Goal: Task Accomplishment & Management: Manage account settings

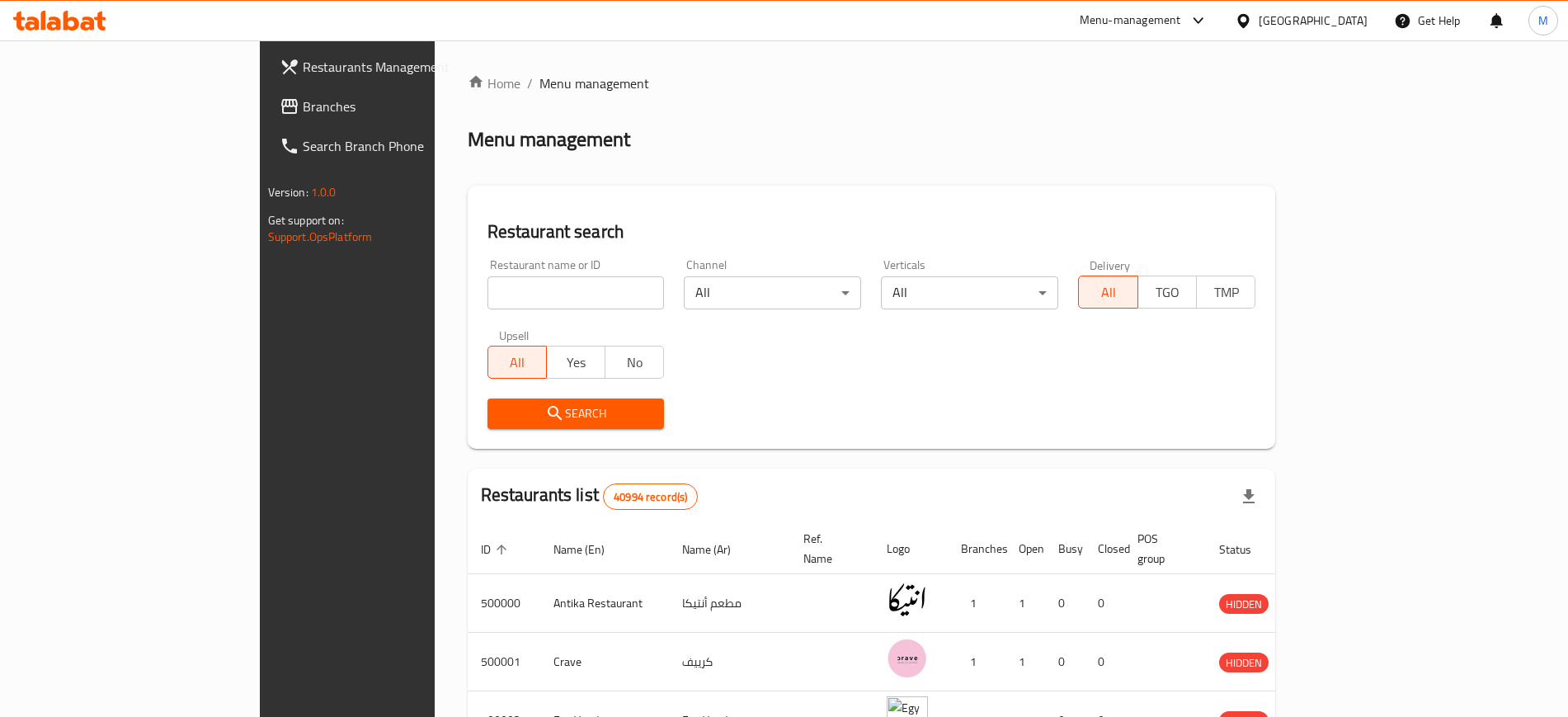
click at [563, 300] on input "search" at bounding box center [576, 293] width 177 height 33
paste input "775998"
type input "775998"
click at [516, 426] on button "Search" at bounding box center [576, 414] width 177 height 31
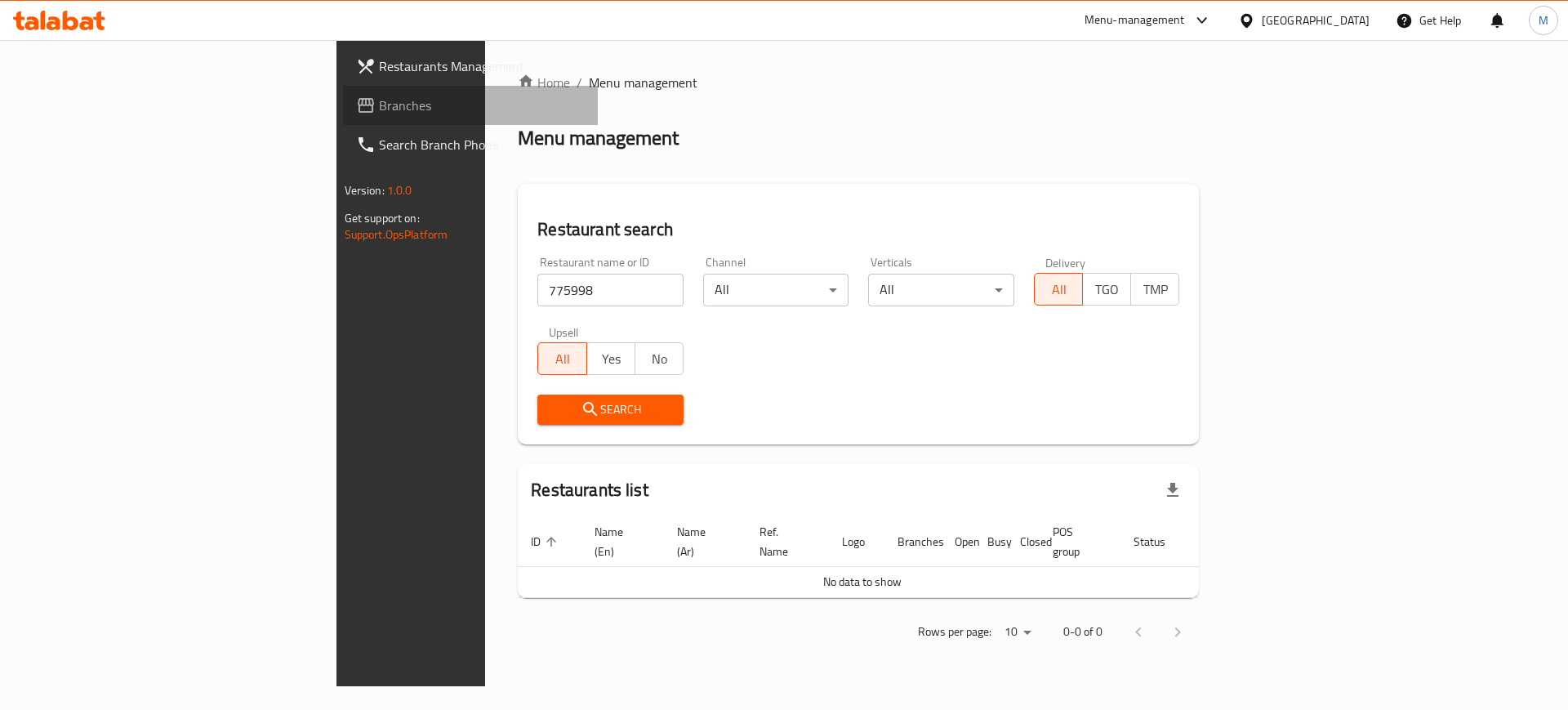
click at [379, 112] on span "Branches" at bounding box center [482, 105] width 207 height 19
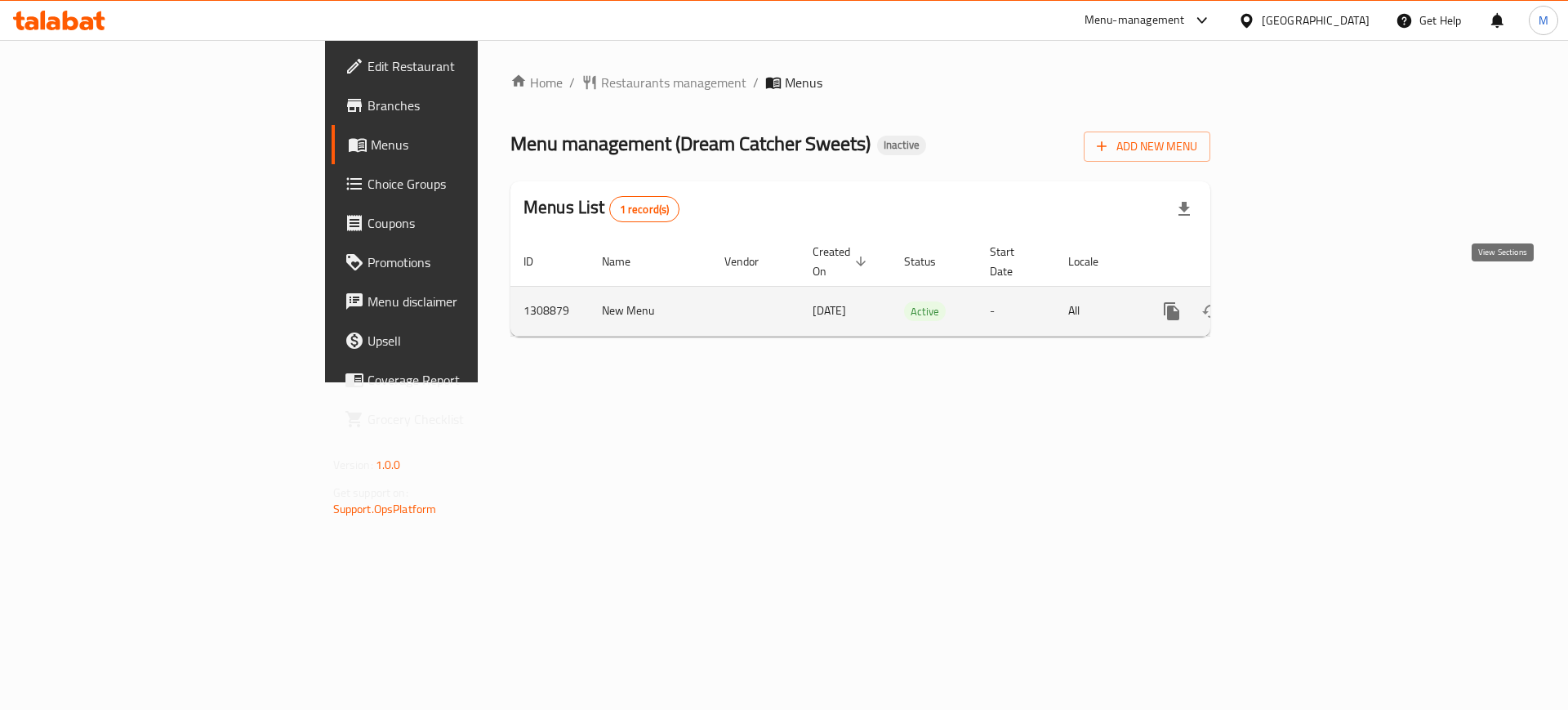
click at [1297, 304] on icon "enhanced table" at bounding box center [1289, 311] width 14 height 14
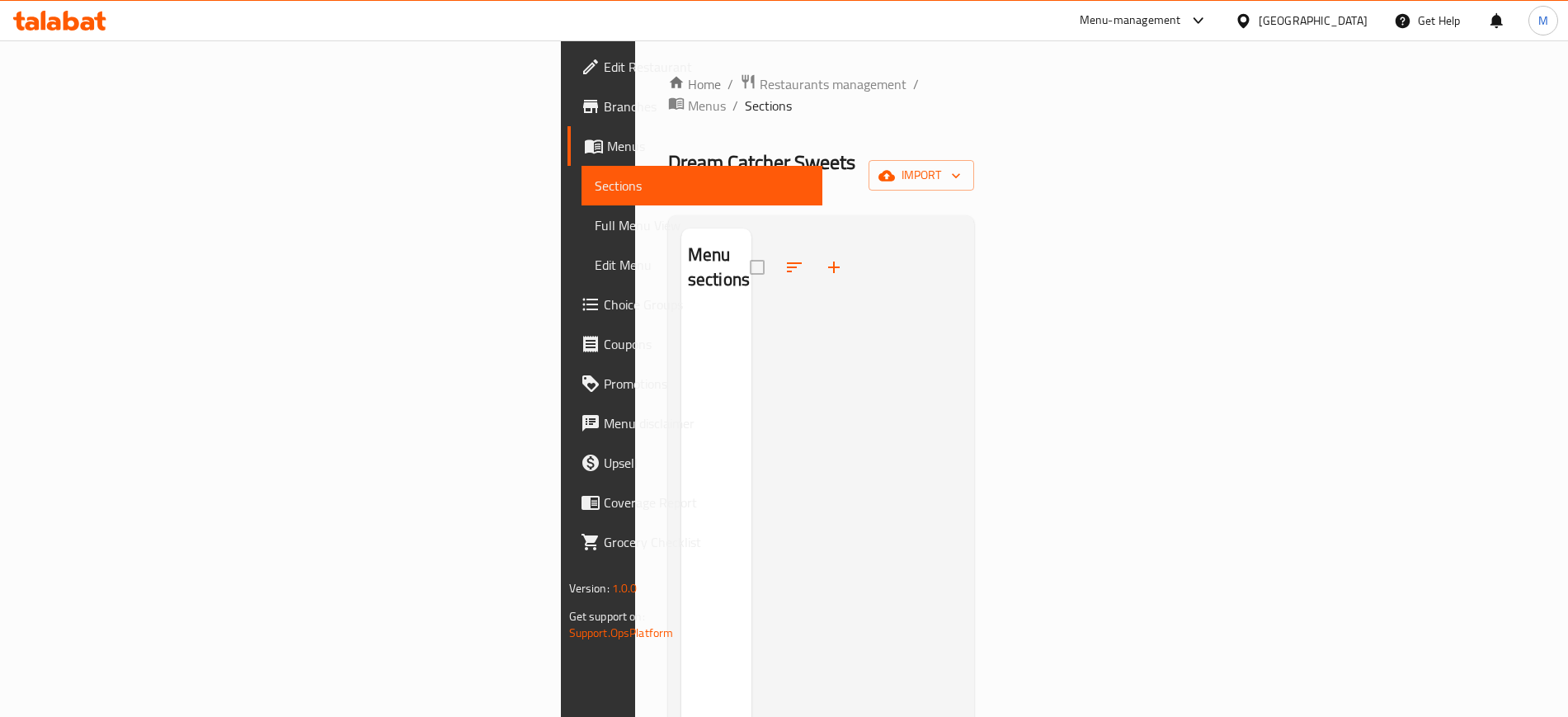
click at [813, 487] on div at bounding box center [857, 587] width 210 height 717
click at [668, 99] on div "Home / Restaurants management / Menus / Sections Dream Catcher Sweets Inactive …" at bounding box center [822, 516] width 307 height 885
click at [688, 96] on span "Menus" at bounding box center [706, 105] width 38 height 20
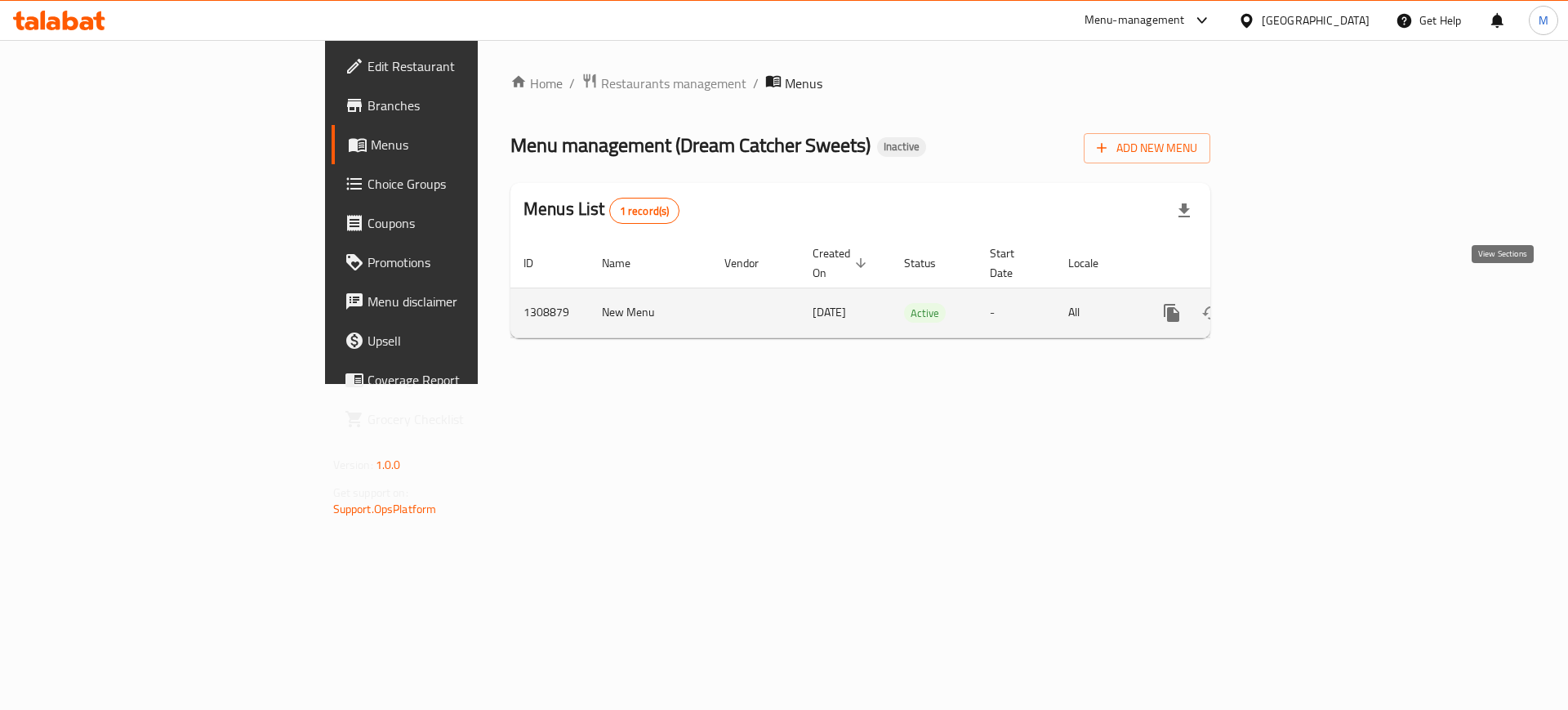
click at [1299, 303] on icon "enhanced table" at bounding box center [1289, 313] width 19 height 19
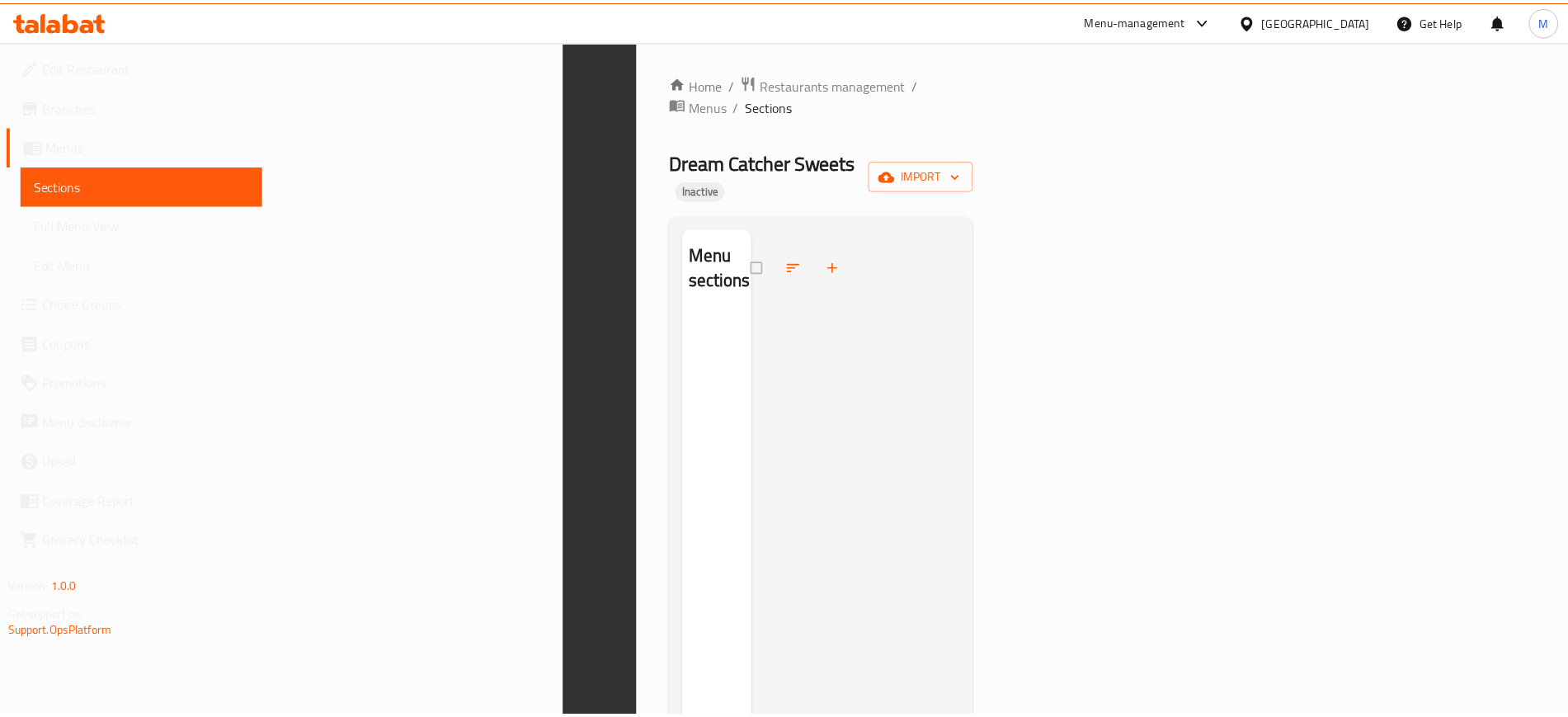
scroll to position [231, 0]
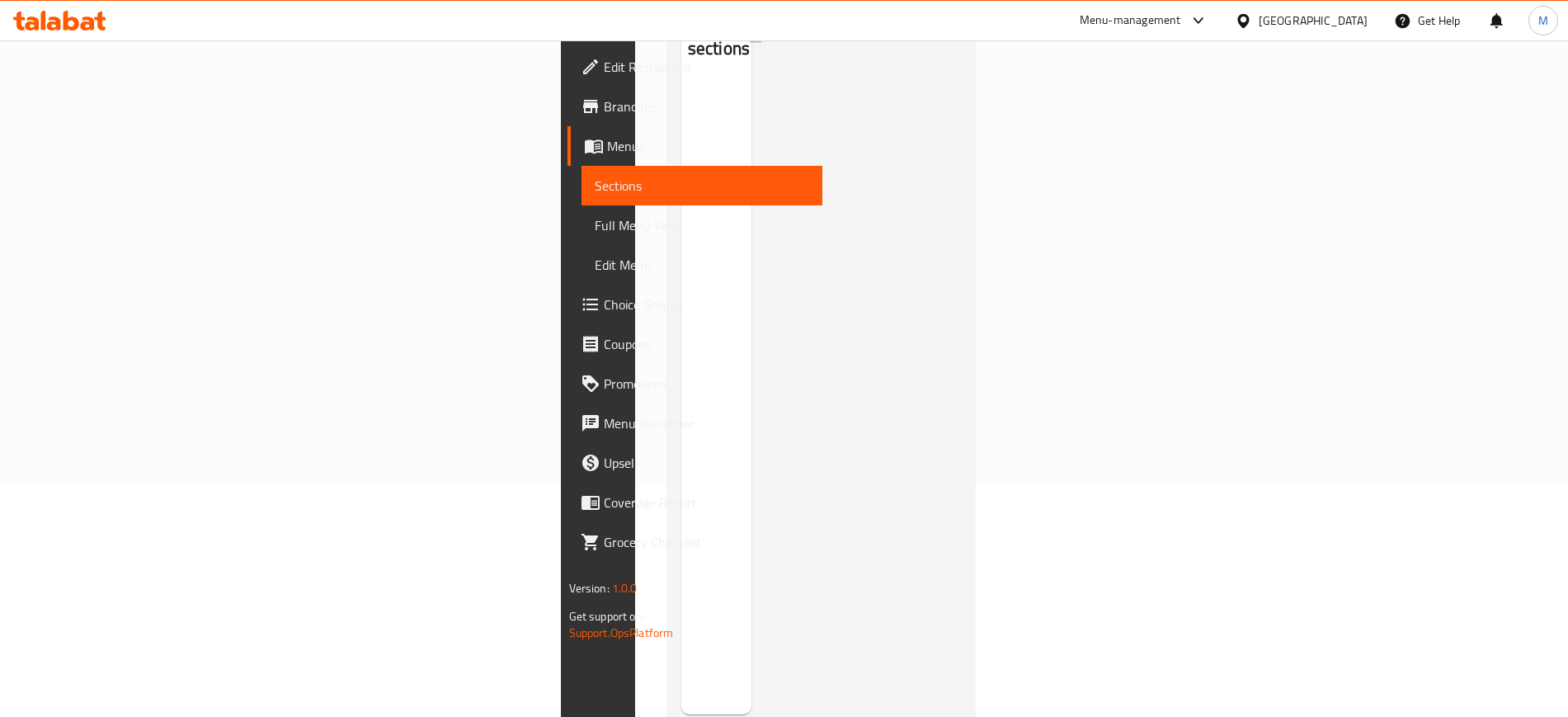
click at [595, 226] on span "Full Menu View" at bounding box center [701, 224] width 214 height 20
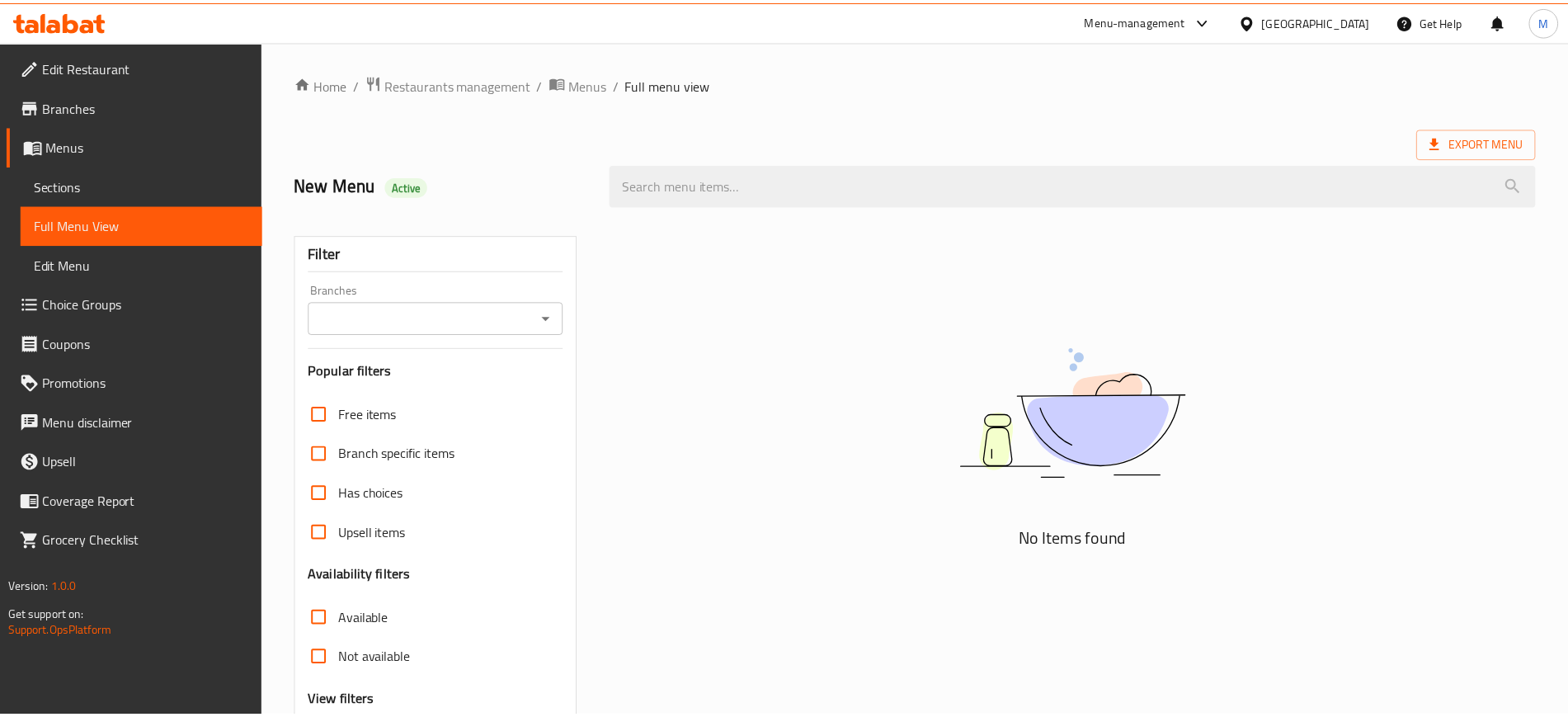
scroll to position [160, 0]
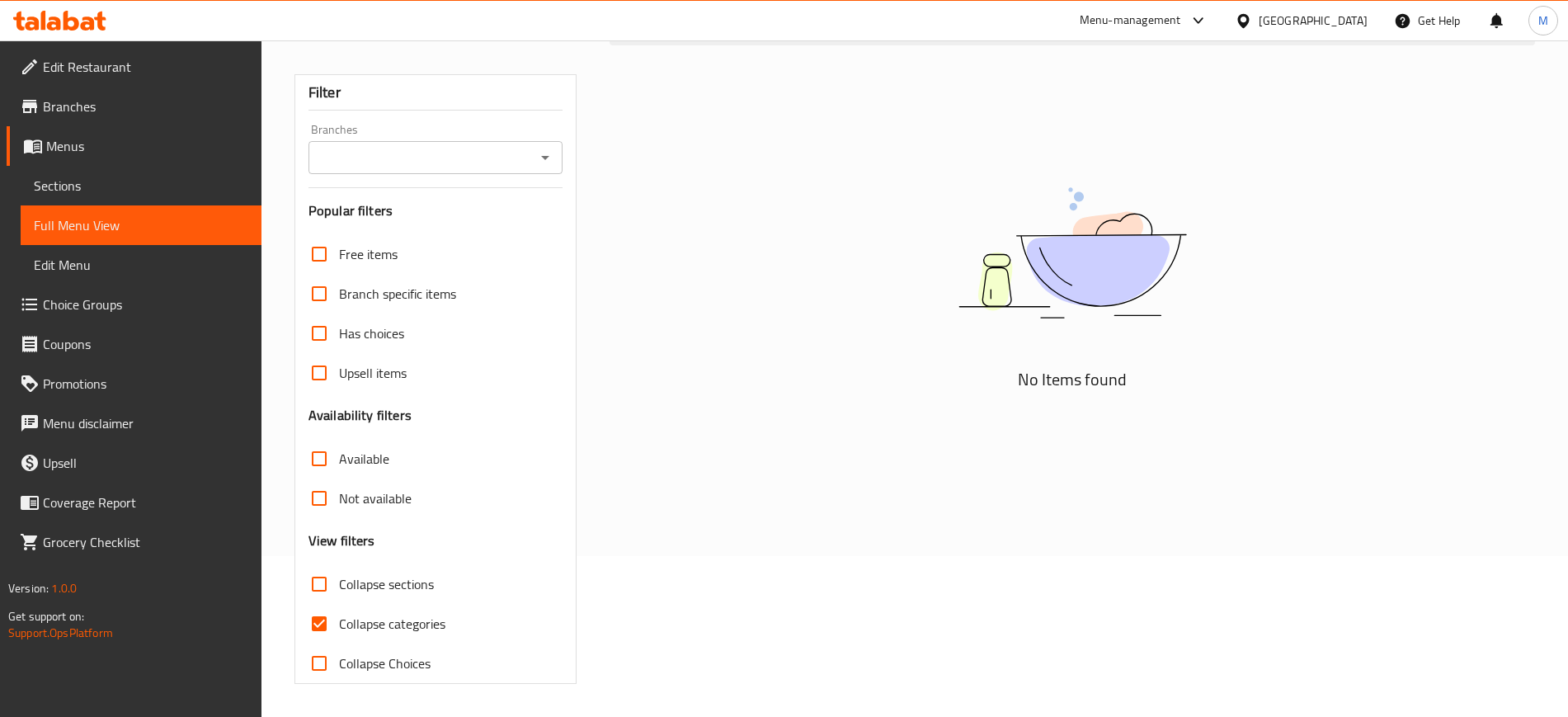
click at [721, 426] on div "No Items found" at bounding box center [1072, 372] width 945 height 643
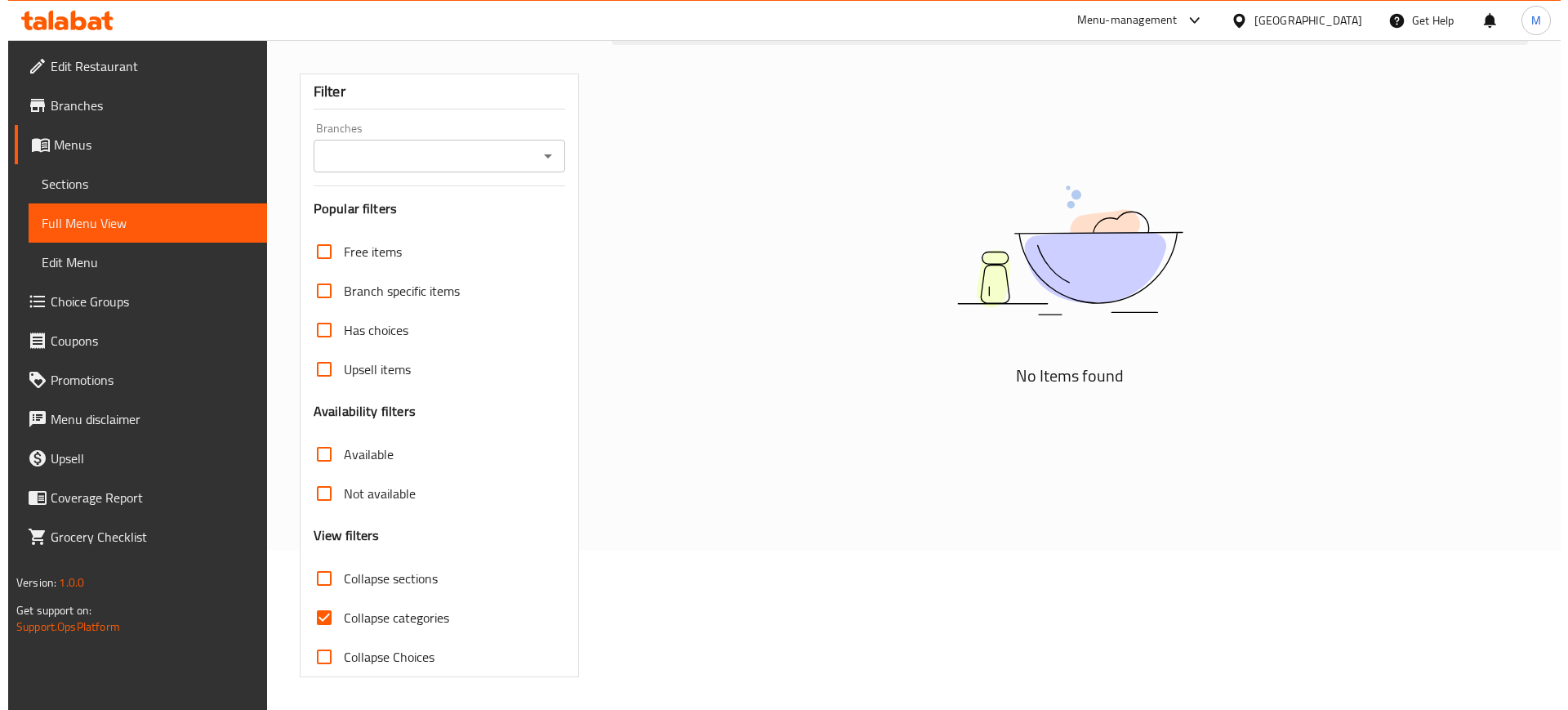
scroll to position [0, 0]
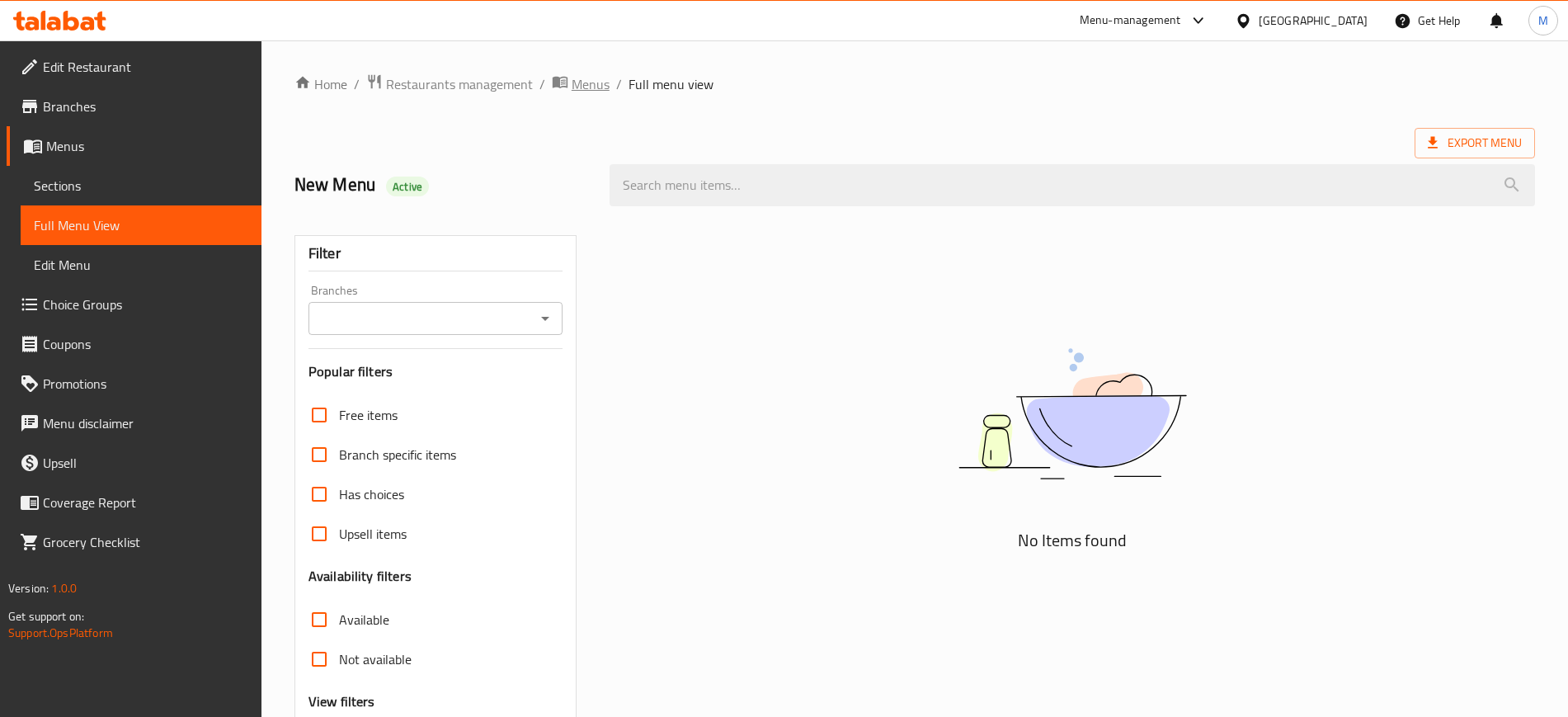
click at [597, 86] on span "Menus" at bounding box center [590, 84] width 38 height 20
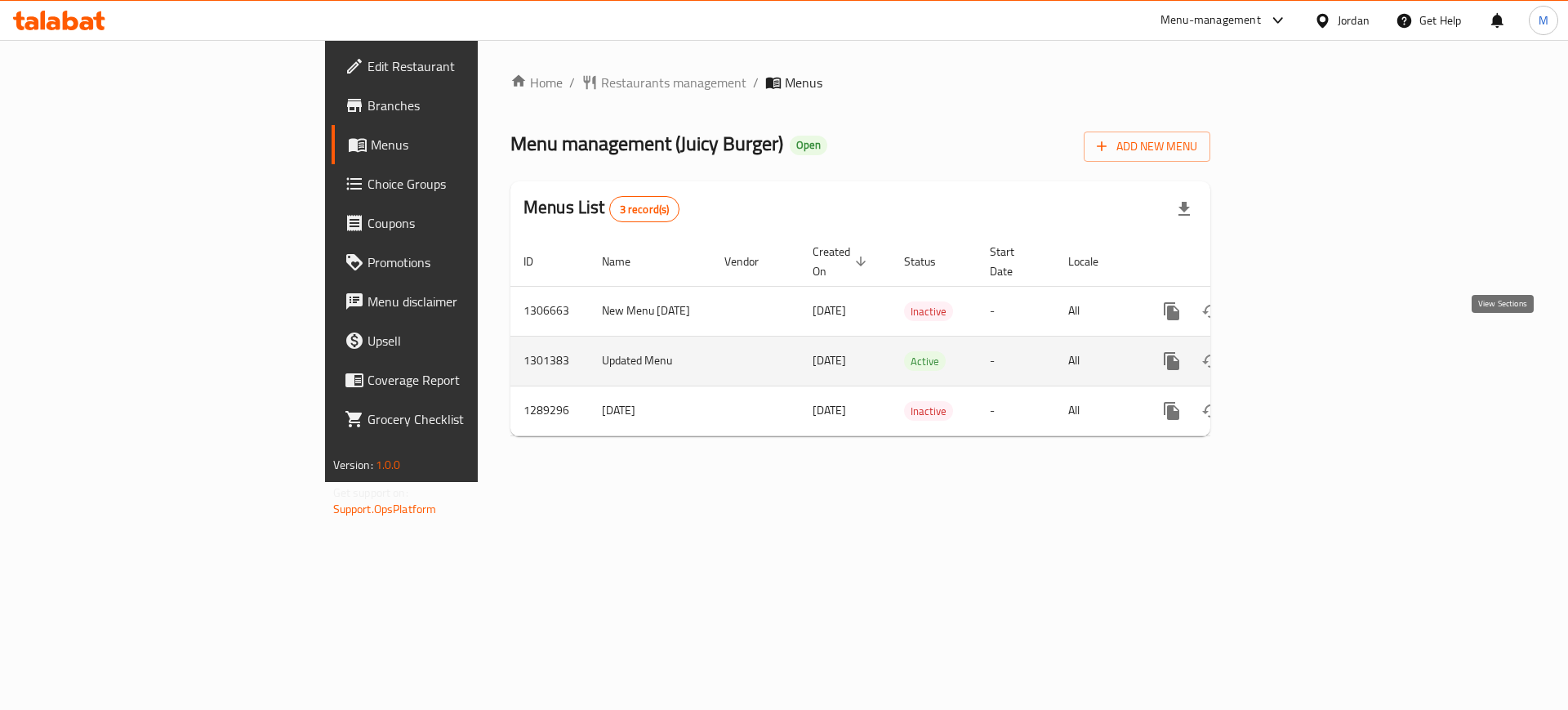
click at [1309, 341] on link "enhanced table" at bounding box center [1289, 361] width 39 height 39
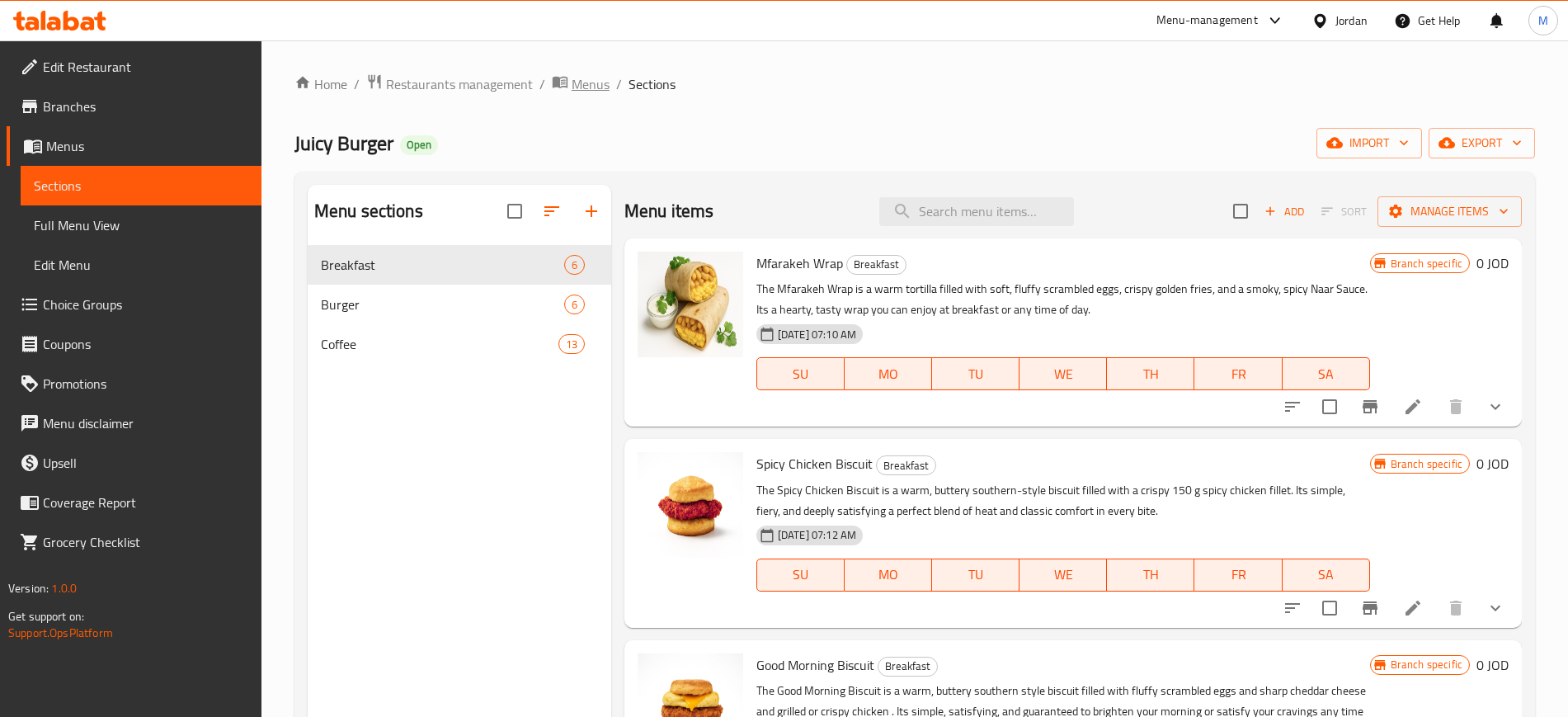
click at [590, 86] on span "Menus" at bounding box center [590, 84] width 38 height 20
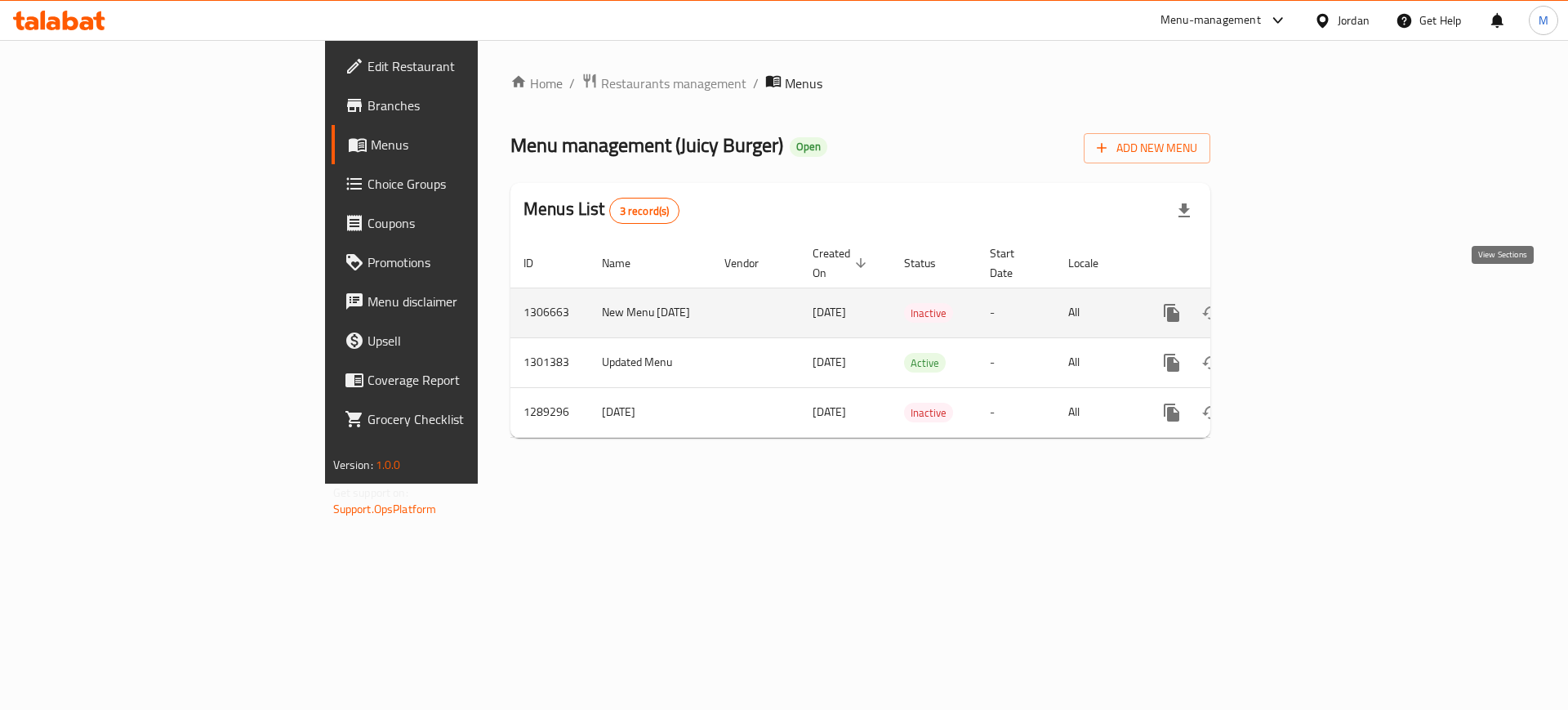
click at [1299, 303] on icon "enhanced table" at bounding box center [1289, 313] width 19 height 19
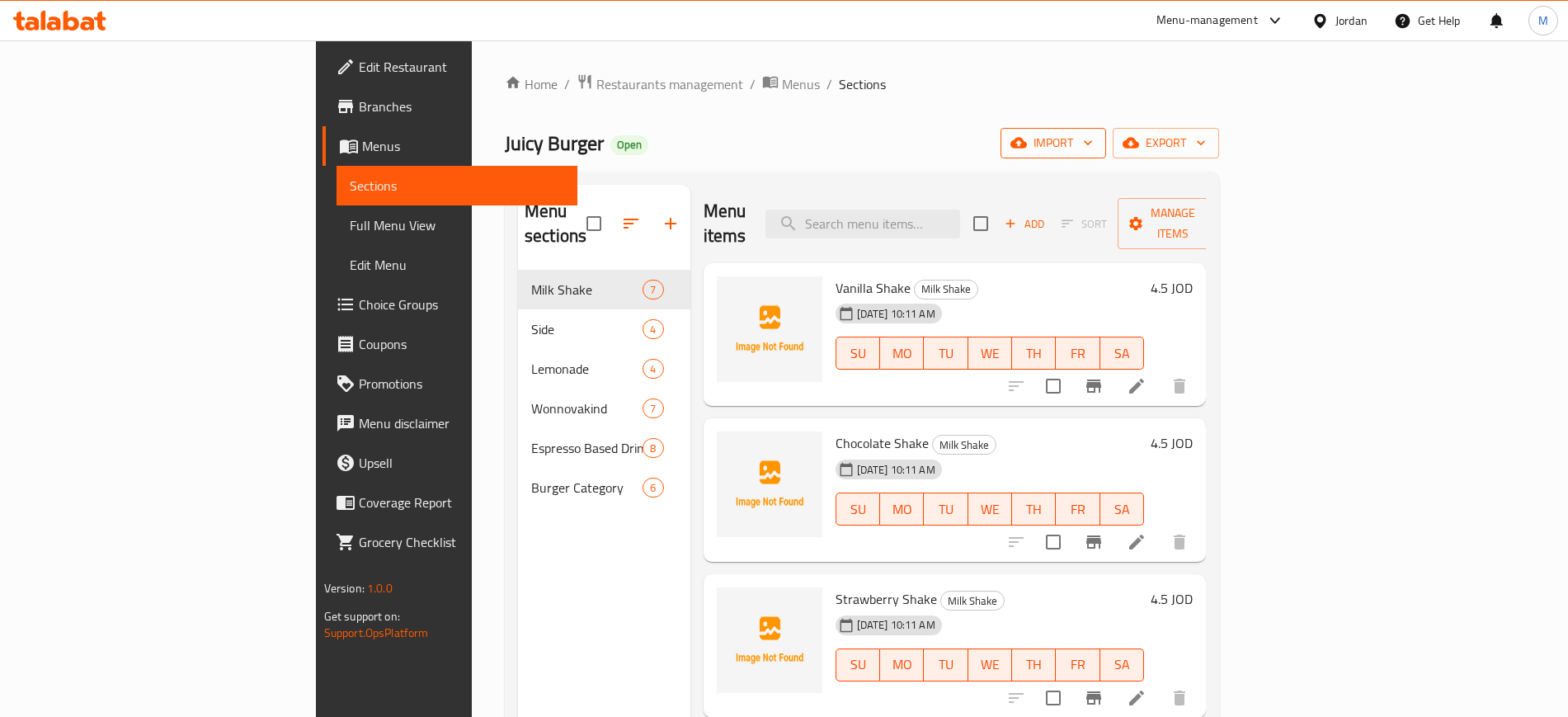
click at [1093, 143] on span "import" at bounding box center [1053, 143] width 79 height 20
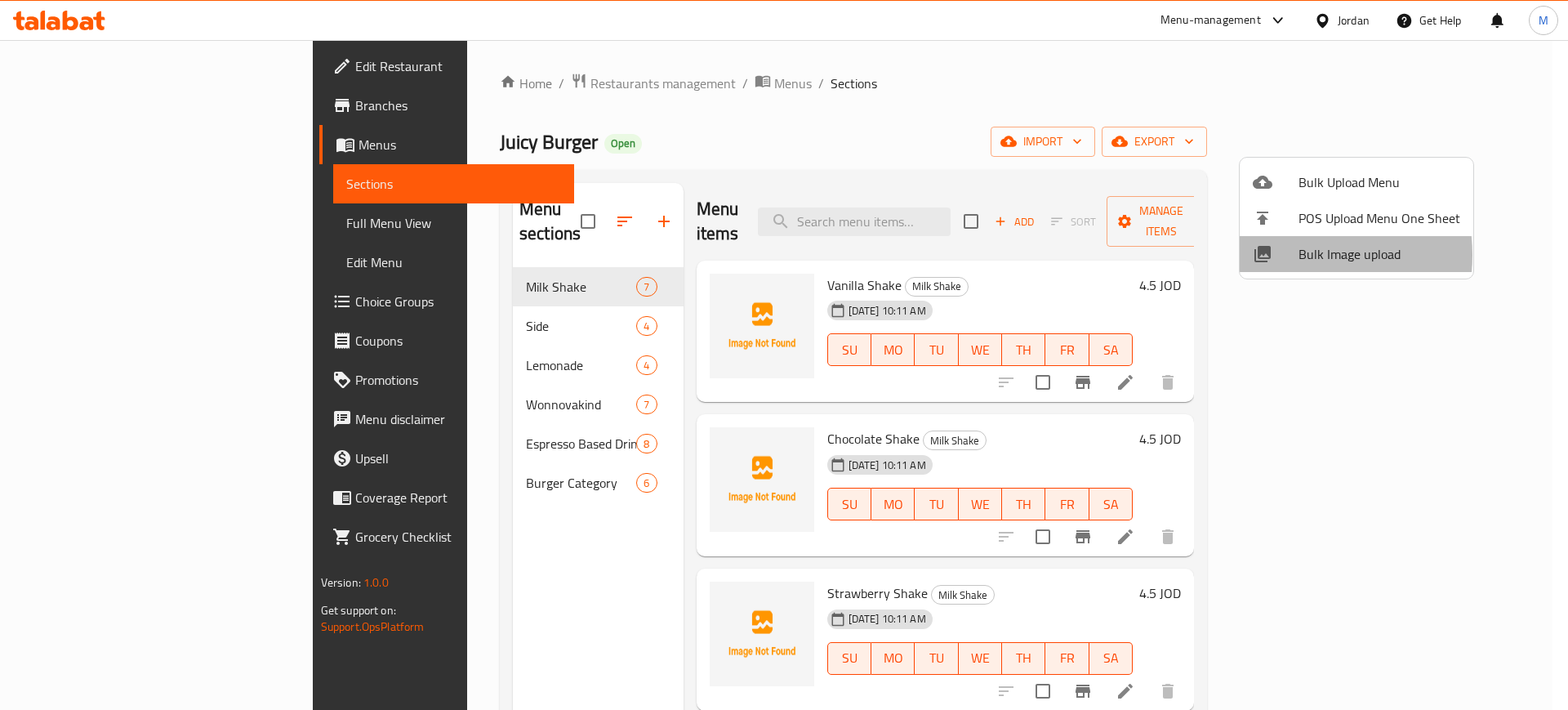
click at [1286, 255] on div at bounding box center [1276, 254] width 46 height 19
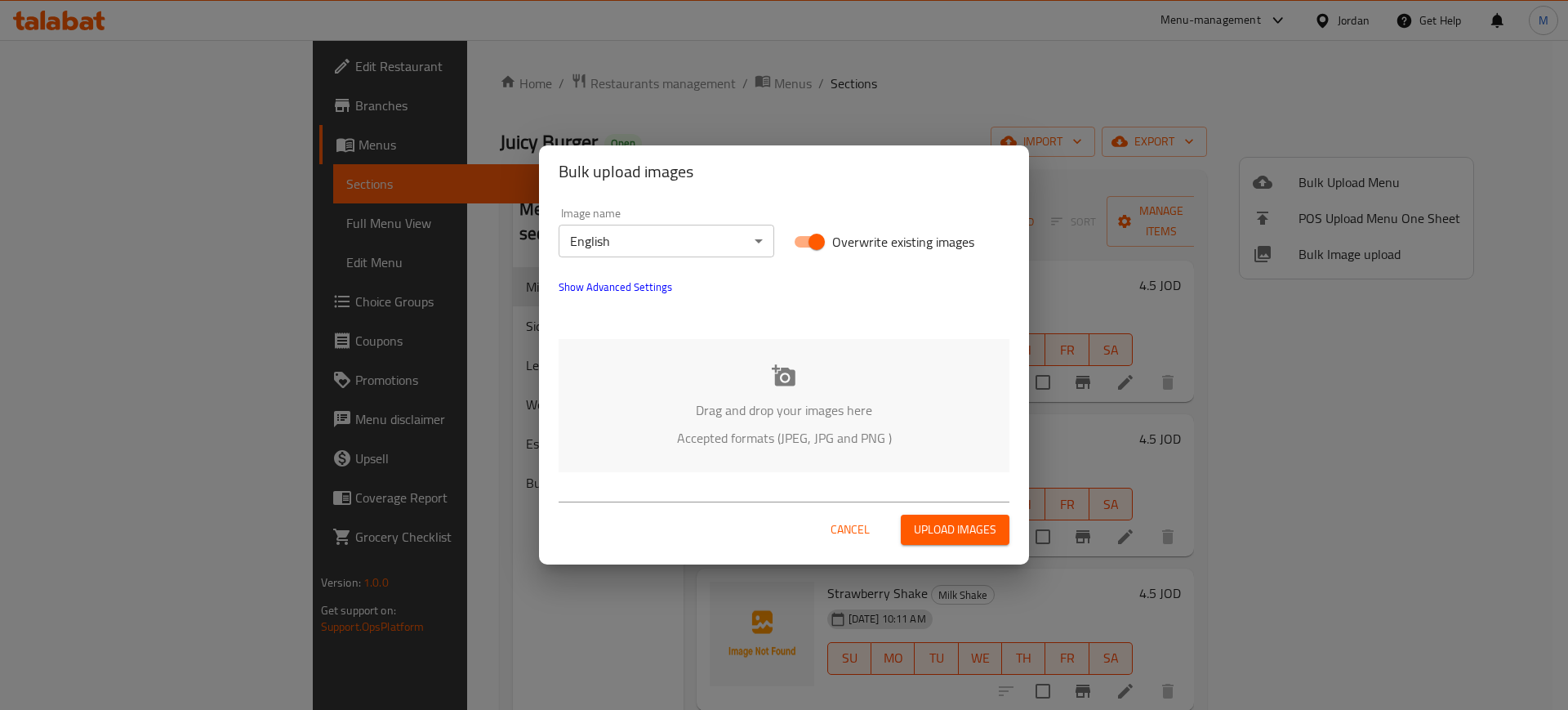
click at [689, 414] on p "Drag and drop your images here" at bounding box center [784, 410] width 402 height 19
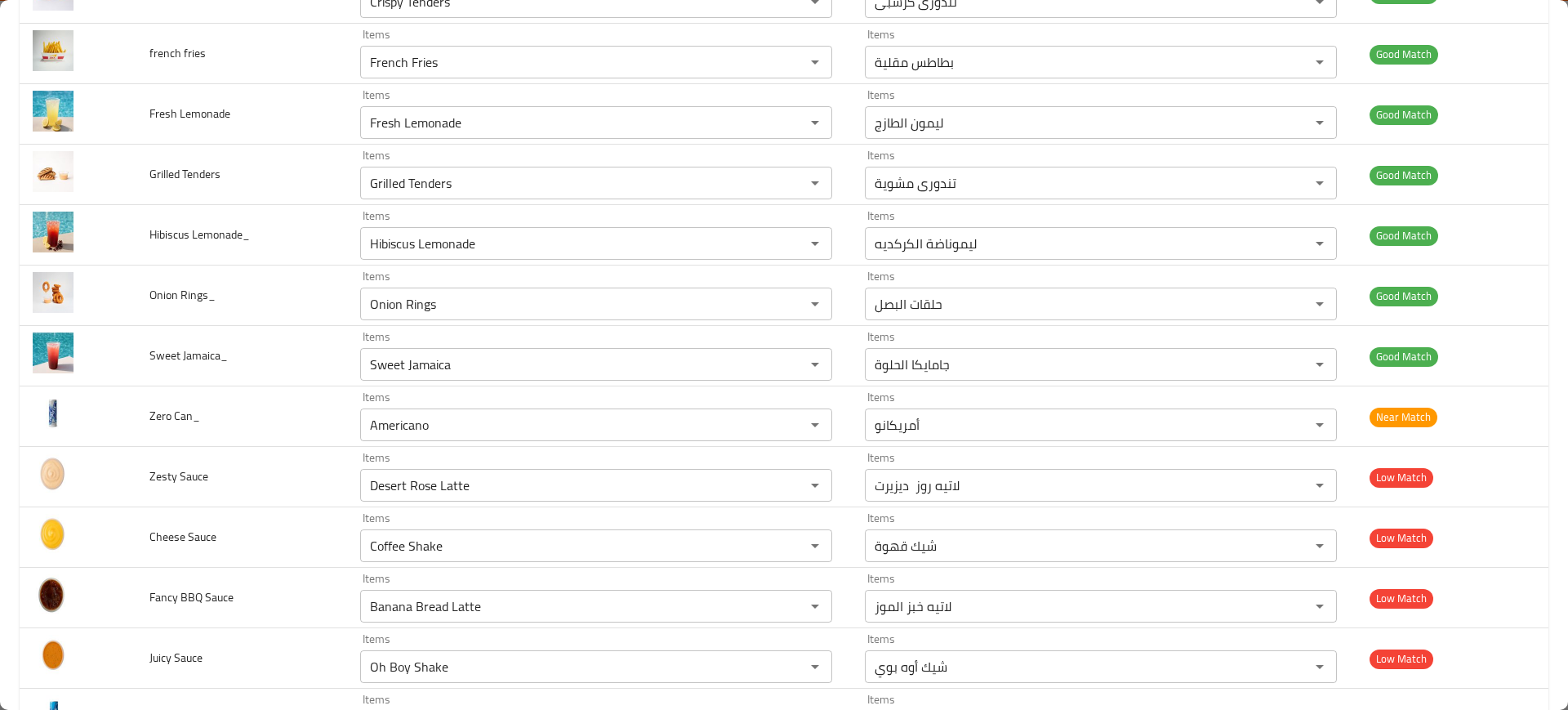
scroll to position [701, 0]
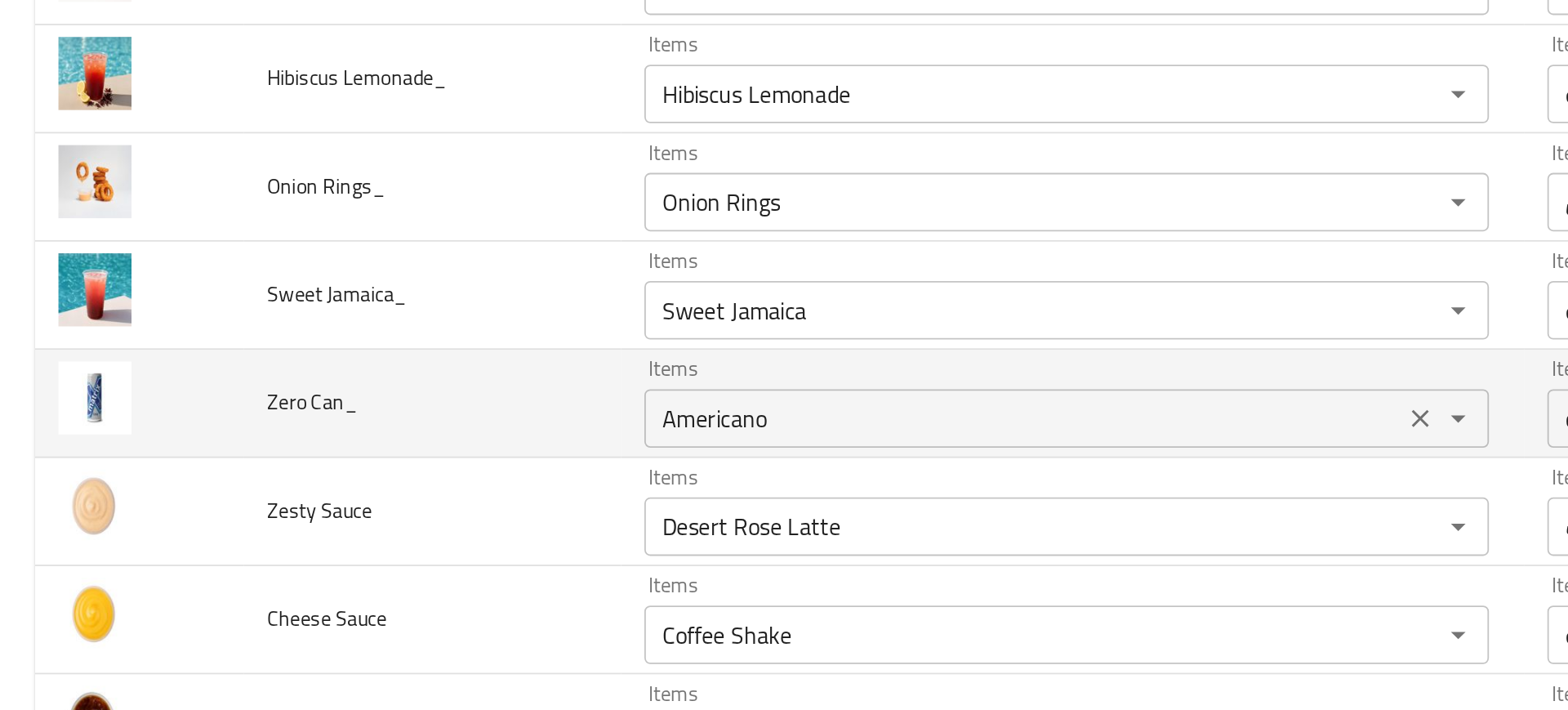
click at [402, 447] on div "Americano Items" at bounding box center [596, 434] width 472 height 33
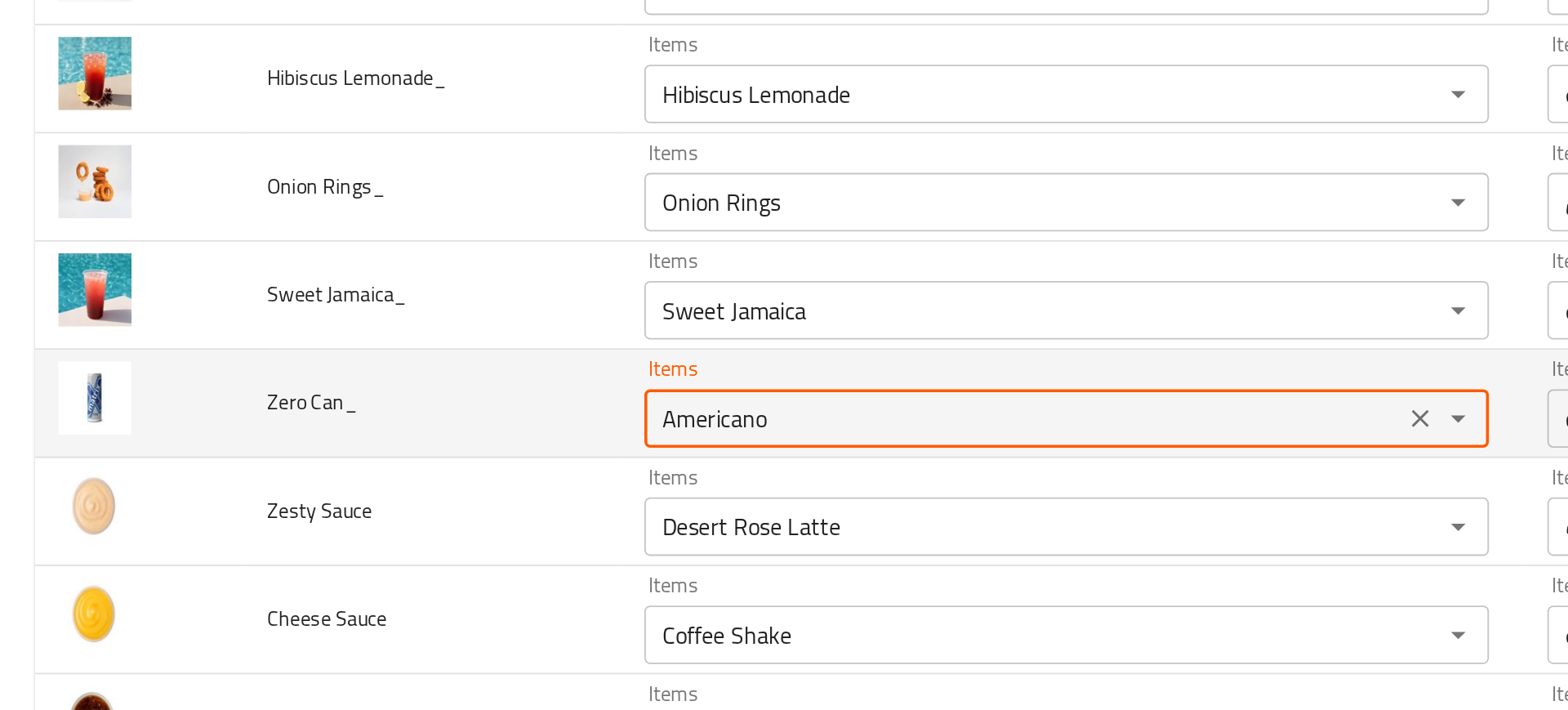
type Can_ "a"
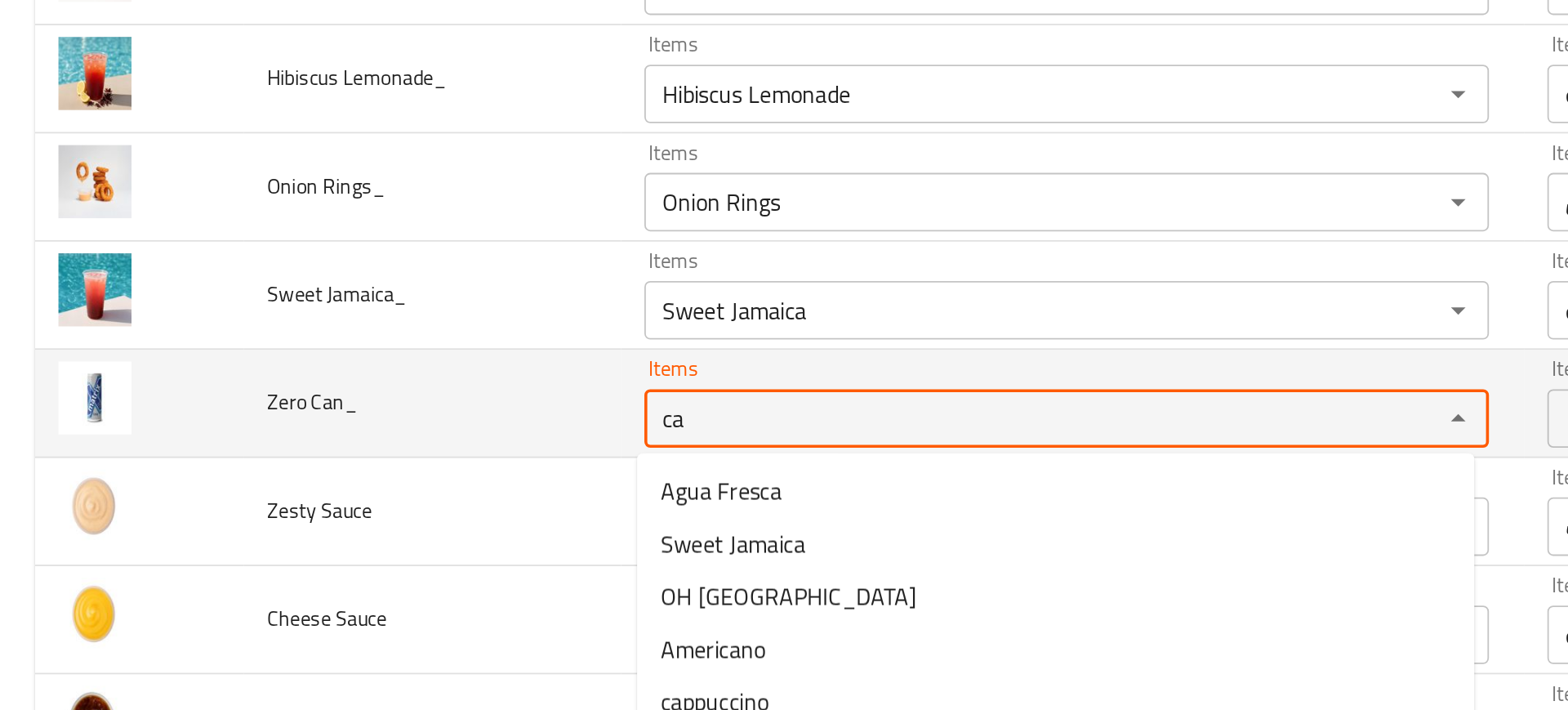
type Can_ "can"
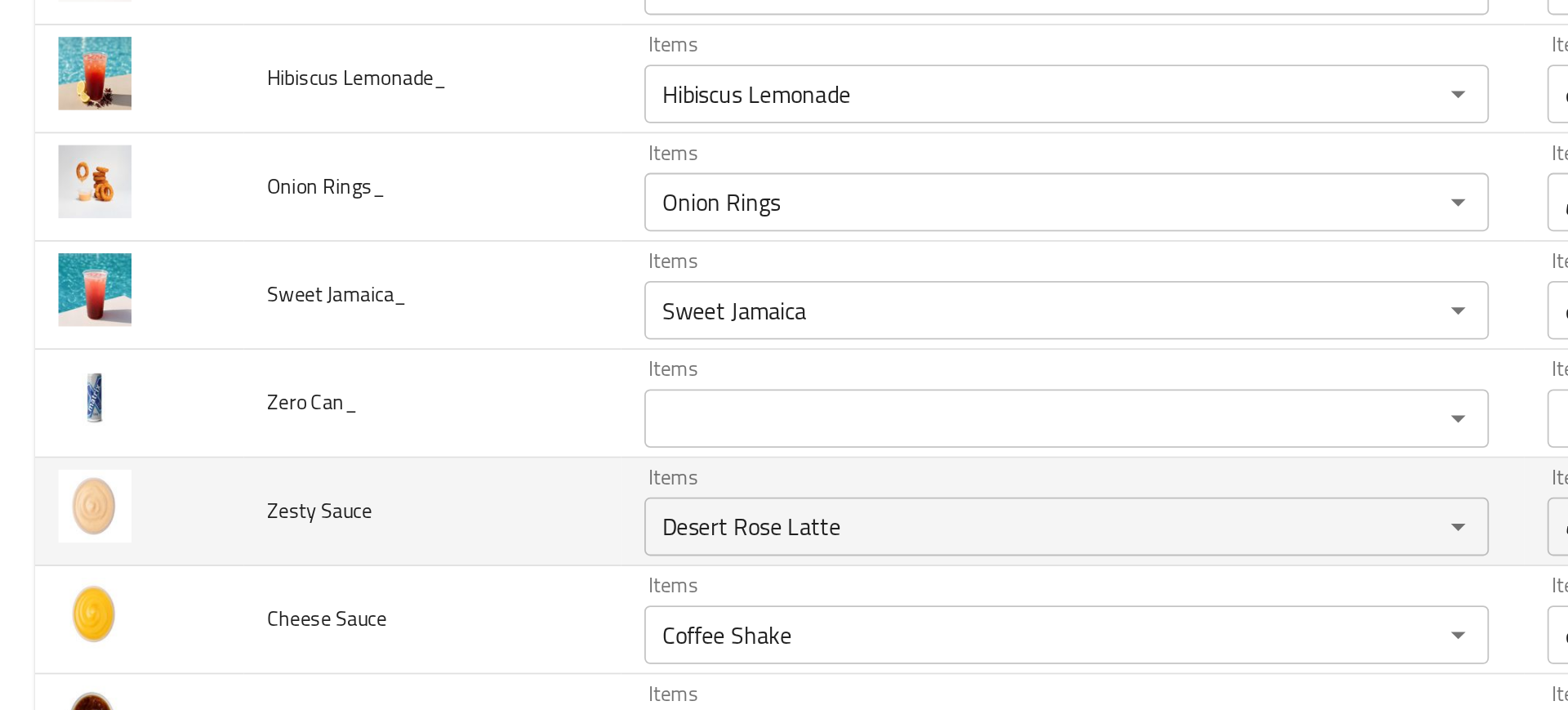
click at [262, 489] on td "Zesty Sauce" at bounding box center [241, 486] width 210 height 61
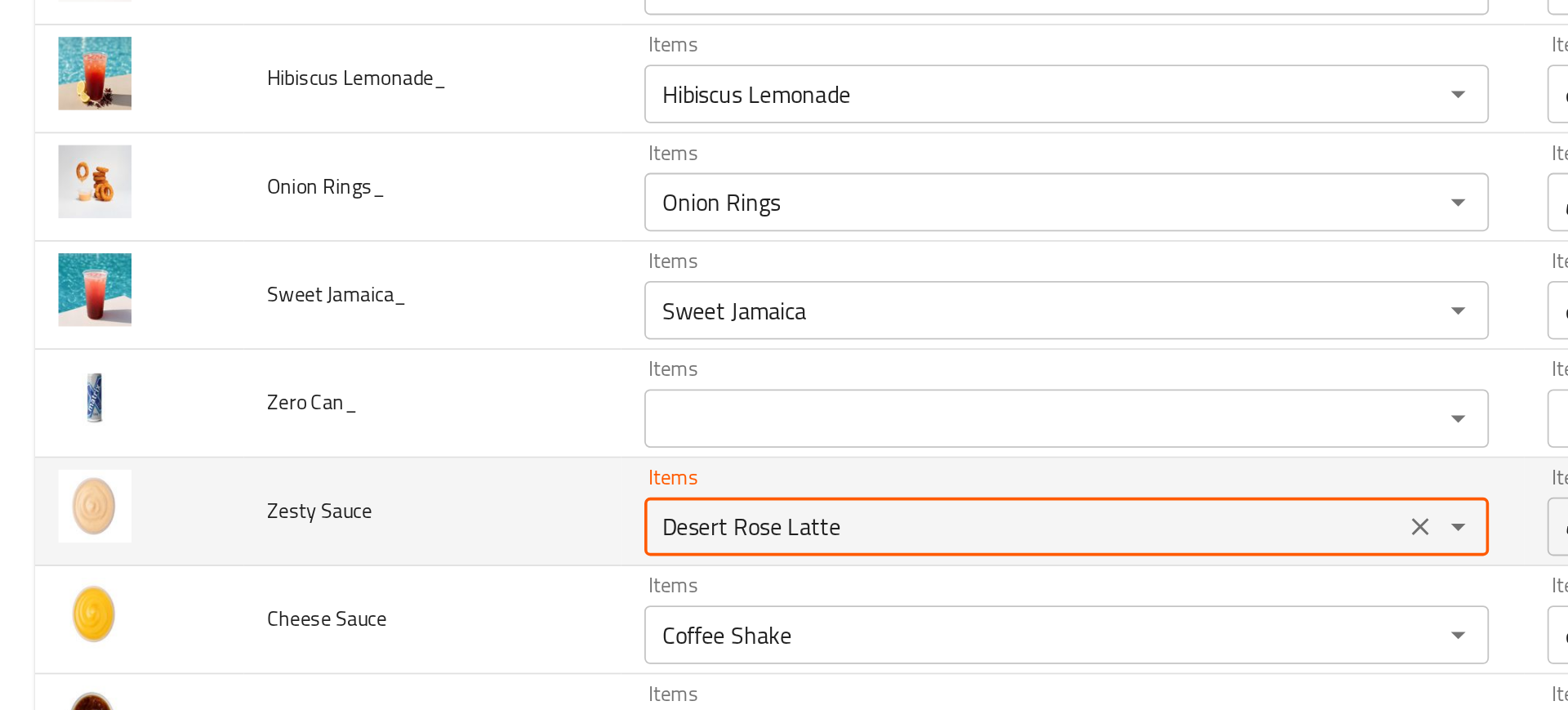
click at [382, 493] on Sauce "Desert Rose Latte" at bounding box center [572, 494] width 414 height 23
type Sauce "s"
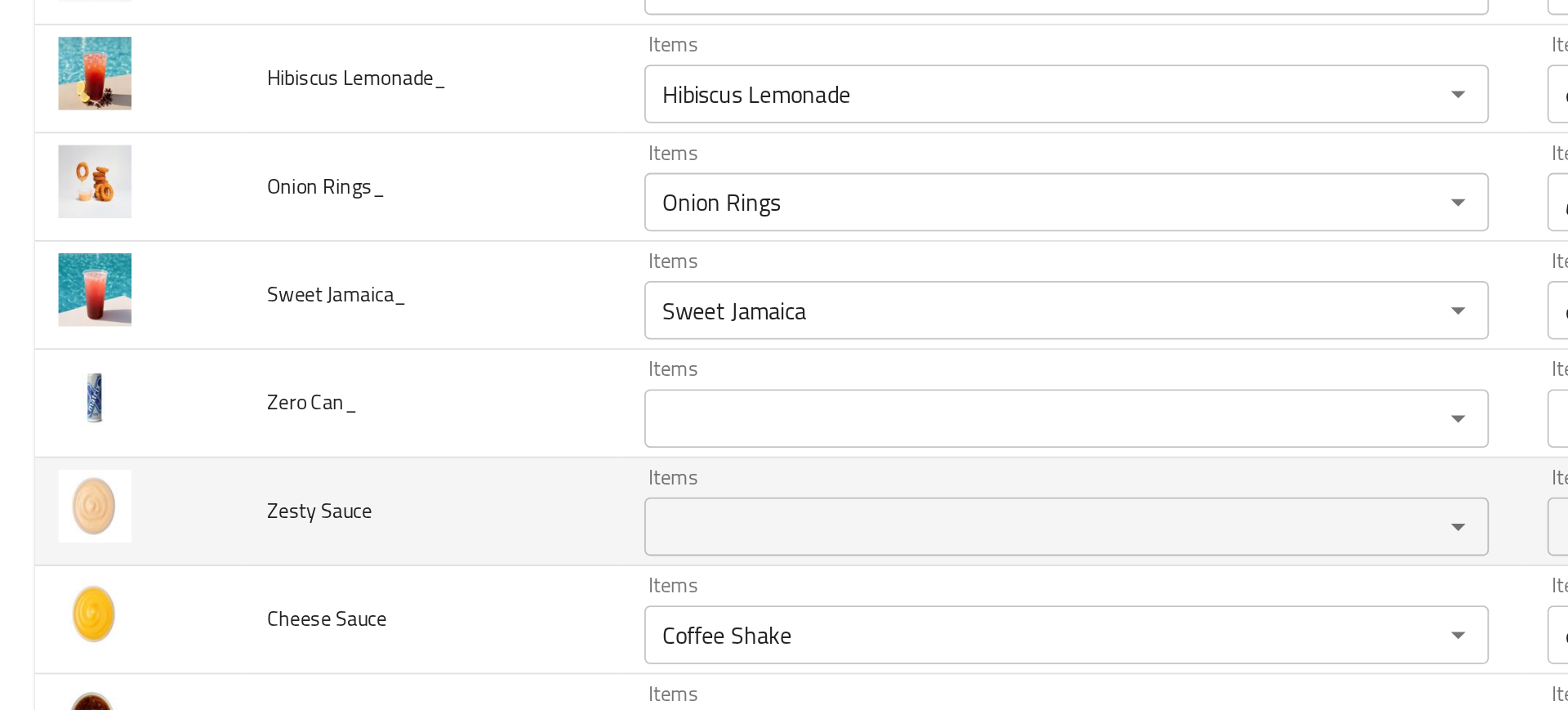
click at [331, 490] on td "Zesty Sauce" at bounding box center [241, 486] width 210 height 61
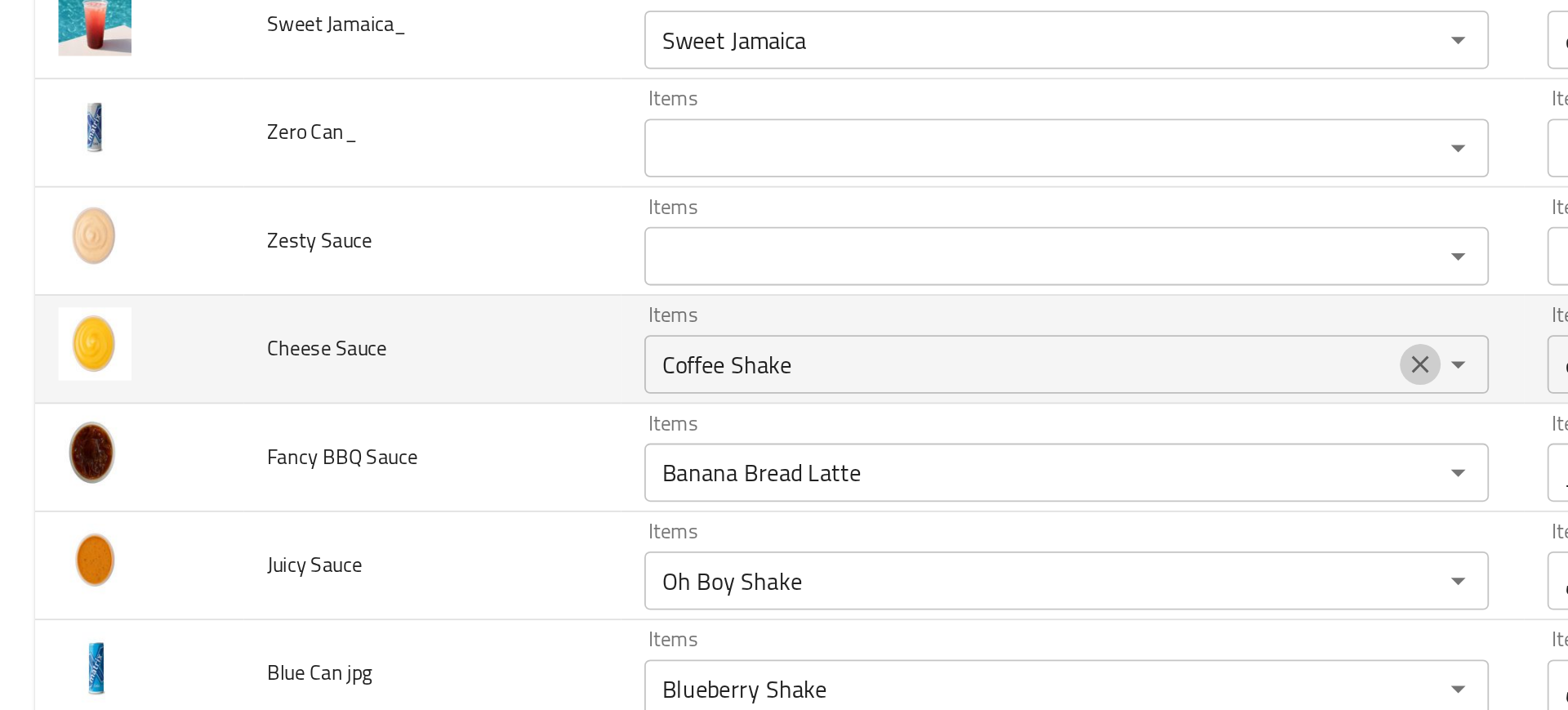
click at [788, 400] on icon "Clear" at bounding box center [793, 403] width 16 height 16
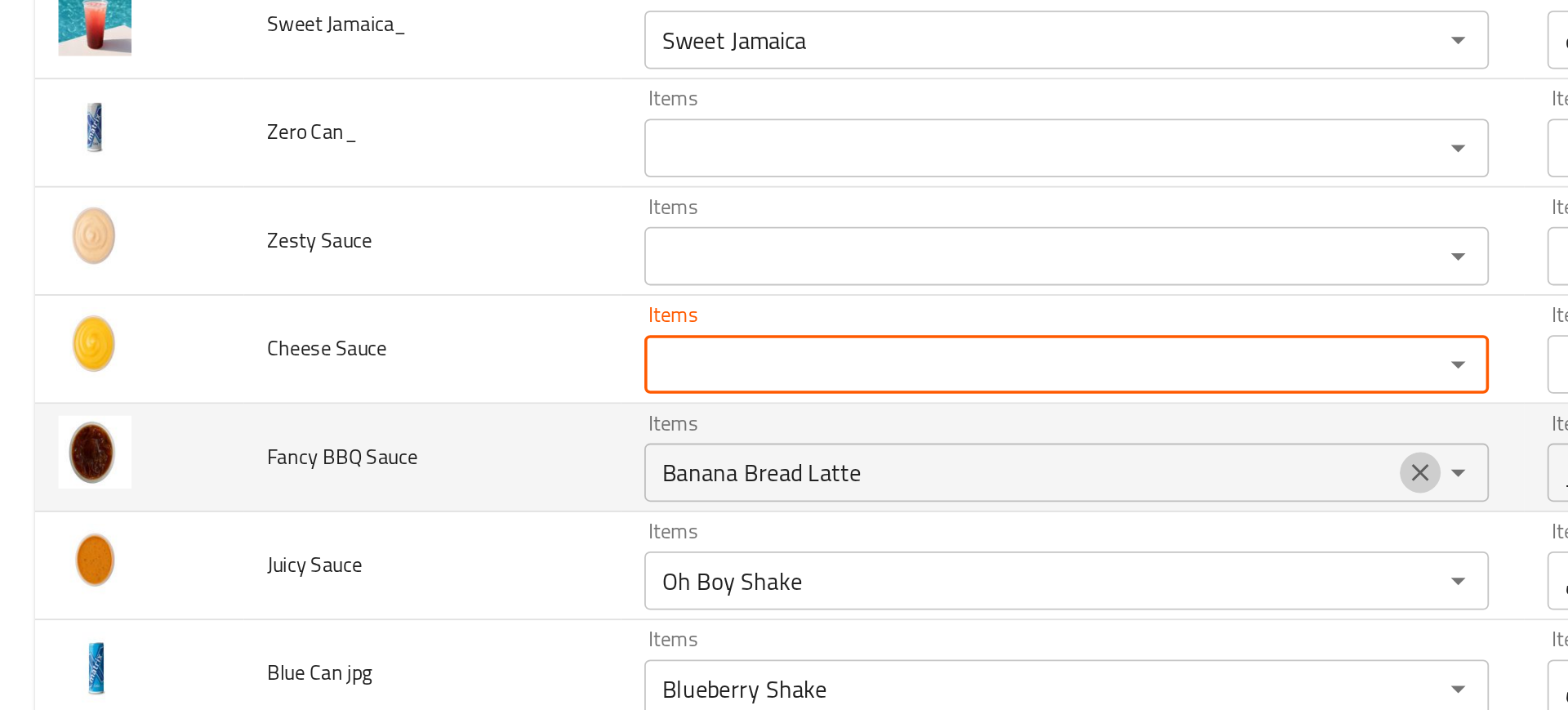
click at [786, 460] on icon "Clear" at bounding box center [793, 463] width 16 height 16
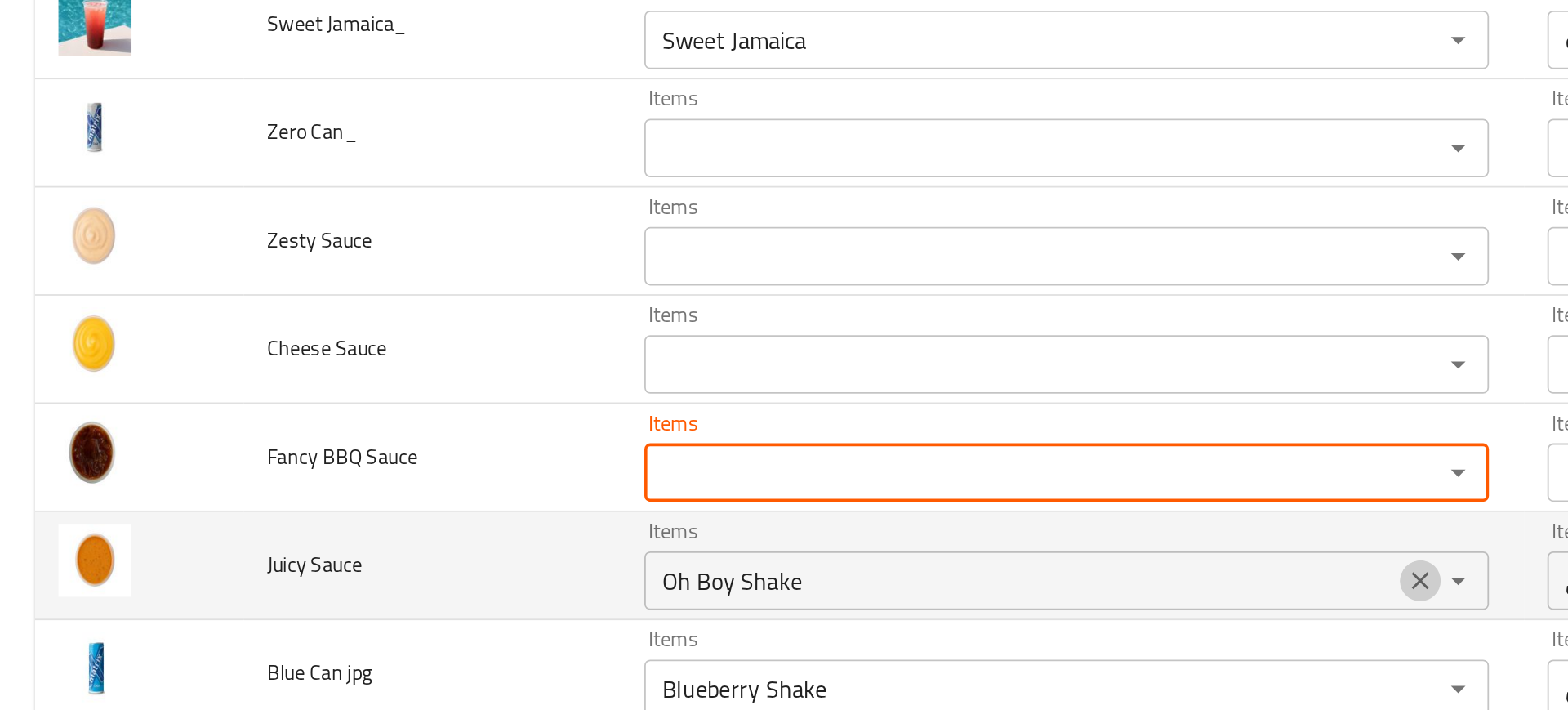
click at [786, 518] on icon "Clear" at bounding box center [793, 524] width 16 height 16
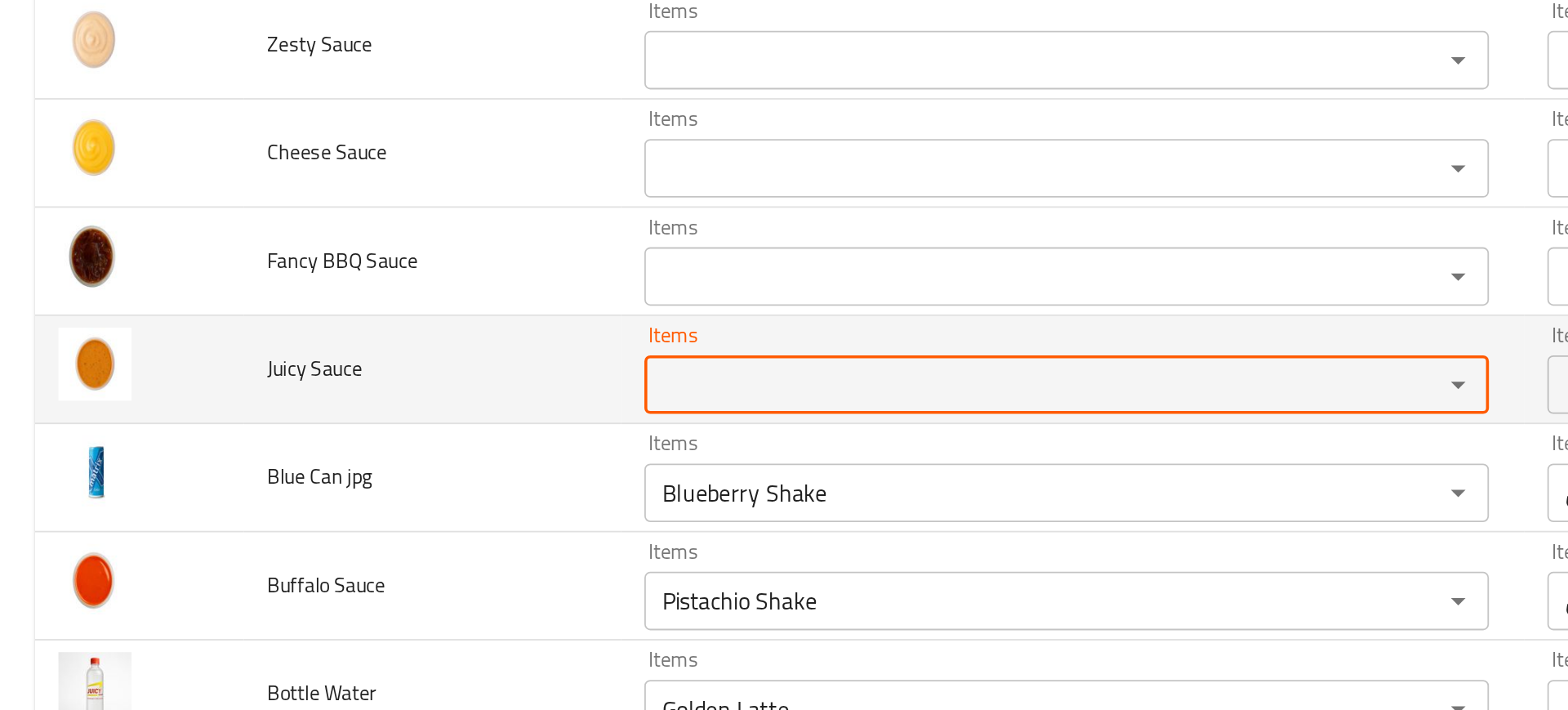
scroll to position [986, 0]
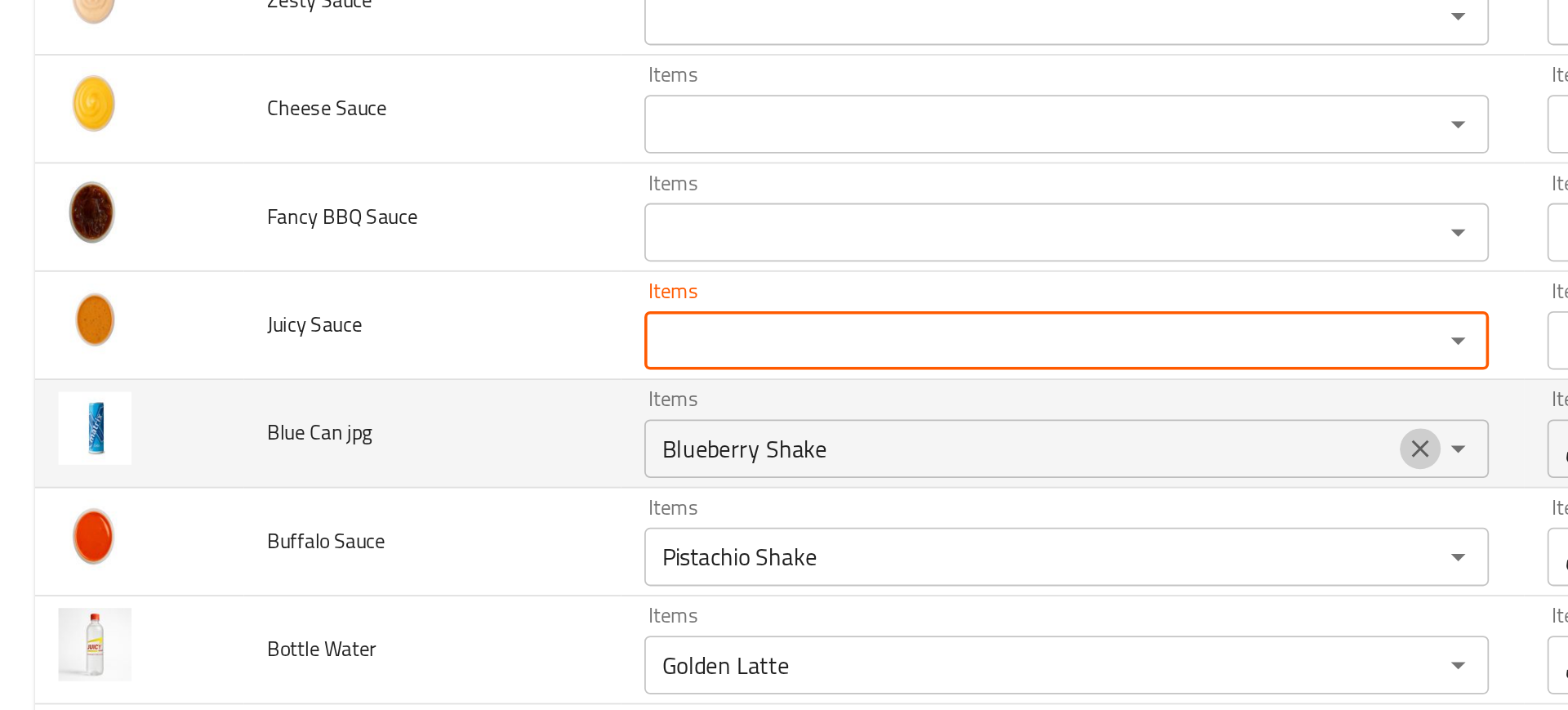
click at [792, 450] on icon "Clear" at bounding box center [793, 451] width 16 height 16
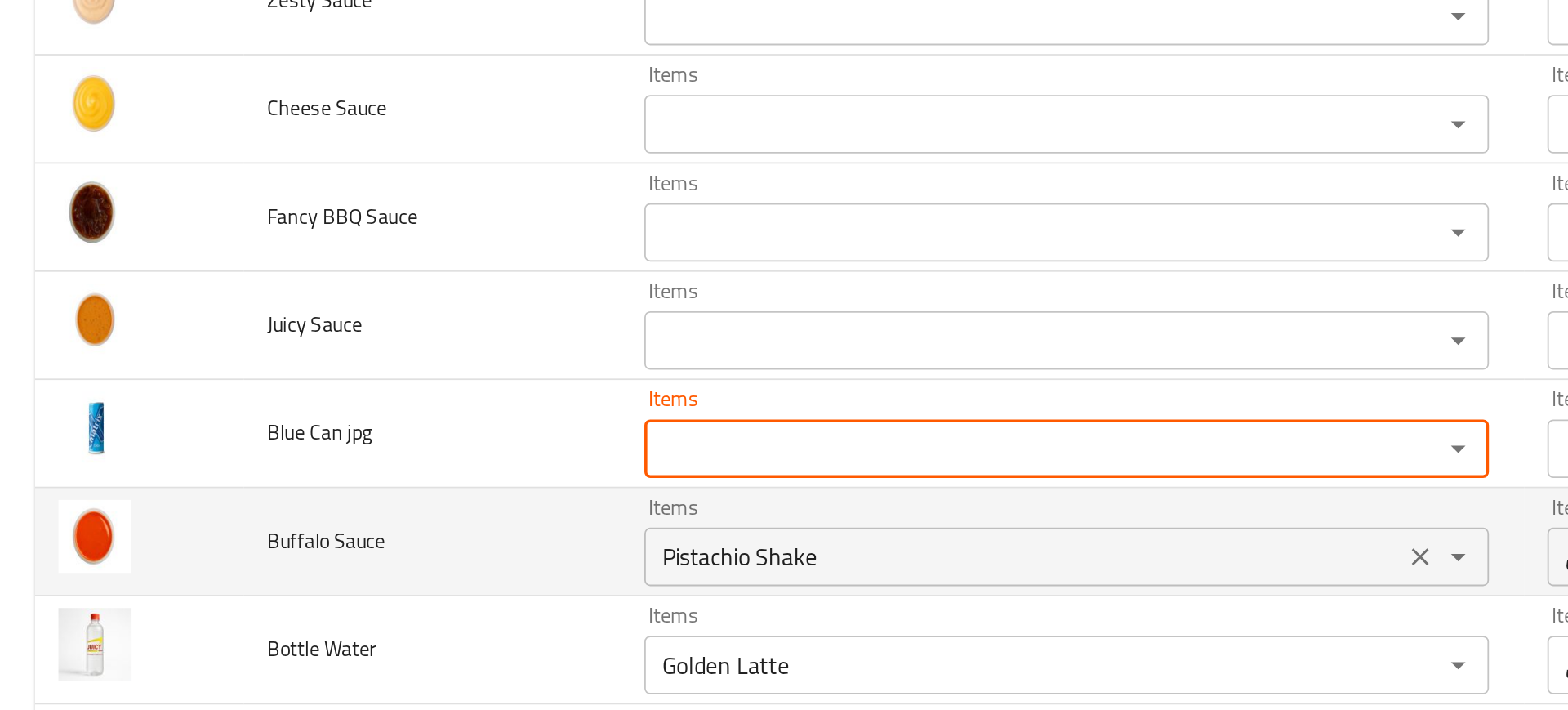
click at [788, 507] on icon "Clear" at bounding box center [793, 511] width 16 height 16
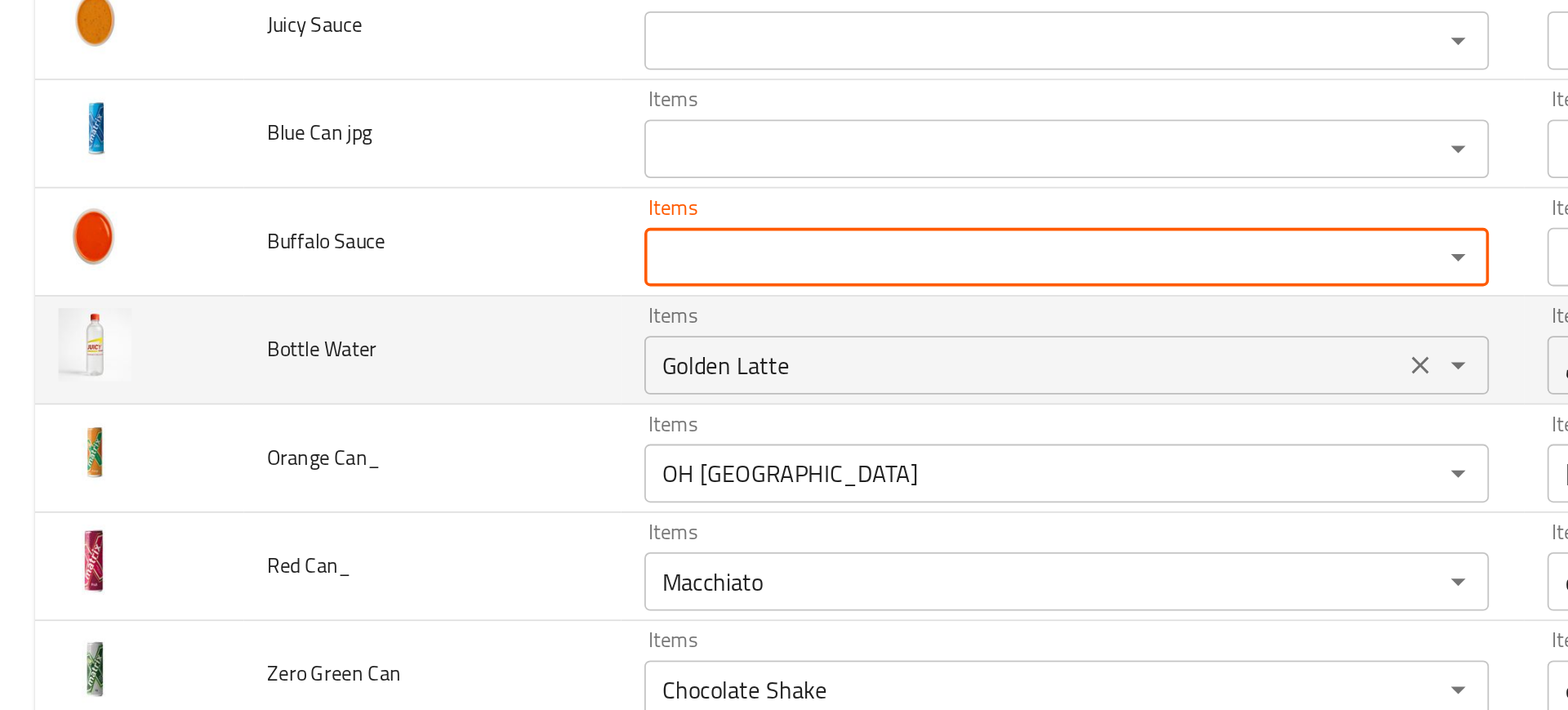
scroll to position [1155, 0]
click at [786, 401] on icon "Clear" at bounding box center [793, 403] width 16 height 16
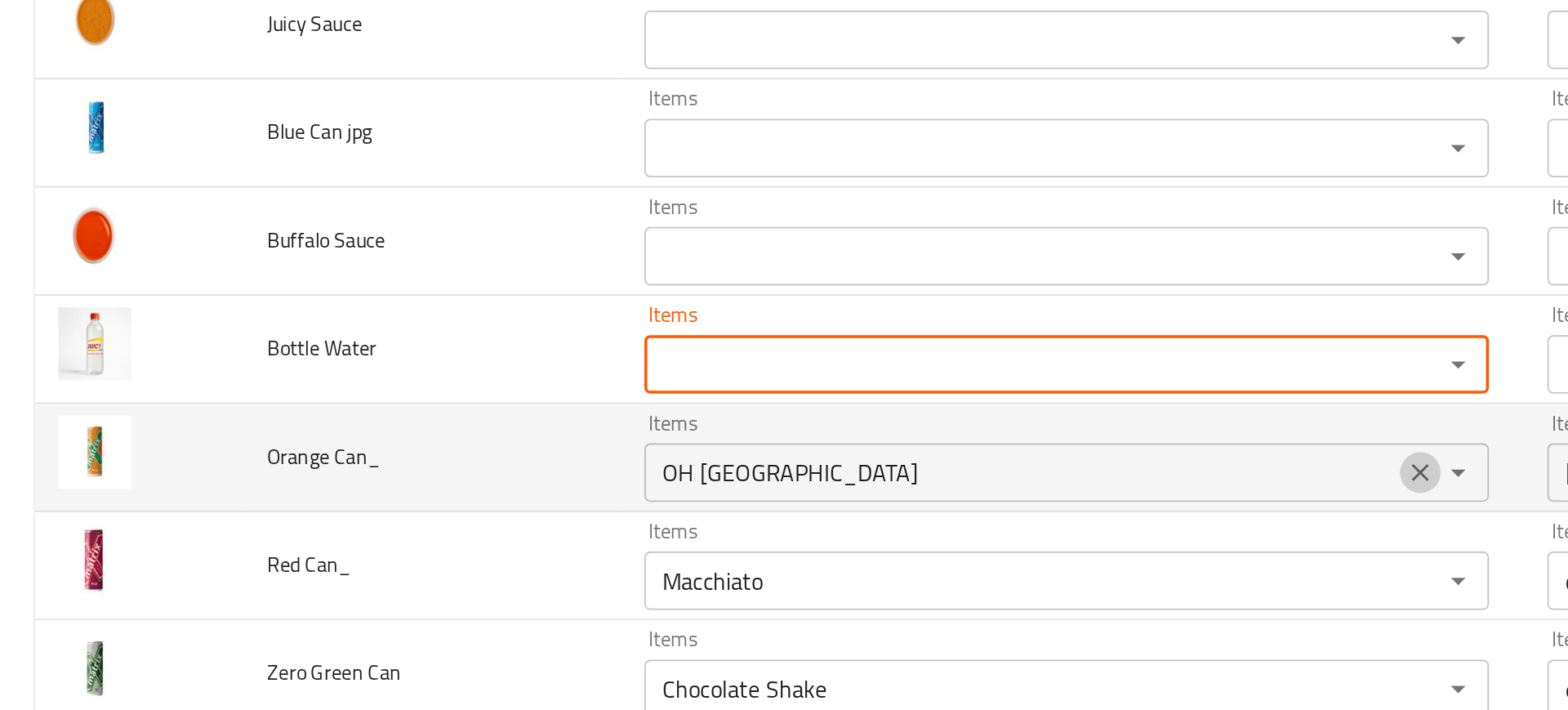
click at [787, 453] on button "Clear" at bounding box center [793, 463] width 23 height 23
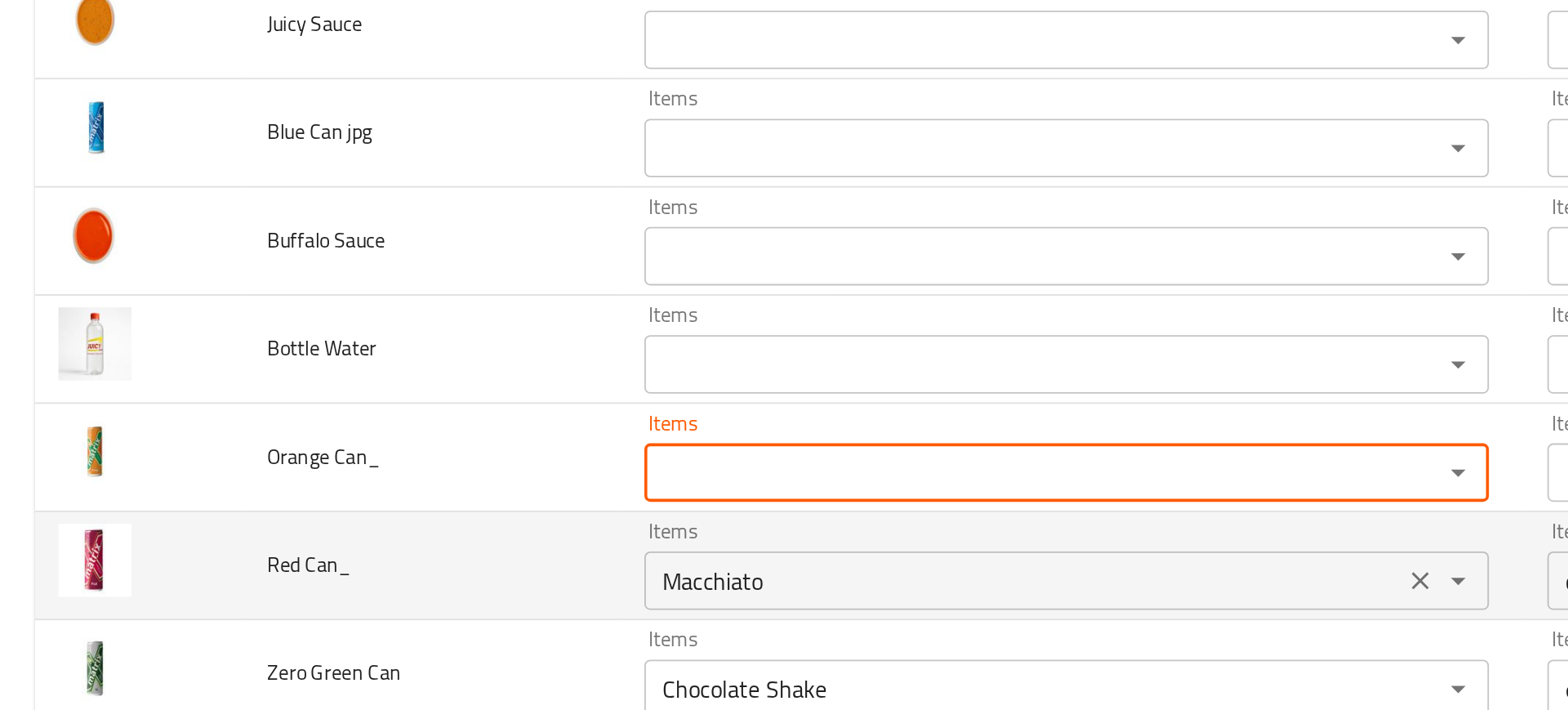
click at [783, 509] on div "Macchiato Items" at bounding box center [596, 524] width 472 height 33
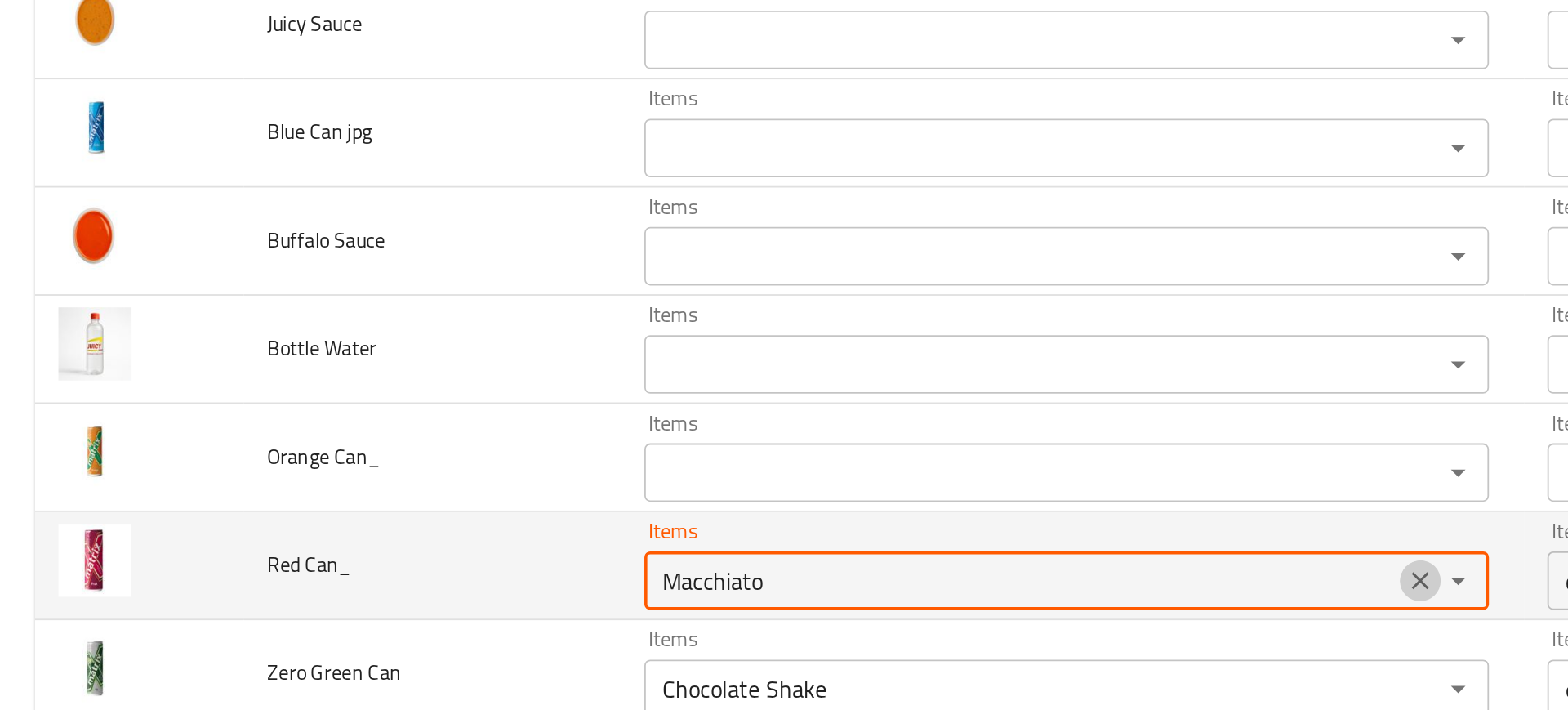
click at [786, 521] on icon "Clear" at bounding box center [793, 524] width 16 height 16
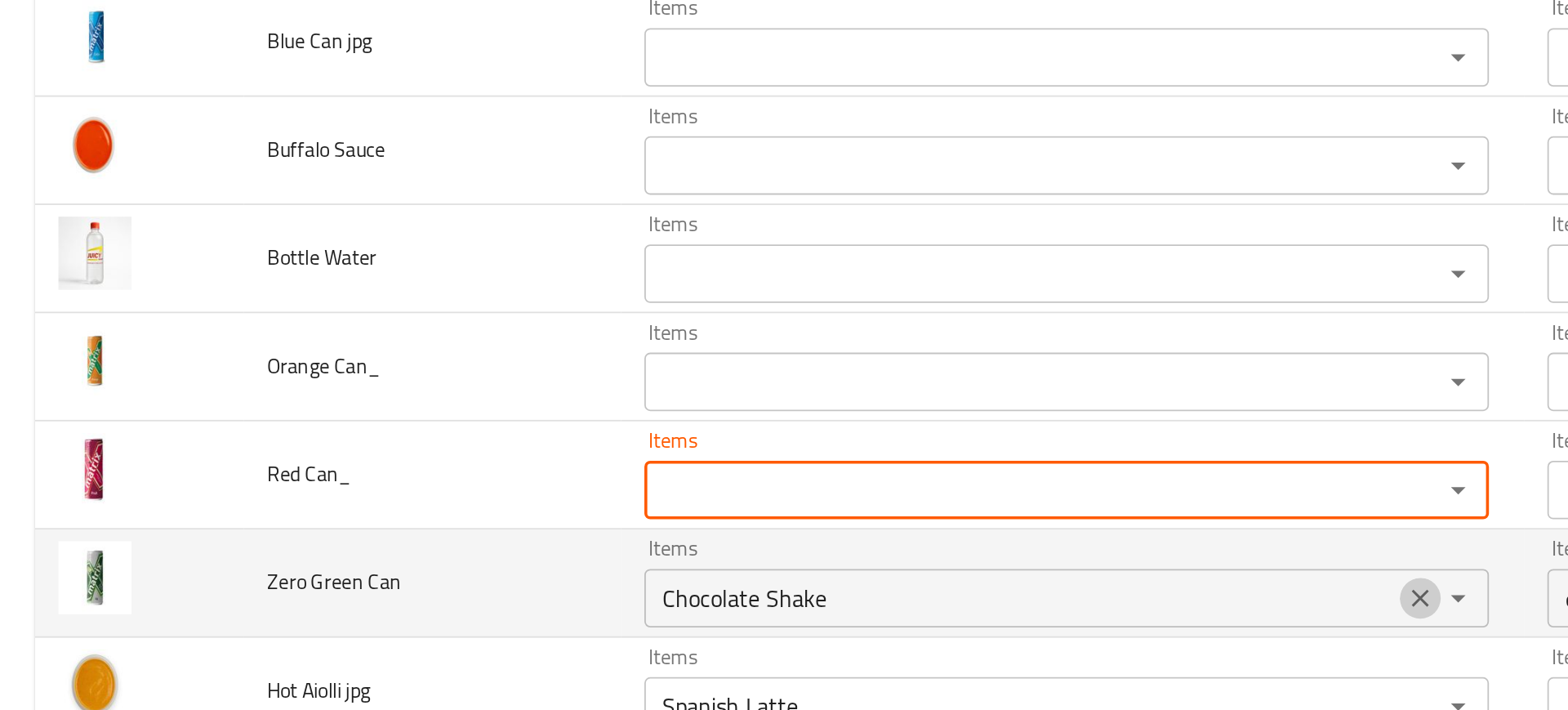
click at [787, 532] on icon "Clear" at bounding box center [793, 533] width 16 height 16
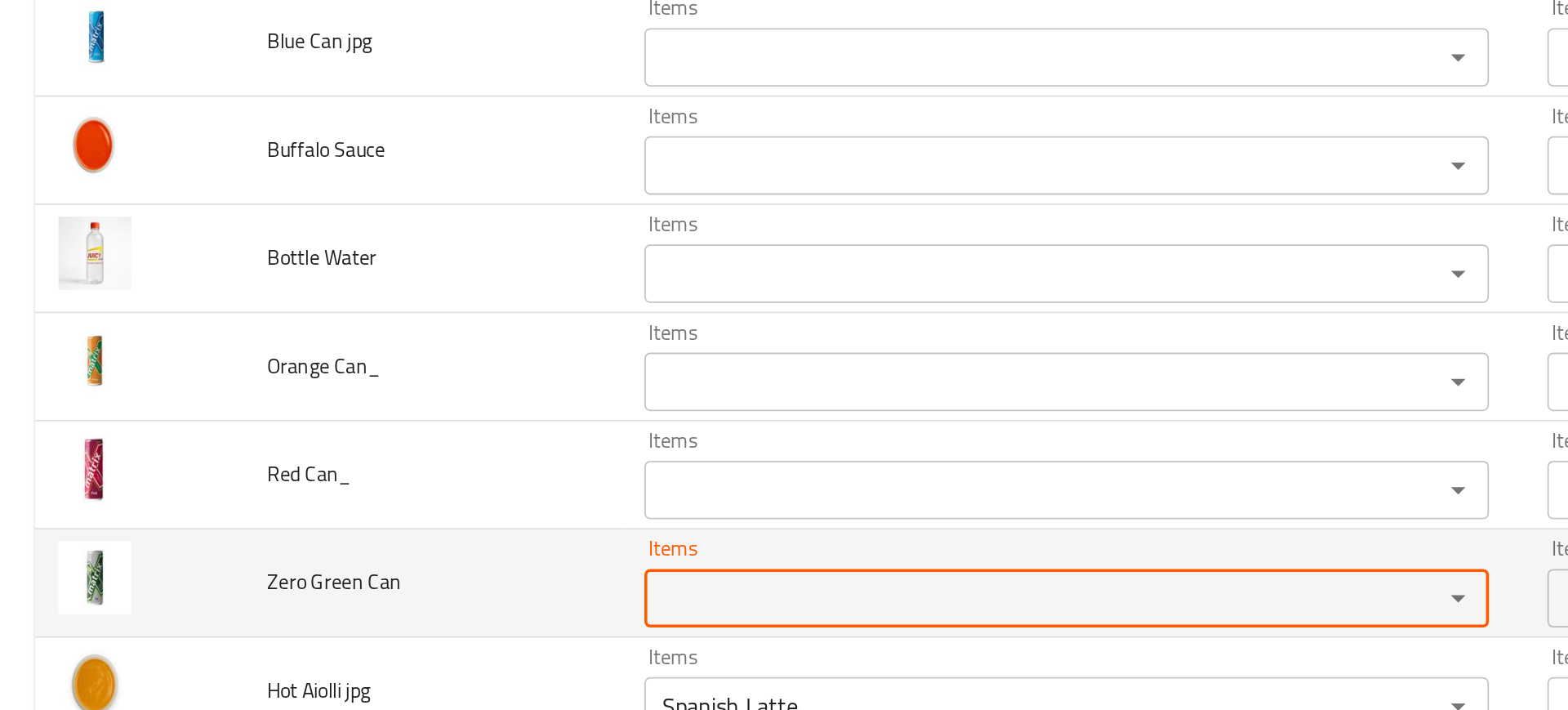
scroll to position [0, 0]
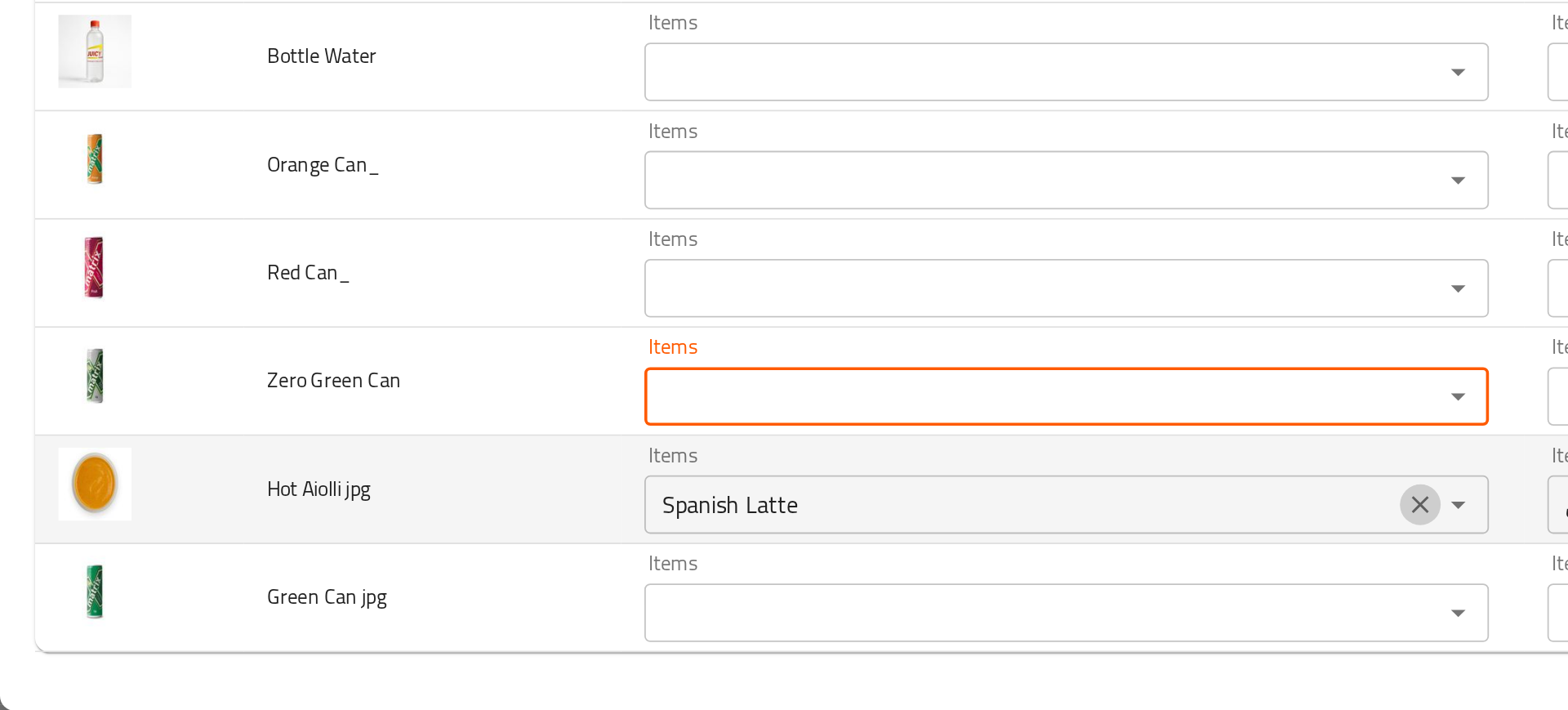
click at [789, 590] on icon "Clear" at bounding box center [793, 594] width 16 height 16
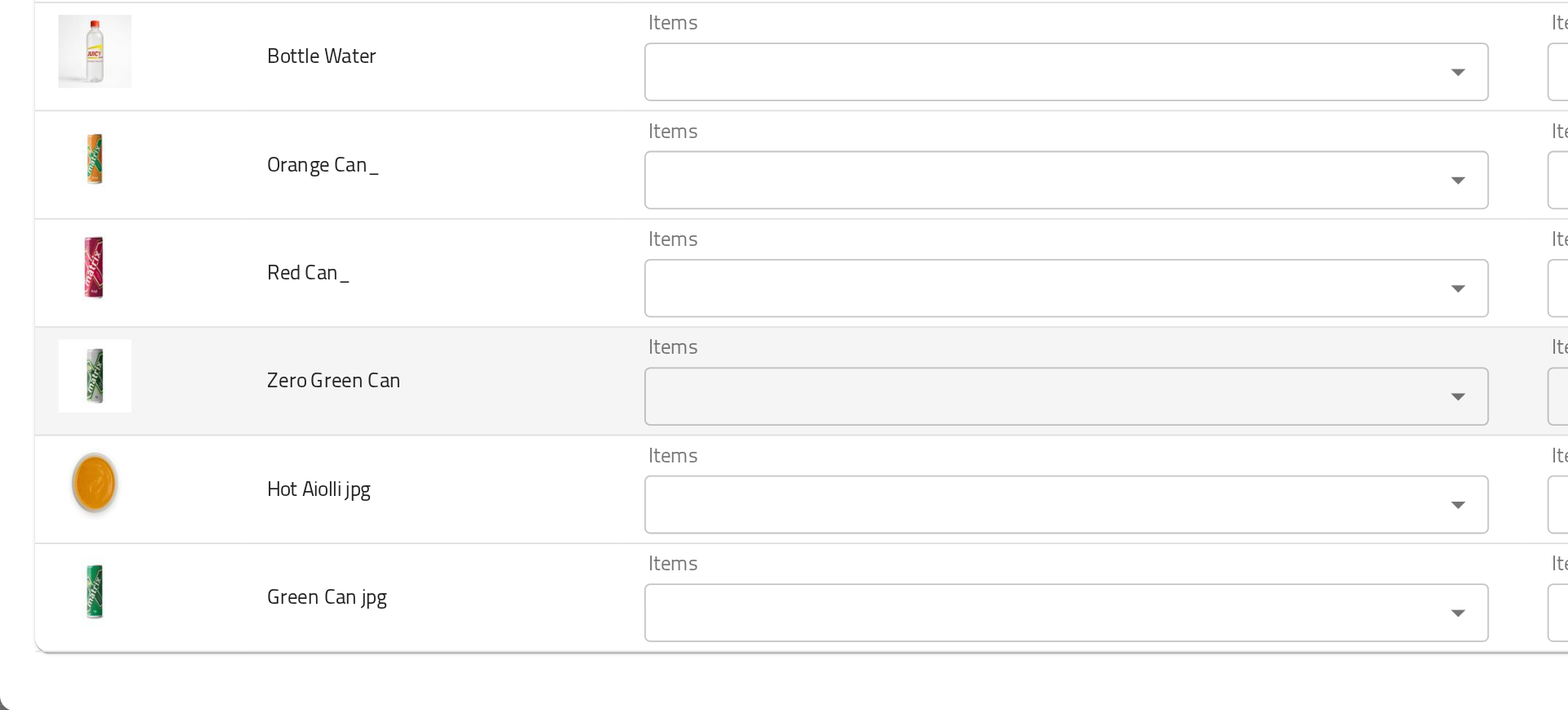
click at [259, 531] on td "Zero Green Can" at bounding box center [241, 527] width 210 height 61
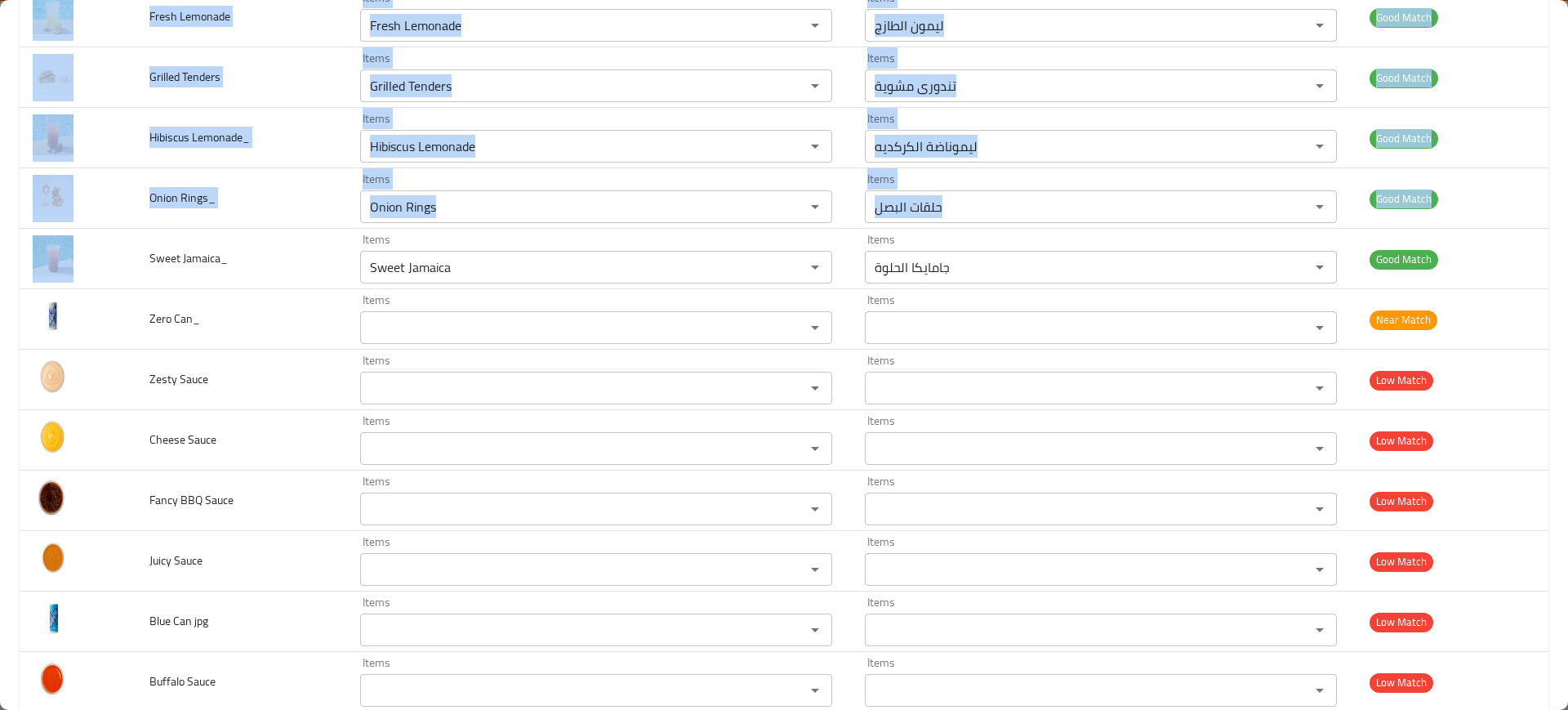
scroll to position [1205, 0]
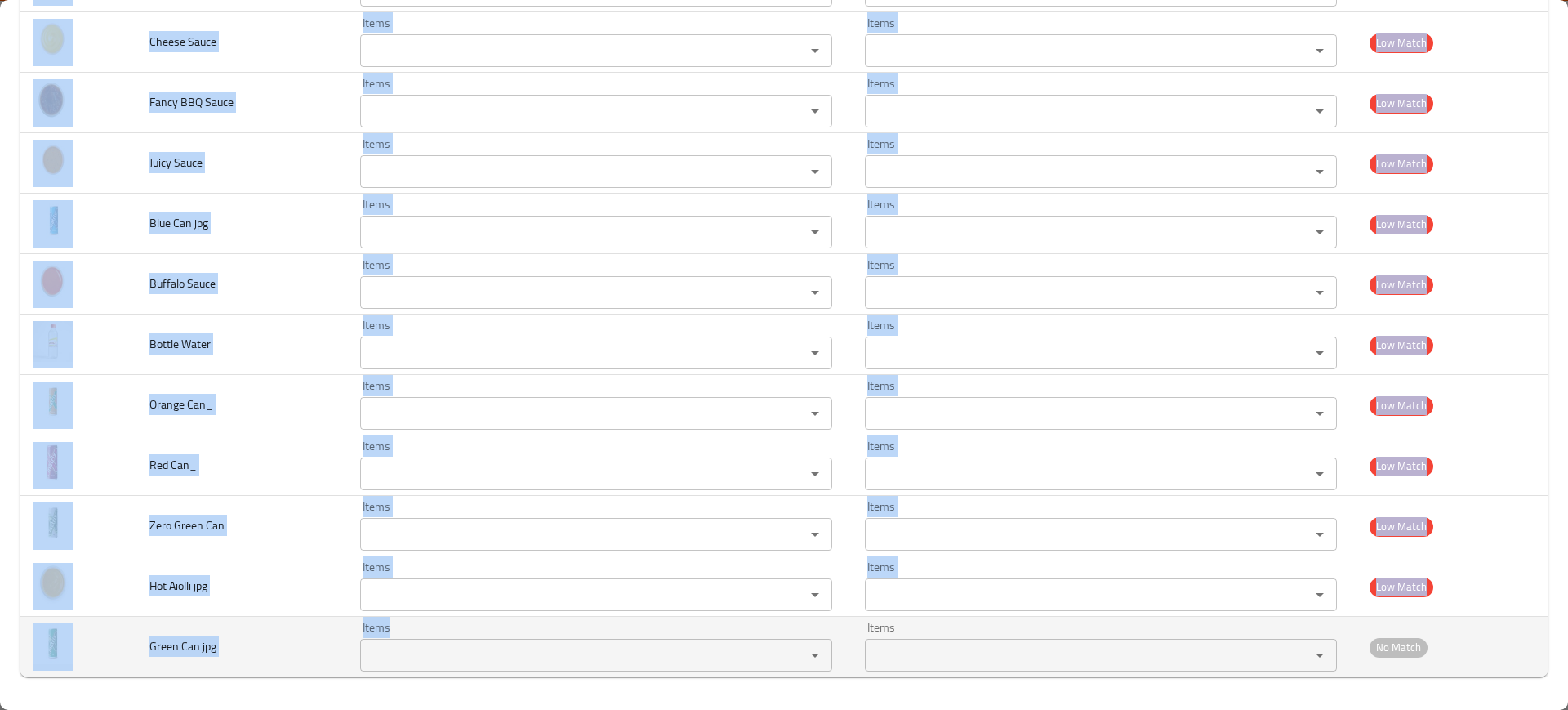
drag, startPoint x: 125, startPoint y: 254, endPoint x: 587, endPoint y: 651, distance: 609.1
copy tbody "Sweet Jamaica_ Items Items Items Items Good Match Zero Can_ Items Items Items I…"
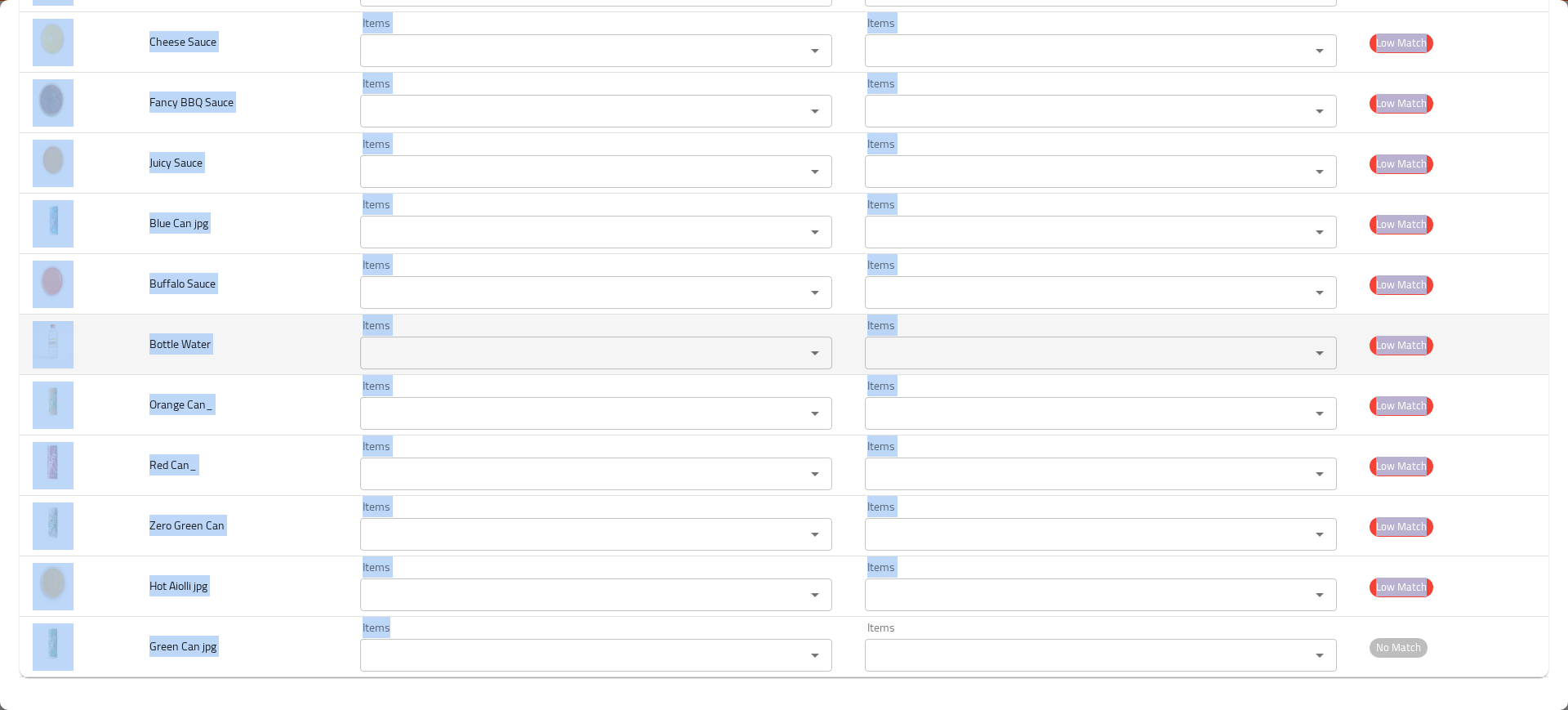
click at [275, 333] on td "Bottle Water" at bounding box center [241, 345] width 210 height 61
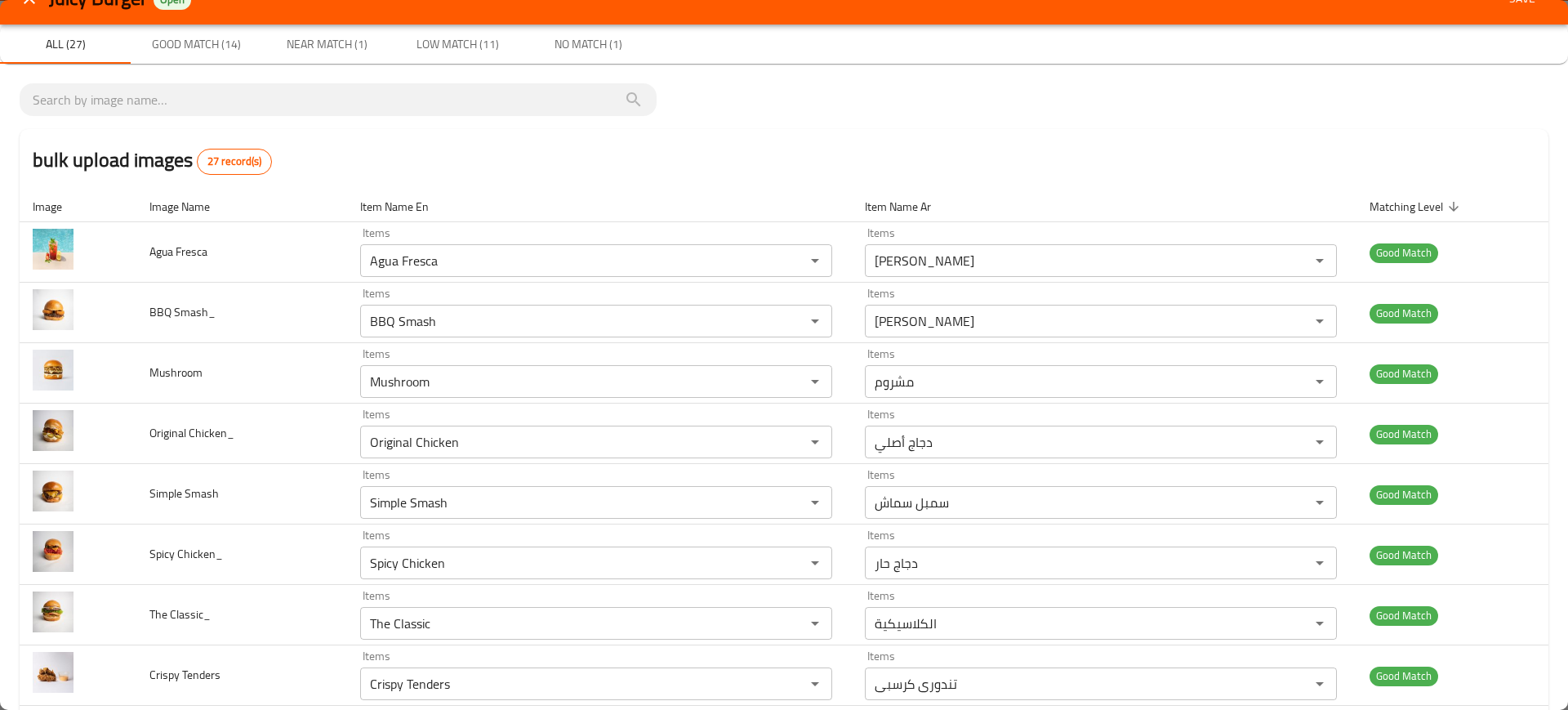
scroll to position [0, 0]
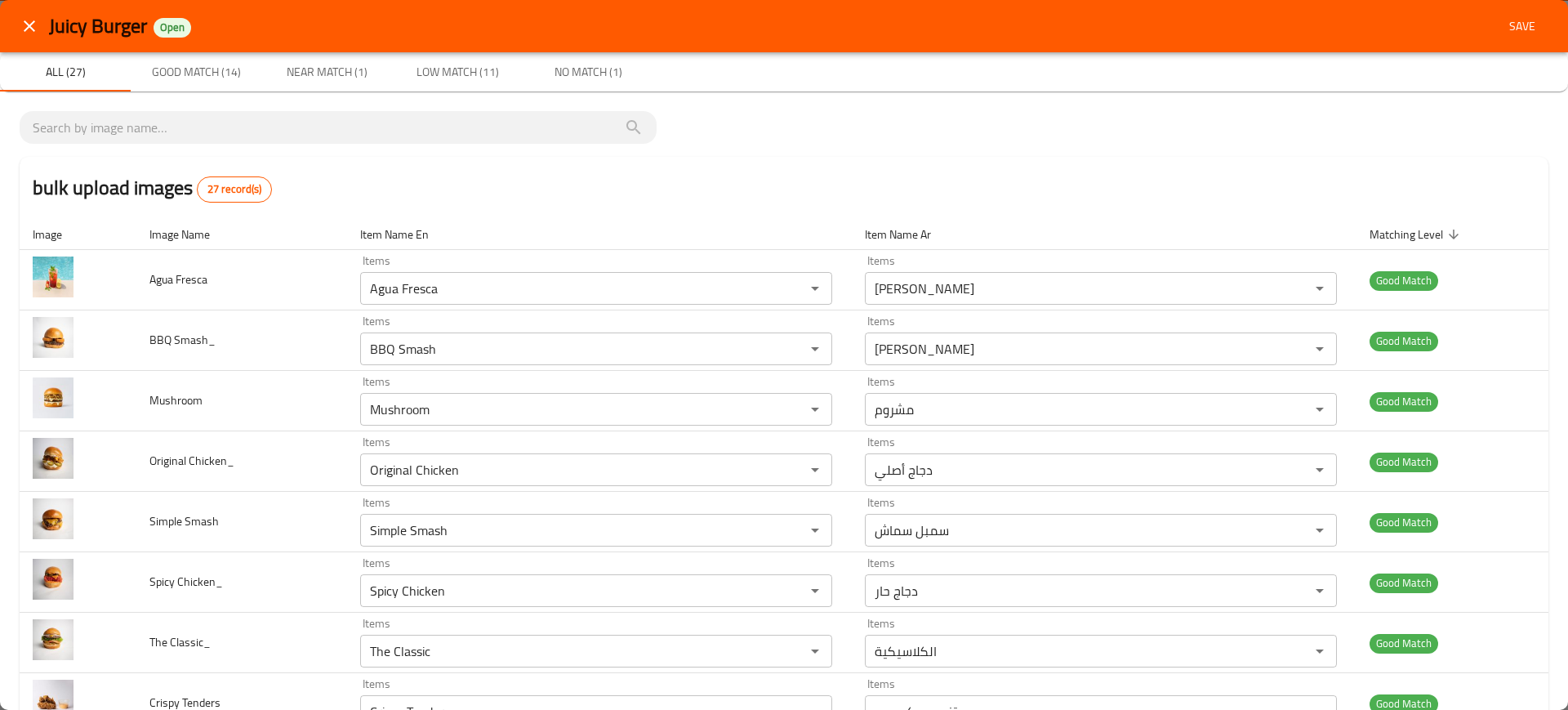
click at [1520, 8] on div "Juicy Burger Open Save" at bounding box center [784, 26] width 1568 height 52
click at [1517, 18] on span "Save" at bounding box center [1522, 26] width 39 height 20
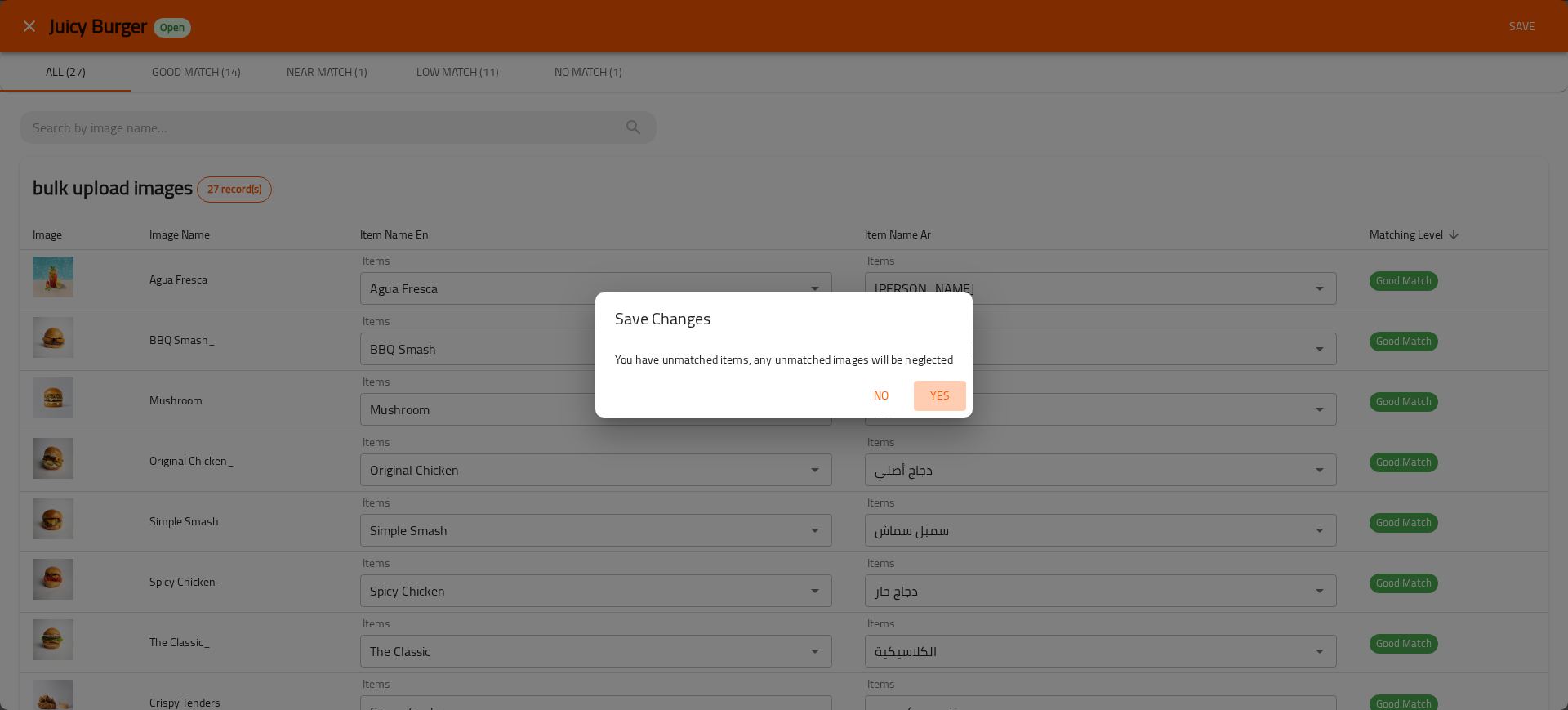
click at [931, 391] on span "Yes" at bounding box center [939, 396] width 39 height 20
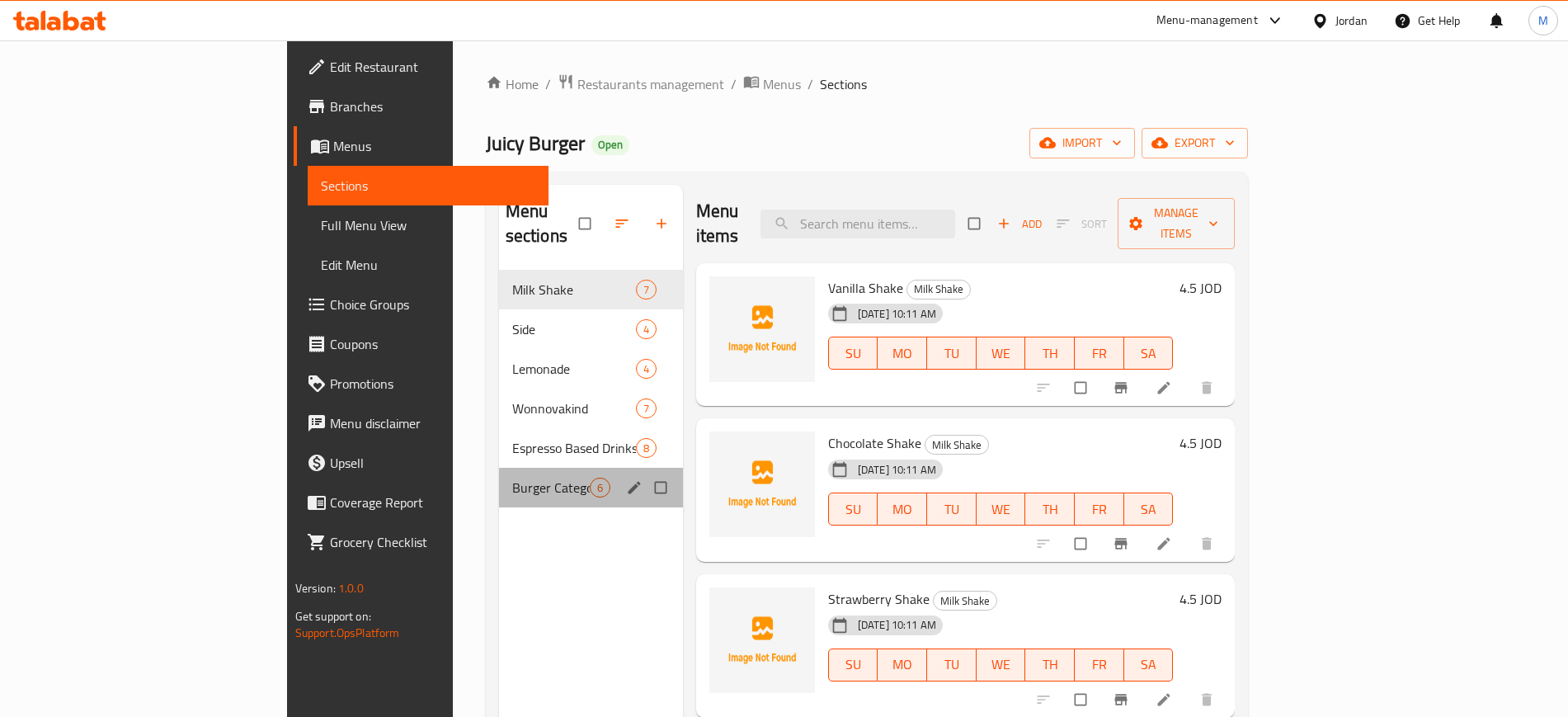
click at [499, 468] on div "Burger Category 6" at bounding box center [591, 487] width 184 height 39
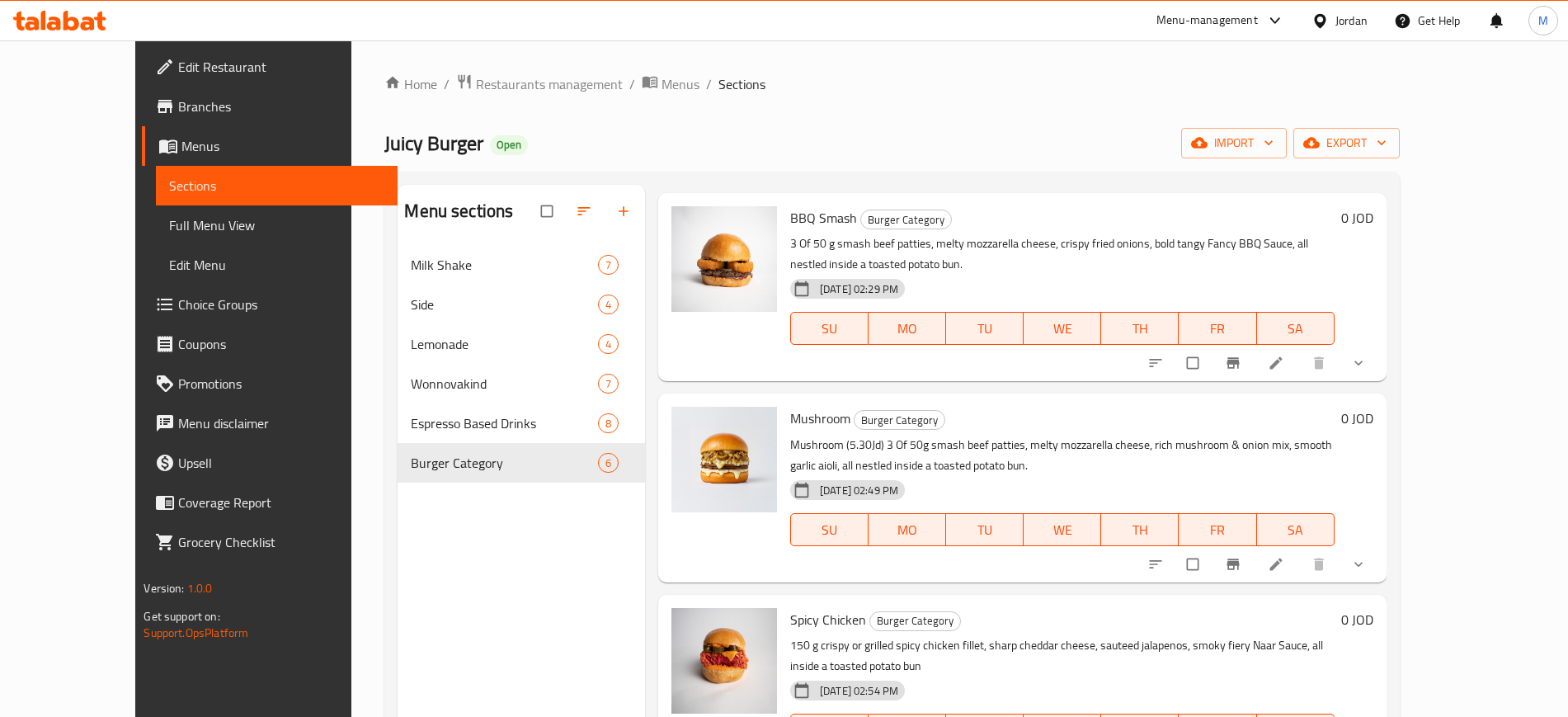
scroll to position [401, 0]
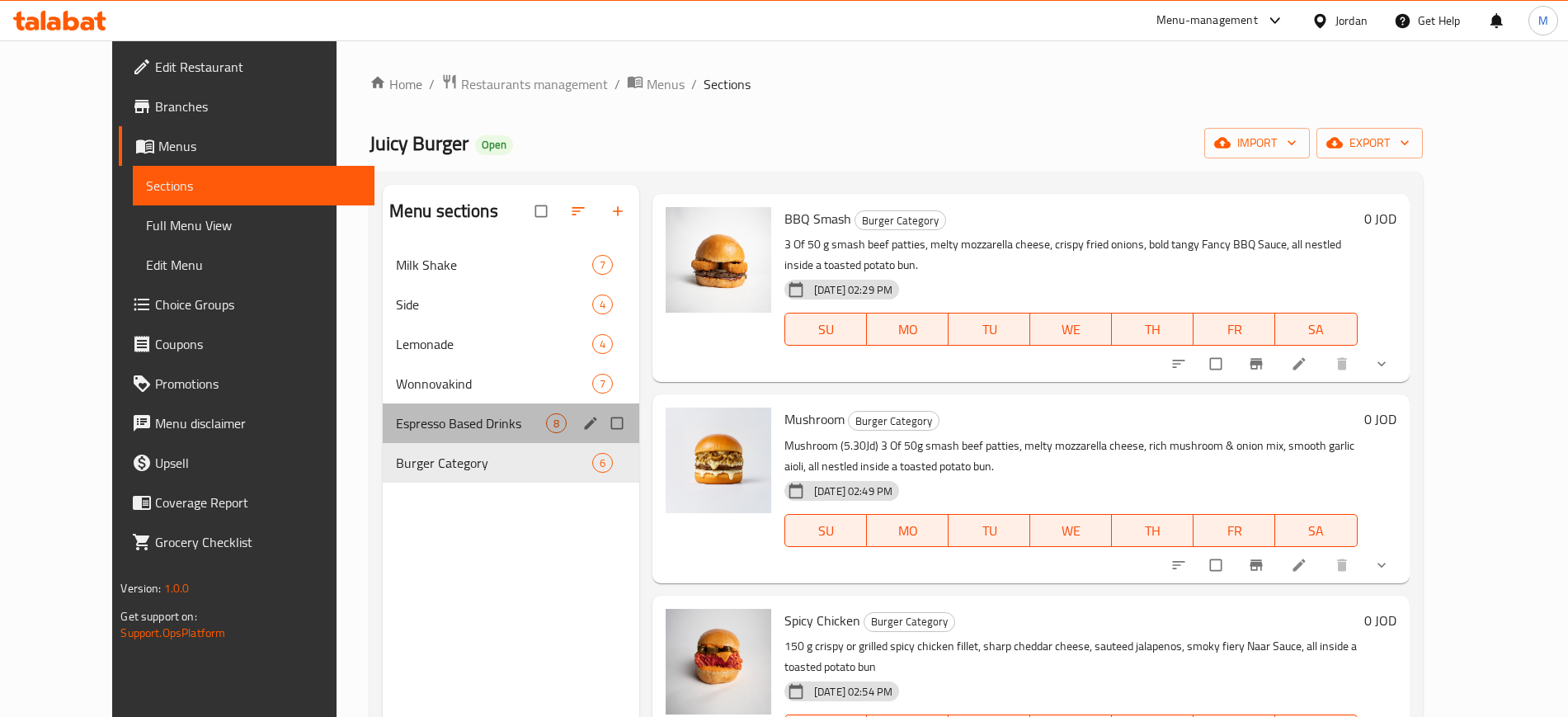
click at [419, 434] on div "Espresso Based Drinks 8" at bounding box center [511, 423] width 257 height 39
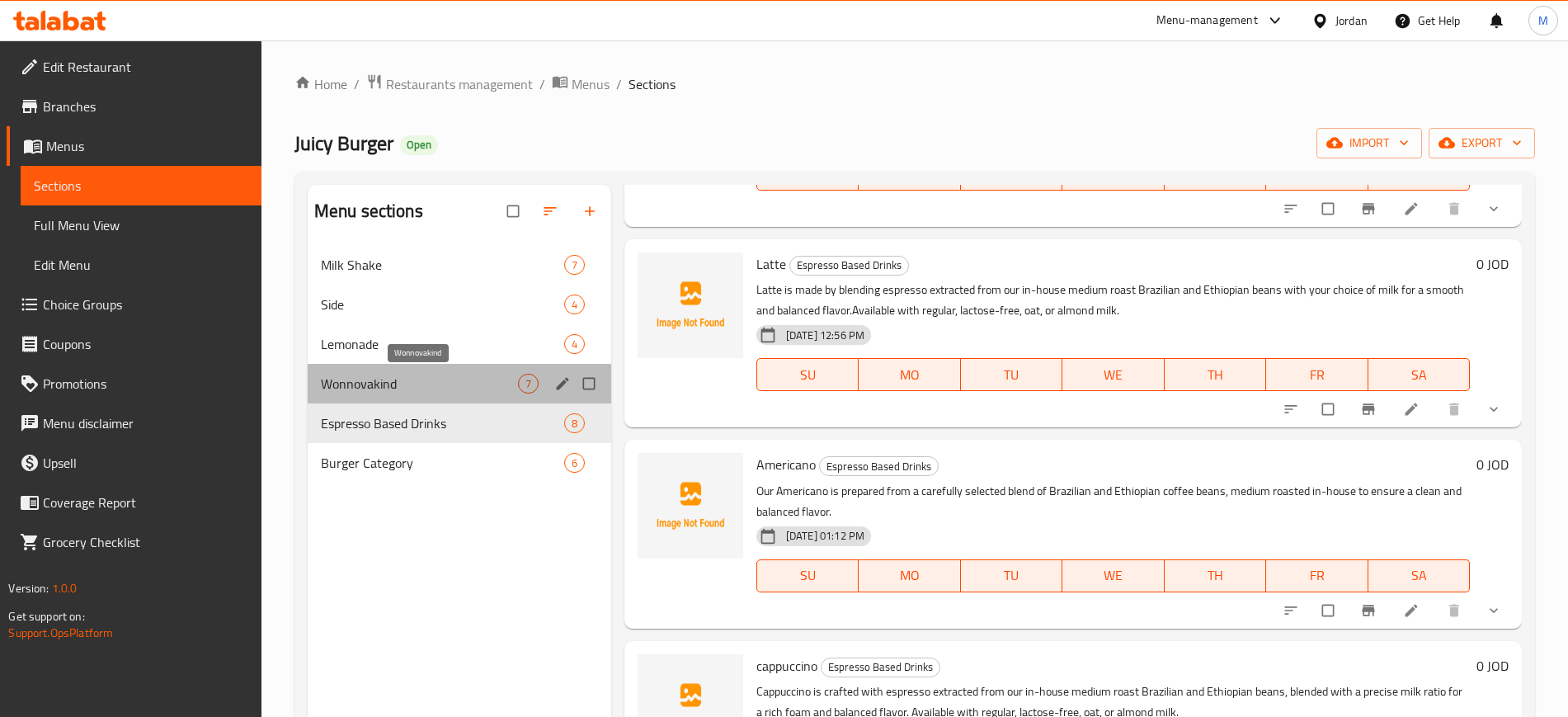
click at [412, 379] on span "Wonnovakind" at bounding box center [419, 383] width 197 height 20
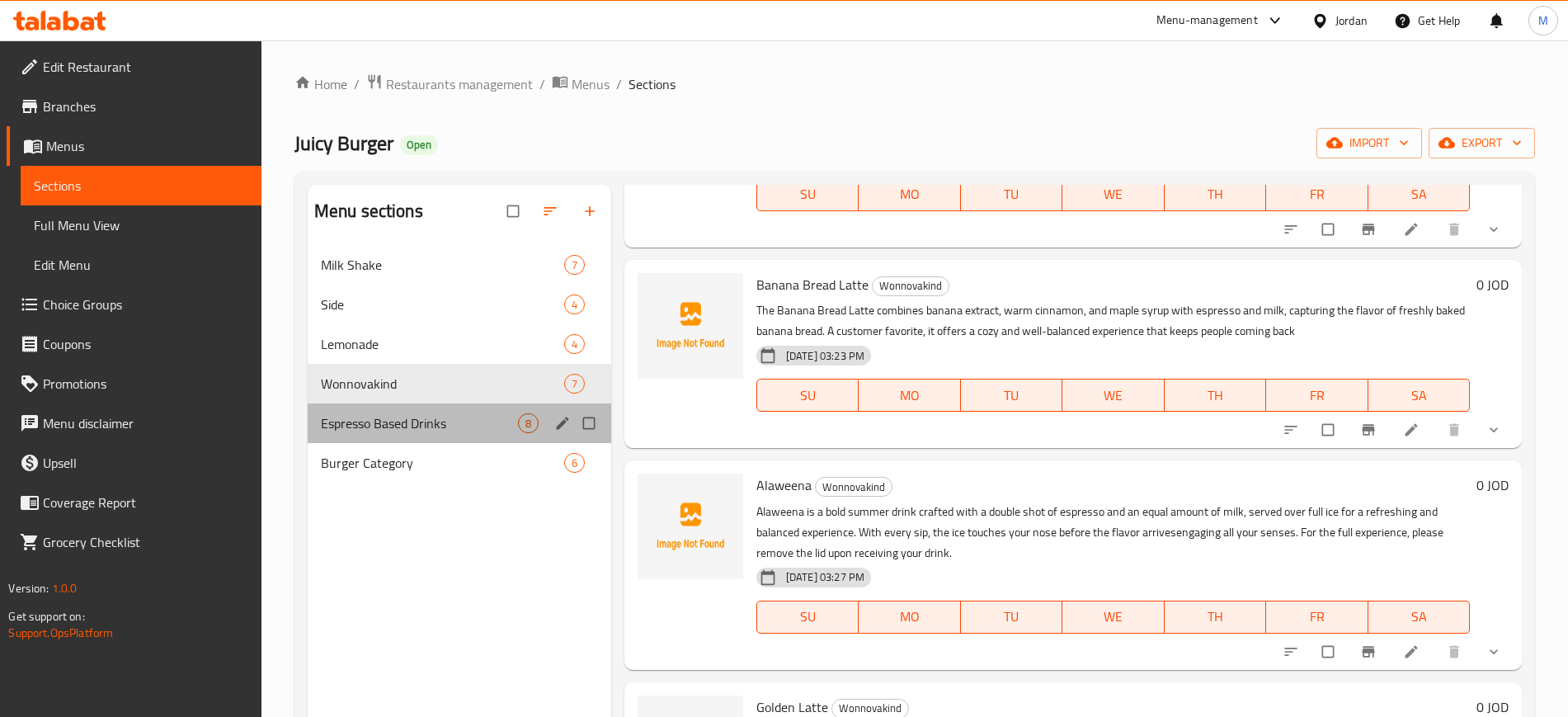
click at [476, 407] on div "Espresso Based Drinks 8" at bounding box center [460, 423] width 304 height 39
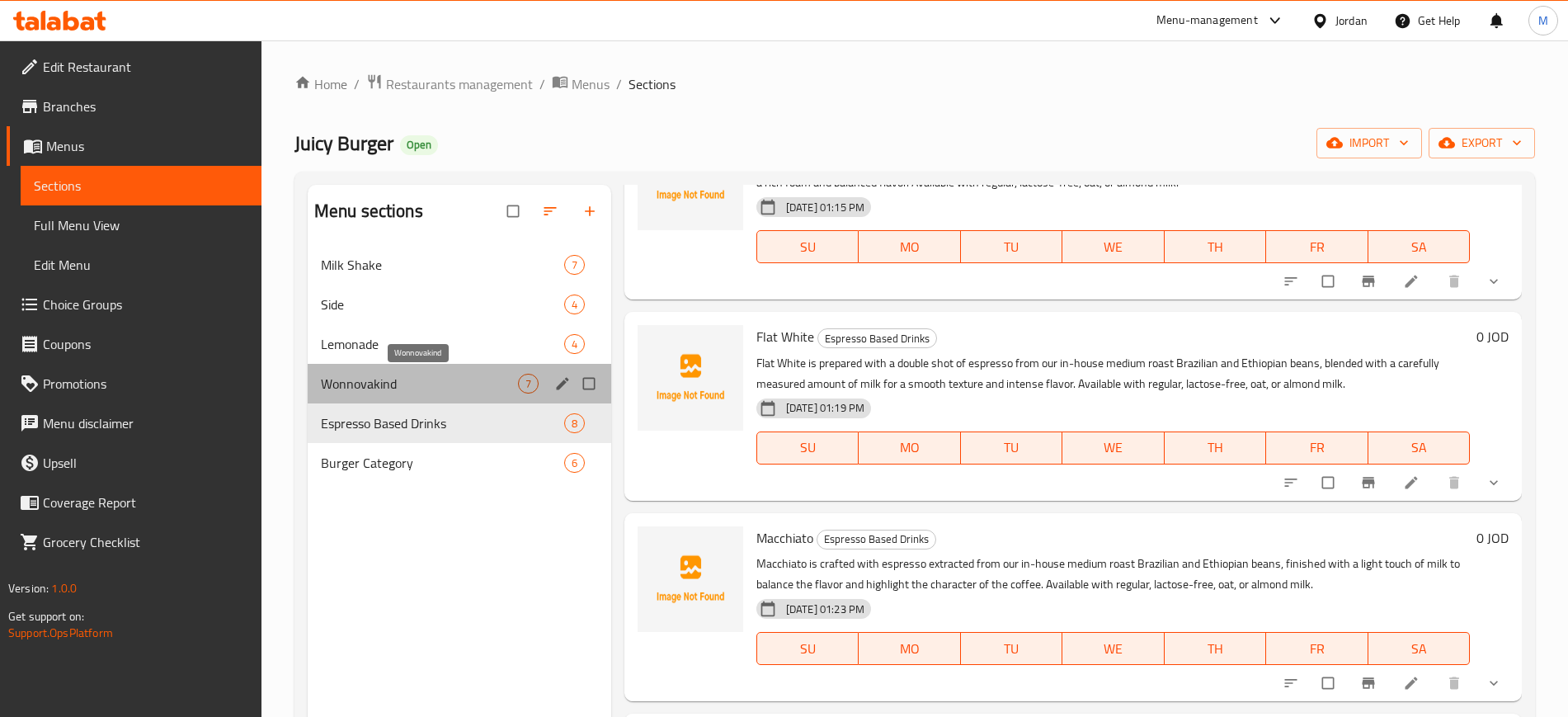
click at [388, 374] on span "Wonnovakind" at bounding box center [419, 383] width 197 height 20
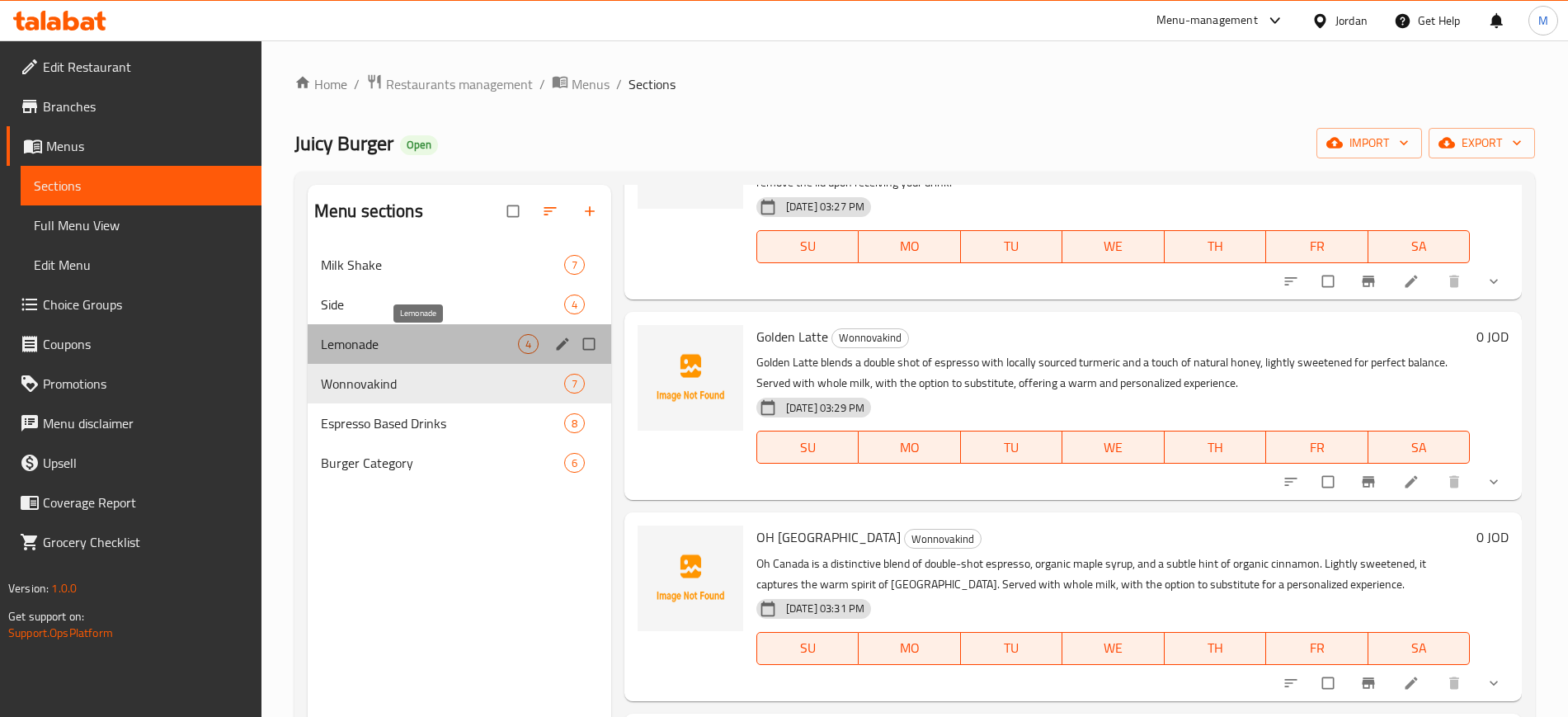
click at [406, 341] on span "Lemonade" at bounding box center [419, 343] width 197 height 20
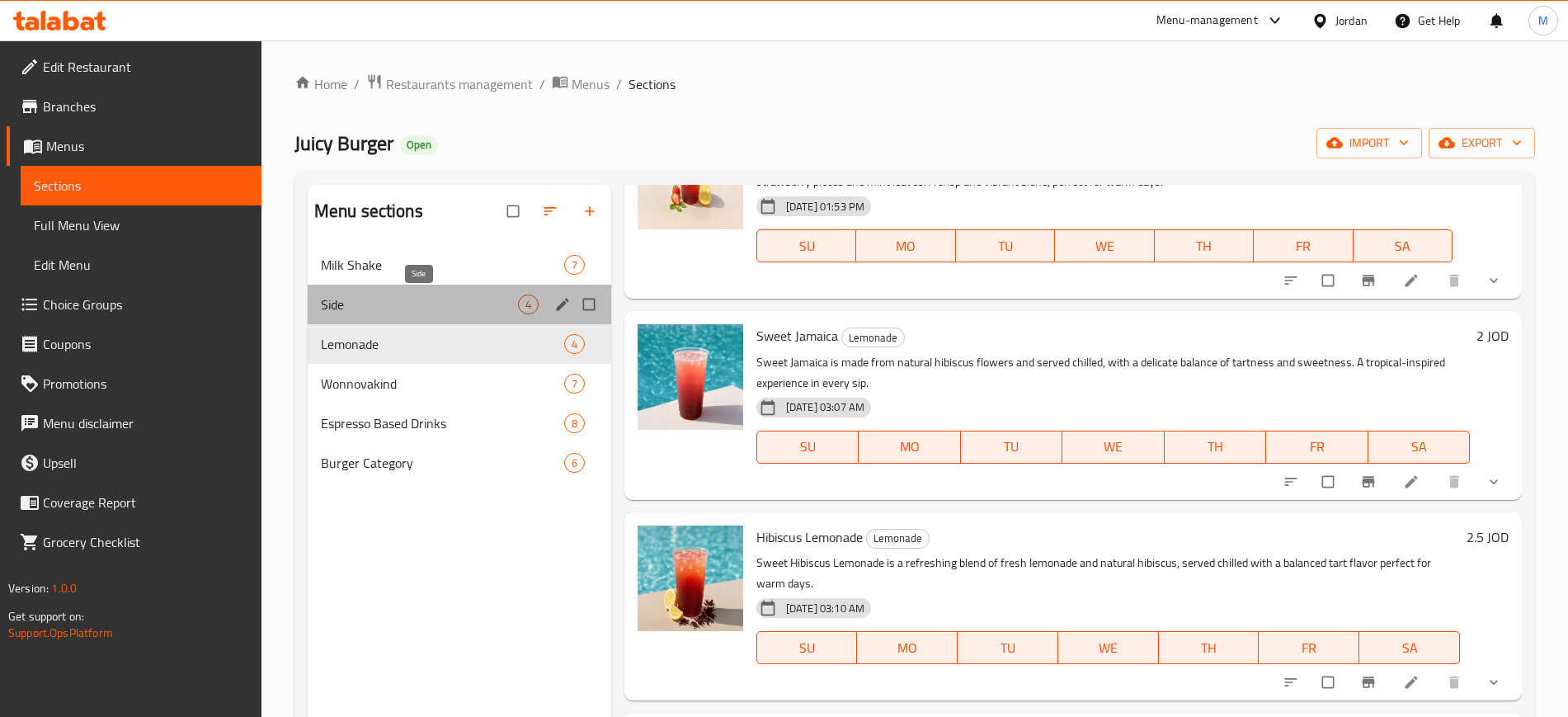
click at [356, 311] on span "Side" at bounding box center [419, 304] width 197 height 20
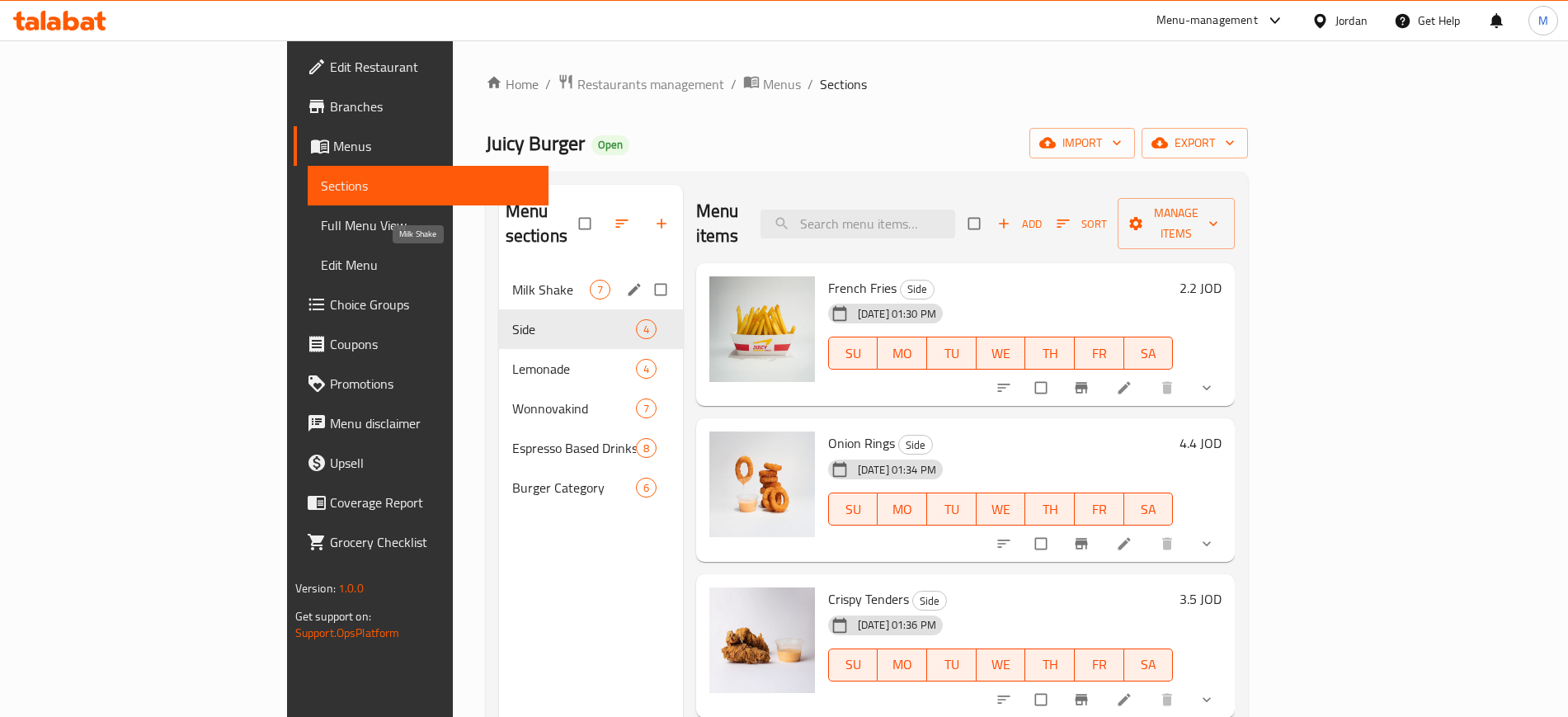
click at [512, 280] on span "Milk Shake" at bounding box center [550, 289] width 78 height 20
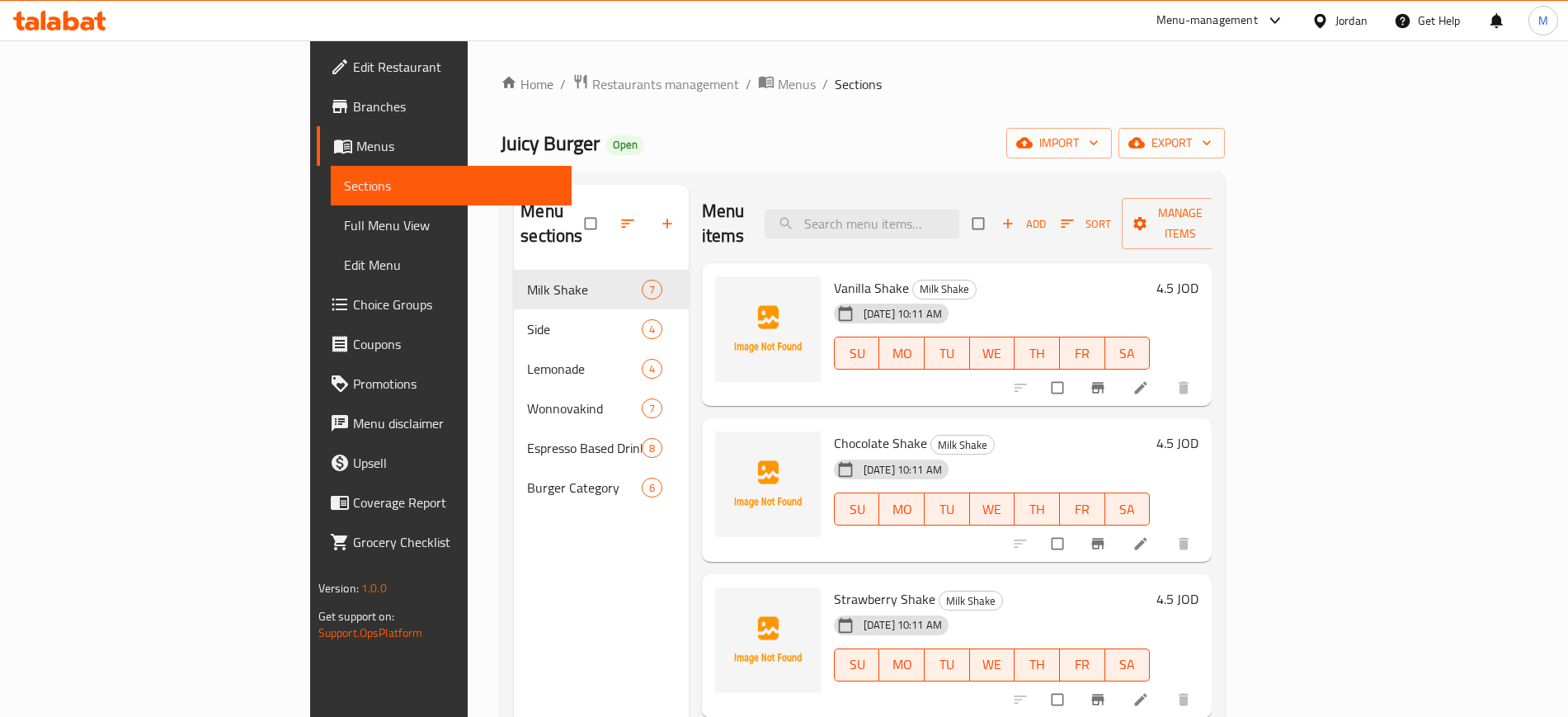
click at [1224, 161] on div "Home / Restaurants management / Menus / Sections Juicy Burger Open import expor…" at bounding box center [862, 494] width 724 height 842
click at [1099, 147] on span "import" at bounding box center [1059, 143] width 79 height 20
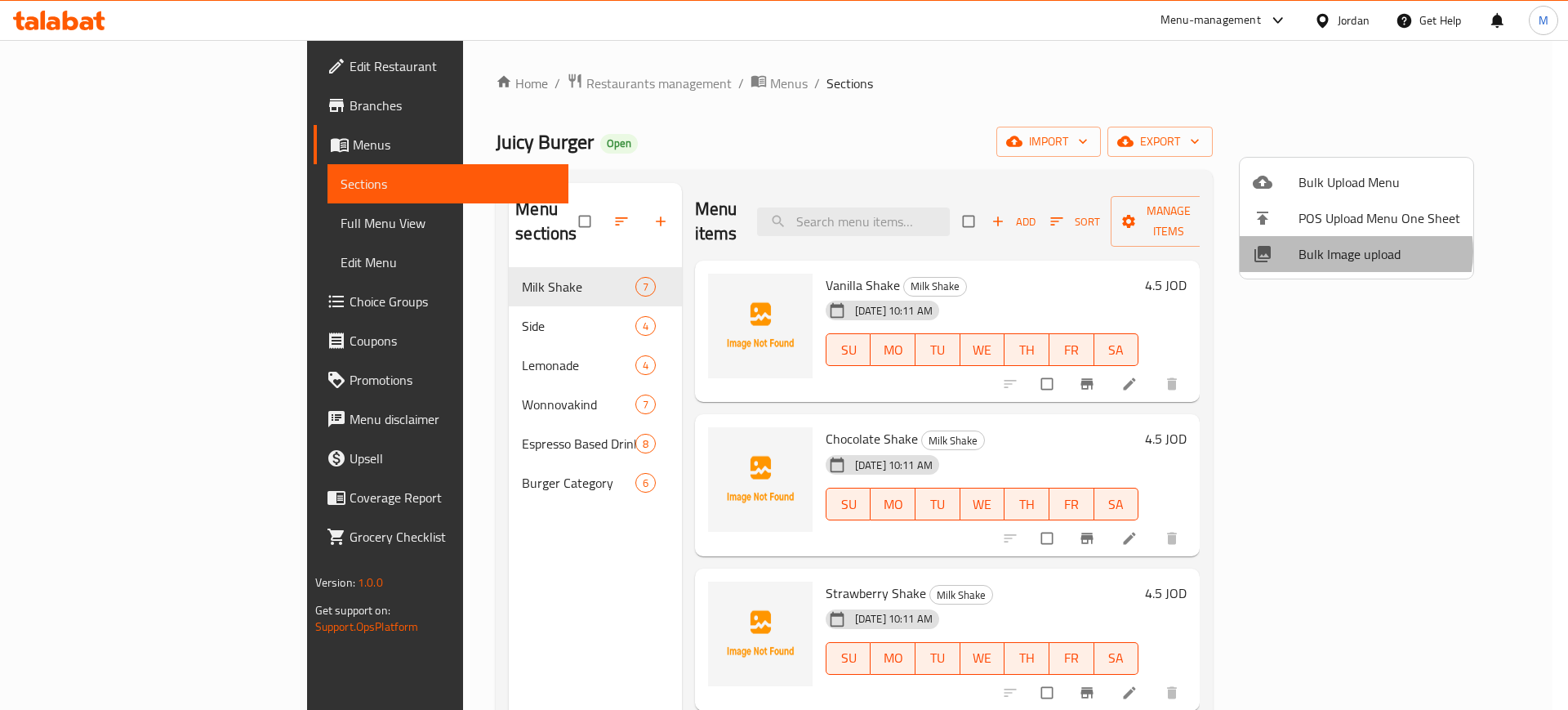
click at [1354, 252] on span "Bulk Image upload" at bounding box center [1379, 254] width 161 height 19
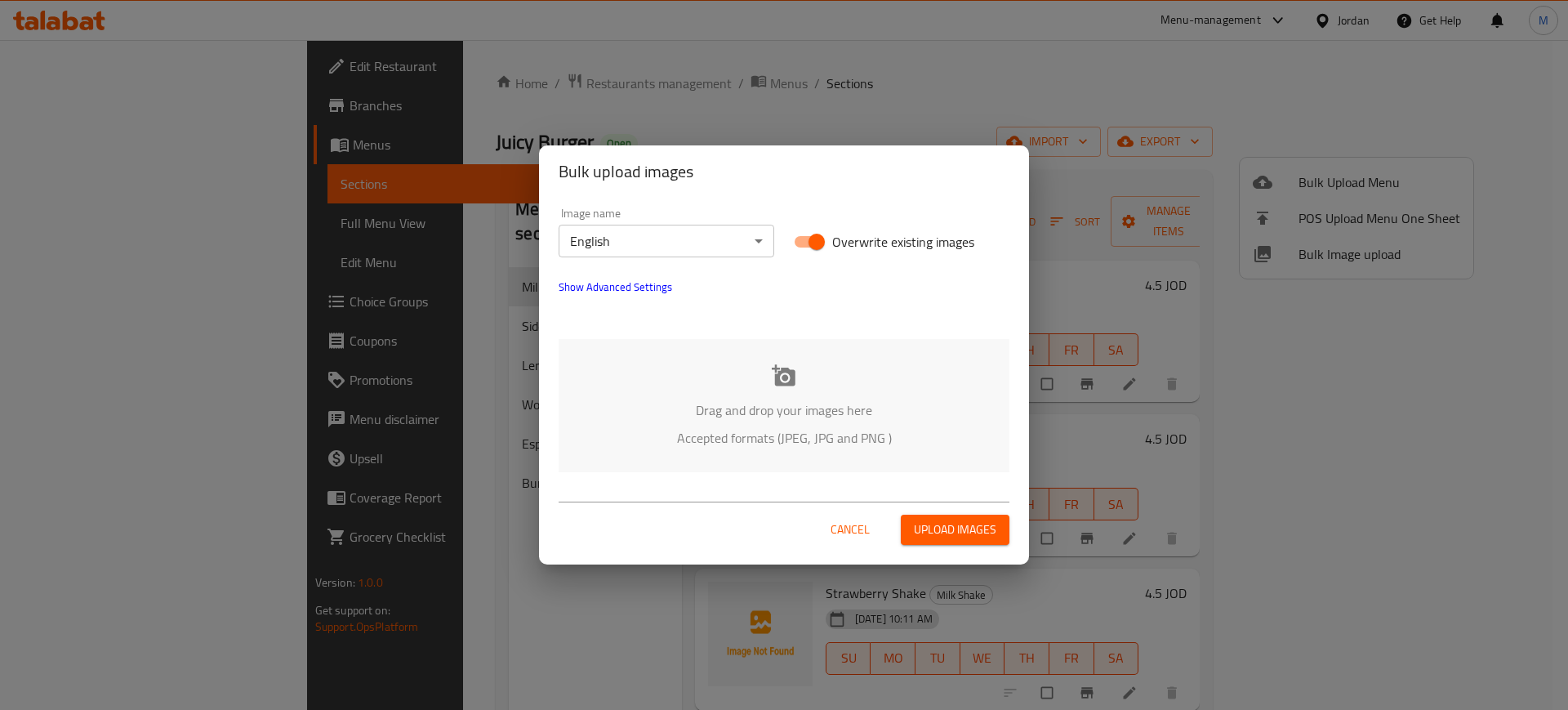
click at [787, 396] on div "Drag and drop your images here Accepted formats (JPEG, JPG and PNG )" at bounding box center [784, 406] width 451 height 134
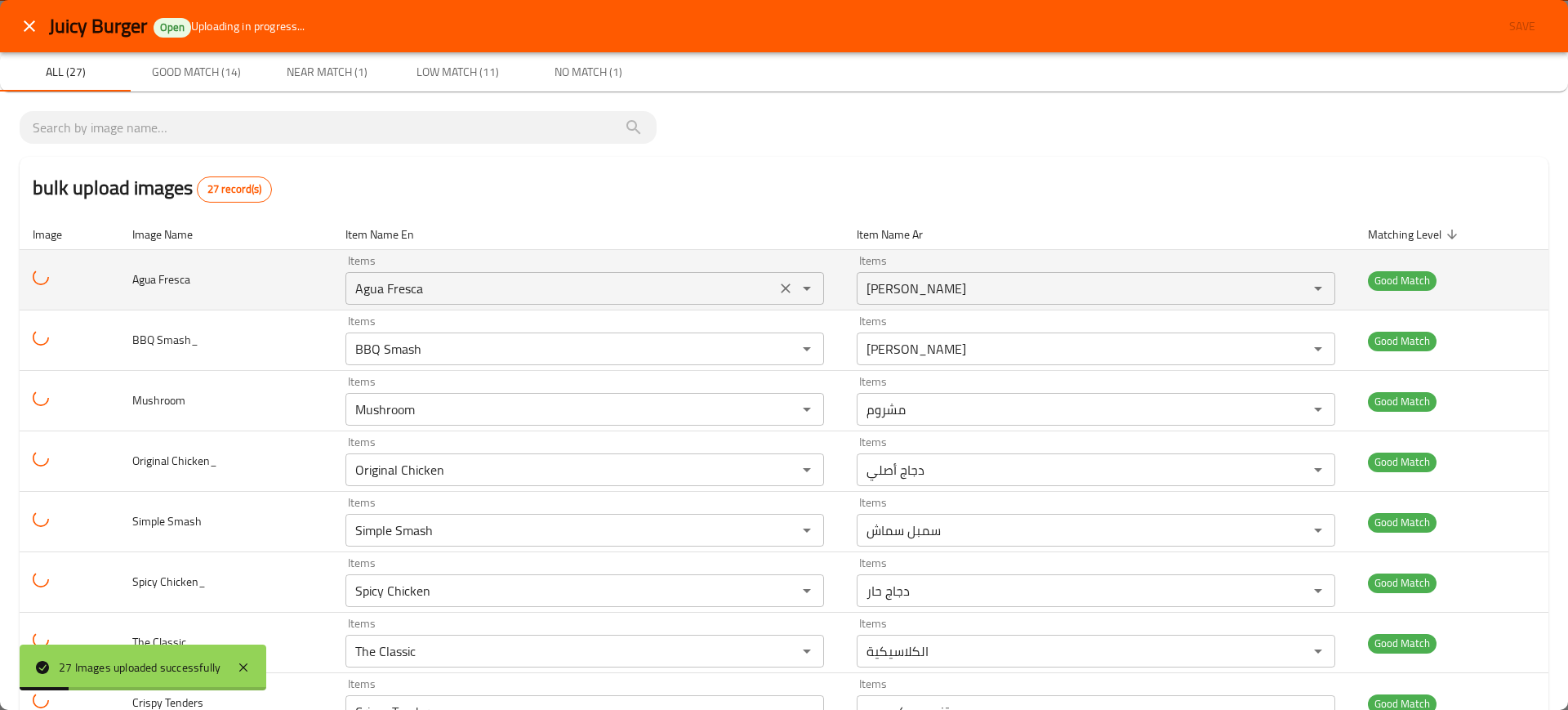
click at [410, 299] on Fresca "Agua Fresca" at bounding box center [561, 288] width 421 height 23
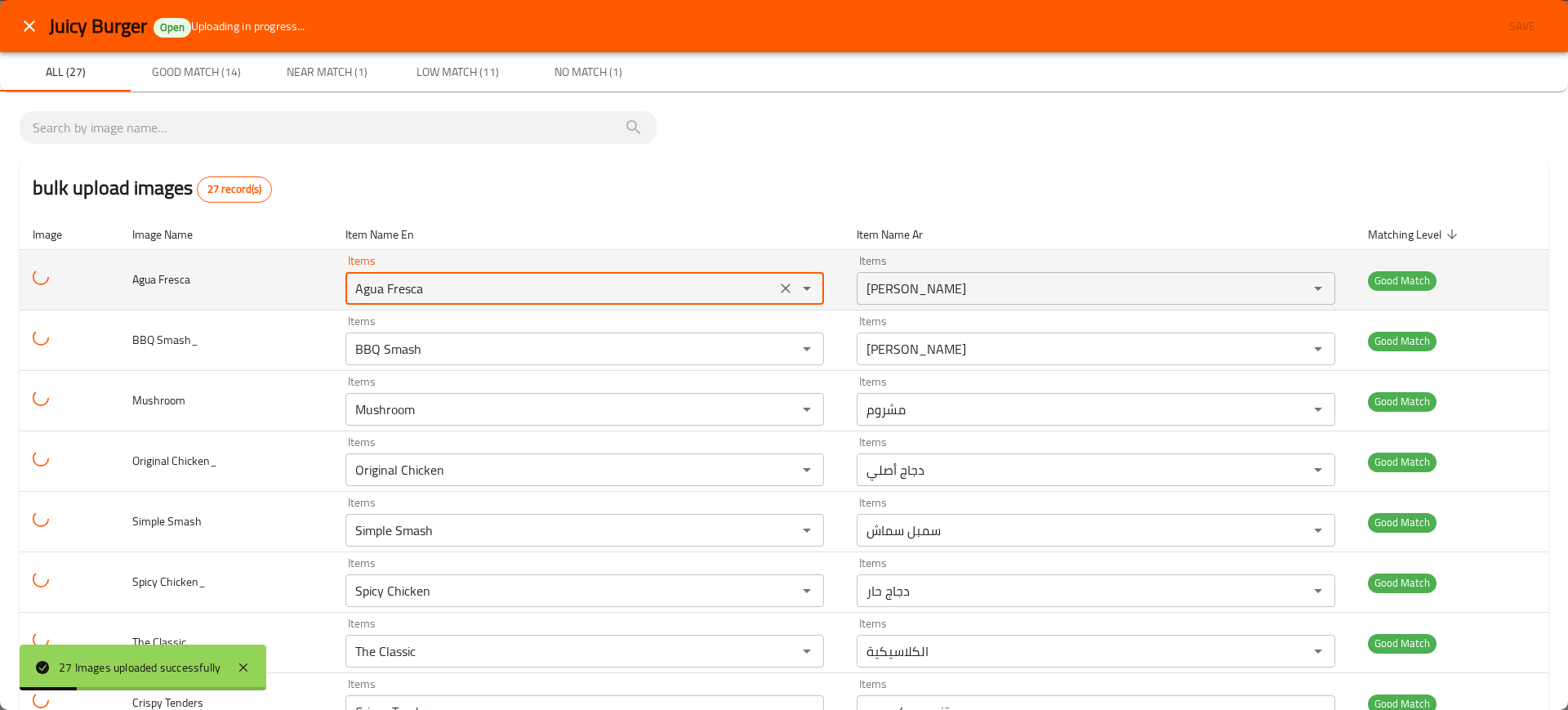
click at [410, 299] on Fresca "Agua Fresca" at bounding box center [561, 288] width 421 height 23
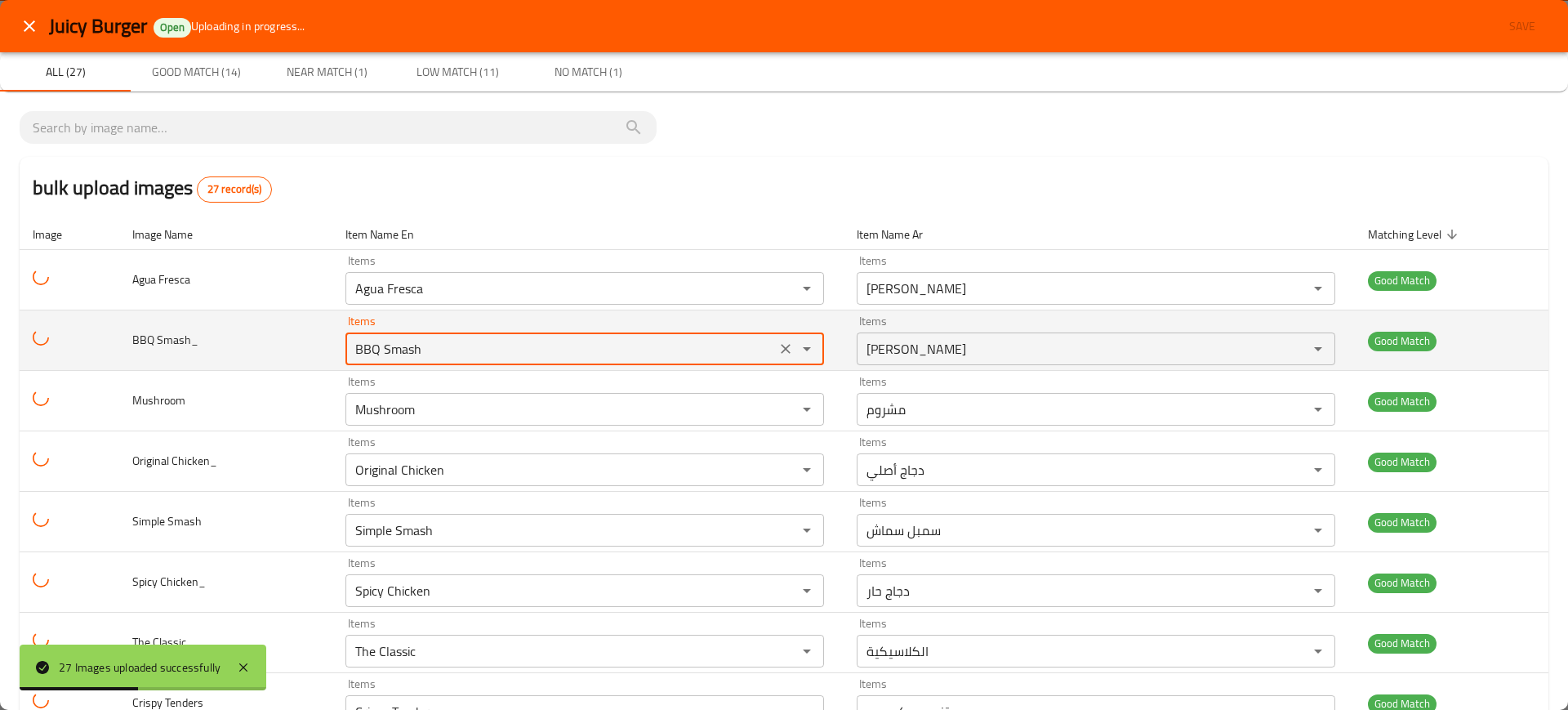
click at [357, 341] on Smash_ "BBQ Smash" at bounding box center [561, 348] width 421 height 23
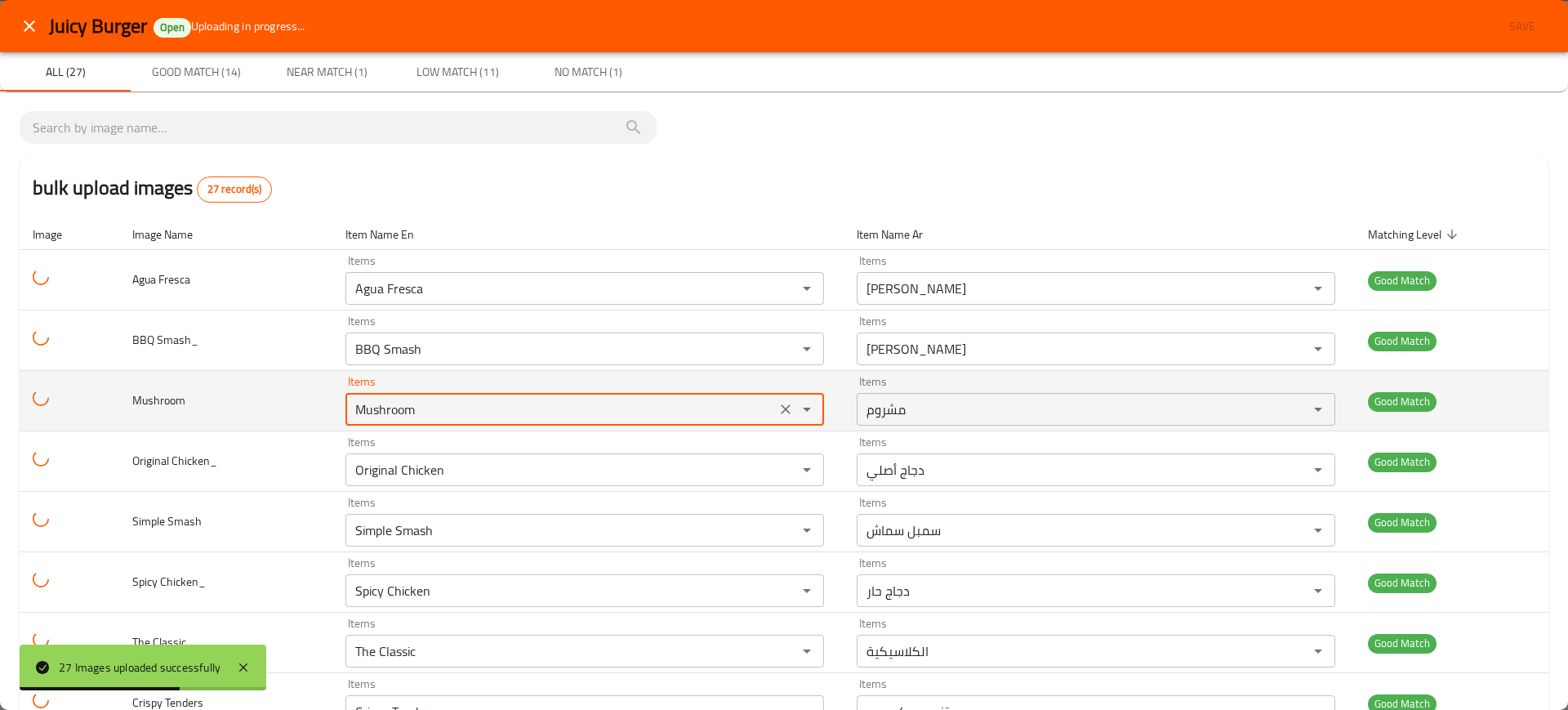
click at [396, 418] on input "Mushroom" at bounding box center [561, 409] width 421 height 23
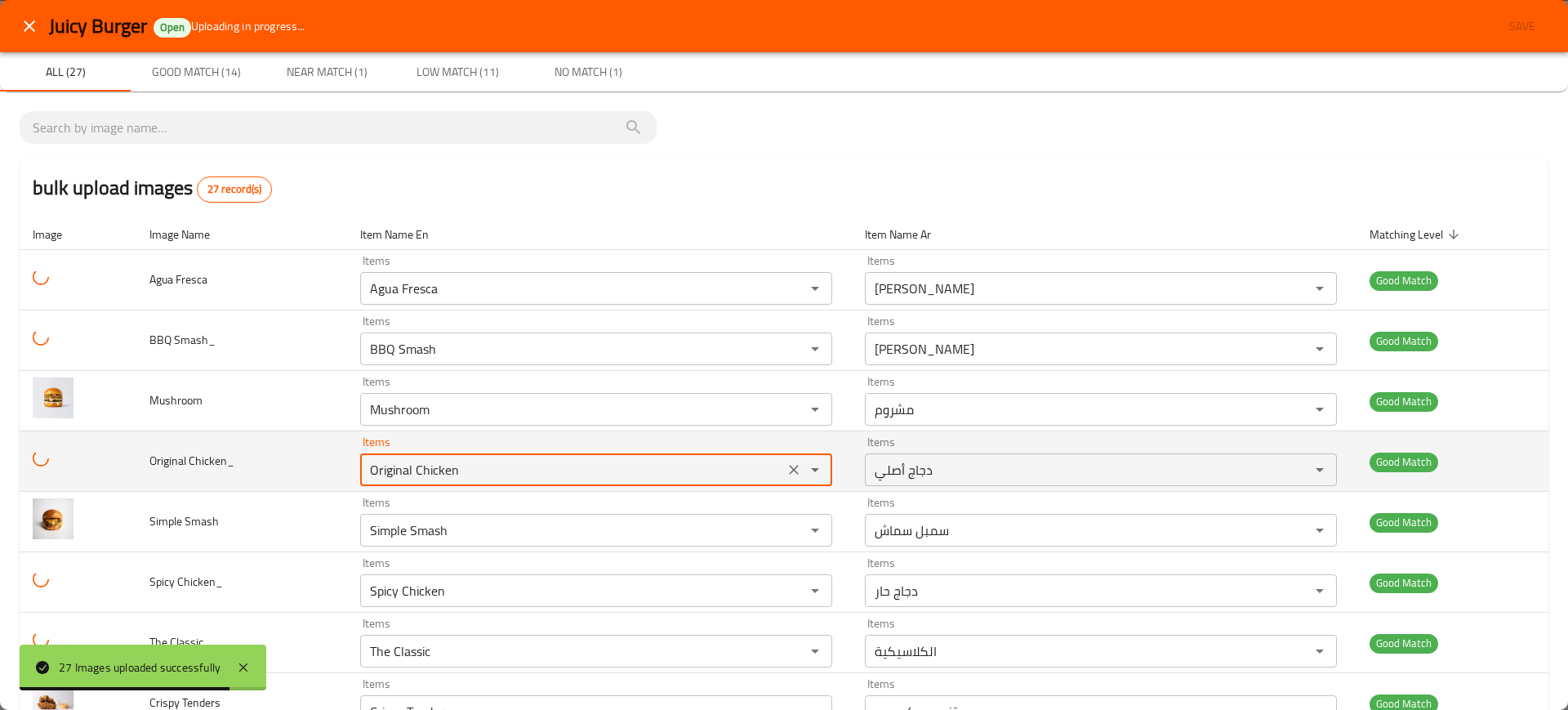
click at [439, 458] on Chicken_ "Original Chicken" at bounding box center [572, 469] width 414 height 23
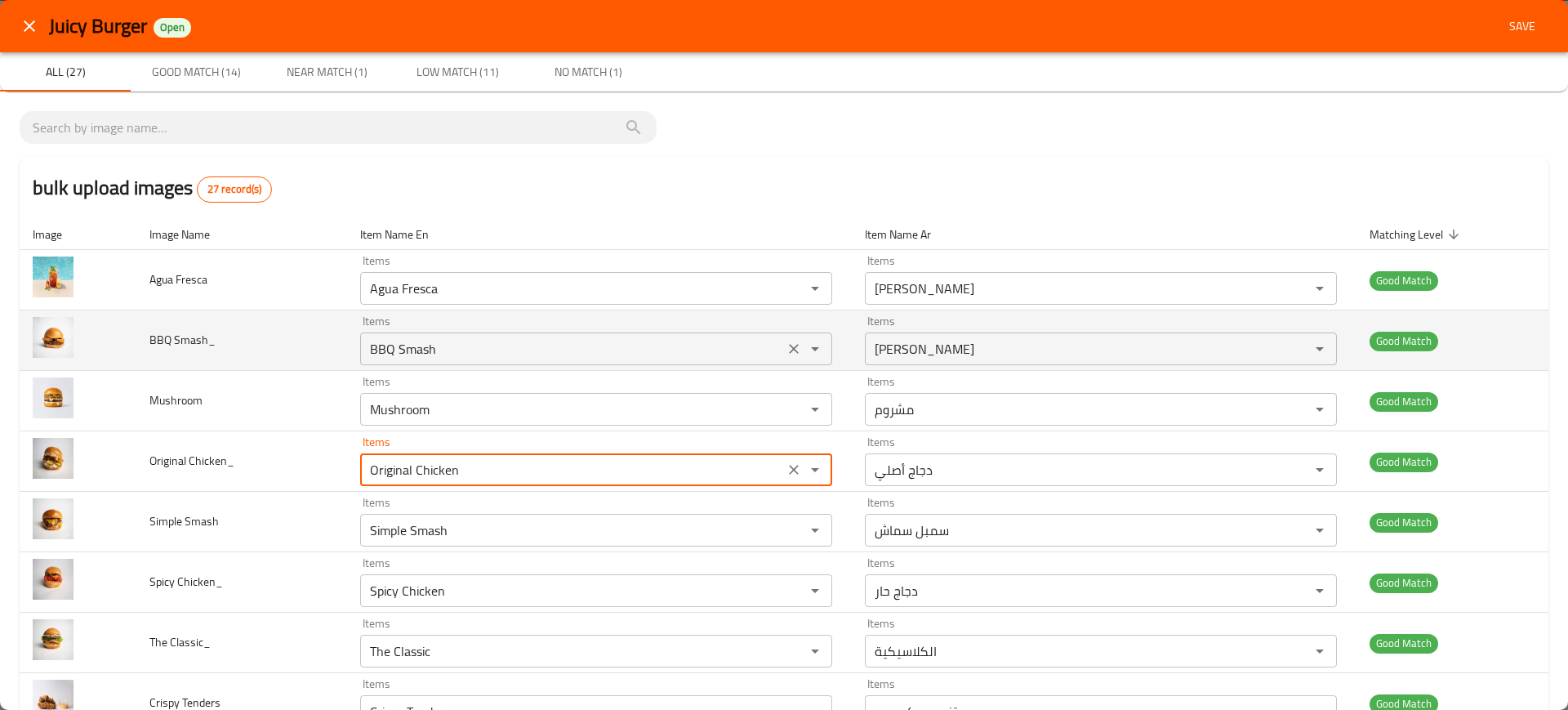
click at [370, 336] on div "BBQ Smash Items" at bounding box center [596, 348] width 472 height 33
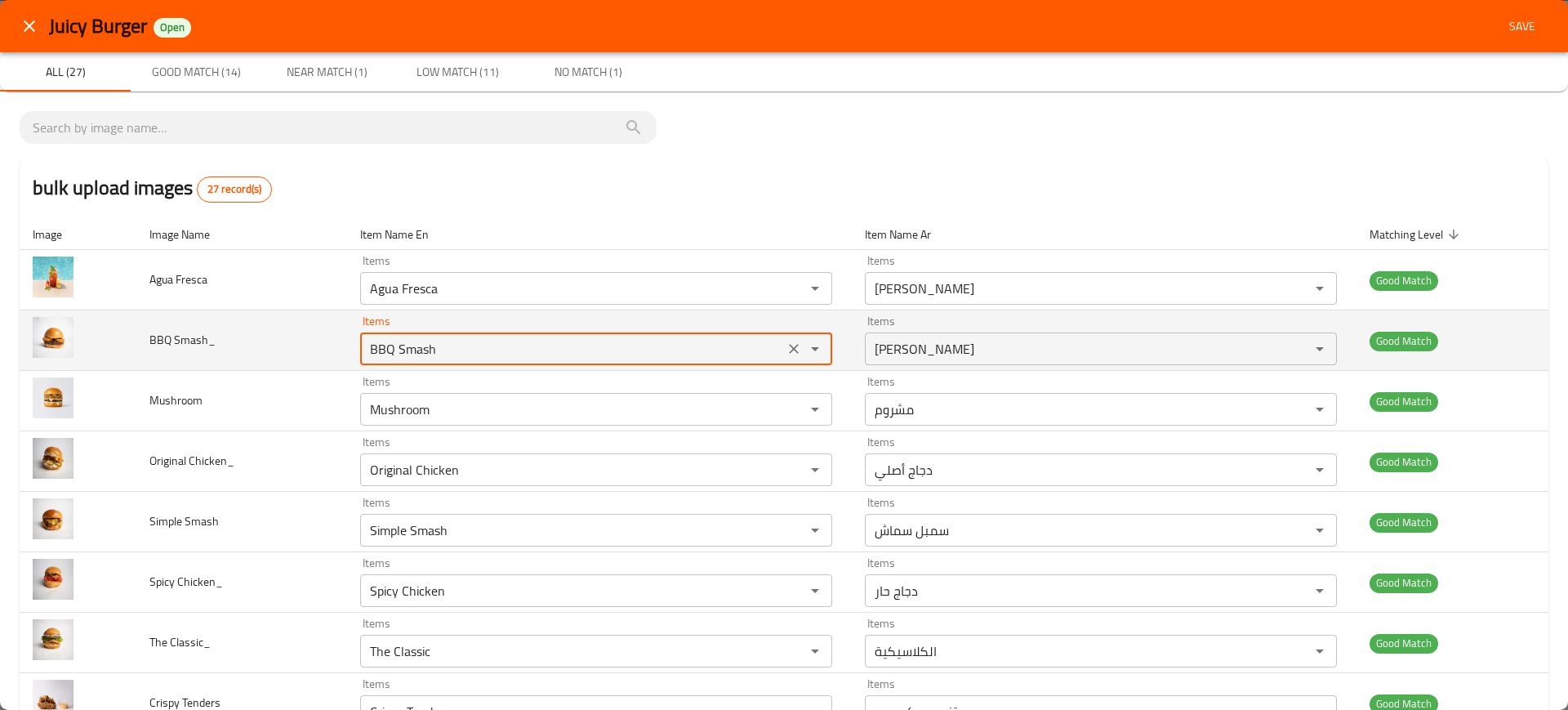
click at [370, 336] on div "BBQ Smash Items" at bounding box center [596, 348] width 472 height 33
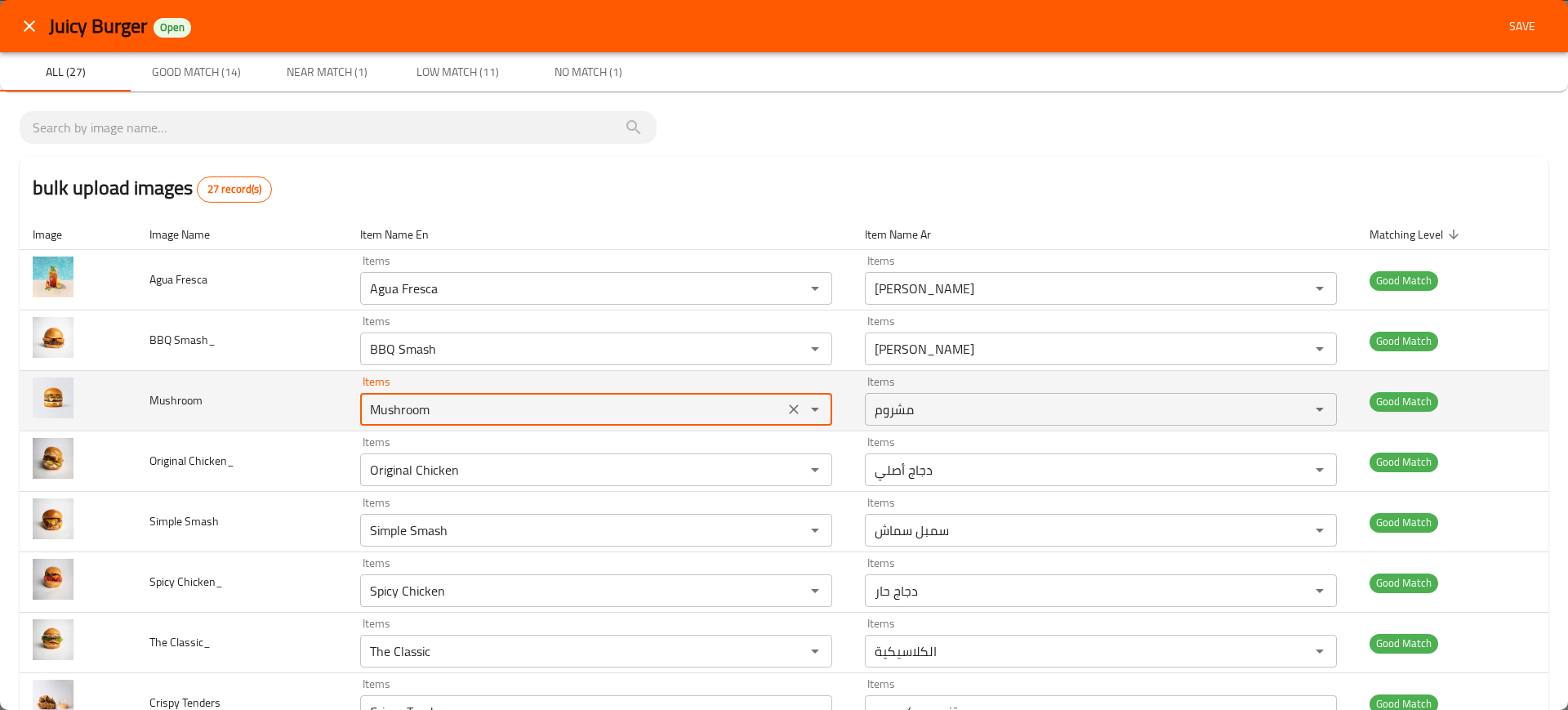
click at [427, 404] on input "Mushroom" at bounding box center [572, 409] width 414 height 23
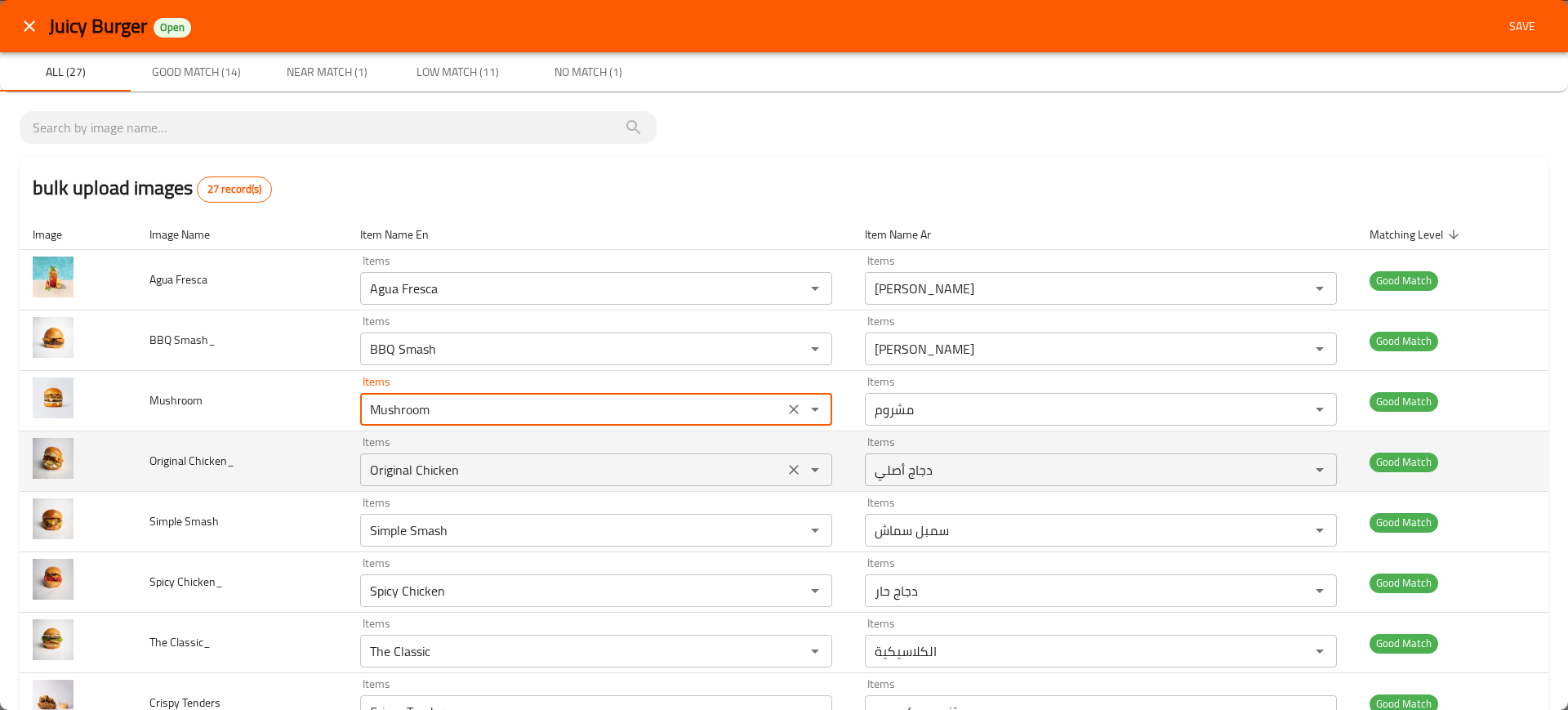
click at [415, 462] on Chicken_ "Original Chicken" at bounding box center [572, 469] width 414 height 23
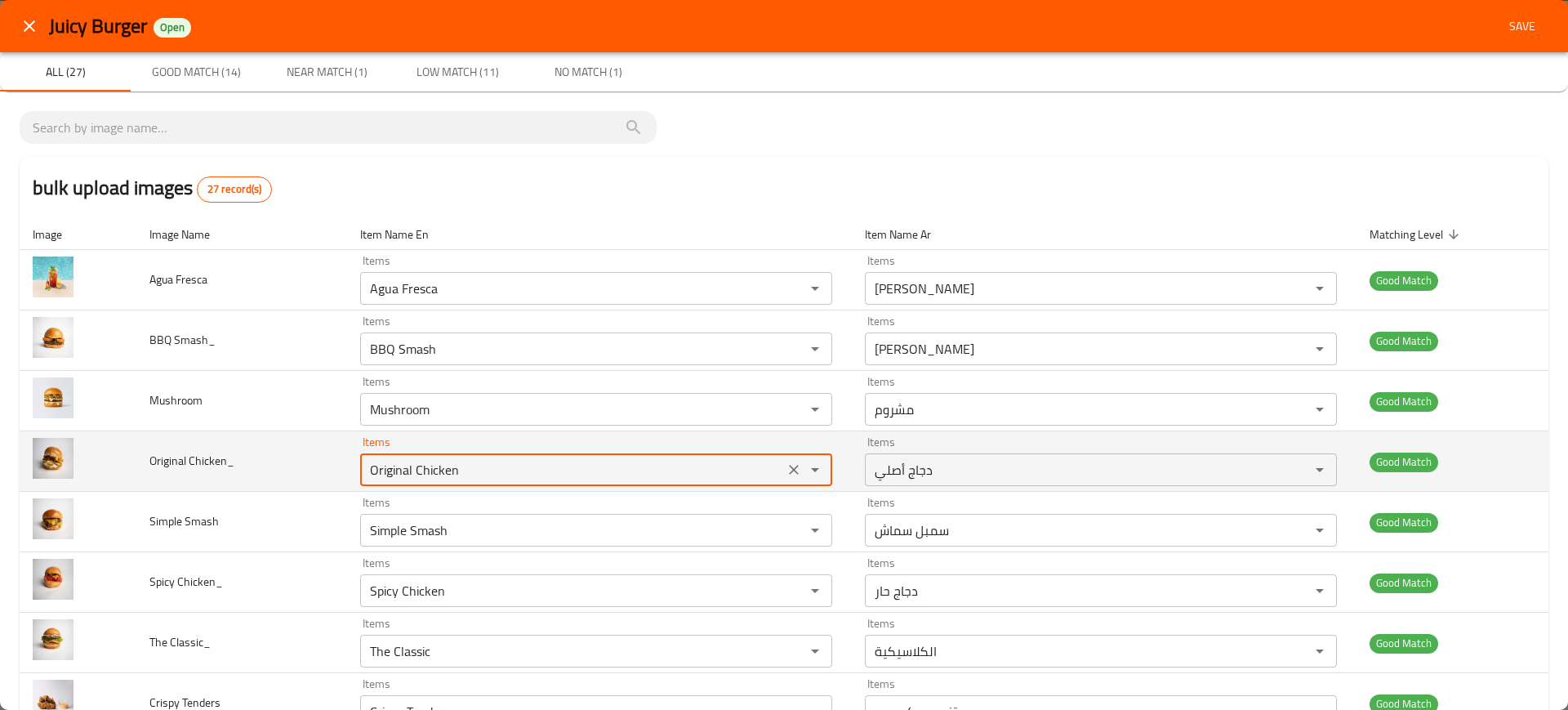
click at [415, 462] on Chicken_ "Original Chicken" at bounding box center [572, 469] width 414 height 23
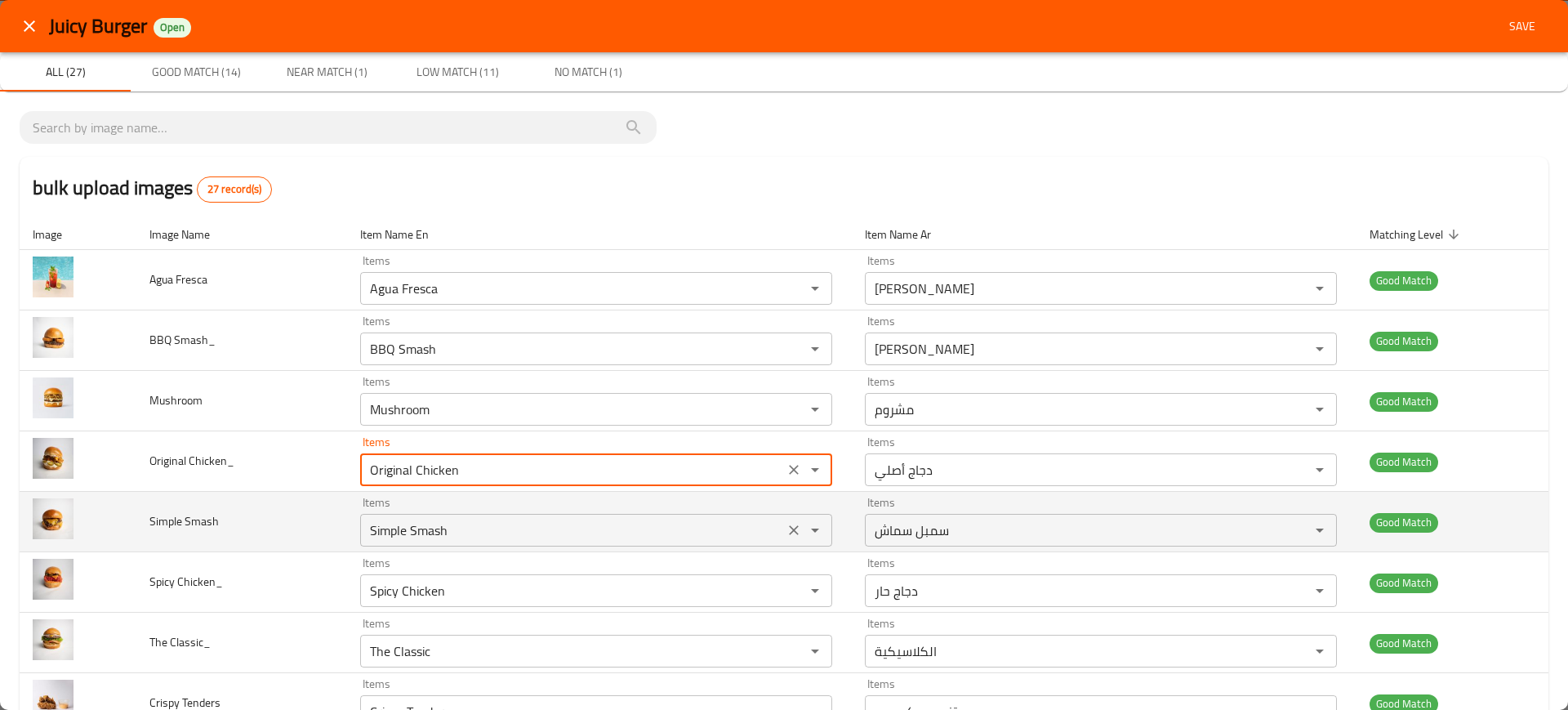
click at [395, 516] on div "Simple Smash Items" at bounding box center [596, 530] width 472 height 33
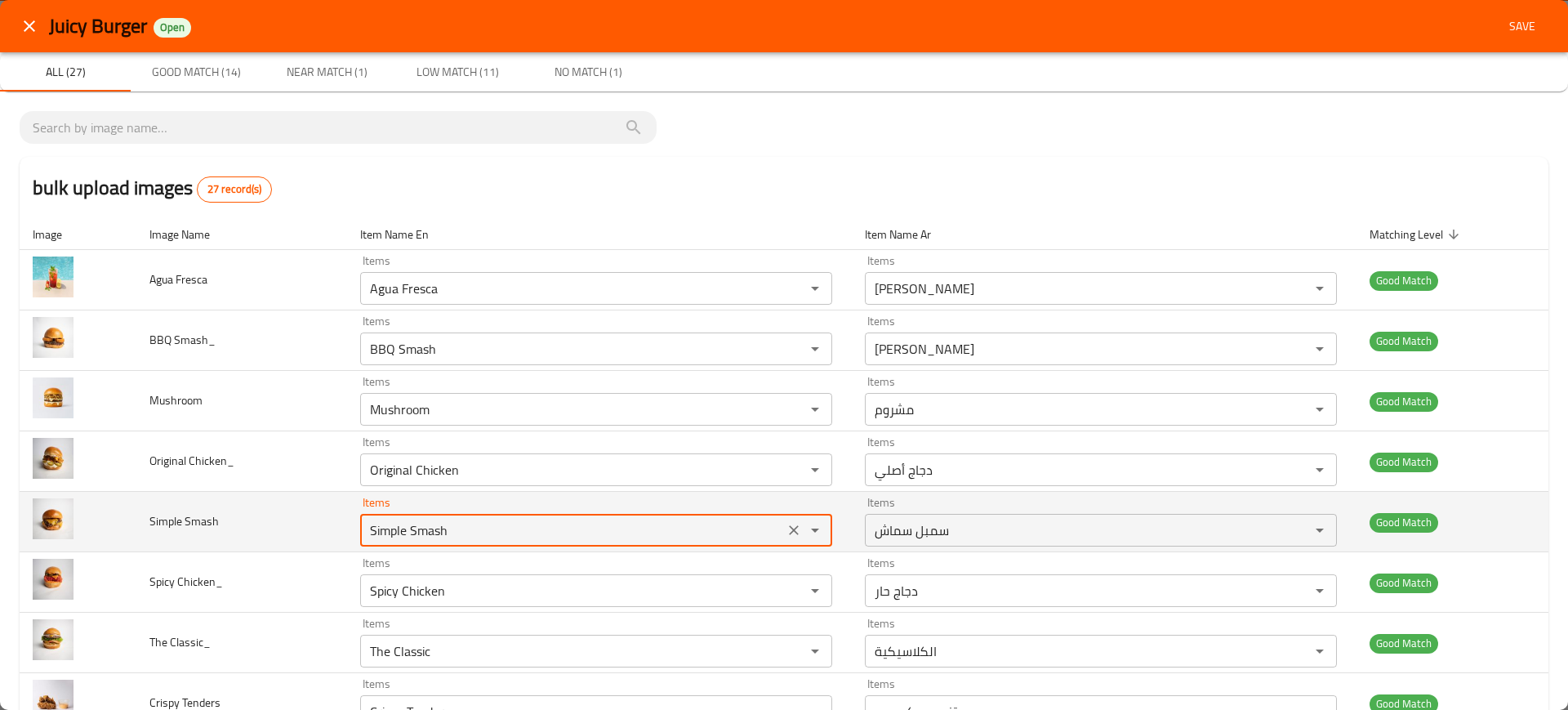
click at [395, 516] on div "Simple Smash Items" at bounding box center [596, 530] width 472 height 33
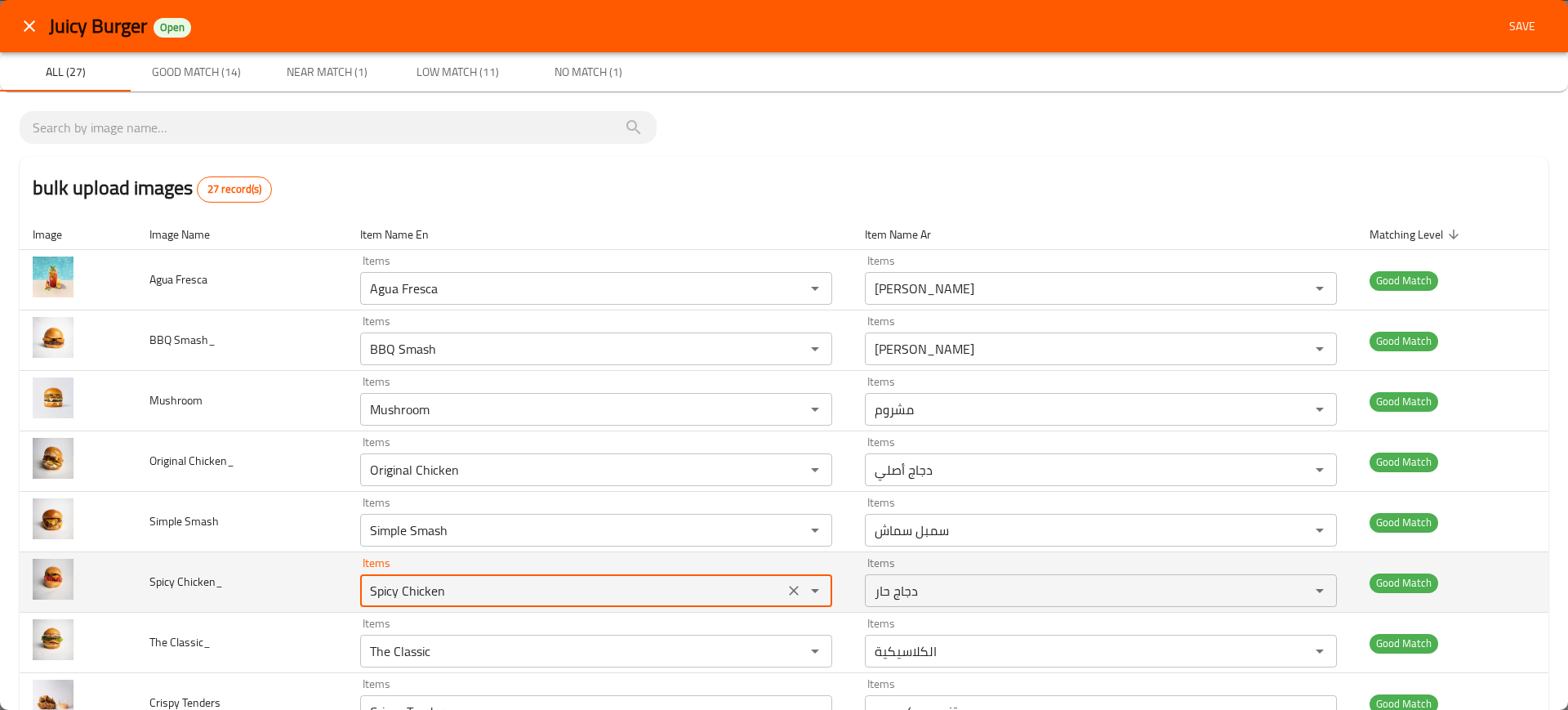
click at [425, 593] on Chicken_ "Spicy Chicken" at bounding box center [572, 590] width 414 height 23
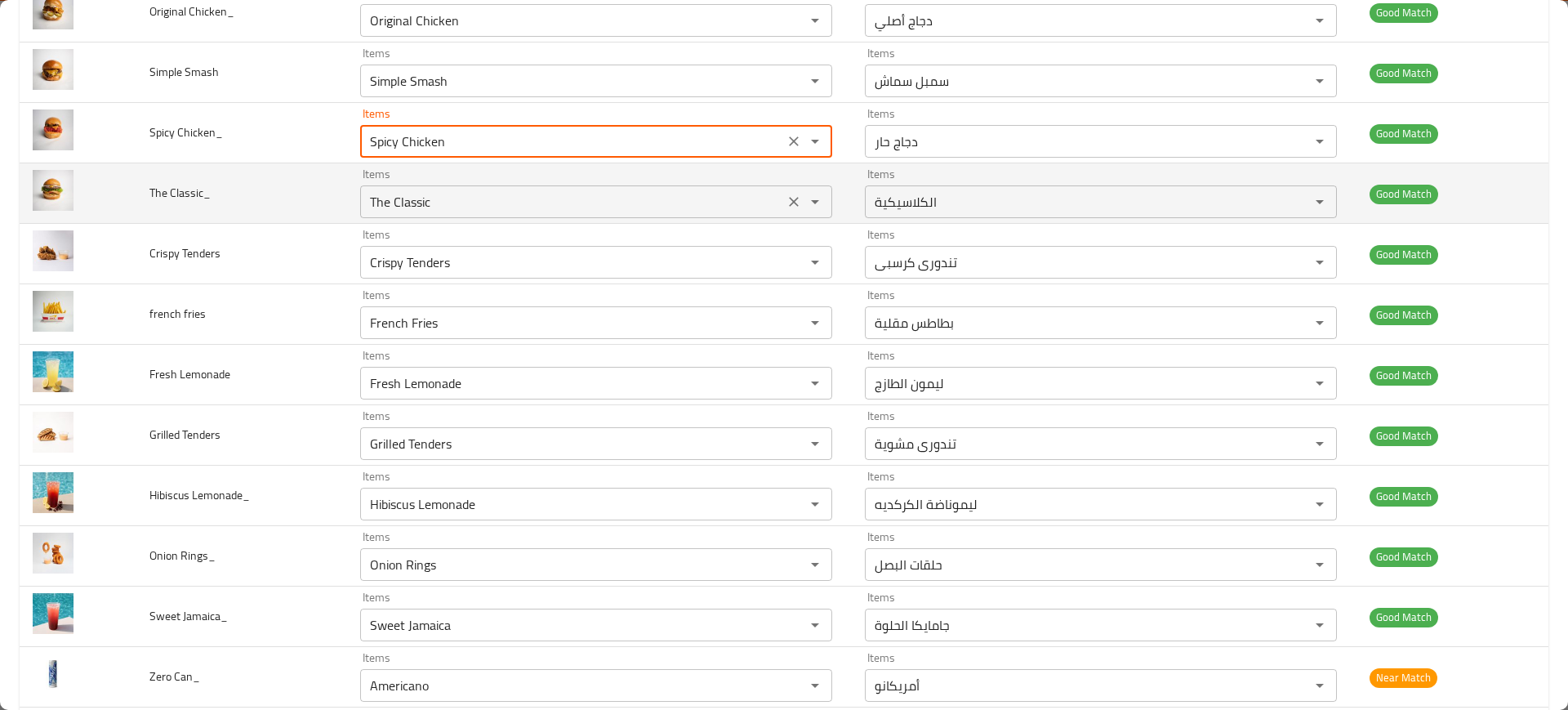
click at [388, 211] on Classic_ "The Classic" at bounding box center [572, 201] width 414 height 23
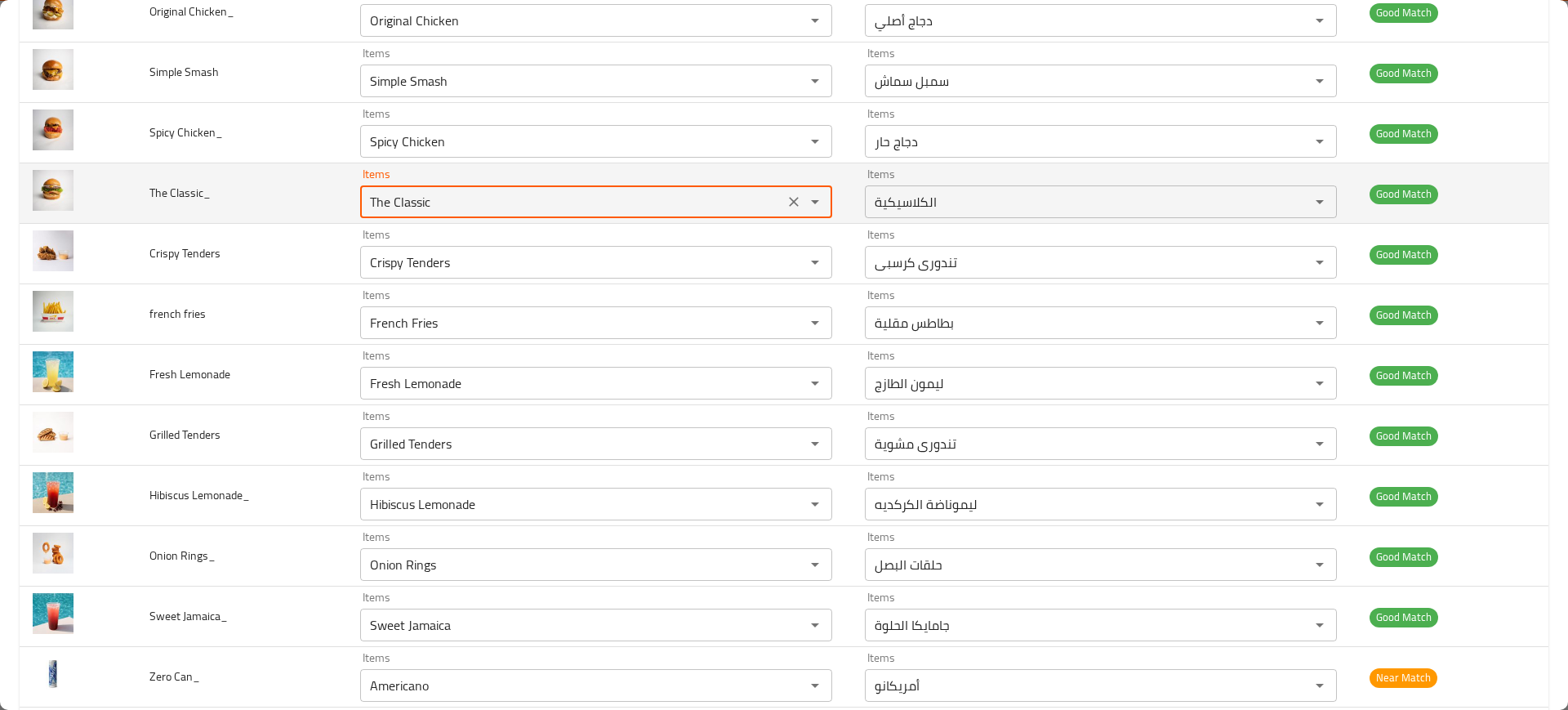
click at [388, 211] on Classic_ "The Classic" at bounding box center [572, 201] width 414 height 23
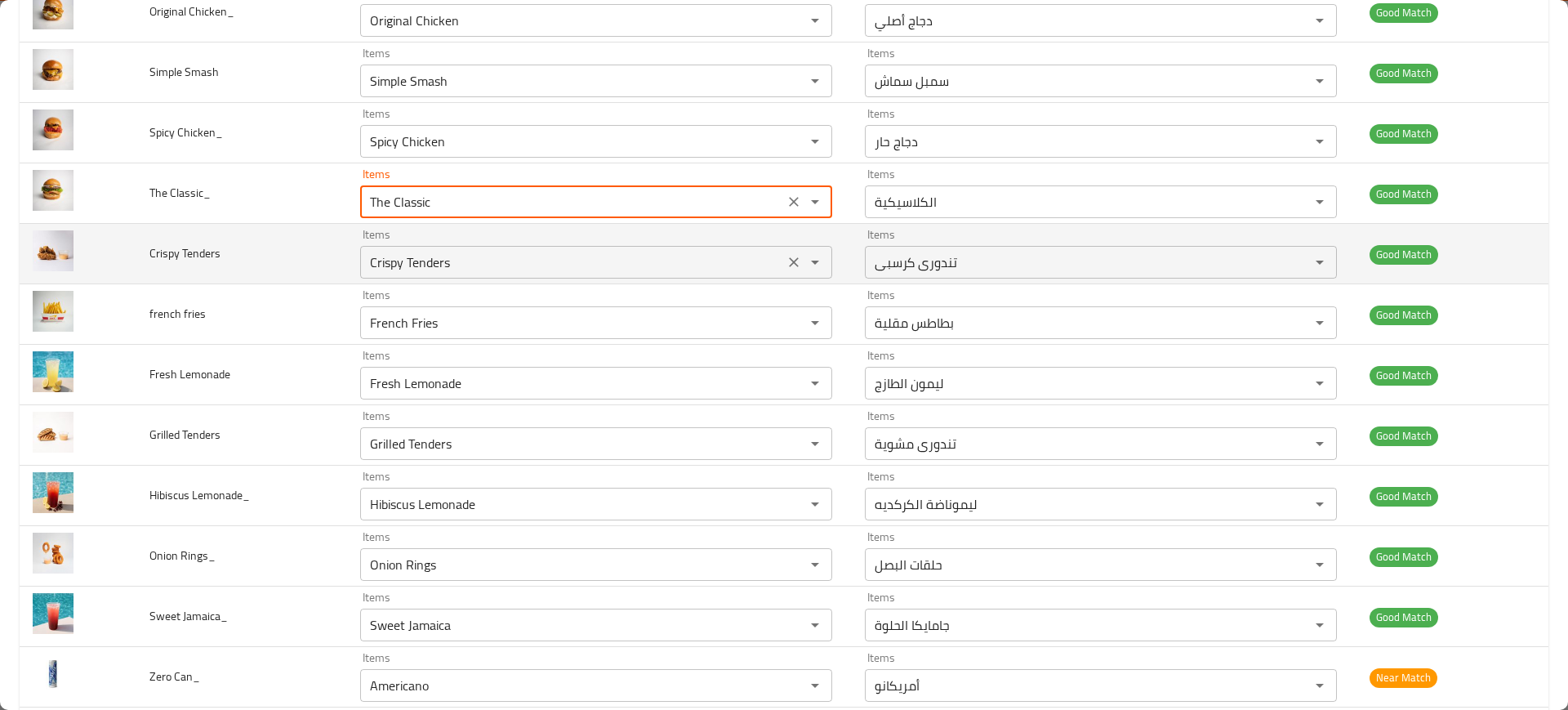
click at [411, 247] on div "Crispy Tenders Items" at bounding box center [596, 262] width 472 height 33
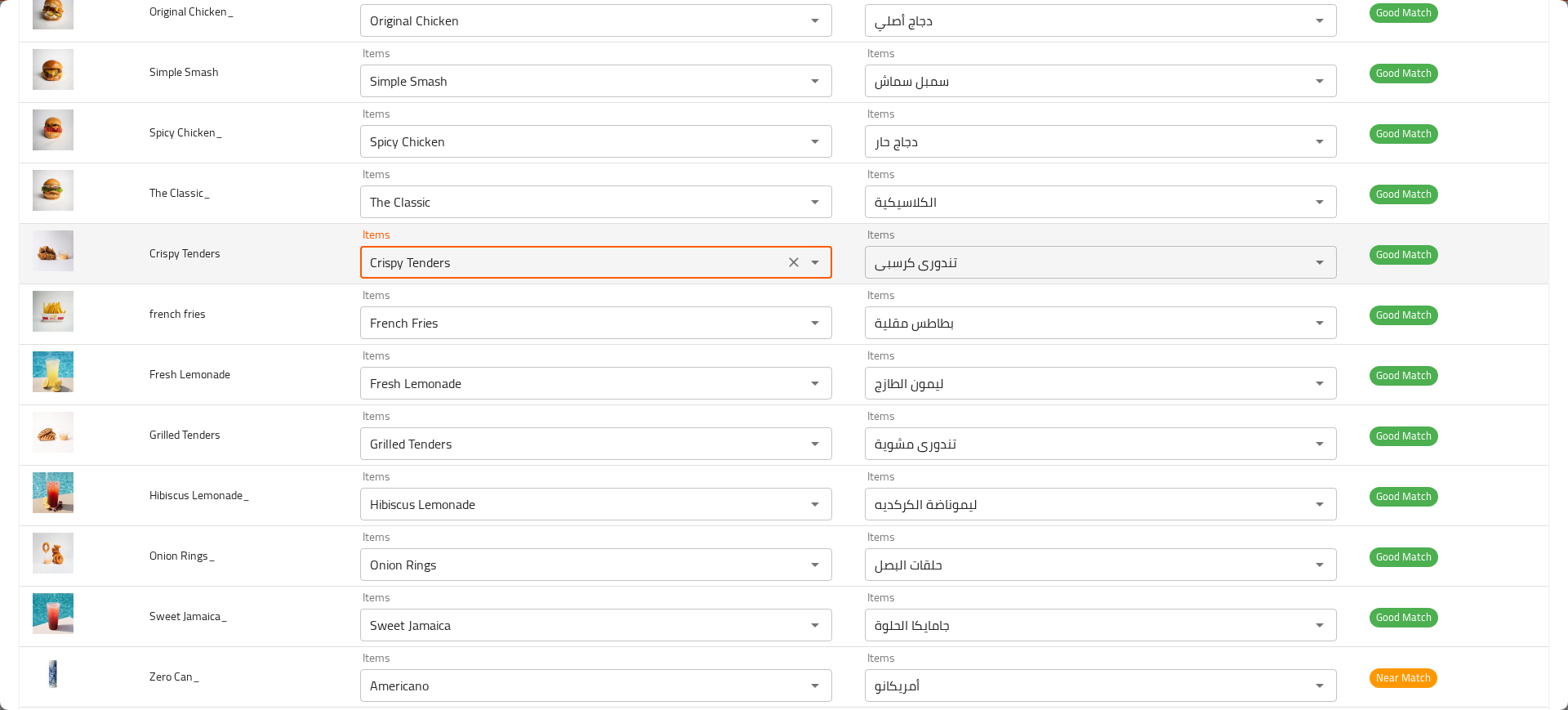
click at [411, 247] on div "Crispy Tenders Items" at bounding box center [596, 262] width 472 height 33
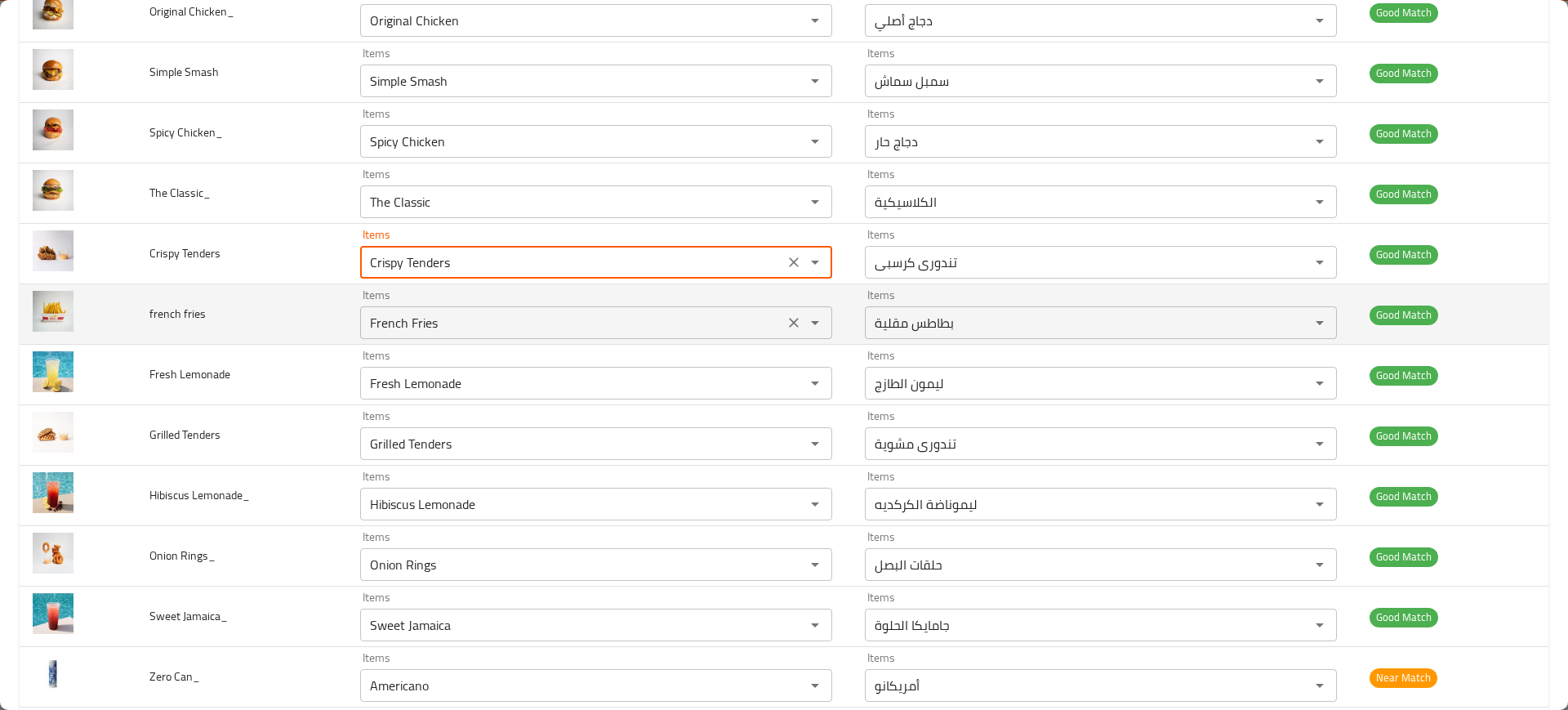
click at [424, 328] on fries "French Fries" at bounding box center [572, 322] width 414 height 23
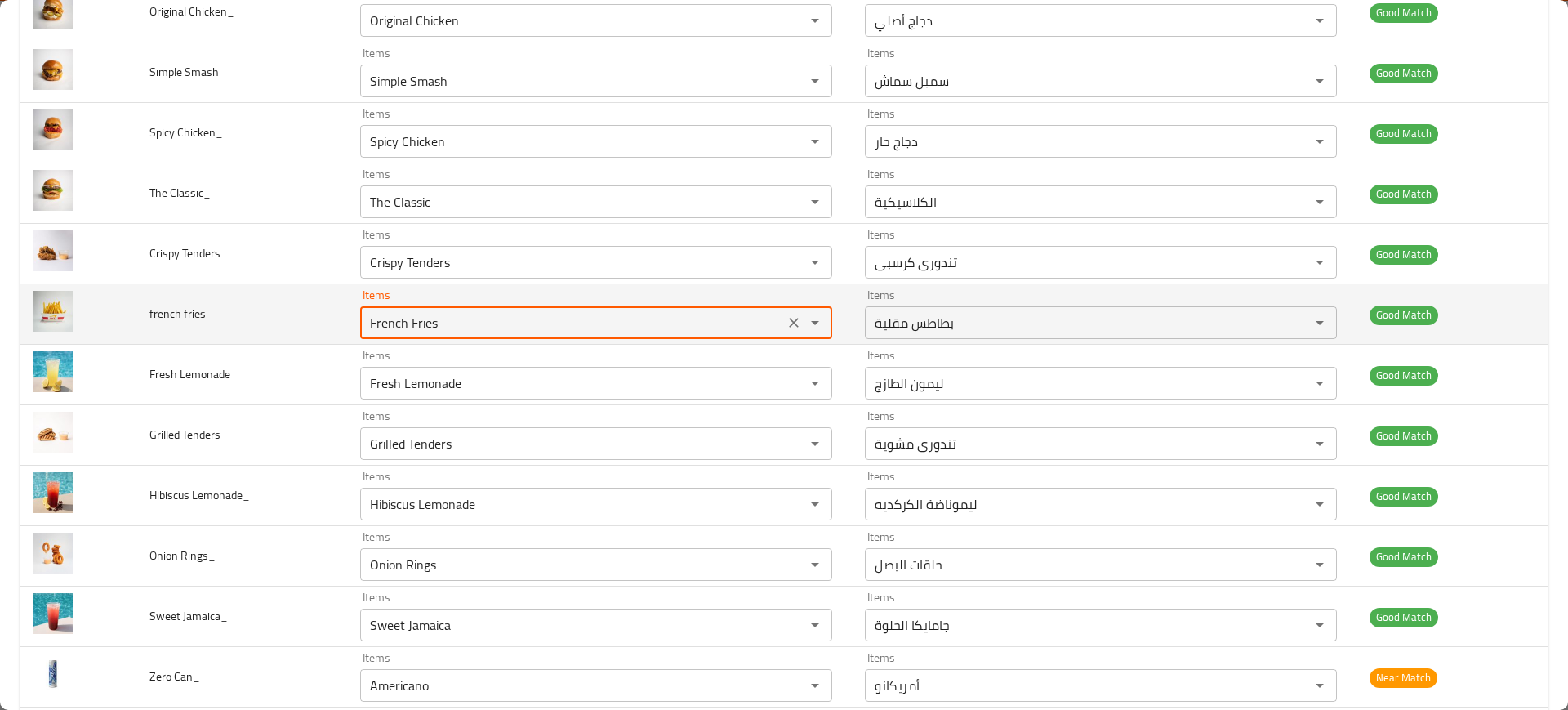
click at [424, 328] on fries "French Fries" at bounding box center [572, 322] width 414 height 23
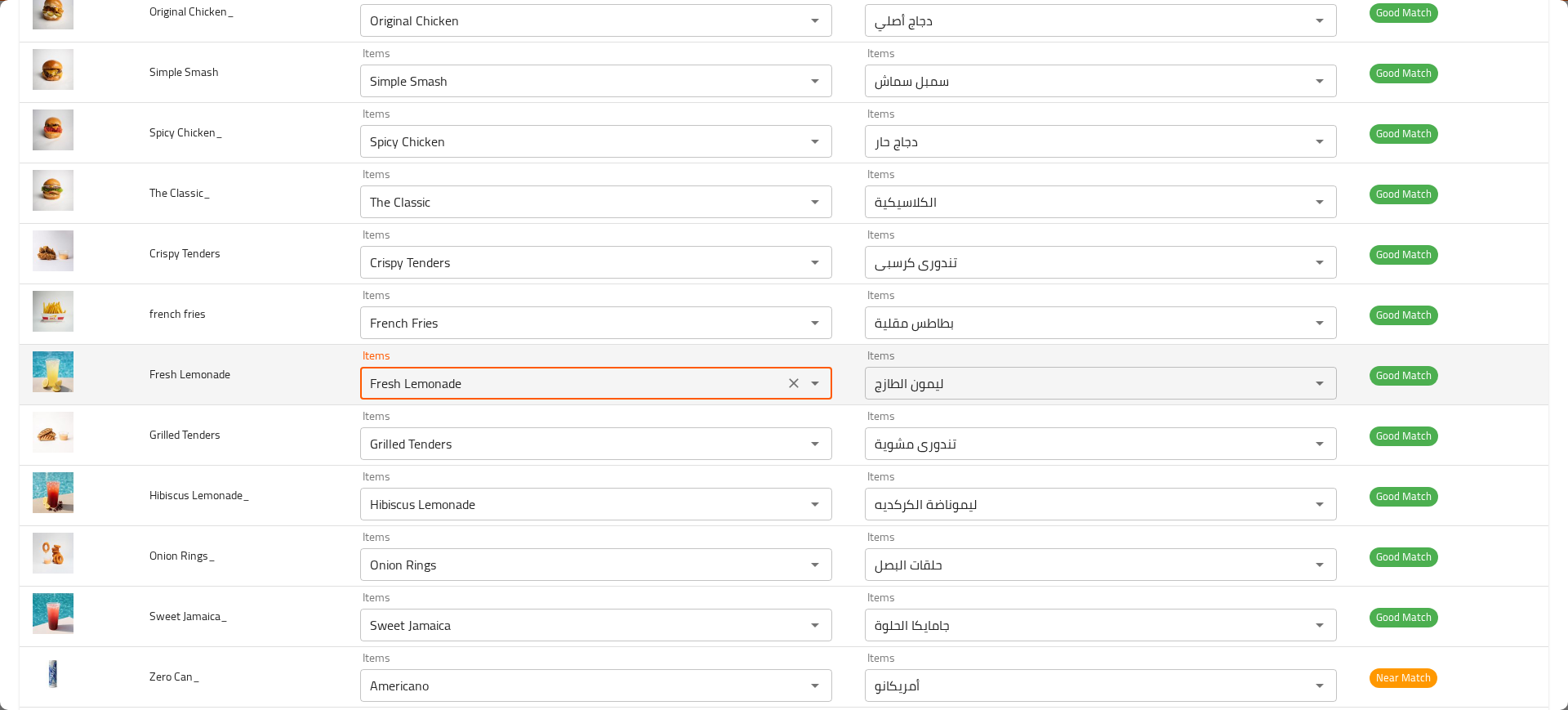
click at [428, 388] on Lemonade "Fresh Lemonade" at bounding box center [572, 383] width 414 height 23
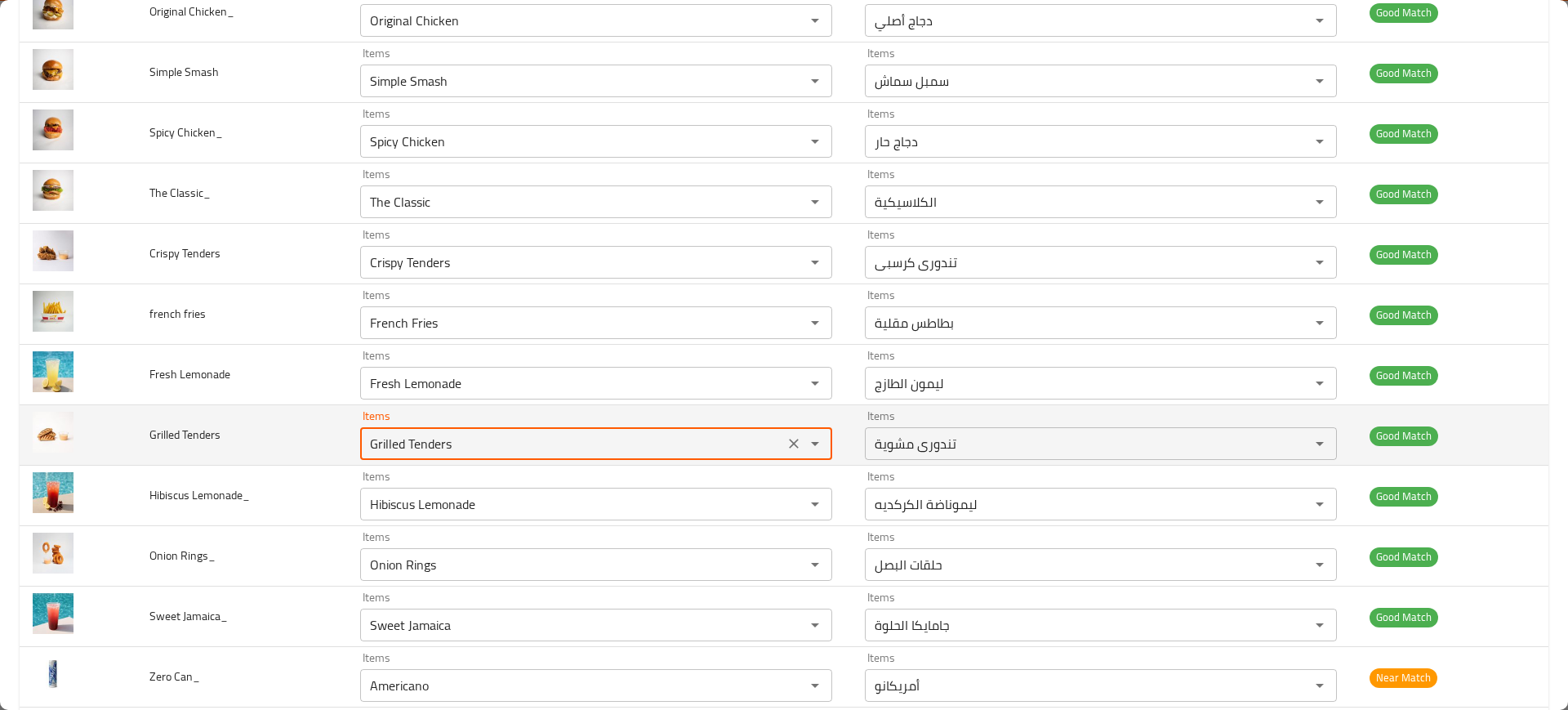
click at [484, 448] on Tenders "Grilled Tenders" at bounding box center [572, 443] width 414 height 23
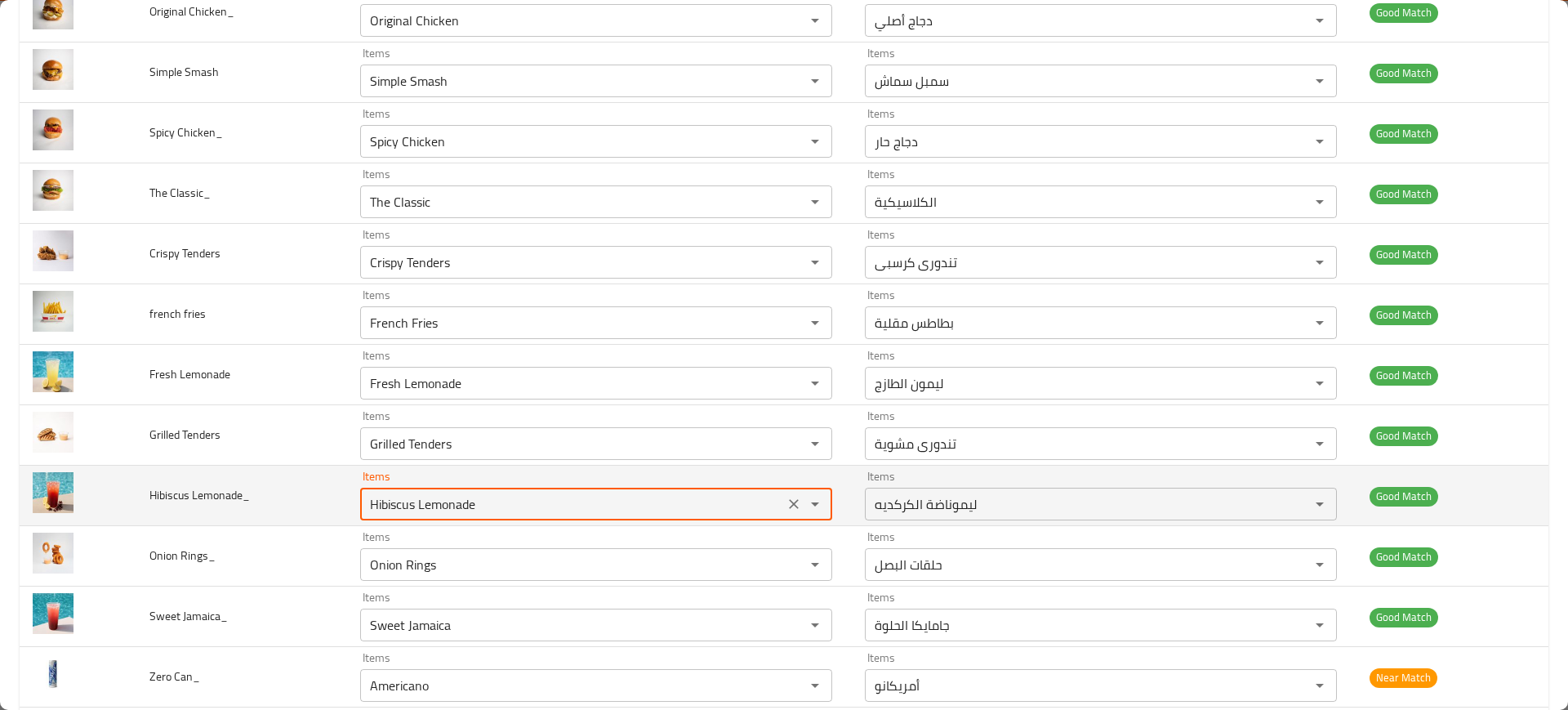
click at [398, 497] on Lemonade_ "Hibiscus Lemonade" at bounding box center [572, 504] width 414 height 23
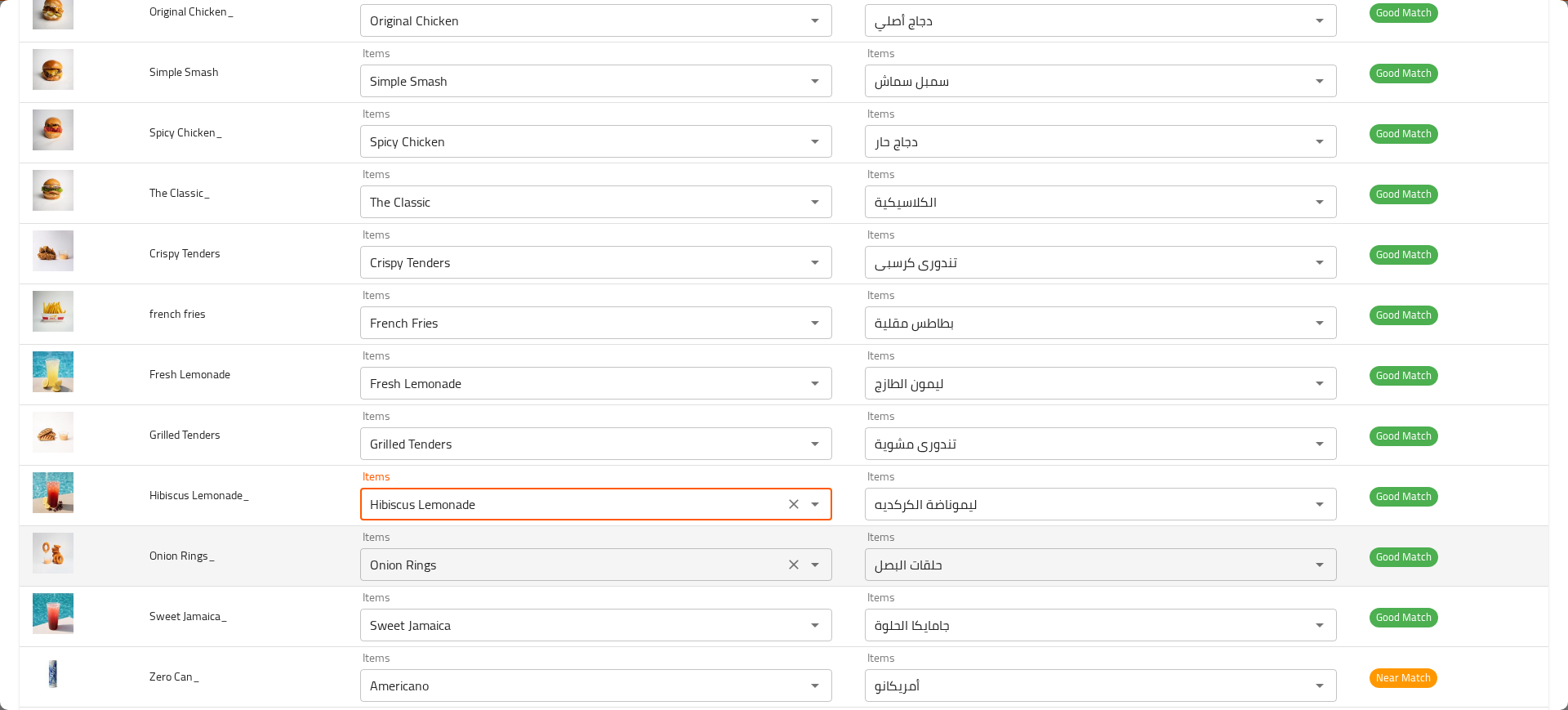
click at [438, 575] on Rings_ "Onion Rings" at bounding box center [572, 564] width 414 height 23
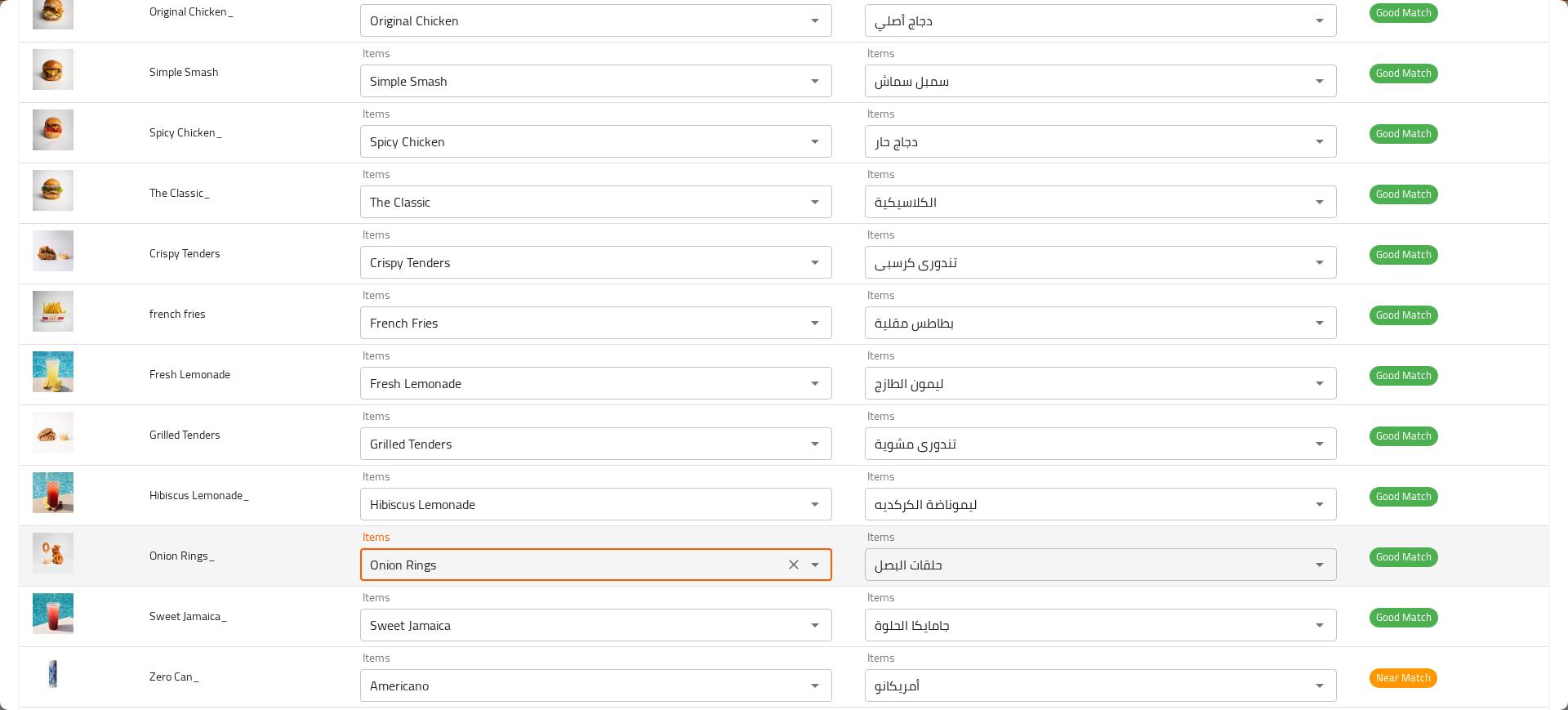
click at [438, 575] on Rings_ "Onion Rings" at bounding box center [572, 564] width 414 height 23
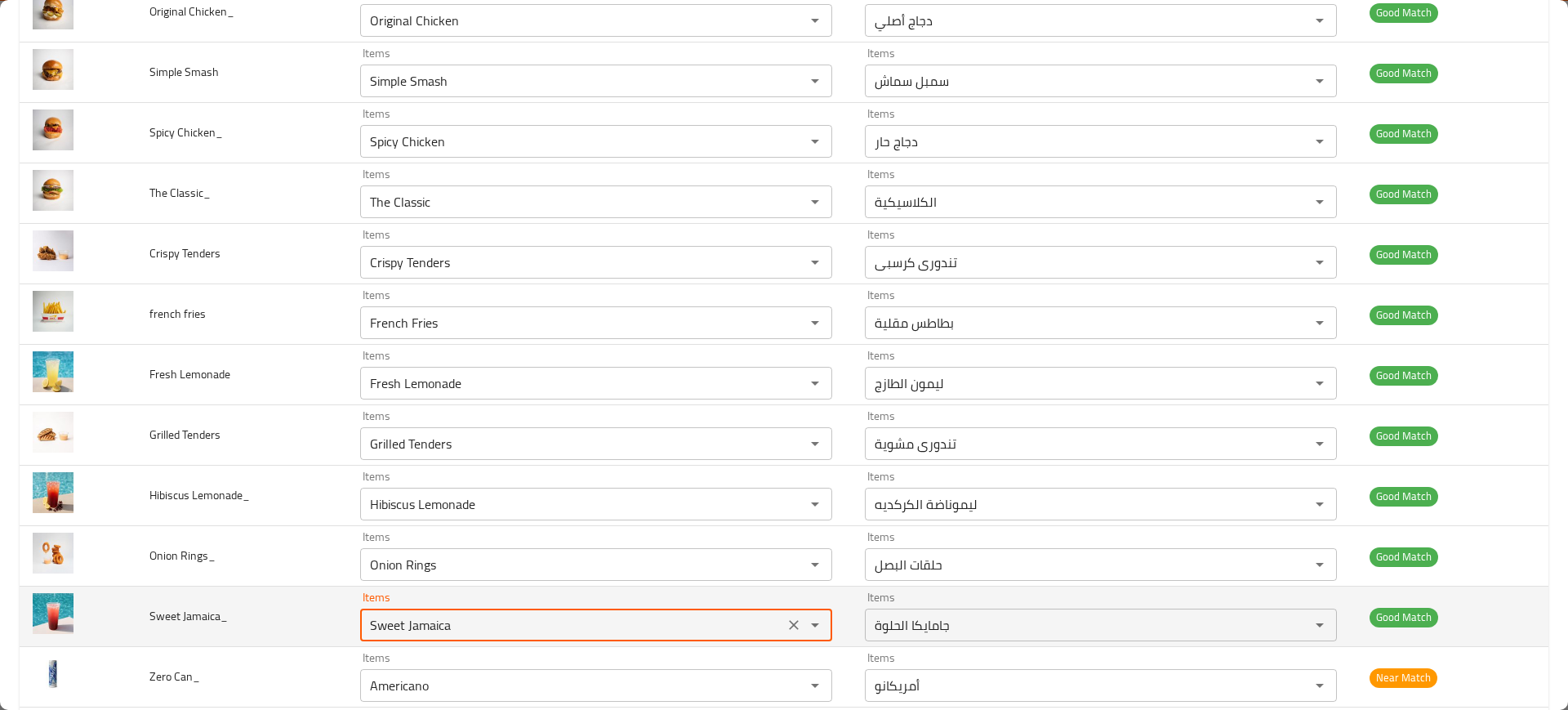
click at [415, 624] on Jamaica_ "Sweet Jamaica" at bounding box center [572, 625] width 414 height 23
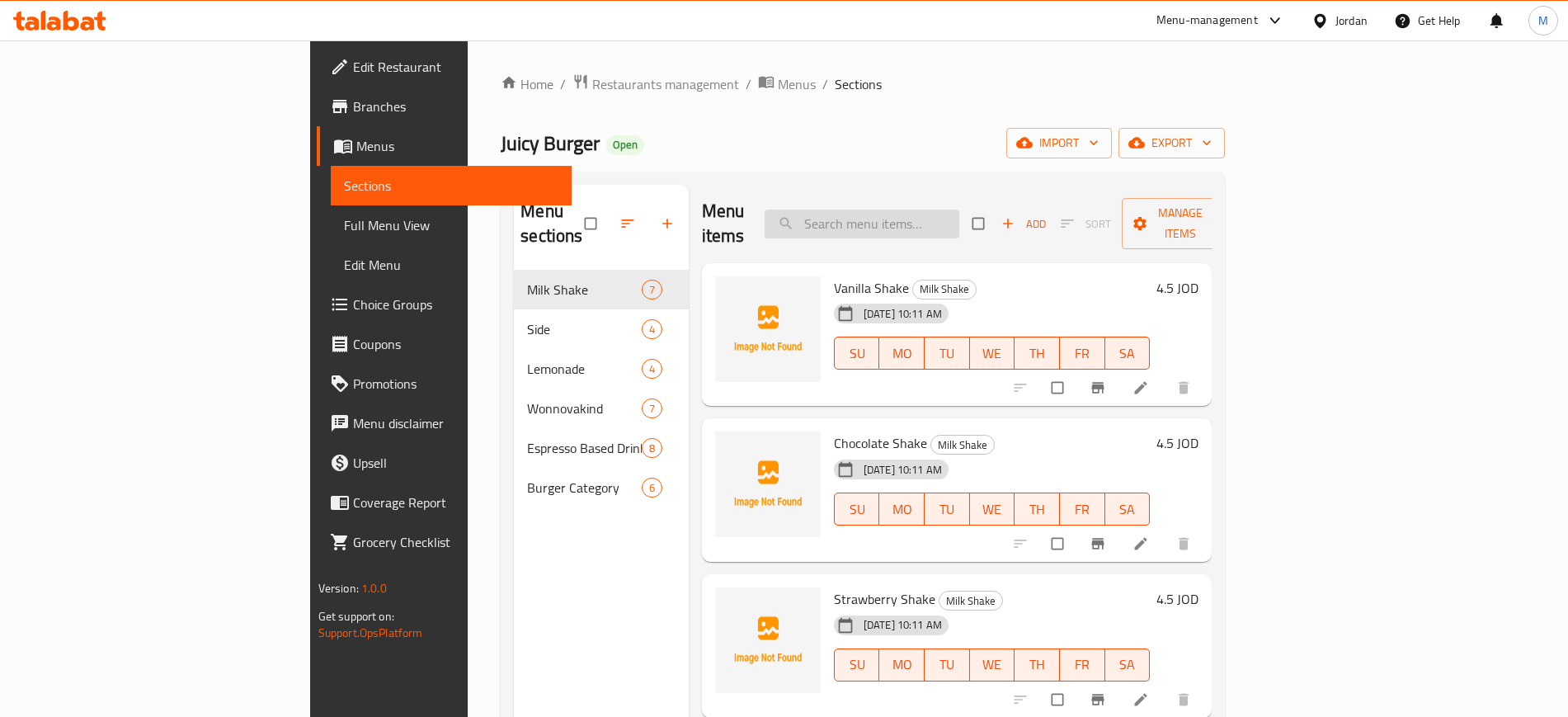
paste input "Agua Fresca"
click at [959, 224] on input "search" at bounding box center [862, 224] width 195 height 29
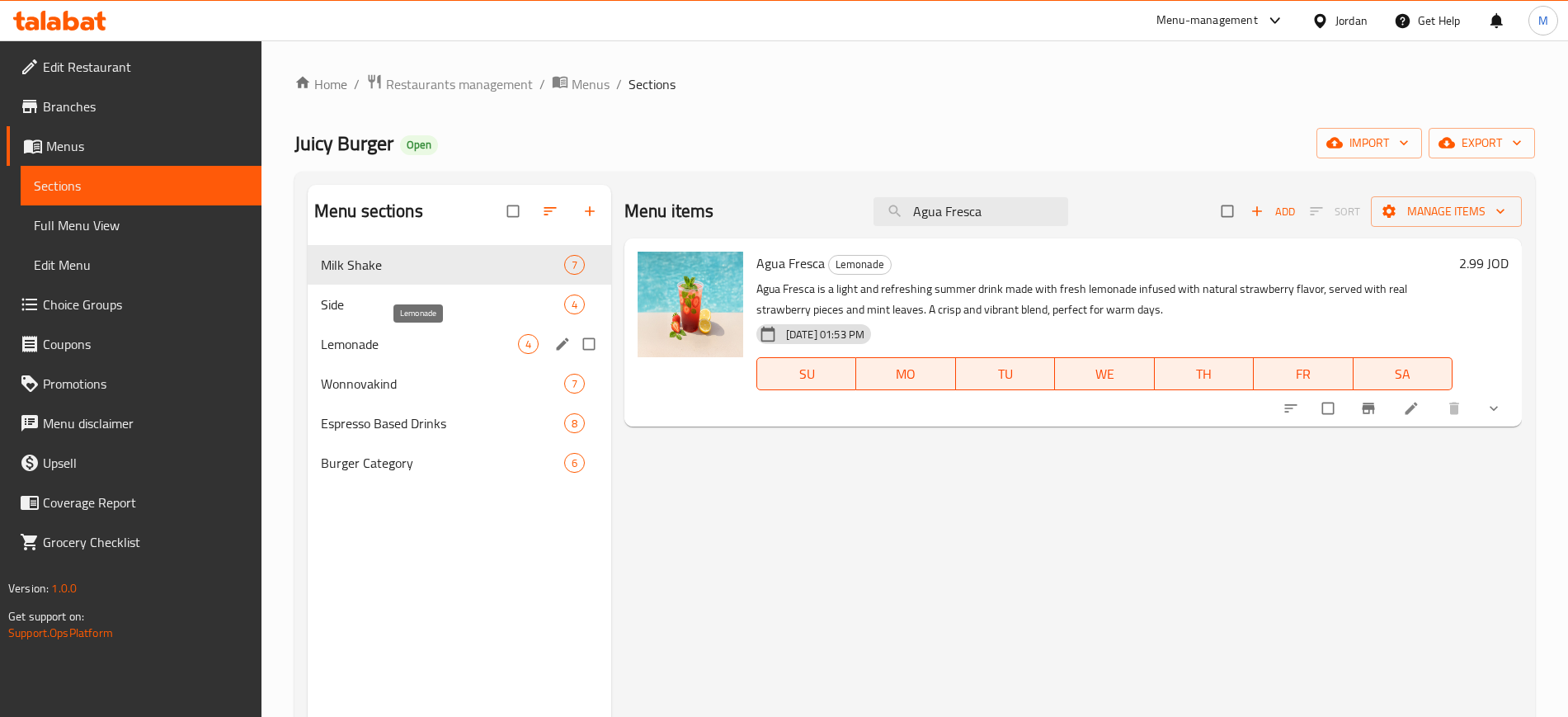
paste input "BBQ Smash"
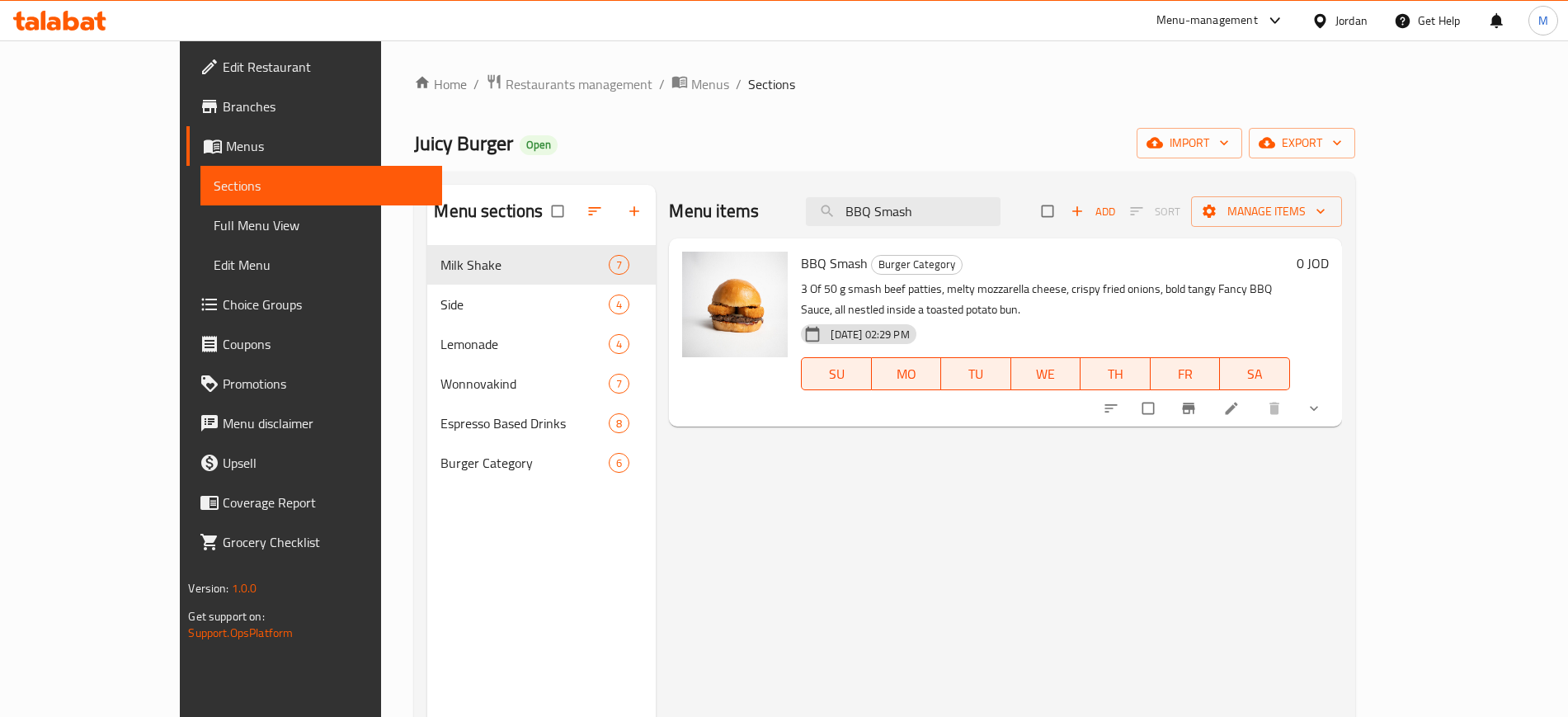
paste input "Mushroom"
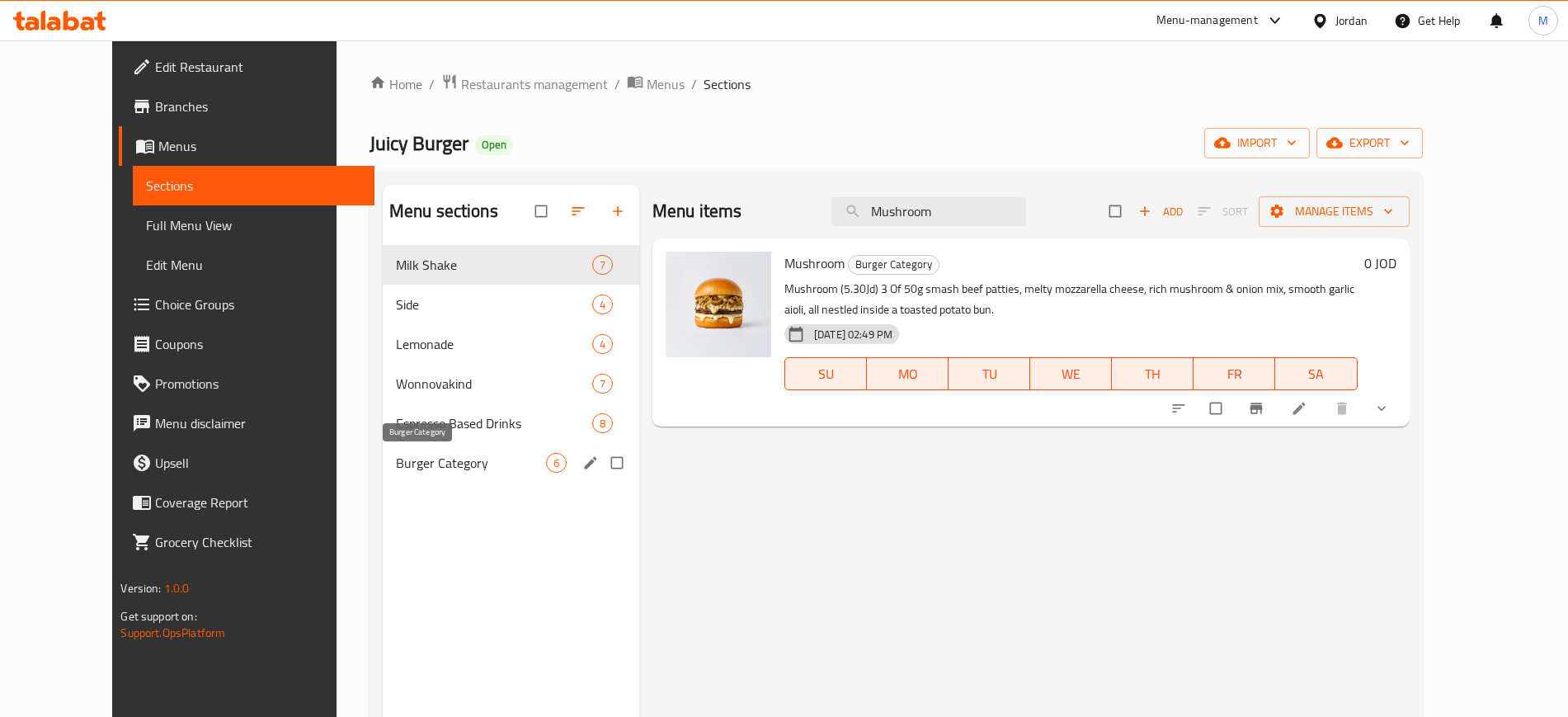
paste input "Original Chicken"
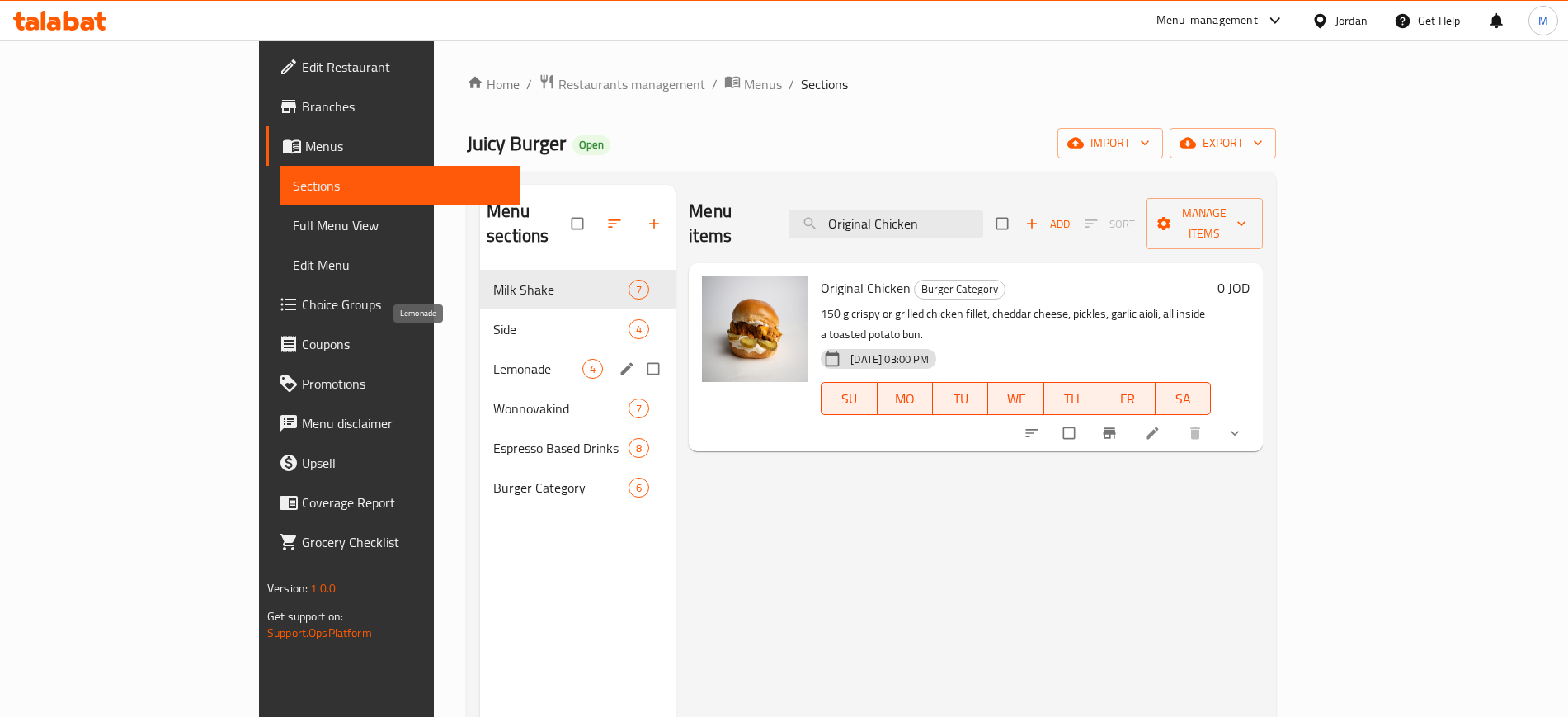
paste input "BBQ Smash"
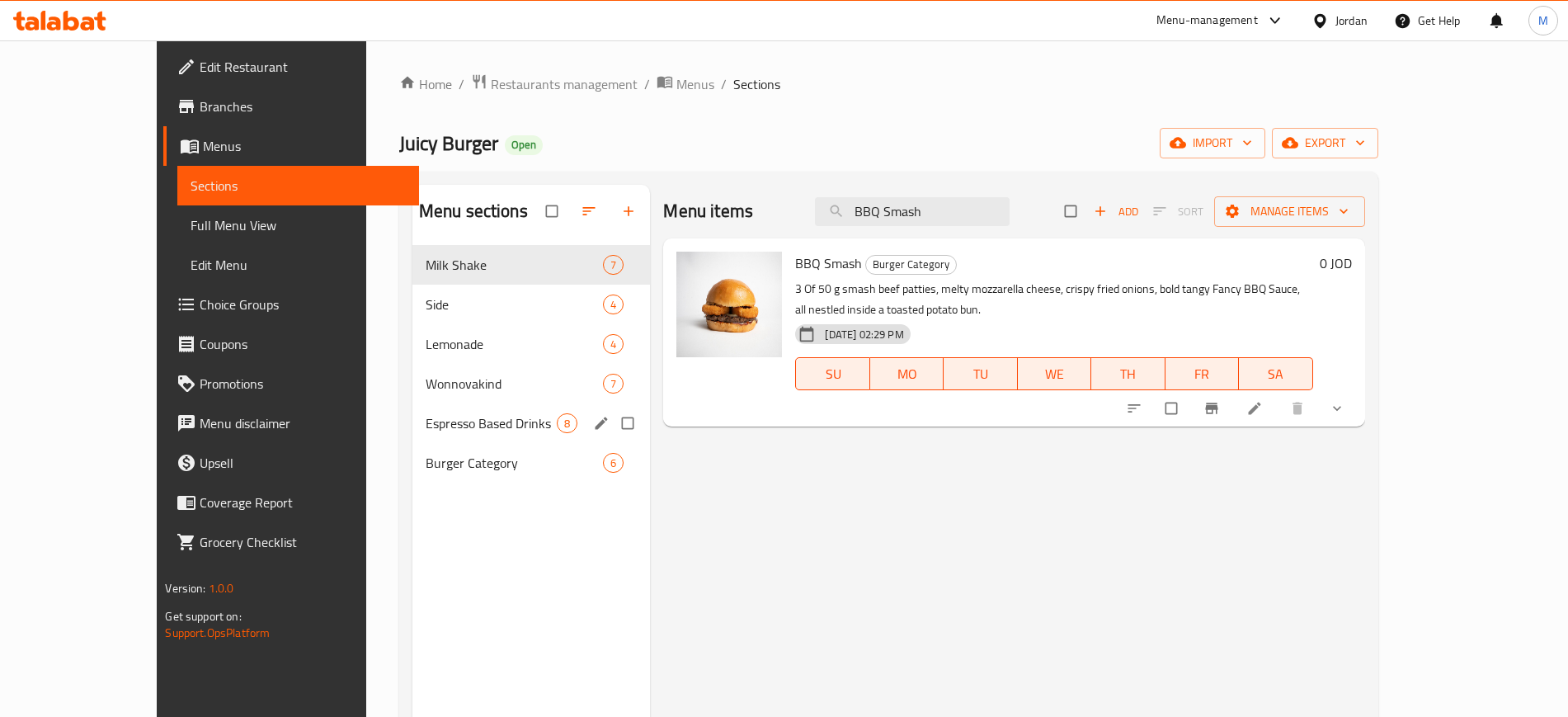
paste input "Mushroom"
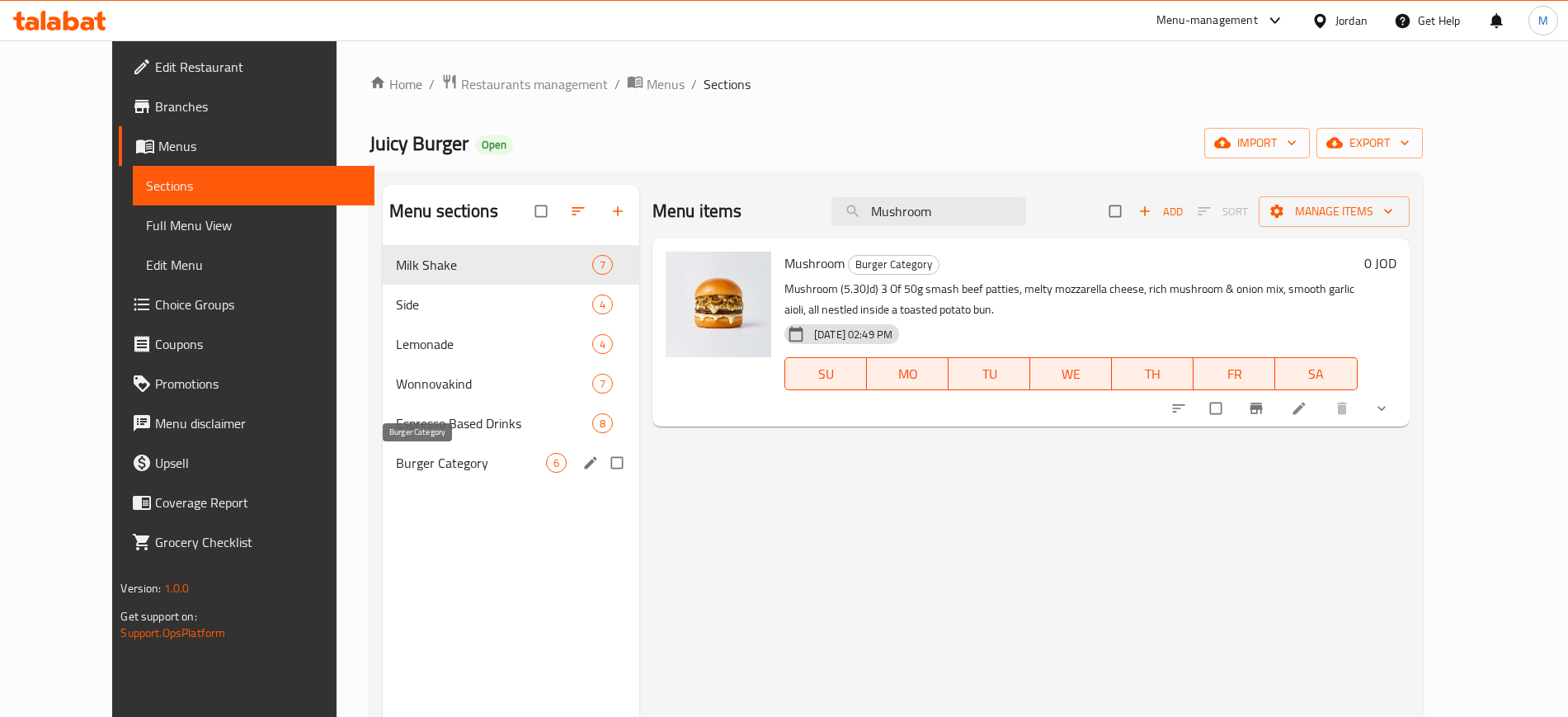
paste input "Original Chicken"
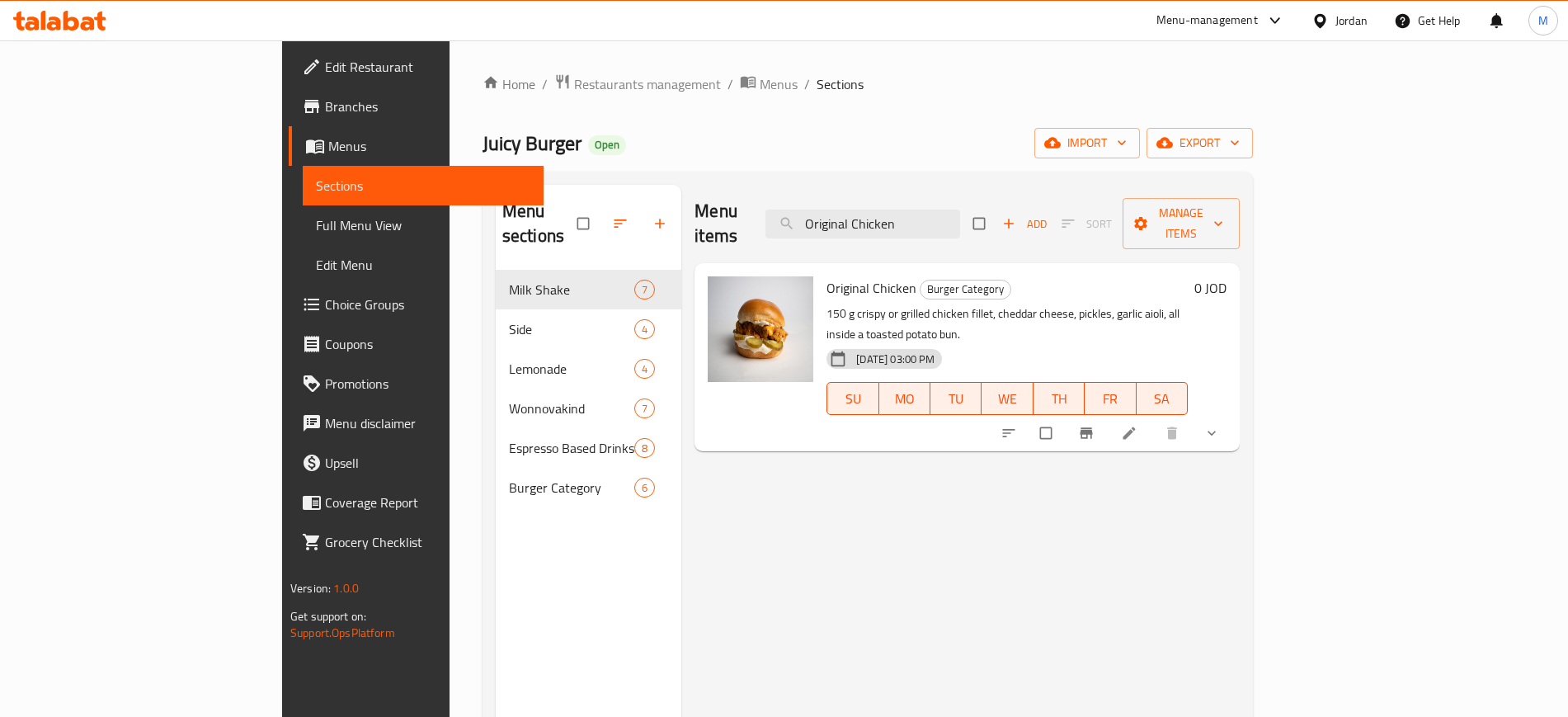
paste input "Simple Smash"
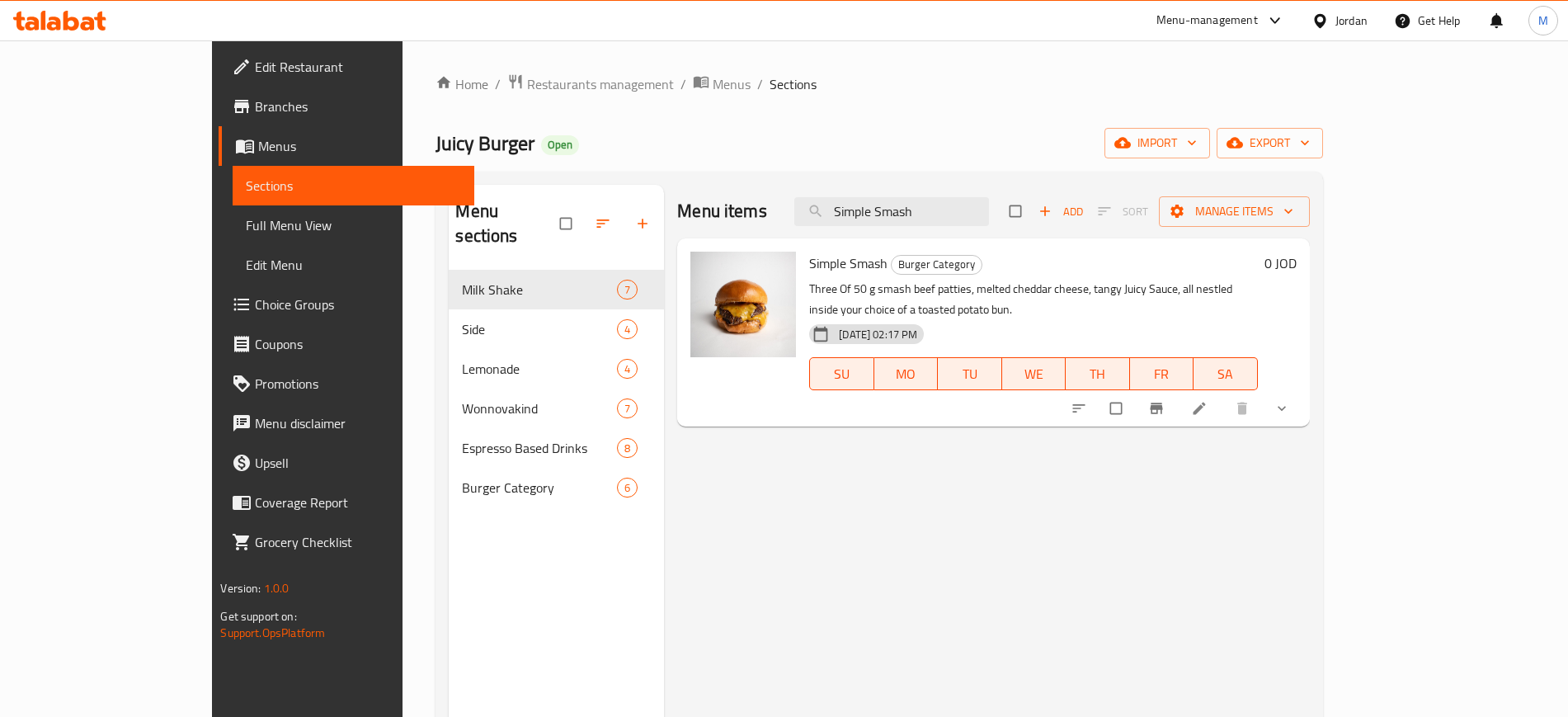
paste input "picy Chicken"
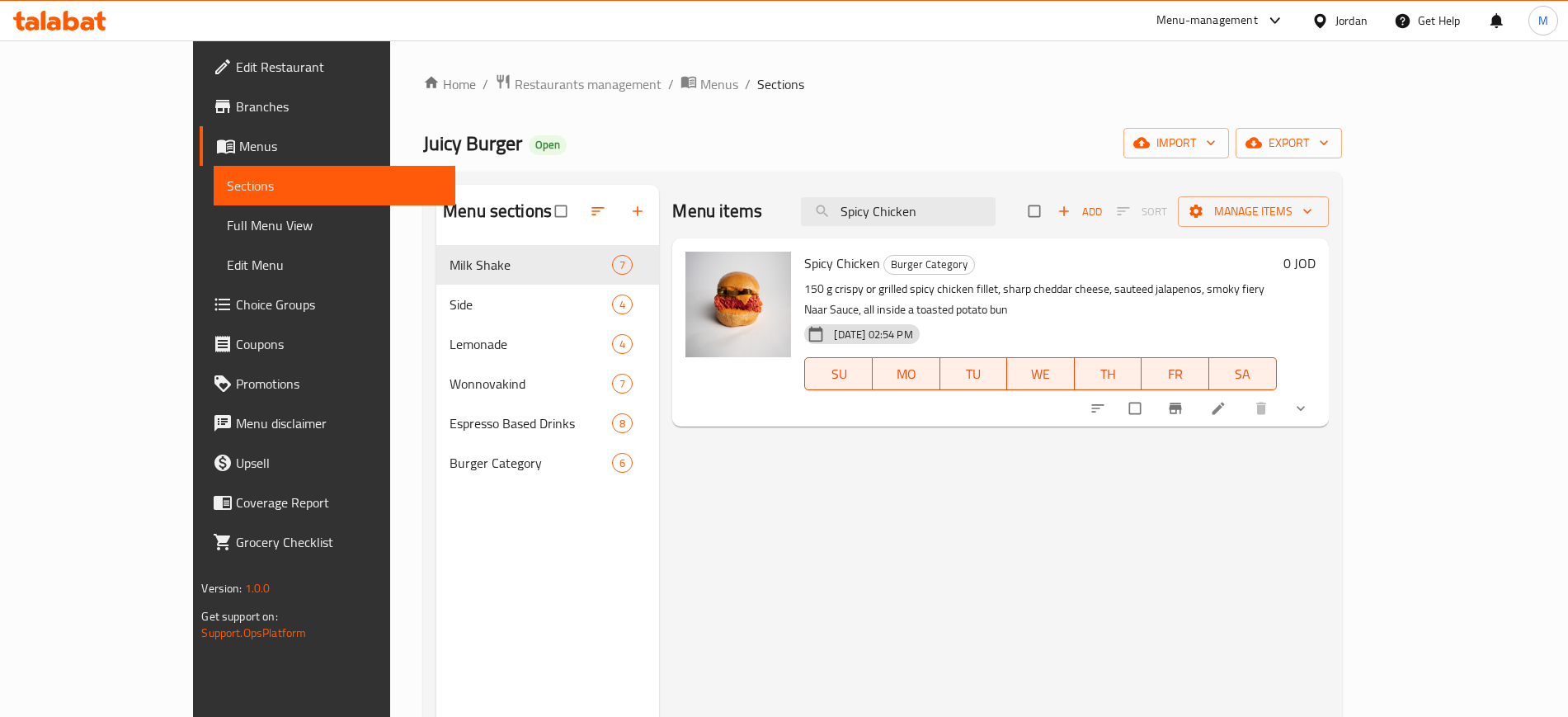
paste input "The Classic"
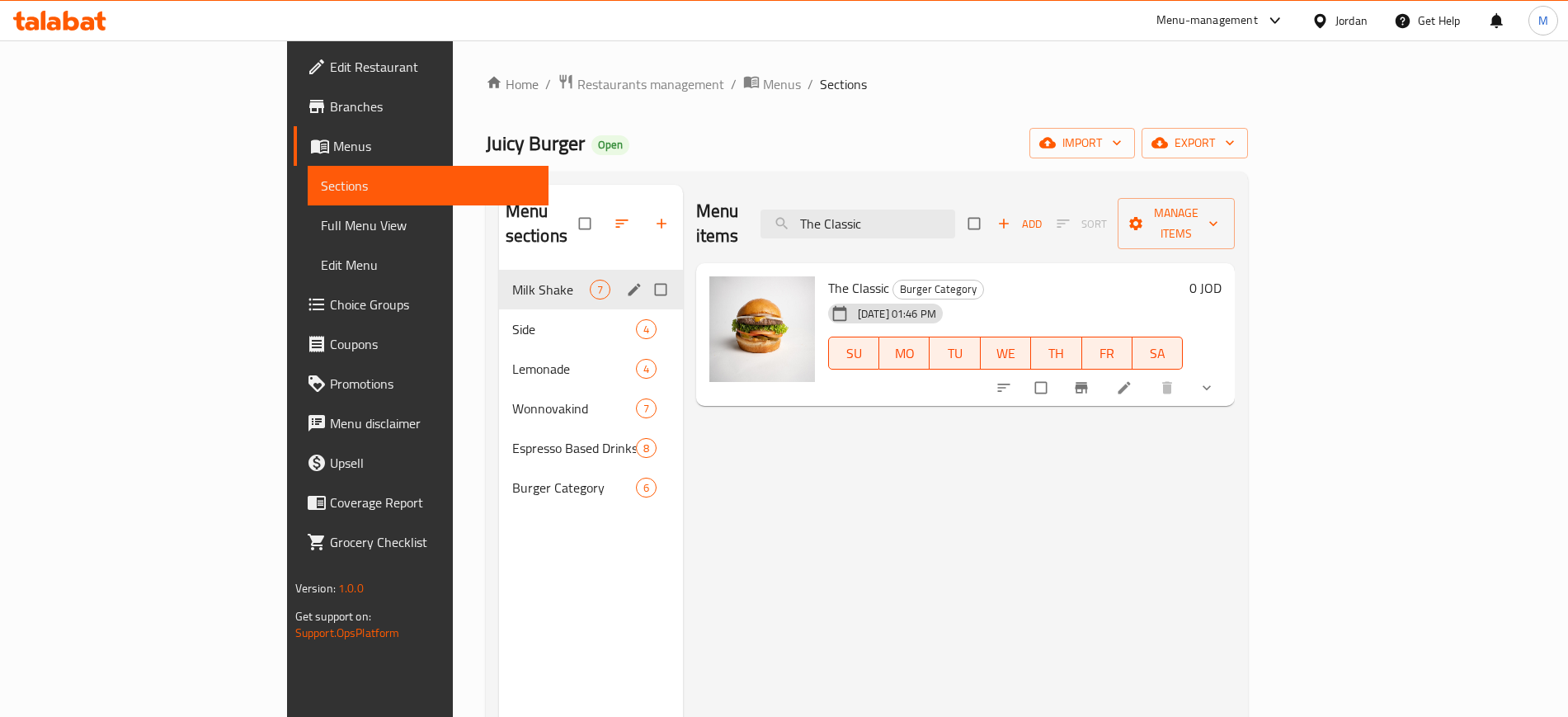
paste input "Crispy Tenders"
paste input "French Fries"
paste input "sh Lemonade"
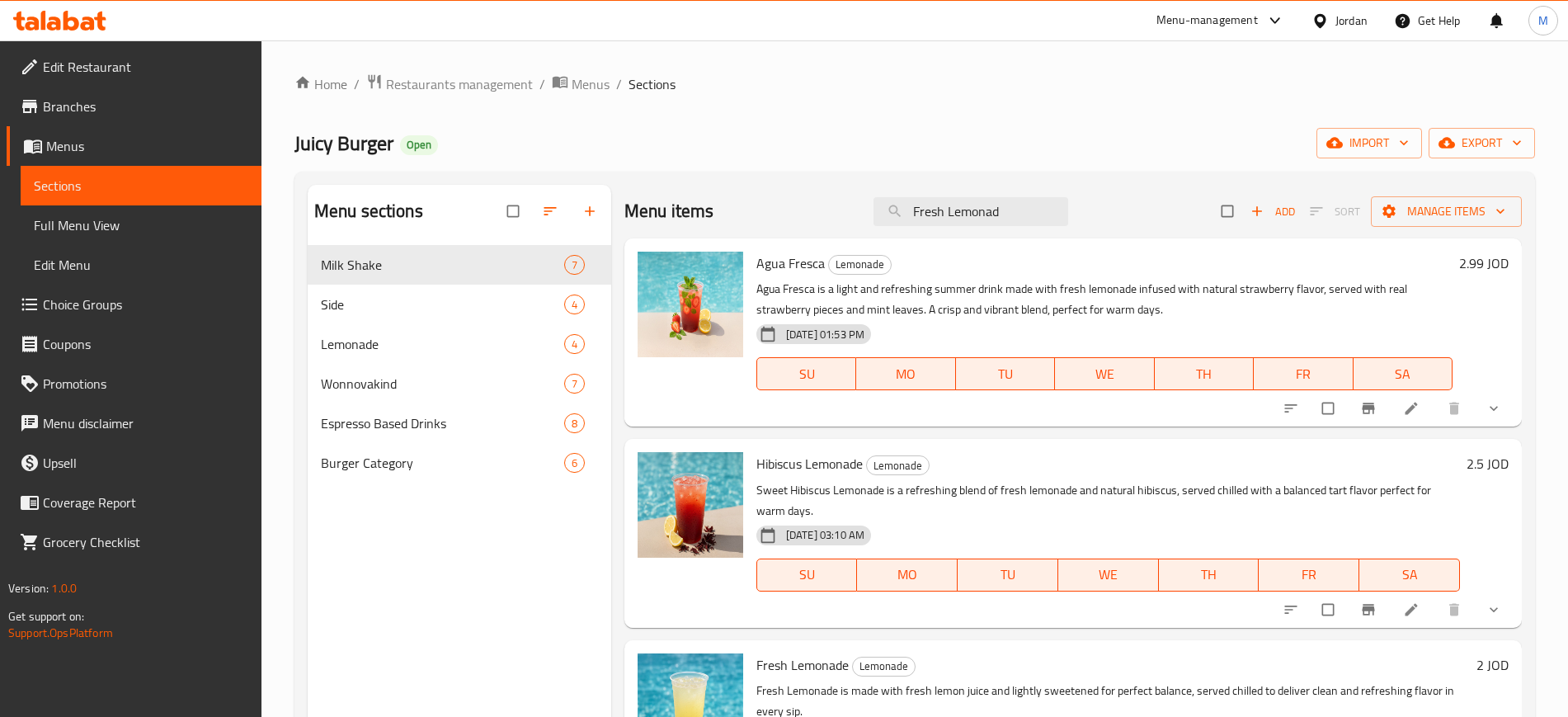
scroll to position [231, 0]
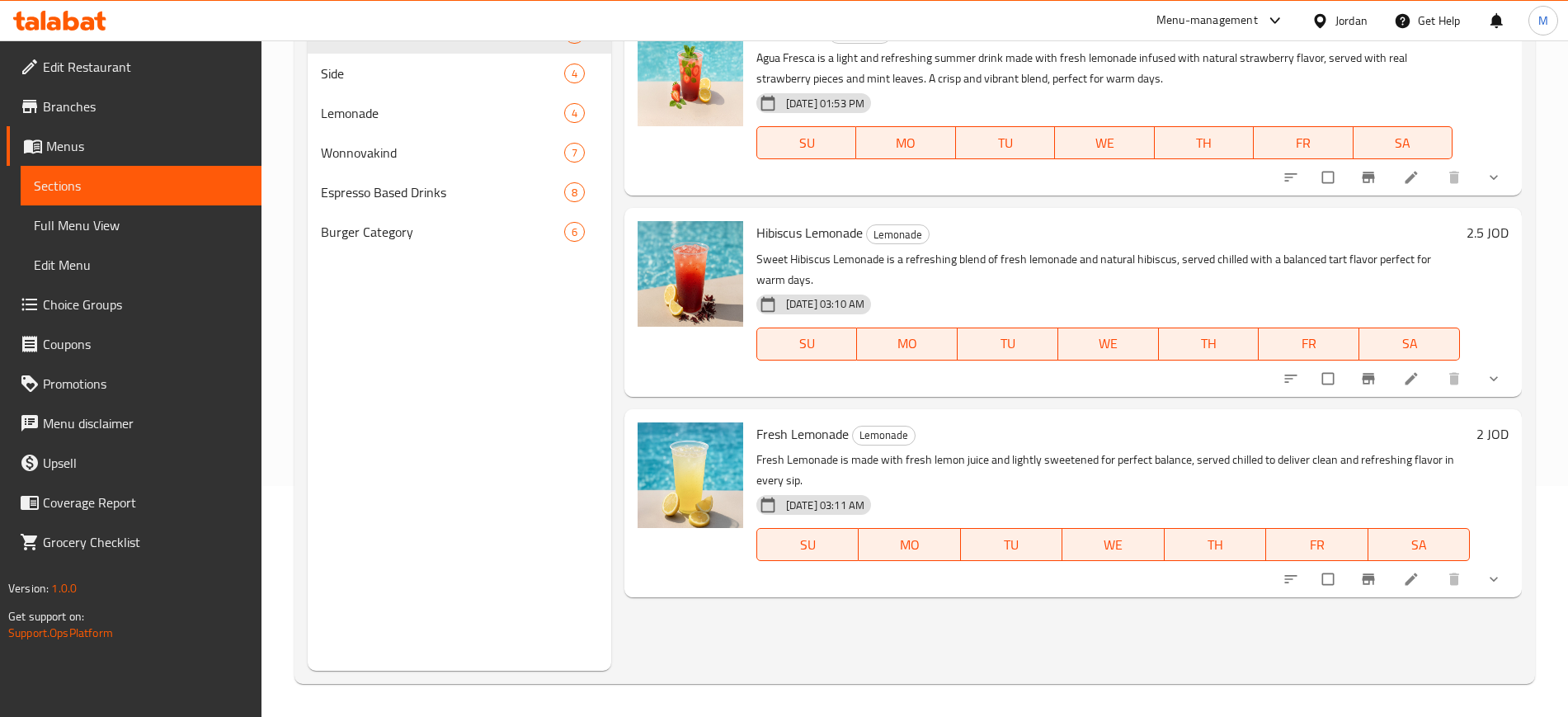
paste input "Grilled Tenders"
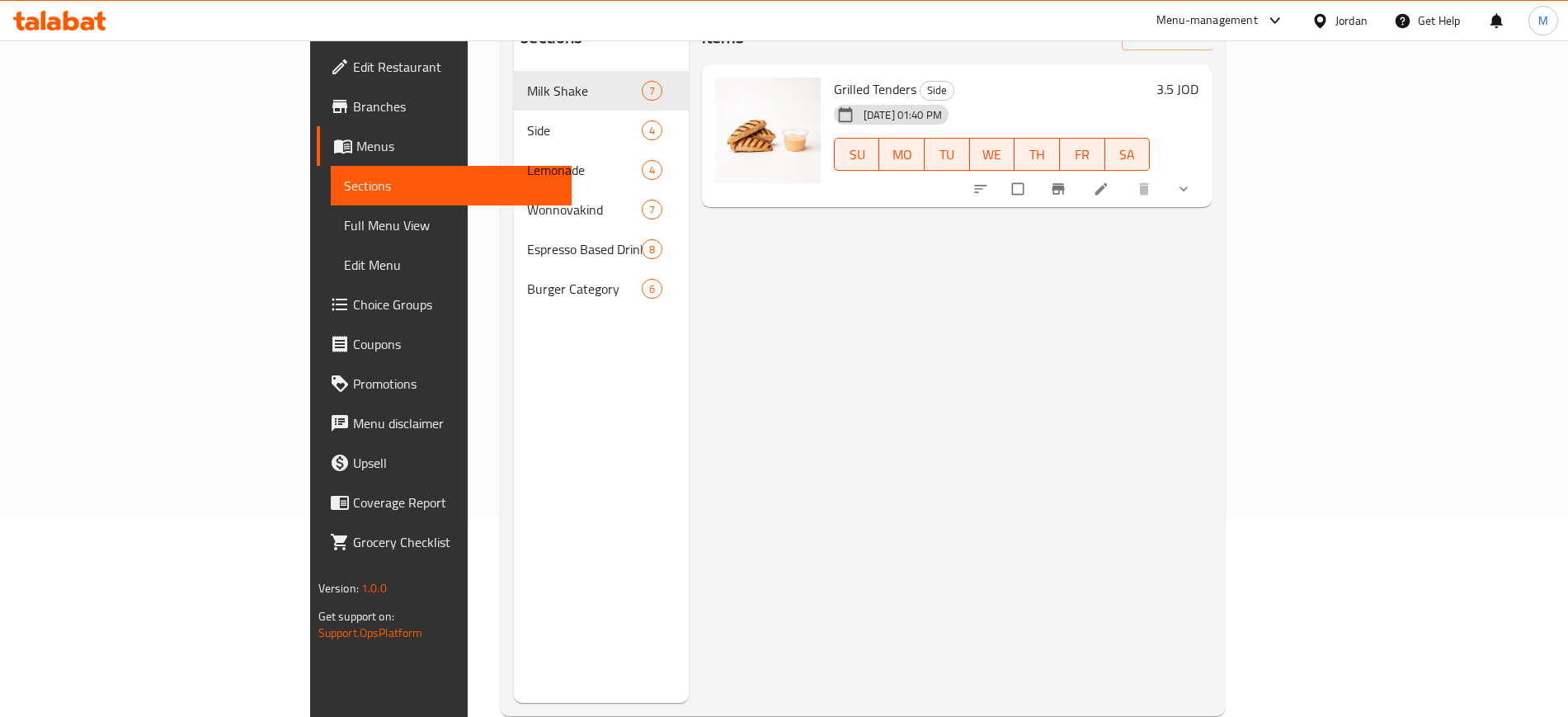
paste input "Hibiscus Lemonade"
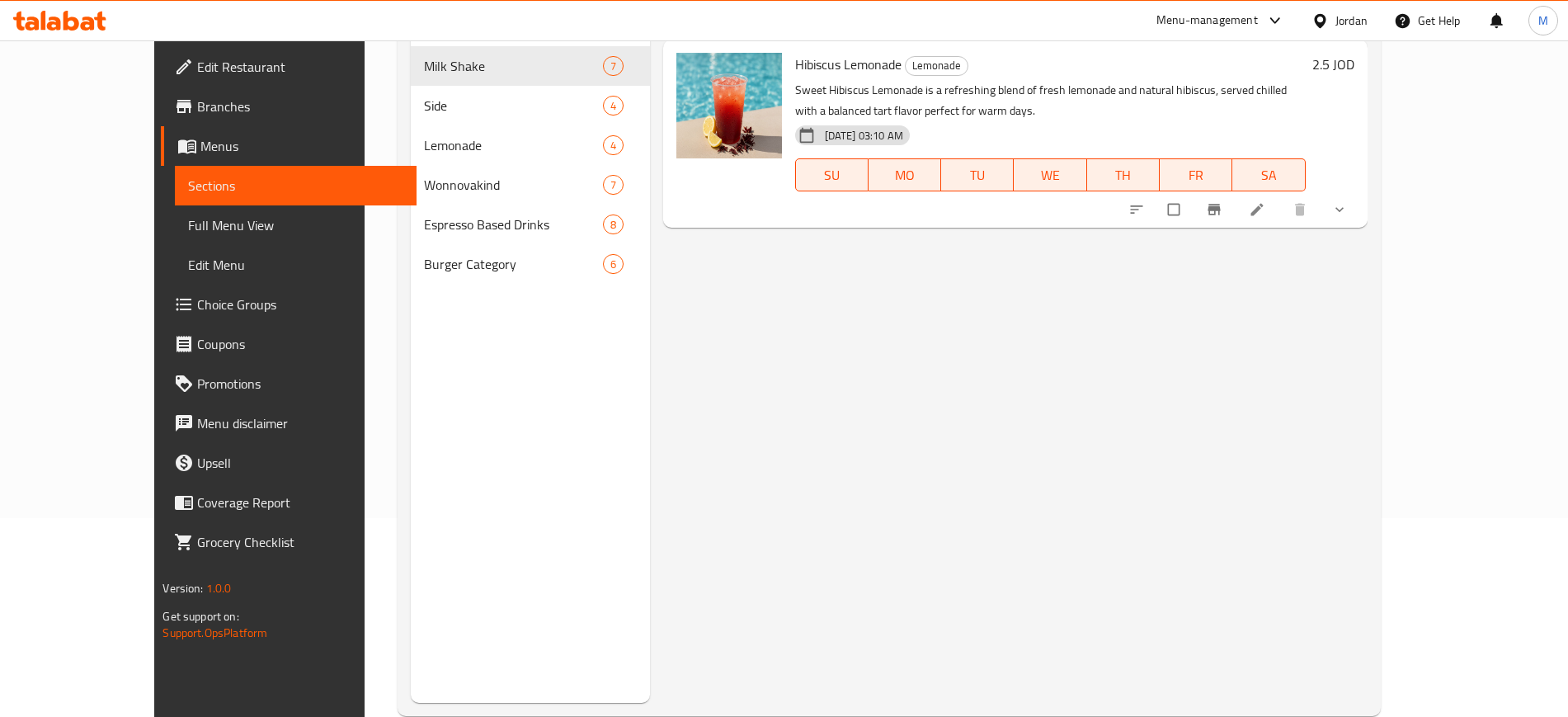
paste input "Onion Rings"
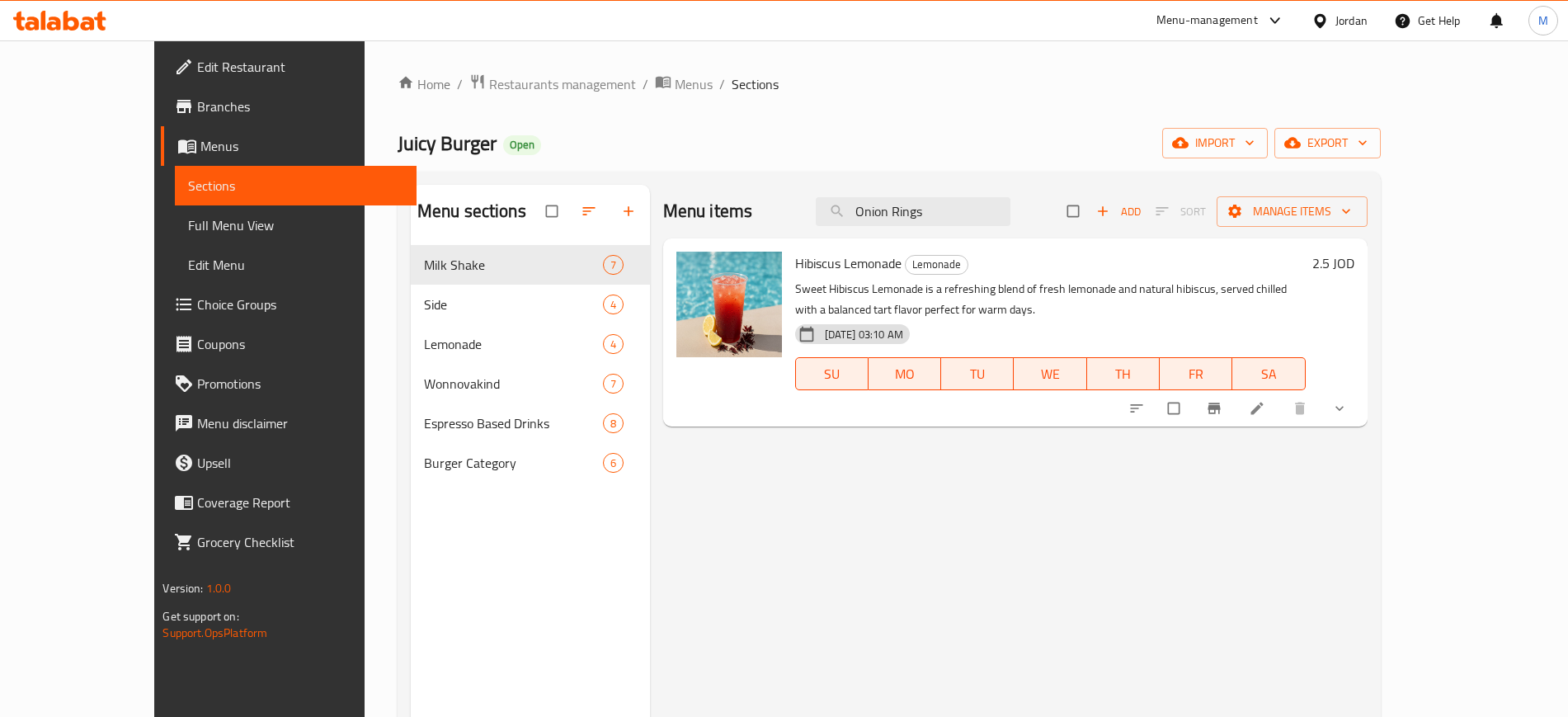
scroll to position [1, 0]
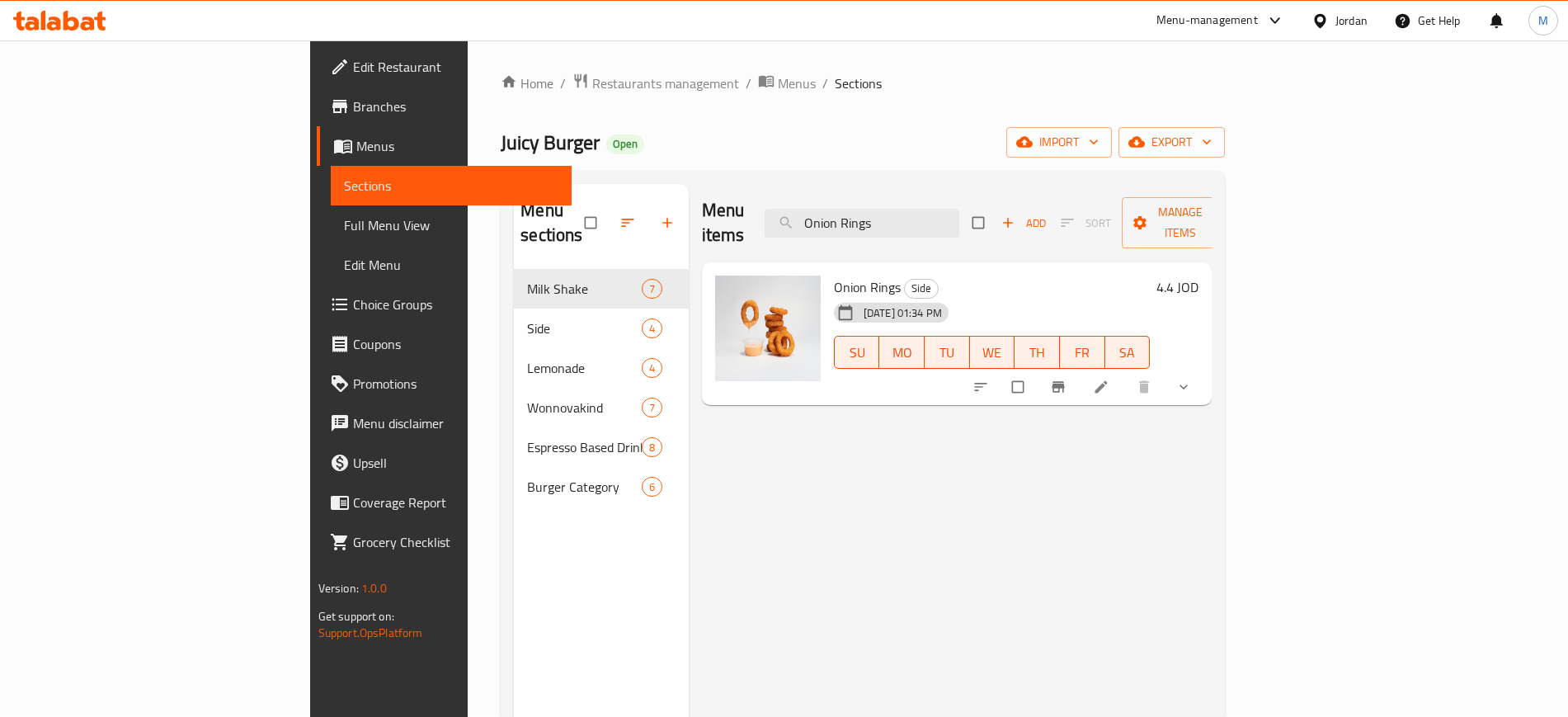
paste input "Sweet Ja"
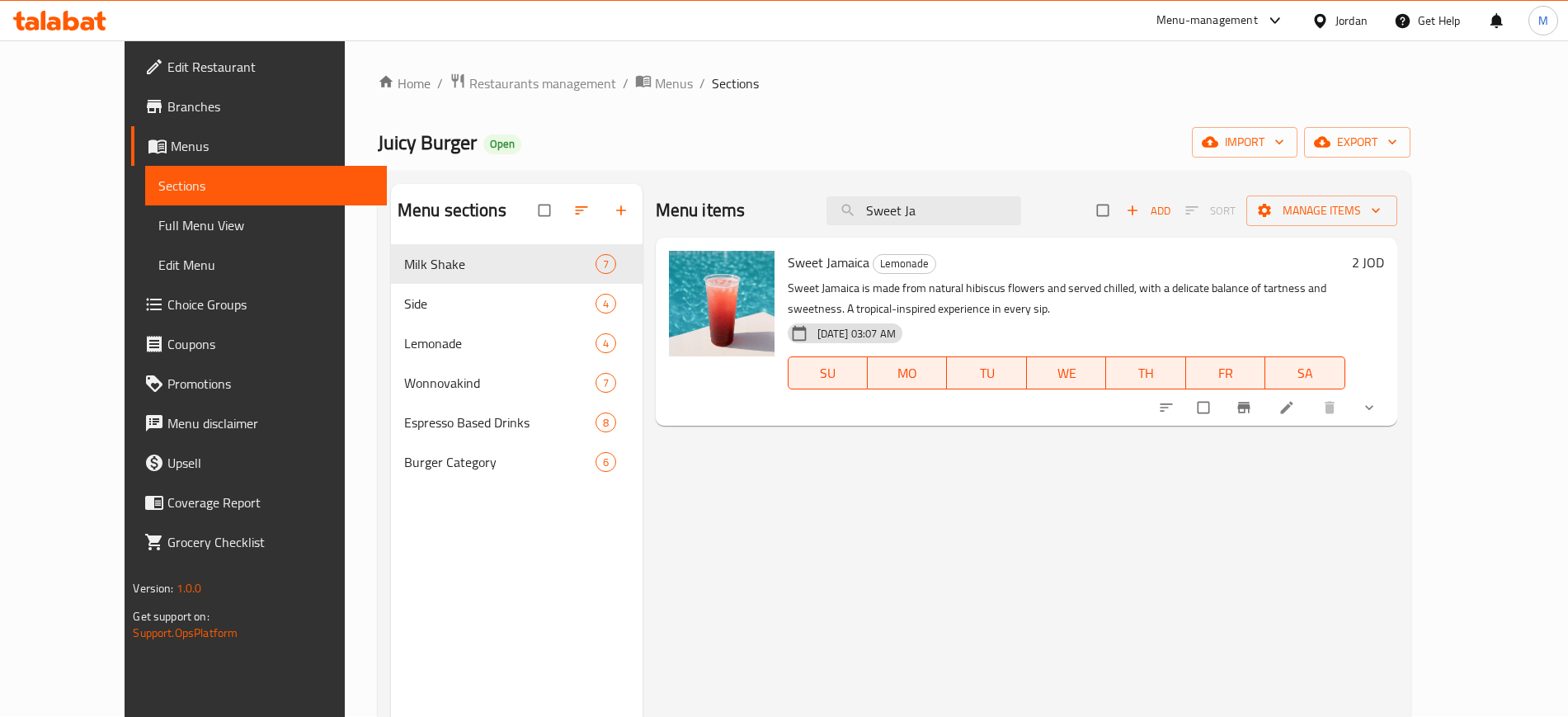
type input "Sweet Ja"
click at [145, 239] on link "Full Menu View" at bounding box center [265, 225] width 241 height 39
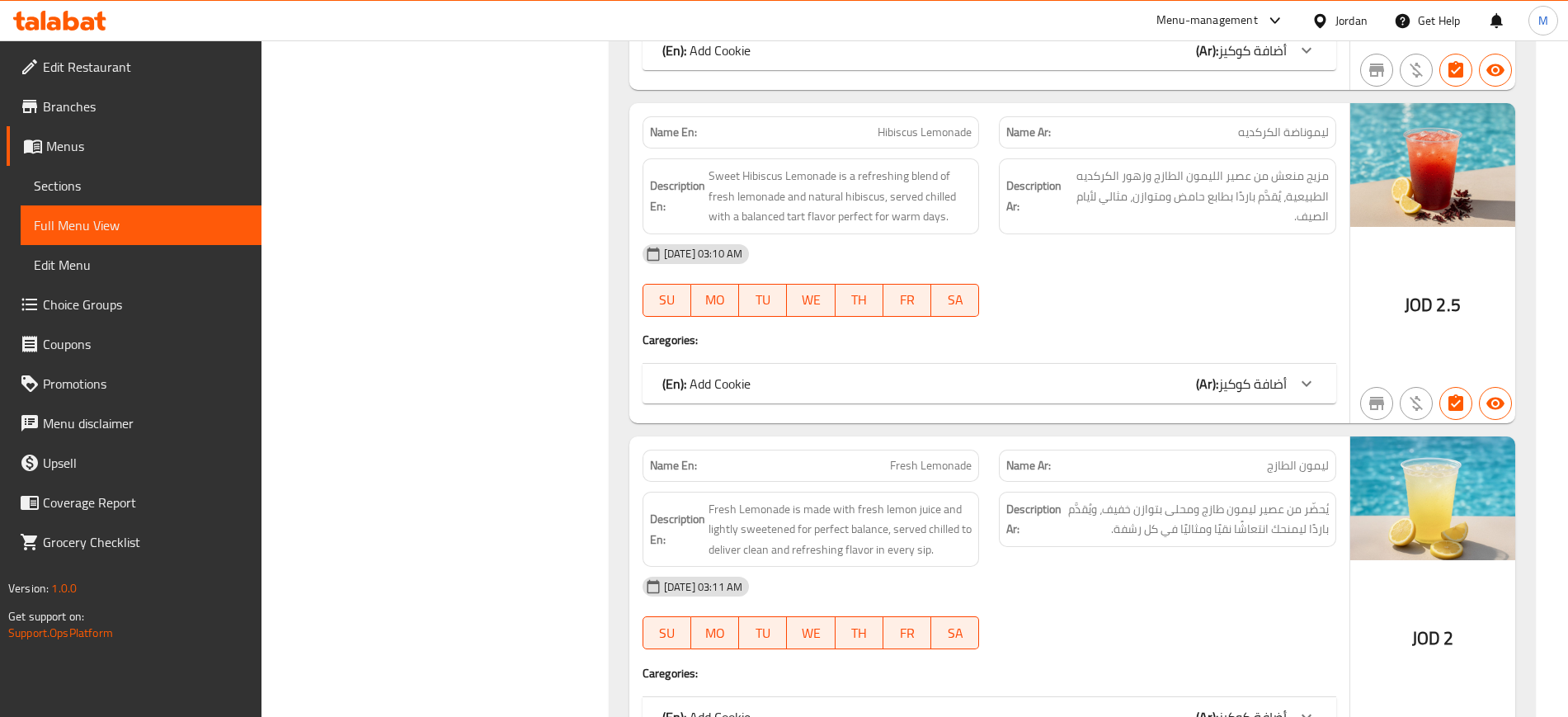
scroll to position [3614, 0]
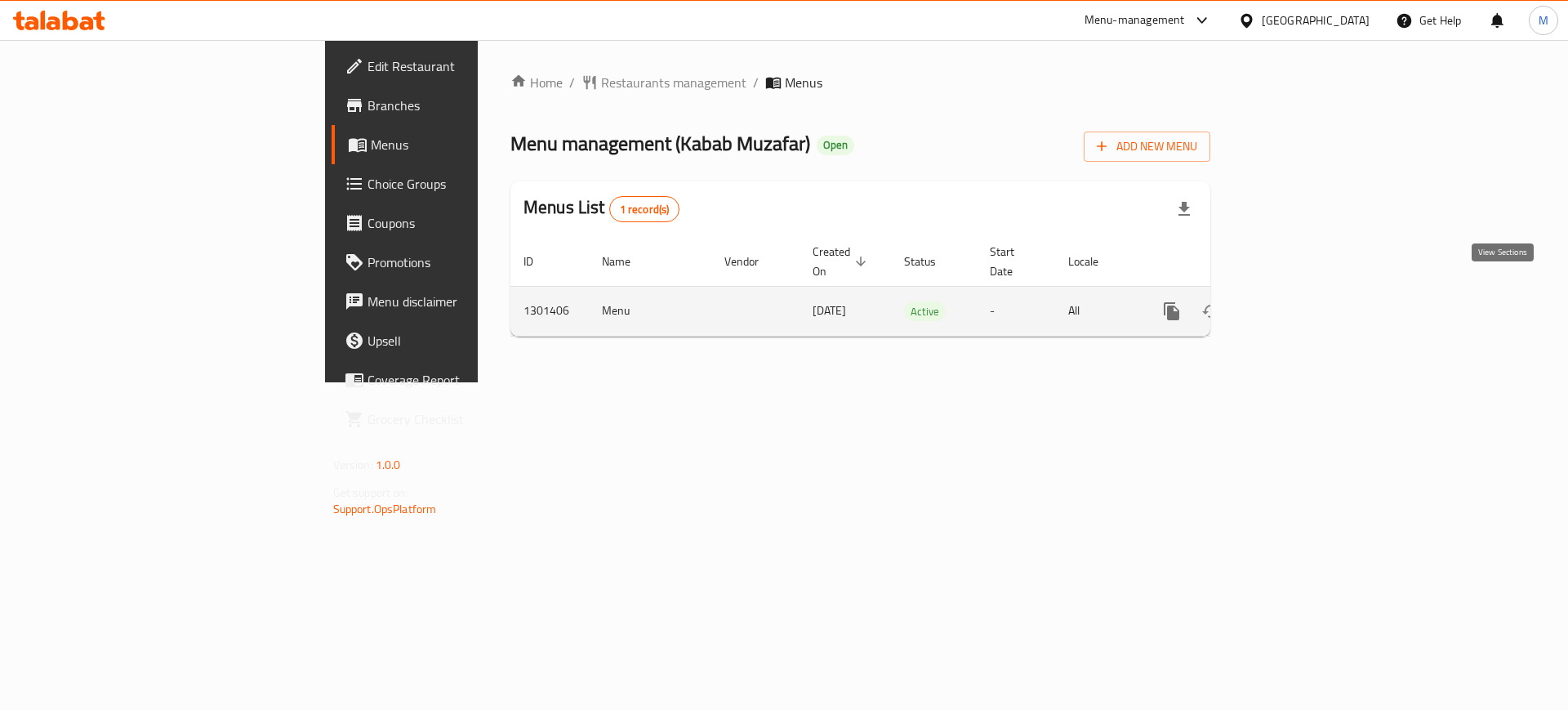
click at [1299, 302] on icon "enhanced table" at bounding box center [1289, 311] width 19 height 19
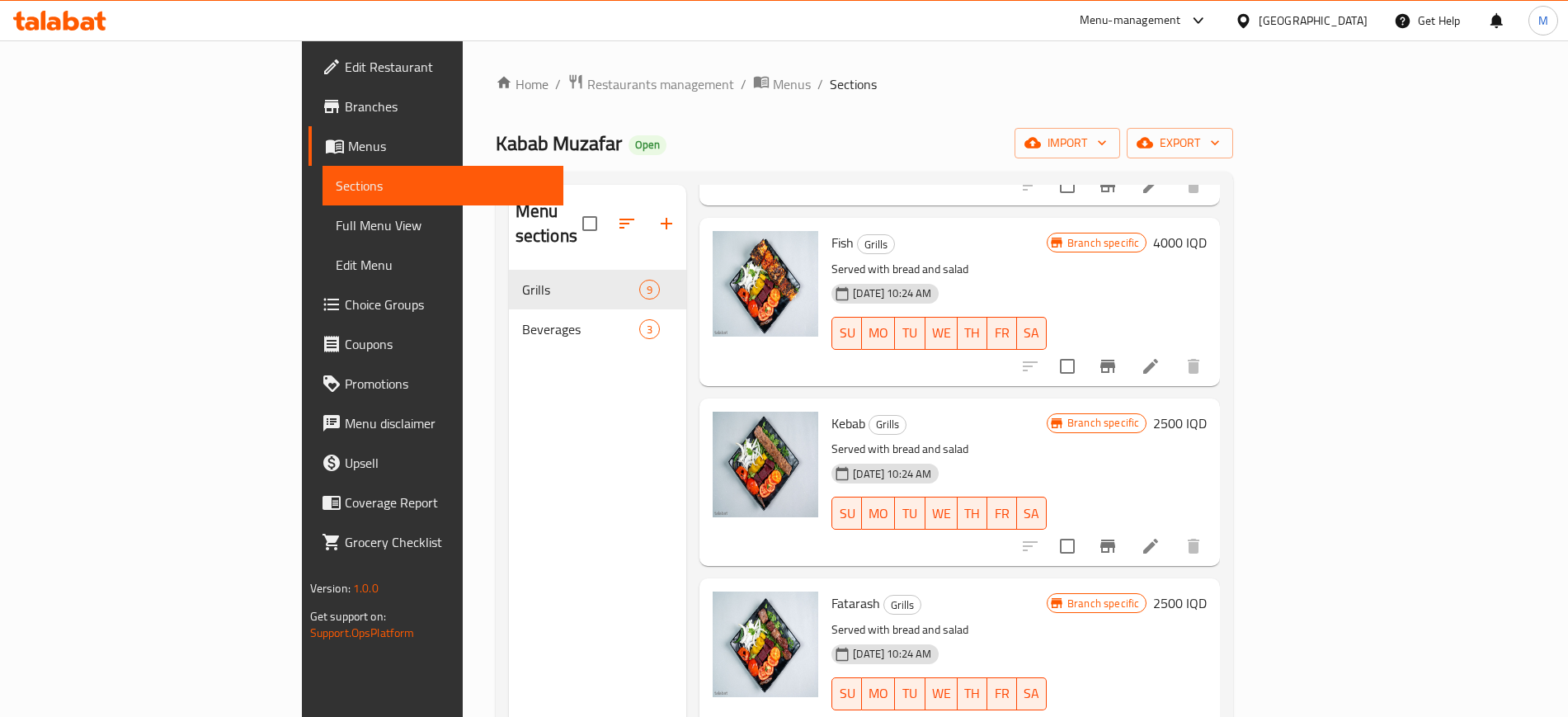
scroll to position [231, 0]
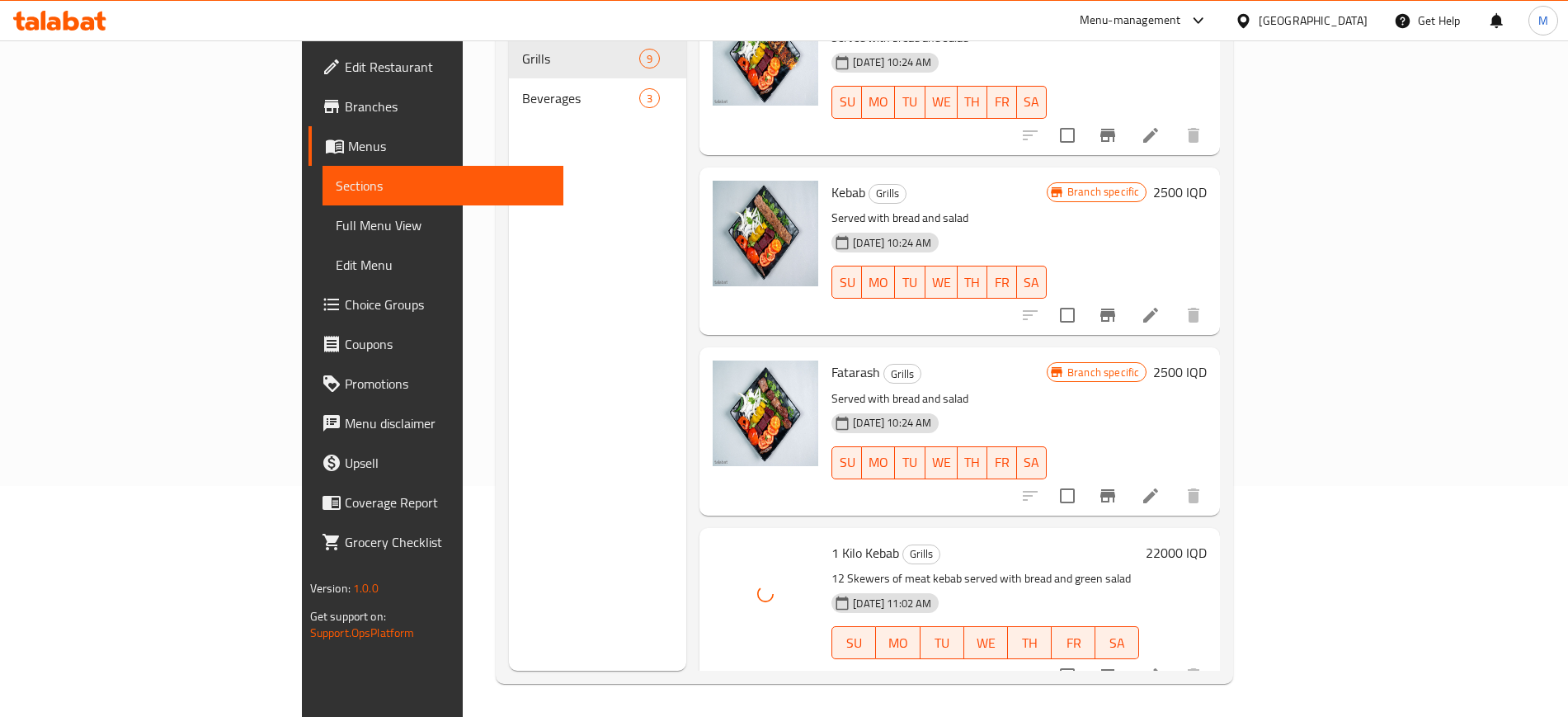
click at [911, 541] on h6 "1 Kilo Kebab Grills" at bounding box center [984, 552] width 308 height 23
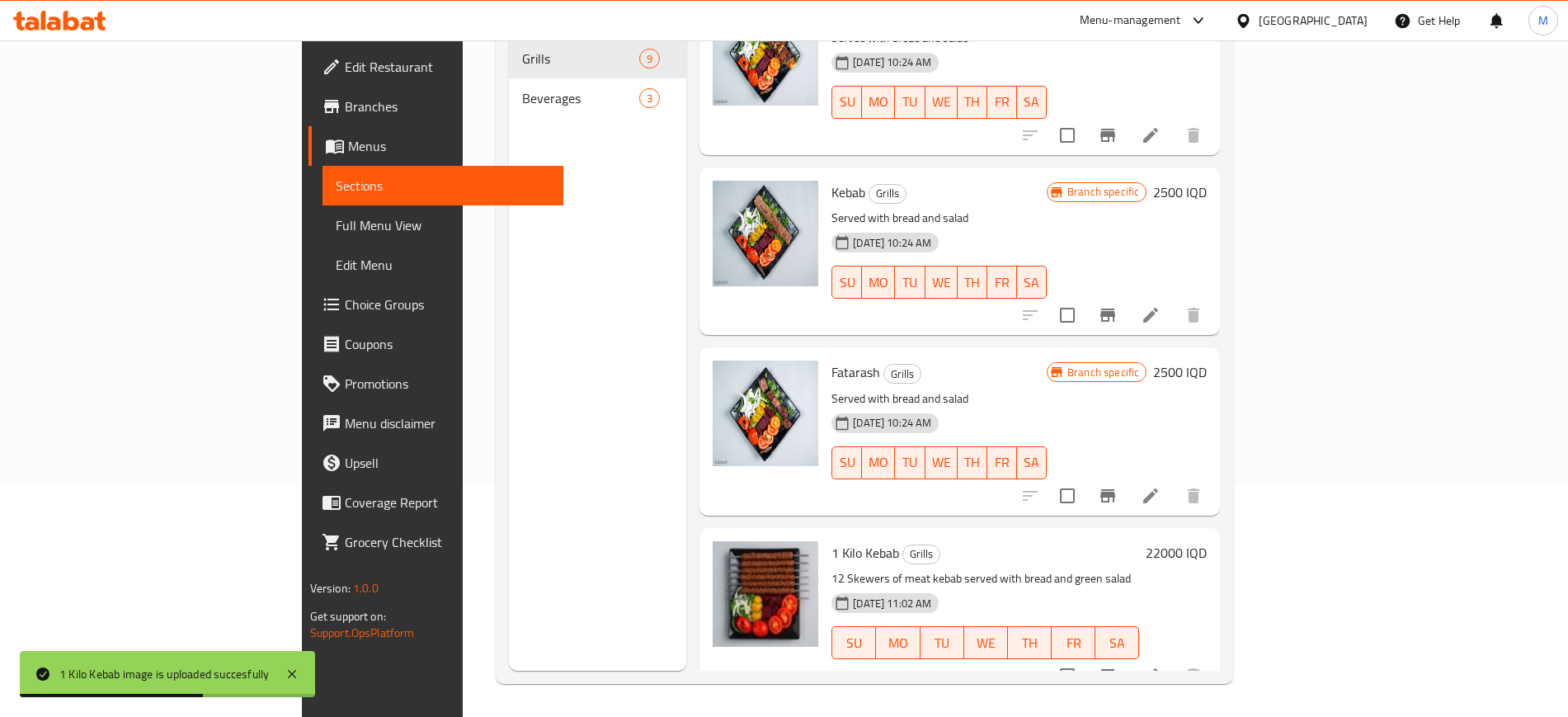
click at [998, 541] on h6 "1 Kilo Kebab Grills" at bounding box center [984, 552] width 308 height 23
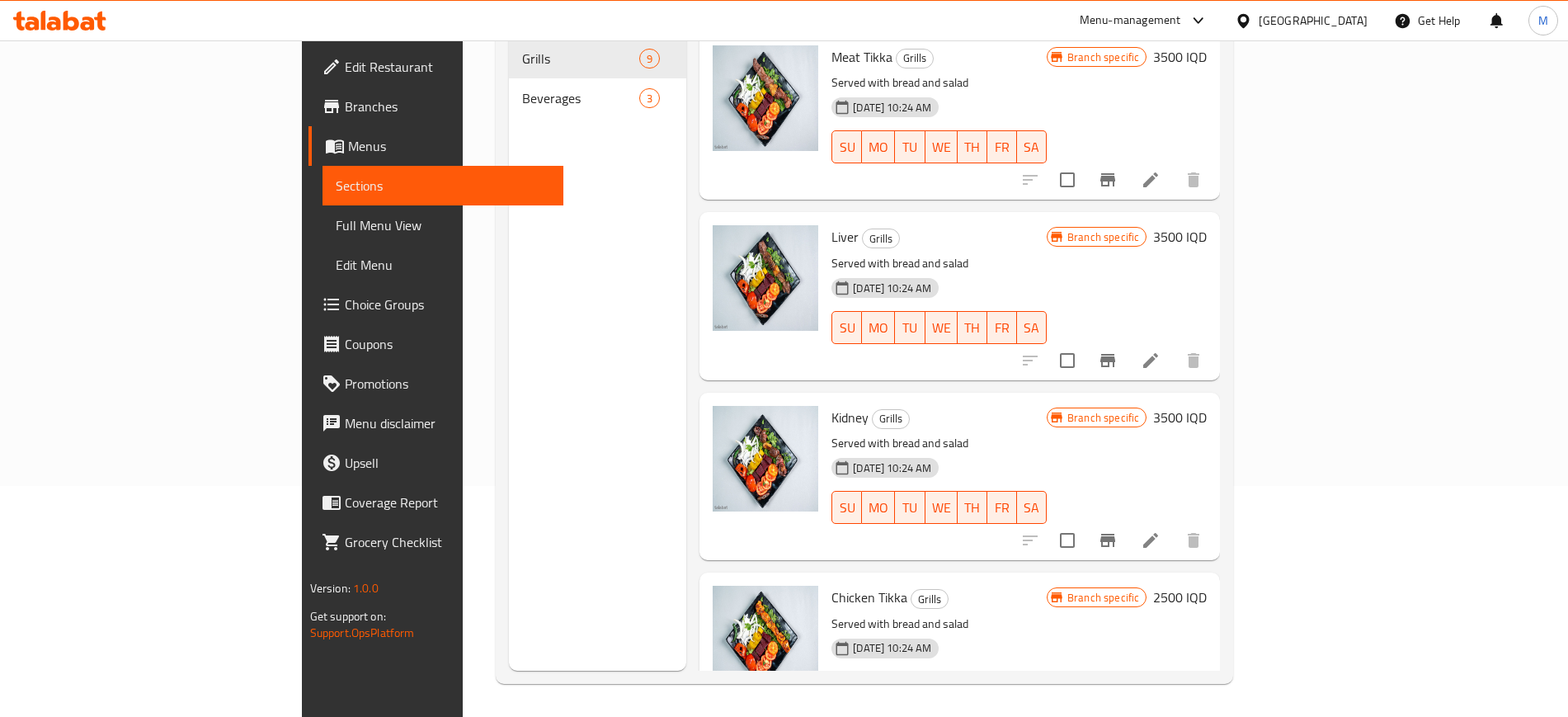
scroll to position [0, 0]
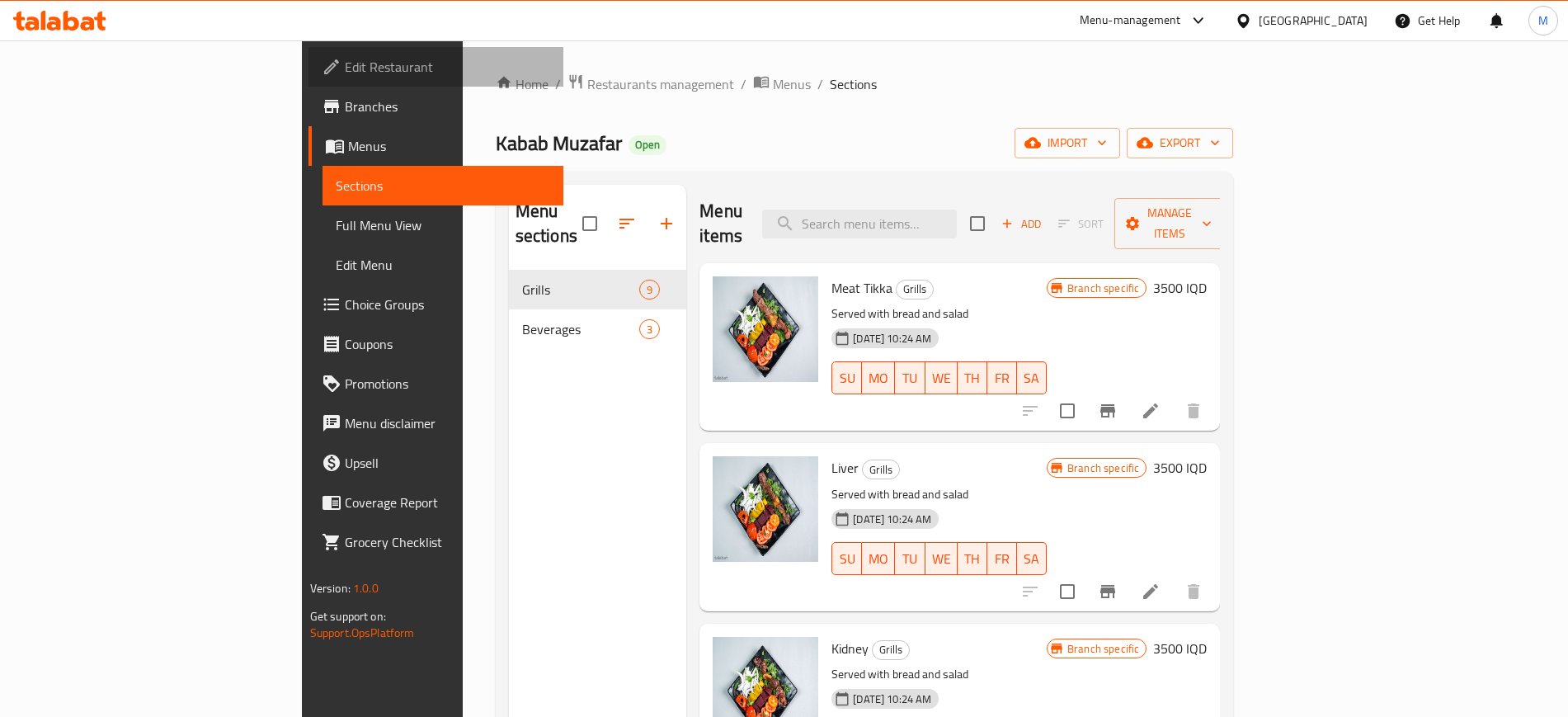
click at [309, 57] on link "Edit Restaurant" at bounding box center [436, 67] width 255 height 39
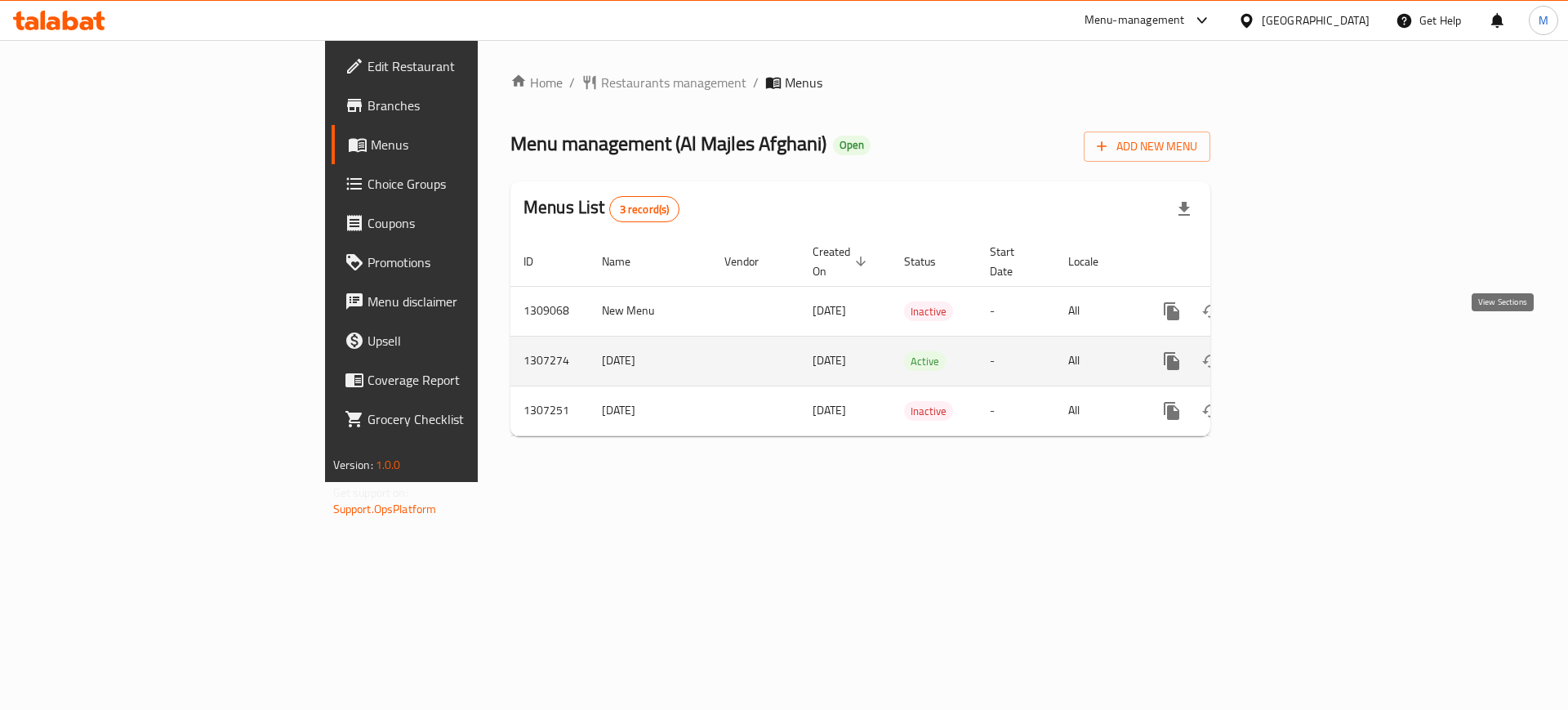
click at [1309, 341] on link "enhanced table" at bounding box center [1289, 361] width 39 height 39
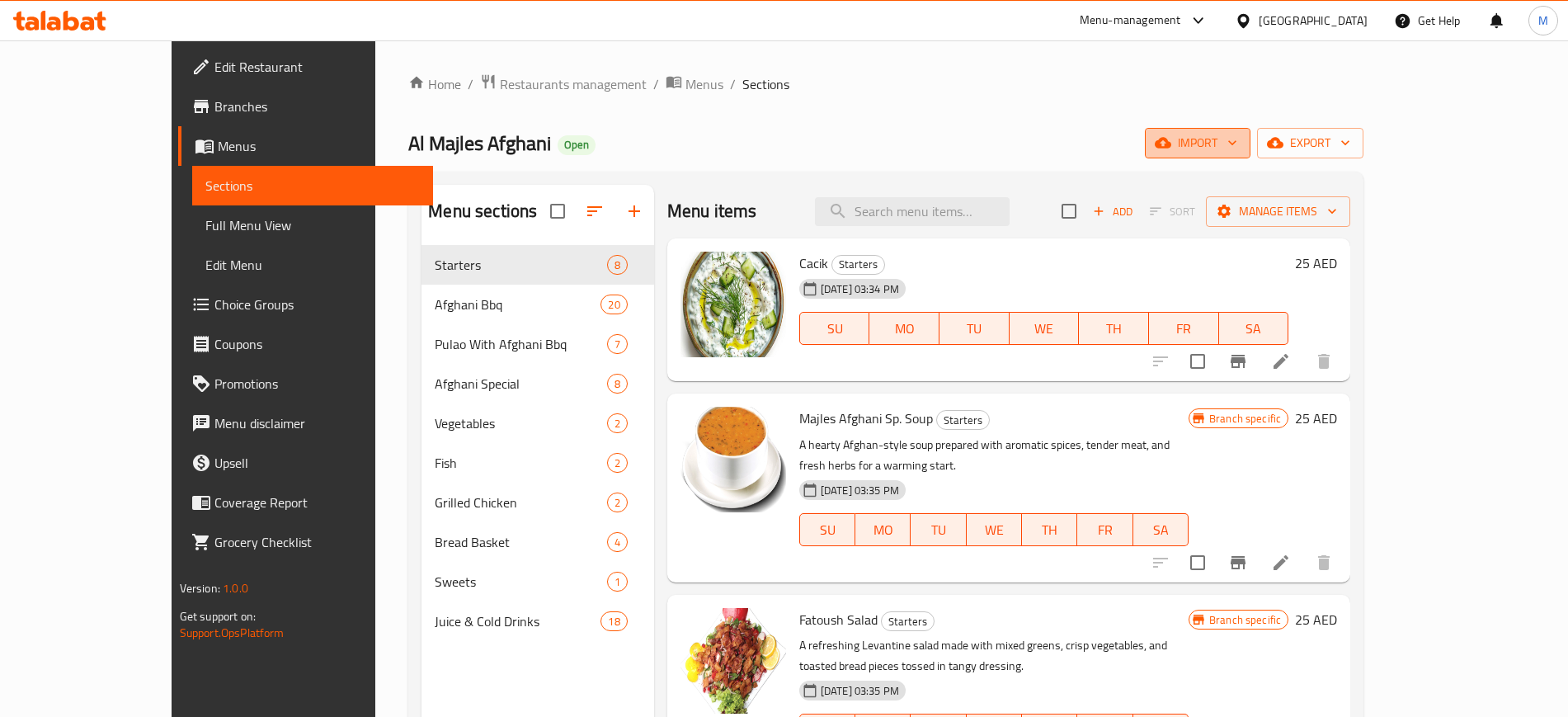
click at [1237, 151] on span "import" at bounding box center [1197, 143] width 79 height 20
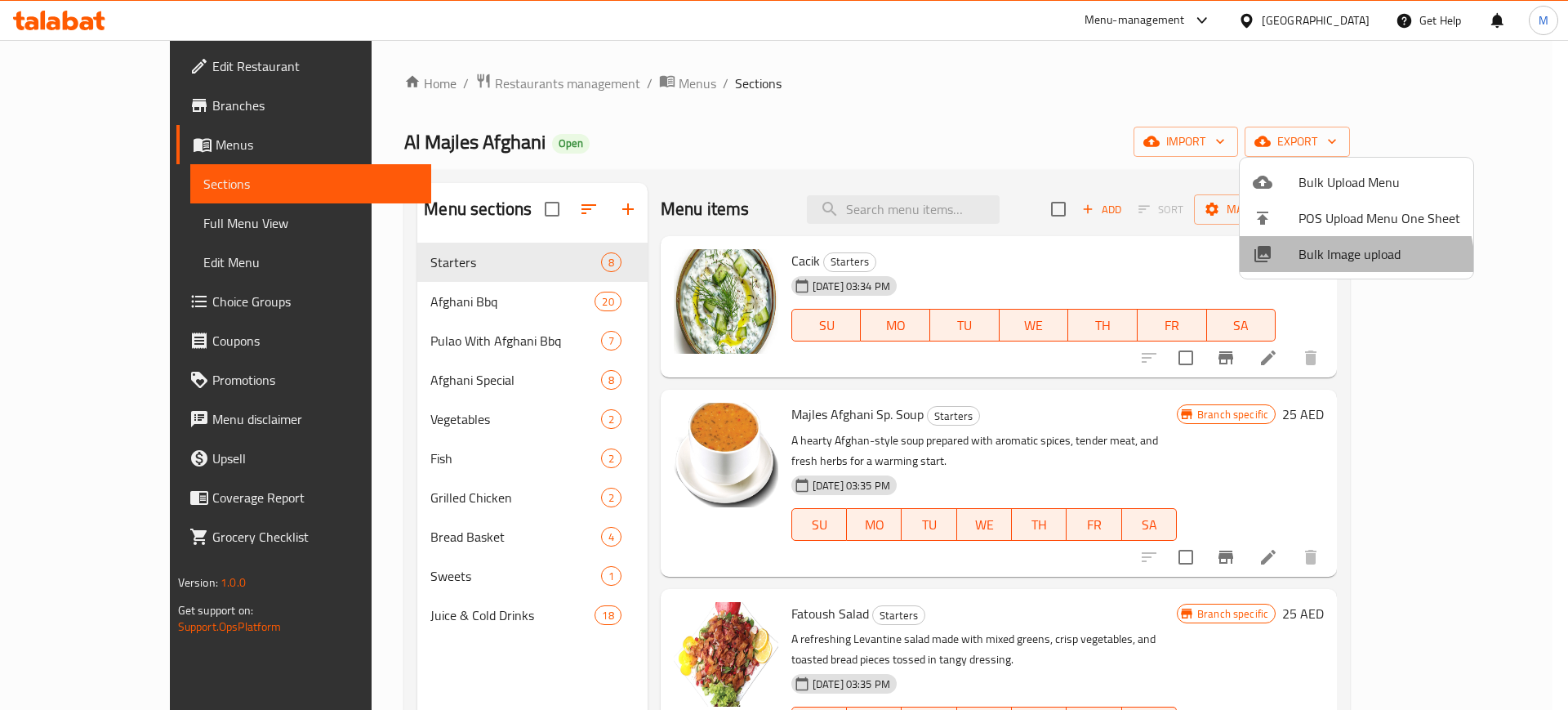
click at [1328, 268] on li "Bulk Image upload" at bounding box center [1356, 254] width 233 height 36
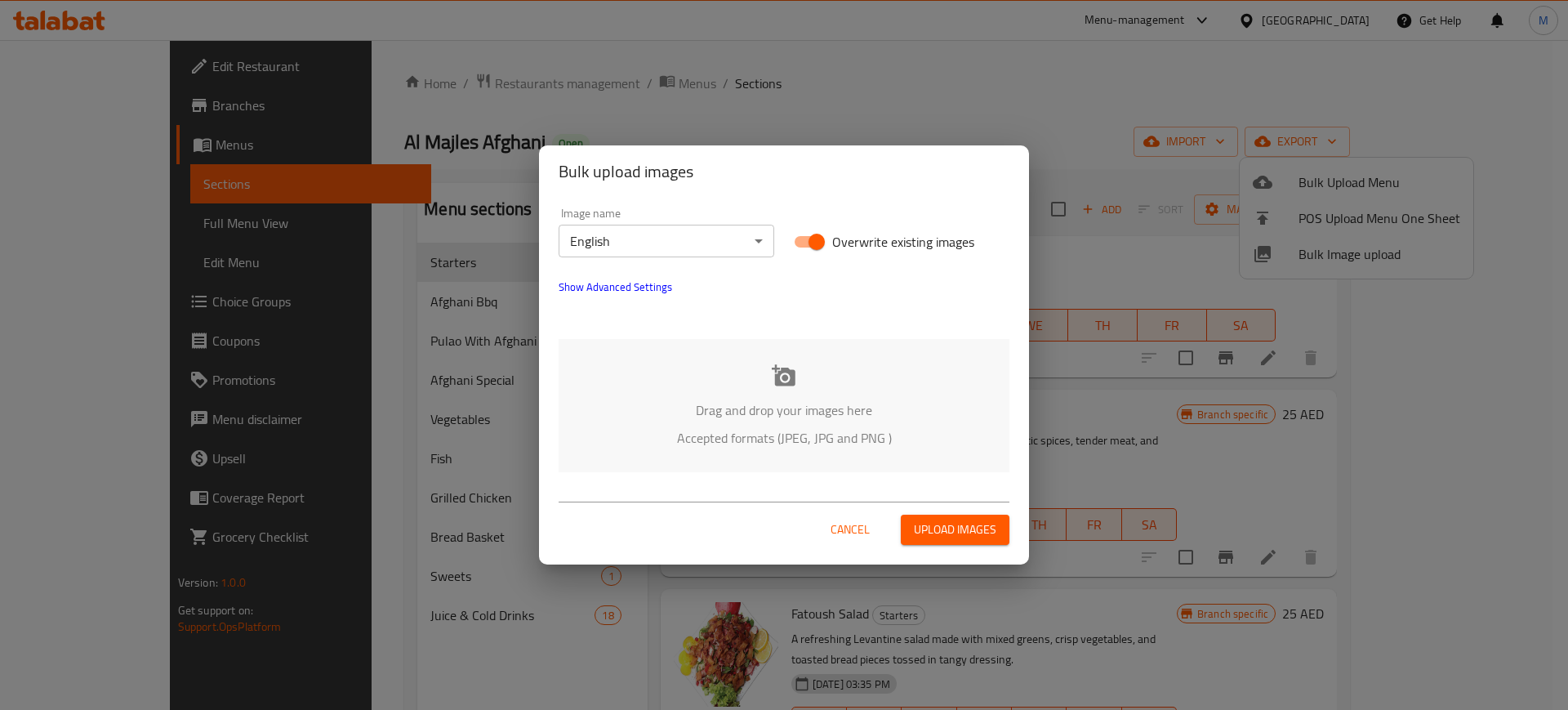
click at [874, 344] on div "Drag and drop your images here Accepted formats (JPEG, JPG and PNG )" at bounding box center [784, 406] width 451 height 134
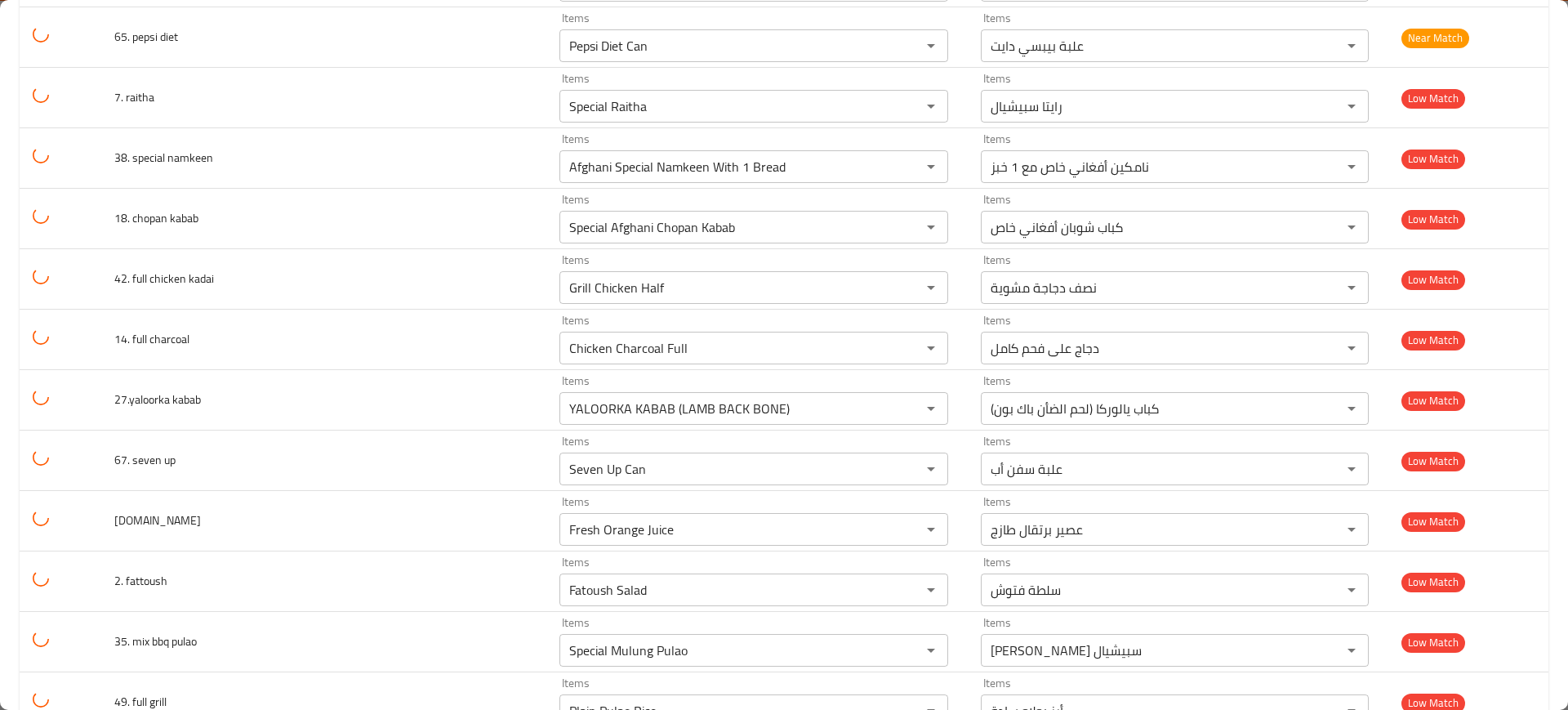
scroll to position [2892, 0]
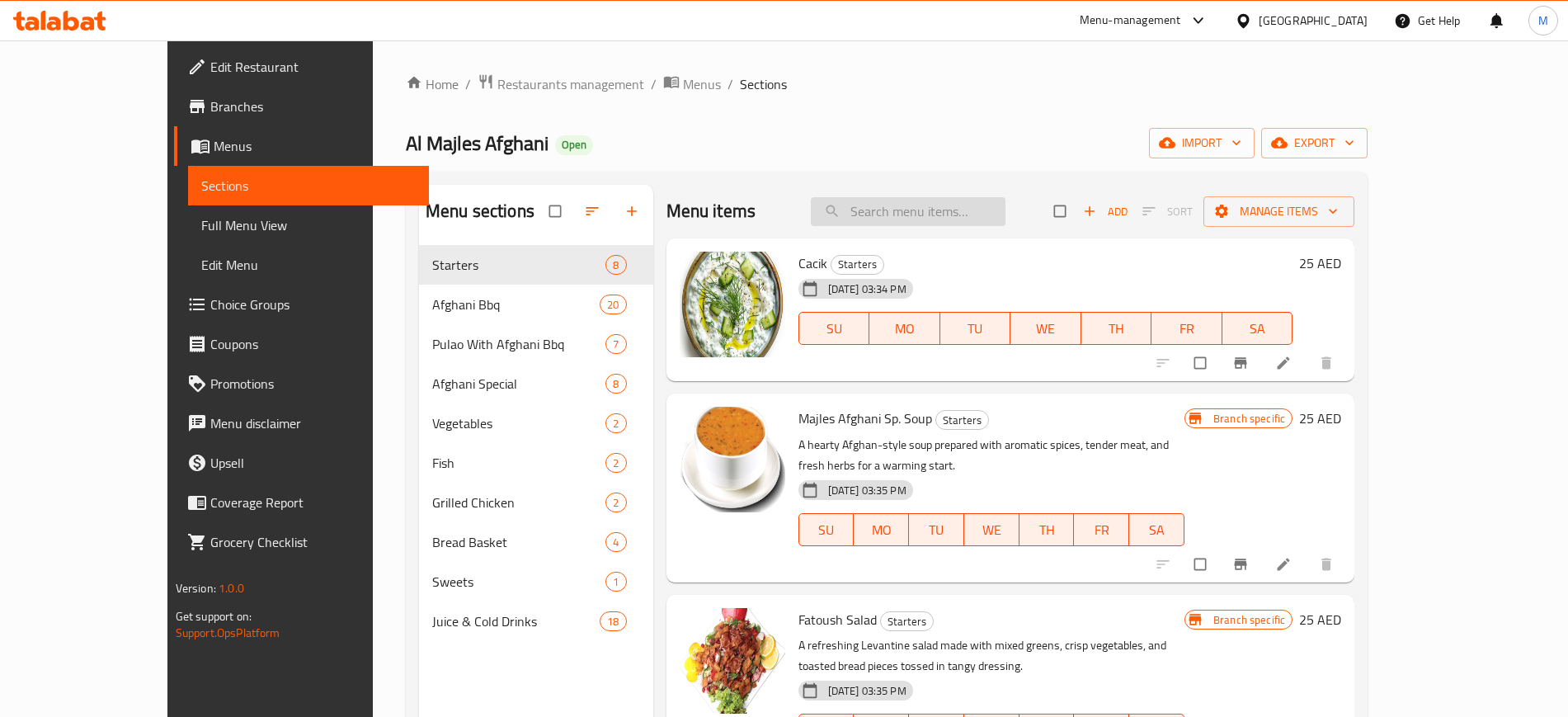
click at [998, 205] on input "search" at bounding box center [908, 212] width 195 height 29
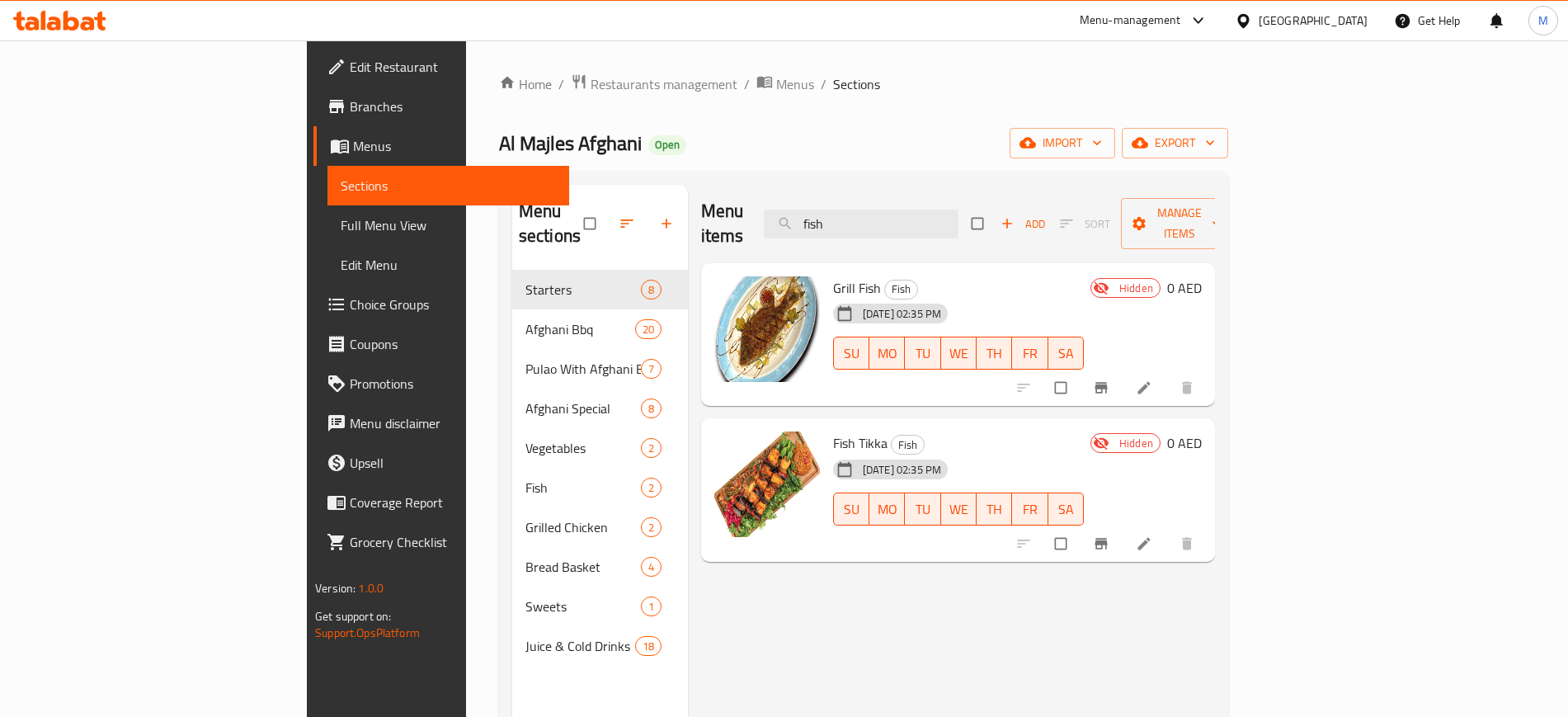
paste input "Alokozay"
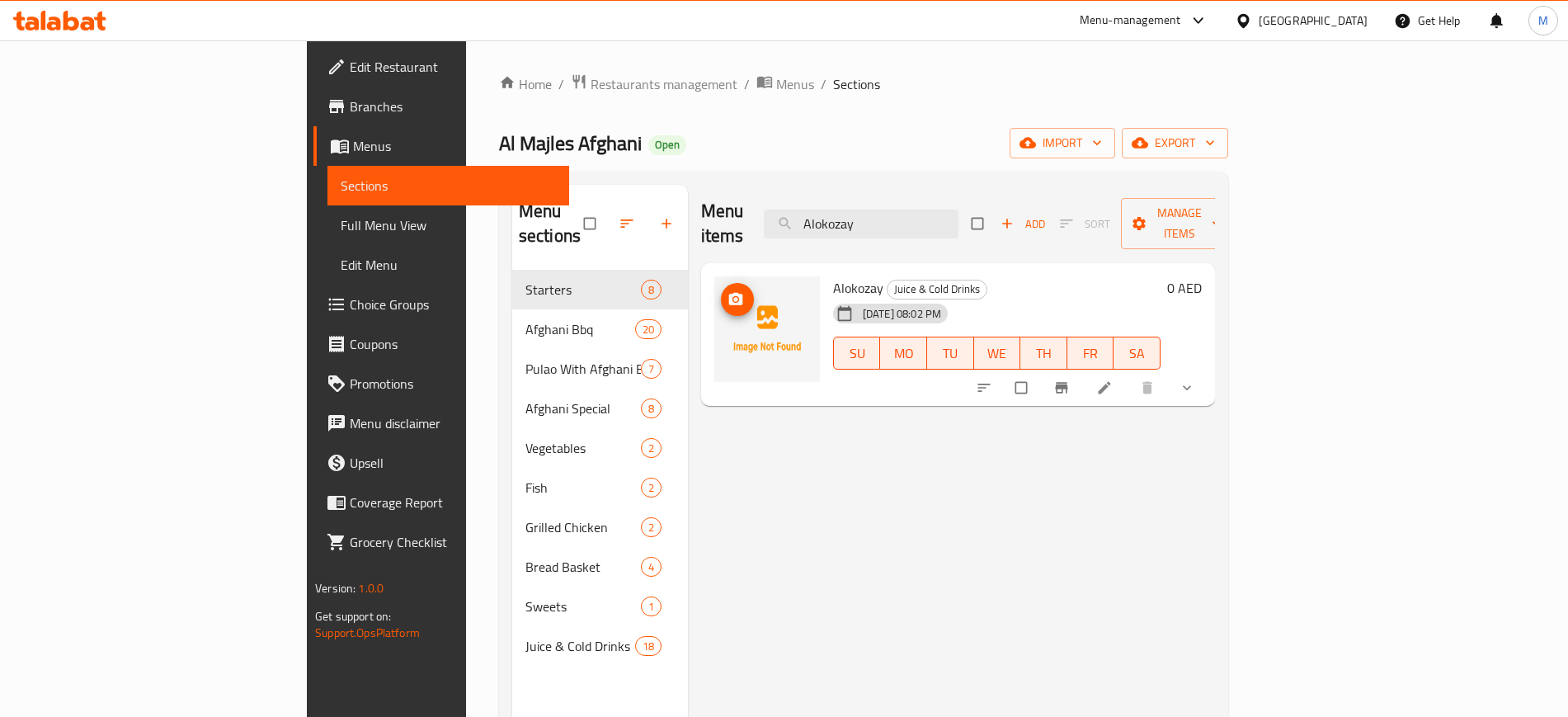
type input "Alokozay"
click at [728, 291] on icon "upload picture" at bounding box center [735, 299] width 16 height 16
click at [955, 212] on input "Alokozay" at bounding box center [861, 224] width 195 height 29
click at [721, 291] on span "upload picture" at bounding box center [737, 299] width 33 height 16
click at [944, 221] on input "Alokozay" at bounding box center [861, 224] width 195 height 29
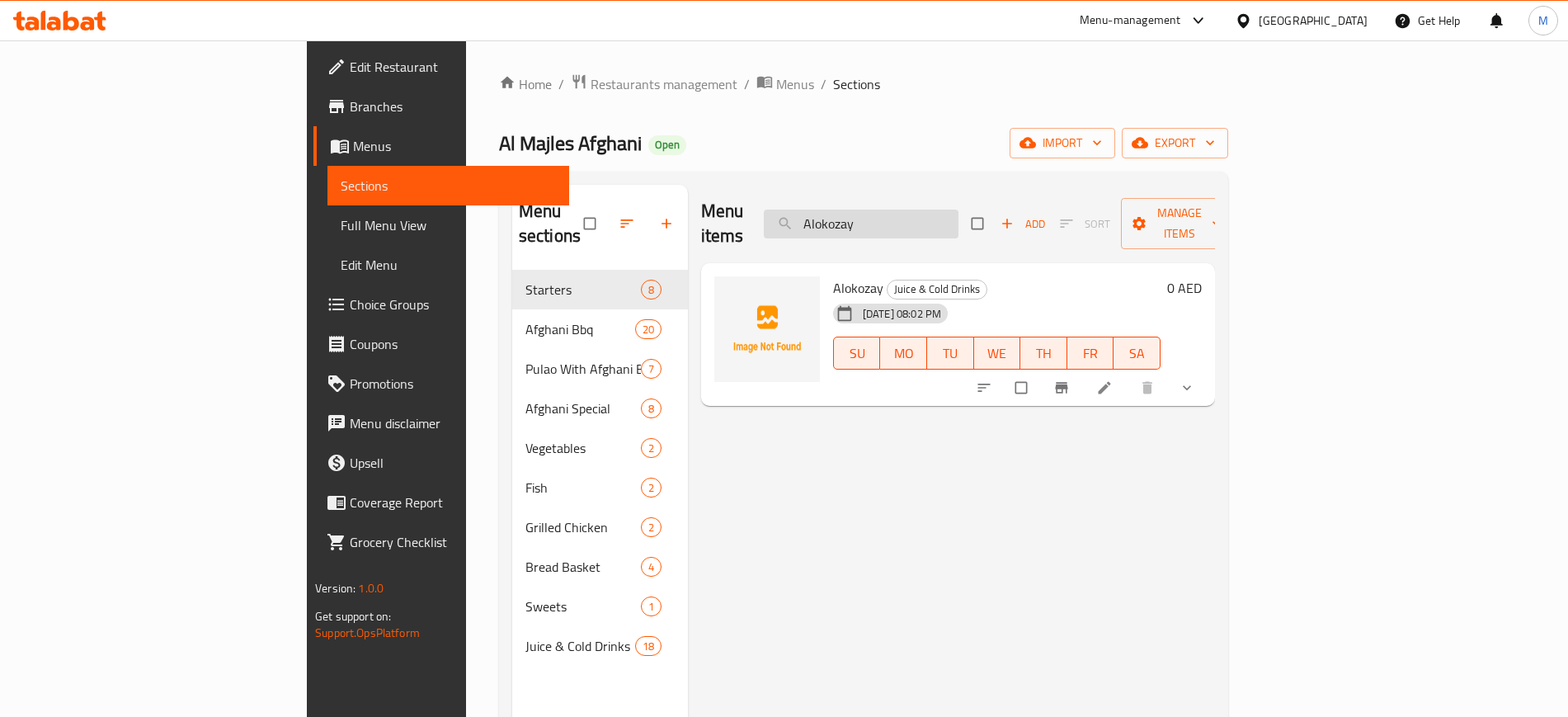
paste input "Grill Fish"
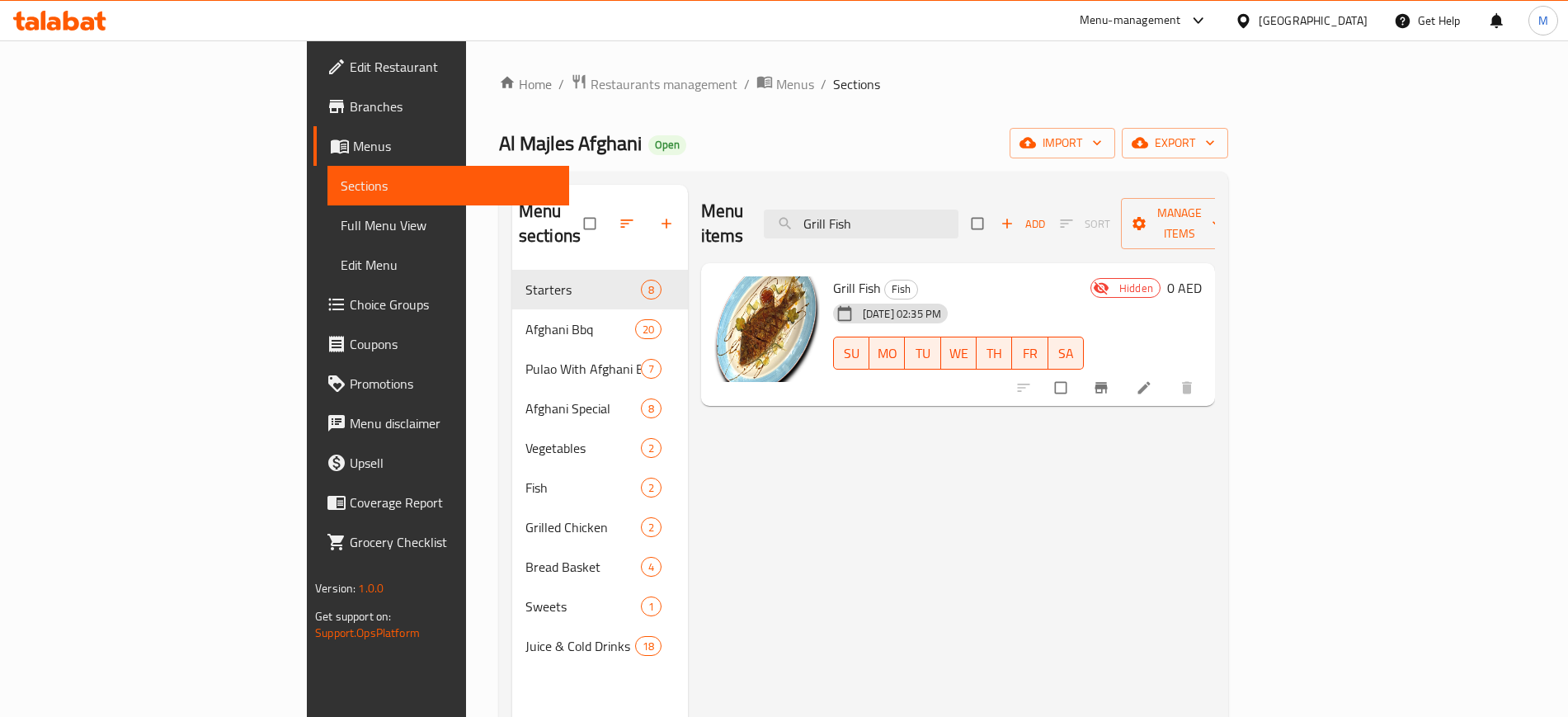
paste input "Afghani Pulao with [PERSON_NAME]"
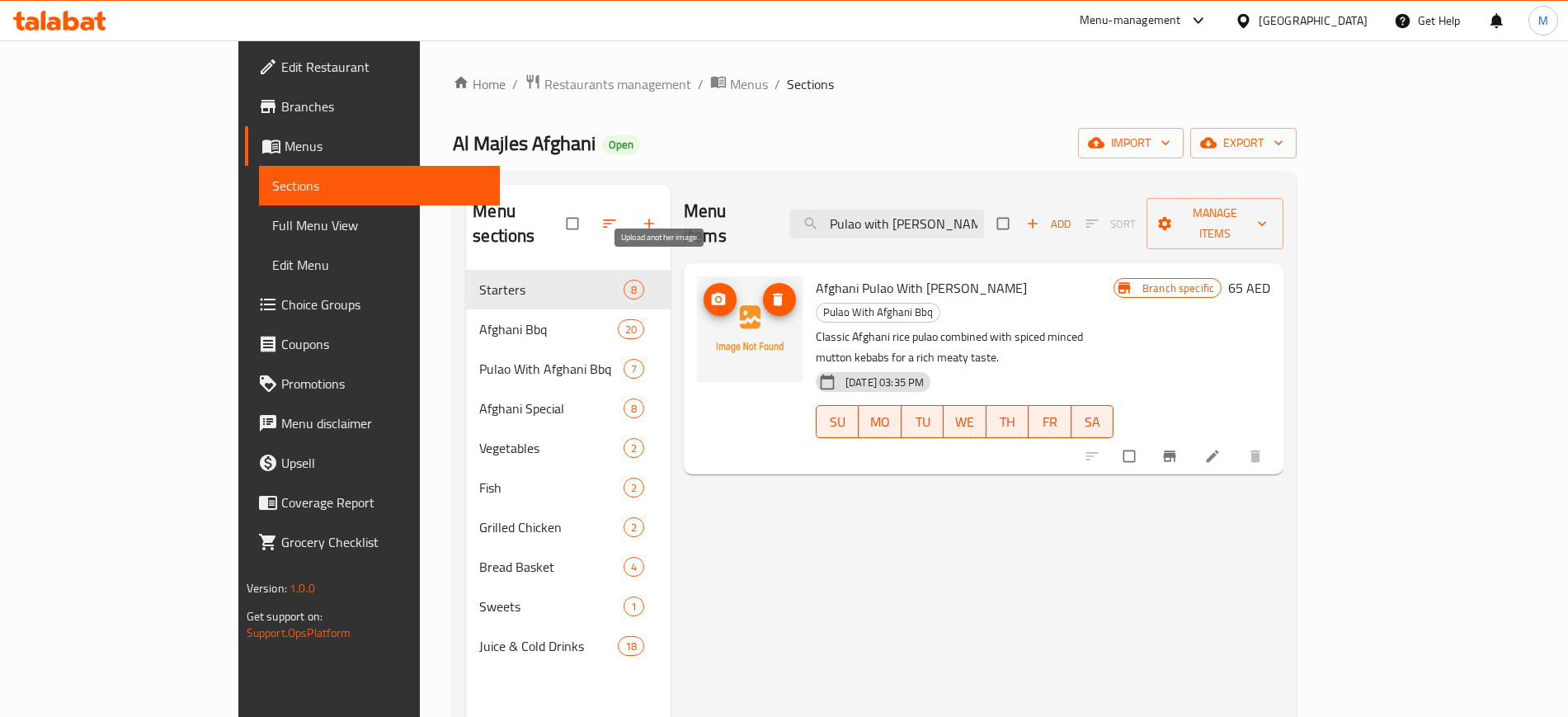
type input "Afghani Pulao with [PERSON_NAME]"
click at [711, 293] on icon "upload picture" at bounding box center [718, 299] width 14 height 12
click at [966, 420] on div "Menu items Afghani Pulao with Mutton Kubitha Add Sort Manage items Afghani Pula…" at bounding box center [977, 544] width 613 height 717
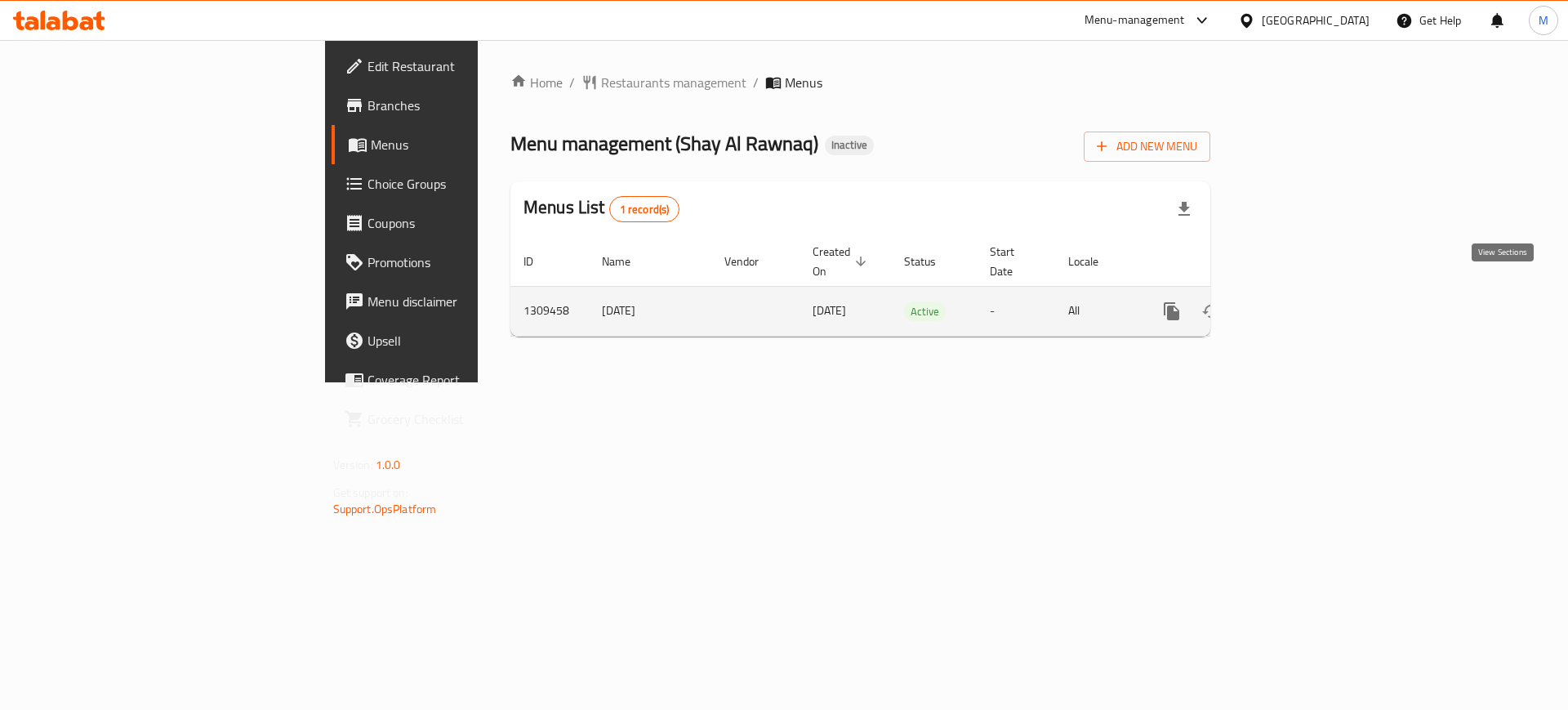
click at [1309, 292] on link "enhanced table" at bounding box center [1289, 311] width 39 height 39
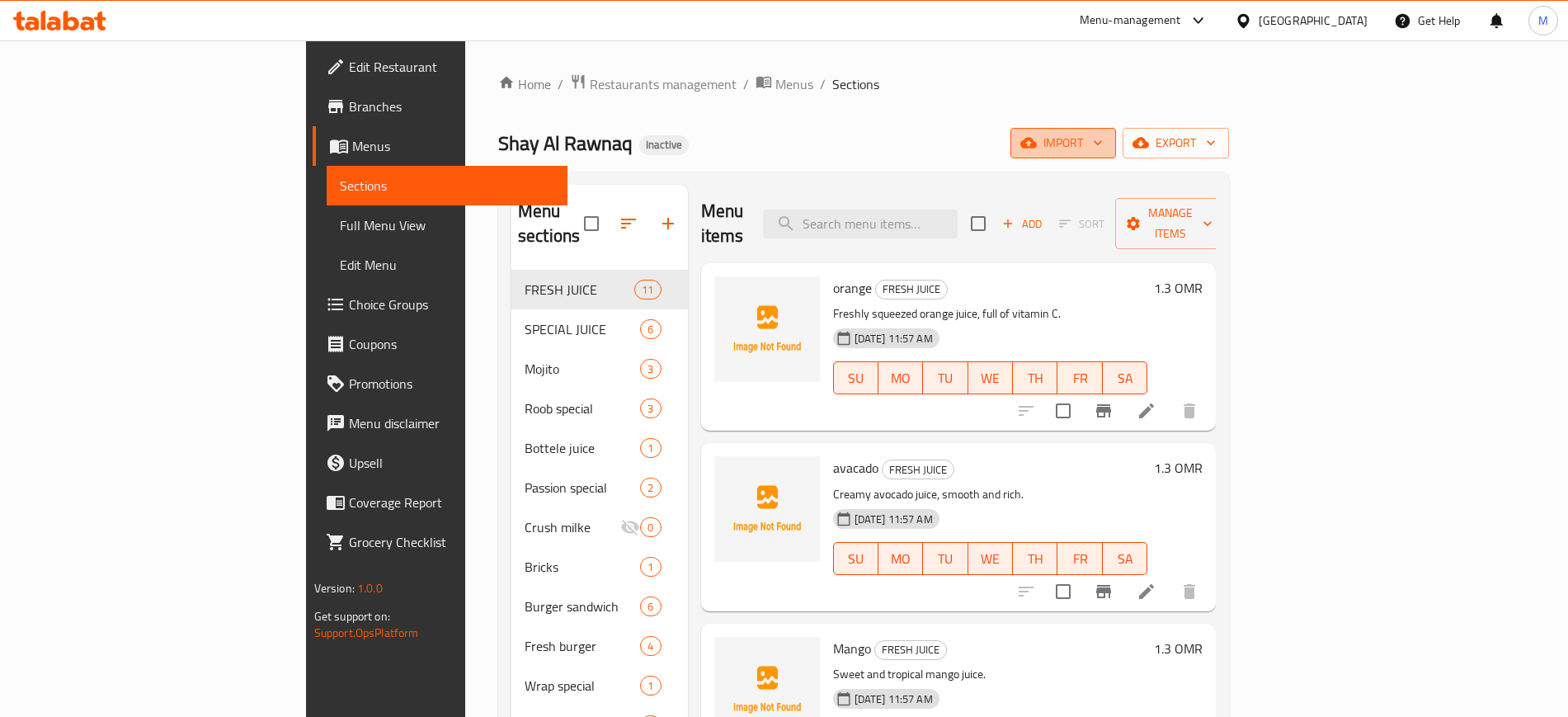
click at [1116, 157] on button "import" at bounding box center [1063, 143] width 106 height 31
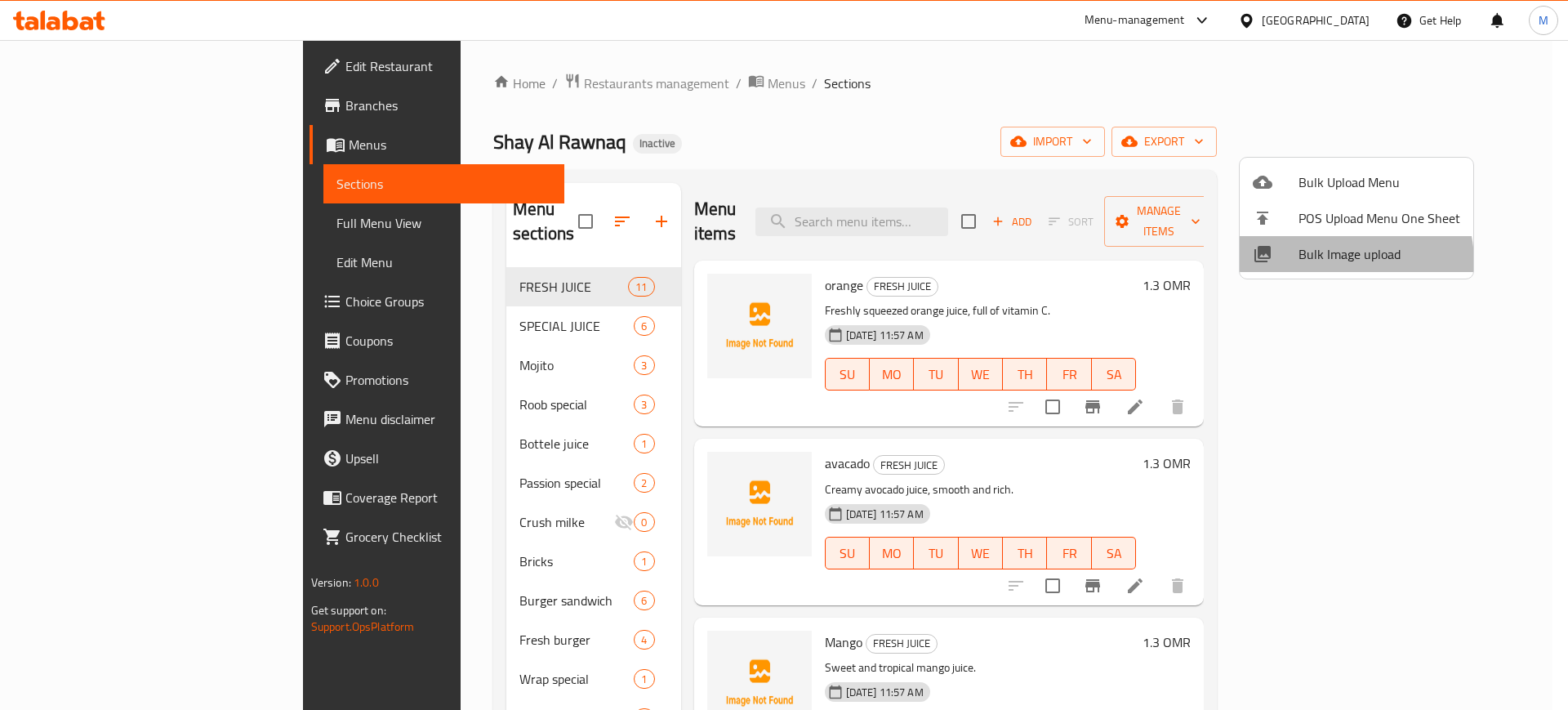
click at [1333, 262] on span "Bulk Image upload" at bounding box center [1379, 254] width 161 height 19
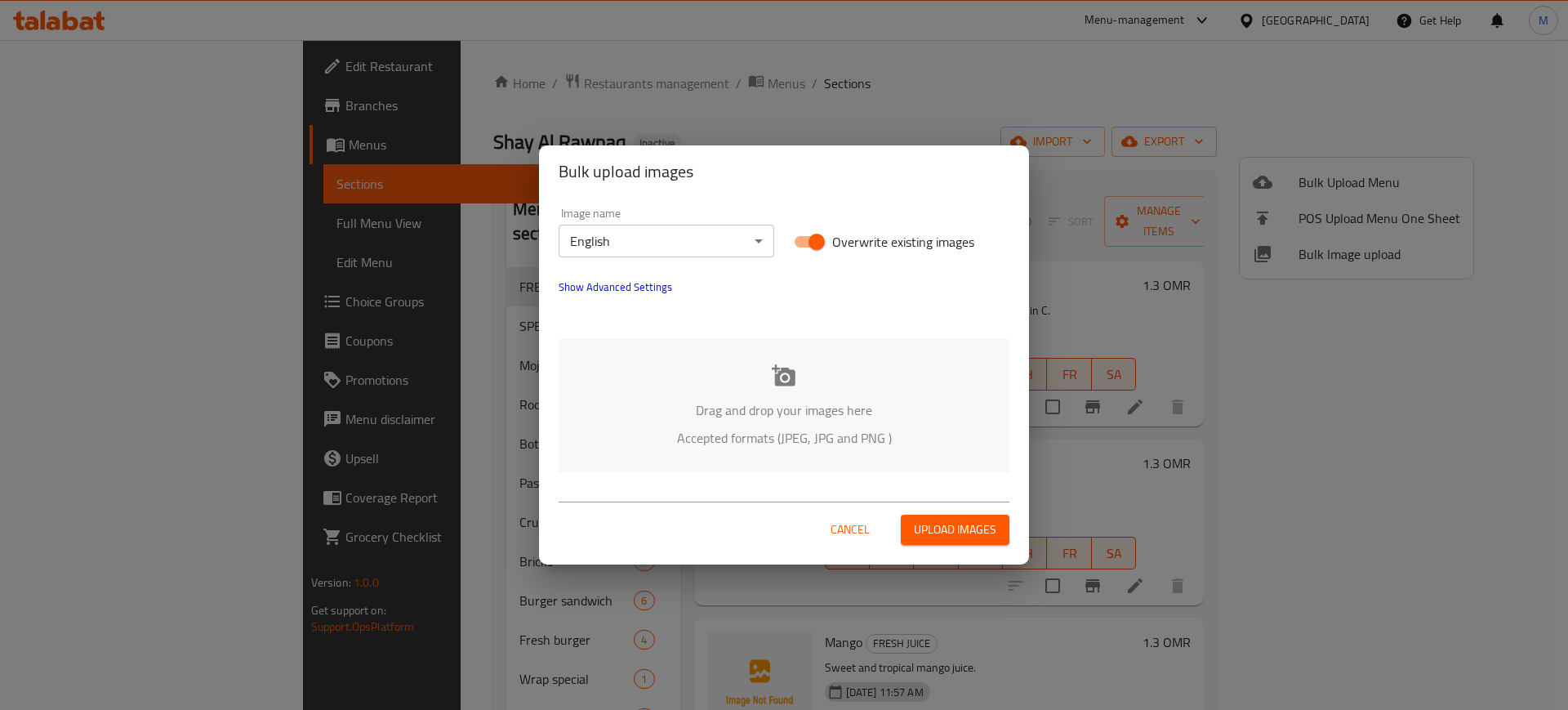
click at [808, 396] on div "Drag and drop your images here Accepted formats (JPEG, JPG and PNG )" at bounding box center [784, 406] width 451 height 134
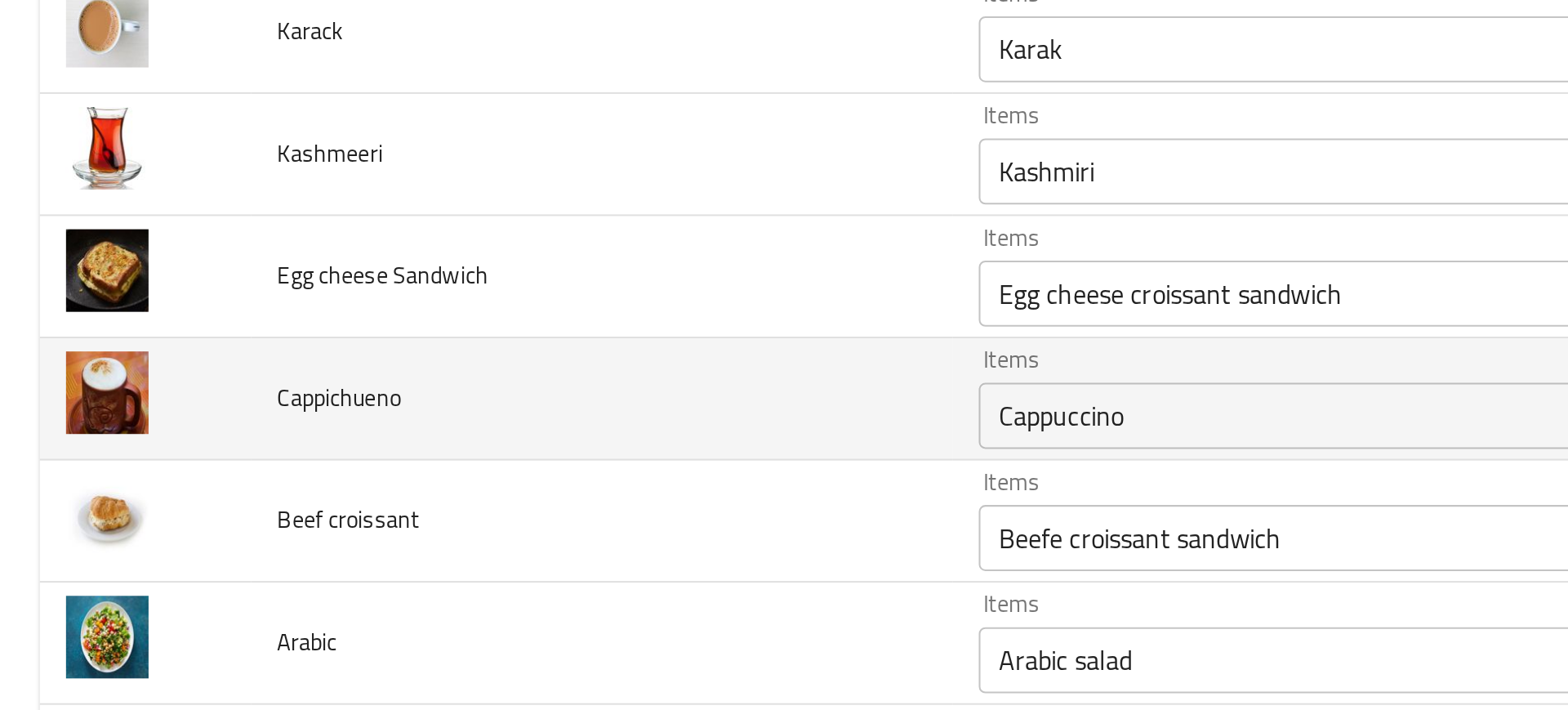
scroll to position [3586, 0]
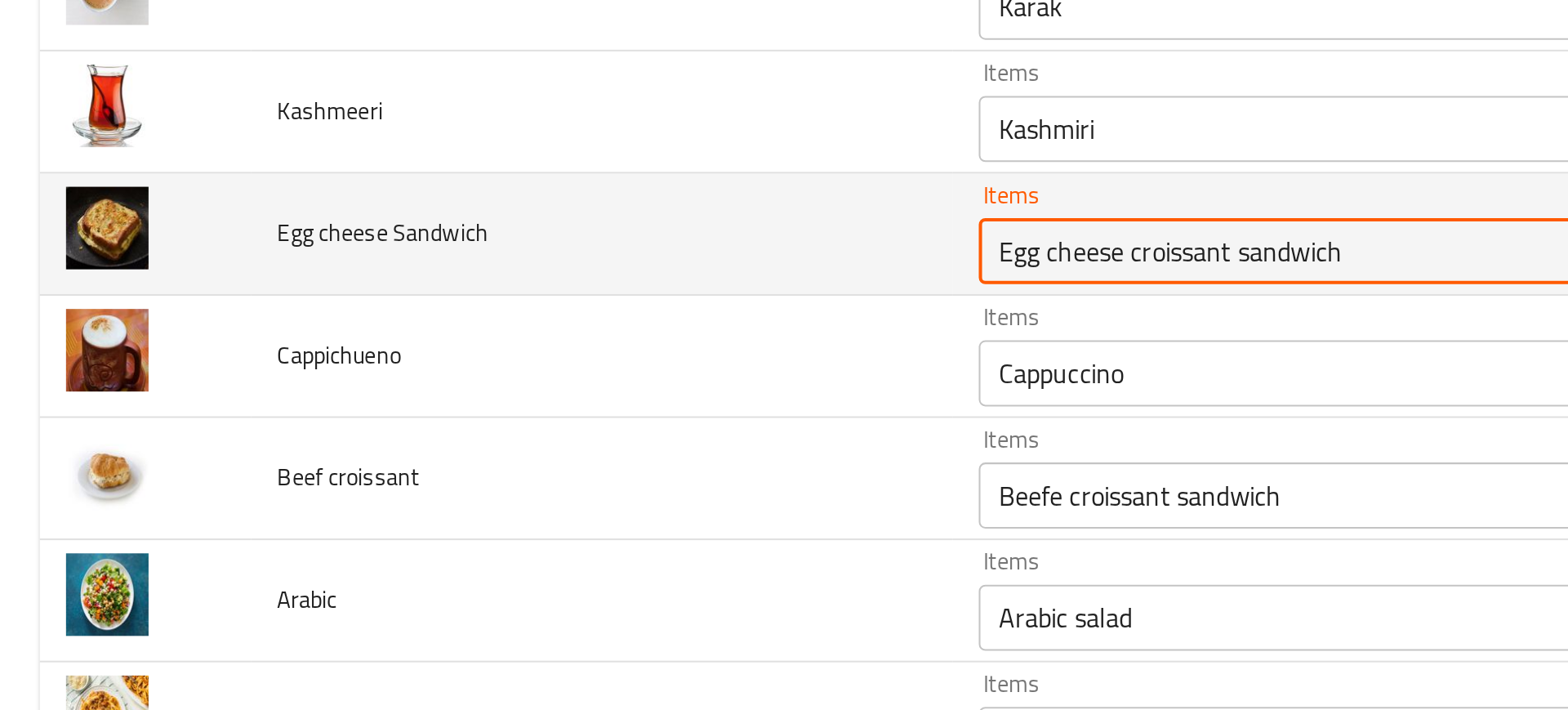
click at [531, 277] on Sandwich "Egg cheese croissant sandwich" at bounding box center [670, 268] width 362 height 23
click at [553, 275] on Sandwich "Egg cheese croissant sandwich" at bounding box center [670, 268] width 362 height 23
drag, startPoint x: 553, startPoint y: 275, endPoint x: 776, endPoint y: 265, distance: 223.2
click at [776, 265] on Sandwich "Egg cheese croissant sandwich" at bounding box center [670, 268] width 362 height 23
type Sandwich "Egg cheese"
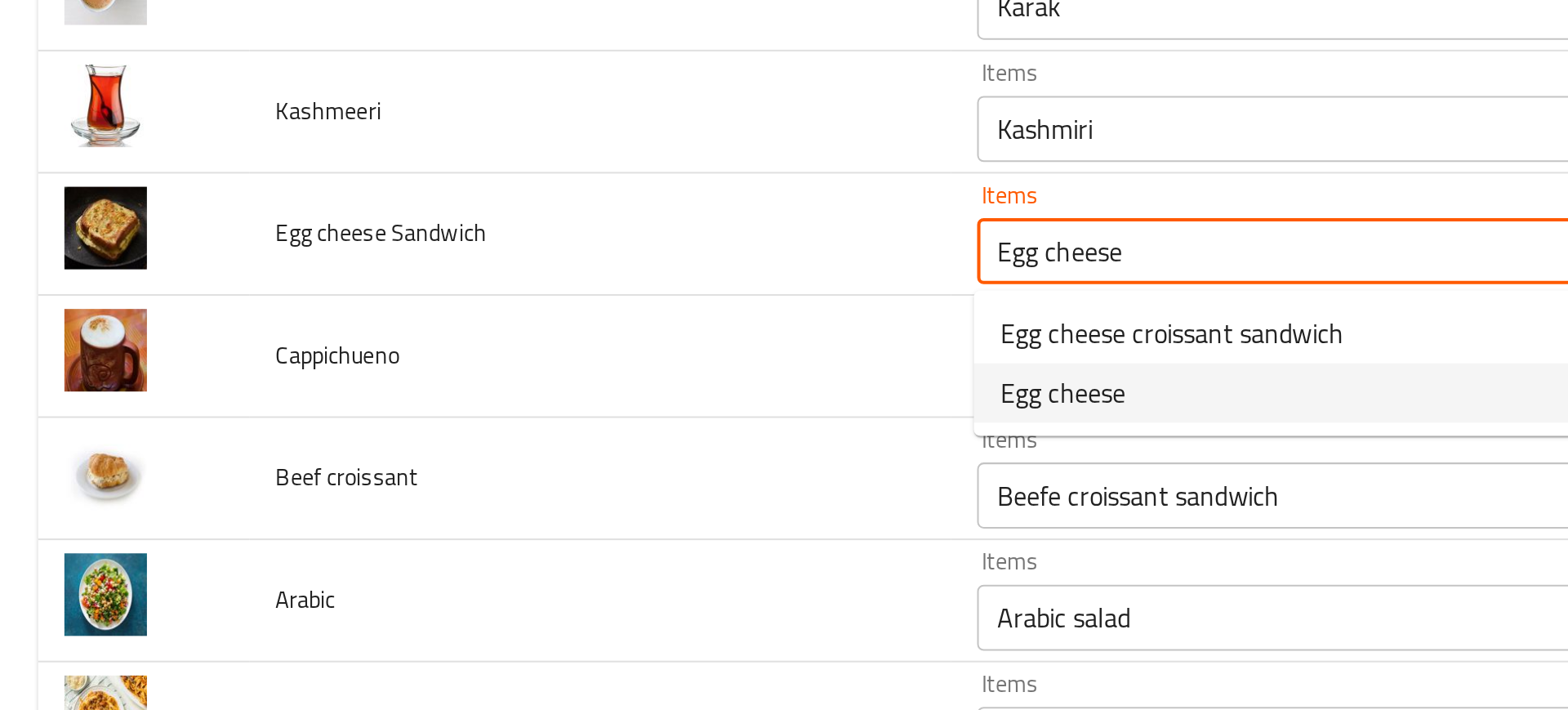
click at [533, 345] on span "Egg cheese" at bounding box center [526, 339] width 62 height 19
type Sandwich-ar "جبن بيض"
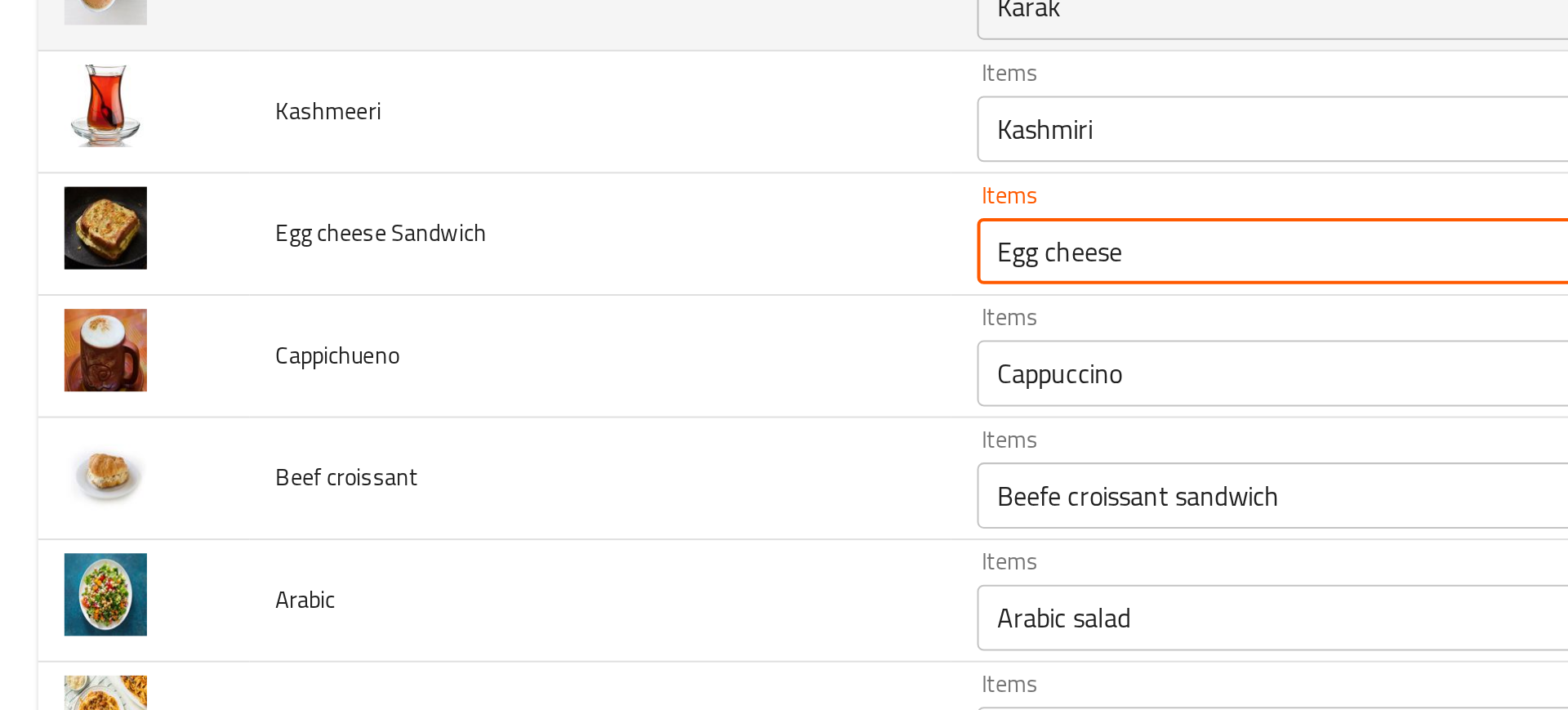
type Sandwich "Egg cheese"
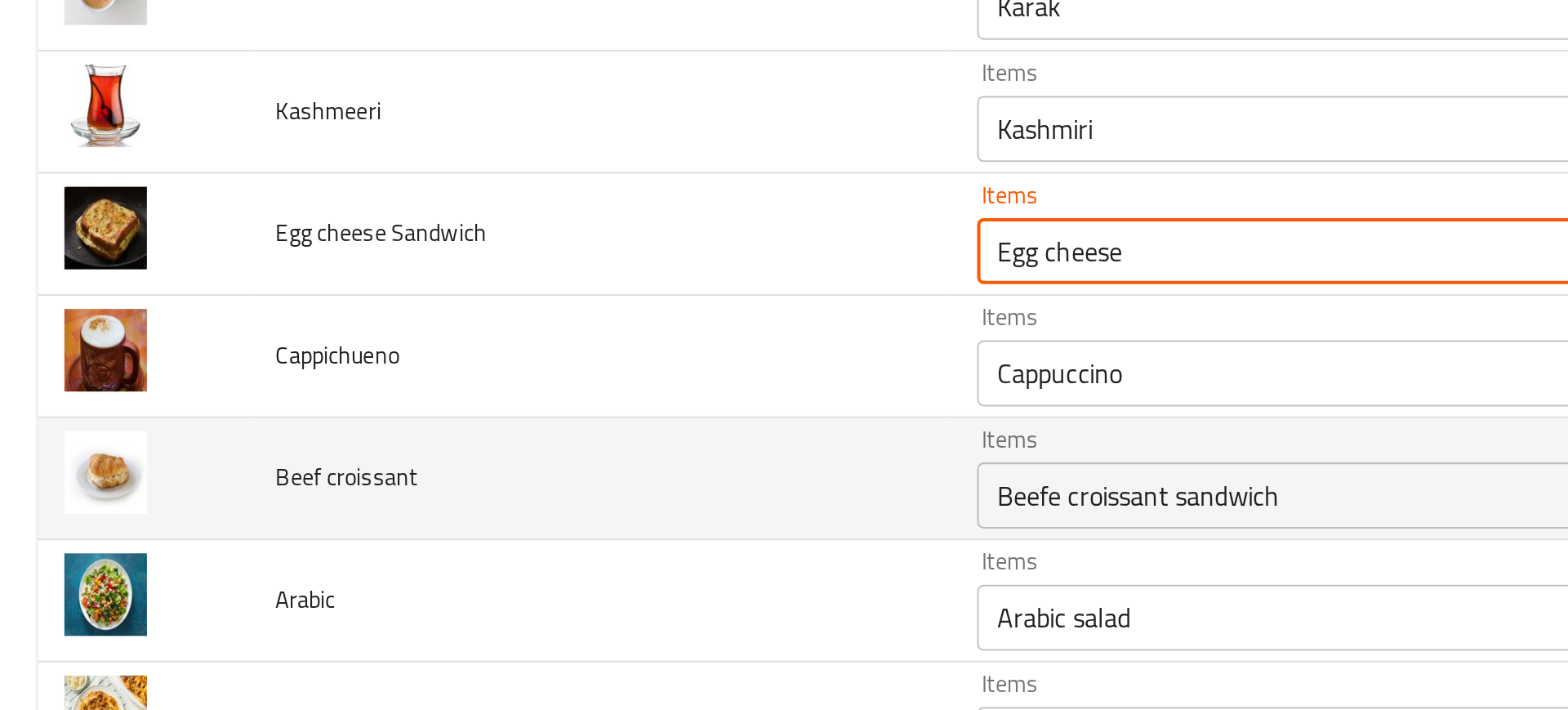
scroll to position [3612, 0]
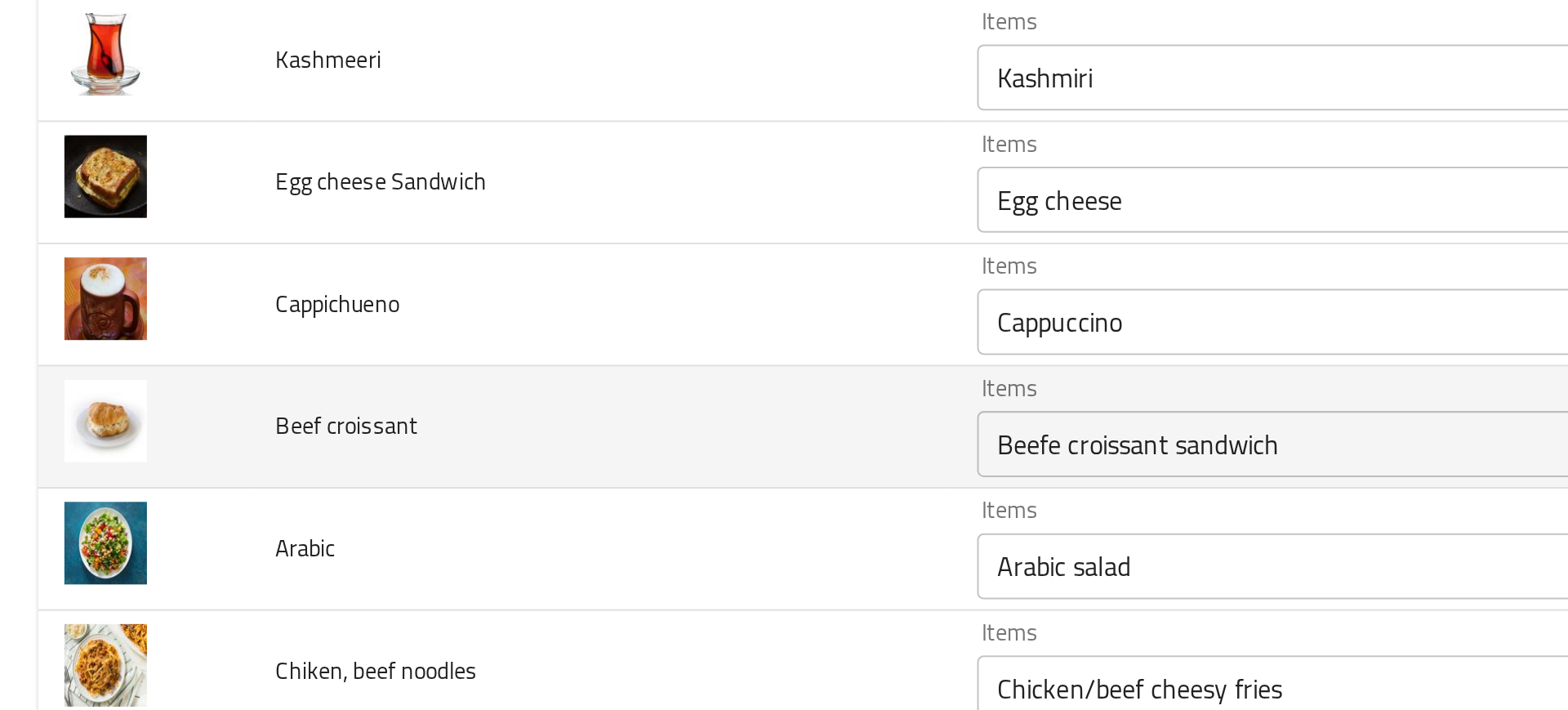
click at [360, 391] on td "Arabic" at bounding box center [297, 417] width 347 height 61
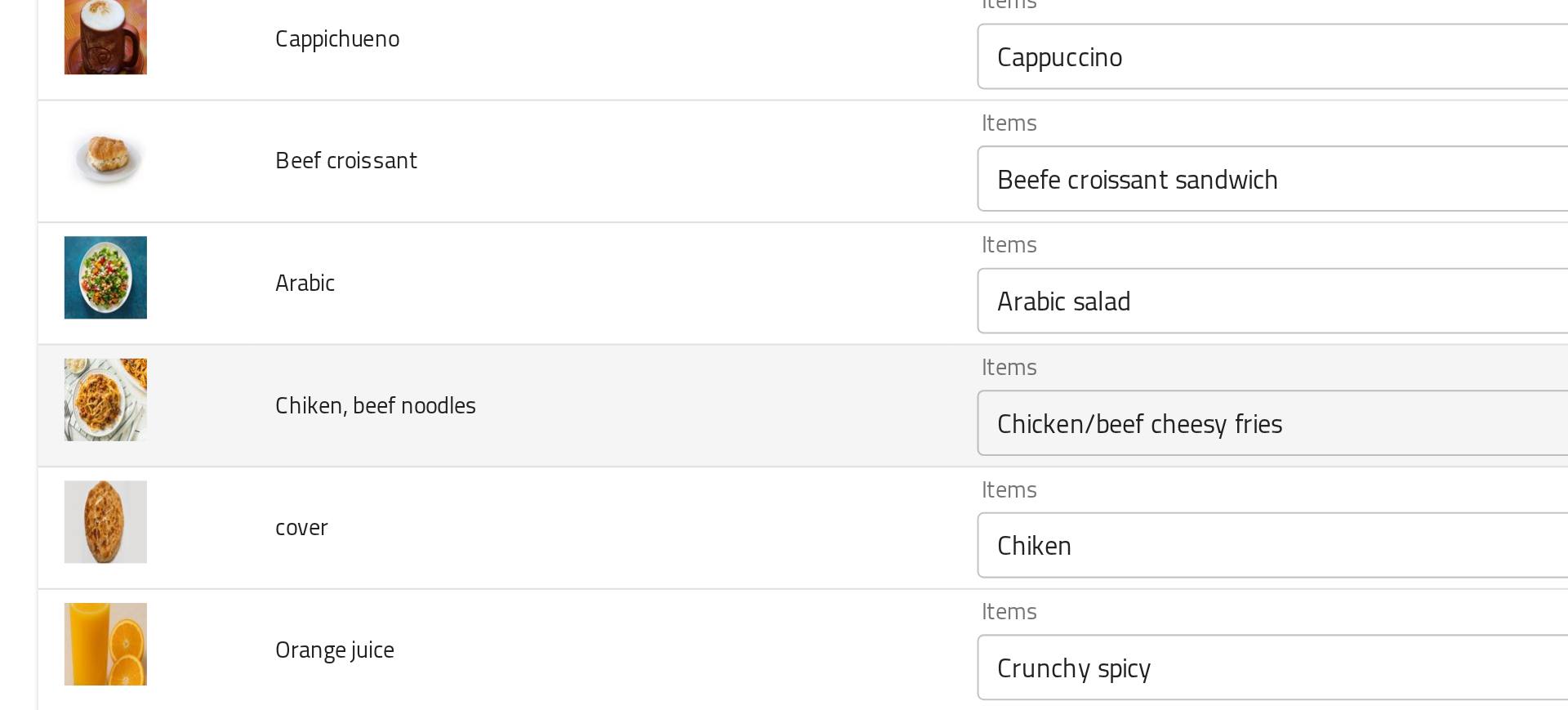
scroll to position [3744, 0]
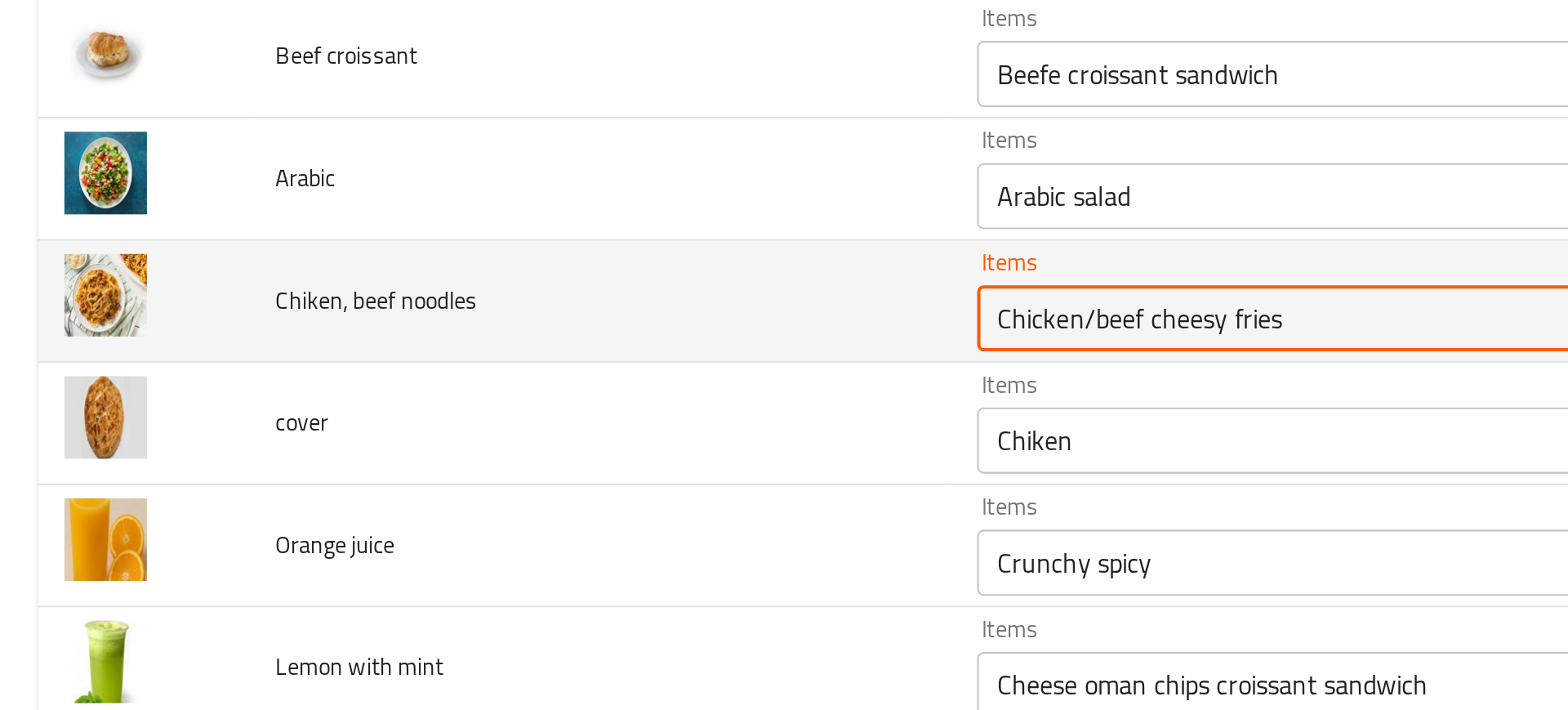
click at [564, 361] on noodles "Chicken/beef cheesy fries" at bounding box center [670, 352] width 362 height 23
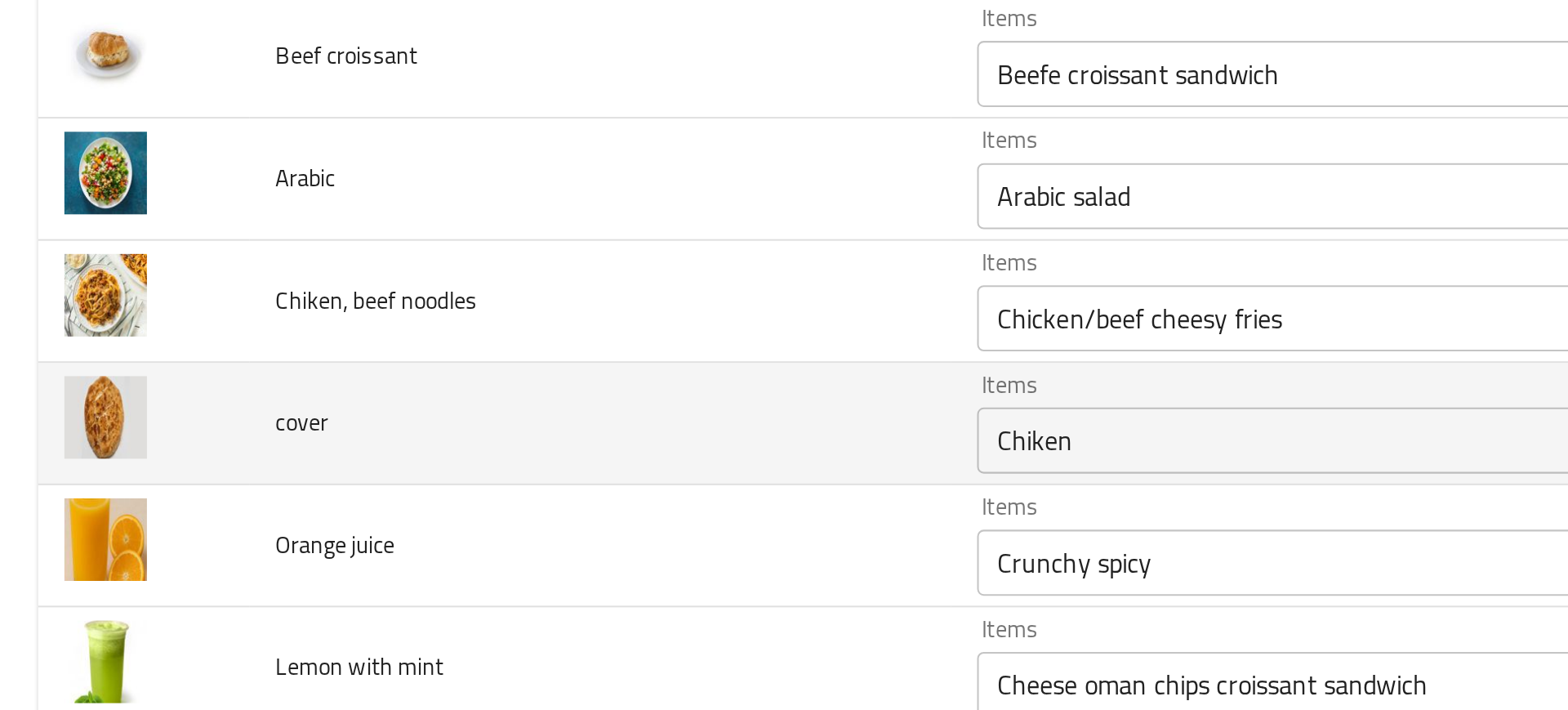
click at [417, 382] on td "cover" at bounding box center [297, 406] width 347 height 61
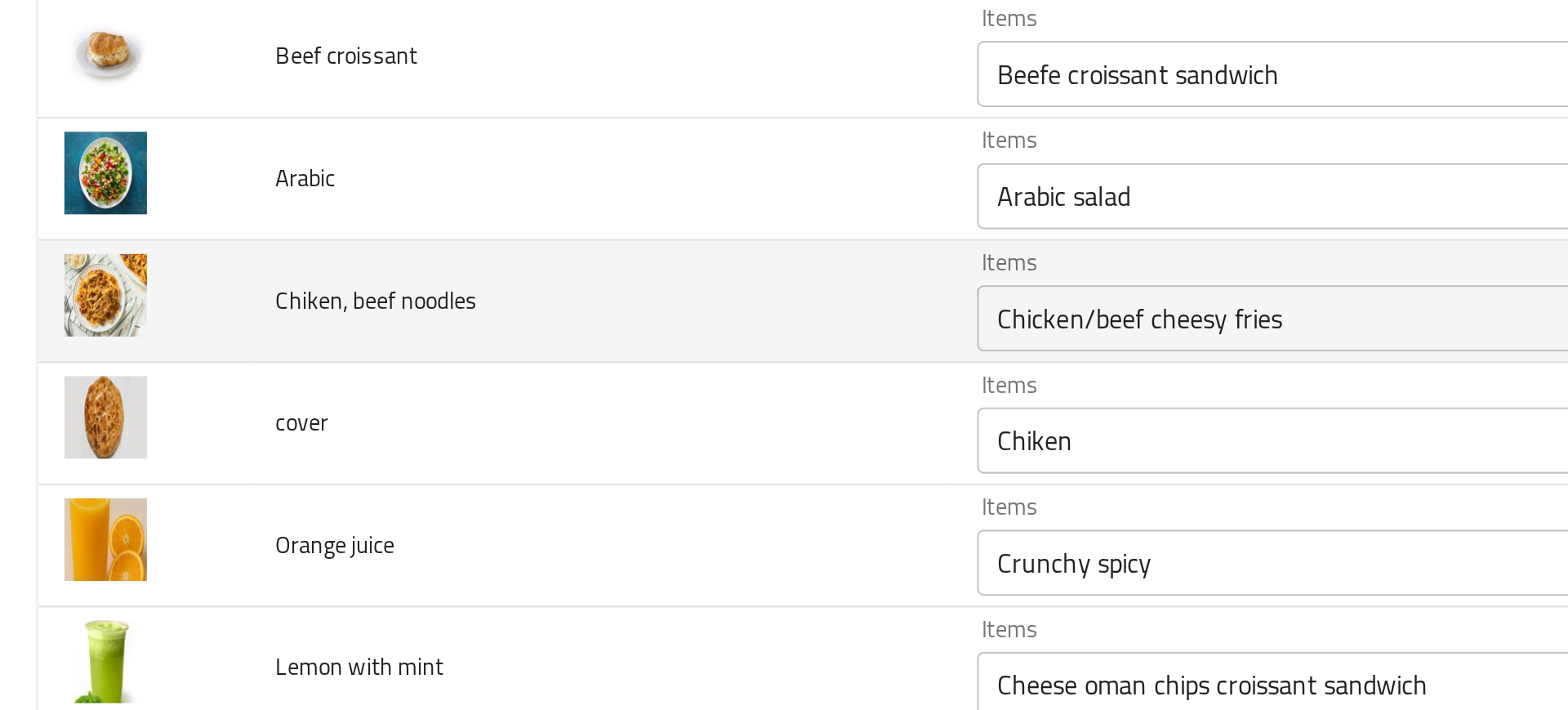
click at [520, 365] on div "Chicken/beef cheesy fries Items" at bounding box center [694, 352] width 420 height 33
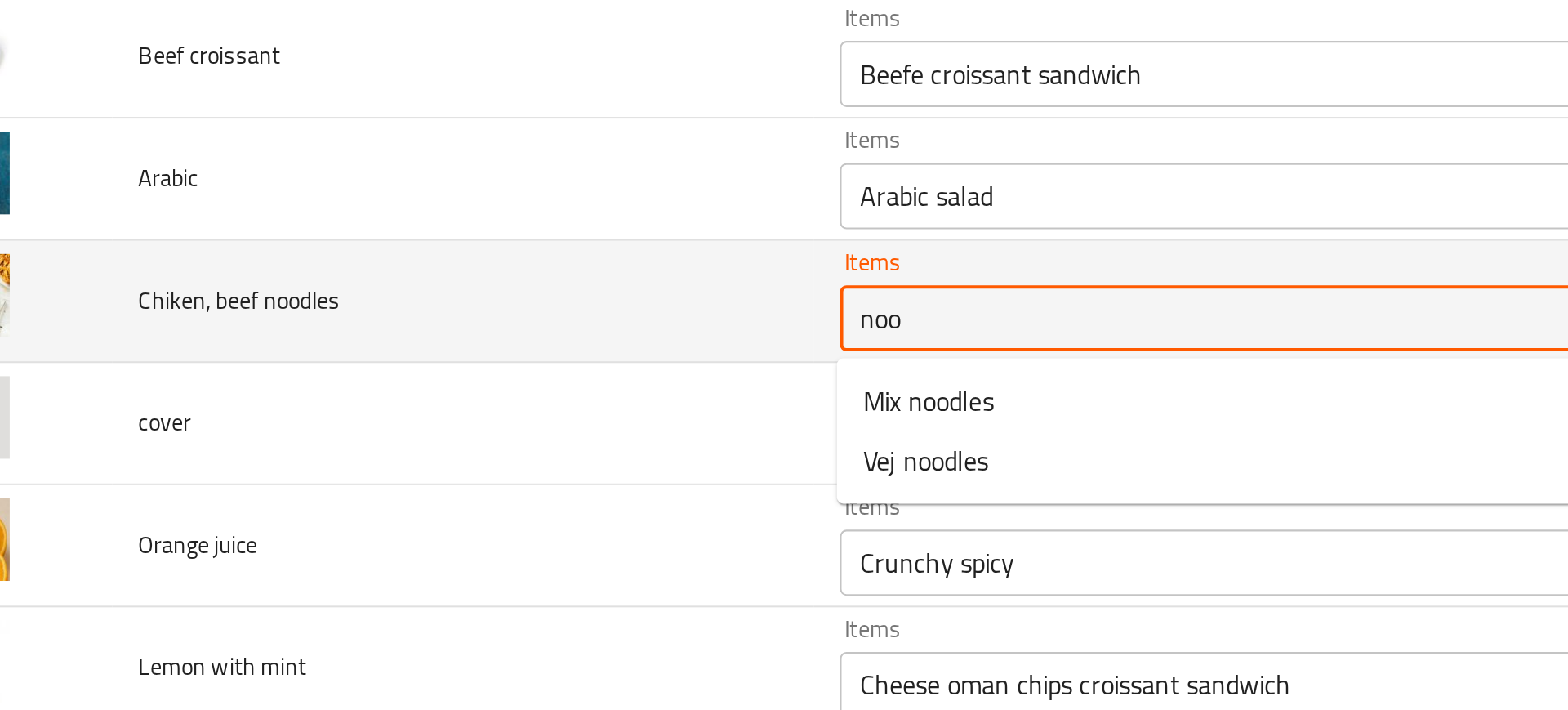
type noodles "nood"
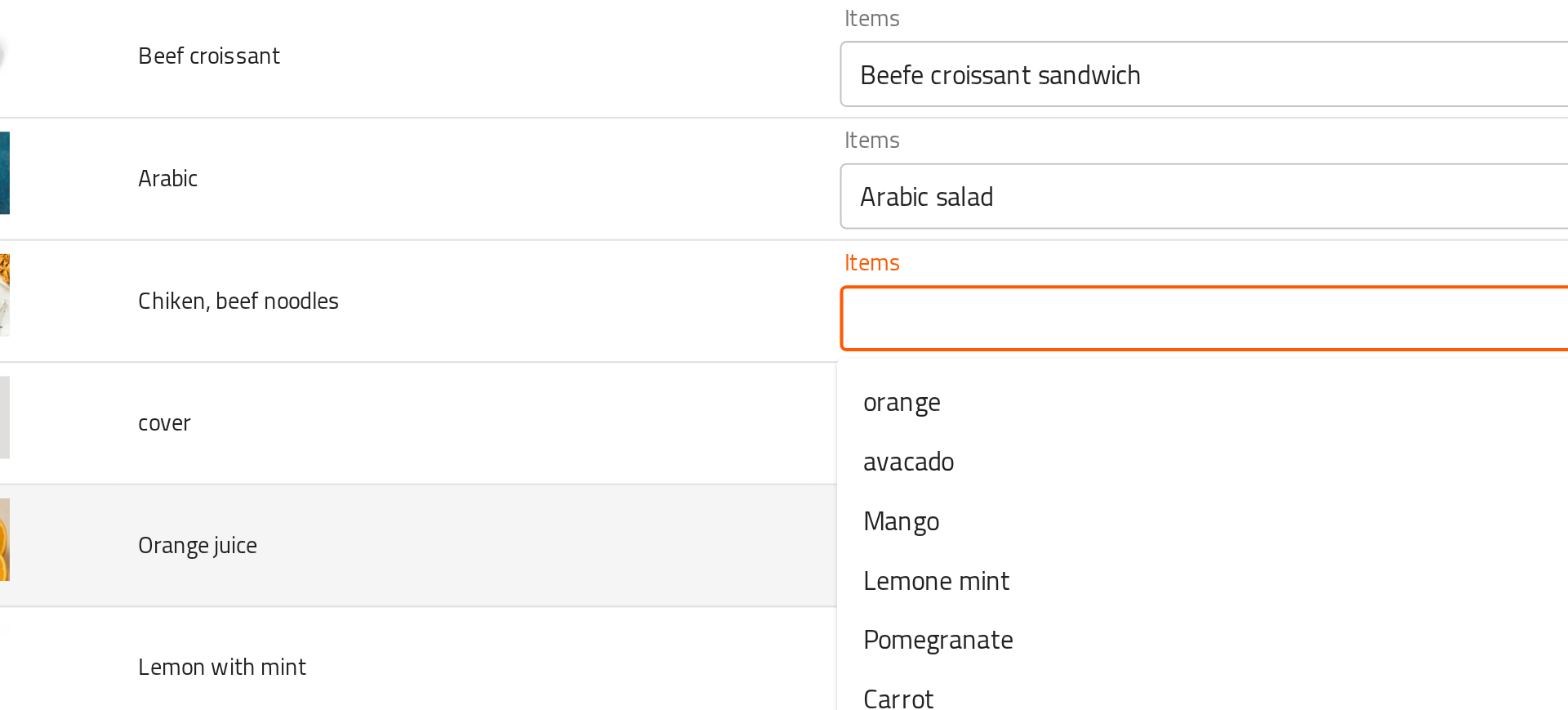
type noodles "Chicken/beef cheesy fries"
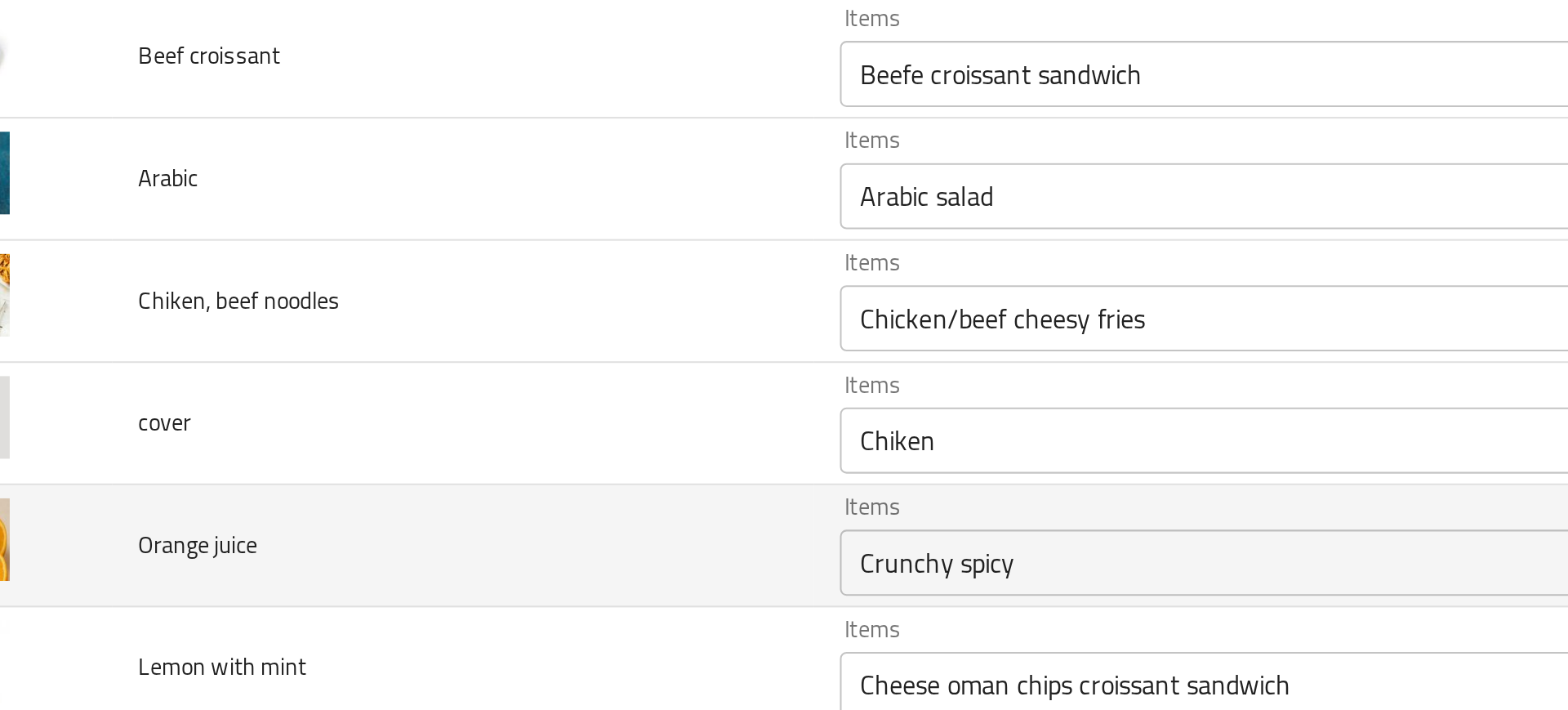
click at [313, 452] on td "Orange juice" at bounding box center [297, 466] width 347 height 61
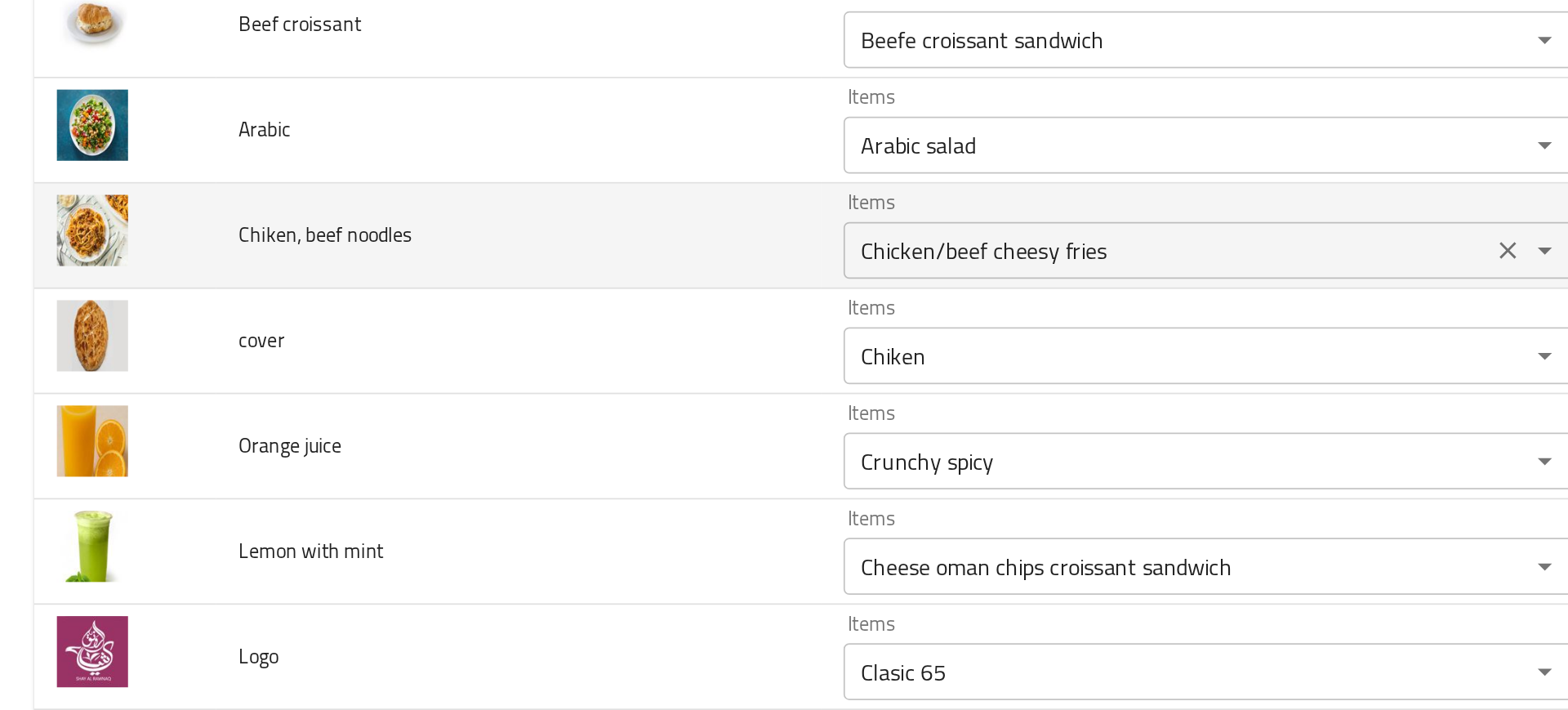
click at [539, 354] on noodles "Chicken/beef cheesy fries" at bounding box center [670, 352] width 362 height 23
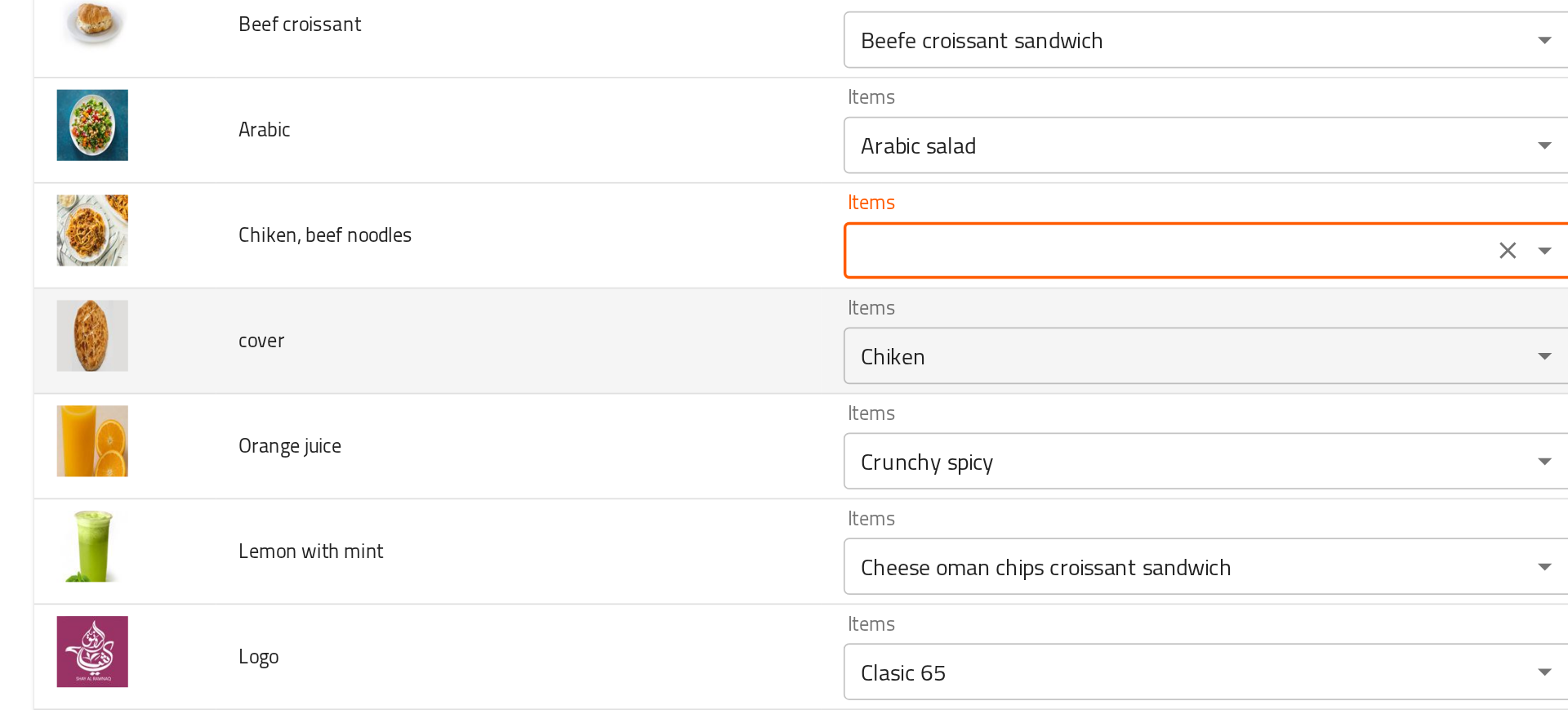
type noodles "Chicken/beef cheesy fries"
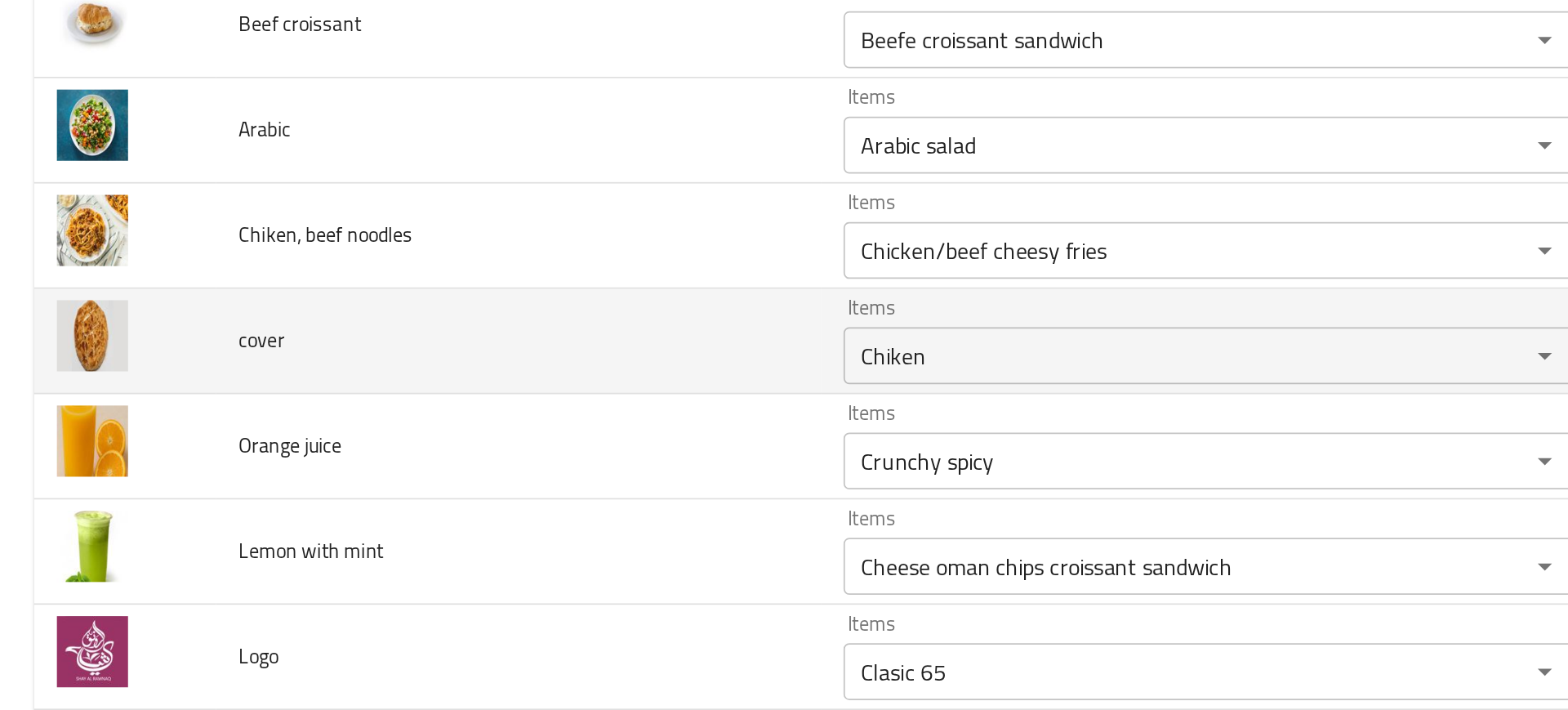
click at [471, 415] on td "Items Chiken Items" at bounding box center [697, 406] width 452 height 61
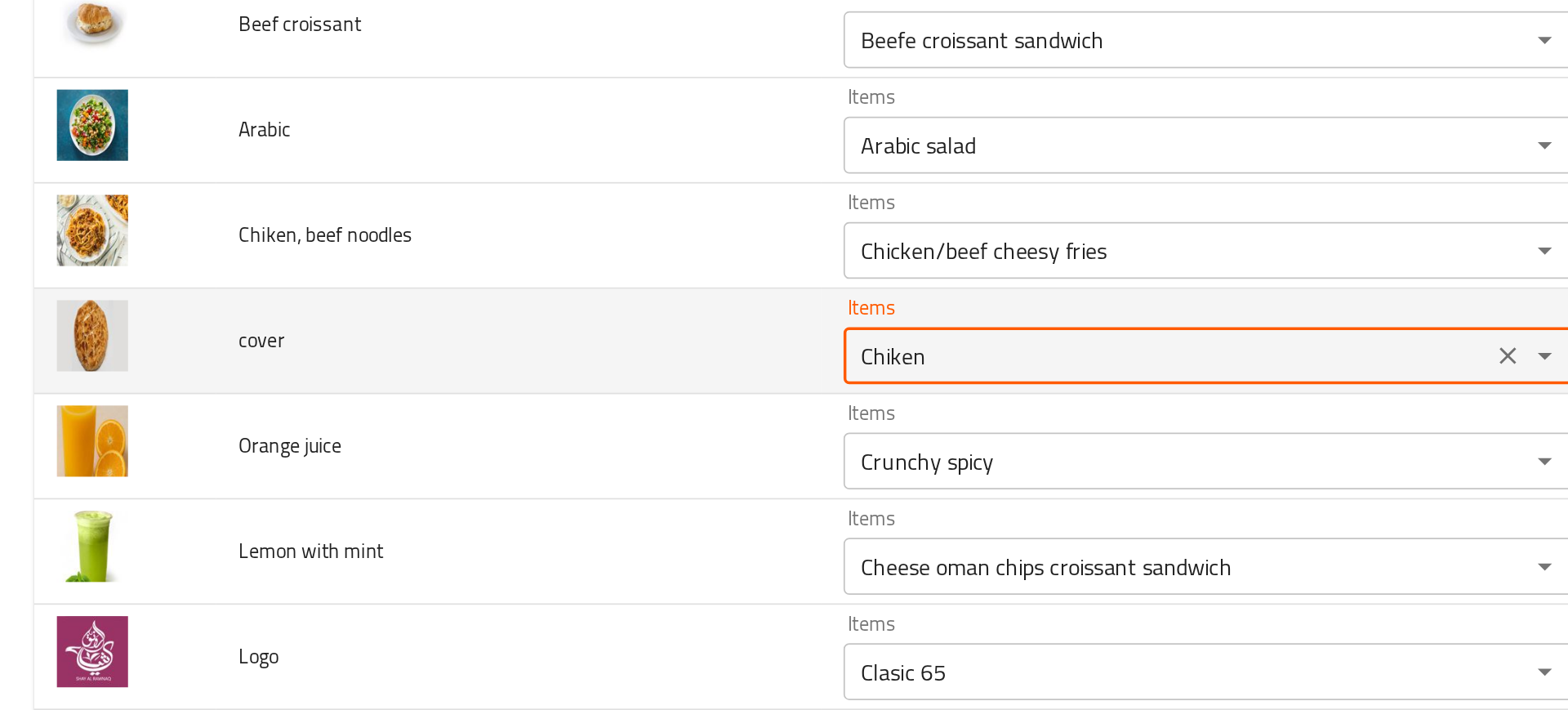
click at [527, 416] on input "Chiken" at bounding box center [670, 413] width 362 height 23
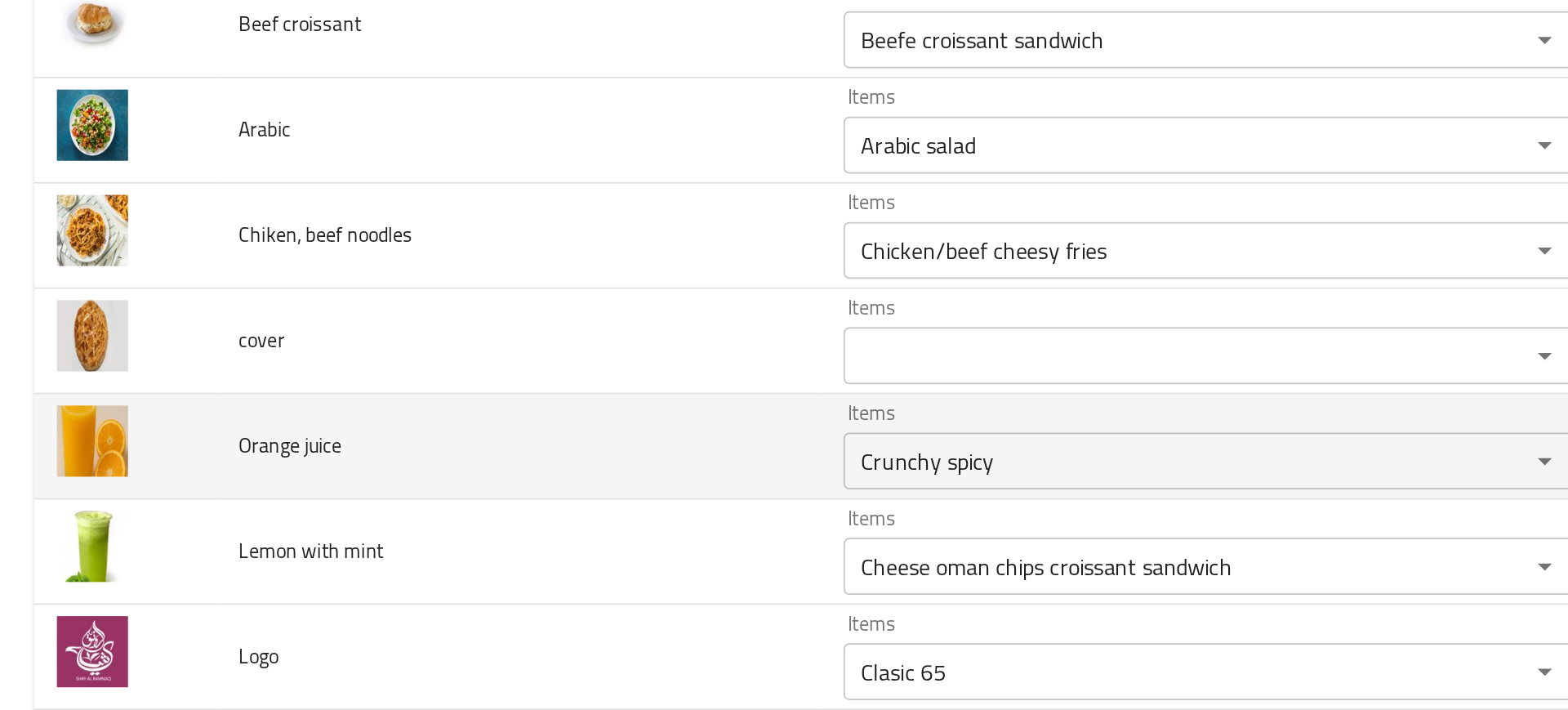
click at [428, 436] on td "Orange juice" at bounding box center [297, 466] width 347 height 61
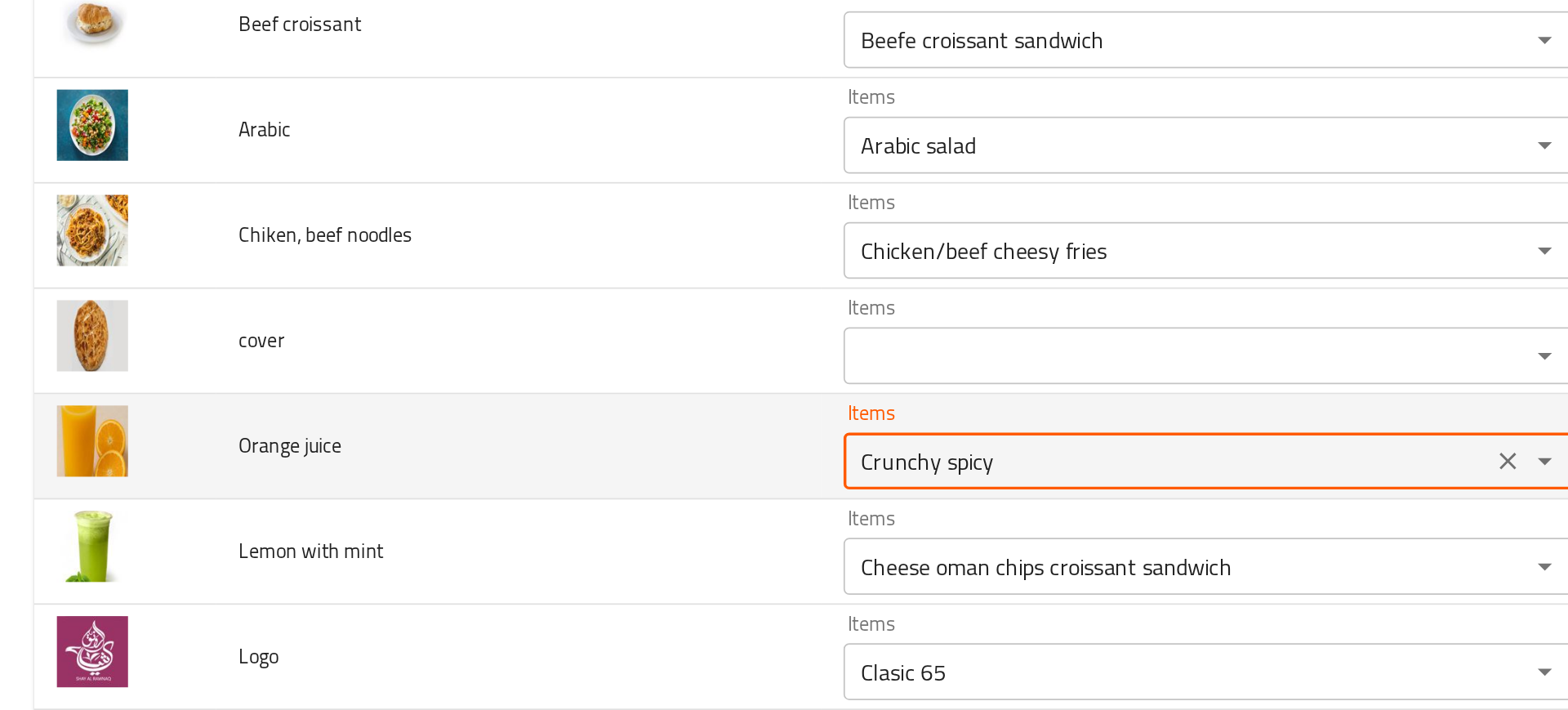
click at [519, 474] on juice "Crunchy spicy" at bounding box center [670, 473] width 362 height 23
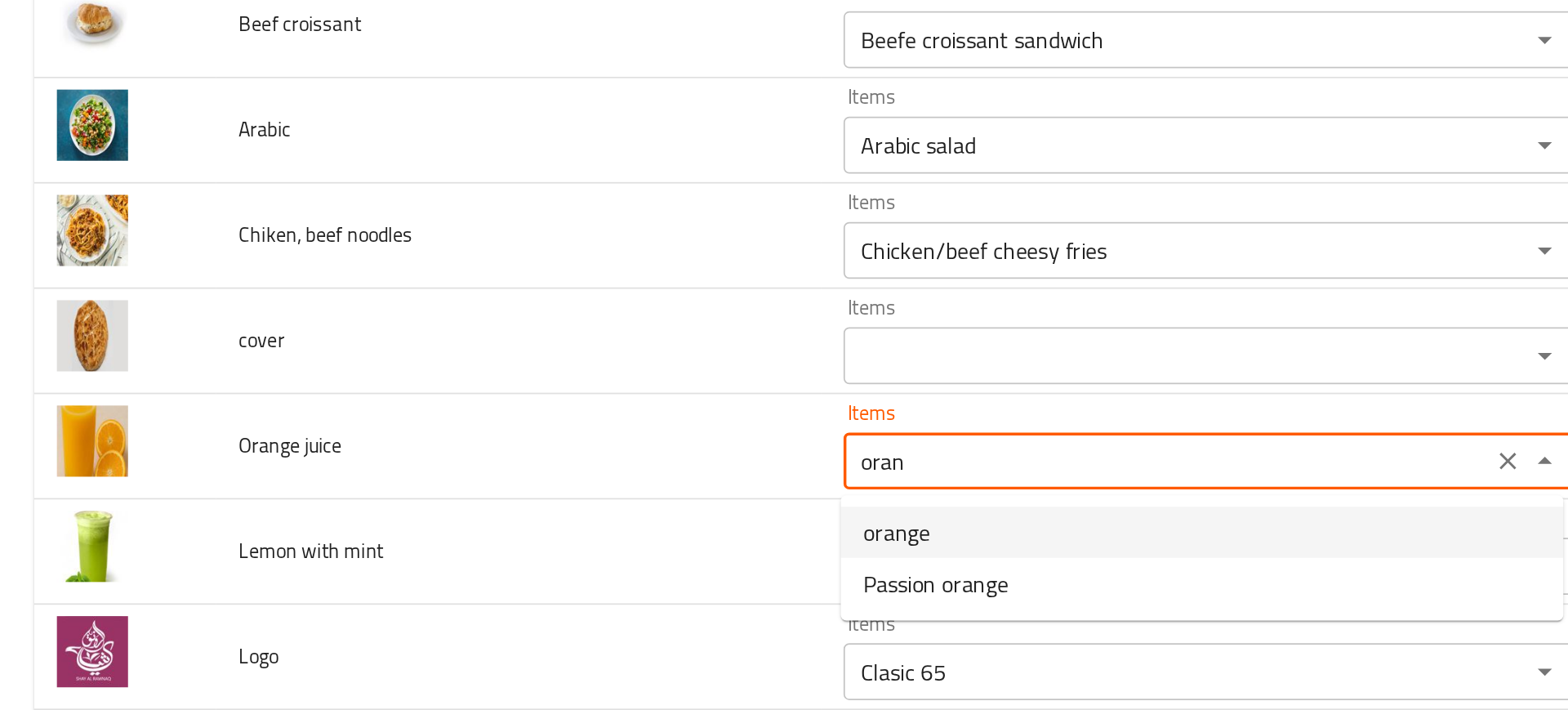
click at [508, 519] on span "orange" at bounding box center [514, 514] width 38 height 19
type juice "orange"
type juice-ar "برتقال"
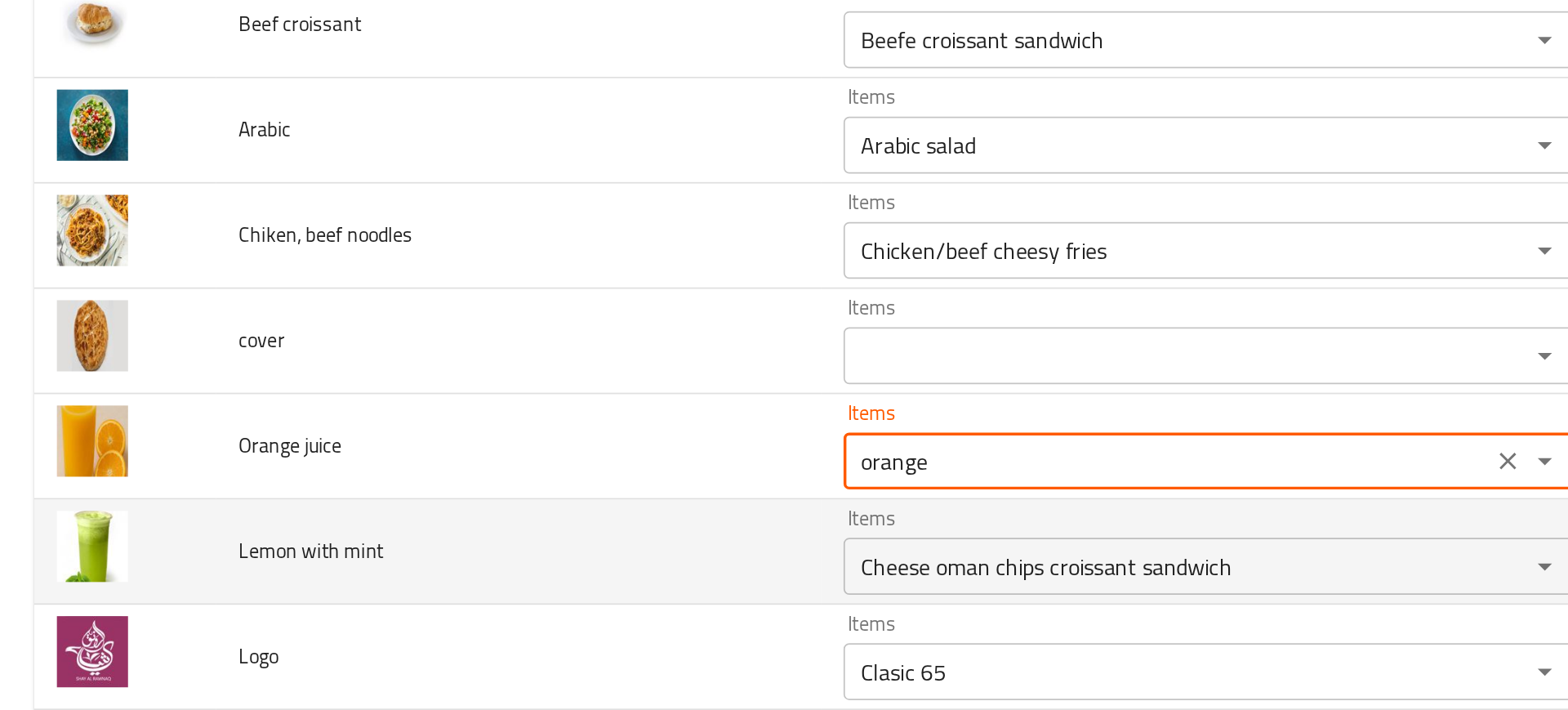
type juice "orange"
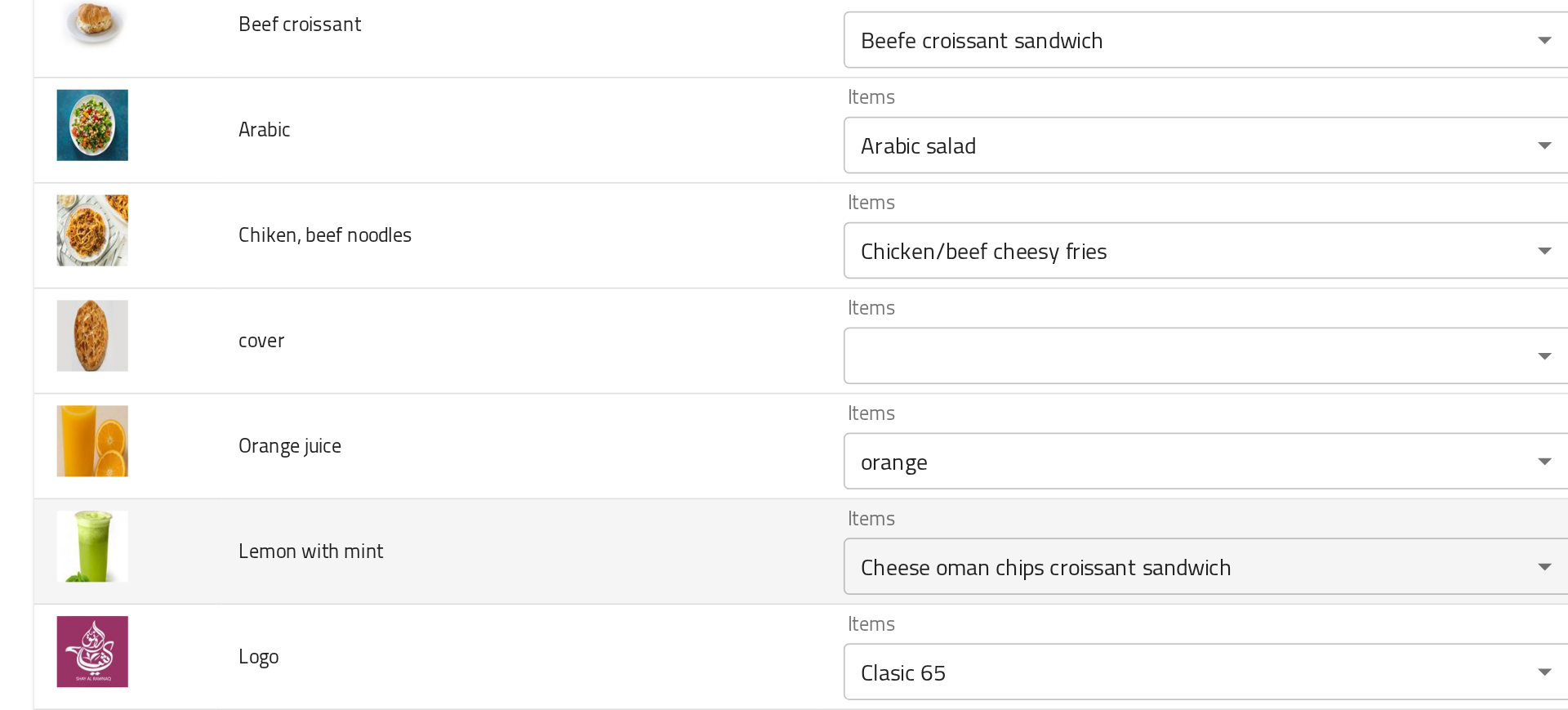
click at [440, 533] on td "Lemon with mint" at bounding box center [297, 527] width 347 height 61
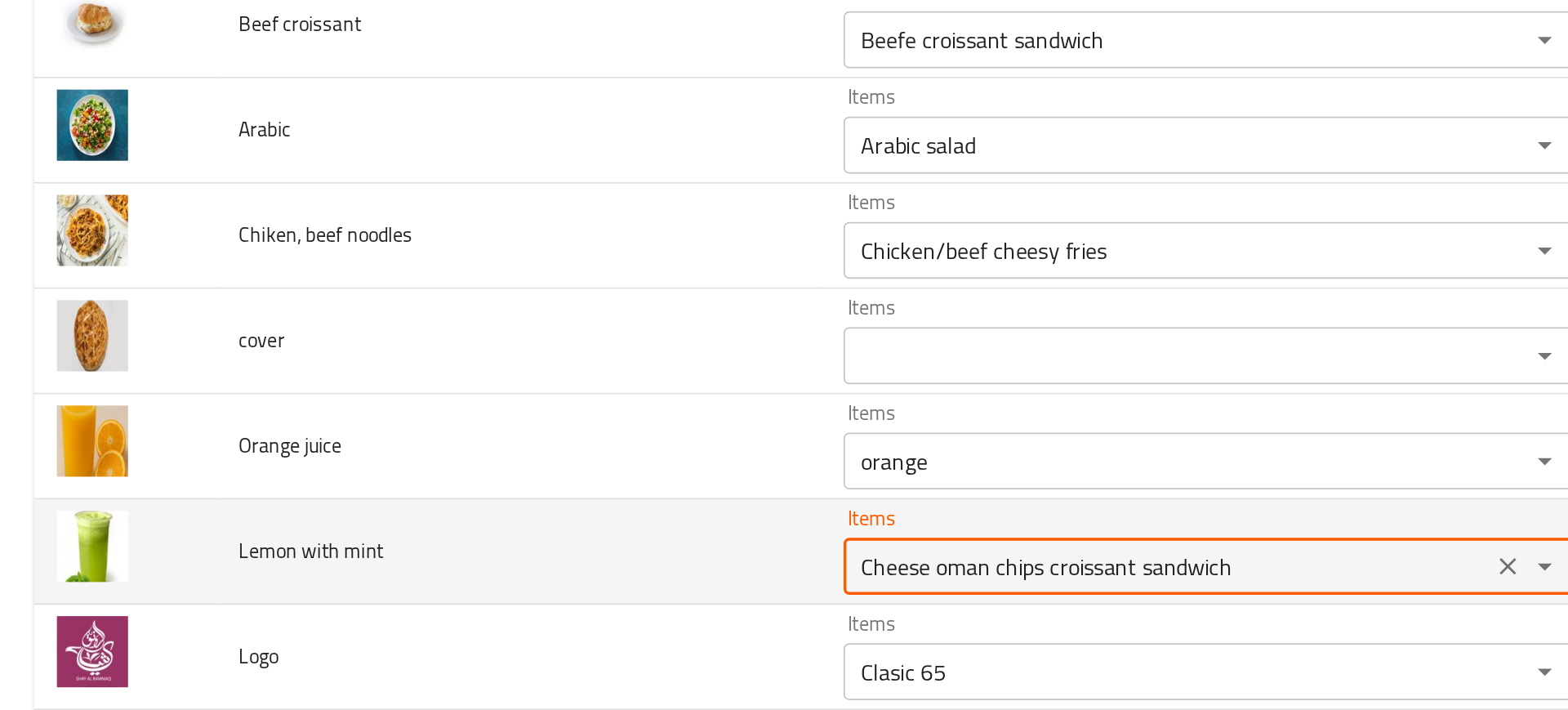
click at [558, 543] on mint "Cheese oman chips croissant sandwich" at bounding box center [670, 534] width 362 height 23
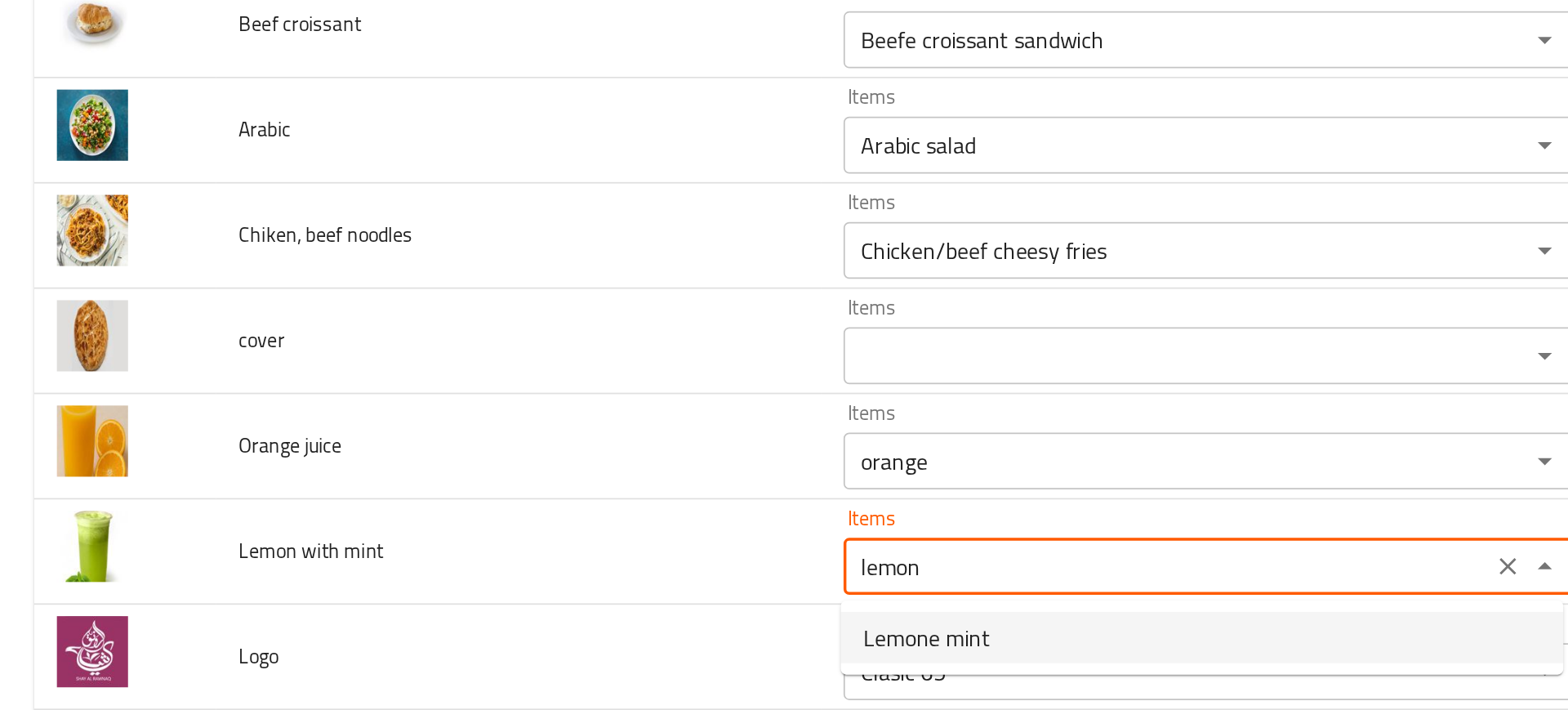
click at [520, 571] on span "Lemone mint" at bounding box center [532, 575] width 73 height 19
type mint "Lemone mint"
type mint-ar "ليمون نعناع"
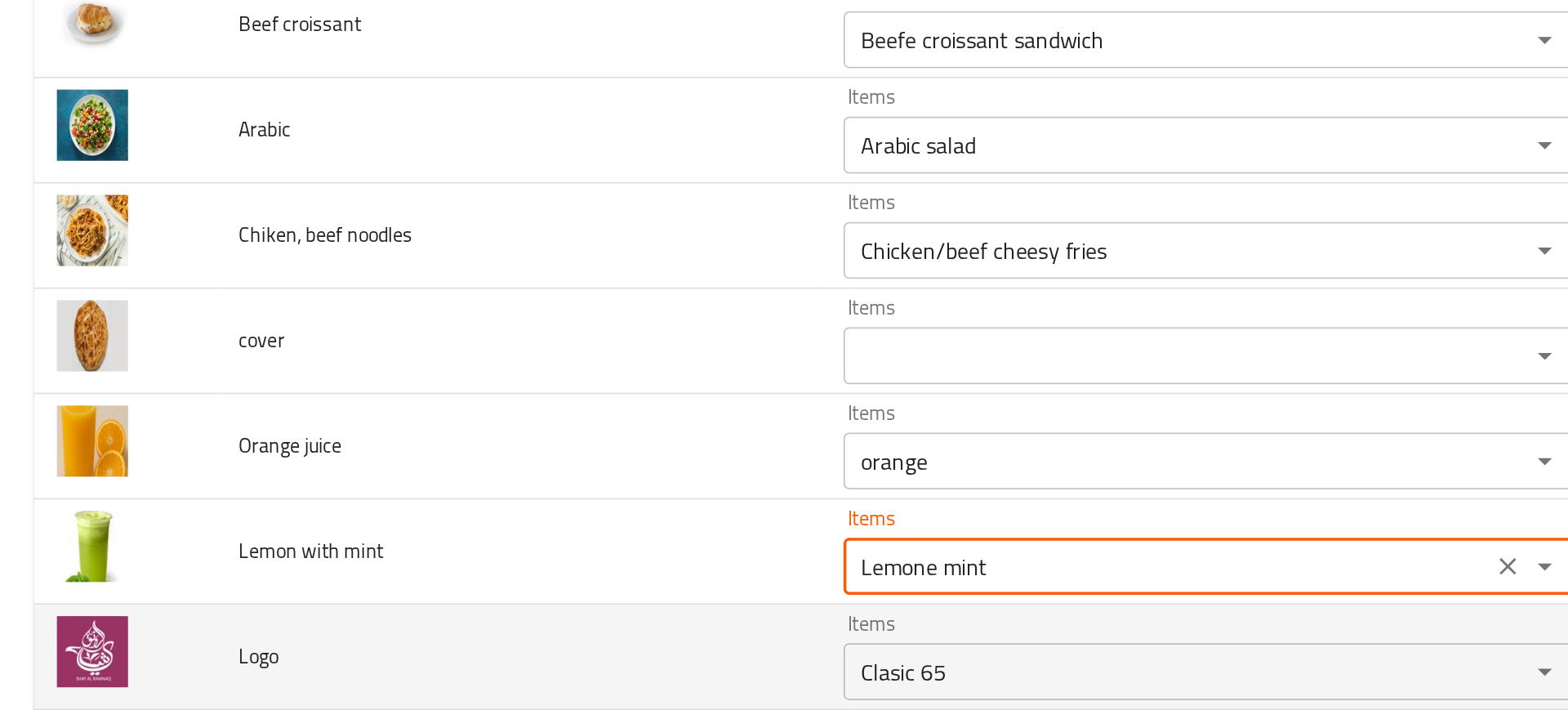
type mint "Lemone mint"
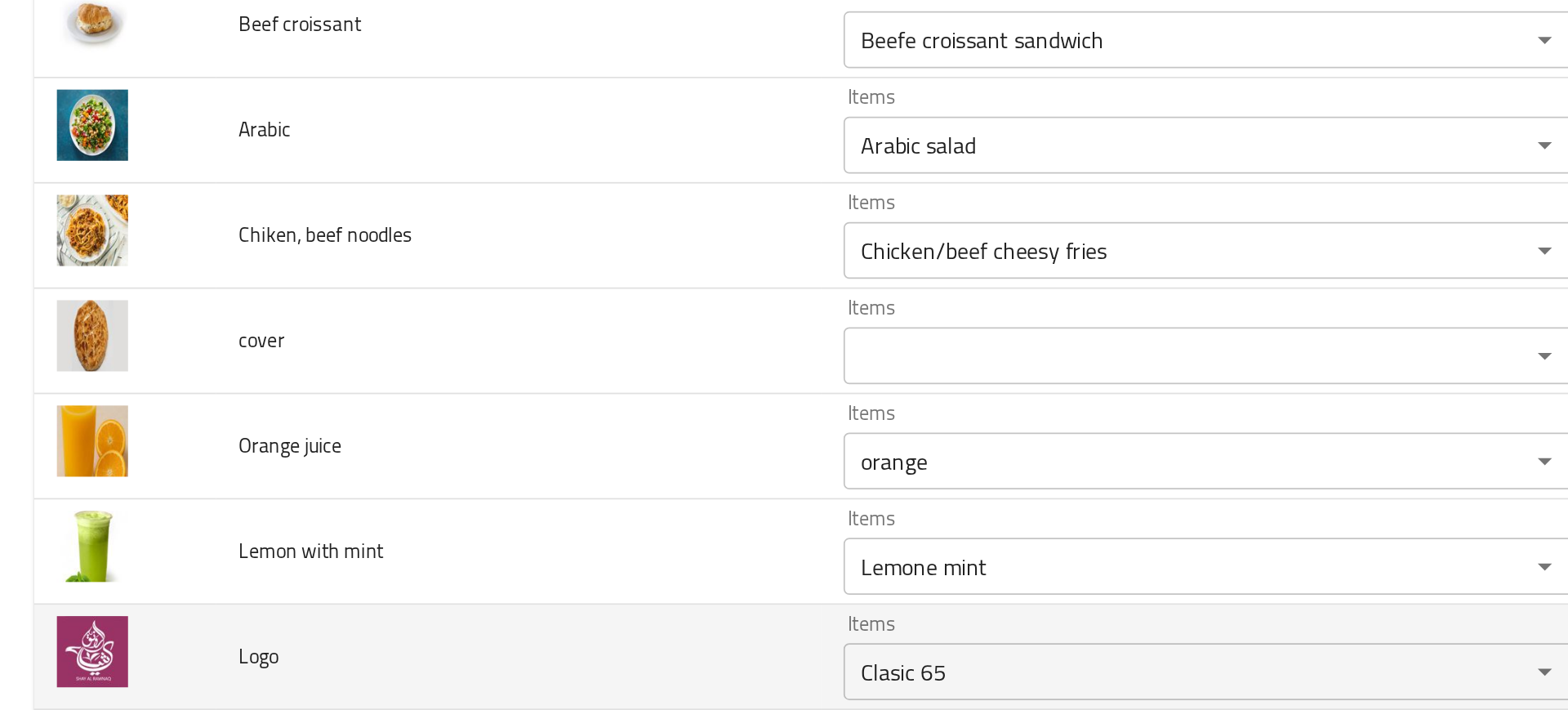
click at [413, 565] on td "Logo" at bounding box center [297, 587] width 347 height 61
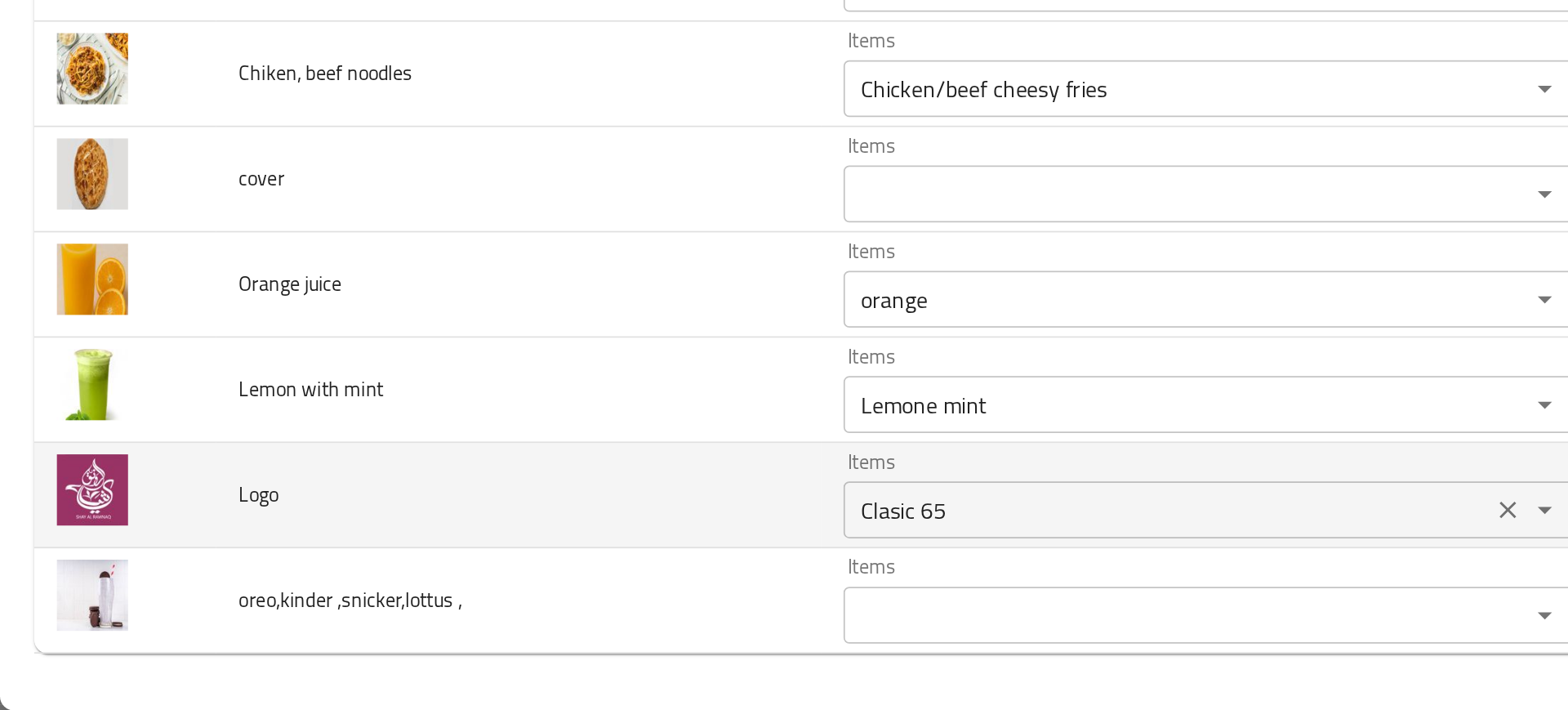
click at [543, 610] on div "Clasic 65 Items" at bounding box center [694, 594] width 420 height 33
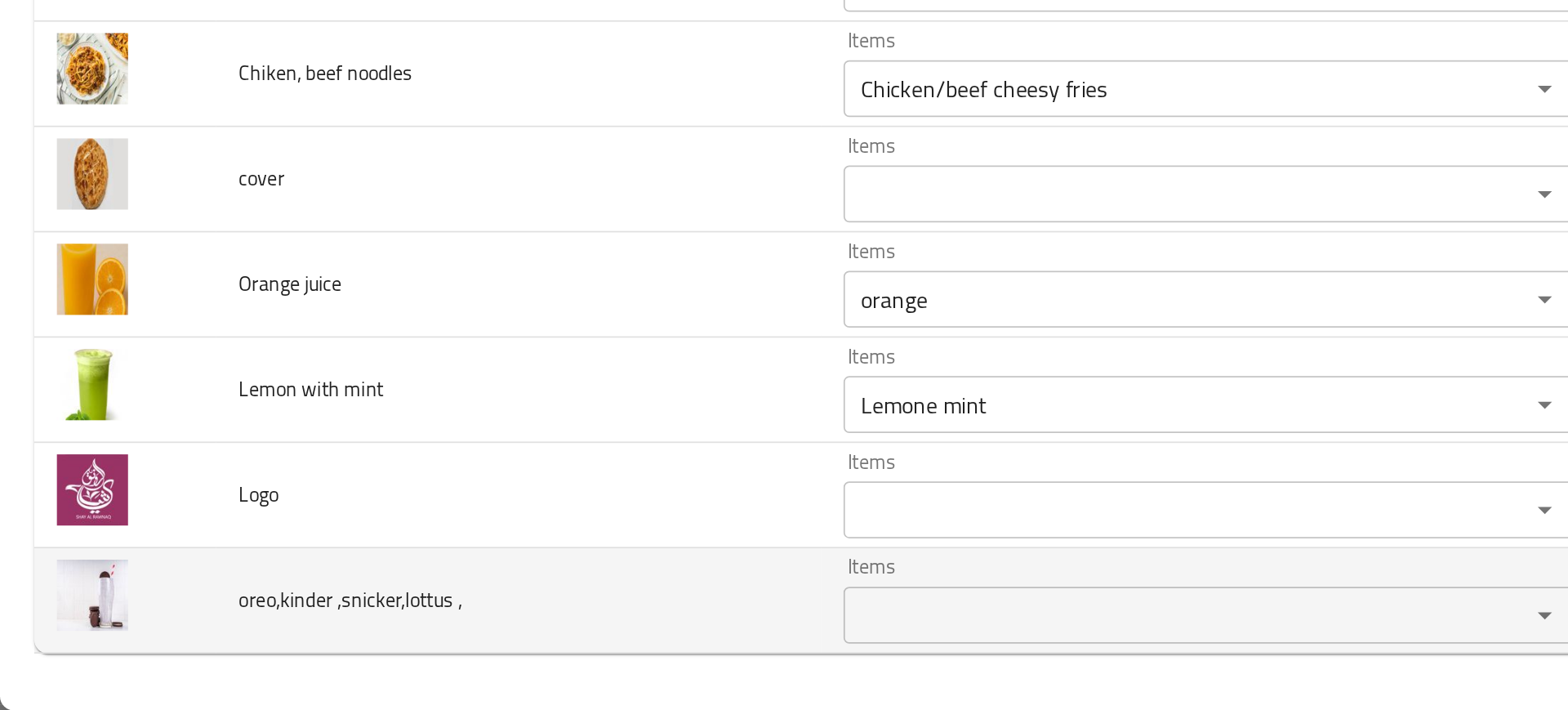
click at [418, 635] on td "oreo,kinder ,snicker,lottus ," at bounding box center [297, 647] width 347 height 61
click at [505, 652] on \, "Items" at bounding box center [670, 655] width 362 height 23
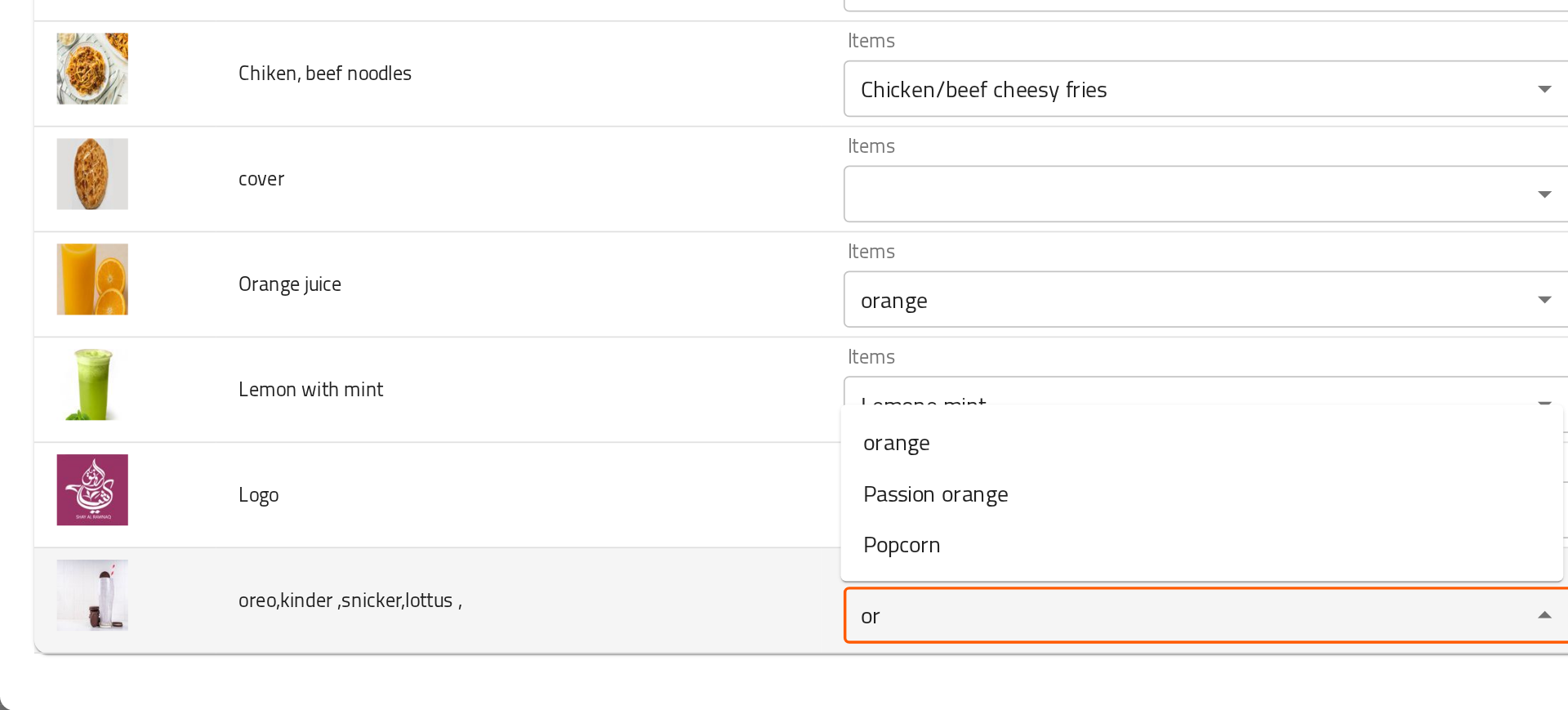
type \, "o"
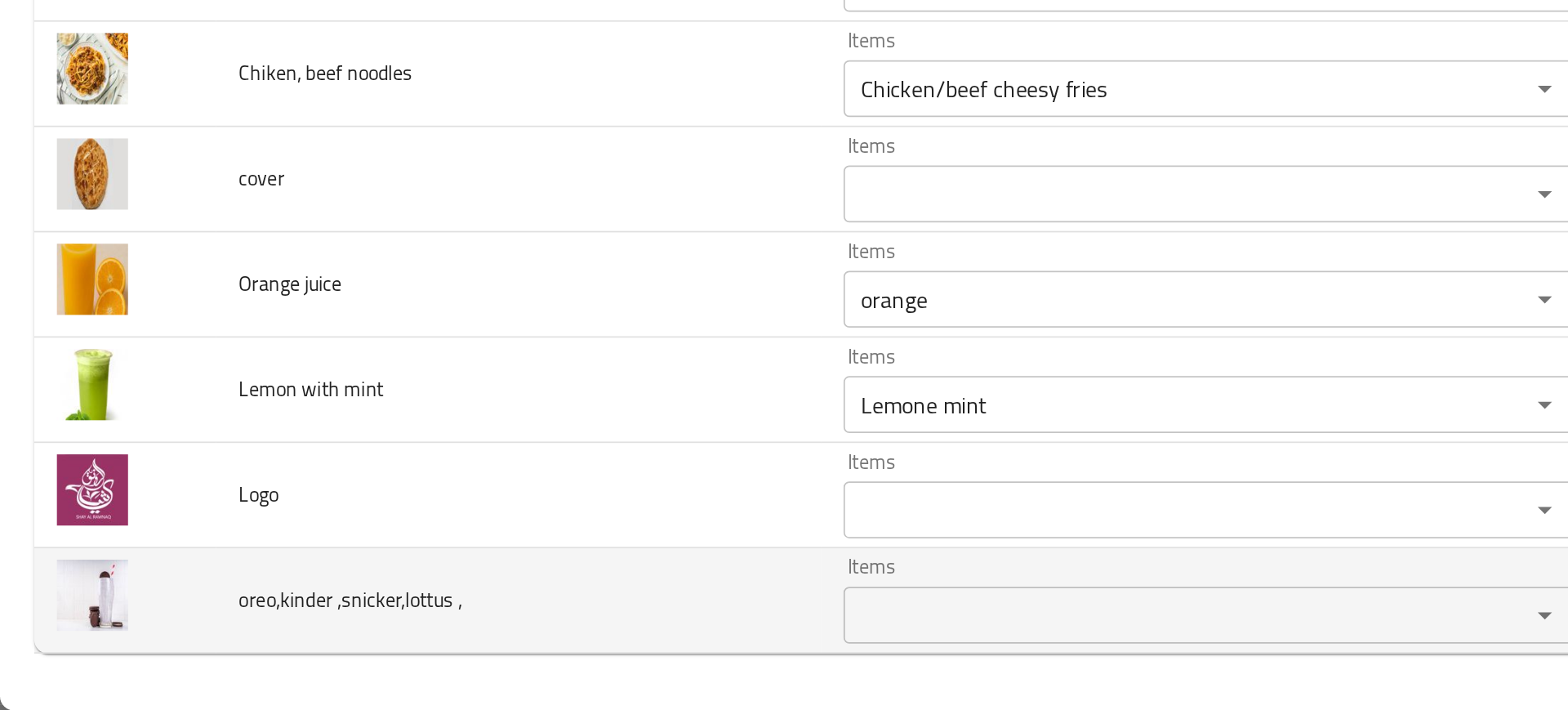
click at [452, 658] on td "oreo,kinder ,snicker,lottus ," at bounding box center [297, 647] width 347 height 61
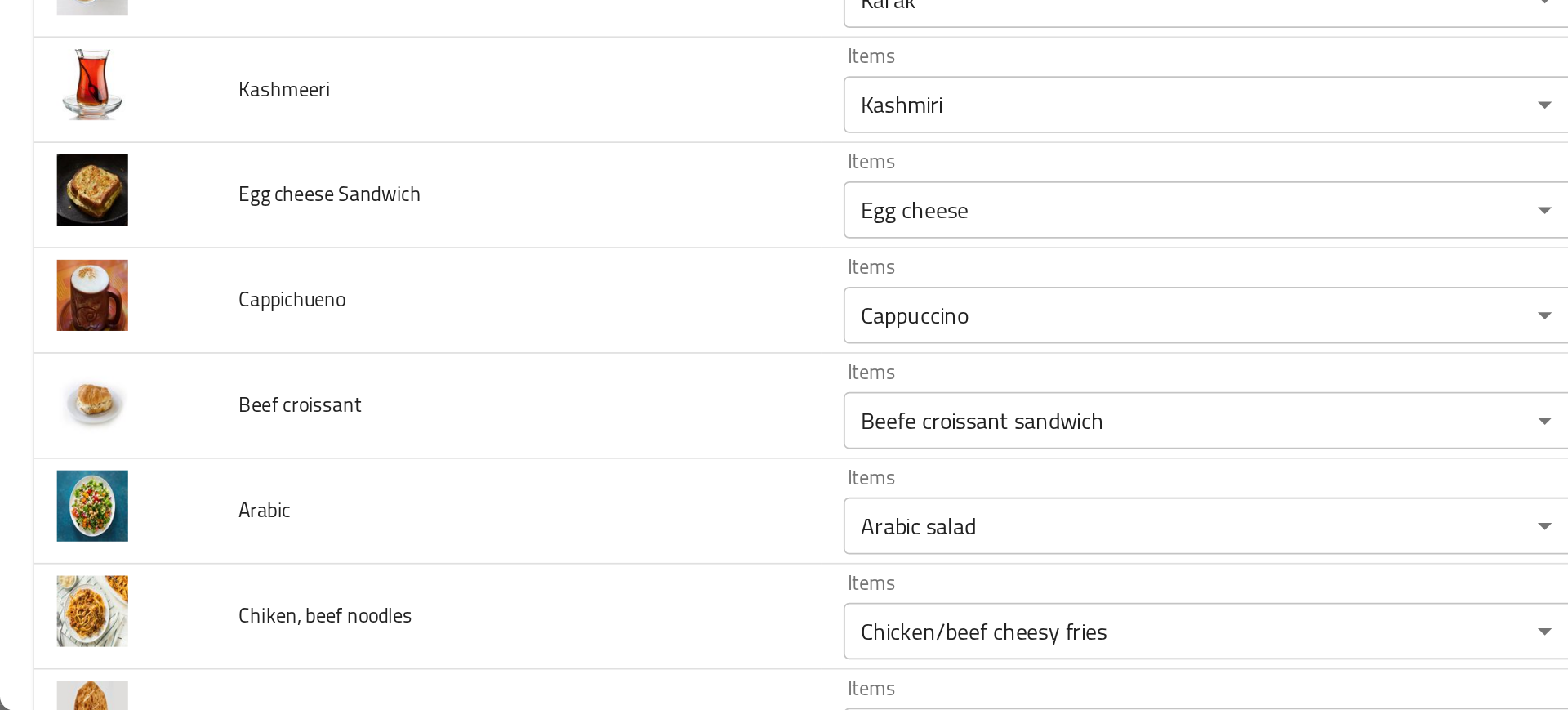
scroll to position [3431, 0]
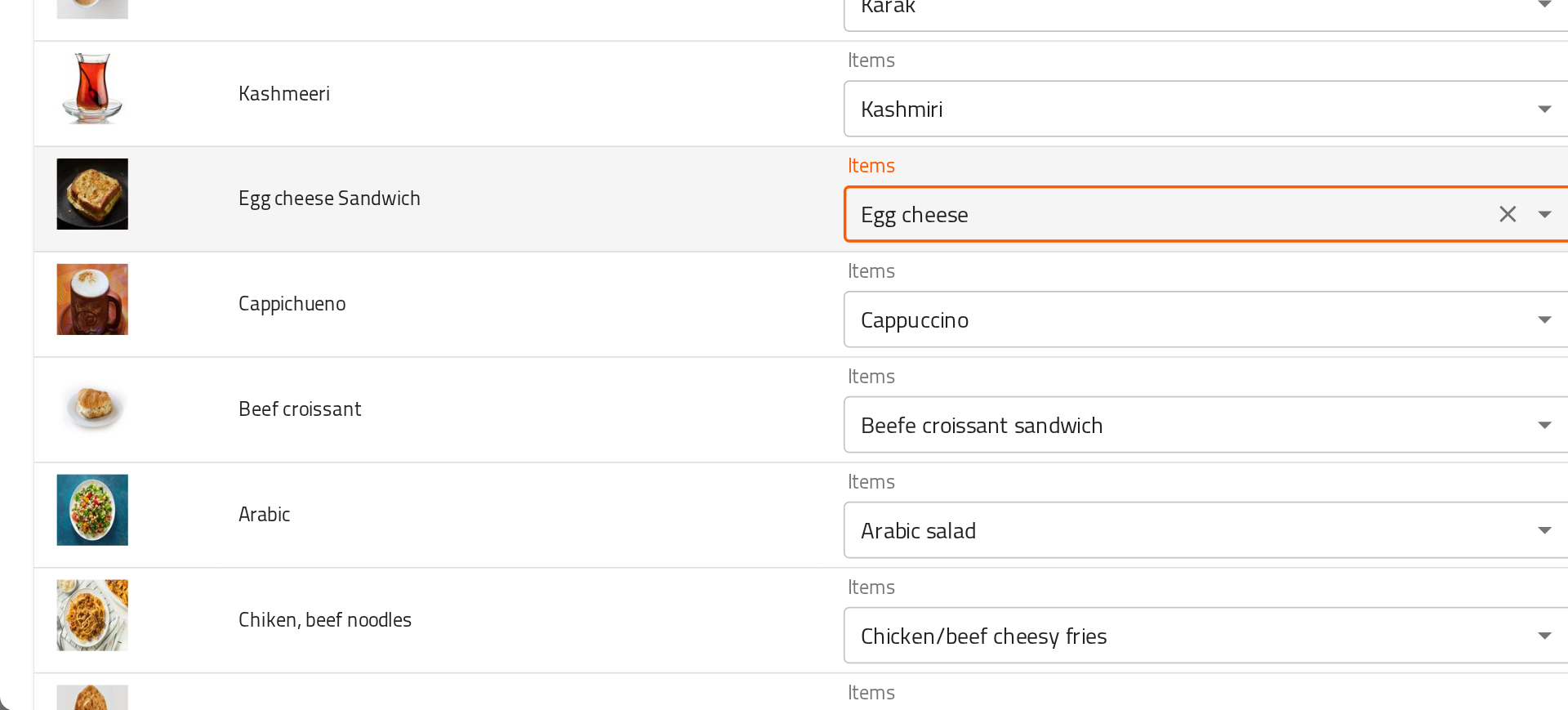
click at [525, 424] on Sandwich "Egg cheese" at bounding box center [670, 424] width 362 height 23
click at [574, 418] on Sandwich "Egg cheese" at bounding box center [670, 424] width 362 height 23
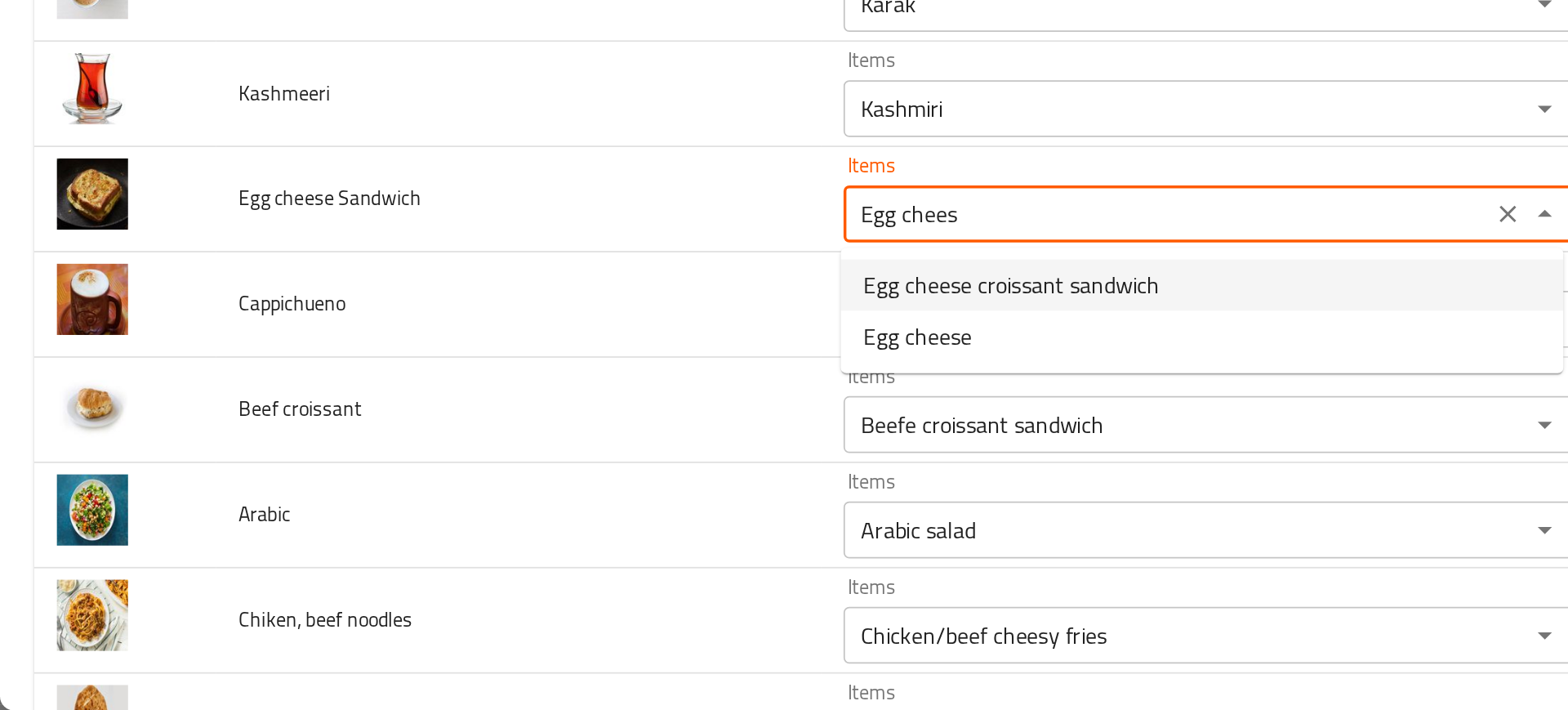
click at [553, 458] on span "Egg cheese croissant sandwich" at bounding box center [580, 465] width 170 height 19
type Sandwich "Egg cheese croissant sandwich"
type Sandwich-ar "[PERSON_NAME]"
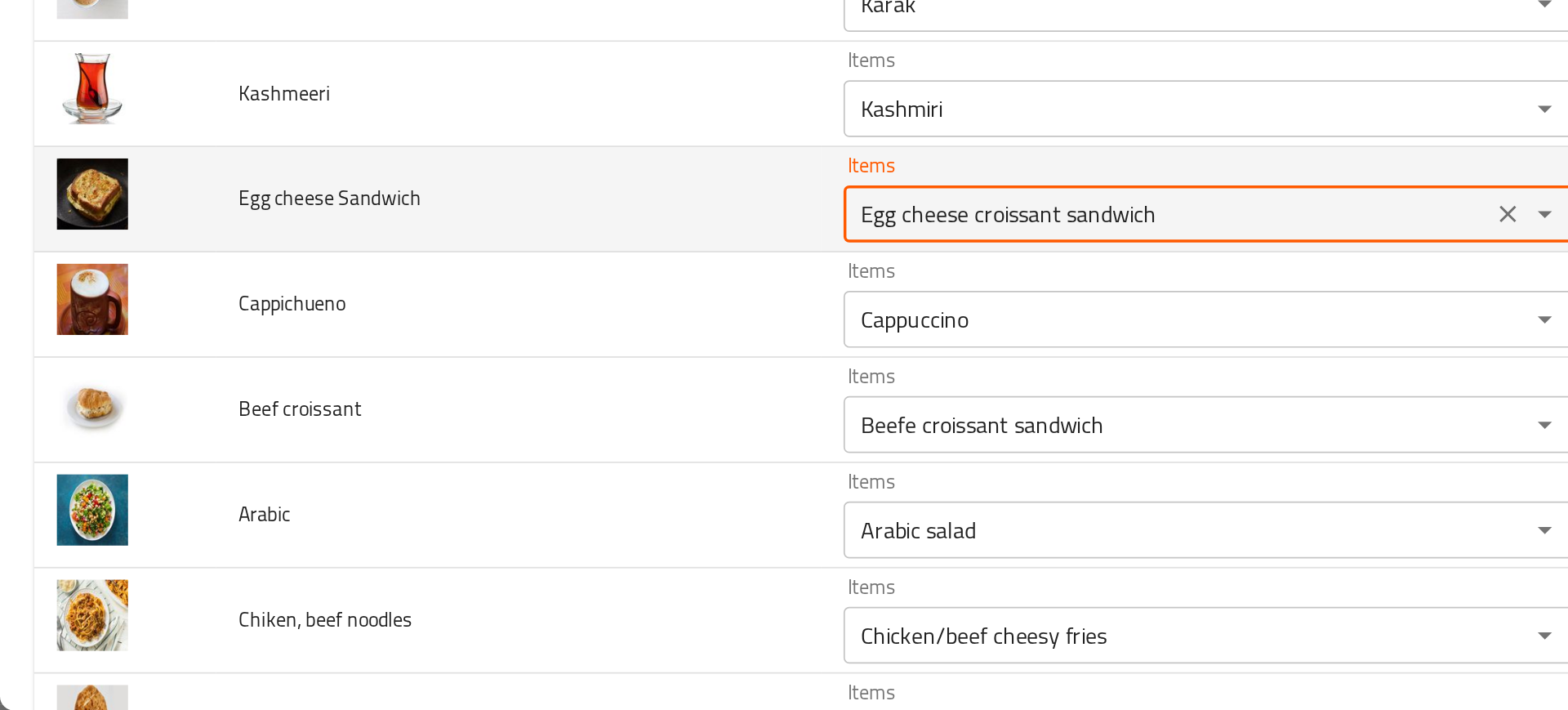
click at [651, 422] on Sandwich "Egg cheese croissant sandwich" at bounding box center [670, 424] width 362 height 23
paste Sandwich "sandwich slice"
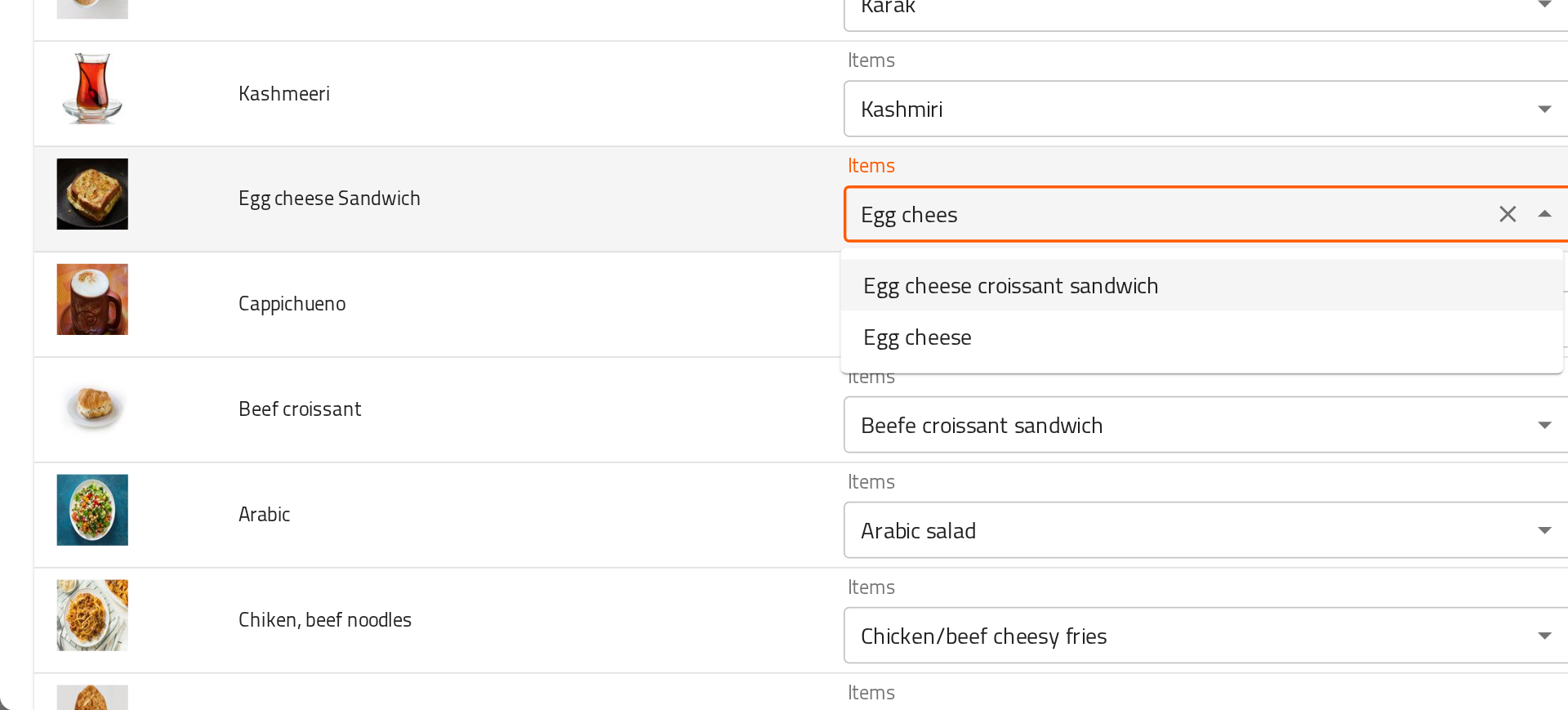
type Sandwich "Egg cheese croissant sandwich"
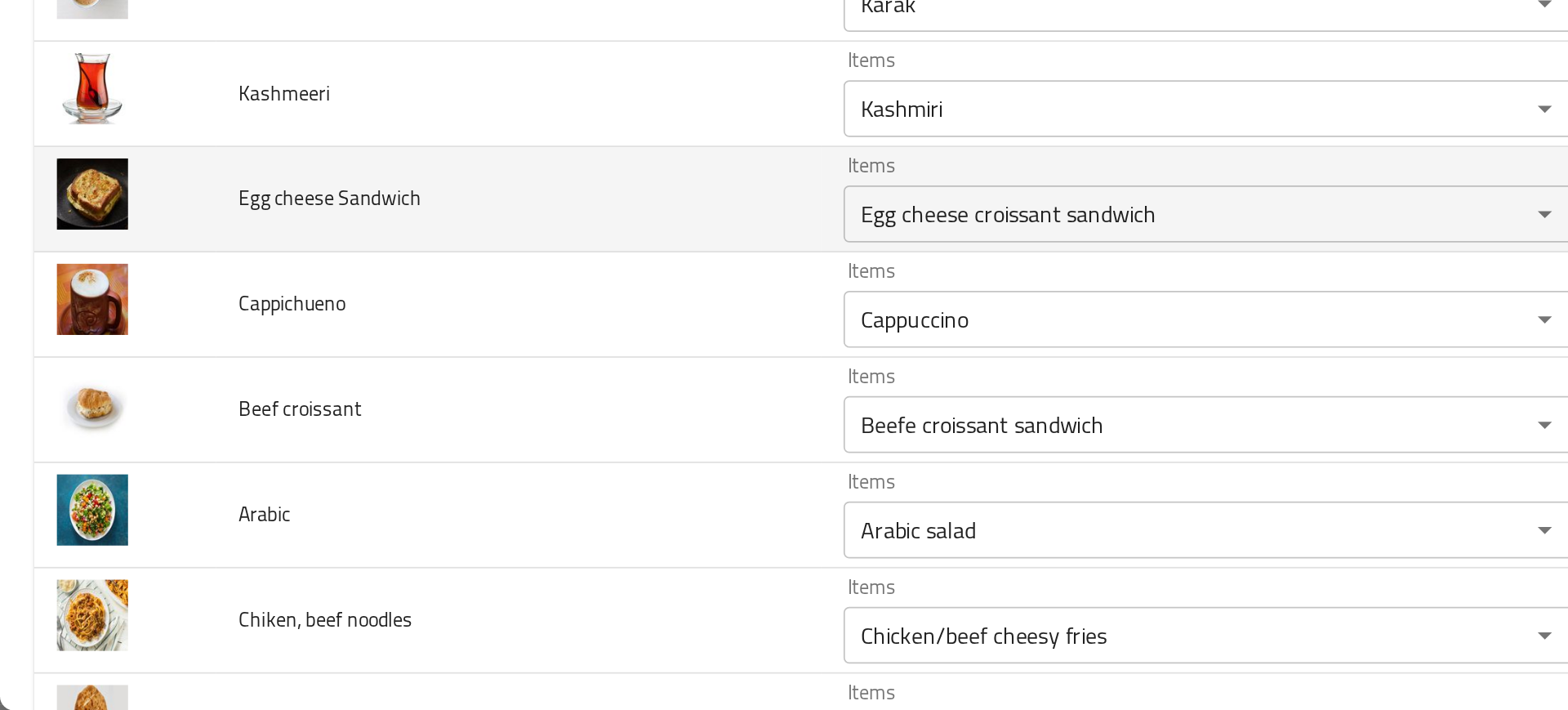
click at [206, 423] on span "Egg cheese Sandwich" at bounding box center [189, 415] width 105 height 21
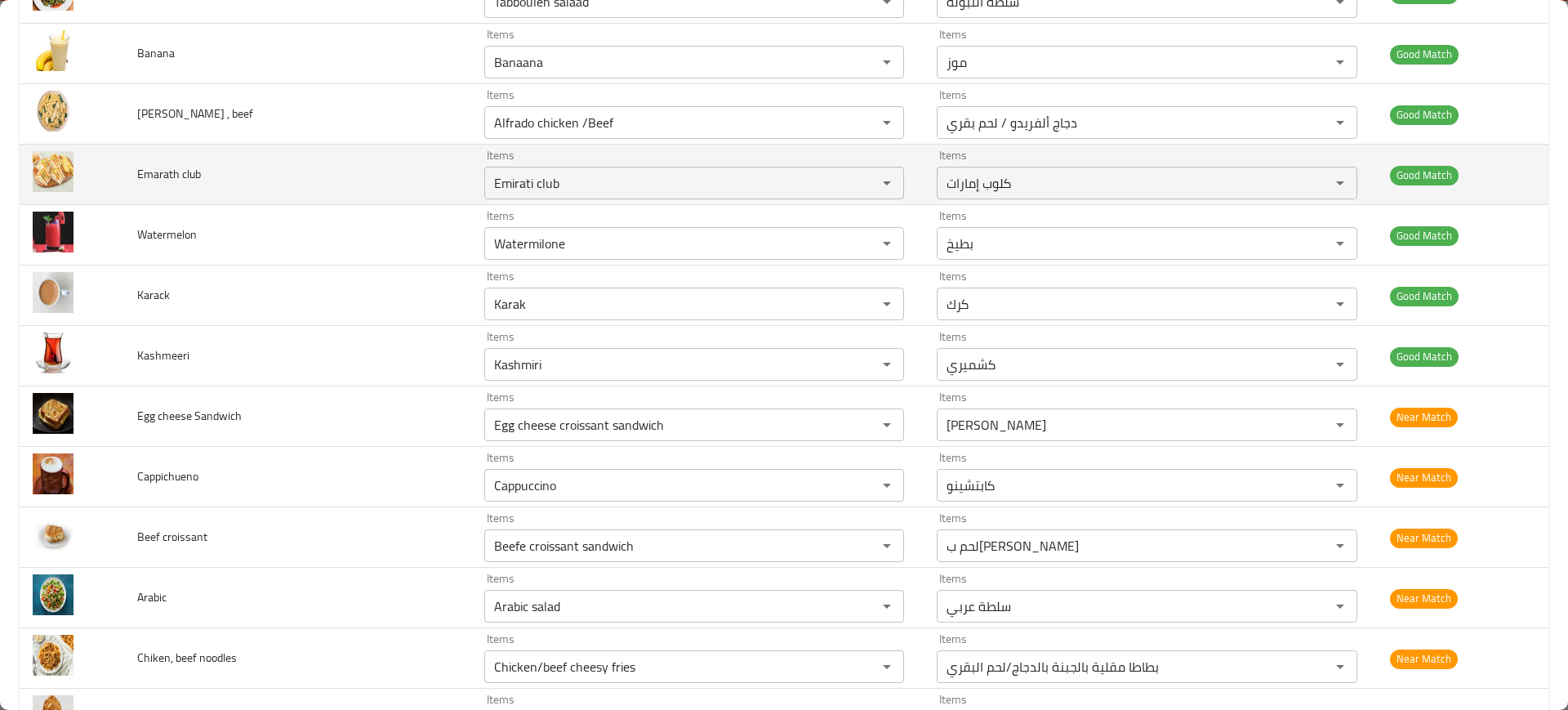
scroll to position [3331, 0]
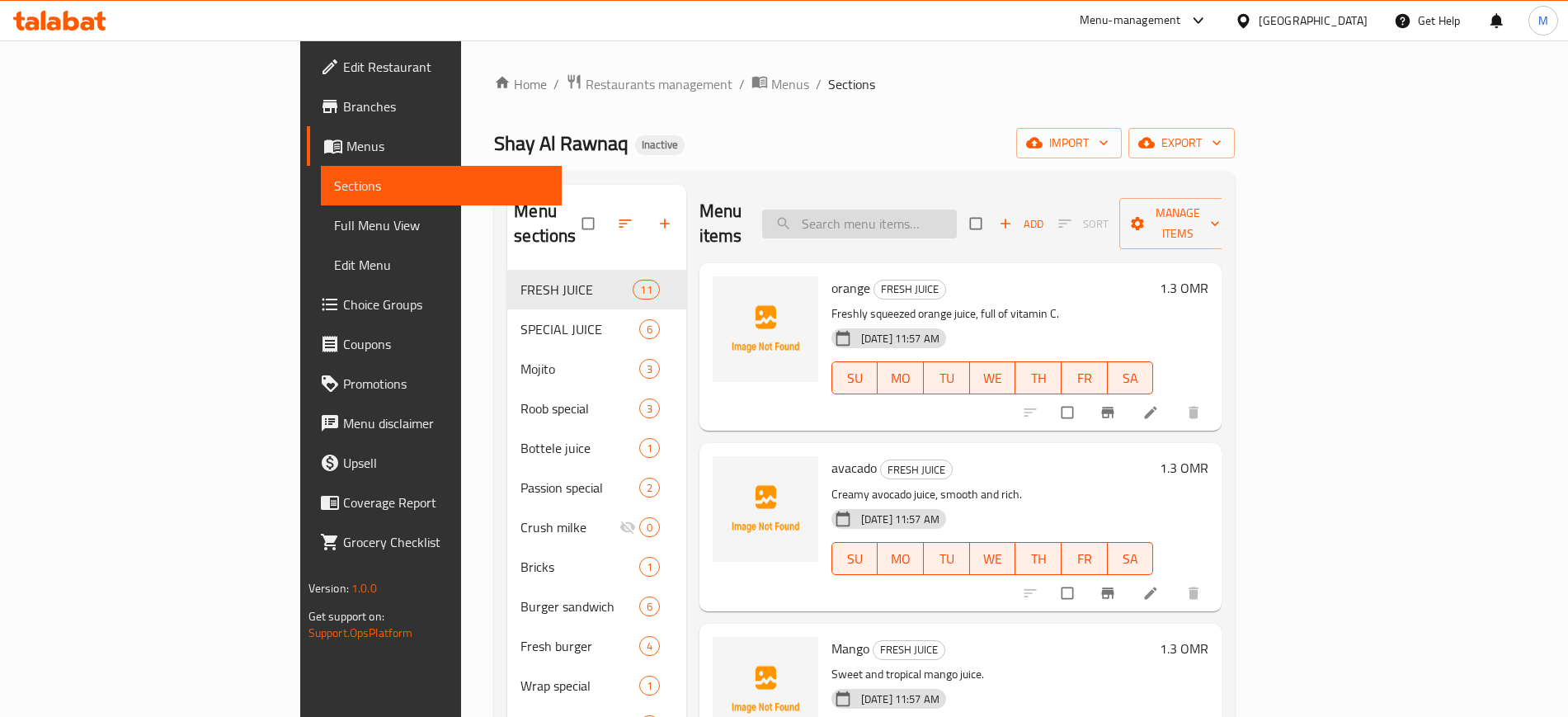
paste input "Egg cheese"
click at [956, 218] on input "Egg cheese" at bounding box center [859, 224] width 195 height 29
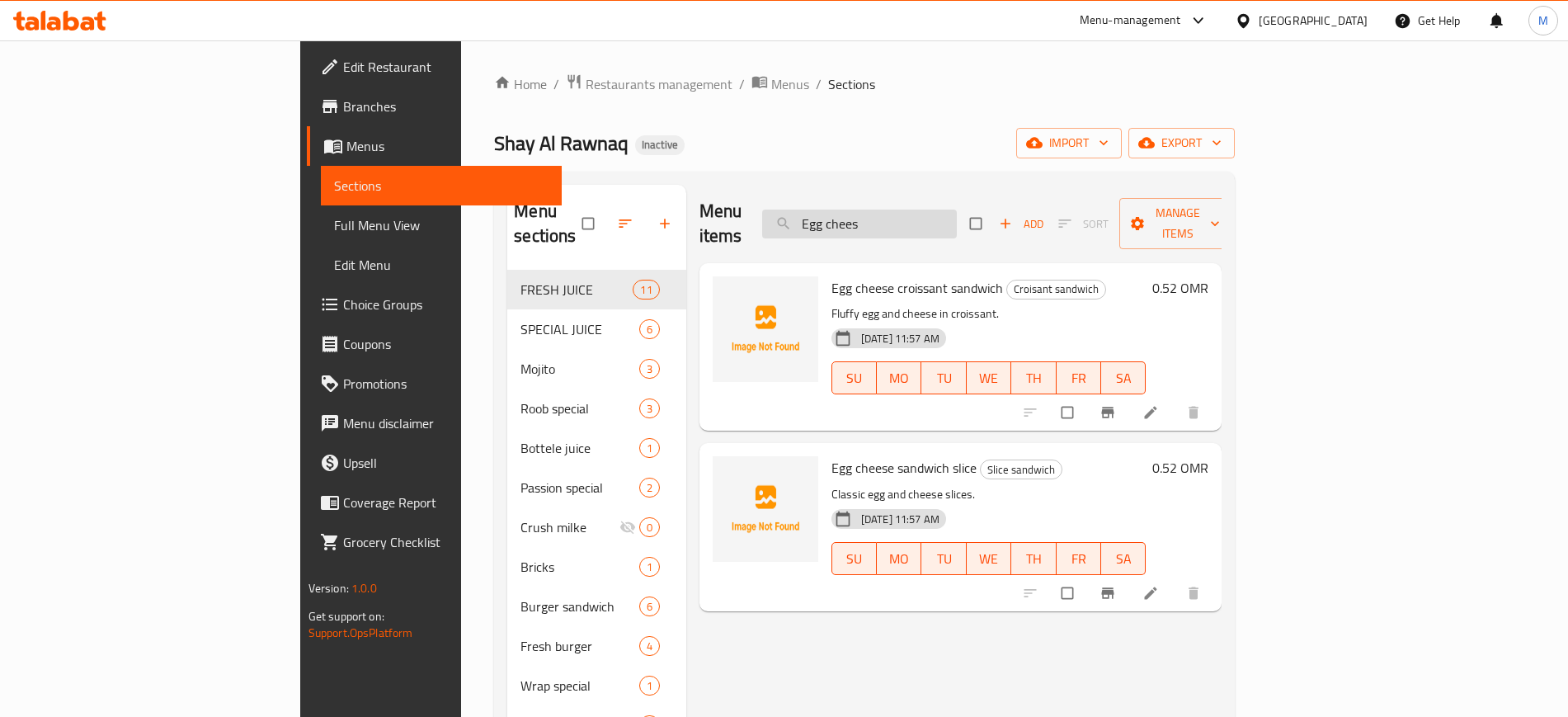
type input "Egg chees"
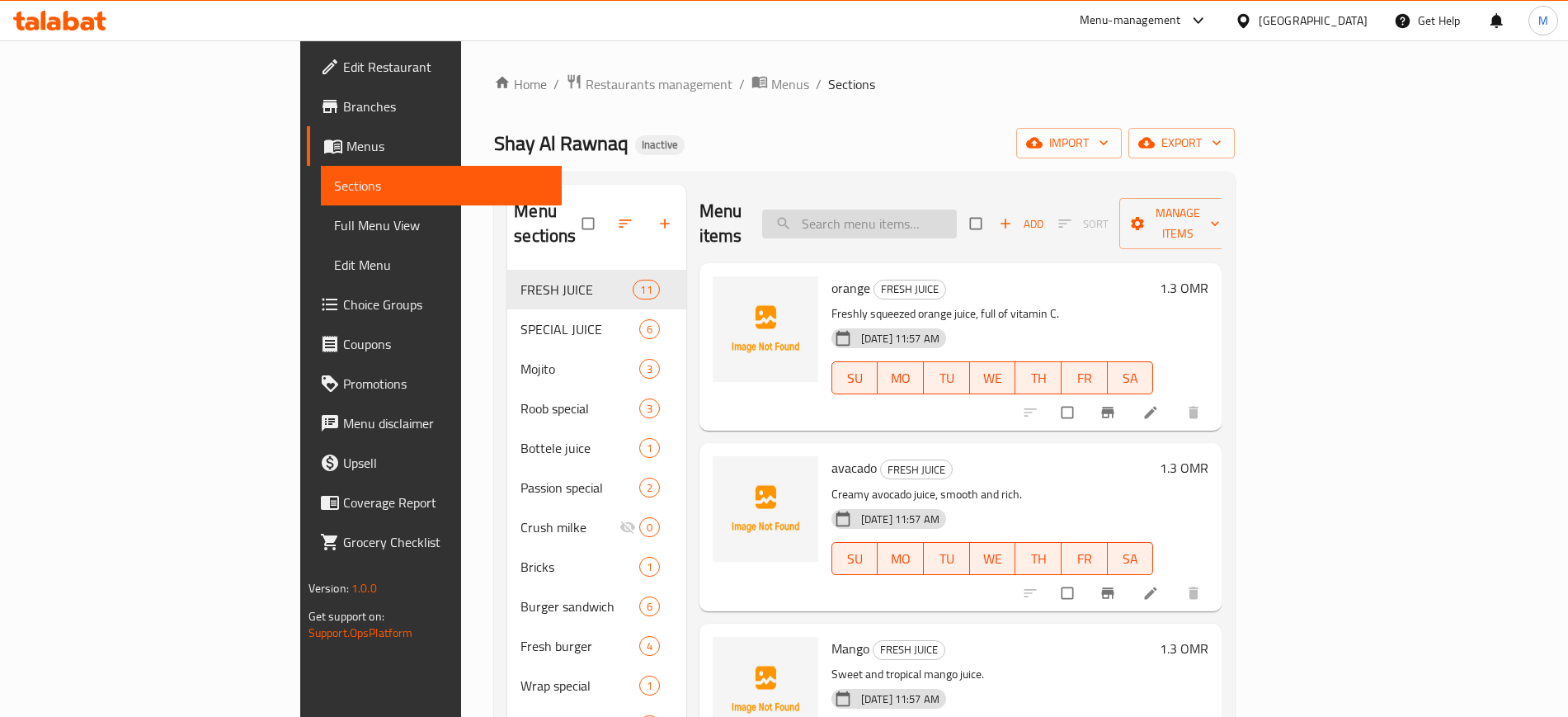
click at [956, 210] on input "search" at bounding box center [859, 224] width 195 height 29
paste input "Egg cheese"
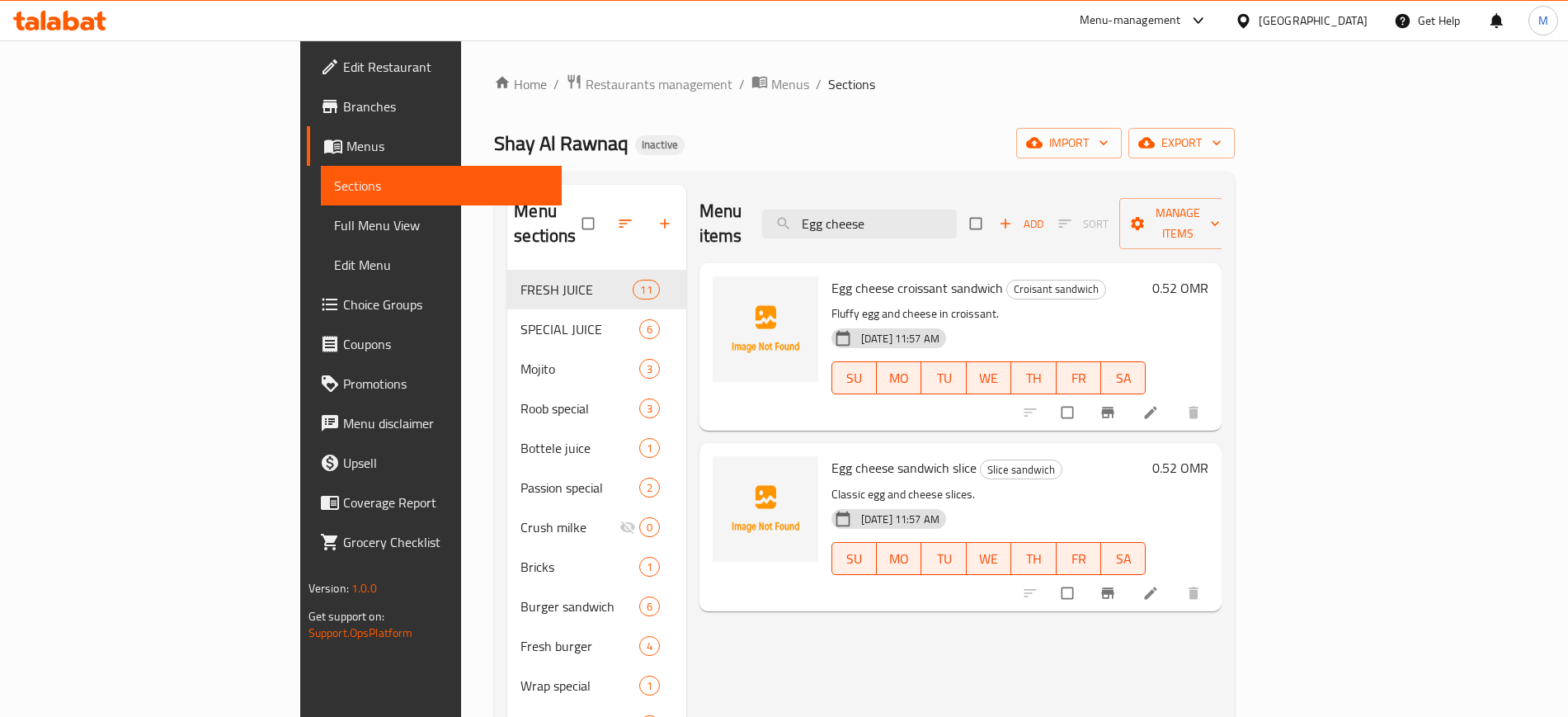
scroll to position [1, 0]
paste input "e croissant sandwich"
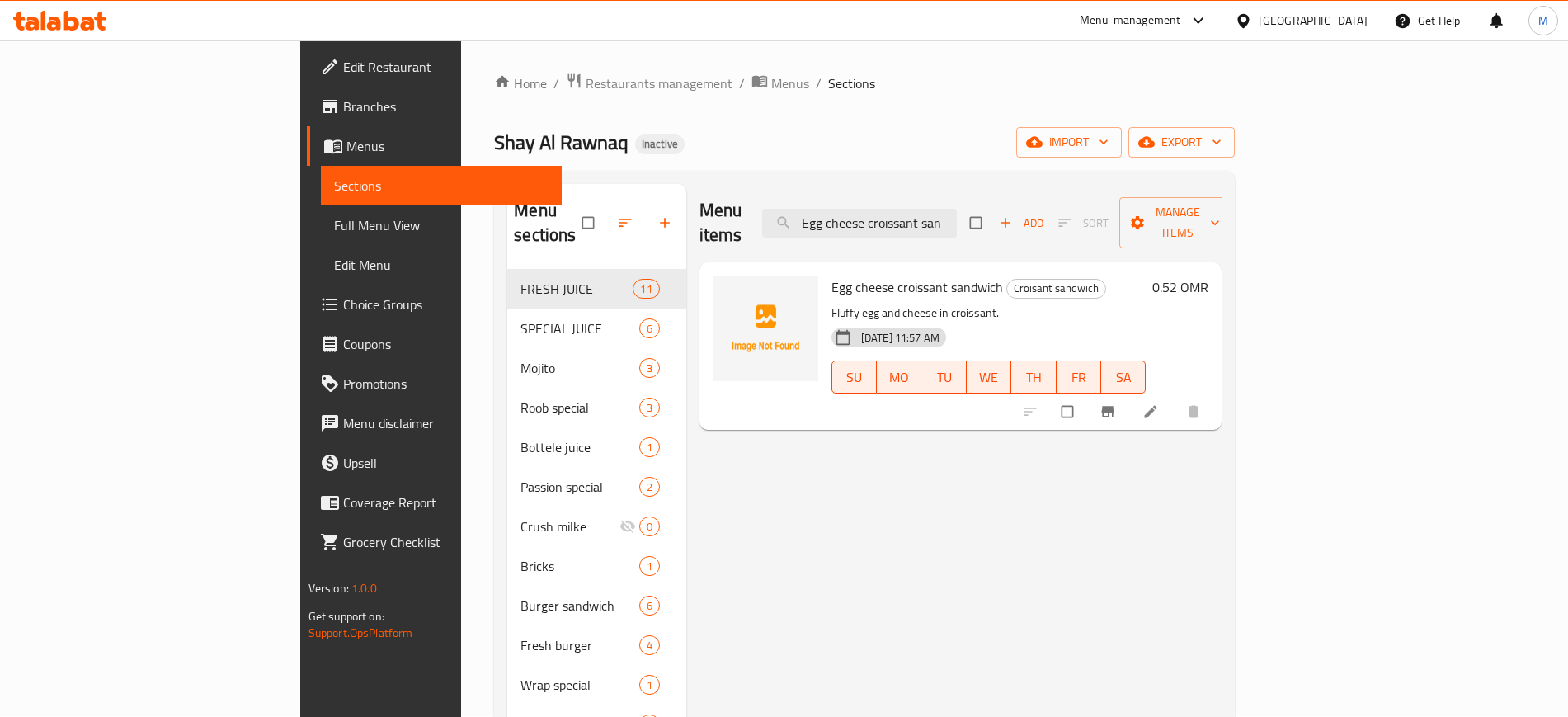
scroll to position [0, 0]
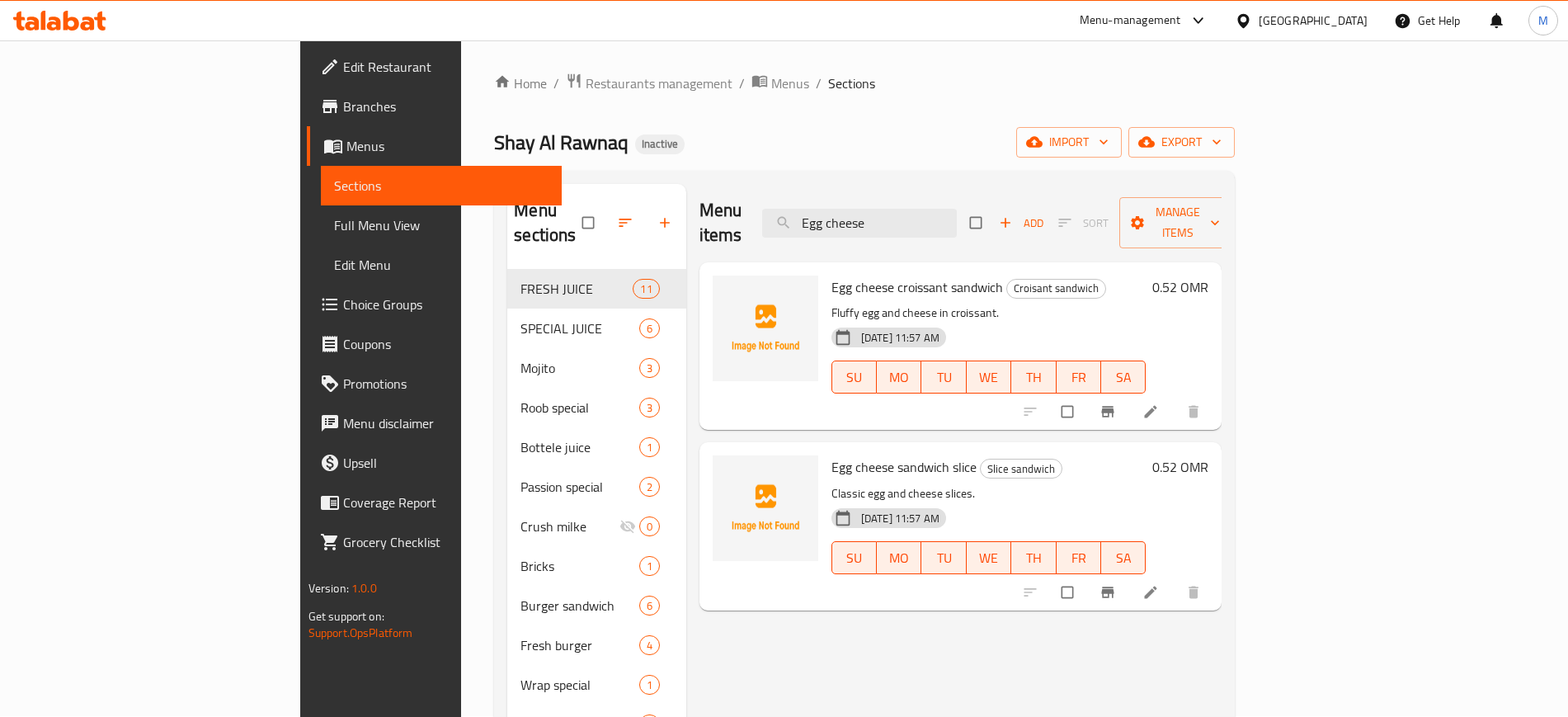
type input "Egg cheese"
click at [984, 483] on p "Classic egg and cheese slices." at bounding box center [988, 493] width 315 height 20
click at [831, 455] on span "Egg cheese sandwich slice" at bounding box center [903, 467] width 145 height 25
copy h6 "Egg cheese sandwich slice"
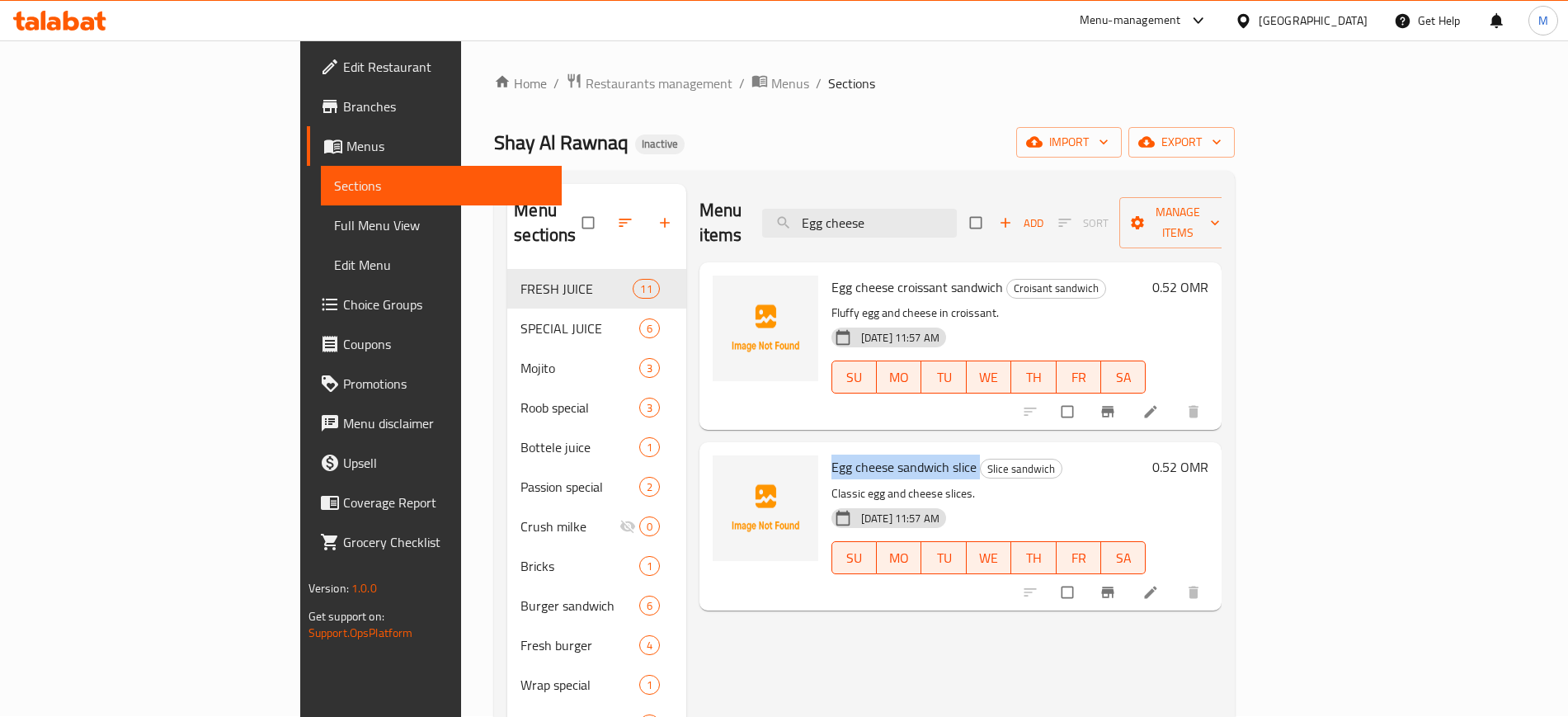
click at [831, 455] on span "Egg cheese sandwich slice" at bounding box center [903, 467] width 145 height 25
click at [1122, 150] on button "import" at bounding box center [1069, 143] width 106 height 31
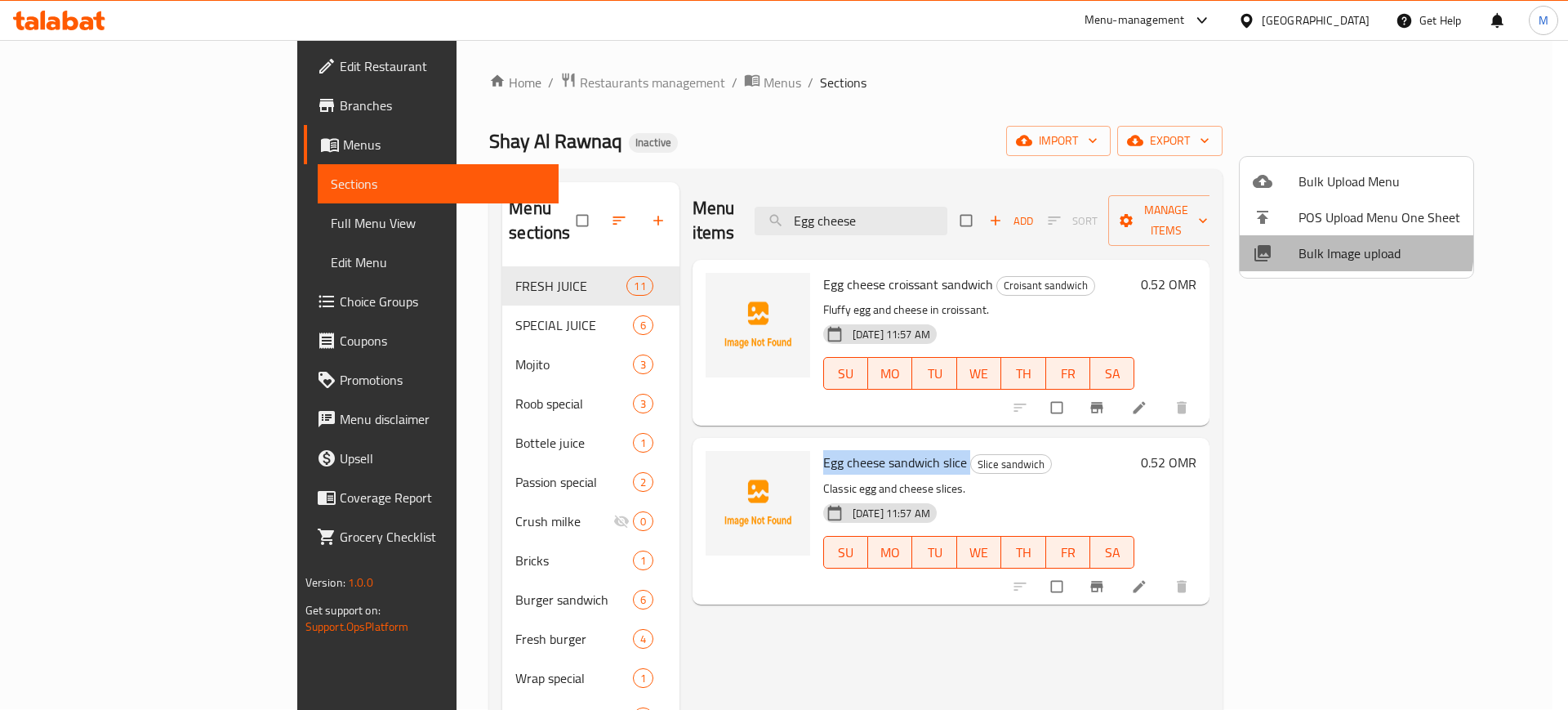
click at [1335, 247] on span "Bulk Image upload" at bounding box center [1379, 253] width 161 height 19
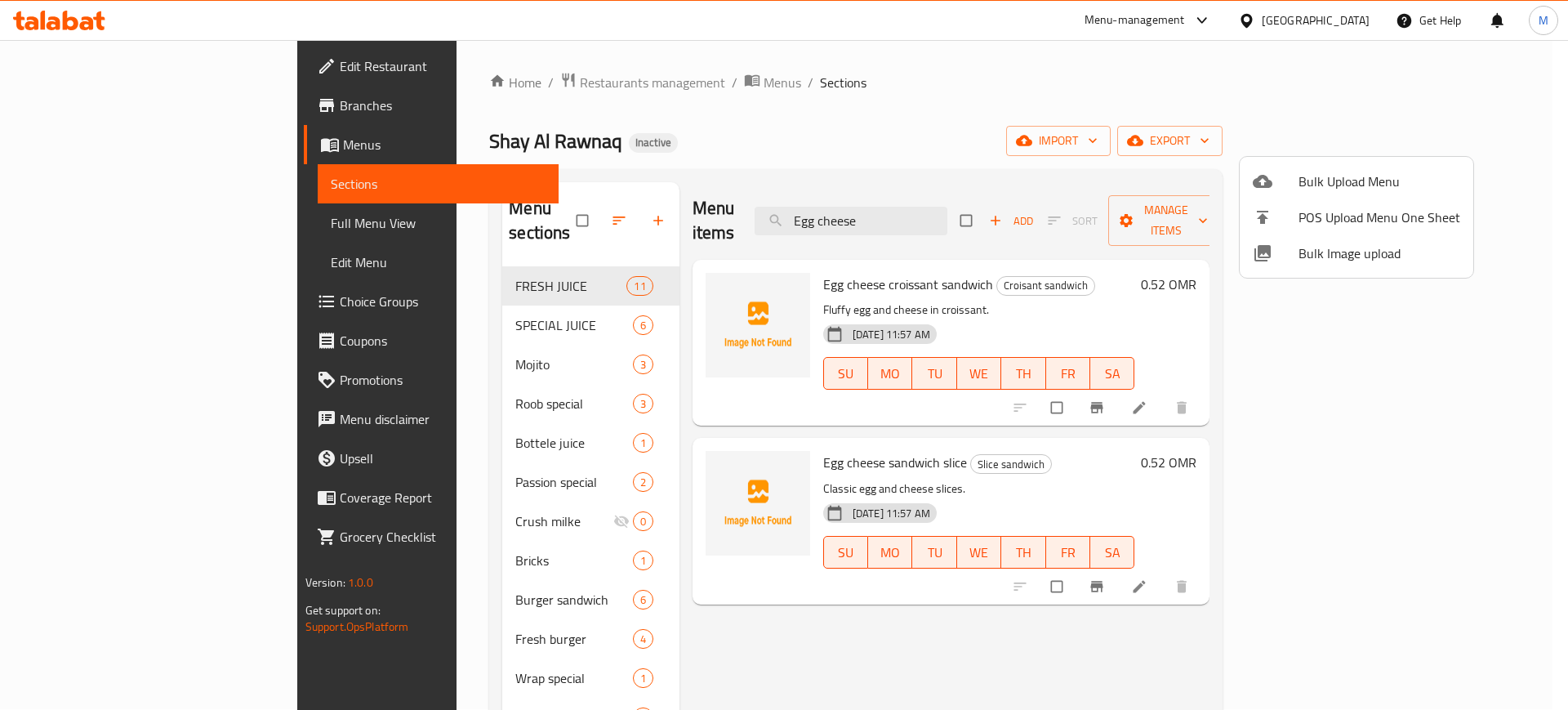
drag, startPoint x: 976, startPoint y: 197, endPoint x: 987, endPoint y: 207, distance: 14.9
click at [987, 207] on div at bounding box center [784, 355] width 1568 height 710
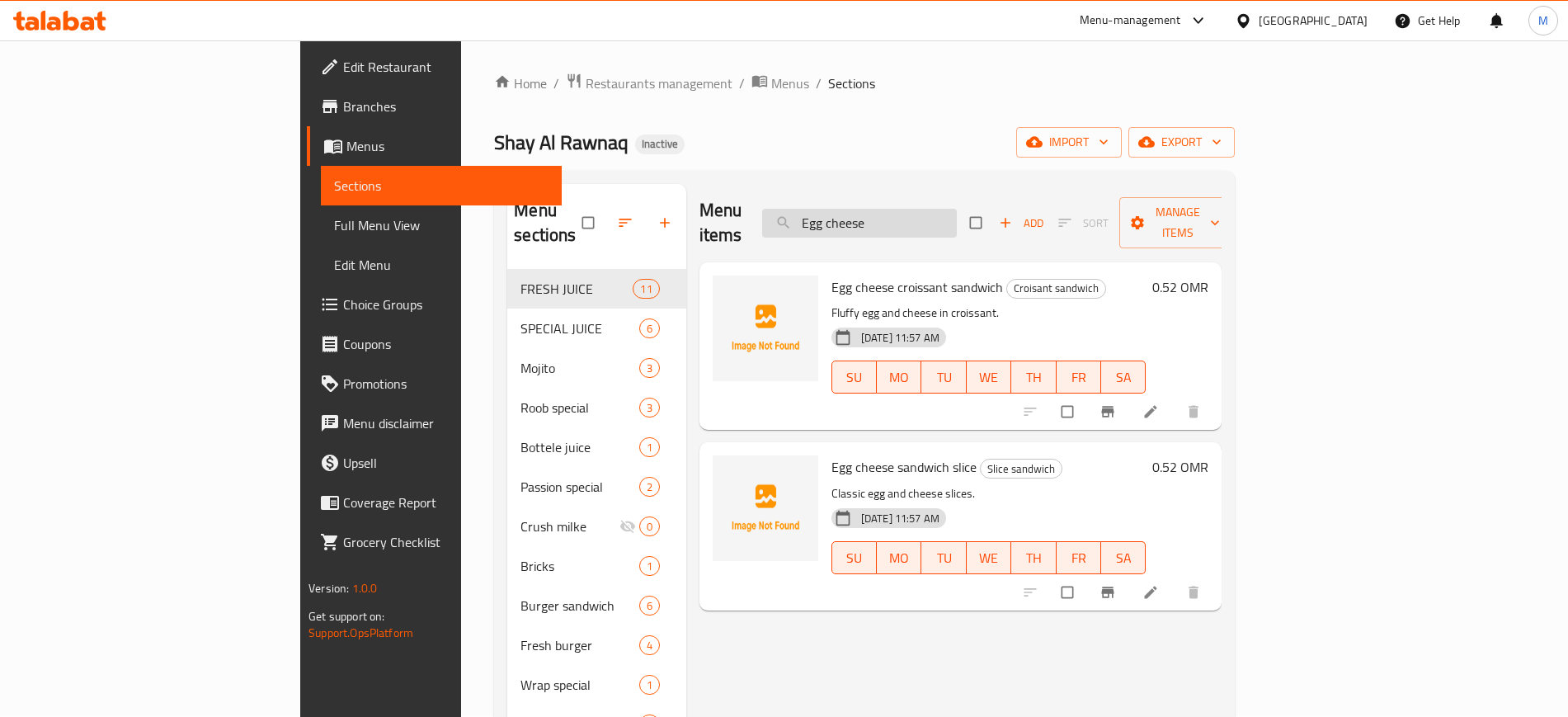
click at [956, 209] on input "Egg cheese" at bounding box center [859, 224] width 195 height 29
paste input "sandwich slice"
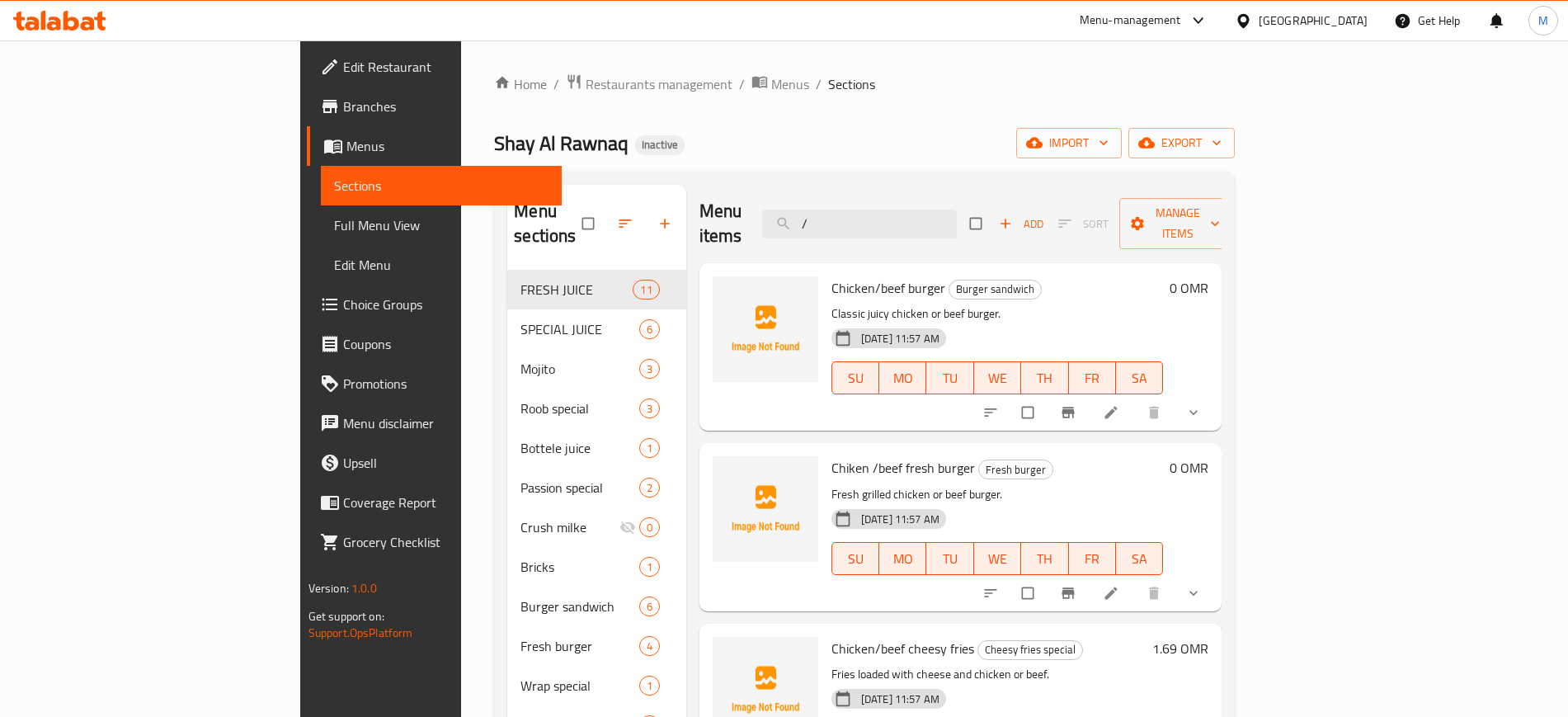
type input "/"
click at [1034, 304] on p "Classic juicy chicken or beef burger." at bounding box center [997, 314] width 333 height 20
click at [1122, 155] on button "import" at bounding box center [1069, 143] width 106 height 31
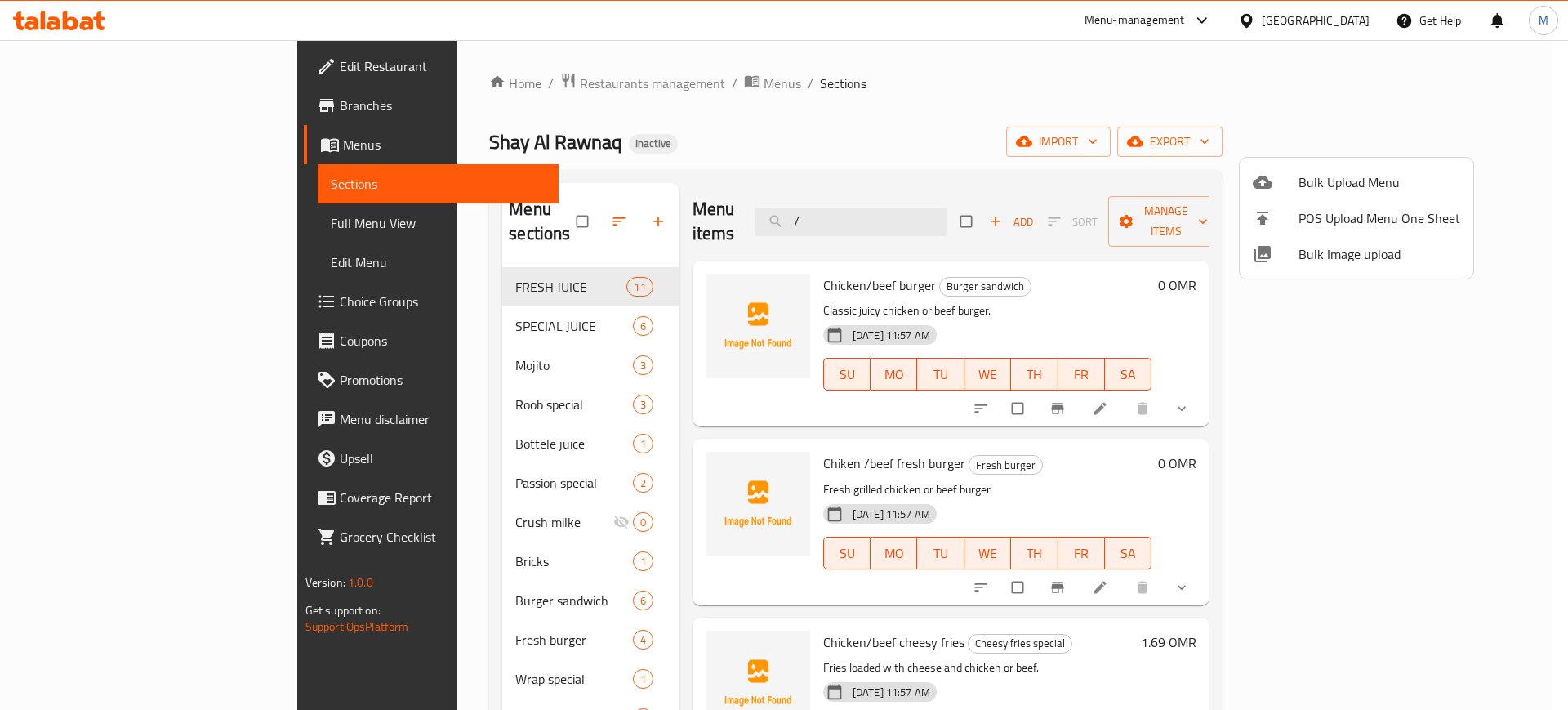
click at [1335, 249] on span "Bulk Image upload" at bounding box center [1379, 254] width 161 height 19
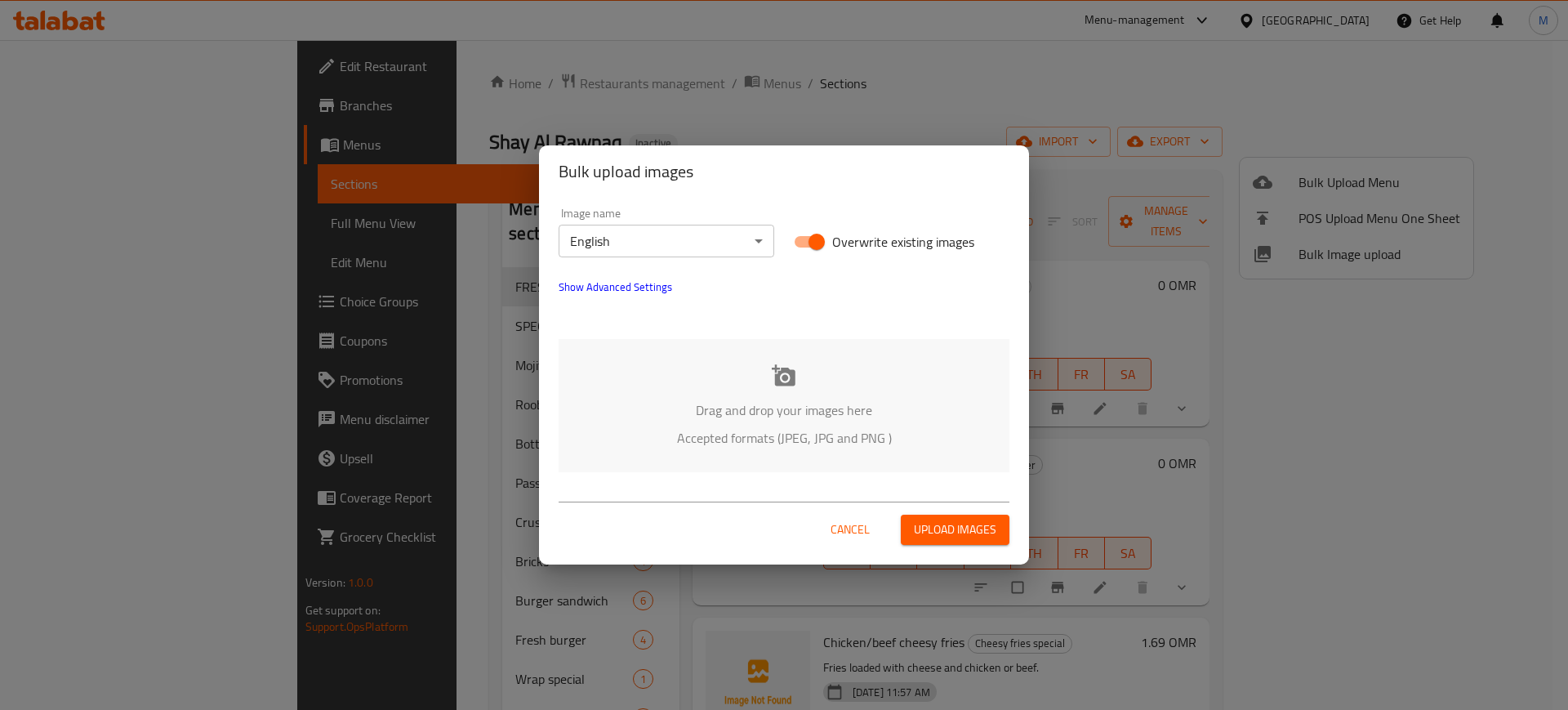
click at [801, 441] on p "Accepted formats (JPEG, JPG and PNG )" at bounding box center [784, 438] width 402 height 19
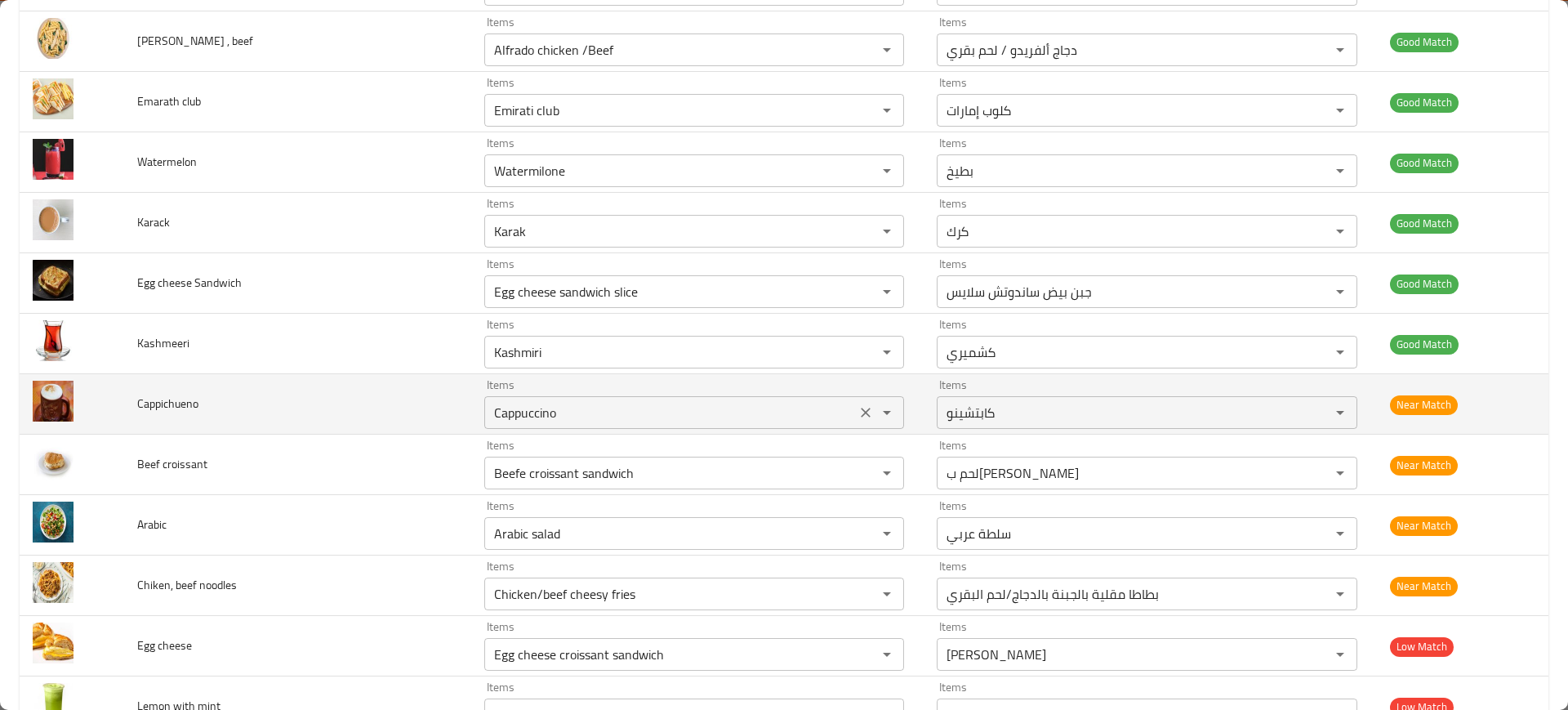
scroll to position [3624, 0]
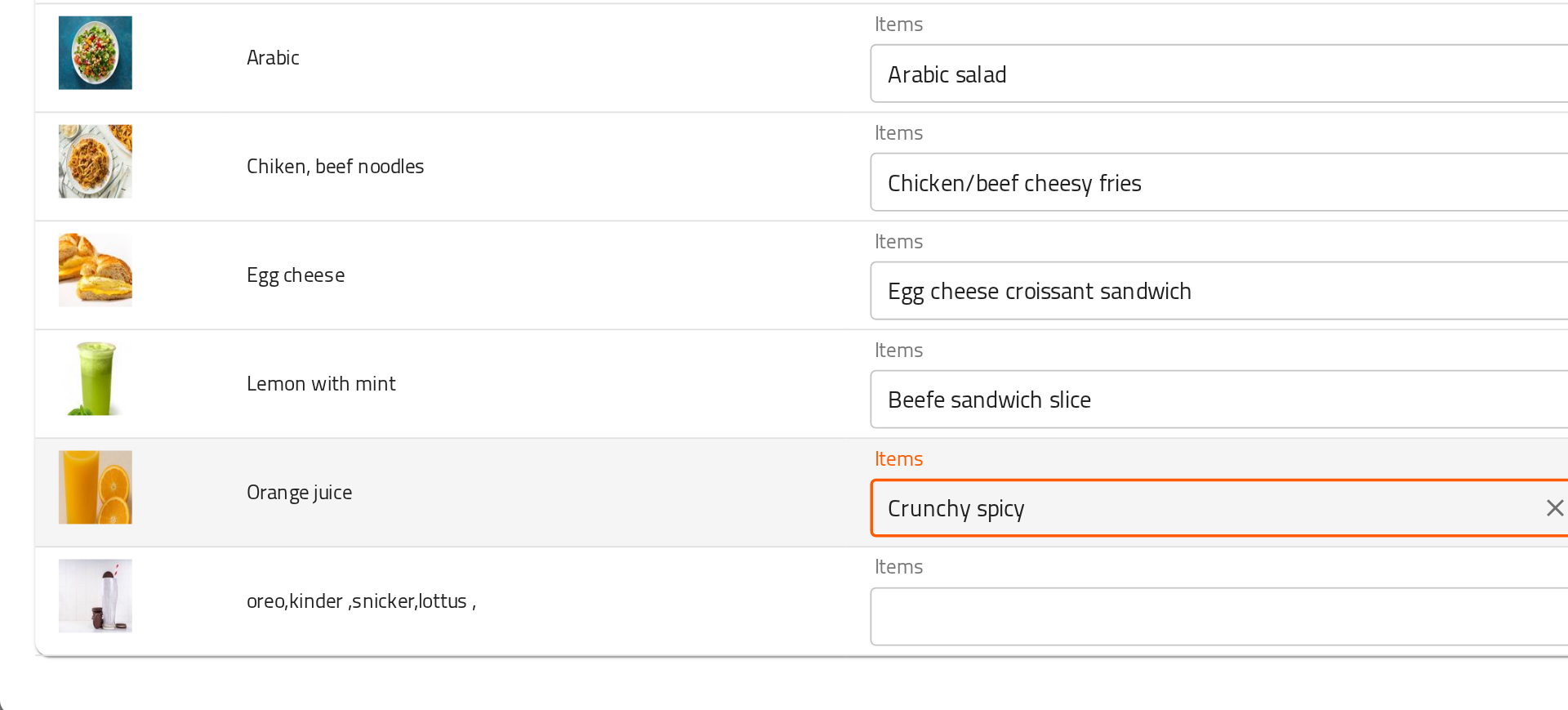
click at [509, 591] on juice "Crunchy spicy" at bounding box center [670, 594] width 362 height 23
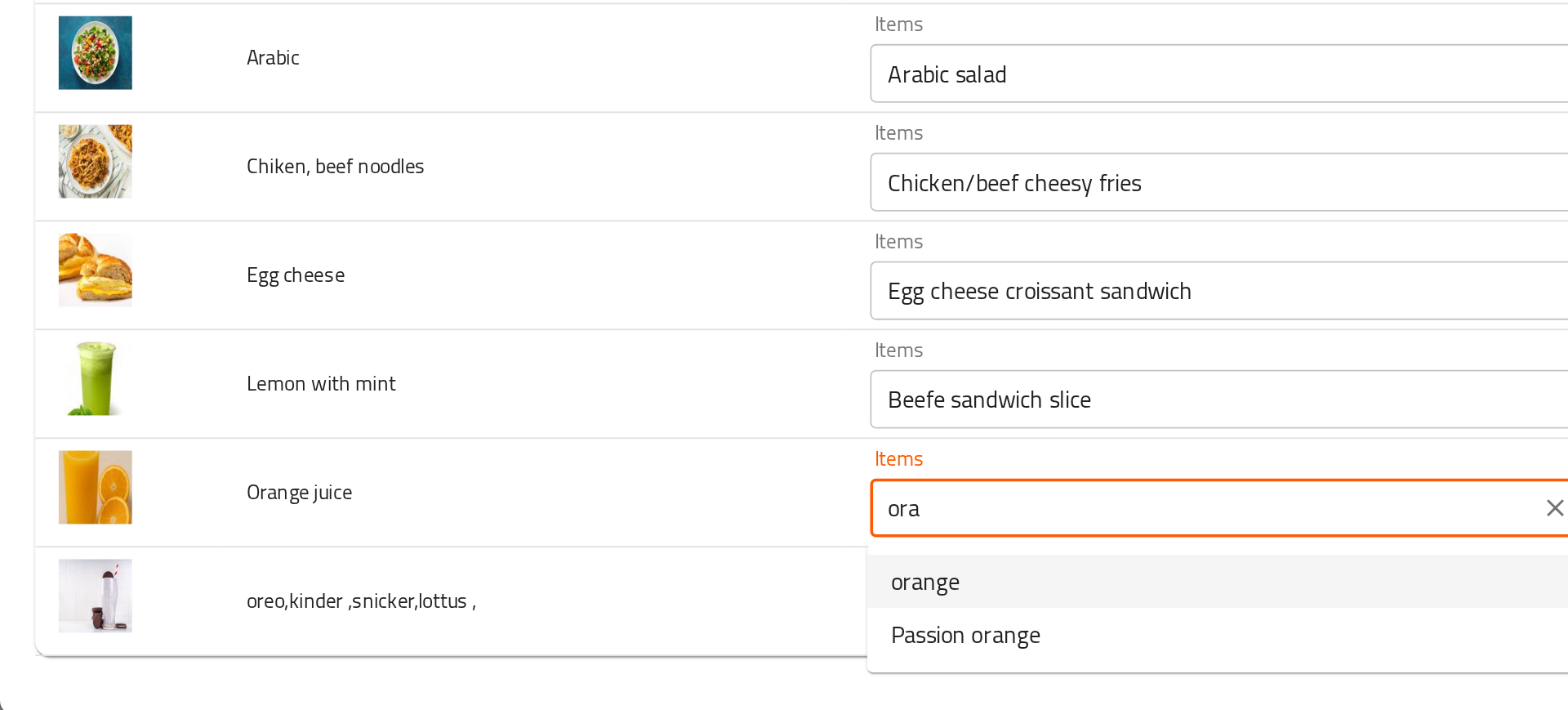
click at [540, 631] on juice-option-0 "orange" at bounding box center [689, 636] width 415 height 30
type juice "orange"
type juice-ar "برتقال"
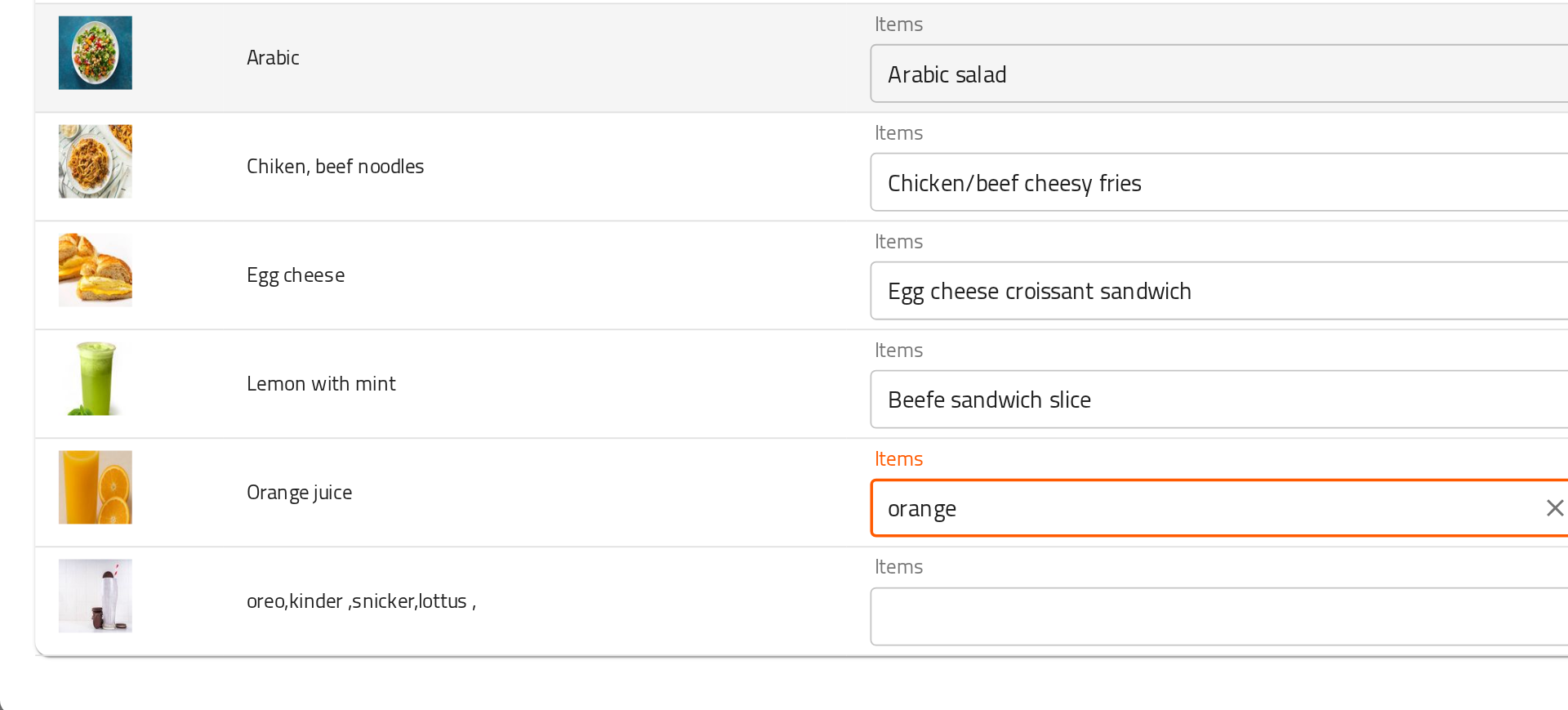
type juice "orange"
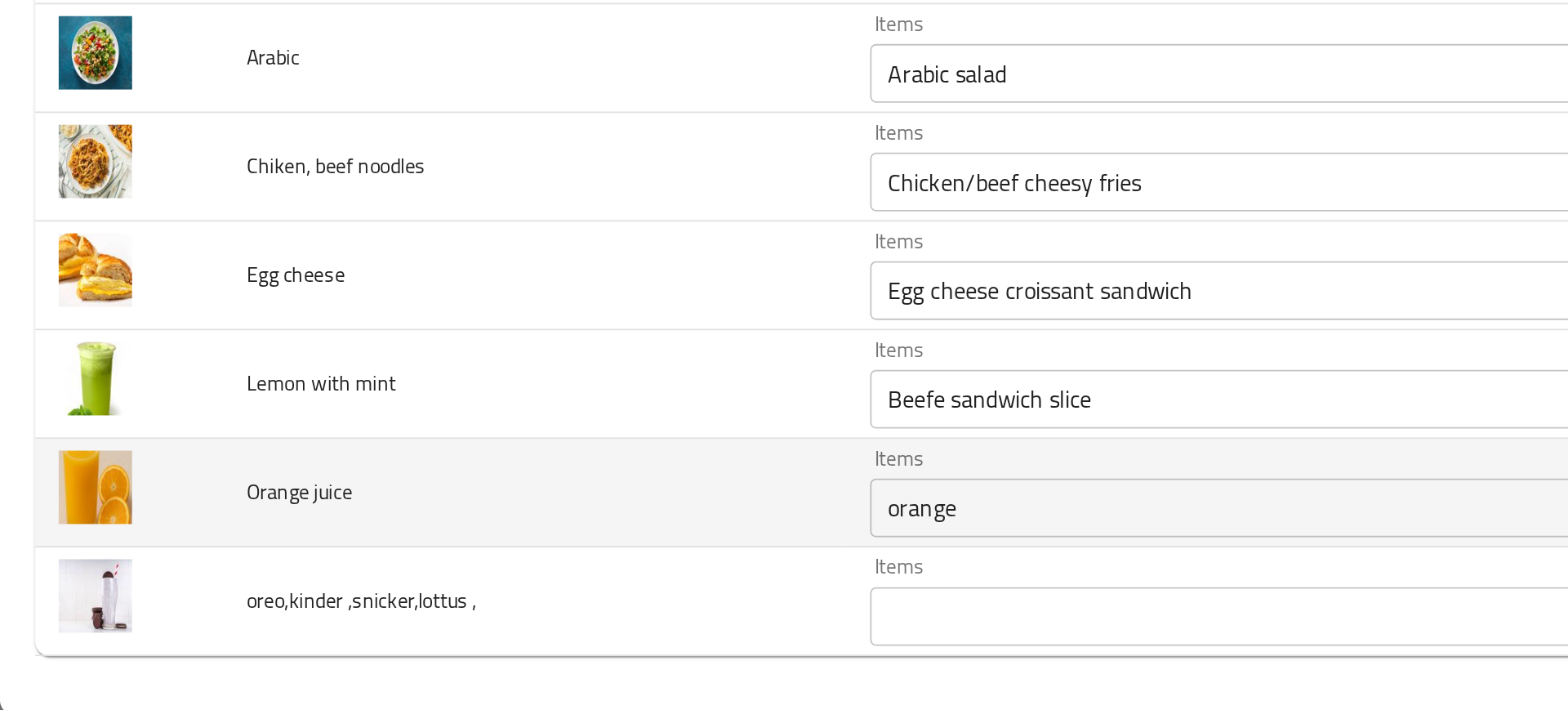
click at [395, 585] on td "Orange juice" at bounding box center [297, 587] width 347 height 61
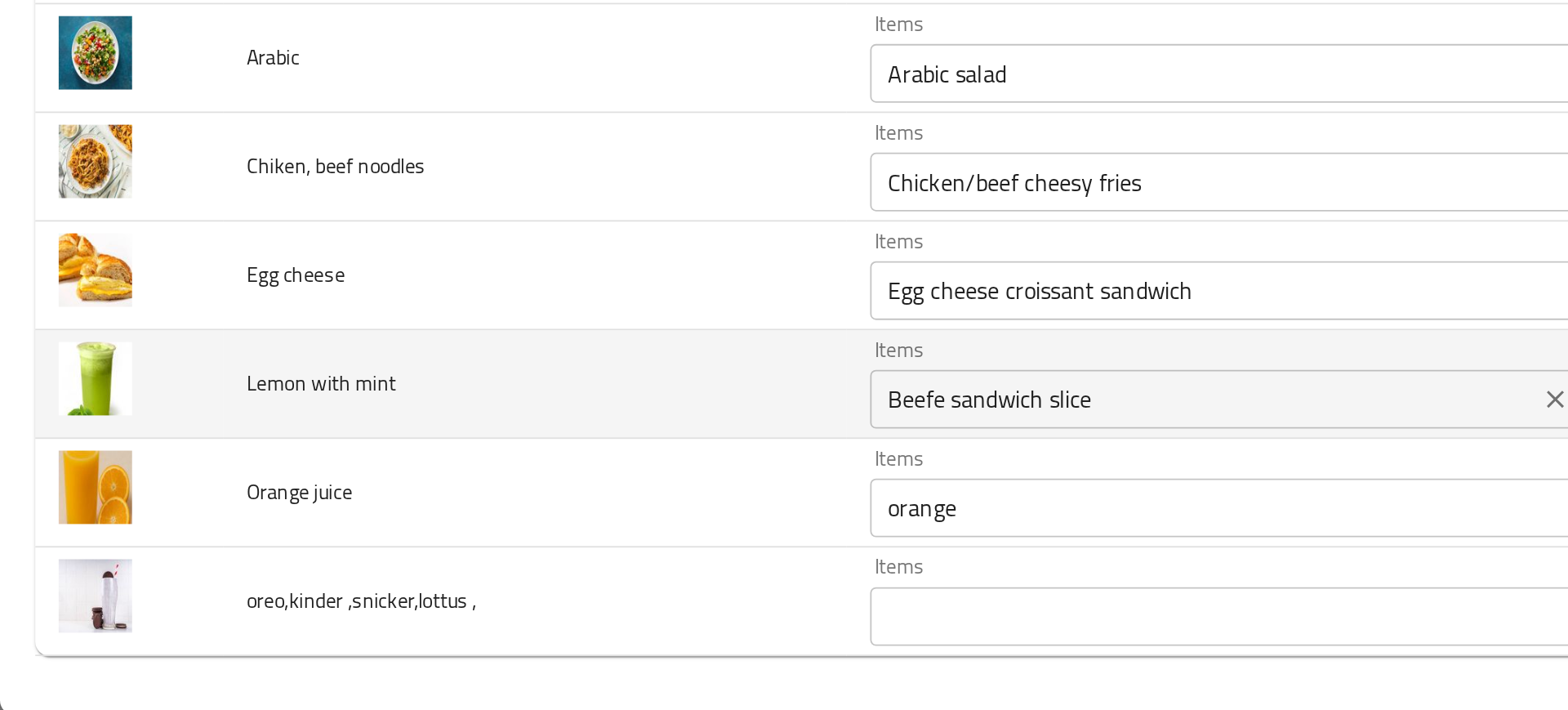
click at [526, 547] on div "Beefe sandwich slice Items" at bounding box center [694, 534] width 420 height 33
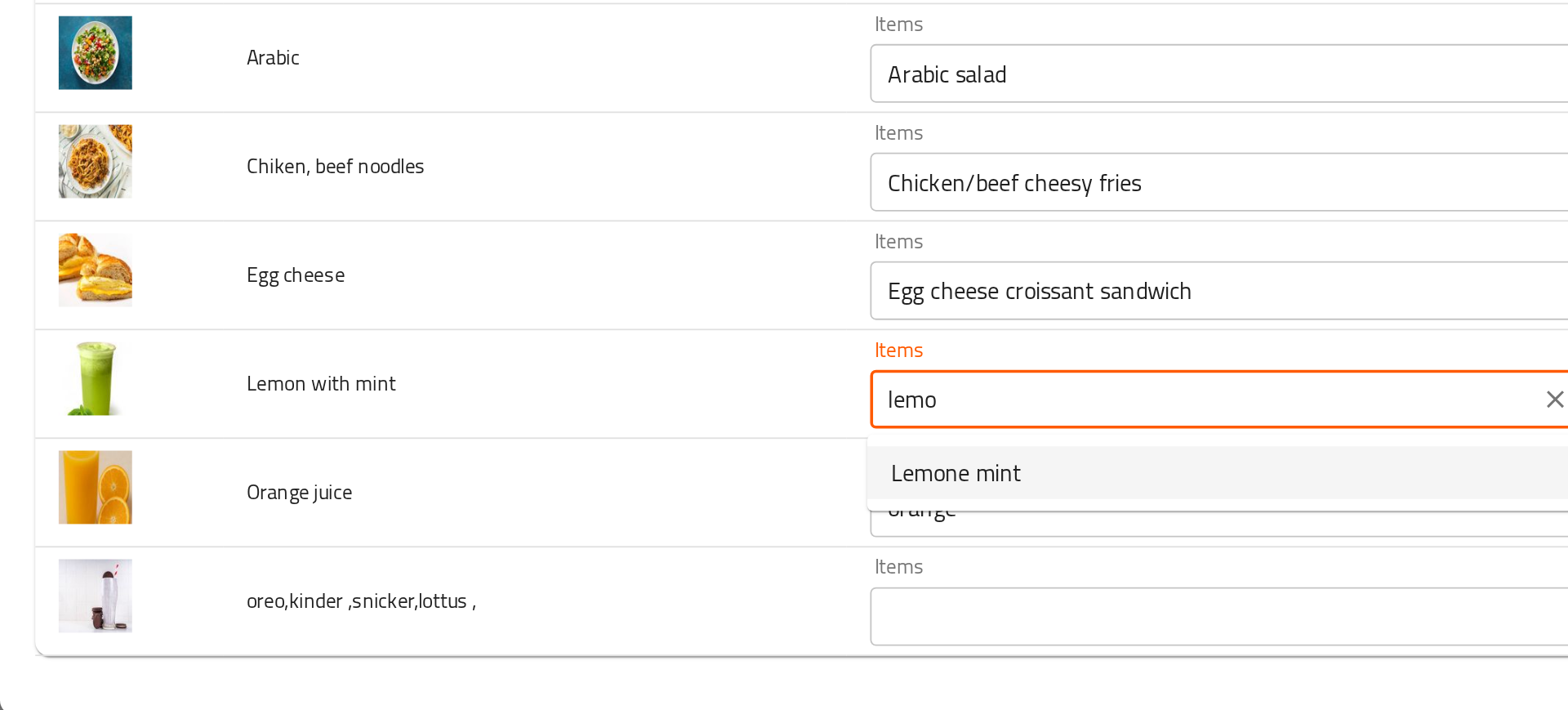
click at [545, 569] on span "Lemone mint" at bounding box center [532, 575] width 73 height 19
type mint "Lemone mint"
type mint-ar "ليمون نعناع"
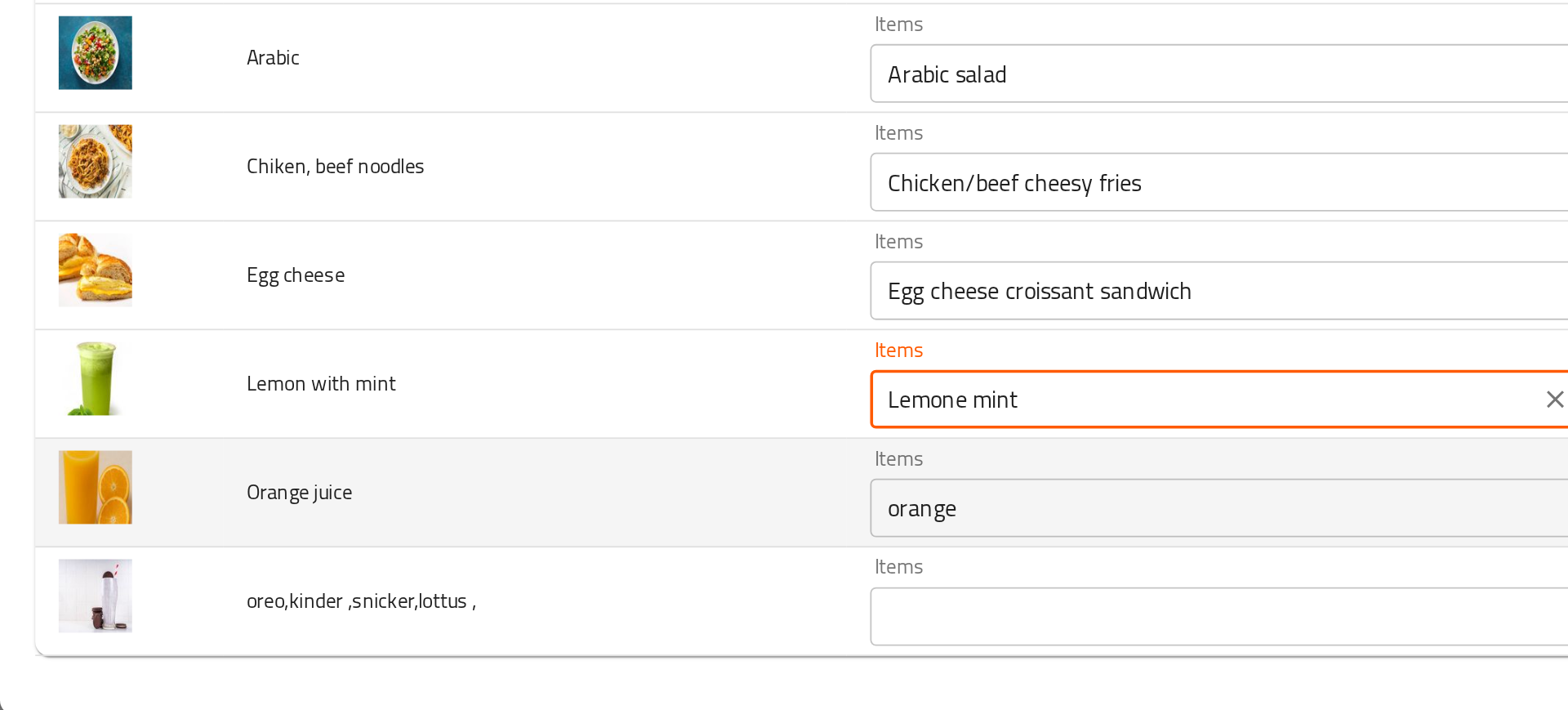
type mint "Lemone mint"
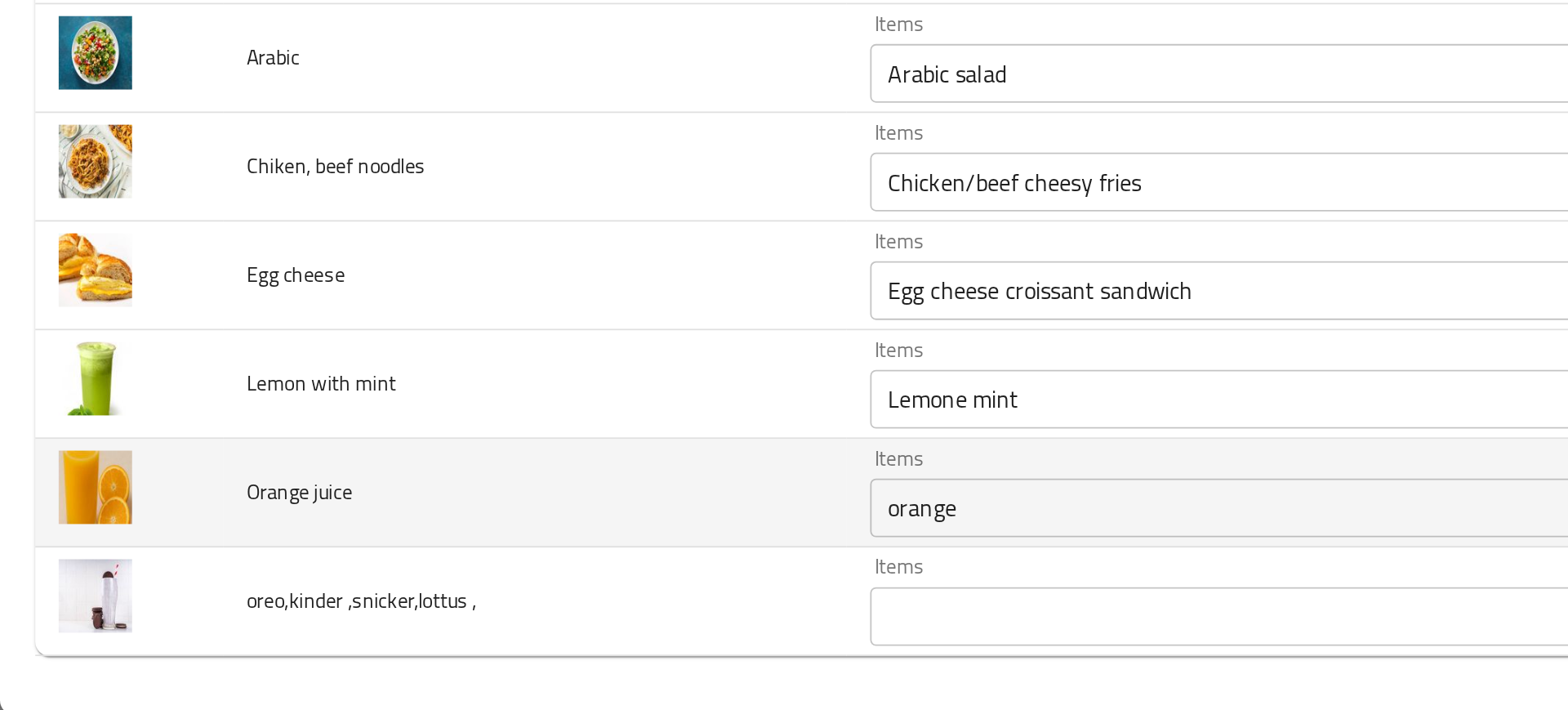
click at [431, 562] on td "Orange juice" at bounding box center [297, 587] width 347 height 61
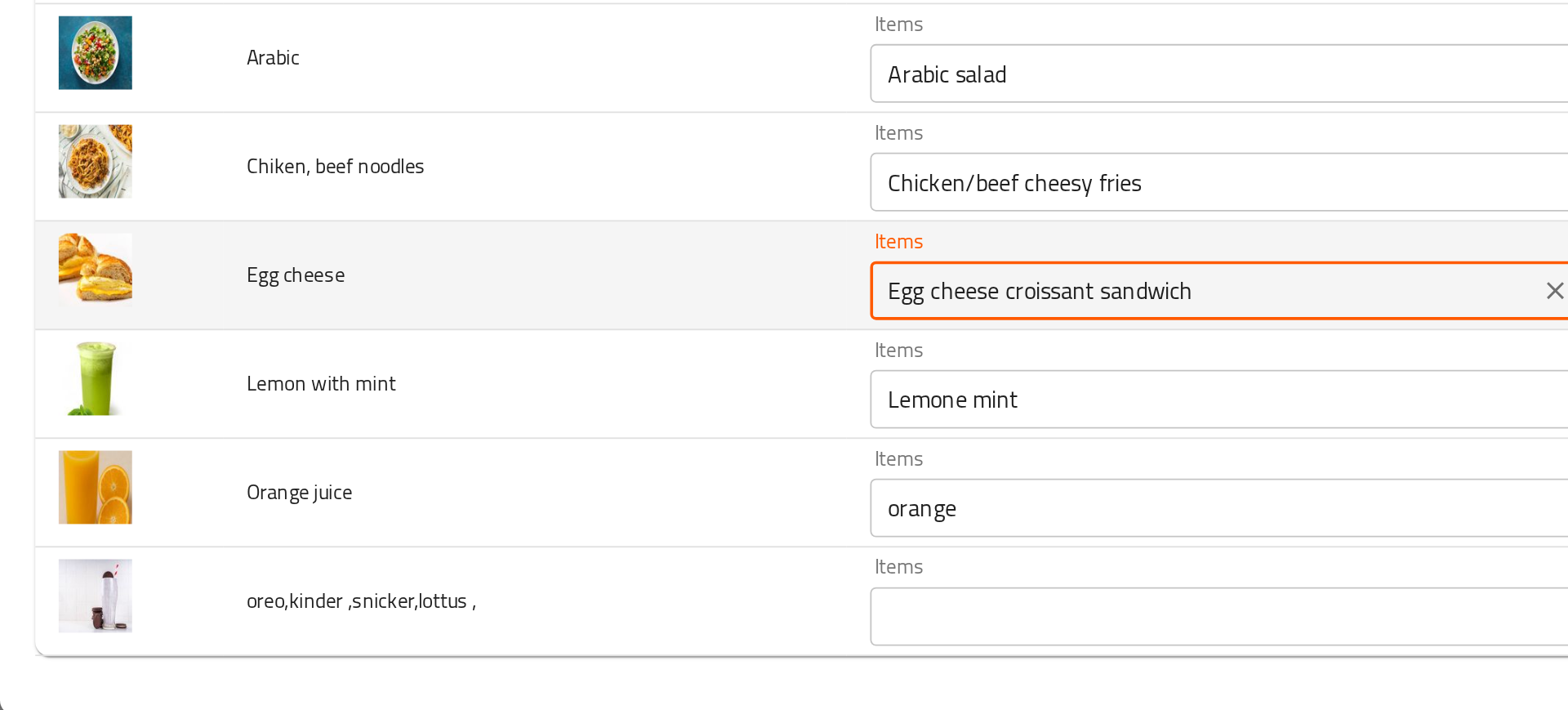
click at [520, 472] on cheese "Egg cheese croissant sandwich" at bounding box center [670, 473] width 362 height 23
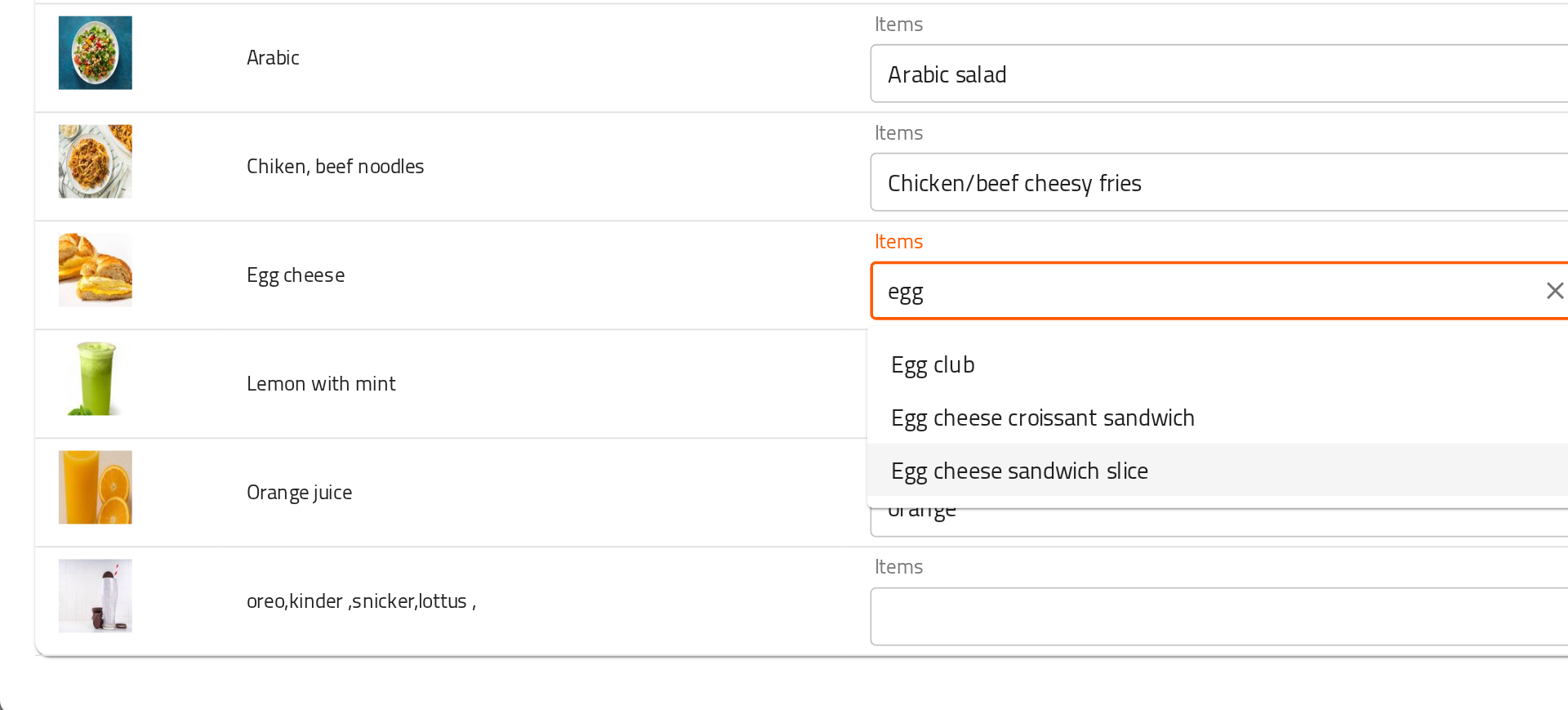
click at [536, 575] on span "Egg cheese sandwich slice" at bounding box center [568, 573] width 144 height 19
type cheese "Egg cheese sandwich slice"
type cheese-ar "جبن بيض ساندوتش سلايس"
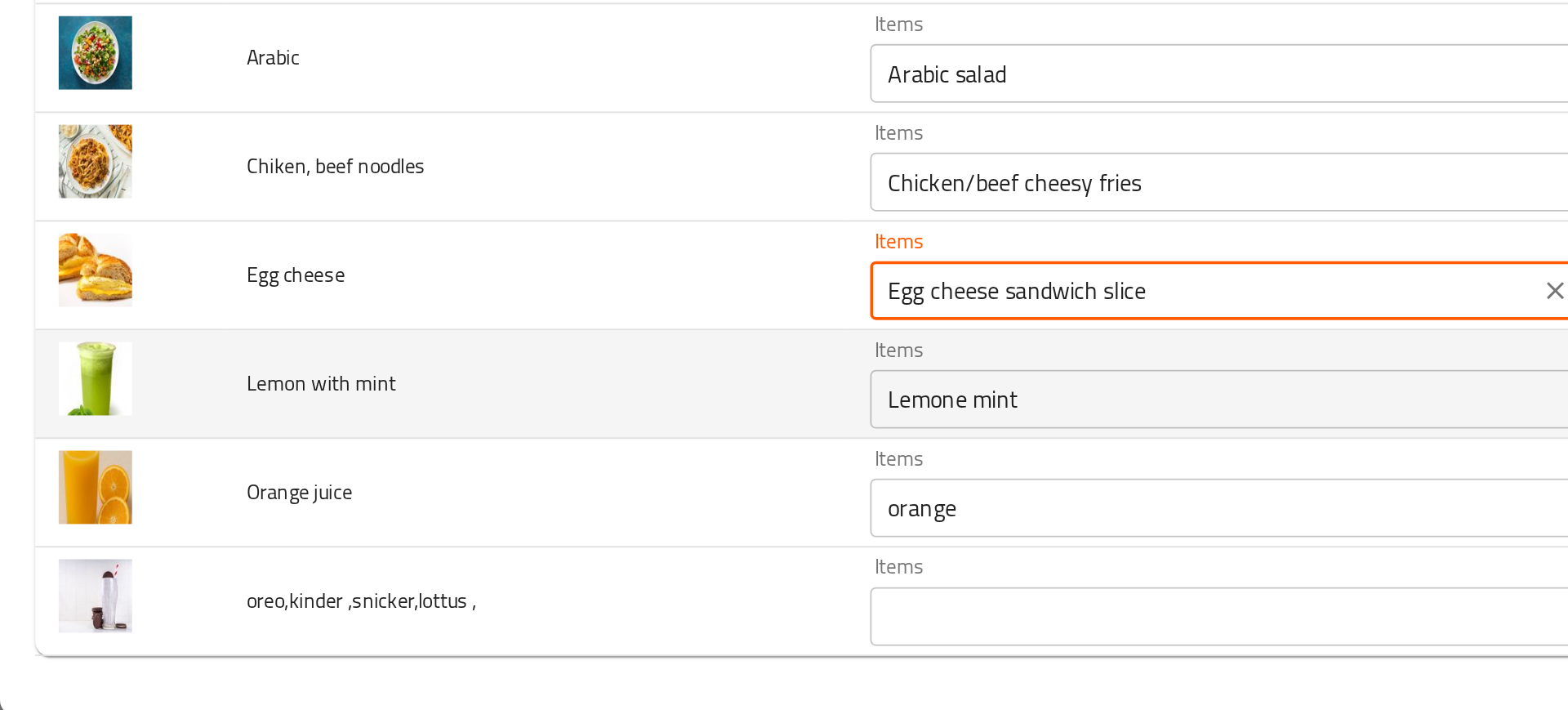
type cheese "Egg cheese sandwich slice"
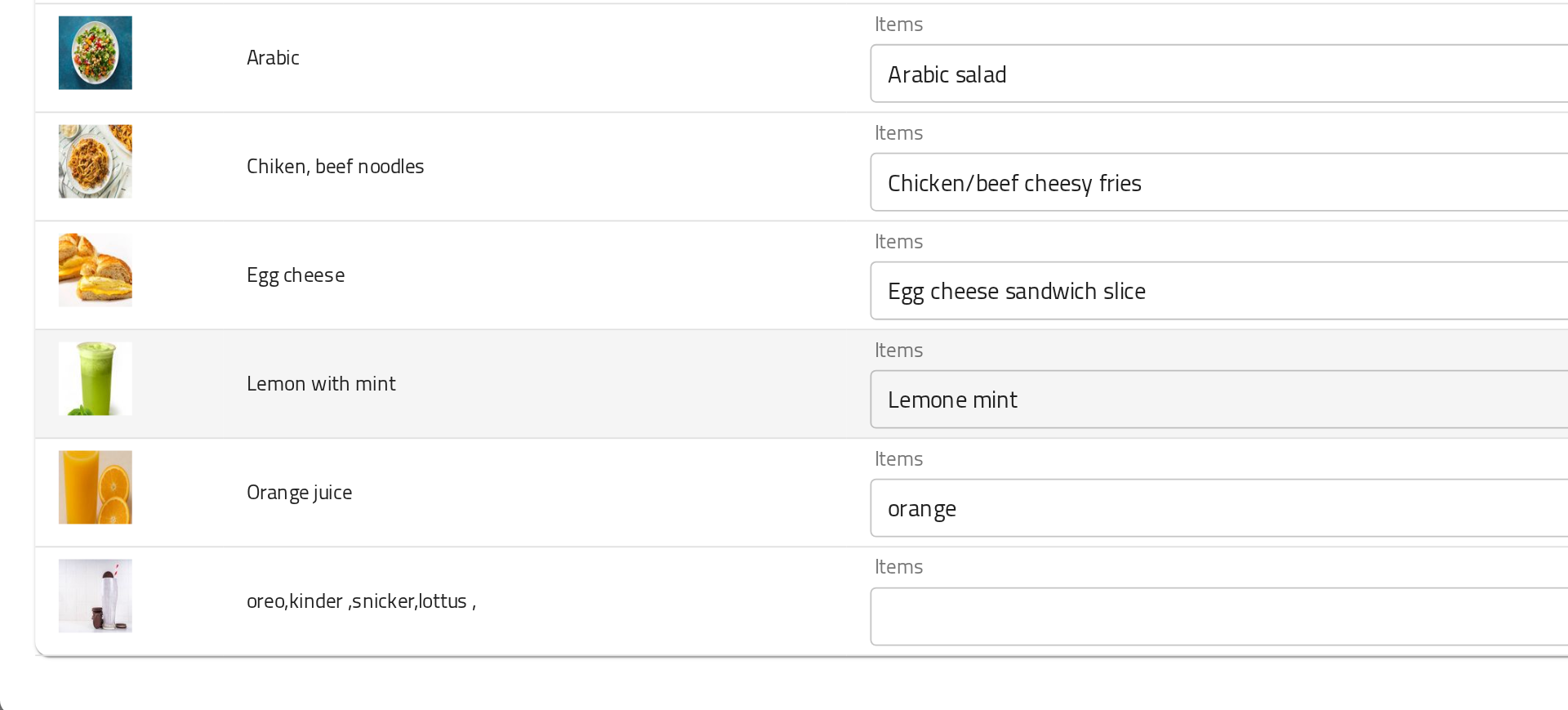
click at [427, 545] on td "Lemon with mint" at bounding box center [297, 527] width 347 height 61
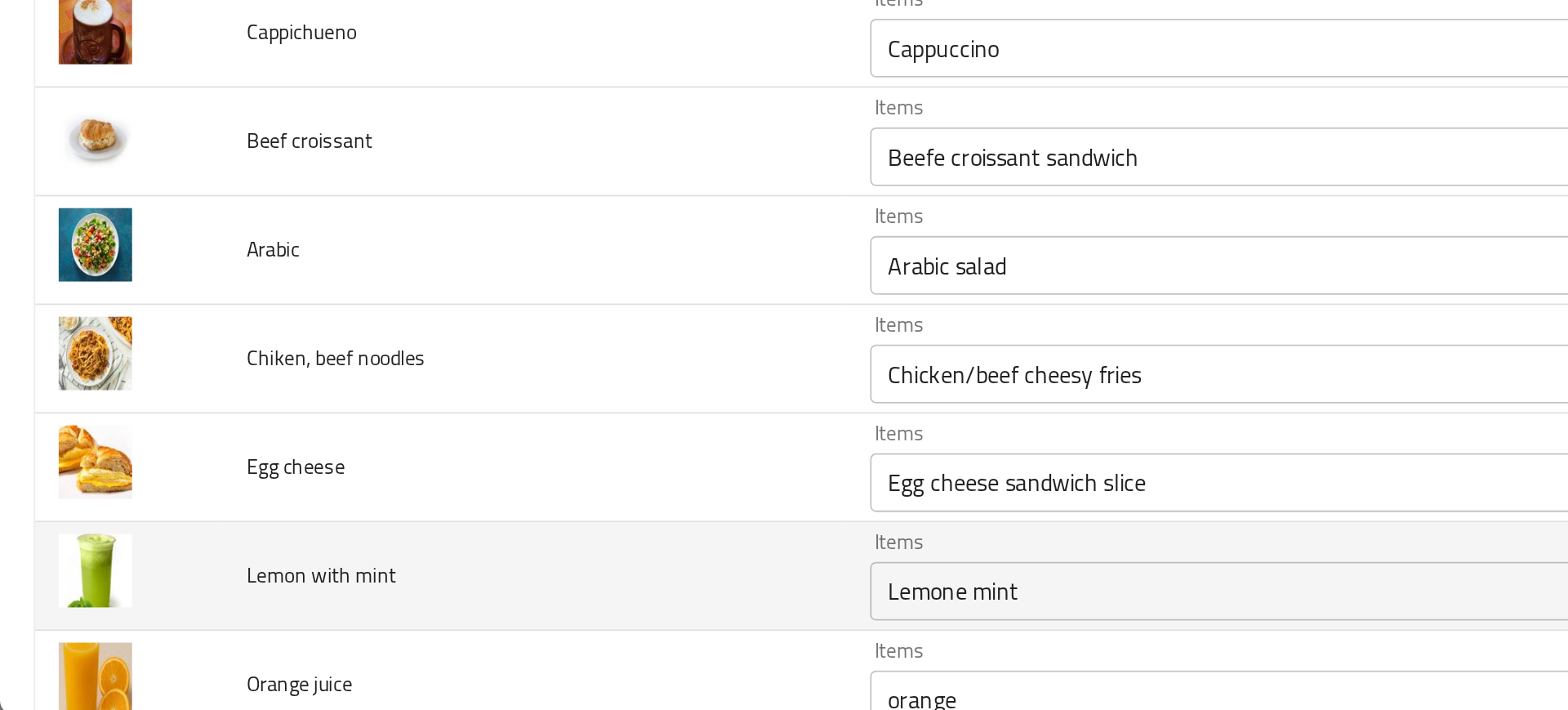
scroll to position [3516, 0]
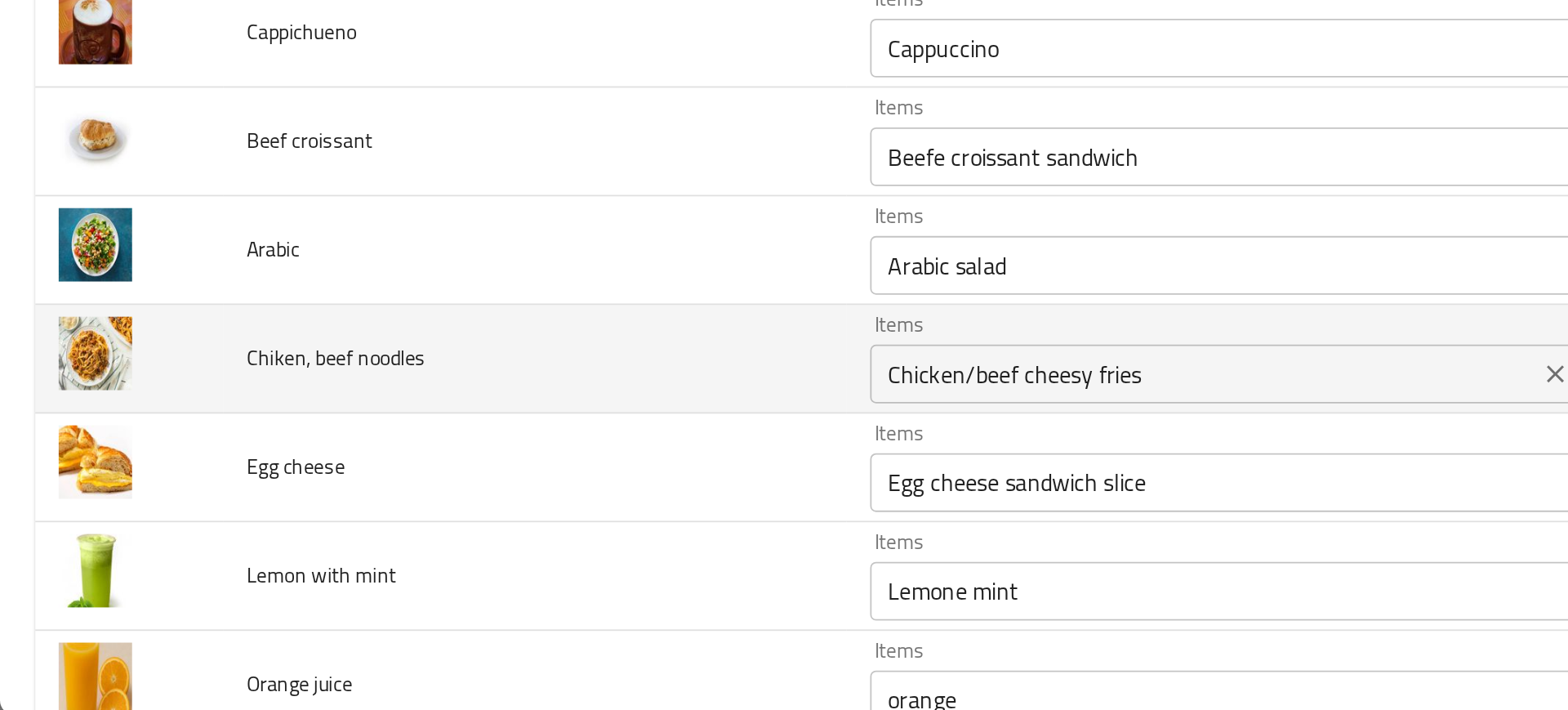
click at [567, 506] on div "Chicken/beef cheesy fries Items" at bounding box center [694, 520] width 420 height 33
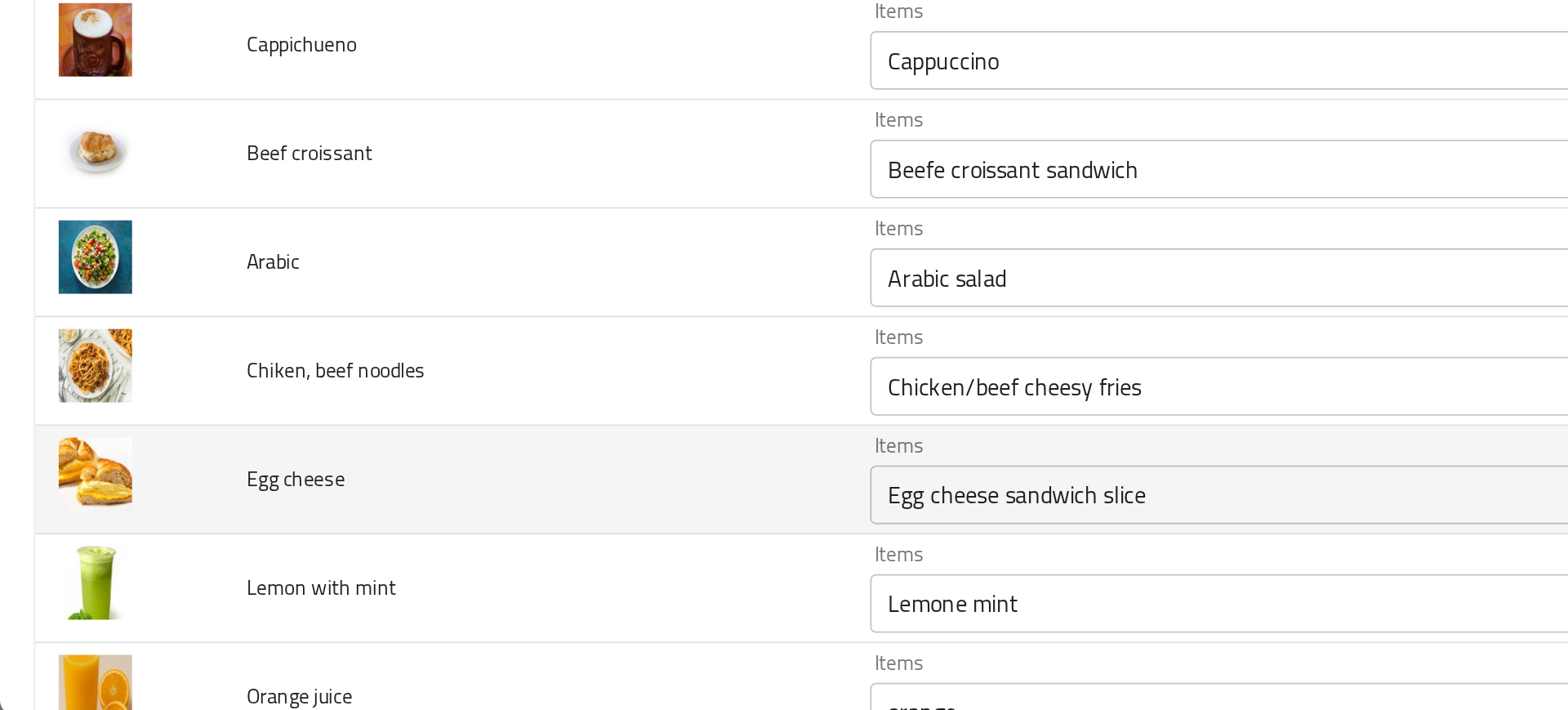
scroll to position [3509, 0]
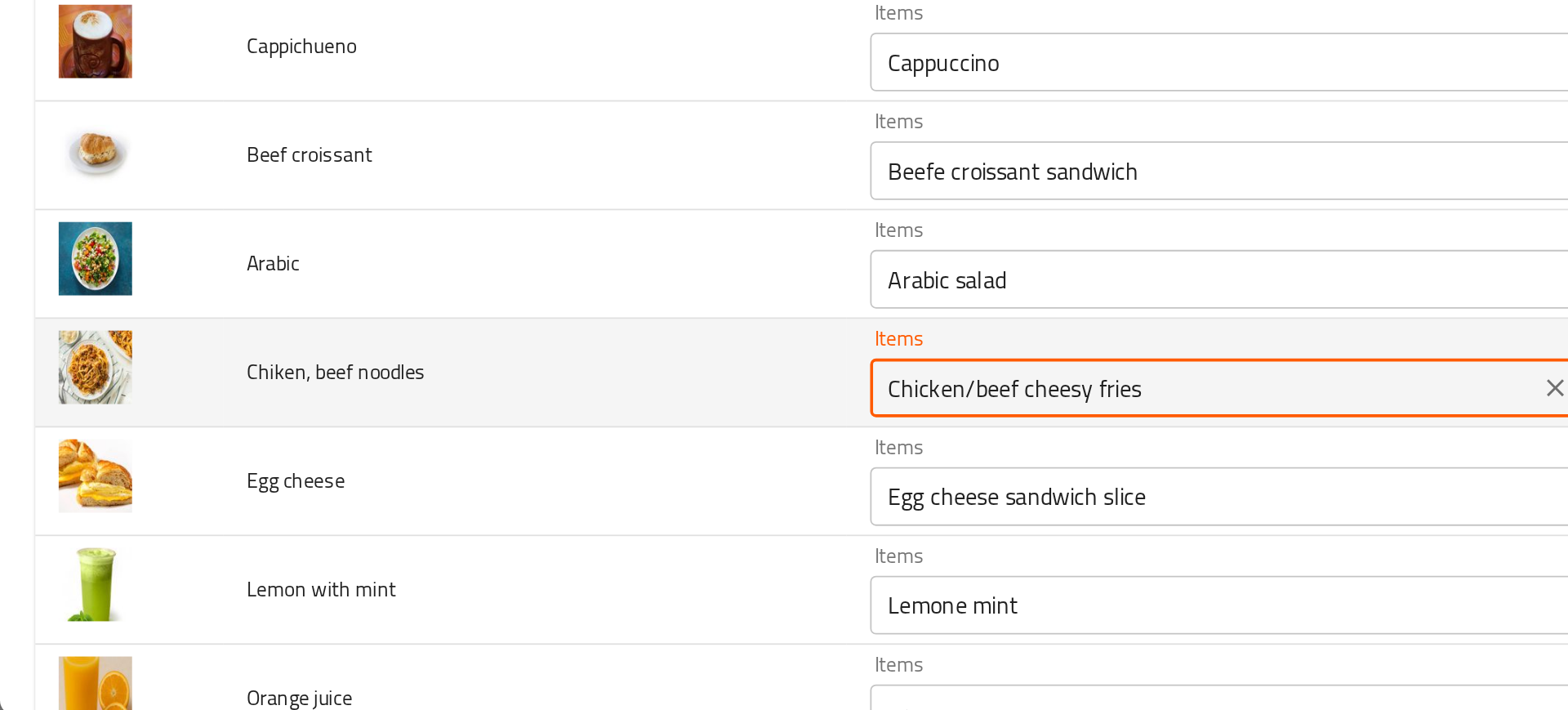
click at [559, 538] on noodles "Chicken/beef cheesy fries" at bounding box center [670, 527] width 362 height 23
click at [564, 516] on noodles "Chicken/beef cheesy fries" at bounding box center [670, 527] width 362 height 23
paste noodles "Mix noodles"
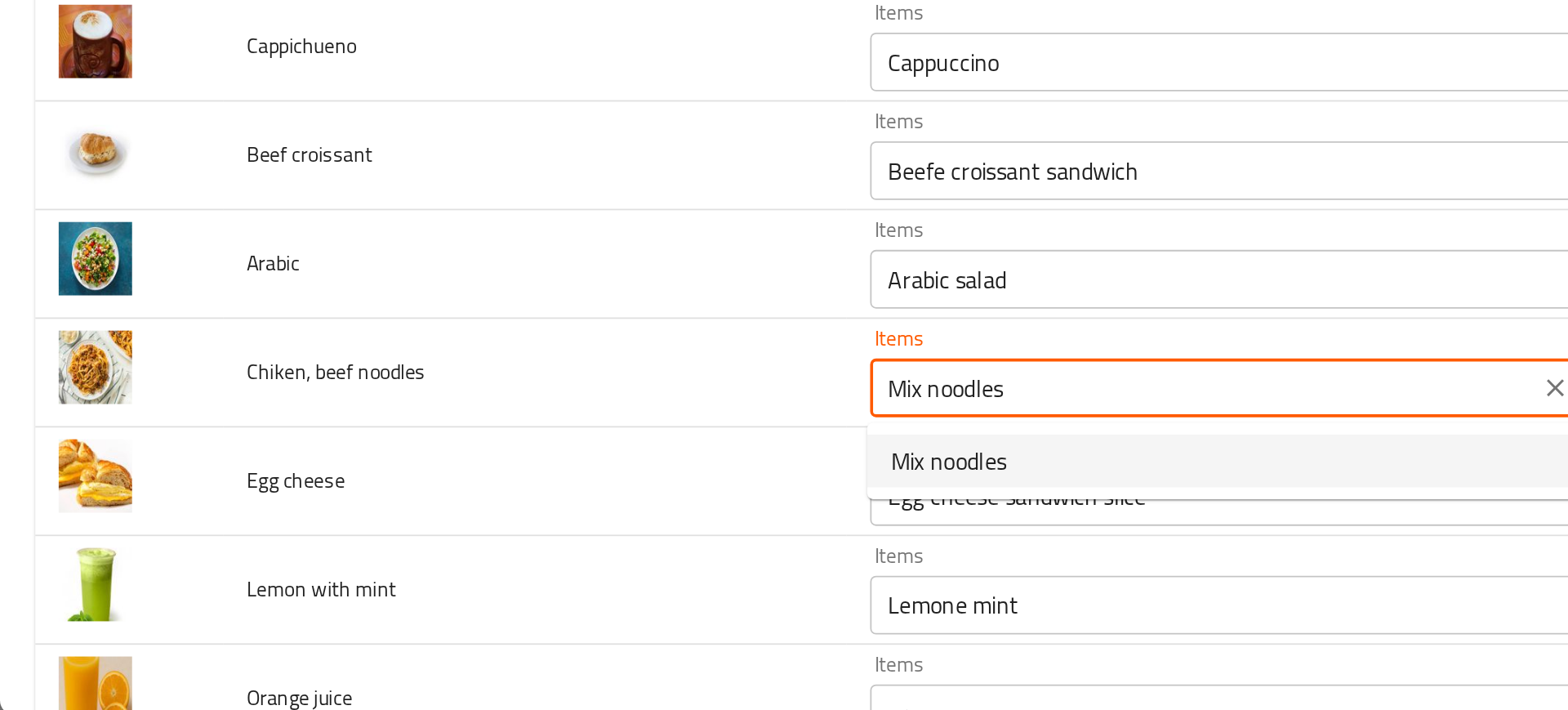
click at [536, 572] on span "Mix noodles" at bounding box center [528, 568] width 64 height 19
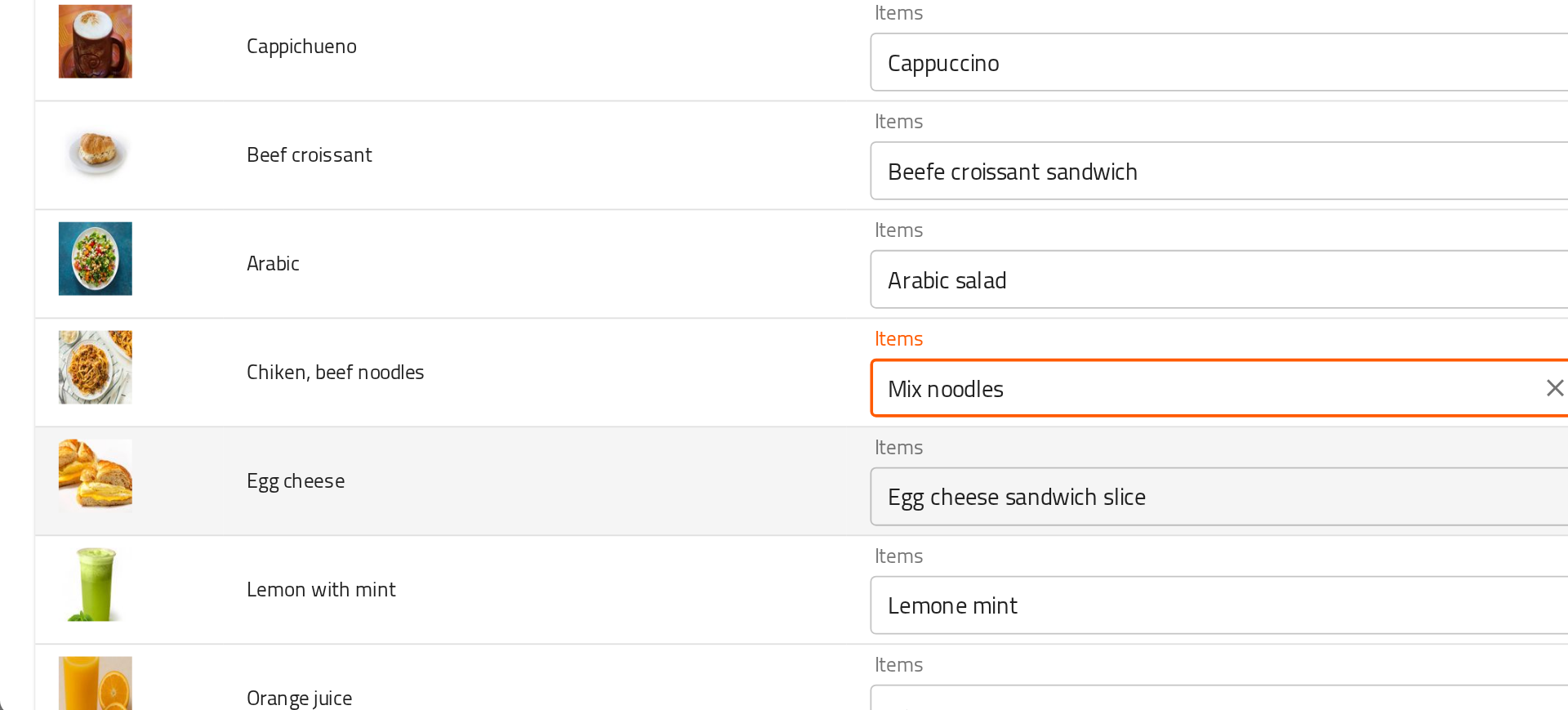
type noodles "Chicken/beef cheesy fries"
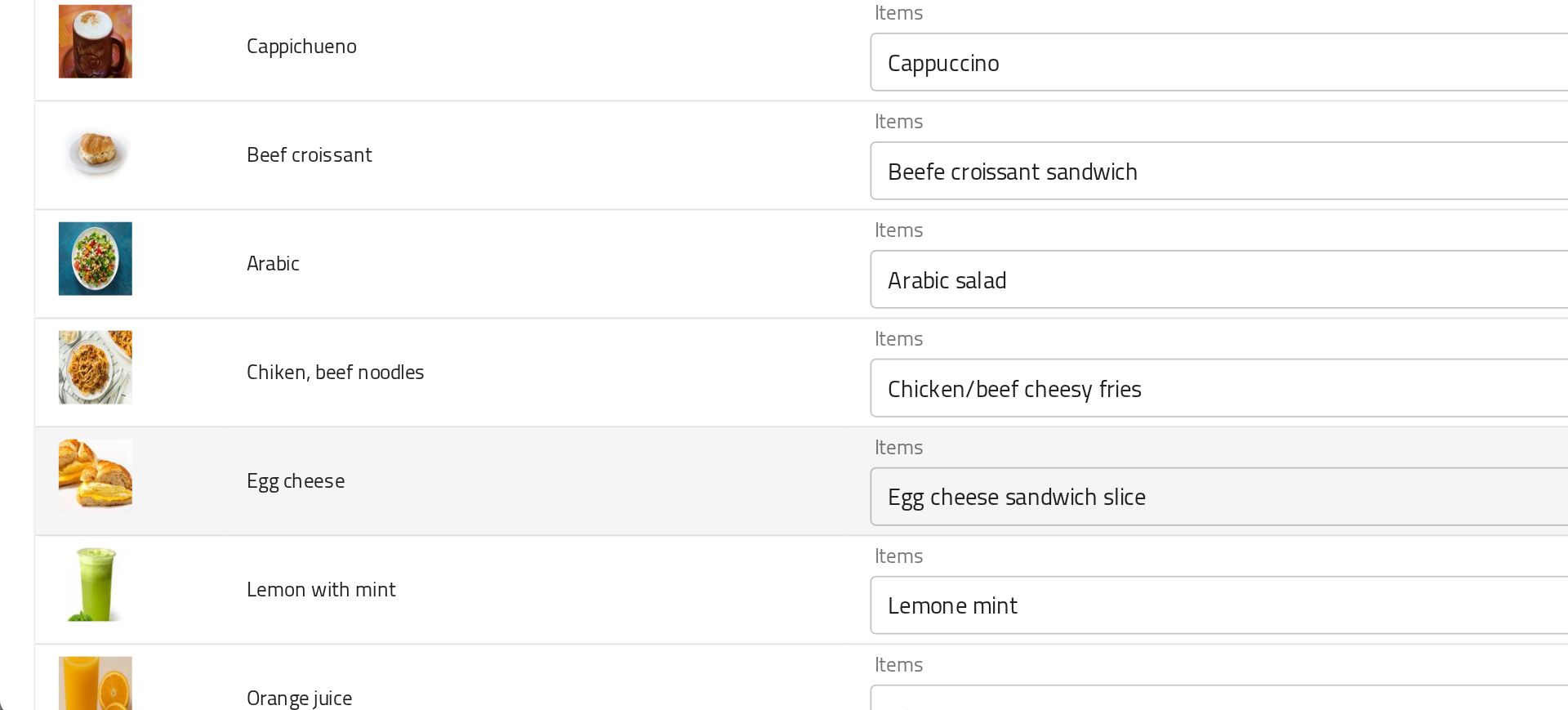
click at [434, 554] on td "Egg cheese" at bounding box center [297, 581] width 347 height 61
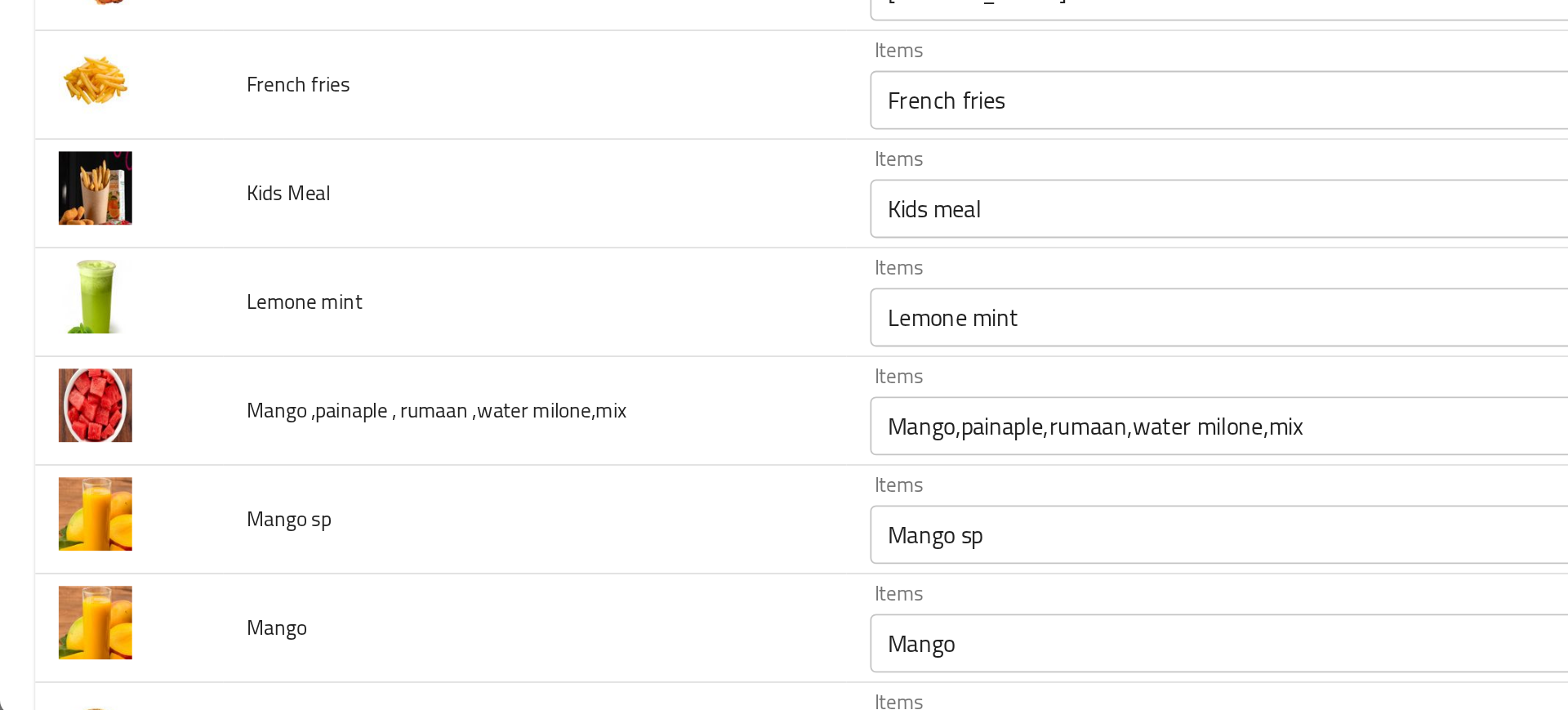
scroll to position [1243, 0]
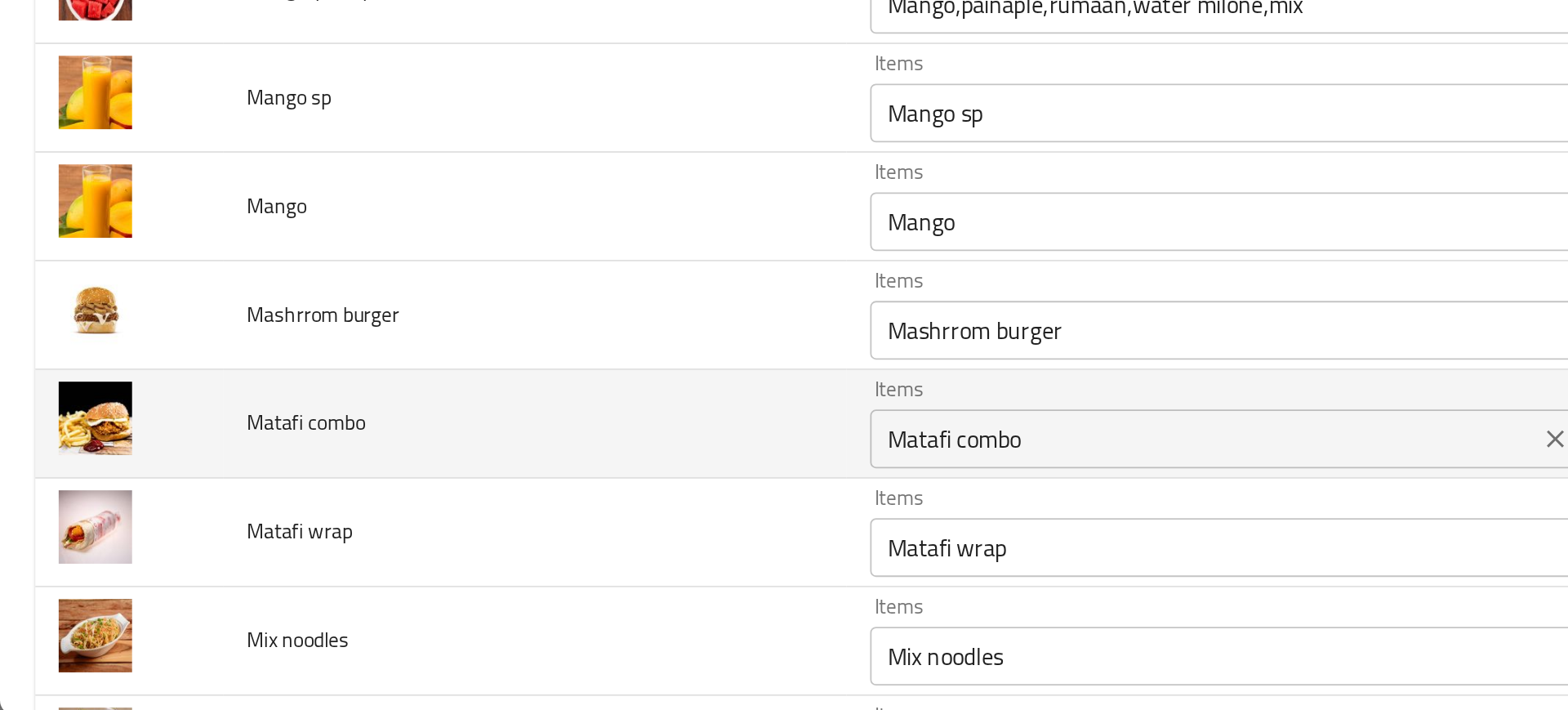
click at [525, 543] on div "Matafi combo Items" at bounding box center [694, 556] width 420 height 33
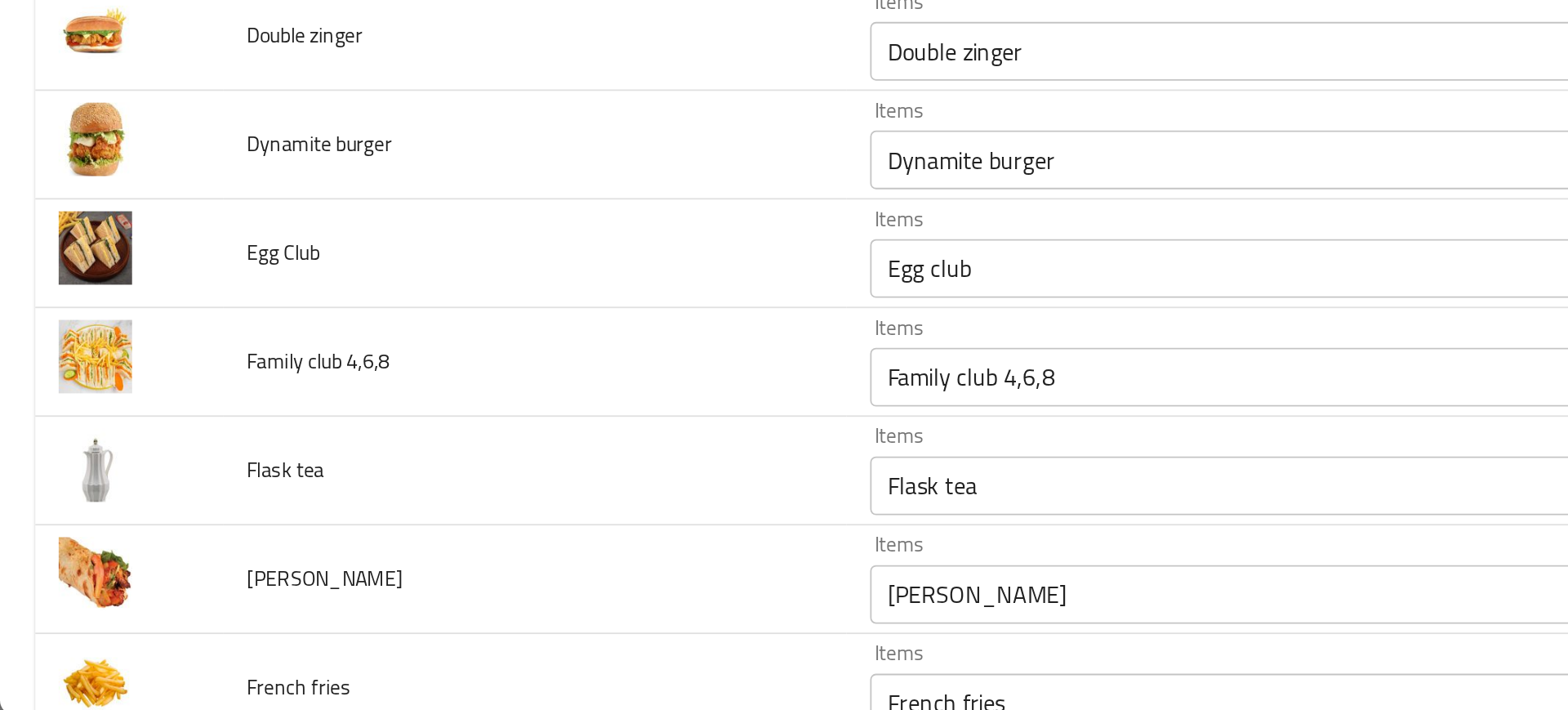
scroll to position [672, 0]
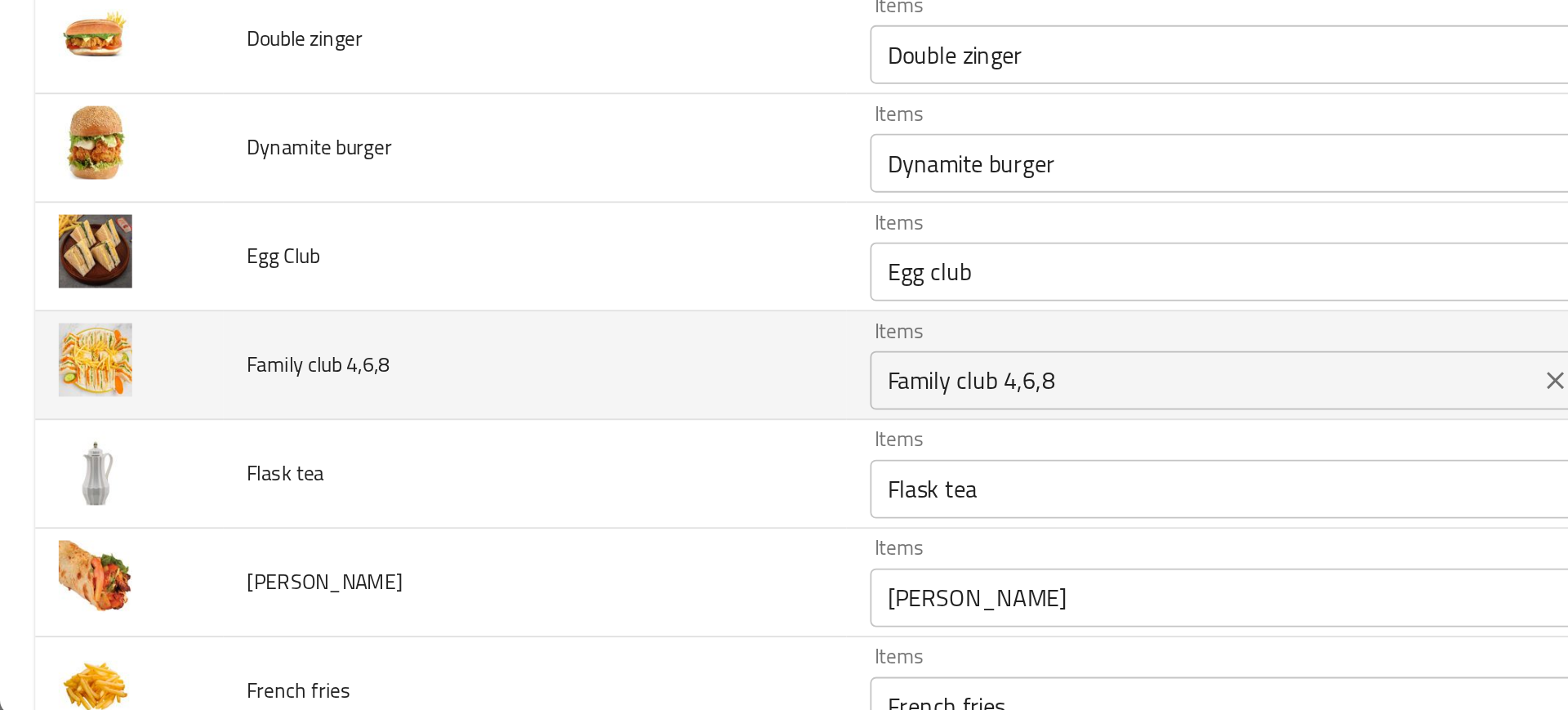
click at [489, 515] on 4\,6\,8 "Family club 4,6,8" at bounding box center [670, 523] width 362 height 23
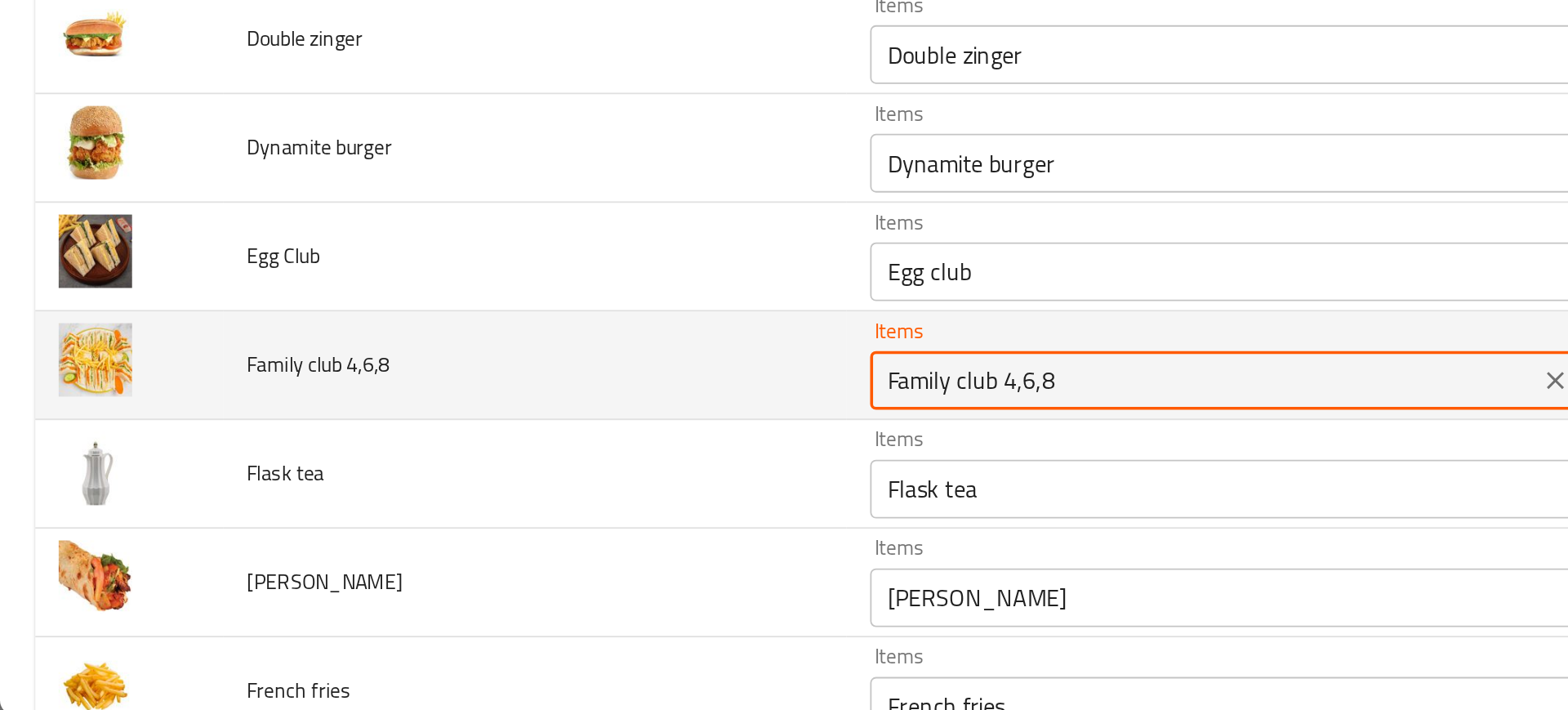
click at [489, 515] on 4\,6\,8 "Family club 4,6,8" at bounding box center [670, 523] width 362 height 23
type 4\,6\,8 "Family club 4,6,8"
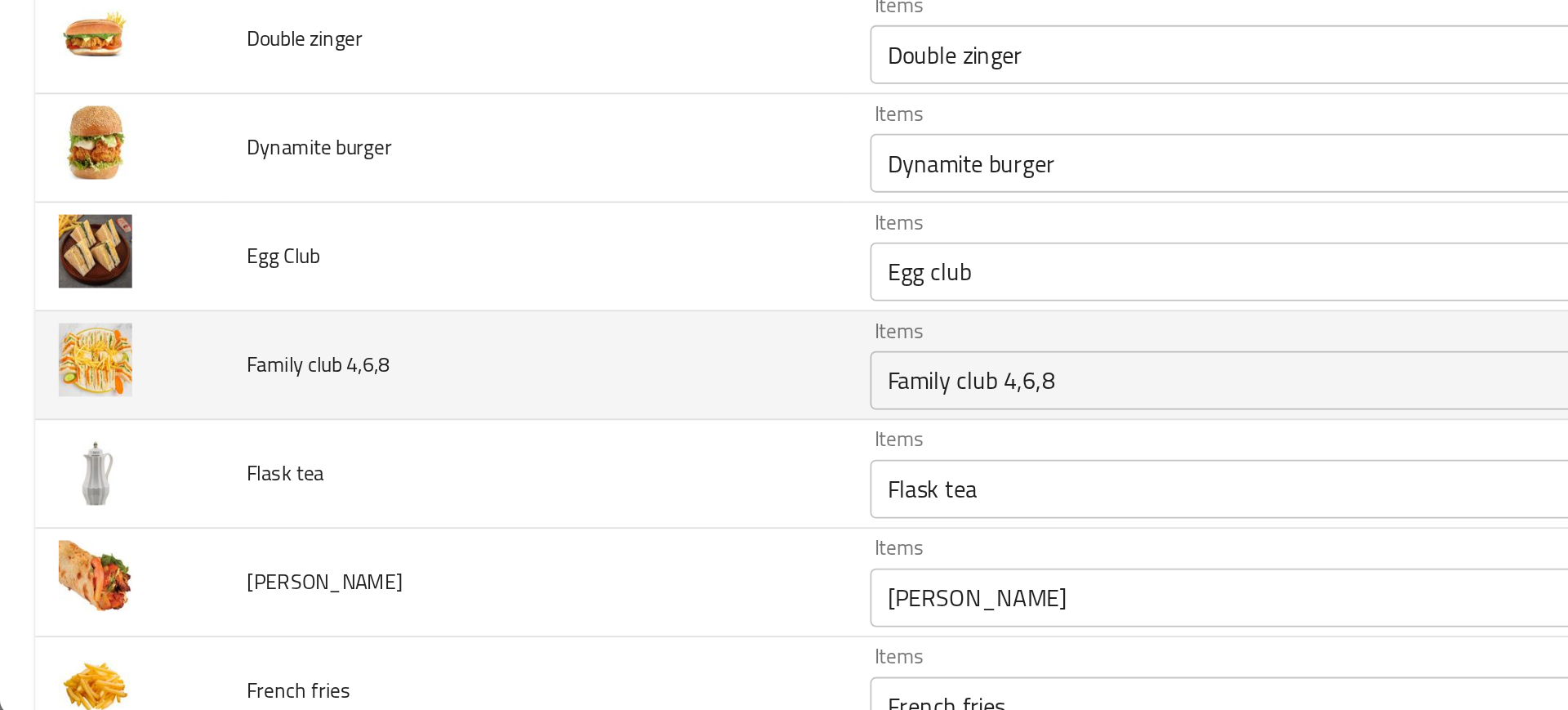
click at [172, 528] on td "Family club 4,6,8" at bounding box center [297, 516] width 347 height 61
click at [161, 517] on span "Family club 4,6,8" at bounding box center [177, 514] width 80 height 21
copy span "Family club 4,6,8"
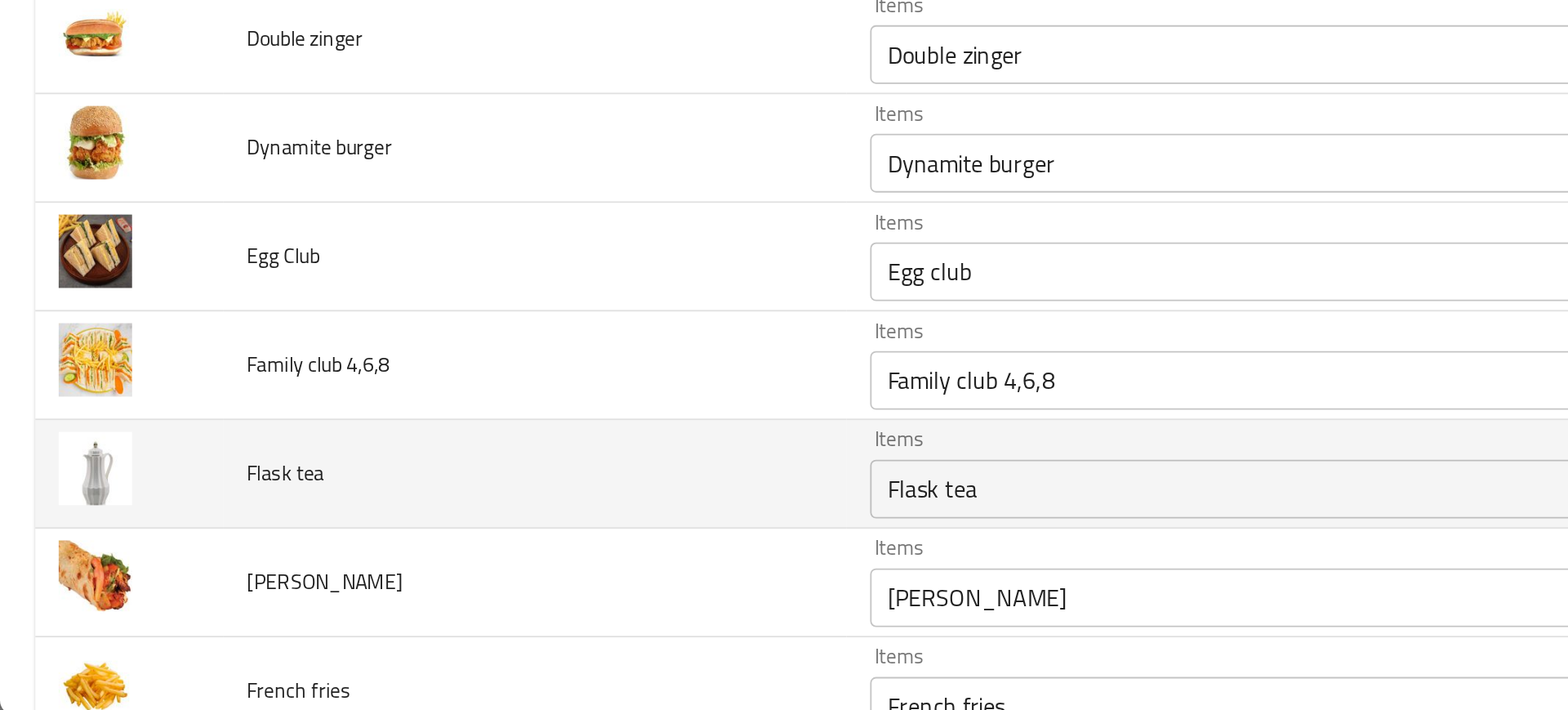
click at [379, 554] on td "Flask tea" at bounding box center [297, 576] width 347 height 61
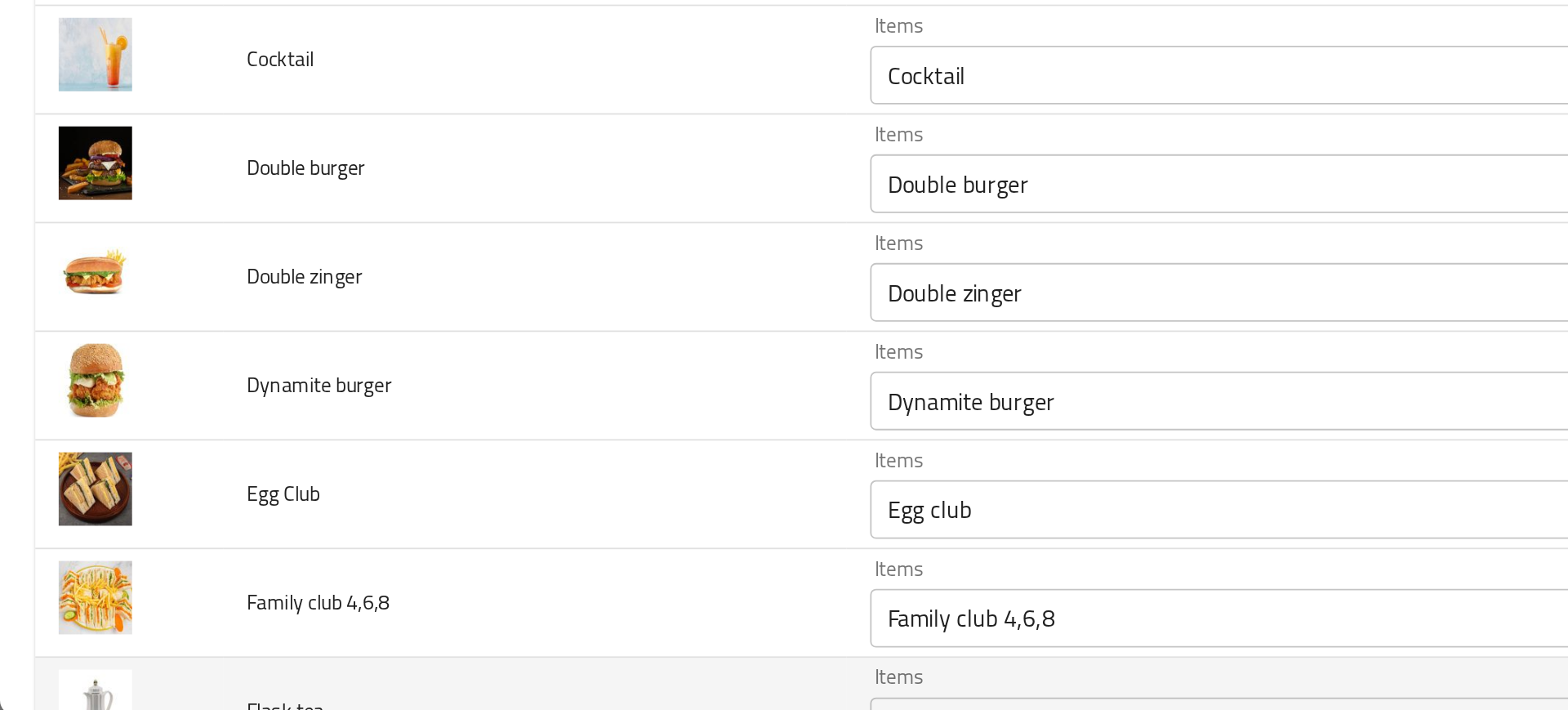
scroll to position [529, 0]
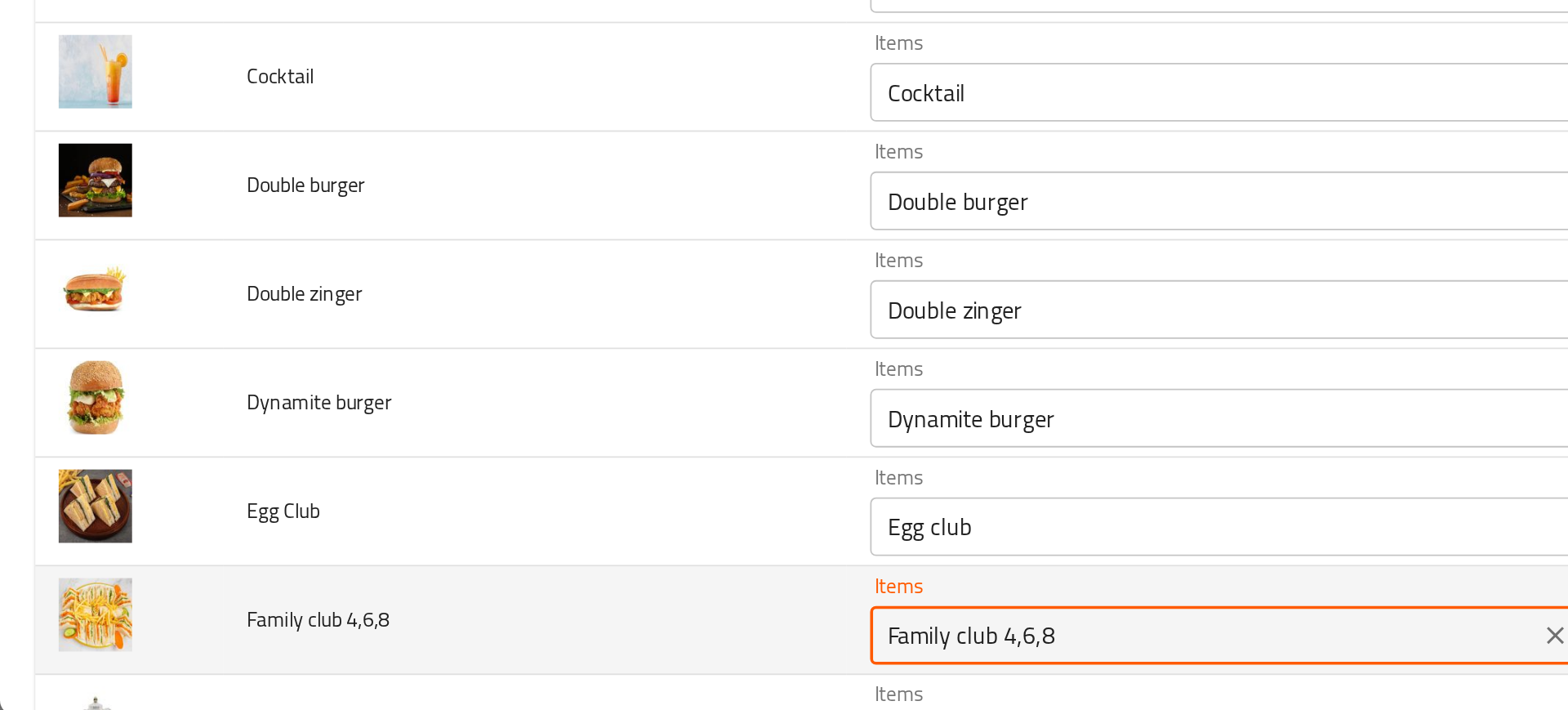
click at [579, 659] on 4\,6\,8 "Family club 4,6,8" at bounding box center [670, 665] width 362 height 23
type 4\,6\,8 "Family club 4,6,8"
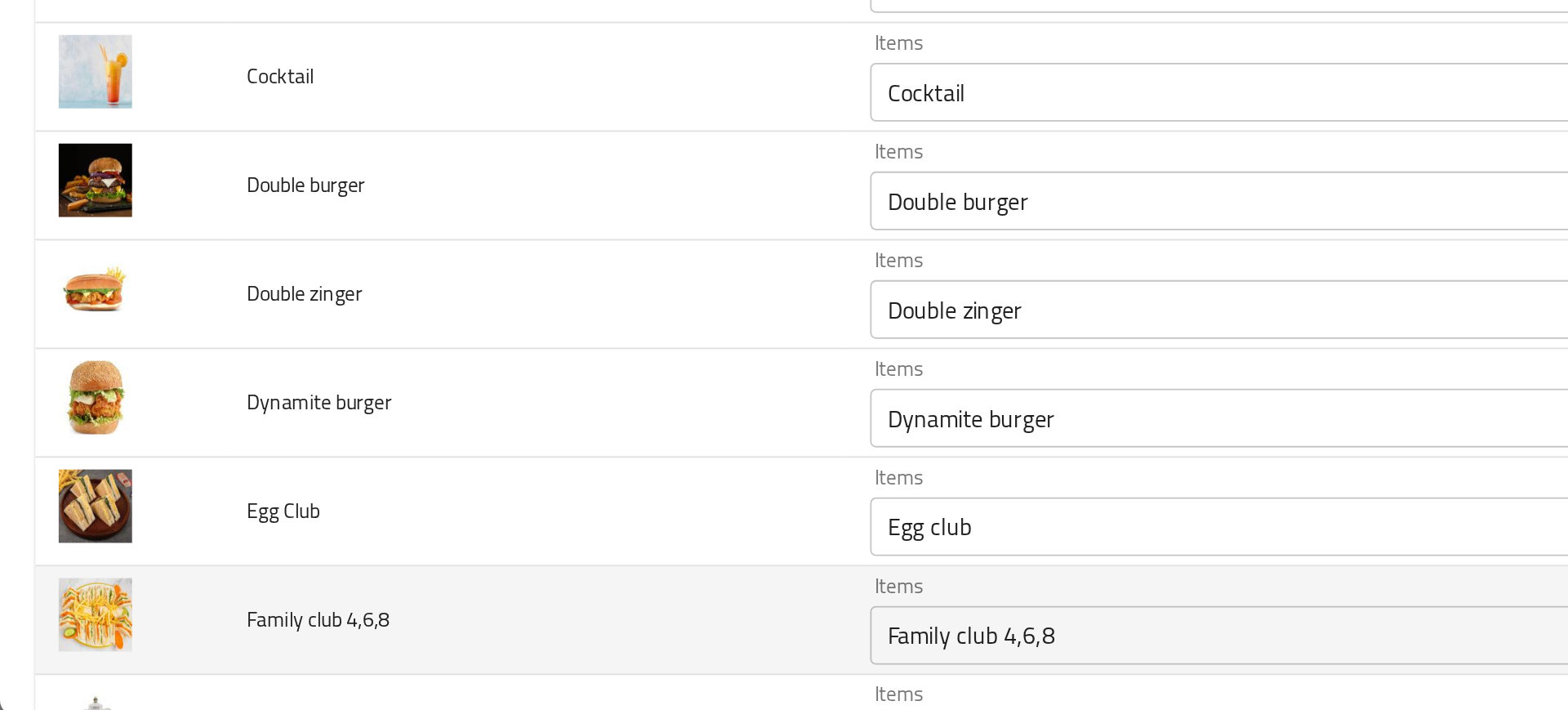
click at [376, 629] on td "Family club 4,6,8" at bounding box center [297, 658] width 347 height 61
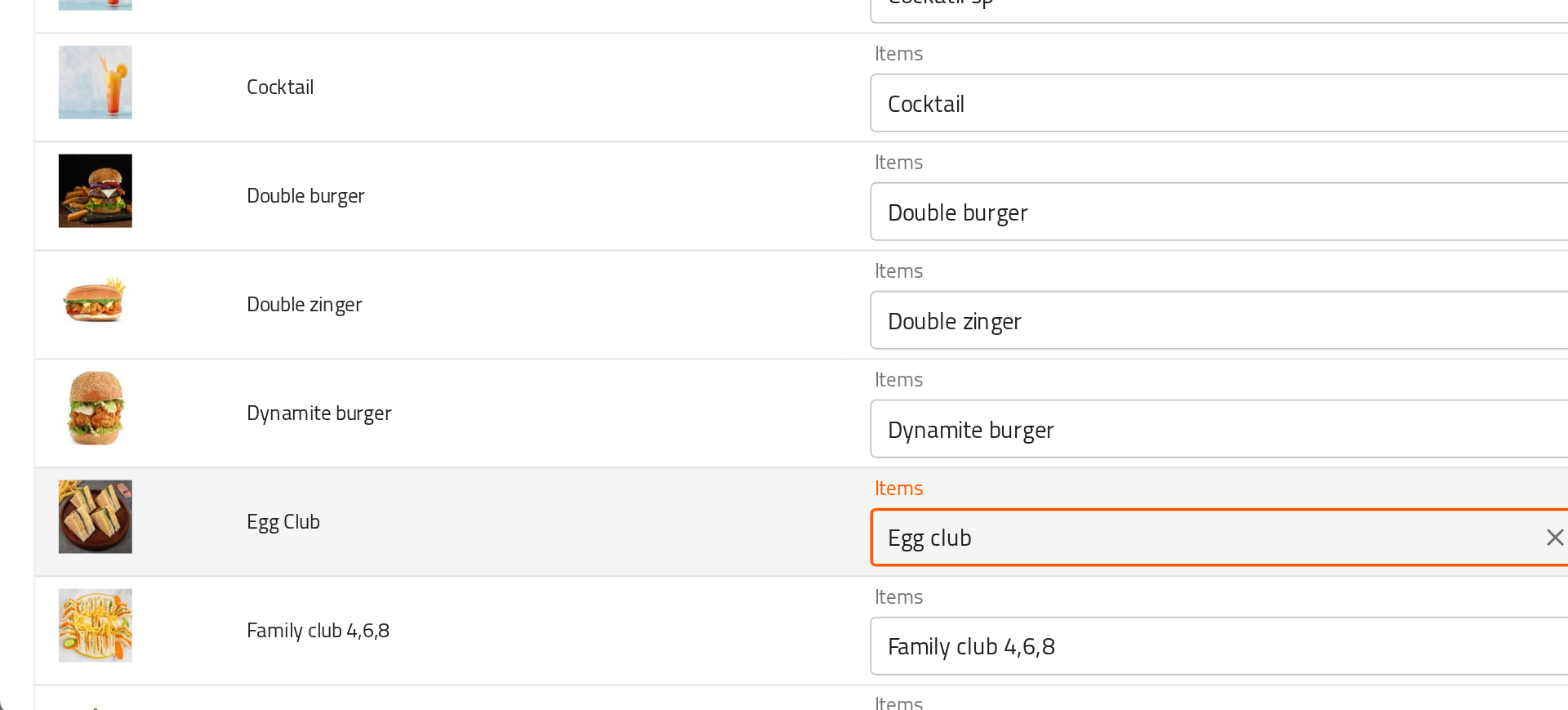
click at [537, 605] on Club "Egg club" at bounding box center [670, 610] width 362 height 23
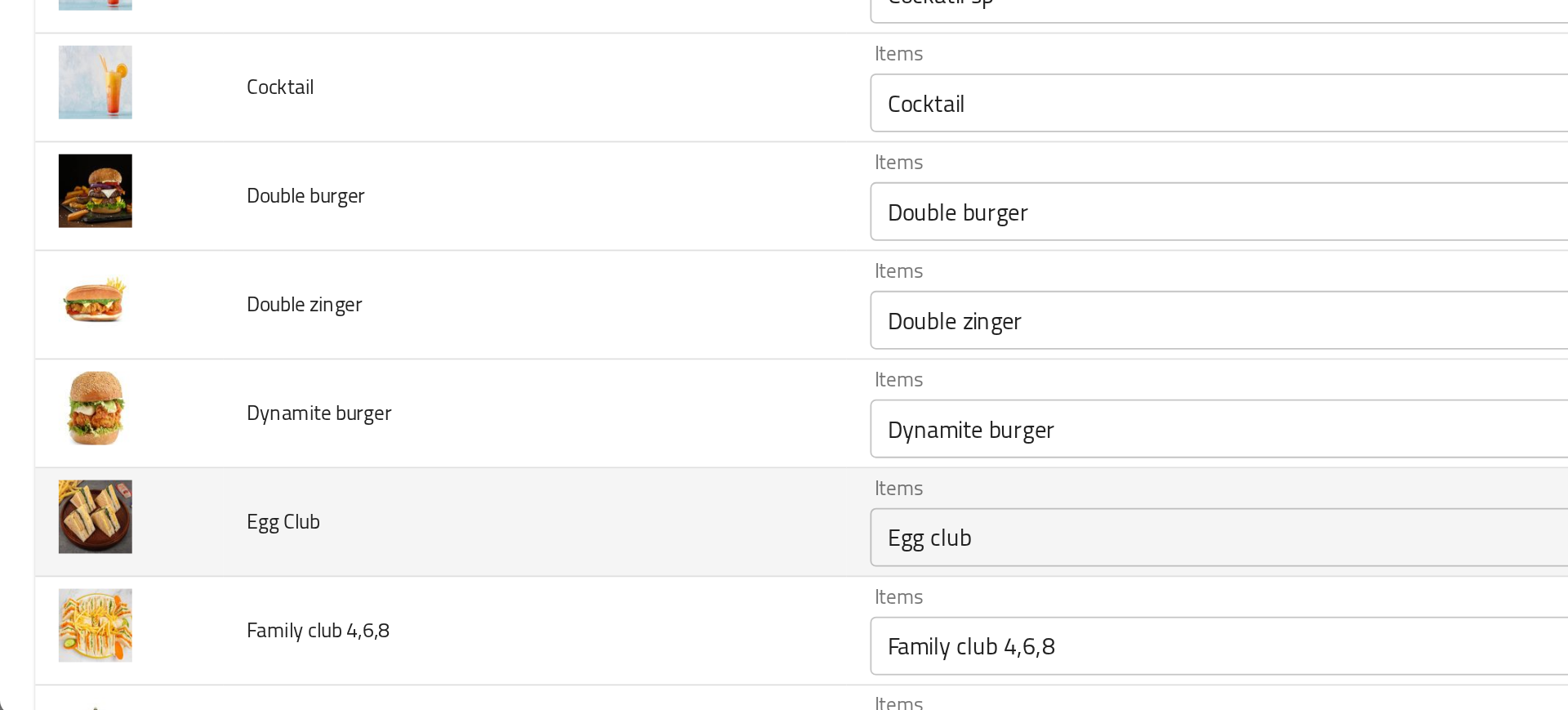
click at [313, 605] on td "Egg Club" at bounding box center [297, 604] width 347 height 61
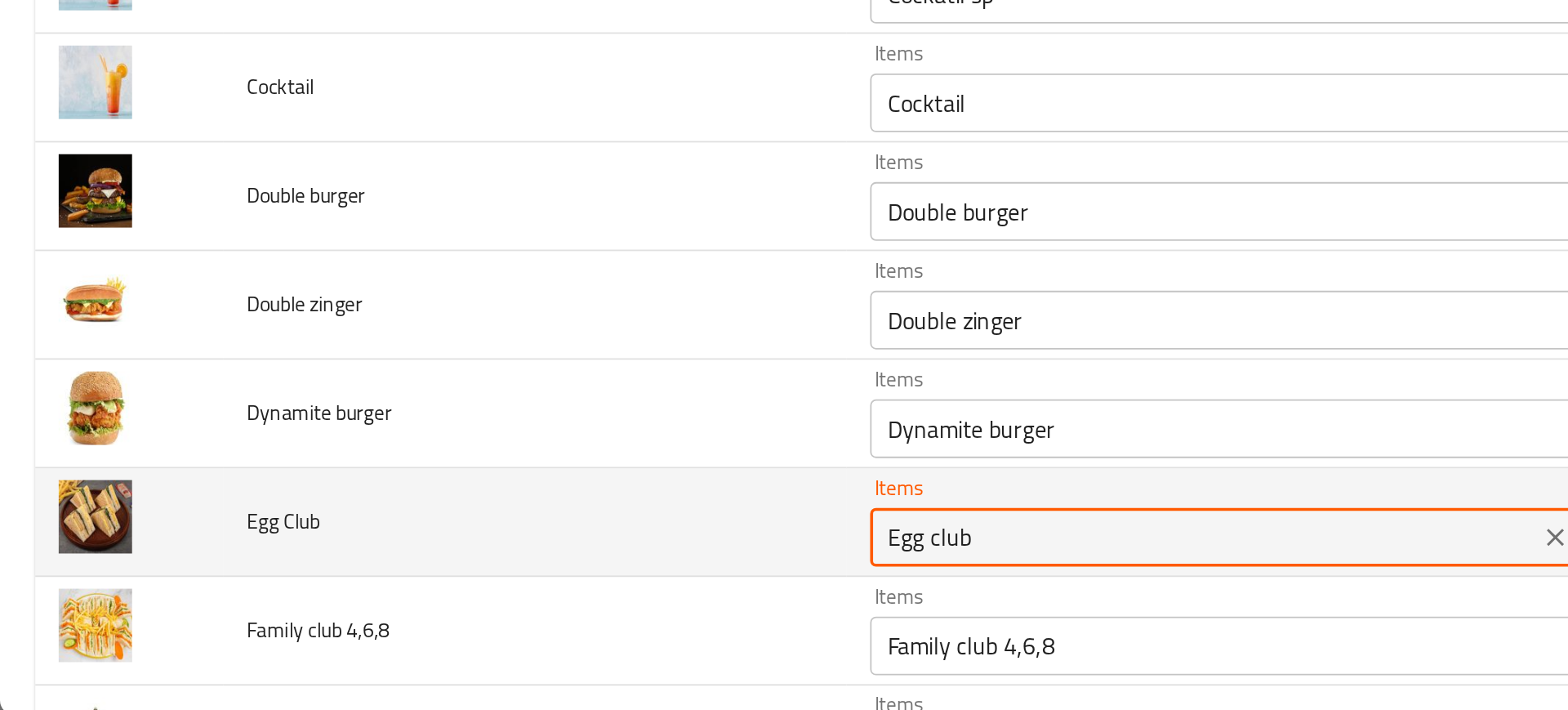
click at [530, 601] on Club "Egg club" at bounding box center [670, 610] width 362 height 23
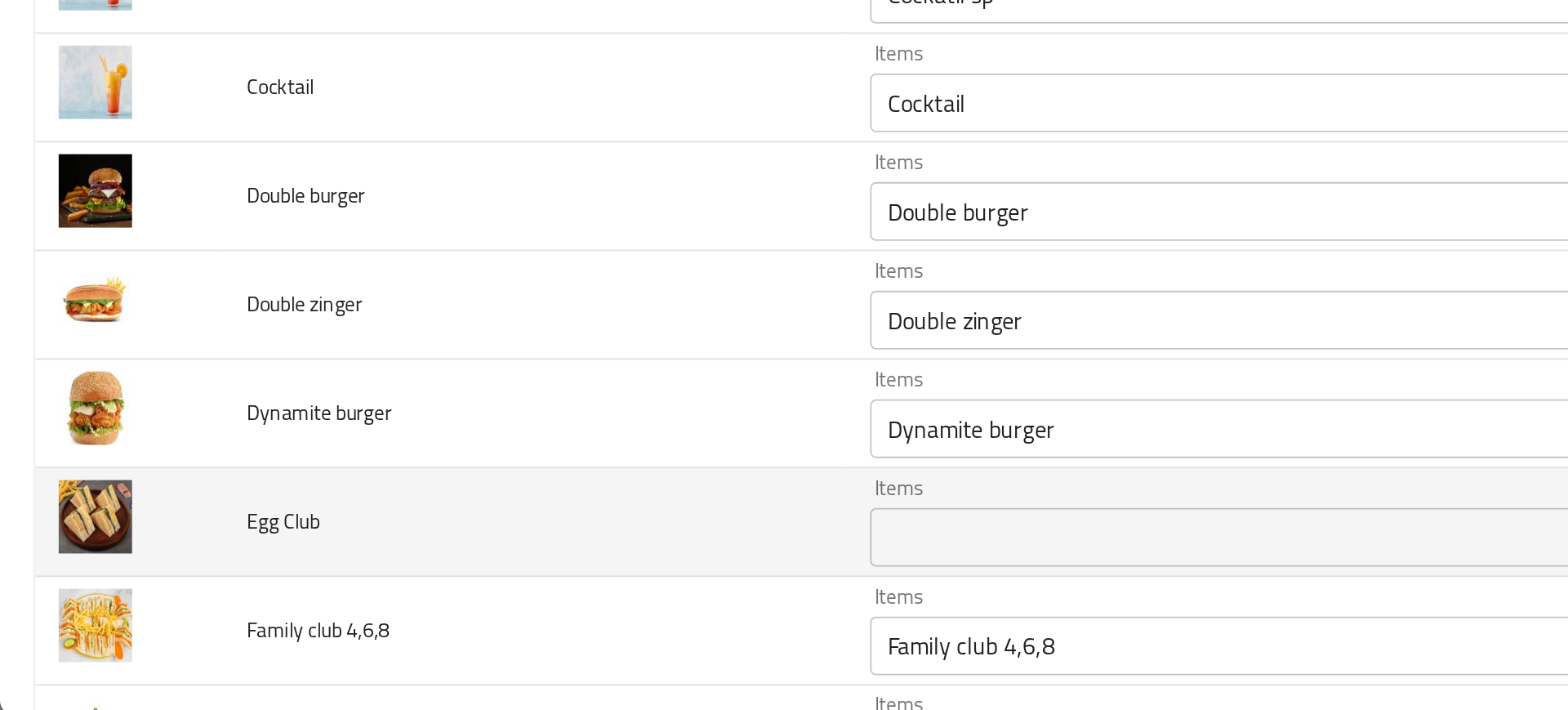
click at [428, 604] on td "Egg Club" at bounding box center [297, 604] width 347 height 61
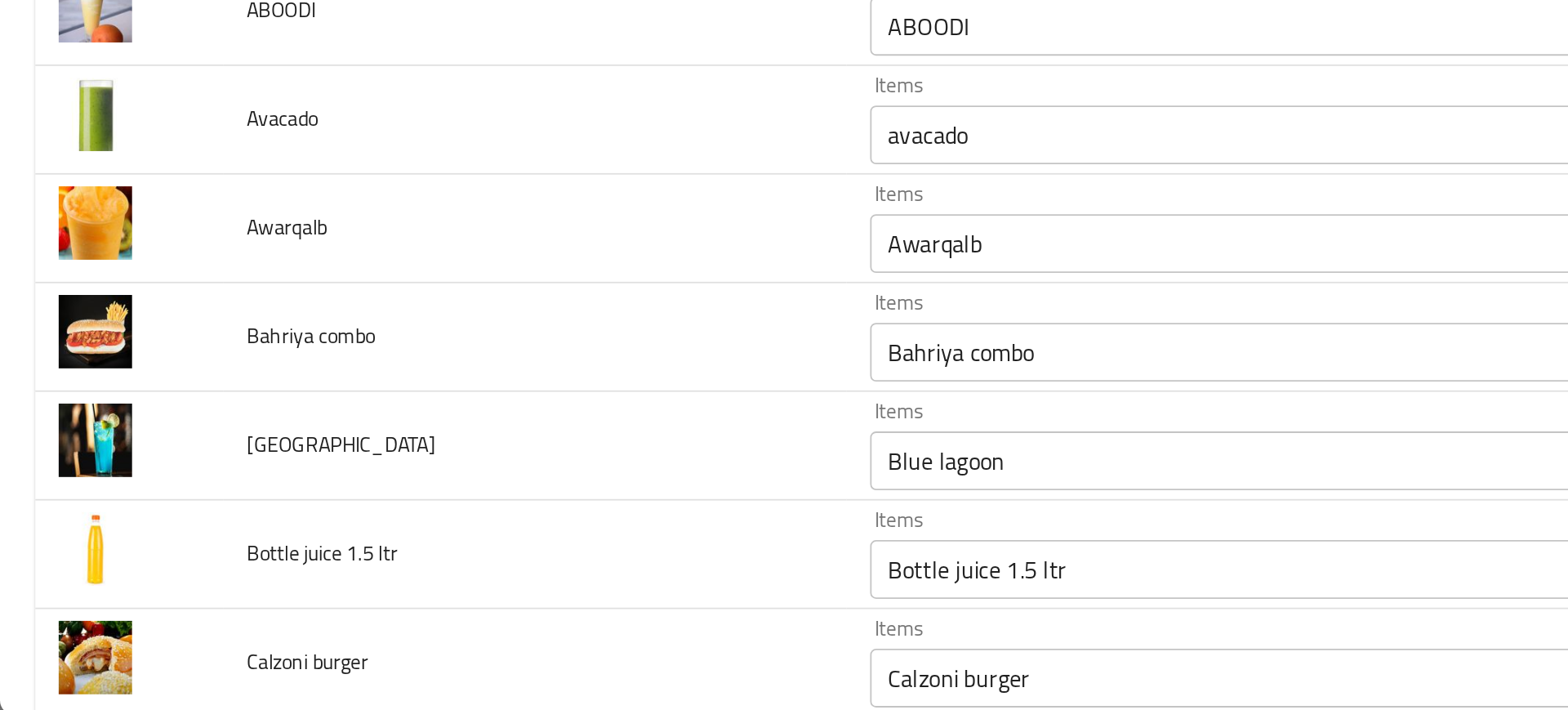
scroll to position [0, 0]
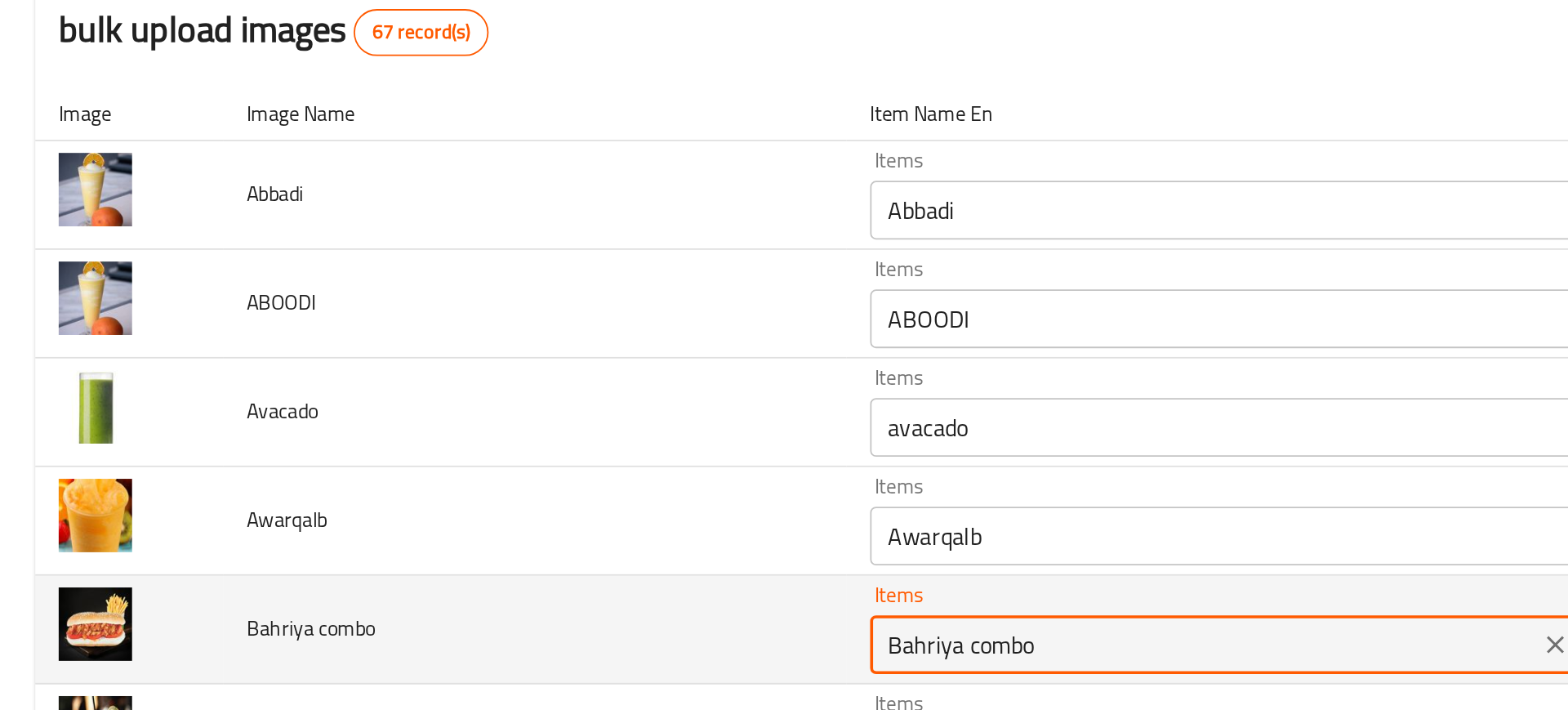
click at [541, 522] on "Bahriya combo" at bounding box center [670, 530] width 362 height 23
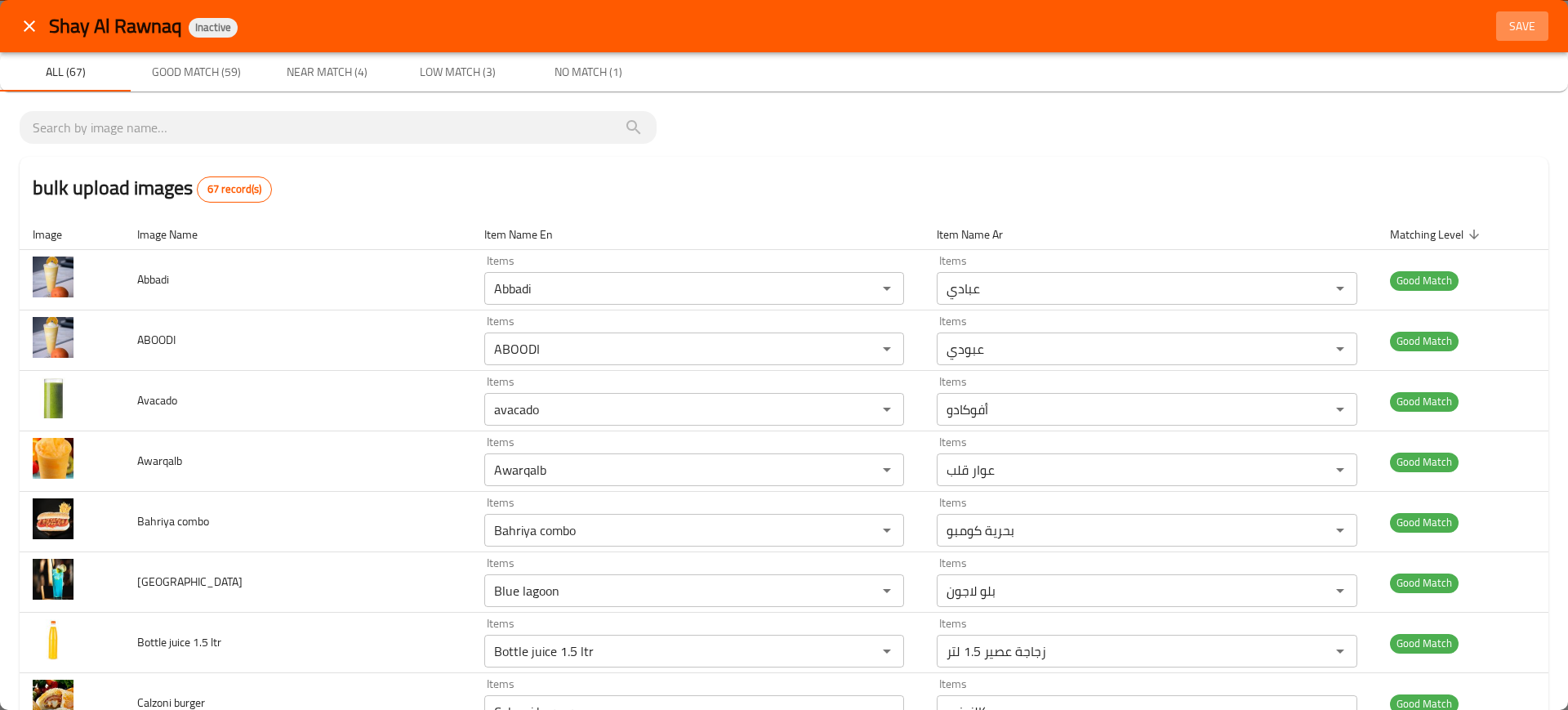
click at [1509, 28] on span "Save" at bounding box center [1522, 26] width 39 height 20
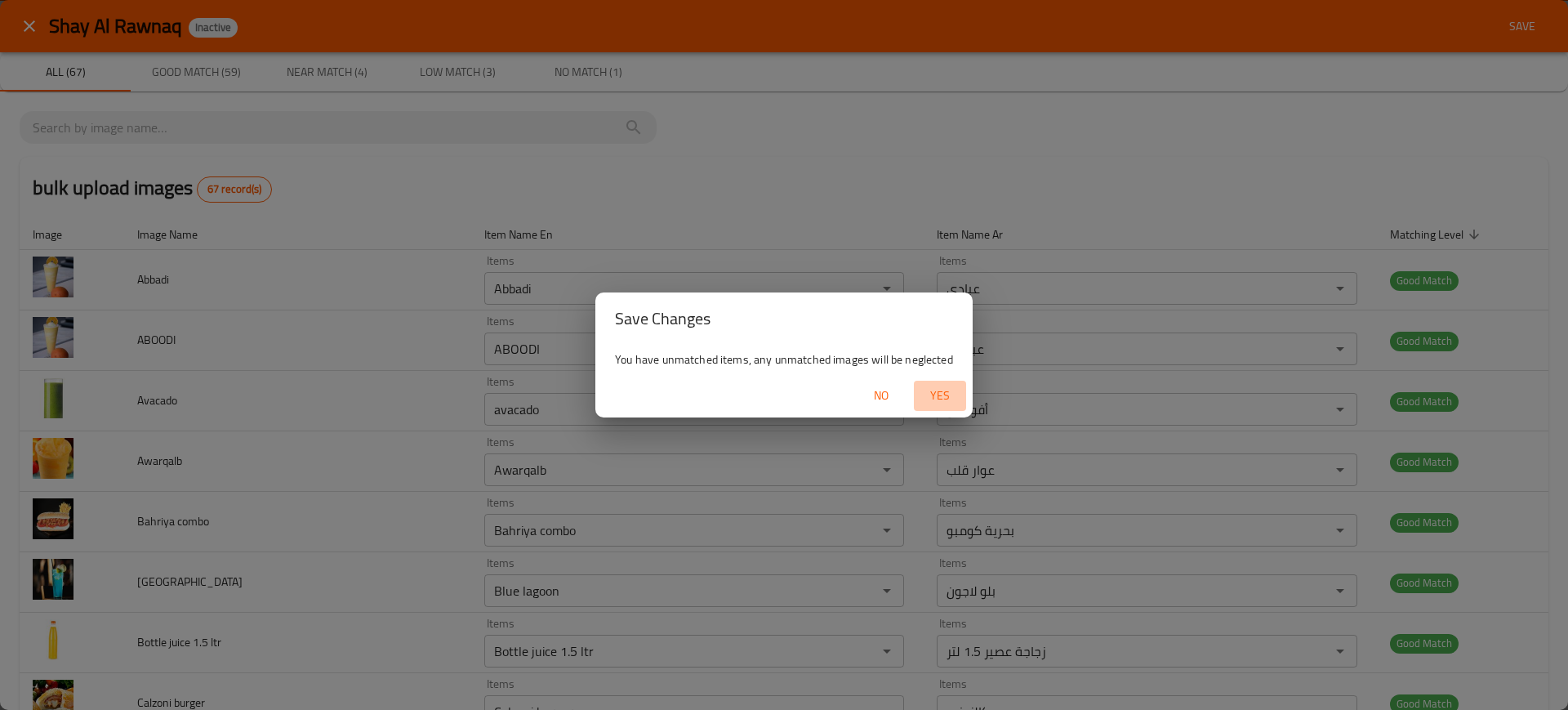
click at [929, 382] on button "Yes" at bounding box center [940, 396] width 52 height 30
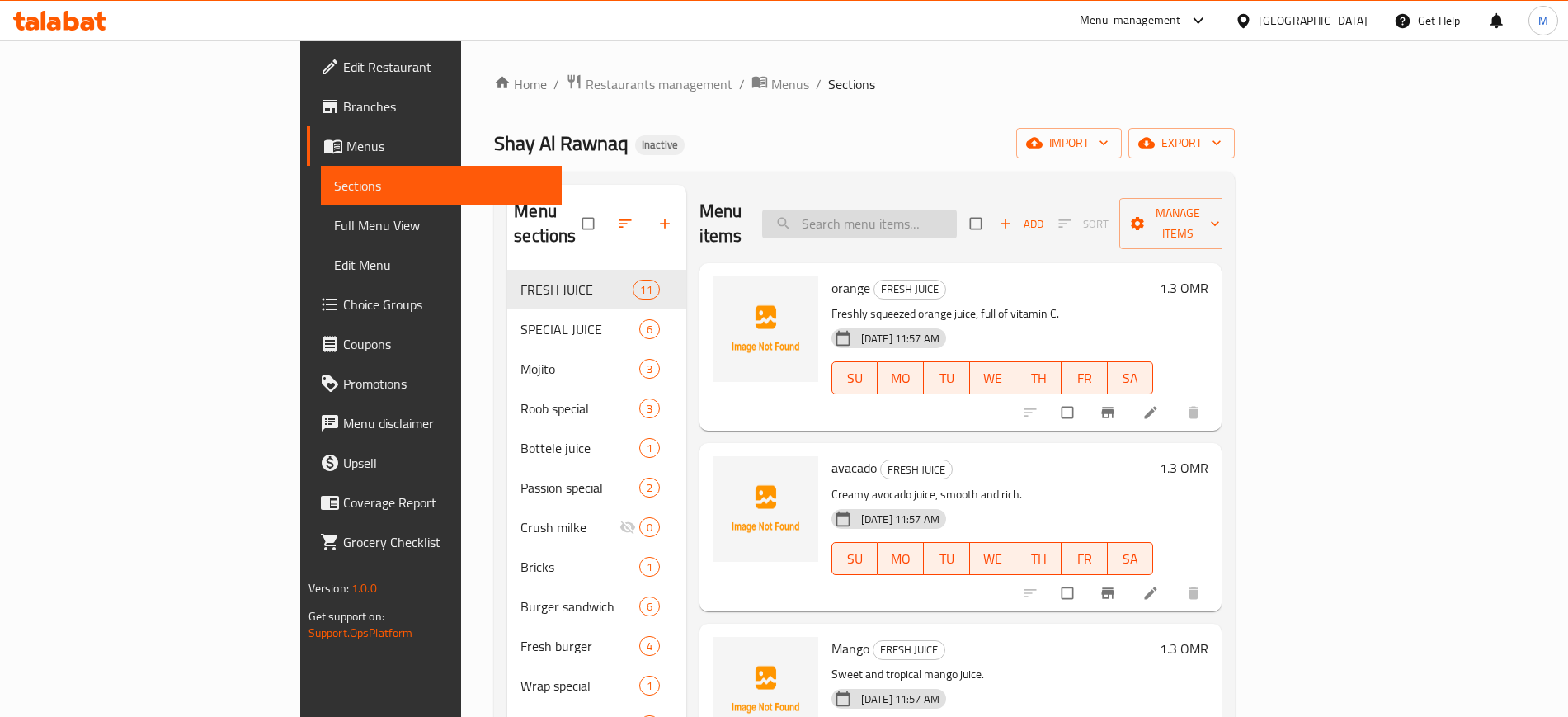
paste input "orange"
click at [933, 220] on input "search" at bounding box center [859, 224] width 195 height 29
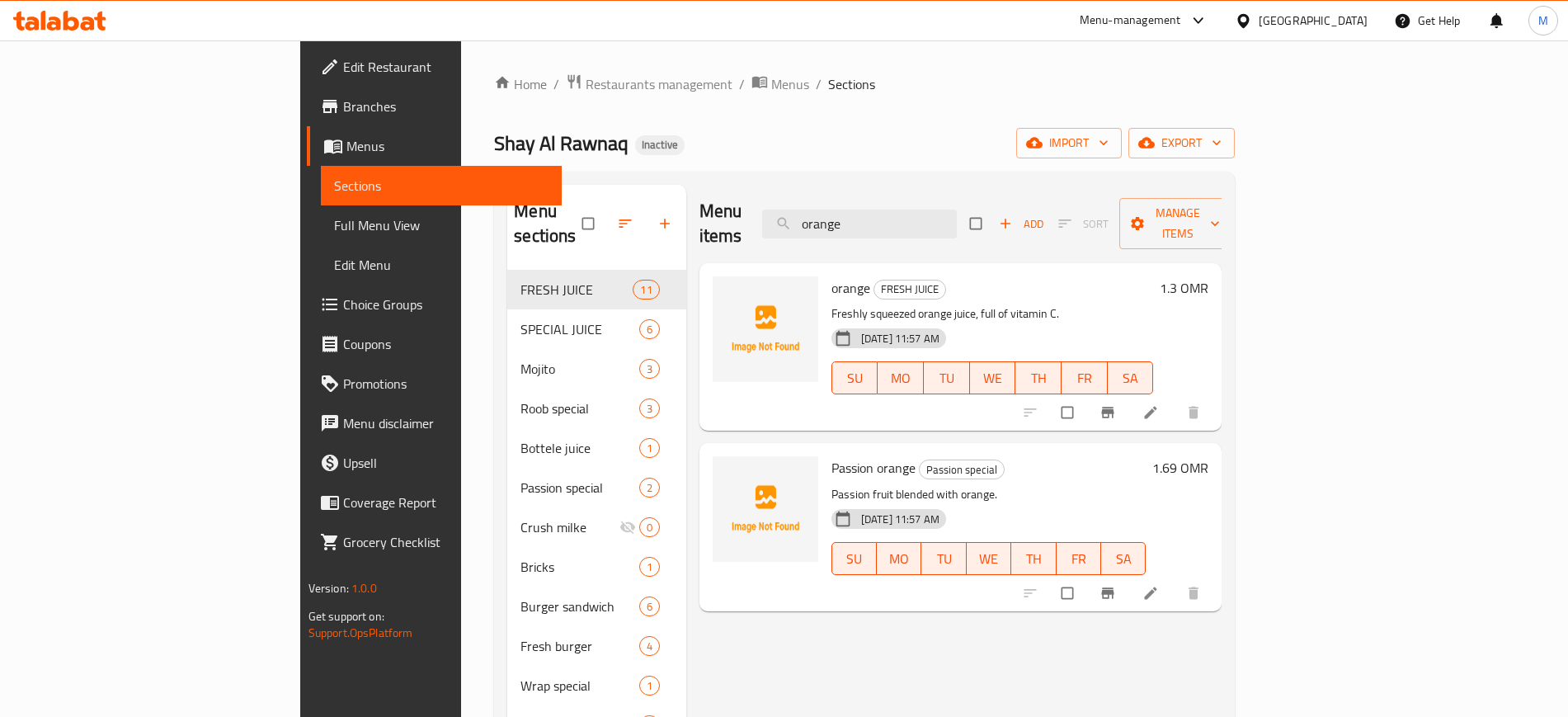
paste input "Lemone mint"
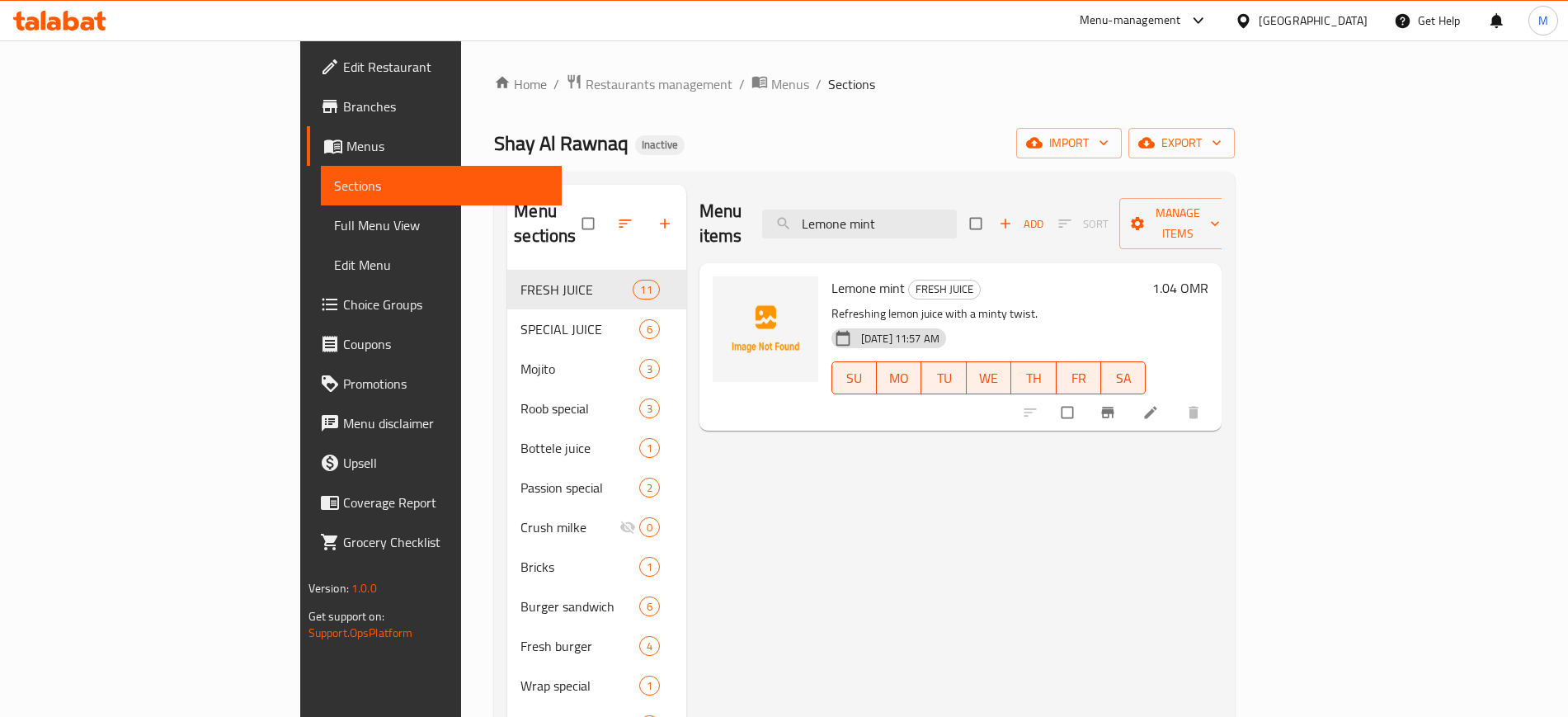
scroll to position [500, 0]
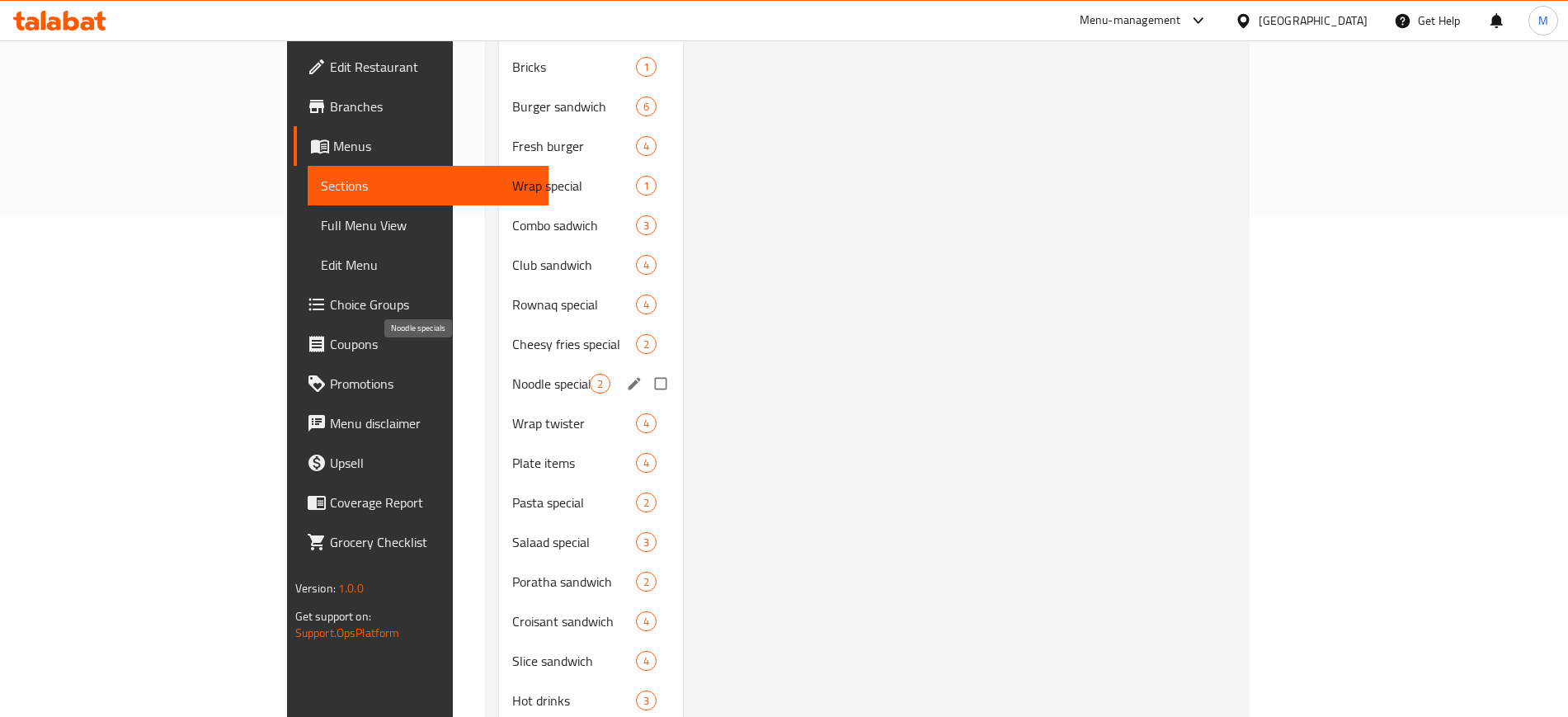
click at [512, 374] on span "Noodle specials" at bounding box center [550, 383] width 78 height 20
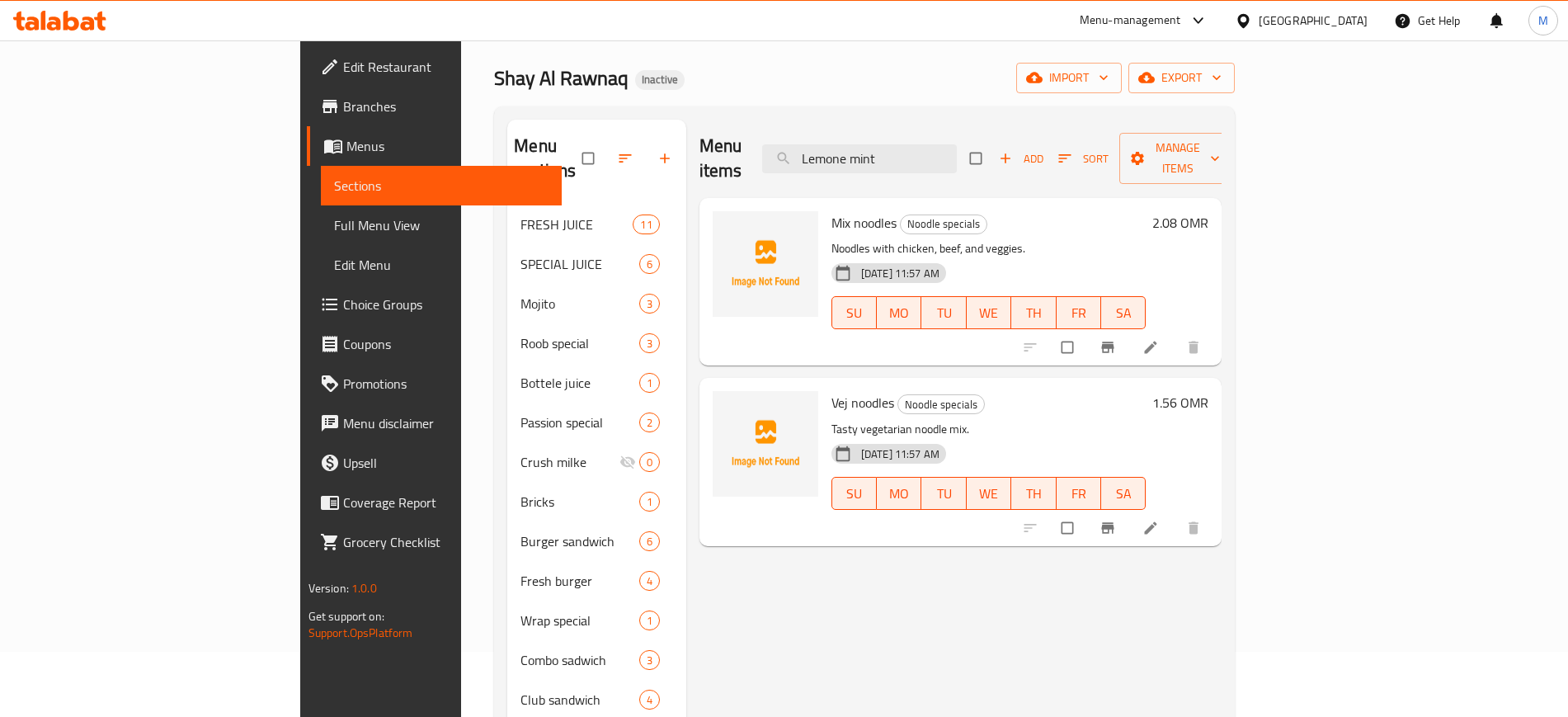
scroll to position [66, 0]
click at [831, 210] on span "Mix noodles" at bounding box center [863, 222] width 65 height 25
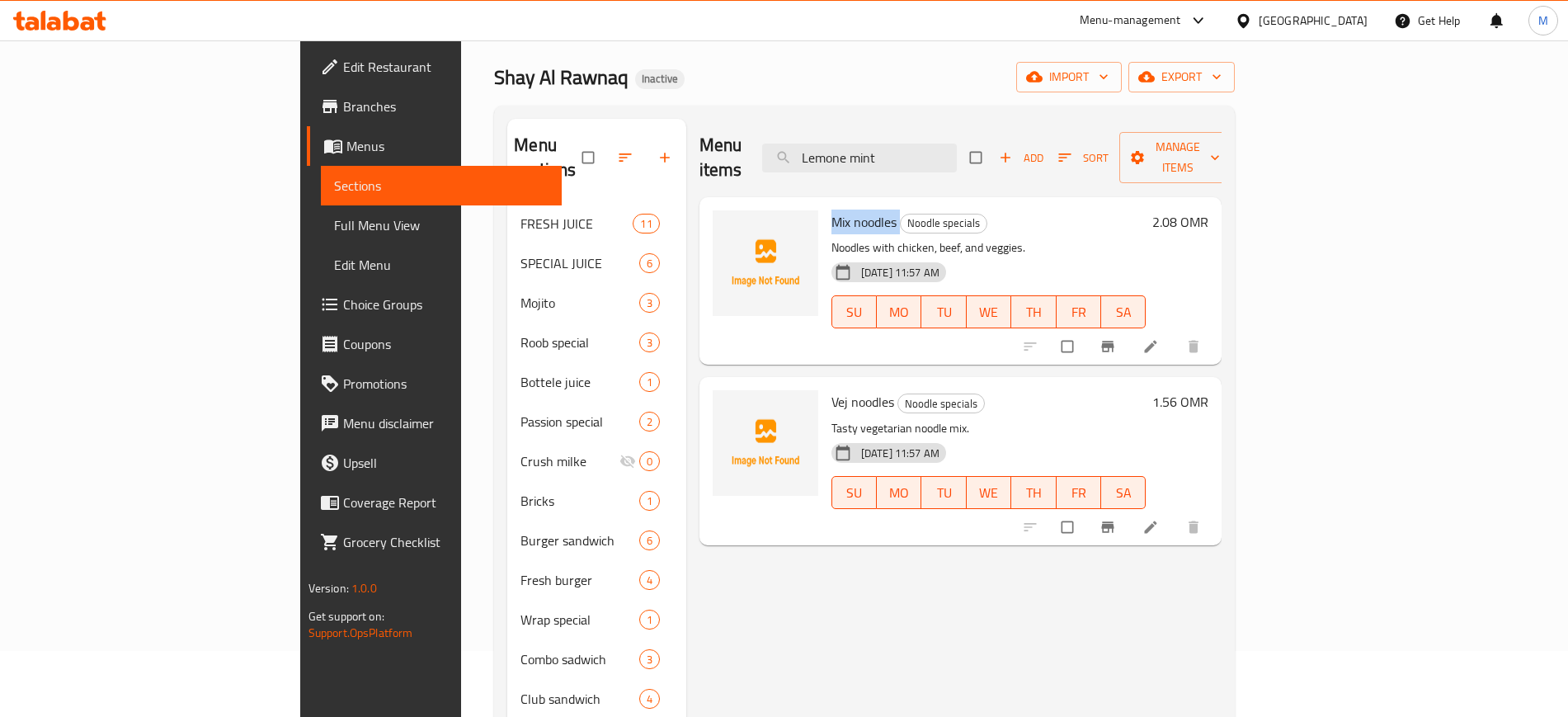
copy h6 "Mix noodles"
click at [831, 210] on span "Mix noodles" at bounding box center [863, 222] width 65 height 25
click at [956, 147] on input "Lemone mint" at bounding box center [859, 158] width 195 height 29
paste input "Matafi combo"
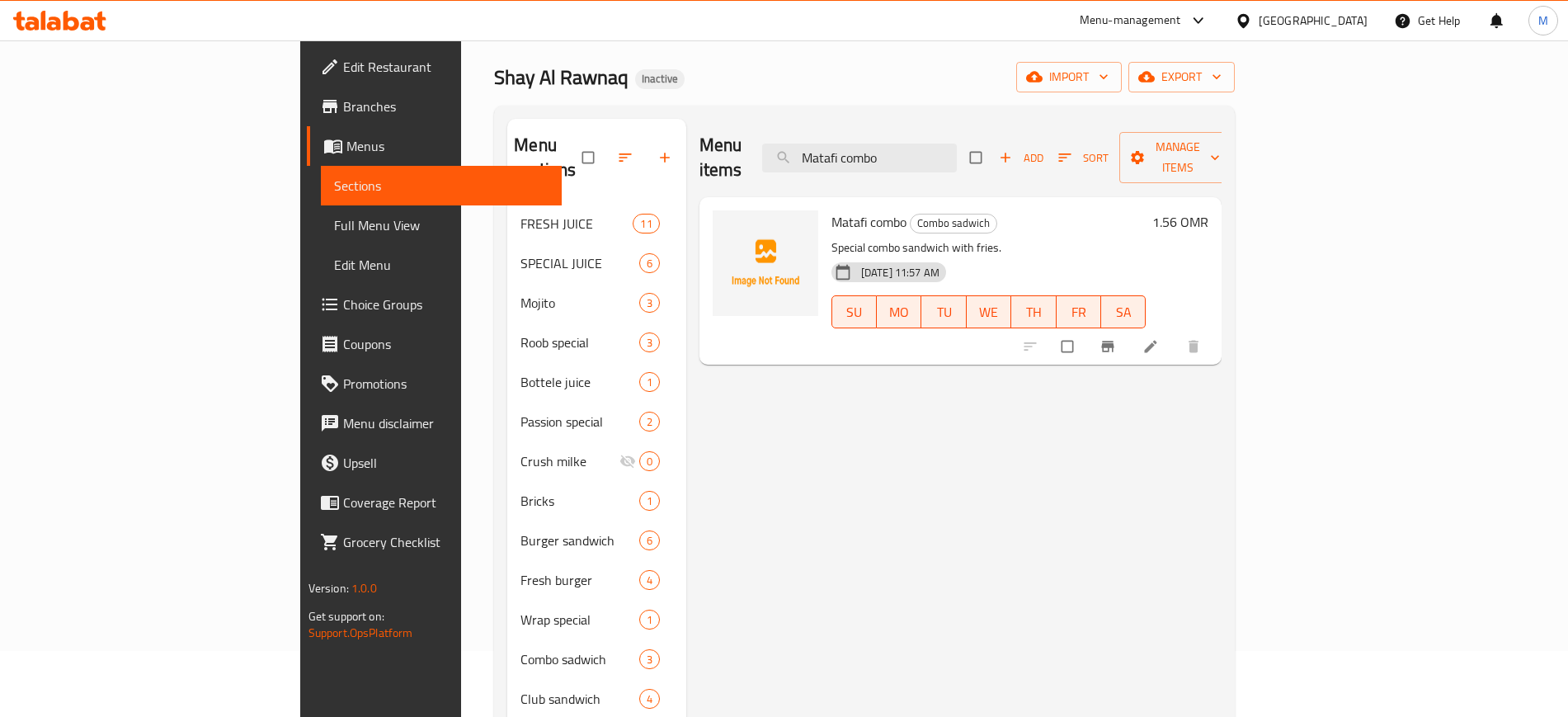
paste input "Family club 4,6,8"
type input "Family club 4,6,8"
click at [999, 338] on icon "sort-choices" at bounding box center [990, 346] width 16 height 16
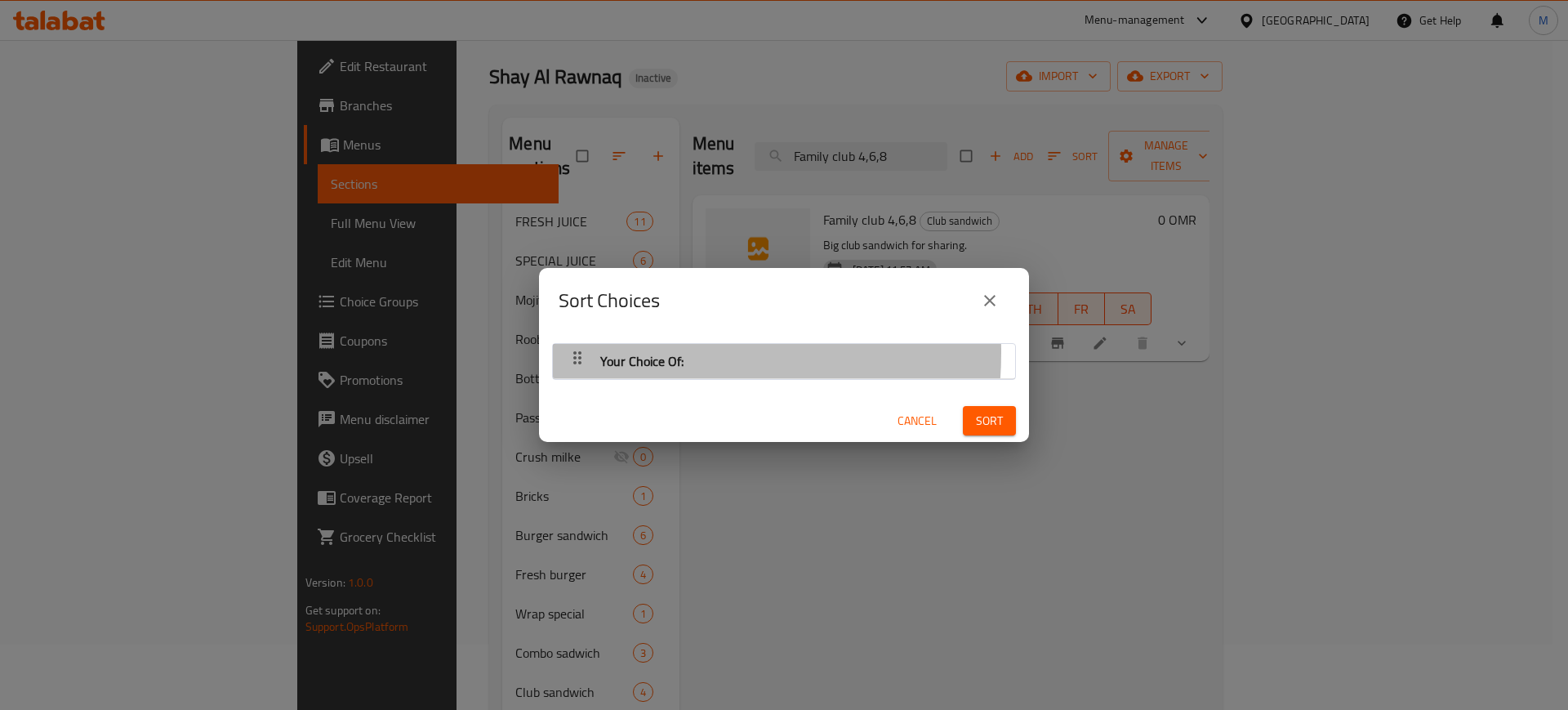
click at [641, 352] on span "Your Choice Of:" at bounding box center [641, 361] width 84 height 25
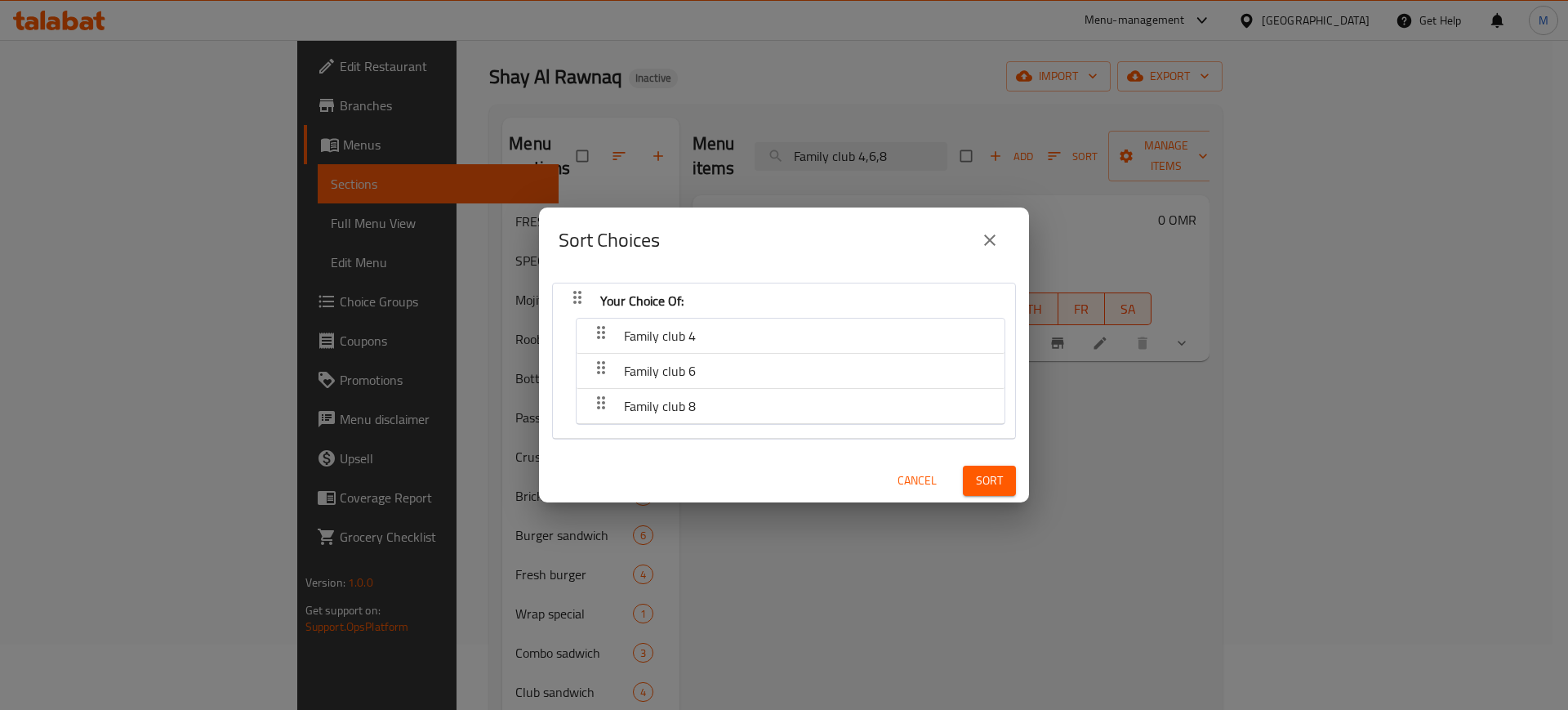
click at [599, 341] on icon "button" at bounding box center [601, 332] width 19 height 19
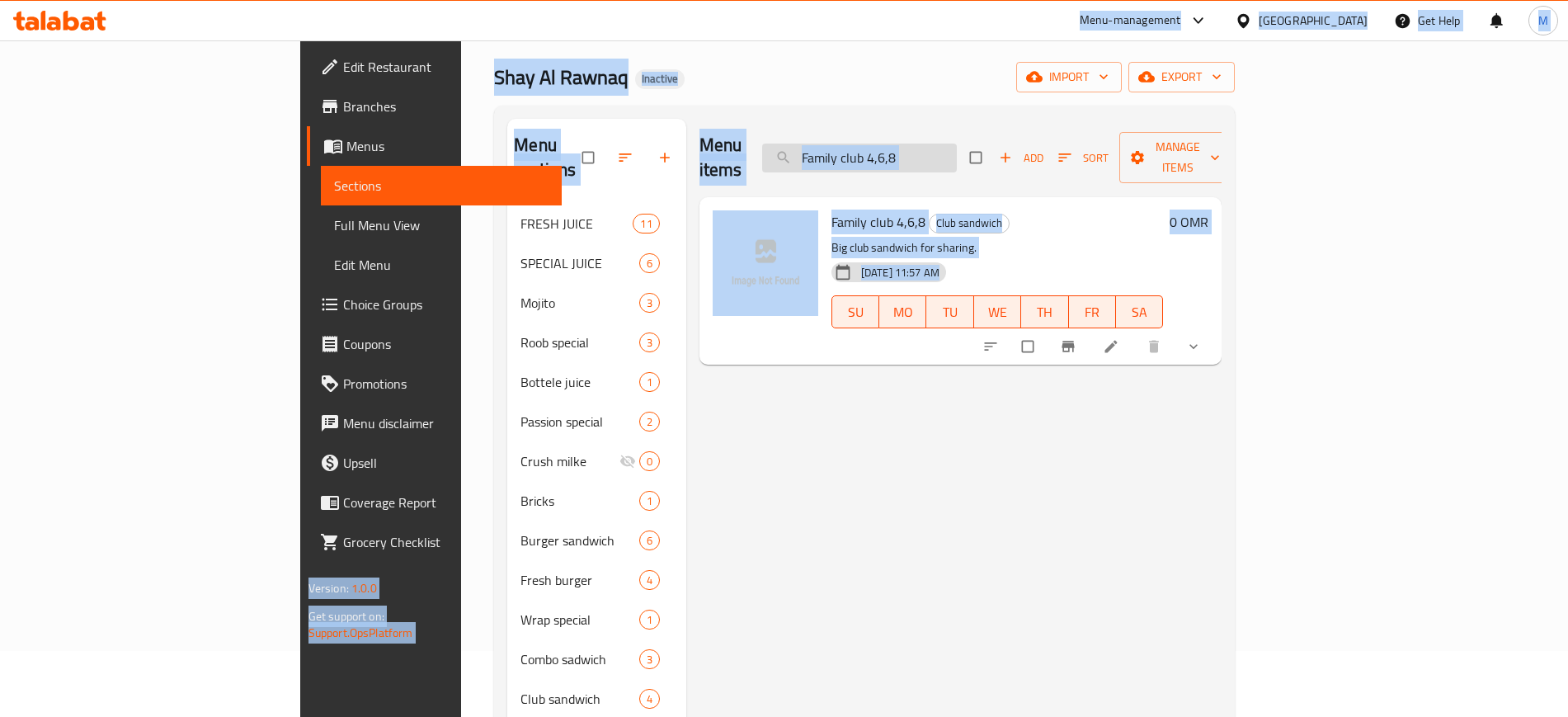
click at [956, 143] on input "Family club 4,6,8" at bounding box center [859, 158] width 195 height 29
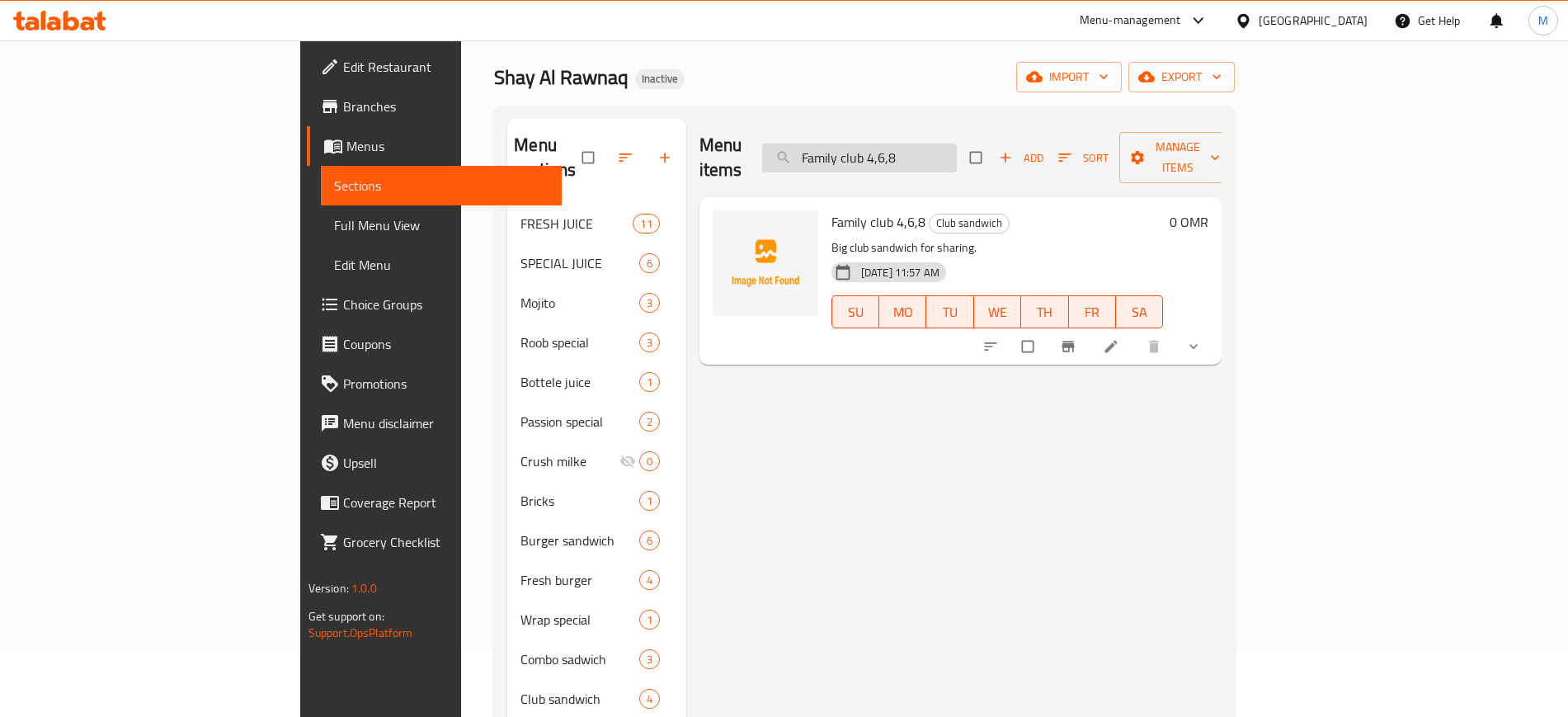
paste input "Bahriya combo"
type input "Bahriya combo"
click at [833, 469] on div "Menu items Bahriya combo Add Sort Manage items Bahriya combo Combo sadwich Seaf…" at bounding box center [954, 659] width 536 height 1081
click at [1215, 329] on div at bounding box center [1113, 347] width 203 height 37
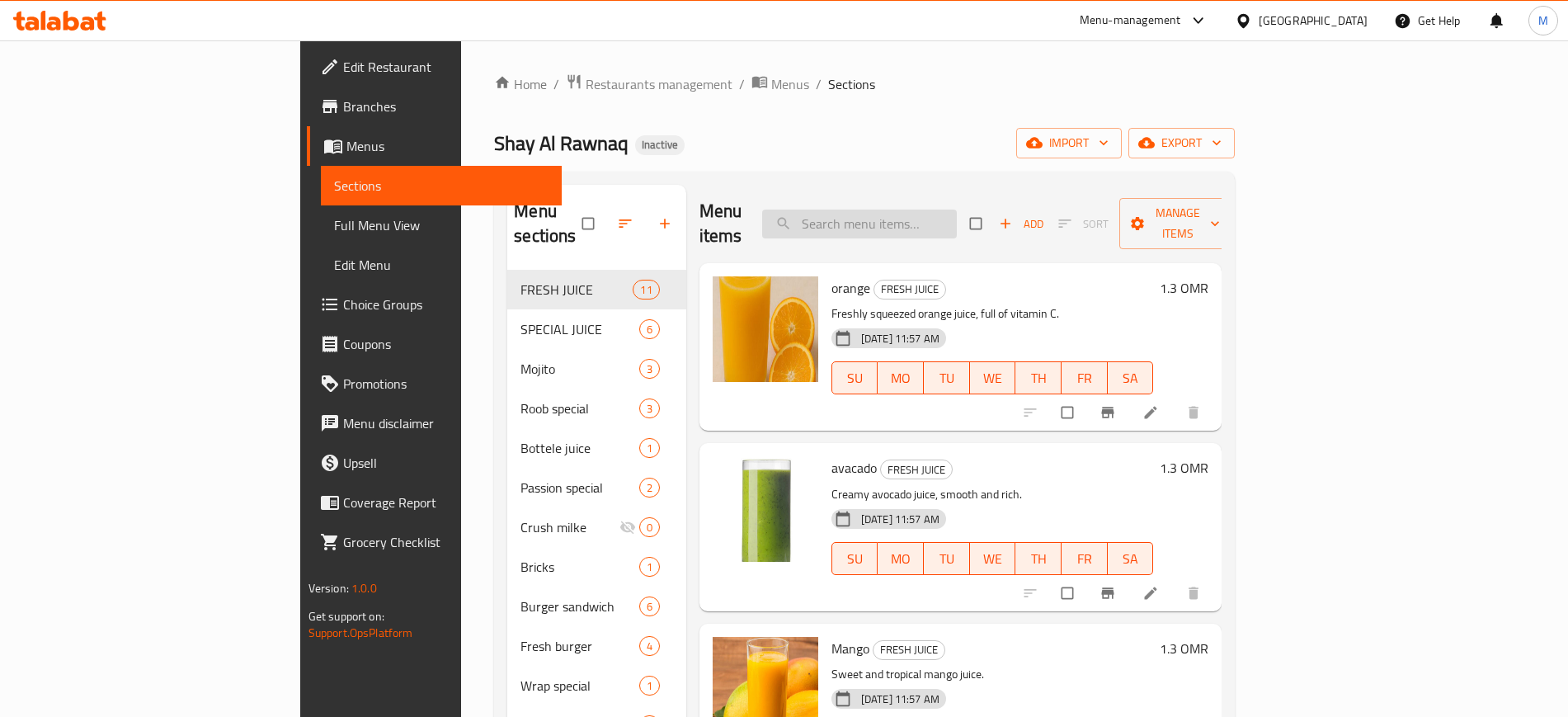
click at [945, 210] on input "search" at bounding box center [859, 224] width 195 height 29
paste input "Family club 4,6,8"
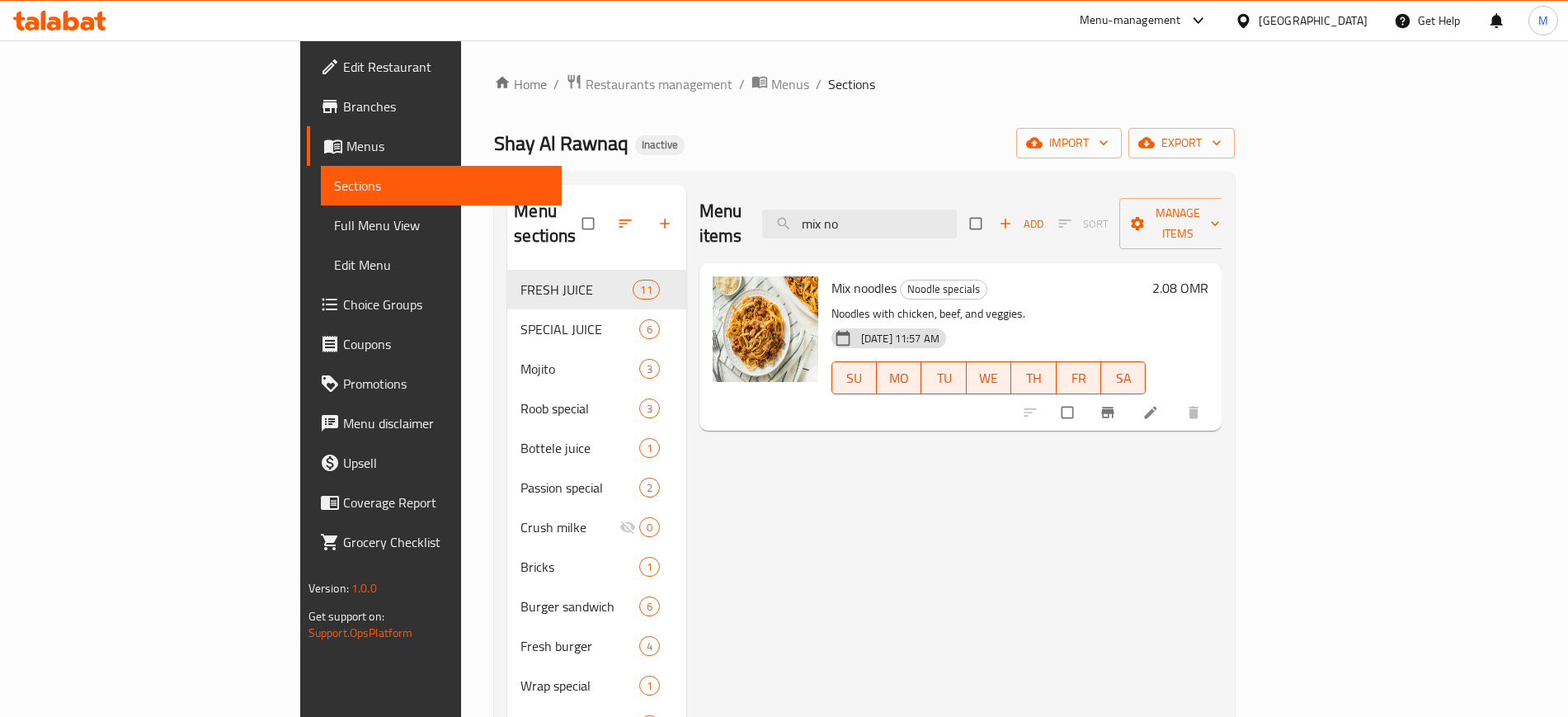
type input "mix no"
click at [766, 438] on div "Menu items mix no Add Sort Manage items Mix noodles Noodle specials Noodles wit…" at bounding box center [954, 726] width 536 height 1081
click at [702, 425] on div "Menu items mix no Add Sort Manage items Mix noodles Noodle specials Noodles wit…" at bounding box center [954, 726] width 536 height 1081
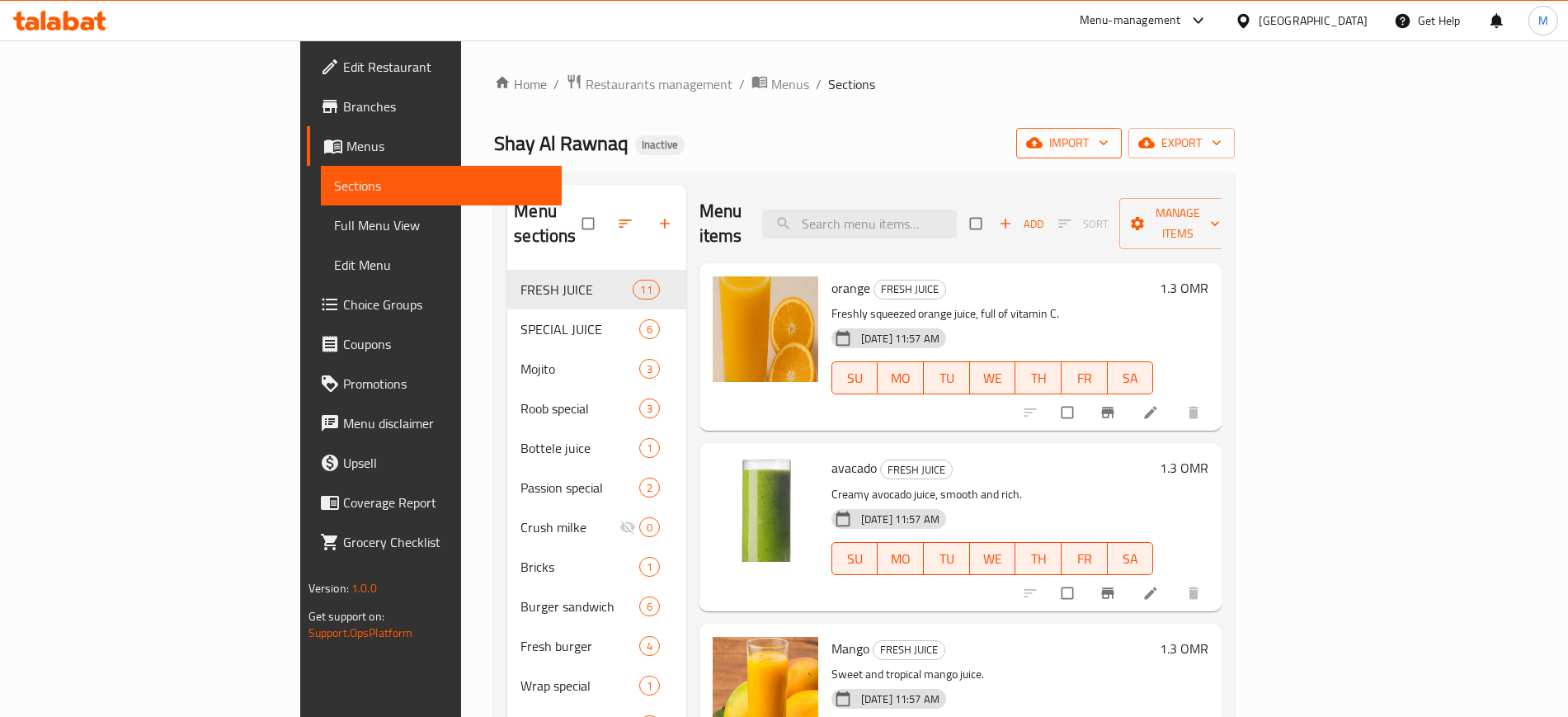
click at [1108, 152] on span "import" at bounding box center [1068, 143] width 79 height 20
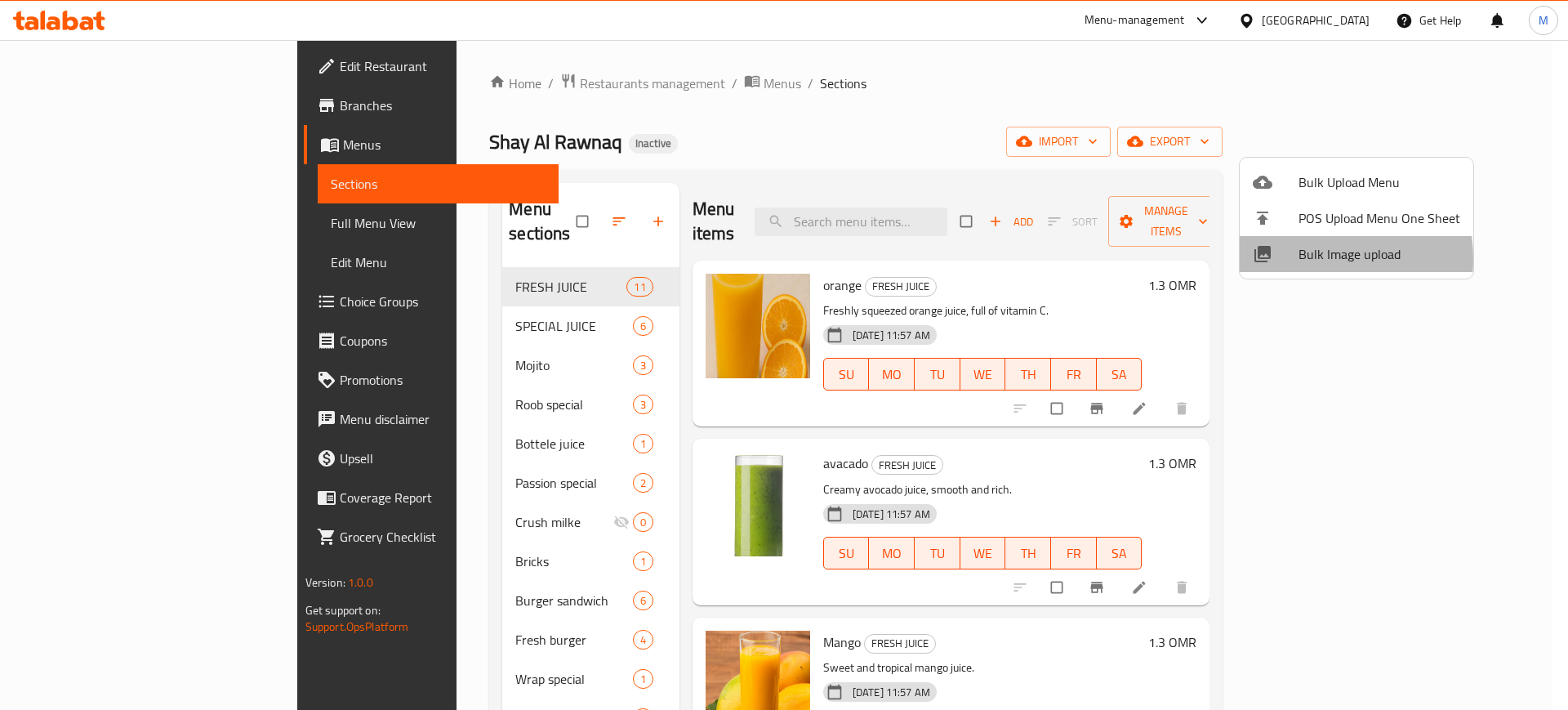
click at [1303, 259] on span "Bulk Image upload" at bounding box center [1379, 254] width 161 height 19
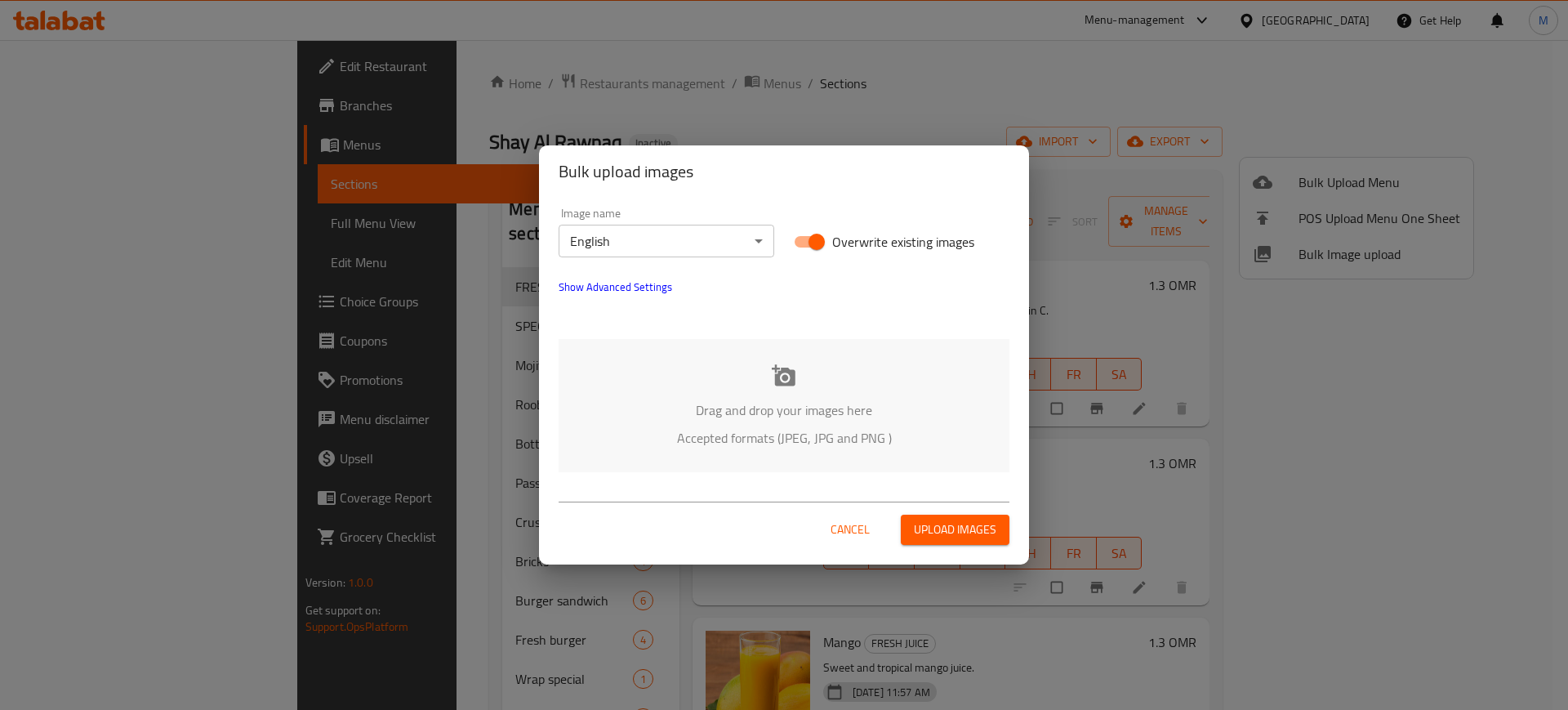
click at [669, 388] on div "Drag and drop your images here Accepted formats (JPEG, JPG and PNG )" at bounding box center [784, 406] width 451 height 134
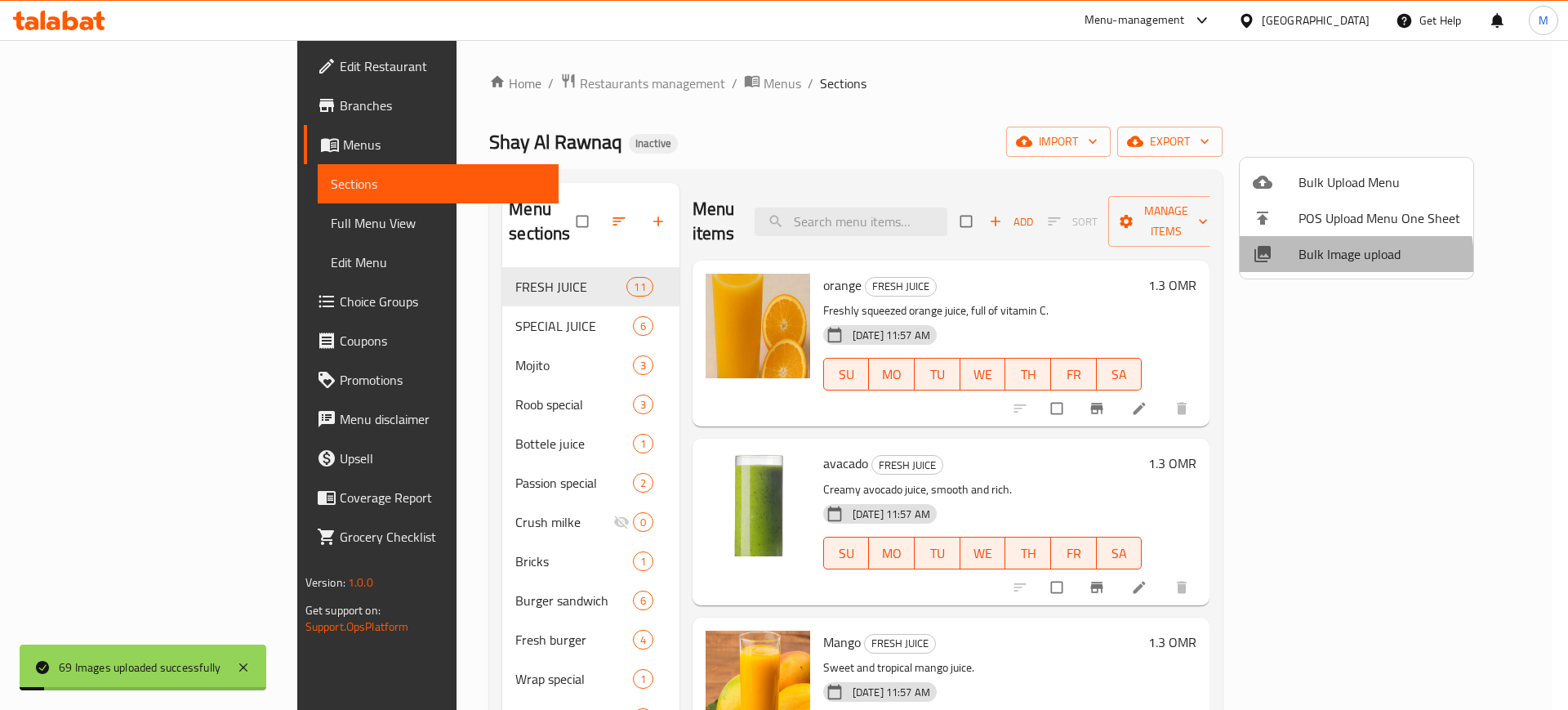
click at [1284, 265] on li "Bulk Image upload" at bounding box center [1356, 254] width 233 height 36
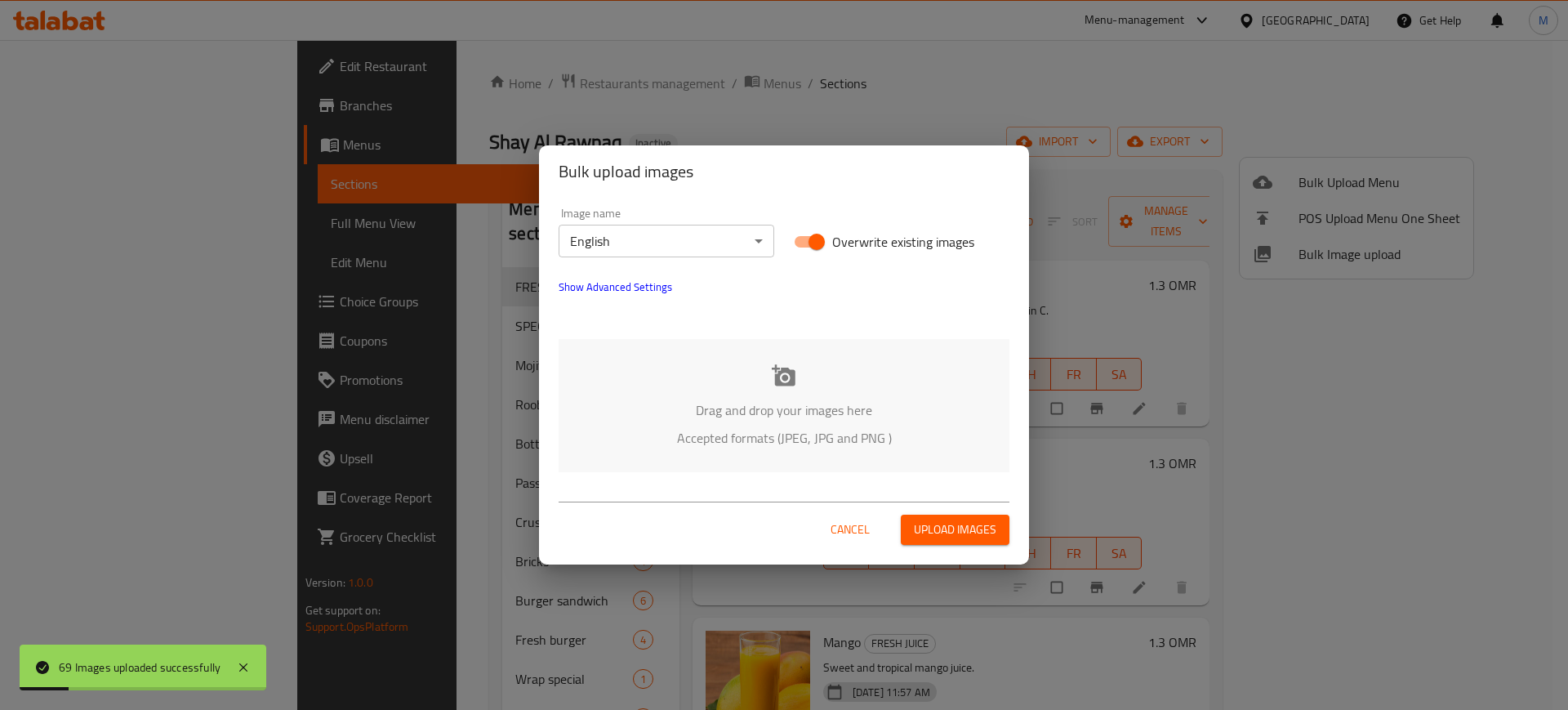
drag, startPoint x: 749, startPoint y: 330, endPoint x: 773, endPoint y: 391, distance: 65.6
click at [773, 391] on div "Image name English ​ Overwrite existing images Show Advanced Settings Drag and …" at bounding box center [784, 340] width 490 height 284
click at [773, 391] on div "Drag and drop your images here Accepted formats (JPEG, JPG and PNG )" at bounding box center [784, 406] width 451 height 134
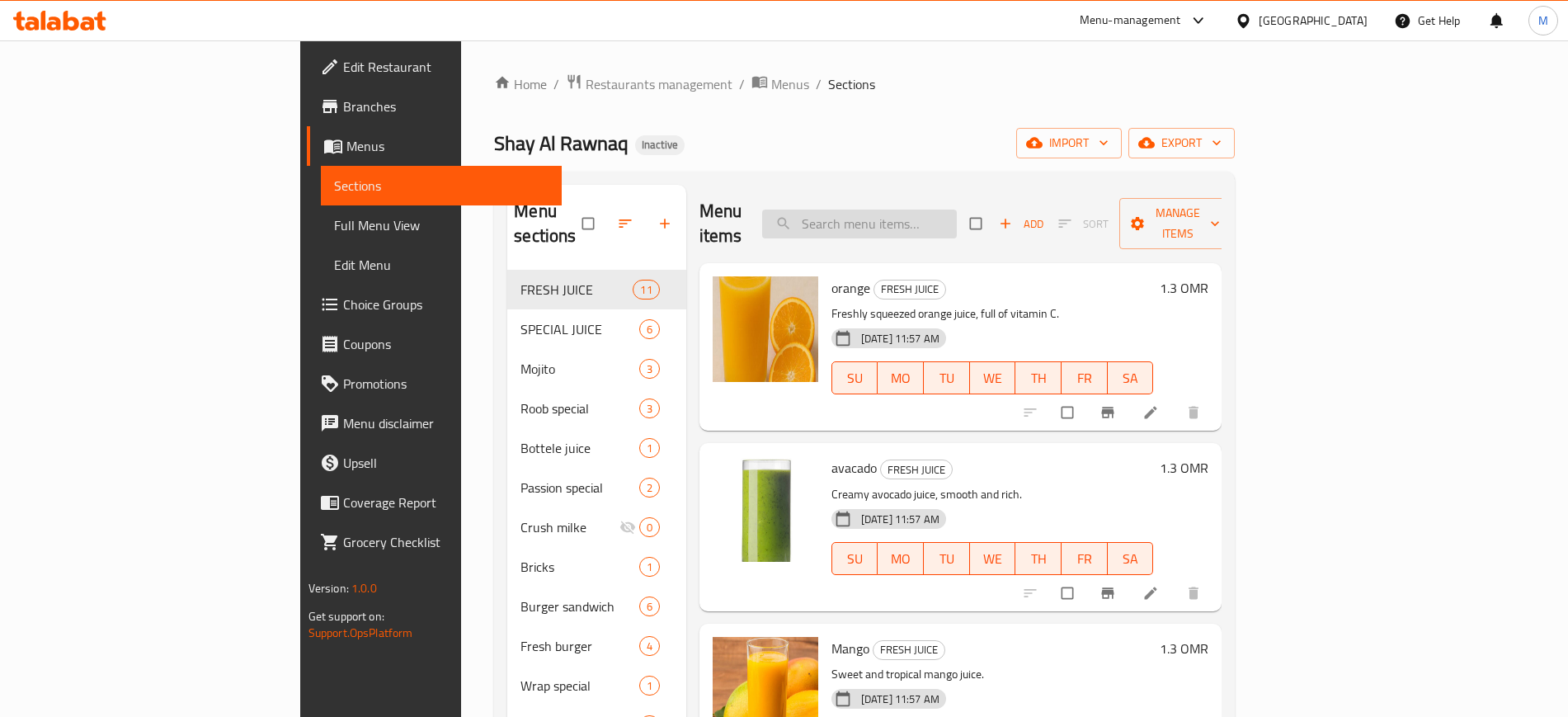
paste input "Abbadi"
click at [948, 213] on input "search" at bounding box center [859, 224] width 195 height 29
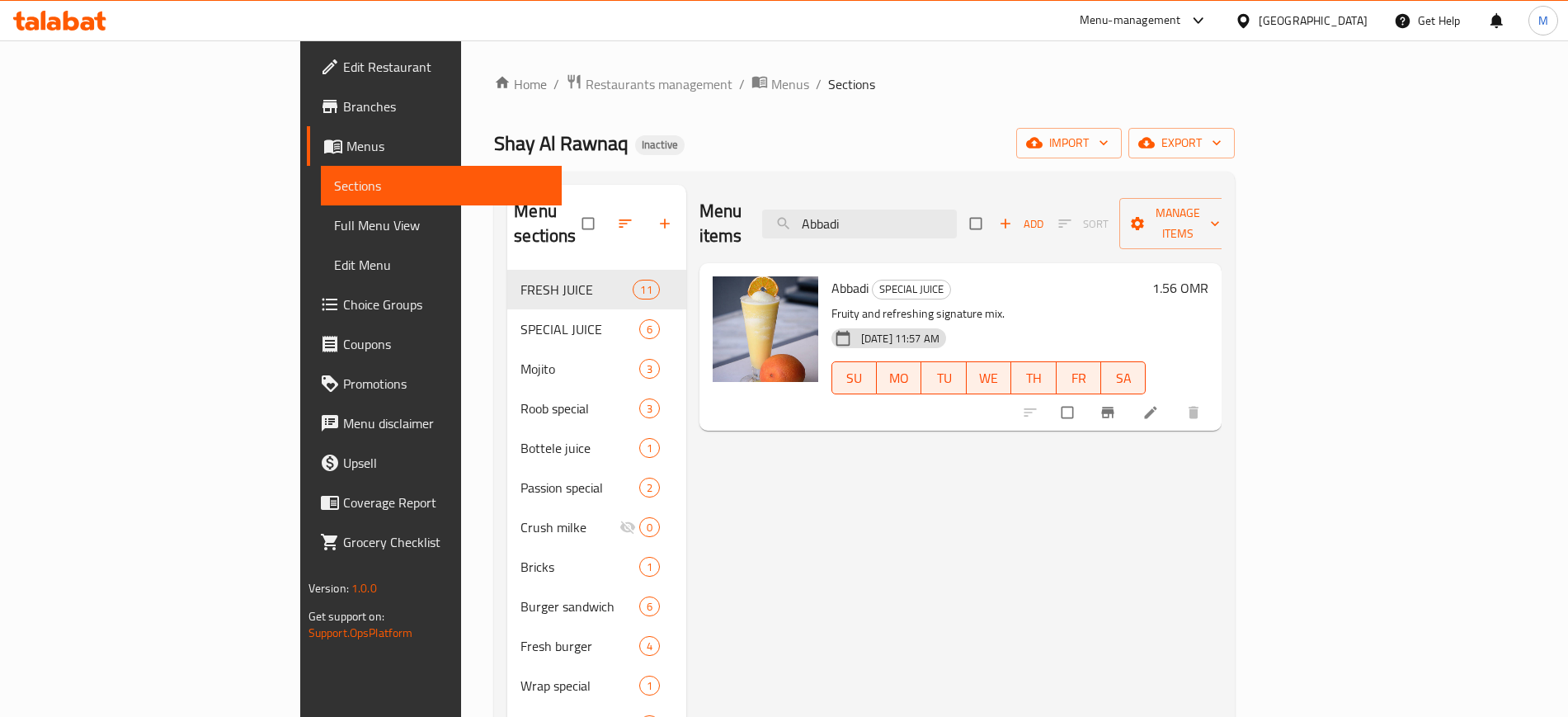
paste input "BOODI"
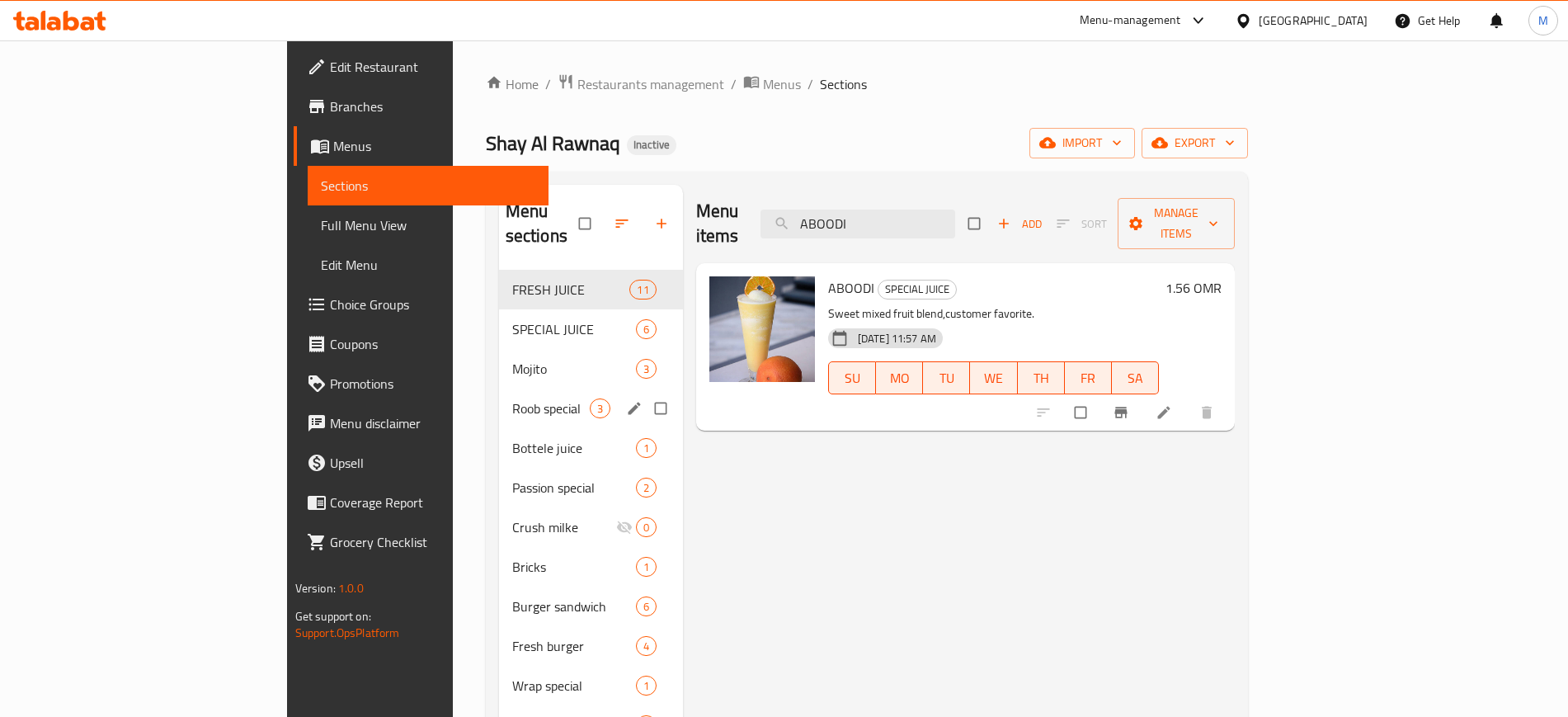
paste input "avacado"
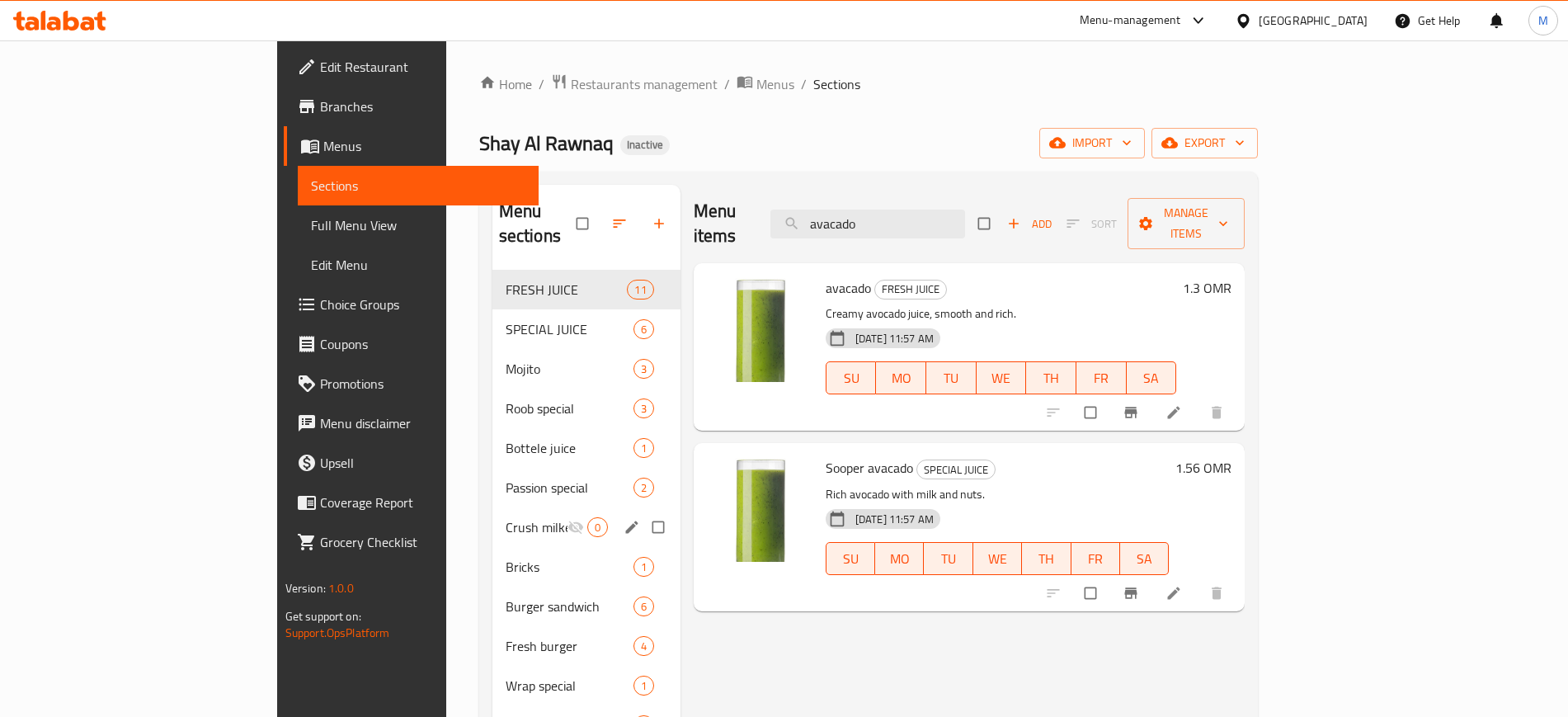
paste input "Awarqalb"
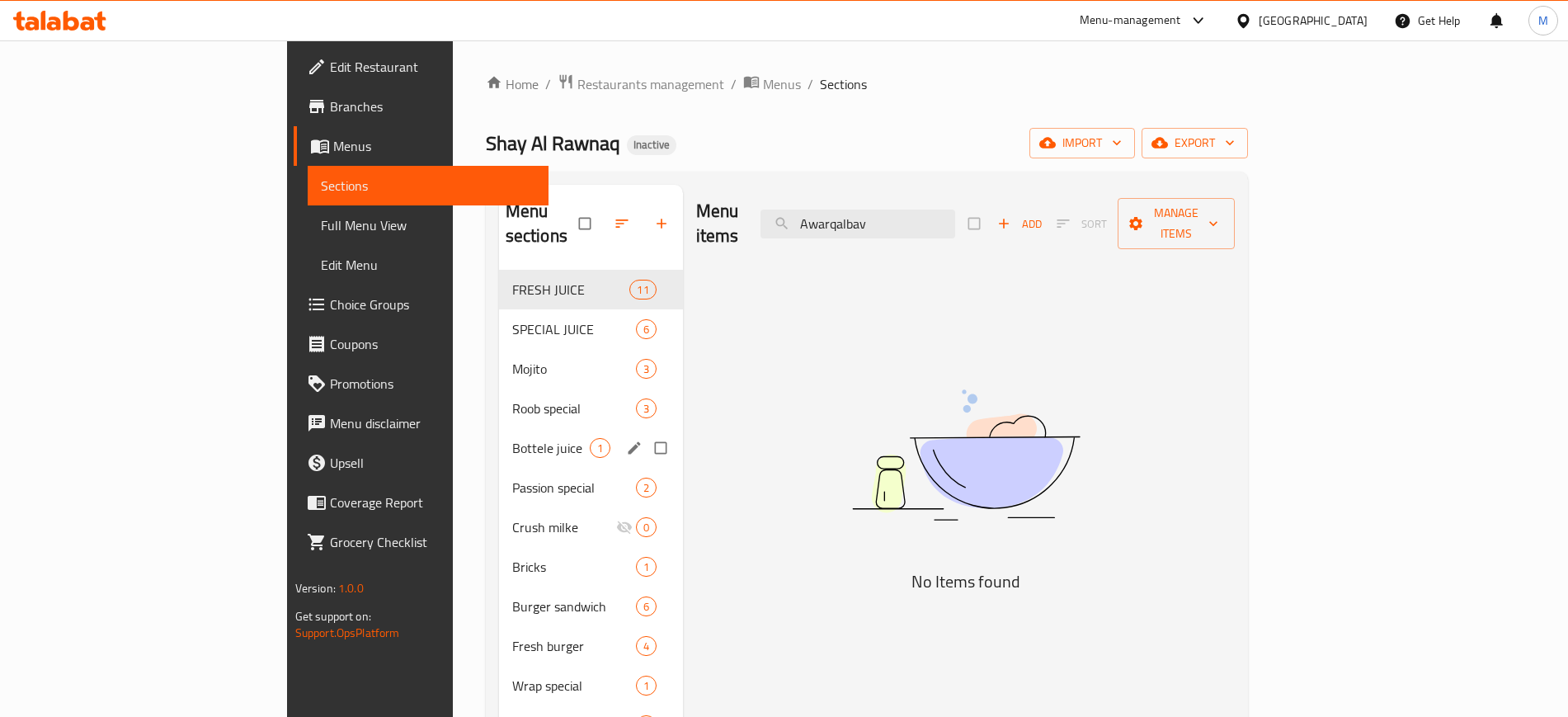
paste input "avacado"
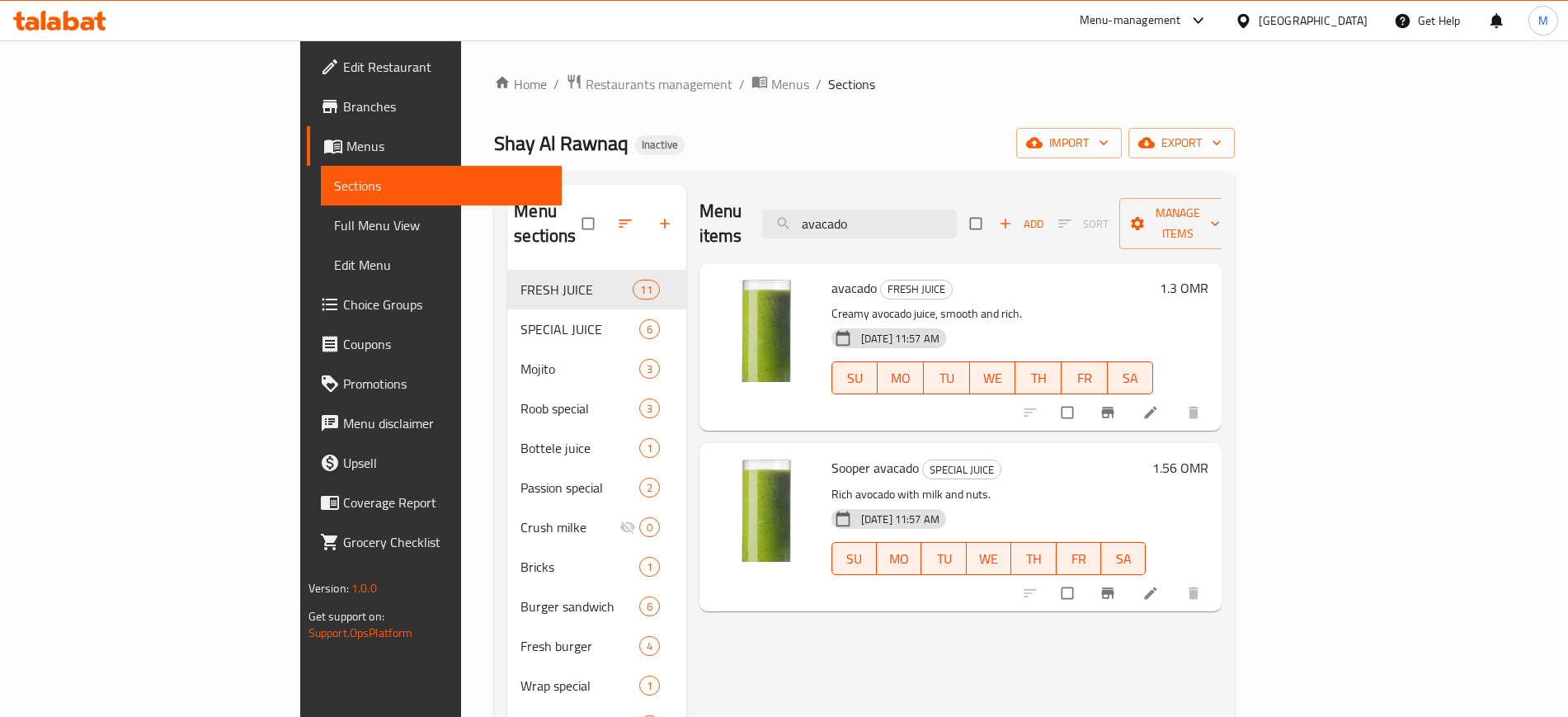
click at [831, 456] on span "Sooper avacado" at bounding box center [874, 468] width 87 height 25
copy h6 "Sooper avacado"
click at [831, 456] on span "Sooper avacado" at bounding box center [874, 468] width 87 height 25
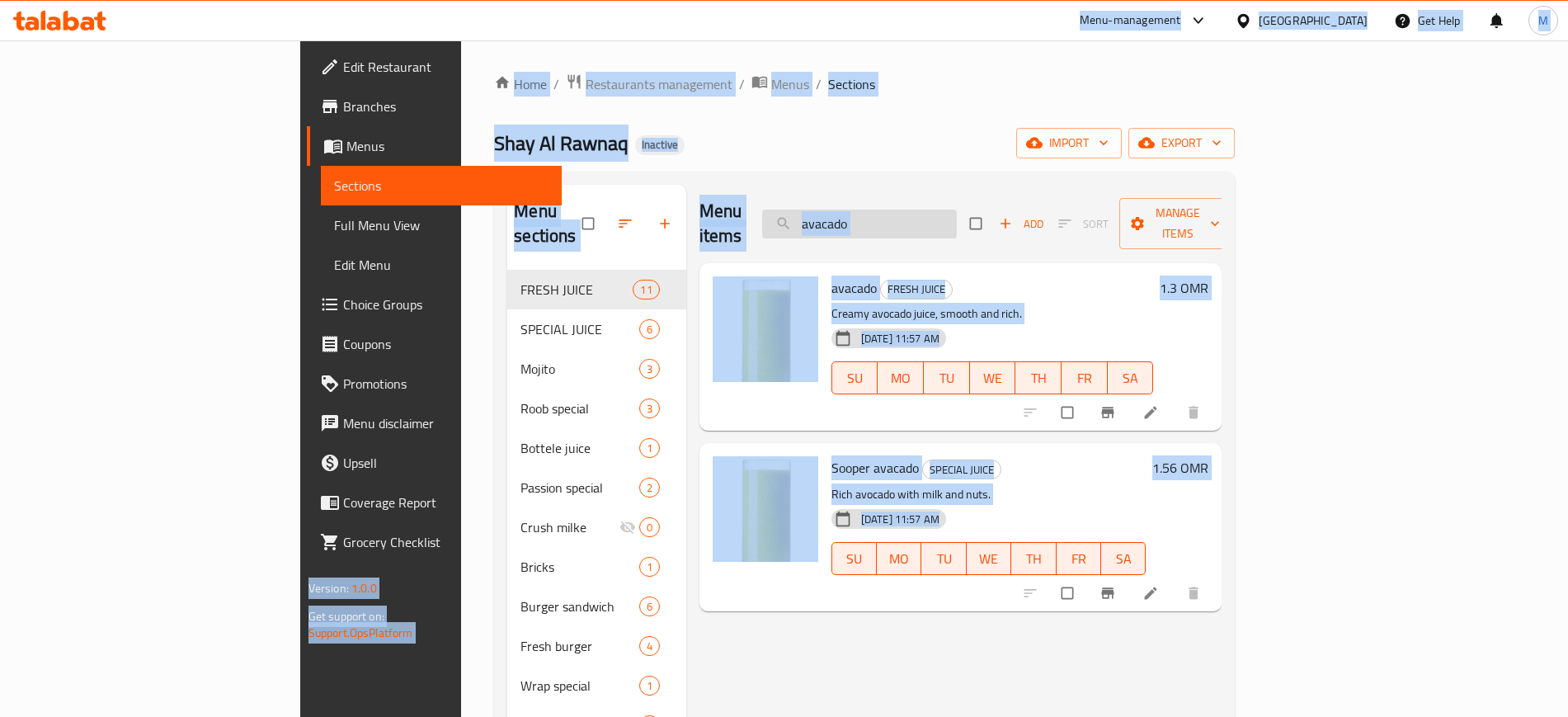
click at [956, 222] on input "avacado" at bounding box center [859, 224] width 195 height 29
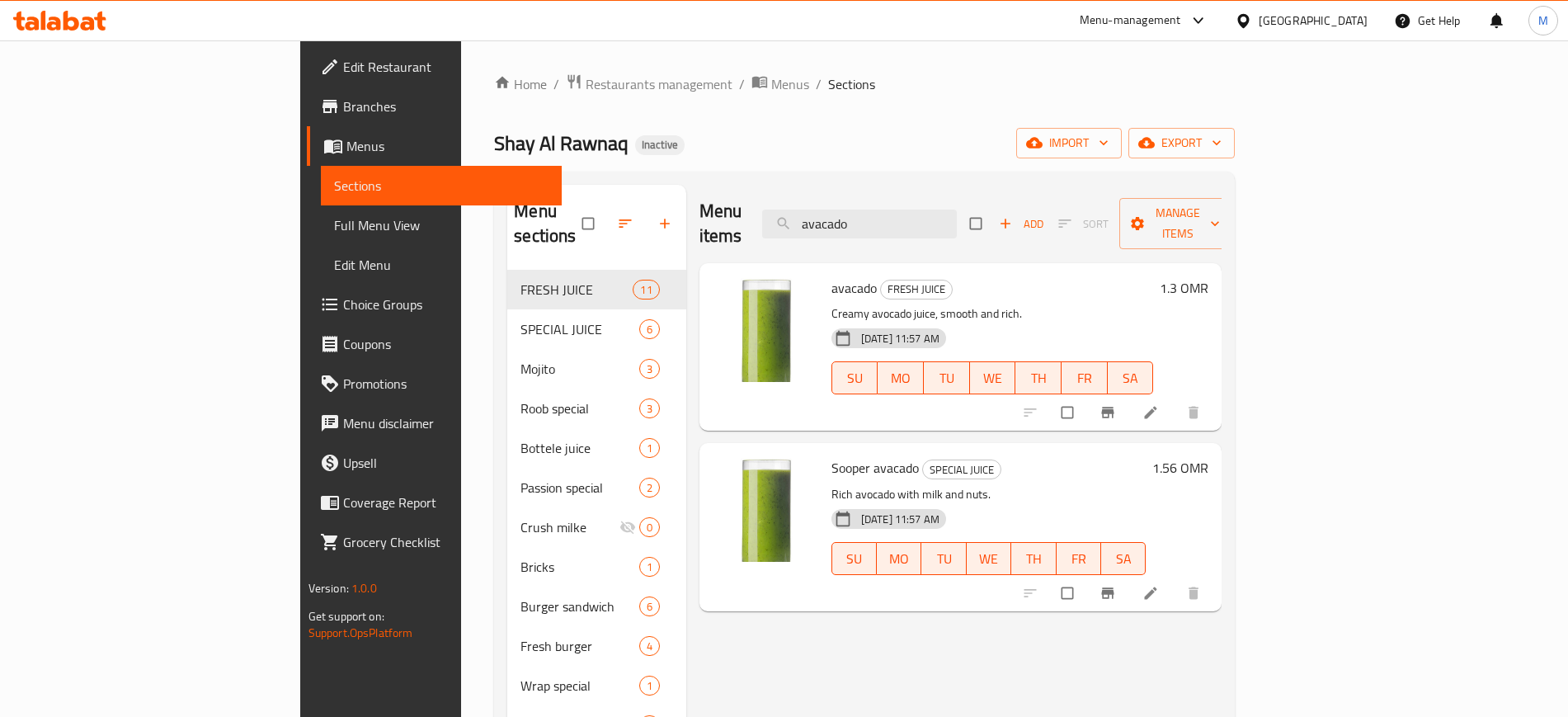
paste input "Awarqalb"
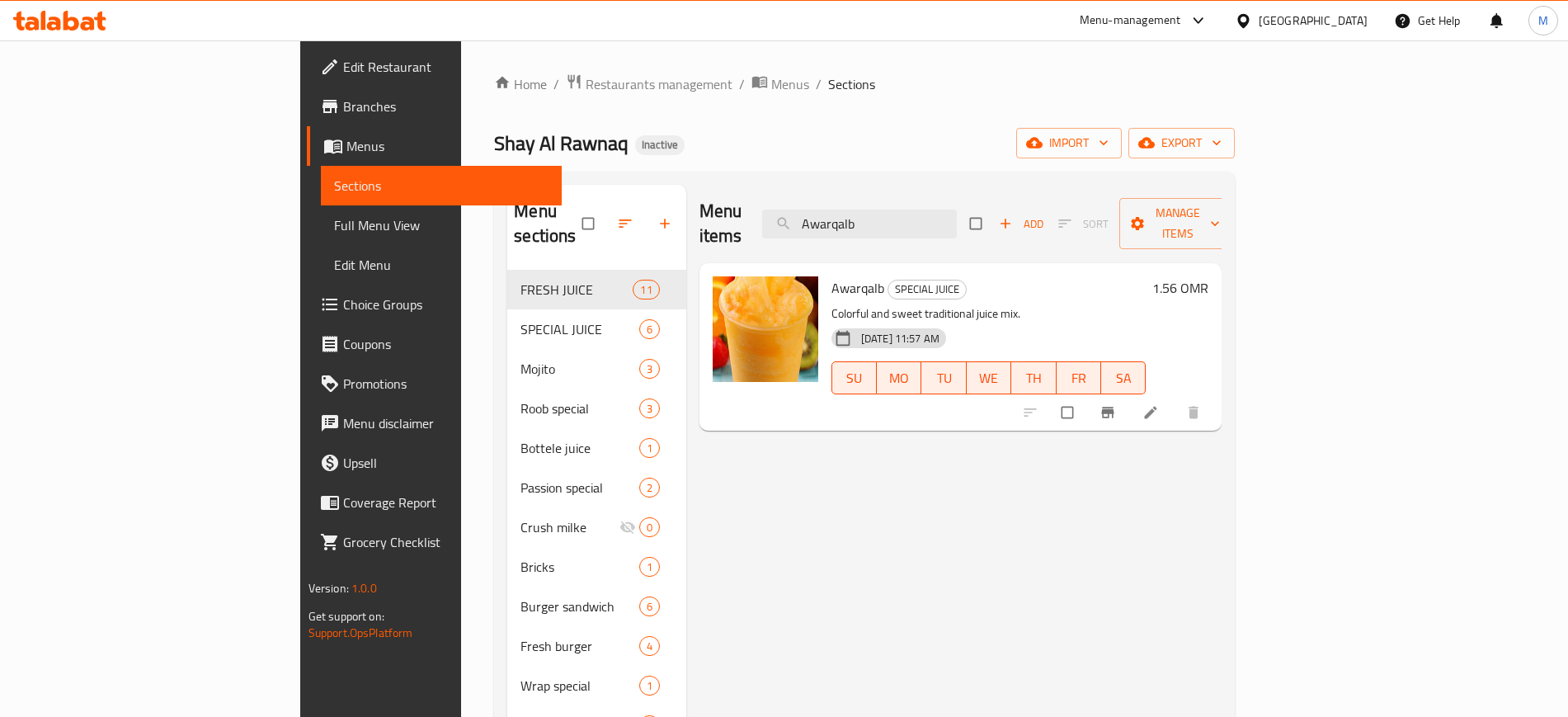
paste input "Bahriya combo"
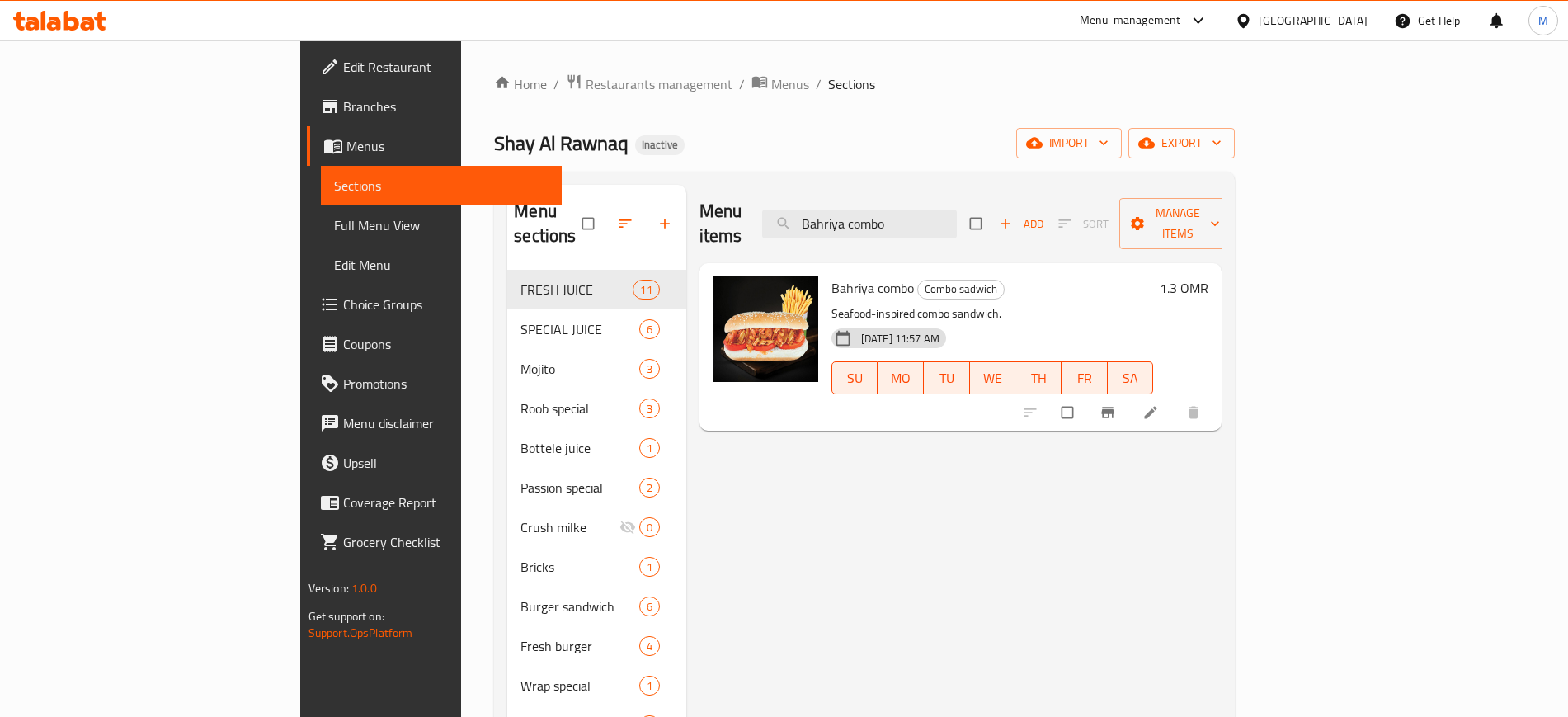
paste input "[PERSON_NAME][GEOGRAPHIC_DATA]"
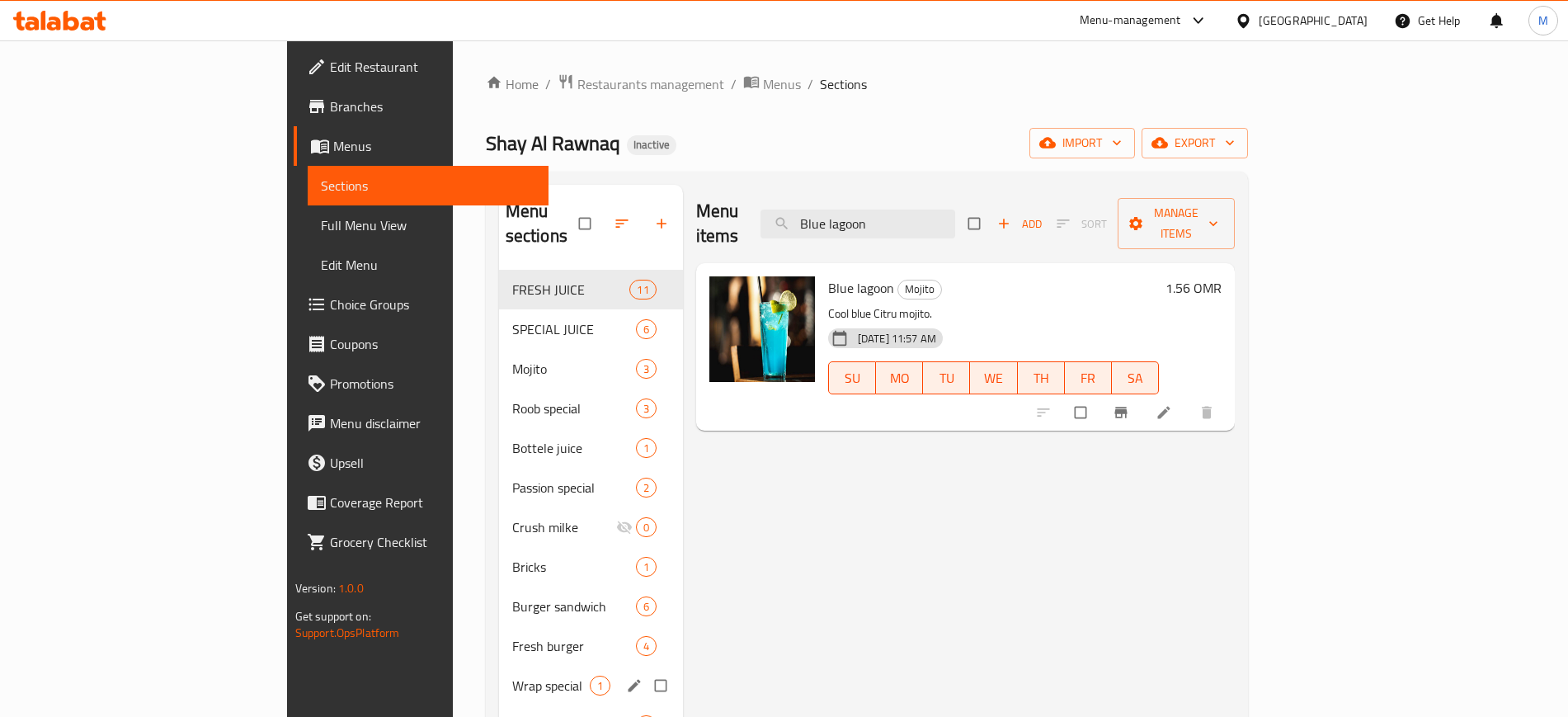
paste input "ottle juice 1.5 ltr"
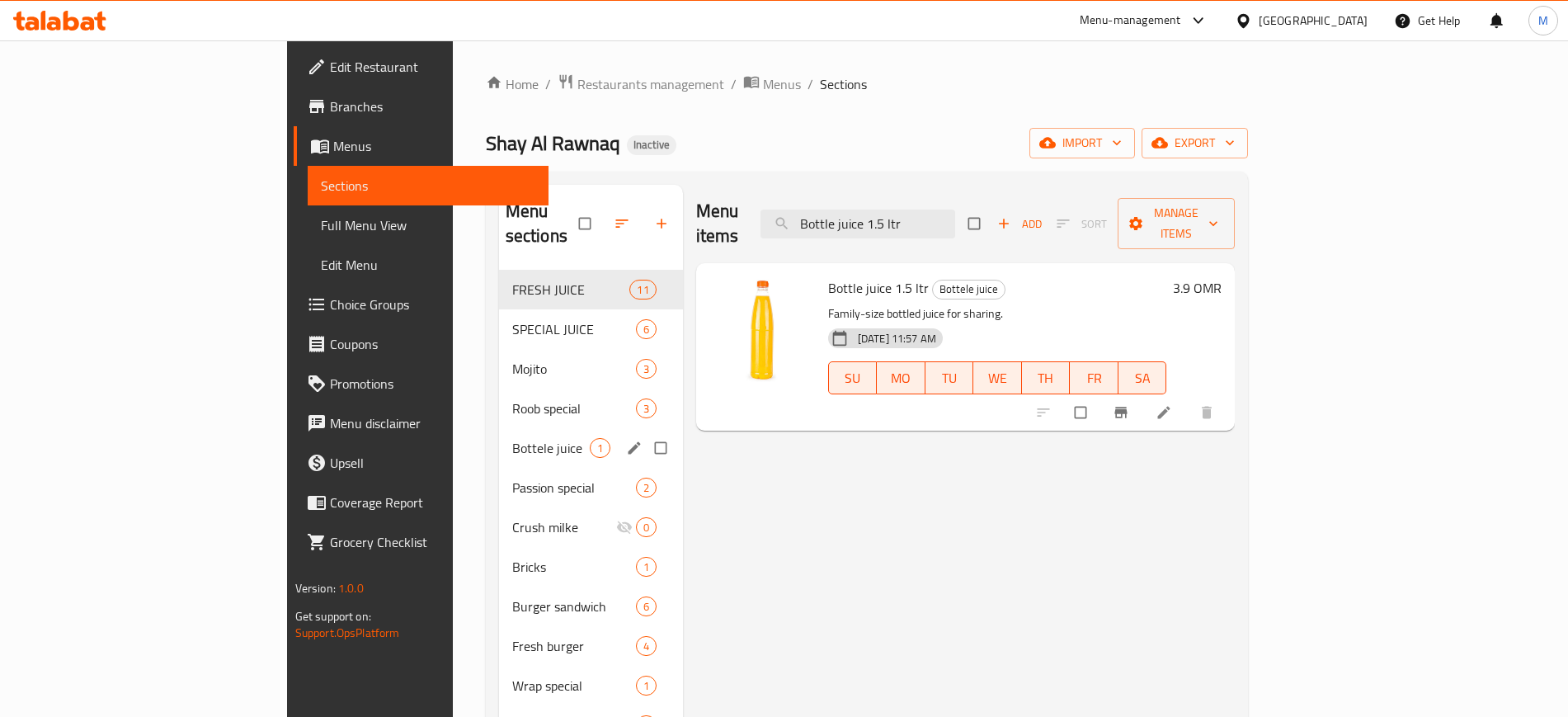
paste input "Calzoni [PERSON_NAME]"
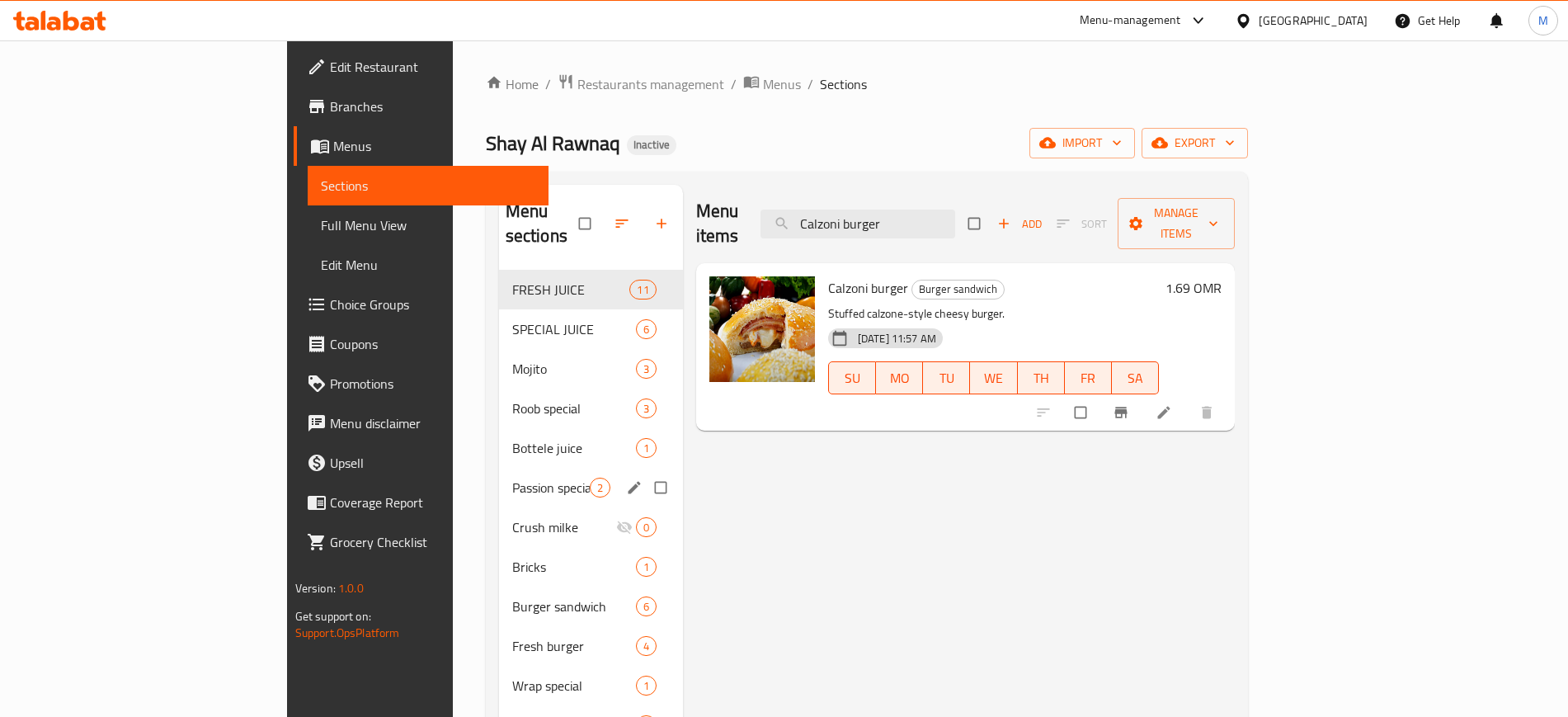
paste input "rrot"
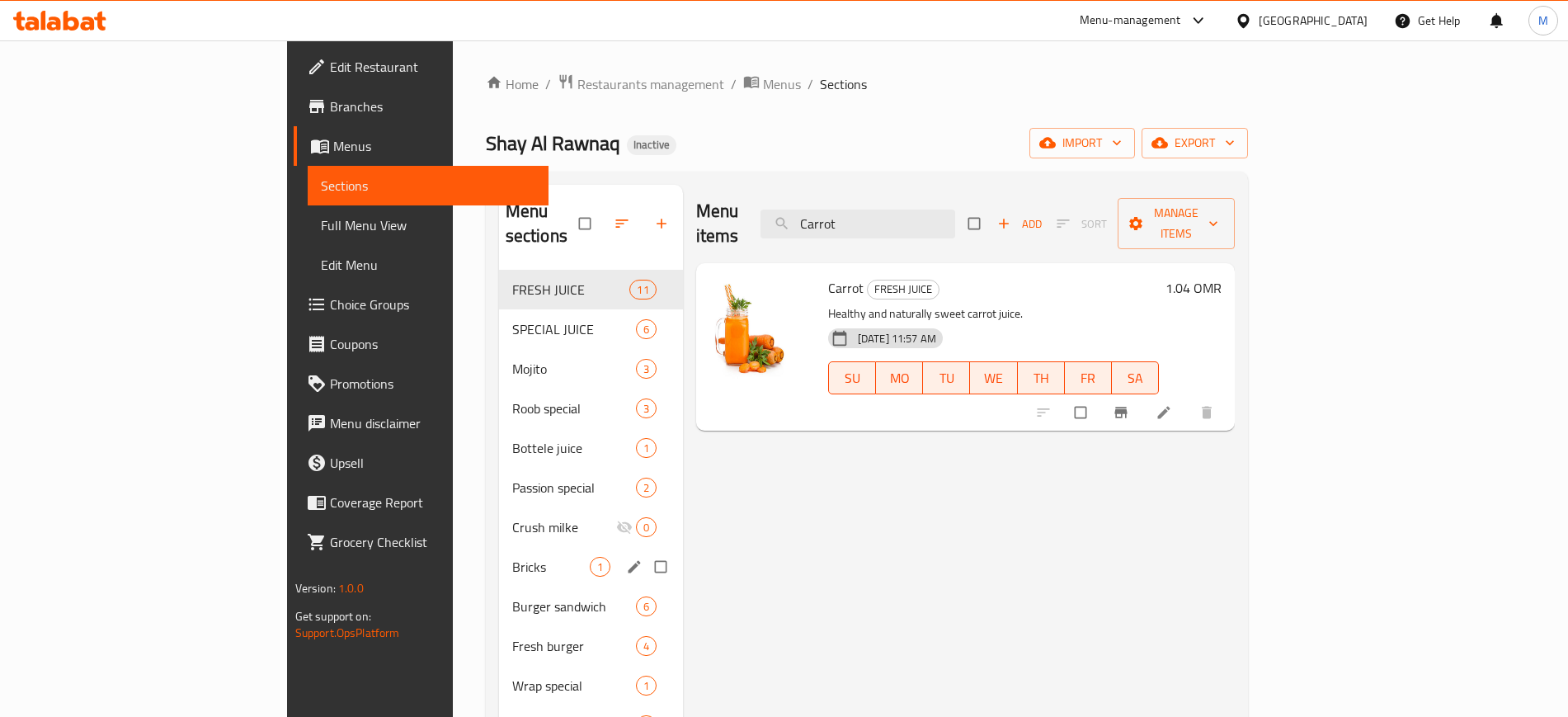
paste input "ockatil sp"
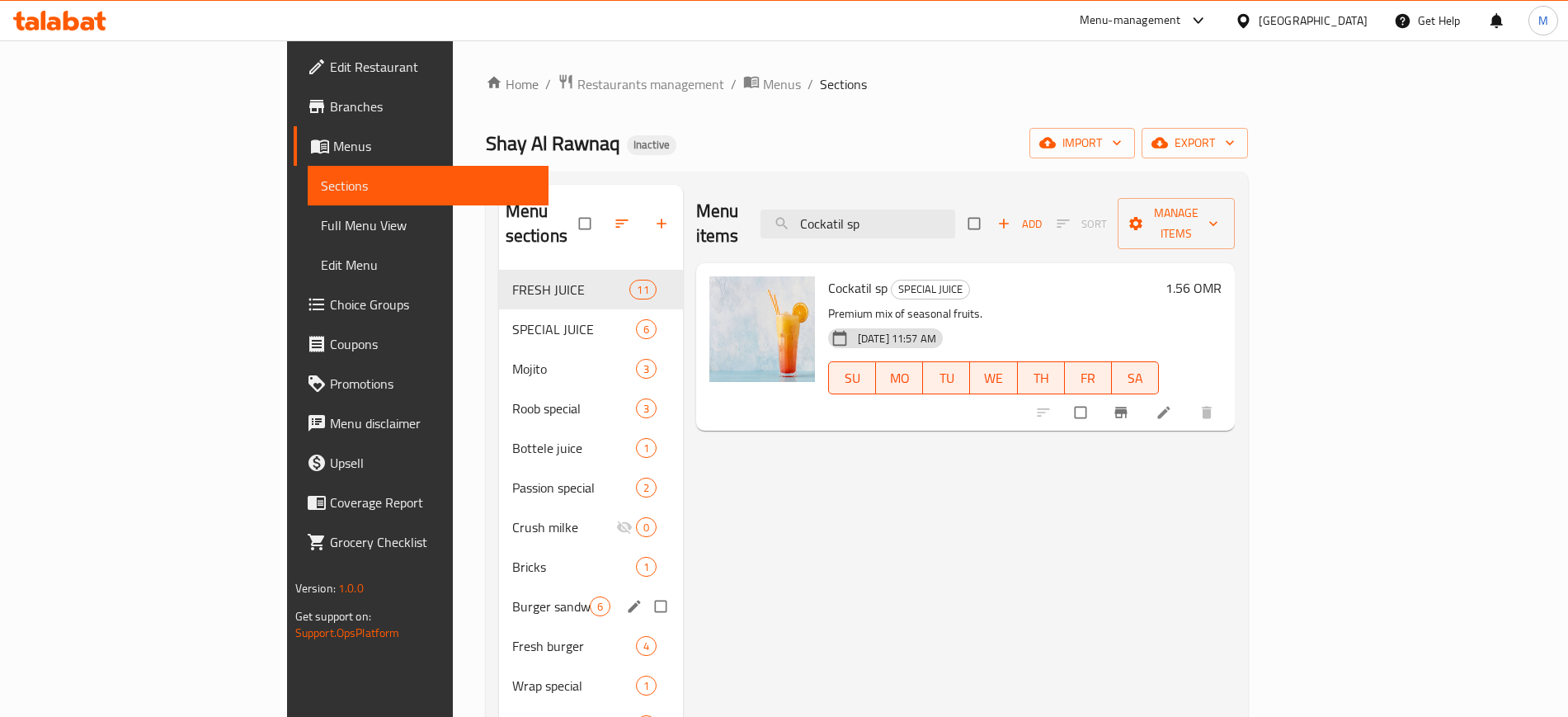
paste input "tail"
paste input "Double burger"
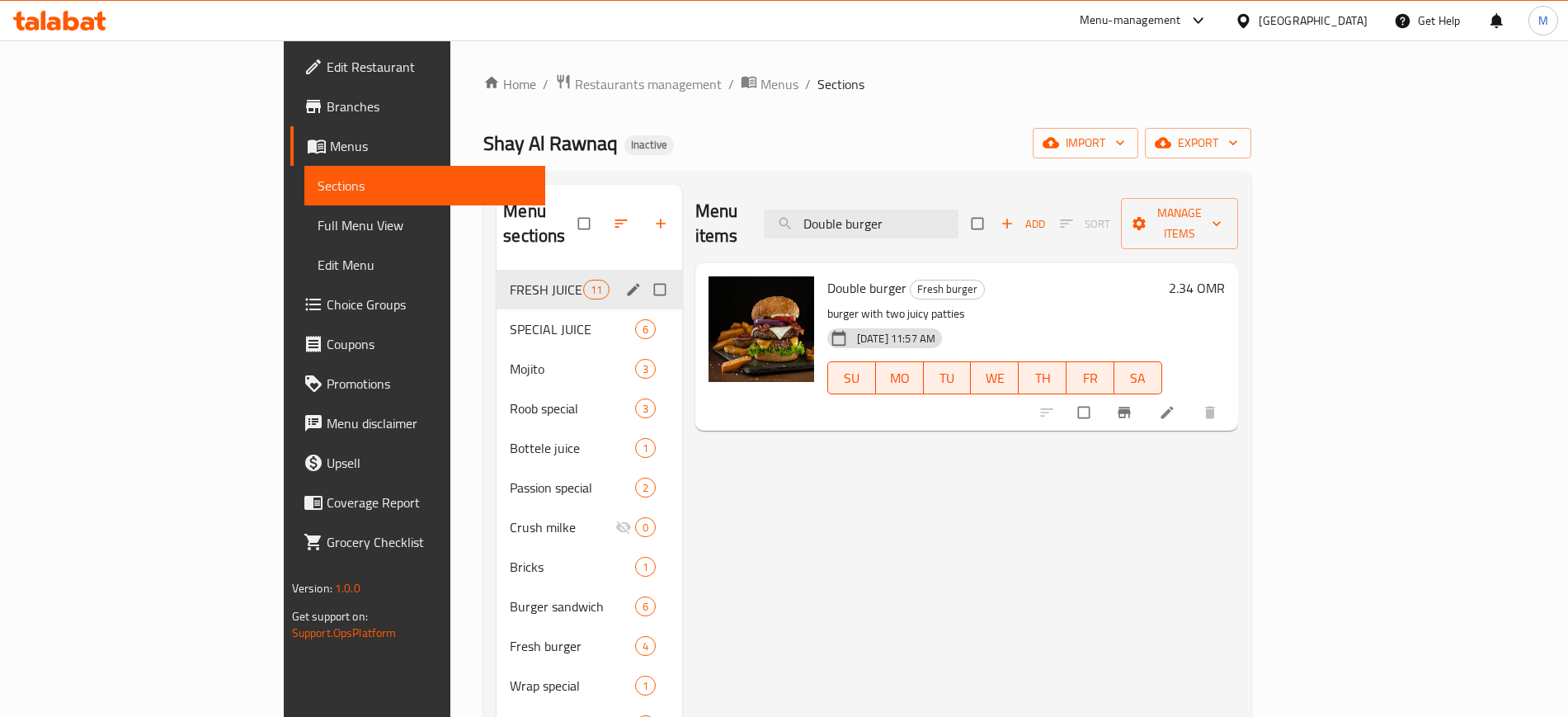
paste input "zin"
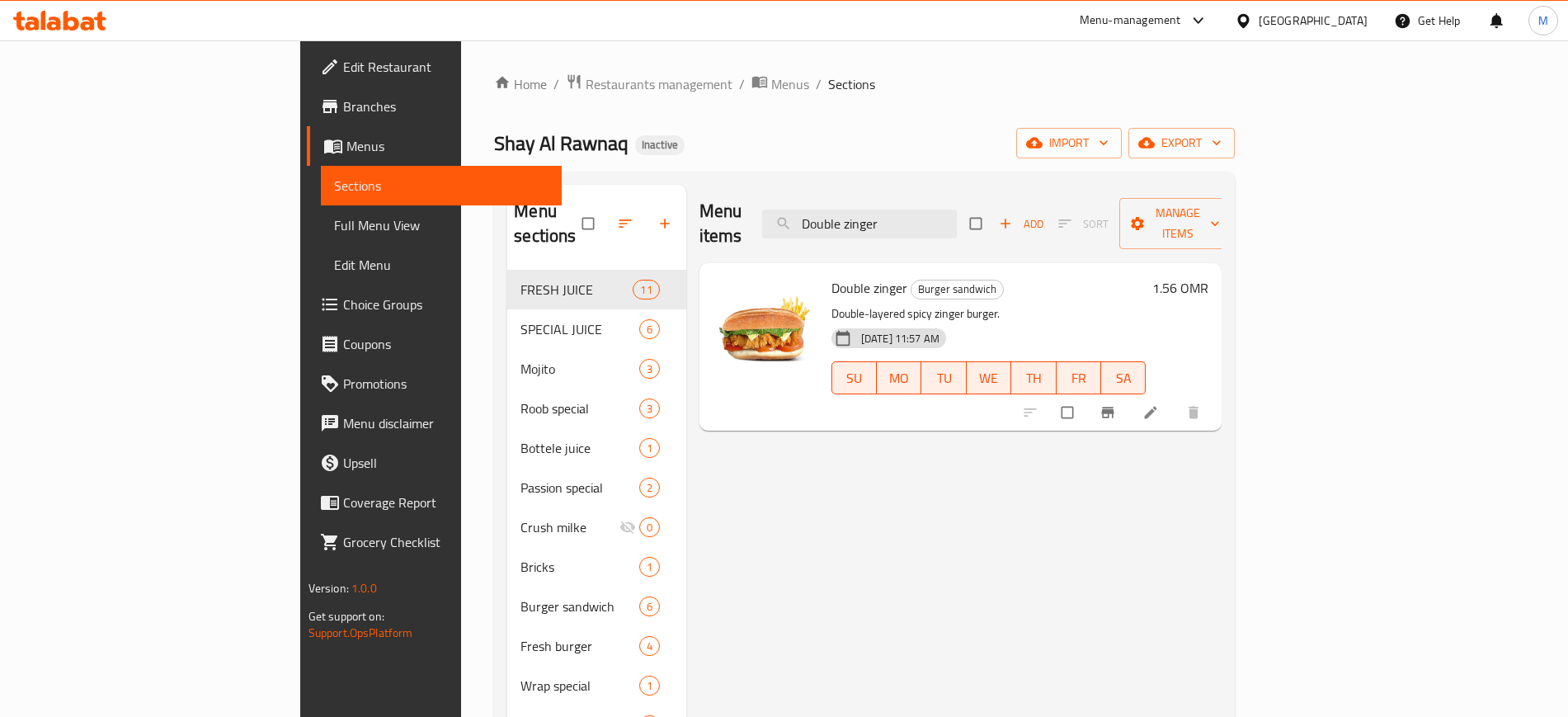
paste input "ynamite bur"
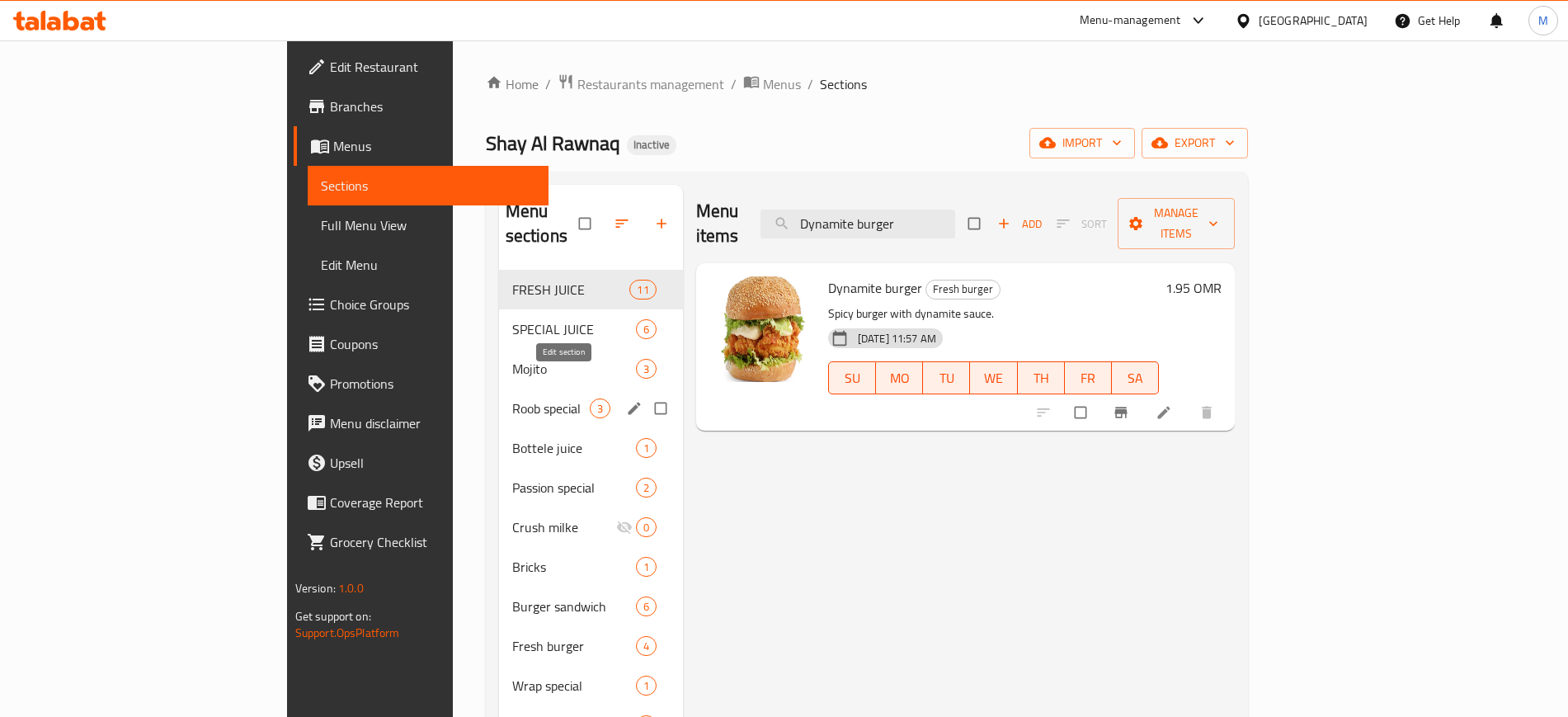
paste input "Egg club"
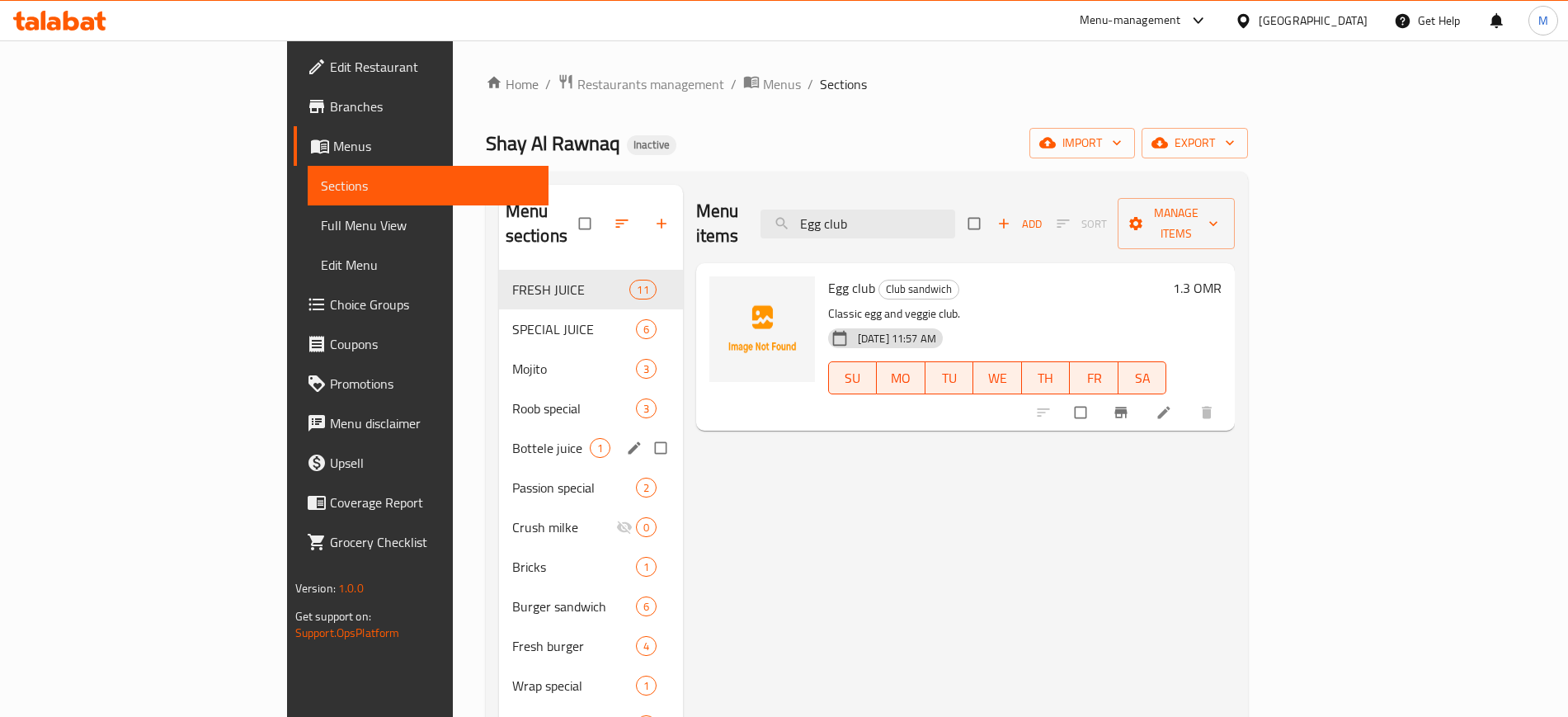
paste input "Family club 4,6,8"
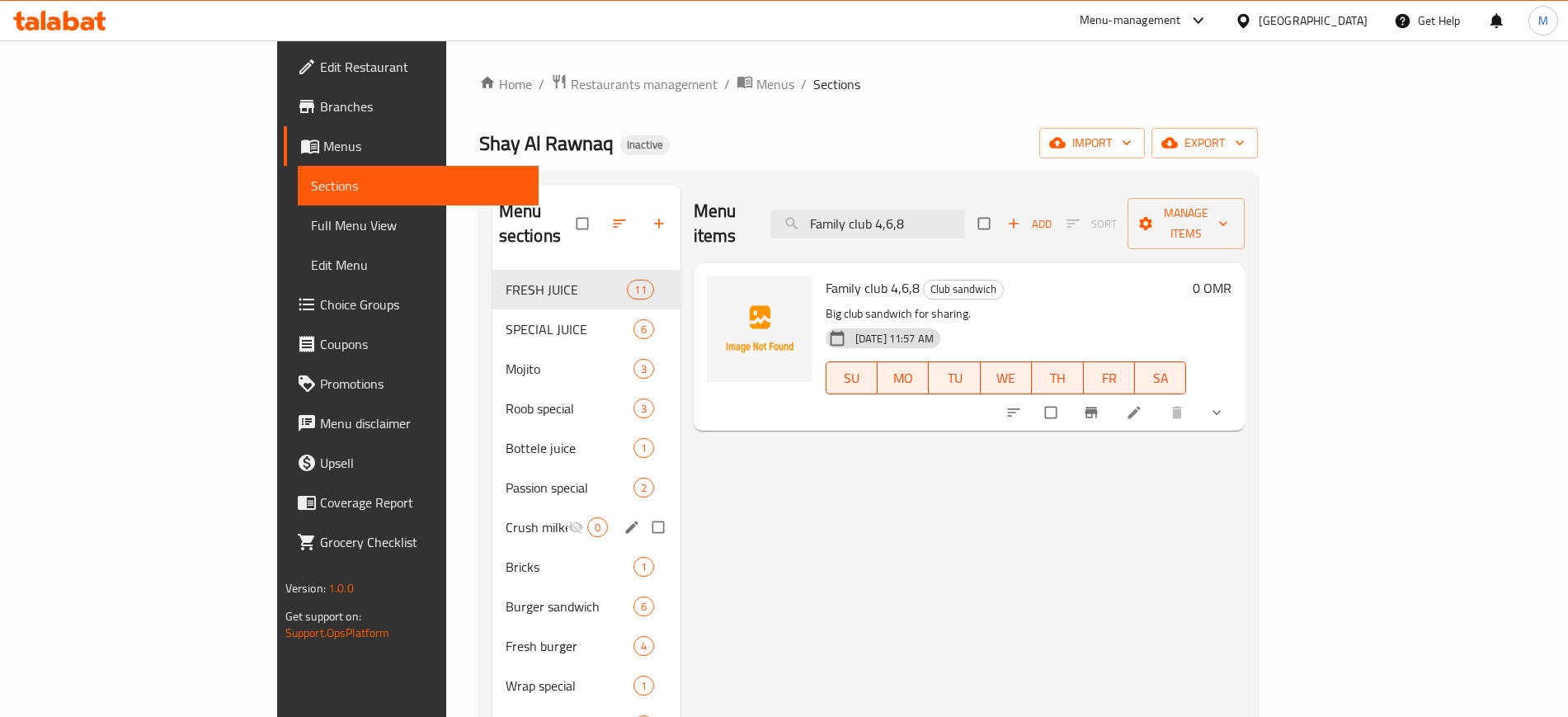
paste input "lask tea"
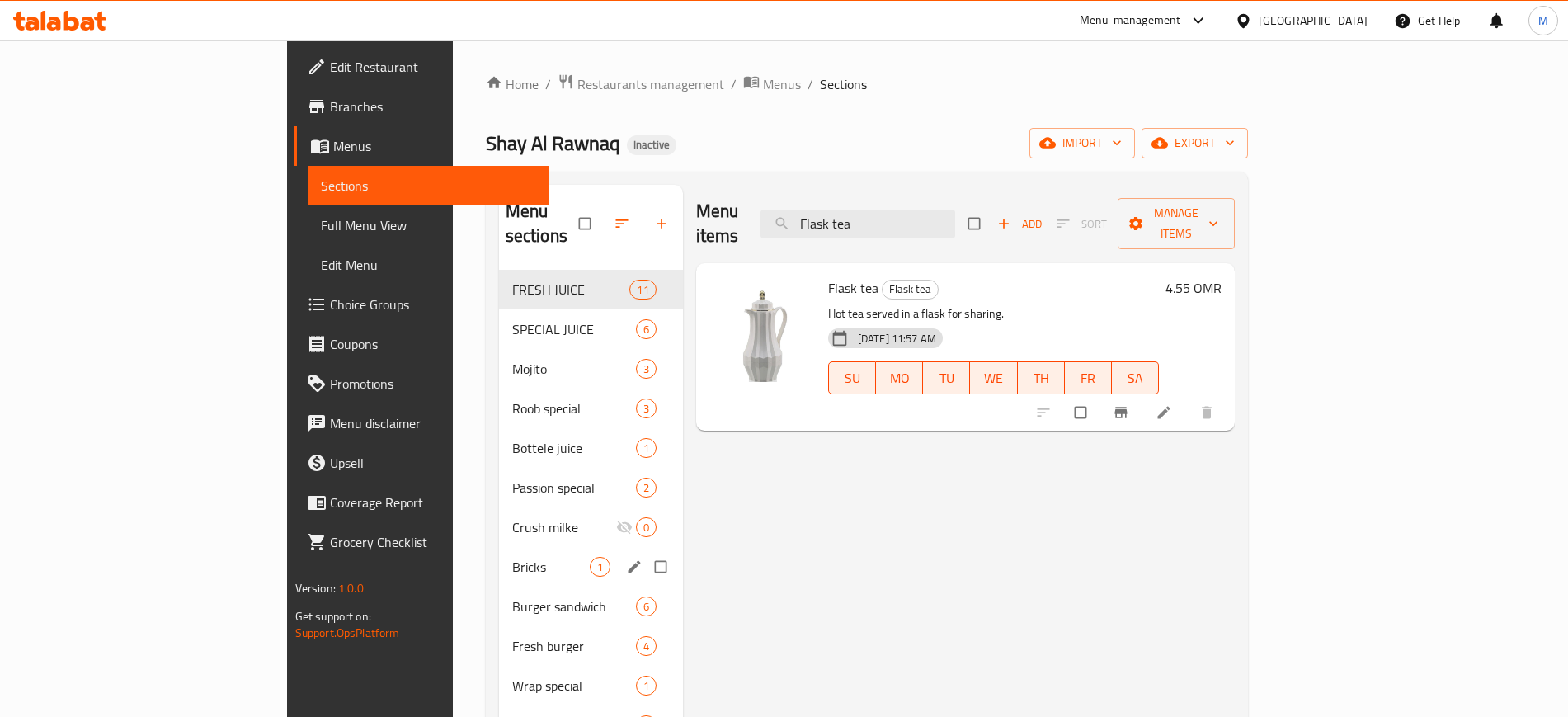
paste input "[PERSON_NAME]"
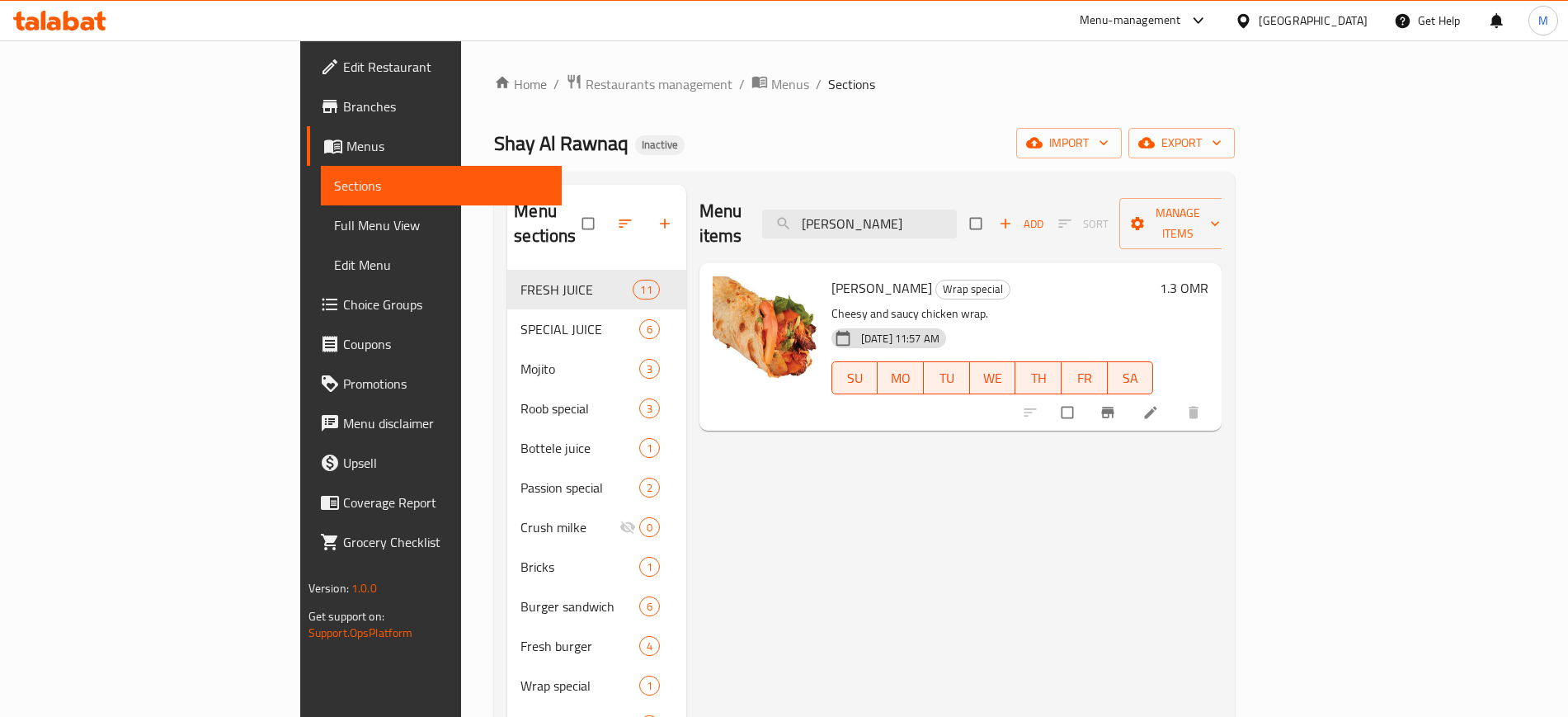
paste input "French fries"
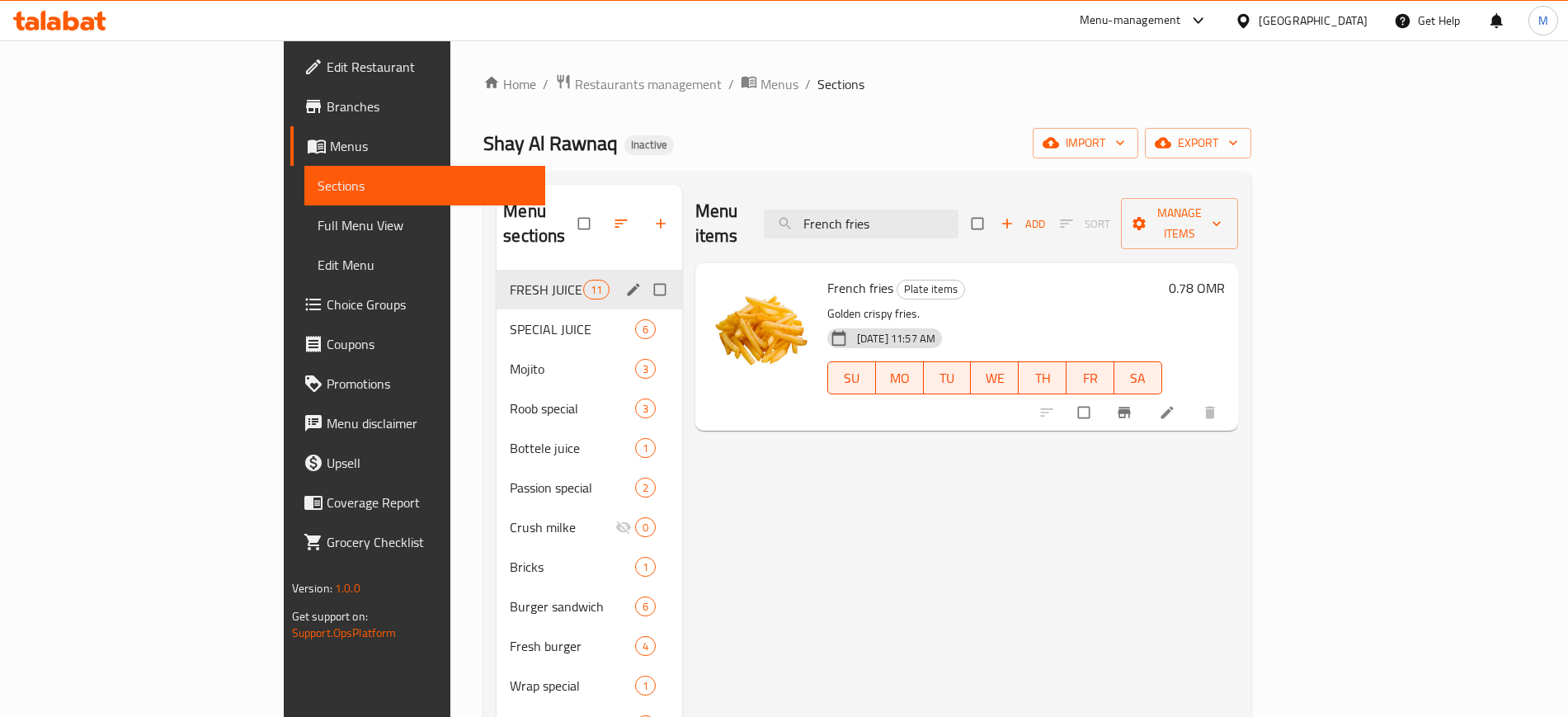
paste input "Kids meal"
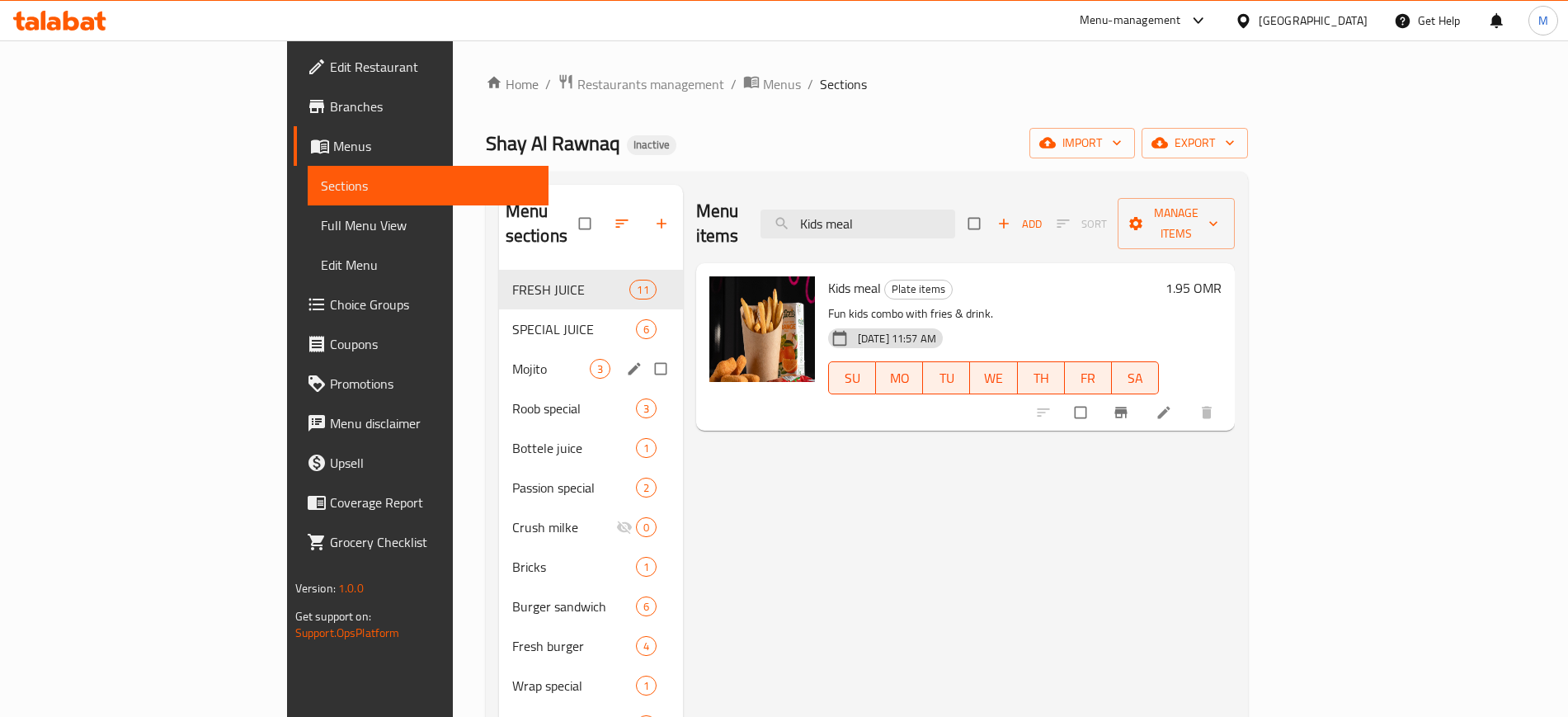
paste input "Lemone mint"
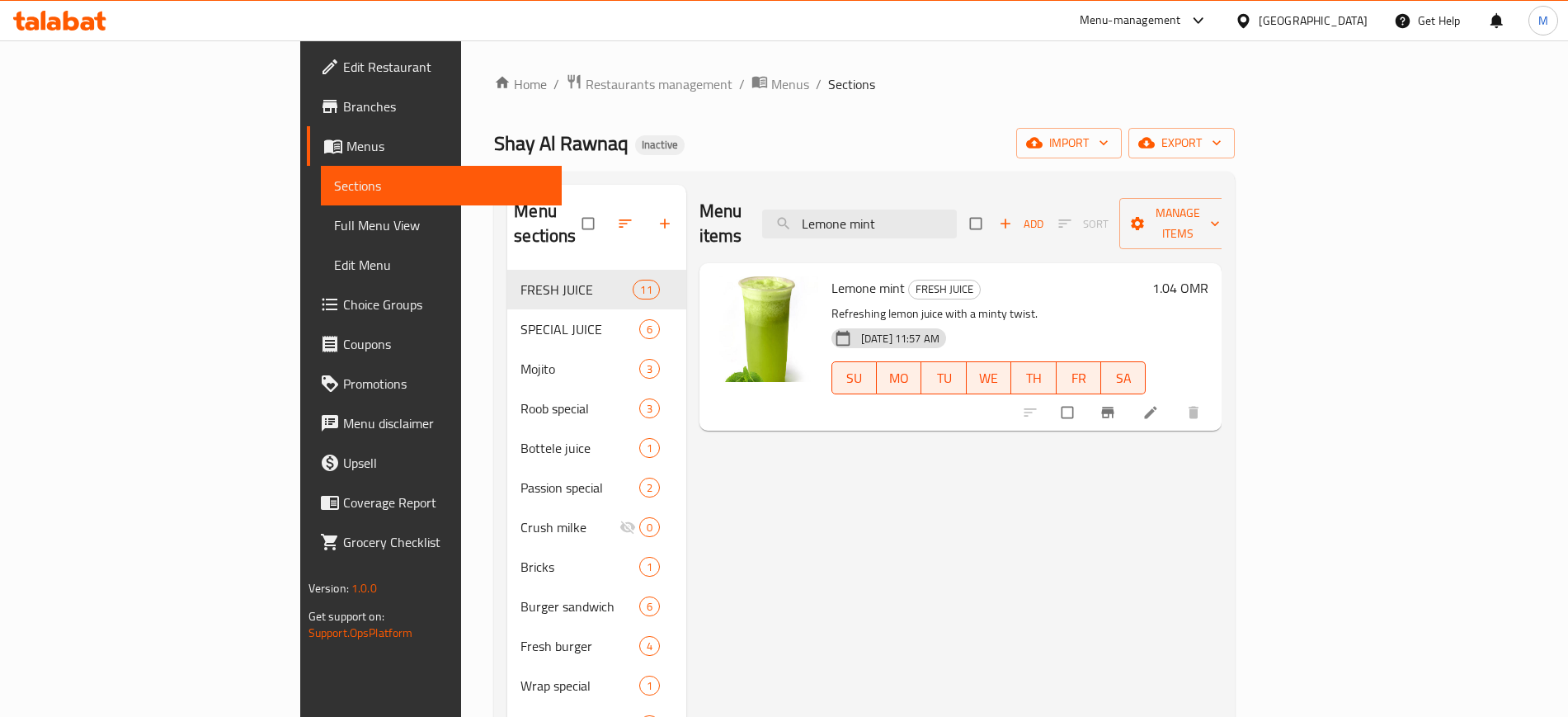
paste input "Mango,painaple,rumaan,water milone,mix"
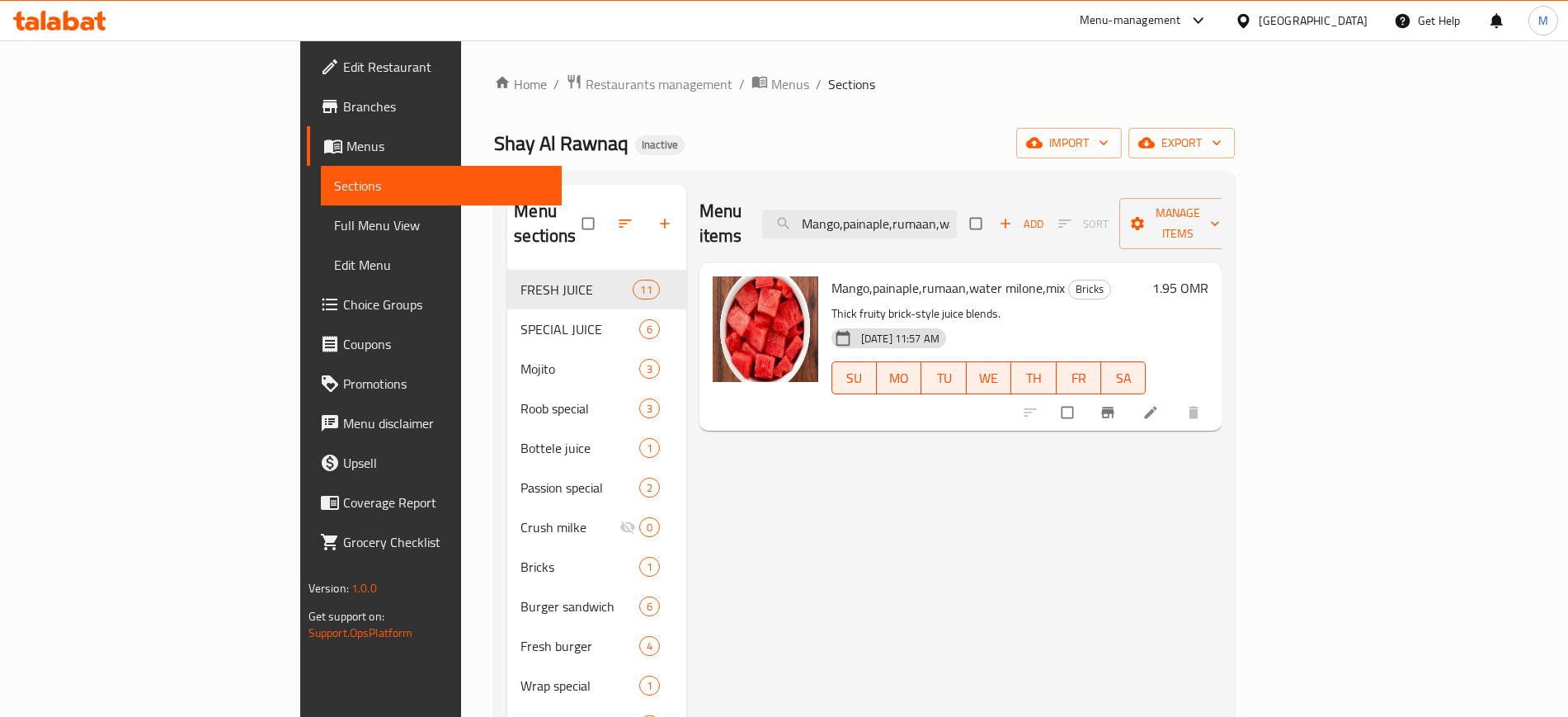
paste input "sp"
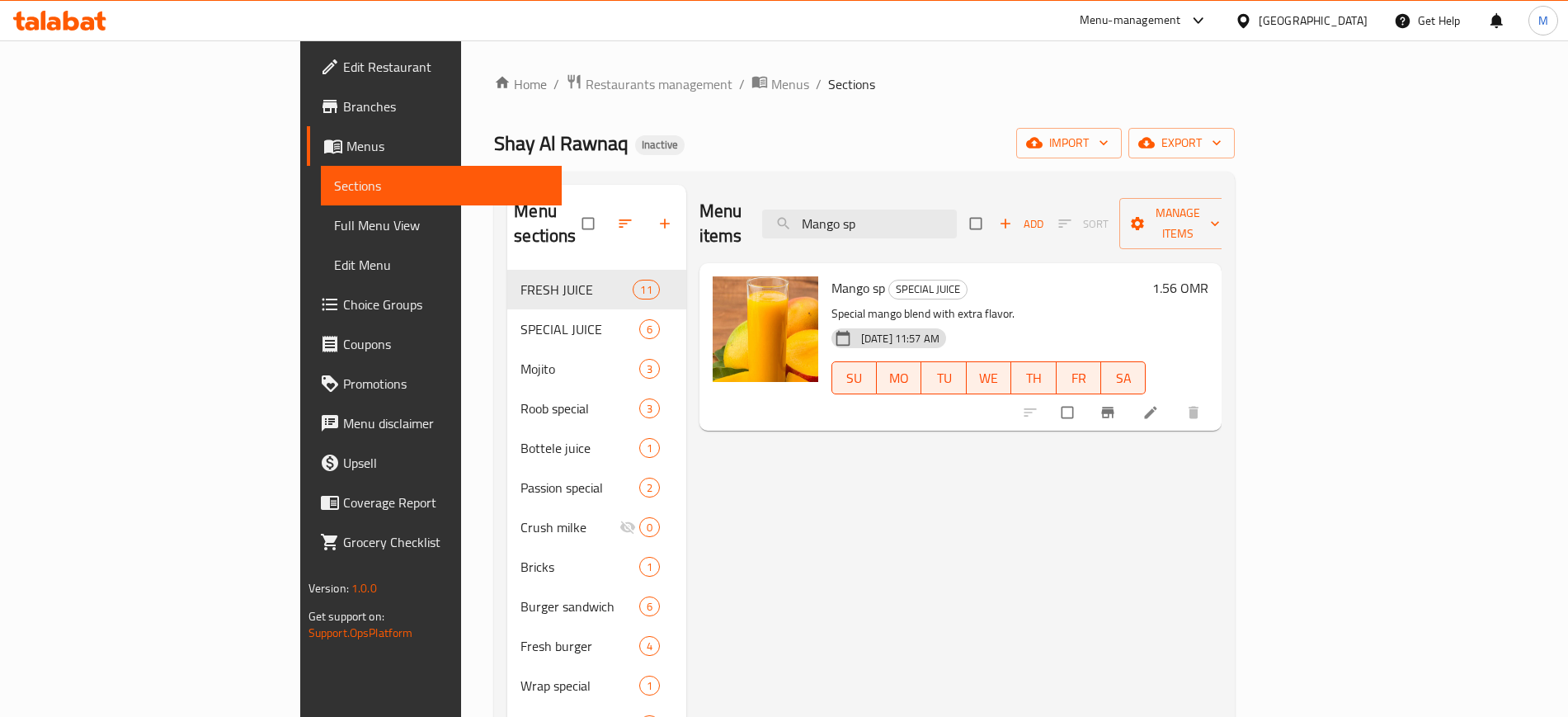
paste input "search"
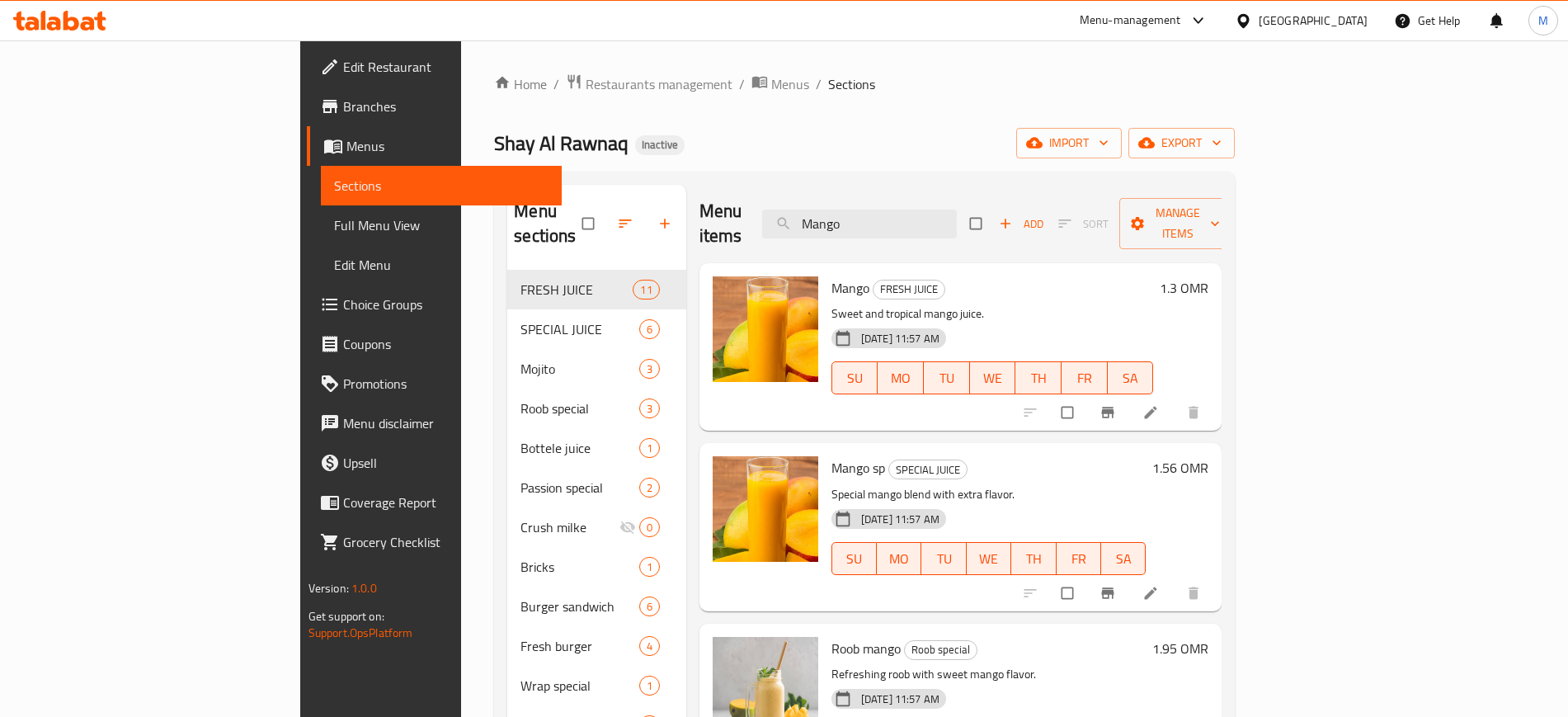
paste input "shrrom burger"
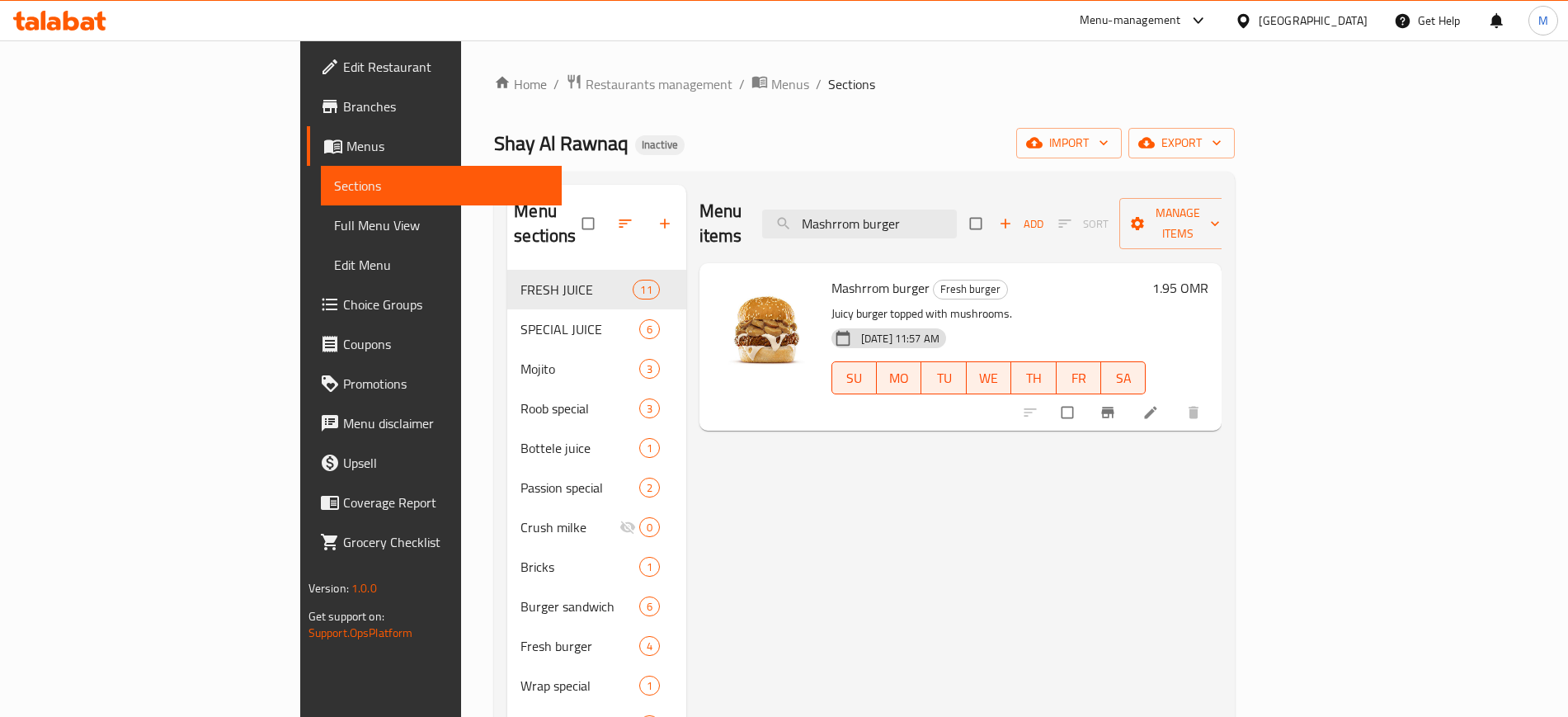
paste input "tafi combo"
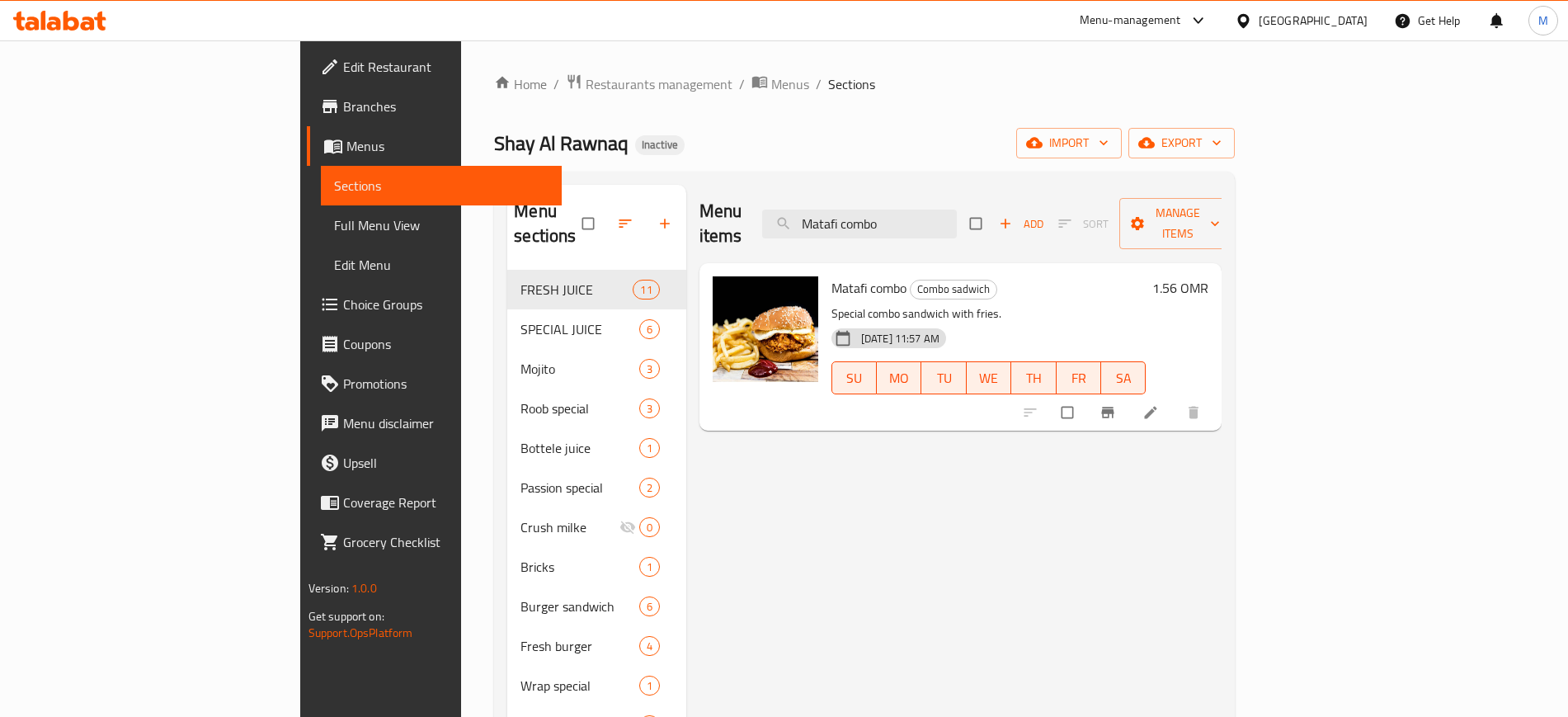
paste input "wrap"
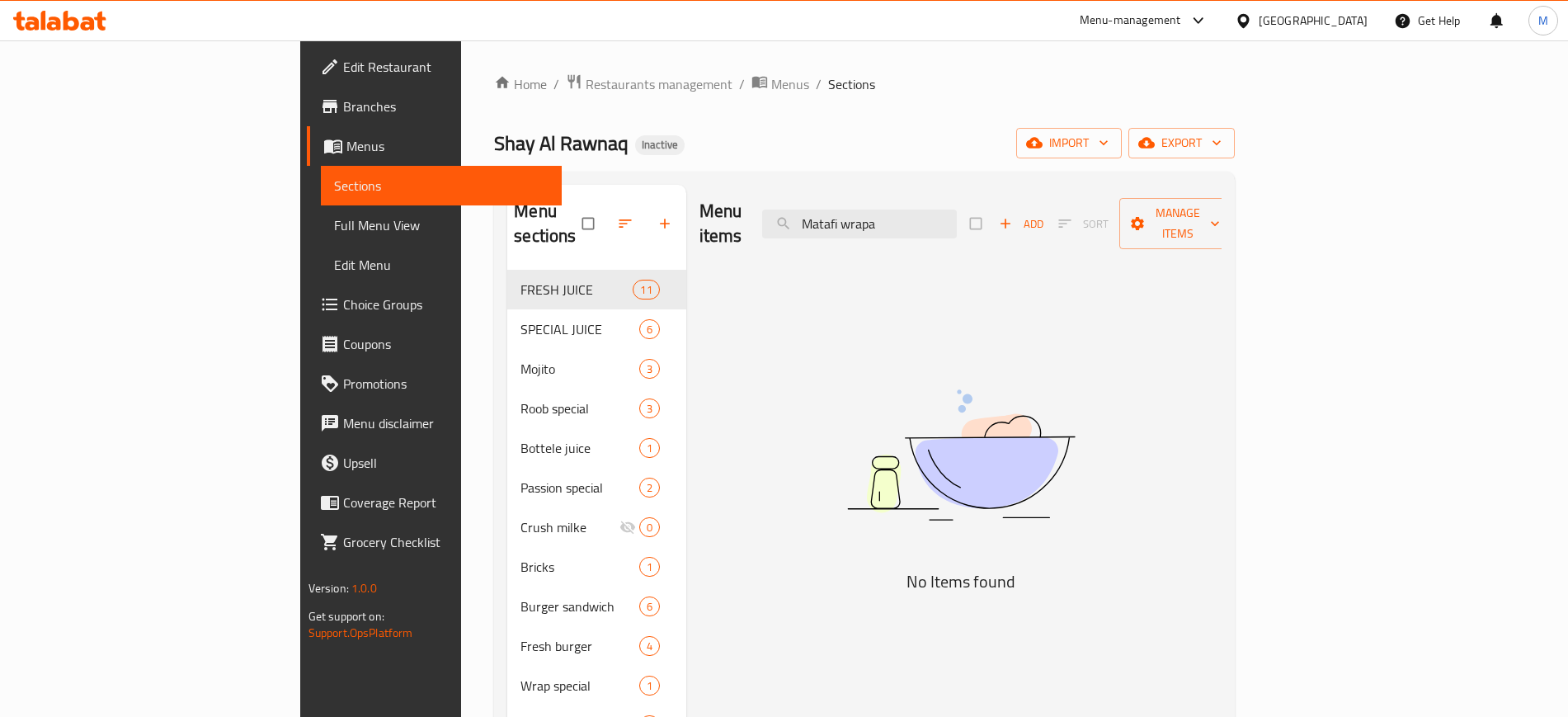
paste input "ix noodles"
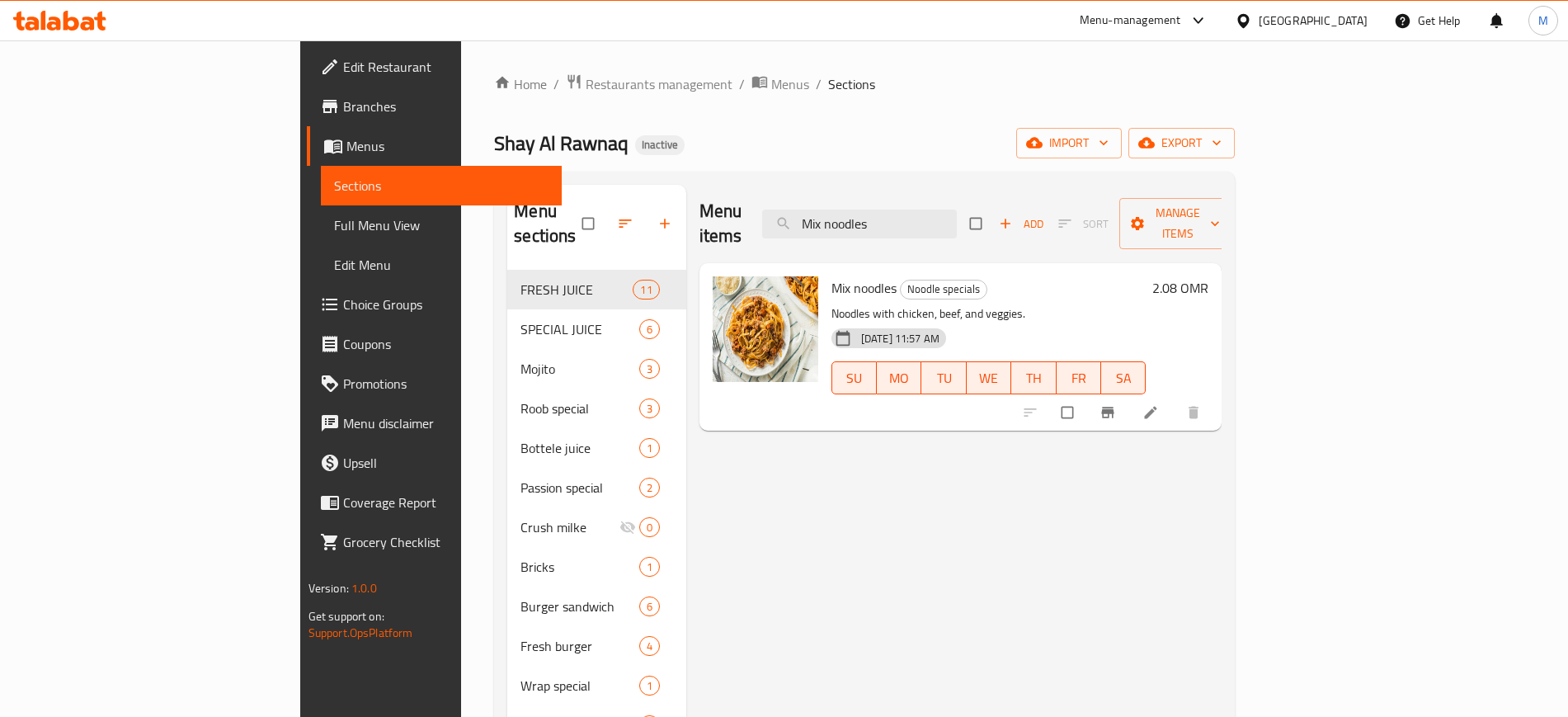
paste input "Passion mango"
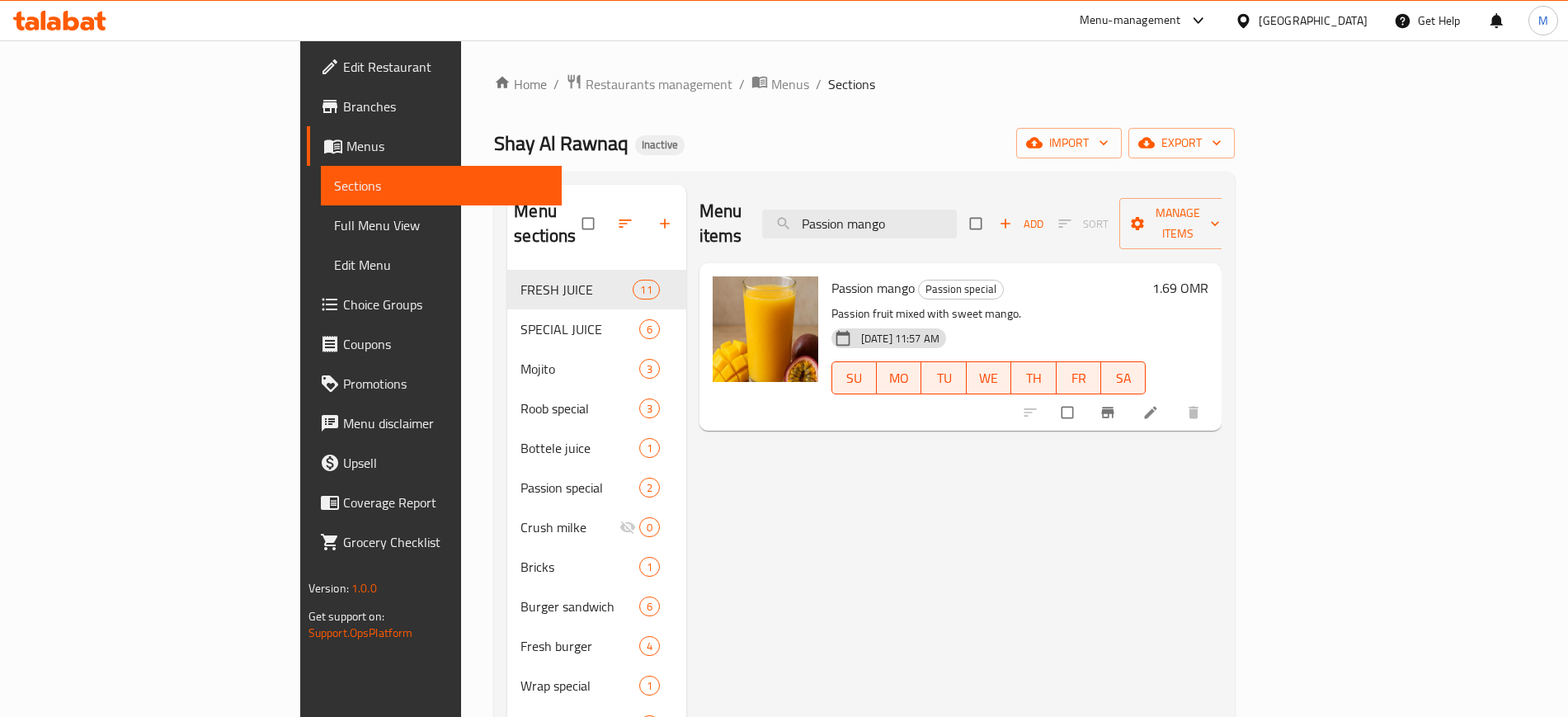
paste input "ojit"
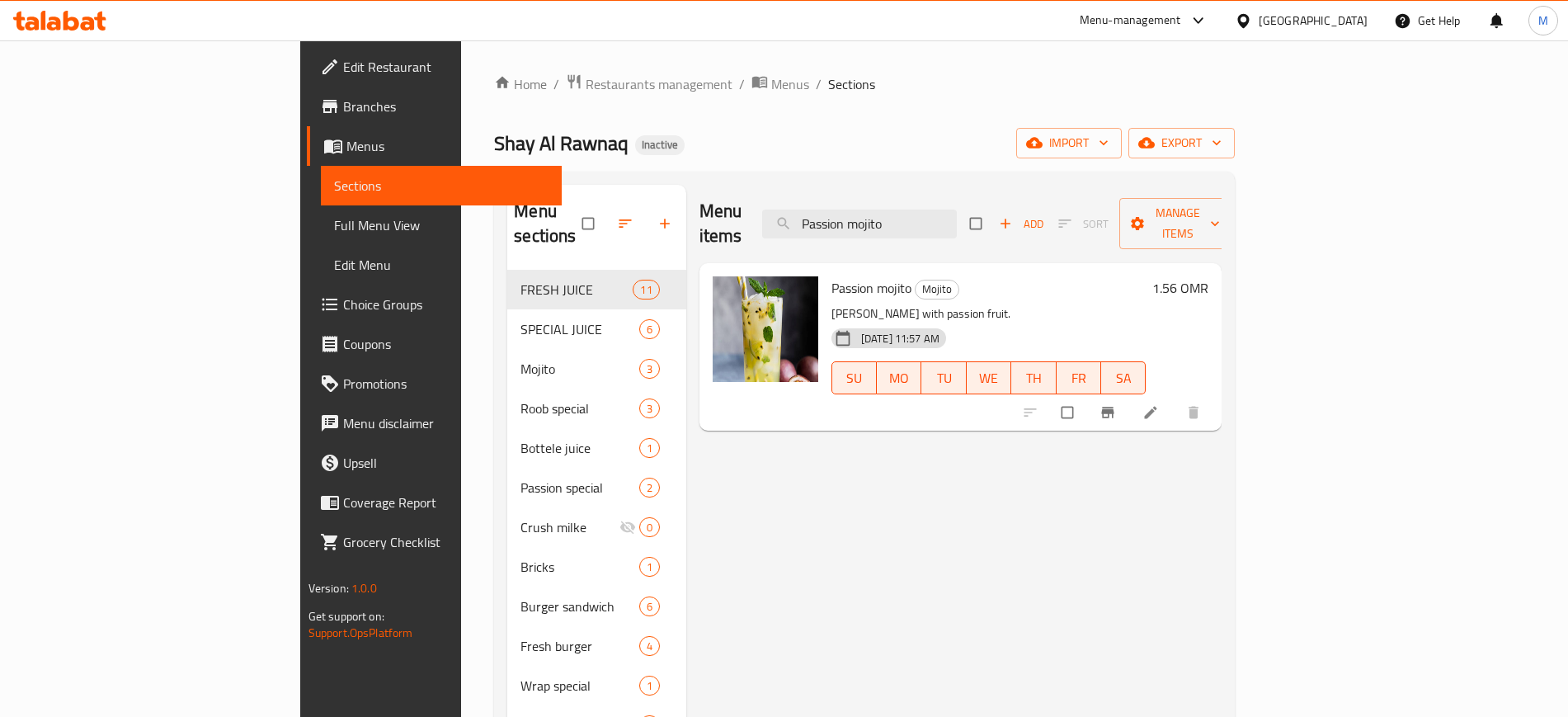
paste input "orange"
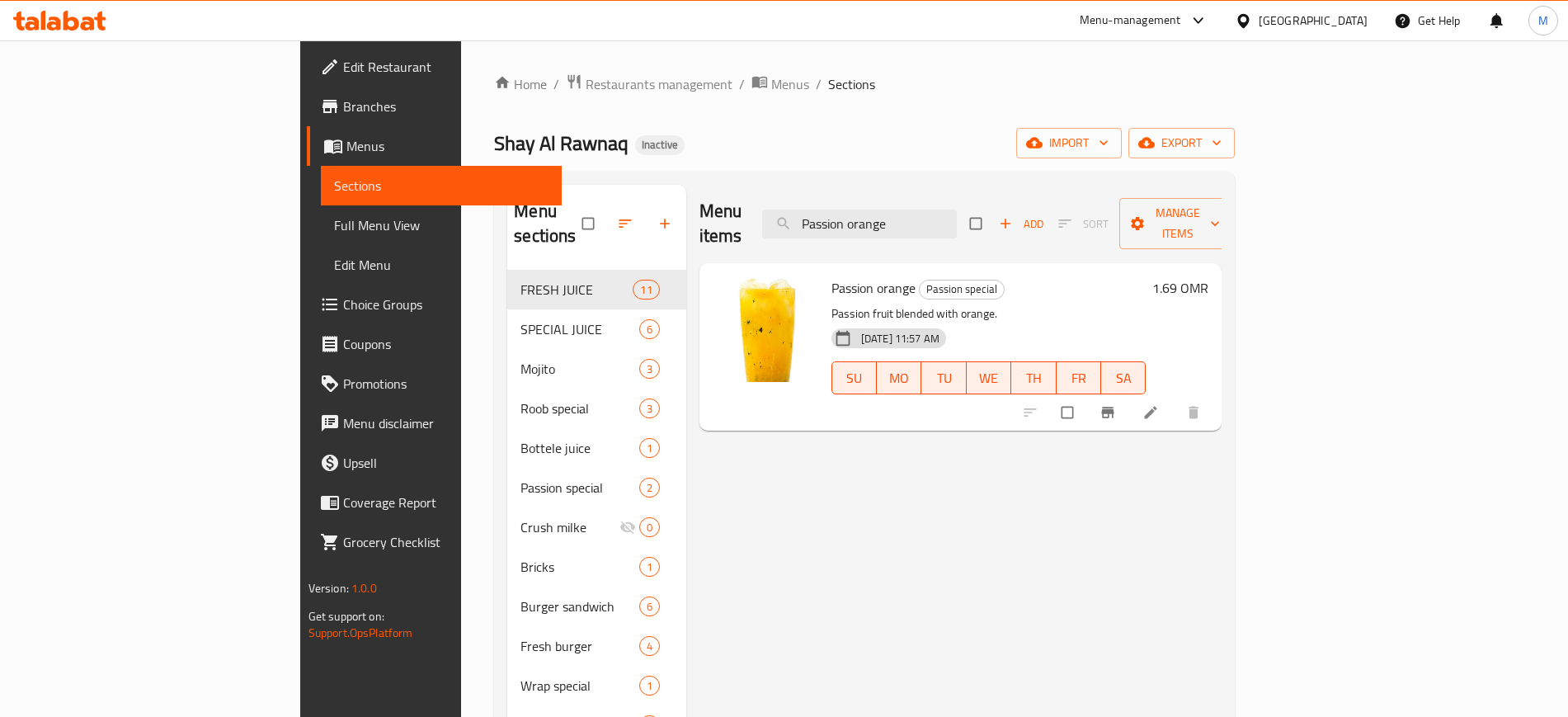
paste input "eri peri wrap"
paste input "izzager"
paste input "omegranate"
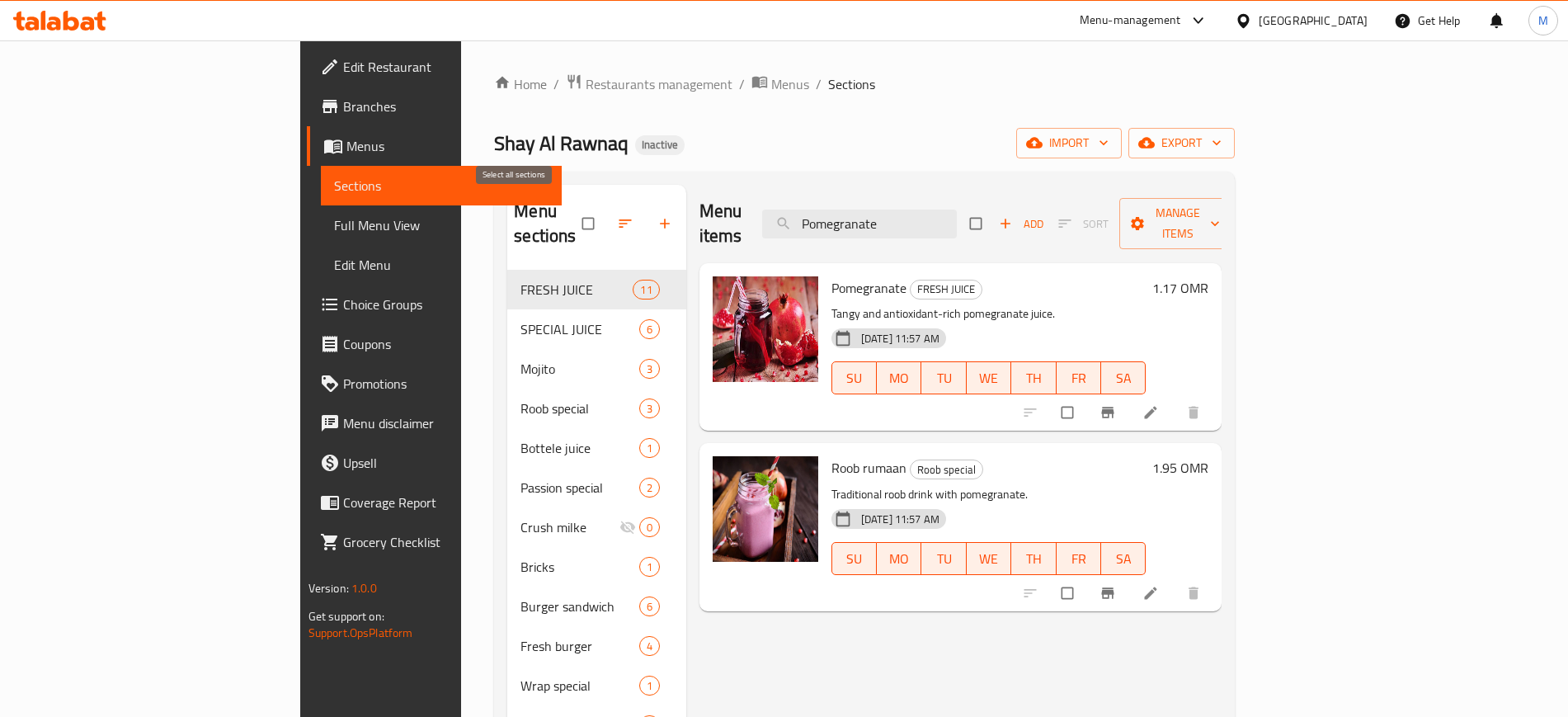
paste input "pcorn"
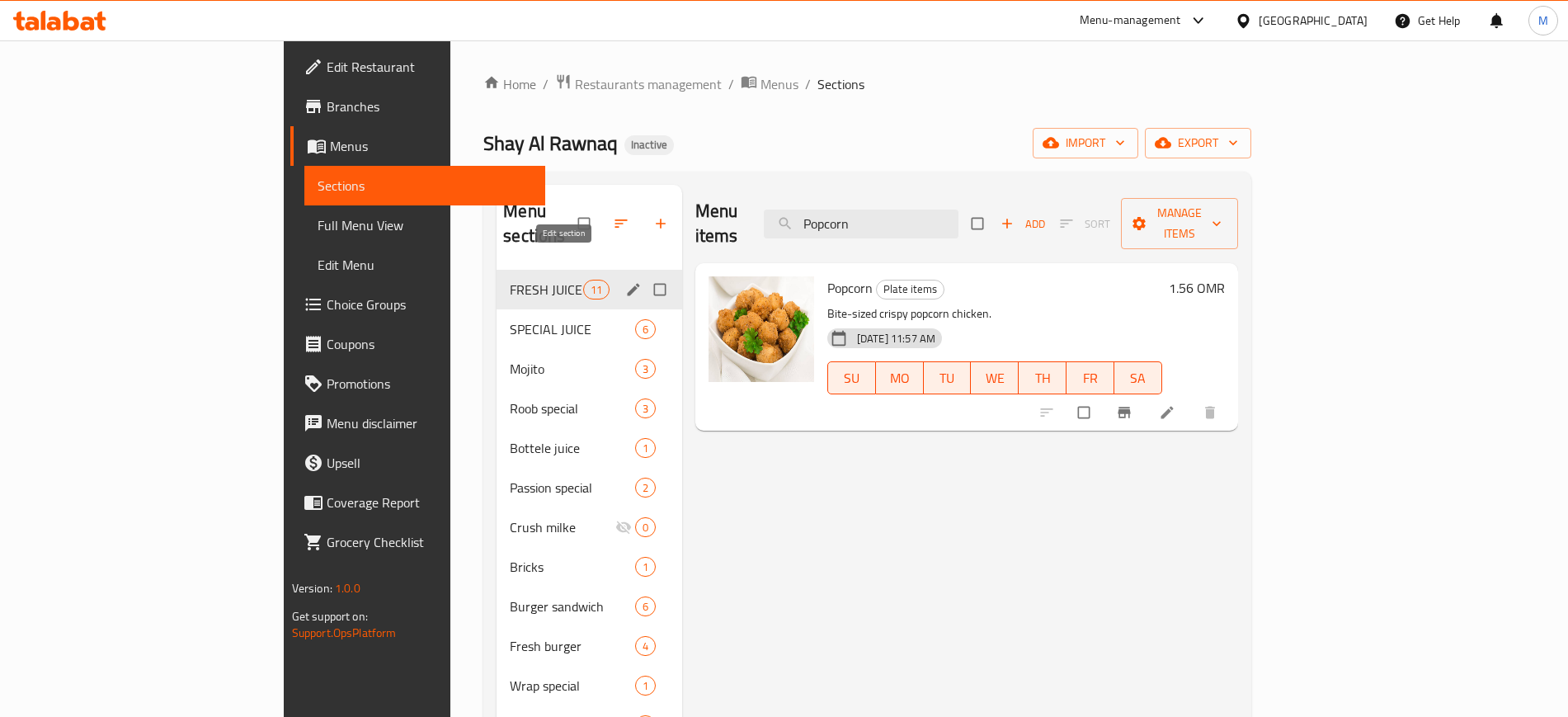
paste input "Roob mango"
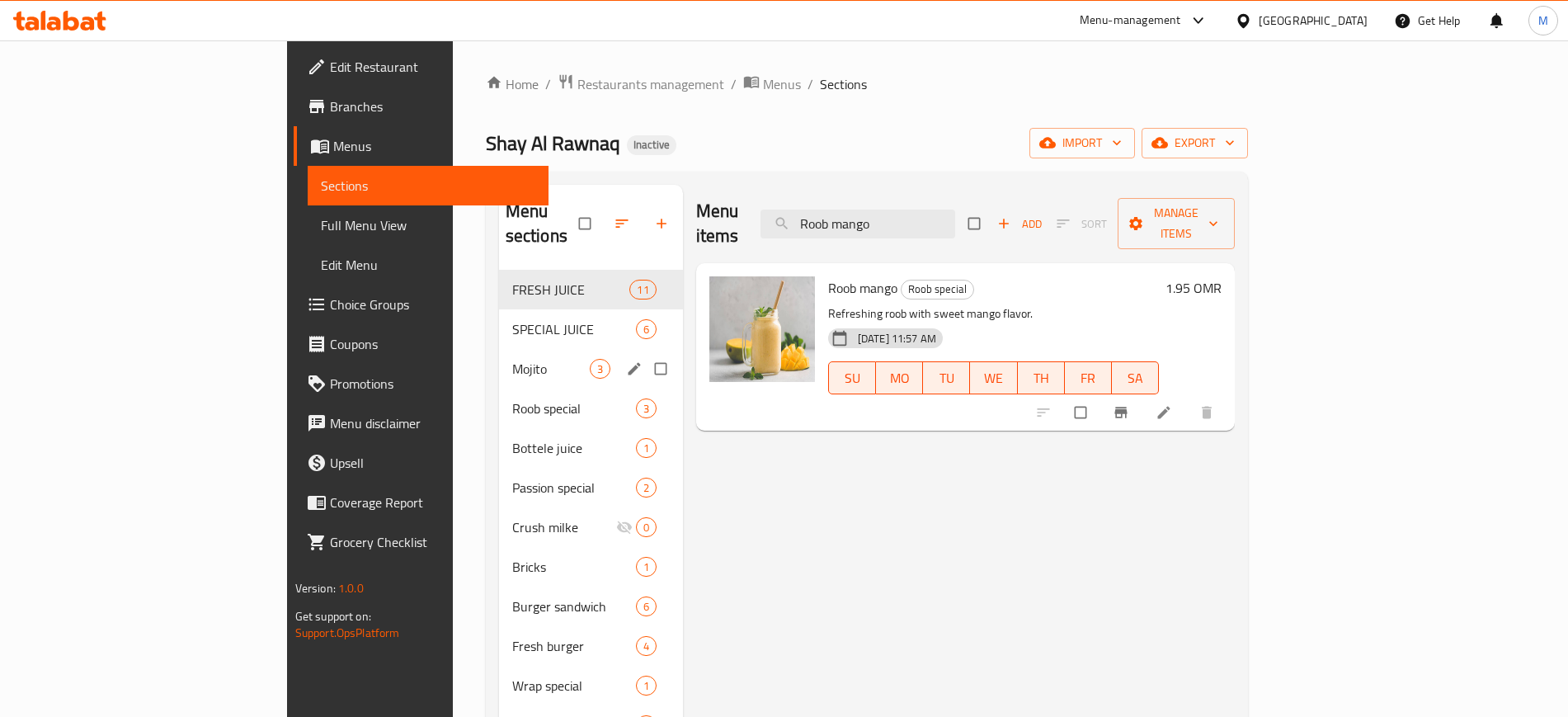
paste input "passion"
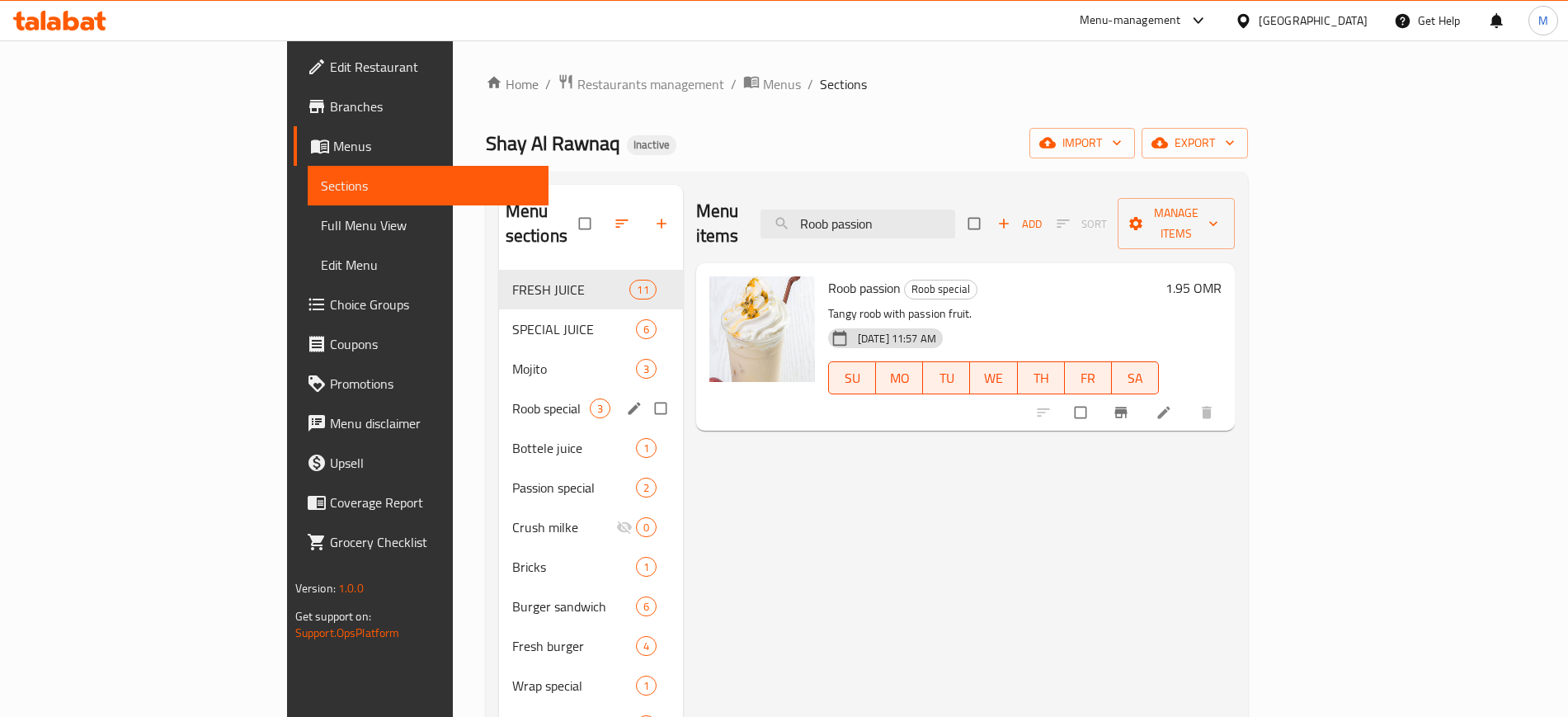
paste input "rumaa"
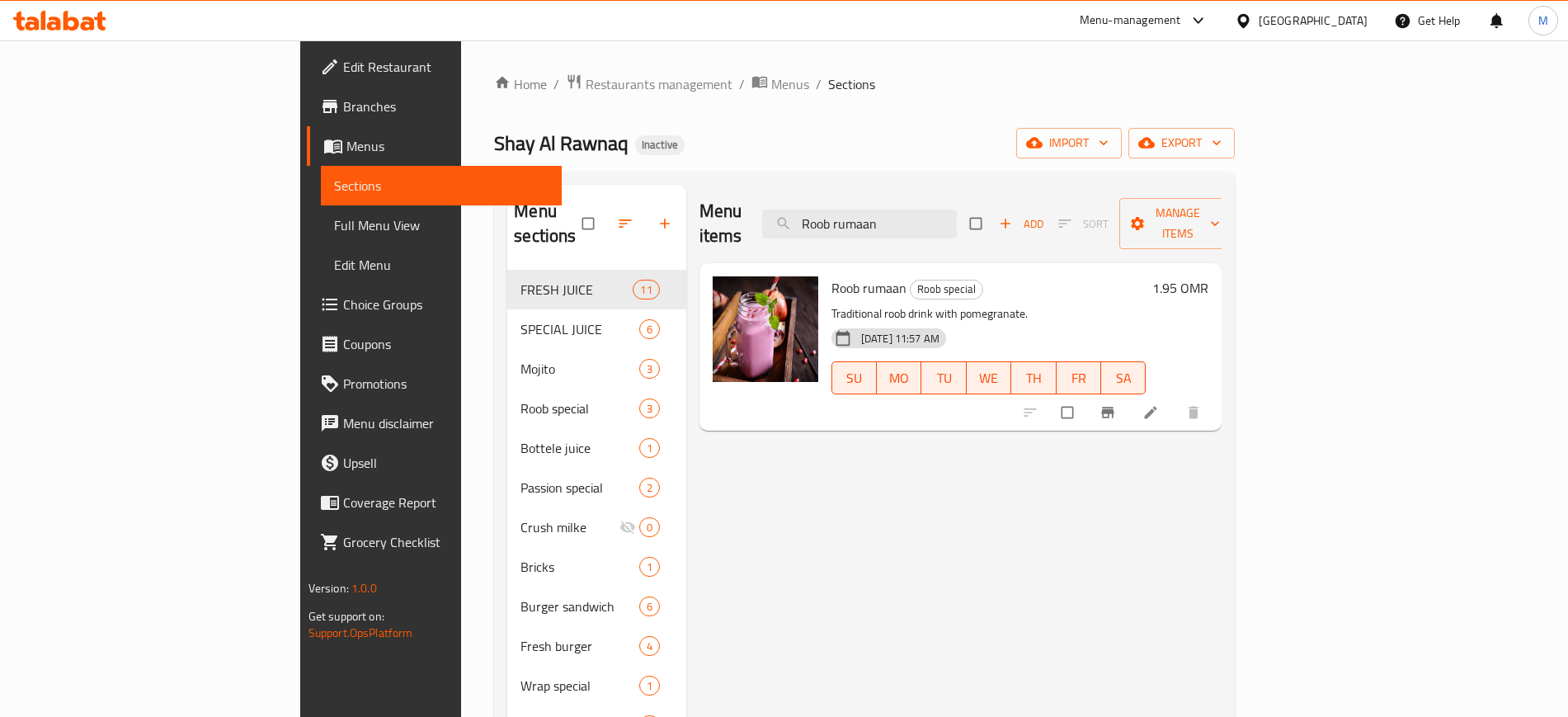
paste input "Slider burger 4 pcs"
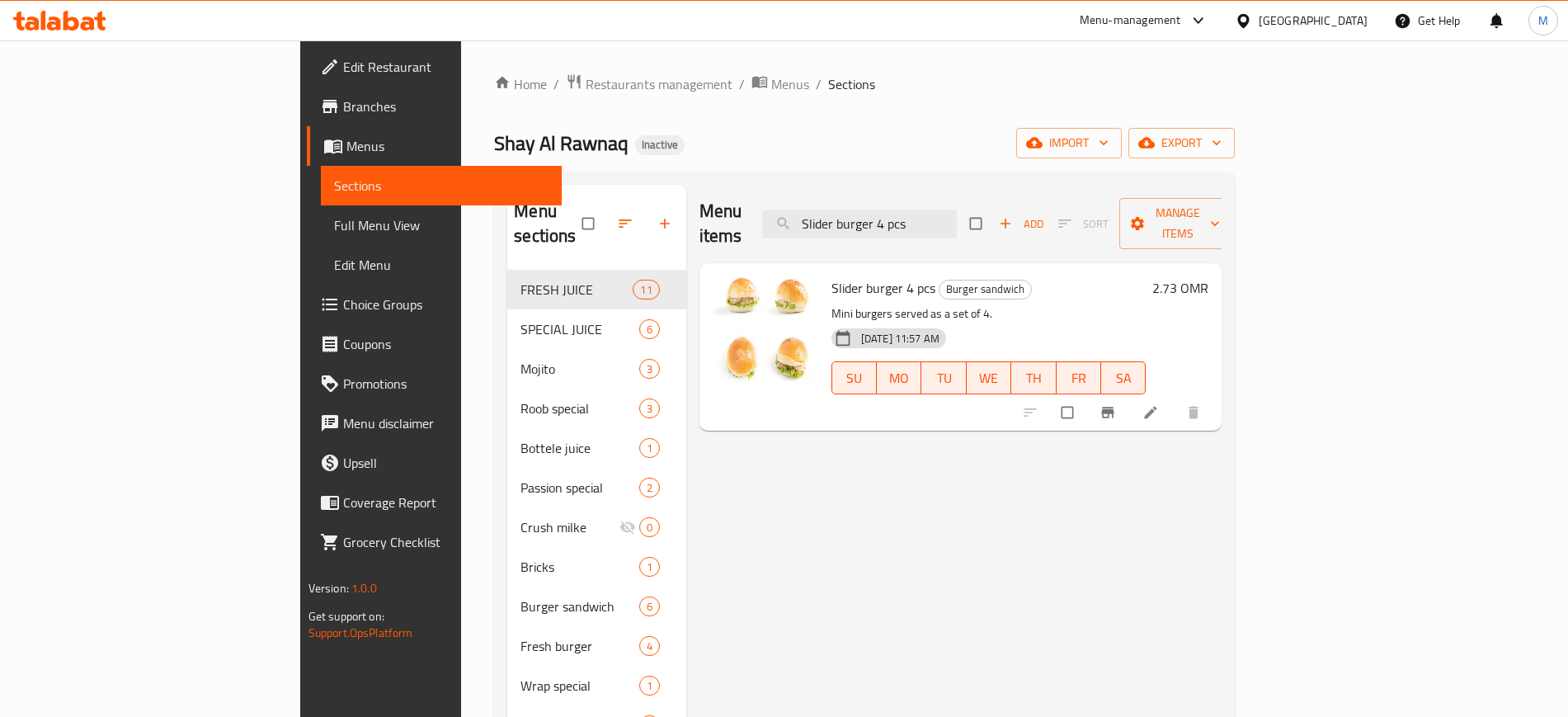
paste input "ooper avacado"
paste input "strawberry mojit"
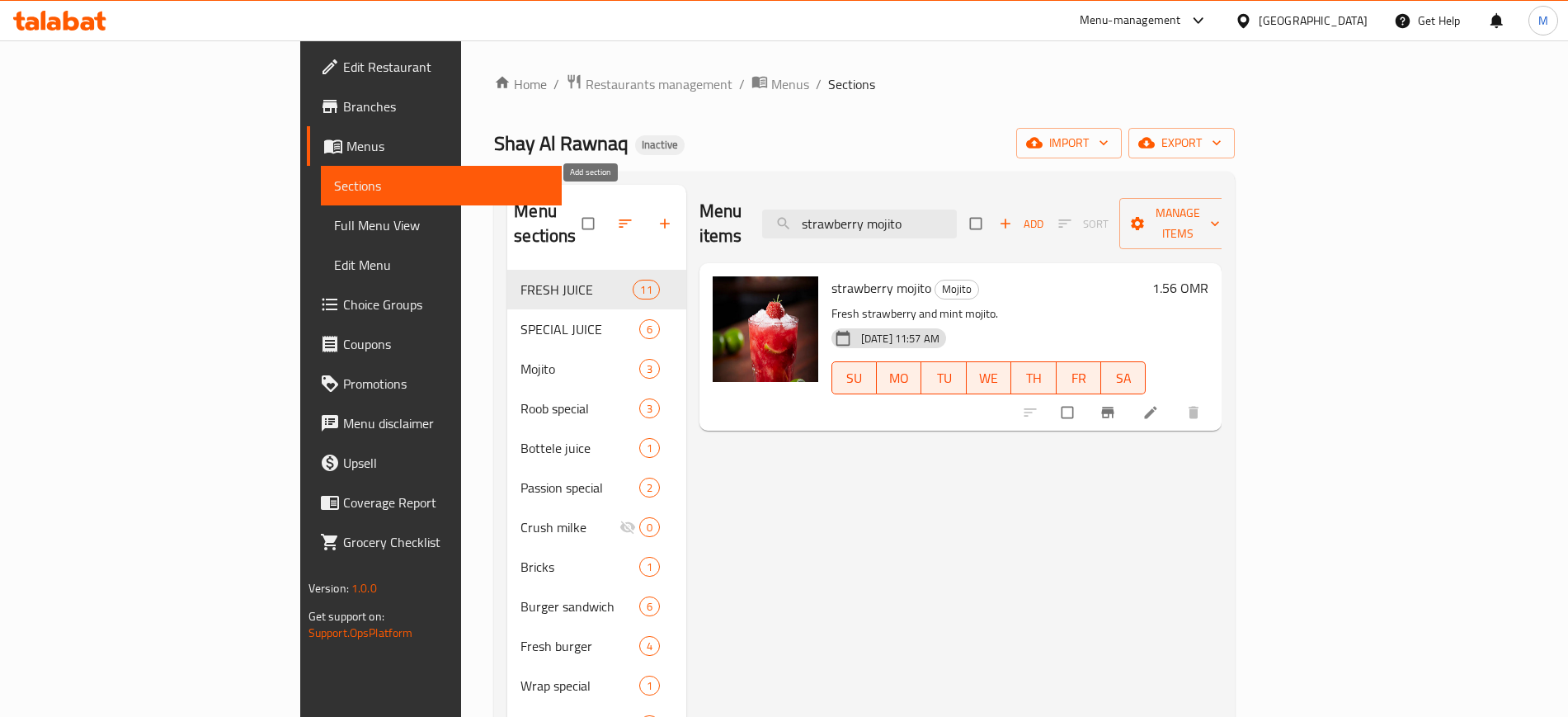
paste input "Sweet melone"
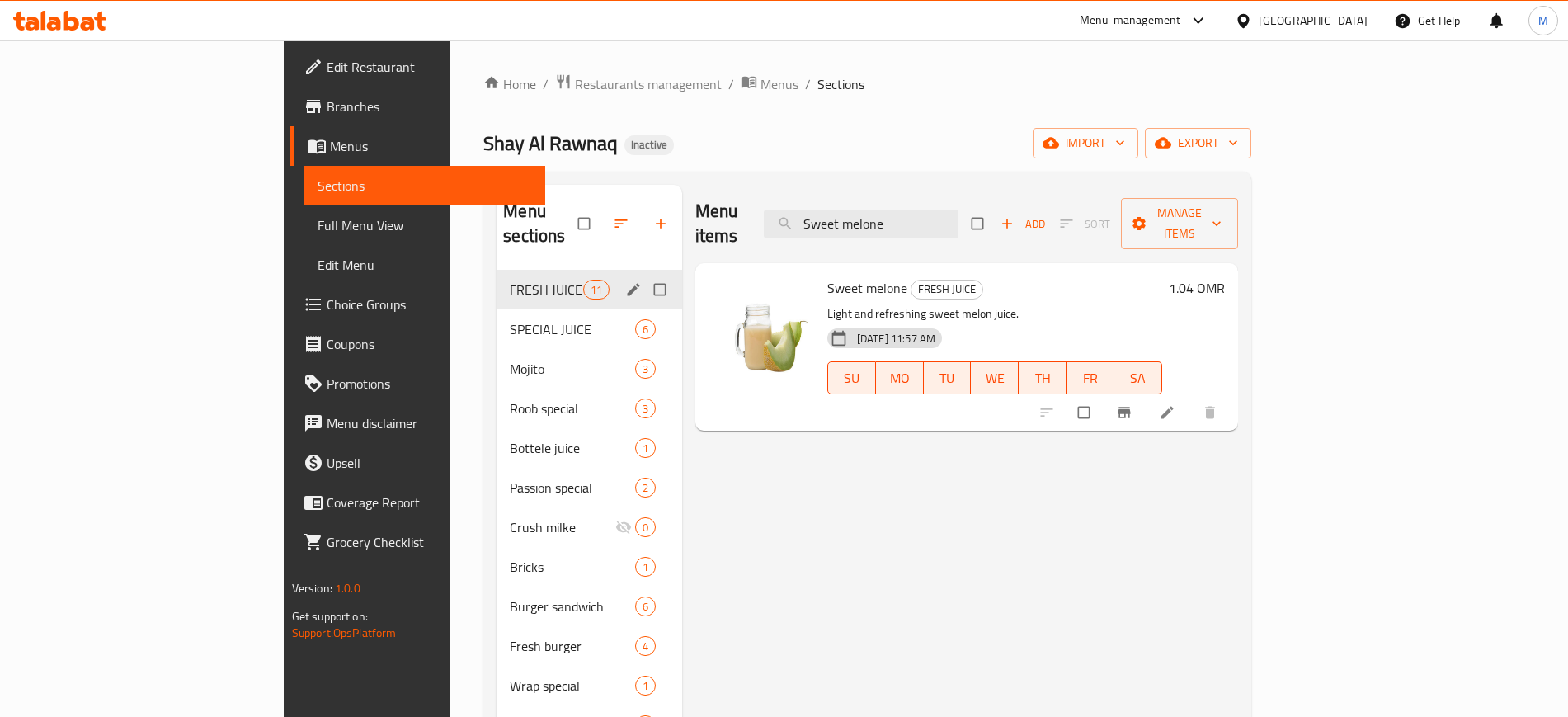
paste input "Tikka wrap"
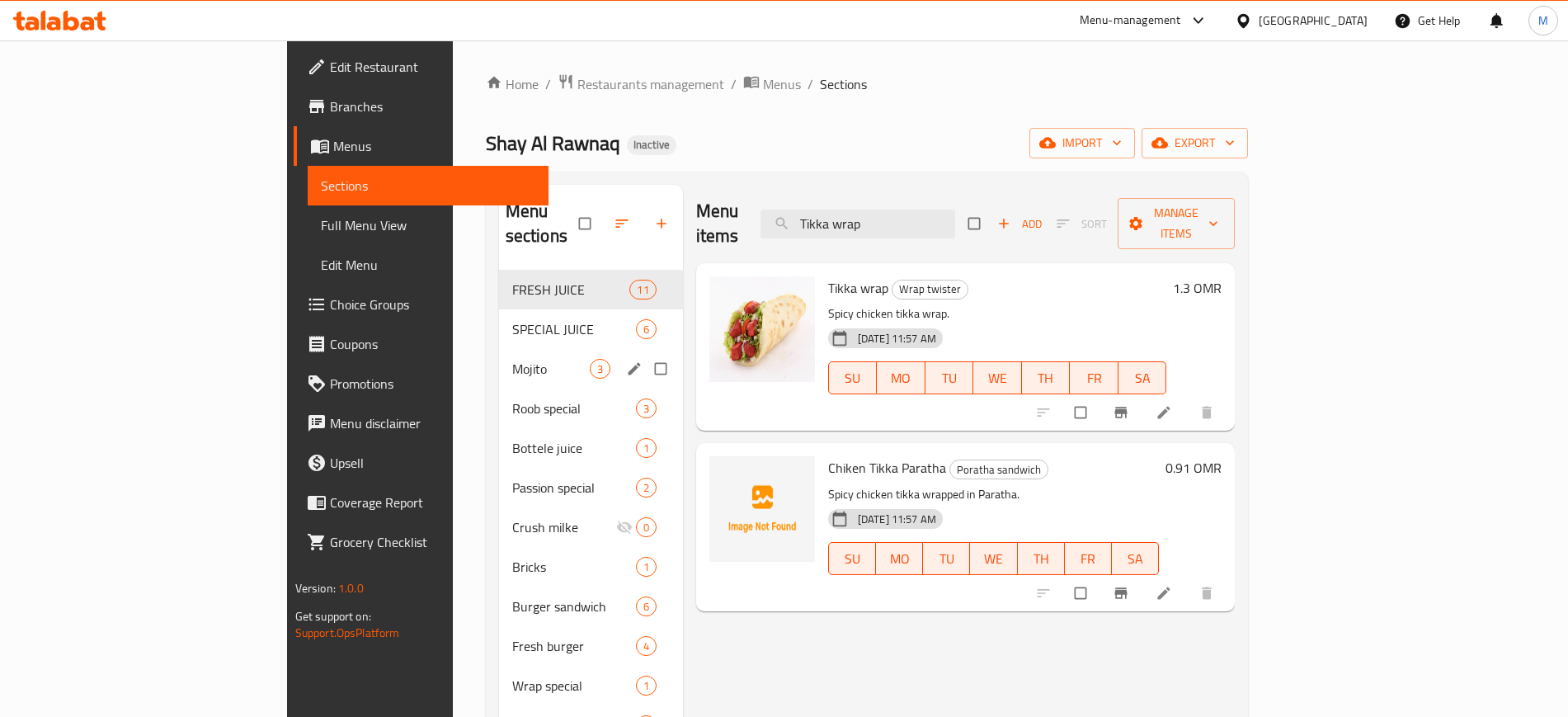
paste input "Vej noodles"
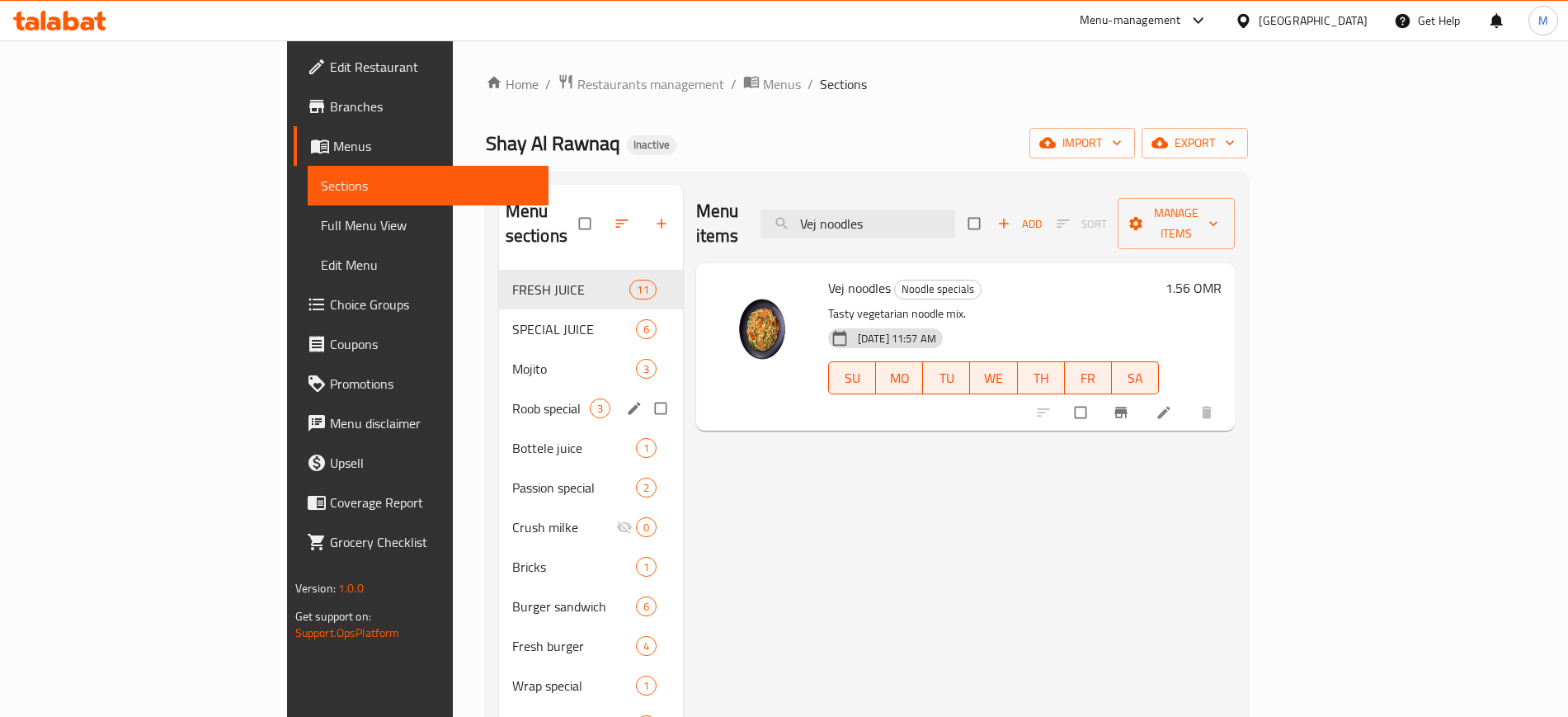
paste input "itable pasta"
paste input "Zinger burger"
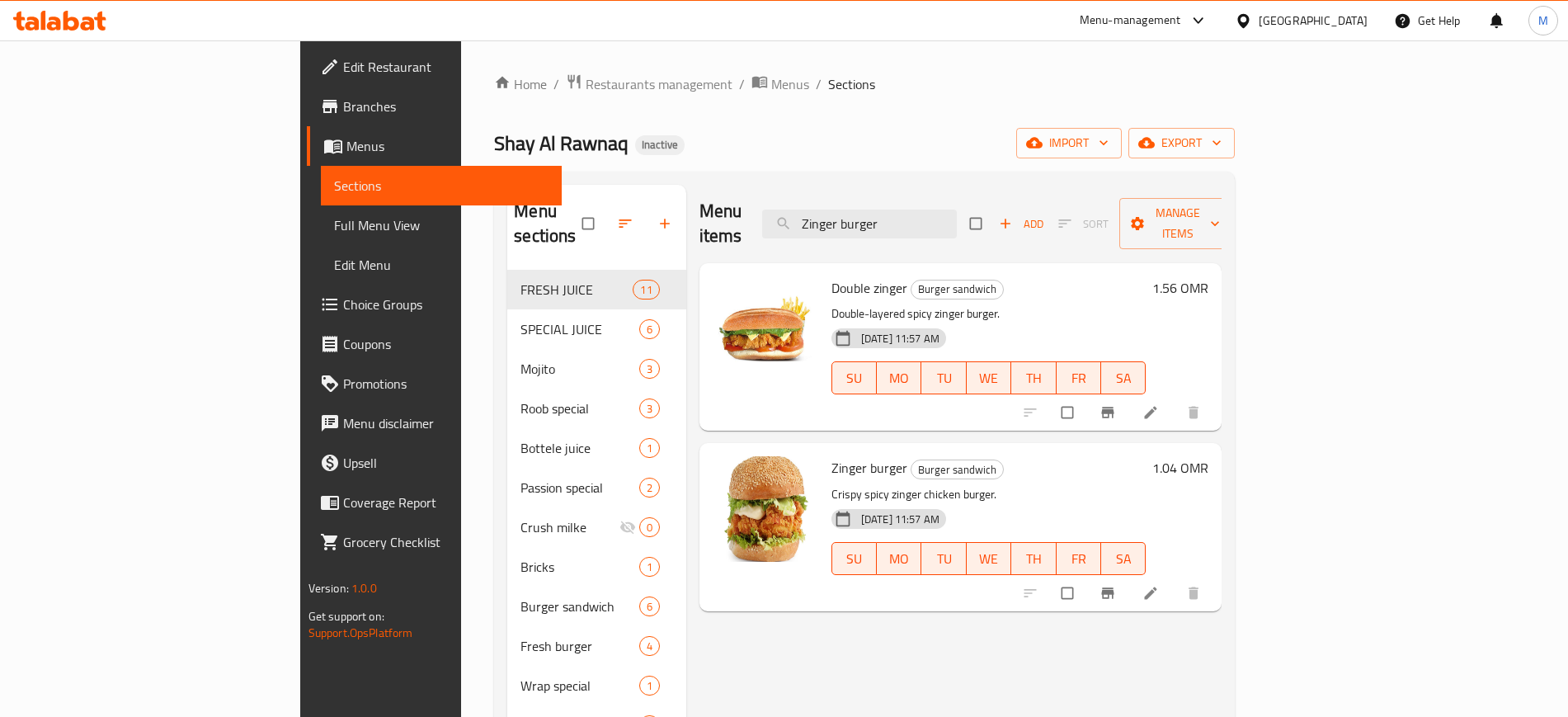
paste input "club"
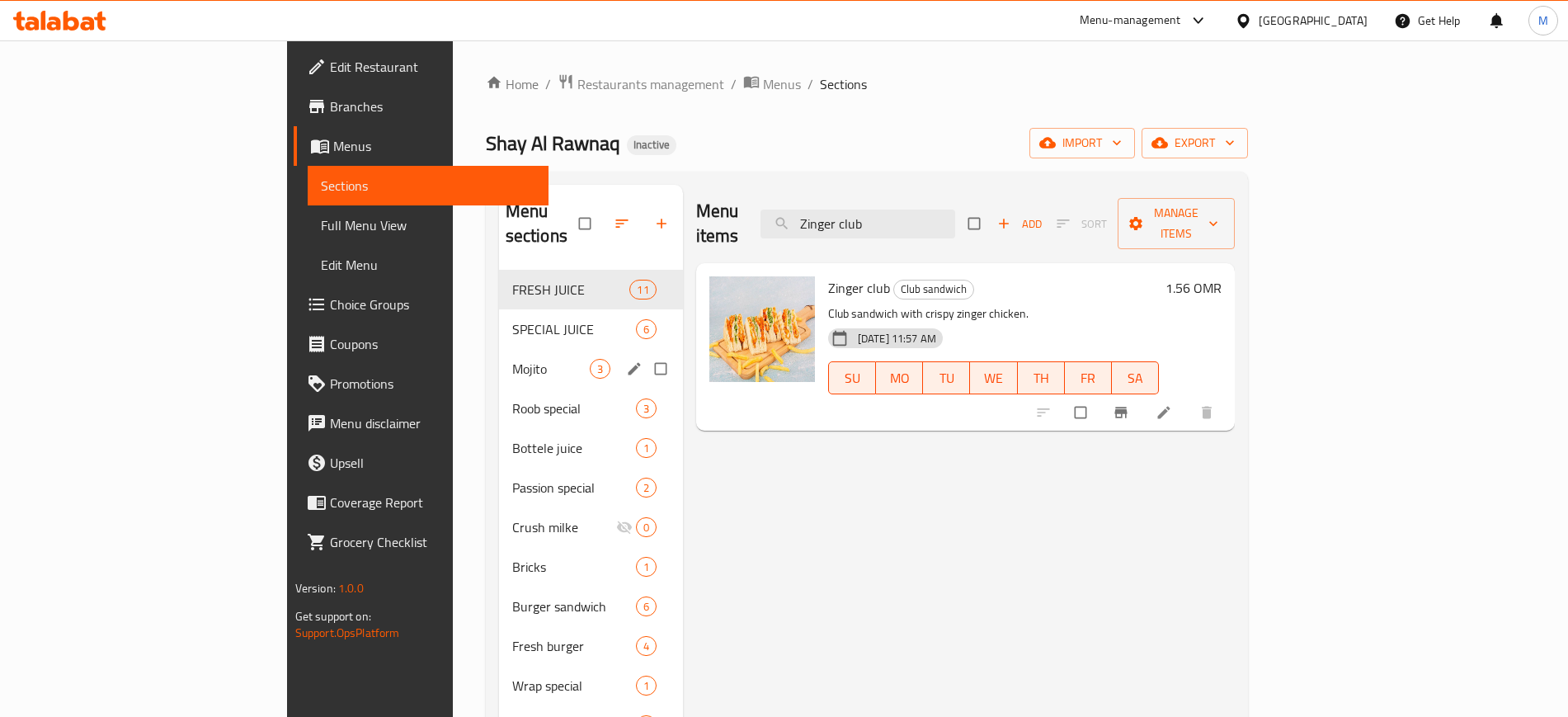
paste input "ombo"
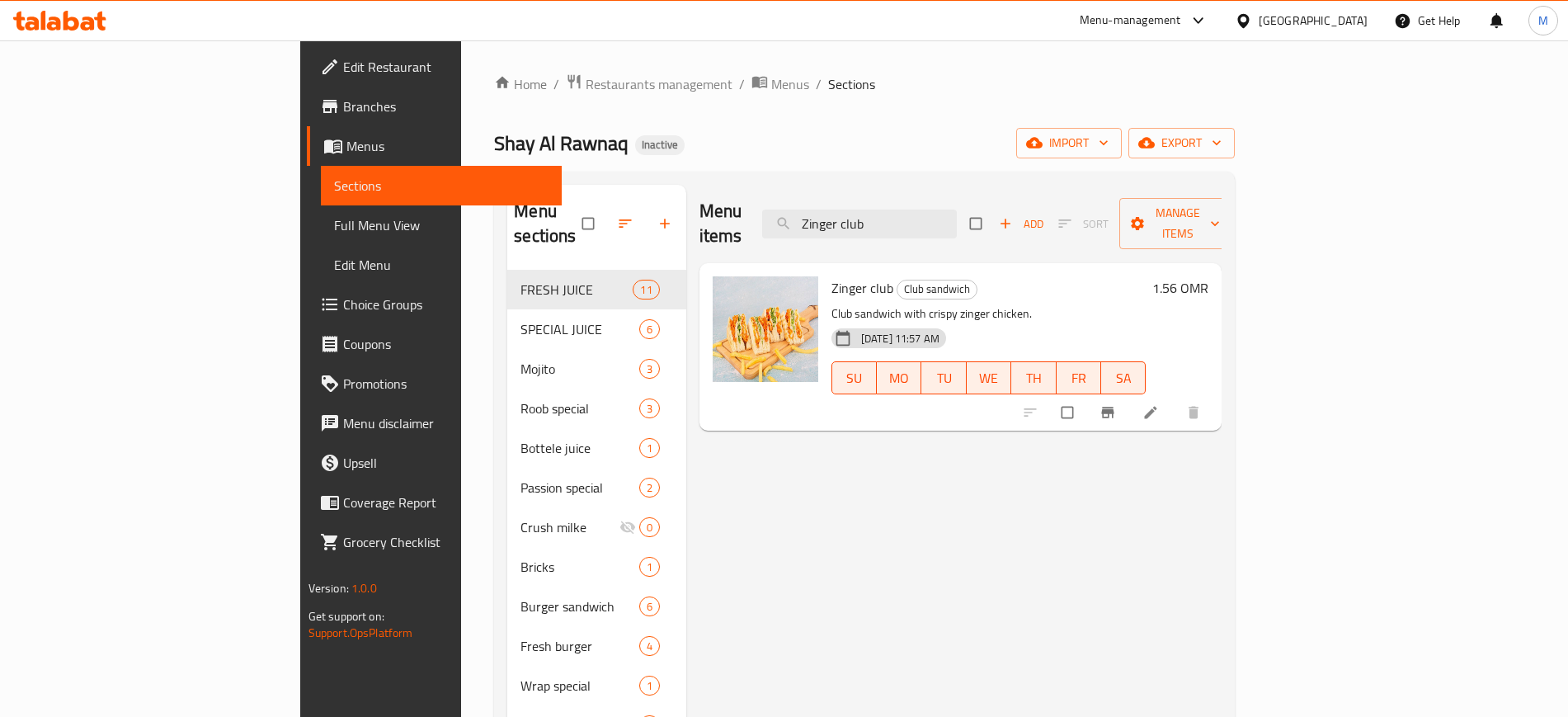
click at [1215, 394] on div at bounding box center [1113, 412] width 203 height 37
click at [831, 276] on span "Zinger club" at bounding box center [862, 288] width 61 height 25
copy h6 "Zinger club"
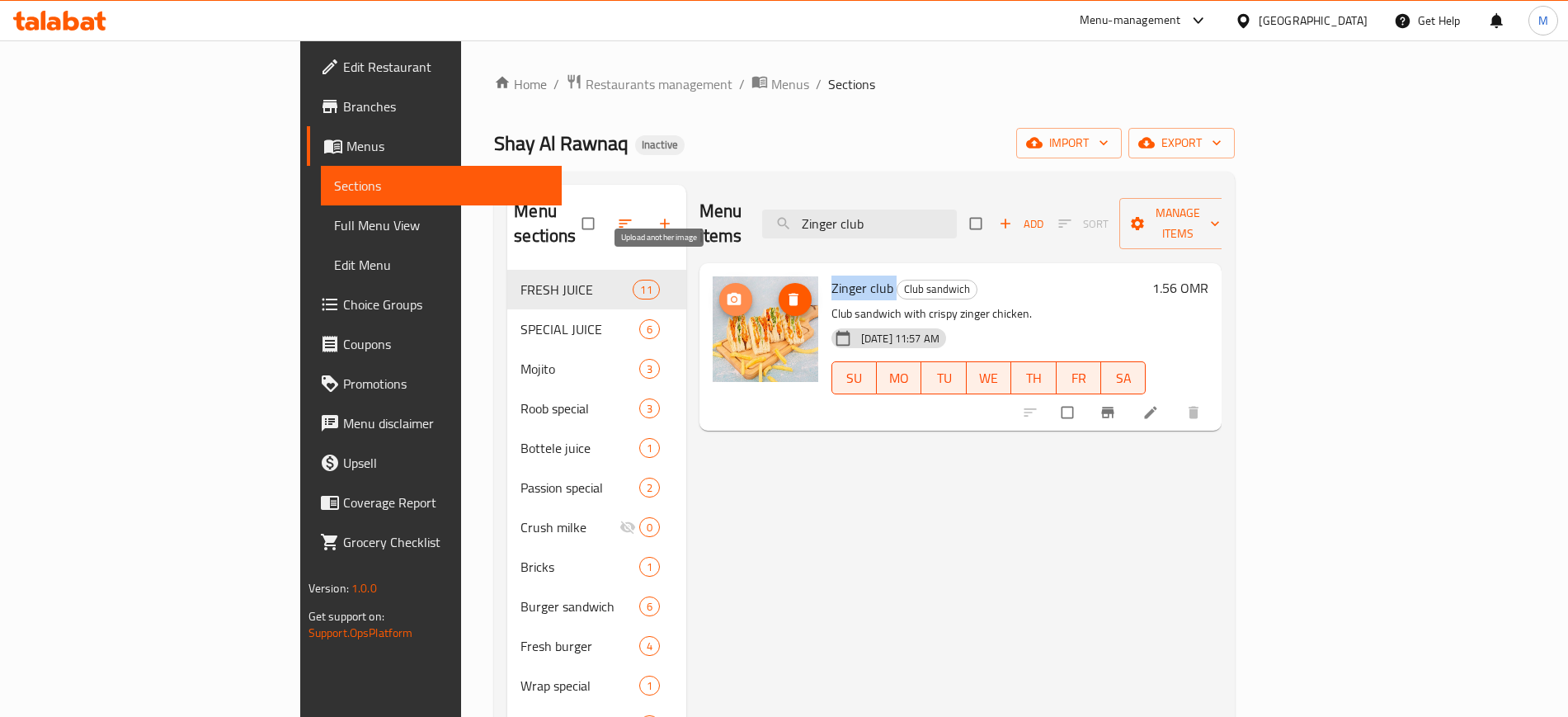
click at [719, 284] on button "upload picture" at bounding box center [735, 300] width 33 height 33
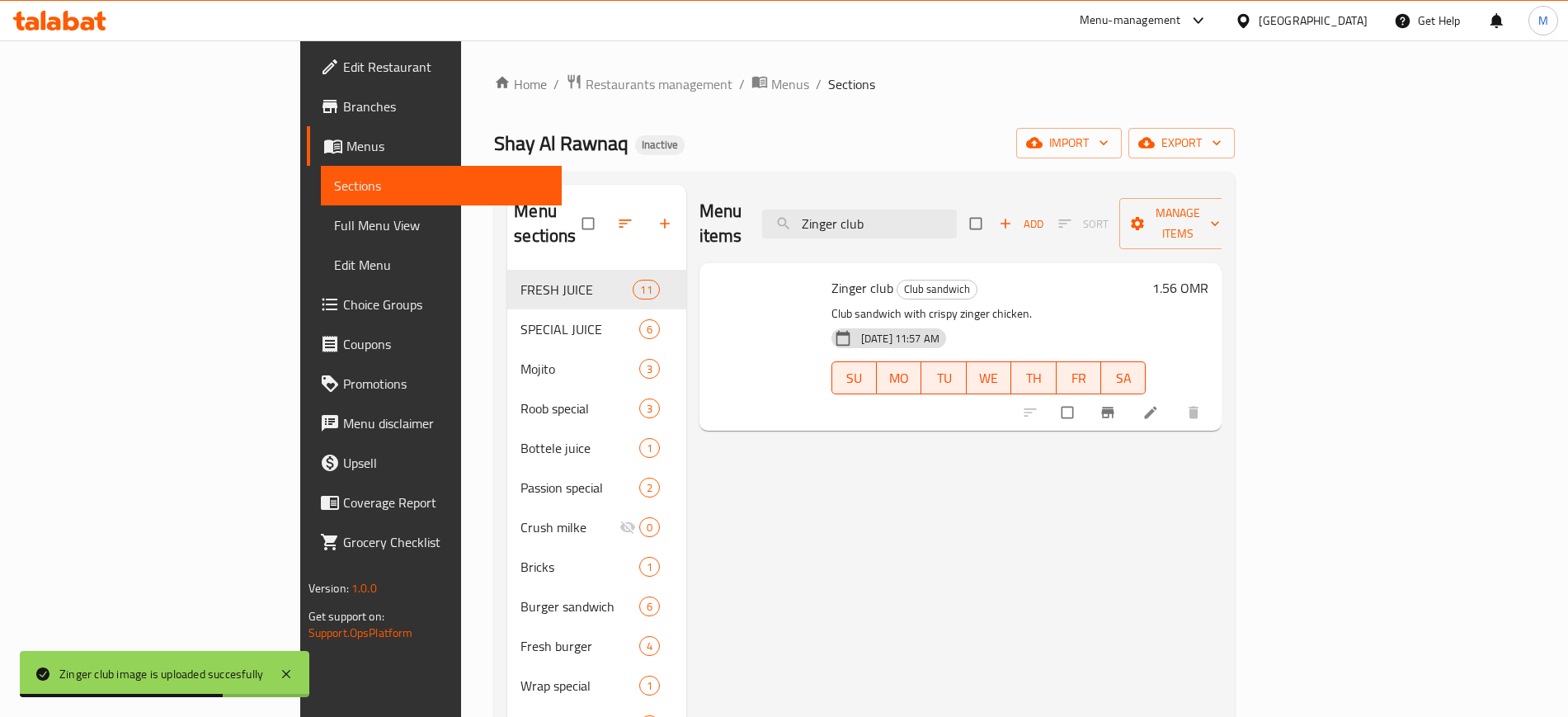
click at [730, 417] on div "Menu items Zinger club Add Sort Manage items Zinger club Club sandwich Club san…" at bounding box center [954, 726] width 536 height 1081
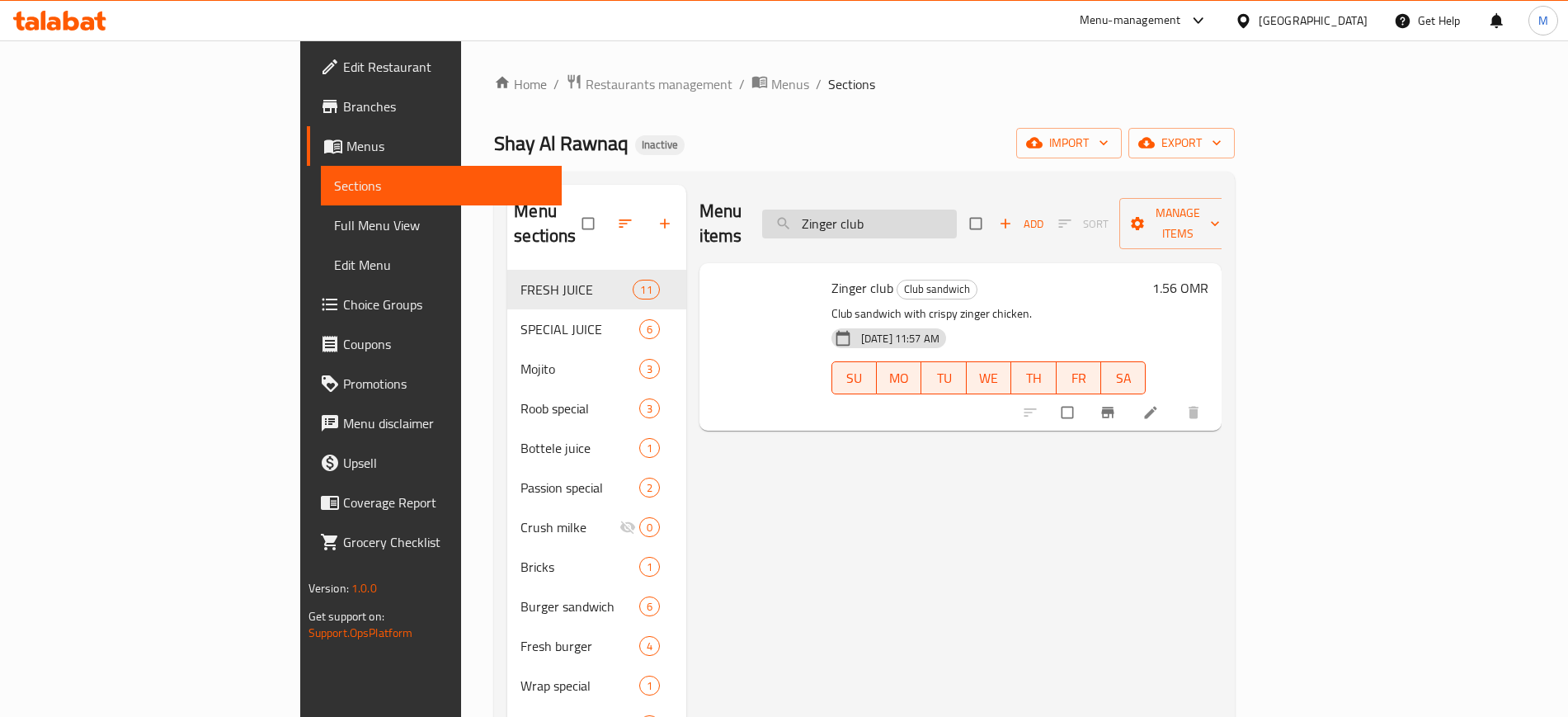
click at [956, 220] on input "Zinger club" at bounding box center [859, 224] width 195 height 29
paste input "Fattoush salad"
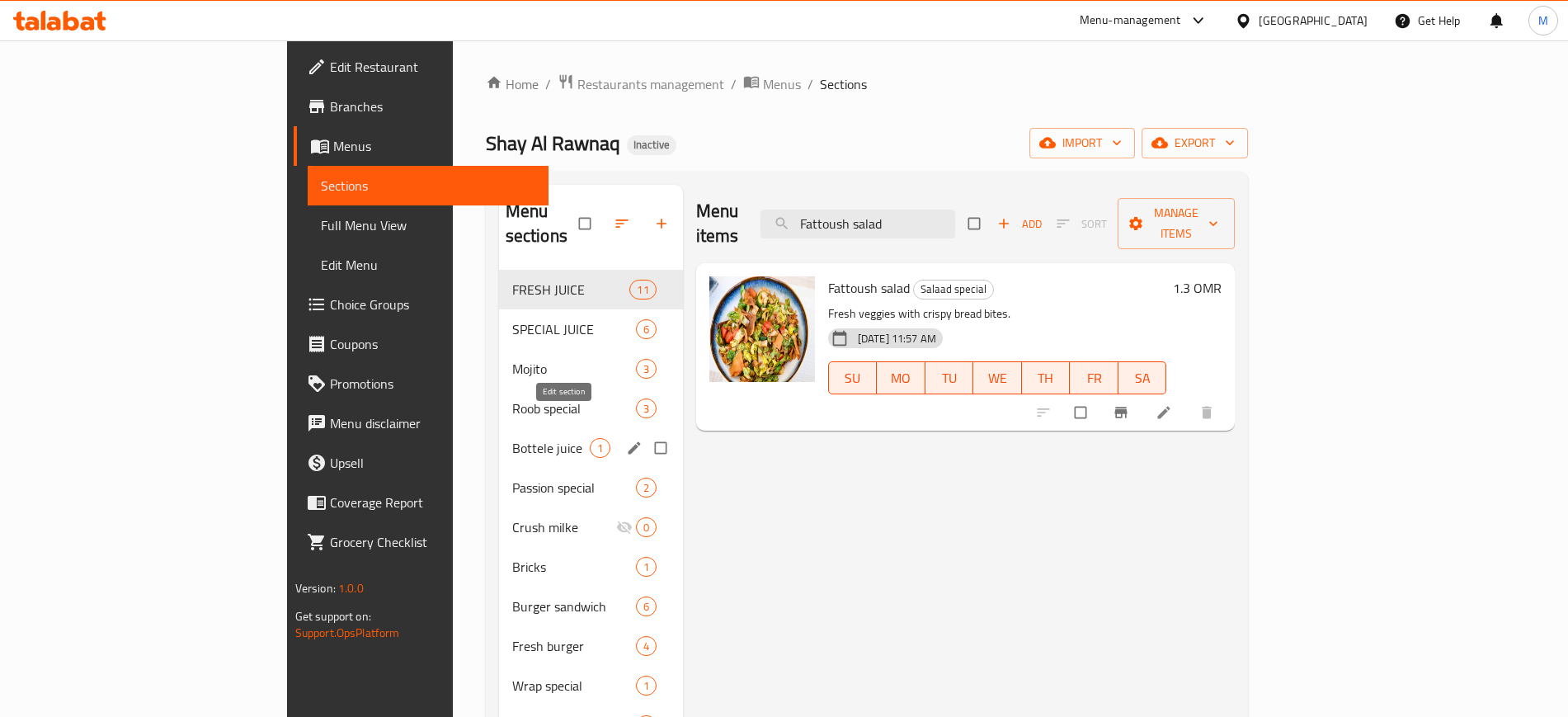
paste input "Nuggets plate"
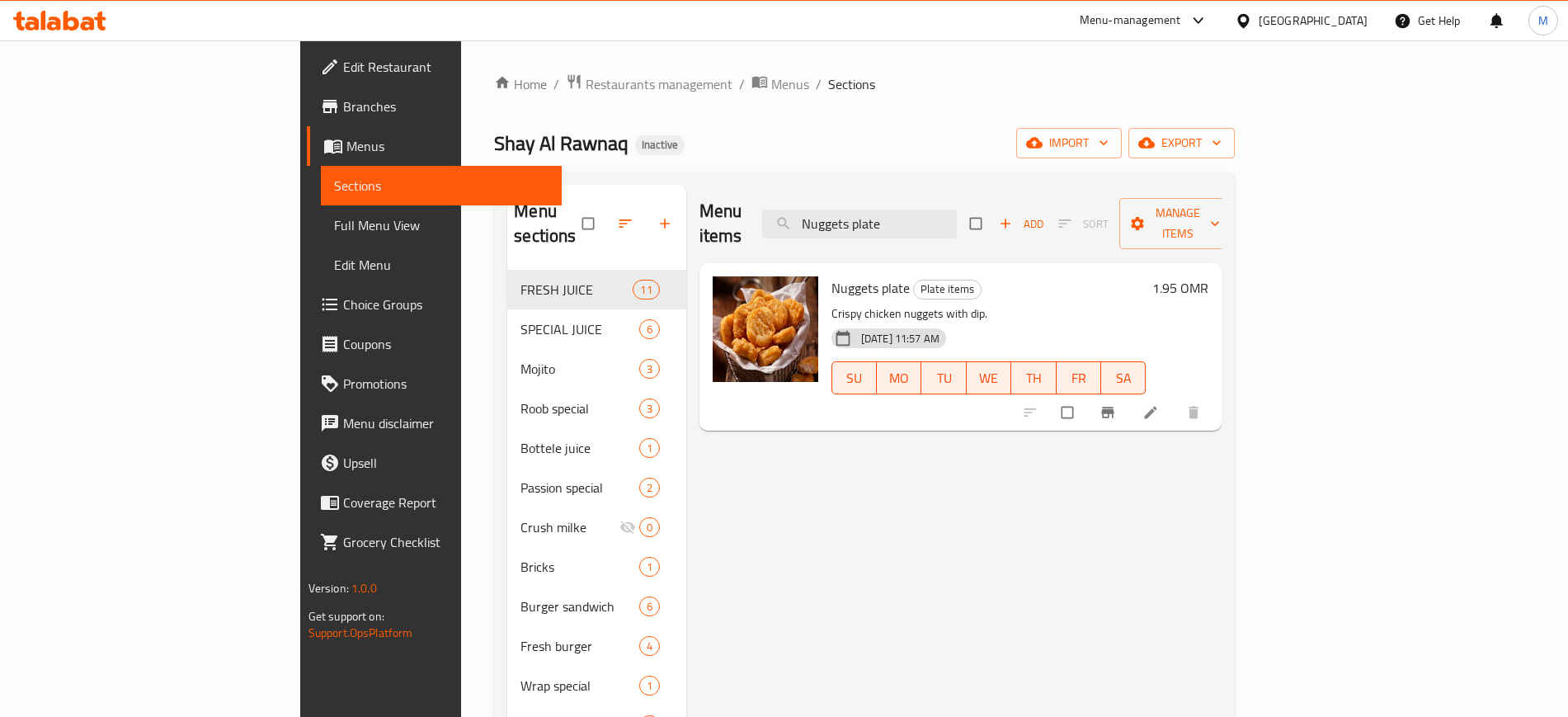
paste input "Chicken/beef burger"
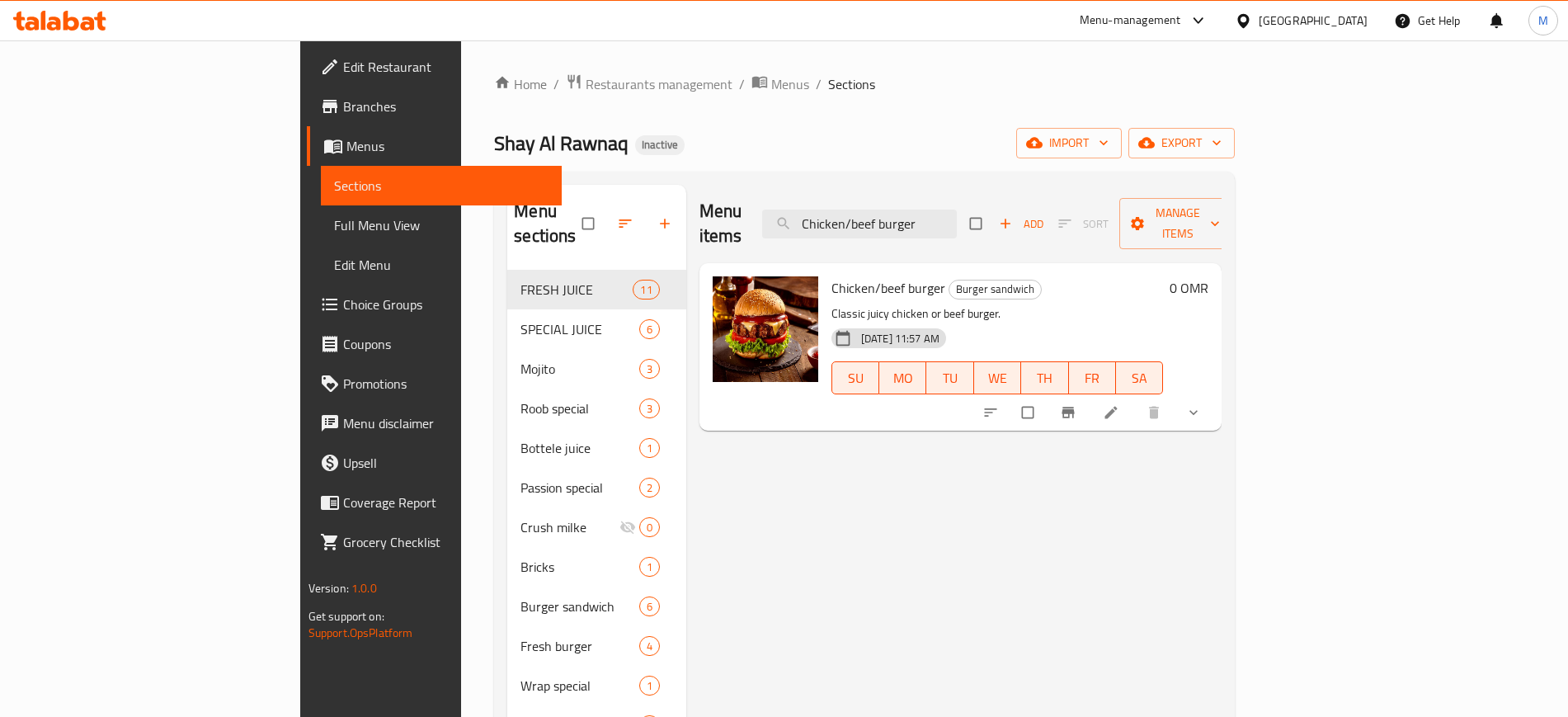
paste input "Tabbouleh salaad"
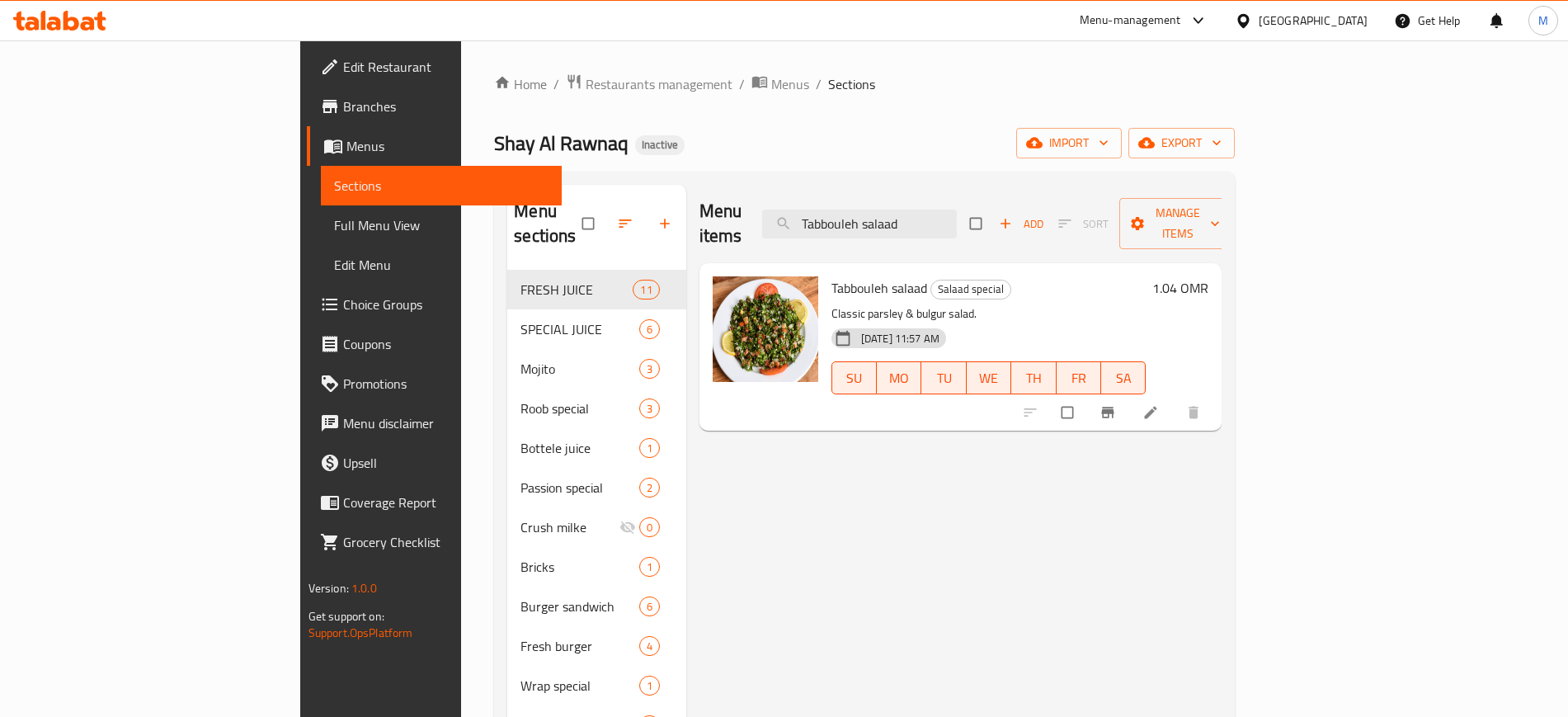
paste input "Banaana"
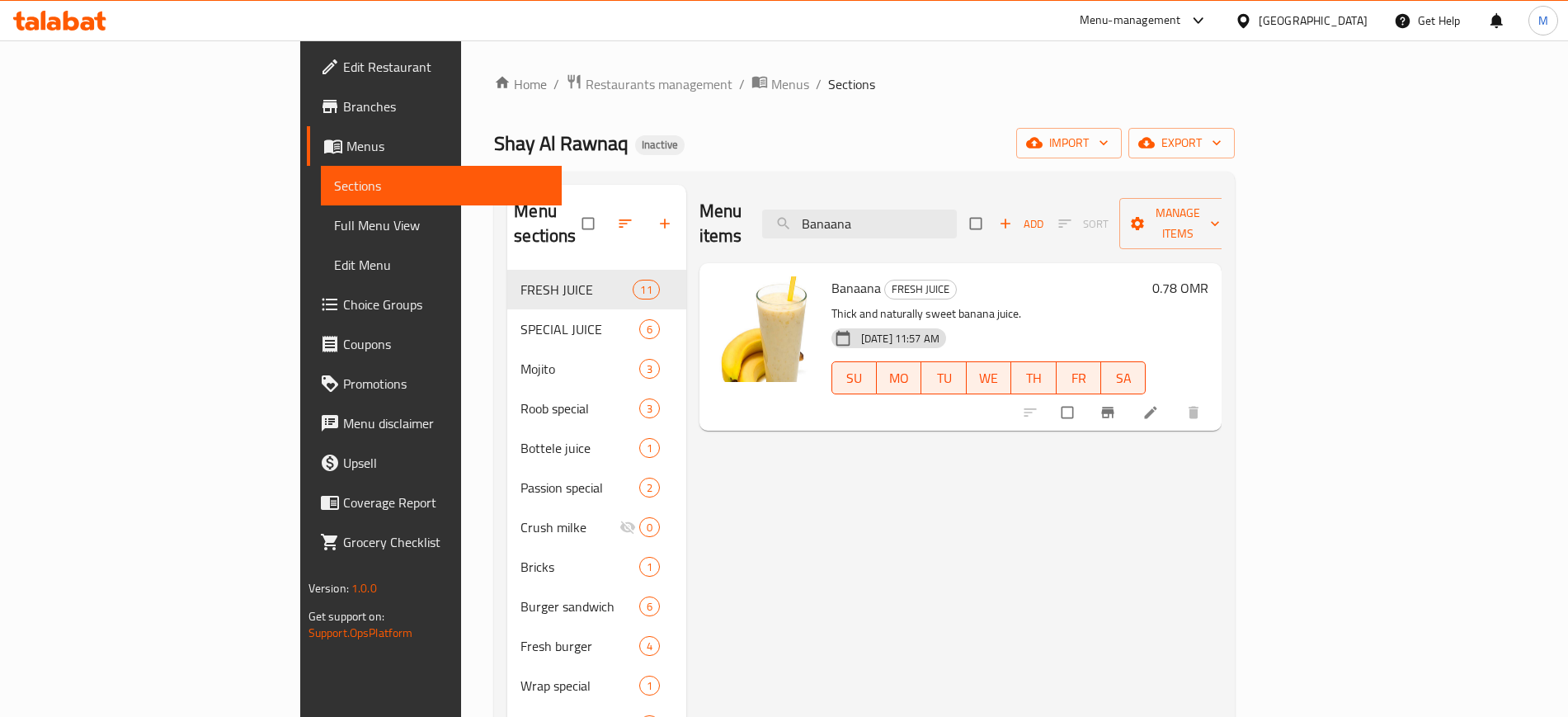
paste input "Alfrado chicken /Beef"
paste input "Emirati club"
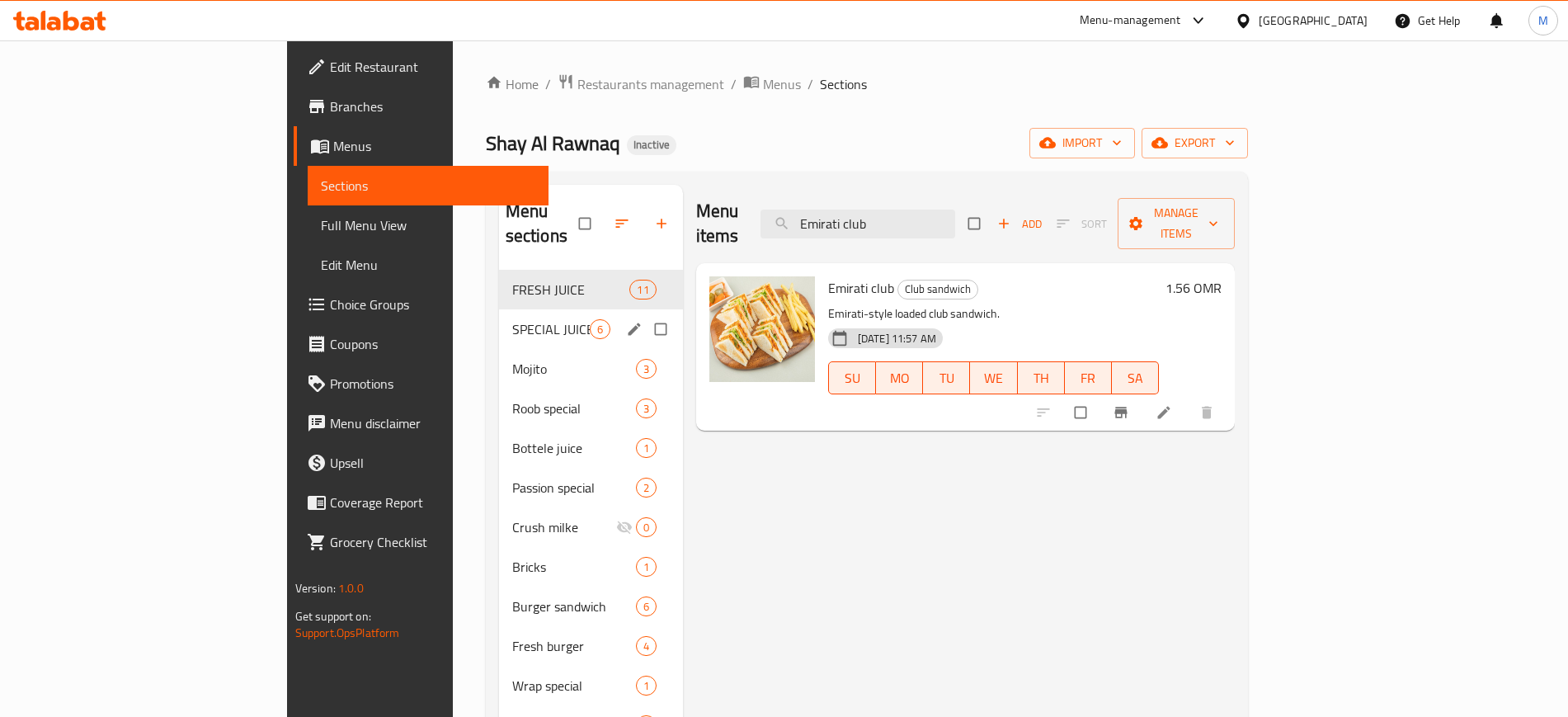
paste input "Watermilone"
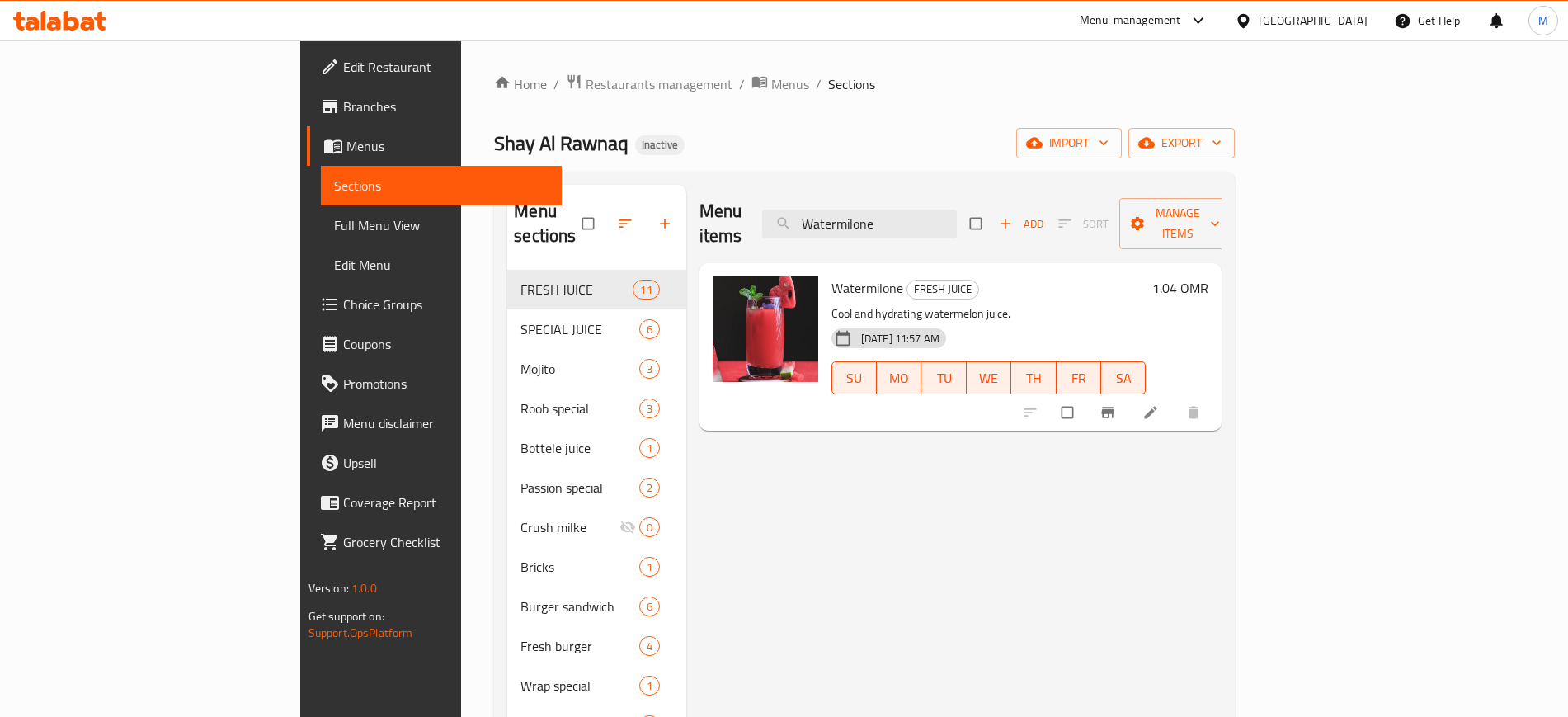
paste input "Emirati club"
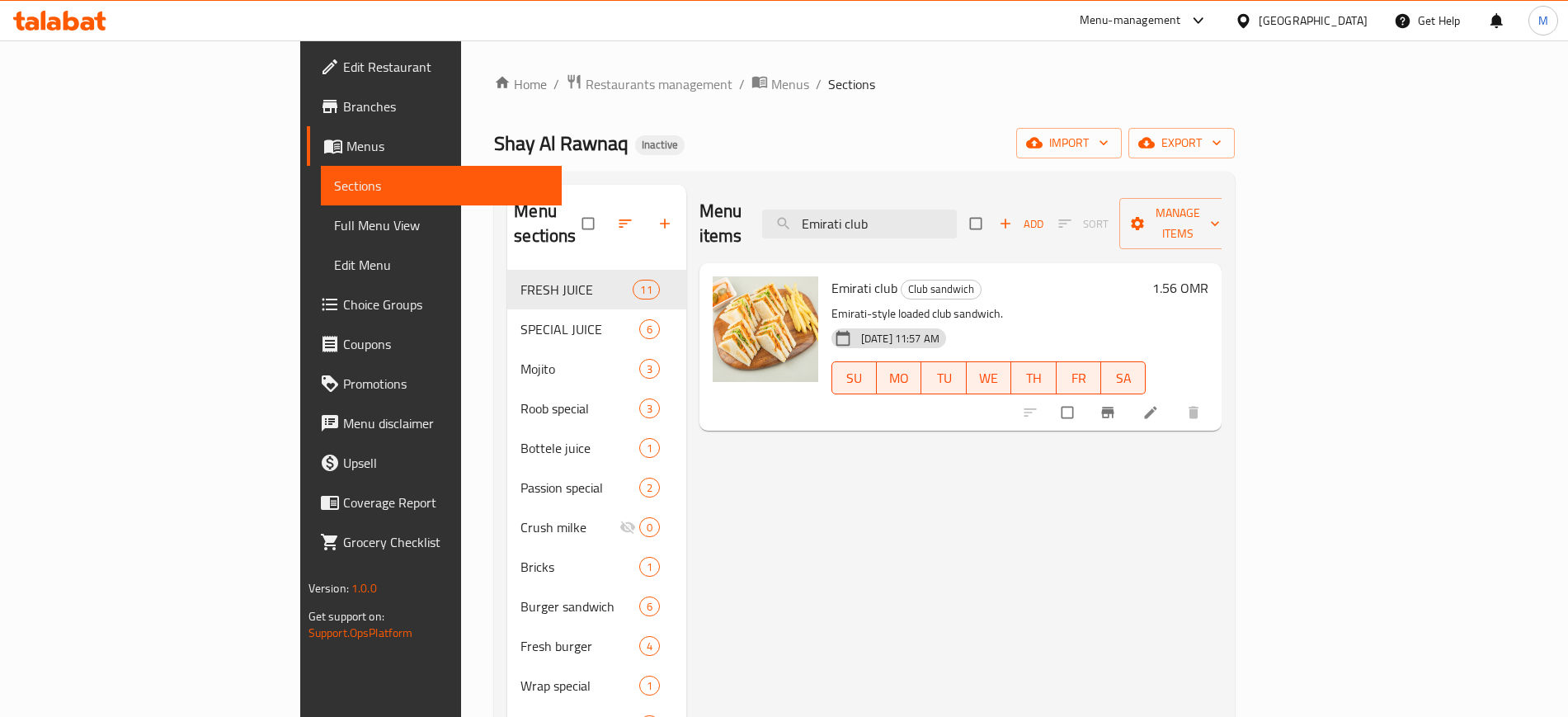
click at [712, 283] on img at bounding box center [765, 329] width 106 height 106
click at [706, 379] on div at bounding box center [764, 347] width 119 height 154
click at [719, 291] on span "upload picture" at bounding box center [735, 299] width 33 height 16
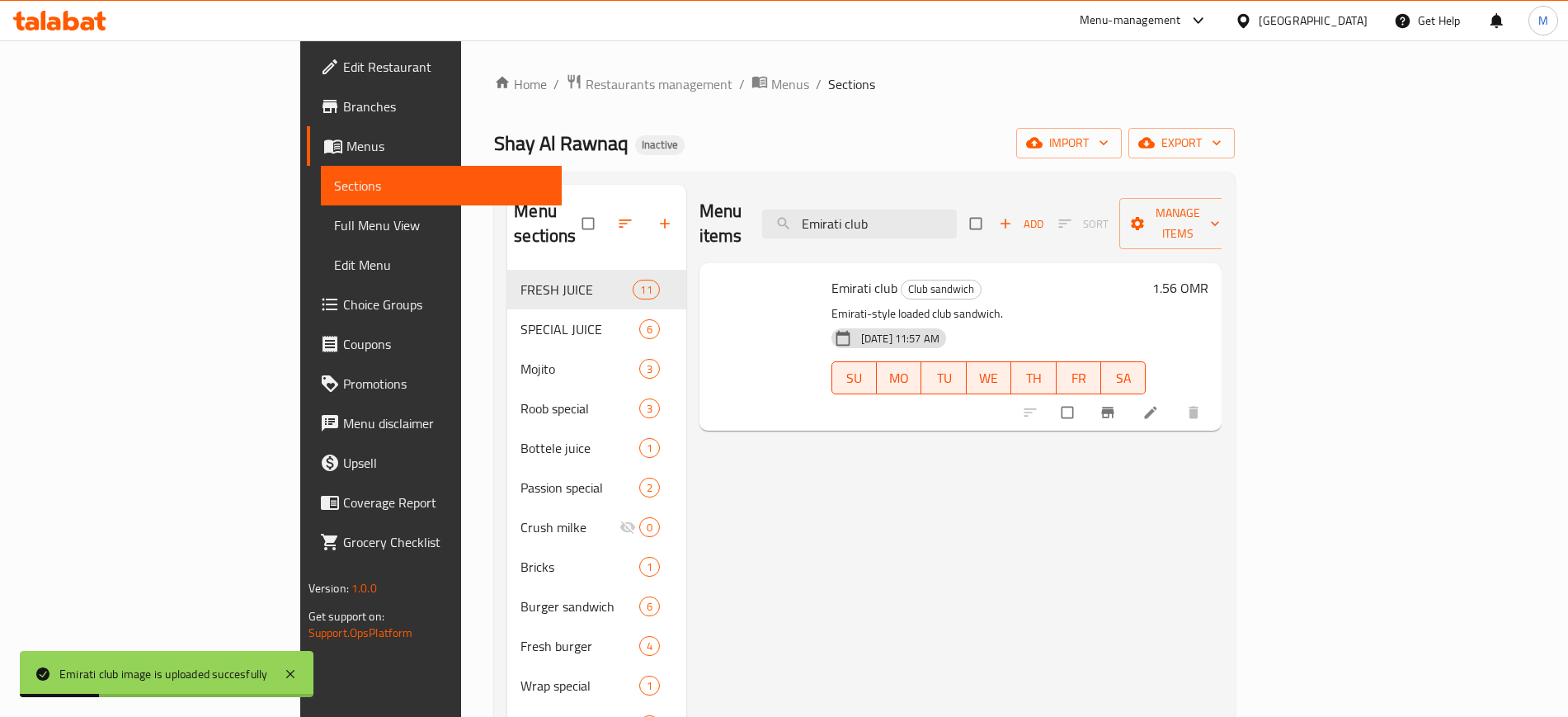
click at [908, 480] on div "Menu items Emirati club Add Sort Manage items Emirati club Club sandwich Emirat…" at bounding box center [954, 726] width 536 height 1081
click at [938, 223] on input "Emirati club" at bounding box center [859, 224] width 195 height 29
paste input "Watermilone"
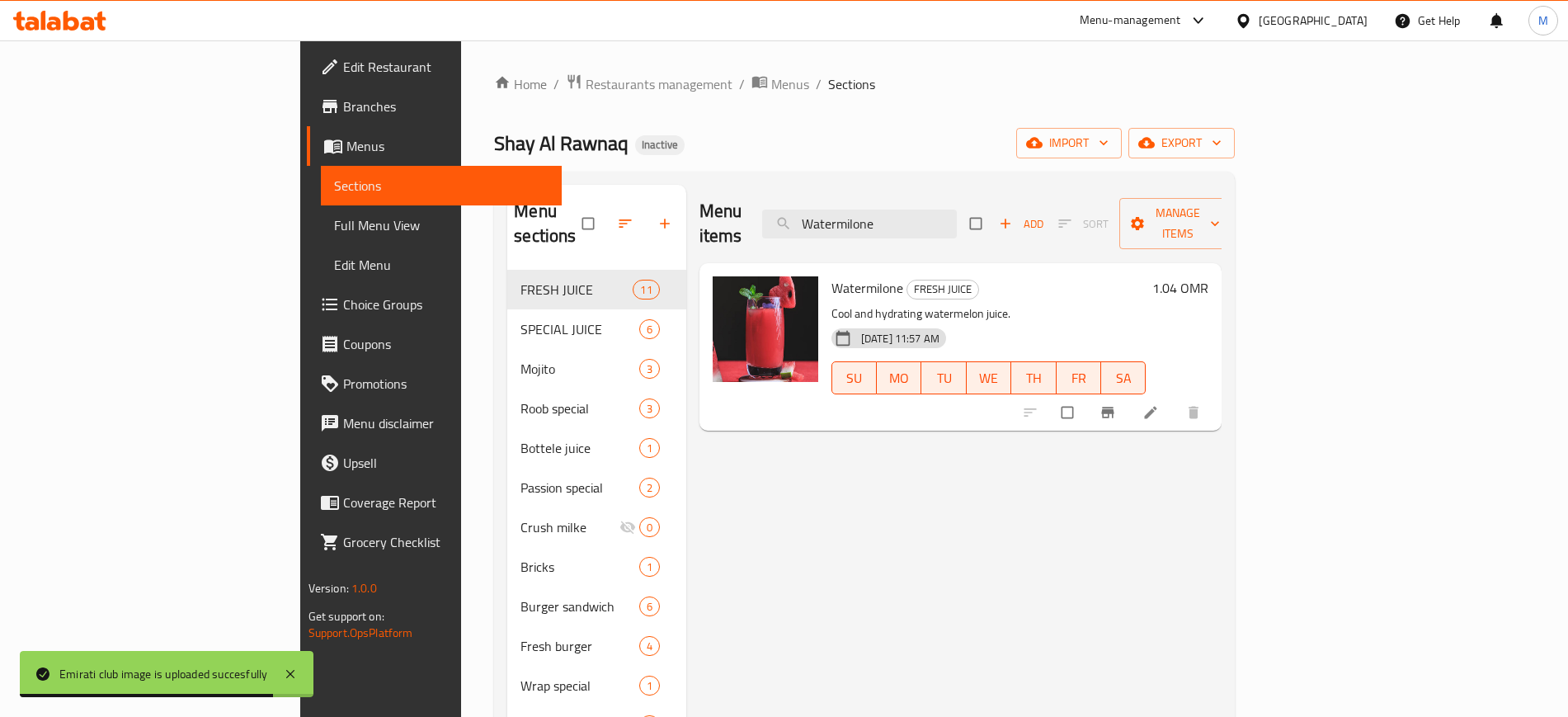
paste input "Karak"
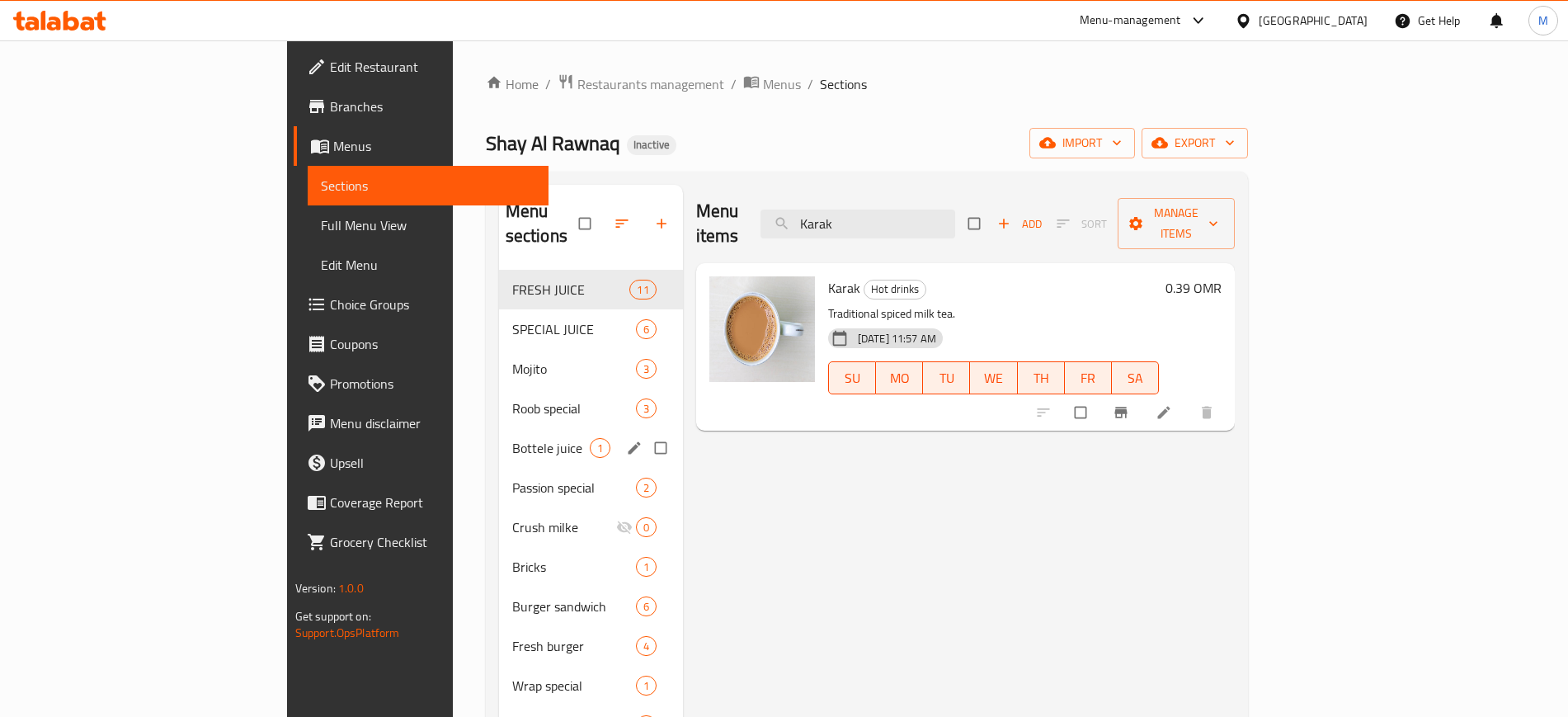
paste input "Egg cheese sandwich slice"
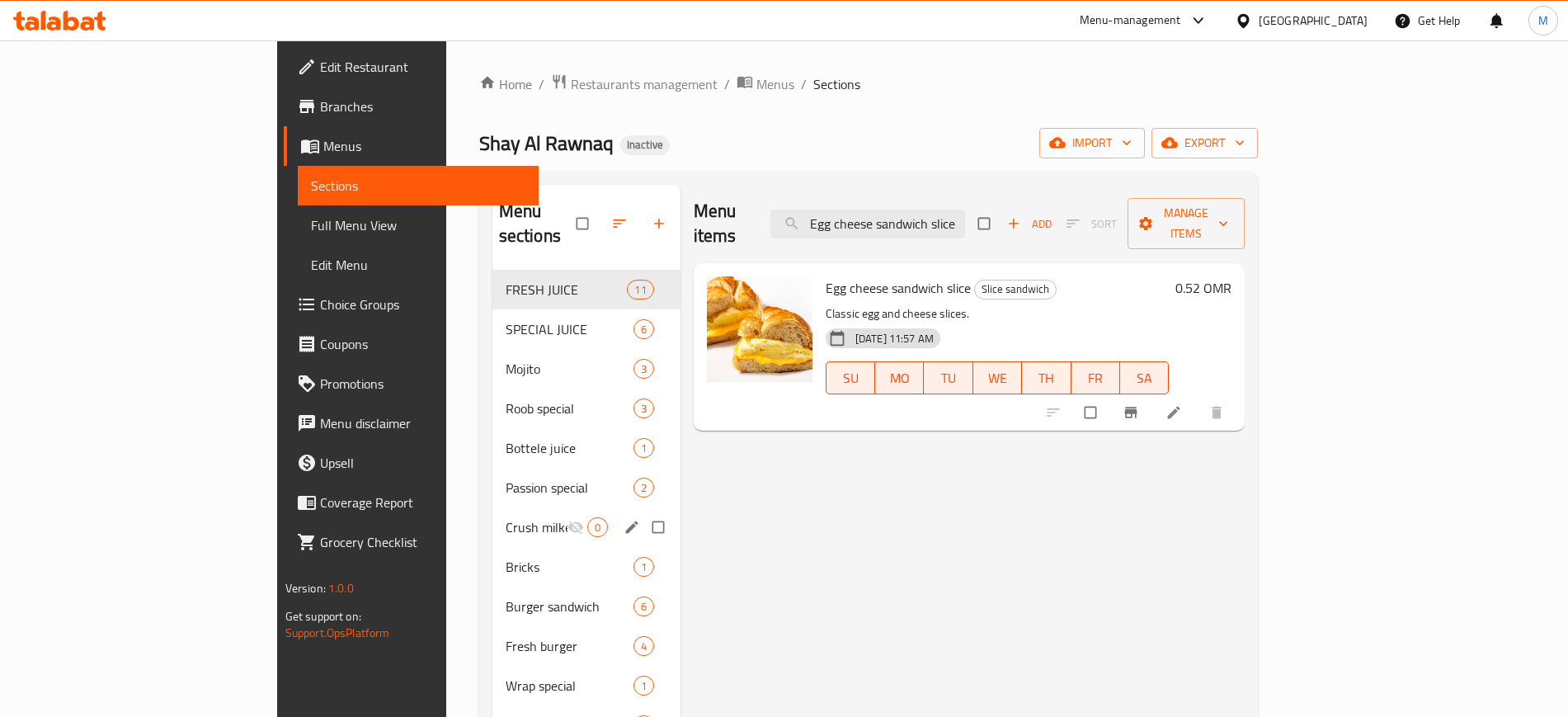
paste input "Kashmiri"
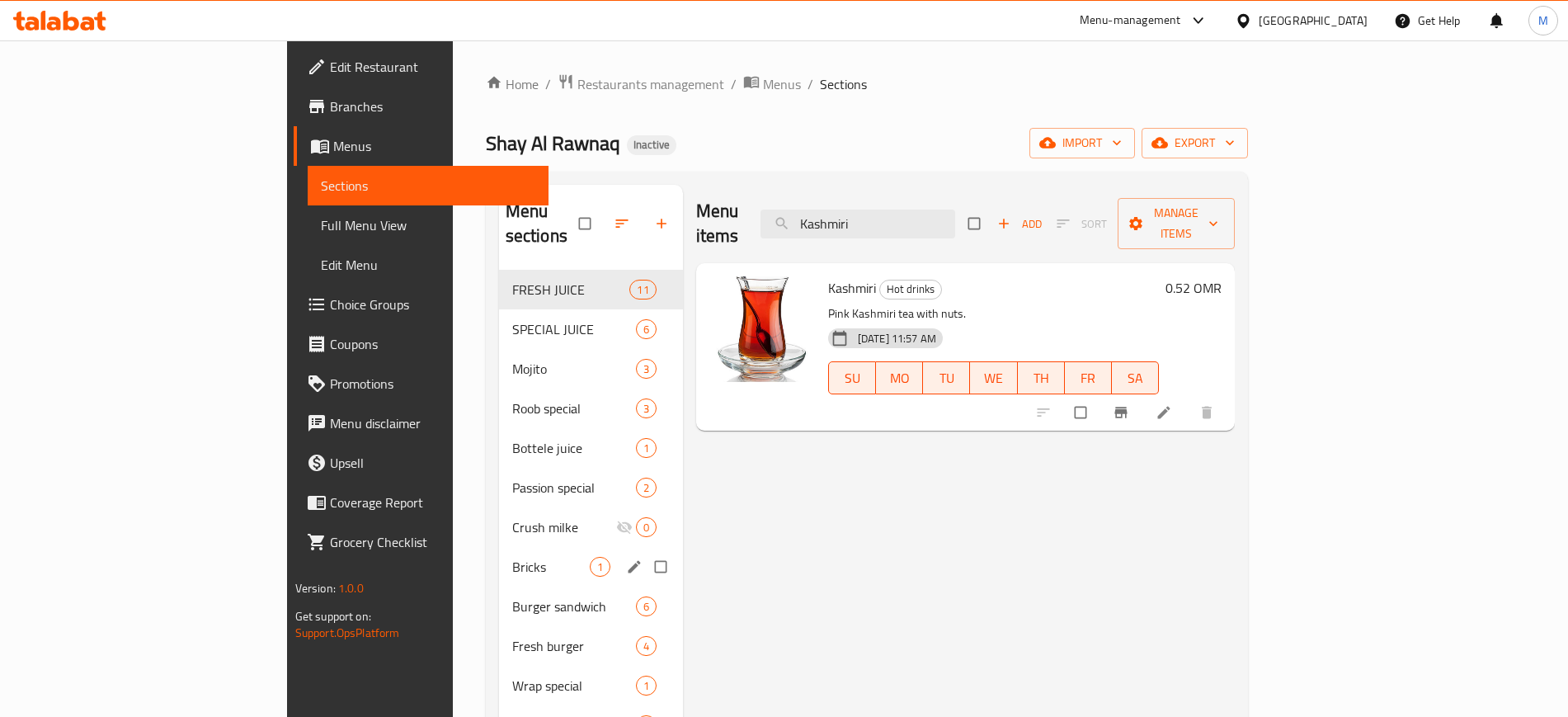
paste input "Cappuccino"
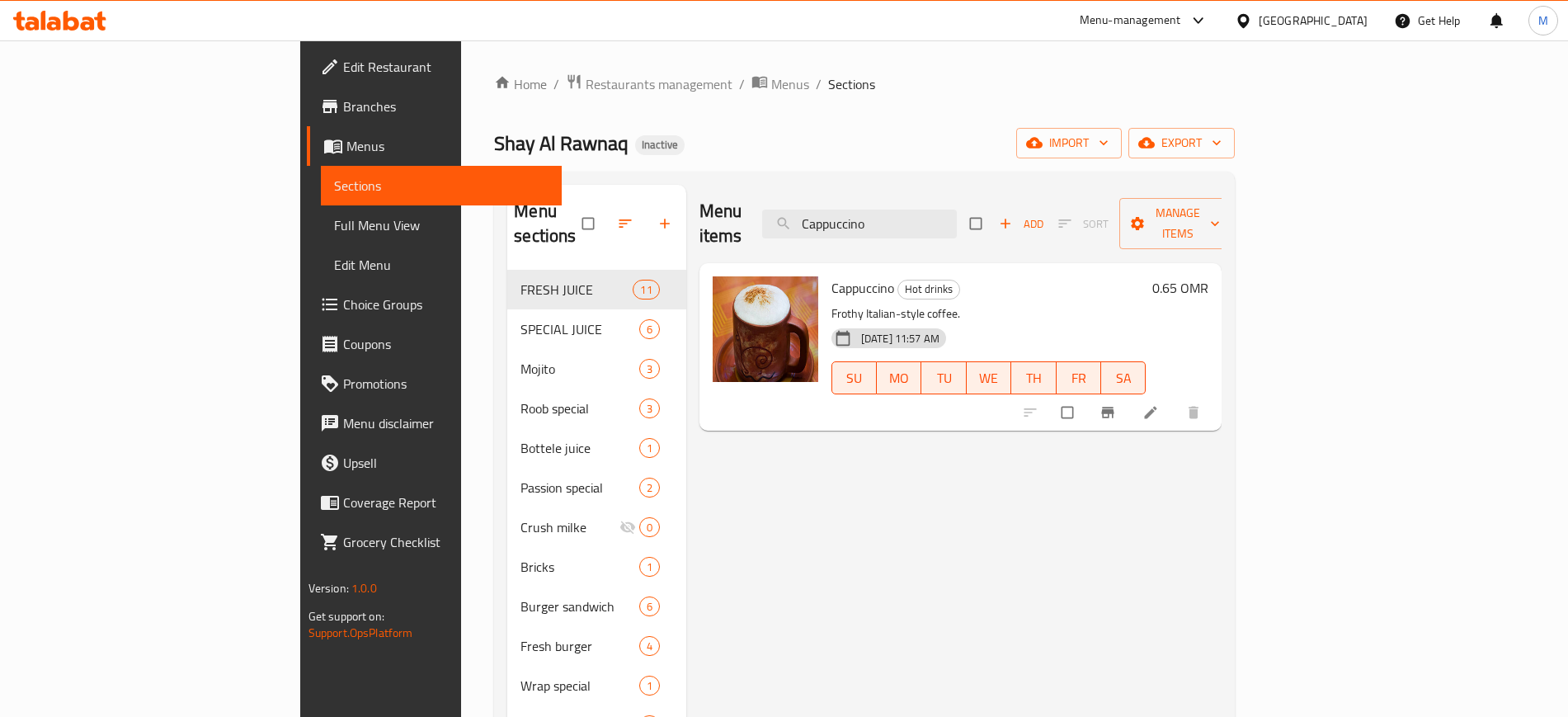
paste input "Beefe croissant sandwich"
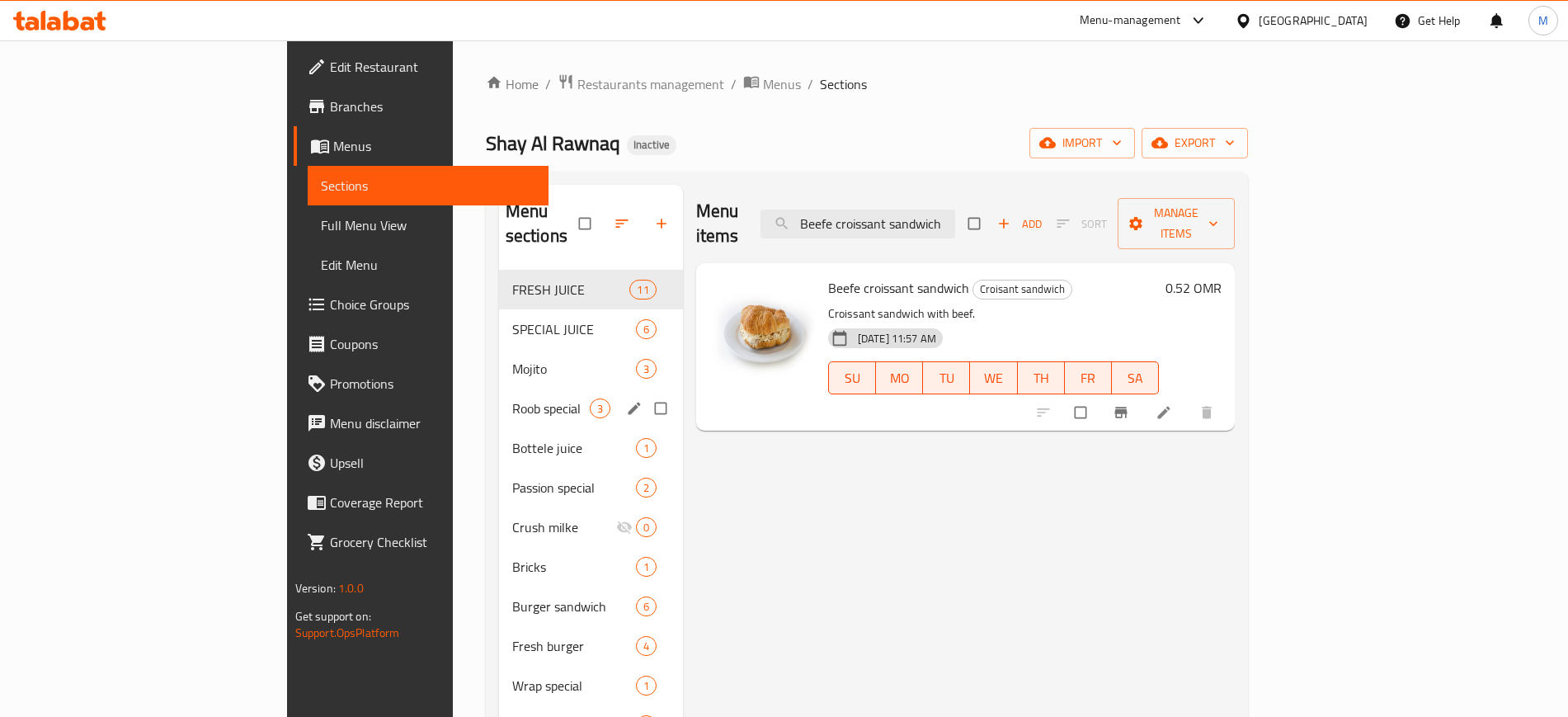
paste input "Arabic salad"
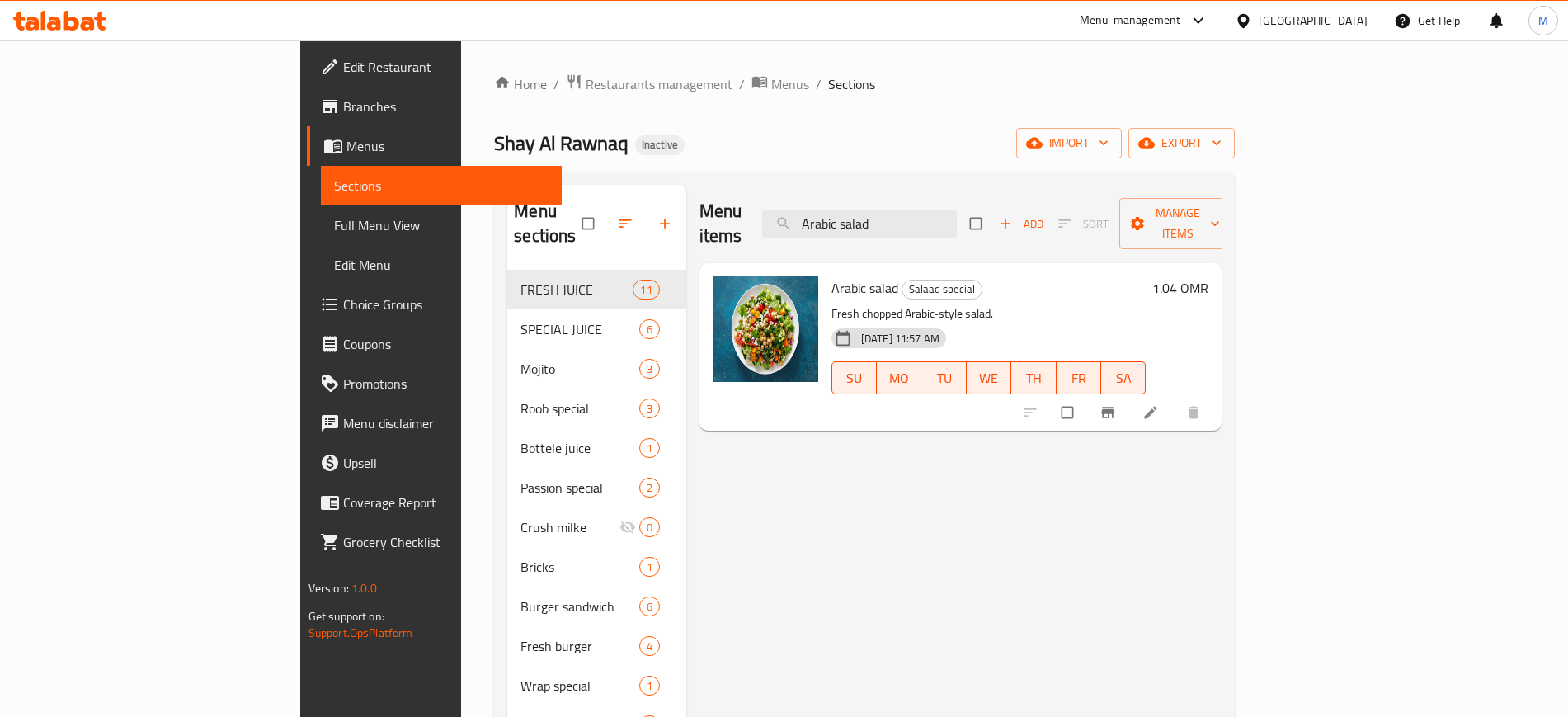
paste input "Egg cheese croissant sandwich"
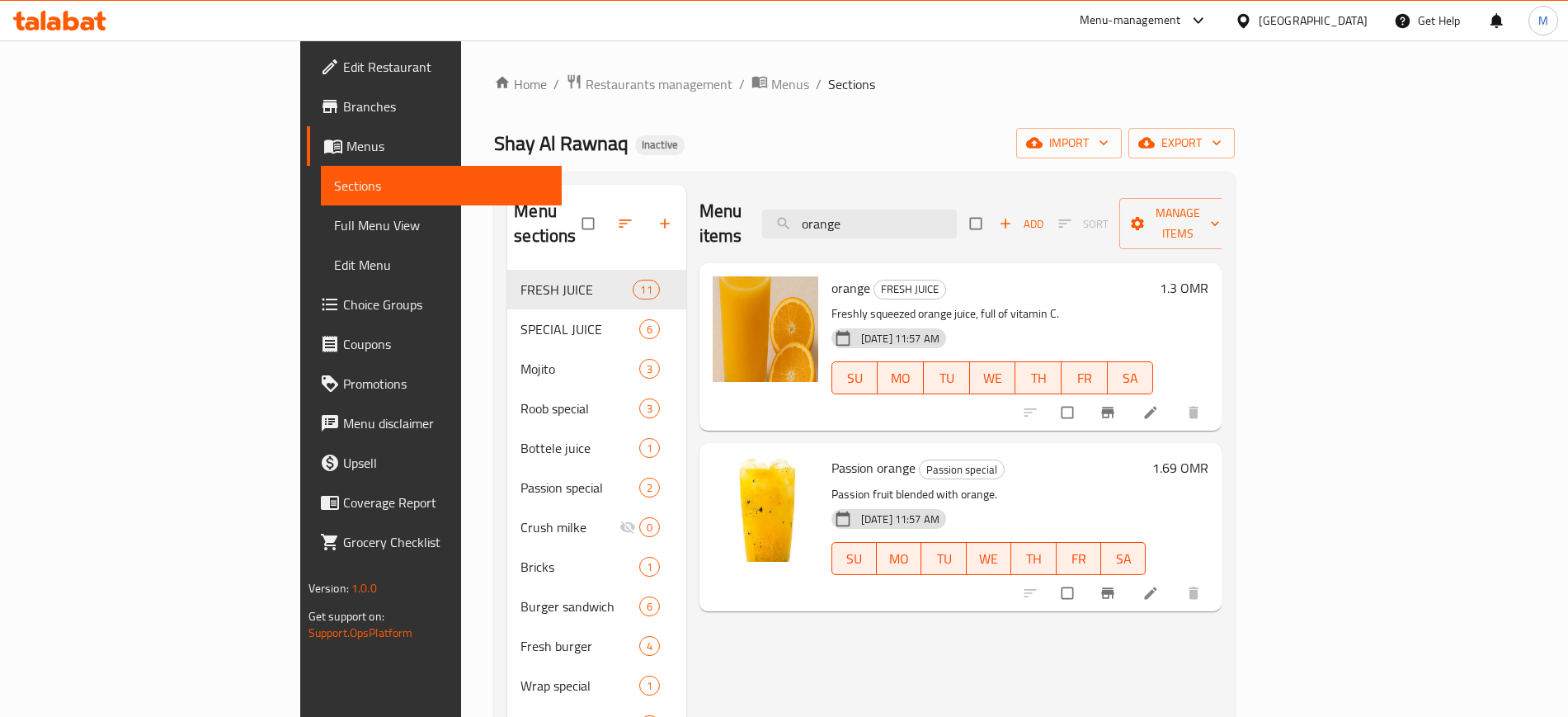
type input "orange"
click at [771, 94] on span "Menus" at bounding box center [790, 84] width 38 height 20
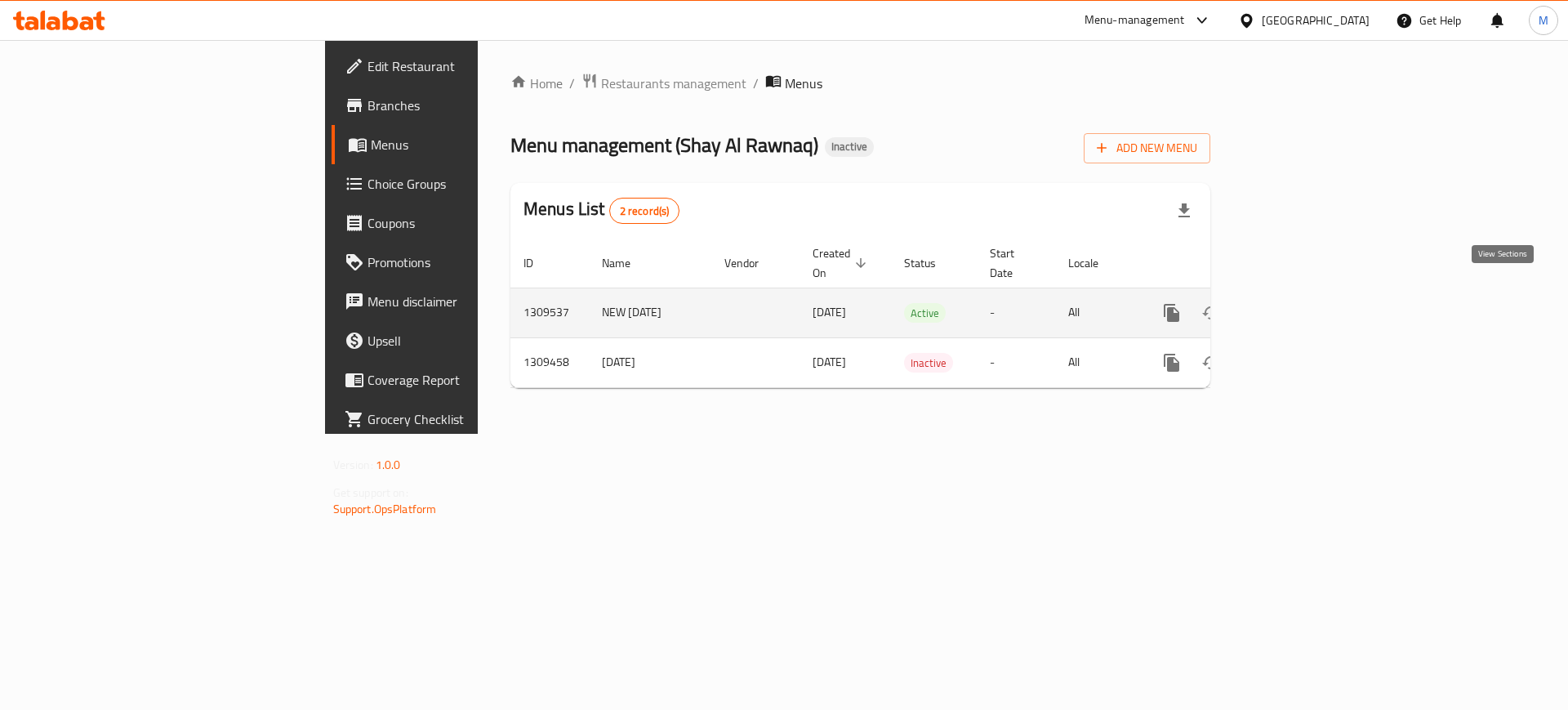
click at [1299, 303] on icon "enhanced table" at bounding box center [1289, 313] width 19 height 19
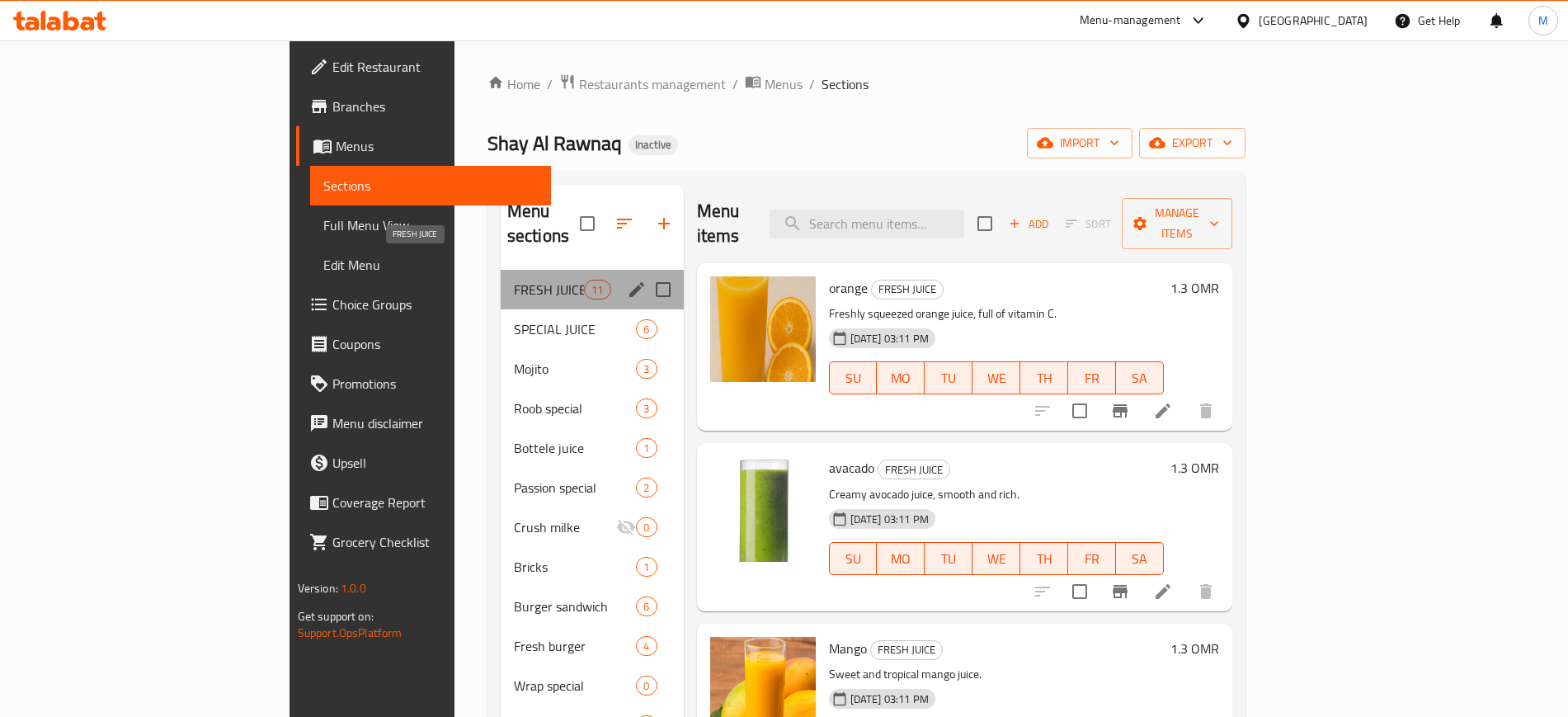
click at [514, 280] on span "FRESH JUICE" at bounding box center [549, 289] width 70 height 20
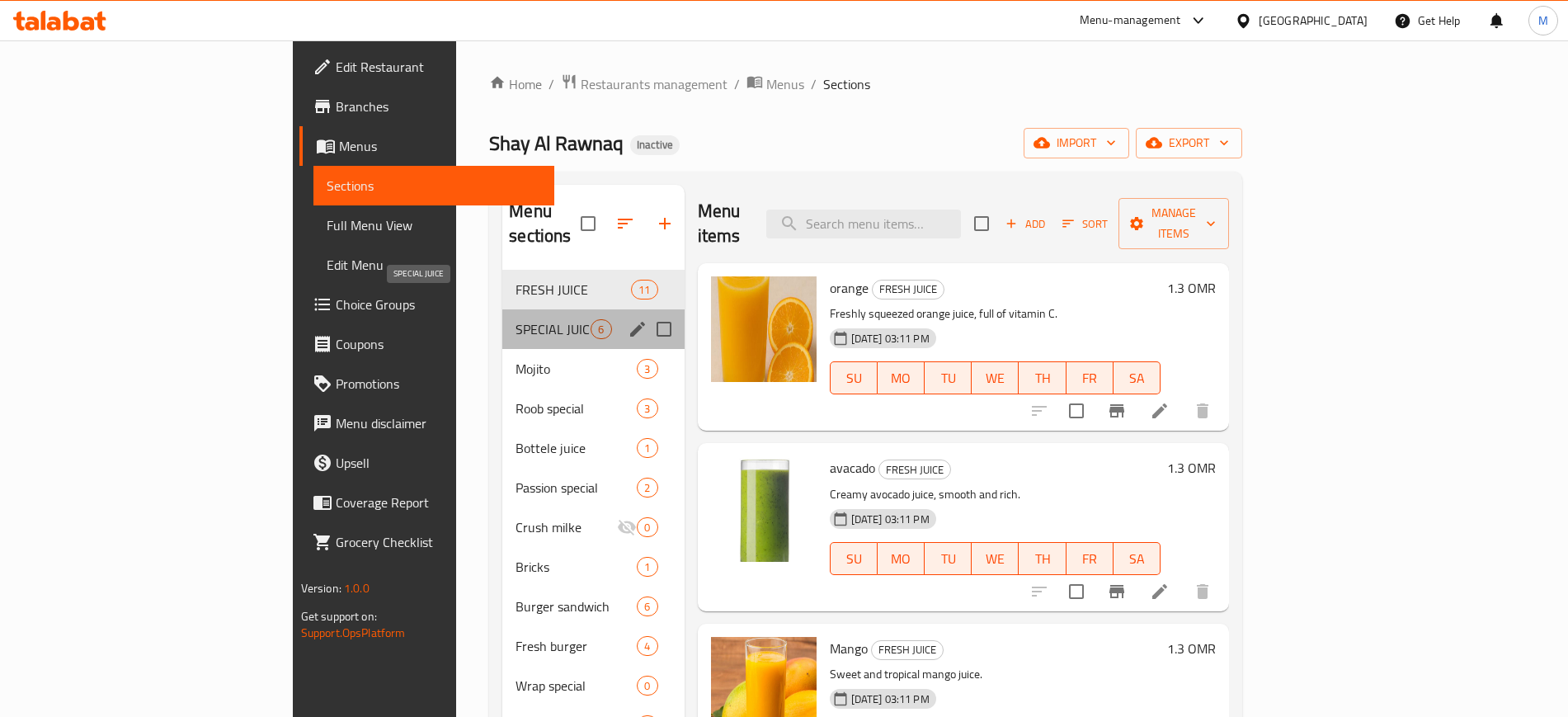
click at [515, 319] on span "SPECIAL JUICE" at bounding box center [553, 329] width 75 height 20
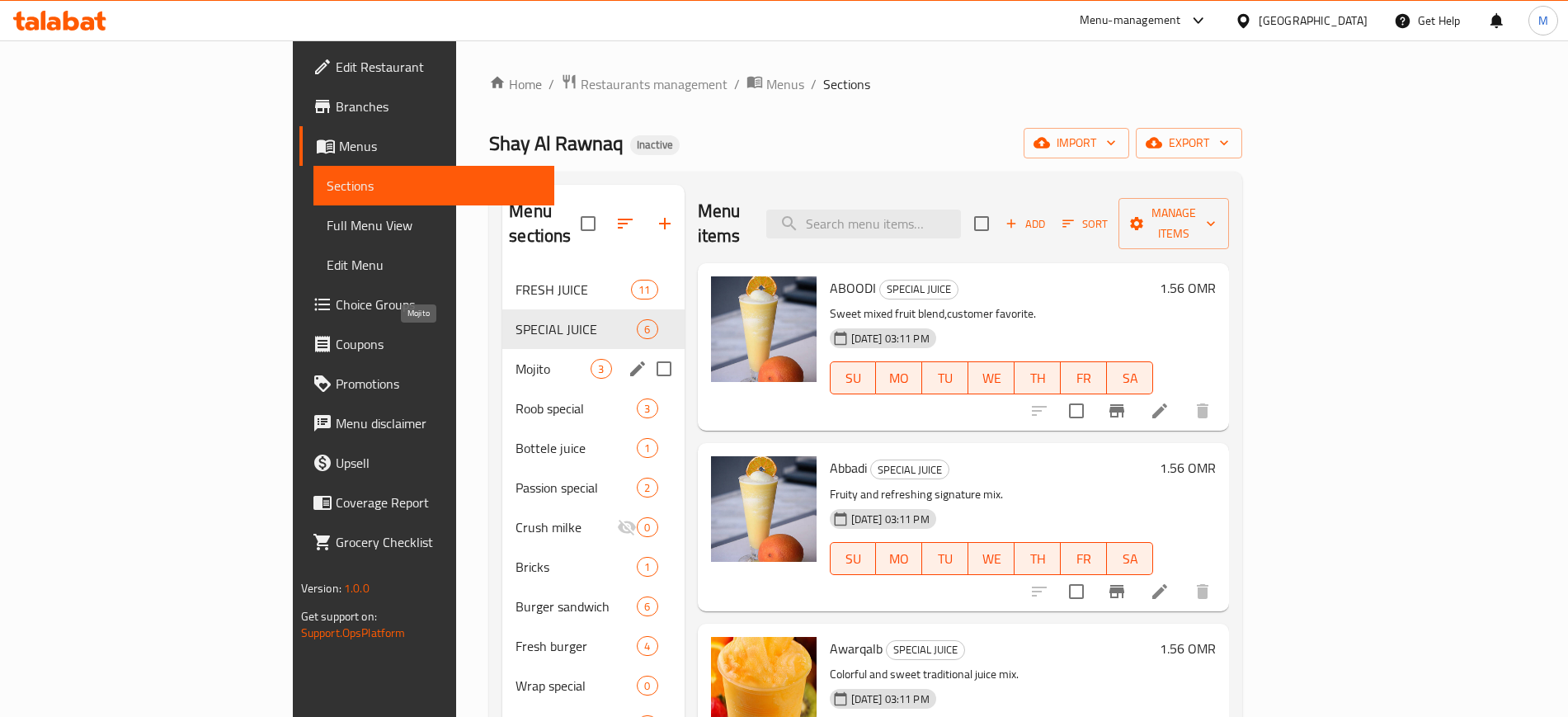
click at [515, 358] on span "Mojito" at bounding box center [553, 368] width 75 height 20
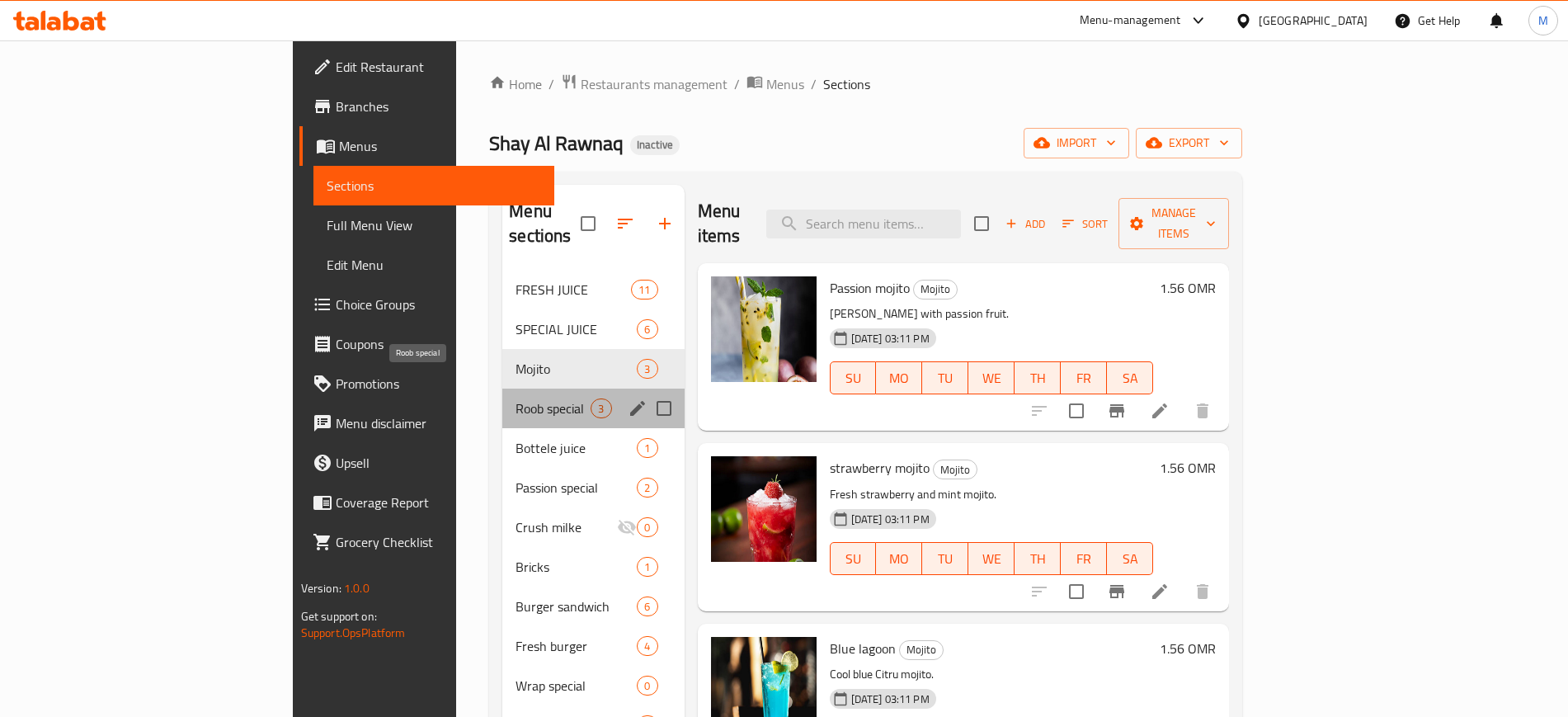
click at [515, 399] on span "Roob special" at bounding box center [553, 408] width 75 height 20
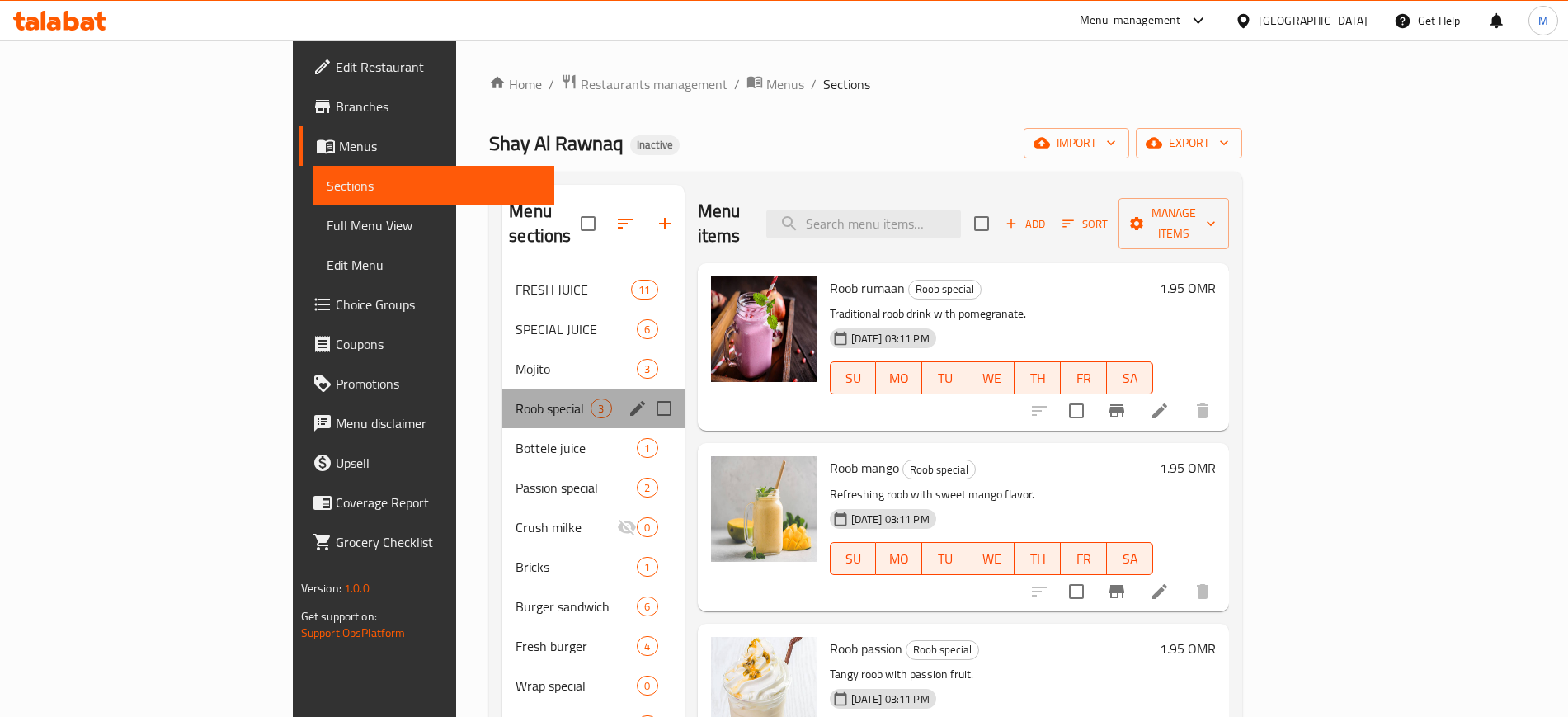
click at [502, 396] on div "Roob special 3" at bounding box center [593, 408] width 182 height 39
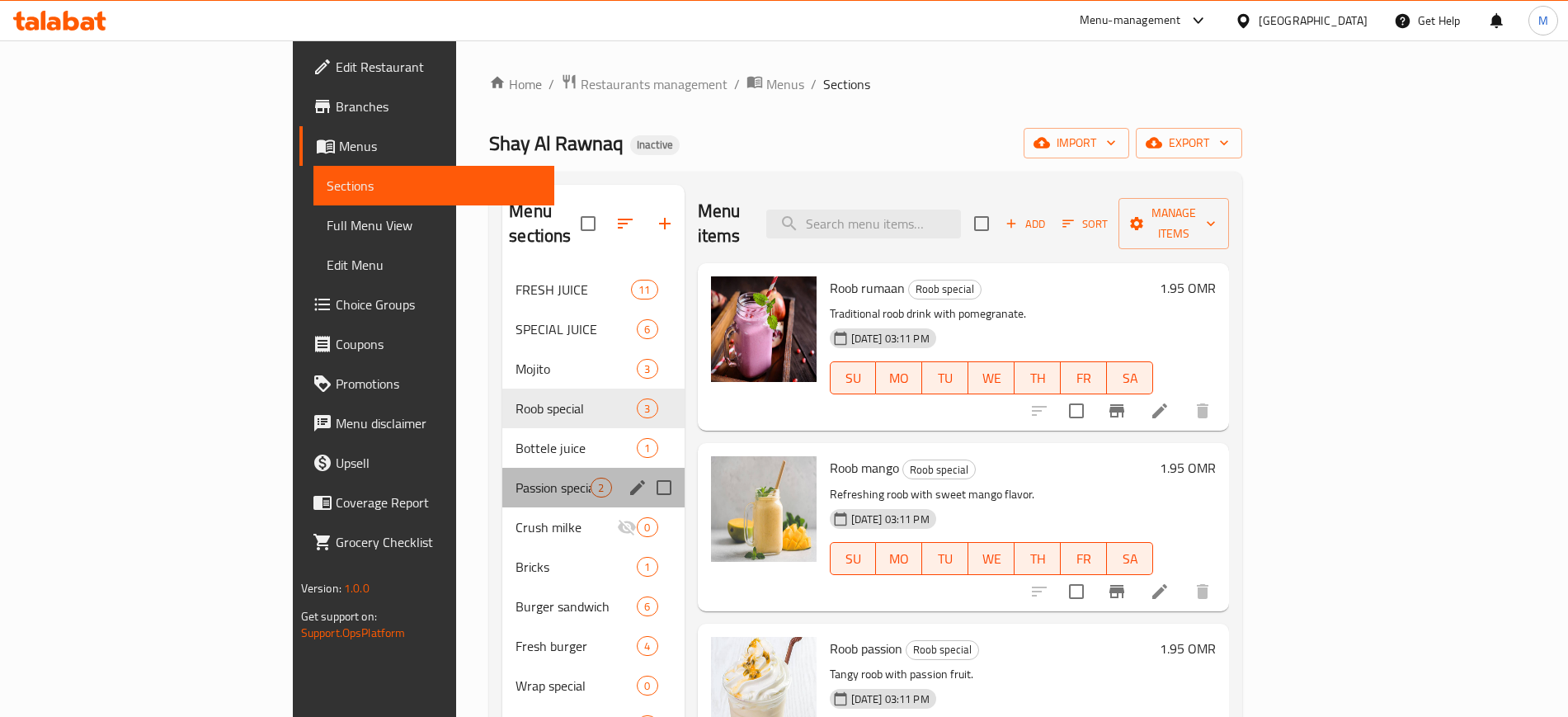
click at [502, 468] on div "Passion special 2" at bounding box center [593, 487] width 182 height 39
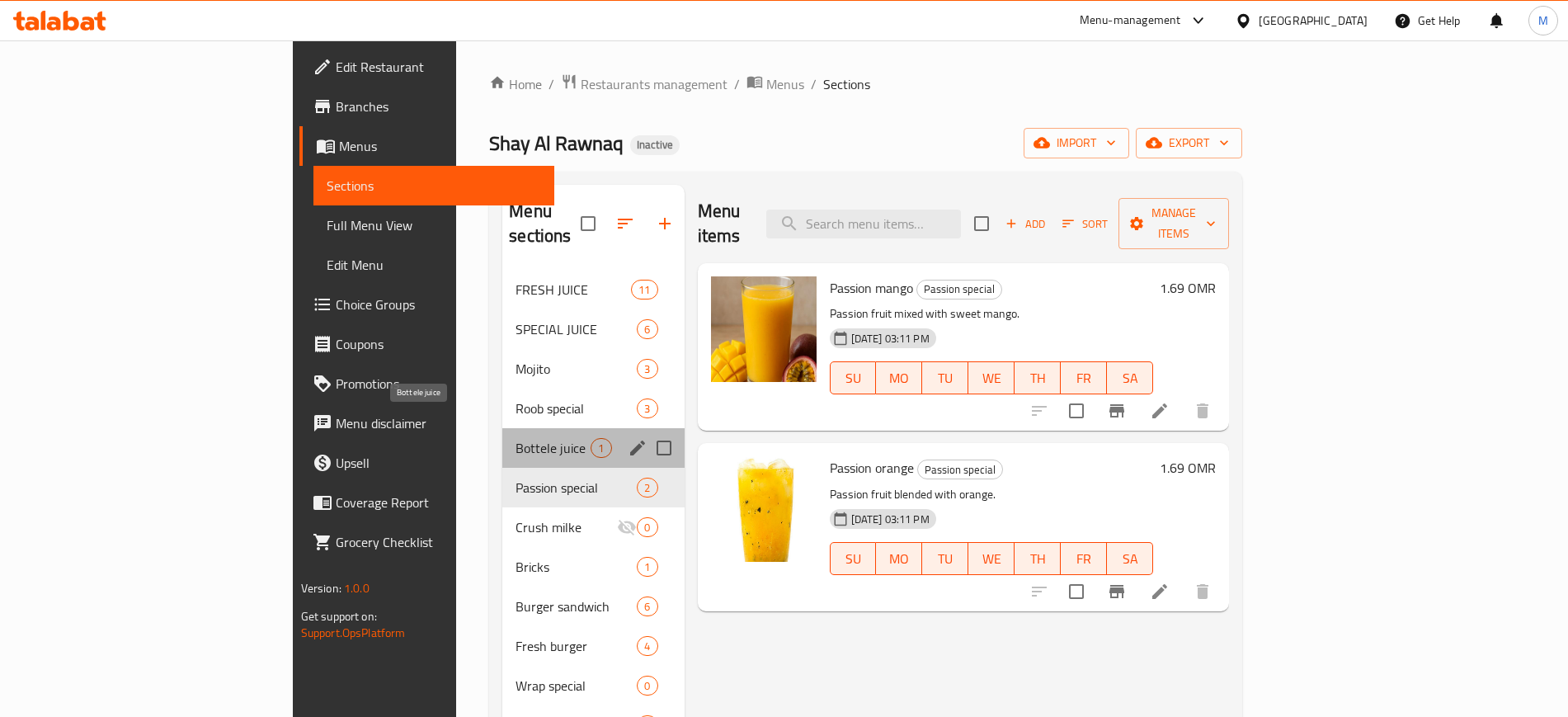
click at [515, 438] on span "Bottele juice" at bounding box center [553, 447] width 75 height 20
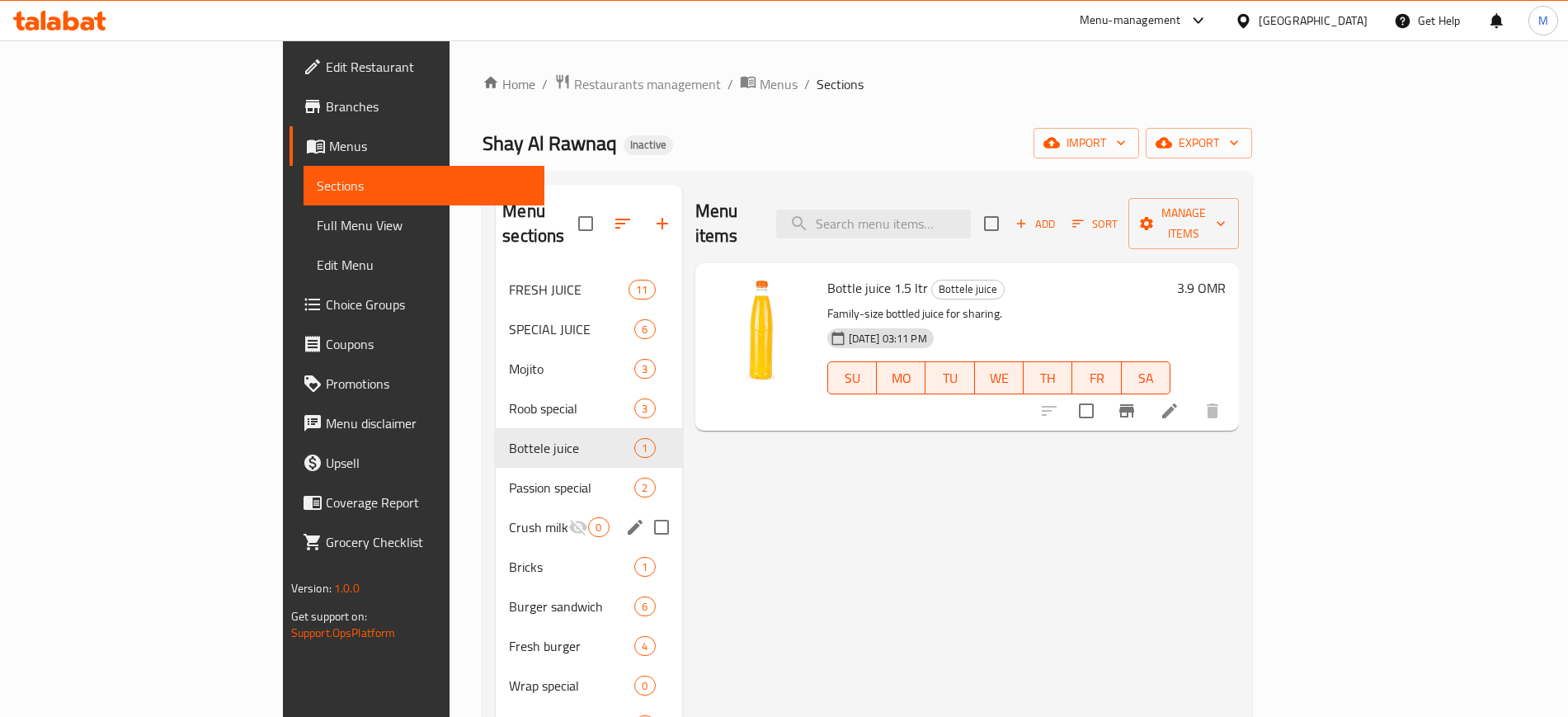
scroll to position [571, 0]
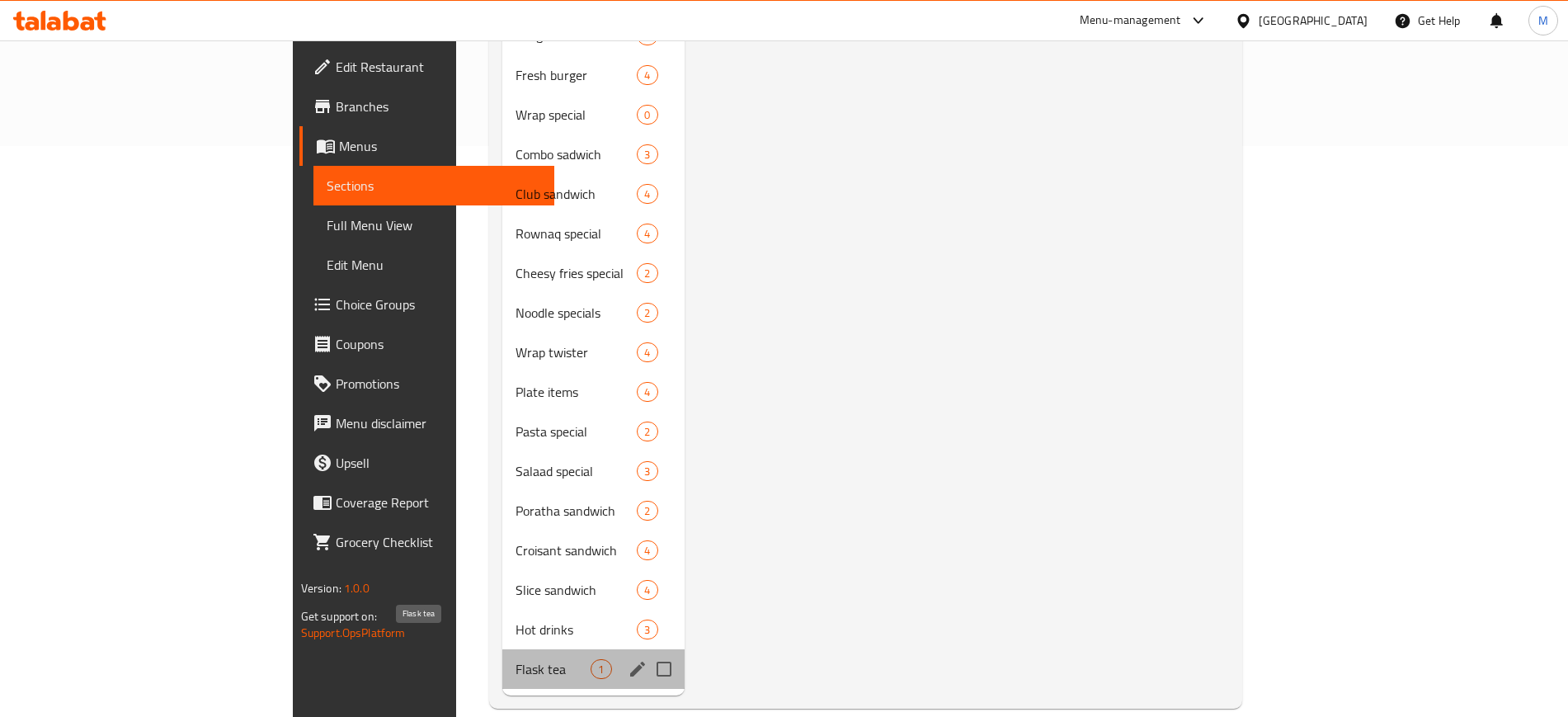
click at [515, 659] on span "Flask tea" at bounding box center [553, 668] width 75 height 20
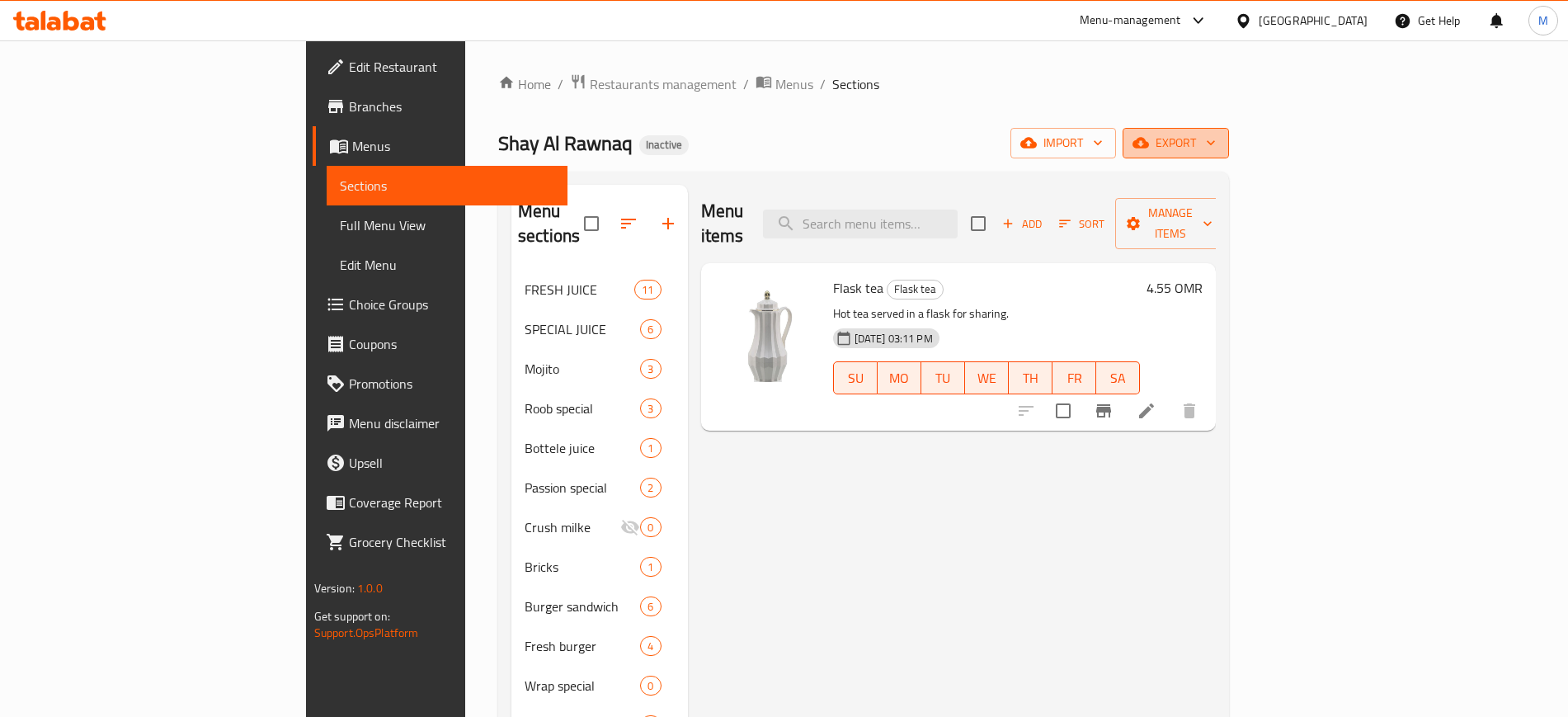
click at [1216, 138] on span "export" at bounding box center [1176, 143] width 80 height 20
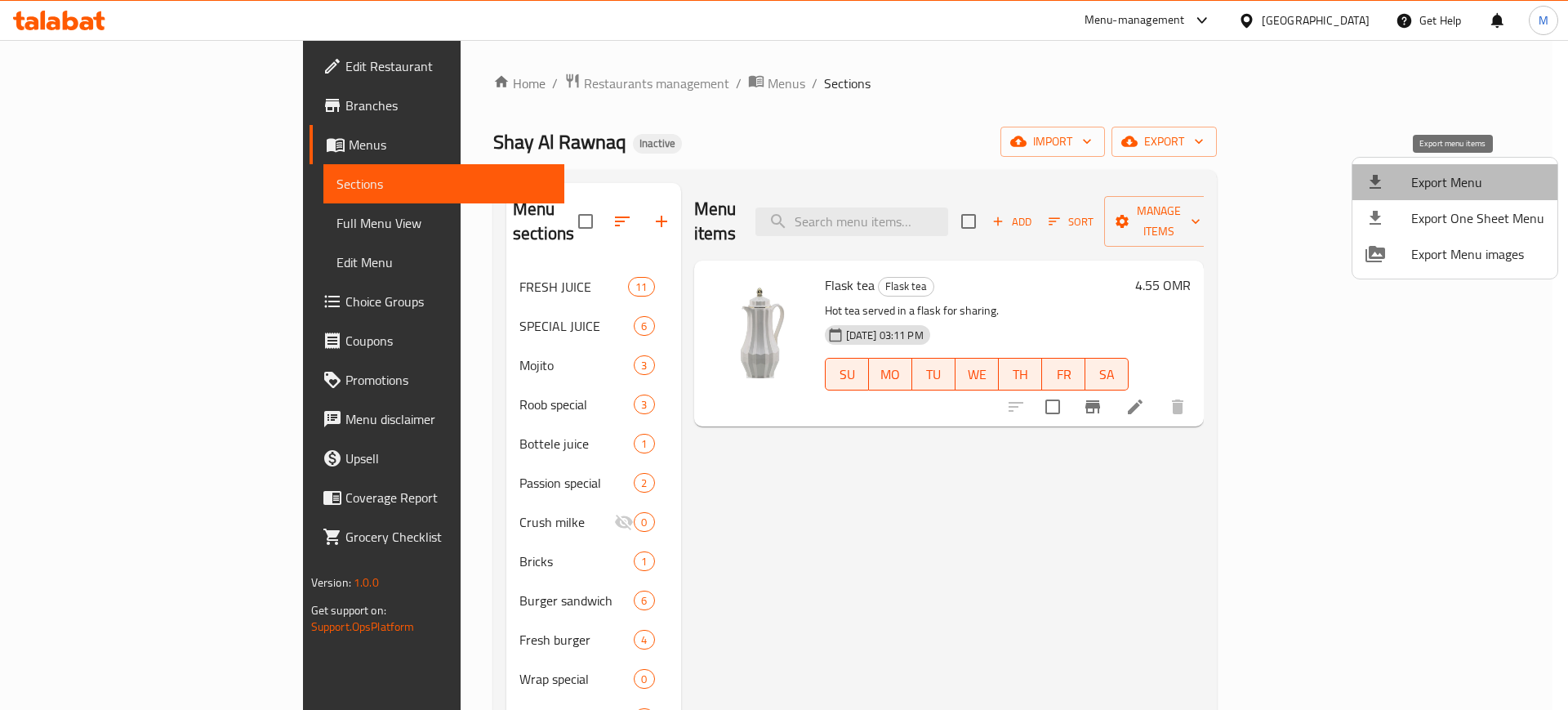
click at [1457, 184] on span "Export Menu" at bounding box center [1478, 182] width 133 height 19
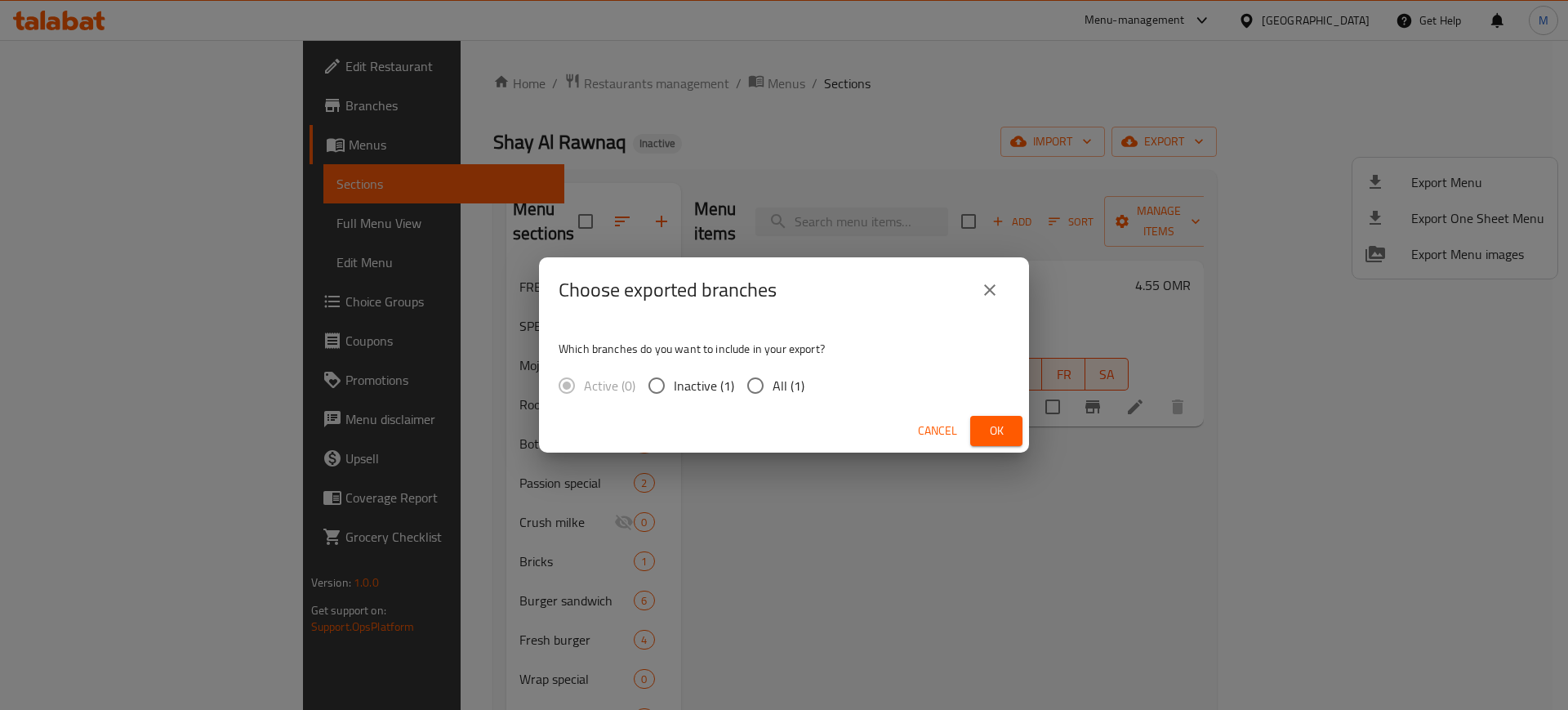
click at [790, 386] on span "All (1)" at bounding box center [788, 385] width 32 height 19
click at [772, 386] on input "All (1)" at bounding box center [755, 385] width 35 height 35
radio input "true"
click at [1015, 427] on button "Ok" at bounding box center [996, 431] width 52 height 30
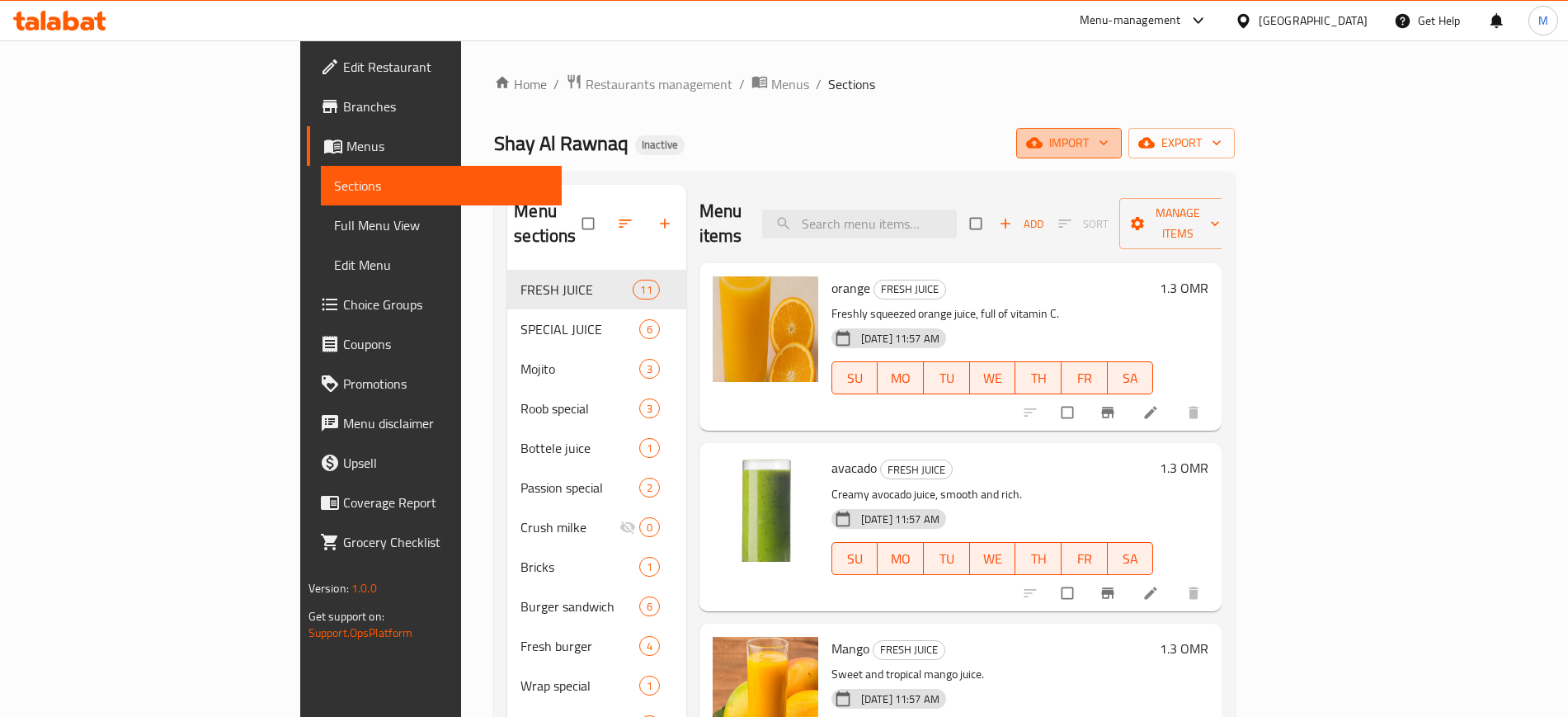
click at [1108, 139] on span "import" at bounding box center [1068, 143] width 79 height 20
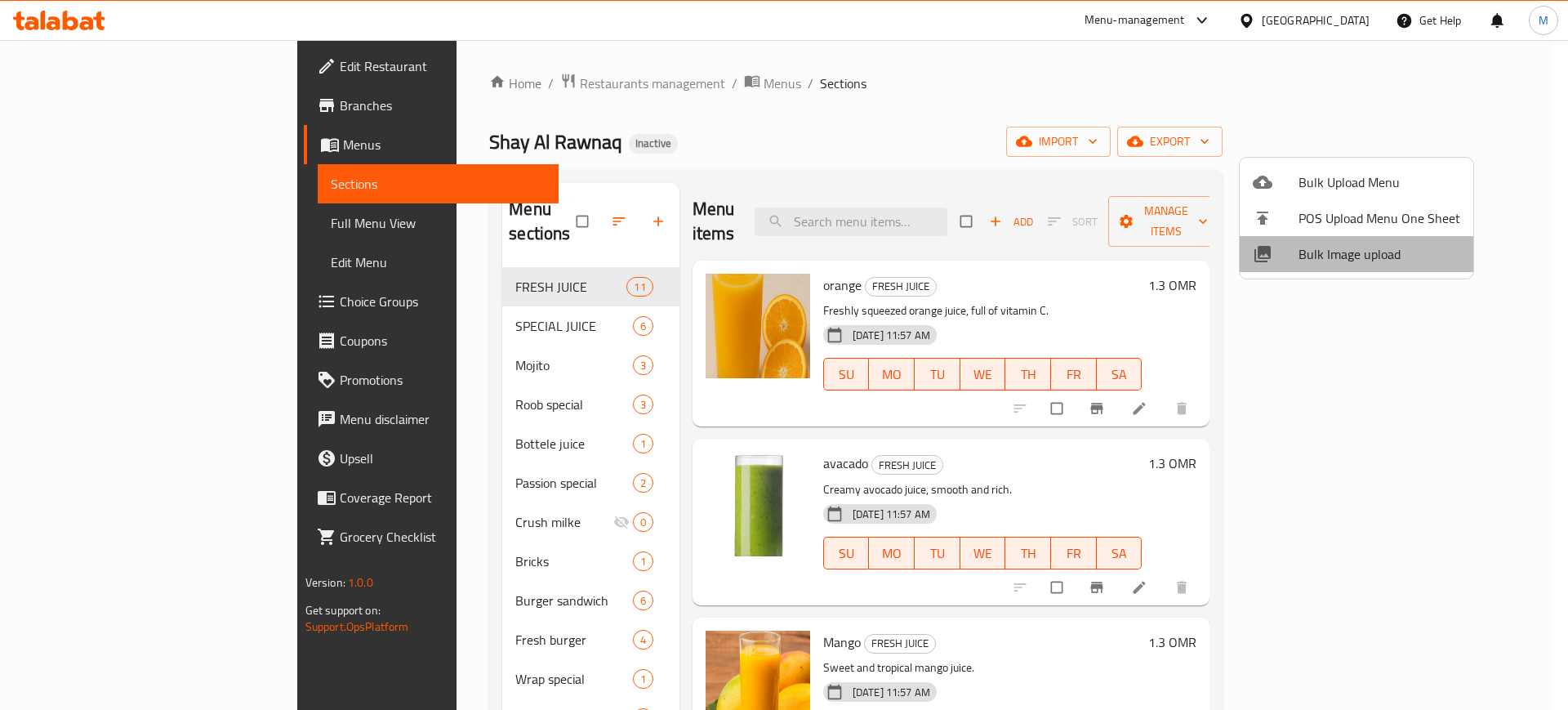
click at [1381, 270] on li "Bulk Image upload" at bounding box center [1356, 254] width 233 height 36
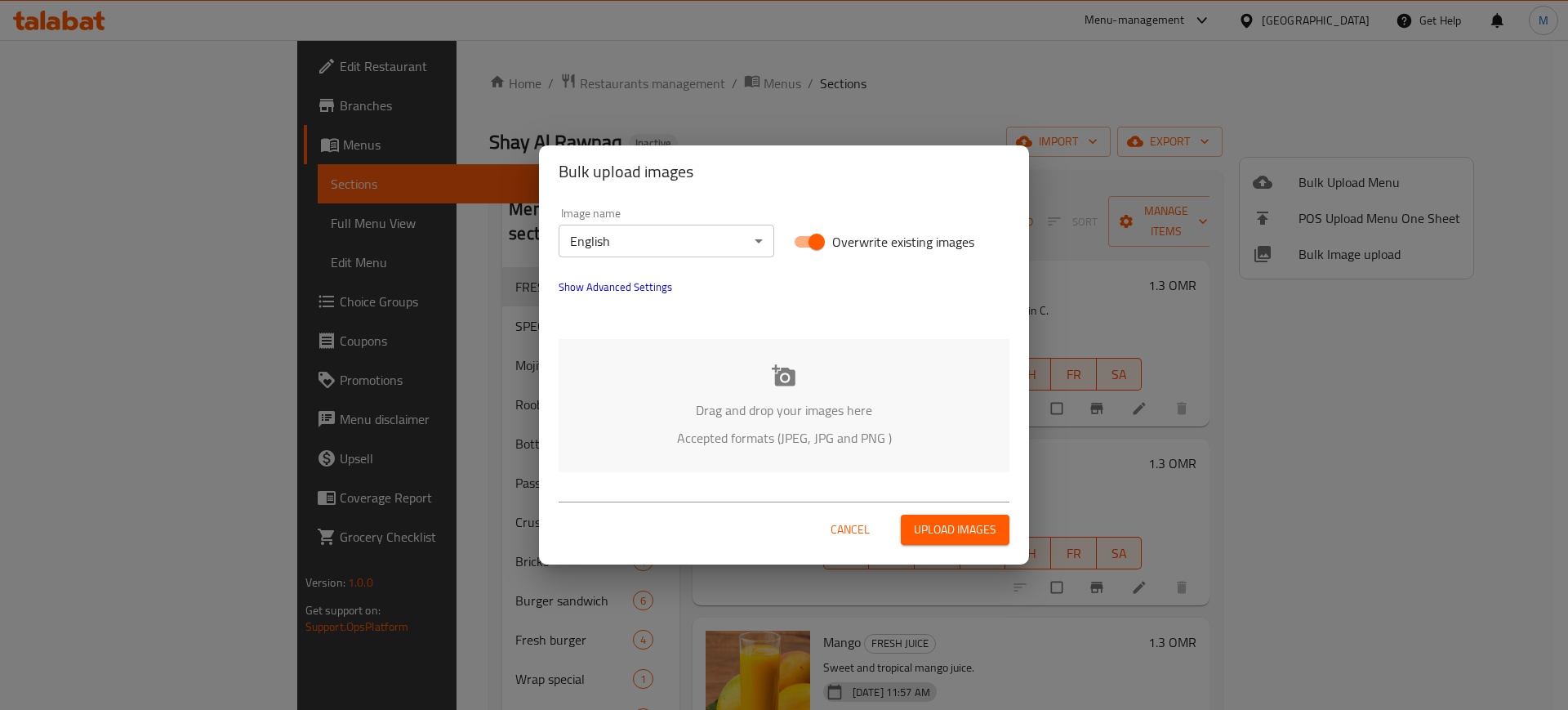
click at [749, 369] on div "Drag and drop your images here Accepted formats (JPEG, JPG and PNG )" at bounding box center [784, 406] width 451 height 134
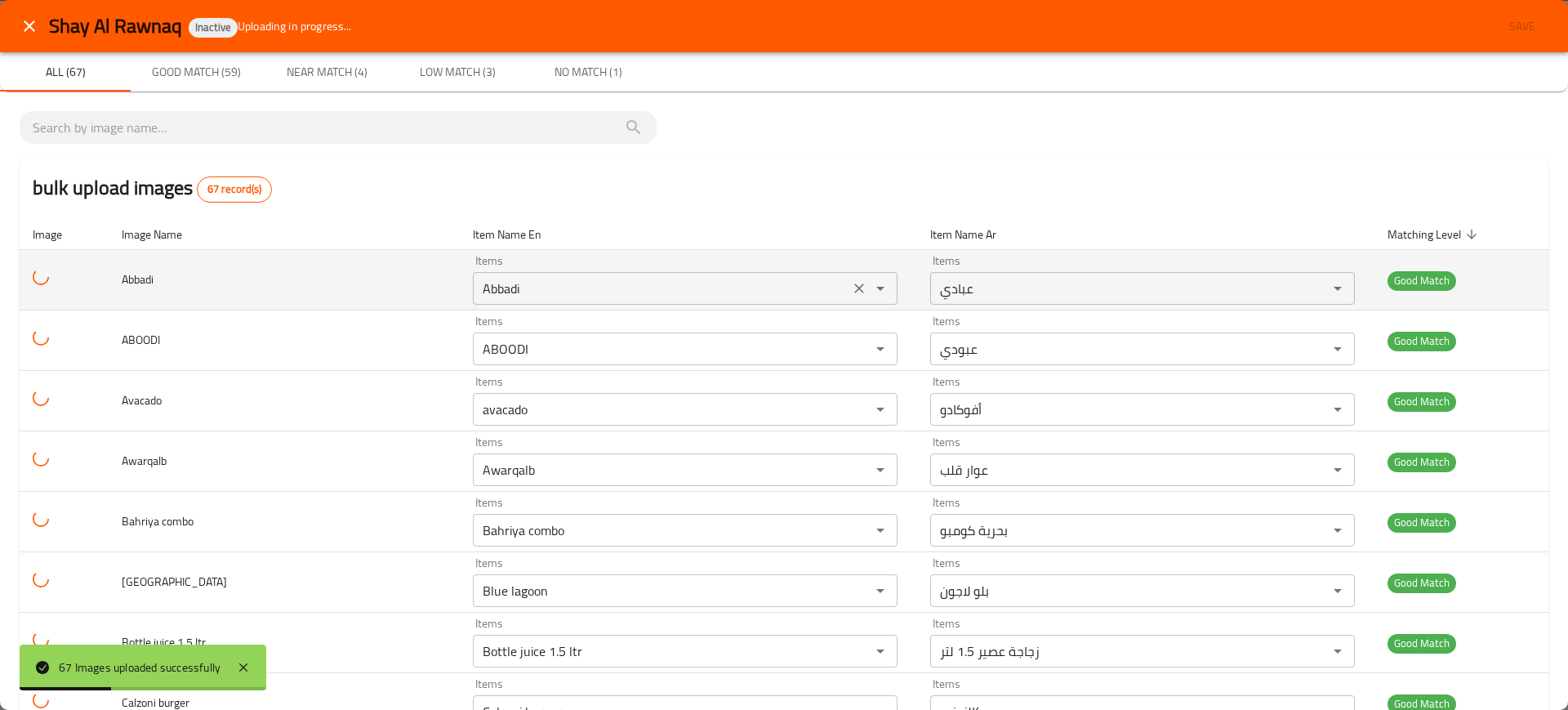
click at [543, 302] on div "Abbadi Items" at bounding box center [685, 288] width 425 height 33
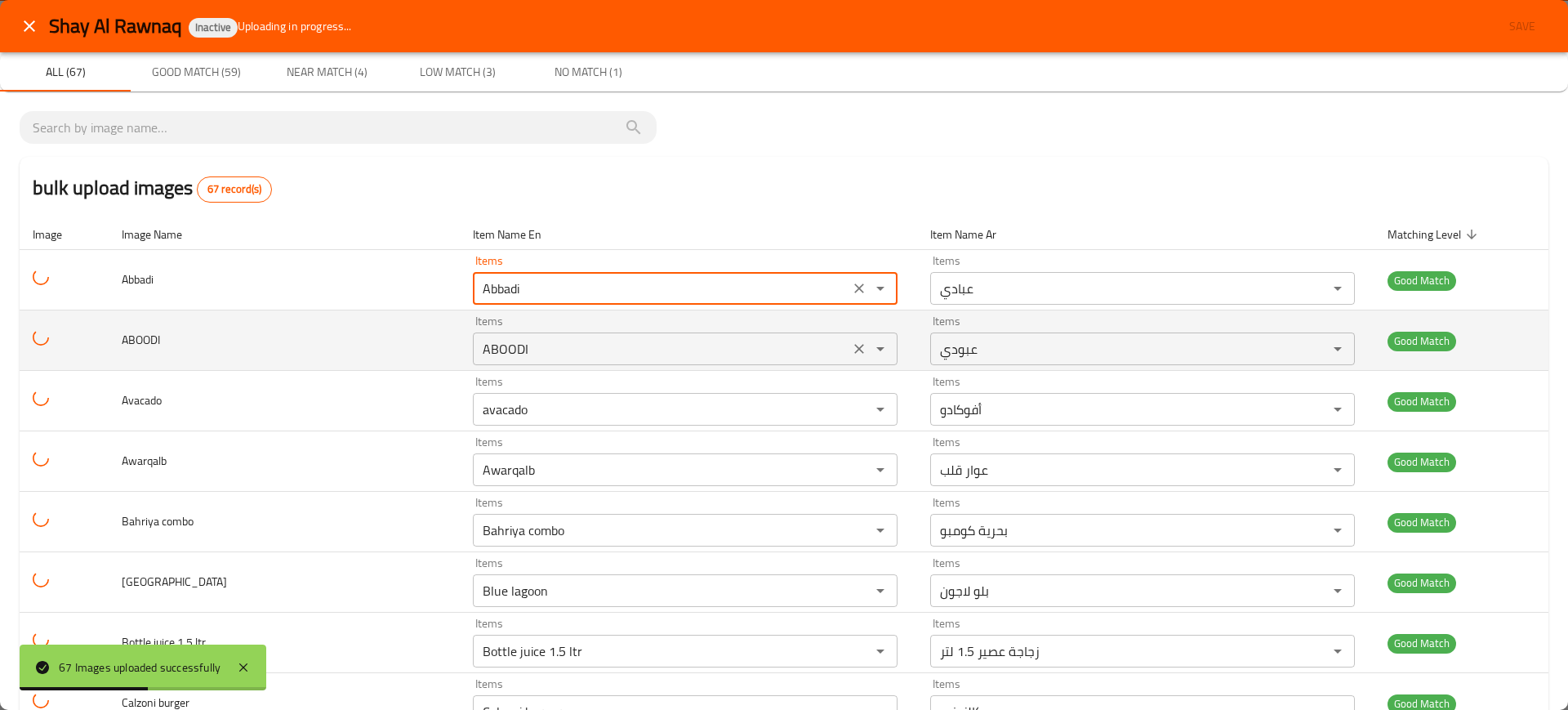
click at [482, 355] on input "ABOODI" at bounding box center [661, 348] width 367 height 23
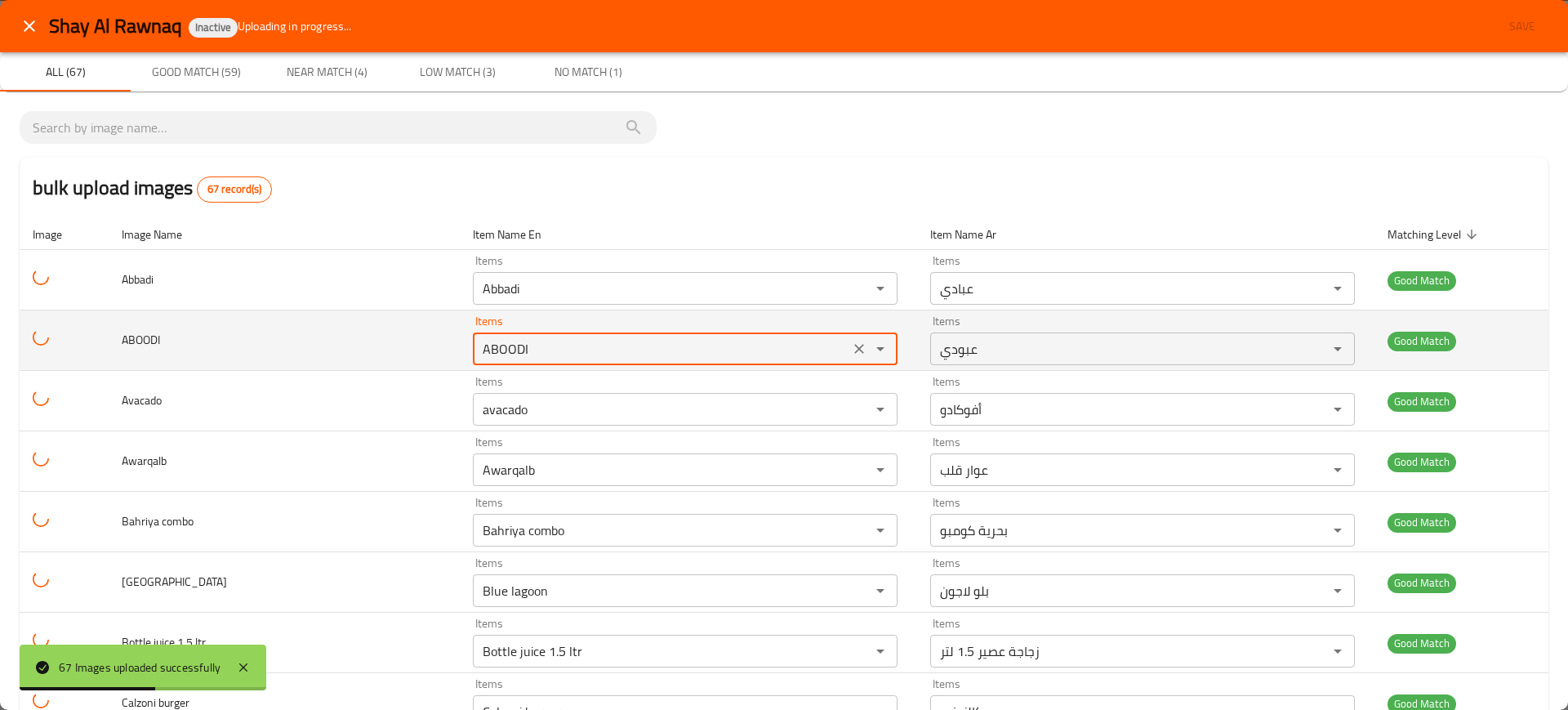
click at [482, 355] on input "ABOODI" at bounding box center [661, 348] width 367 height 23
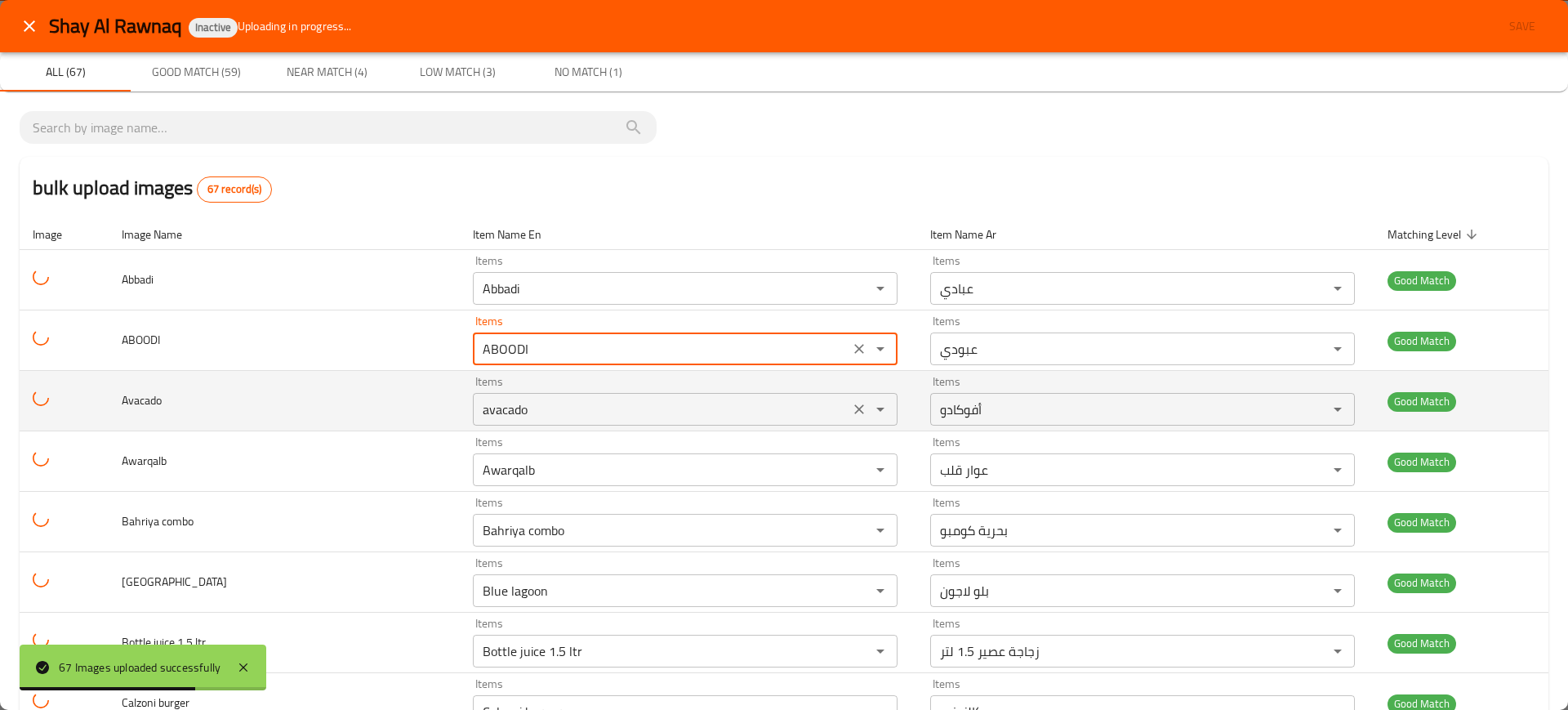
click at [541, 398] on input "avacado" at bounding box center [661, 409] width 367 height 23
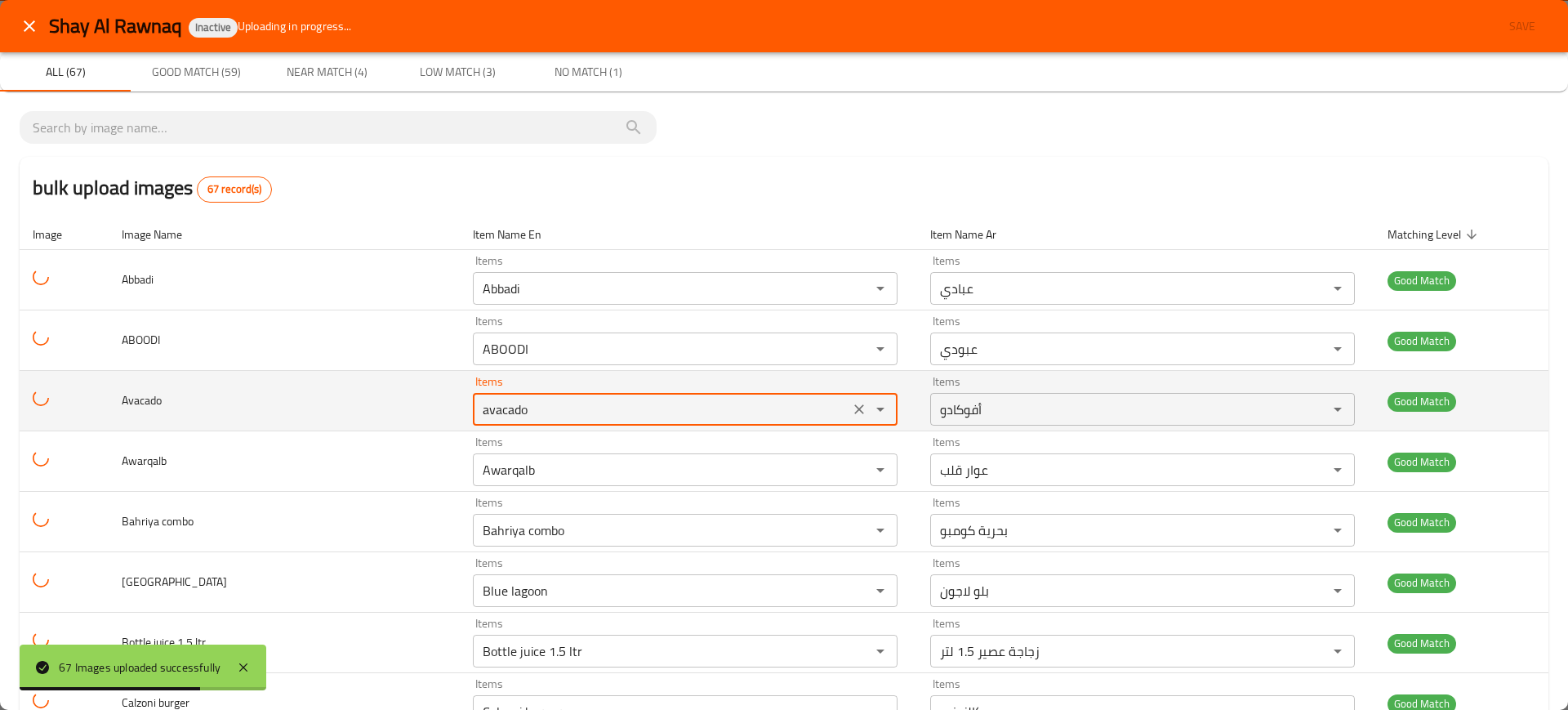
click at [541, 398] on input "avacado" at bounding box center [661, 409] width 367 height 23
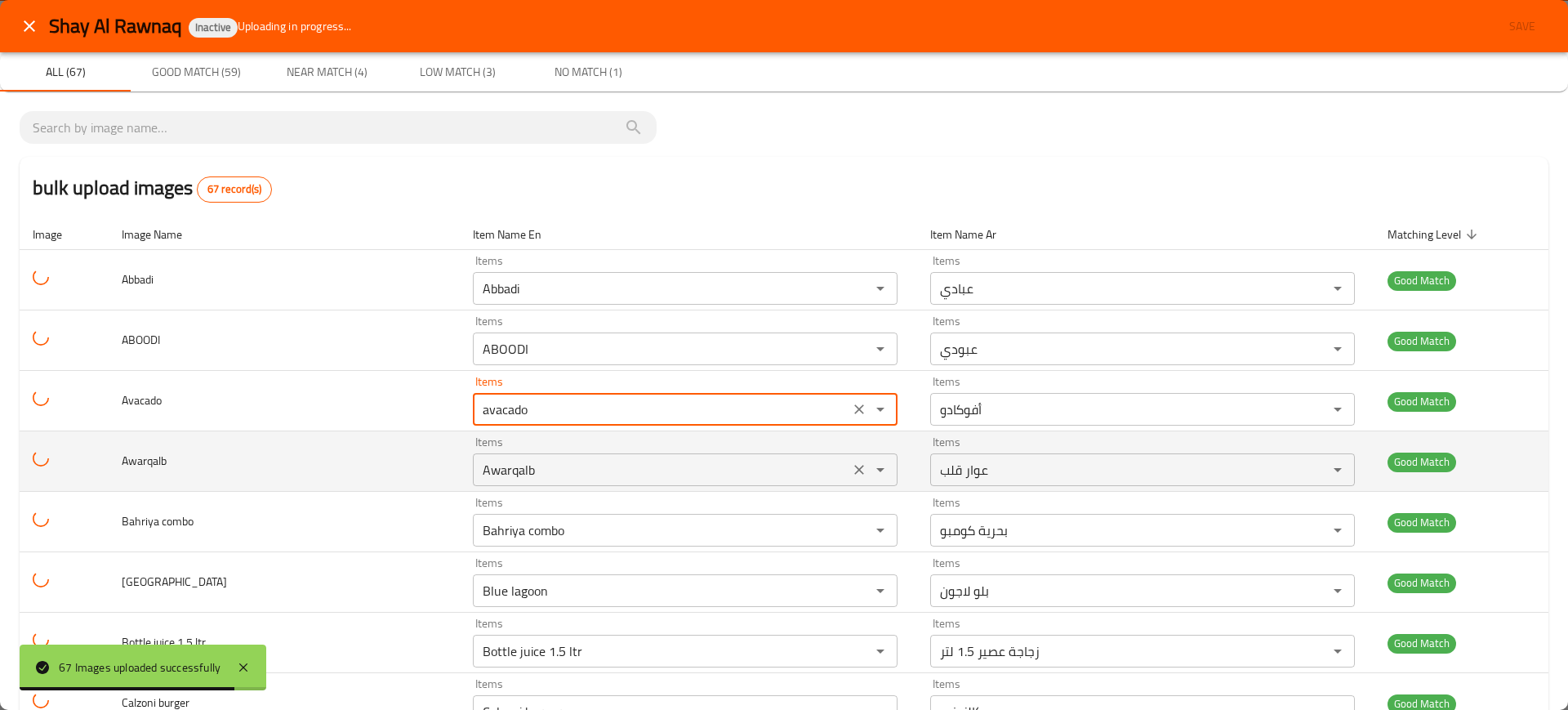
click at [544, 480] on input "Awarqalb" at bounding box center [661, 469] width 367 height 23
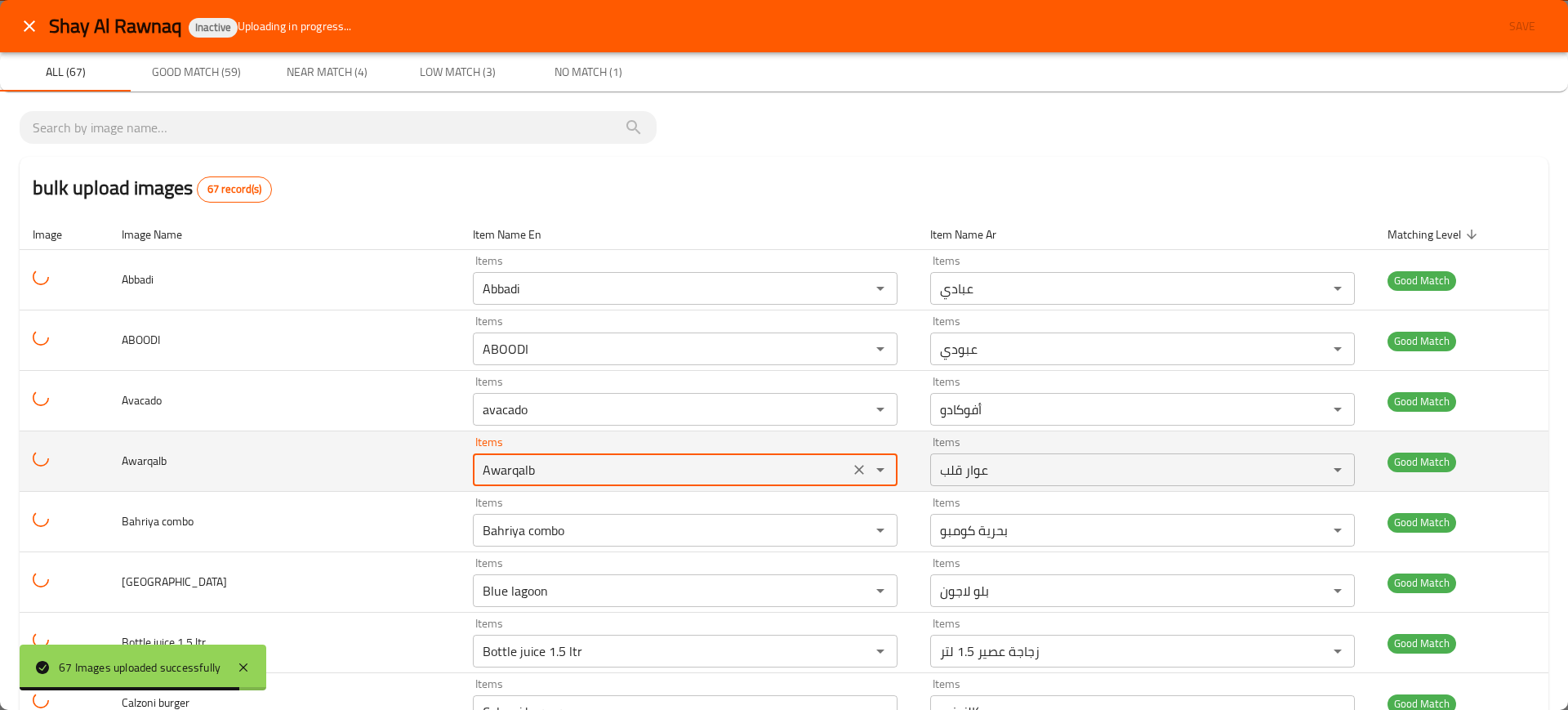
click at [544, 480] on input "Awarqalb" at bounding box center [661, 469] width 367 height 23
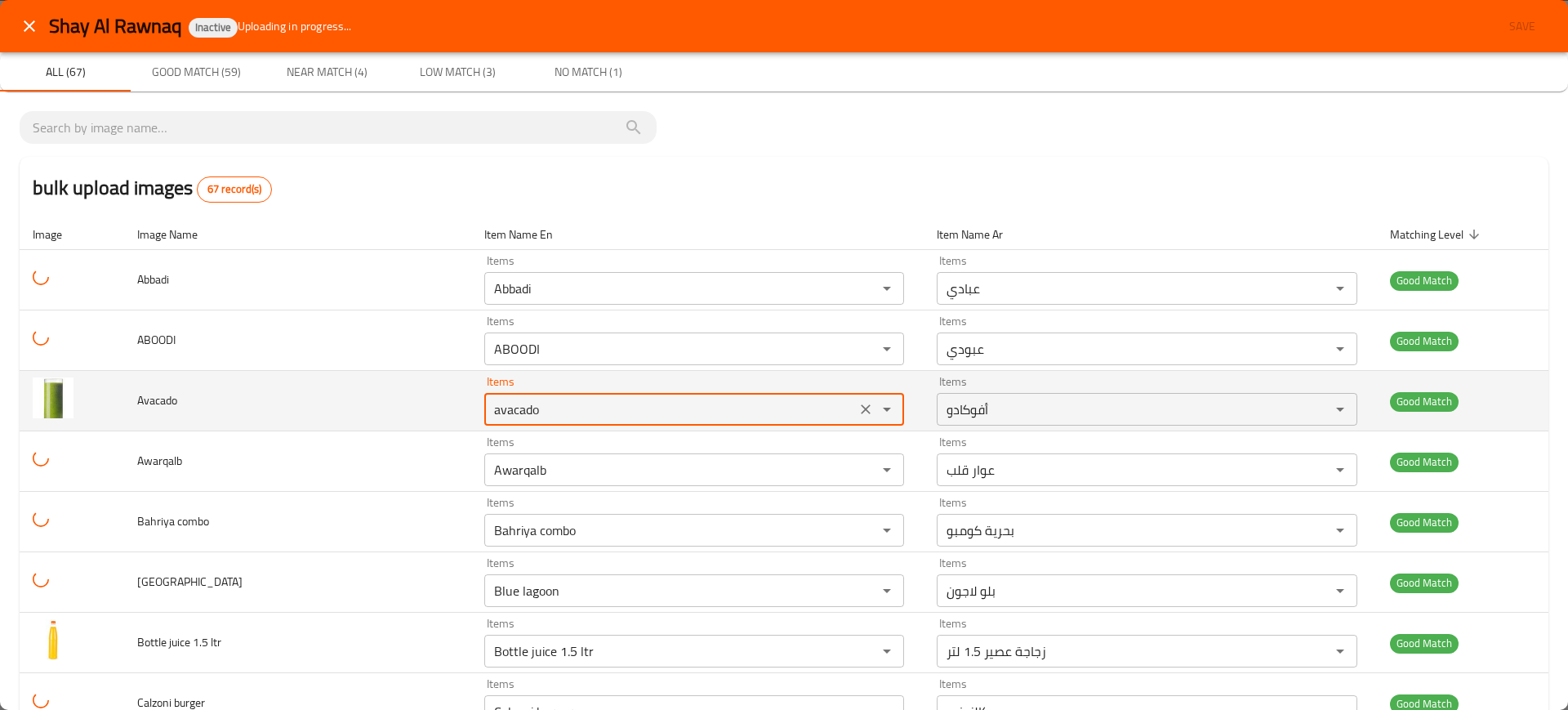
click at [542, 414] on input "avacado" at bounding box center [670, 409] width 362 height 23
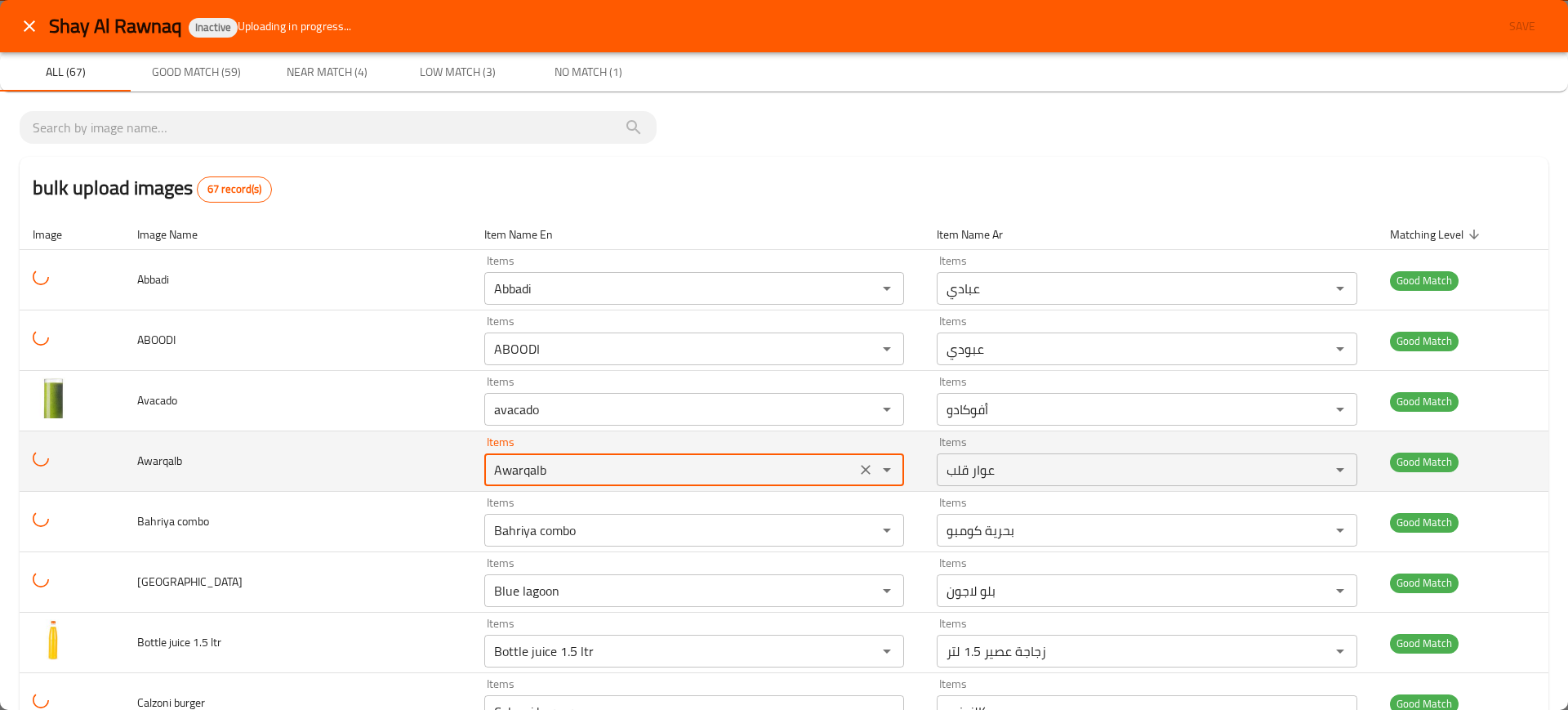
click at [531, 476] on input "Awarqalb" at bounding box center [670, 469] width 362 height 23
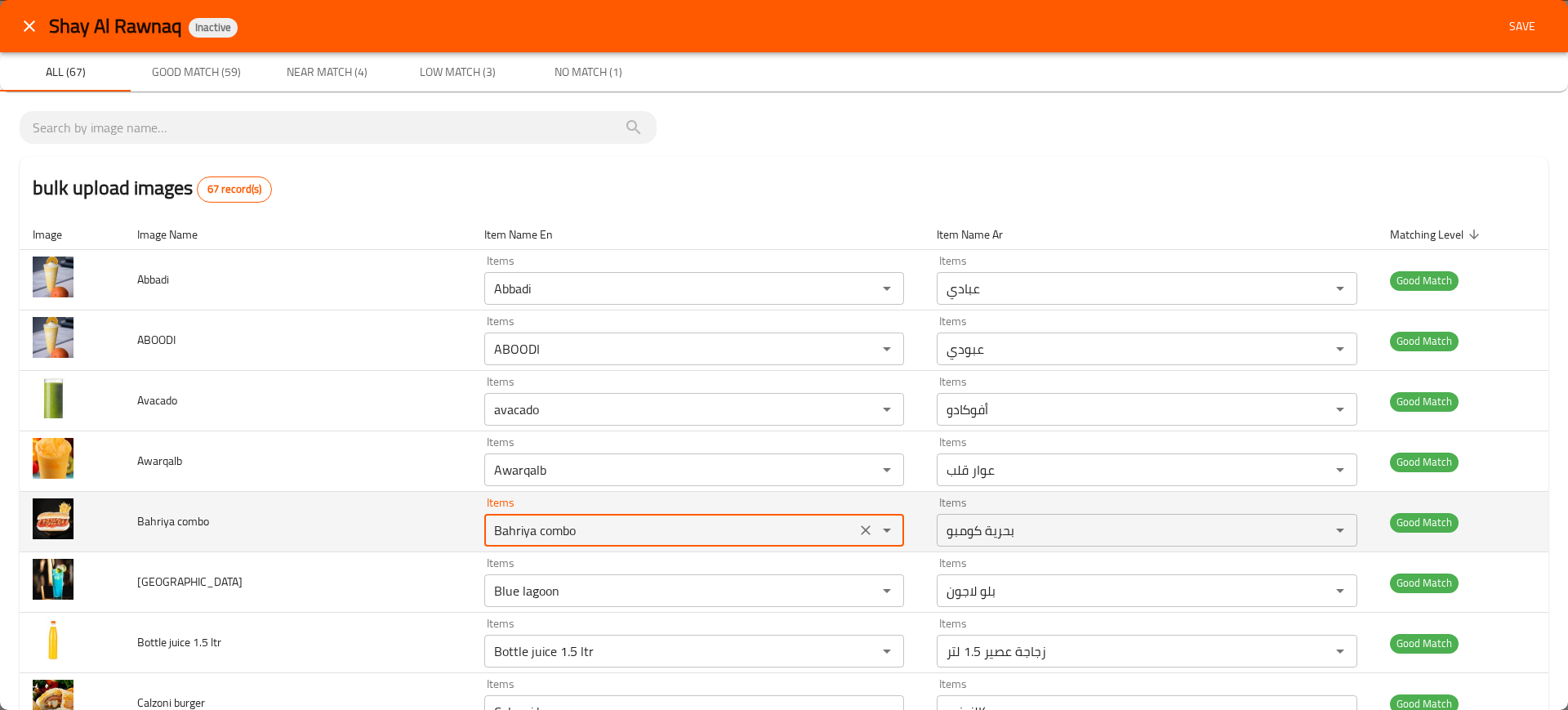
click at [612, 533] on "Bahriya combo" at bounding box center [670, 530] width 362 height 23
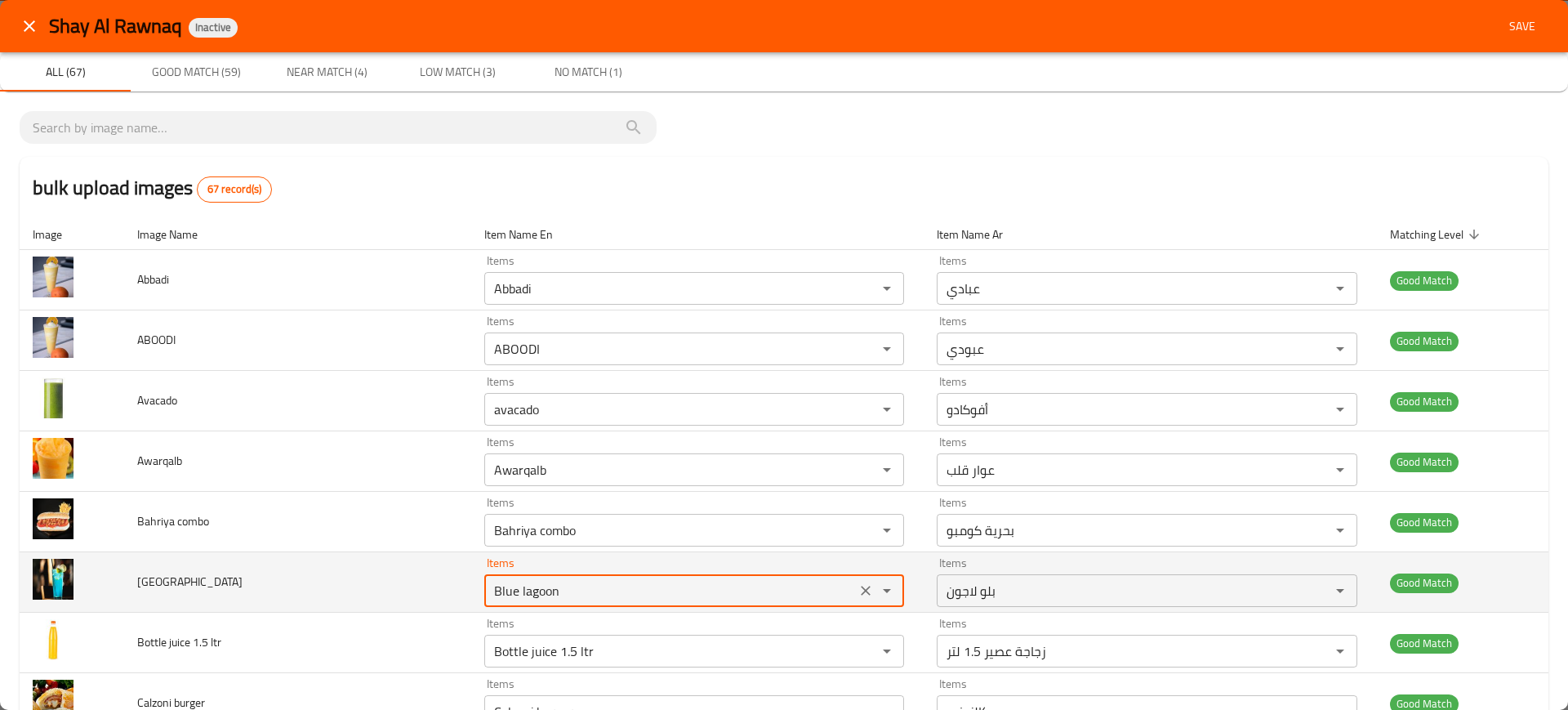
click at [617, 580] on Lagoon "Blue lagoon" at bounding box center [670, 590] width 362 height 23
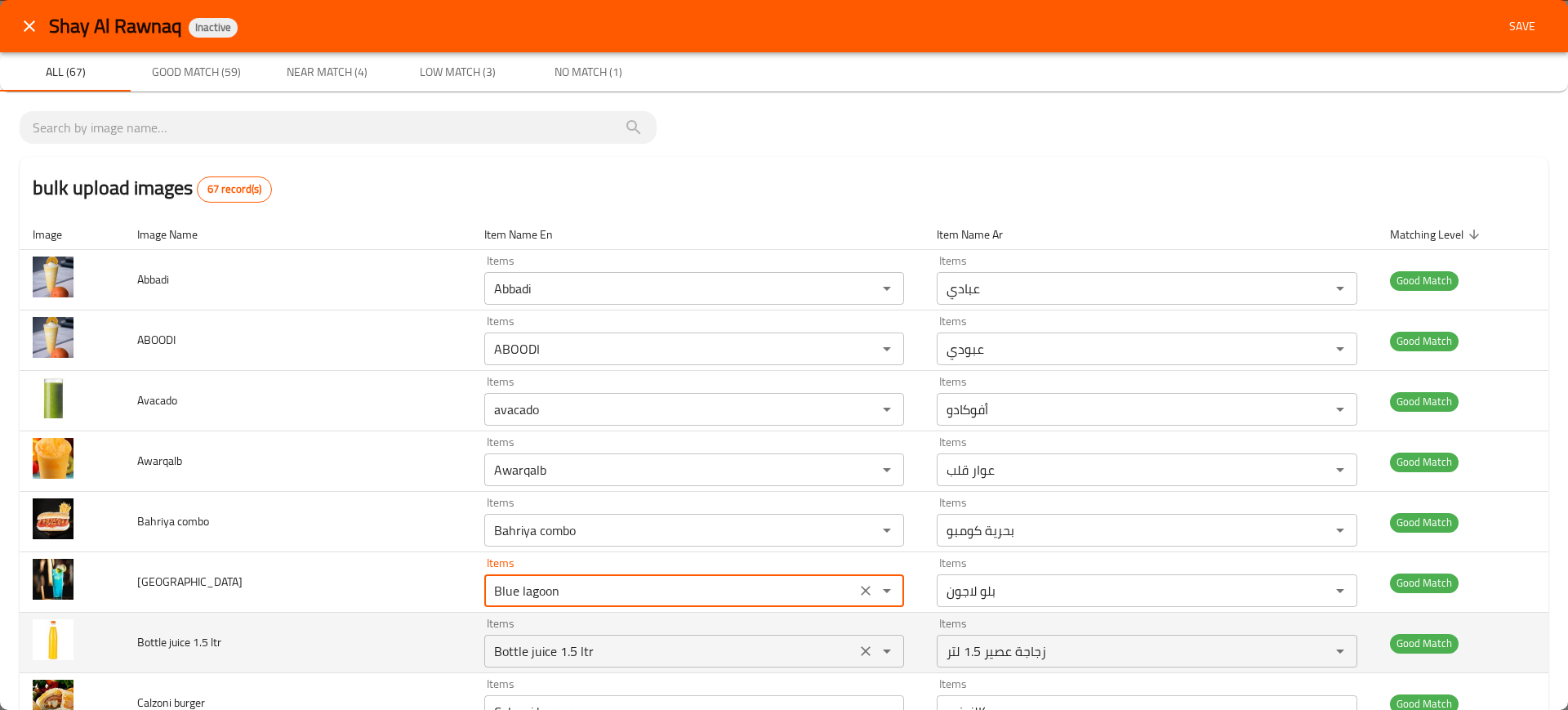
click at [599, 664] on div "Bottle juice 1.5 ltr Items" at bounding box center [694, 651] width 420 height 33
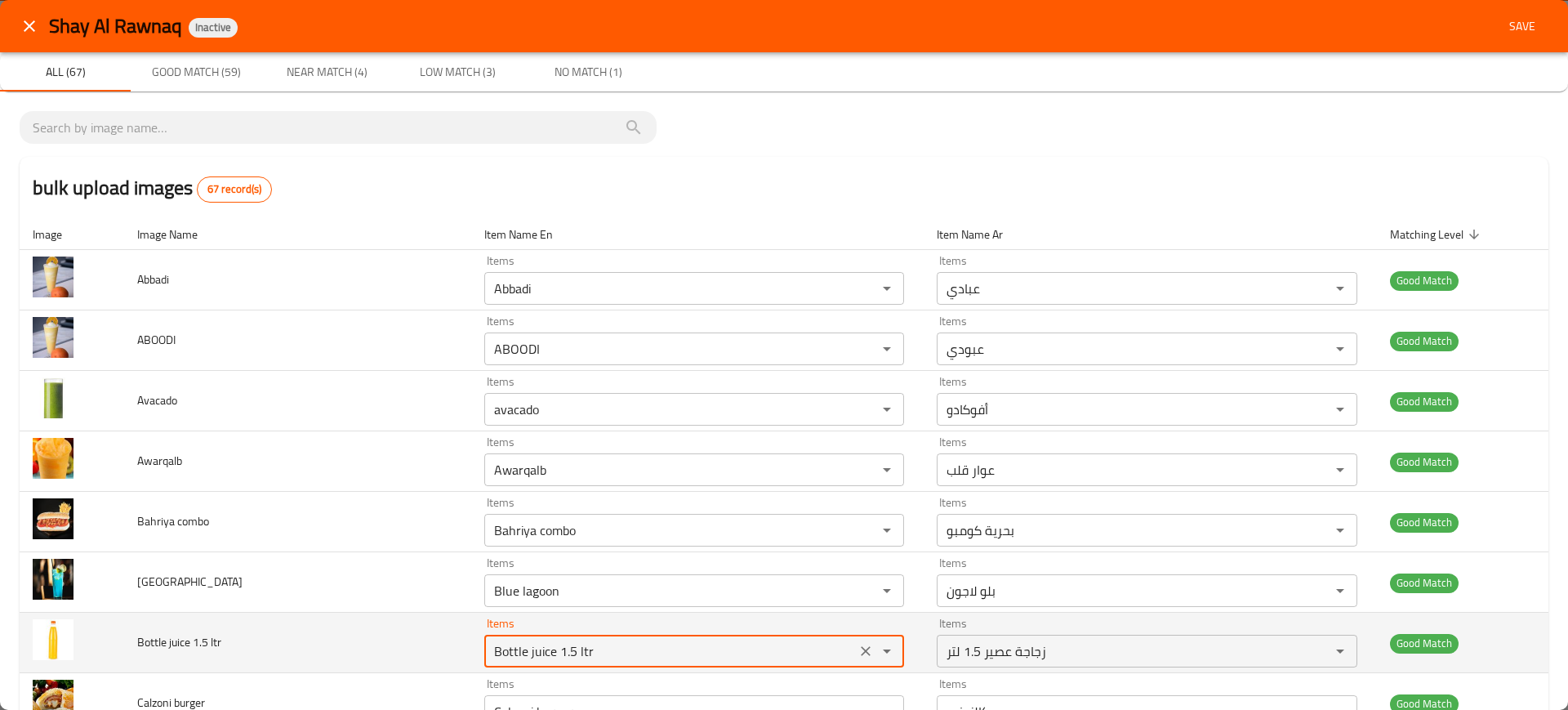
click at [599, 664] on div "Bottle juice 1.5 ltr Items" at bounding box center [694, 651] width 420 height 33
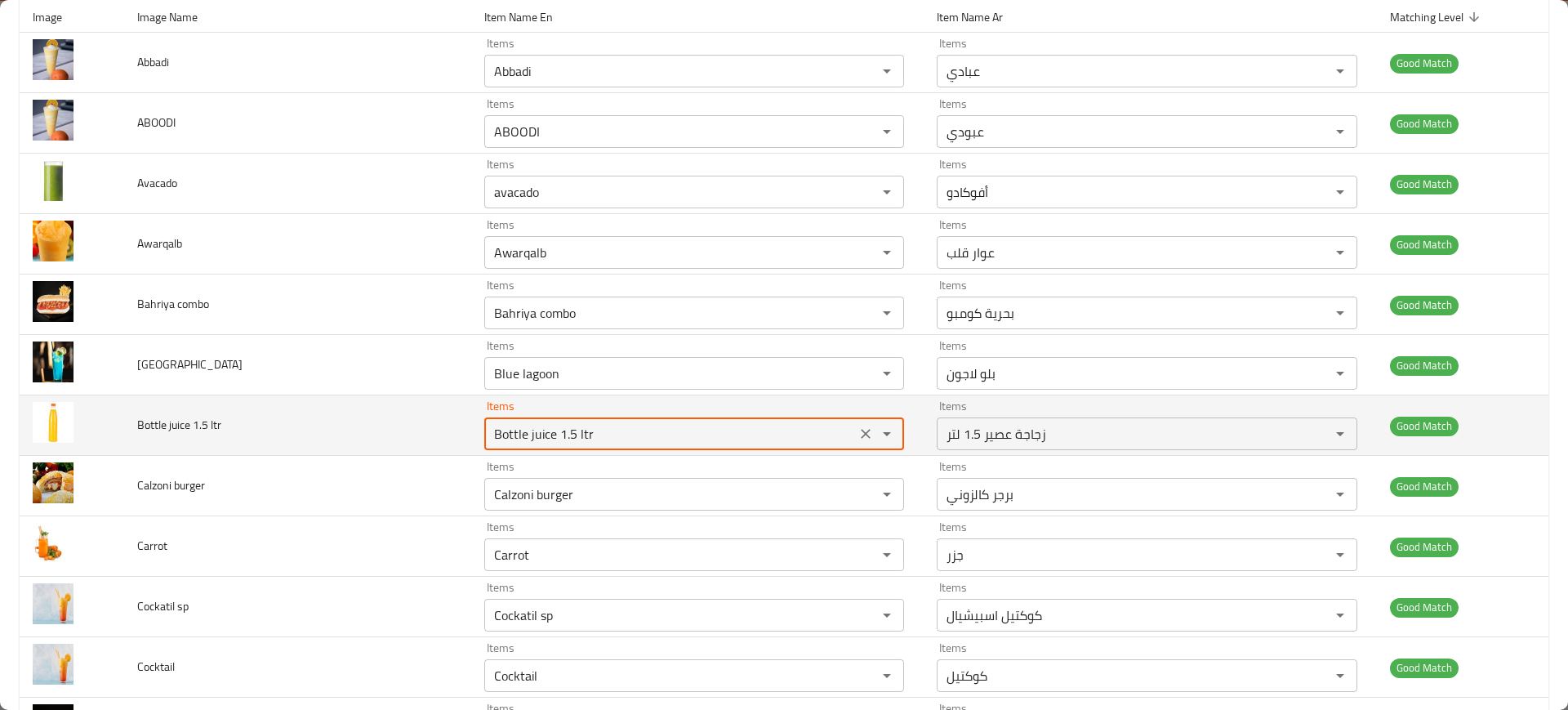
scroll to position [298, 0]
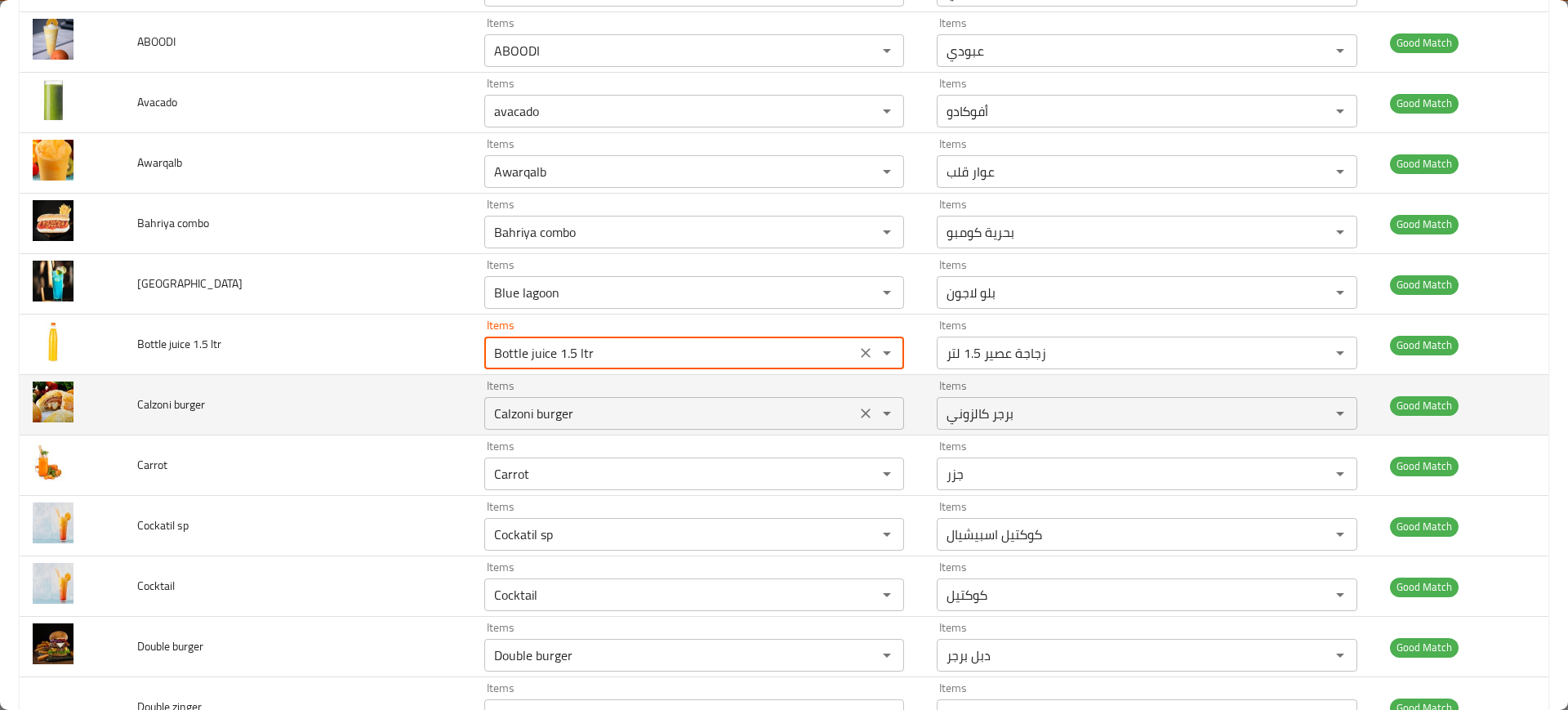
click at [574, 412] on burger "Calzoni burger" at bounding box center [670, 413] width 362 height 23
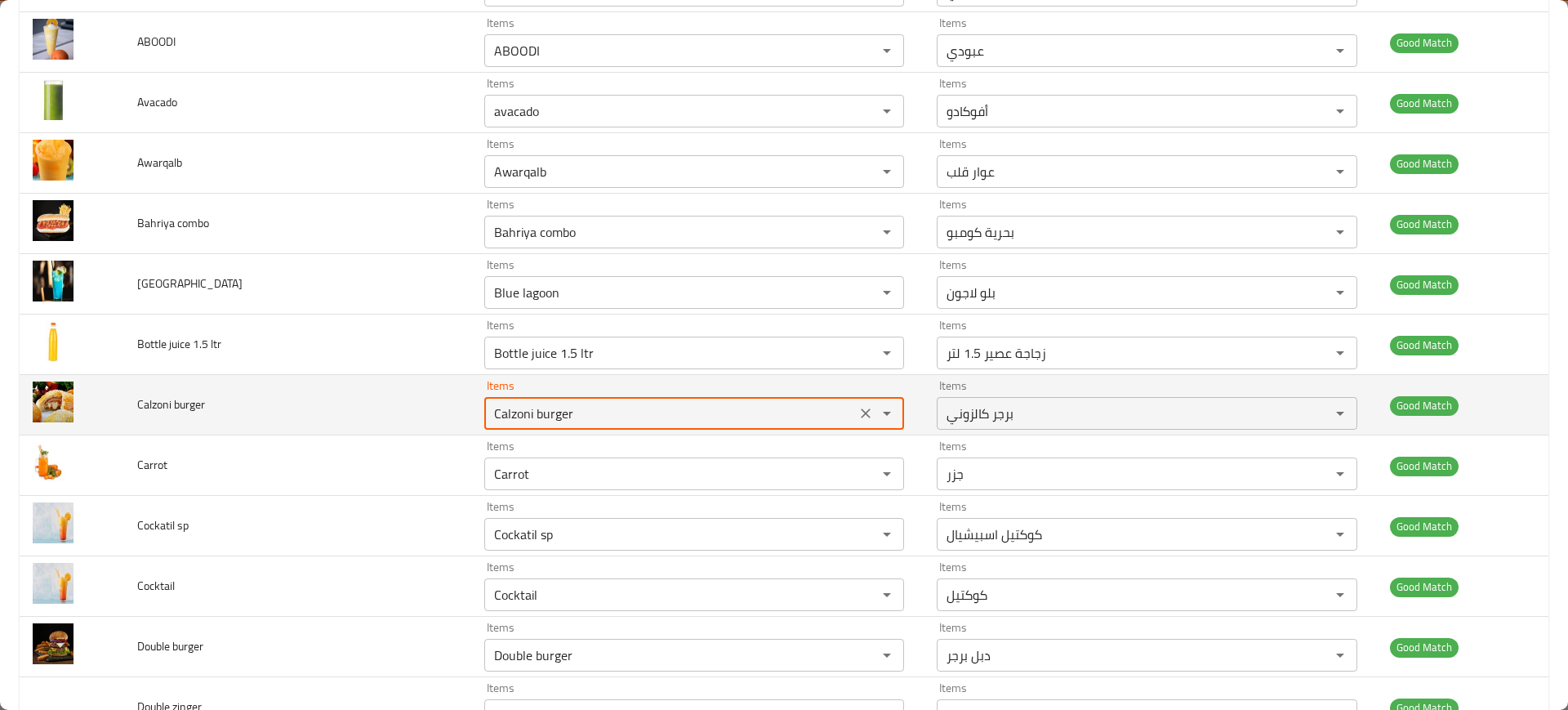
click at [574, 412] on burger "Calzoni burger" at bounding box center [670, 413] width 362 height 23
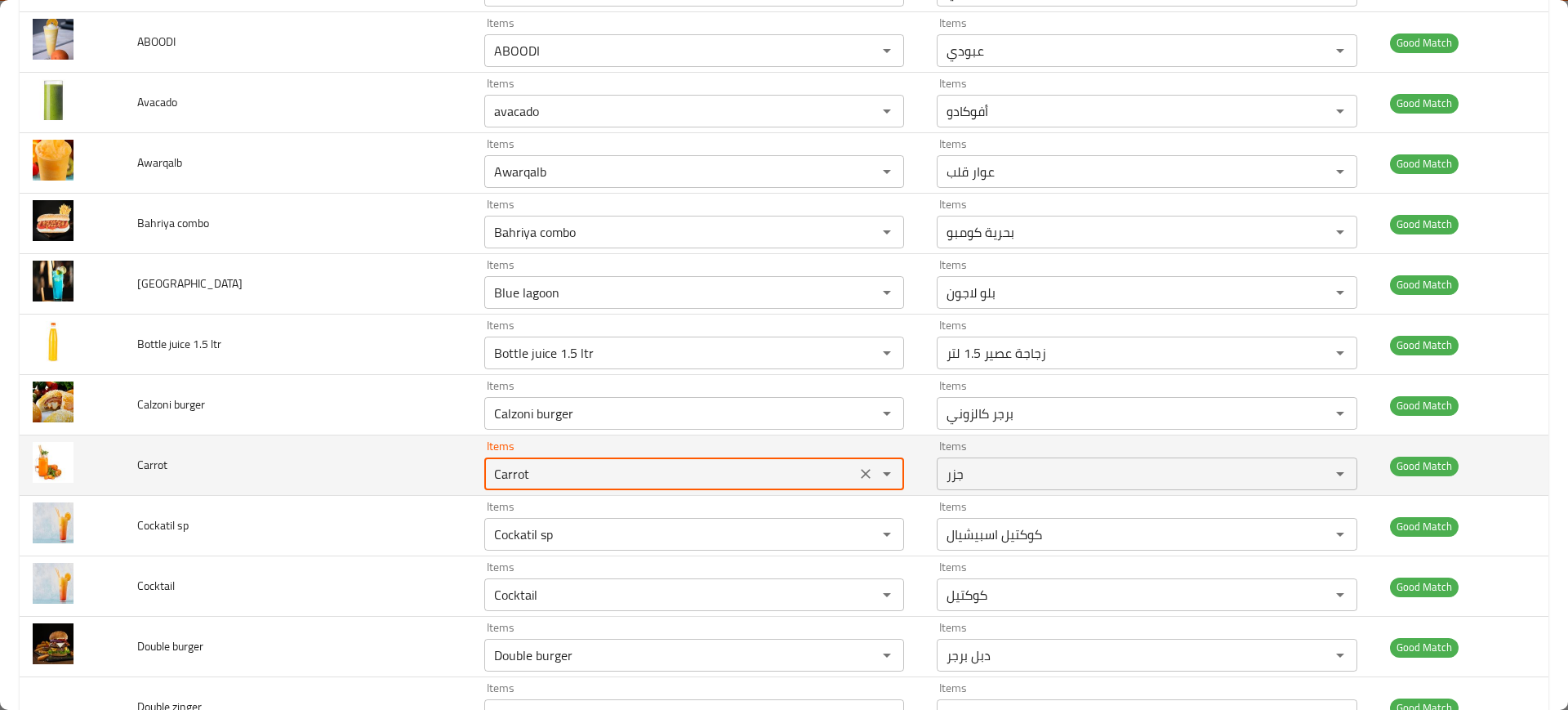
click at [585, 462] on input "Carrot" at bounding box center [670, 473] width 362 height 23
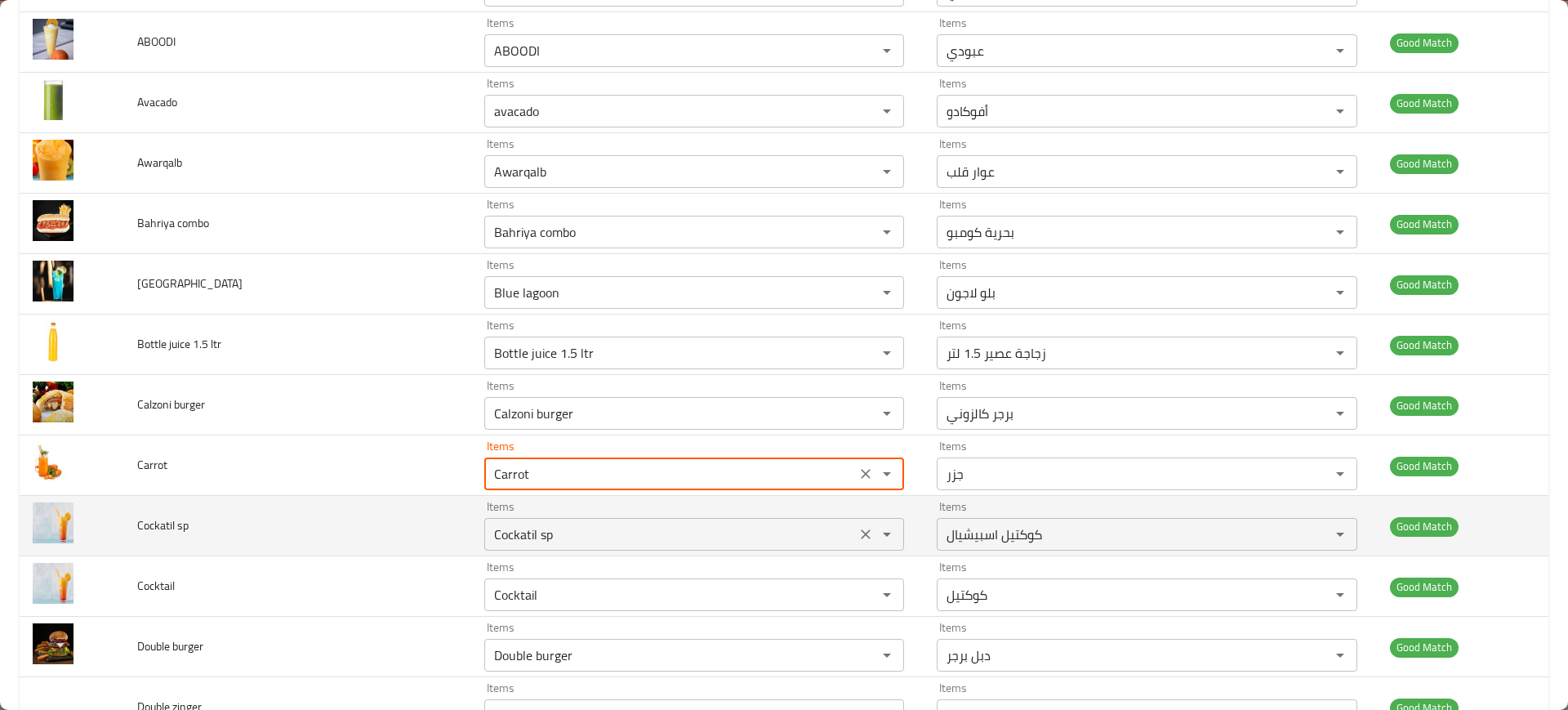
click at [602, 519] on div "Cockatil sp Items" at bounding box center [694, 534] width 420 height 33
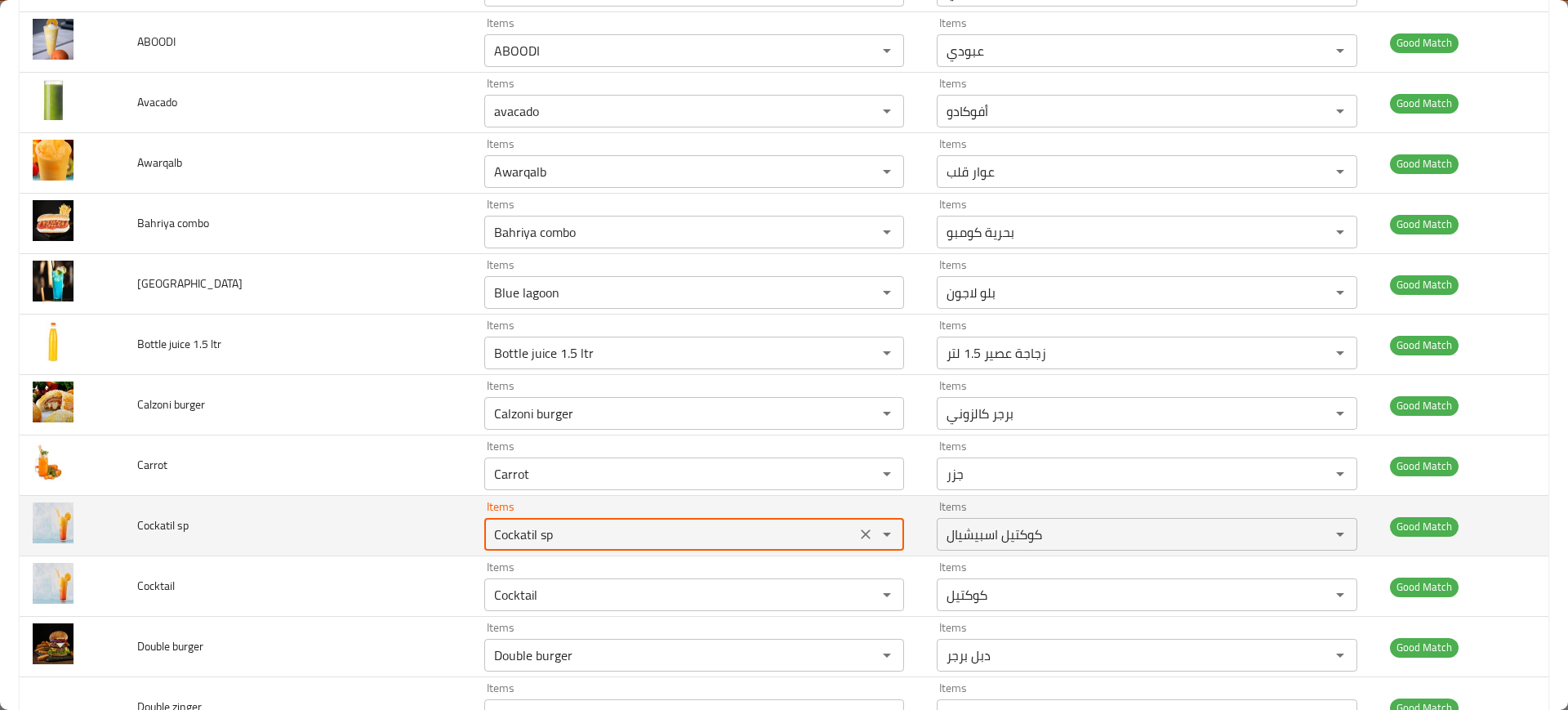
click at [602, 519] on div "Cockatil sp Items" at bounding box center [694, 534] width 420 height 33
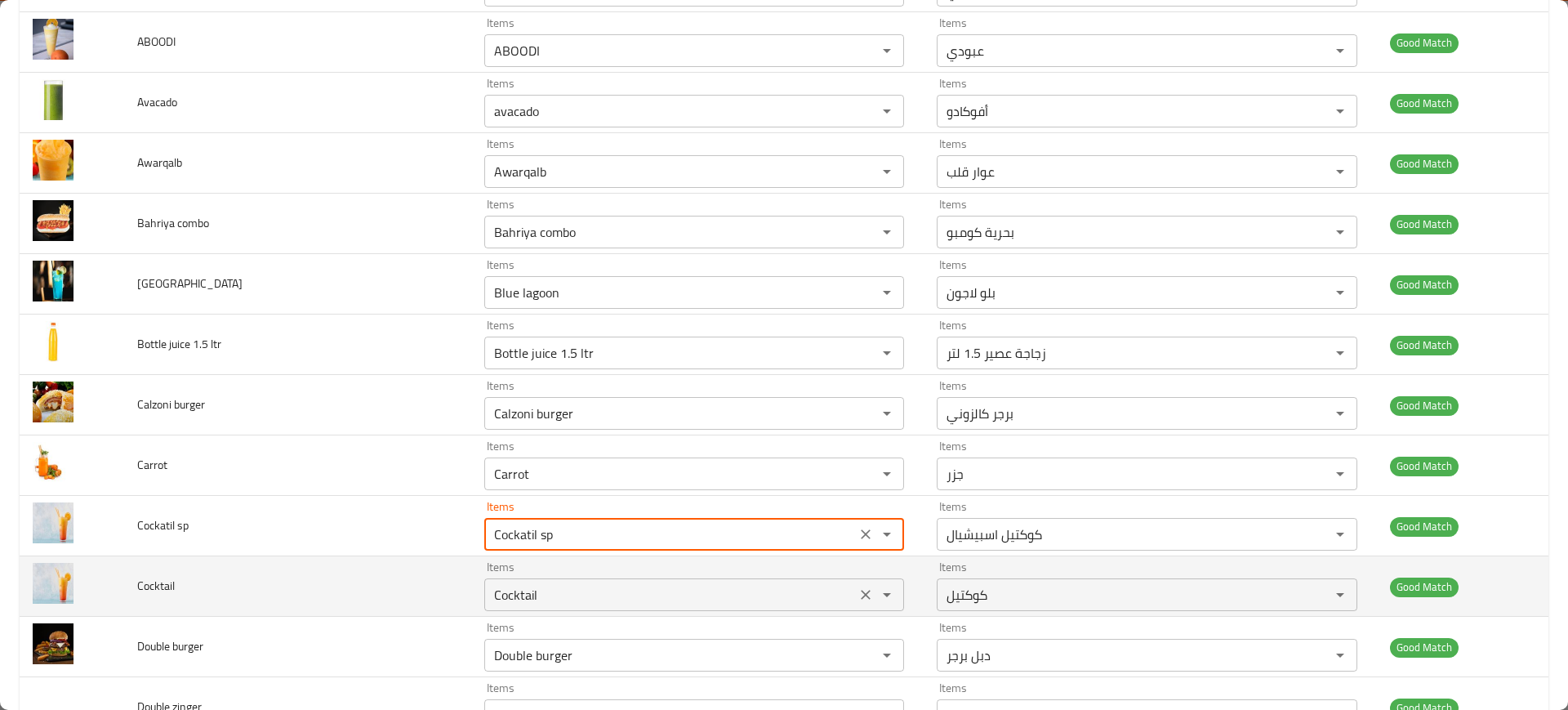
click at [604, 586] on input "Cocktail" at bounding box center [670, 594] width 362 height 23
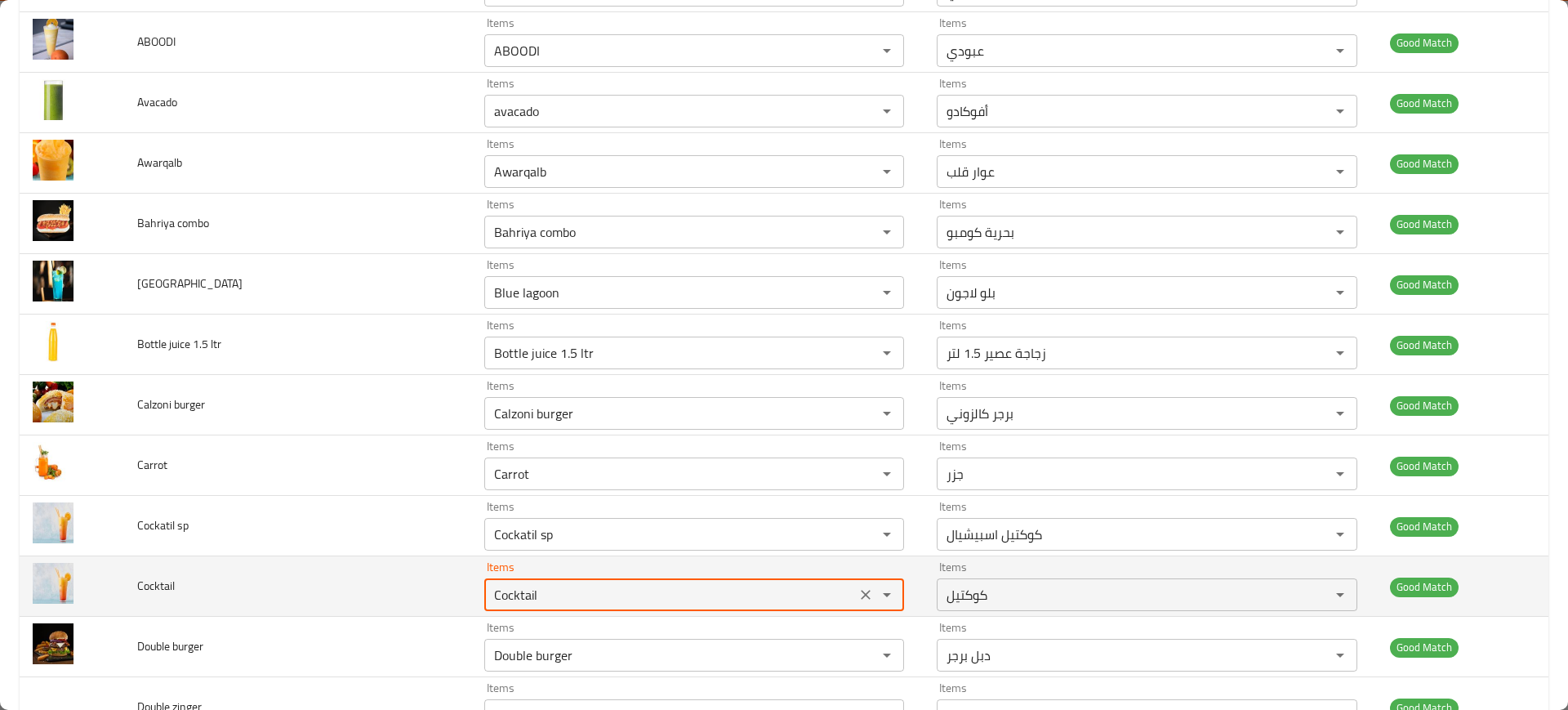
click at [604, 586] on input "Cocktail" at bounding box center [670, 594] width 362 height 23
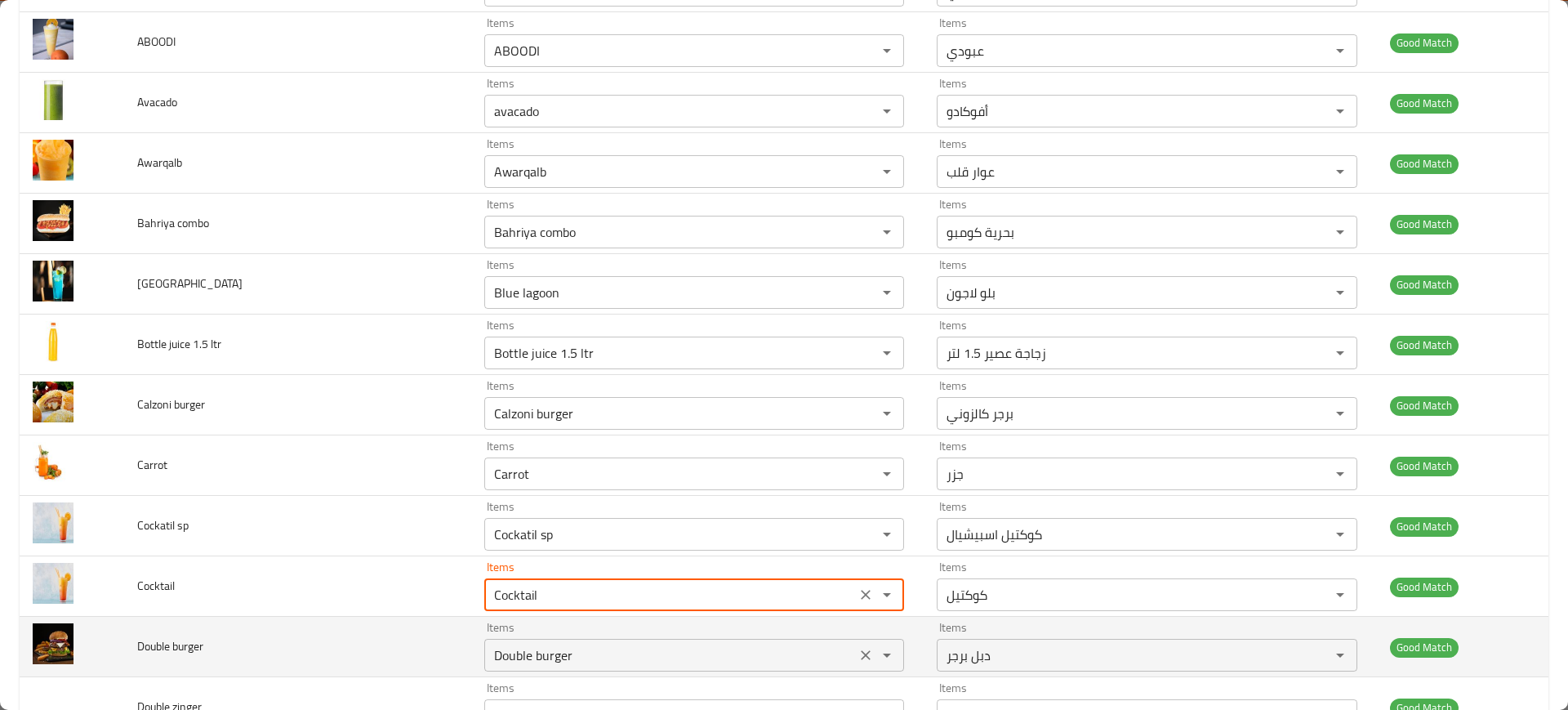
click at [597, 649] on burger "Double burger" at bounding box center [670, 655] width 362 height 23
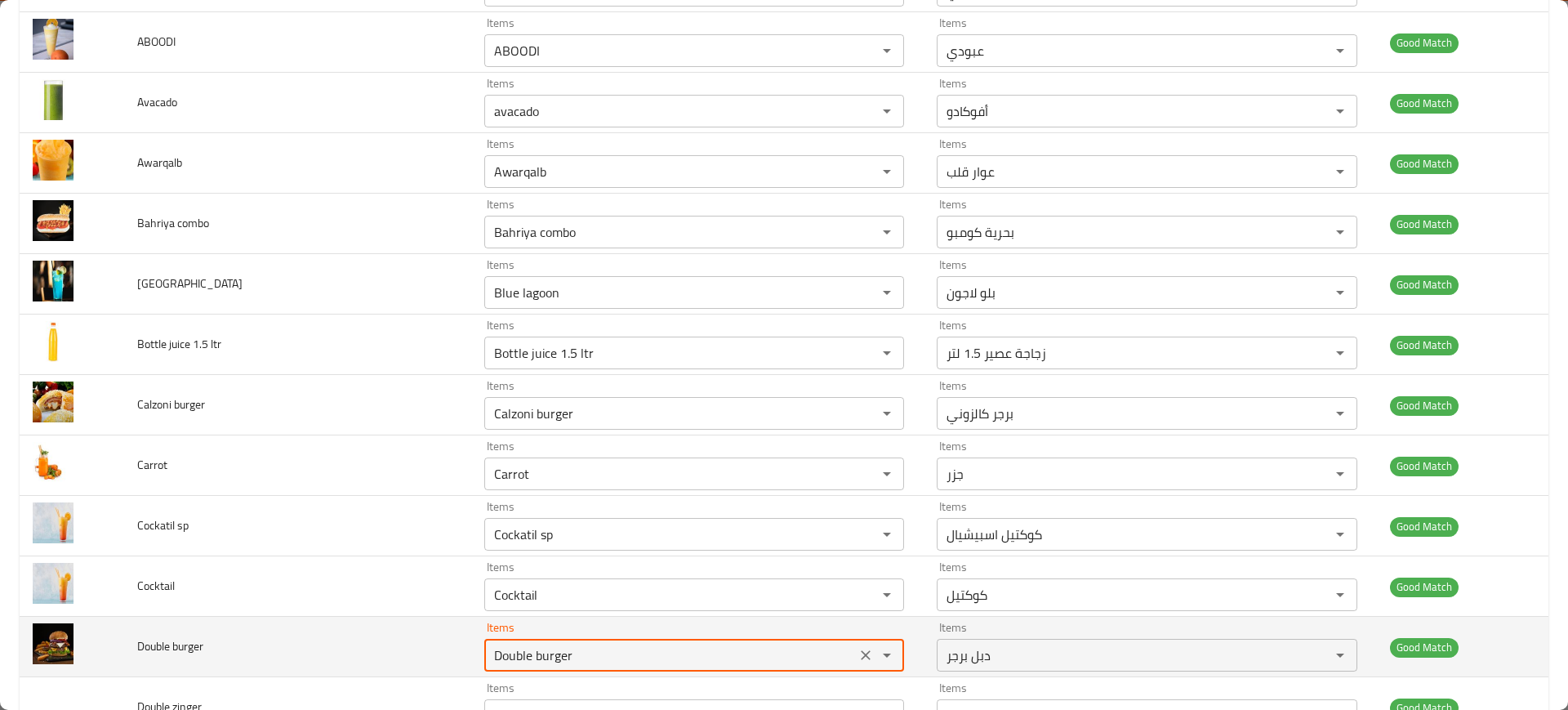
click at [597, 649] on burger "Double burger" at bounding box center [670, 655] width 362 height 23
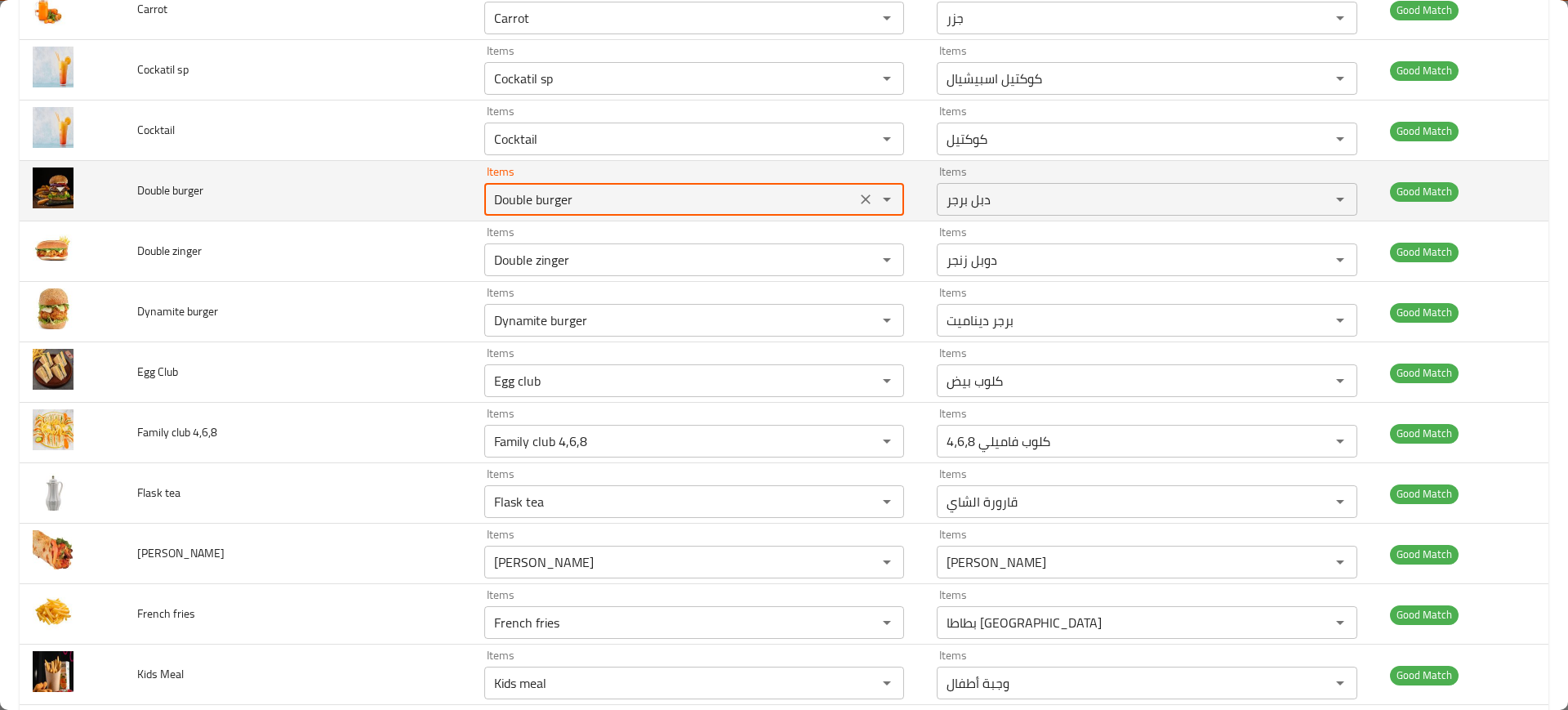
scroll to position [752, 0]
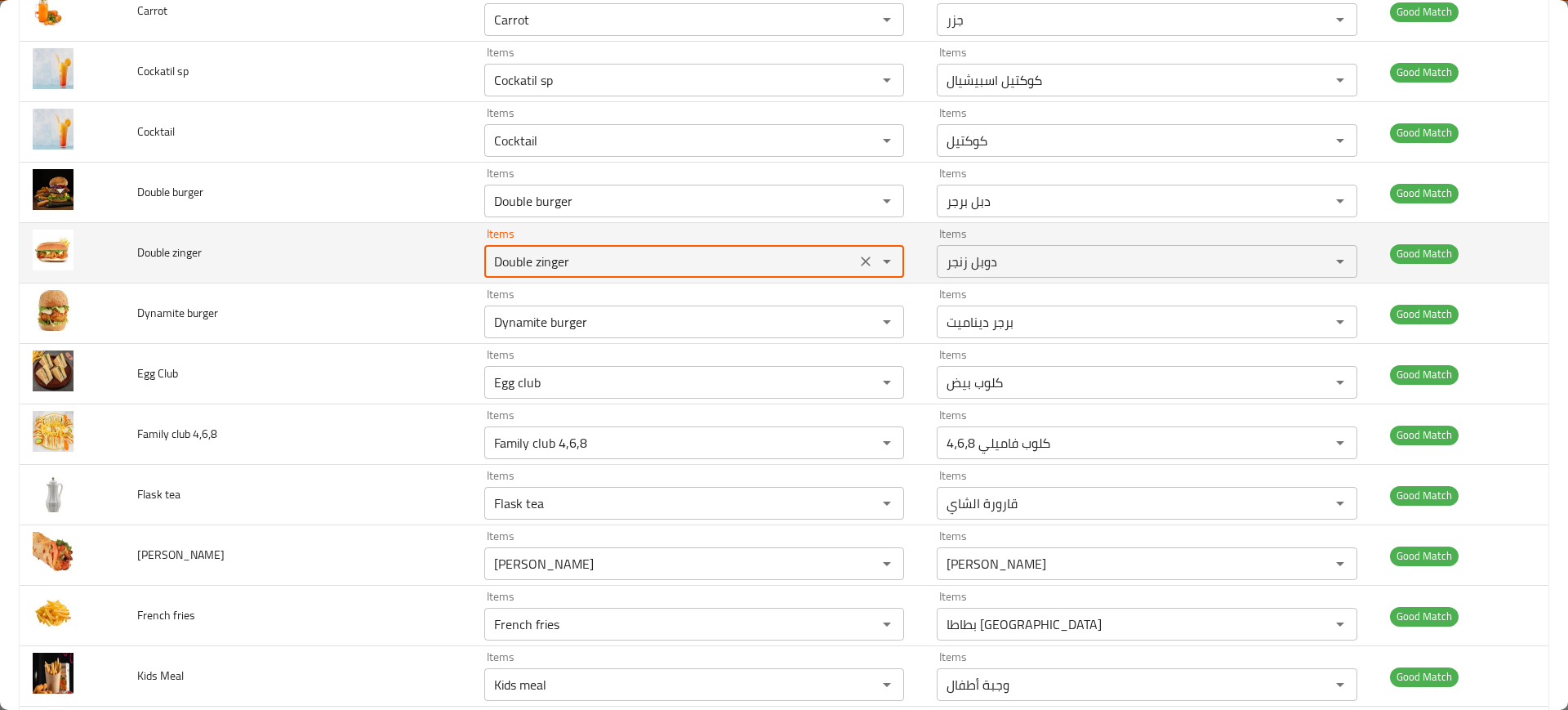
click at [590, 258] on zinger "Double zinger" at bounding box center [670, 261] width 362 height 23
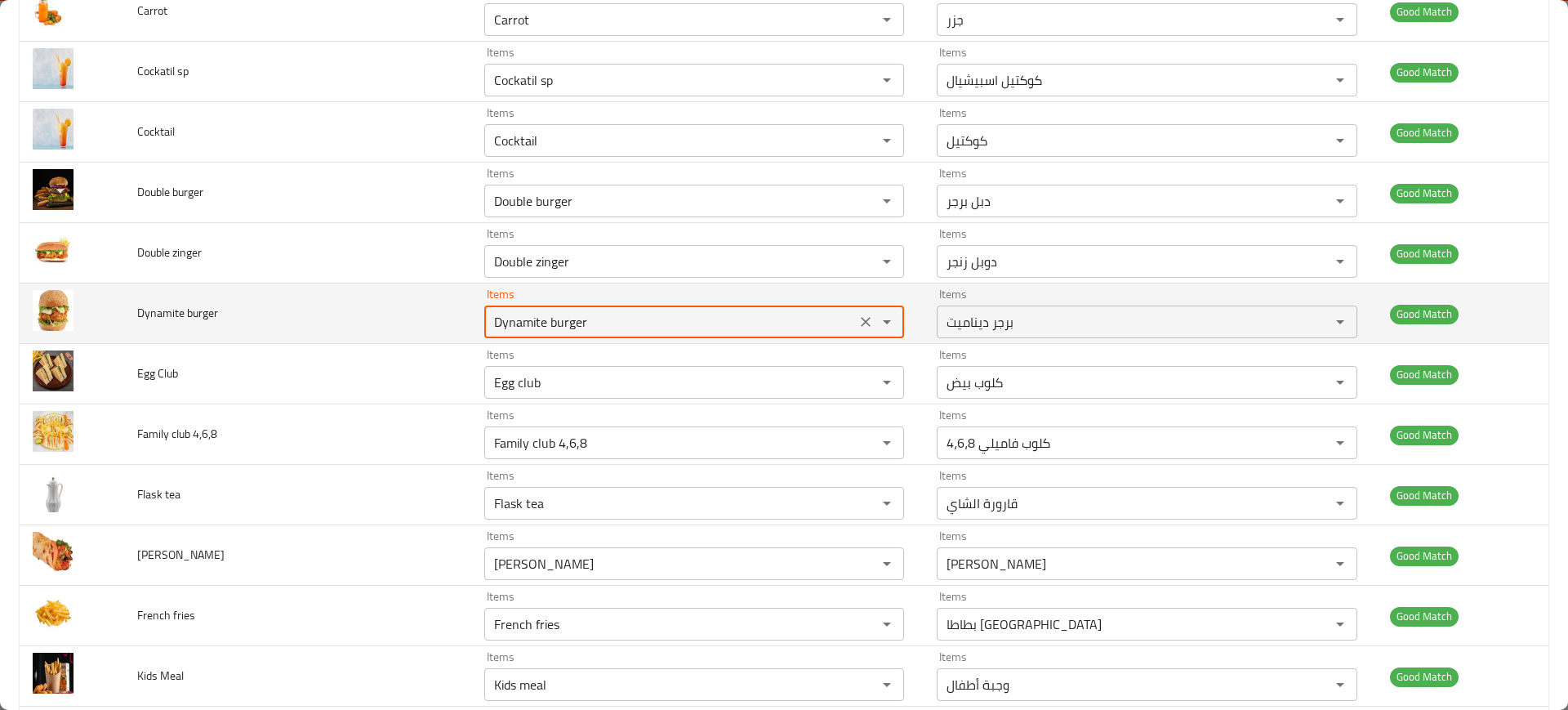
click at [531, 320] on burger "Dynamite burger" at bounding box center [670, 321] width 362 height 23
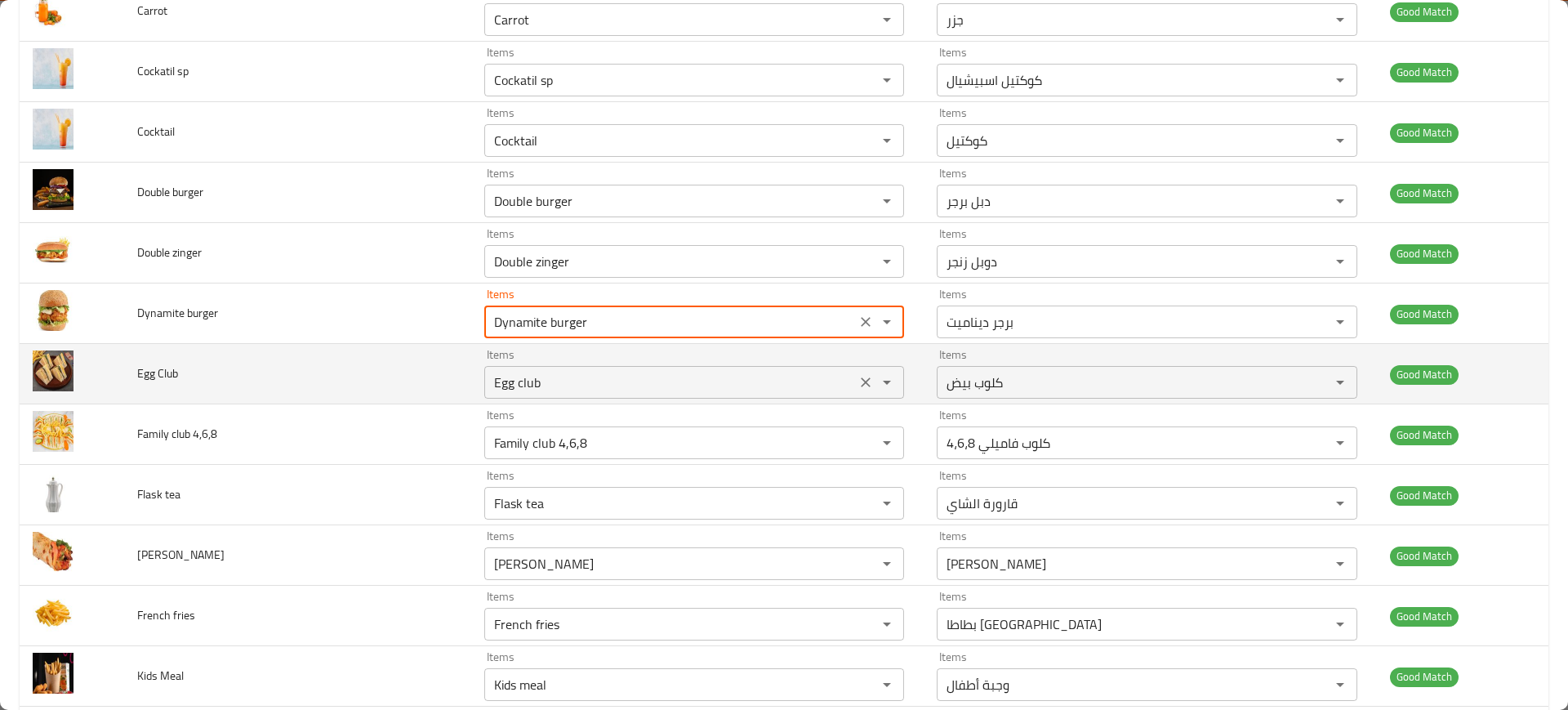
click at [559, 379] on Club "Egg club" at bounding box center [670, 382] width 362 height 23
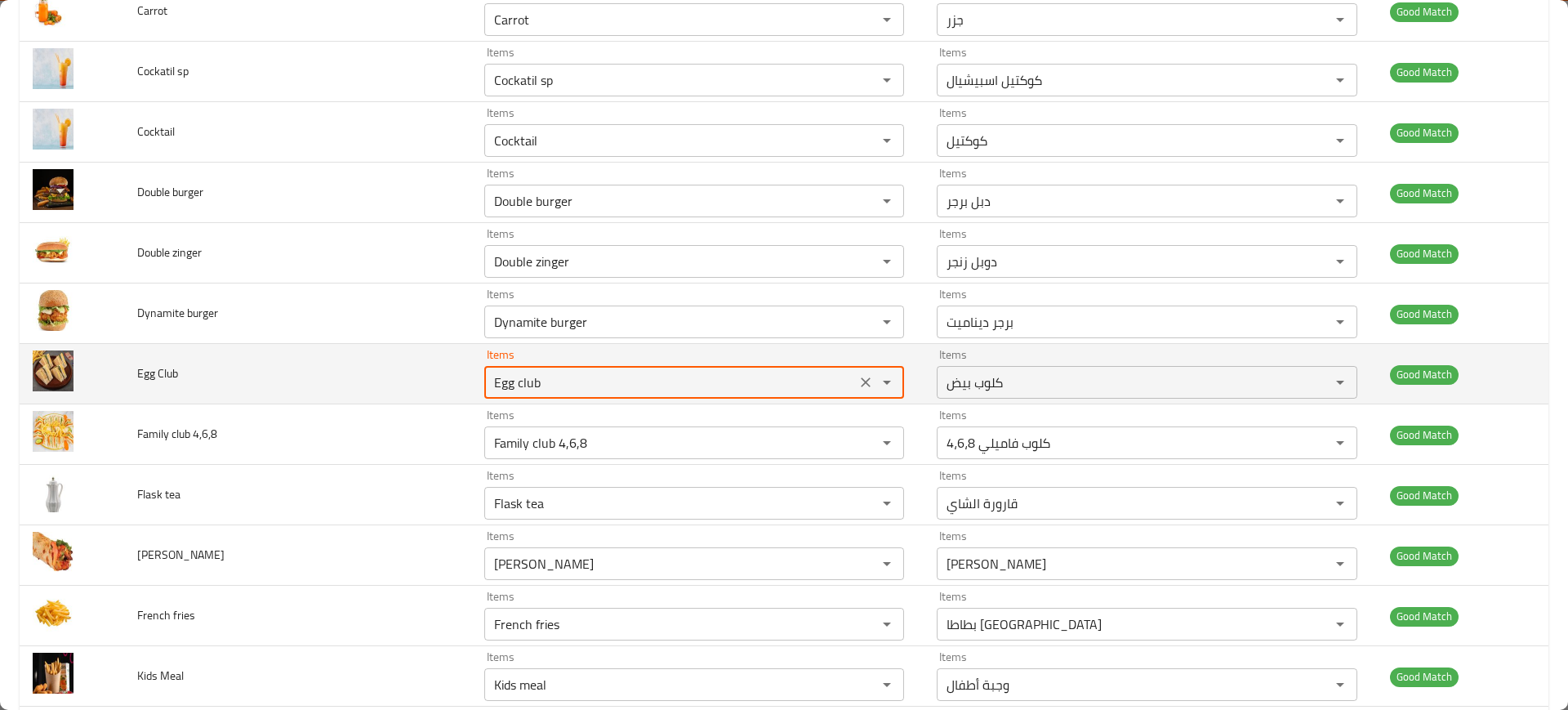
click at [559, 379] on Club "Egg club" at bounding box center [670, 382] width 362 height 23
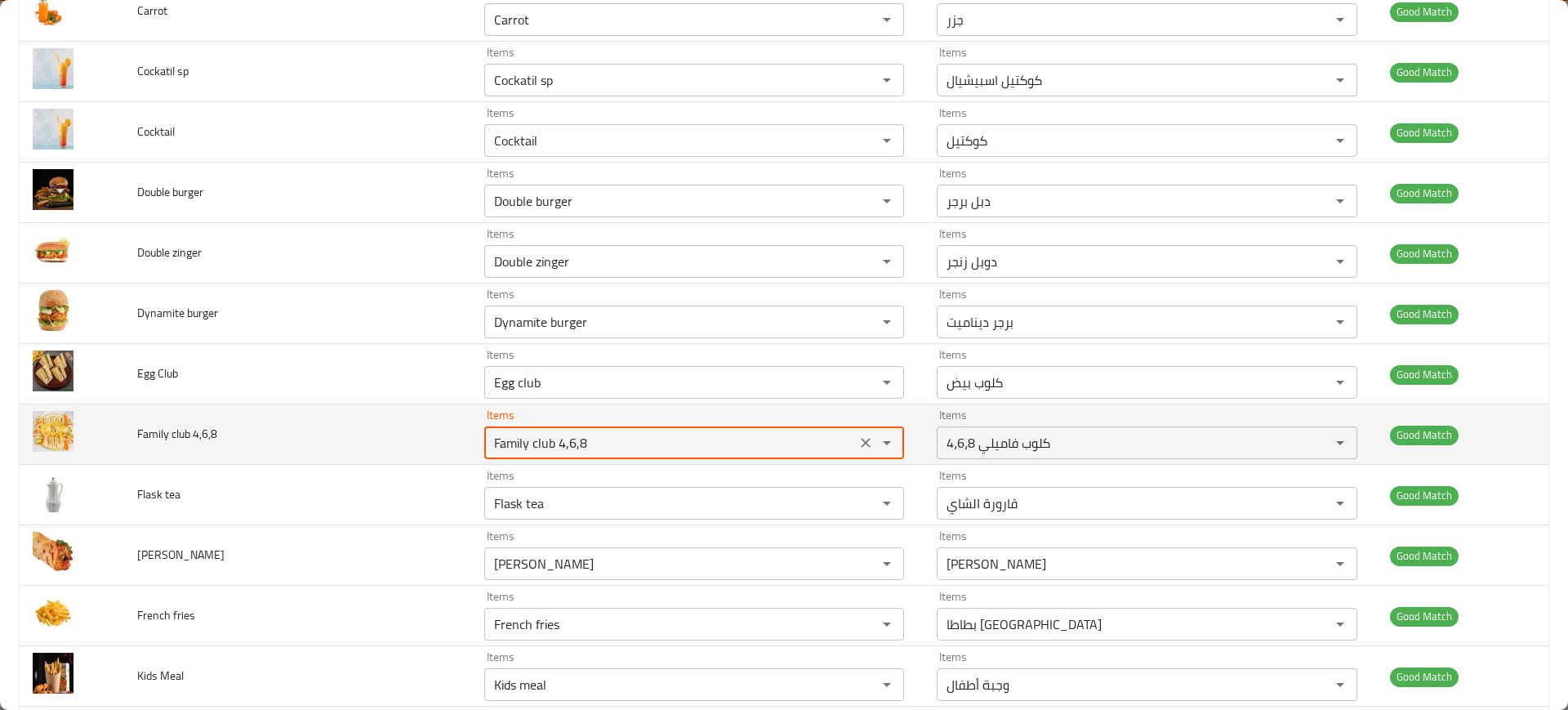
click at [576, 434] on 4\,6\,8 "Family club 4,6,8" at bounding box center [670, 442] width 362 height 23
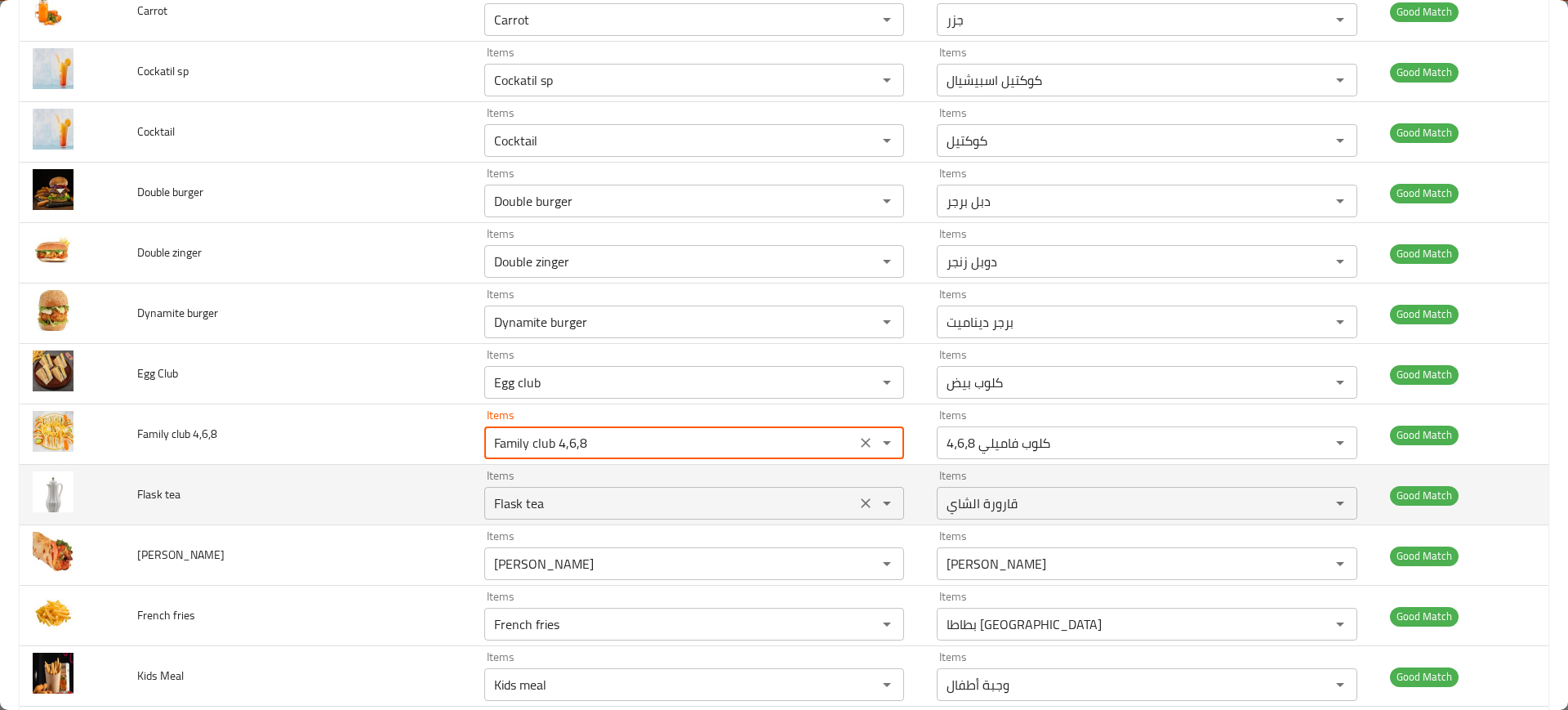
click at [600, 505] on tea "Flask tea" at bounding box center [670, 503] width 362 height 23
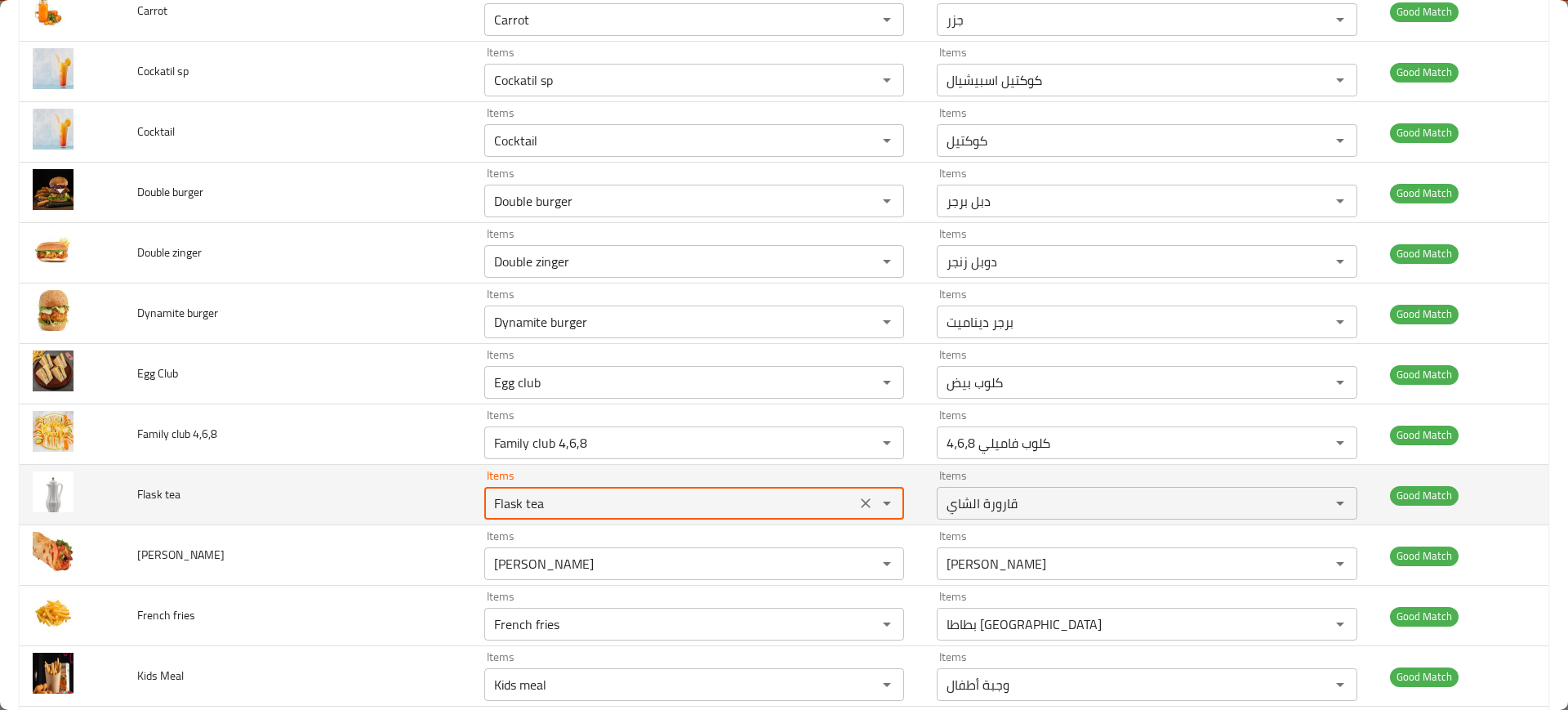
click at [600, 505] on tea "Flask tea" at bounding box center [670, 503] width 362 height 23
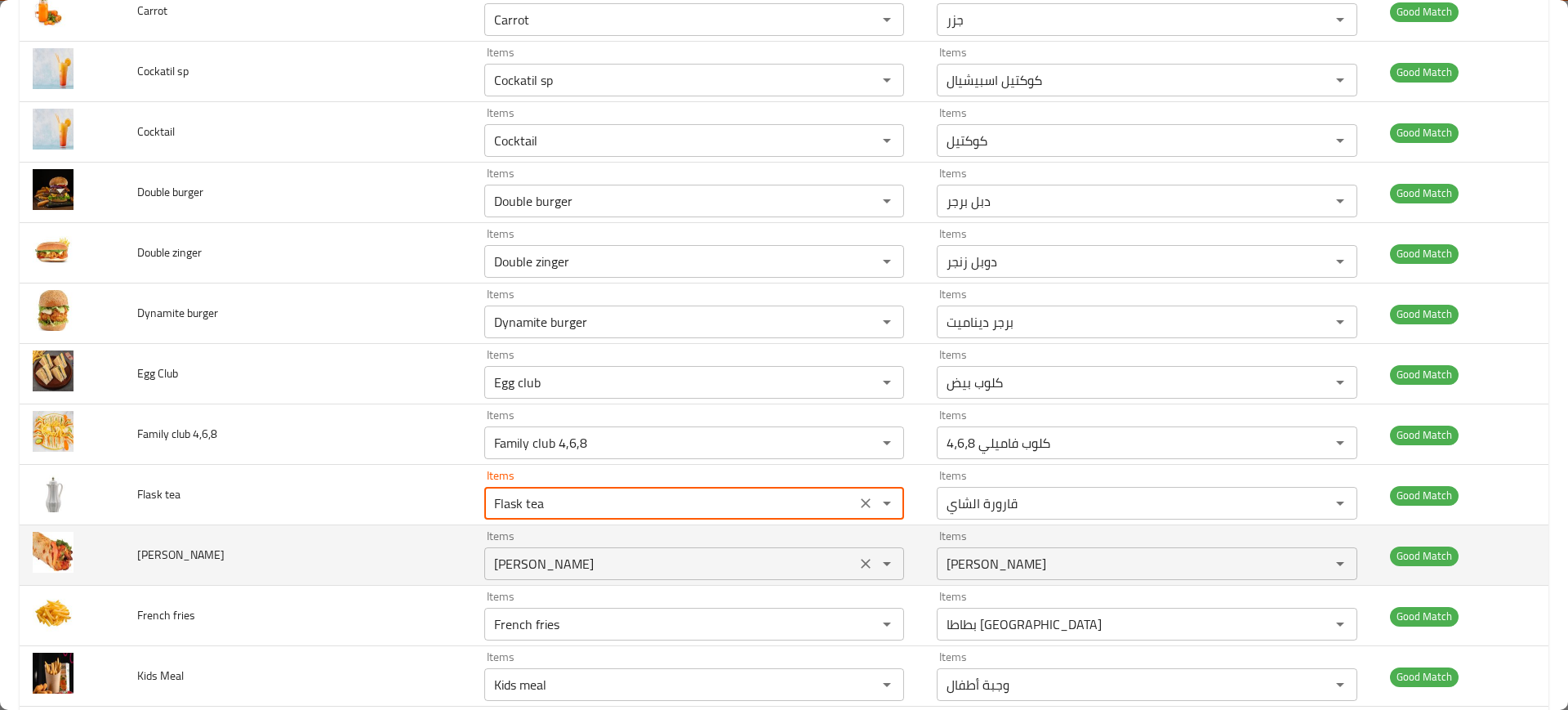
click at [585, 545] on div "Items fransisco wrap Items" at bounding box center [694, 554] width 420 height 50
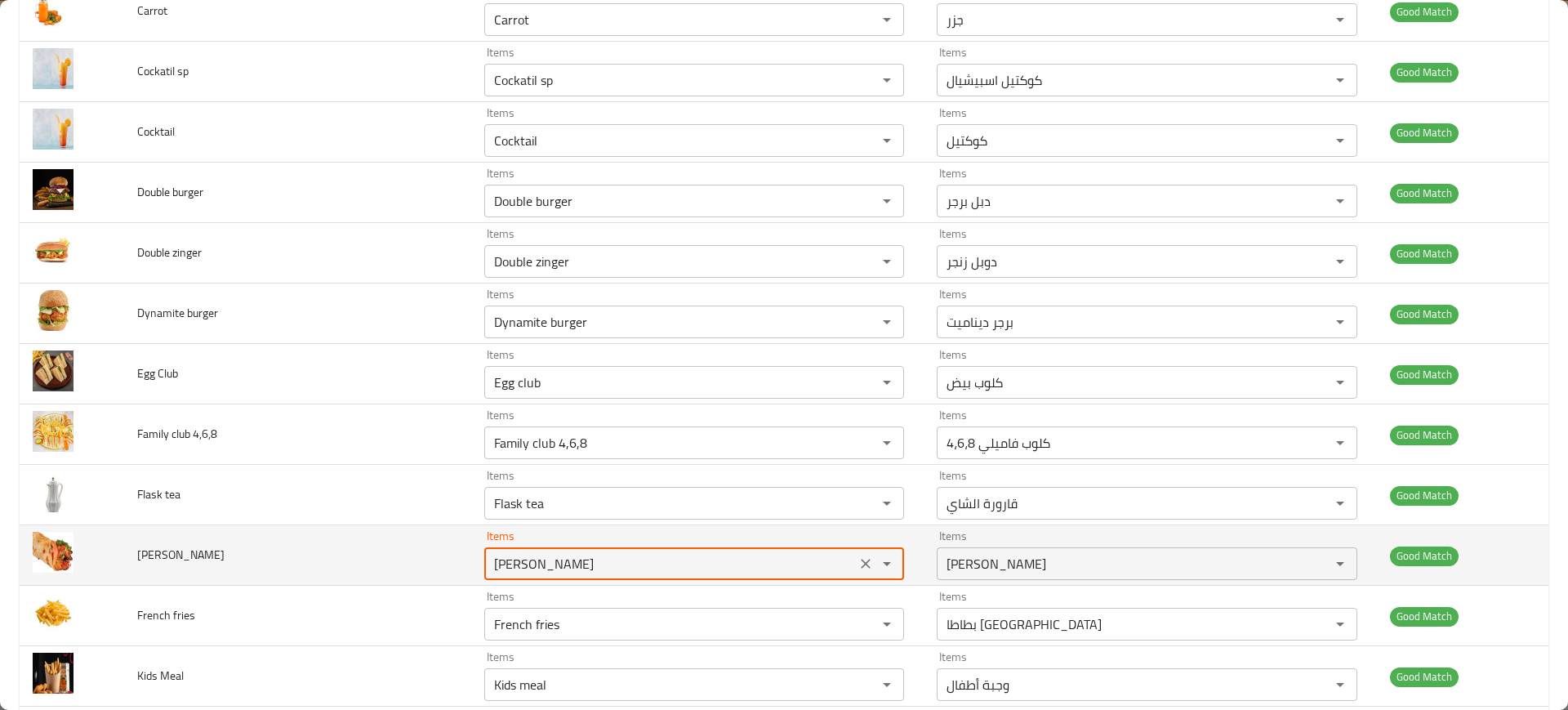
click at [585, 545] on div "Items fransisco wrap Items" at bounding box center [694, 554] width 420 height 50
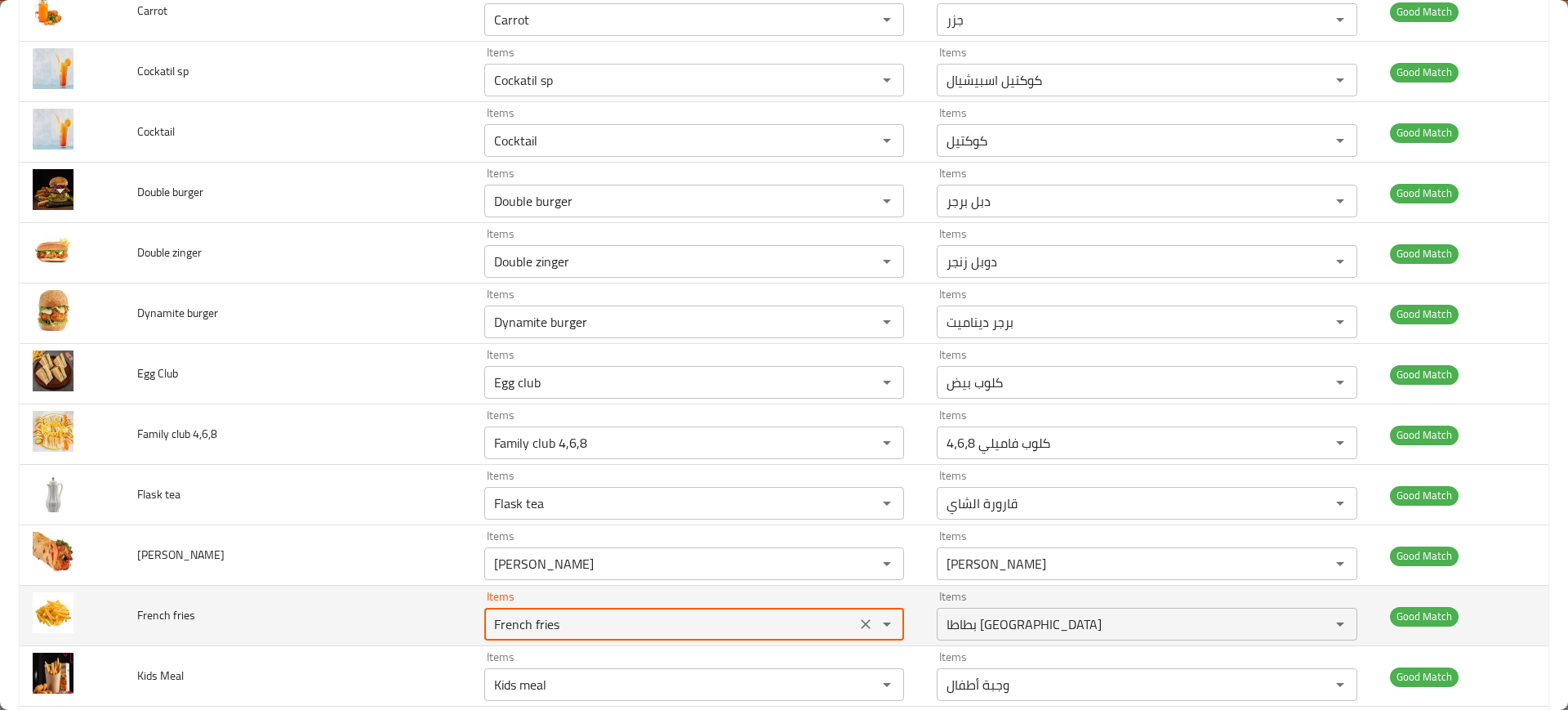
click at [613, 620] on fries "French fries" at bounding box center [670, 624] width 362 height 23
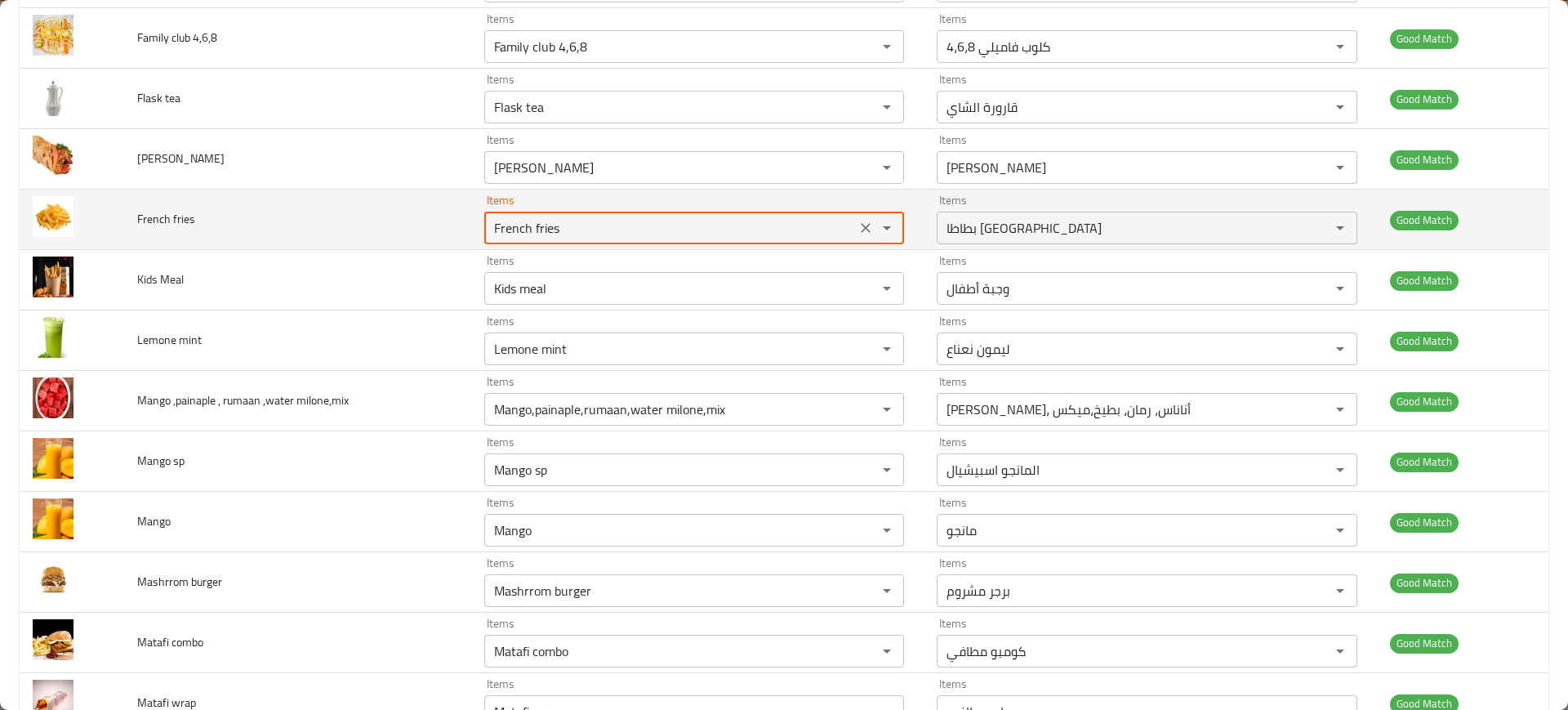
scroll to position [1173, 0]
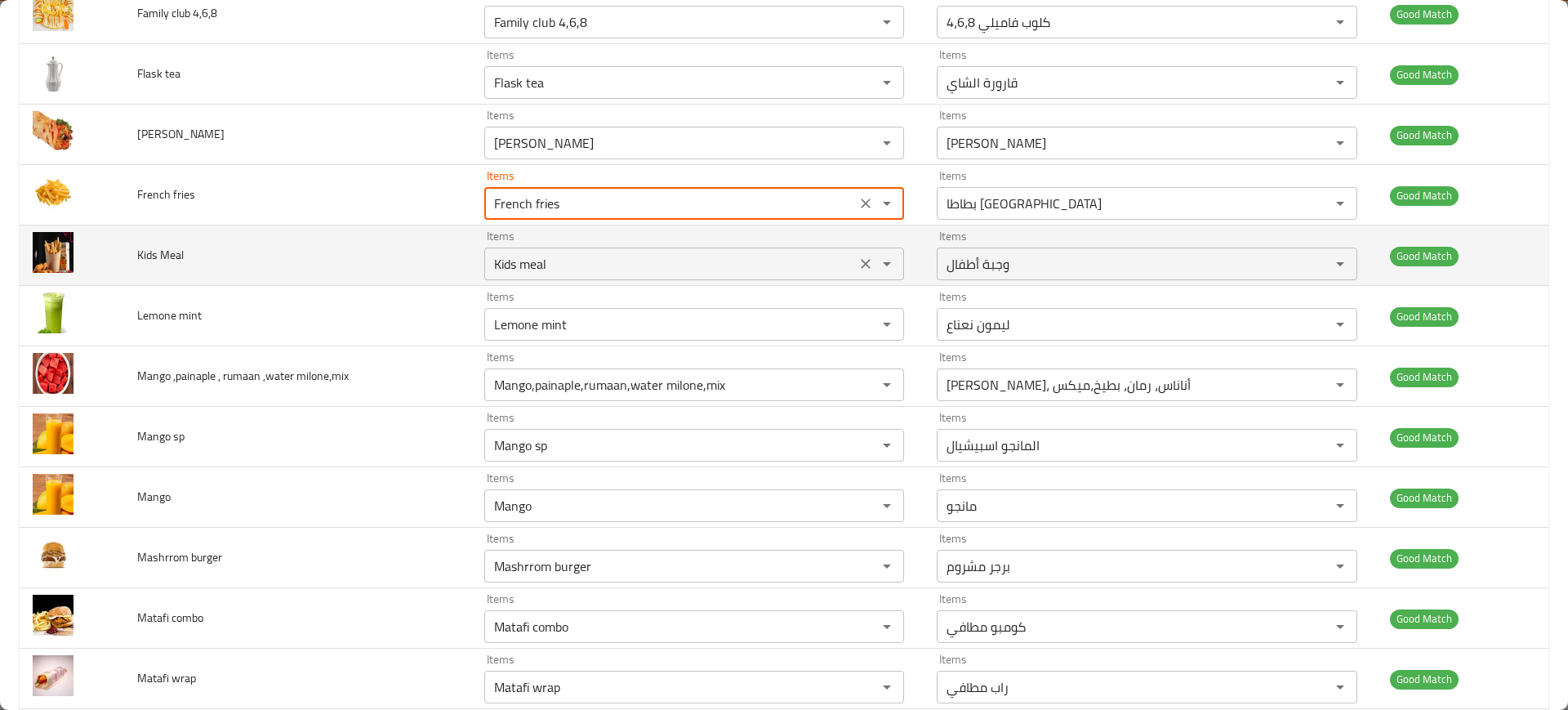
click at [584, 266] on Meal "Kids meal" at bounding box center [670, 264] width 362 height 23
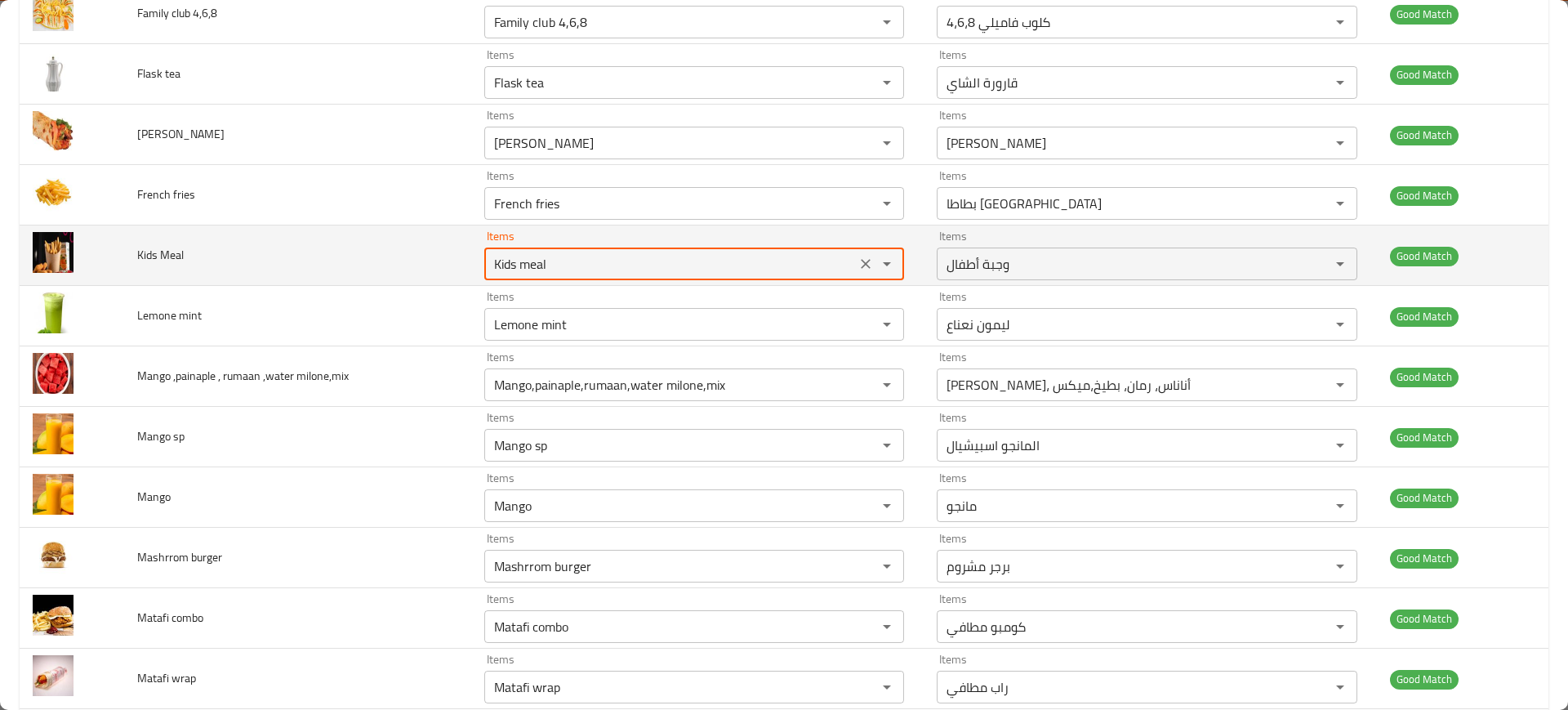
click at [584, 266] on Meal "Kids meal" at bounding box center [670, 264] width 362 height 23
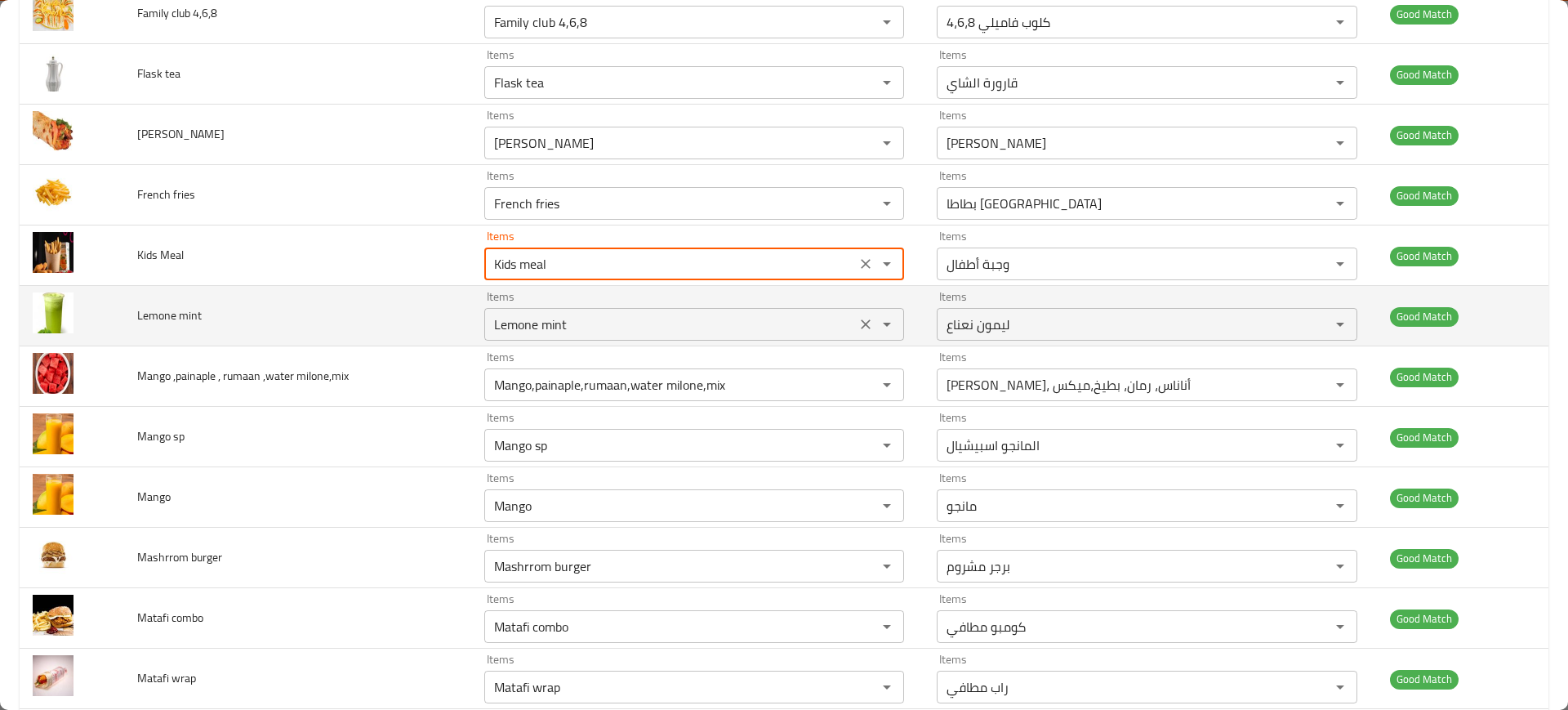
click at [593, 324] on mint "Lemone mint" at bounding box center [670, 324] width 362 height 23
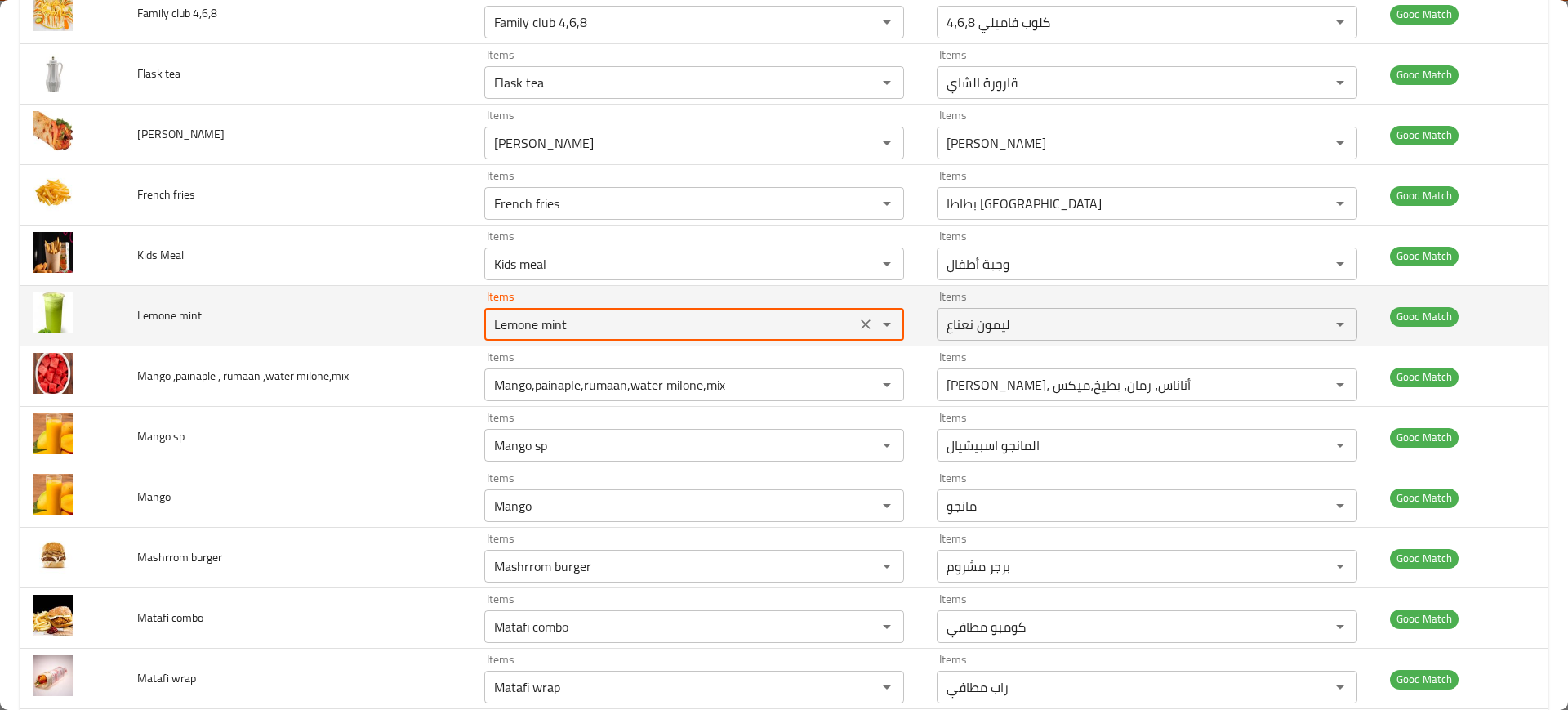
click at [593, 324] on mint "Lemone mint" at bounding box center [670, 324] width 362 height 23
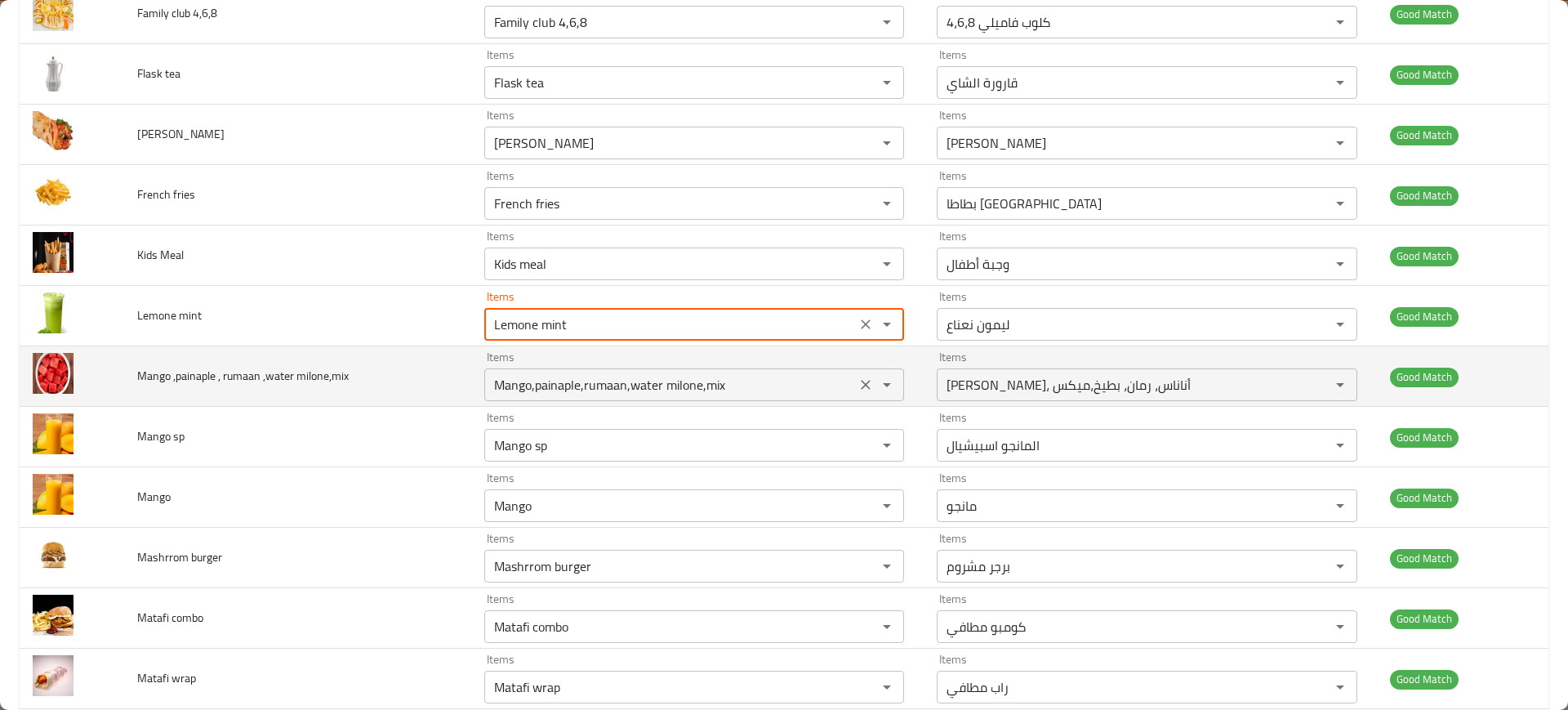
click at [606, 397] on div "Mango,painaple,rumaan,water milone,mix Items" at bounding box center [694, 385] width 420 height 33
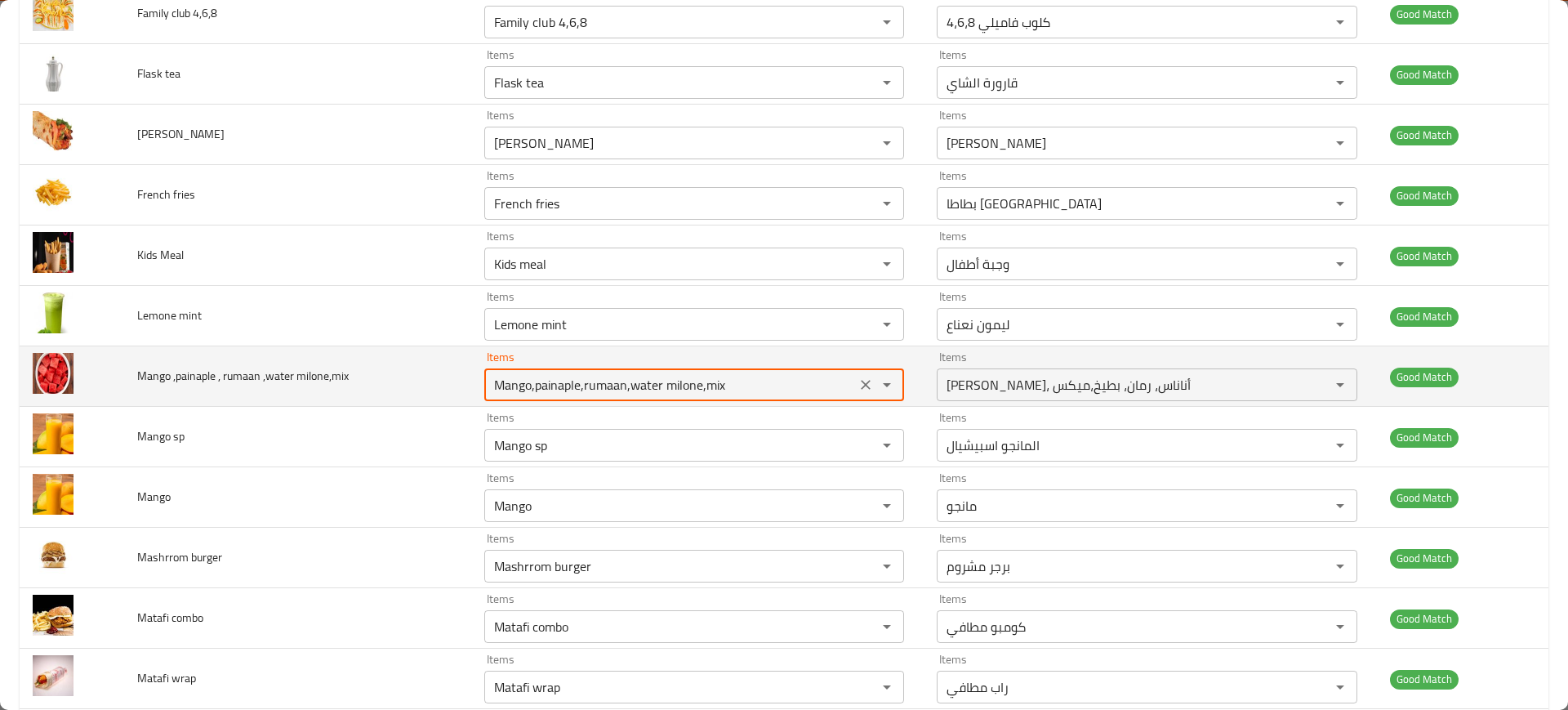
click at [606, 397] on div "Mango,painaple,rumaan,water milone,mix Items" at bounding box center [694, 385] width 420 height 33
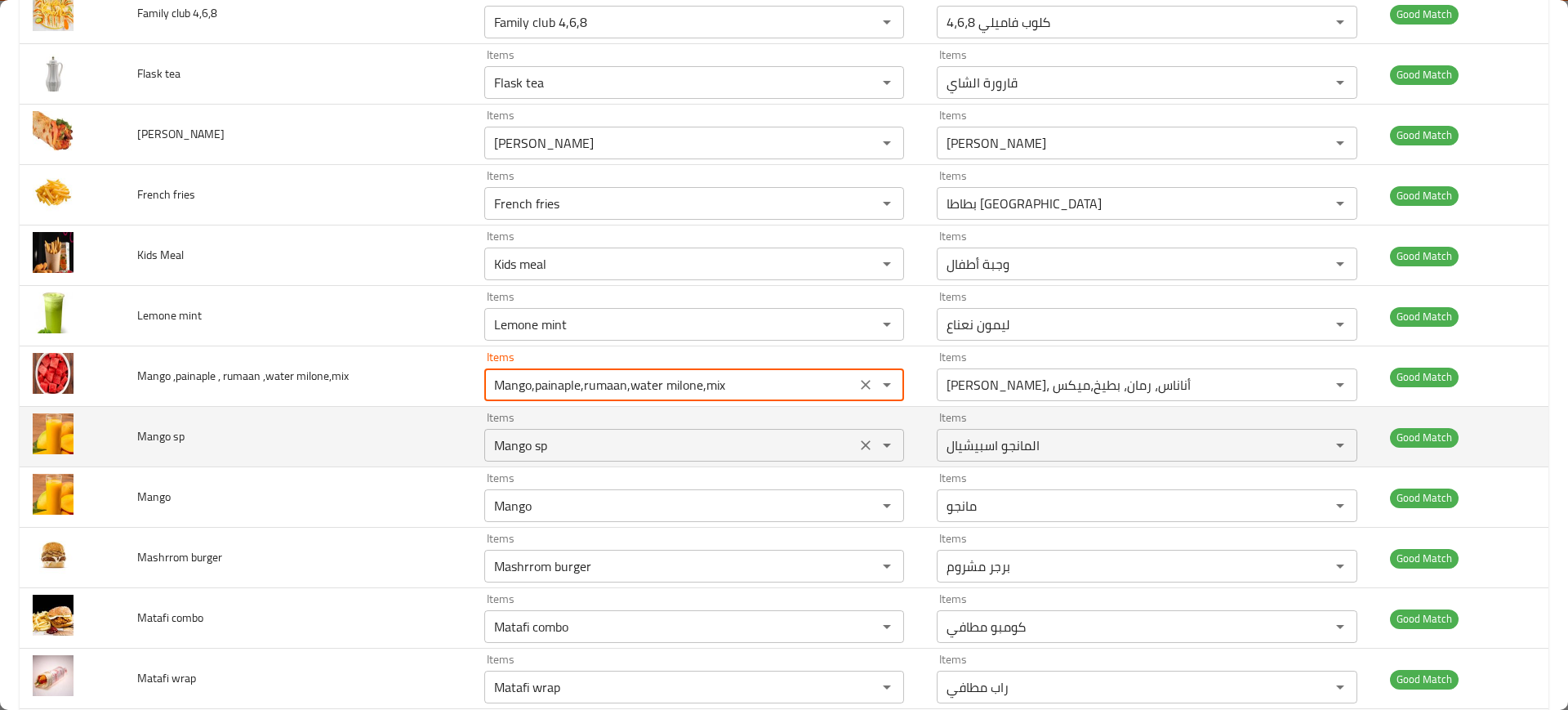
click at [605, 439] on sp "Mango sp" at bounding box center [670, 445] width 362 height 23
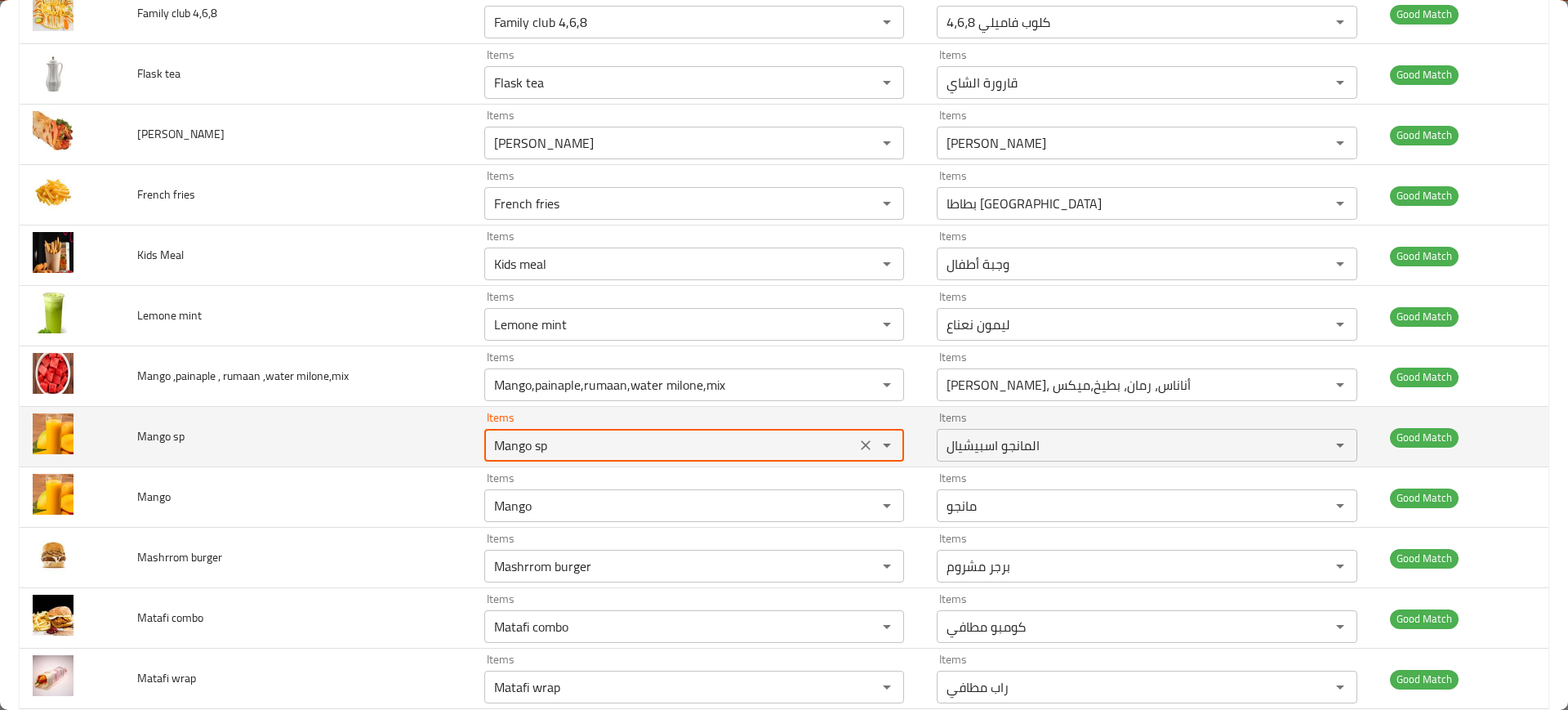
click at [605, 439] on sp "Mango sp" at bounding box center [670, 445] width 362 height 23
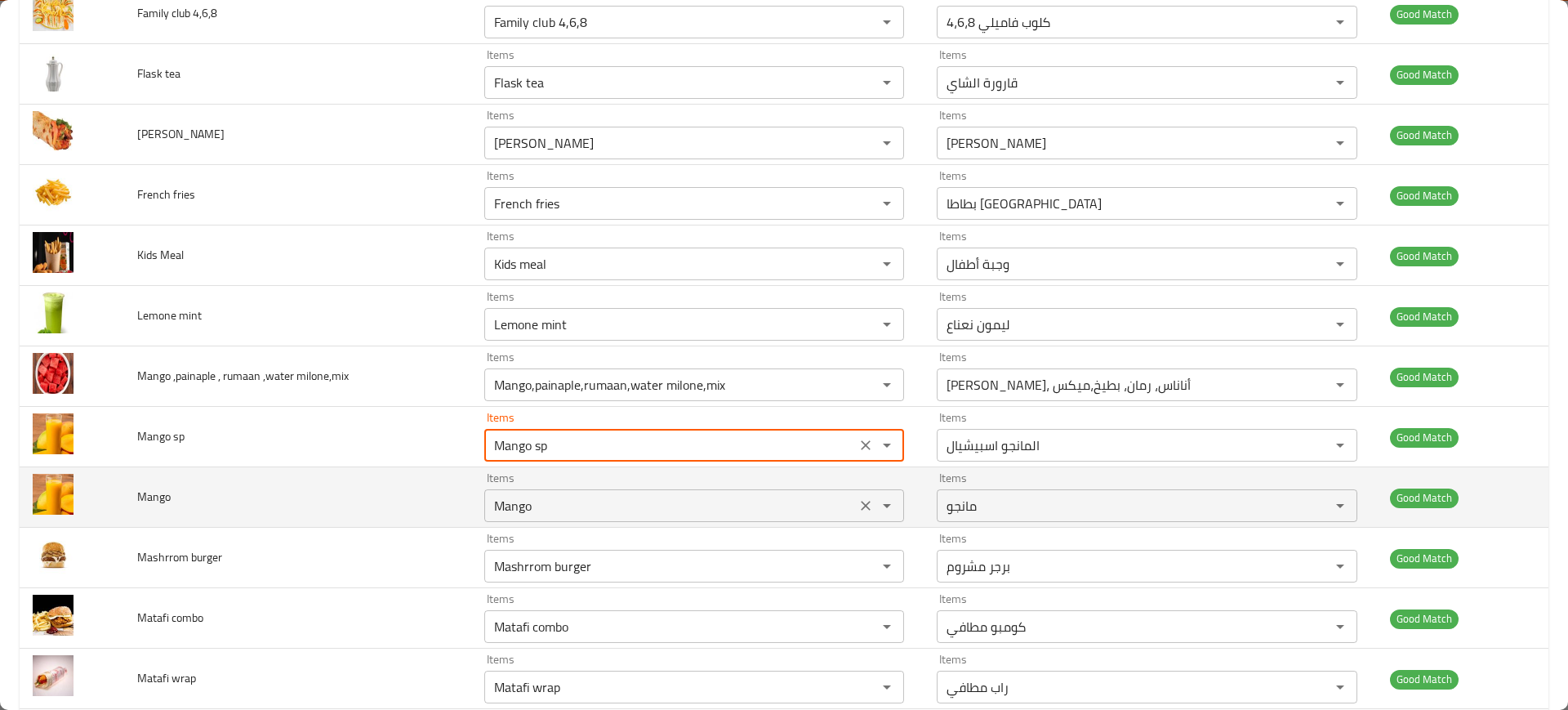
click at [615, 507] on input "Mango" at bounding box center [670, 505] width 362 height 23
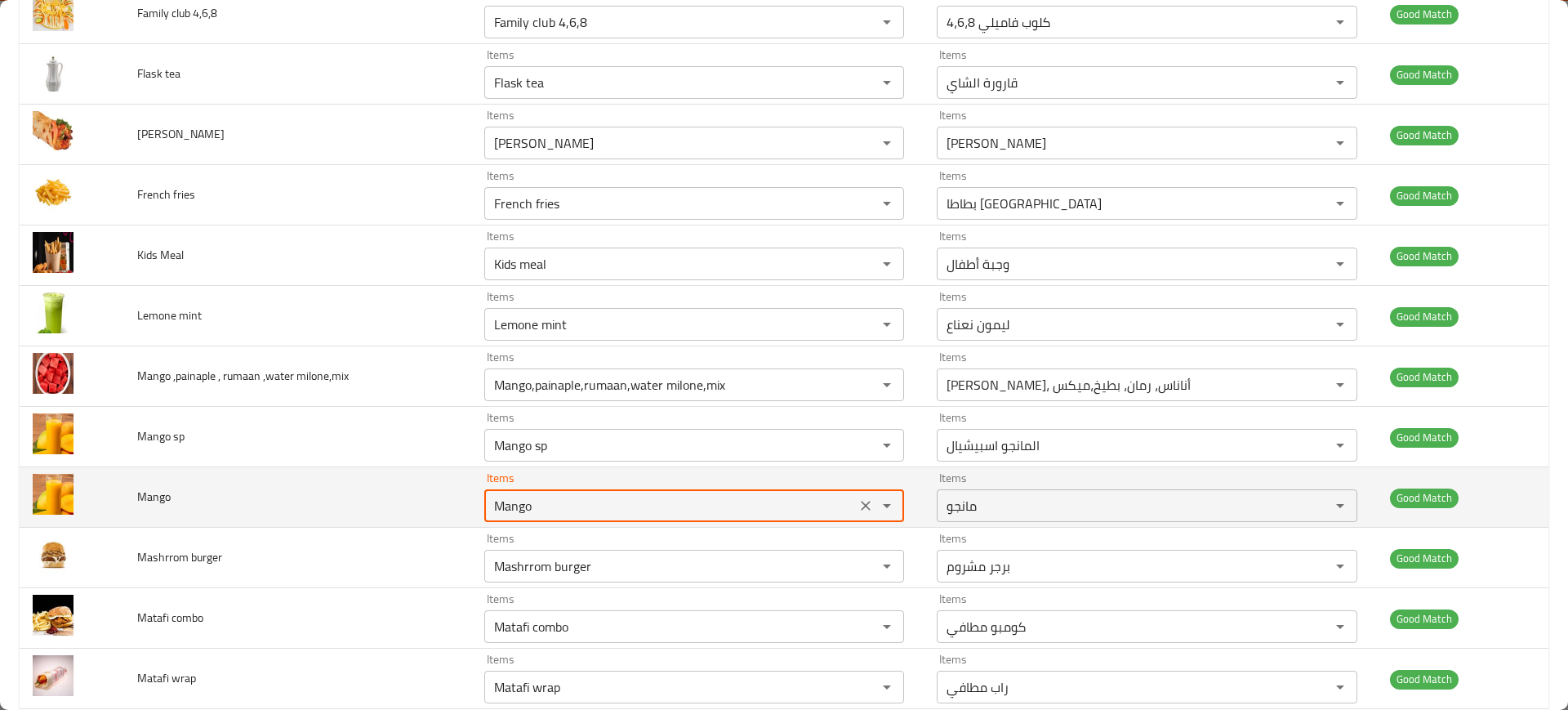
click at [615, 507] on input "Mango" at bounding box center [670, 505] width 362 height 23
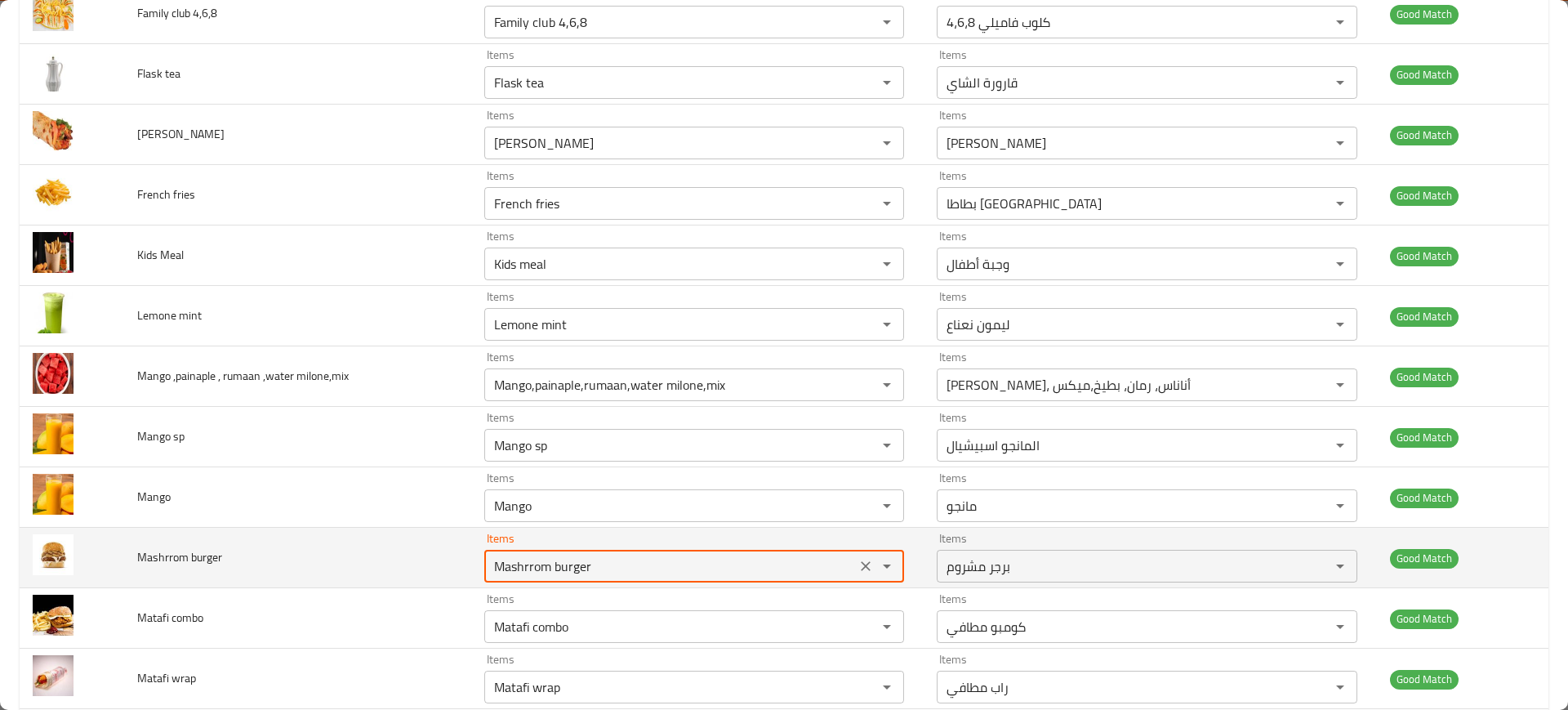
click at [615, 558] on burger "Mashrrom burger" at bounding box center [670, 565] width 362 height 23
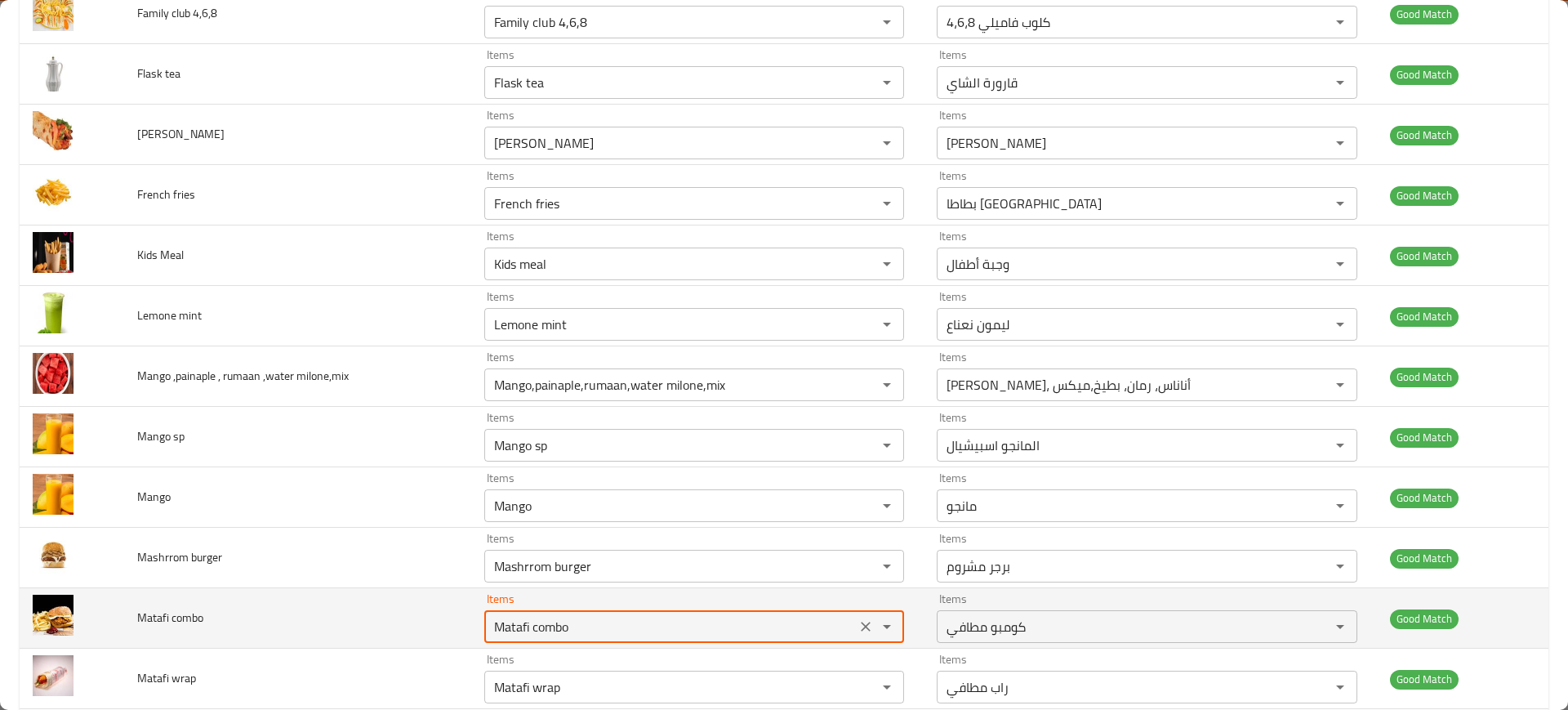
click at [623, 617] on combo "Matafi combo" at bounding box center [670, 626] width 362 height 23
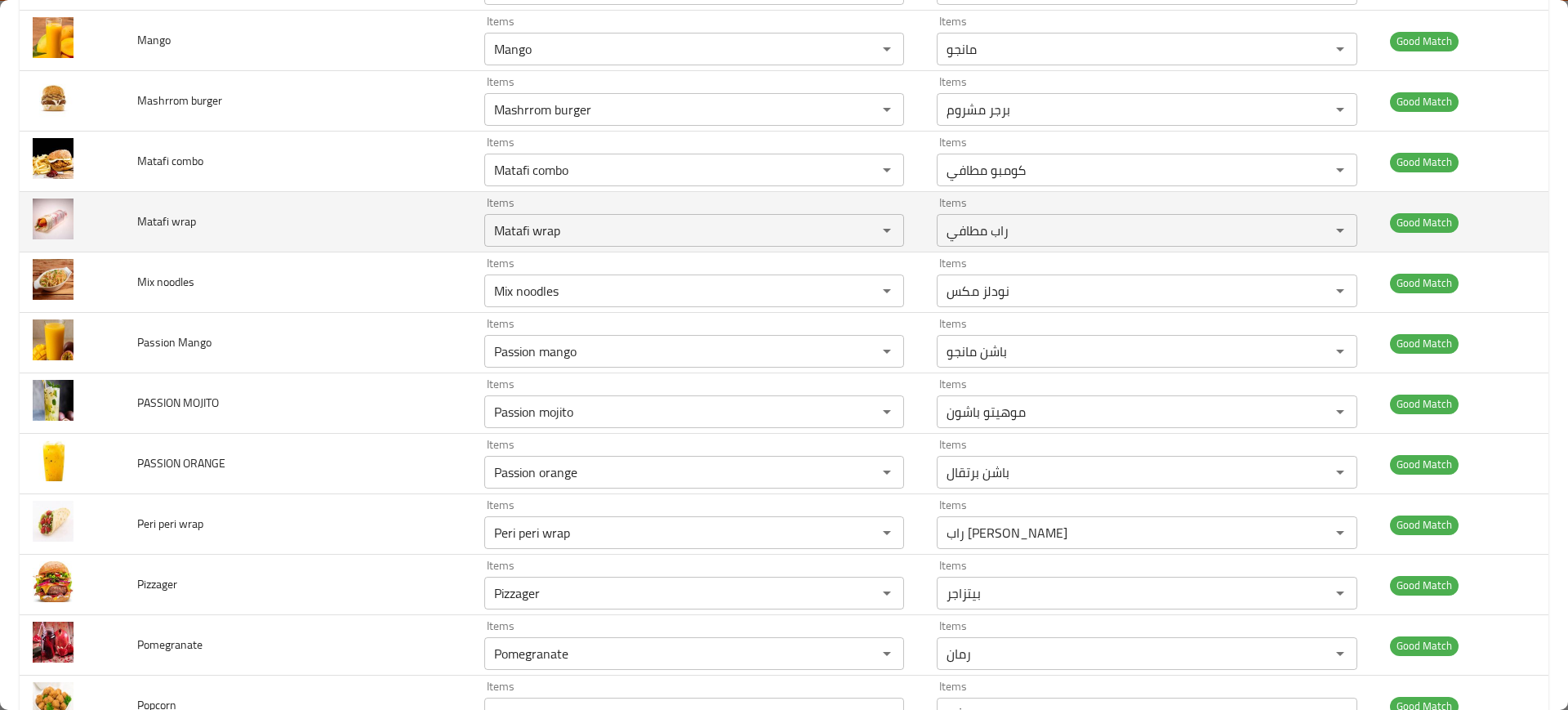
click at [636, 248] on td "Items Matafi wrap Items" at bounding box center [697, 222] width 452 height 61
click at [623, 243] on div "Matafi wrap Items" at bounding box center [694, 230] width 420 height 33
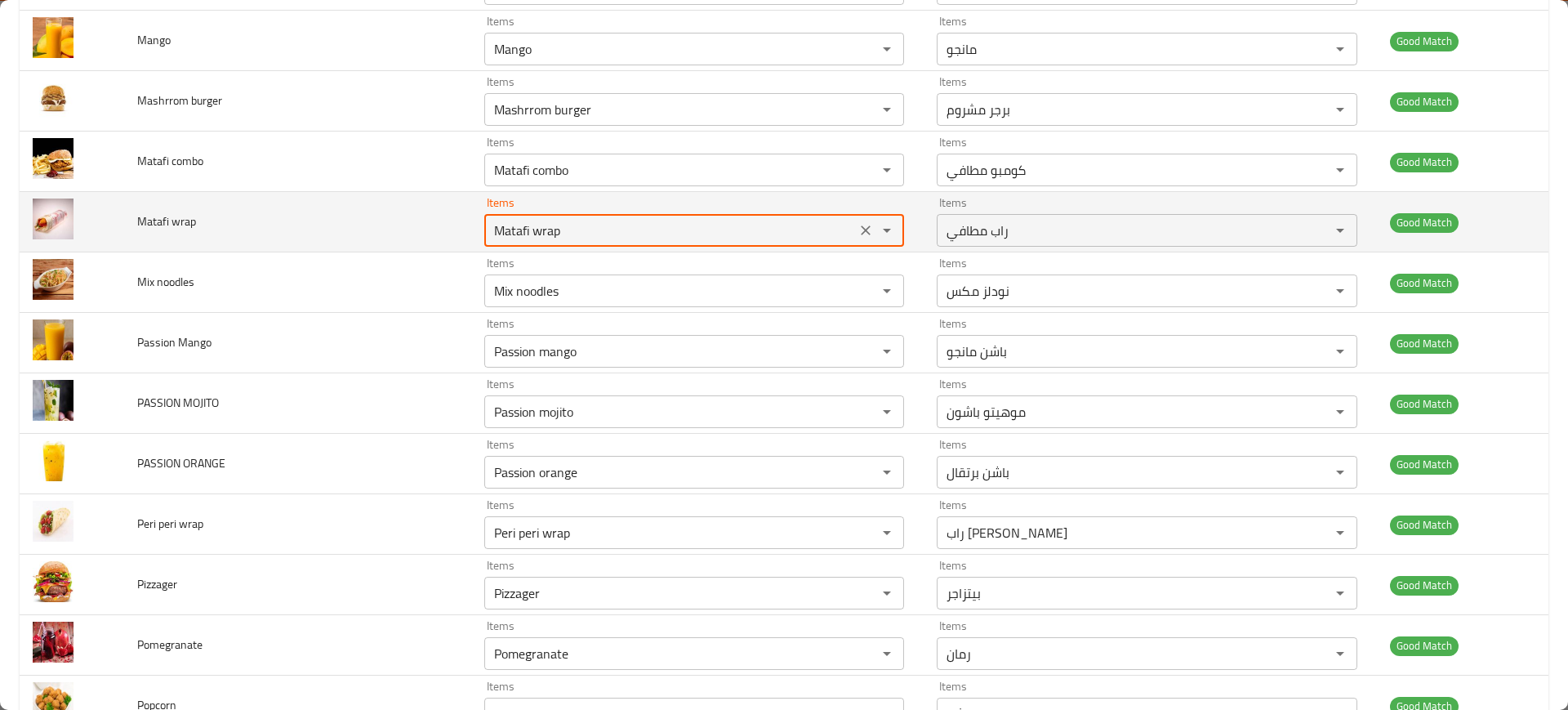
click at [623, 243] on div "Matafi wrap Items" at bounding box center [694, 230] width 420 height 33
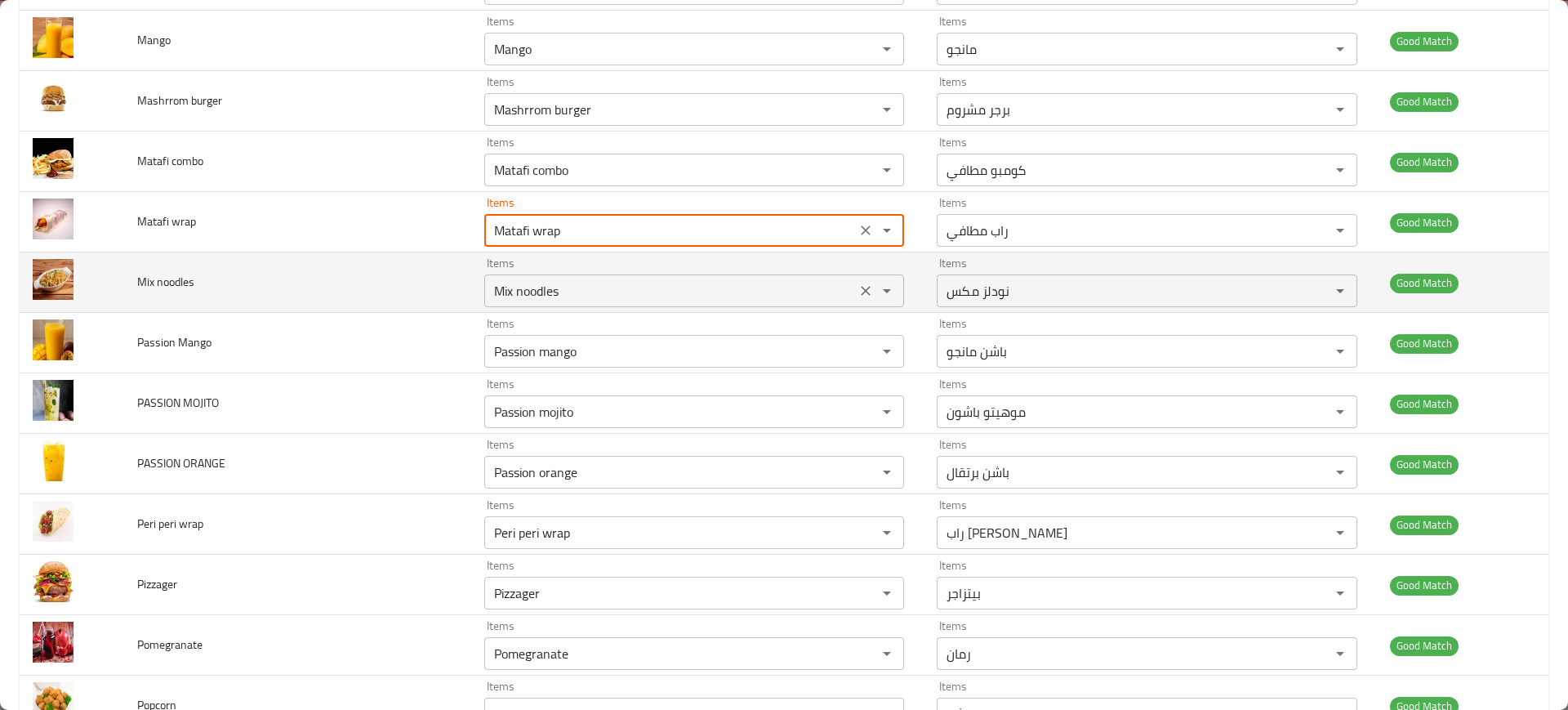
click at [625, 306] on div "Mix noodles Items" at bounding box center [694, 291] width 420 height 33
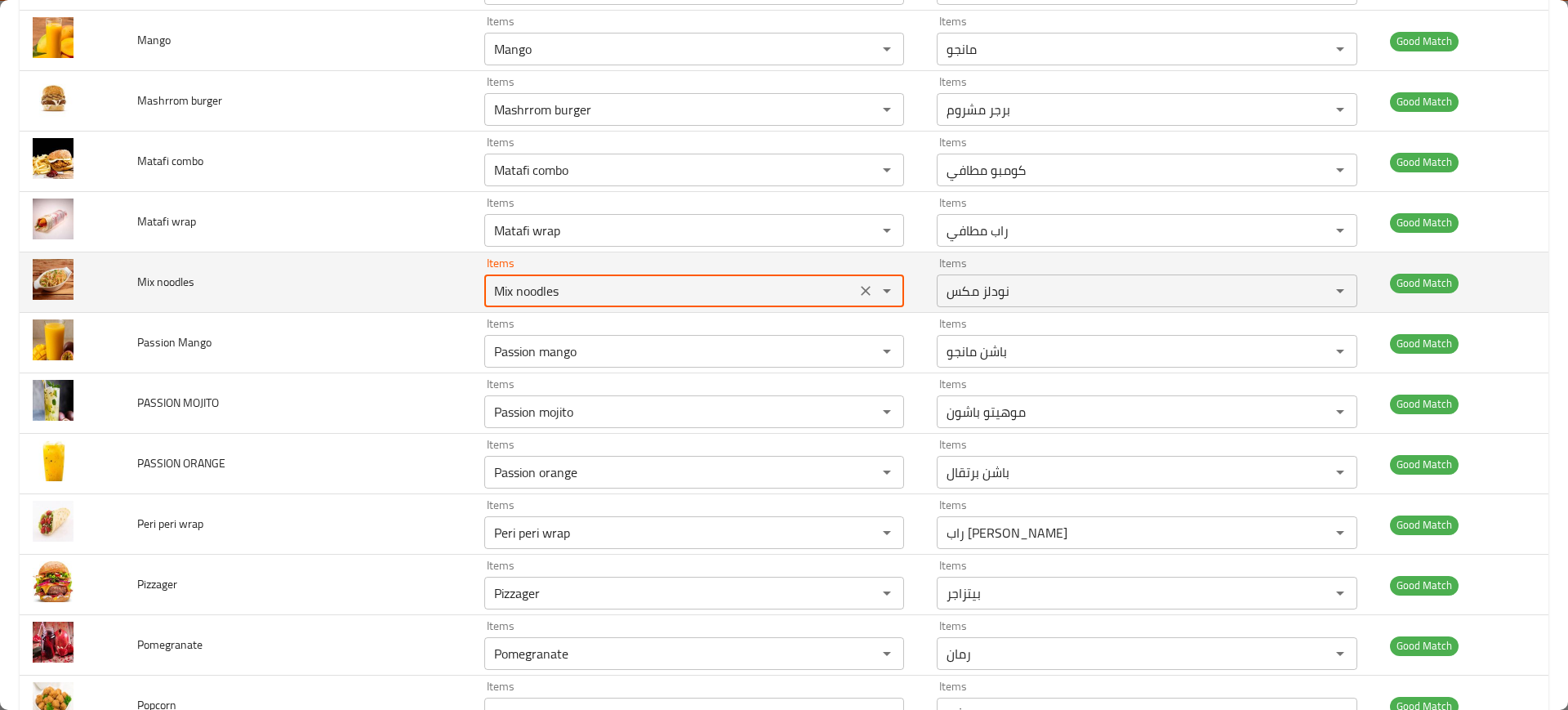
click at [625, 306] on div "Mix noodles Items" at bounding box center [694, 291] width 420 height 33
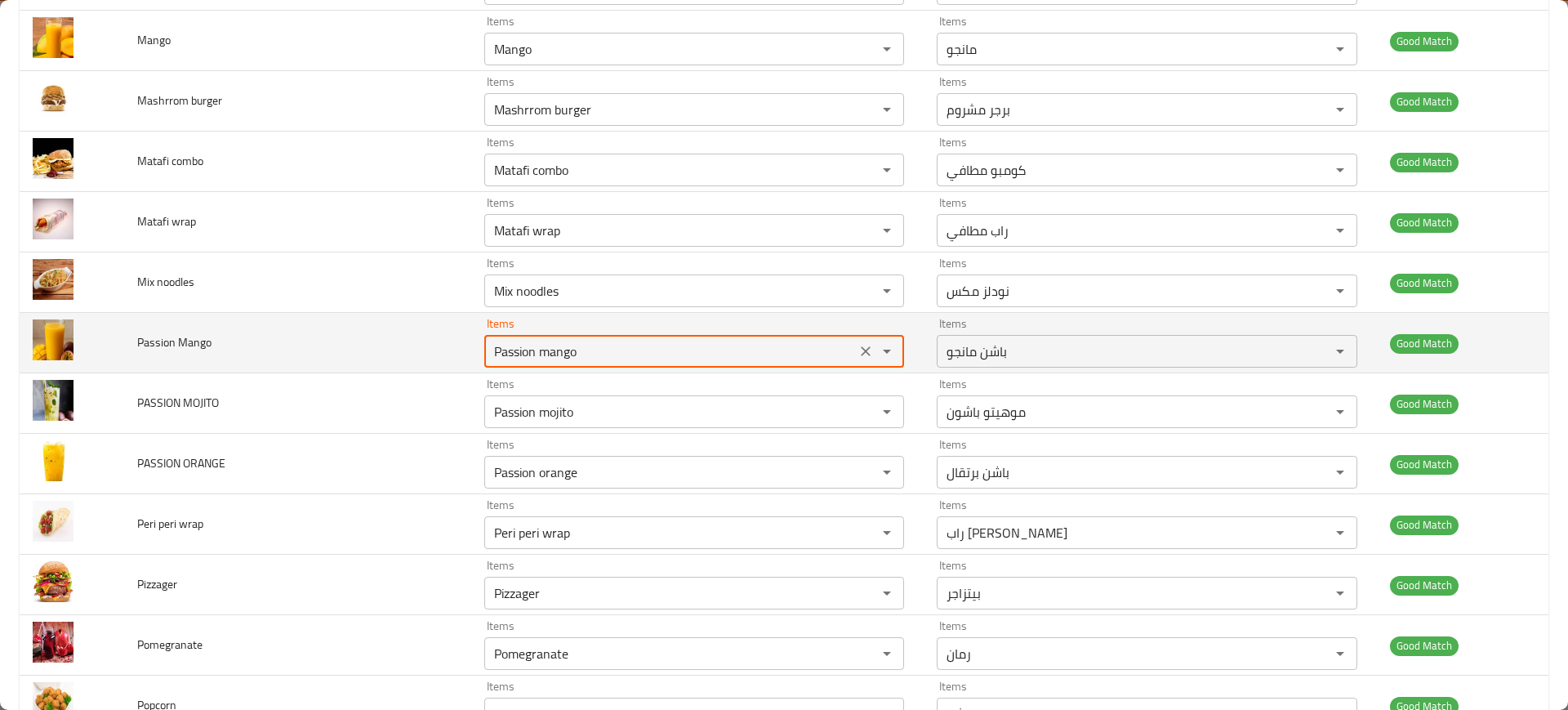
click at [626, 352] on Mango "Passion mango" at bounding box center [670, 351] width 362 height 23
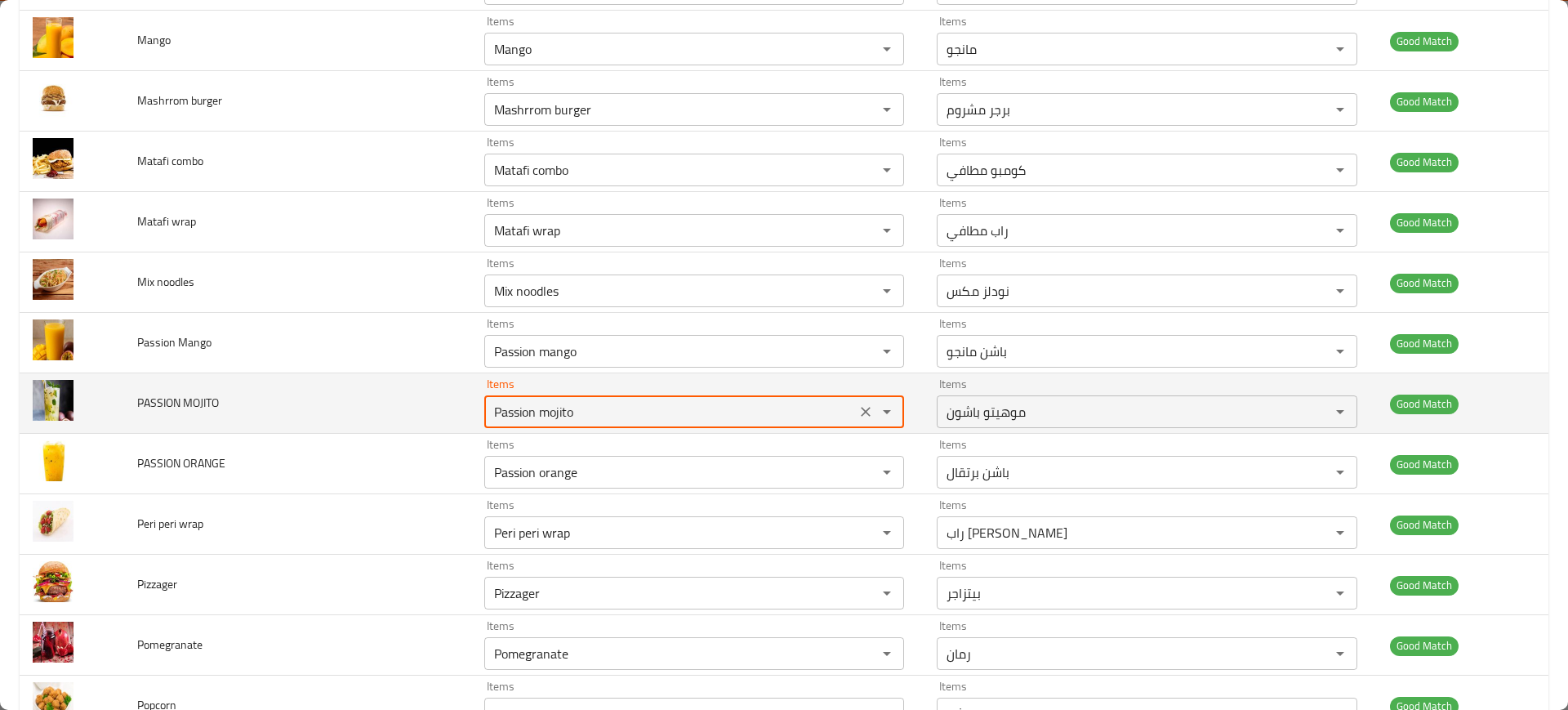
click at [644, 414] on MOJITO "Passion mojito" at bounding box center [670, 412] width 362 height 23
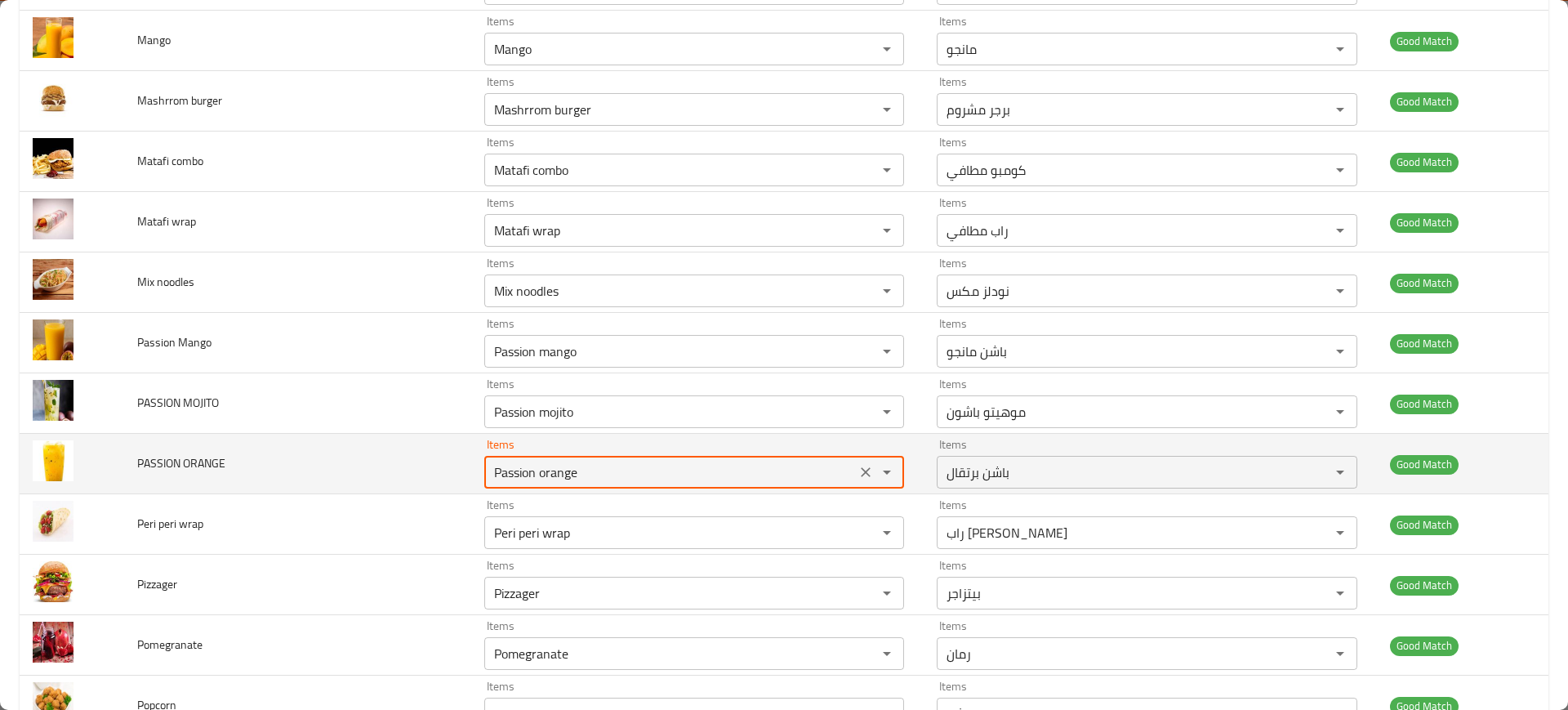
click at [637, 474] on ORANGE "Passion orange" at bounding box center [670, 472] width 362 height 23
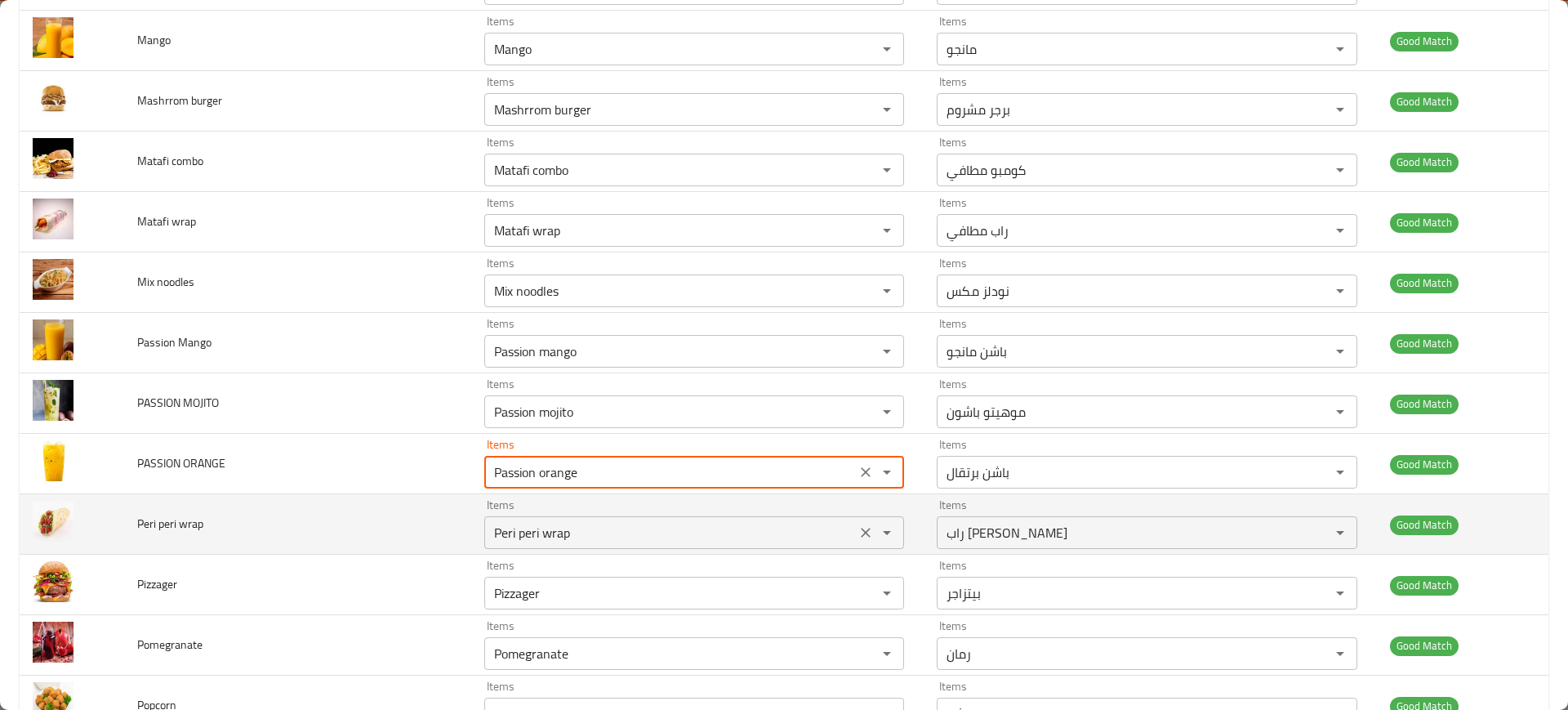
click at [620, 517] on div "Peri peri wrap Items" at bounding box center [694, 532] width 420 height 33
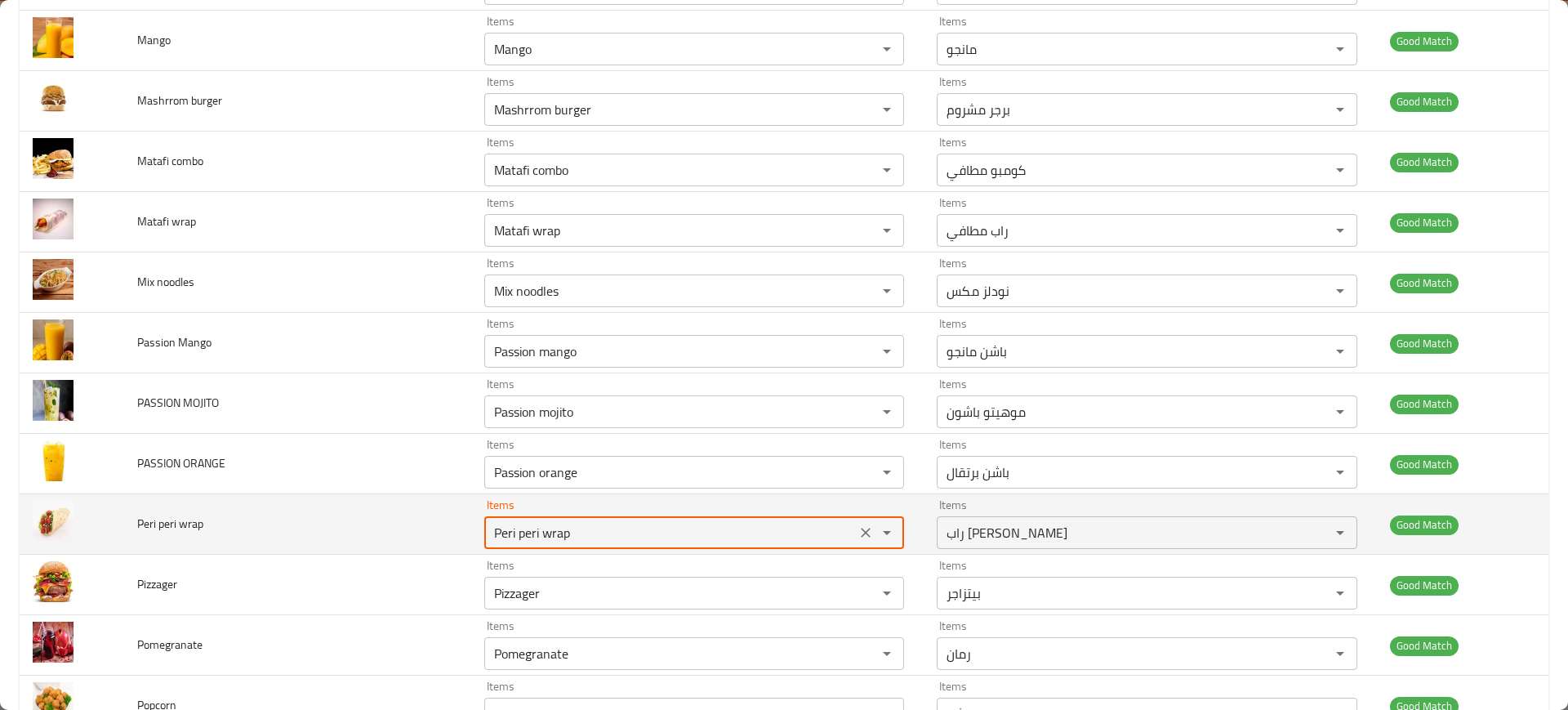
click at [620, 517] on div "Peri peri wrap Items" at bounding box center [694, 532] width 420 height 33
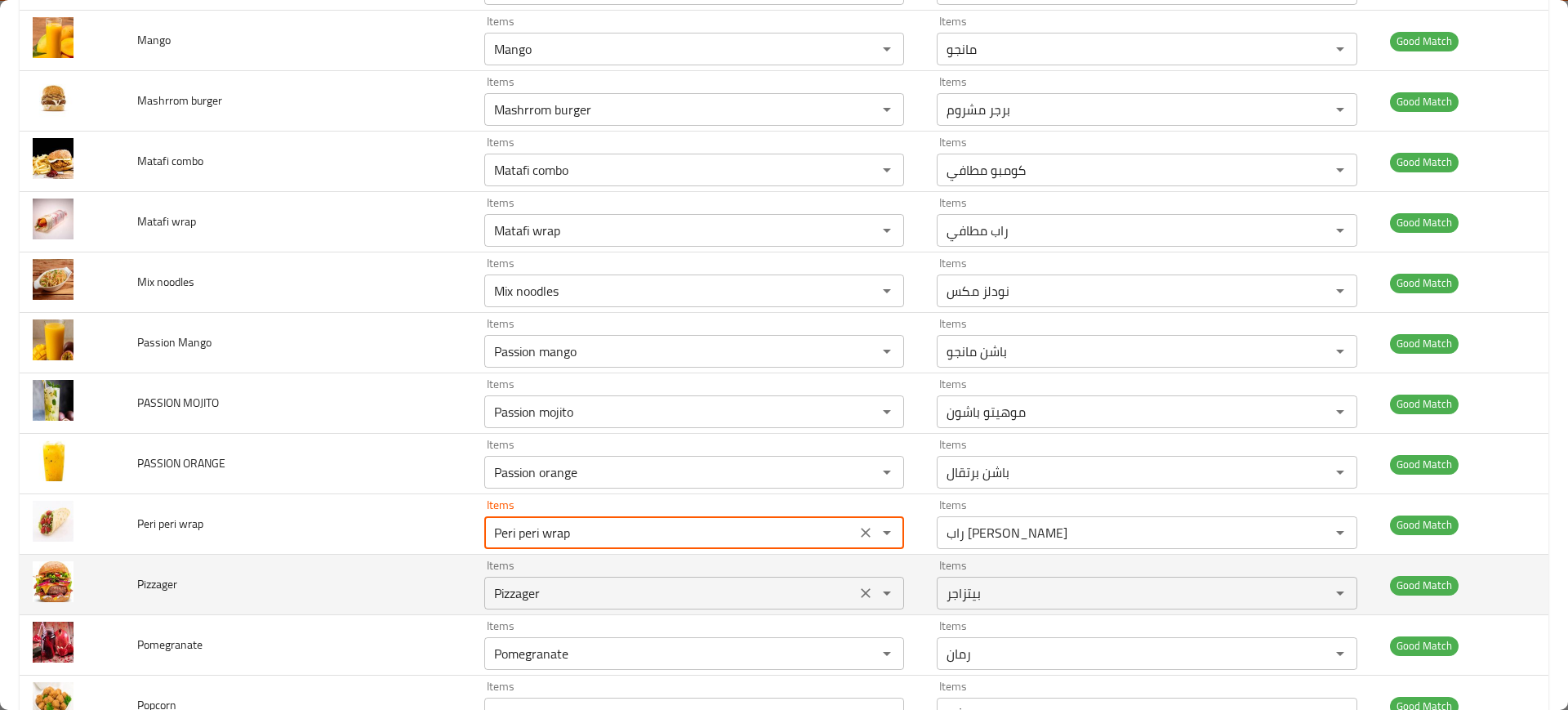
click at [630, 583] on input "Pizzager" at bounding box center [670, 593] width 362 height 23
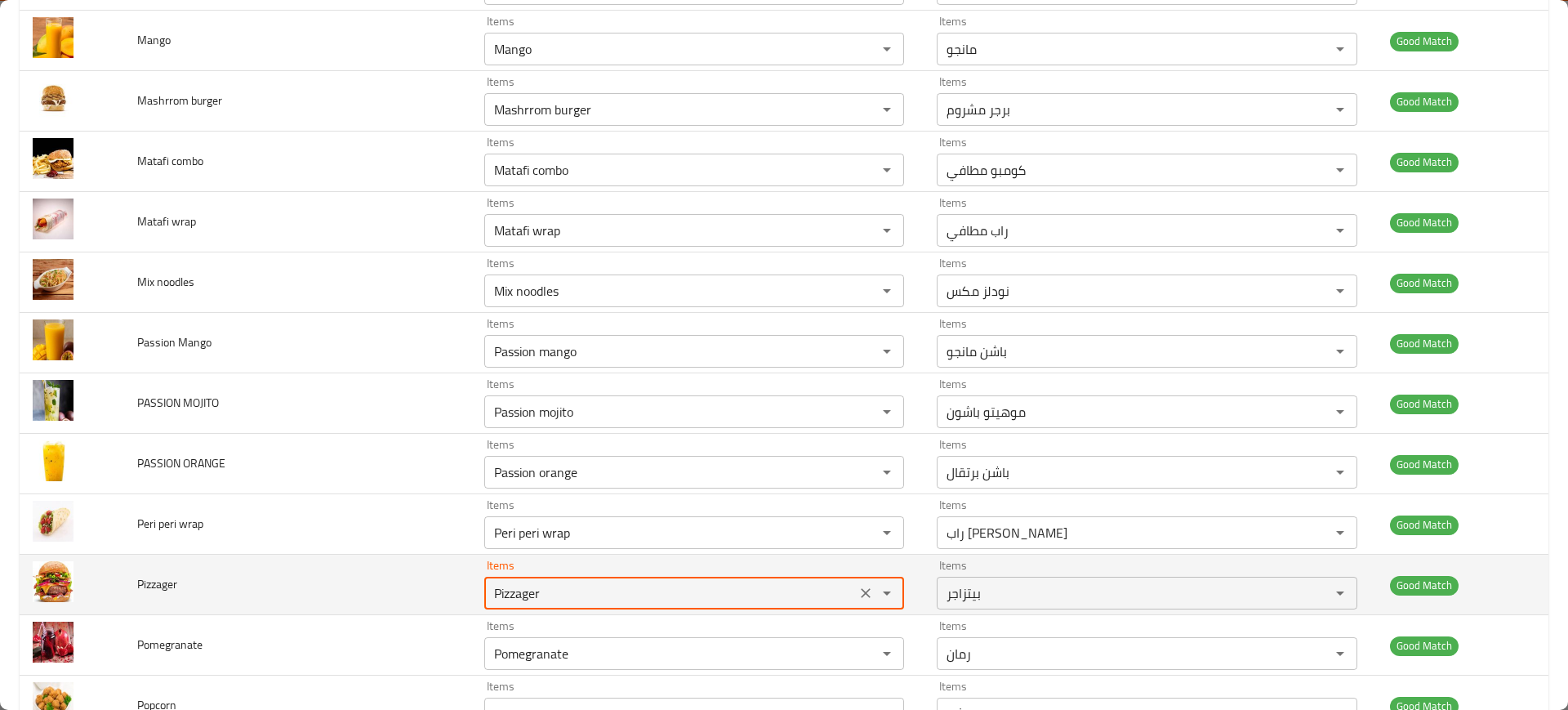
click at [630, 583] on input "Pizzager" at bounding box center [670, 593] width 362 height 23
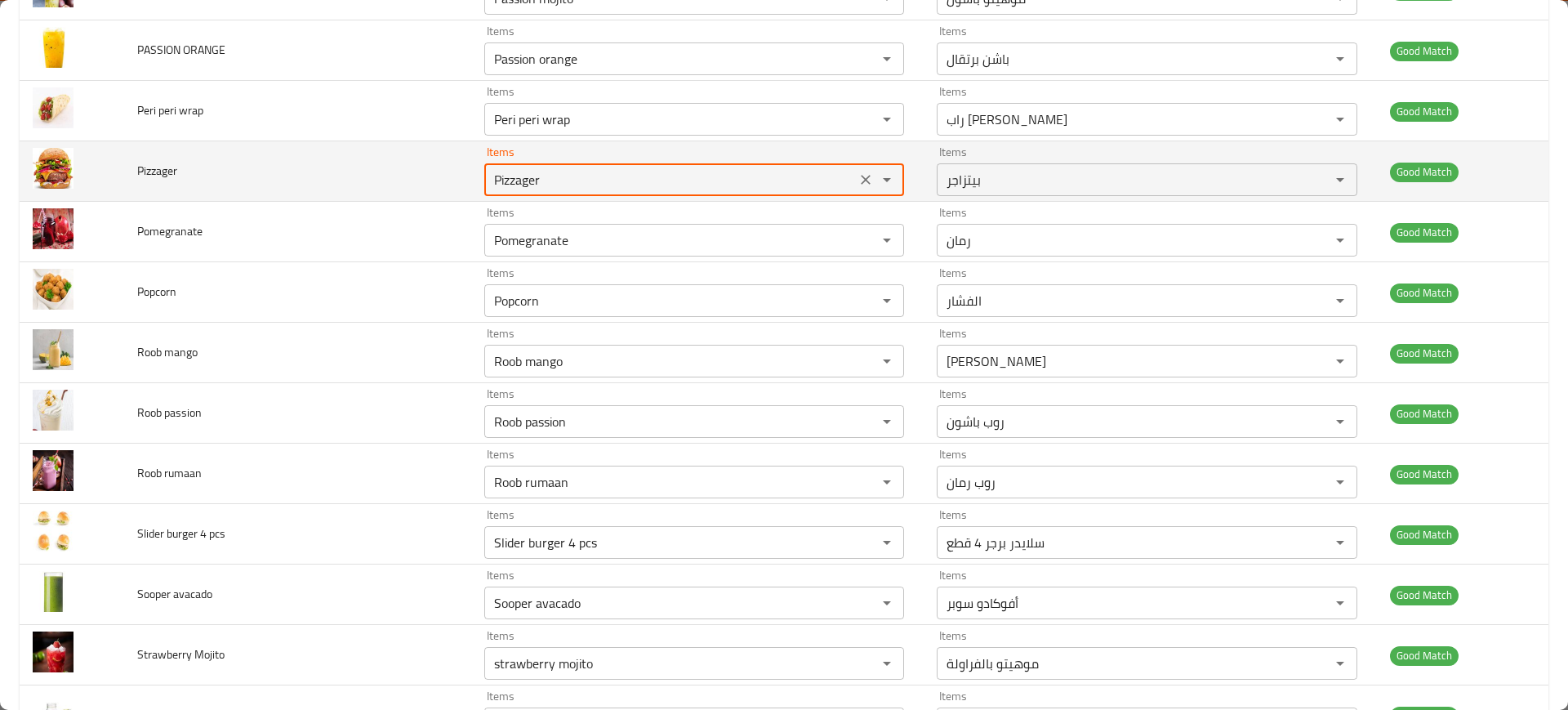
scroll to position [2136, 0]
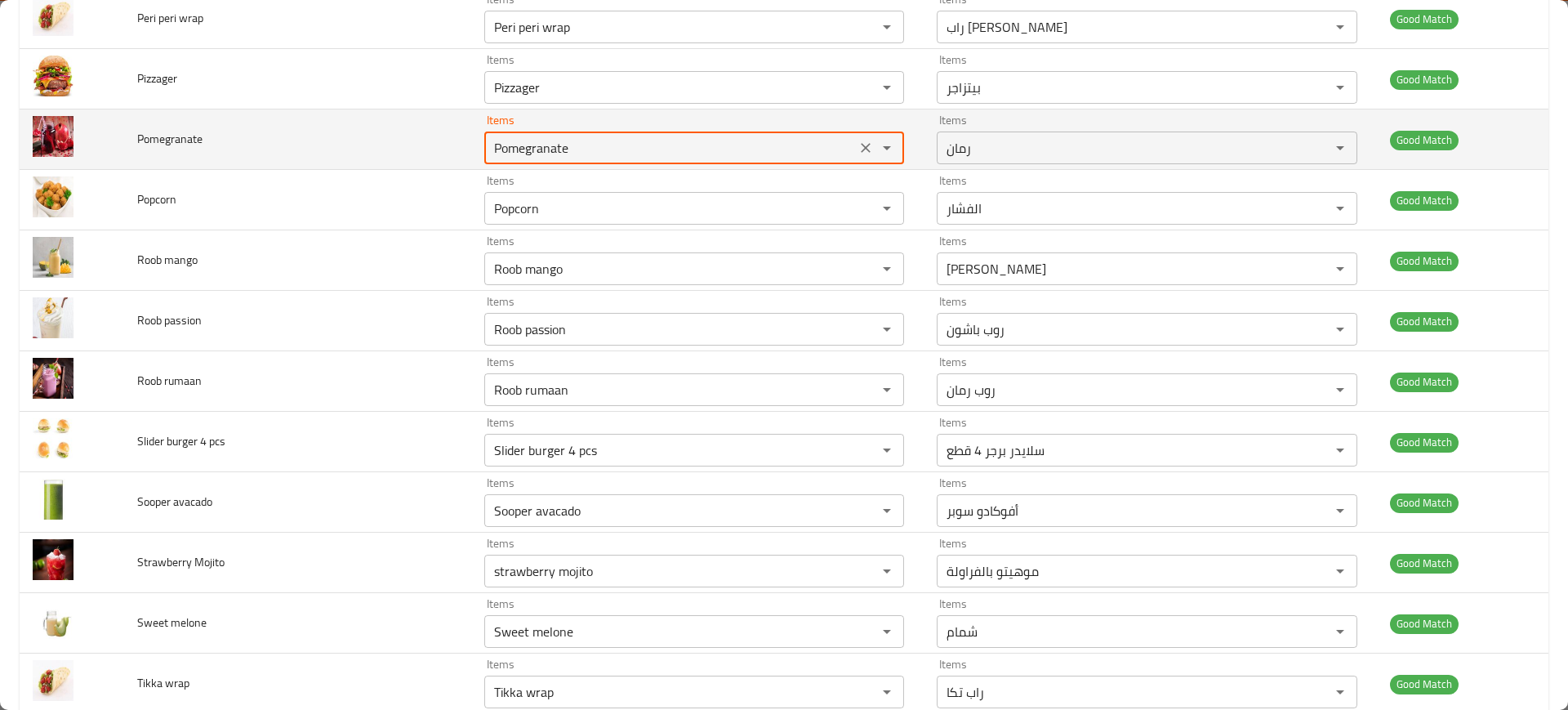
click at [645, 139] on input "Pomegranate" at bounding box center [670, 147] width 362 height 23
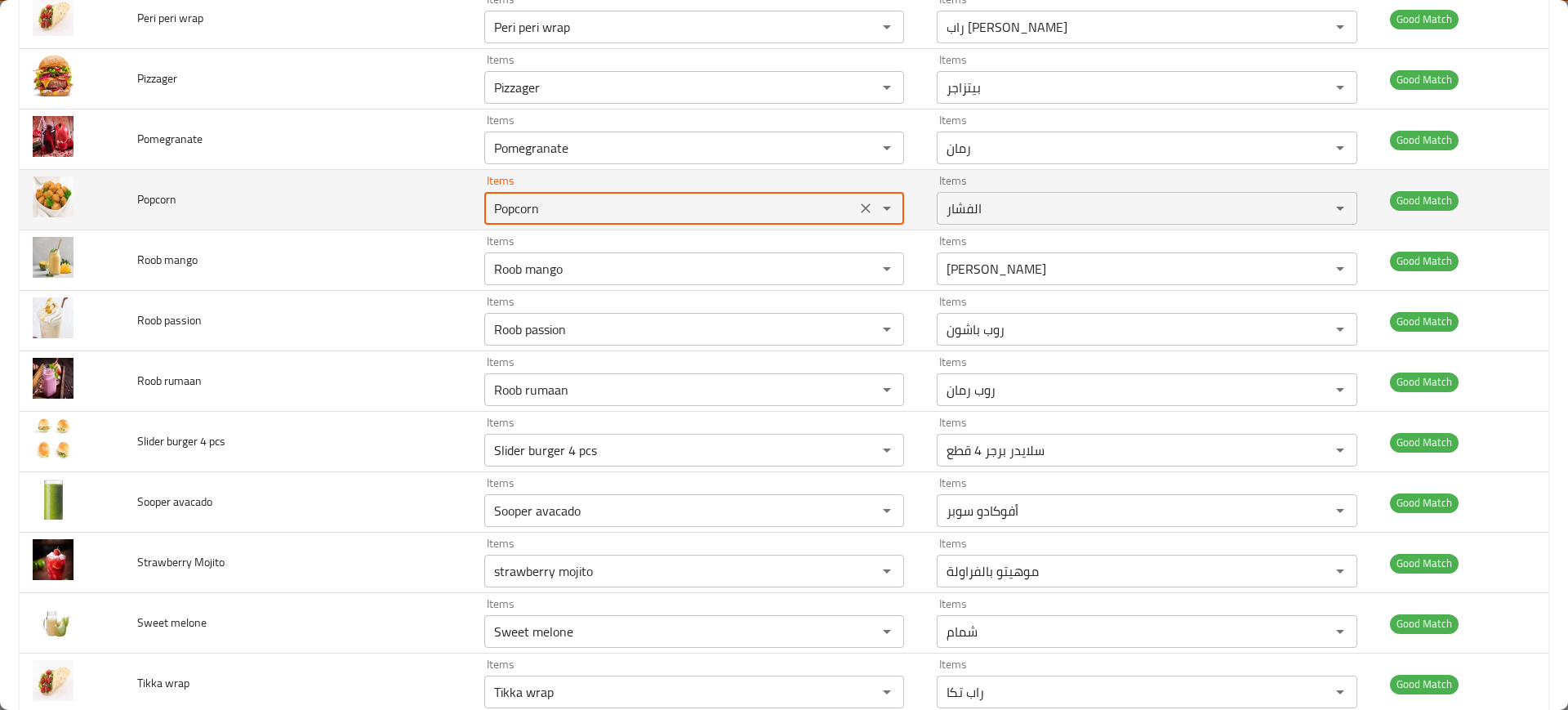
click at [518, 219] on input "Popcorn" at bounding box center [670, 208] width 362 height 23
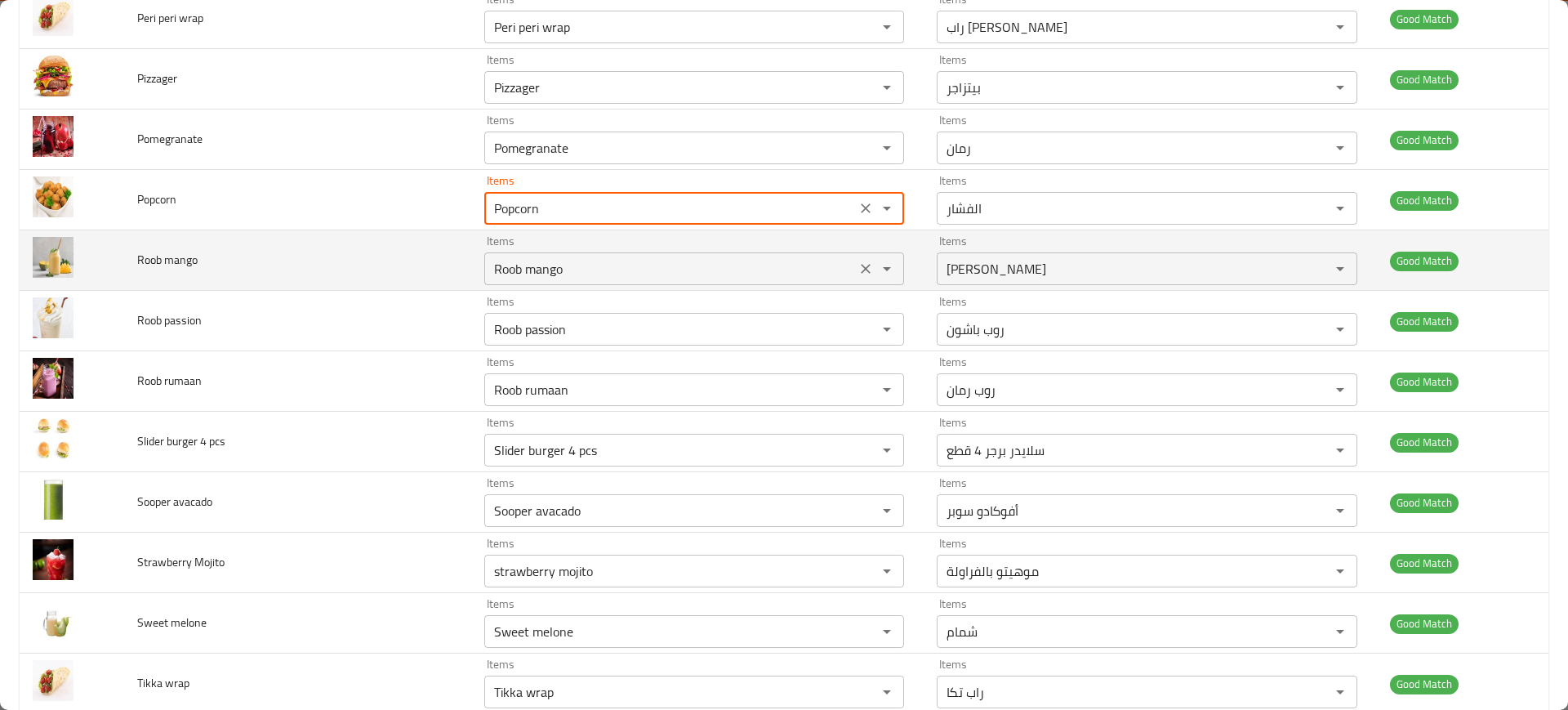
click at [553, 259] on mango "Roob mango" at bounding box center [670, 268] width 362 height 23
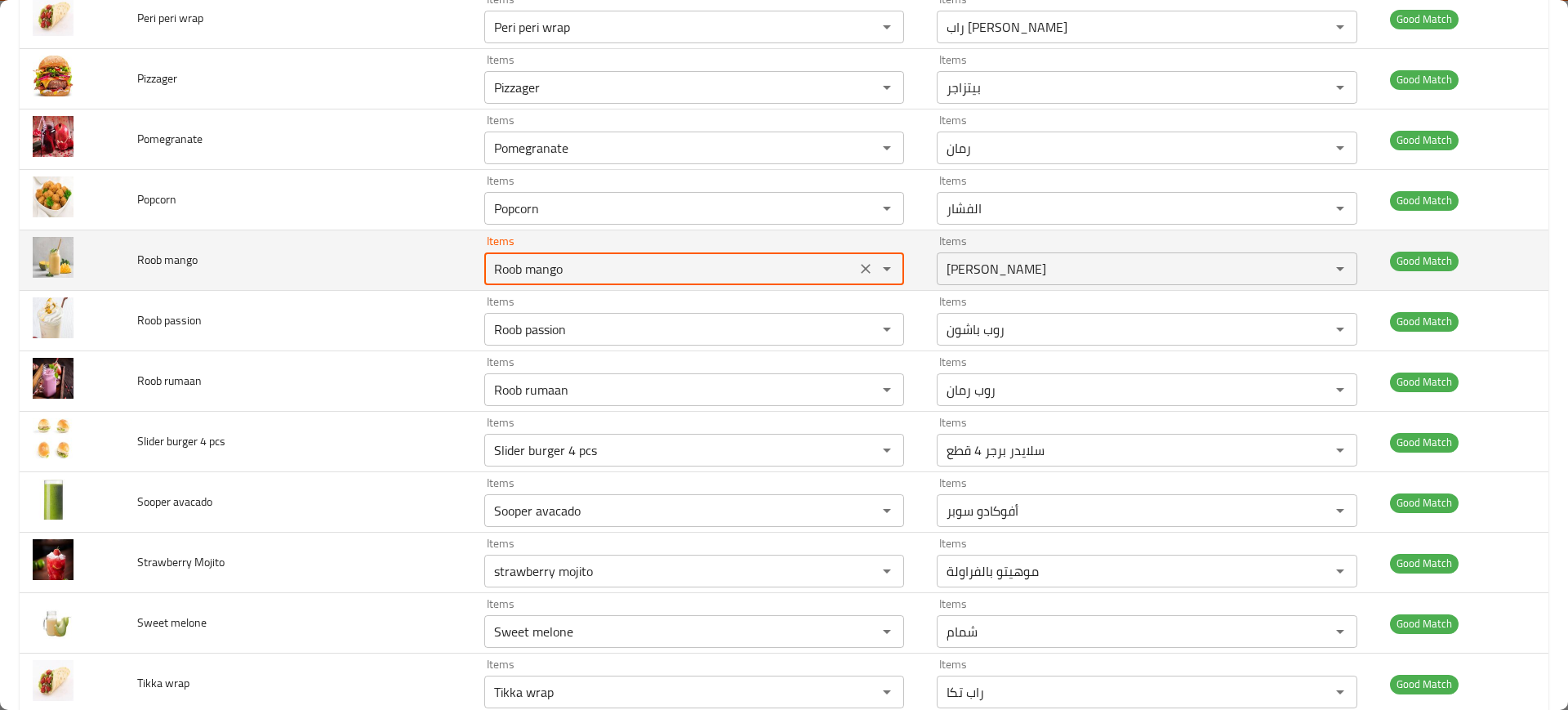
click at [553, 259] on mango "Roob mango" at bounding box center [670, 268] width 362 height 23
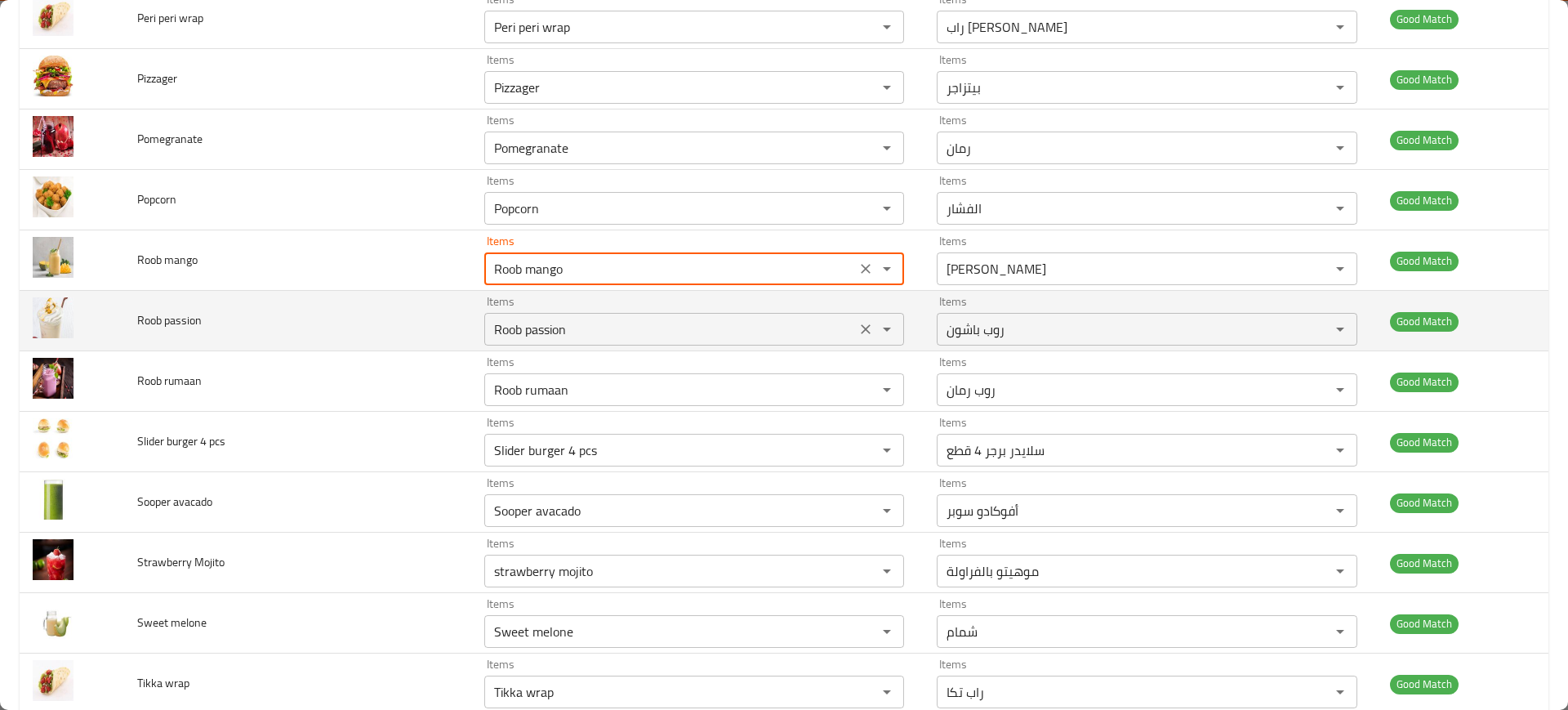
click at [578, 308] on div "Items Roob passion Items" at bounding box center [694, 320] width 420 height 50
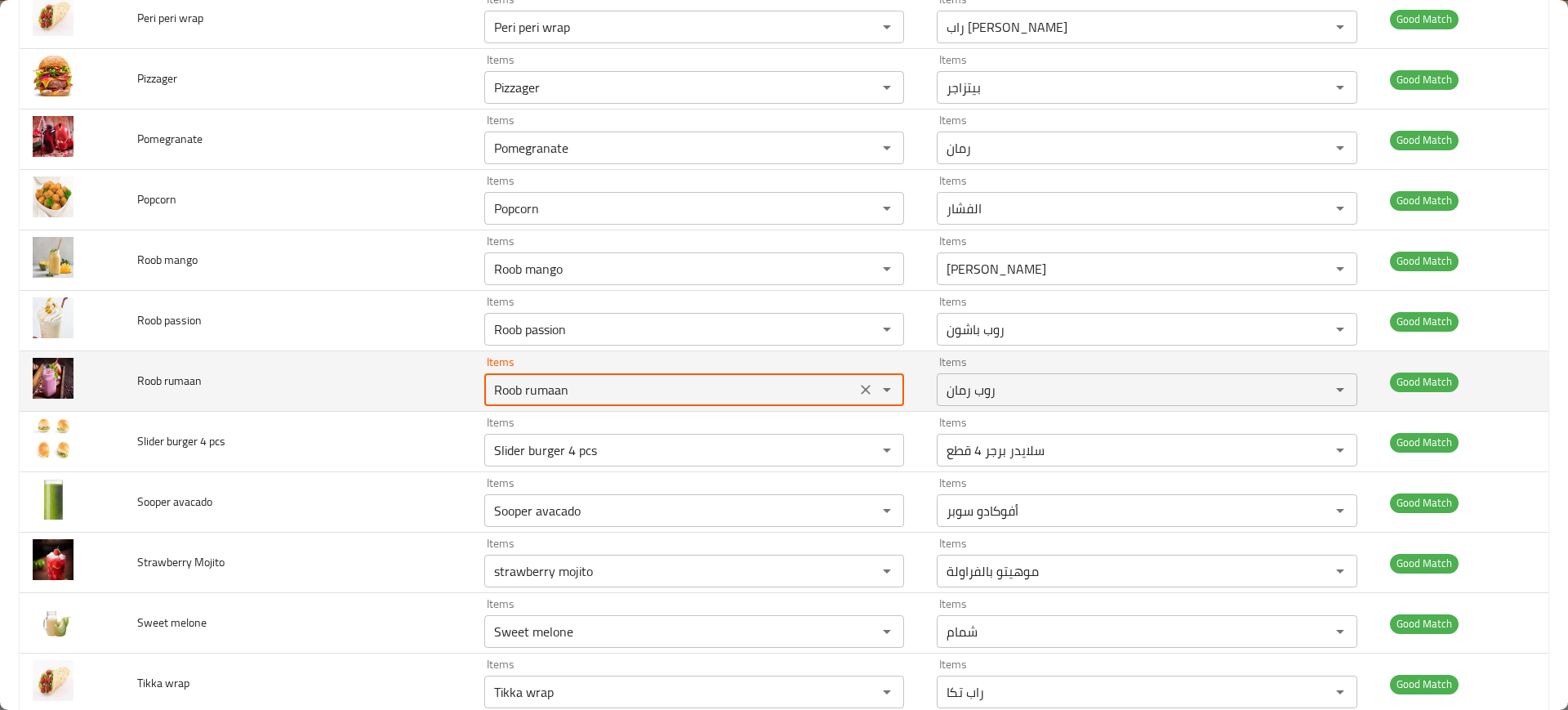
click at [605, 383] on rumaan "Roob rumaan" at bounding box center [670, 390] width 362 height 23
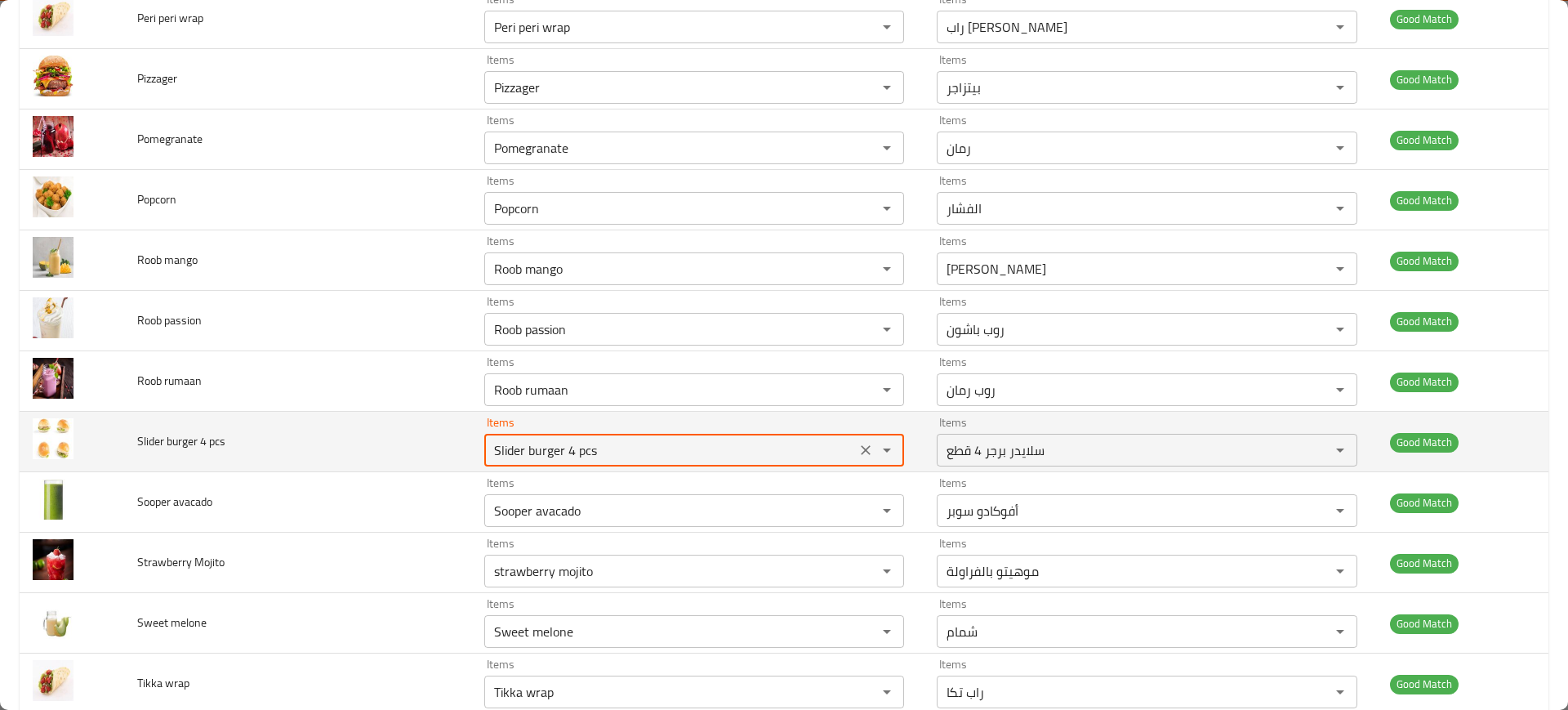
click at [613, 446] on "Slider burger 4 pcs" at bounding box center [670, 450] width 362 height 23
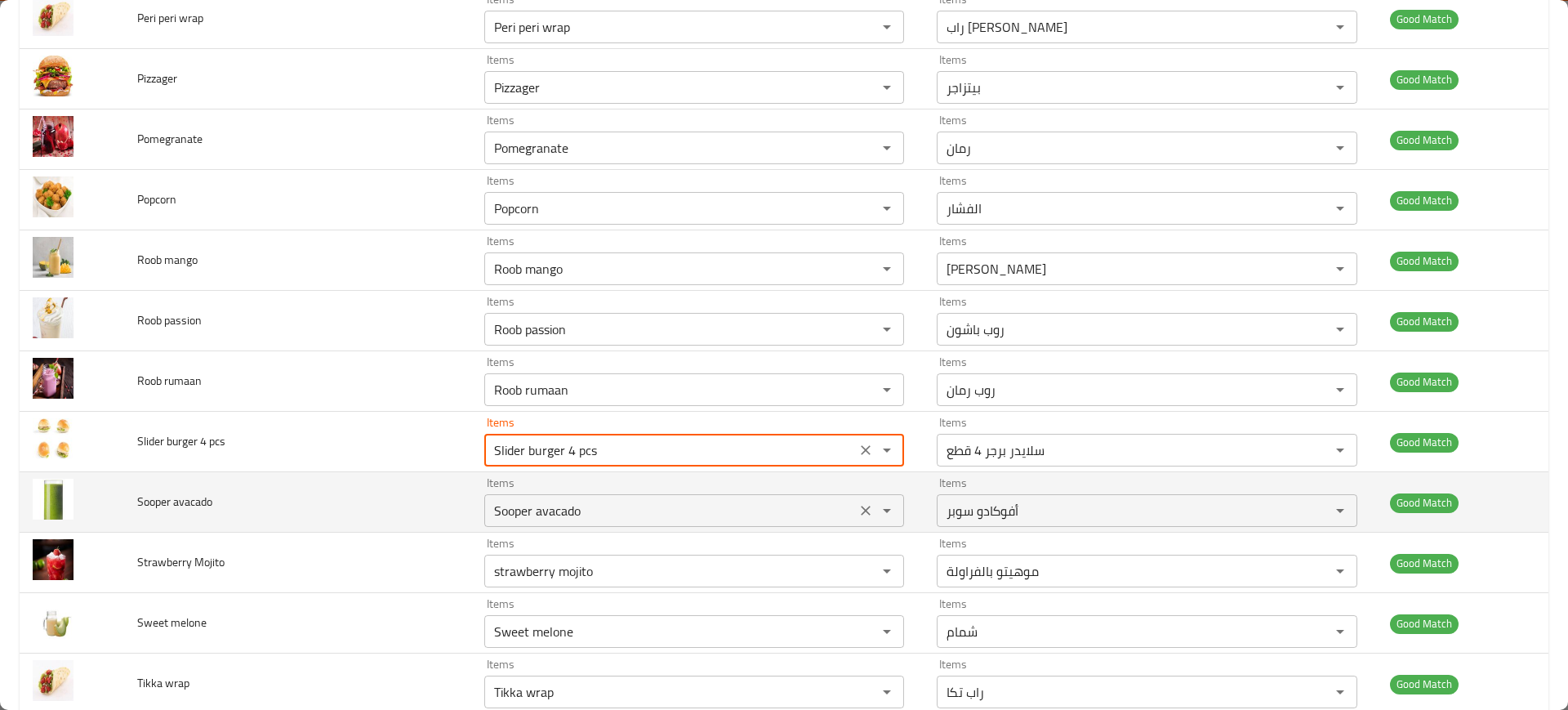
click at [629, 525] on div "Sooper avacado Items" at bounding box center [694, 511] width 420 height 33
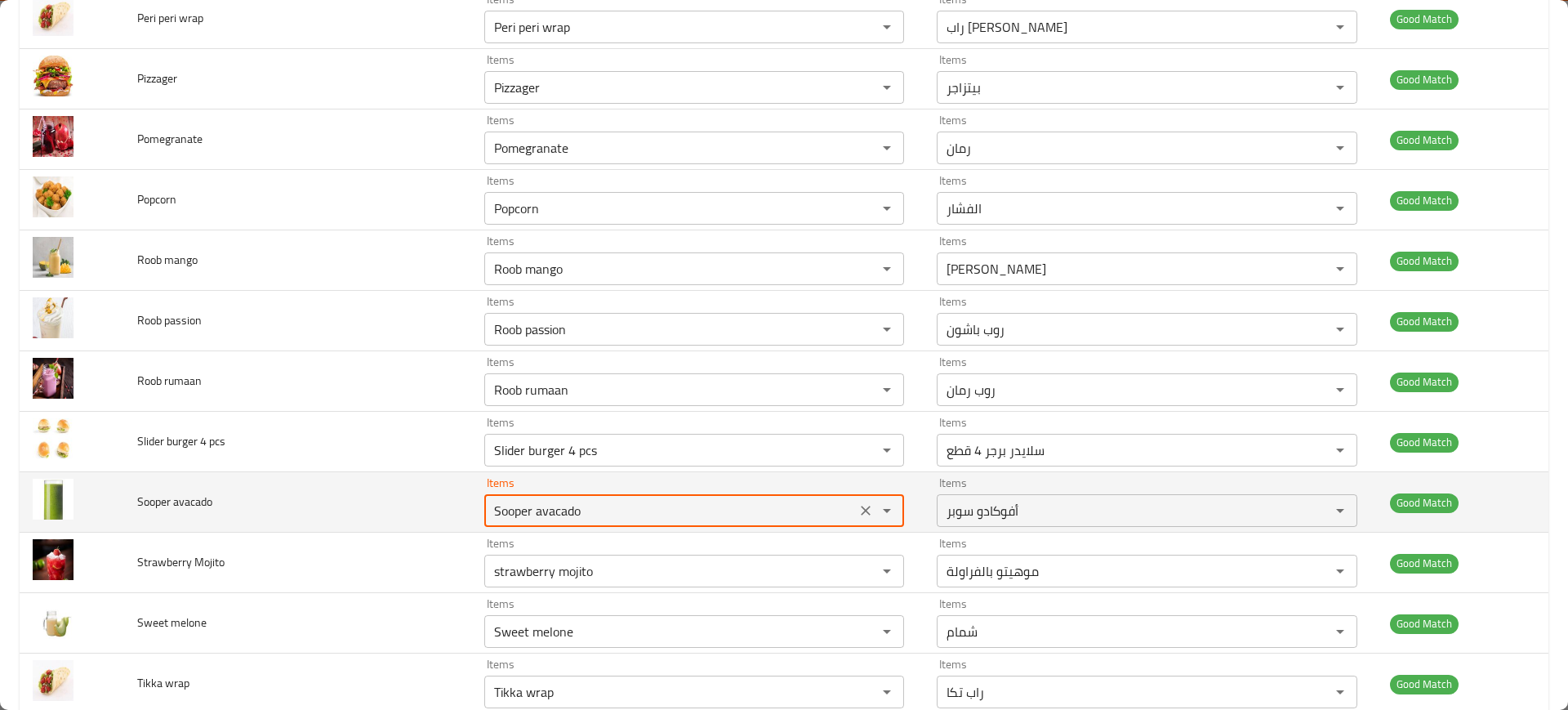
click at [629, 525] on div "Sooper avacado Items" at bounding box center [694, 511] width 420 height 33
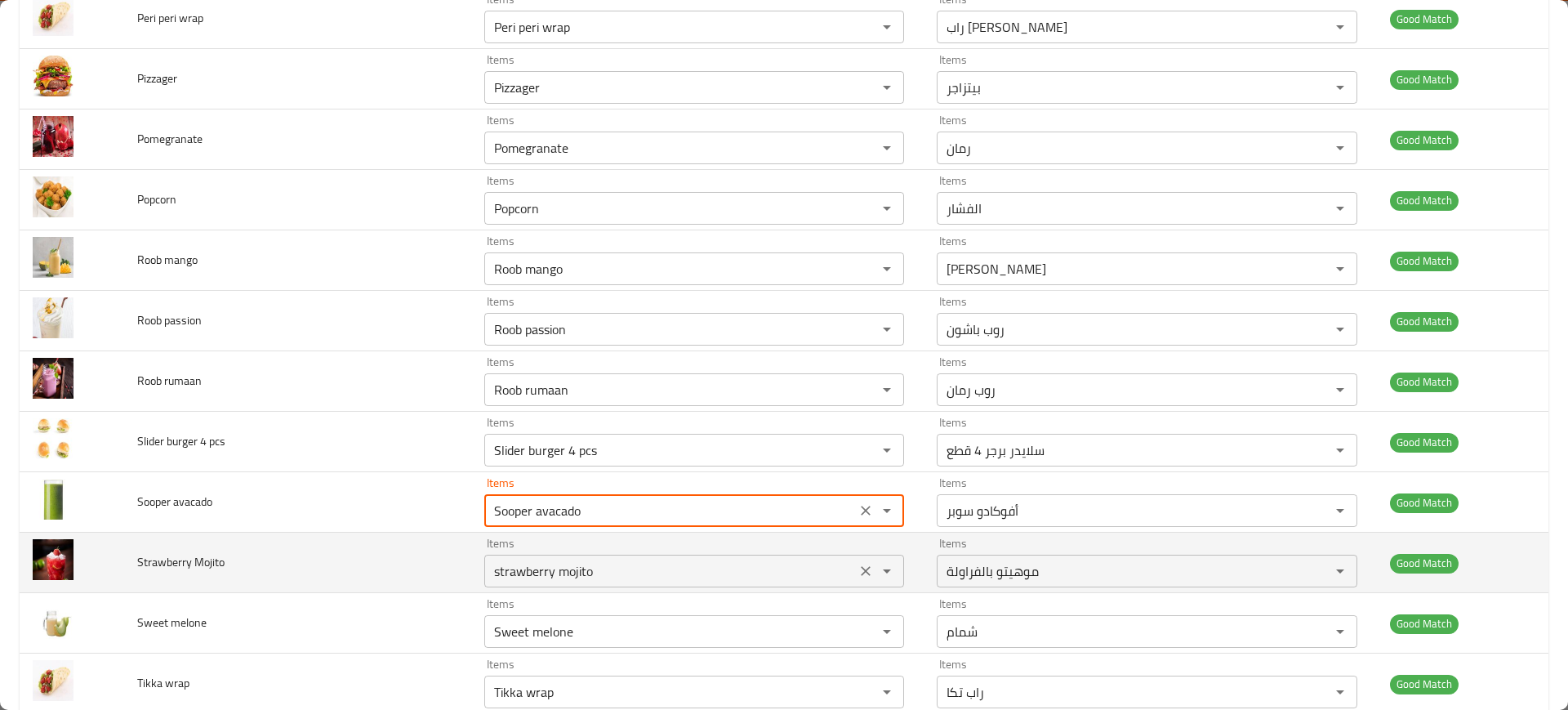
click at [640, 554] on div "strawberry mojito Items" at bounding box center [694, 571] width 420 height 33
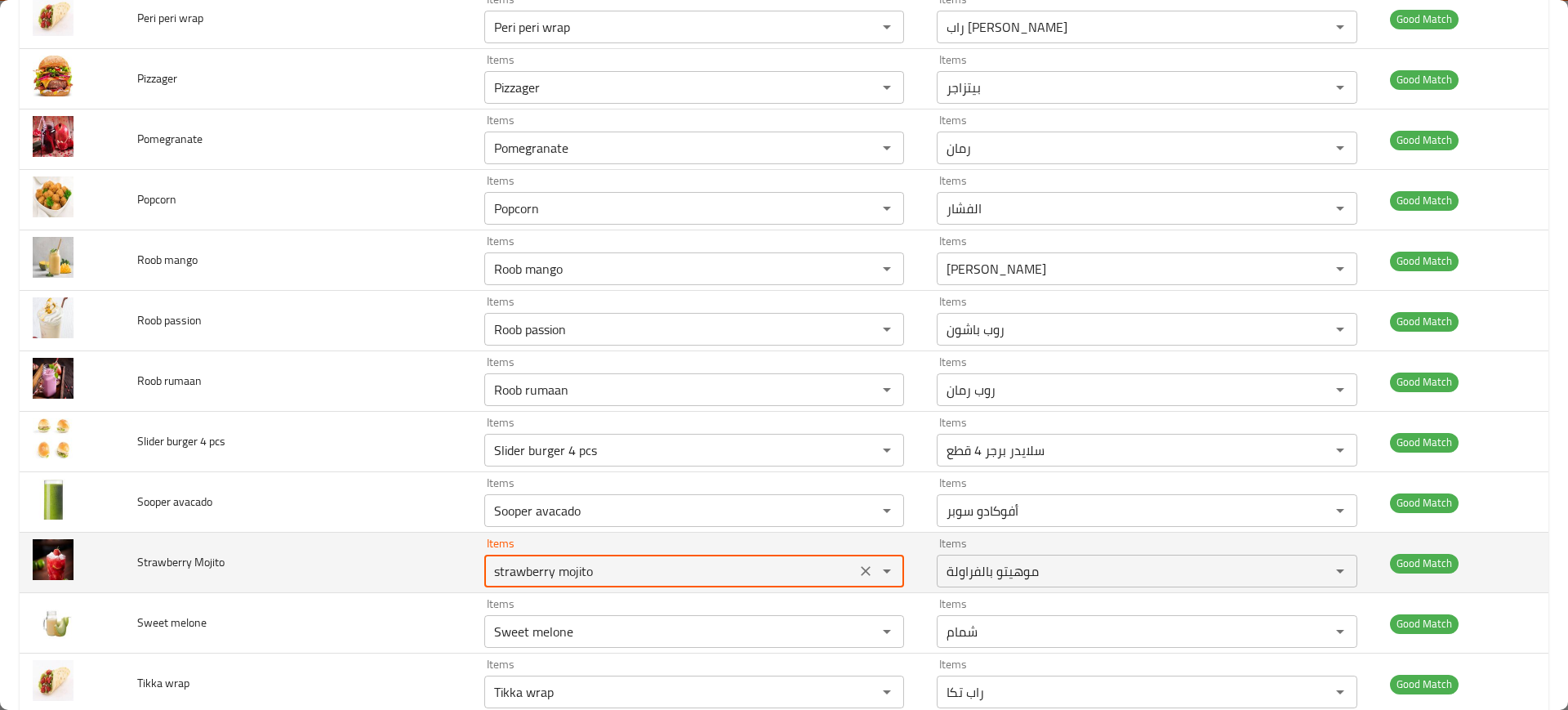
click at [640, 554] on div "strawberry mojito Items" at bounding box center [694, 571] width 420 height 33
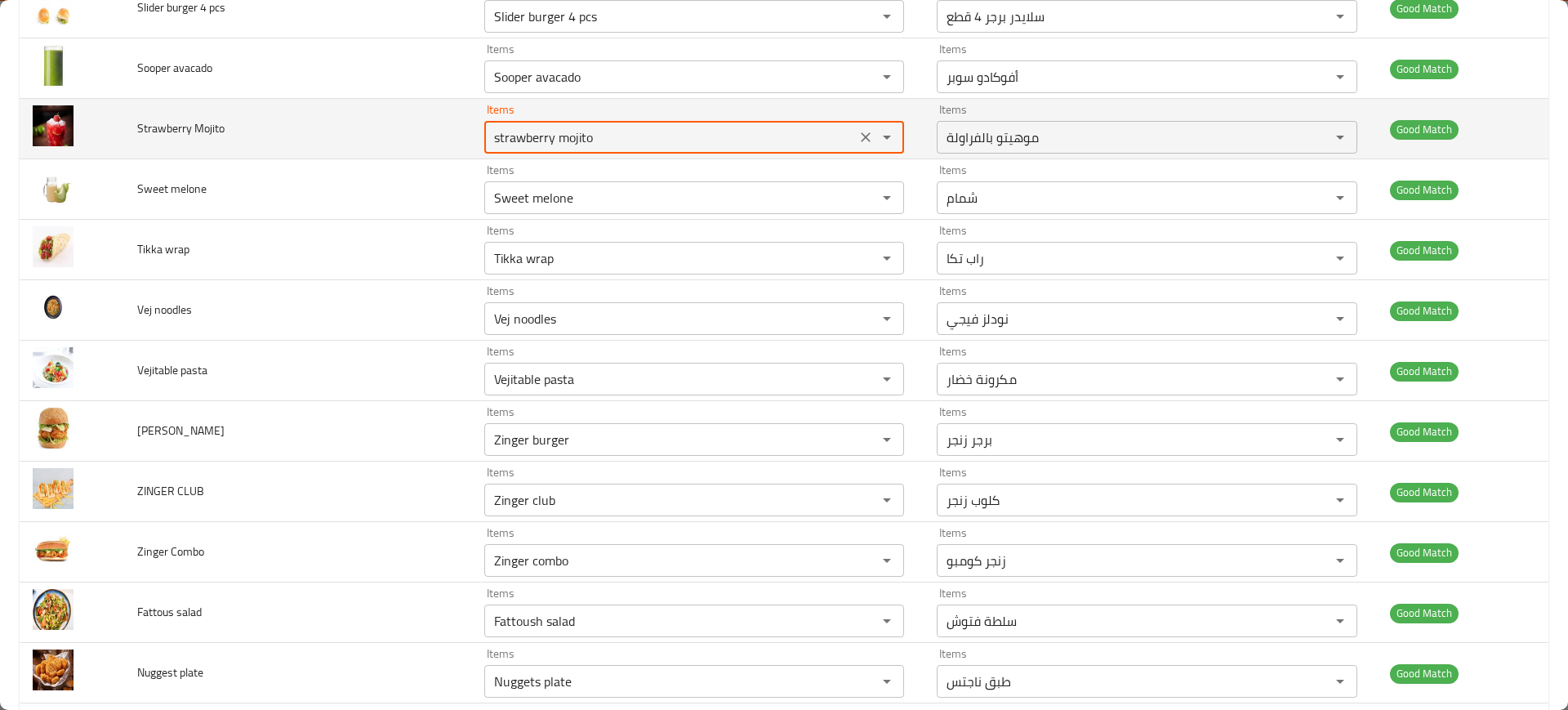
scroll to position [2569, 0]
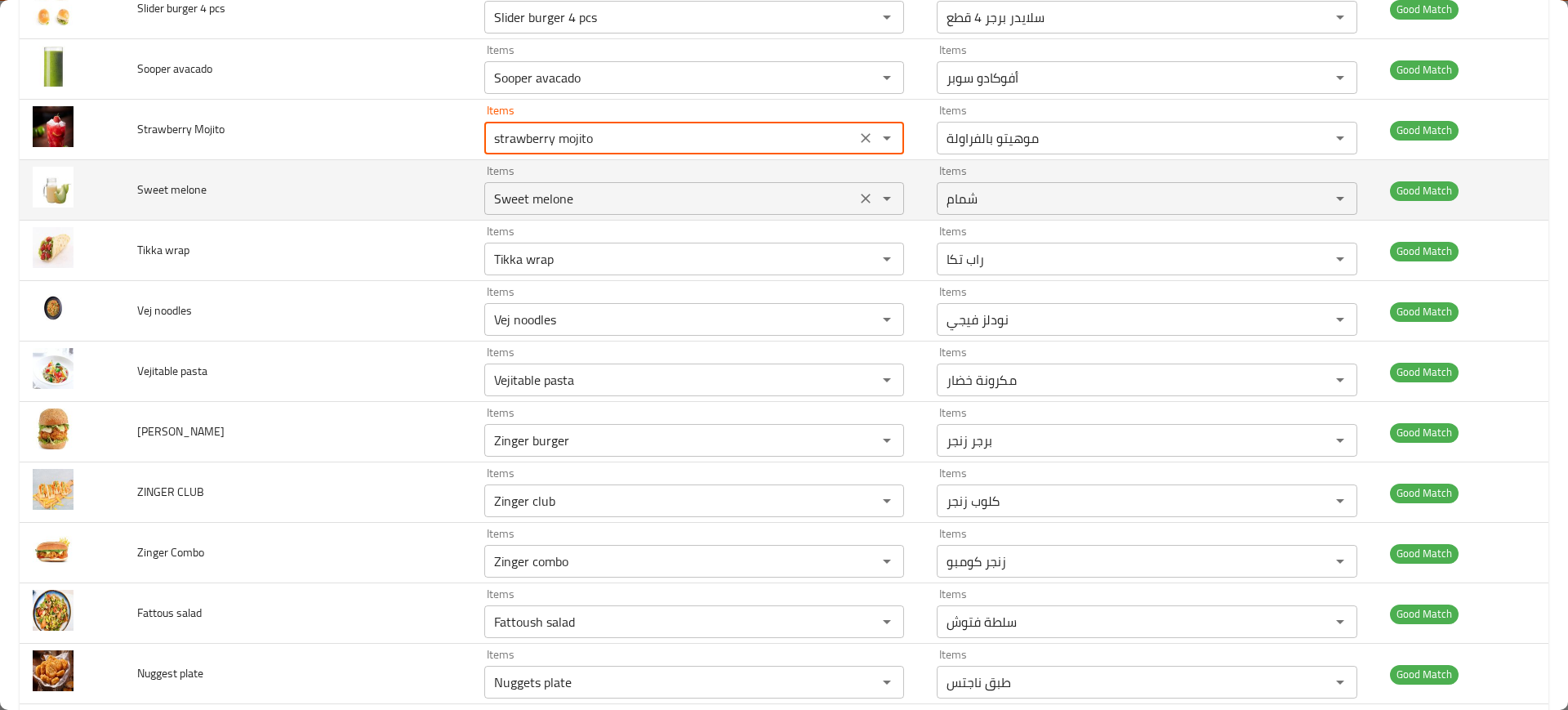
click at [586, 203] on melone "Sweet melone" at bounding box center [670, 198] width 362 height 23
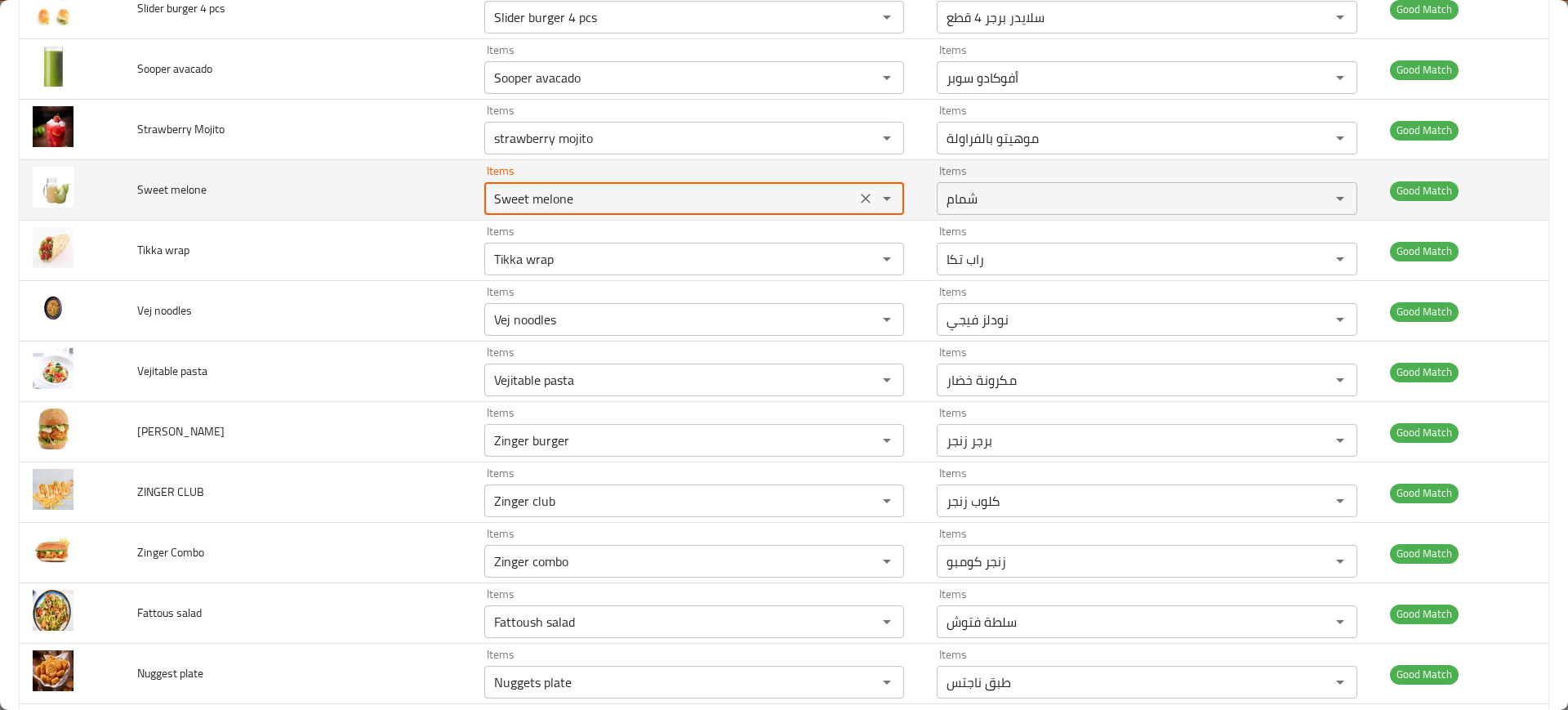
click at [586, 203] on melone "Sweet melone" at bounding box center [670, 198] width 362 height 23
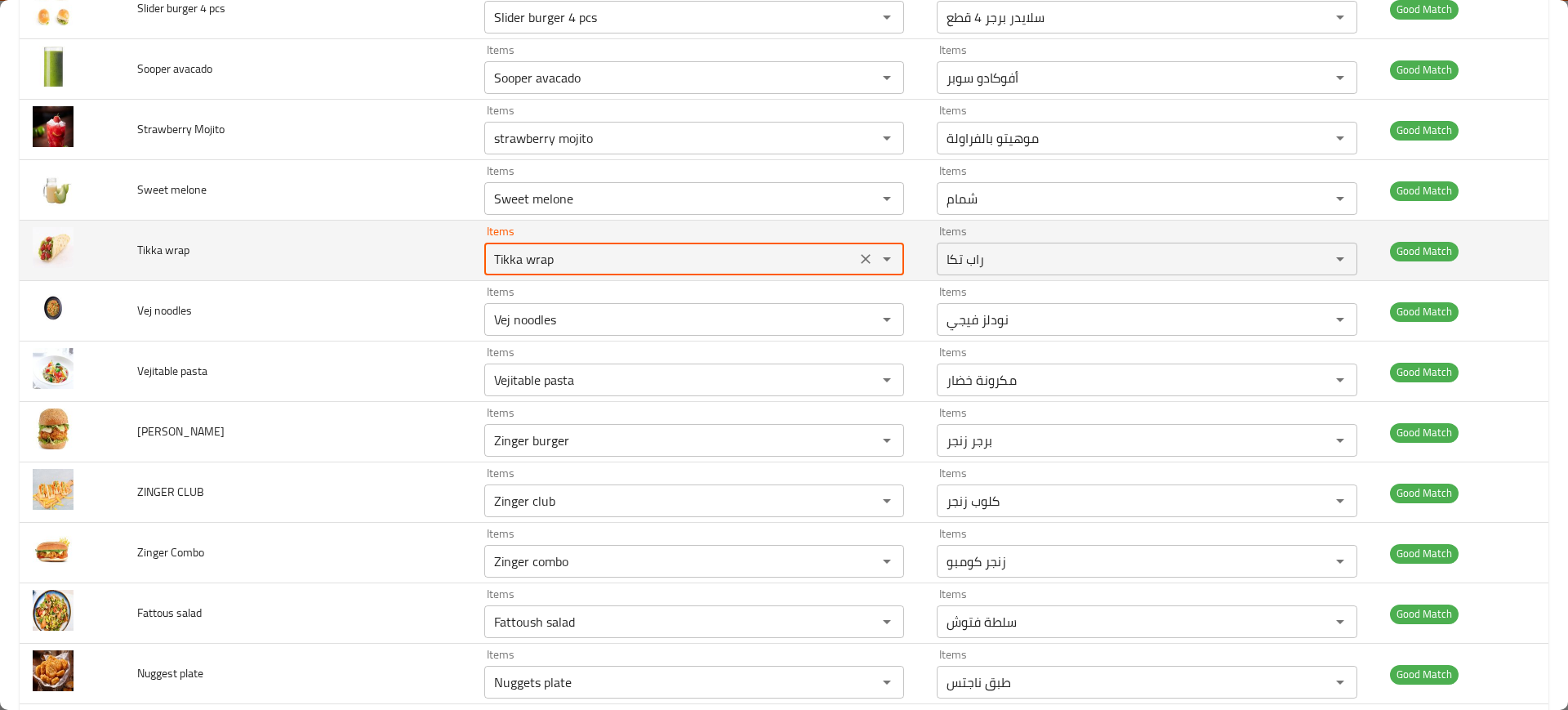
click at [567, 266] on "Tikka wrap" at bounding box center [670, 259] width 362 height 23
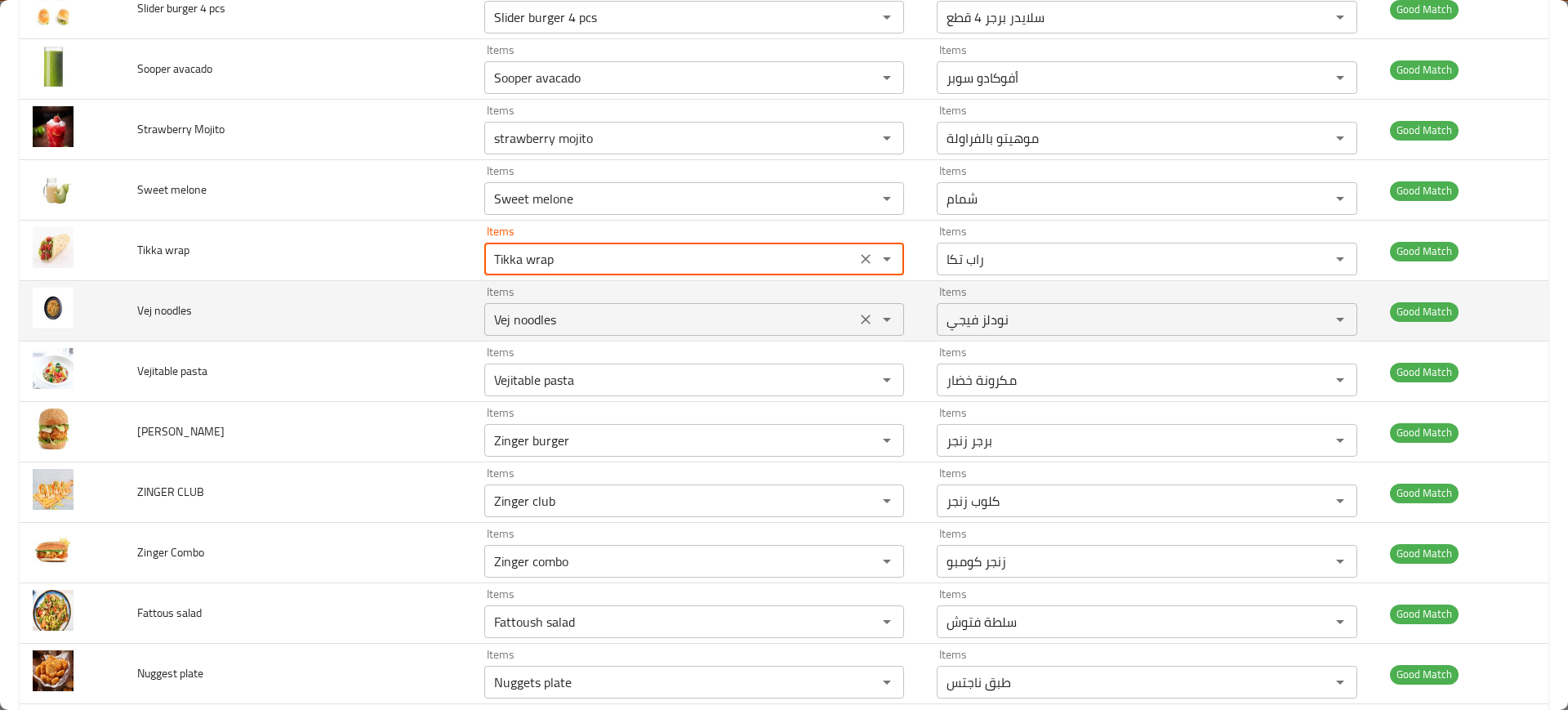
click at [588, 327] on "Vej noodles" at bounding box center [670, 319] width 362 height 23
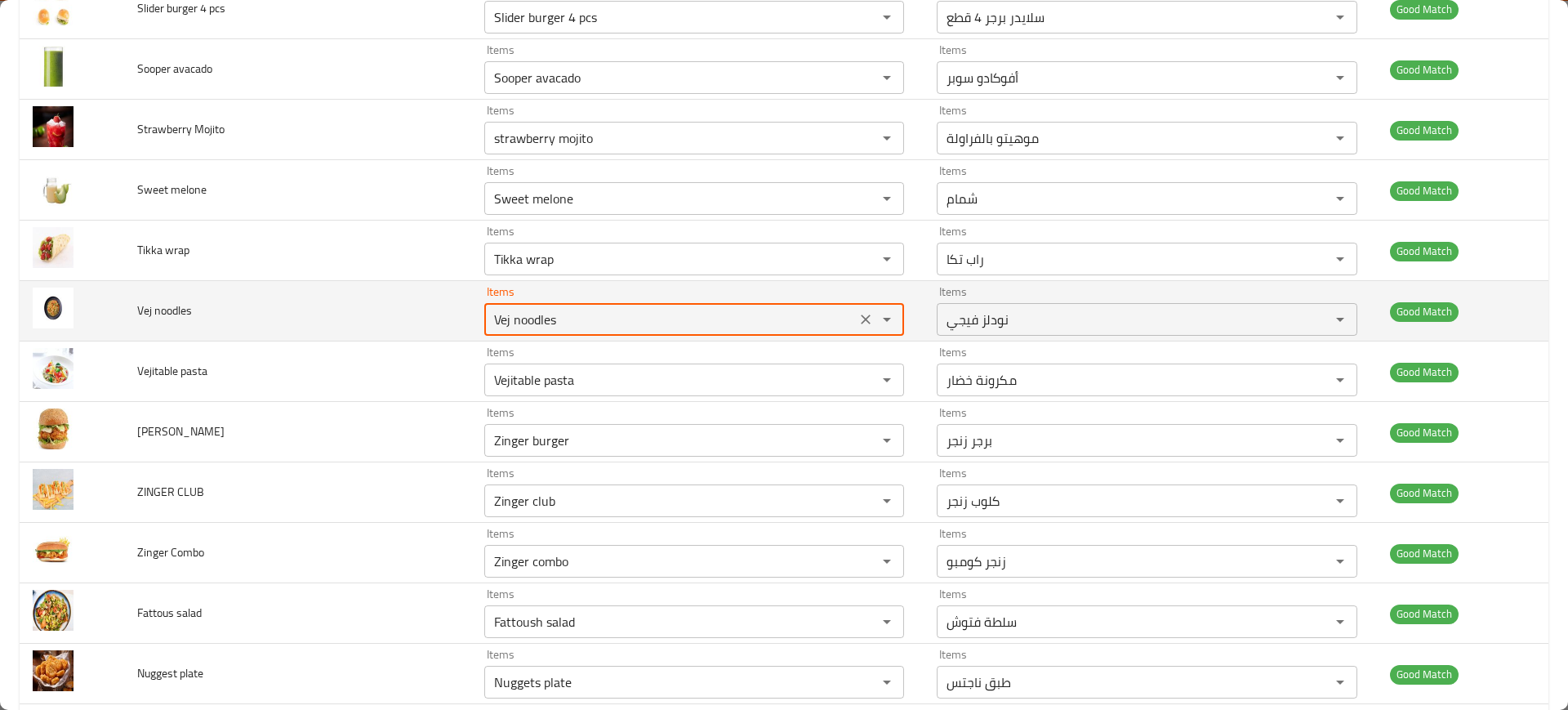
click at [588, 327] on "Vej noodles" at bounding box center [670, 319] width 362 height 23
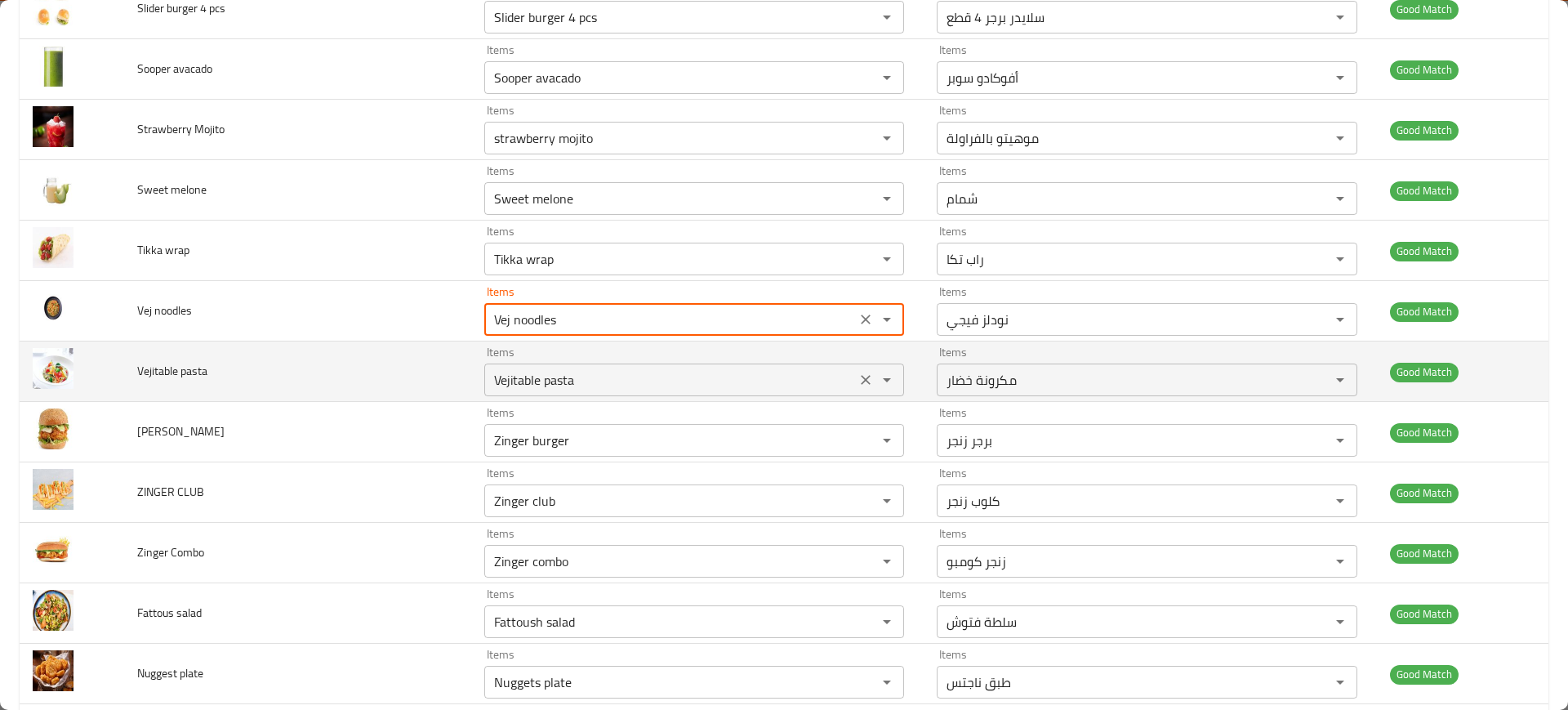
click at [596, 375] on "Vejitable pasta" at bounding box center [670, 380] width 362 height 23
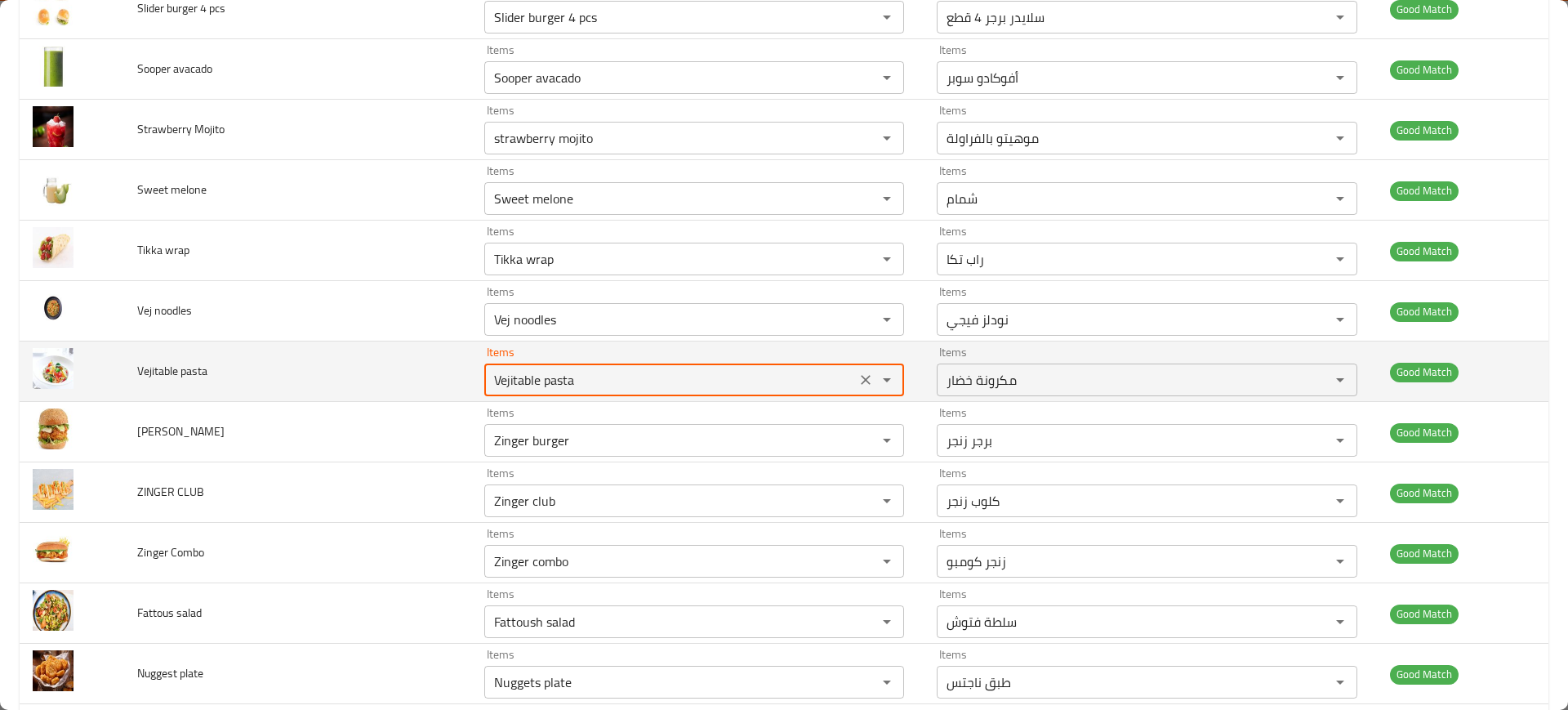
click at [596, 375] on "Vejitable pasta" at bounding box center [670, 380] width 362 height 23
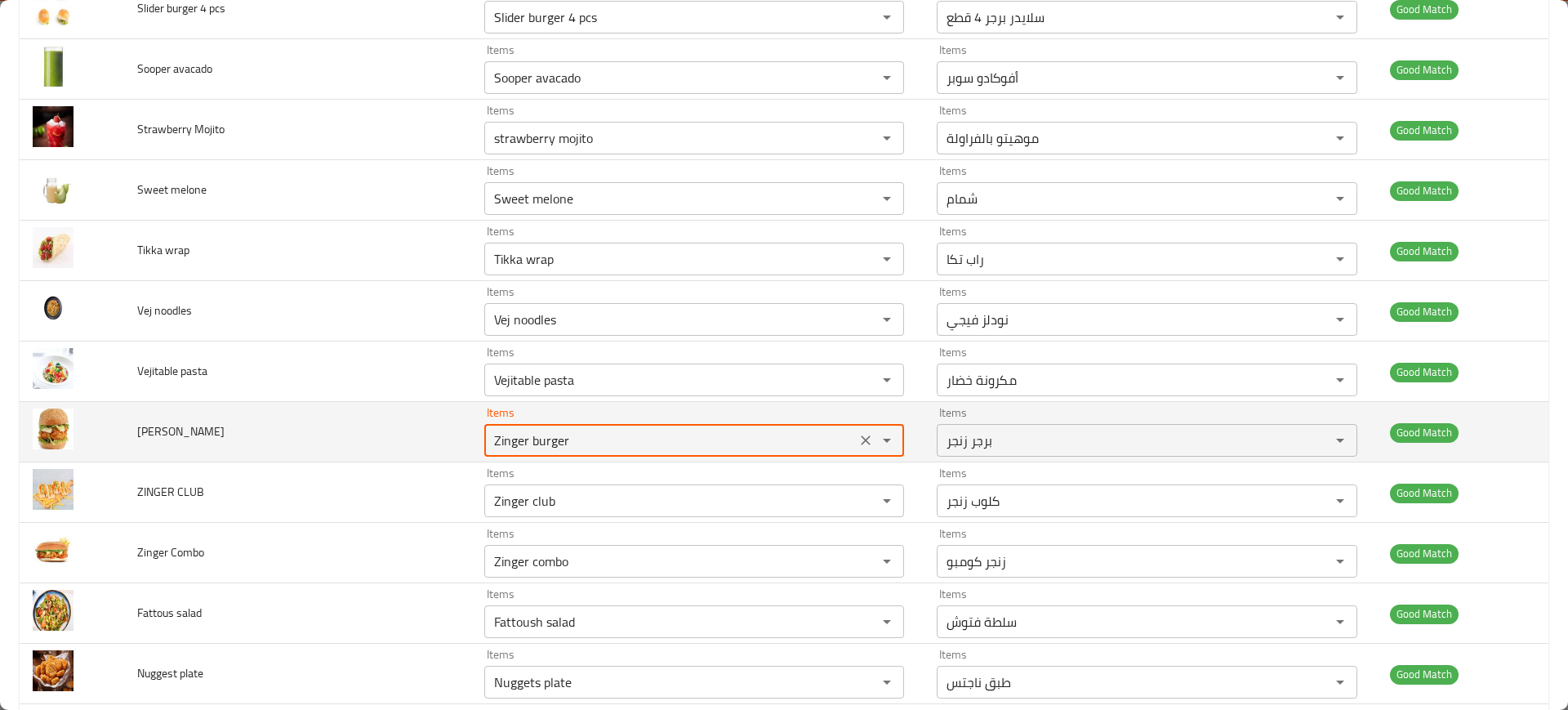
click at [573, 437] on BURGER "Zinger burger" at bounding box center [670, 440] width 362 height 23
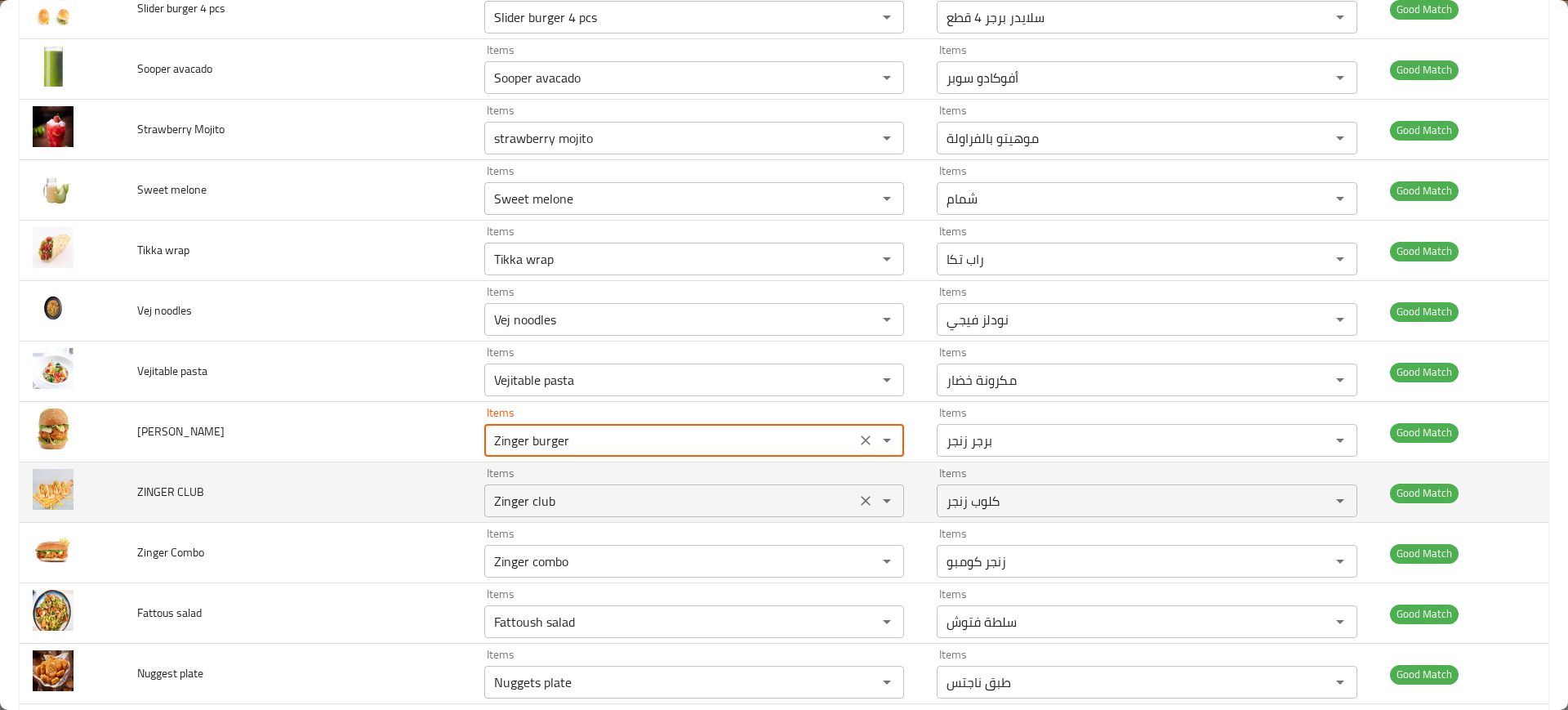
click at [602, 476] on div "Items Zinger club Items" at bounding box center [694, 492] width 420 height 50
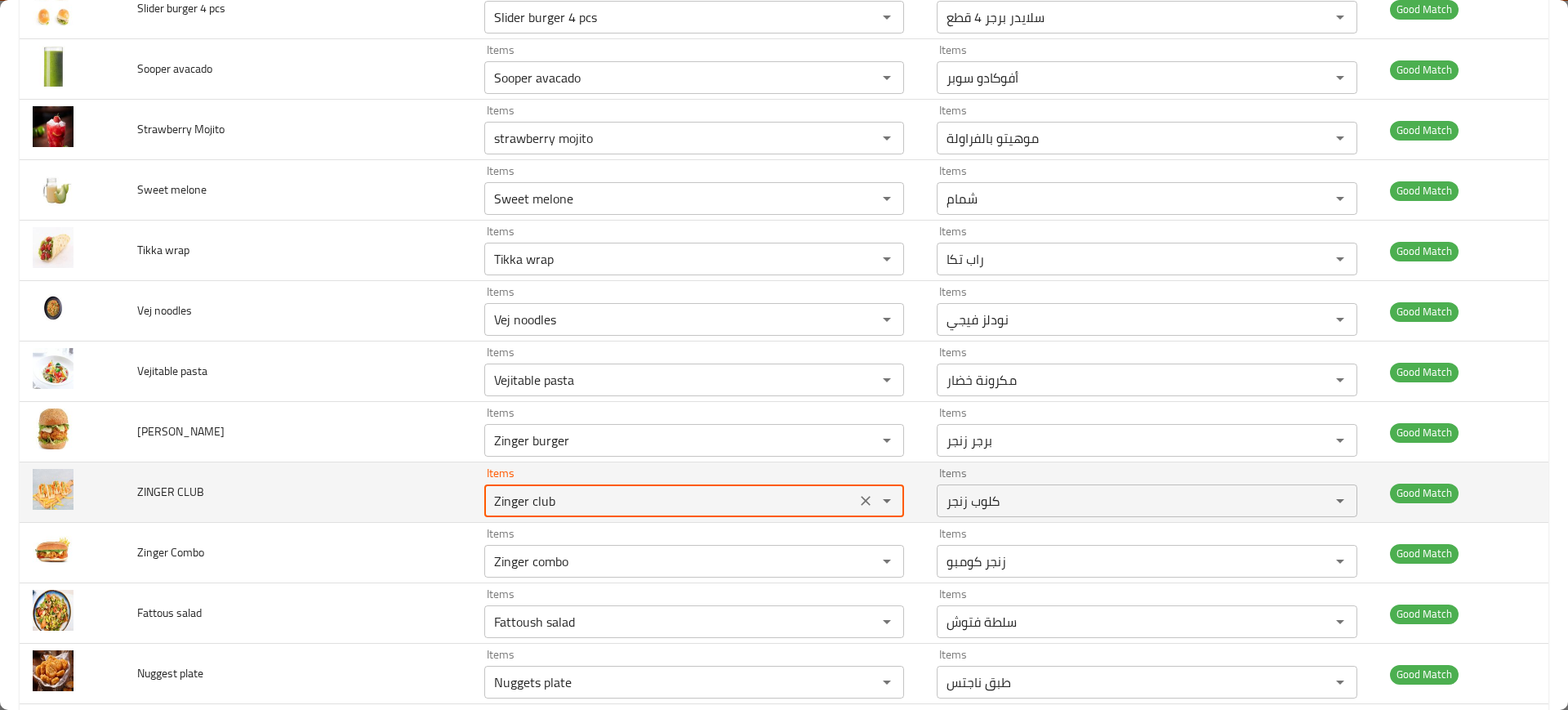
scroll to position [2818, 0]
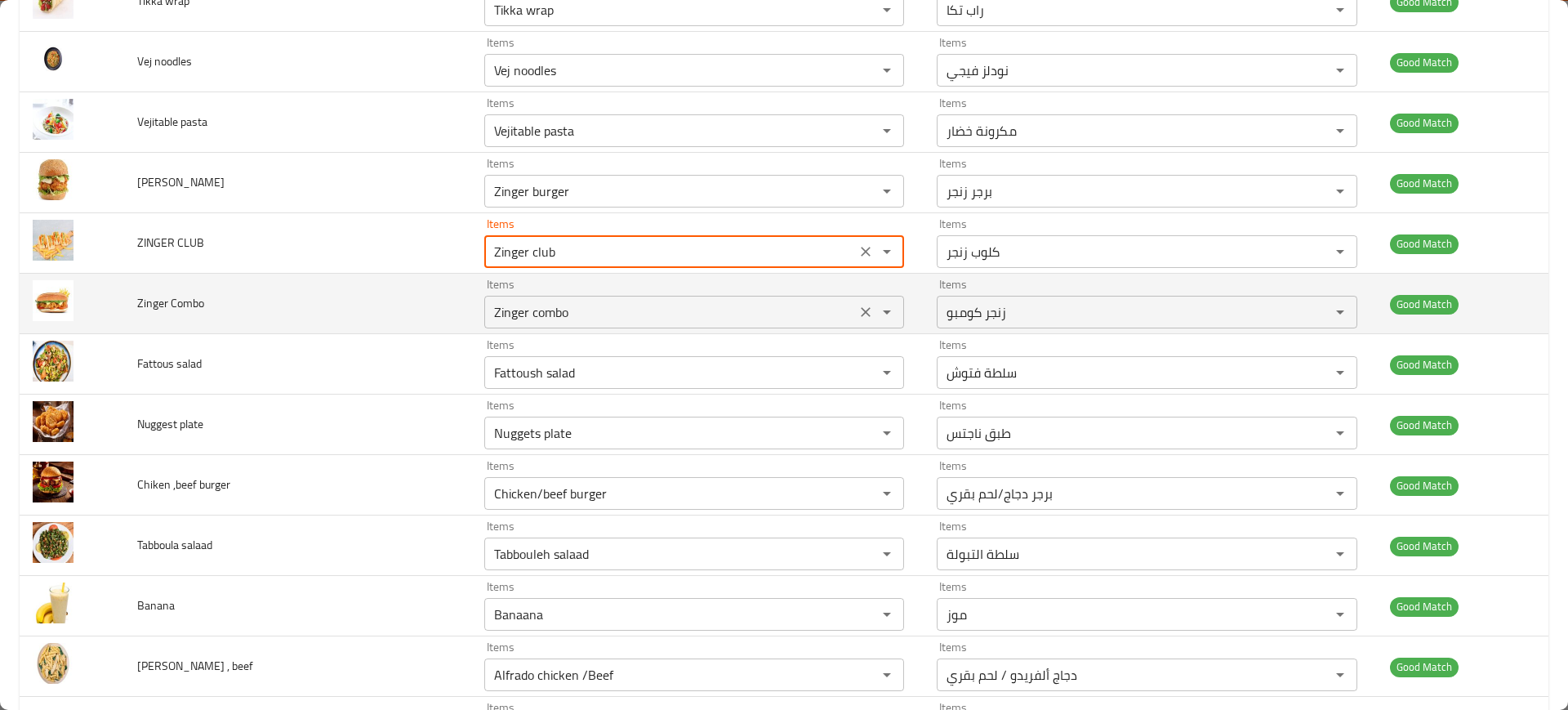
click at [513, 322] on Combo "Zinger combo" at bounding box center [670, 312] width 362 height 23
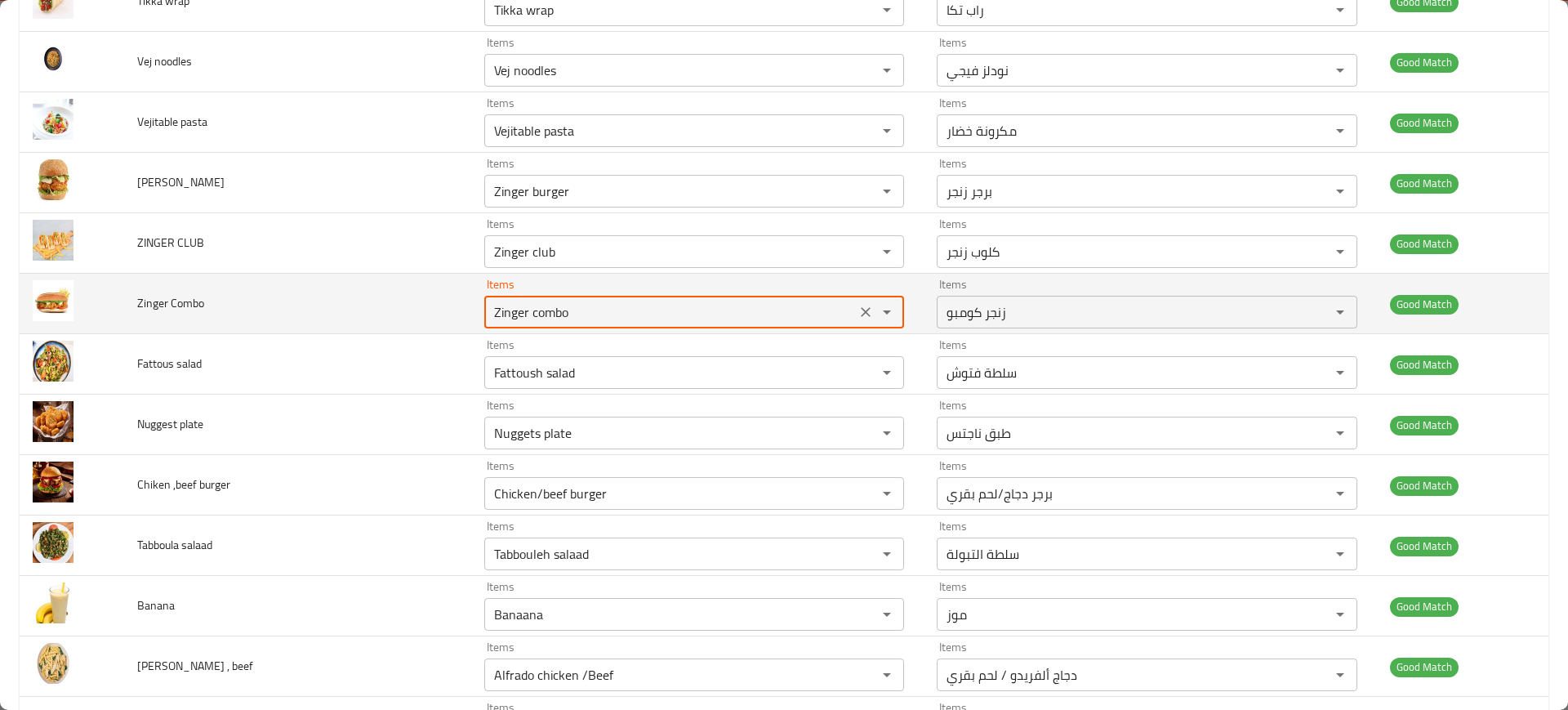
click at [513, 322] on Combo "Zinger combo" at bounding box center [670, 312] width 362 height 23
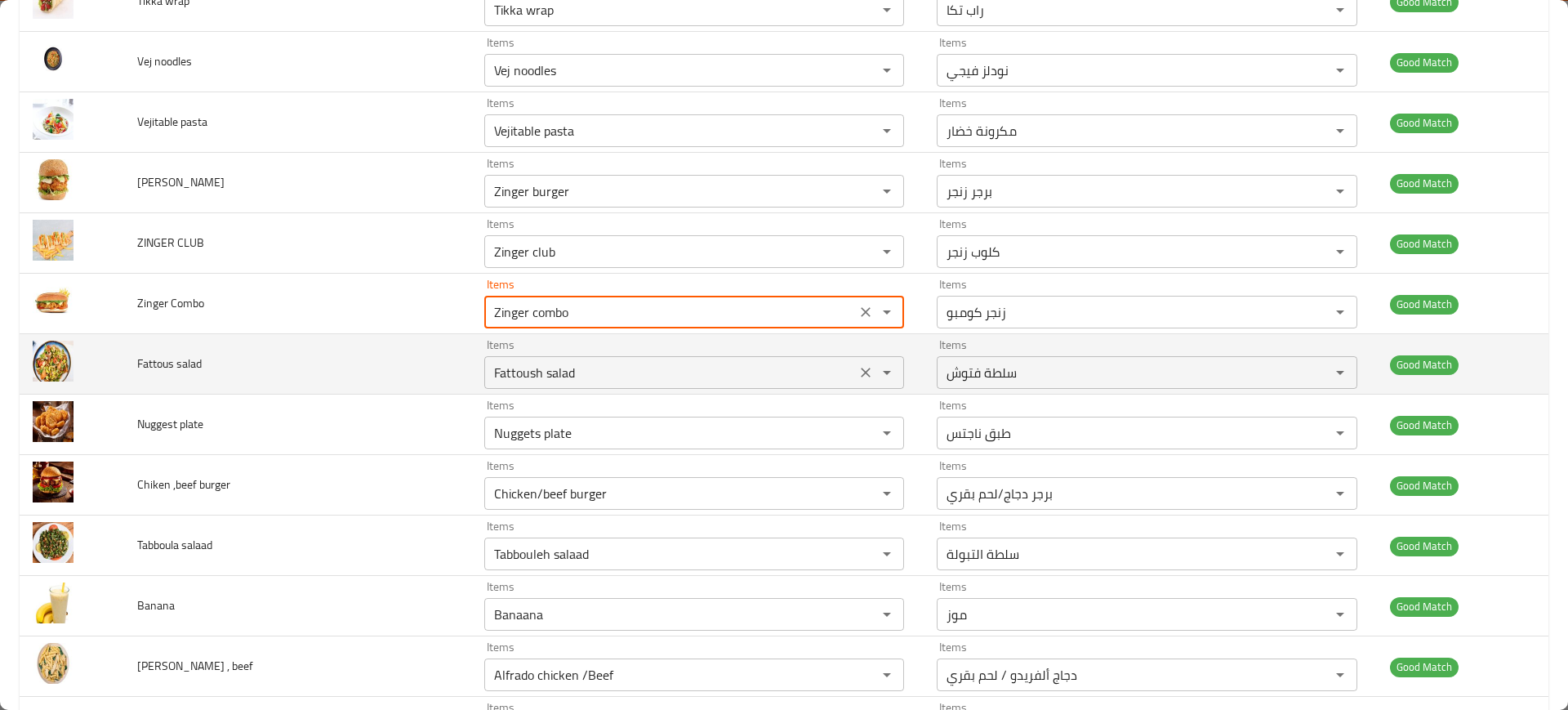
click at [631, 352] on div "Items Fattoush salad Items" at bounding box center [694, 363] width 420 height 50
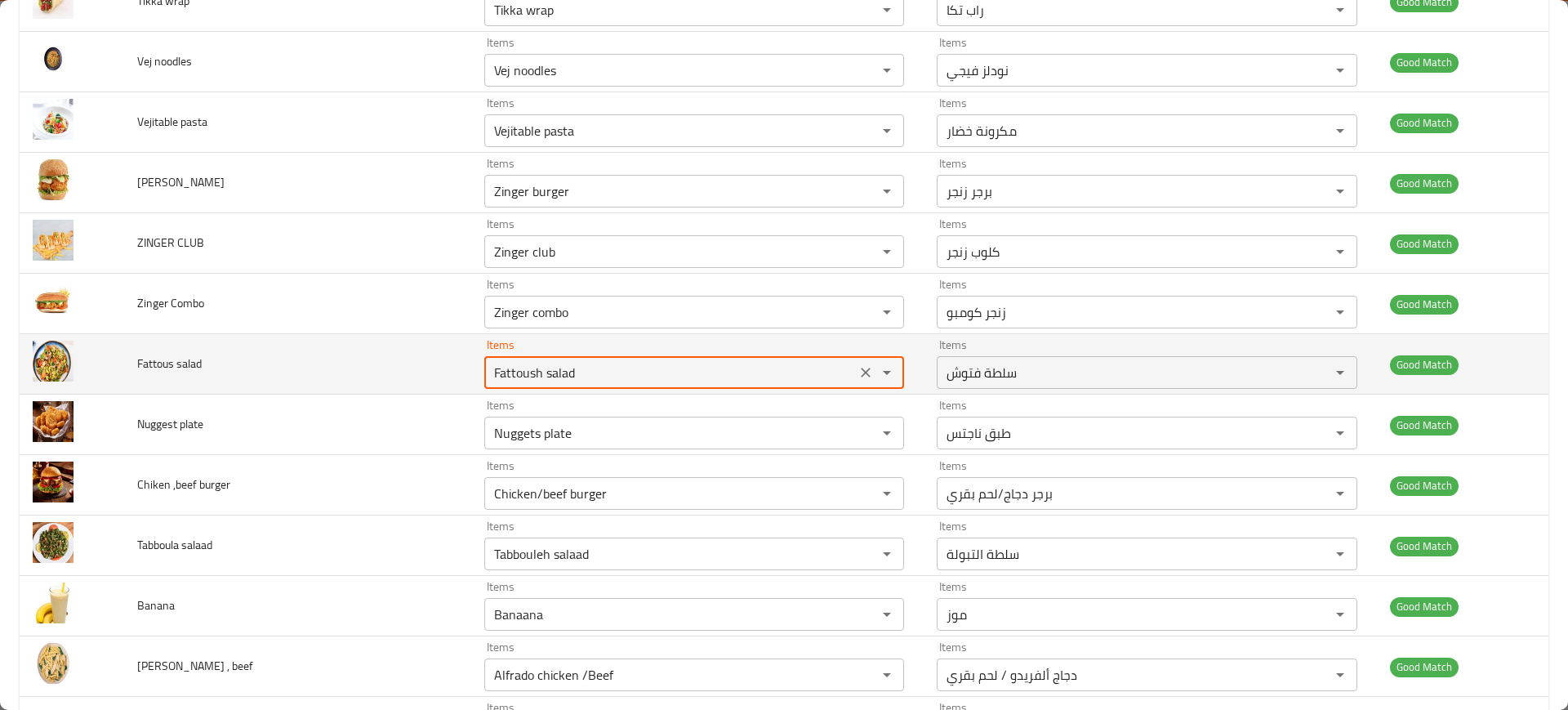
click at [631, 352] on div "Items Fattoush salad Items" at bounding box center [694, 363] width 420 height 50
click at [629, 377] on salad "Fattoush salad" at bounding box center [670, 372] width 362 height 23
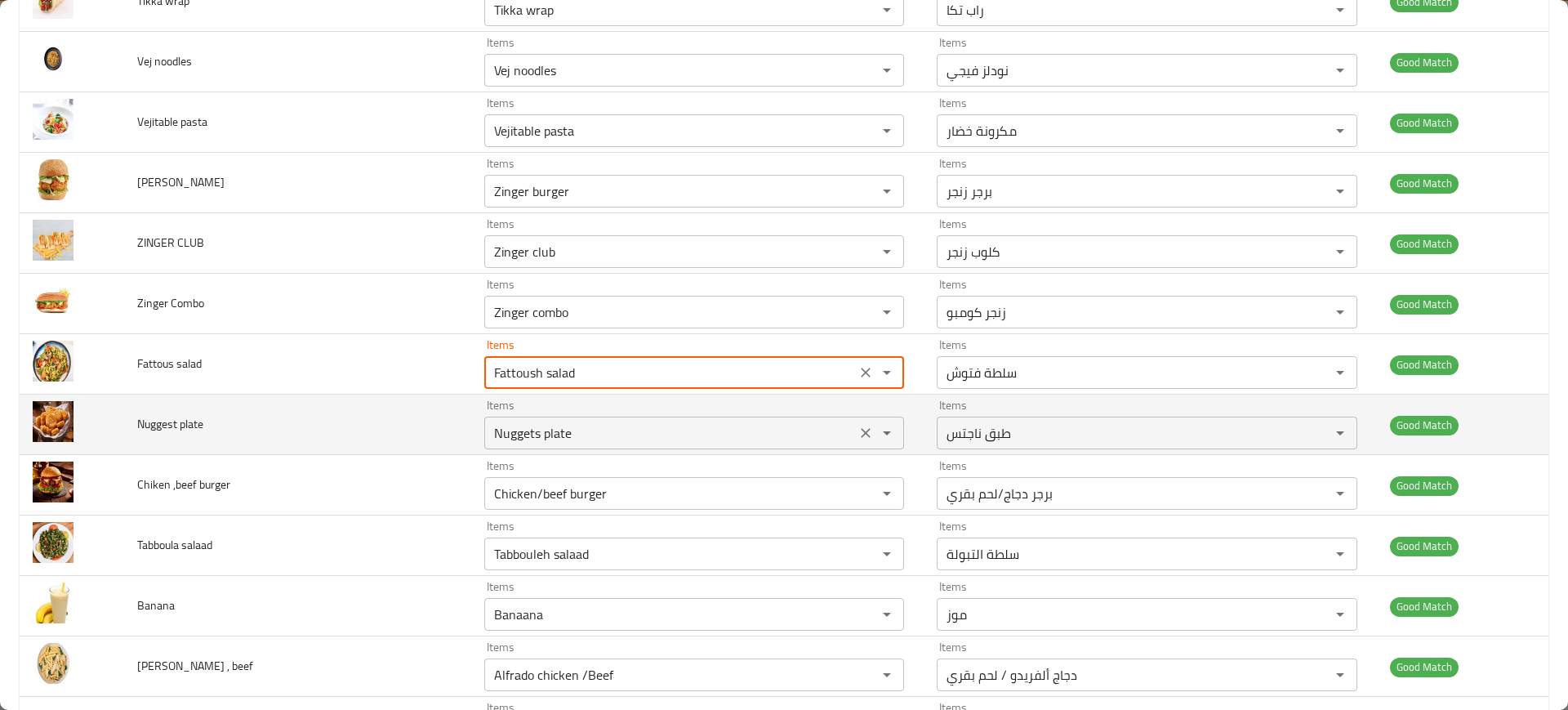
click at [564, 426] on plate "Nuggets plate" at bounding box center [670, 433] width 362 height 23
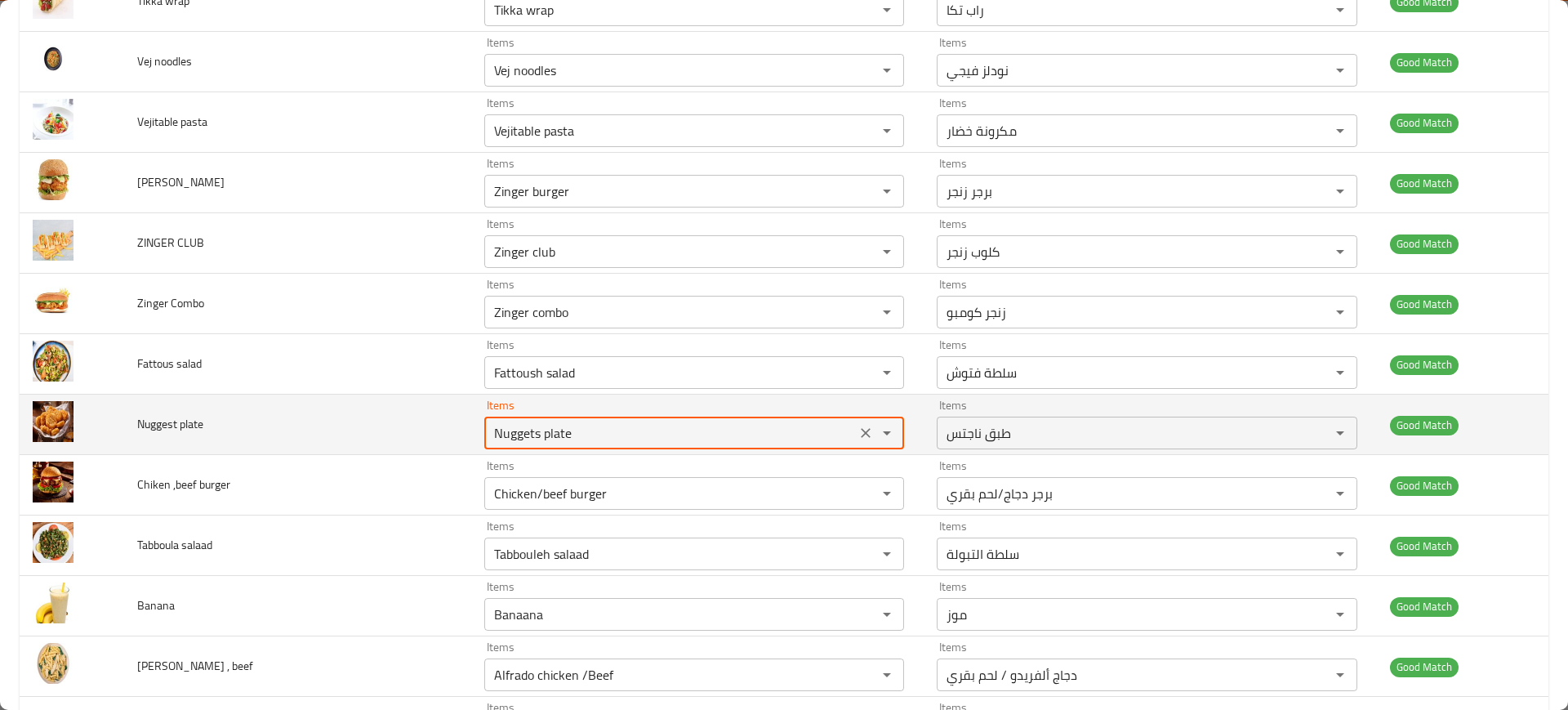
click at [564, 426] on plate "Nuggets plate" at bounding box center [670, 433] width 362 height 23
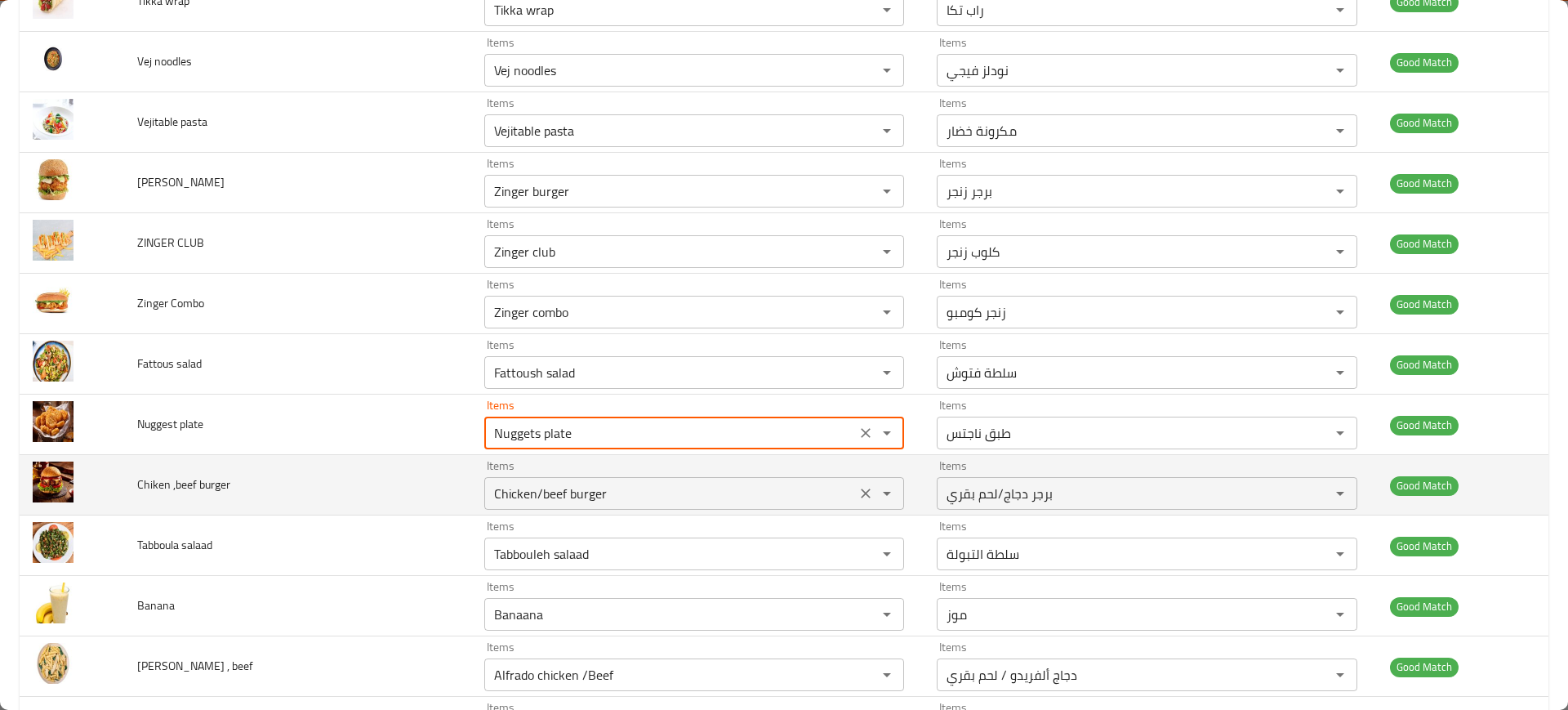
click at [607, 487] on burger "Chicken/beef burger" at bounding box center [670, 493] width 362 height 23
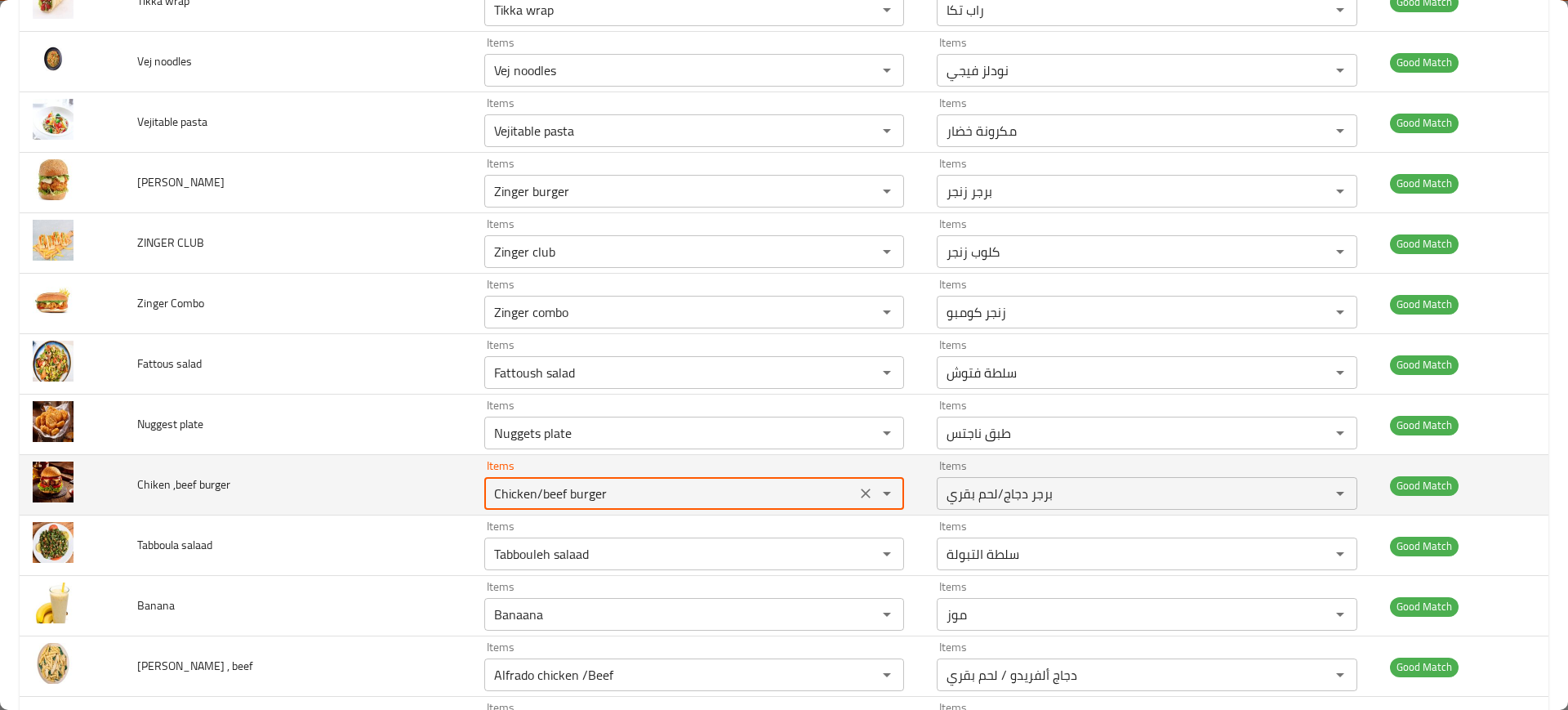
click at [607, 487] on burger "Chicken/beef burger" at bounding box center [670, 493] width 362 height 23
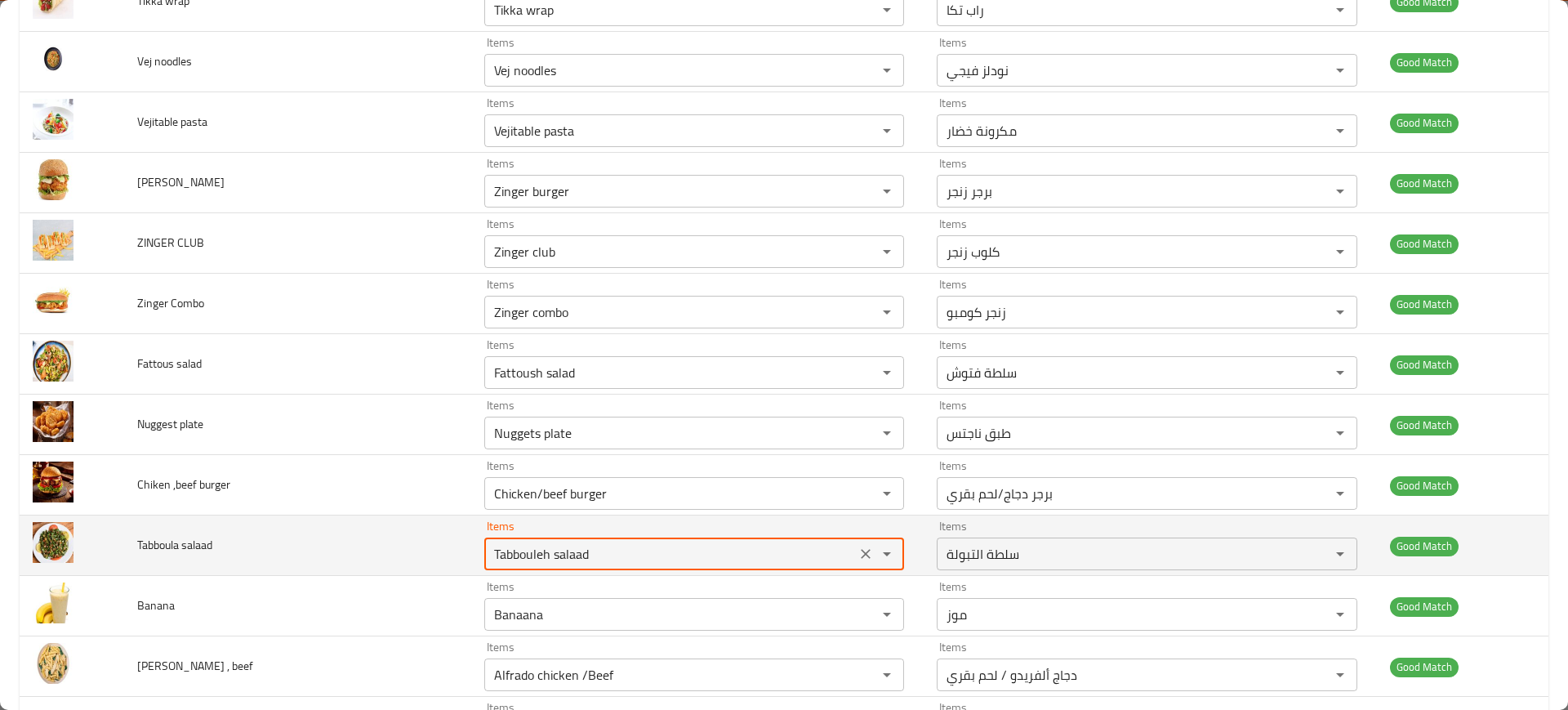
click at [649, 560] on salaad "Tabbouleh salaad" at bounding box center [670, 554] width 362 height 23
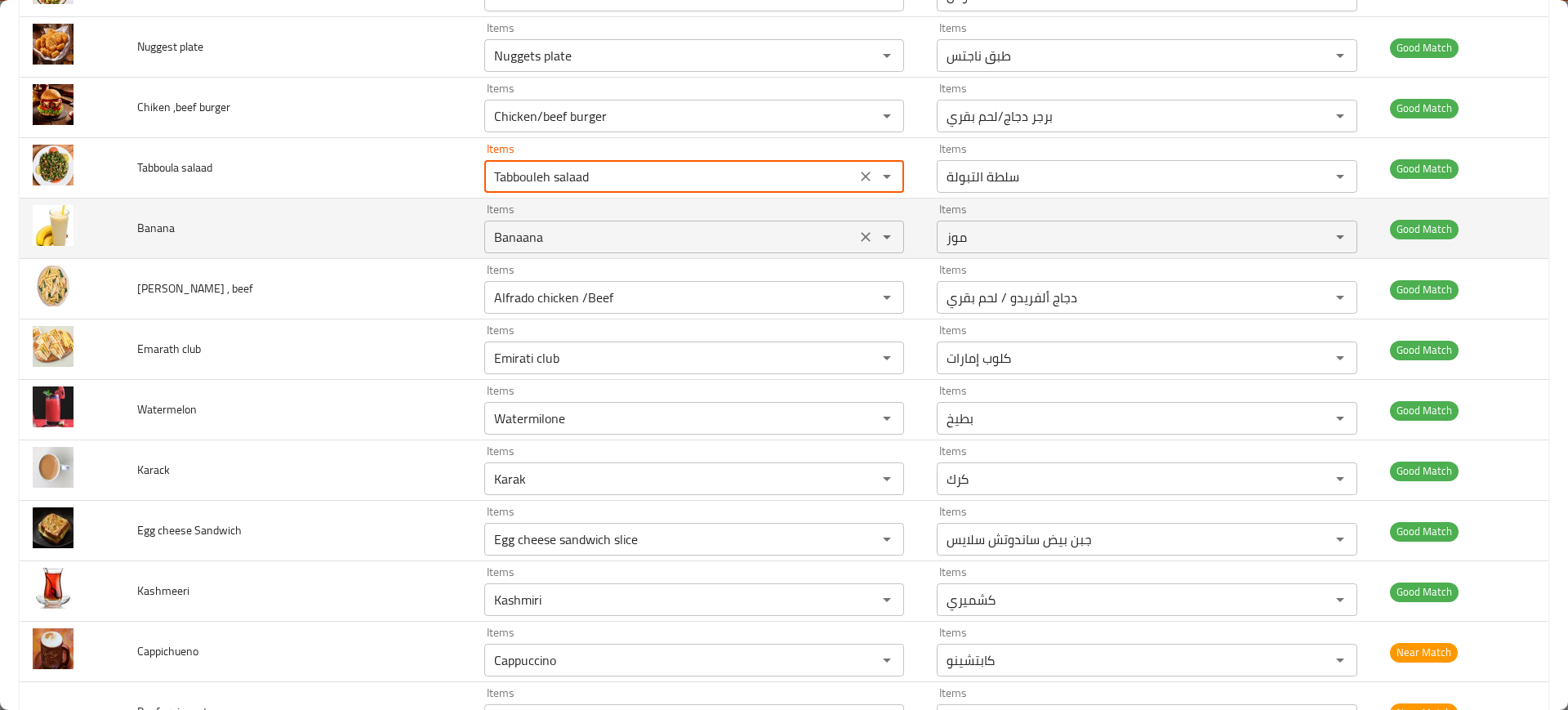
scroll to position [3319, 0]
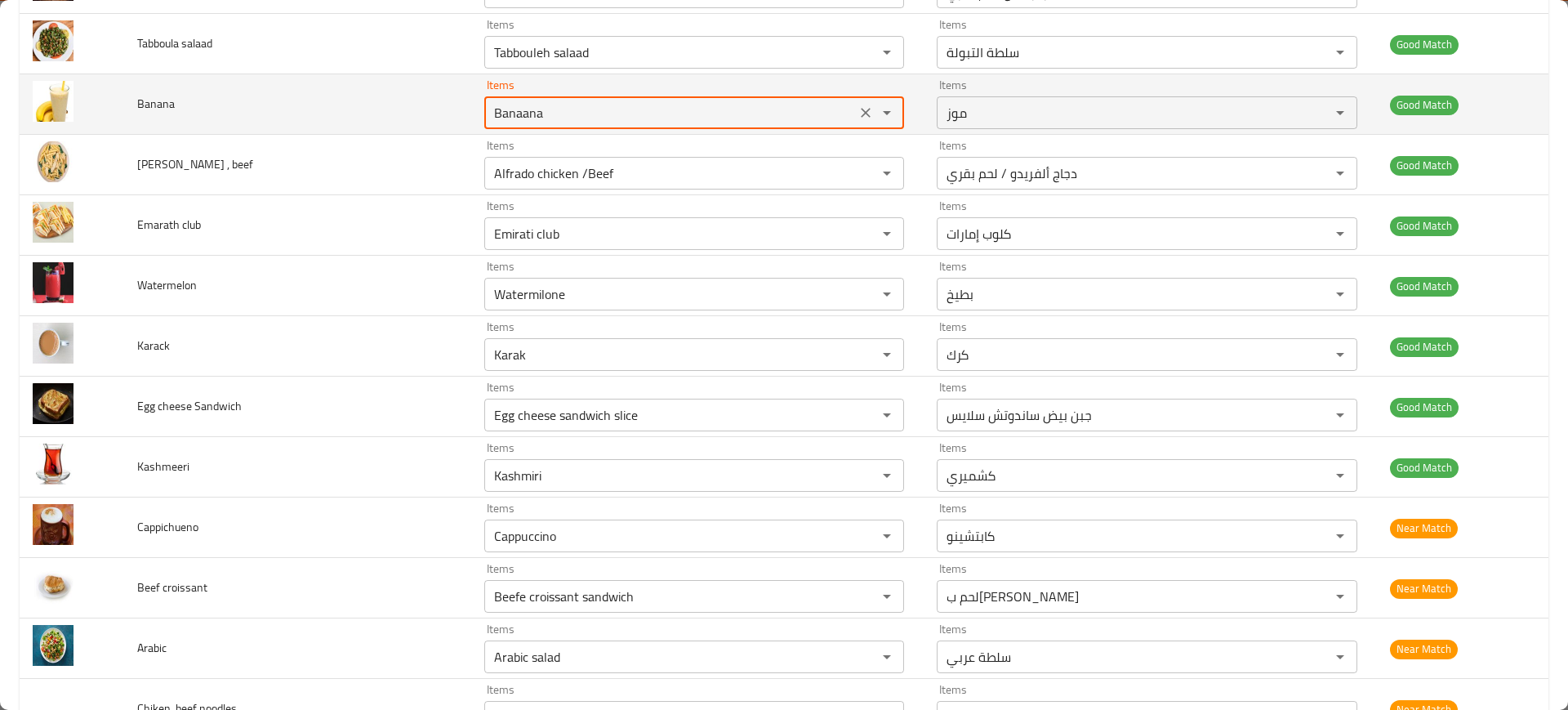
click at [604, 116] on input "Banaana" at bounding box center [670, 112] width 362 height 23
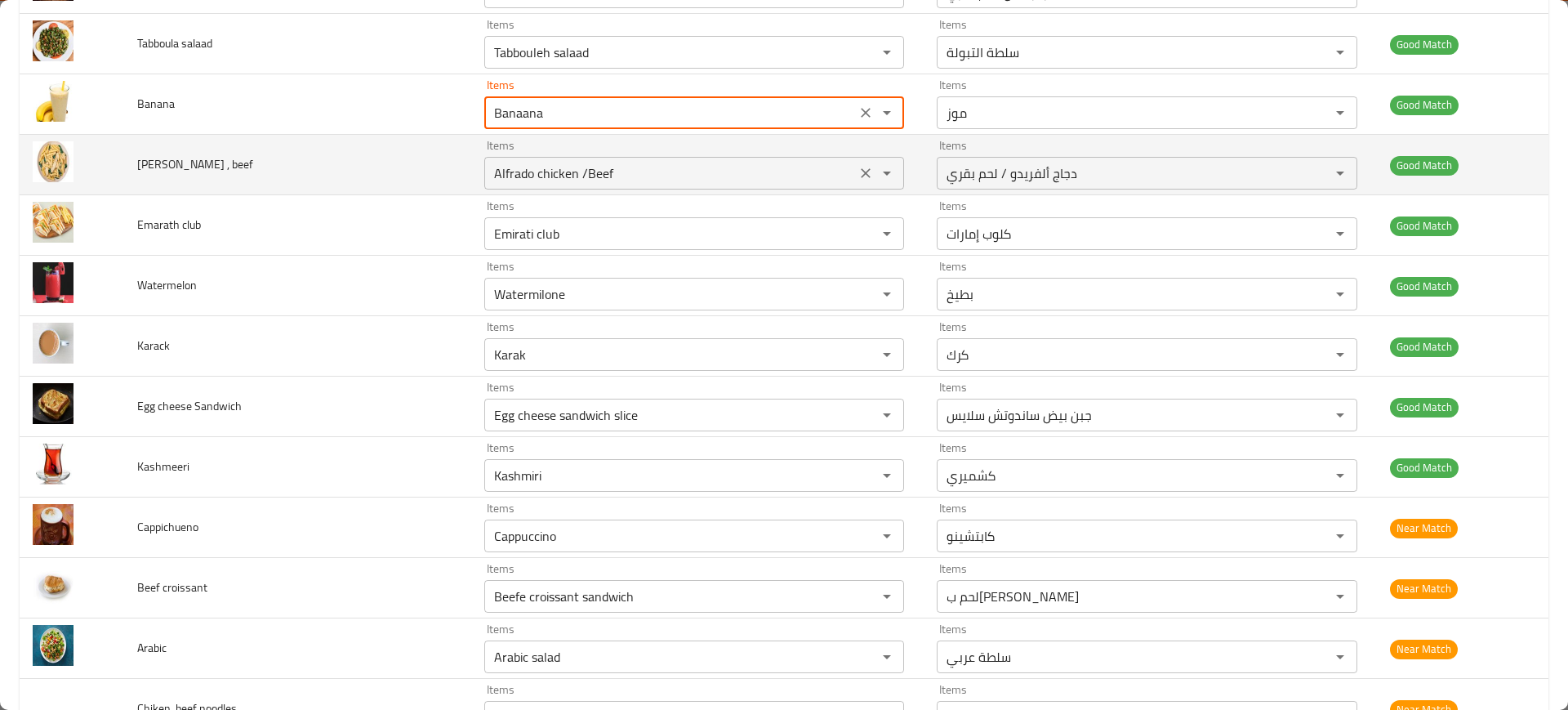
click at [549, 180] on beef "Alfrado chicken /Beef" at bounding box center [670, 172] width 362 height 23
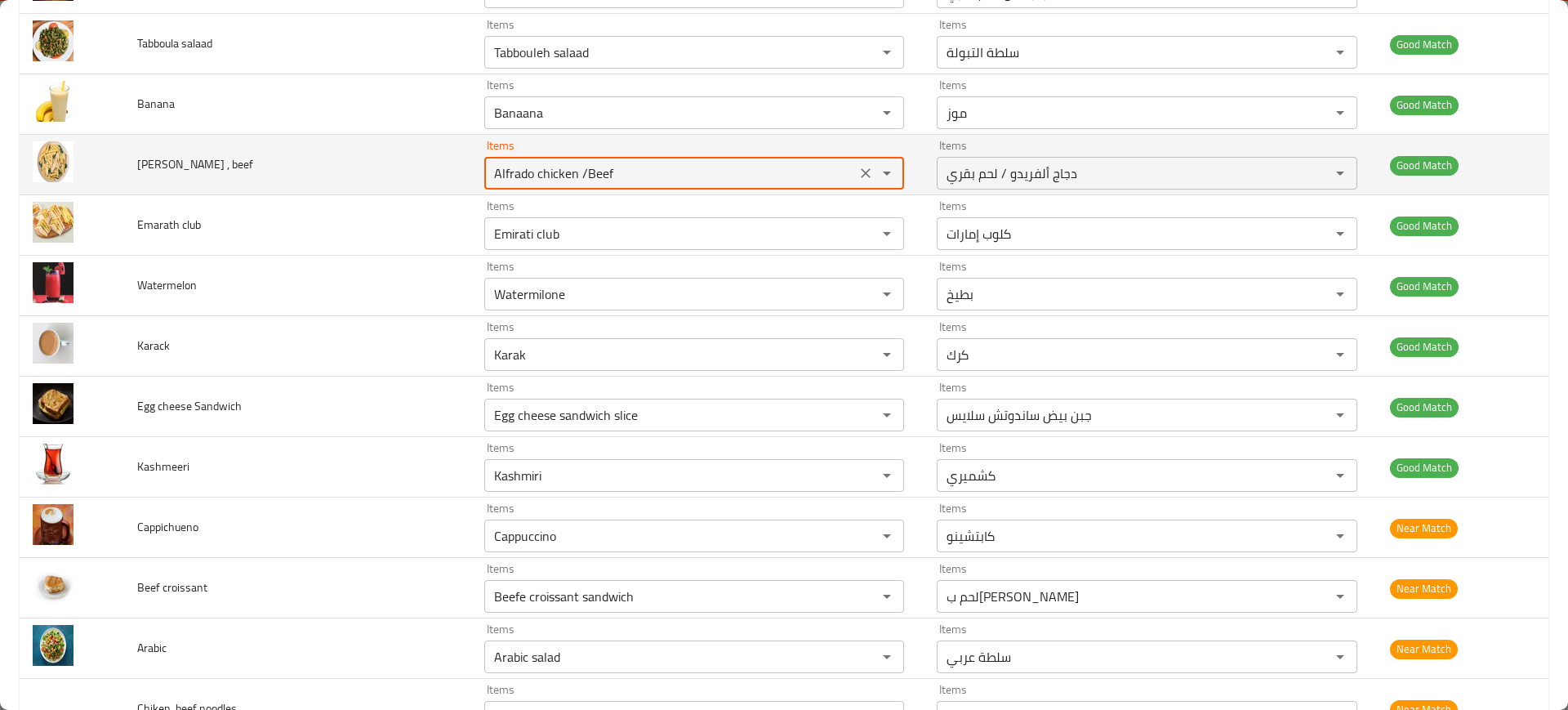
click at [549, 180] on beef "Alfrado chicken /Beef" at bounding box center [670, 172] width 362 height 23
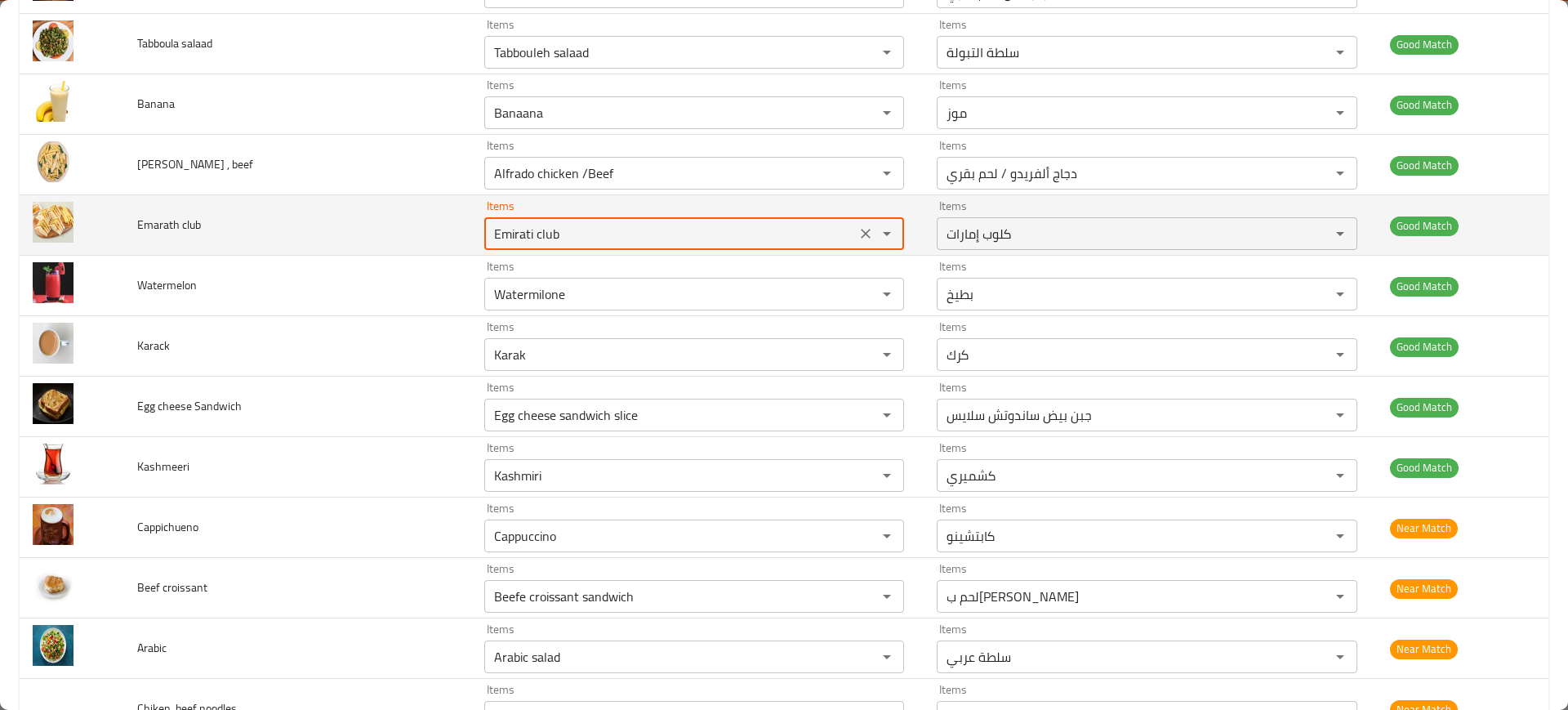
click at [553, 231] on club "Emirati club" at bounding box center [670, 233] width 362 height 23
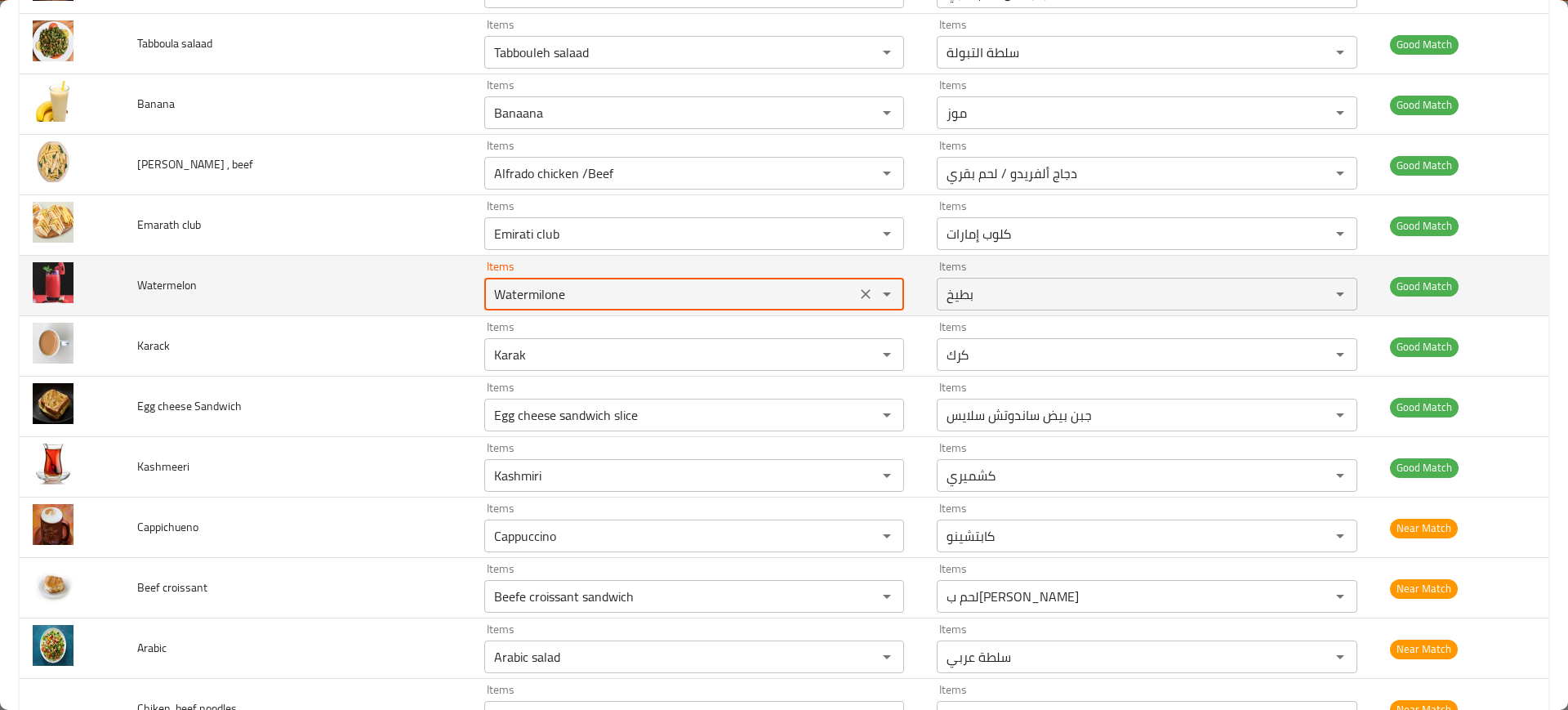
click at [580, 287] on input "Watermilone" at bounding box center [670, 293] width 362 height 23
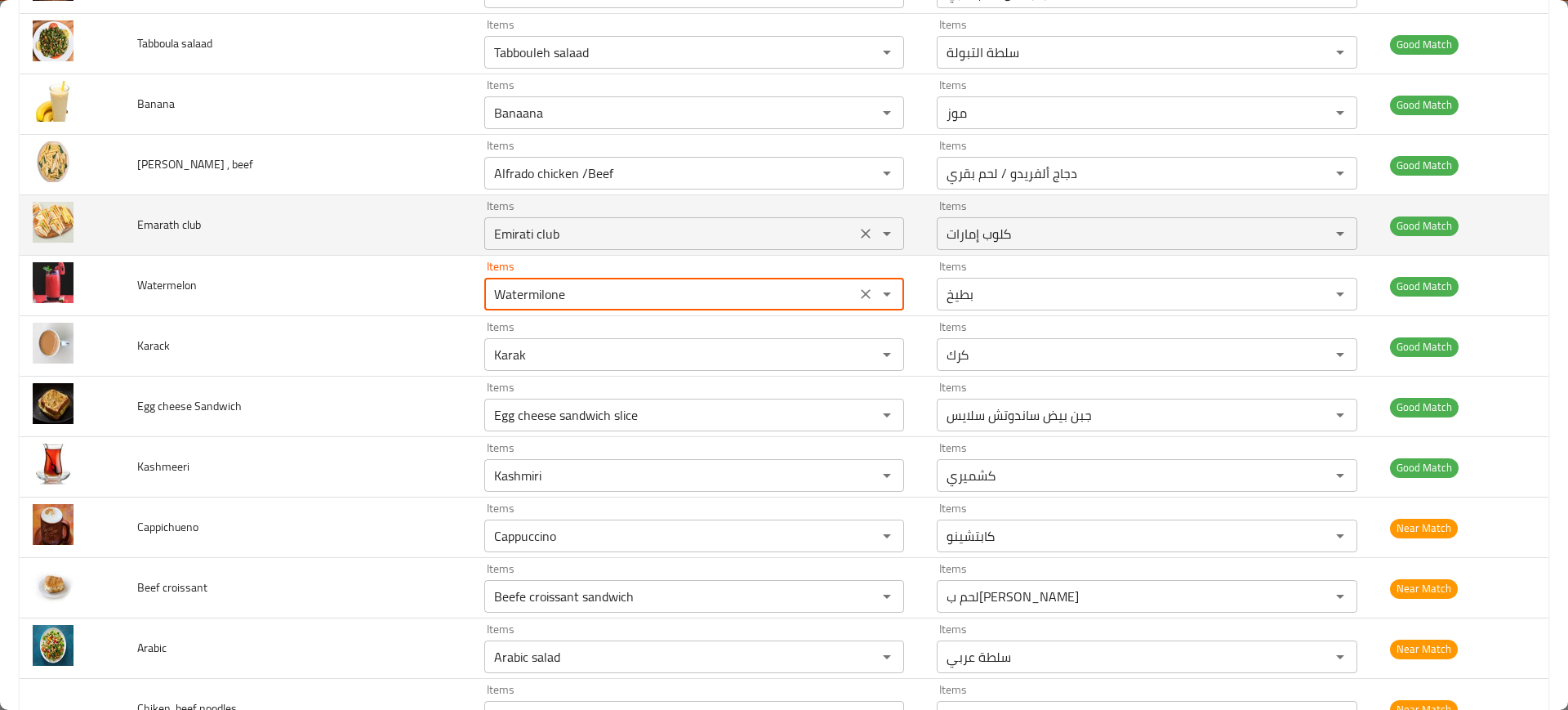
click at [550, 238] on club "Emirati club" at bounding box center [670, 233] width 362 height 23
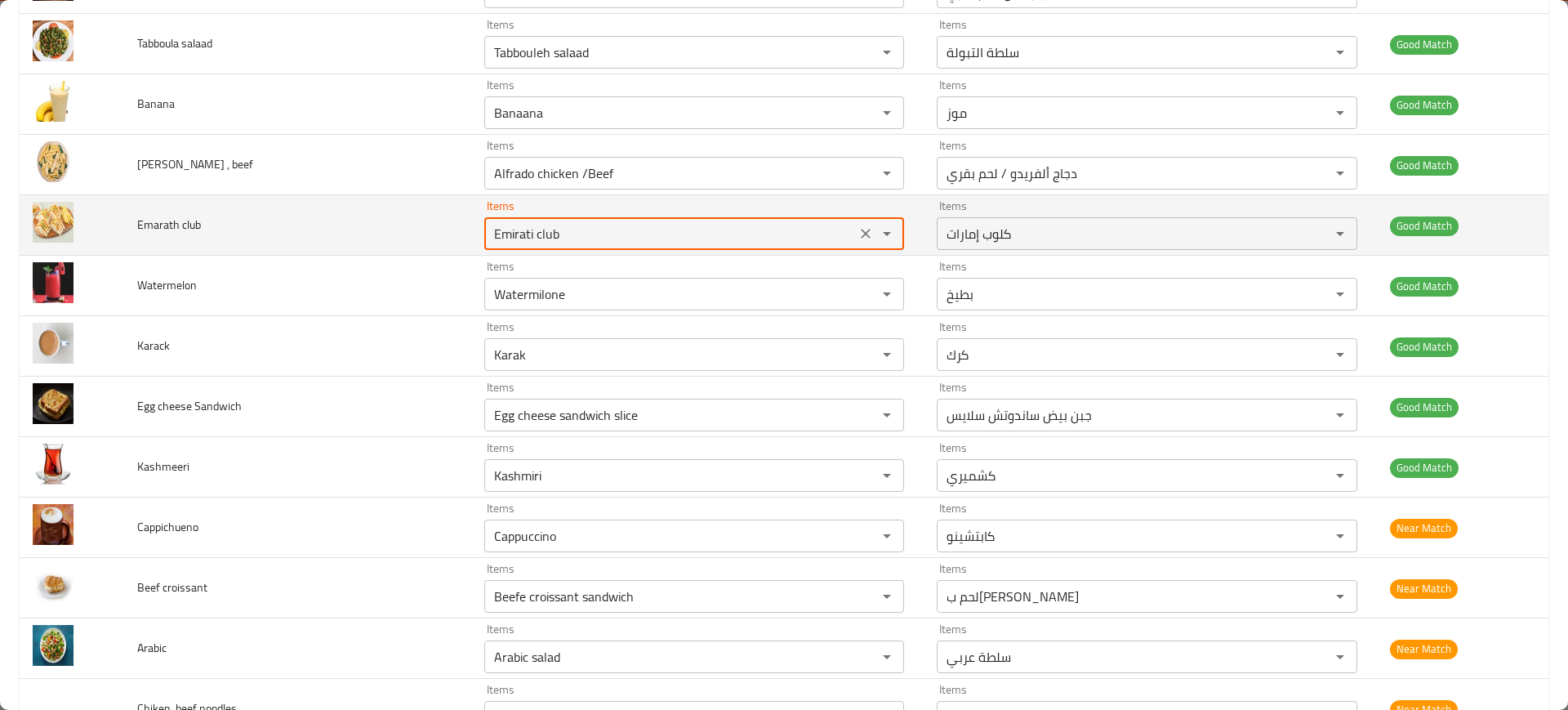
click at [550, 238] on club "Emirati club" at bounding box center [670, 233] width 362 height 23
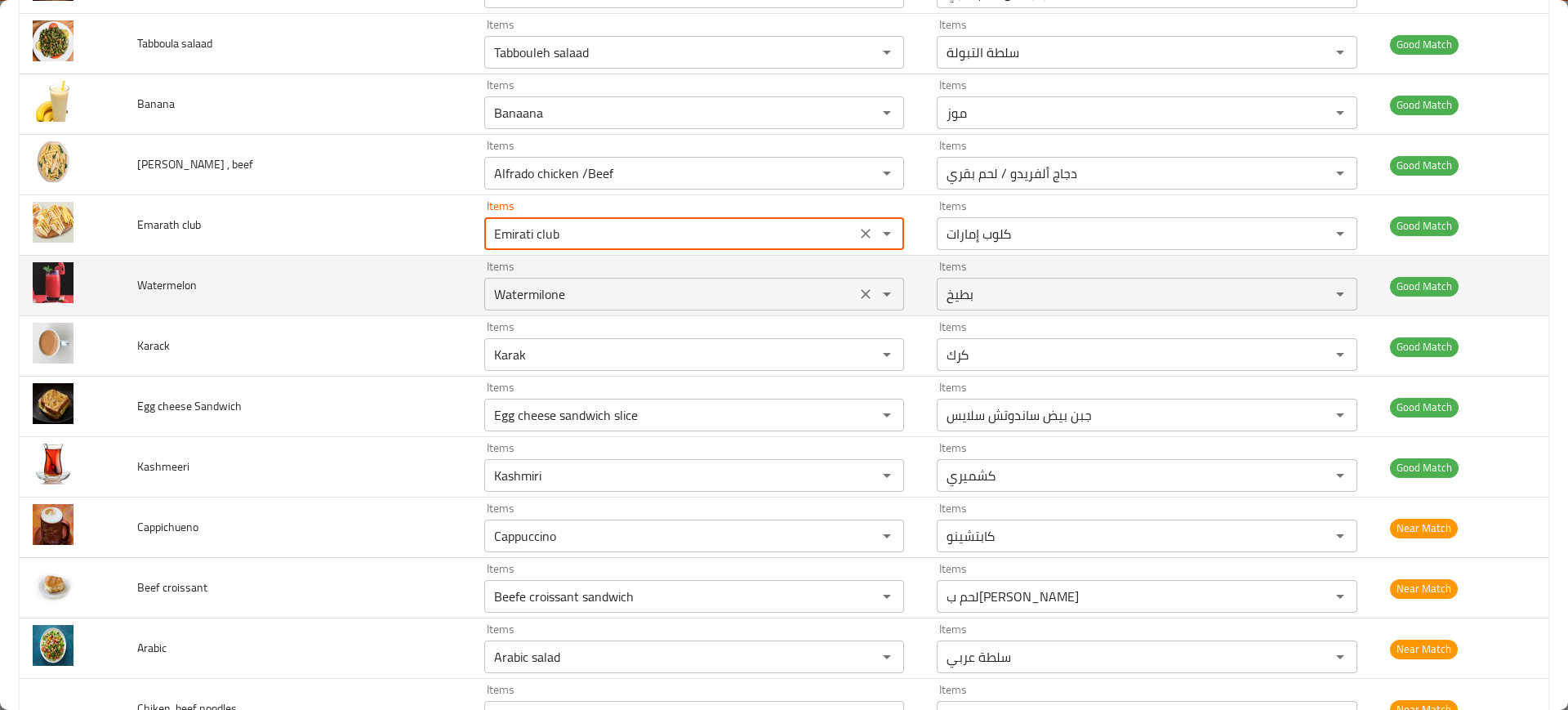
click at [516, 295] on input "Watermilone" at bounding box center [670, 293] width 362 height 23
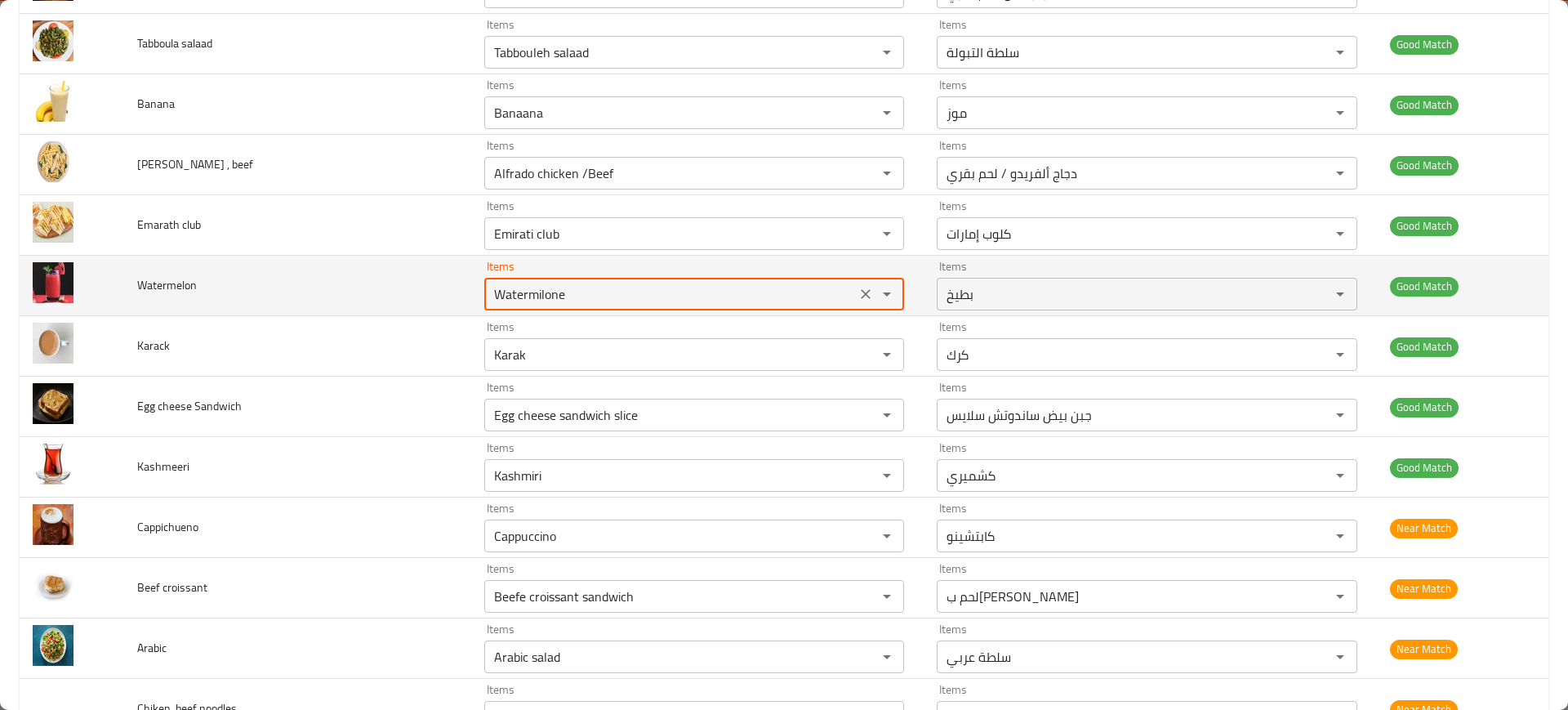
click at [516, 295] on input "Watermilone" at bounding box center [670, 293] width 362 height 23
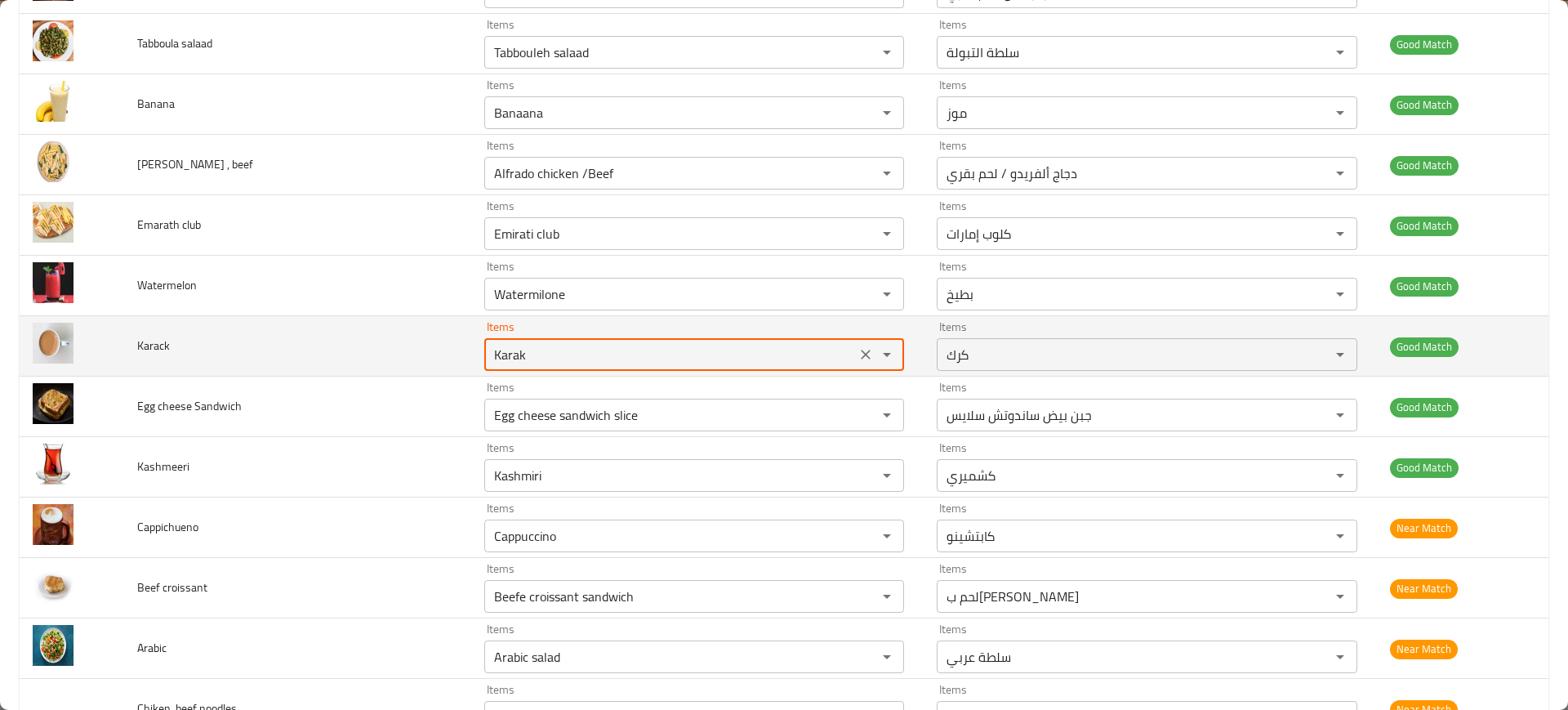
click at [530, 358] on input "Karak" at bounding box center [670, 354] width 362 height 23
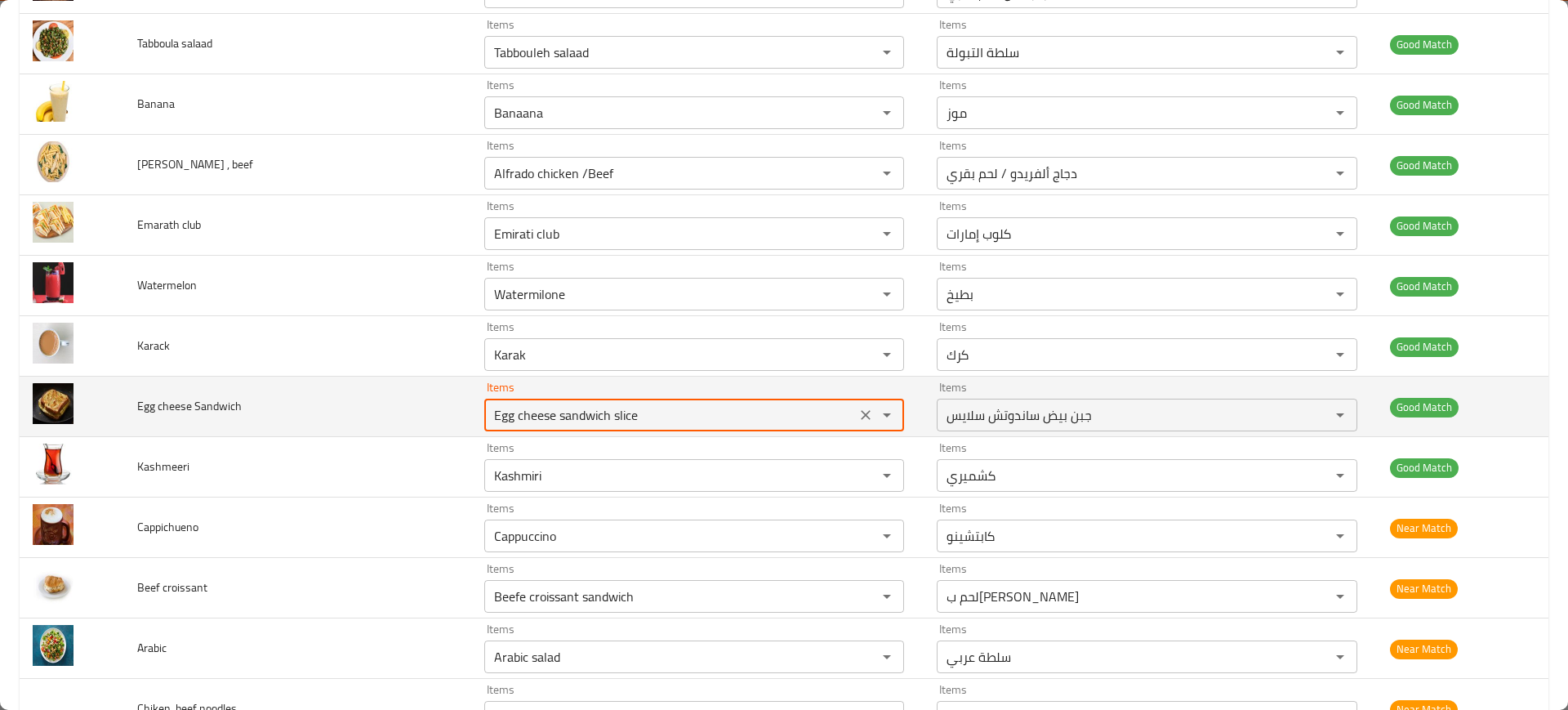
click at [569, 415] on Sandwich "Egg cheese sandwich slice" at bounding box center [670, 415] width 362 height 23
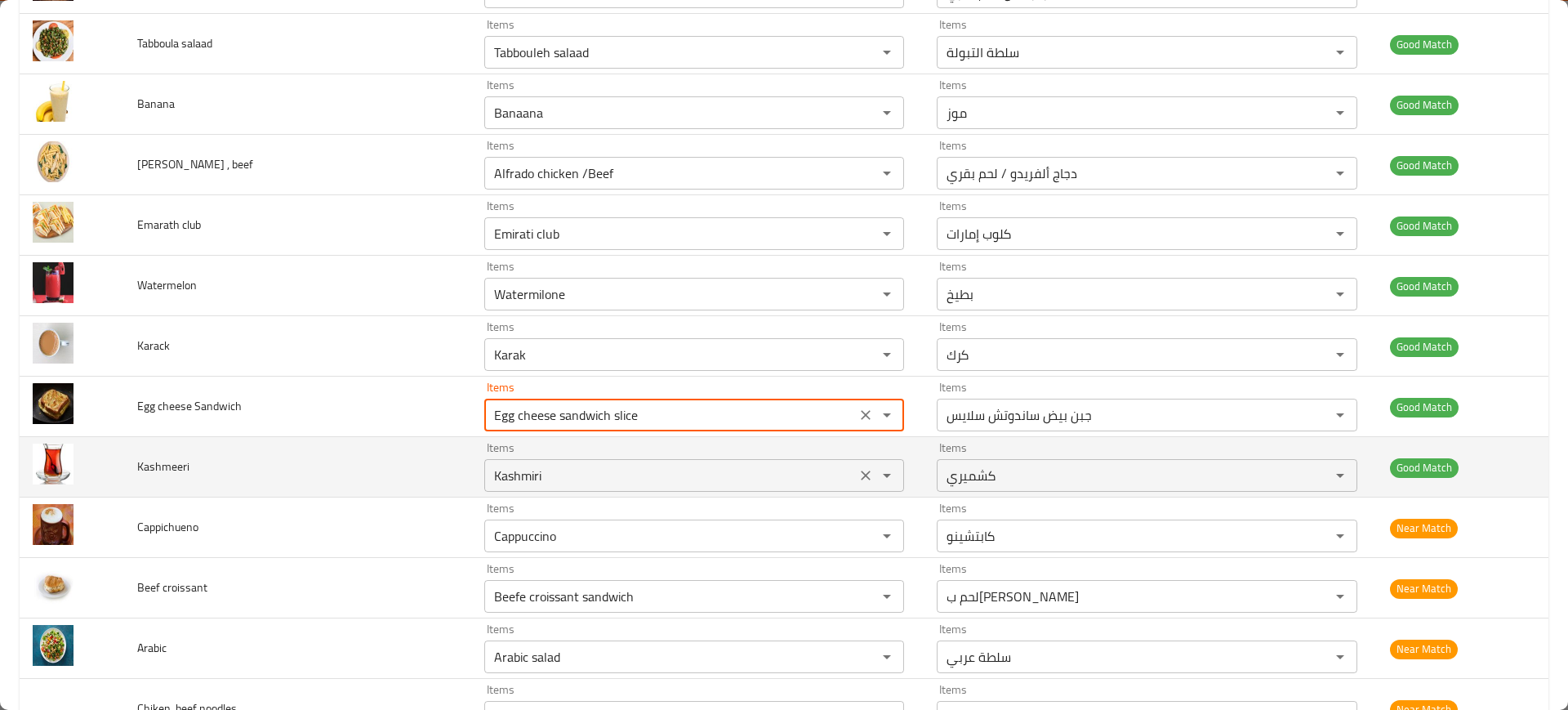
click at [594, 489] on div "Kashmiri Items" at bounding box center [694, 475] width 420 height 33
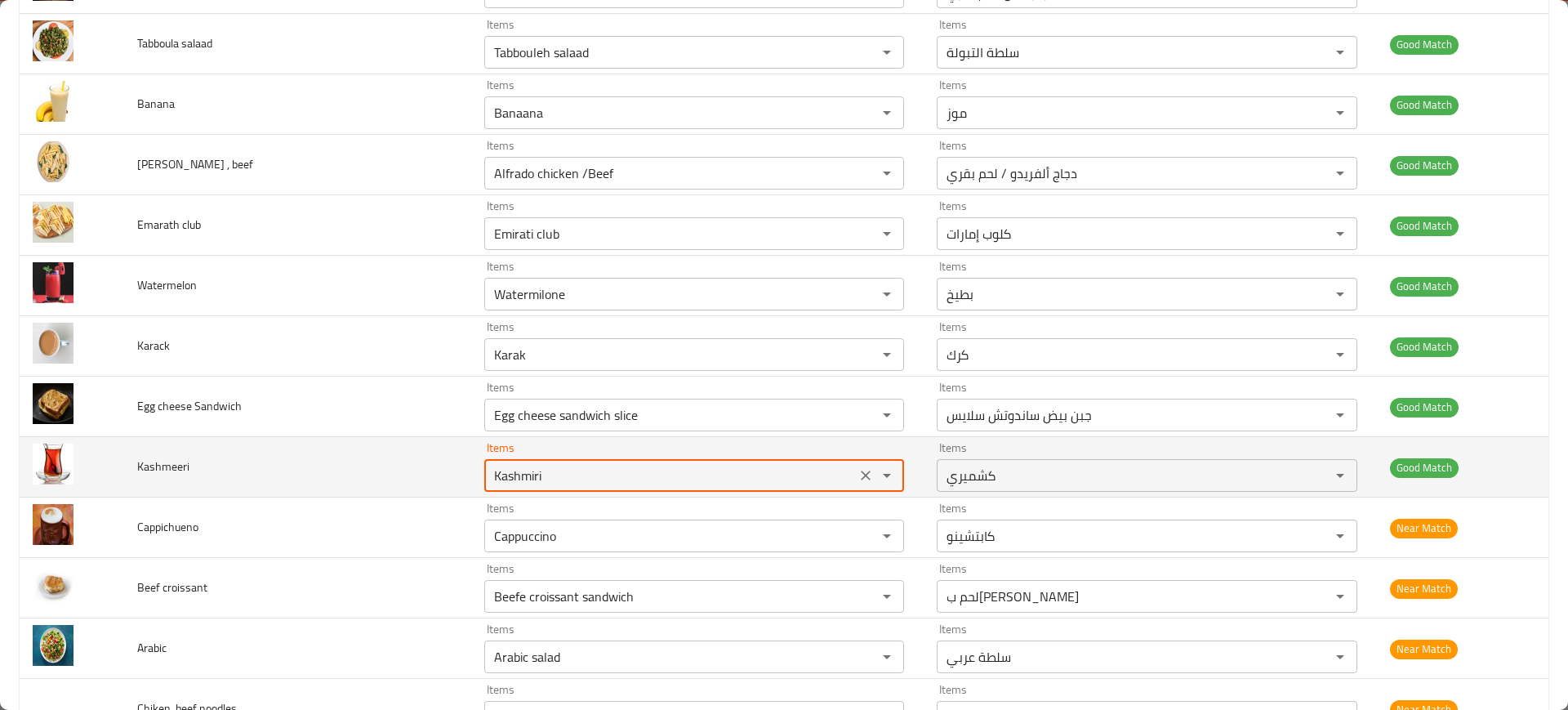
click at [594, 489] on div "Kashmiri Items" at bounding box center [694, 475] width 420 height 33
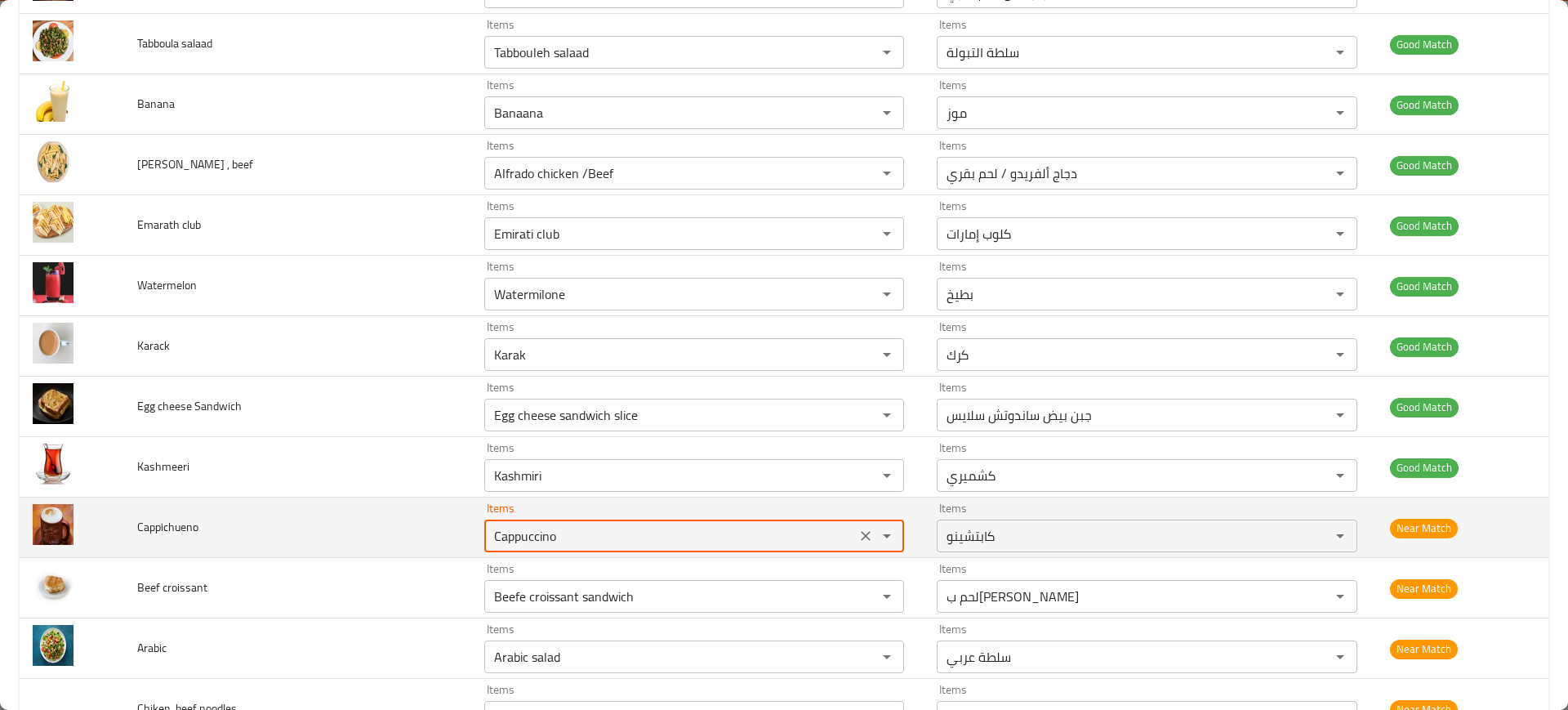
click at [574, 528] on "Cappuccino" at bounding box center [670, 536] width 362 height 23
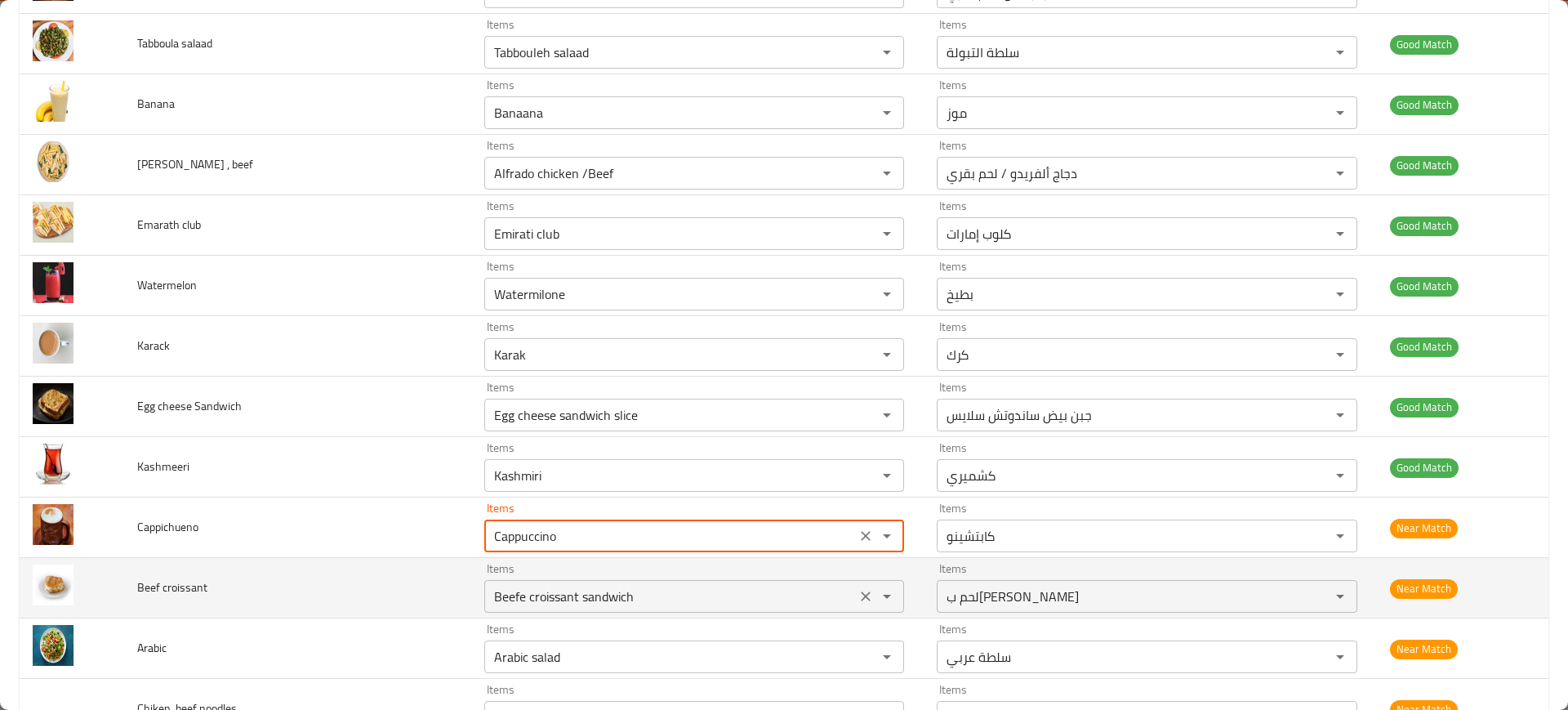
click at [584, 574] on div "Items Beefe croissant sandwich Items" at bounding box center [694, 587] width 420 height 50
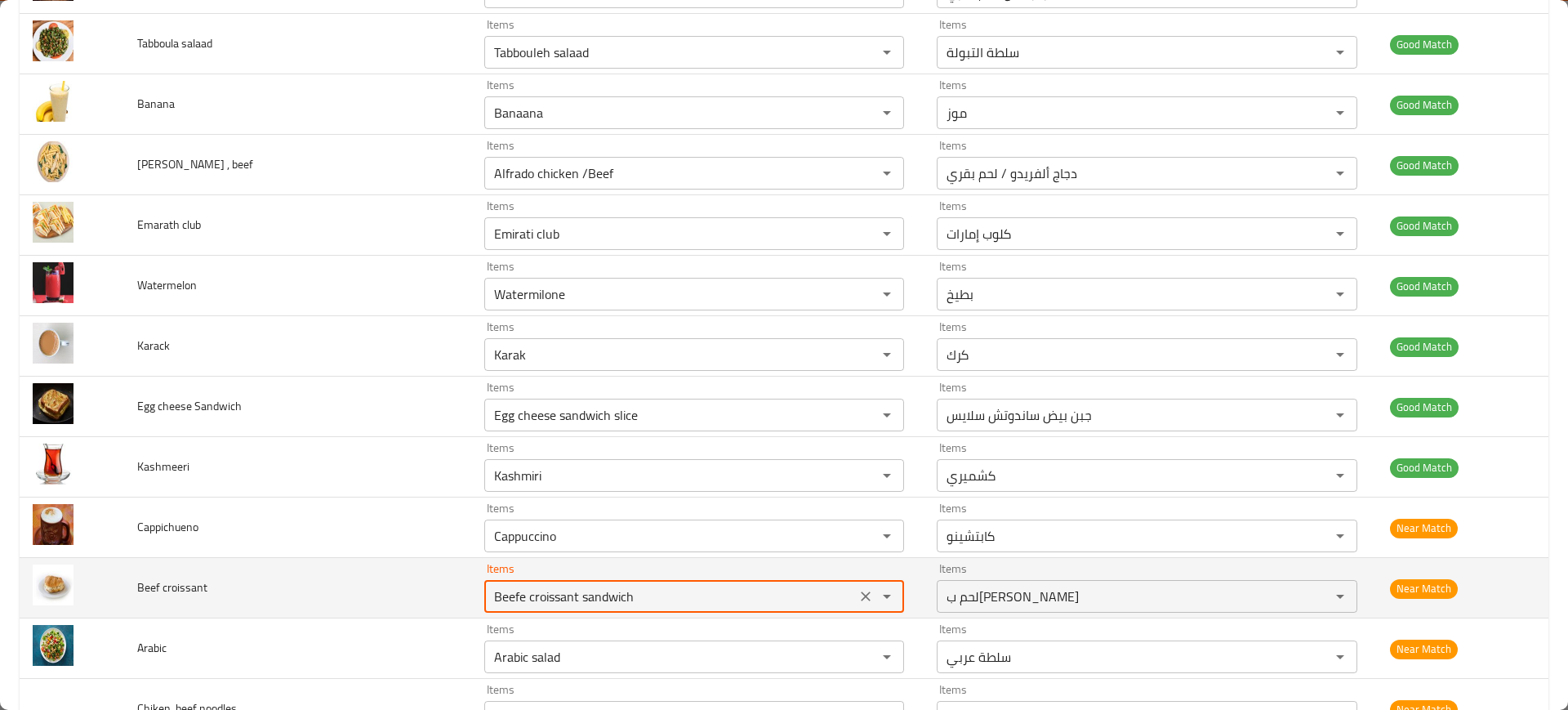
click at [611, 593] on croissant "Beefe croissant sandwich" at bounding box center [670, 596] width 362 height 23
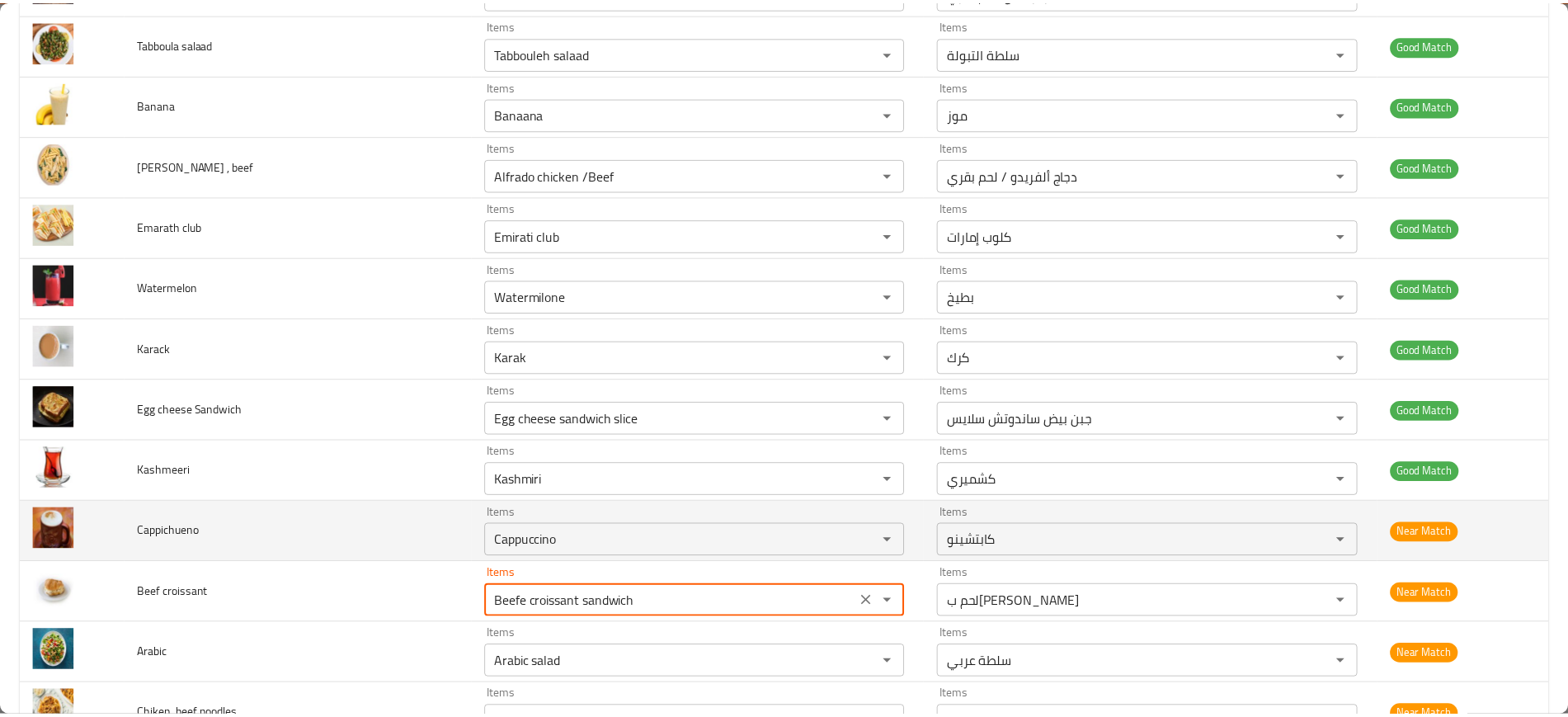
scroll to position [3659, 0]
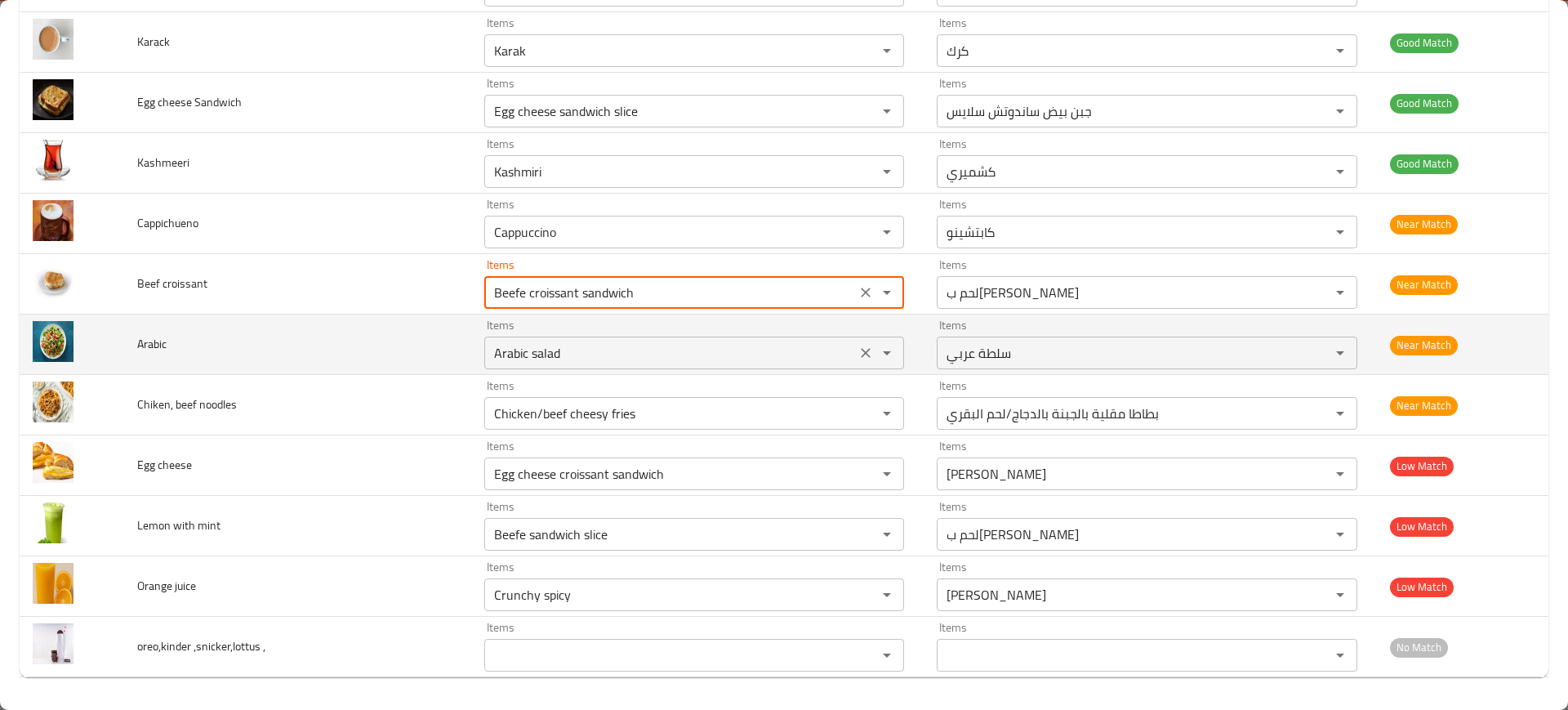
click at [511, 366] on div "Arabic salad Items" at bounding box center [694, 352] width 420 height 33
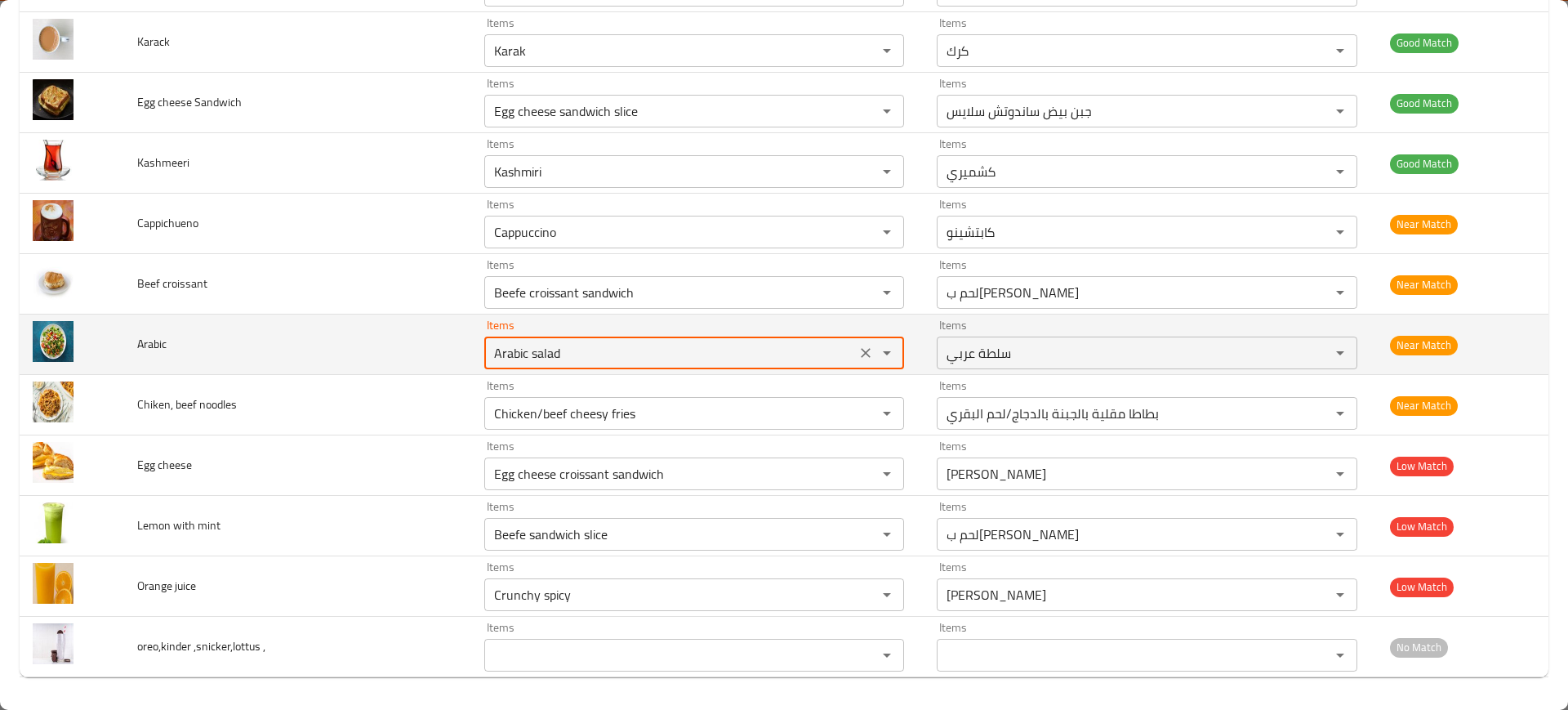
click at [511, 366] on div "Arabic salad Items" at bounding box center [694, 352] width 420 height 33
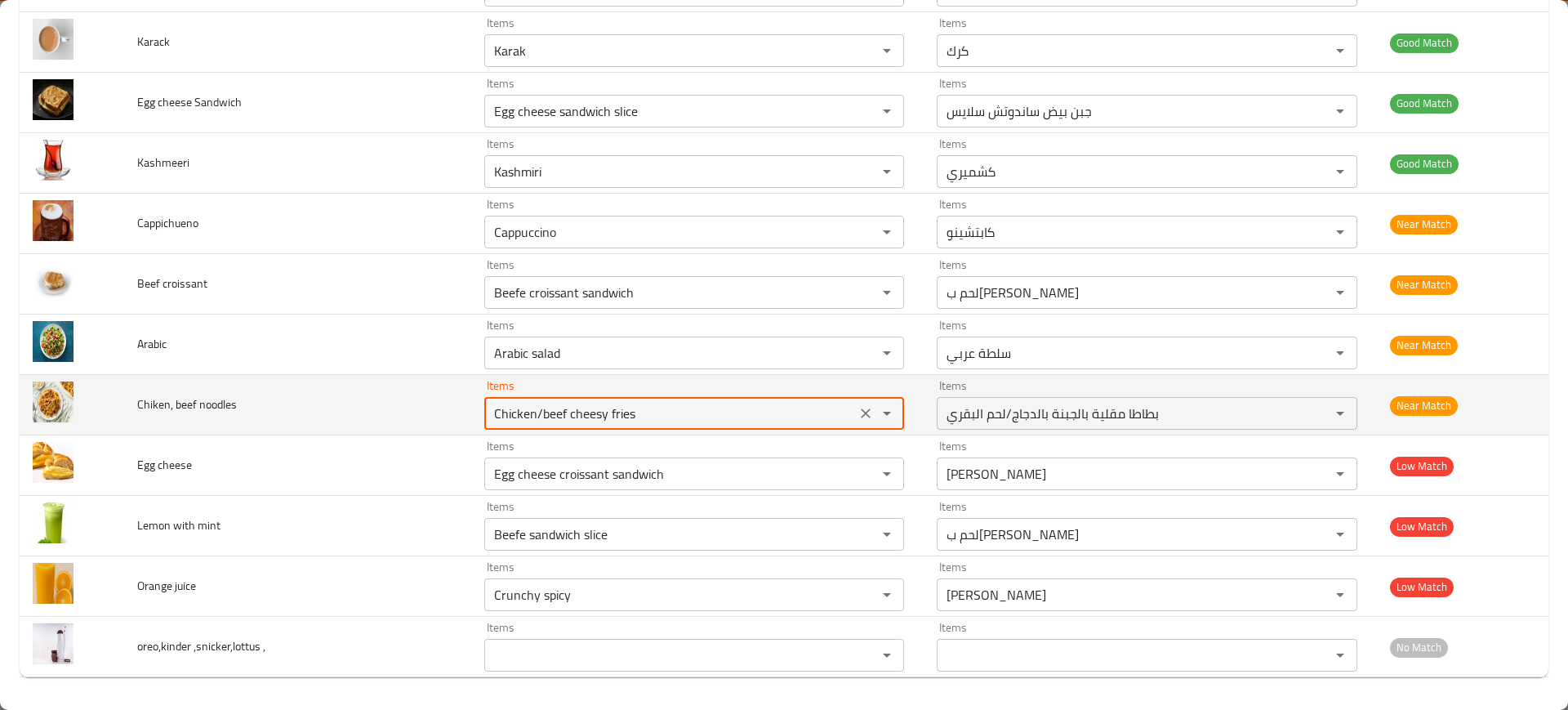
click at [545, 423] on noodles "Chicken/beef cheesy fries" at bounding box center [670, 413] width 362 height 23
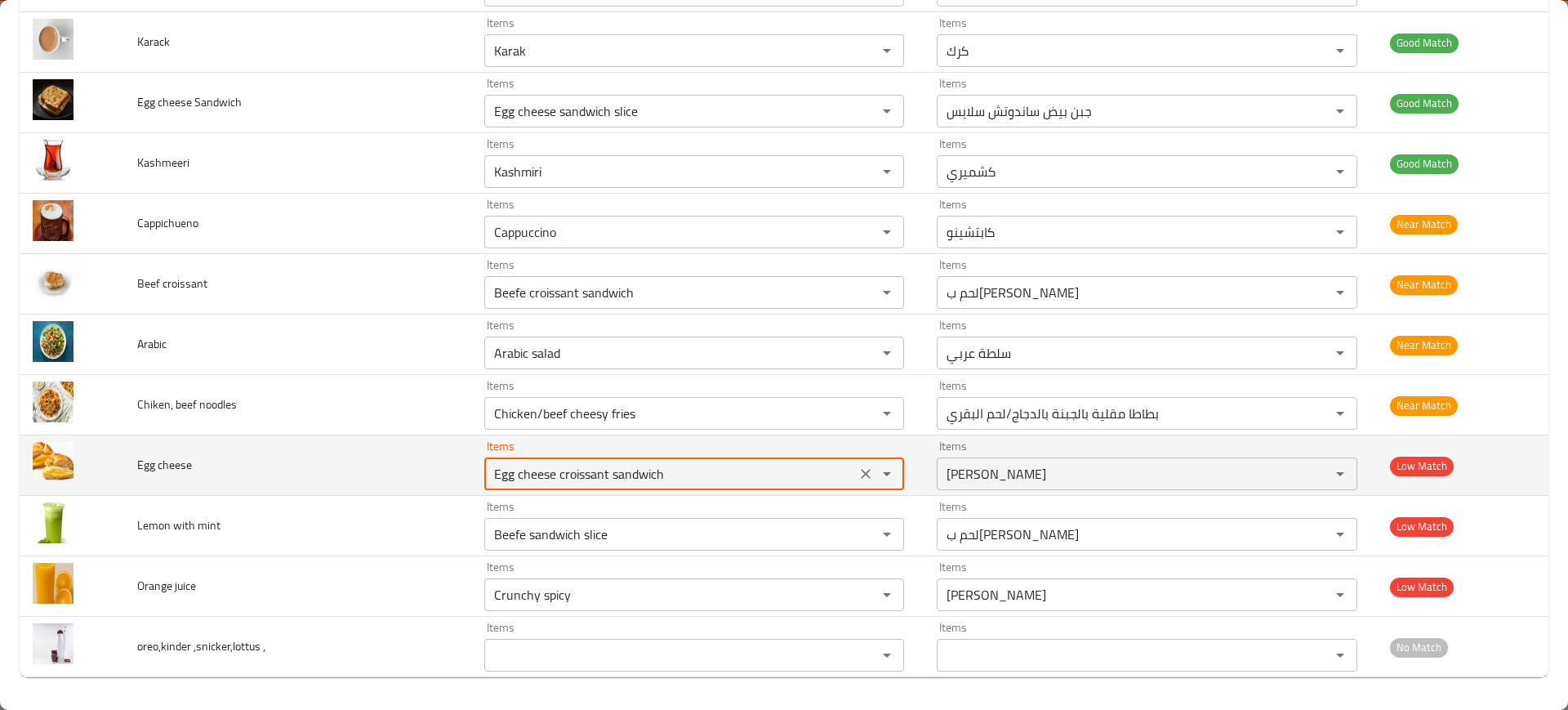
click at [607, 467] on cheese "Egg cheese croissant sandwich" at bounding box center [670, 473] width 362 height 23
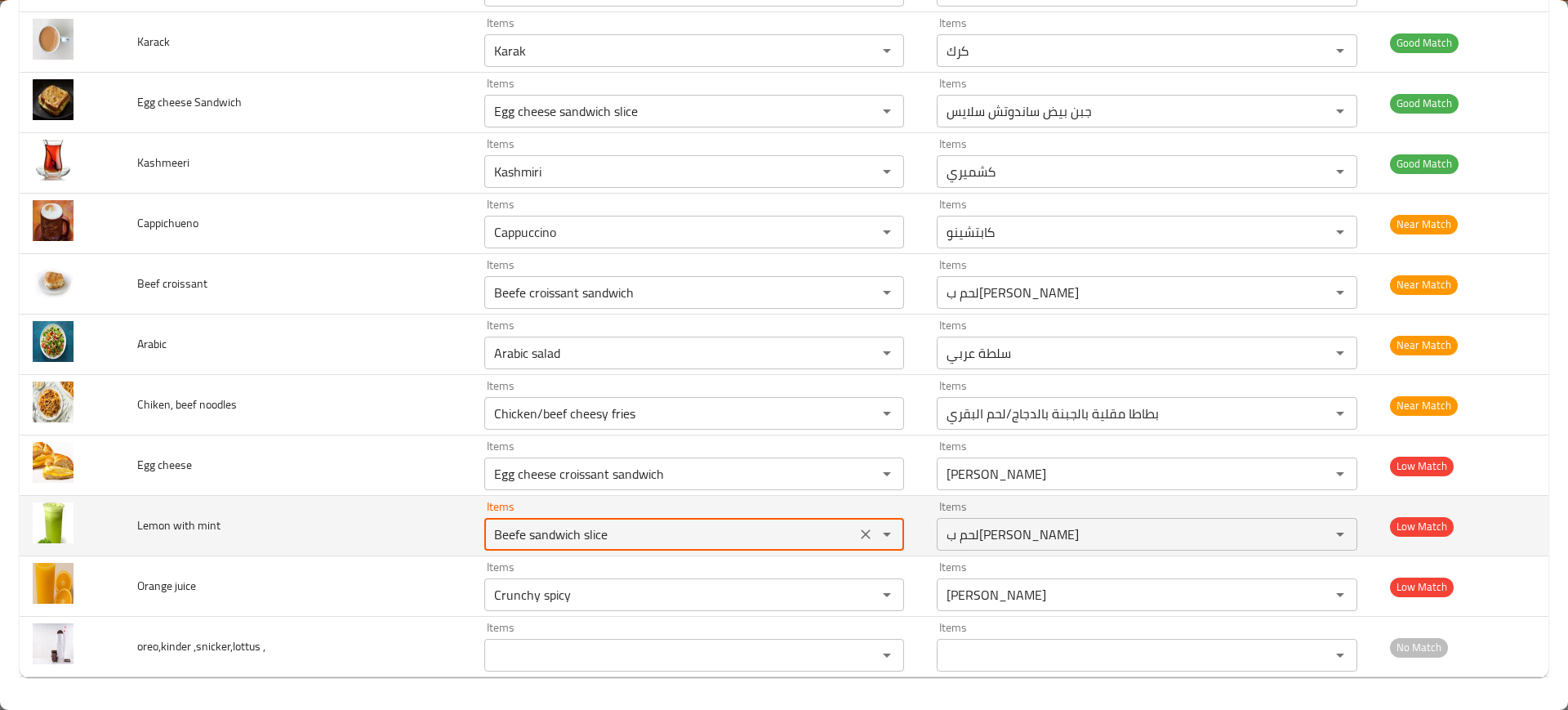
click at [576, 532] on mint "Beefe sandwich slice" at bounding box center [670, 534] width 362 height 23
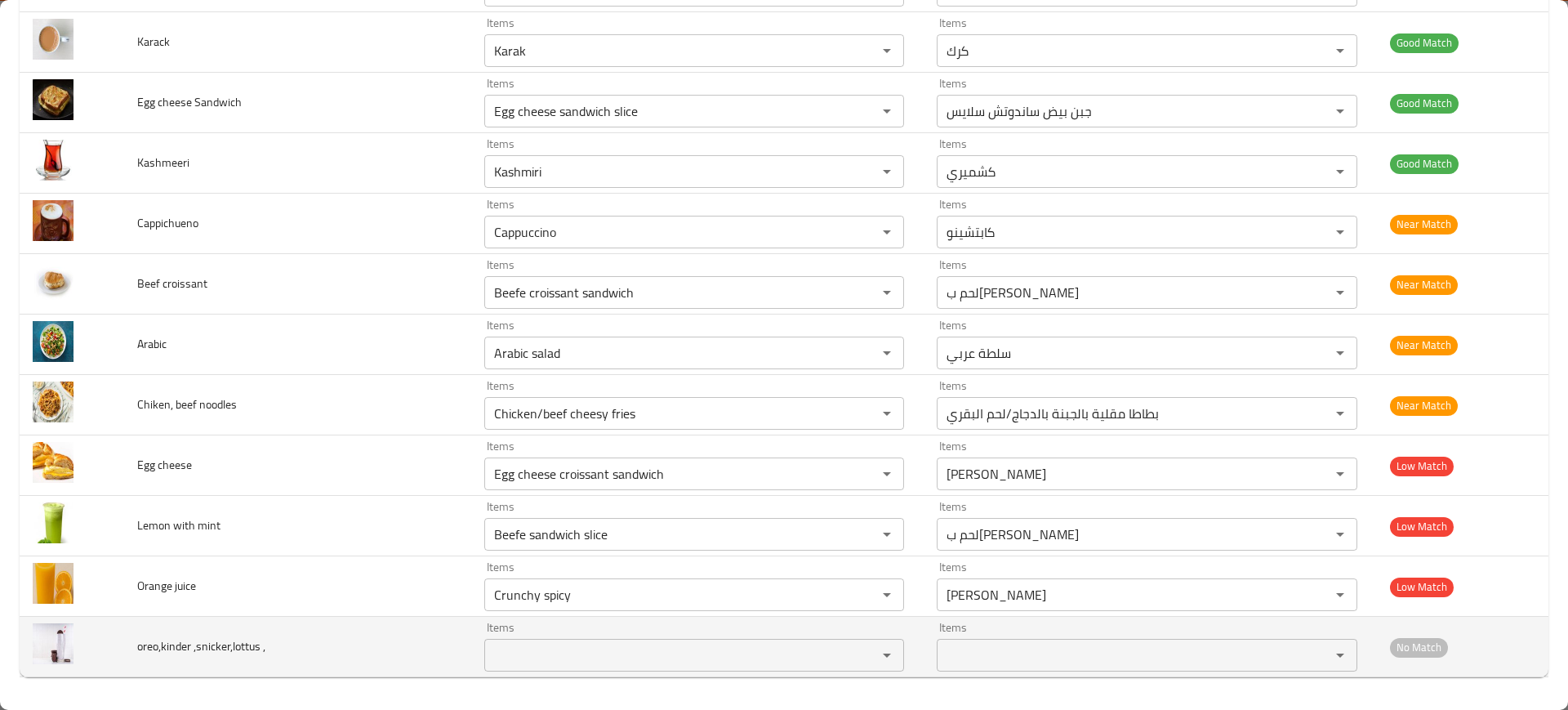
click at [162, 640] on span "oreo,kinder ,snicker,lottus ," at bounding box center [201, 646] width 128 height 21
copy span "oreo,kinder ,snicker,lottus ,"
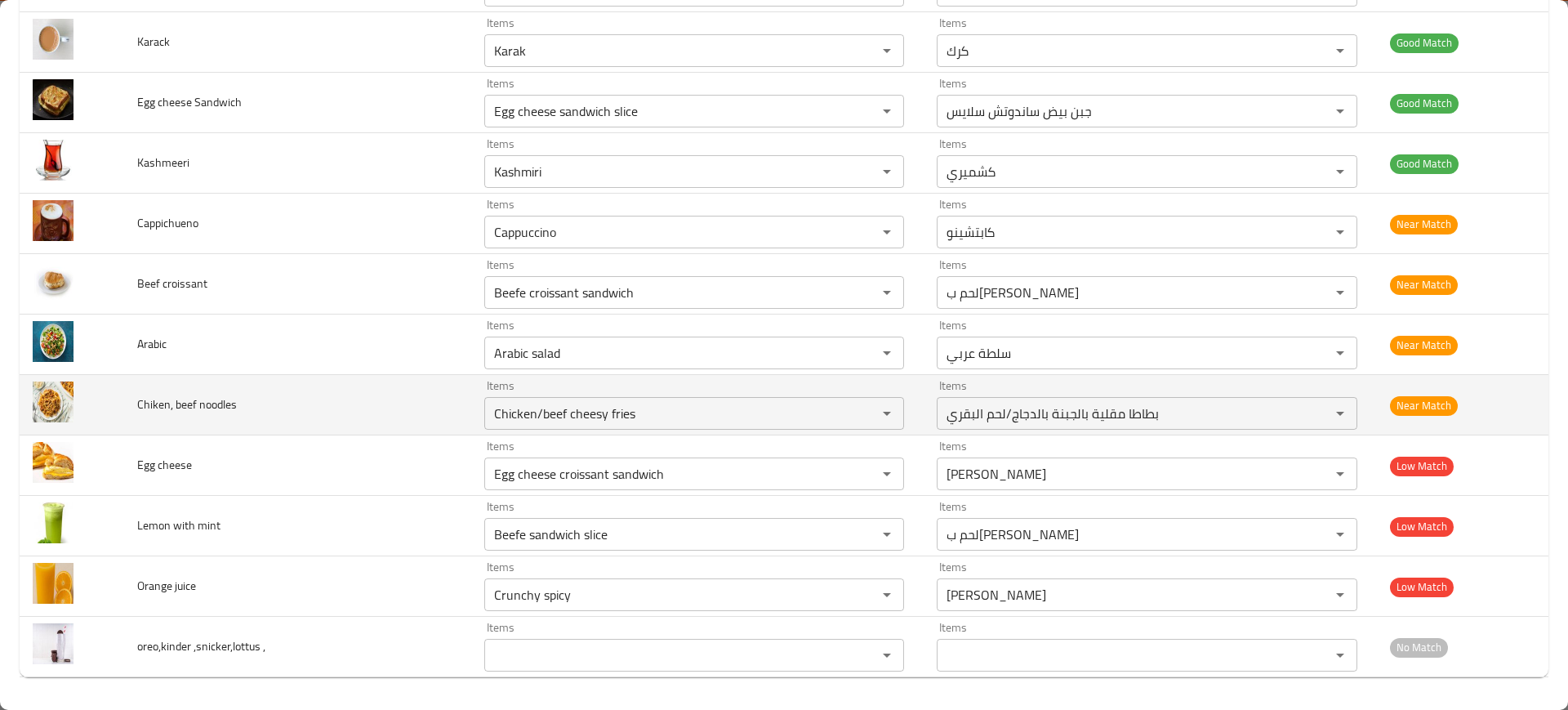
click at [446, 415] on td "Chiken, beef noodles" at bounding box center [297, 406] width 347 height 61
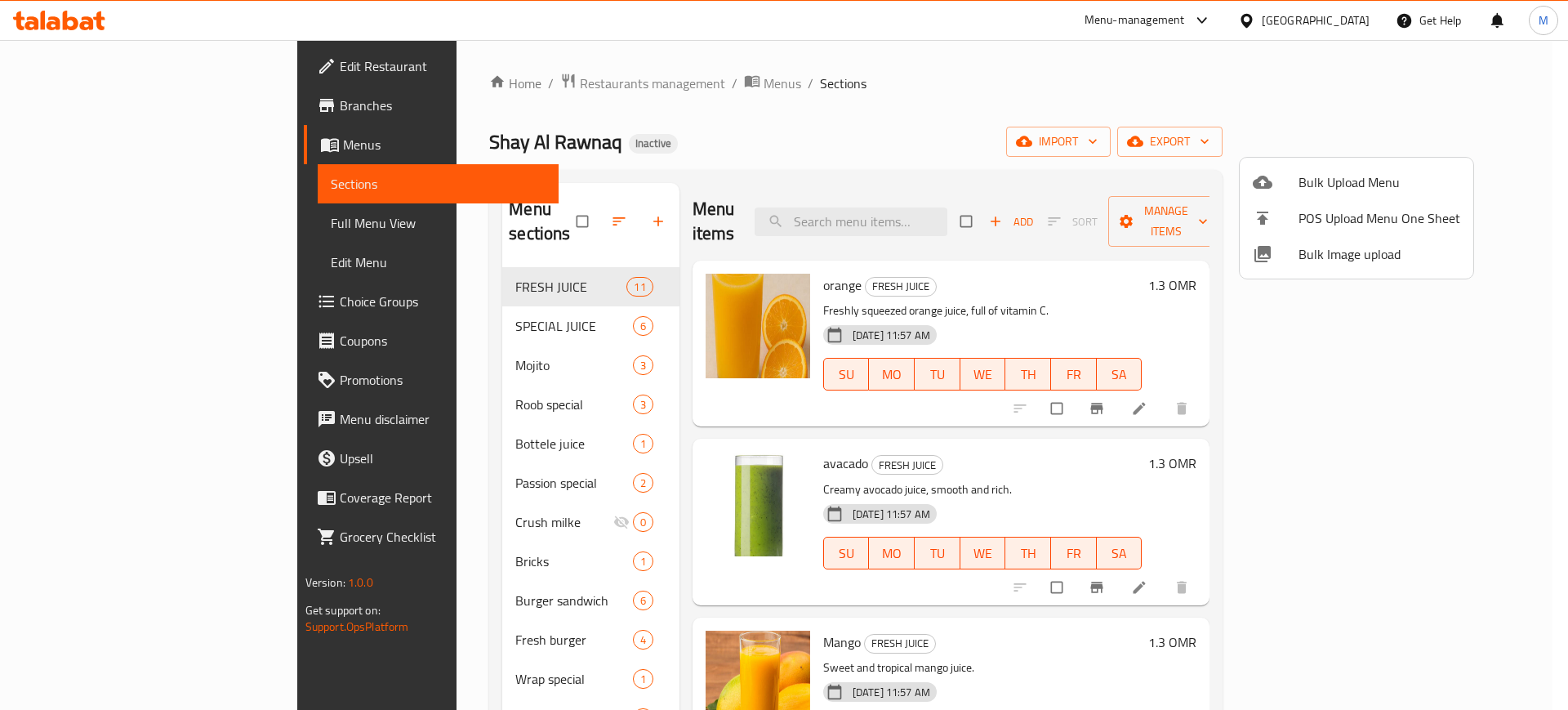
click at [791, 101] on div at bounding box center [784, 355] width 1568 height 710
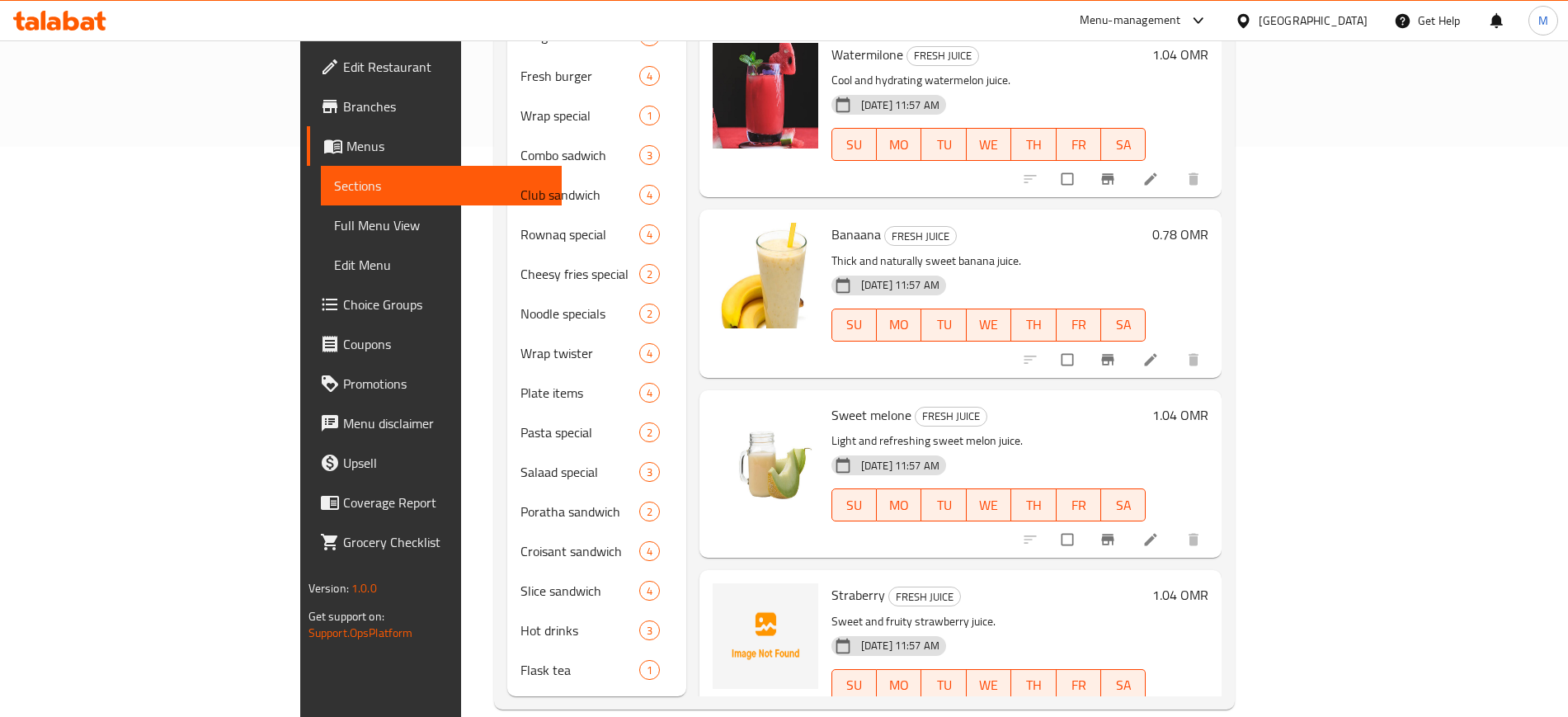
scroll to position [0, 0]
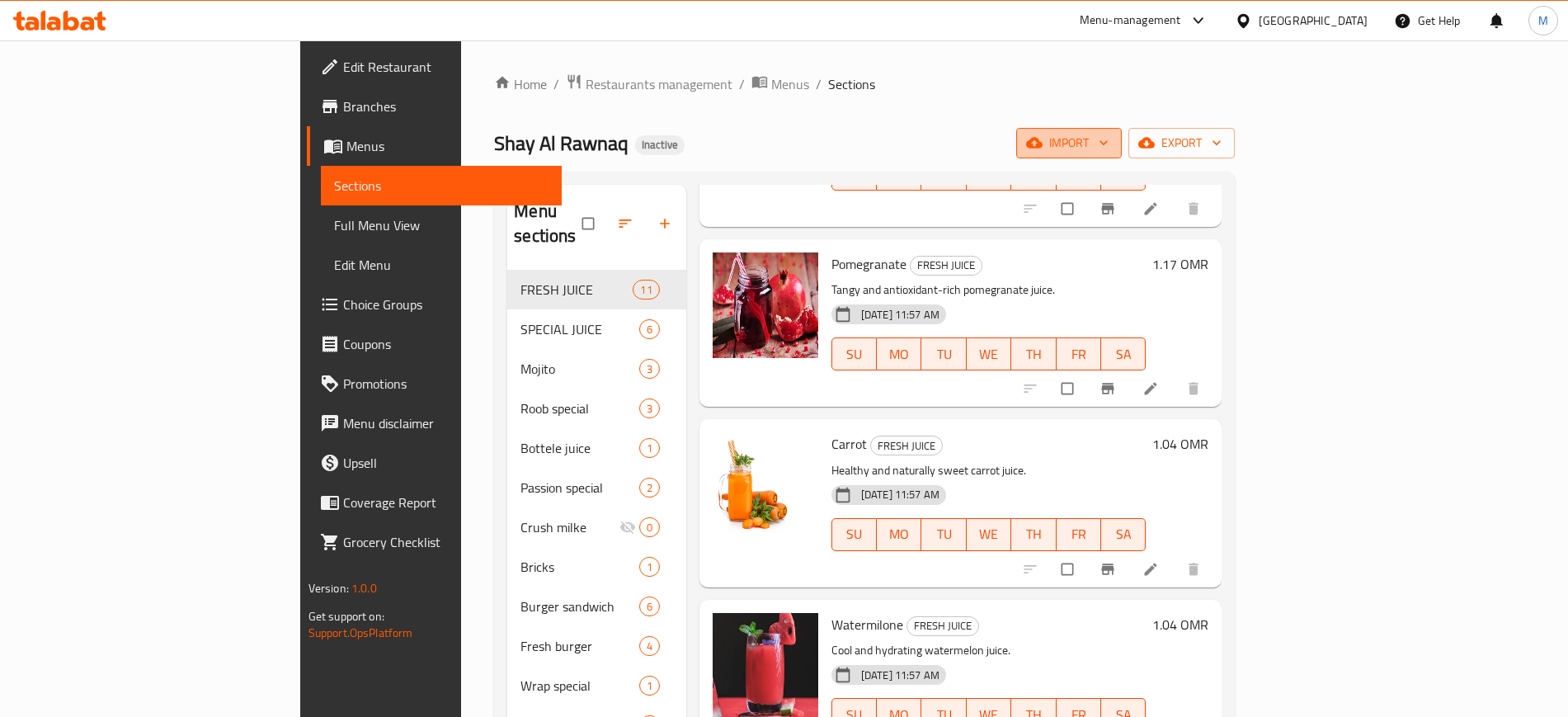
click at [1108, 145] on span "import" at bounding box center [1068, 143] width 79 height 20
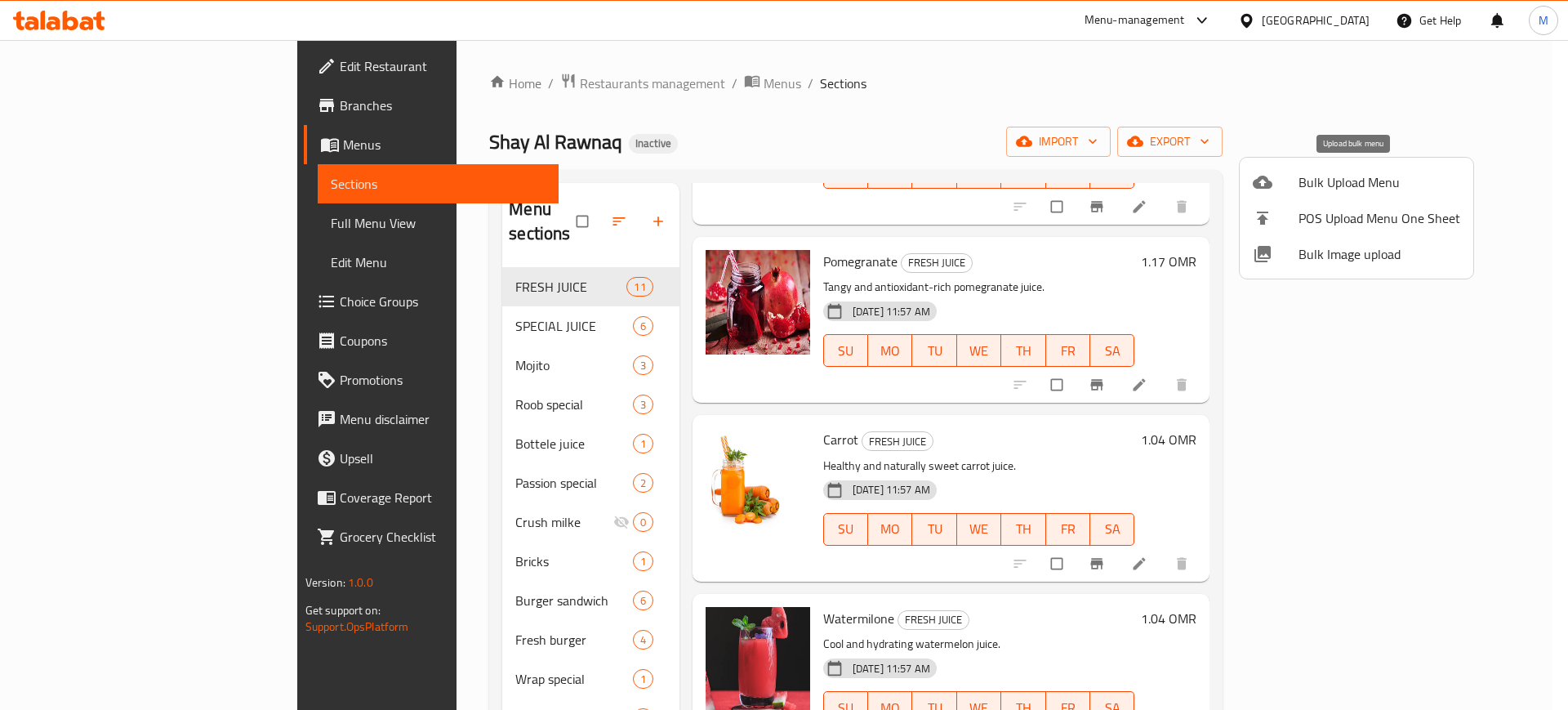
click at [1359, 181] on span "Bulk Upload Menu" at bounding box center [1379, 182] width 161 height 19
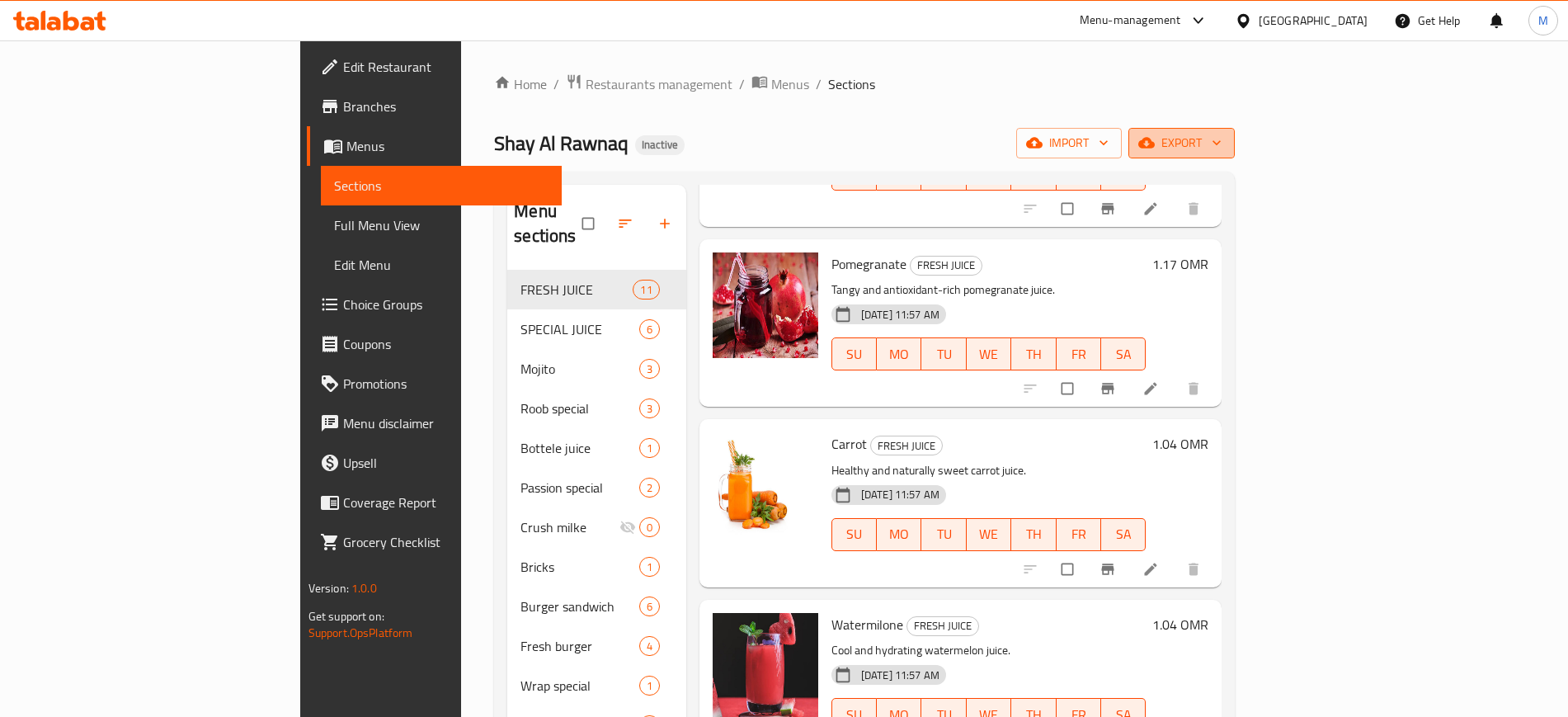
click at [1222, 144] on span "export" at bounding box center [1182, 143] width 80 height 20
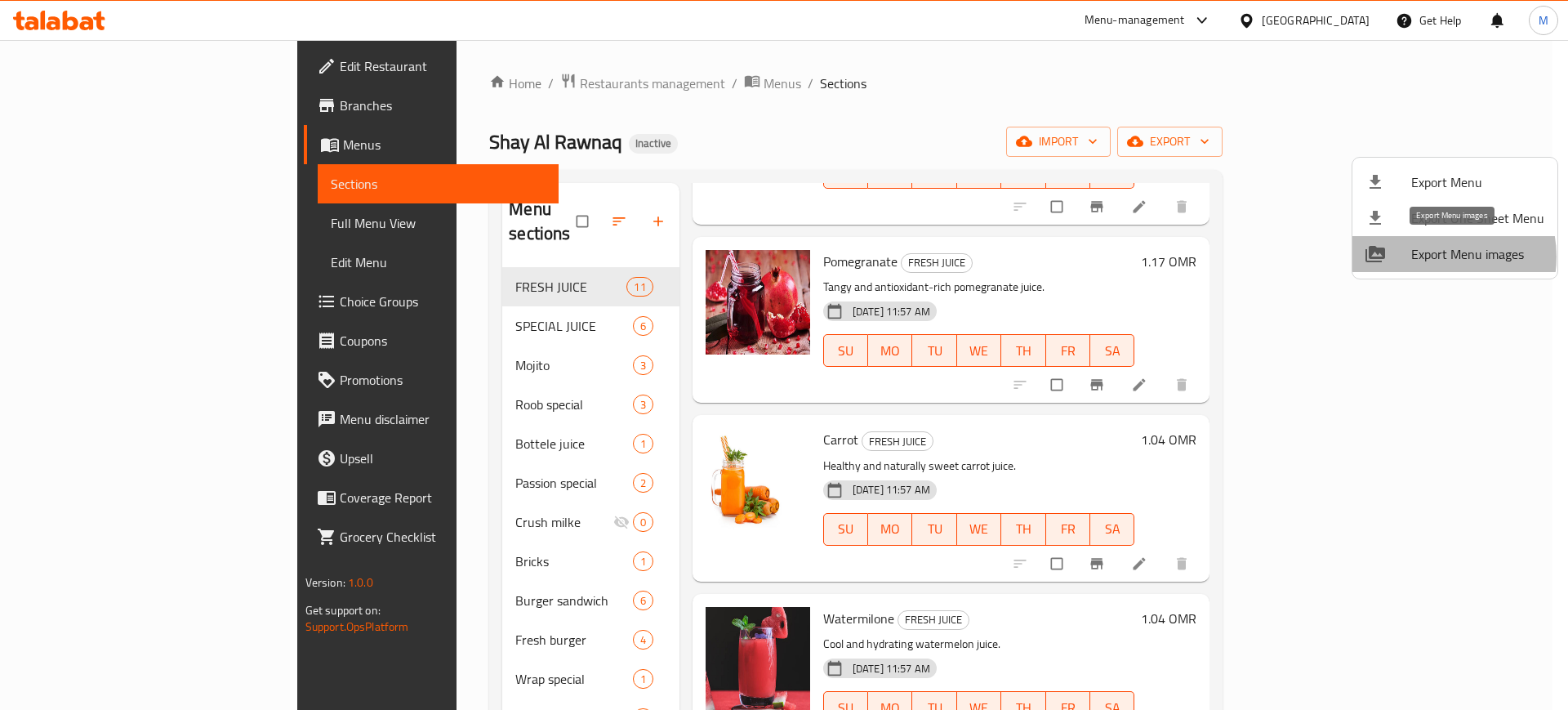
click at [1435, 257] on span "Export Menu images" at bounding box center [1478, 254] width 133 height 19
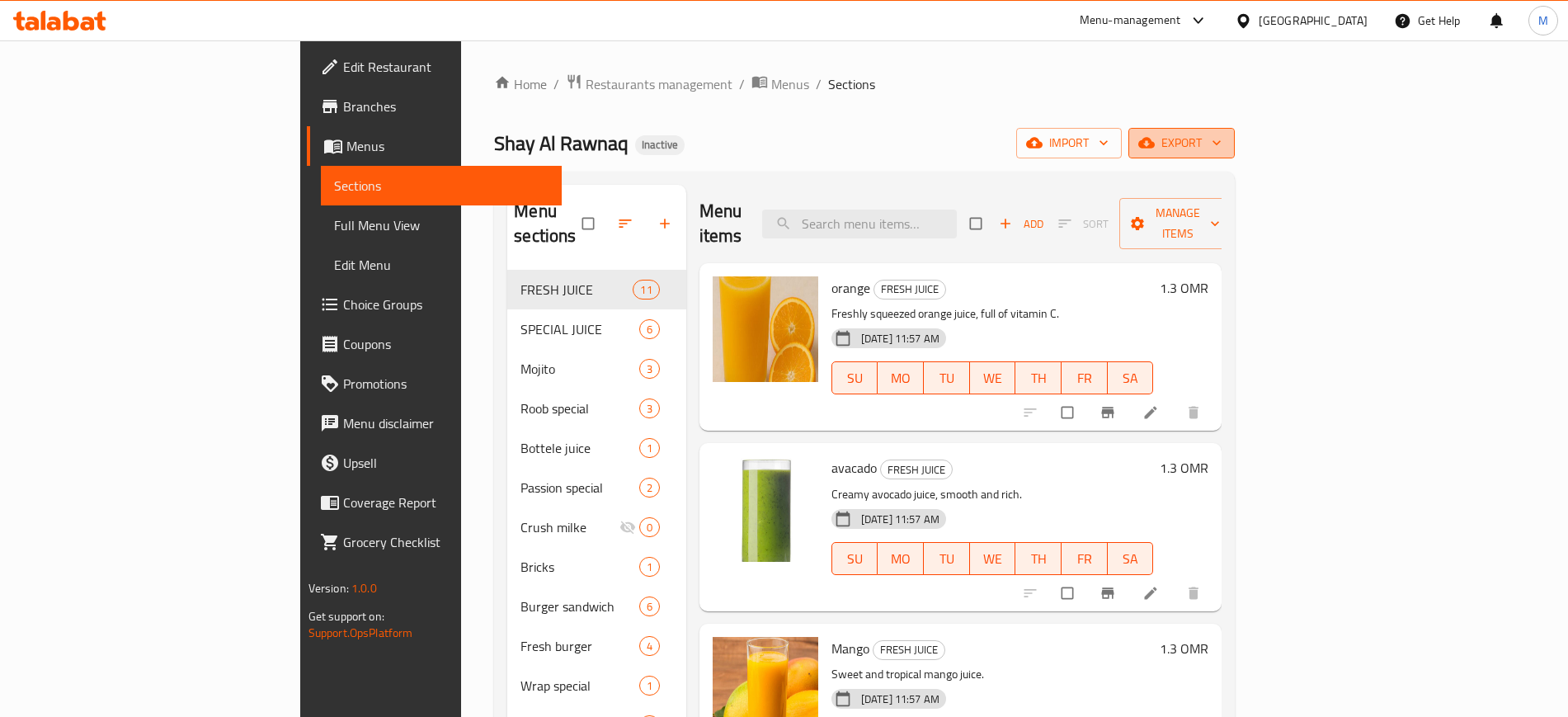
click at [1222, 149] on span "export" at bounding box center [1182, 143] width 80 height 20
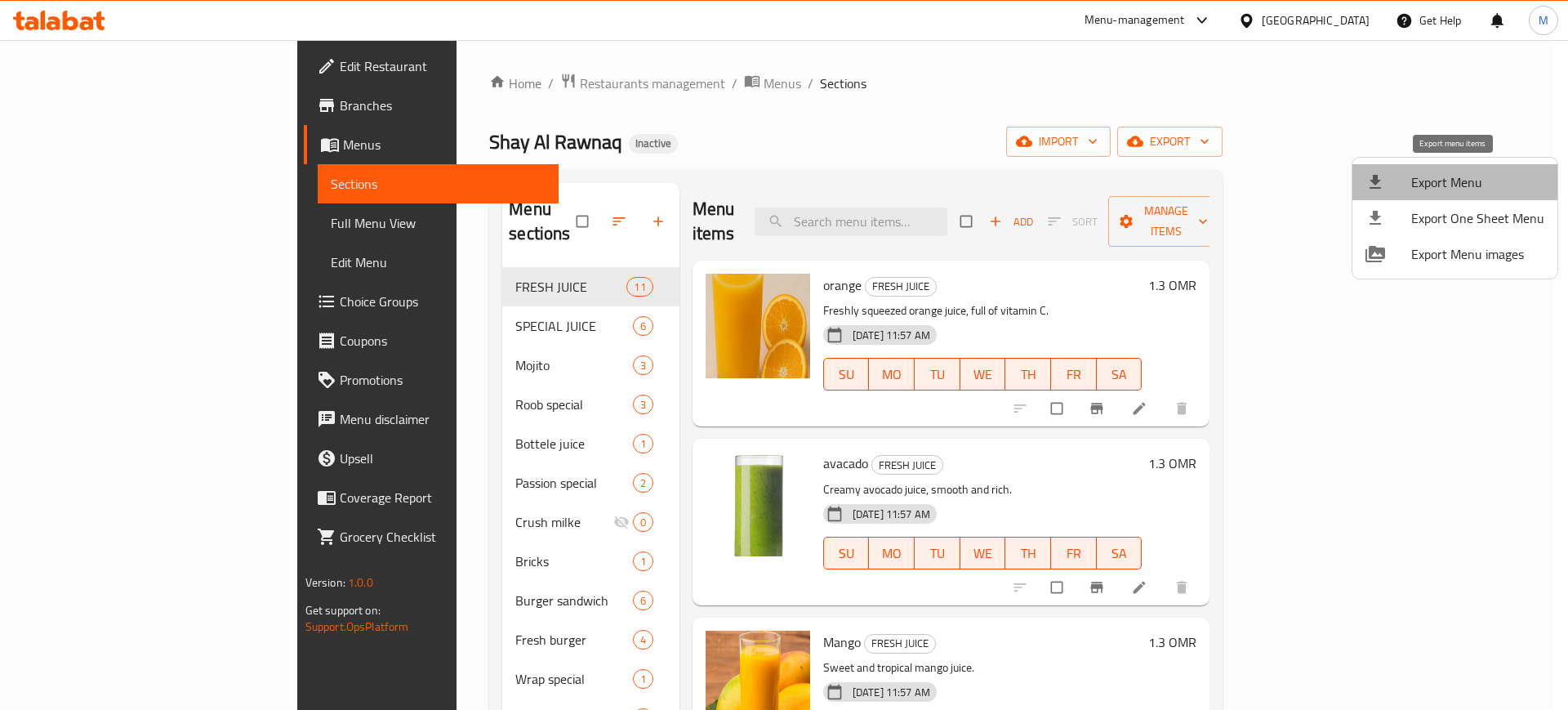
click at [1459, 188] on span "Export Menu" at bounding box center [1478, 182] width 133 height 19
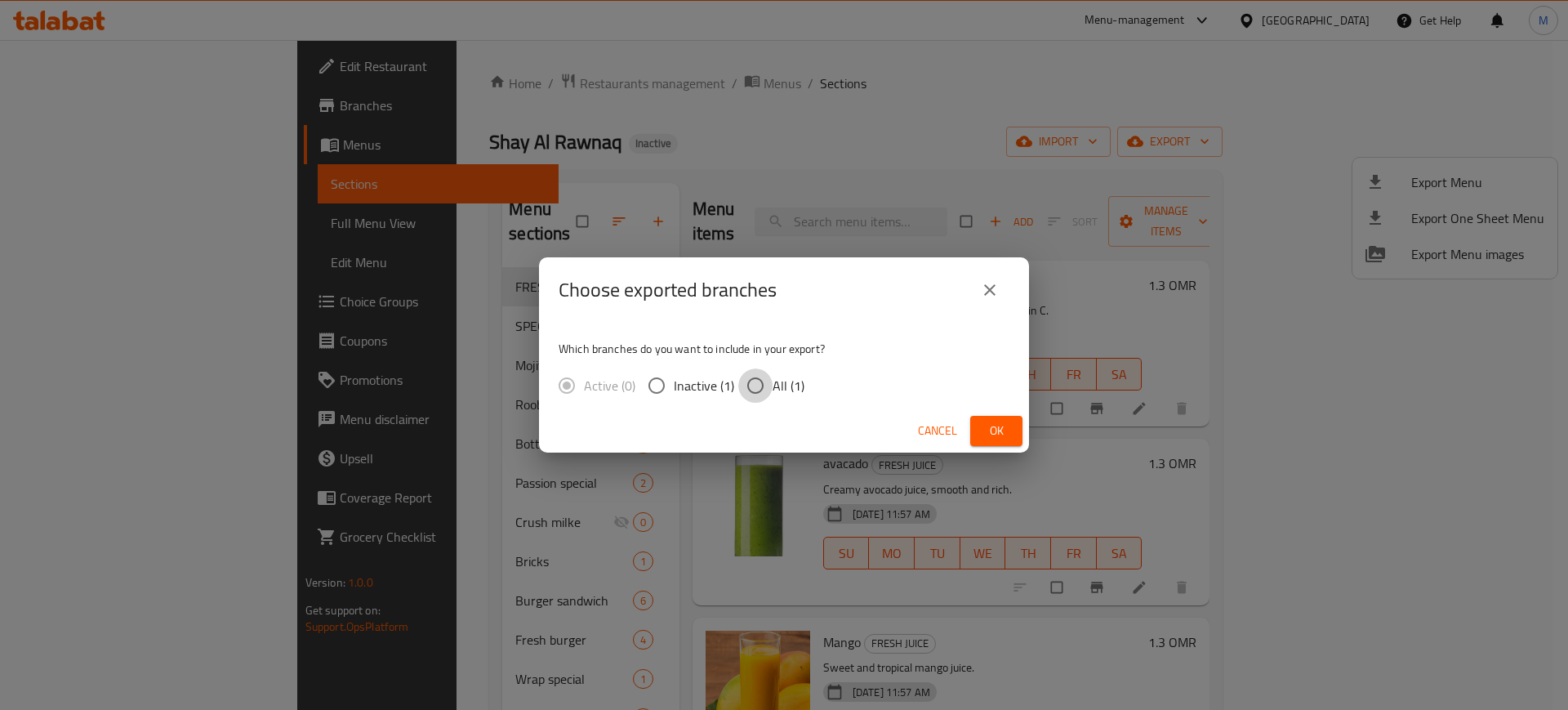
click at [755, 385] on input "All (1)" at bounding box center [755, 385] width 35 height 35
radio input "true"
click at [981, 420] on button "Ok" at bounding box center [996, 431] width 52 height 30
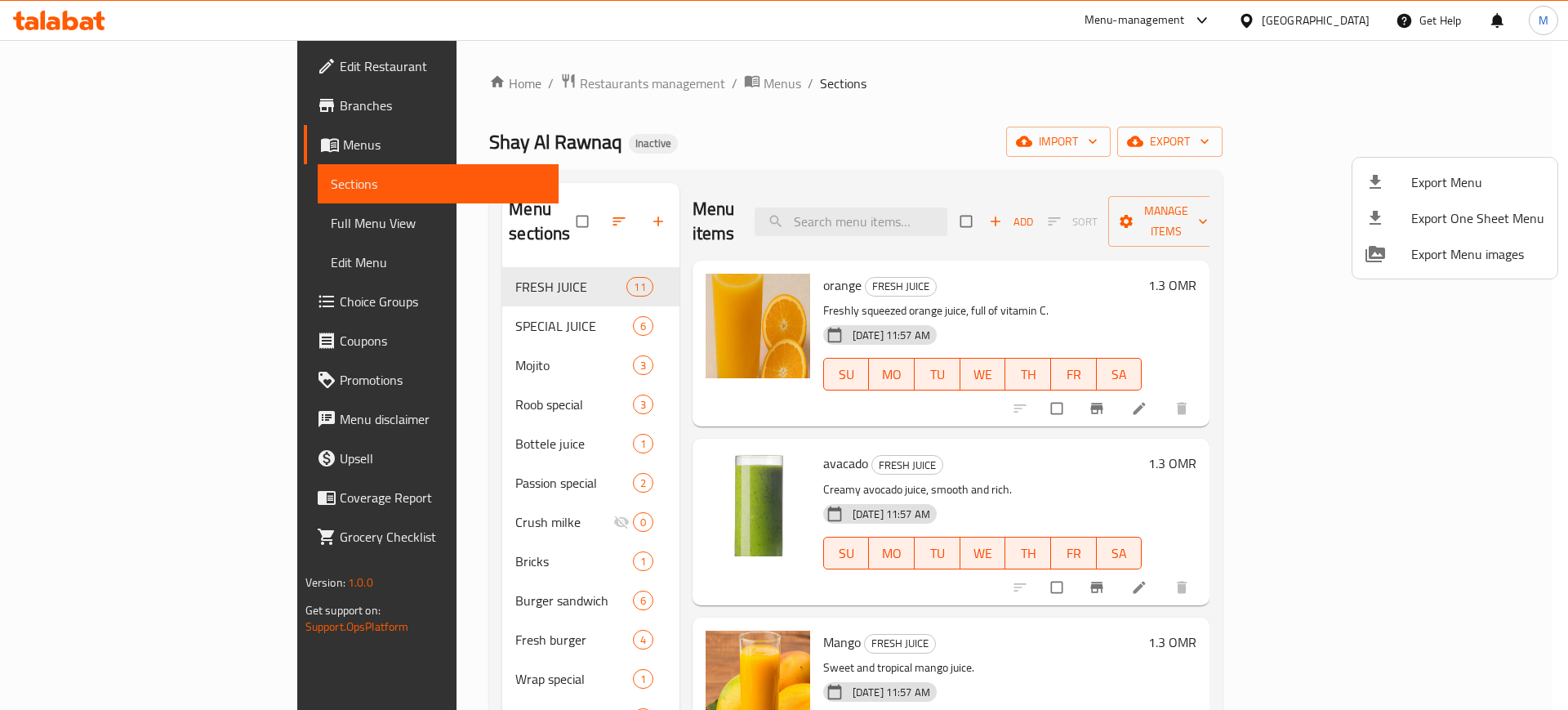
click at [981, 420] on div at bounding box center [784, 355] width 1568 height 710
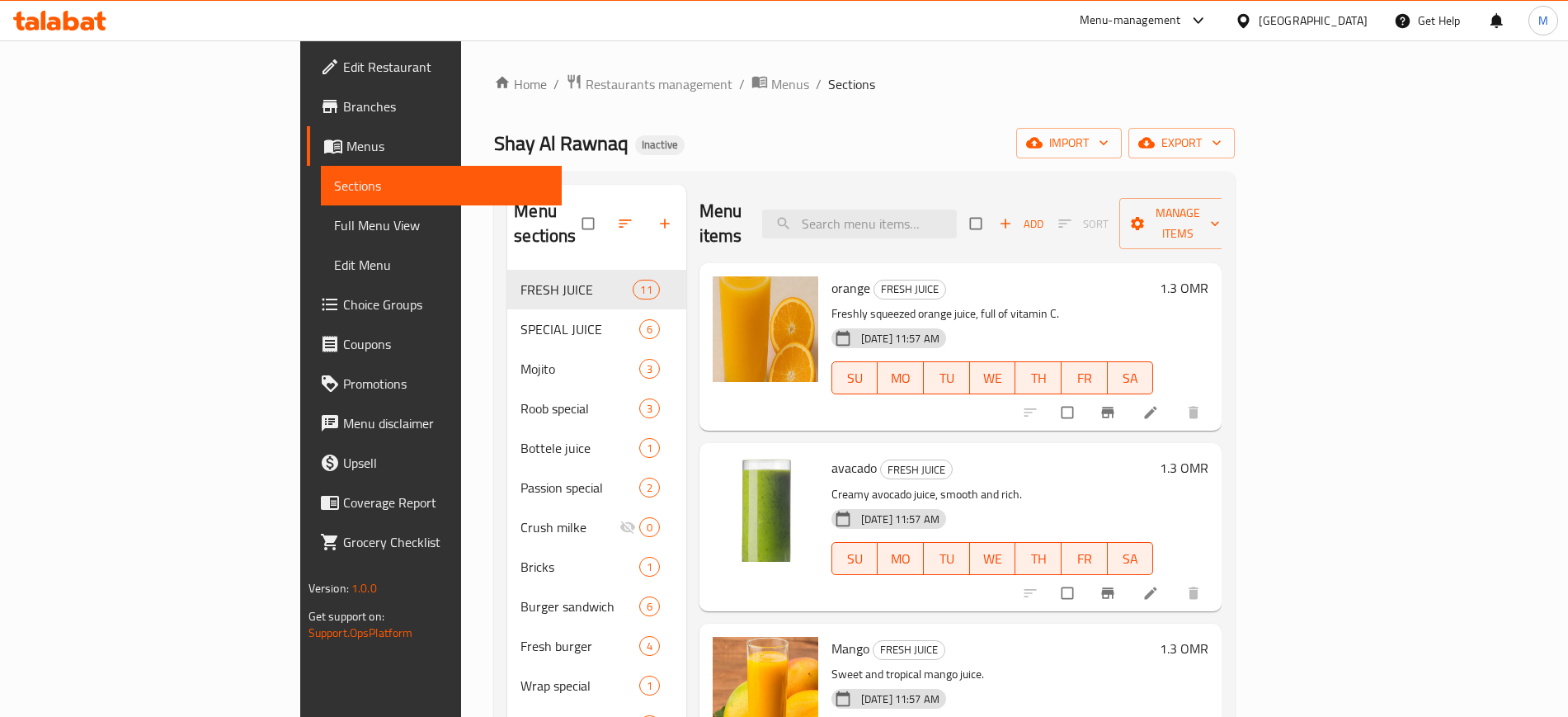
click at [1106, 212] on div "Menu items Add Sort Manage items" at bounding box center [961, 224] width 523 height 79
click at [1222, 137] on span "export" at bounding box center [1182, 143] width 80 height 20
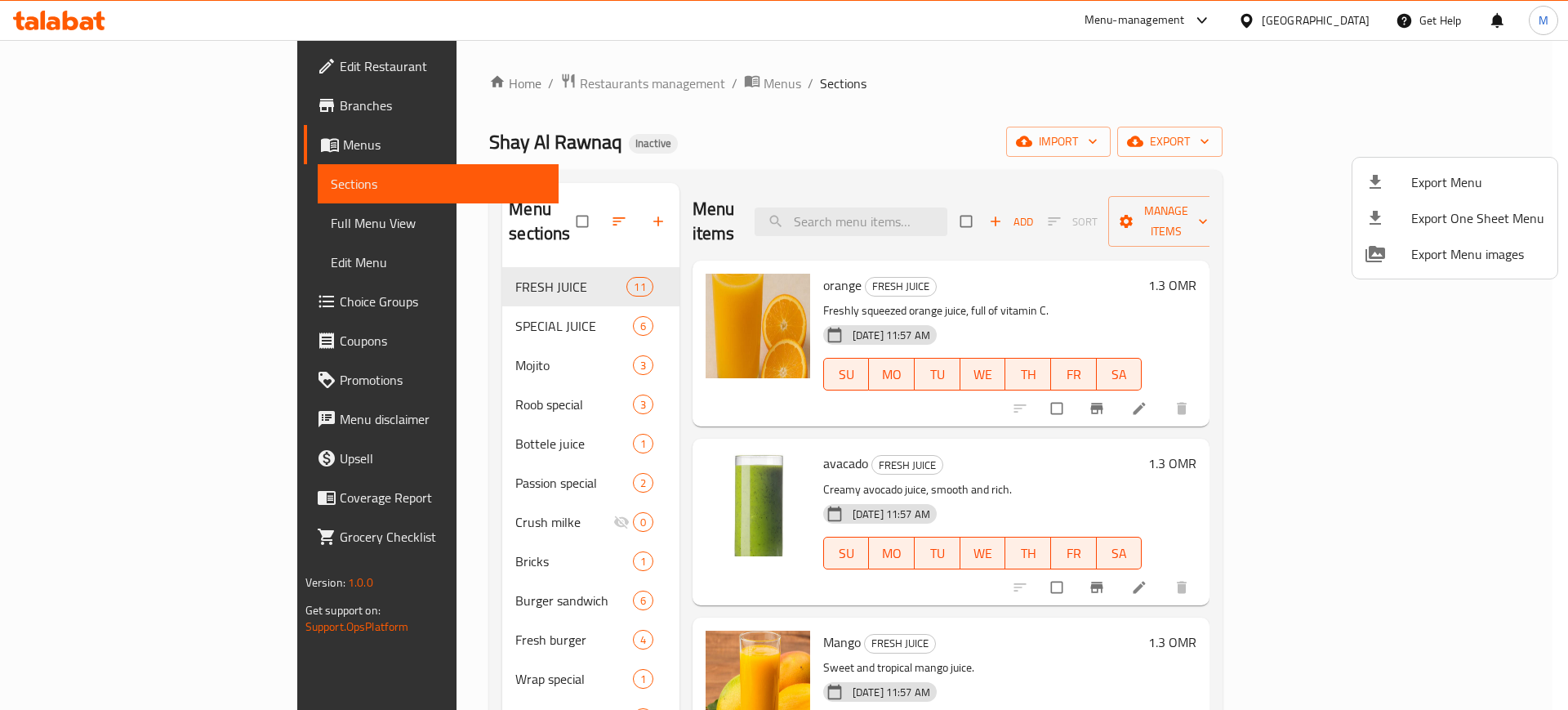
click at [1375, 144] on div at bounding box center [784, 355] width 1568 height 710
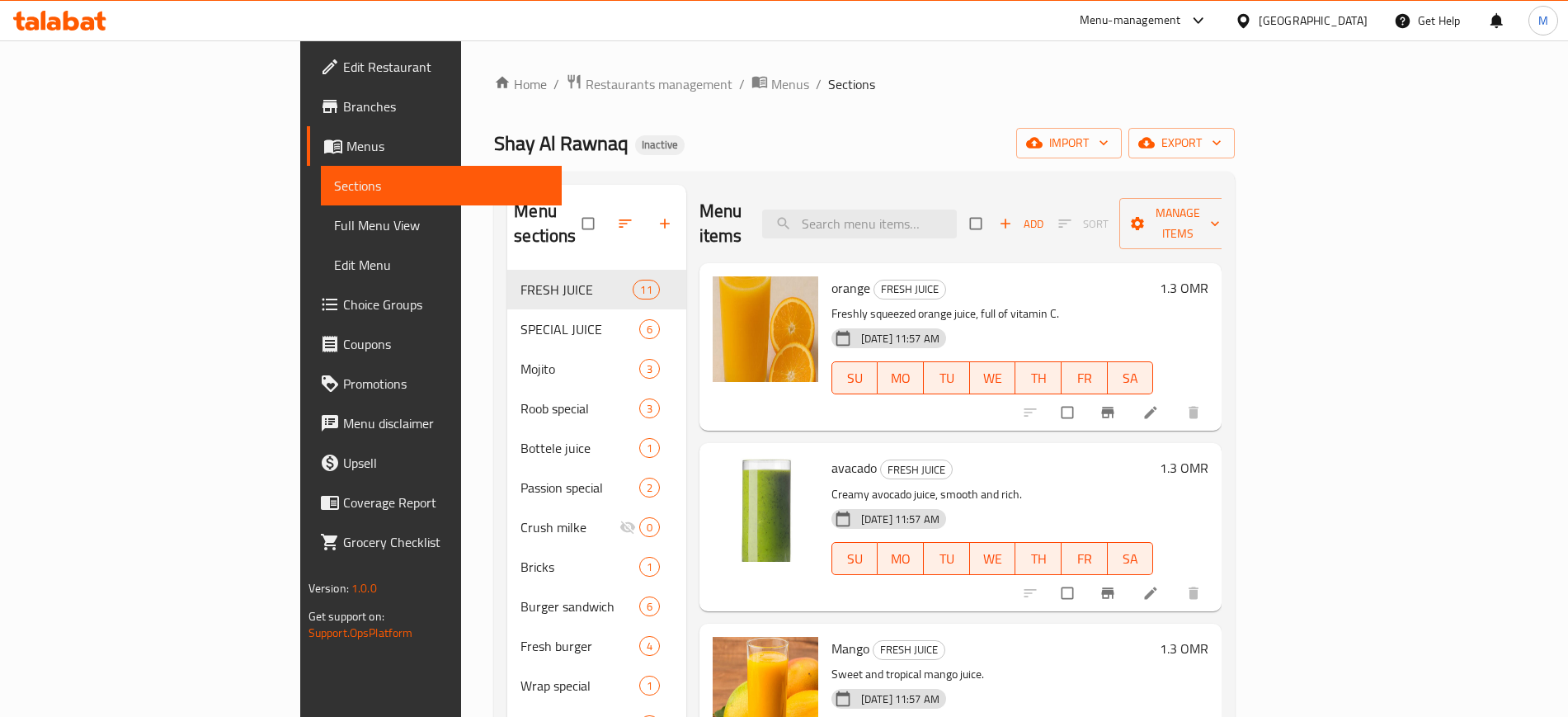
click at [1108, 145] on span "import" at bounding box center [1068, 143] width 79 height 20
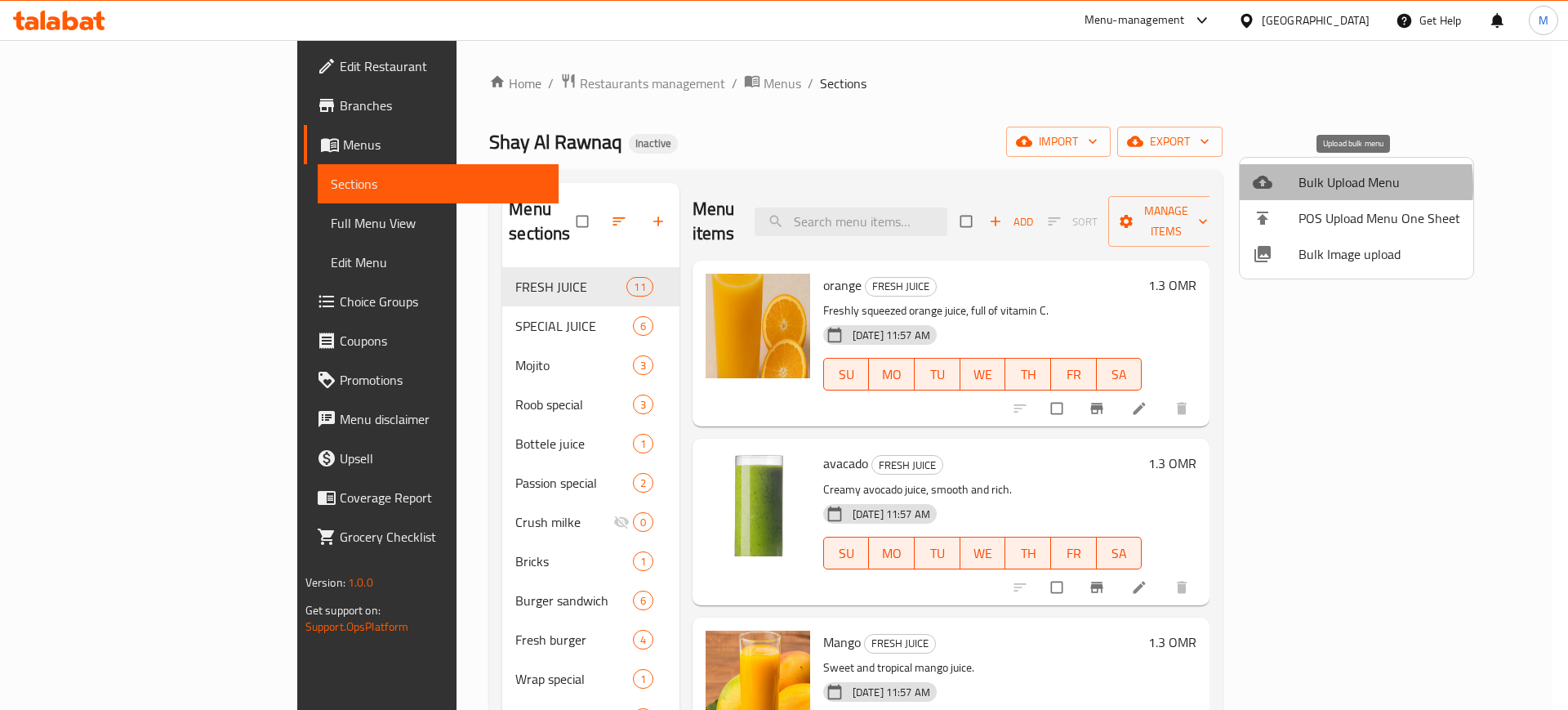
click at [1295, 186] on div at bounding box center [1276, 182] width 46 height 19
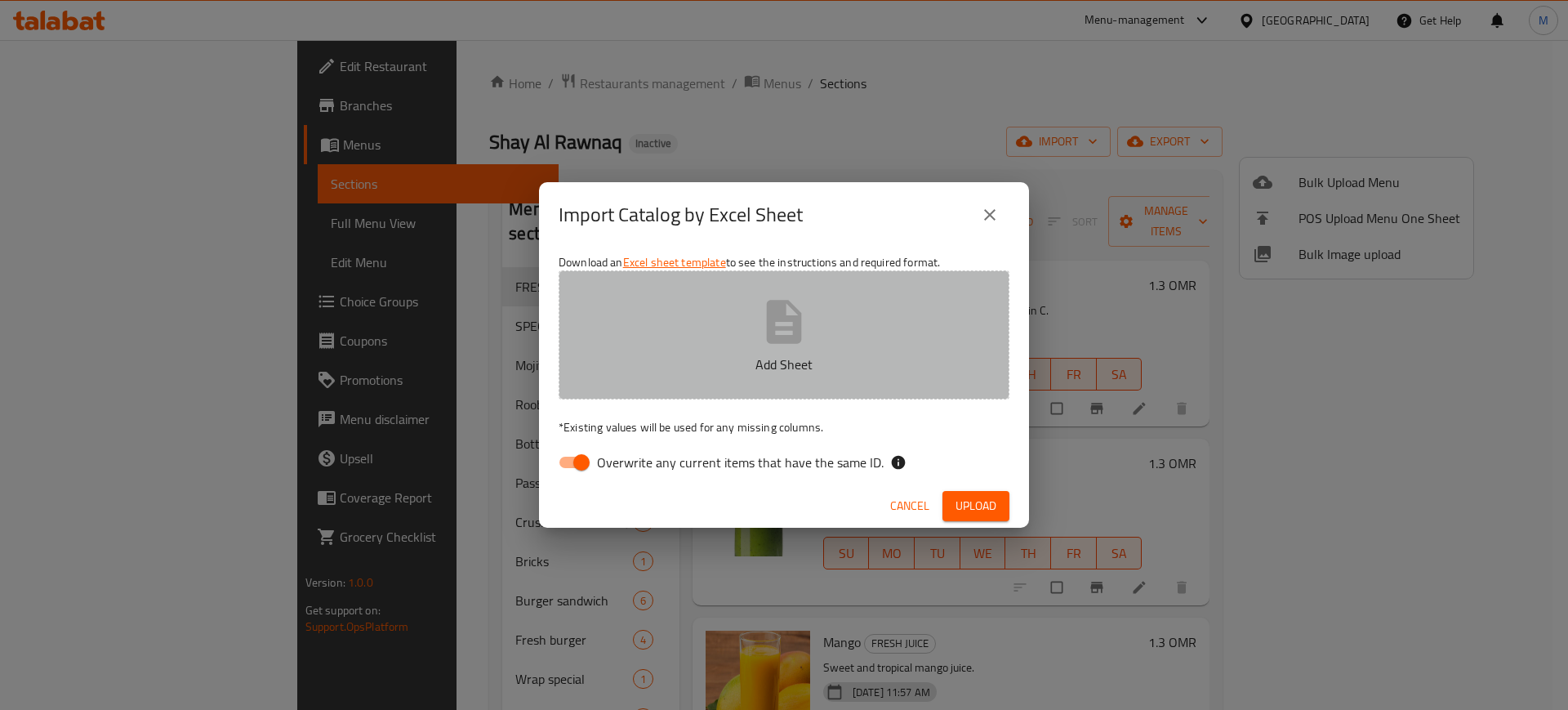
click at [796, 385] on button "Add Sheet" at bounding box center [784, 335] width 451 height 129
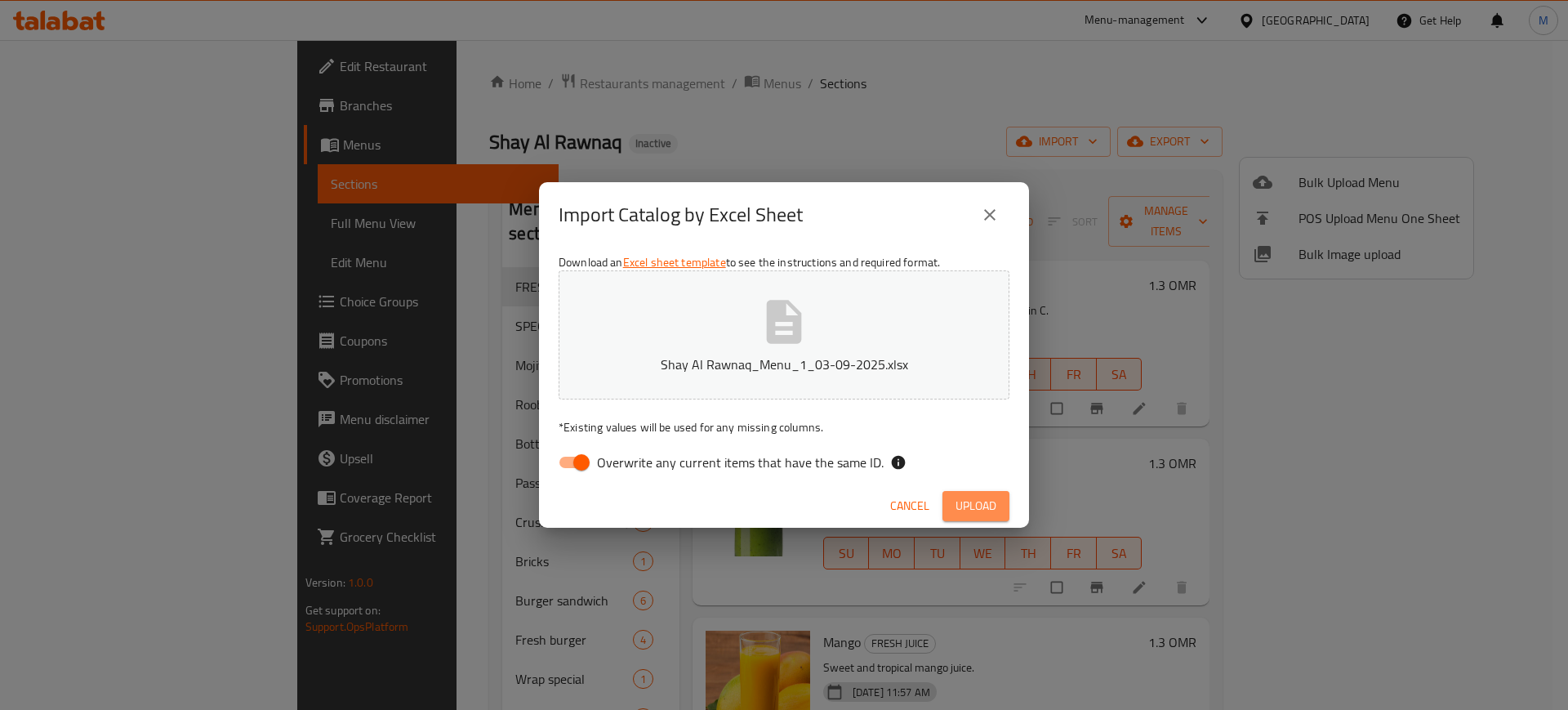
click at [961, 505] on span "Upload" at bounding box center [976, 506] width 41 height 20
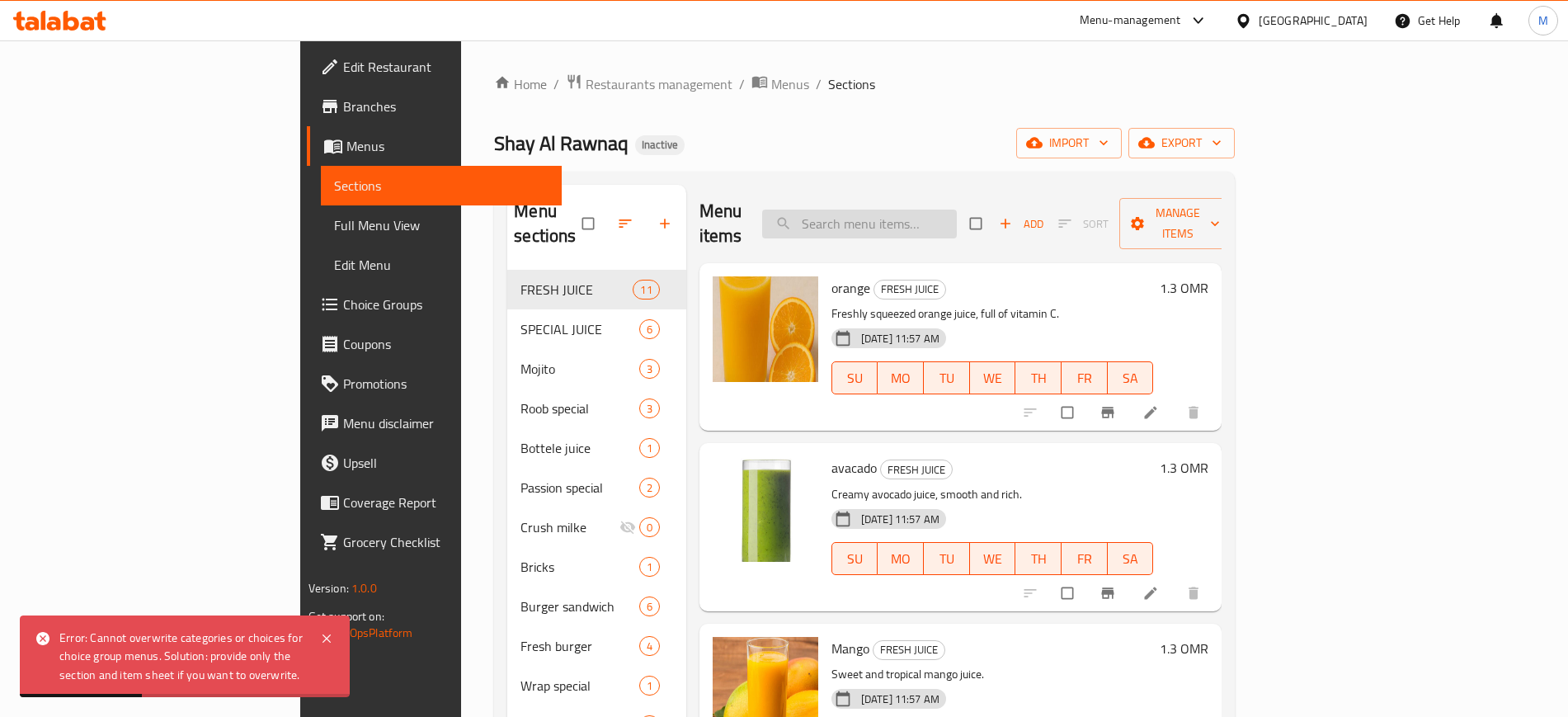
click at [923, 211] on input "search" at bounding box center [859, 224] width 195 height 29
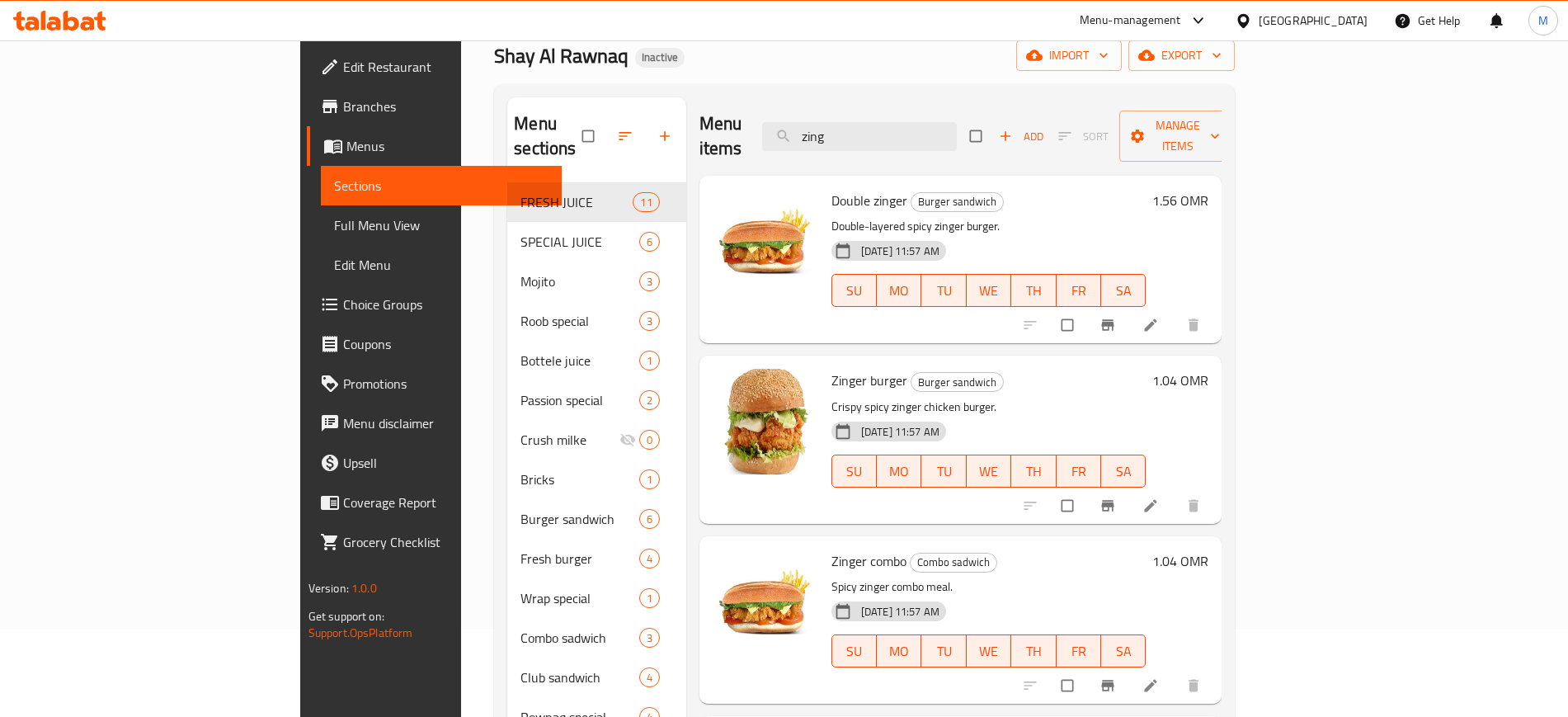
scroll to position [86, 0]
type input "zing"
click at [831, 189] on span "Double zinger" at bounding box center [868, 201] width 76 height 25
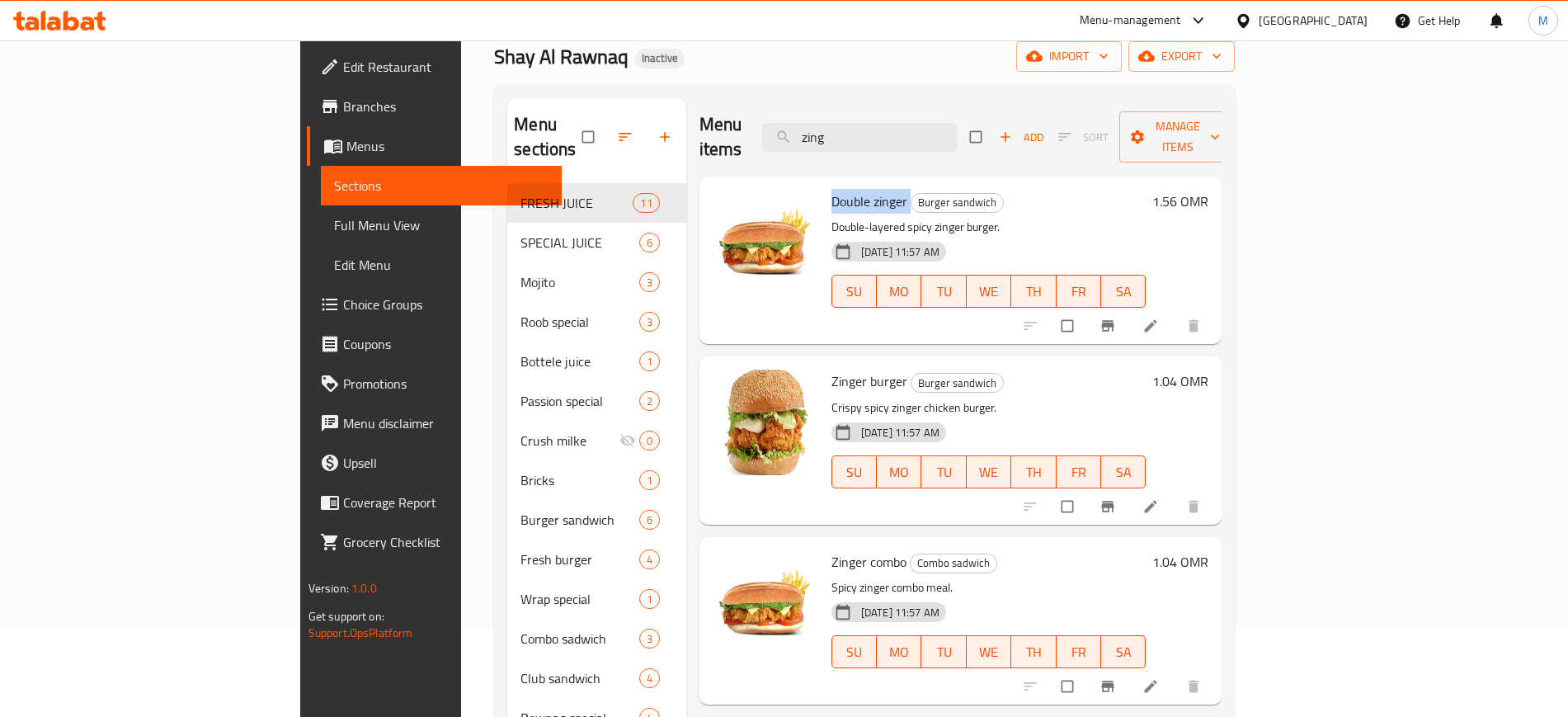
copy h6 "Double zinger"
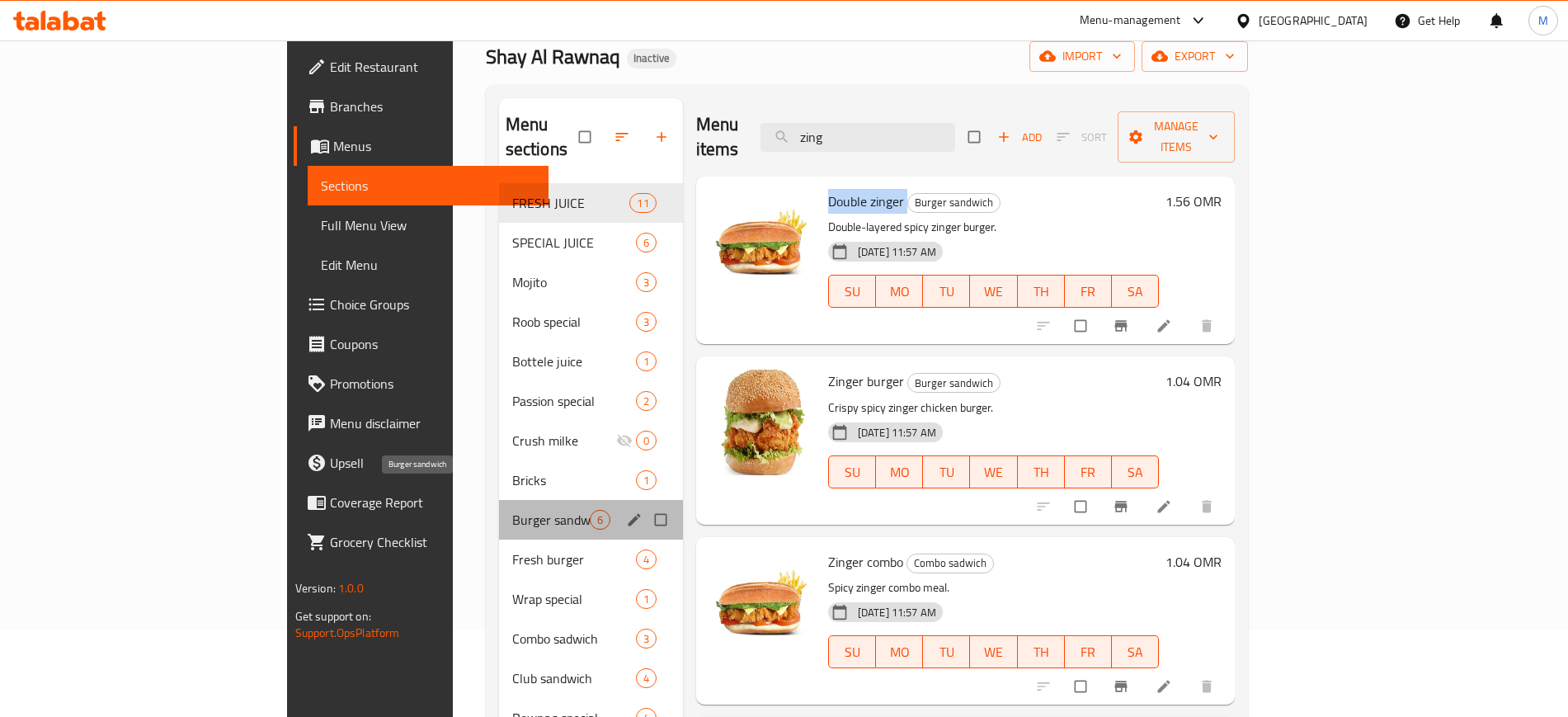
click at [512, 510] on span "Burger sandwich" at bounding box center [550, 519] width 78 height 20
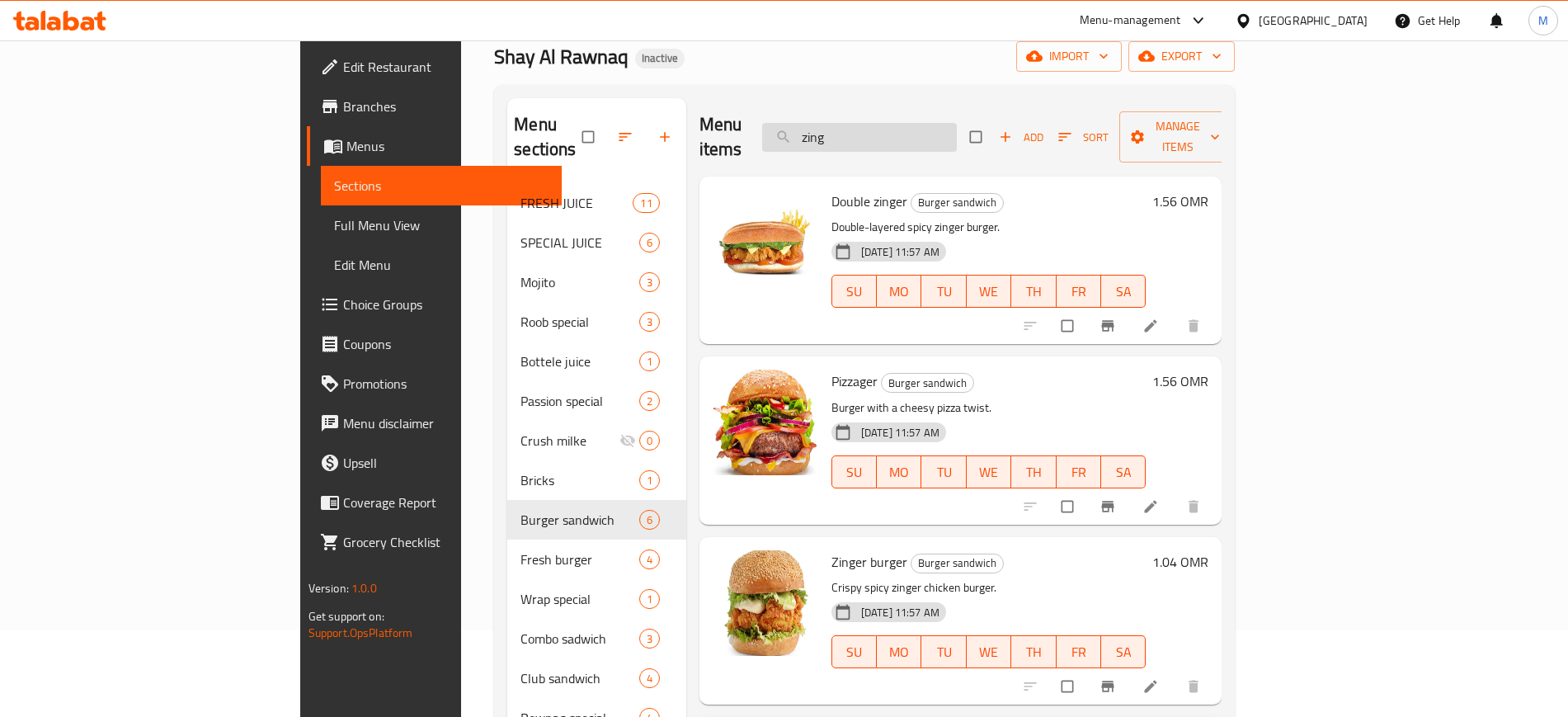
click at [956, 123] on input "zing" at bounding box center [859, 137] width 195 height 29
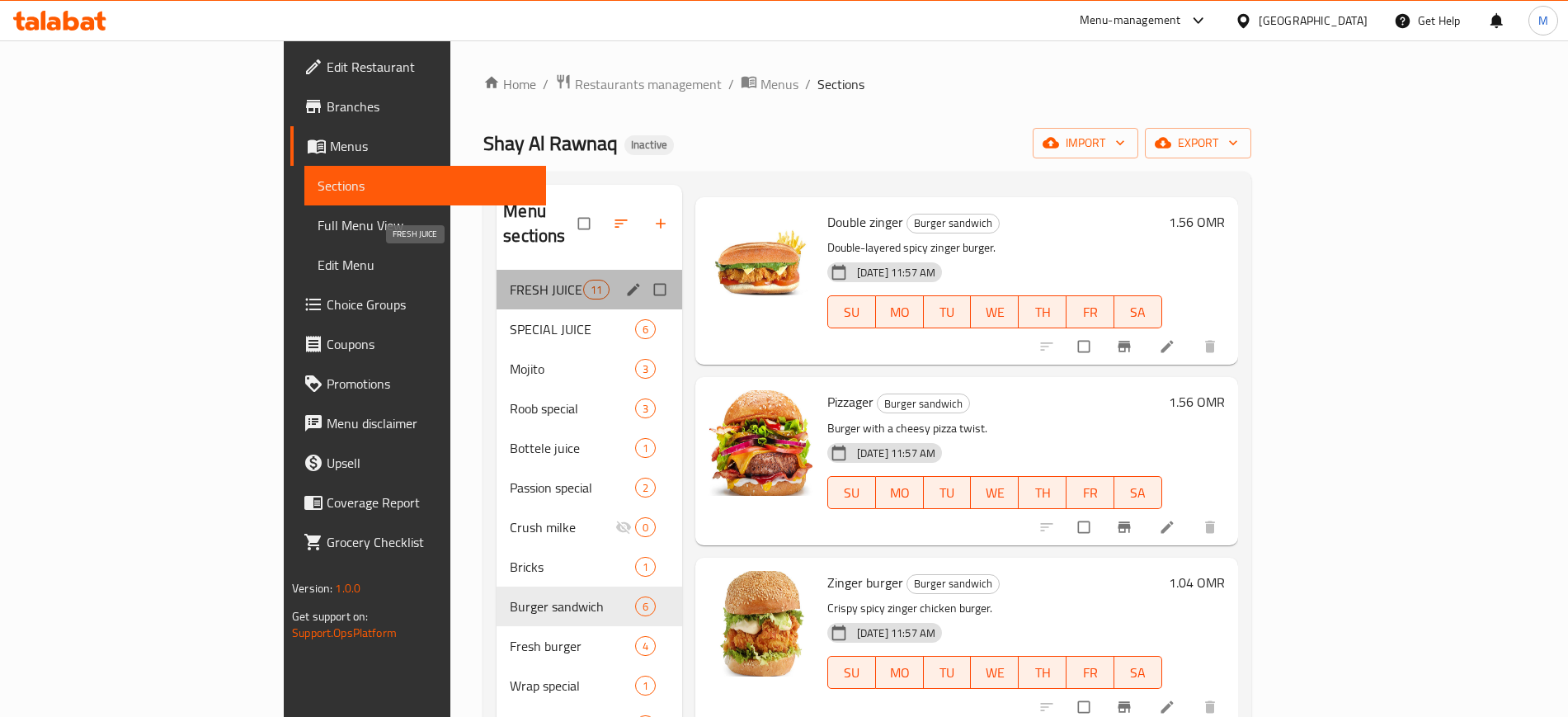
click at [509, 280] on span "FRESH JUICE" at bounding box center [545, 289] width 73 height 20
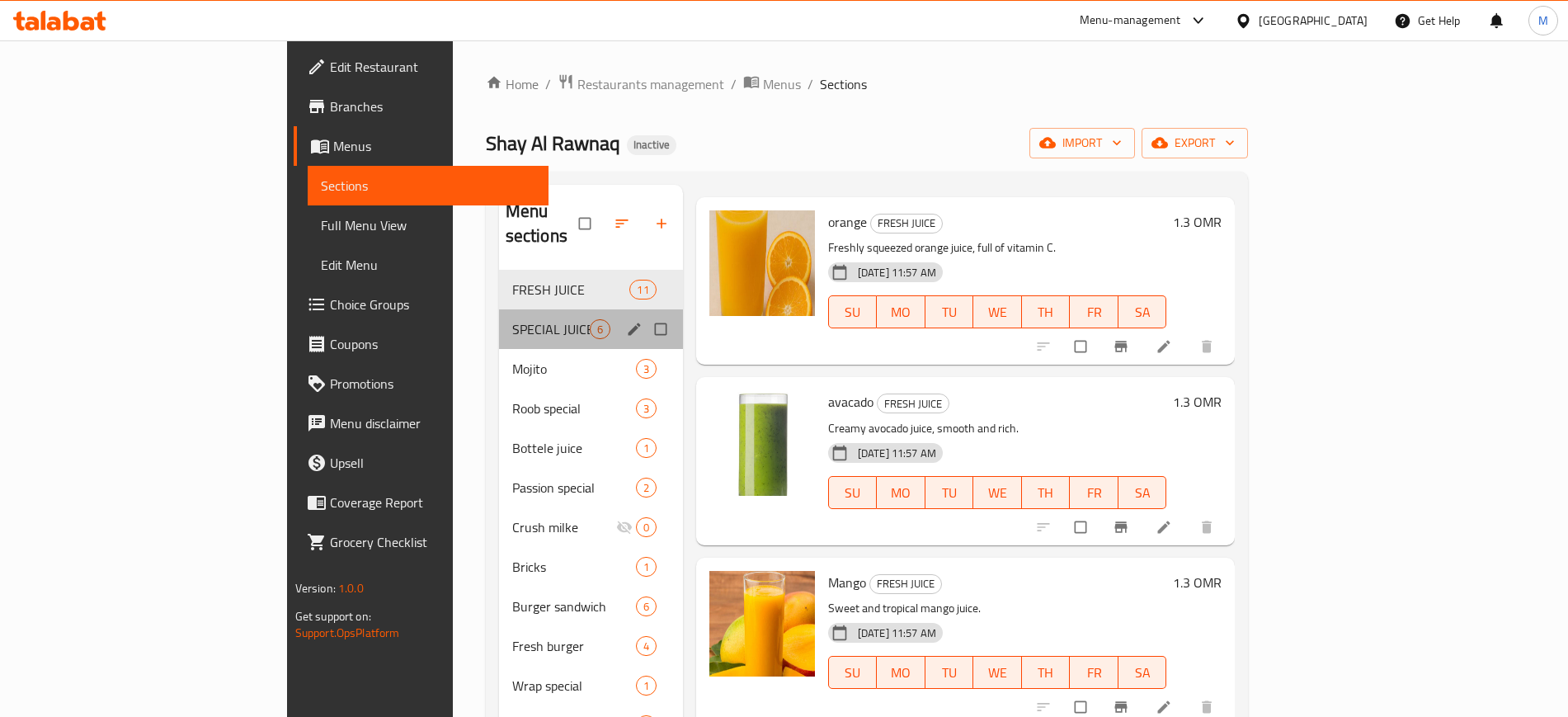
click at [499, 309] on div "SPECIAL JUICE 6" at bounding box center [591, 329] width 184 height 39
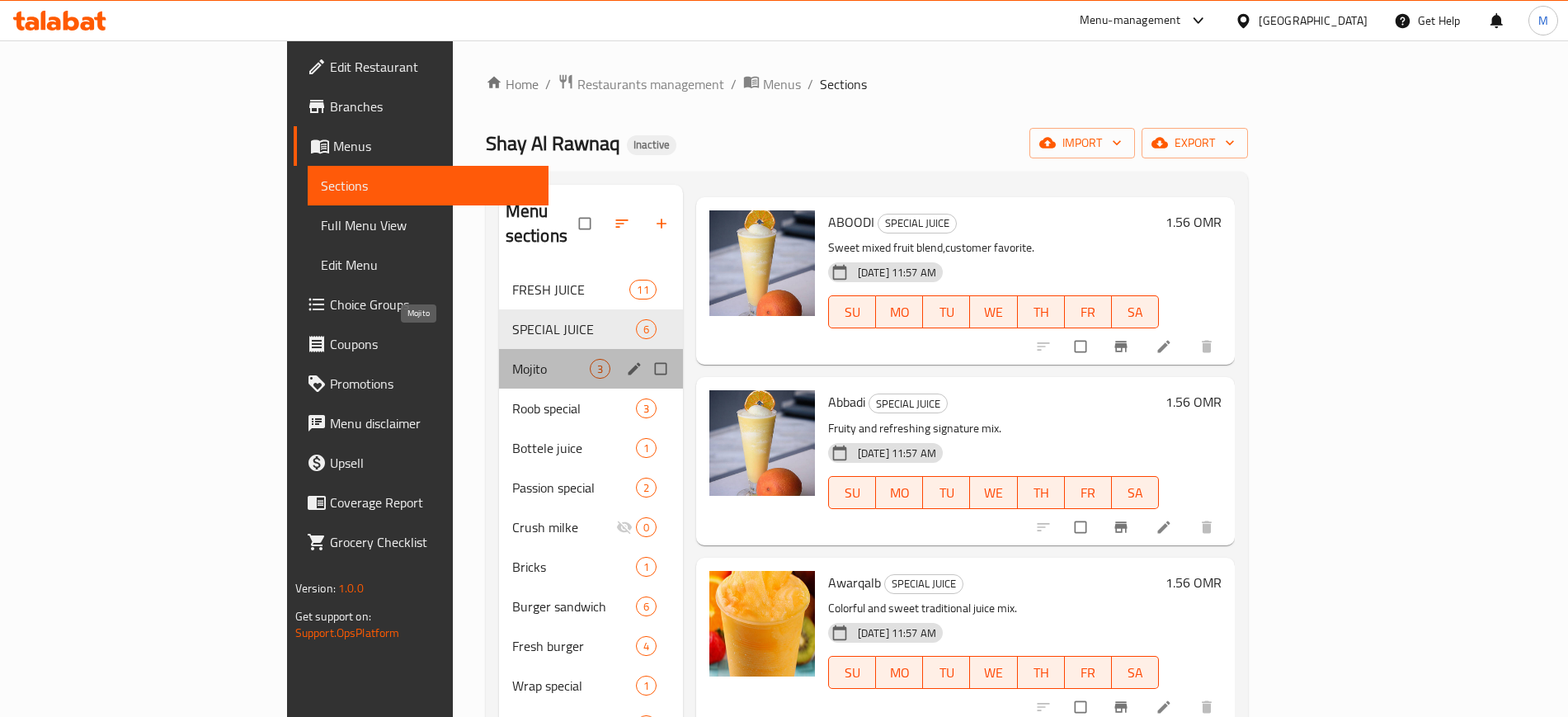
click at [512, 358] on span "Mojito" at bounding box center [550, 368] width 78 height 20
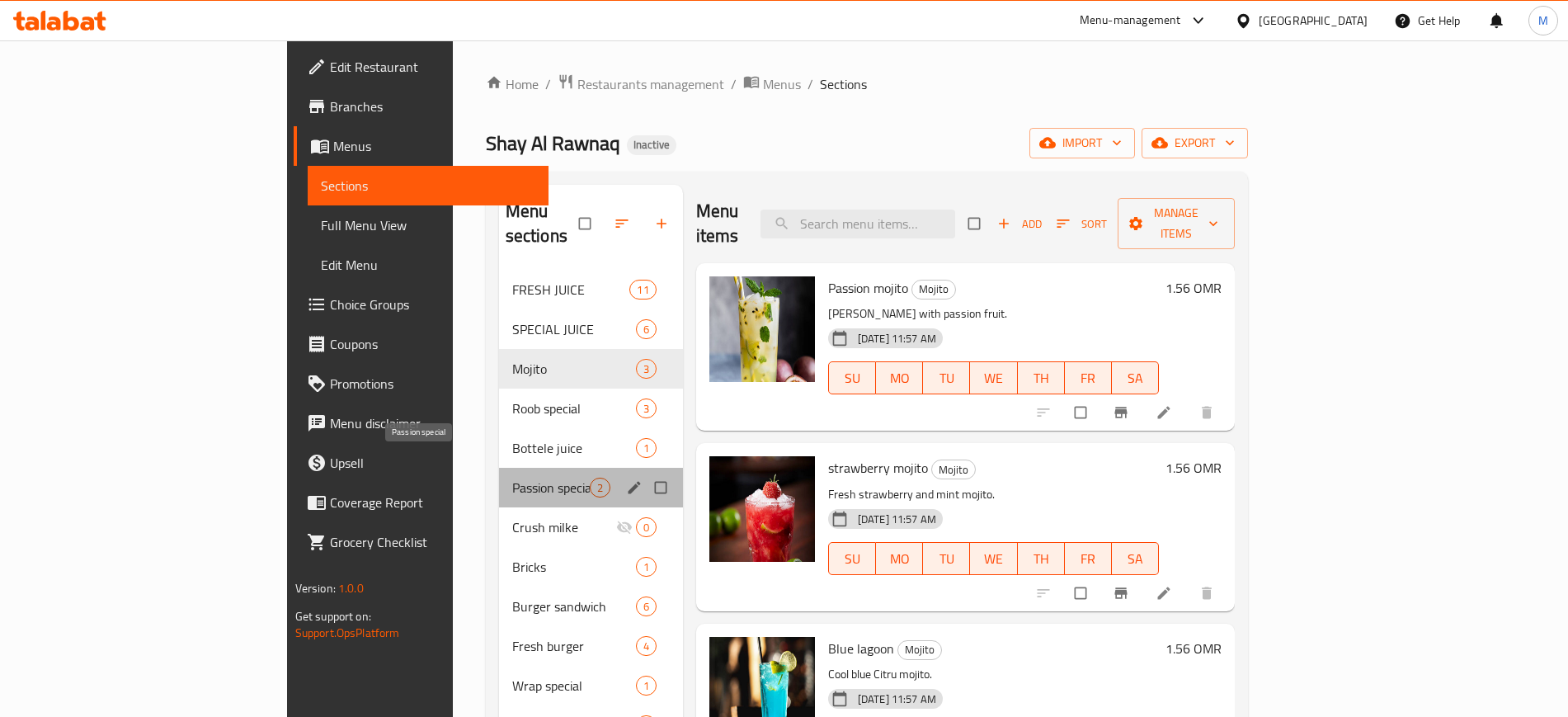
click at [512, 478] on span "Passion special" at bounding box center [550, 487] width 78 height 20
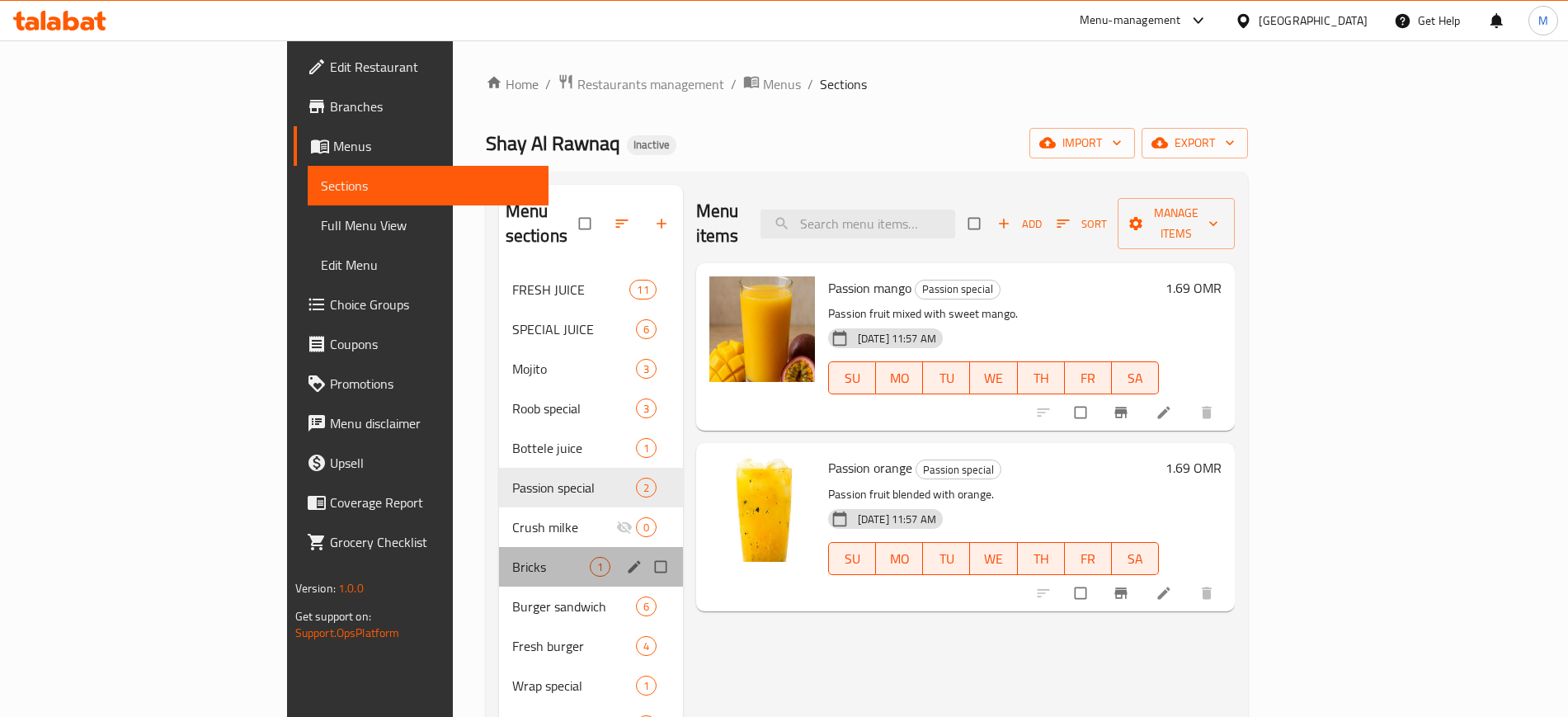
click at [499, 547] on div "Bricks 1" at bounding box center [591, 567] width 184 height 39
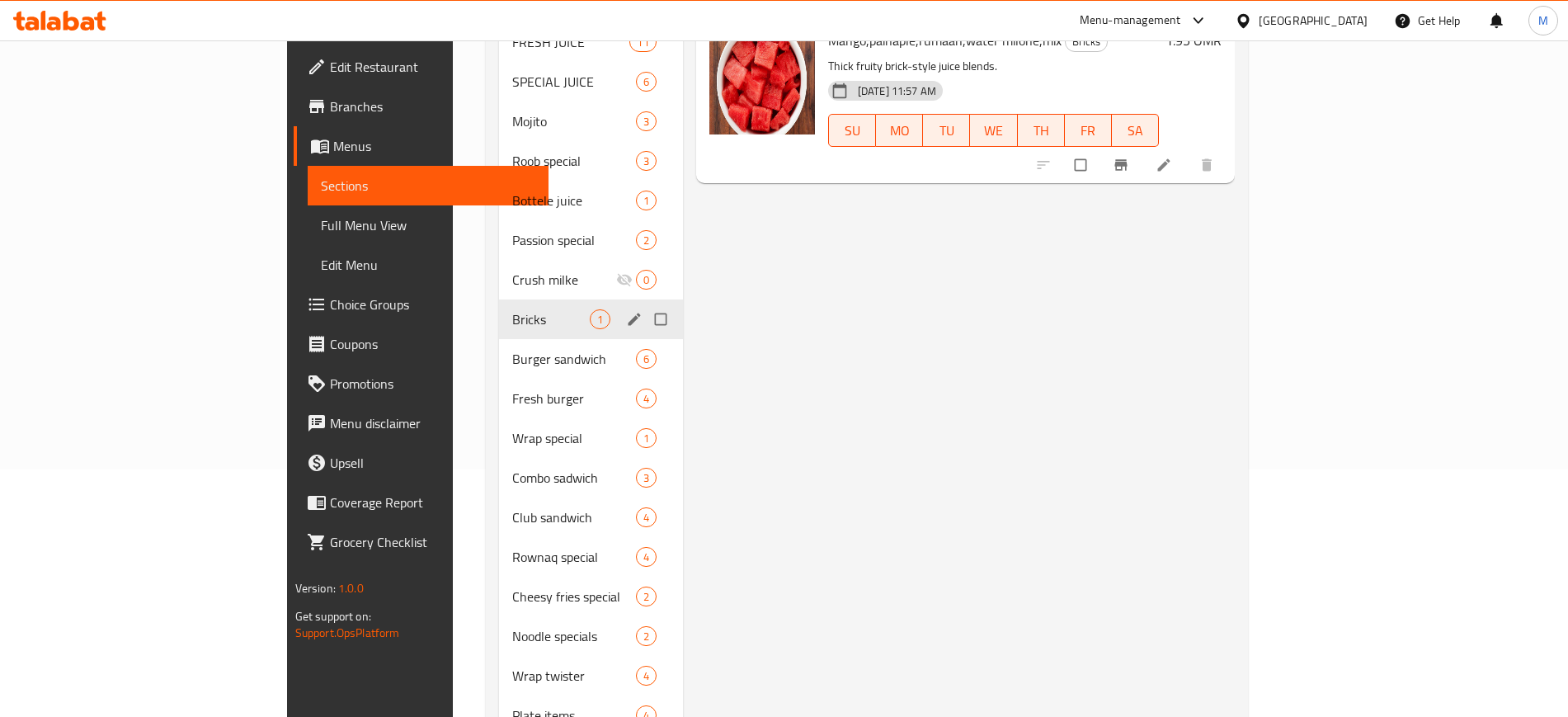
scroll to position [250, 0]
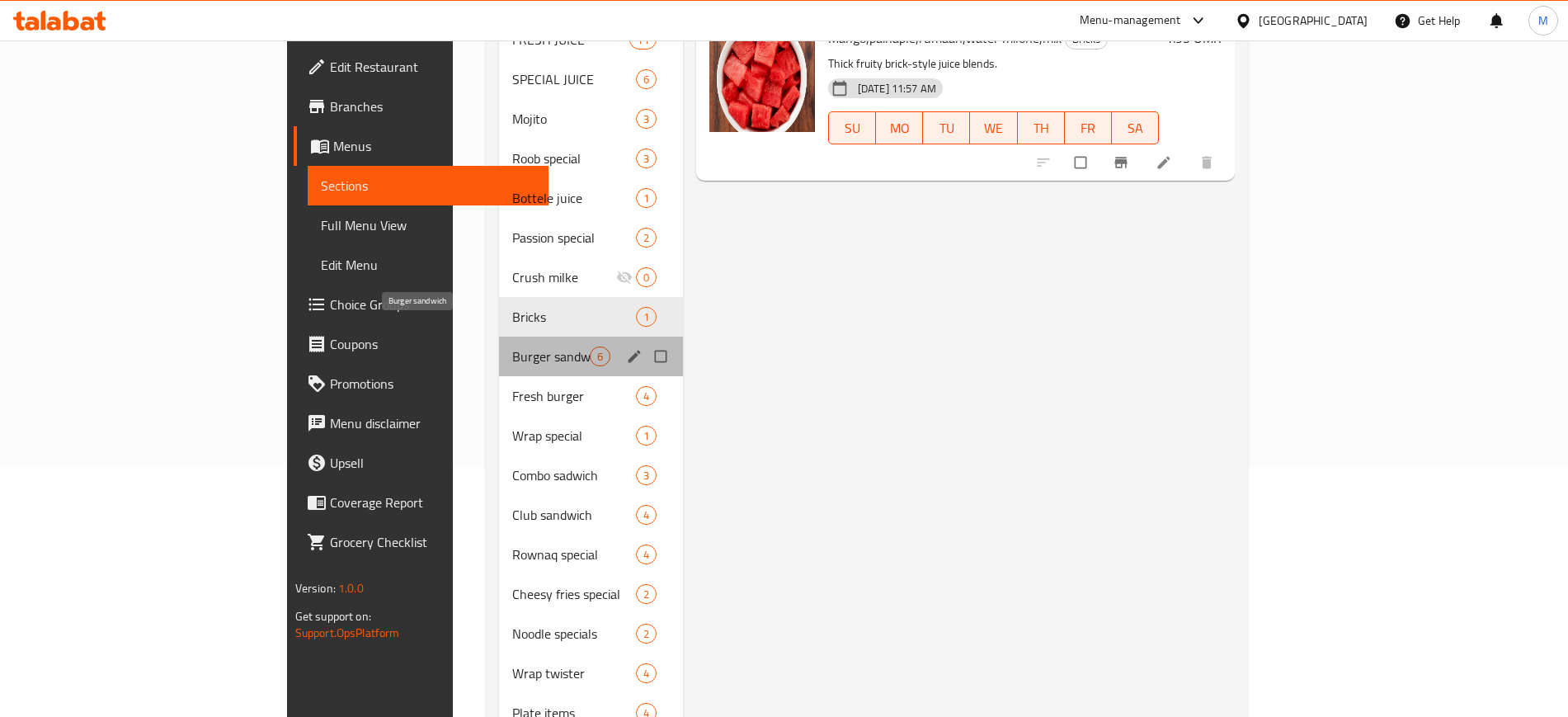
click at [512, 347] on span "Burger sandwich" at bounding box center [550, 356] width 78 height 20
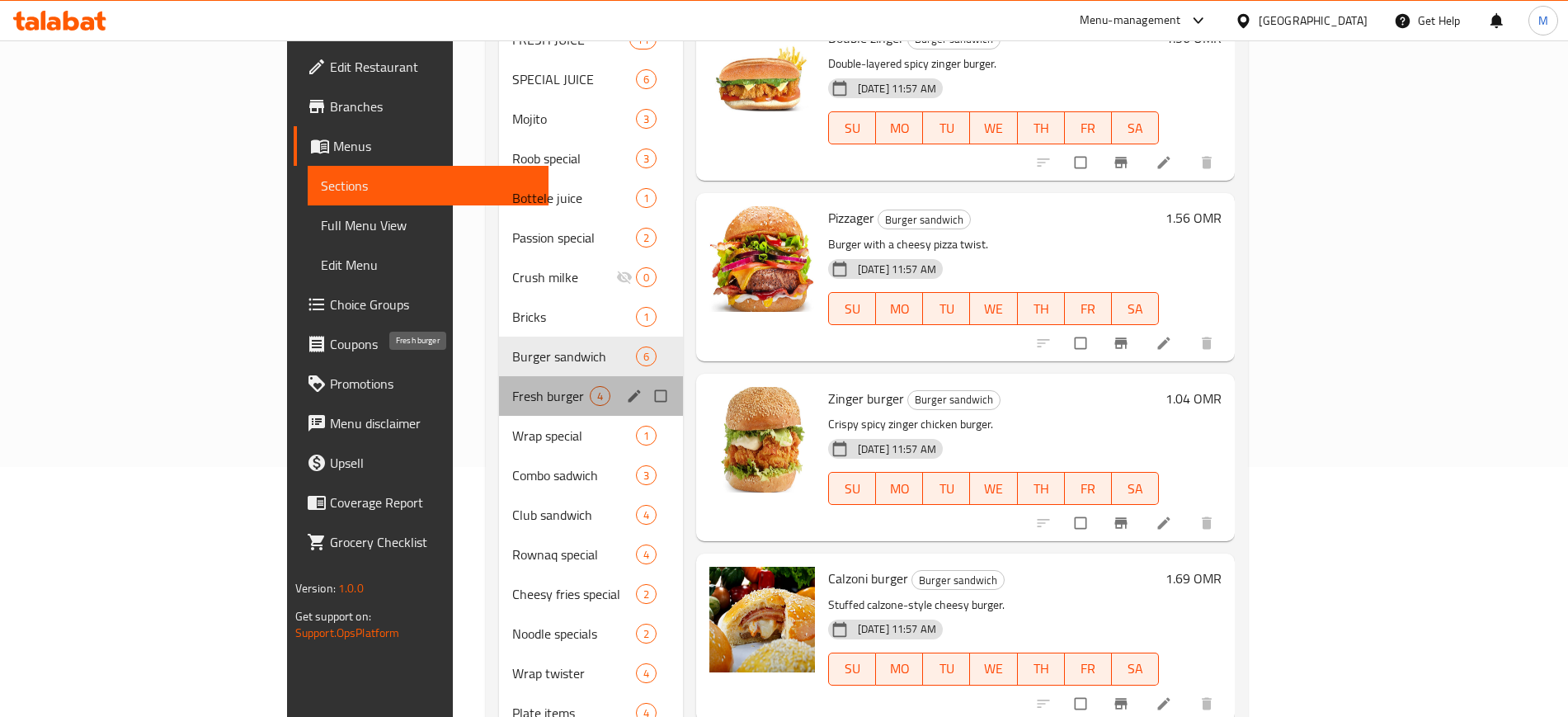
click at [512, 386] on span "Fresh burger" at bounding box center [550, 395] width 78 height 20
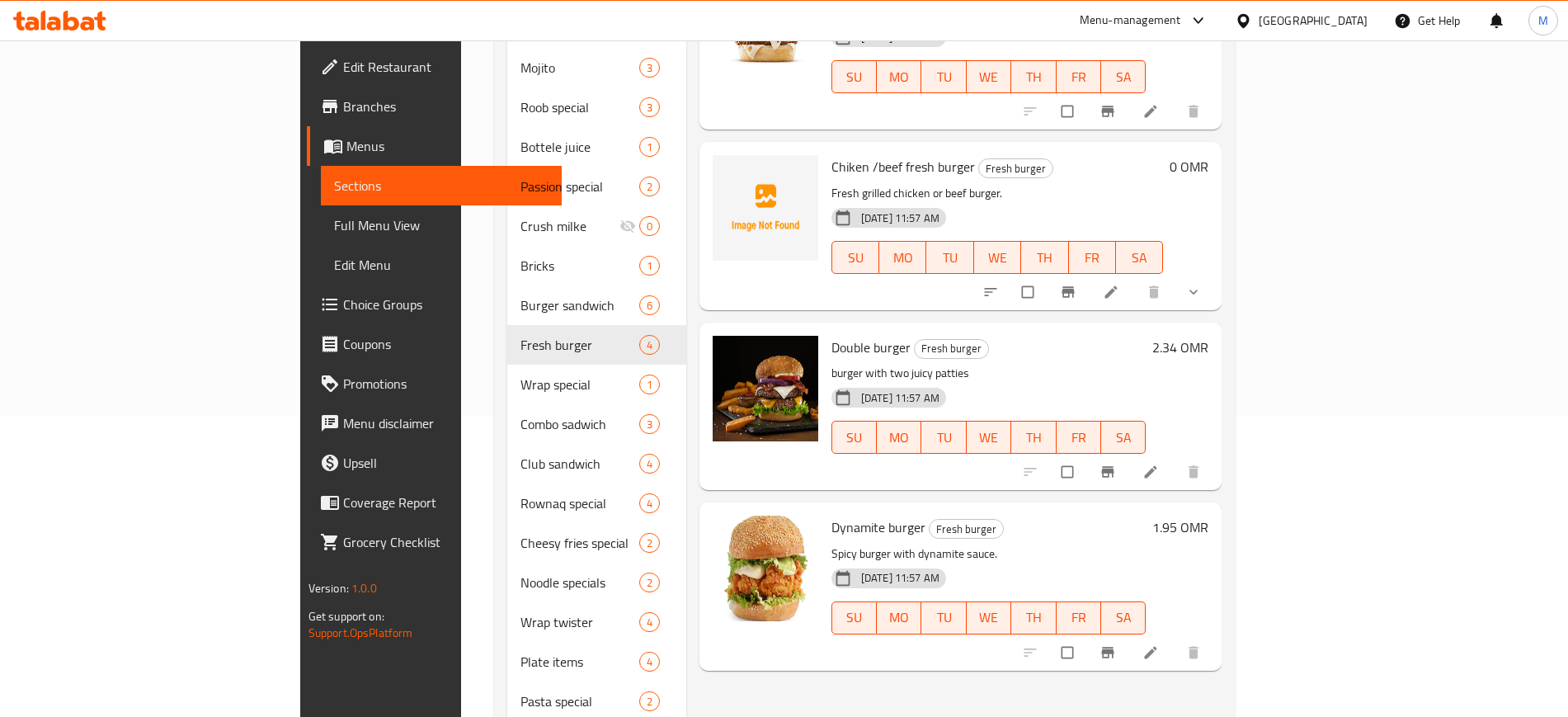
scroll to position [300, 0]
click at [831, 335] on span "Double burger" at bounding box center [870, 347] width 79 height 25
copy h6 "Double burger"
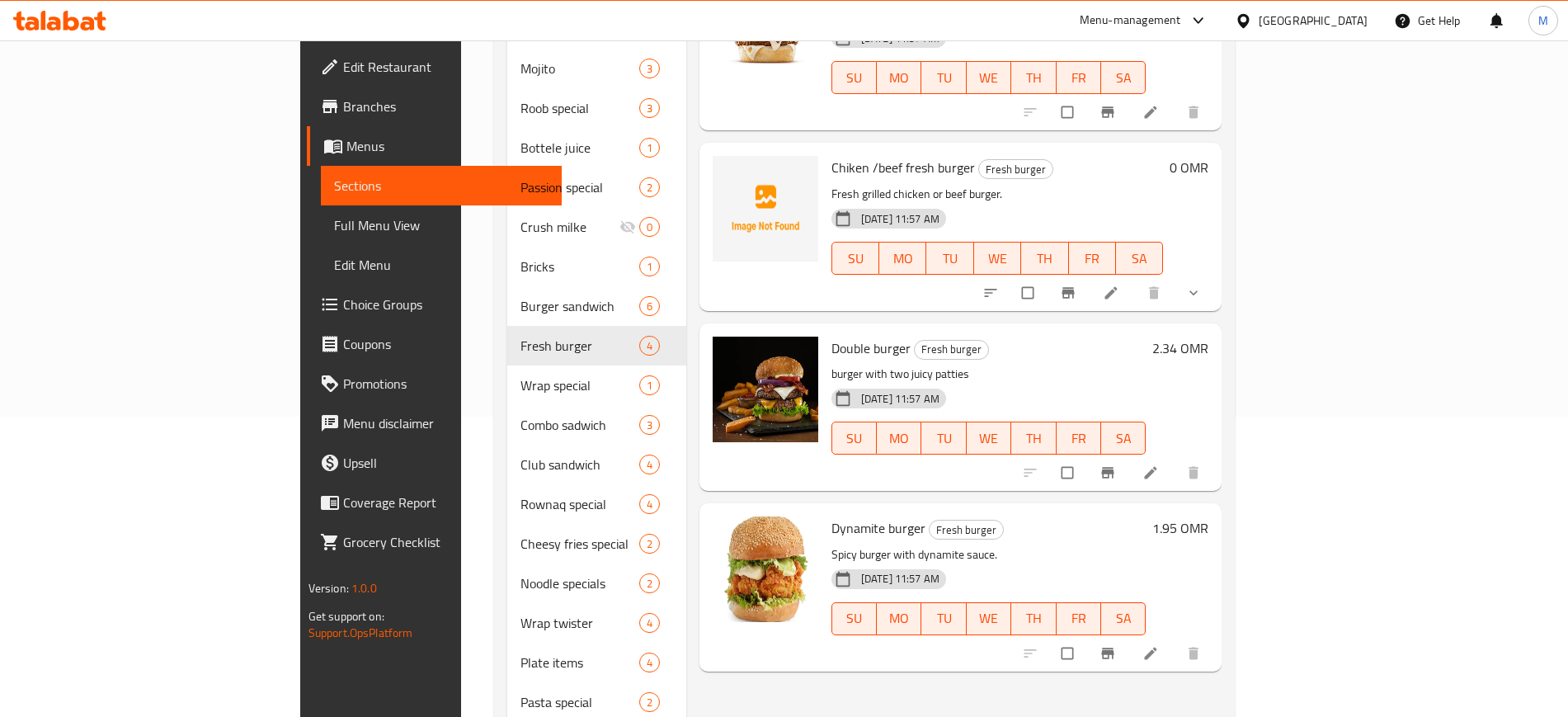
click at [959, 364] on p "burger with two juicy patties" at bounding box center [988, 374] width 315 height 20
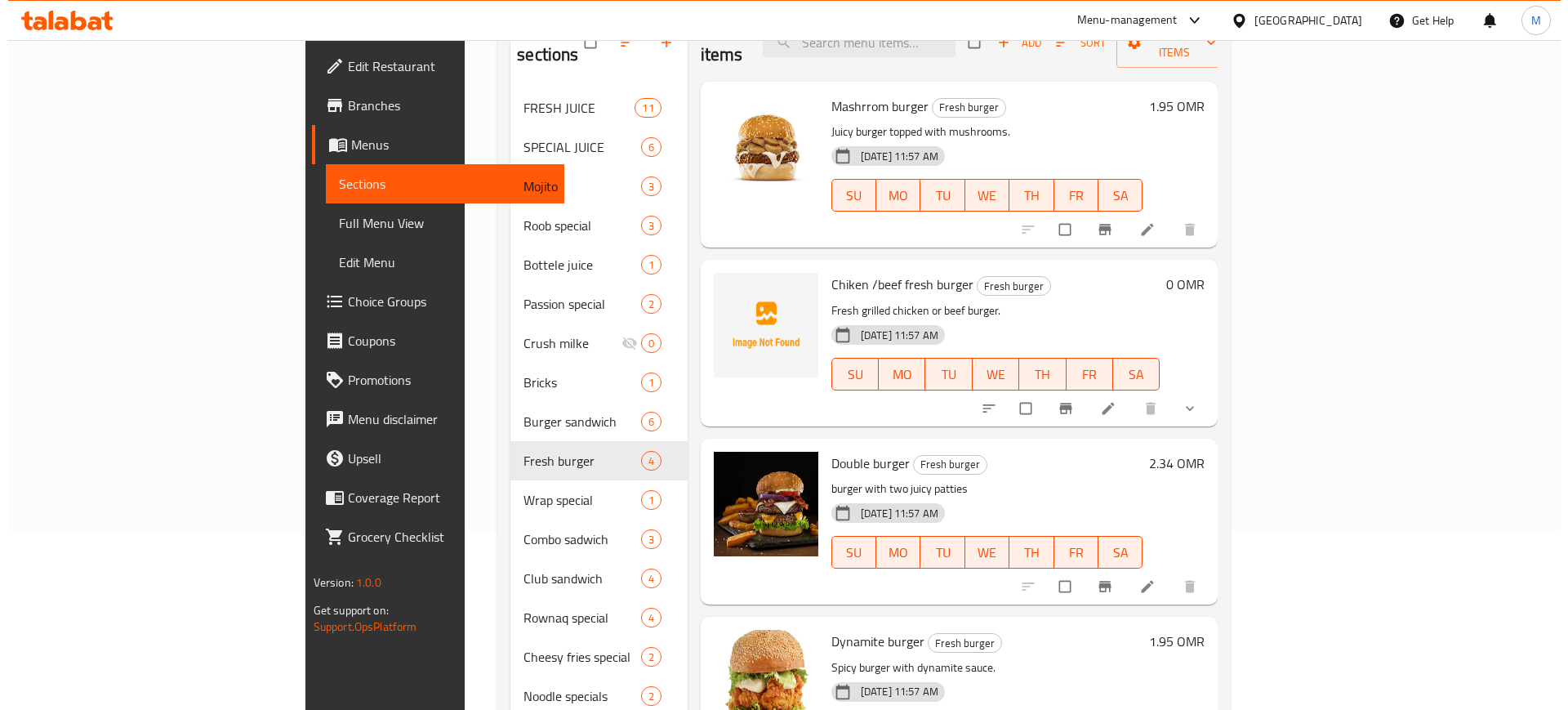
scroll to position [0, 0]
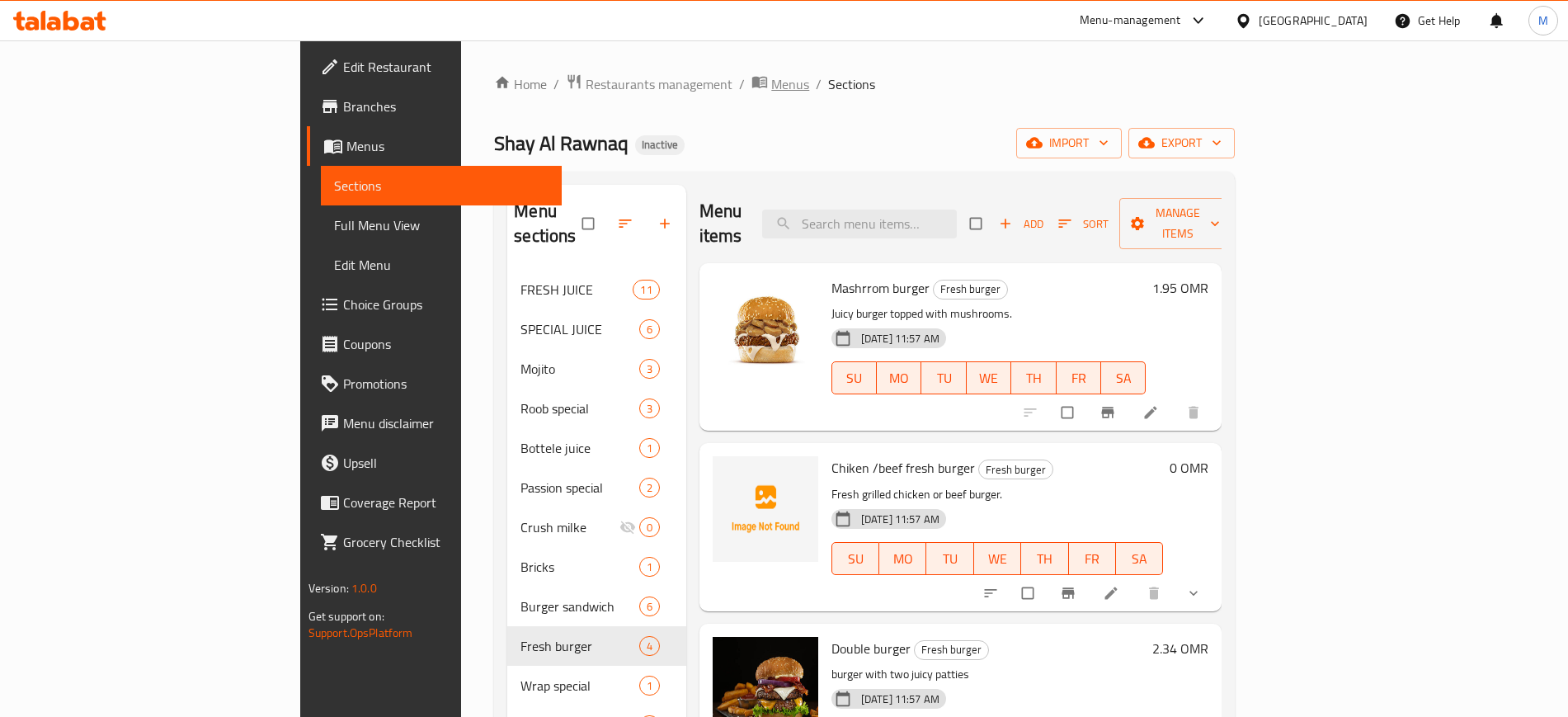
click at [771, 84] on span "Menus" at bounding box center [790, 84] width 38 height 20
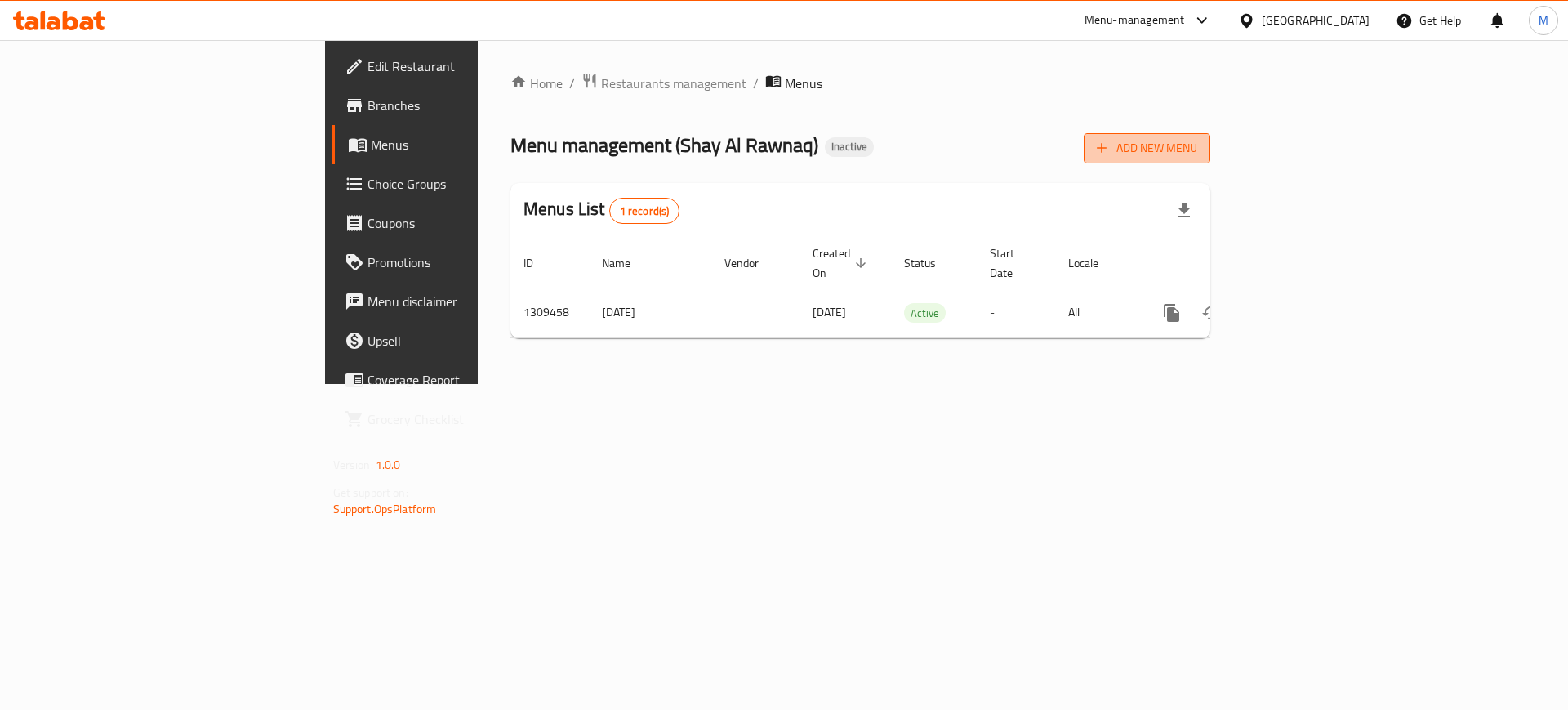
click at [1197, 142] on span "Add New Menu" at bounding box center [1146, 148] width 101 height 20
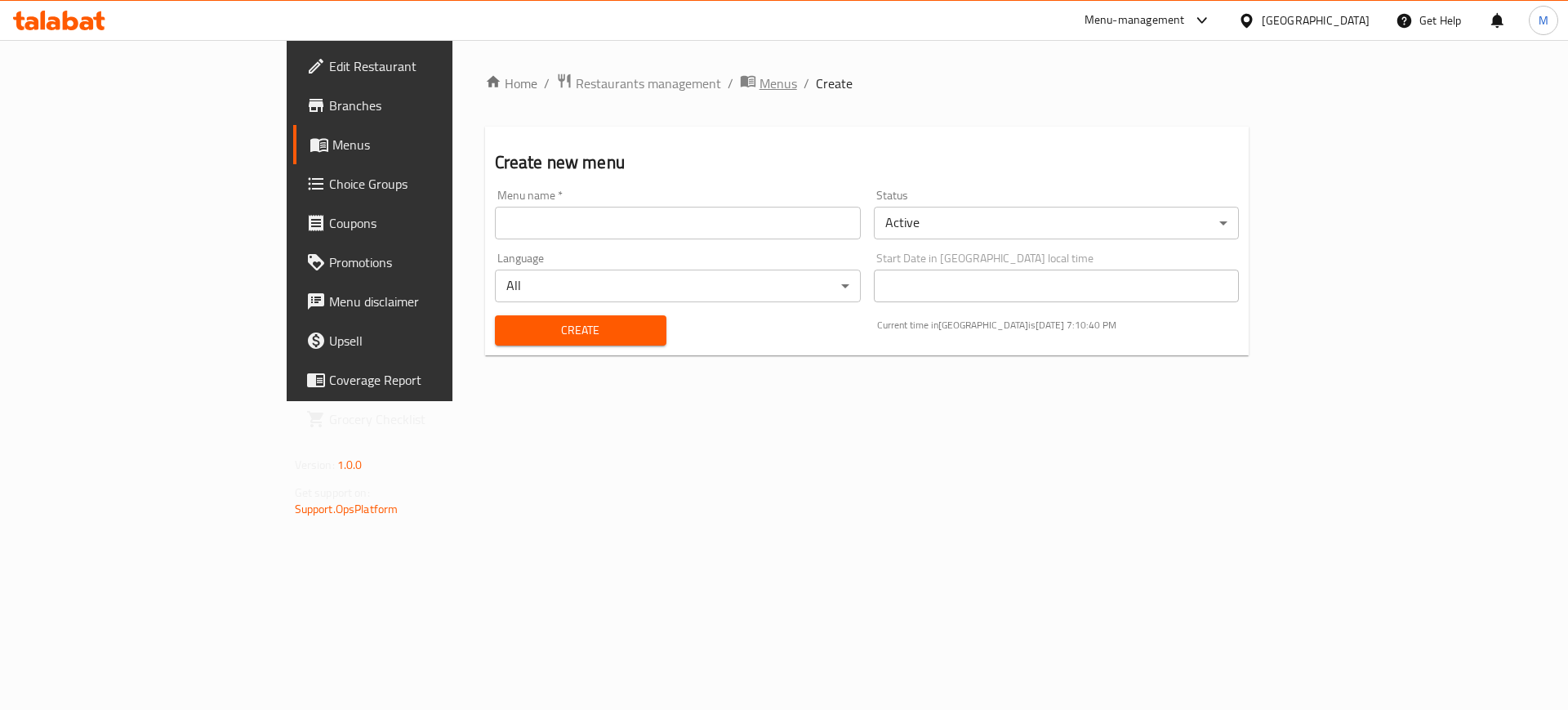
click at [760, 84] on span "Menus" at bounding box center [778, 83] width 37 height 19
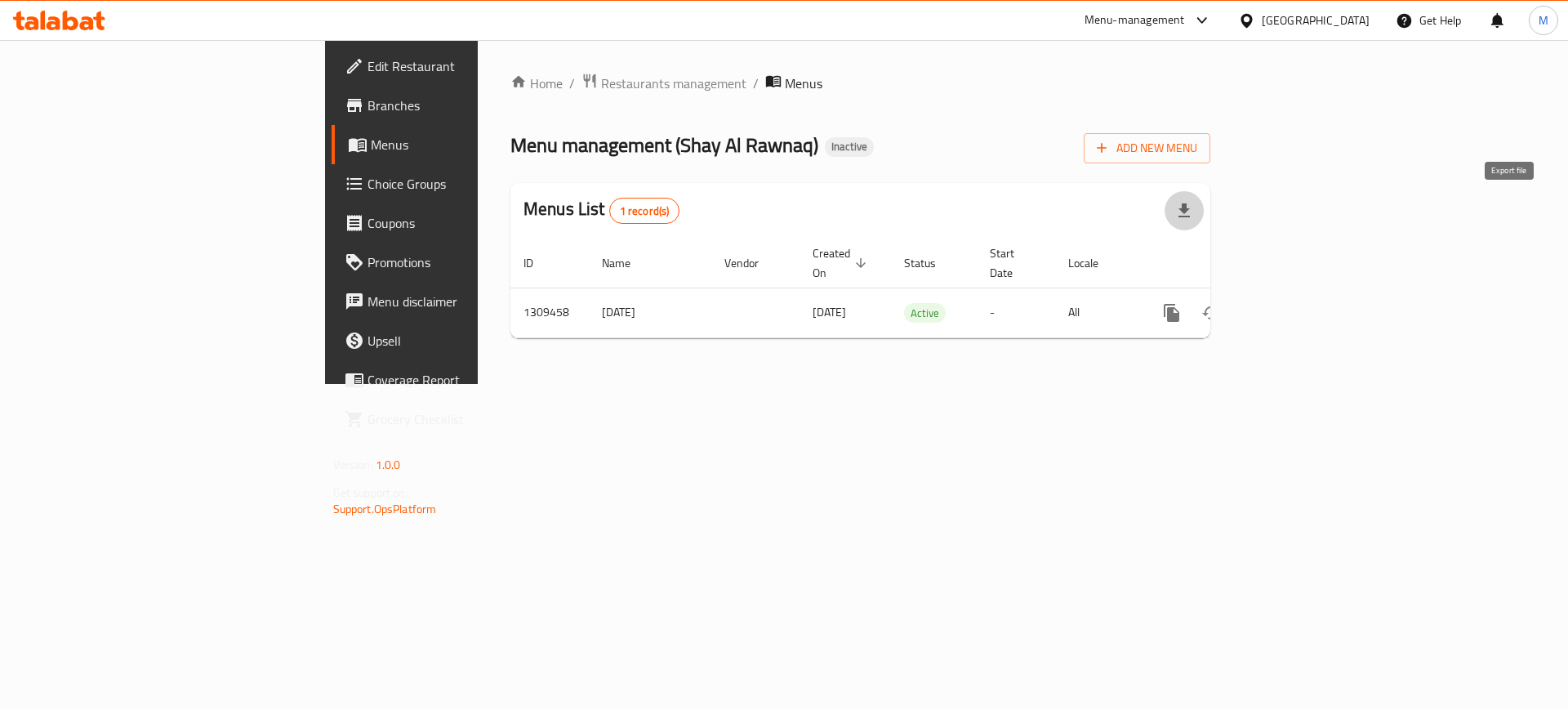
click at [1194, 208] on icon "button" at bounding box center [1184, 210] width 19 height 19
click at [1211, 143] on div "Menu management ( Shay Al Rawnaq ) Inactive Add New Menu" at bounding box center [860, 145] width 700 height 36
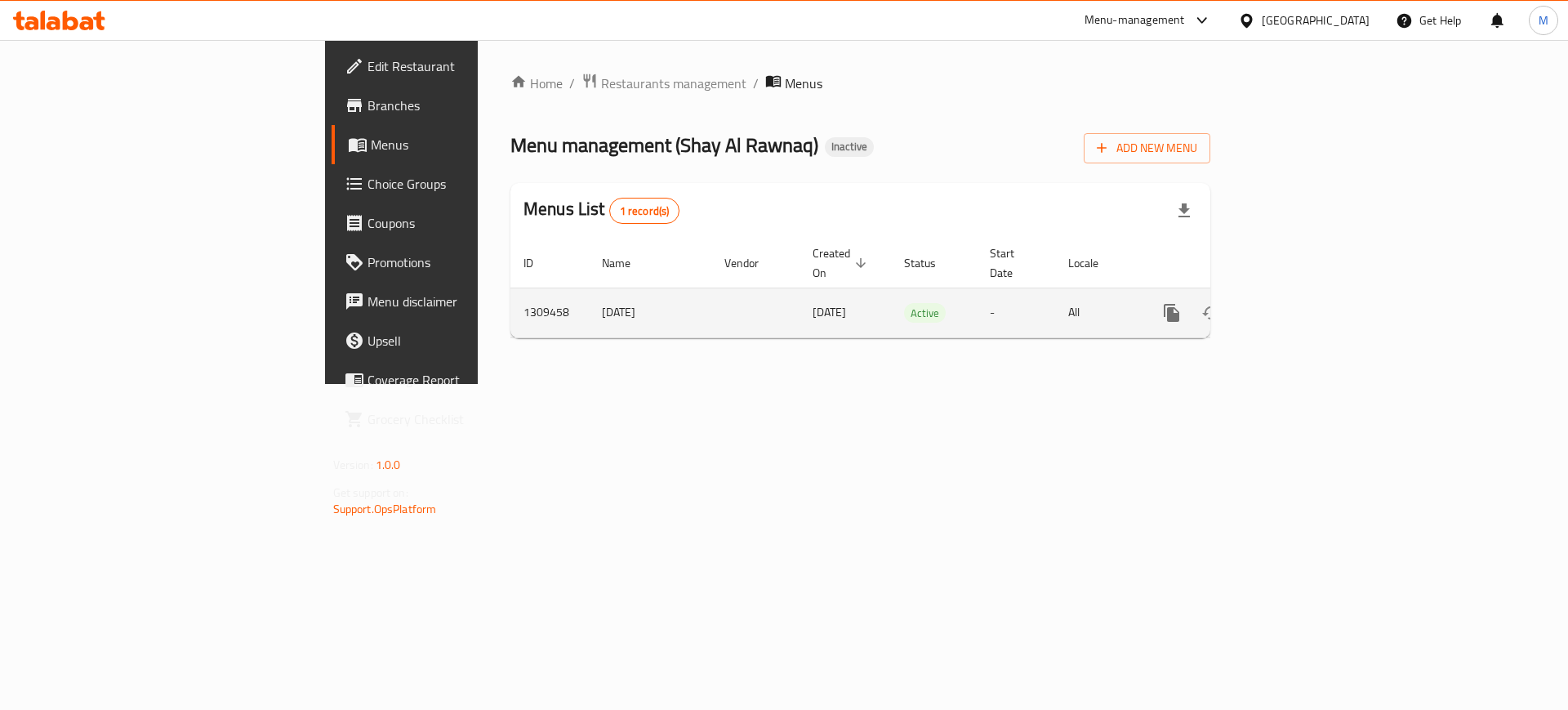
click at [589, 300] on td "[DATE]" at bounding box center [650, 312] width 122 height 50
copy td "[DATE]"
click at [589, 300] on td "[DATE]" at bounding box center [650, 312] width 122 height 50
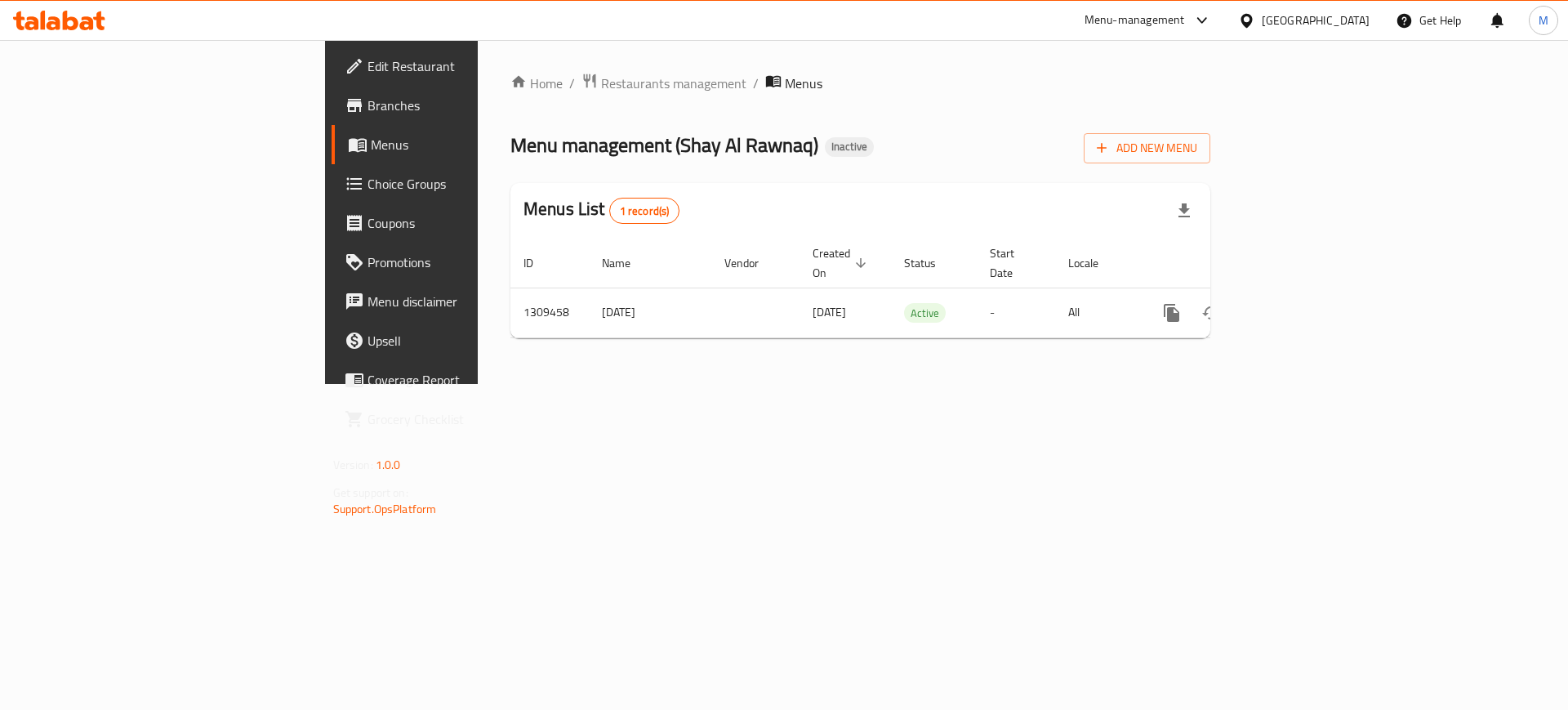
click at [1211, 164] on div "Home / Restaurants management / Menus Menu management ( Shay Al Rawnaq ) Inacti…" at bounding box center [860, 212] width 700 height 279
click at [1197, 156] on span "Add New Menu" at bounding box center [1146, 148] width 101 height 20
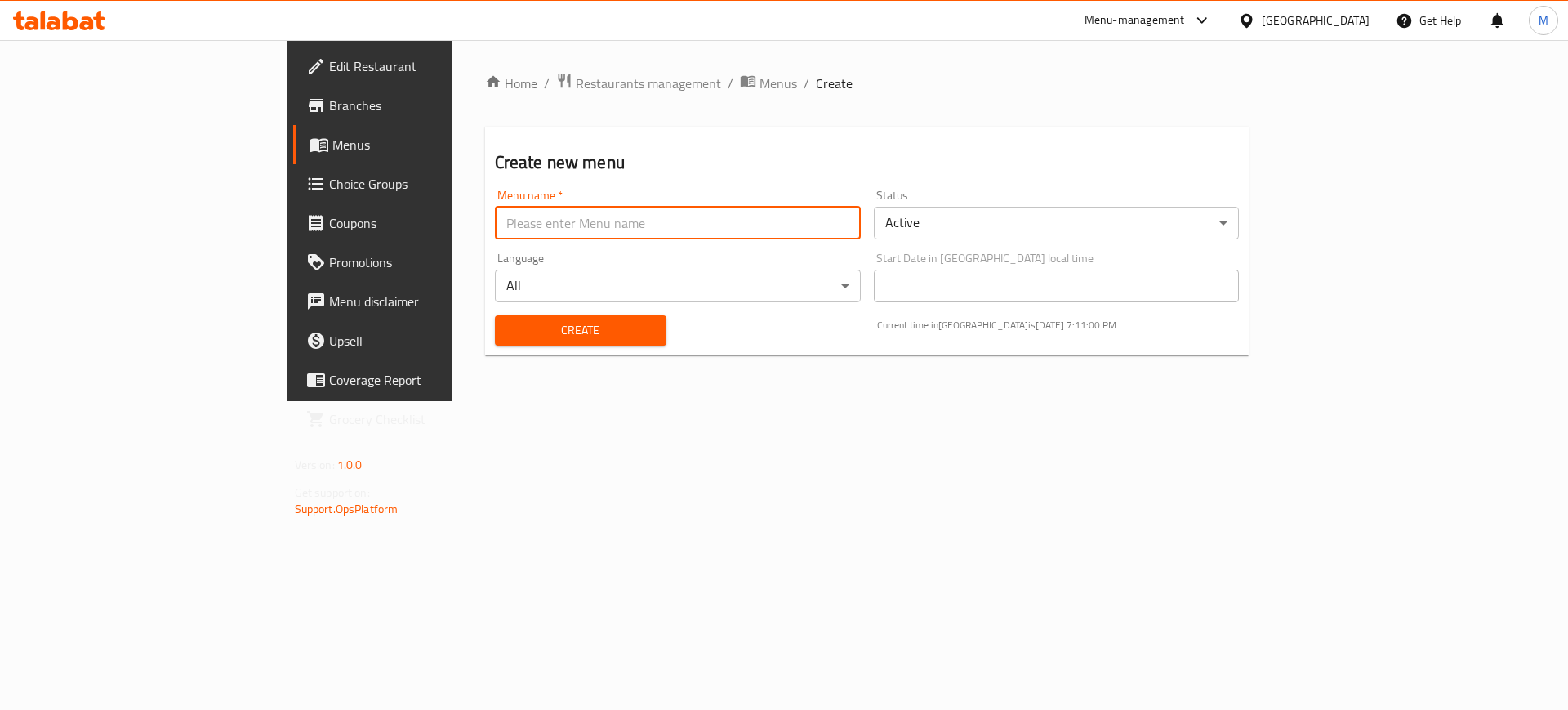
click at [495, 231] on input "text" at bounding box center [678, 223] width 366 height 33
paste input "[DATE]"
type input "NEW [DATE]"
click at [519, 325] on span "Create" at bounding box center [580, 330] width 145 height 20
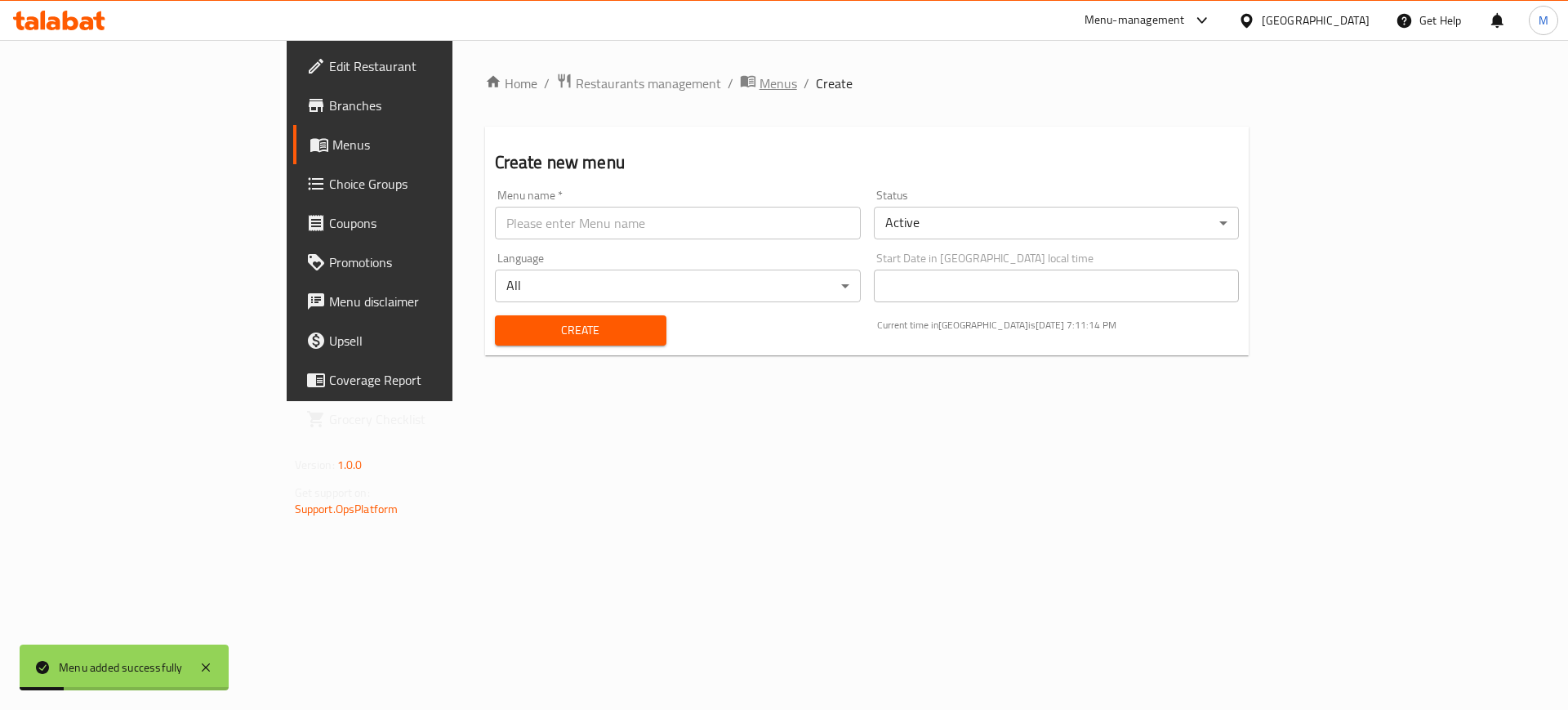
click at [760, 89] on span "Menus" at bounding box center [778, 83] width 37 height 19
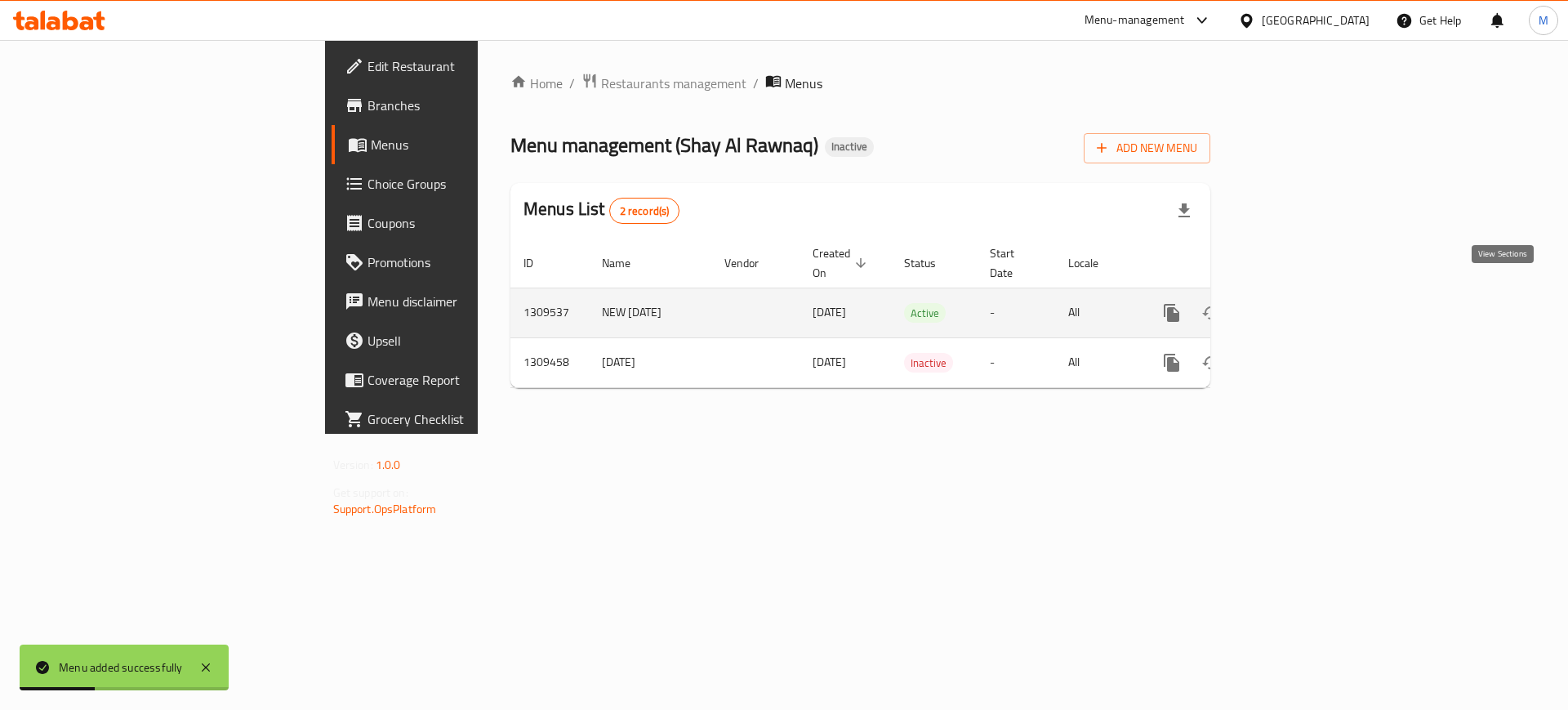
click at [1299, 303] on icon "enhanced table" at bounding box center [1289, 313] width 19 height 19
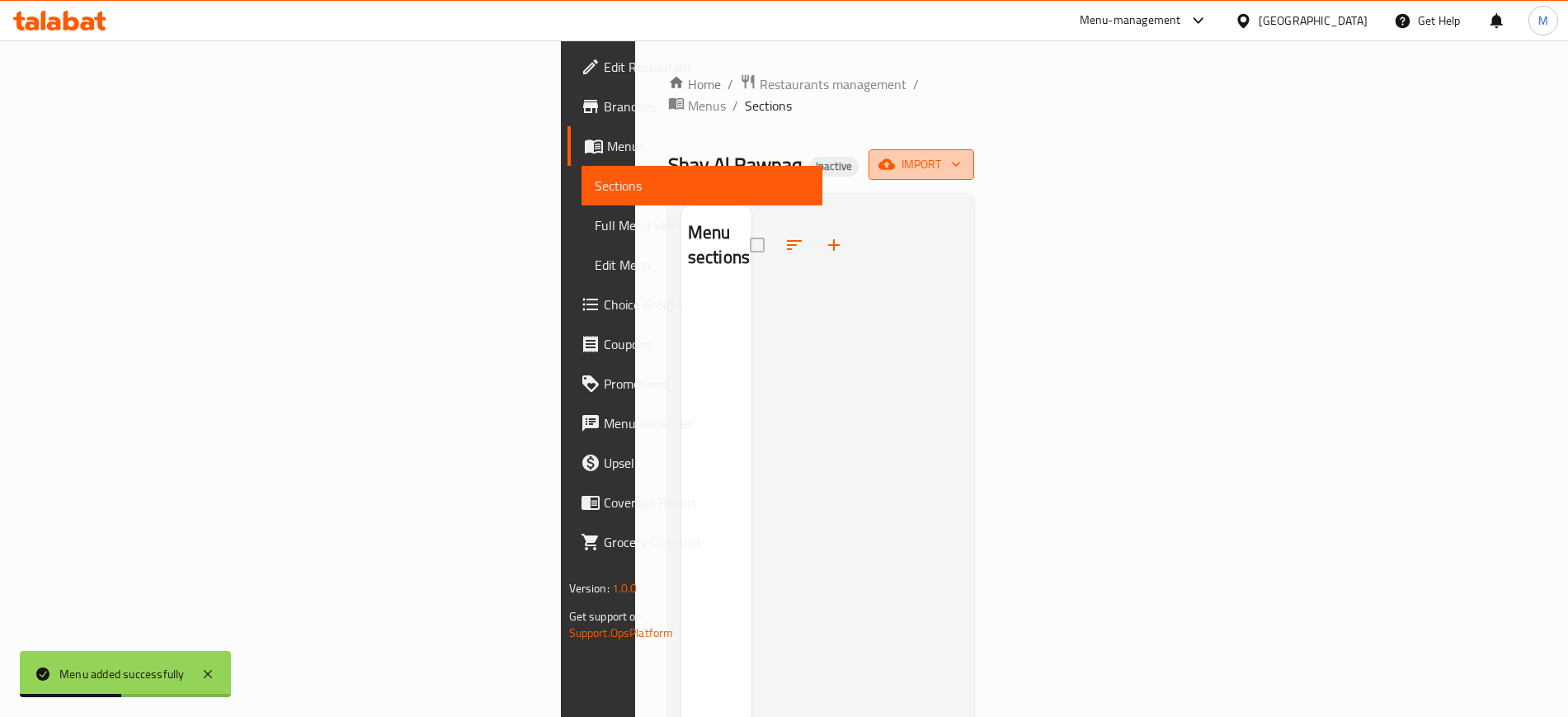
click at [961, 154] on span "import" at bounding box center [920, 165] width 79 height 20
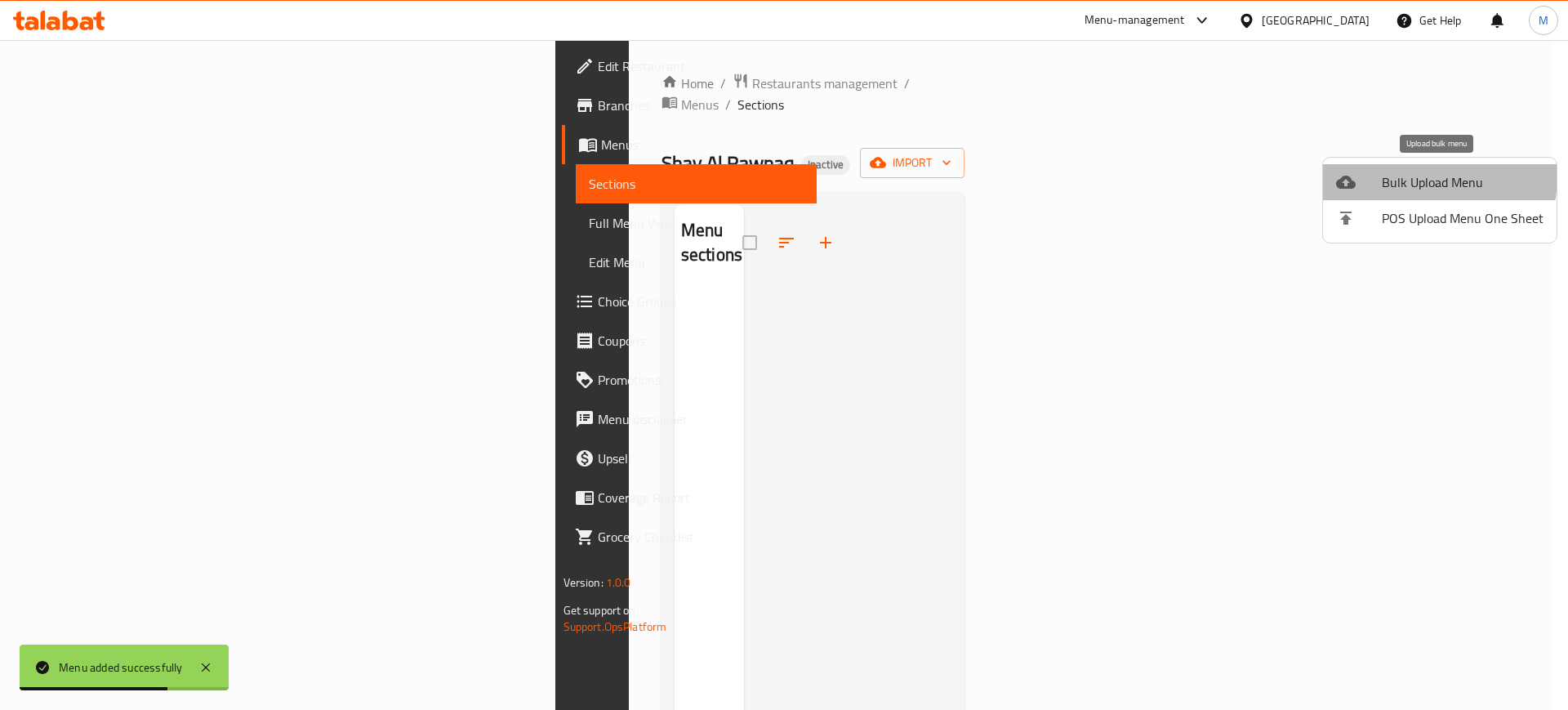
click at [1373, 173] on div at bounding box center [1358, 182] width 46 height 19
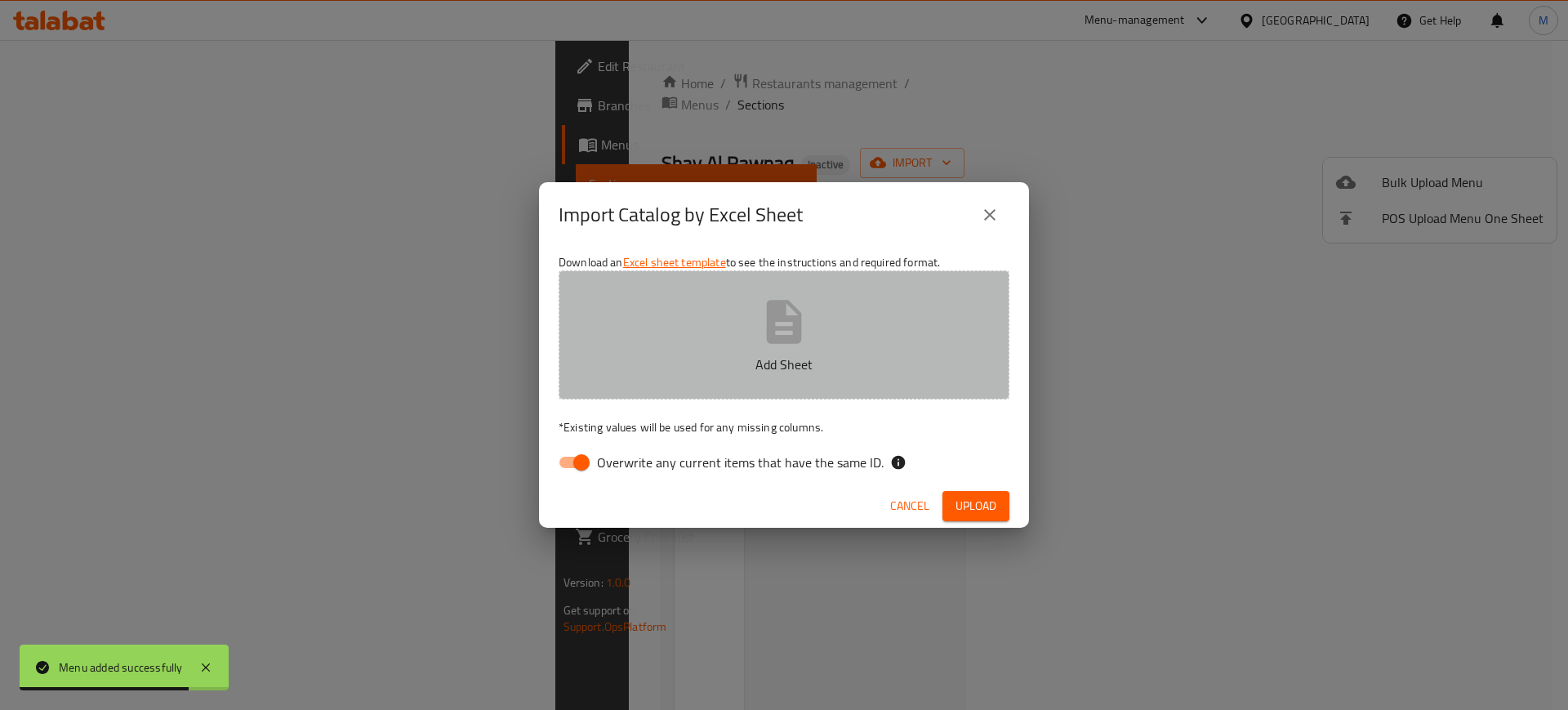
click at [707, 316] on button "Add Sheet" at bounding box center [784, 335] width 451 height 129
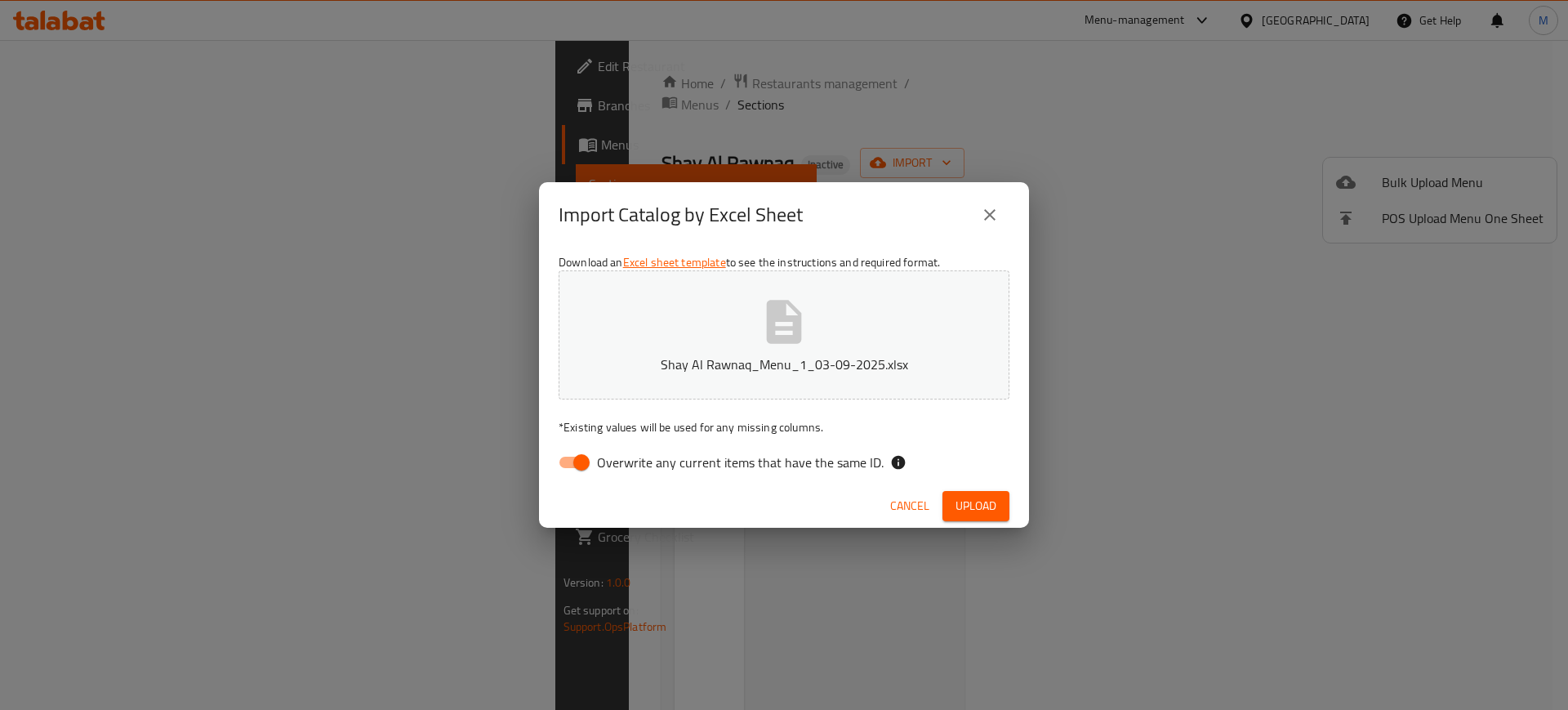
click at [994, 512] on span "Upload" at bounding box center [976, 506] width 41 height 20
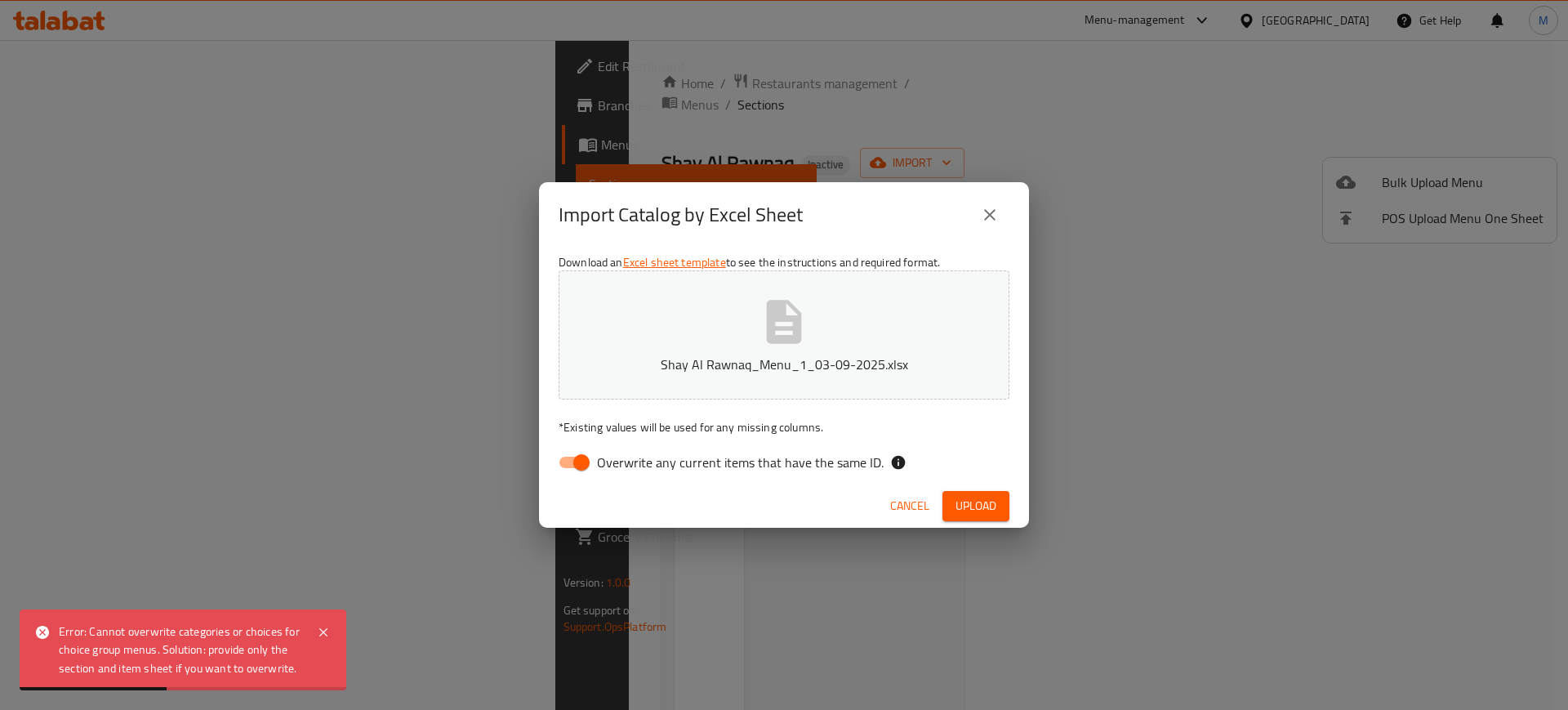
click at [604, 456] on span "Overwrite any current items that have the same ID." at bounding box center [740, 462] width 286 height 19
click at [604, 456] on input "Overwrite any current items that have the same ID." at bounding box center [581, 462] width 93 height 31
checkbox input "false"
click at [960, 506] on span "Upload" at bounding box center [976, 506] width 41 height 20
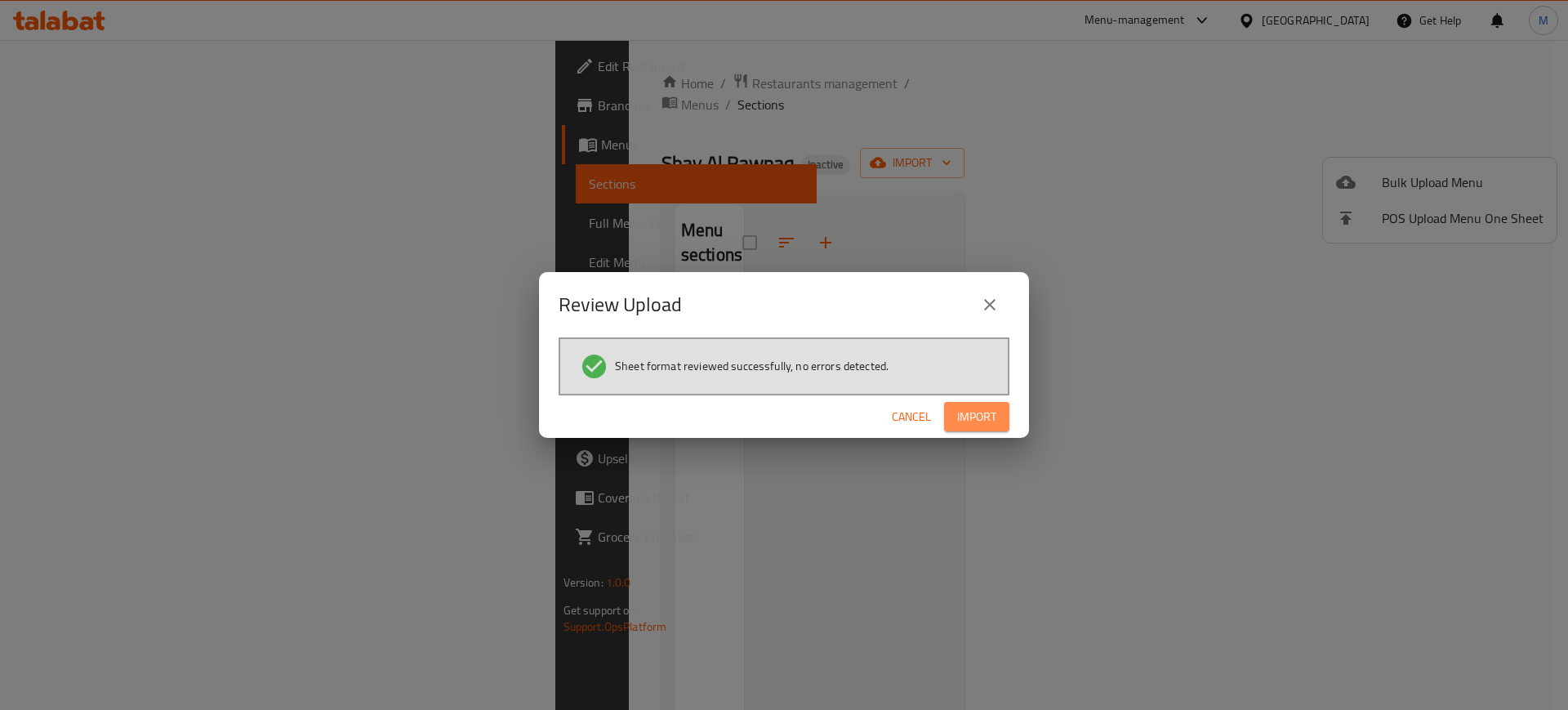
click at [978, 421] on span "Import" at bounding box center [977, 417] width 39 height 20
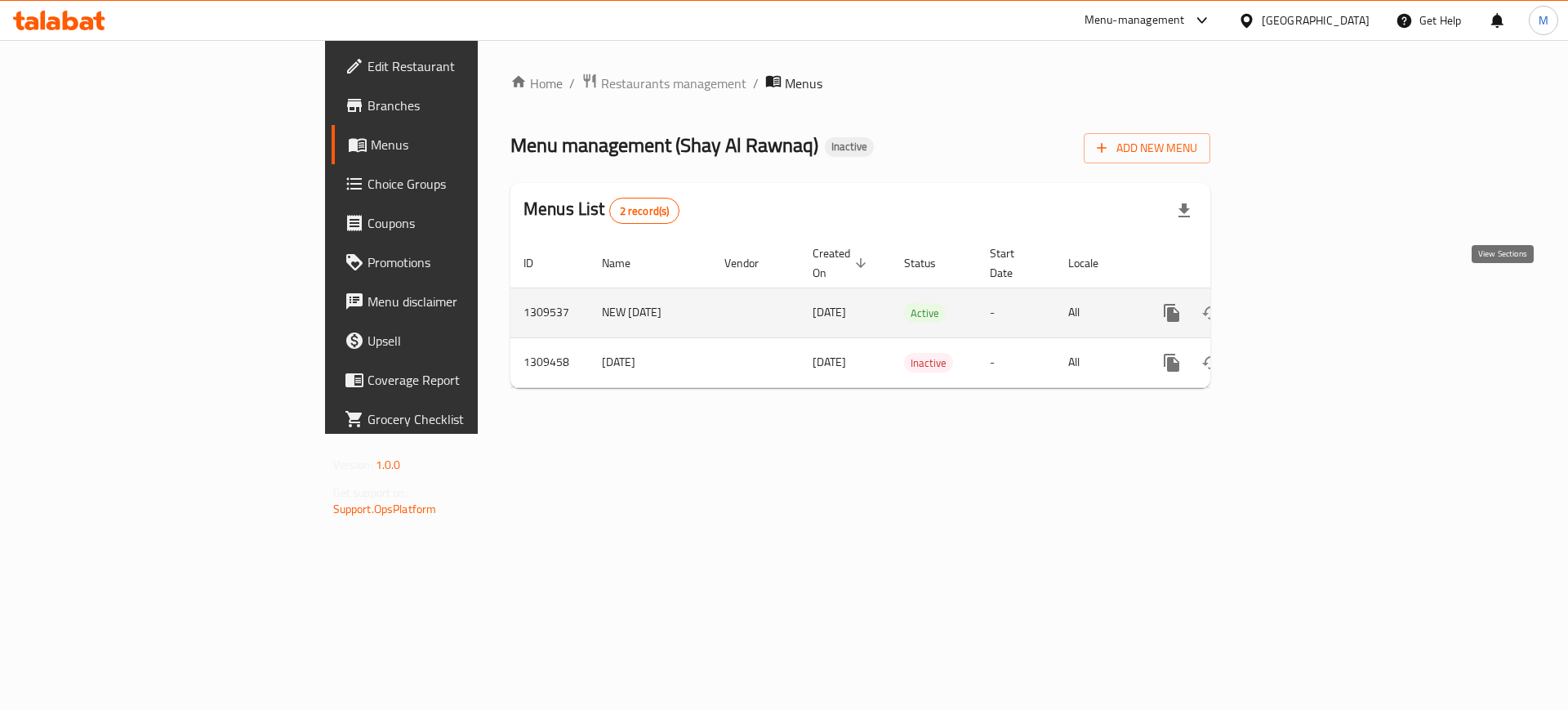
click at [1299, 303] on icon "enhanced table" at bounding box center [1289, 313] width 19 height 19
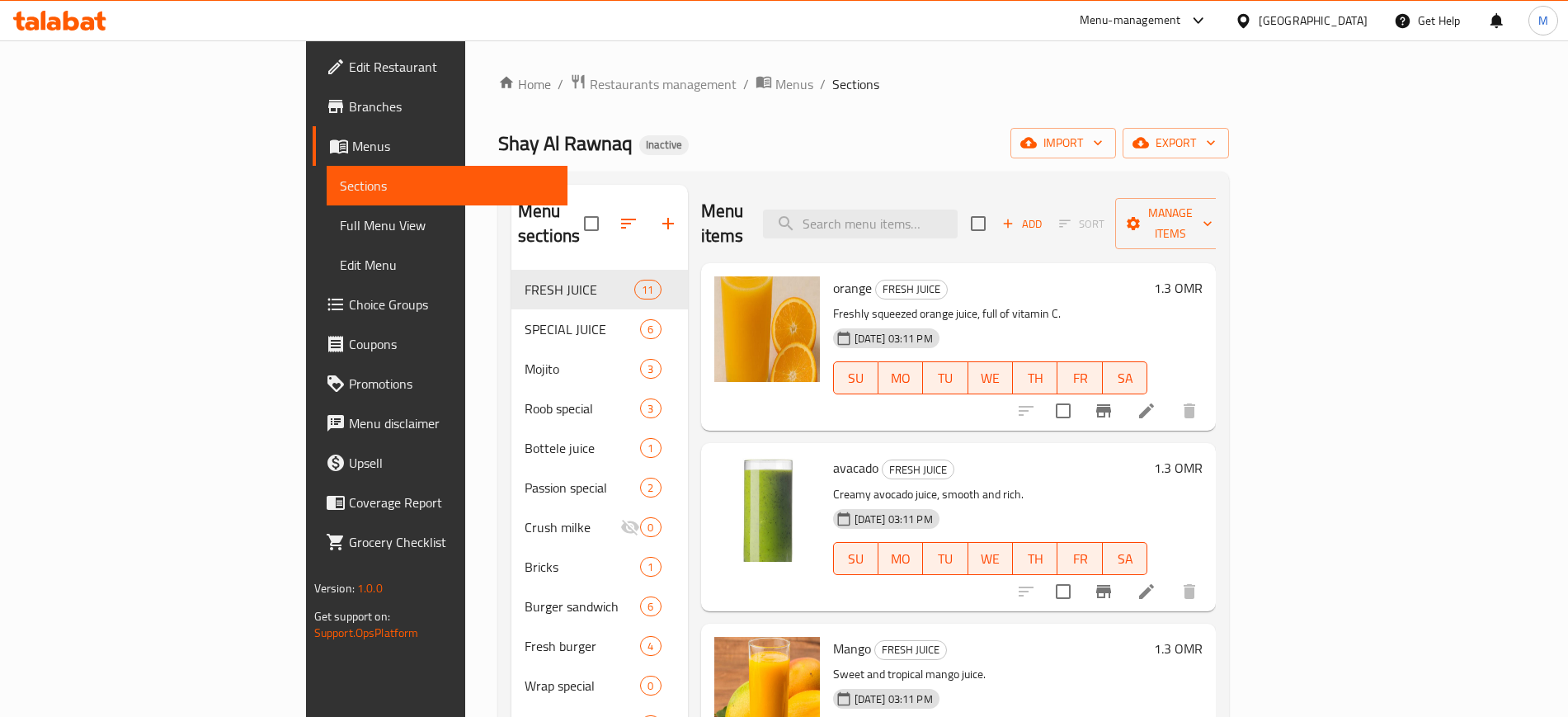
click at [1228, 160] on div "Home / Restaurants management / Menus / Sections Shay Al Rawnaq Inactive import…" at bounding box center [863, 676] width 730 height 1206
click at [1102, 135] on span "import" at bounding box center [1063, 143] width 79 height 20
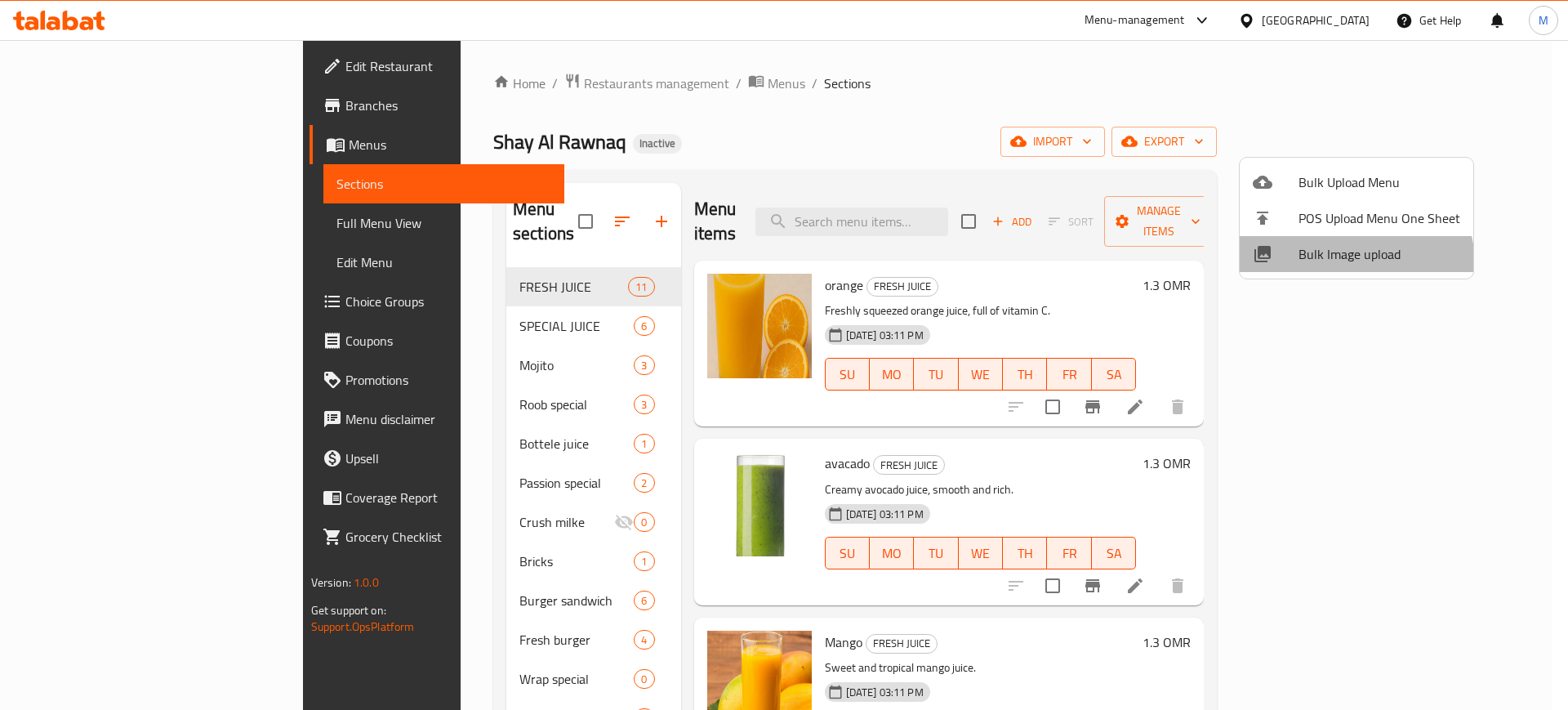
click at [1353, 264] on span "Bulk Image upload" at bounding box center [1379, 254] width 161 height 19
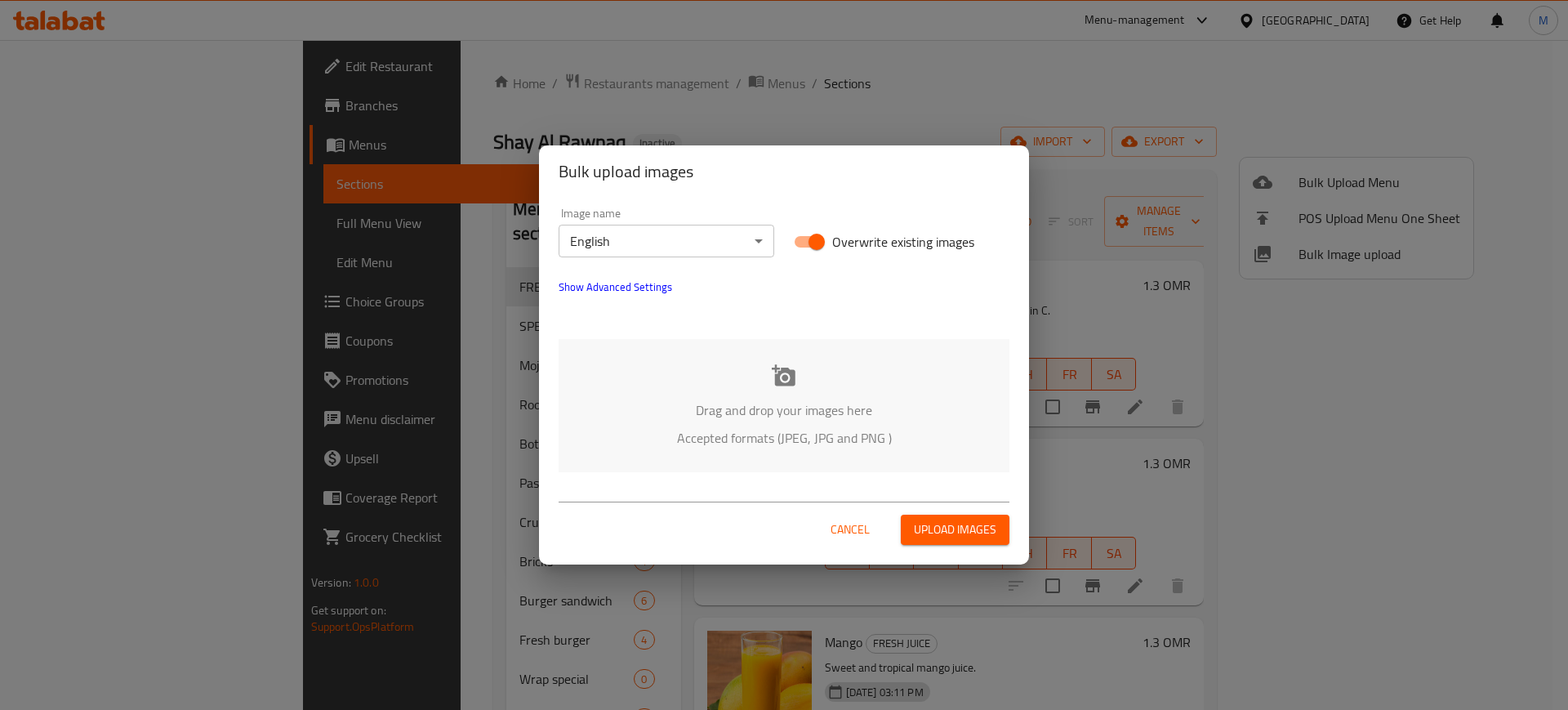
click at [787, 453] on div "Drag and drop your images here Accepted formats (JPEG, JPG and PNG )" at bounding box center [784, 406] width 451 height 134
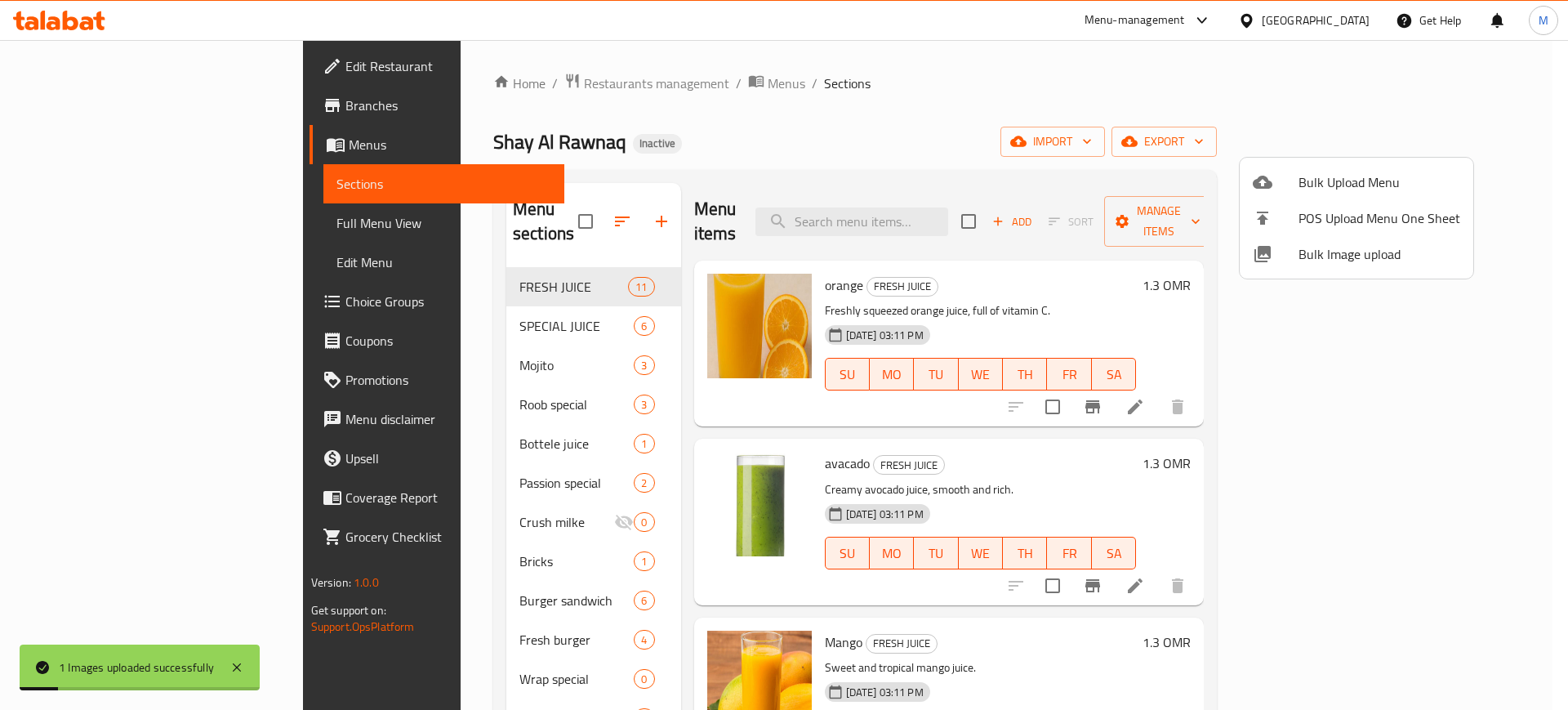
click at [1348, 275] on ul "Bulk Upload Menu POS Upload Menu One Sheet Bulk Image upload" at bounding box center [1356, 218] width 233 height 121
click at [1339, 267] on li "Bulk Image upload" at bounding box center [1356, 254] width 233 height 36
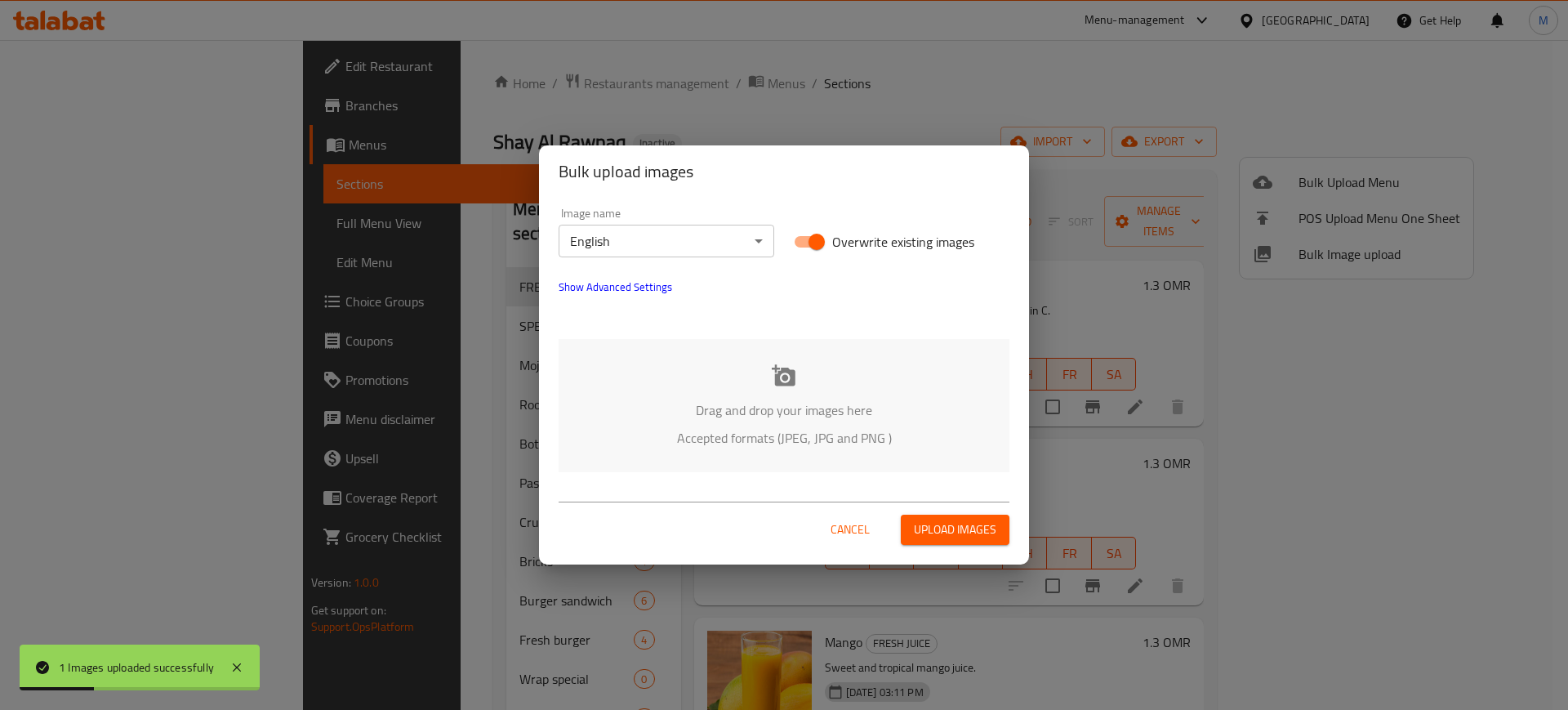
click at [616, 347] on div "Drag and drop your images here Accepted formats (JPEG, JPG and PNG )" at bounding box center [784, 406] width 451 height 134
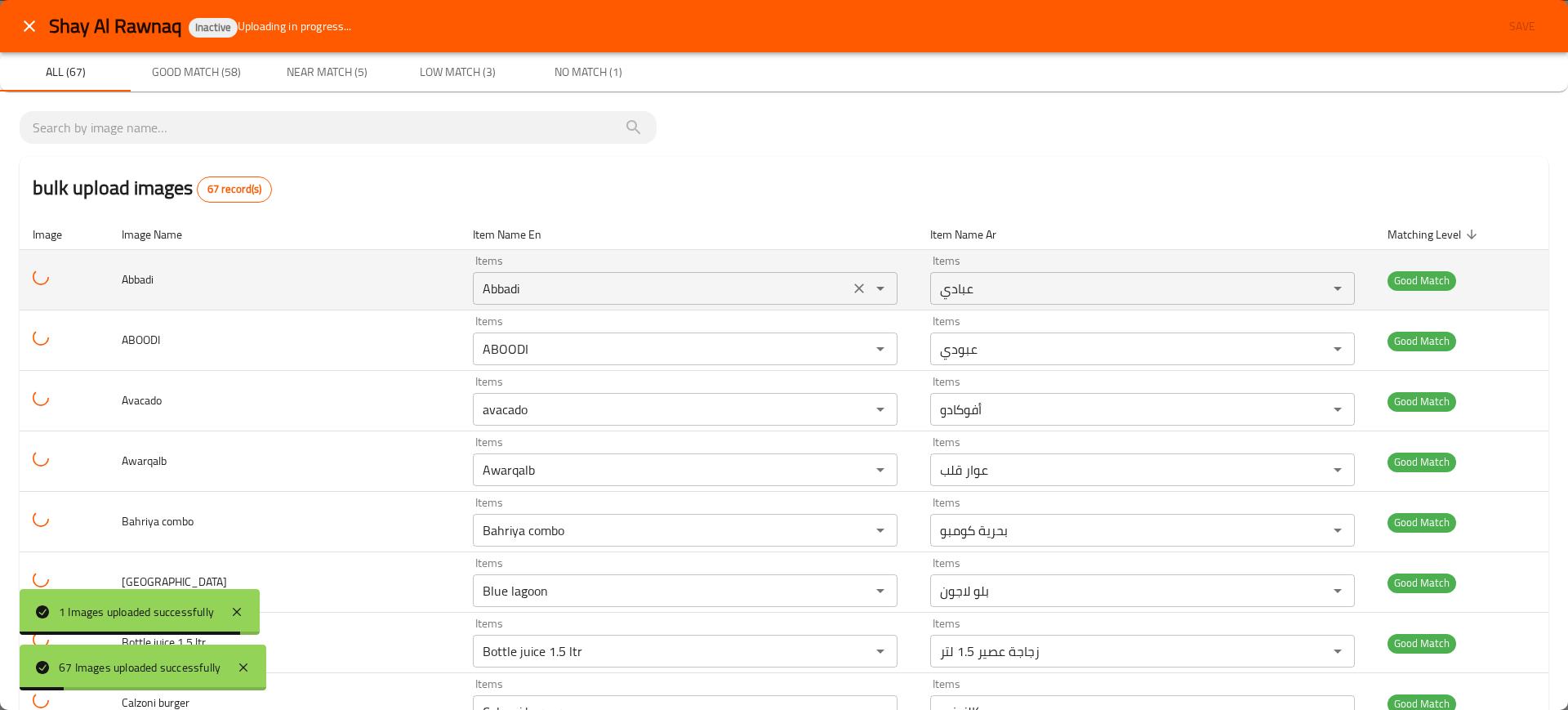
click at [513, 286] on input "Abbadi" at bounding box center [661, 288] width 367 height 23
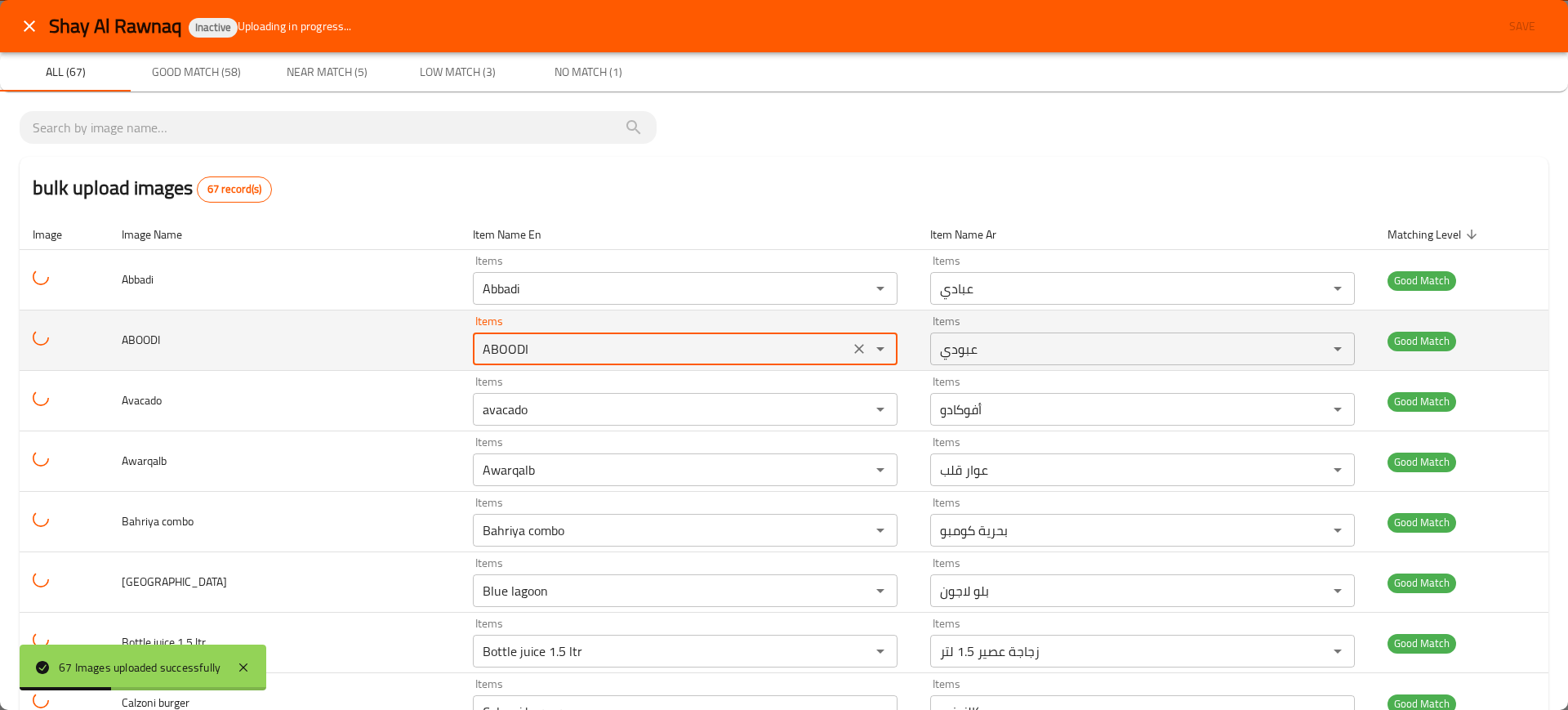
click at [572, 346] on input "ABOODI" at bounding box center [661, 348] width 367 height 23
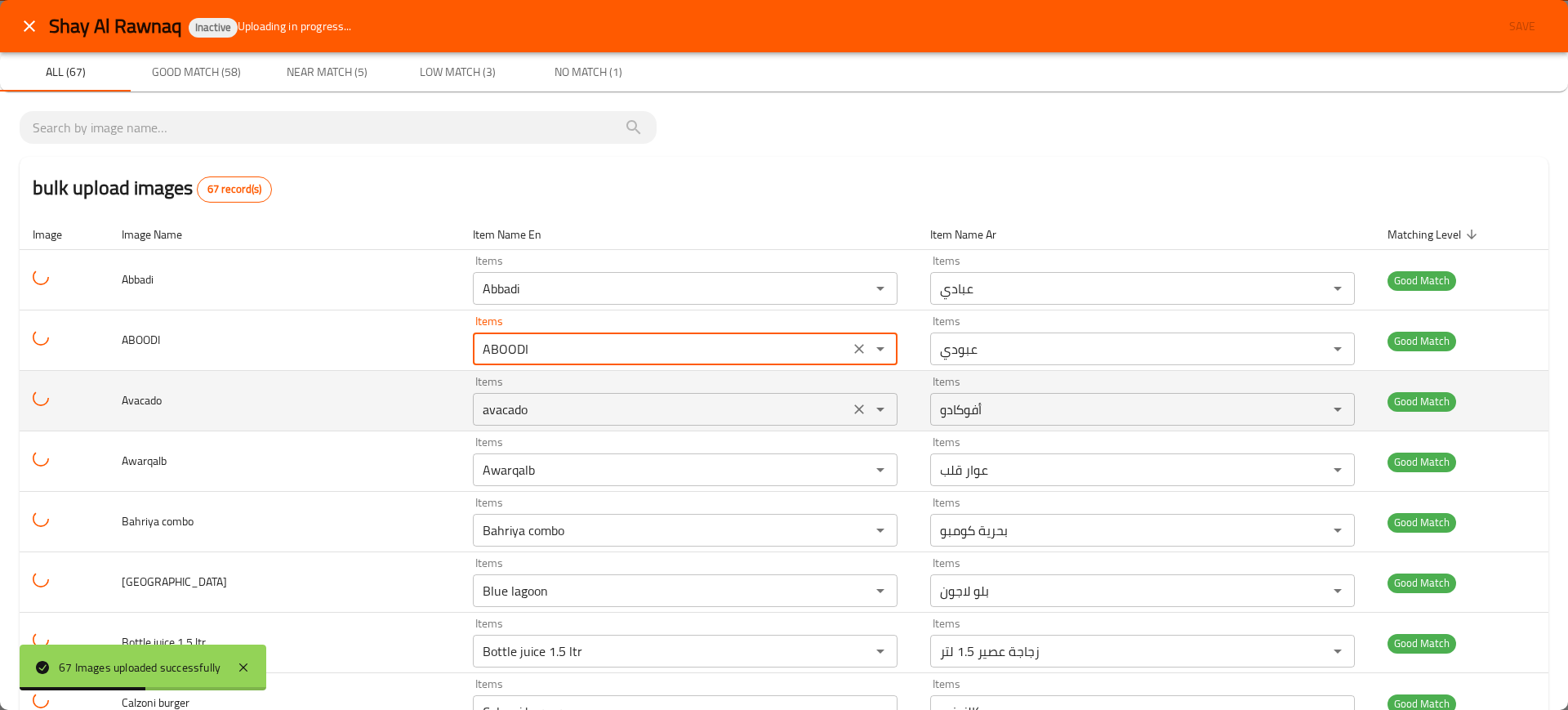
click at [574, 398] on input "avacado" at bounding box center [661, 409] width 367 height 23
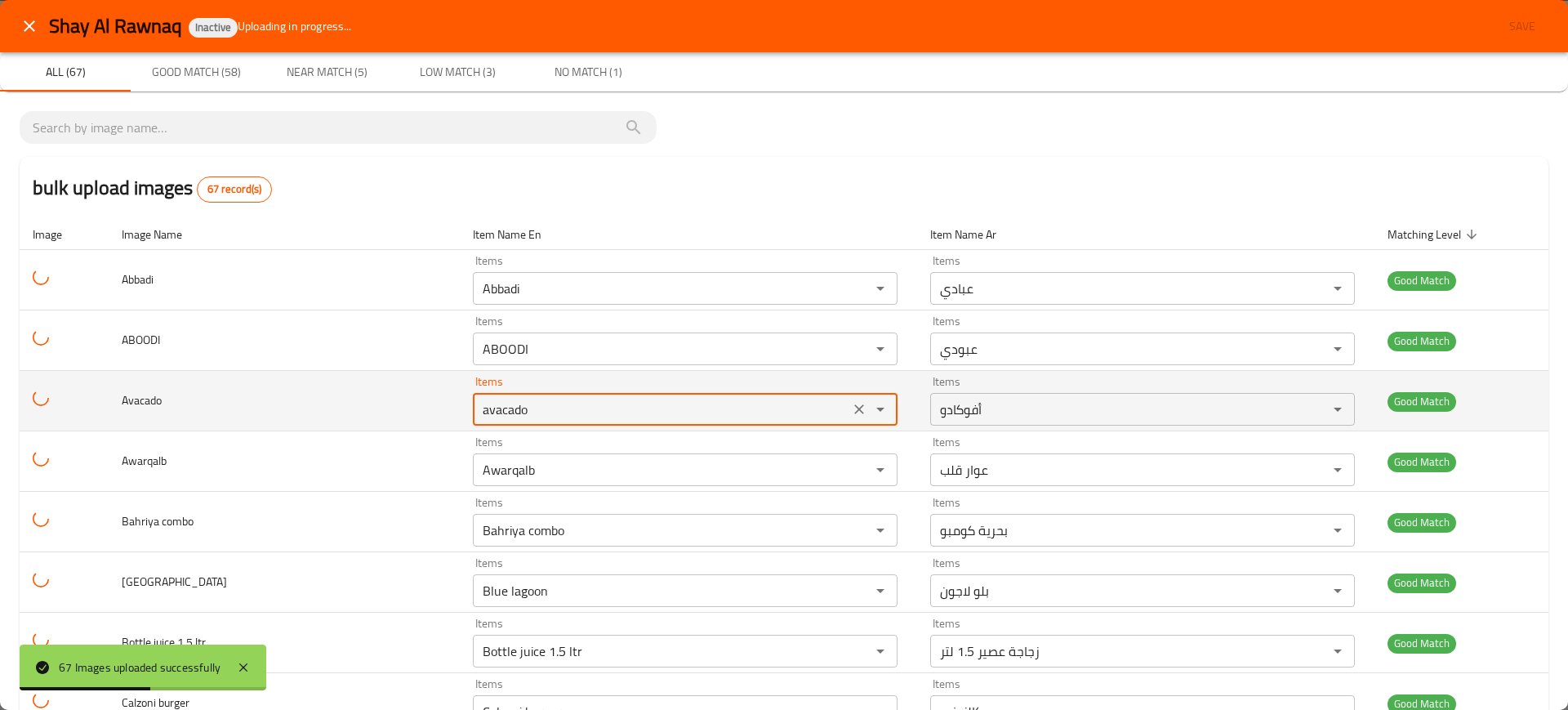
click at [574, 398] on input "avacado" at bounding box center [661, 409] width 367 height 23
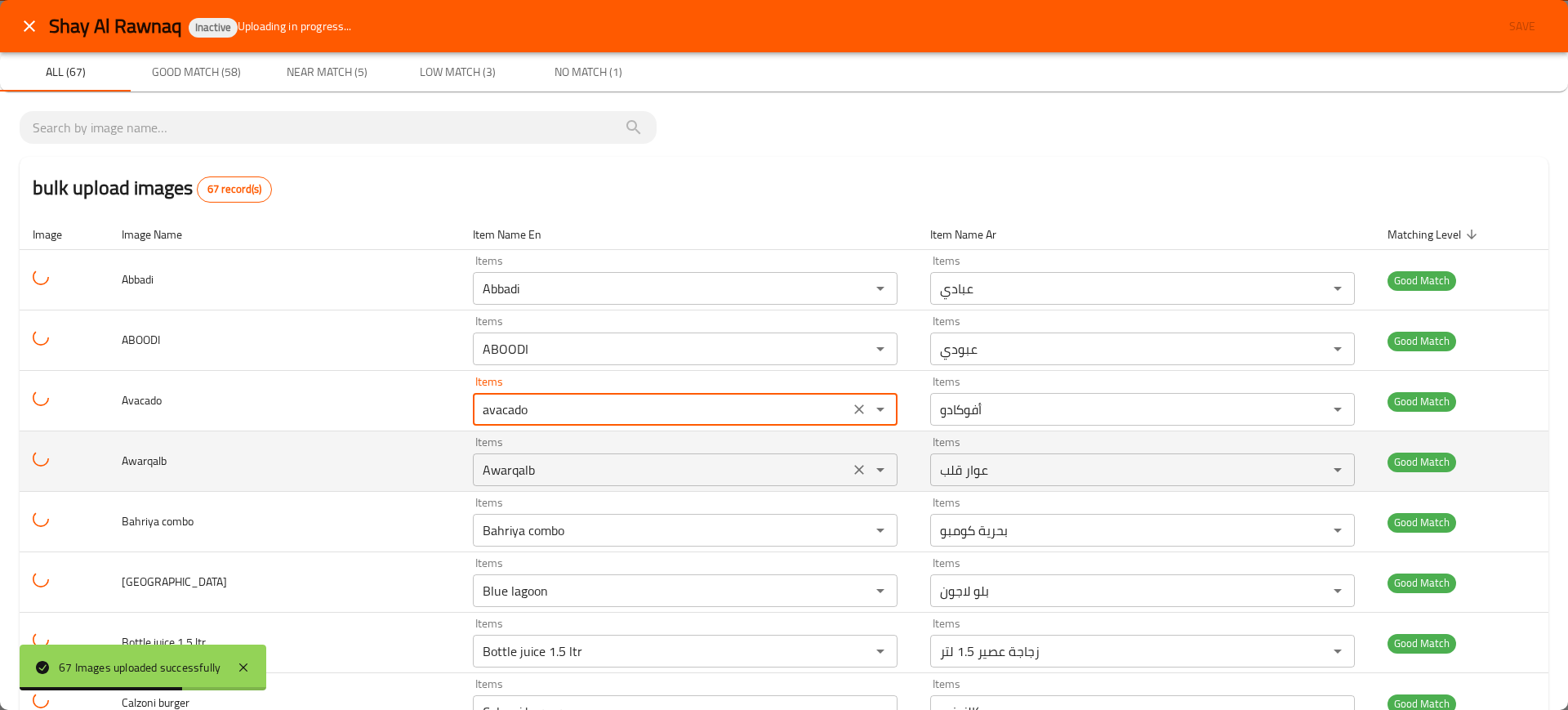
click at [567, 459] on input "Awarqalb" at bounding box center [661, 469] width 367 height 23
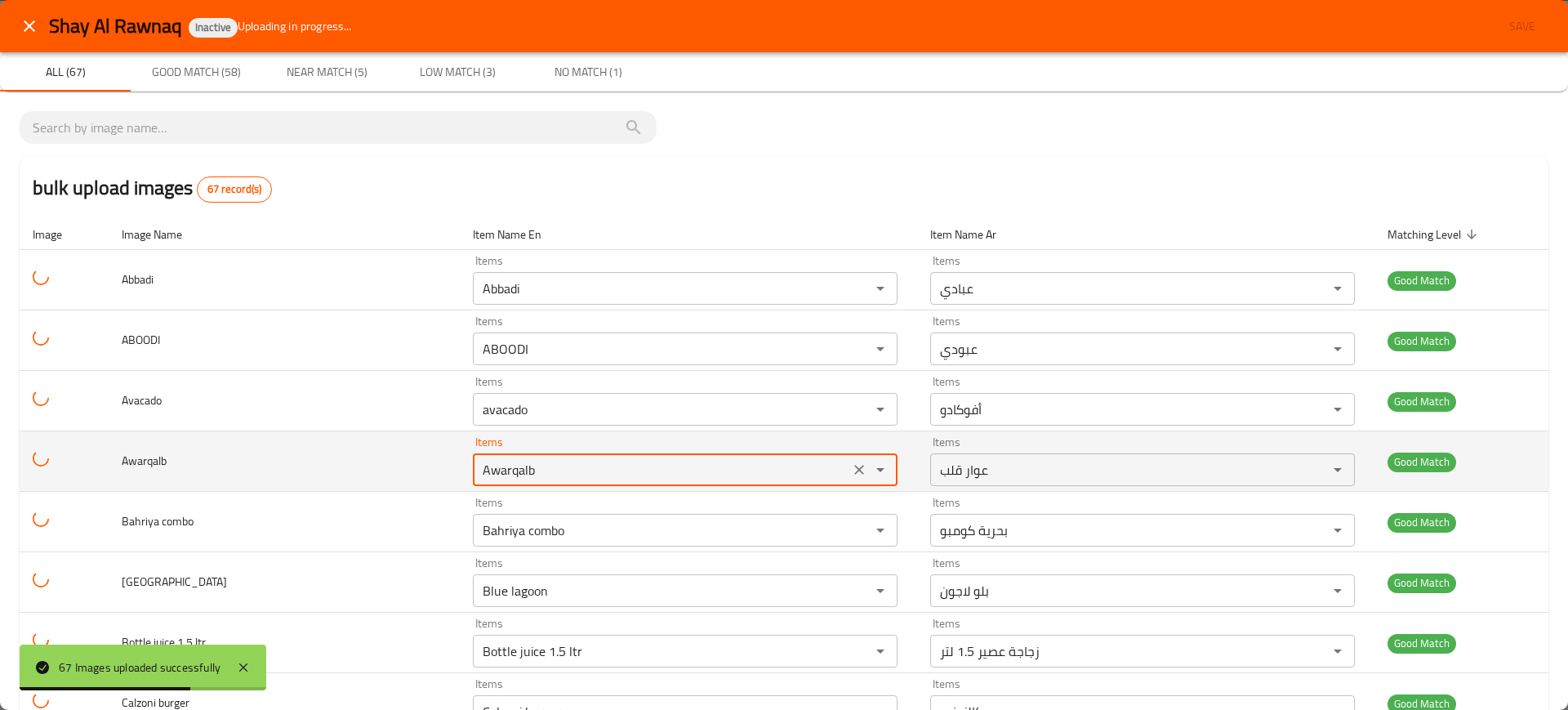
click at [567, 459] on input "Awarqalb" at bounding box center [661, 469] width 367 height 23
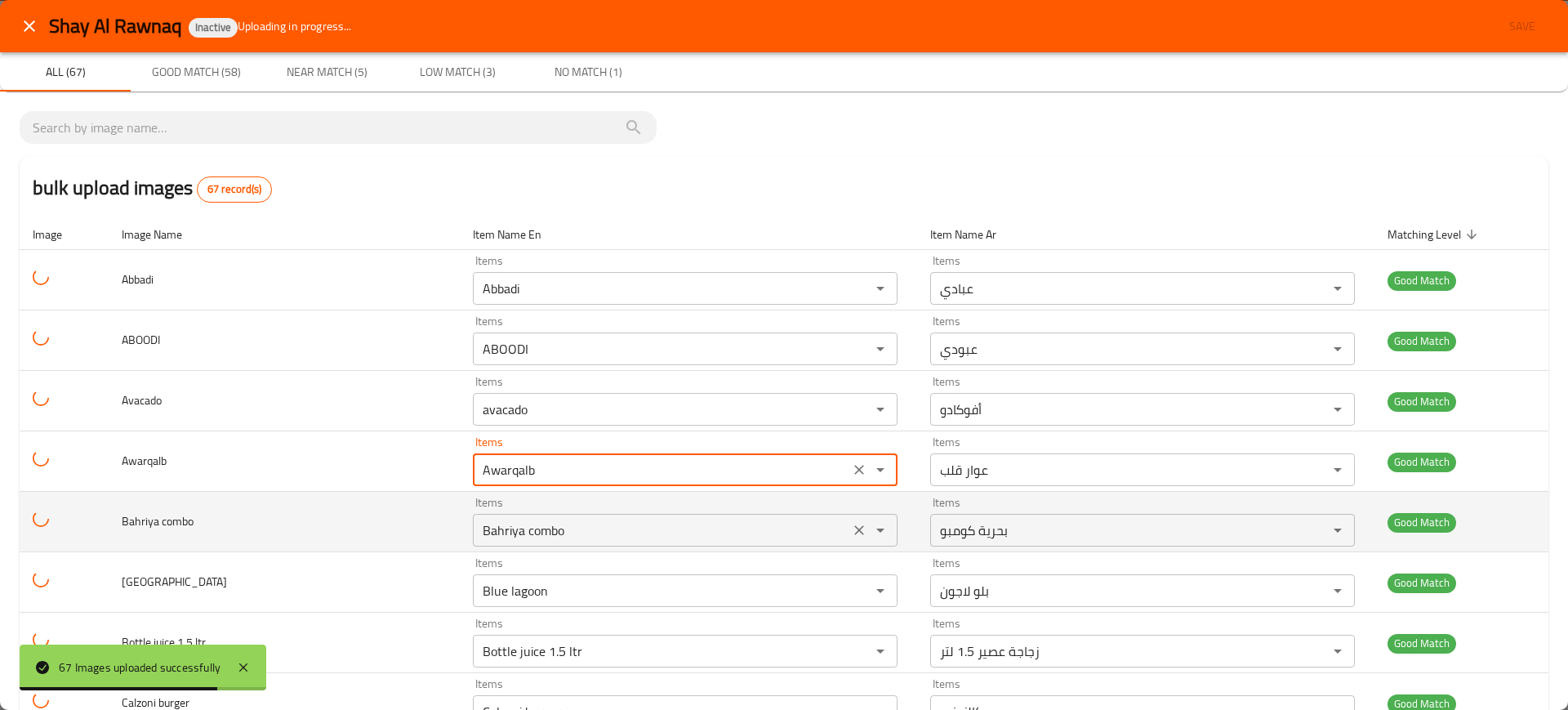
click at [570, 509] on div "Items Bahriya combo Items" at bounding box center [685, 522] width 425 height 50
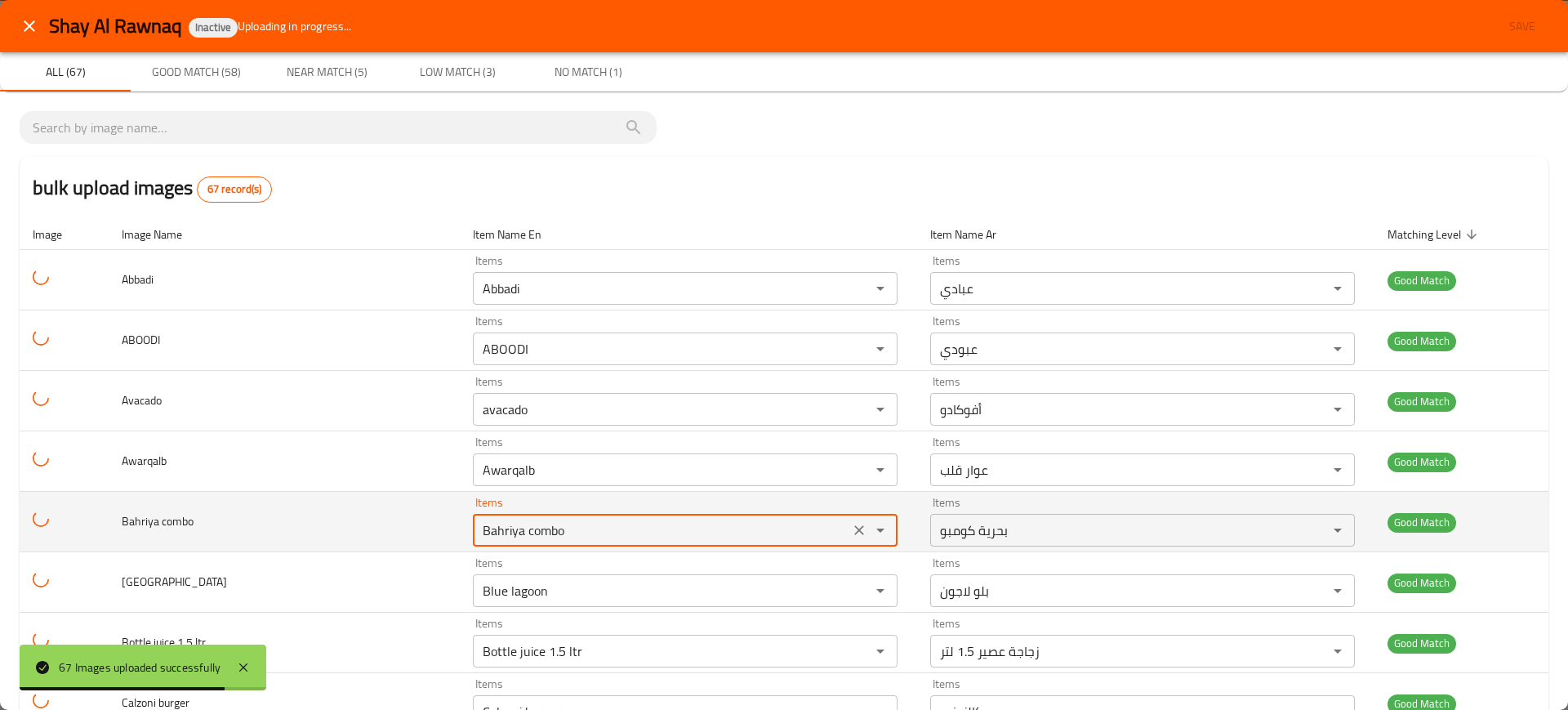
click at [570, 509] on div "Items Bahriya combo Items" at bounding box center [685, 522] width 425 height 50
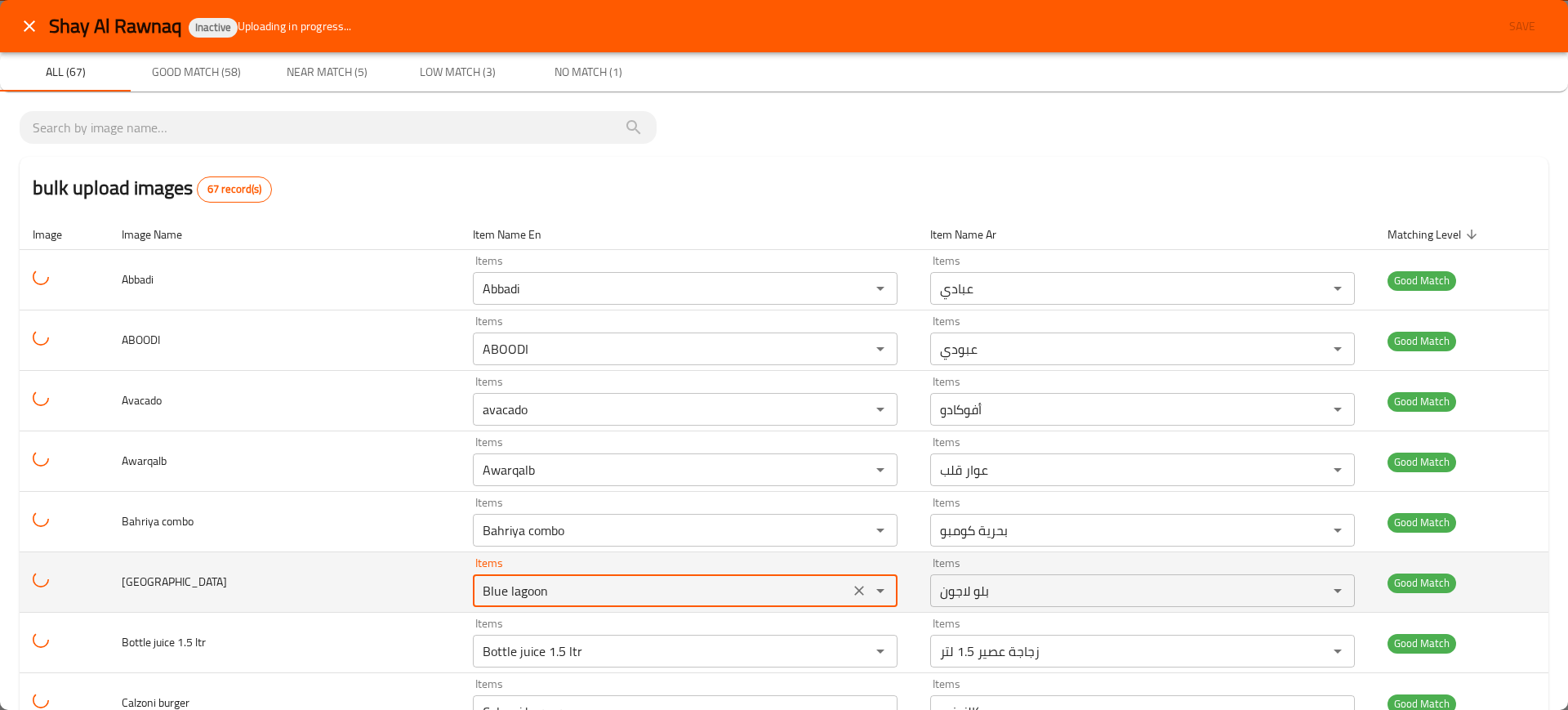
click at [581, 593] on Lagoon "Blue lagoon" at bounding box center [661, 590] width 367 height 23
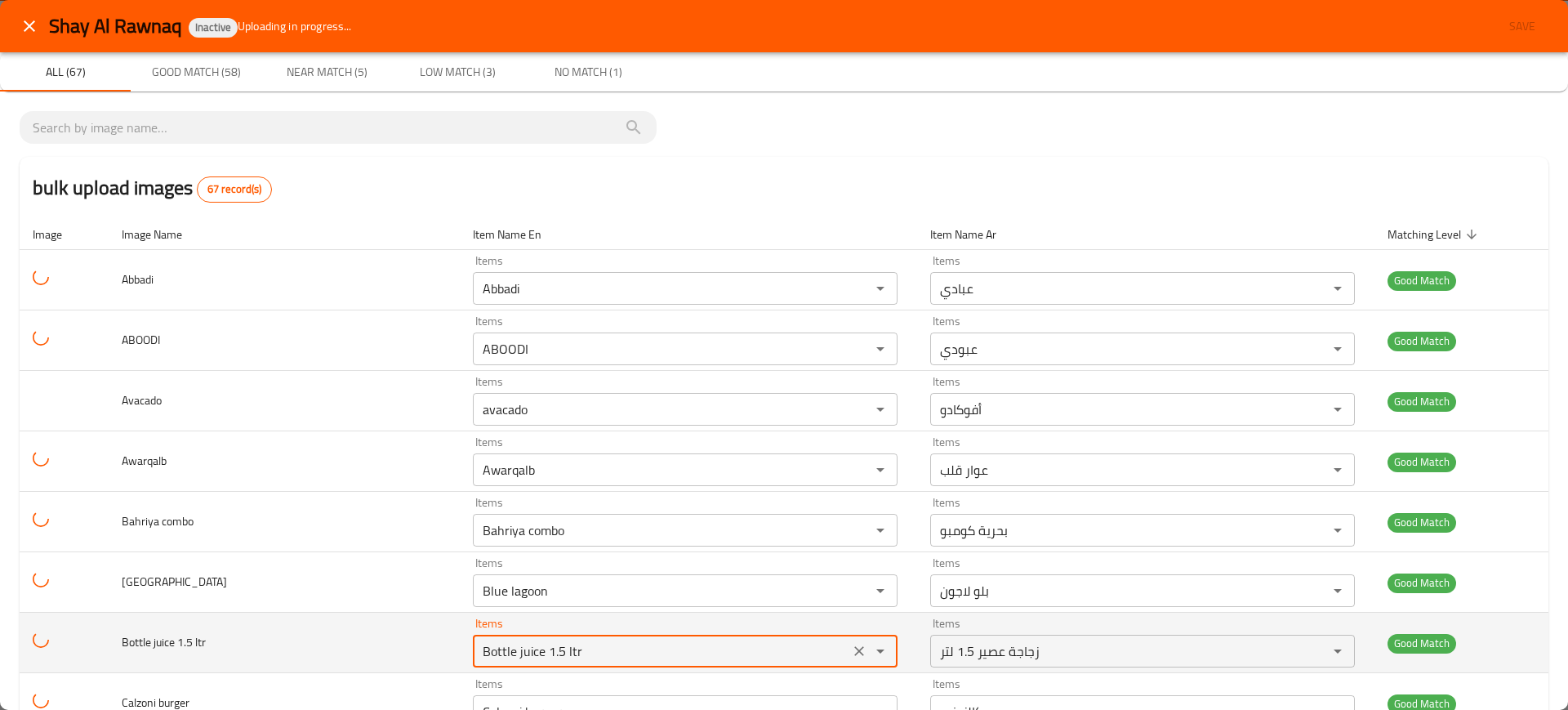
click at [607, 642] on ltr "Bottle juice 1.5 ltr" at bounding box center [661, 651] width 367 height 23
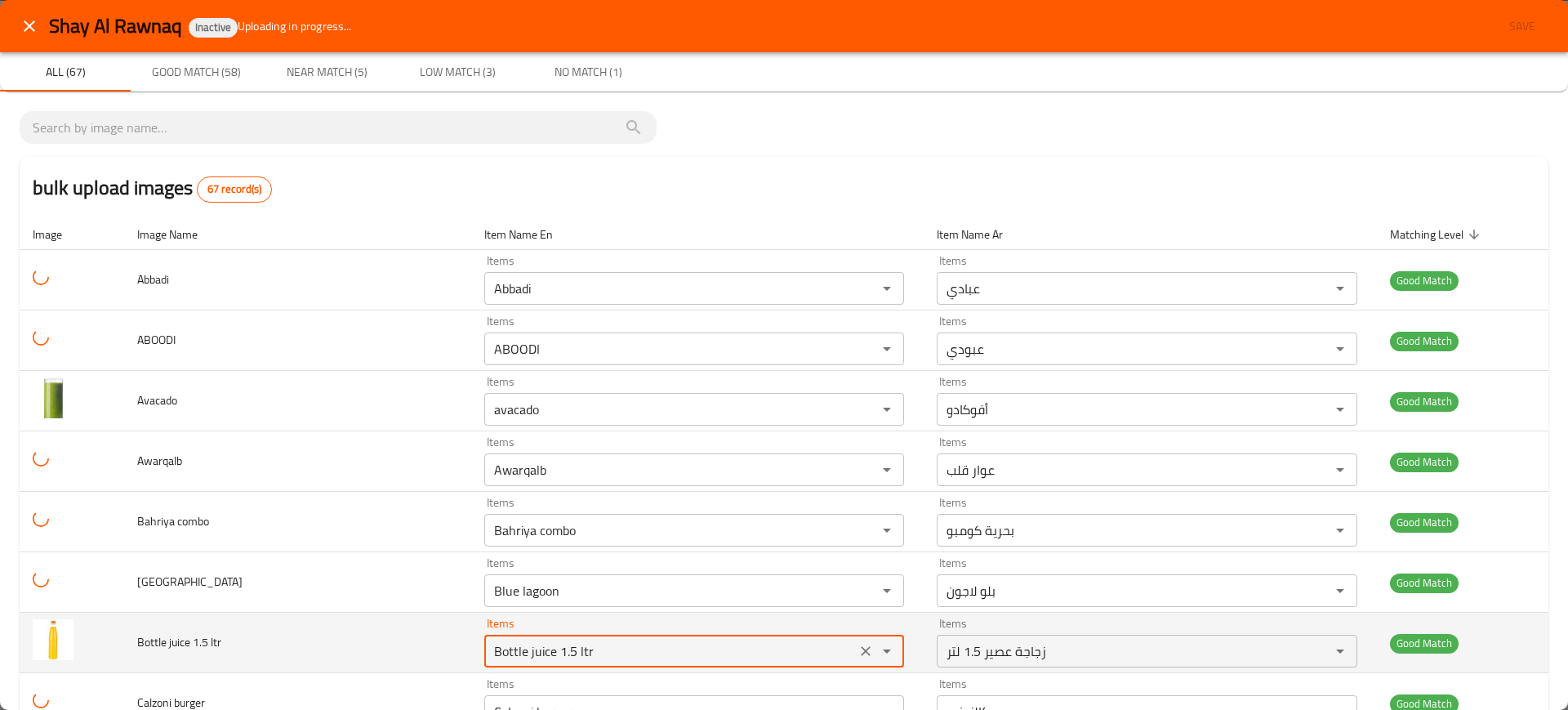
click at [607, 642] on ltr "Bottle juice 1.5 ltr" at bounding box center [670, 651] width 362 height 23
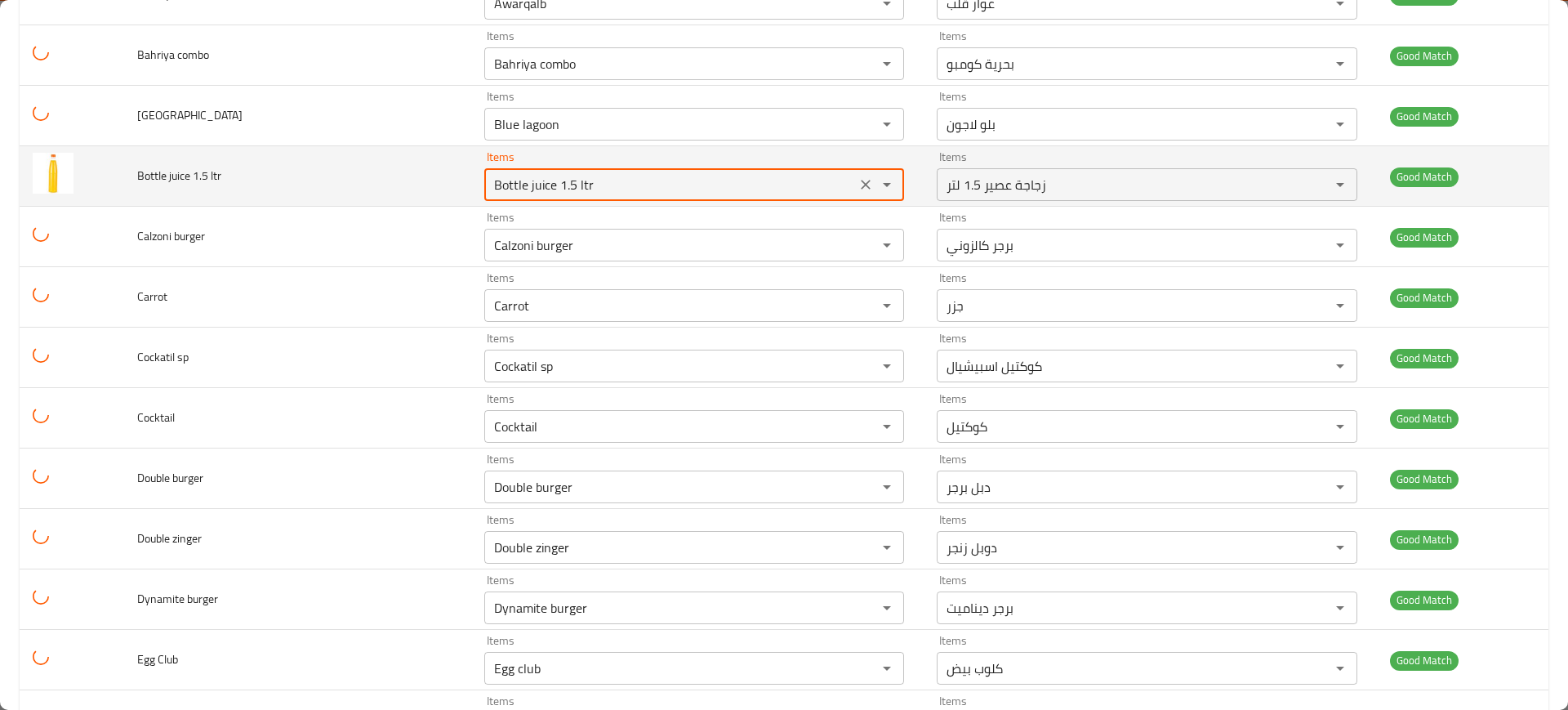
scroll to position [474, 0]
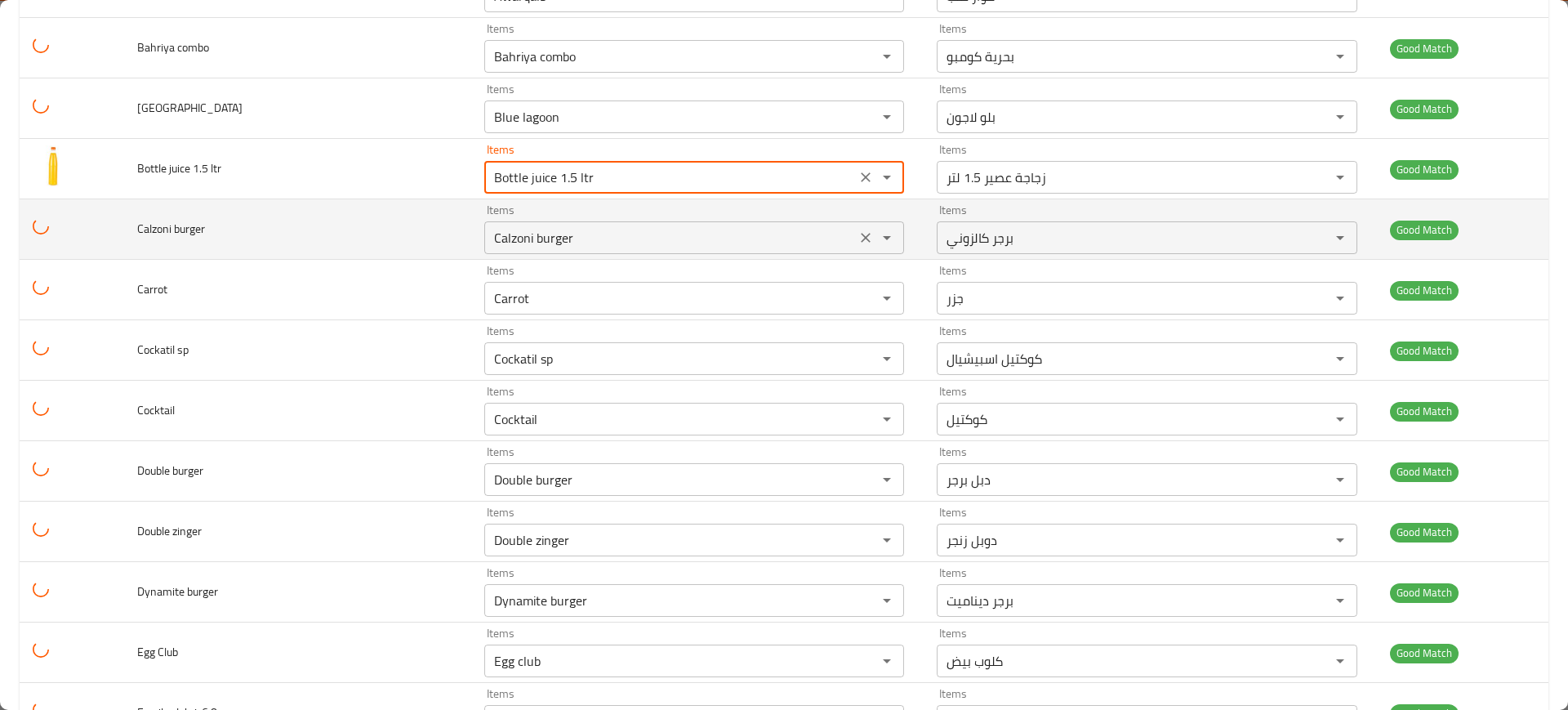
click at [557, 232] on burger "Calzoni burger" at bounding box center [670, 238] width 362 height 23
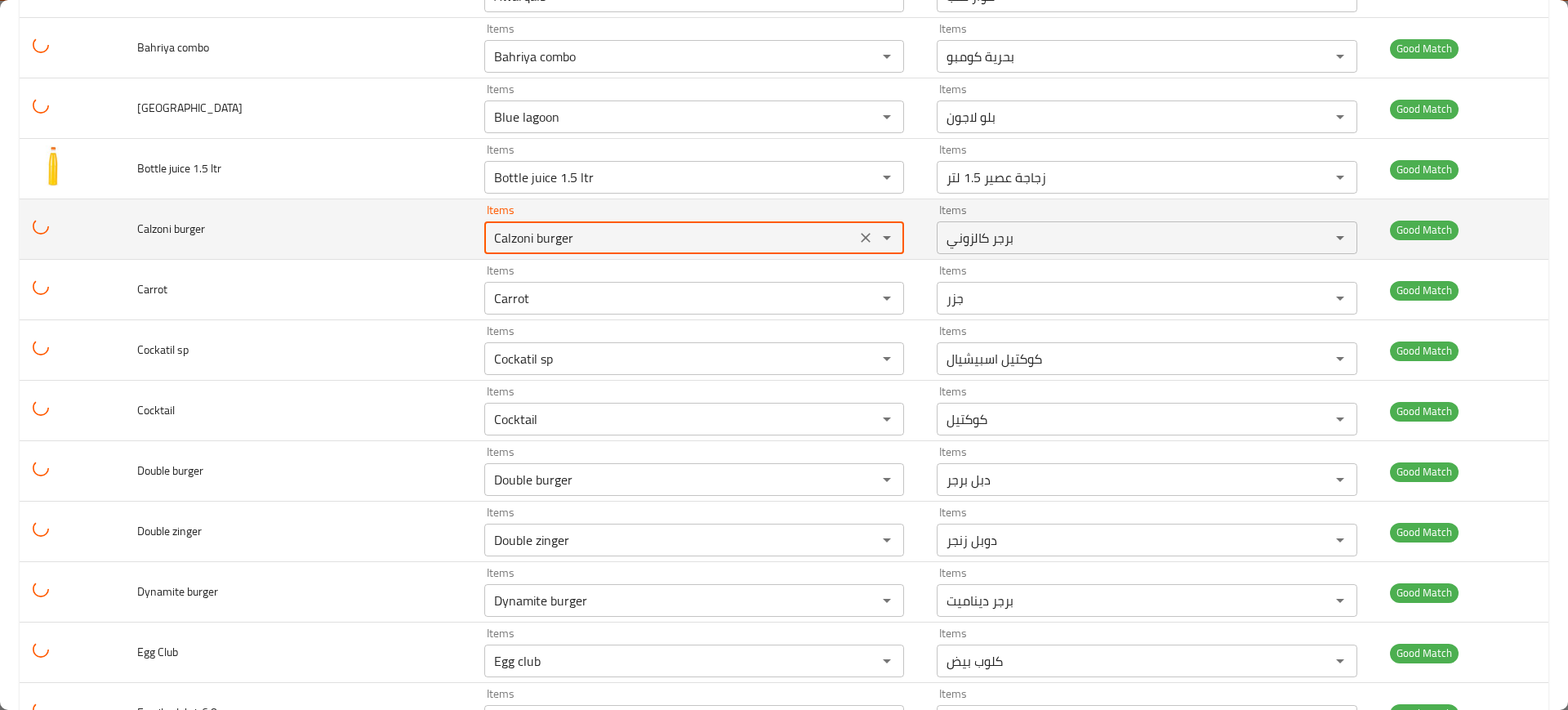
click at [557, 232] on burger "Calzoni burger" at bounding box center [670, 238] width 362 height 23
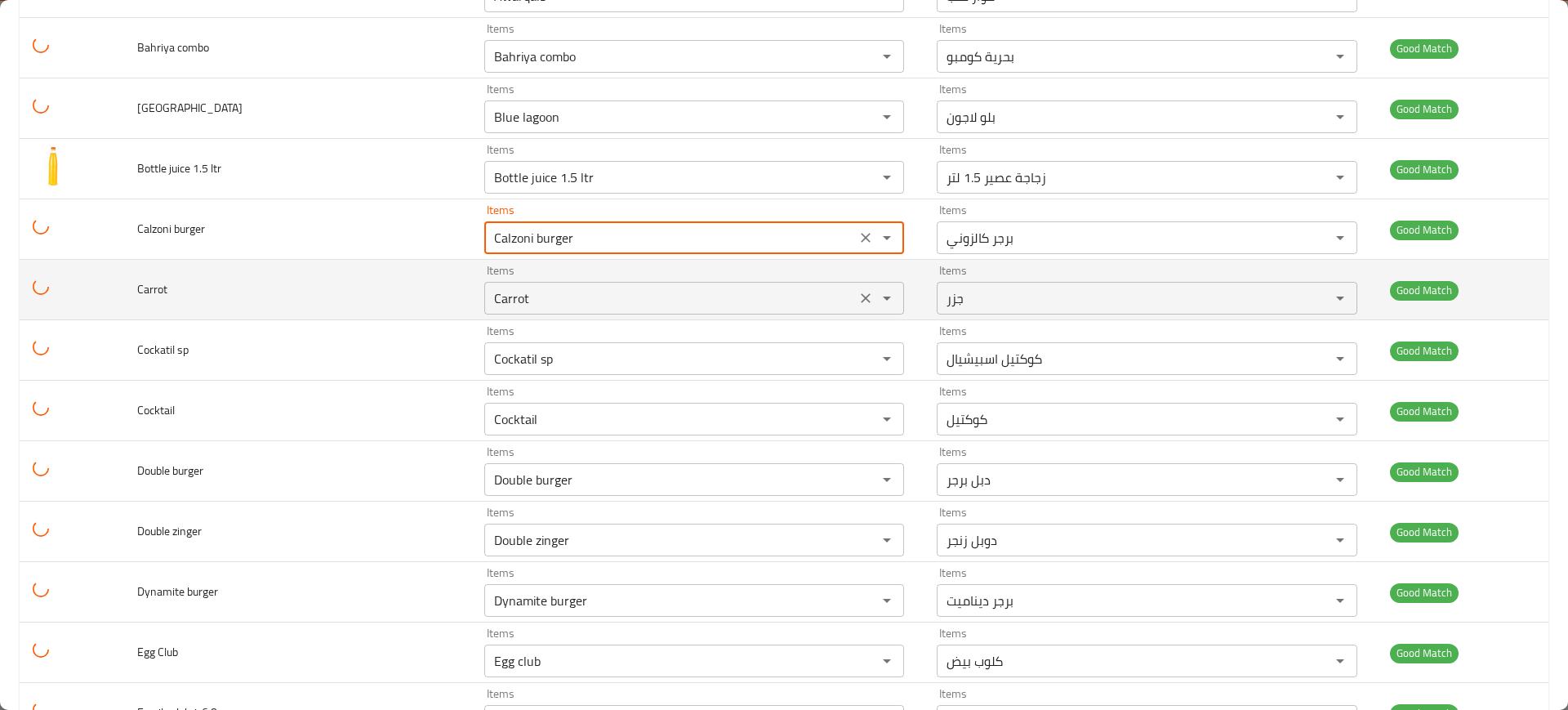
click at [597, 289] on input "Carrot" at bounding box center [670, 298] width 362 height 23
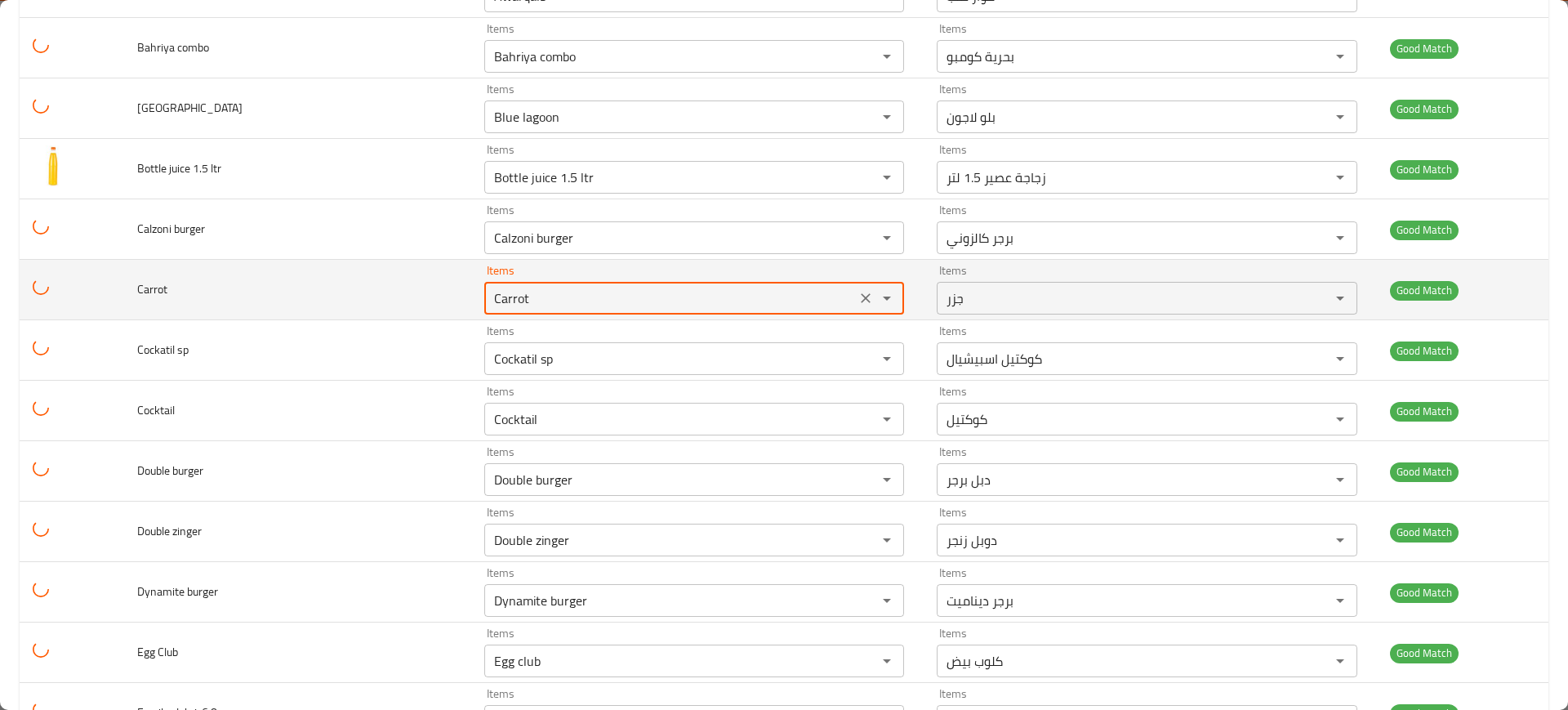
click at [597, 289] on input "Carrot" at bounding box center [670, 298] width 362 height 23
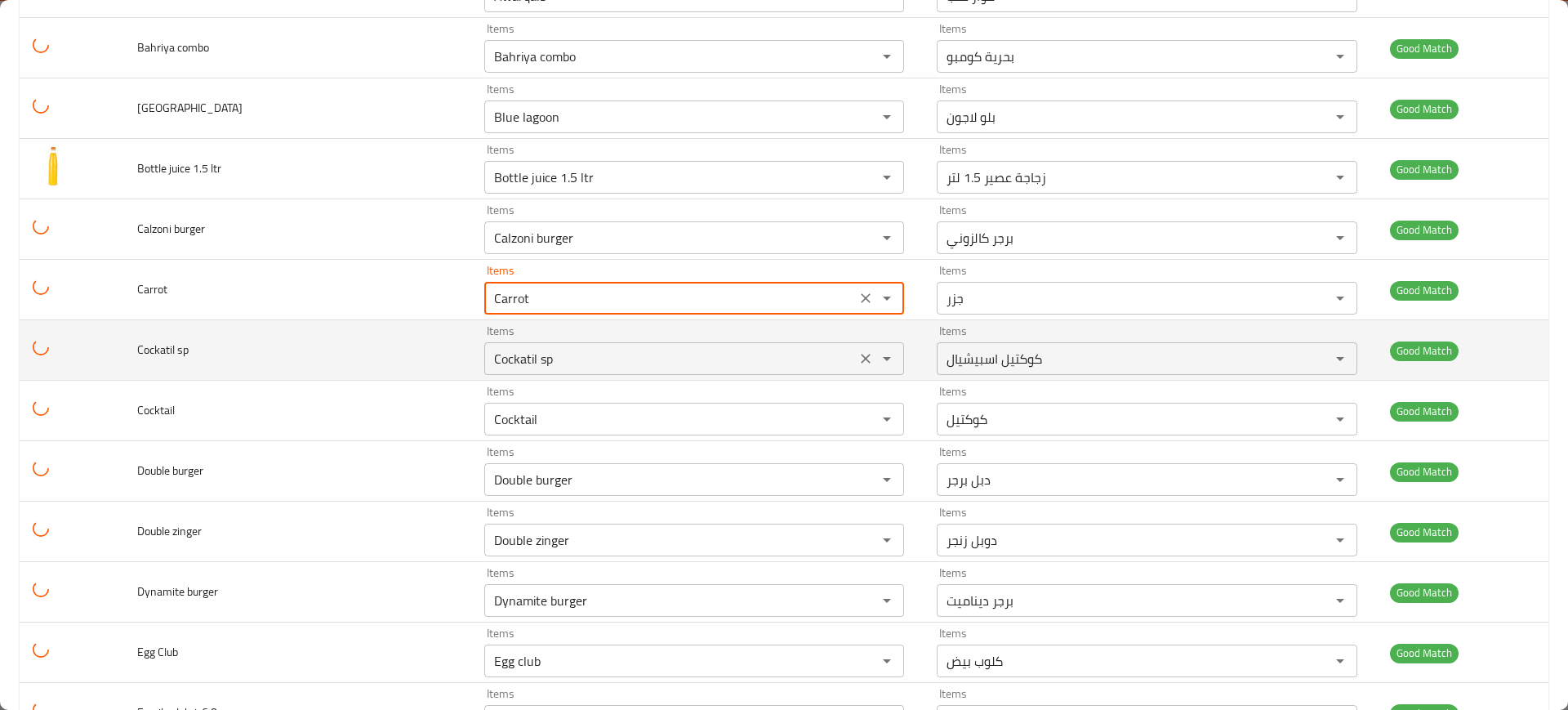
click at [615, 362] on sp "Cockatil sp" at bounding box center [670, 358] width 362 height 23
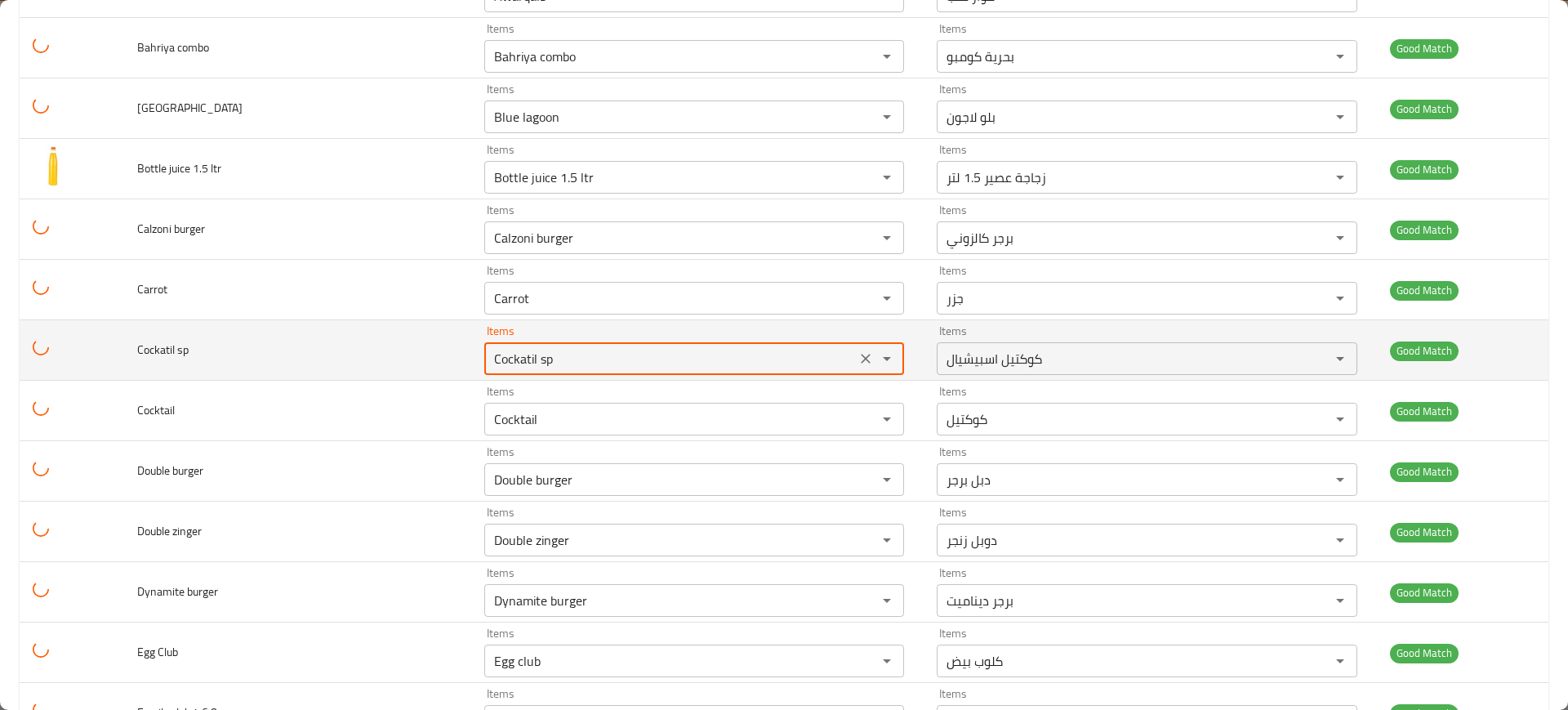
click at [615, 362] on sp "Cockatil sp" at bounding box center [670, 358] width 362 height 23
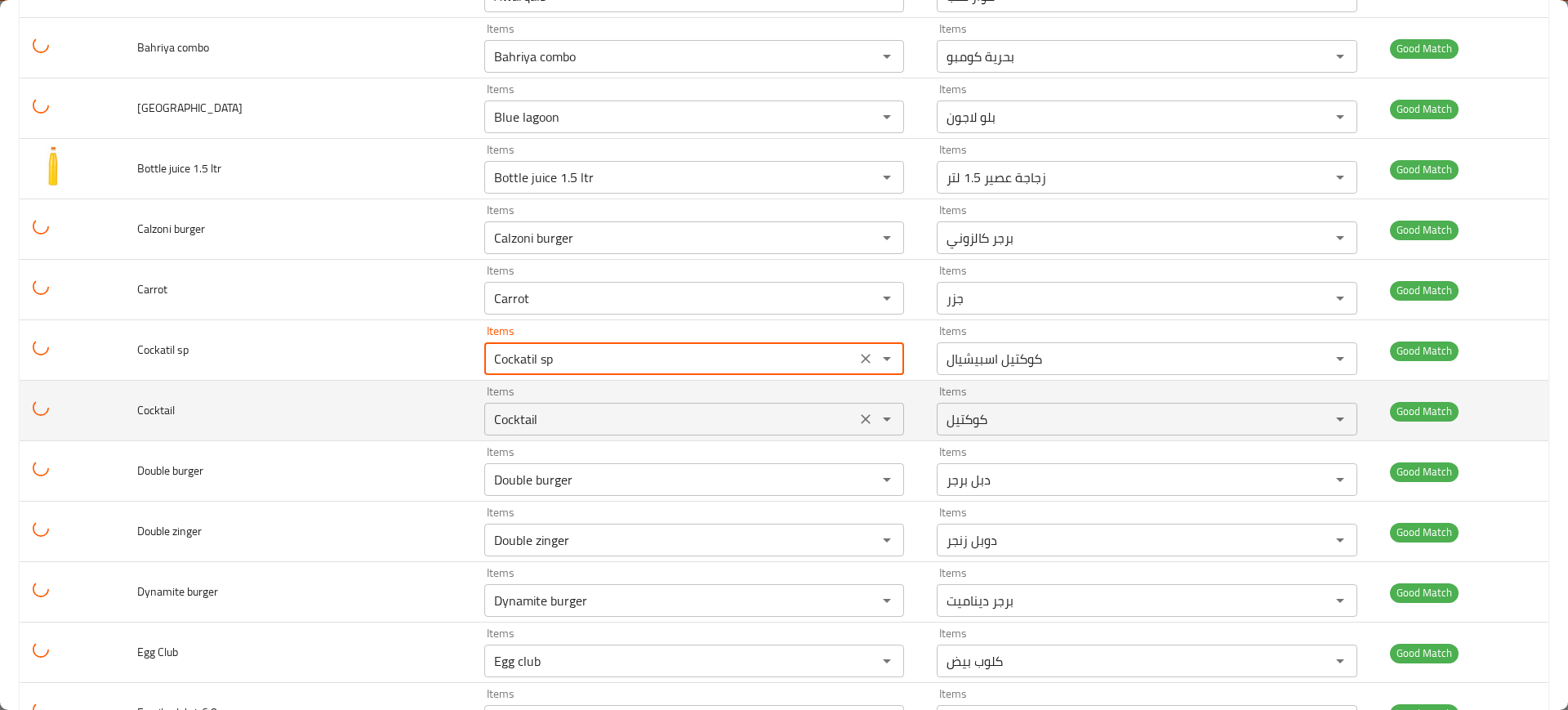
click at [618, 401] on div "Items Cocktail Items" at bounding box center [694, 410] width 420 height 50
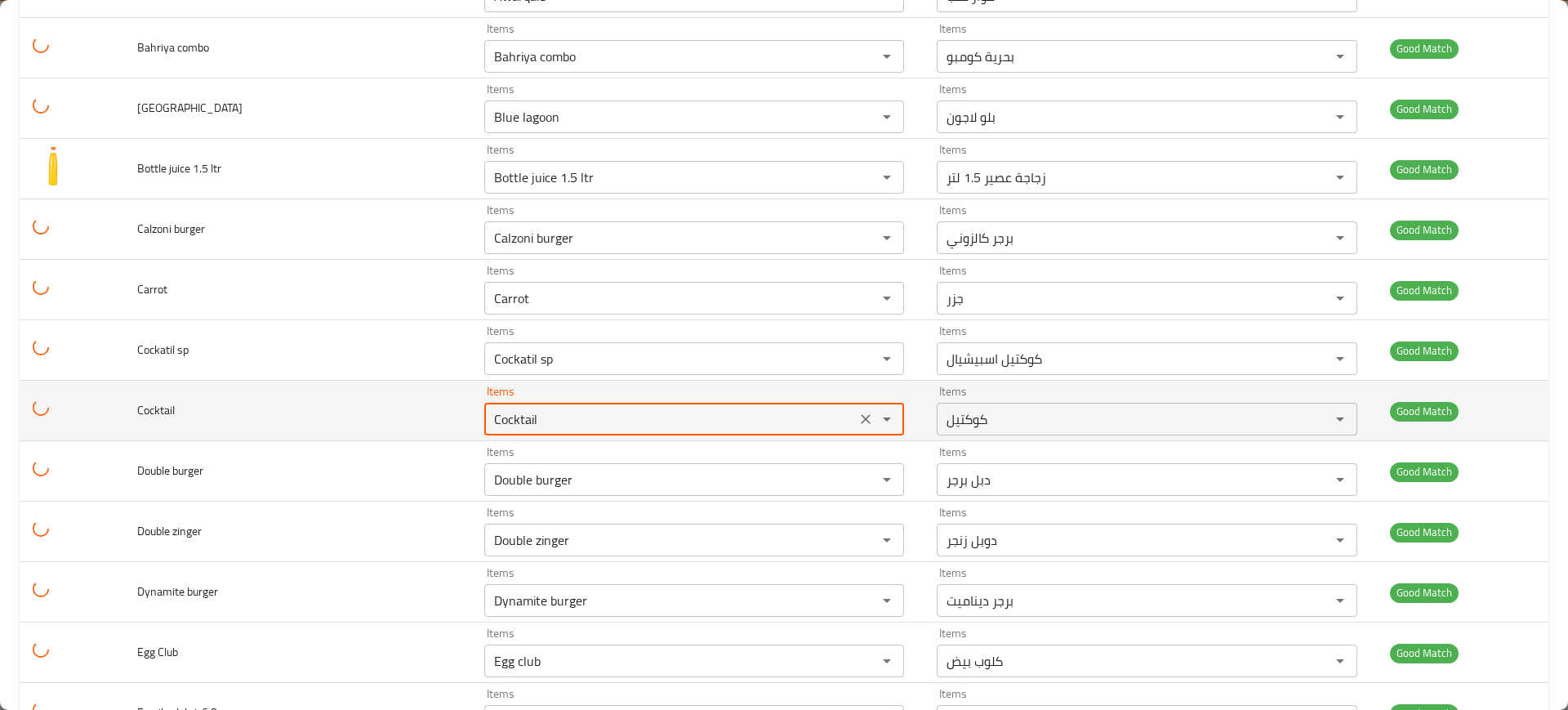
click at [618, 401] on div "Items Cocktail Items" at bounding box center [694, 410] width 420 height 50
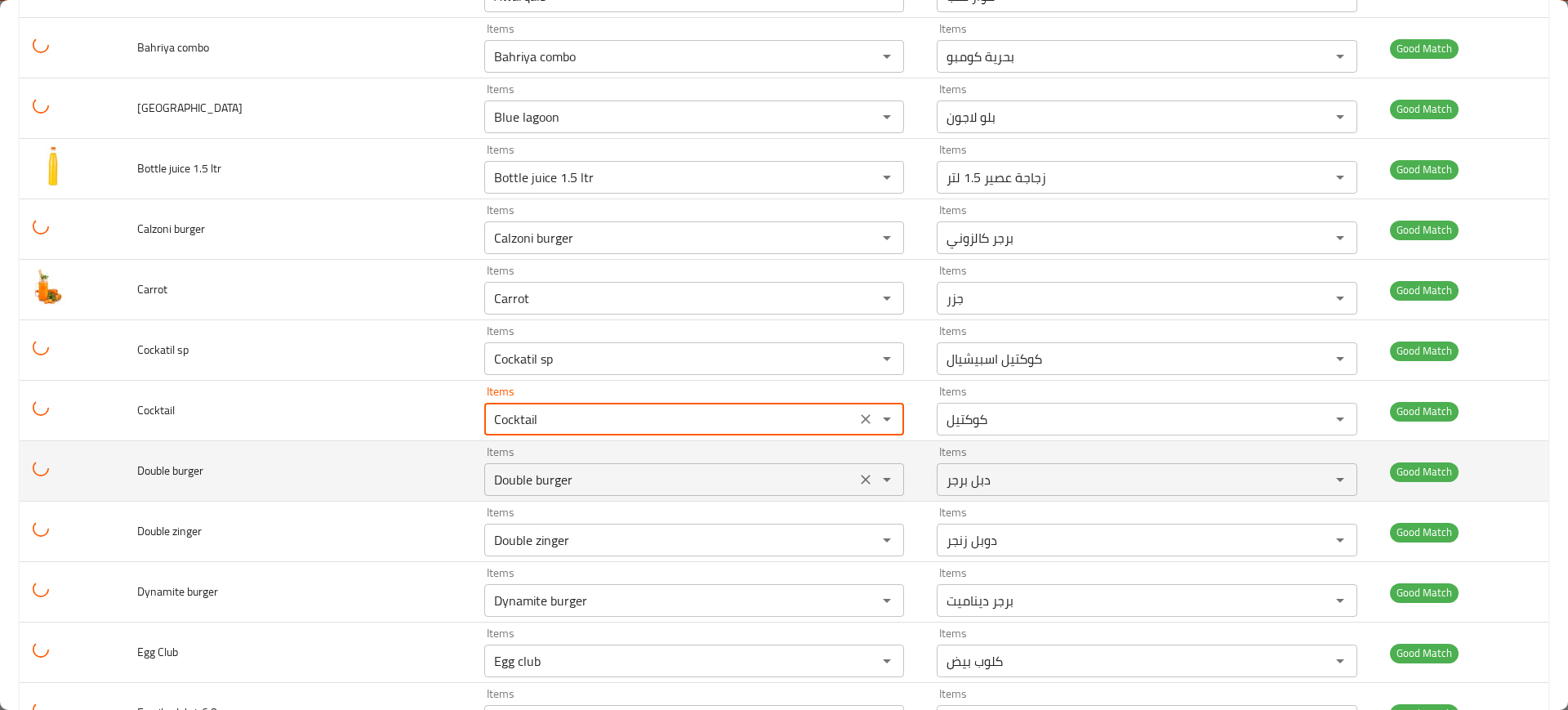
click at [625, 478] on burger "Double burger" at bounding box center [670, 479] width 362 height 23
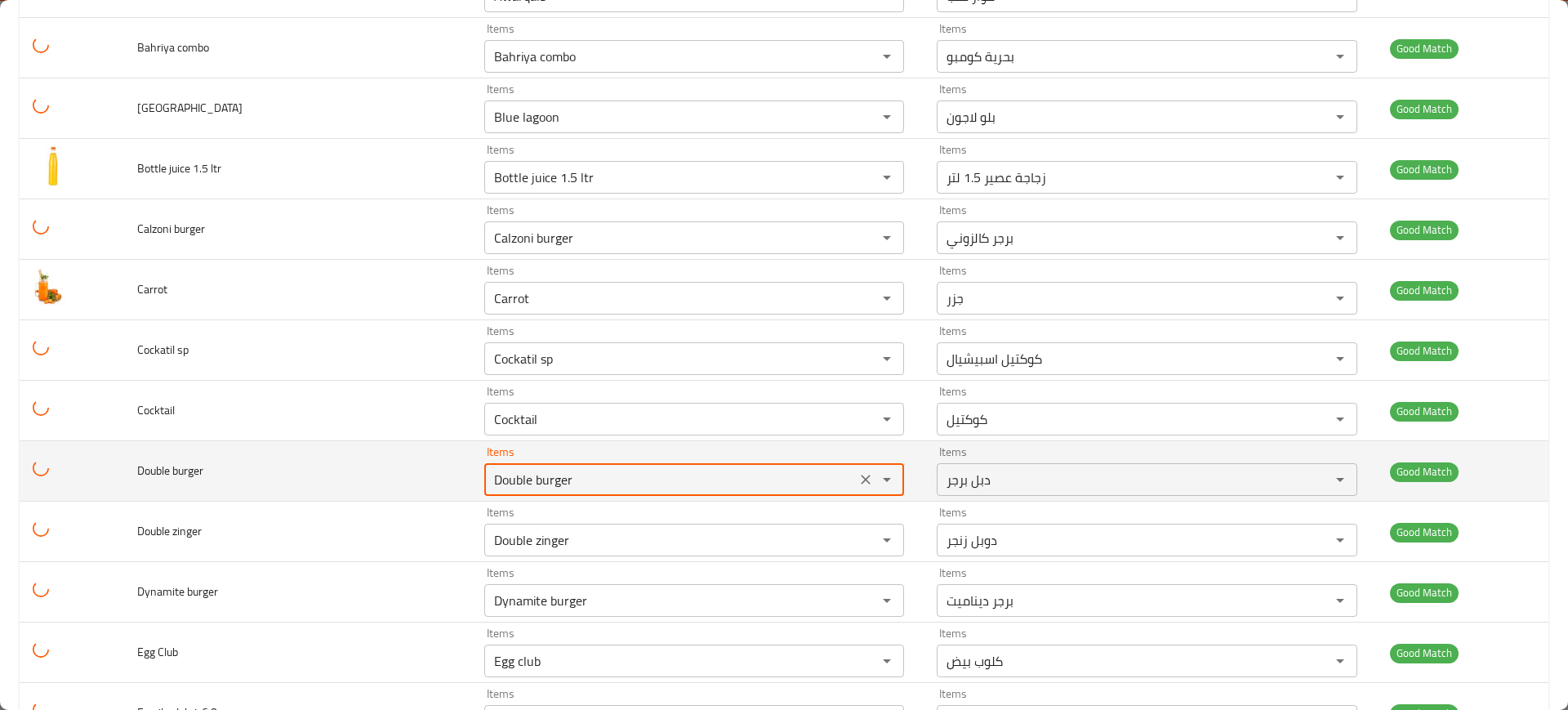
click at [625, 478] on burger "Double burger" at bounding box center [670, 479] width 362 height 23
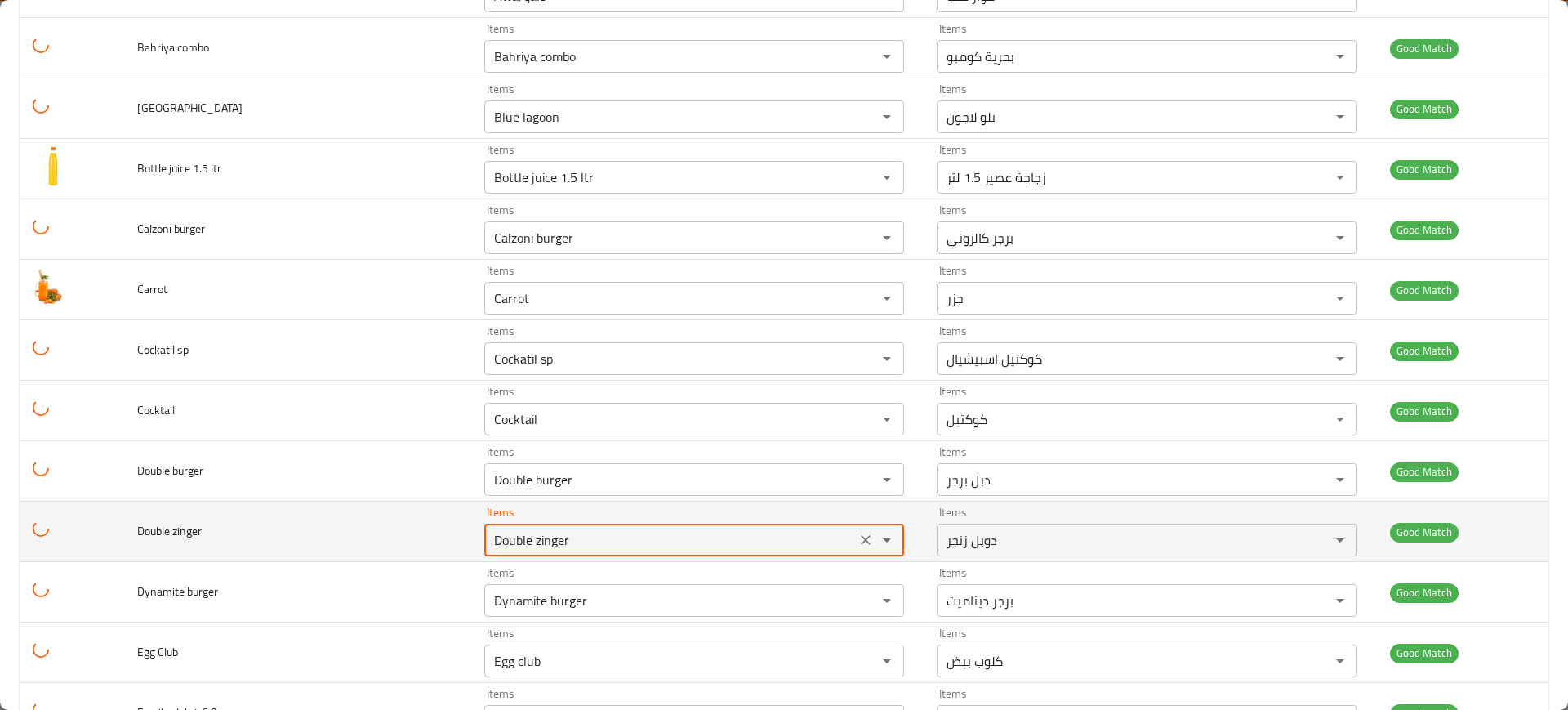
click at [602, 543] on zinger "Double zinger" at bounding box center [670, 539] width 362 height 23
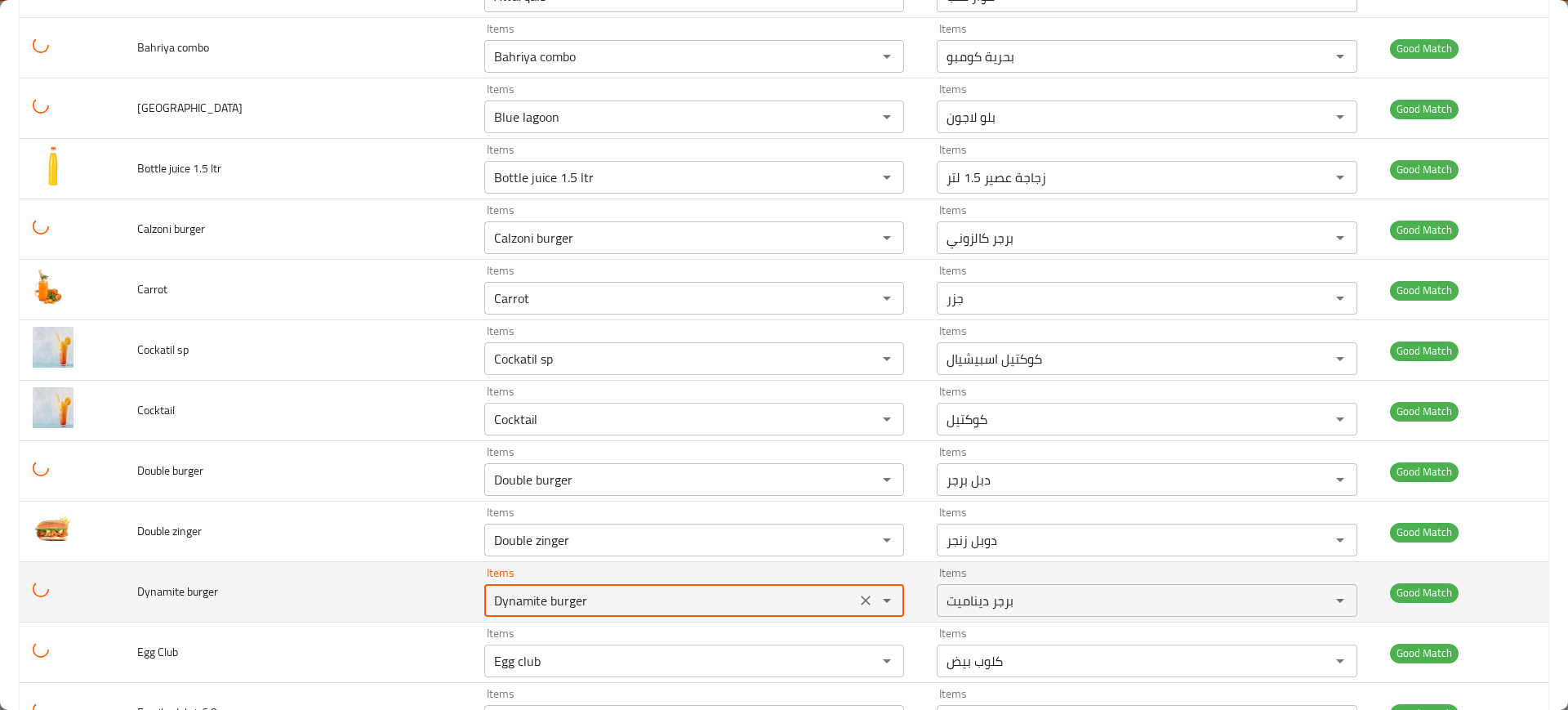
click at [615, 593] on burger "Dynamite burger" at bounding box center [670, 600] width 362 height 23
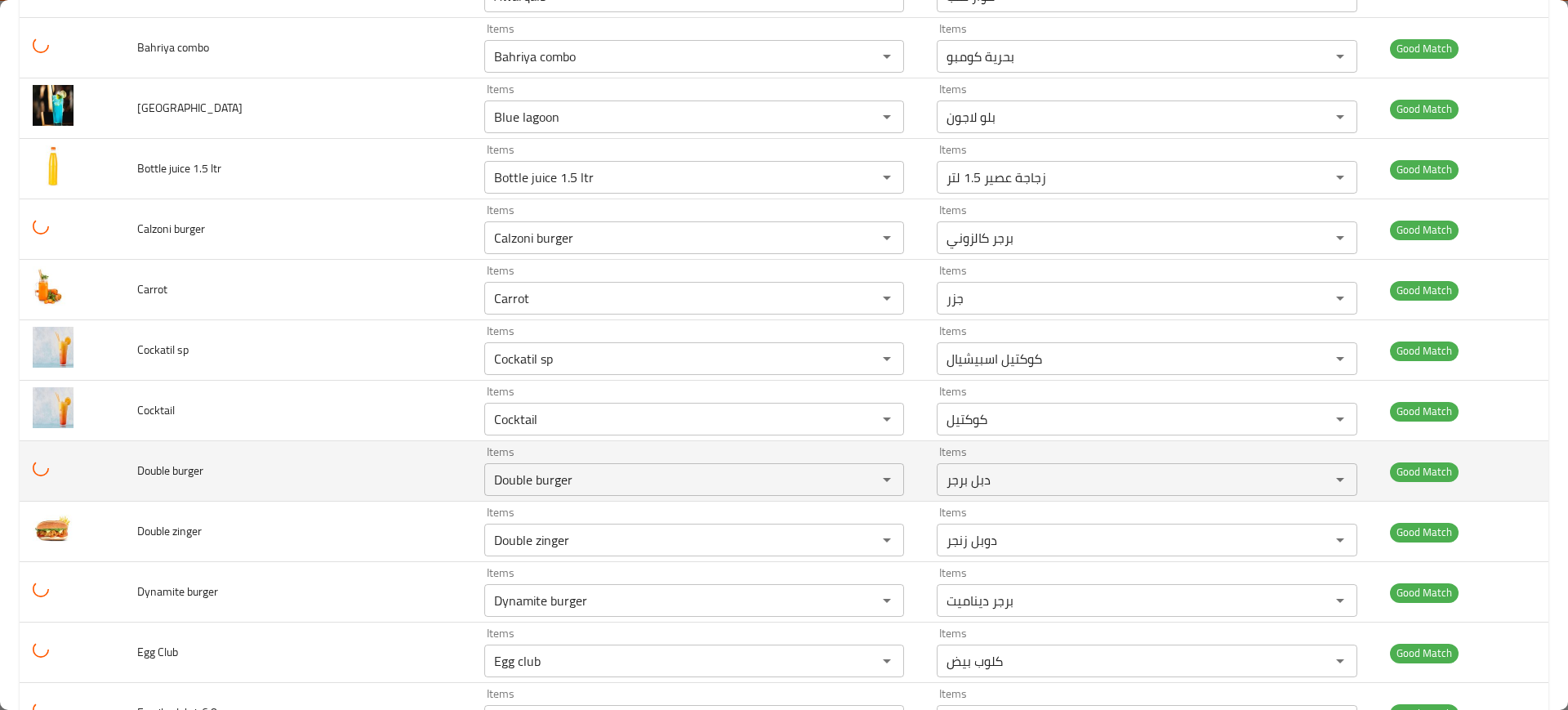
click at [420, 475] on td "Double burger" at bounding box center [297, 472] width 347 height 61
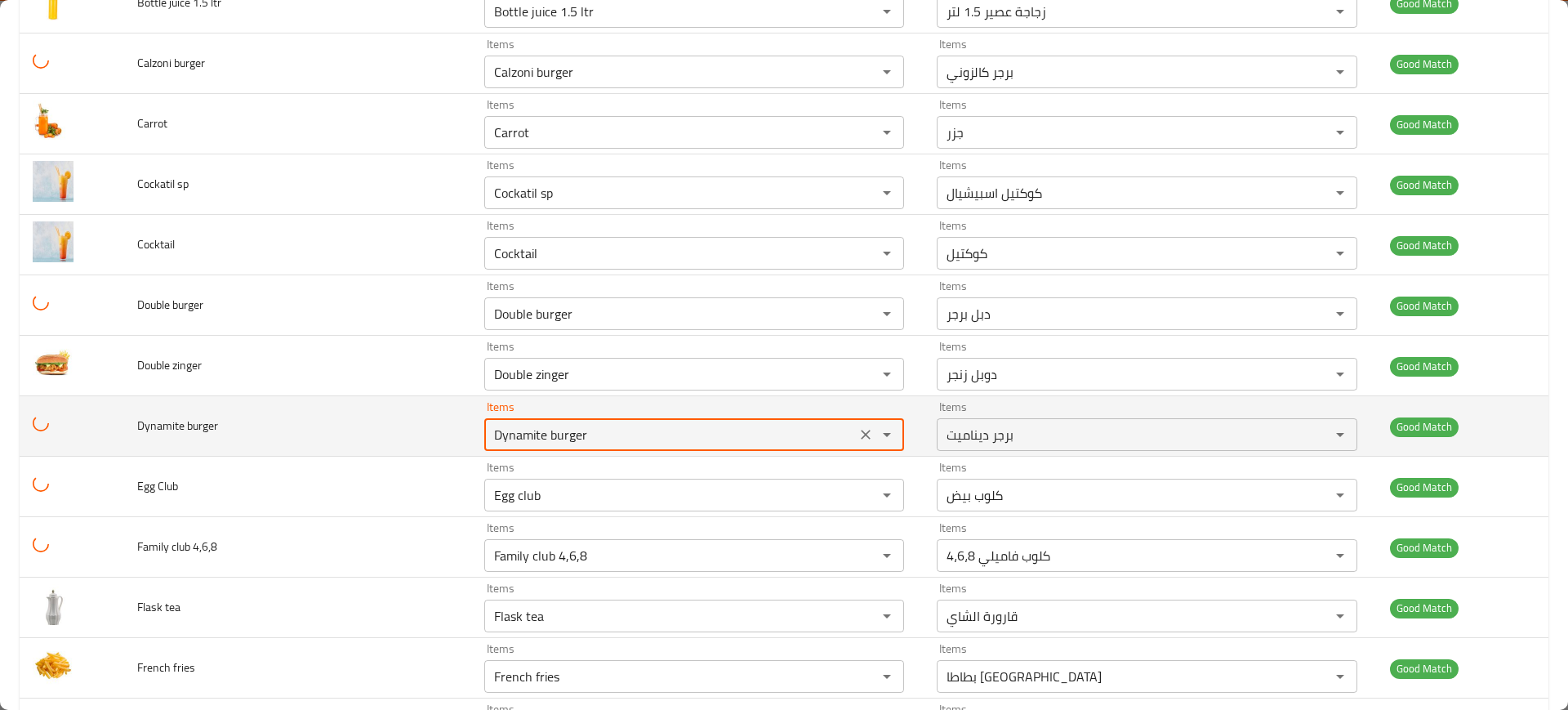
click at [561, 430] on burger "Dynamite burger" at bounding box center [670, 434] width 362 height 23
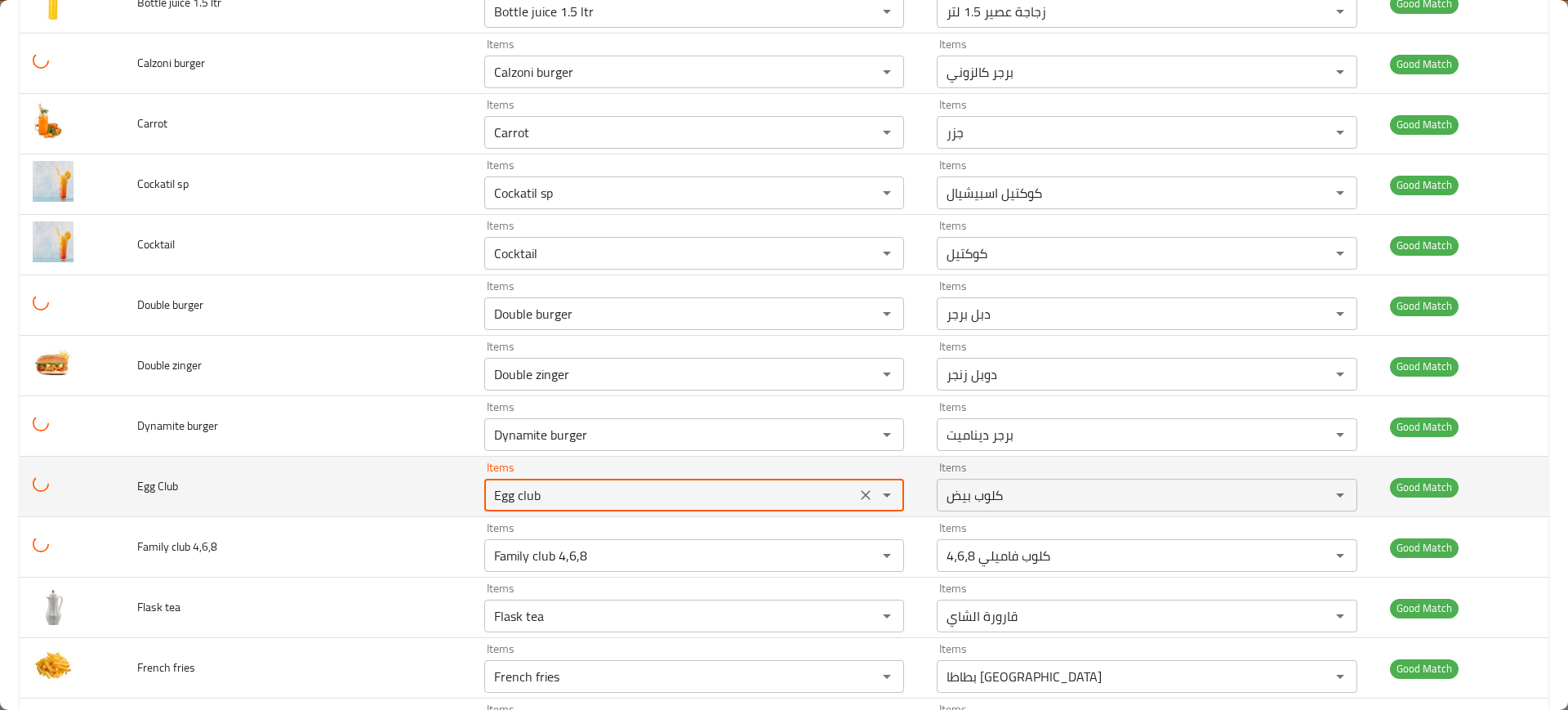
click at [580, 489] on Club "Egg club" at bounding box center [670, 494] width 362 height 23
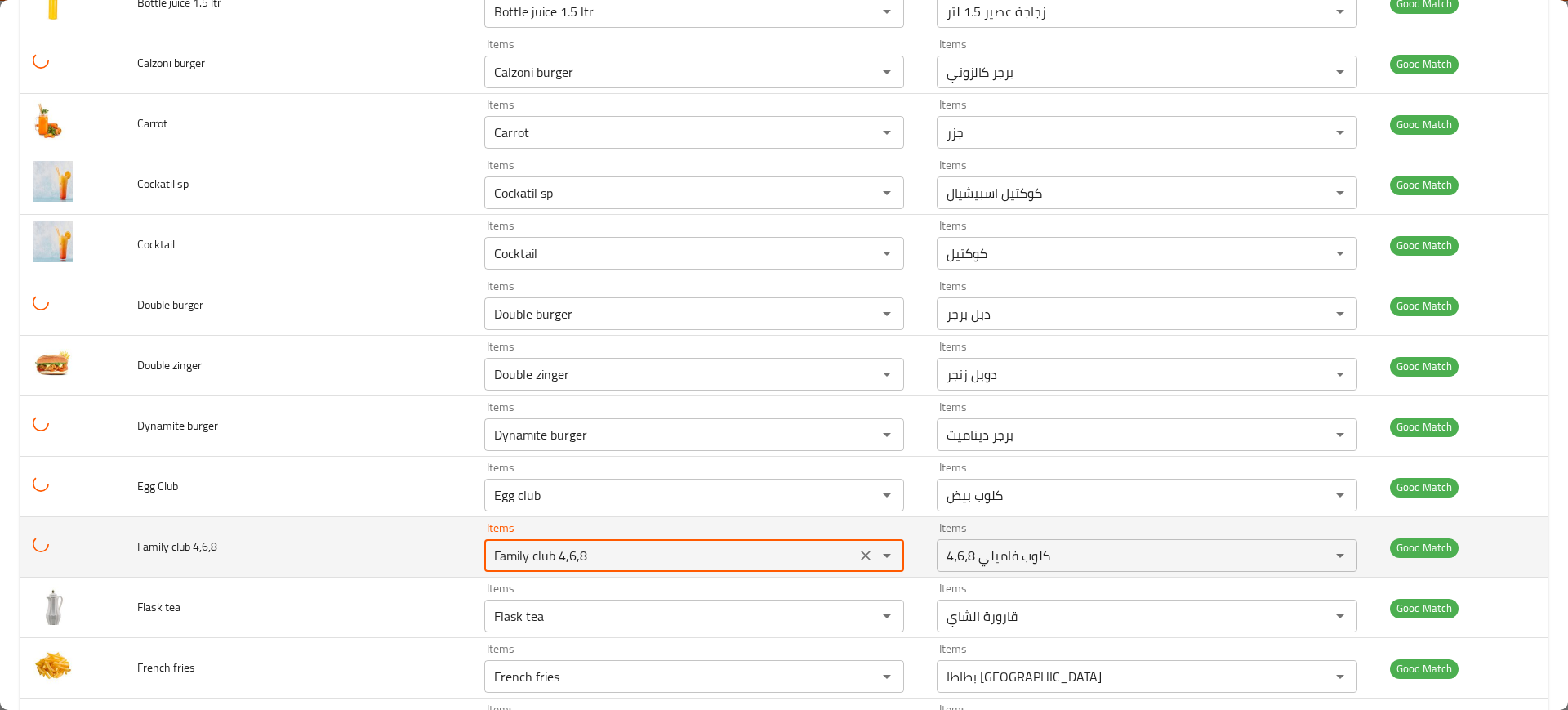
click at [609, 555] on 4\,6\,8 "Family club 4,6,8" at bounding box center [670, 555] width 362 height 23
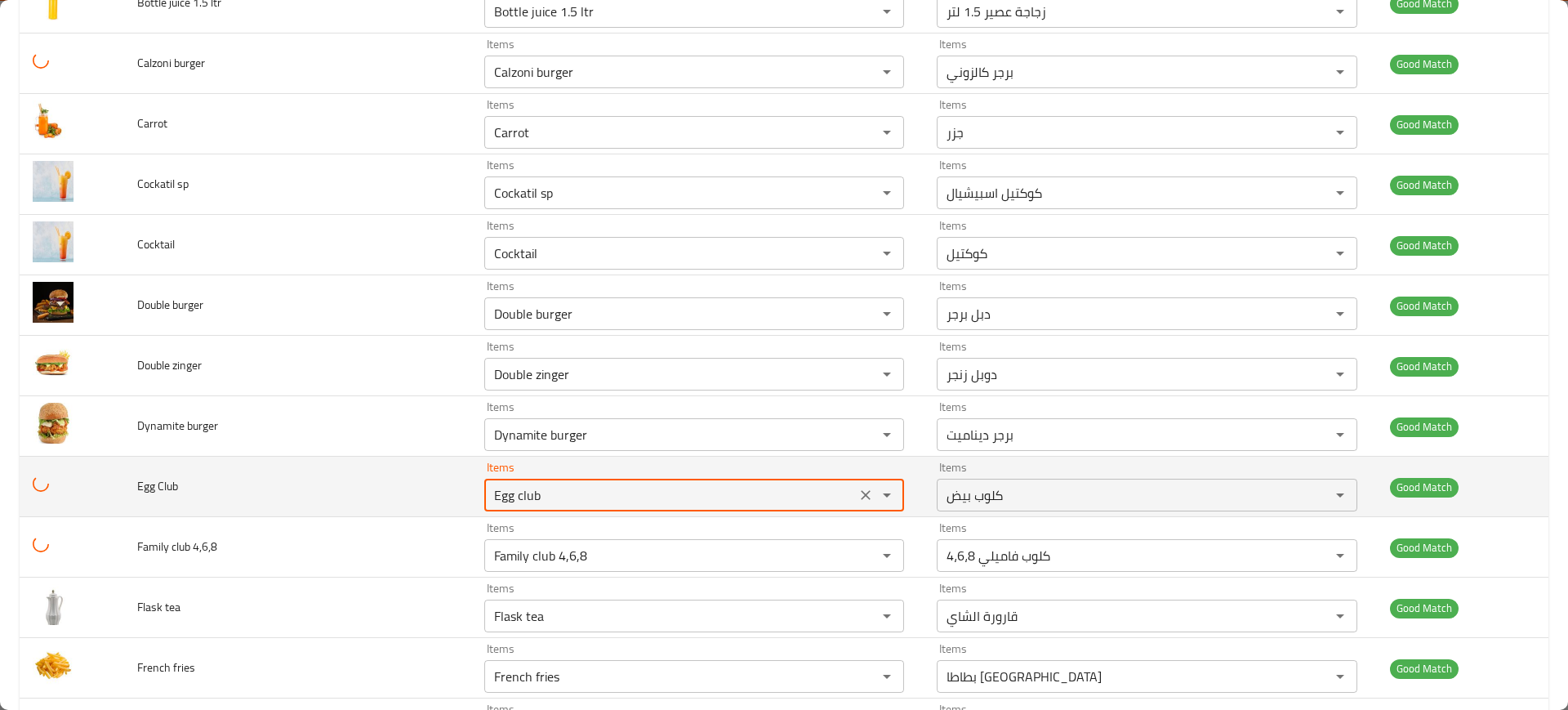
click at [598, 497] on Club "Egg club" at bounding box center [670, 494] width 362 height 23
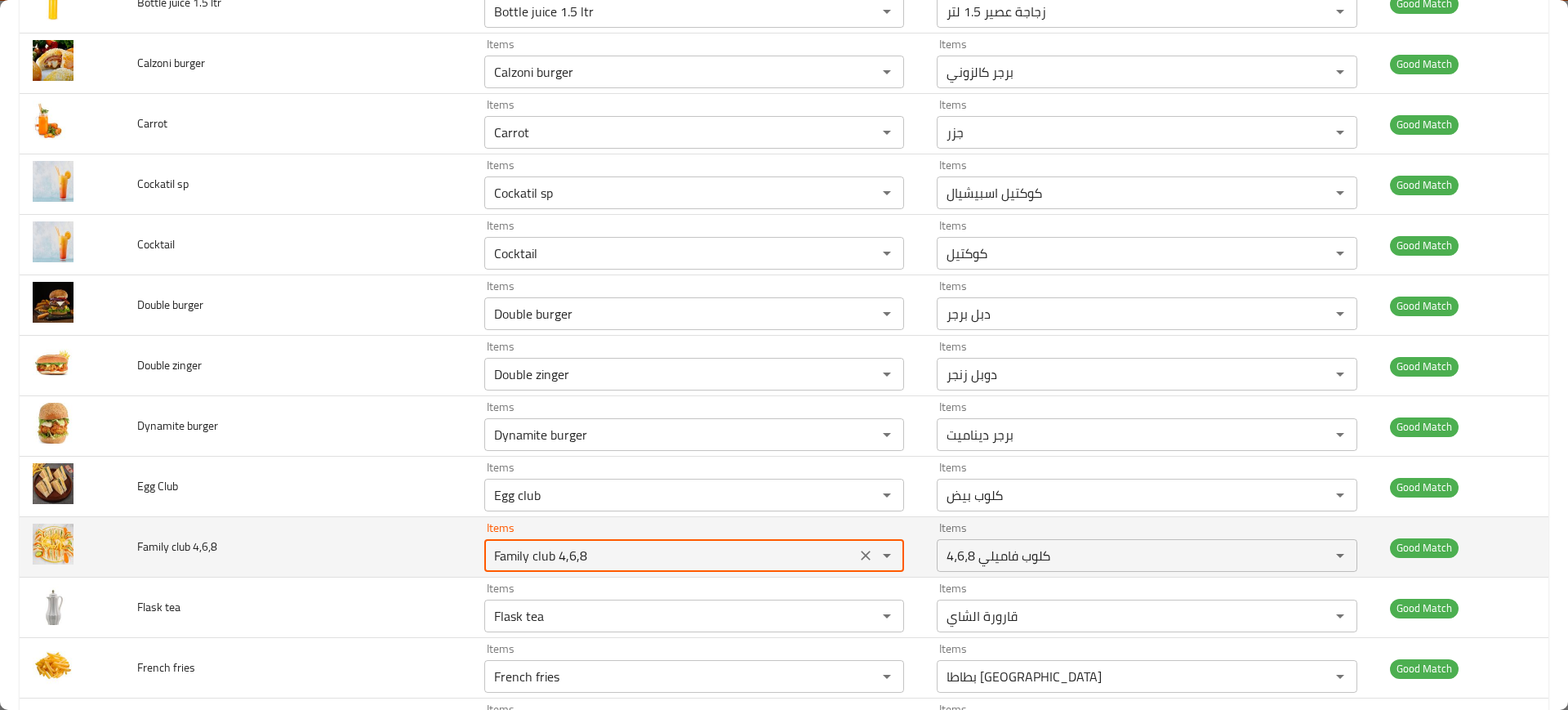
click at [607, 556] on 4\,6\,8 "Family club 4,6,8" at bounding box center [670, 555] width 362 height 23
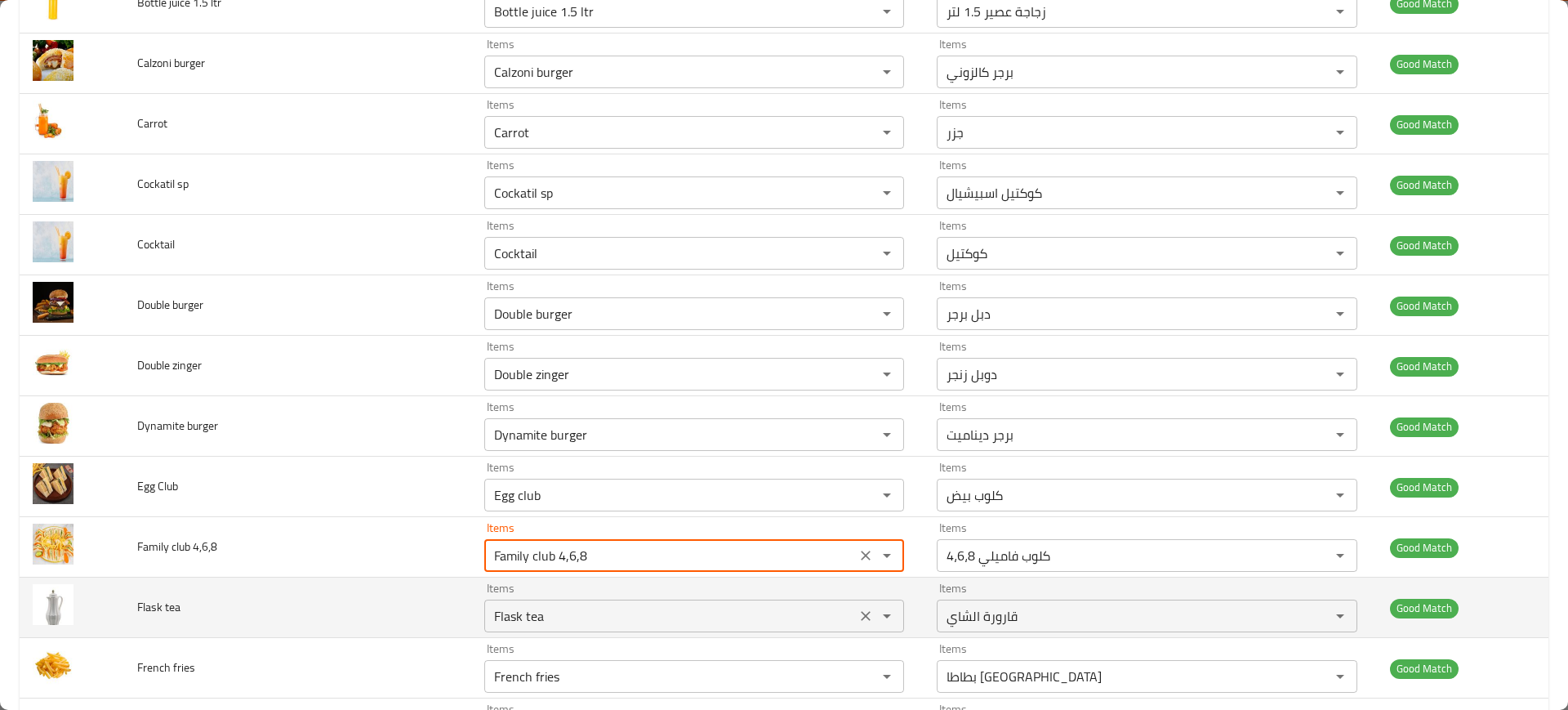
click at [578, 628] on div "Flask tea Items" at bounding box center [694, 615] width 420 height 33
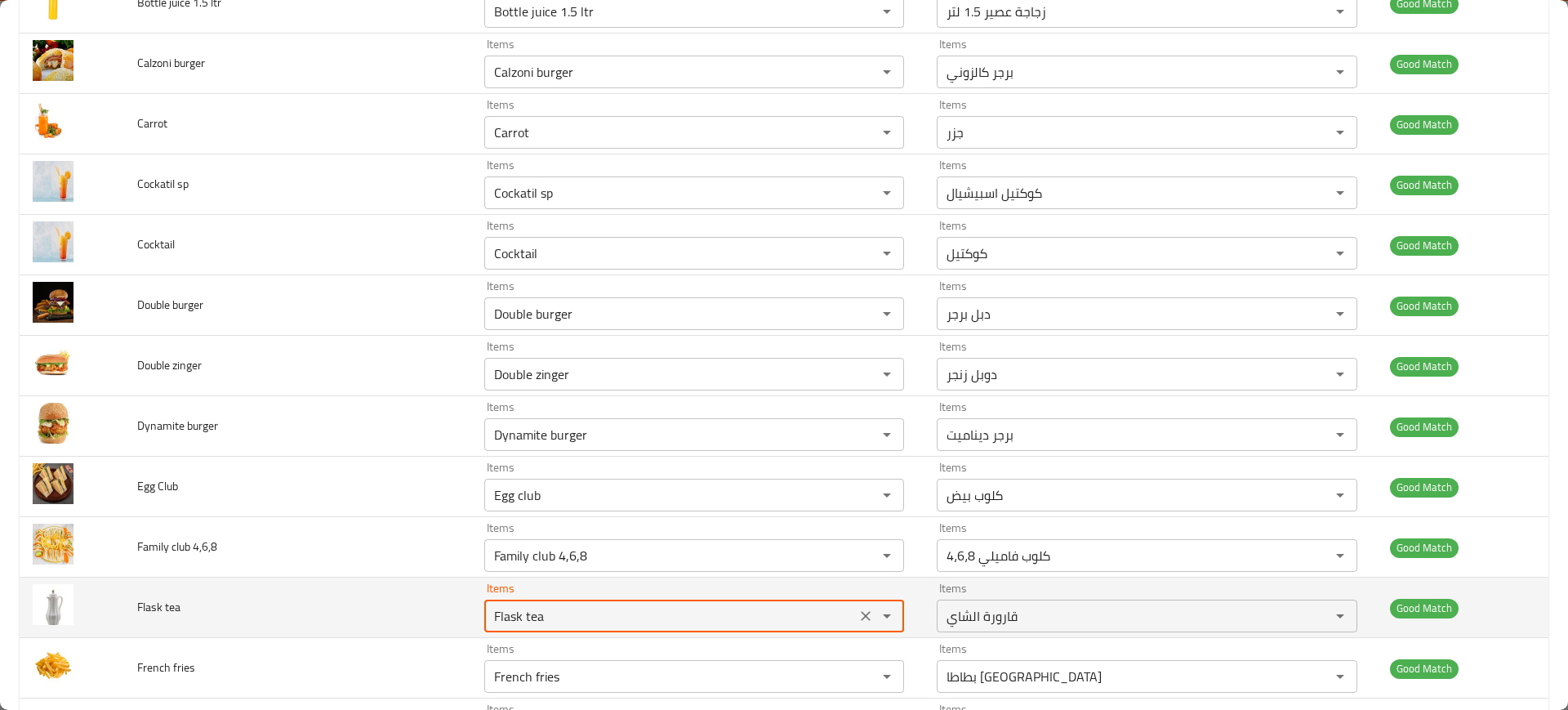
click at [578, 628] on div "Flask tea Items" at bounding box center [694, 615] width 420 height 33
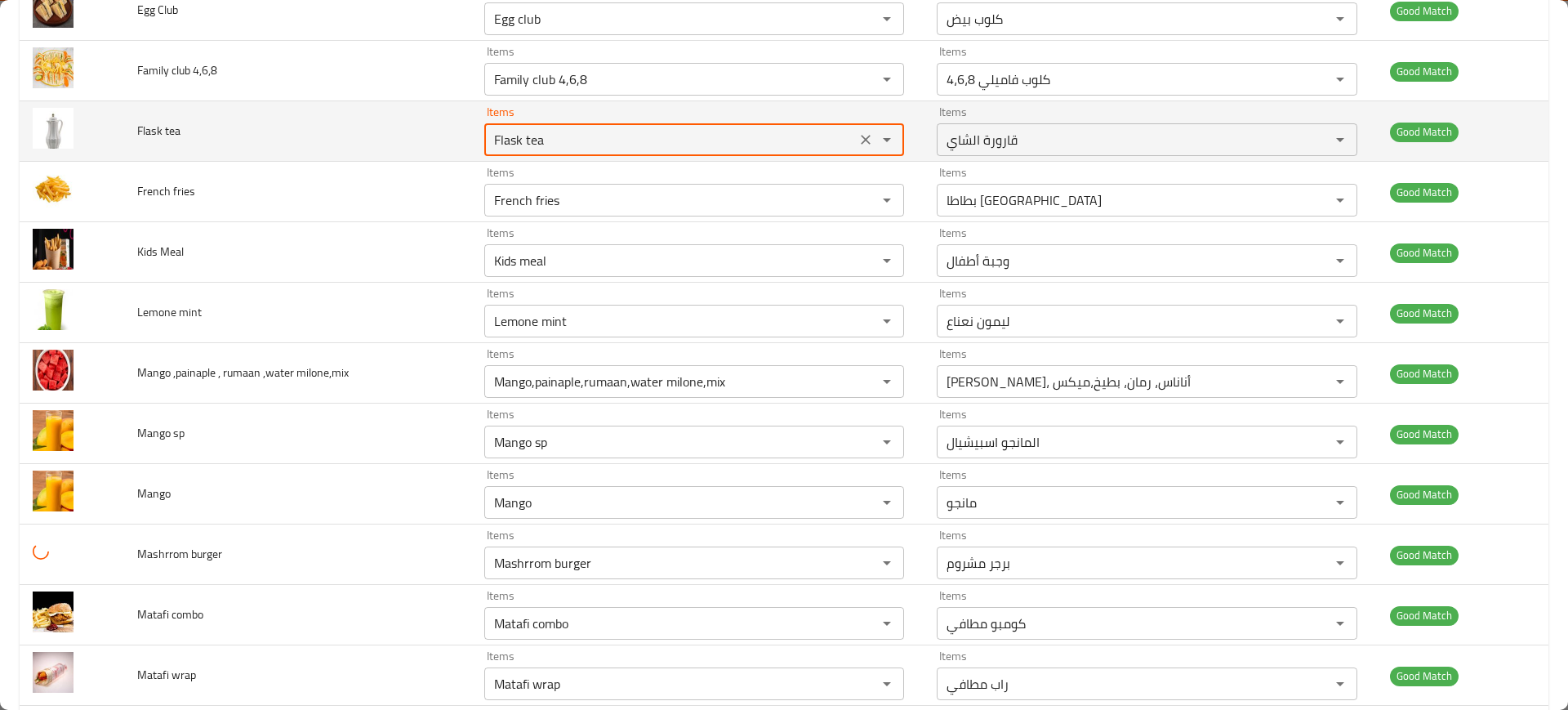
scroll to position [1117, 0]
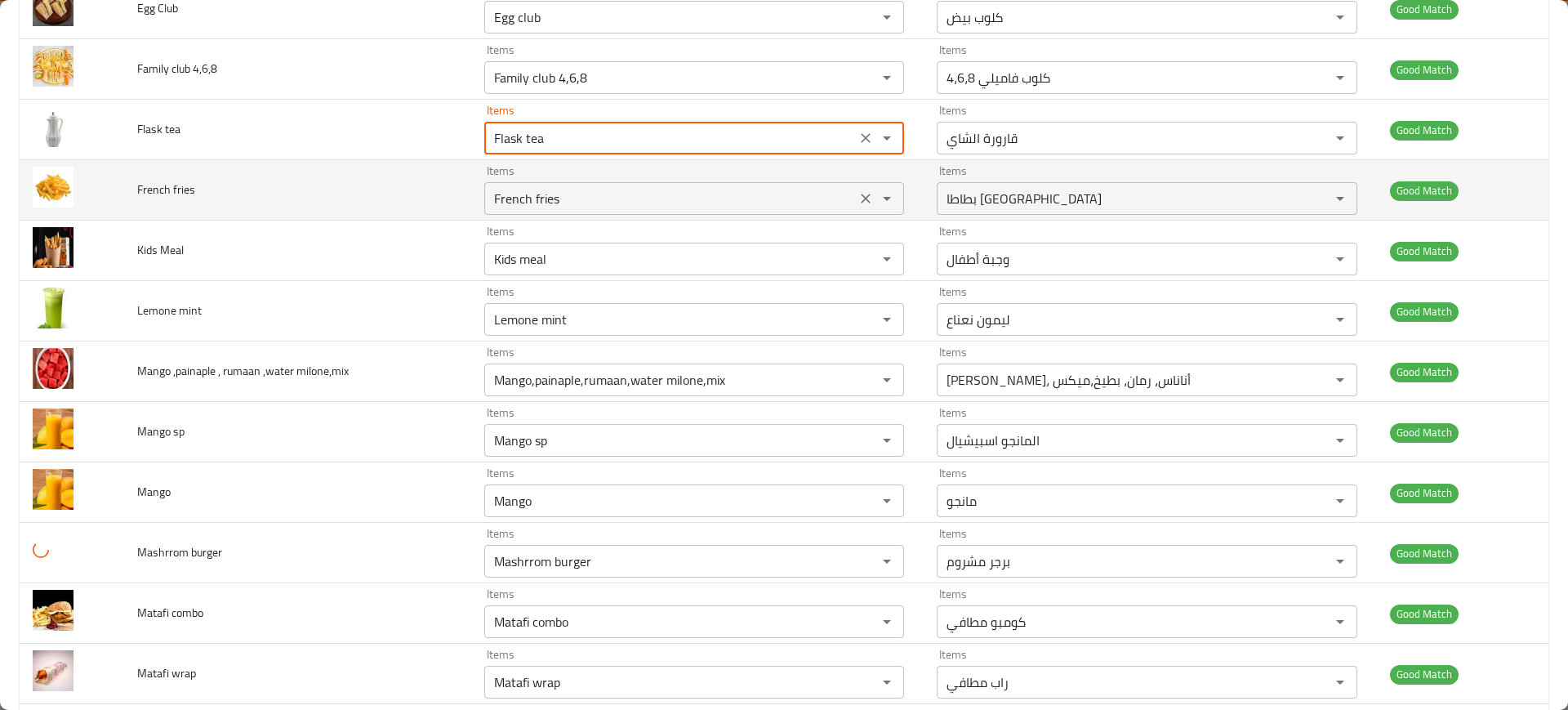
click at [504, 210] on div "French fries Items" at bounding box center [694, 199] width 420 height 33
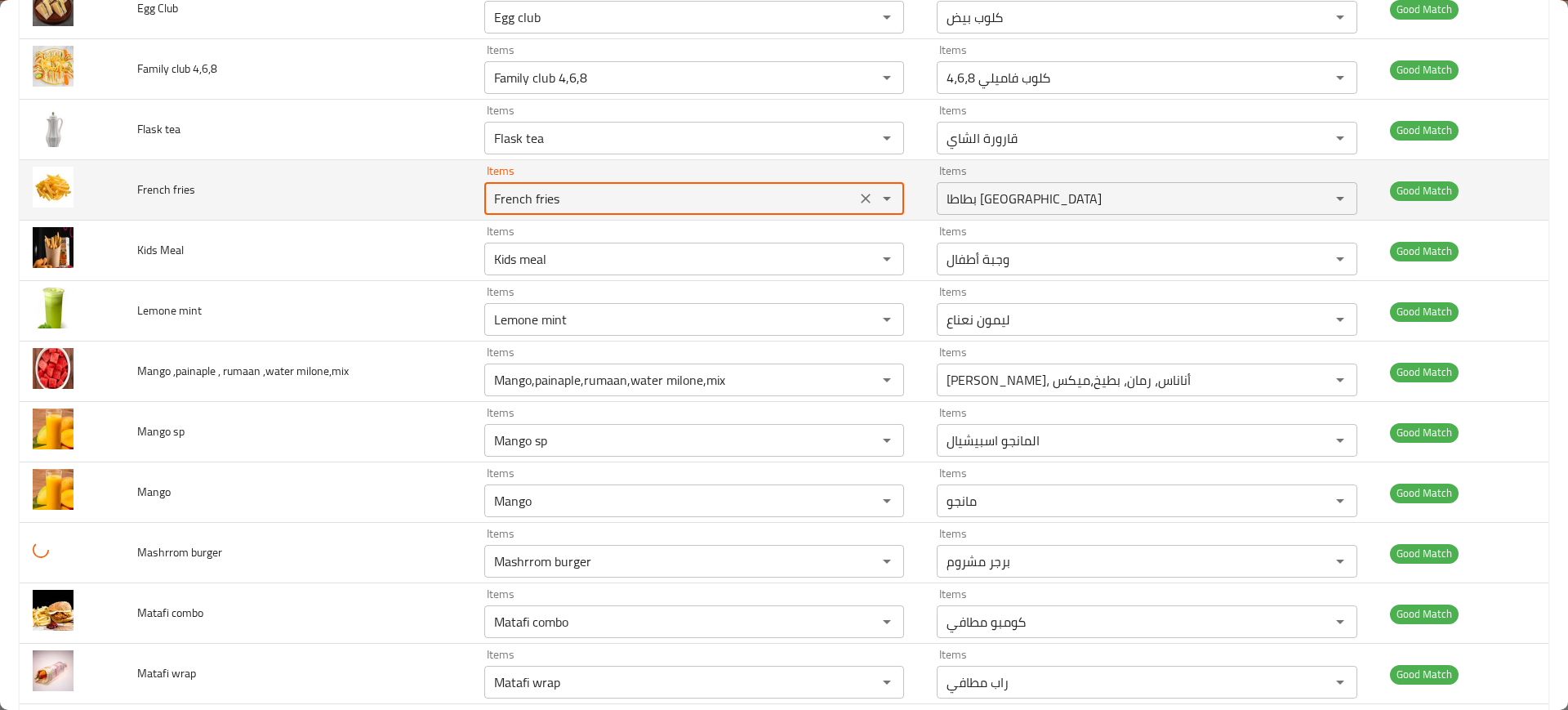
click at [504, 210] on div "French fries Items" at bounding box center [694, 199] width 420 height 33
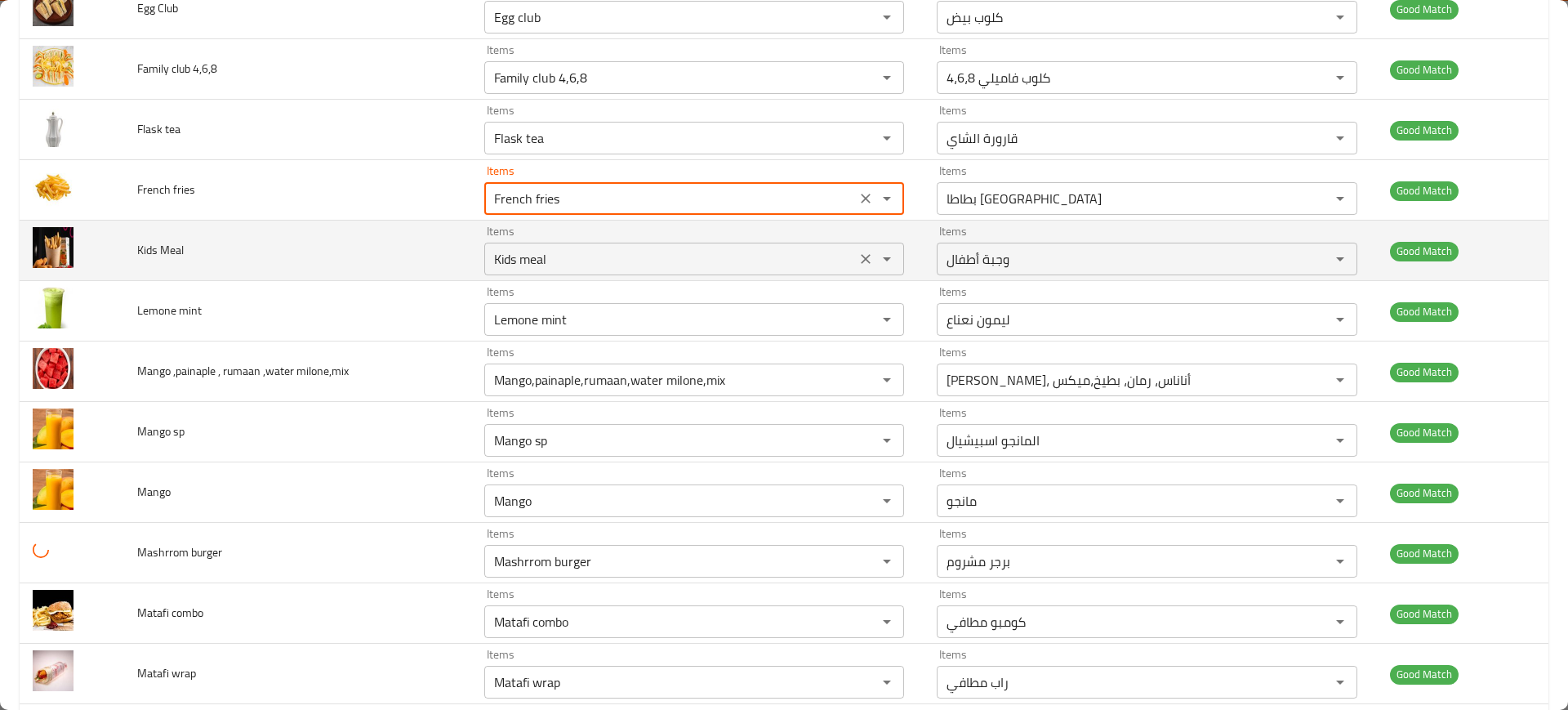
click at [525, 254] on Meal "Kids meal" at bounding box center [670, 259] width 362 height 23
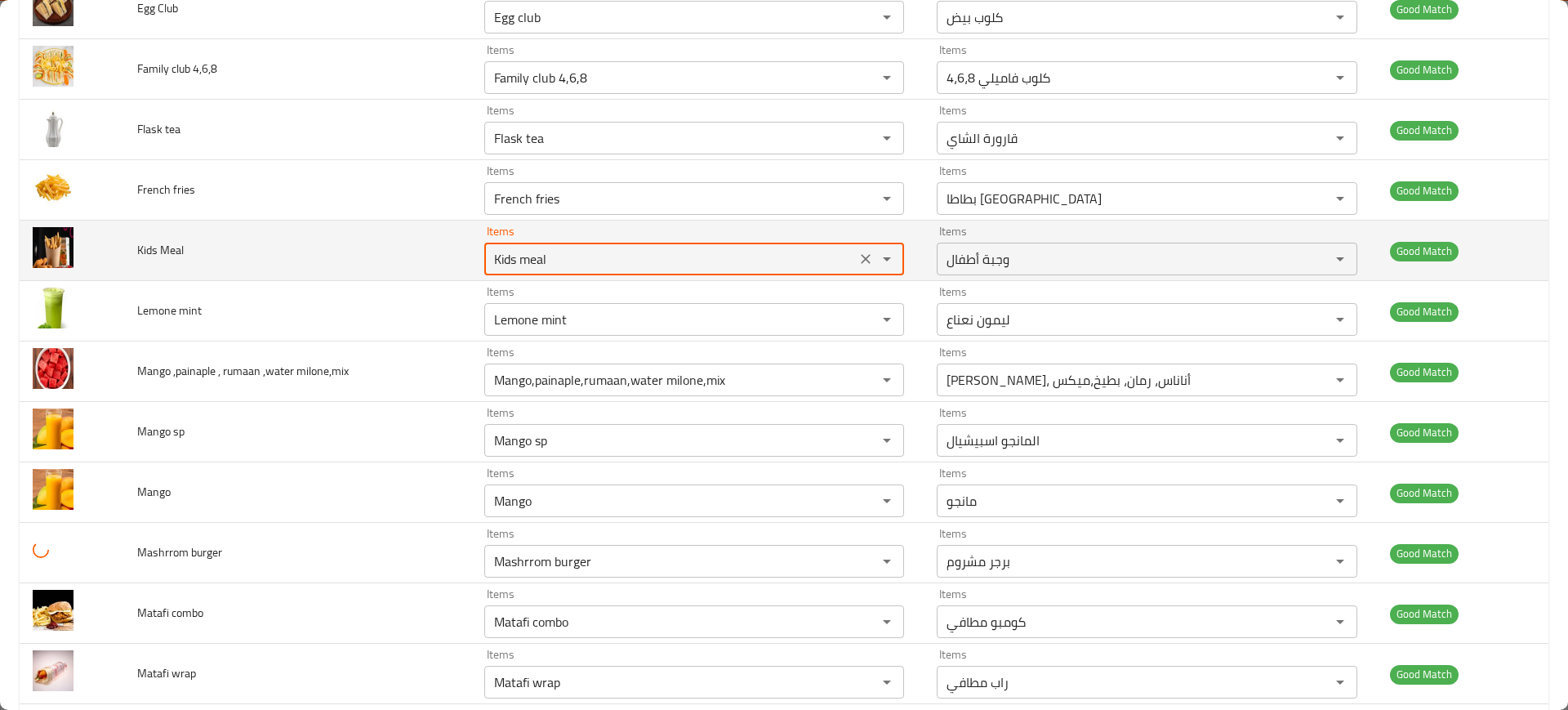
click at [525, 254] on Meal "Kids meal" at bounding box center [670, 259] width 362 height 23
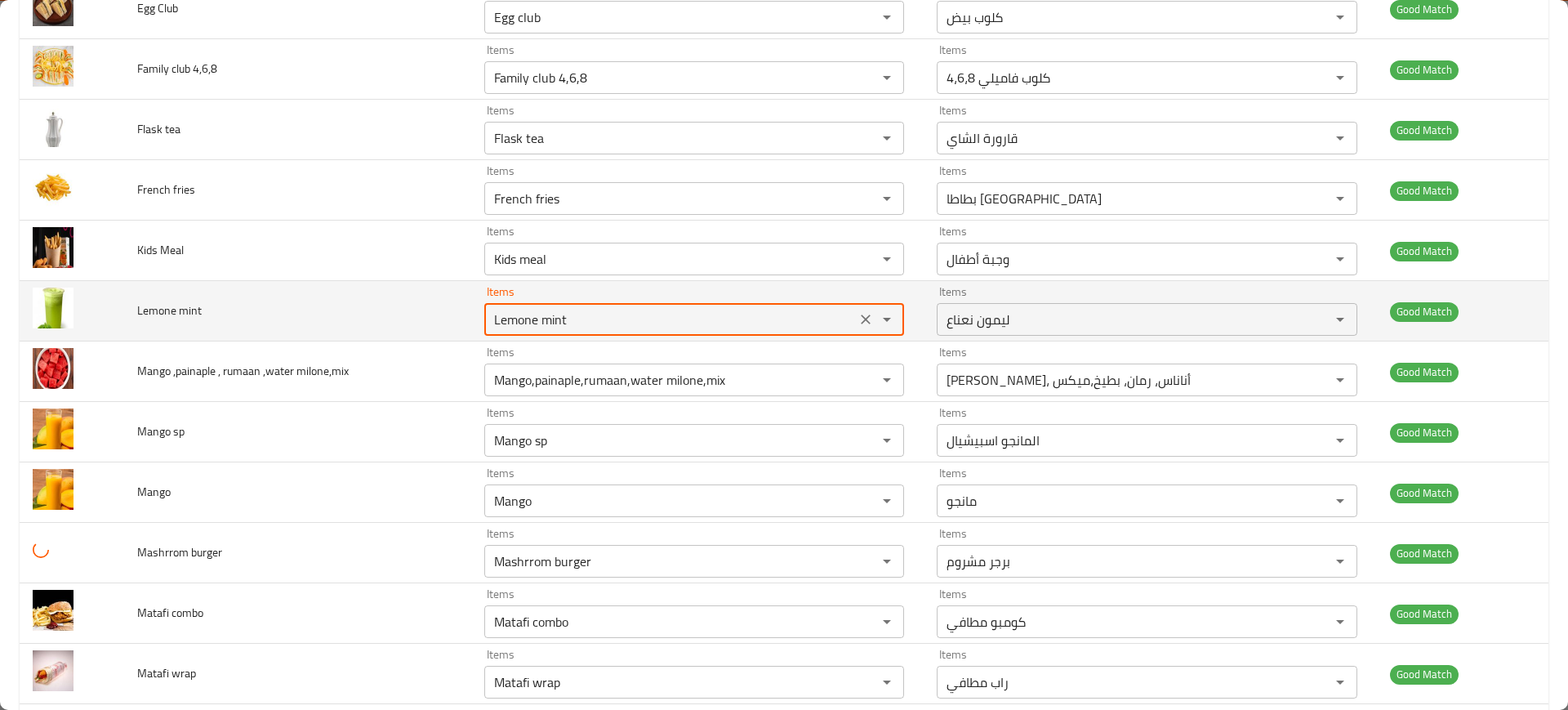
click at [550, 321] on mint "Lemone mint" at bounding box center [670, 319] width 362 height 23
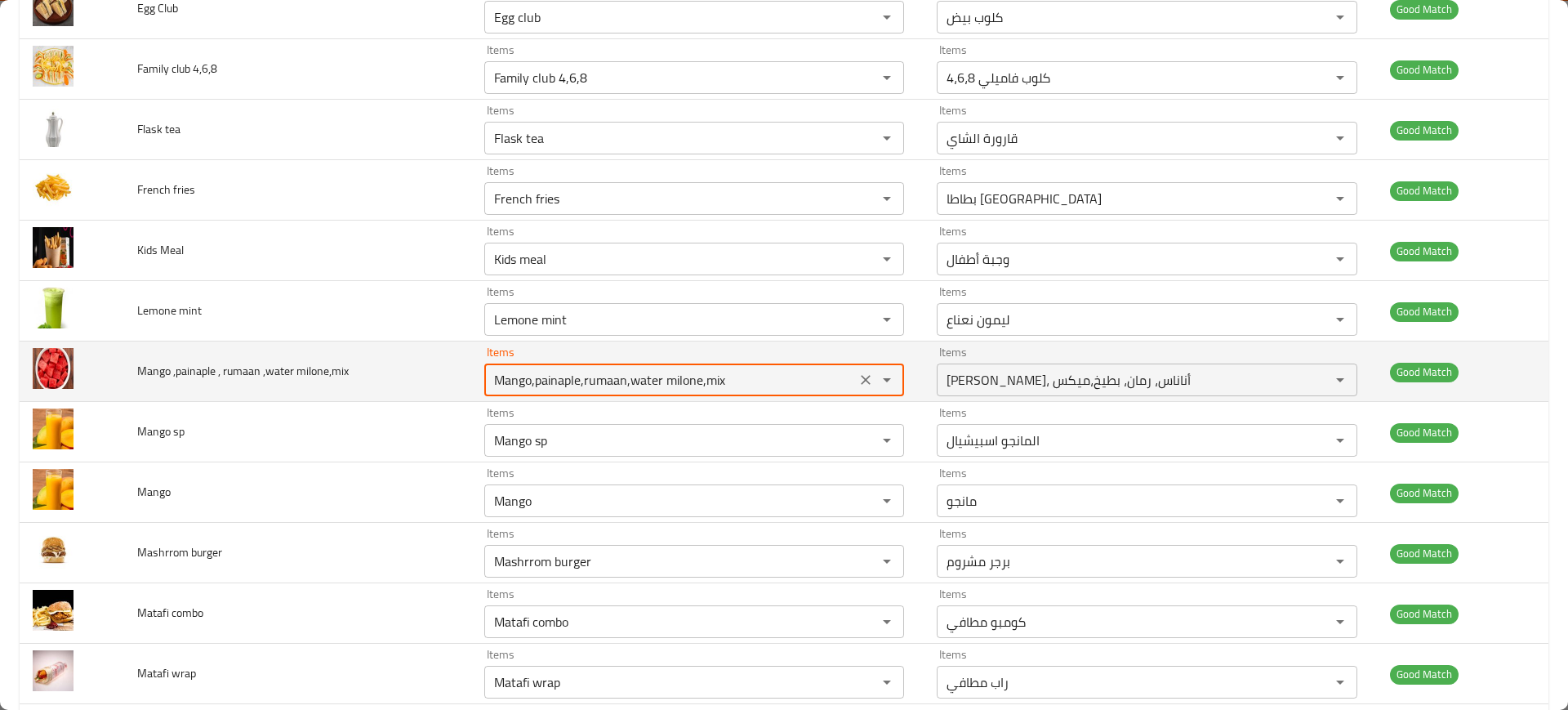
click at [596, 382] on "Mango,painaple,rumaan,water milone,mix" at bounding box center [670, 380] width 362 height 23
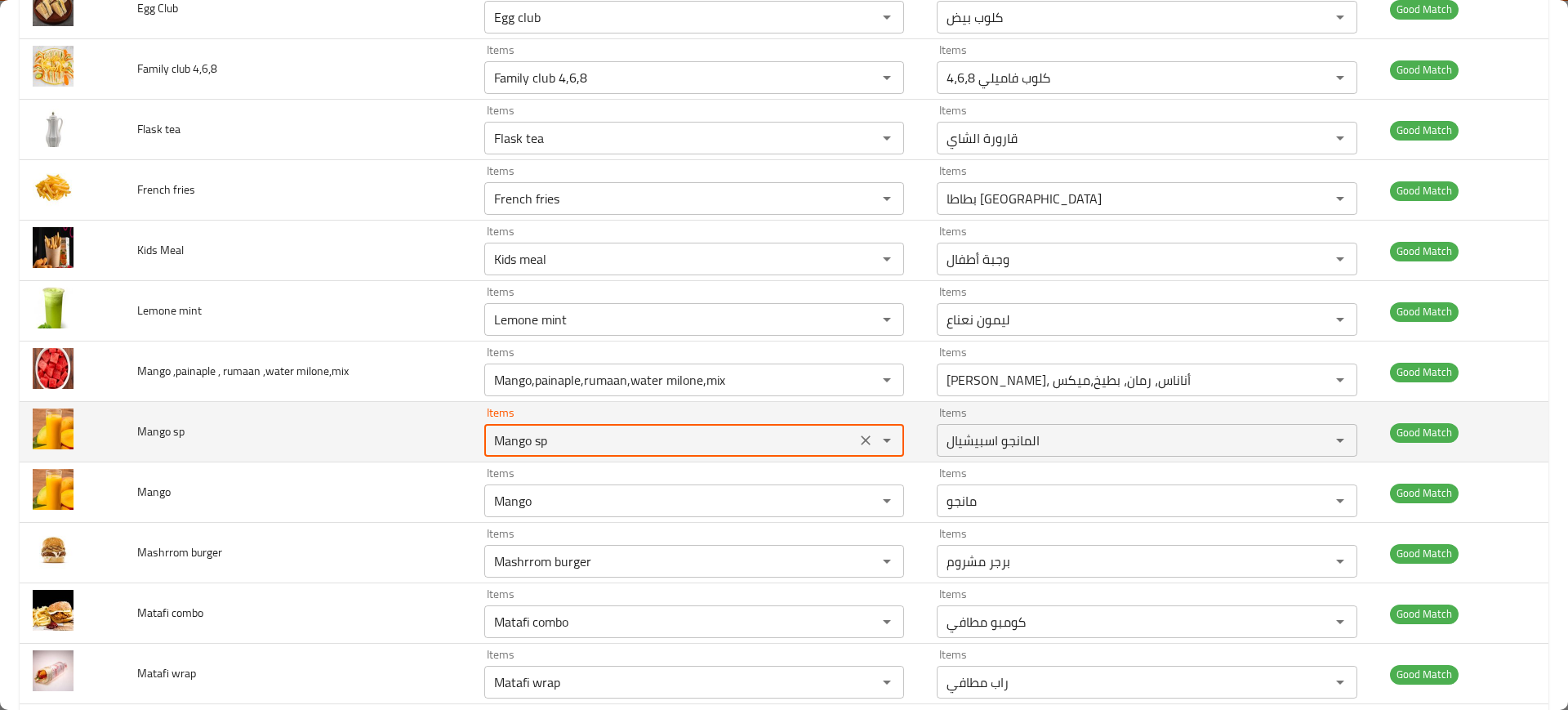
click at [555, 432] on sp "Mango sp" at bounding box center [670, 440] width 362 height 23
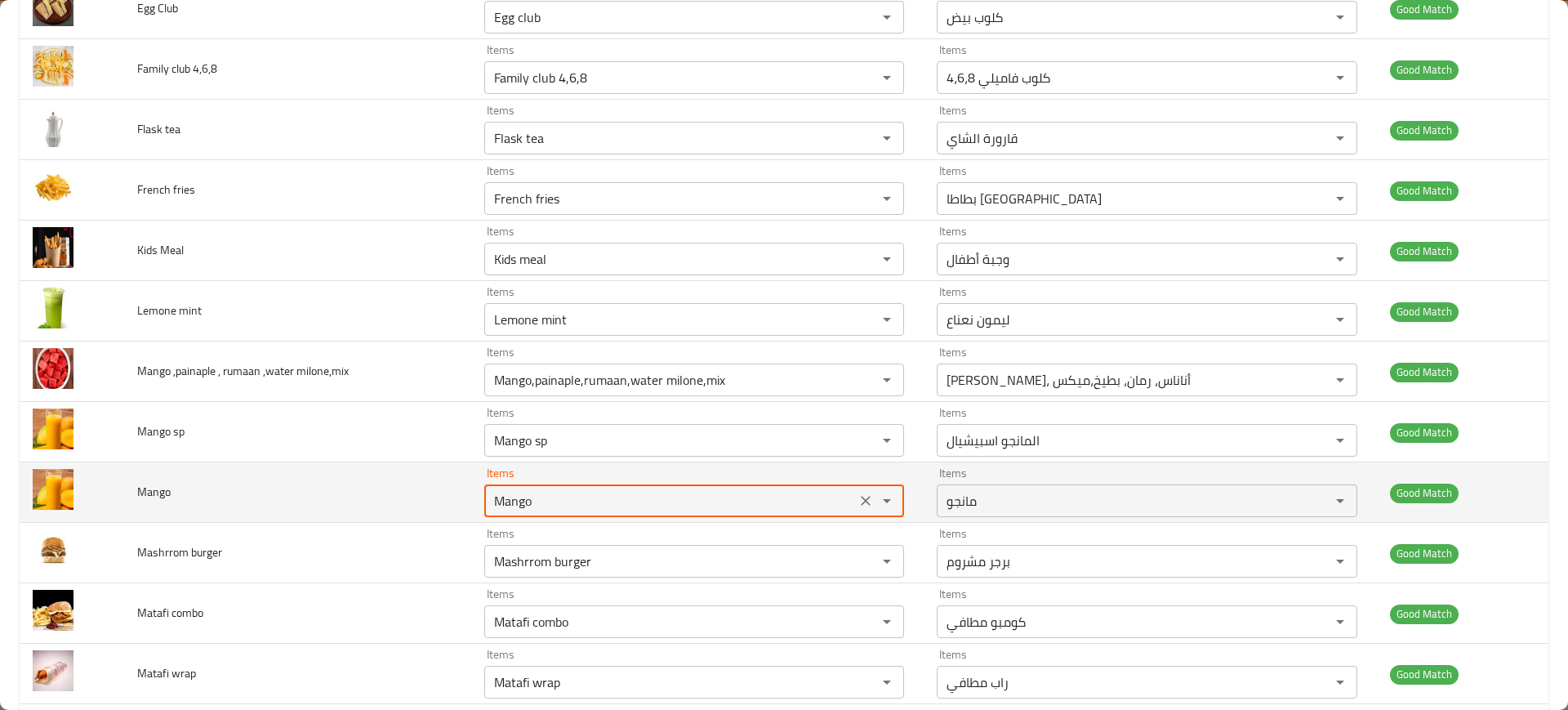
click at [584, 502] on input "Mango" at bounding box center [670, 500] width 362 height 23
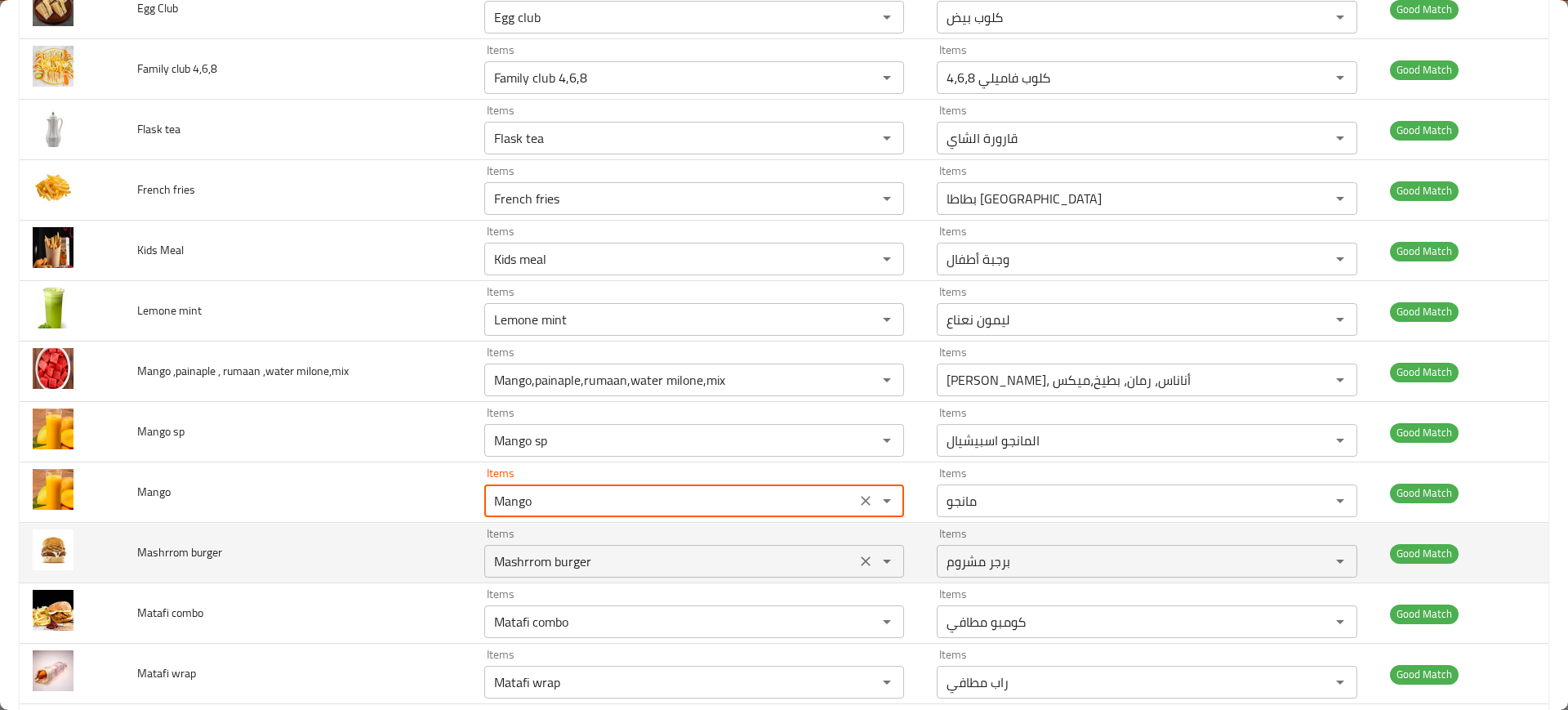
click at [574, 553] on burger "Mashrrom burger" at bounding box center [670, 561] width 362 height 23
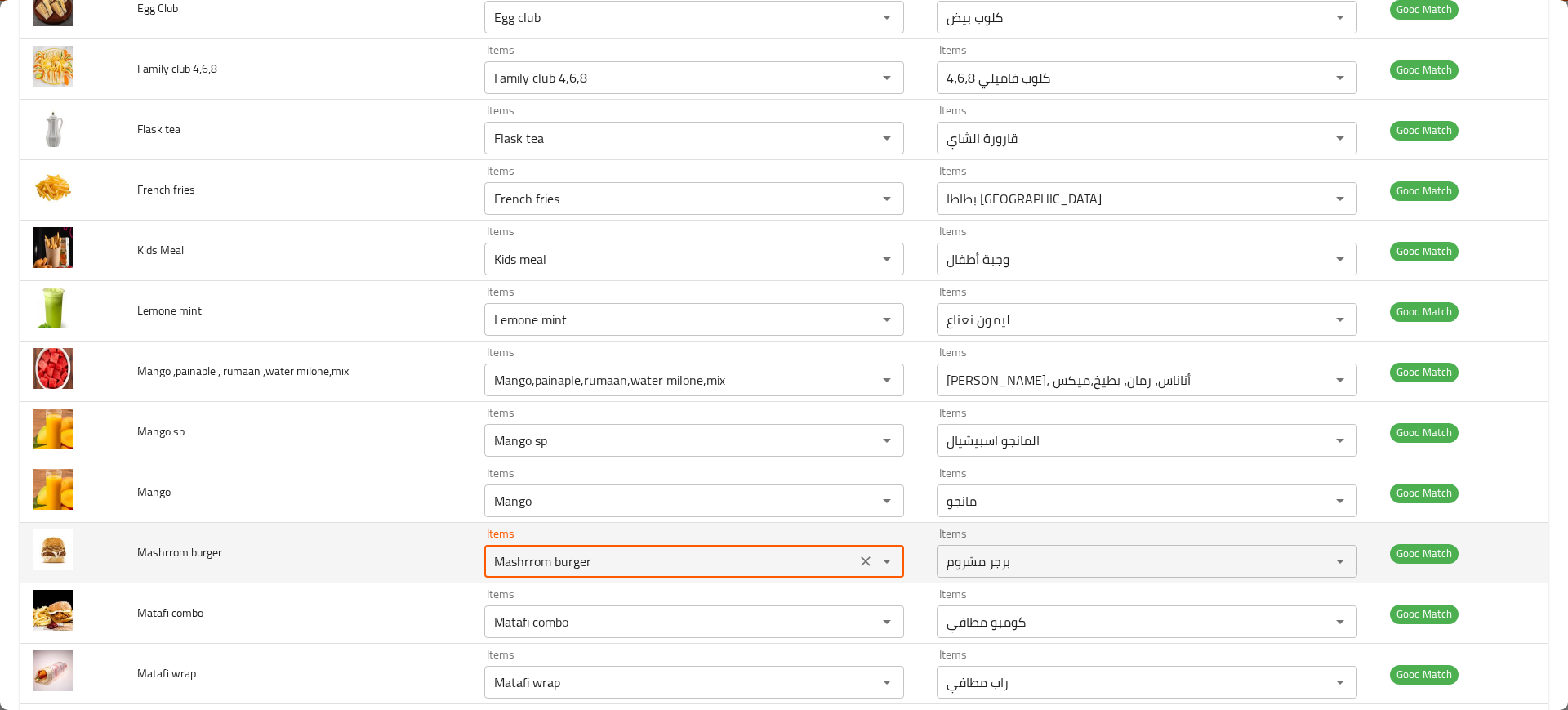
click at [574, 553] on burger "Mashrrom burger" at bounding box center [670, 561] width 362 height 23
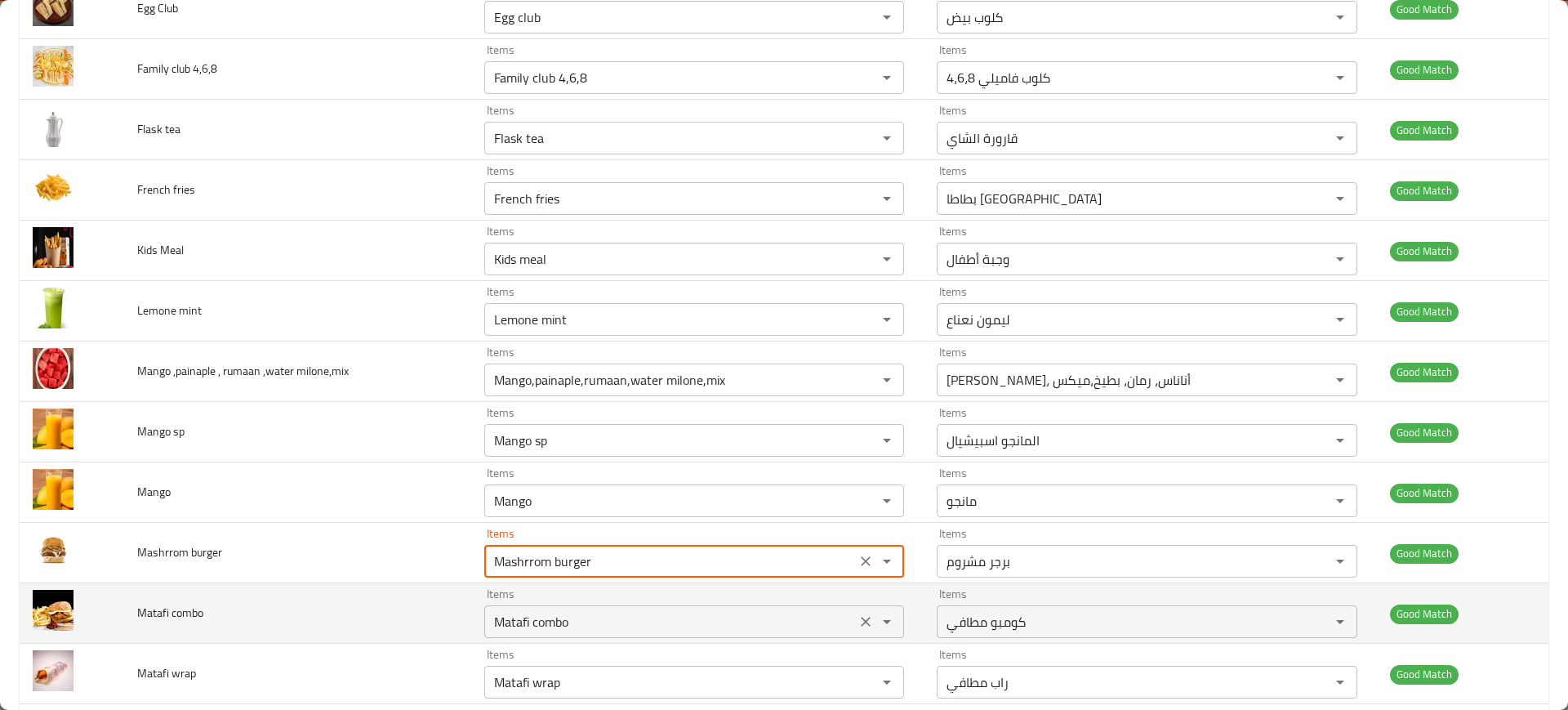
click at [594, 615] on combo "Matafi combo" at bounding box center [670, 621] width 362 height 23
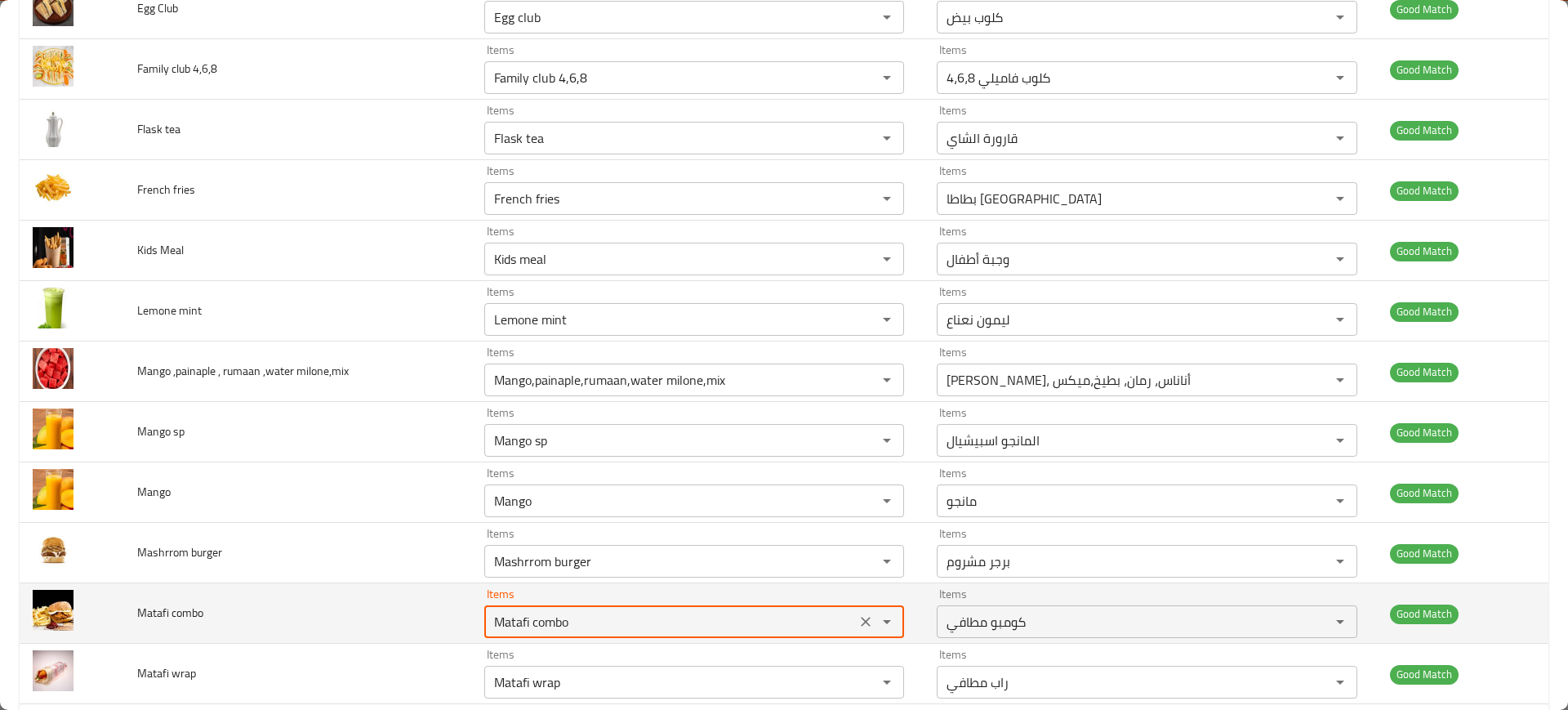
click at [594, 615] on combo "Matafi combo" at bounding box center [670, 621] width 362 height 23
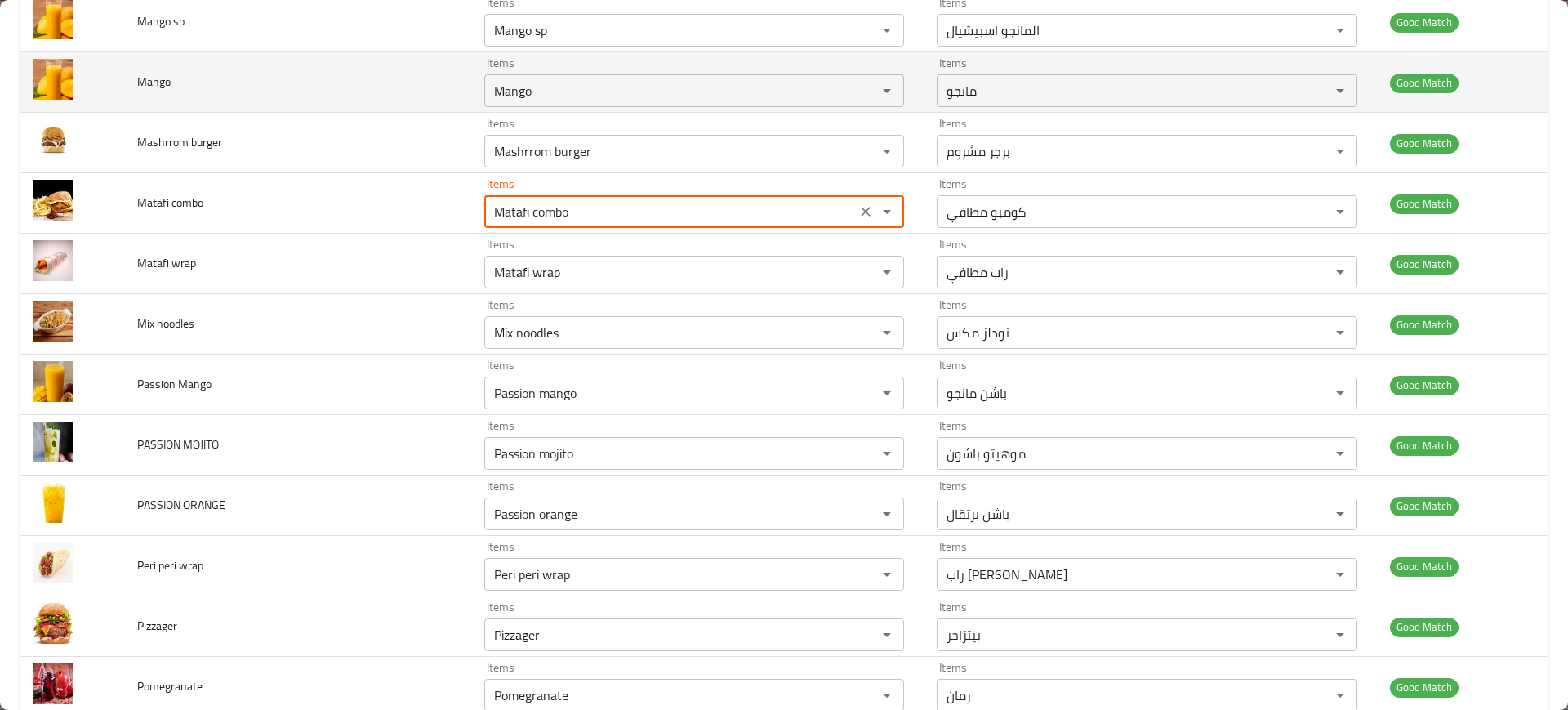
scroll to position [1554, 0]
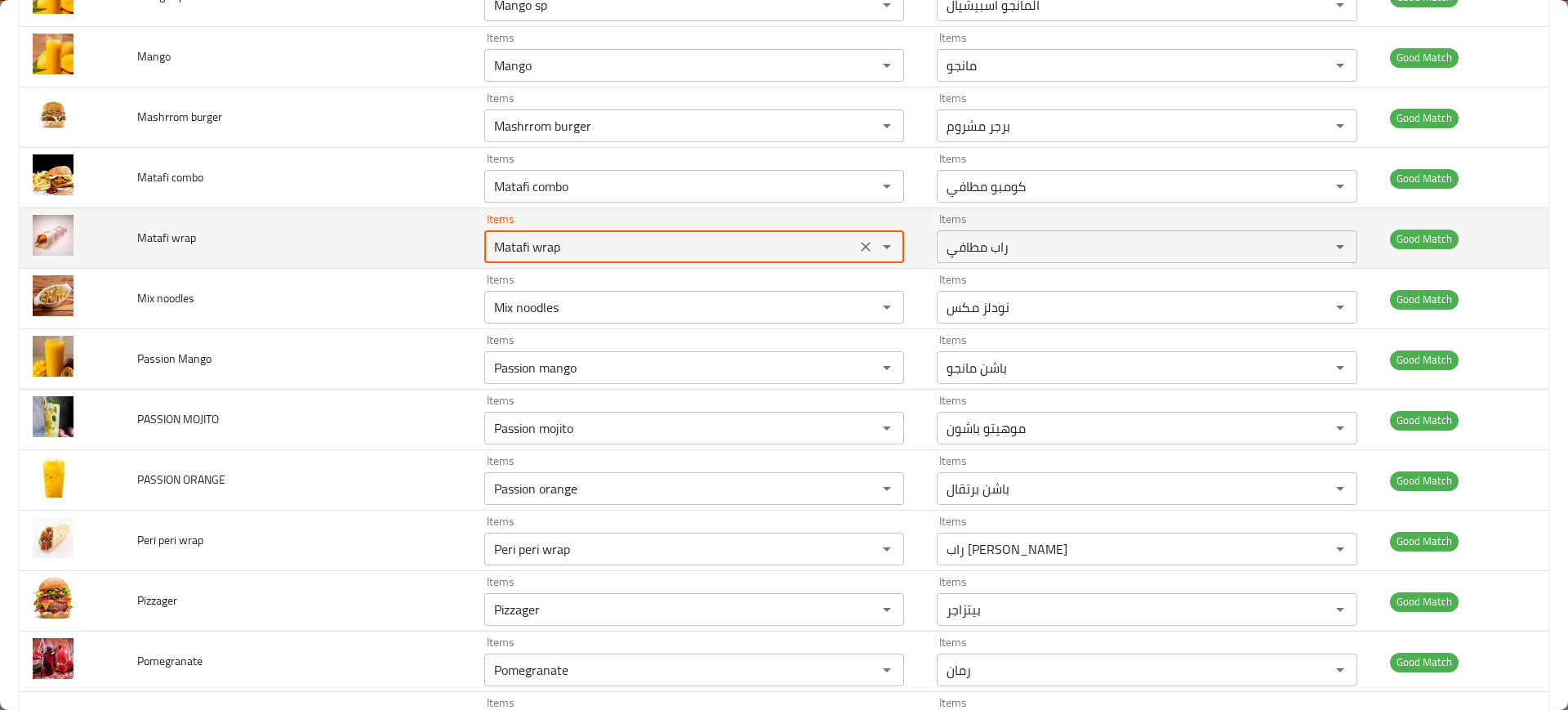
click at [541, 248] on wrap "Matafi wrap" at bounding box center [670, 246] width 362 height 23
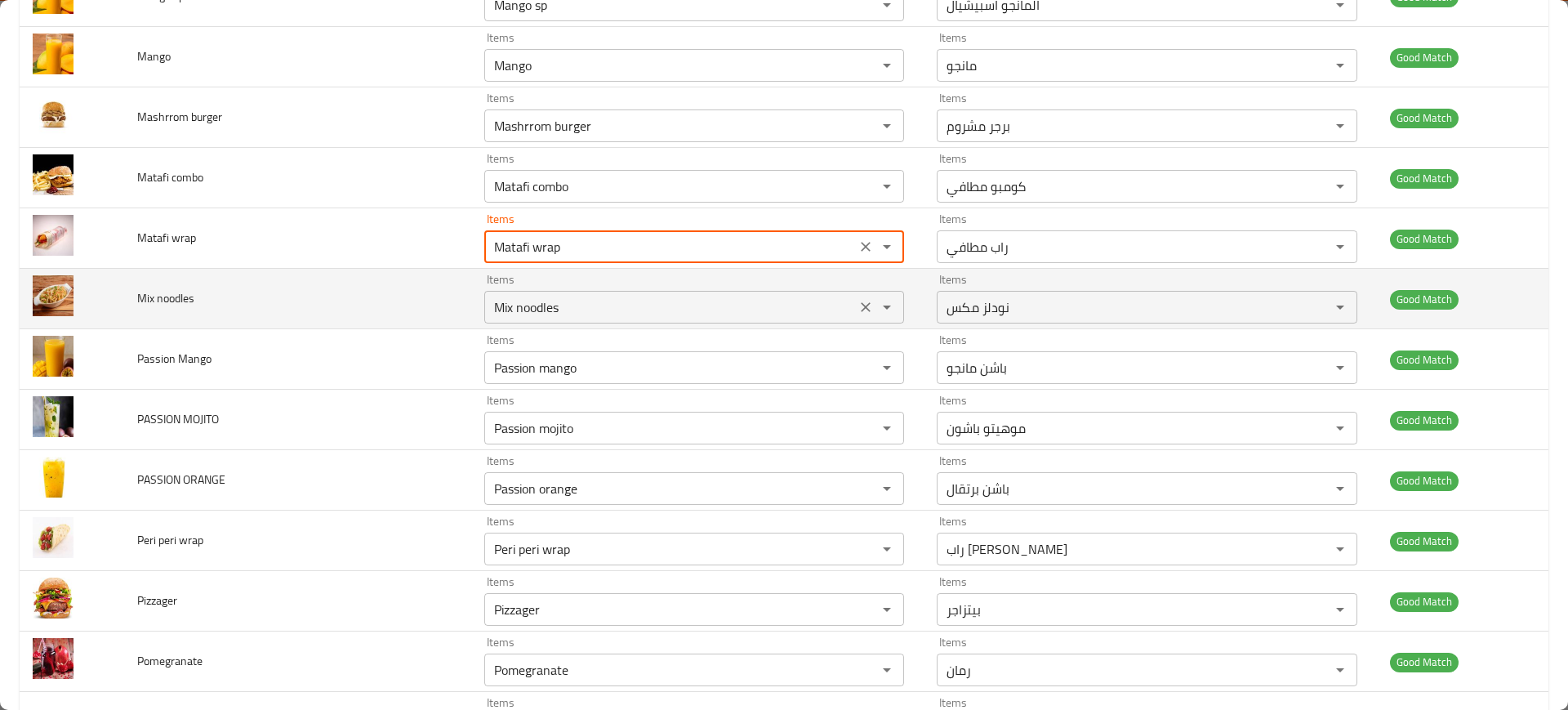
click at [531, 311] on noodles "Mix noodles" at bounding box center [670, 307] width 362 height 23
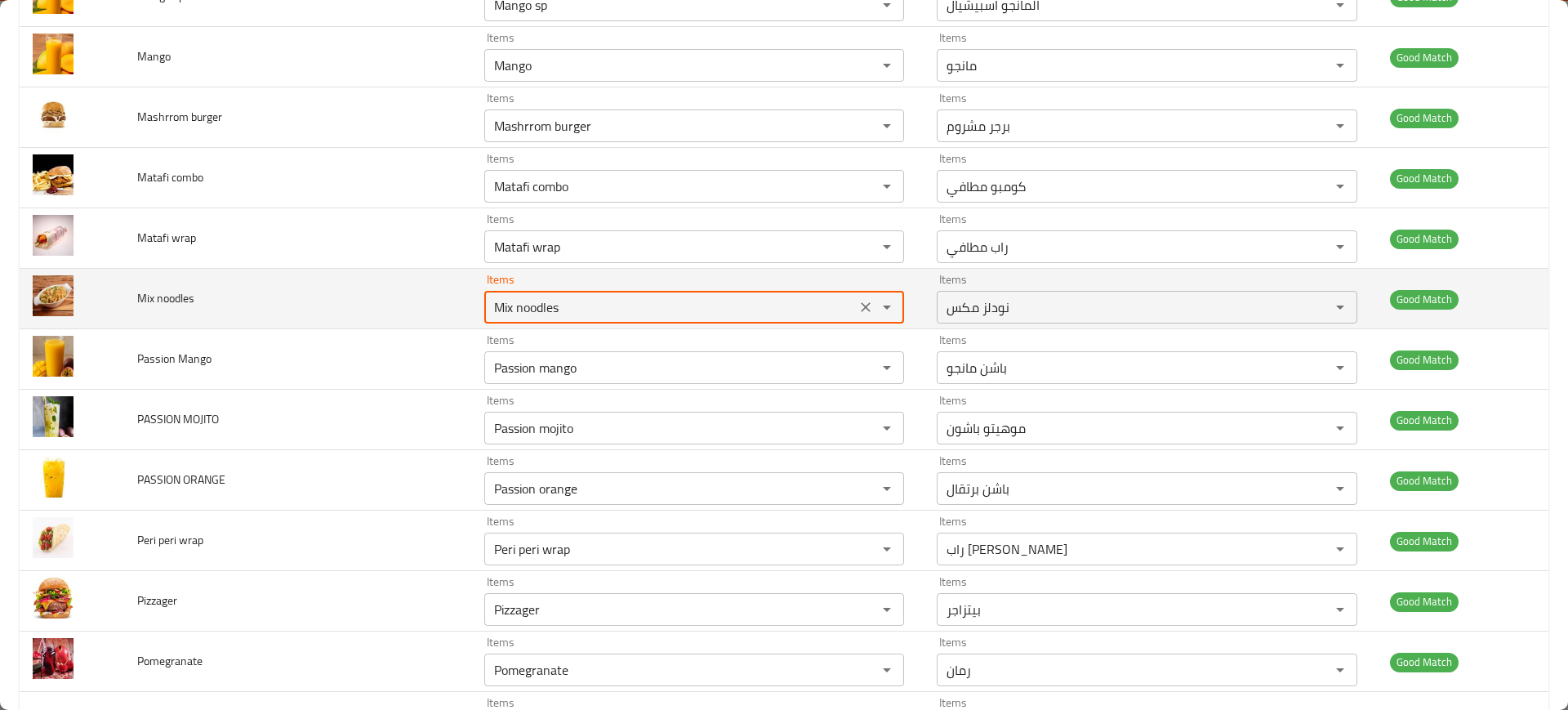
click at [531, 311] on noodles "Mix noodles" at bounding box center [670, 307] width 362 height 23
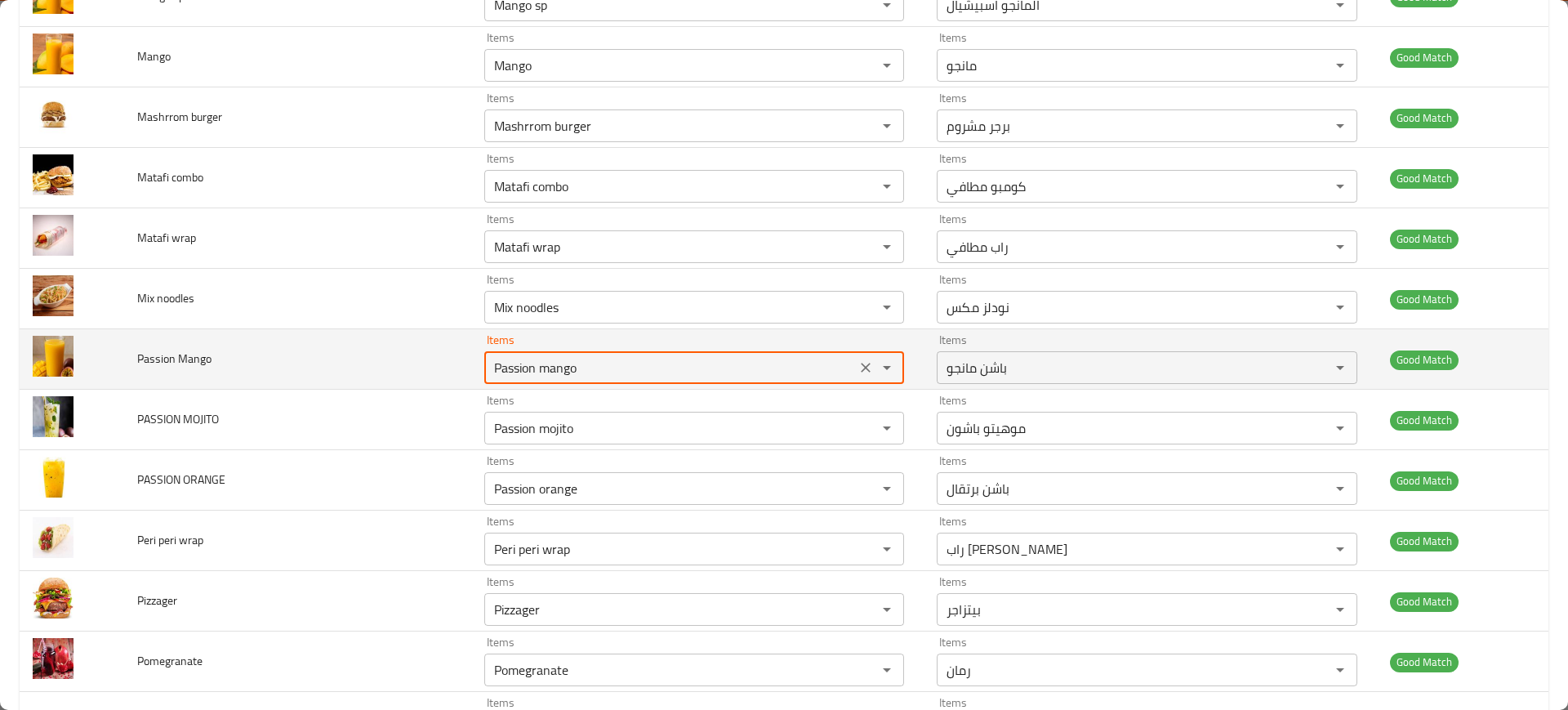
click at [545, 366] on Mango "Passion mango" at bounding box center [670, 367] width 362 height 23
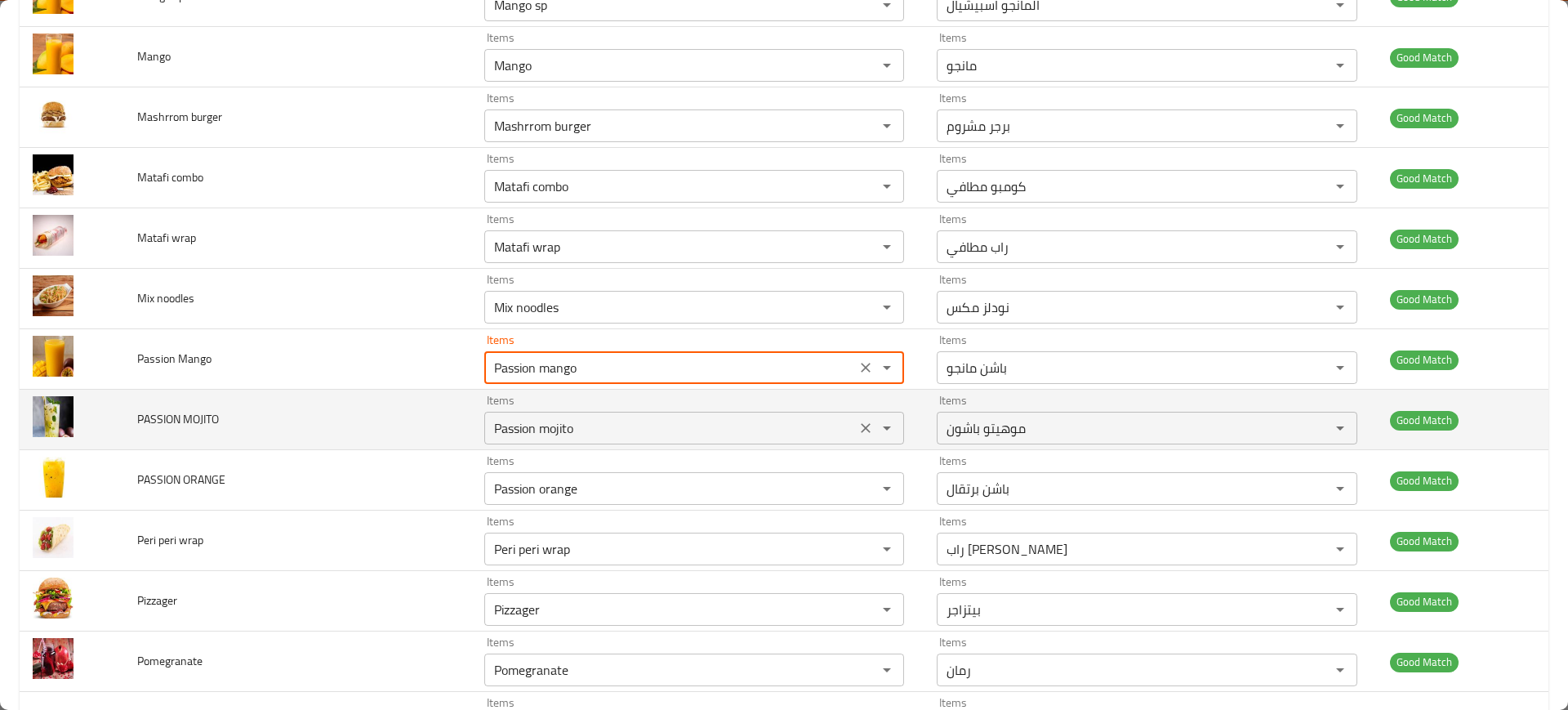
click at [564, 417] on MOJITO "Passion mojito" at bounding box center [670, 428] width 362 height 23
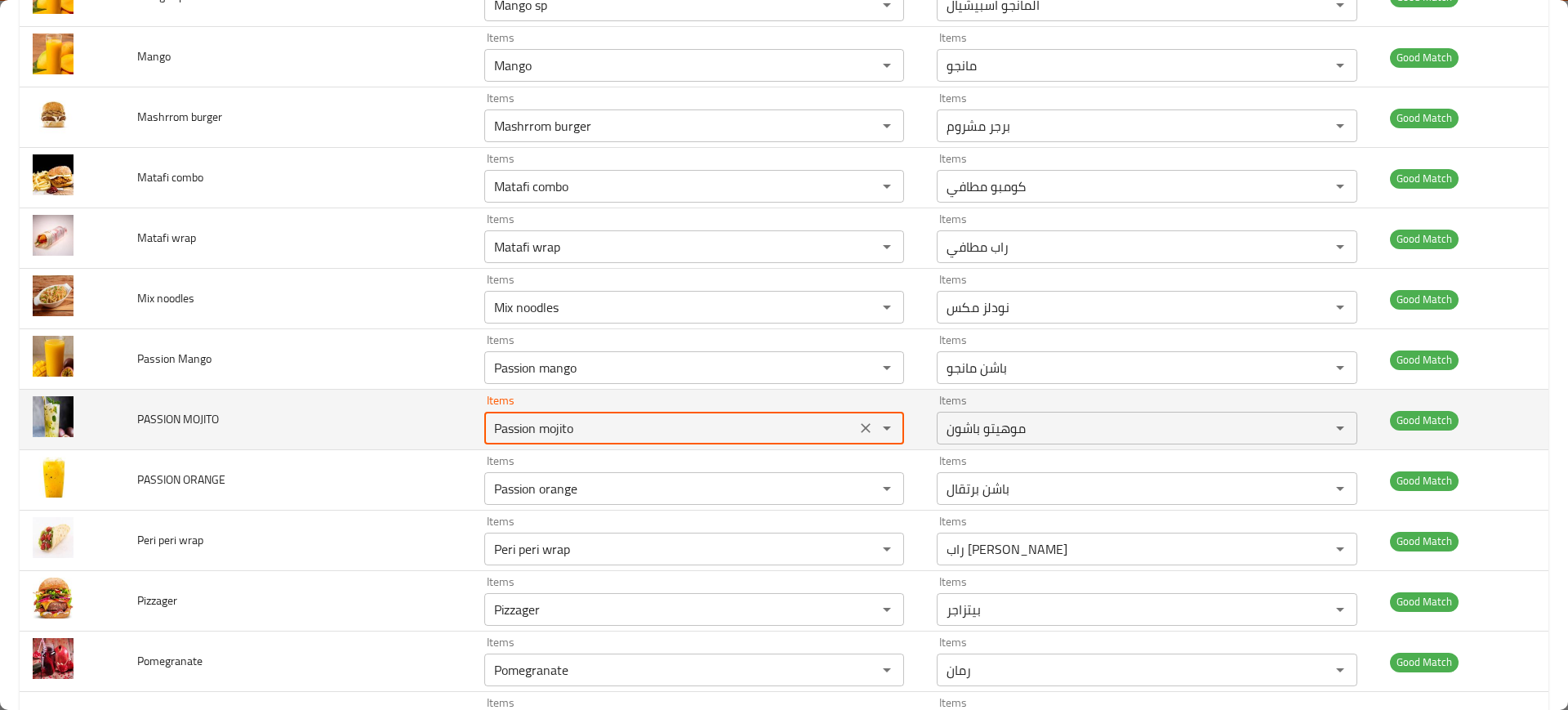
click at [564, 417] on MOJITO "Passion mojito" at bounding box center [670, 428] width 362 height 23
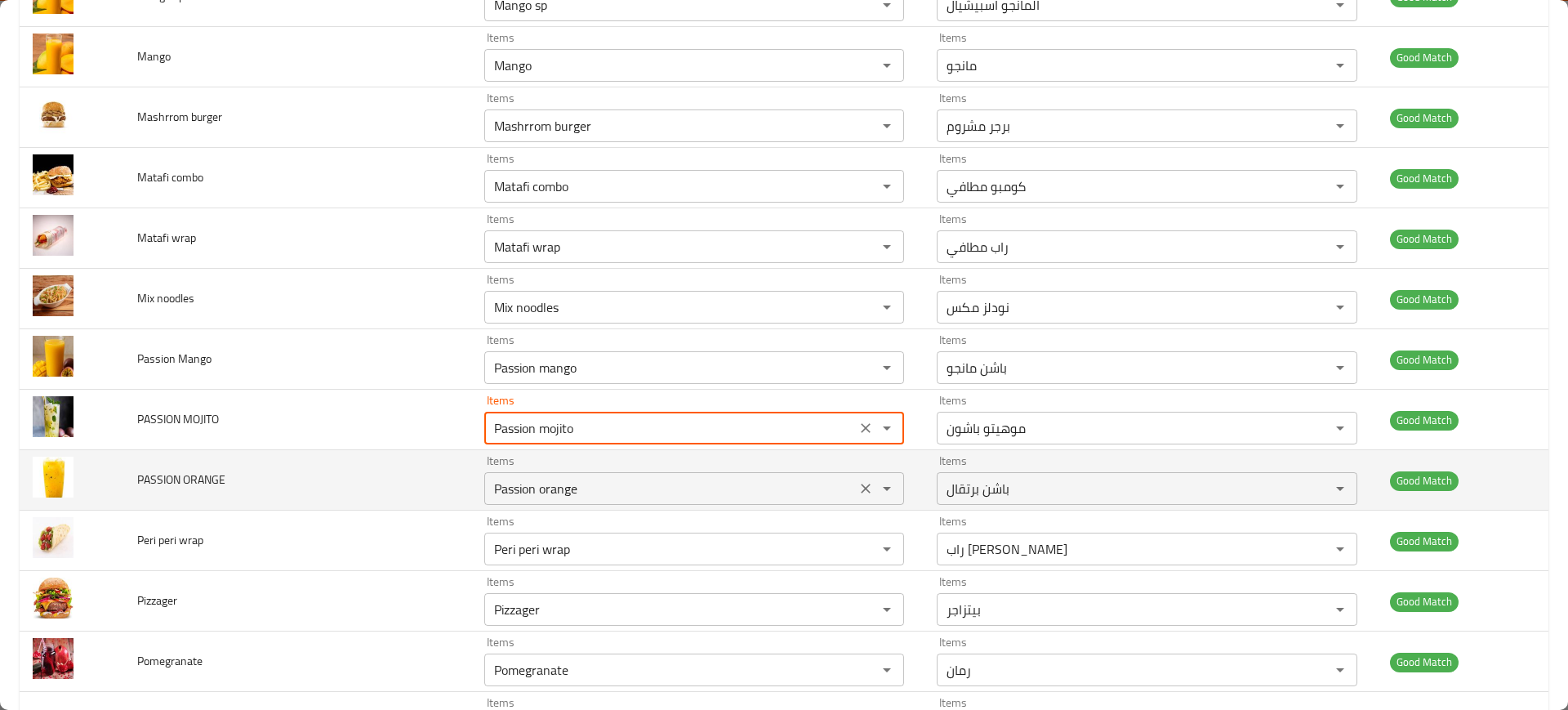
click at [585, 484] on ORANGE "Passion orange" at bounding box center [670, 488] width 362 height 23
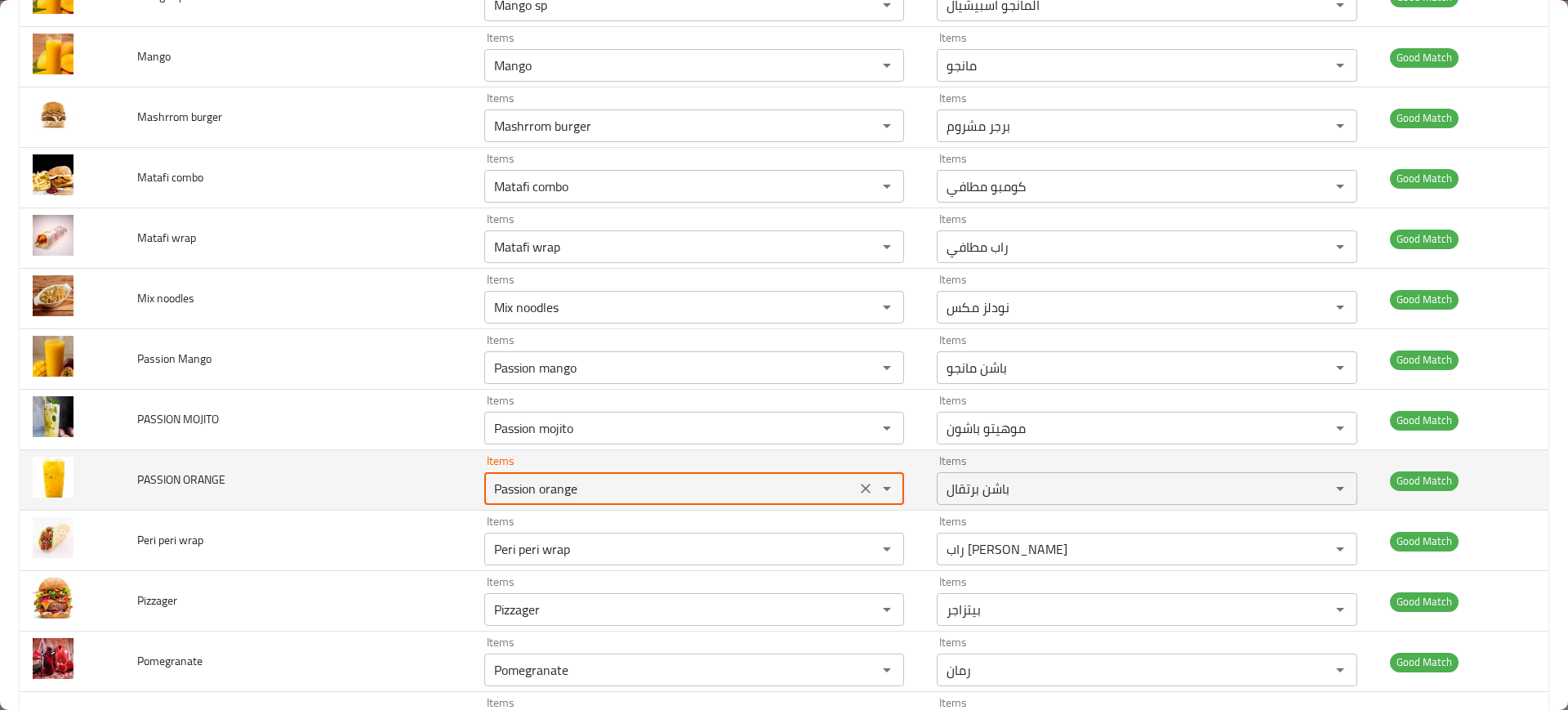
click at [585, 484] on ORANGE "Passion orange" at bounding box center [670, 488] width 362 height 23
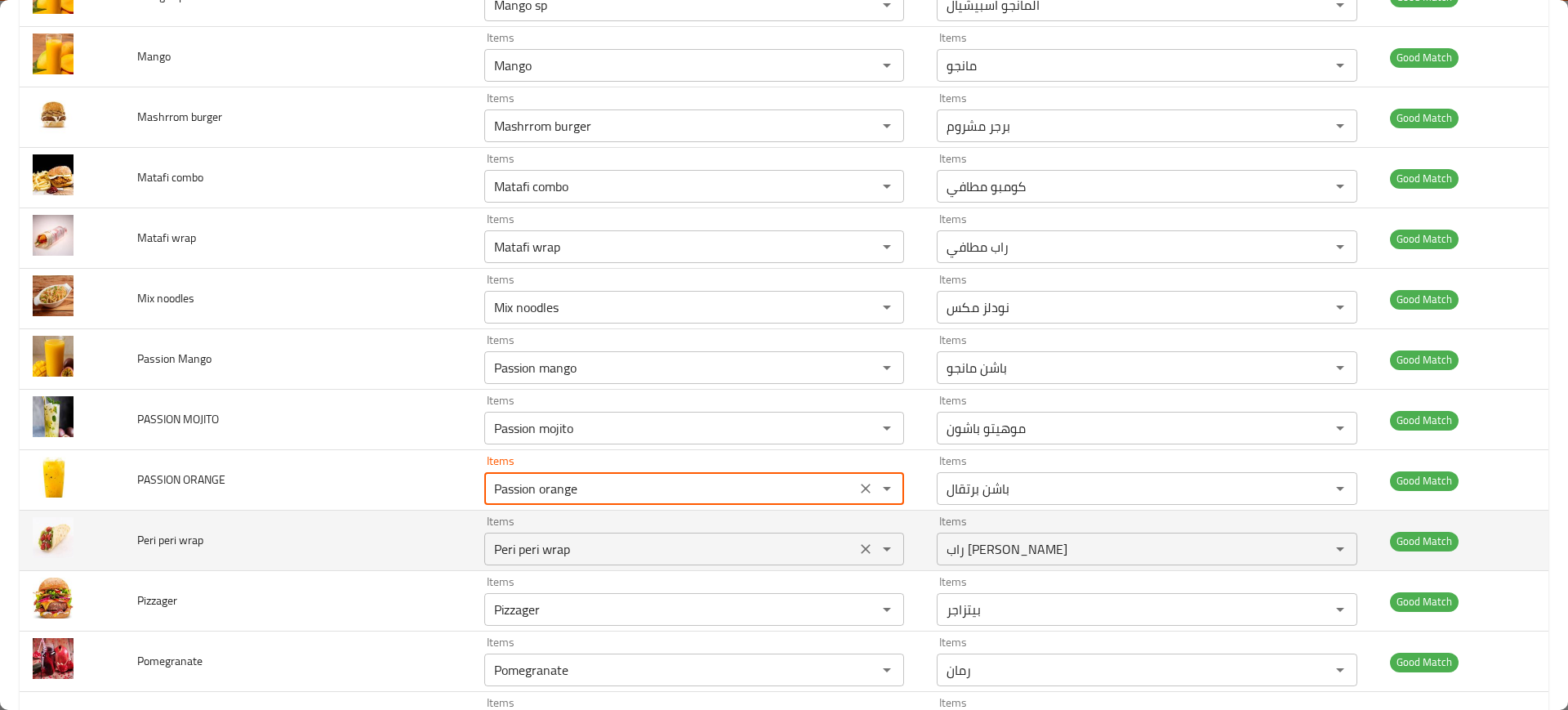
click at [599, 546] on wrap "Peri peri wrap" at bounding box center [670, 549] width 362 height 23
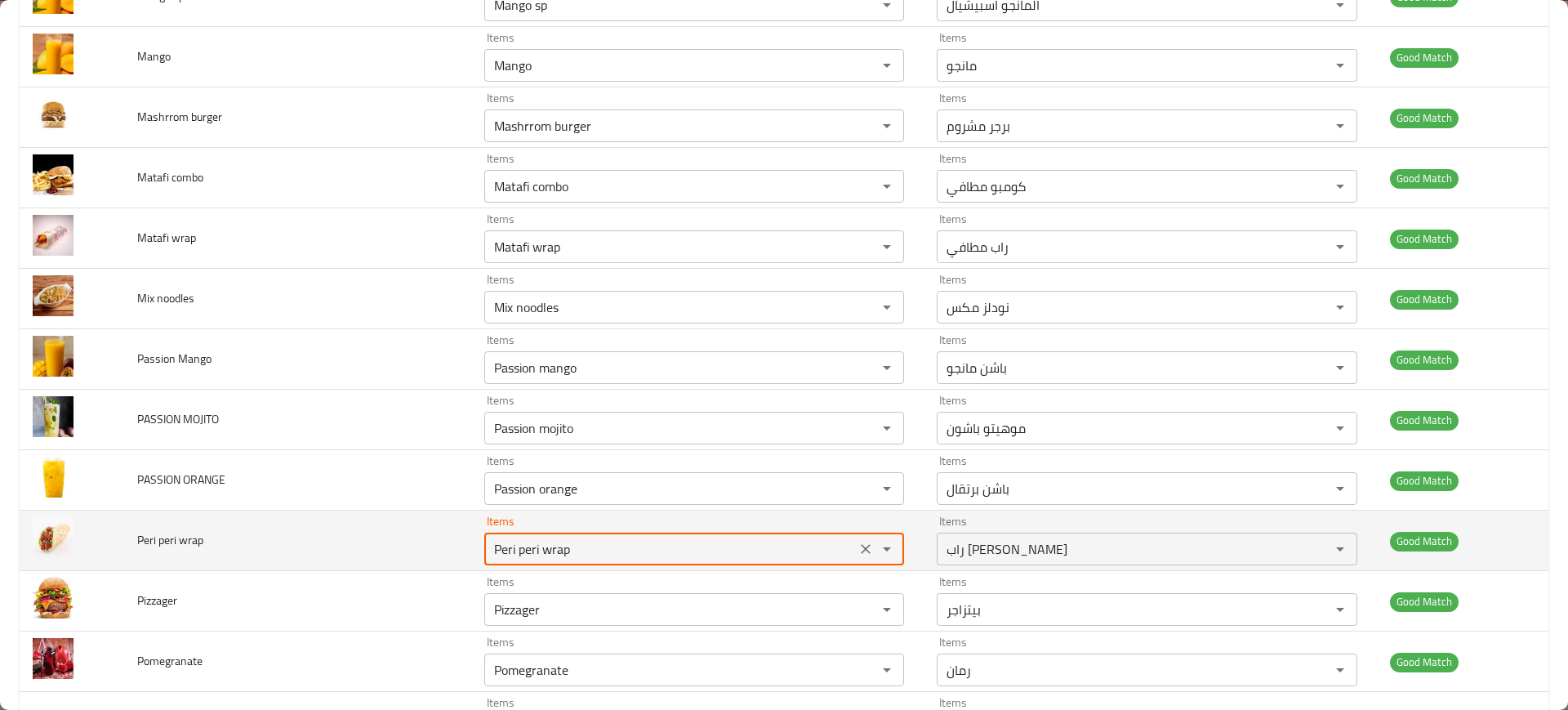
click at [599, 546] on wrap "Peri peri wrap" at bounding box center [670, 549] width 362 height 23
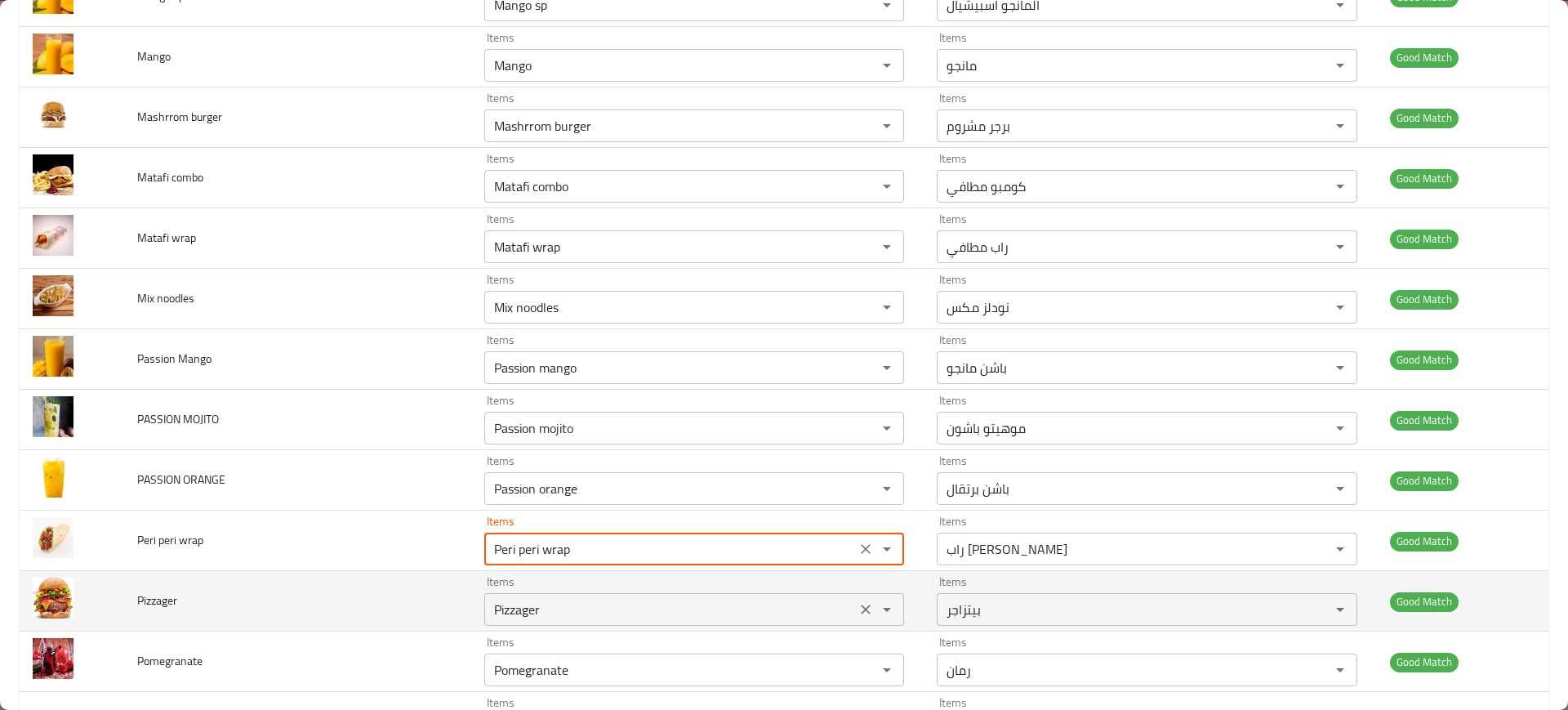
click at [579, 604] on input "Pizzager" at bounding box center [670, 609] width 362 height 23
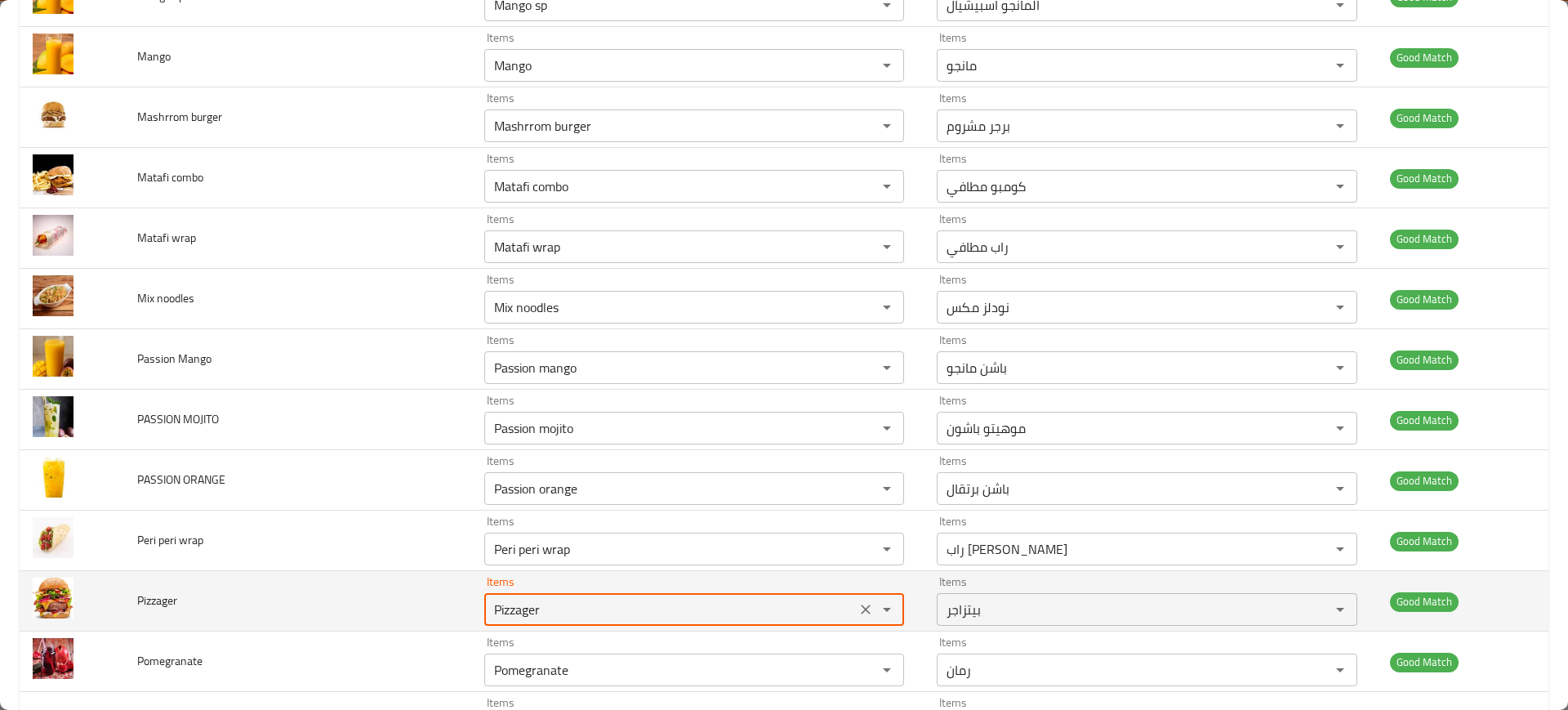
click at [579, 604] on input "Pizzager" at bounding box center [670, 609] width 362 height 23
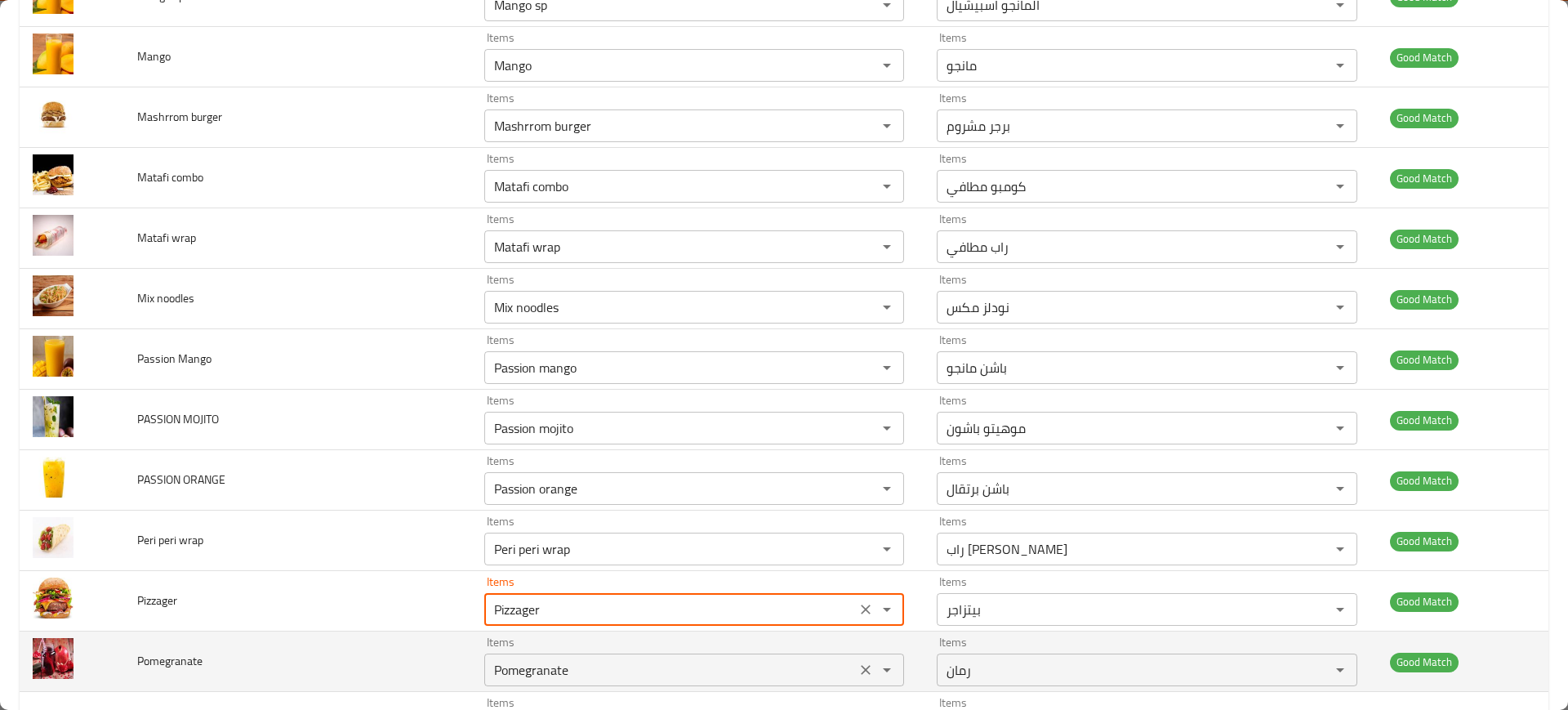
click at [607, 657] on div "Pomegranate Items" at bounding box center [694, 669] width 420 height 33
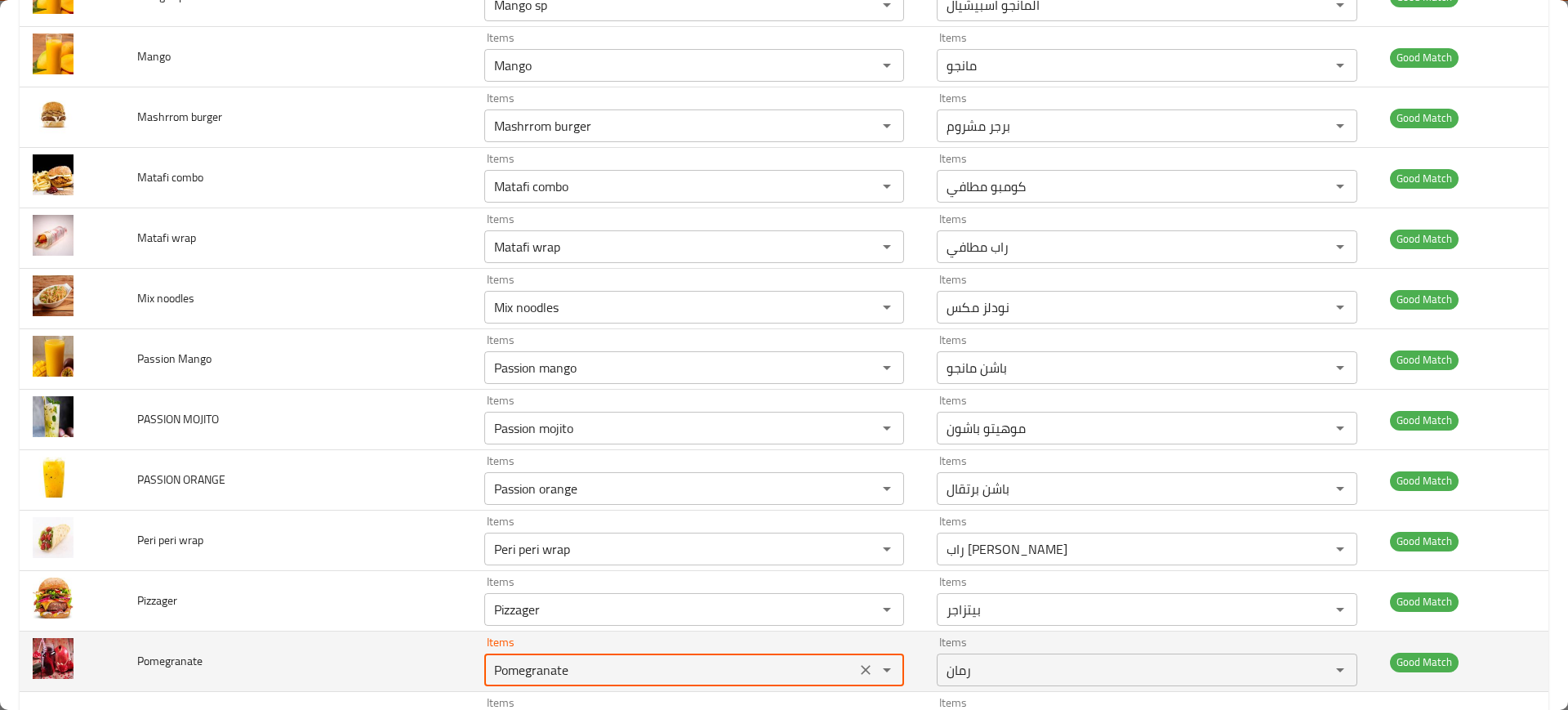
click at [607, 657] on div "Pomegranate Items" at bounding box center [694, 669] width 420 height 33
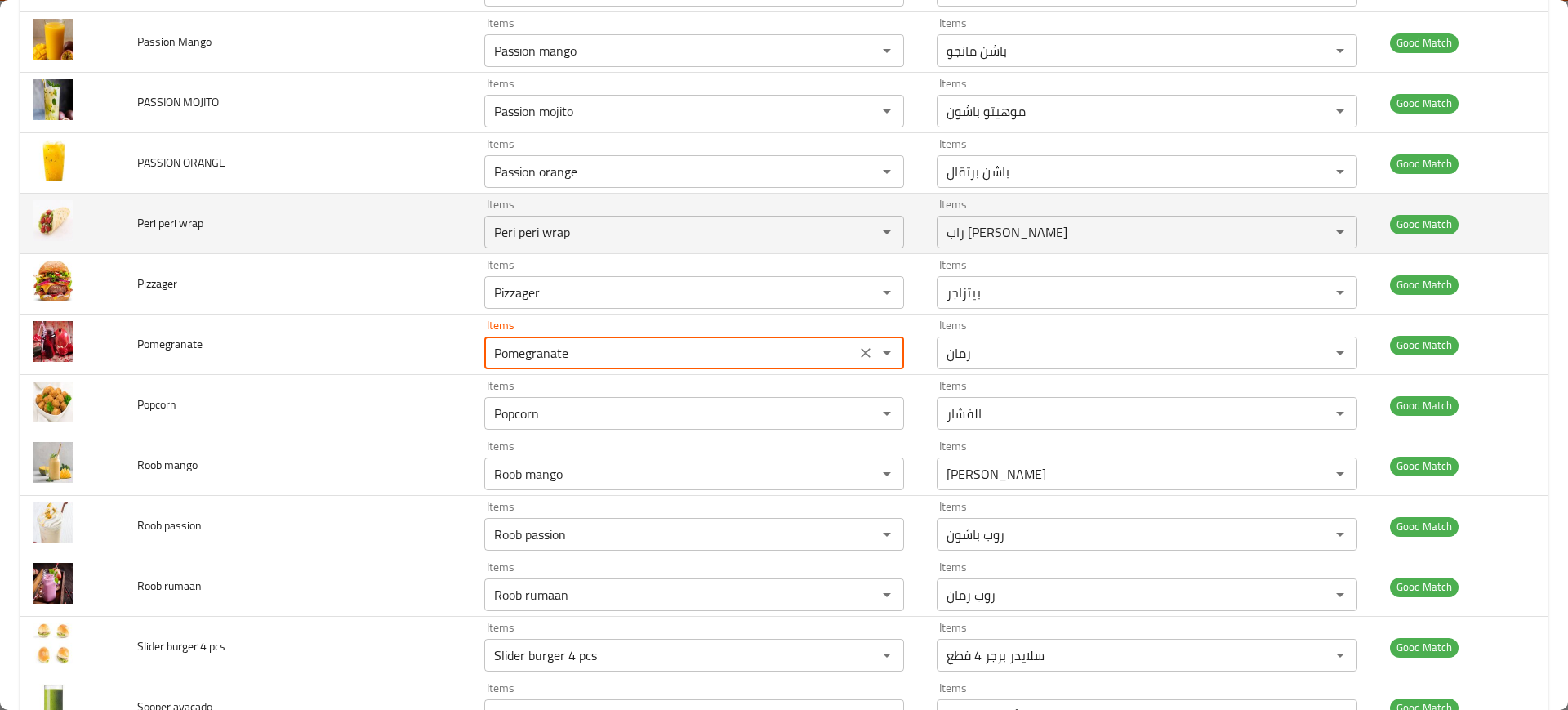
scroll to position [1892, 0]
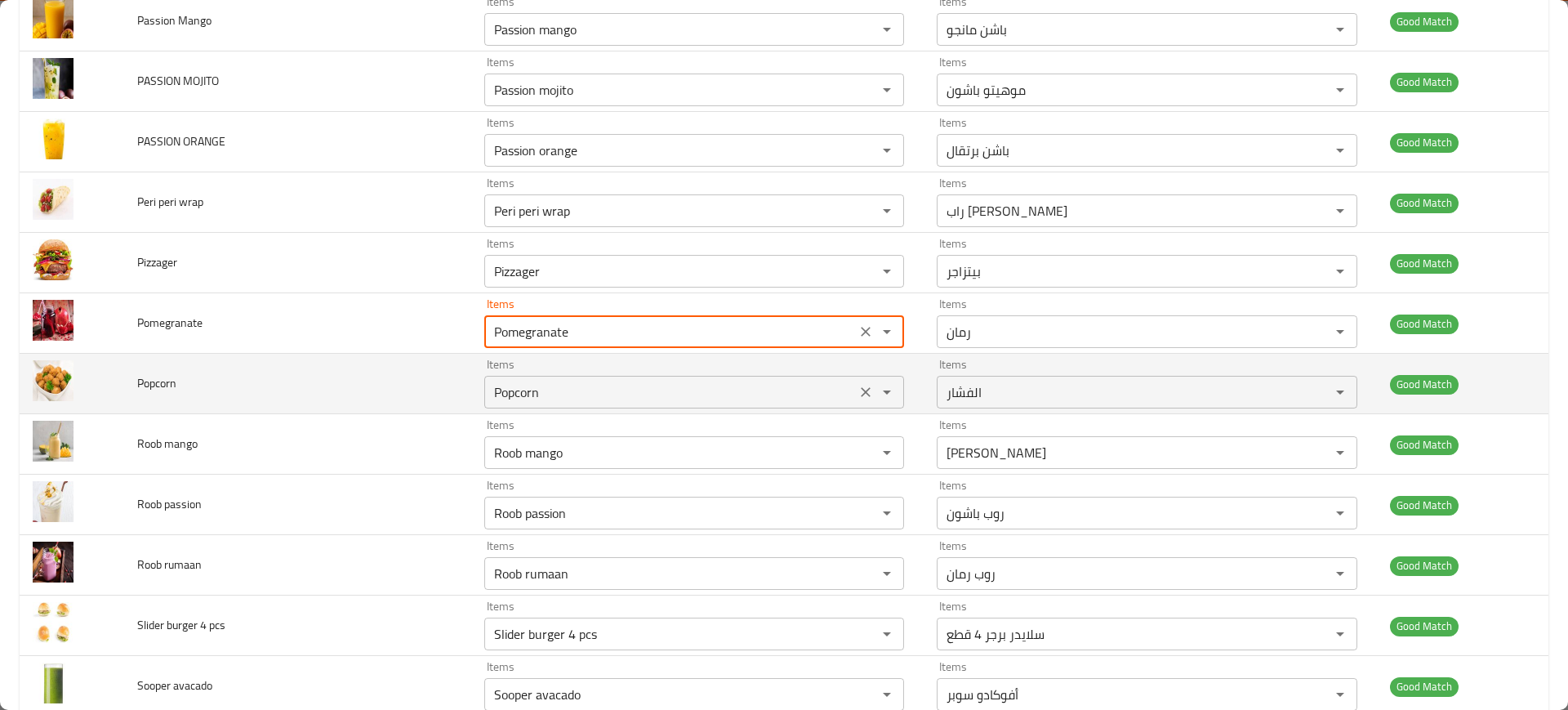
click at [507, 376] on div "Popcorn Items" at bounding box center [694, 392] width 420 height 33
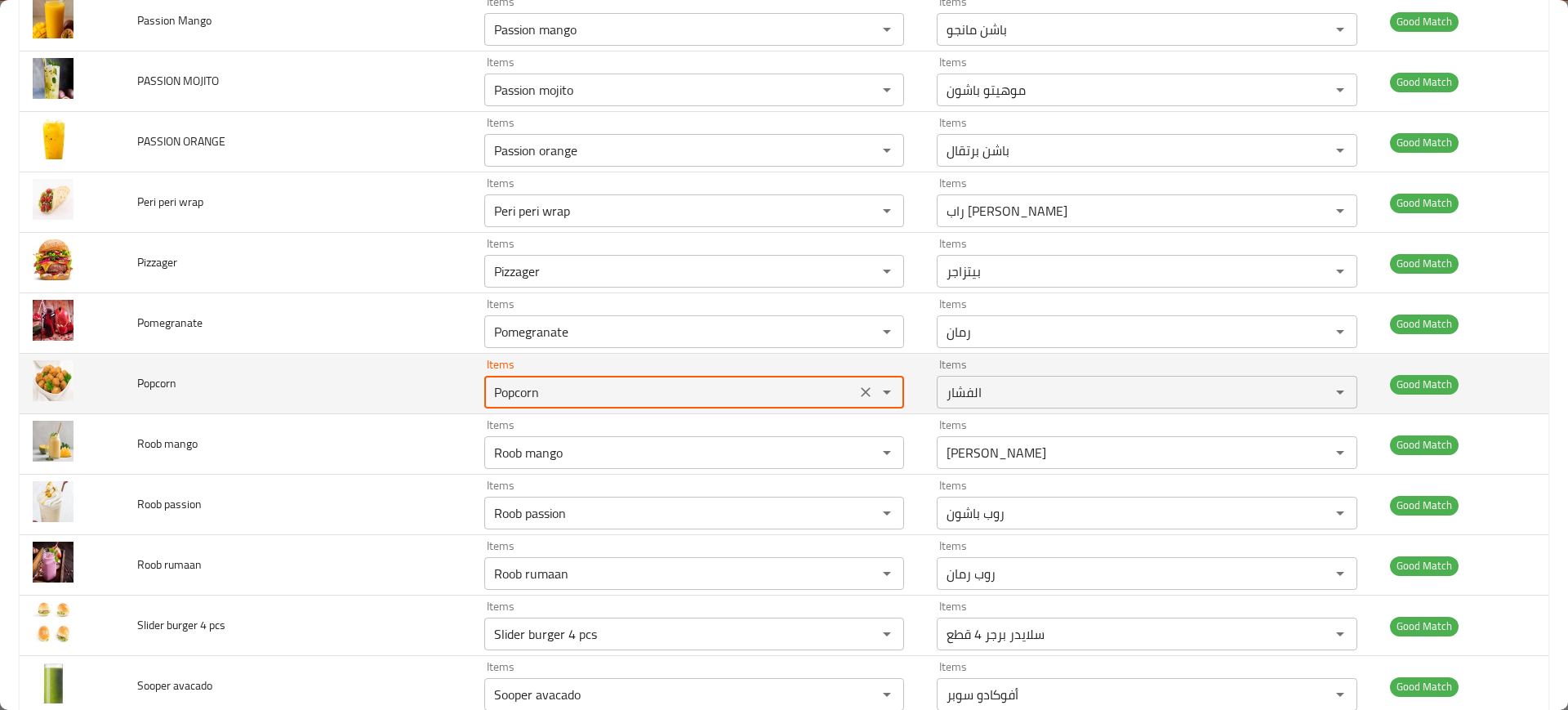
click at [507, 376] on div "Popcorn Items" at bounding box center [694, 392] width 420 height 33
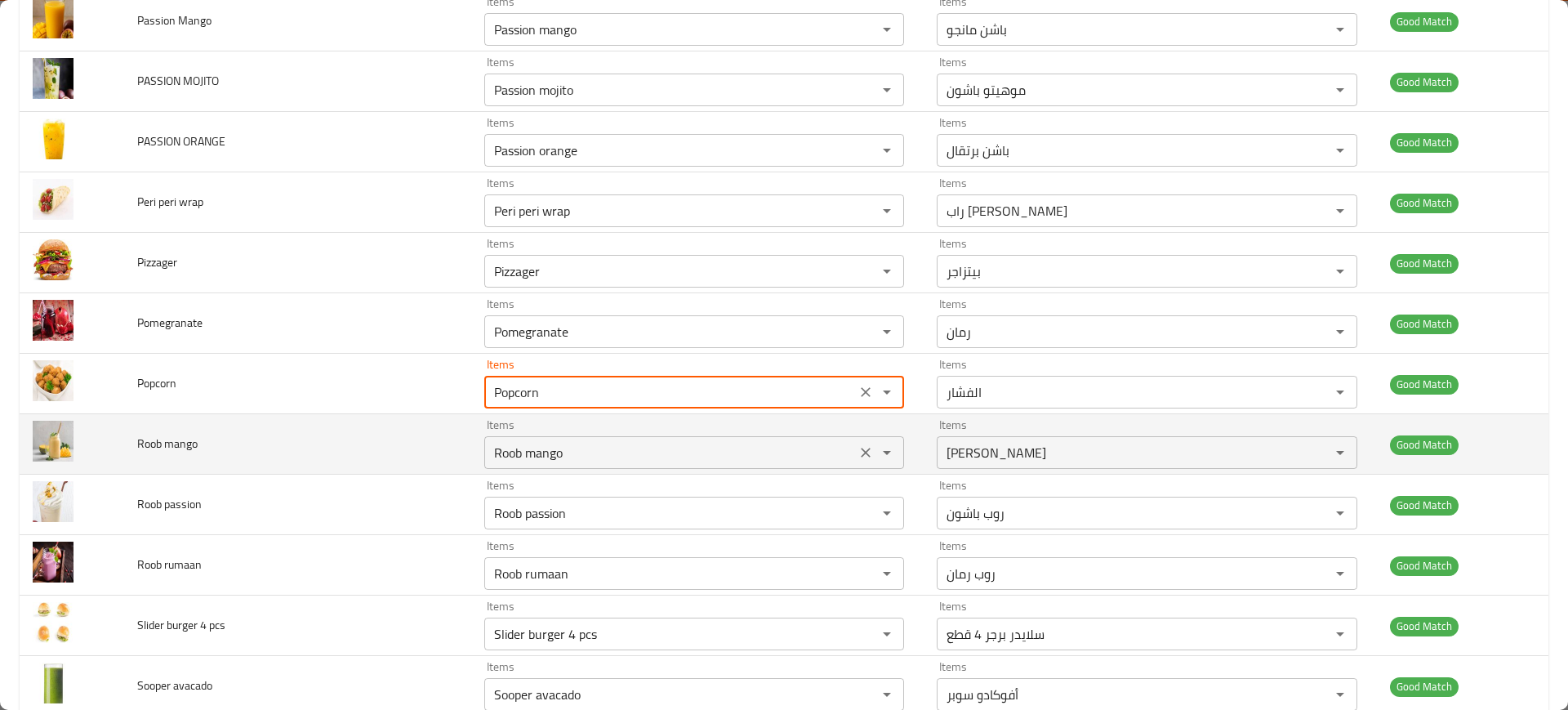
click at [562, 465] on div "Roob mango Items" at bounding box center [694, 452] width 420 height 33
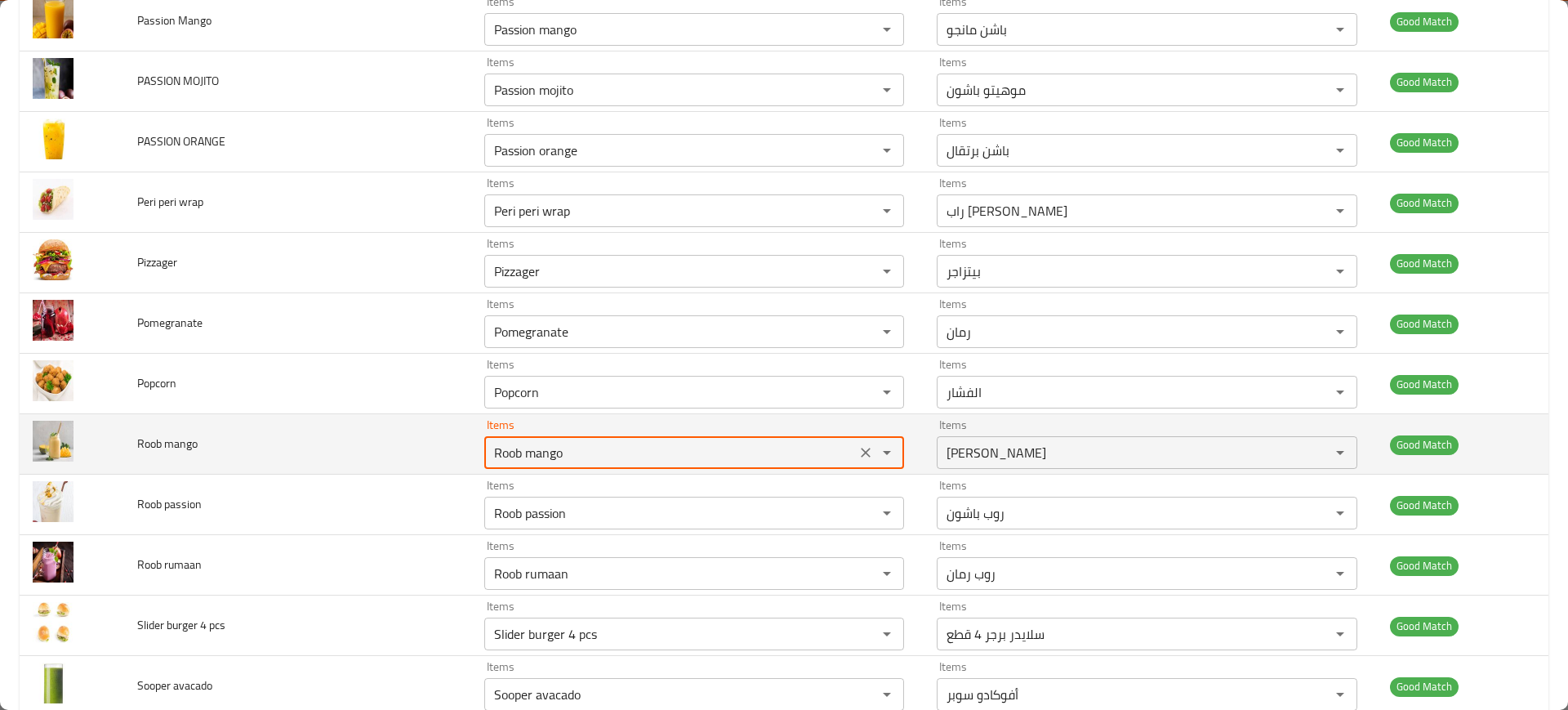
click at [562, 465] on div "Roob mango Items" at bounding box center [694, 452] width 420 height 33
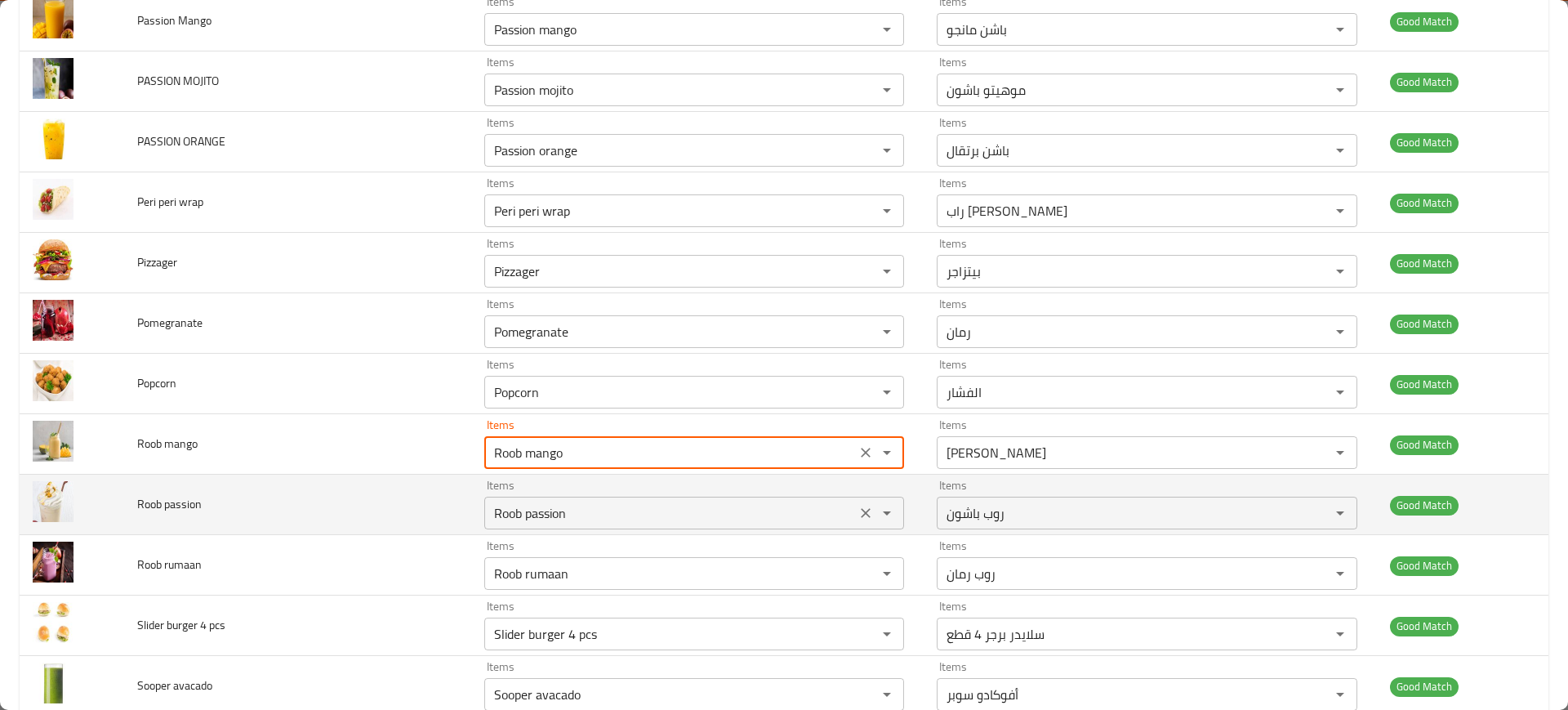
click at [581, 515] on "Roob passion" at bounding box center [670, 512] width 362 height 23
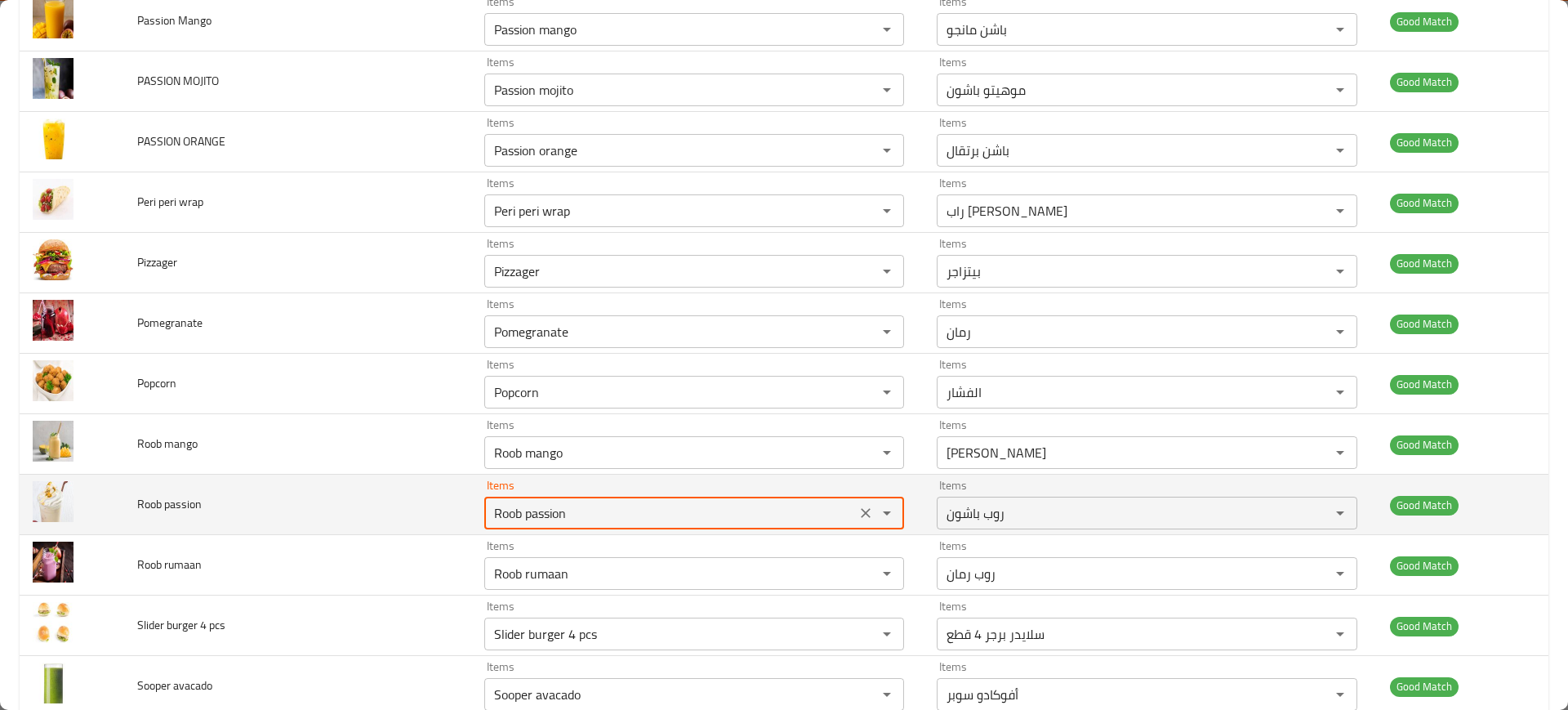
click at [581, 515] on "Roob passion" at bounding box center [670, 512] width 362 height 23
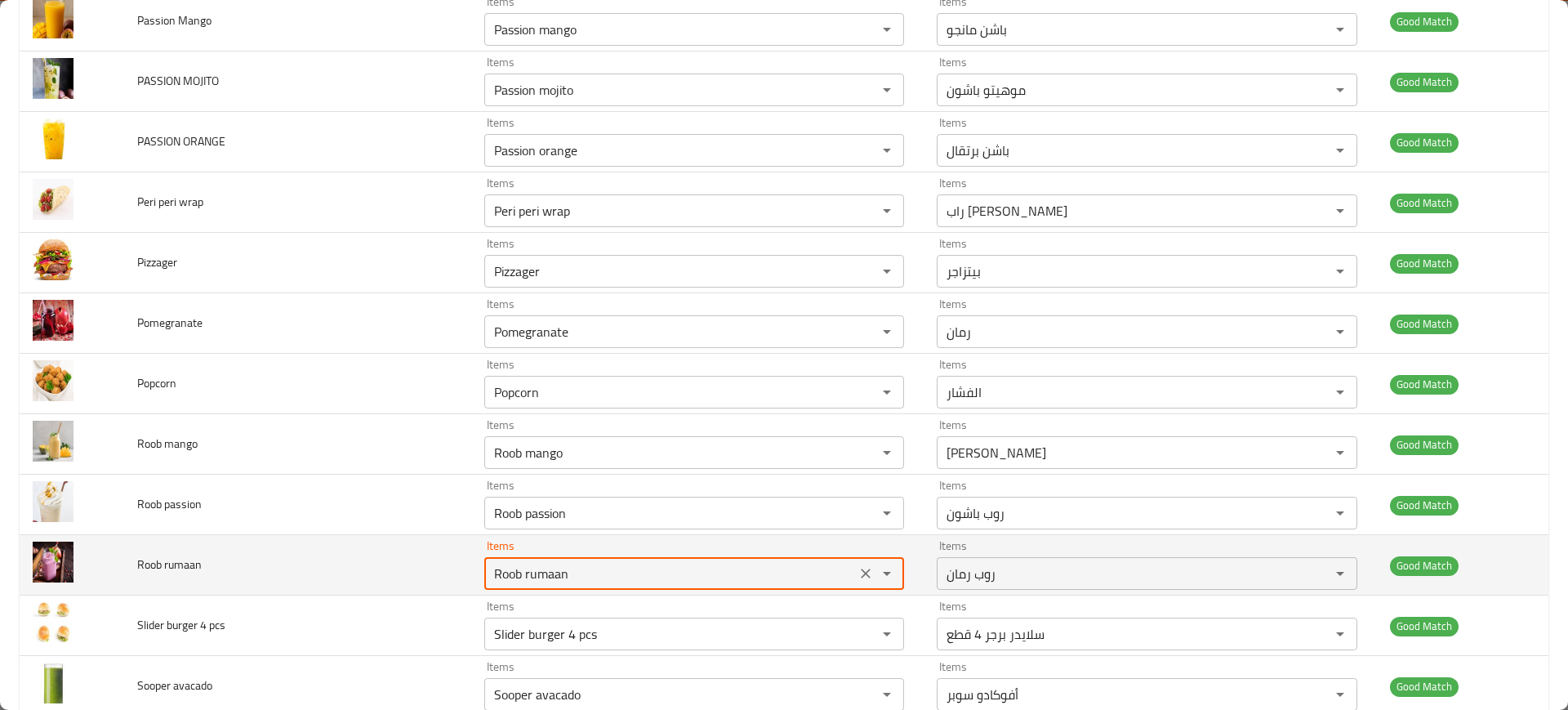
click at [595, 566] on rumaan "Roob rumaan" at bounding box center [670, 573] width 362 height 23
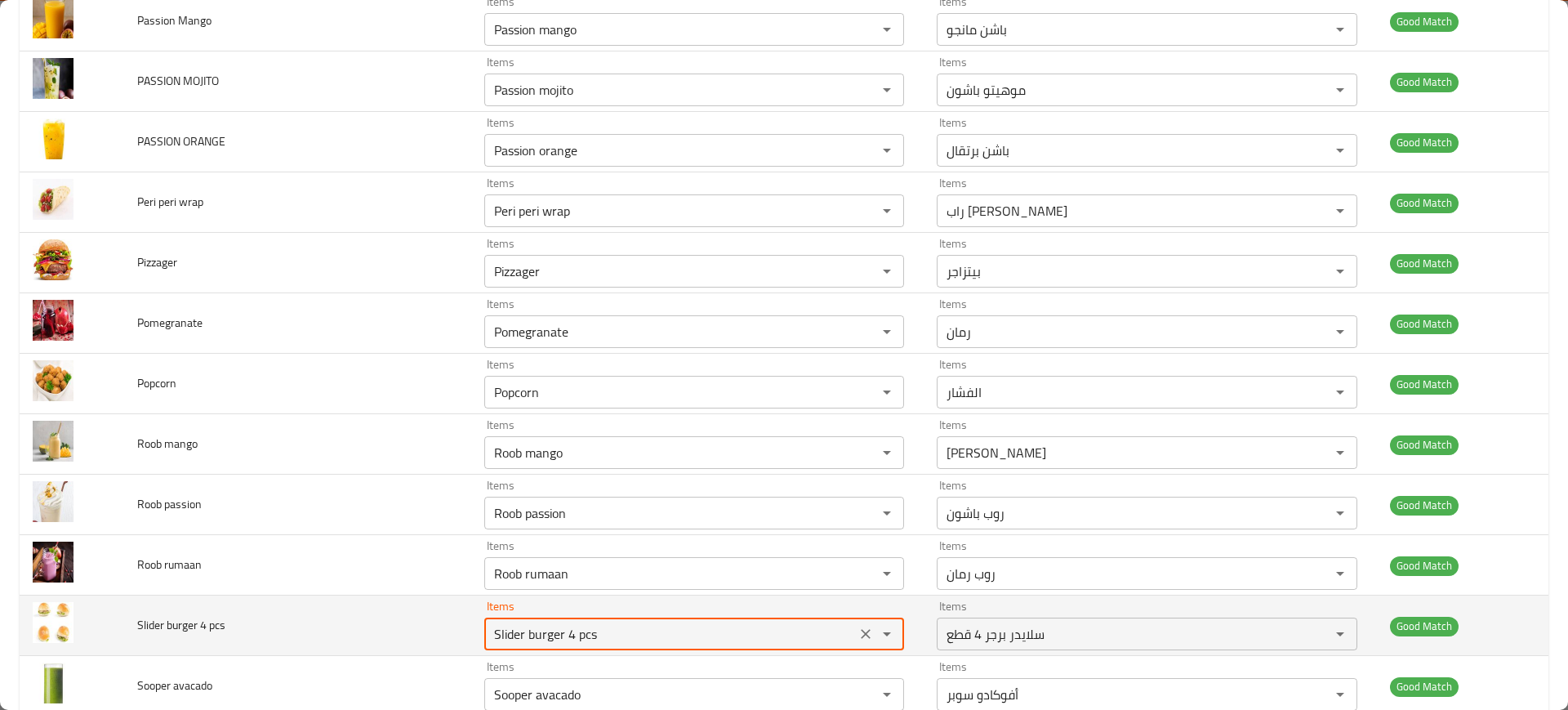
click at [611, 623] on "Slider burger 4 pcs" at bounding box center [670, 634] width 362 height 23
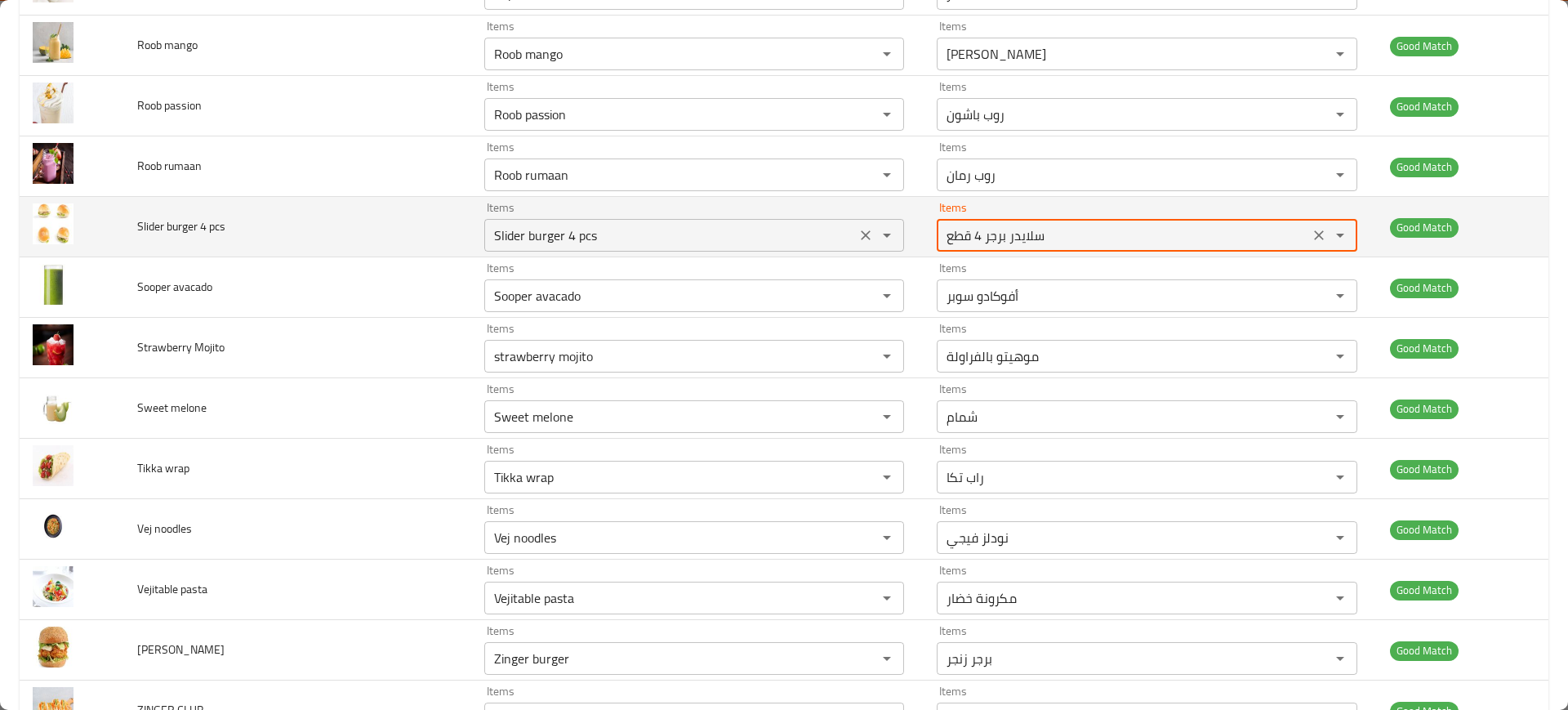
scroll to position [2296, 0]
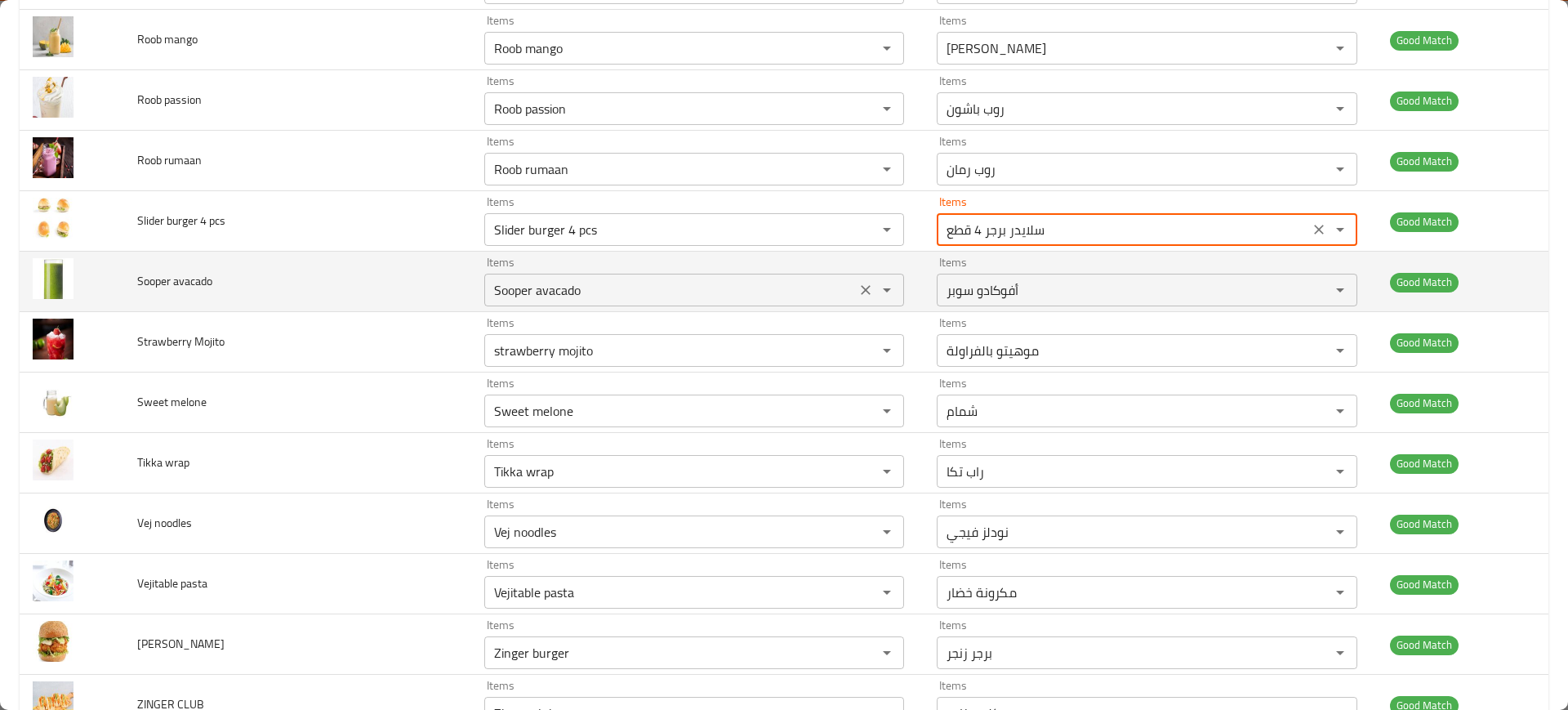
click at [526, 304] on div "Sooper avacado Items" at bounding box center [694, 290] width 420 height 33
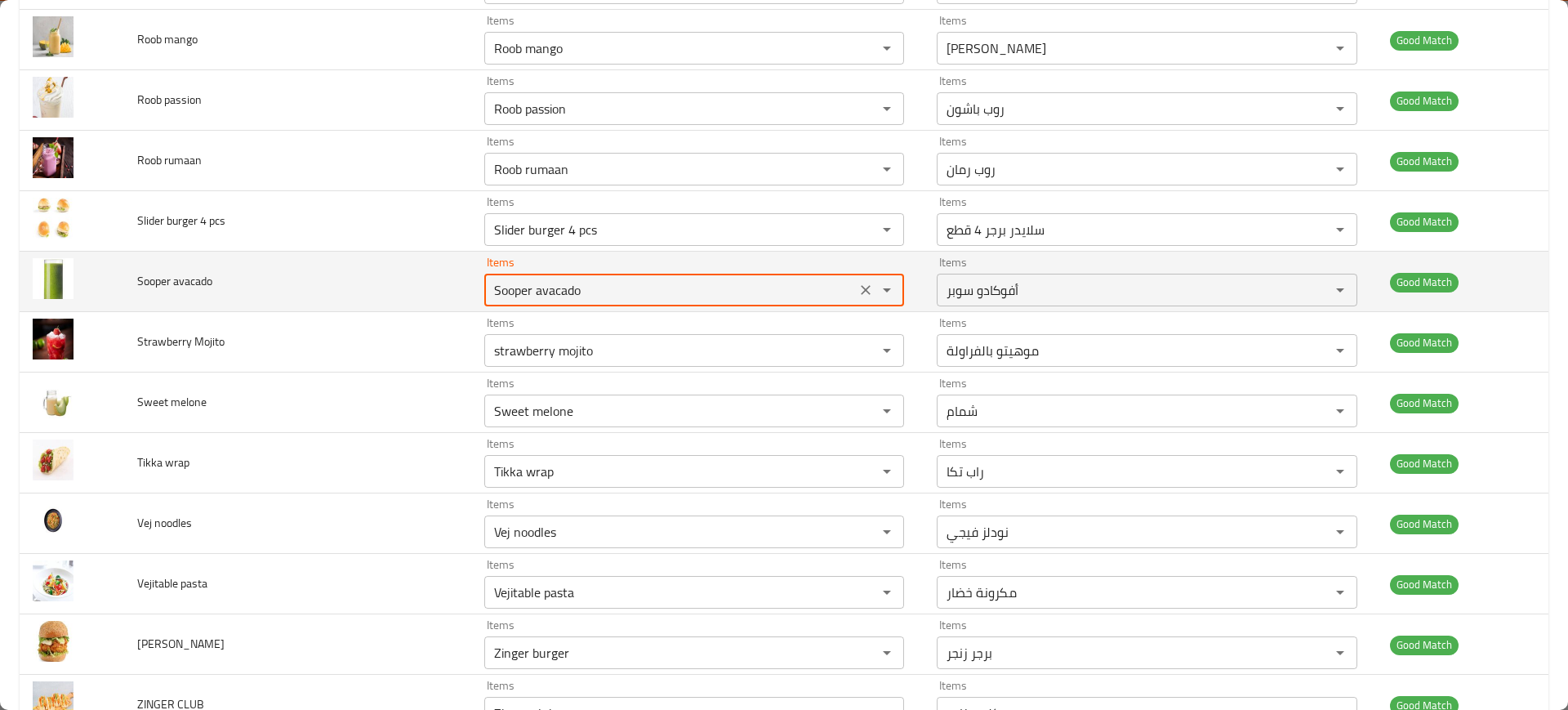
click at [526, 304] on div "Sooper avacado Items" at bounding box center [694, 290] width 420 height 33
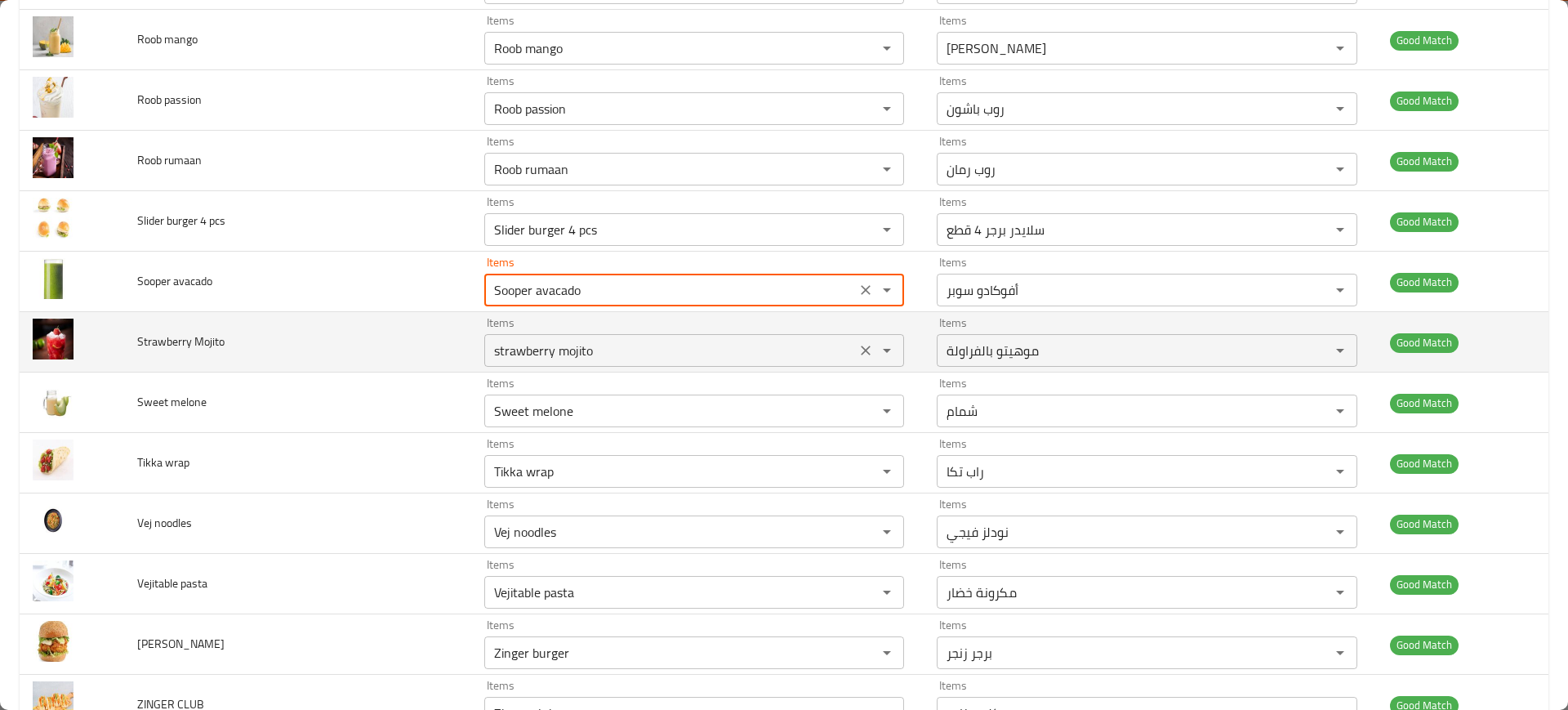
click at [584, 352] on Mojito "strawberry mojito" at bounding box center [670, 350] width 362 height 23
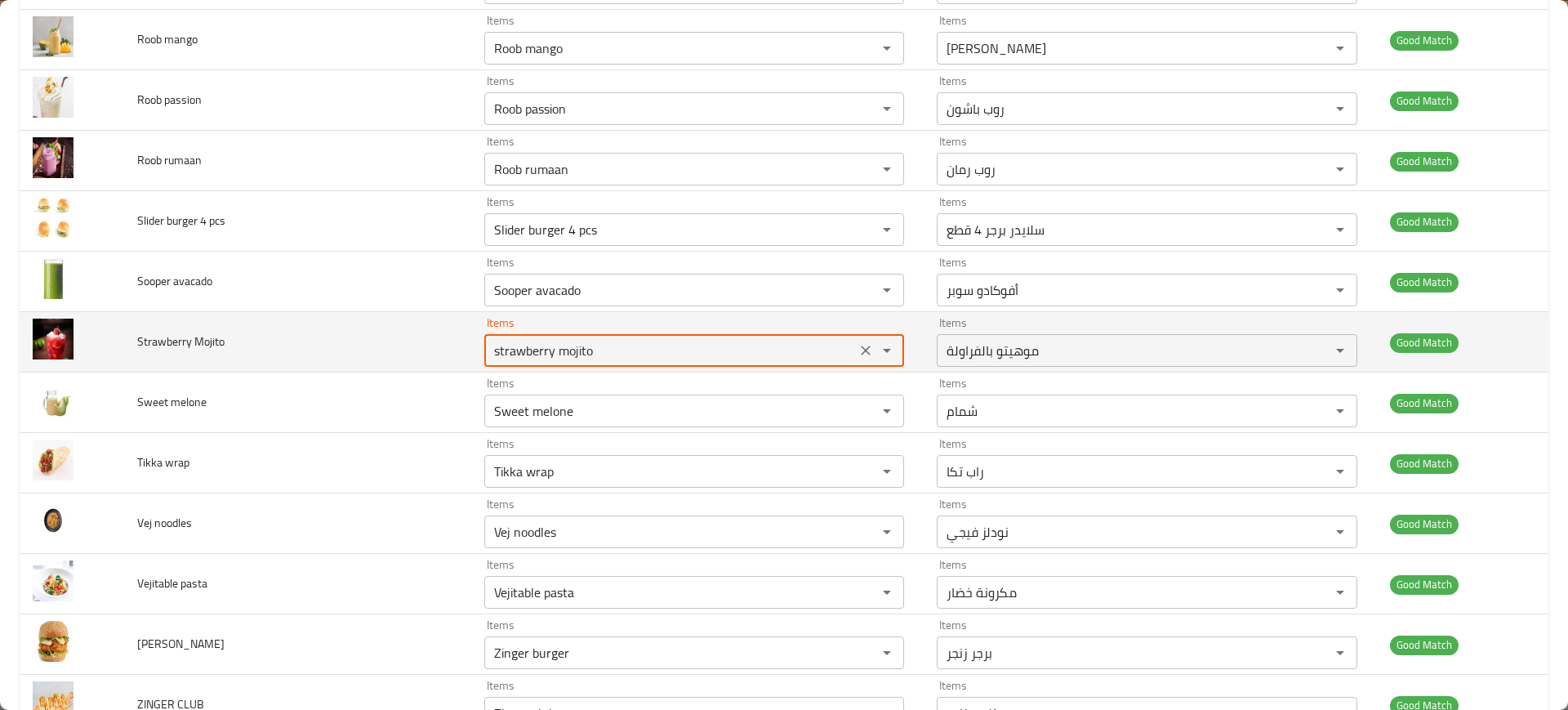
click at [584, 352] on Mojito "strawberry mojito" at bounding box center [670, 350] width 362 height 23
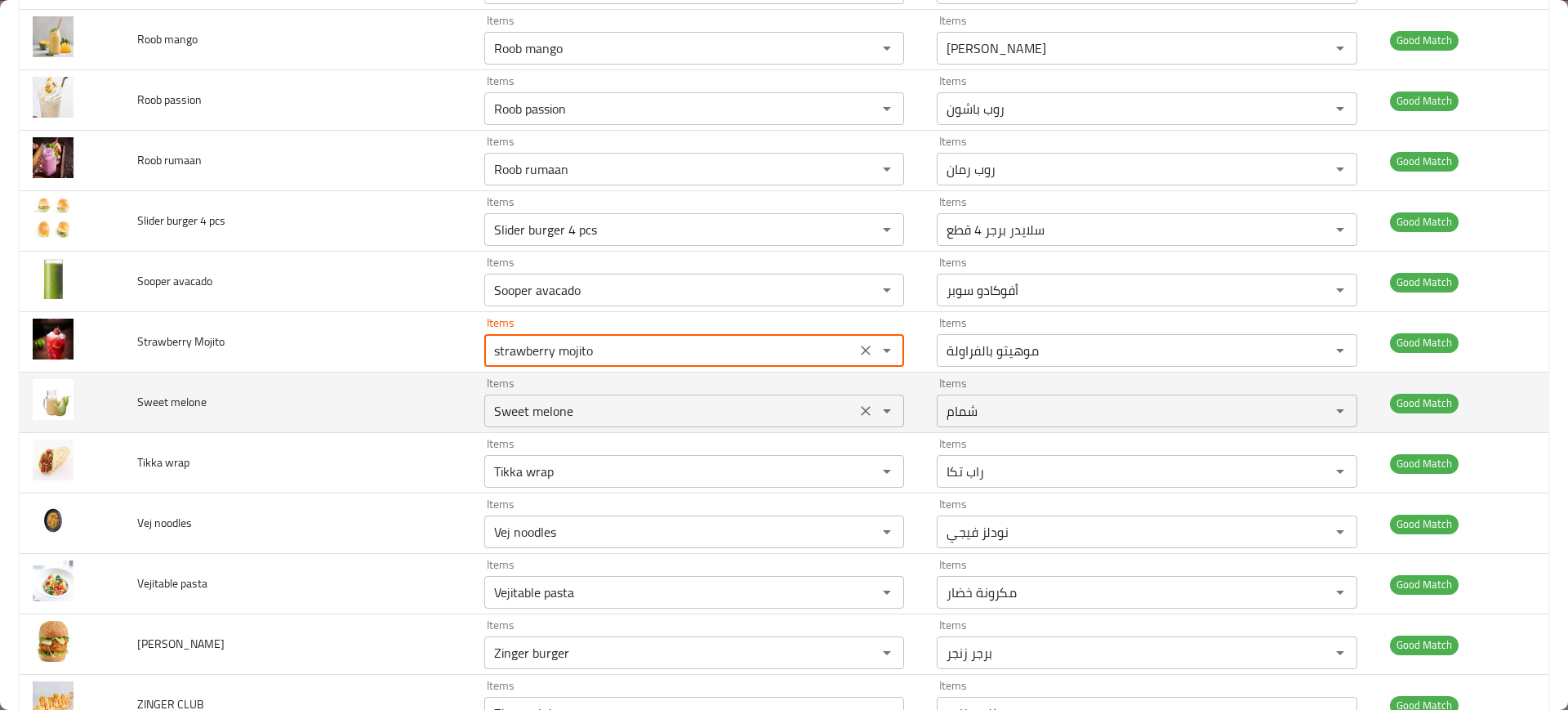
click at [602, 407] on melone "Sweet melone" at bounding box center [670, 411] width 362 height 23
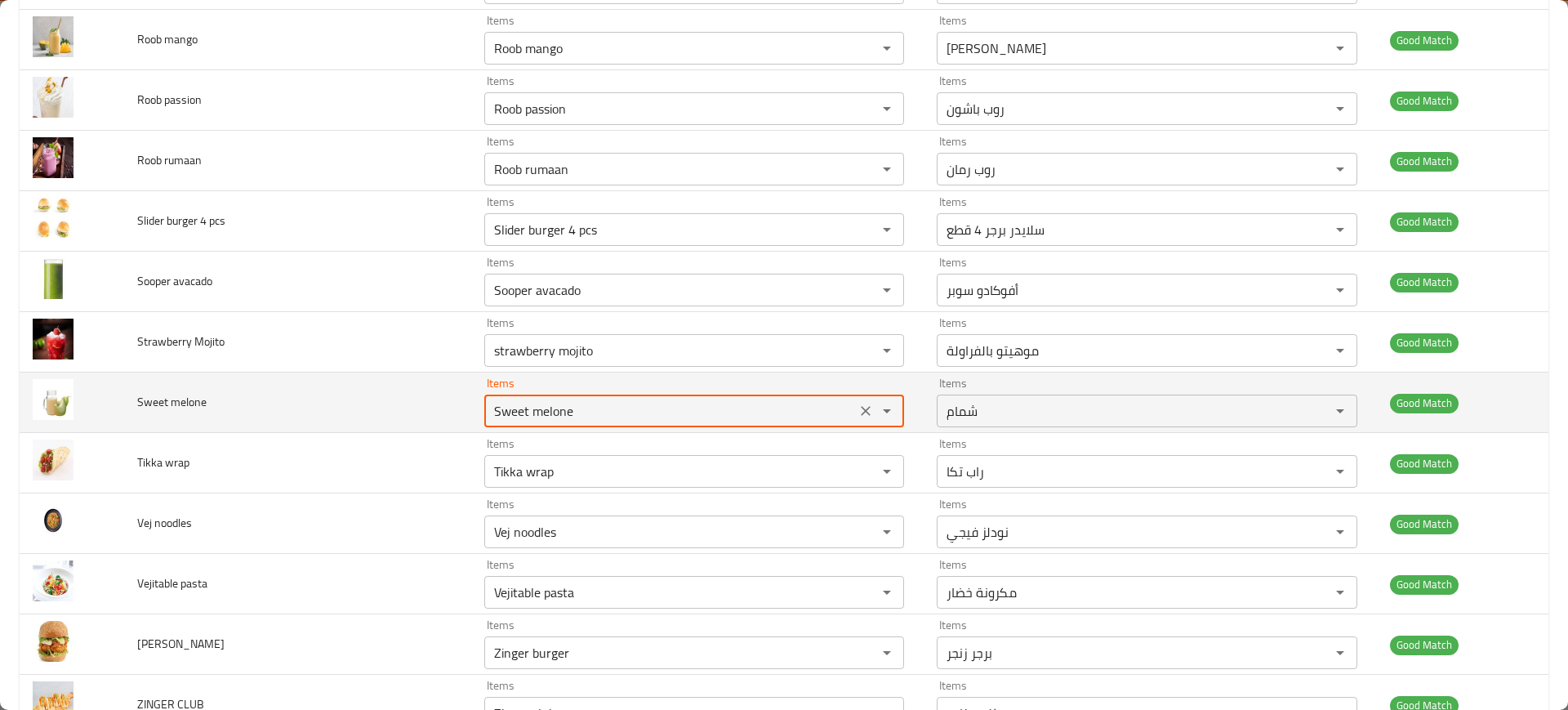
click at [602, 407] on melone "Sweet melone" at bounding box center [670, 411] width 362 height 23
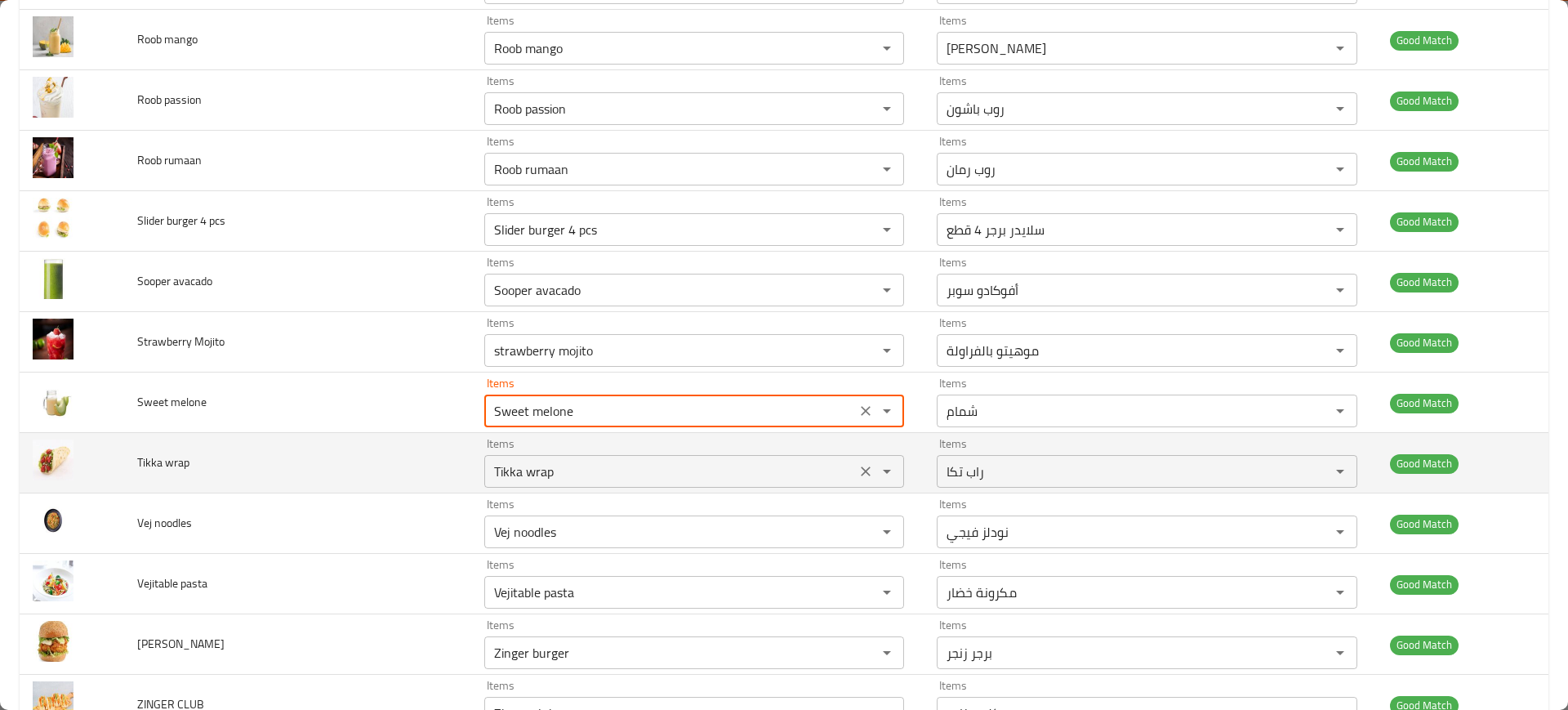
click at [605, 487] on div "Tikka wrap Items" at bounding box center [694, 471] width 420 height 33
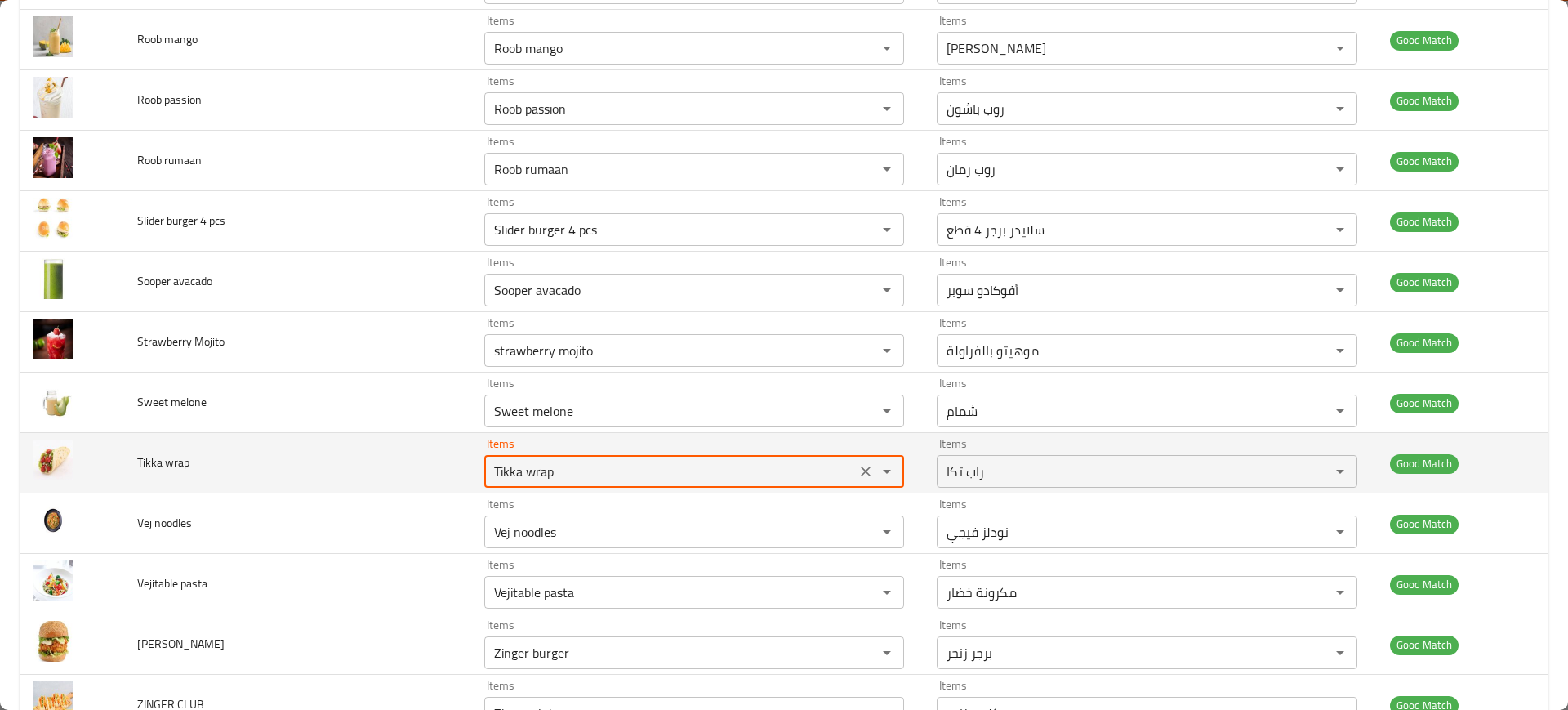
click at [605, 487] on div "Tikka wrap Items" at bounding box center [694, 471] width 420 height 33
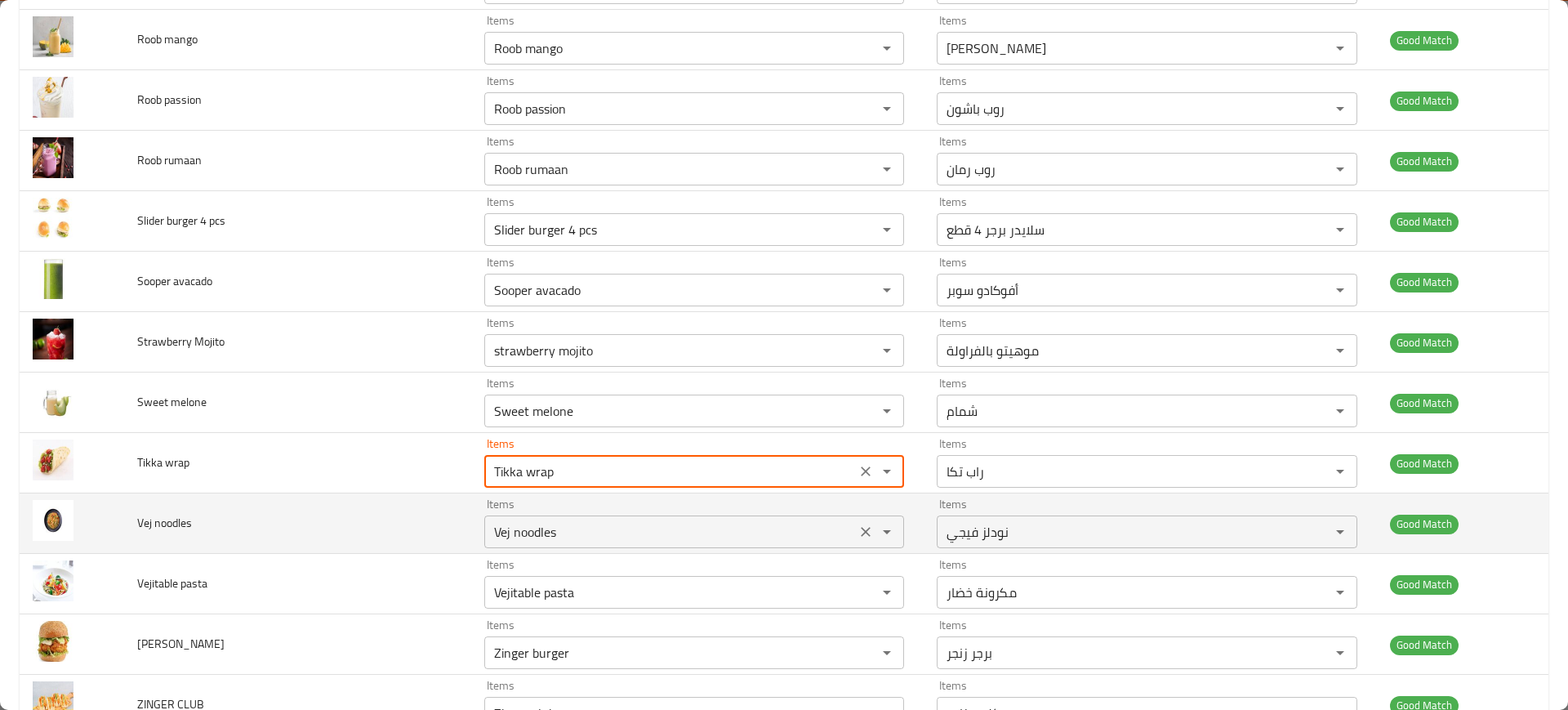
click at [558, 527] on "Vej noodles" at bounding box center [670, 532] width 362 height 23
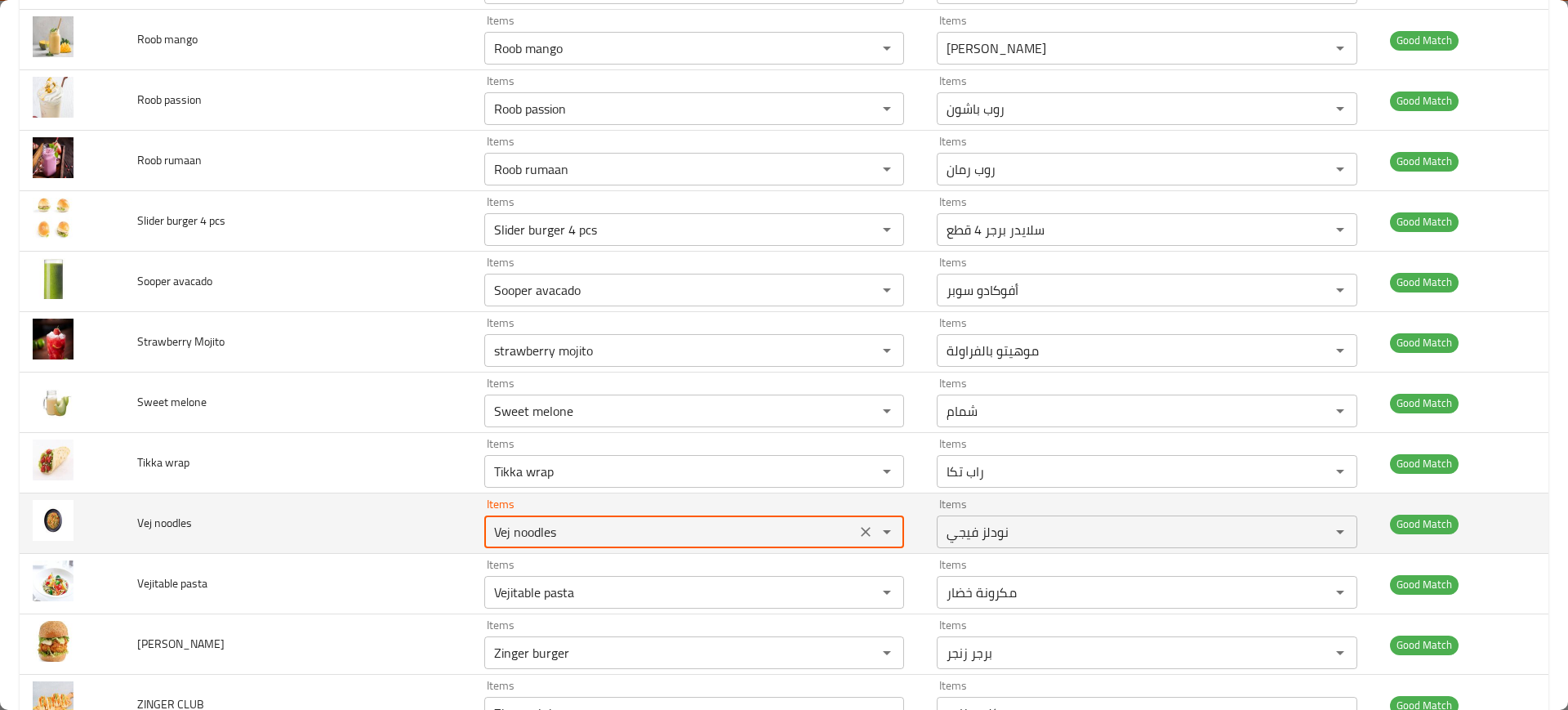
click at [558, 527] on "Vej noodles" at bounding box center [670, 532] width 362 height 23
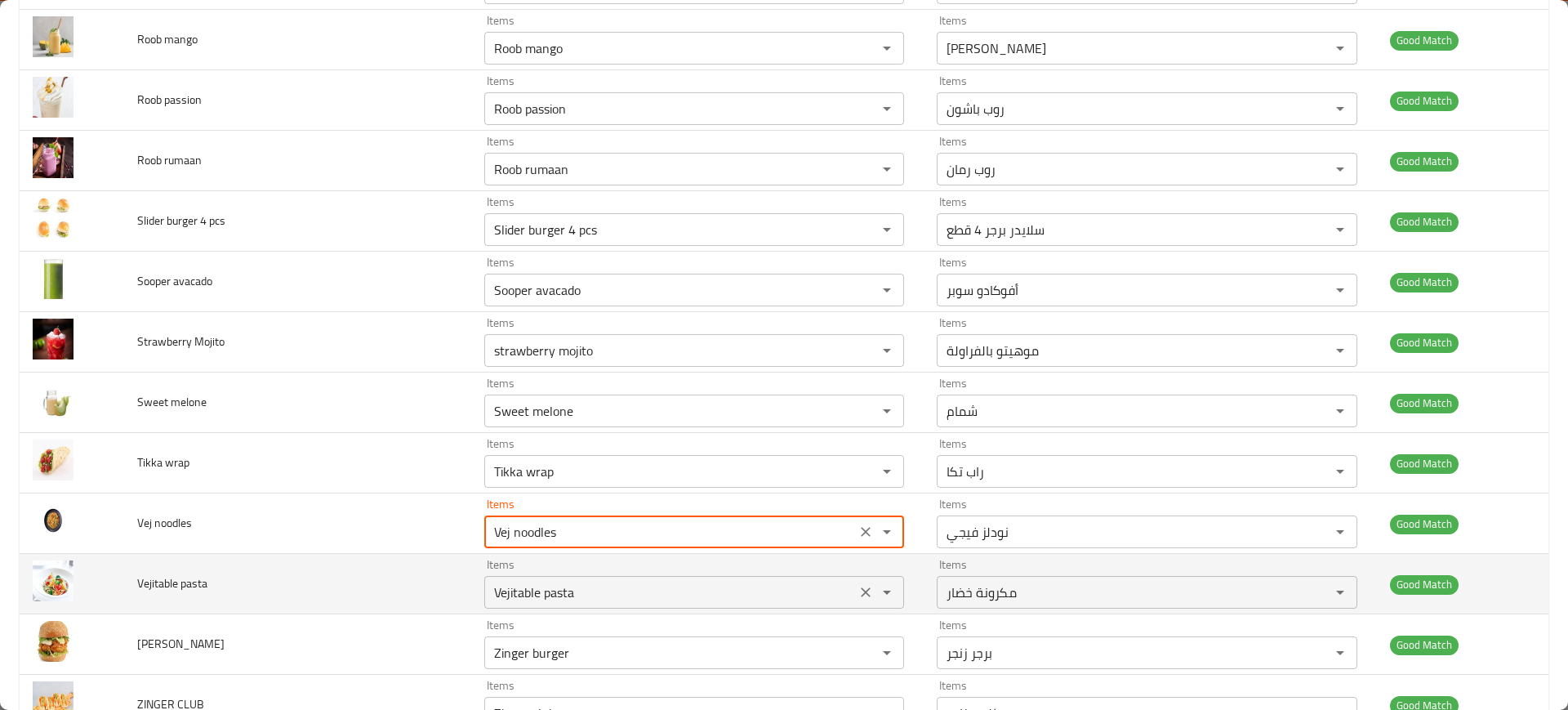
click at [564, 604] on div "Vejitable pasta Items" at bounding box center [694, 592] width 420 height 33
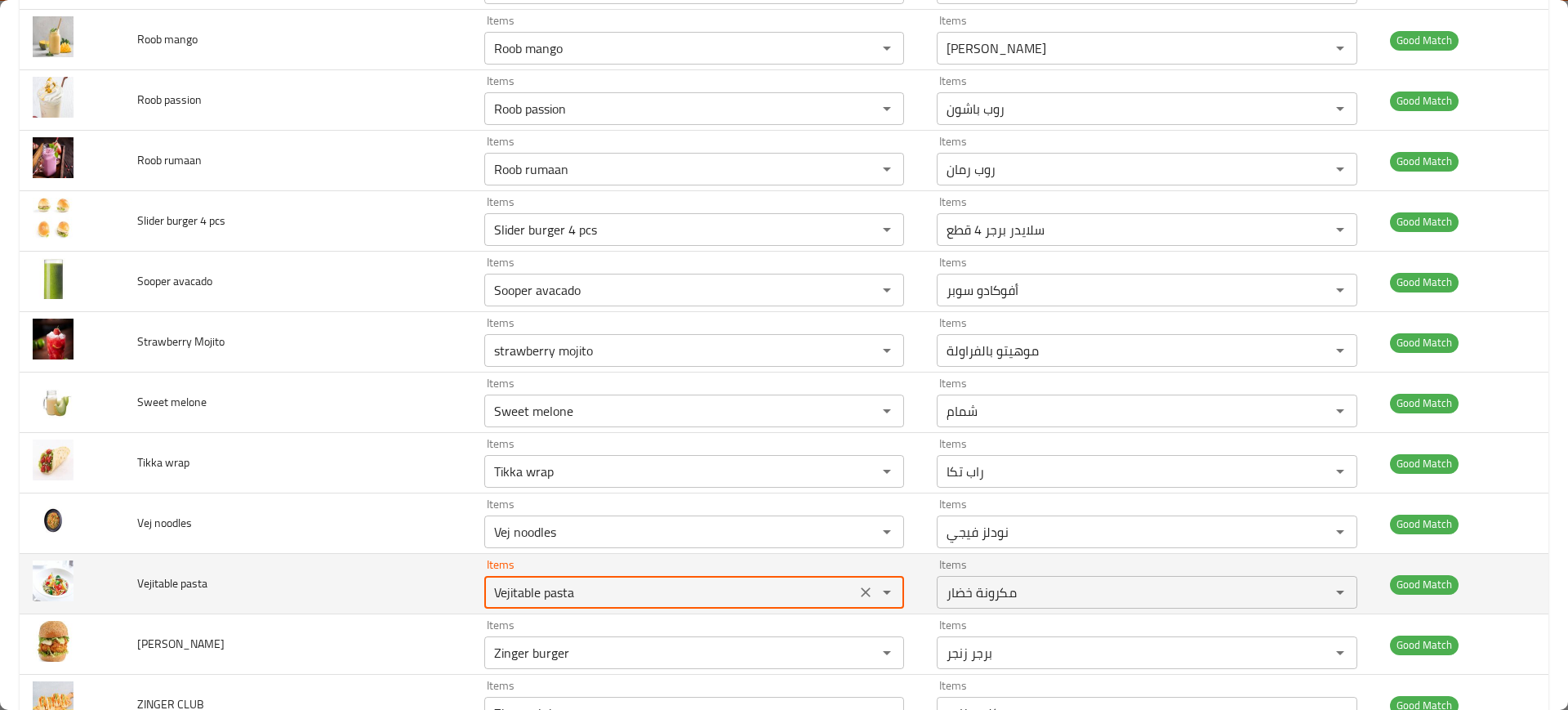
click at [564, 604] on div "Vejitable pasta Items" at bounding box center [694, 592] width 420 height 33
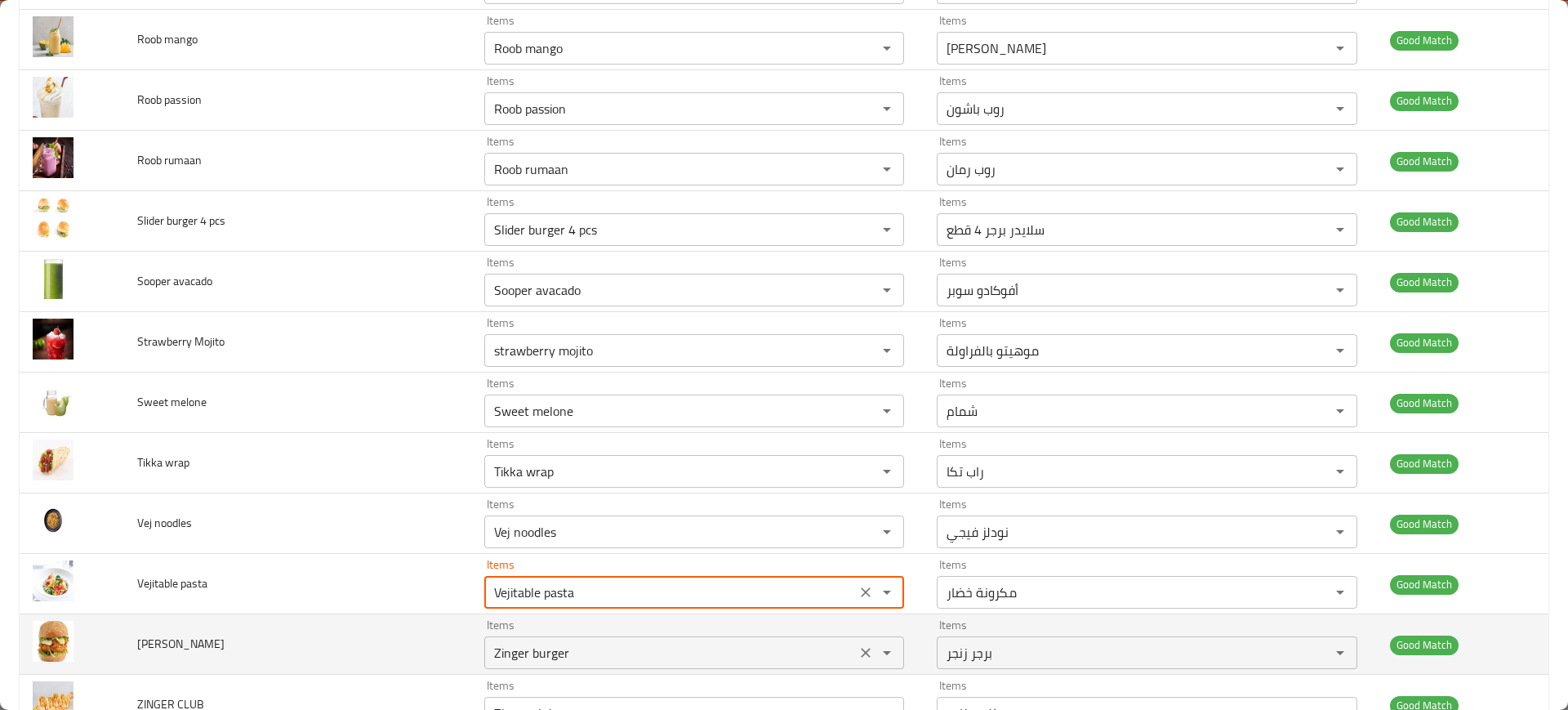
click at [600, 639] on div "Zinger burger Items" at bounding box center [694, 653] width 420 height 33
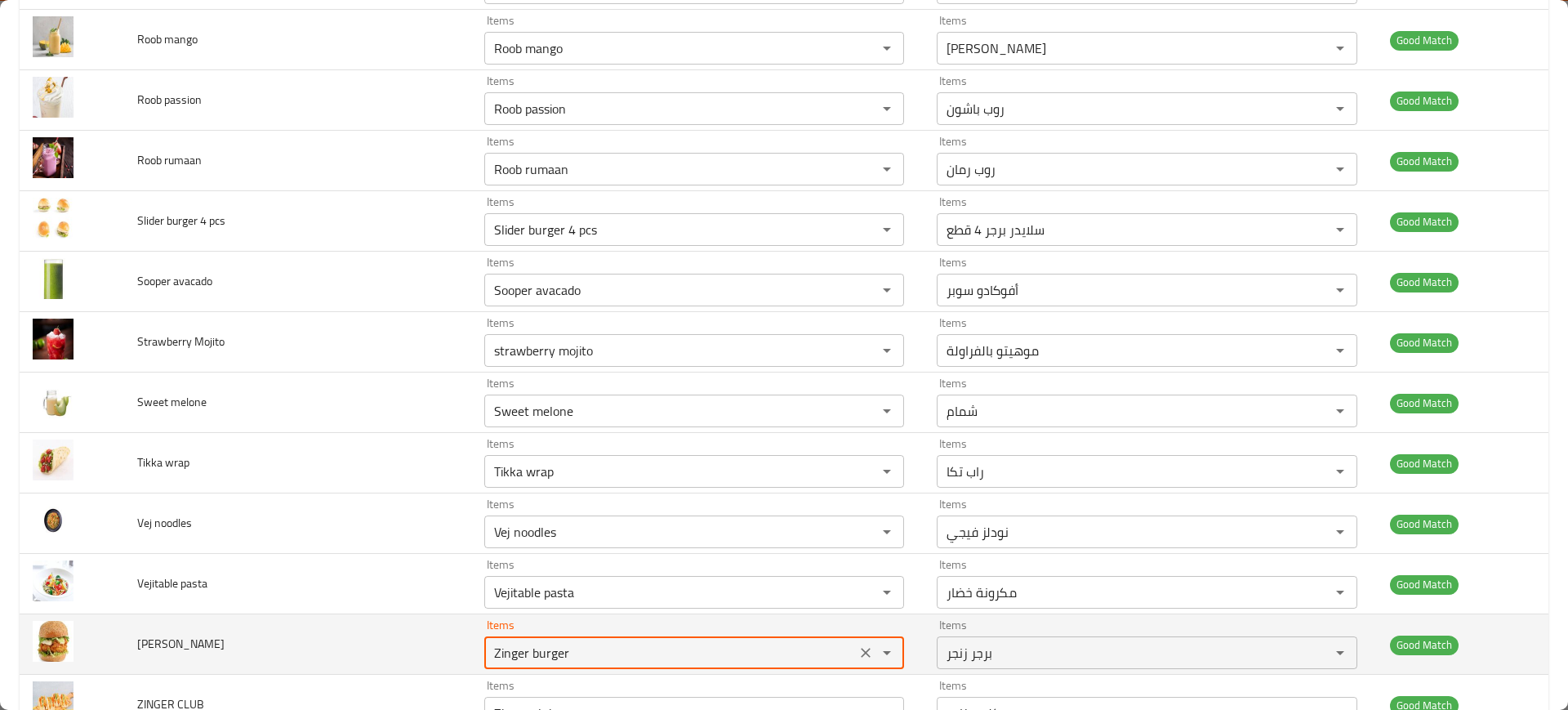
click at [600, 639] on div "Zinger burger Items" at bounding box center [694, 653] width 420 height 33
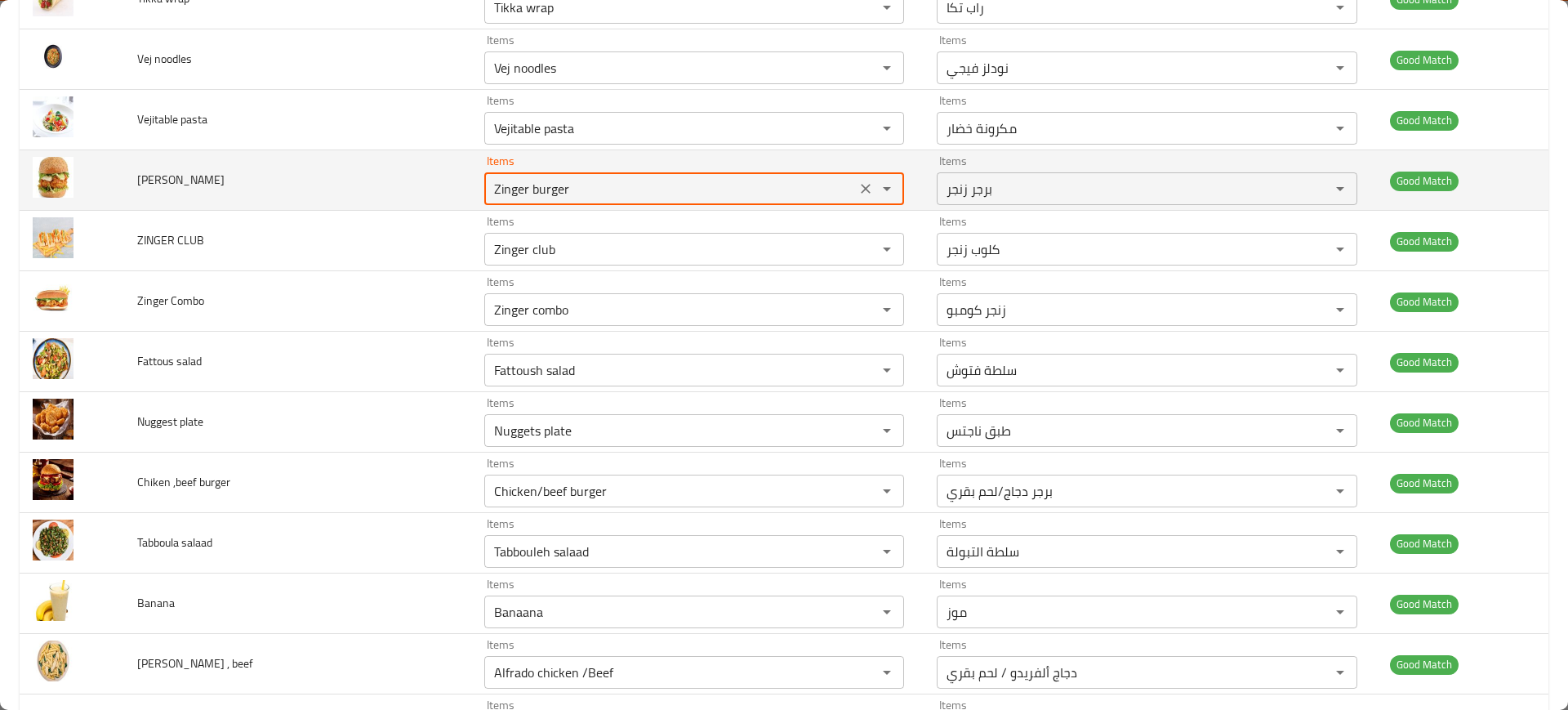
scroll to position [2761, 0]
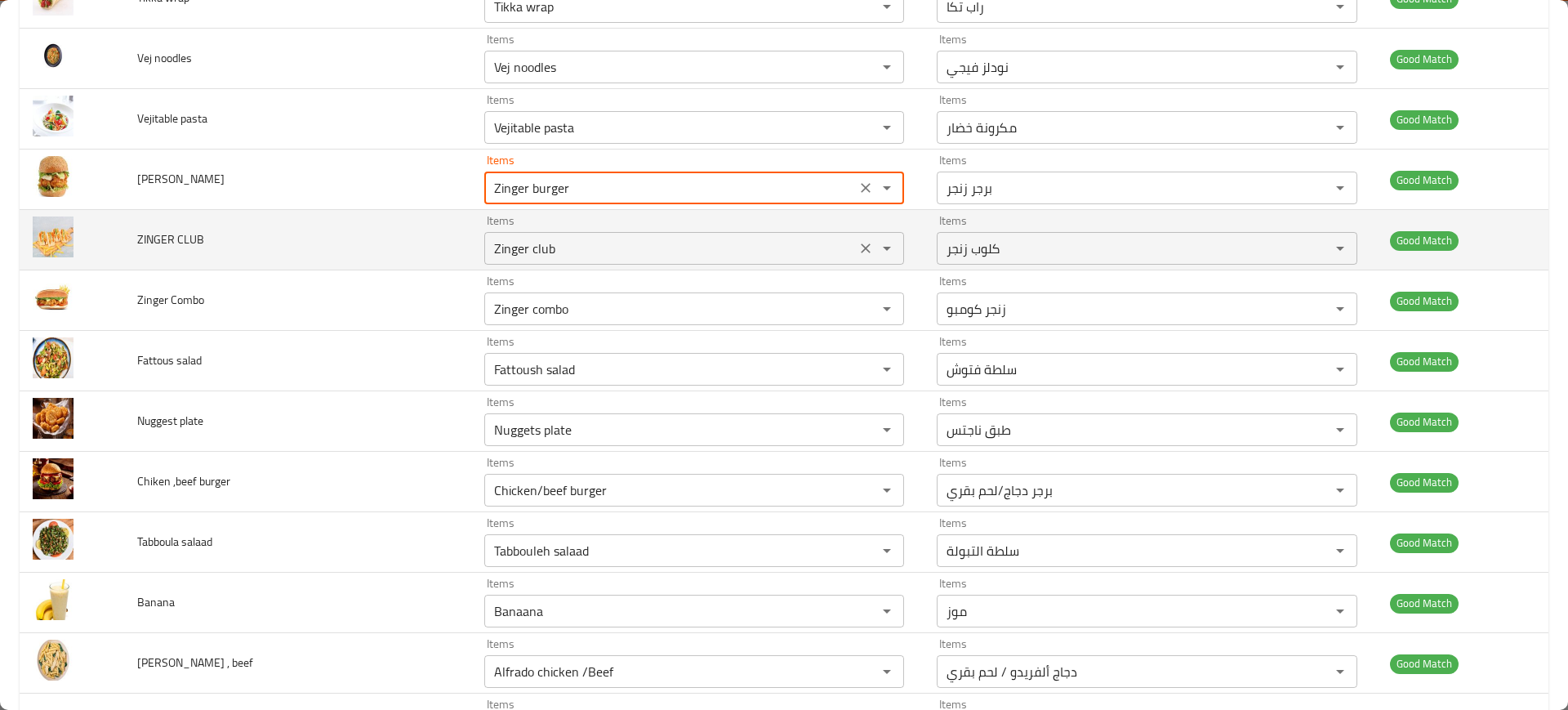
click at [509, 262] on div "Zinger club Items" at bounding box center [694, 248] width 420 height 33
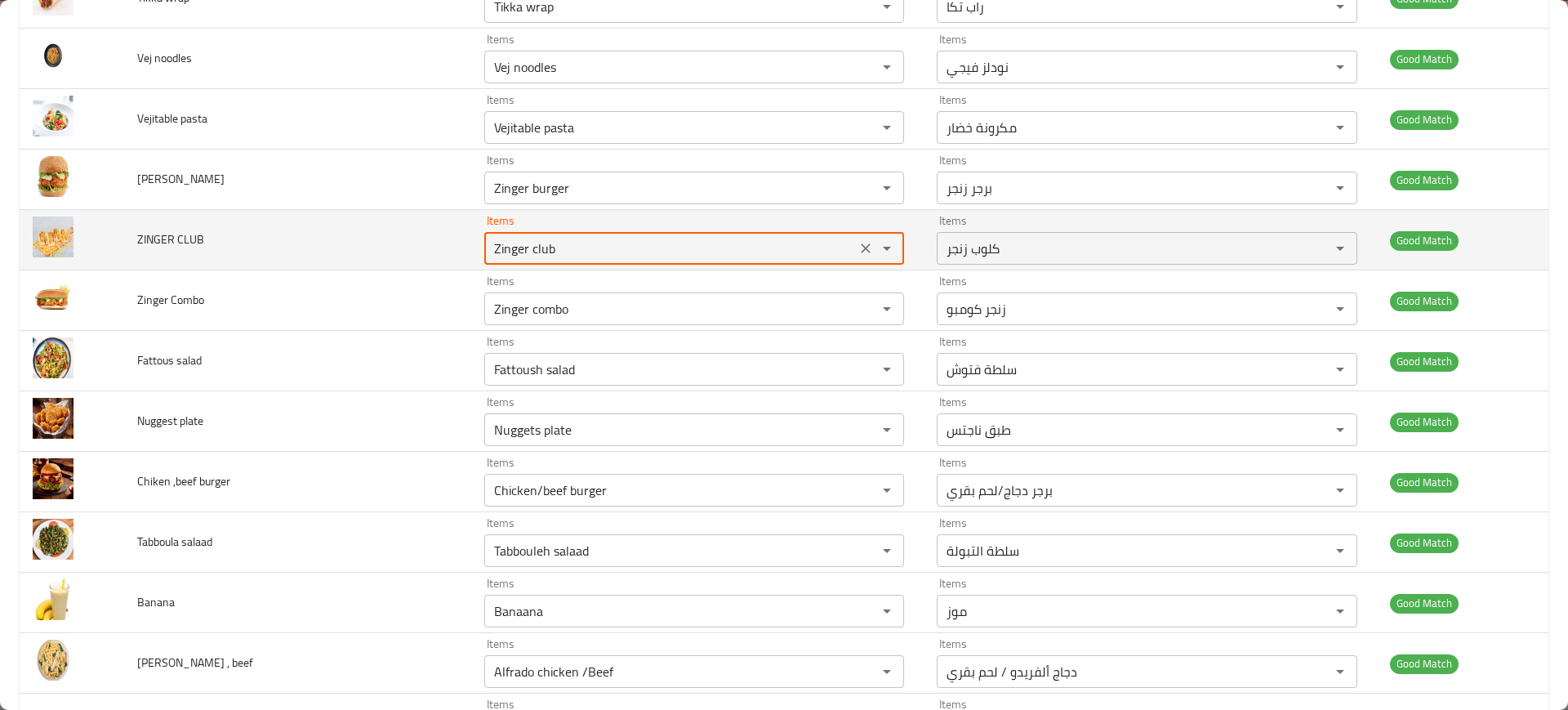
click at [509, 262] on div "Zinger club Items" at bounding box center [694, 248] width 420 height 33
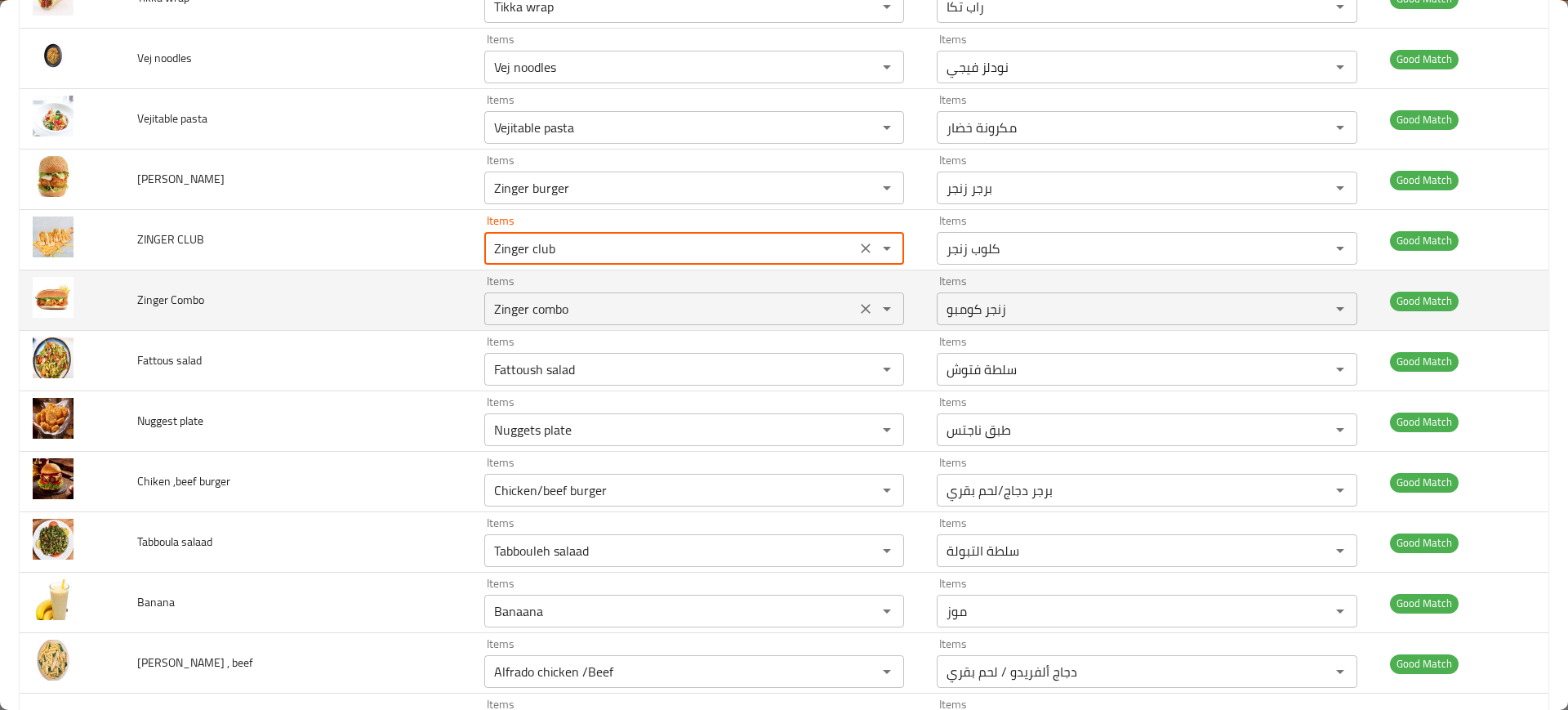
click at [548, 309] on Combo "Zinger combo" at bounding box center [670, 309] width 362 height 23
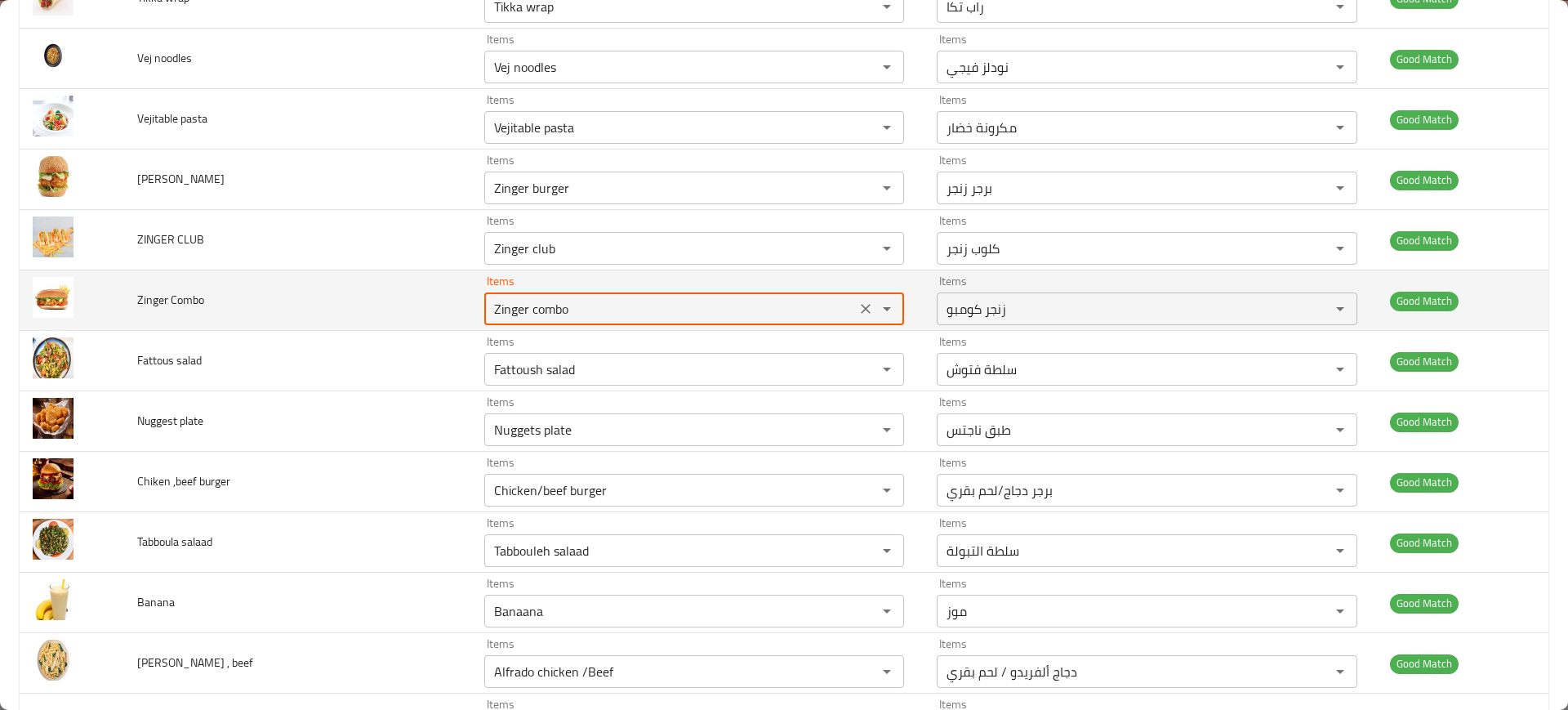
click at [548, 309] on Combo "Zinger combo" at bounding box center [670, 309] width 362 height 23
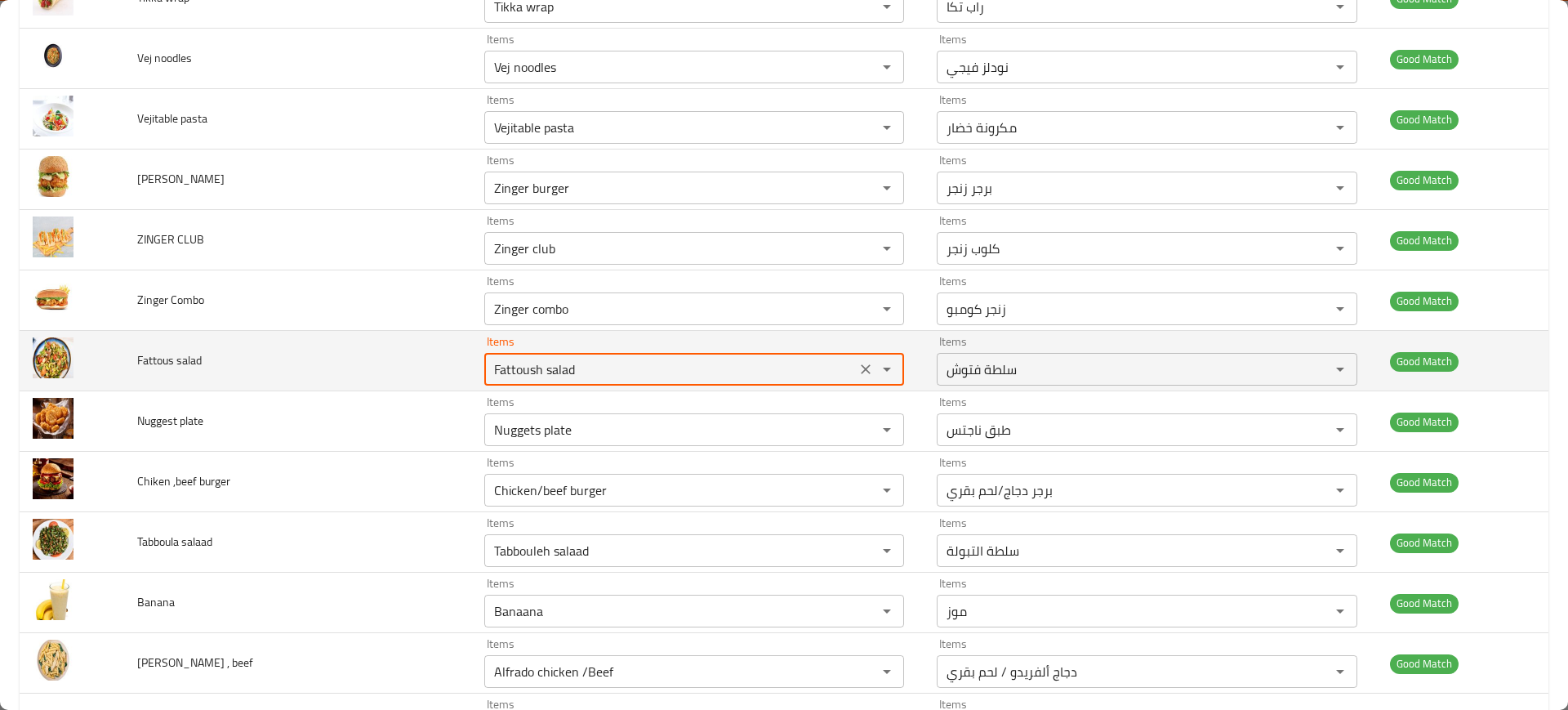
click at [550, 375] on salad "Fattoush salad" at bounding box center [670, 369] width 362 height 23
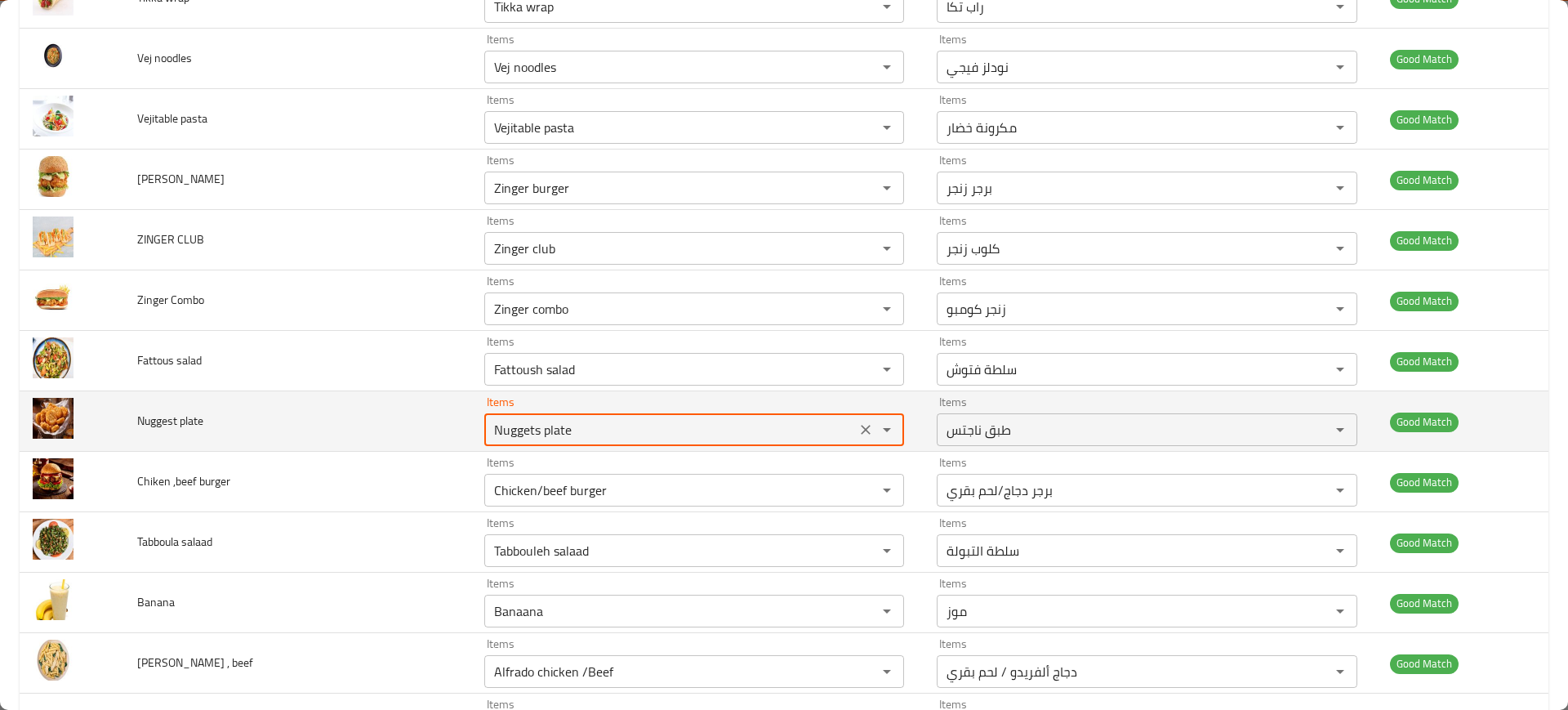
click at [575, 418] on plate "Nuggets plate" at bounding box center [670, 429] width 362 height 23
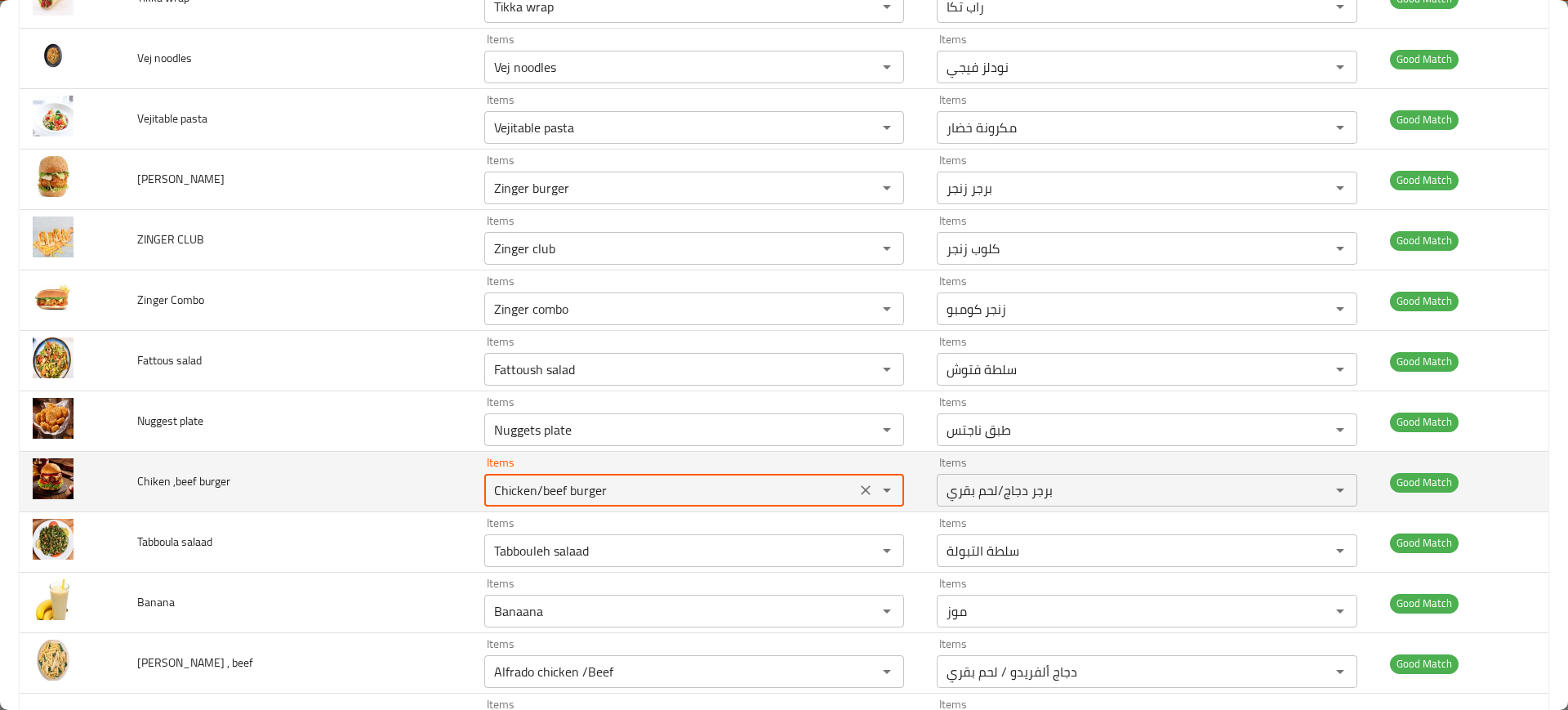
click at [586, 478] on burger "Chicken/beef burger" at bounding box center [670, 489] width 362 height 23
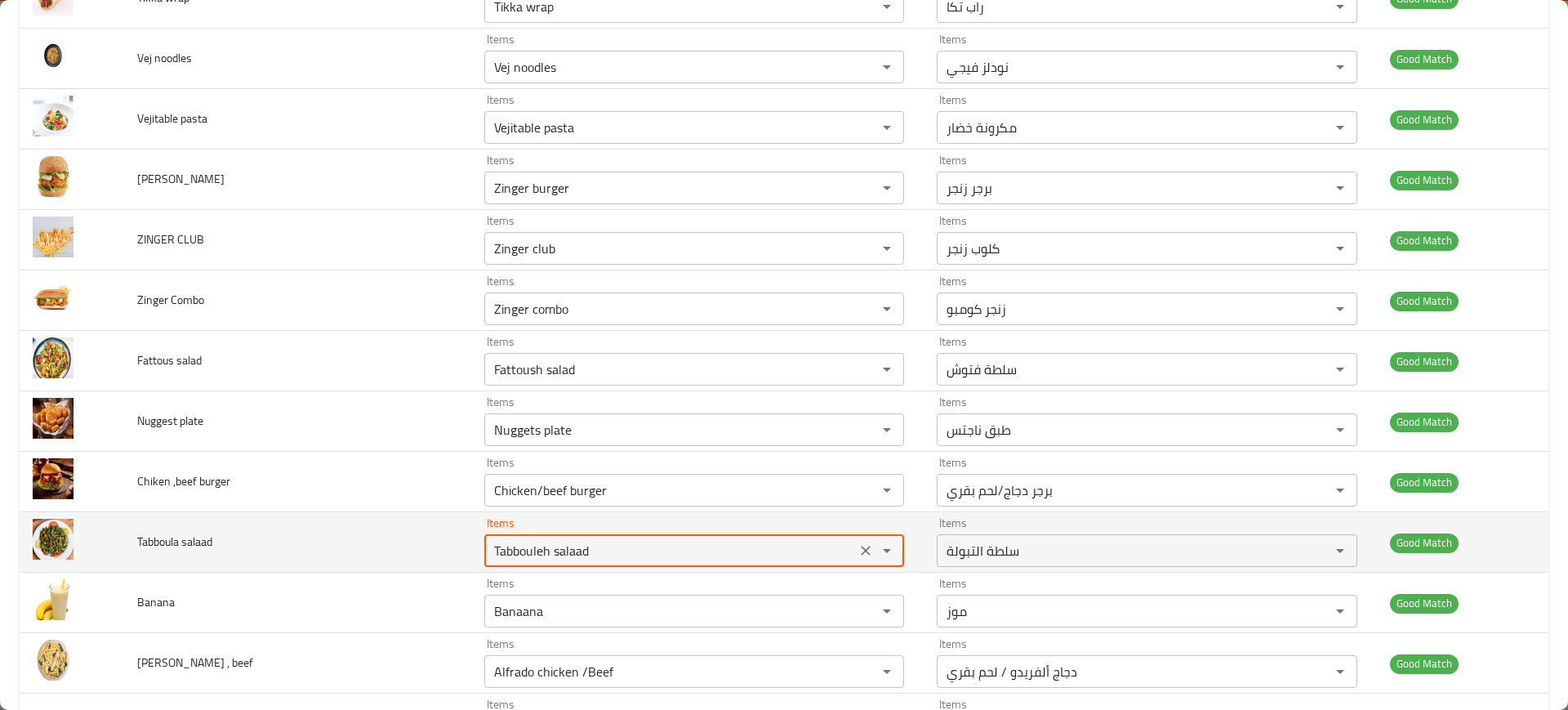
click at [561, 554] on salaad "Tabbouleh salaad" at bounding box center [670, 550] width 362 height 23
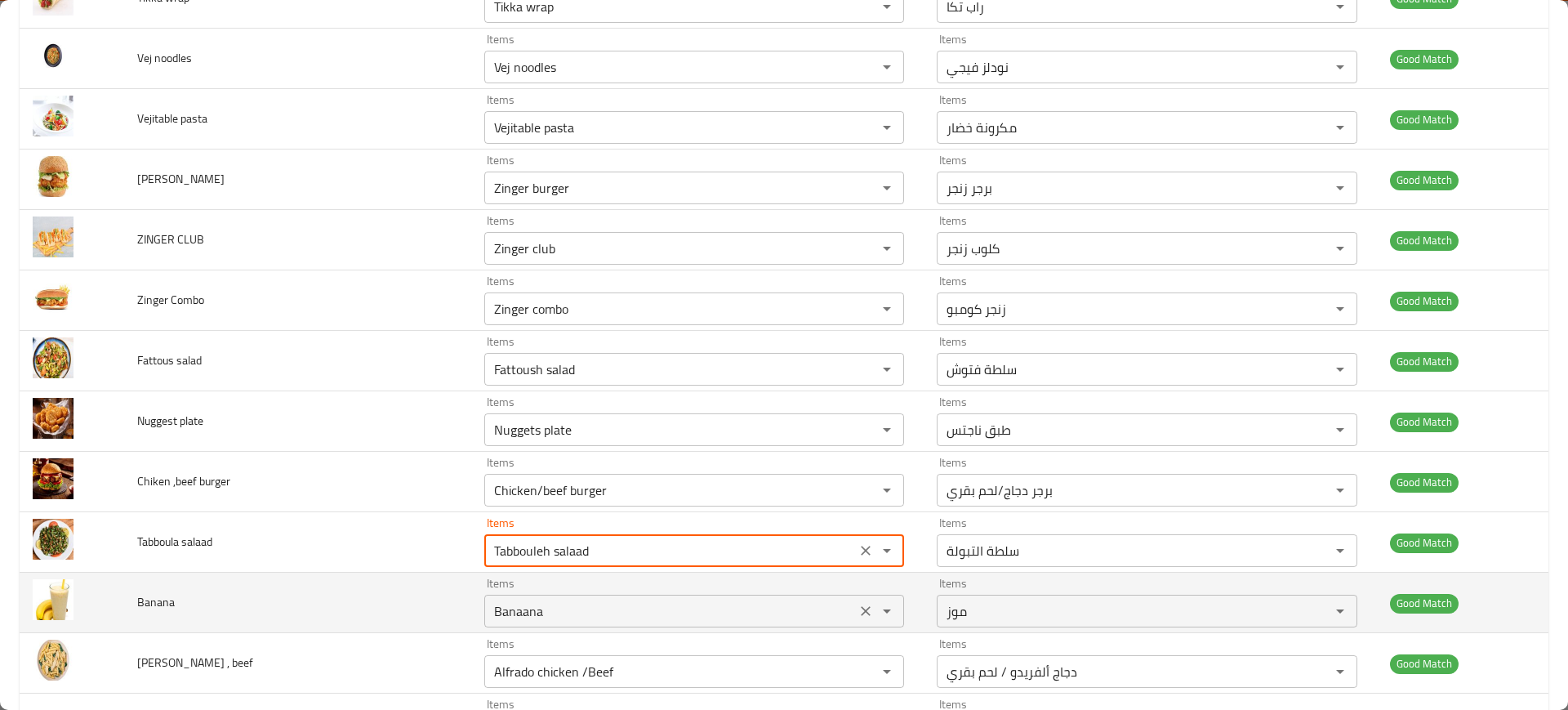
click at [540, 598] on div "Banaana Items" at bounding box center [694, 611] width 420 height 33
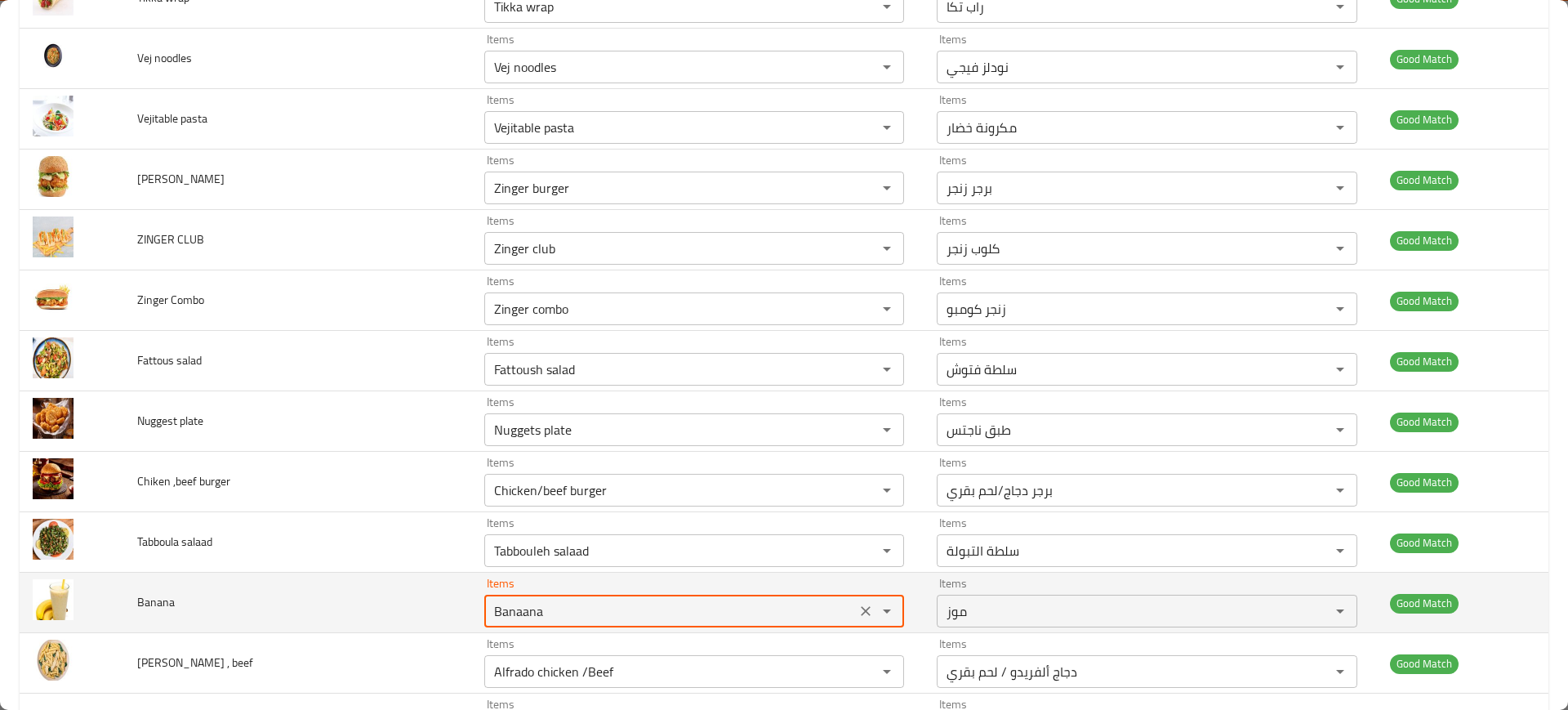
click at [540, 598] on div "Banaana Items" at bounding box center [694, 611] width 420 height 33
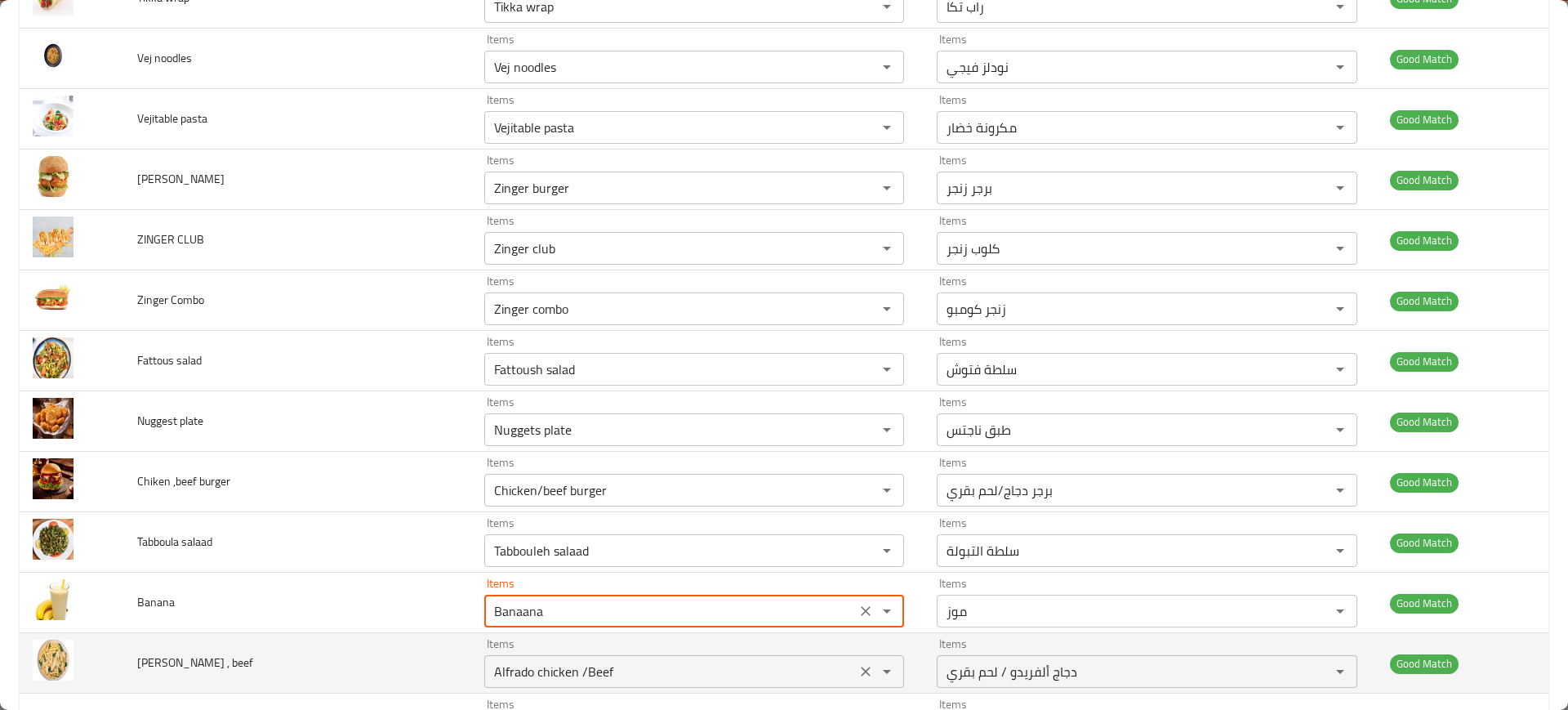
click at [561, 662] on beef "Alfrado chicken /Beef" at bounding box center [670, 671] width 362 height 23
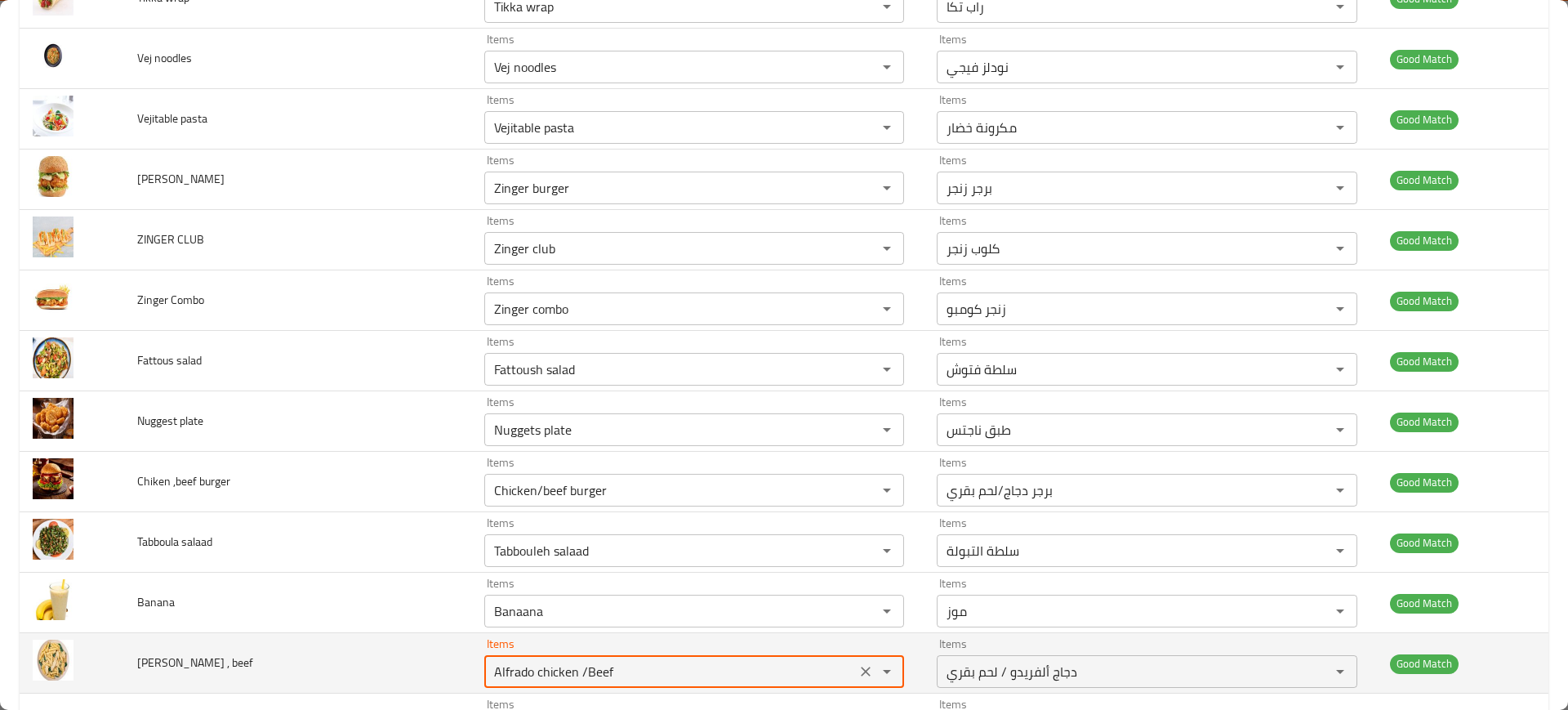
click at [561, 662] on beef "Alfrado chicken /Beef" at bounding box center [670, 671] width 362 height 23
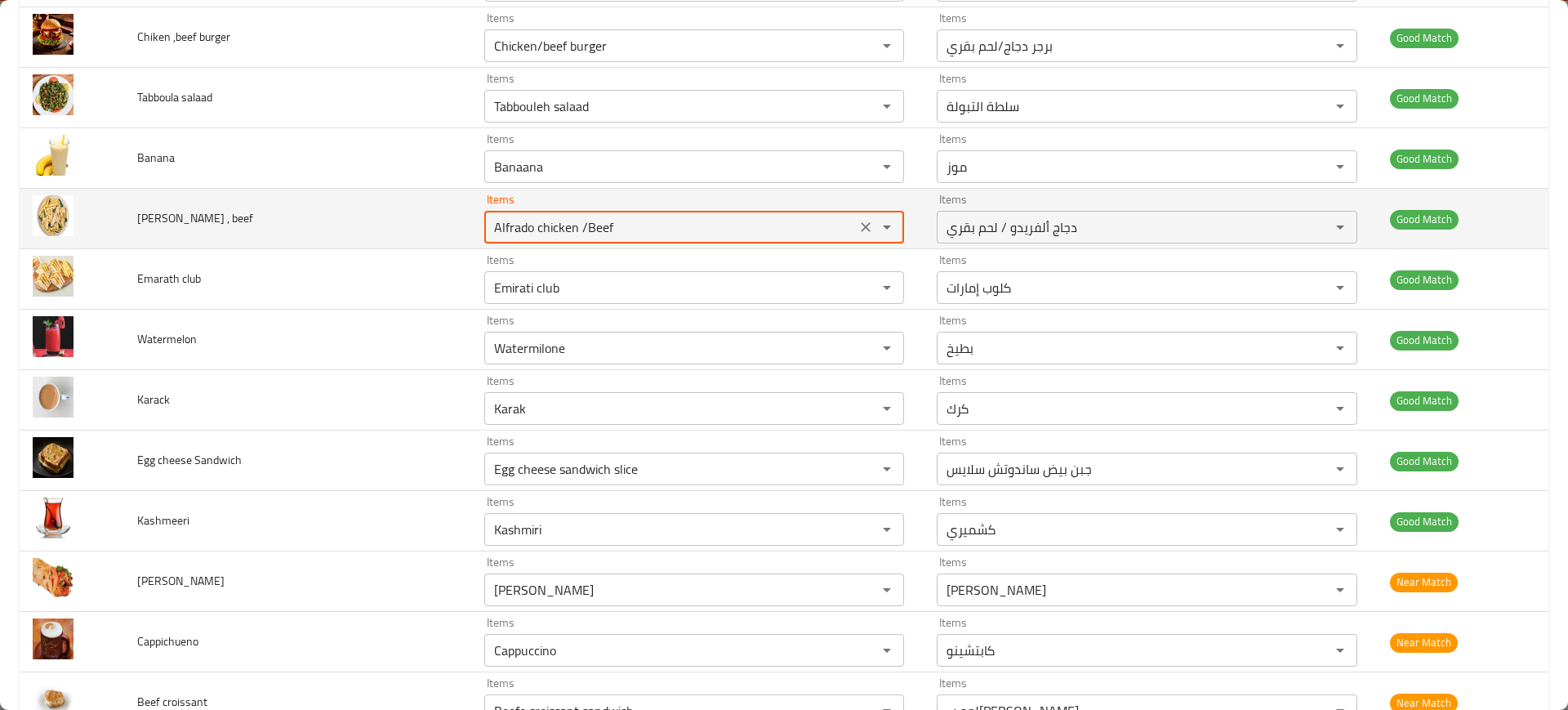
scroll to position [3272, 0]
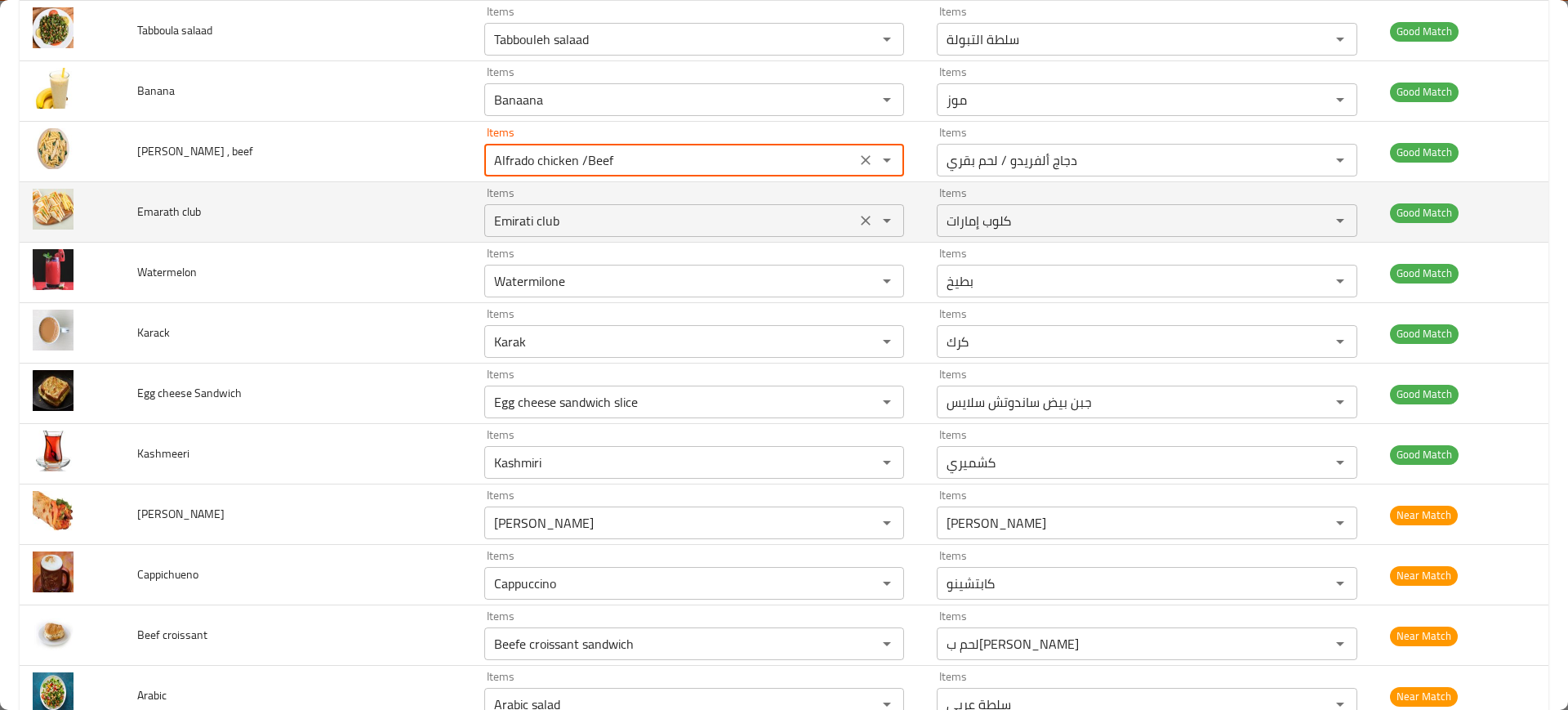
click at [537, 209] on club "Emirati club" at bounding box center [670, 220] width 362 height 23
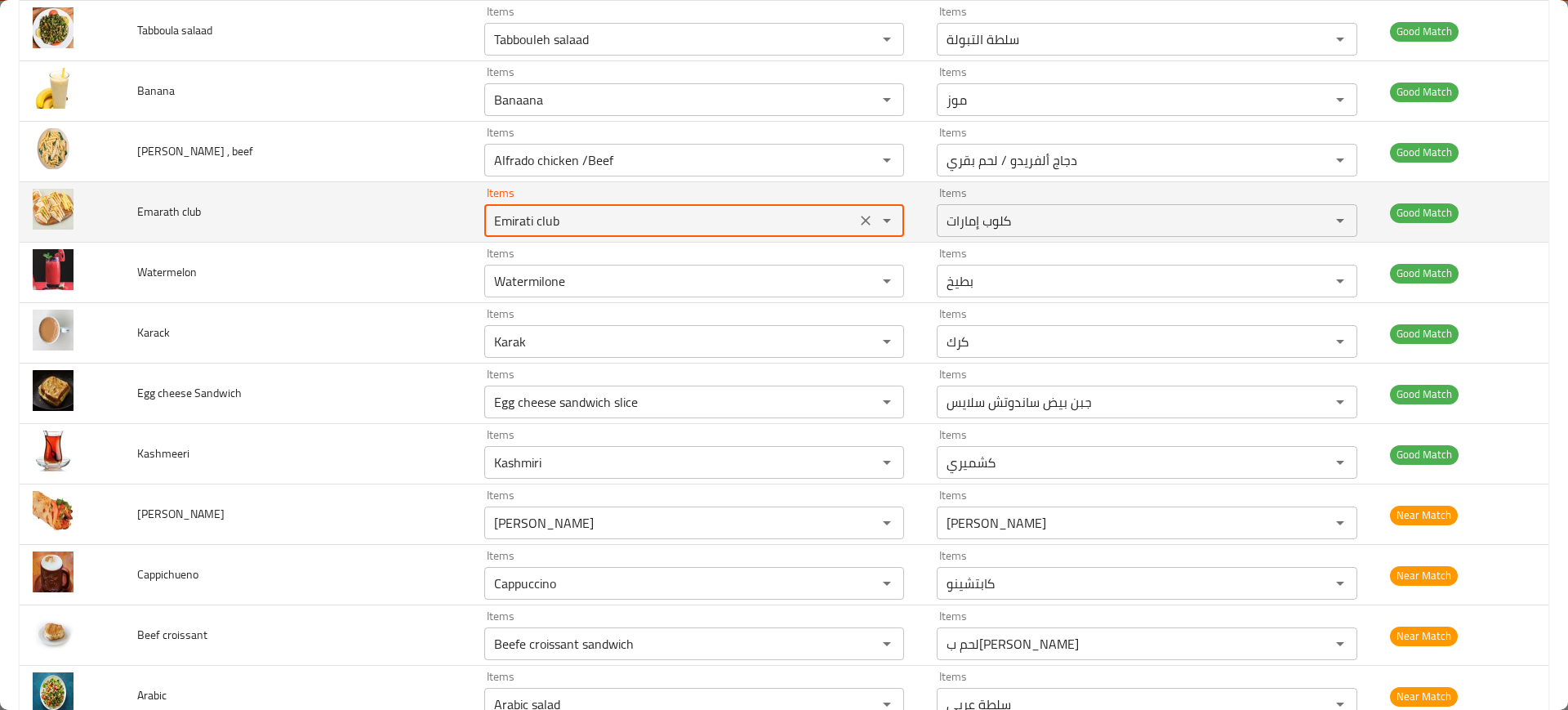
click at [537, 209] on club "Emirati club" at bounding box center [670, 220] width 362 height 23
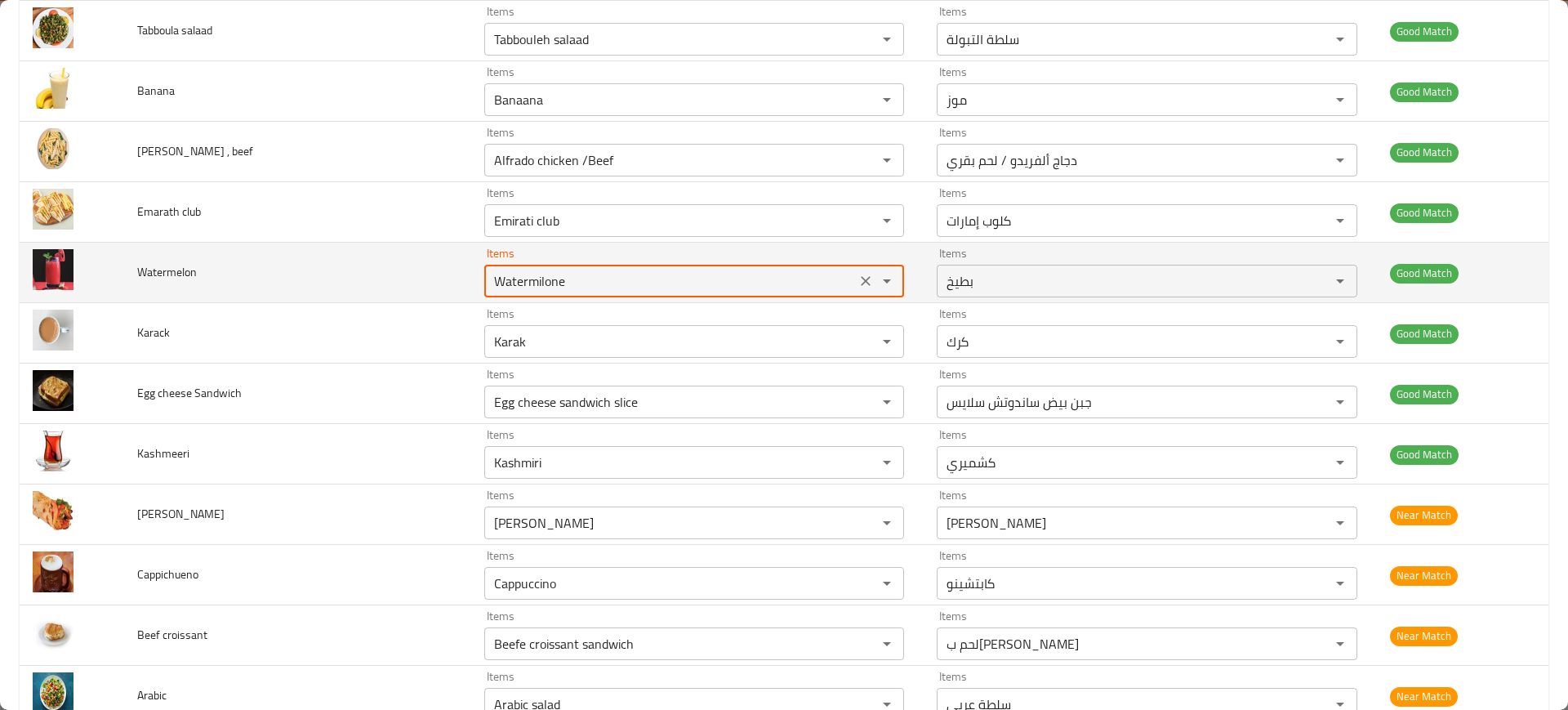
click at [553, 275] on input "Watermilone" at bounding box center [670, 281] width 362 height 23
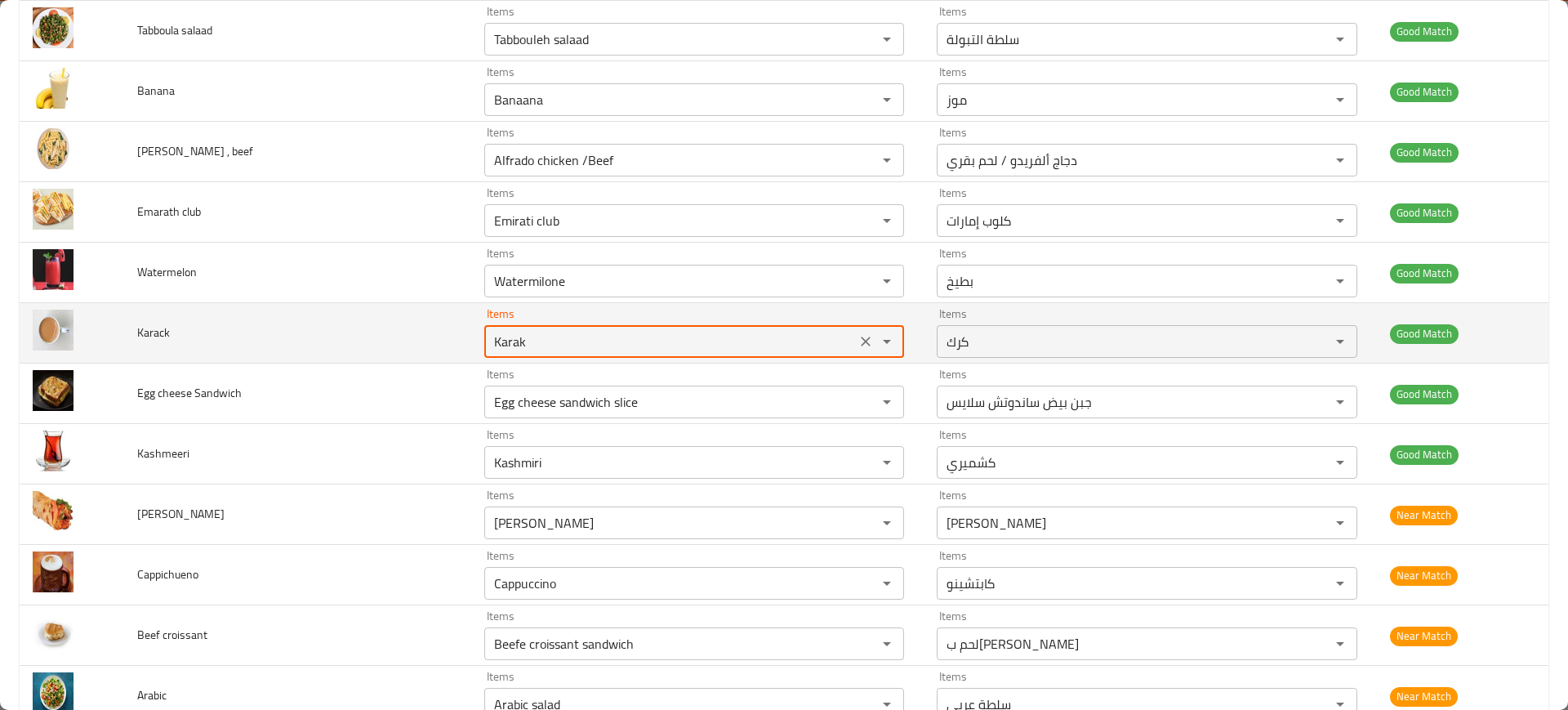
click at [572, 347] on input "Karak" at bounding box center [670, 341] width 362 height 23
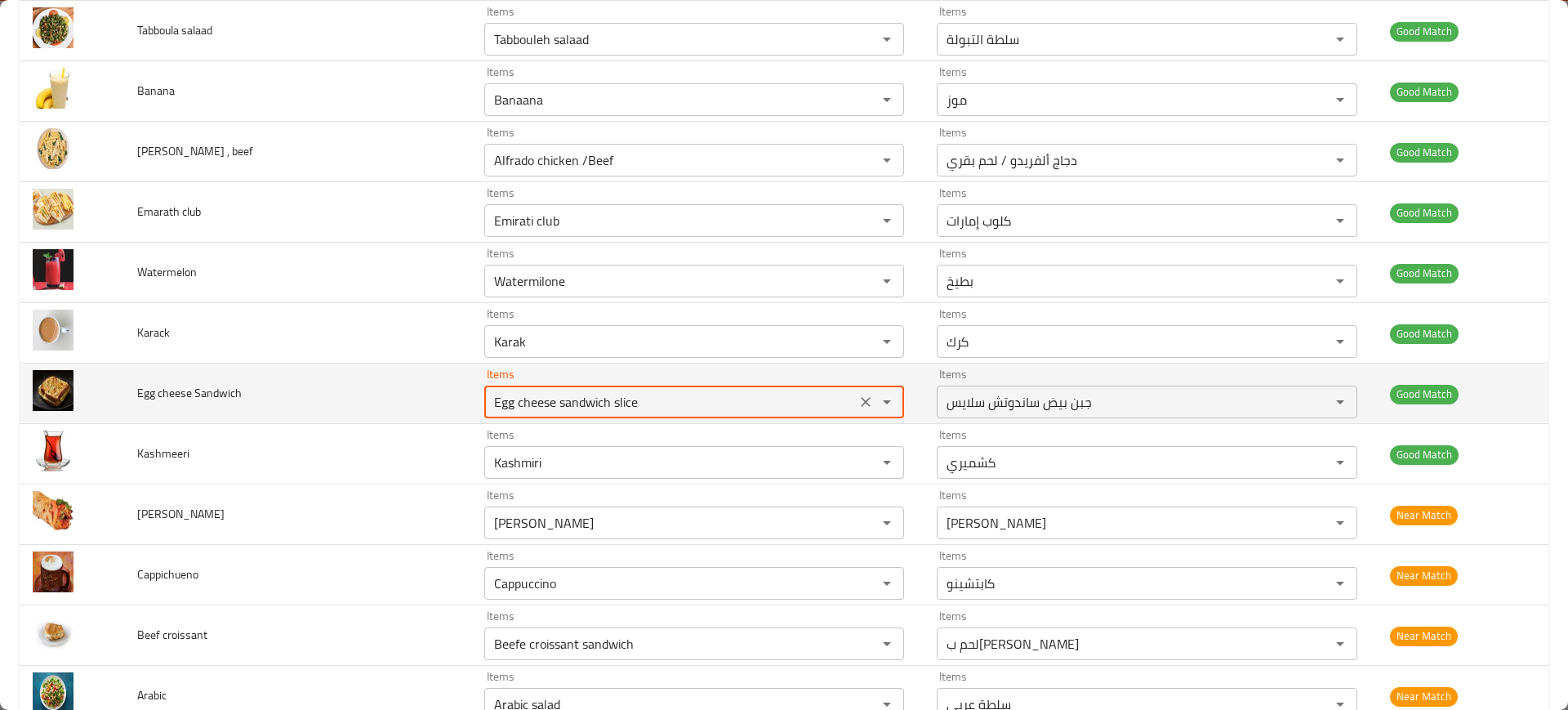
click at [580, 401] on Sandwich "Egg cheese sandwich slice" at bounding box center [670, 401] width 362 height 23
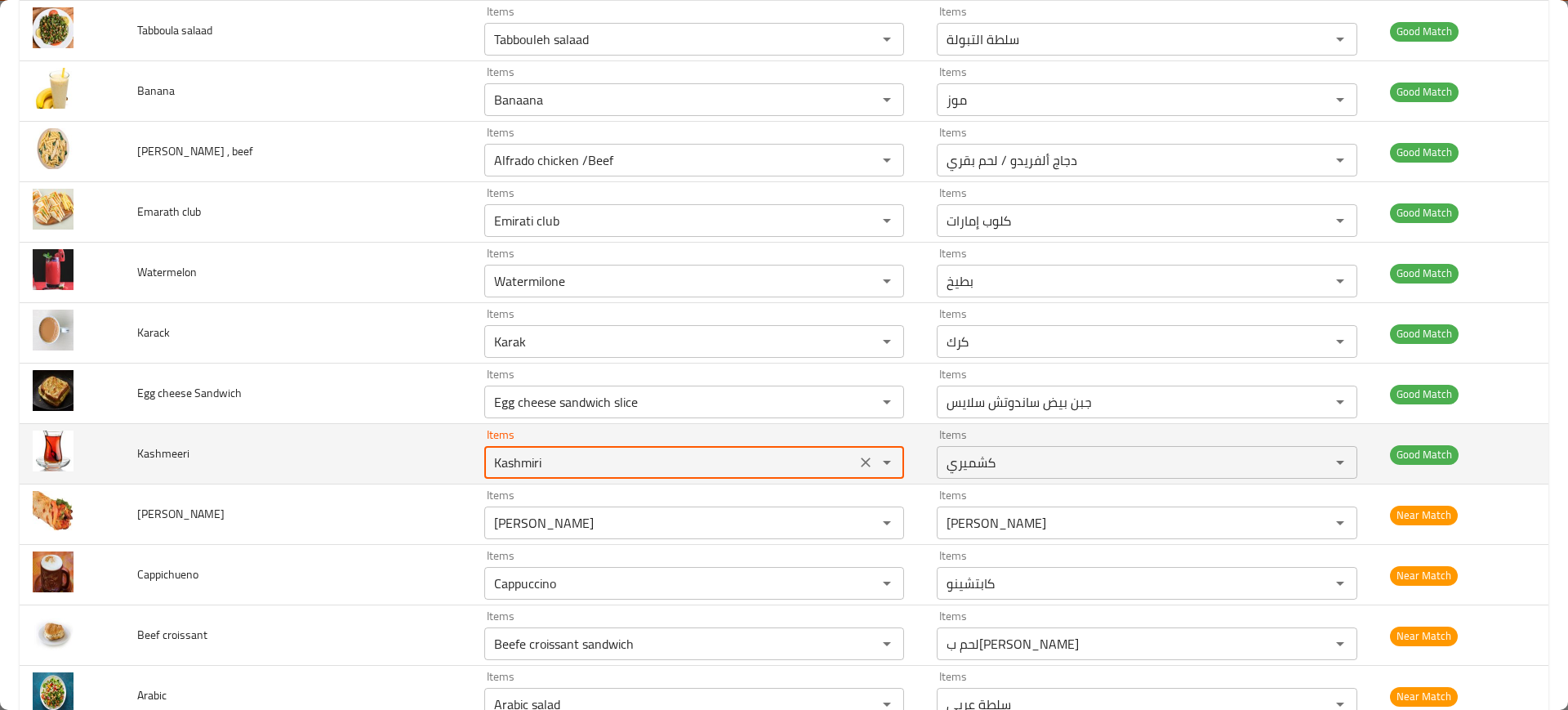
click at [580, 466] on input "Kashmiri" at bounding box center [670, 462] width 362 height 23
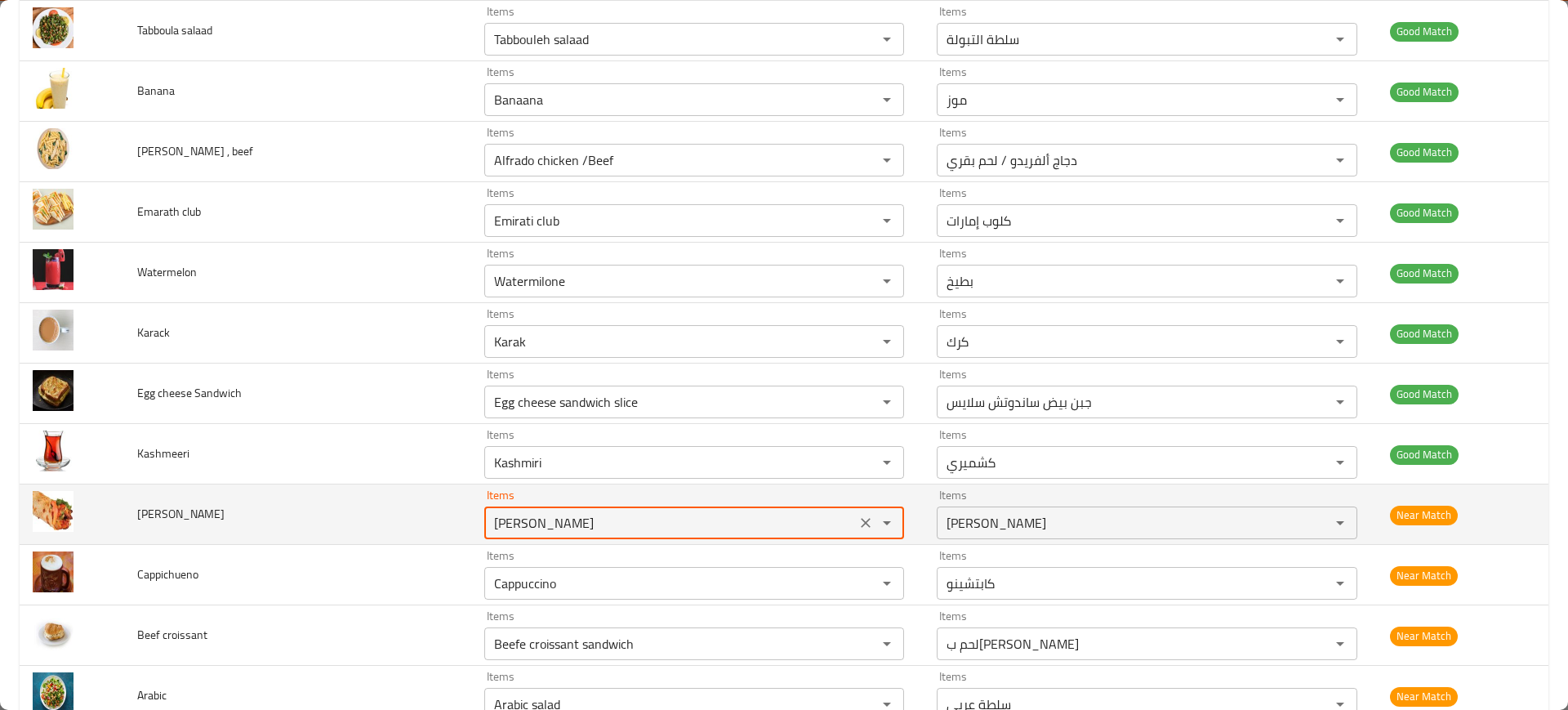
click at [594, 526] on "Fransisco Paratha" at bounding box center [670, 522] width 362 height 23
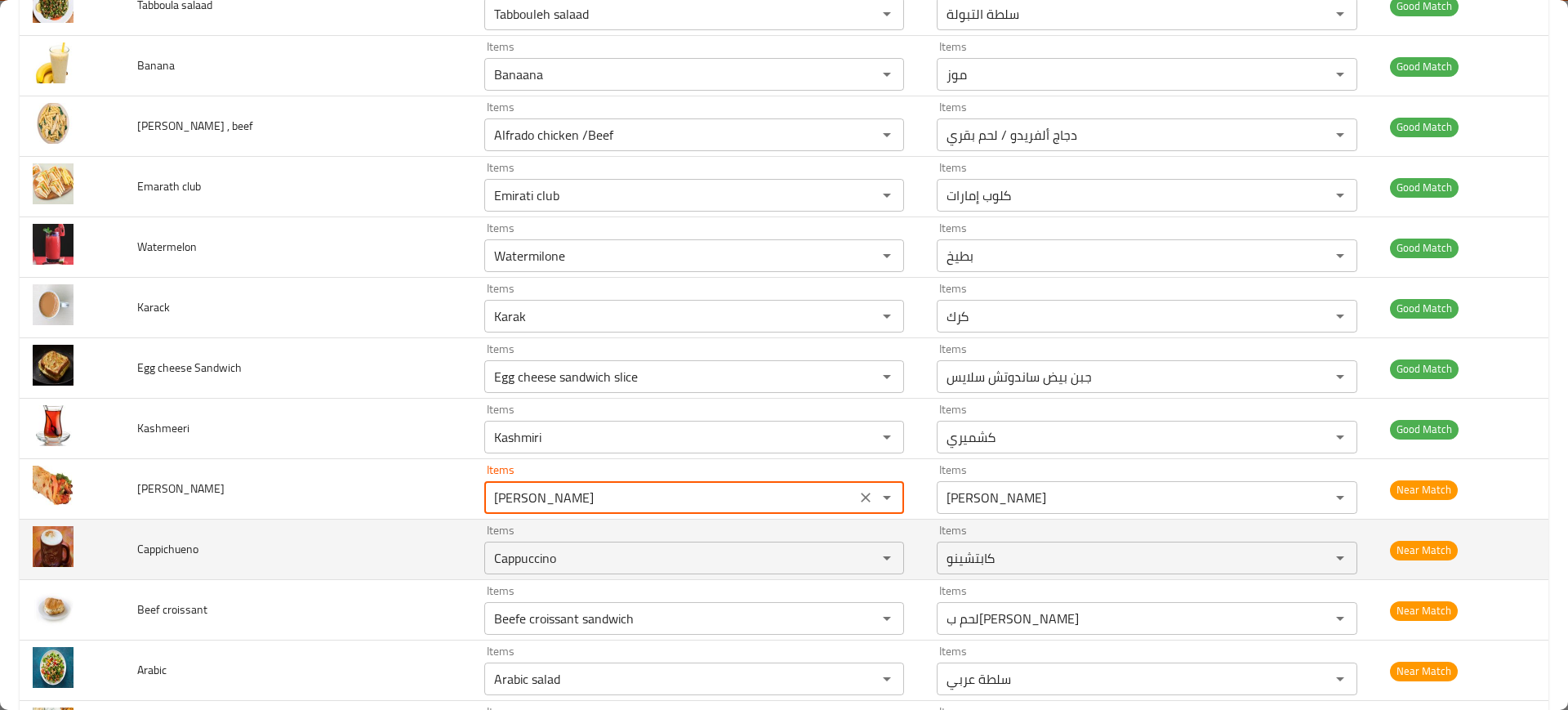
scroll to position [3424, 0]
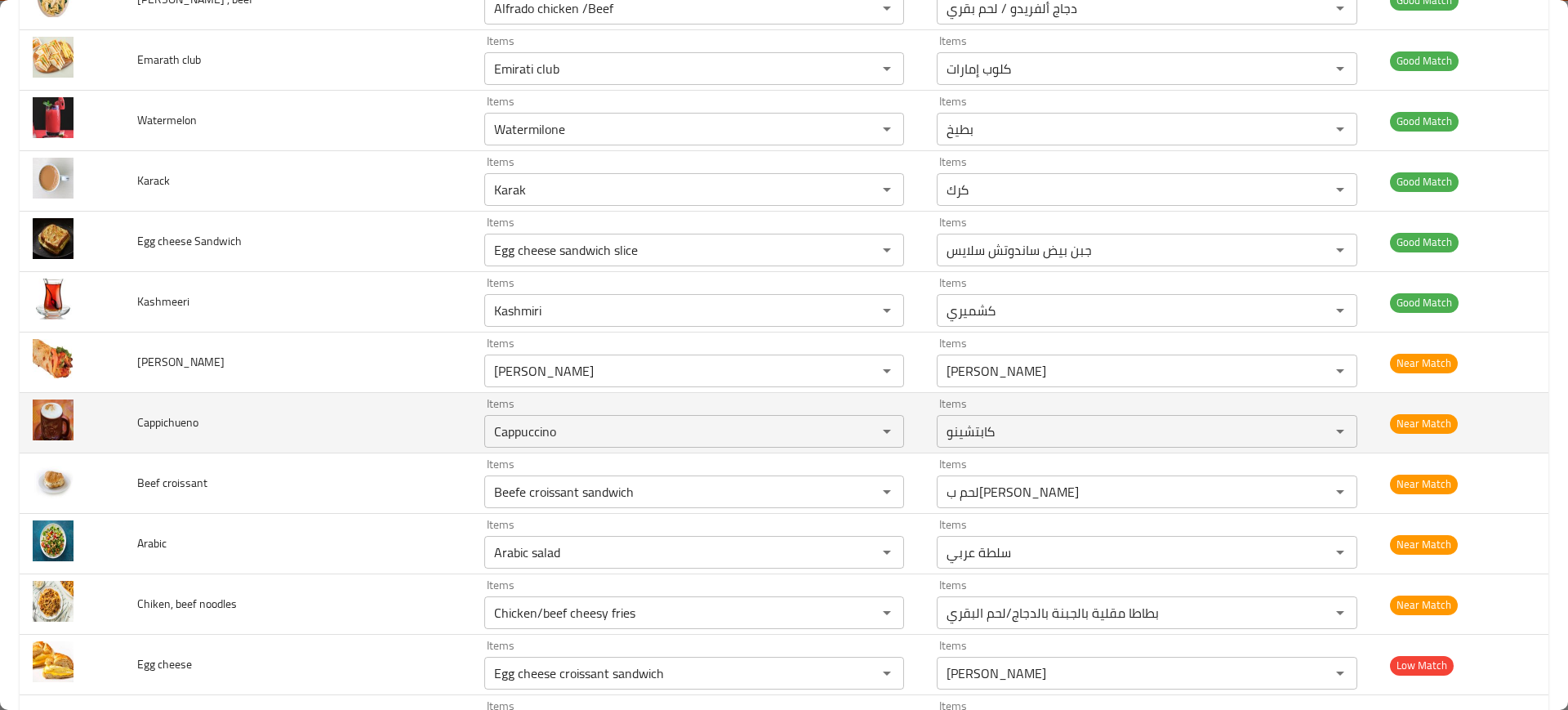
click at [430, 417] on td "Cappichueno" at bounding box center [297, 423] width 347 height 61
click at [532, 433] on "Cappuccino" at bounding box center [670, 431] width 362 height 23
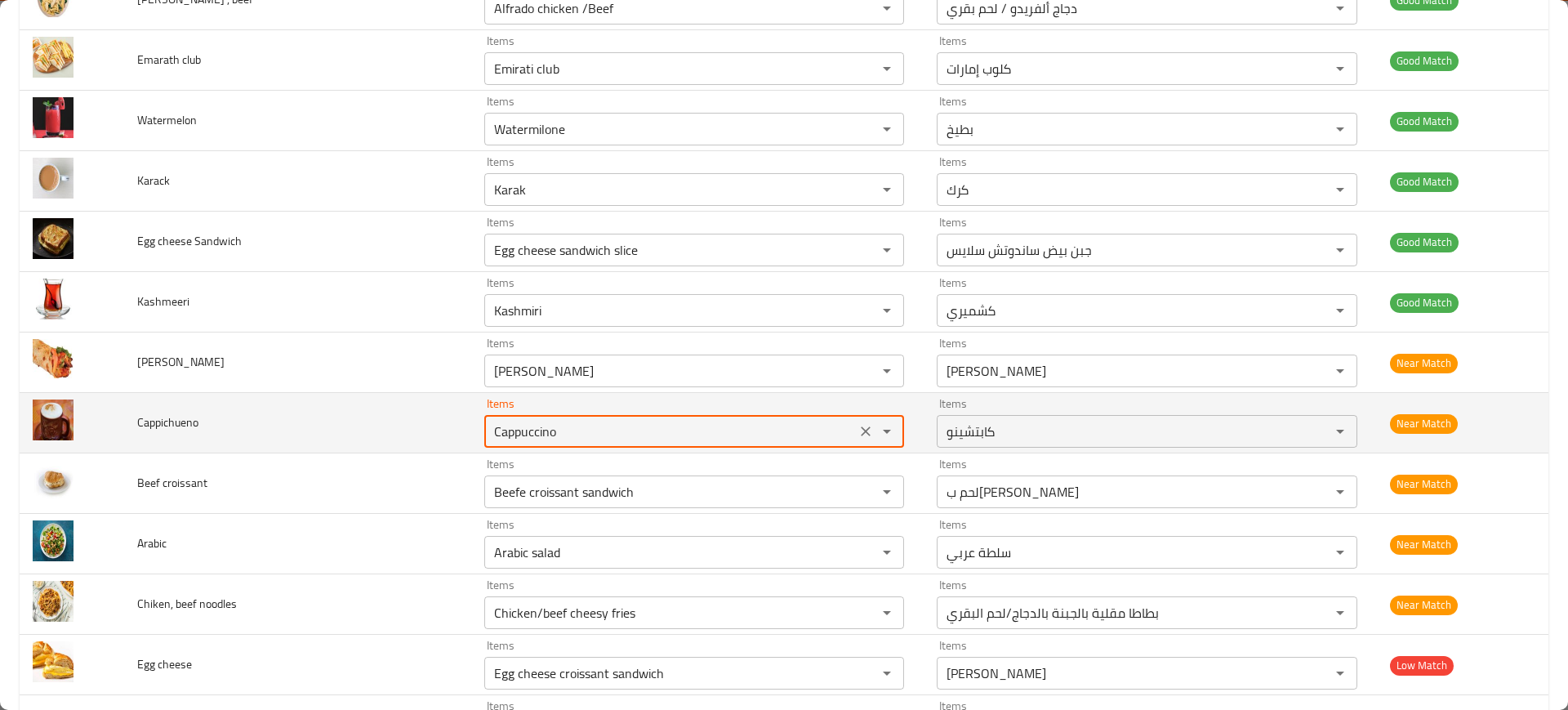
click at [532, 433] on "Cappuccino" at bounding box center [670, 431] width 362 height 23
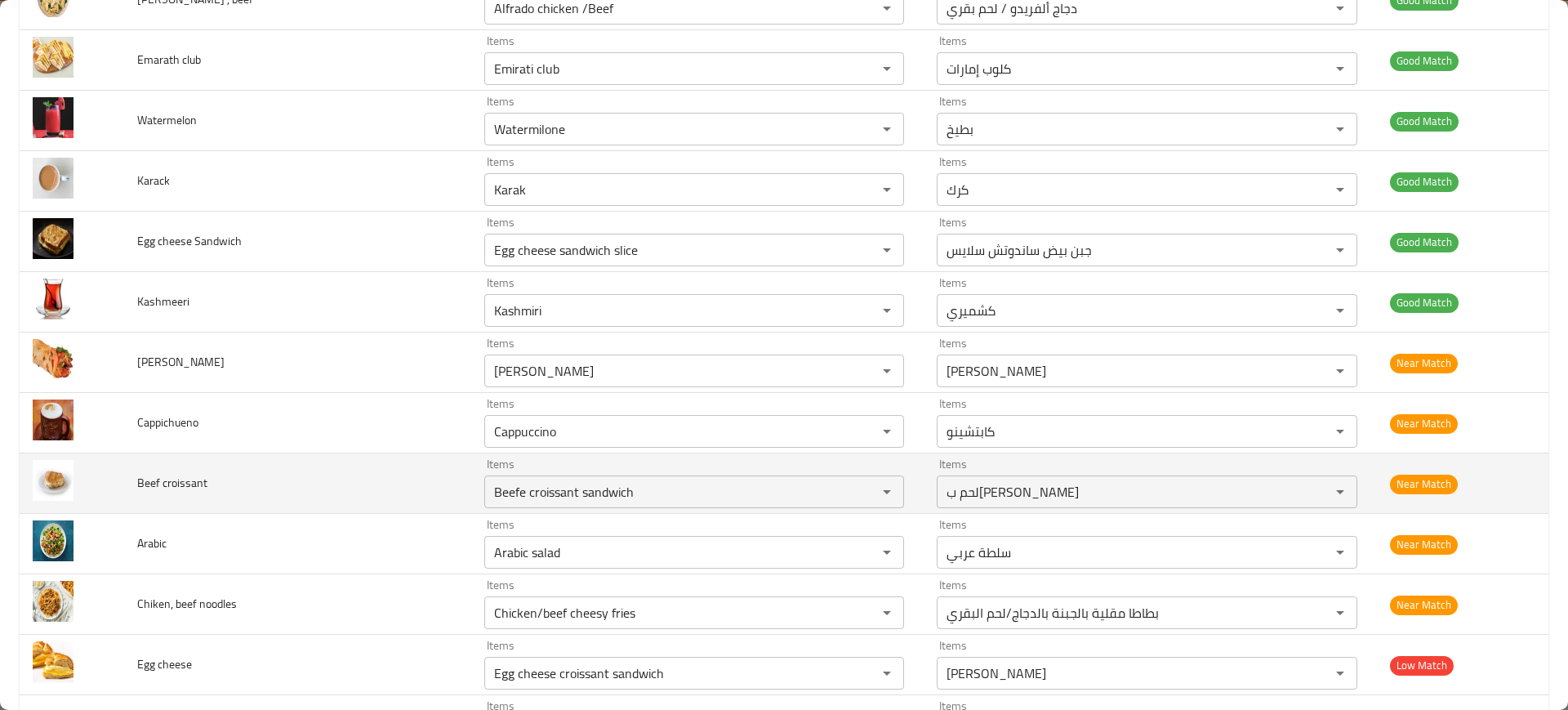
click at [396, 453] on td "Beef croissant" at bounding box center [297, 483] width 347 height 61
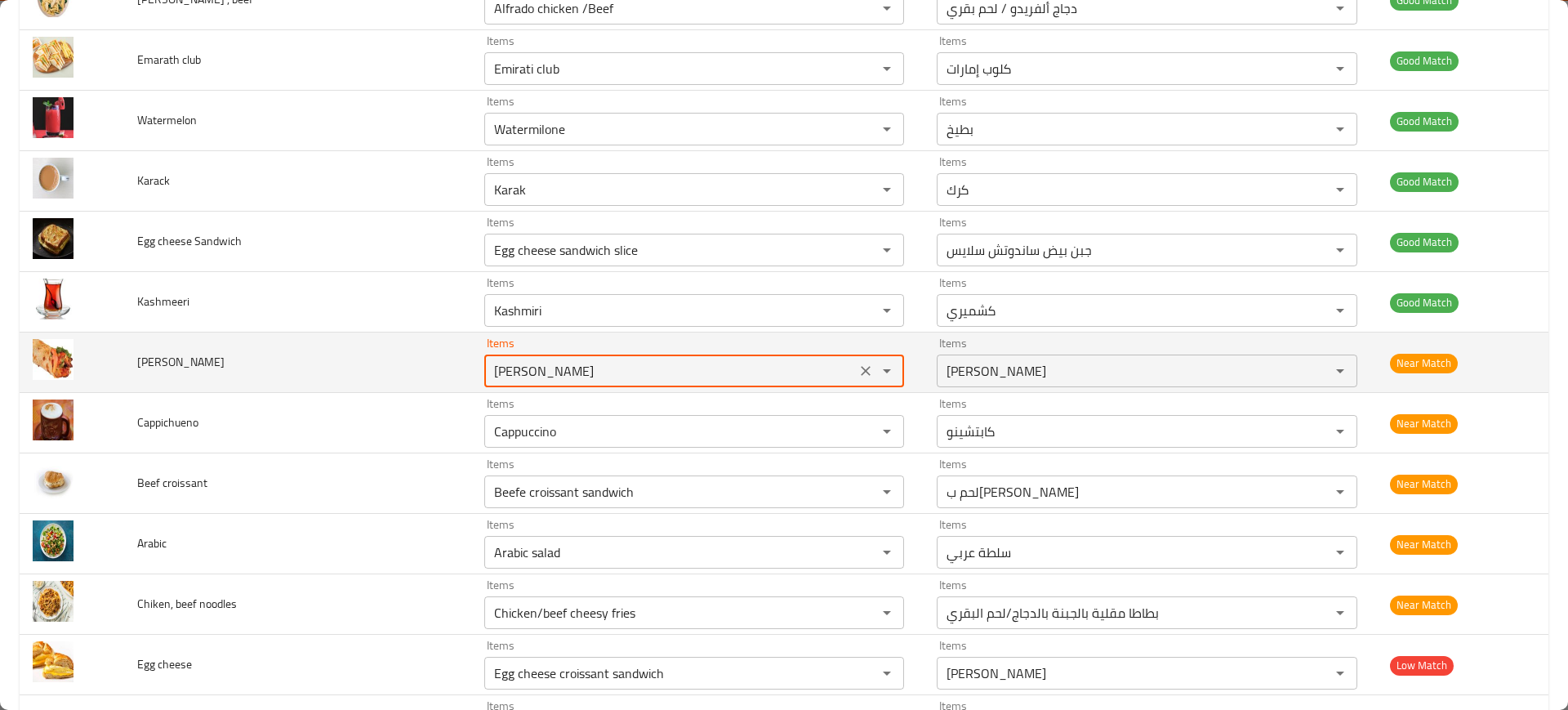
click at [525, 374] on "Fransisco Paratha" at bounding box center [670, 370] width 362 height 23
click at [545, 373] on "Fransisco Paratha" at bounding box center [670, 370] width 362 height 23
drag, startPoint x: 545, startPoint y: 373, endPoint x: 444, endPoint y: 373, distance: 101.0
click at [444, 373] on tr "fransisco wrap Items Fransisco Paratha Items Items فرانسيسكو براتا Items Near M…" at bounding box center [783, 363] width 1528 height 61
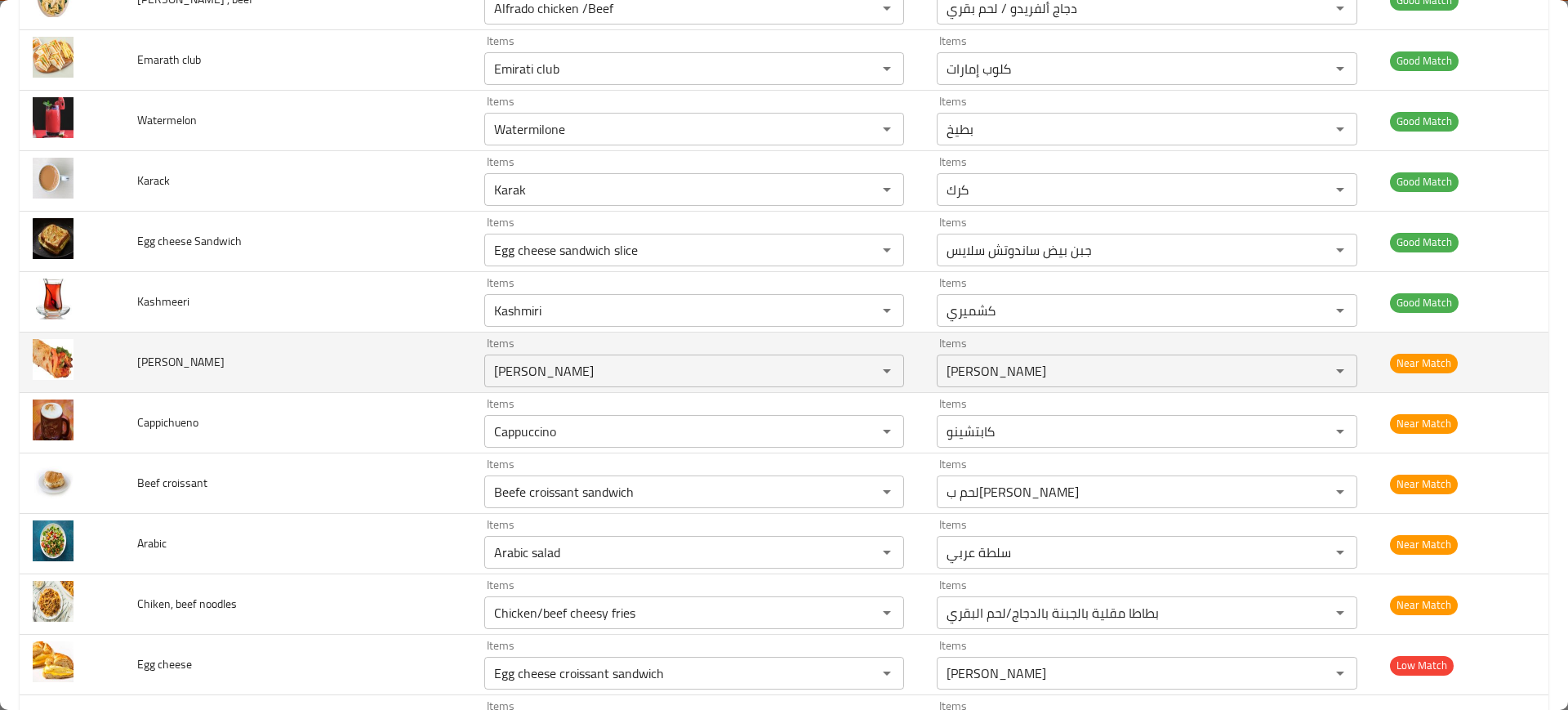
click at [378, 380] on td "fransisco wrap" at bounding box center [297, 363] width 347 height 61
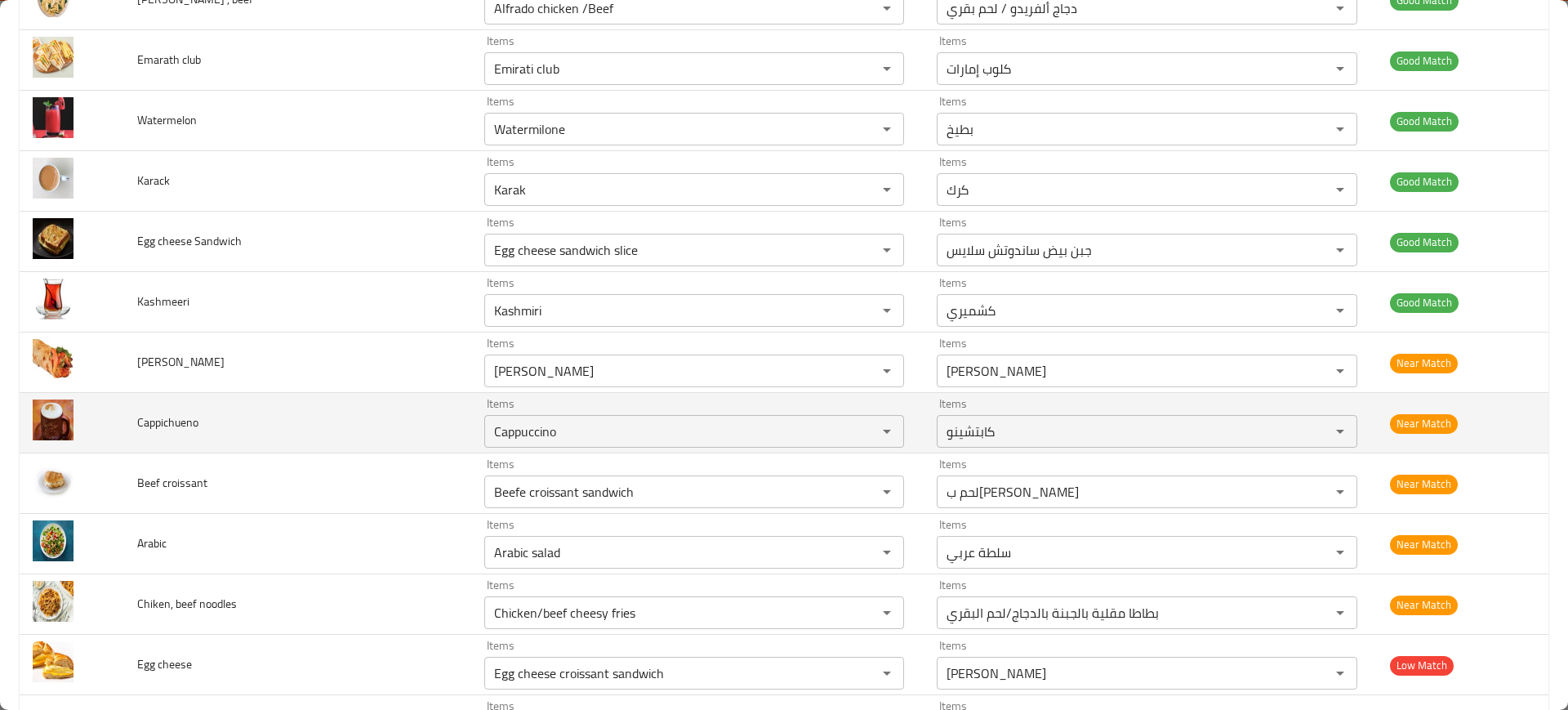
click at [356, 399] on td "Cappichueno" at bounding box center [297, 423] width 347 height 61
click at [501, 434] on "Cappuccino" at bounding box center [670, 431] width 362 height 23
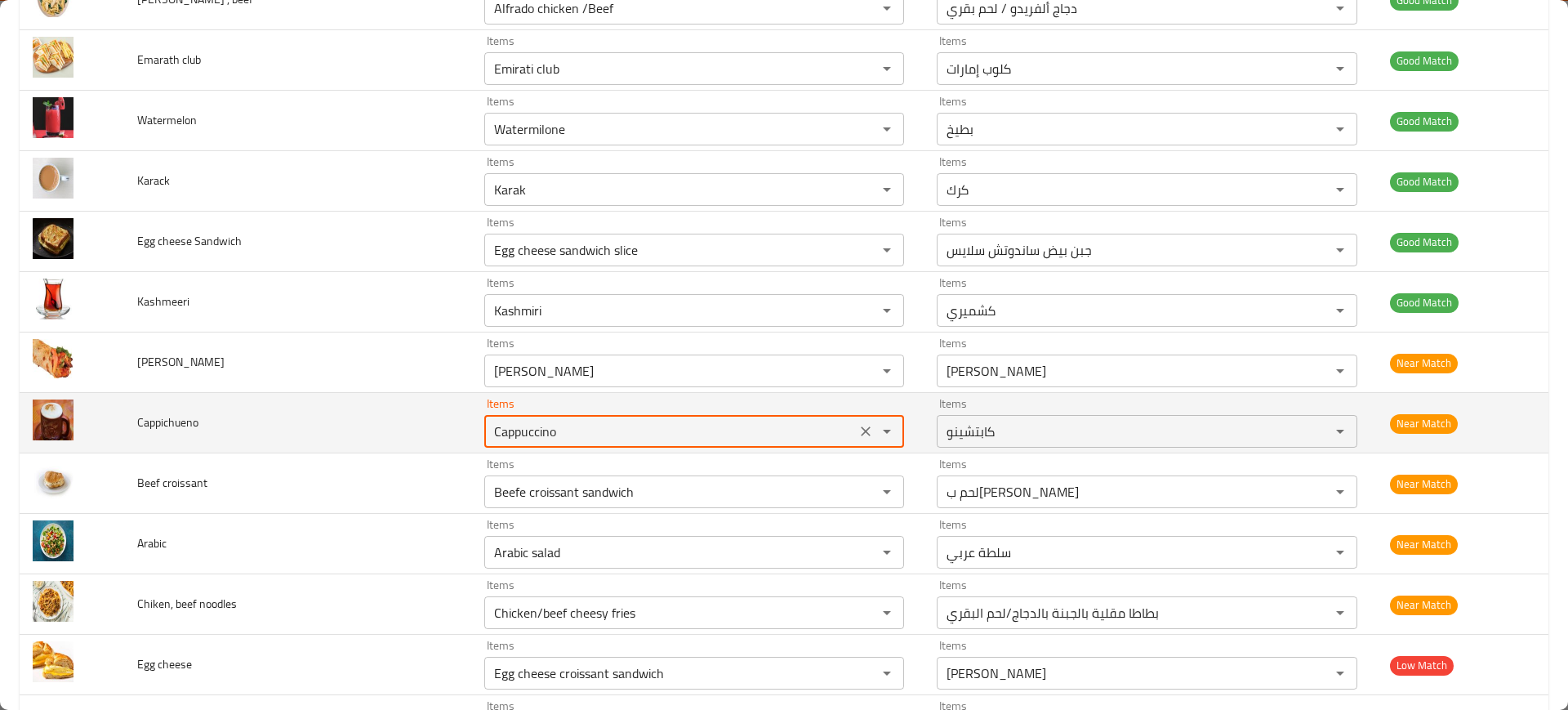
click at [501, 434] on "Cappuccino" at bounding box center [670, 431] width 362 height 23
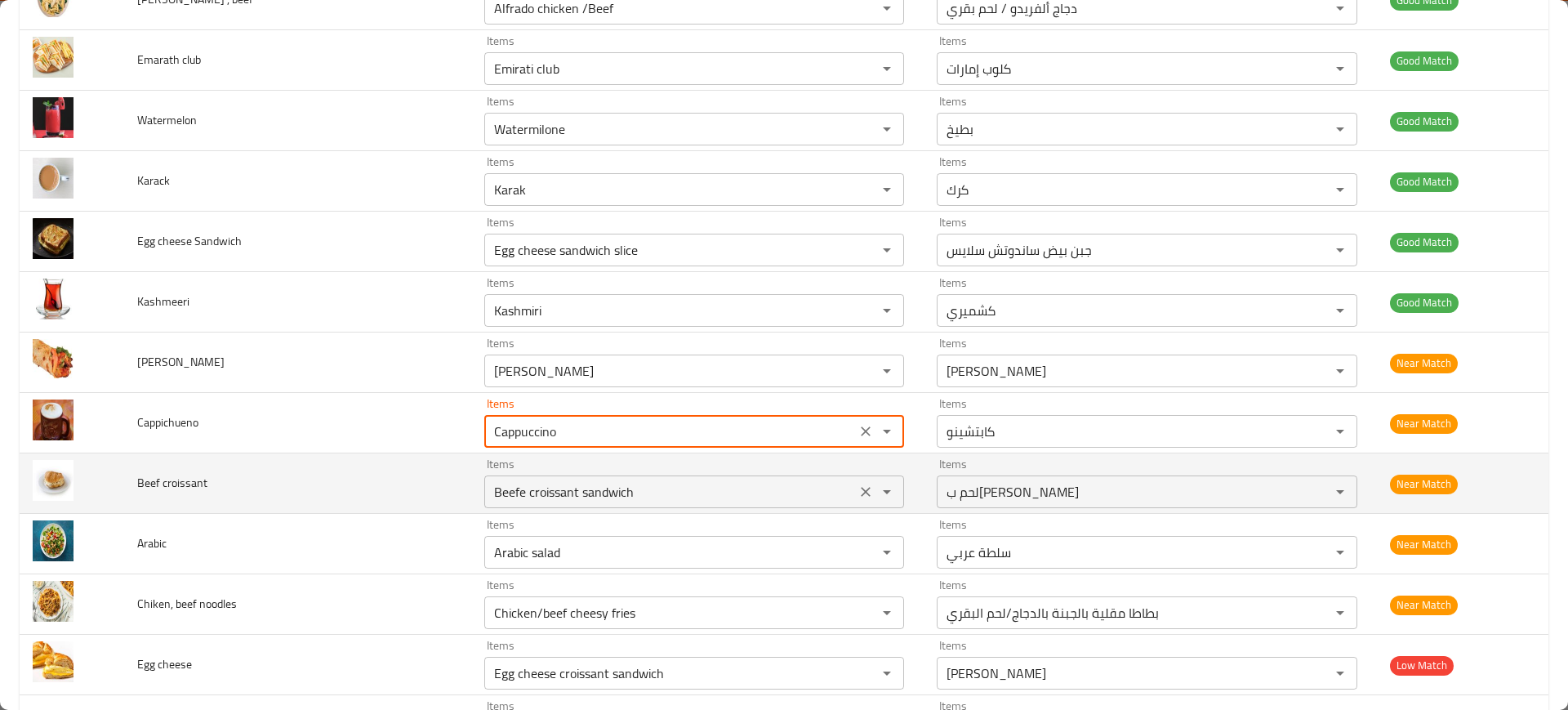
click at [501, 507] on div "Beefe croissant sandwich Items" at bounding box center [694, 492] width 420 height 33
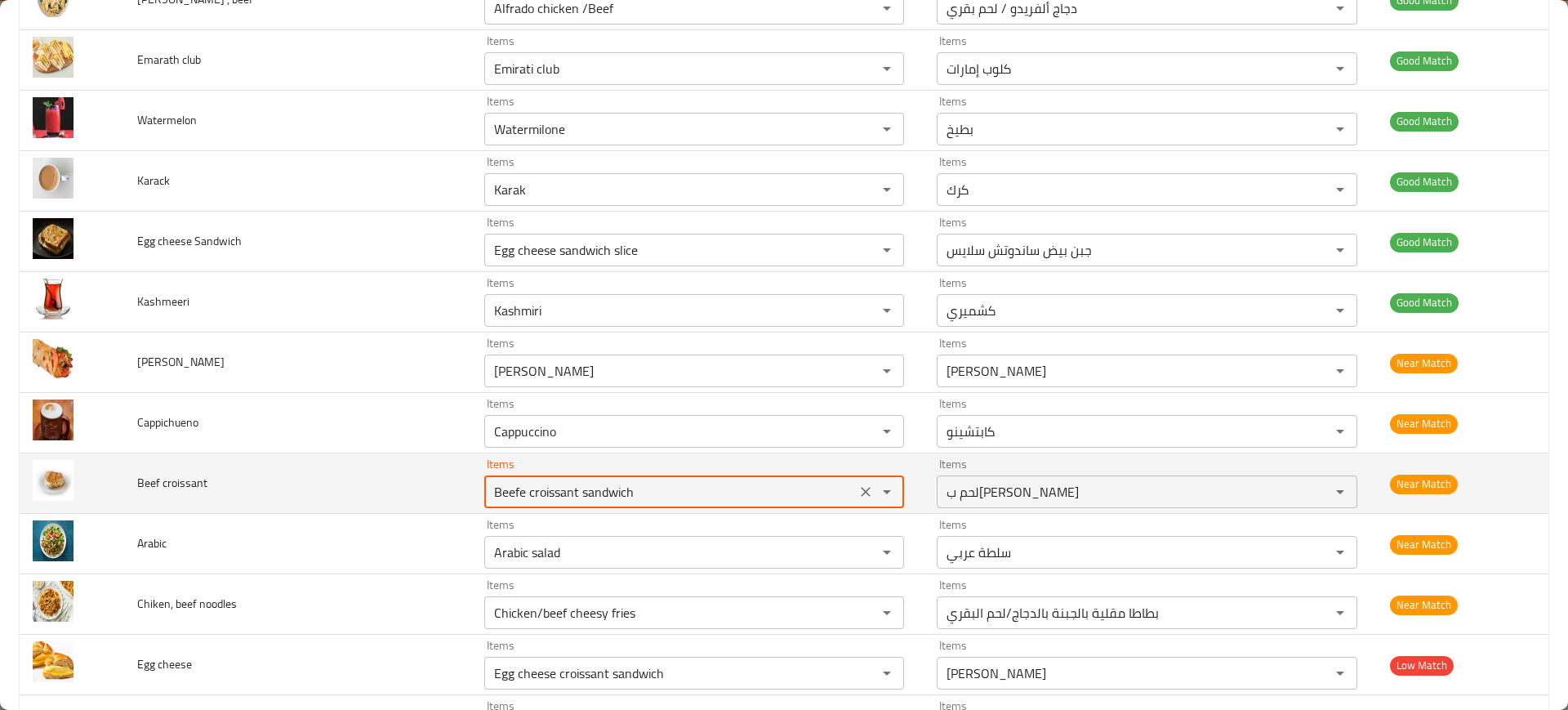
click at [501, 507] on div "Beefe croissant sandwich Items" at bounding box center [694, 492] width 420 height 33
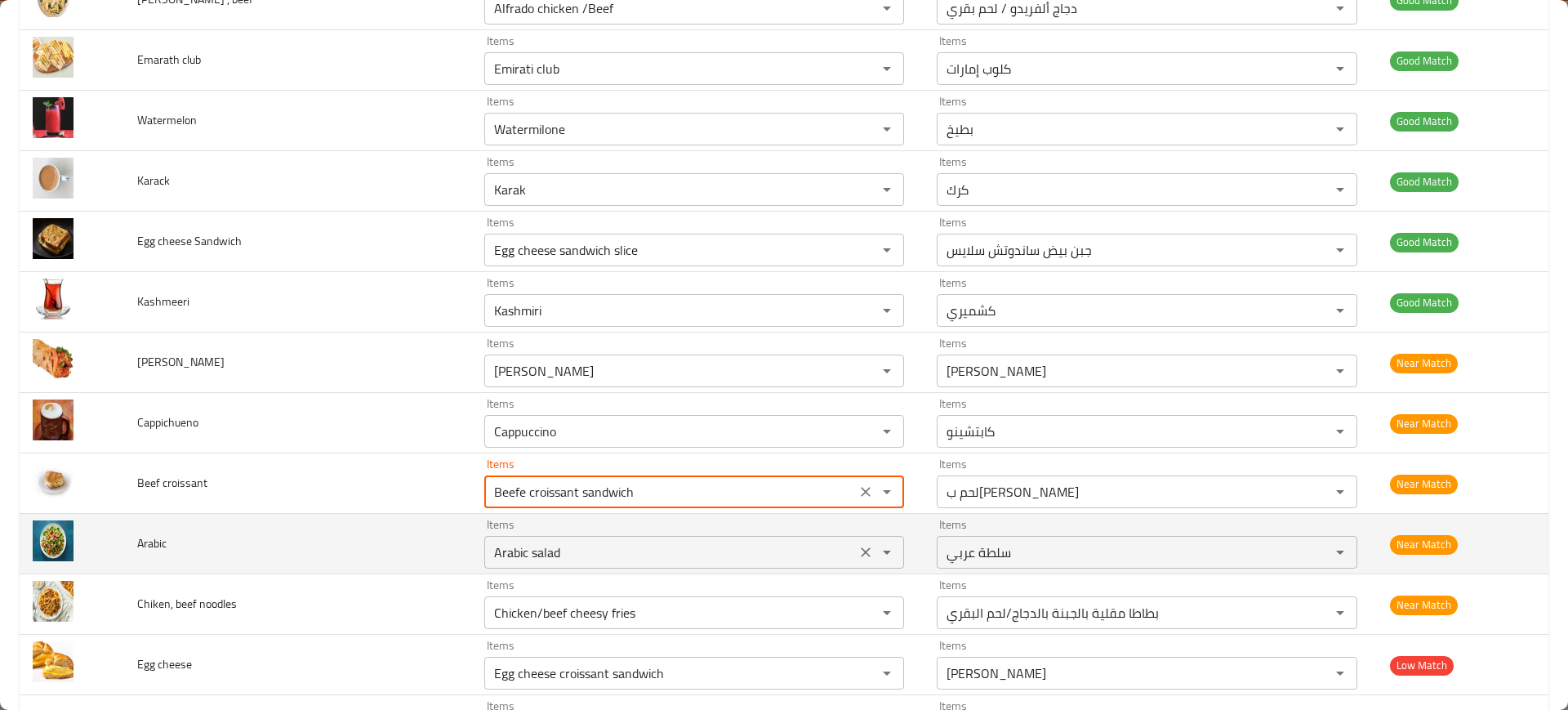
click at [550, 544] on "Arabic salad" at bounding box center [670, 552] width 362 height 23
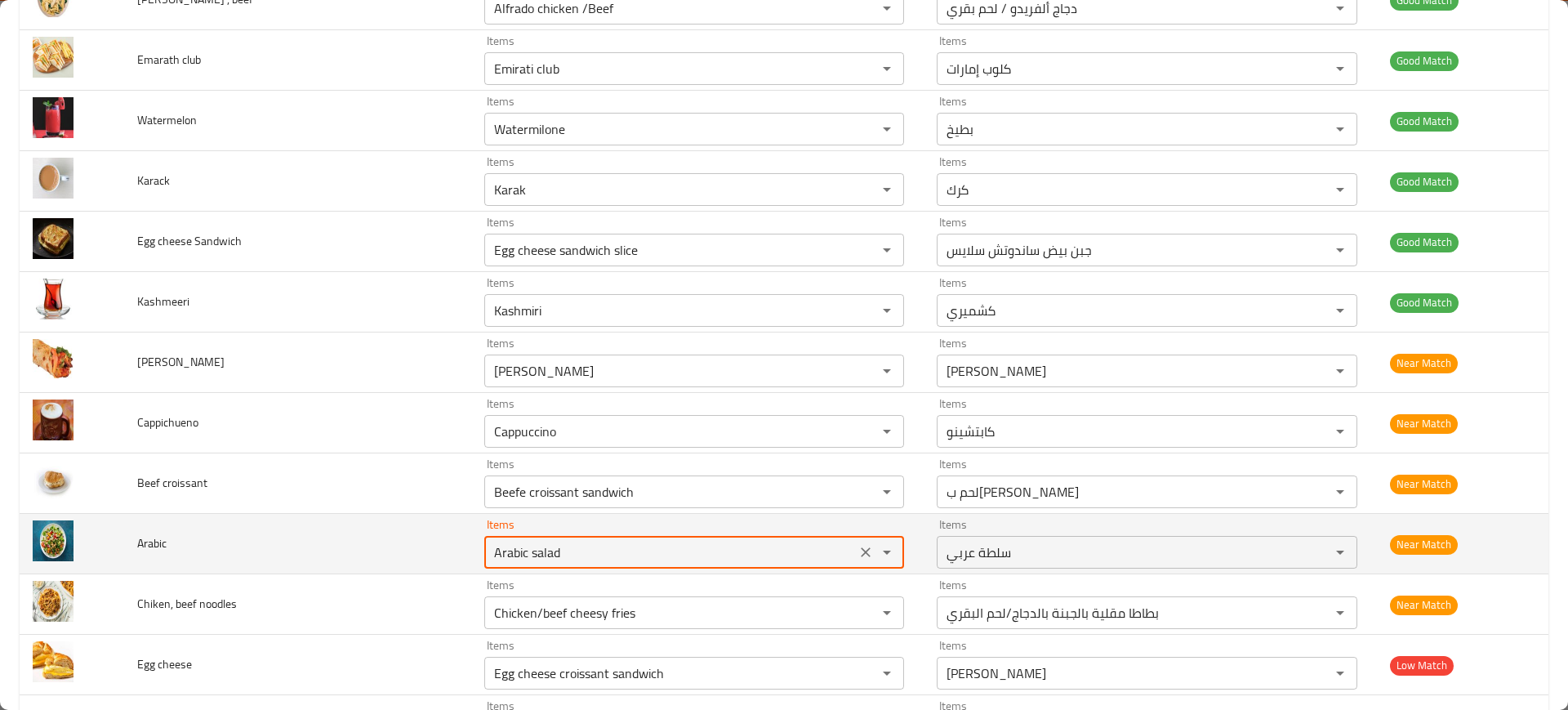
click at [550, 544] on "Arabic salad" at bounding box center [670, 552] width 362 height 23
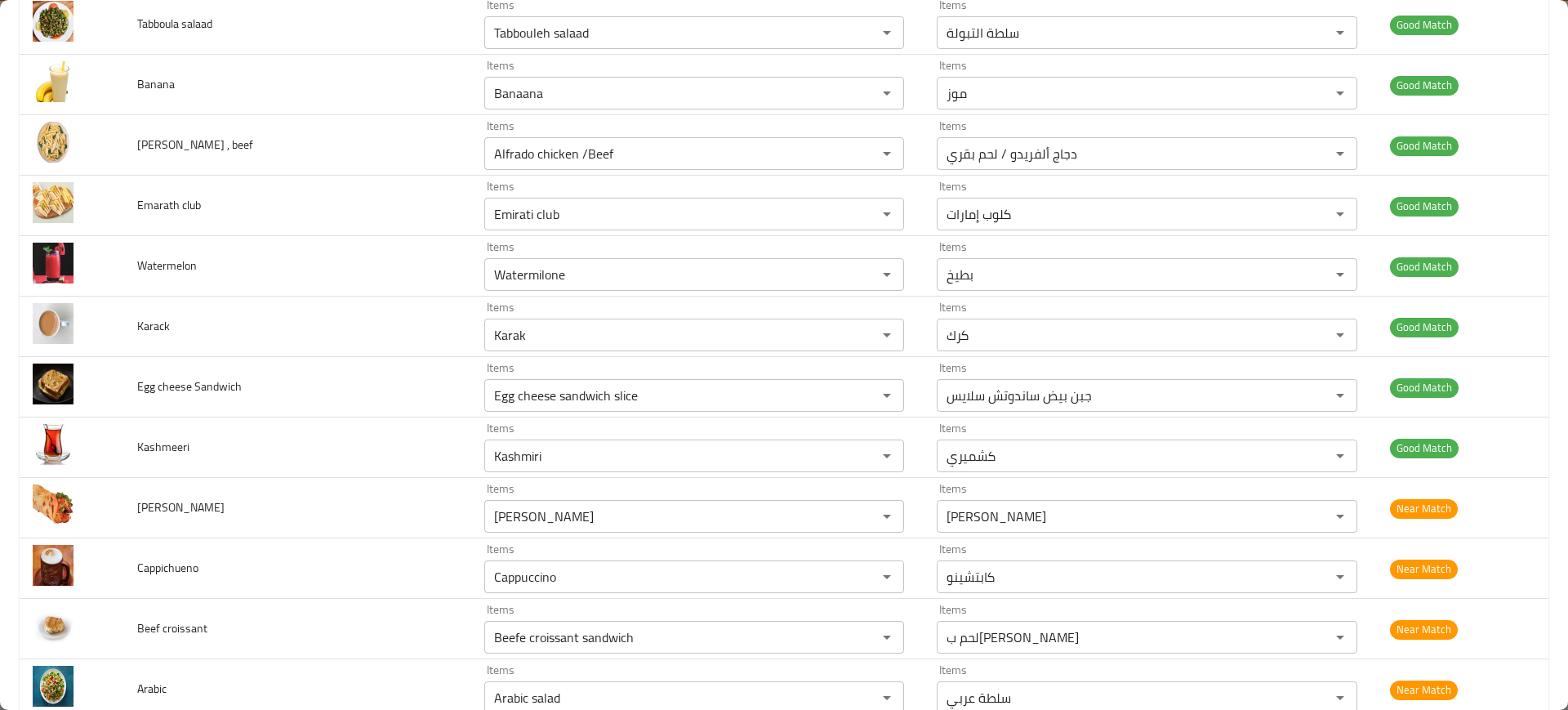
scroll to position [3624, 0]
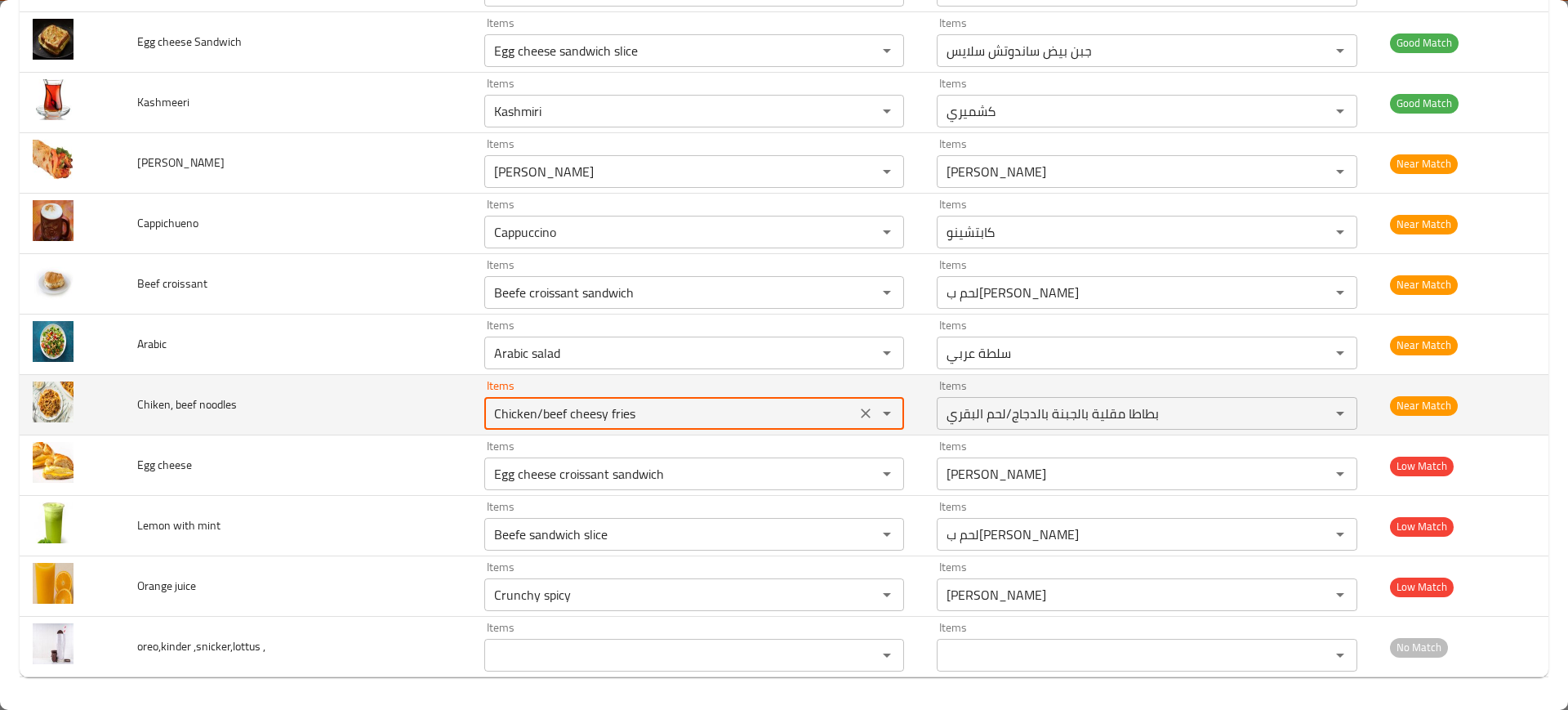
click at [489, 412] on noodles "Chicken/beef cheesy fries" at bounding box center [670, 413] width 362 height 23
type noodles "Chicken/beef cheesy fries"
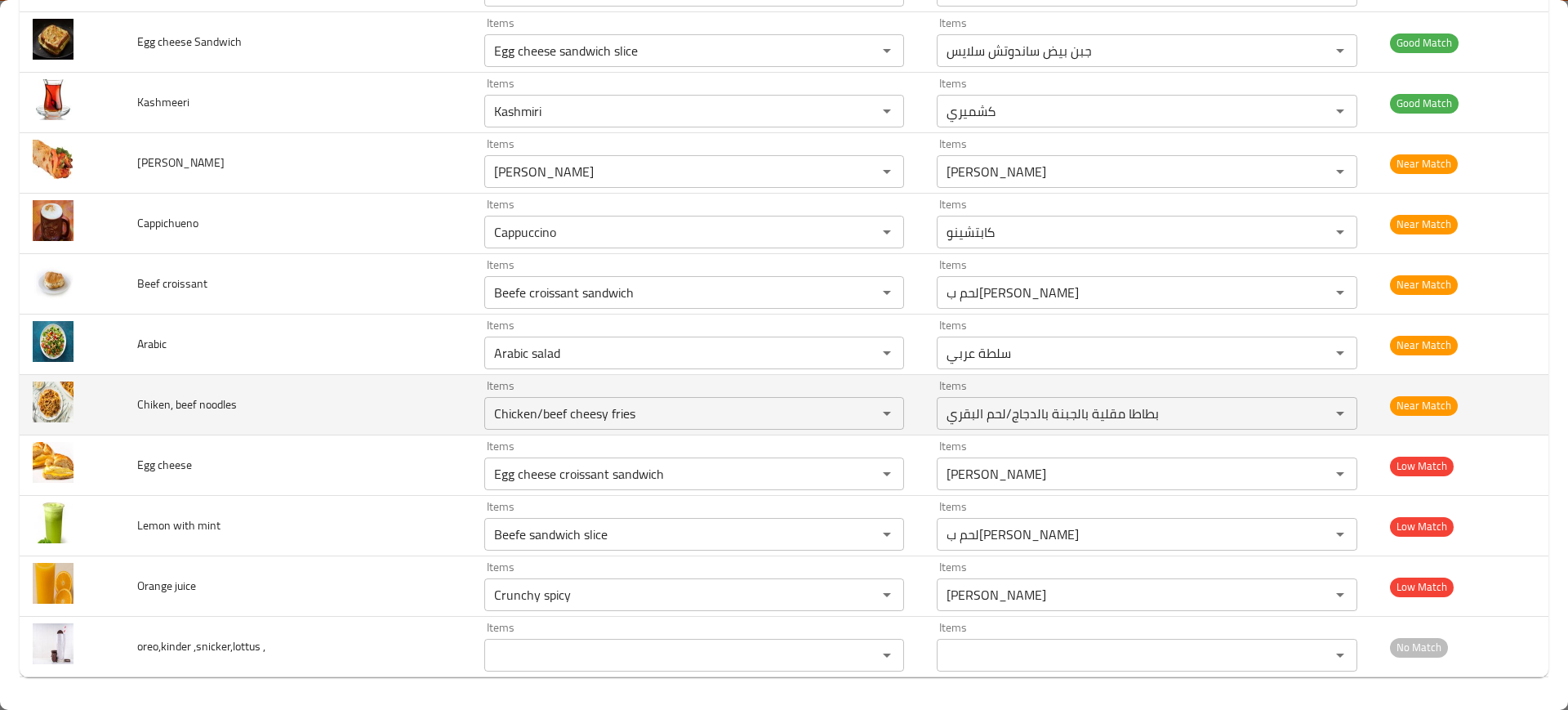
click at [193, 404] on span "Chiken, beef noodles" at bounding box center [187, 404] width 100 height 21
copy span "Chiken, beef noodles"
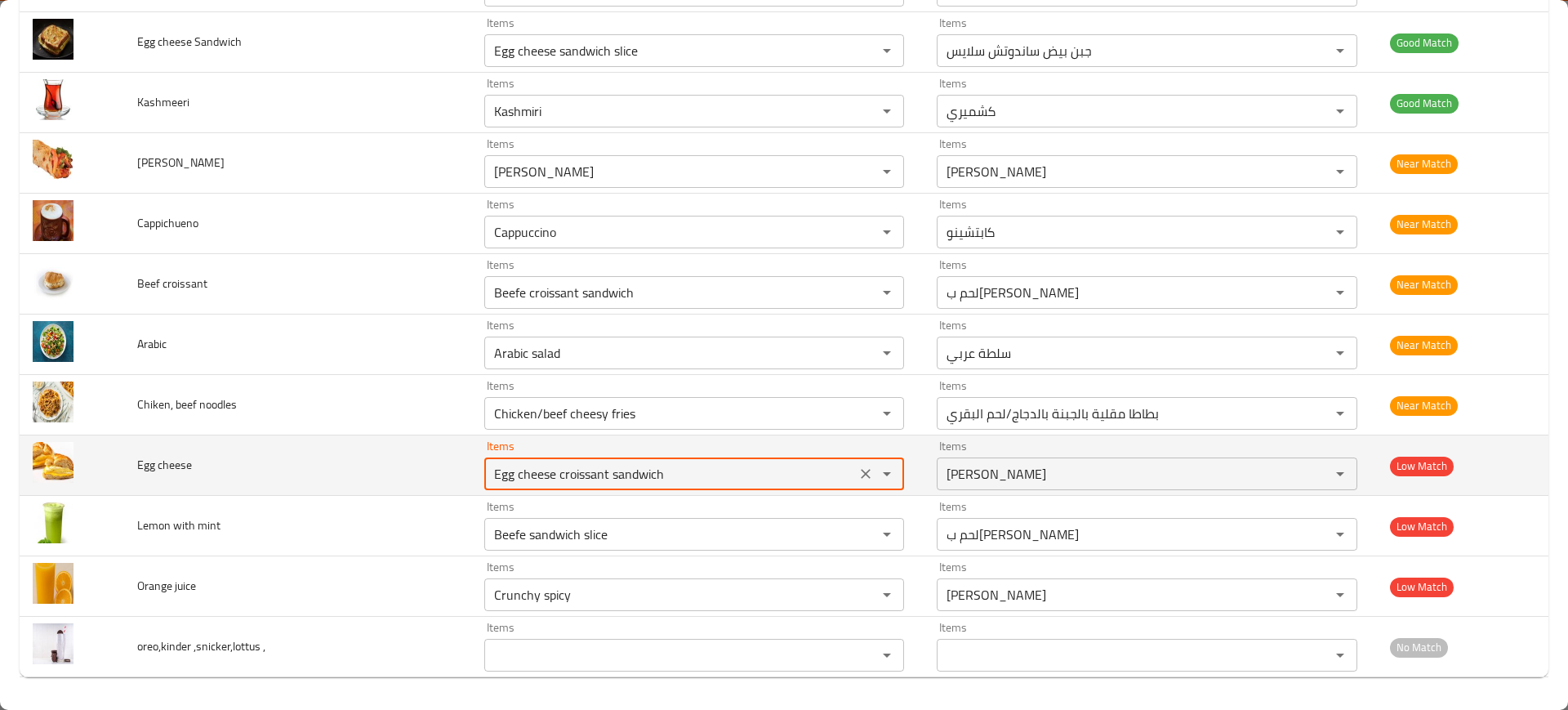
click at [553, 466] on cheese "Egg cheese croissant sandwich" at bounding box center [670, 473] width 362 height 23
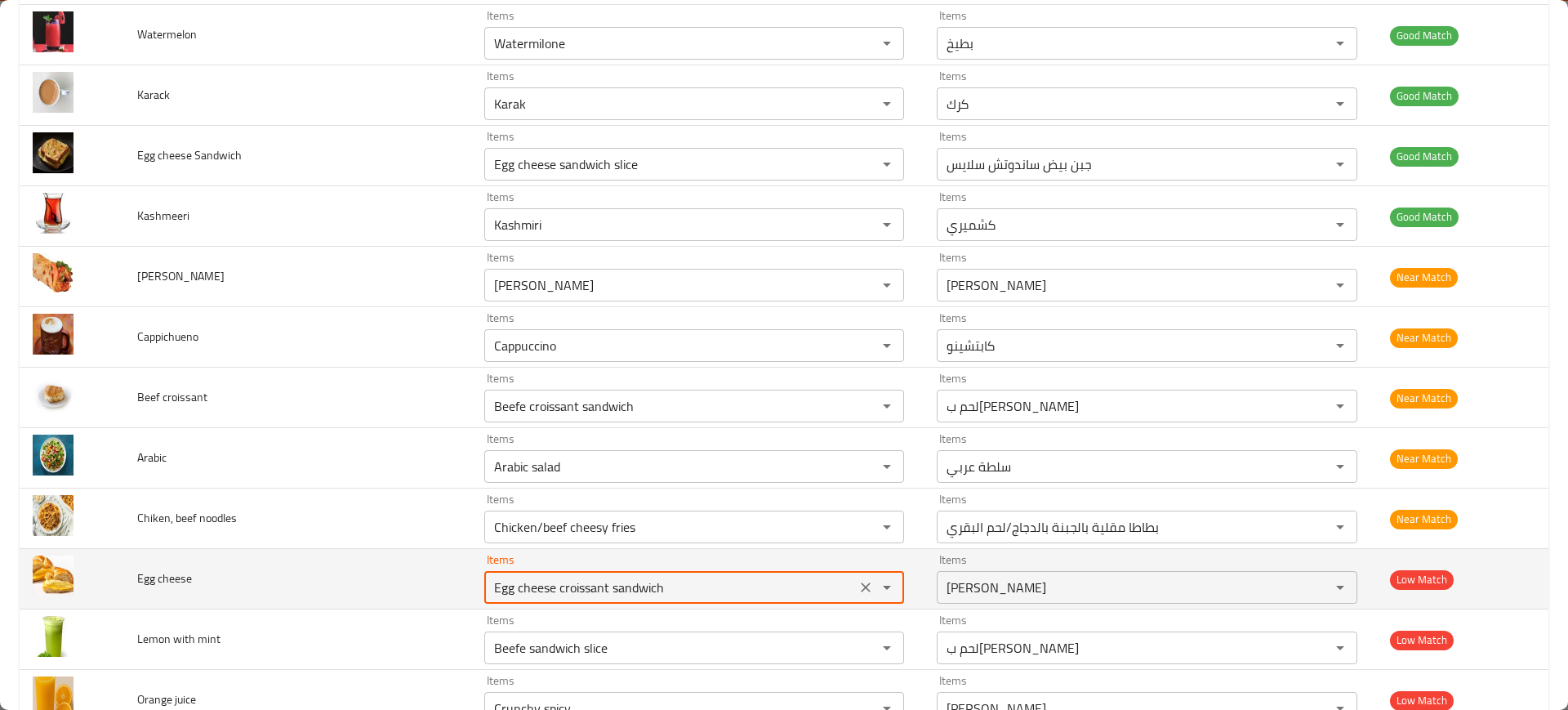
scroll to position [3515, 0]
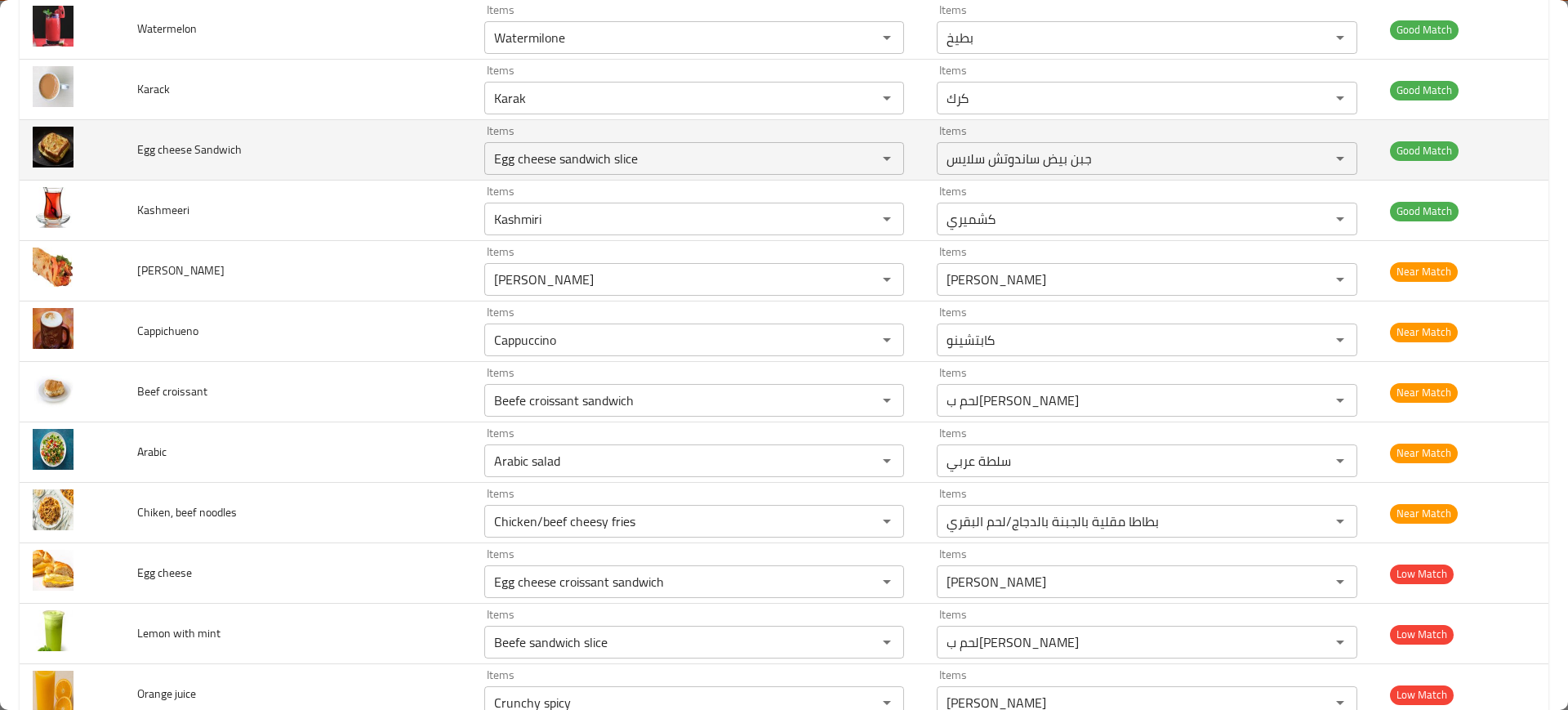
click at [148, 150] on span "Egg cheese Sandwich" at bounding box center [189, 149] width 105 height 21
copy span "Egg cheese Sandwich"
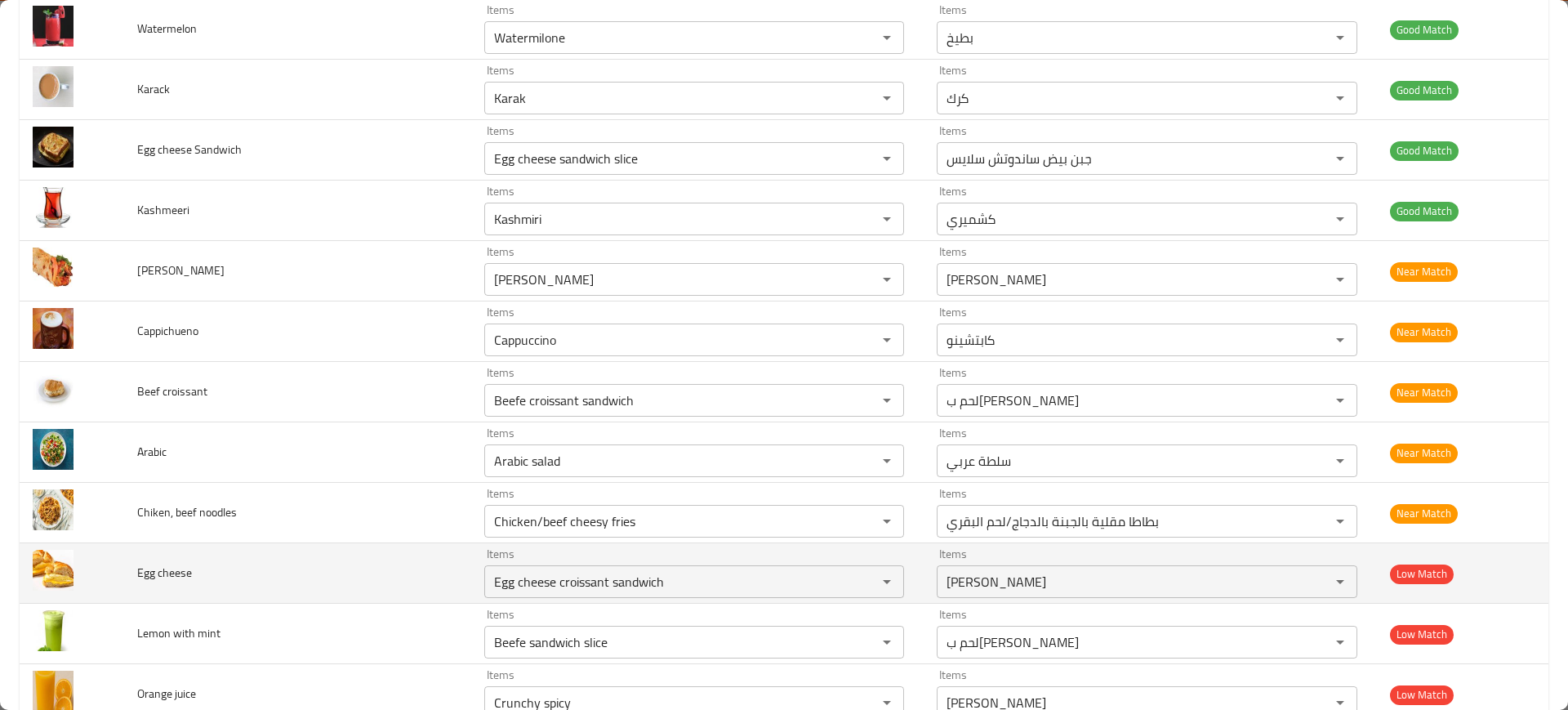
click at [160, 581] on span "Egg cheese" at bounding box center [164, 572] width 55 height 21
copy span "Egg cheese"
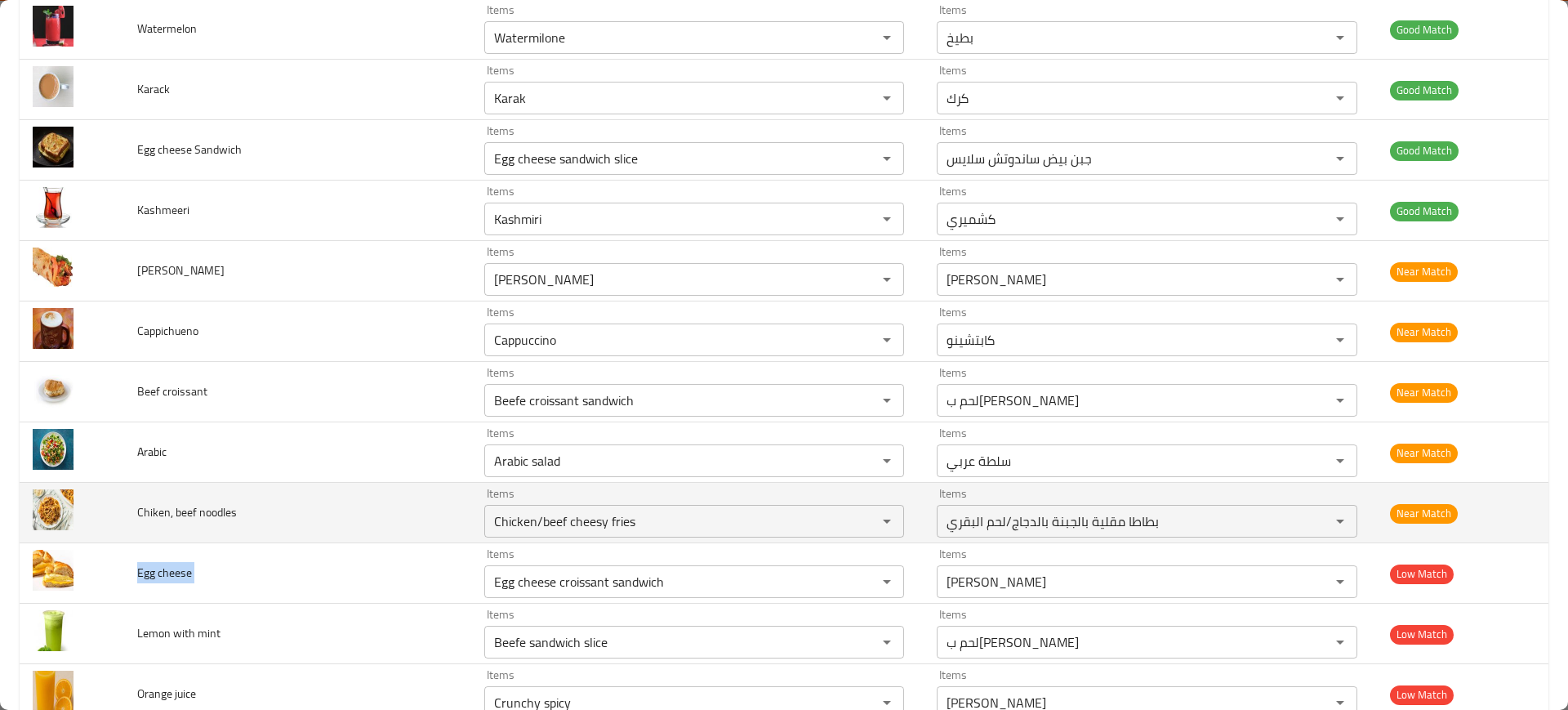
scroll to position [3624, 0]
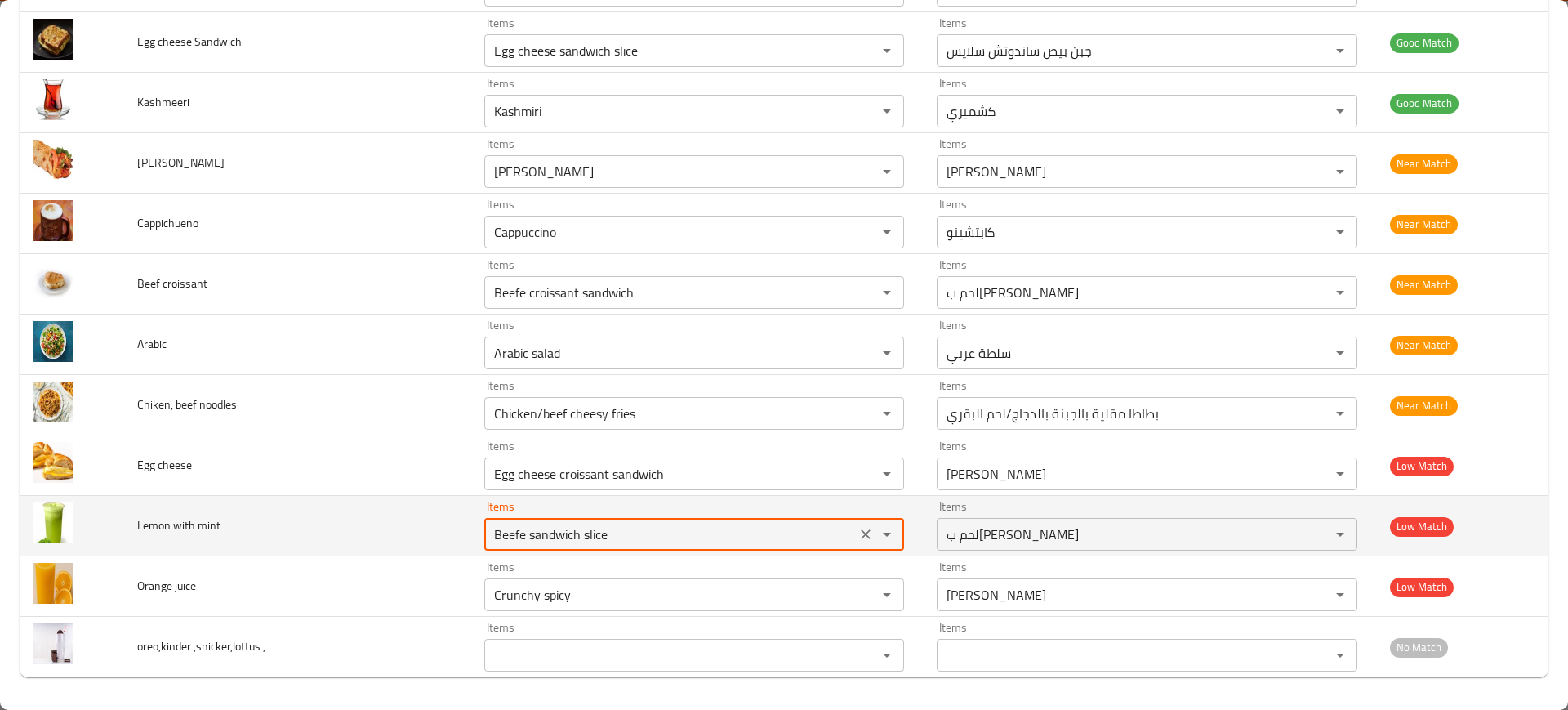
click at [505, 536] on mint "Beefe sandwich slice" at bounding box center [670, 534] width 362 height 23
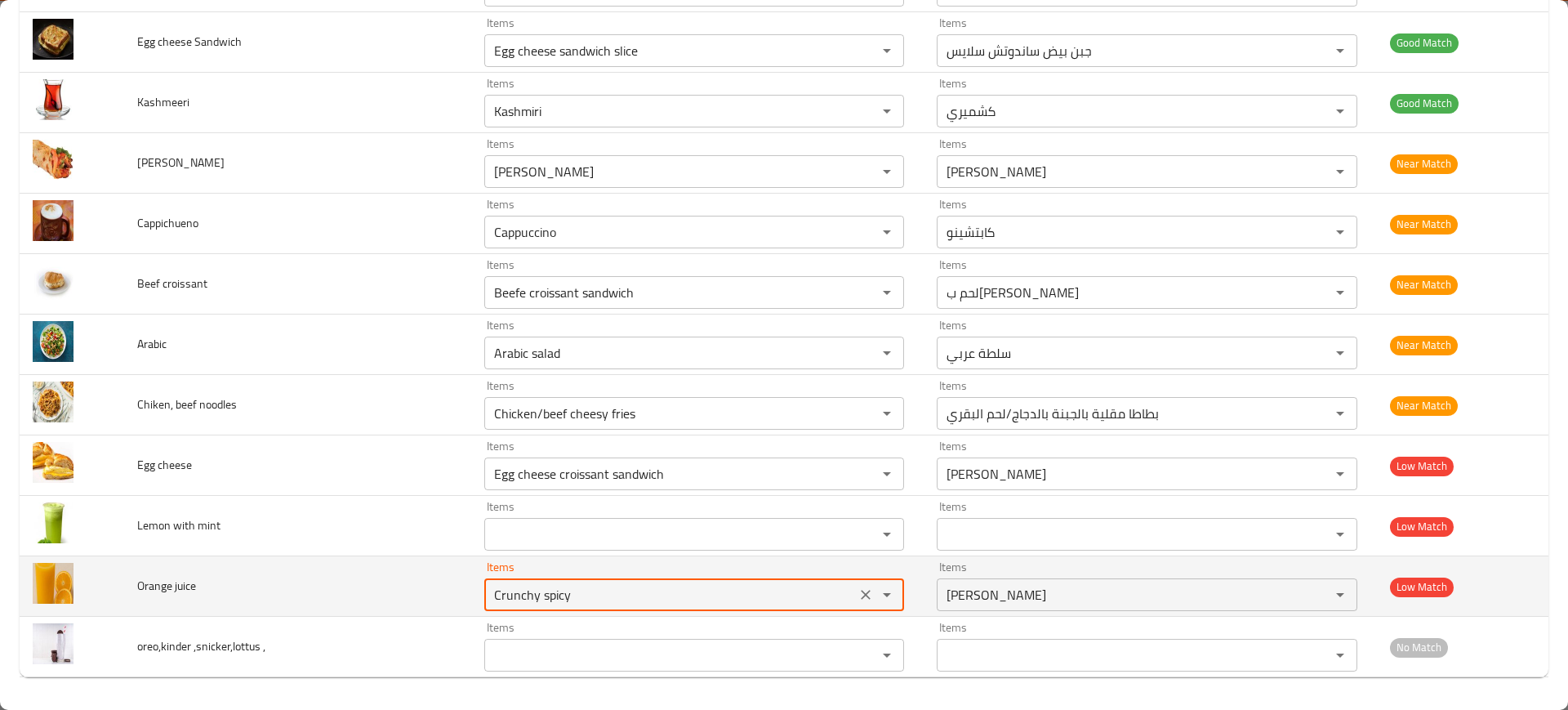
click at [552, 593] on juice "Crunchy spicy" at bounding box center [670, 594] width 362 height 23
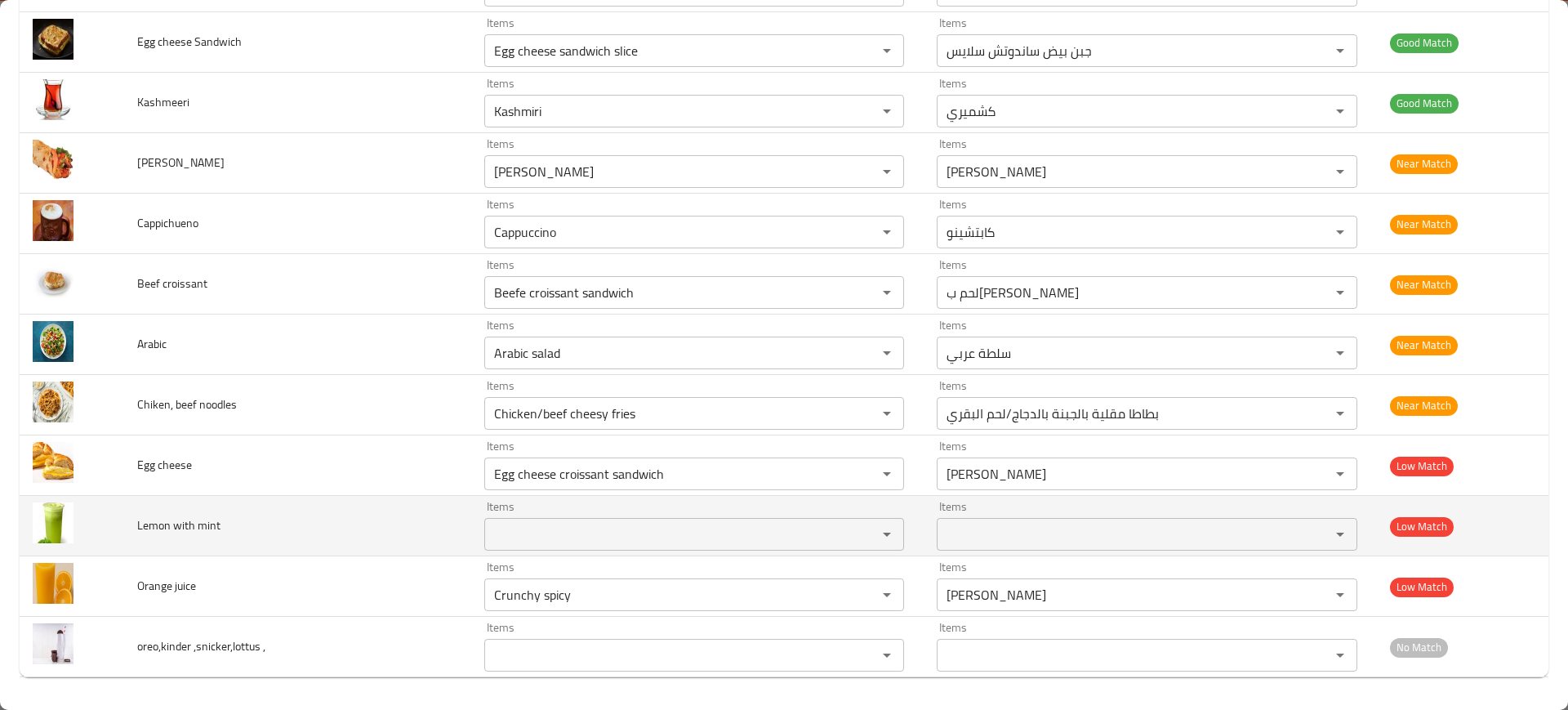
click at [183, 527] on span "Lemon with mint" at bounding box center [178, 525] width 84 height 21
copy span "Lemon with mint"
click at [183, 527] on span "Lemon with mint" at bounding box center [178, 525] width 84 height 21
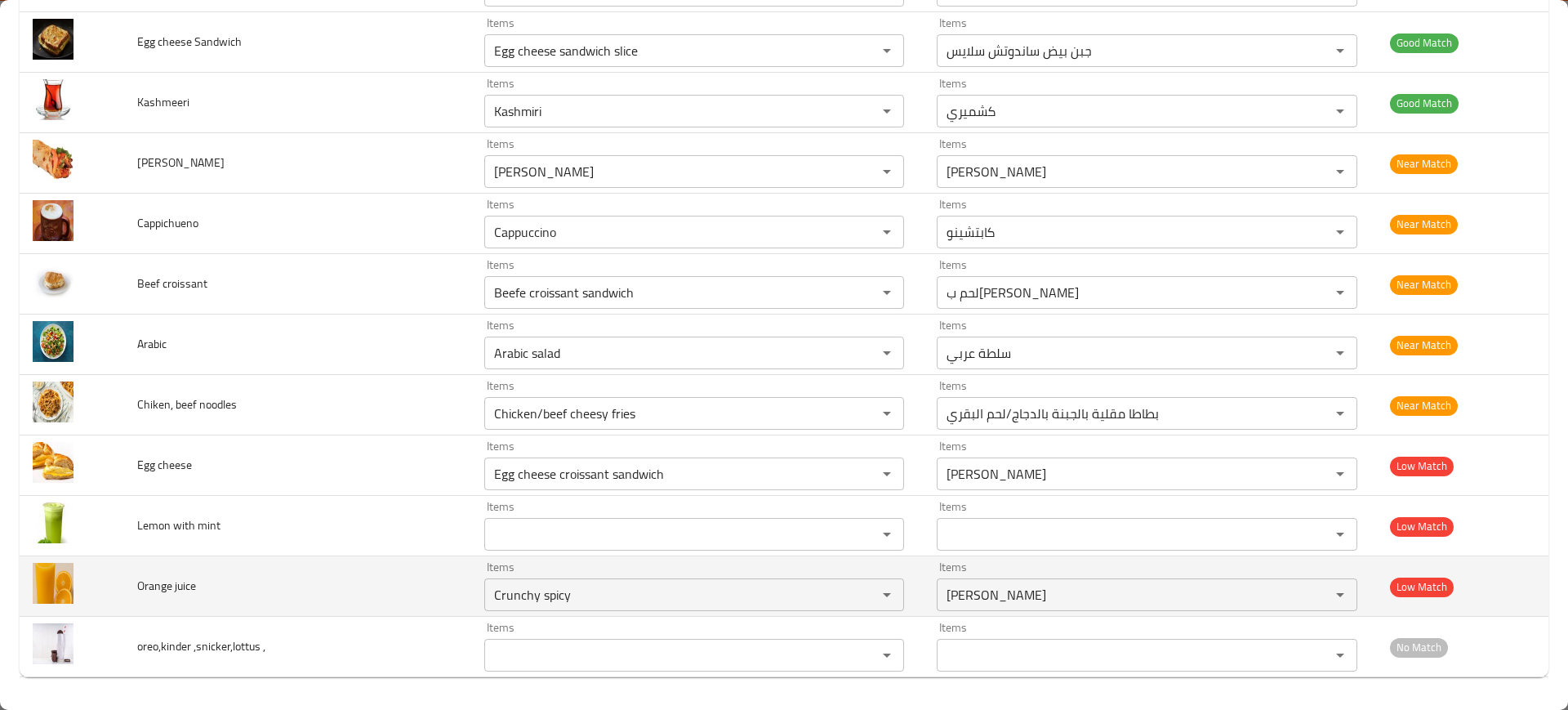
click at [161, 582] on span "Orange juice" at bounding box center [166, 585] width 59 height 21
copy span "Orange"
click at [161, 582] on span "Orange juice" at bounding box center [166, 585] width 59 height 21
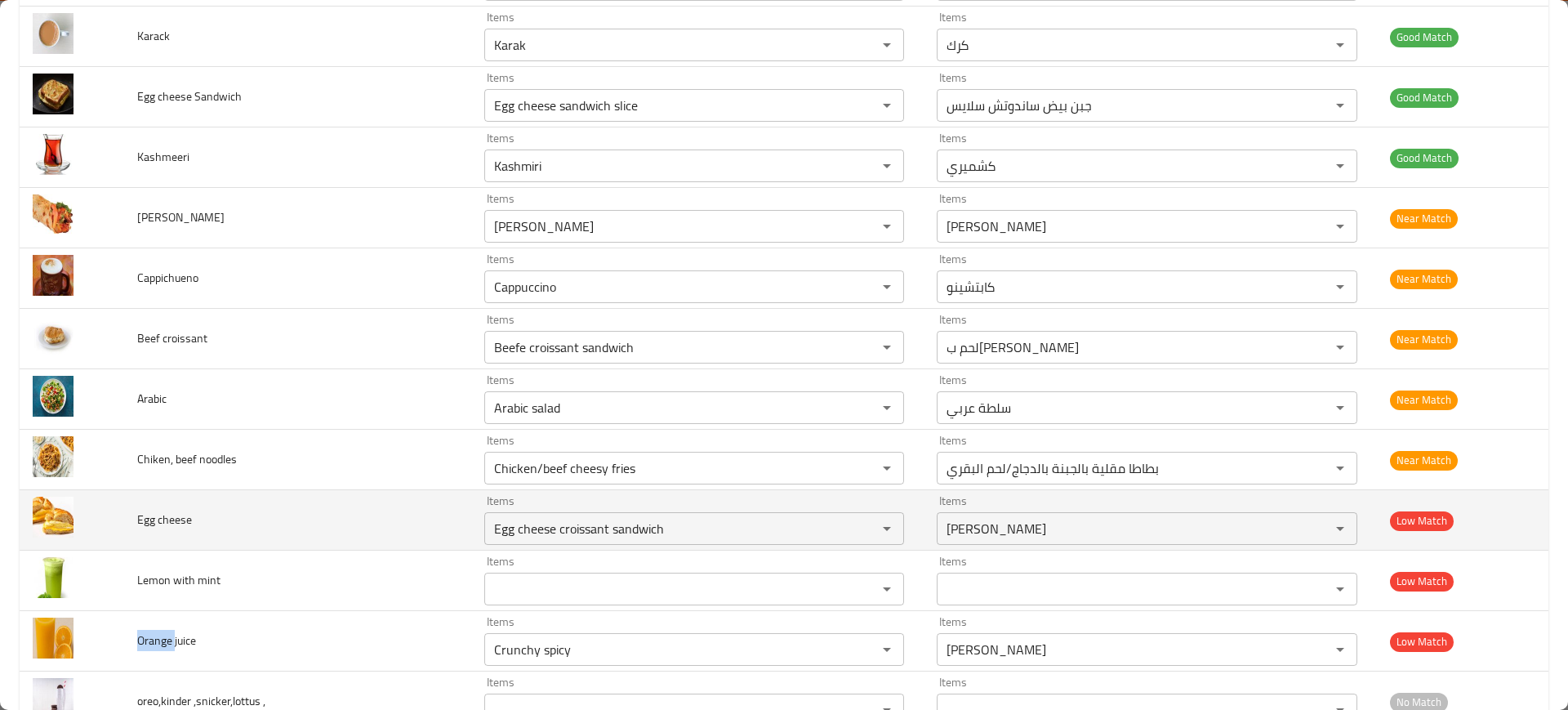
scroll to position [3570, 0]
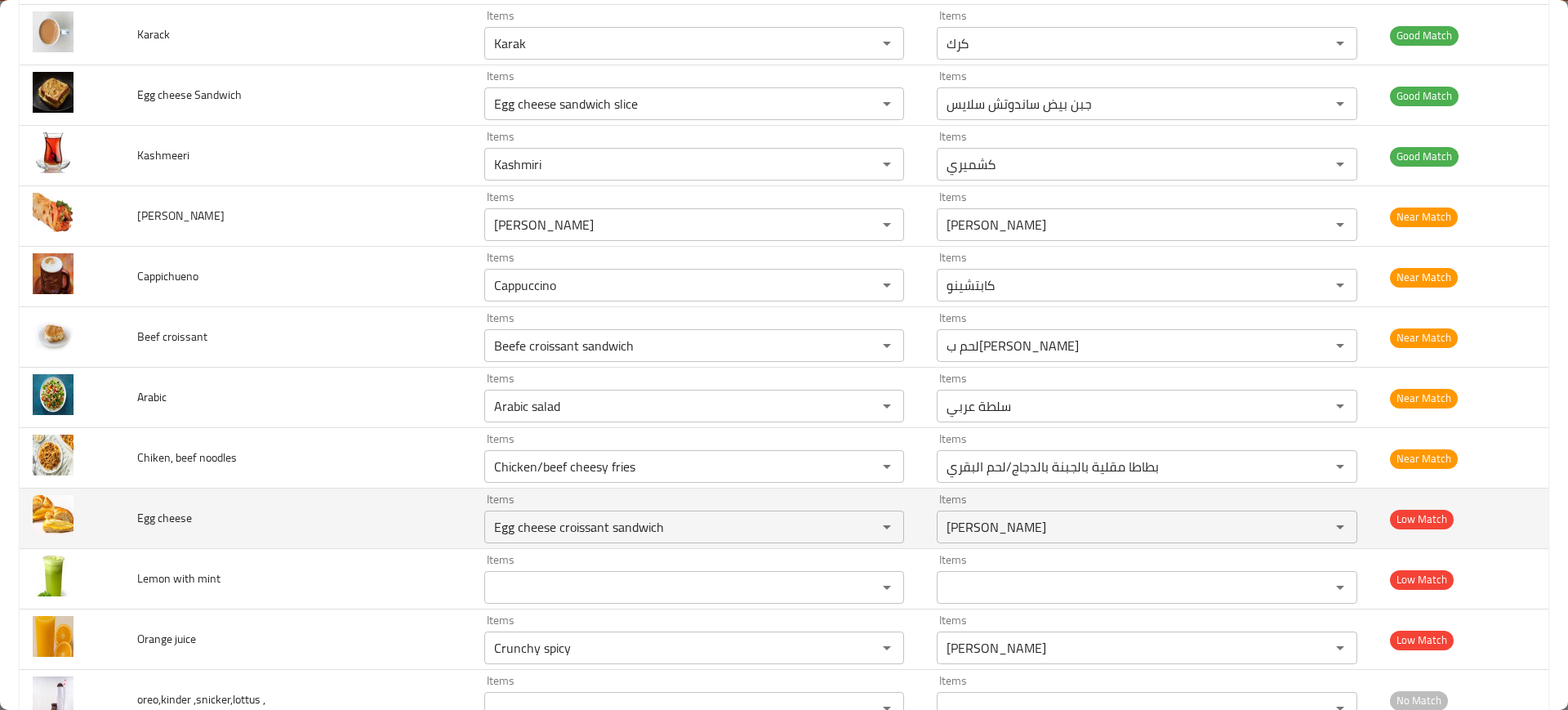
click at [313, 527] on td "Egg cheese" at bounding box center [297, 519] width 347 height 61
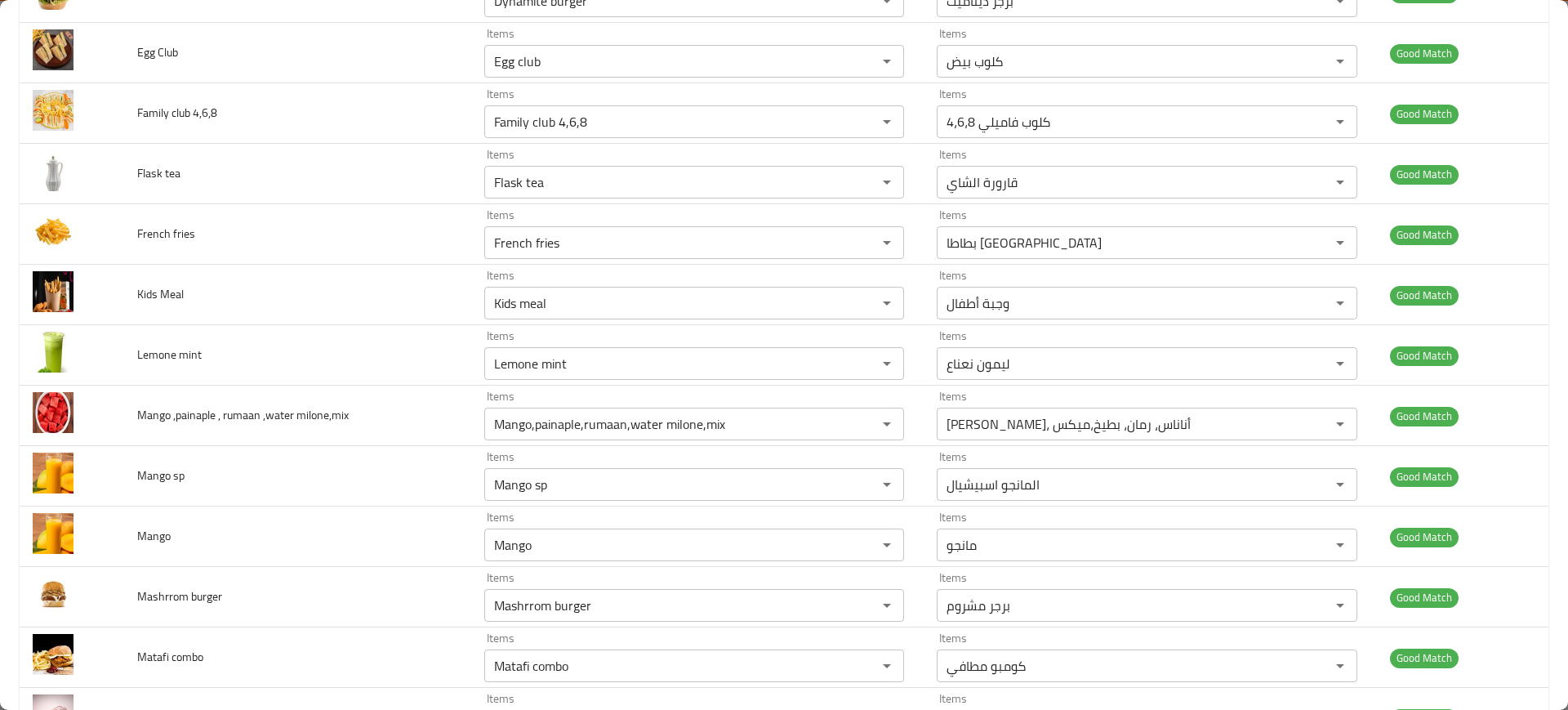
scroll to position [3624, 0]
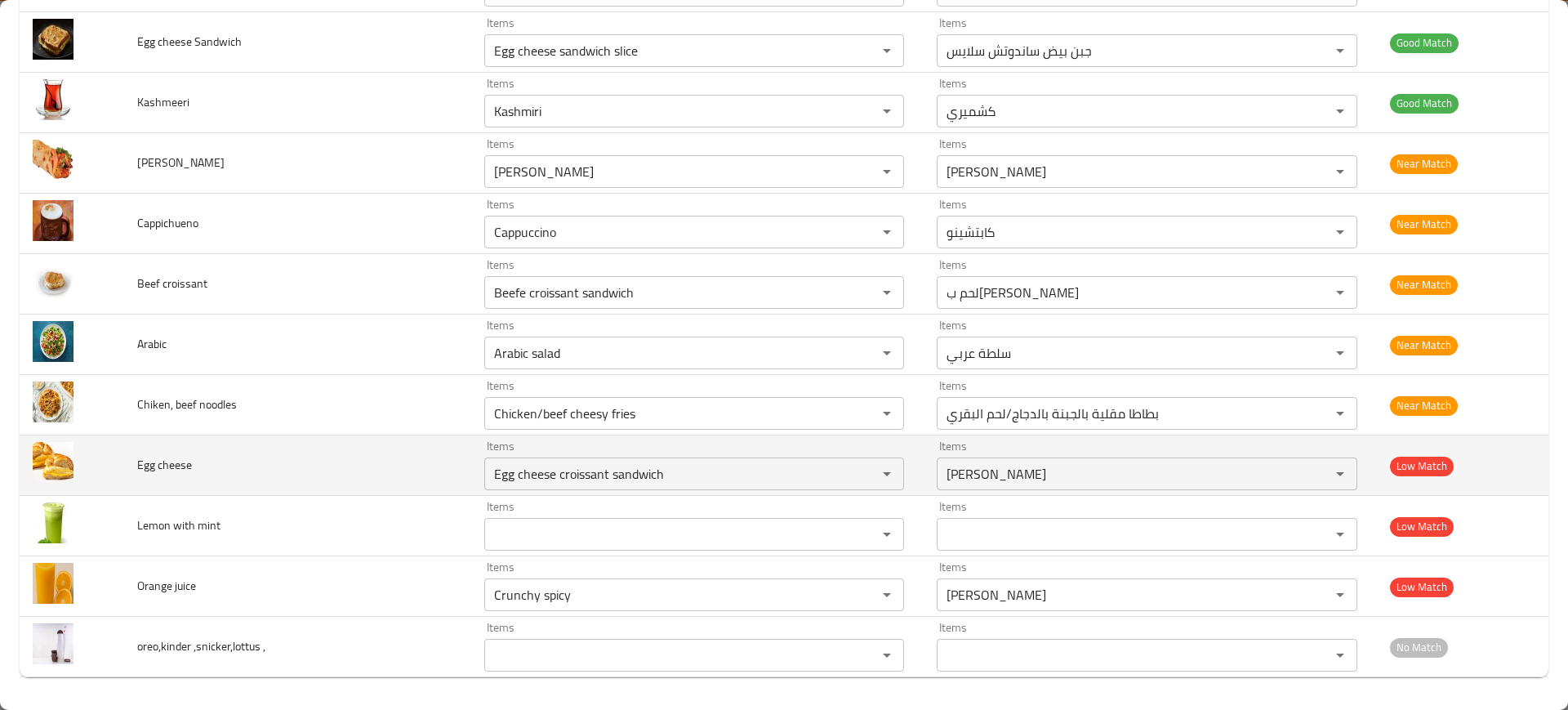
click at [313, 527] on td "Lemon with mint" at bounding box center [297, 527] width 347 height 61
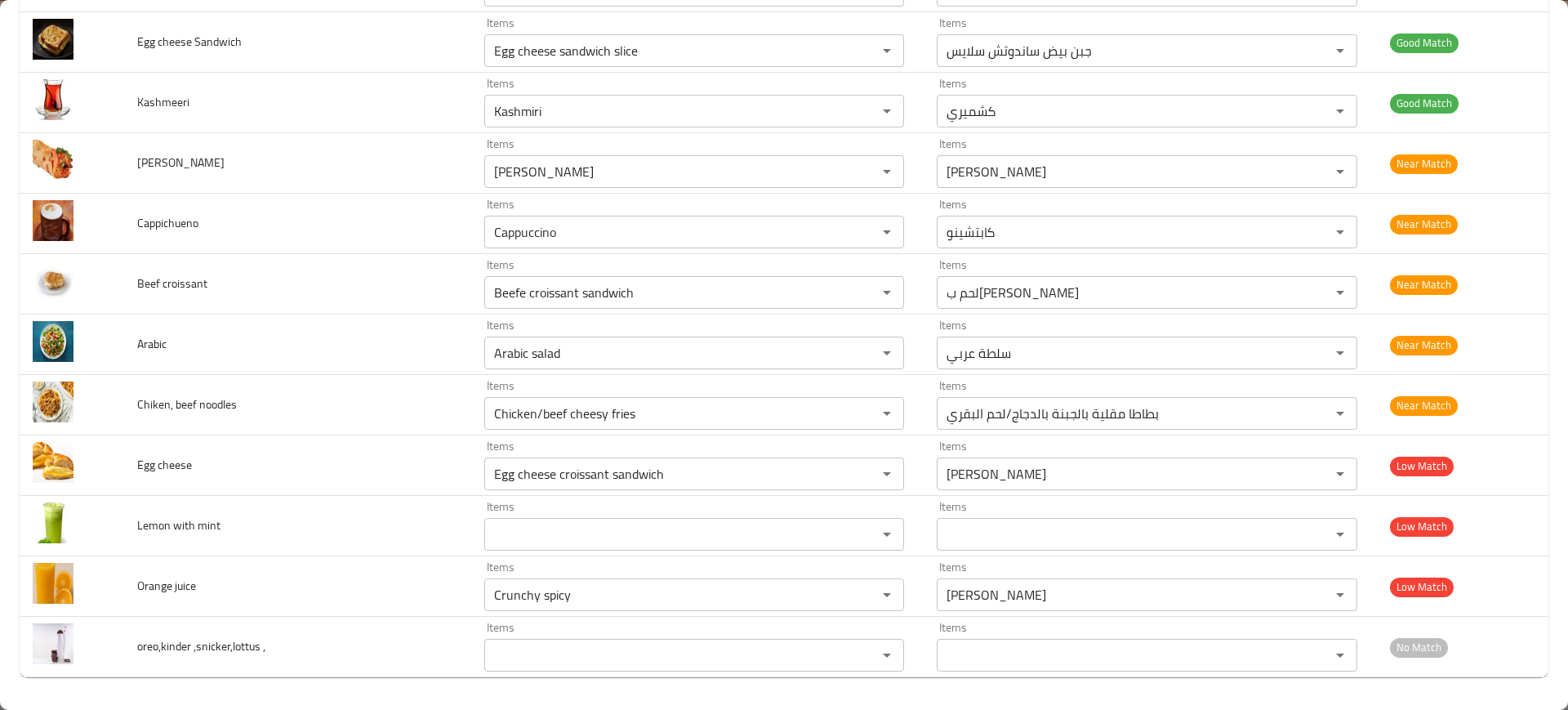
scroll to position [1497, 0]
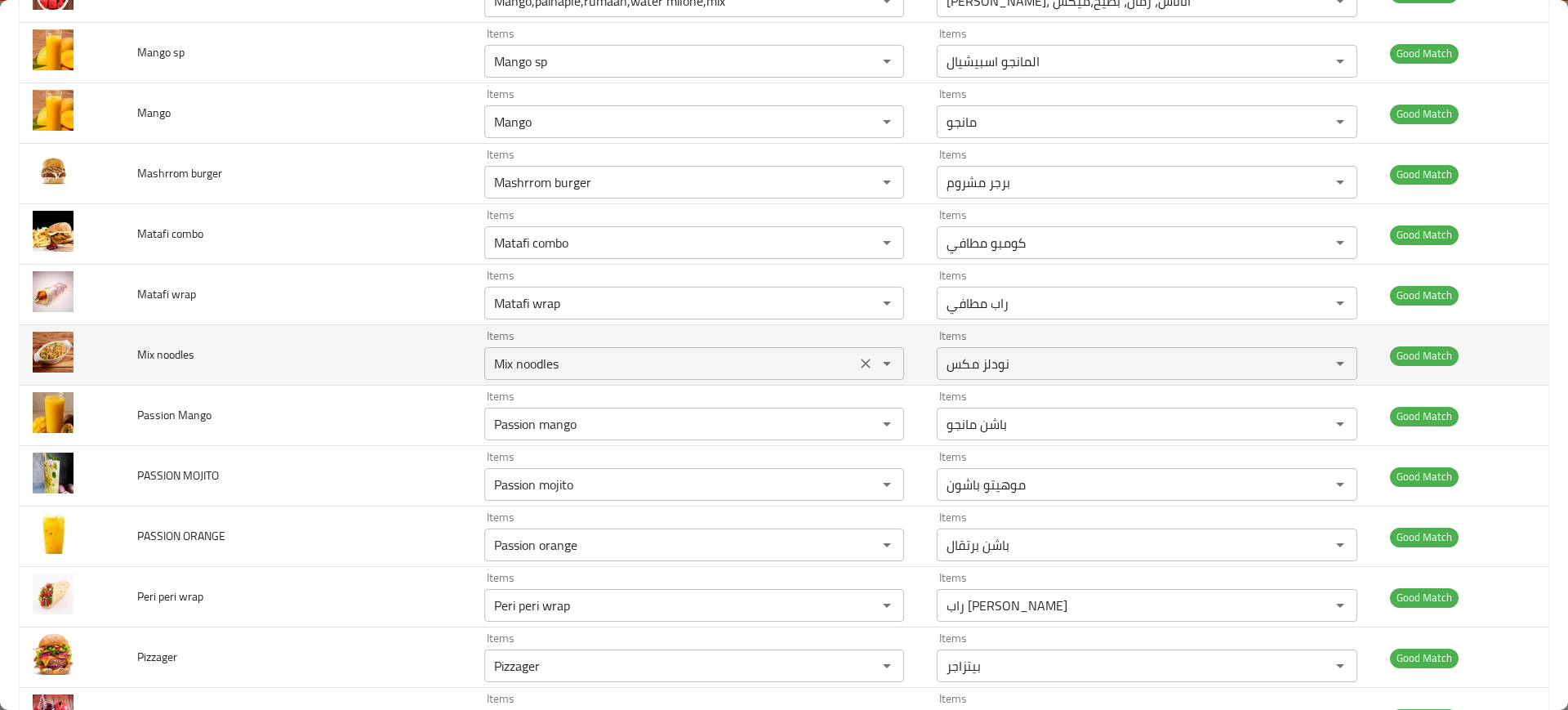
click at [543, 372] on noodles "Mix noodles" at bounding box center [670, 363] width 362 height 23
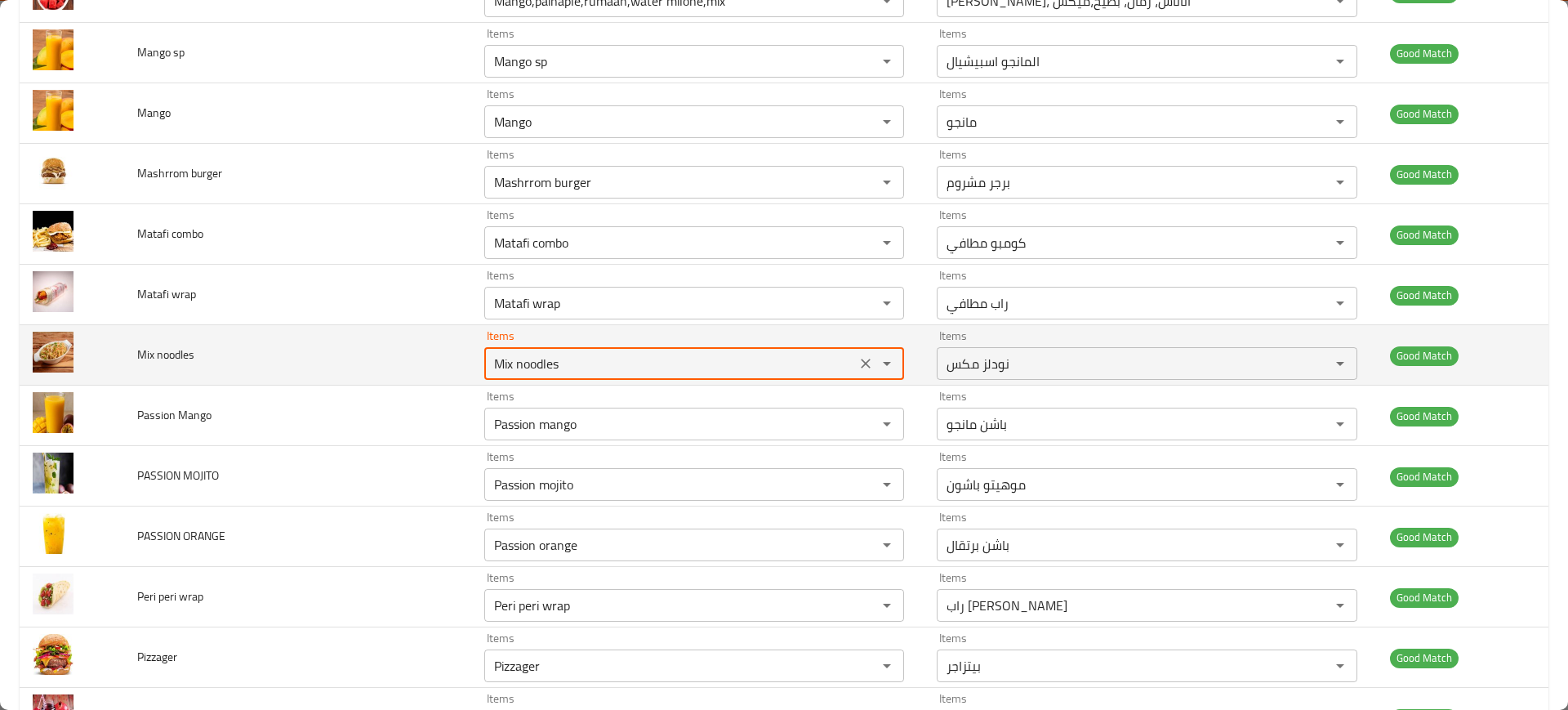
click at [543, 372] on noodles "Mix noodles" at bounding box center [670, 363] width 362 height 23
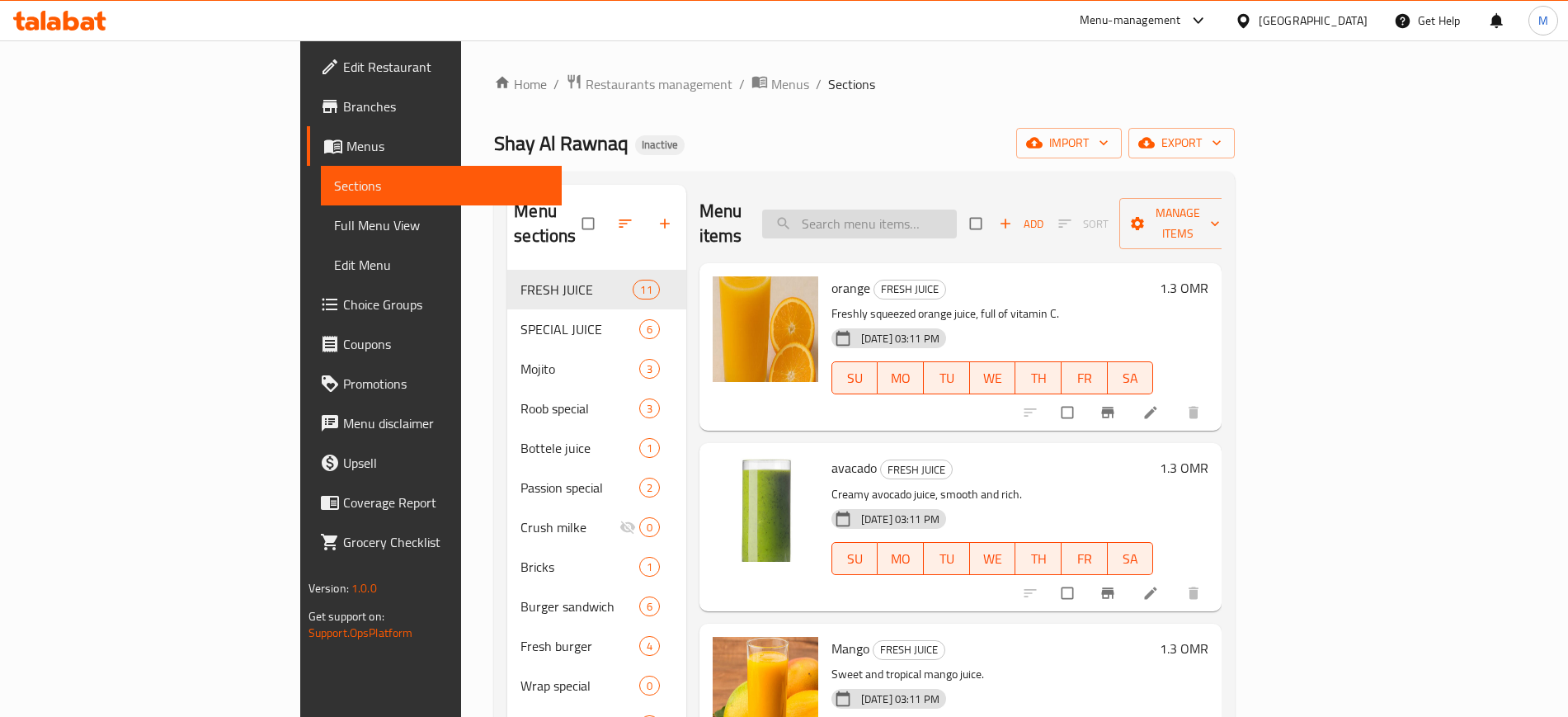
paste input "Abbadi"
click at [918, 217] on input "search" at bounding box center [859, 224] width 195 height 29
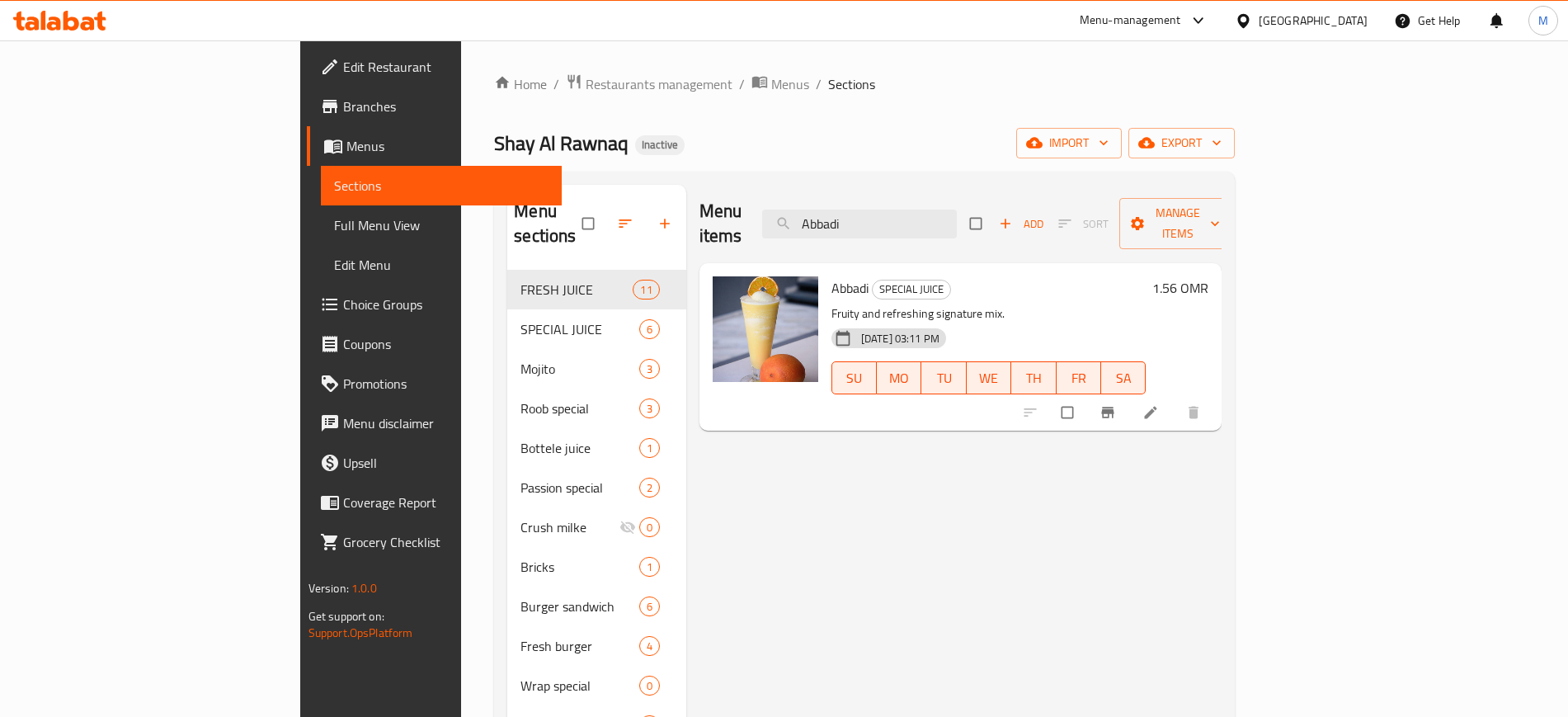
paste input "BOODI"
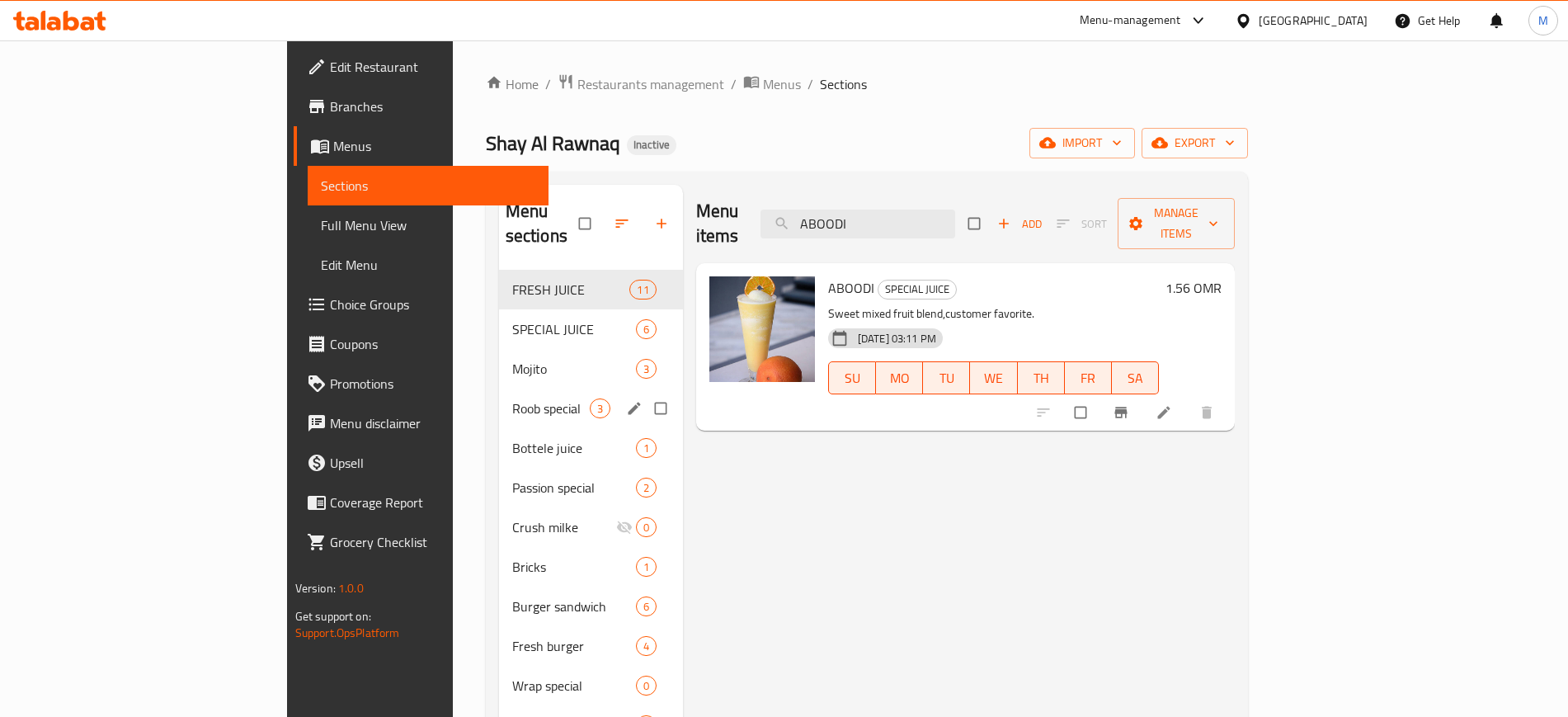
paste input "avacado"
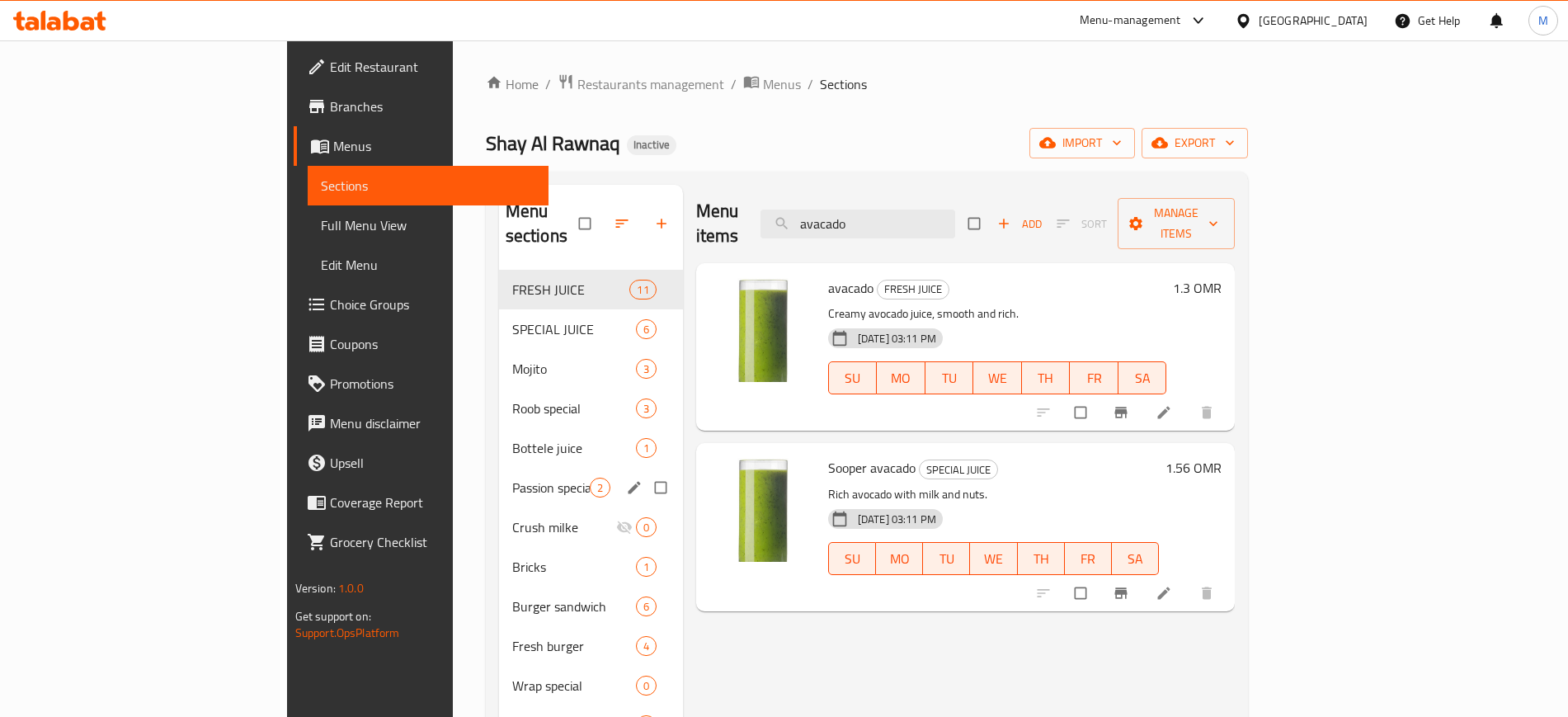
paste input "Awarqalb"
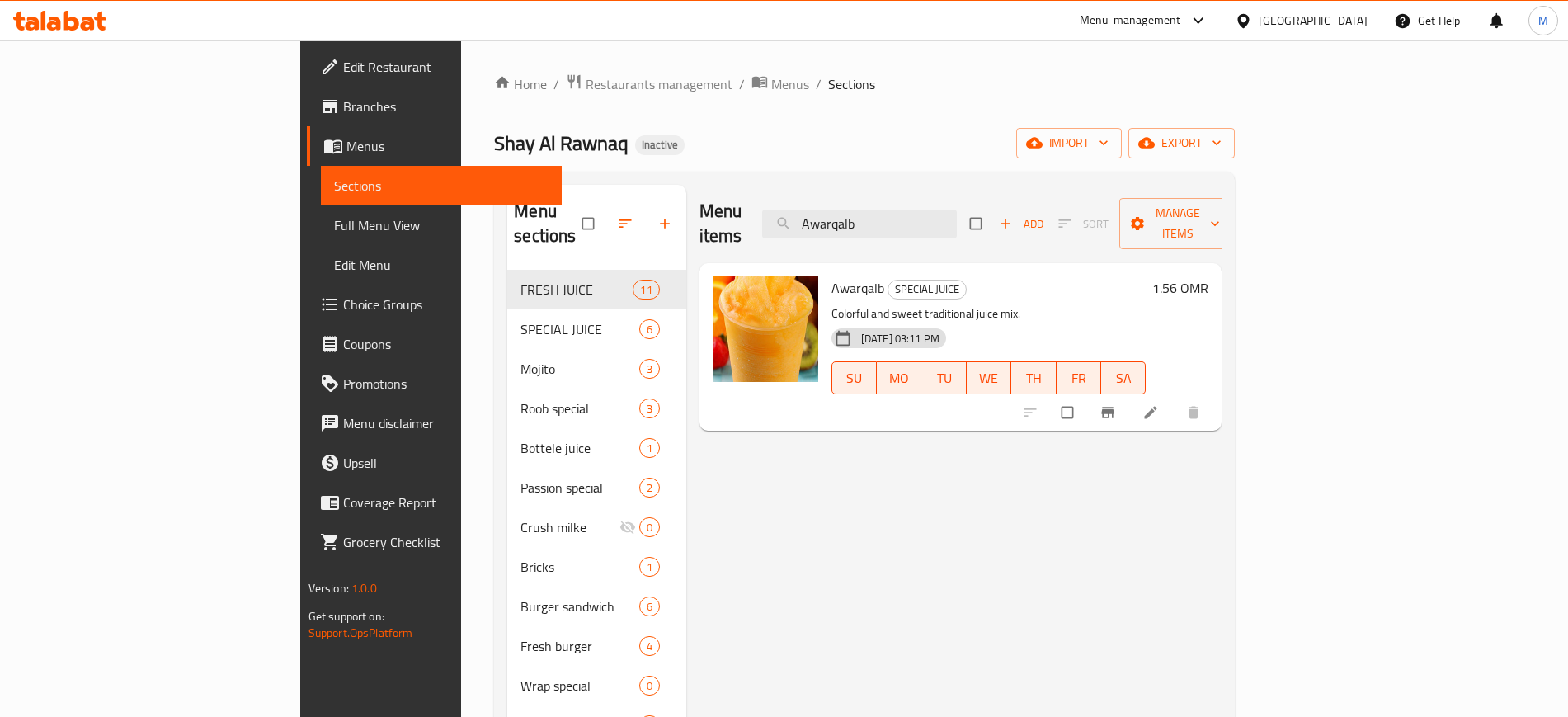
paste input "Bahriya combo"
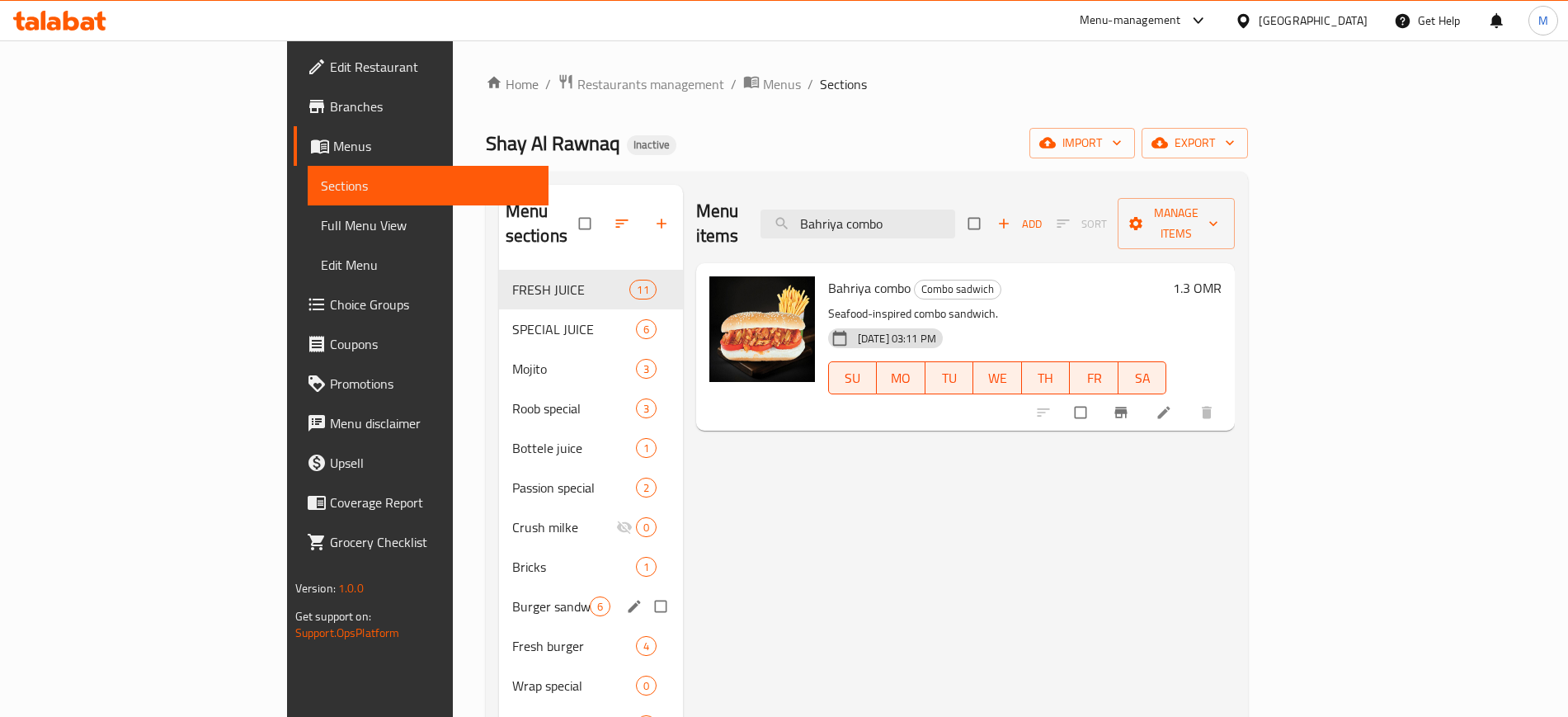
paste input "[PERSON_NAME][GEOGRAPHIC_DATA]"
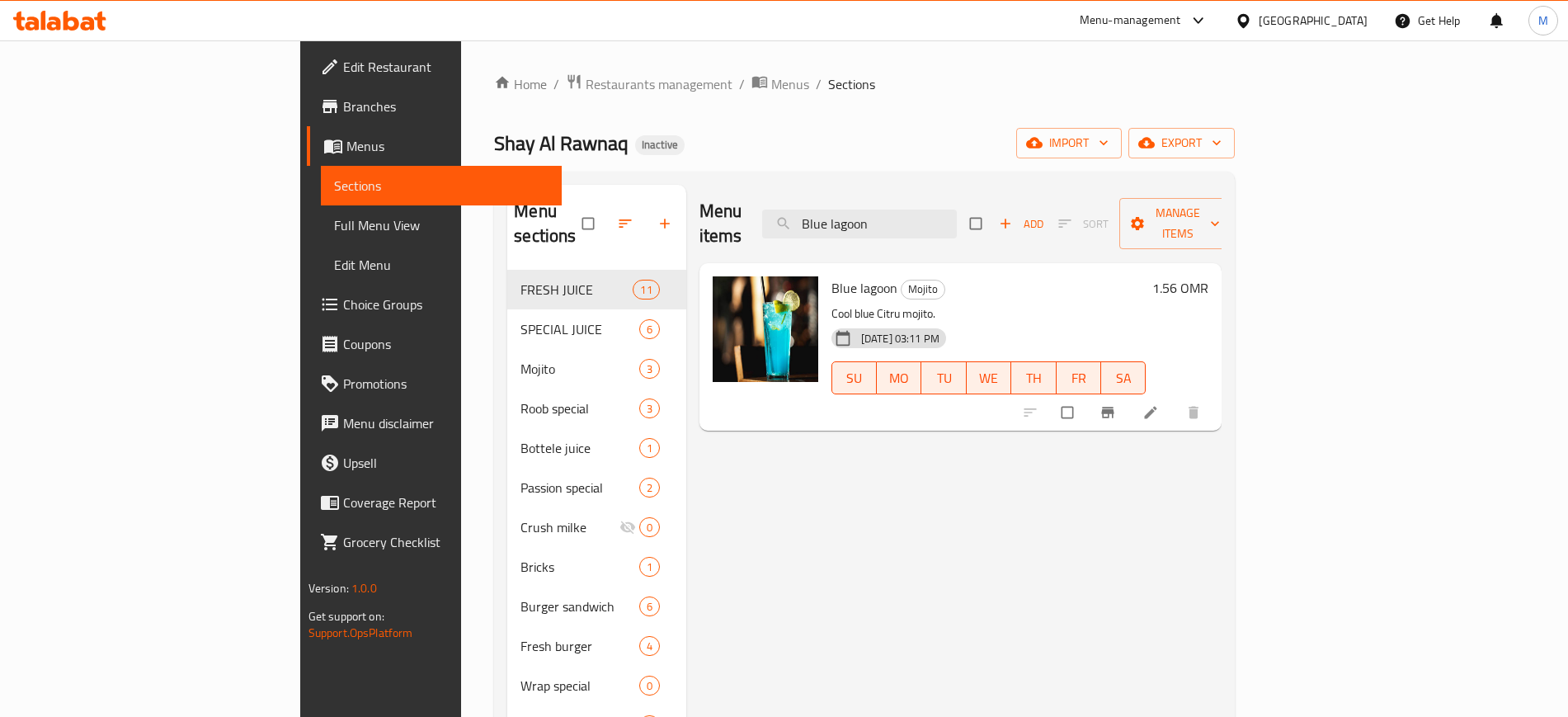
paste input "ottle juice 1.5 ltr"
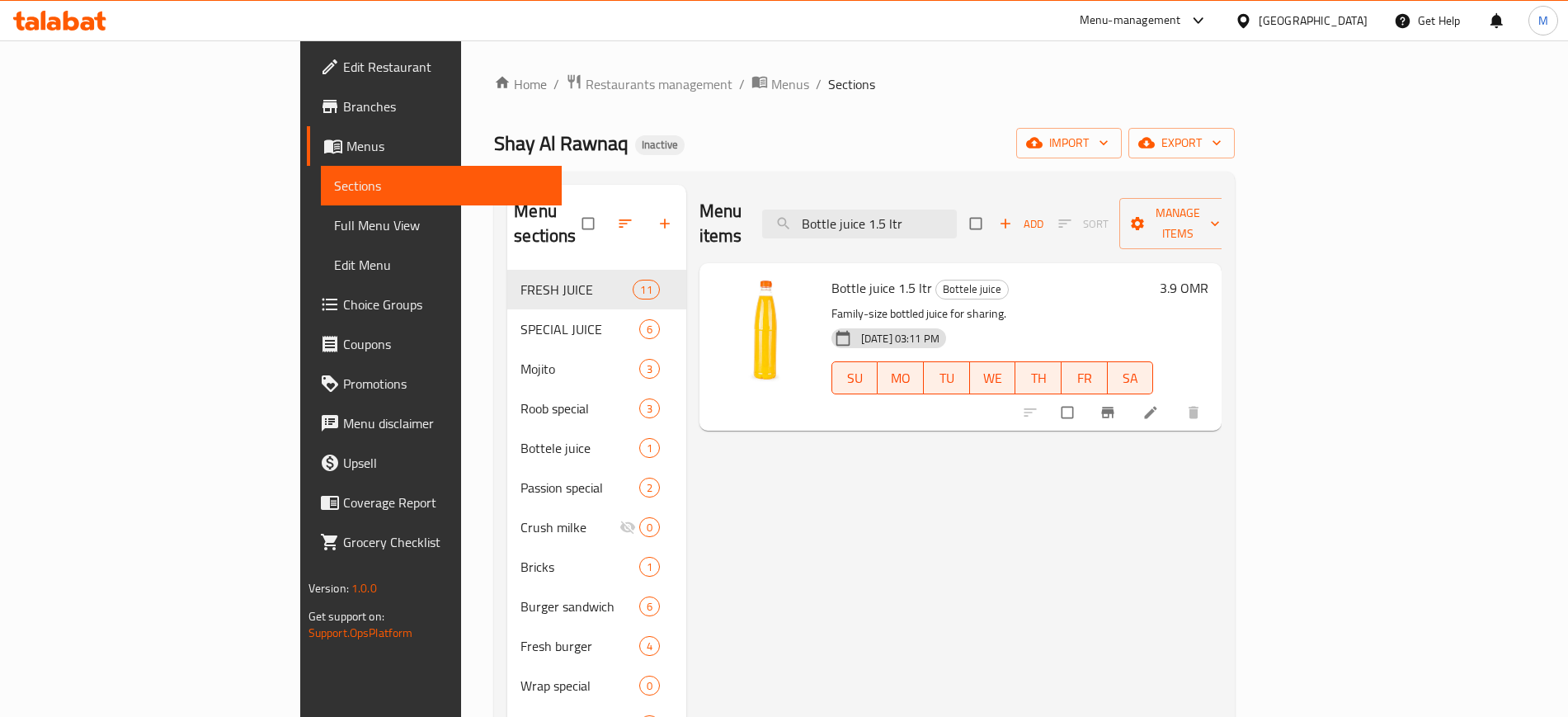
paste input "Calzoni [PERSON_NAME]"
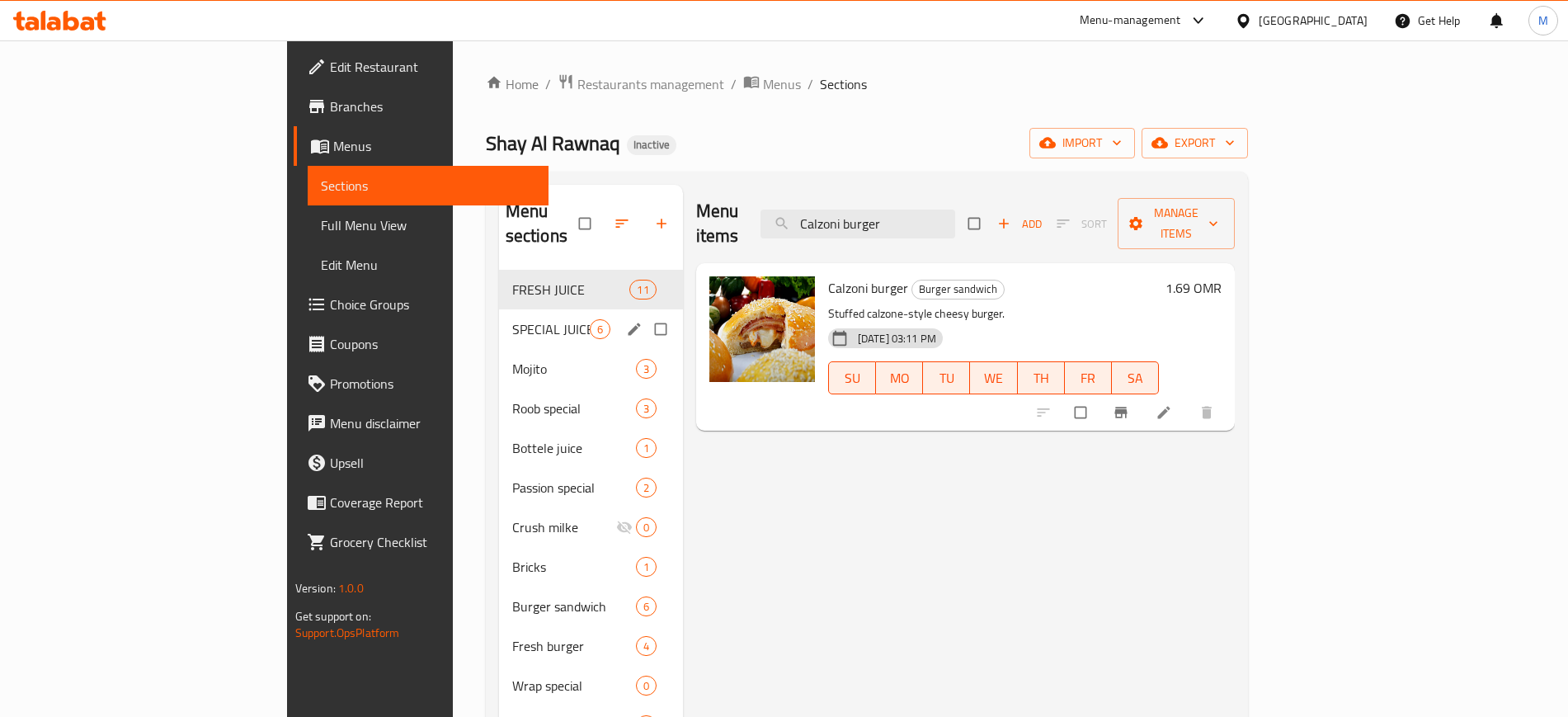
paste input "rrot"
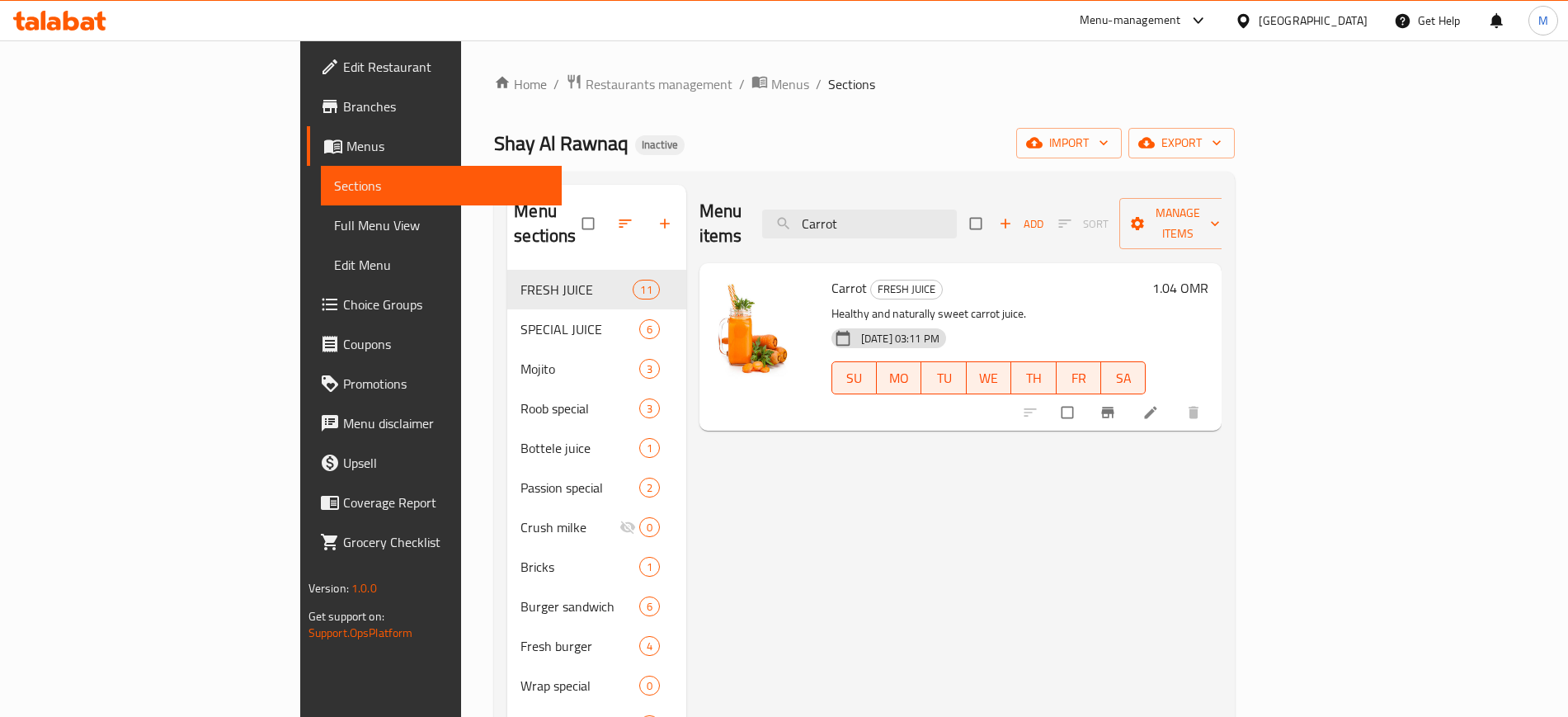
paste input "ockatil sp"
paste input "tail"
paste input "Double burger"
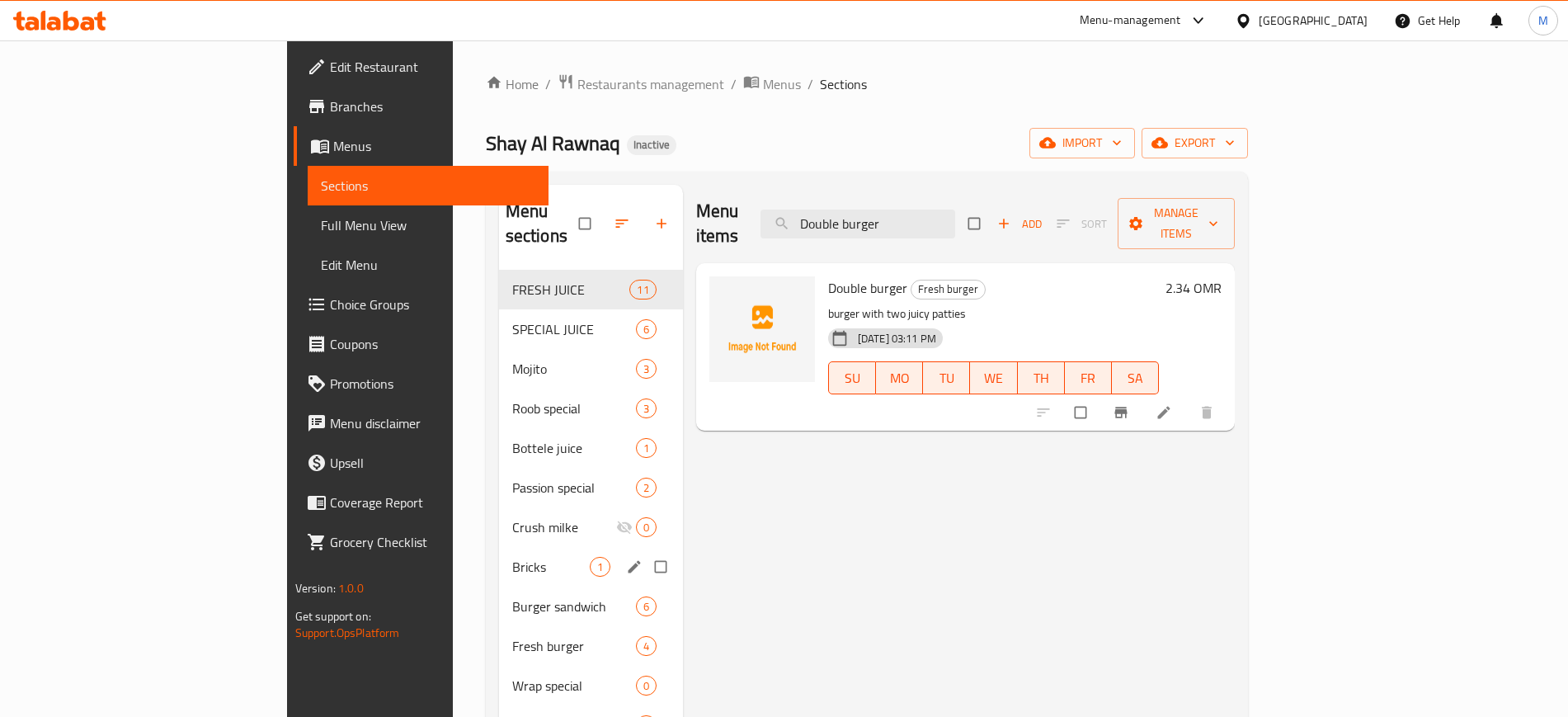
paste input "zin"
paste input "ynamite bur"
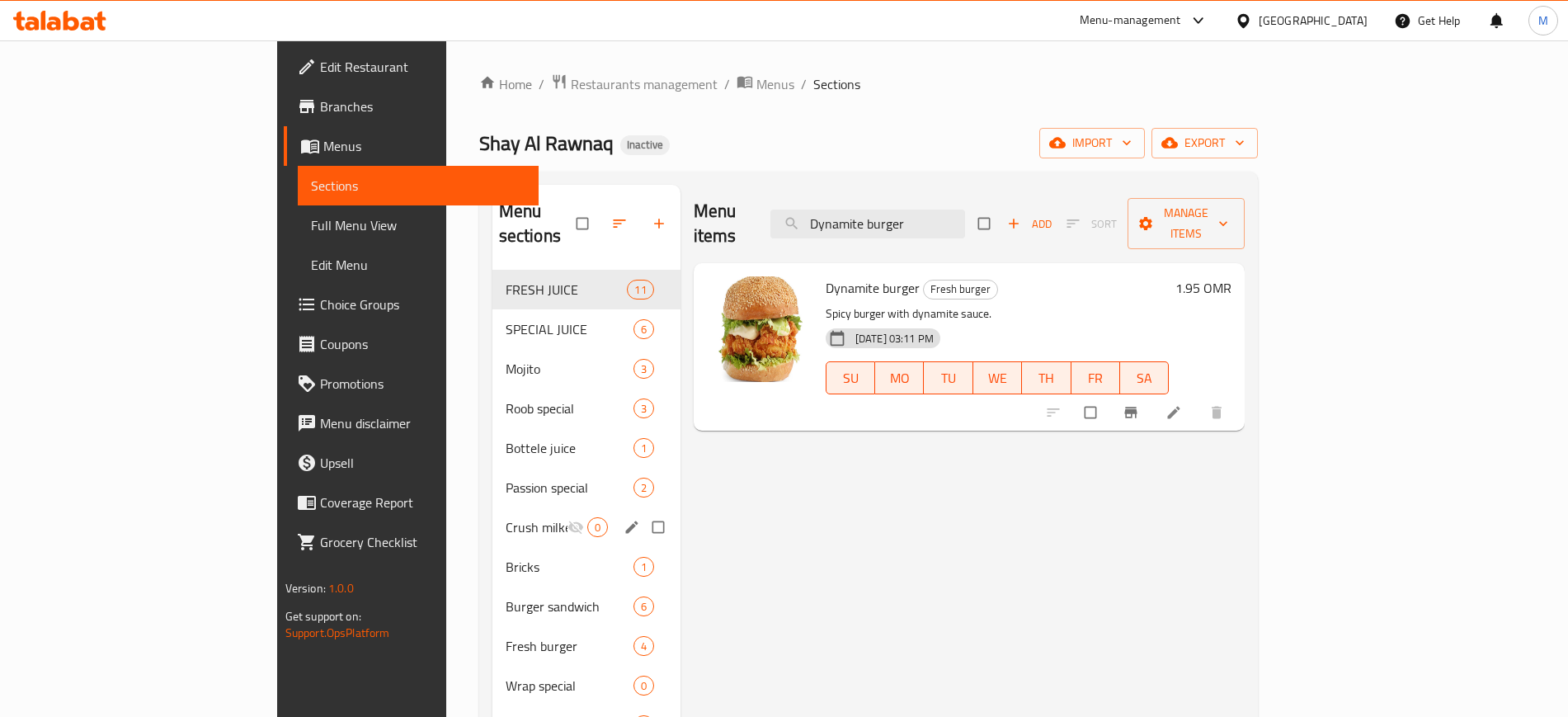
paste input "Egg club"
type input "Egg club"
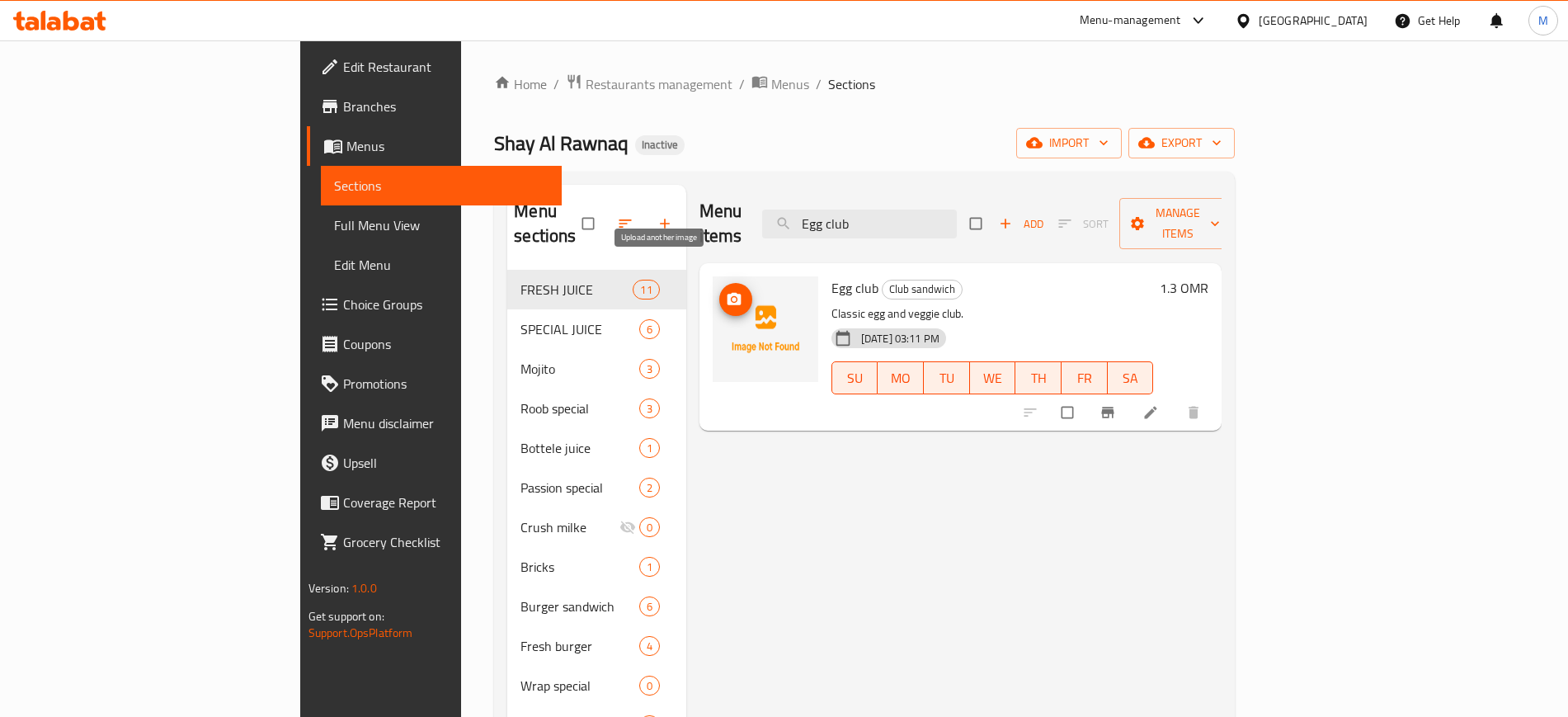
click at [727, 293] on icon "upload picture" at bounding box center [734, 299] width 14 height 12
click at [769, 458] on div "Menu items Egg club Add Sort Manage items Egg club Club sandwich Classic egg an…" at bounding box center [954, 726] width 536 height 1081
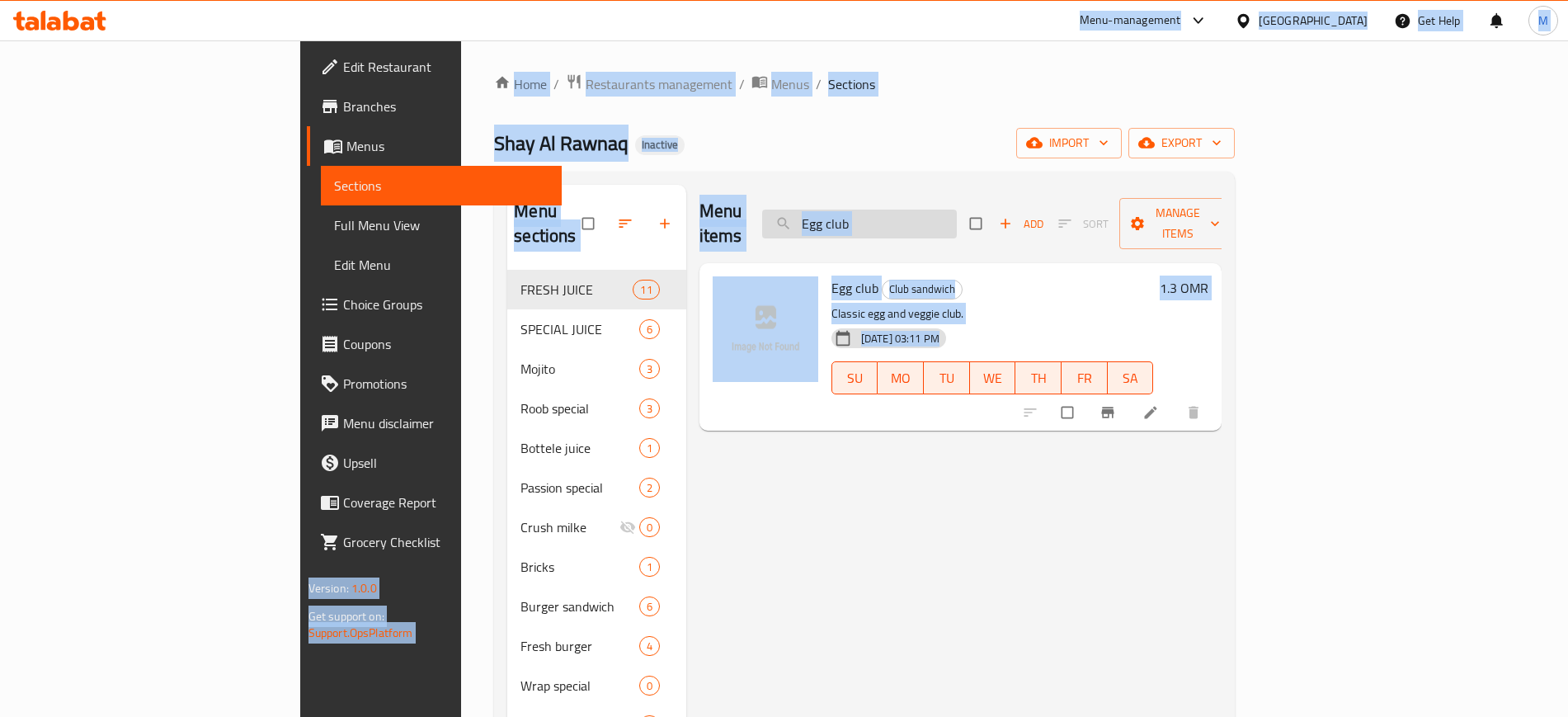
click at [954, 210] on input "Egg club" at bounding box center [859, 224] width 195 height 29
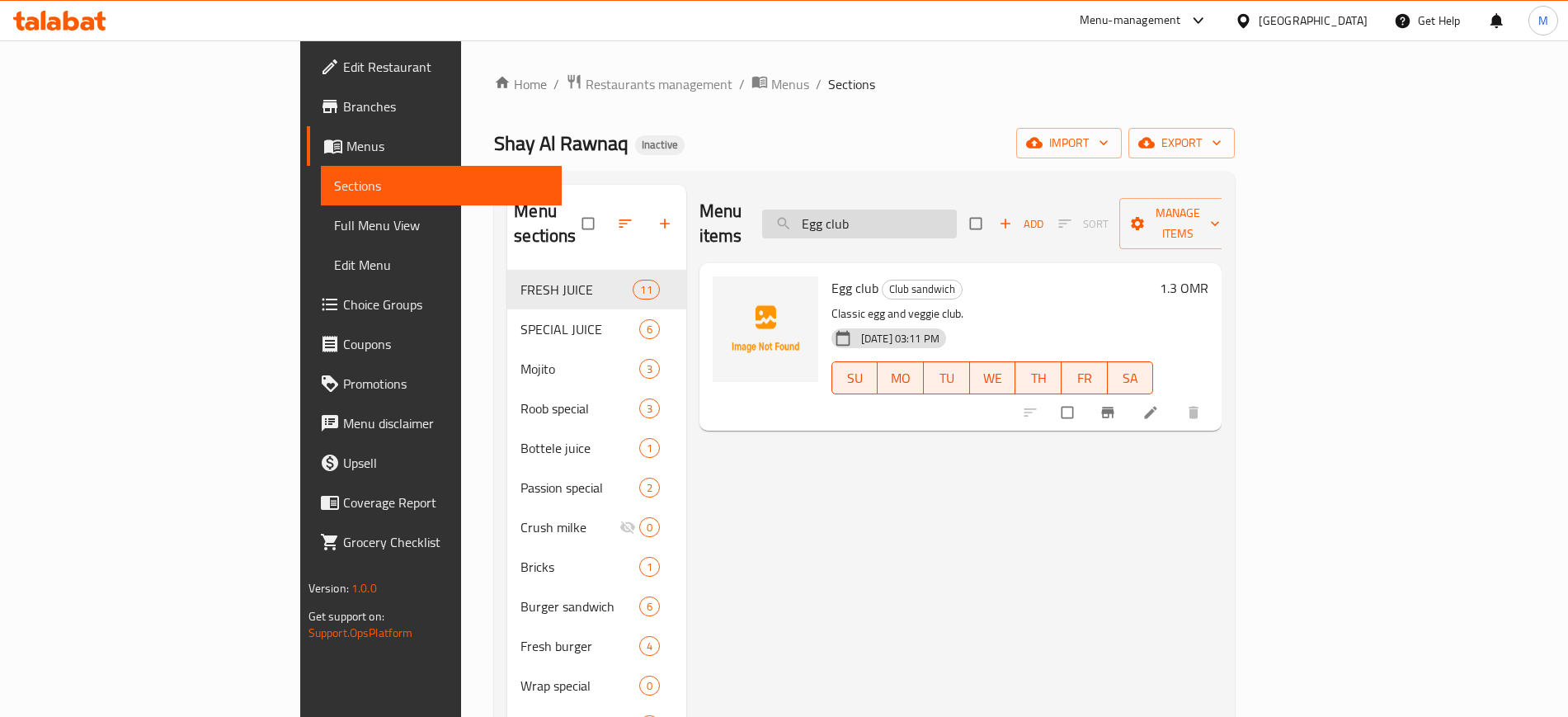
paste input "Family club 4,6,8"
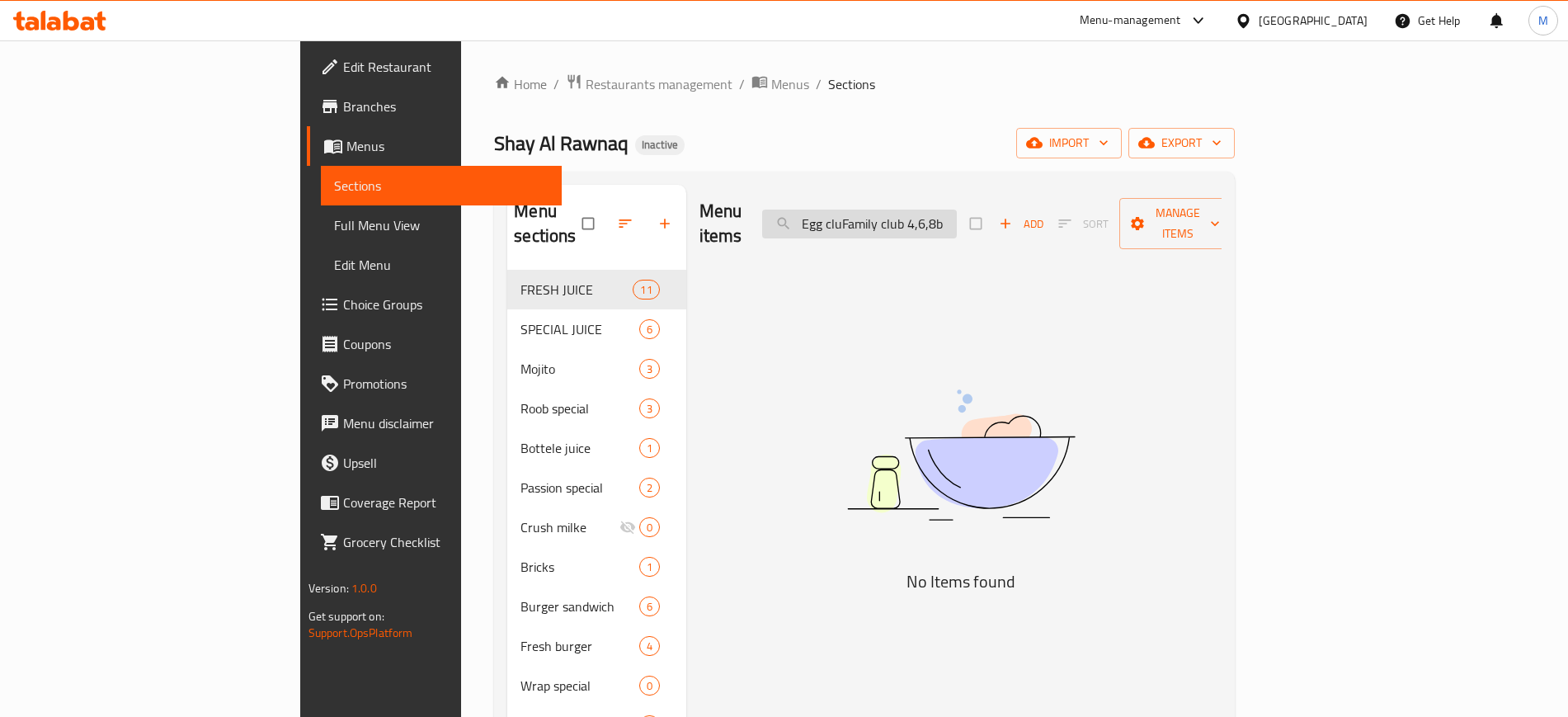
paste input "Family club 4,6,8"
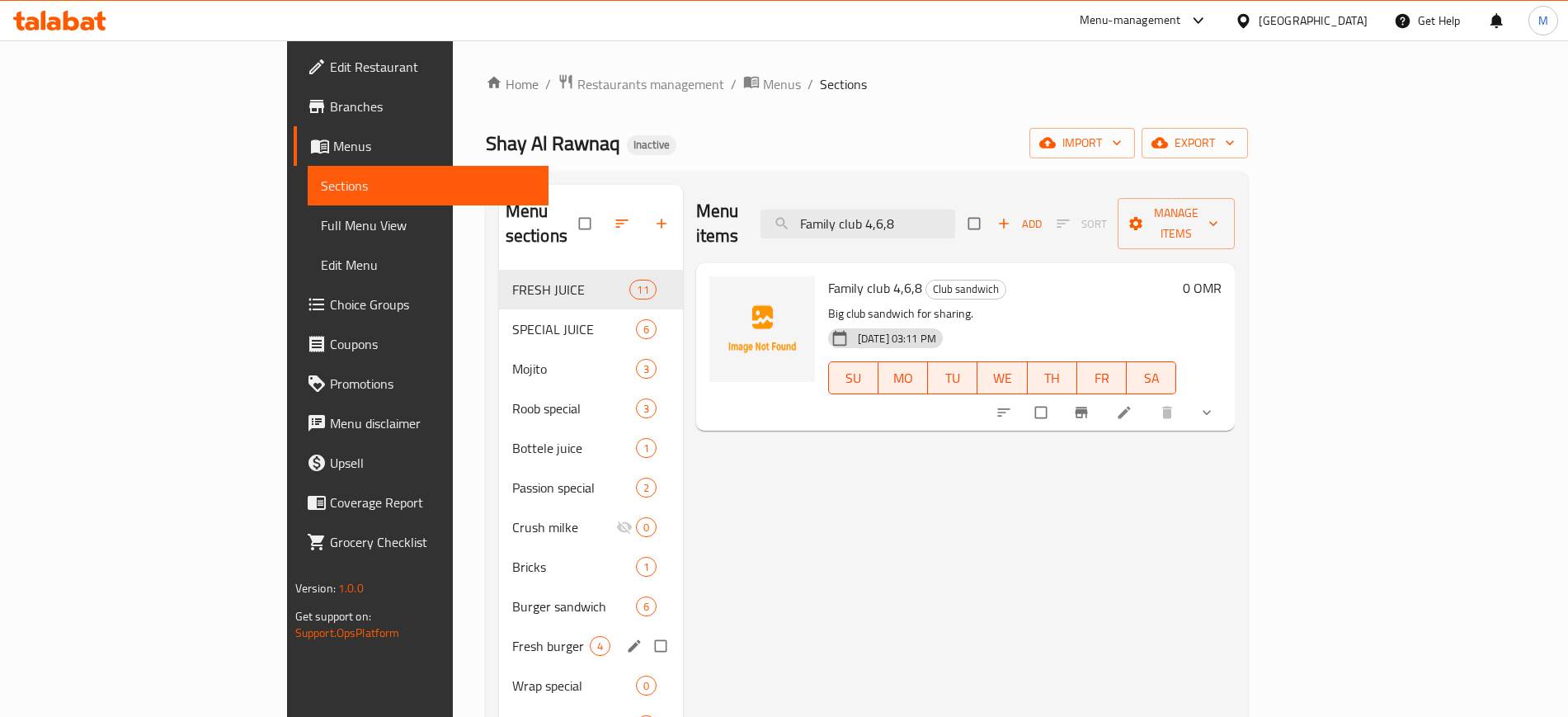
paste input "lask tea"
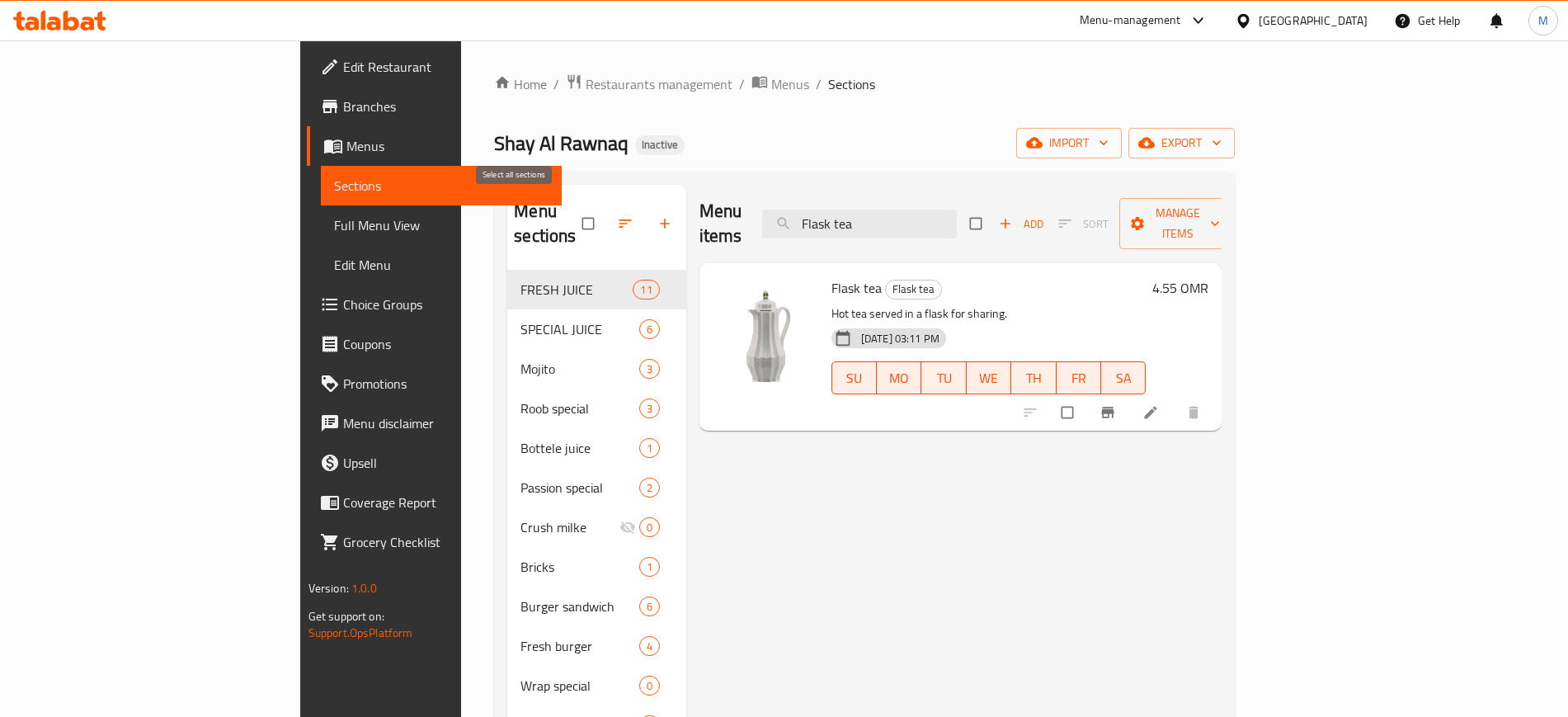
paste input "[PERSON_NAME] fries"
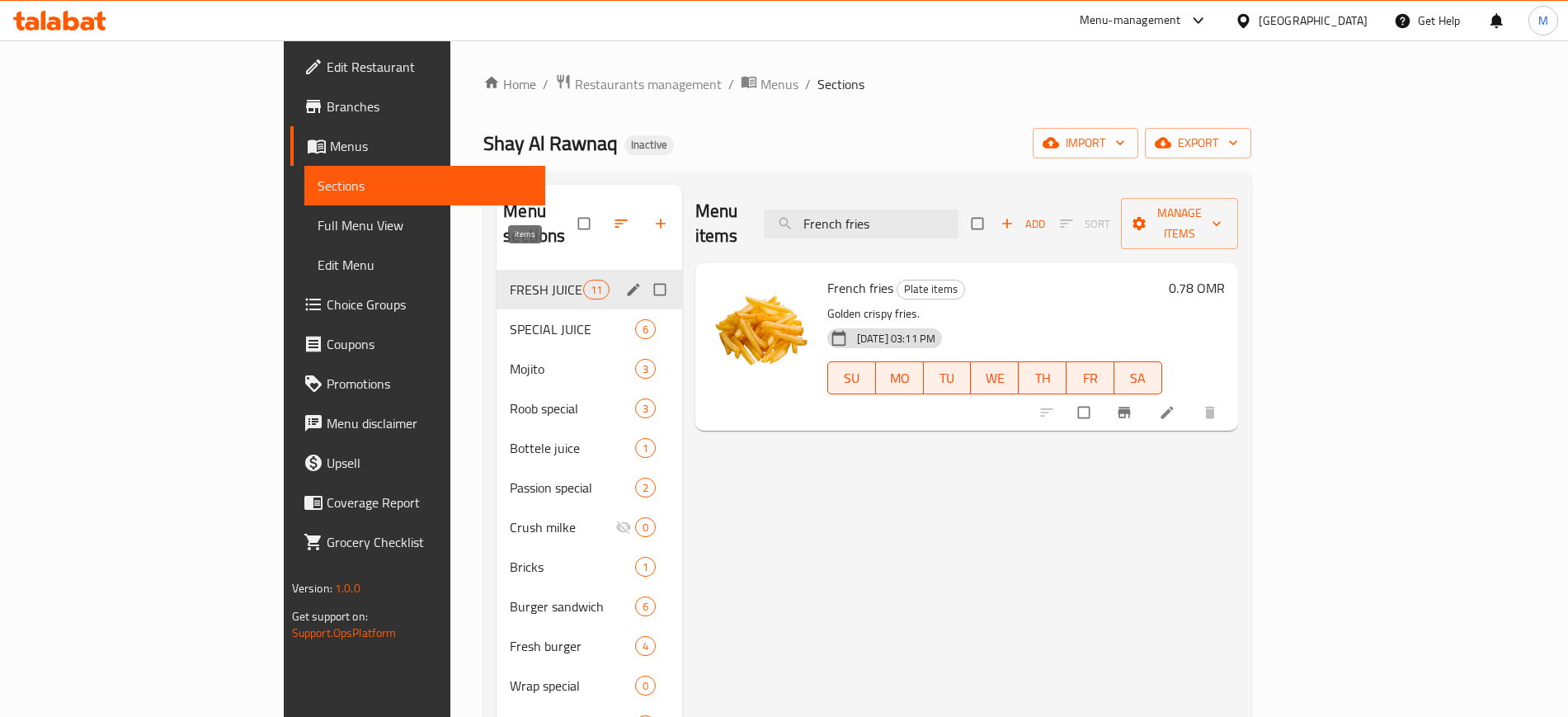
paste input "Kids meal"
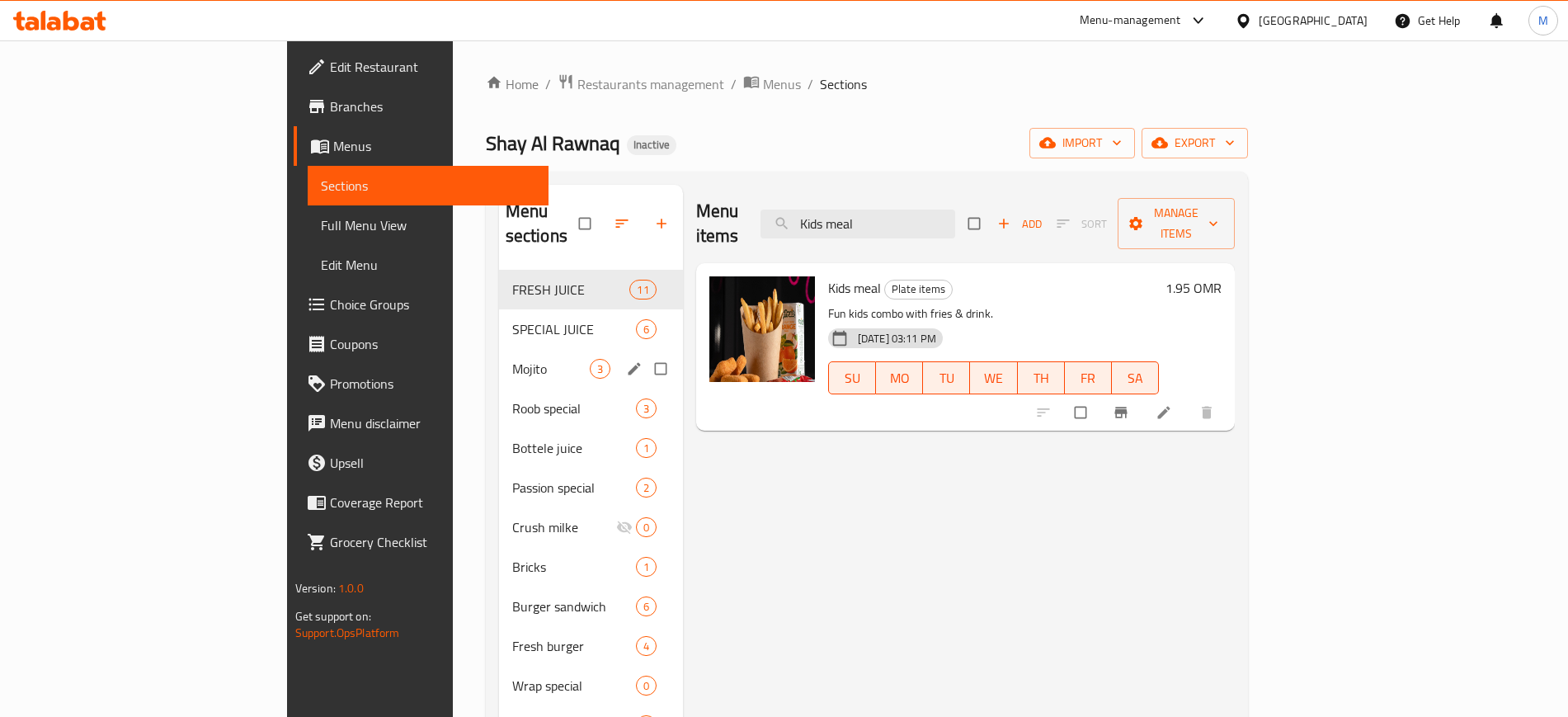
paste input "Lemone mint"
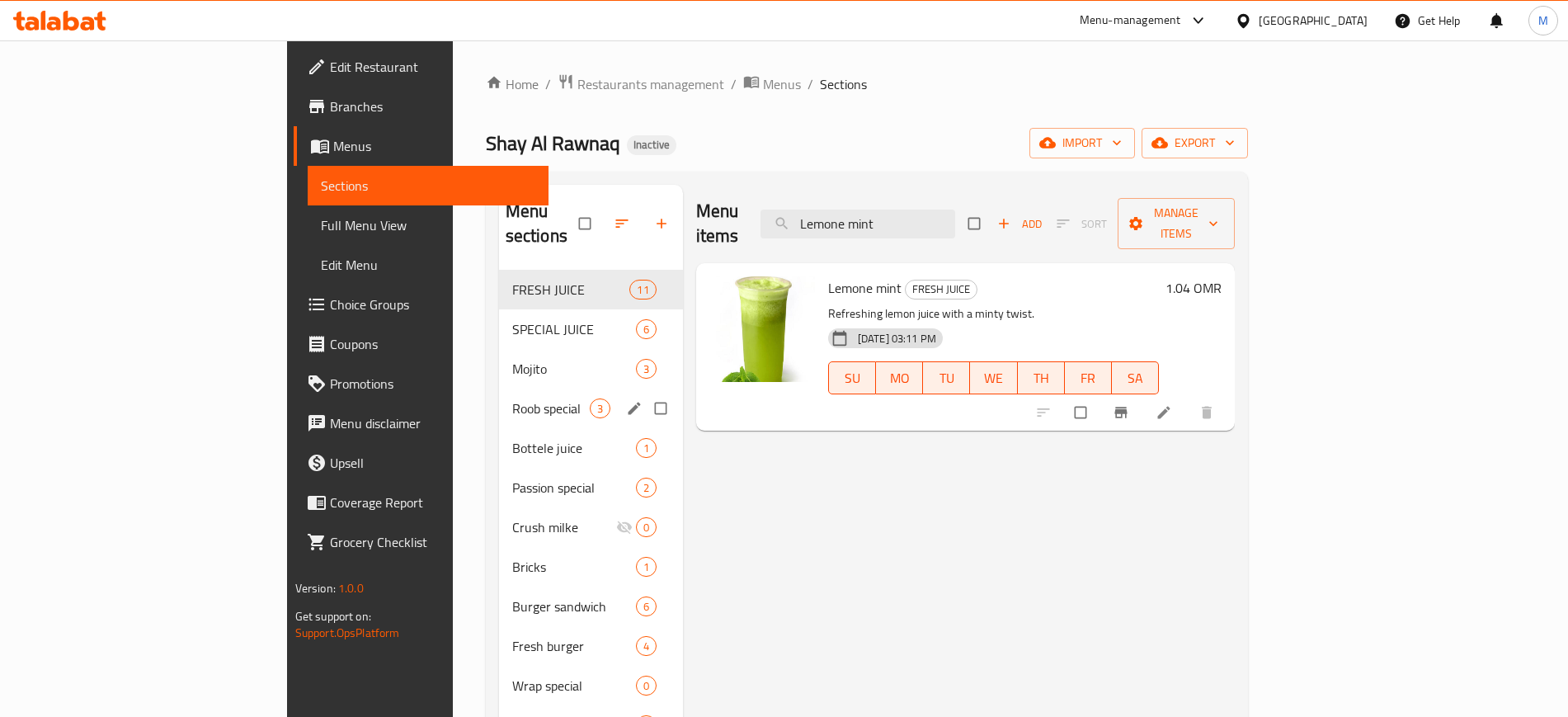
paste input "Mango,painaple,rumaan,water milone,mix"
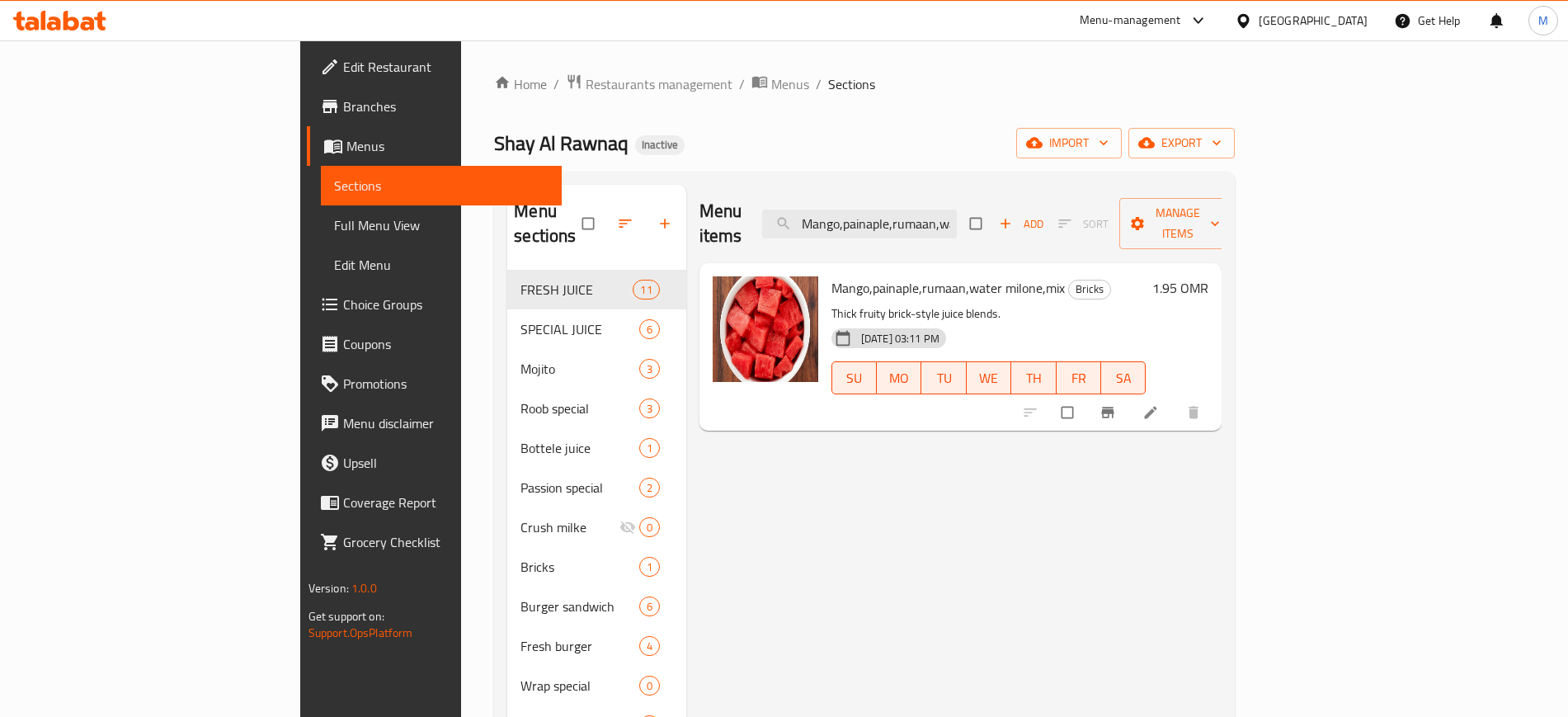
paste input "sp"
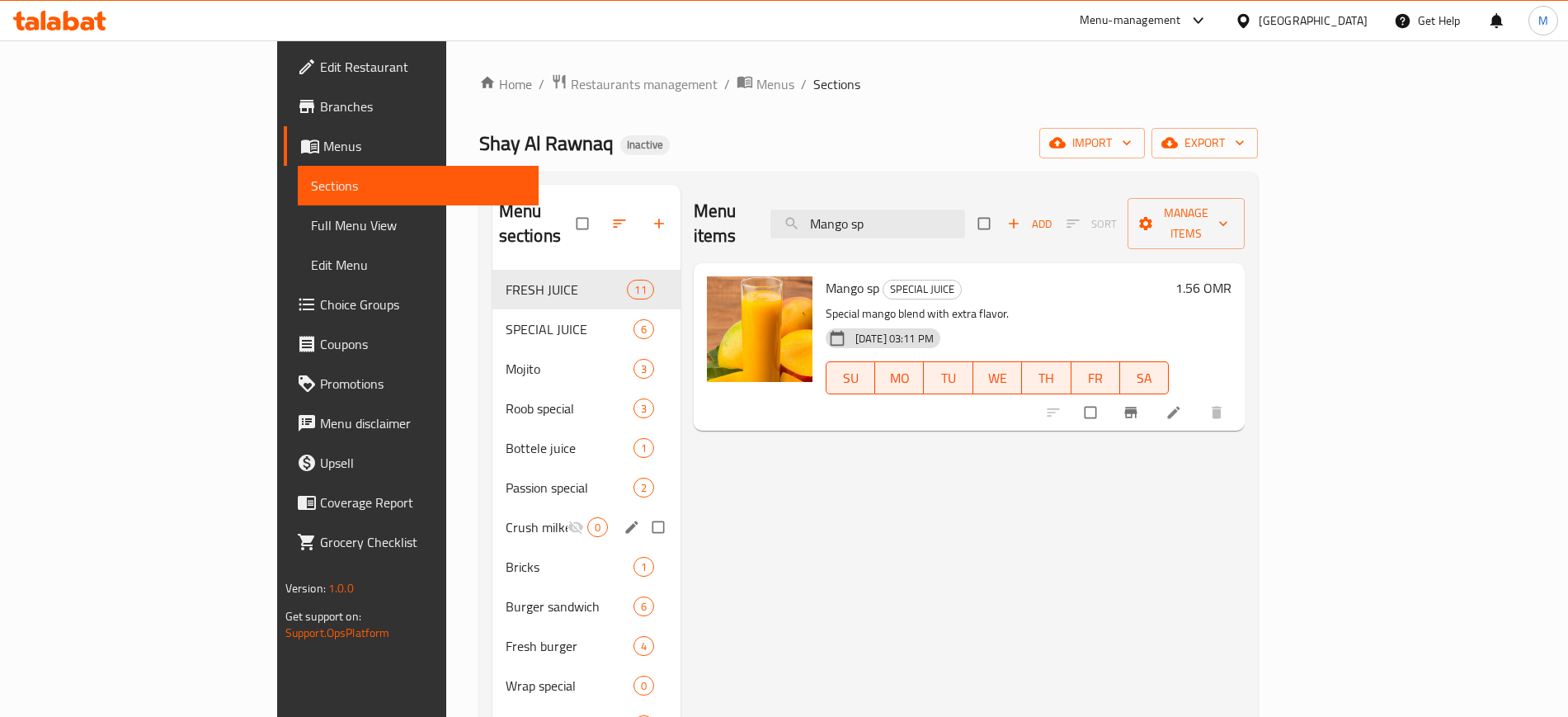
paste input "search"
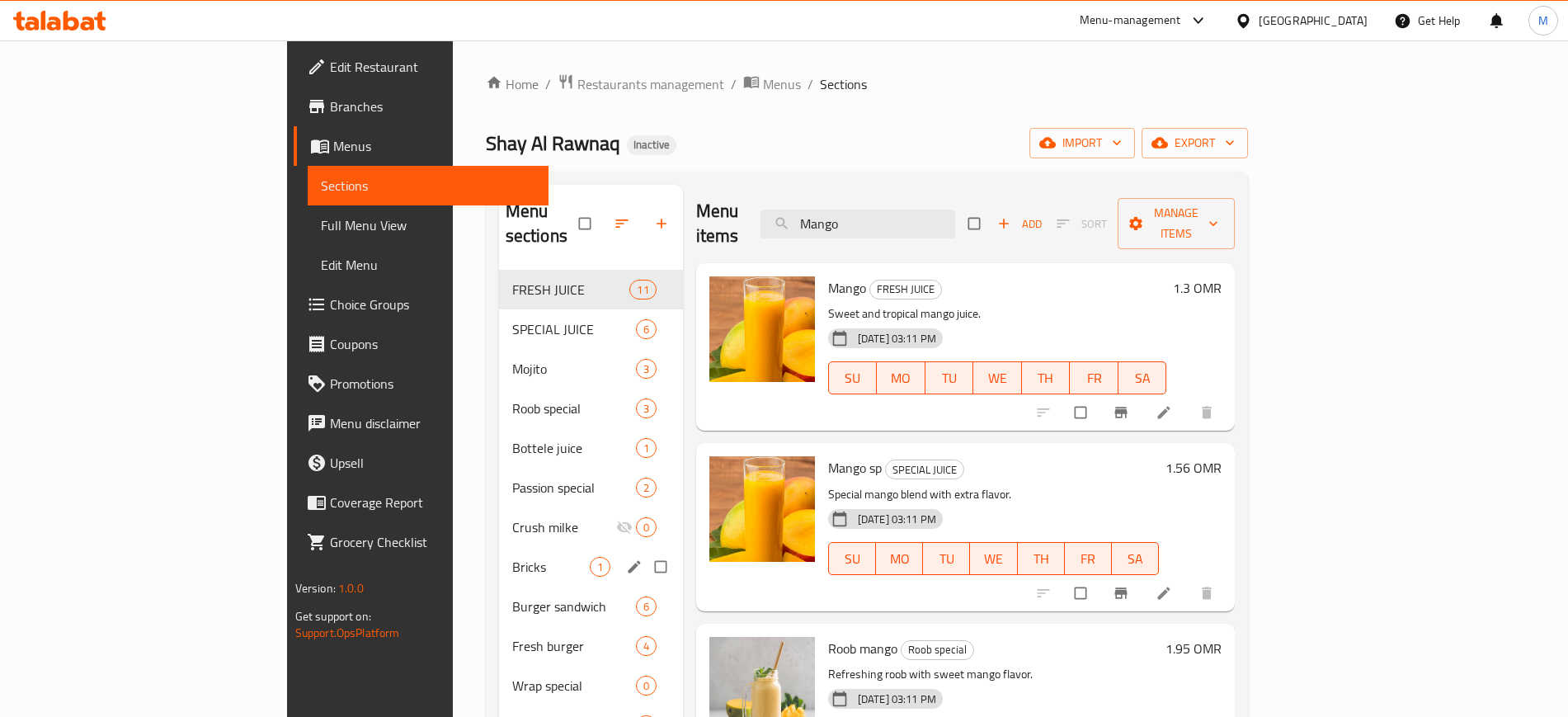
paste input "shrrom burger"
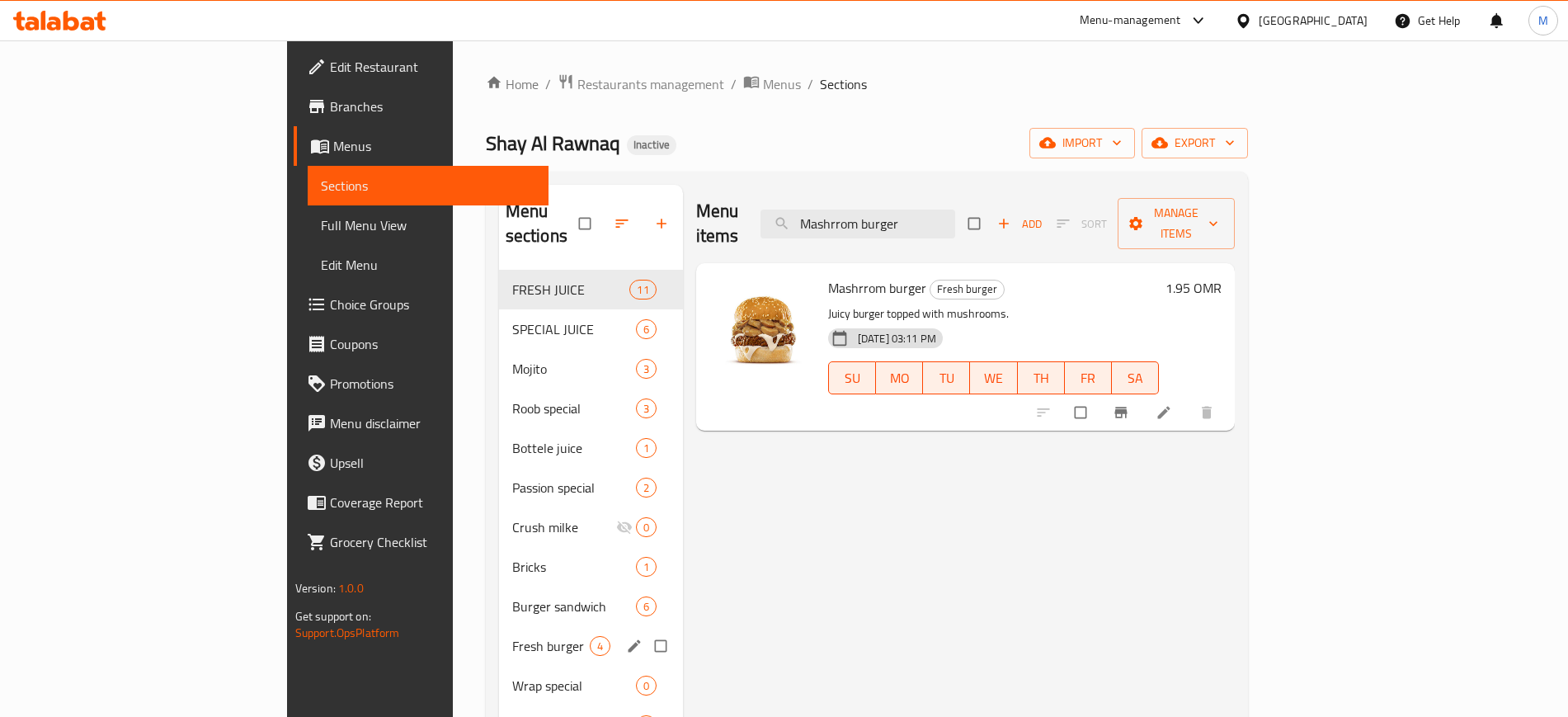
paste input "tafi combo"
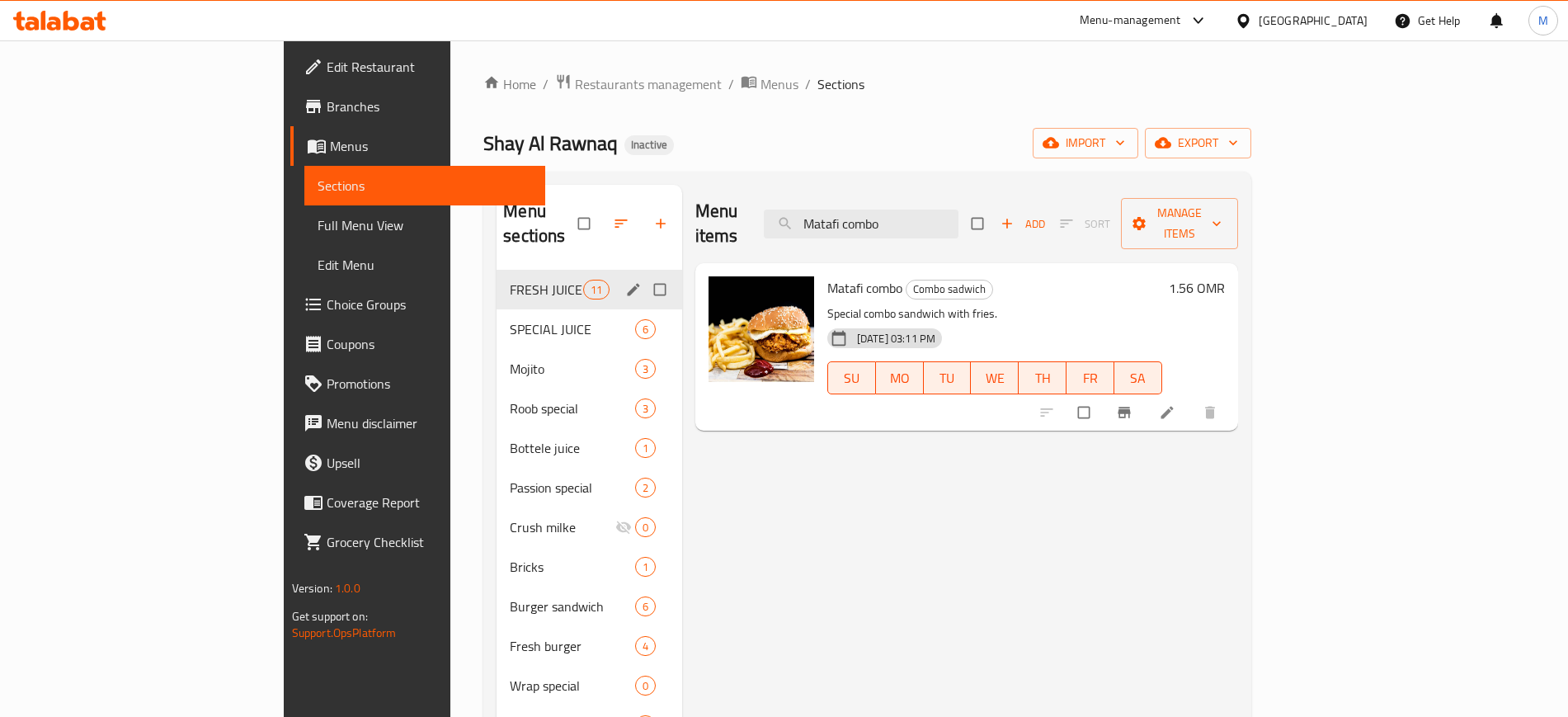
paste input "wrap"
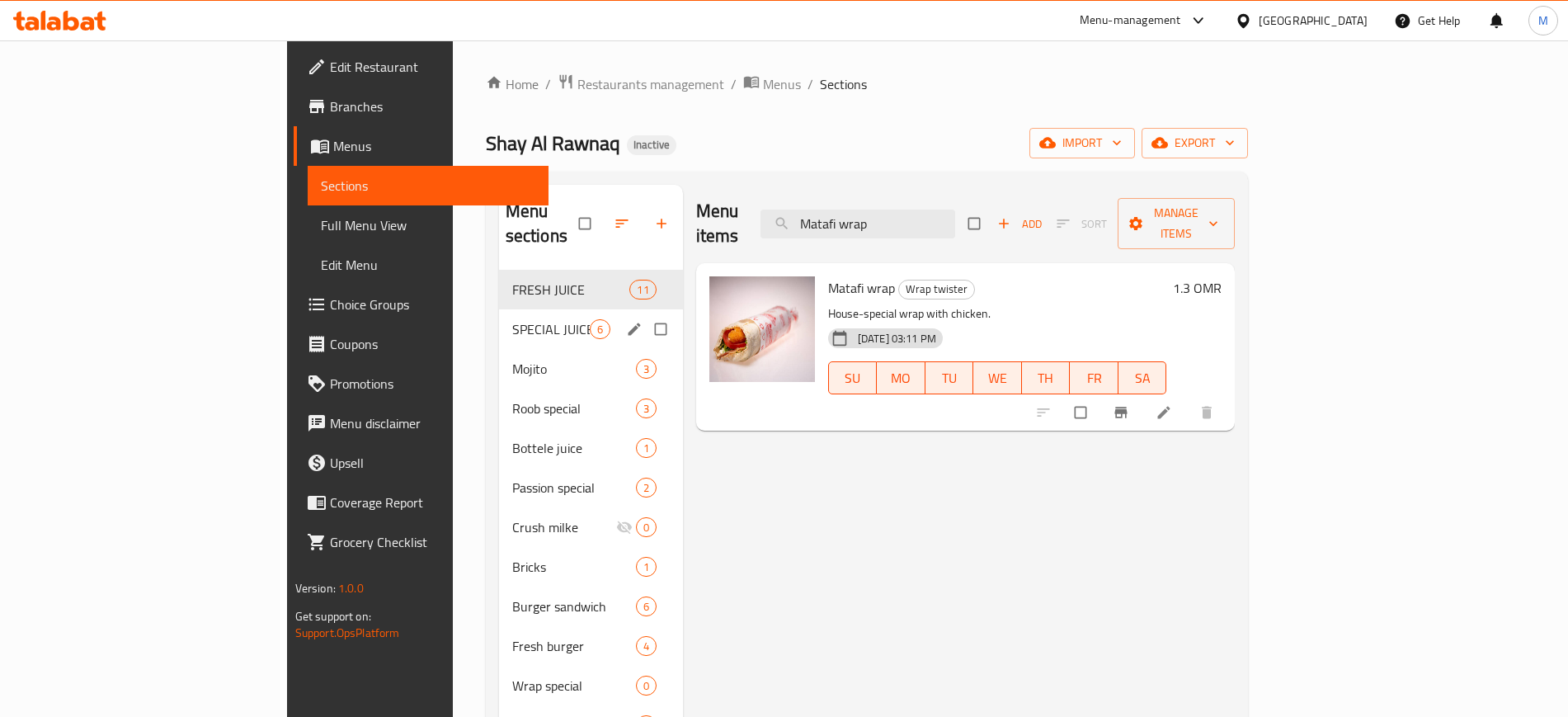
paste input "ix noodles"
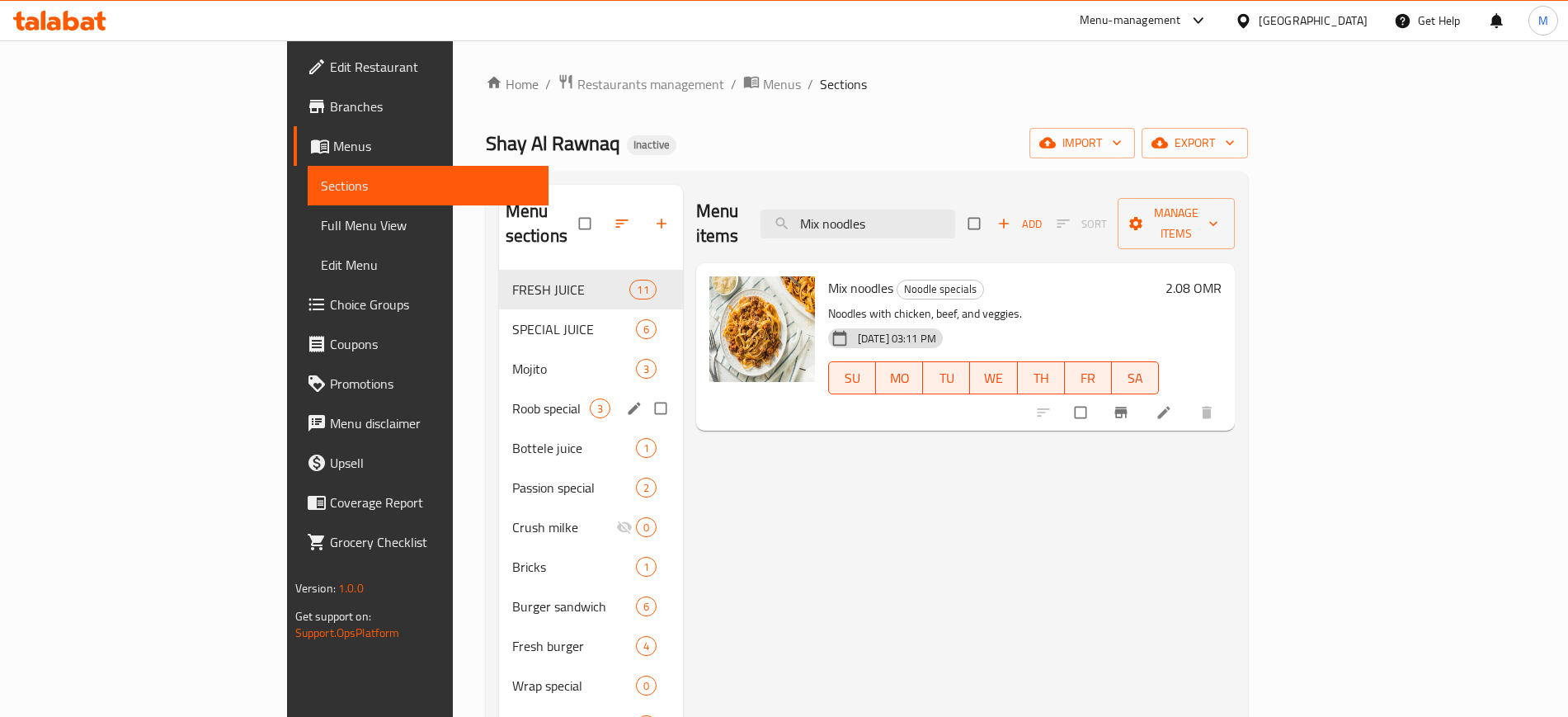
paste input "Passion mango"
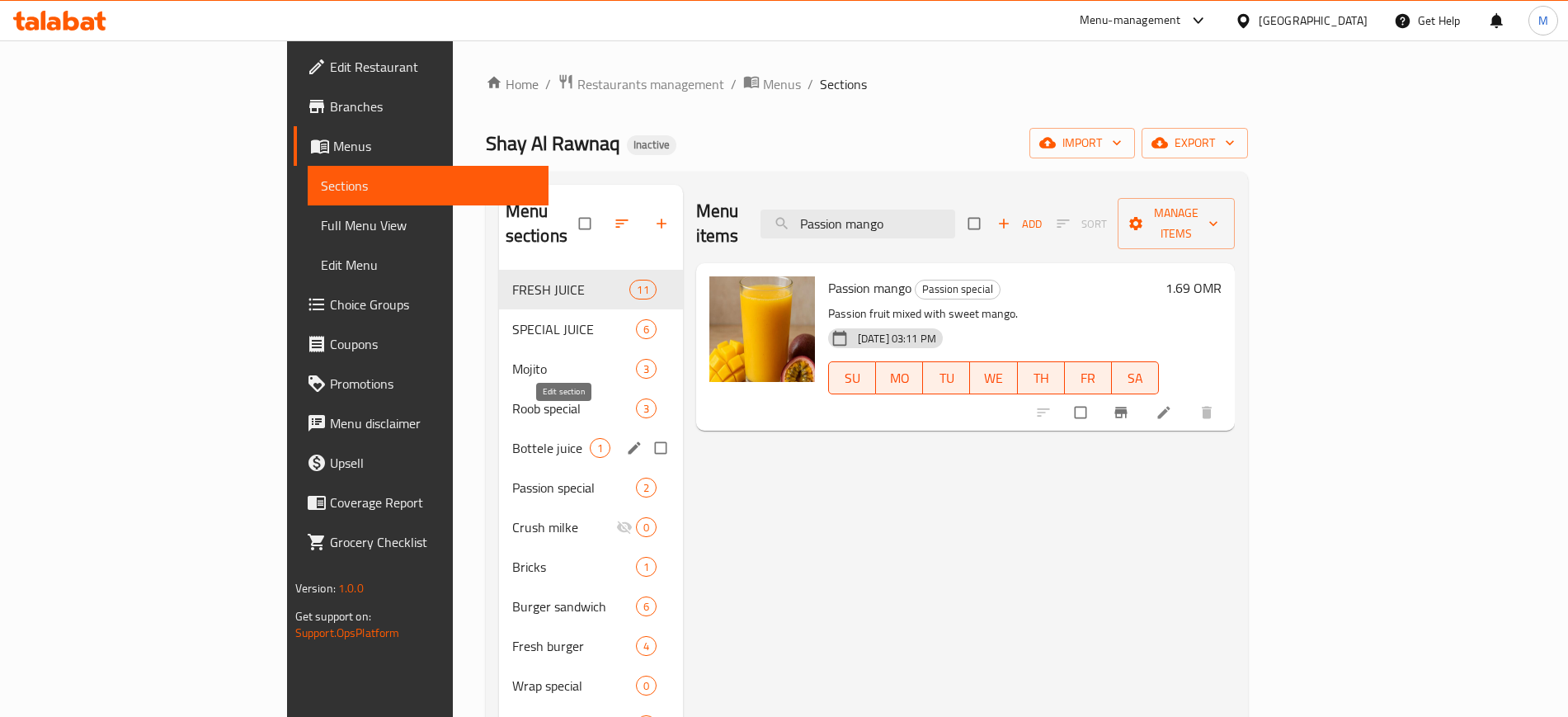
paste input "[PERSON_NAME]"
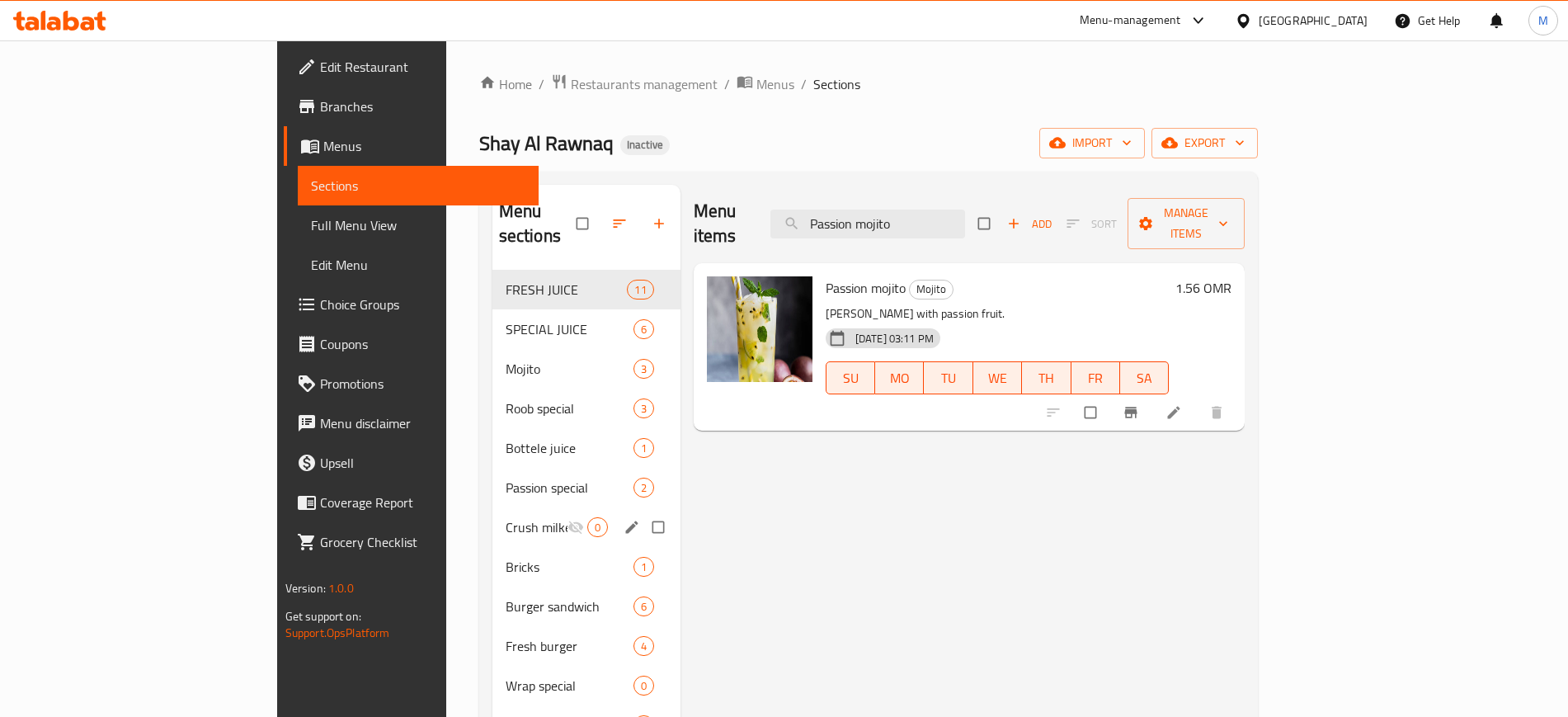
paste input "orange"
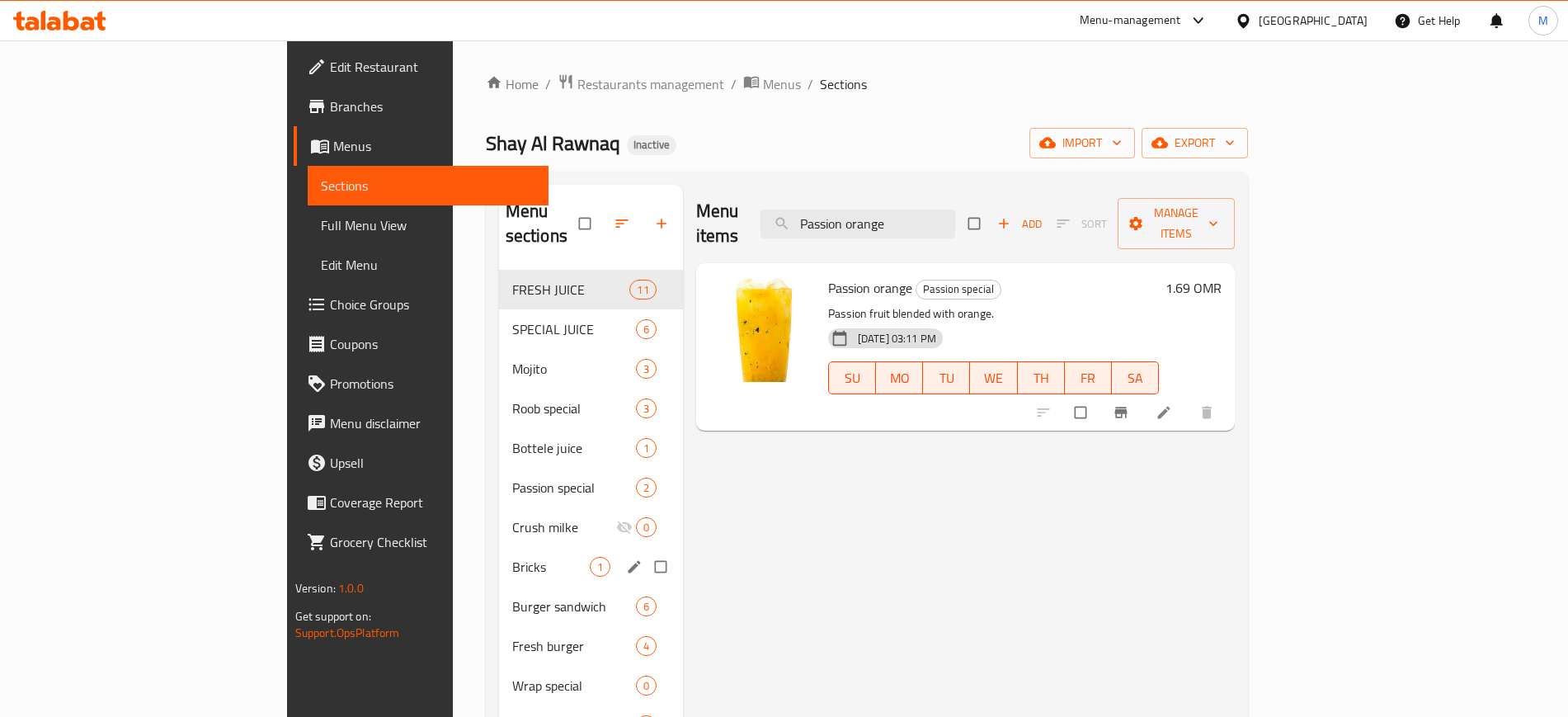
paste input "eri peri wrap"
paste input "izzager"
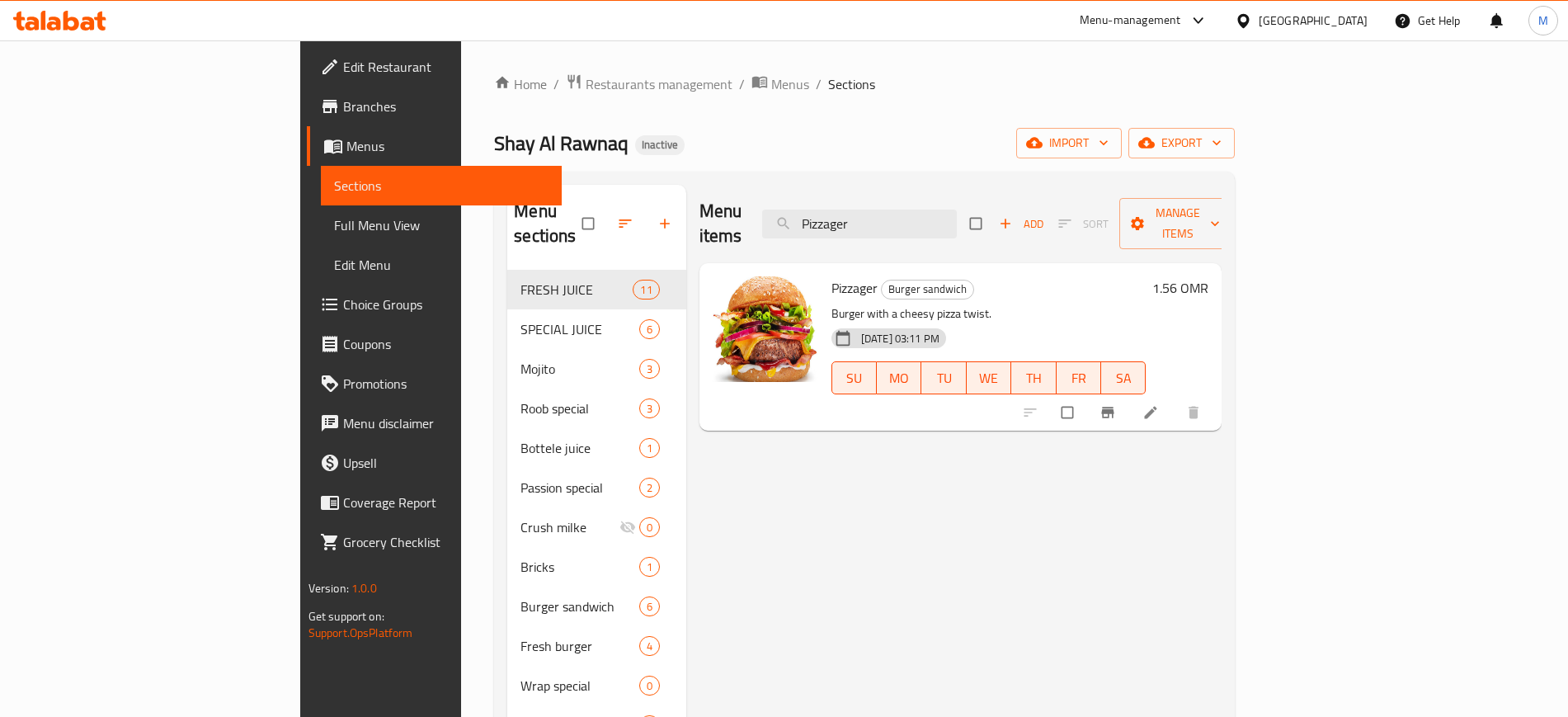
paste input "omegranate"
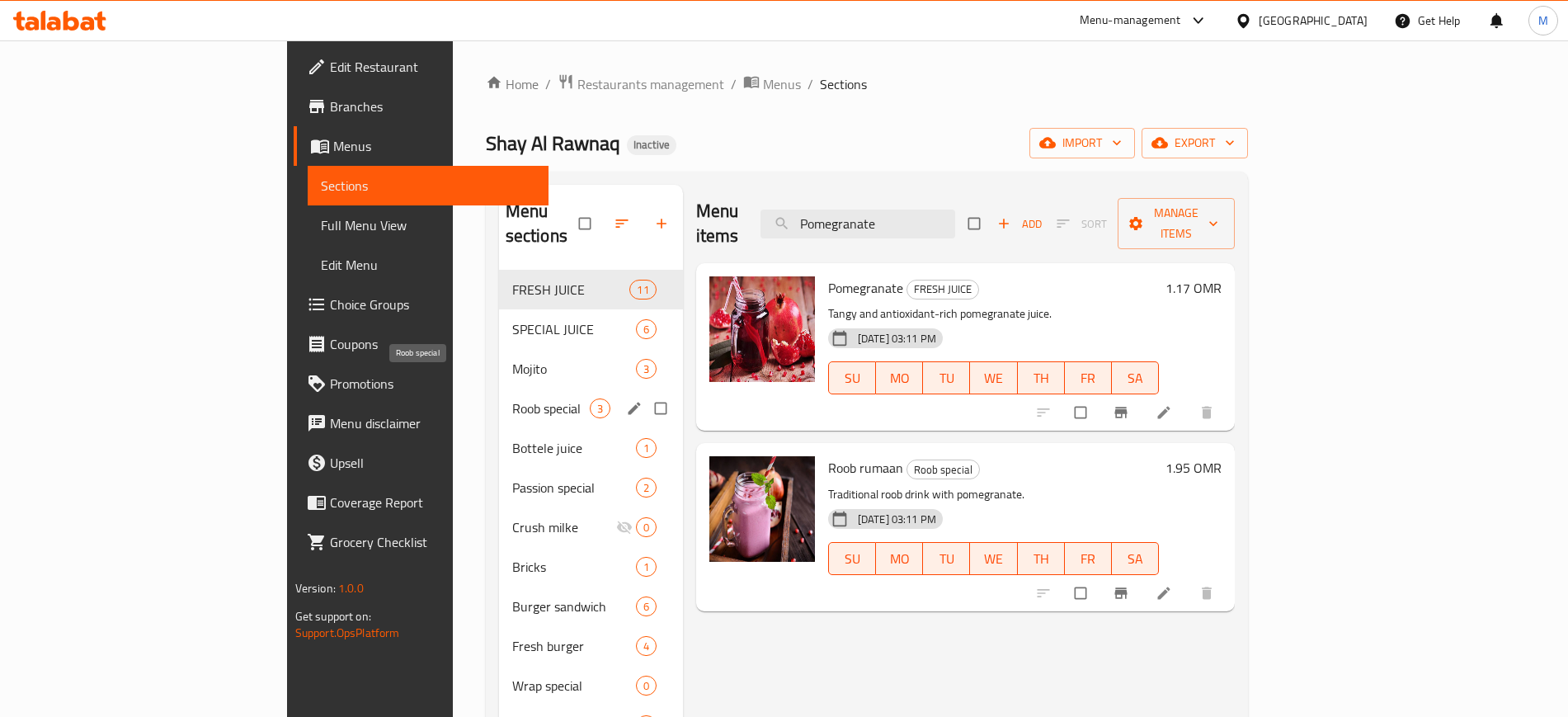
paste input "pcorn"
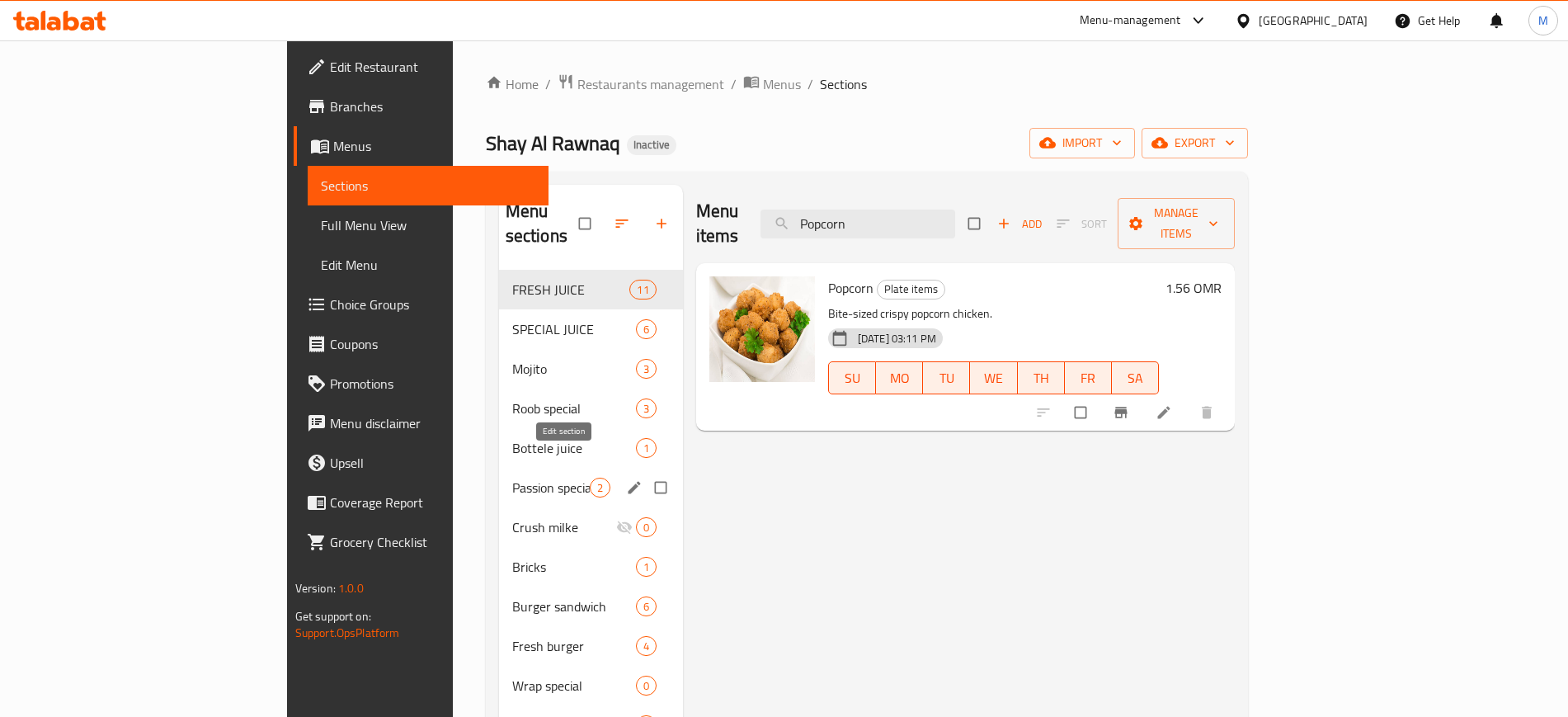
paste input "Roob mango"
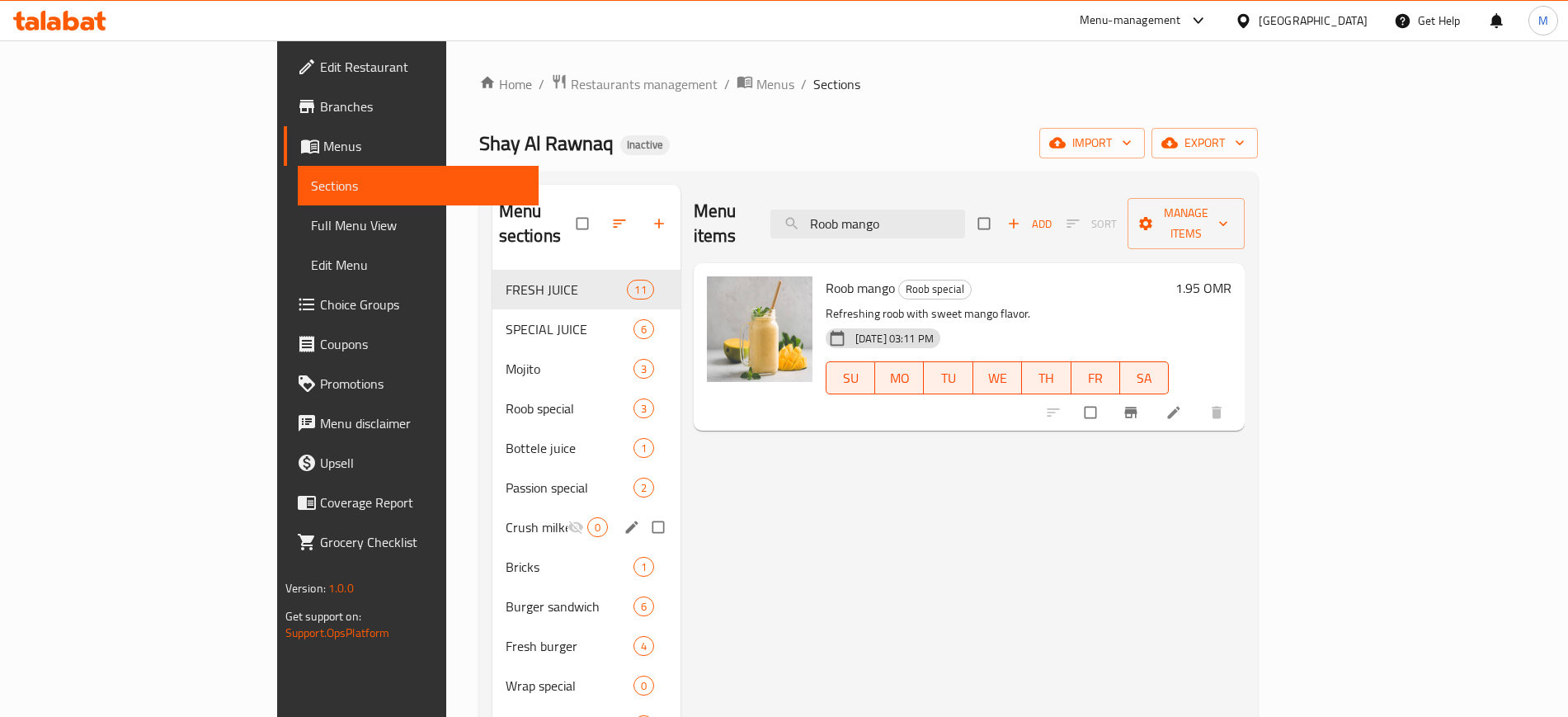
paste input "passion"
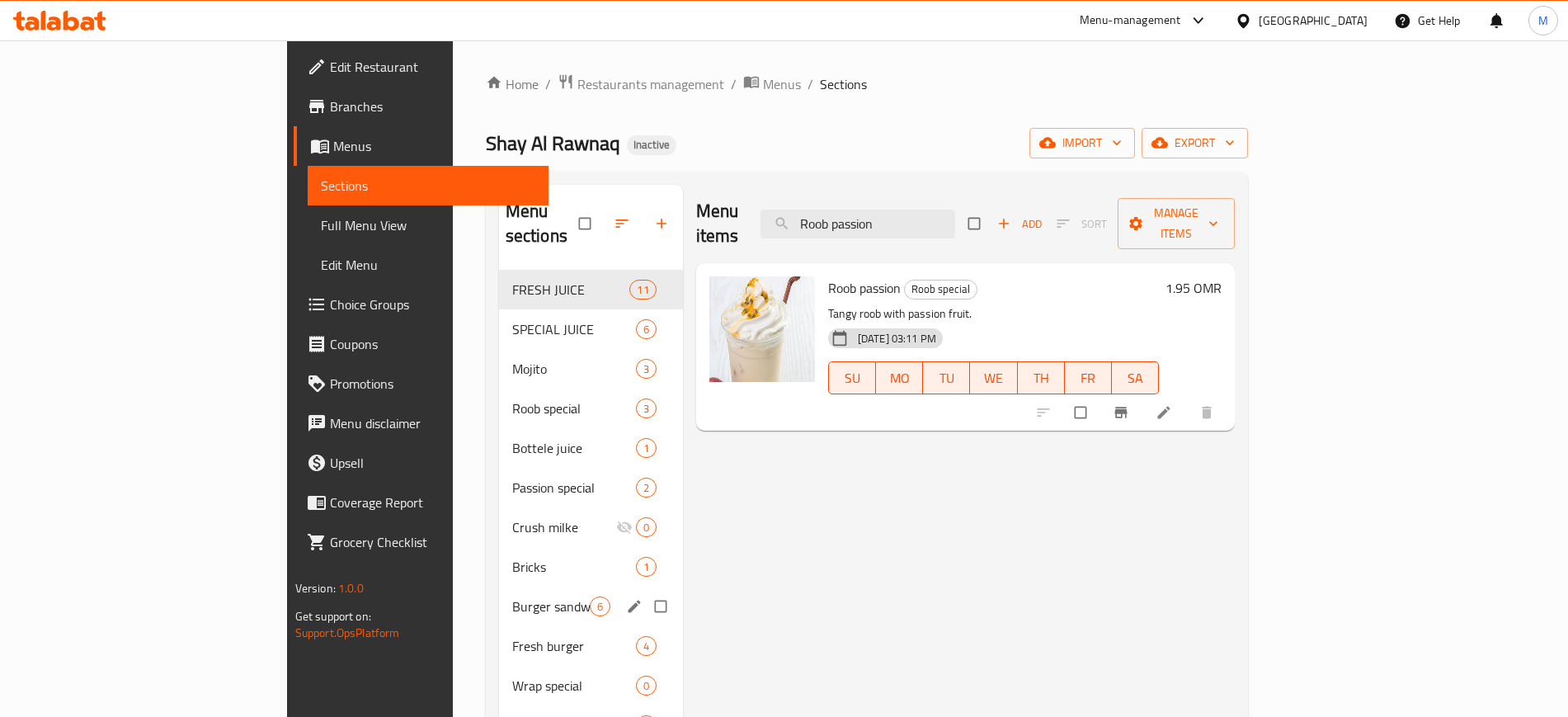
paste input "rumaa"
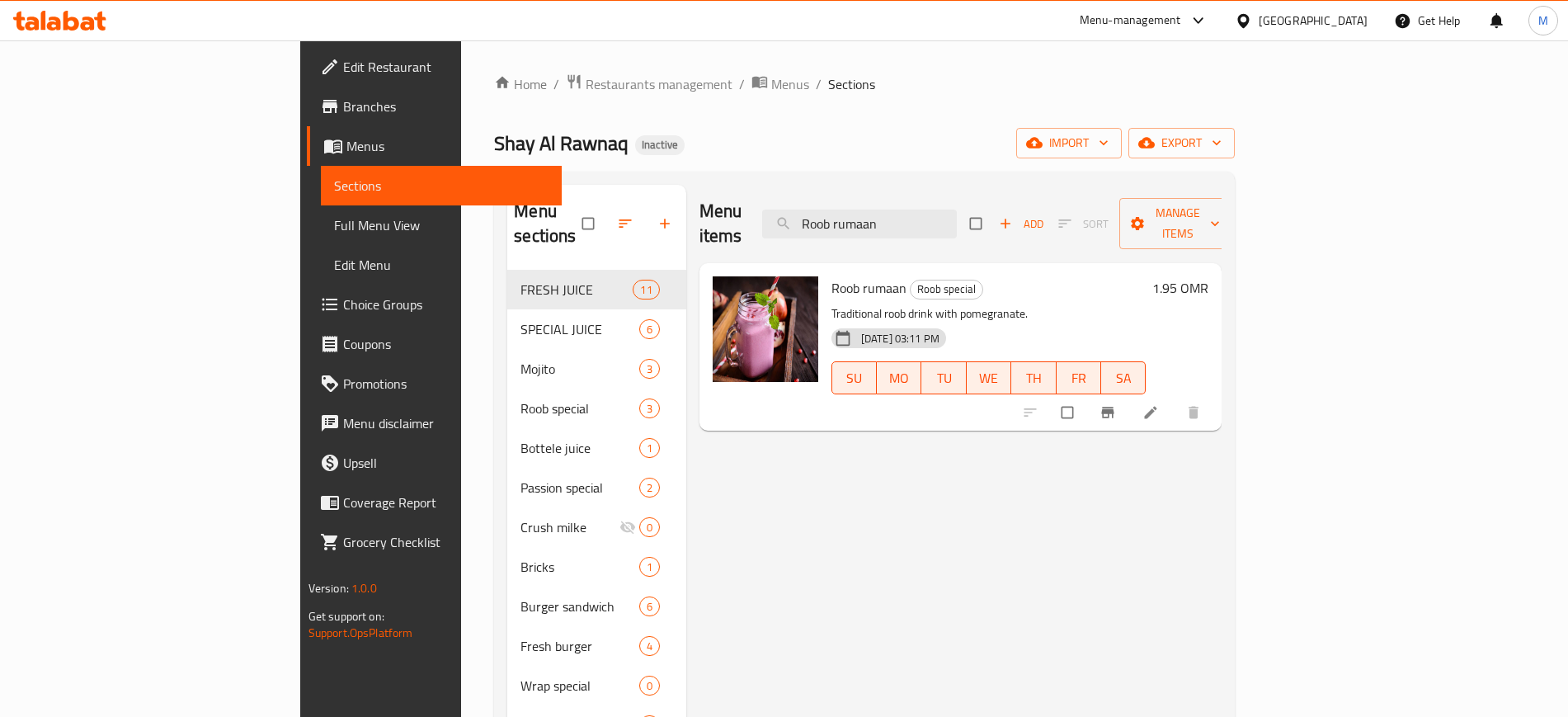
paste input "Slider burger 4 pcs"
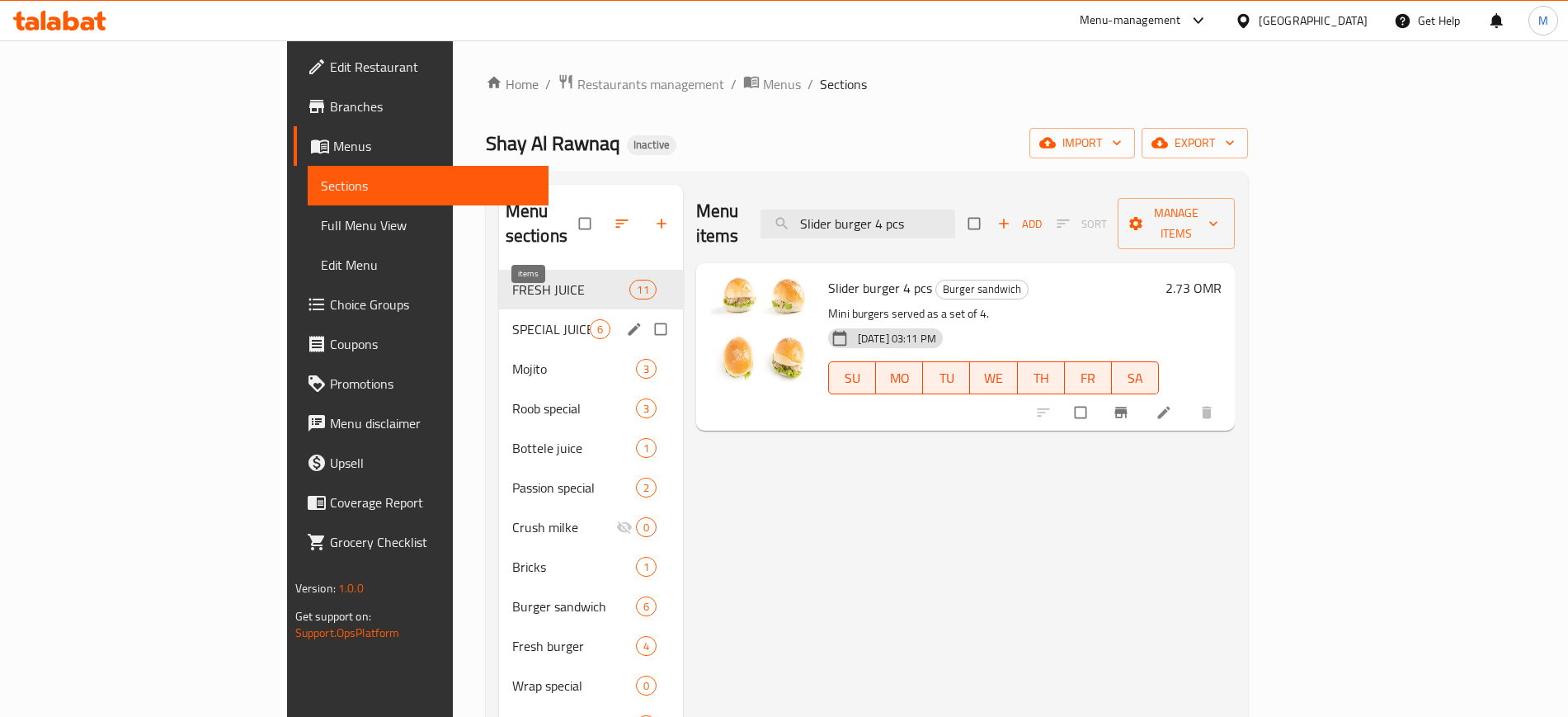
paste input "ooper avacado"
paste input "strawberry mojit"
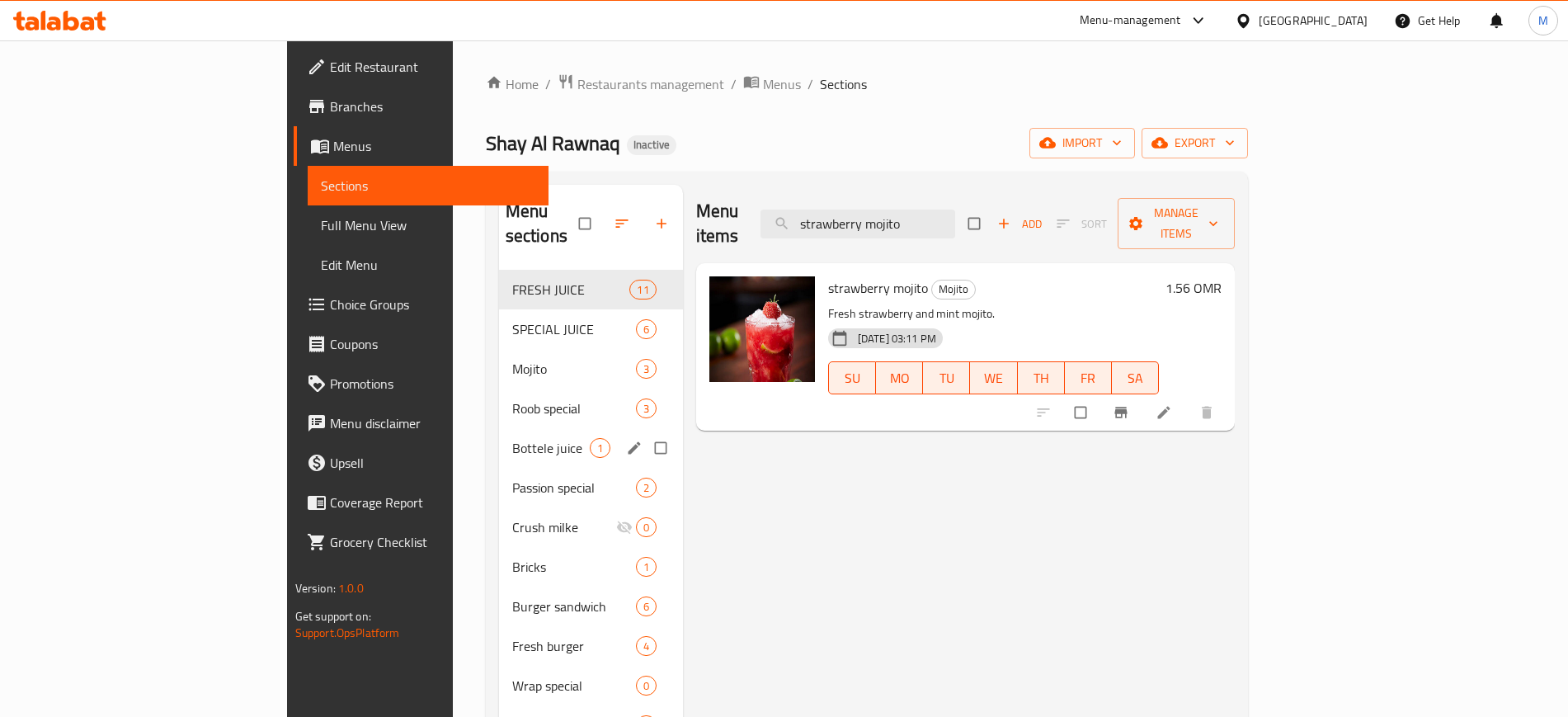
paste input "Sweet melone"
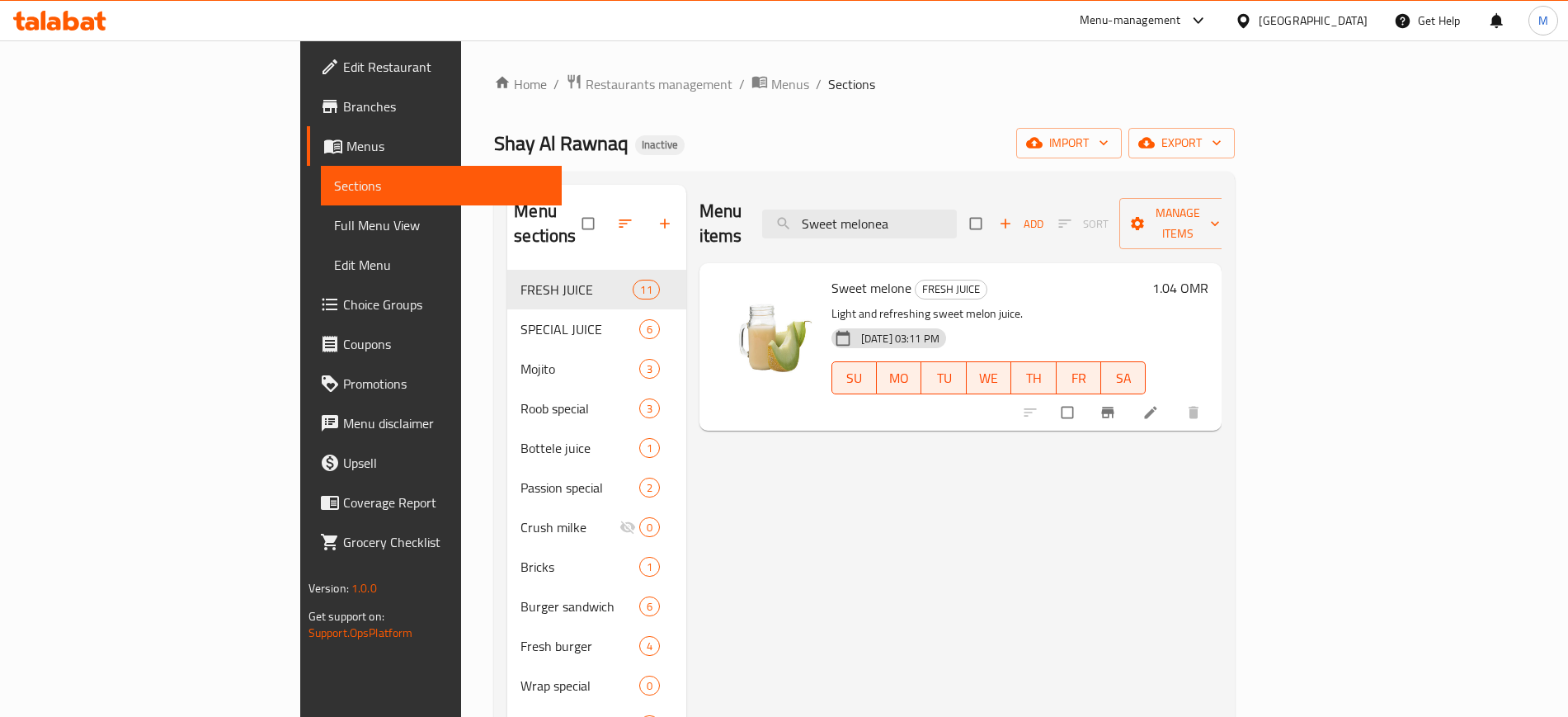
paste input "Tikka wrap"
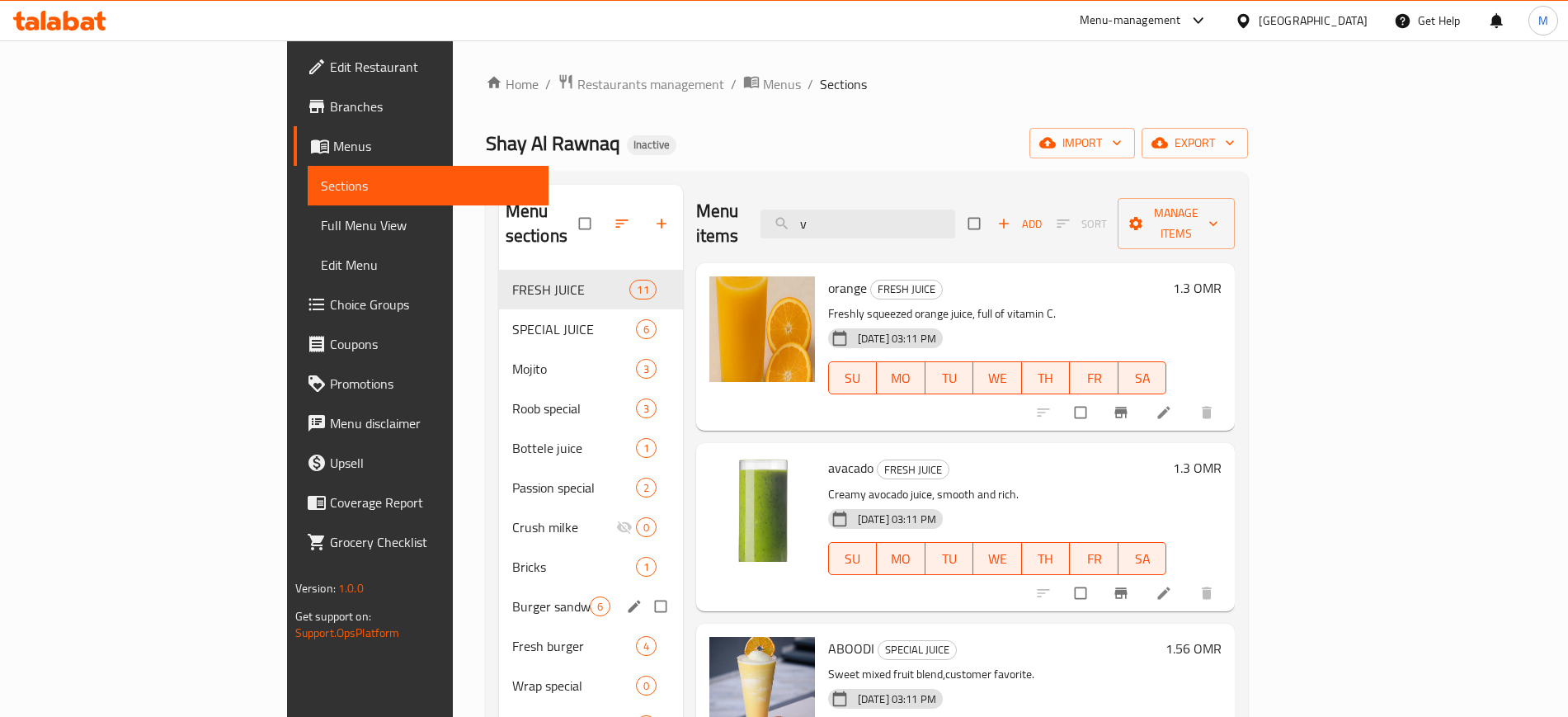
paste input "Vej noodles"
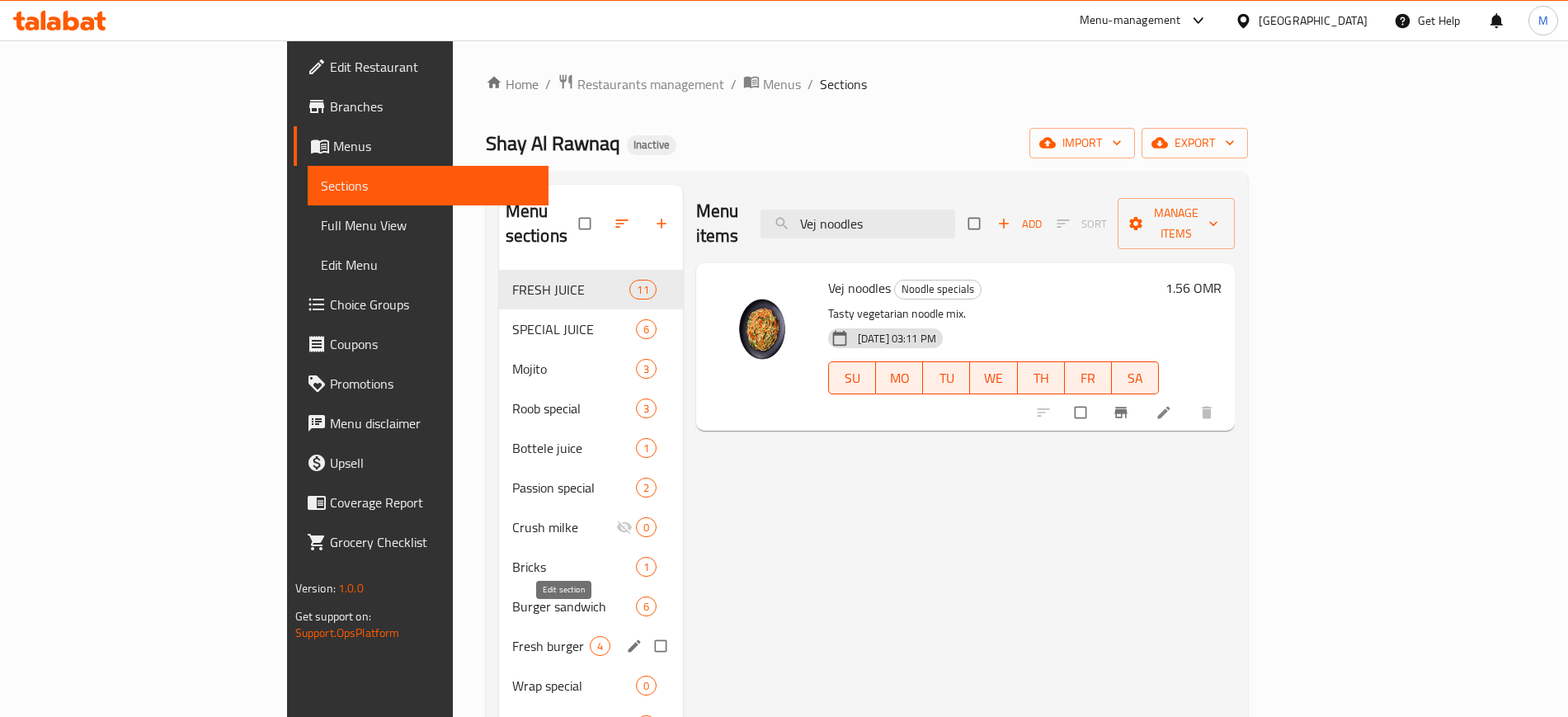
paste input "itable pasta"
paste input "Zinger burger"
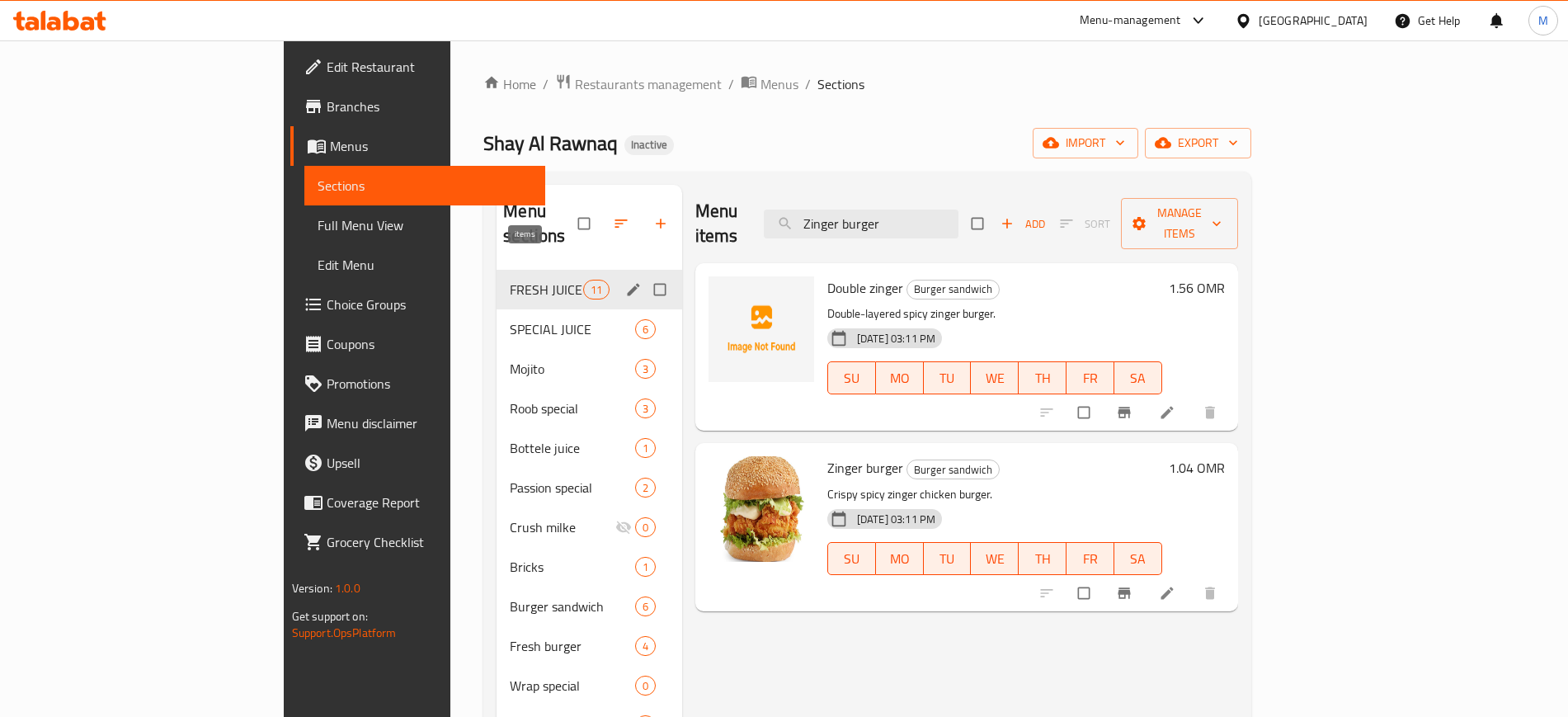
paste input "club"
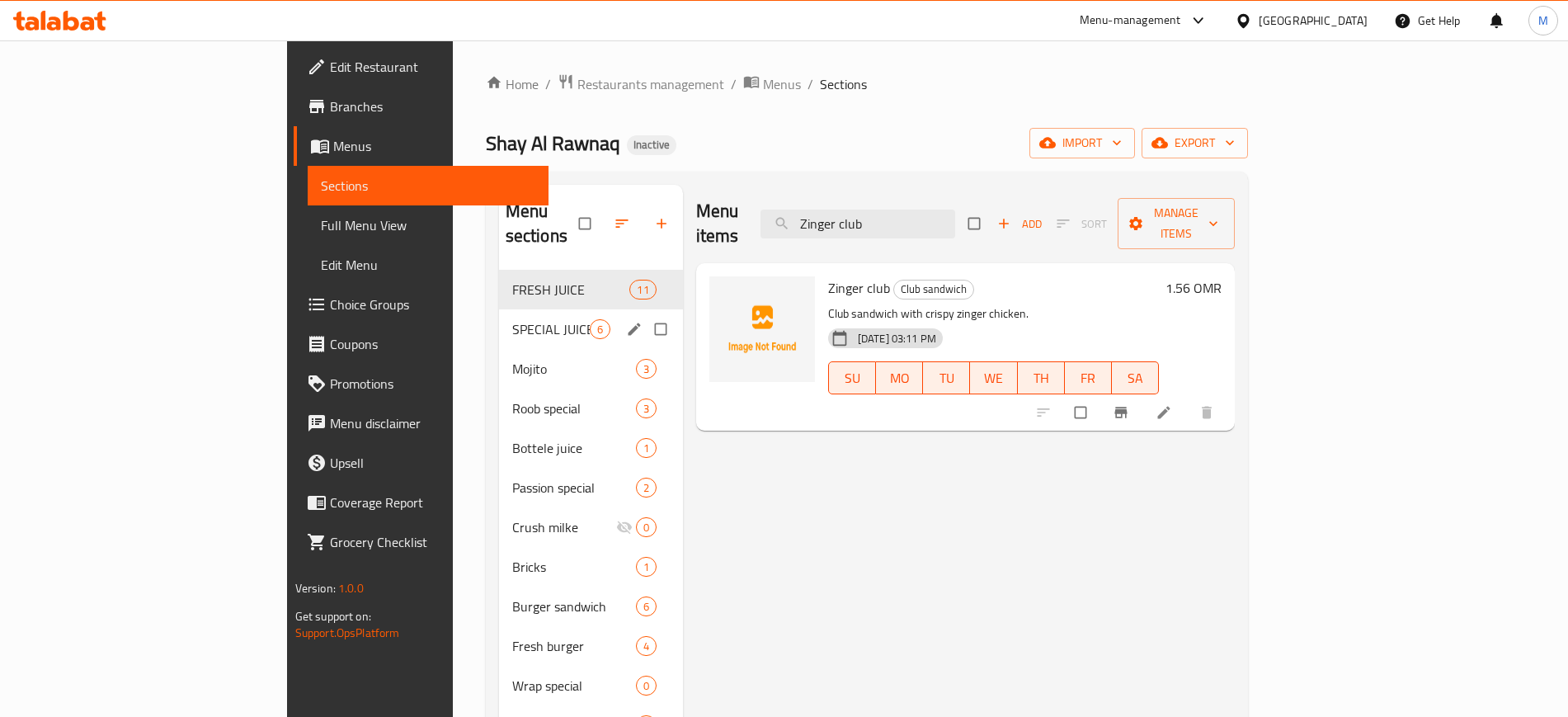
paste input "ombo"
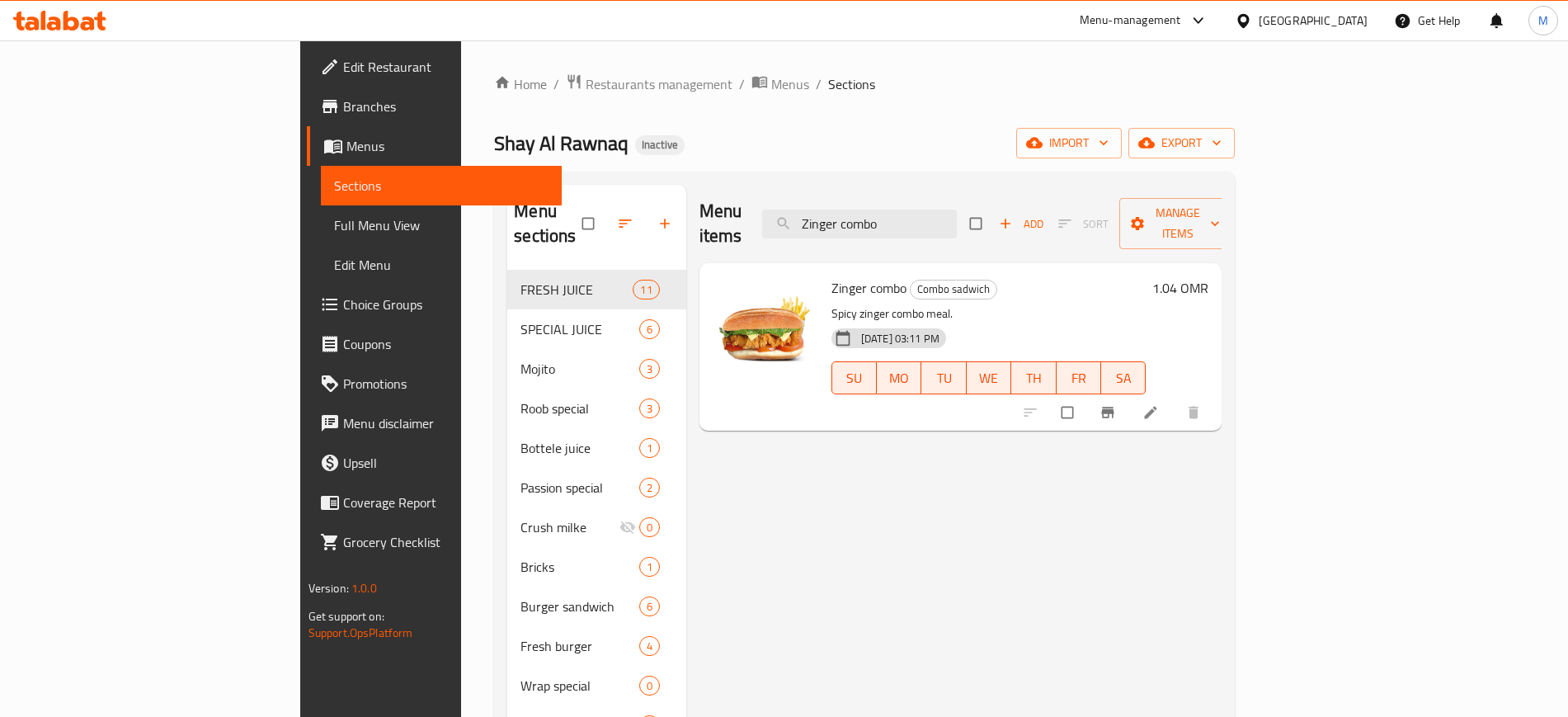
paste input "Fattoush salad"
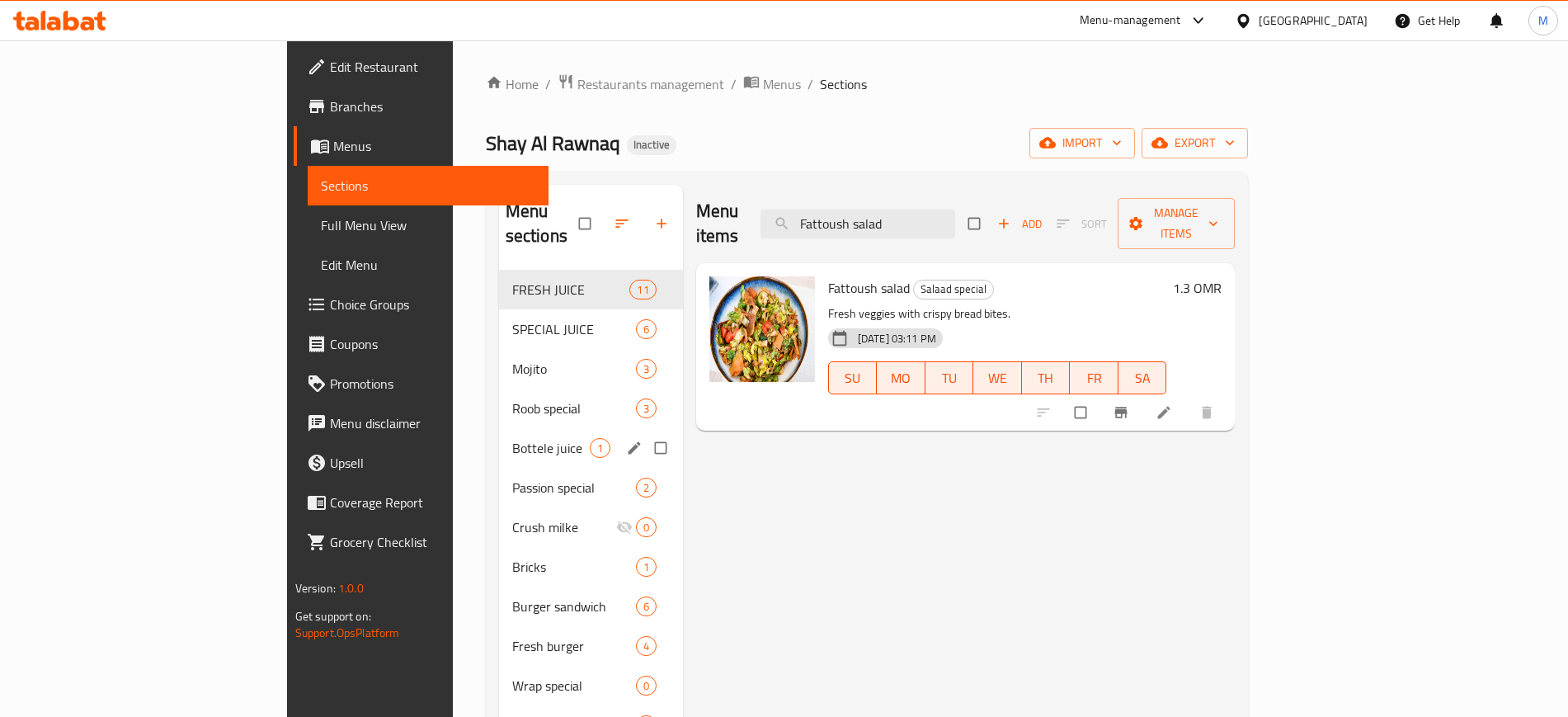
paste input "Nuggets plate"
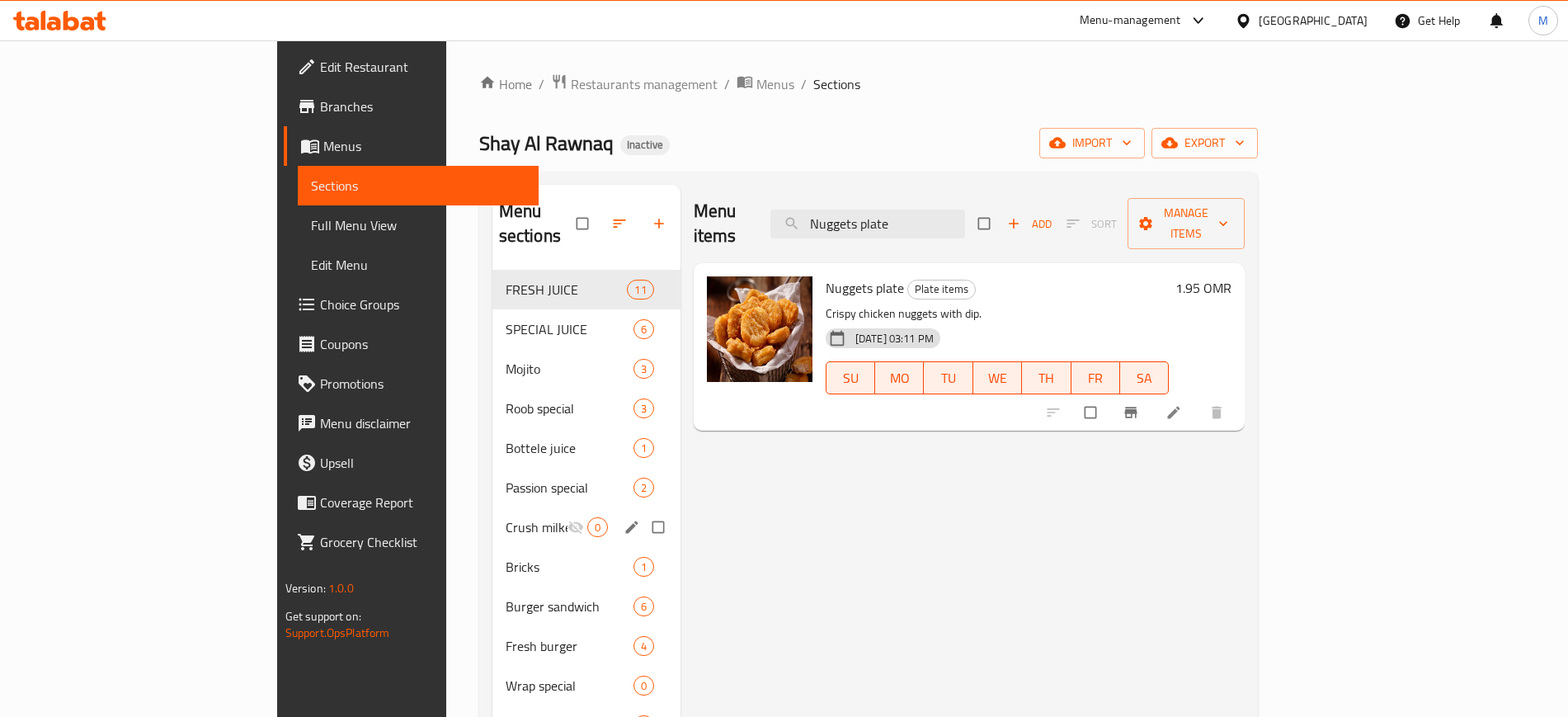
paste input "Chicken/beef burger"
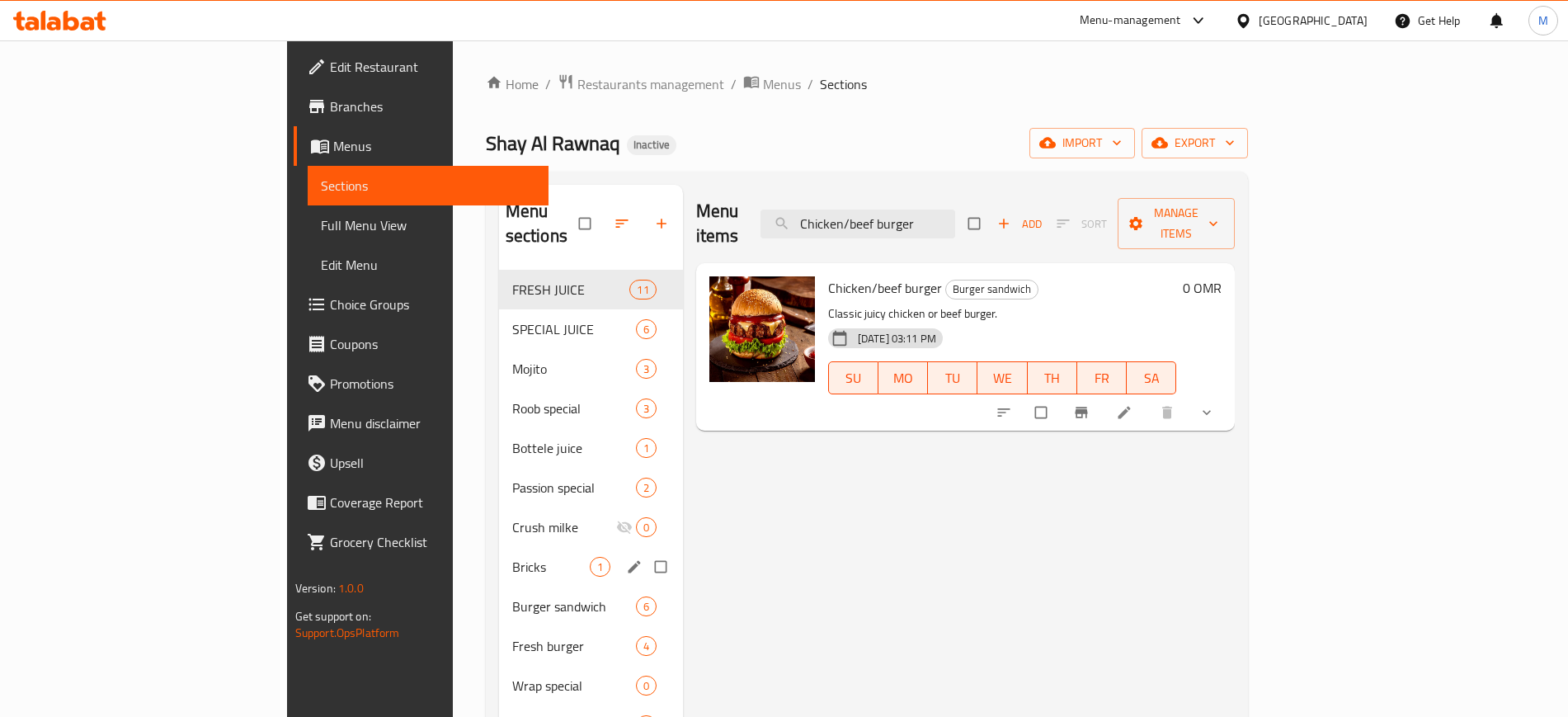
paste input "Tabbouleh salaad"
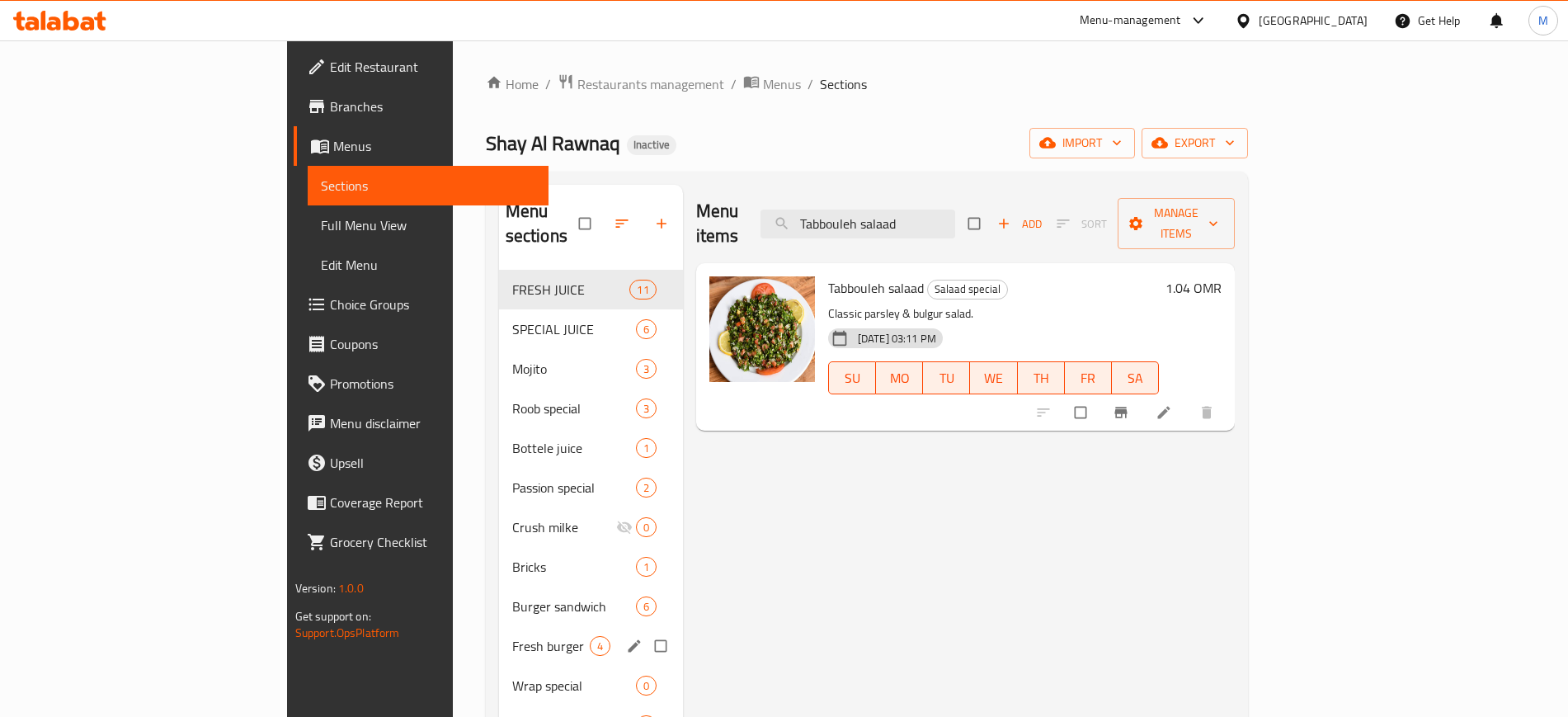
paste input "Banaana"
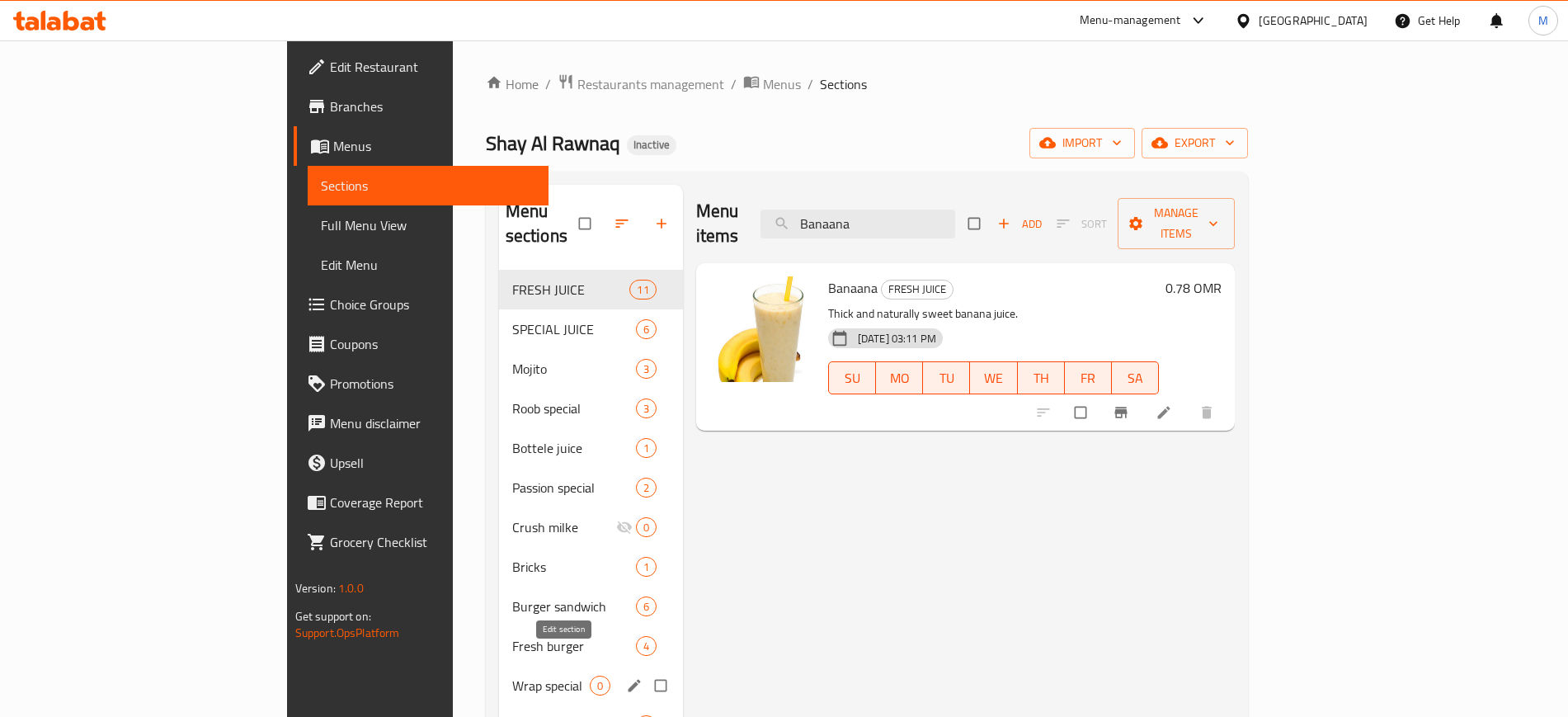
paste input "Alfrado chicken /Beef"
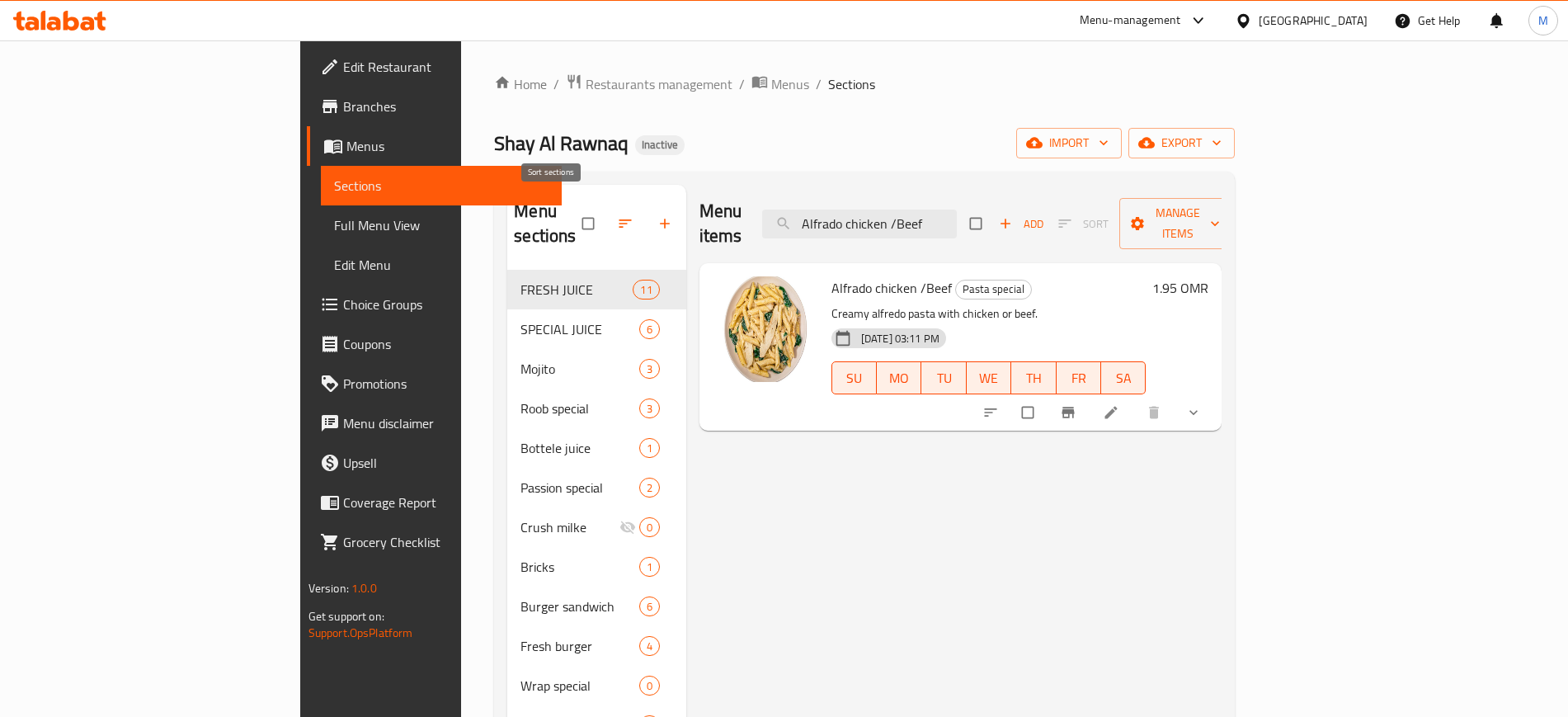
paste input "Emirati club"
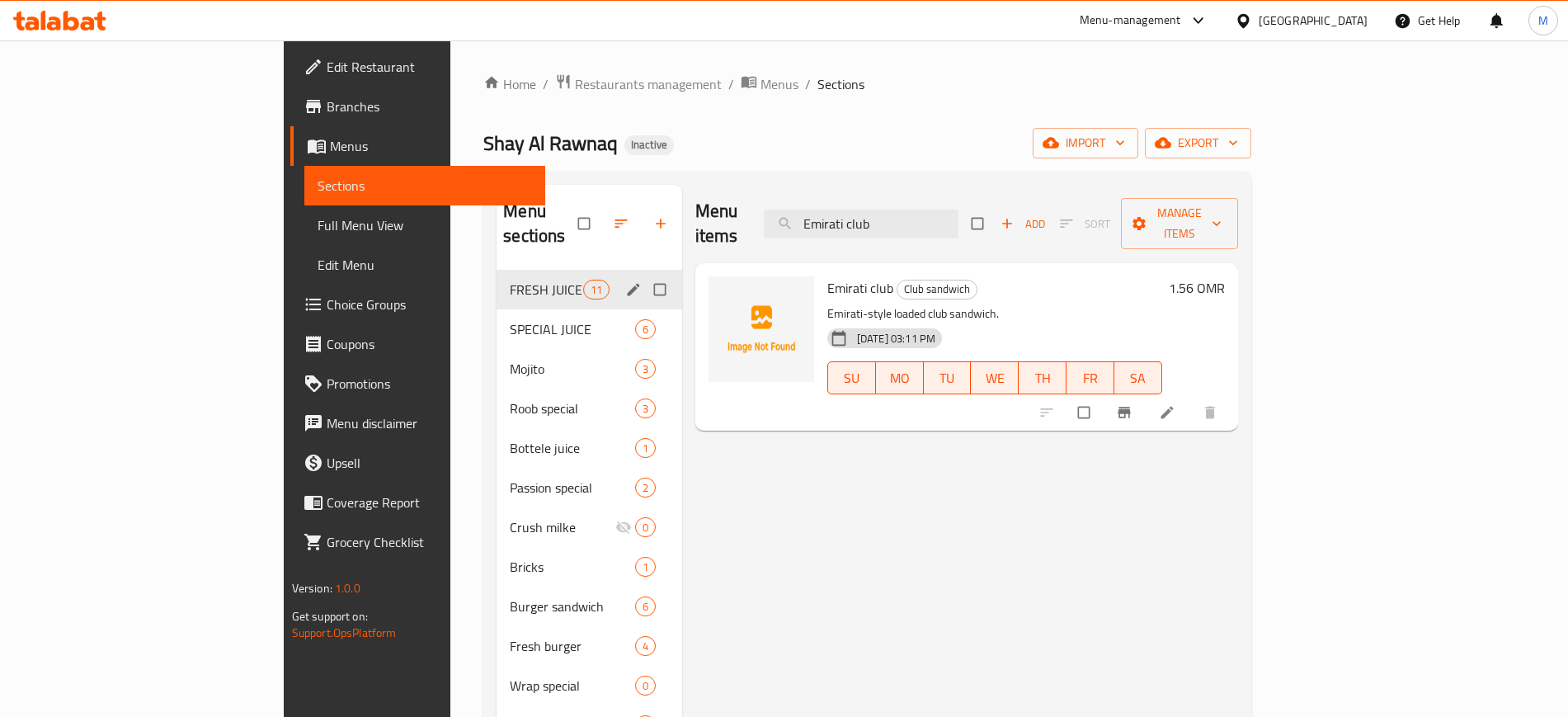
paste input "Watermilone"
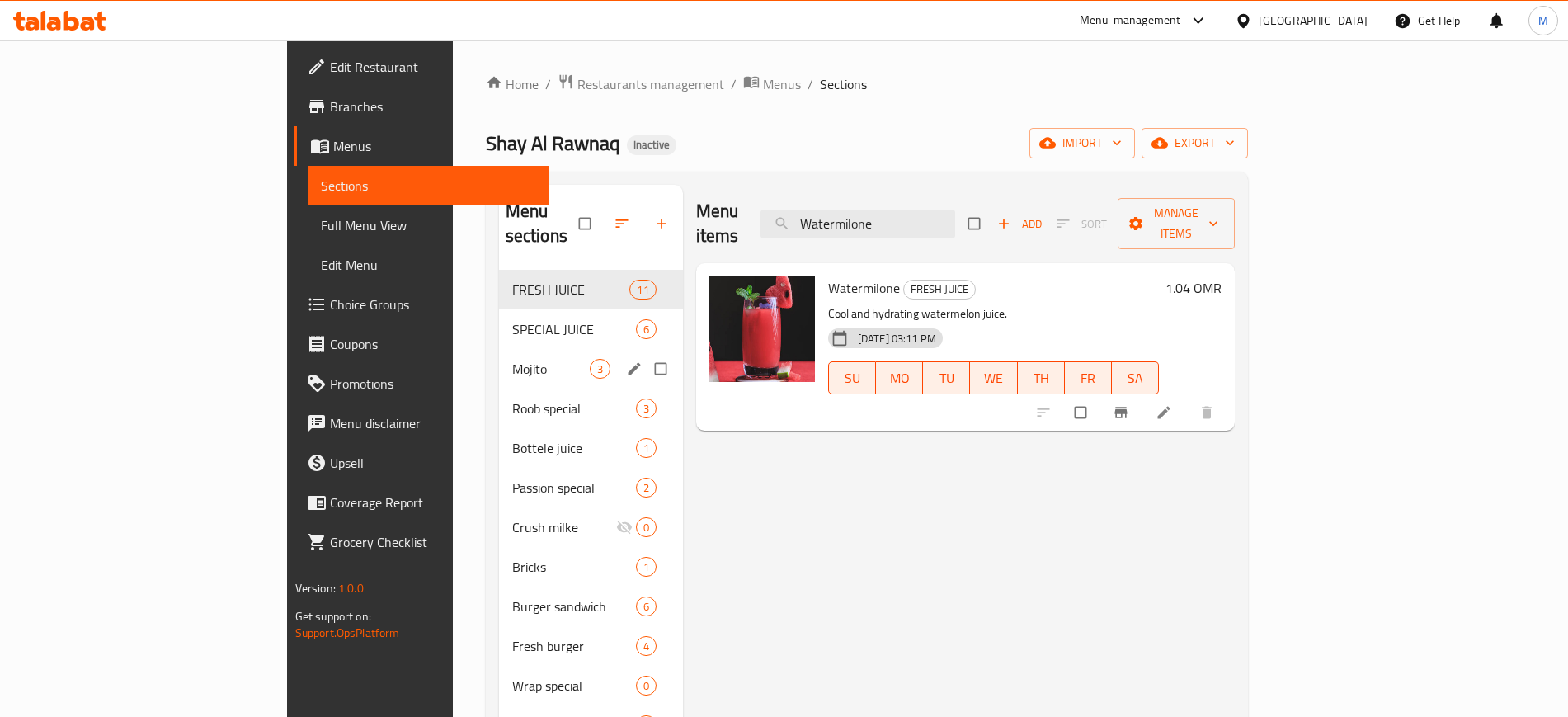
paste input "Karak"
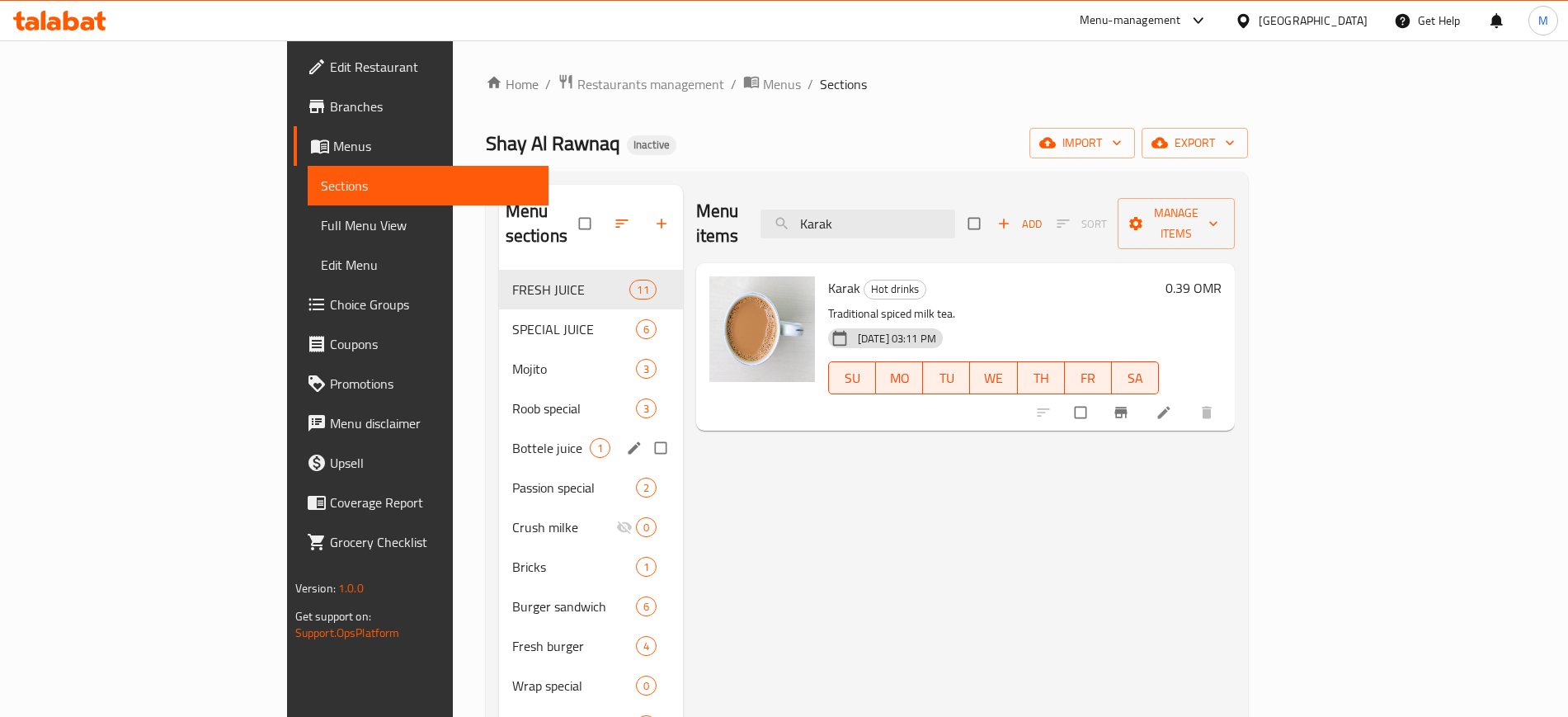
paste input "Egg cheese sandwich slice"
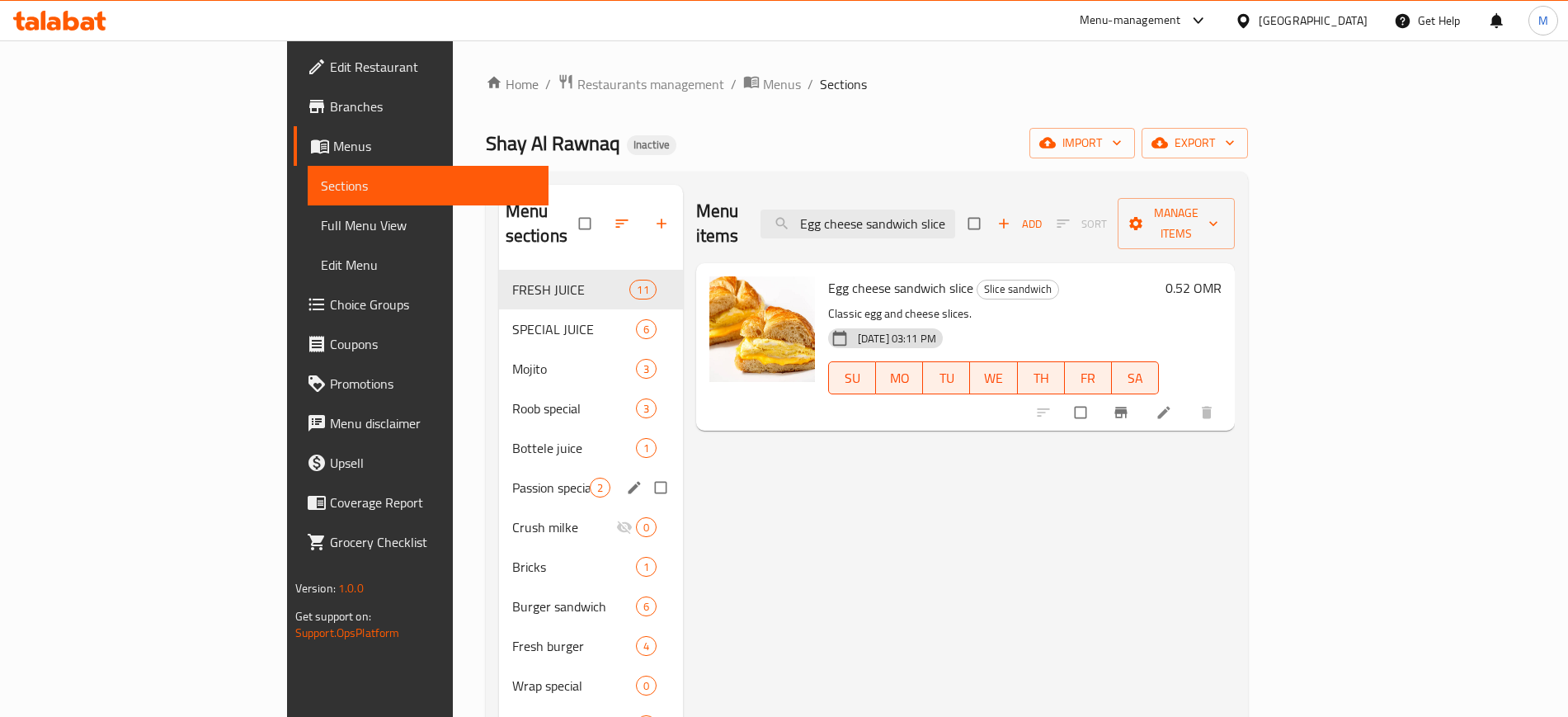
paste input "Kashmiri"
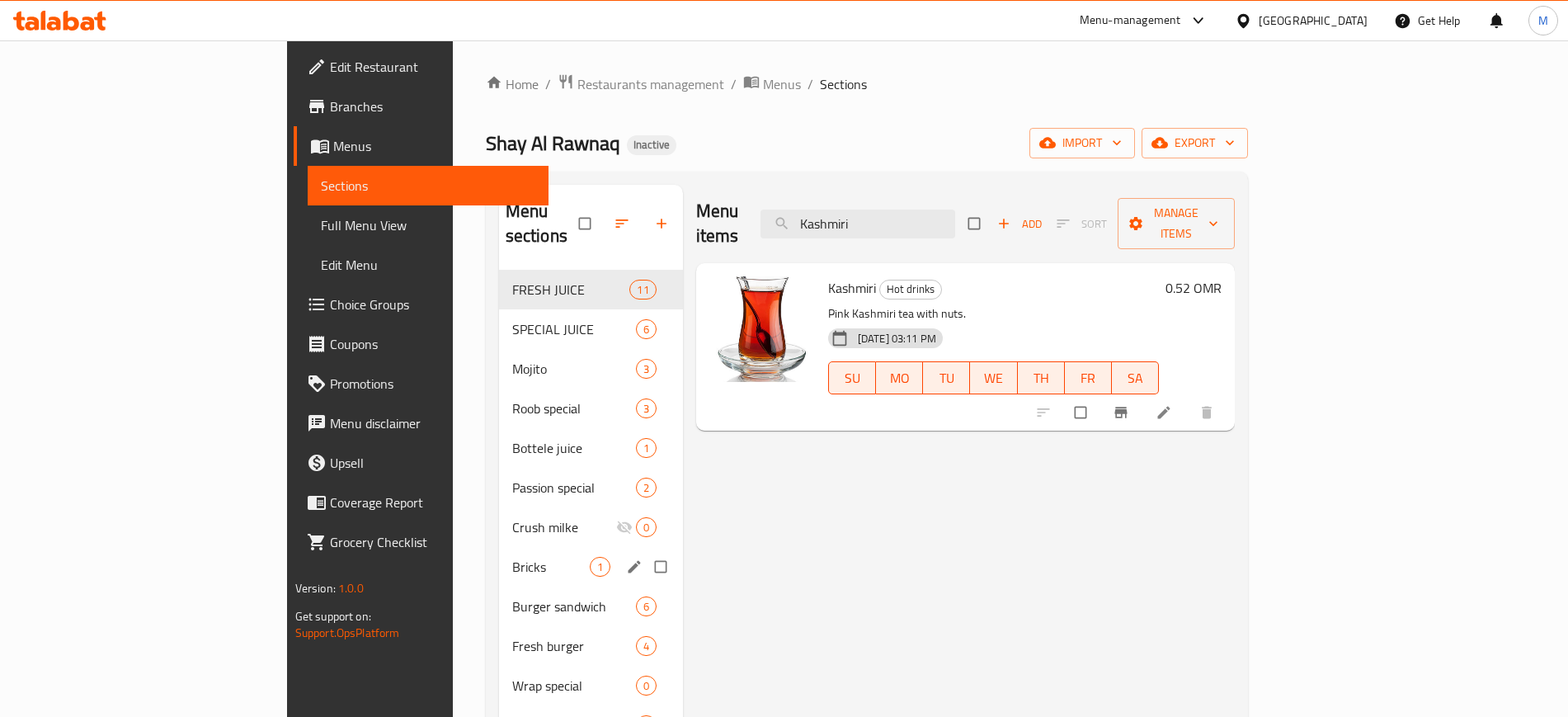
paste input "Fransisco Paratha"
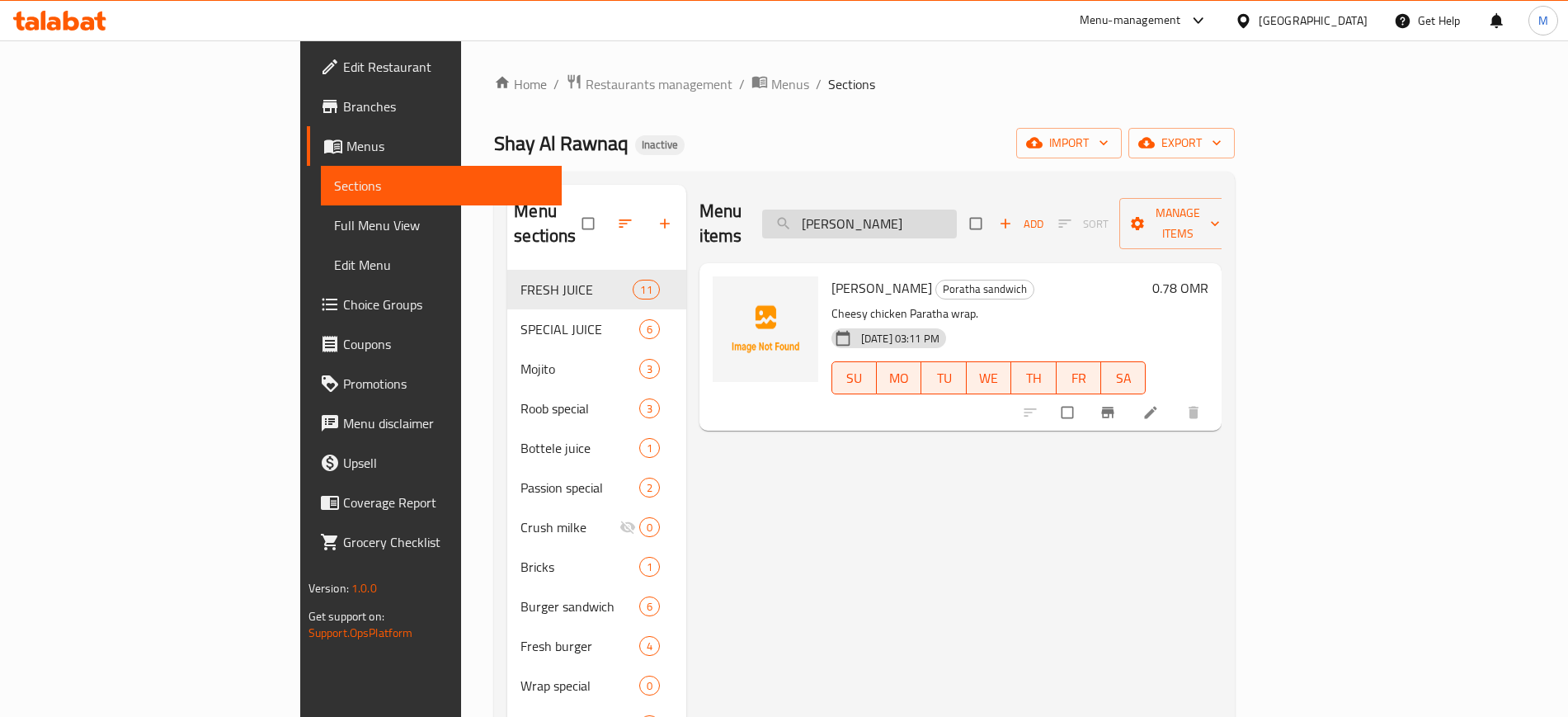
click at [956, 210] on input "Fransisco Paratha" at bounding box center [859, 224] width 195 height 29
type input "Fransisco"
click at [712, 280] on img at bounding box center [765, 329] width 106 height 106
click at [719, 291] on span "upload picture" at bounding box center [735, 299] width 33 height 16
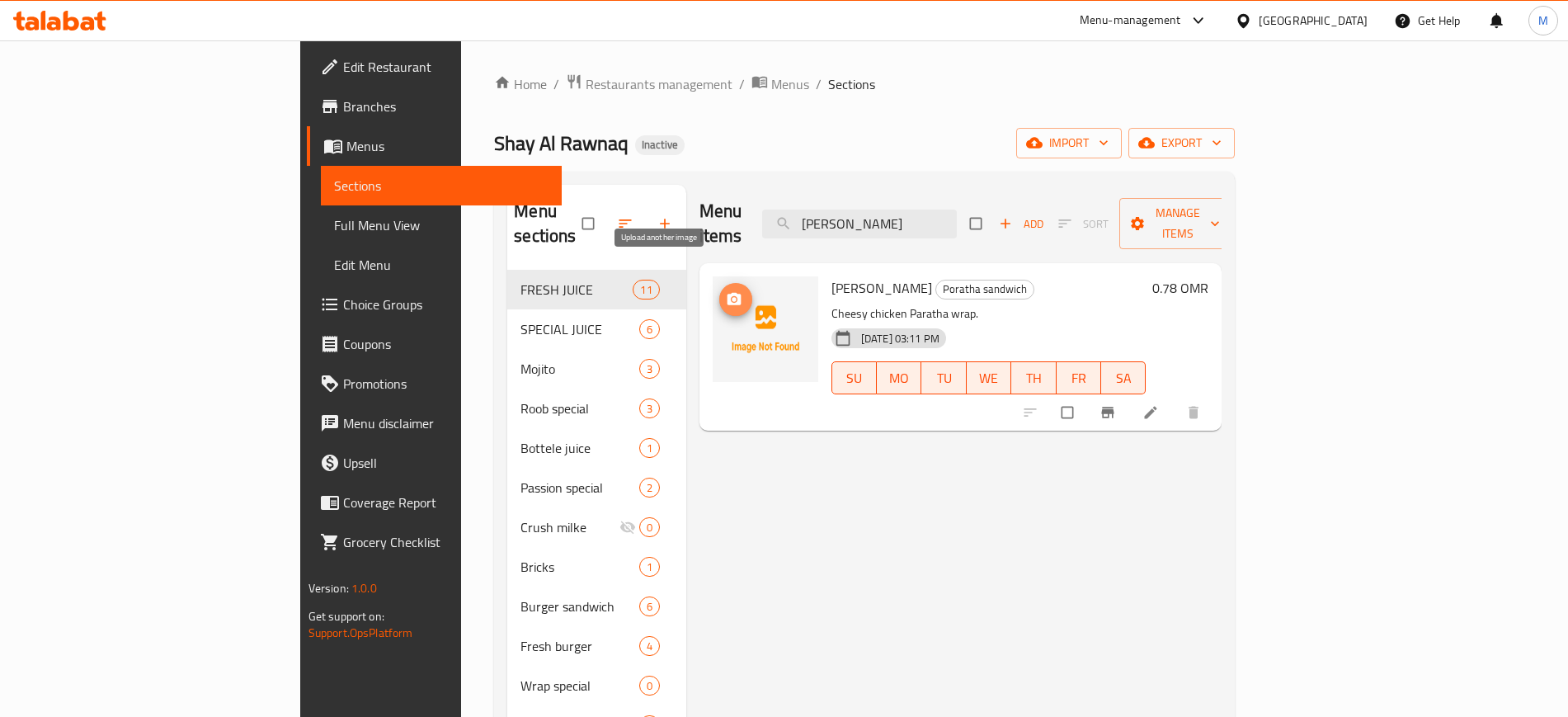
click at [719, 291] on span "upload picture" at bounding box center [735, 299] width 33 height 16
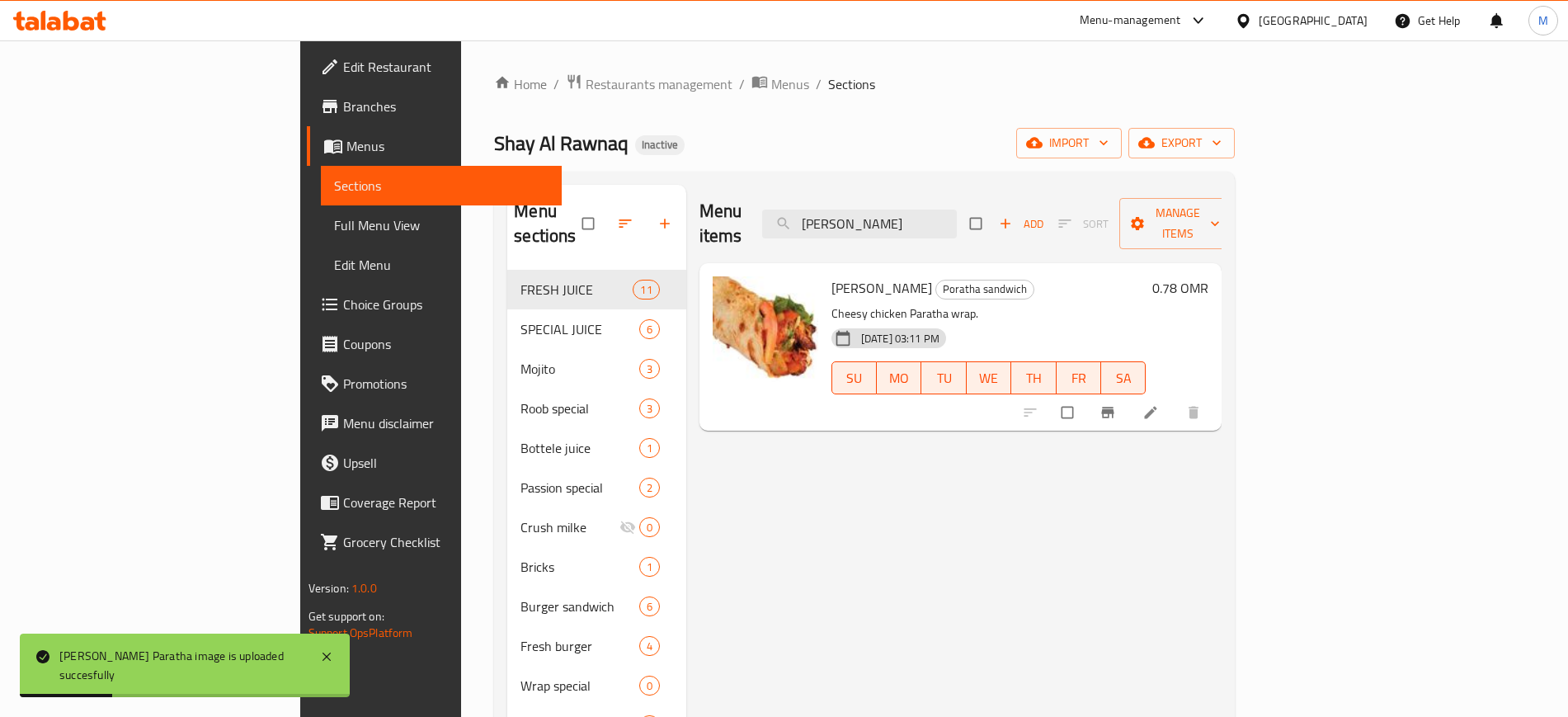
click at [1000, 192] on div "Menu items Fransisco Add Sort Manage items" at bounding box center [961, 224] width 523 height 79
click at [956, 210] on input "Fransisco" at bounding box center [859, 224] width 195 height 29
paste input "Cappuccin"
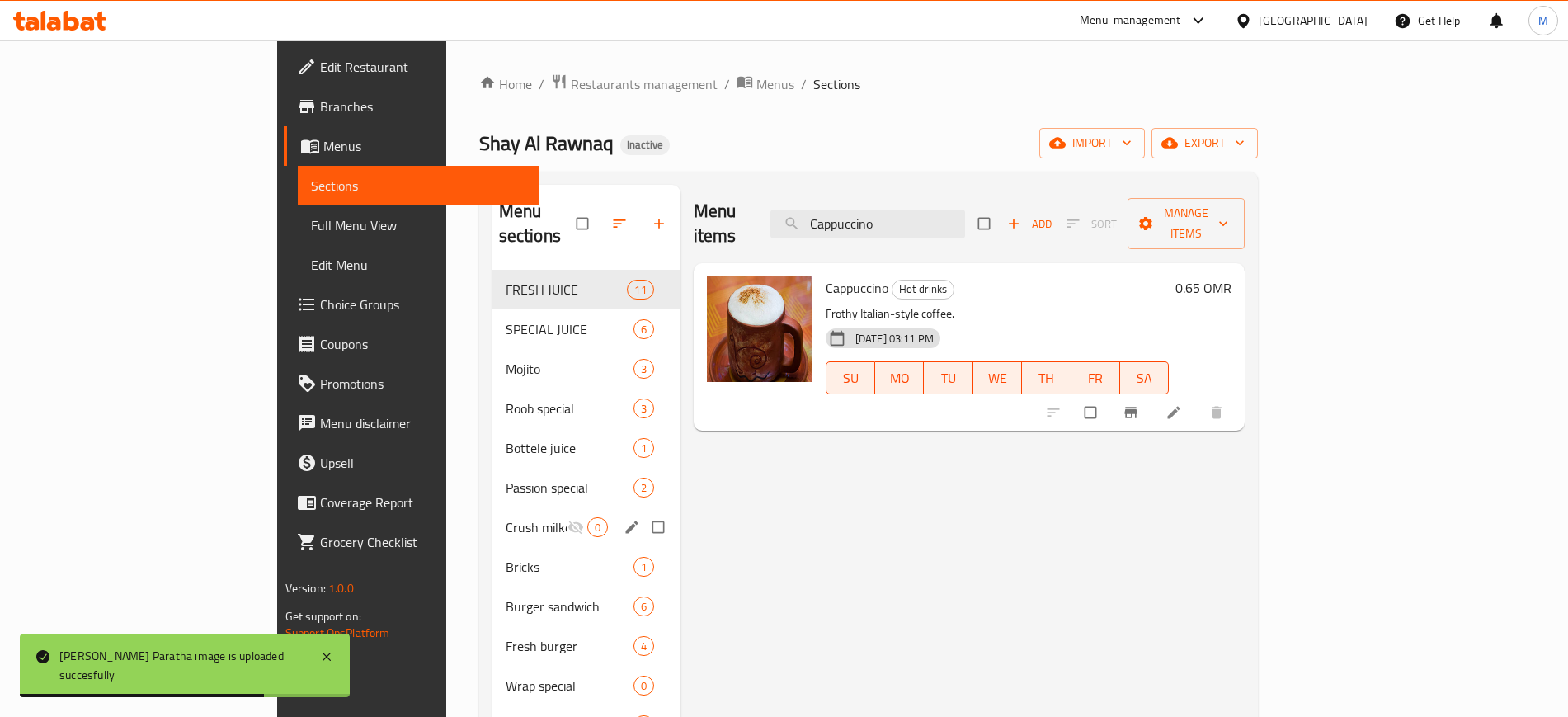
paste input "Beefe croissant sandwich"
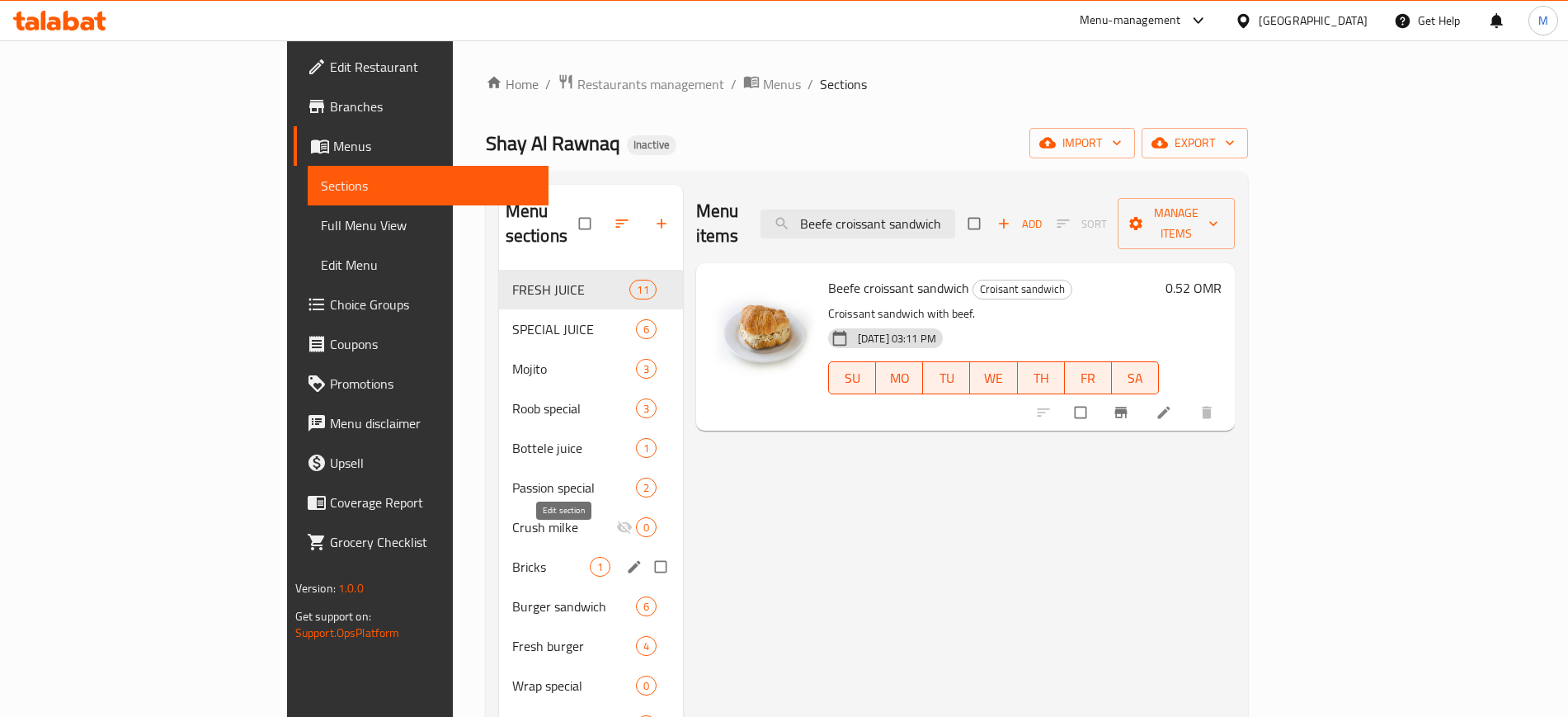
paste input "Arabic salad"
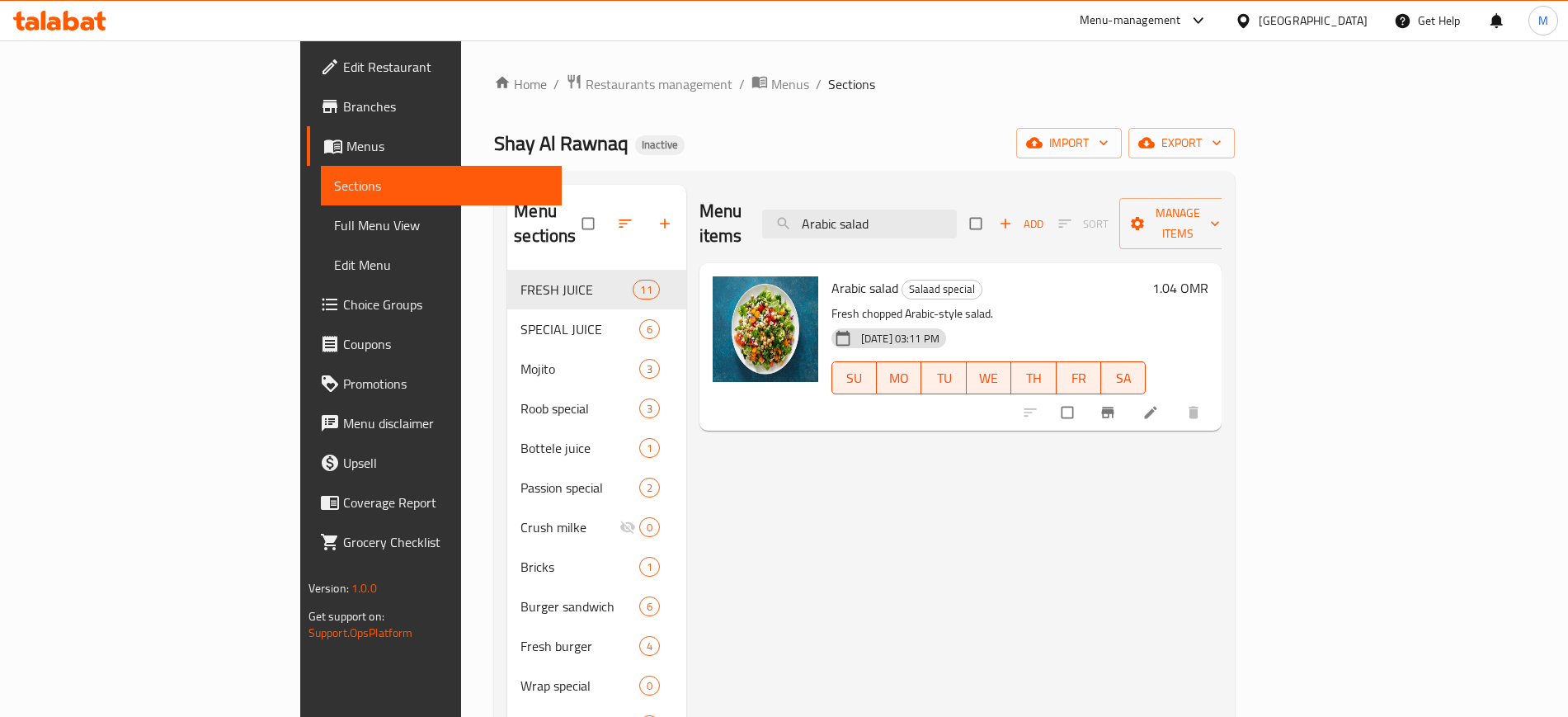
paste input "Egg cheese croissant sandwich"
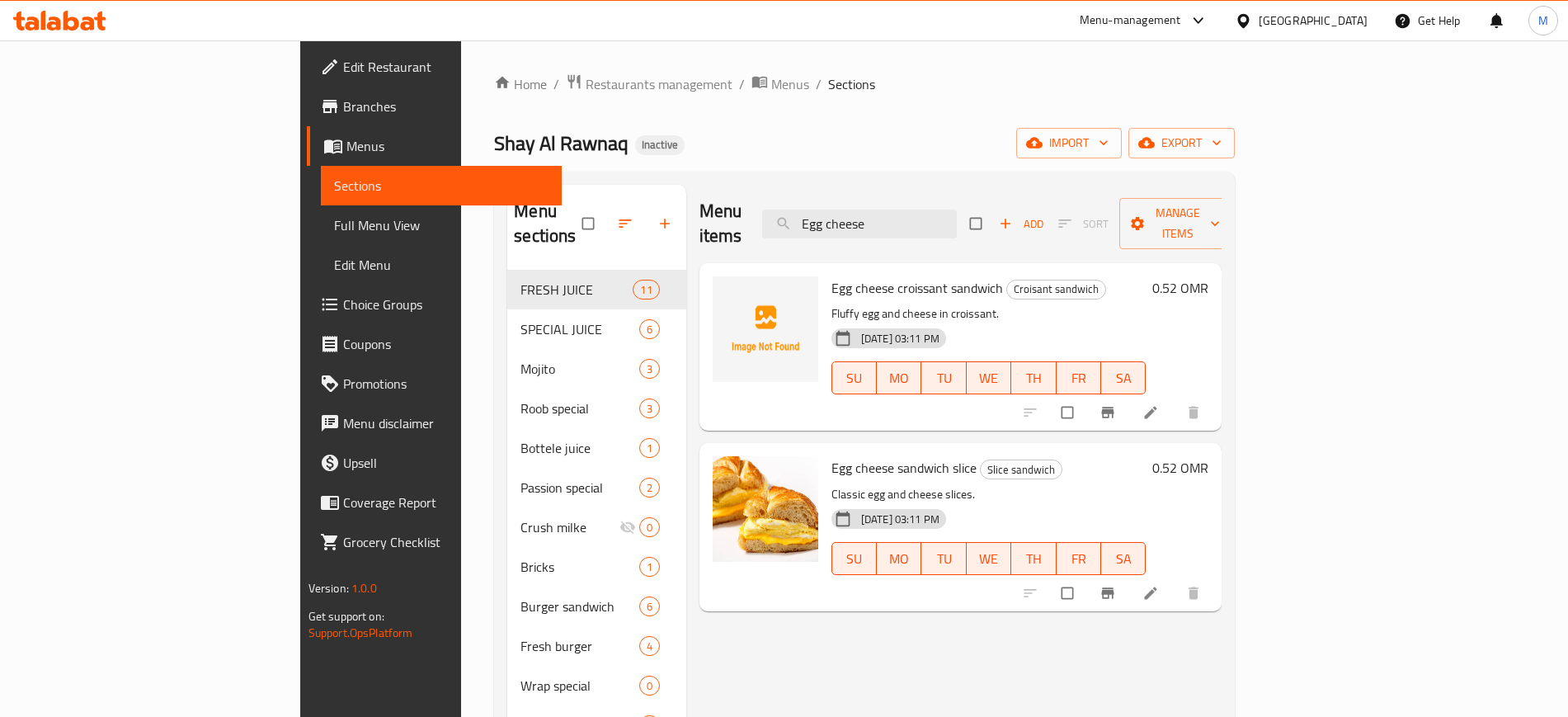
type input "Egg cheese"
click at [719, 285] on button "upload picture" at bounding box center [735, 300] width 33 height 33
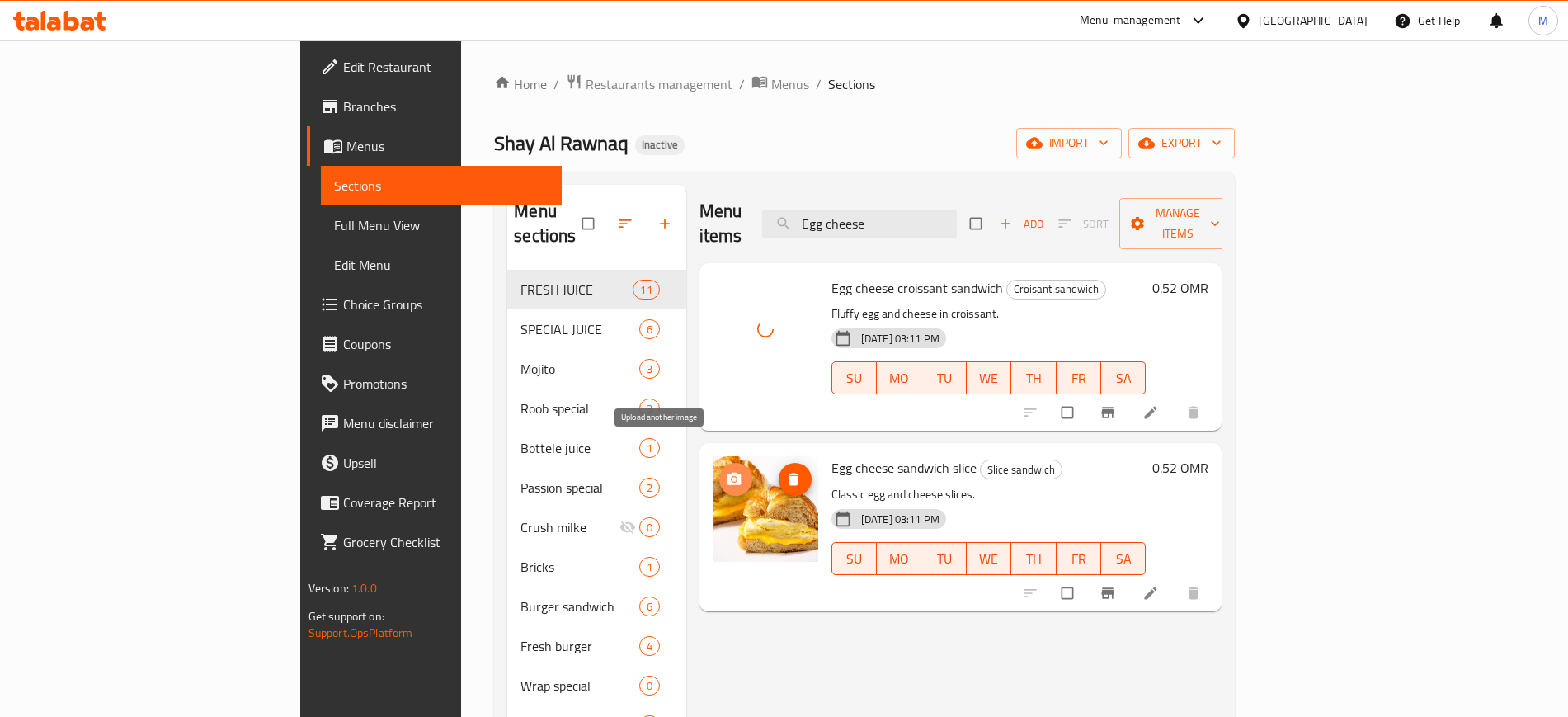
click at [719, 471] on span "upload picture" at bounding box center [735, 479] width 33 height 16
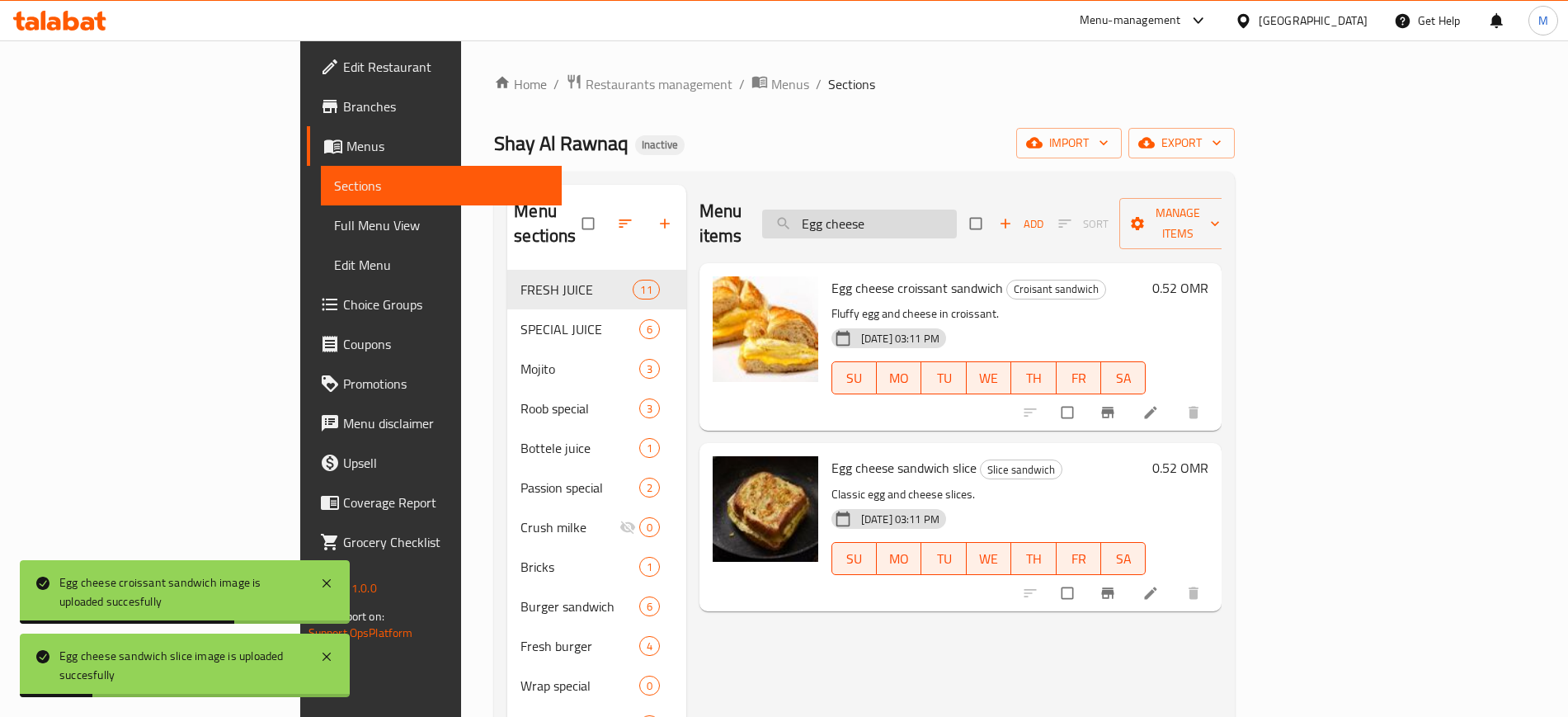
click at [956, 213] on input "Egg cheese" at bounding box center [859, 224] width 195 height 29
paste input "Lemon with mint"
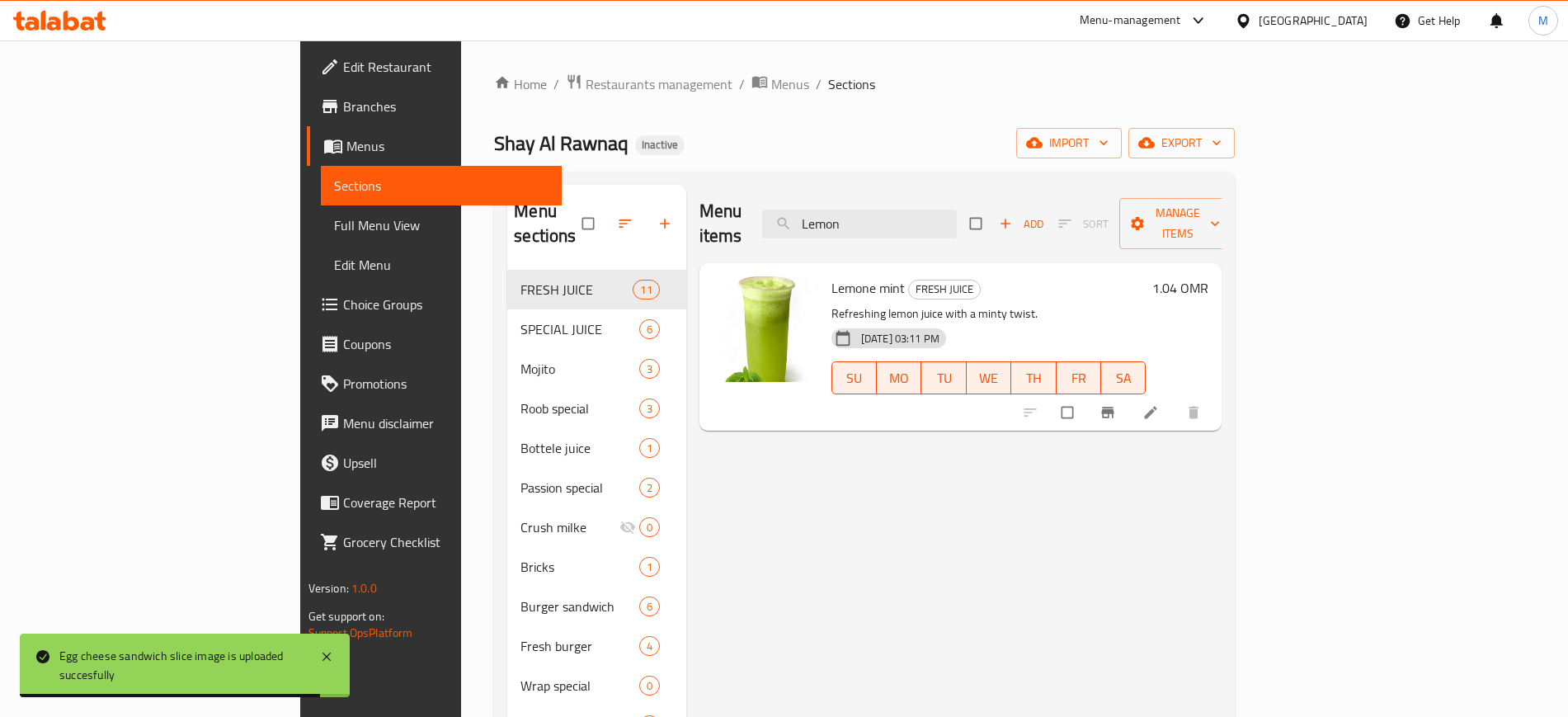
paste input "Orange"
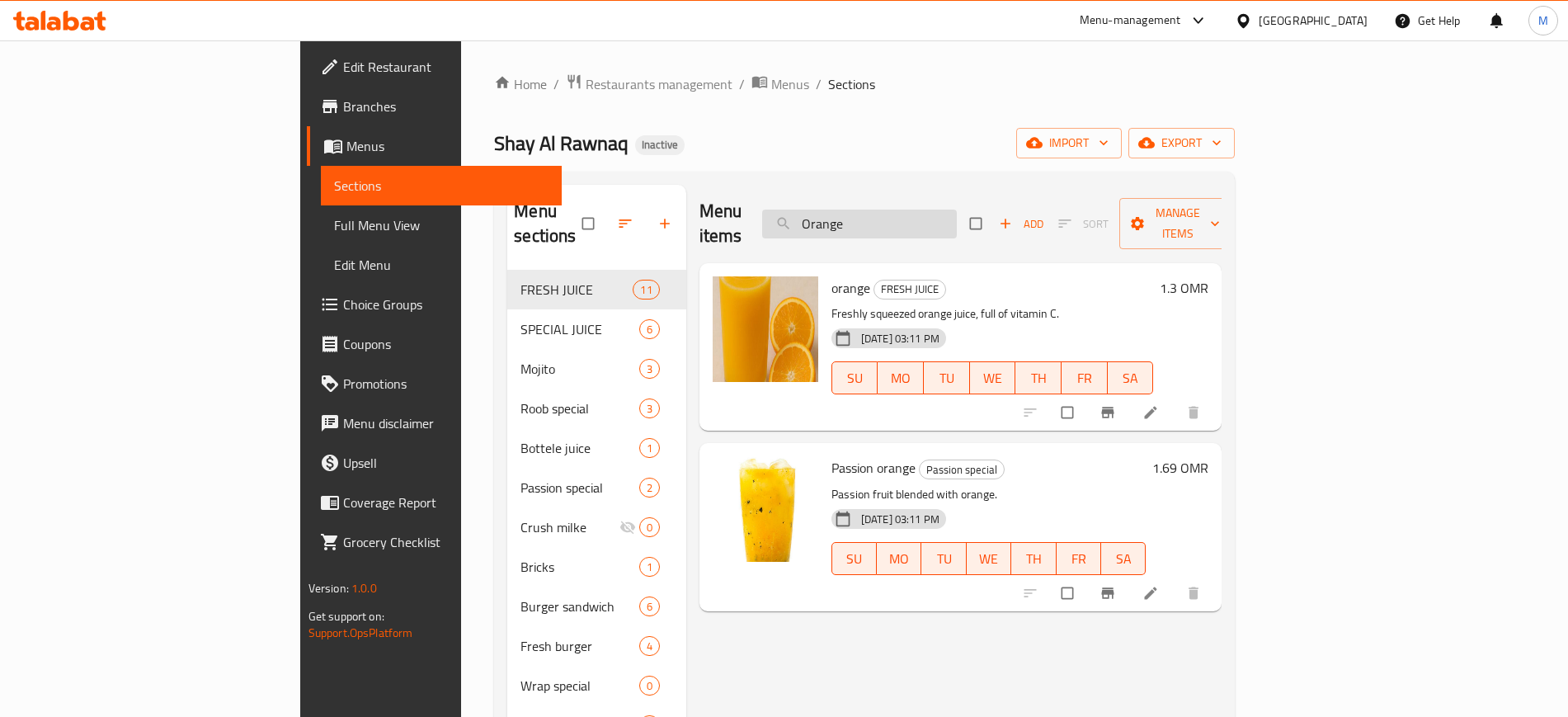
paste input "Mix noodles"
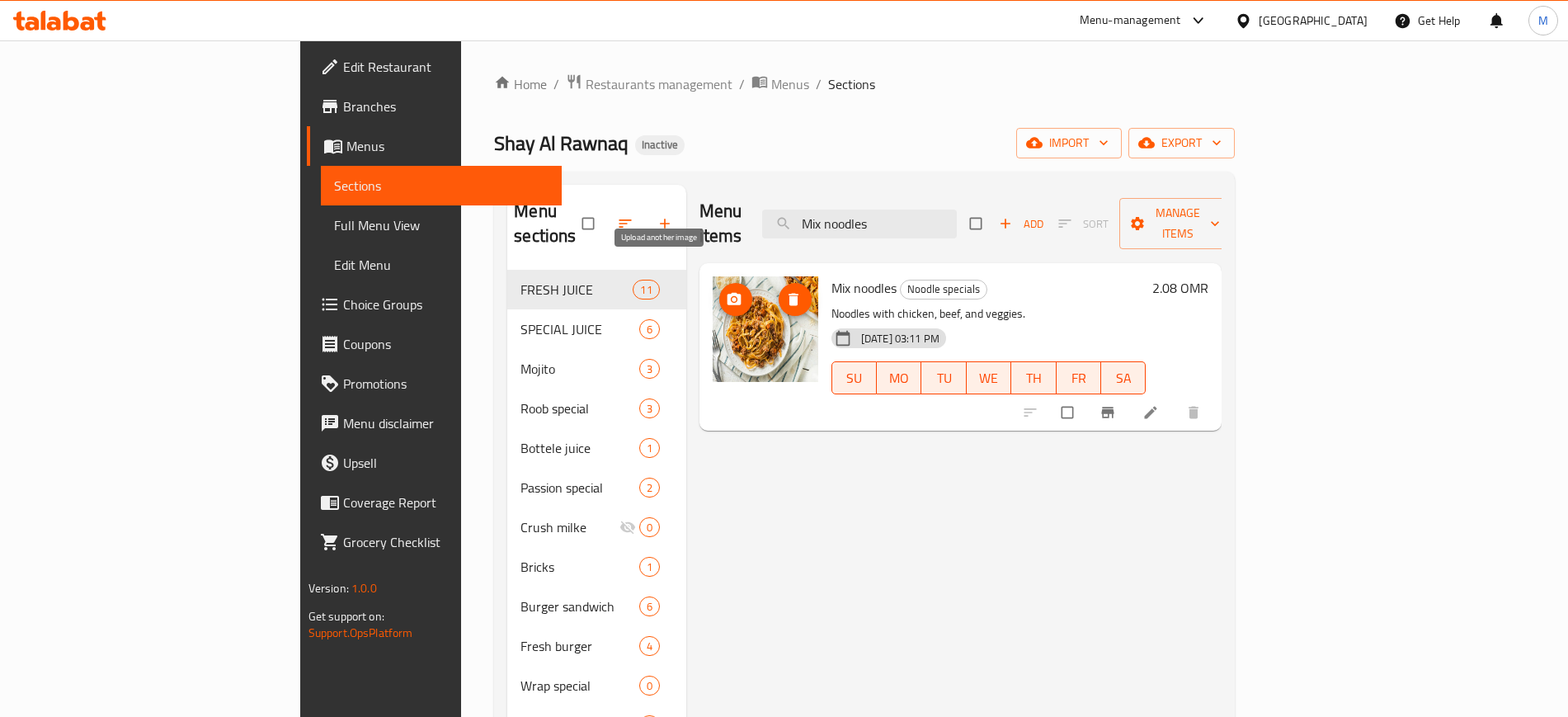
type input "Mix noodles"
click at [726, 291] on icon "upload picture" at bounding box center [734, 299] width 16 height 16
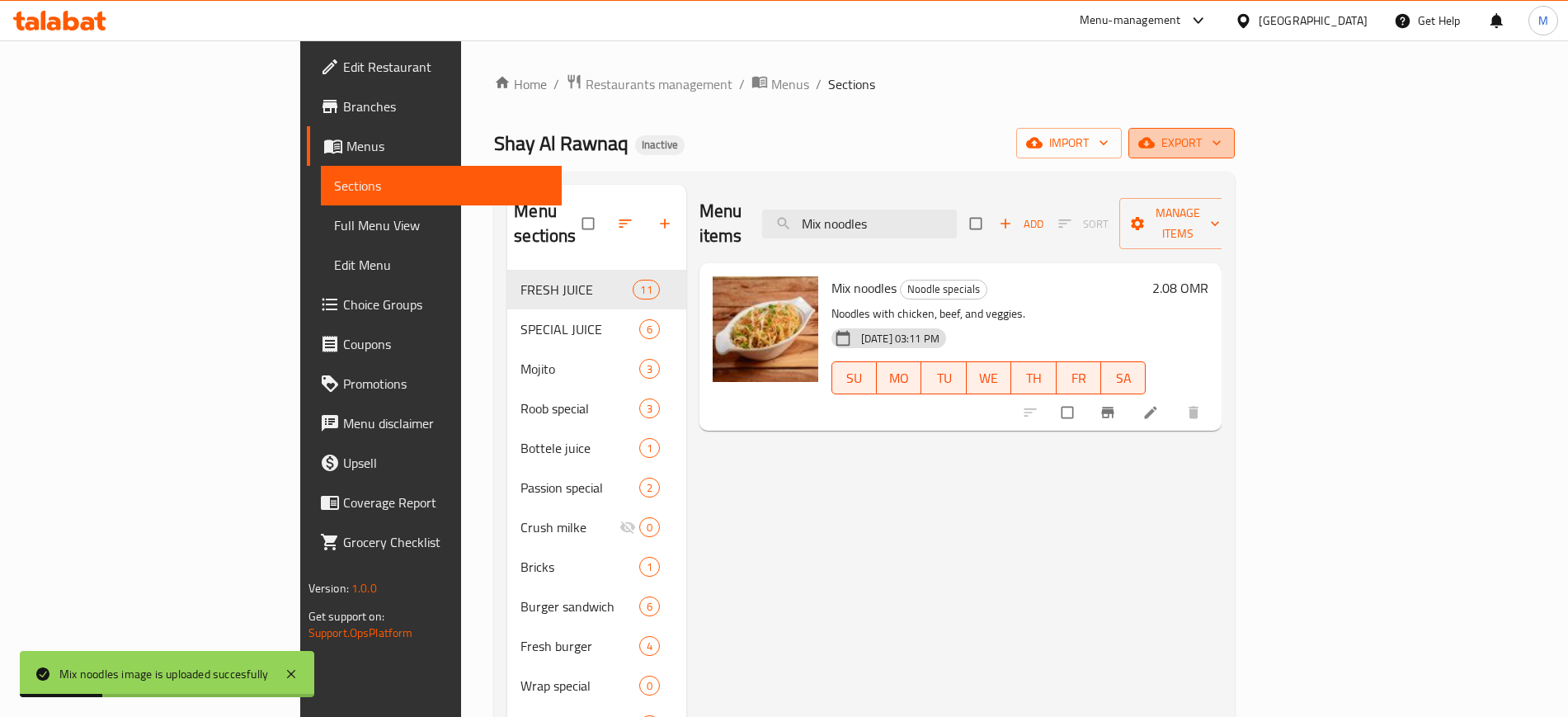
click at [1222, 136] on span "export" at bounding box center [1182, 143] width 80 height 20
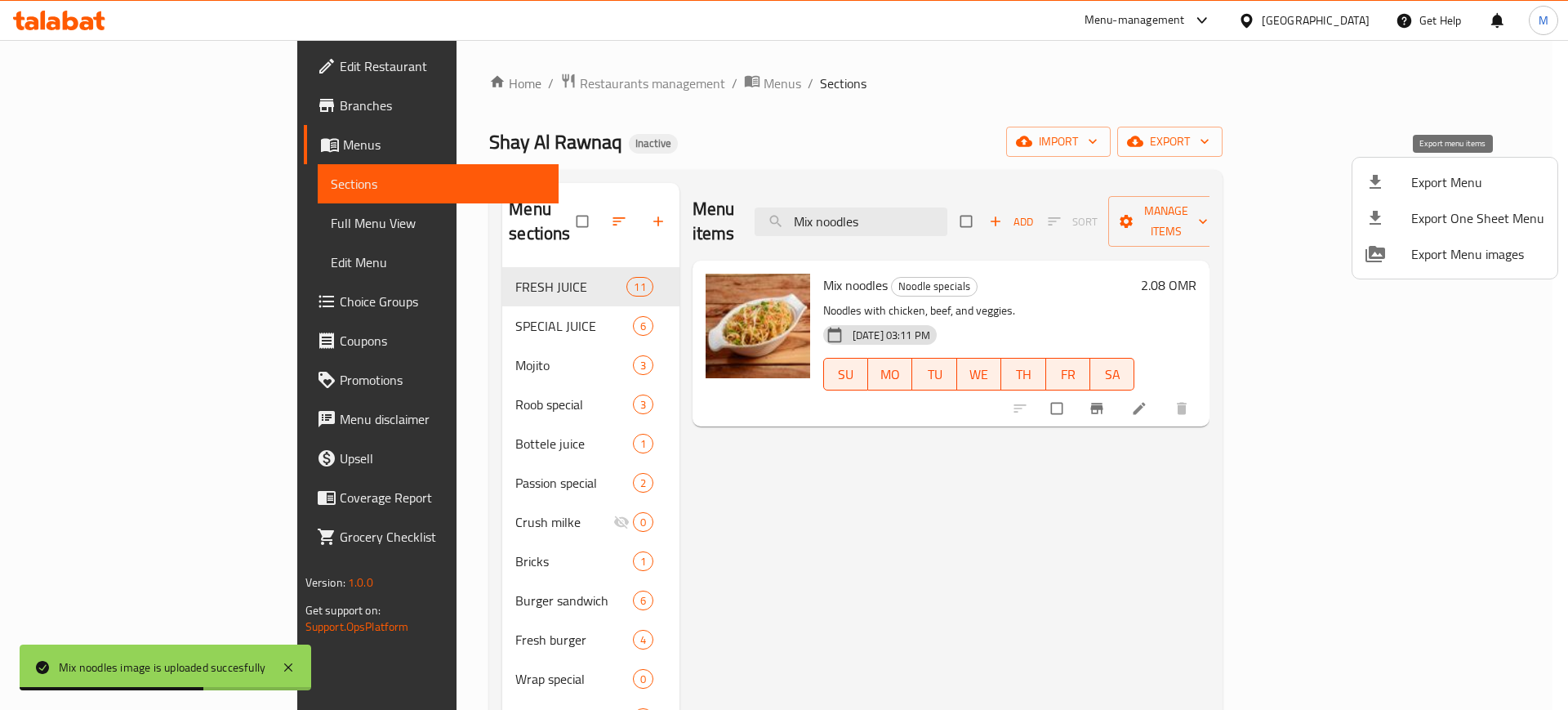
click at [1473, 178] on span "Export Menu" at bounding box center [1478, 182] width 133 height 19
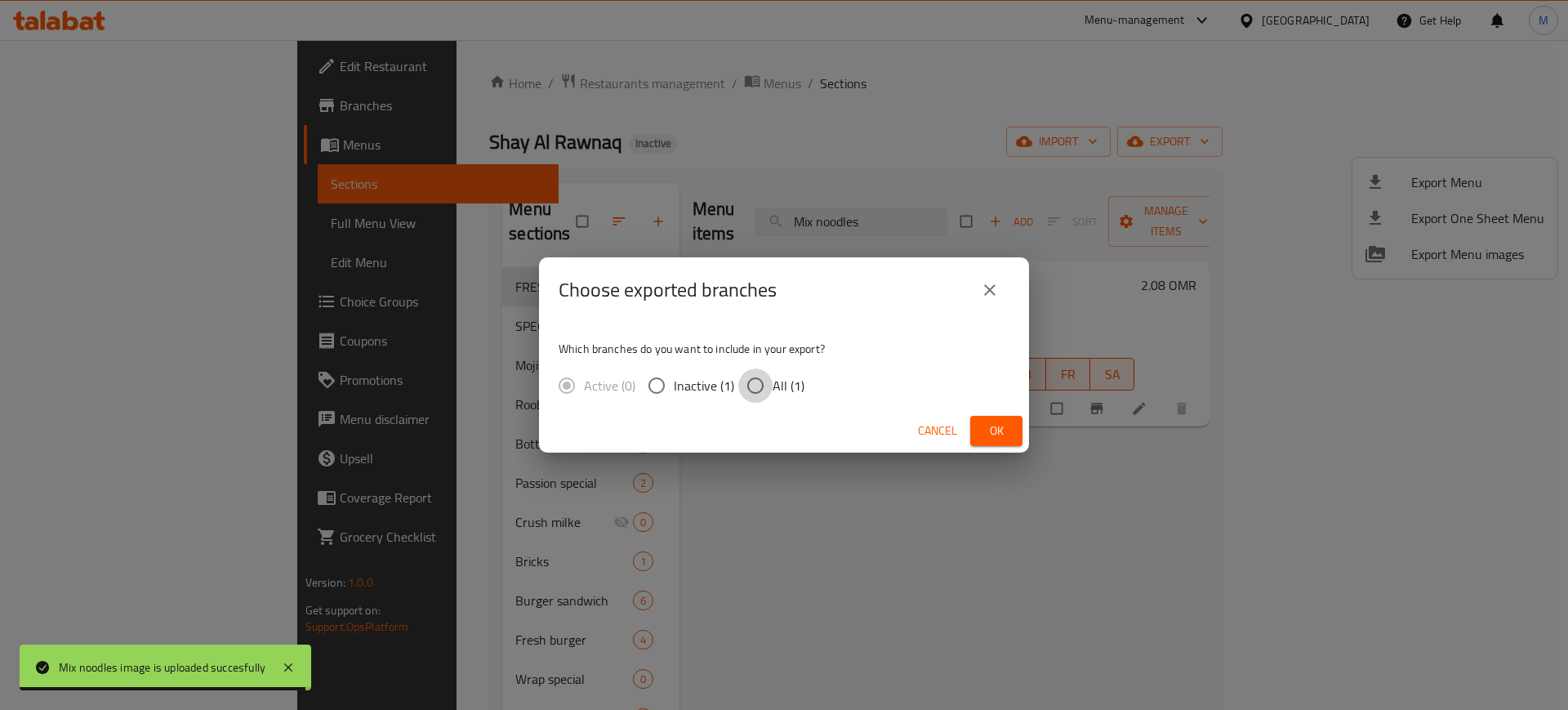
click at [767, 380] on input "All (1)" at bounding box center [755, 385] width 35 height 35
radio input "true"
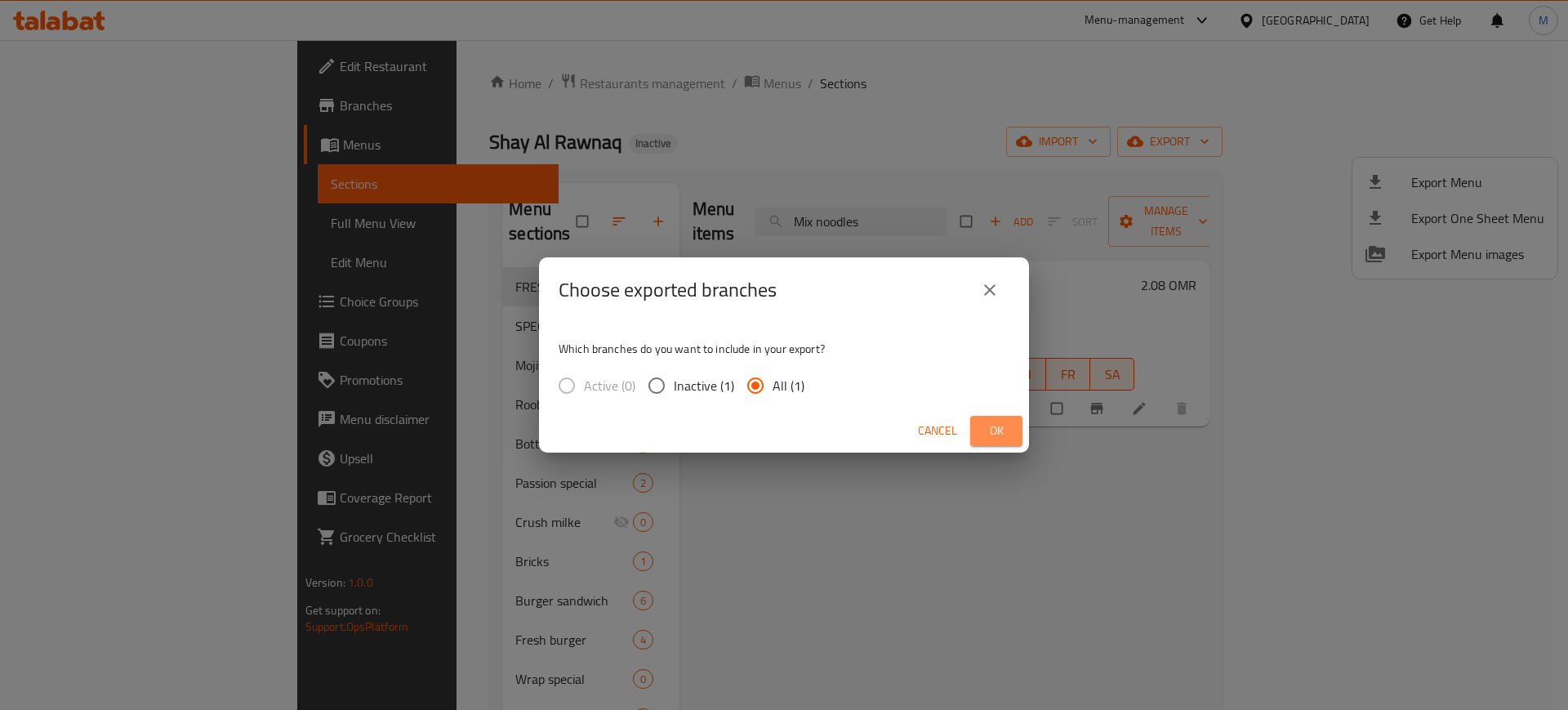
click at [985, 418] on button "Ok" at bounding box center [996, 431] width 52 height 30
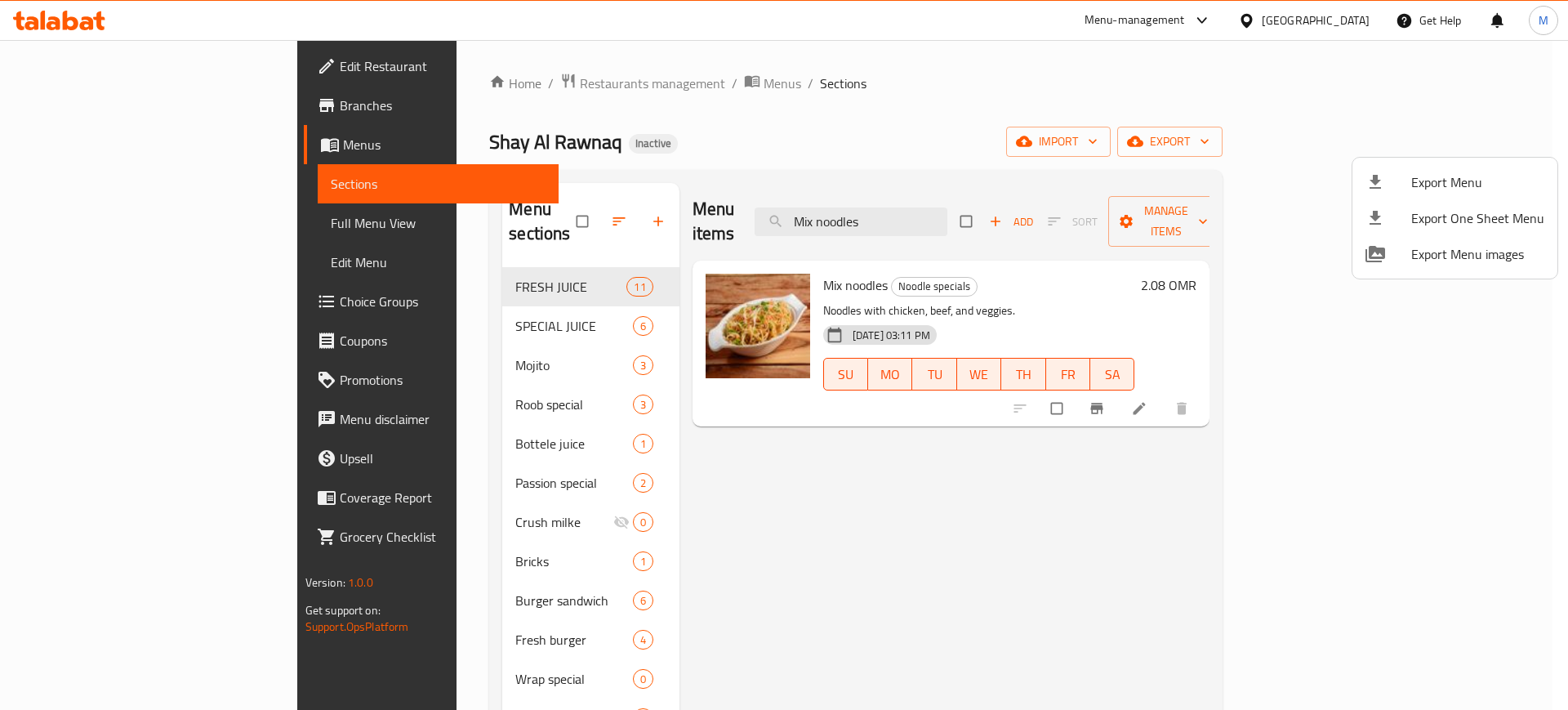
click at [913, 480] on div at bounding box center [784, 355] width 1568 height 710
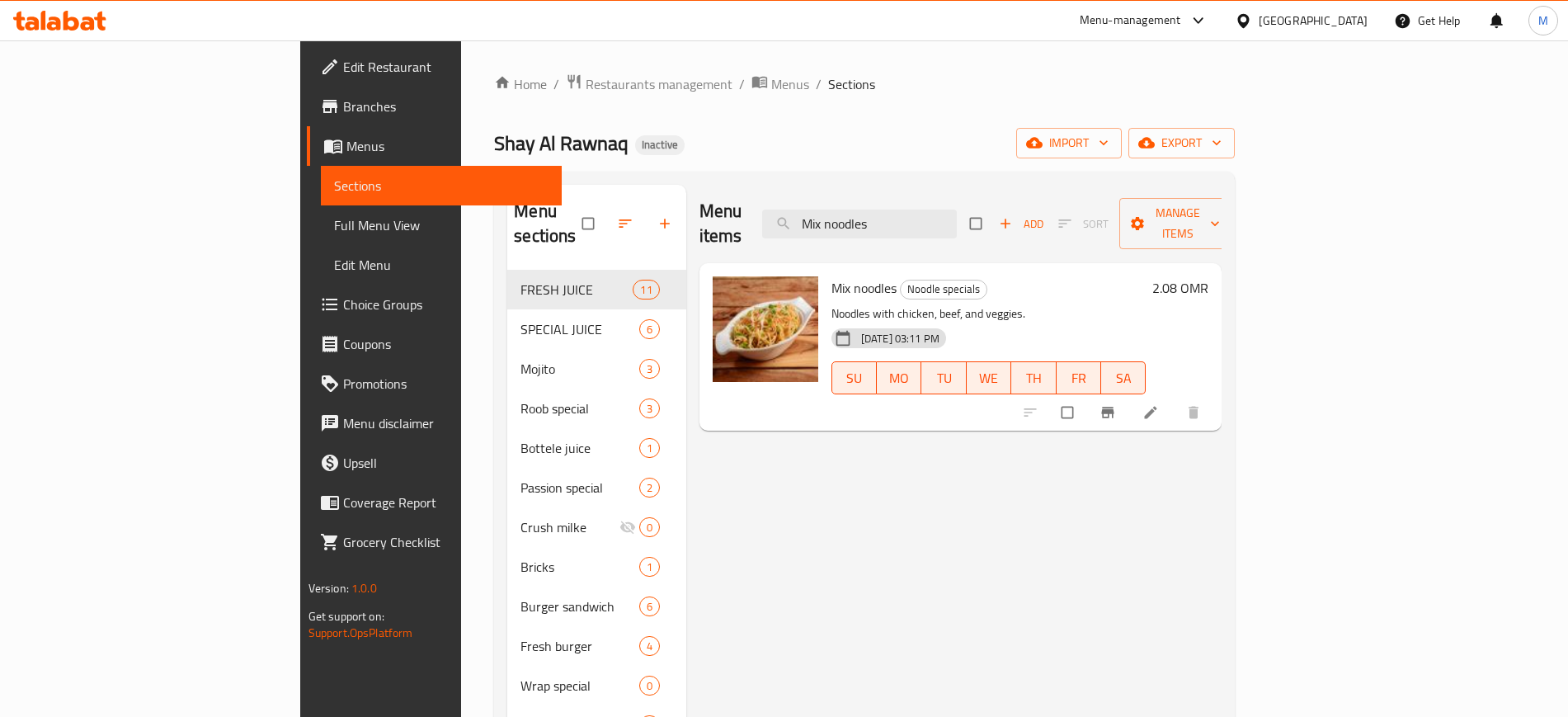
click at [600, 149] on div "Shay Al Rawnaq Inactive import export" at bounding box center [864, 143] width 740 height 31
click at [343, 64] on span "Edit Restaurant" at bounding box center [445, 67] width 206 height 20
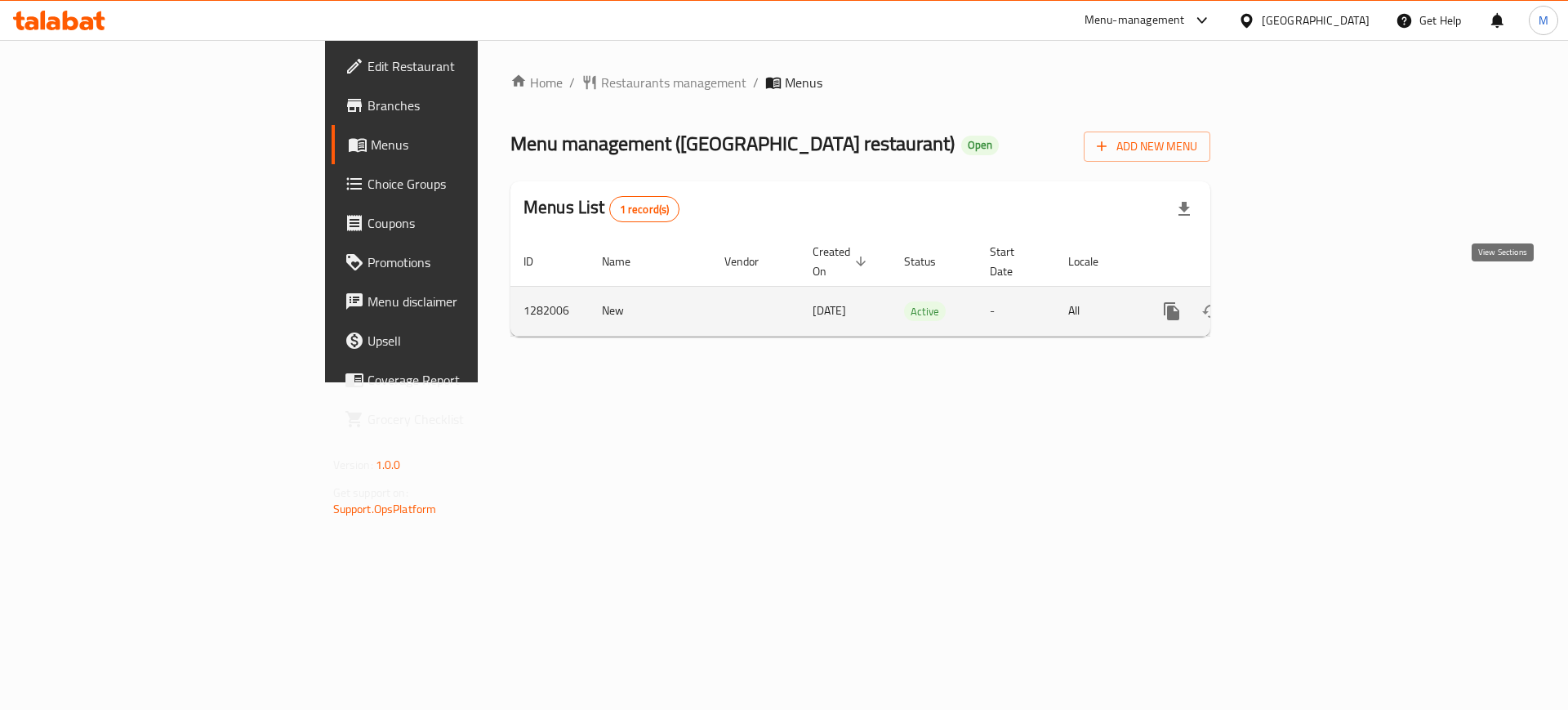
click at [1299, 302] on icon "enhanced table" at bounding box center [1289, 311] width 19 height 19
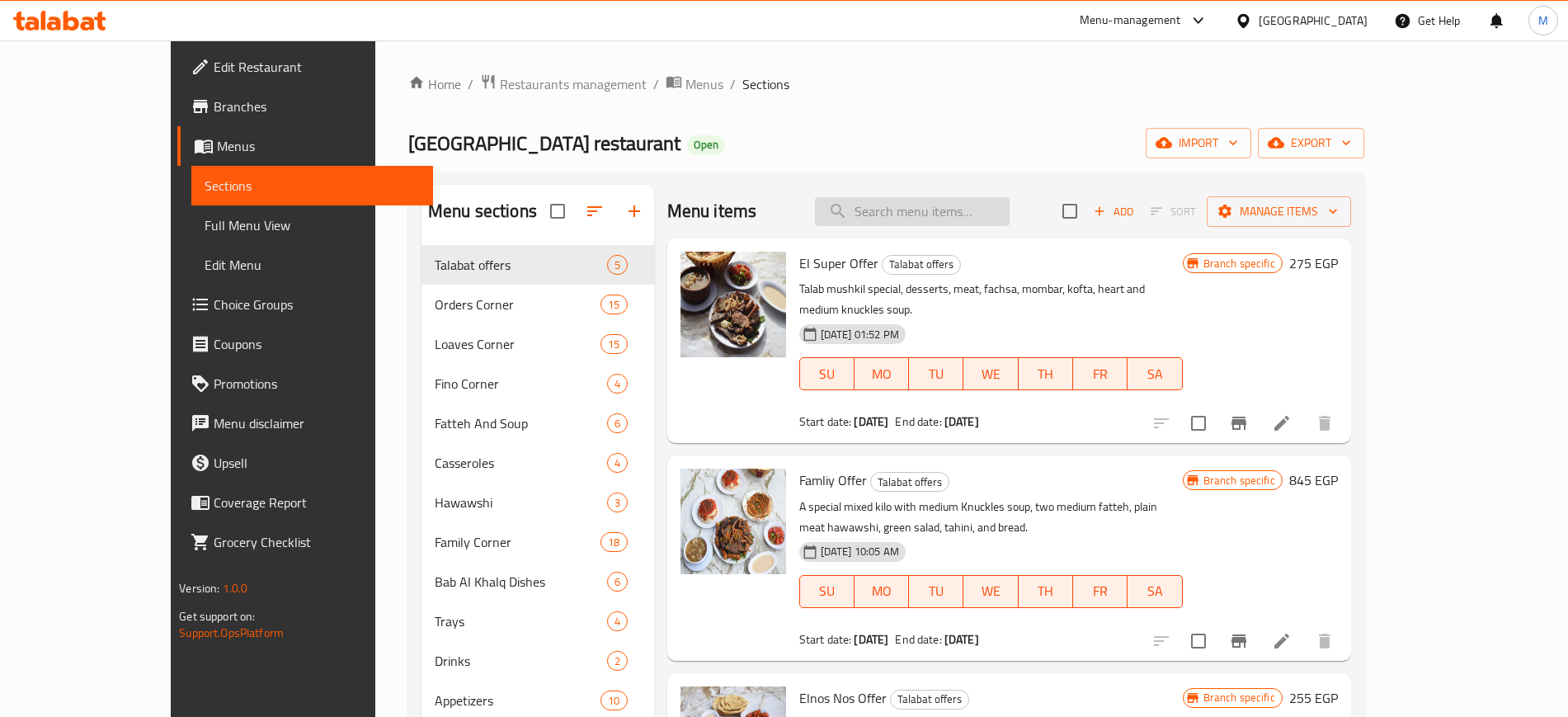
paste input "[PERSON_NAME] Offe"
click at [933, 213] on input "[PERSON_NAME] Offe" at bounding box center [912, 212] width 195 height 29
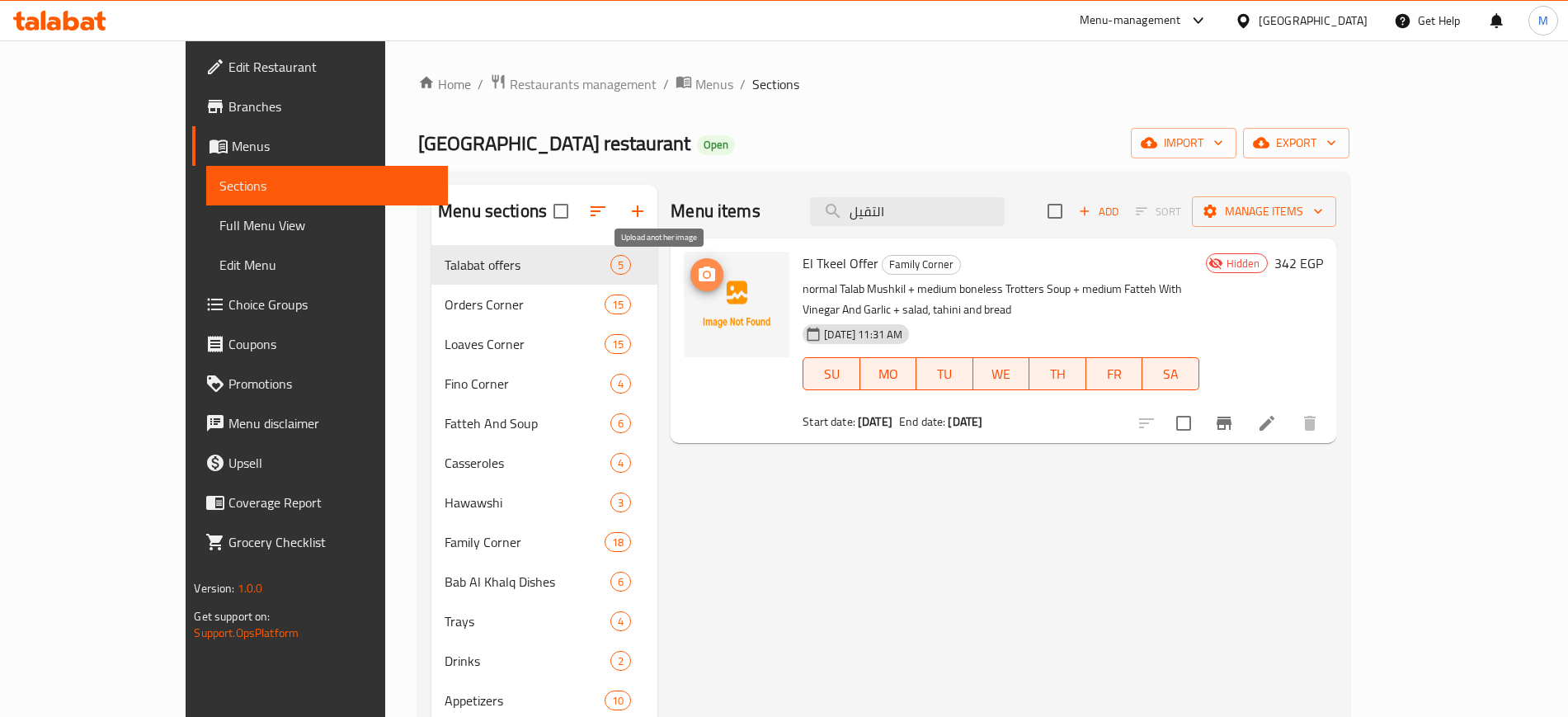
click at [699, 281] on icon "upload picture" at bounding box center [706, 273] width 16 height 15
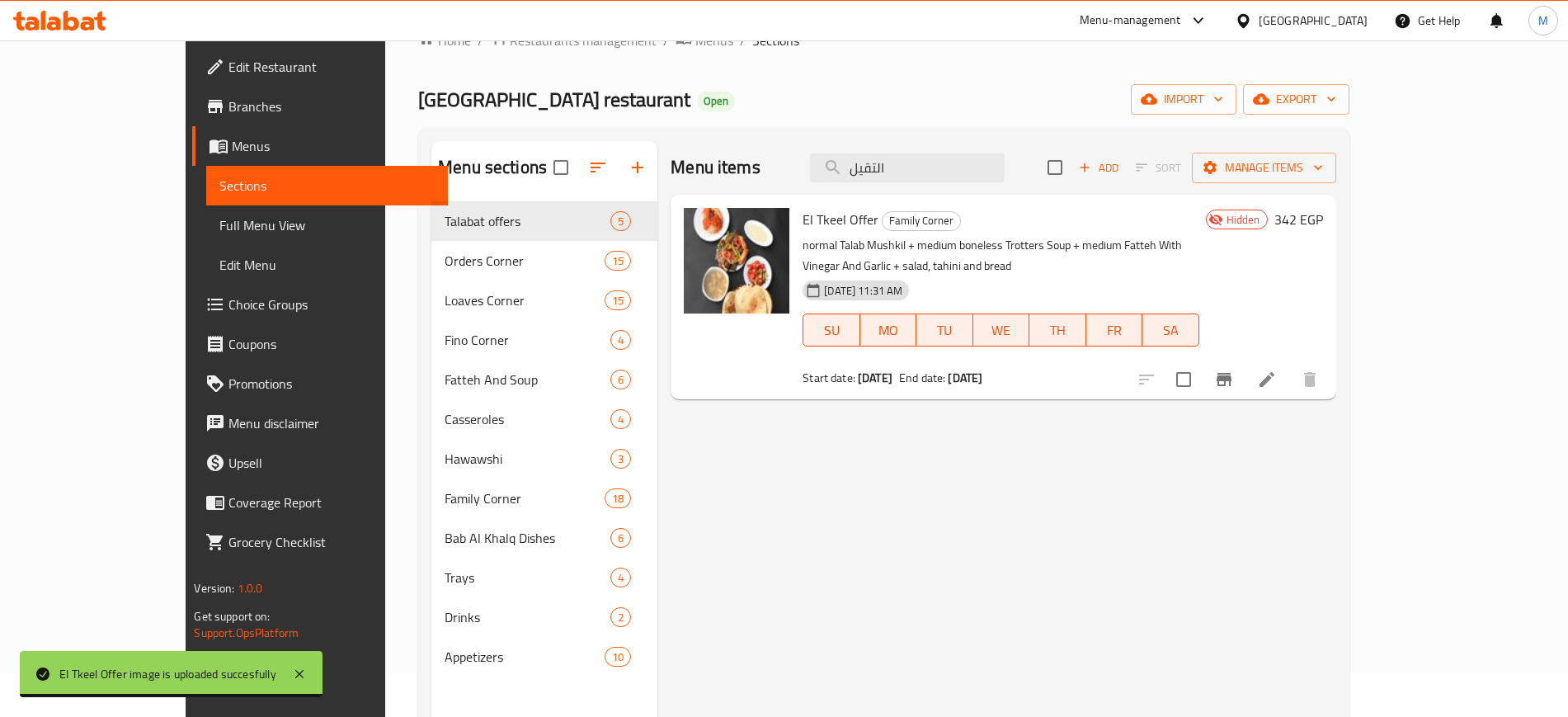
scroll to position [32, 0]
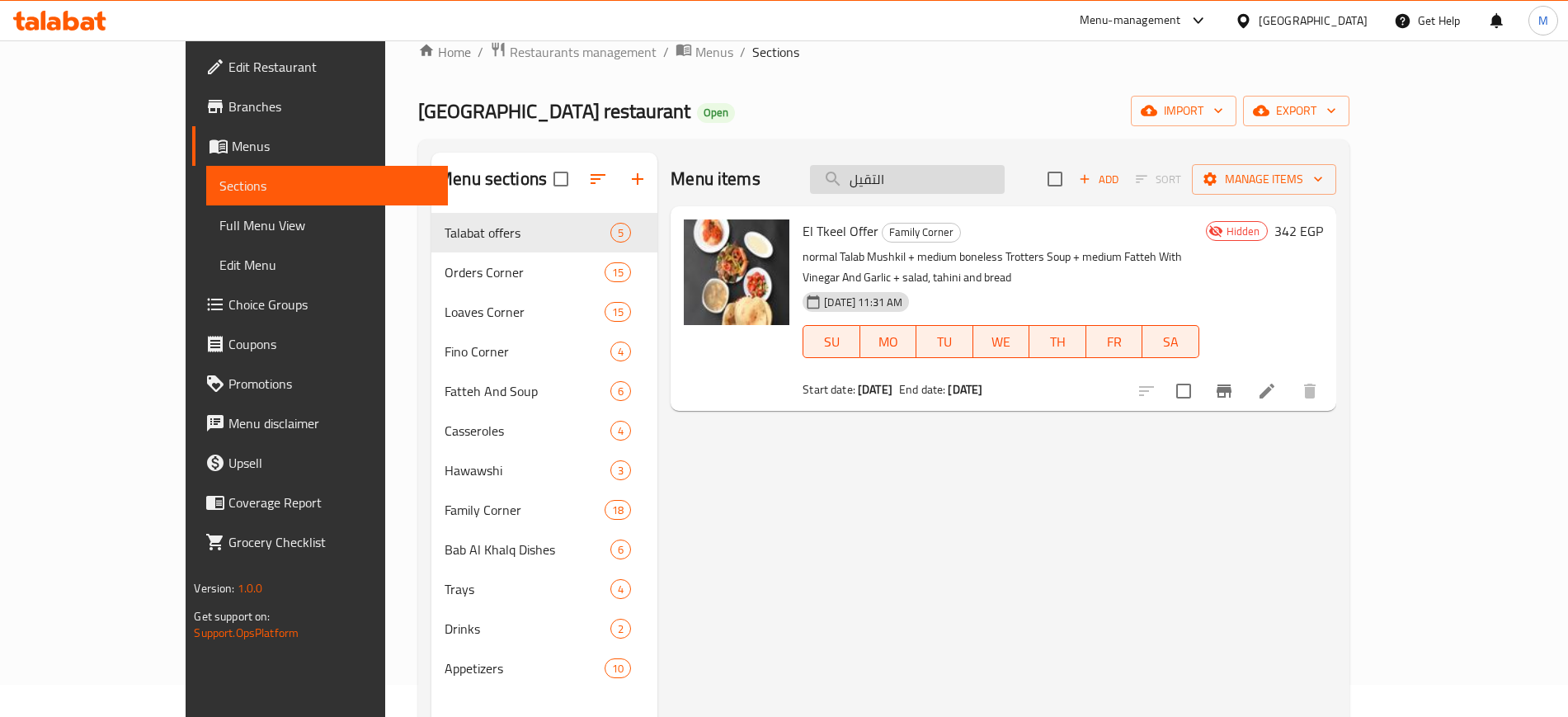
click at [930, 173] on input "التقيل" at bounding box center [907, 179] width 195 height 29
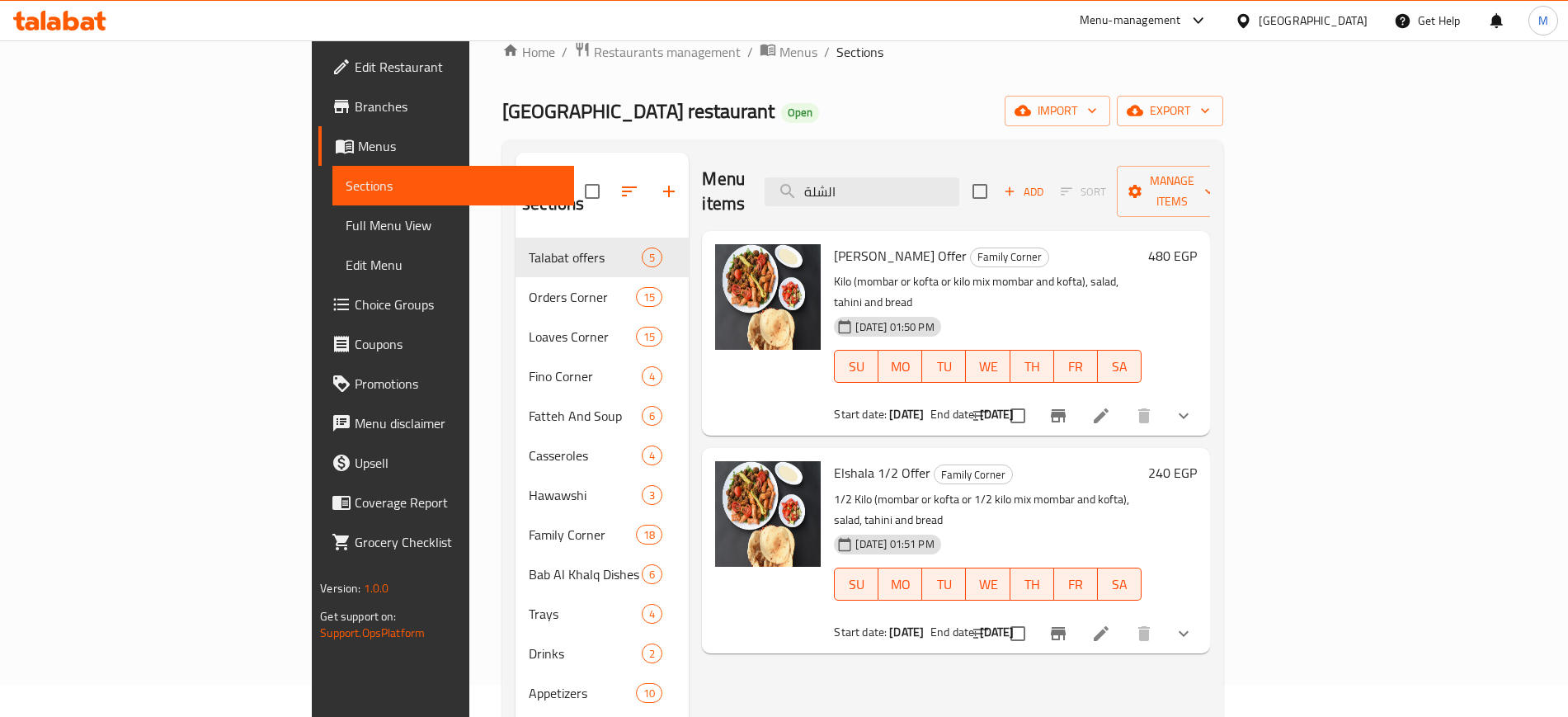
type input "الشلة"
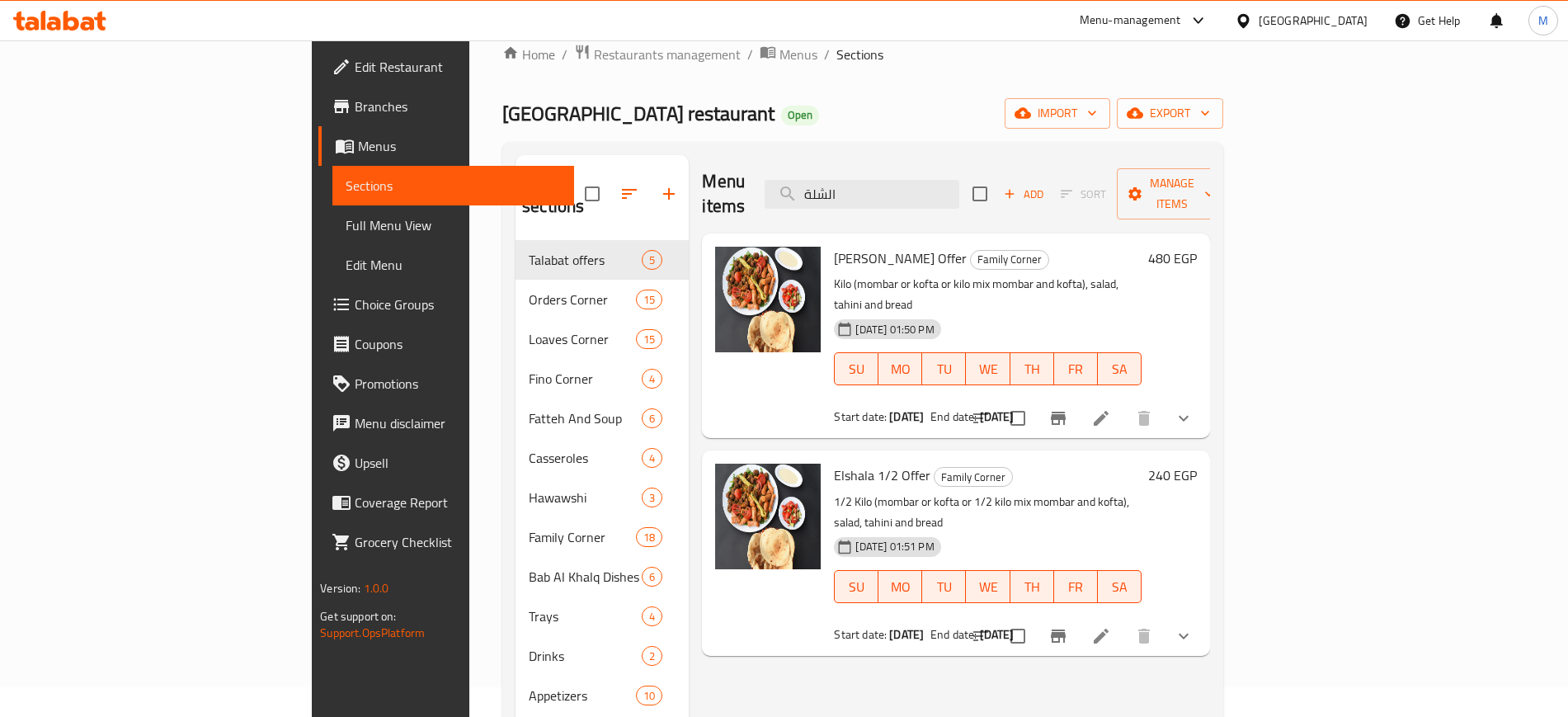
scroll to position [0, 0]
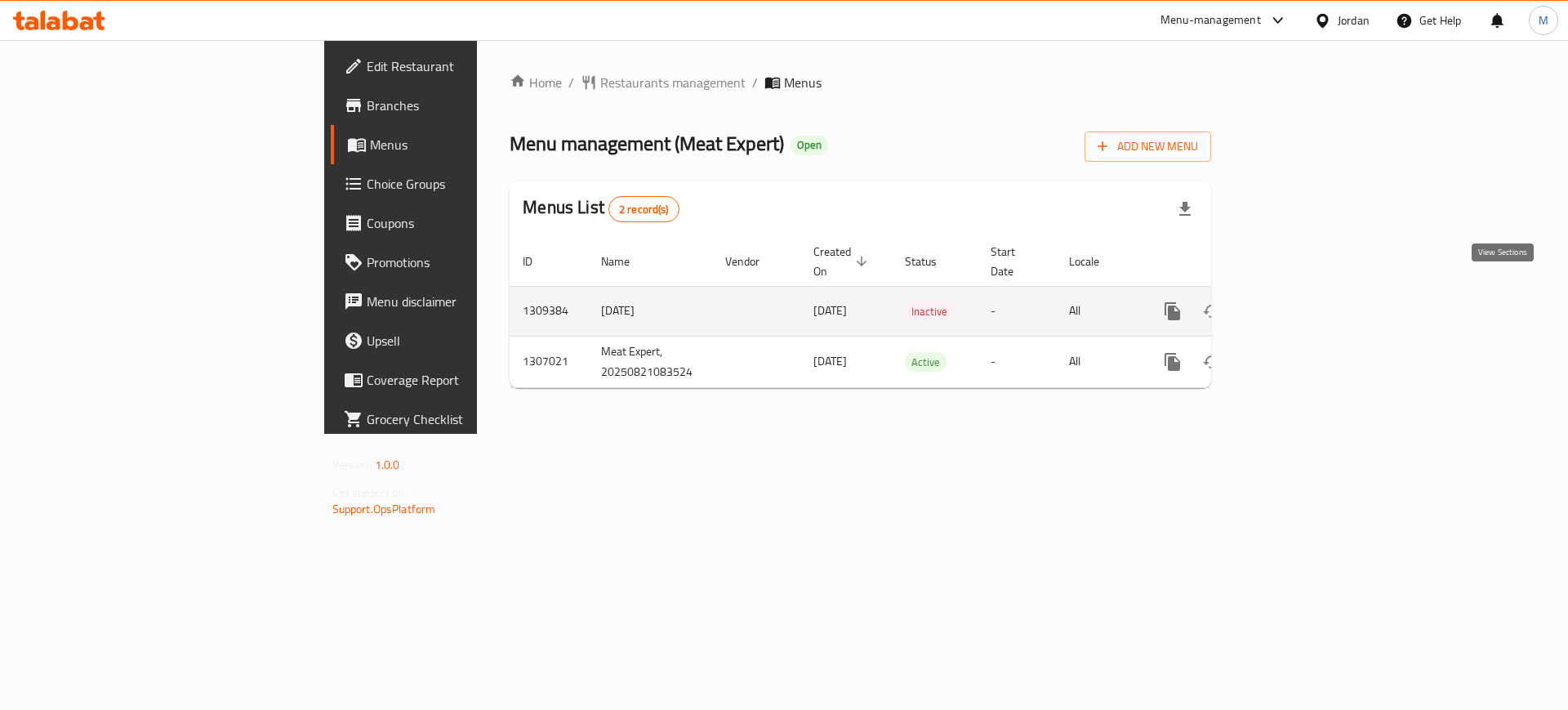
click at [1300, 302] on icon "enhanced table" at bounding box center [1290, 311] width 19 height 19
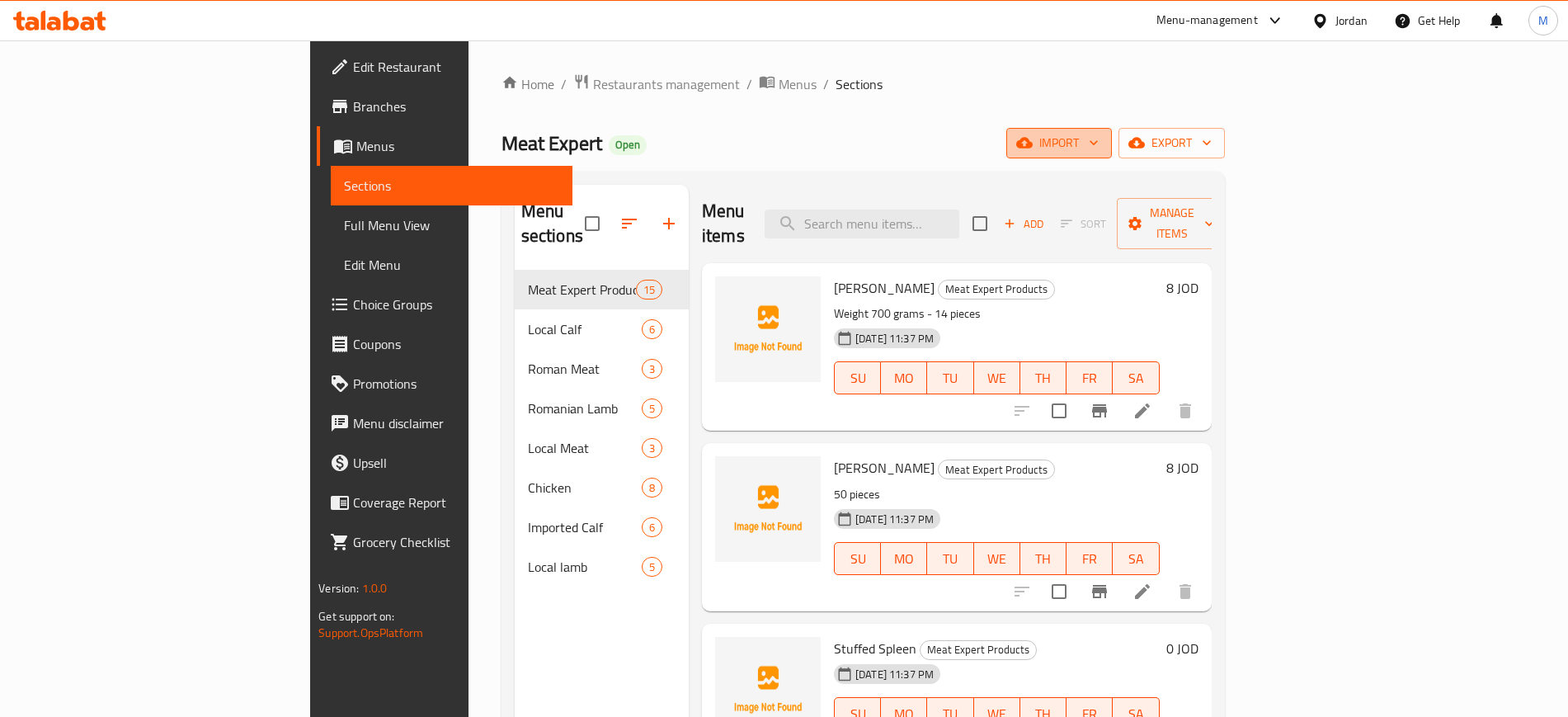
click at [1099, 139] on span "import" at bounding box center [1059, 143] width 79 height 20
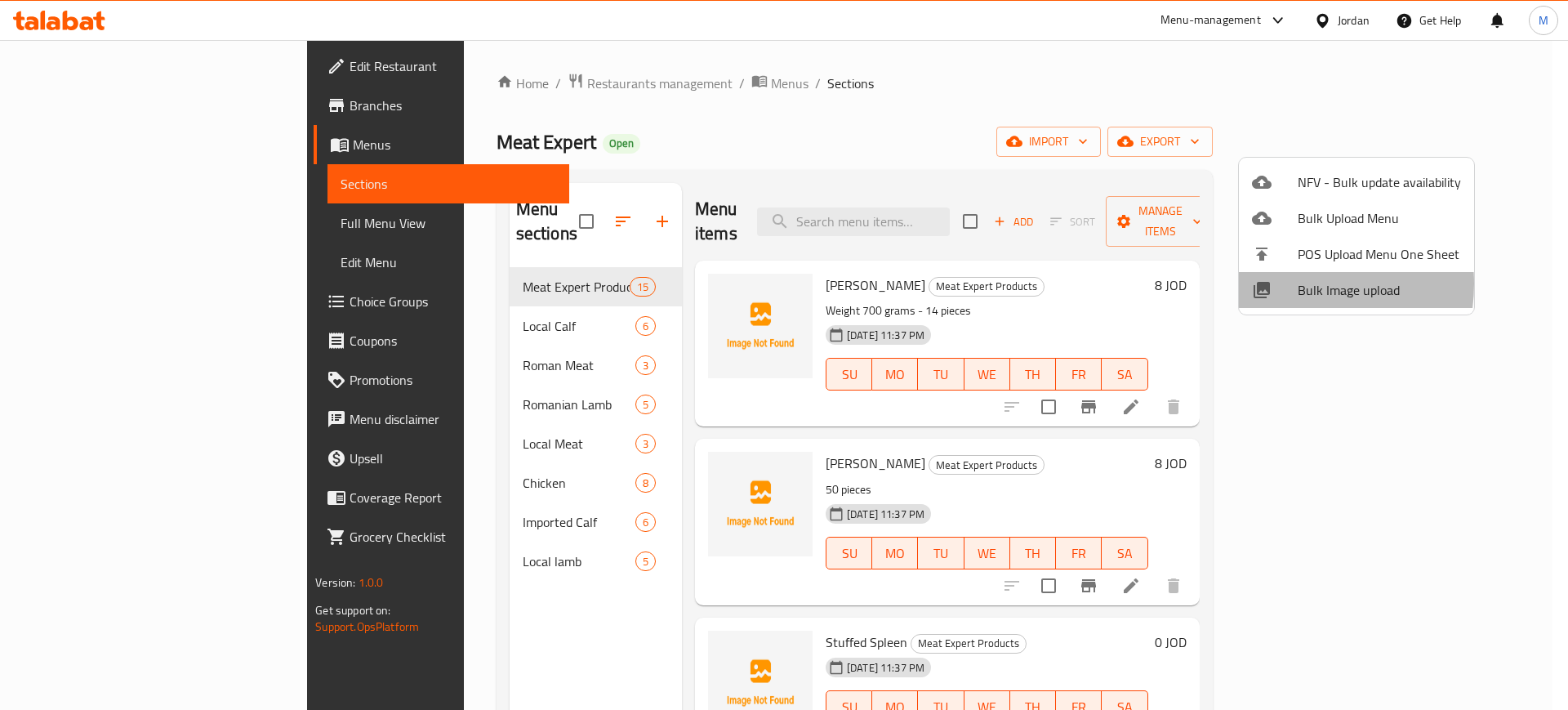
click at [1277, 283] on div at bounding box center [1275, 290] width 46 height 19
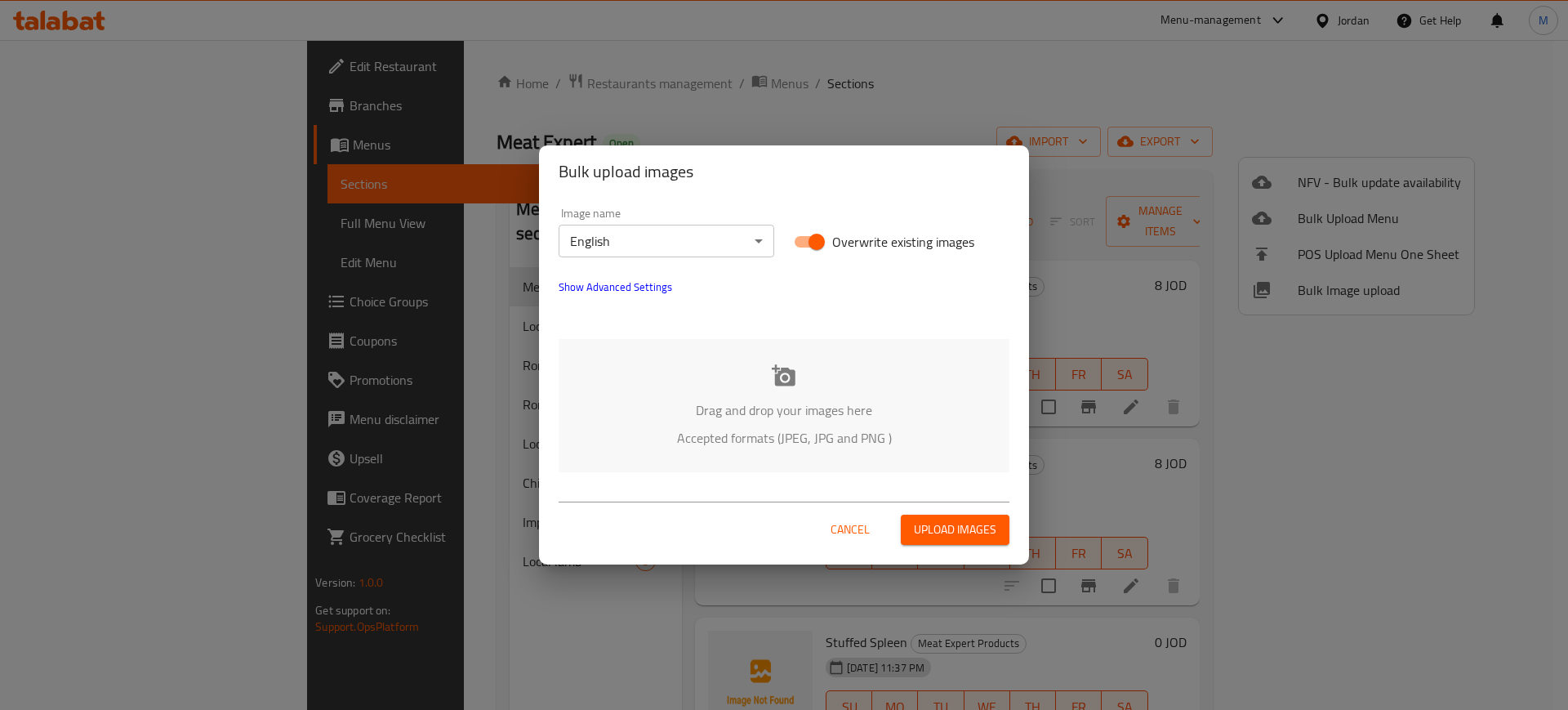
click at [835, 415] on p "Drag and drop your images here" at bounding box center [784, 410] width 402 height 19
click at [721, 416] on p "Drag and drop your images here" at bounding box center [784, 410] width 402 height 19
click at [678, 238] on body "​ Menu-management Jordan Get Help M Edit Restaurant Branches Menus Sections Ful…" at bounding box center [784, 374] width 1568 height 670
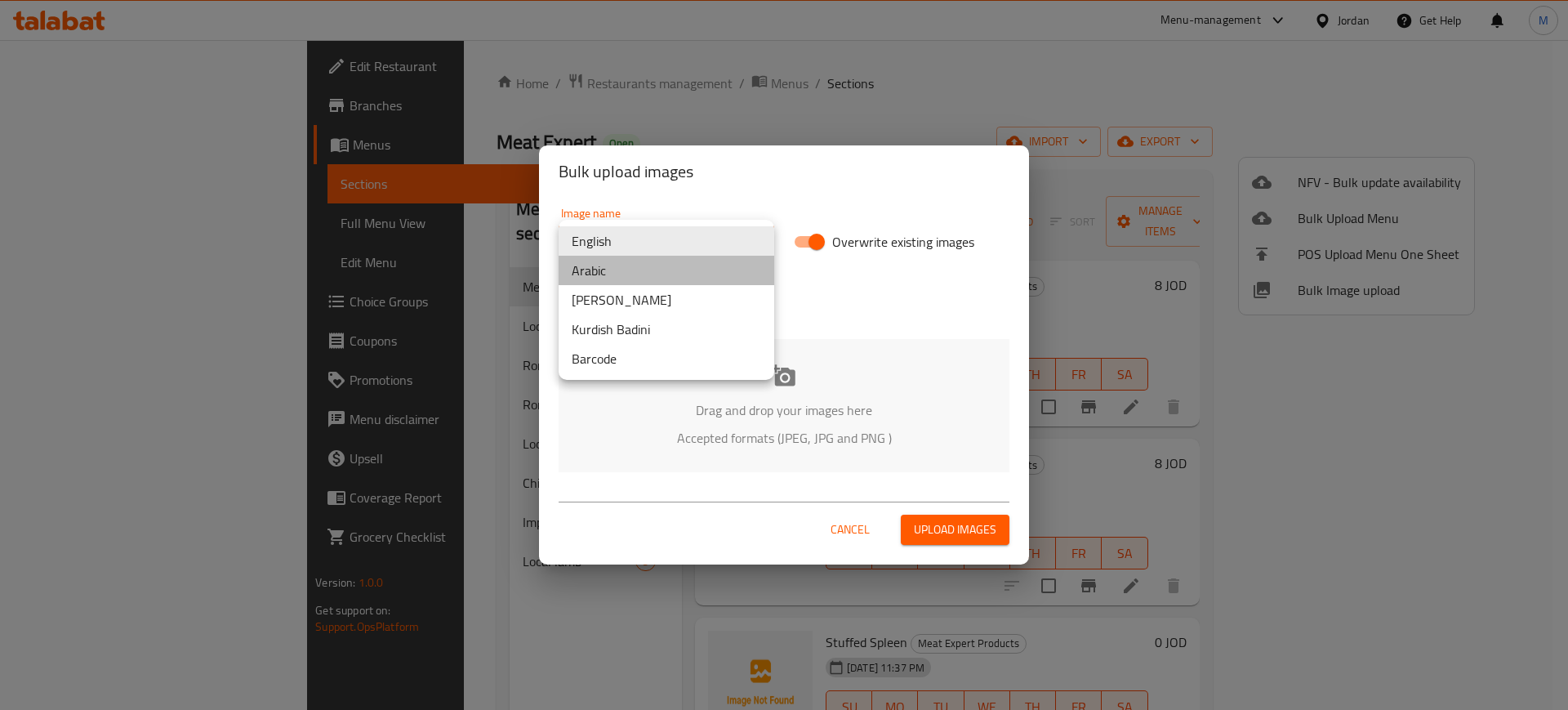
click at [640, 262] on li "Arabic" at bounding box center [666, 270] width 215 height 30
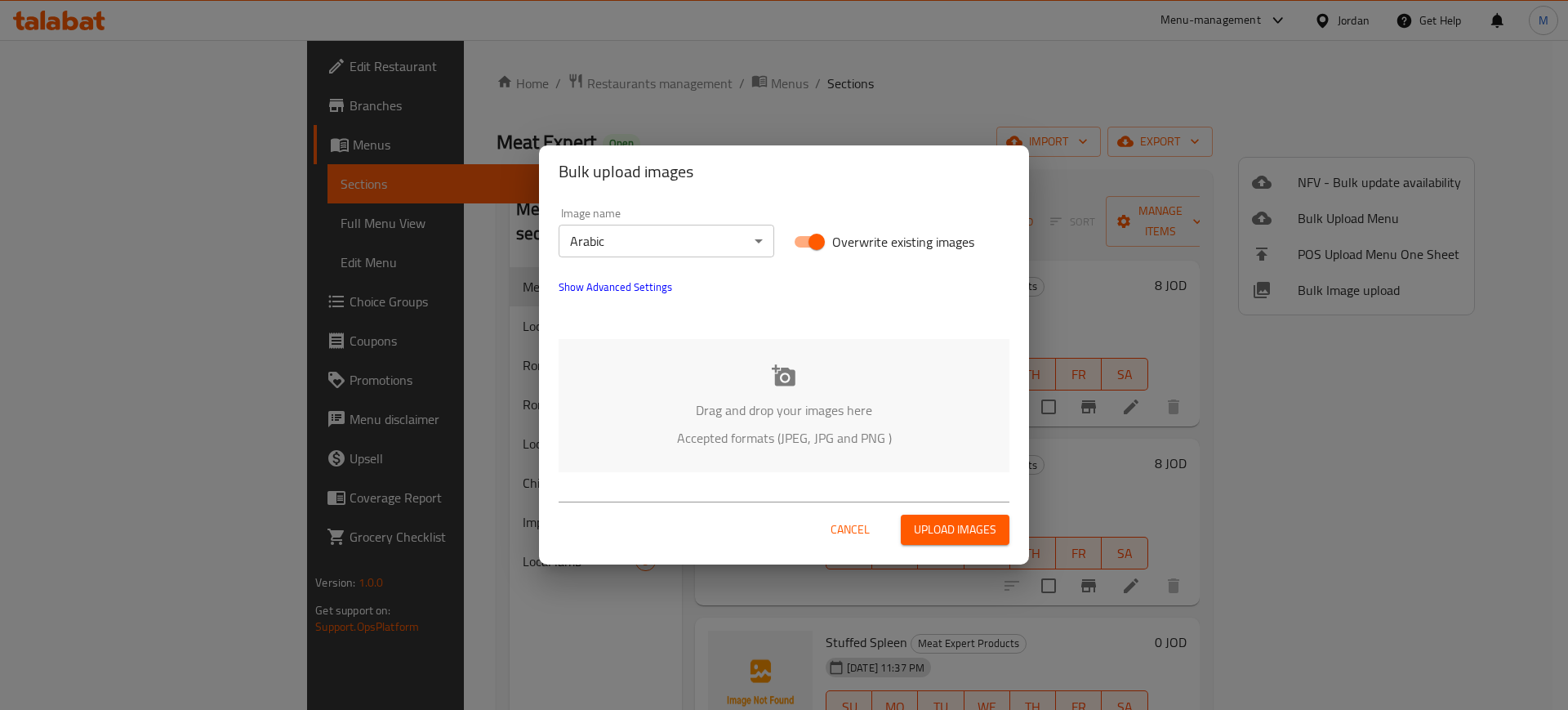
click at [695, 368] on div "Drag and drop your images here Accepted formats (JPEG, JPG and PNG )" at bounding box center [784, 406] width 451 height 134
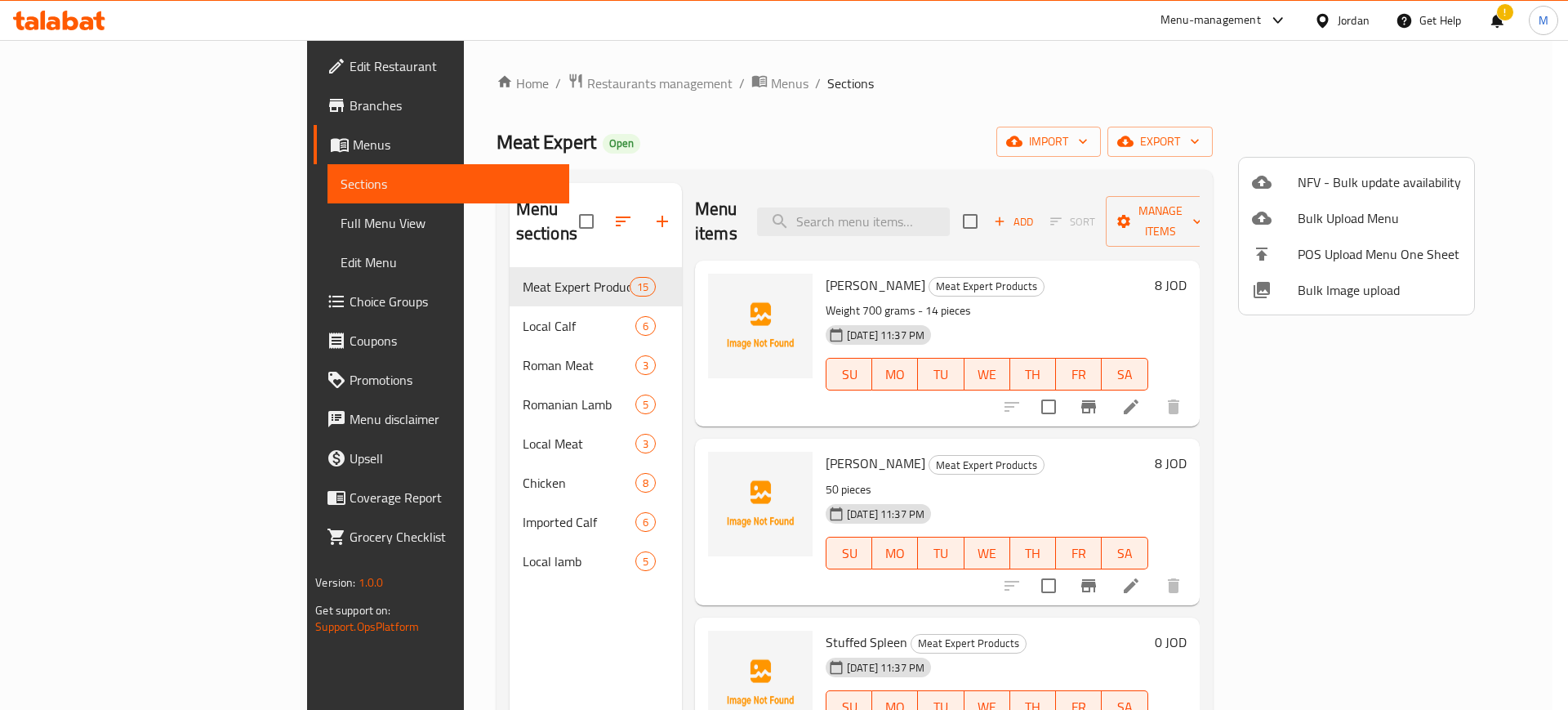
click at [542, 624] on div at bounding box center [784, 355] width 1568 height 710
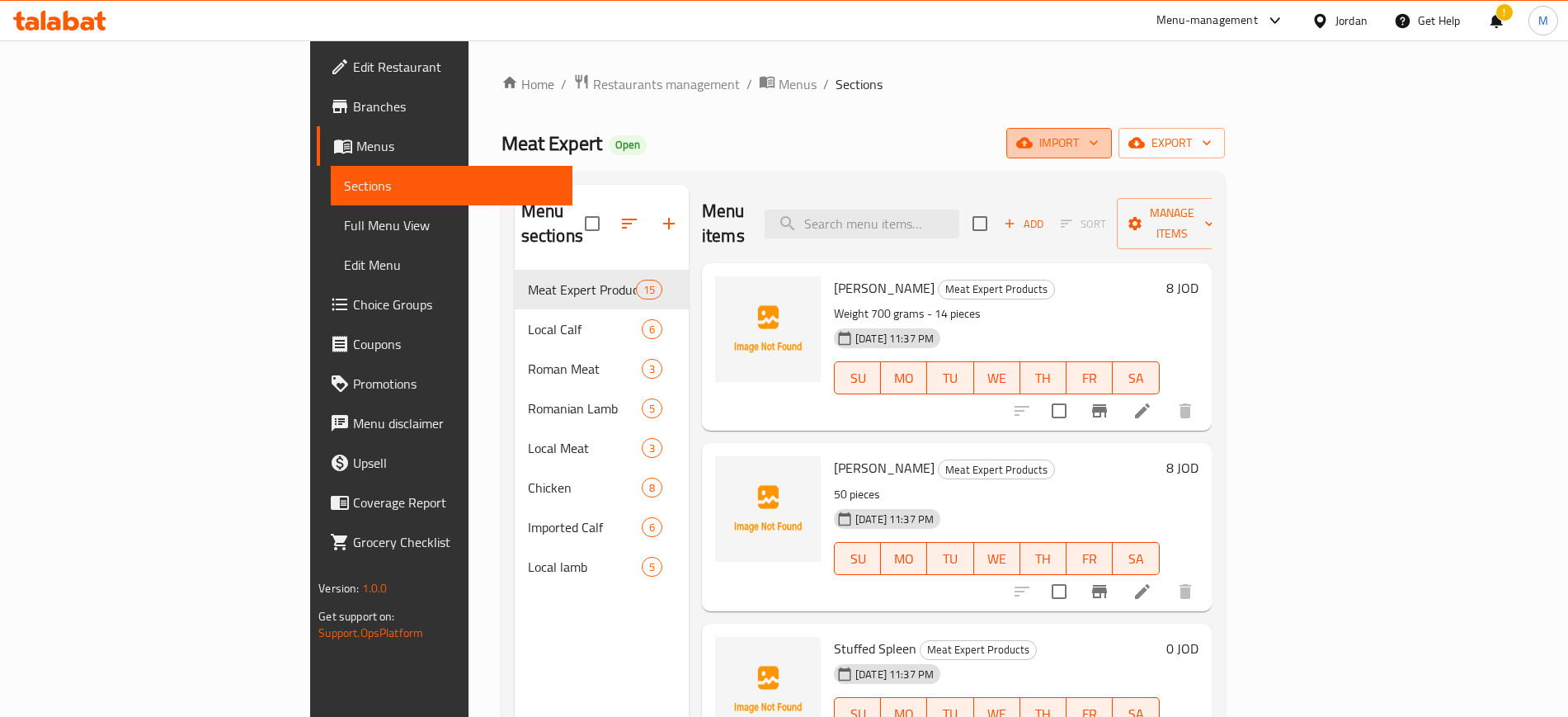
click at [1099, 149] on span "import" at bounding box center [1059, 143] width 79 height 20
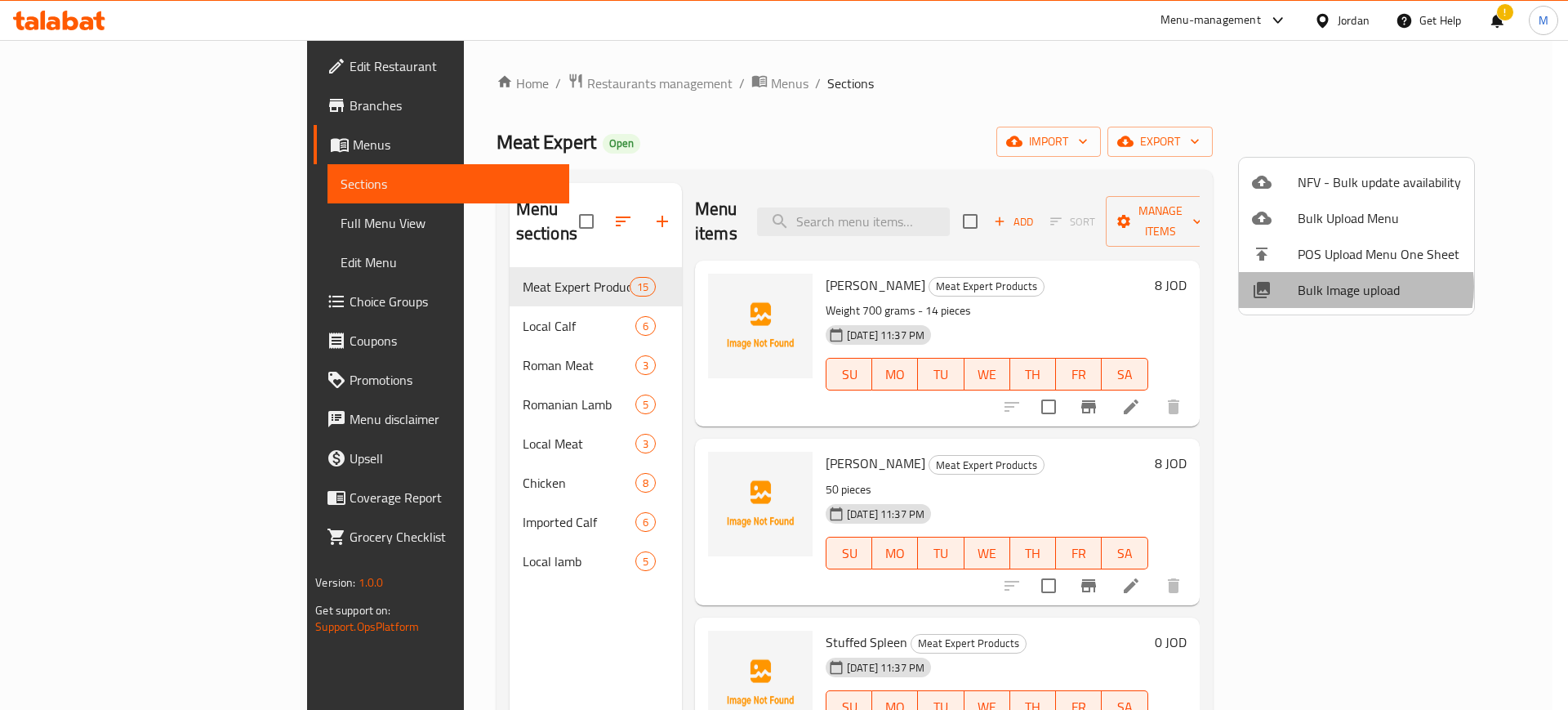
click at [1348, 287] on span "Bulk Image upload" at bounding box center [1379, 290] width 163 height 19
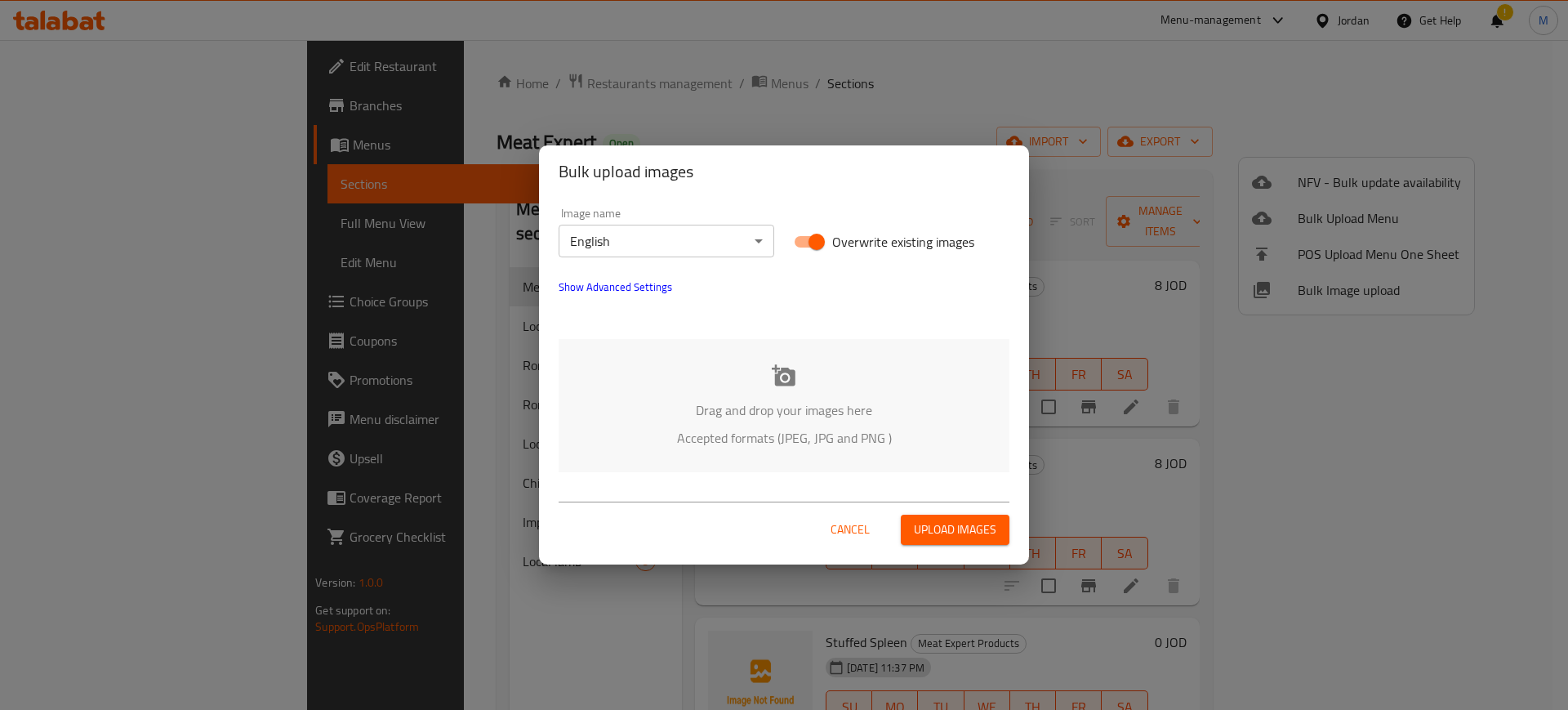
click at [808, 471] on div "Drag and drop your images here Accepted formats (JPEG, JPG and PNG )" at bounding box center [784, 406] width 451 height 134
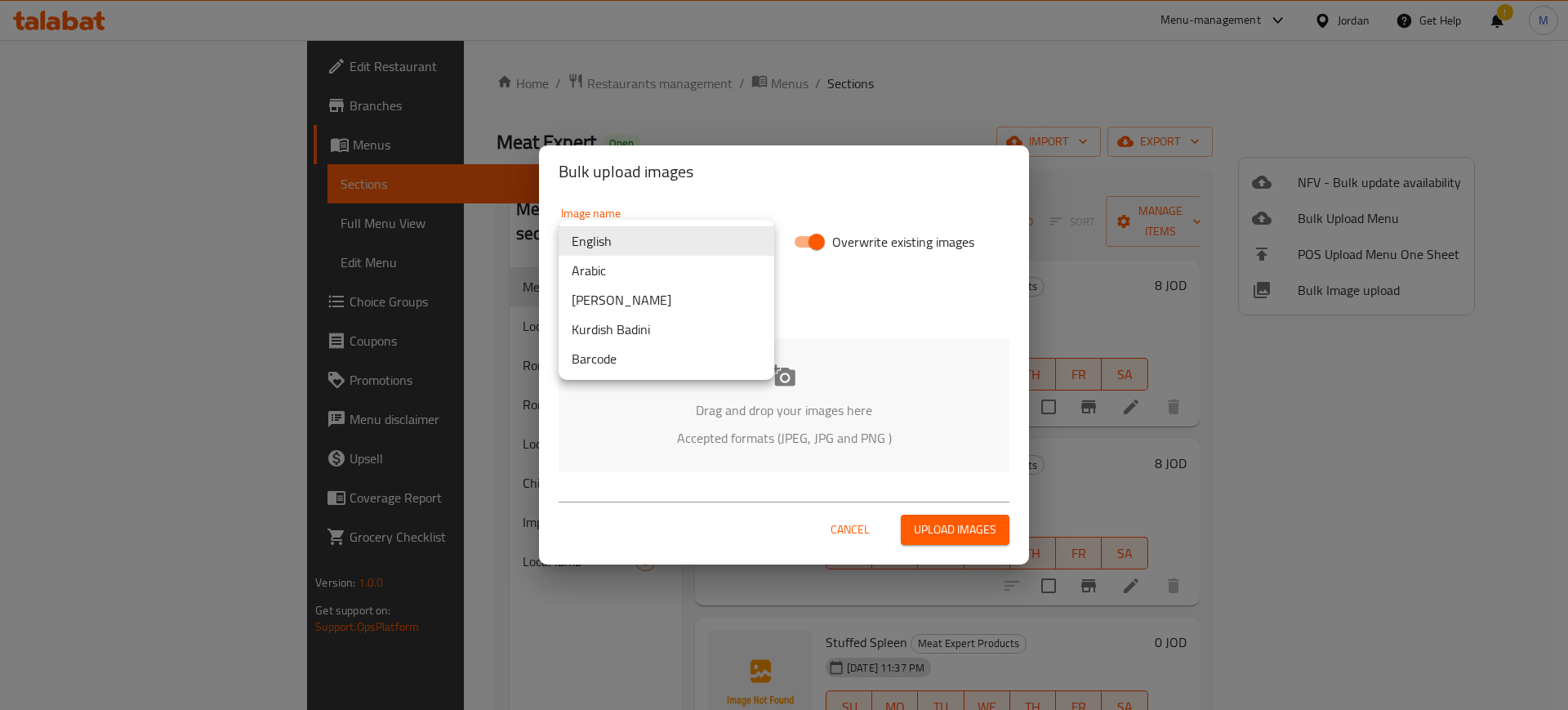
click at [715, 243] on body "​ Menu-management Jordan Get Help ! M Edit Restaurant Branches Menus Sections F…" at bounding box center [784, 374] width 1568 height 670
click at [651, 273] on li "Arabic" at bounding box center [666, 270] width 215 height 30
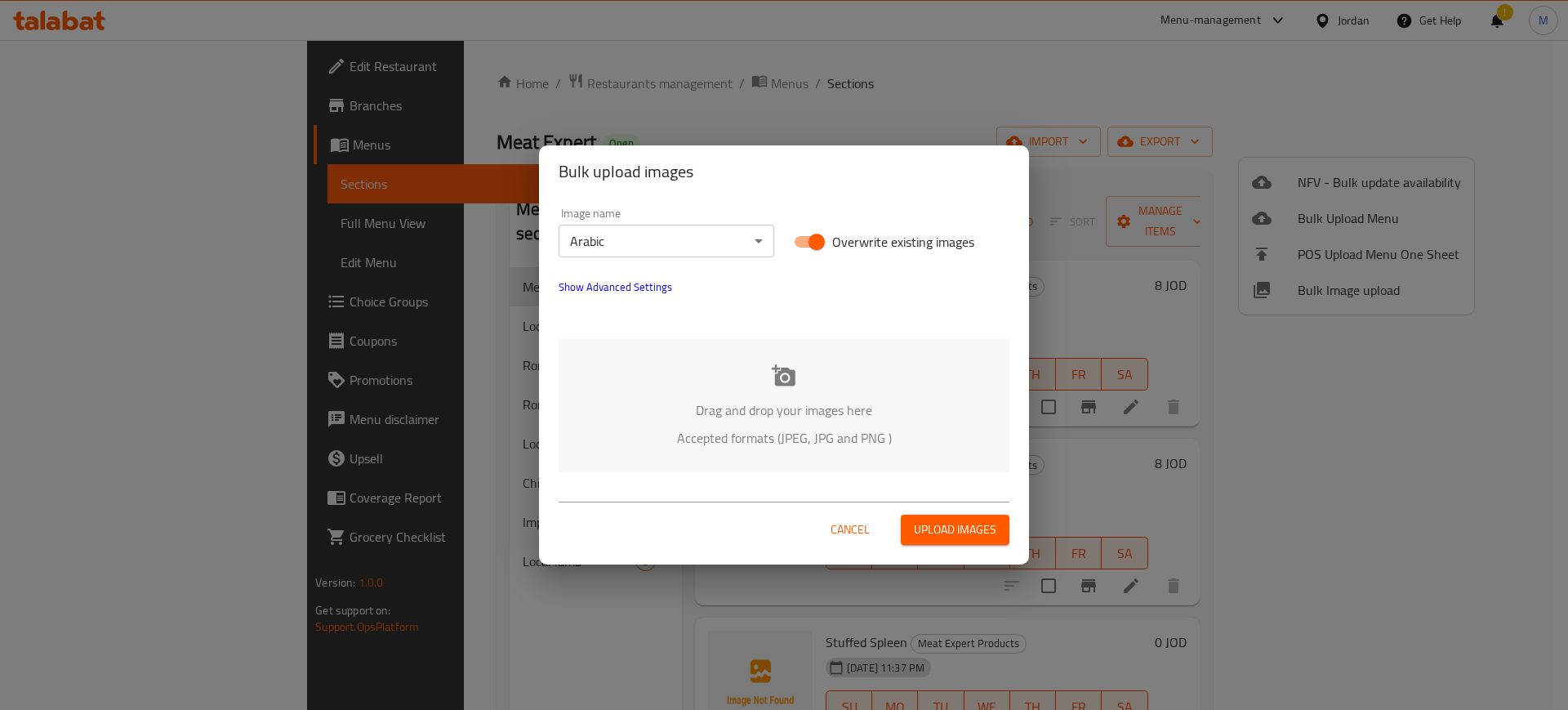
click at [705, 385] on div "Drag and drop your images here Accepted formats (JPEG, JPG and PNG )" at bounding box center [784, 406] width 451 height 134
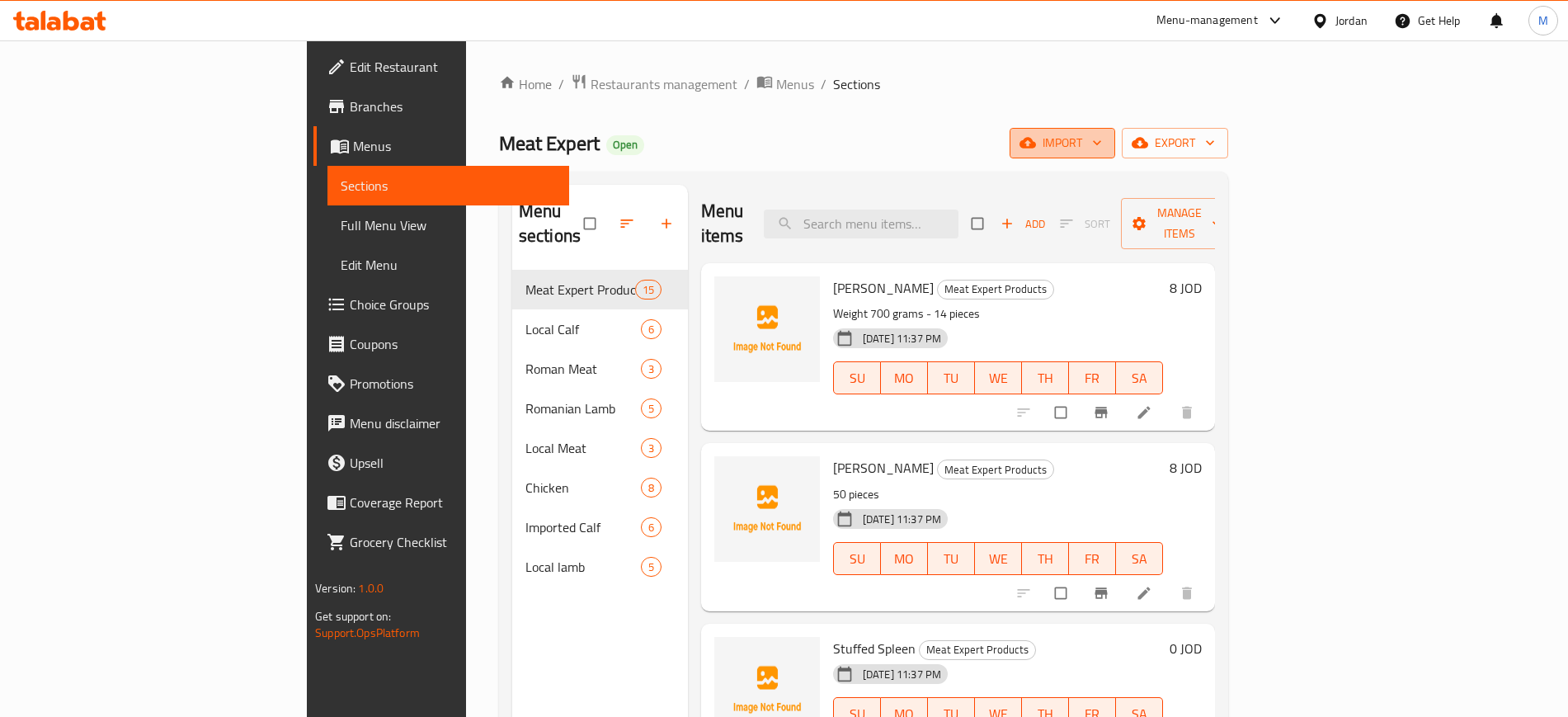
click at [1115, 154] on button "import" at bounding box center [1062, 143] width 106 height 31
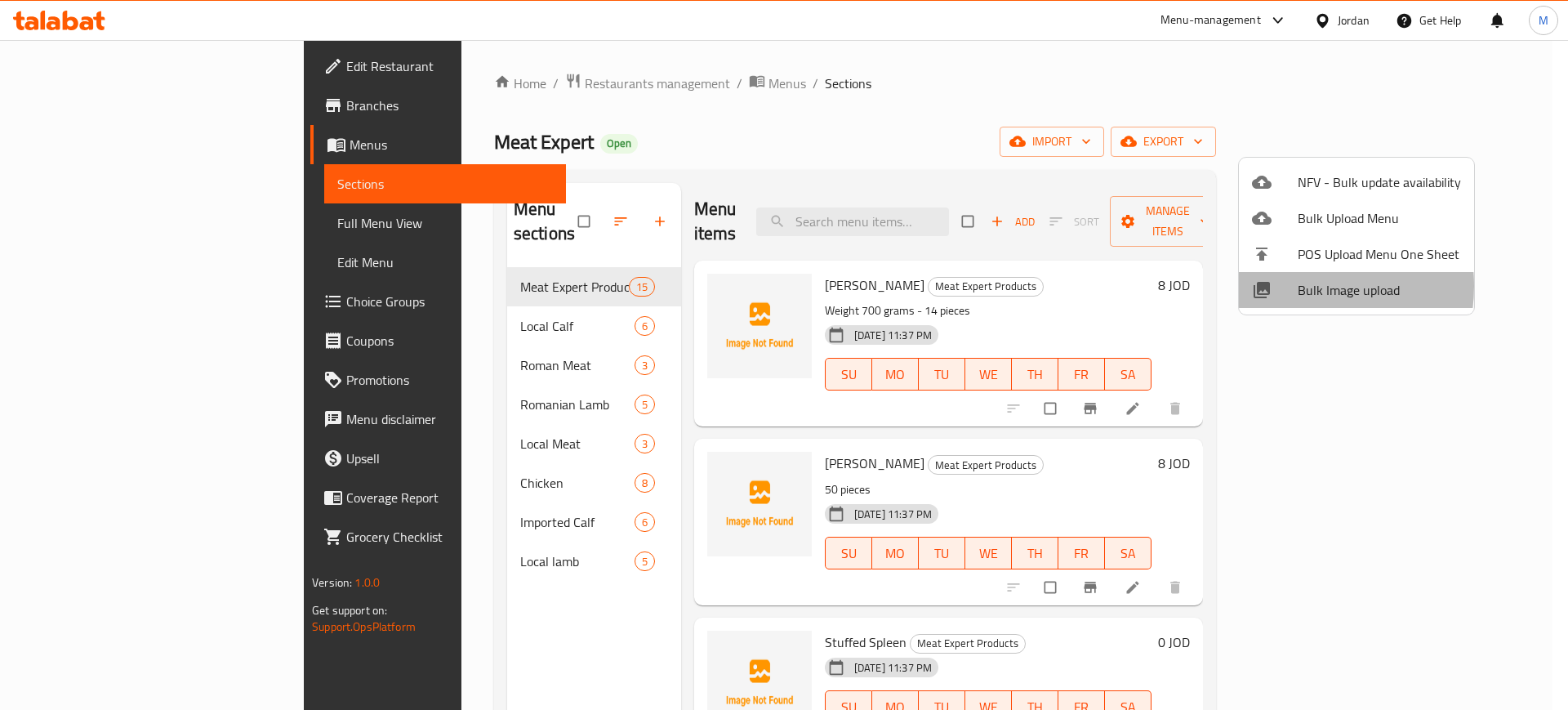
click at [1287, 286] on div at bounding box center [1275, 290] width 46 height 19
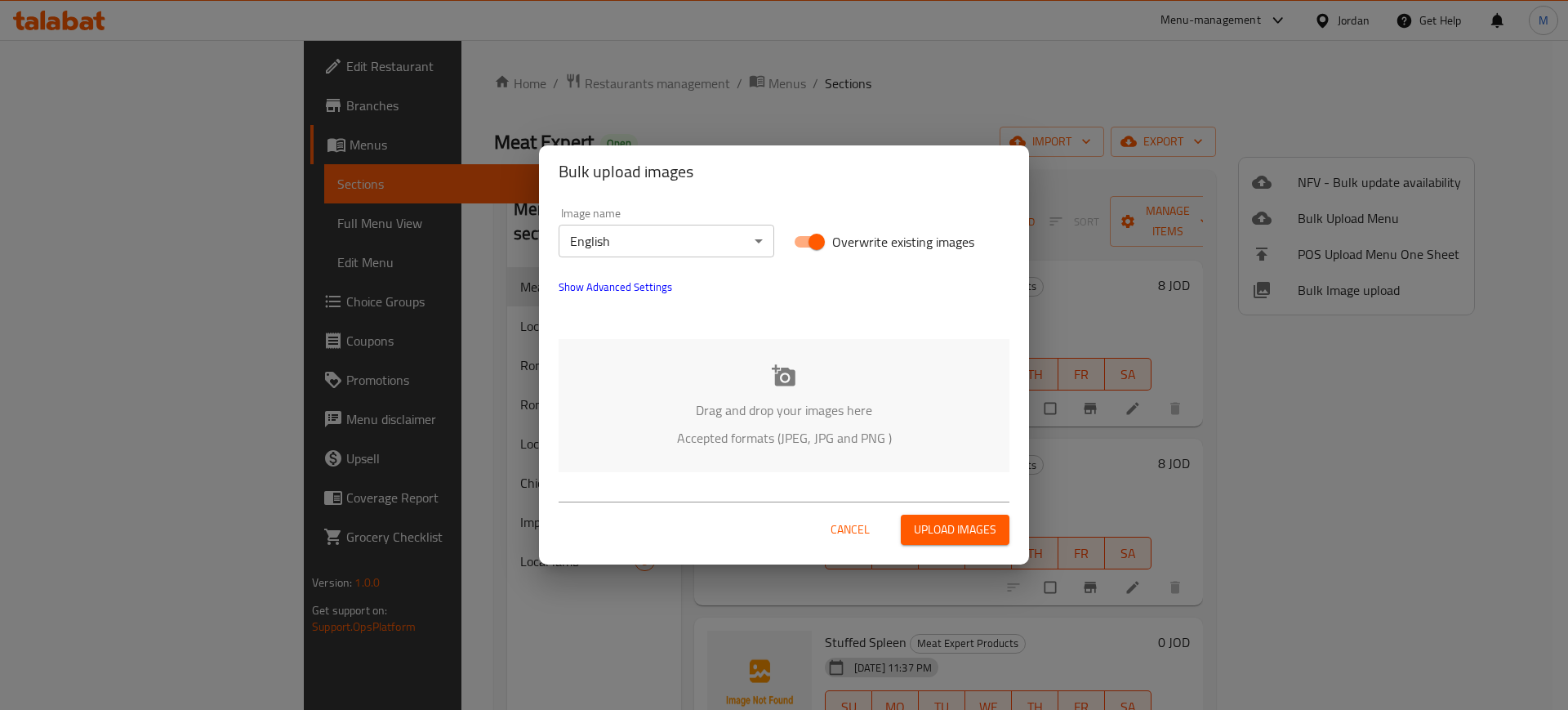
click at [705, 248] on body "​ Menu-management Jordan Get Help M Edit Restaurant Branches Menus Sections Ful…" at bounding box center [784, 374] width 1568 height 670
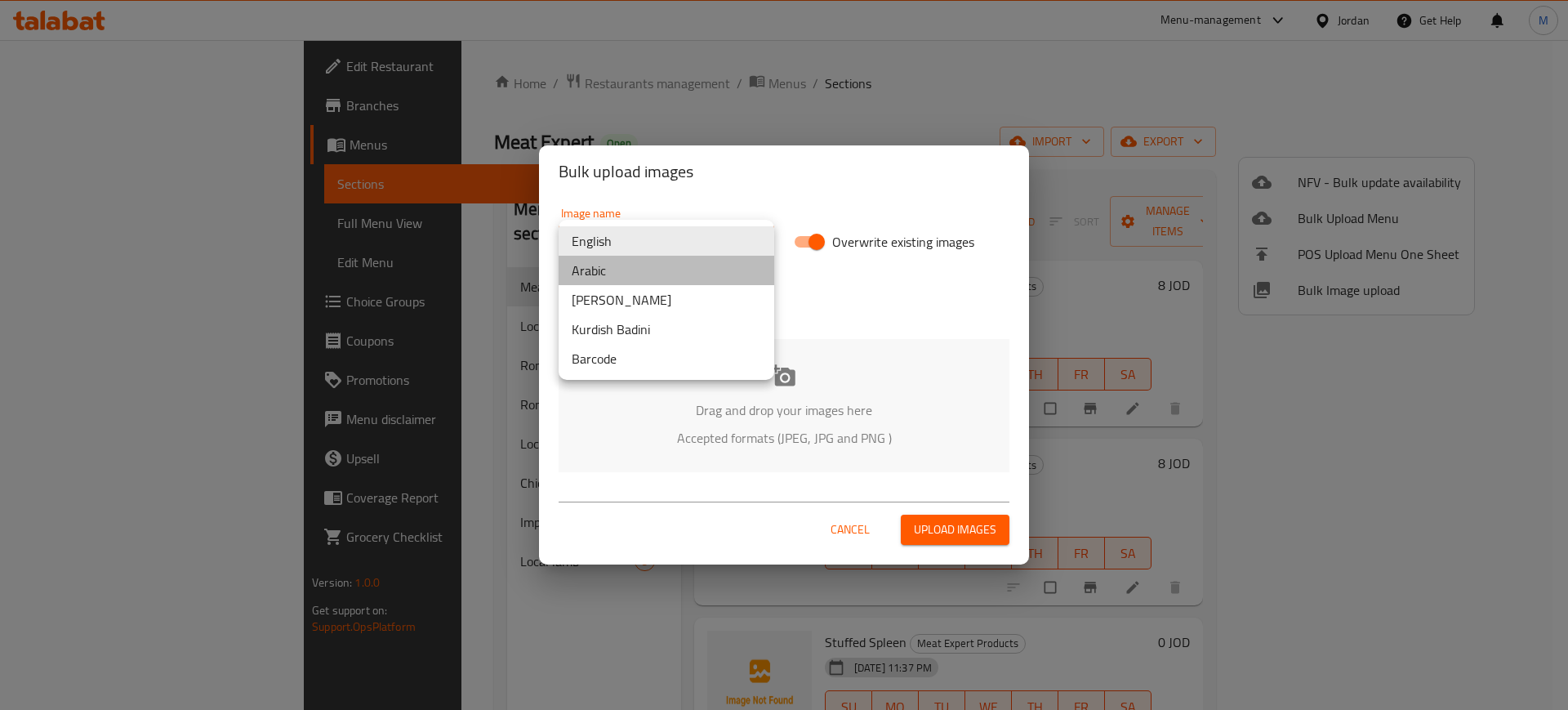
click at [653, 271] on li "Arabic" at bounding box center [666, 270] width 215 height 30
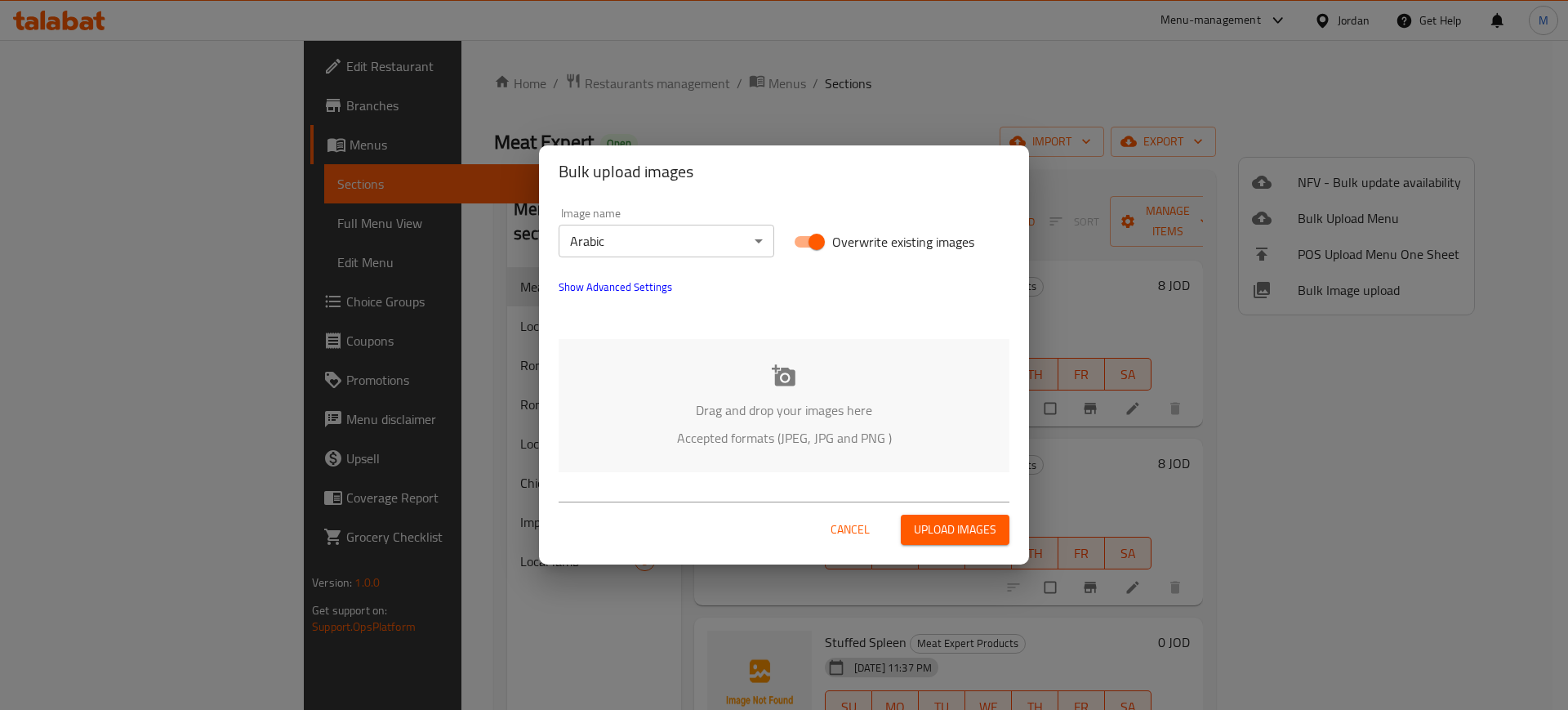
click at [722, 350] on div "Drag and drop your images here Accepted formats (JPEG, JPG and PNG )" at bounding box center [784, 406] width 451 height 134
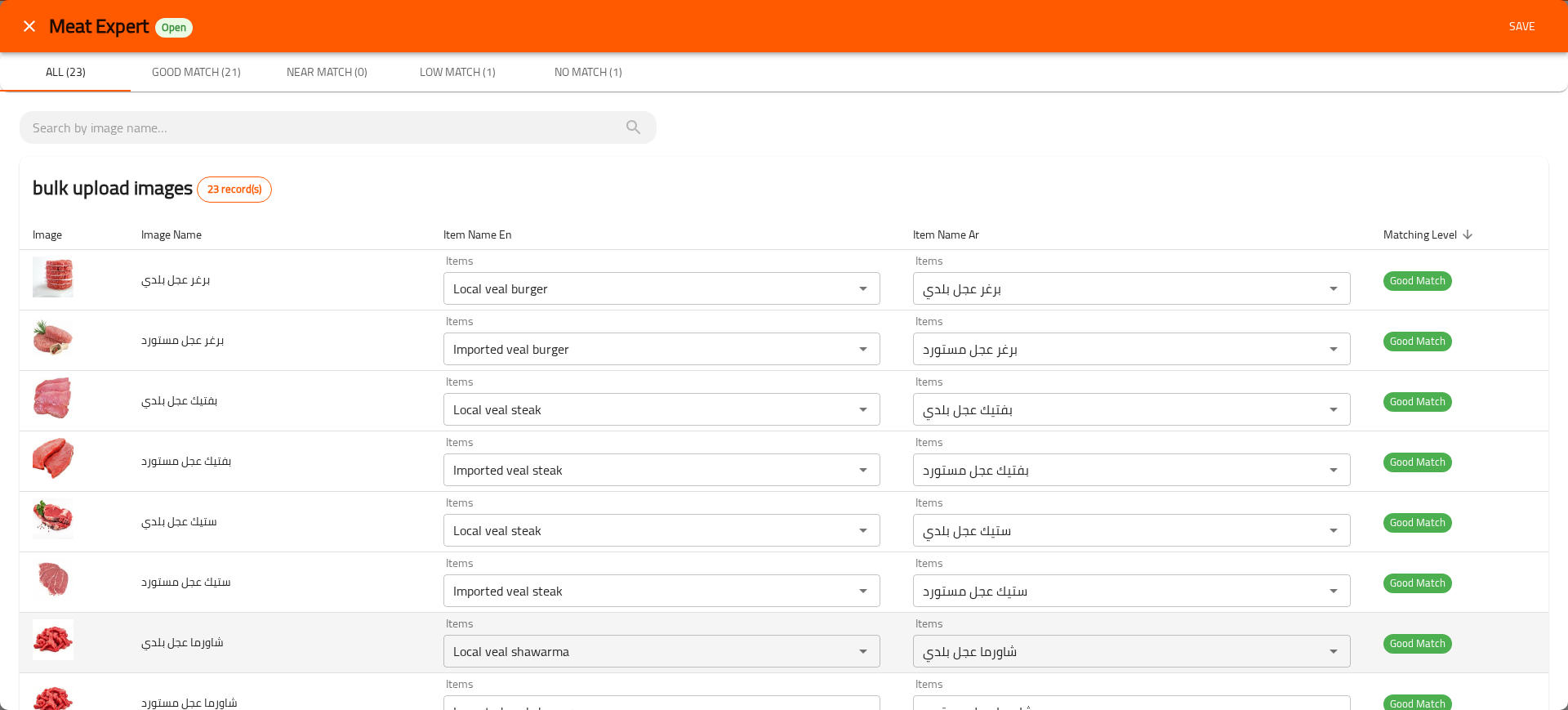
scroll to position [964, 0]
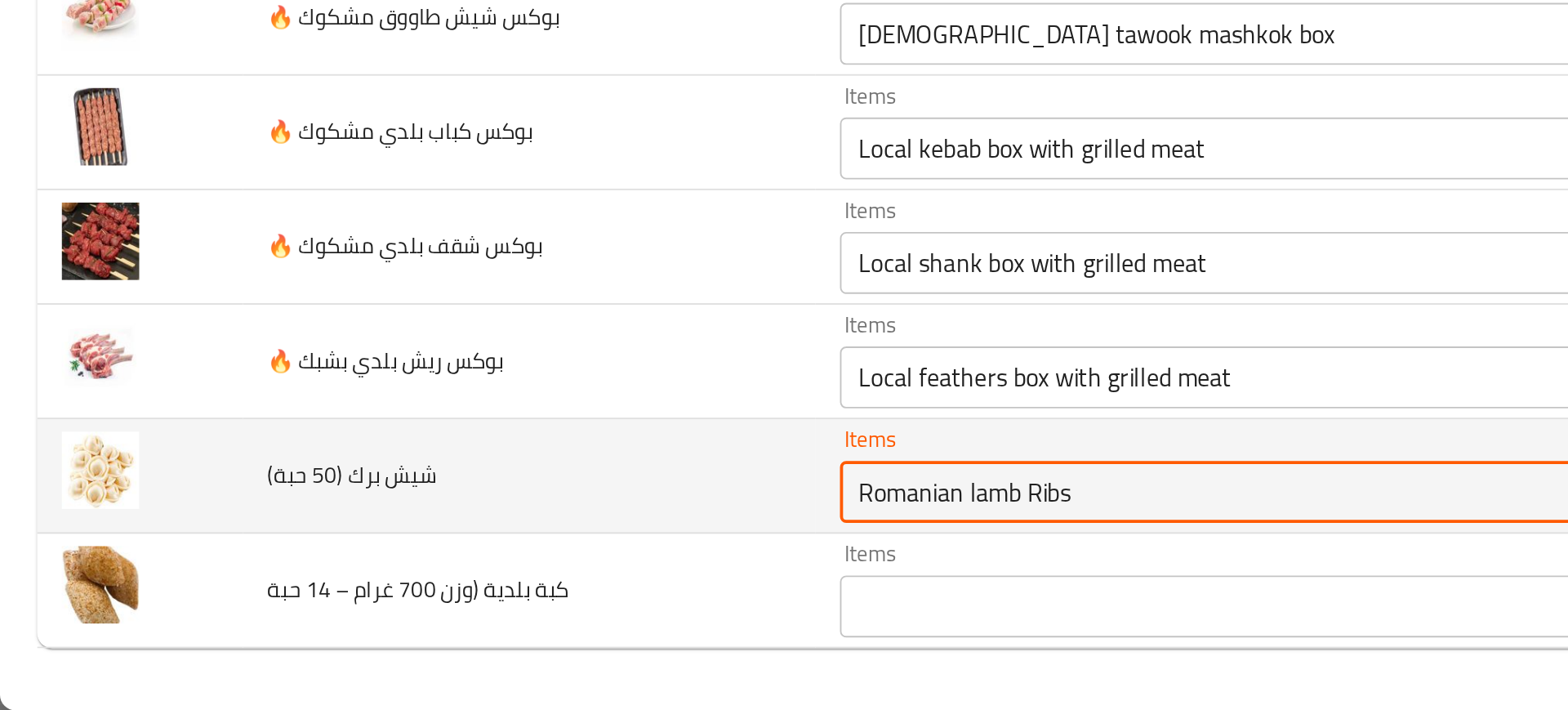
click at [494, 604] on حبة\) "Romanian lamb Ribs" at bounding box center [638, 594] width 379 height 23
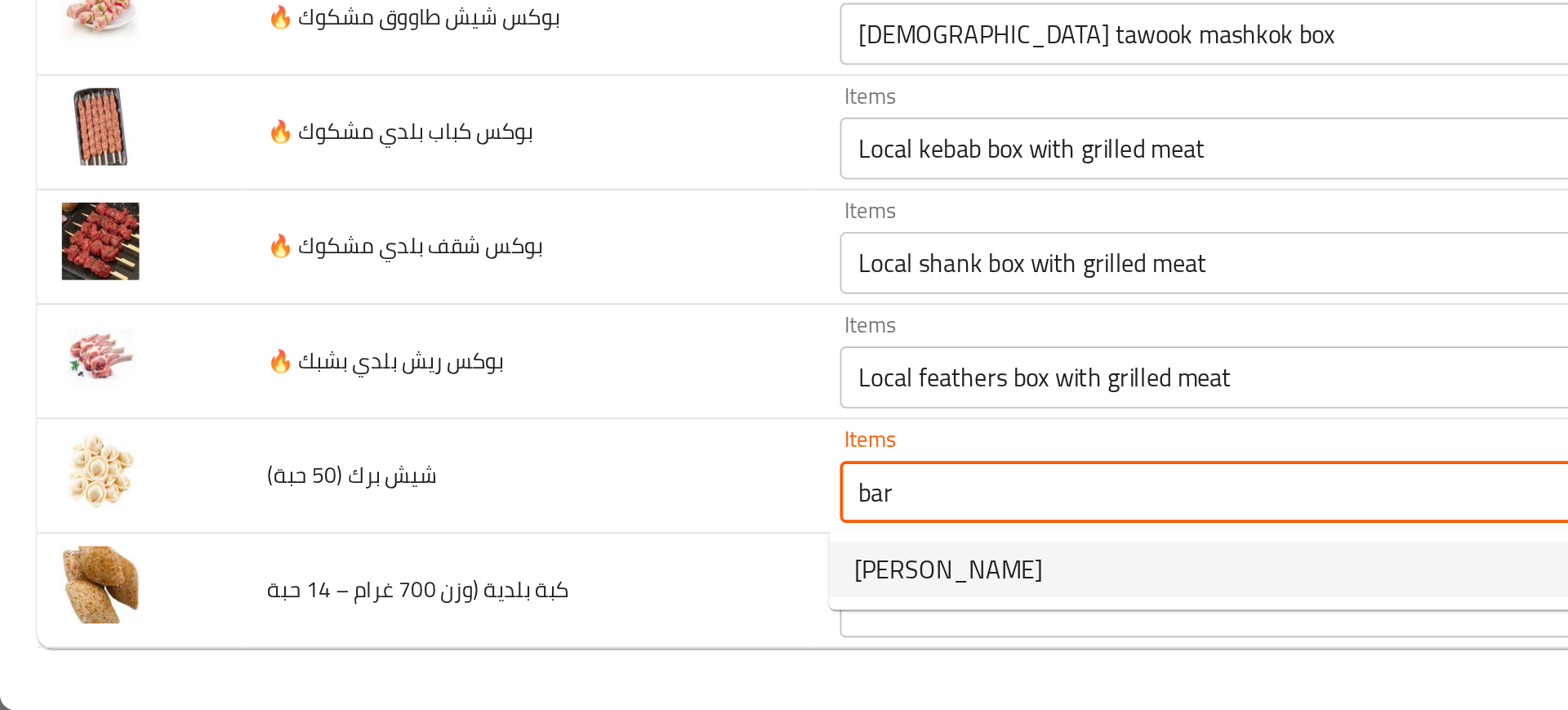
click at [476, 640] on span "[PERSON_NAME]" at bounding box center [501, 635] width 100 height 19
type حبة\) "[PERSON_NAME]"
type حبة\)-ar "شيش برك"
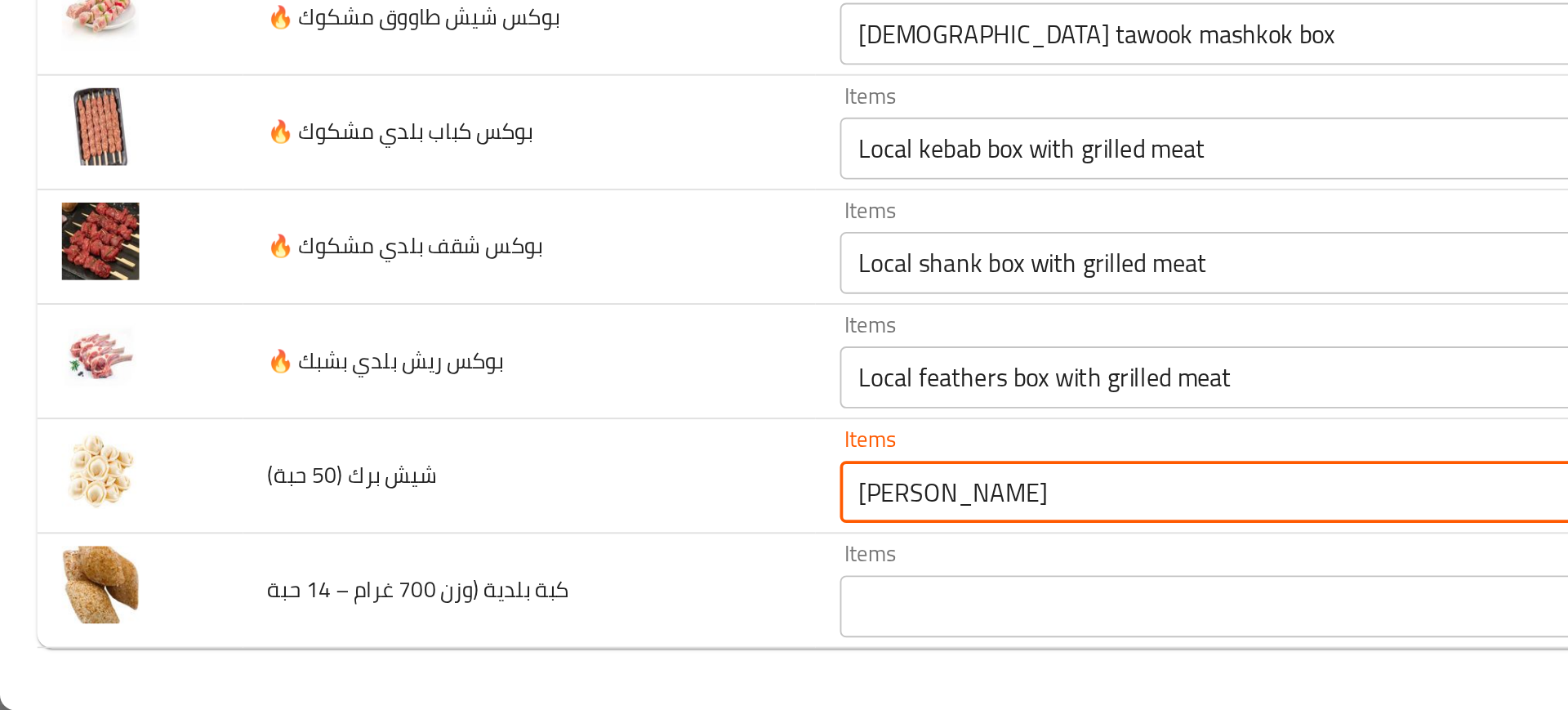
type حبة\) "[PERSON_NAME]"
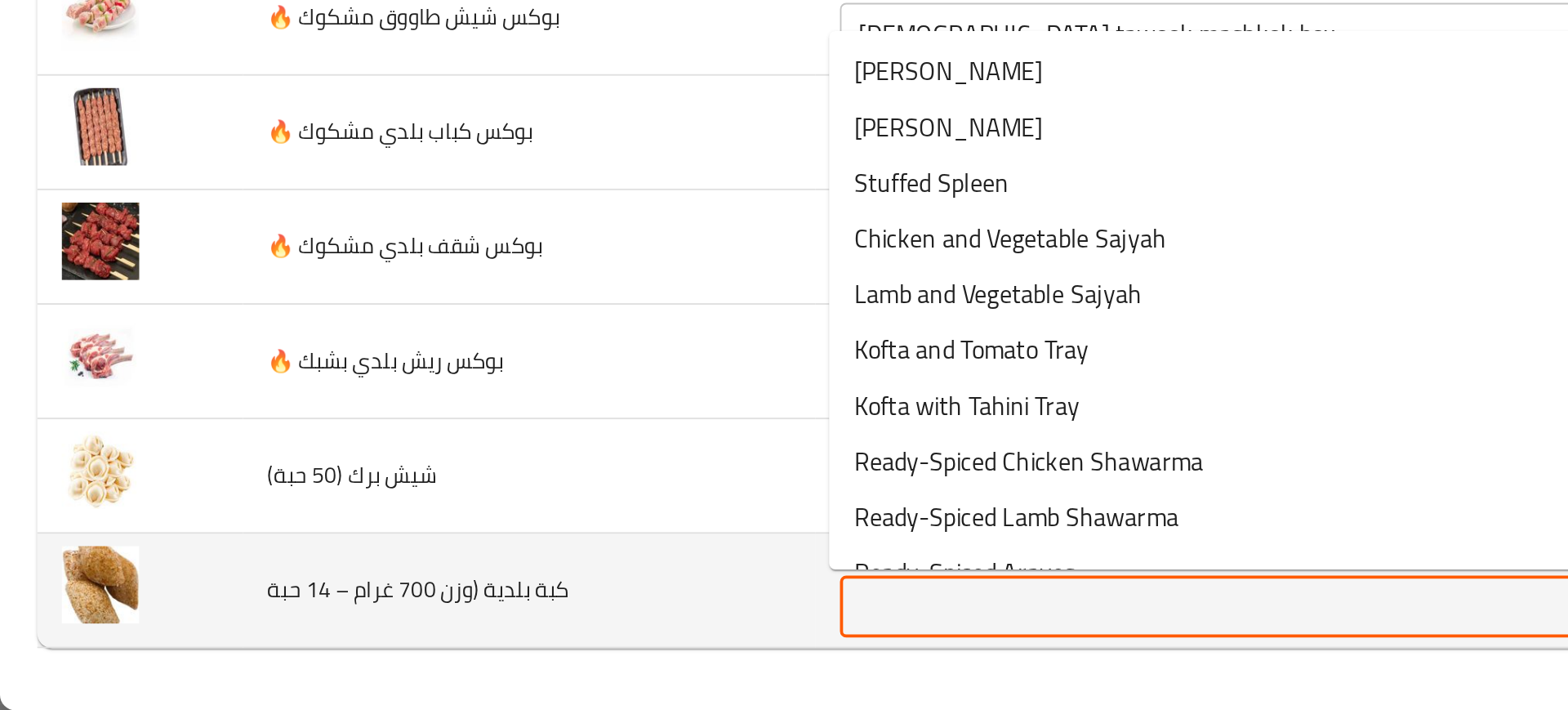
click at [484, 660] on حبة "Items" at bounding box center [638, 655] width 379 height 23
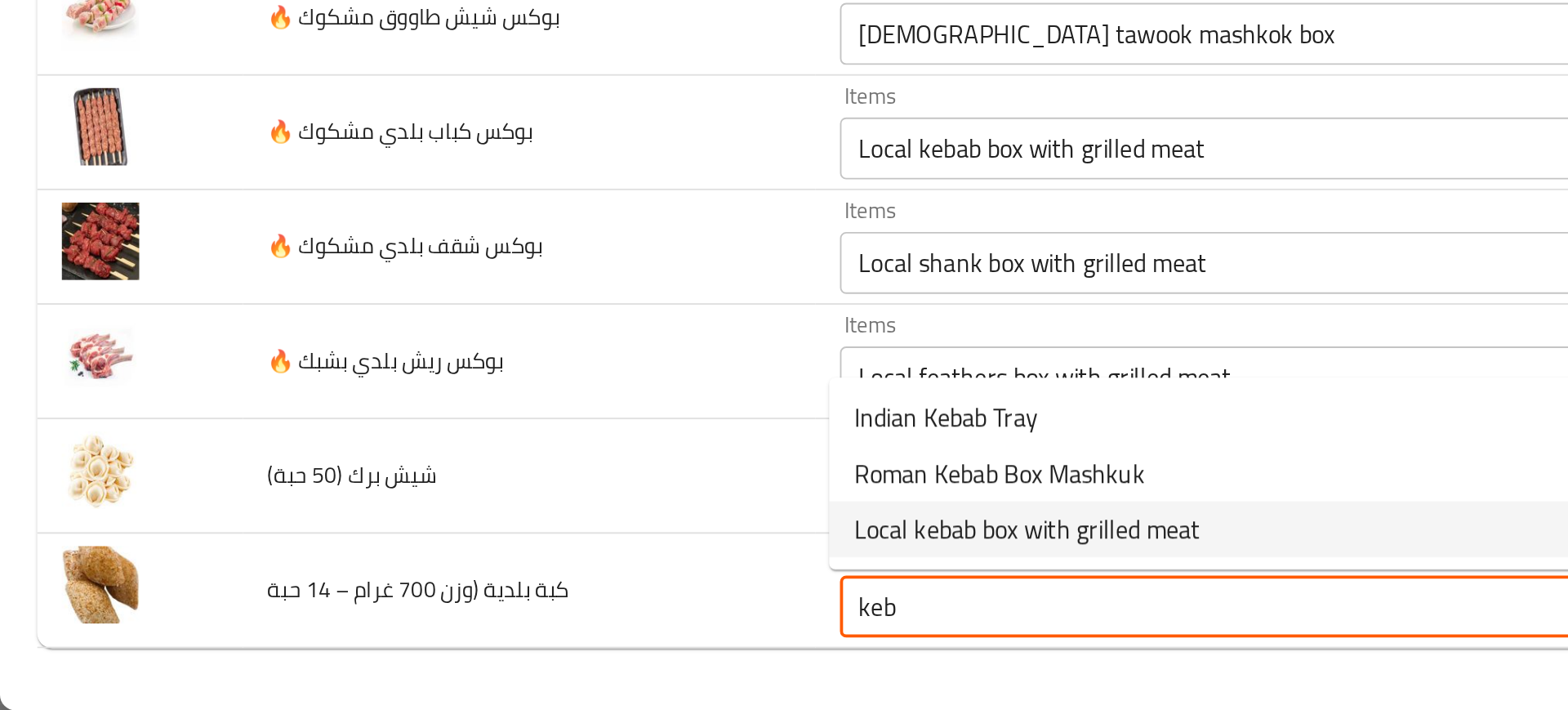
click at [503, 621] on span "Local kebab box with grilled meat" at bounding box center [542, 614] width 183 height 19
type حبة "Local kebab box with grilled meat"
type حبة-ar "بوكس كباب بلدي مشكوك"
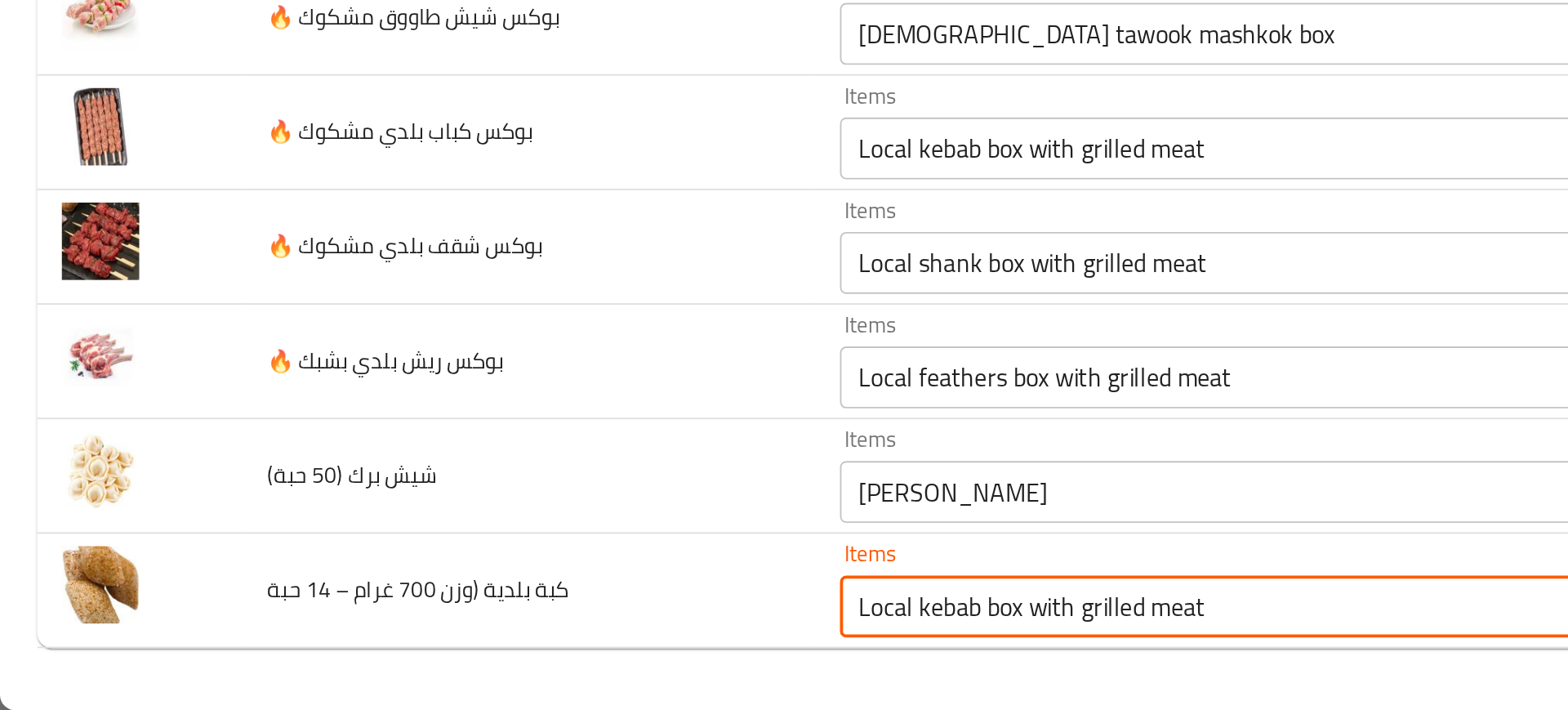
type حبة "Local kebab box with grilled meat"
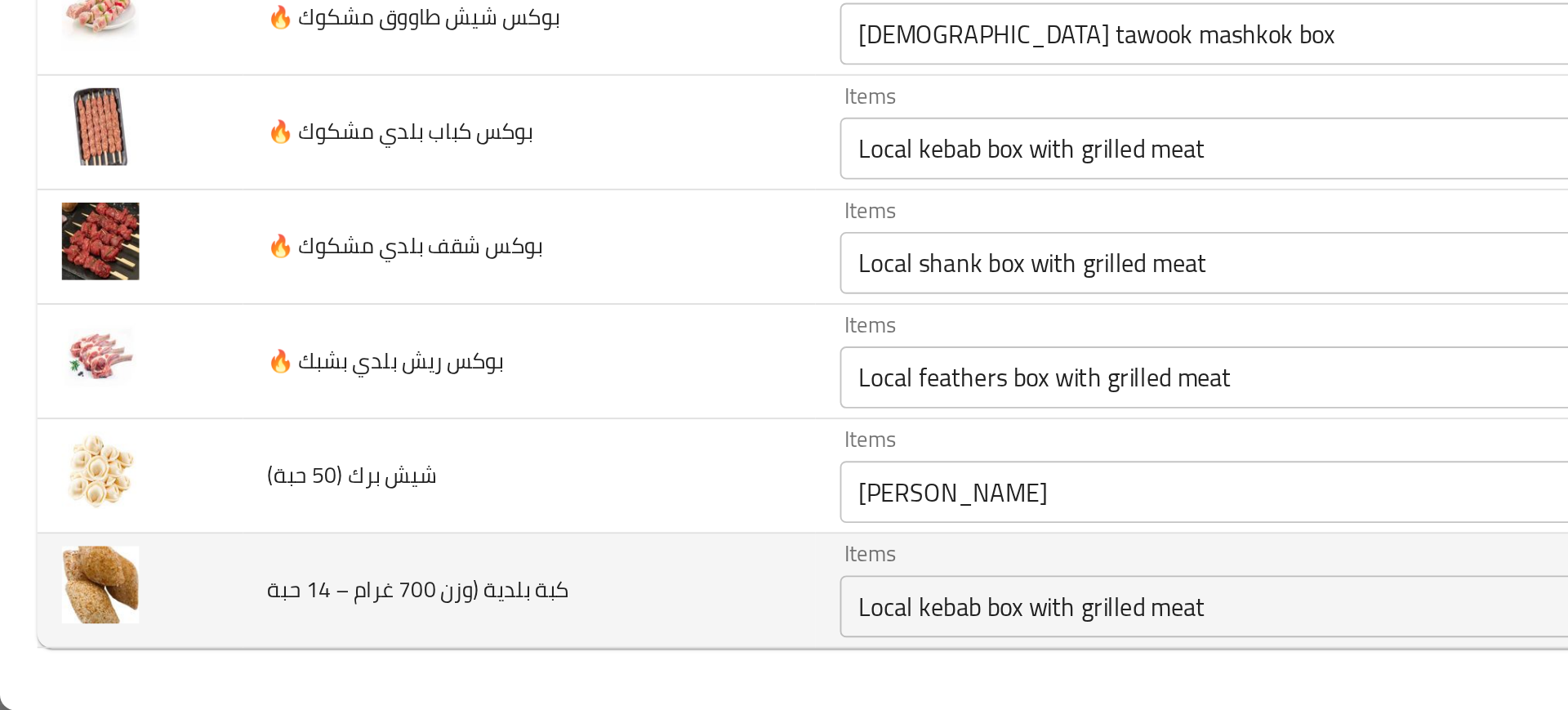
click at [472, 648] on حبة "Local kebab box with grilled meat" at bounding box center [638, 655] width 379 height 23
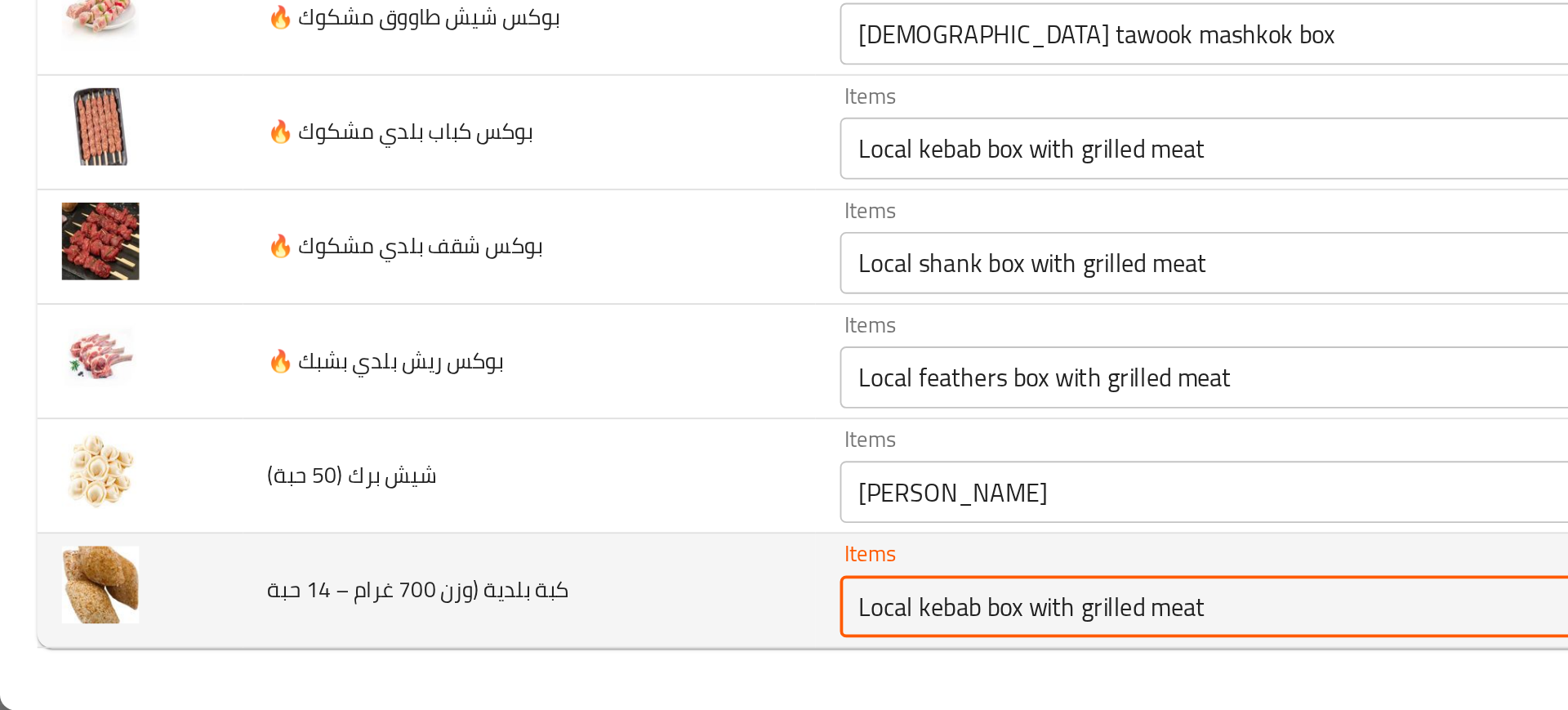
click at [472, 648] on حبة "Local kebab box with grilled meat" at bounding box center [638, 655] width 379 height 23
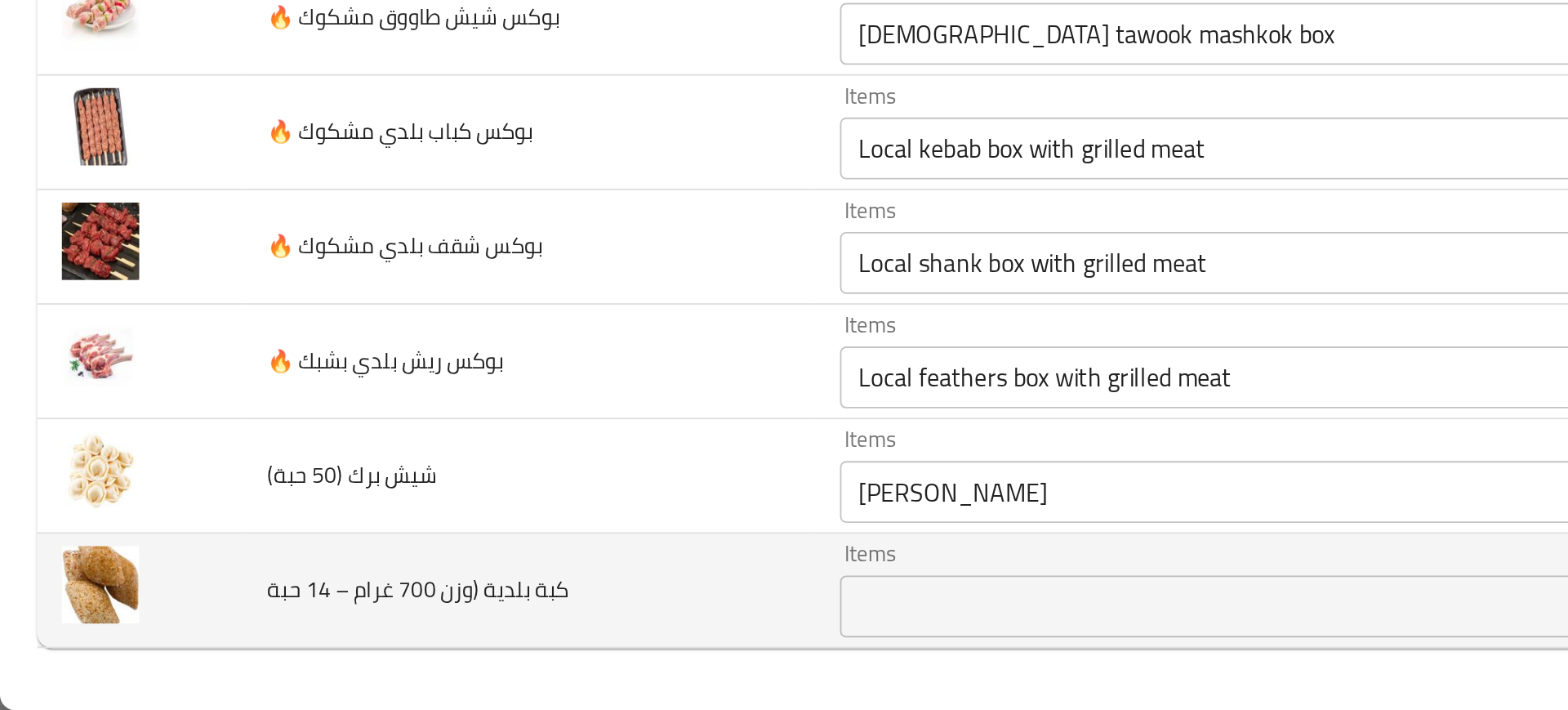
click at [399, 624] on td "كبة بلدية (وزن 700 غرام – 14 حبة" at bounding box center [280, 647] width 302 height 61
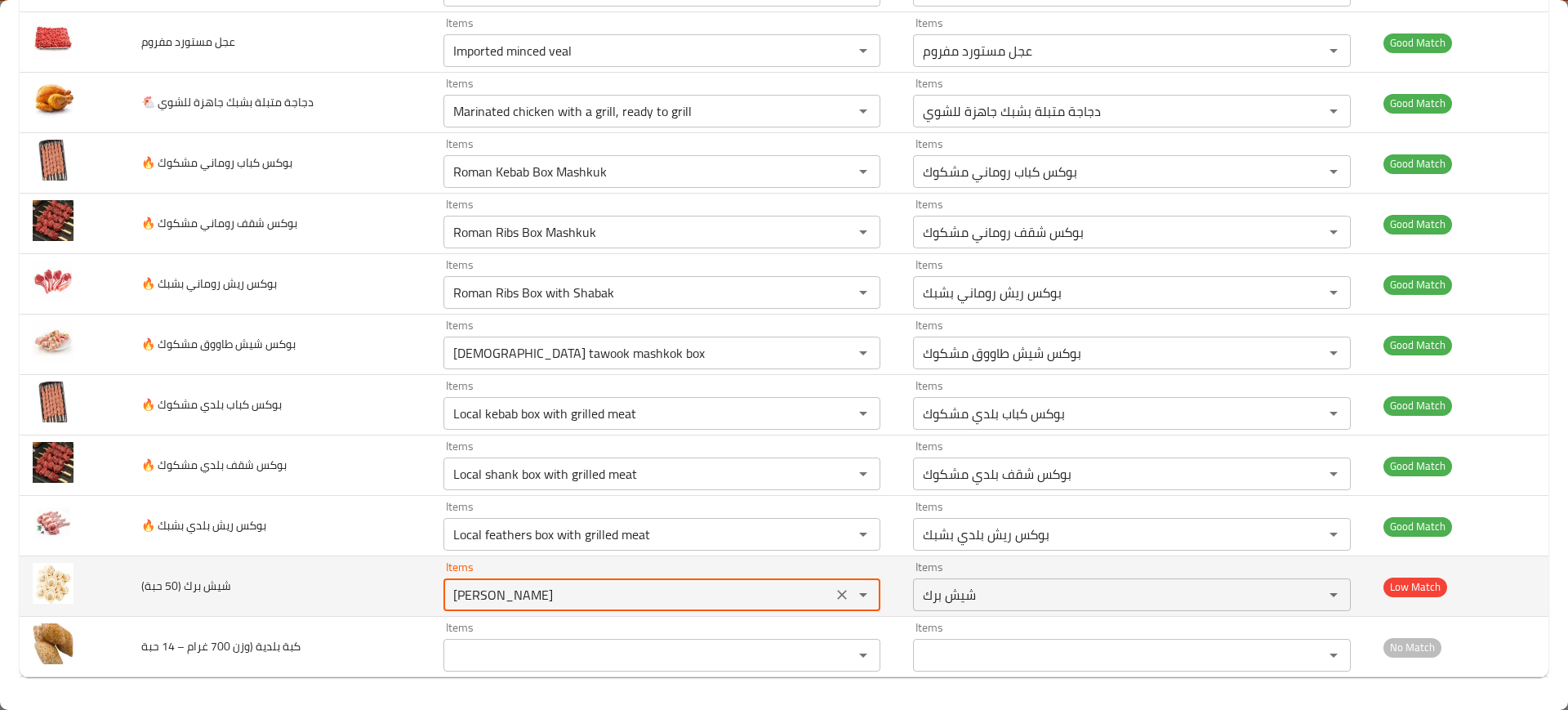
click at [476, 595] on حبة\) "[PERSON_NAME]" at bounding box center [638, 594] width 379 height 23
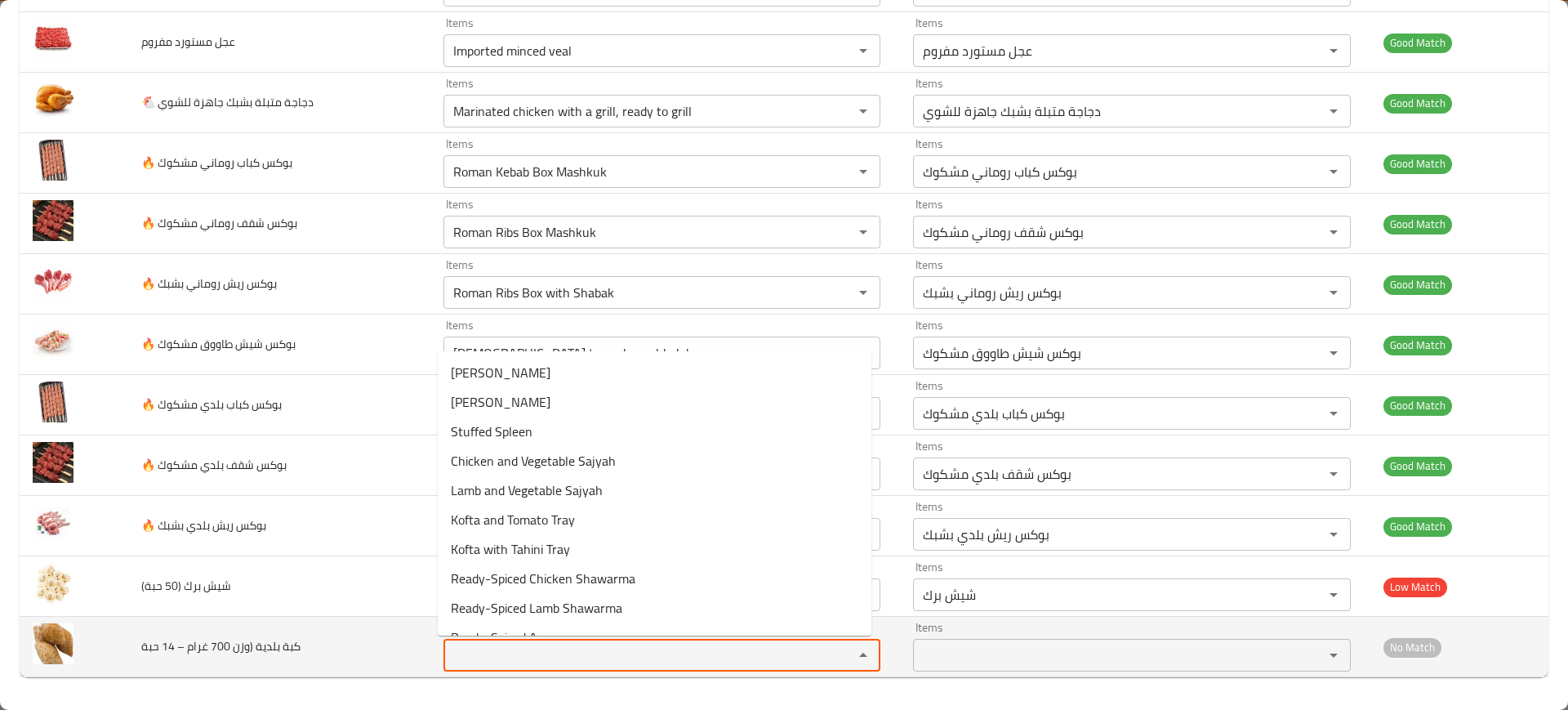
paste حبة "[PERSON_NAME]"
click at [599, 649] on حبة "Items" at bounding box center [638, 655] width 379 height 23
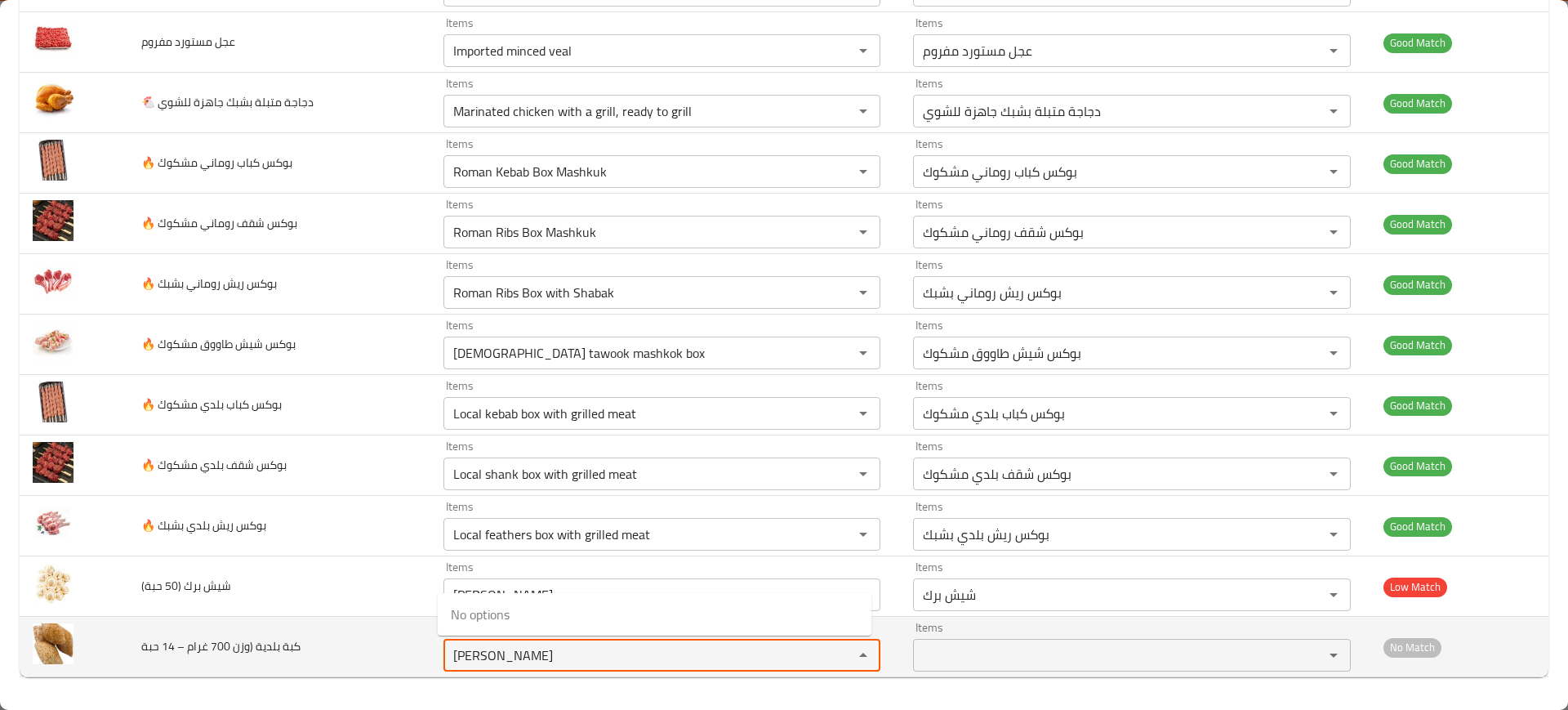
click at [574, 653] on حبة "[PERSON_NAME]" at bounding box center [638, 655] width 379 height 23
type حبة "[PERSON_NAME]"
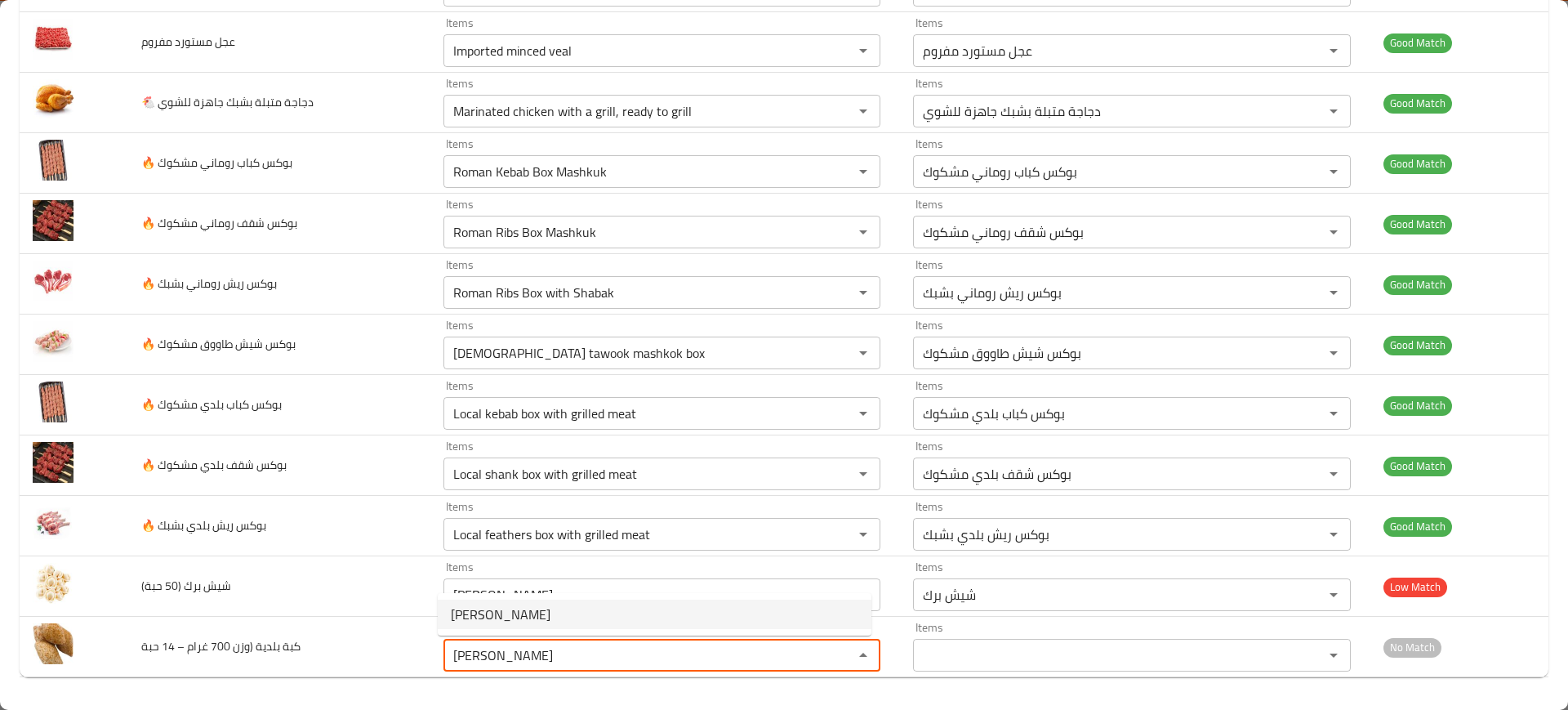
click at [538, 623] on حبة-option-0 "[PERSON_NAME]" at bounding box center [654, 614] width 433 height 30
type حبة-ar "كبة بلدية"
type حبة "[PERSON_NAME]"
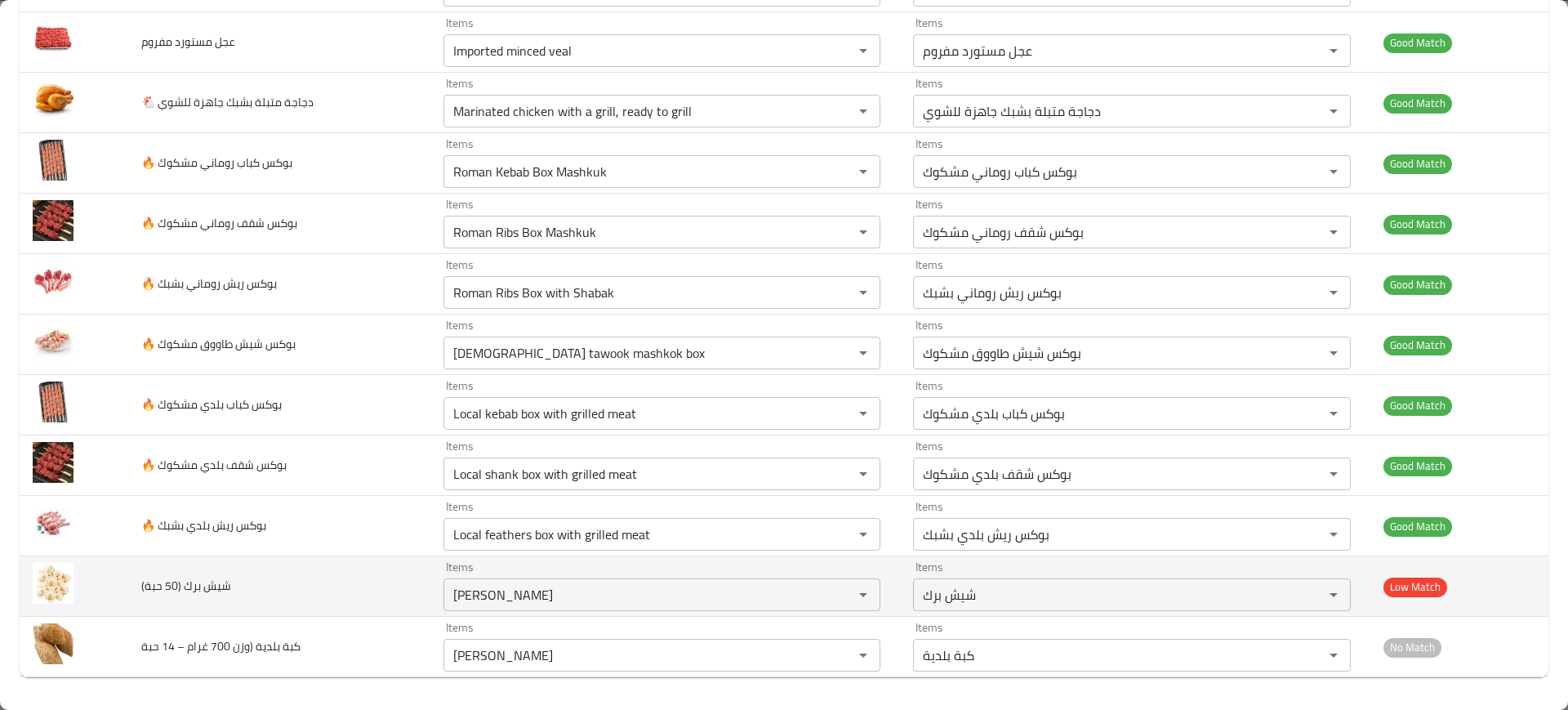
scroll to position [0, 0]
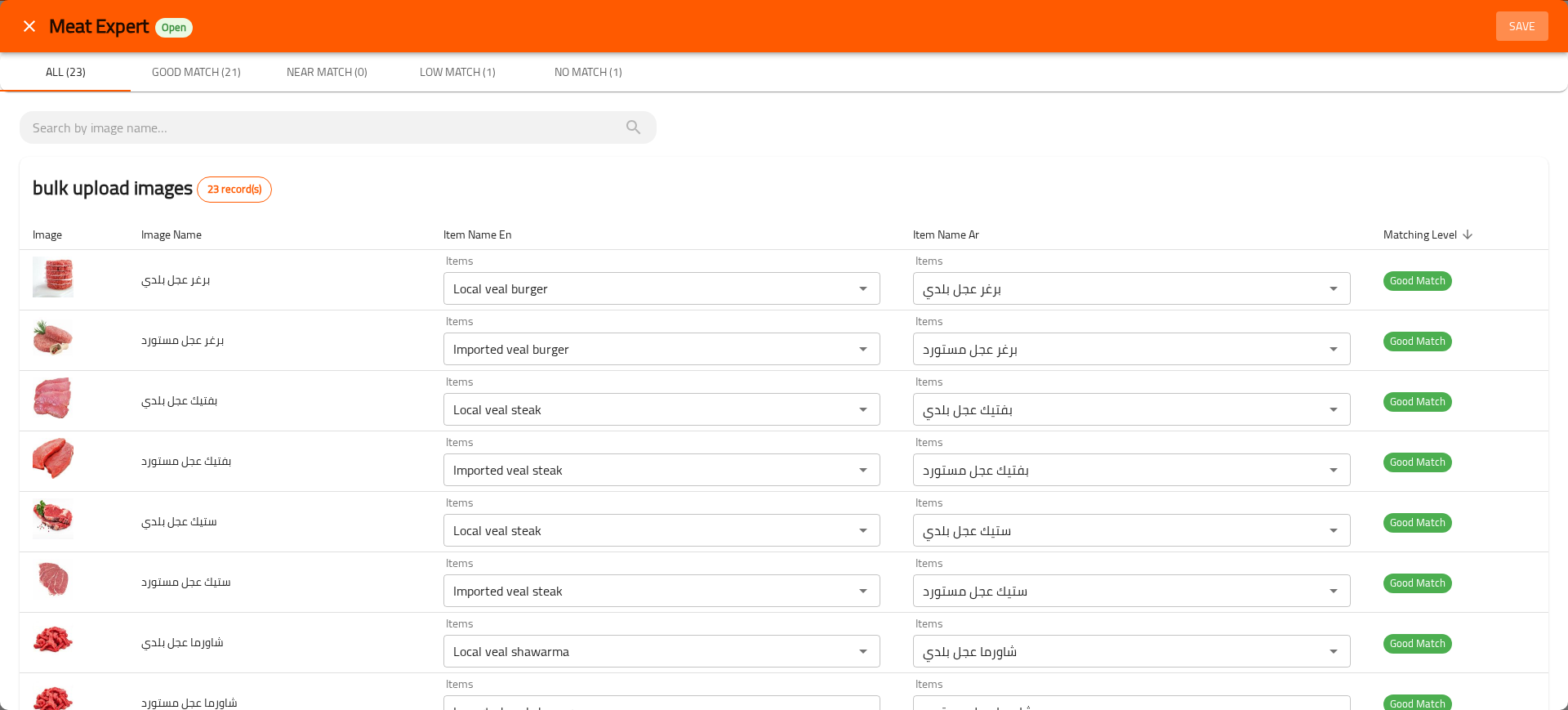
click at [1496, 36] on button "Save" at bounding box center [1522, 27] width 52 height 30
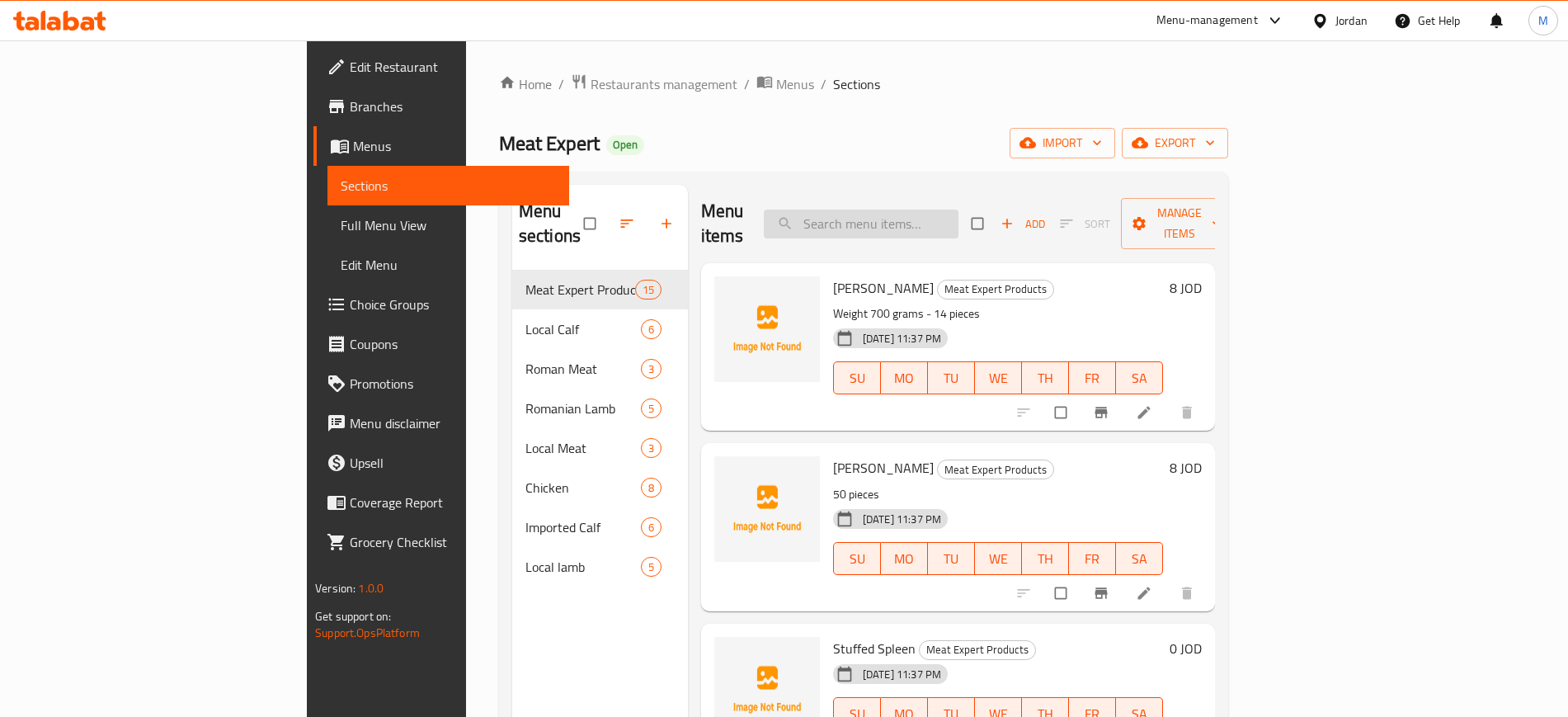
paste input "[PERSON_NAME]"
click at [958, 210] on input "search" at bounding box center [861, 224] width 195 height 29
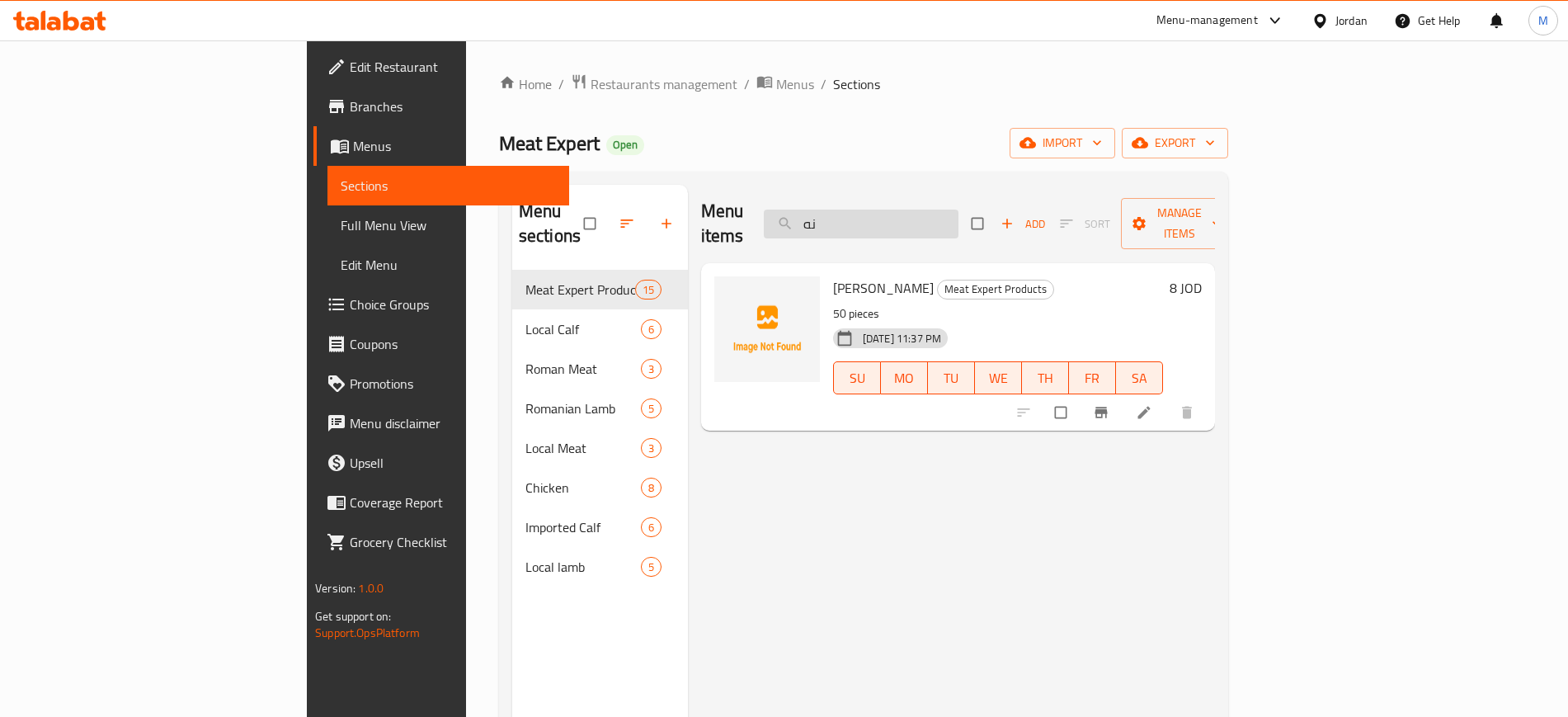
type input "ن"
type input "كبة"
click at [833, 276] on span "[PERSON_NAME]" at bounding box center [883, 288] width 101 height 25
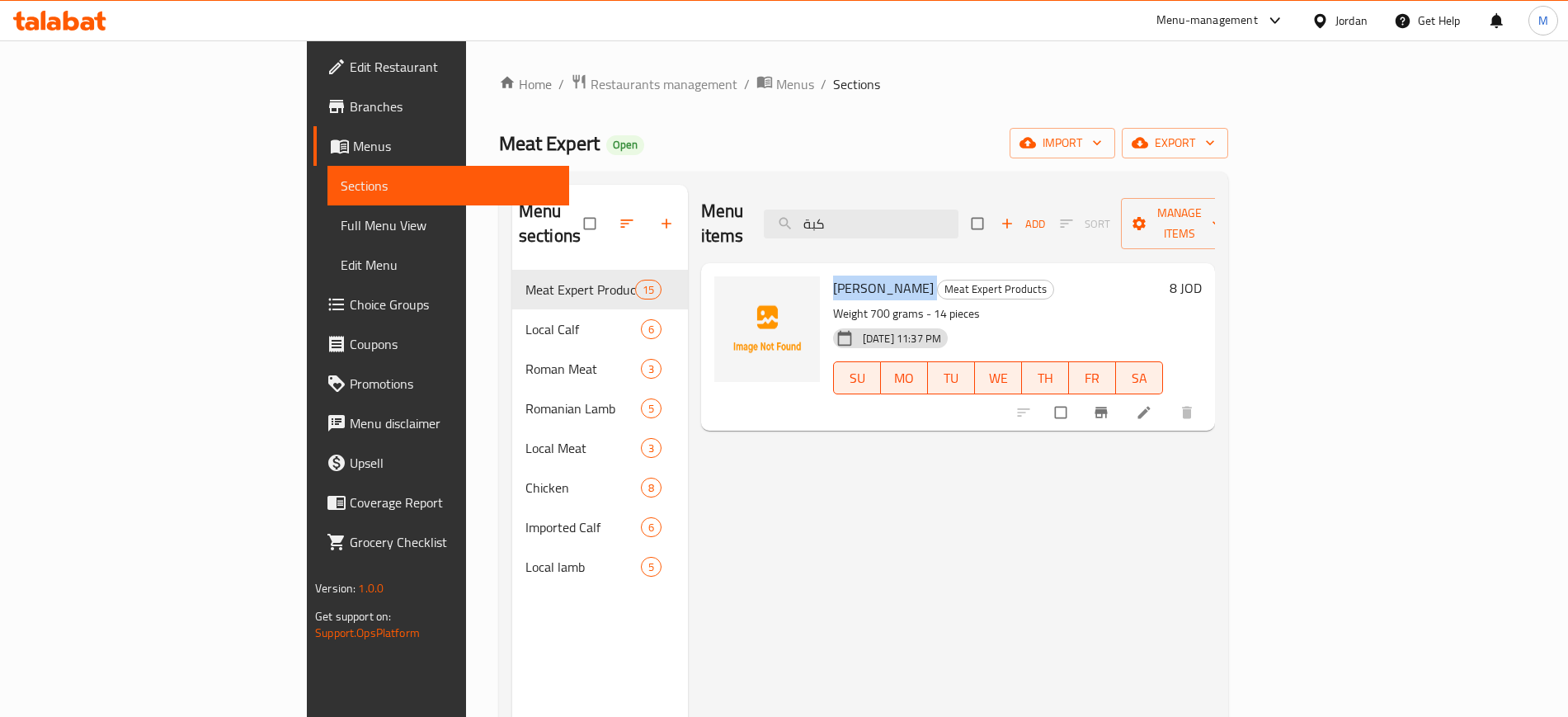
copy h6 "[PERSON_NAME]"
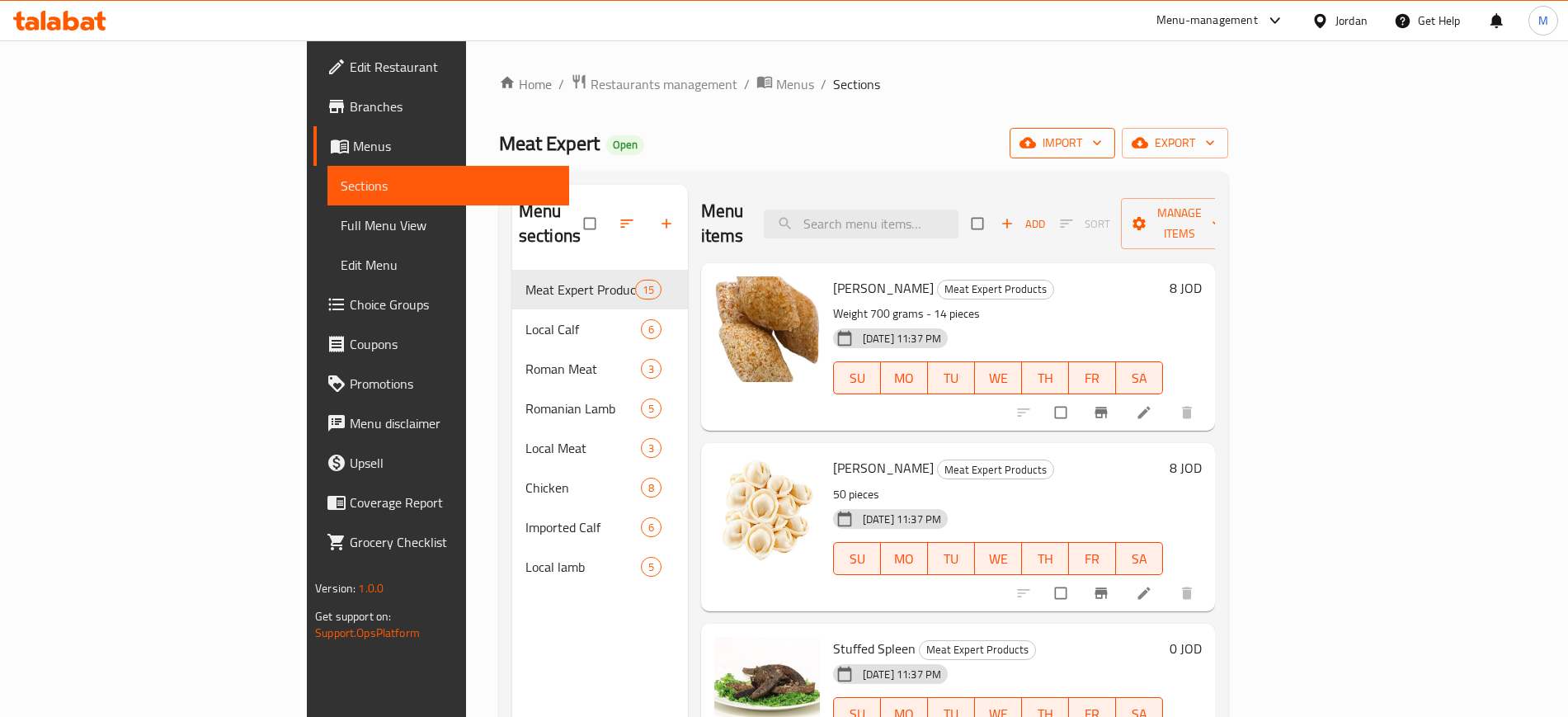
click at [1101, 148] on span "import" at bounding box center [1062, 143] width 79 height 20
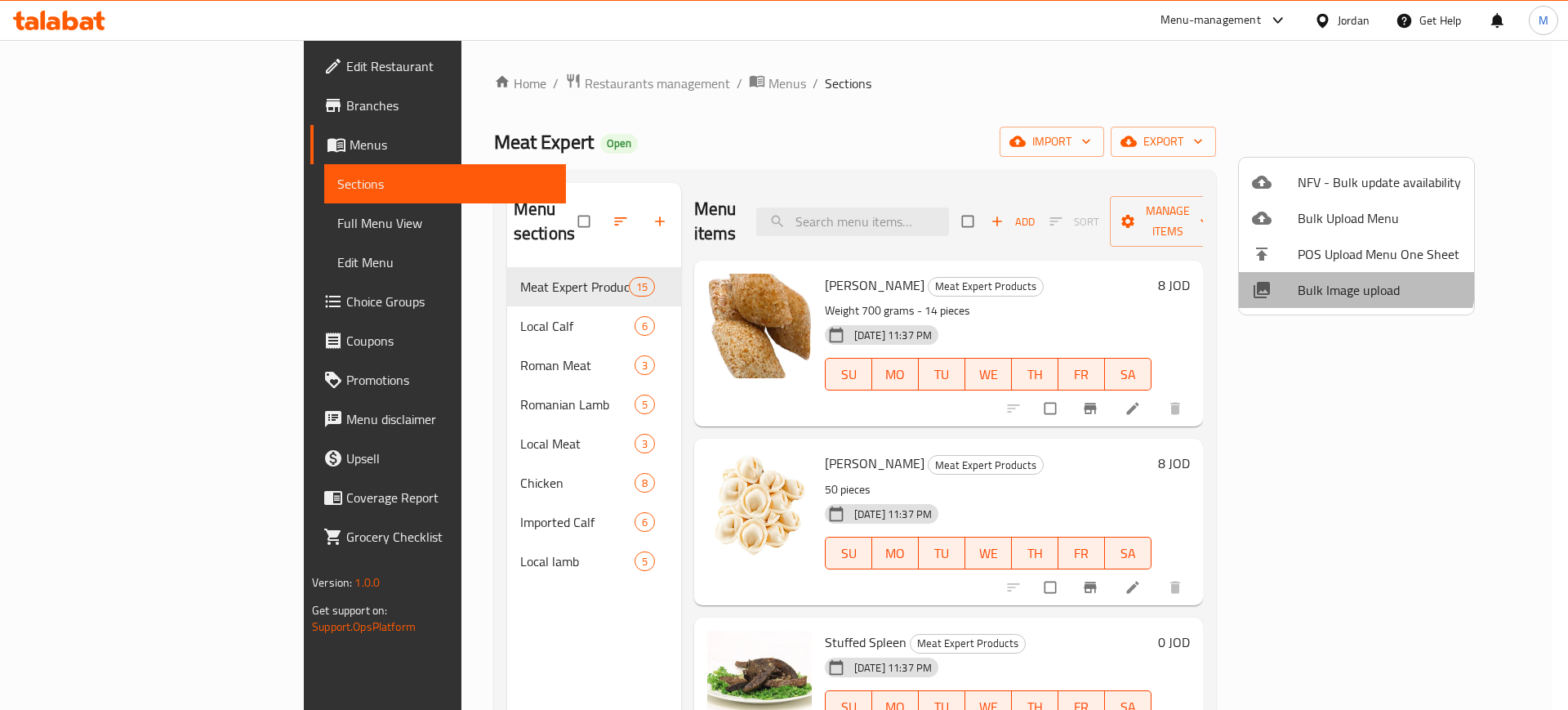
click at [1322, 281] on span "Bulk Image upload" at bounding box center [1379, 290] width 163 height 19
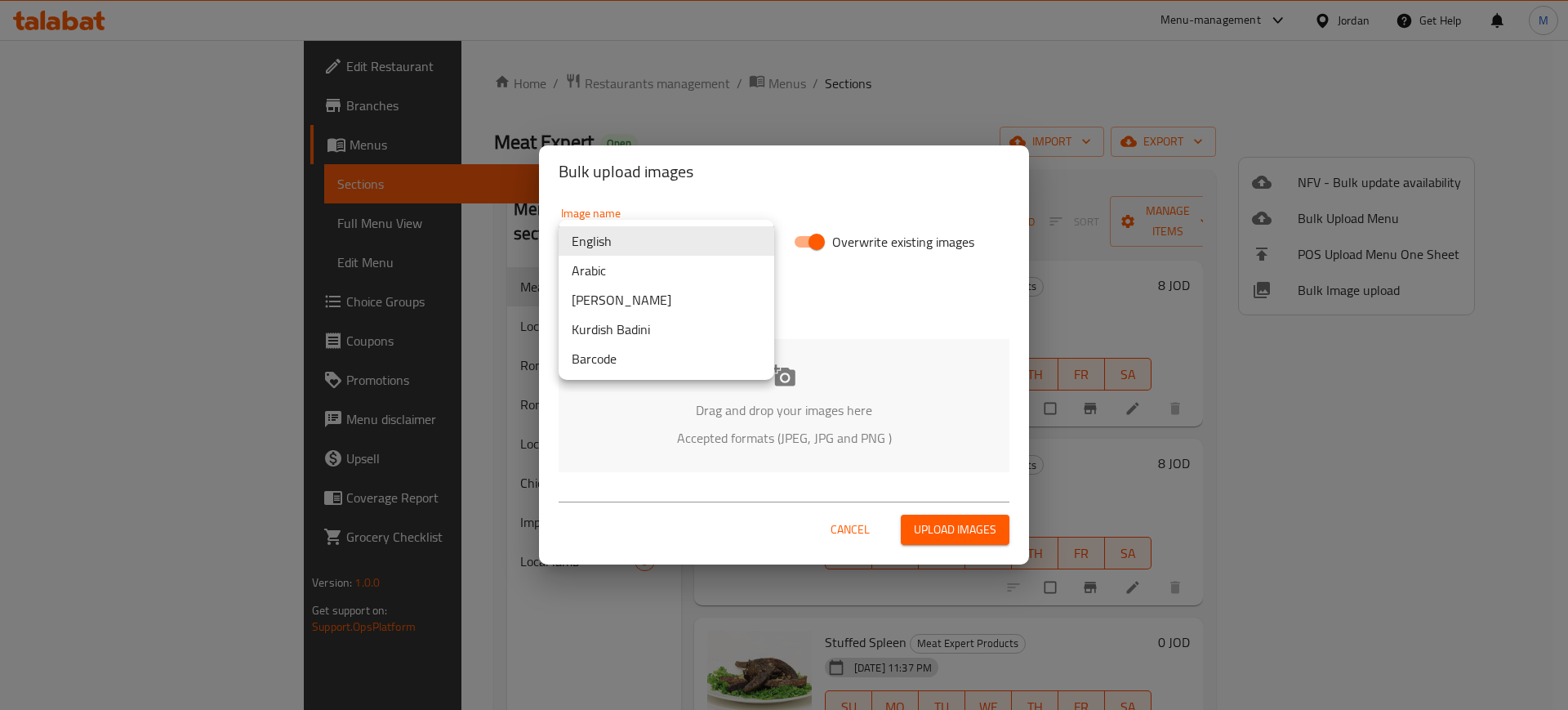
click at [662, 229] on body "​ Menu-management Jordan Get Help M Edit Restaurant Branches Menus Sections Ful…" at bounding box center [784, 374] width 1568 height 670
click at [662, 278] on li "Arabic" at bounding box center [666, 270] width 215 height 30
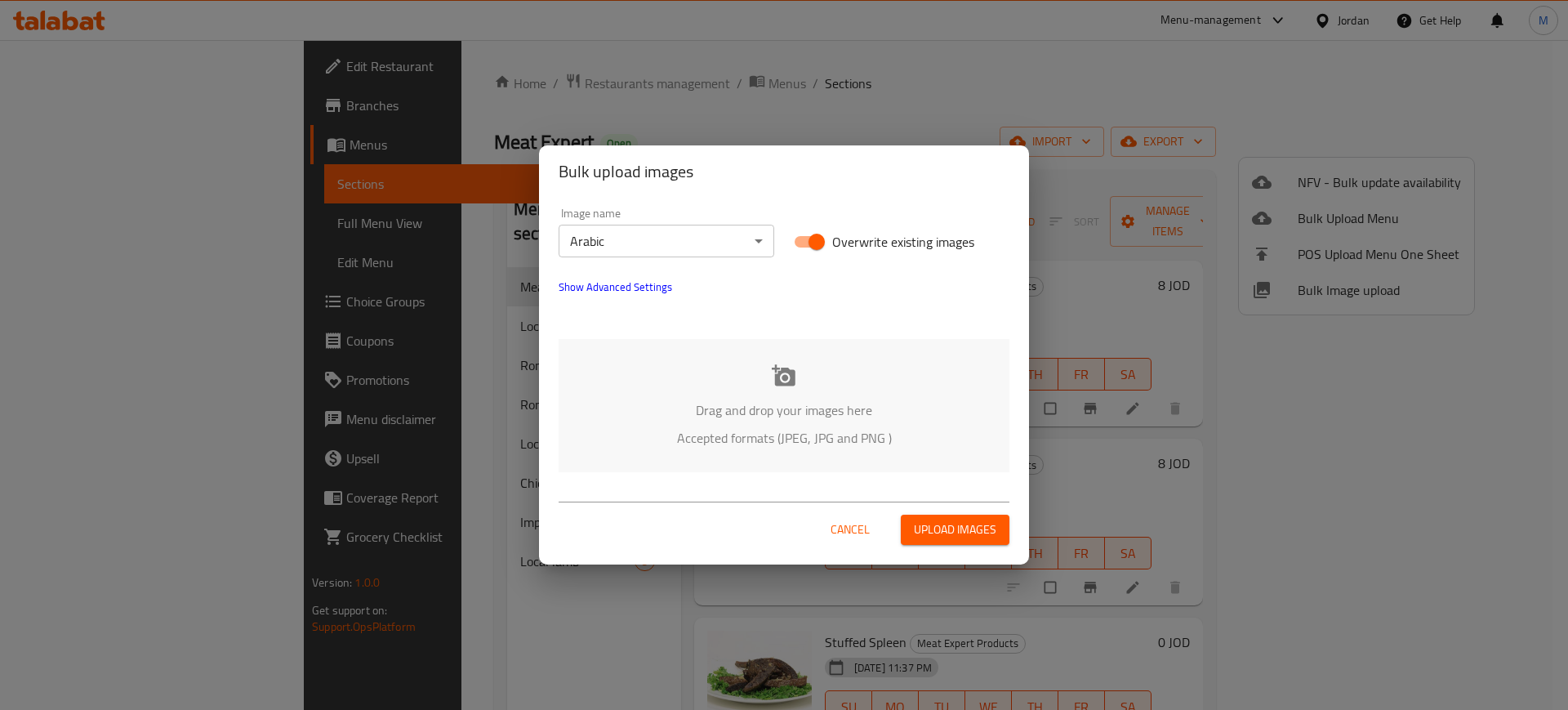
click at [692, 391] on div "Drag and drop your images here Accepted formats (JPEG, JPG and PNG )" at bounding box center [784, 406] width 451 height 134
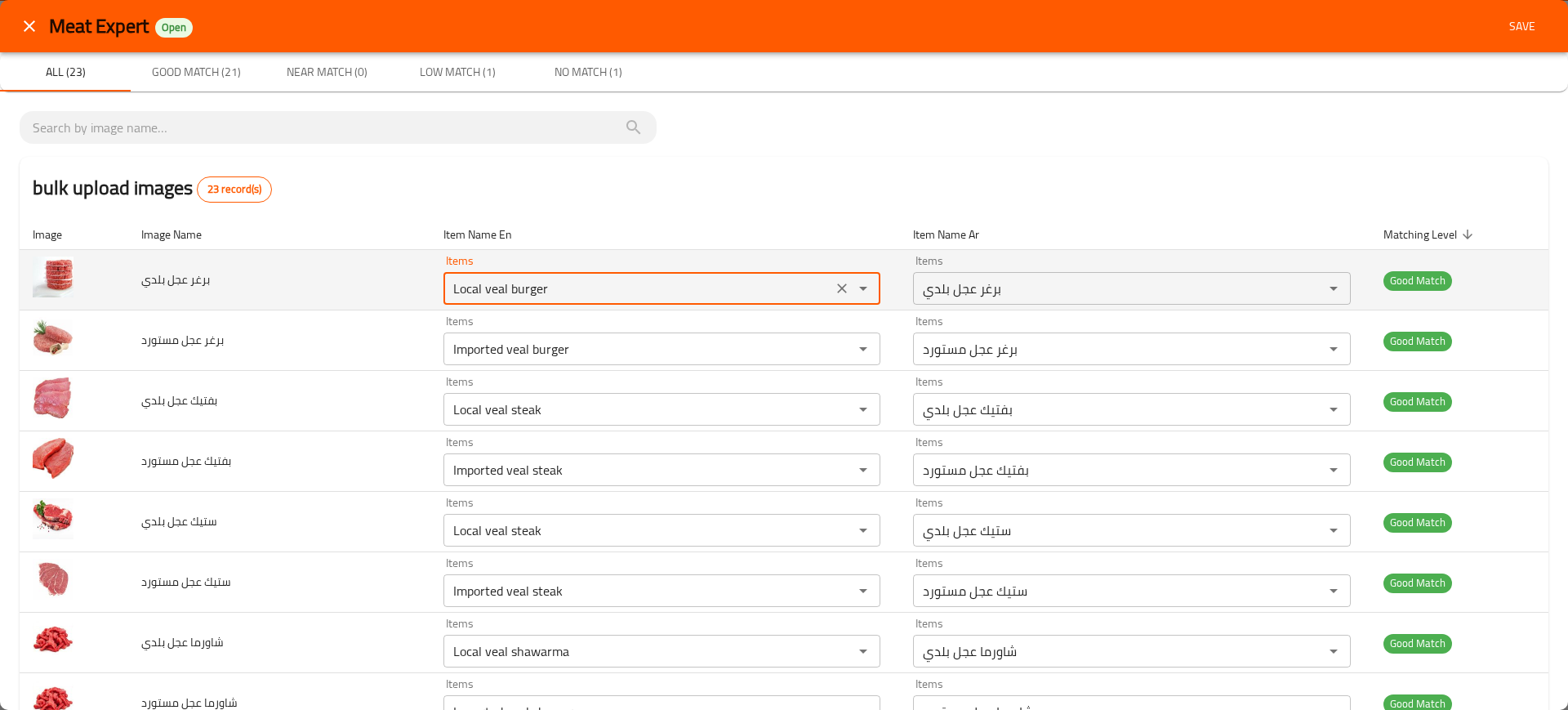
click at [515, 295] on بلدي "Local veal burger" at bounding box center [638, 288] width 379 height 23
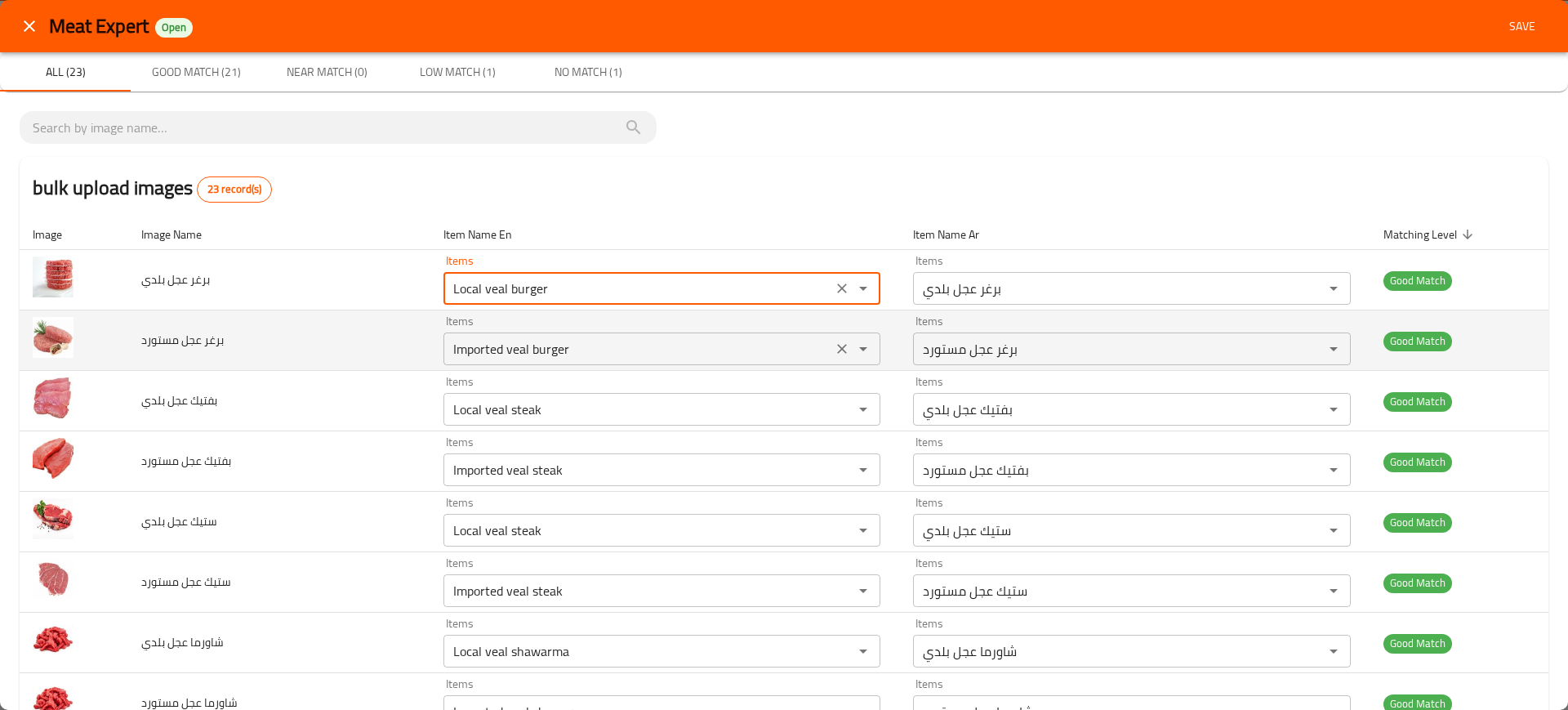
click at [495, 358] on مستورد "Imported veal burger" at bounding box center [638, 348] width 379 height 23
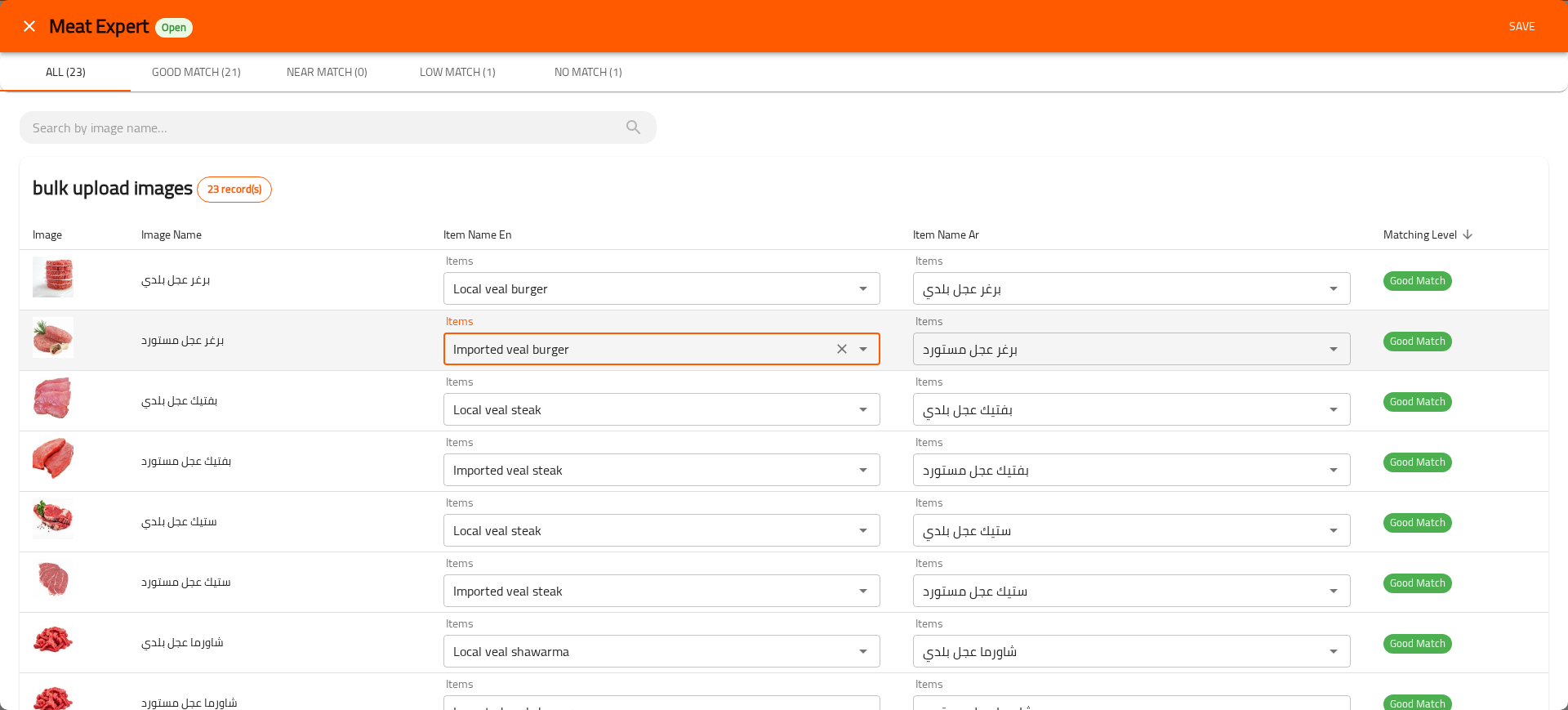
click at [495, 358] on مستورد "Imported veal burger" at bounding box center [638, 348] width 379 height 23
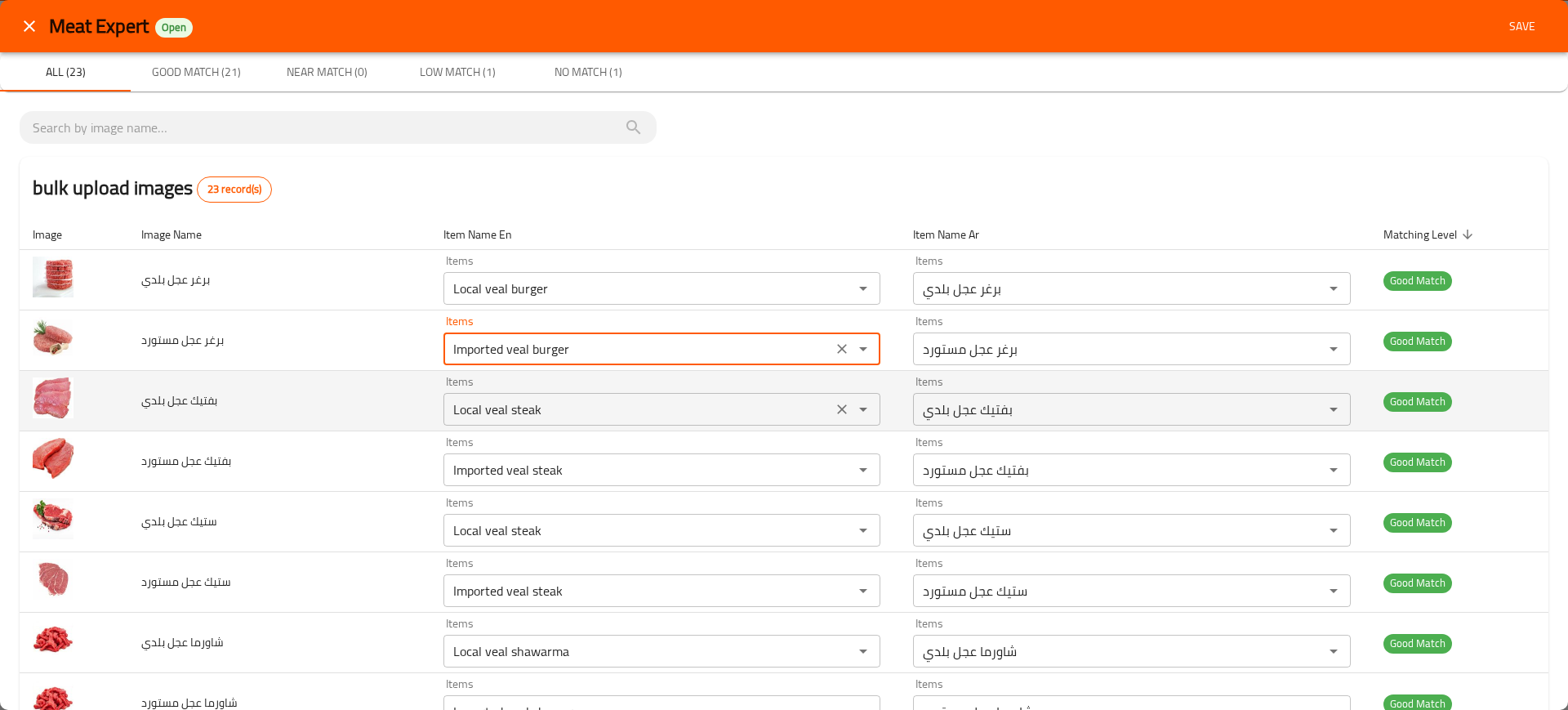
click at [539, 414] on بلدي "Local veal steak" at bounding box center [638, 409] width 379 height 23
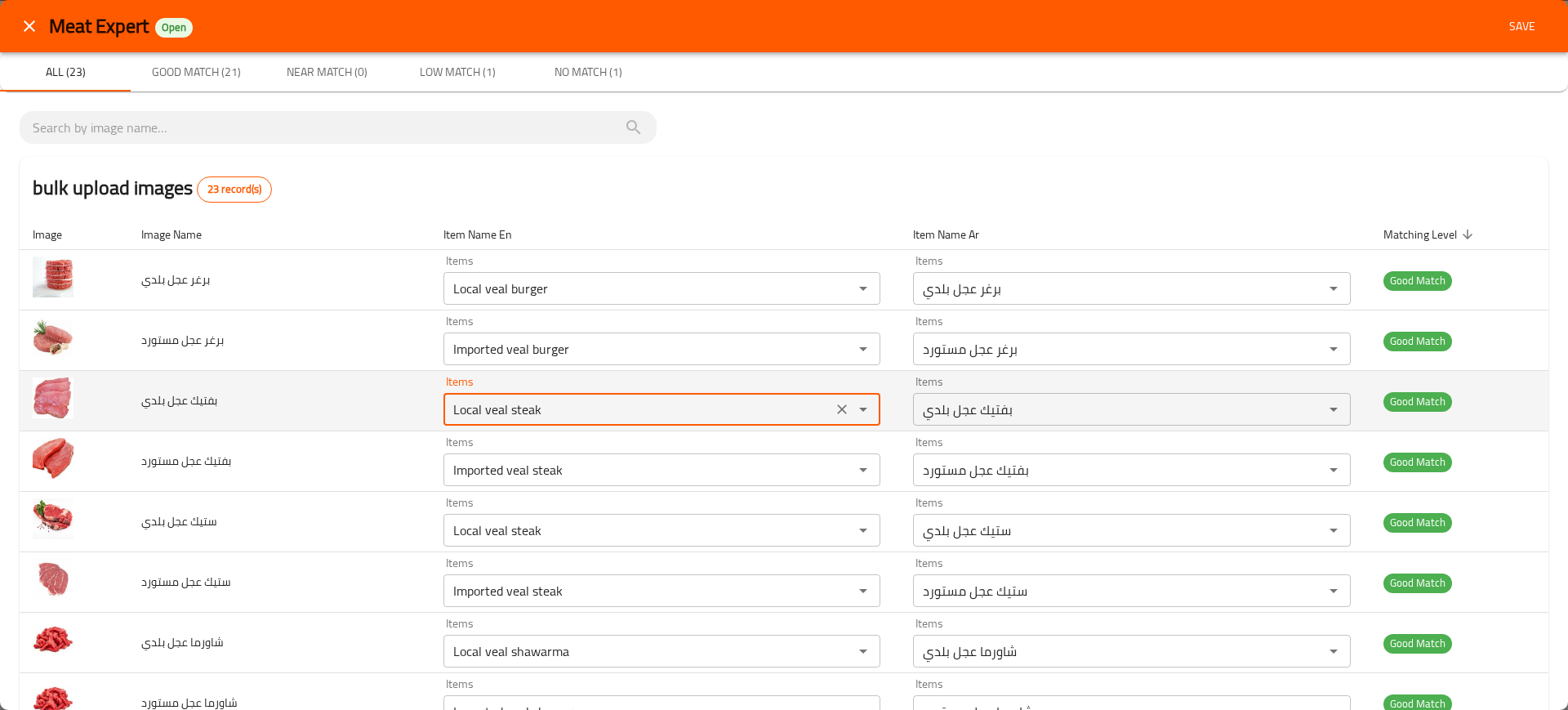
click at [539, 414] on بلدي "Local veal steak" at bounding box center [638, 409] width 379 height 23
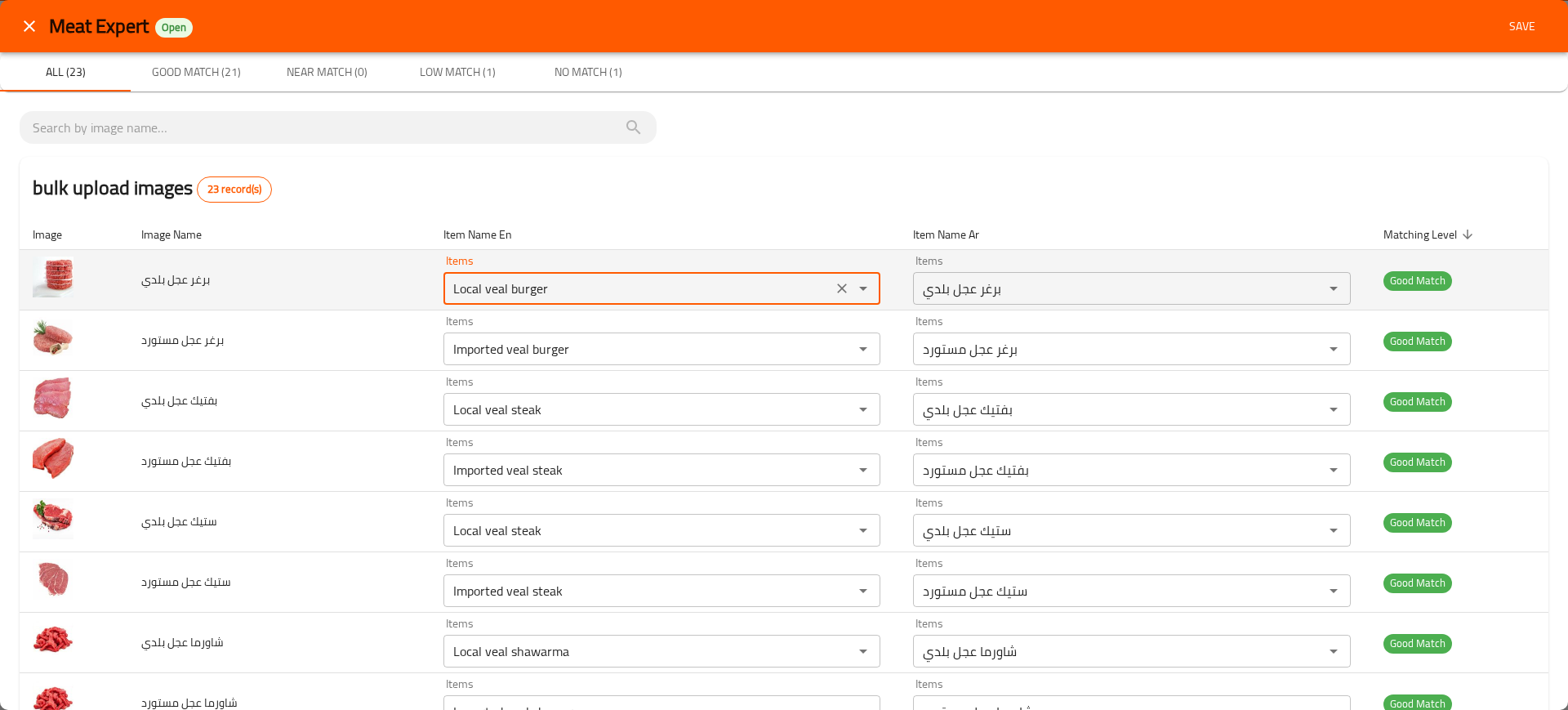
click at [571, 297] on بلدي "Local veal burger" at bounding box center [638, 288] width 379 height 23
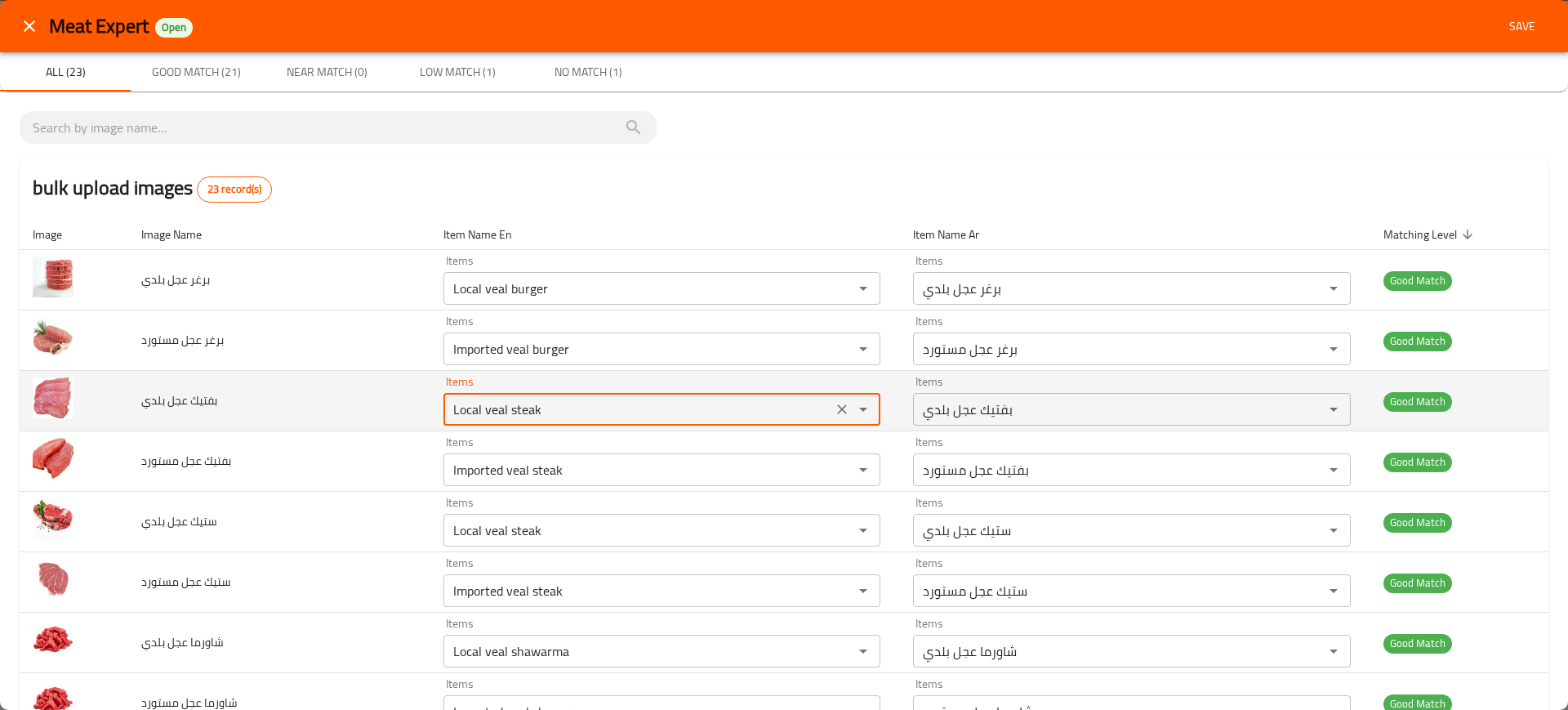
click at [550, 398] on بلدي "Local veal steak" at bounding box center [638, 409] width 379 height 23
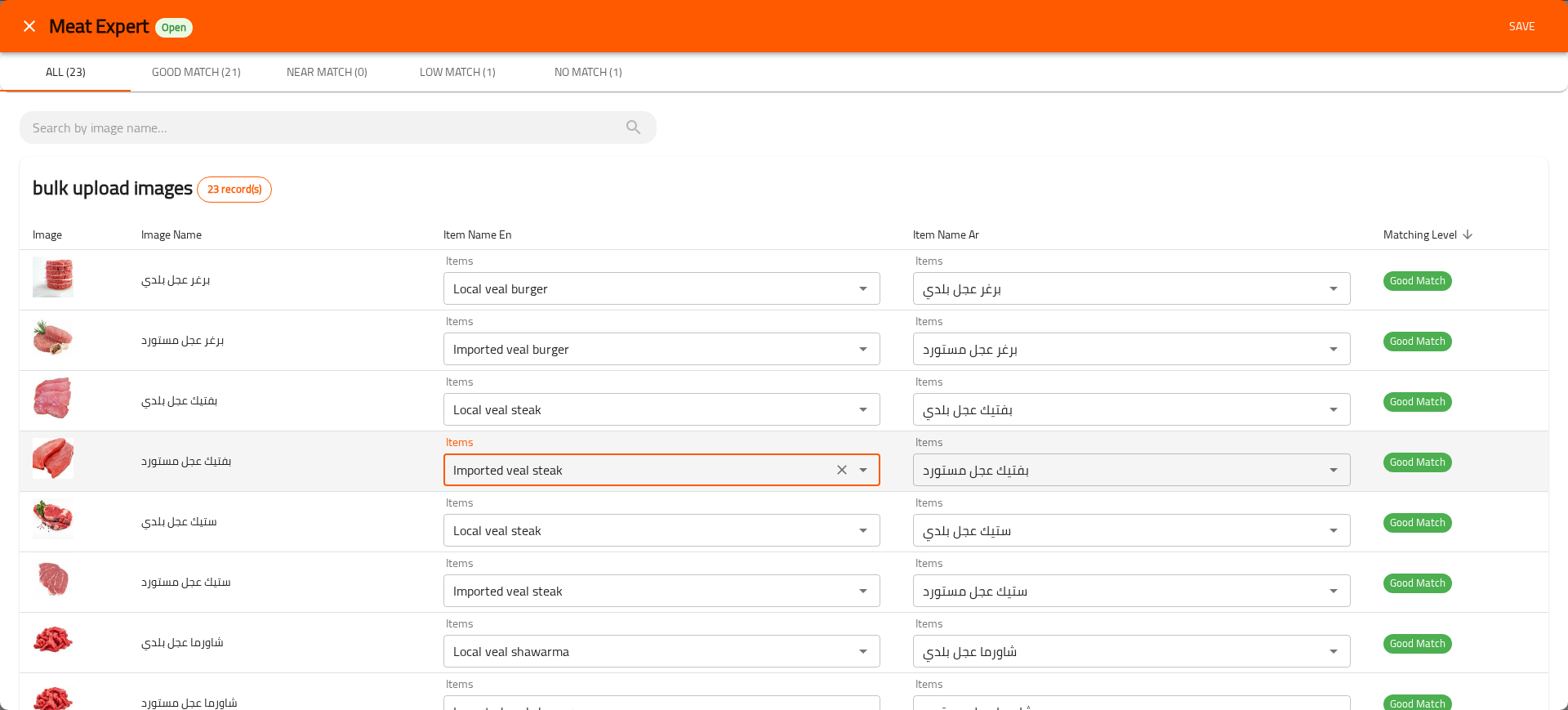
click at [546, 471] on مستورد "Imported veal steak" at bounding box center [638, 469] width 379 height 23
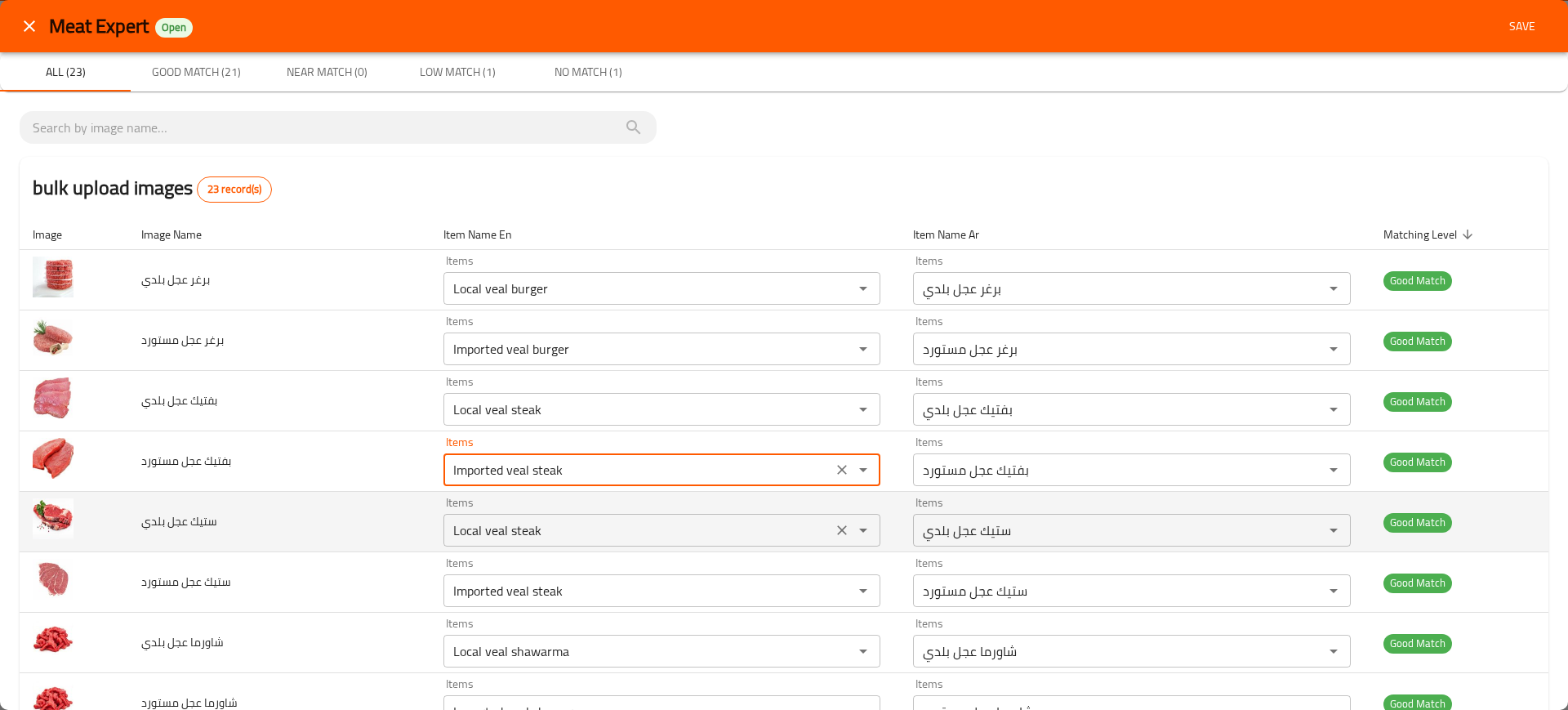
click at [547, 536] on بلدي "Local veal steak" at bounding box center [638, 530] width 379 height 23
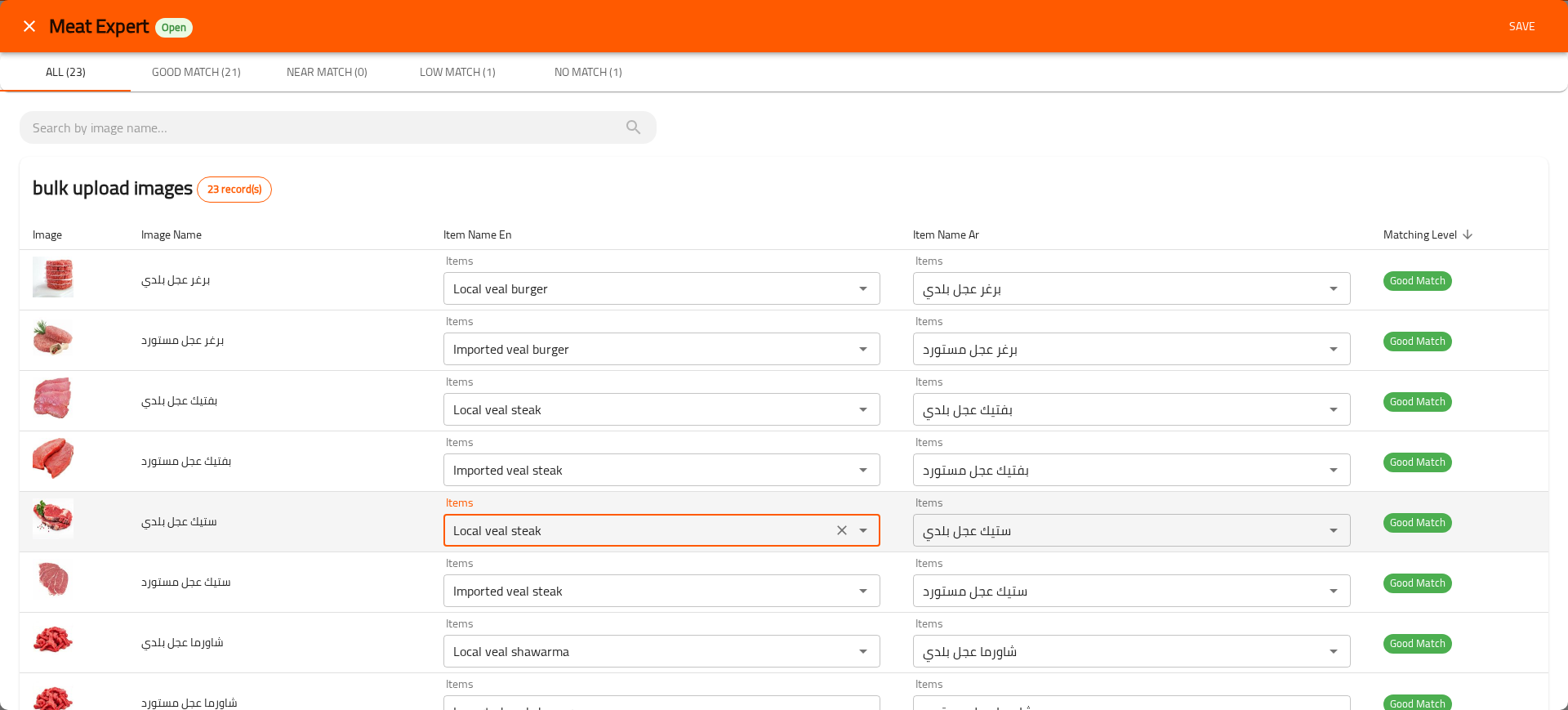
click at [547, 536] on بلدي "Local veal steak" at bounding box center [638, 530] width 379 height 23
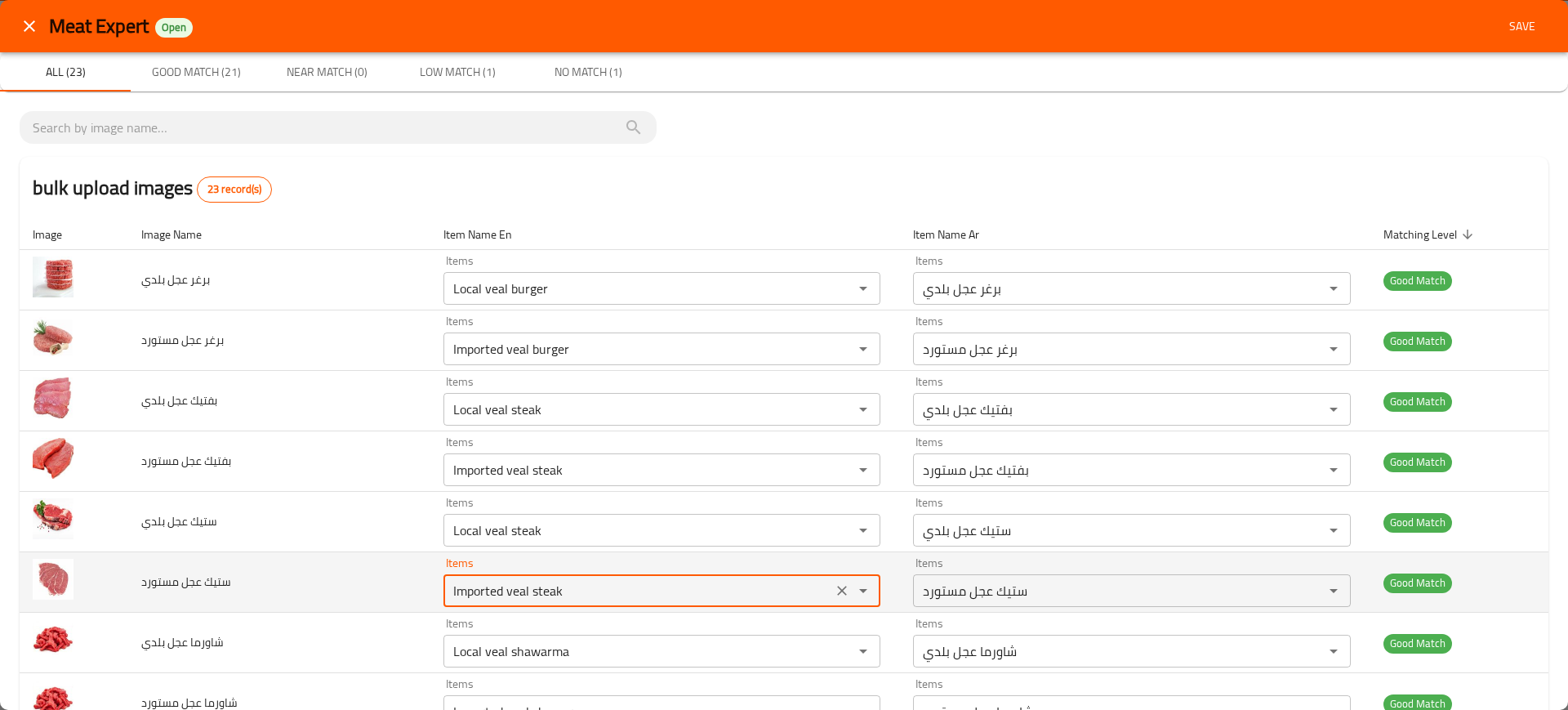
click at [563, 587] on مستورد "Imported veal steak" at bounding box center [638, 590] width 379 height 23
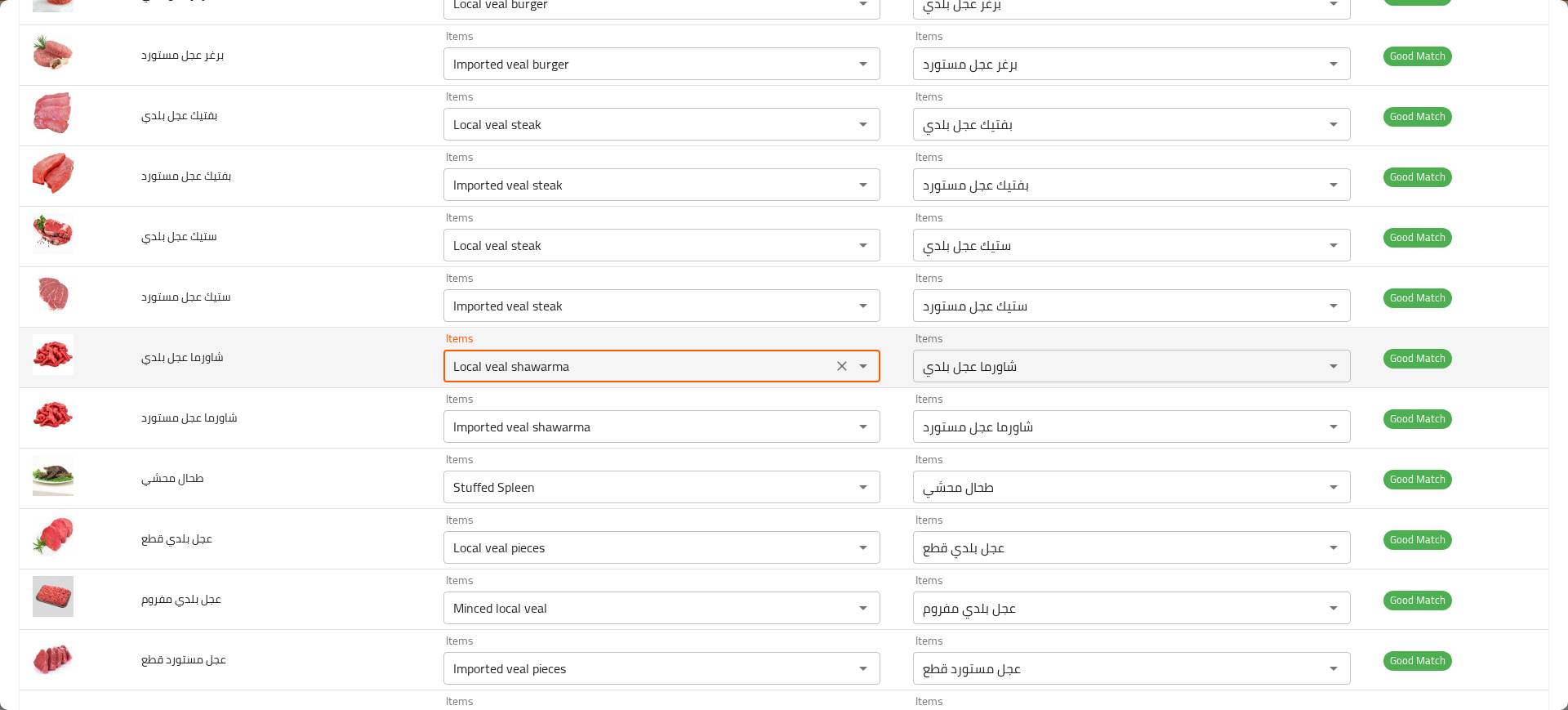
click at [490, 368] on بلدي "Local veal shawarma" at bounding box center [638, 366] width 379 height 23
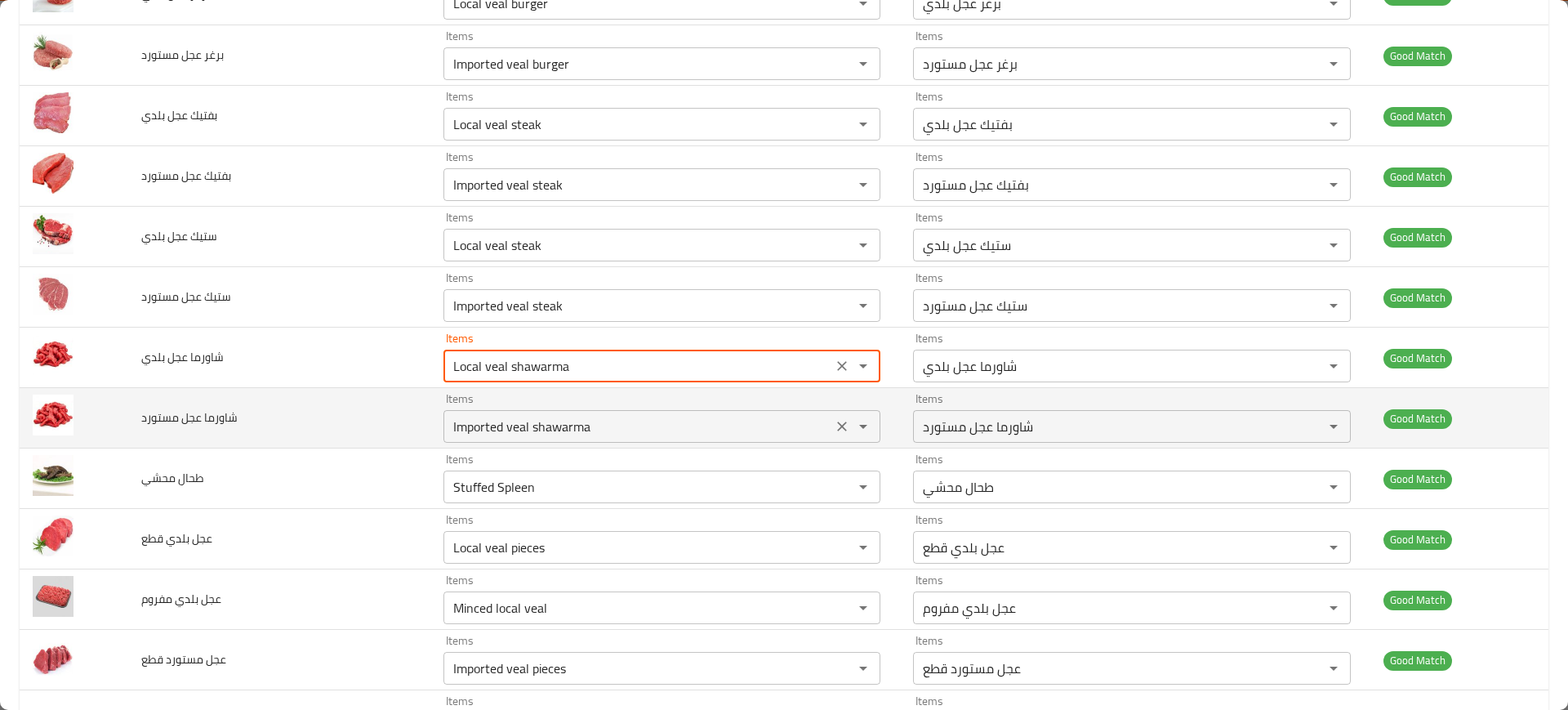
click at [545, 435] on مستورد "Imported veal shawarma" at bounding box center [638, 426] width 379 height 23
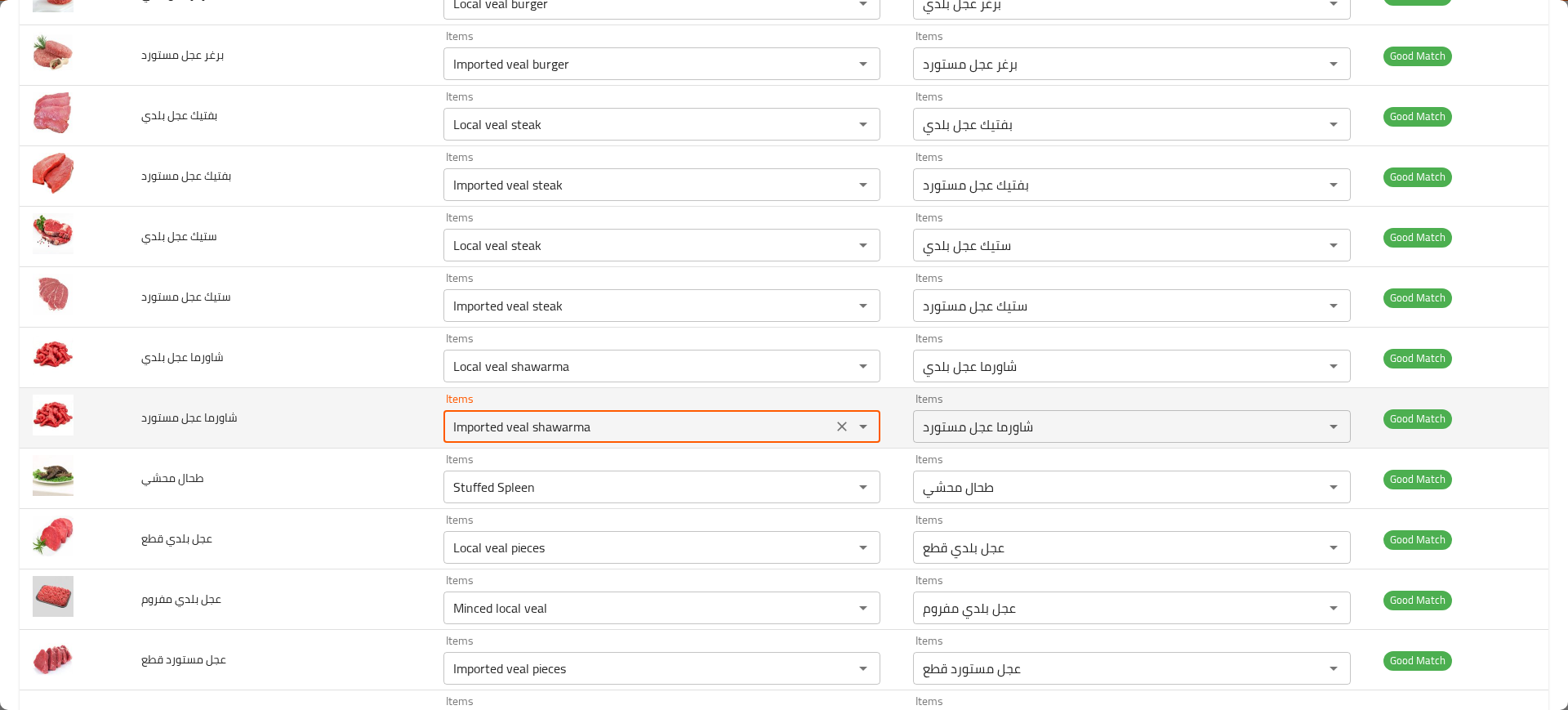
click at [545, 435] on مستورد "Imported veal shawarma" at bounding box center [638, 426] width 379 height 23
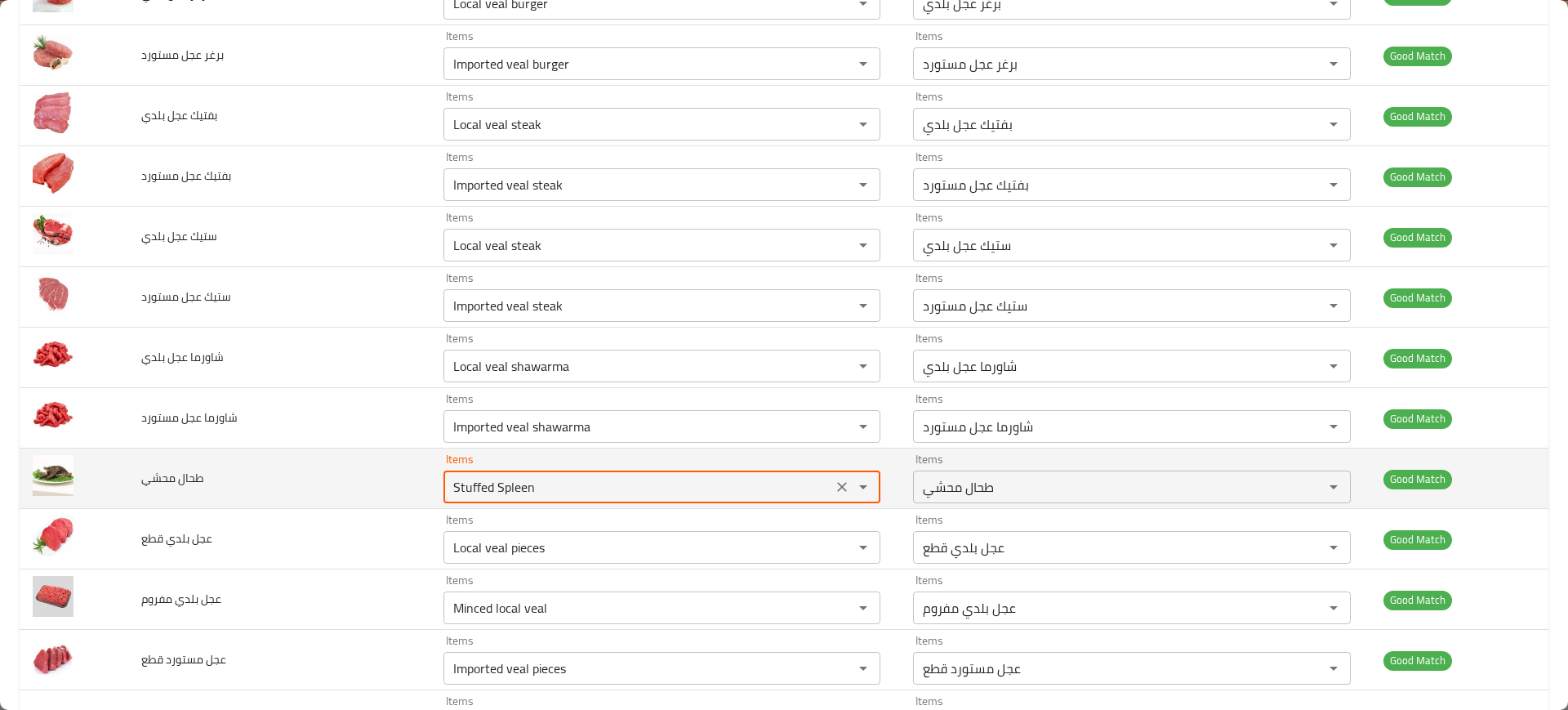
click at [563, 476] on محشي "Stuffed Spleen" at bounding box center [638, 487] width 379 height 23
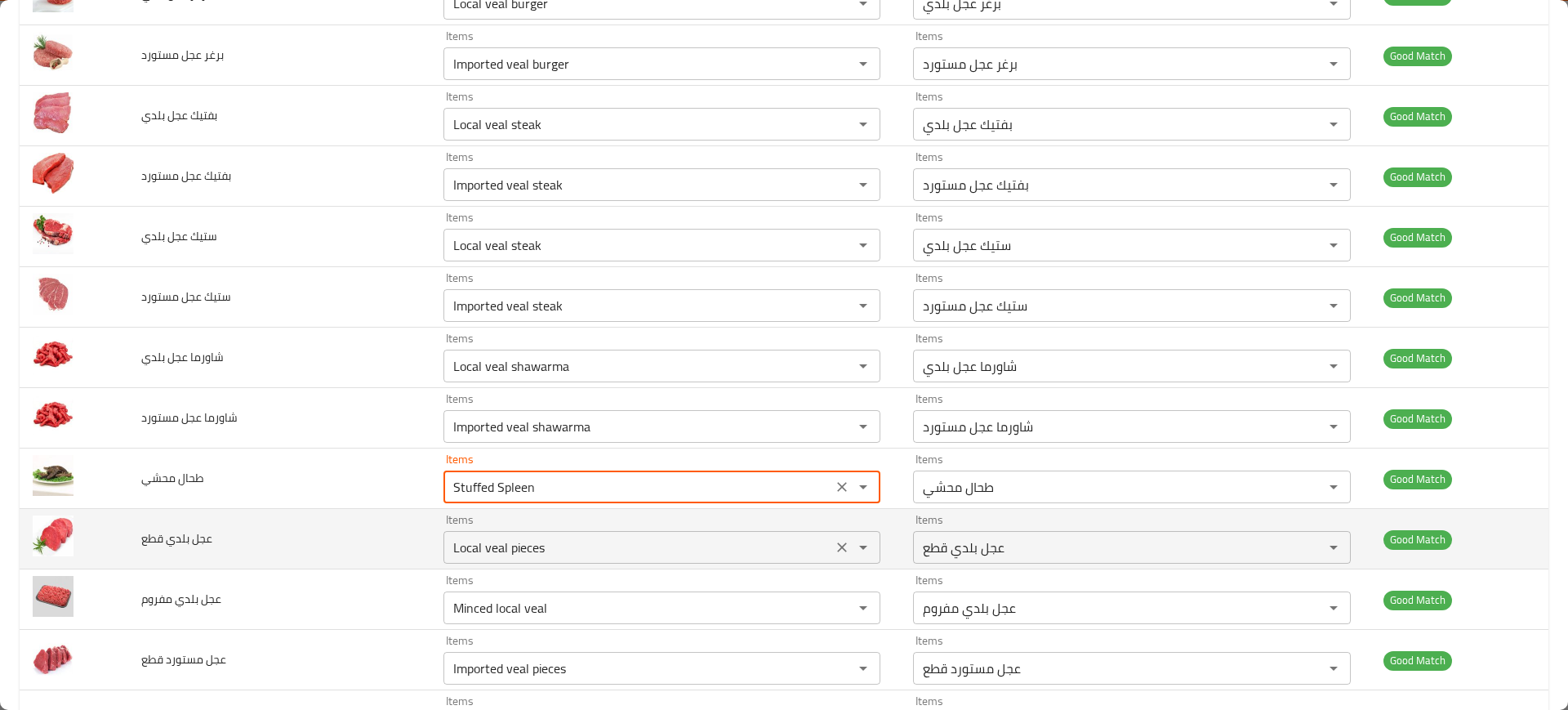
click at [554, 545] on قطع "Local veal pieces" at bounding box center [638, 547] width 379 height 23
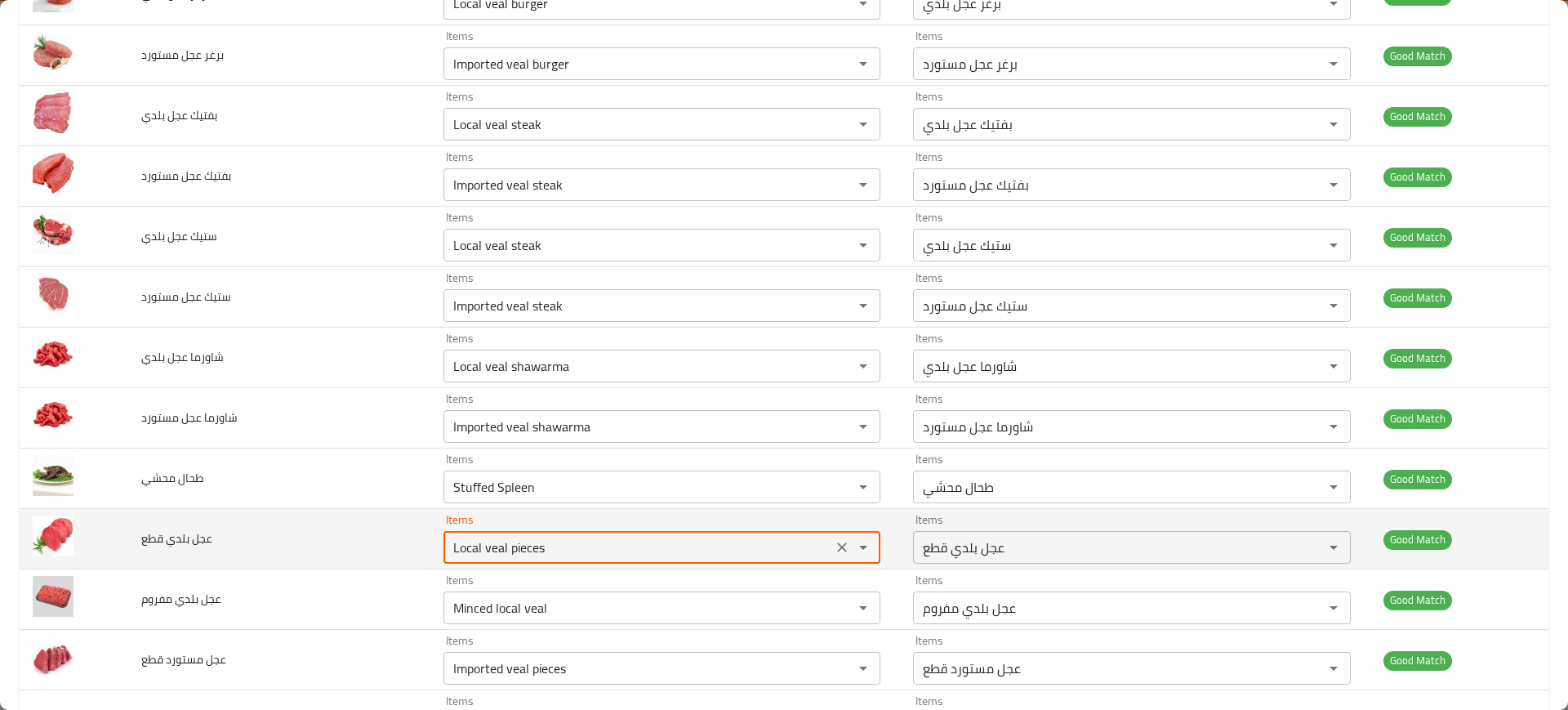
click at [554, 545] on قطع "Local veal pieces" at bounding box center [638, 547] width 379 height 23
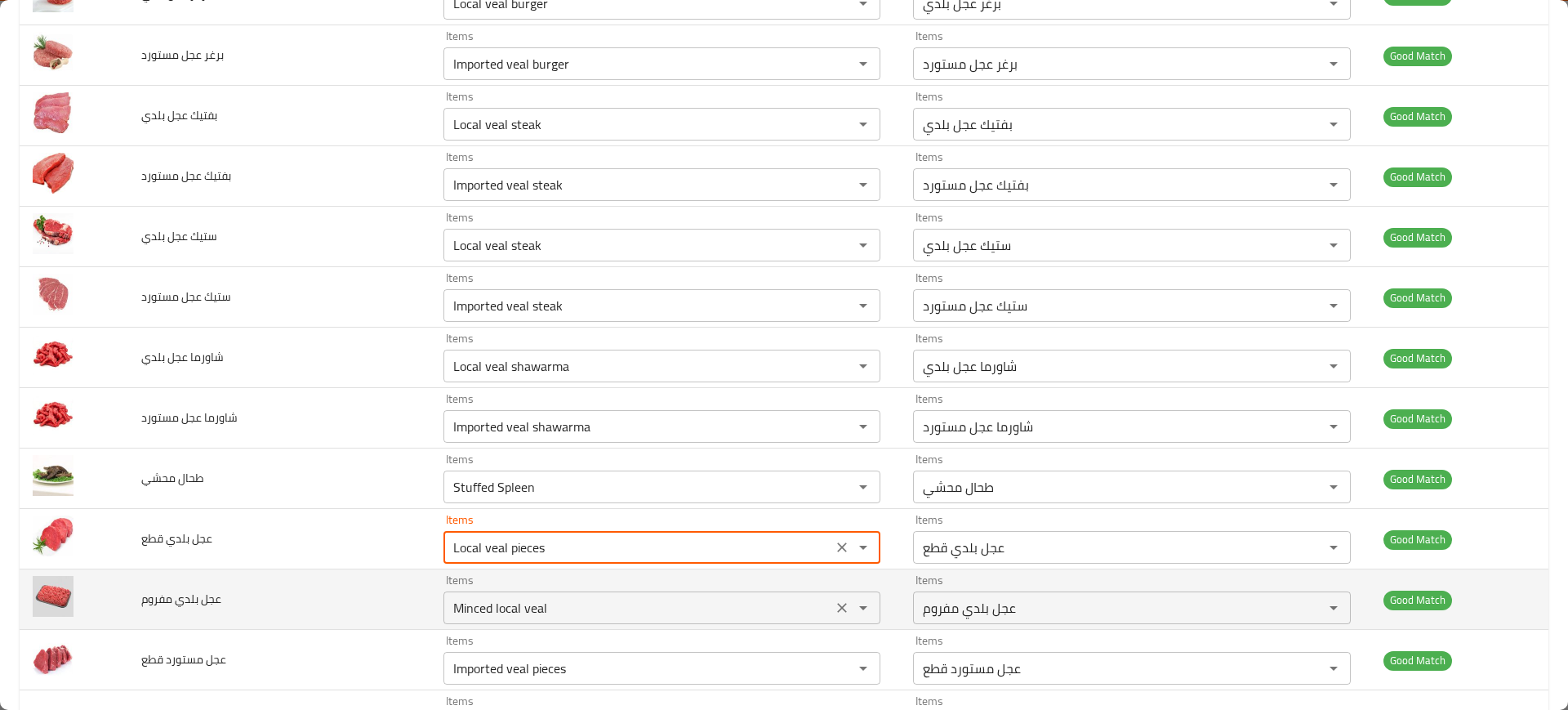
click at [535, 595] on div "Minced local veal Items" at bounding box center [662, 608] width 437 height 33
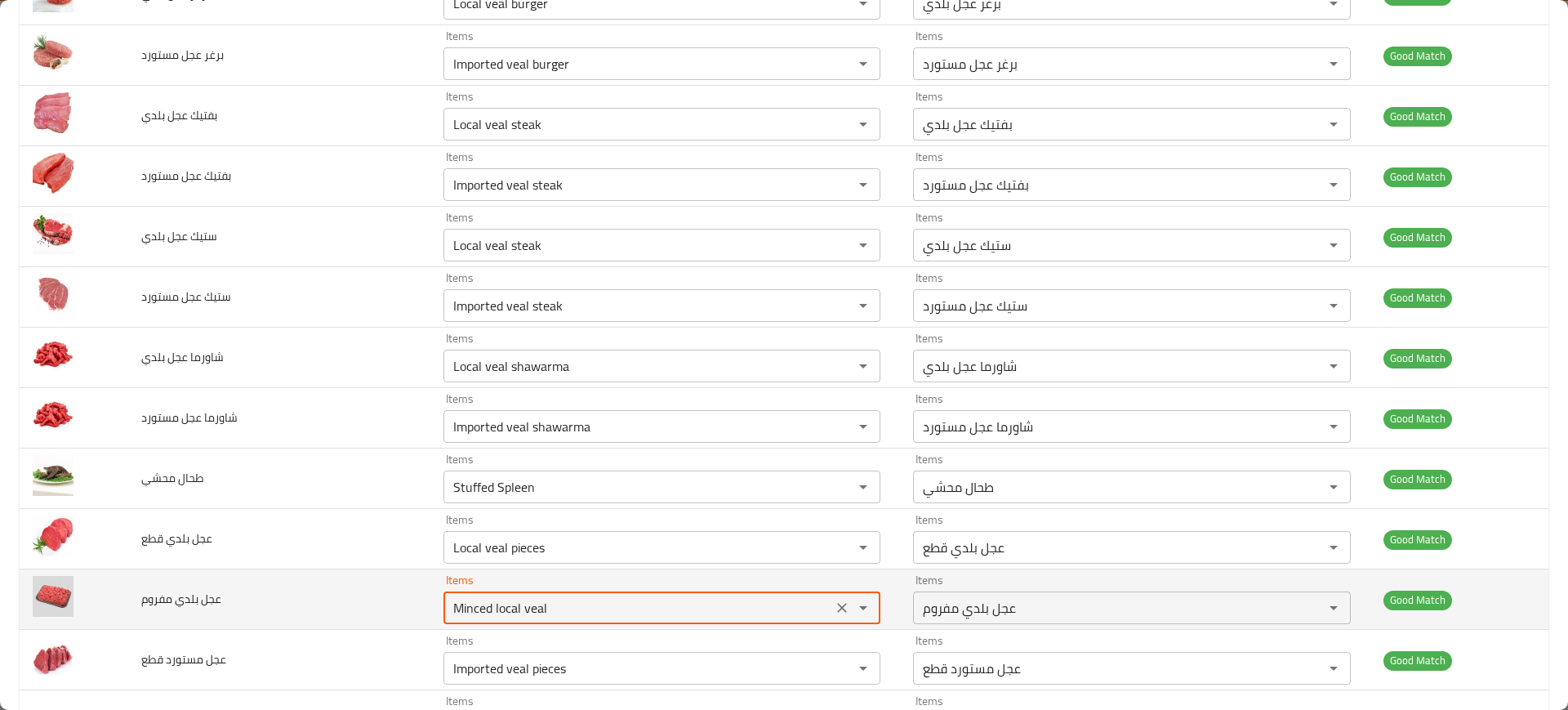
click at [535, 595] on div "Minced local veal Items" at bounding box center [662, 608] width 437 height 33
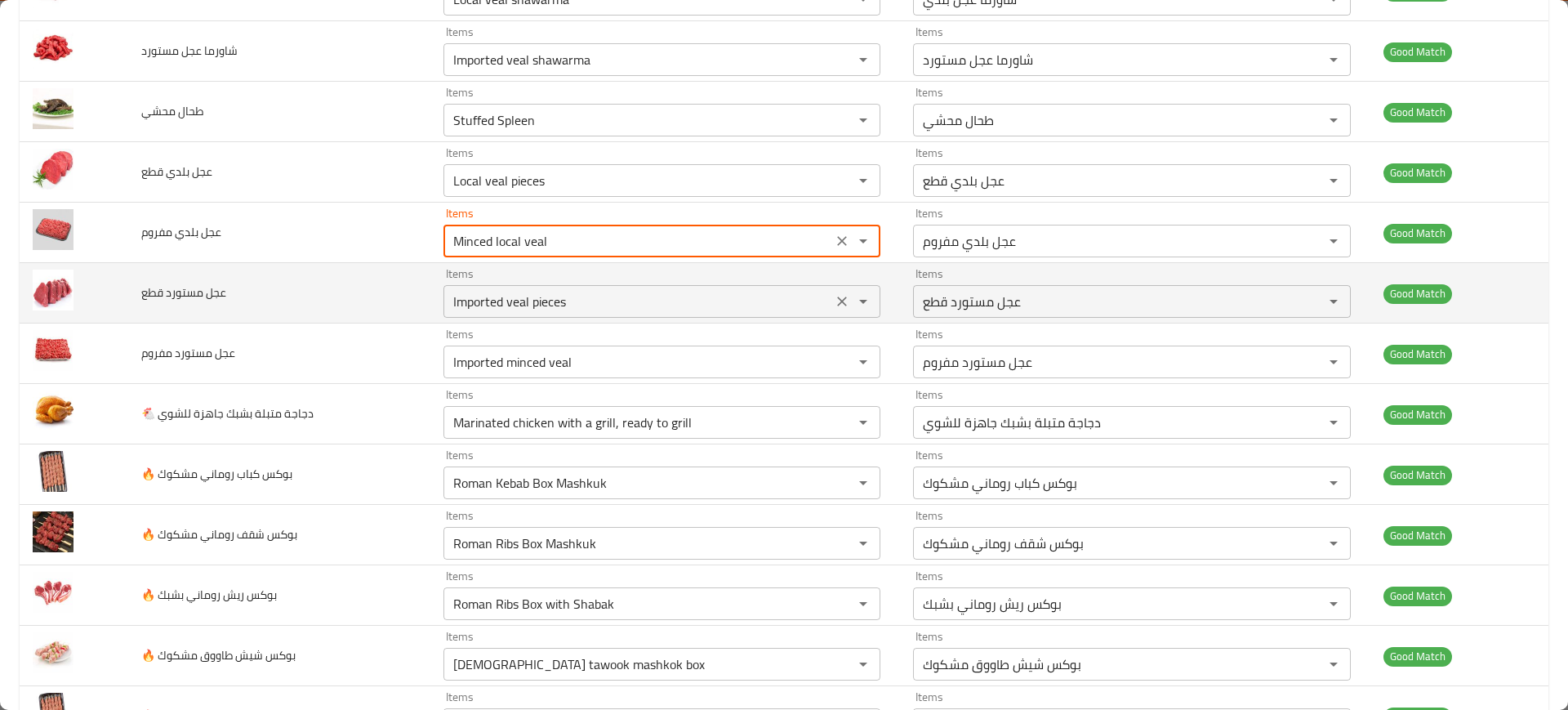
scroll to position [689, 0]
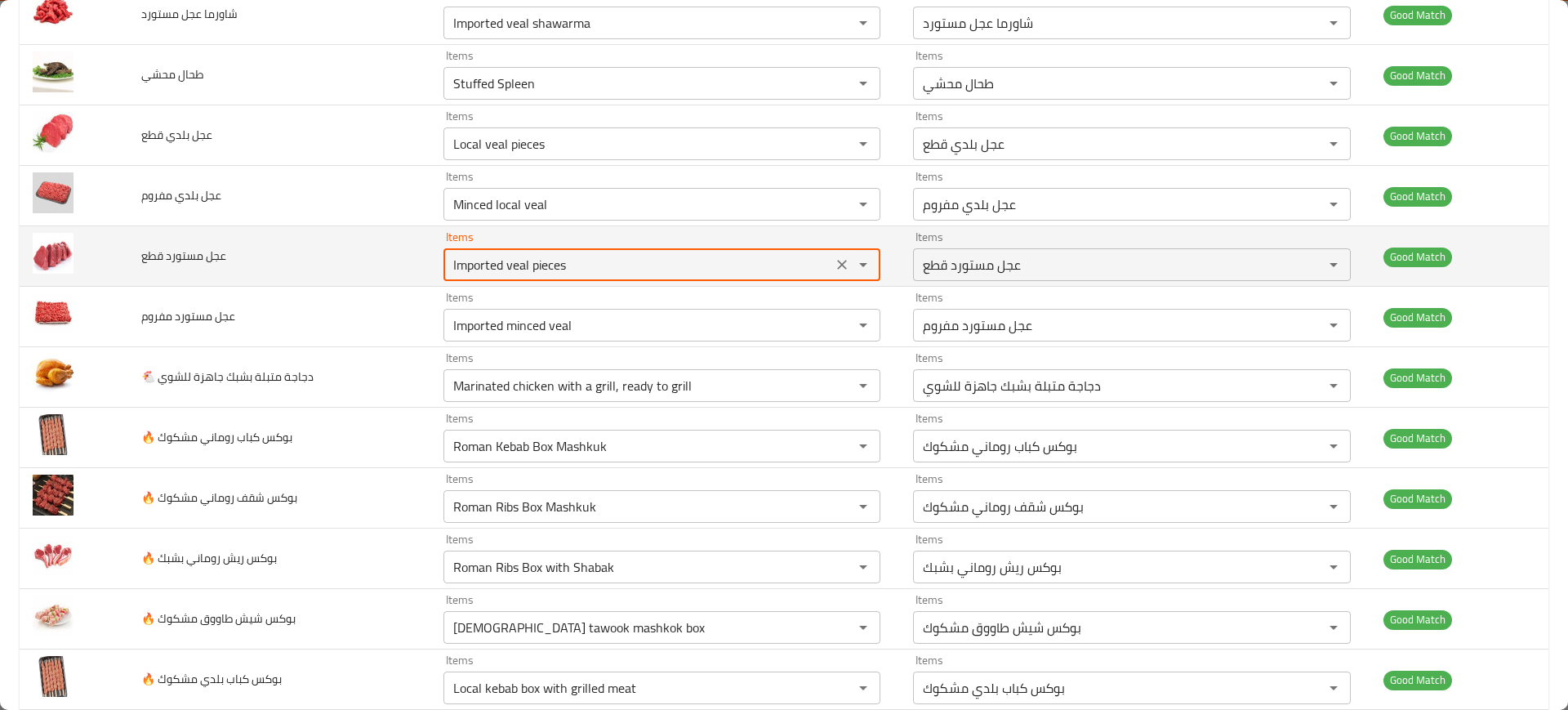
click at [579, 264] on قطع "Imported veal pieces" at bounding box center [638, 265] width 379 height 23
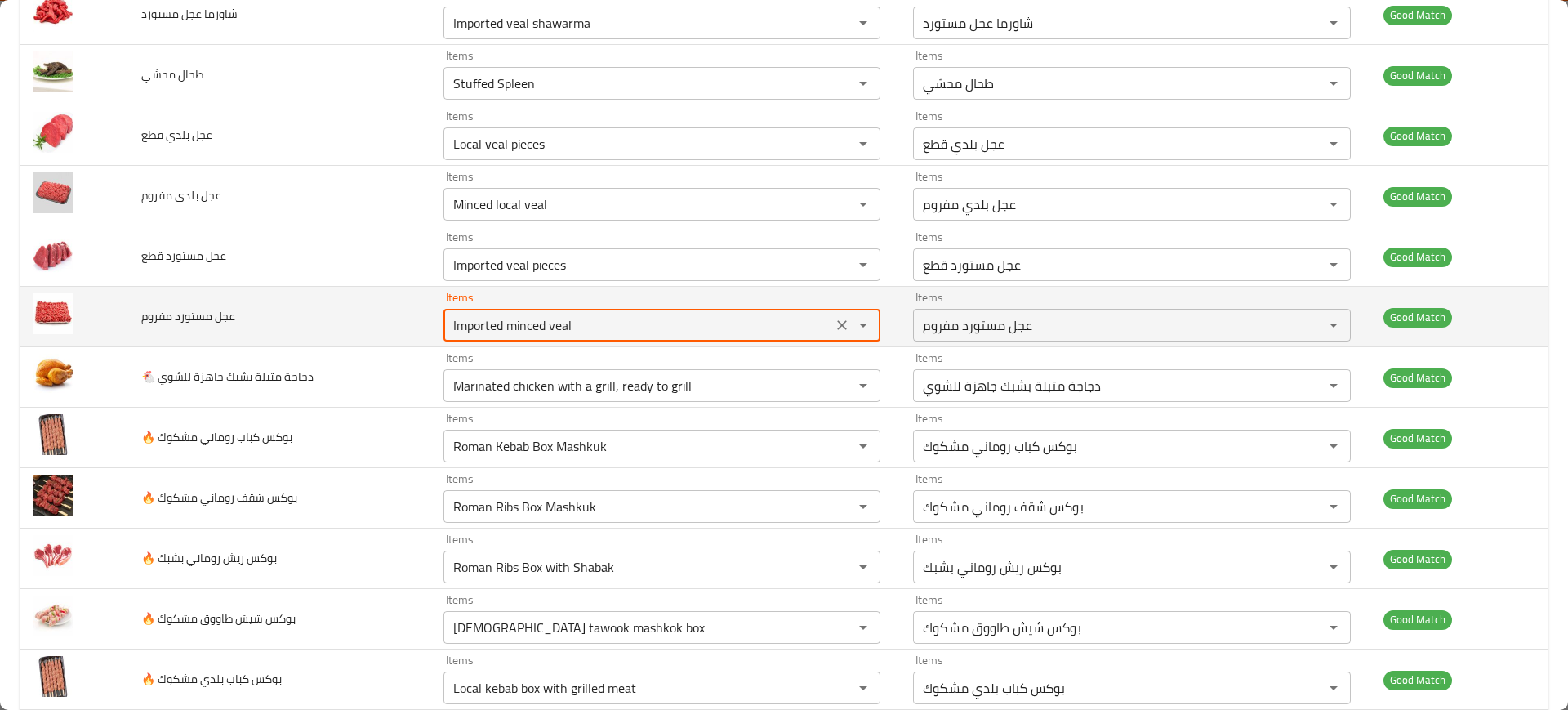
click at [582, 324] on مفروم "Imported minced veal" at bounding box center [638, 325] width 379 height 23
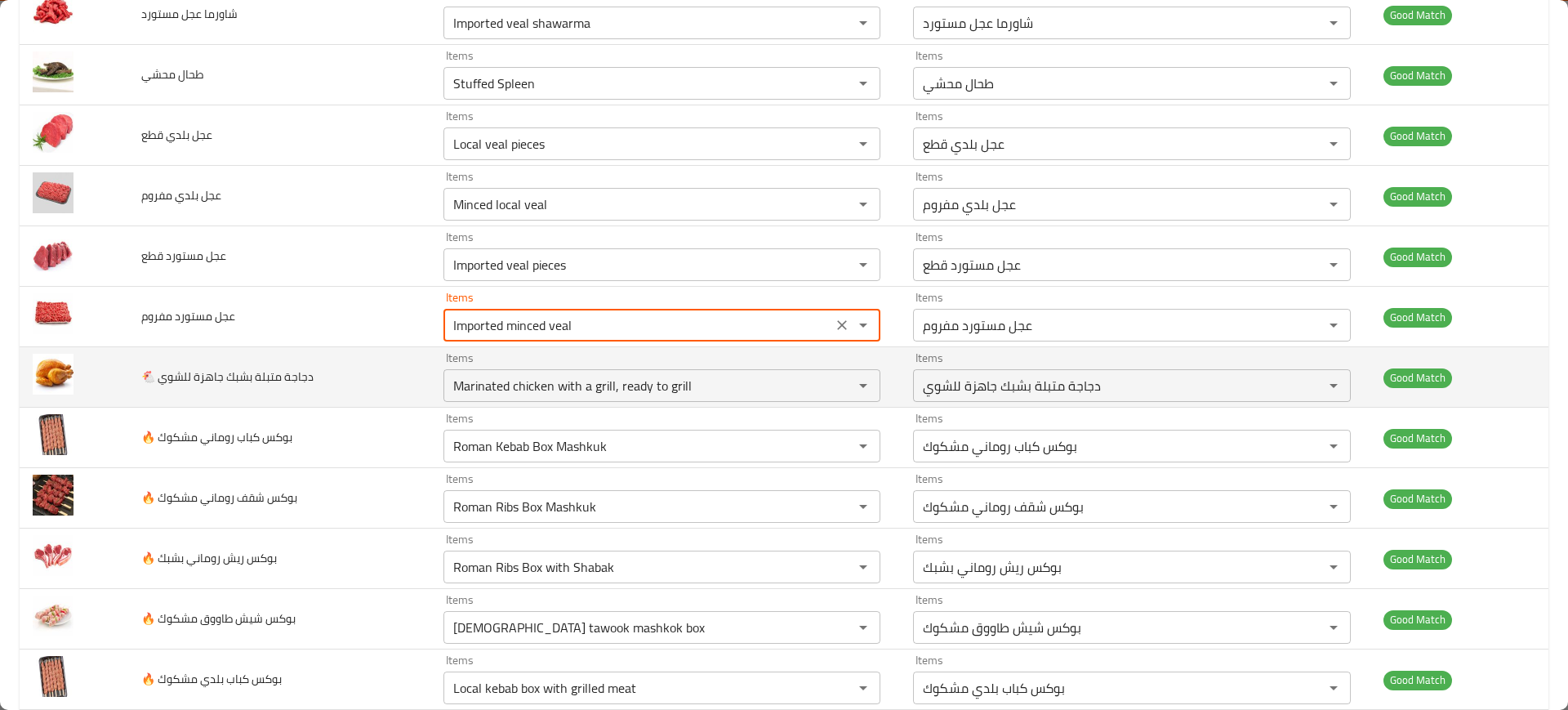
click at [611, 403] on td "Items Marinated chicken with a grill, ready to grill Items" at bounding box center [665, 378] width 470 height 61
click at [552, 391] on للشوي "Marinated chicken with a grill, ready to grill" at bounding box center [638, 385] width 379 height 23
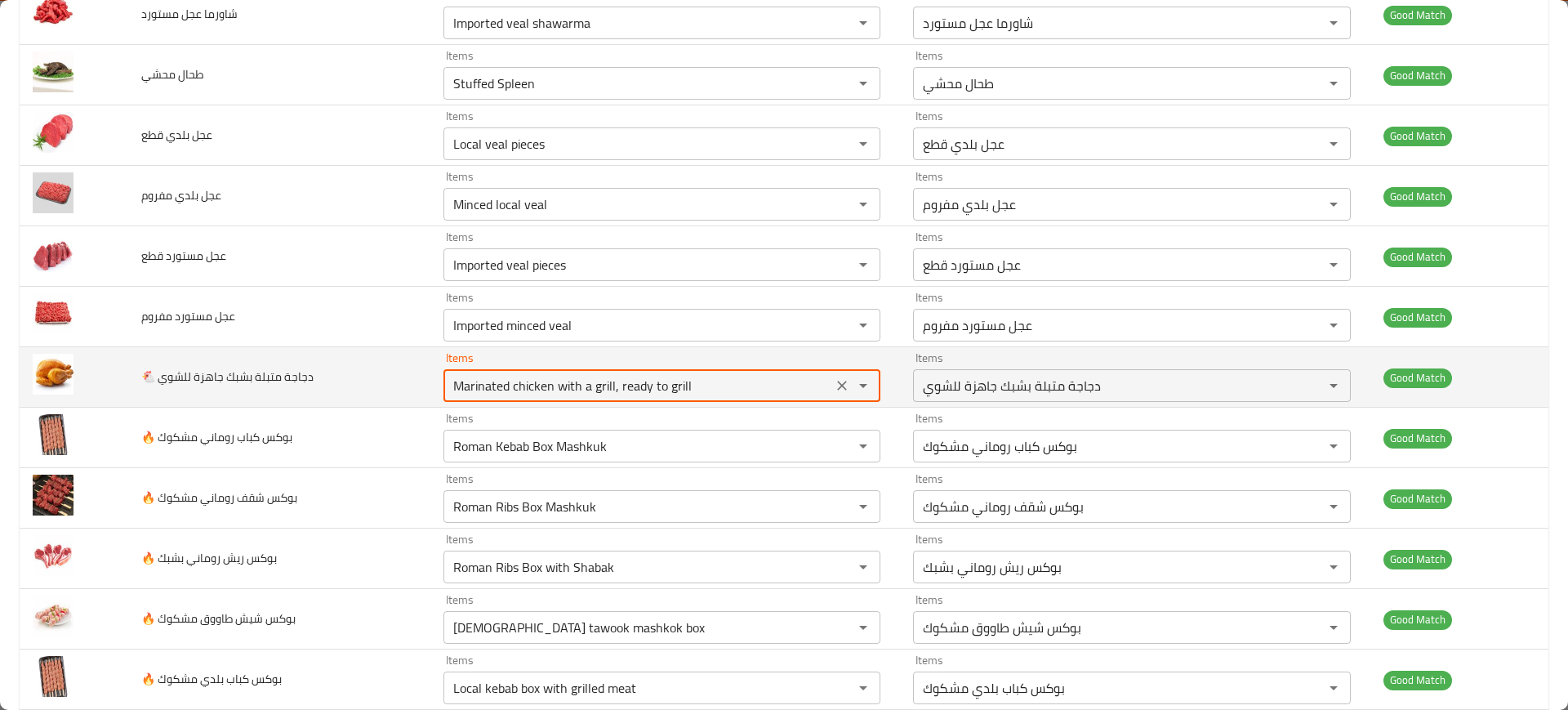
click at [552, 391] on للشوي "Marinated chicken with a grill, ready to grill" at bounding box center [638, 385] width 379 height 23
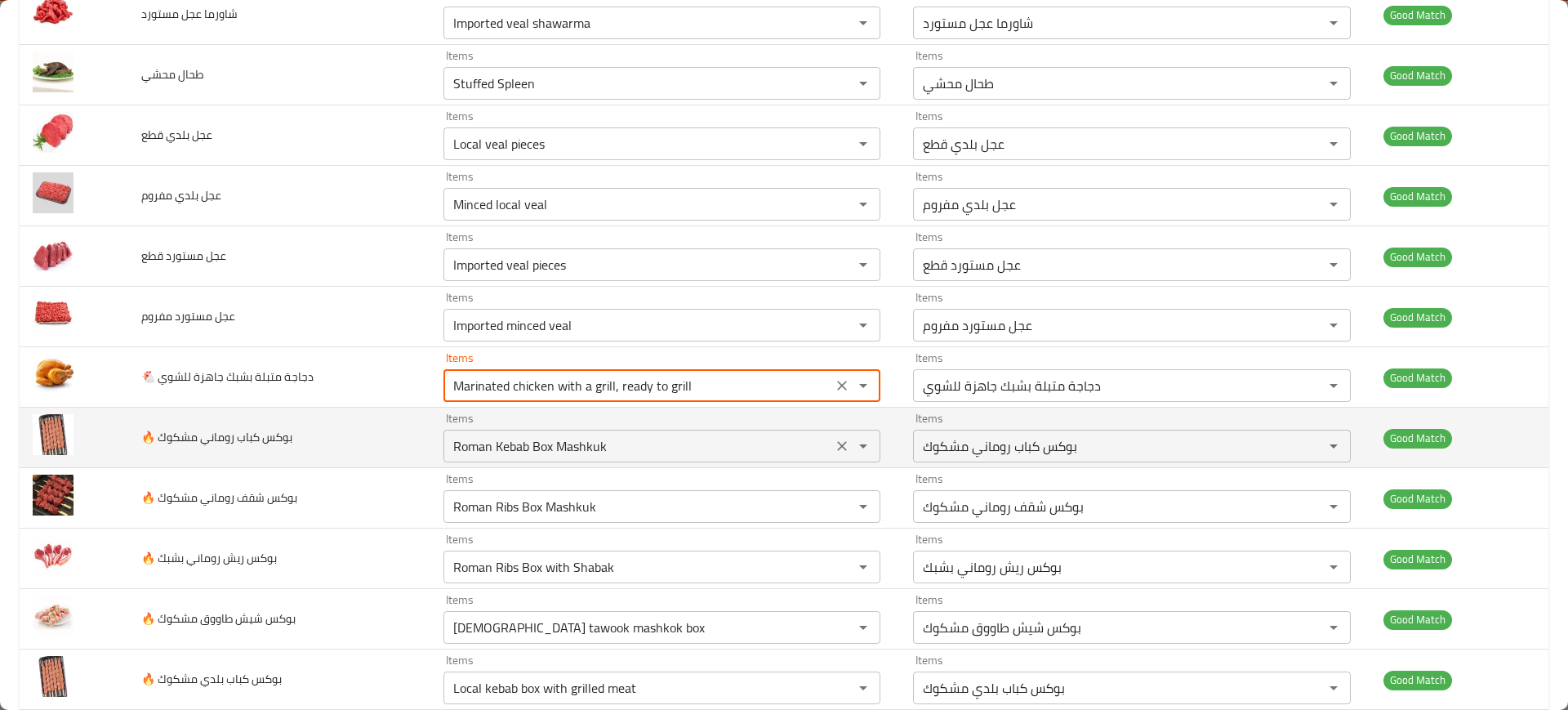
click at [539, 447] on مشكوك "Roman Kebab Box Mashkuk" at bounding box center [638, 445] width 379 height 23
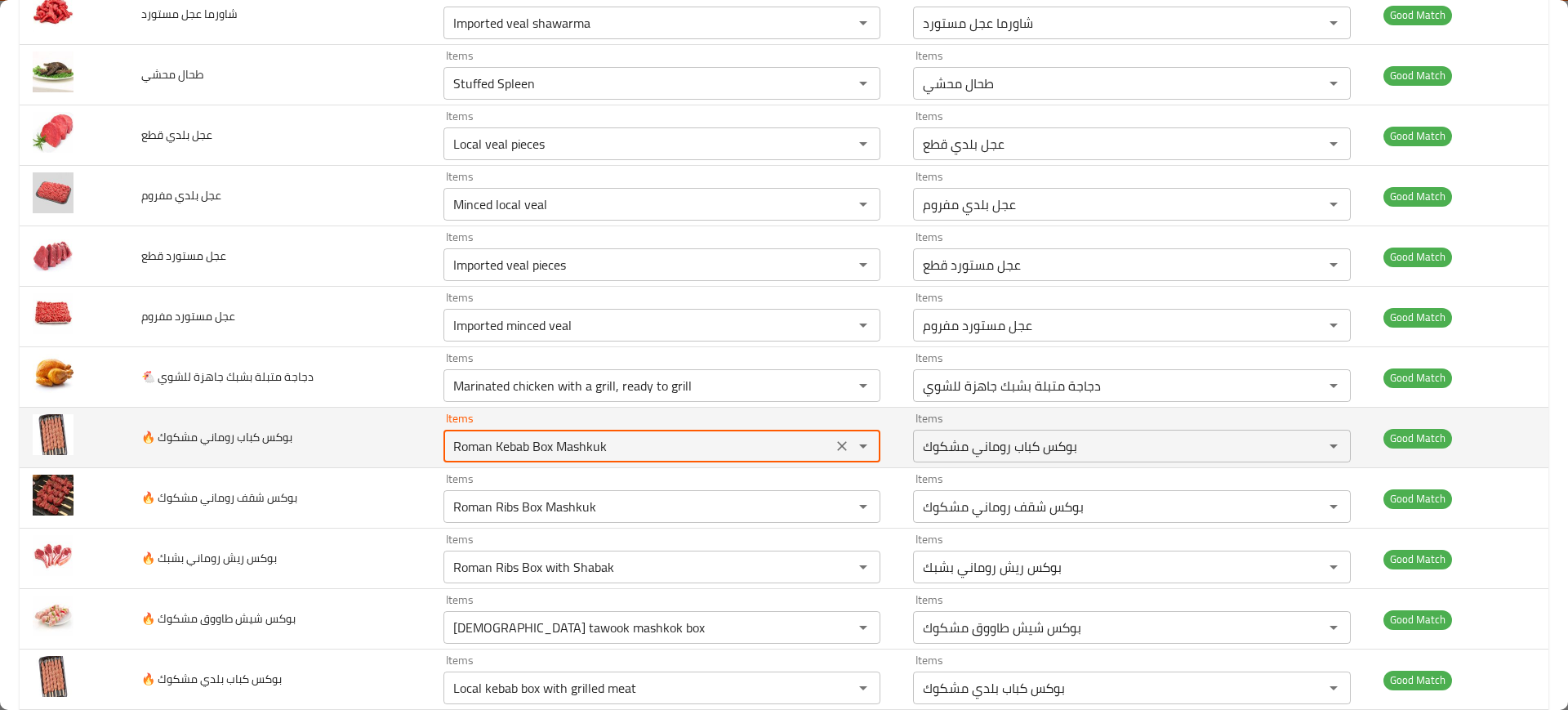
click at [539, 447] on مشكوك "Roman Kebab Box Mashkuk" at bounding box center [638, 445] width 379 height 23
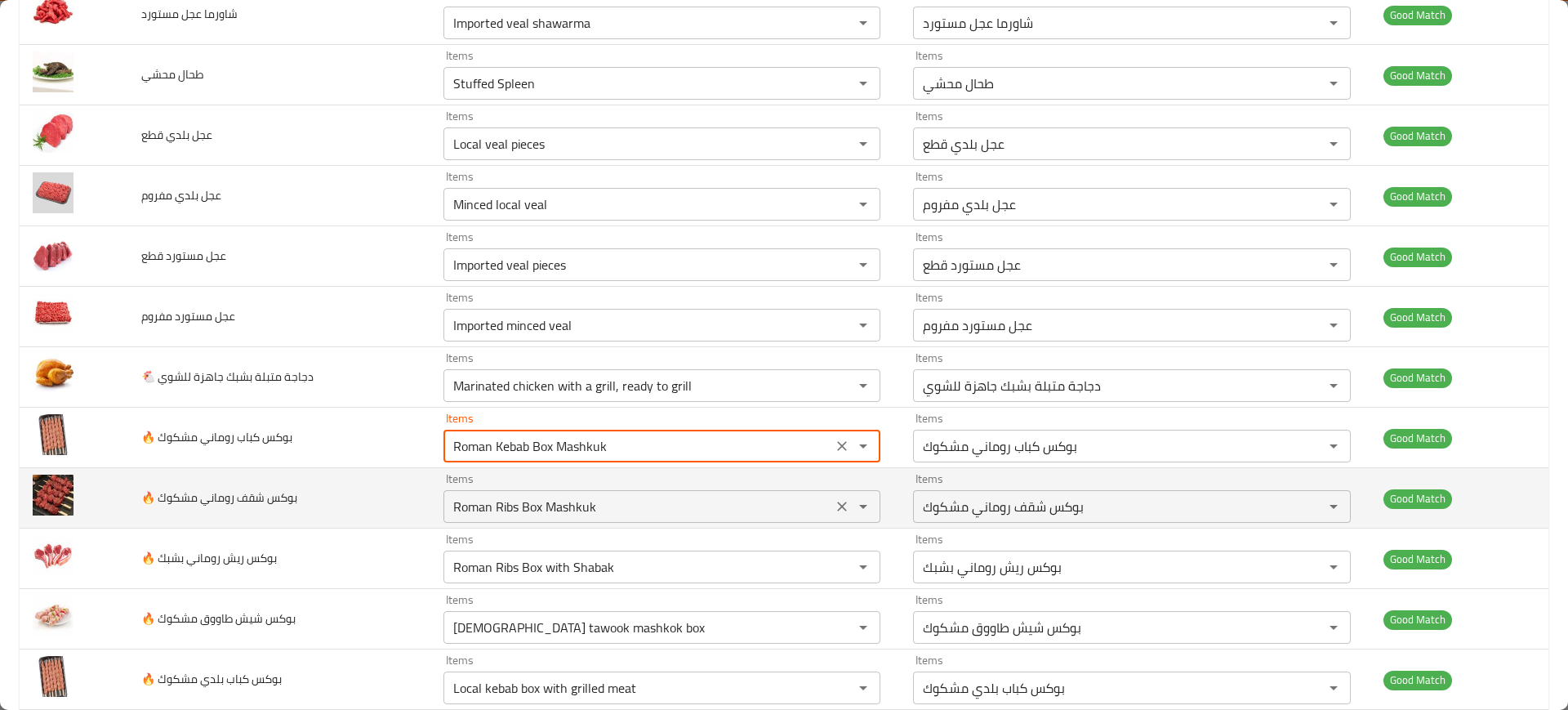
click at [509, 503] on مشكوك "Roman Ribs Box Mashkuk" at bounding box center [638, 506] width 379 height 23
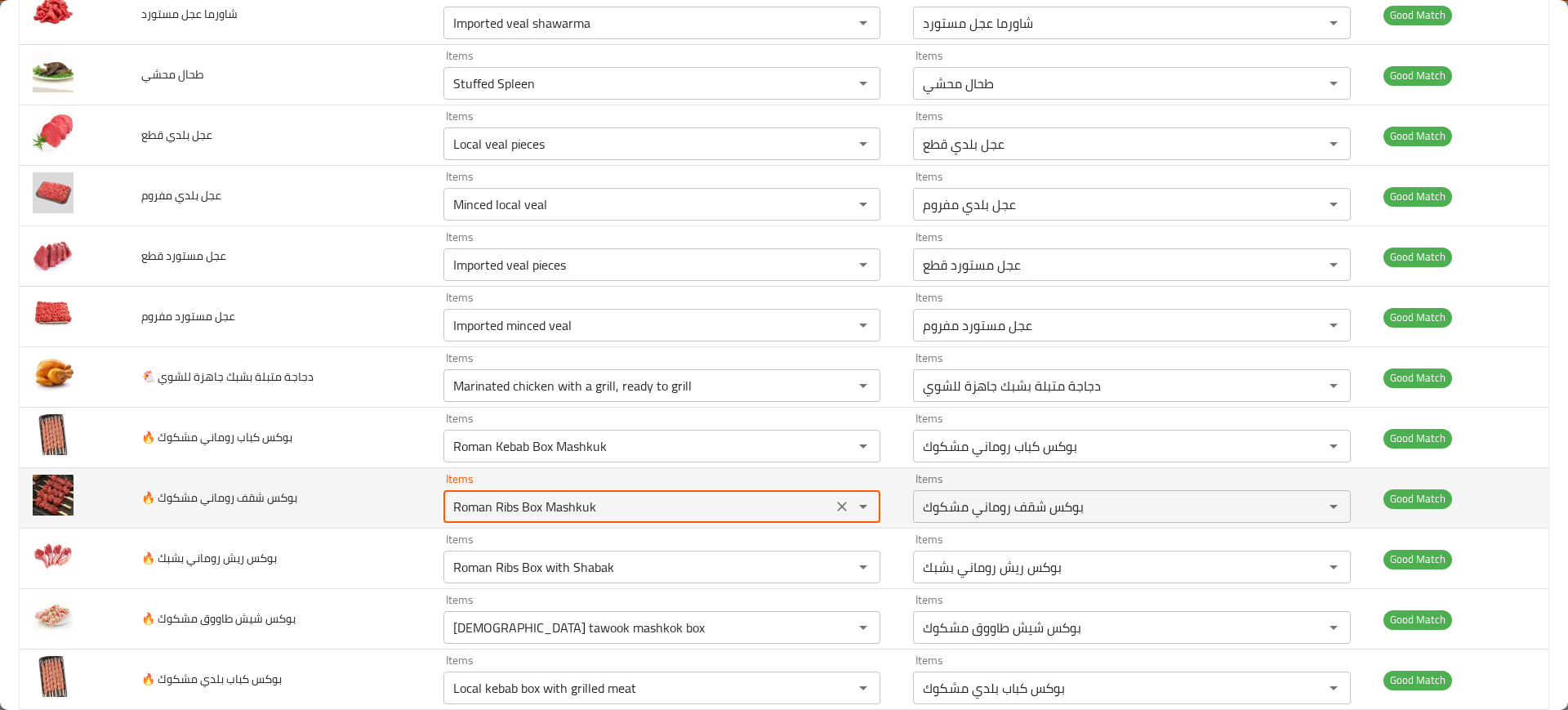
click at [509, 503] on مشكوك "Roman Ribs Box Mashkuk" at bounding box center [638, 506] width 379 height 23
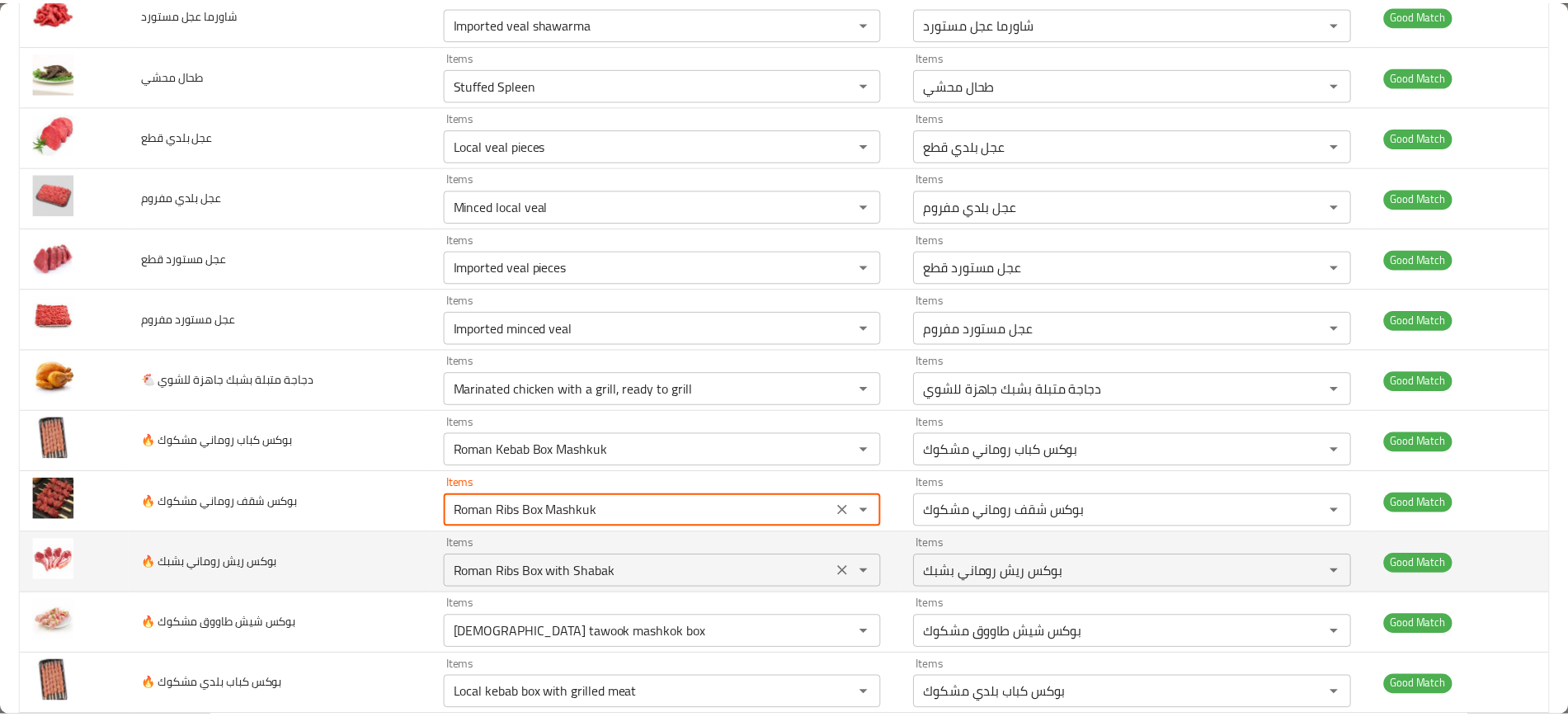
scroll to position [973, 0]
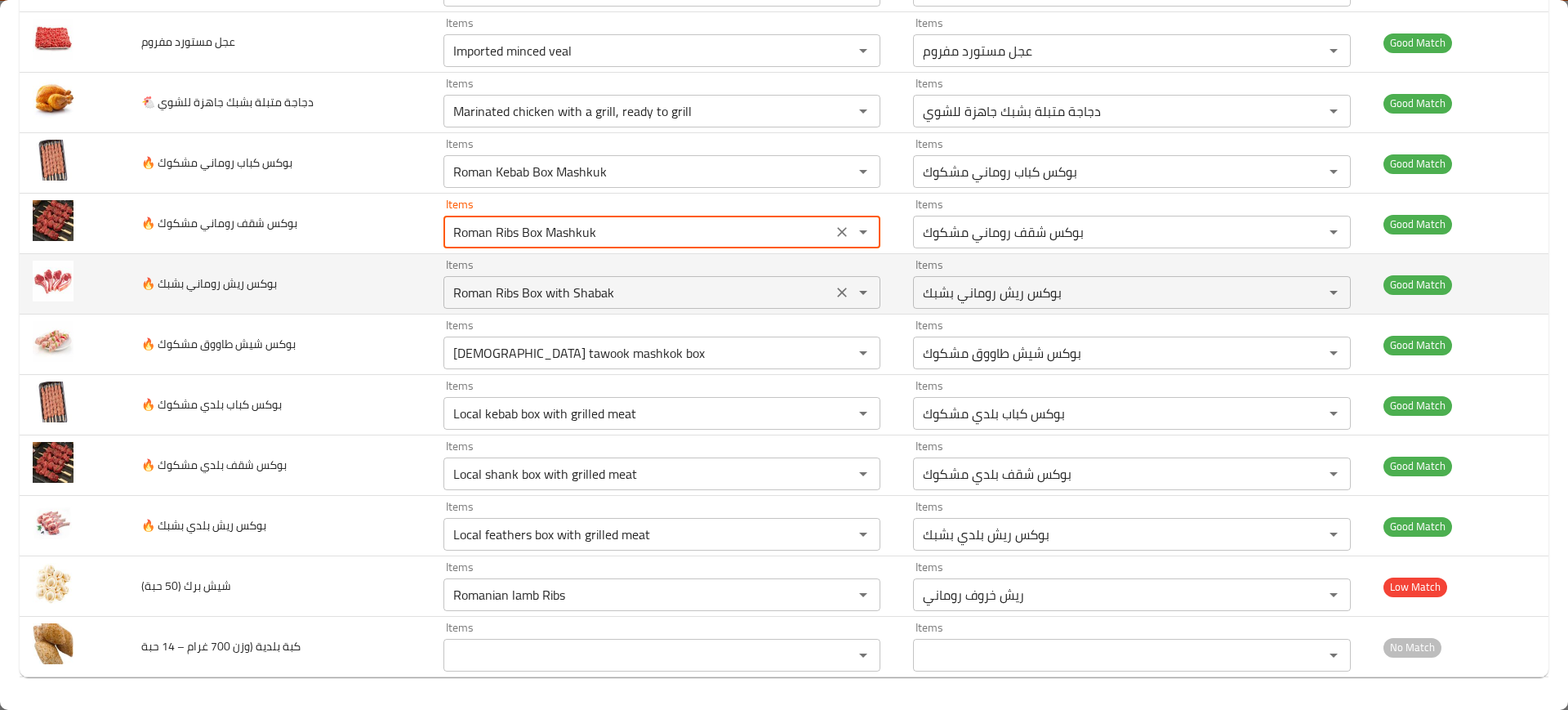
click at [487, 282] on بشبك "Roman Ribs Box with Shabak" at bounding box center [638, 292] width 379 height 23
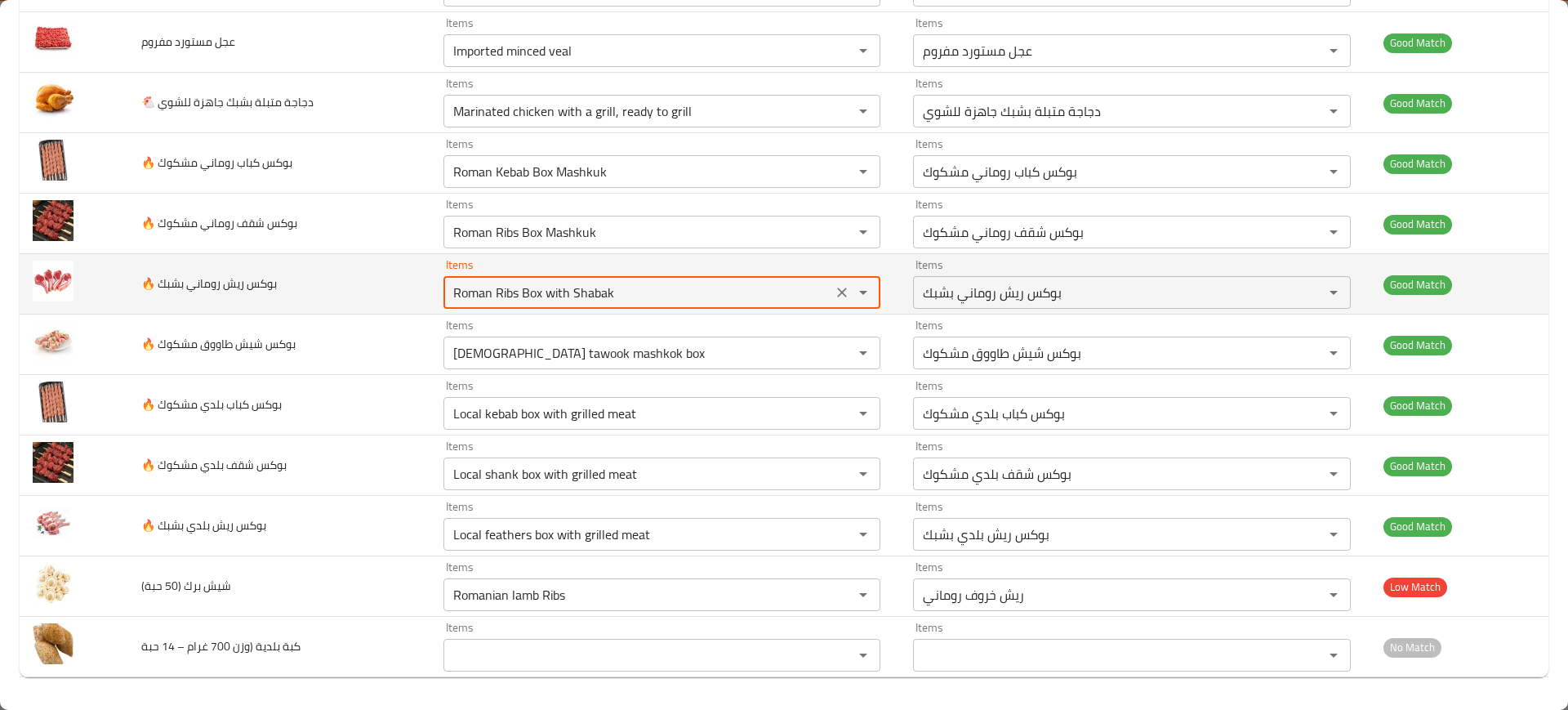
click at [487, 282] on بشبك "Roman Ribs Box with Shabak" at bounding box center [638, 292] width 379 height 23
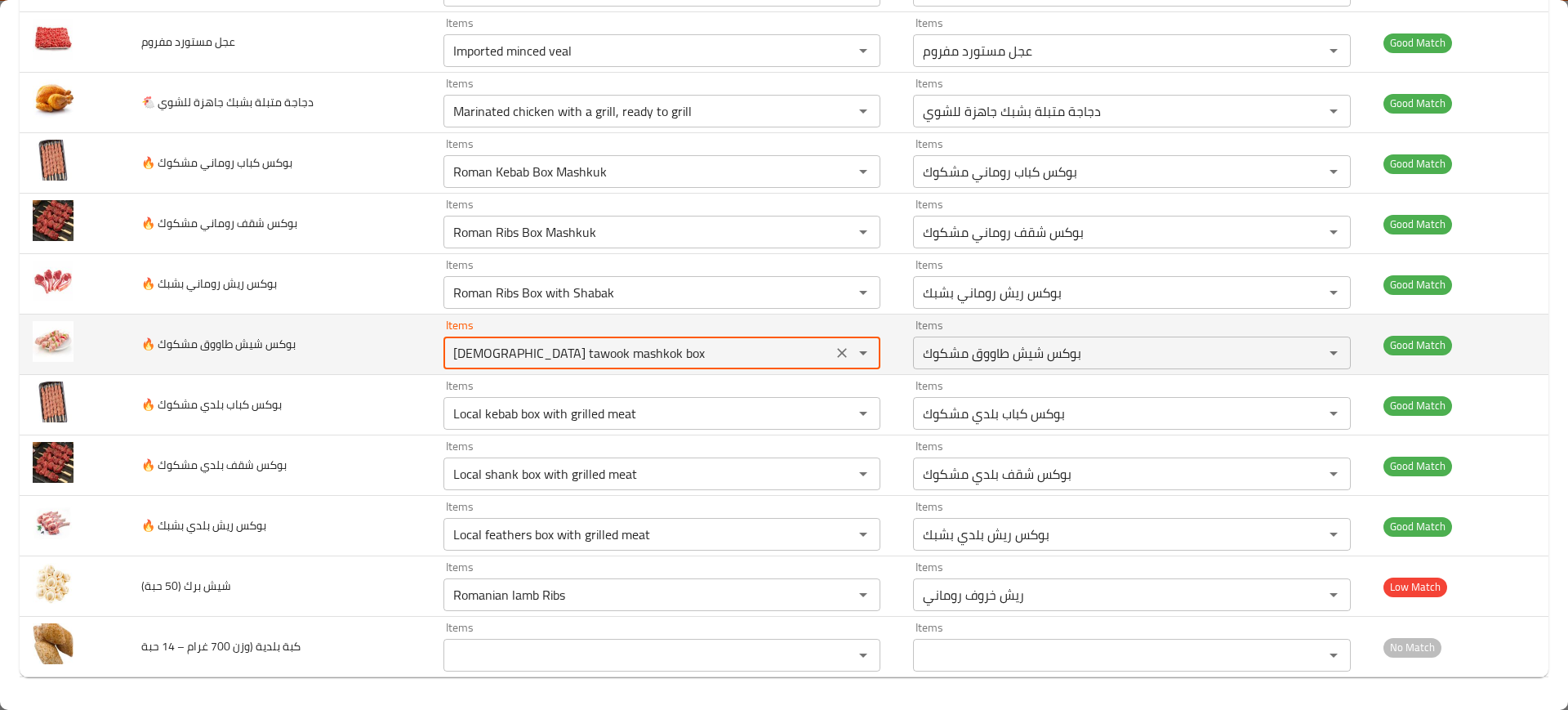
click at [536, 344] on مشكوك "Shish tawook mashkok box" at bounding box center [638, 352] width 379 height 23
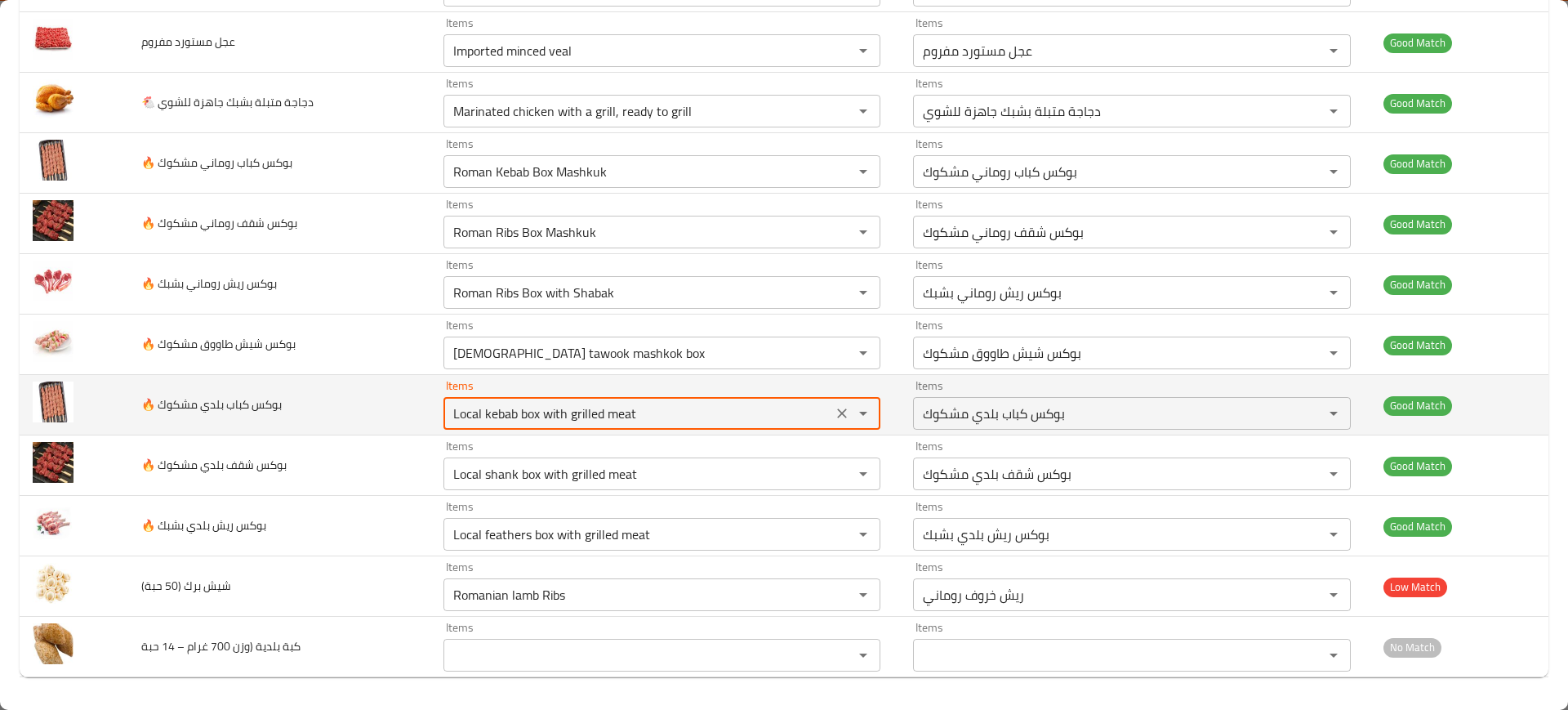
click at [490, 415] on مشكوك "Local kebab box with grilled meat" at bounding box center [638, 413] width 379 height 23
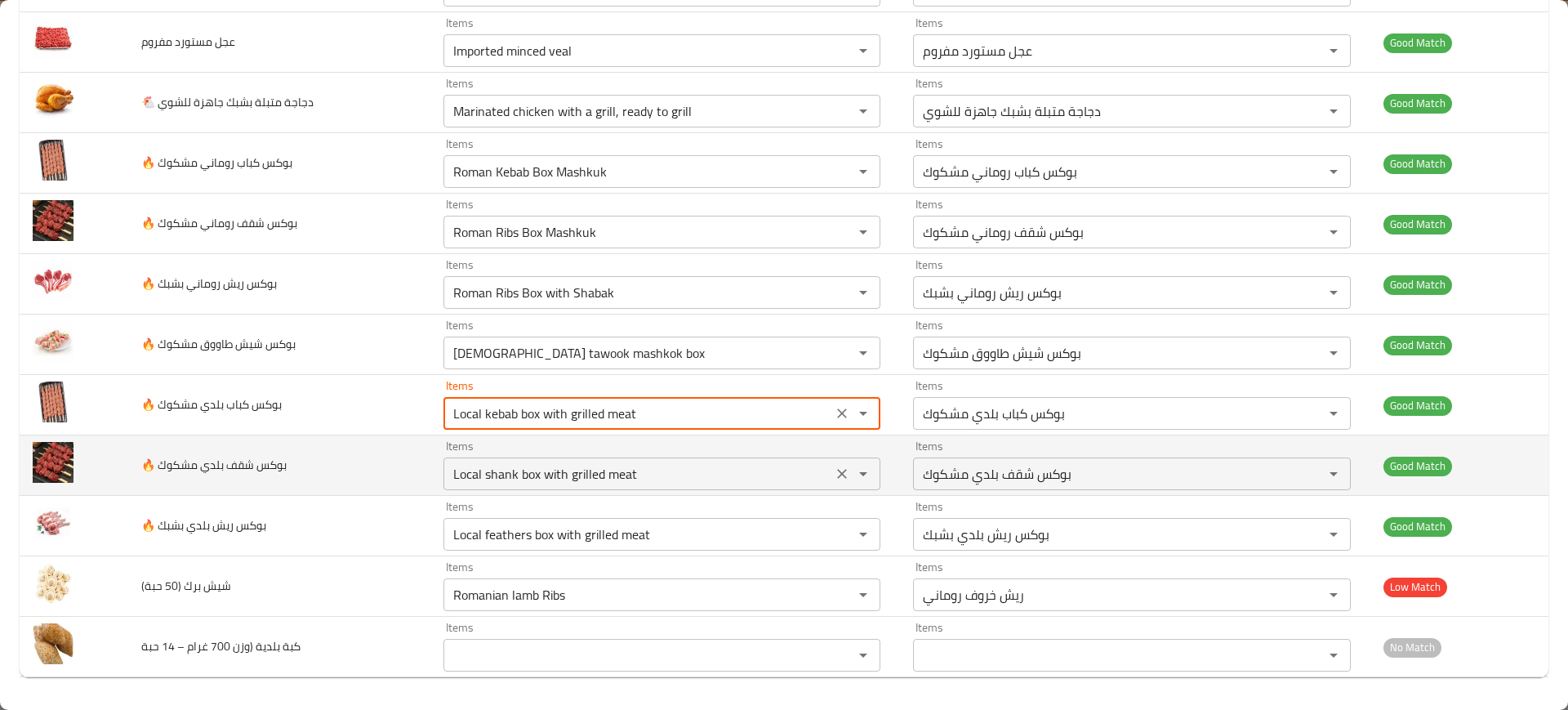
click at [556, 465] on مشكوك "Local shank box with grilled meat" at bounding box center [638, 473] width 379 height 23
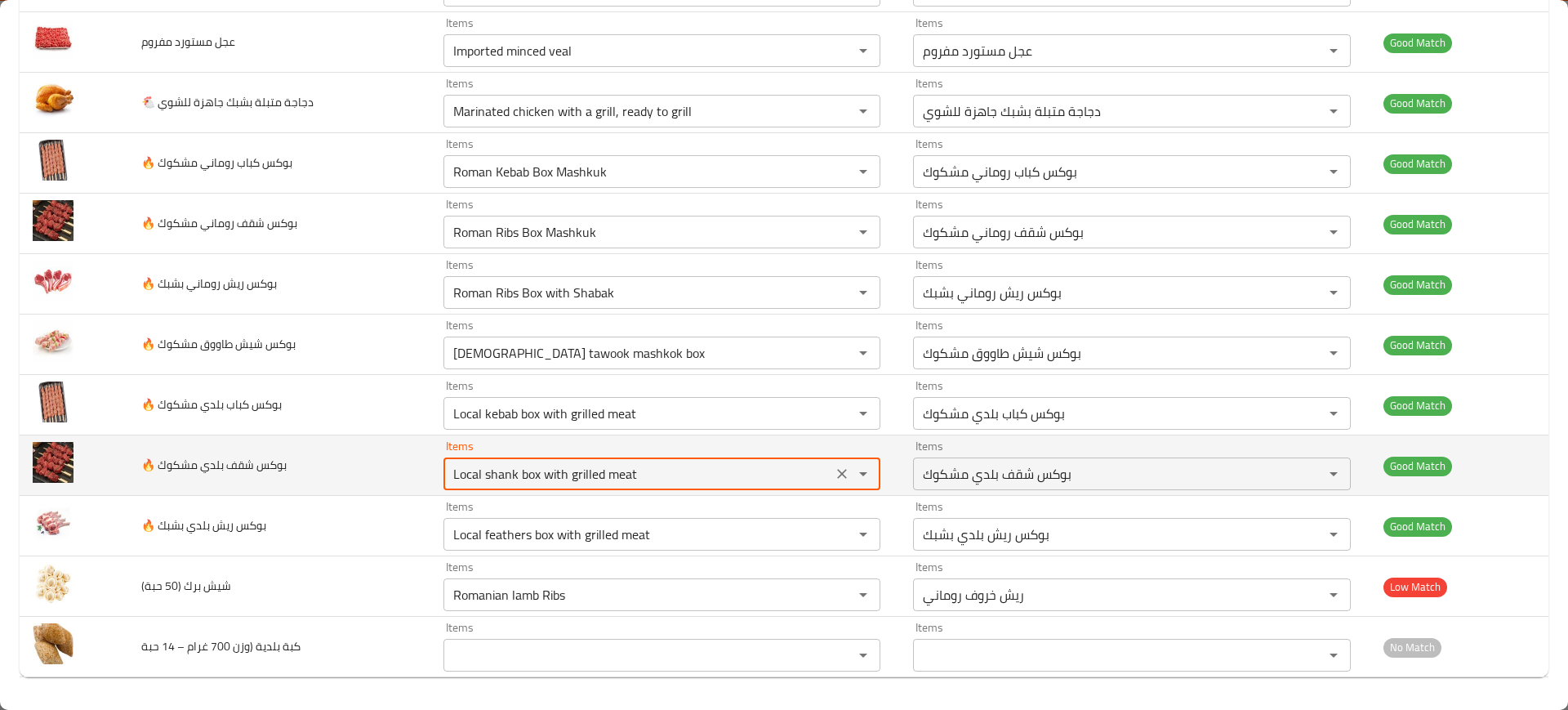
click at [556, 465] on مشكوك "Local shank box with grilled meat" at bounding box center [638, 473] width 379 height 23
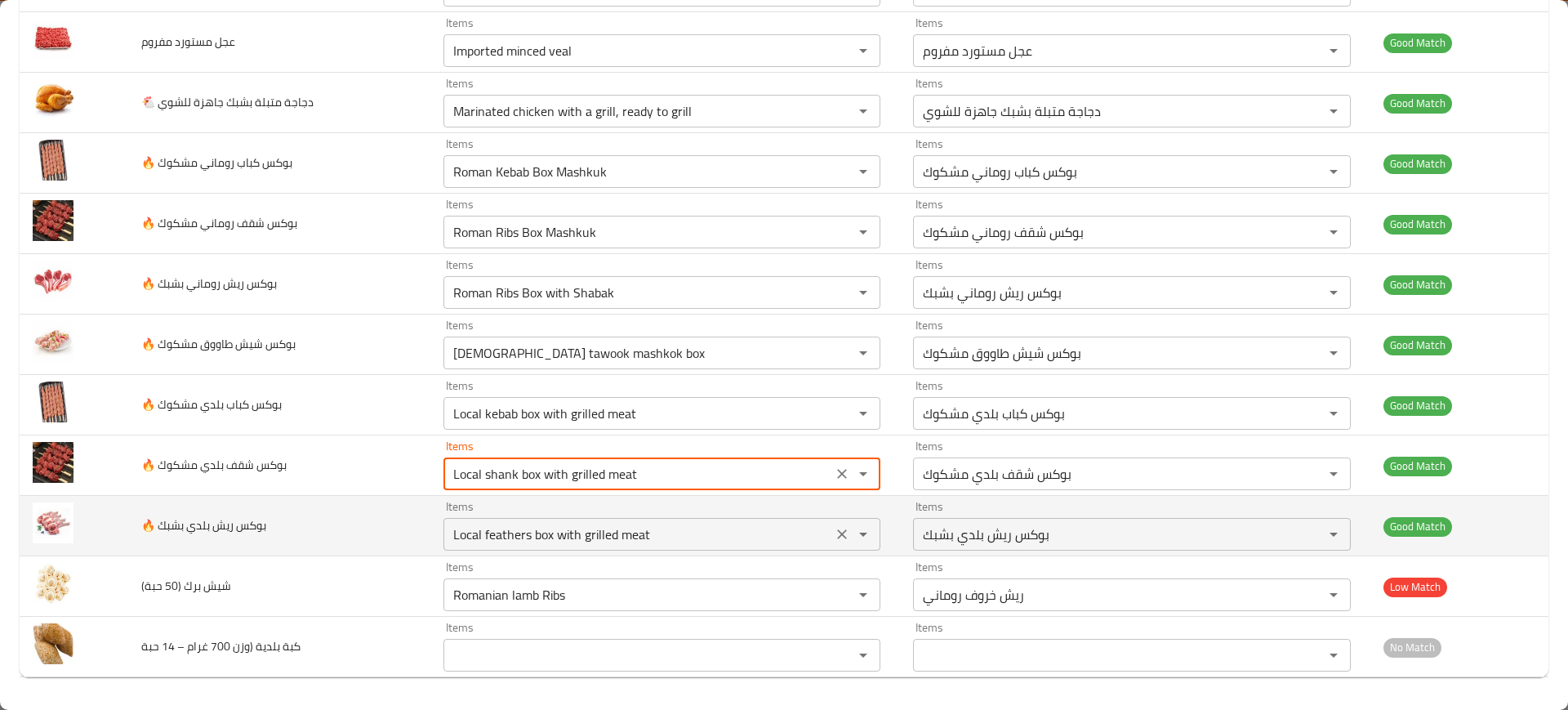
click at [541, 530] on بشبك "Local feathers box with grilled meat" at bounding box center [638, 534] width 379 height 23
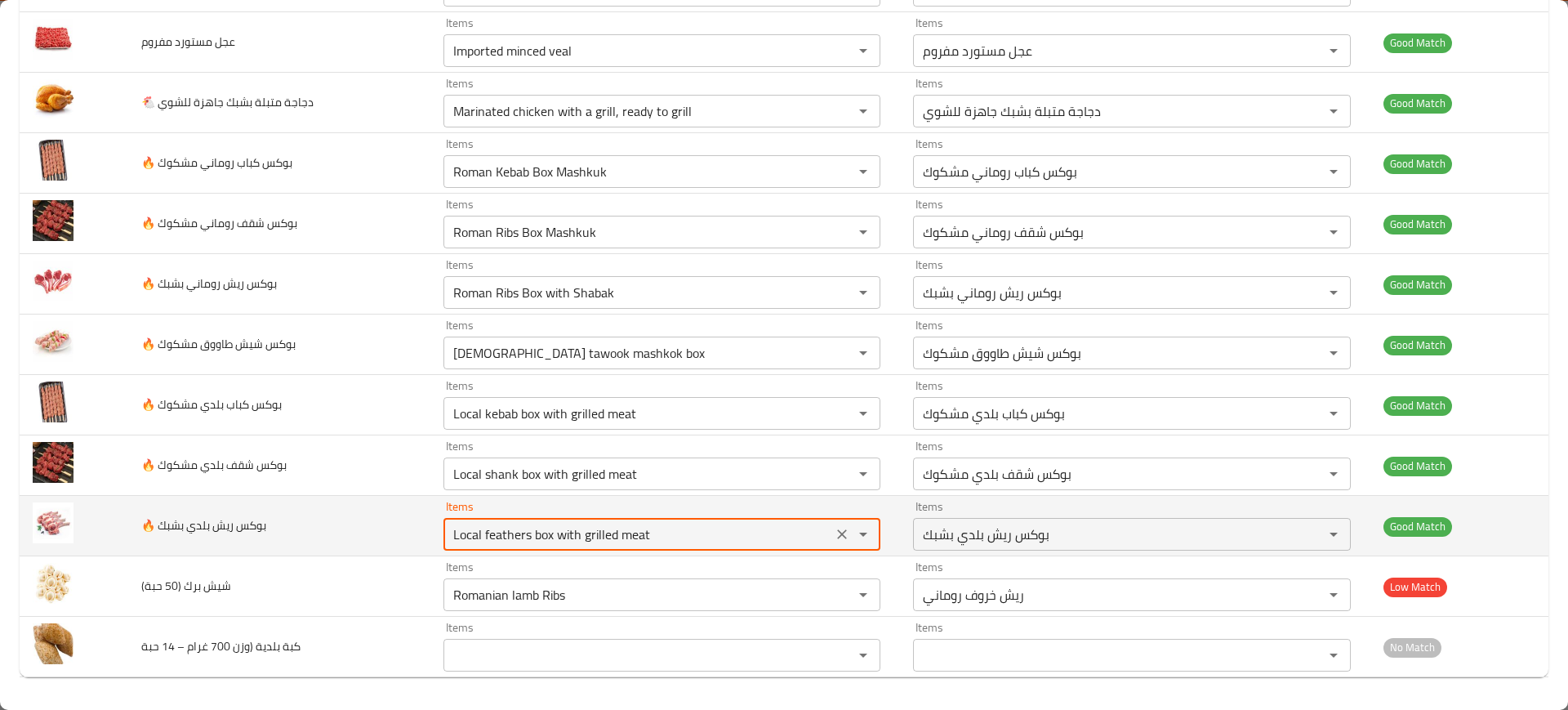
click at [541, 530] on بشبك "Local feathers box with grilled meat" at bounding box center [638, 534] width 379 height 23
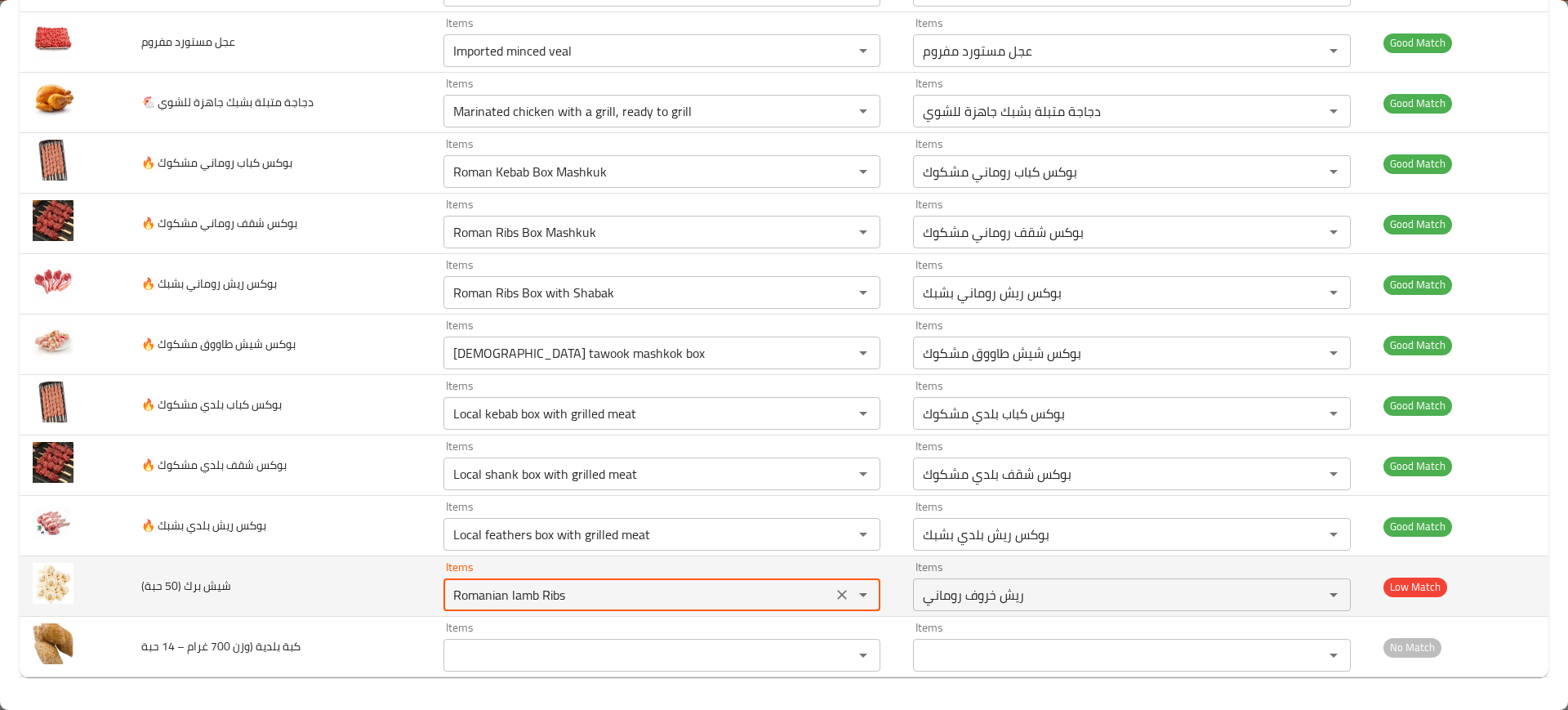
click at [520, 594] on حبة\) "Romanian lamb Ribs" at bounding box center [638, 594] width 379 height 23
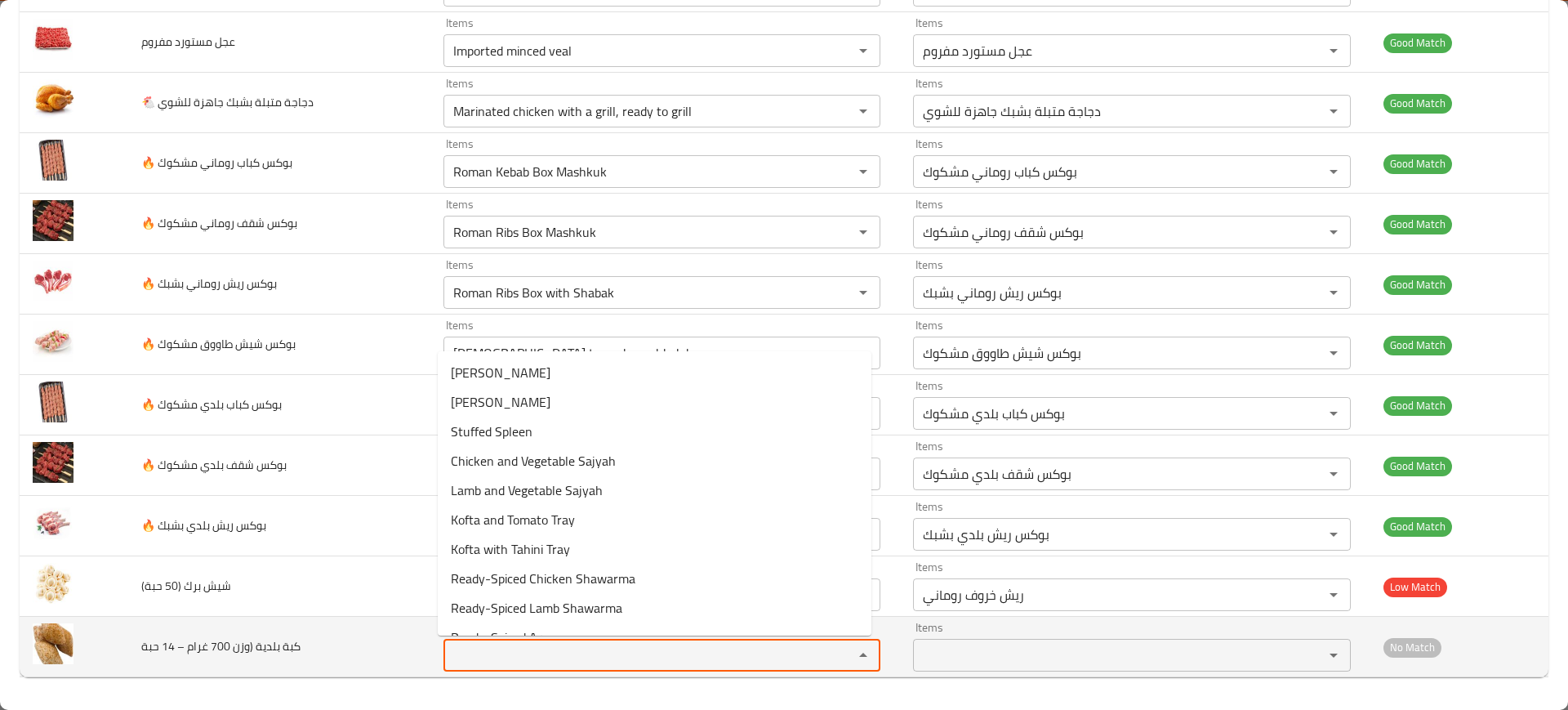
click at [624, 658] on حبة "Items" at bounding box center [638, 655] width 379 height 23
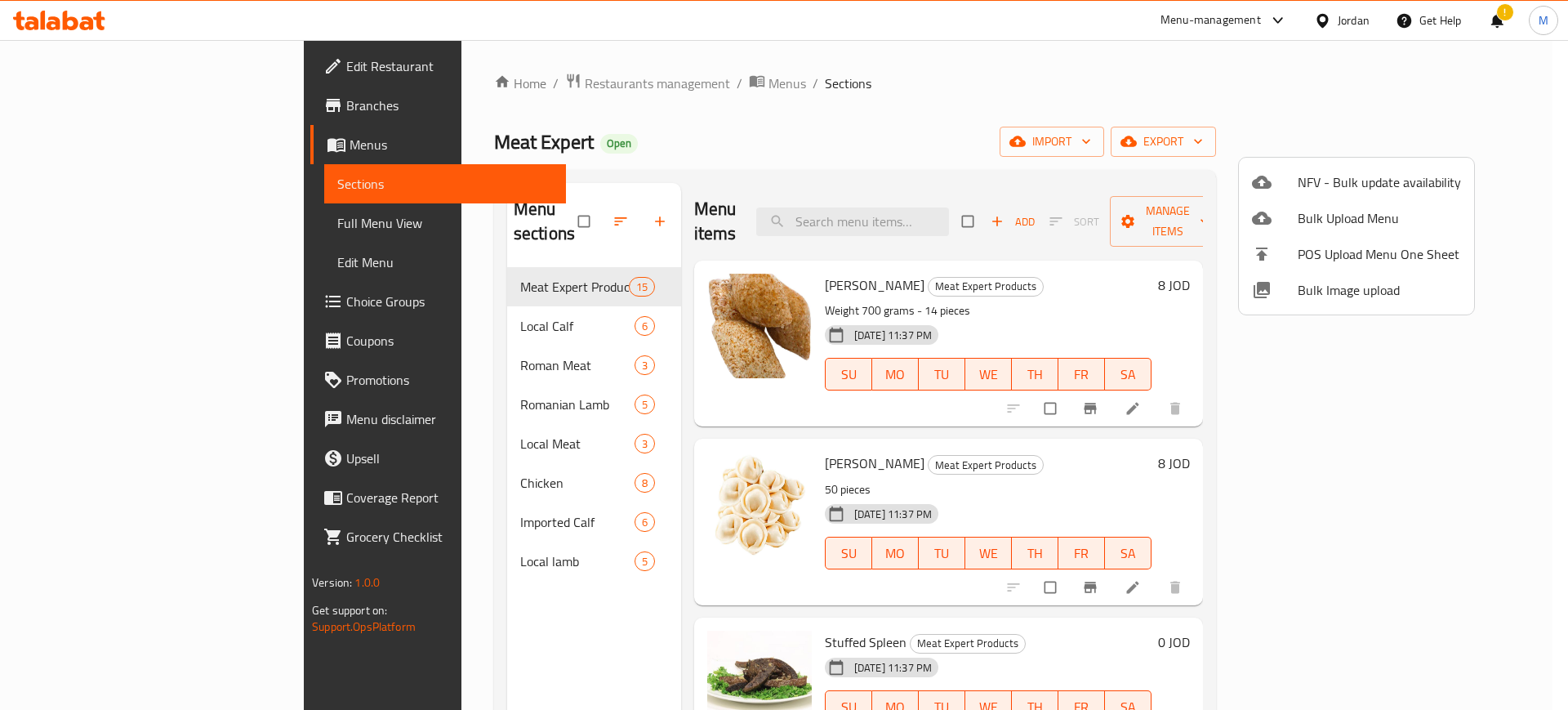
click at [570, 653] on div at bounding box center [784, 355] width 1568 height 710
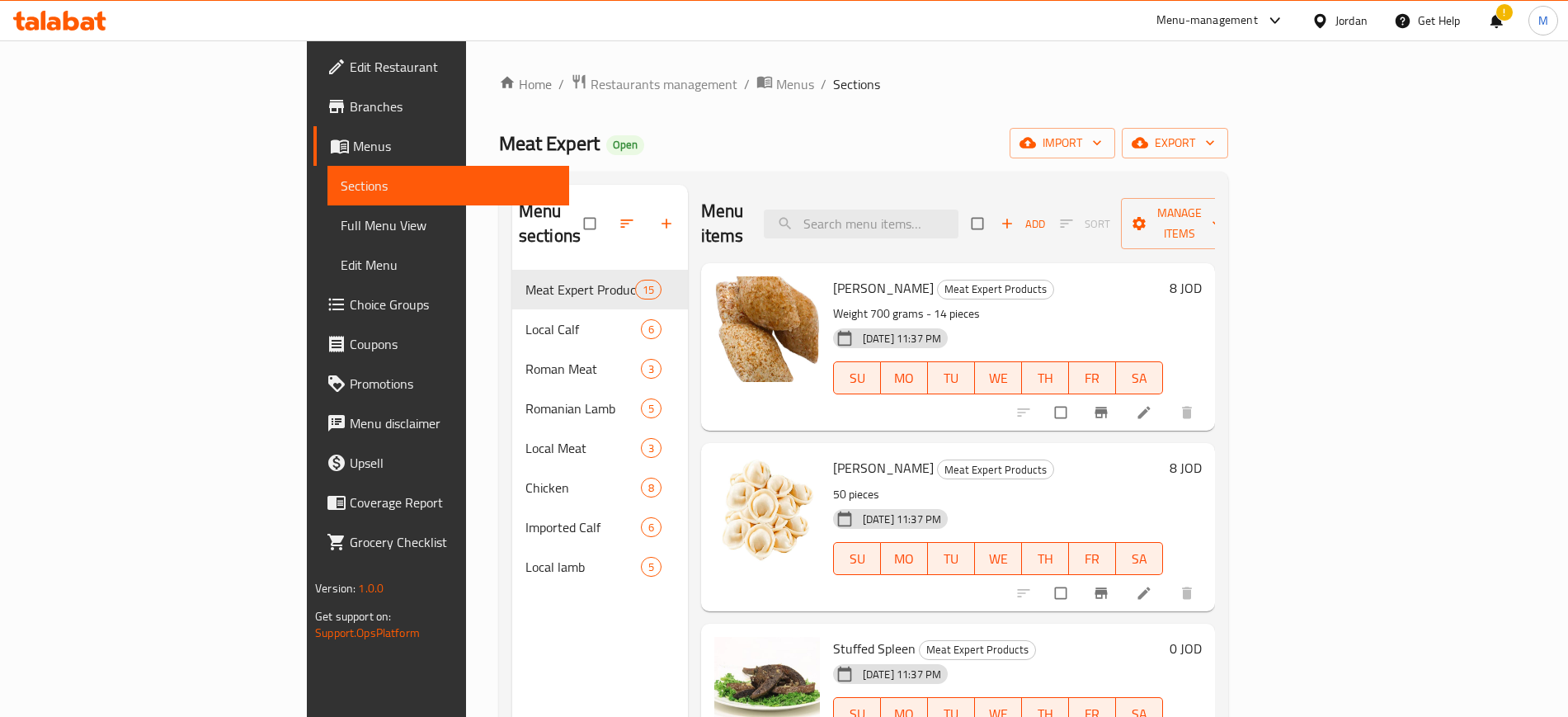
click at [600, 654] on div "Menu sections Meat Expert Products 15 Local Calf 6 Roman Meat 3 Romanian Lamb 5…" at bounding box center [600, 544] width 176 height 717
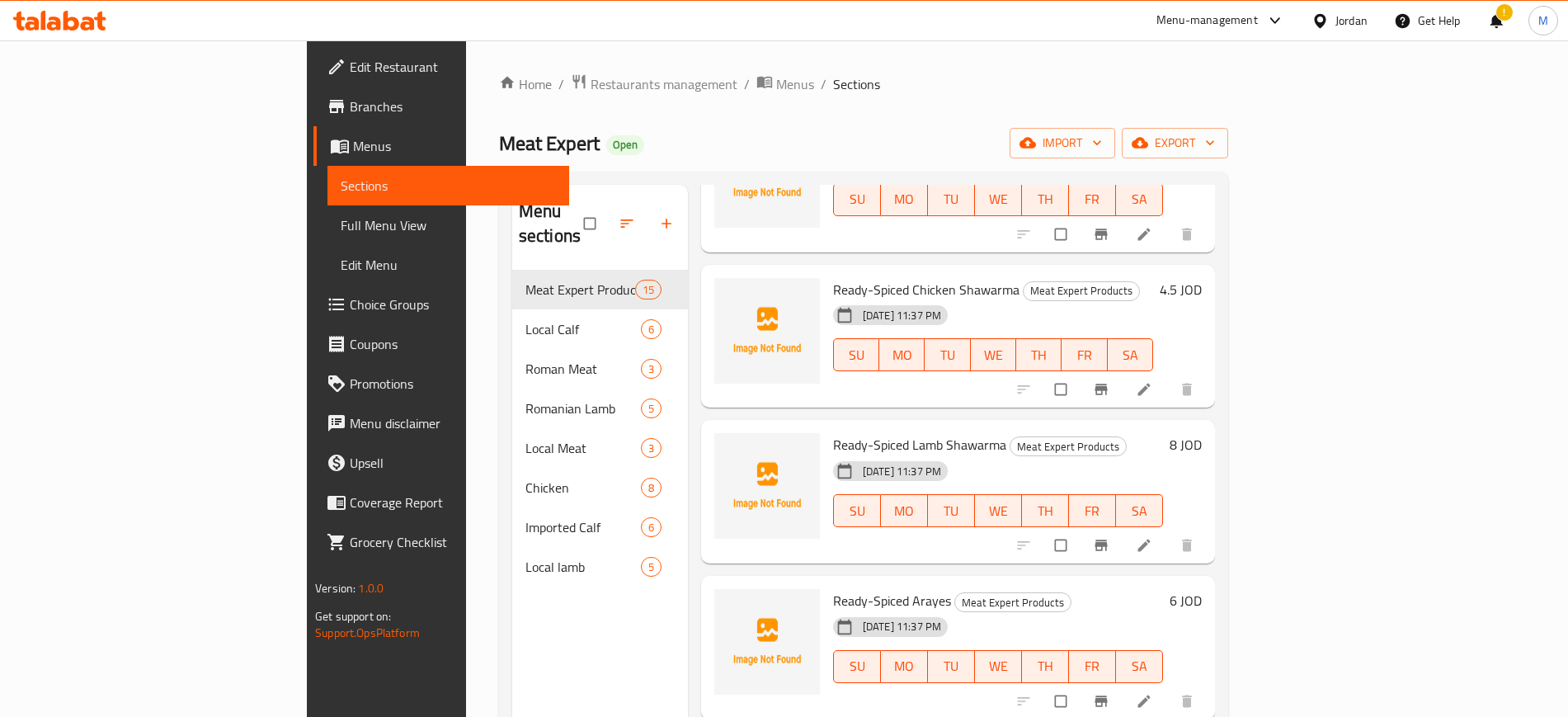
scroll to position [1732, 0]
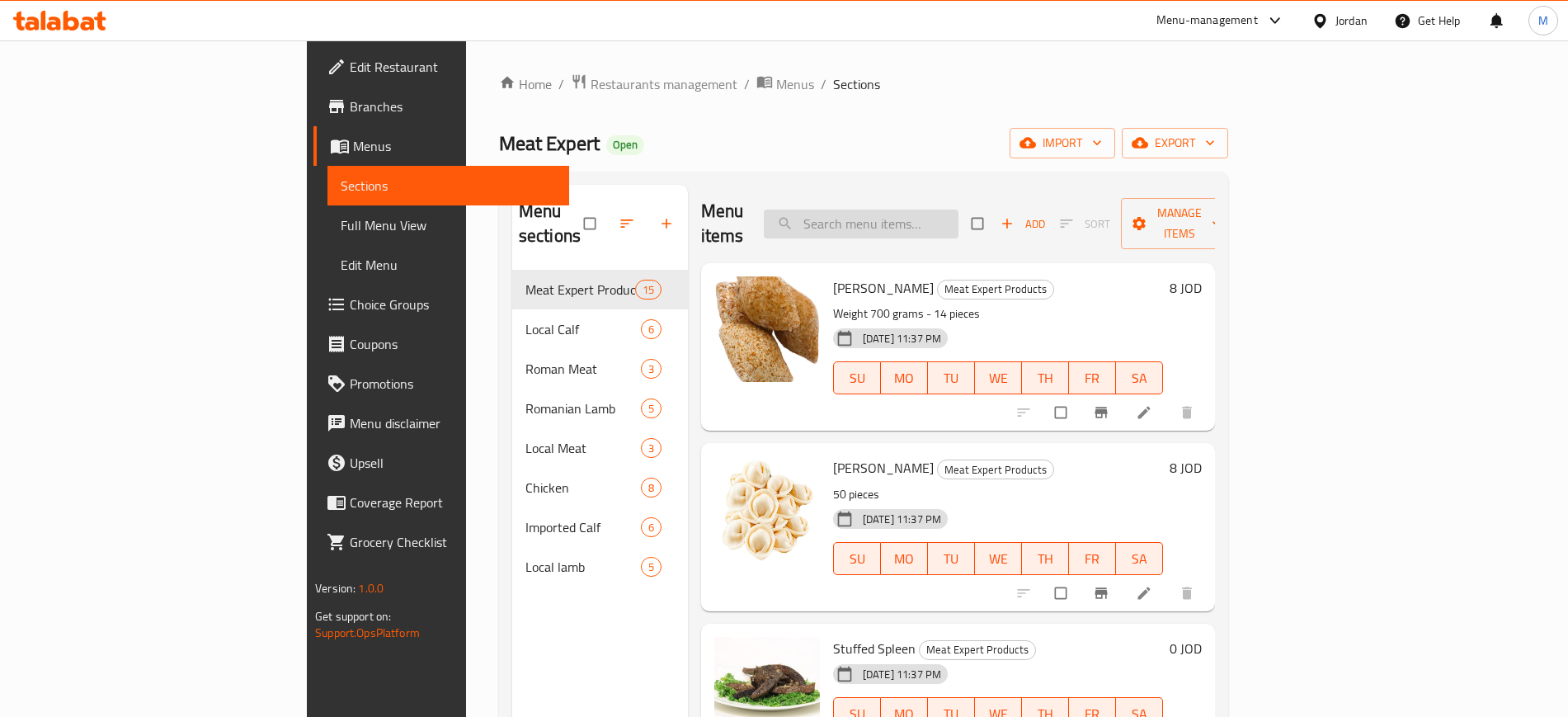
paste input "Local veal burger"
click at [958, 210] on input "Local veal burger" at bounding box center [861, 224] width 195 height 29
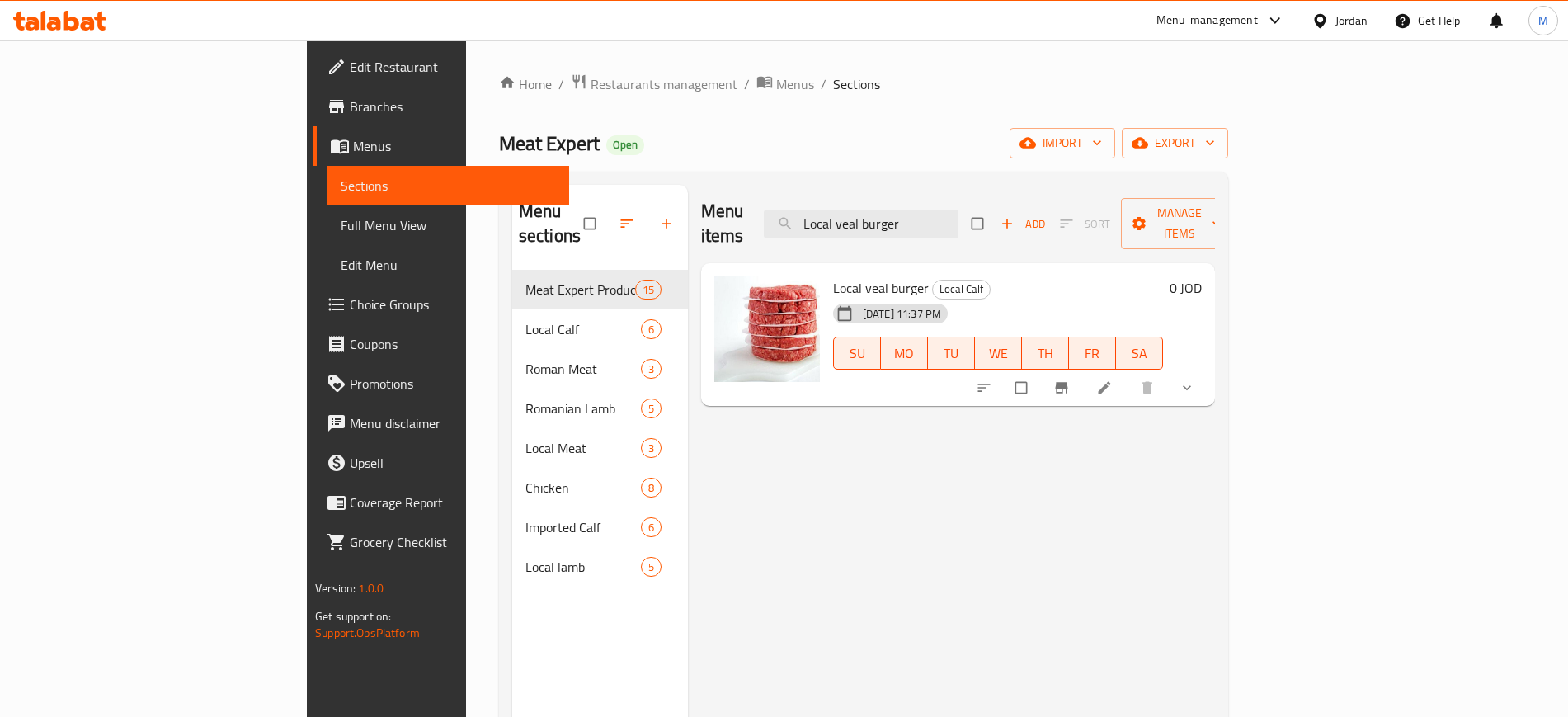
paste input "Imported"
type input "Imported veal burger"
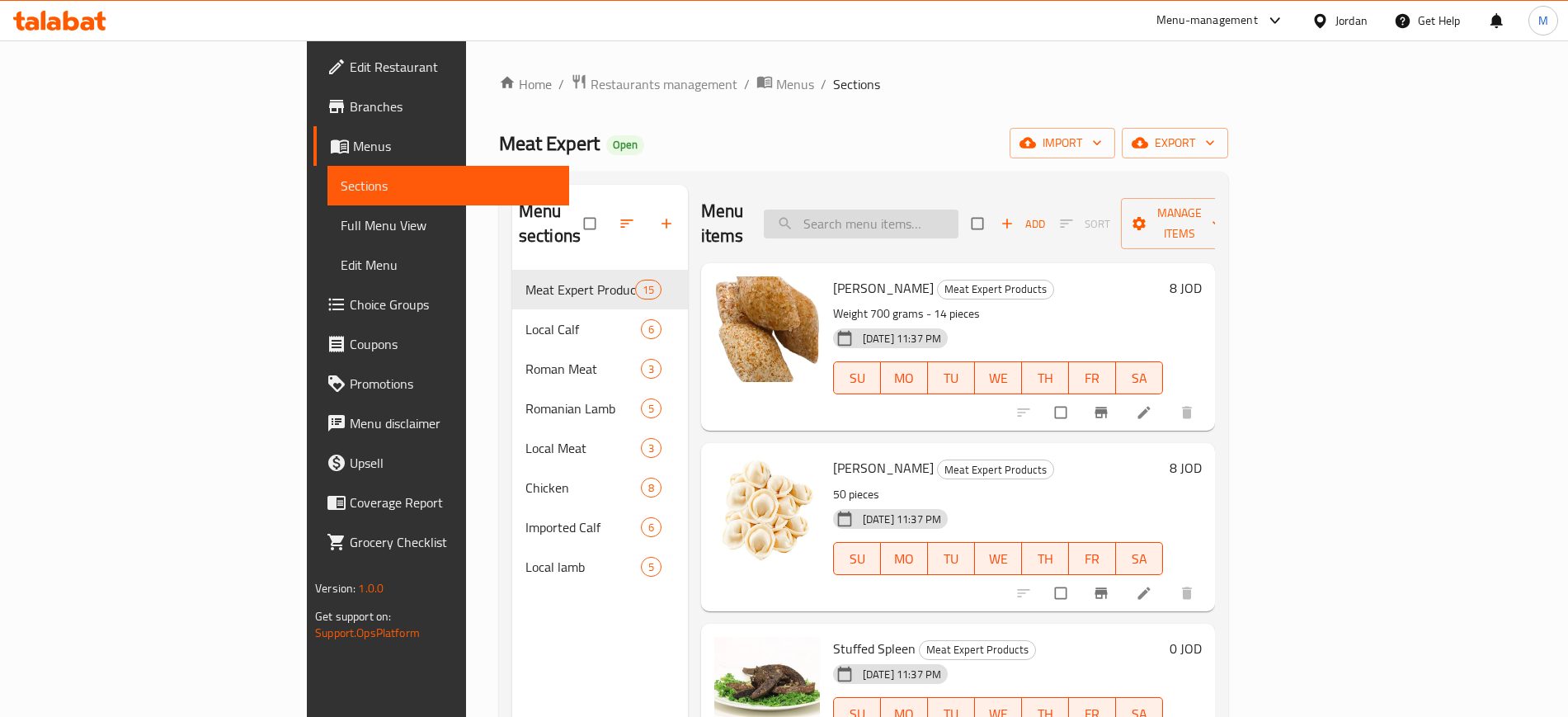
click at [940, 213] on input "search" at bounding box center [861, 224] width 195 height 29
paste input "Imported veal burger"
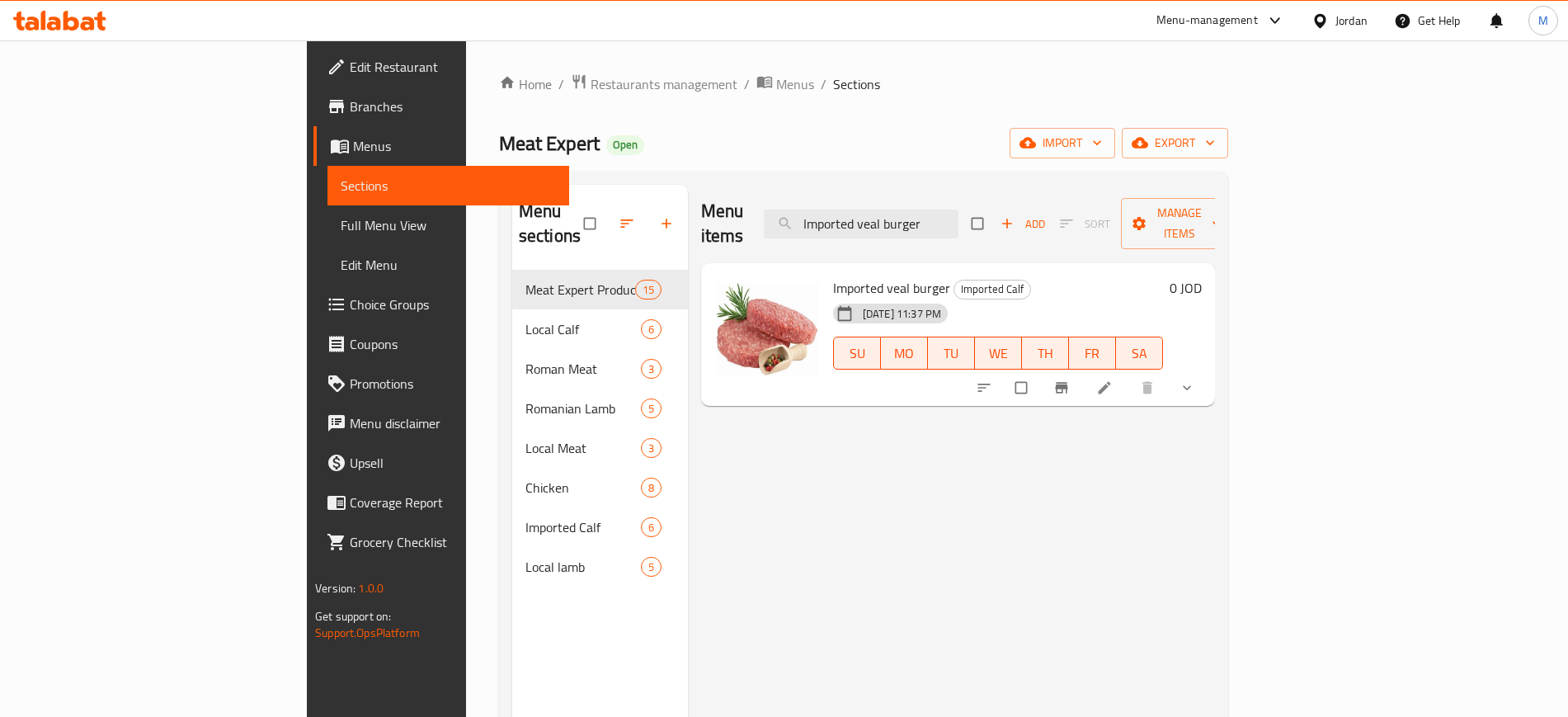
paste input "Local"
paste input "steak"
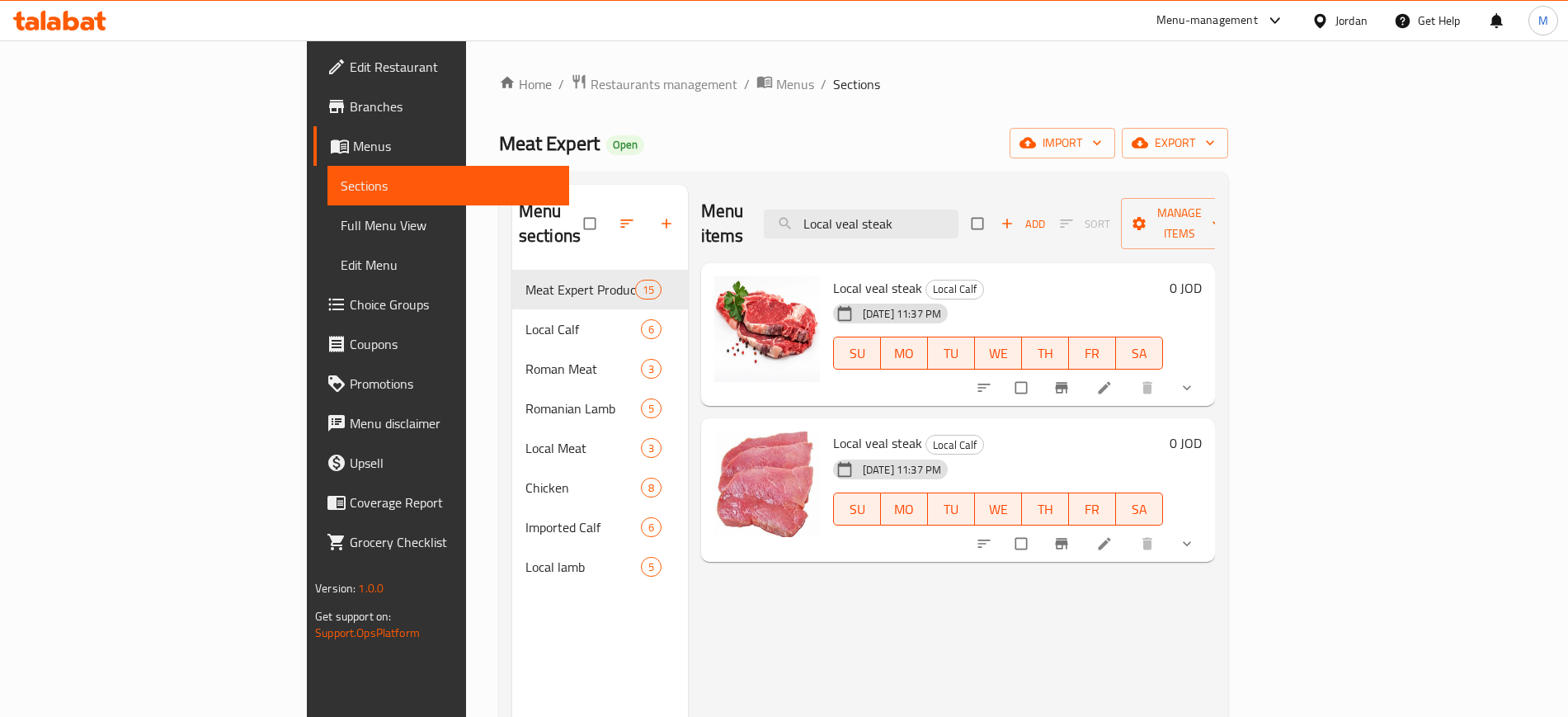
paste input "Imported"
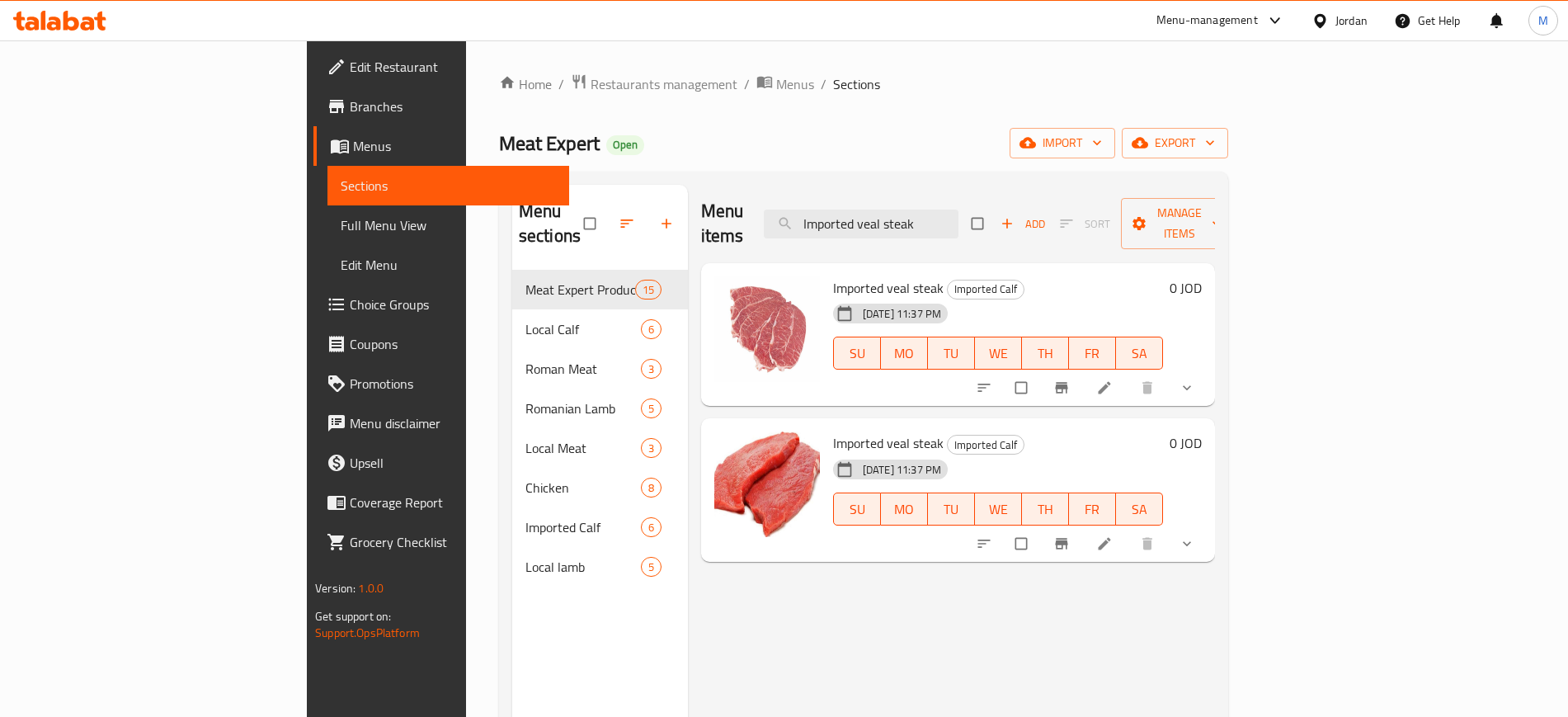
paste input "Local"
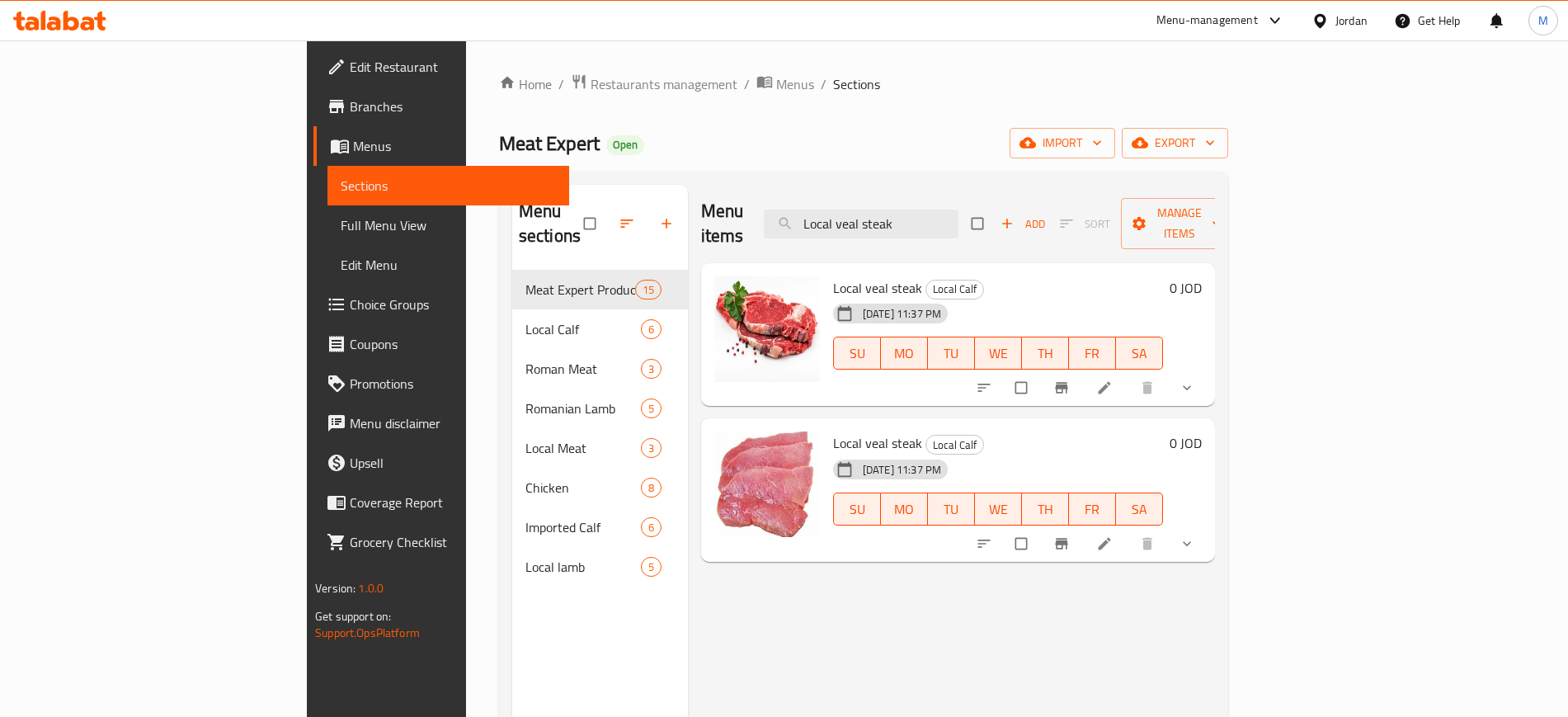
paste input "Imported"
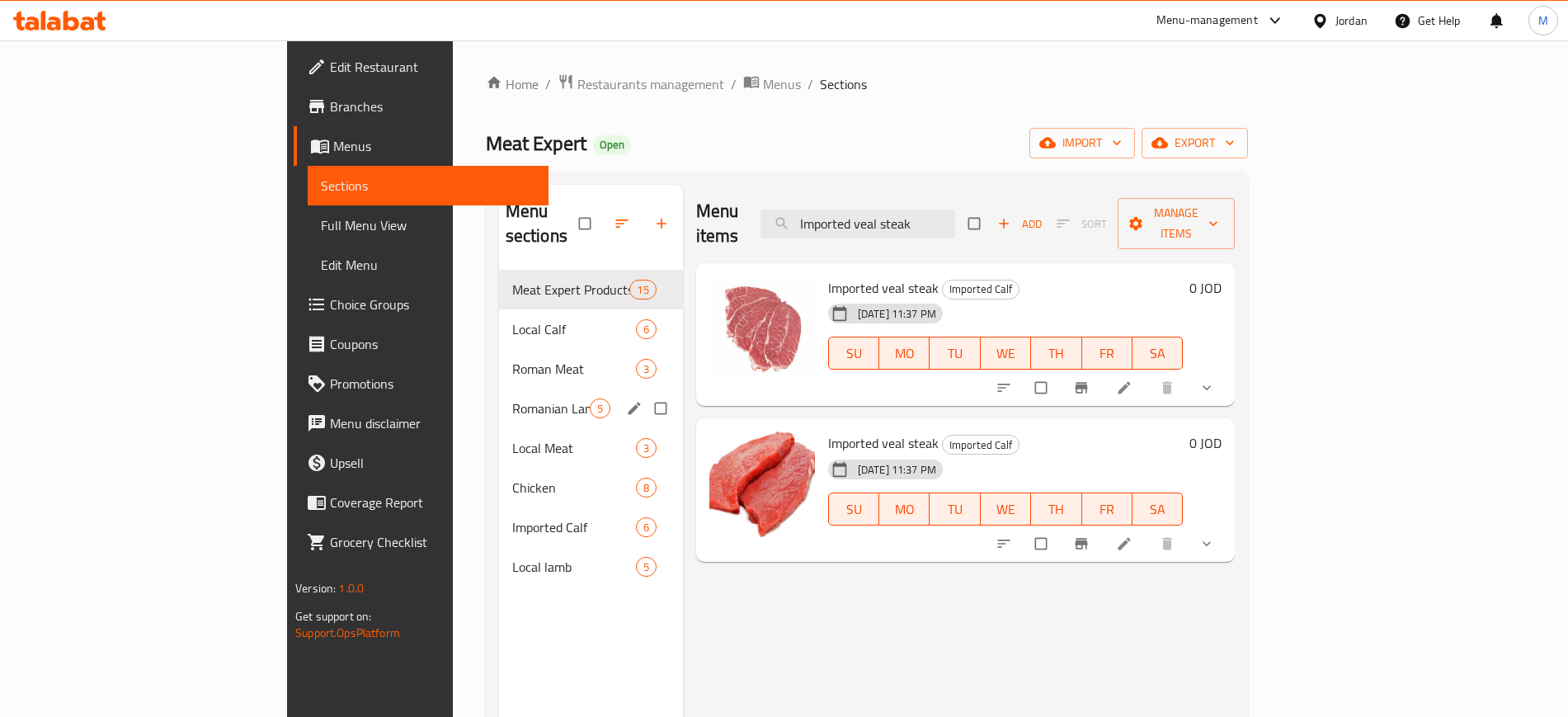
paste input "Local veal shawarma"
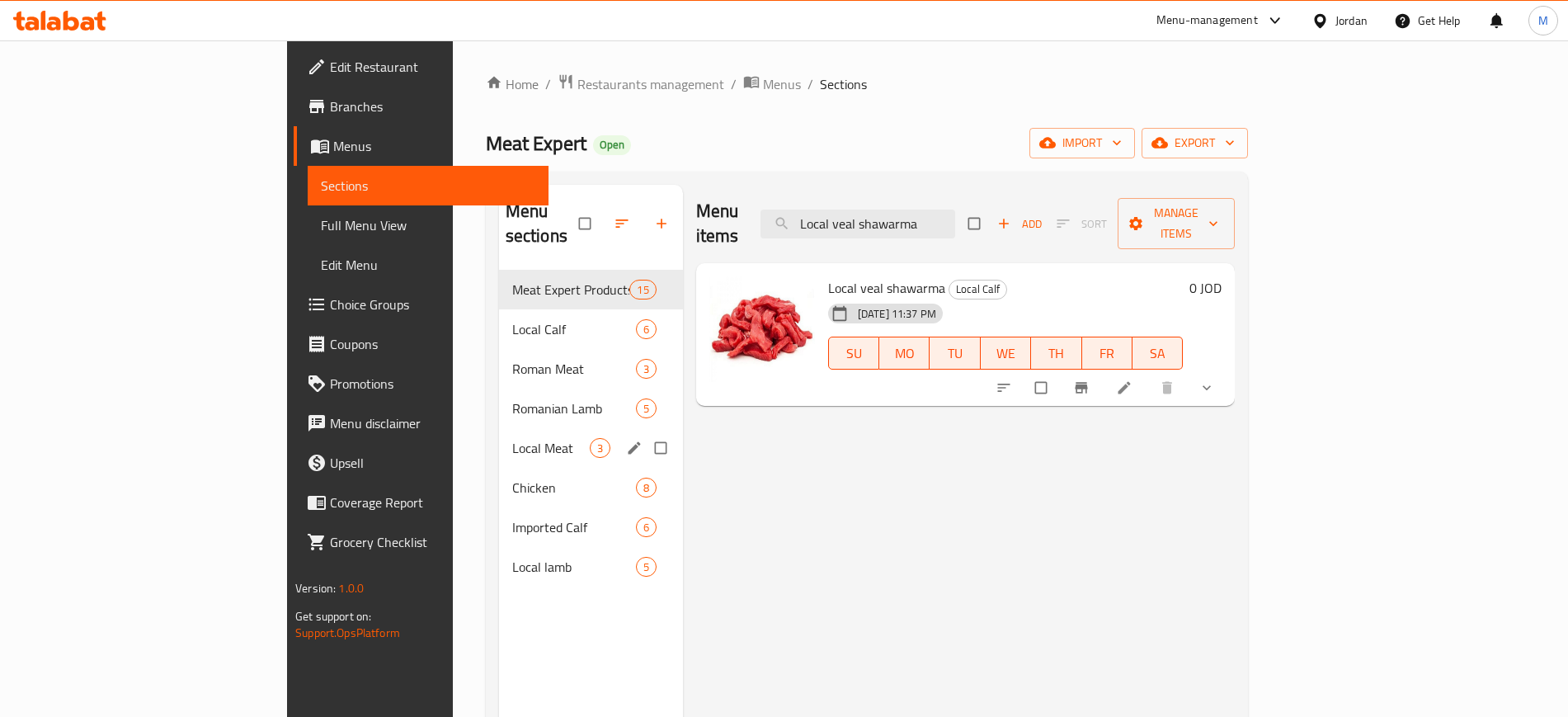
paste input "Imported"
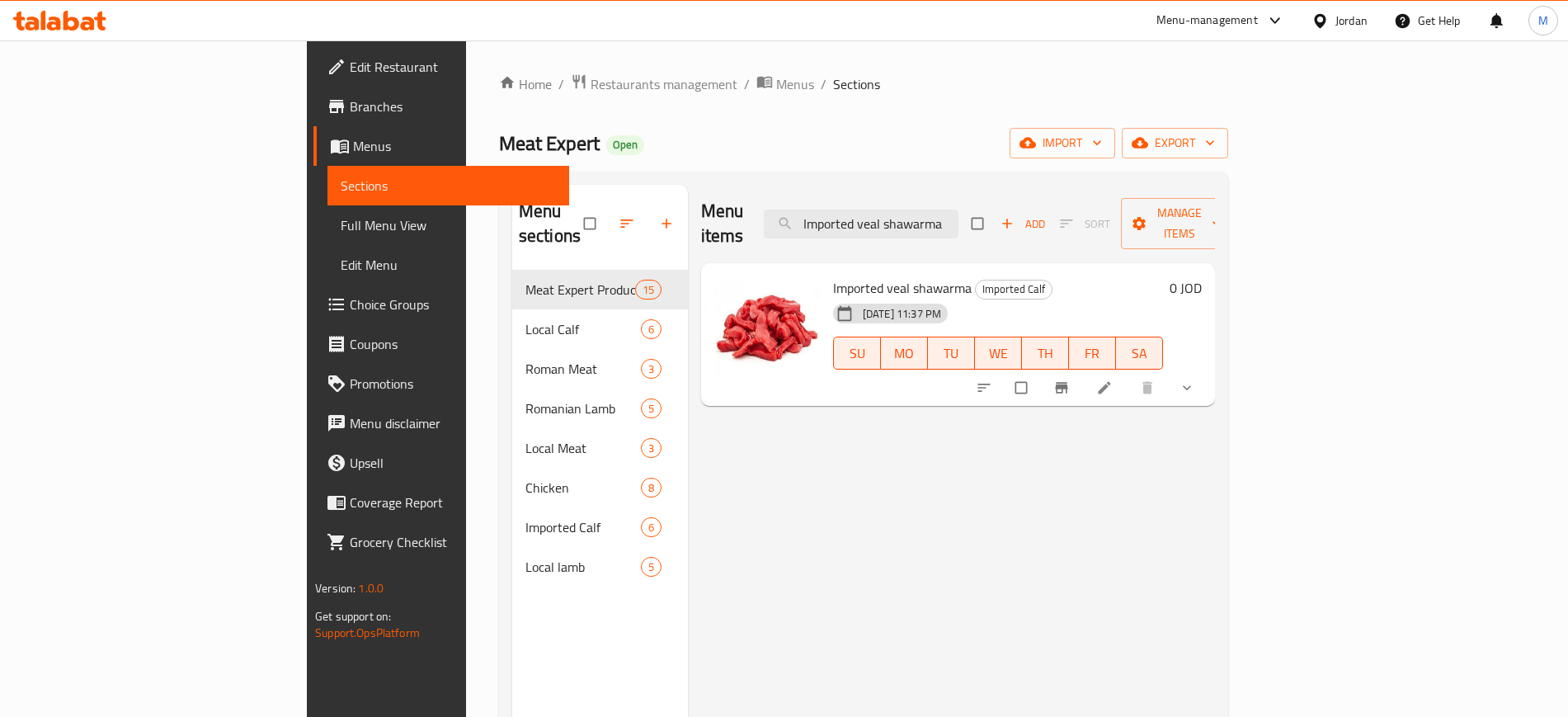
paste input "Stuffed Spleen"
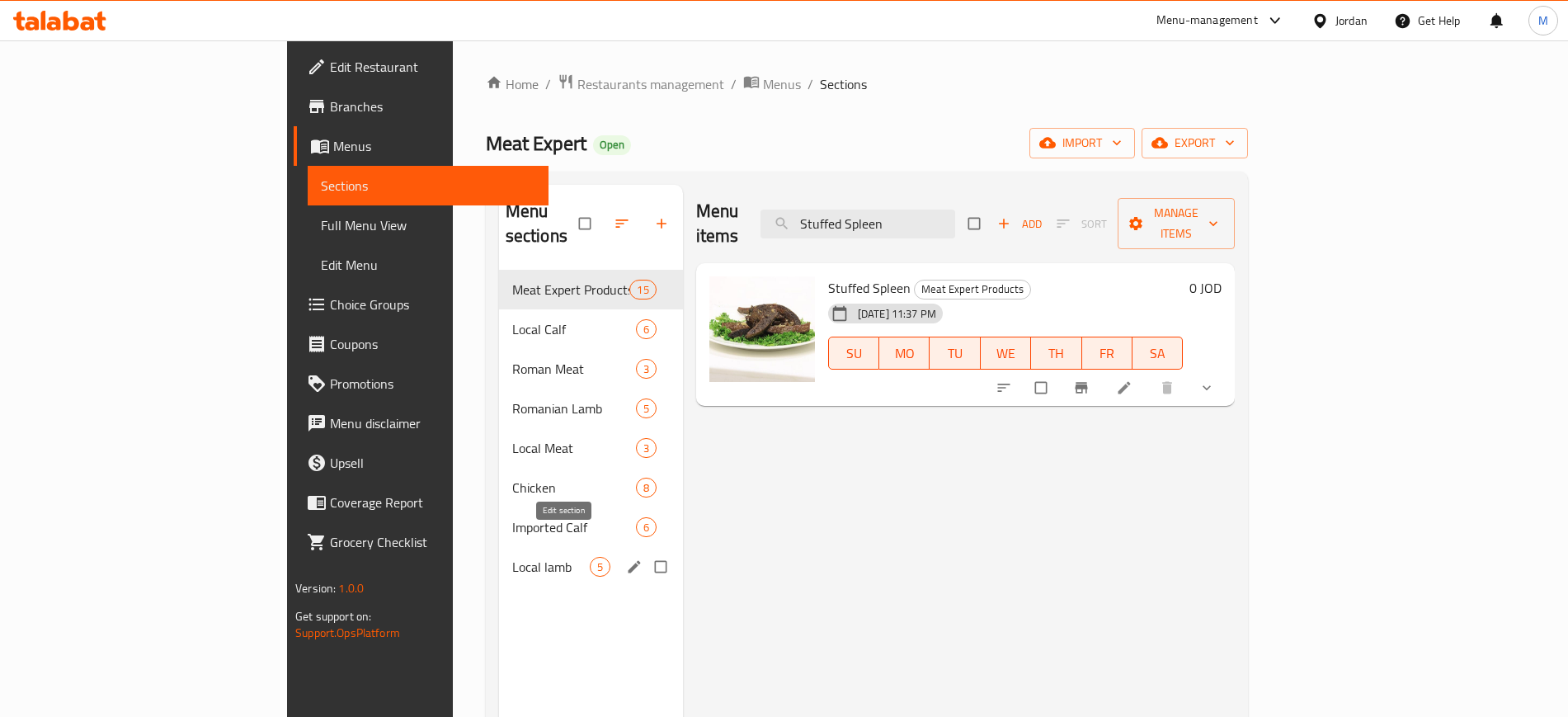
paste input "Local veal pieces"
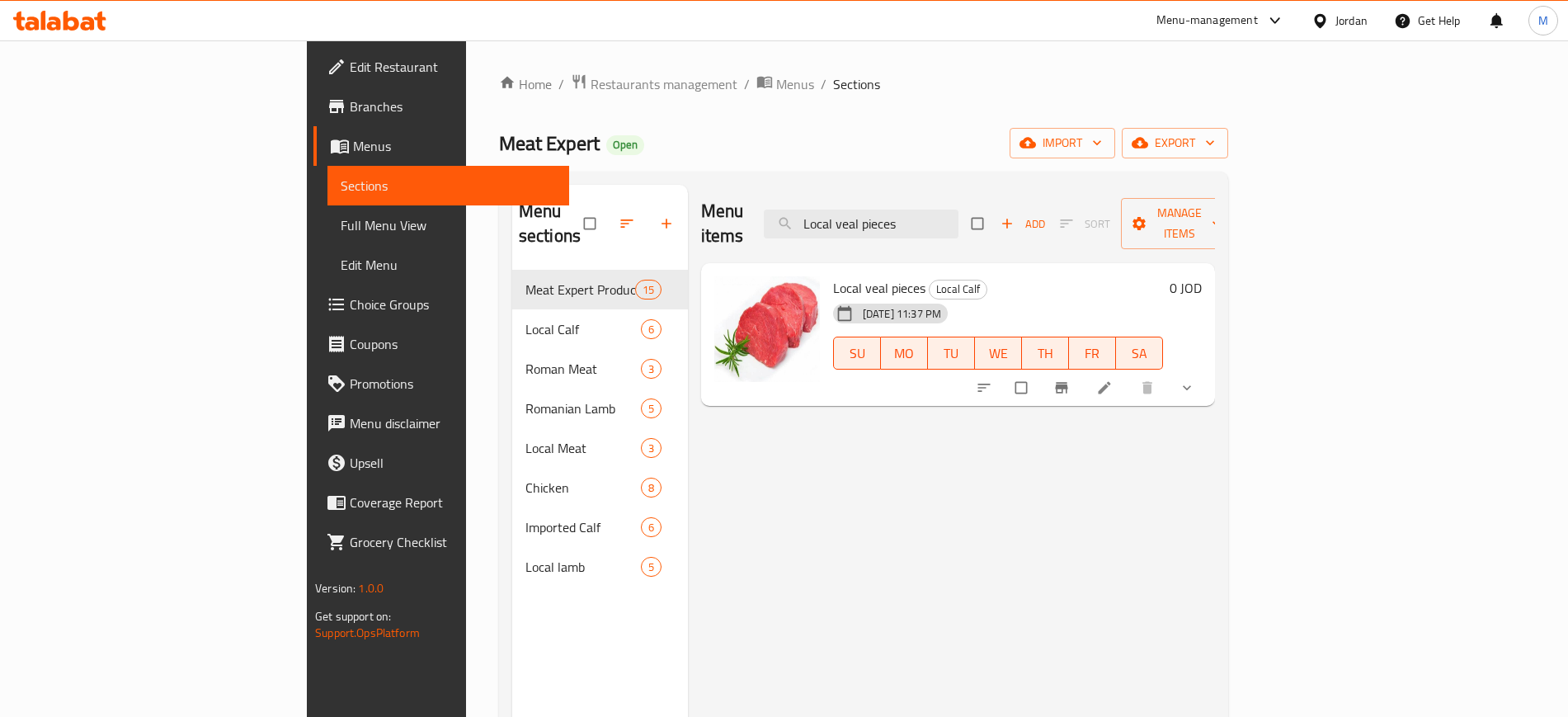
paste input "Minced local veal"
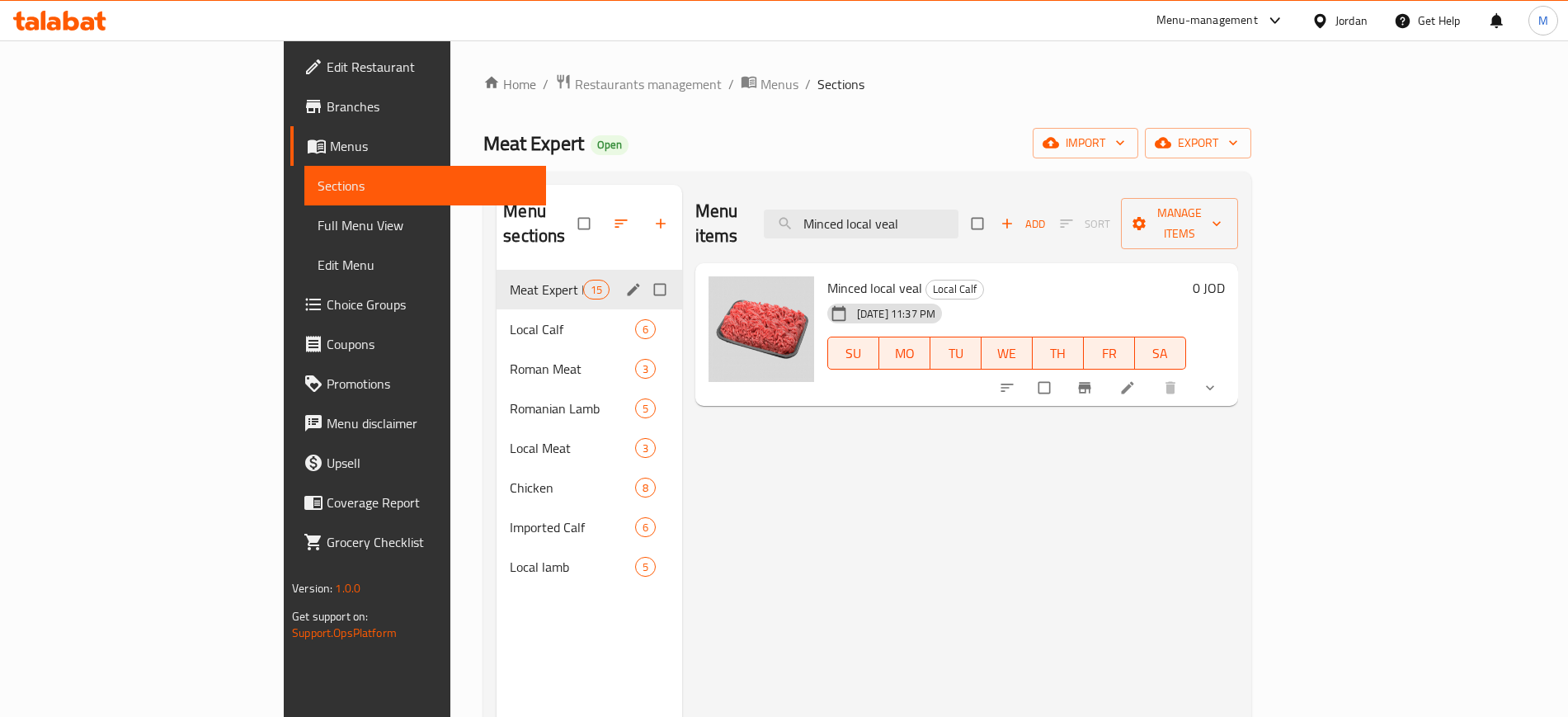
paste input "Imported veal pieces"
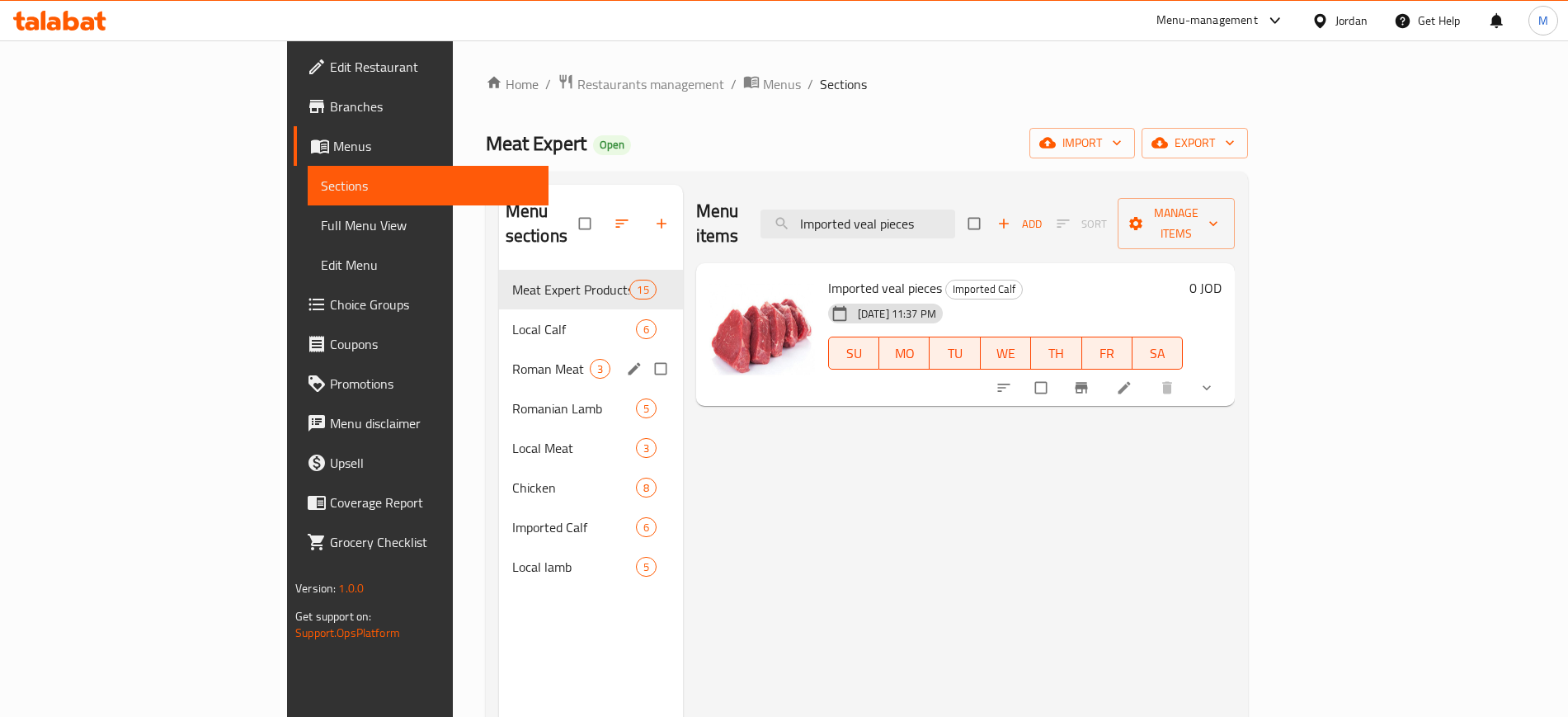
paste input "minced veal"
paste input "Marinated chicken with a grill, ready to gril"
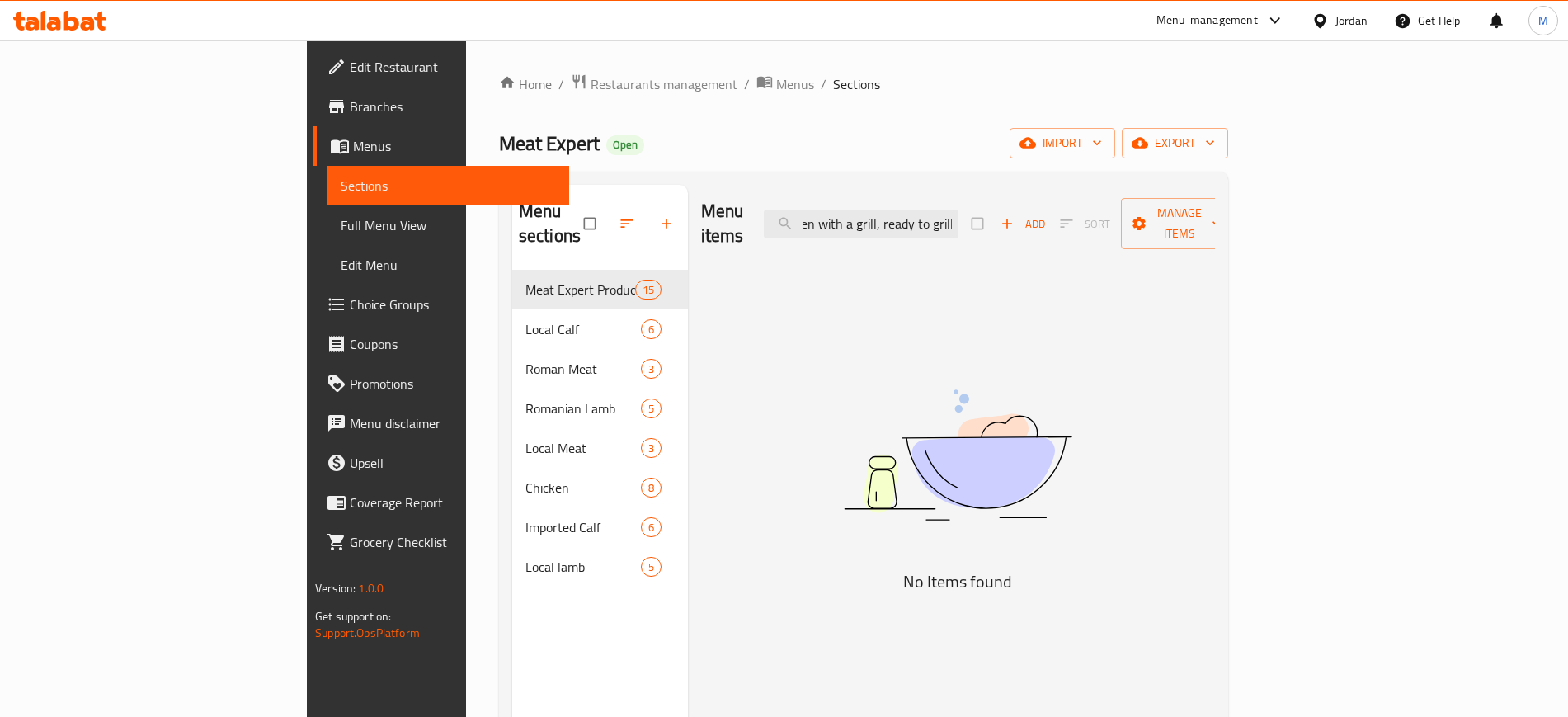
paste input "search"
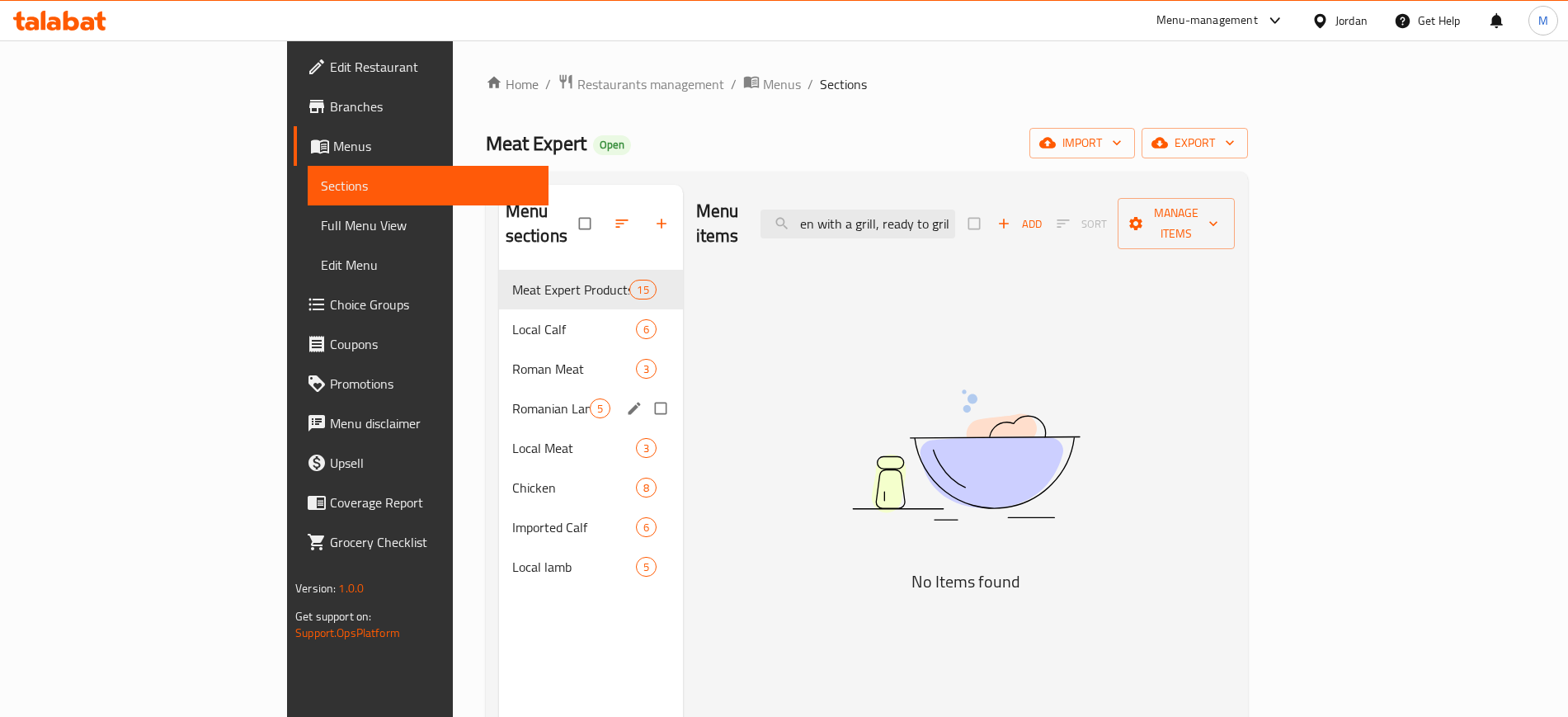
scroll to position [0, 0]
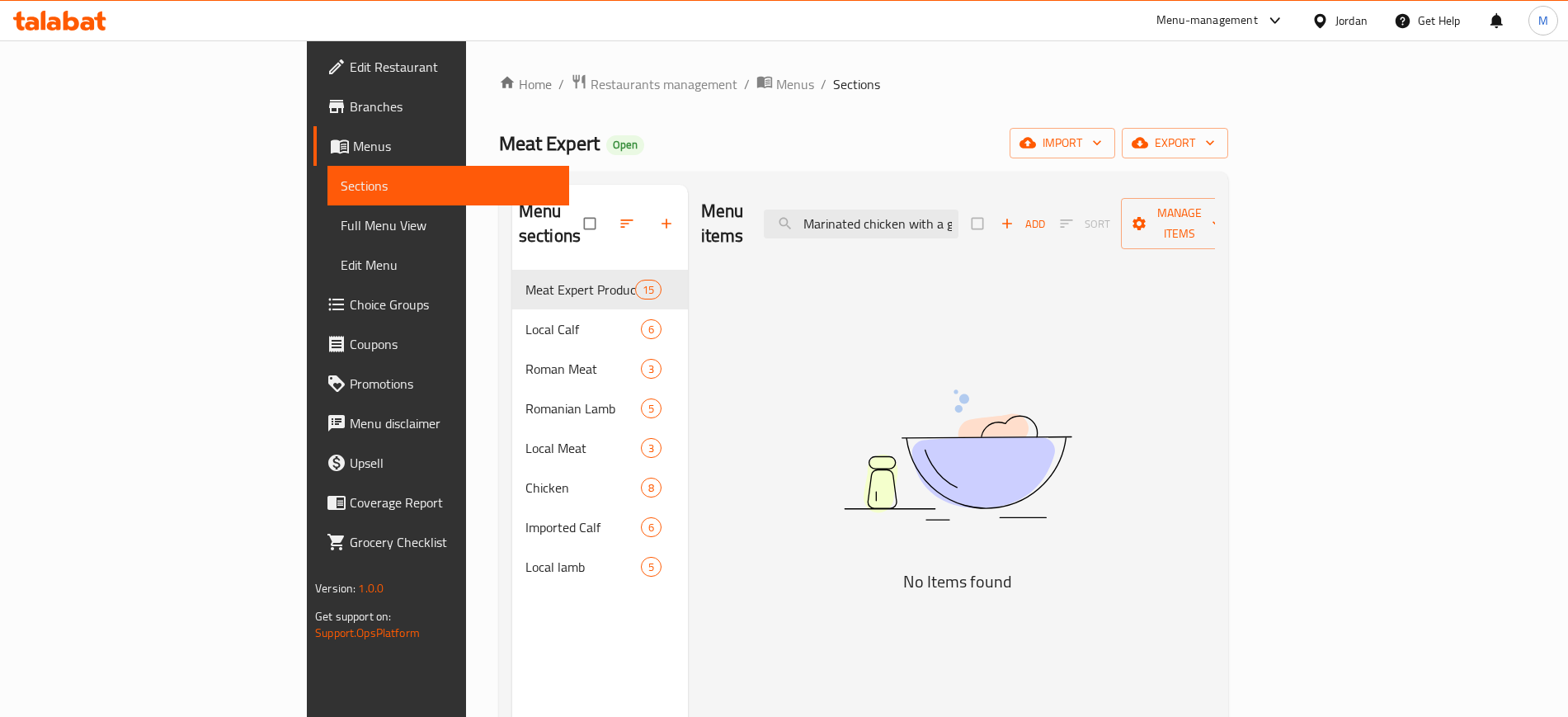
paste input "Marinated chicken with a grill, ready to gril"
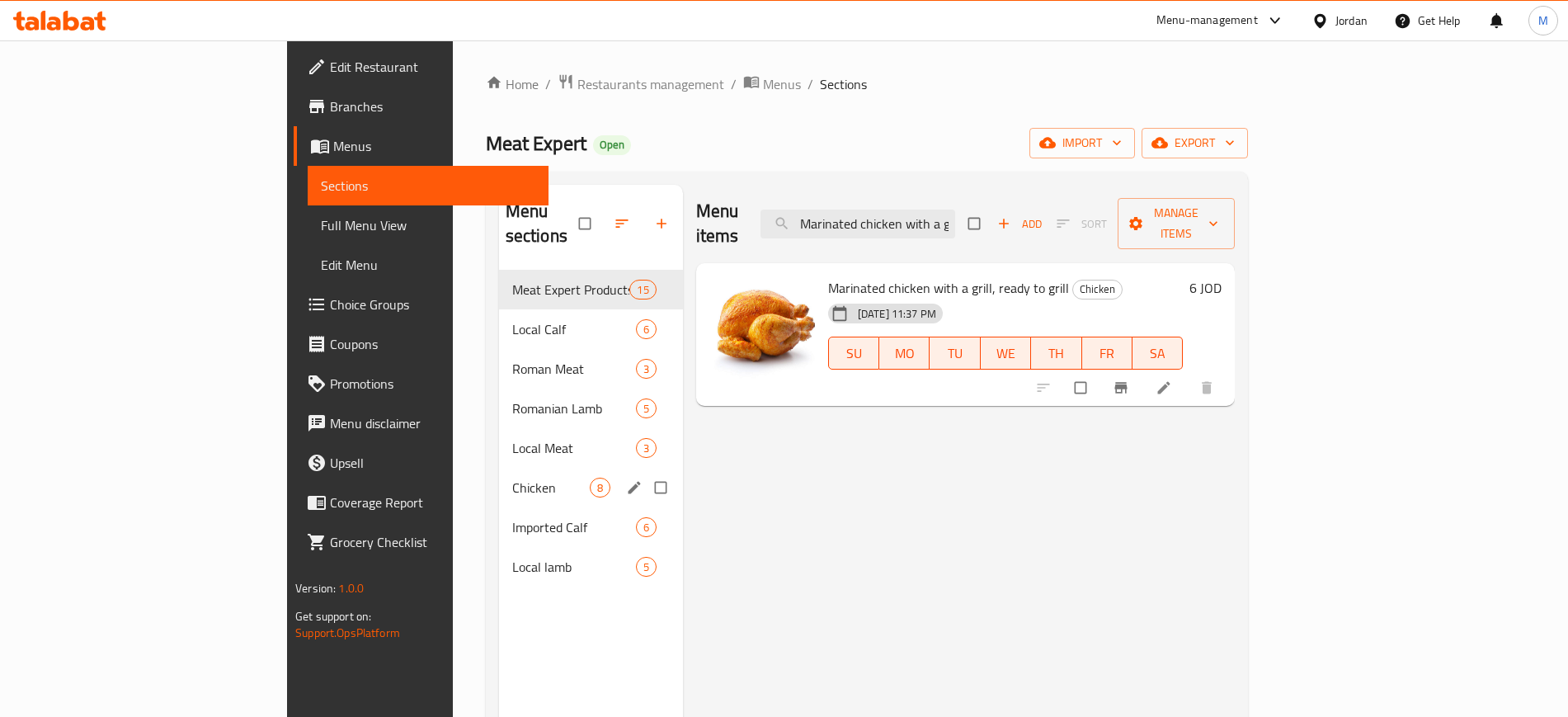
paste input "Roman Kebab Box Mashkuk"
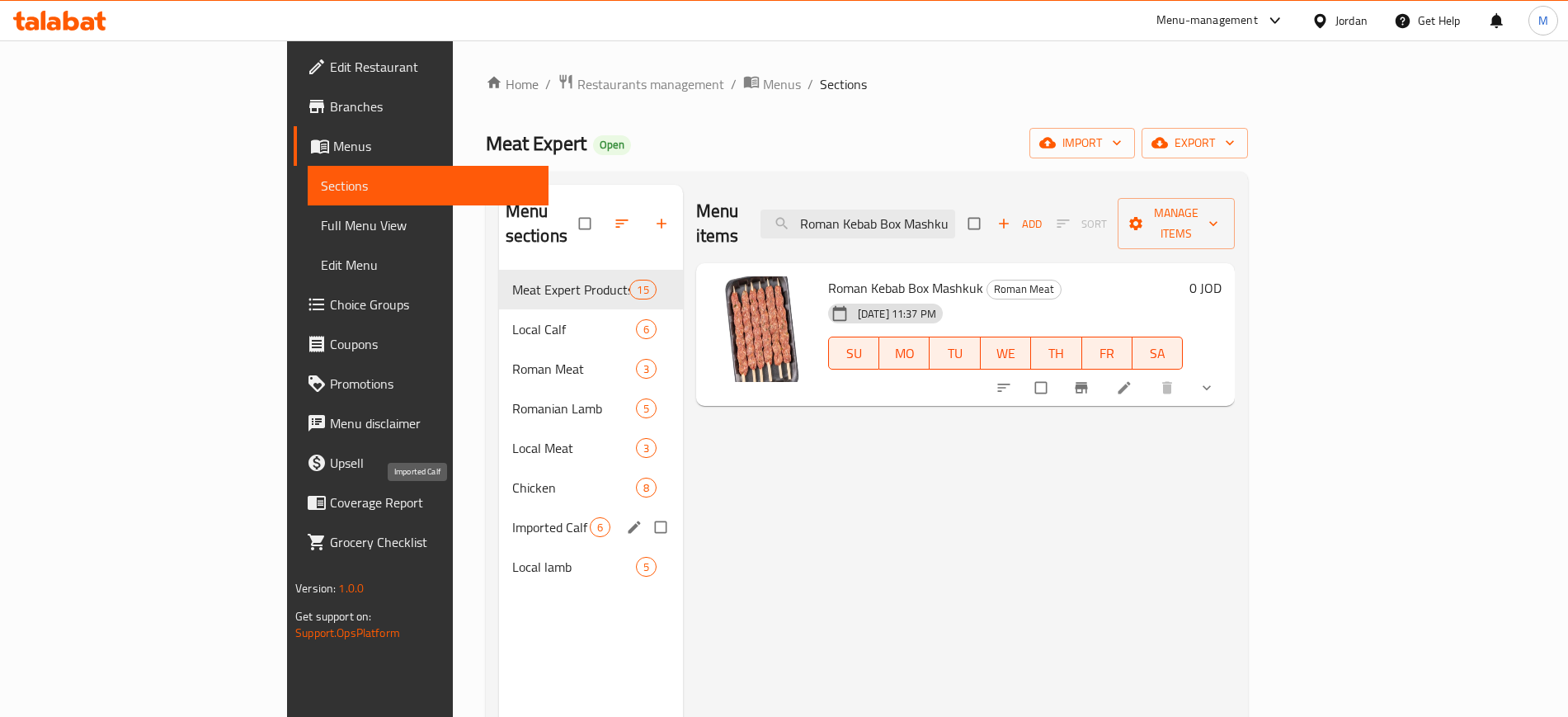
paste input "Ribs"
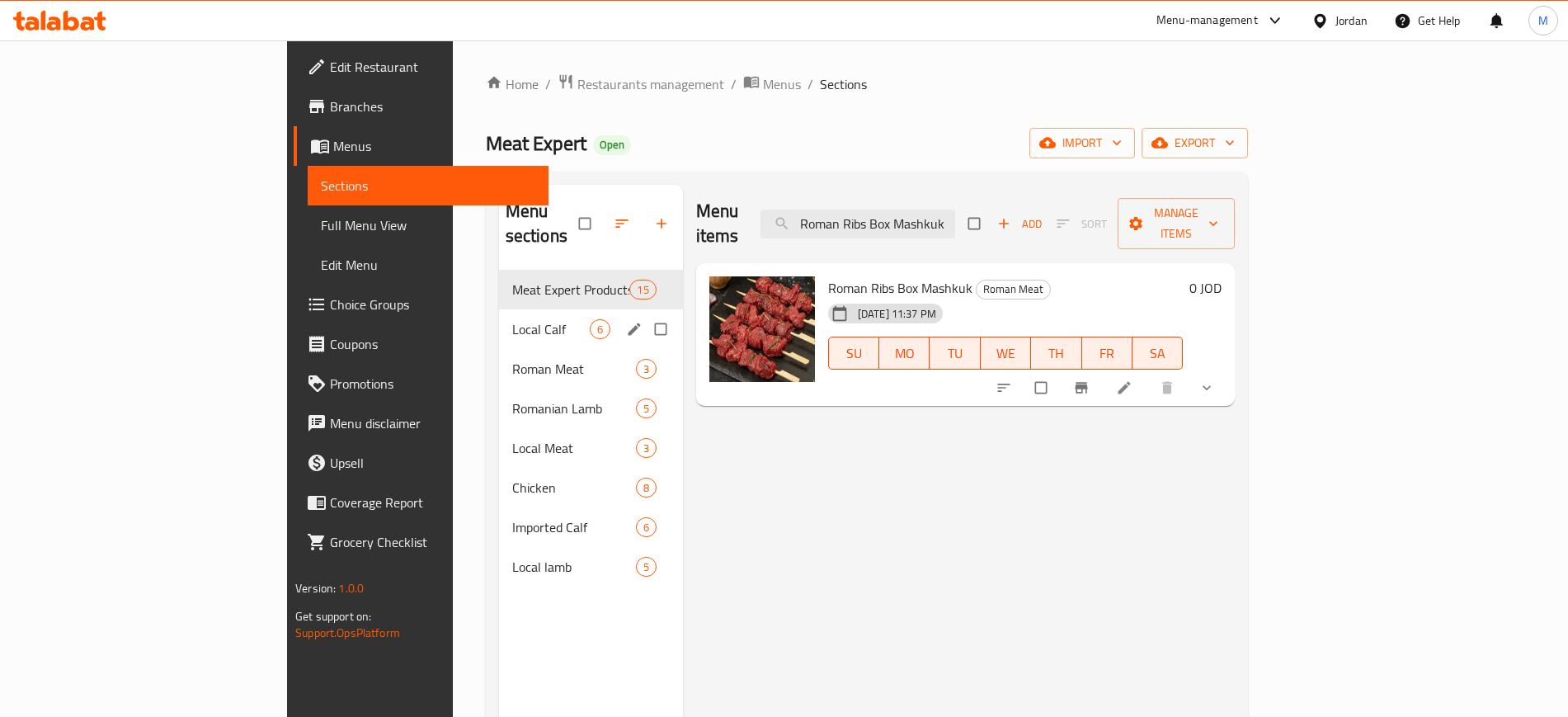
paste input "with Shaba"
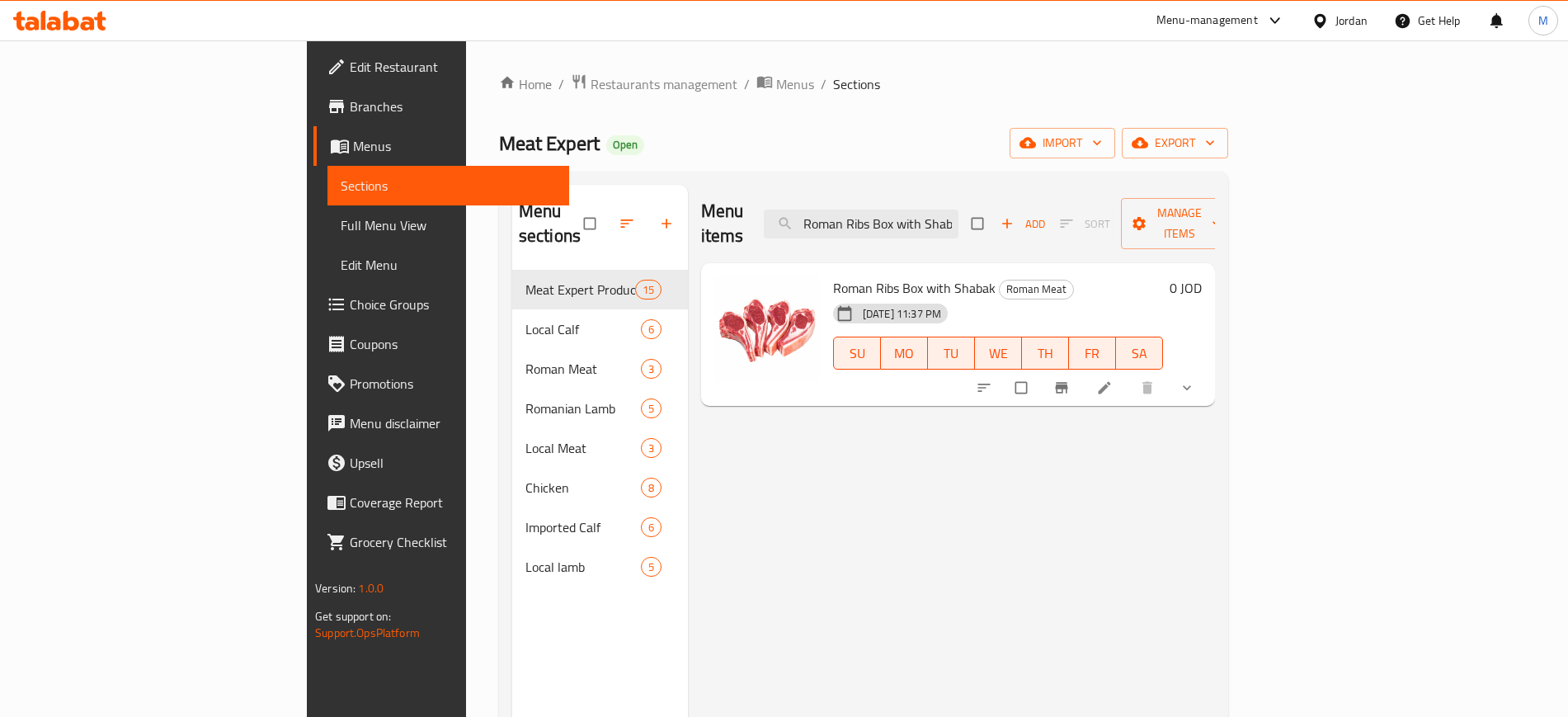
paste input "[DEMOGRAPHIC_DATA] tawook mashkok box"
paste input "Local kebab box with grilled meat"
paste input "shank"
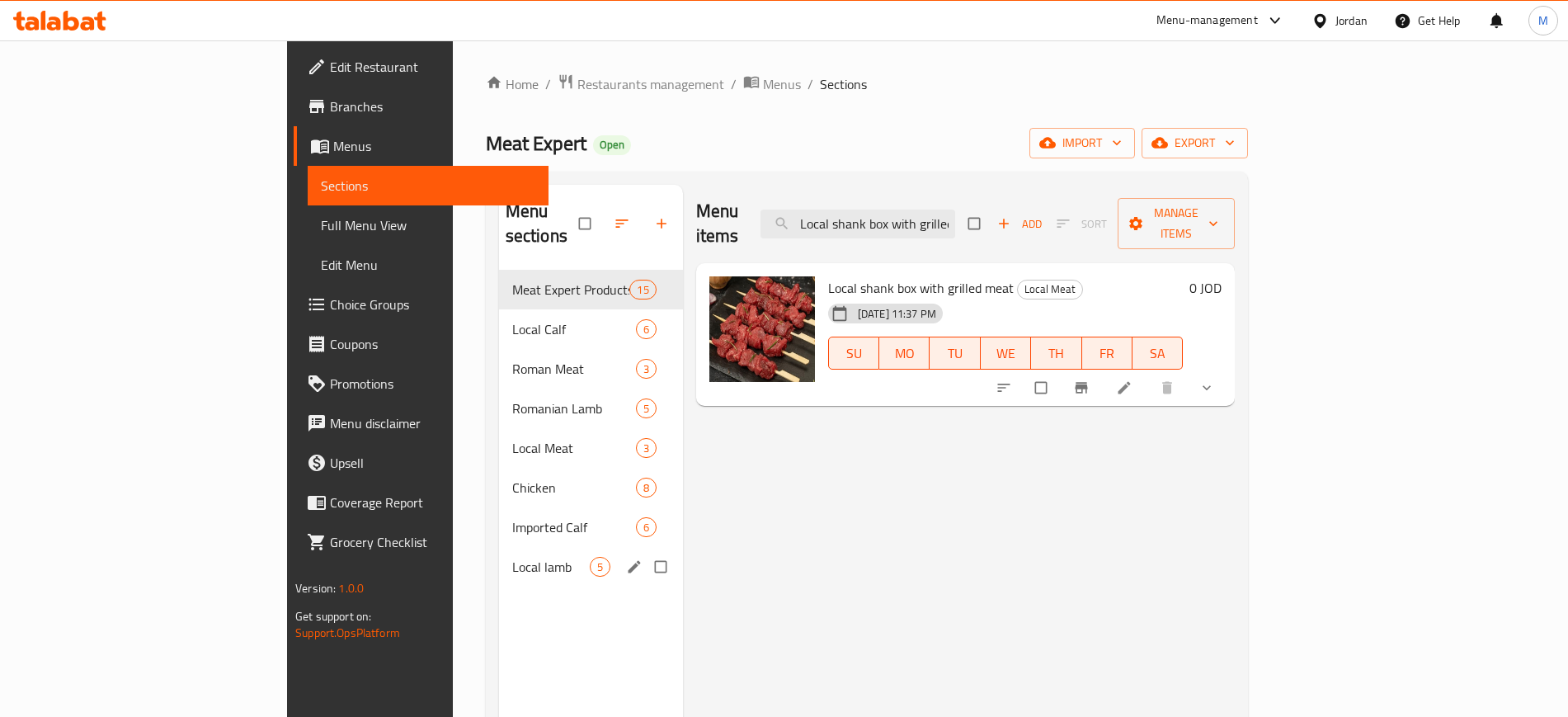
paste input "feathers"
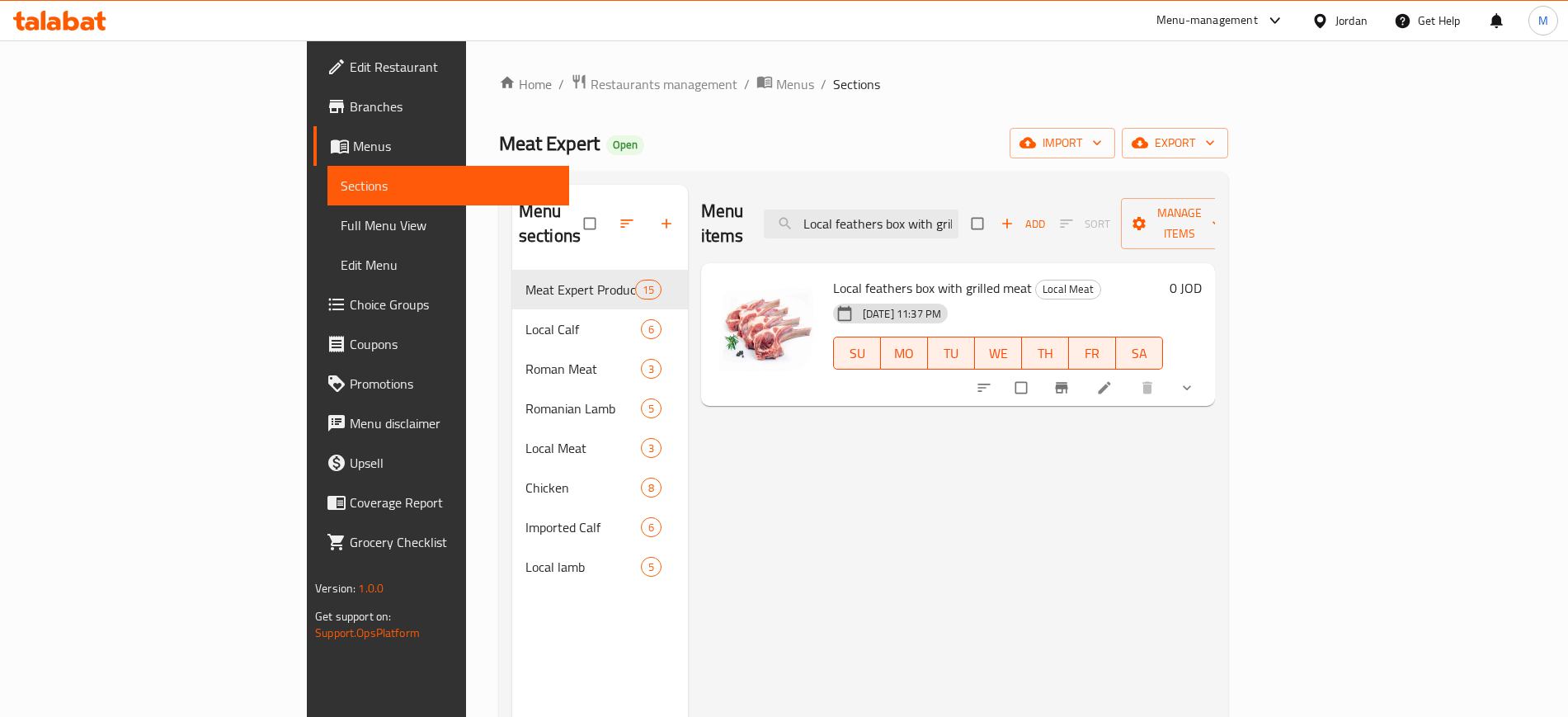
paste input "Romanian lamb Ribs"
type input "س"
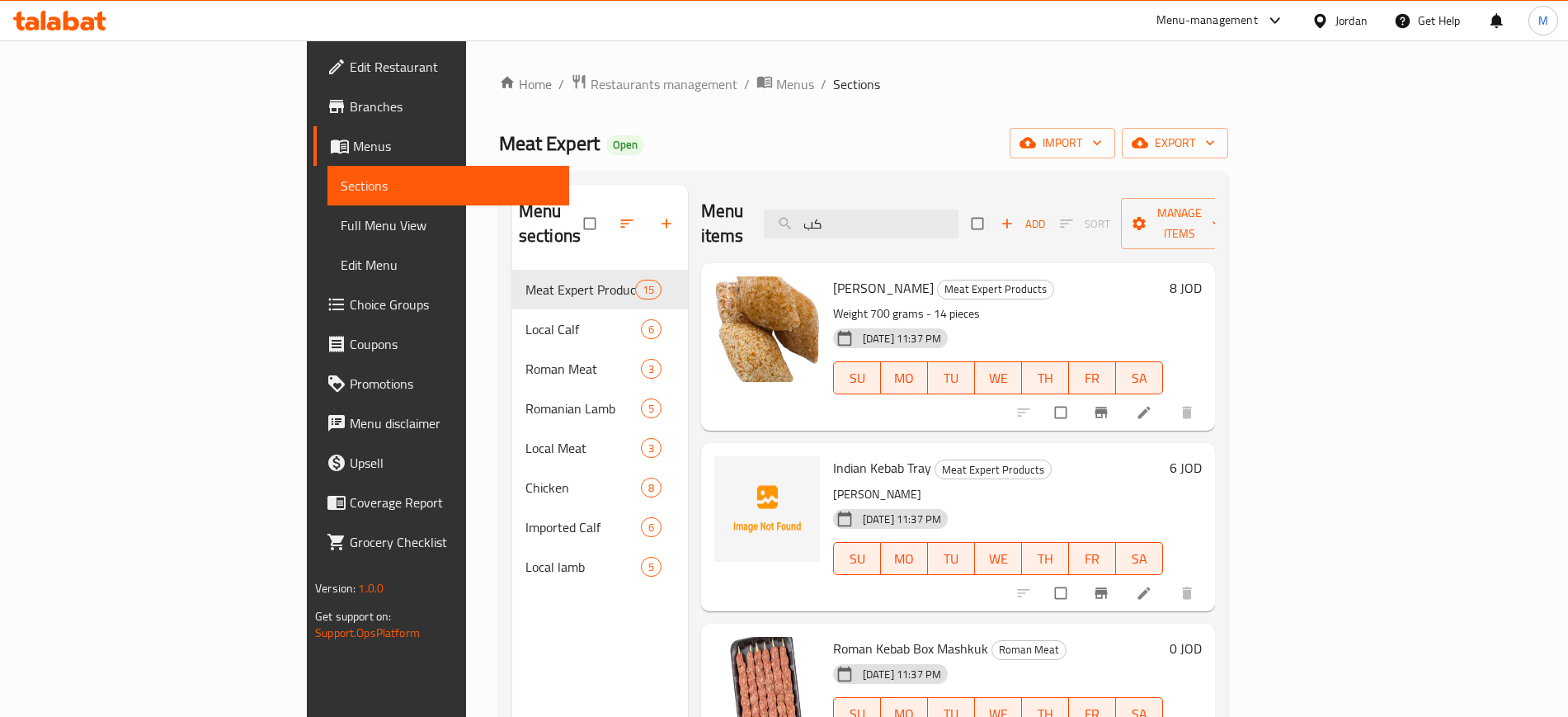
type input "كب"
click at [340, 230] on span "Full Menu View" at bounding box center [447, 224] width 214 height 20
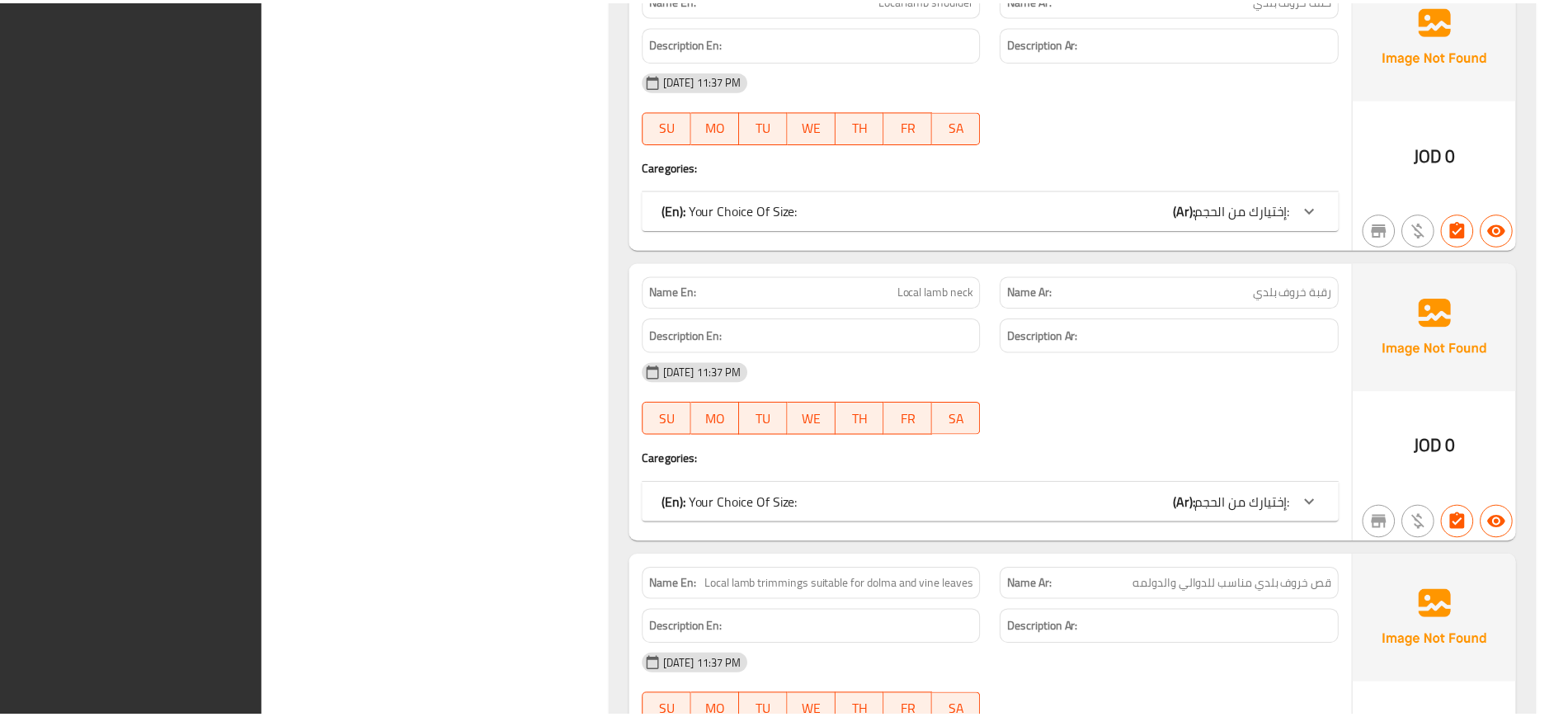
scroll to position [13963, 0]
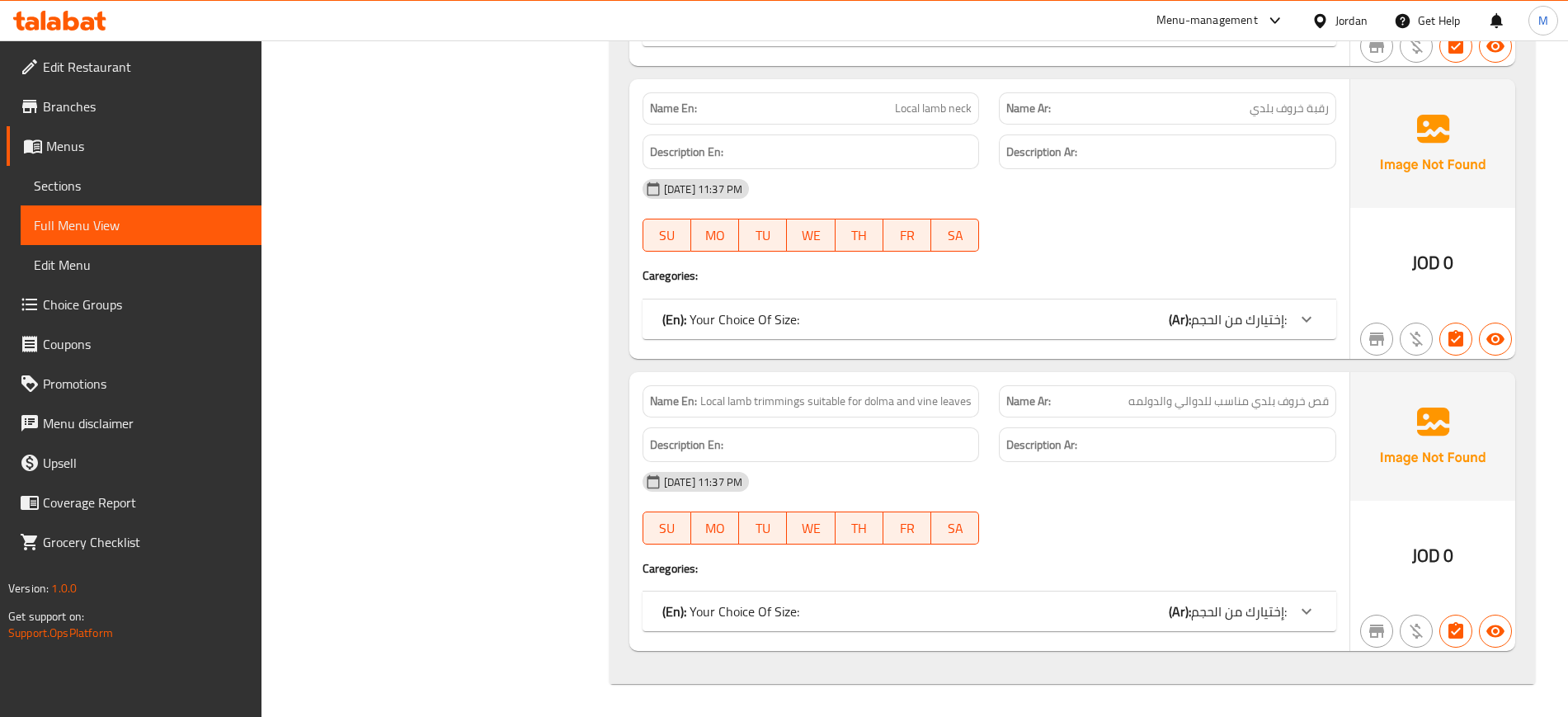
drag, startPoint x: 1171, startPoint y: 0, endPoint x: 611, endPoint y: 116, distance: 571.9
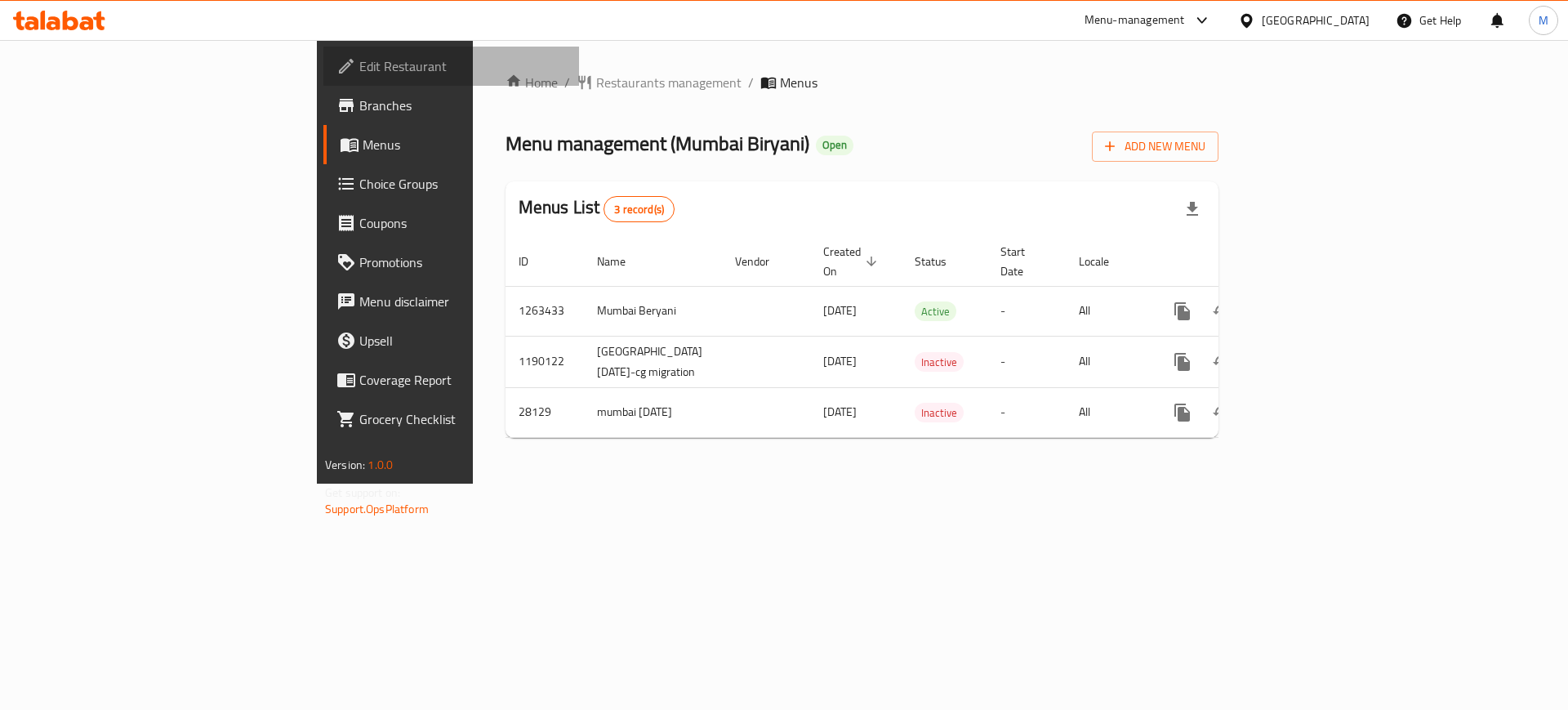
click at [359, 68] on span "Edit Restaurant" at bounding box center [462, 66] width 207 height 19
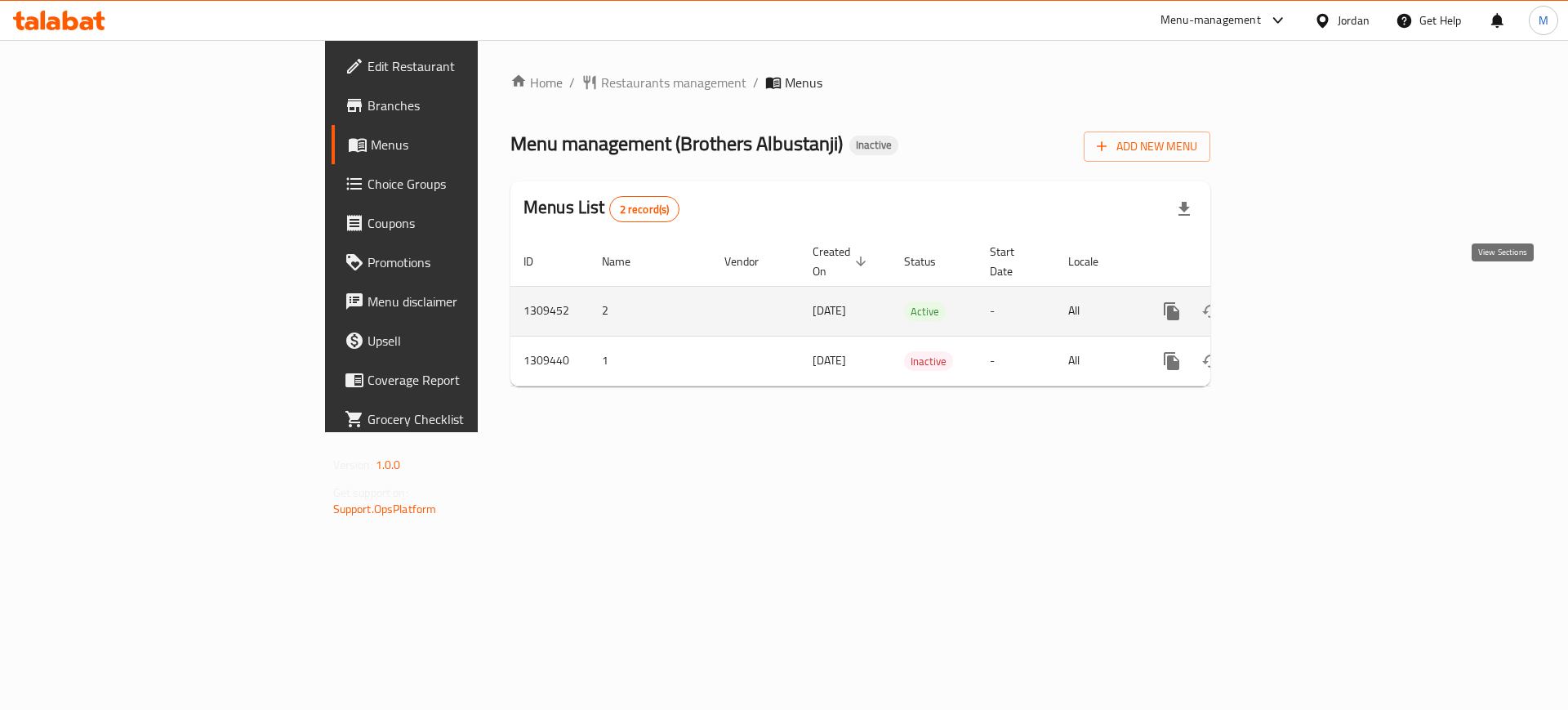
click at [1309, 292] on link "enhanced table" at bounding box center [1289, 311] width 39 height 39
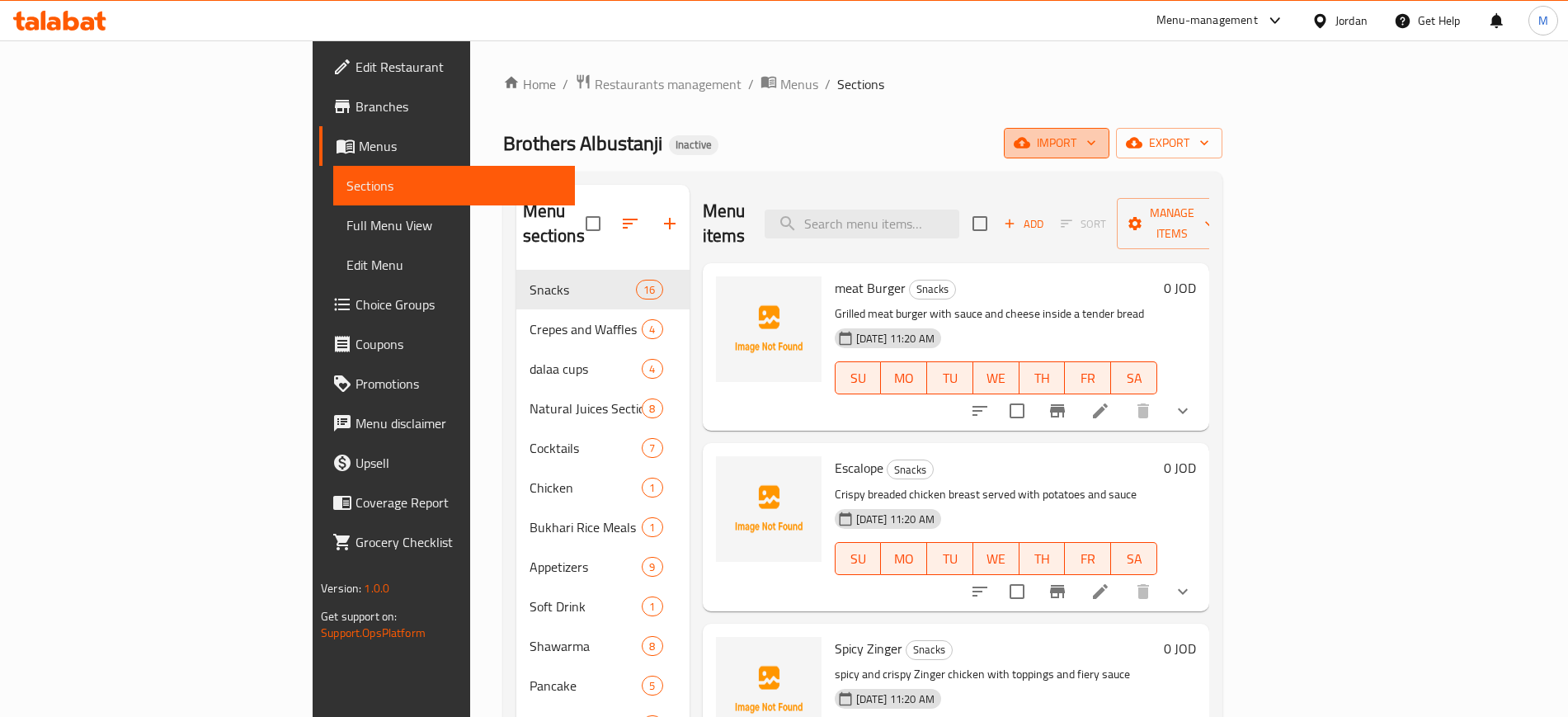
click at [1096, 145] on span "import" at bounding box center [1056, 143] width 79 height 20
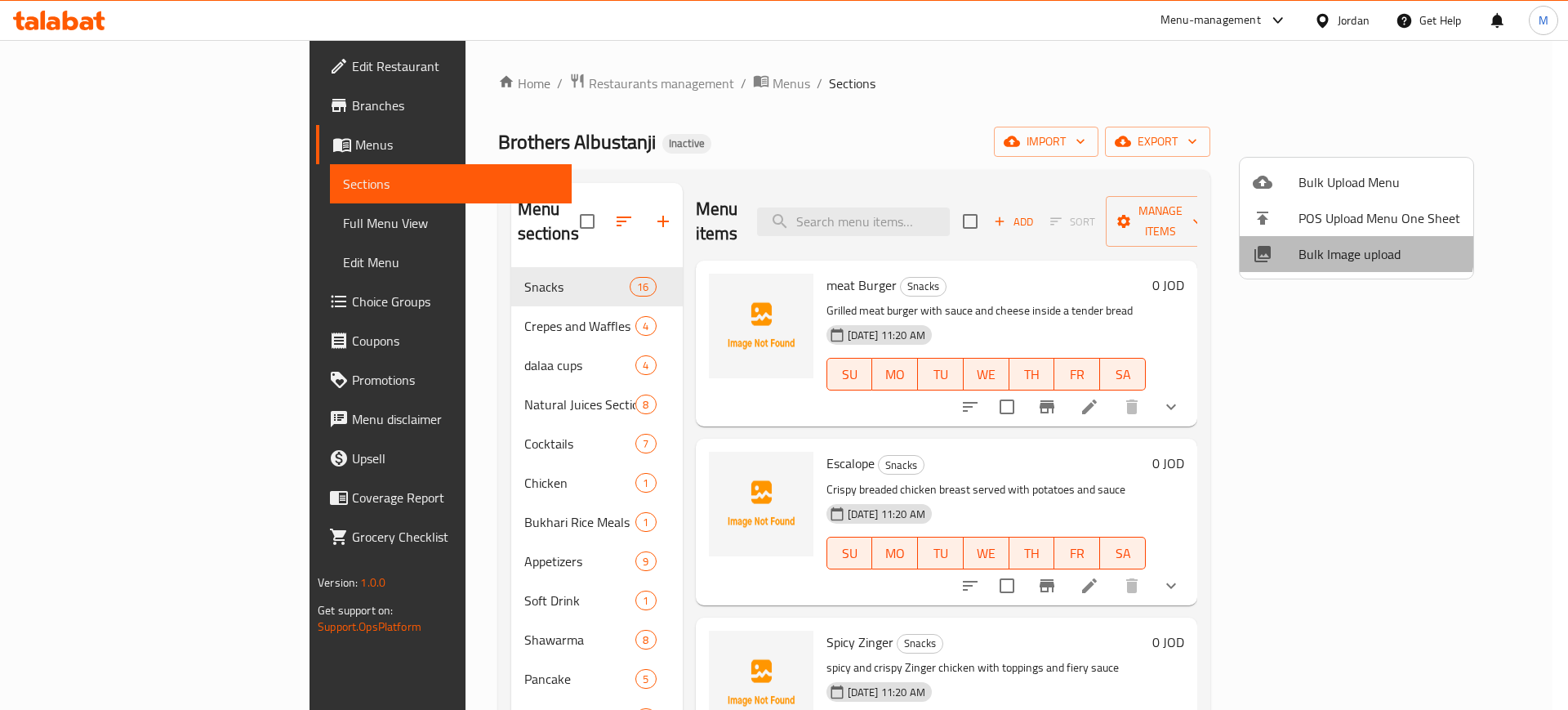
click at [1346, 246] on span "Bulk Image upload" at bounding box center [1379, 254] width 161 height 19
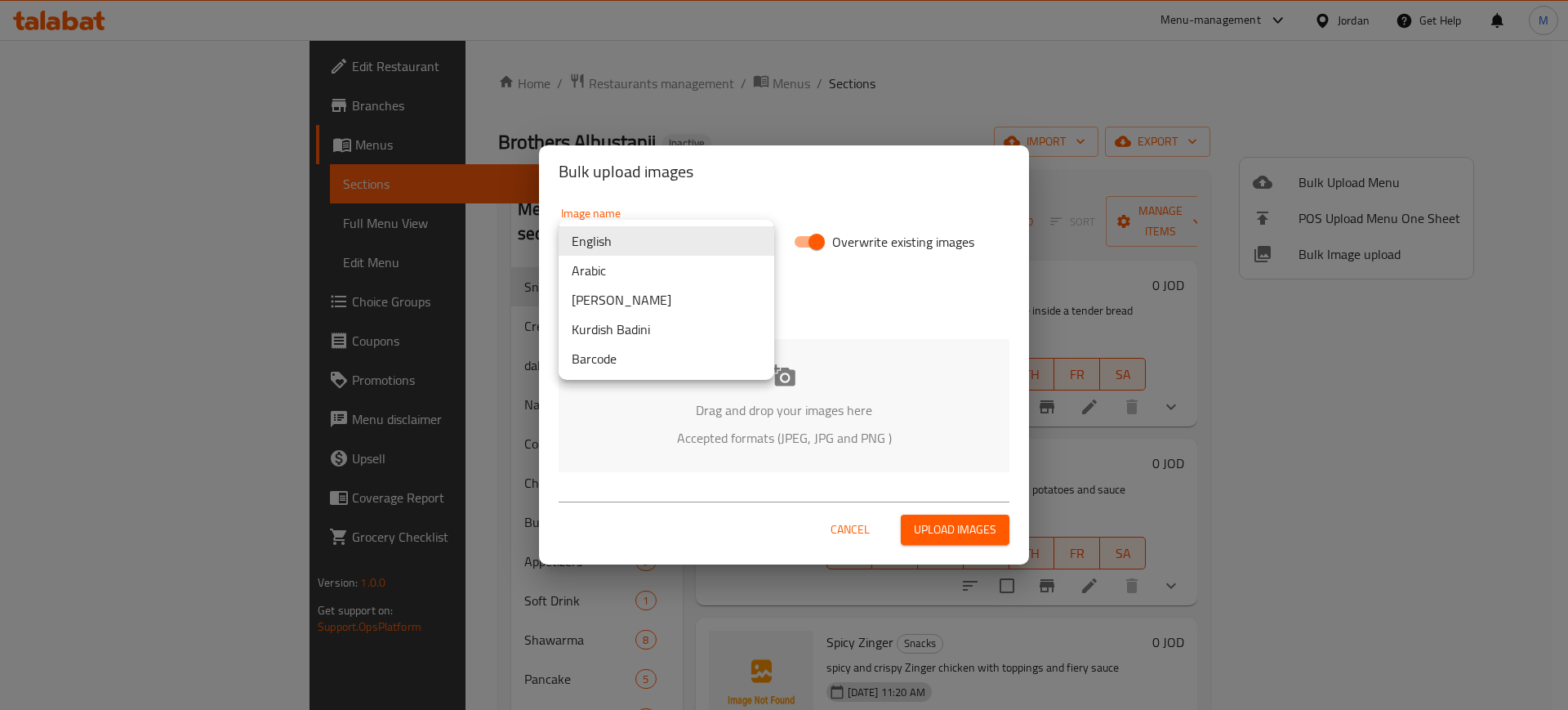
click at [603, 238] on body "​ Menu-management Jordan Get Help M Edit Restaurant Branches Menus Sections Ful…" at bounding box center [784, 374] width 1568 height 670
click at [622, 272] on li "Arabic" at bounding box center [666, 270] width 215 height 30
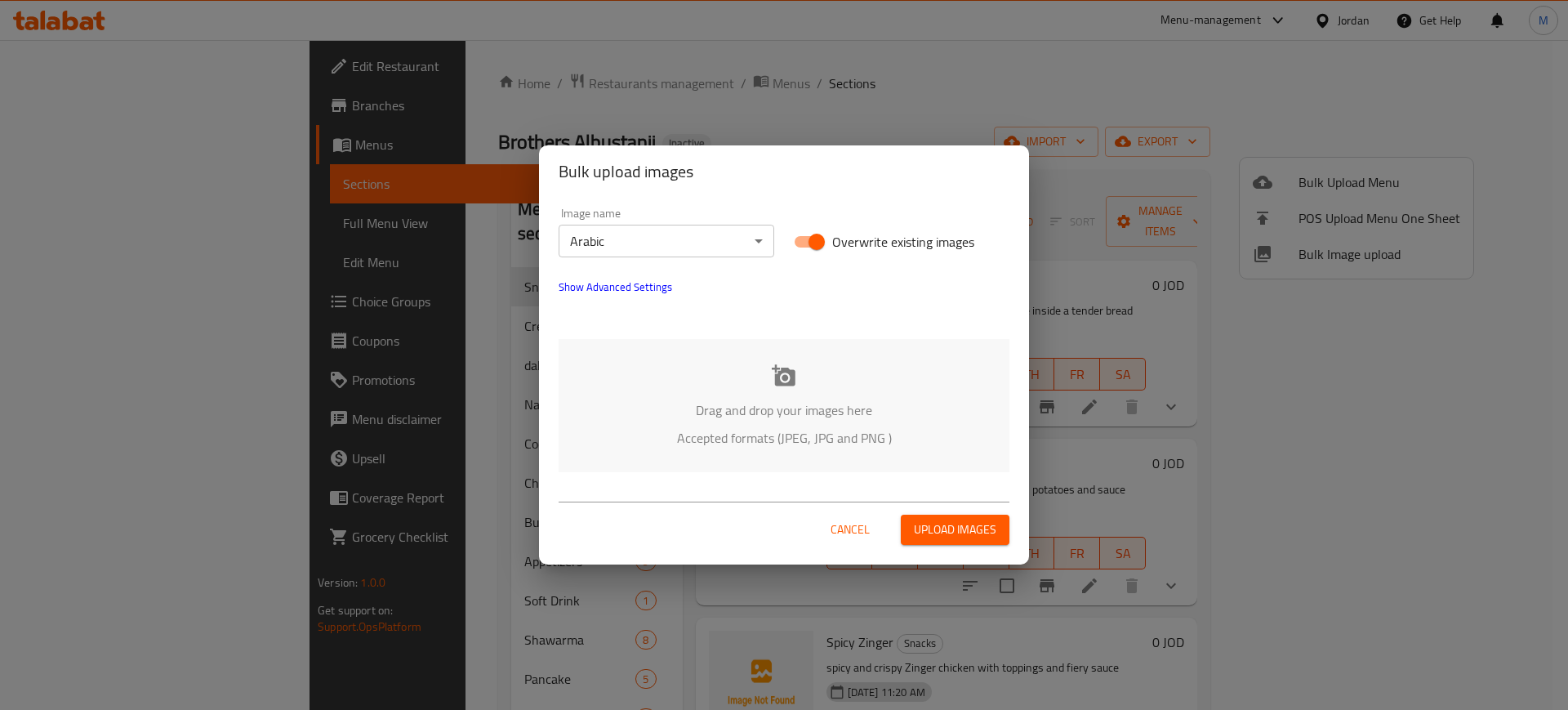
click at [725, 386] on div "Drag and drop your images here Accepted formats (JPEG, JPG and PNG )" at bounding box center [784, 406] width 451 height 134
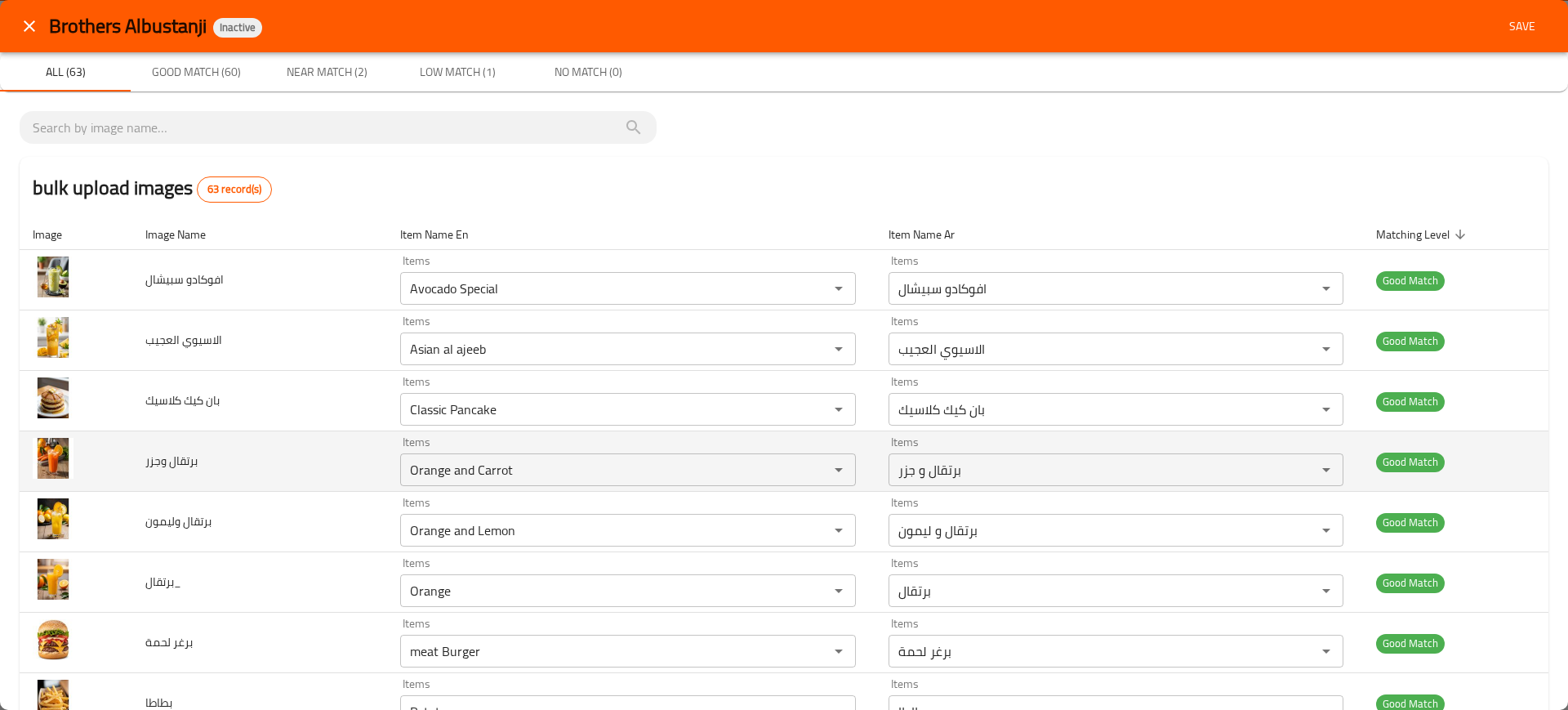
click at [268, 441] on td "برتقال وجزر" at bounding box center [260, 462] width 256 height 61
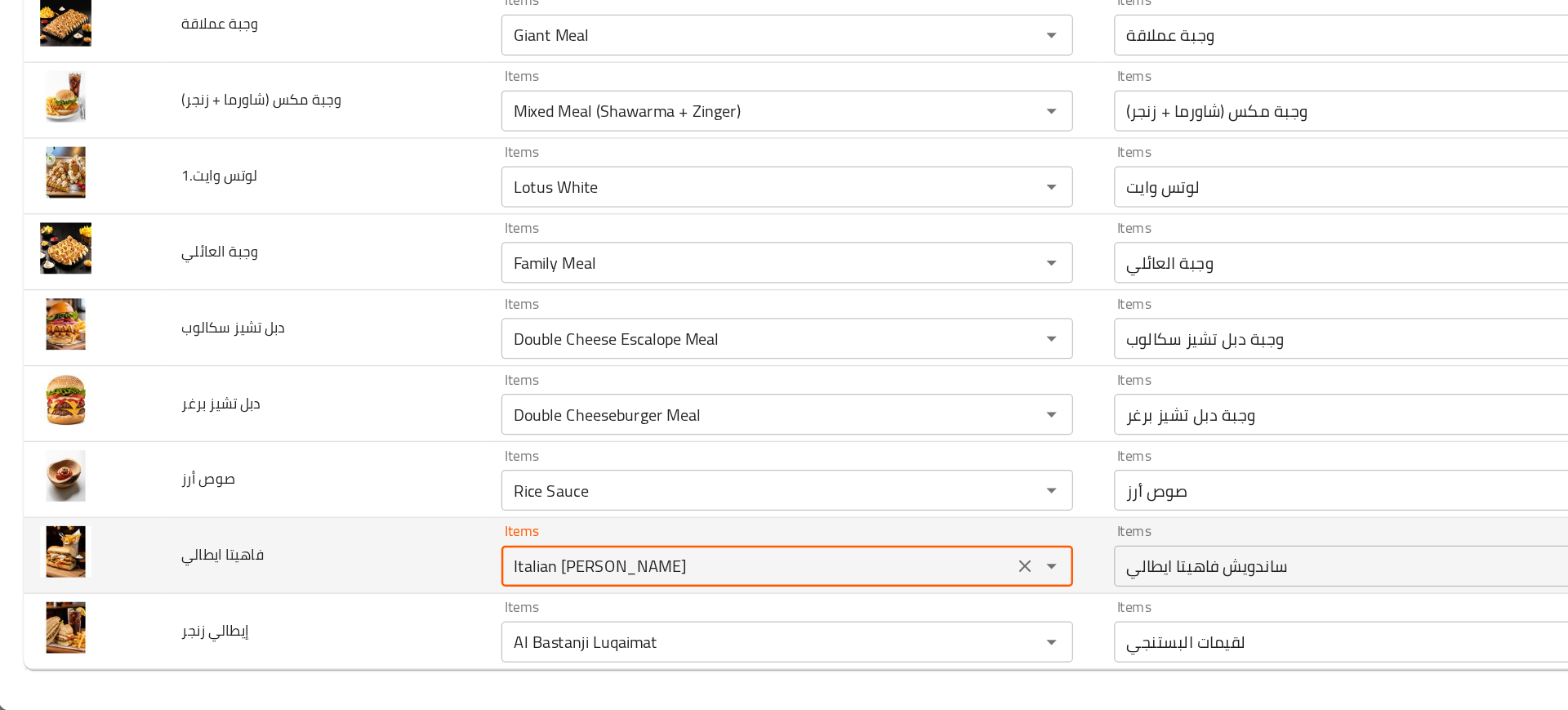
click at [437, 593] on ايطالي "Italian [PERSON_NAME]" at bounding box center [603, 594] width 397 height 23
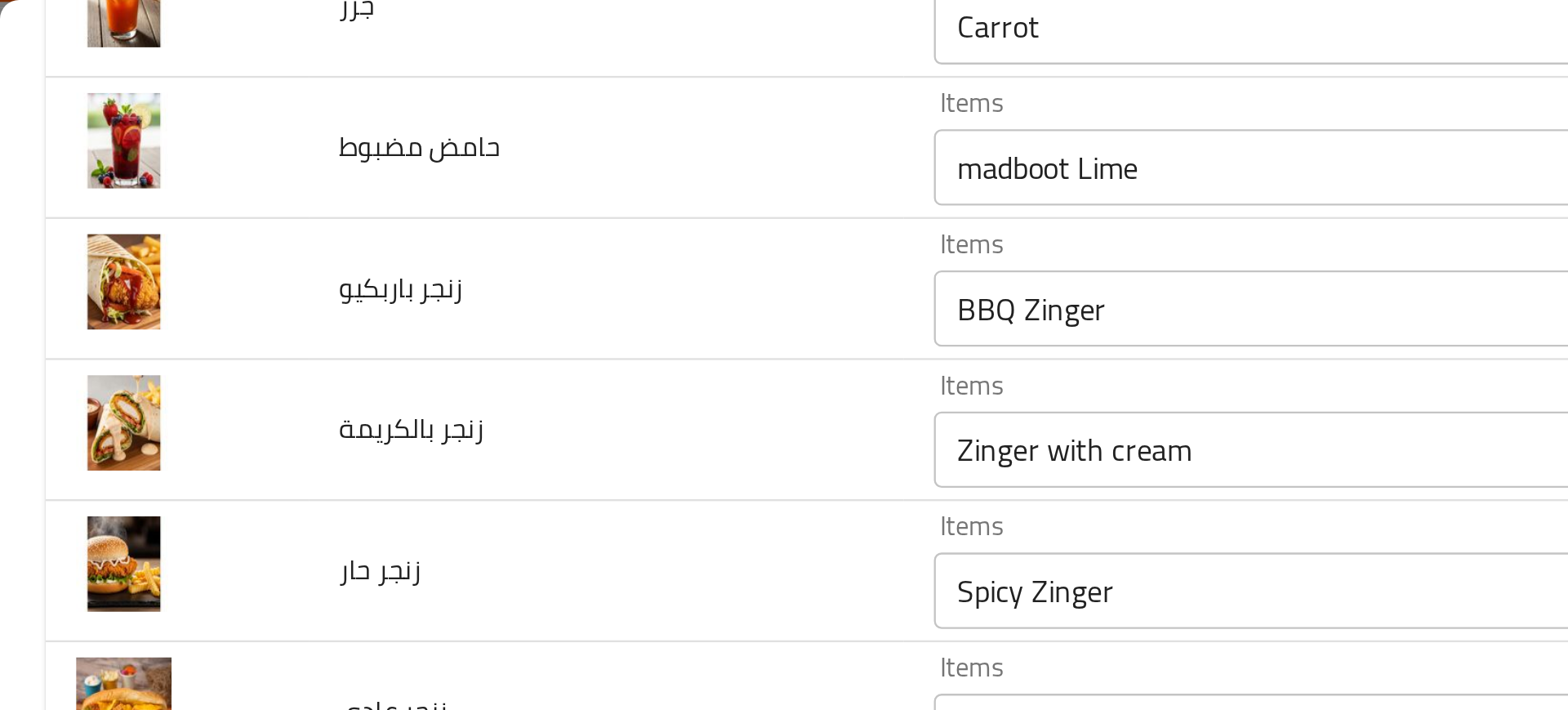
scroll to position [1001, 0]
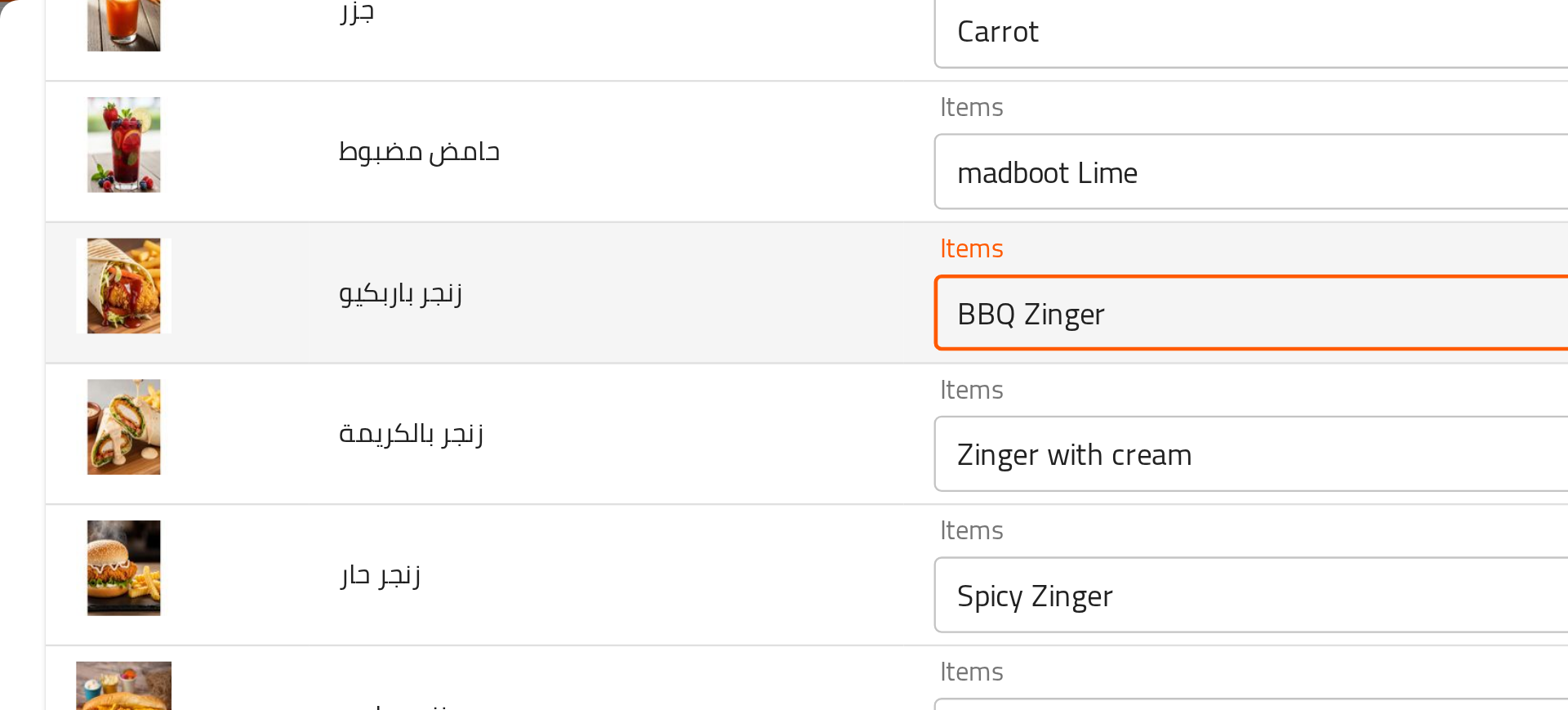
click at [411, 134] on باربكيو "BBQ Zinger" at bounding box center [603, 134] width 397 height 23
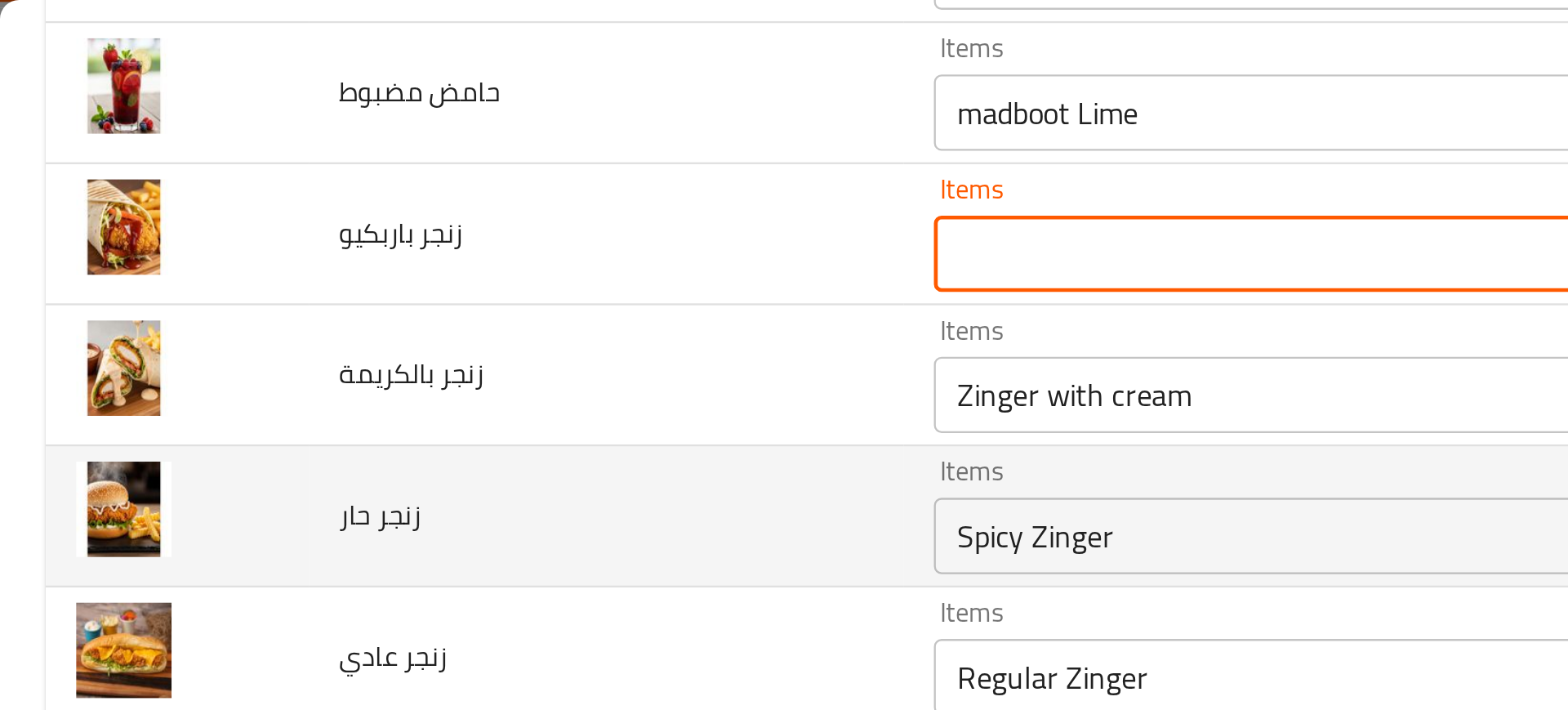
scroll to position [1030, 0]
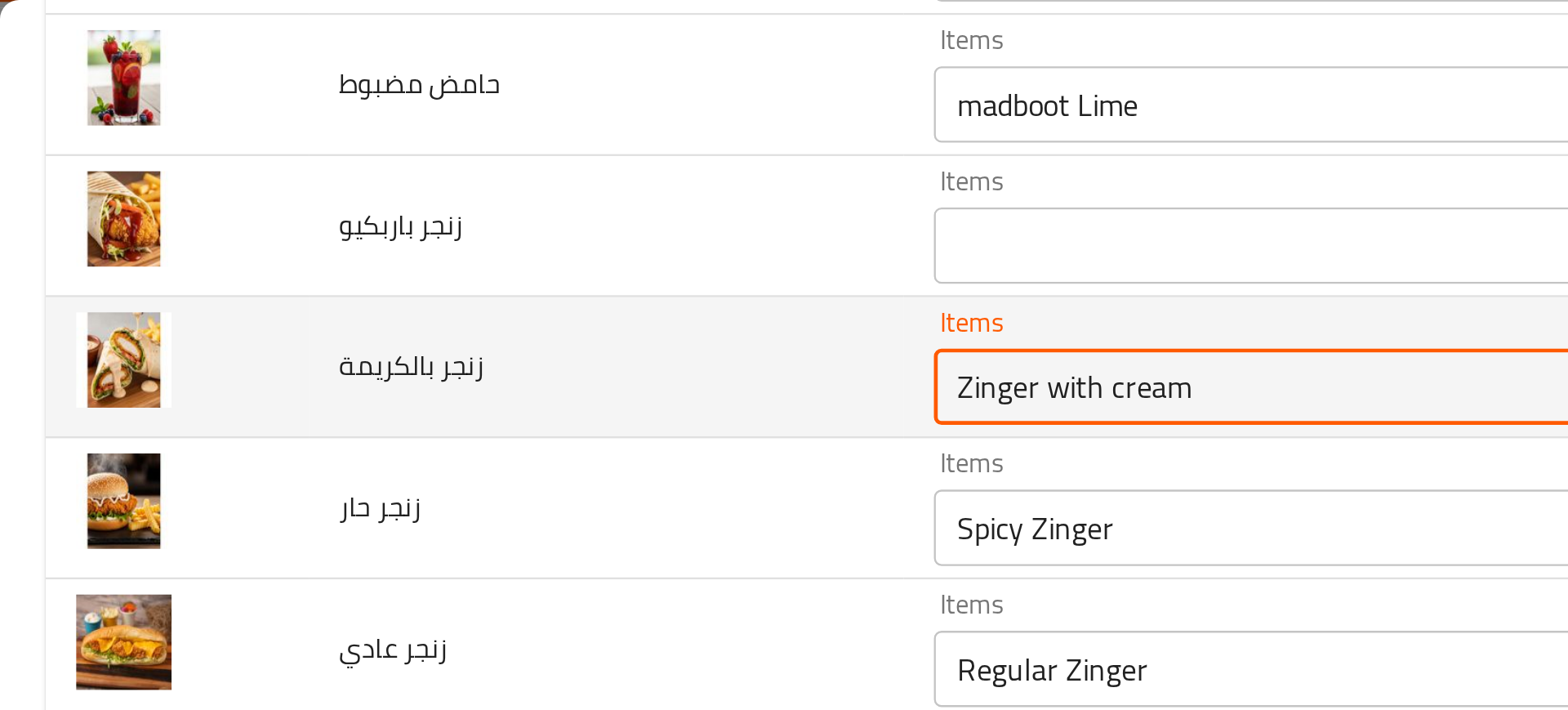
click at [405, 170] on بالكريمة "Zinger with cream" at bounding box center [603, 166] width 397 height 23
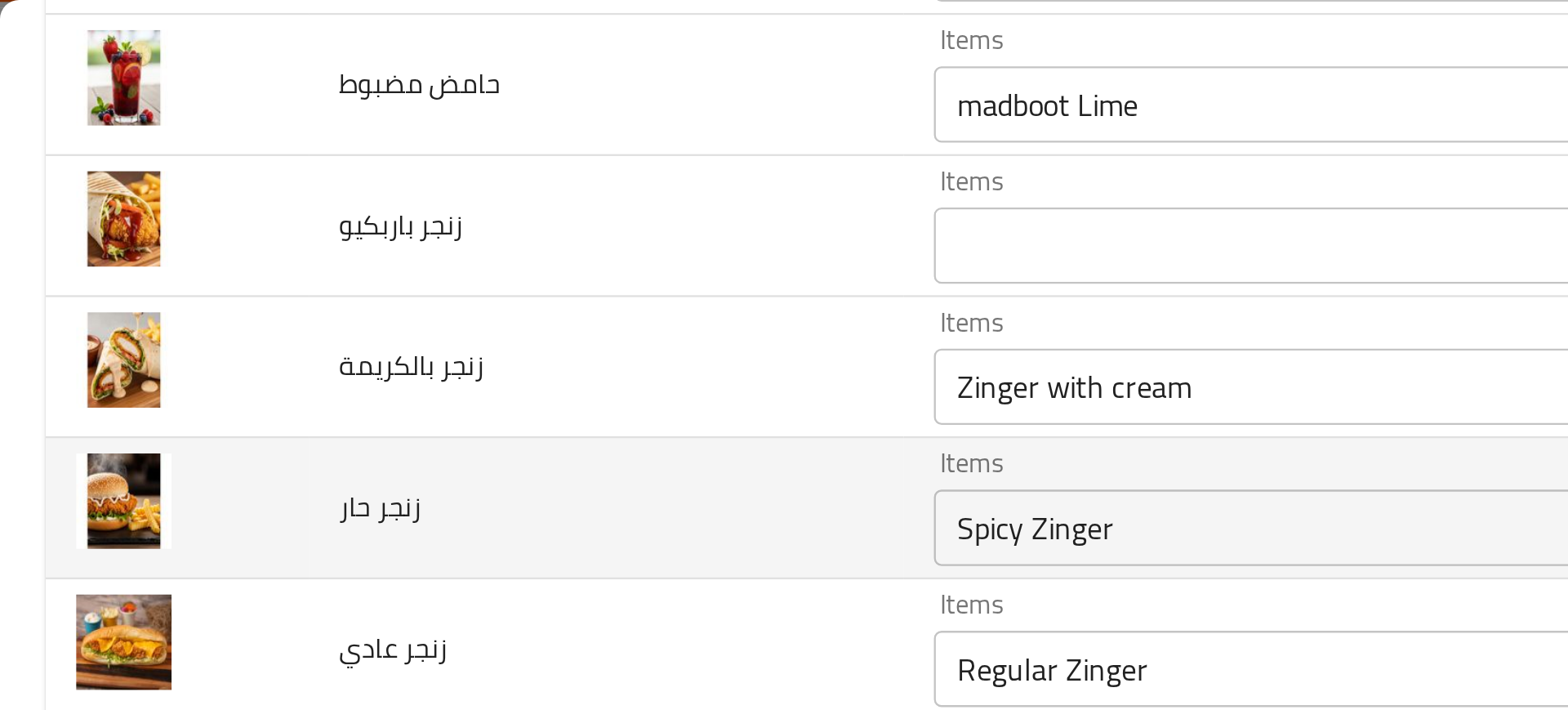
click at [340, 216] on td "زنجر حار" at bounding box center [260, 218] width 256 height 61
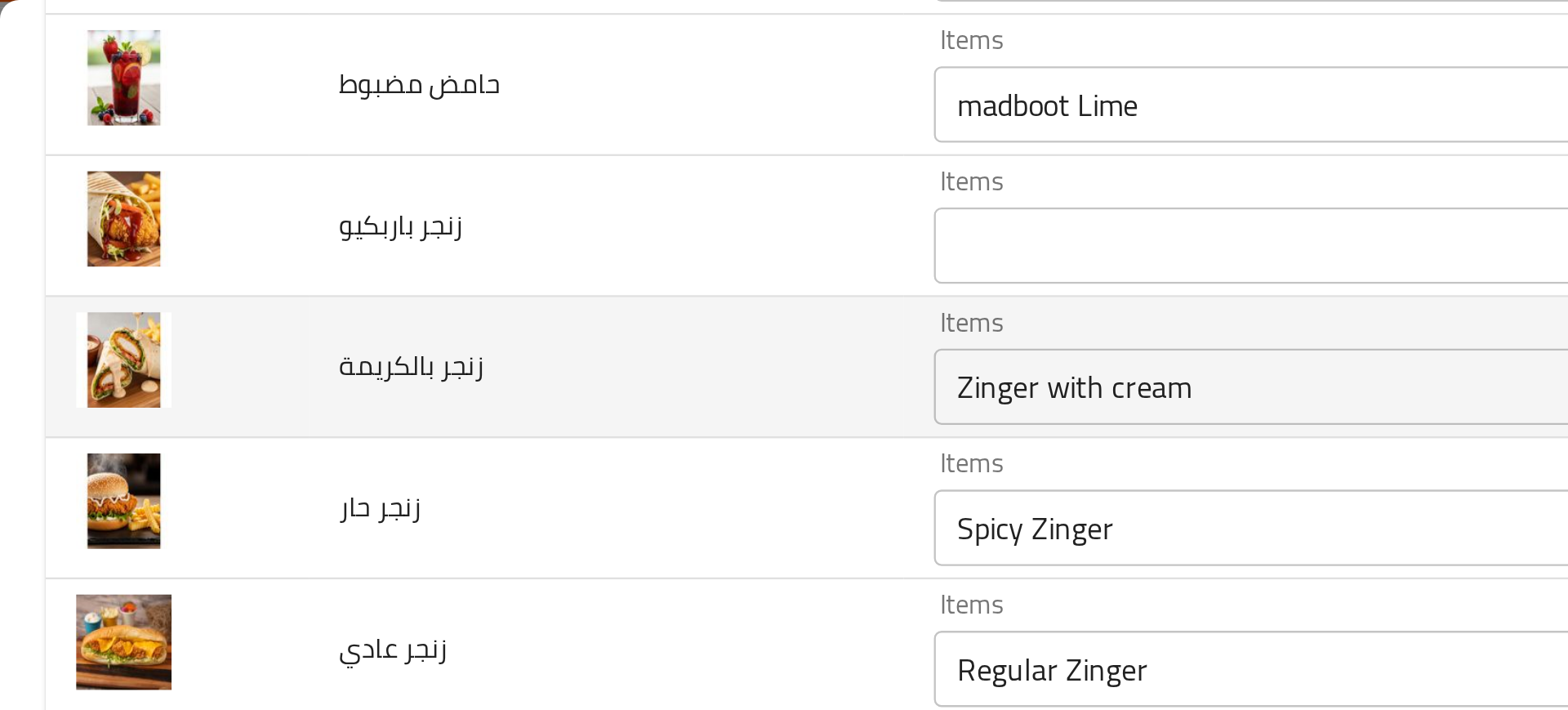
click at [357, 182] on td "زنجر بالكريمة" at bounding box center [260, 158] width 256 height 61
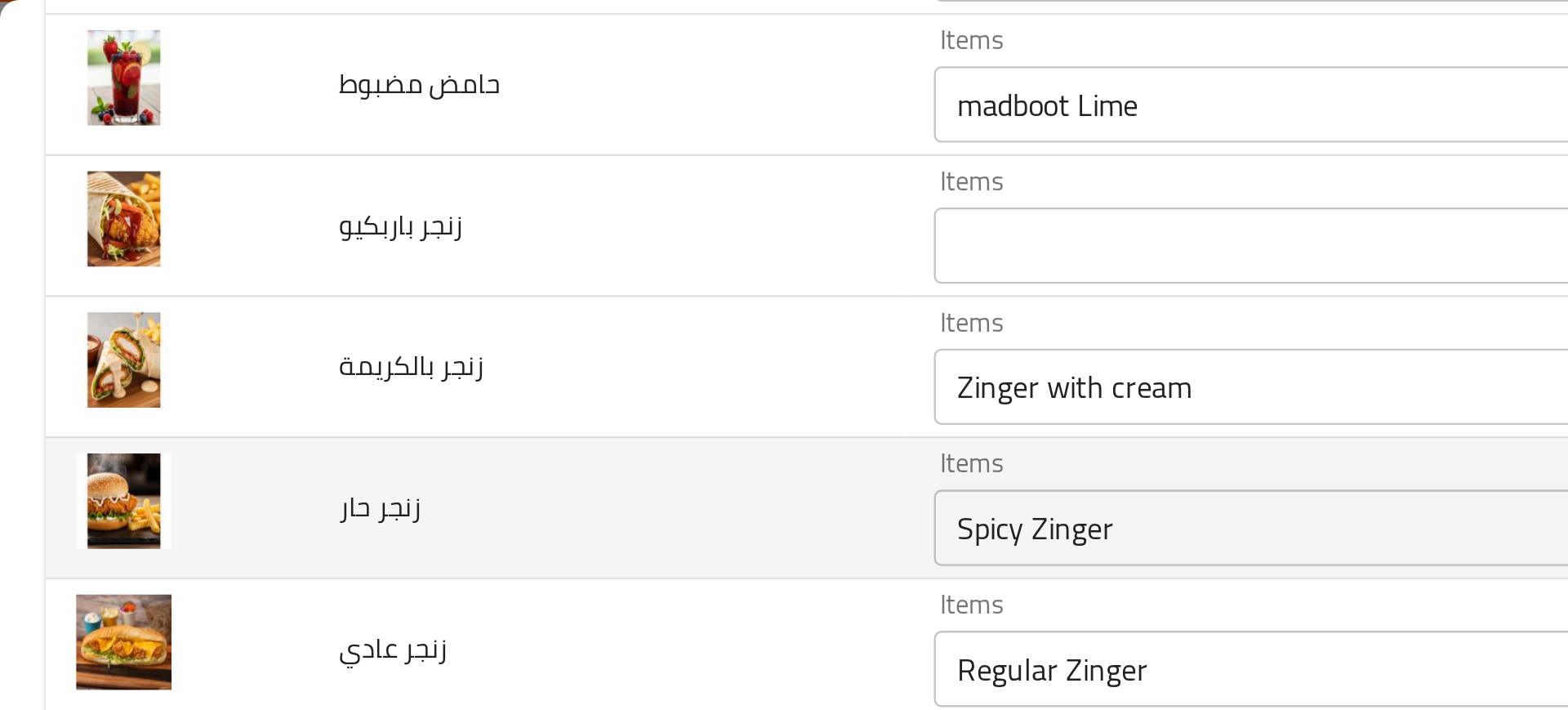
click at [281, 217] on td "زنجر حار" at bounding box center [260, 218] width 256 height 61
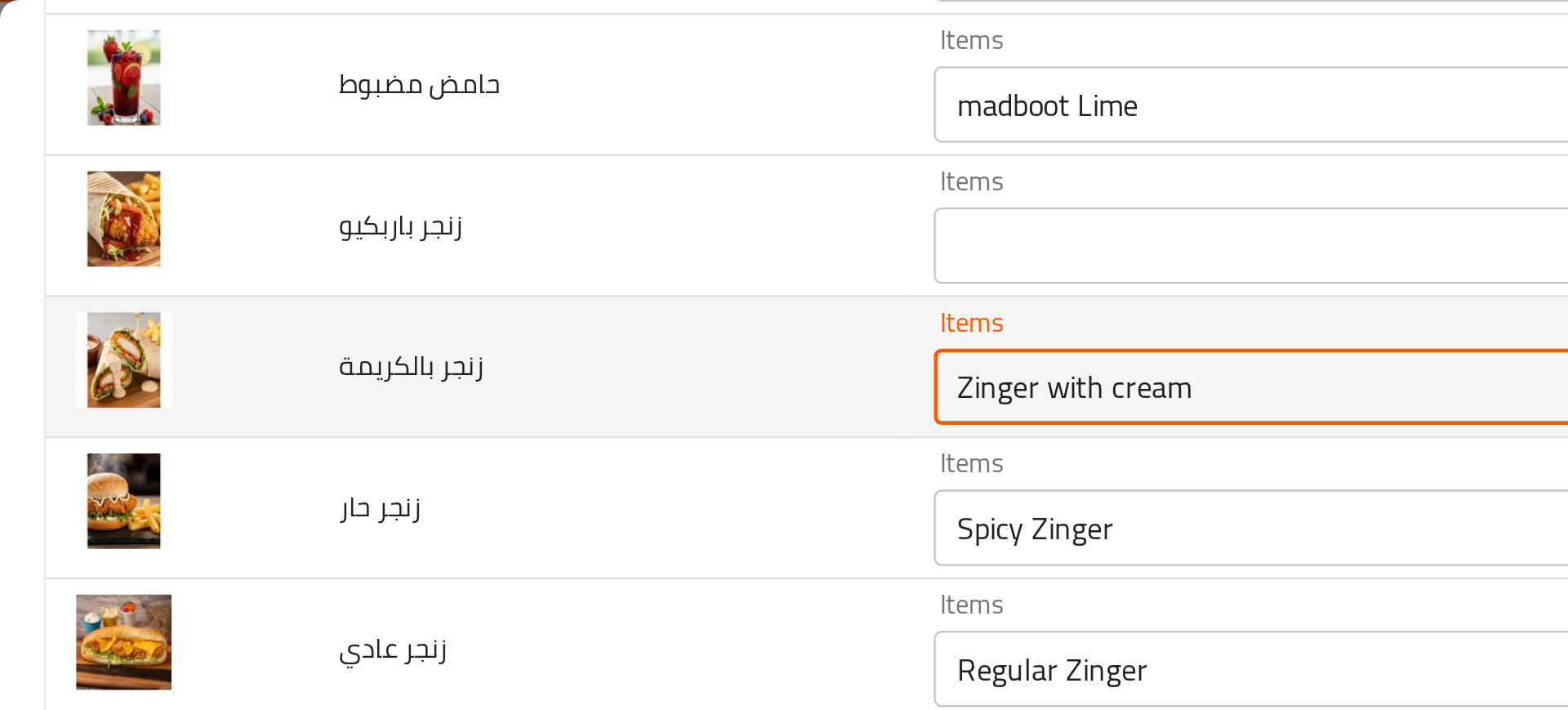
click at [440, 172] on بالكريمة "Zinger with cream" at bounding box center [603, 166] width 397 height 23
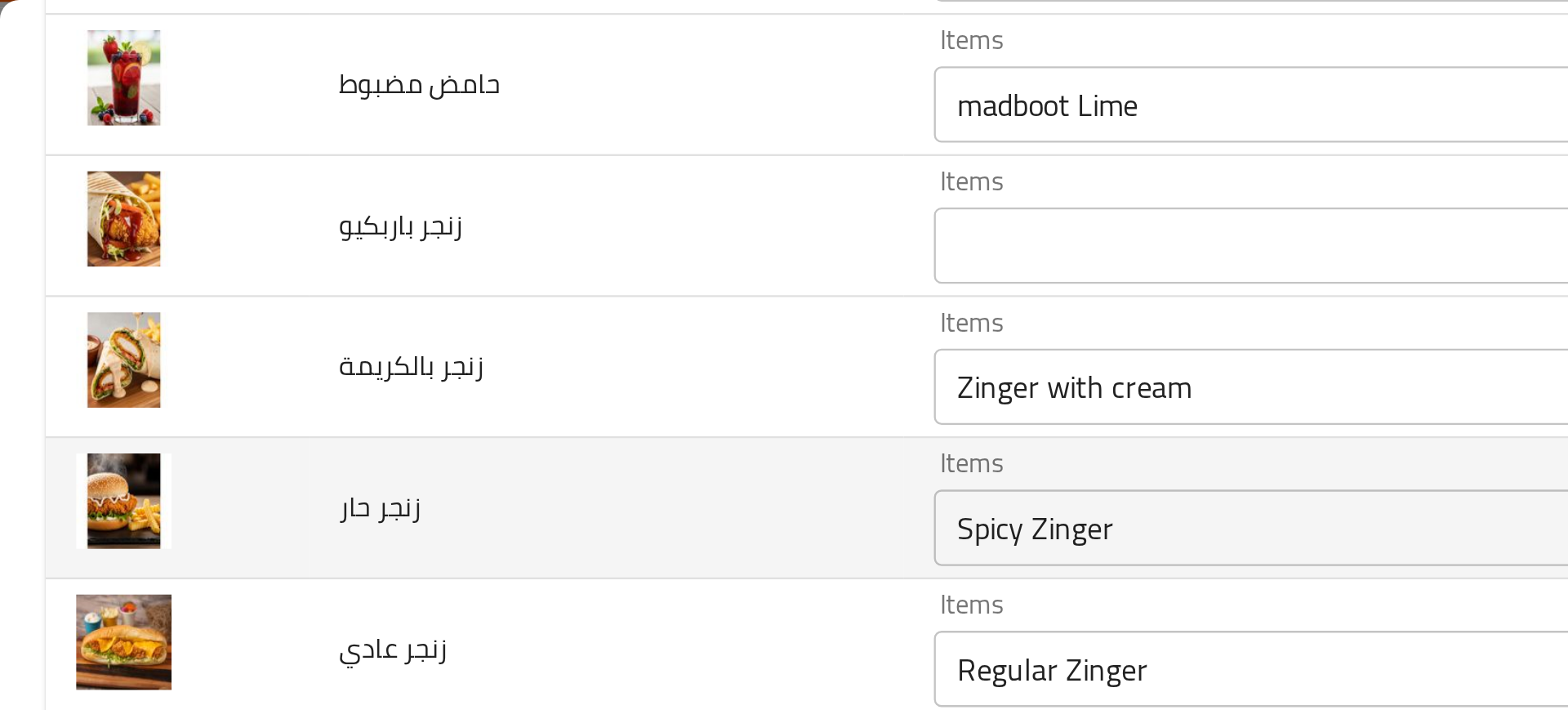
click at [345, 225] on td "زنجر حار" at bounding box center [260, 218] width 256 height 61
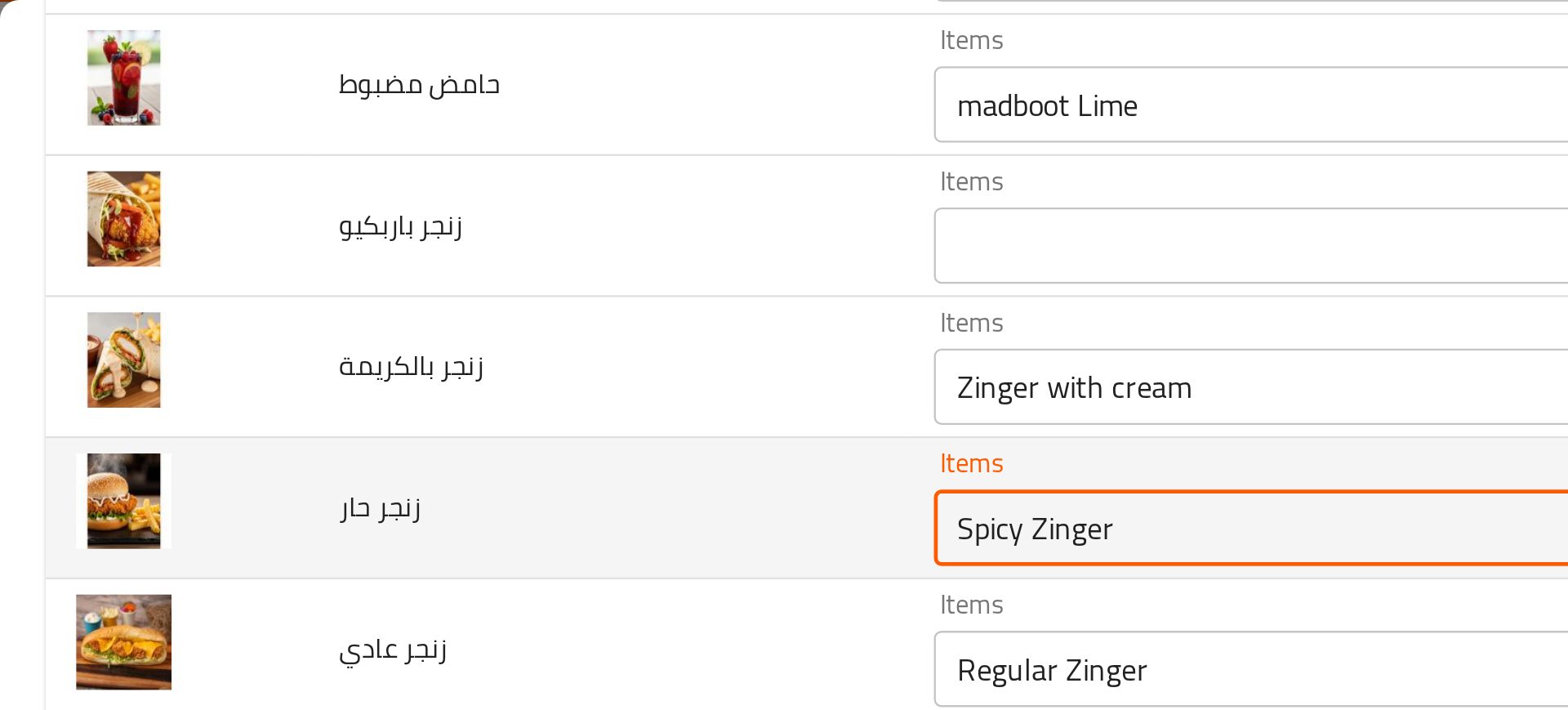
click at [422, 229] on حار "Spicy Zinger" at bounding box center [603, 226] width 397 height 23
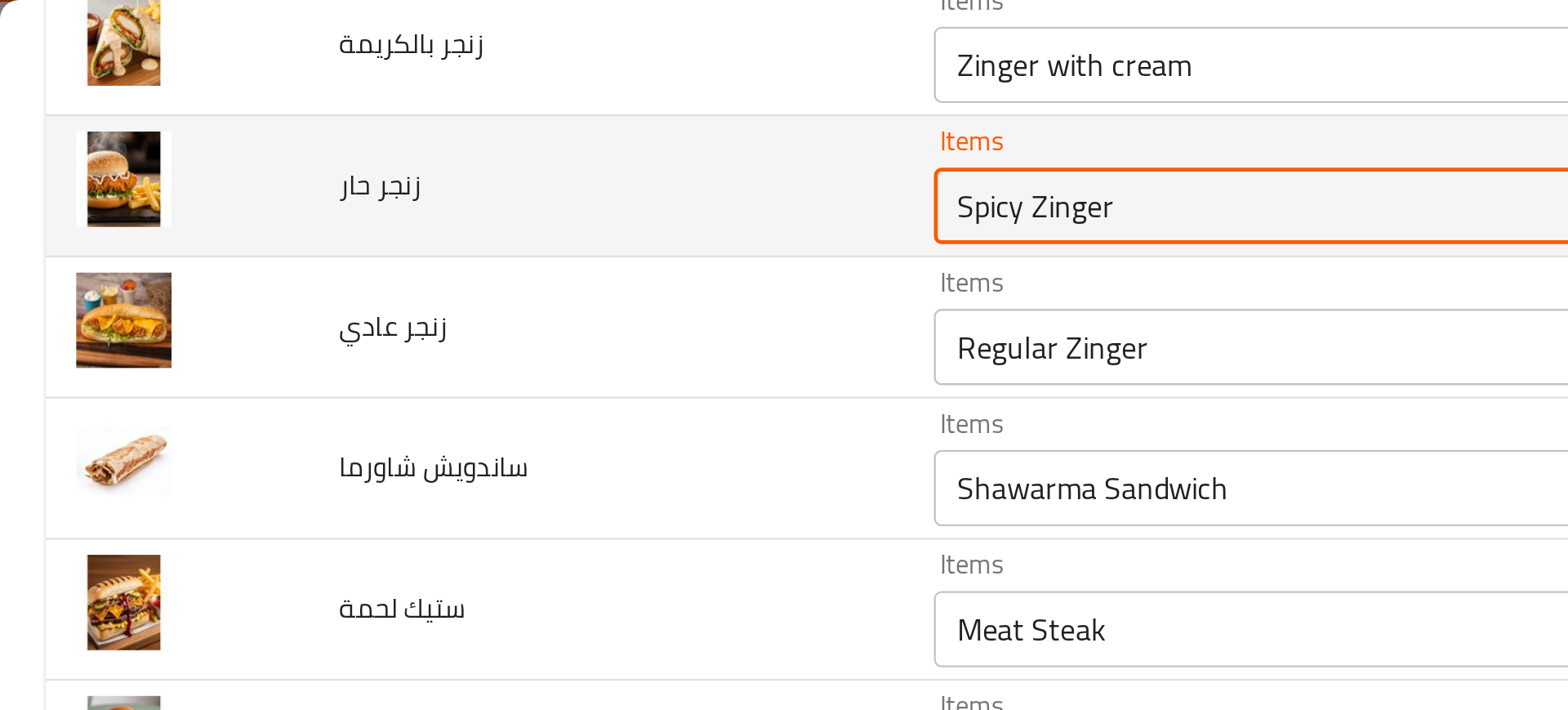
scroll to position [1167, 0]
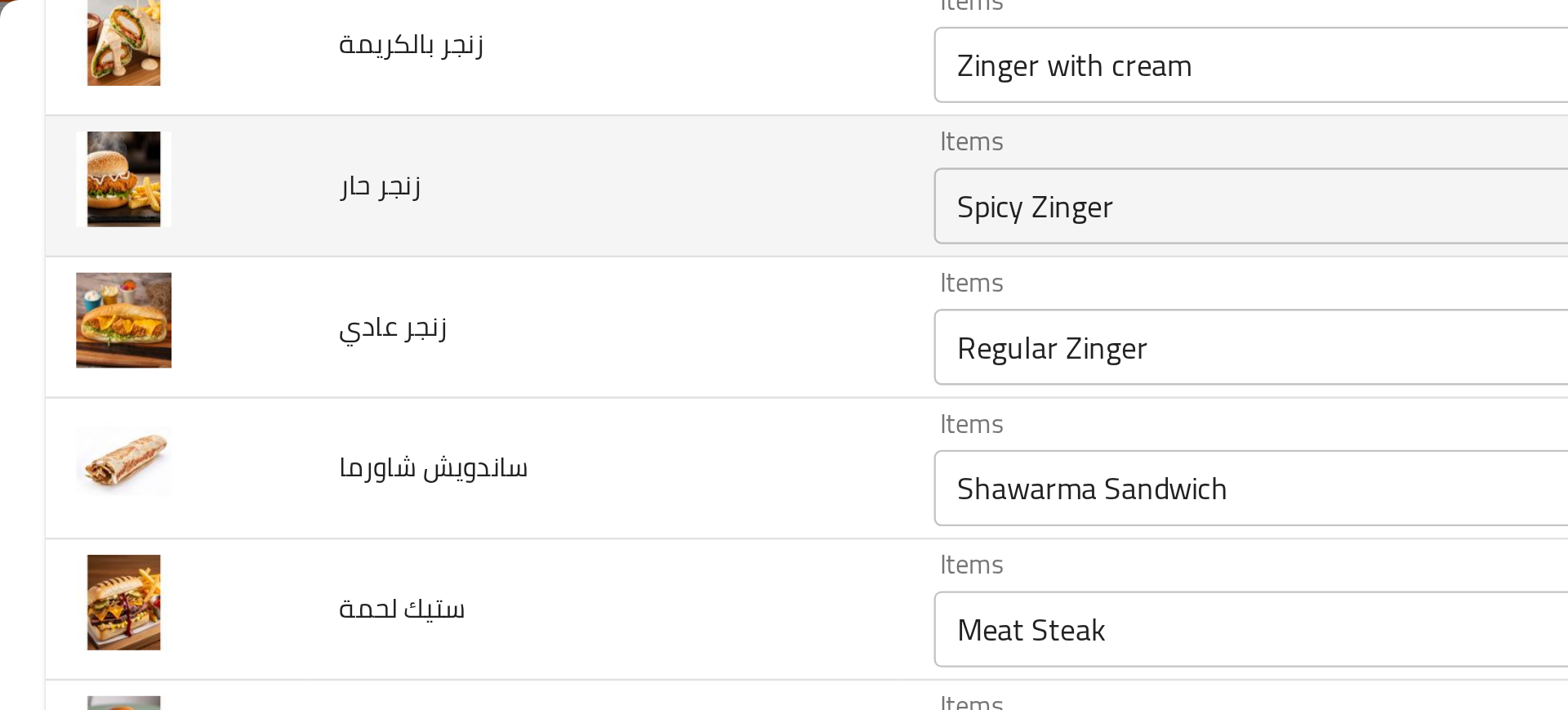
click at [423, 106] on td "Items Spicy Zinger Items" at bounding box center [630, 80] width 487 height 61
click at [428, 101] on div "Spicy Zinger Items" at bounding box center [628, 88] width 455 height 33
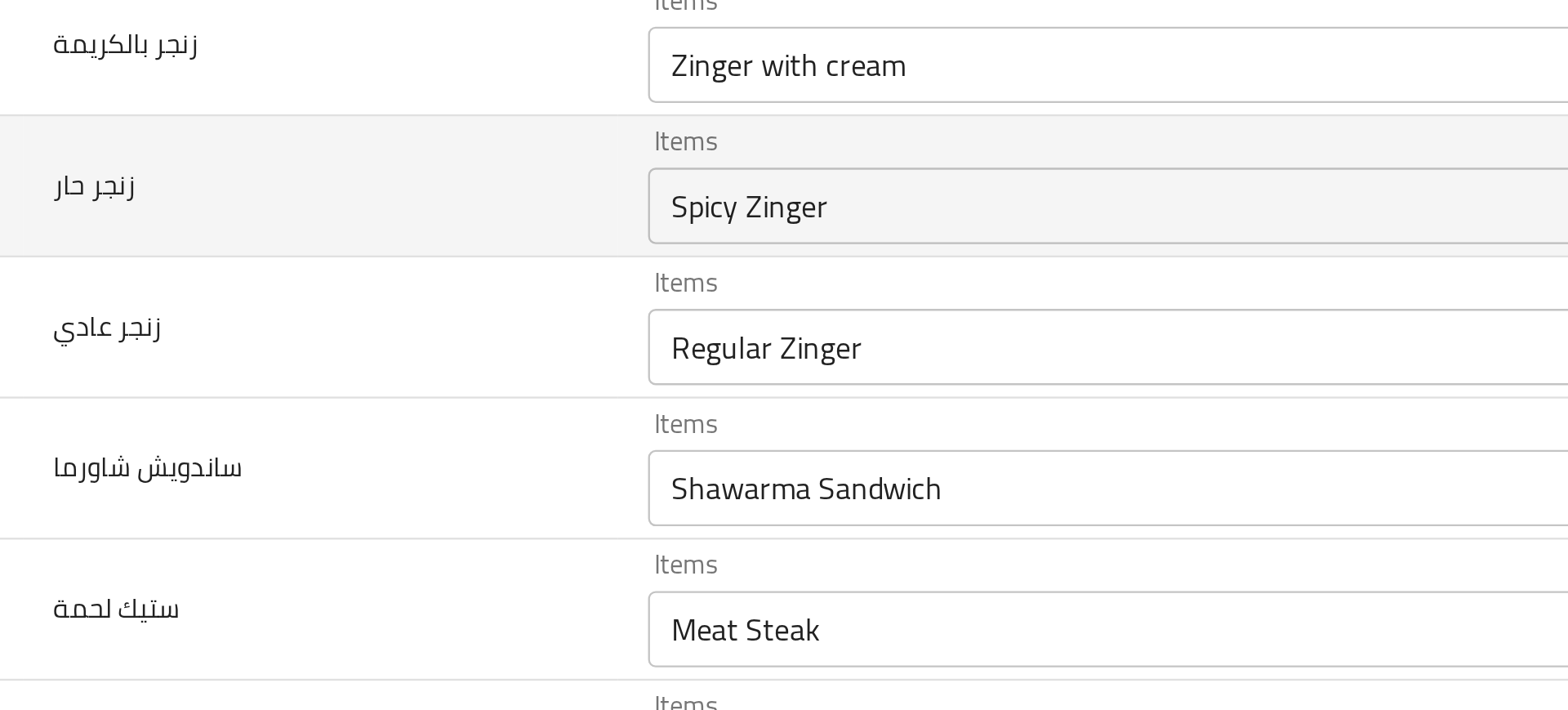
click at [550, 101] on div "Spicy Zinger Items" at bounding box center [628, 88] width 455 height 33
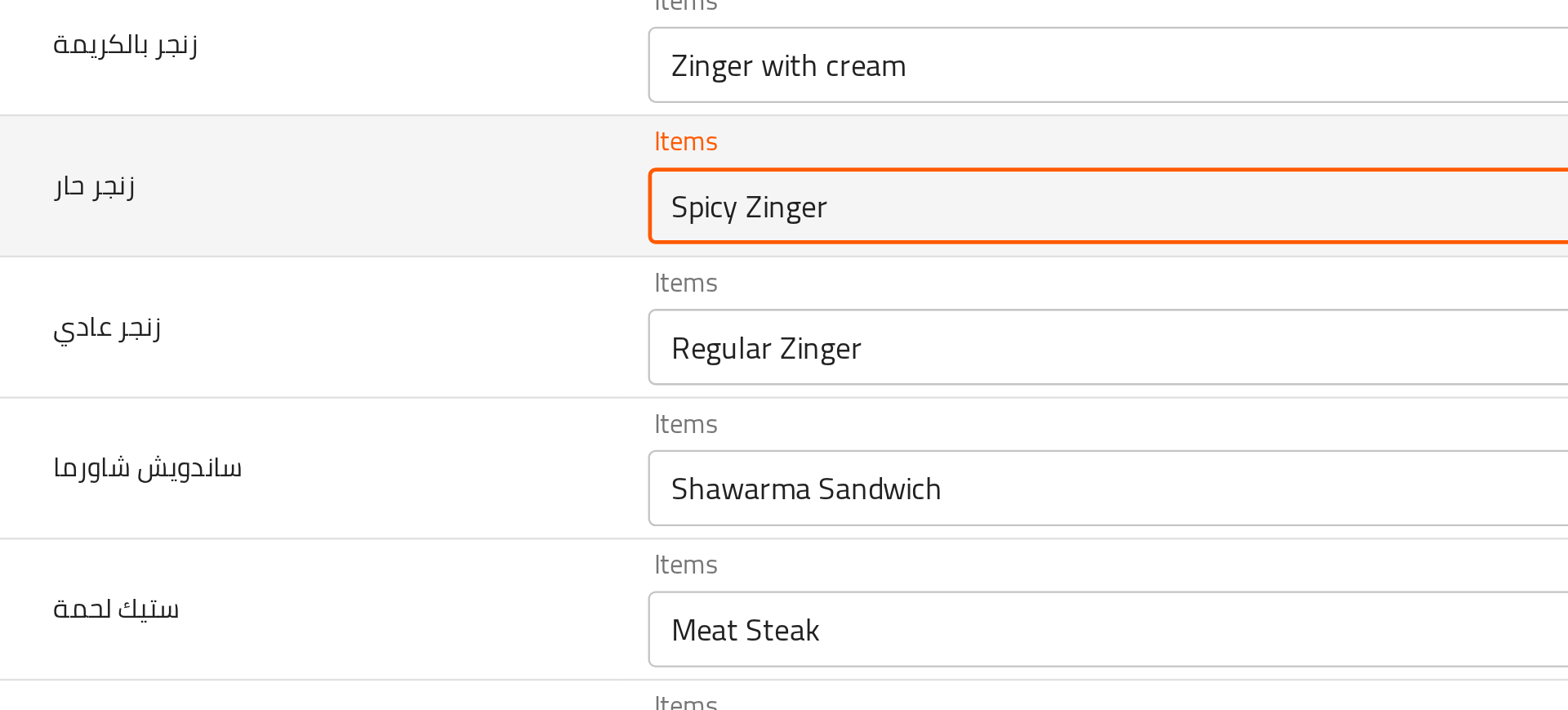
click at [550, 101] on div "Spicy Zinger Items" at bounding box center [628, 88] width 455 height 33
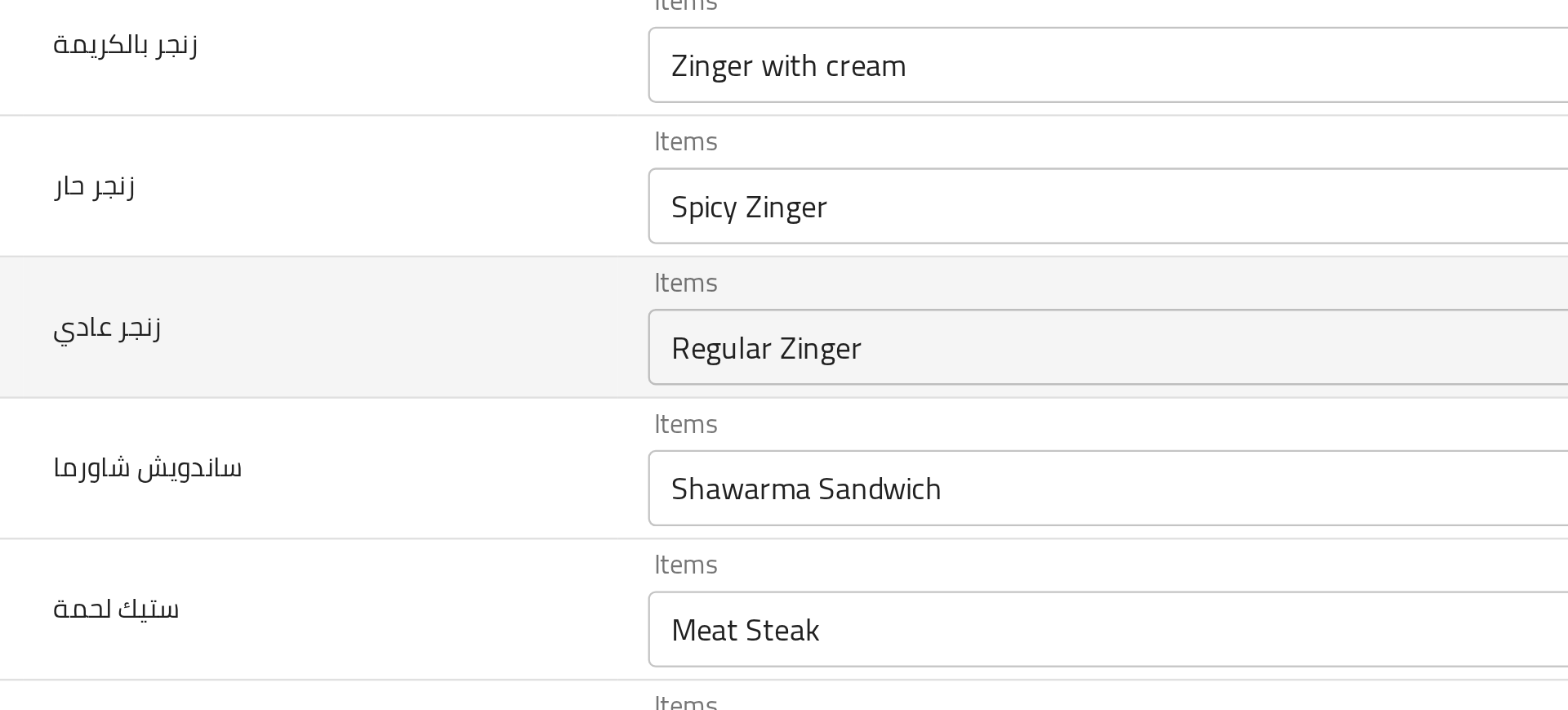
click at [308, 141] on td "زنجر عادي" at bounding box center [260, 140] width 256 height 61
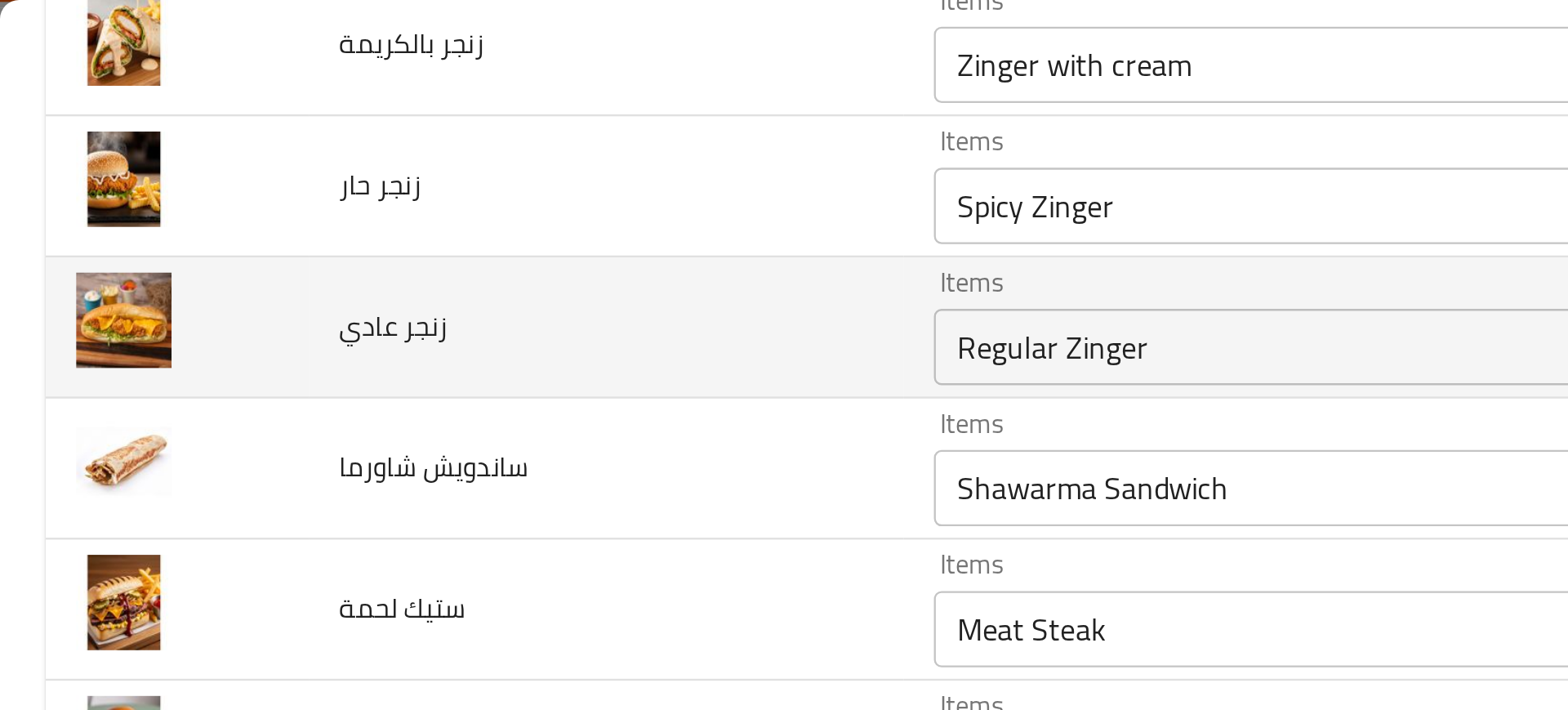
click at [322, 168] on td "زنجر عادي" at bounding box center [260, 140] width 256 height 61
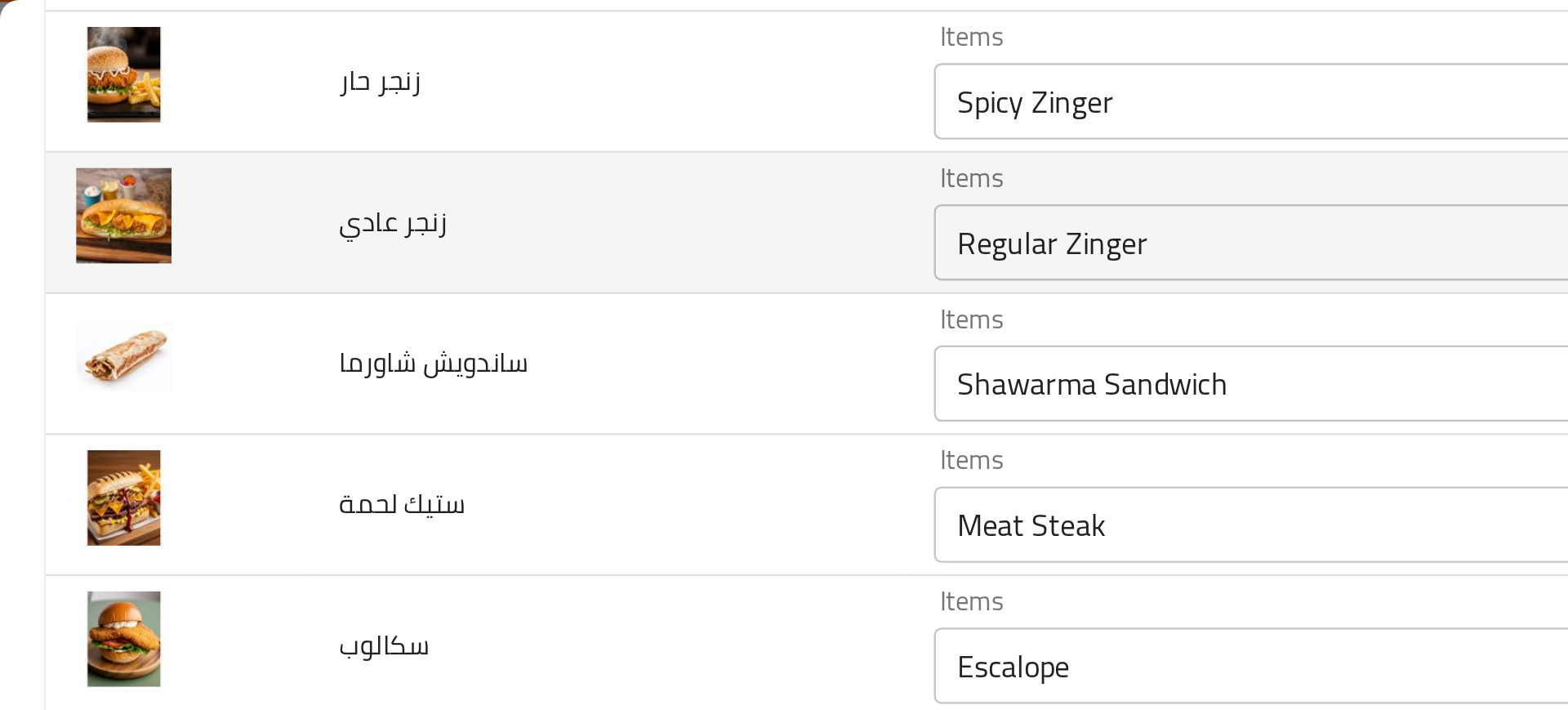
scroll to position [1214, 0]
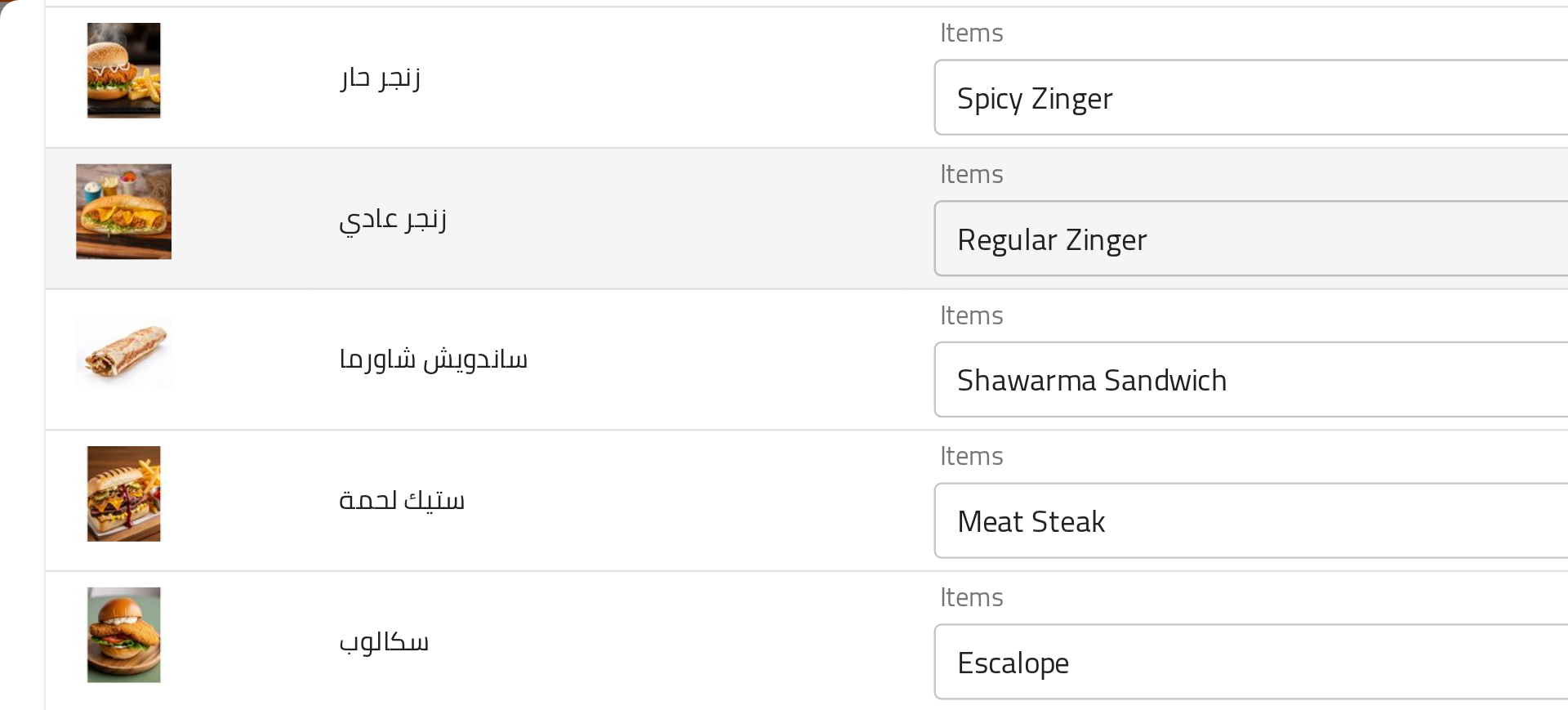
click at [322, 168] on td "ساندويش شاورما" at bounding box center [260, 155] width 256 height 61
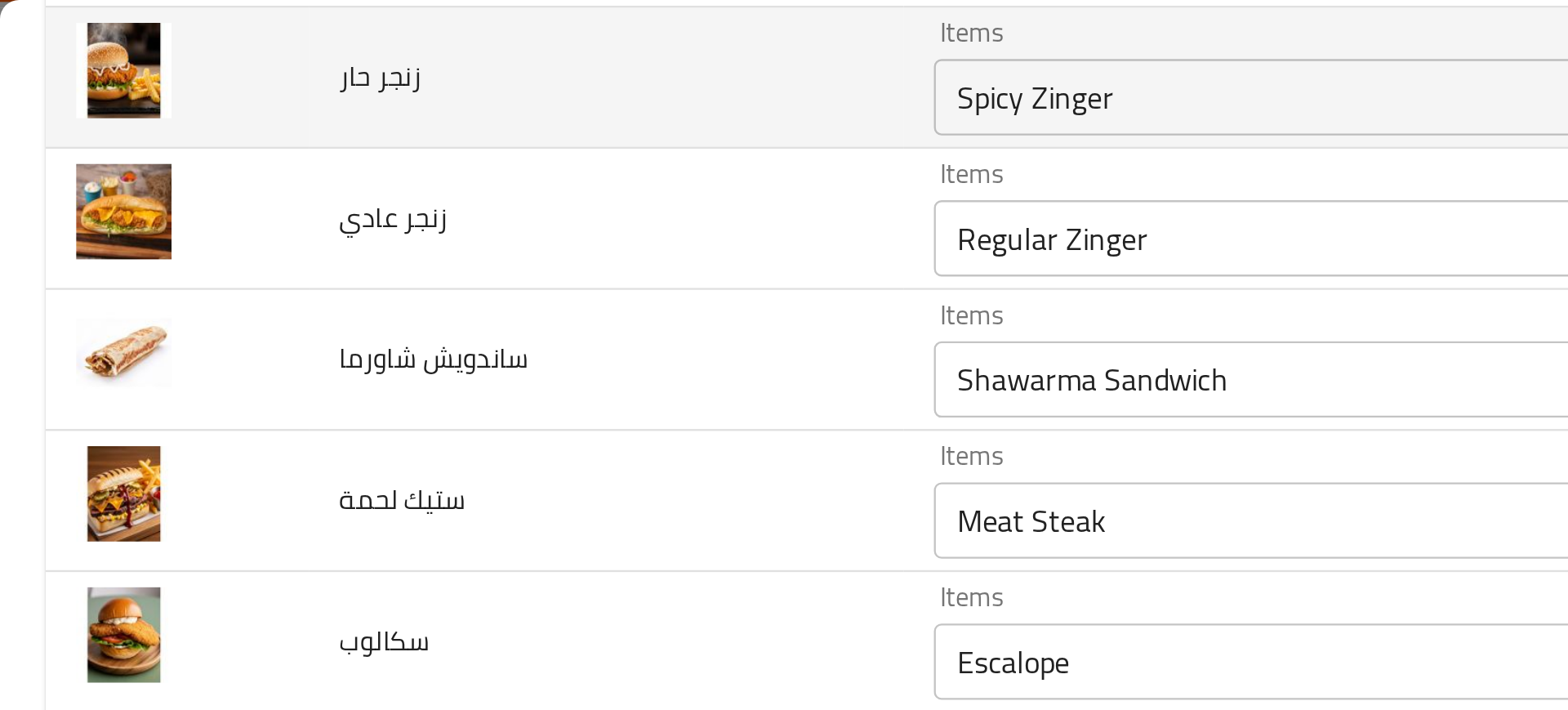
click at [433, 46] on حار "Spicy Zinger" at bounding box center [603, 41] width 397 height 23
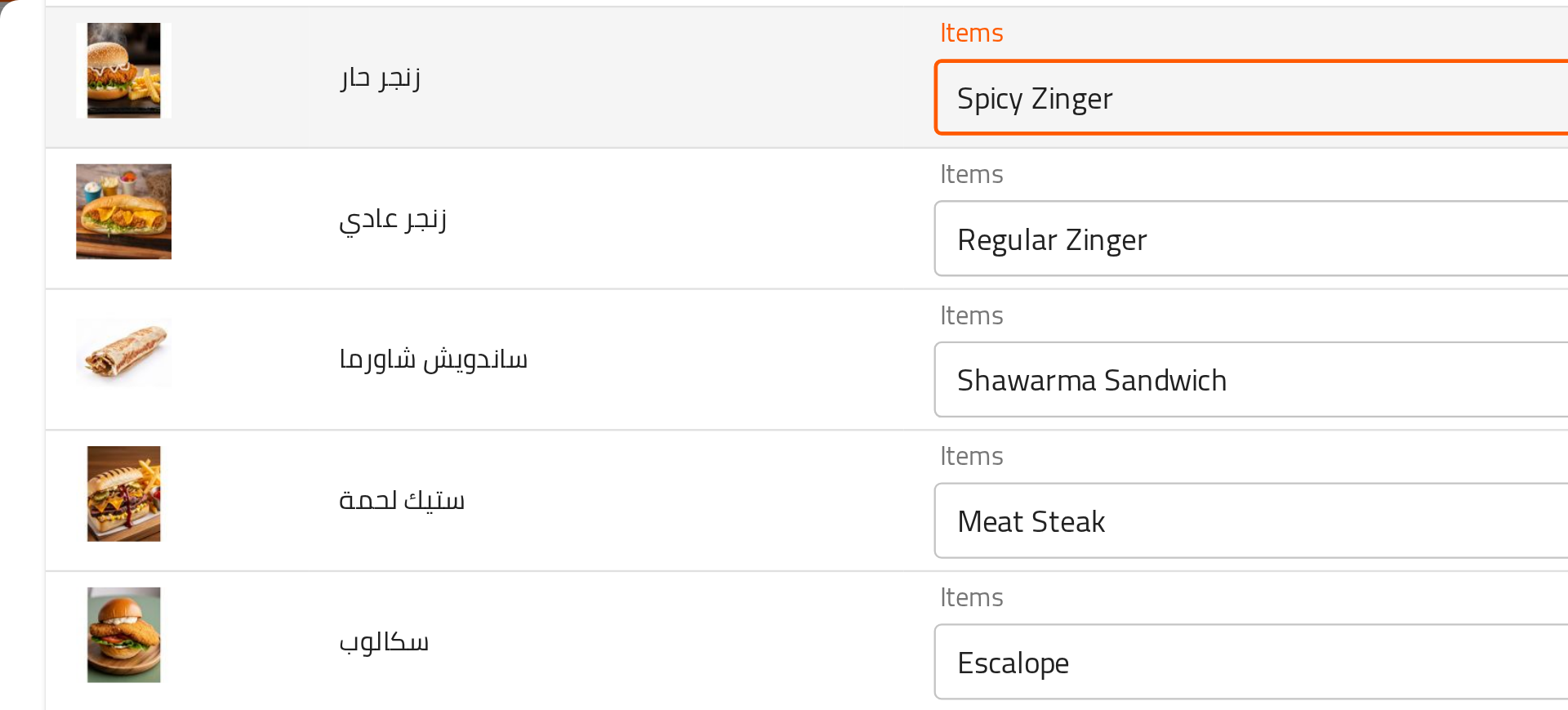
click at [433, 46] on حار "Spicy Zinger" at bounding box center [603, 41] width 397 height 23
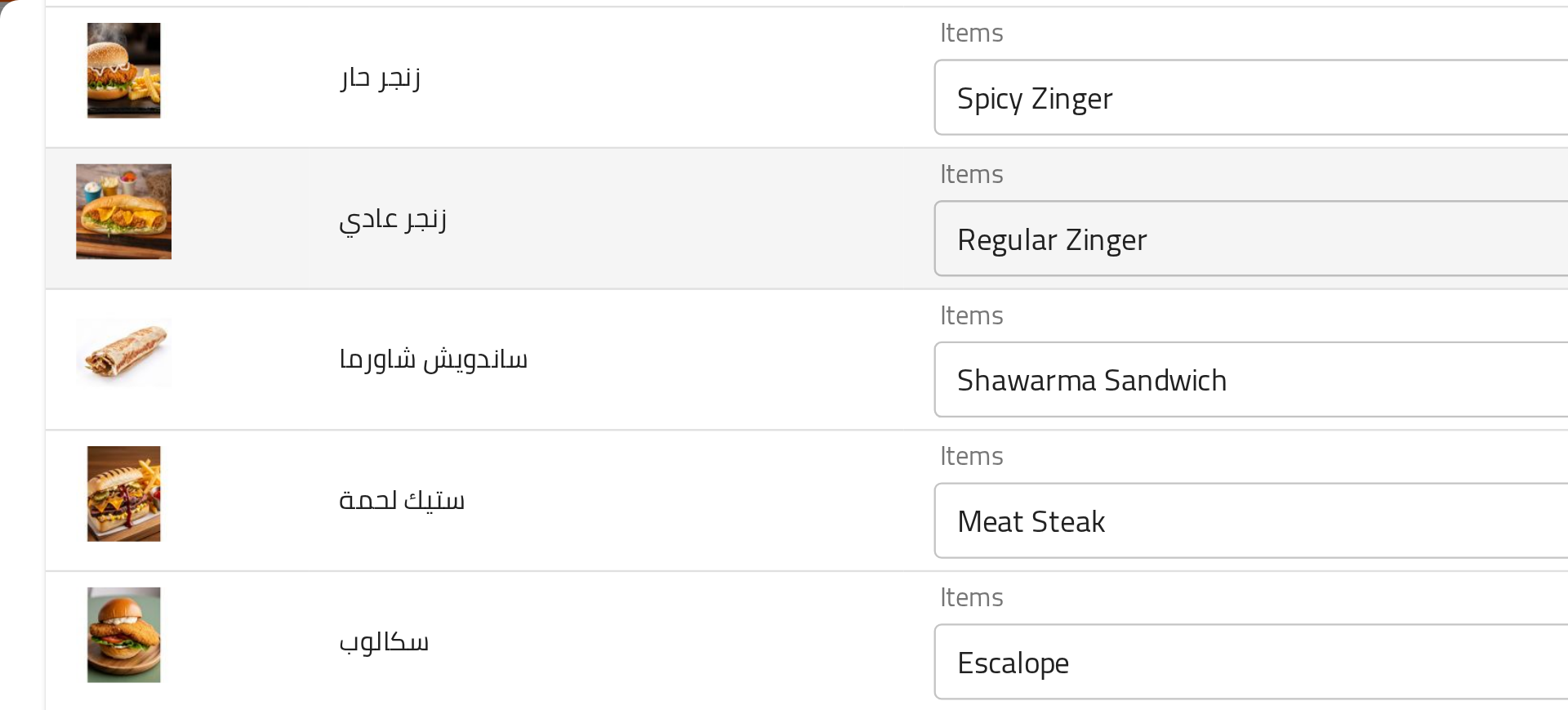
click at [326, 117] on td "زنجر عادي" at bounding box center [260, 94] width 256 height 61
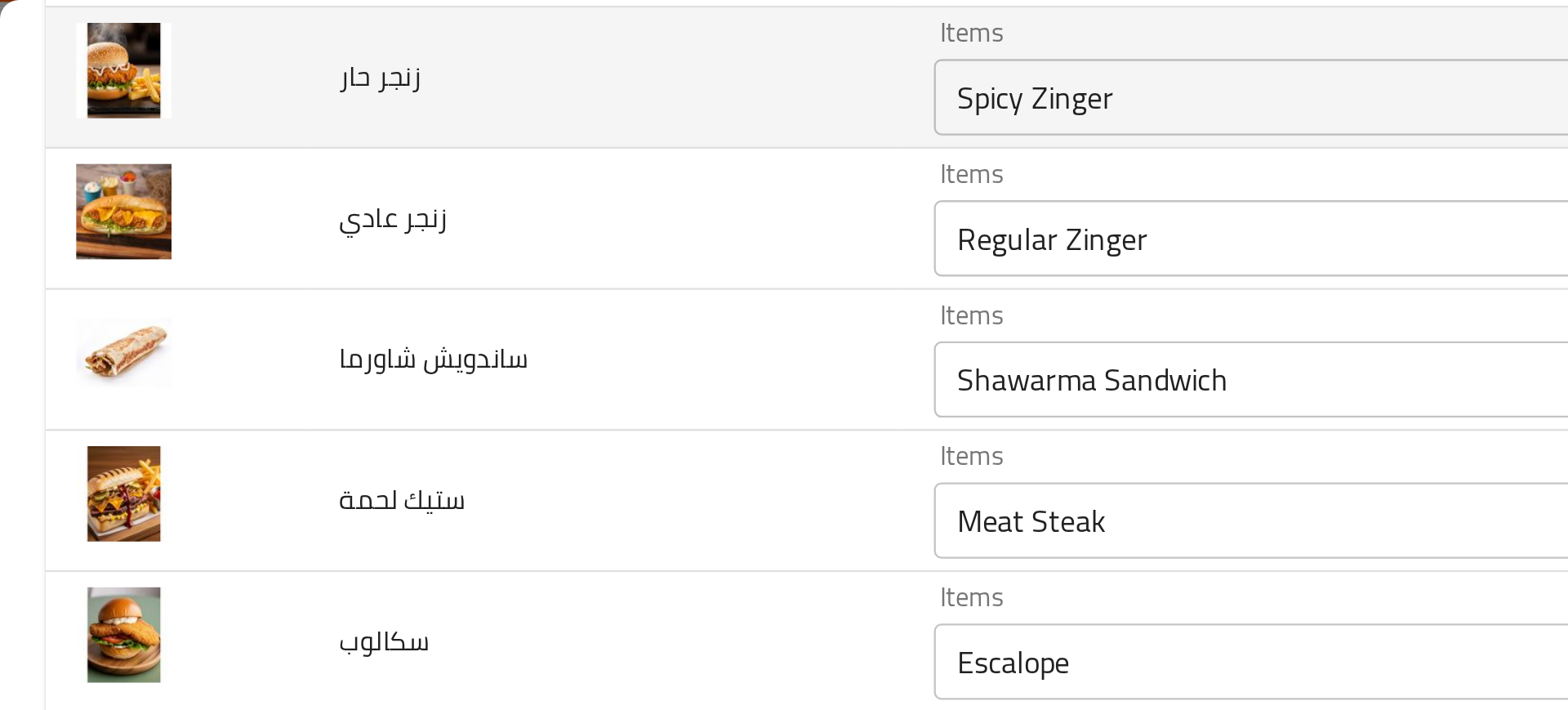
click at [428, 58] on td "Items Spicy Zinger Items" at bounding box center [630, 34] width 487 height 61
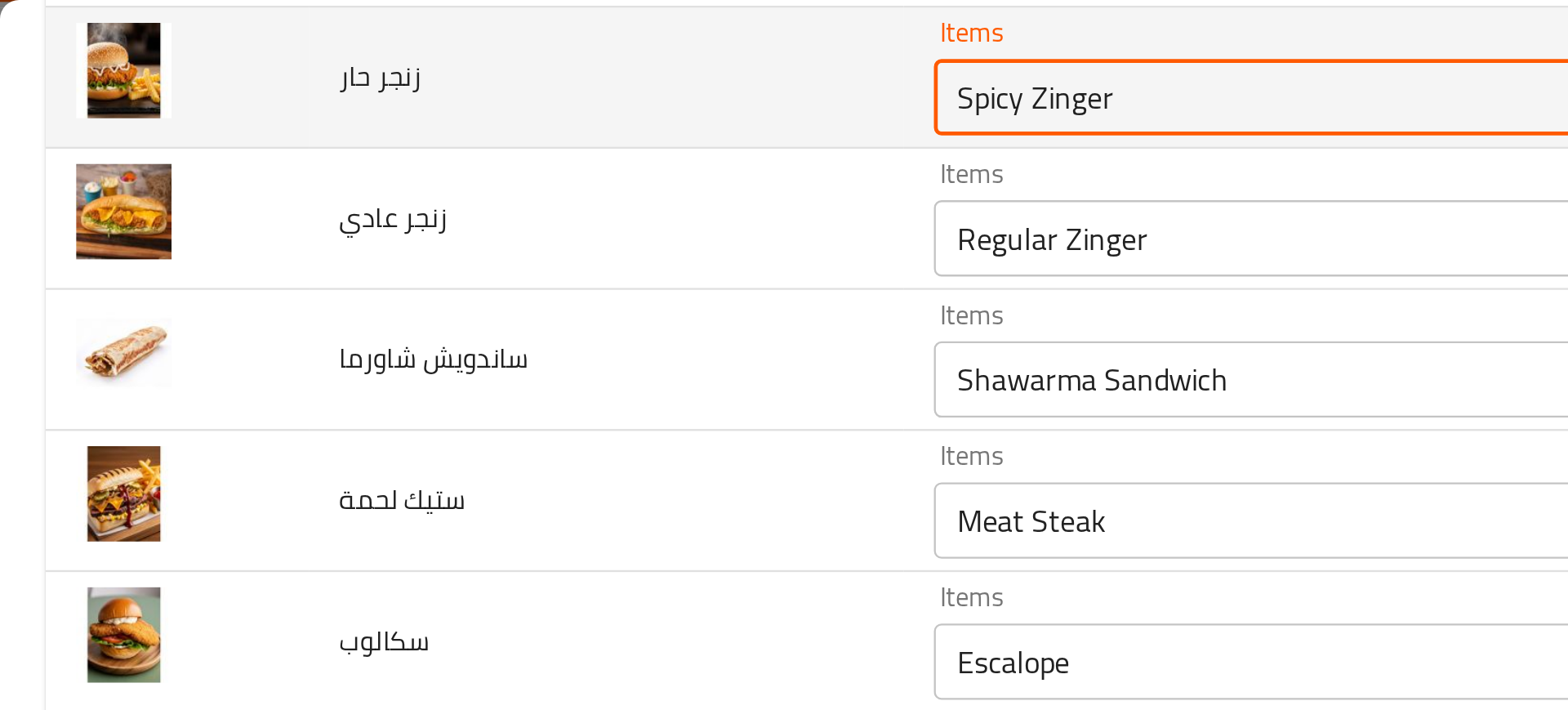
click at [418, 49] on حار "Spicy Zinger" at bounding box center [603, 41] width 397 height 23
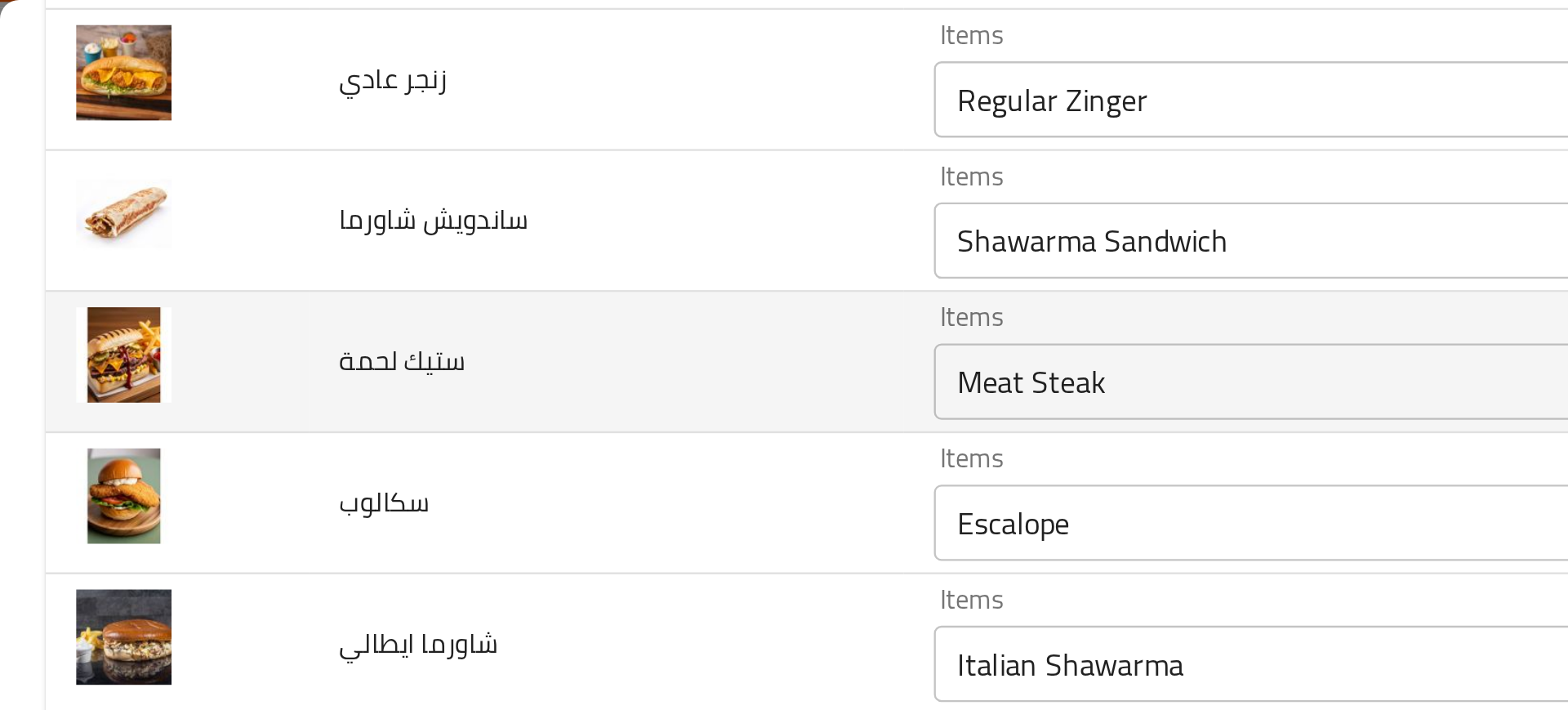
scroll to position [1294, 0]
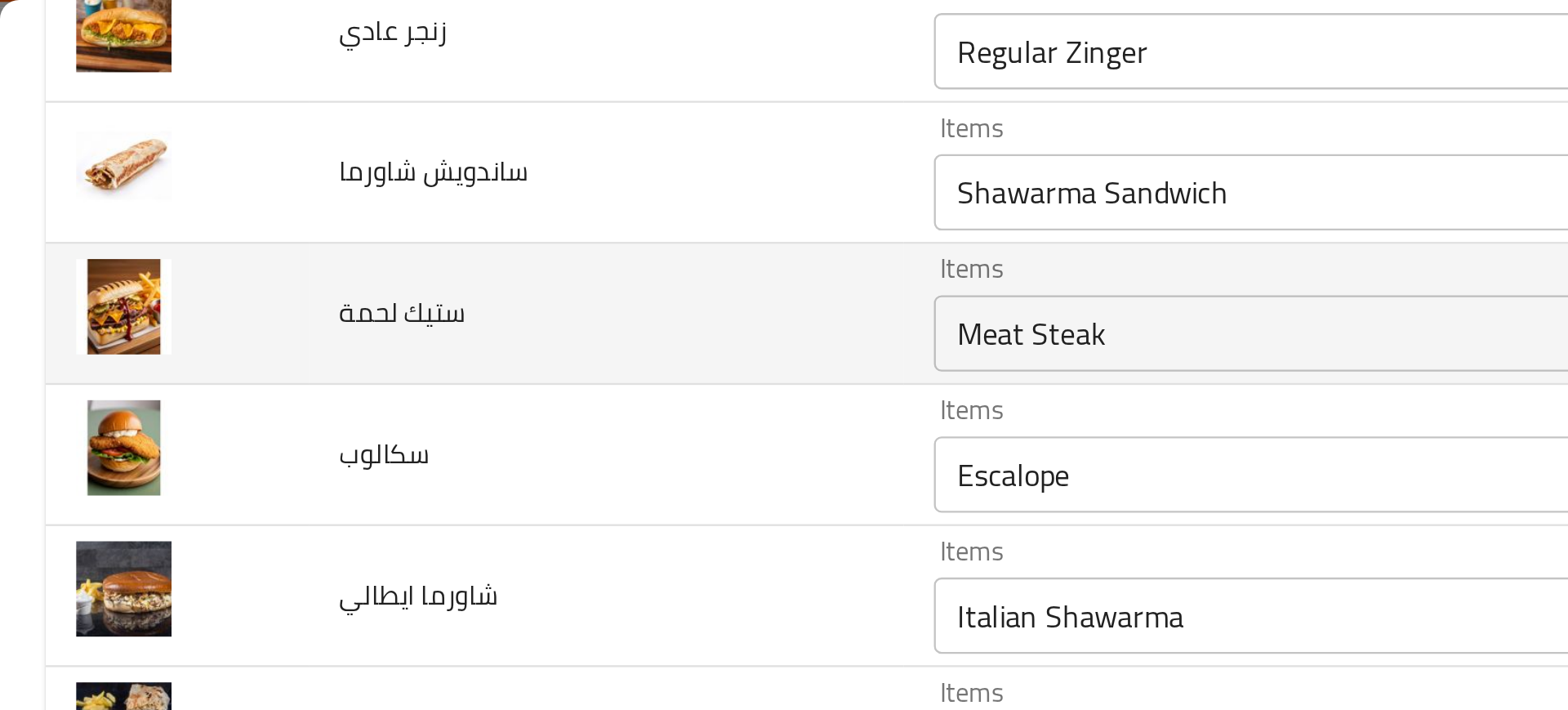
click at [425, 155] on لحمة "Meat Steak" at bounding box center [603, 143] width 397 height 23
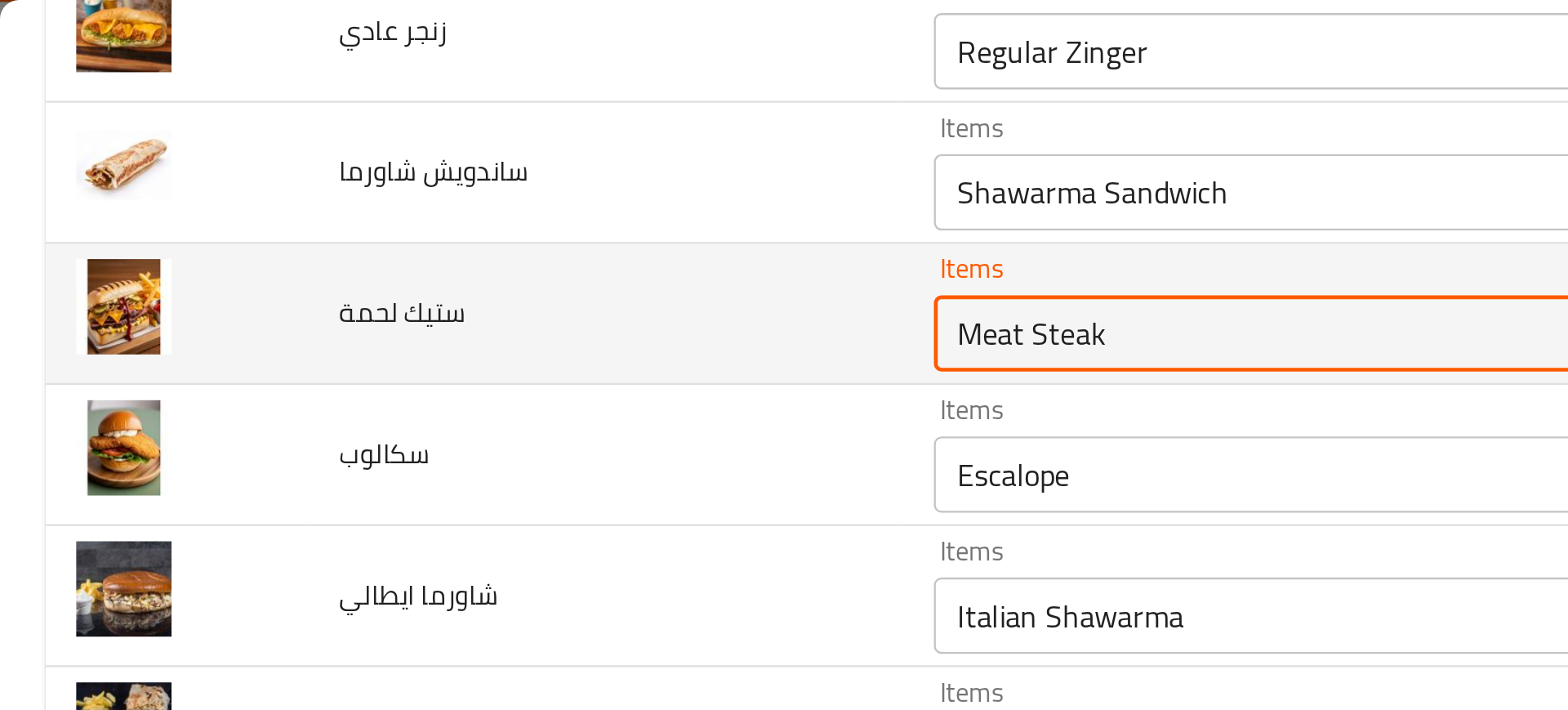
click at [425, 155] on لحمة "Meat Steak" at bounding box center [603, 143] width 397 height 23
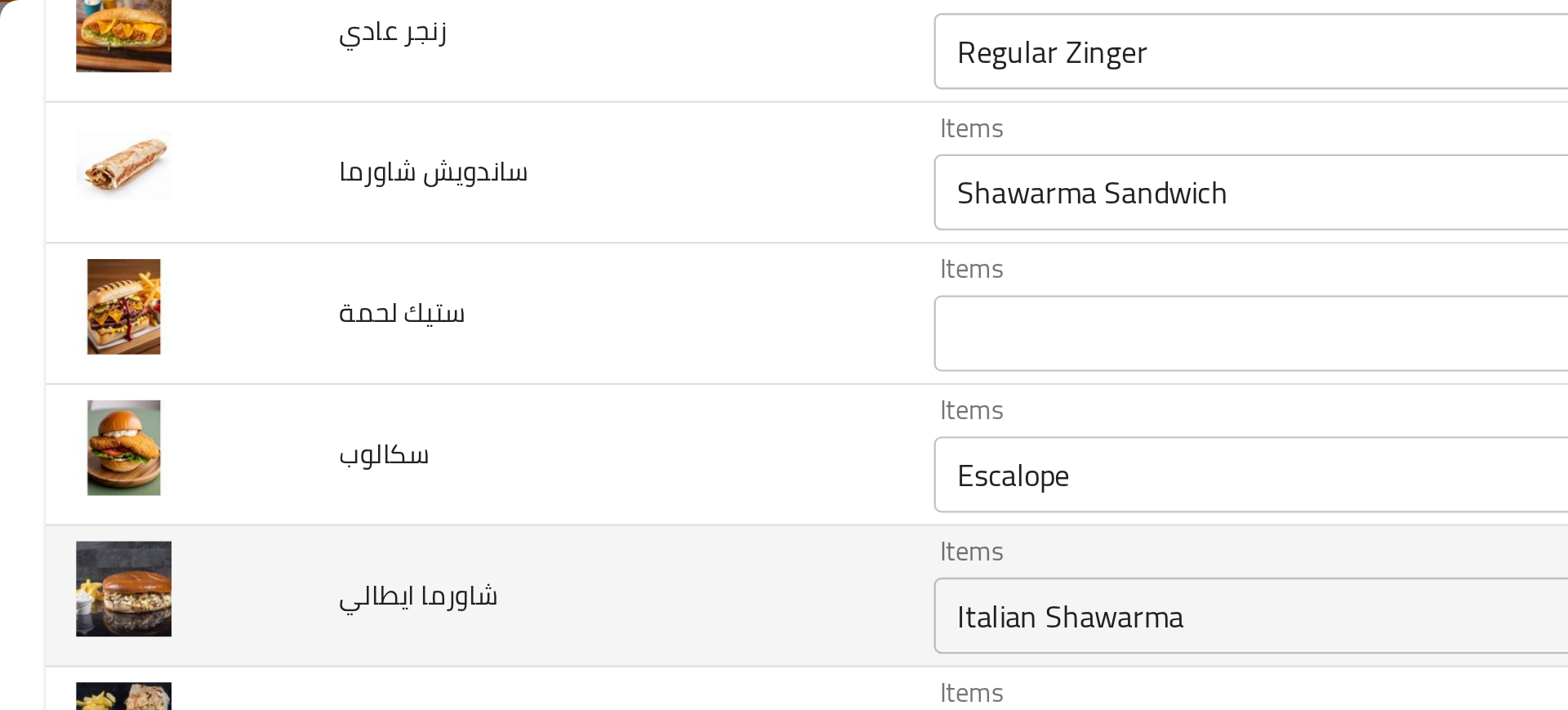
click at [284, 244] on td "شاورما ايطالي" at bounding box center [260, 256] width 256 height 61
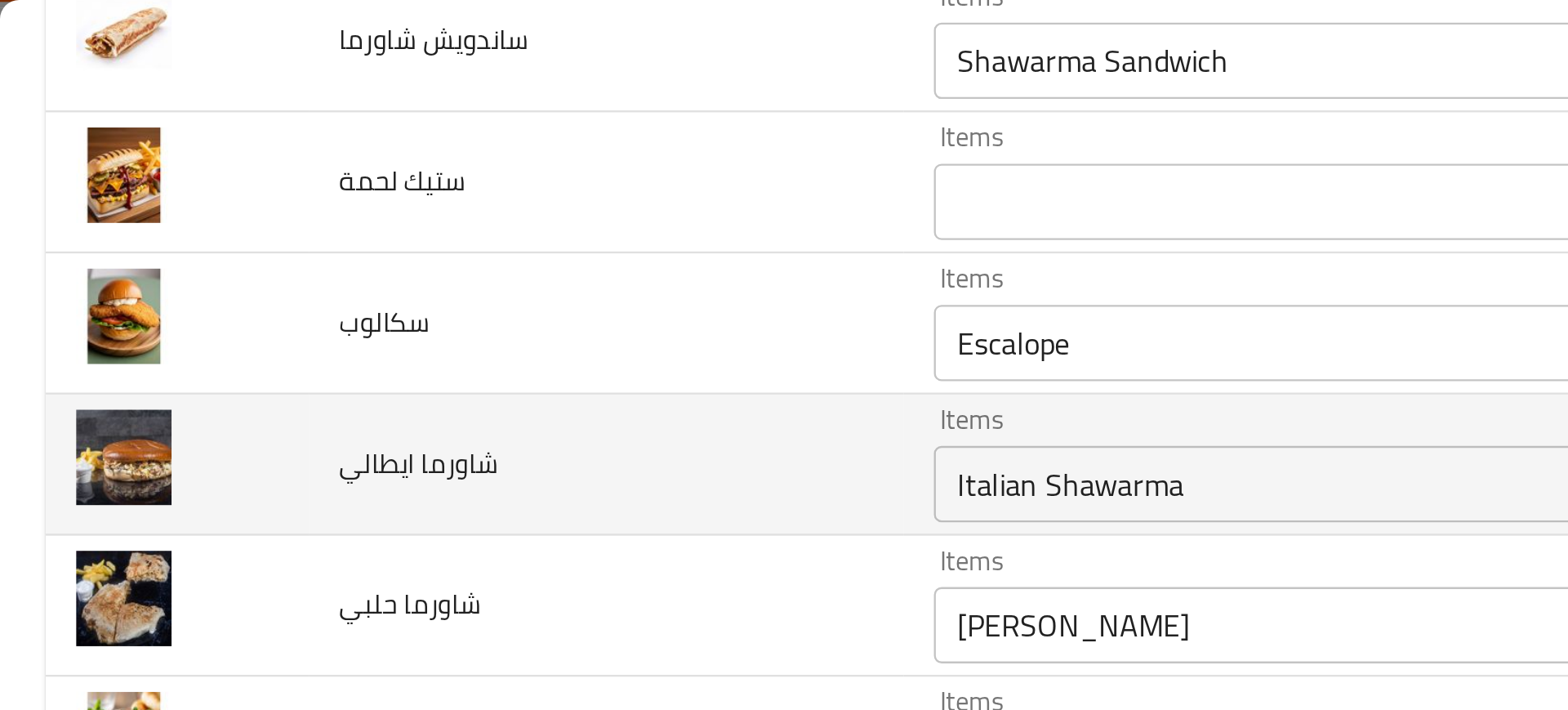
click at [331, 195] on td "شاورما ايطالي" at bounding box center [260, 199] width 256 height 61
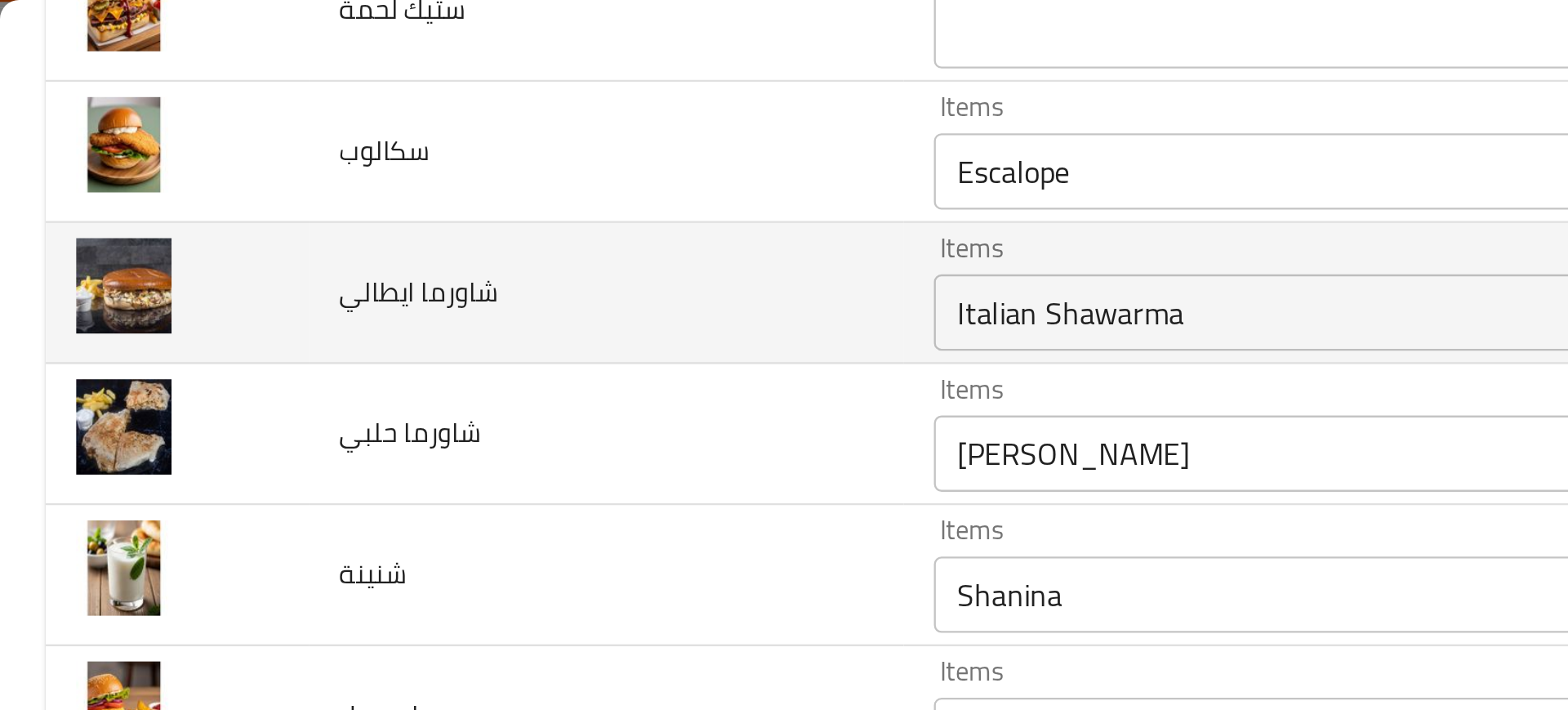
scroll to position [1425, 0]
click at [423, 134] on ايطالي "Italian Shawarma" at bounding box center [603, 133] width 397 height 23
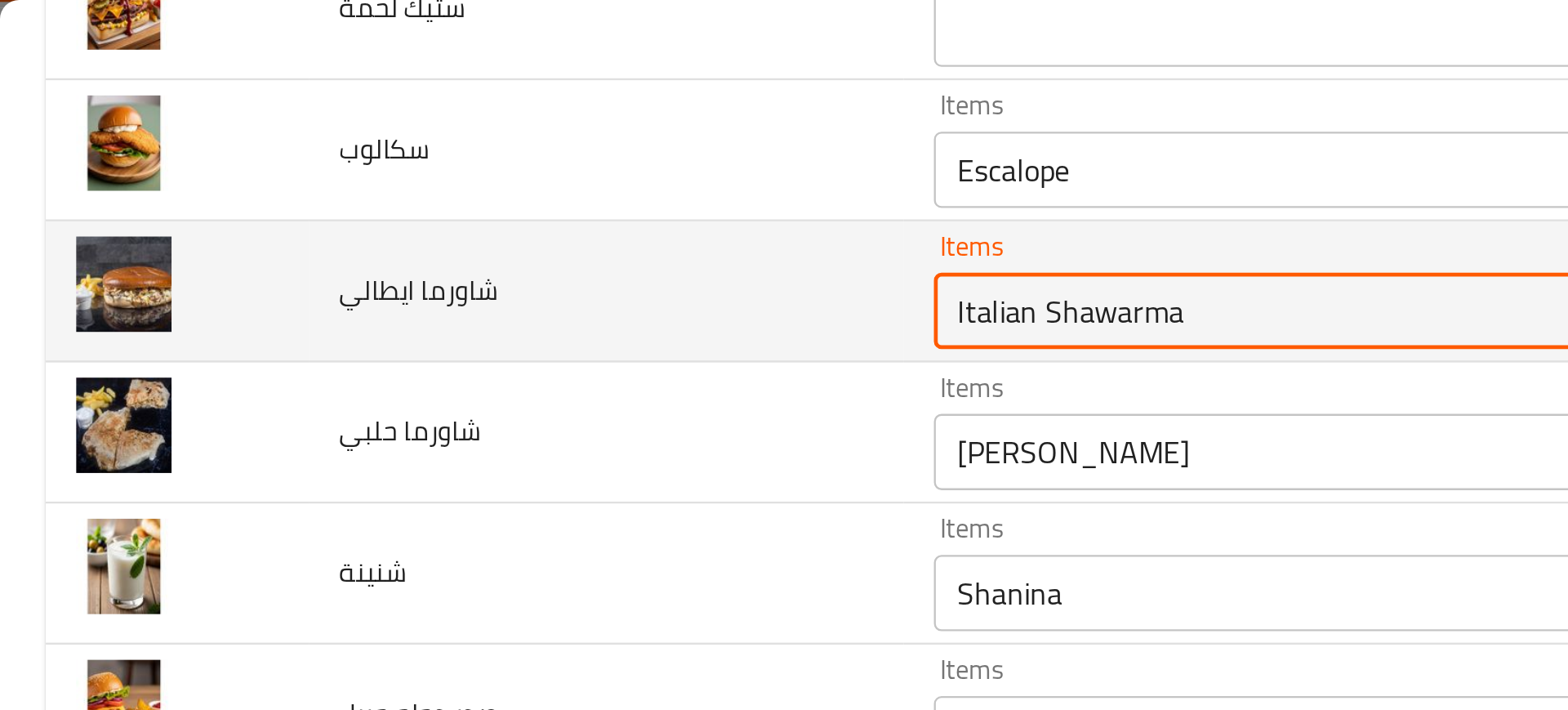
click at [422, 131] on ايطالي "Italian Shawarma" at bounding box center [603, 133] width 397 height 23
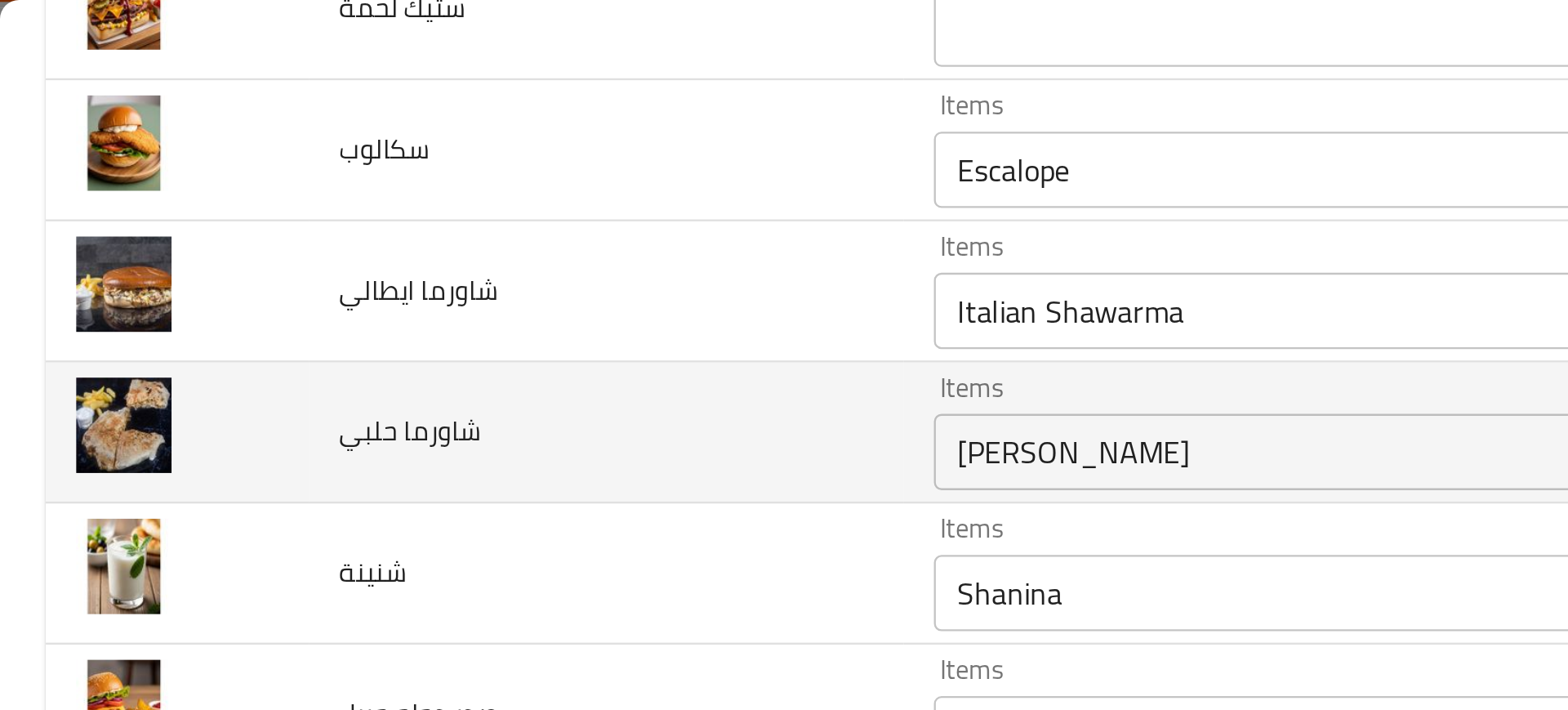
click at [353, 180] on td "شاورما حلبي" at bounding box center [260, 186] width 256 height 61
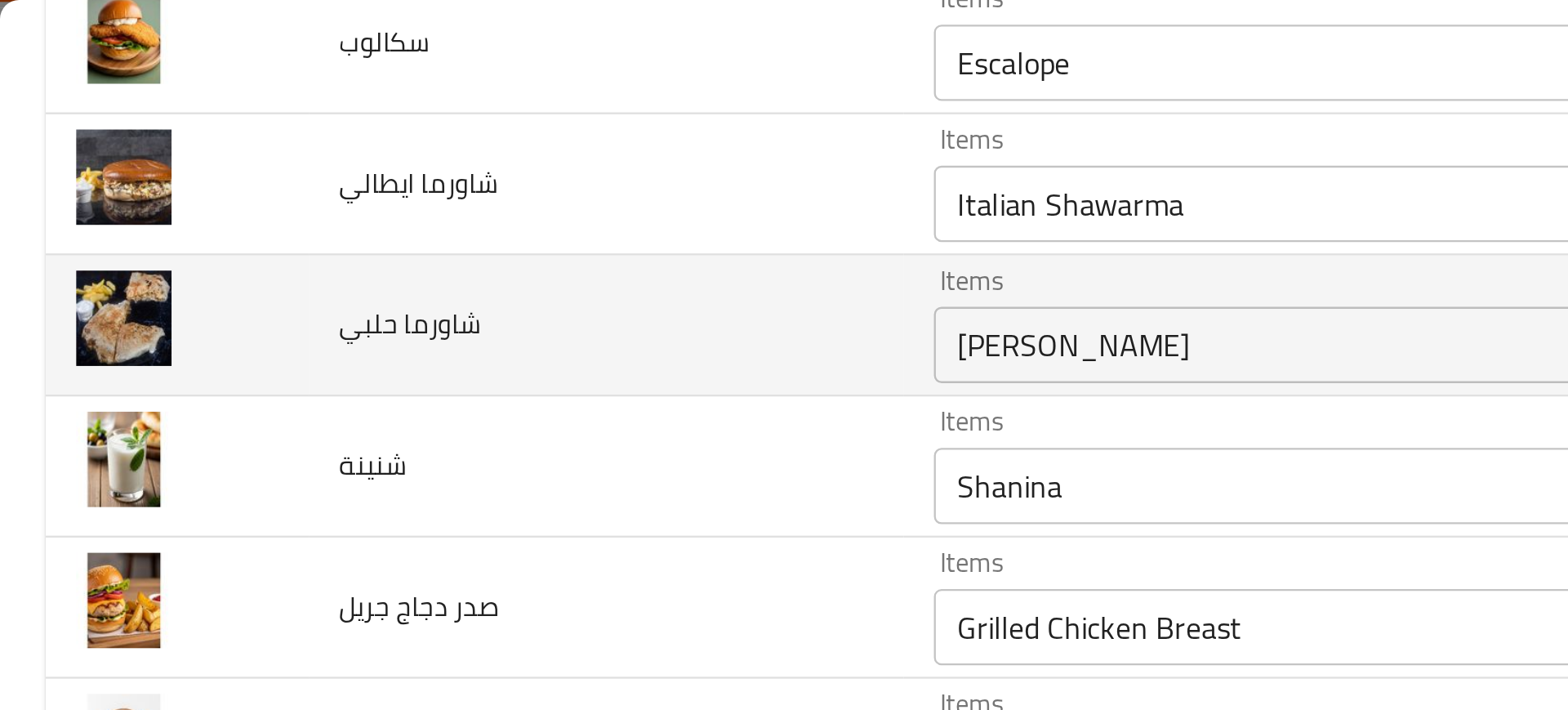
scroll to position [1472, 0]
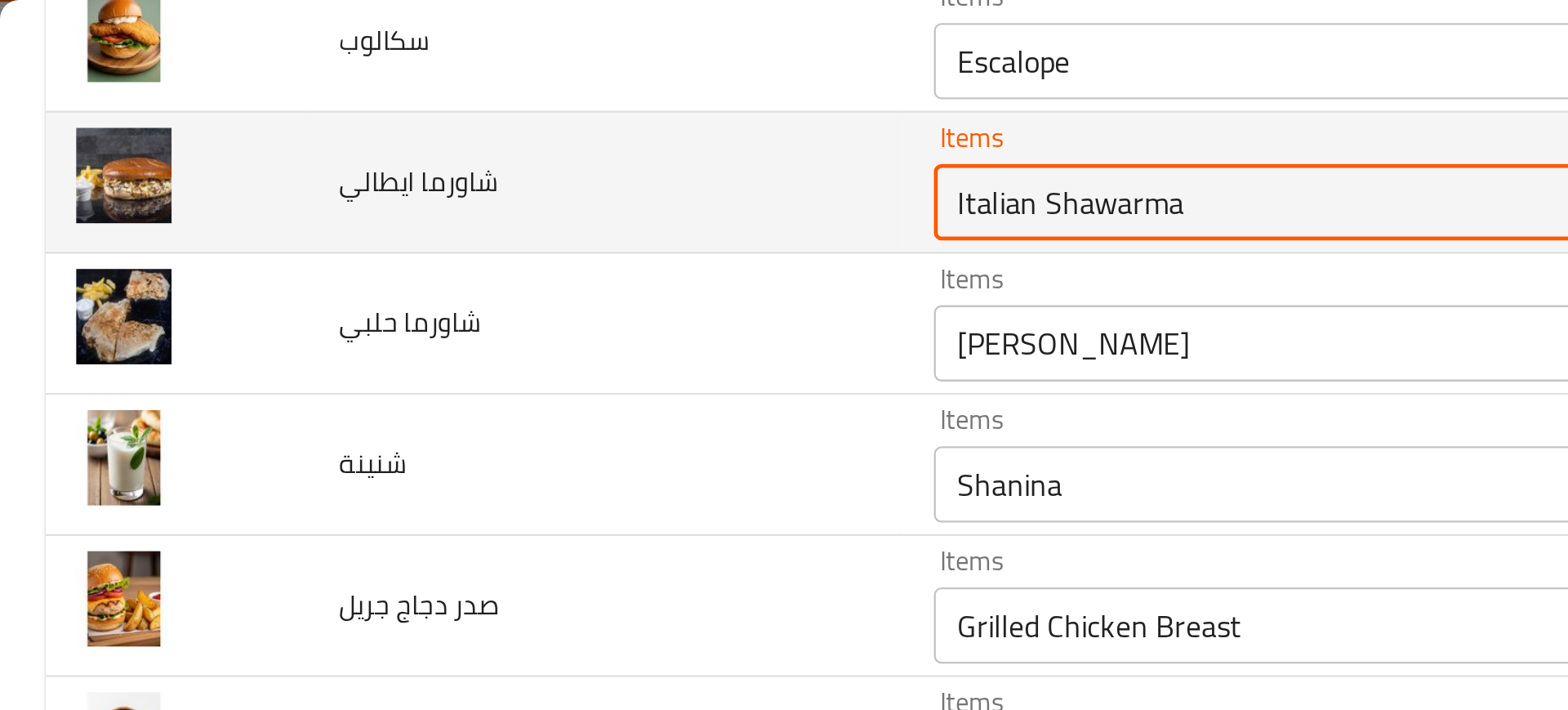
click at [425, 89] on ايطالي "Italian Shawarma" at bounding box center [603, 86] width 397 height 23
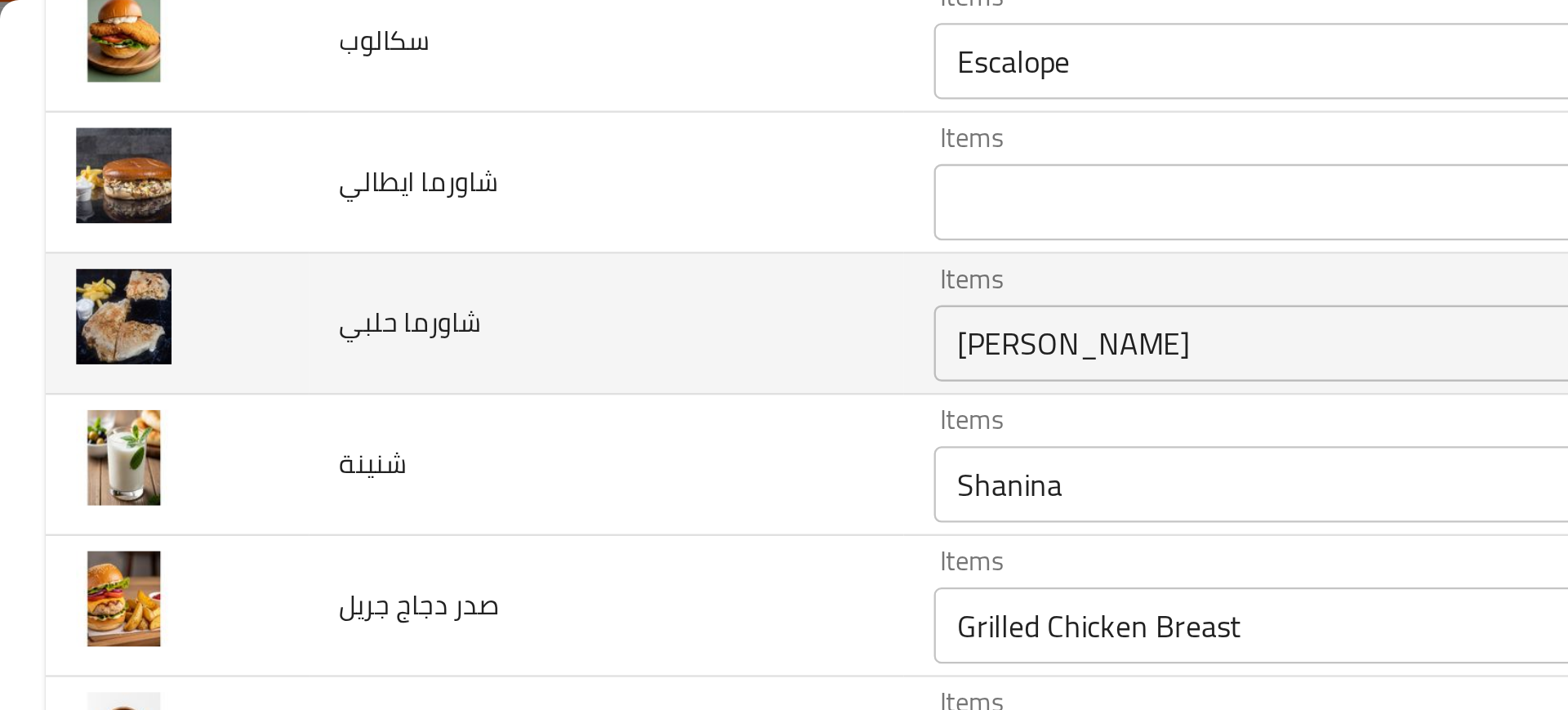
click at [287, 163] on td "شاورما حلبي" at bounding box center [260, 139] width 256 height 61
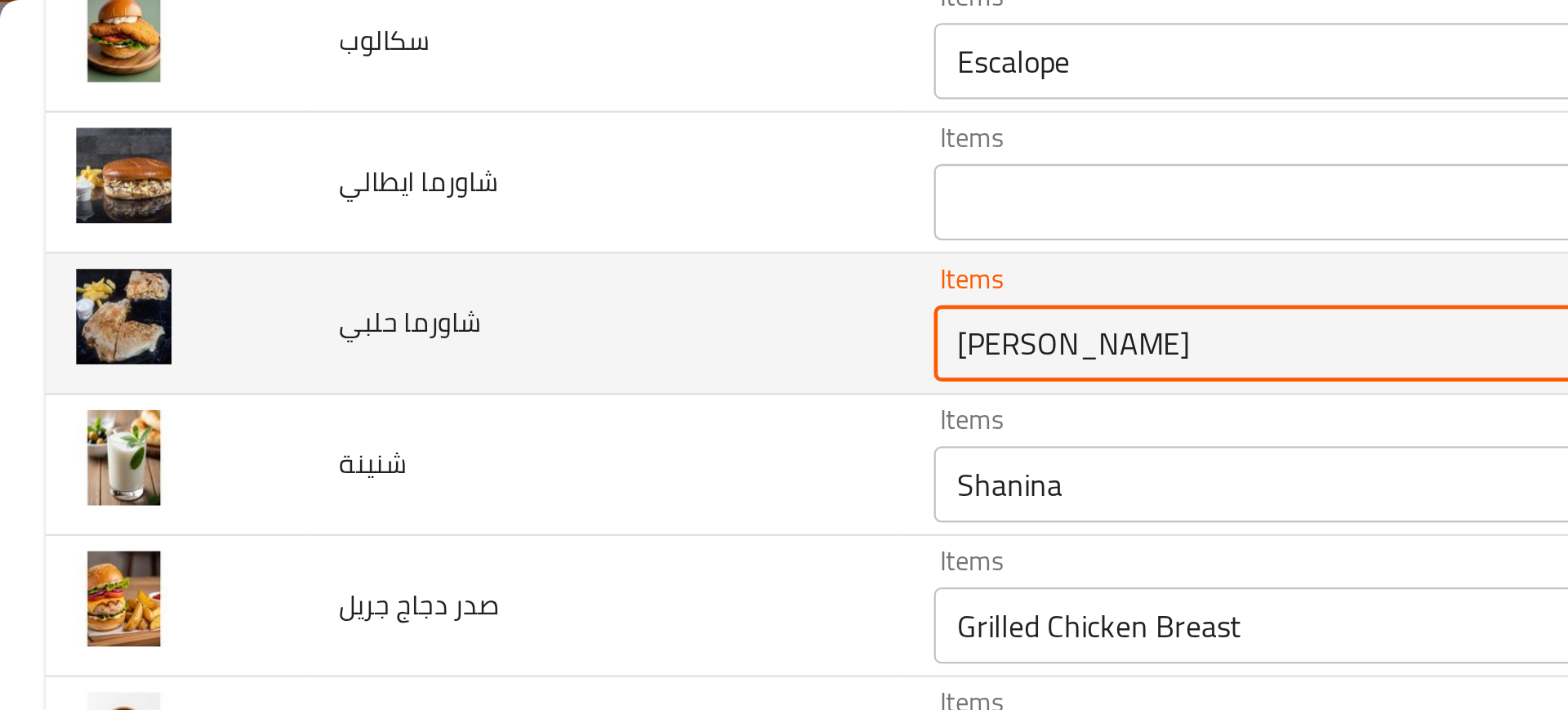
click at [418, 141] on حلبي "[PERSON_NAME]" at bounding box center [603, 146] width 397 height 23
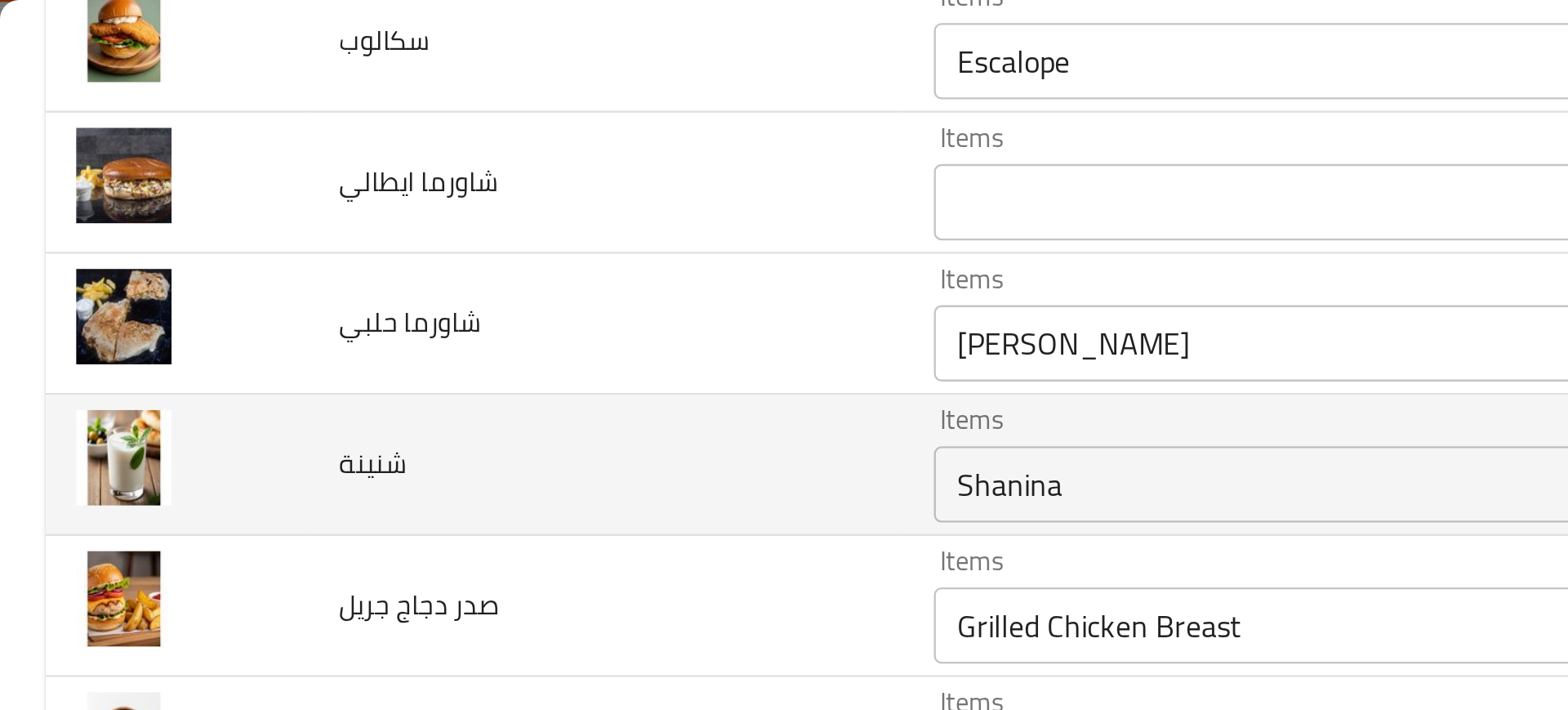
click at [315, 199] on td "شنينة" at bounding box center [260, 199] width 256 height 61
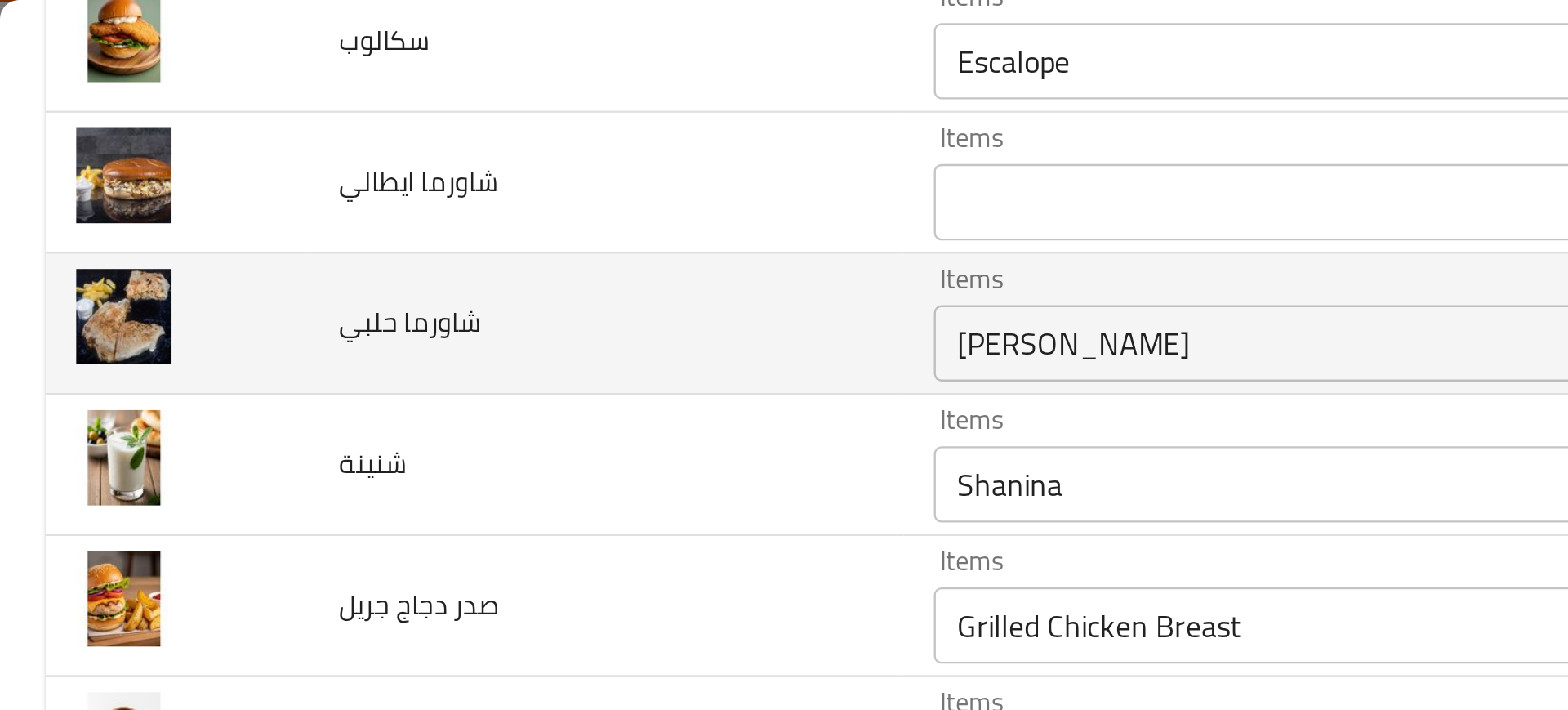
click at [442, 160] on div "Halabi Shawarma Items" at bounding box center [628, 147] width 455 height 33
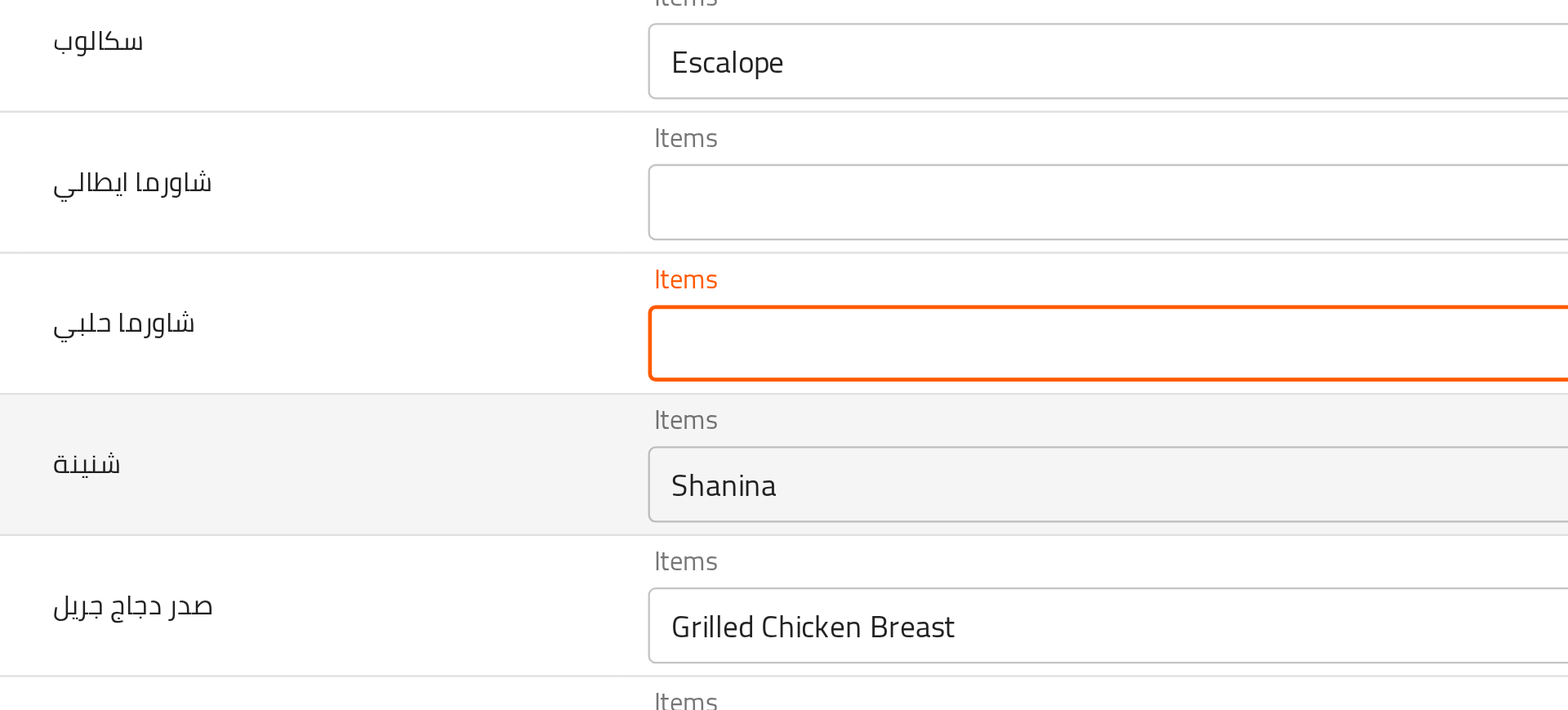
click at [306, 193] on td "شنينة" at bounding box center [260, 199] width 256 height 61
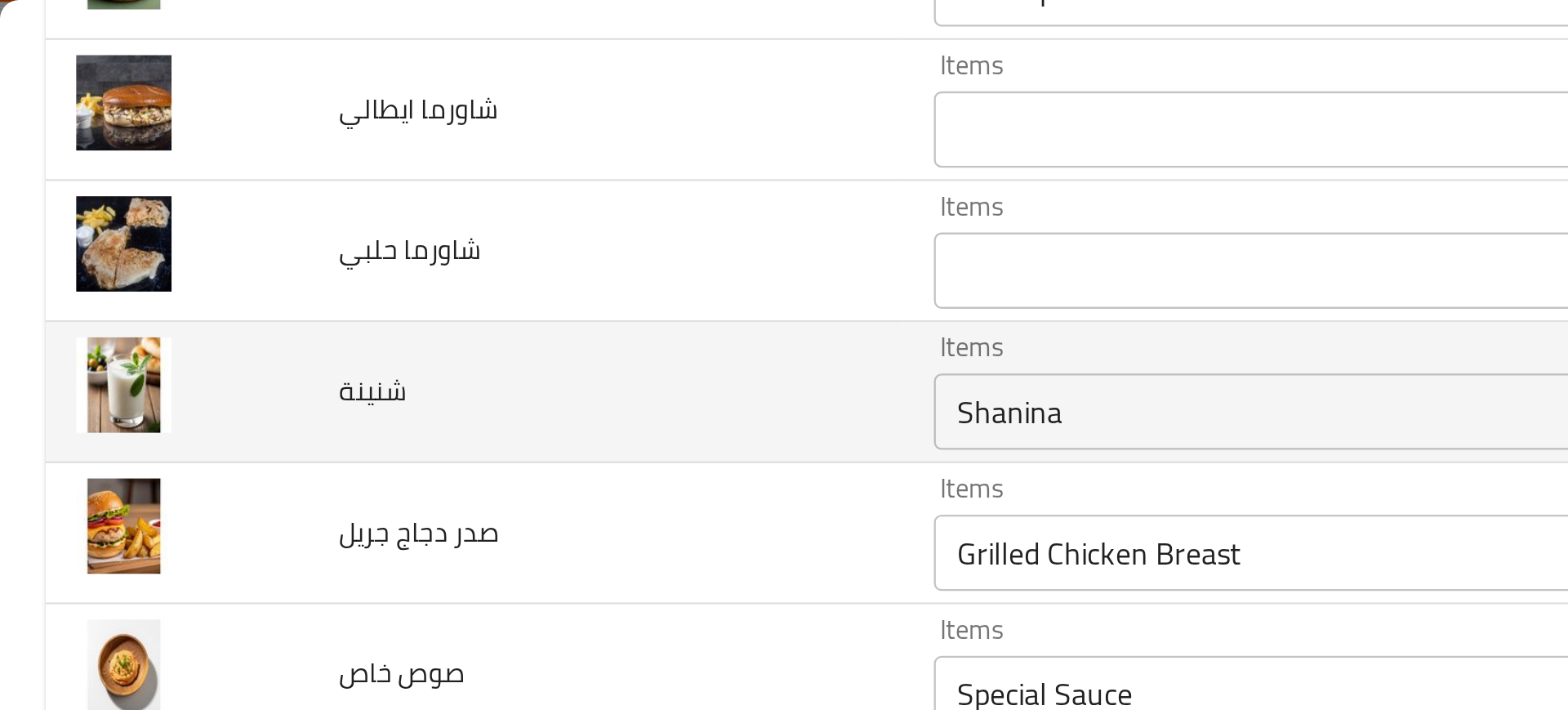
scroll to position [1619, 0]
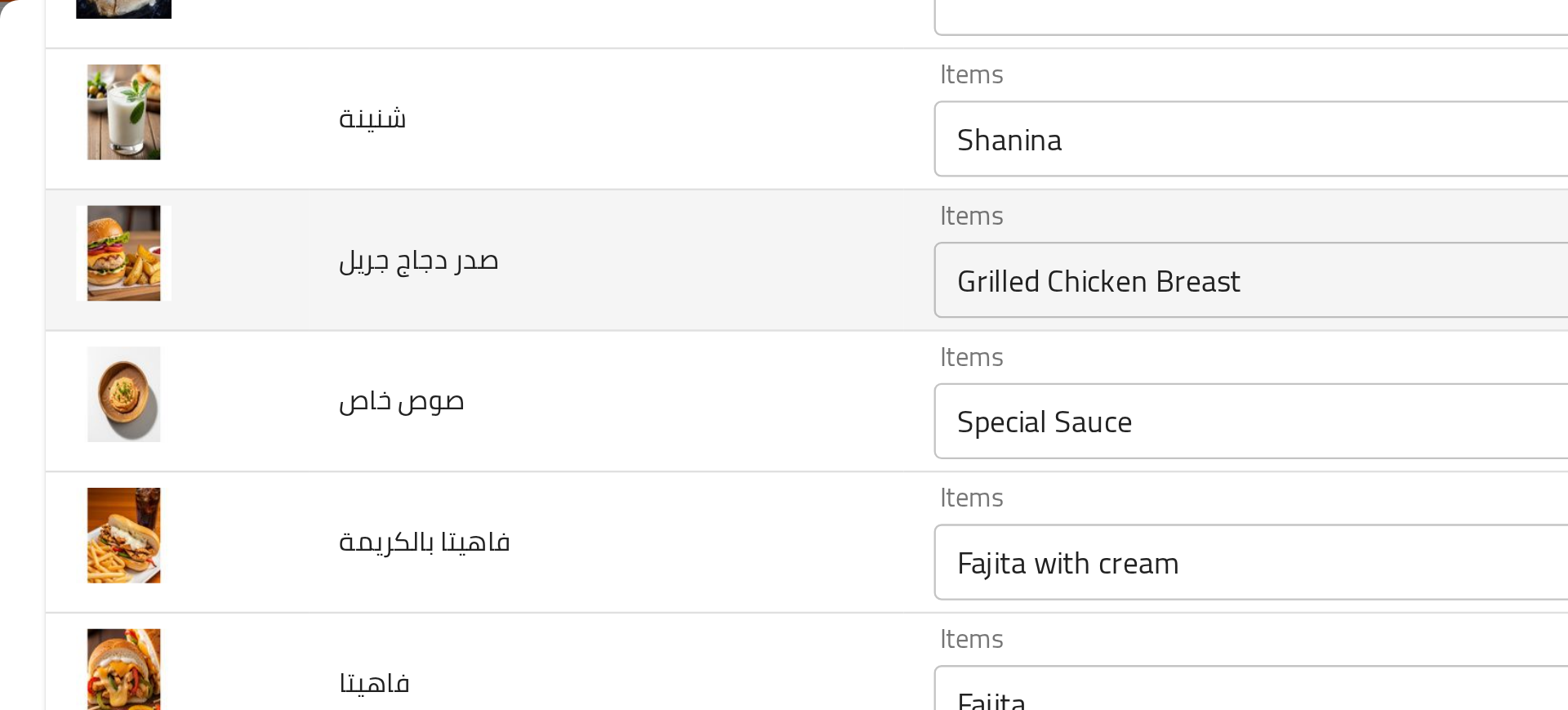
click at [400, 95] on div "Items Grilled Chicken Breast Items" at bounding box center [628, 111] width 455 height 50
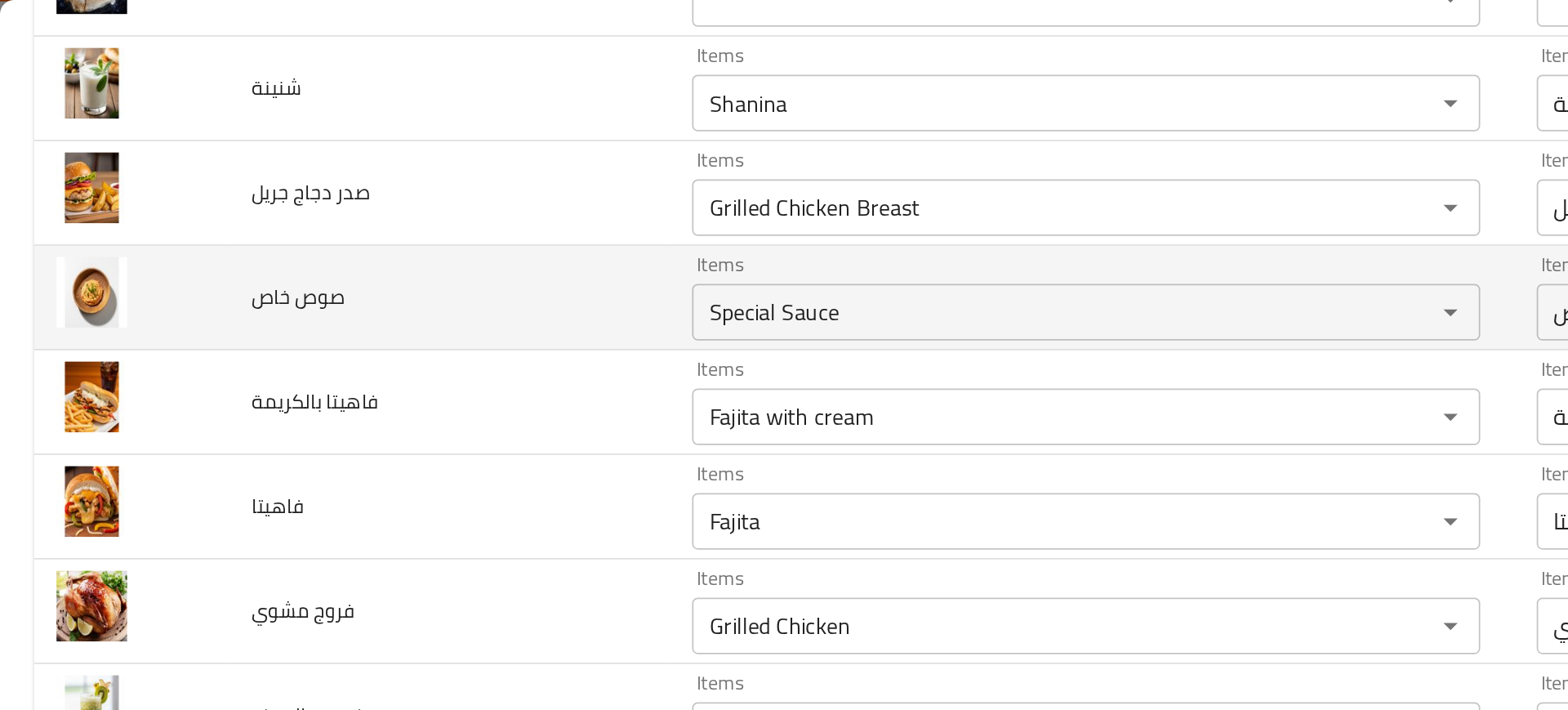
click at [267, 183] on td "صوص خاص" at bounding box center [260, 172] width 256 height 61
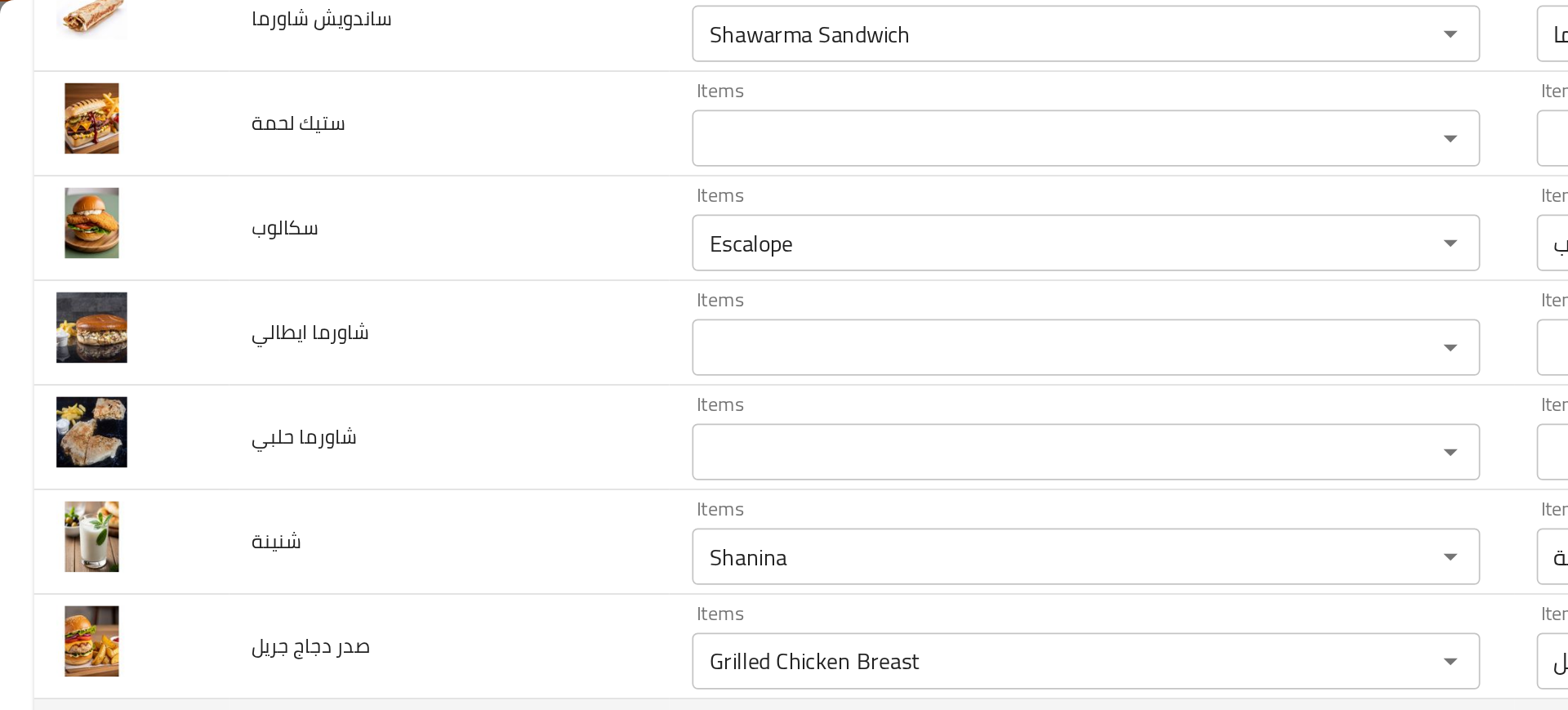
scroll to position [1353, 0]
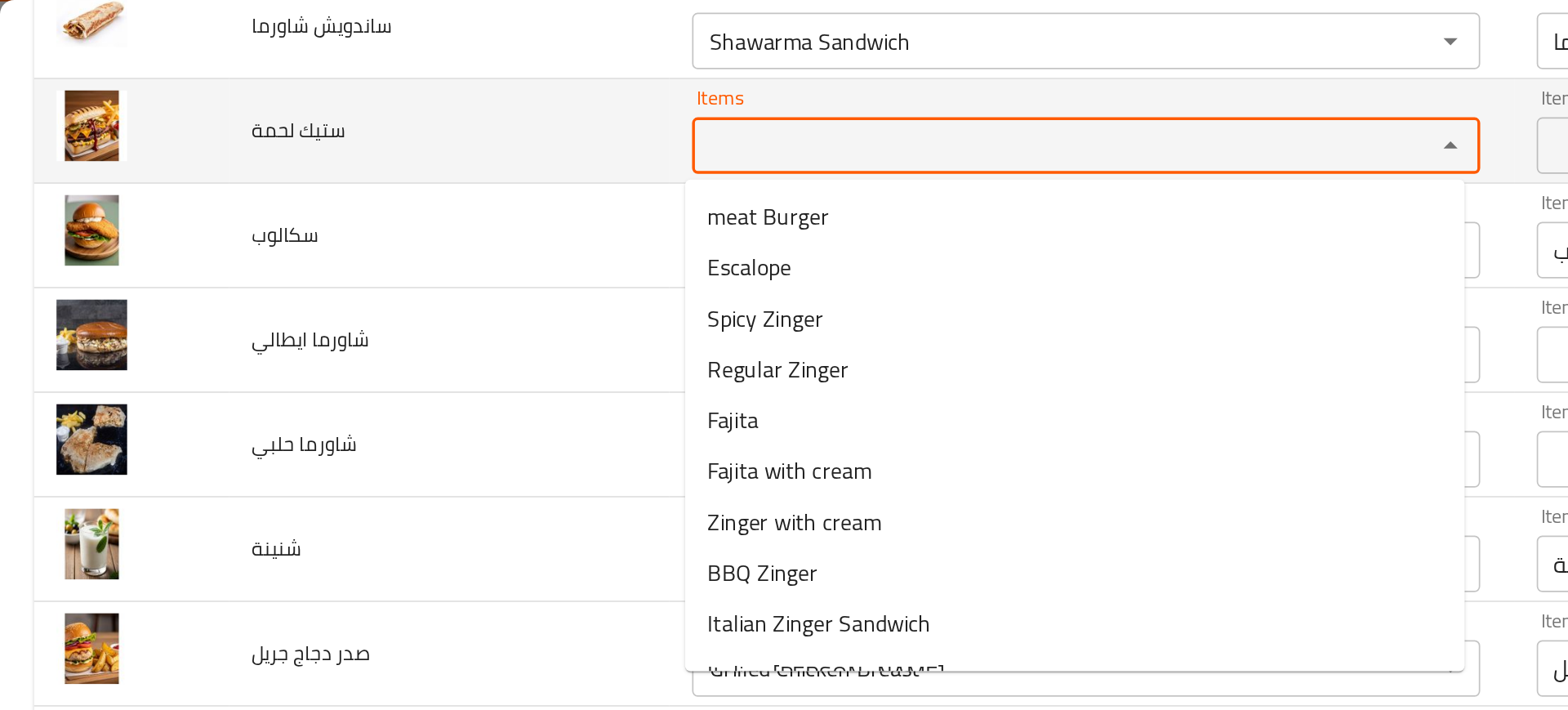
click at [426, 93] on لحمة "Items" at bounding box center [603, 84] width 397 height 23
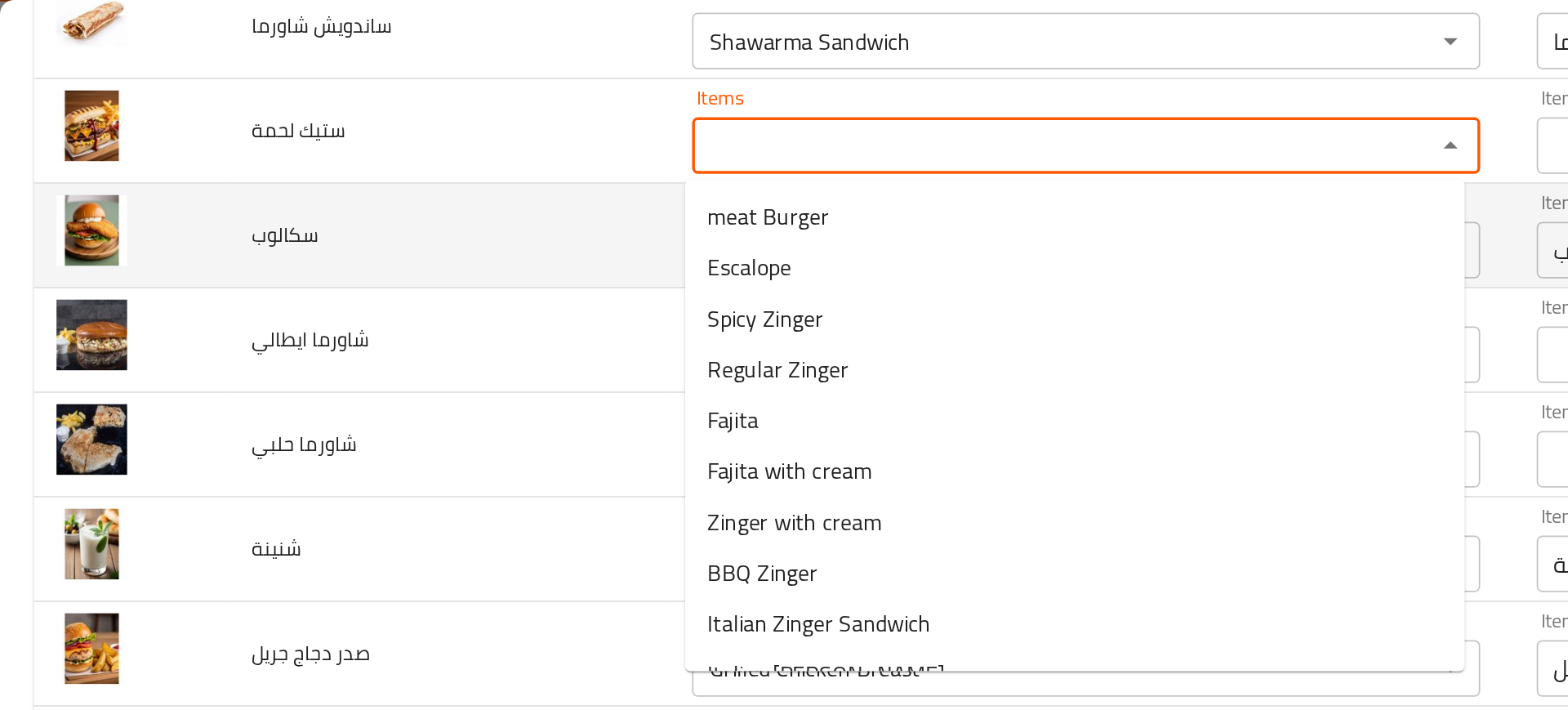
click at [314, 126] on td "سكالوب" at bounding box center [260, 137] width 256 height 61
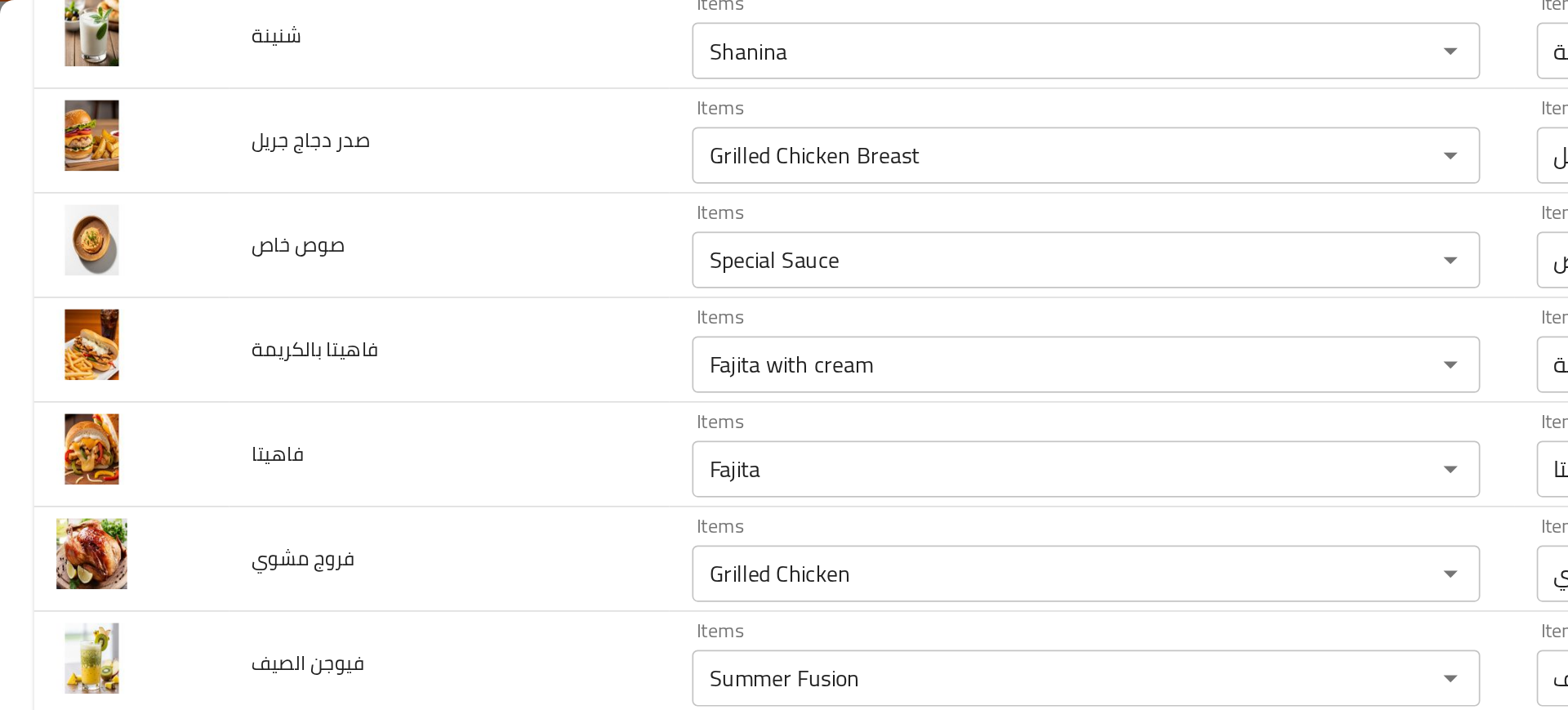
scroll to position [1649, 0]
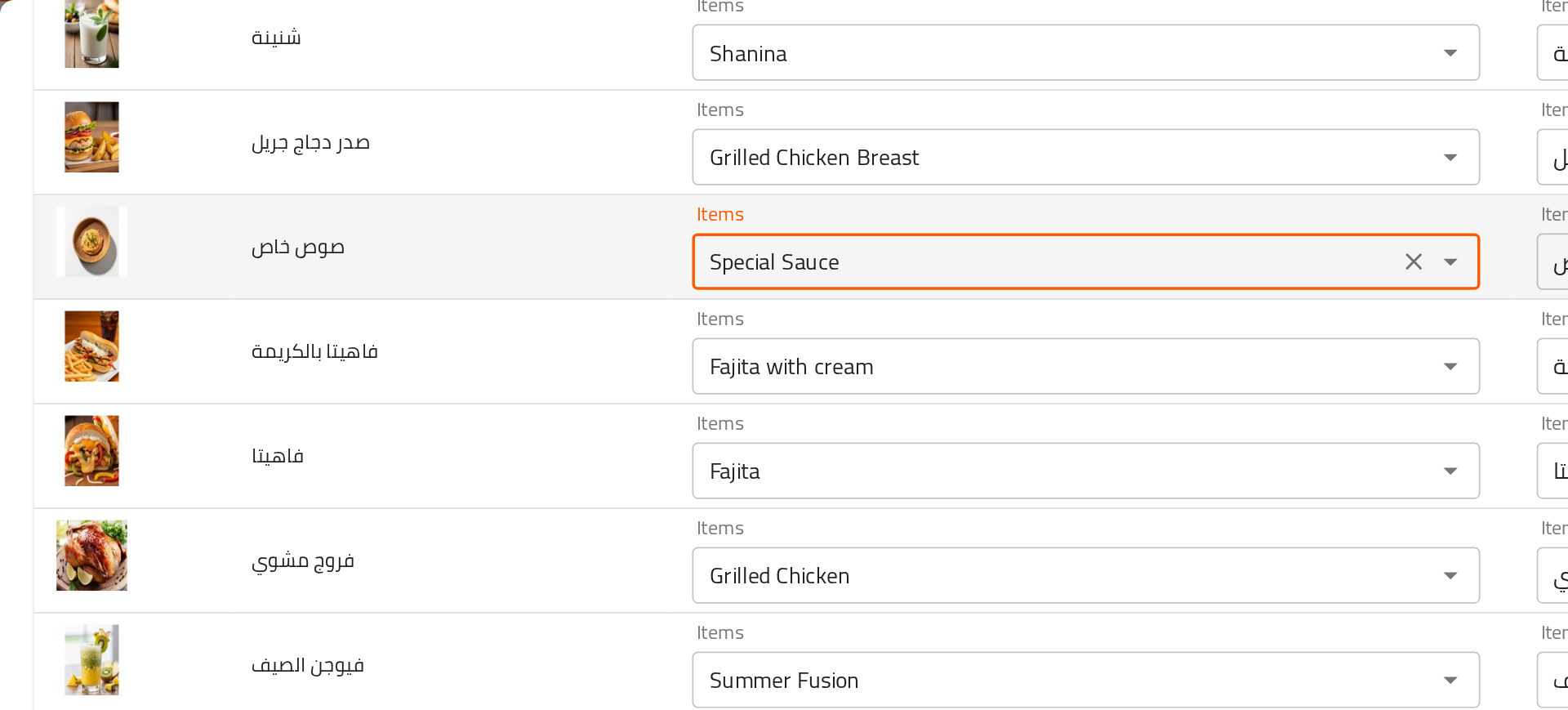
click at [475, 150] on خاص "Special Sauce" at bounding box center [603, 150] width 397 height 23
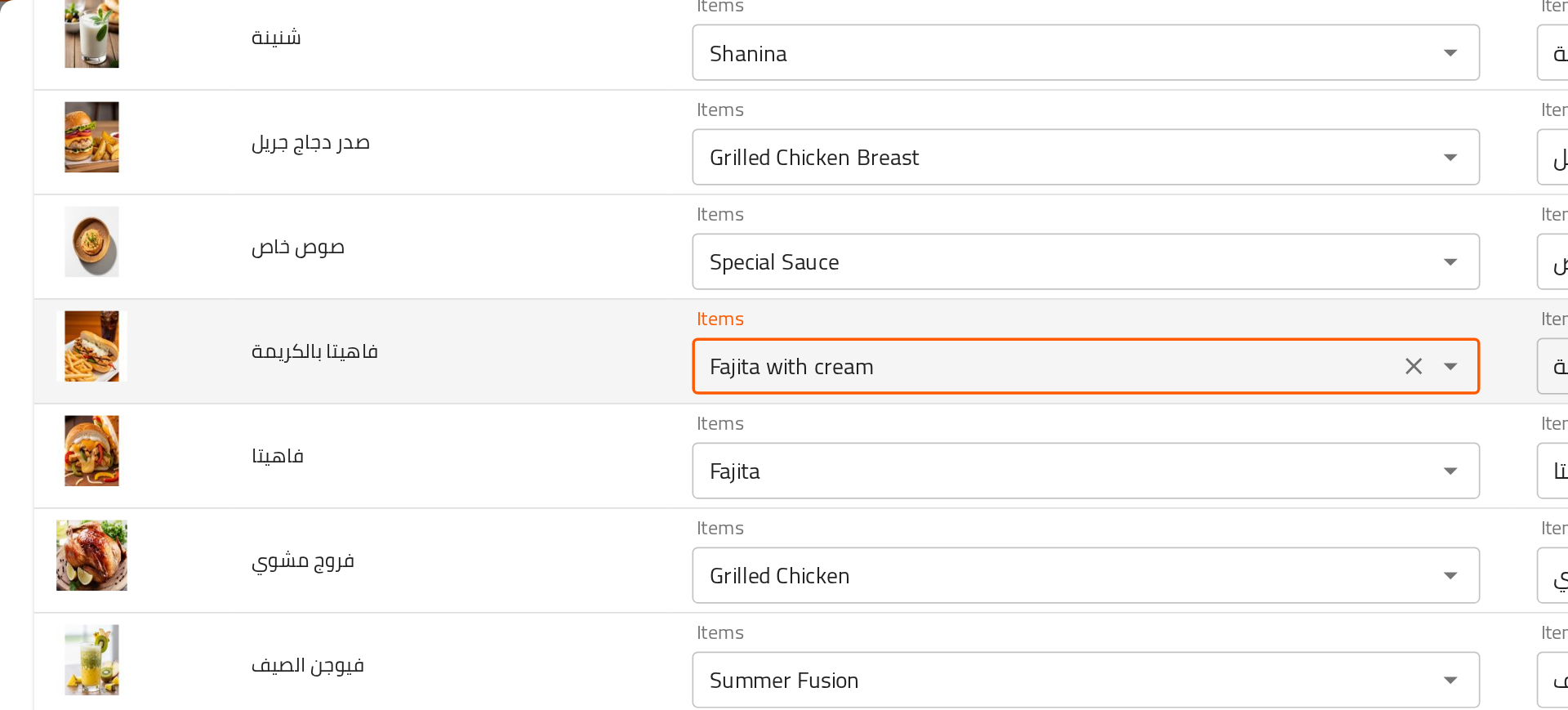
click at [436, 215] on بالكريمة "Fajita with cream" at bounding box center [603, 211] width 397 height 23
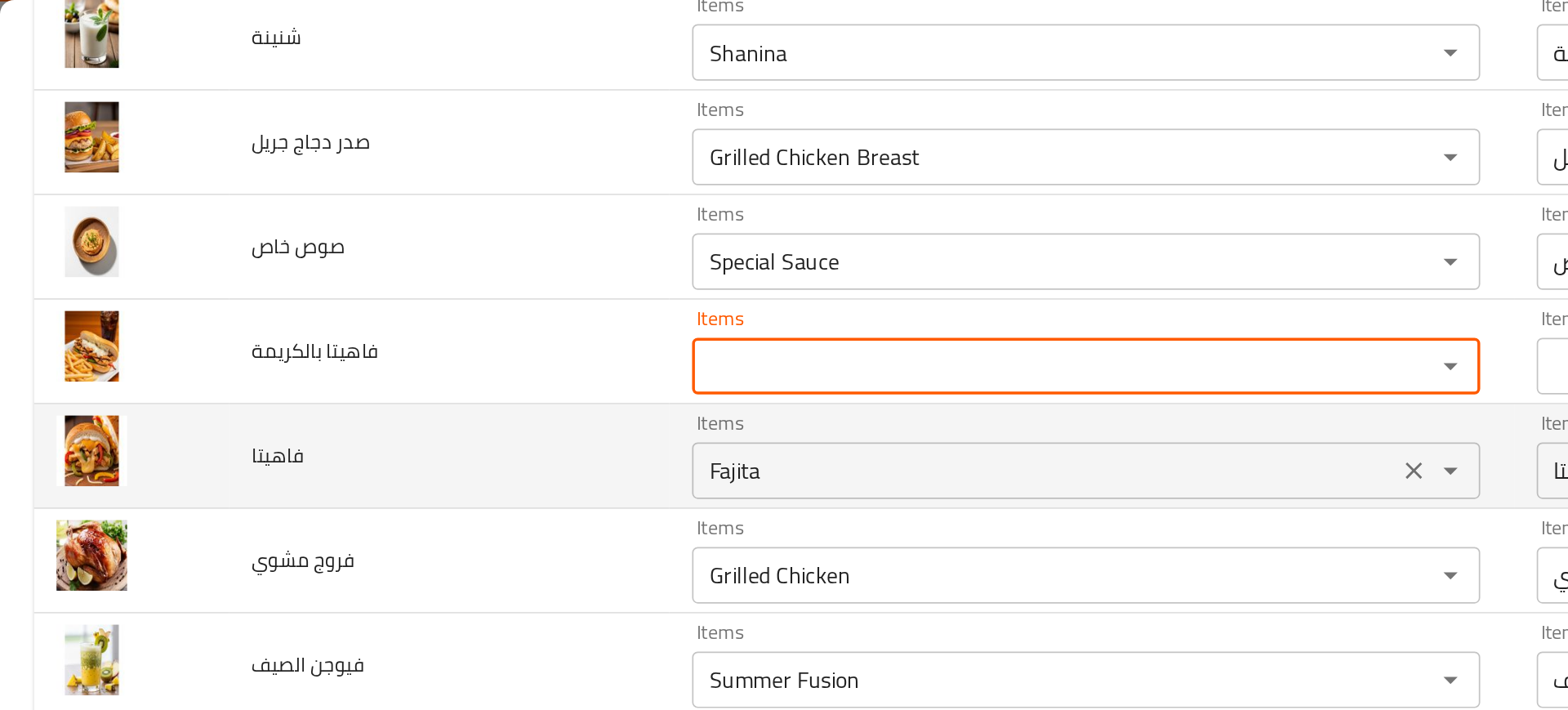
click at [400, 268] on div "Fajita Items" at bounding box center [628, 272] width 455 height 33
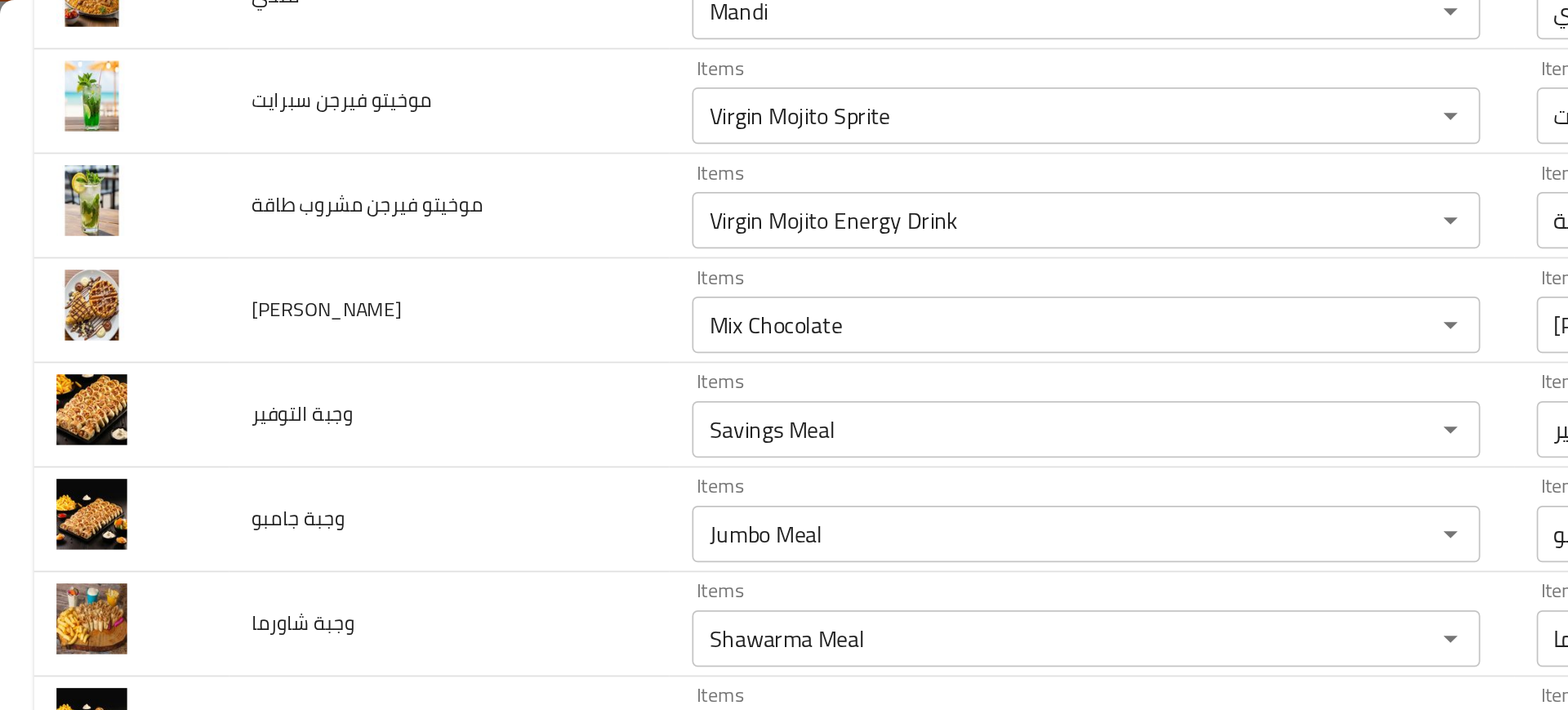
scroll to position [3122, 0]
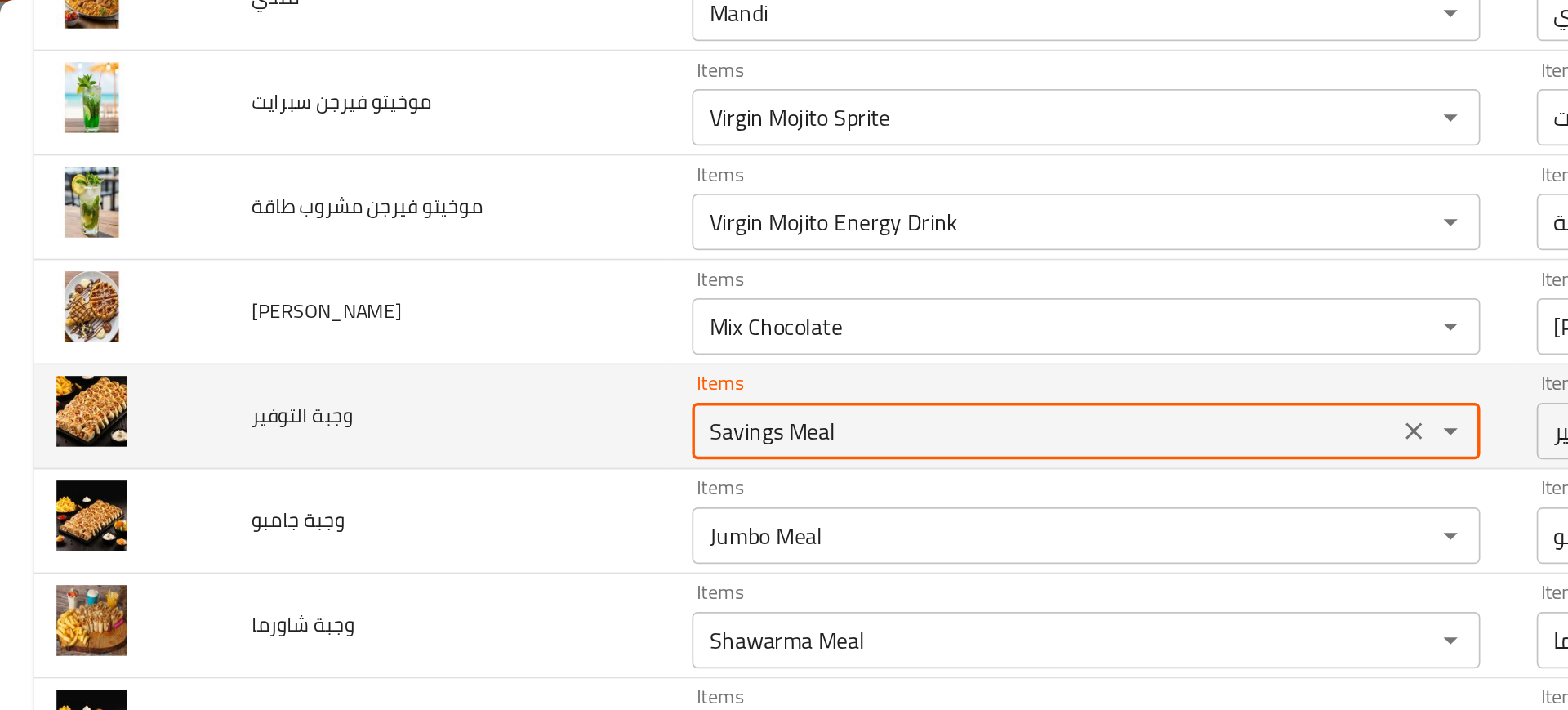
click at [433, 250] on التوفير "Savings Meal" at bounding box center [603, 248] width 397 height 23
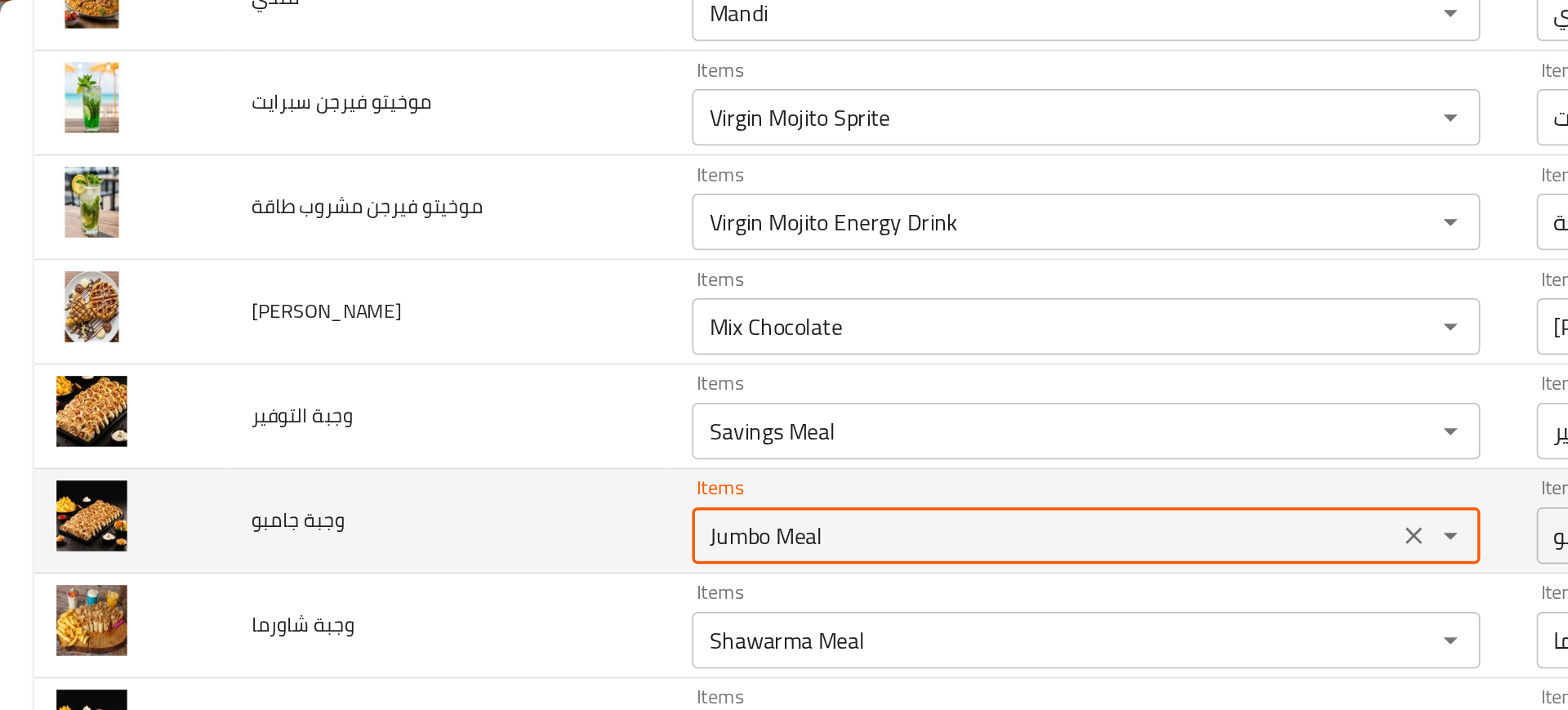
click at [445, 313] on جامبو "Jumbo Meal" at bounding box center [603, 309] width 397 height 23
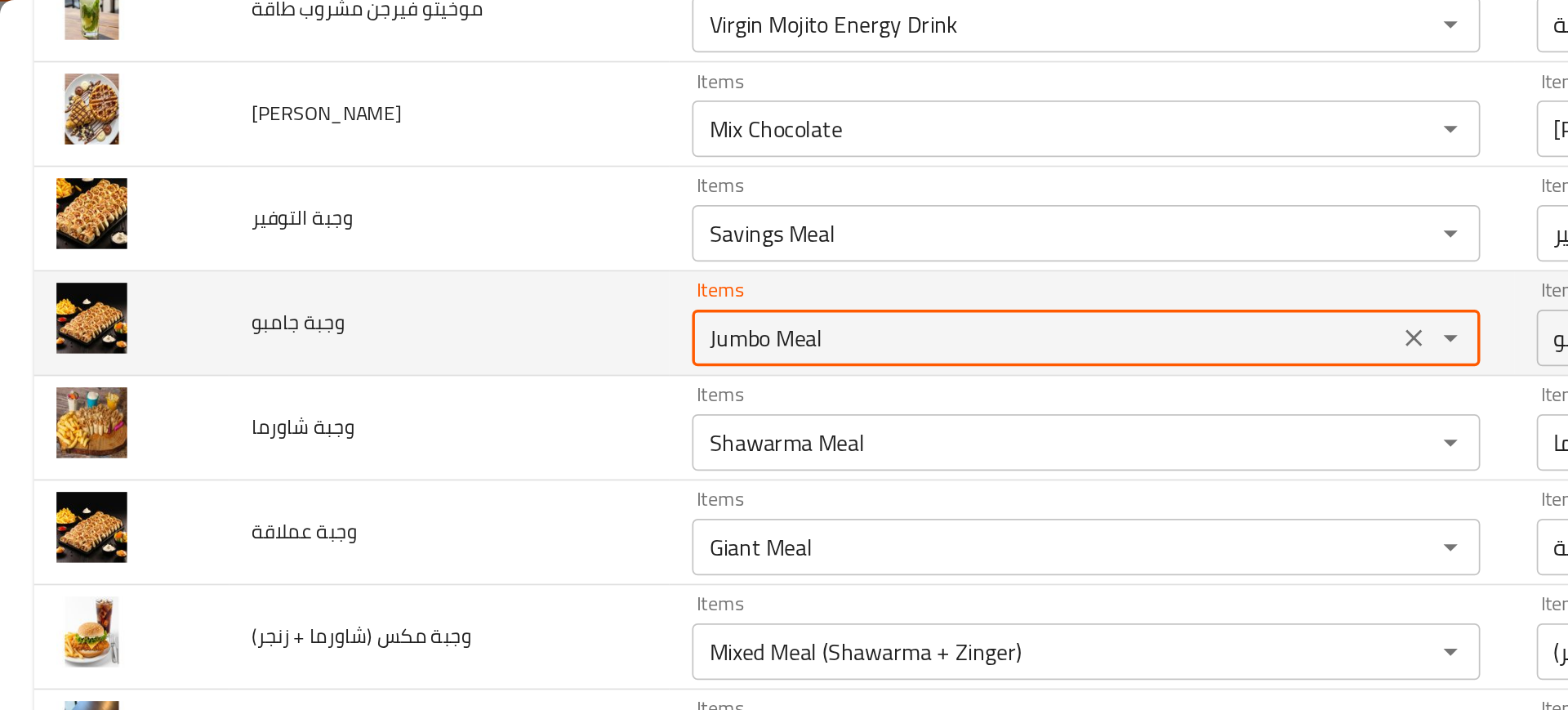
scroll to position [3241, 0]
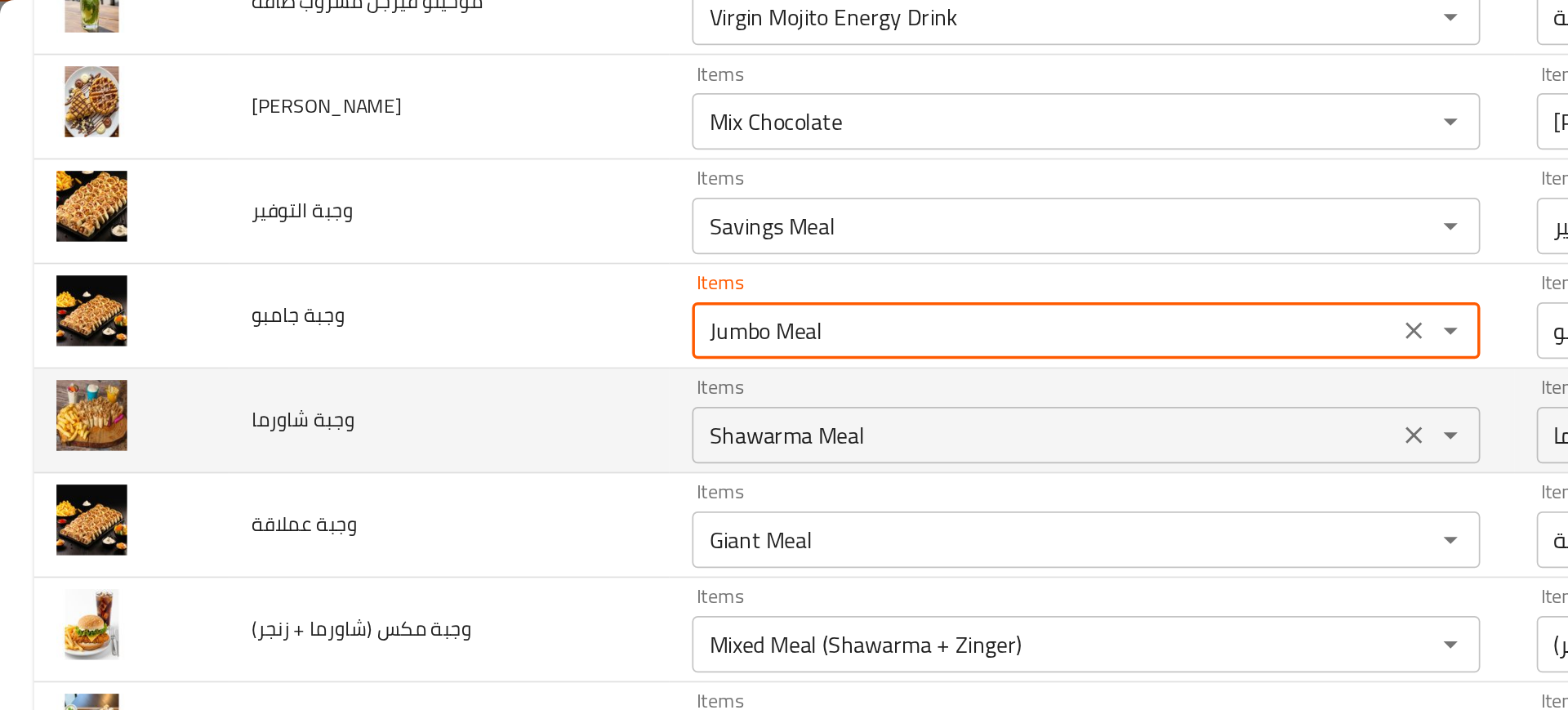
click at [434, 261] on شاورما "Shawarma Meal" at bounding box center [603, 251] width 397 height 23
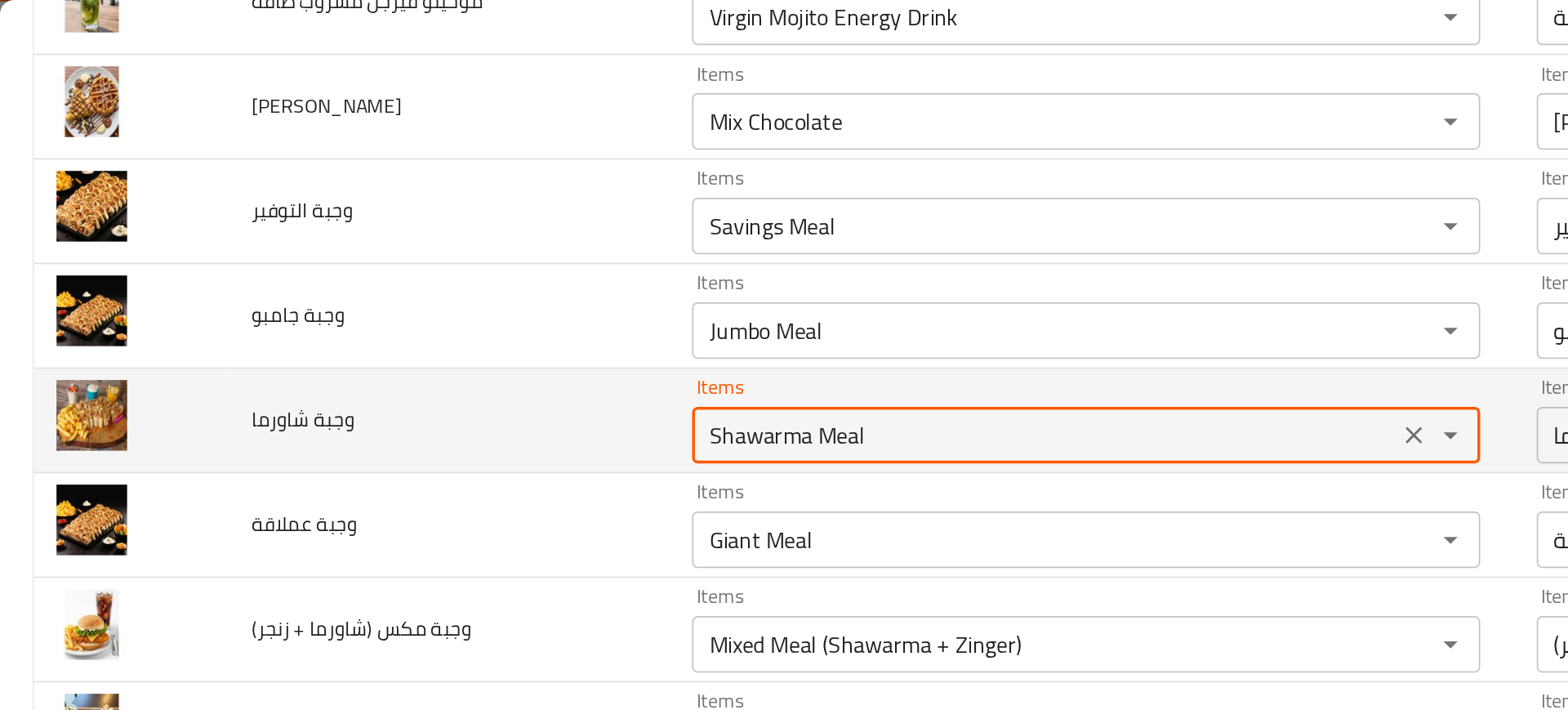
click at [434, 261] on شاورما "Shawarma Meal" at bounding box center [603, 251] width 397 height 23
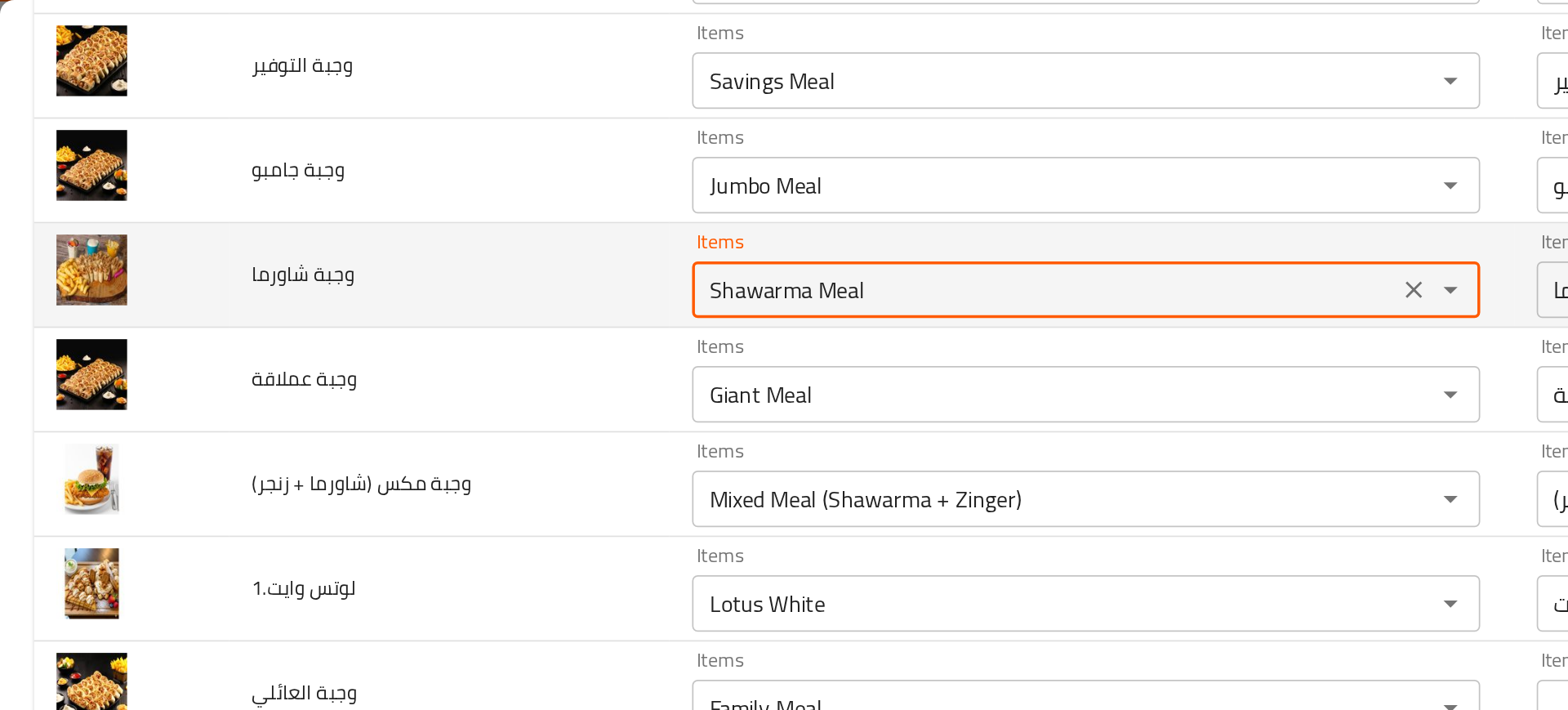
scroll to position [3328, 0]
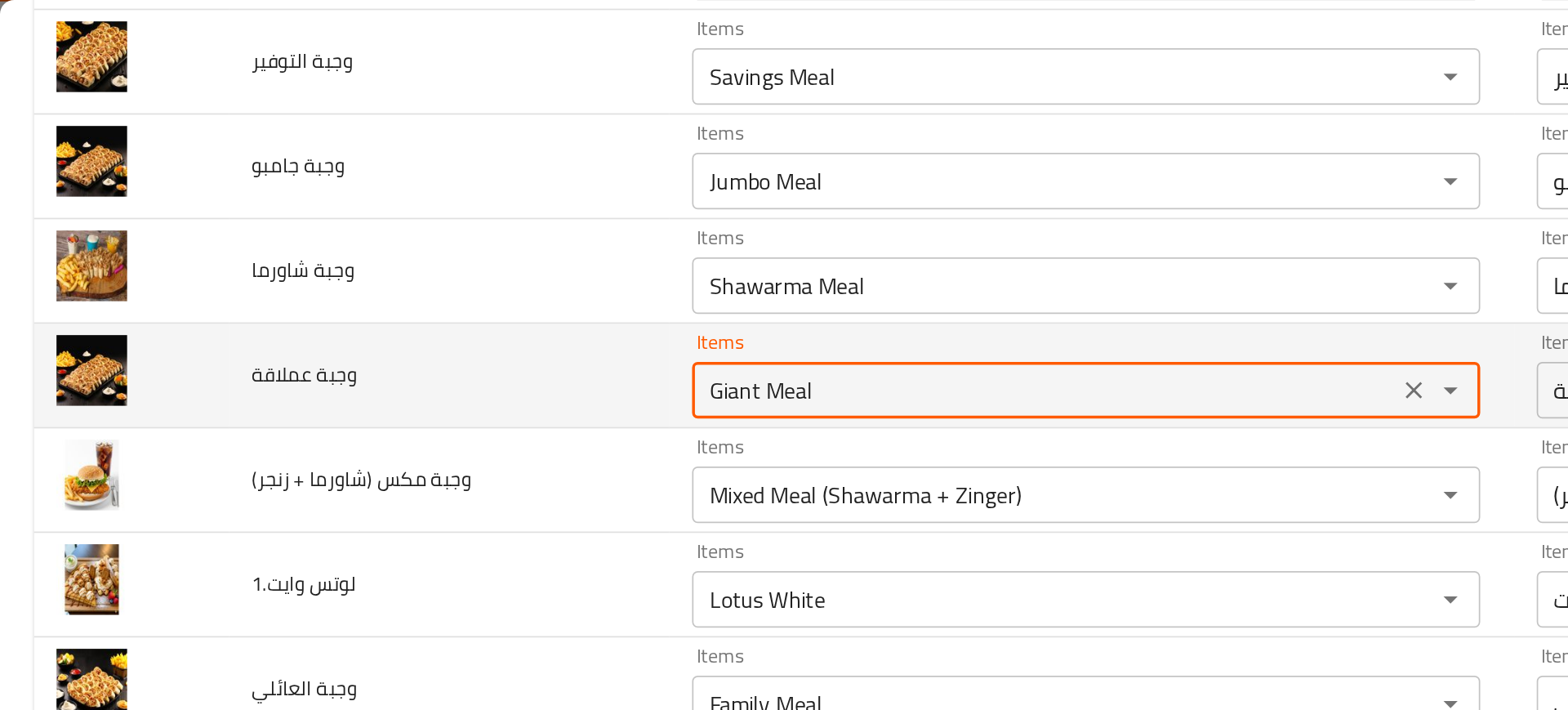
click at [423, 218] on عملاقة "Giant Meal" at bounding box center [603, 225] width 397 height 23
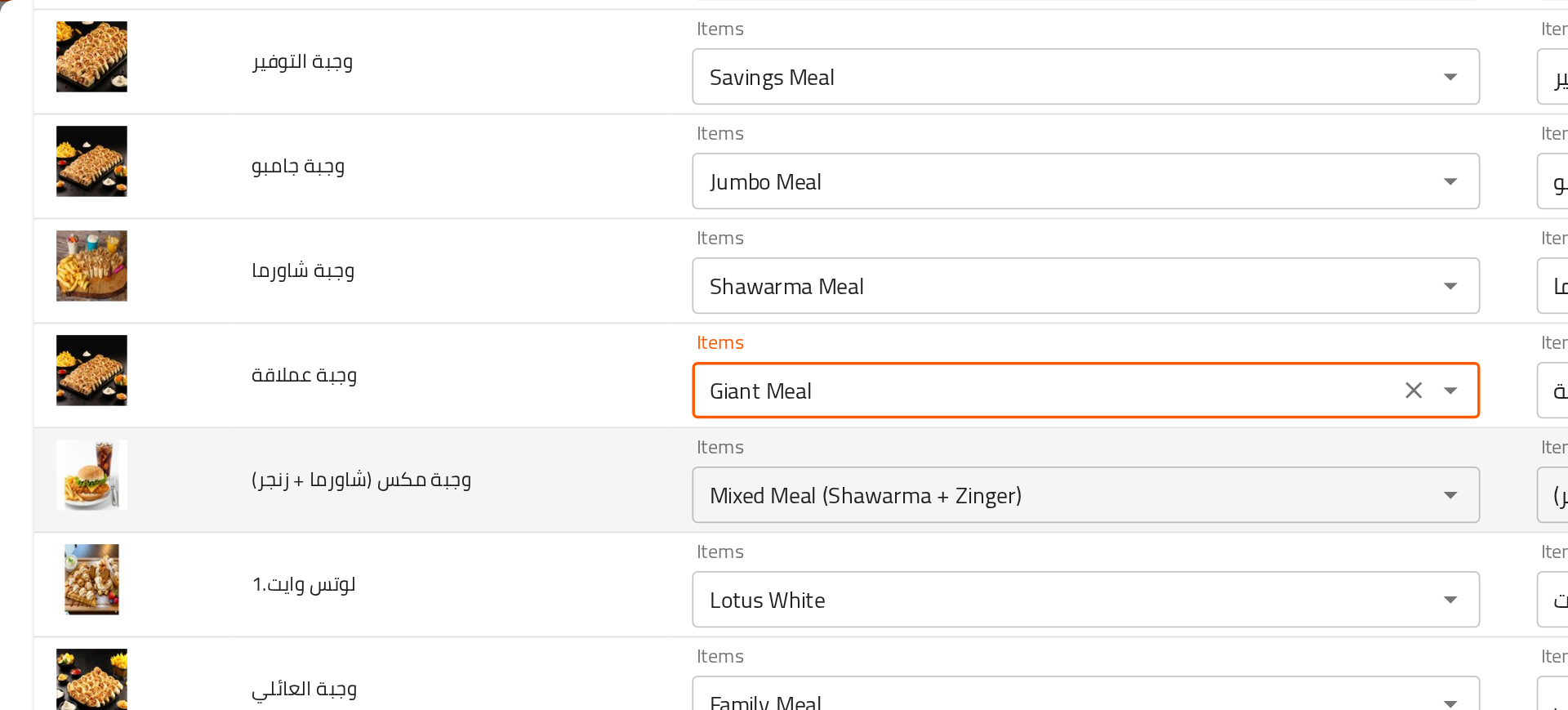
scroll to position [3382, 0]
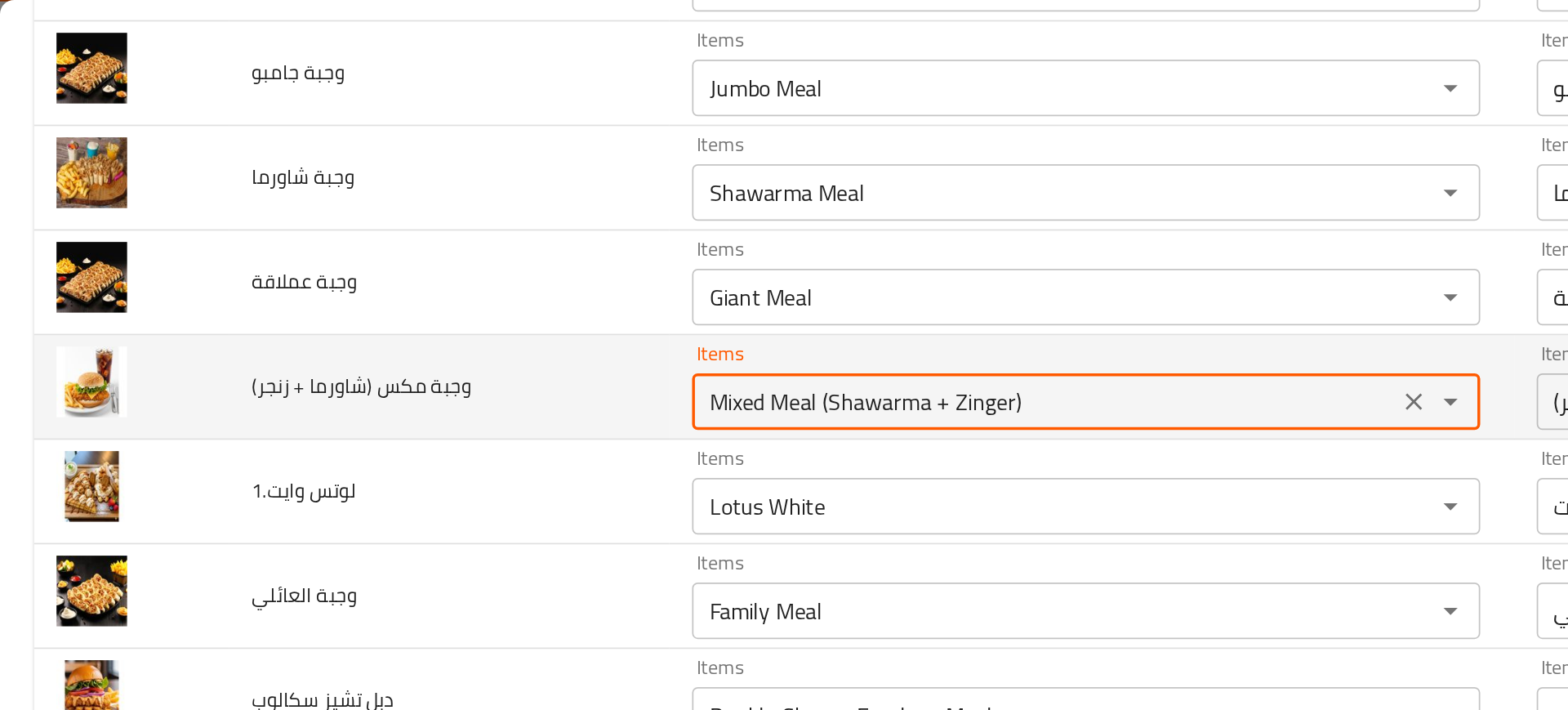
click at [447, 223] on زنجر\) "Mixed Meal (Shawarma + Zinger)" at bounding box center [603, 232] width 397 height 23
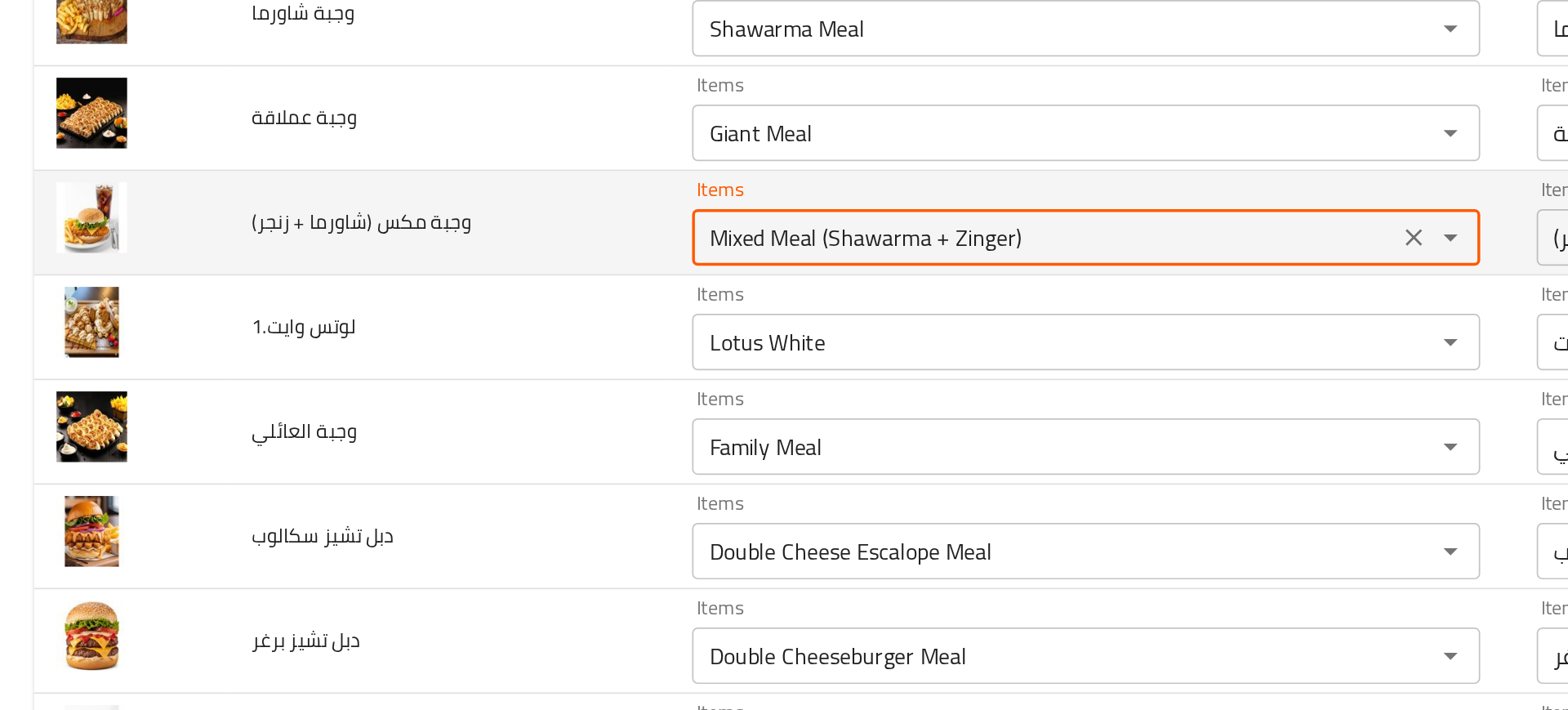
click at [460, 221] on زنجر\) "Mixed Meal (Shawarma + Zinger)" at bounding box center [603, 232] width 397 height 23
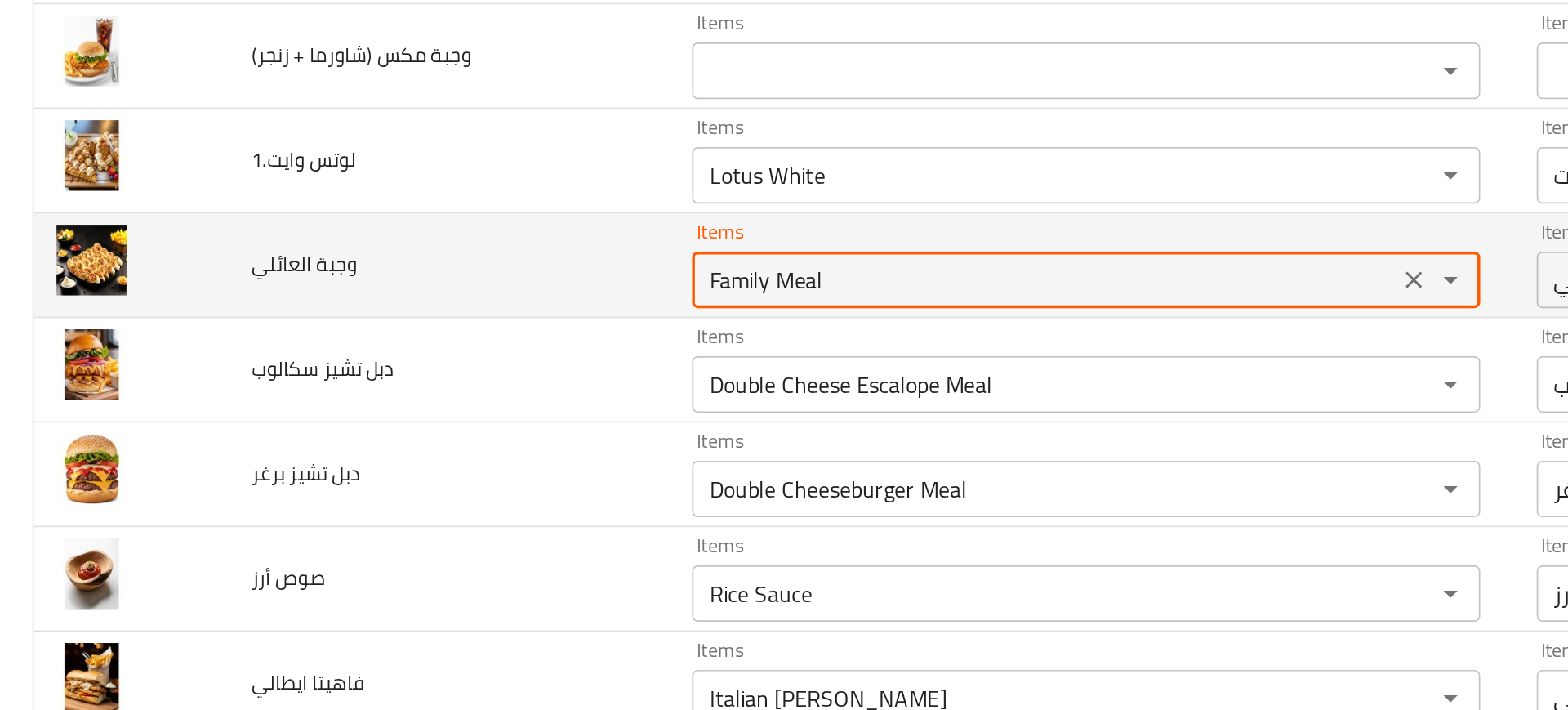
click at [405, 358] on العائلي "Family Meal" at bounding box center [603, 352] width 397 height 23
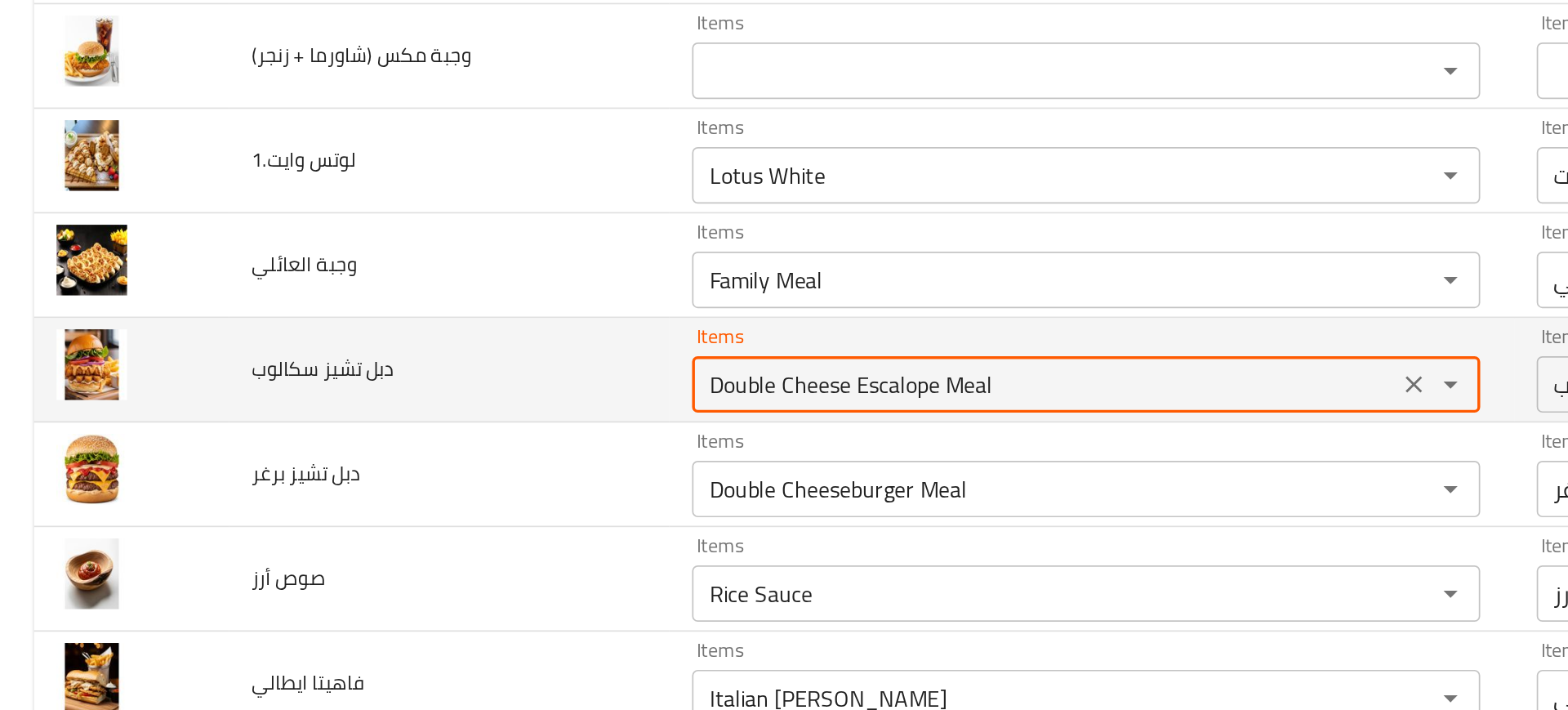
click at [446, 422] on سكالوب "Double Cheese Escalope Meal" at bounding box center [603, 413] width 397 height 23
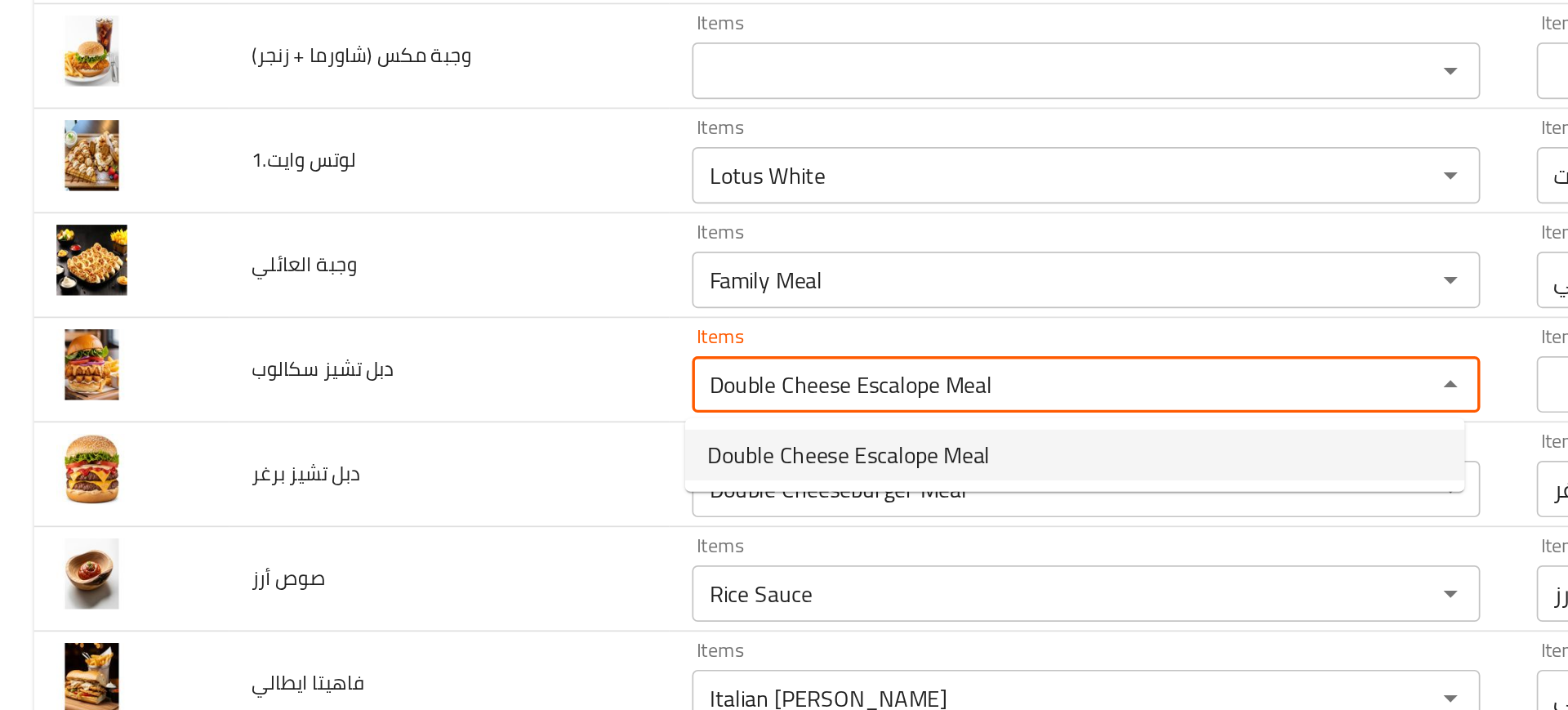
type سكالوب "Double Cheese Escalope Meal"
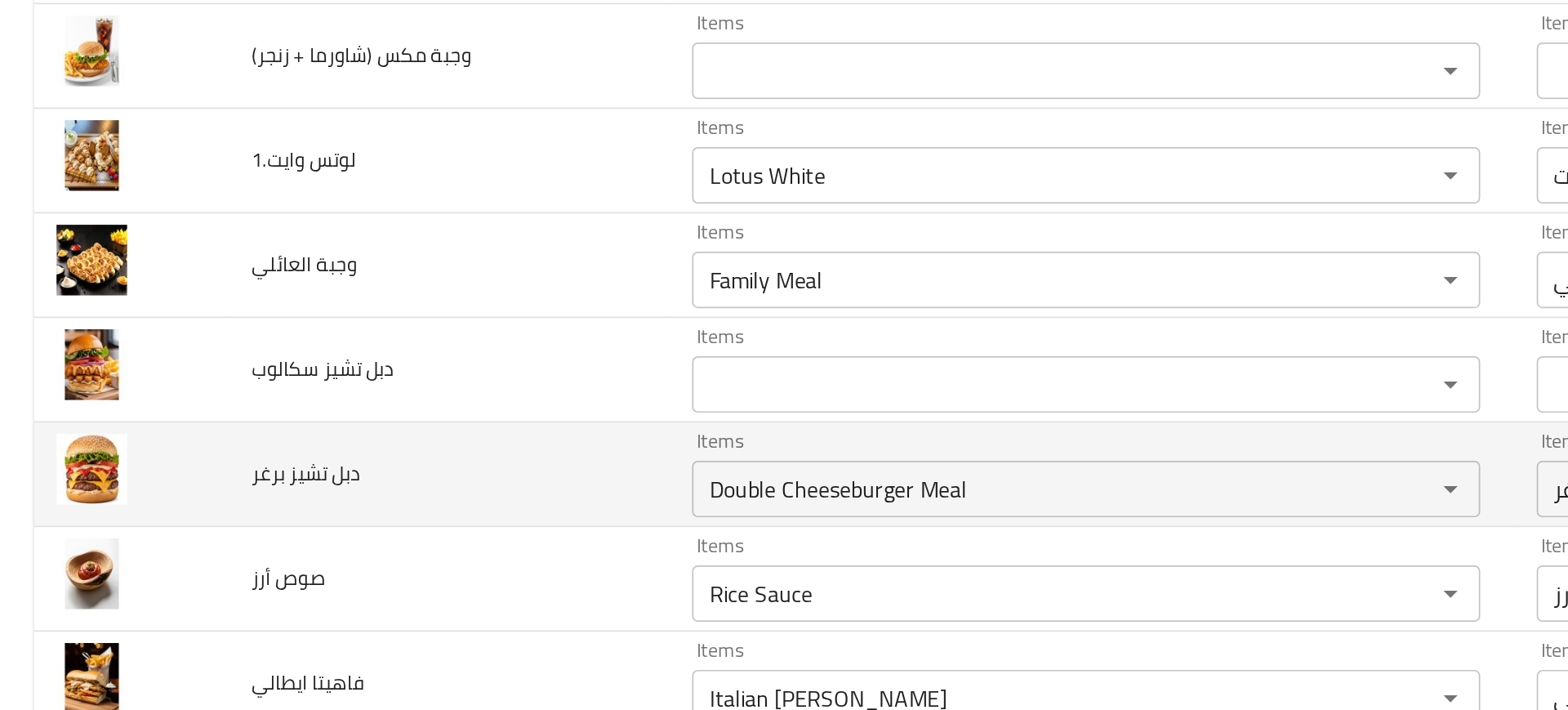
click at [274, 456] on td "دبل تشيز برغر" at bounding box center [260, 466] width 256 height 61
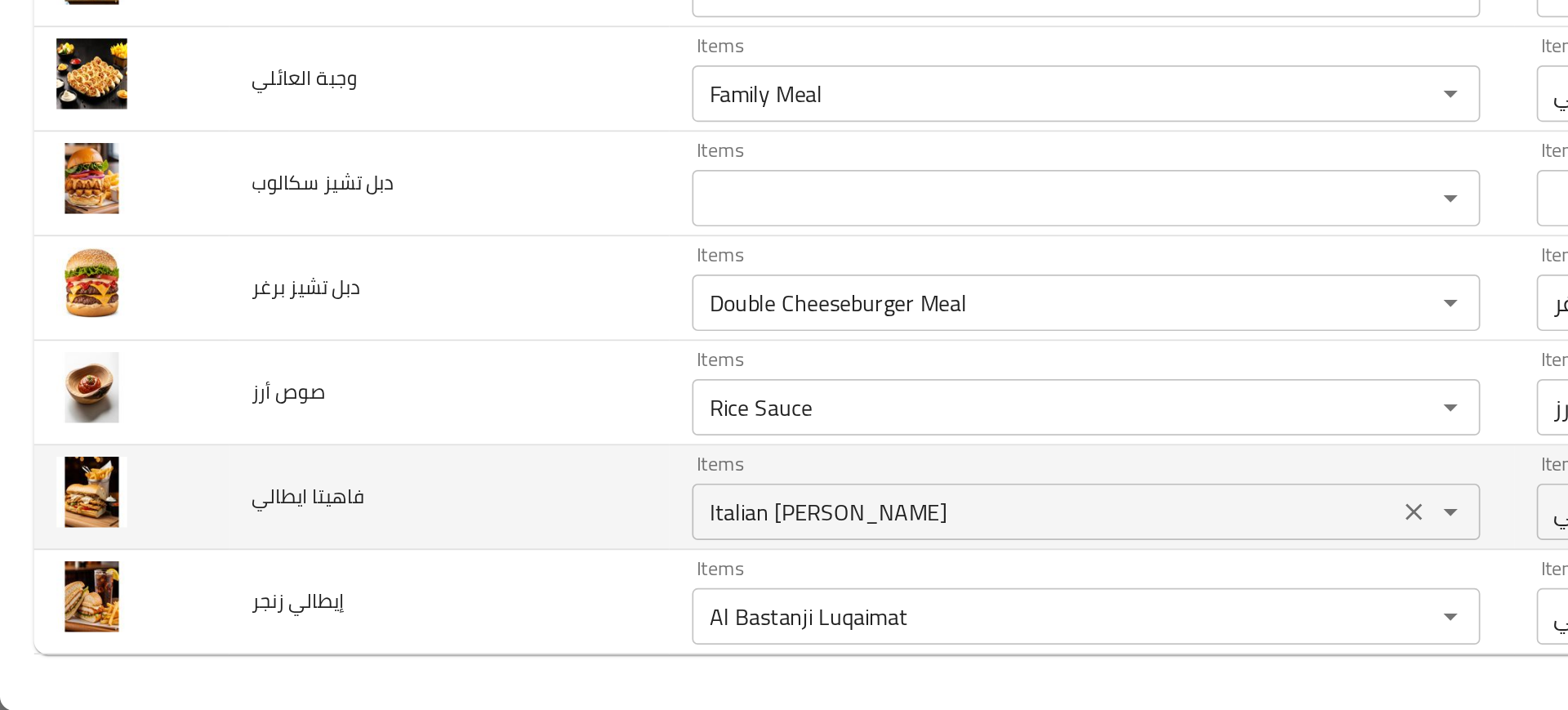
click at [437, 607] on div "Italian Fajita Sandwich Items" at bounding box center [628, 594] width 455 height 33
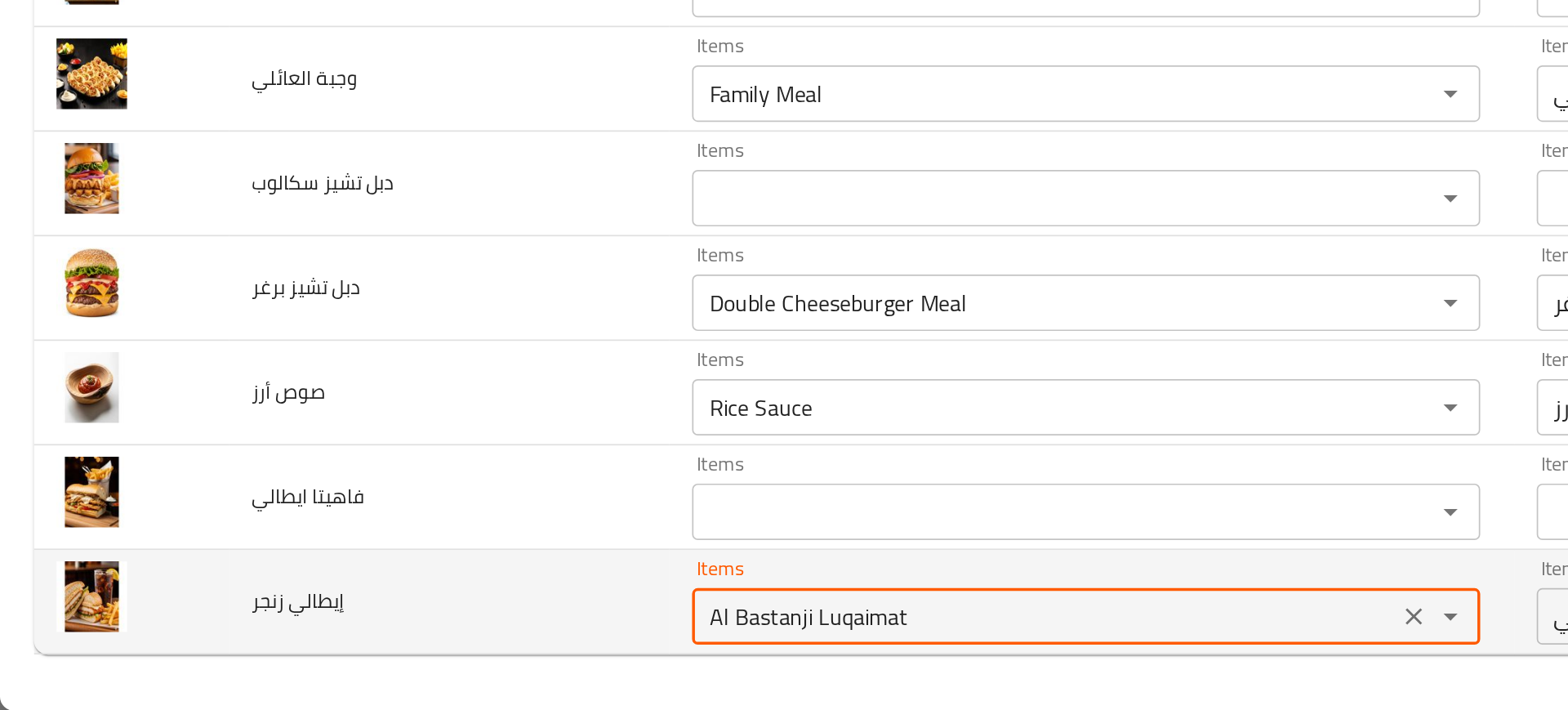
click at [497, 661] on زنجر "Al Bastanji Luqaimat" at bounding box center [603, 655] width 397 height 23
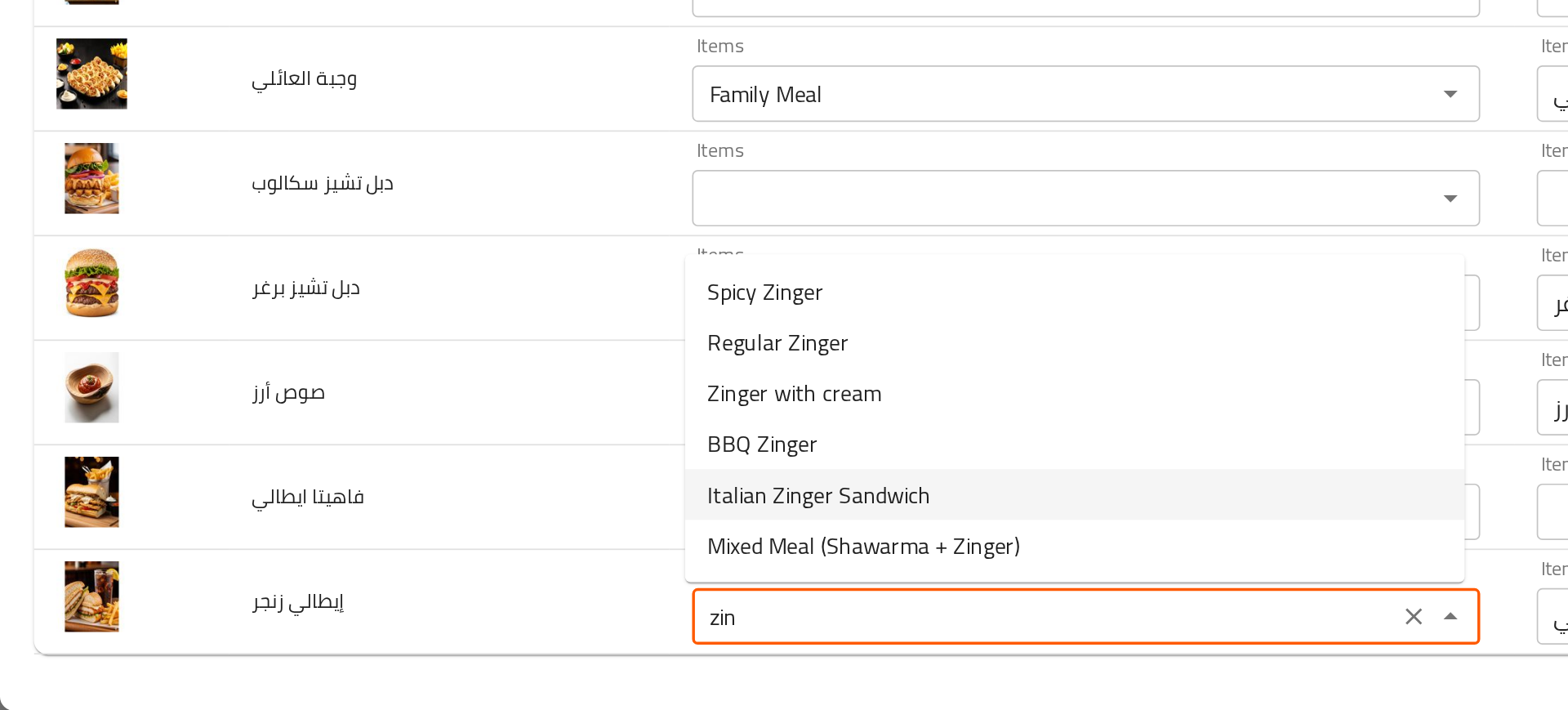
click at [450, 576] on span "Italian Zinger Sandwich" at bounding box center [473, 584] width 129 height 19
type زنجر "Italian Zinger Sandwich"
type زنجر-ar "ساندويش زنجر ايطالي"
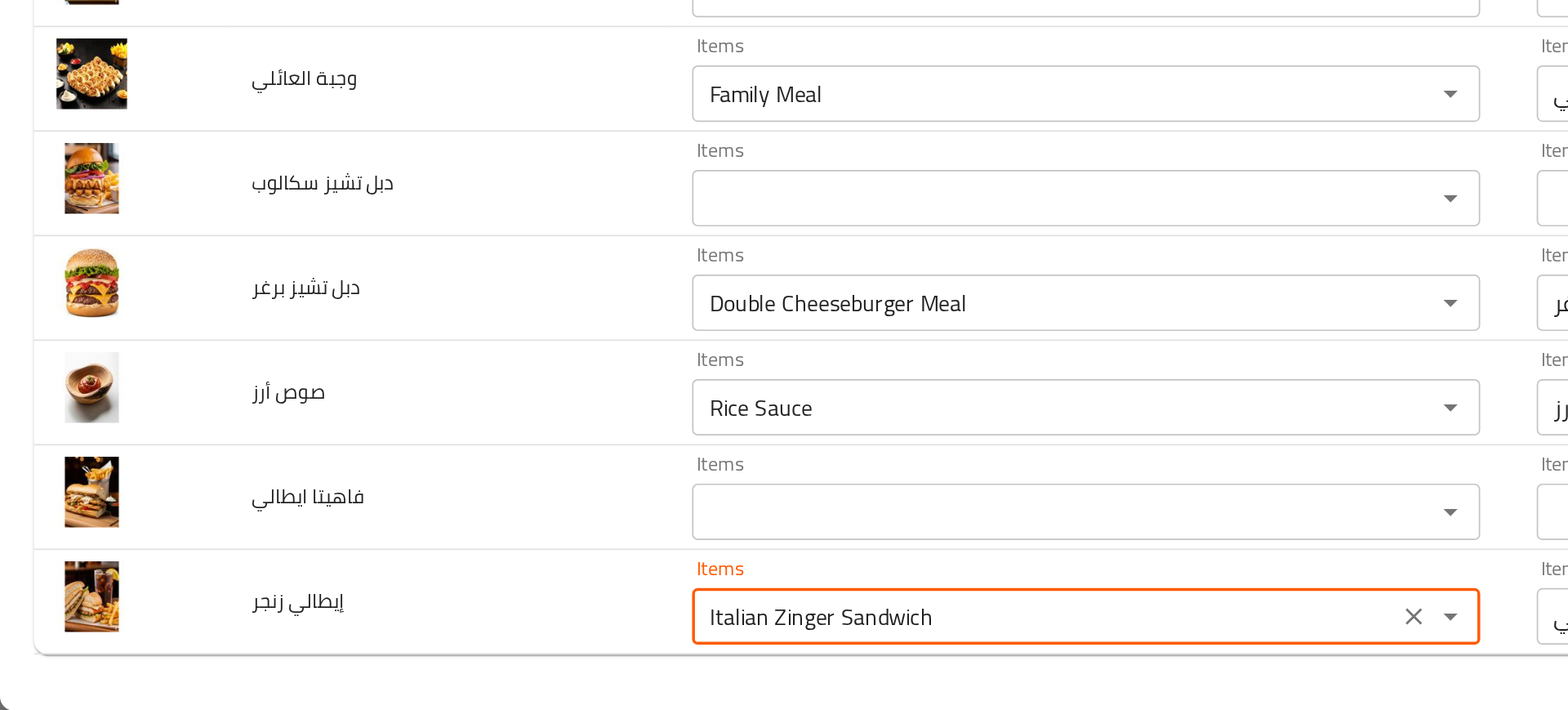
type زنجر "Italian Zinger Sandwich"
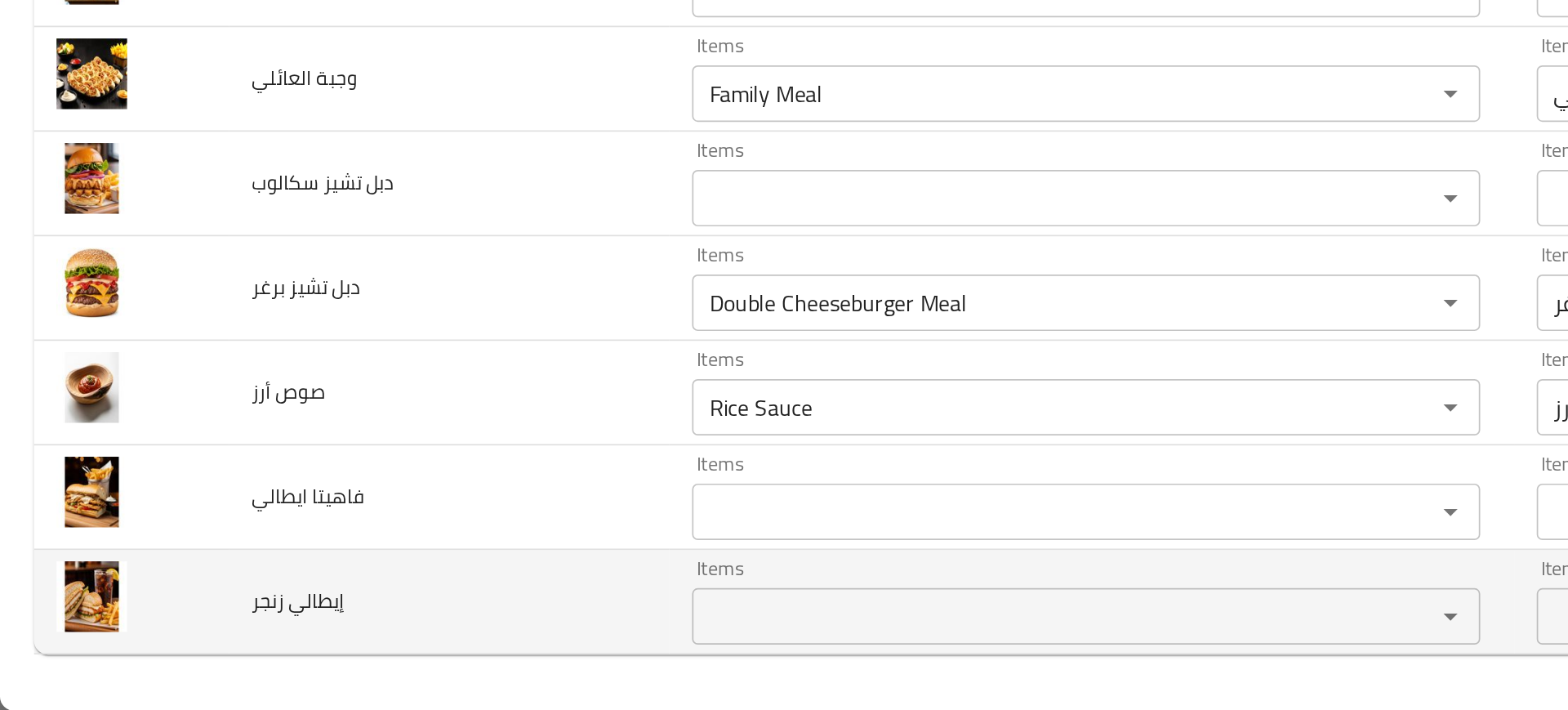
click at [293, 624] on td "إيطالي زنجر" at bounding box center [260, 647] width 256 height 61
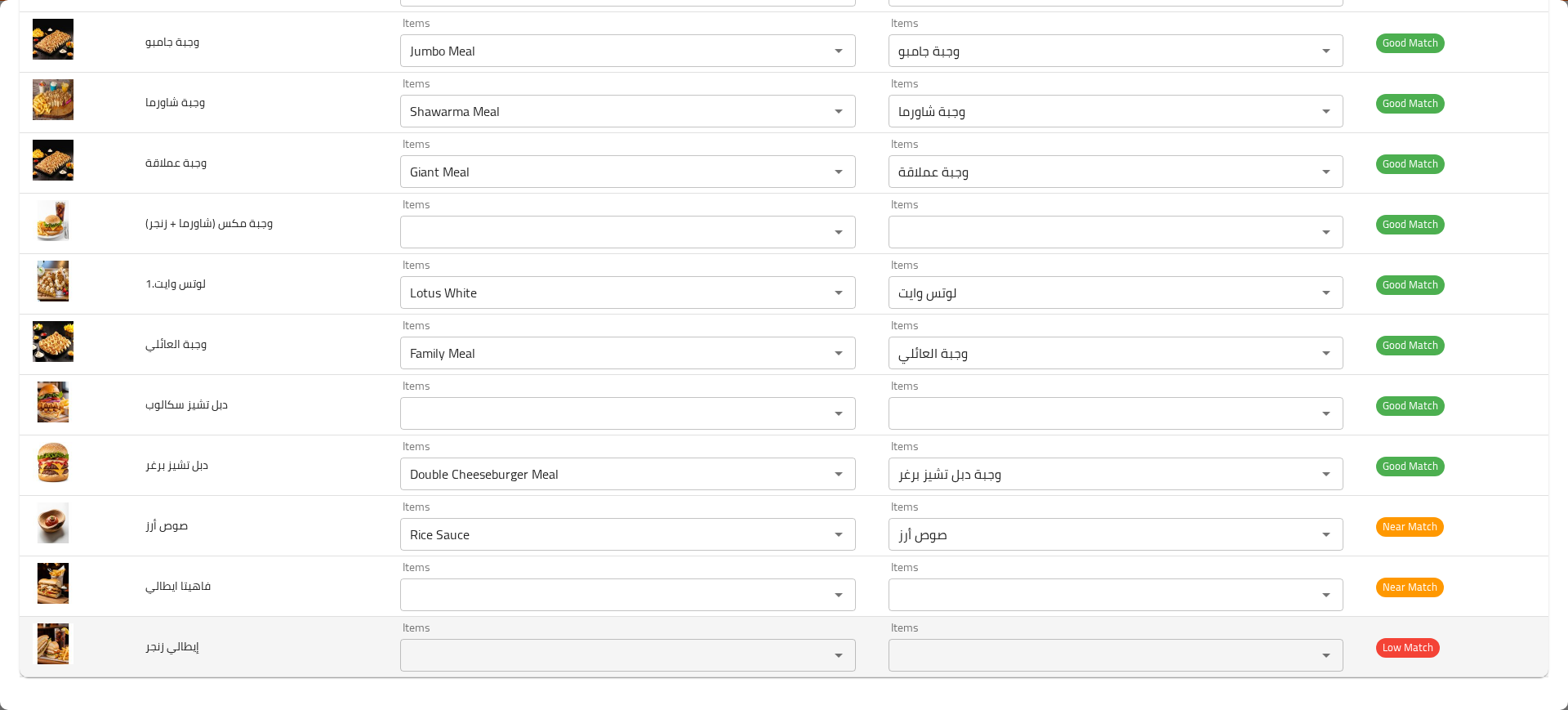
click at [161, 648] on span "إيطالي زنجر" at bounding box center [172, 646] width 54 height 21
copy span "إيطالي زنجر"
click at [161, 648] on span "إيطالي زنجر" at bounding box center [172, 646] width 54 height 21
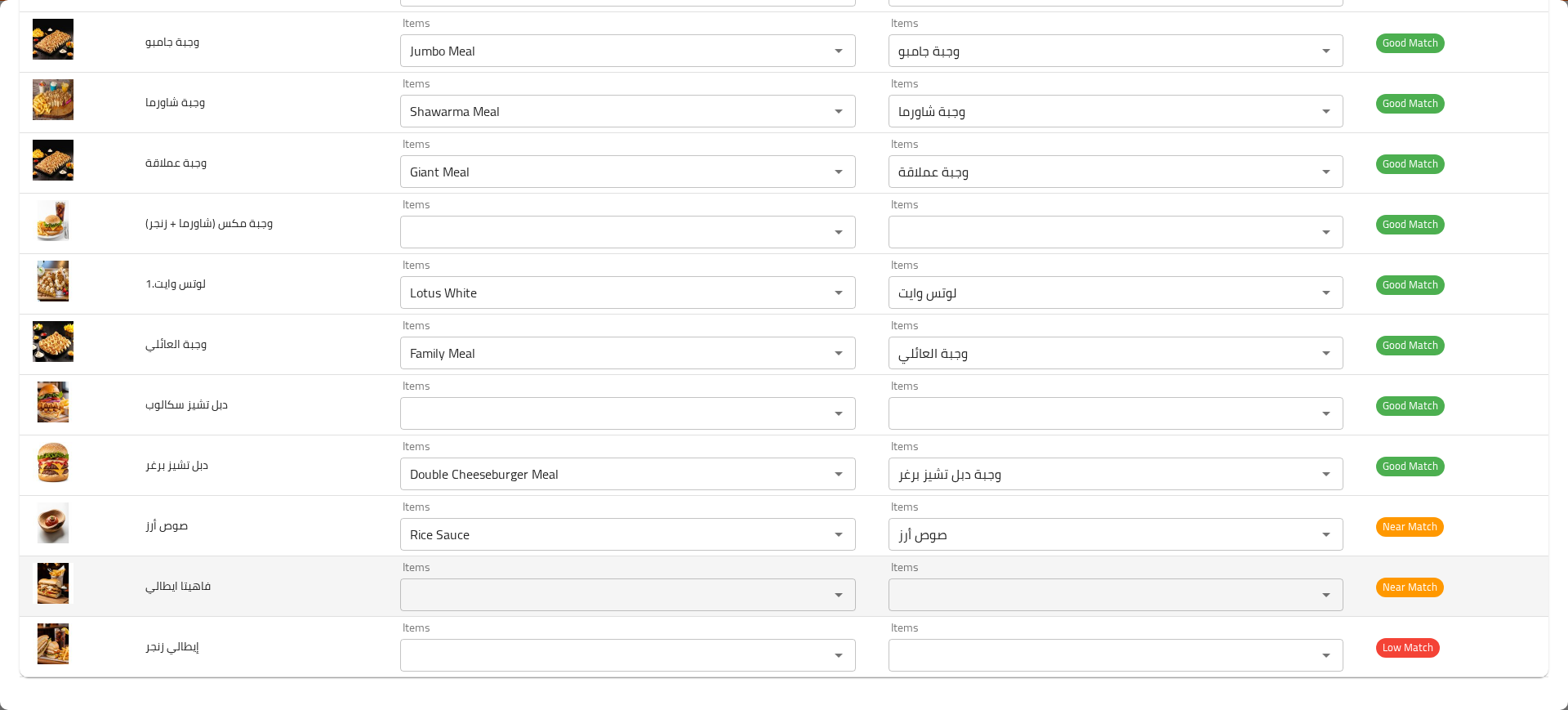
click at [160, 595] on span "فاهيتا ايطالي" at bounding box center [177, 585] width 65 height 21
copy span "فاهيتا ايطالي"
click at [160, 595] on span "فاهيتا ايطالي" at bounding box center [177, 585] width 65 height 21
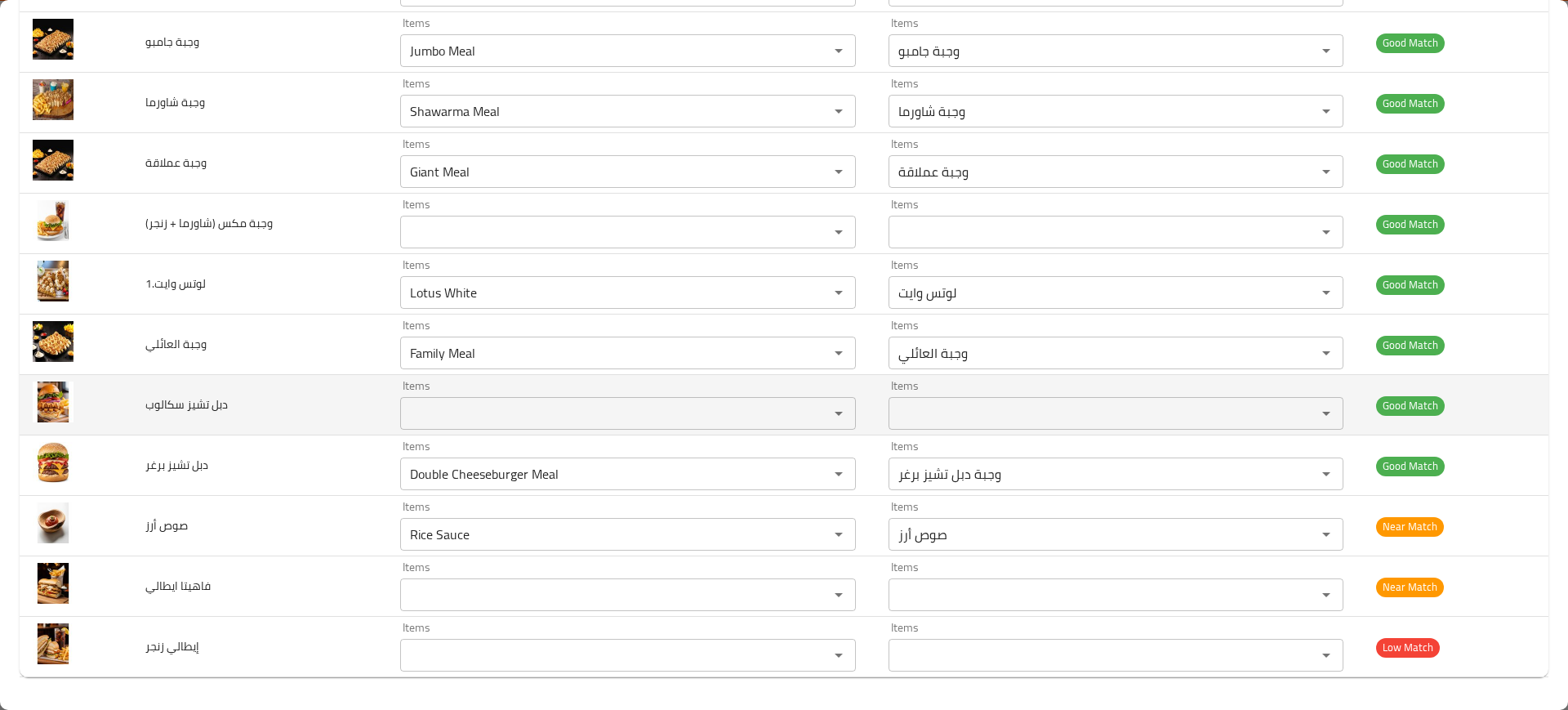
click at [151, 399] on span "دبل تشيز سكالوب" at bounding box center [187, 404] width 83 height 21
copy span "دبل تشيز سكالوب"
click at [151, 399] on span "دبل تشيز سكالوب" at bounding box center [187, 404] width 83 height 21
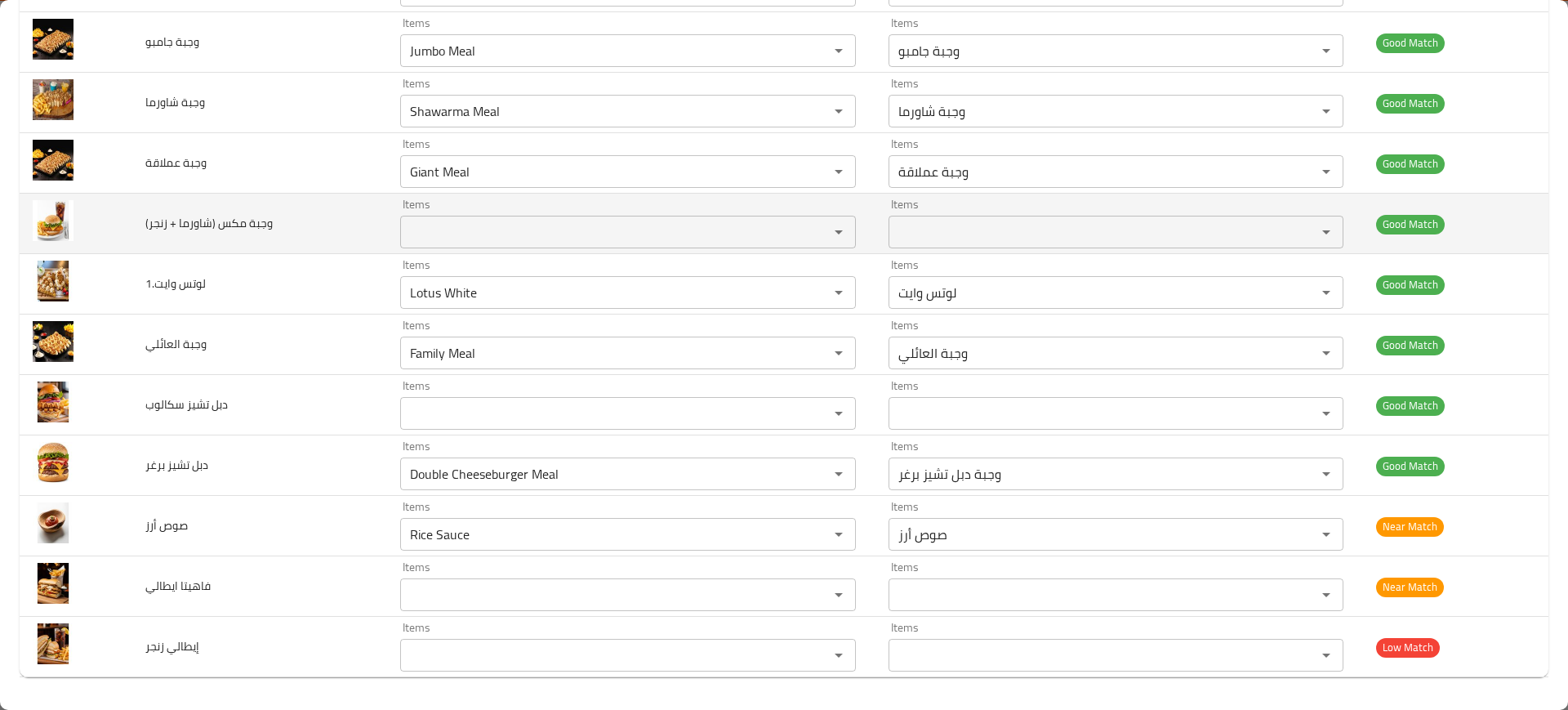
click at [182, 222] on span "وجبة مكس (شاورما + زنجر)" at bounding box center [209, 222] width 128 height 21
copy span "وجبة مكس (شاورما + زنجر)"
click at [182, 222] on span "وجبة مكس (شاورما + زنجر)" at bounding box center [209, 222] width 128 height 21
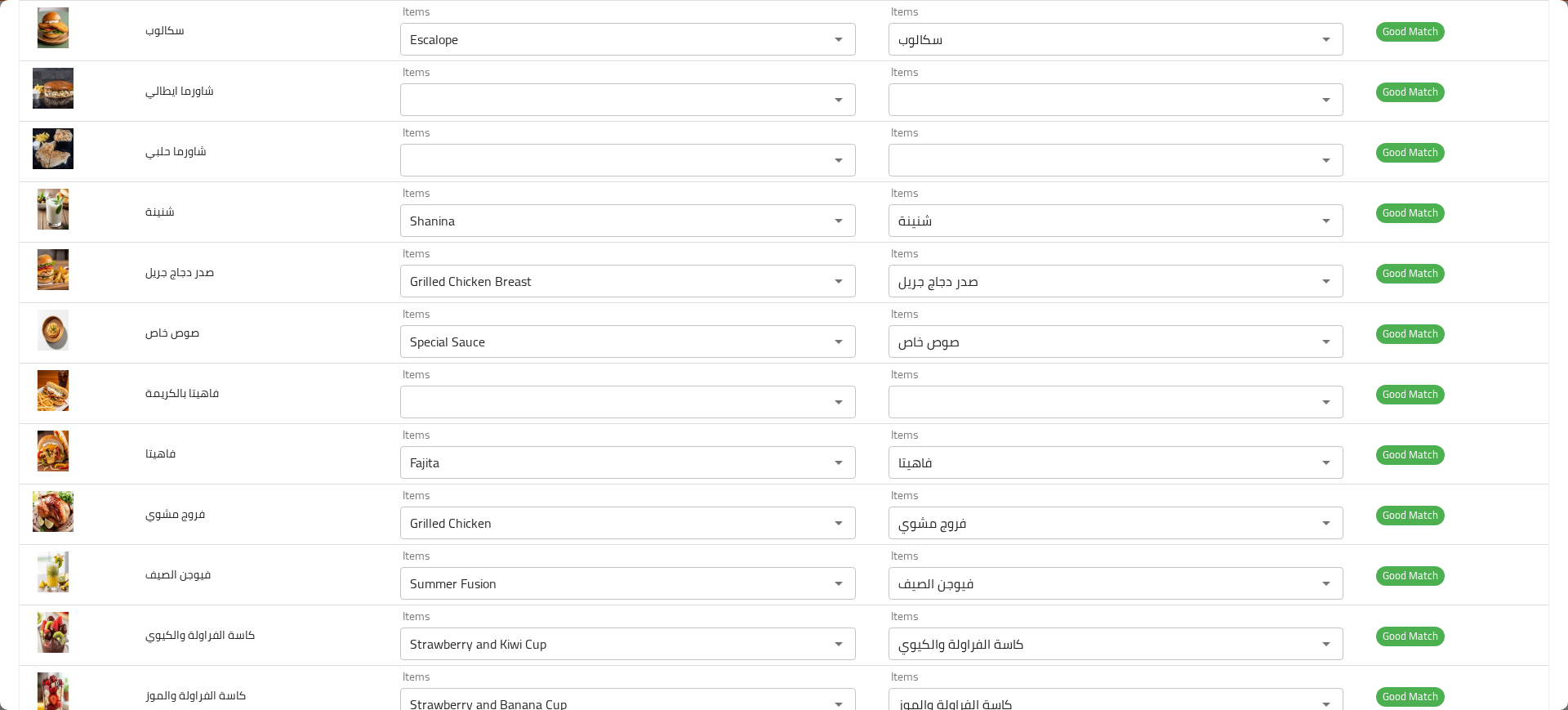
scroll to position [1352, 0]
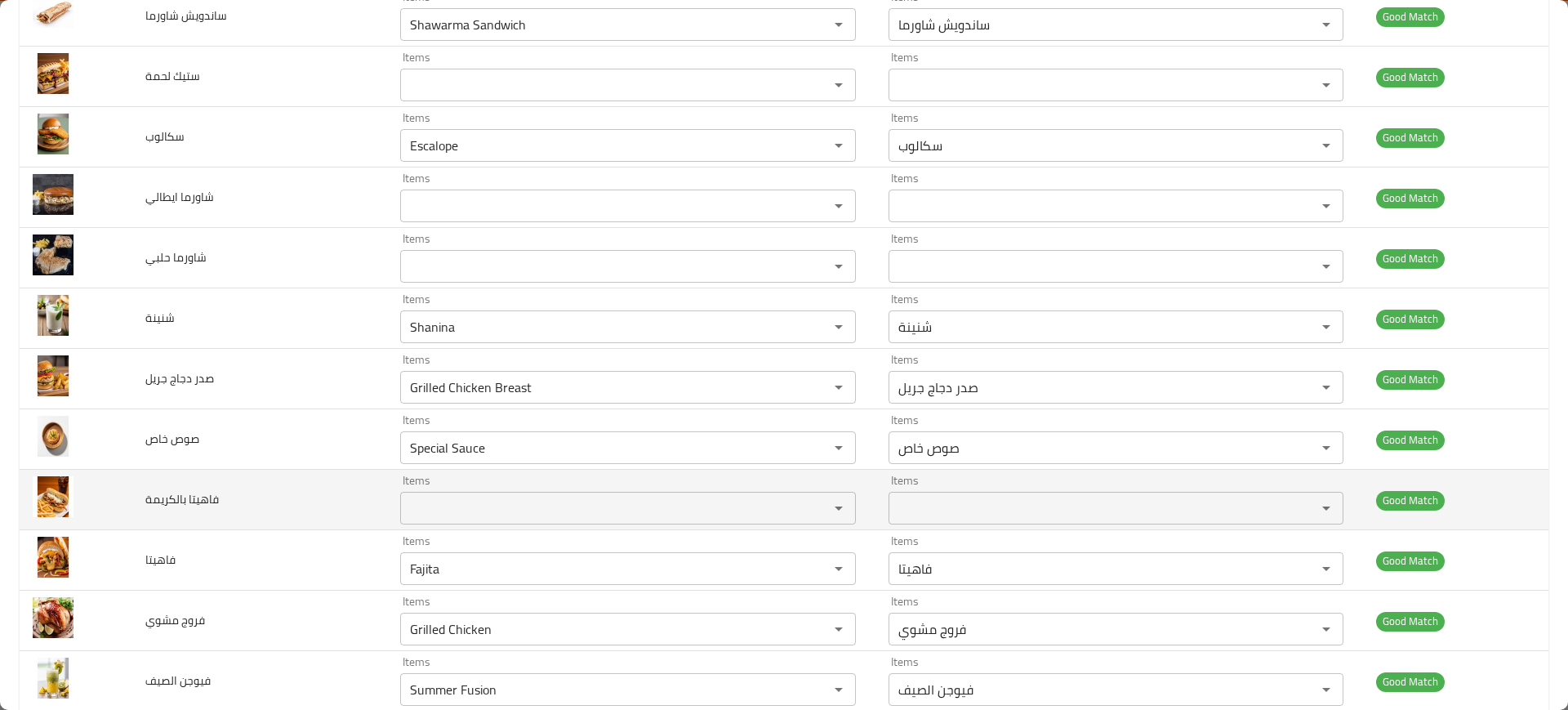
click at [167, 495] on span "فاهيتا بالكريمة" at bounding box center [182, 499] width 74 height 21
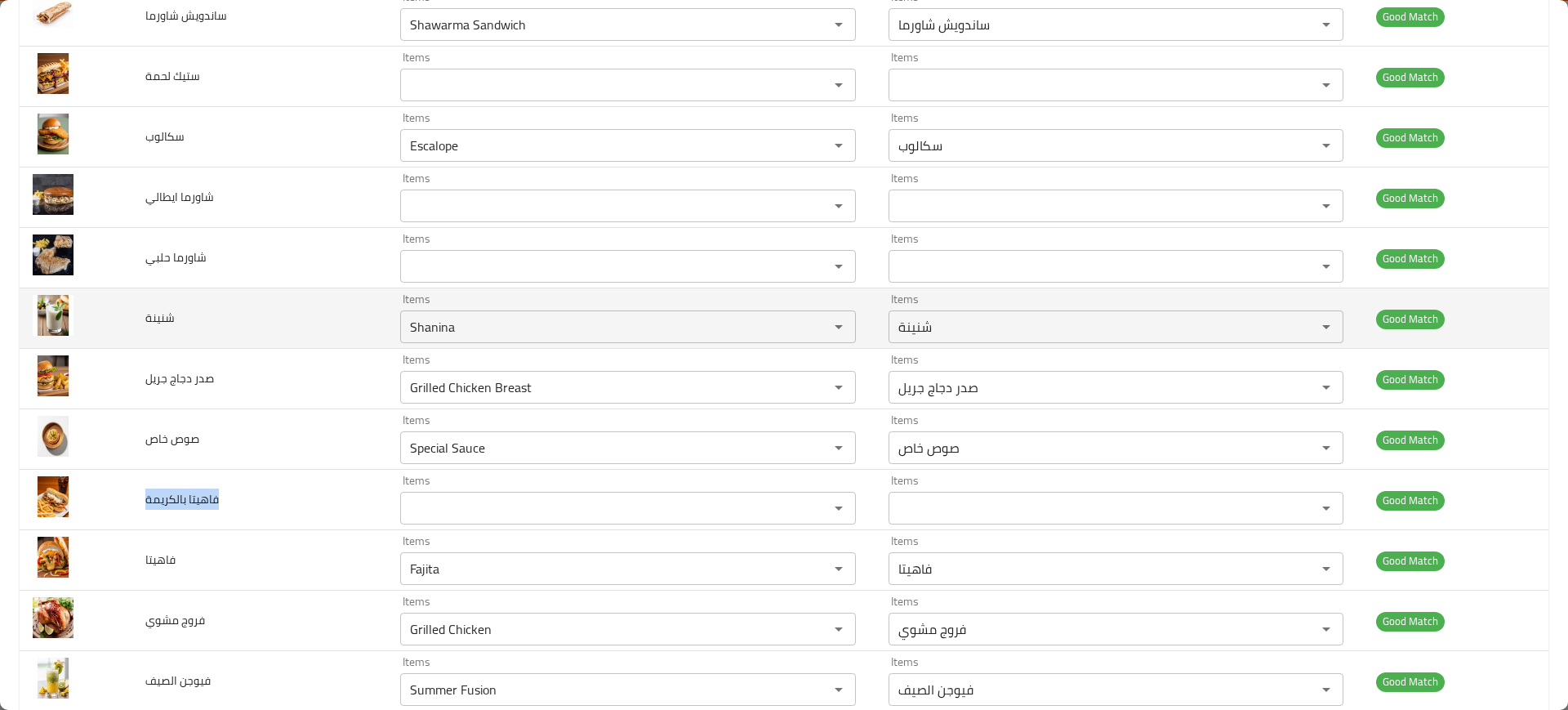
copy span "فاهيتا بالكريمة"
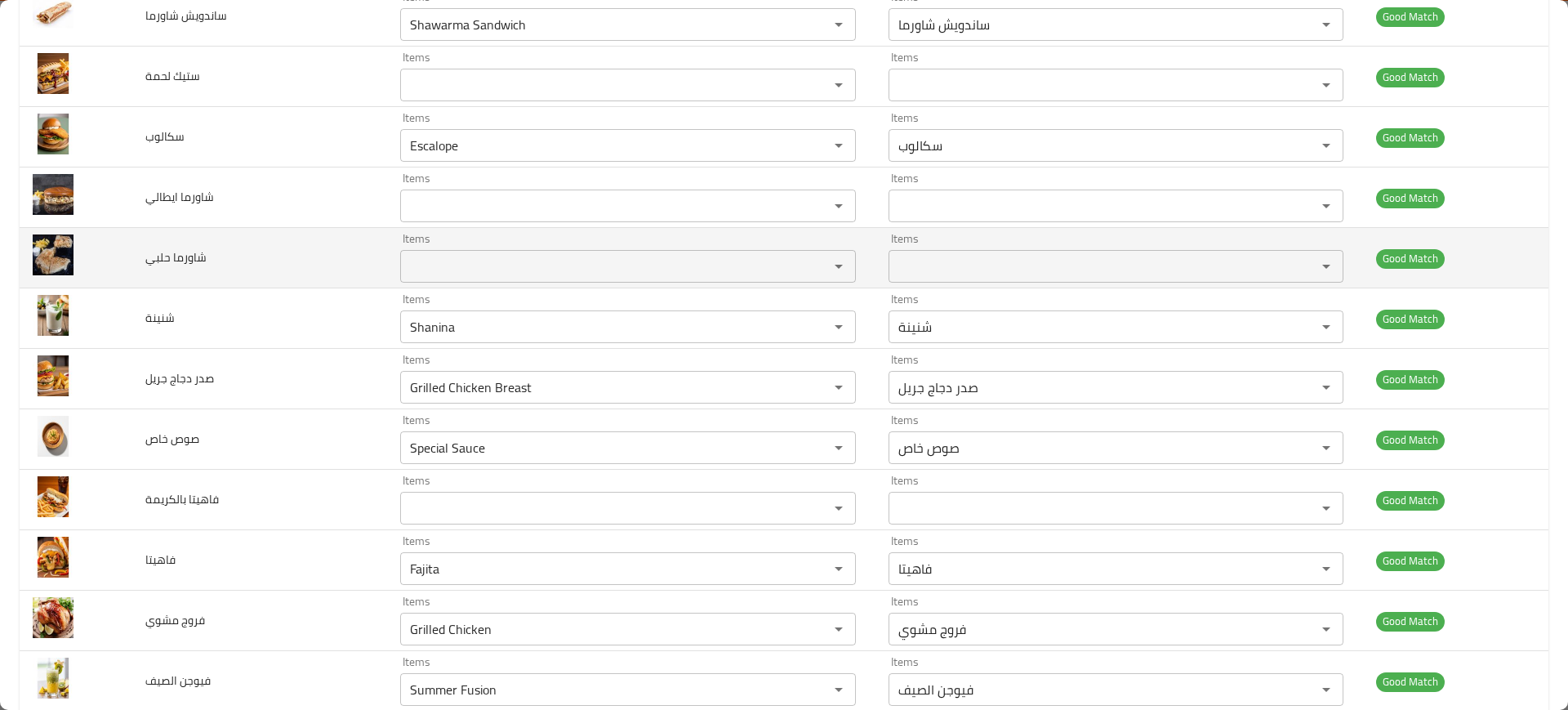
click at [182, 254] on span "شاورما حلبي" at bounding box center [176, 257] width 61 height 21
copy span "شاورما حلبي"
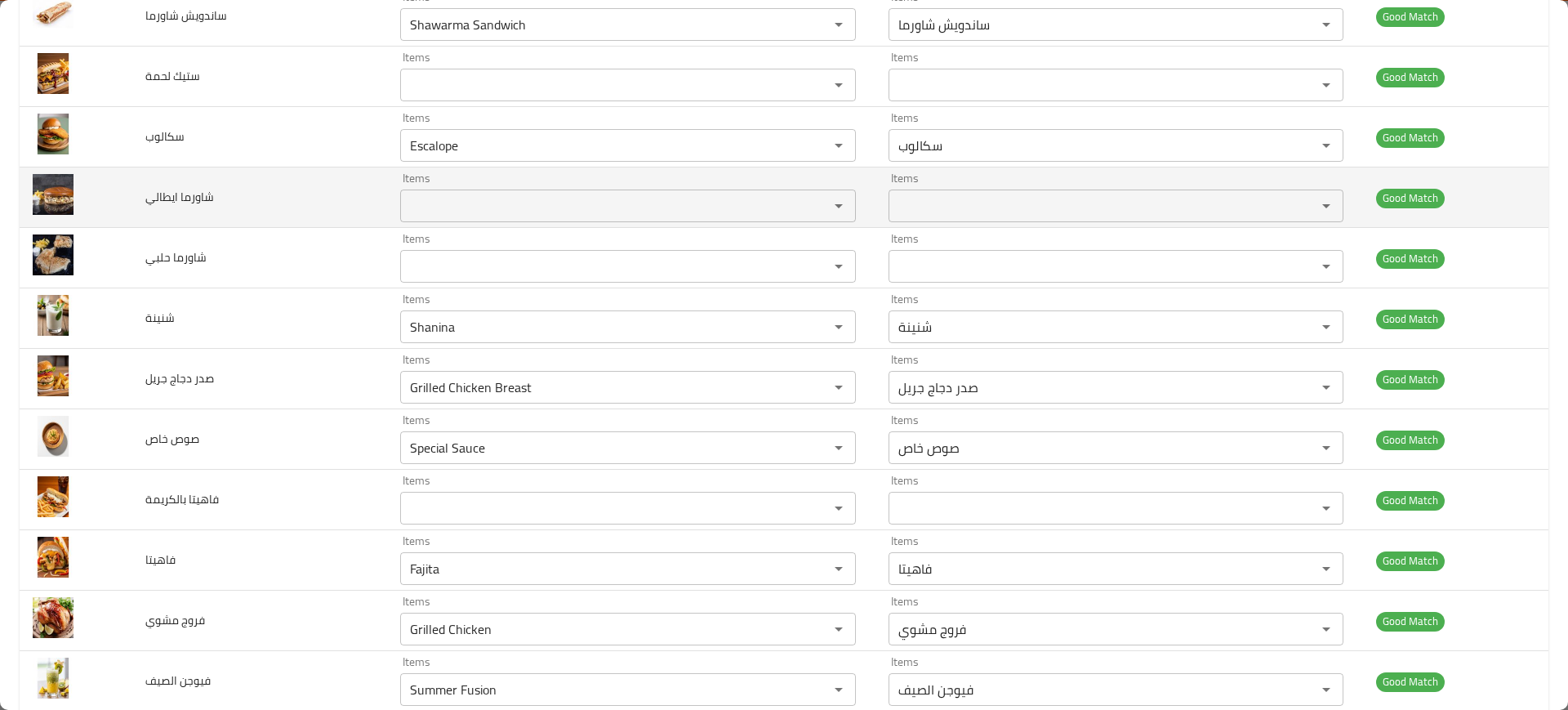
click at [161, 200] on span "شاورما ايطالي" at bounding box center [179, 196] width 68 height 21
copy span "شاورما ايطالي"
click at [161, 200] on span "شاورما ايطالي" at bounding box center [179, 196] width 68 height 21
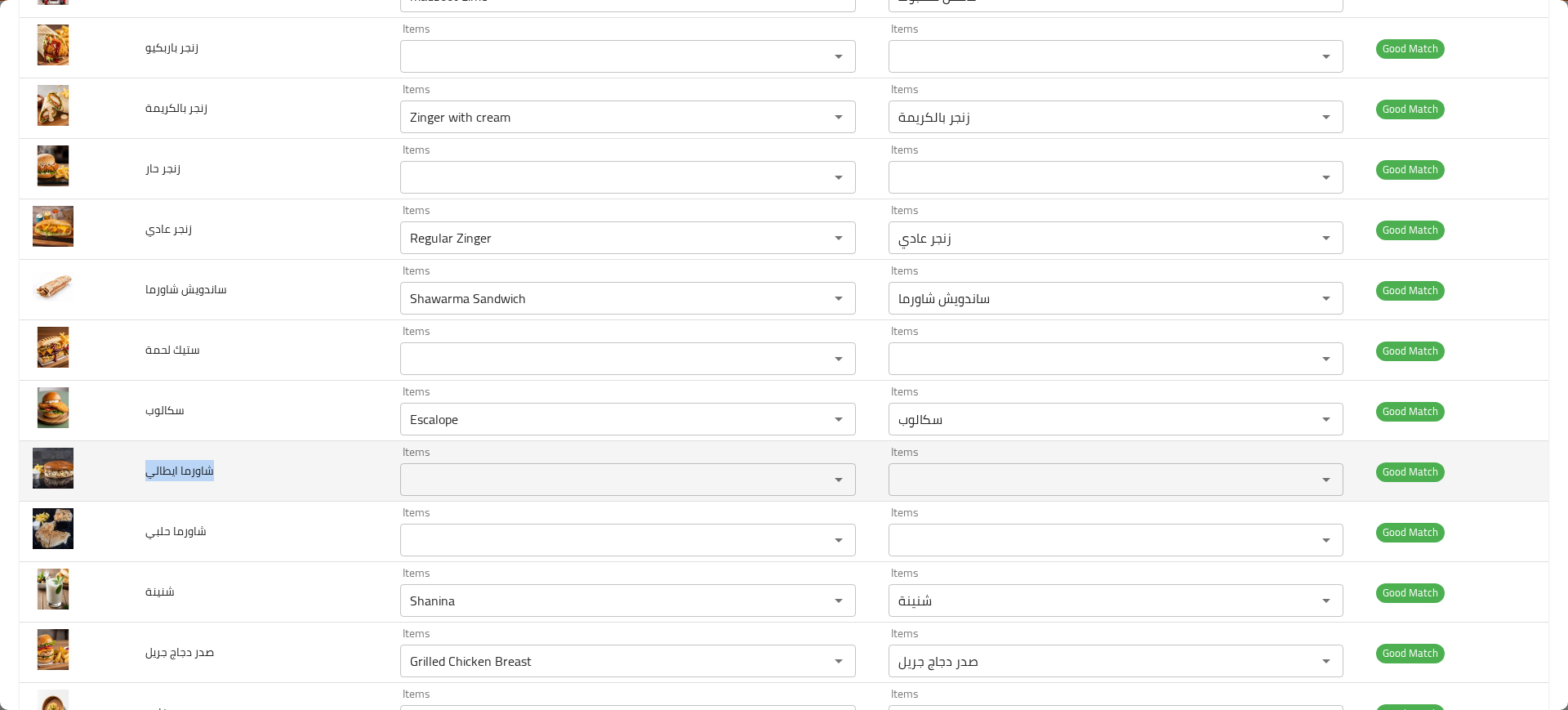
scroll to position [1073, 0]
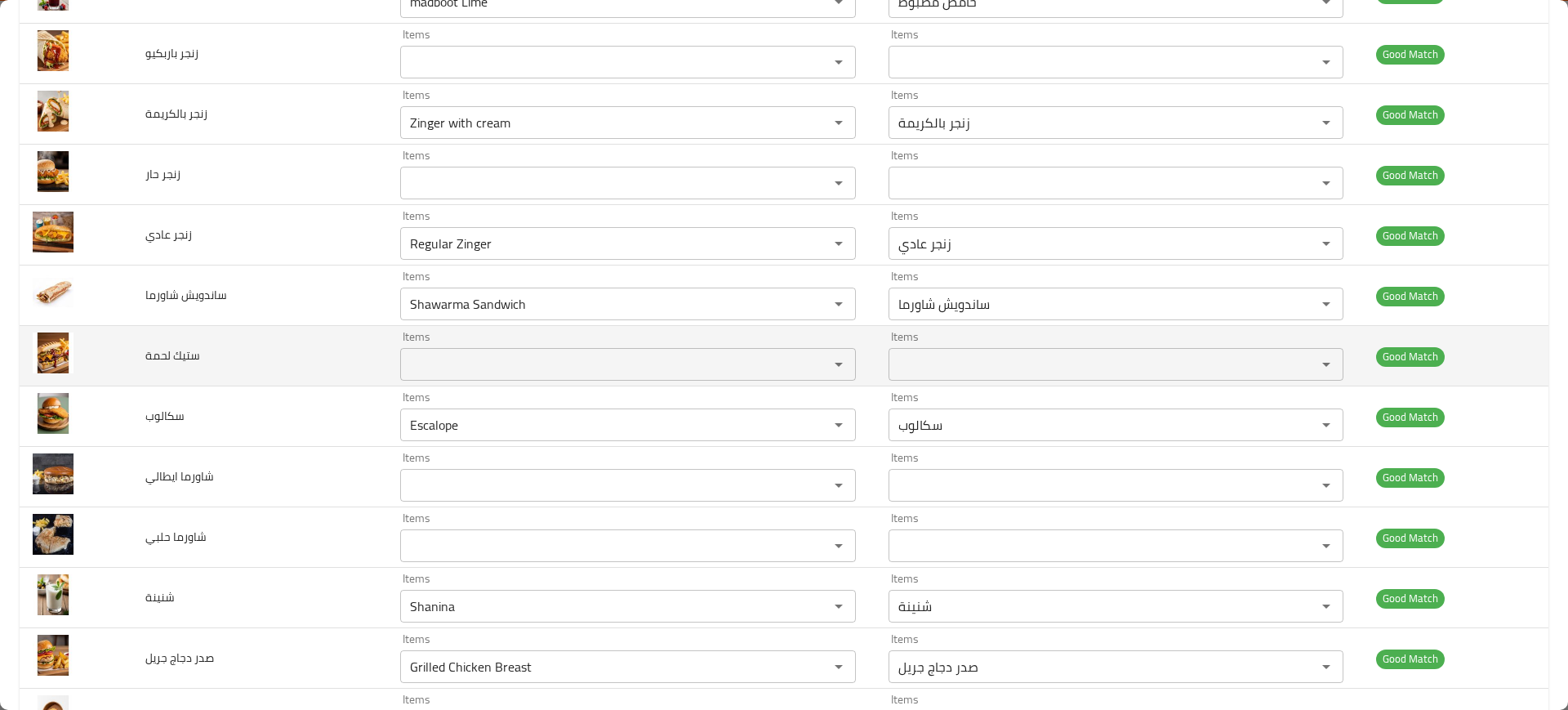
click at [181, 349] on span "ستيك لحمة" at bounding box center [172, 355] width 55 height 21
copy span "ستيك لحمة"
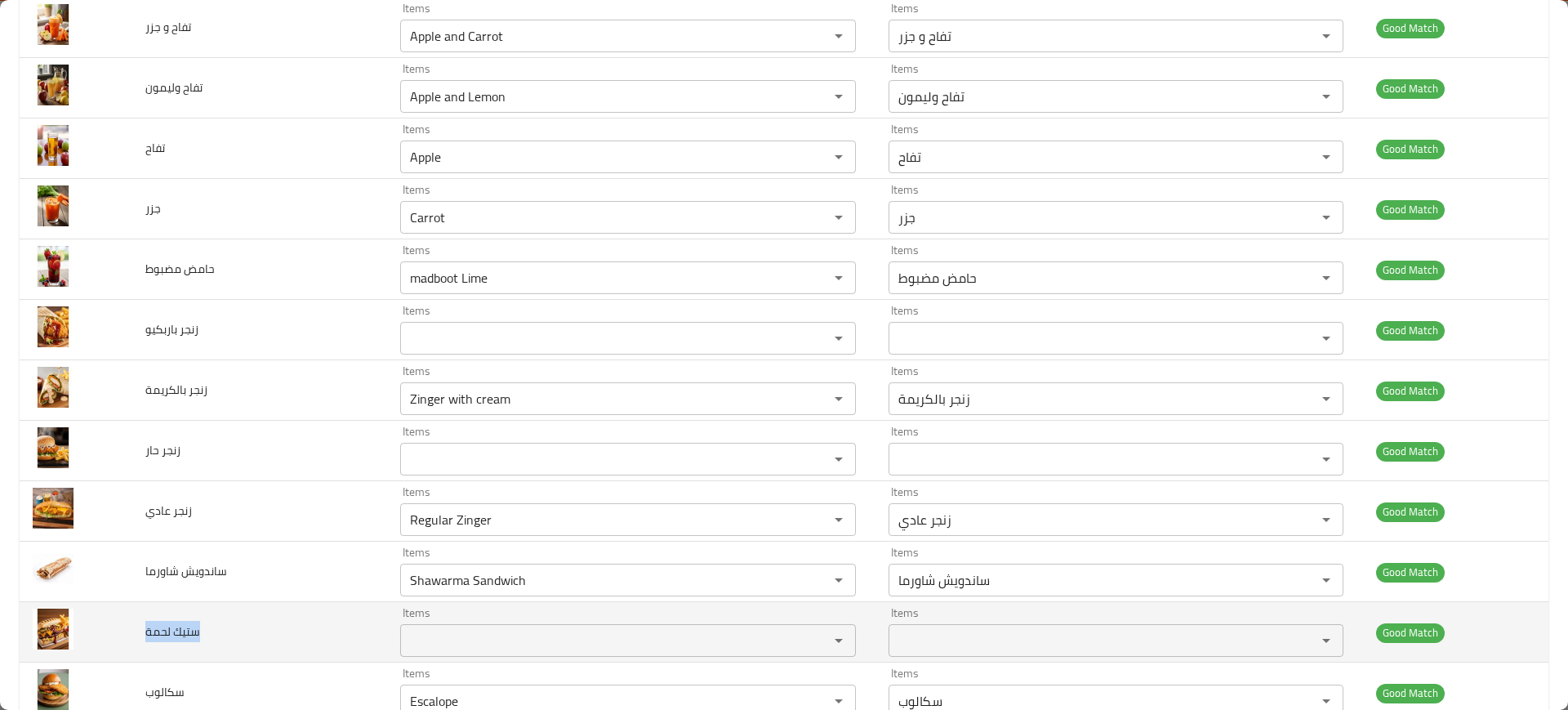
scroll to position [782, 0]
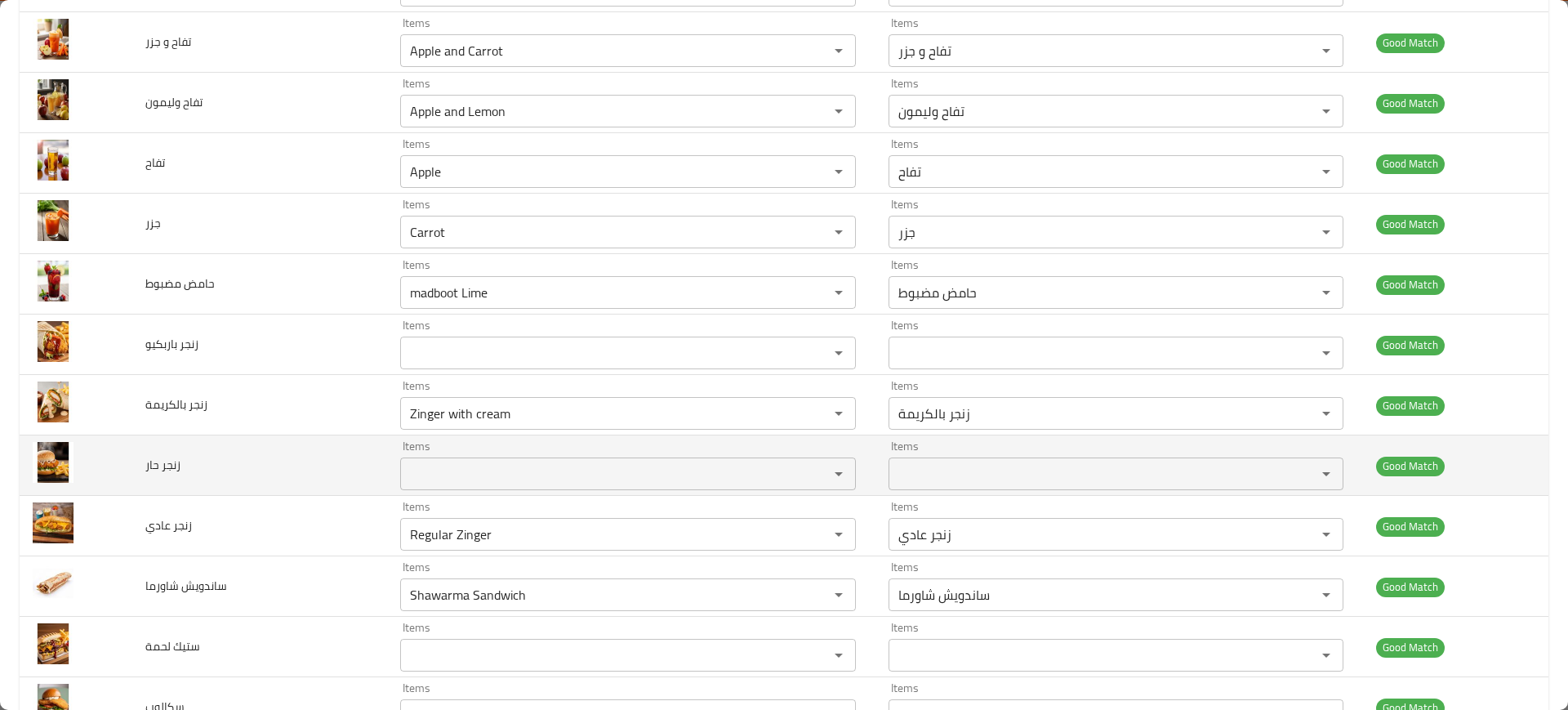
click at [145, 468] on span "زنجر حار" at bounding box center [163, 464] width 35 height 21
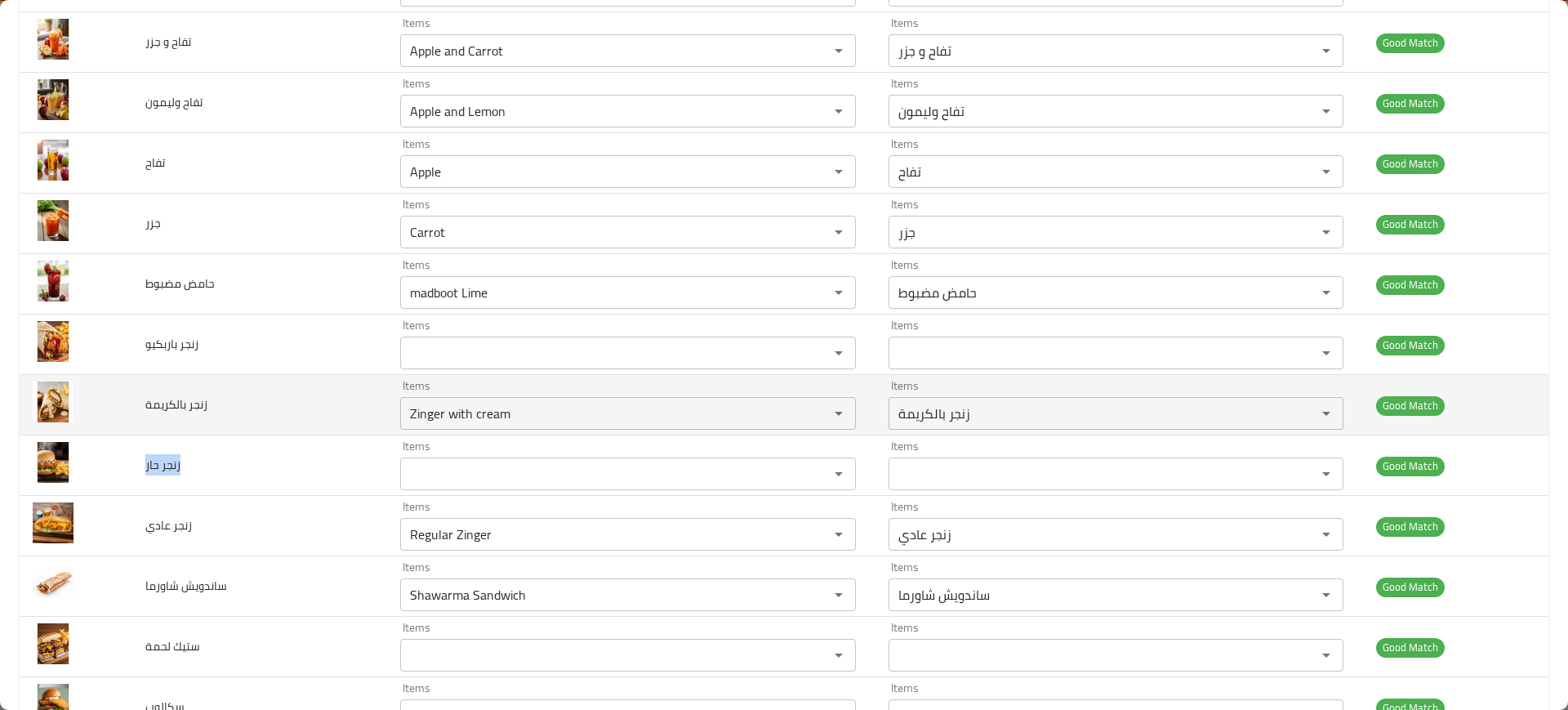
copy span "زنجر حار"
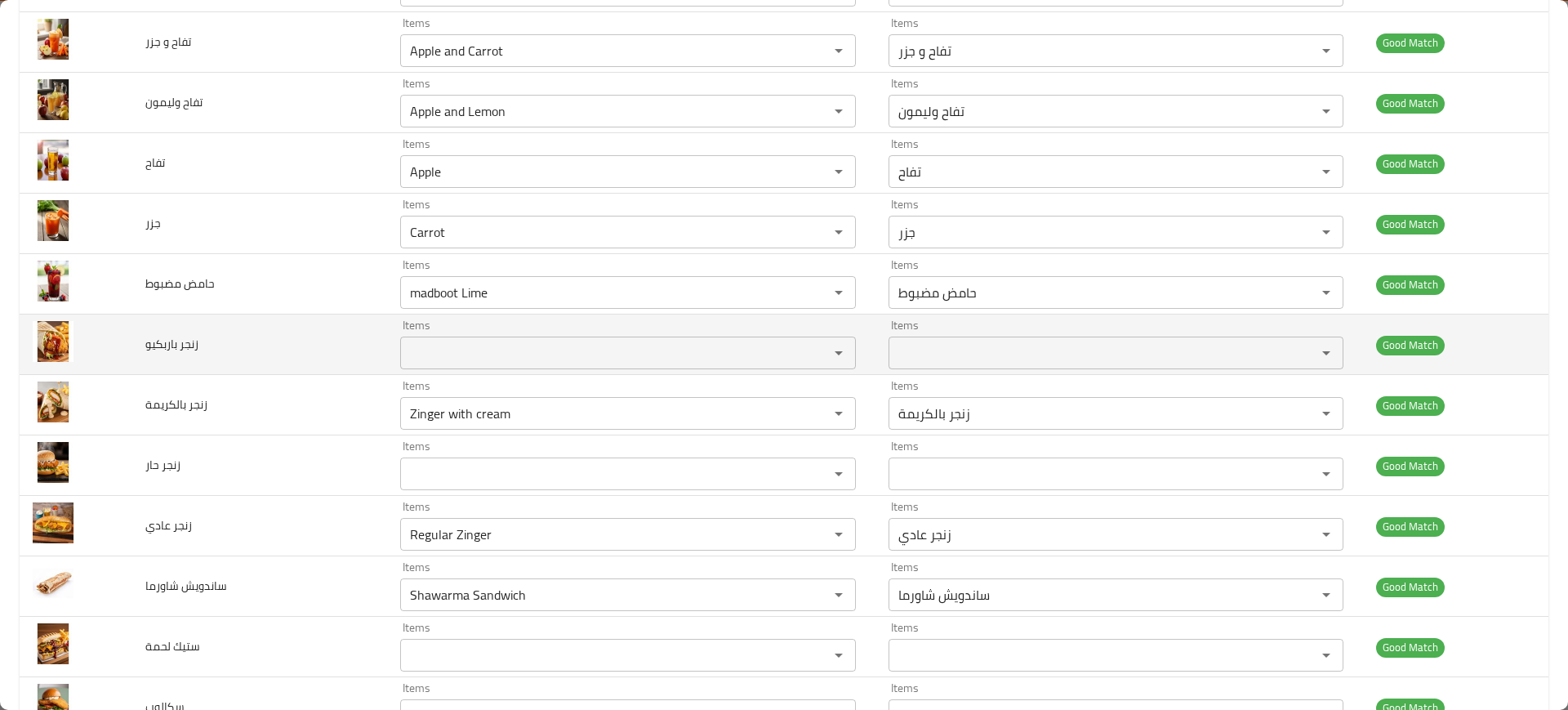
click at [161, 341] on span "زنجر باربكيو" at bounding box center [172, 343] width 53 height 21
copy span "زنجر باربكيو"
click at [161, 341] on span "زنجر باربكيو" at bounding box center [172, 343] width 53 height 21
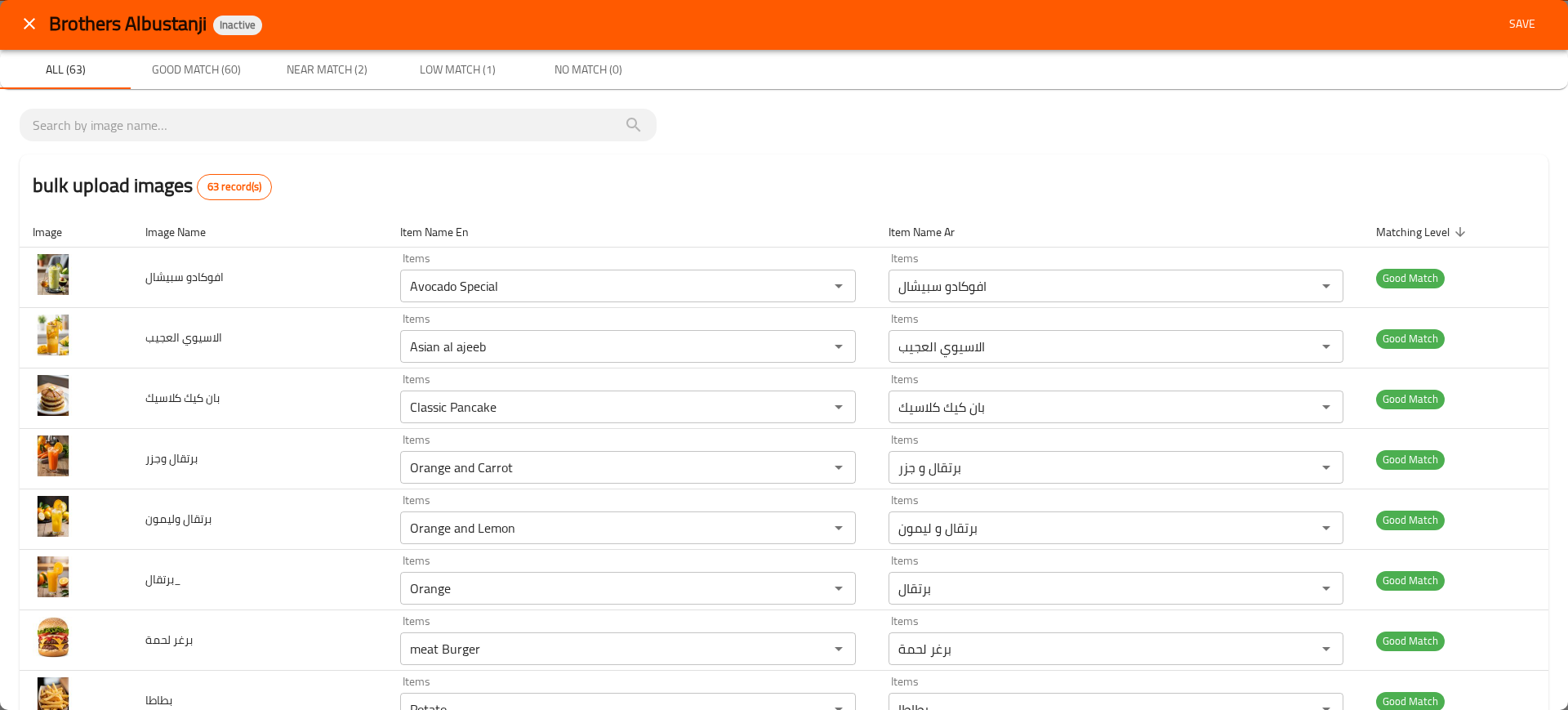
scroll to position [0, 0]
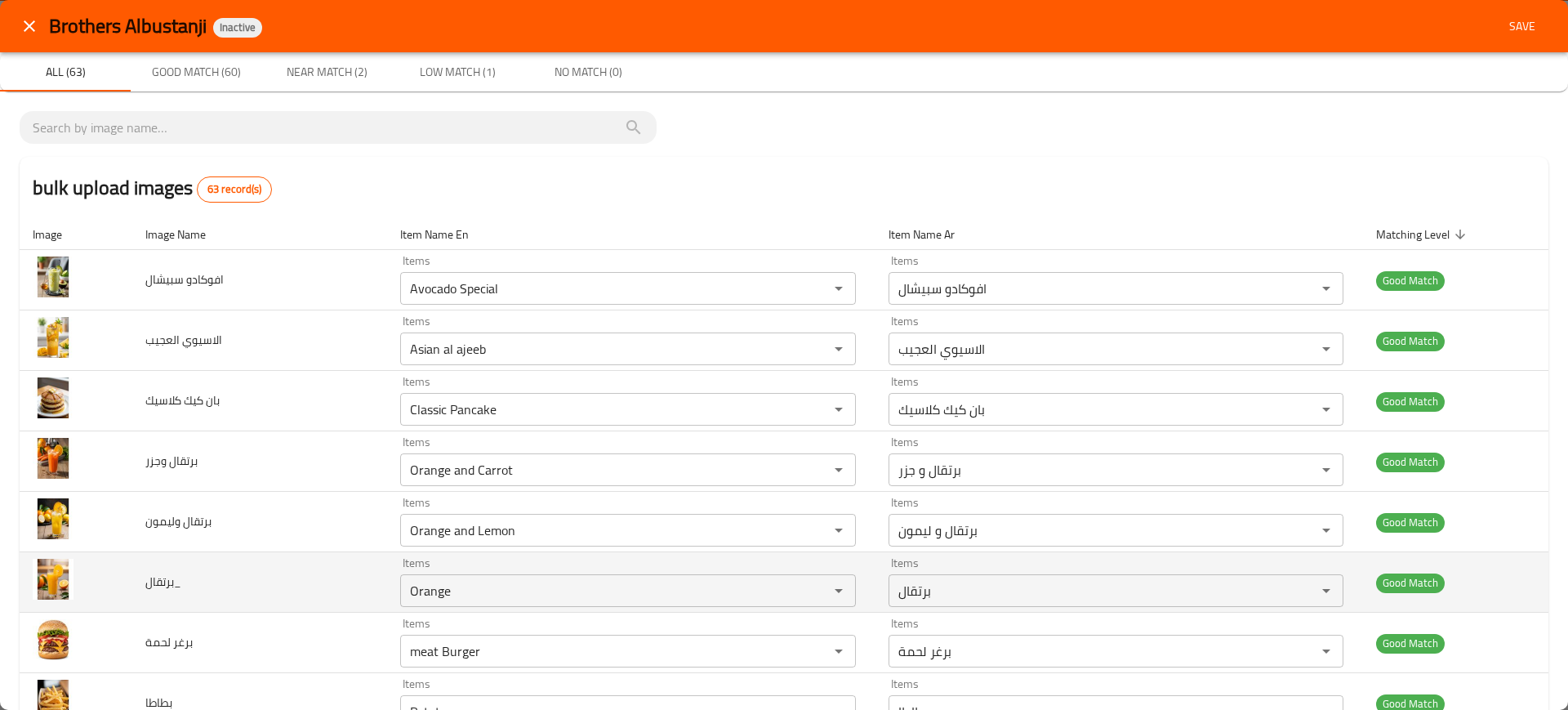
click at [156, 584] on span "برتقال_" at bounding box center [163, 582] width 36 height 21
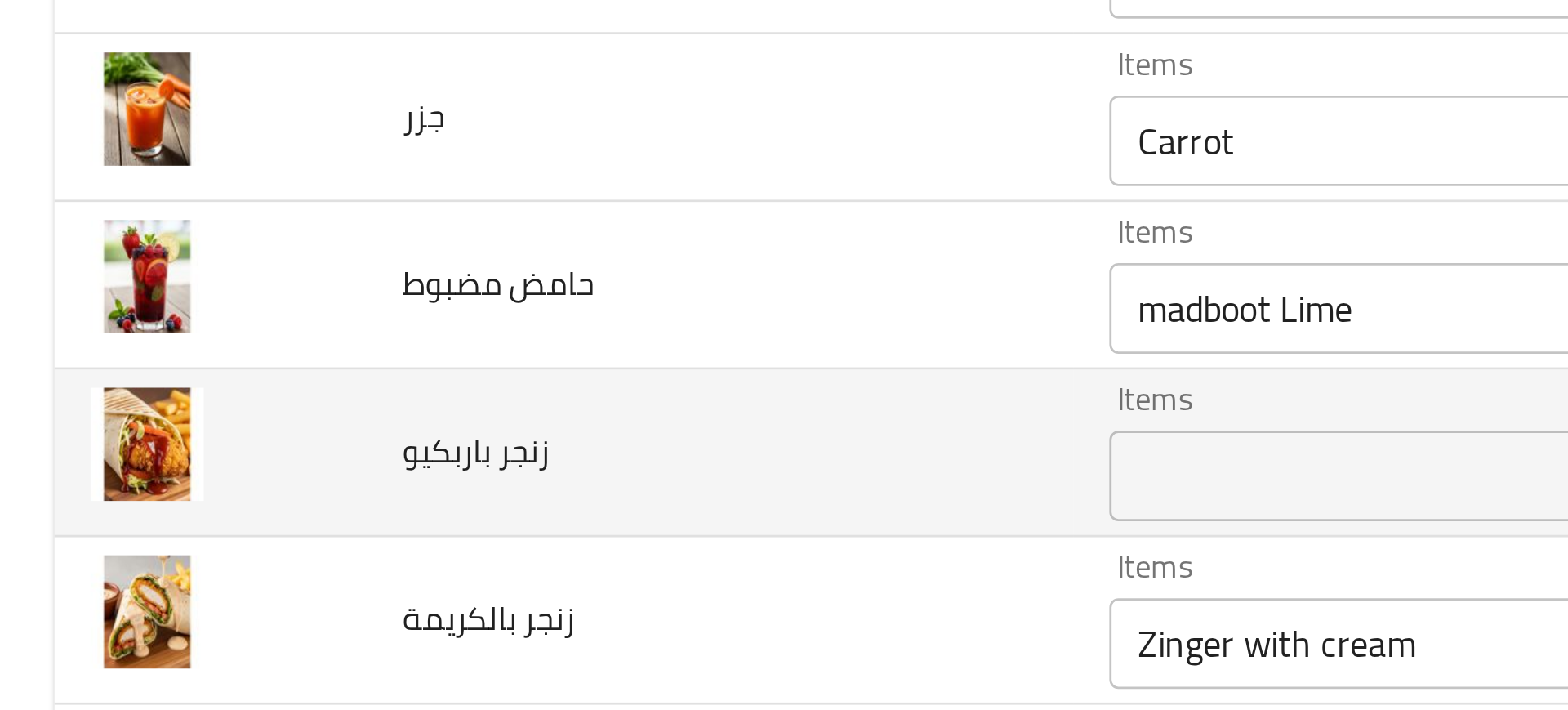
scroll to position [787, 0]
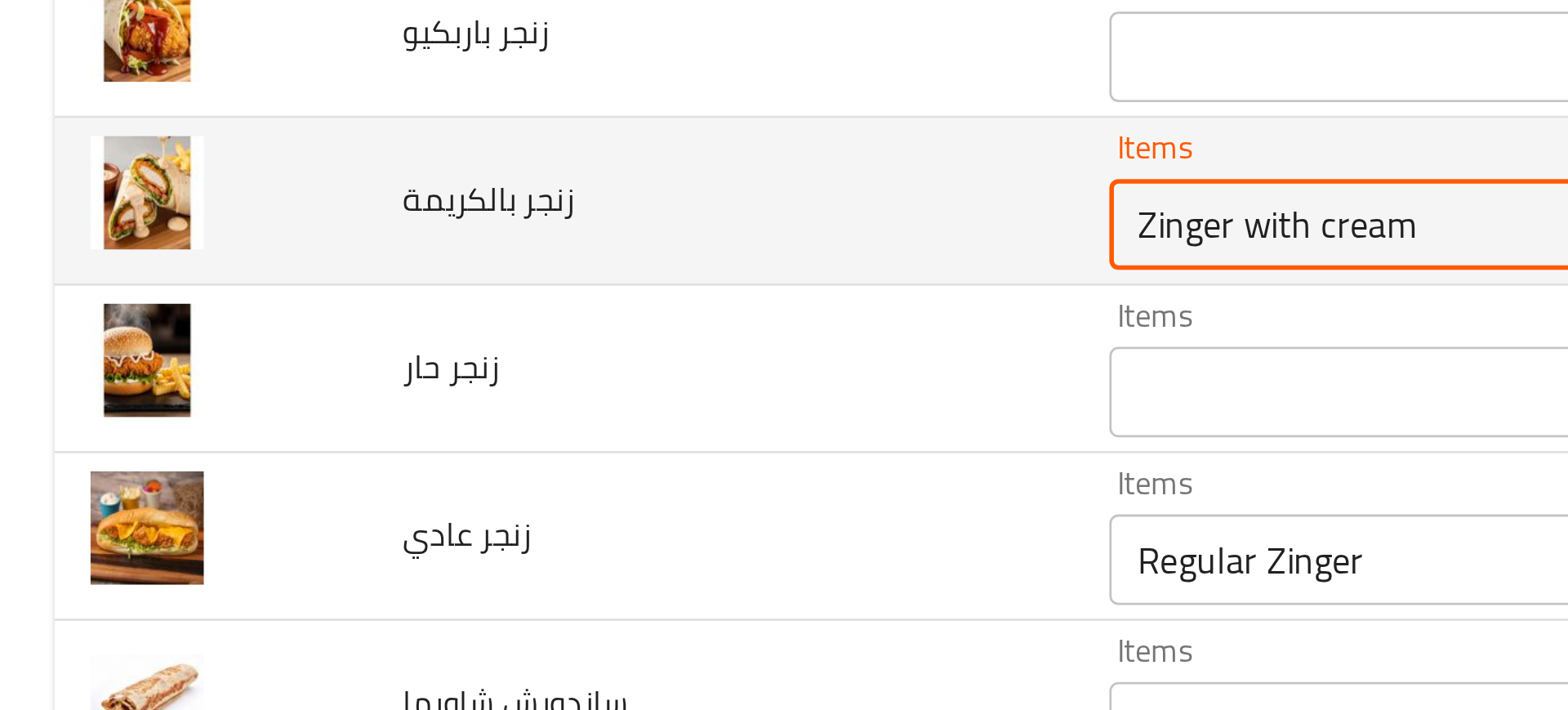
click at [433, 404] on بالكريمة "Zinger with cream" at bounding box center [603, 408] width 397 height 23
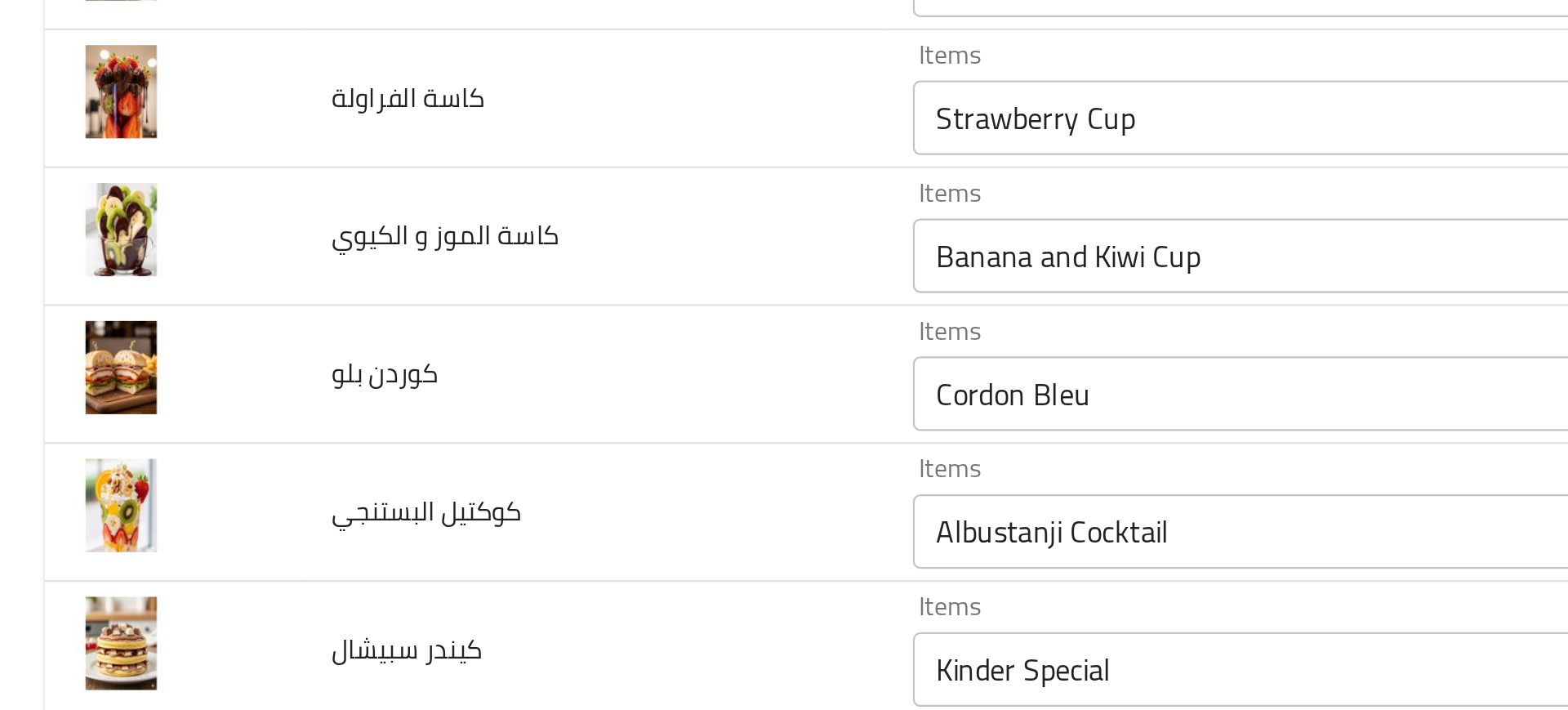
scroll to position [1882, 0]
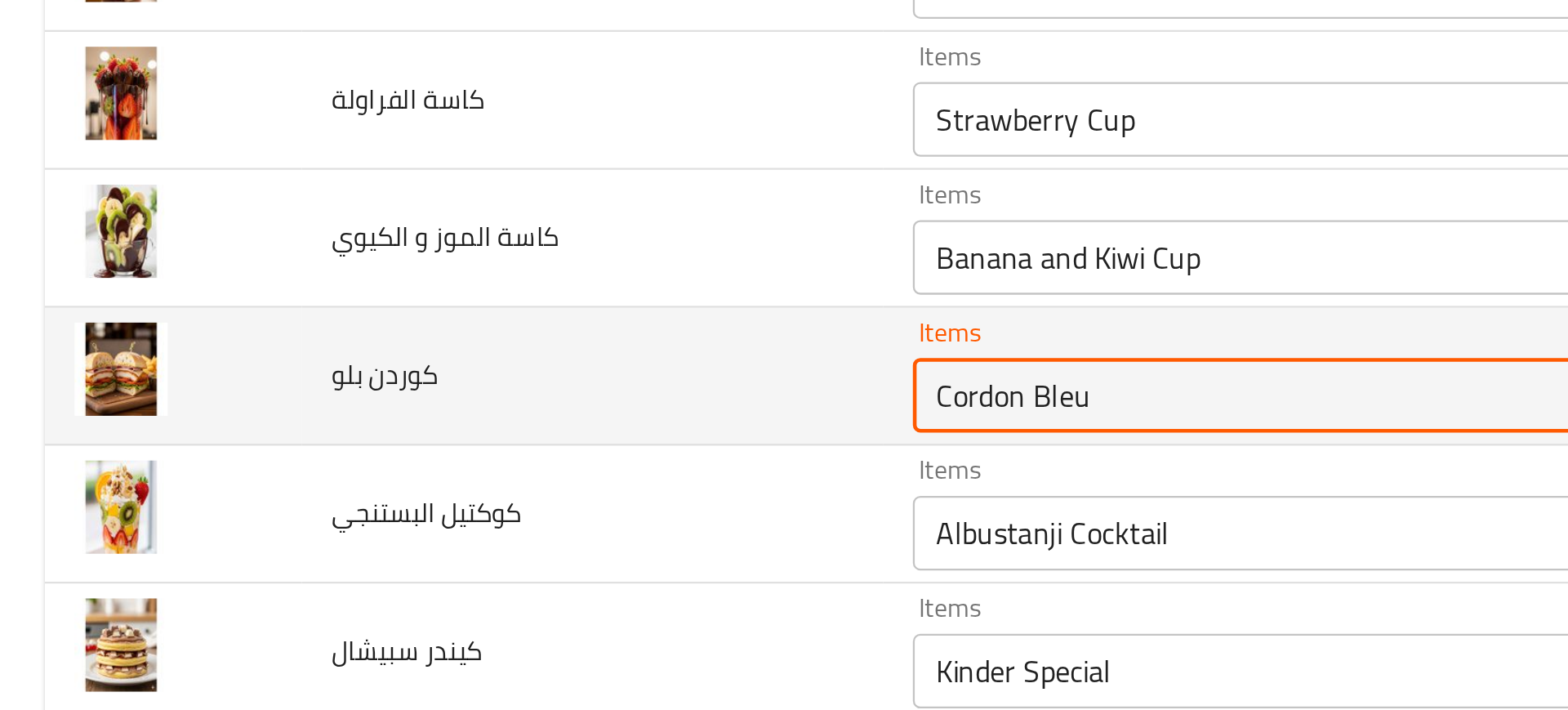
click at [443, 459] on بلو "Cordon Bleu" at bounding box center [603, 462] width 397 height 23
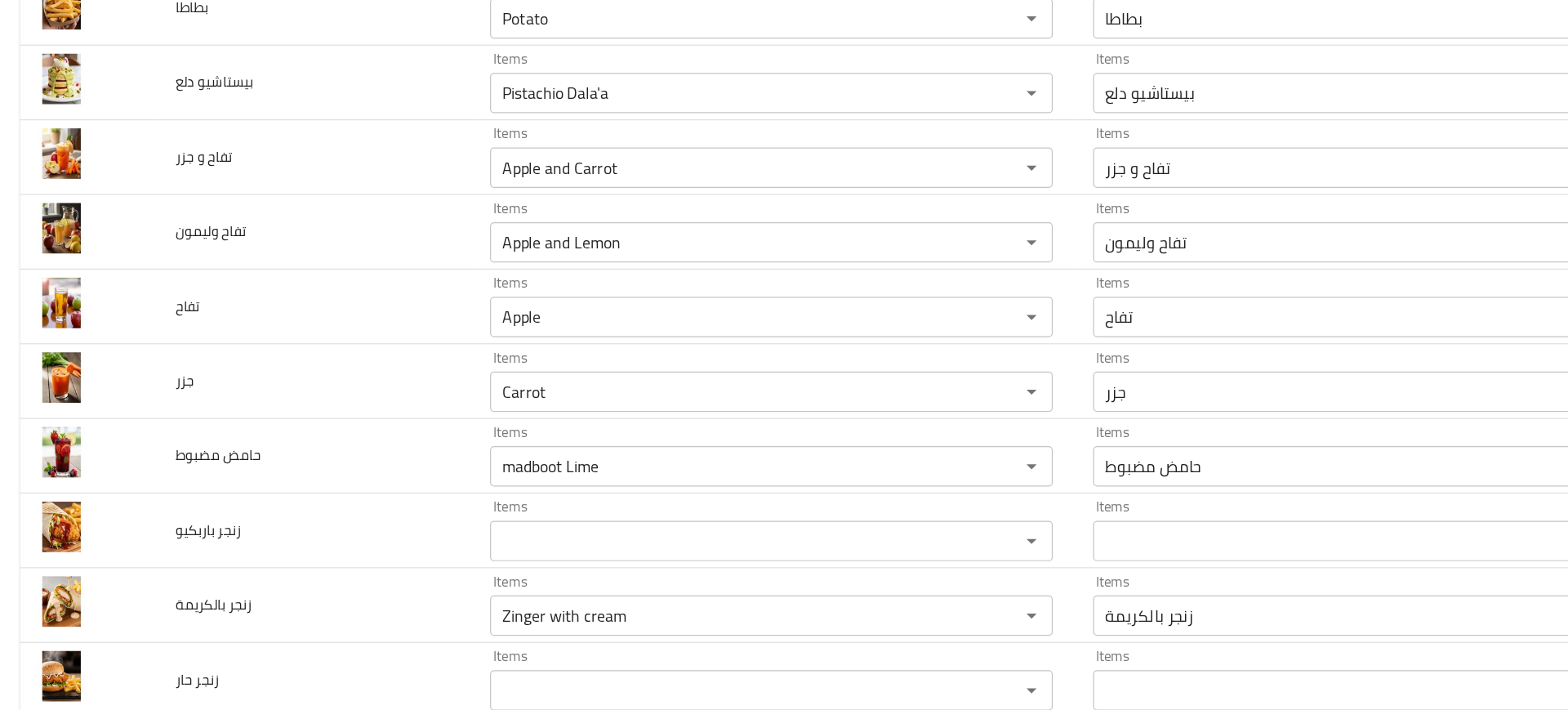
scroll to position [0, 0]
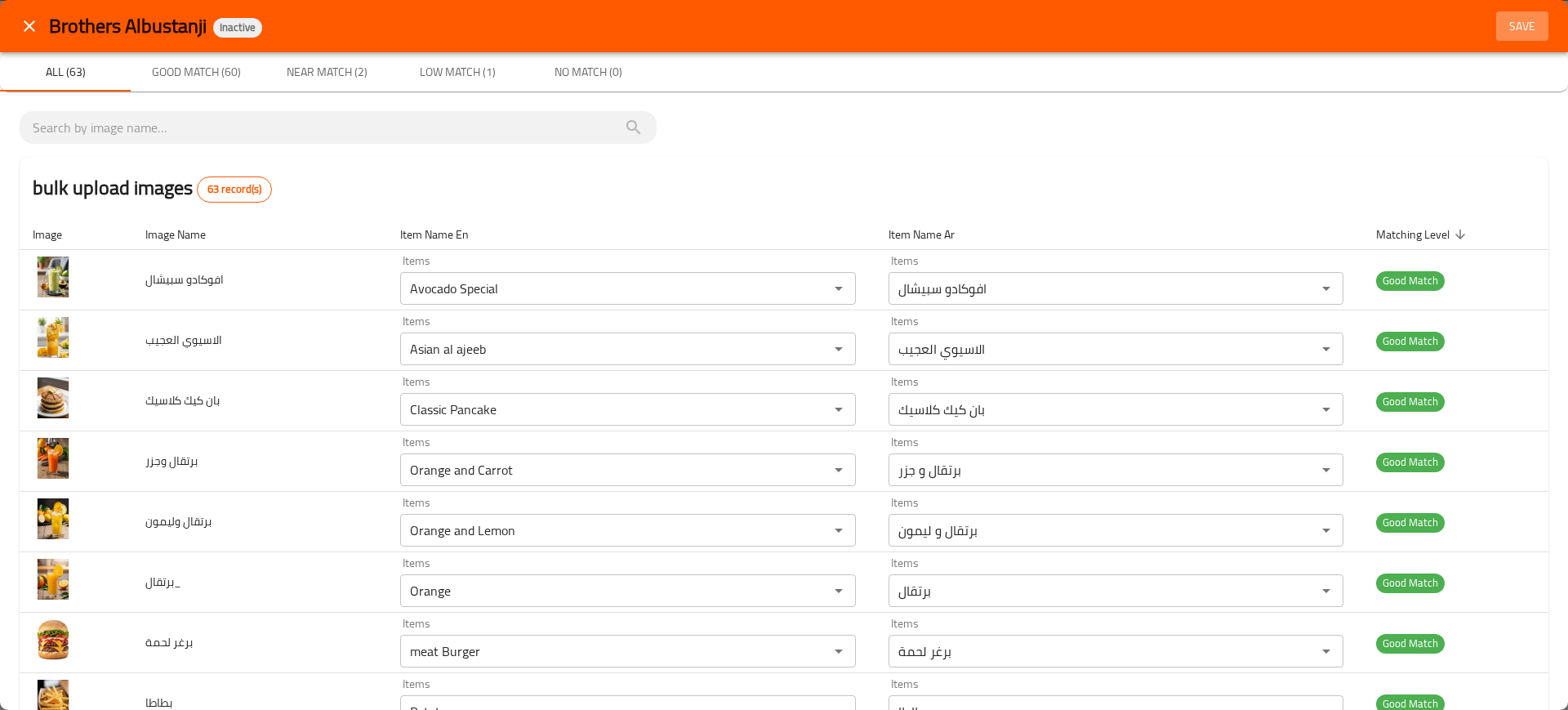
click at [1505, 36] on span "Save" at bounding box center [1522, 26] width 39 height 20
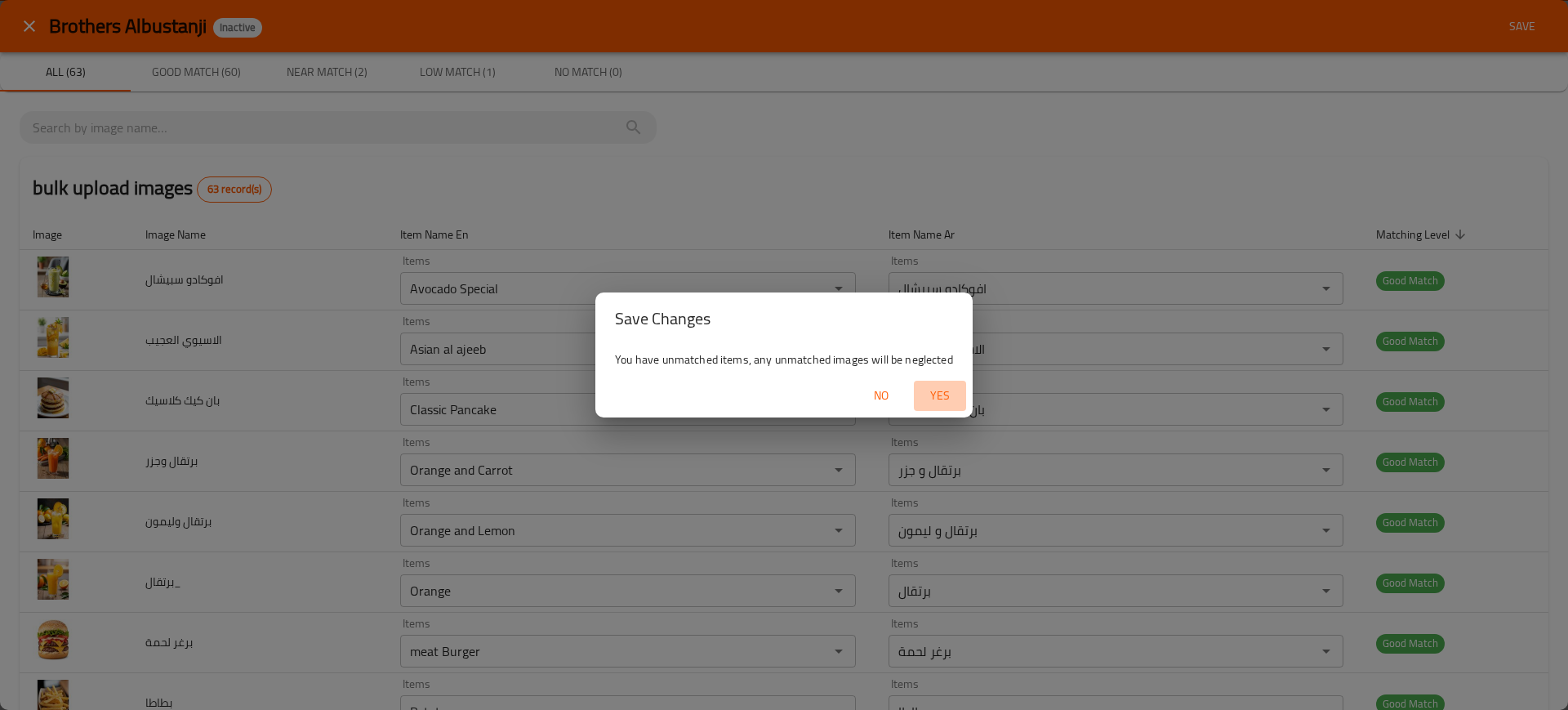
click at [955, 383] on button "Yes" at bounding box center [940, 396] width 52 height 30
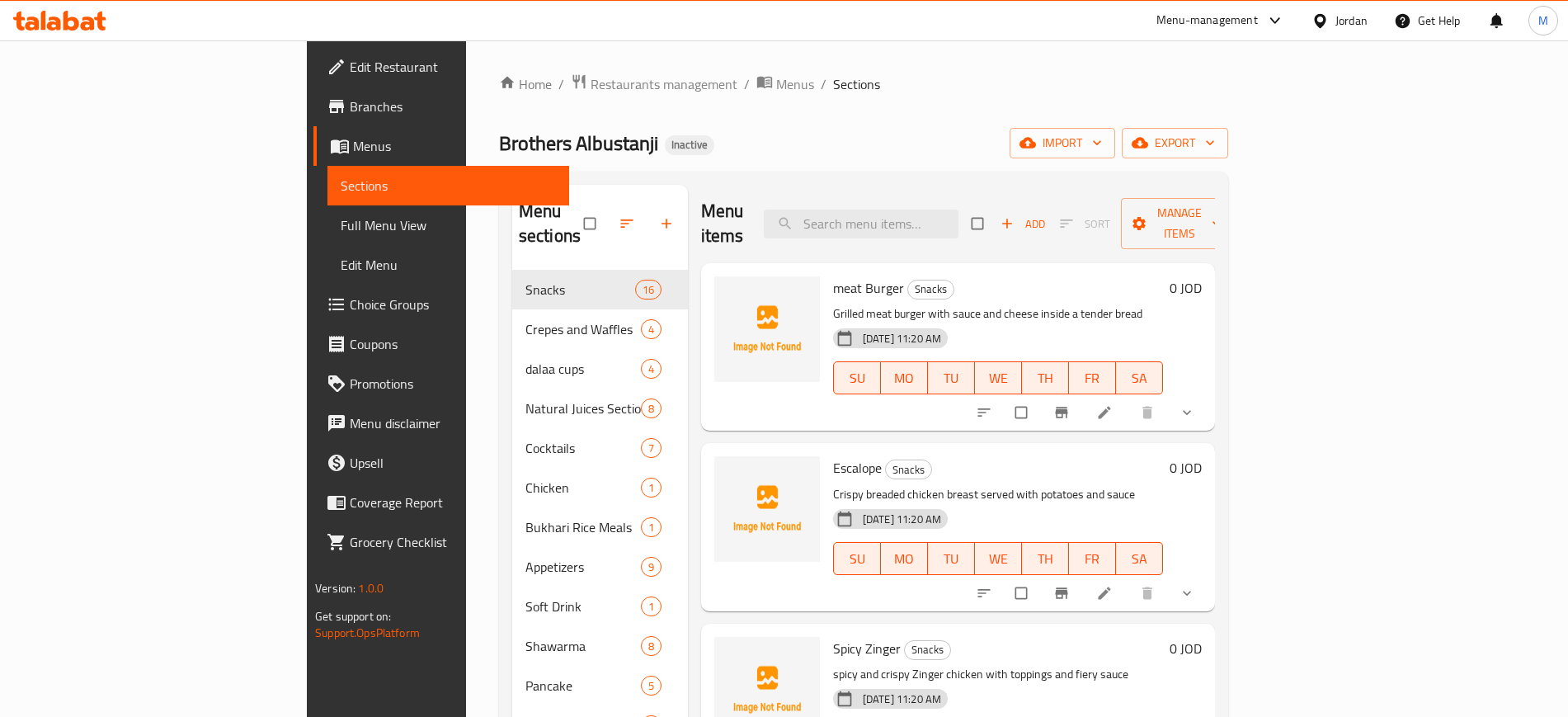
click at [961, 230] on div "Menu items Add Sort Manage items" at bounding box center [958, 224] width 514 height 79
click at [945, 219] on input "search" at bounding box center [861, 224] width 195 height 29
paste input "BBQ Zinger"
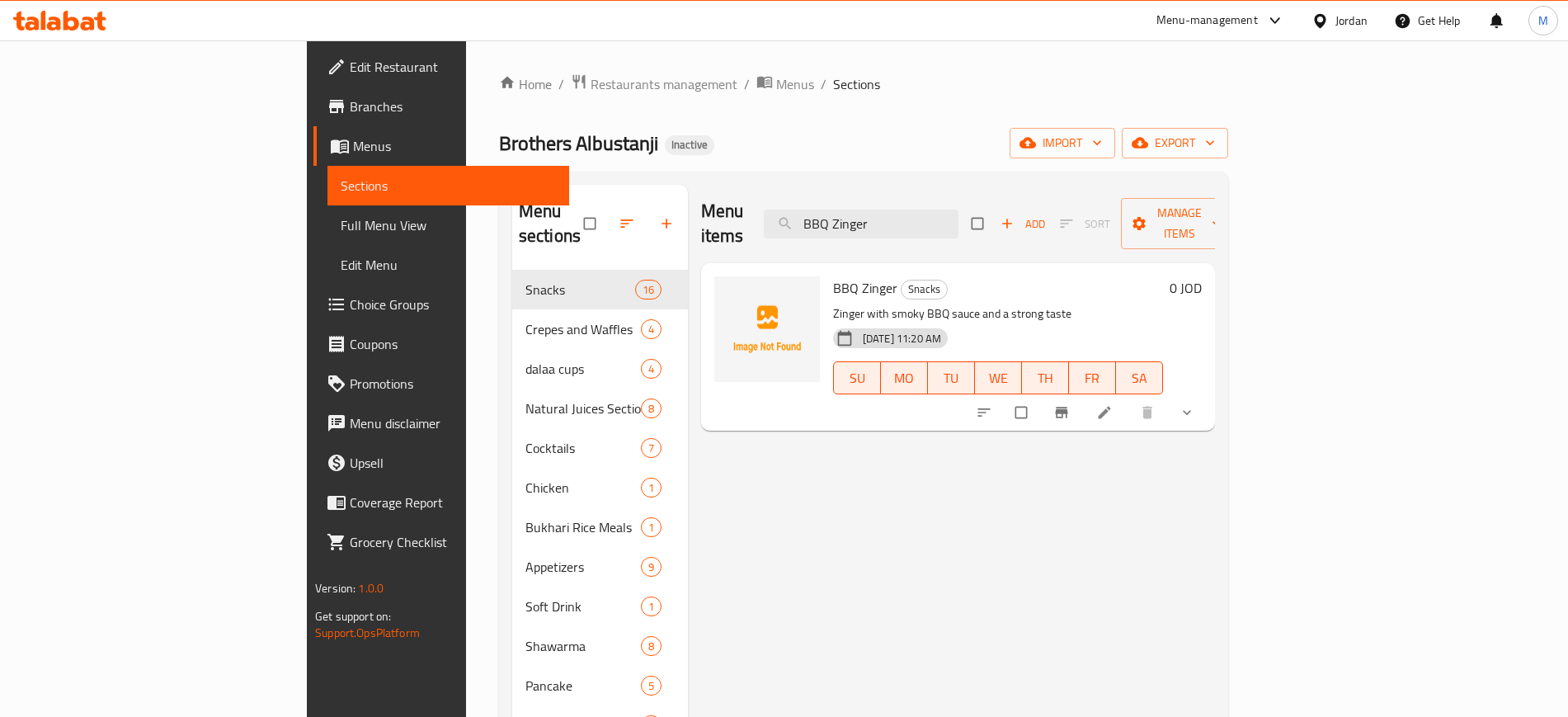
paste input "Zinger with cream"
paste input "Spicy Zinger"
click at [869, 506] on div "Menu items Spicy Zinger Add Sort Manage items Spicy Zinger Snacks spicy and cri…" at bounding box center [951, 544] width 527 height 717
click at [841, 454] on div "Menu items Spicy Zinger Add Sort Manage items Spicy Zinger Snacks spicy and cri…" at bounding box center [951, 544] width 527 height 717
click at [958, 219] on input "Spicy Zinger" at bounding box center [861, 224] width 195 height 29
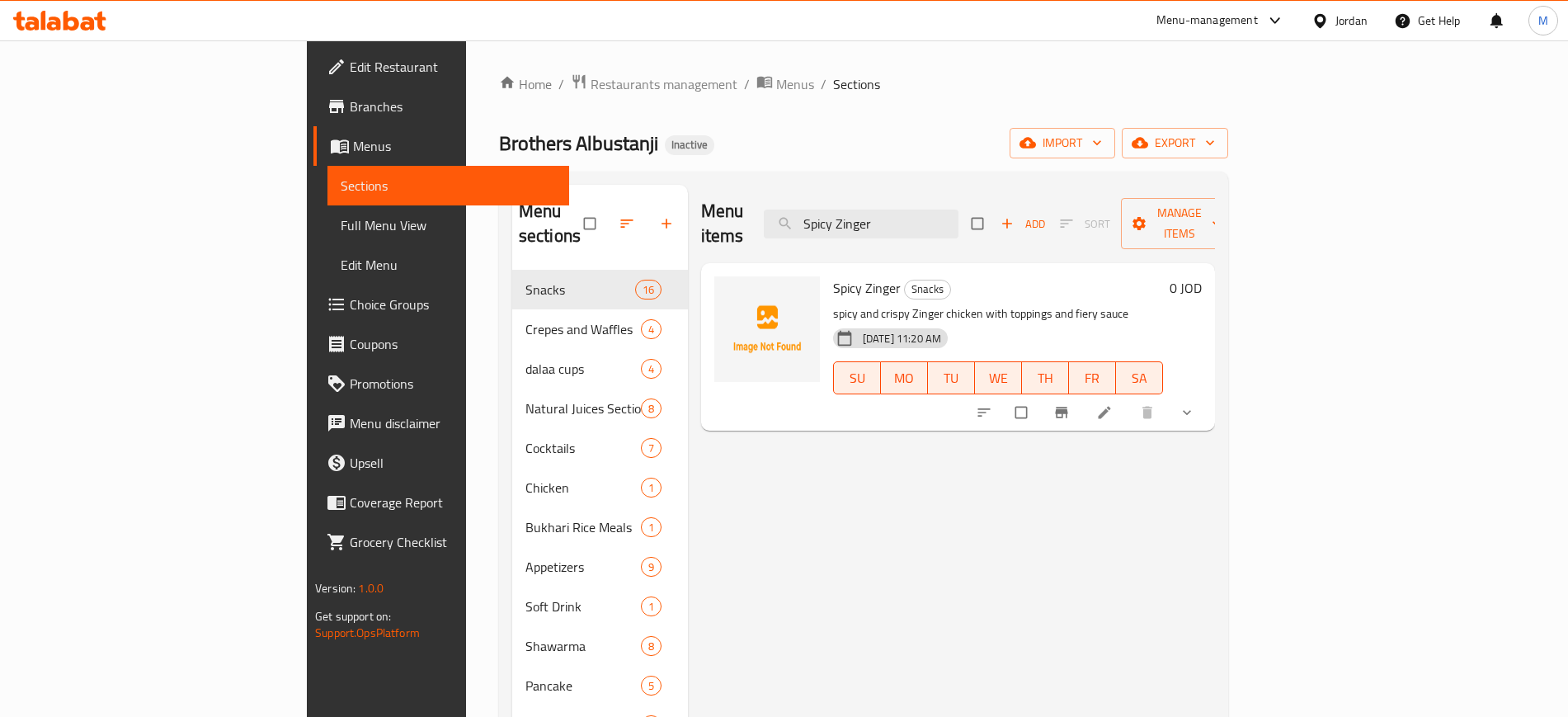
paste input "Meat Steak"
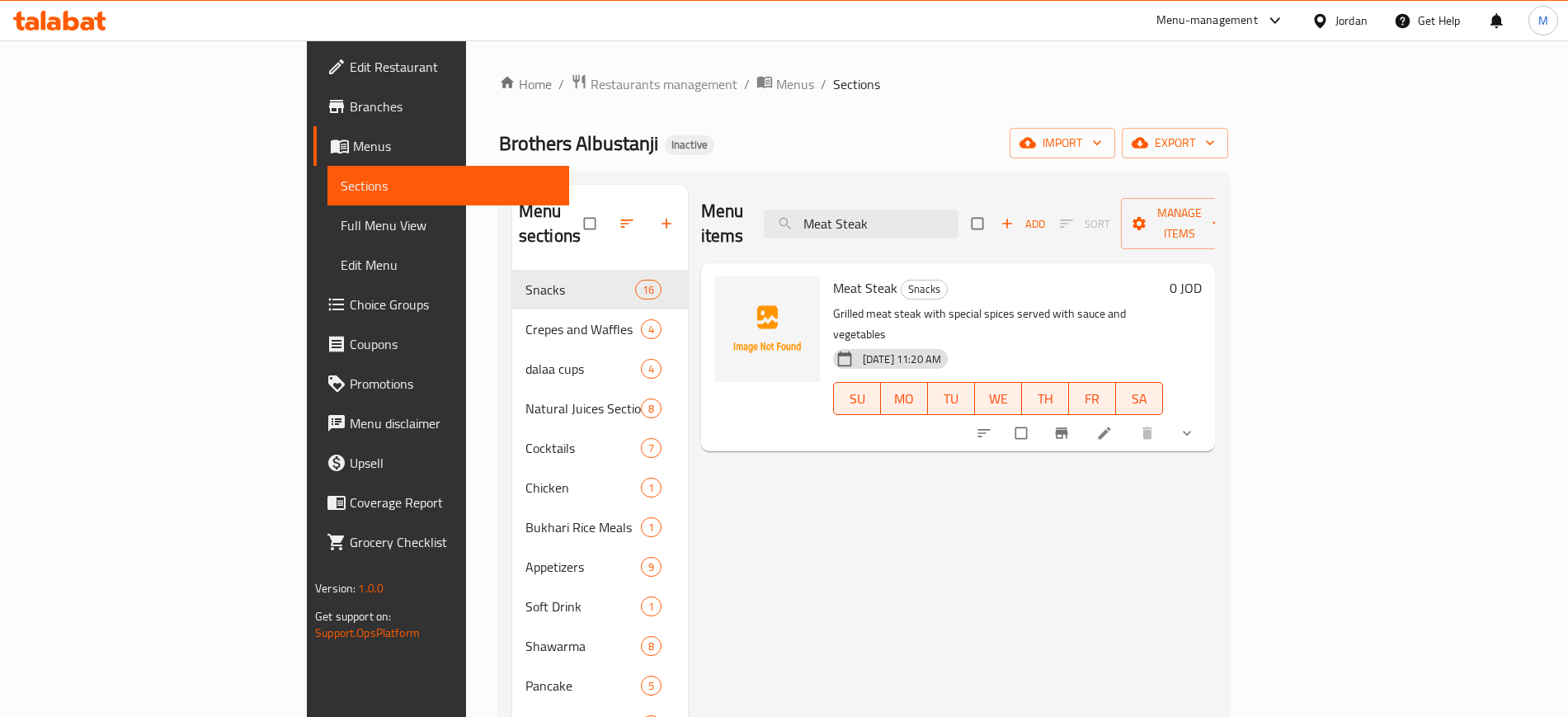
paste input "[PERSON_NAME]"
click at [1208, 415] on div at bounding box center [1106, 433] width 203 height 37
click at [958, 210] on input "[PERSON_NAME]" at bounding box center [861, 224] width 195 height 29
paste input "Grilled Chicken Breast"
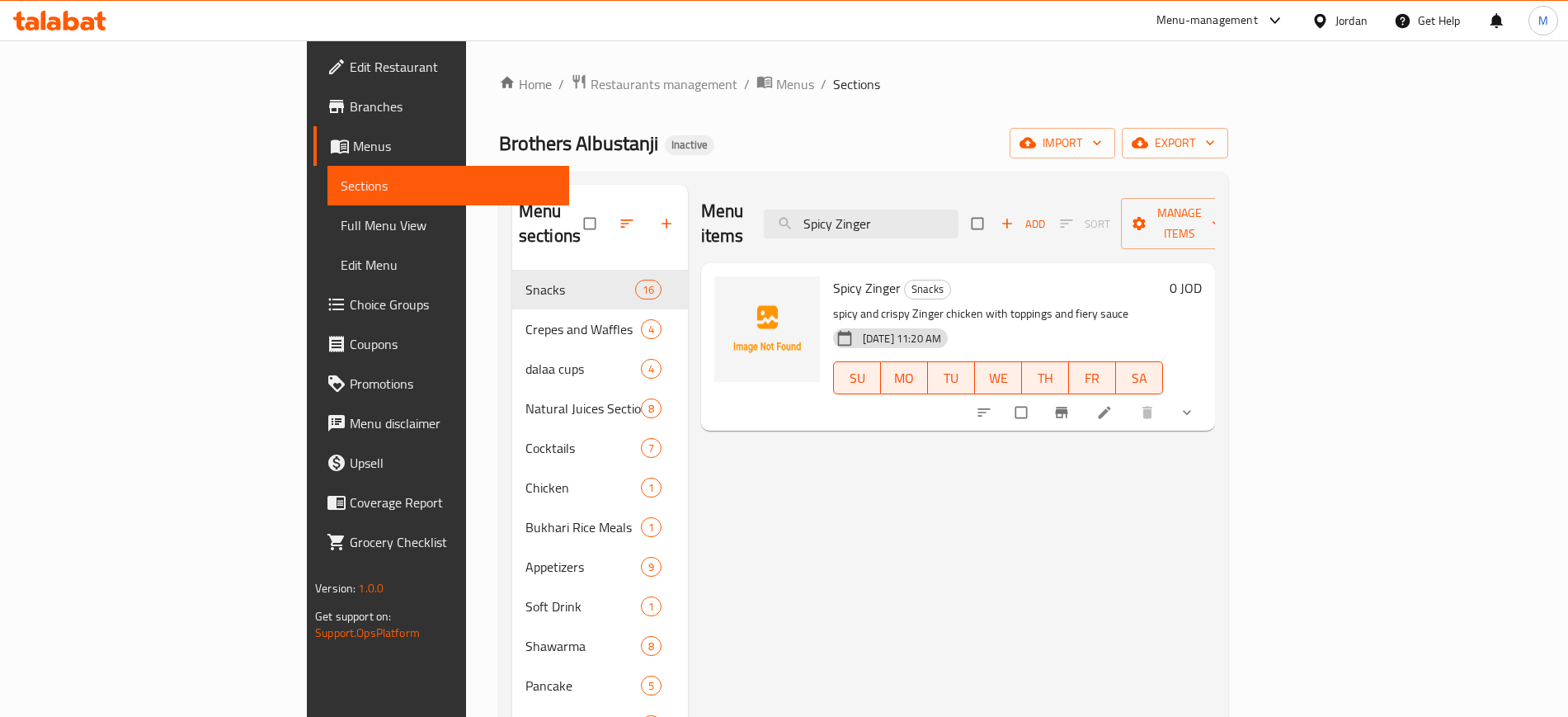
paste input "Fajita with cream"
paste input "Savings Meal"
paste input "Jumbo"
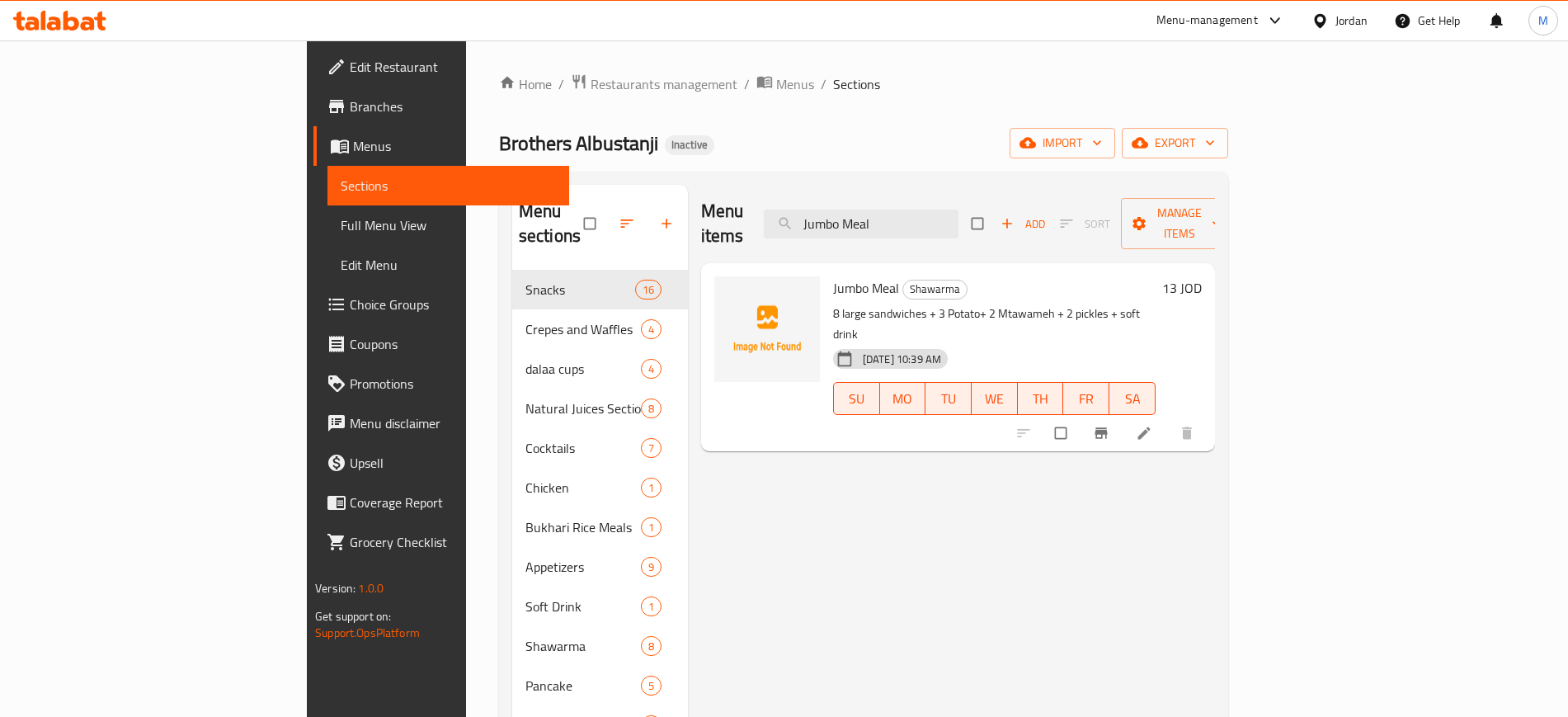
paste input "Shawarma"
paste input "Giant"
paste input "Mixed Meal (Shawarma + Zinger)"
click at [1208, 415] on div at bounding box center [1106, 433] width 203 height 37
click at [916, 507] on div "Menu items Mixed Meal (Shawarma + Zinger) Add Sort Manage items Mixed Meal (Sha…" at bounding box center [951, 544] width 527 height 717
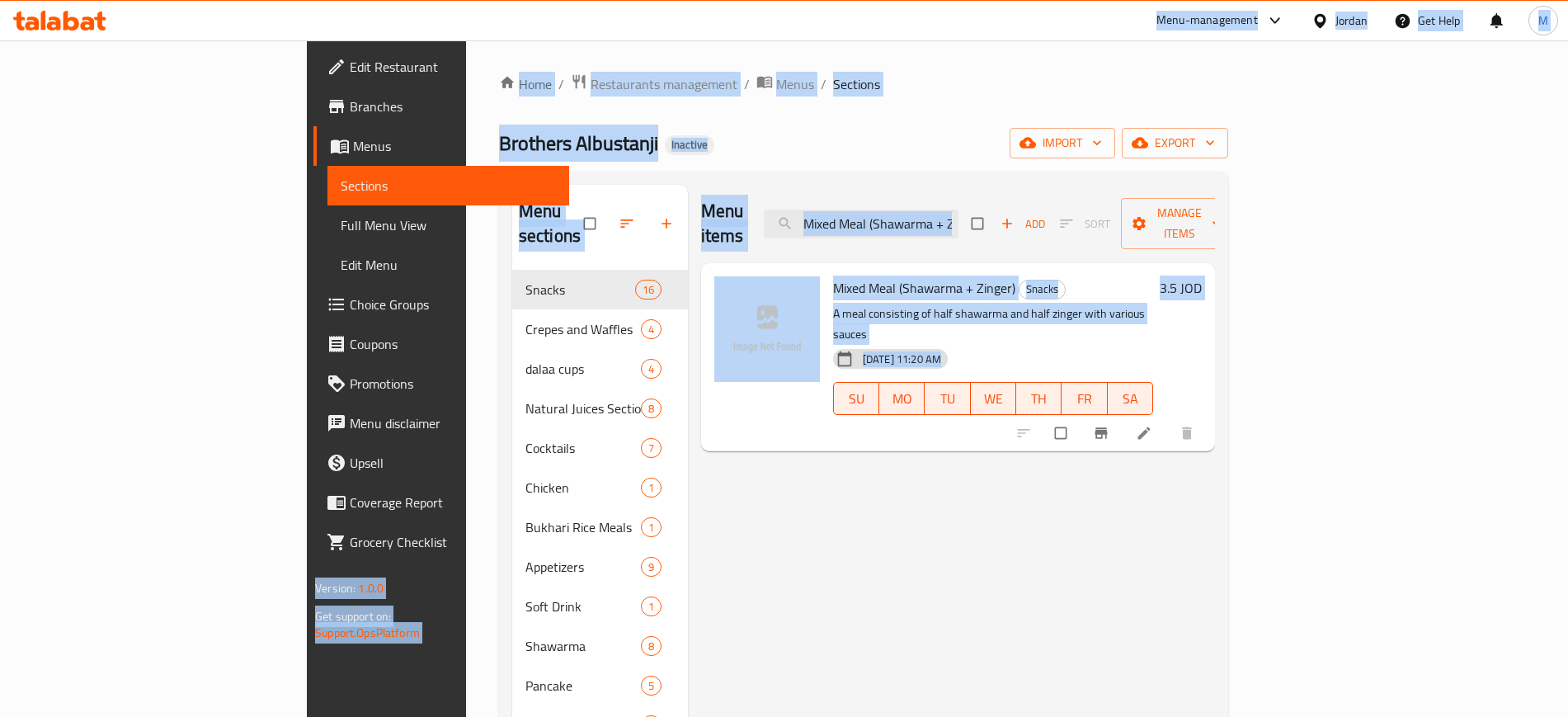
click at [950, 195] on div "Menu items Mixed Meal (Shawarma + Zinger) Add Sort Manage items" at bounding box center [958, 224] width 514 height 79
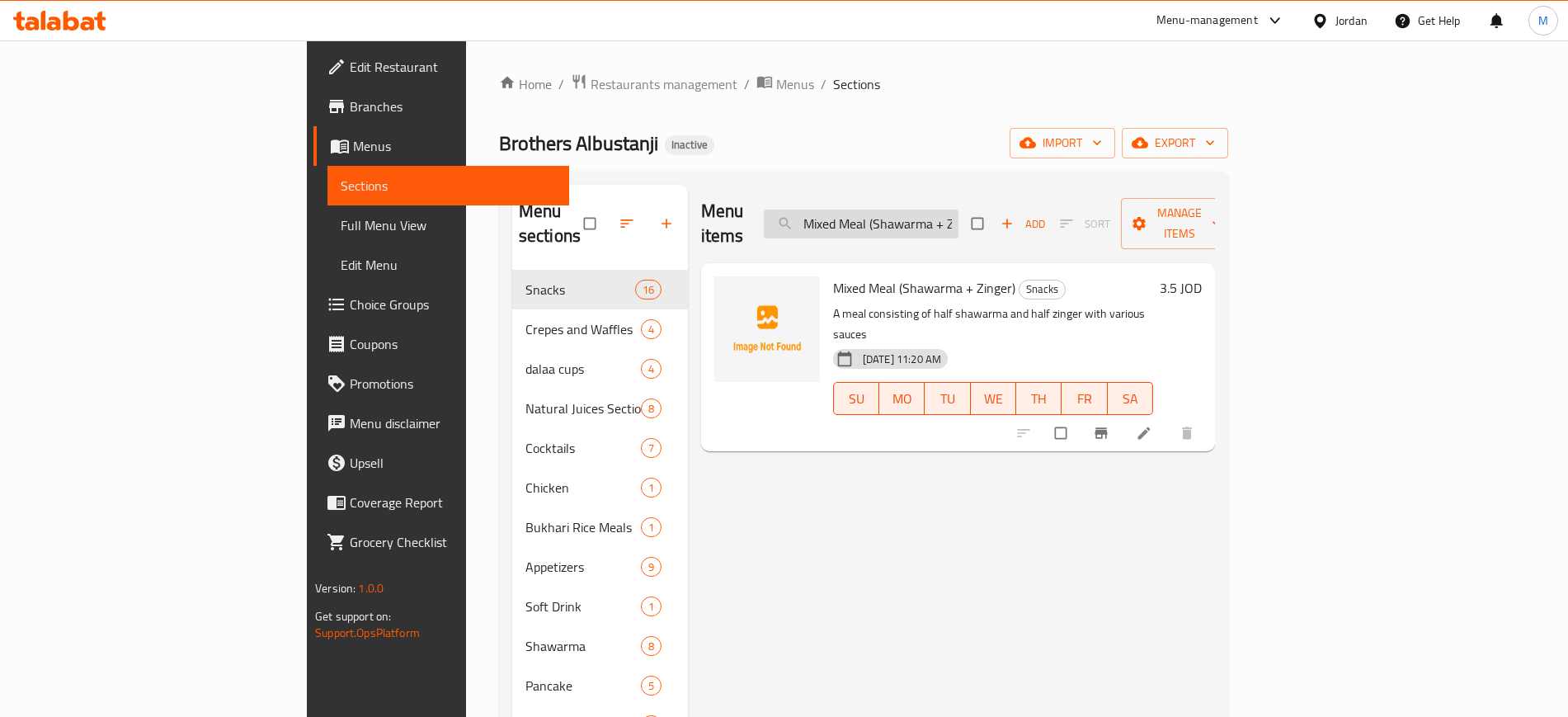
click at [958, 210] on input "Mixed Meal (Shawarma + Zinger)" at bounding box center [861, 224] width 195 height 29
paste input "Double Cheese Escalope Meal"
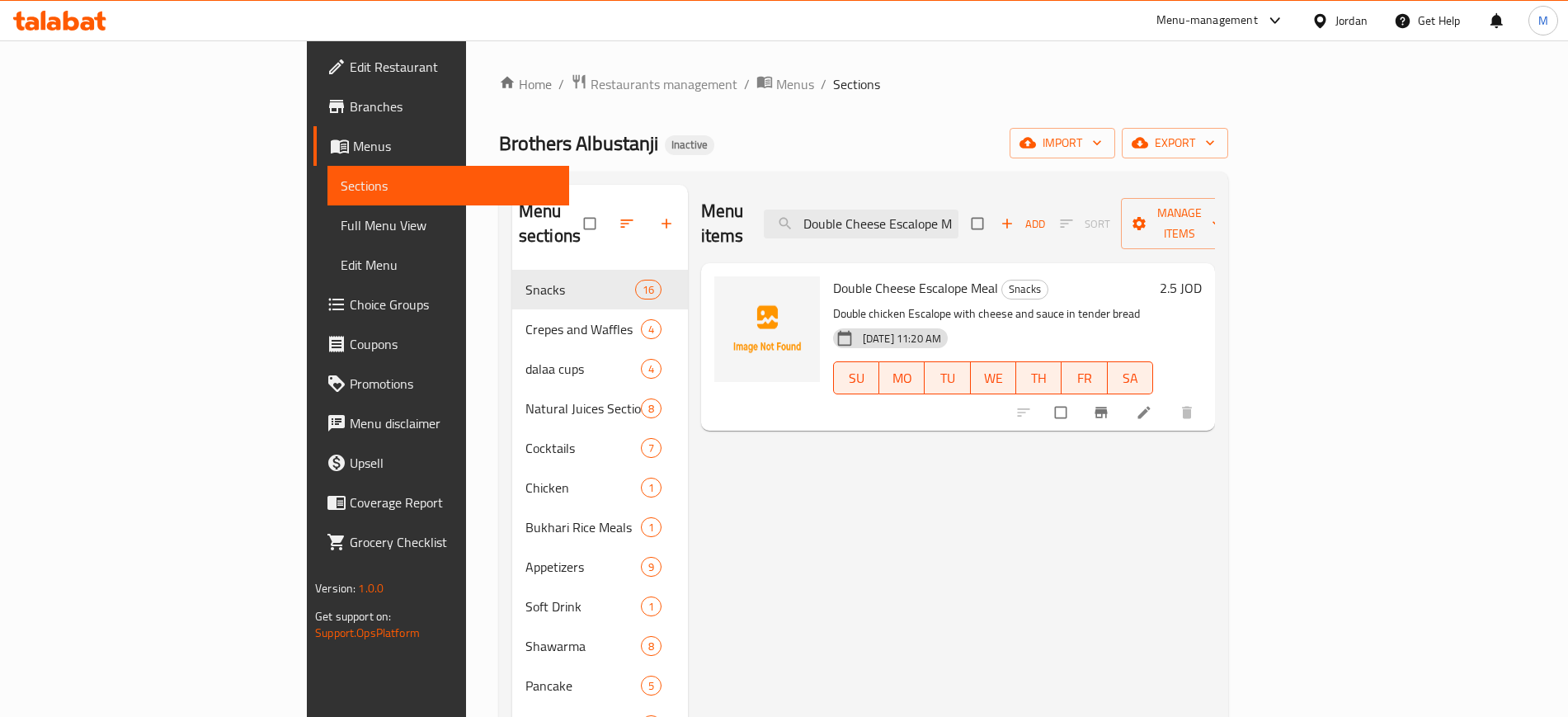
paste input "Italian [PERSON_NAME]"
paste input "Zinger"
paste input "Zinger with cream"
paste input "Cordon Bleu"
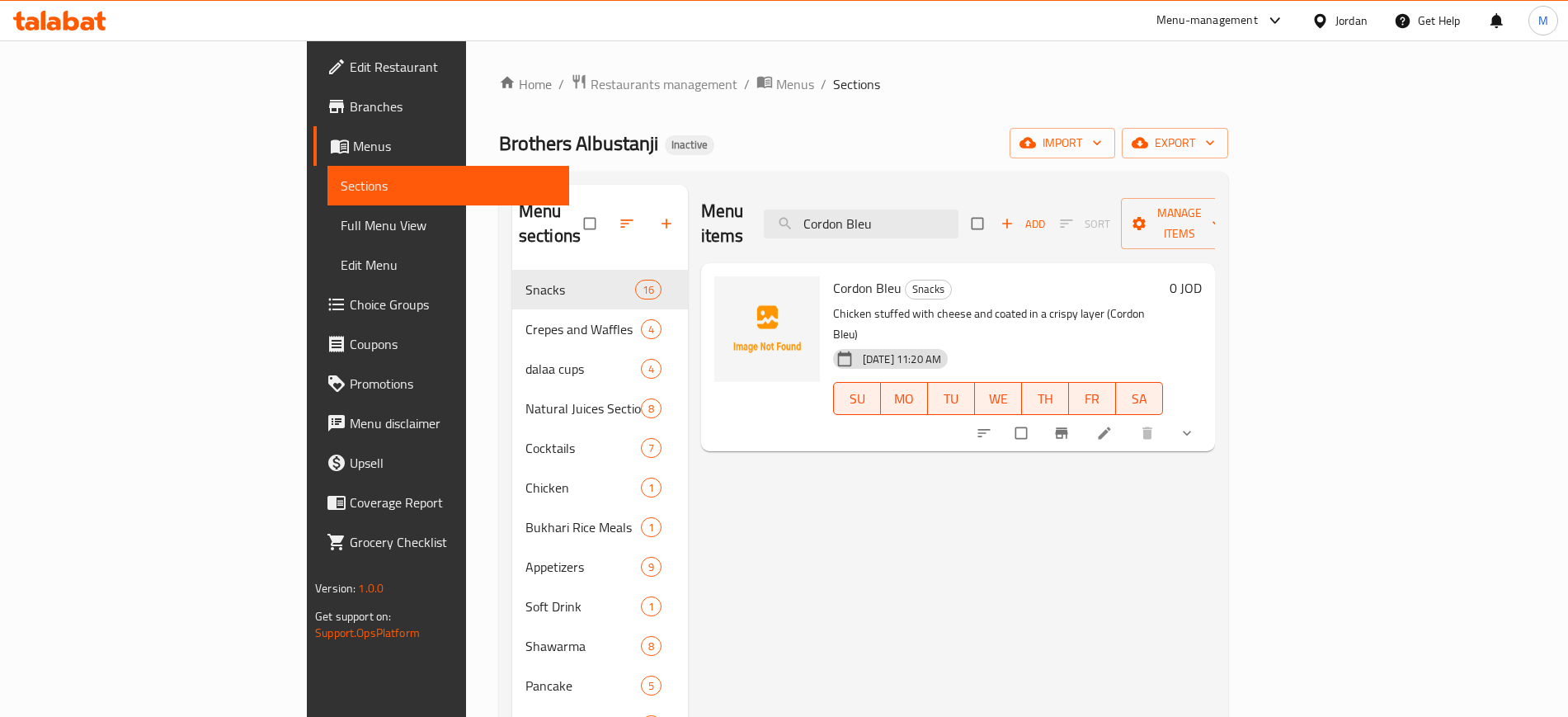
type input "Cordon Bleu"
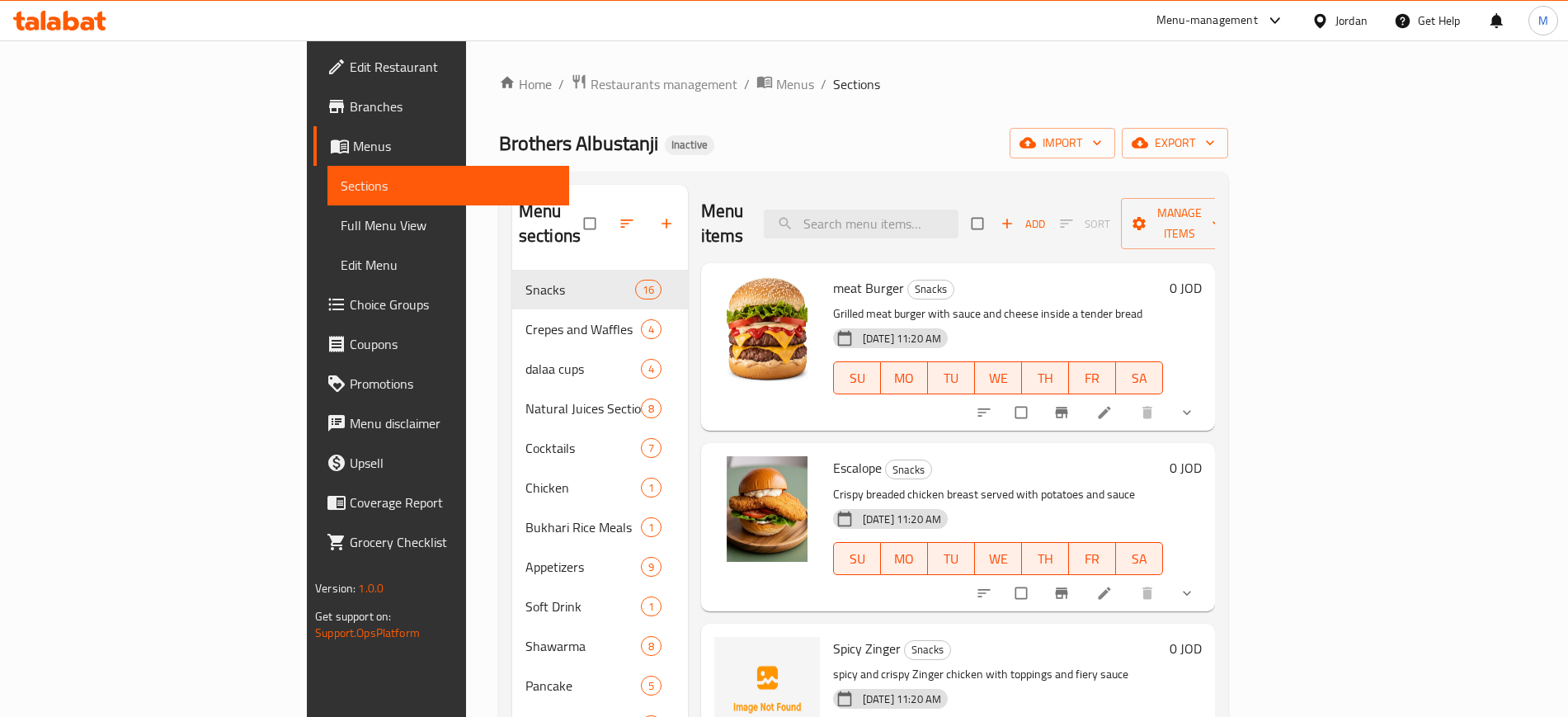
click at [841, 572] on div "Escalope Snacks Crispy breaded chicken breast served with potatoes and sauce [D…" at bounding box center [998, 527] width 343 height 154
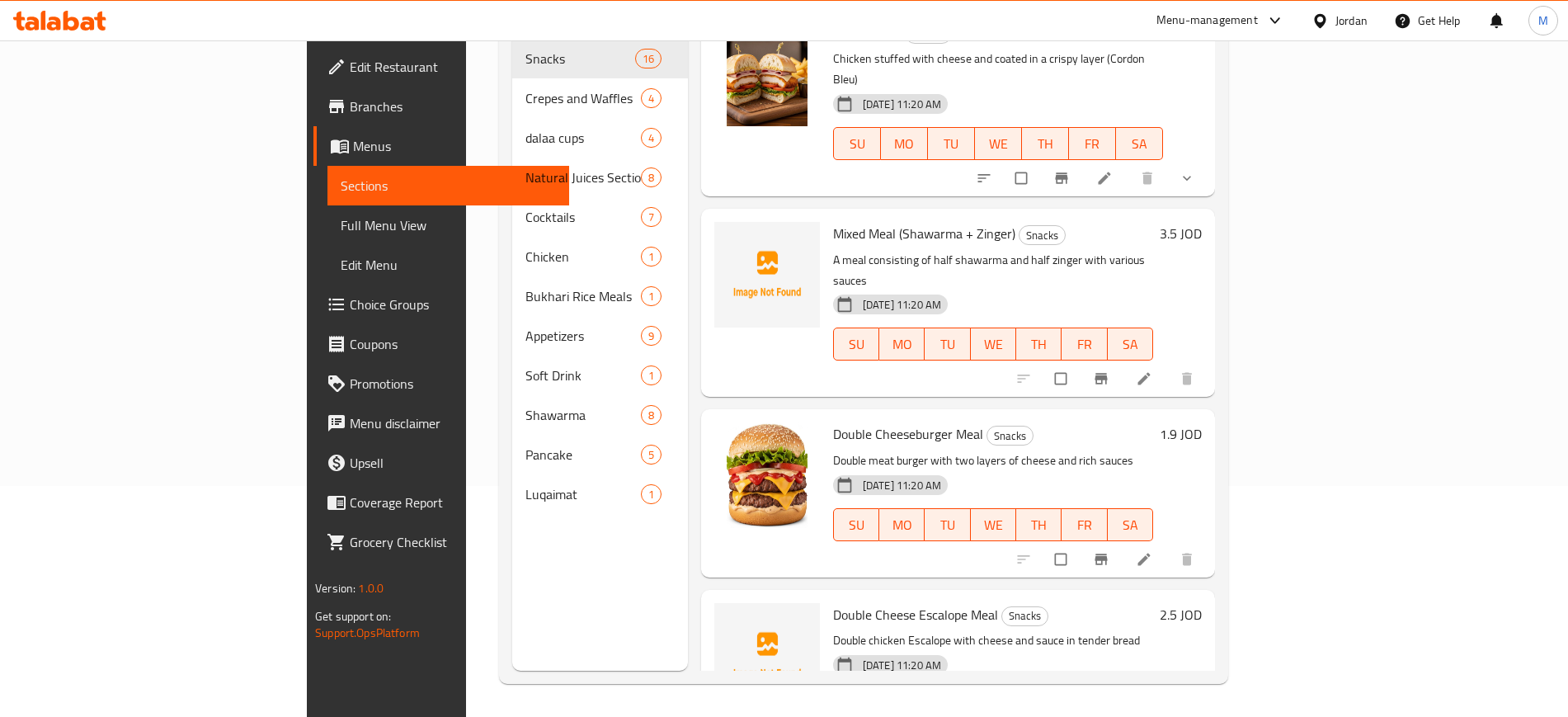
scroll to position [1769, 0]
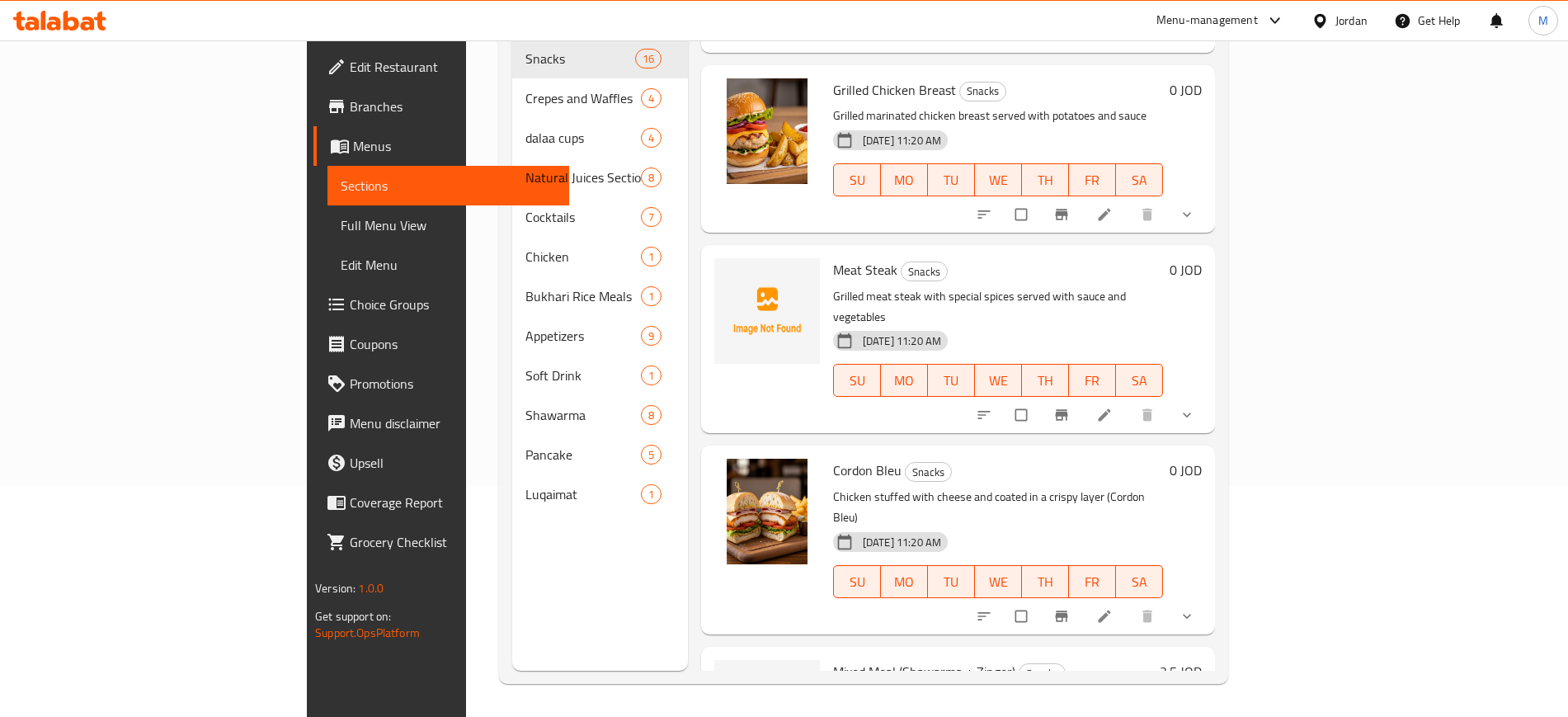
click at [833, 458] on span "Cordon Bleu" at bounding box center [867, 469] width 68 height 25
copy h6 "Cordon Bleu"
click at [892, 458] on h6 "Cordon Bleu Snacks" at bounding box center [997, 469] width 330 height 23
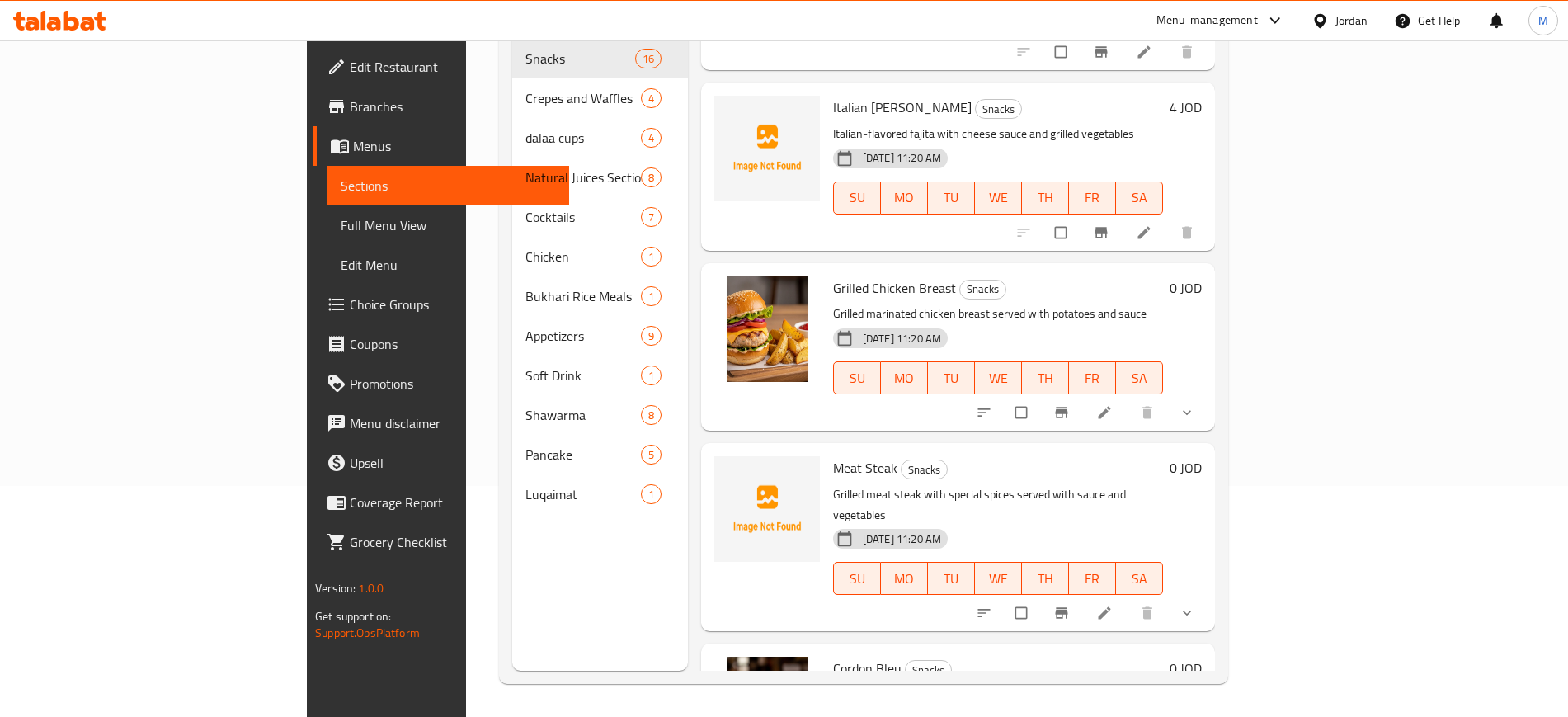
scroll to position [1569, 0]
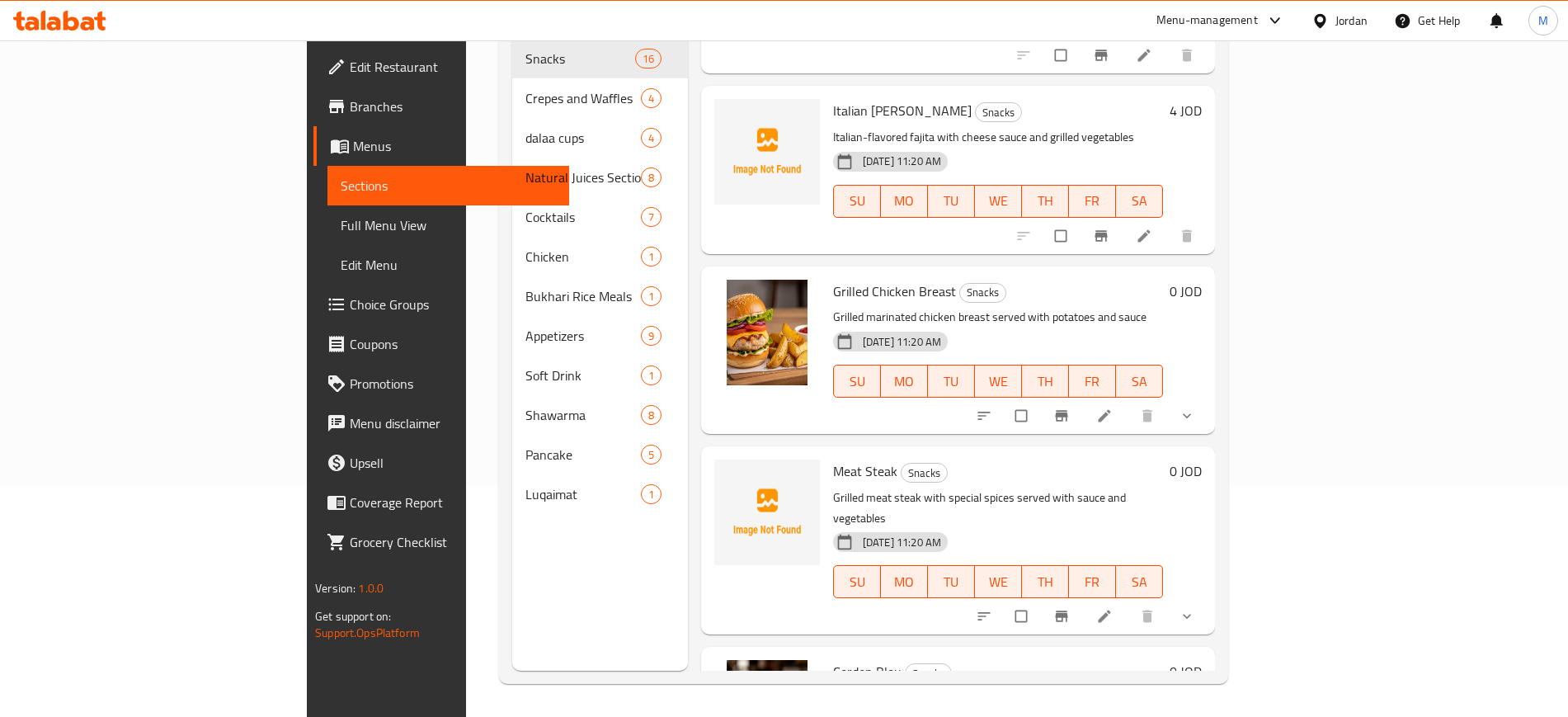
click at [833, 279] on span "Grilled Chicken Breast" at bounding box center [894, 291] width 123 height 25
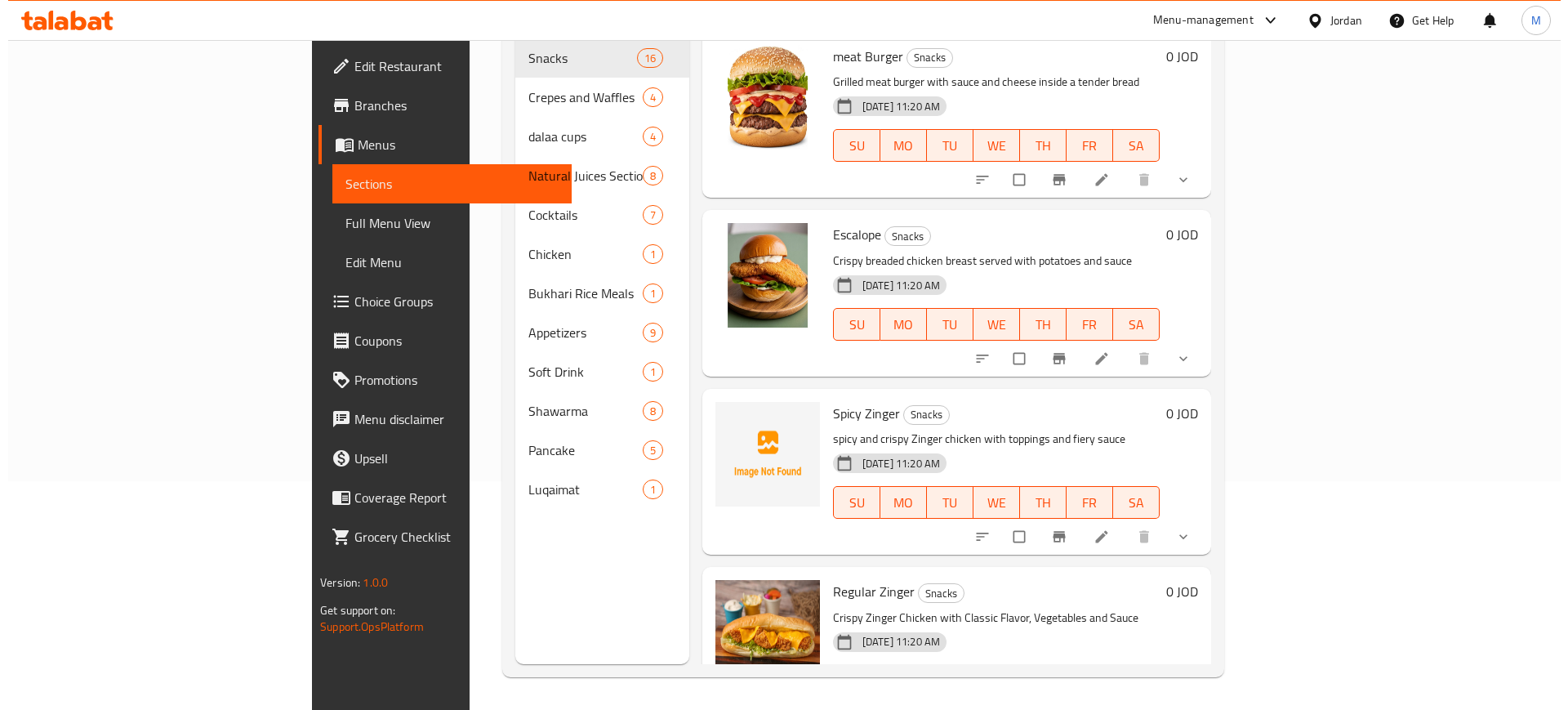
scroll to position [0, 0]
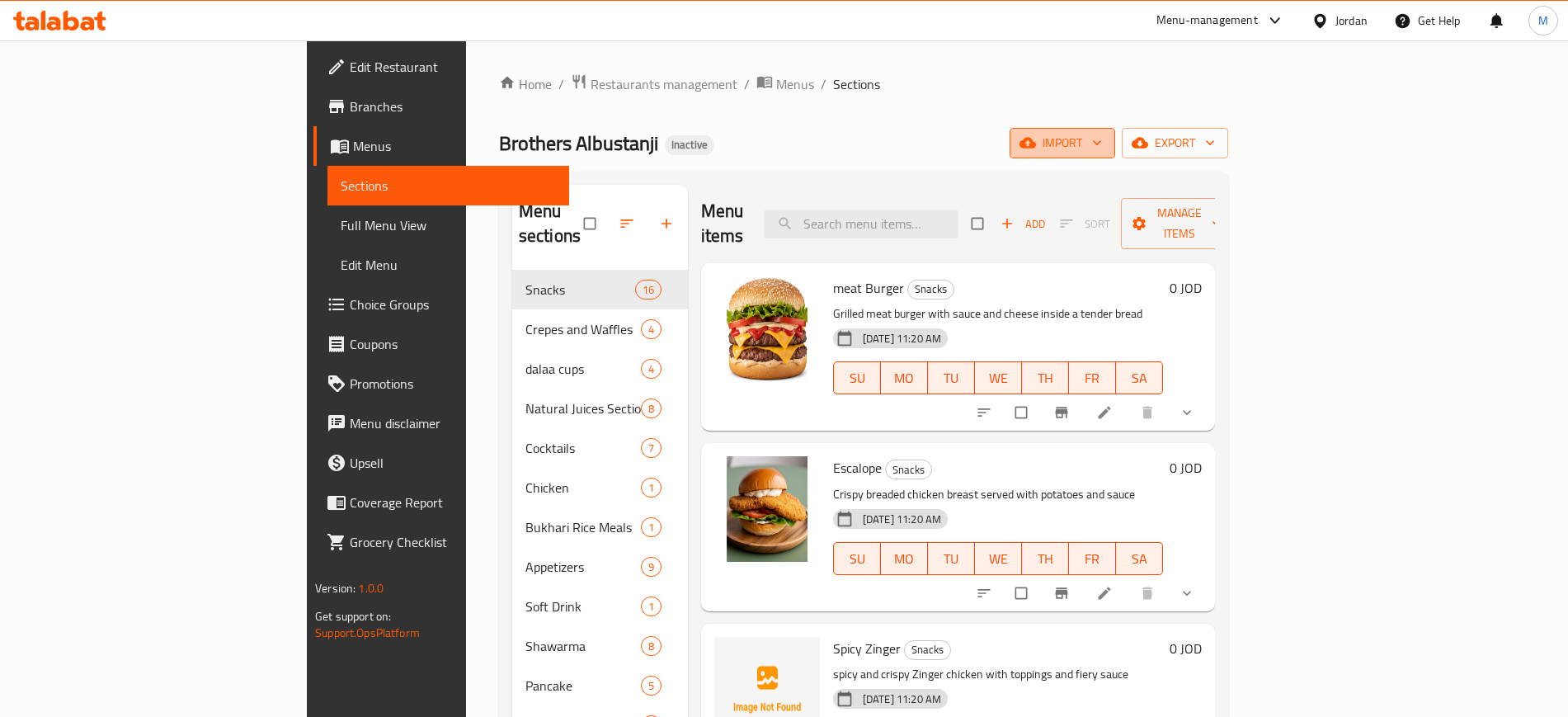
click at [1101, 142] on span "import" at bounding box center [1062, 143] width 79 height 20
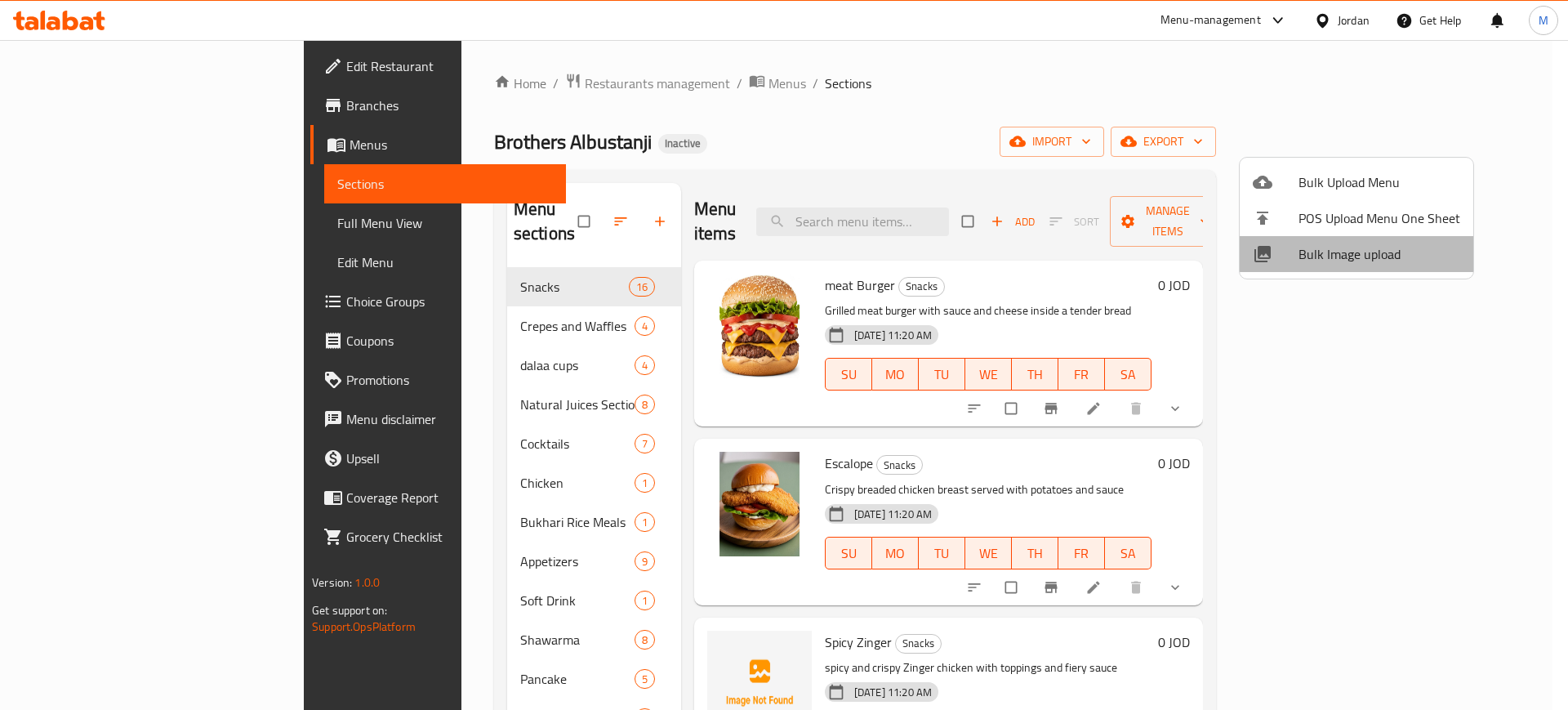
click at [1367, 262] on span "Bulk Image upload" at bounding box center [1379, 254] width 161 height 19
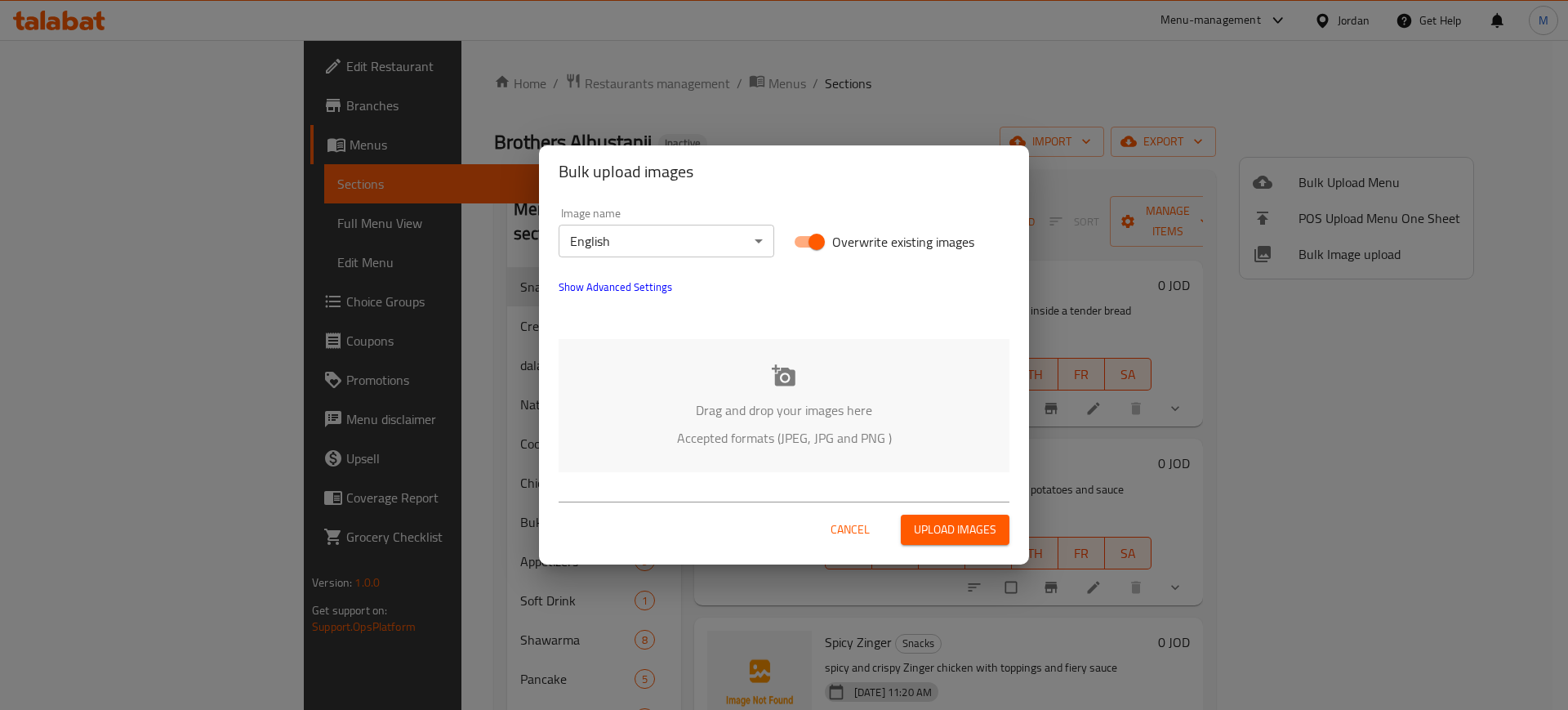
click at [829, 438] on p "Accepted formats (JPEG, JPG and PNG )" at bounding box center [784, 438] width 402 height 19
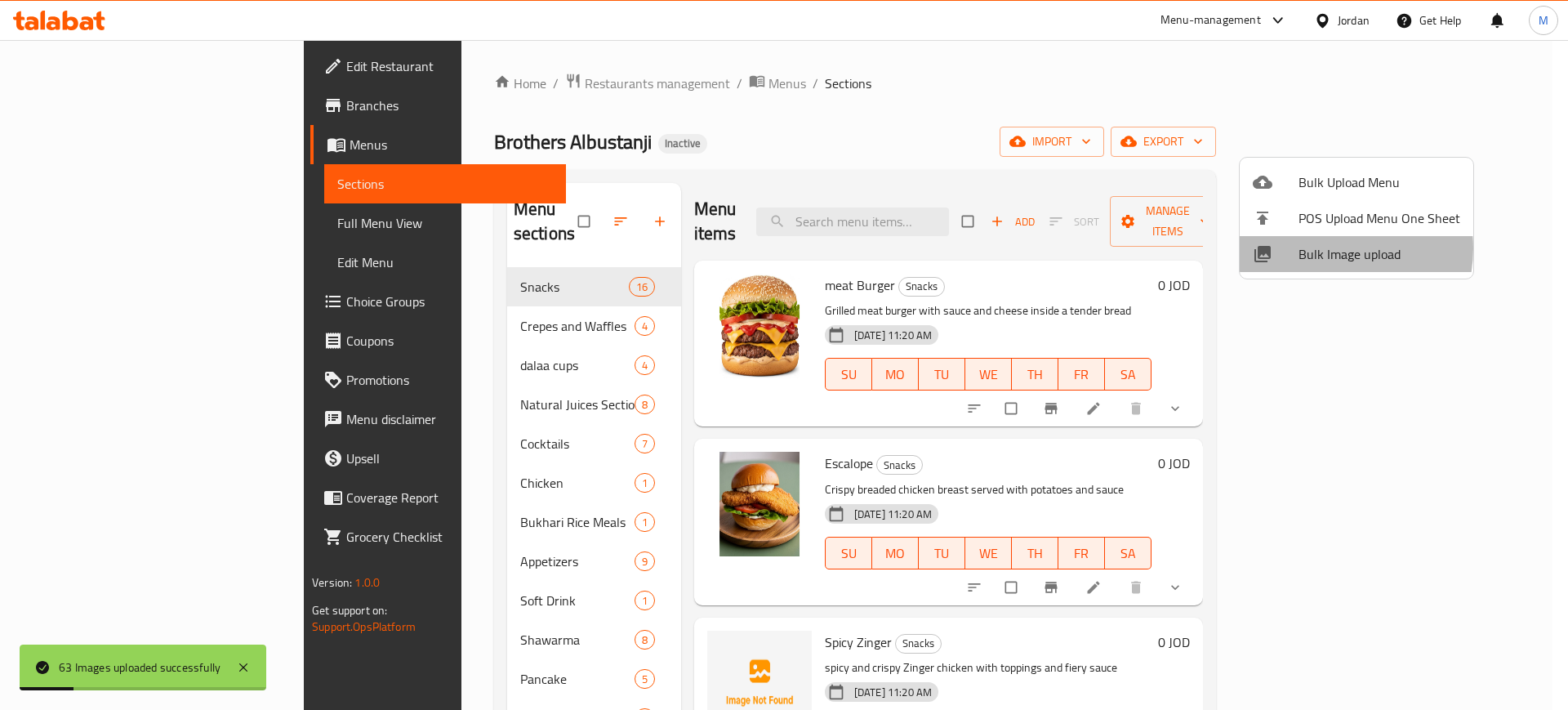
click at [1325, 248] on span "Bulk Image upload" at bounding box center [1379, 254] width 161 height 19
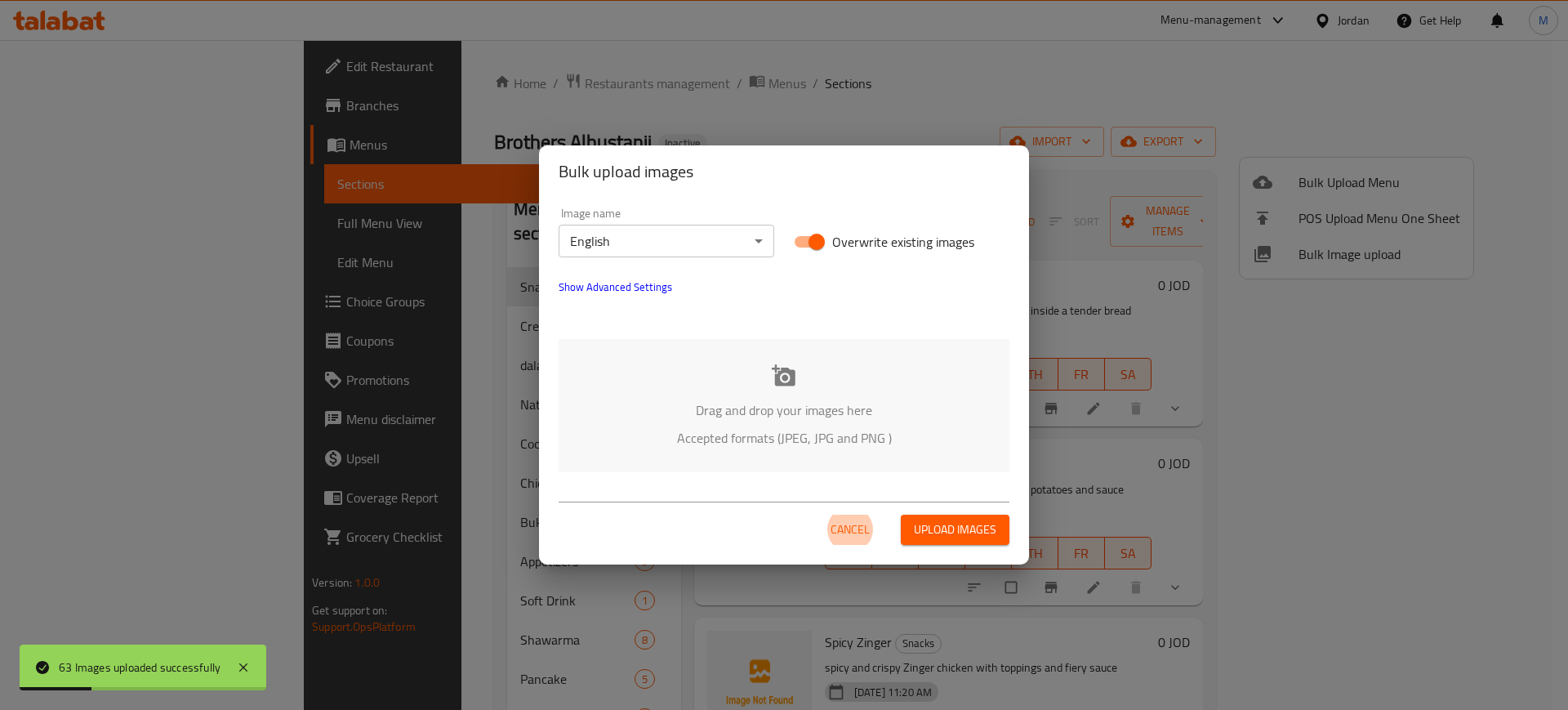
click at [624, 245] on body "63 Images uploaded successfully ​ Menu-management Jordan Get Help M Edit Restau…" at bounding box center [784, 374] width 1568 height 670
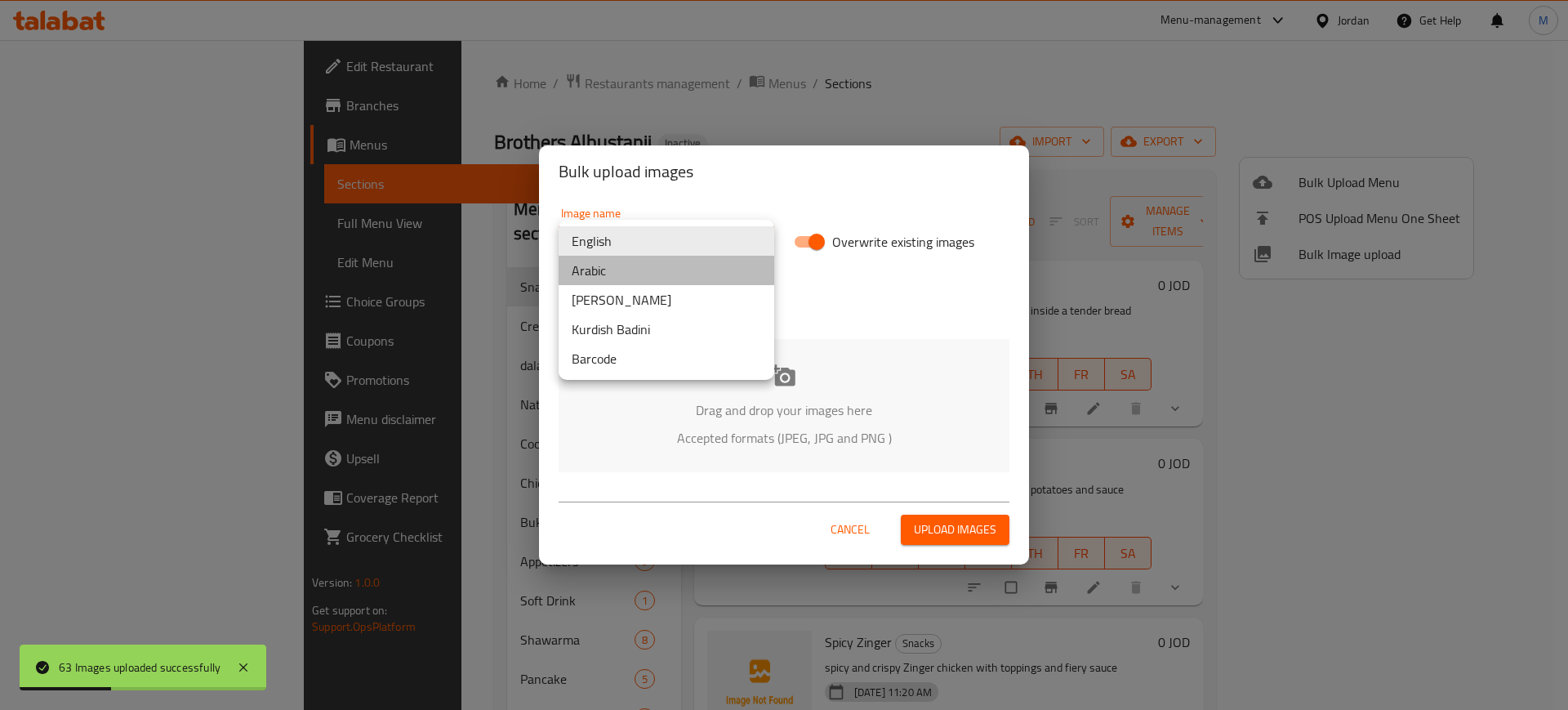
click at [635, 261] on li "Arabic" at bounding box center [666, 270] width 215 height 30
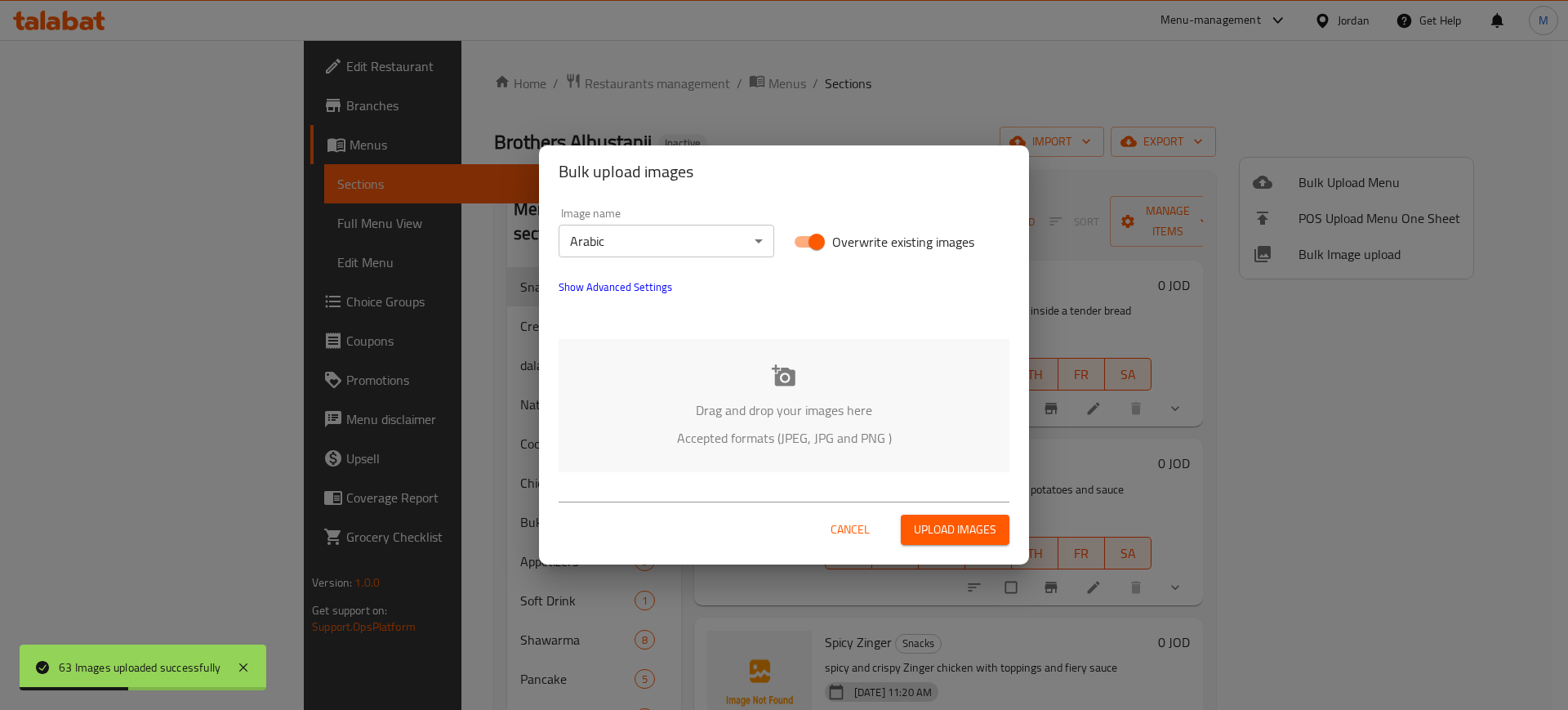
click at [723, 363] on div "Drag and drop your images here Accepted formats (JPEG, JPG and PNG )" at bounding box center [784, 406] width 451 height 134
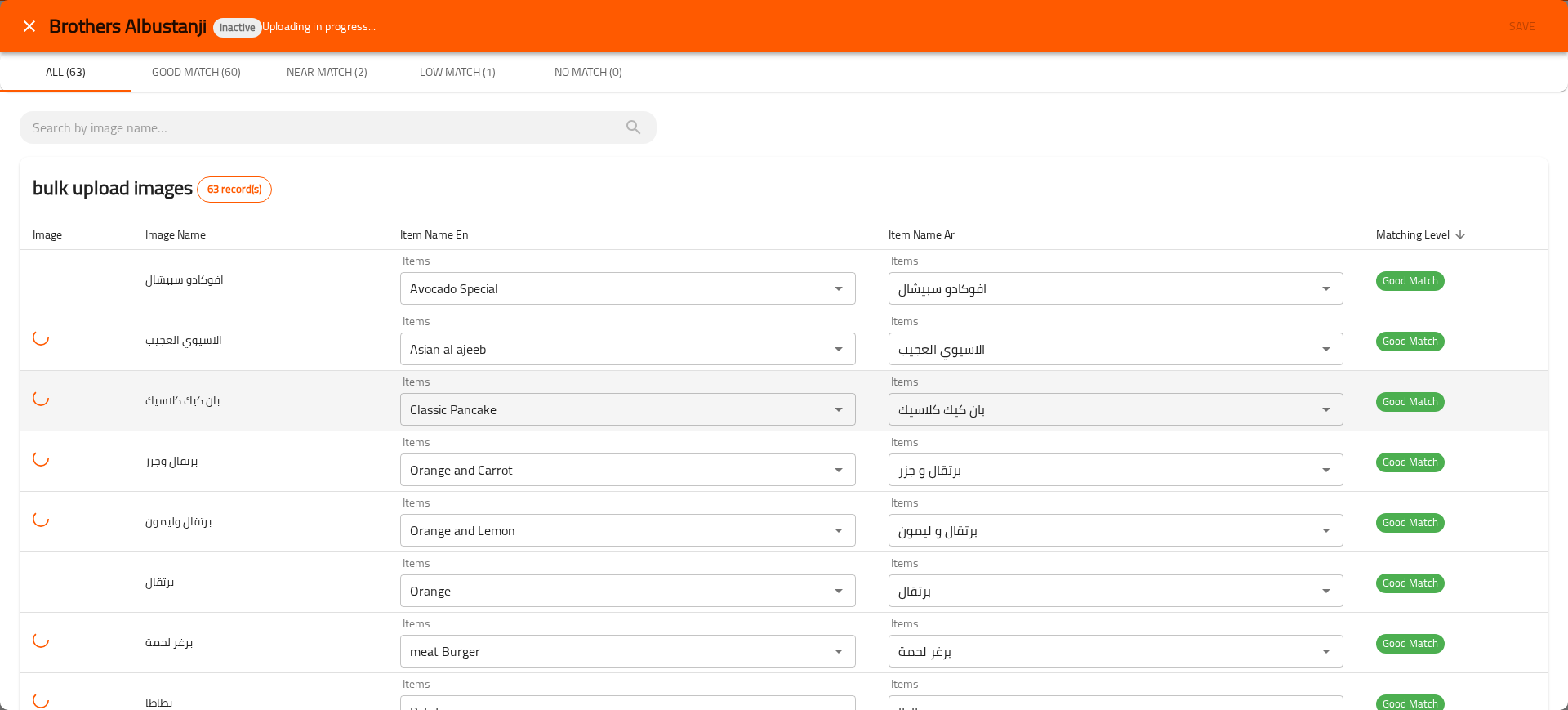
scroll to position [1990, 0]
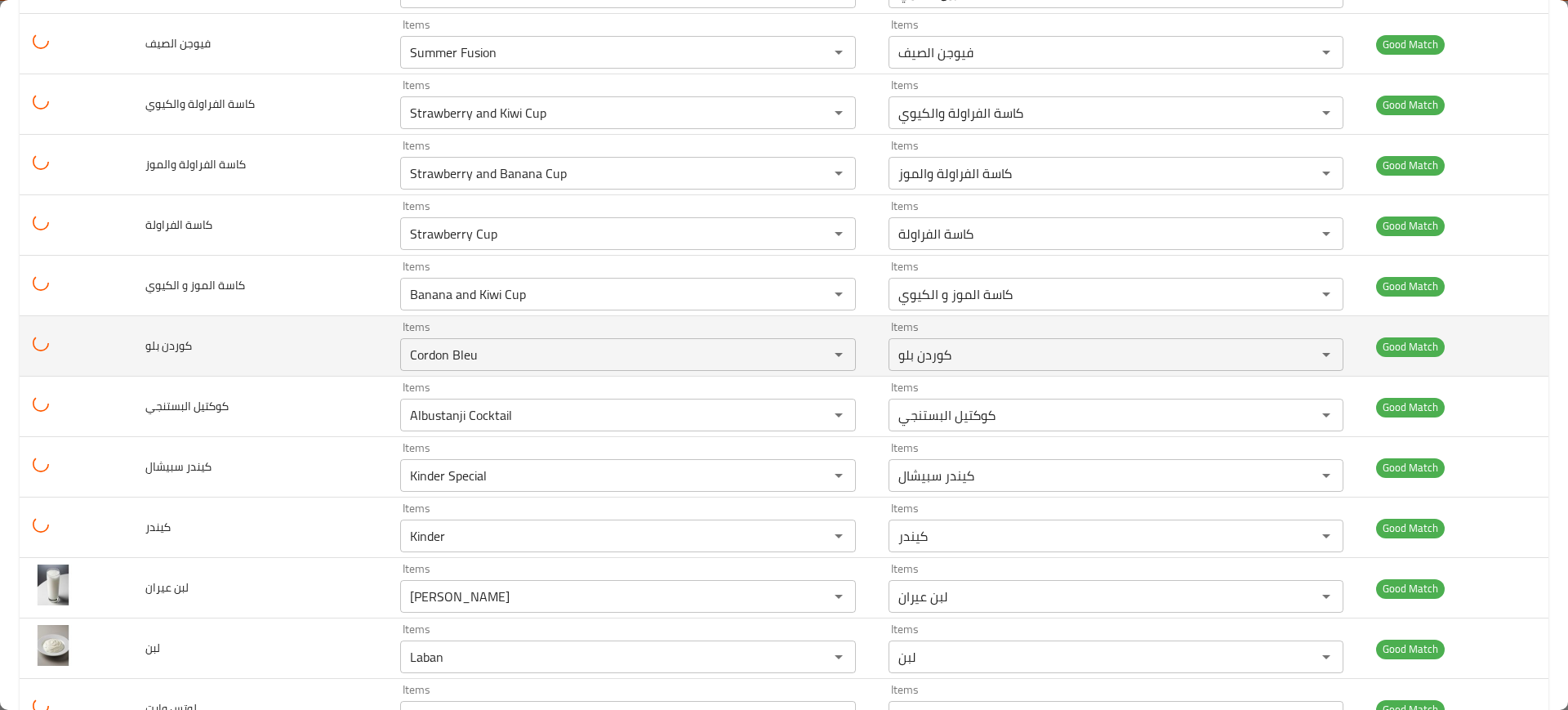
click at [165, 354] on span "كوردن بلو" at bounding box center [168, 345] width 46 height 21
copy span "كوردن"
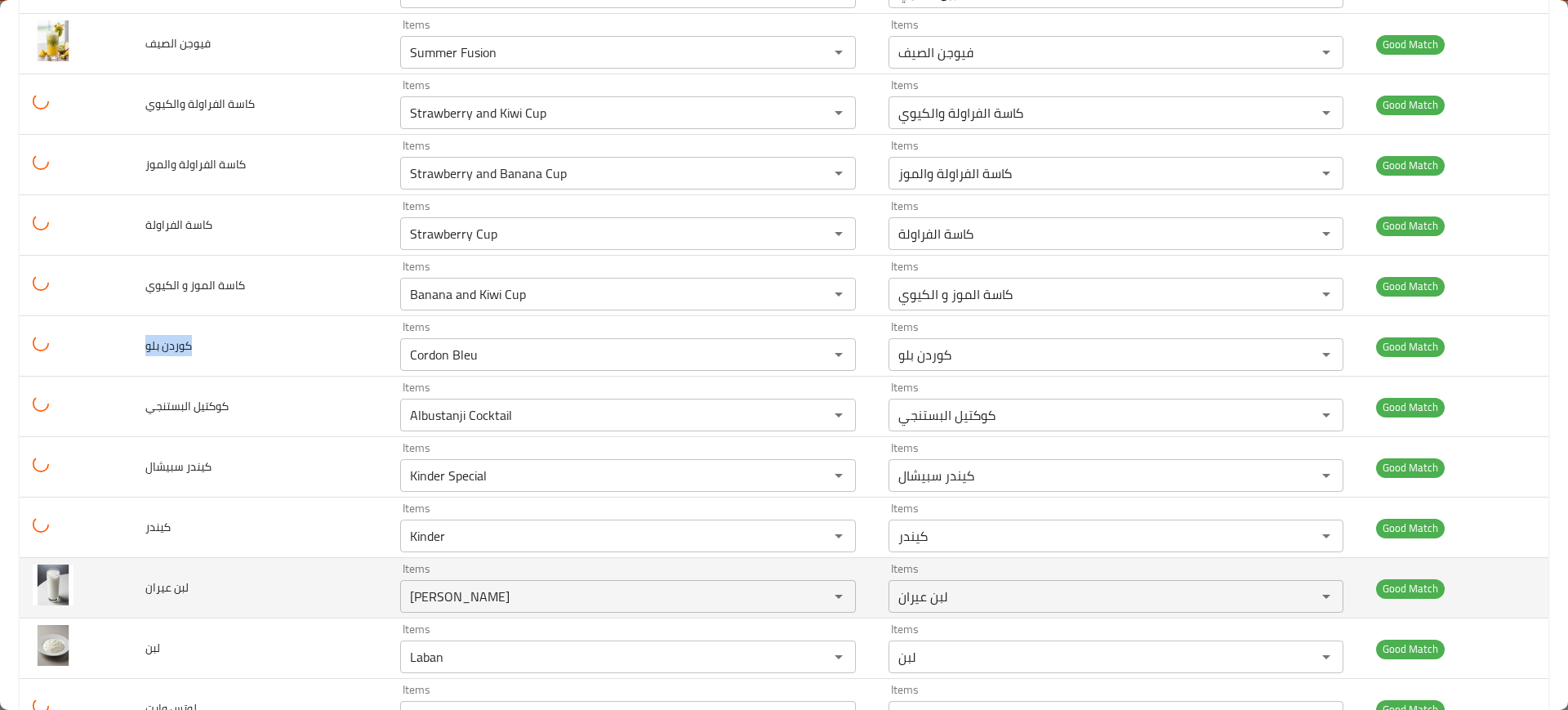
copy span "كوردن بلو"
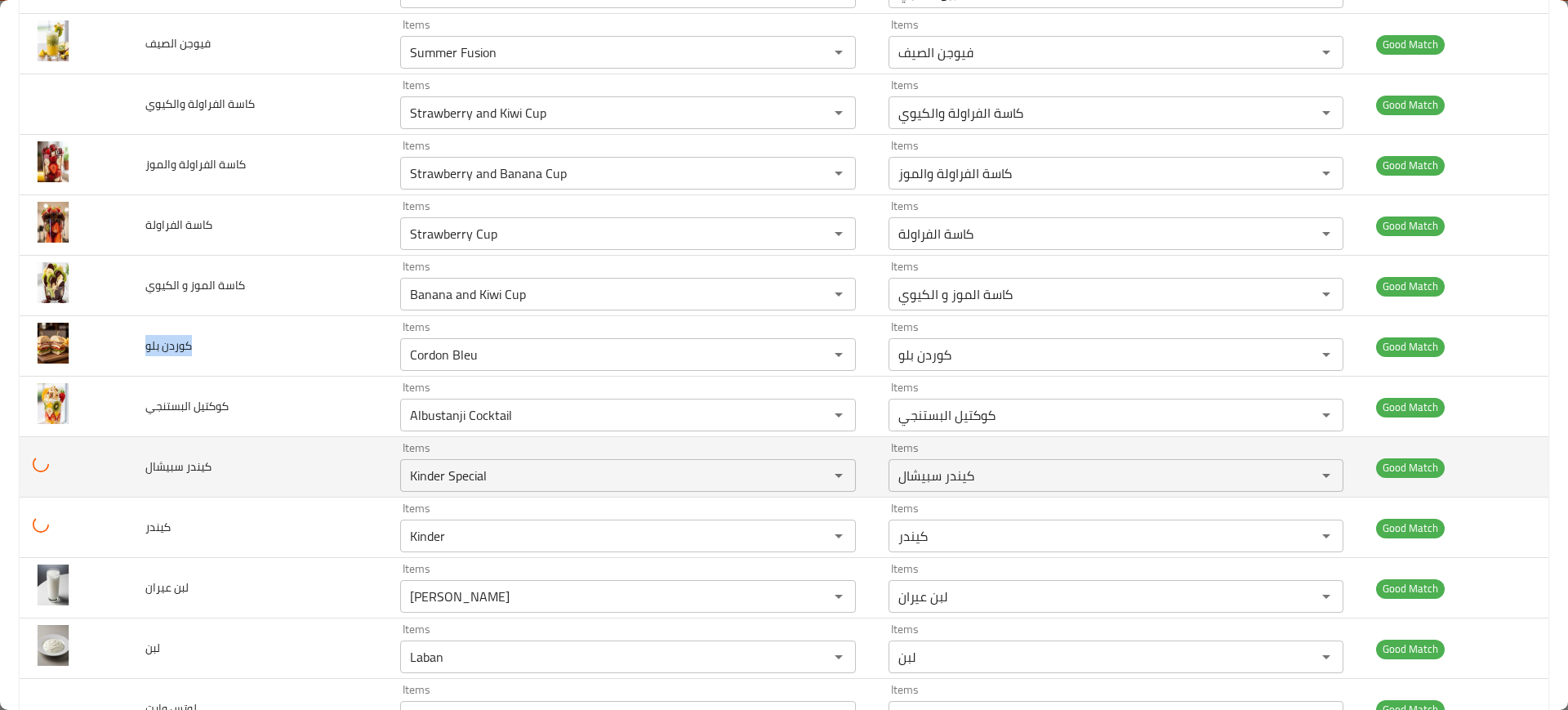
click at [251, 450] on td "كيندر سبيشال" at bounding box center [260, 467] width 256 height 61
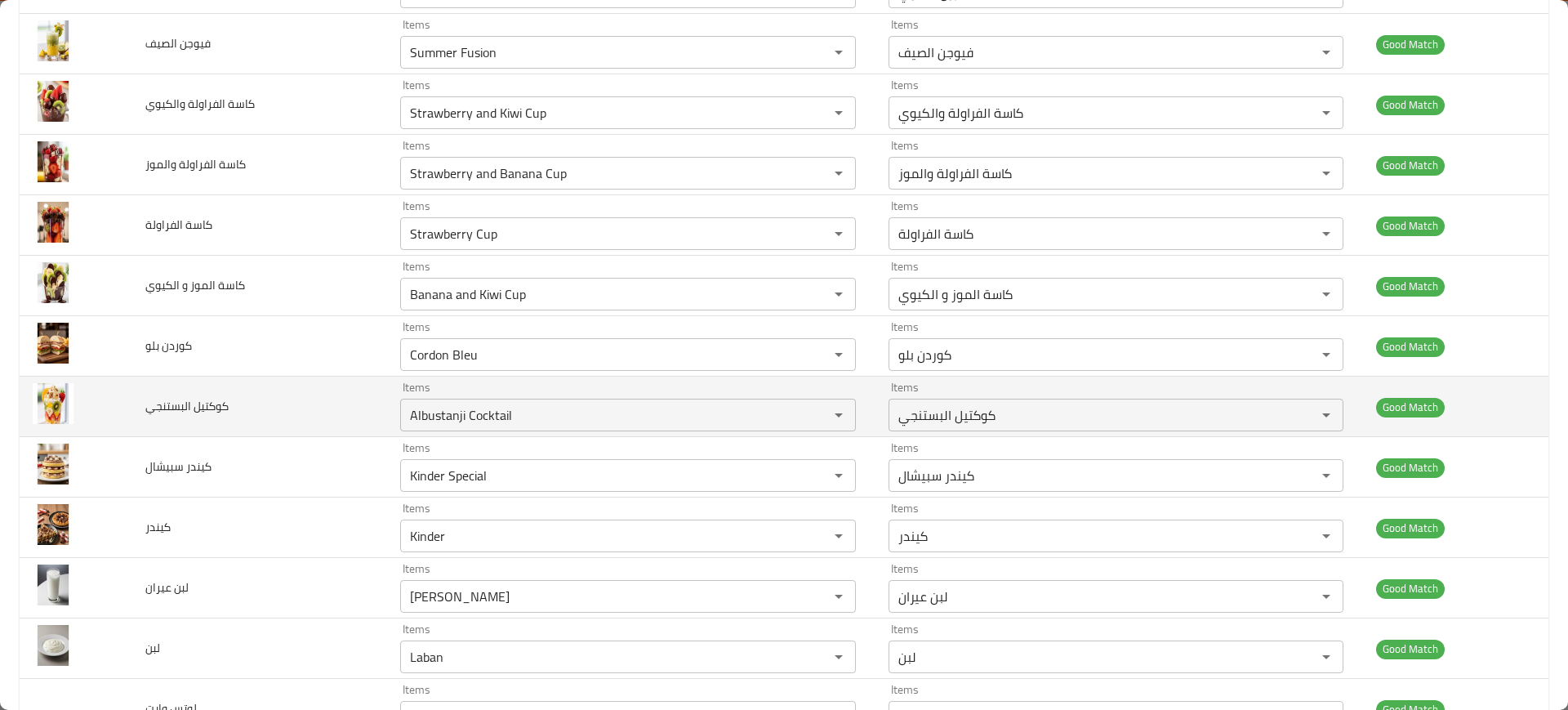
click at [252, 416] on td "كوكتيل البستنجي" at bounding box center [260, 407] width 256 height 61
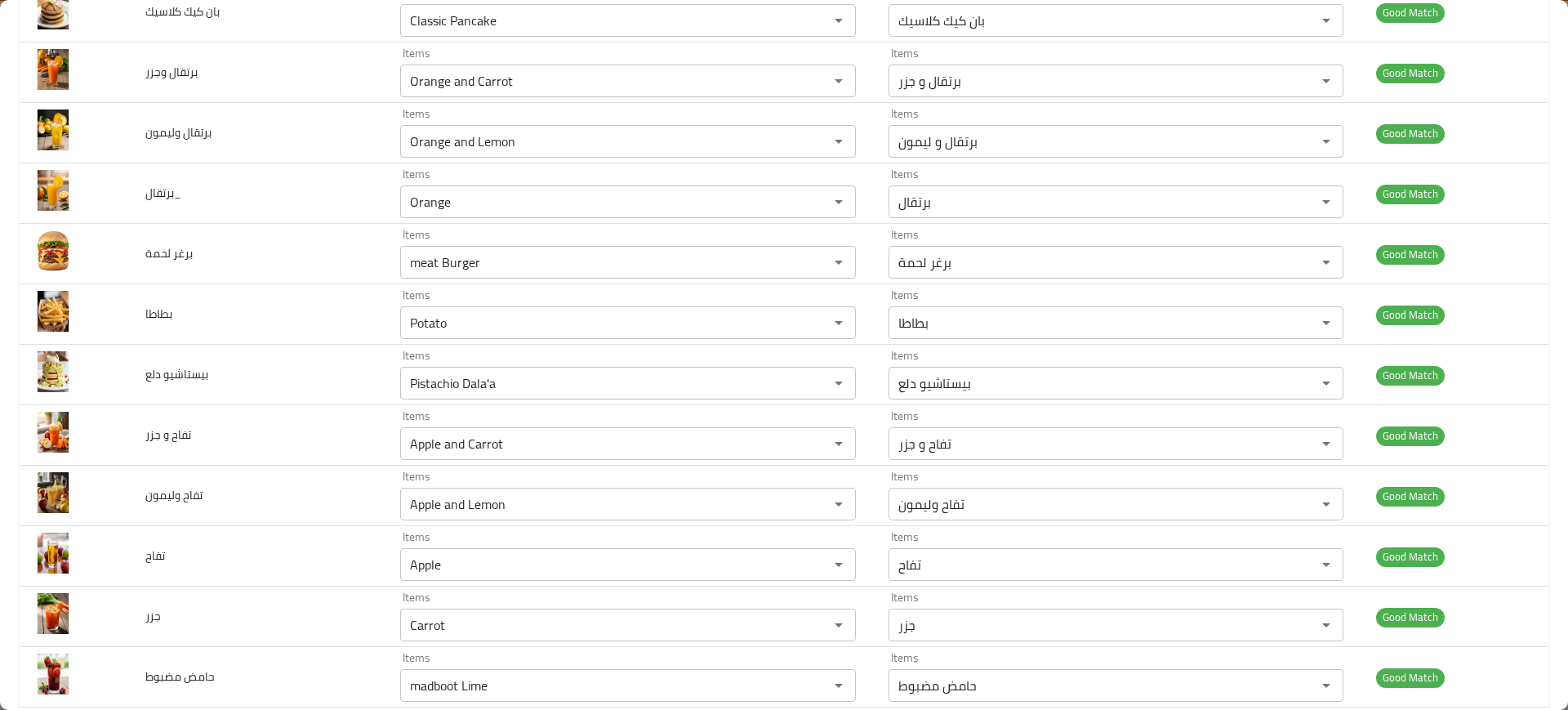
scroll to position [0, 0]
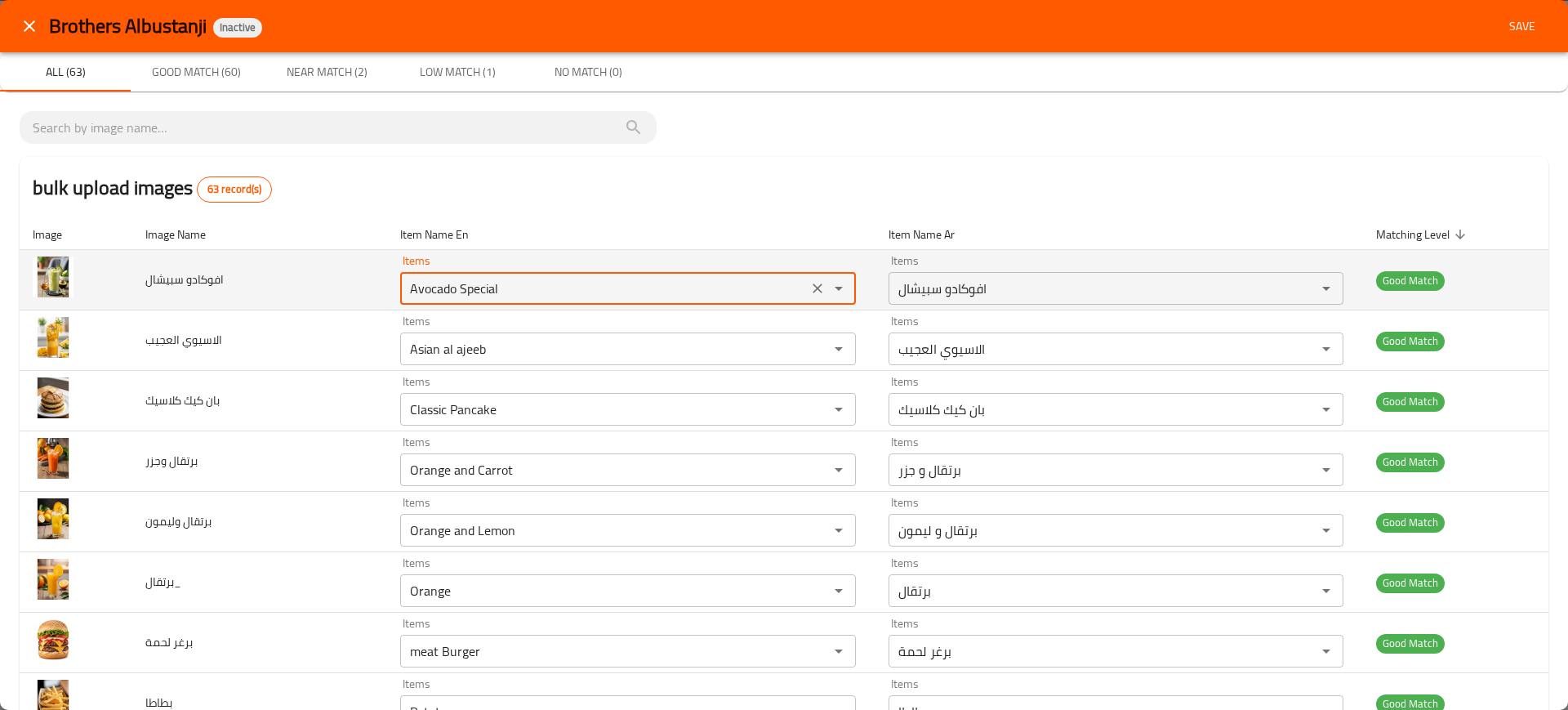
click at [442, 283] on سبيشال "Avocado Special" at bounding box center [603, 288] width 397 height 23
click at [541, 289] on سبيشال "Avocado Special" at bounding box center [603, 288] width 397 height 23
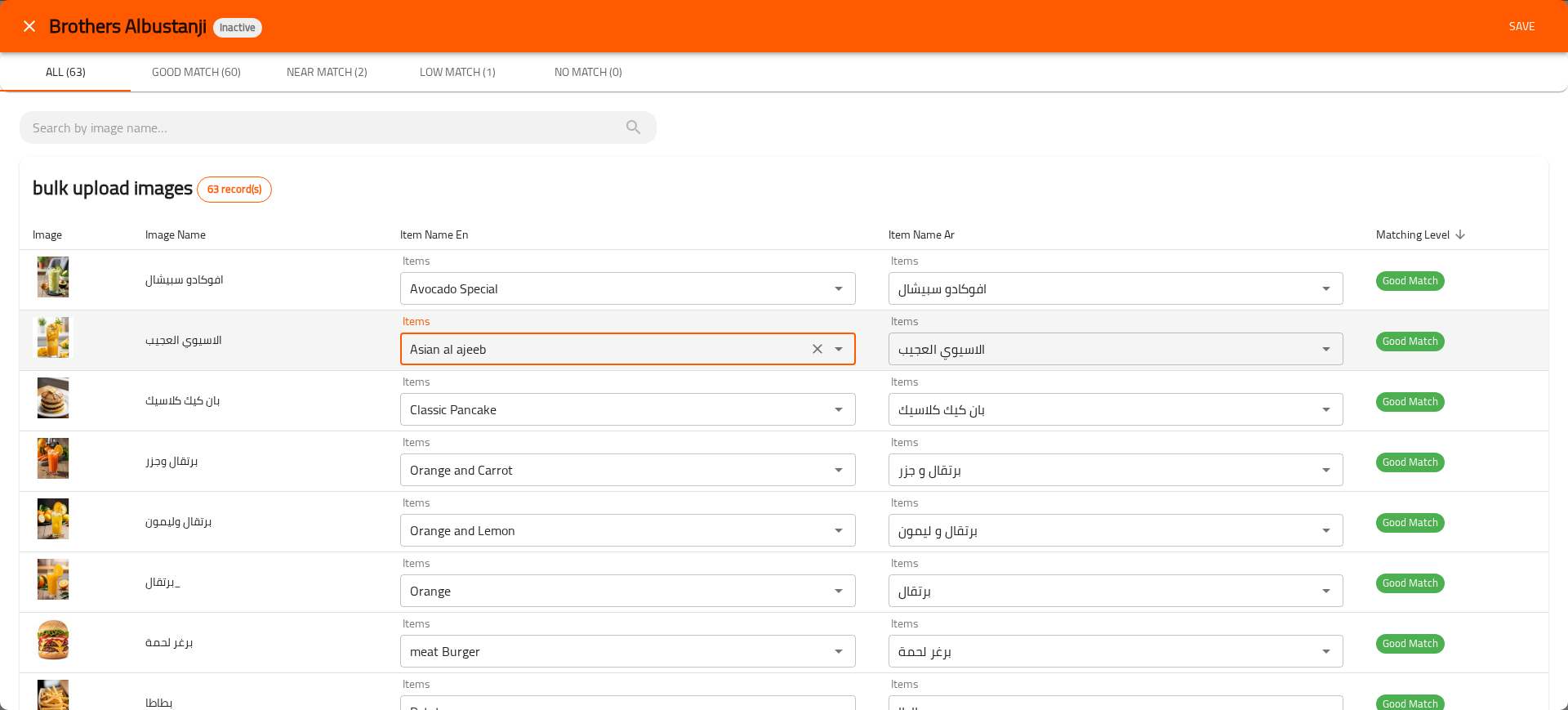
click at [481, 347] on العجيب "Asian al ajeeb" at bounding box center [603, 348] width 397 height 23
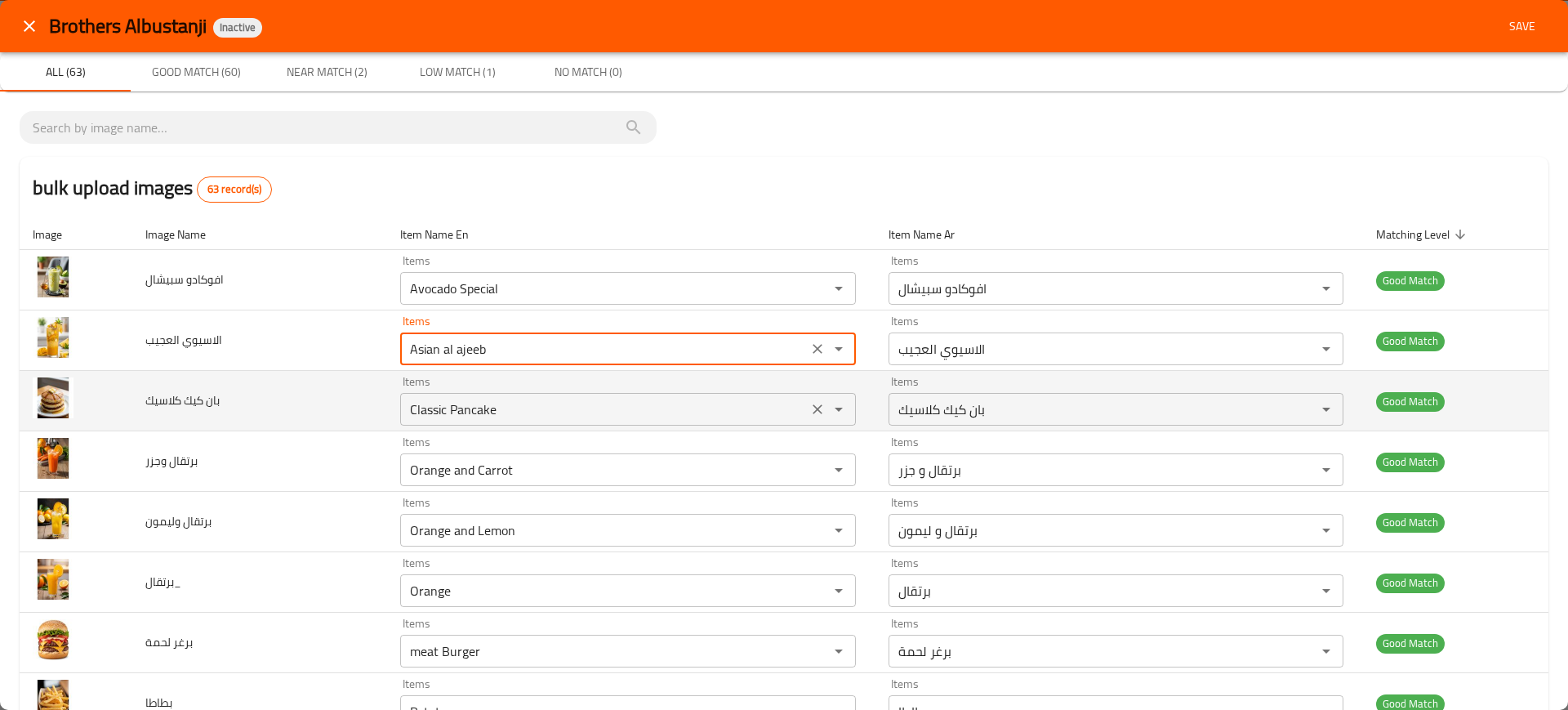
click at [558, 403] on كلاسيك "Classic Pancake" at bounding box center [603, 409] width 397 height 23
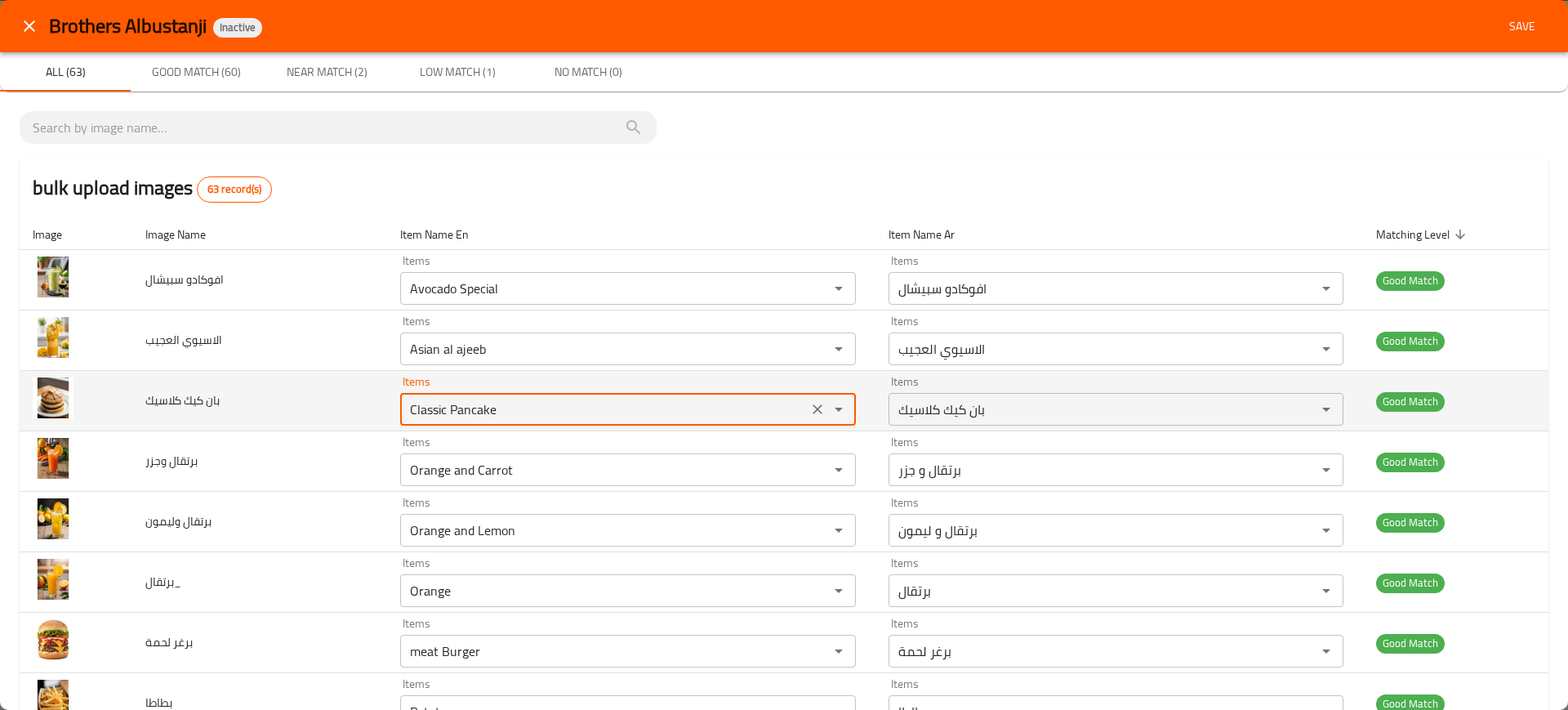
click at [558, 403] on كلاسيك "Classic Pancake" at bounding box center [603, 409] width 397 height 23
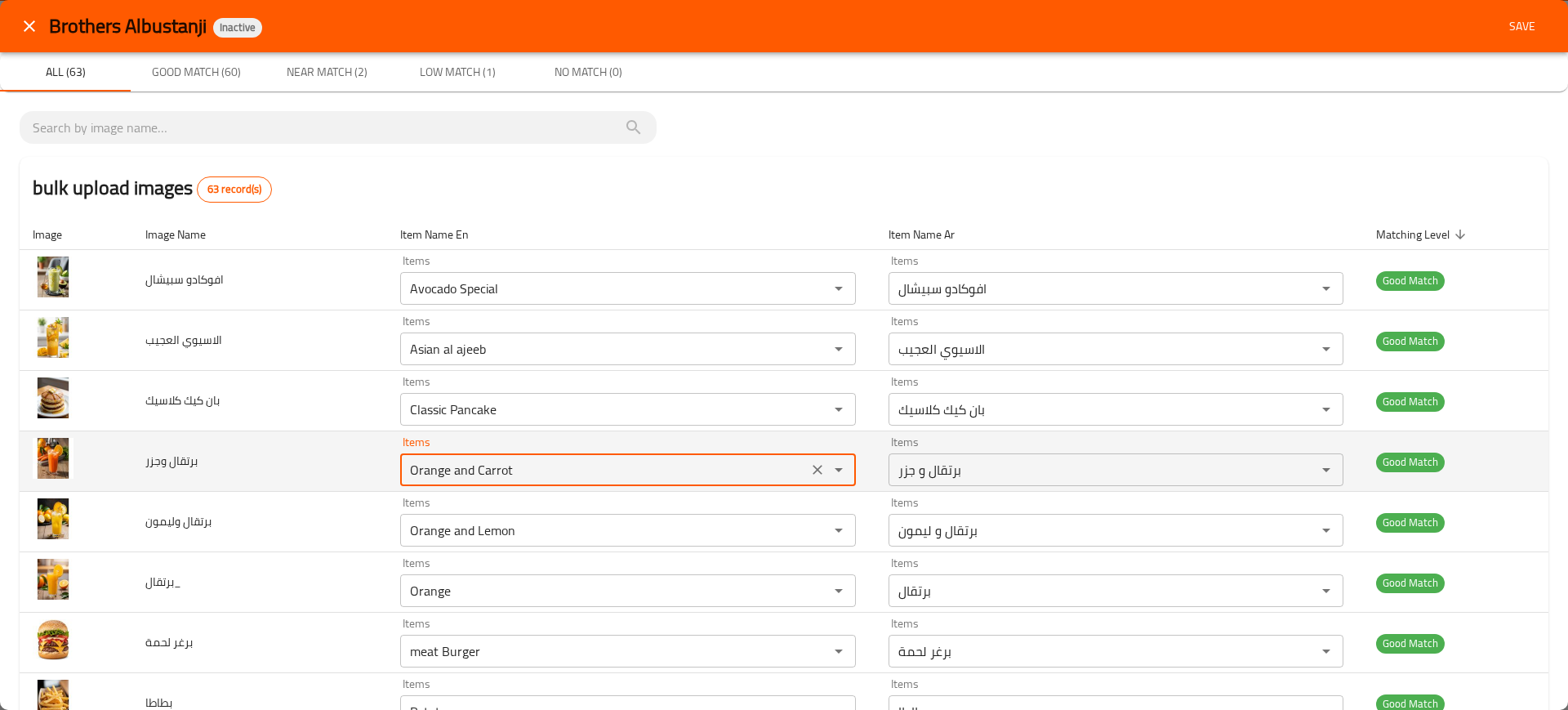
click at [575, 468] on وجزر "Orange and Carrot" at bounding box center [603, 469] width 397 height 23
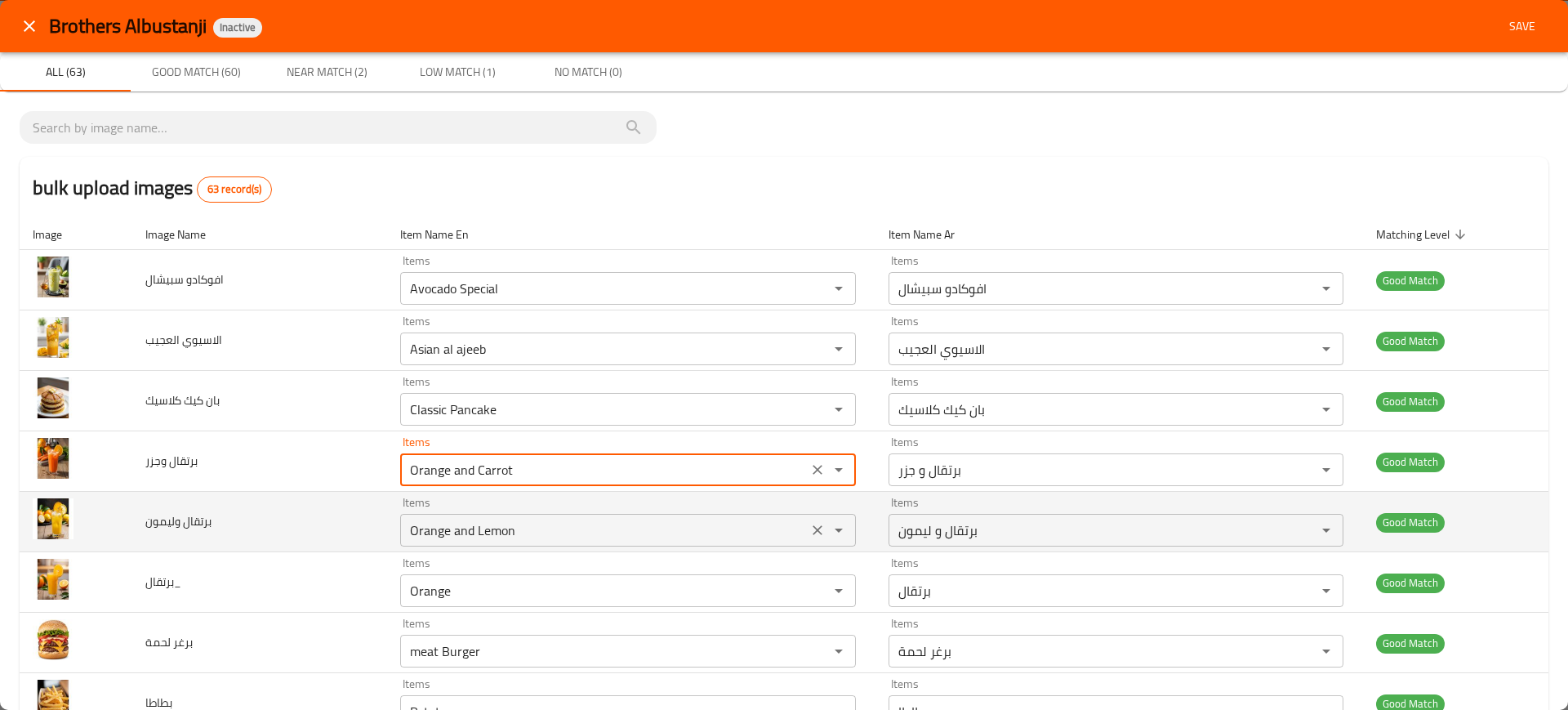
click at [551, 517] on div "Orange and Lemon Items" at bounding box center [628, 530] width 455 height 33
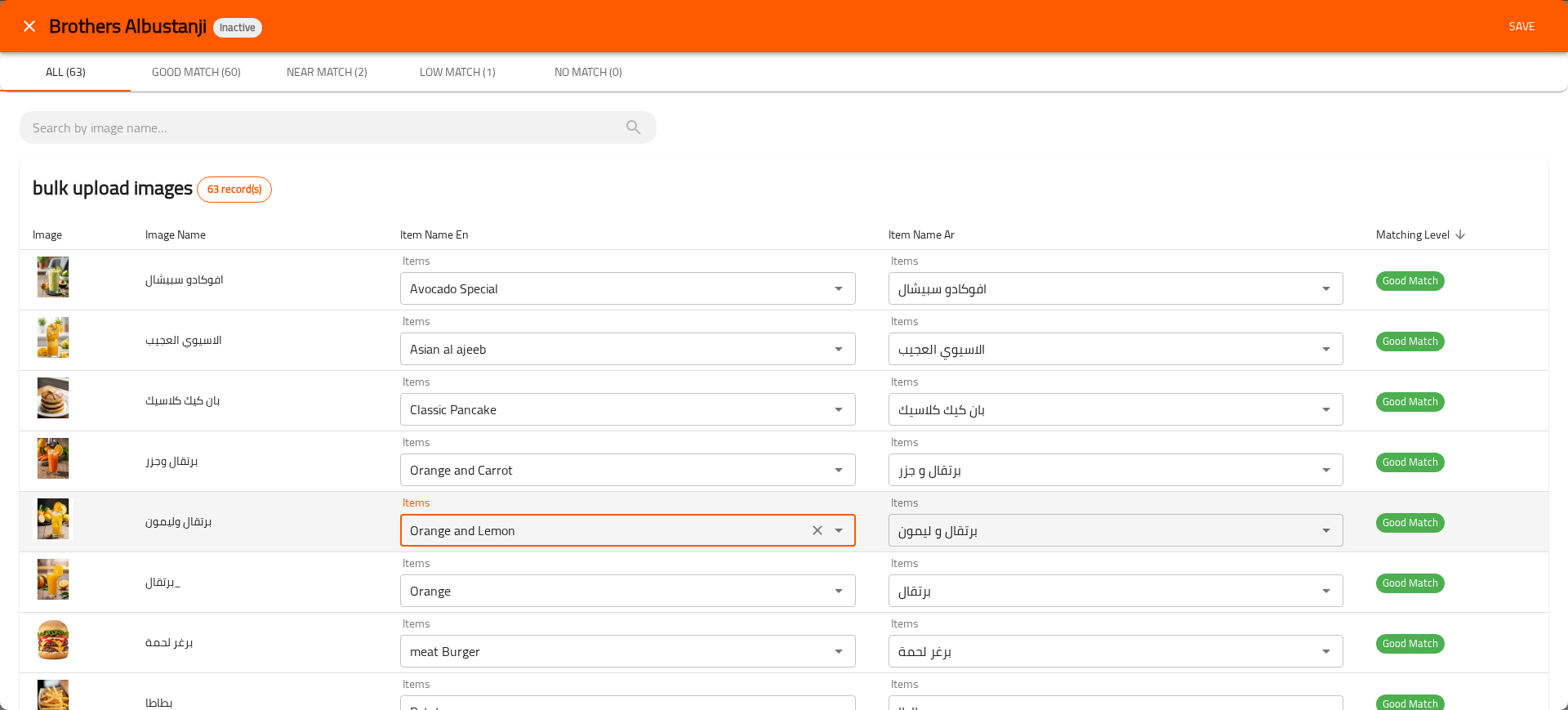
click at [551, 517] on div "Orange and Lemon Items" at bounding box center [628, 530] width 455 height 33
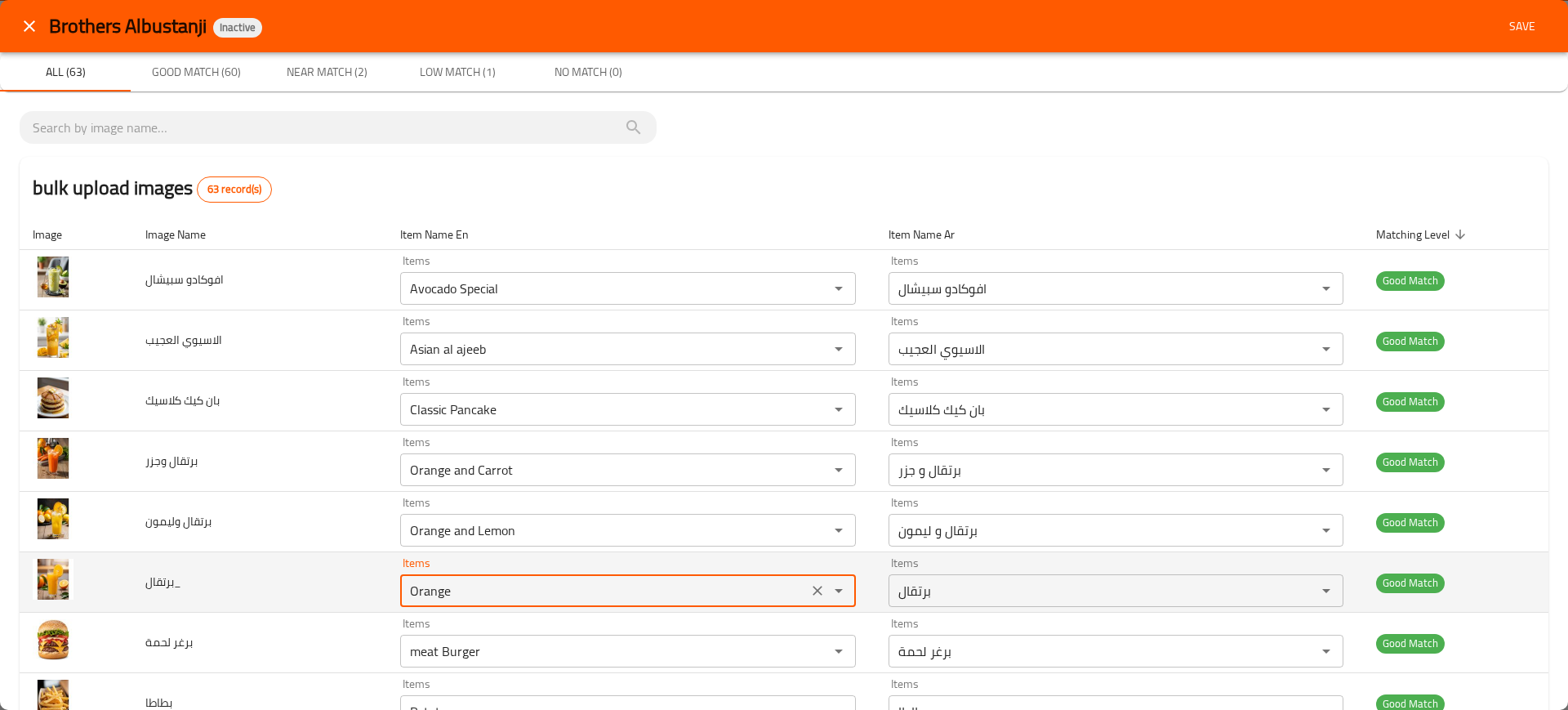
click at [571, 587] on input "Orange" at bounding box center [603, 590] width 397 height 23
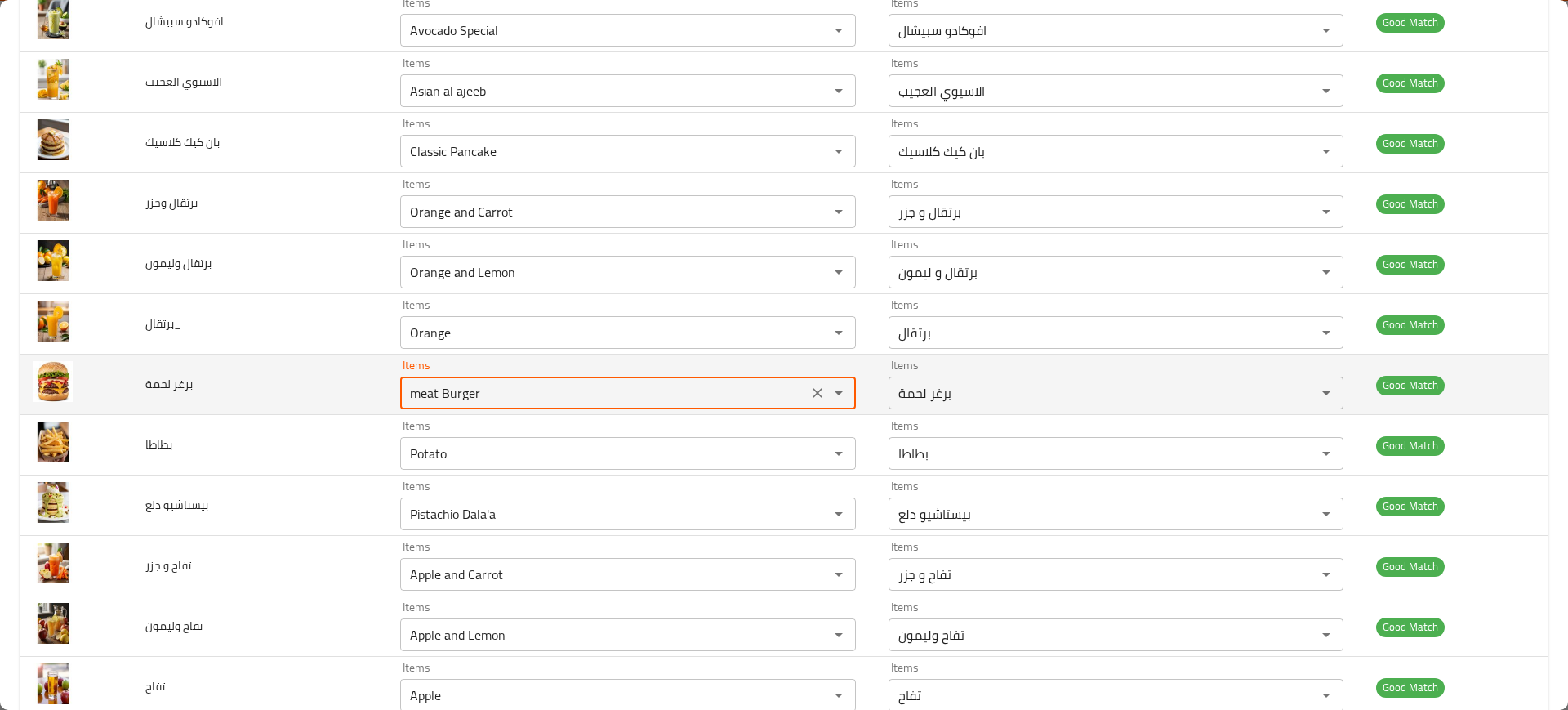
click at [482, 385] on لحمة "meat Burger" at bounding box center [603, 392] width 397 height 23
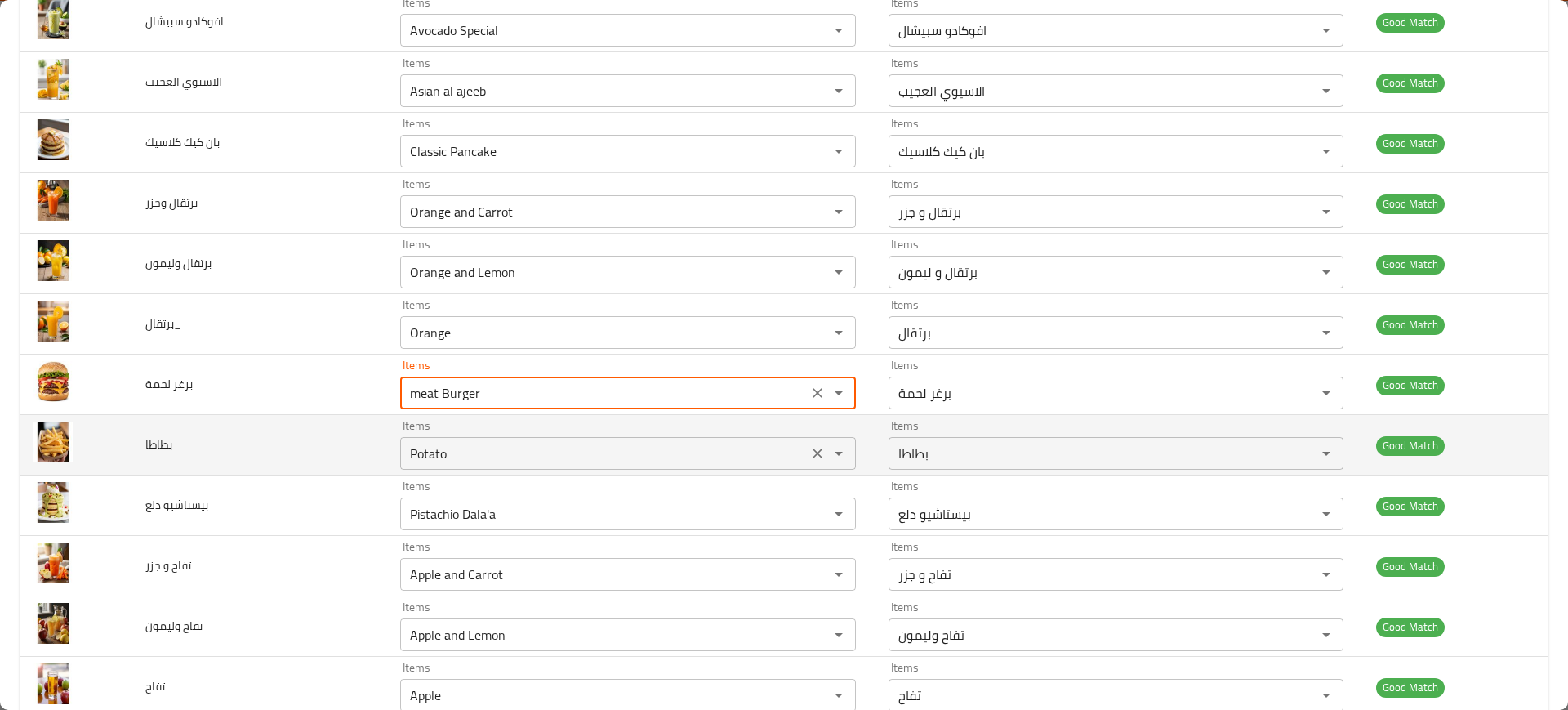
click at [526, 447] on input "Potato" at bounding box center [603, 453] width 397 height 23
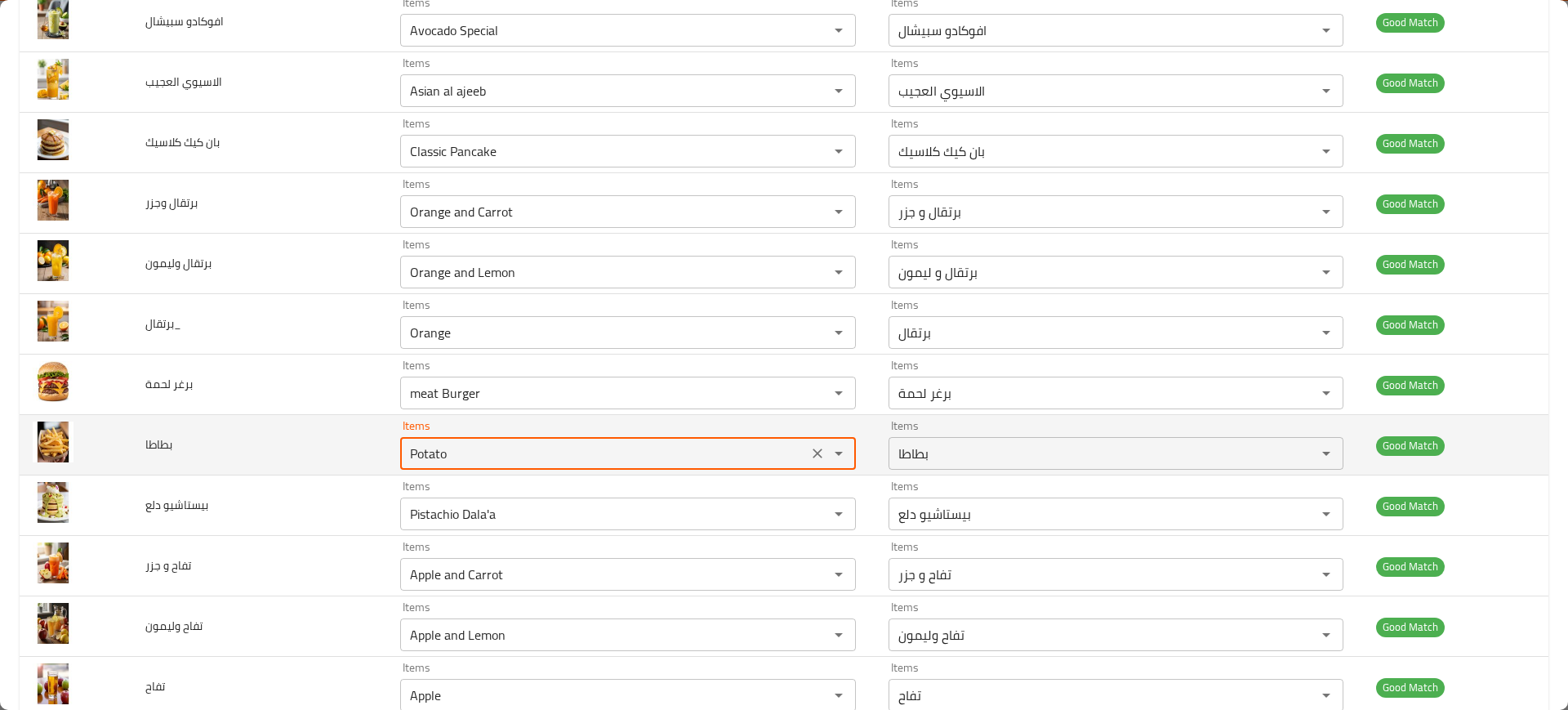
click at [526, 447] on input "Potato" at bounding box center [603, 453] width 397 height 23
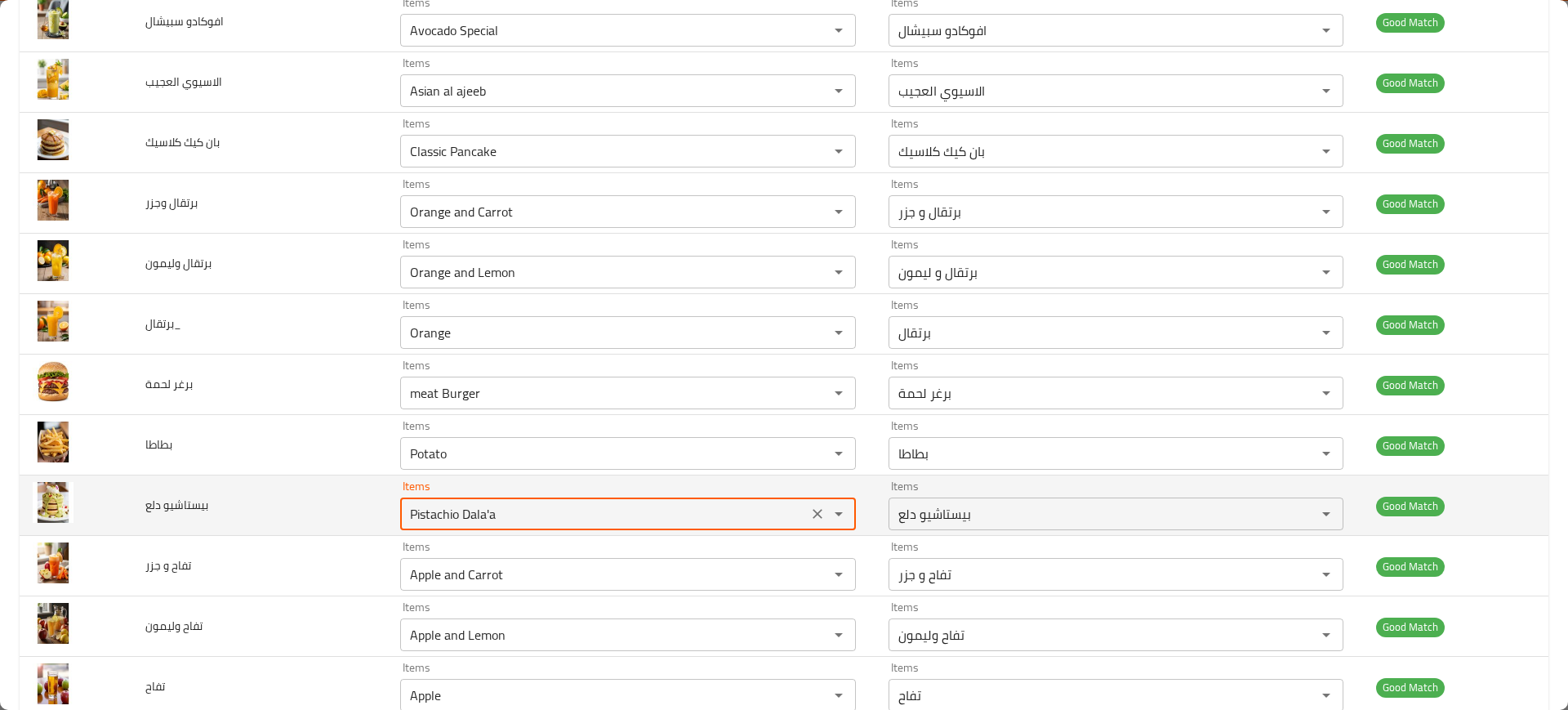
click at [558, 516] on دلع "Pistachio Dala'a" at bounding box center [603, 513] width 397 height 23
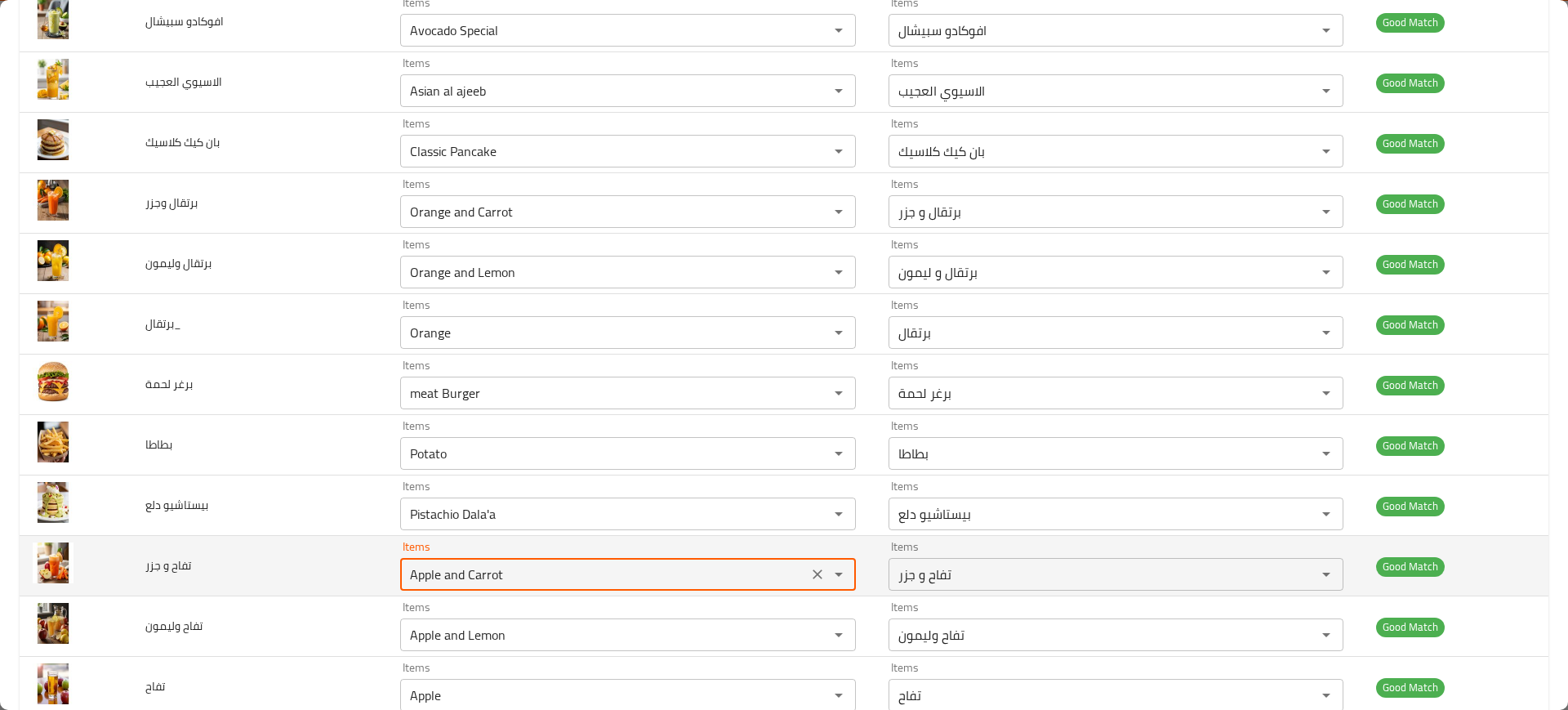
click at [568, 568] on جزر "Apple and Carrot" at bounding box center [603, 574] width 397 height 23
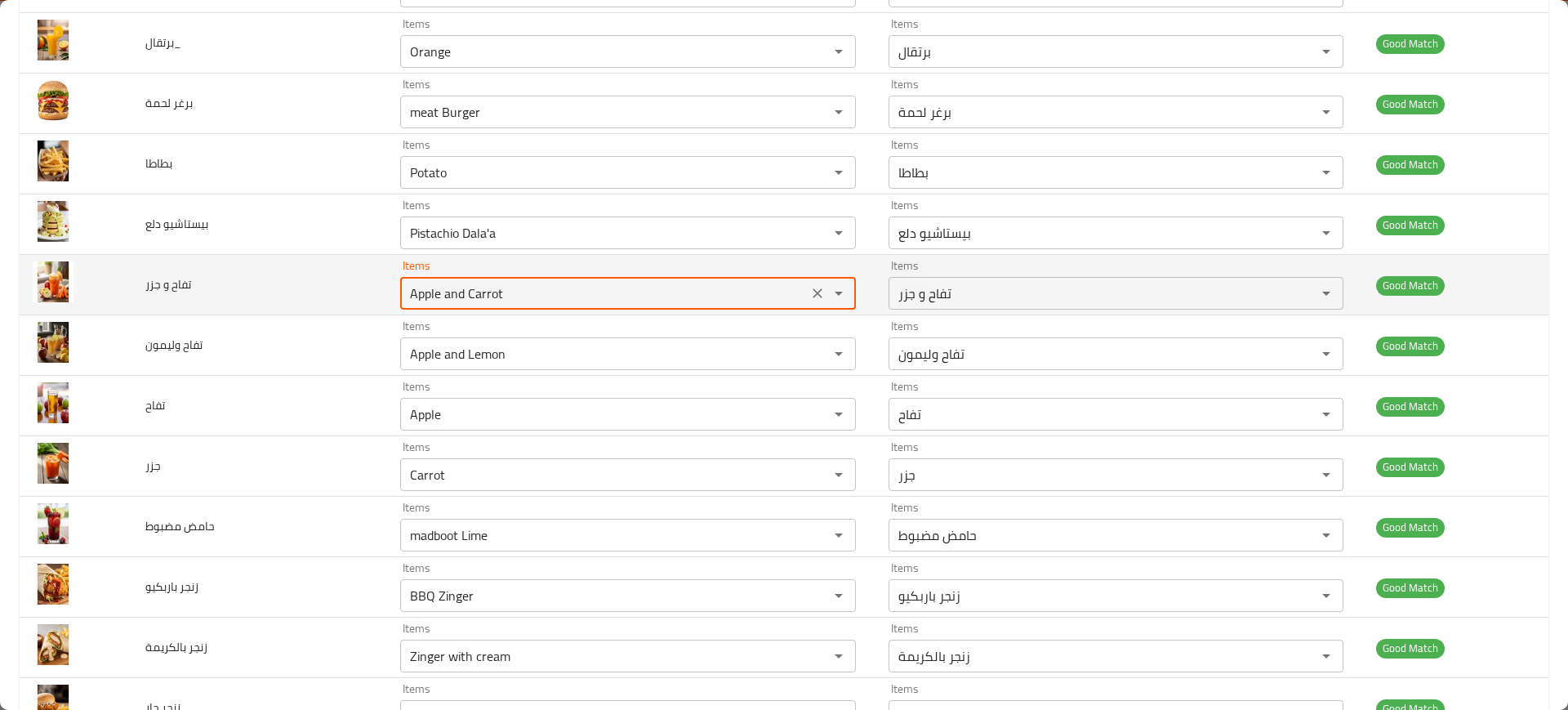
scroll to position [543, 0]
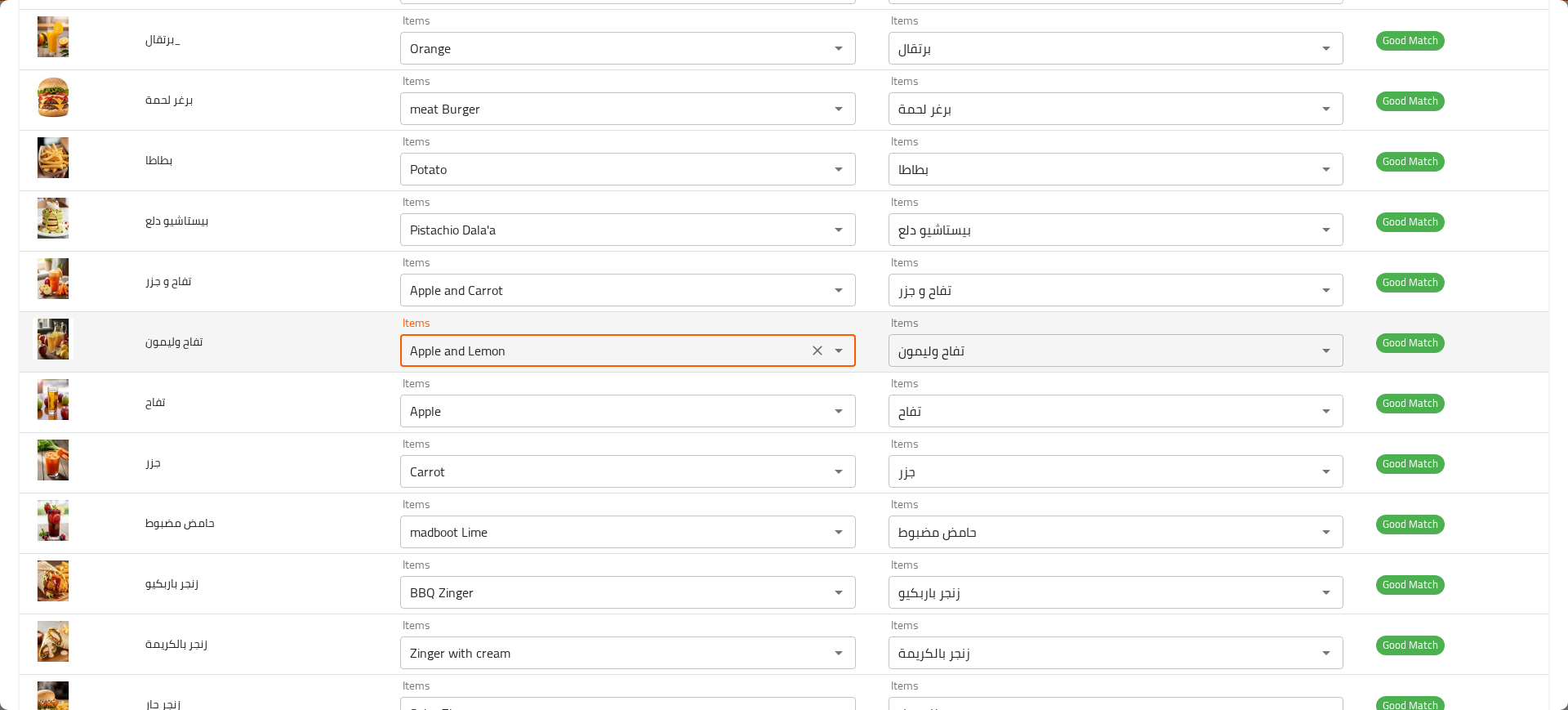
click at [505, 351] on وليمون "Apple and Lemon" at bounding box center [603, 350] width 397 height 23
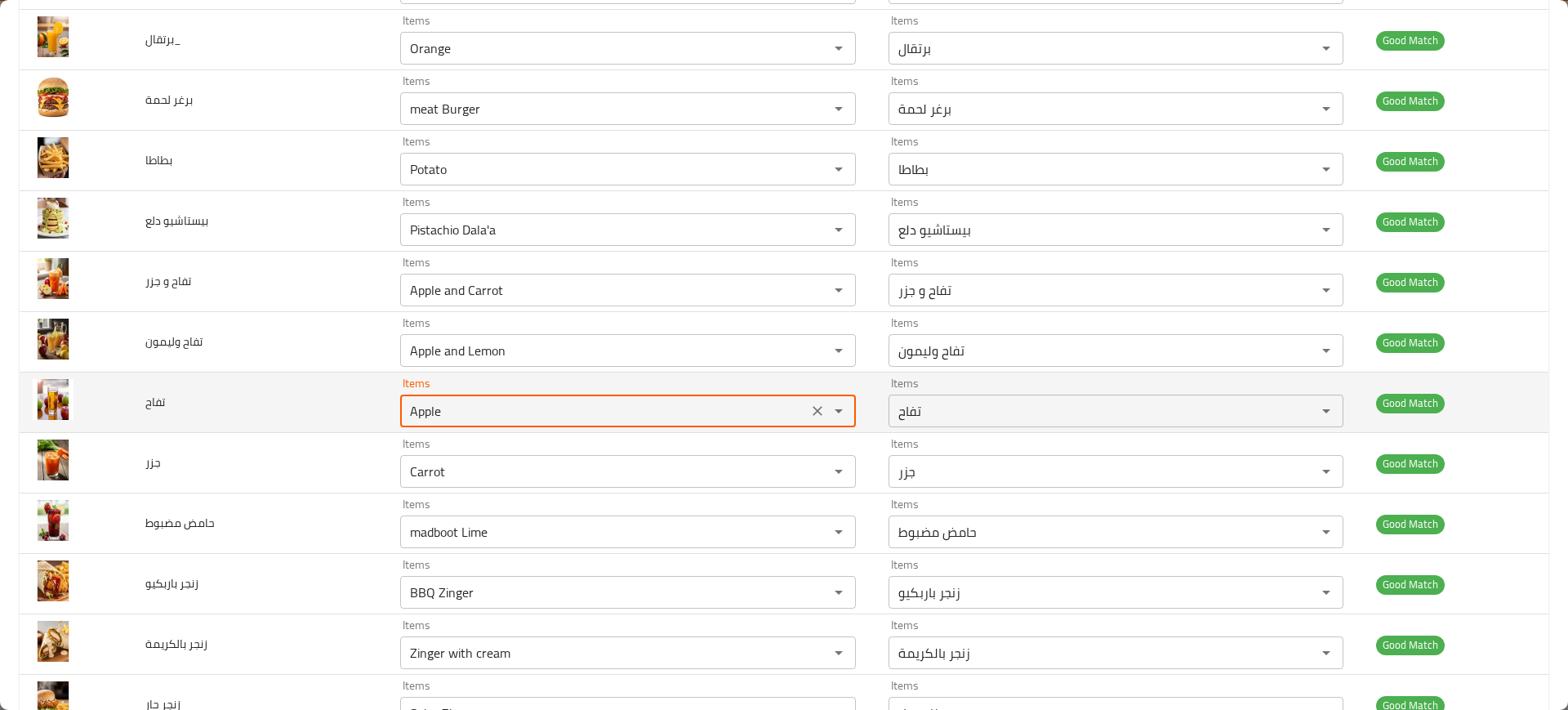
click at [438, 401] on input "Apple" at bounding box center [603, 411] width 397 height 23
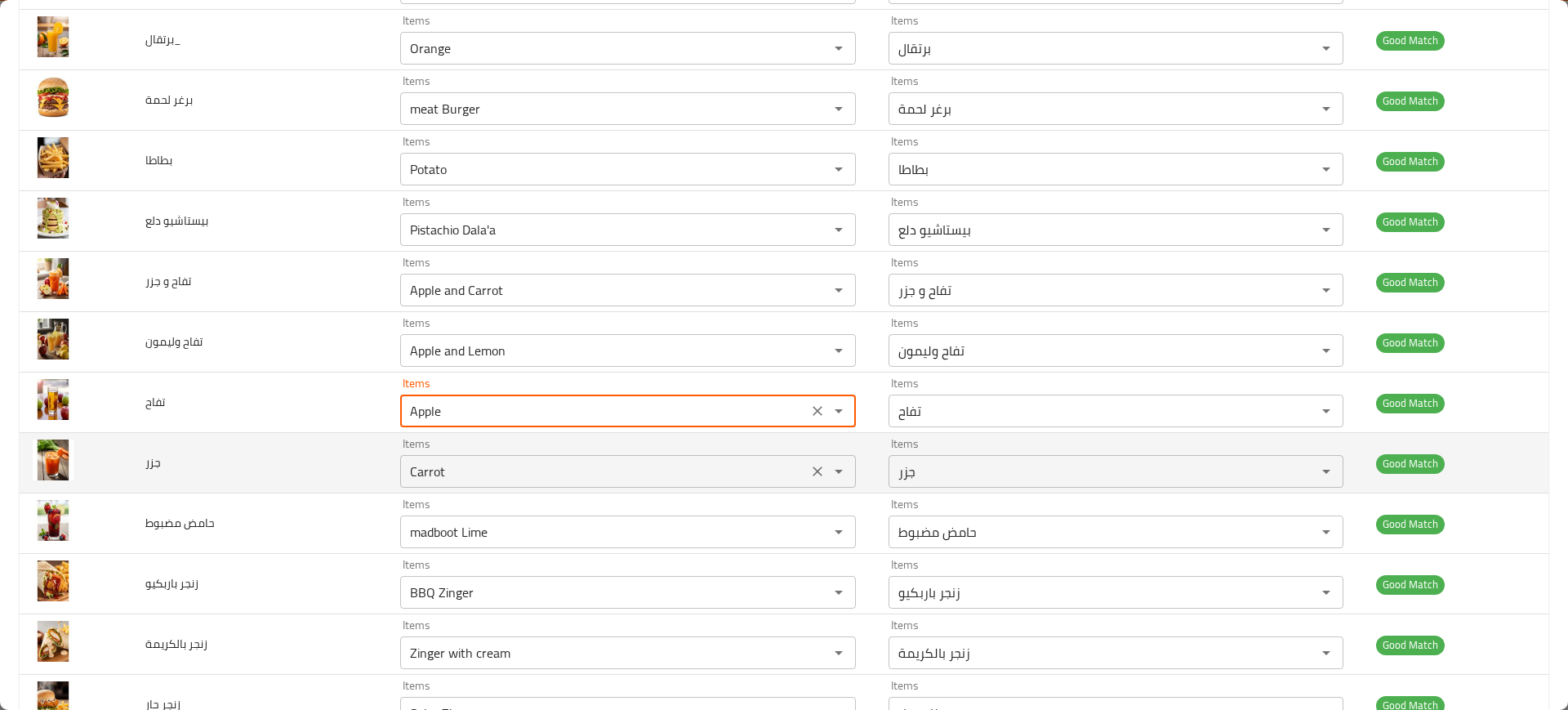
click at [516, 470] on input "Carrot" at bounding box center [603, 471] width 397 height 23
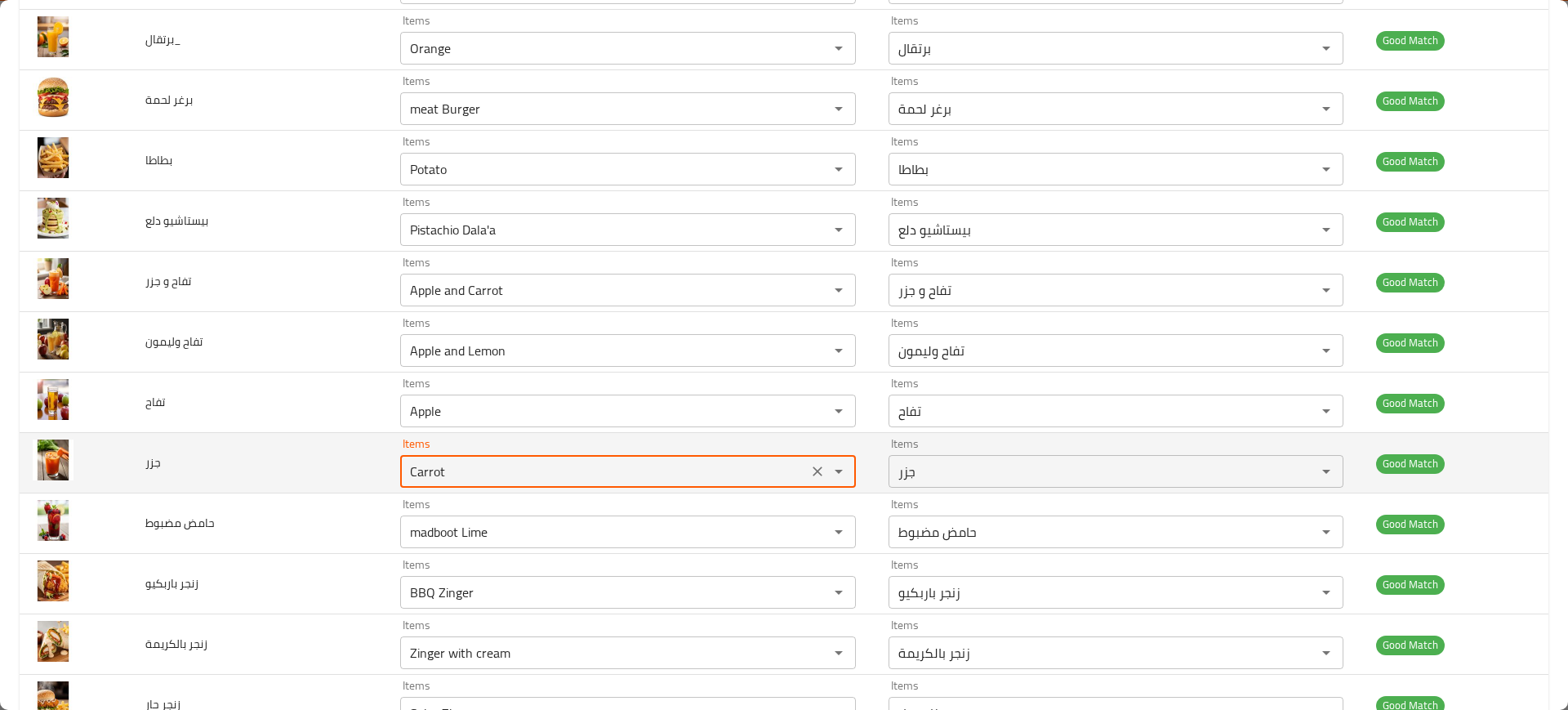
click at [516, 470] on input "Carrot" at bounding box center [603, 471] width 397 height 23
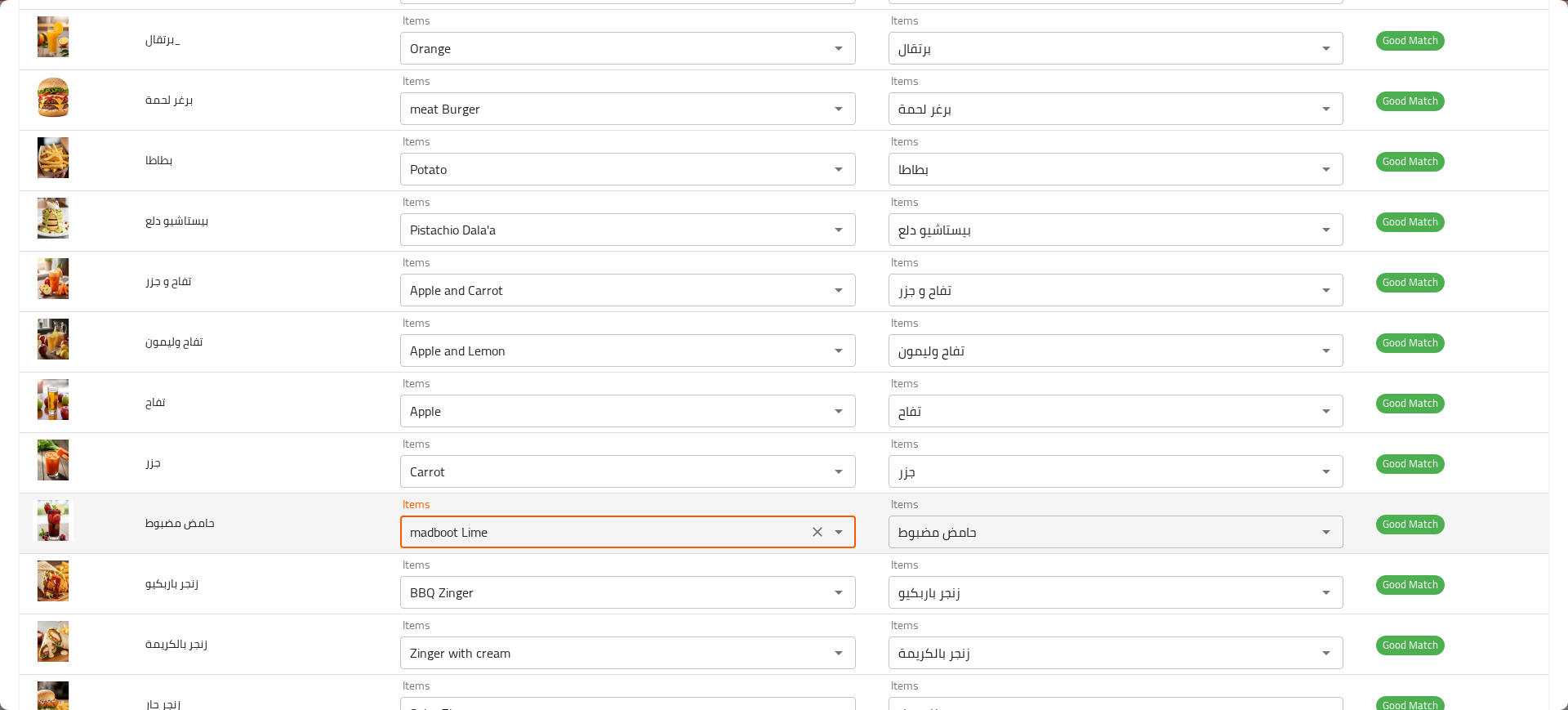
click at [523, 535] on مضبوط "madboot Lime" at bounding box center [603, 532] width 397 height 23
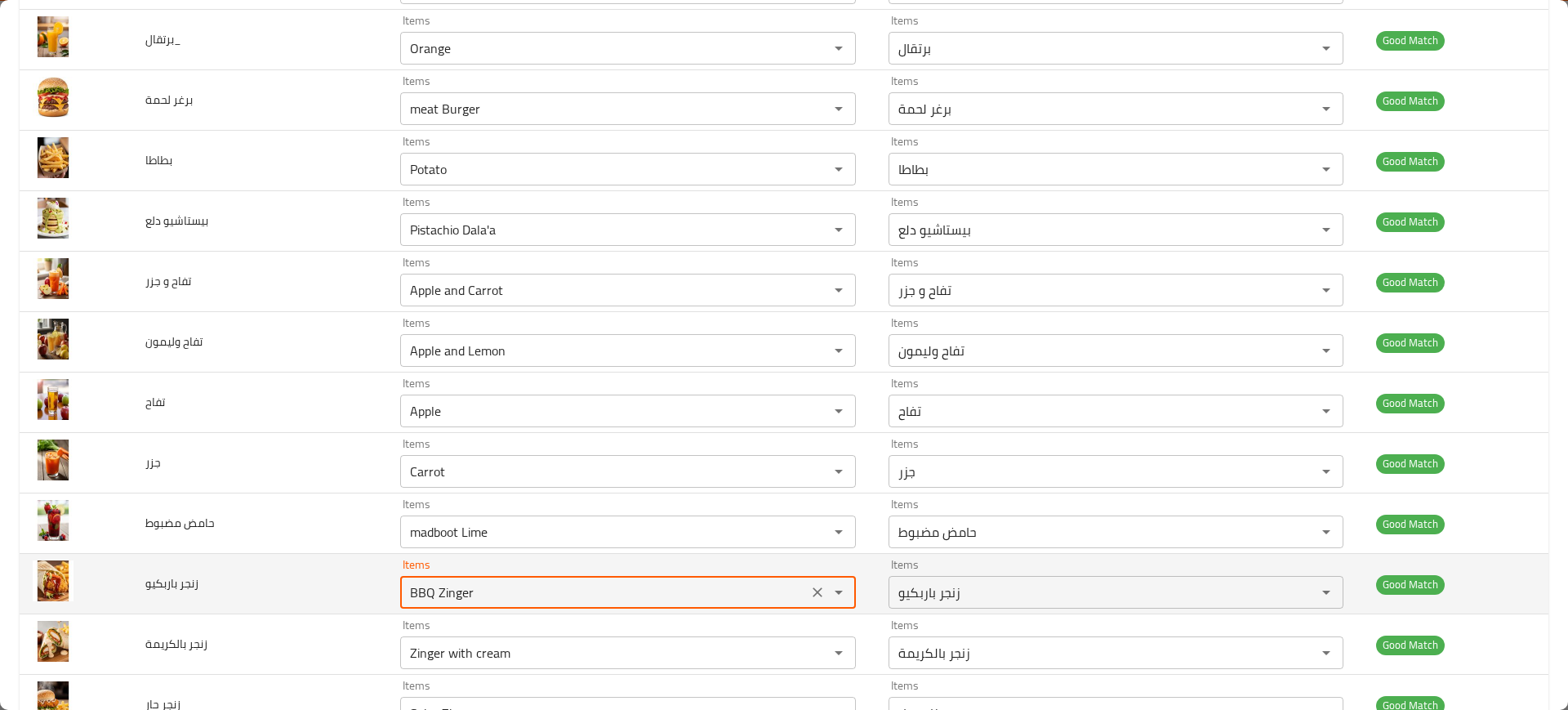
click at [546, 589] on باربكيو "BBQ Zinger" at bounding box center [603, 592] width 397 height 23
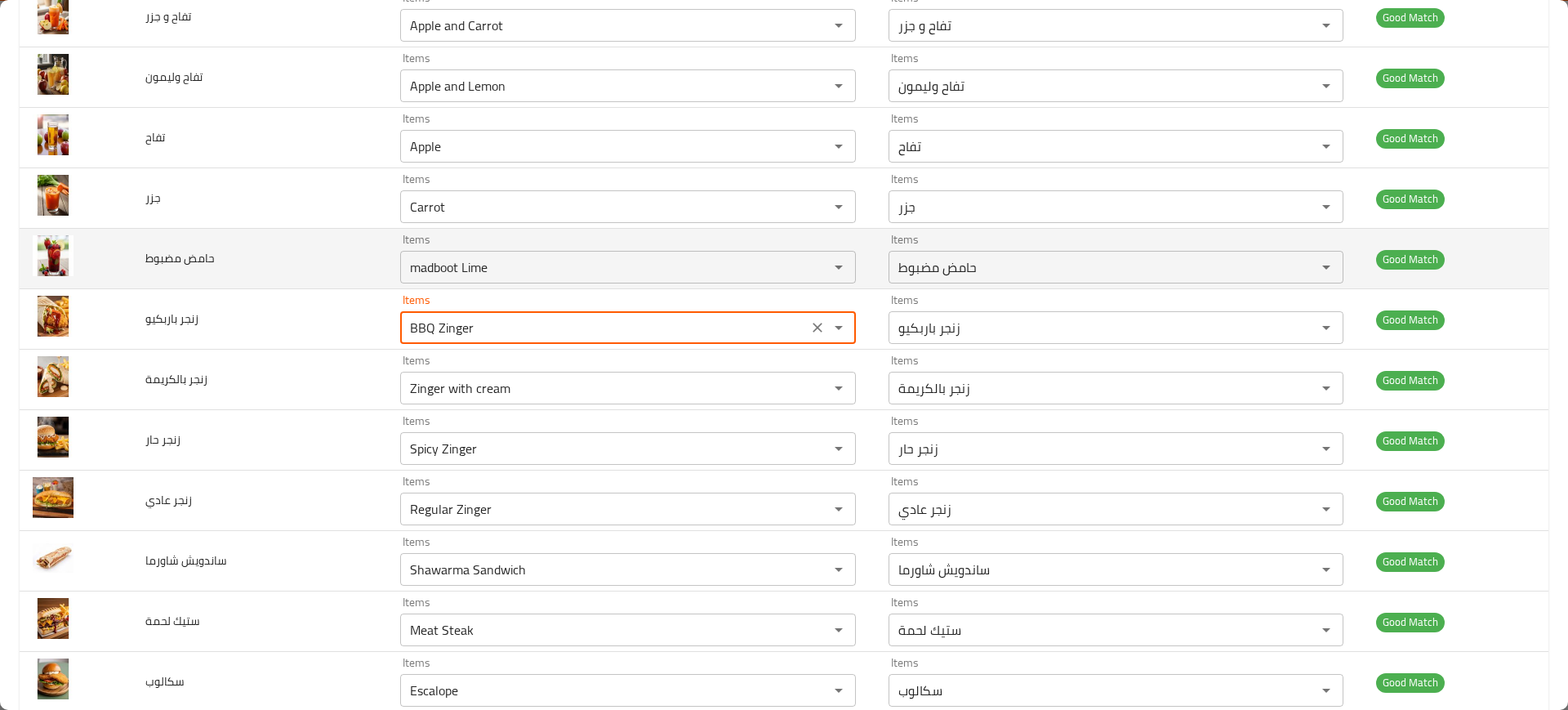
scroll to position [824, 0]
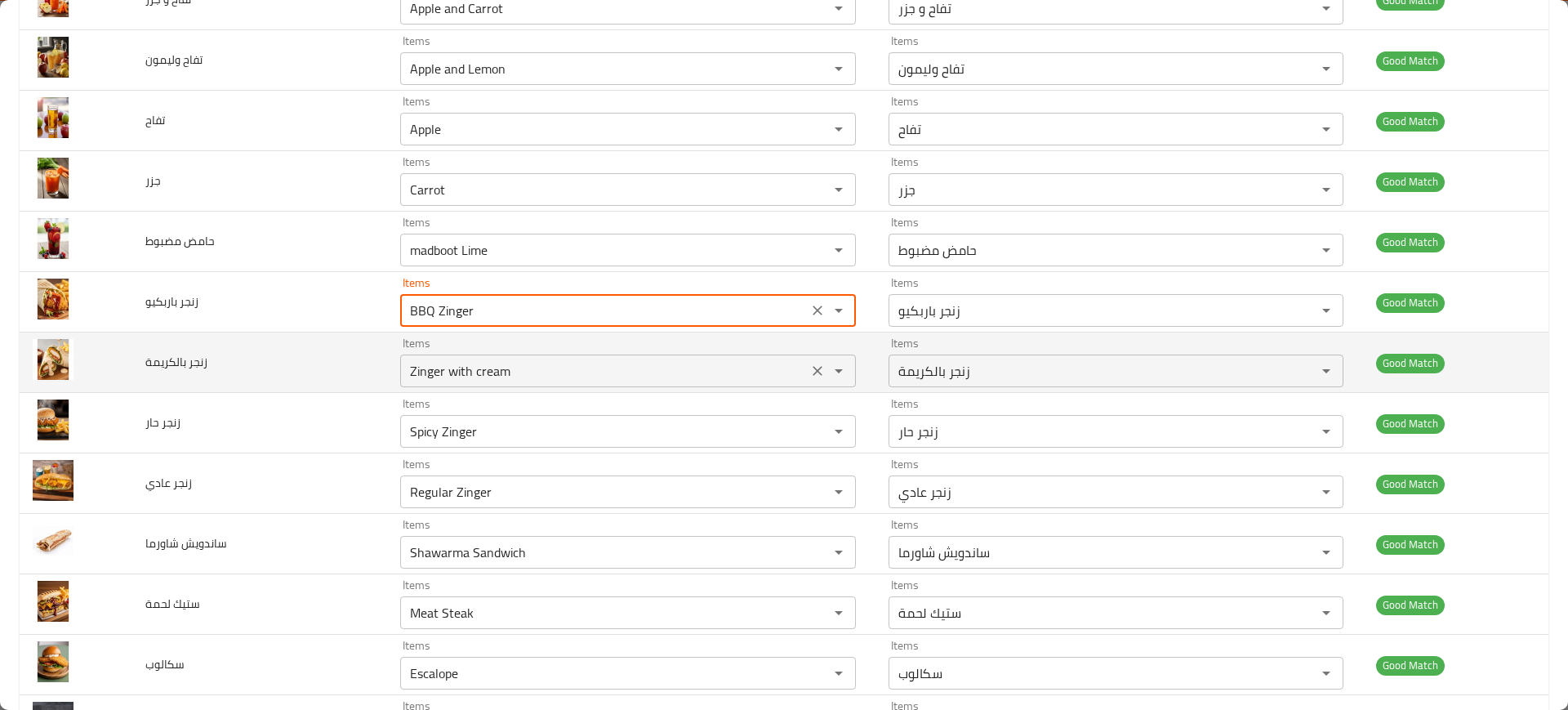
click at [436, 369] on بالكريمة "Zinger with cream" at bounding box center [603, 370] width 397 height 23
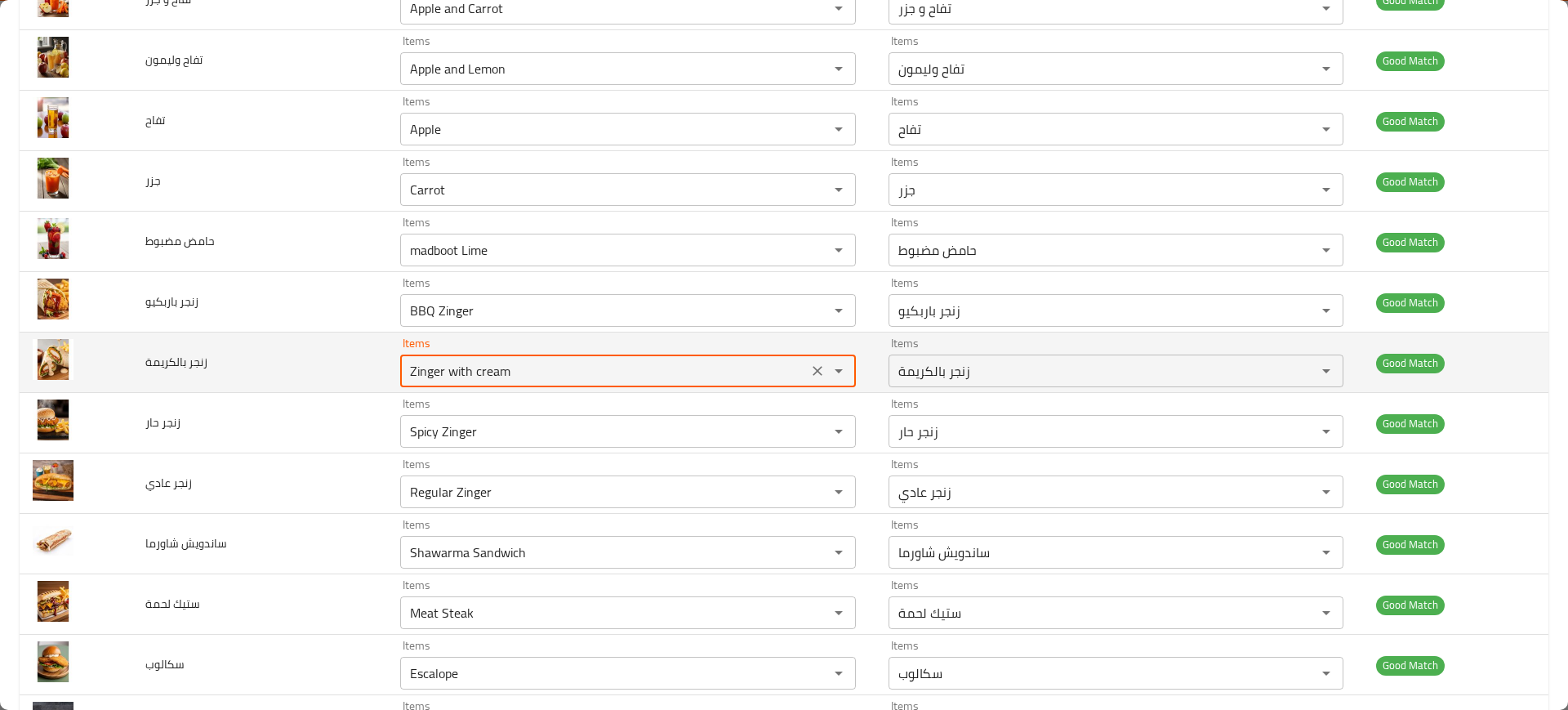
click at [436, 369] on بالكريمة "Zinger with cream" at bounding box center [603, 370] width 397 height 23
click at [187, 364] on span "زنجر بالكريمة" at bounding box center [176, 362] width 62 height 21
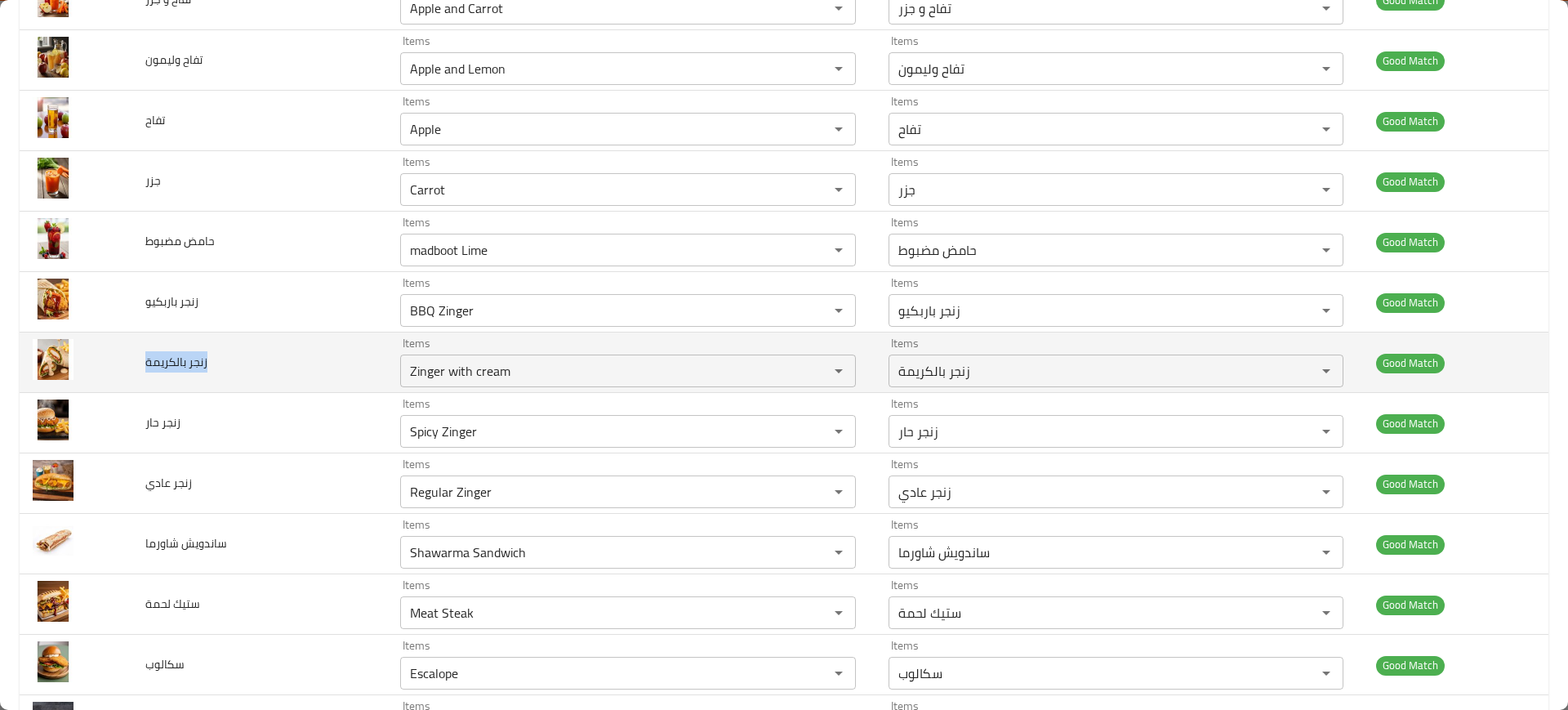
click at [187, 364] on span "زنجر بالكريمة" at bounding box center [176, 362] width 62 height 21
copy span "زنجر بالكريمة"
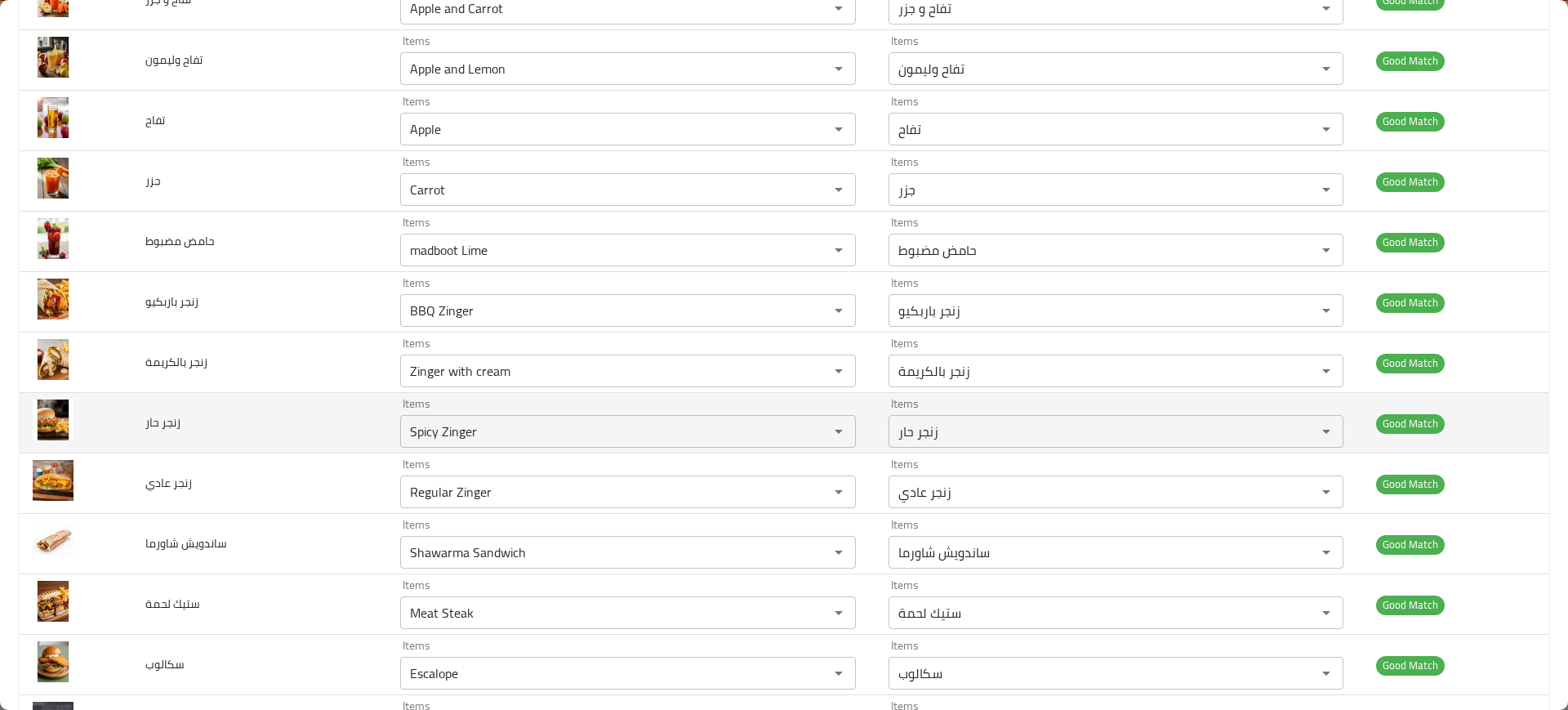
click at [376, 430] on td "زنجر حار" at bounding box center [260, 423] width 256 height 61
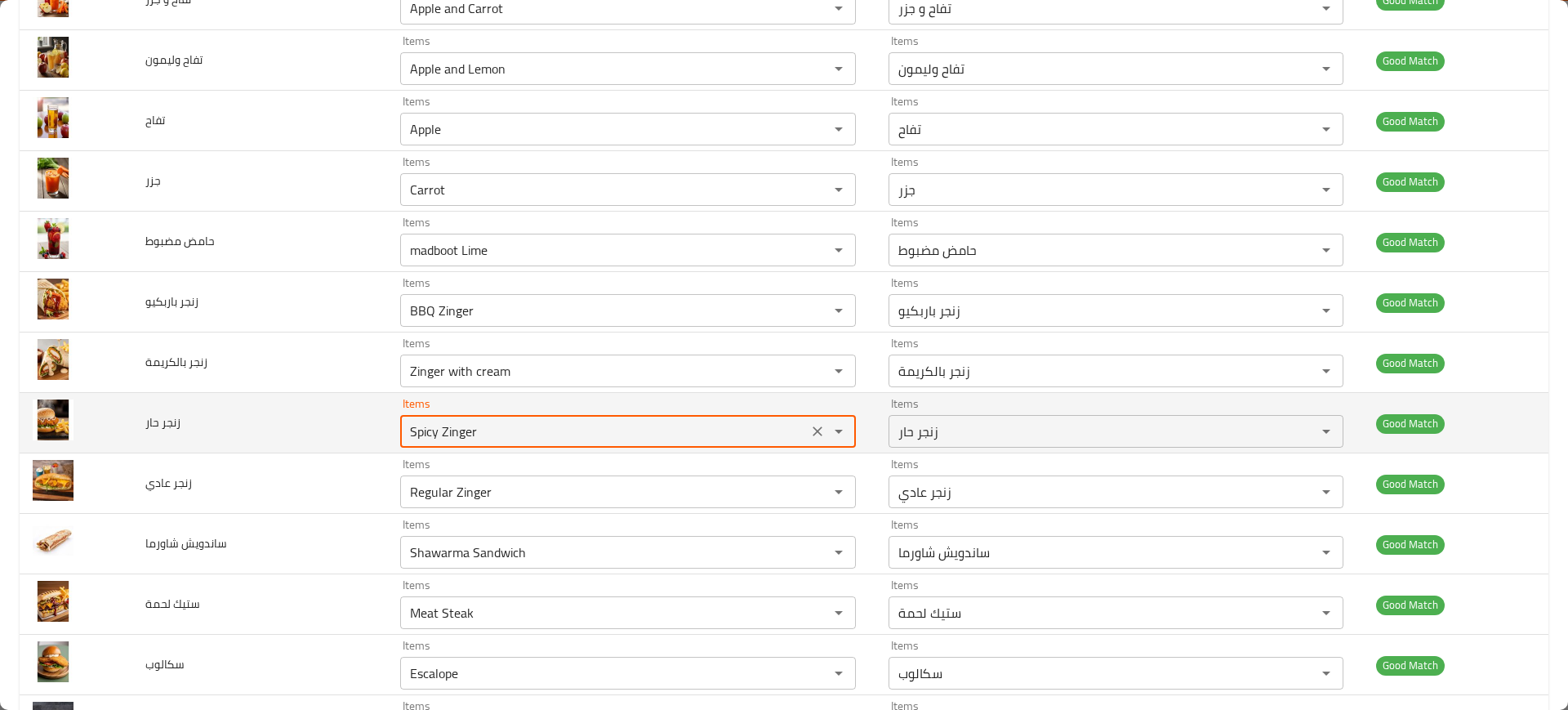
click at [457, 434] on حار "Spicy Zinger" at bounding box center [603, 431] width 397 height 23
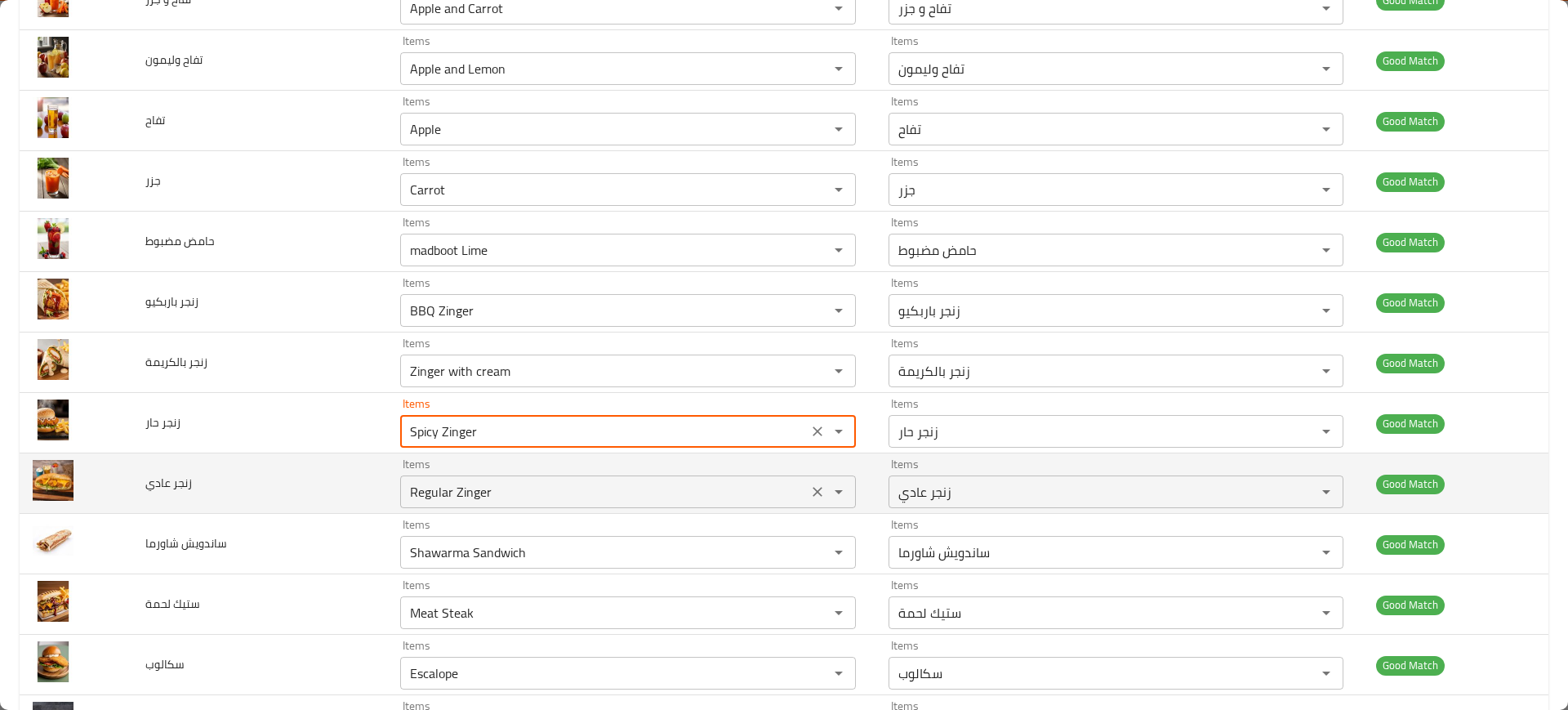
click at [487, 484] on عادي "Regular Zinger" at bounding box center [603, 491] width 397 height 23
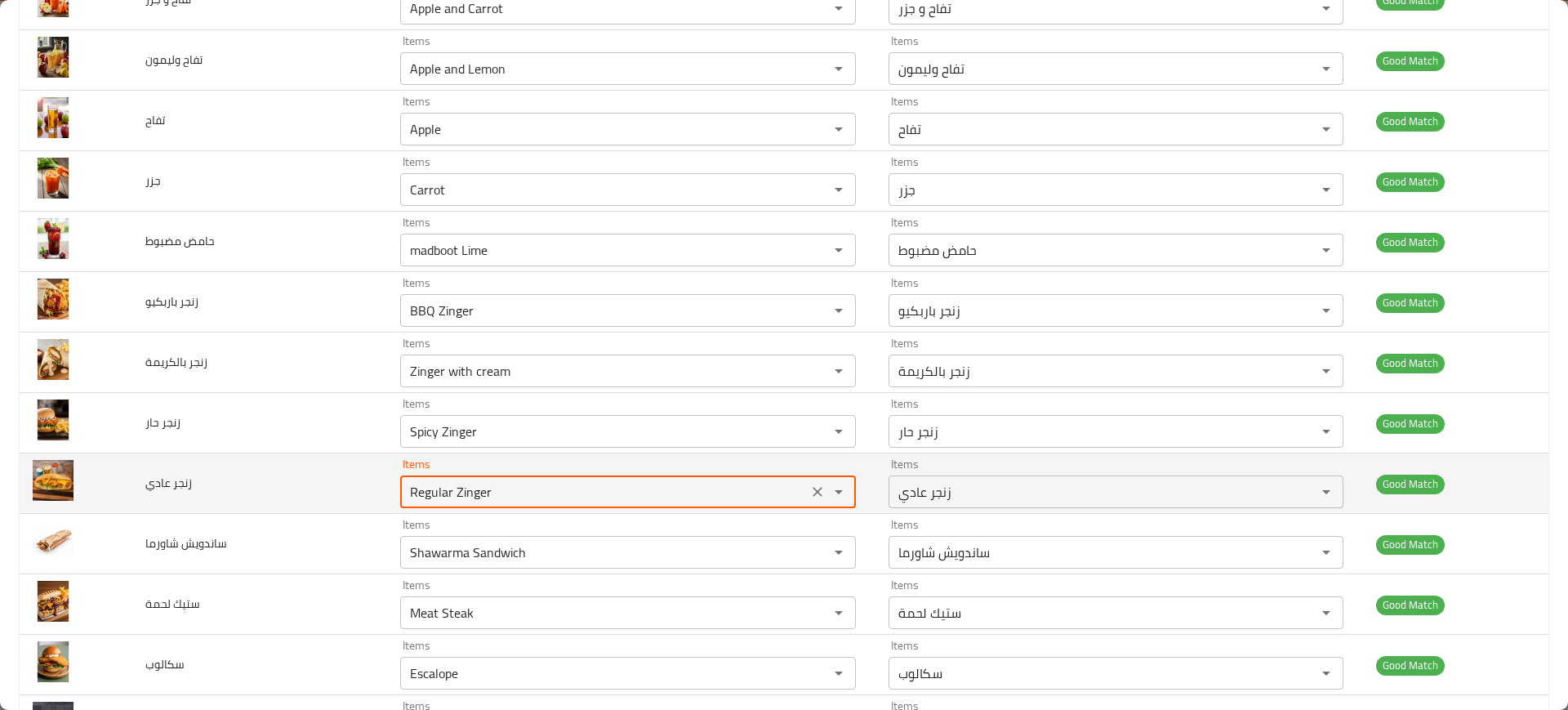
click at [487, 484] on عادي "Regular Zinger" at bounding box center [603, 491] width 397 height 23
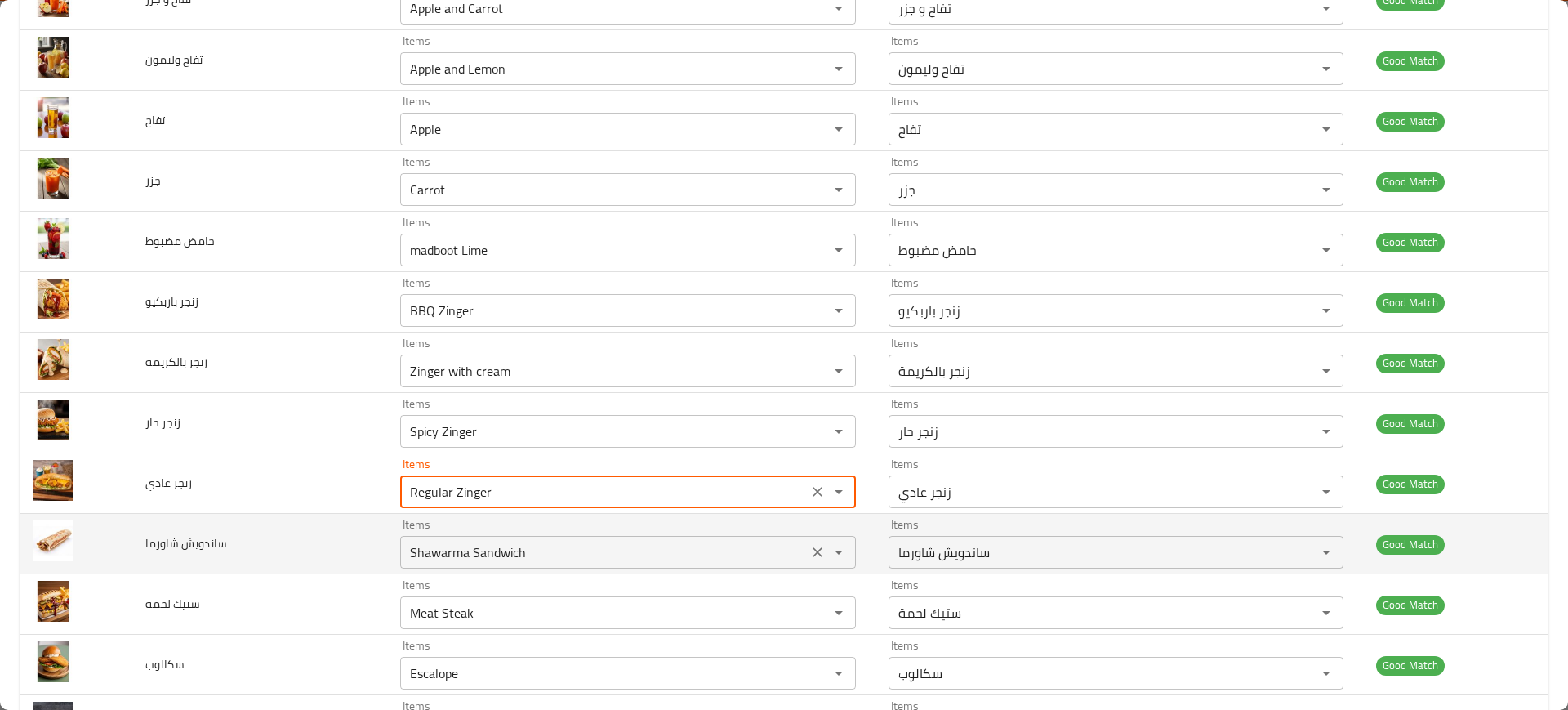
click at [455, 555] on شاورما "Shawarma Sandwich" at bounding box center [603, 552] width 397 height 23
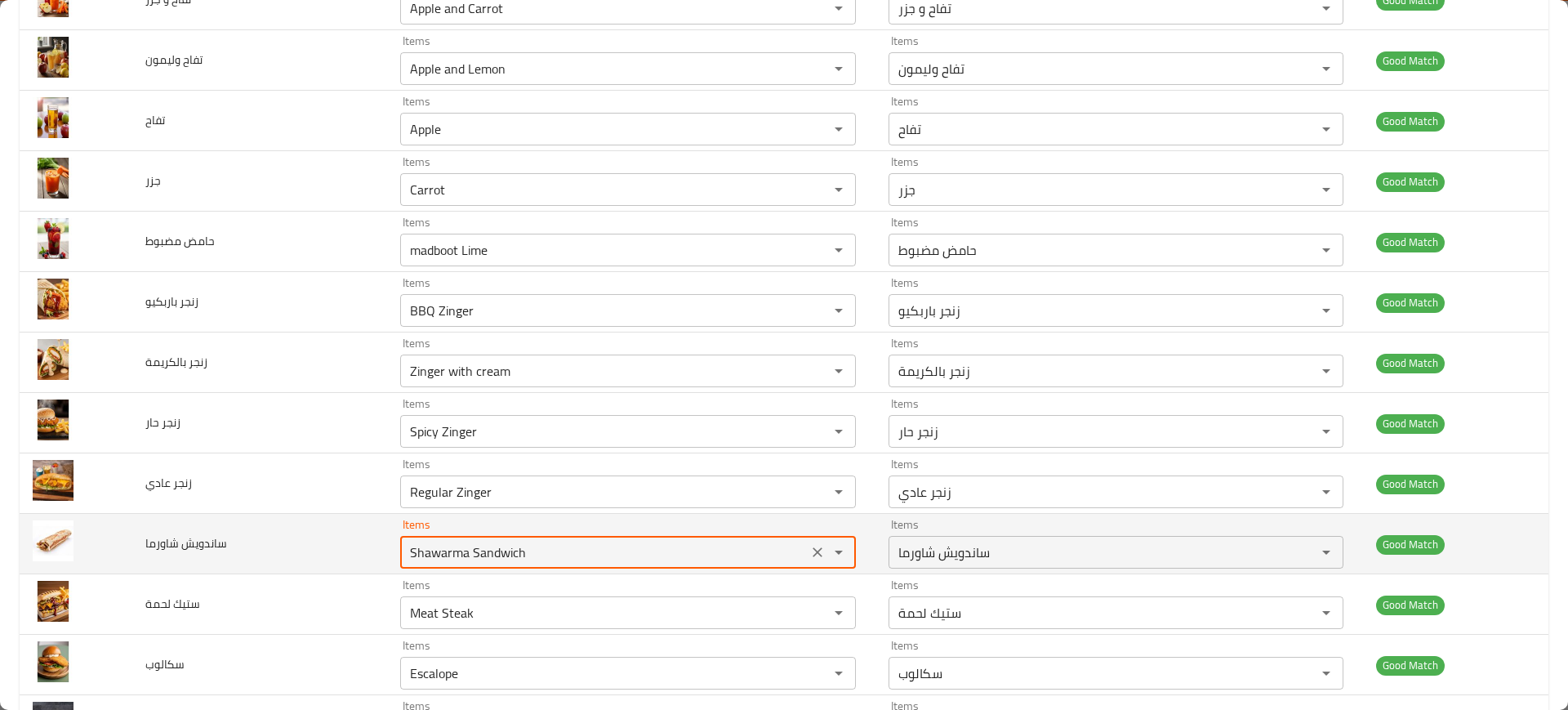
click at [455, 555] on شاورما "Shawarma Sandwich" at bounding box center [603, 552] width 397 height 23
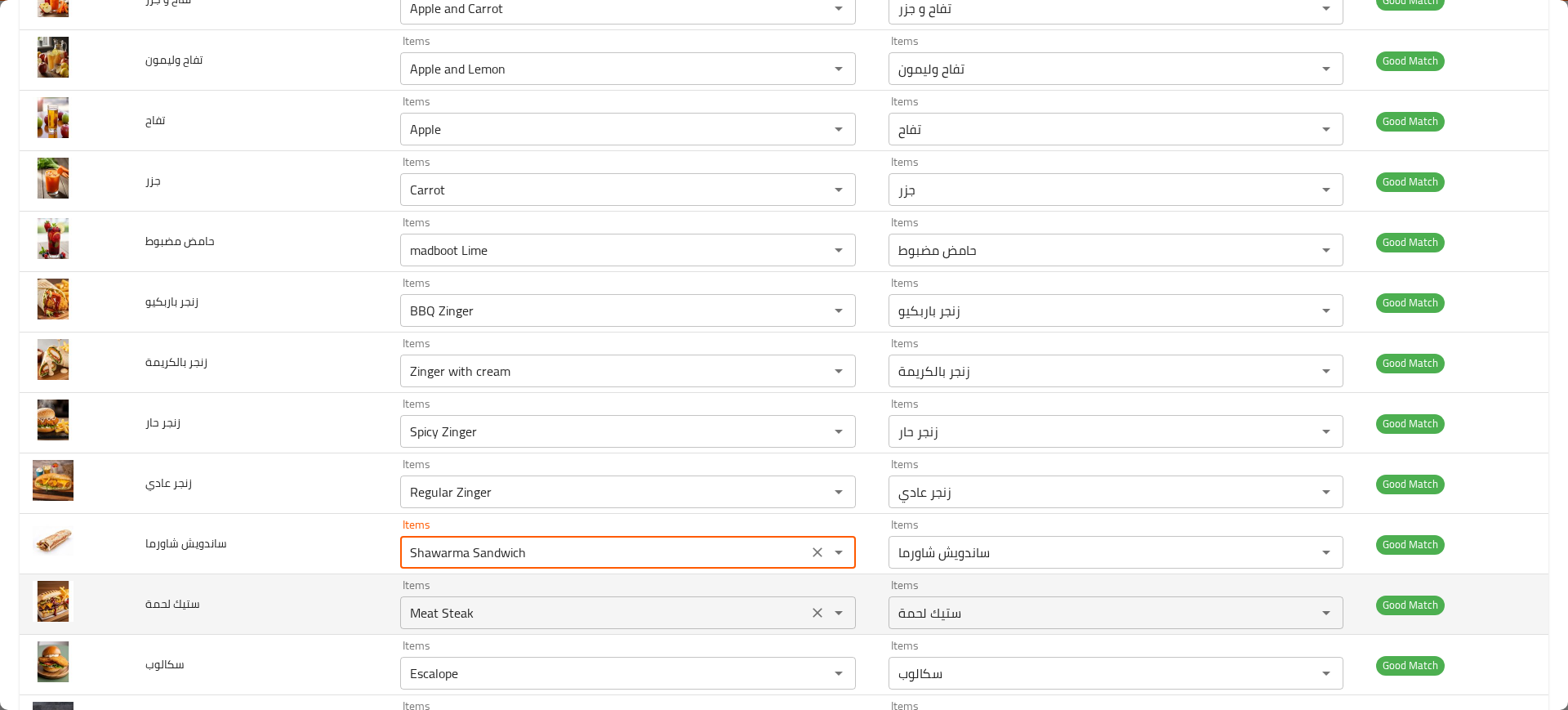
click at [487, 609] on لحمة "Meat Steak" at bounding box center [603, 612] width 397 height 23
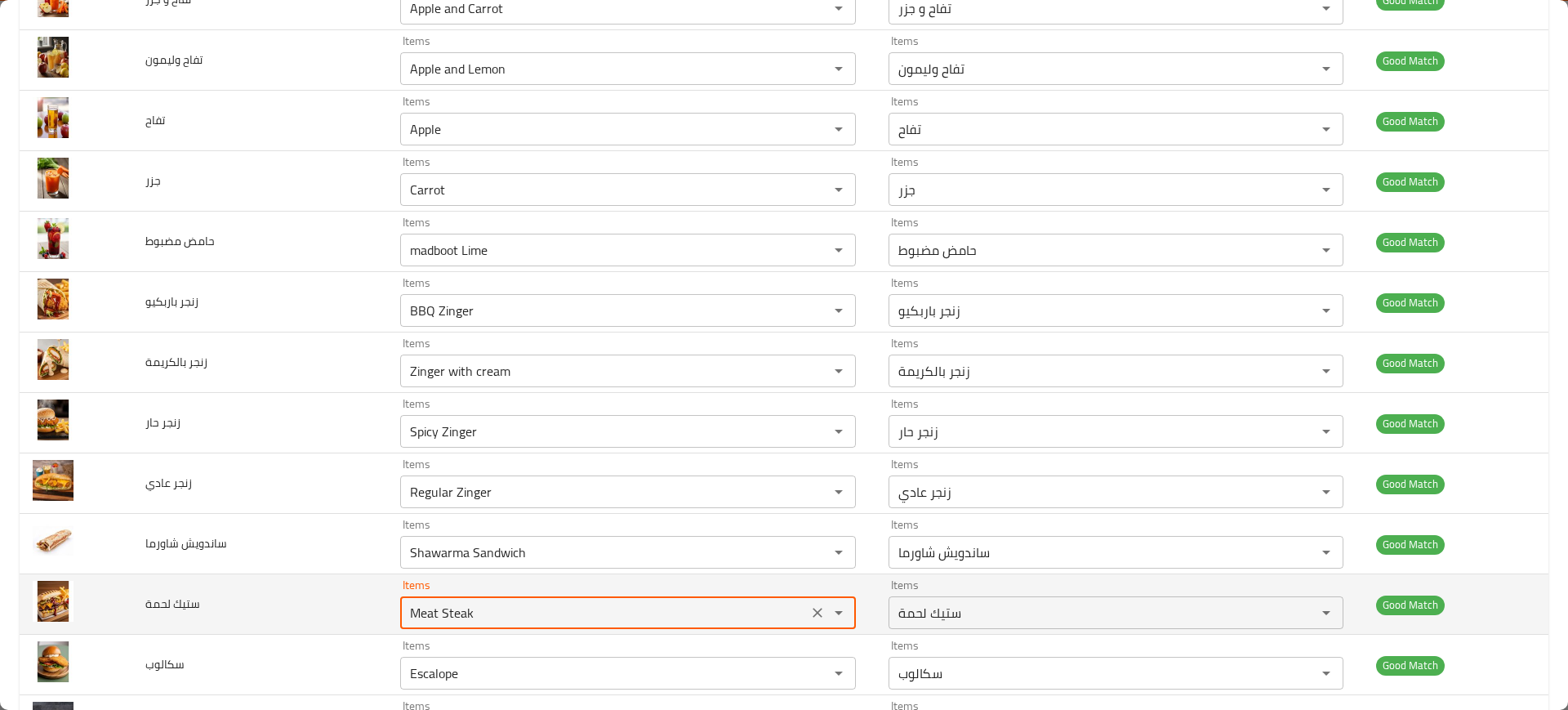
click at [487, 609] on لحمة "Meat Steak" at bounding box center [603, 612] width 397 height 23
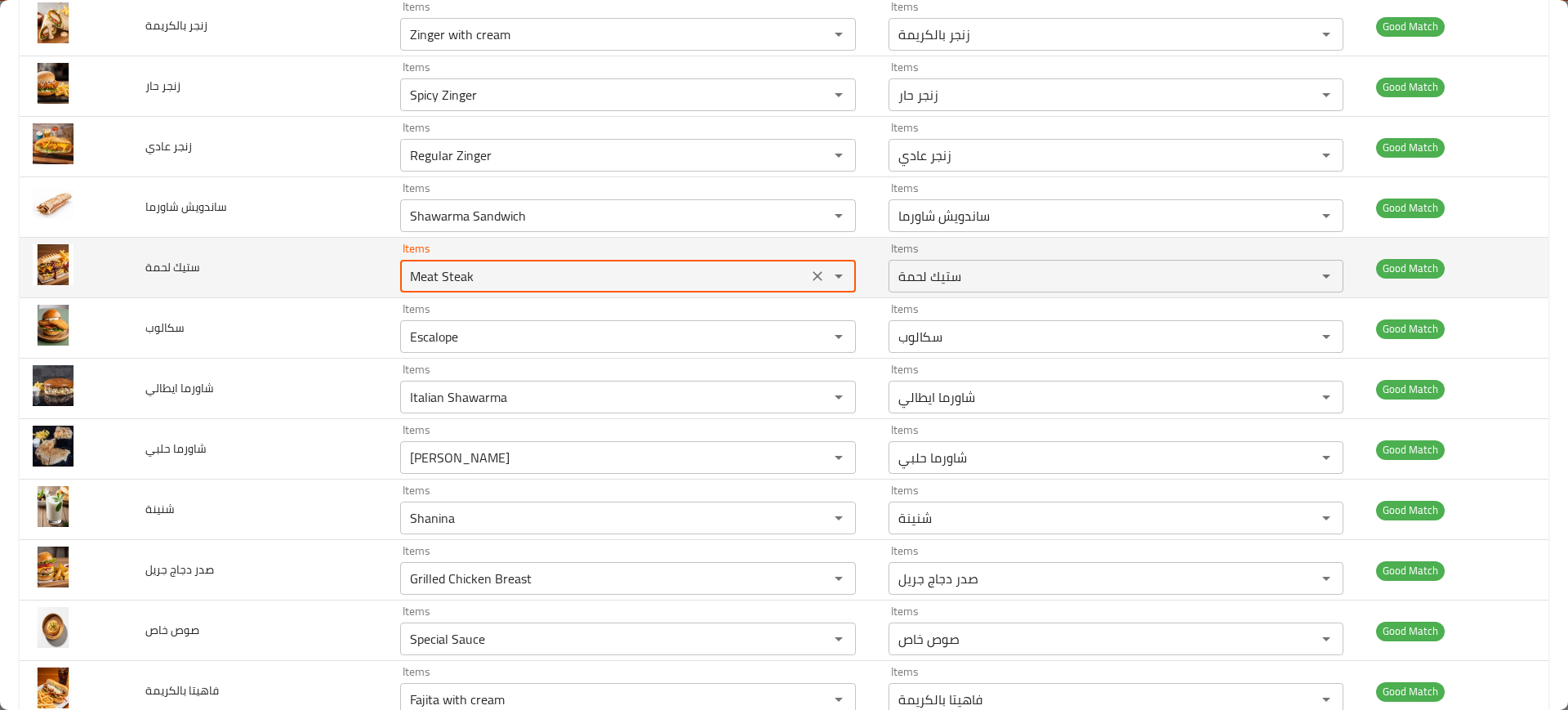
scroll to position [1165, 0]
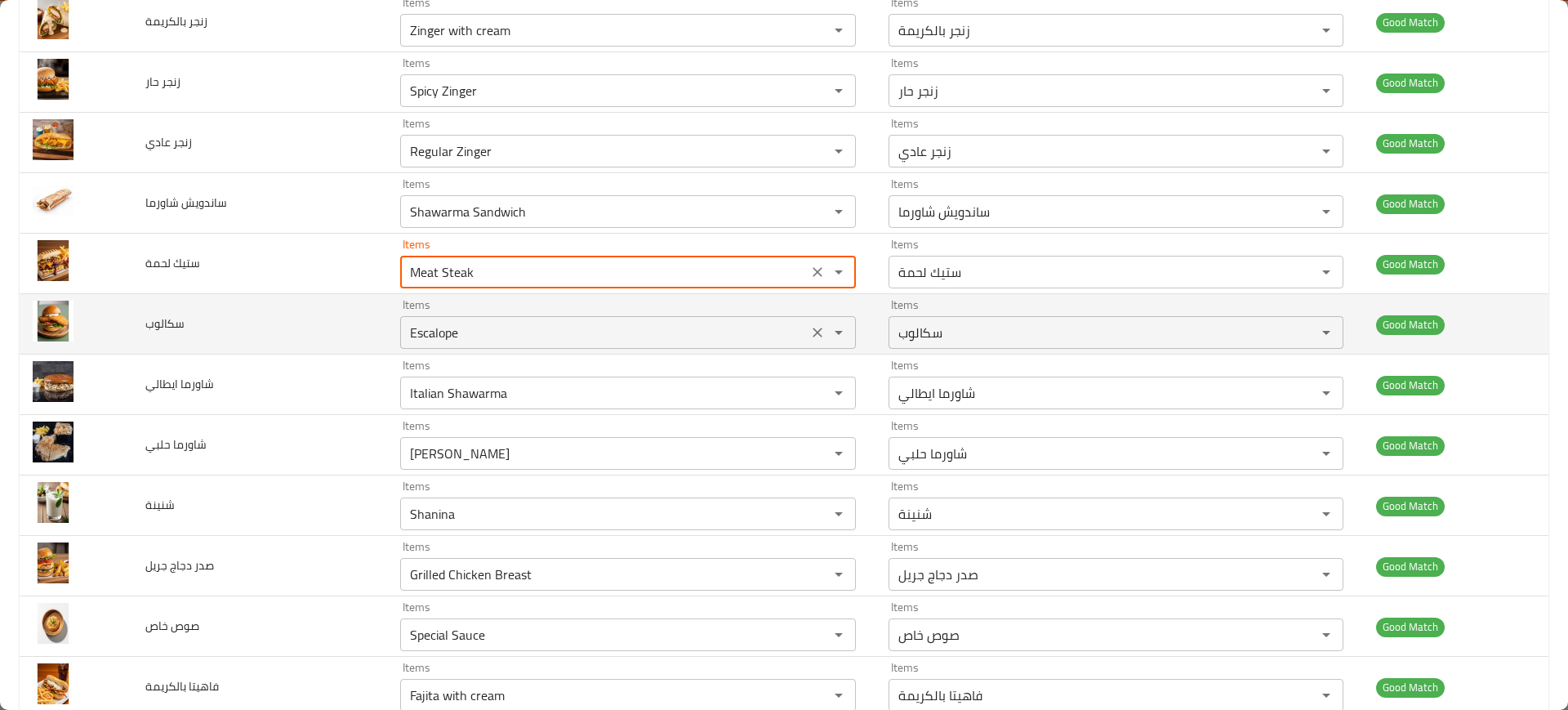
click at [434, 316] on div "Escalope Items" at bounding box center [628, 332] width 455 height 33
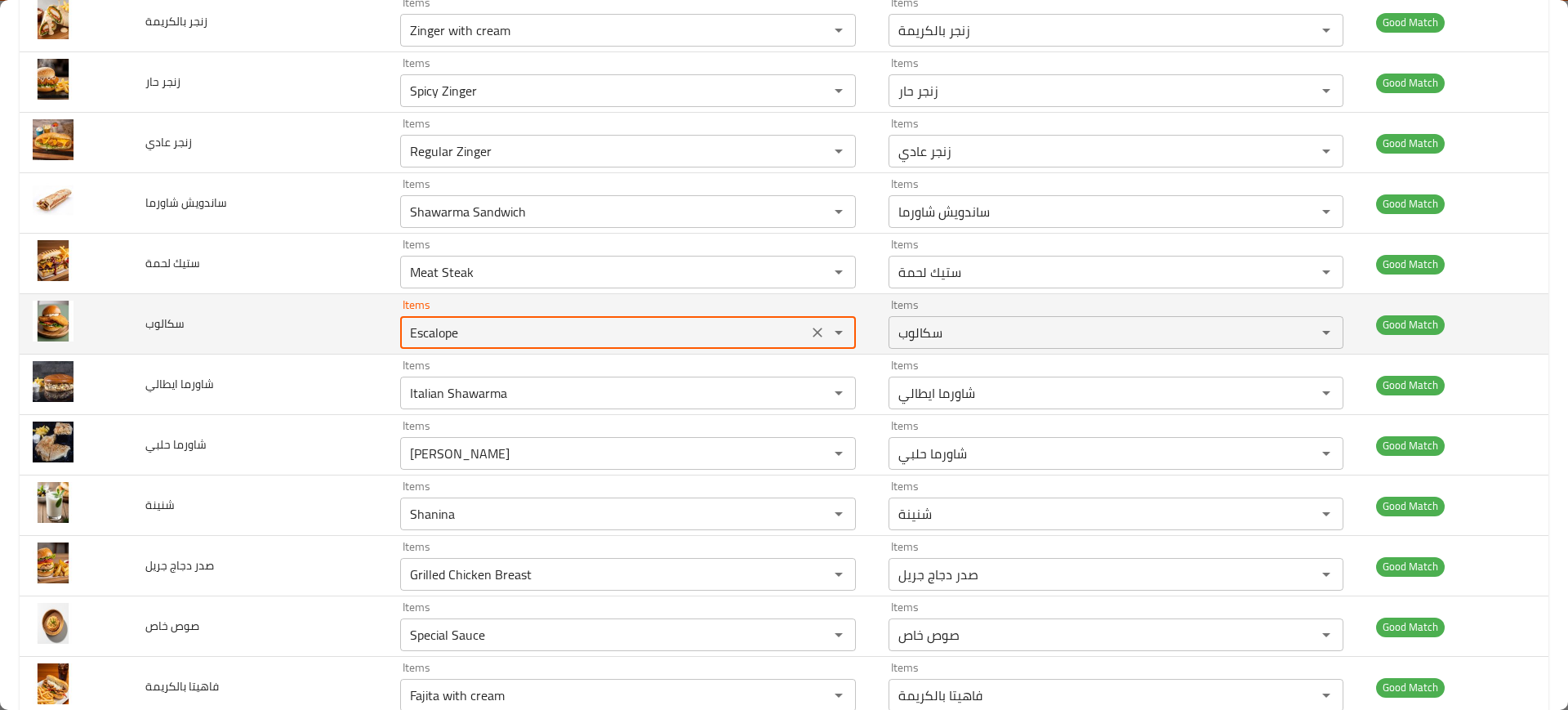
click at [434, 316] on div "Escalope Items" at bounding box center [628, 332] width 455 height 33
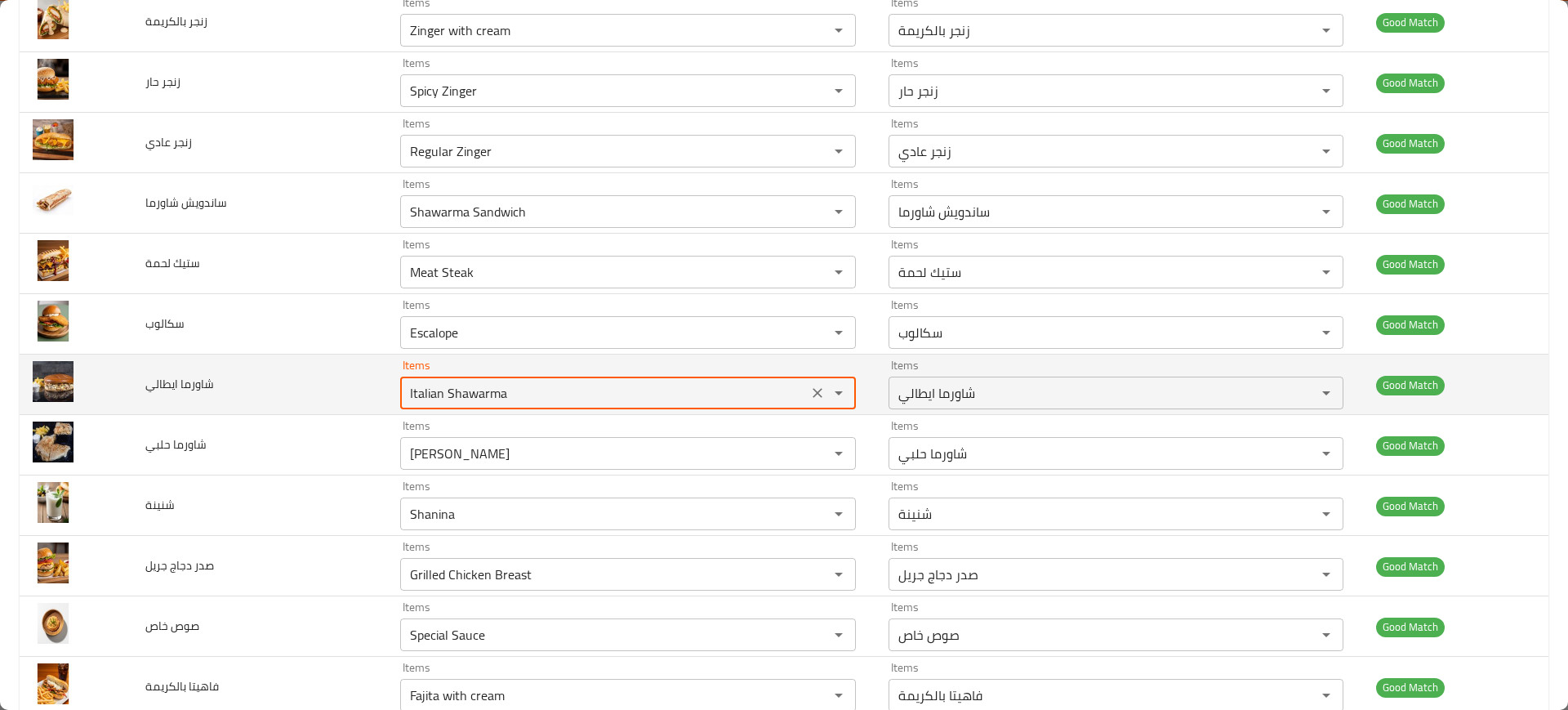
click at [433, 397] on ايطالي "Italian Shawarma" at bounding box center [603, 392] width 397 height 23
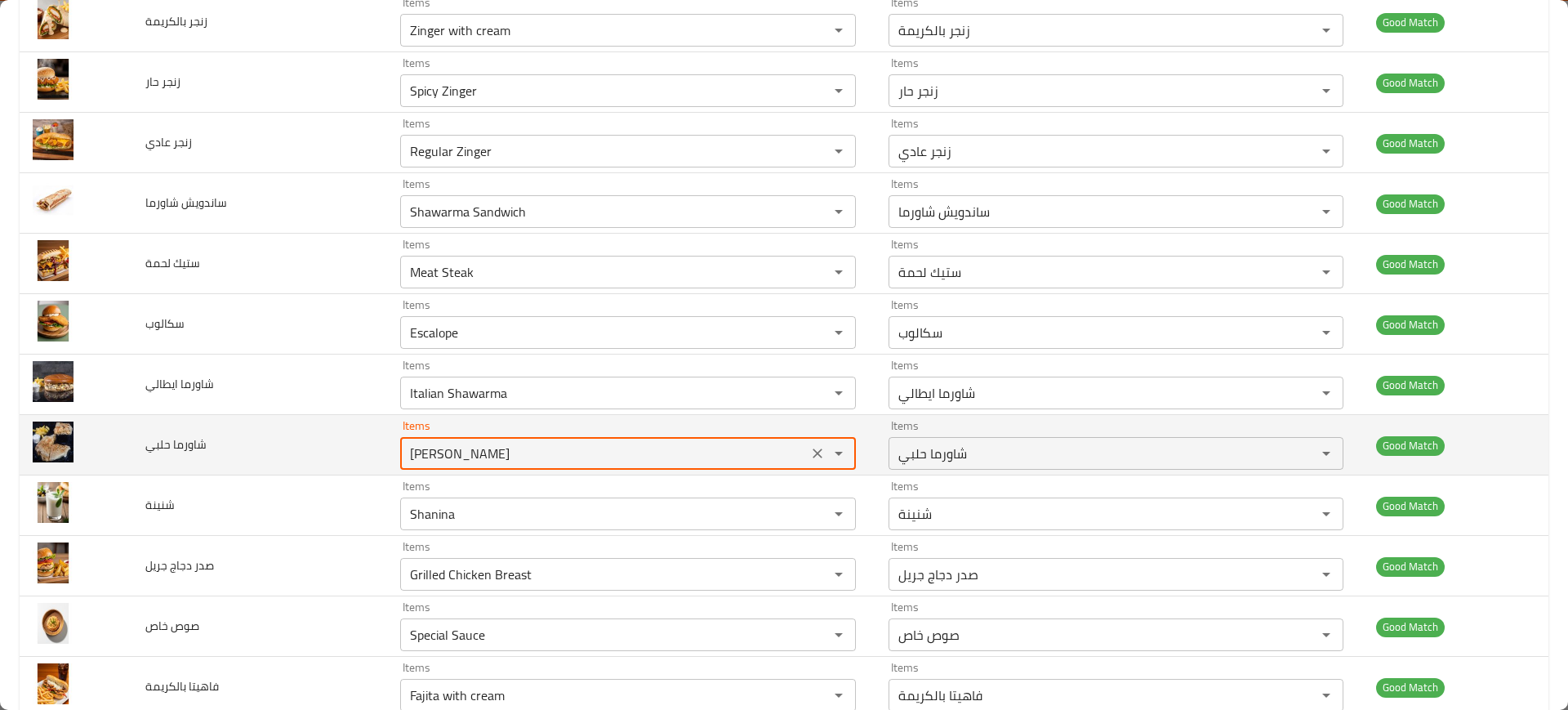
click at [480, 456] on حلبي "[PERSON_NAME]" at bounding box center [603, 453] width 397 height 23
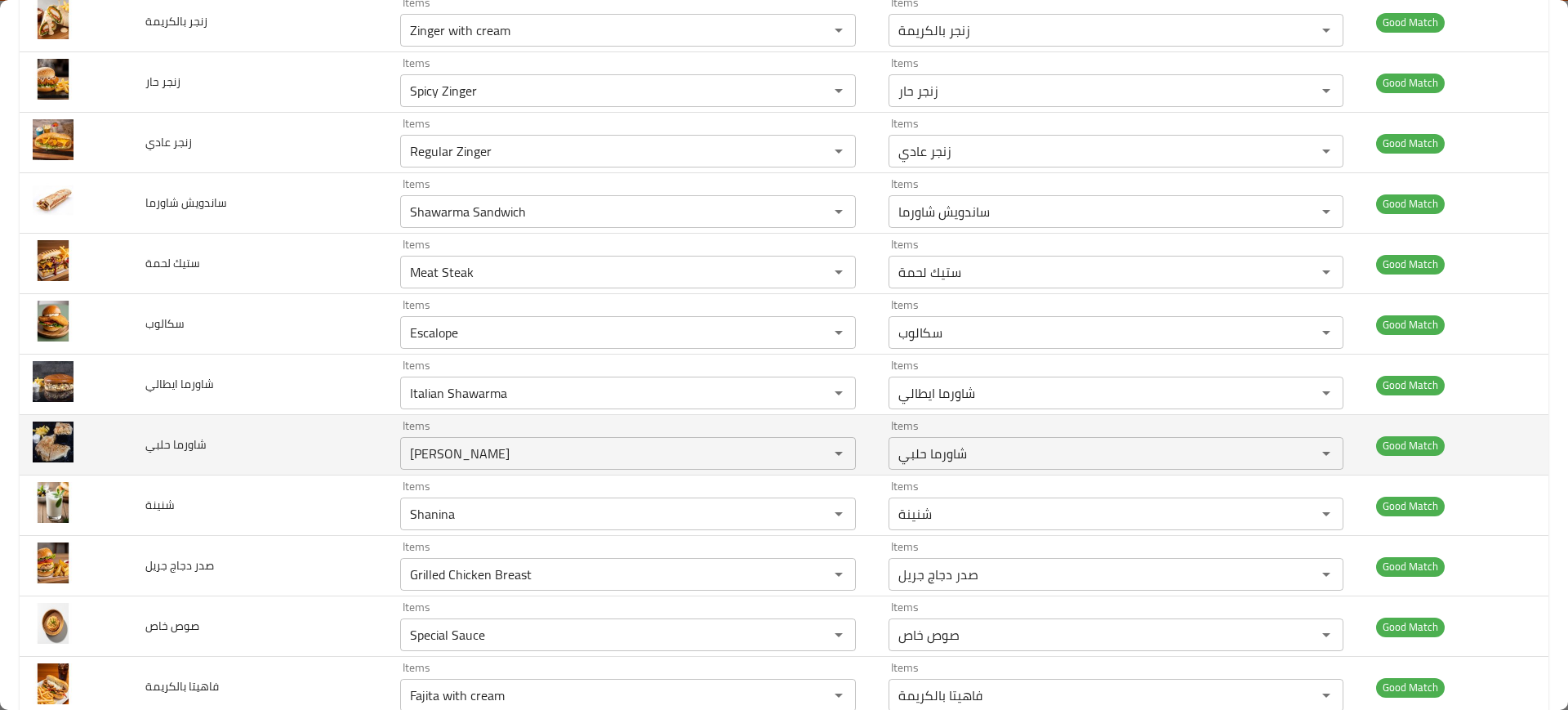
click at [199, 462] on td "شاورما حلبي" at bounding box center [260, 445] width 256 height 61
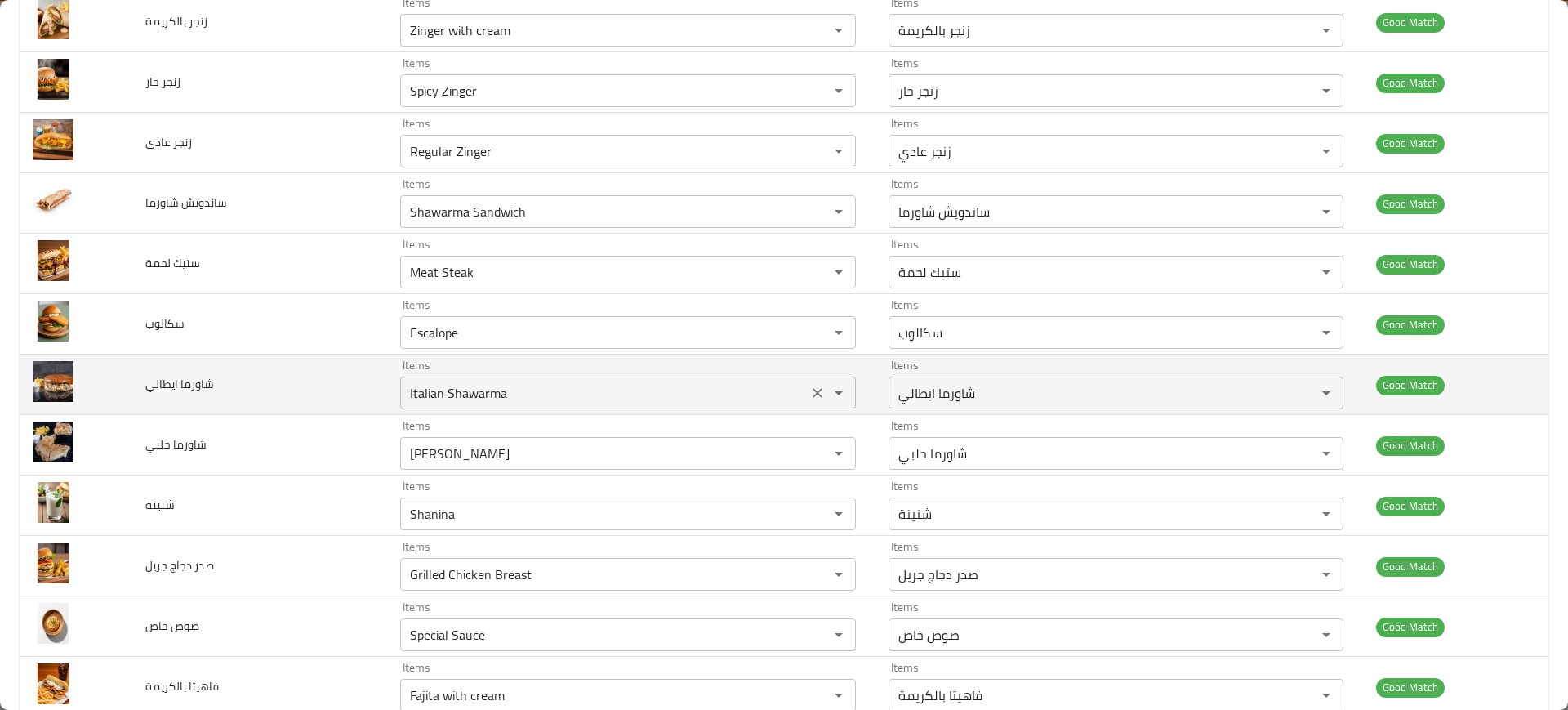
click at [425, 392] on ايطالي "Italian Shawarma" at bounding box center [603, 392] width 397 height 23
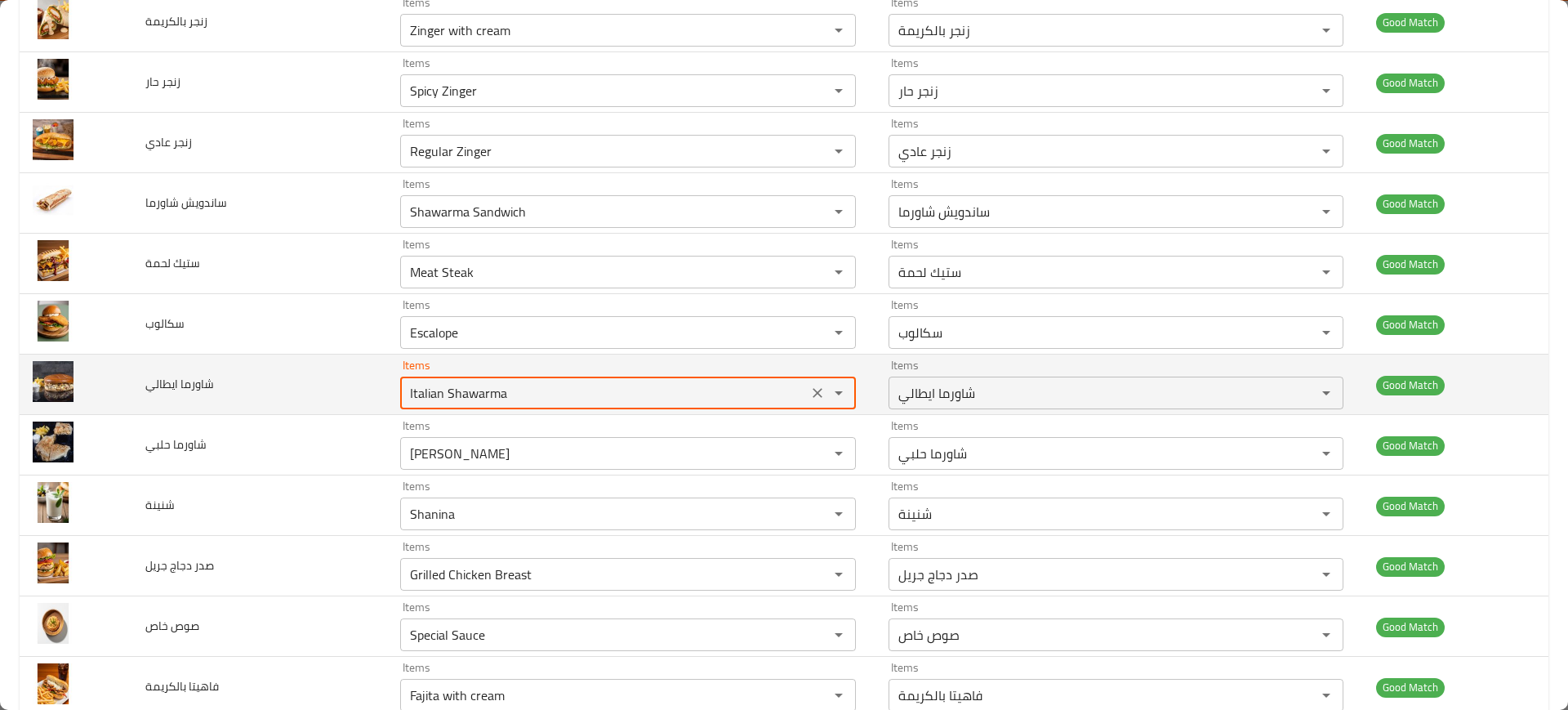
click at [425, 392] on ايطالي "Italian Shawarma" at bounding box center [603, 392] width 397 height 23
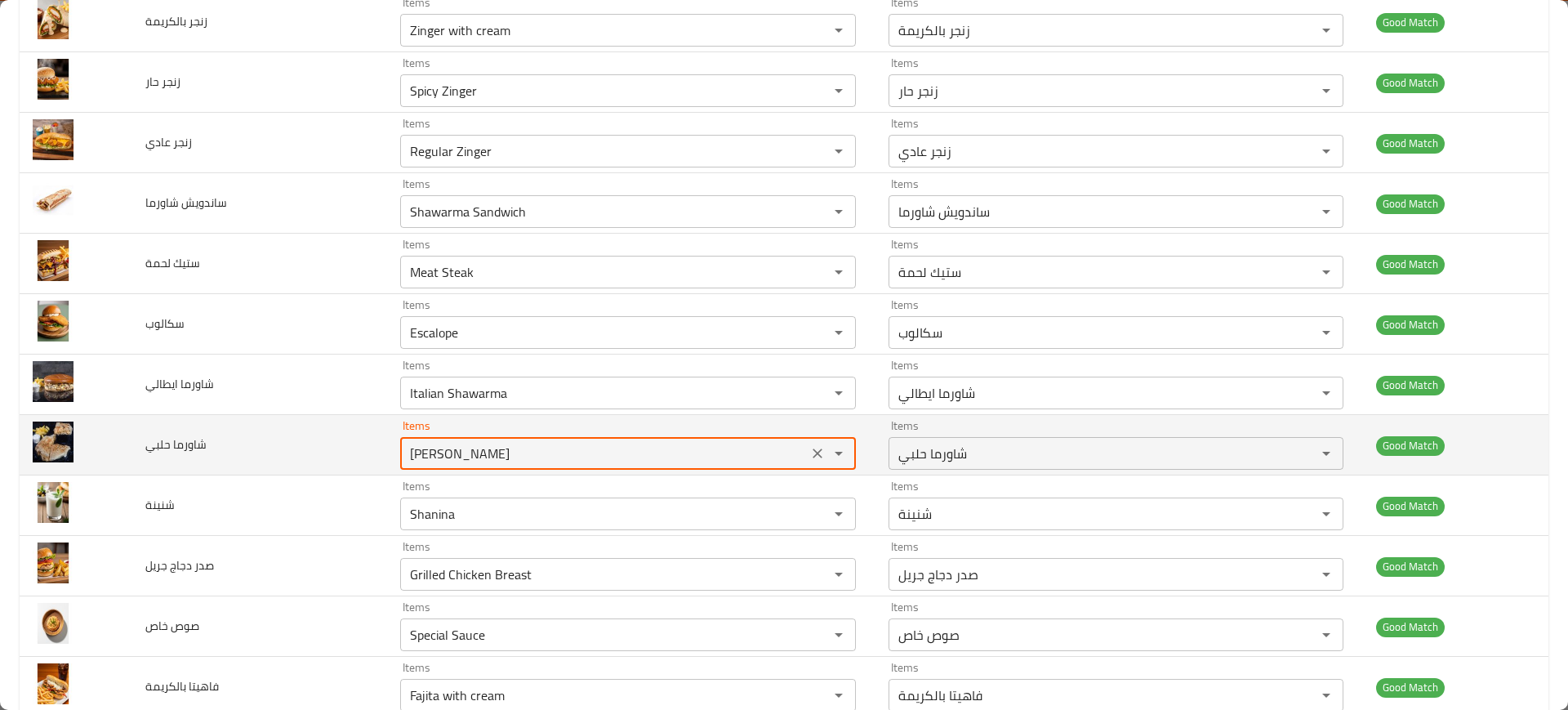
click at [456, 449] on حلبي "[PERSON_NAME]" at bounding box center [603, 453] width 397 height 23
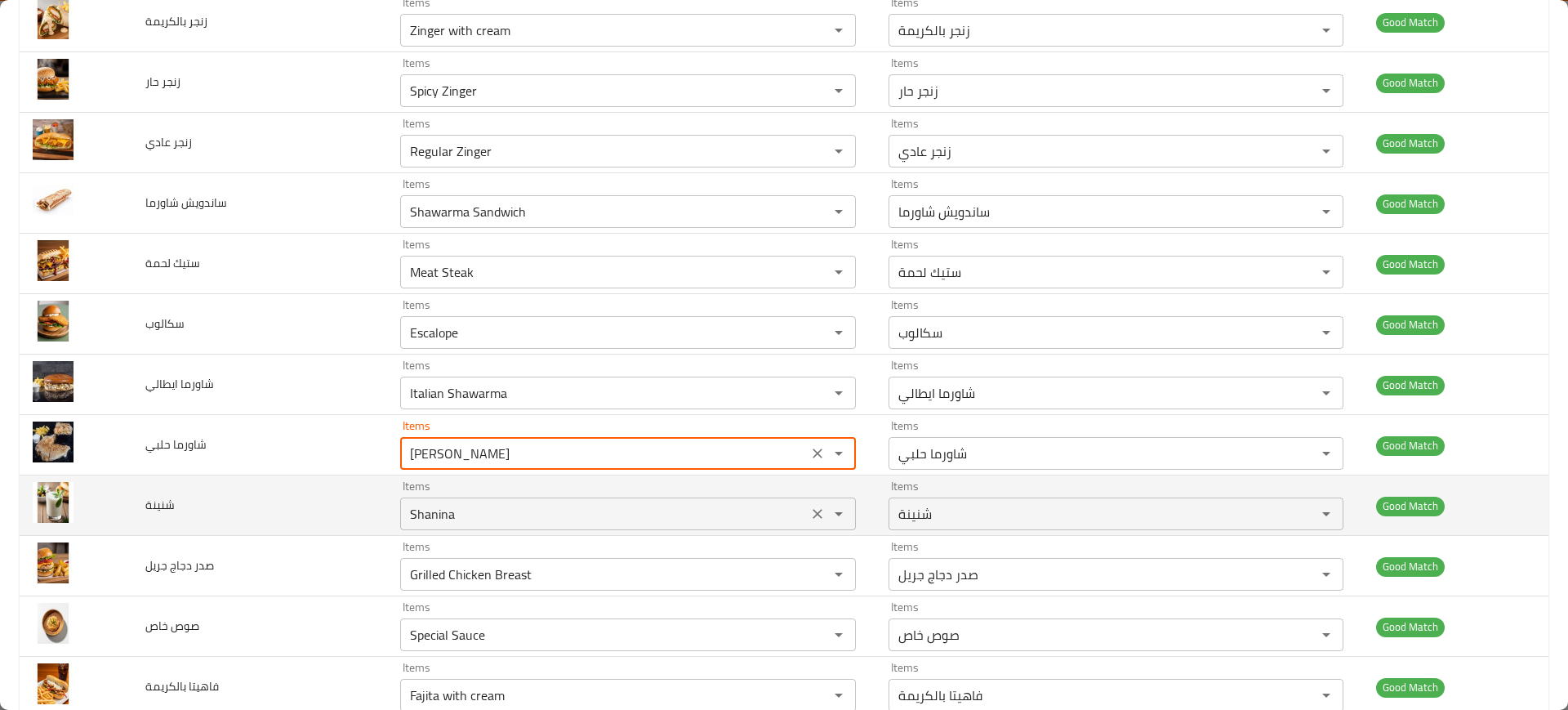
click at [443, 528] on div "Shanina Items" at bounding box center [628, 514] width 455 height 33
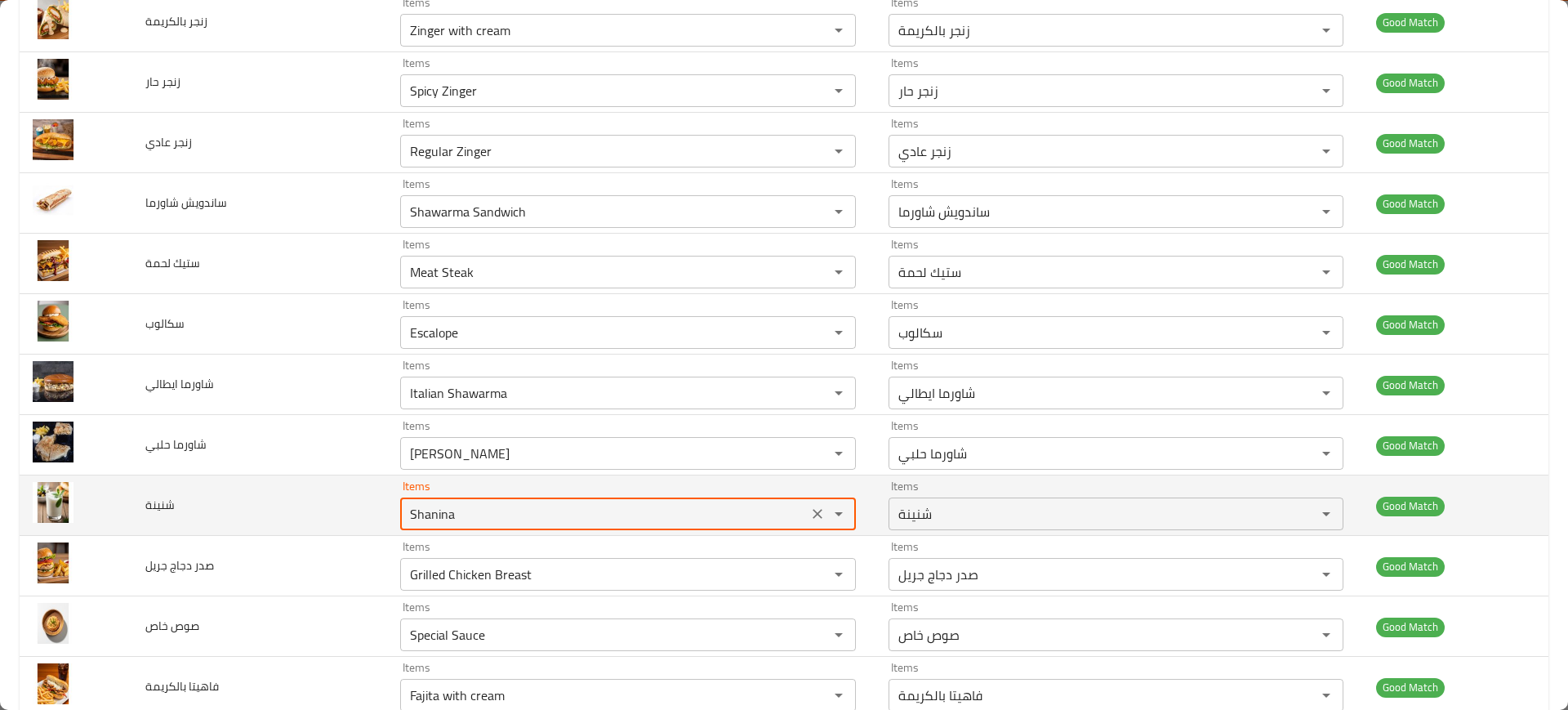
click at [443, 528] on div "Shanina Items" at bounding box center [628, 514] width 455 height 33
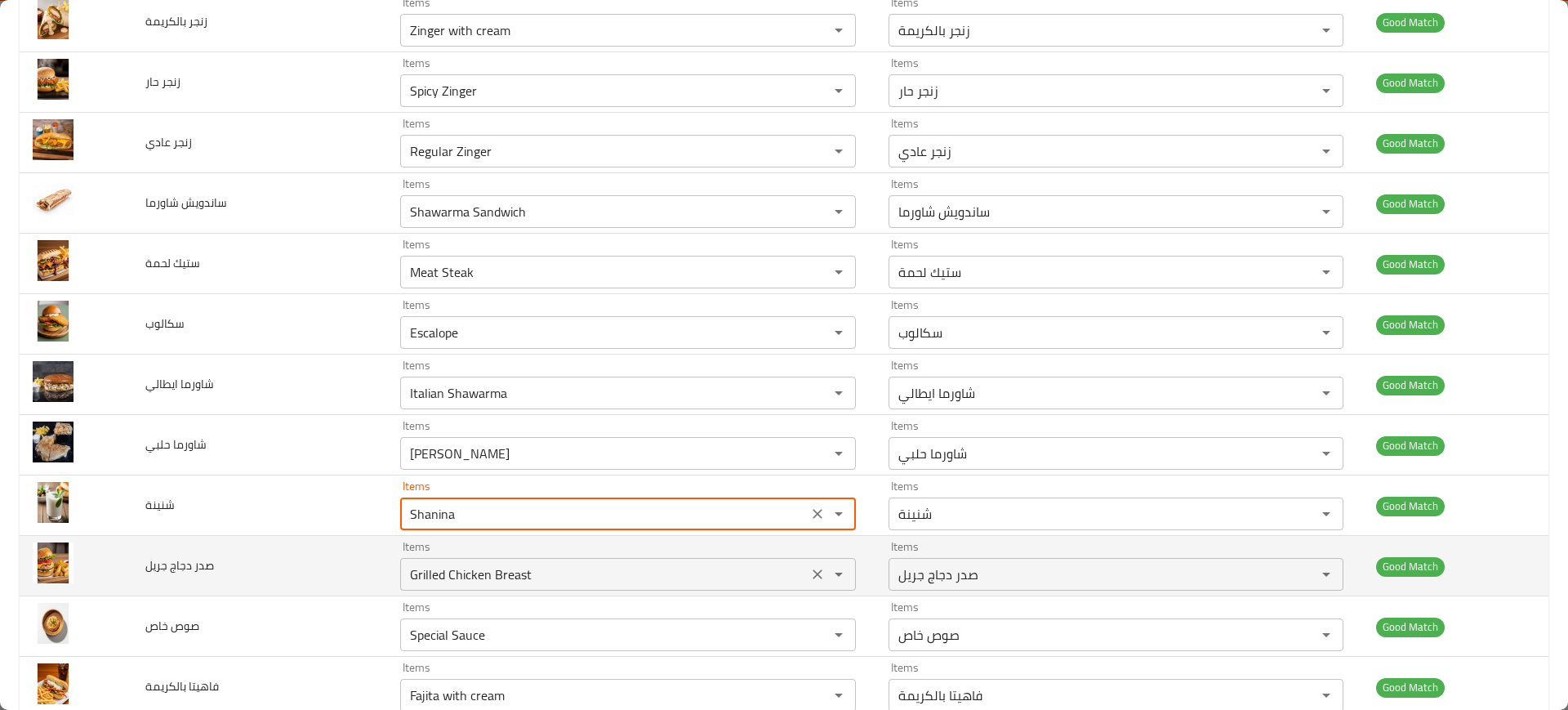
click at [445, 561] on div "Grilled Chicken Breast Items" at bounding box center [628, 574] width 455 height 33
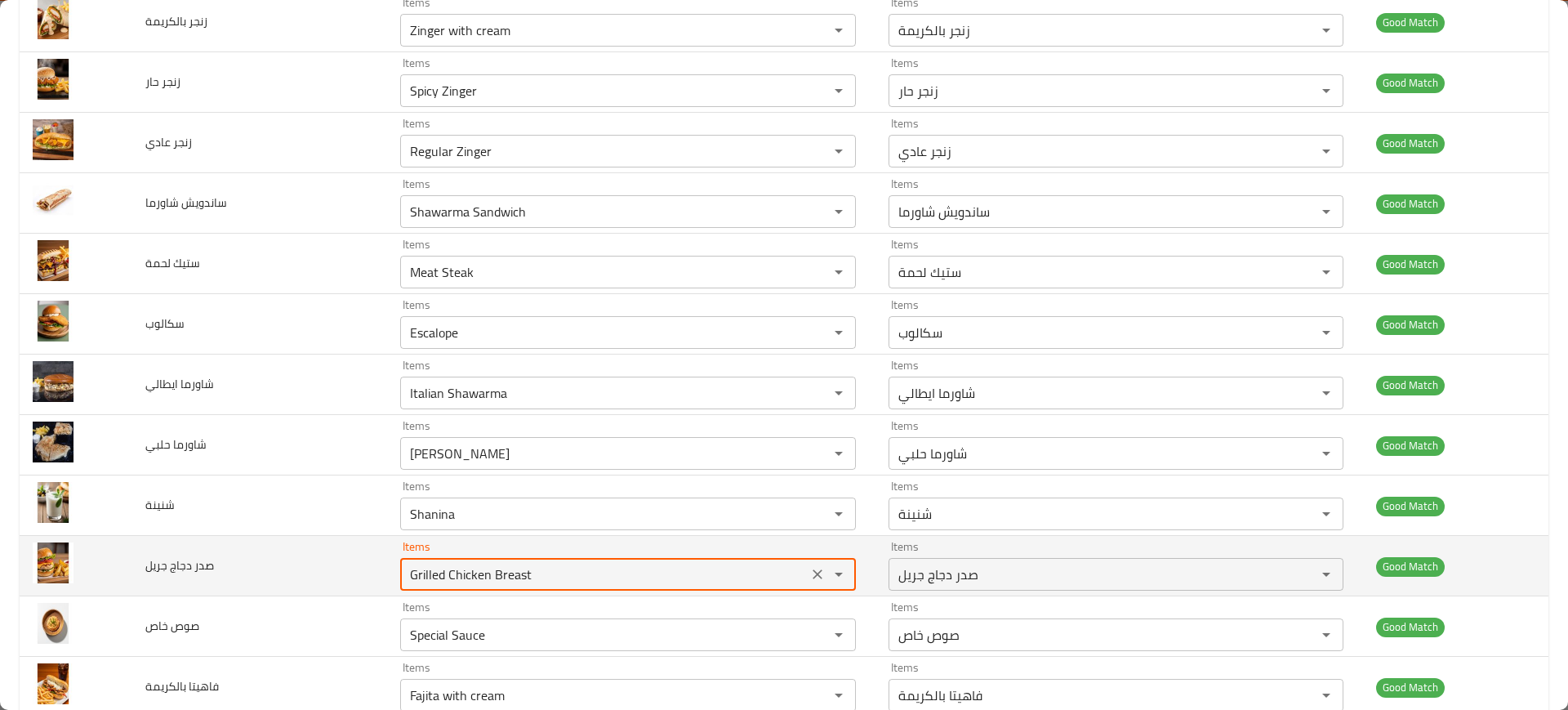
click at [445, 561] on div "Grilled Chicken Breast Items" at bounding box center [628, 574] width 455 height 33
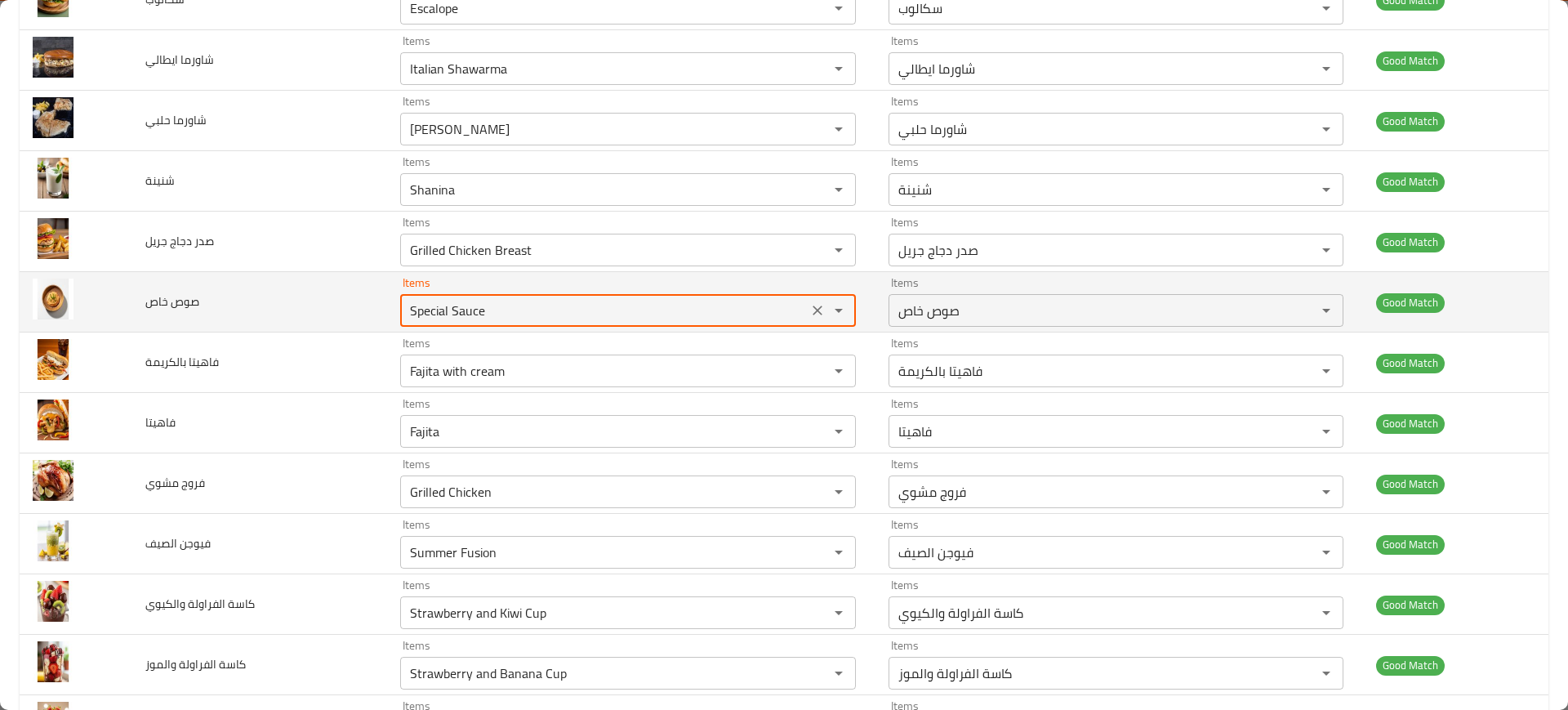
click at [432, 313] on خاص "Special Sauce" at bounding box center [603, 310] width 397 height 23
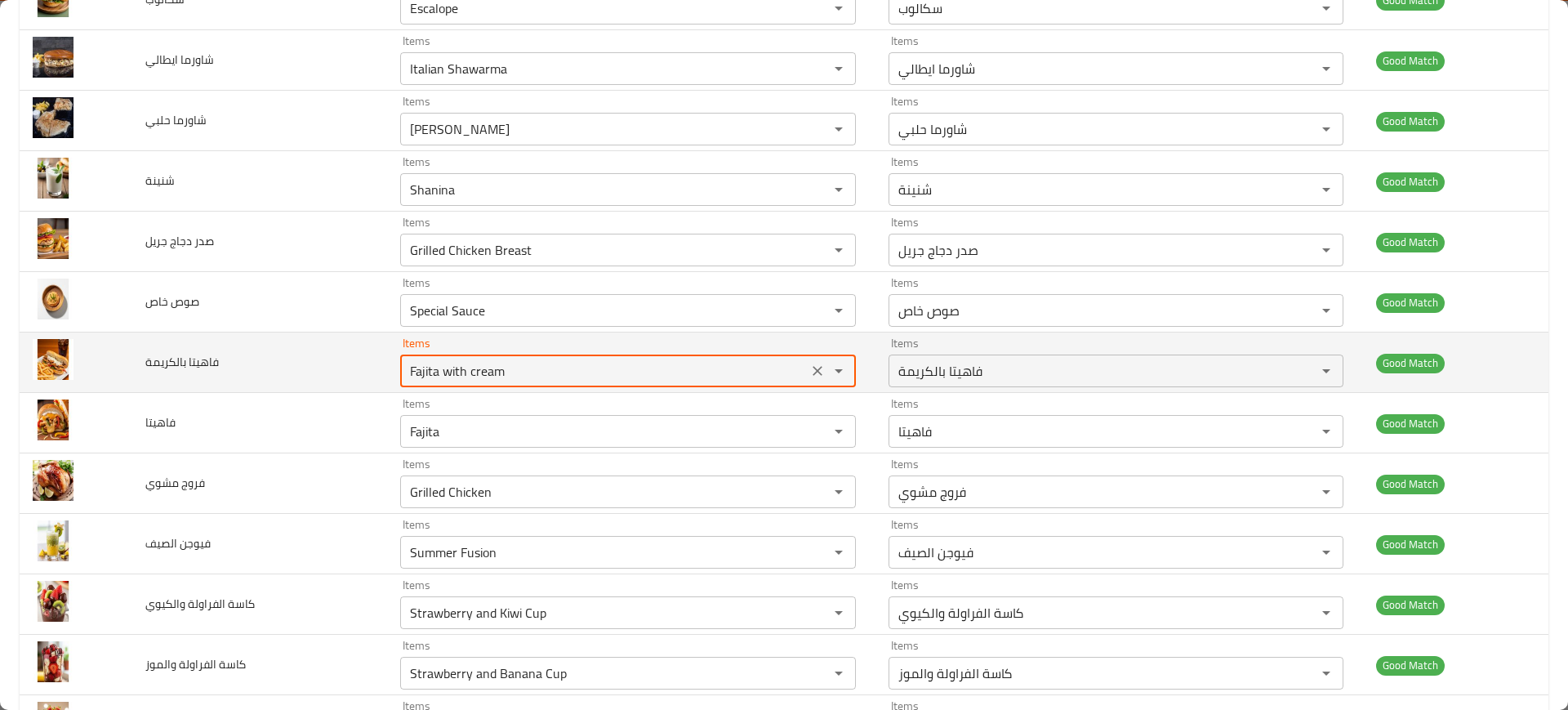
click at [497, 374] on بالكريمة "Fajita with cream" at bounding box center [603, 370] width 397 height 23
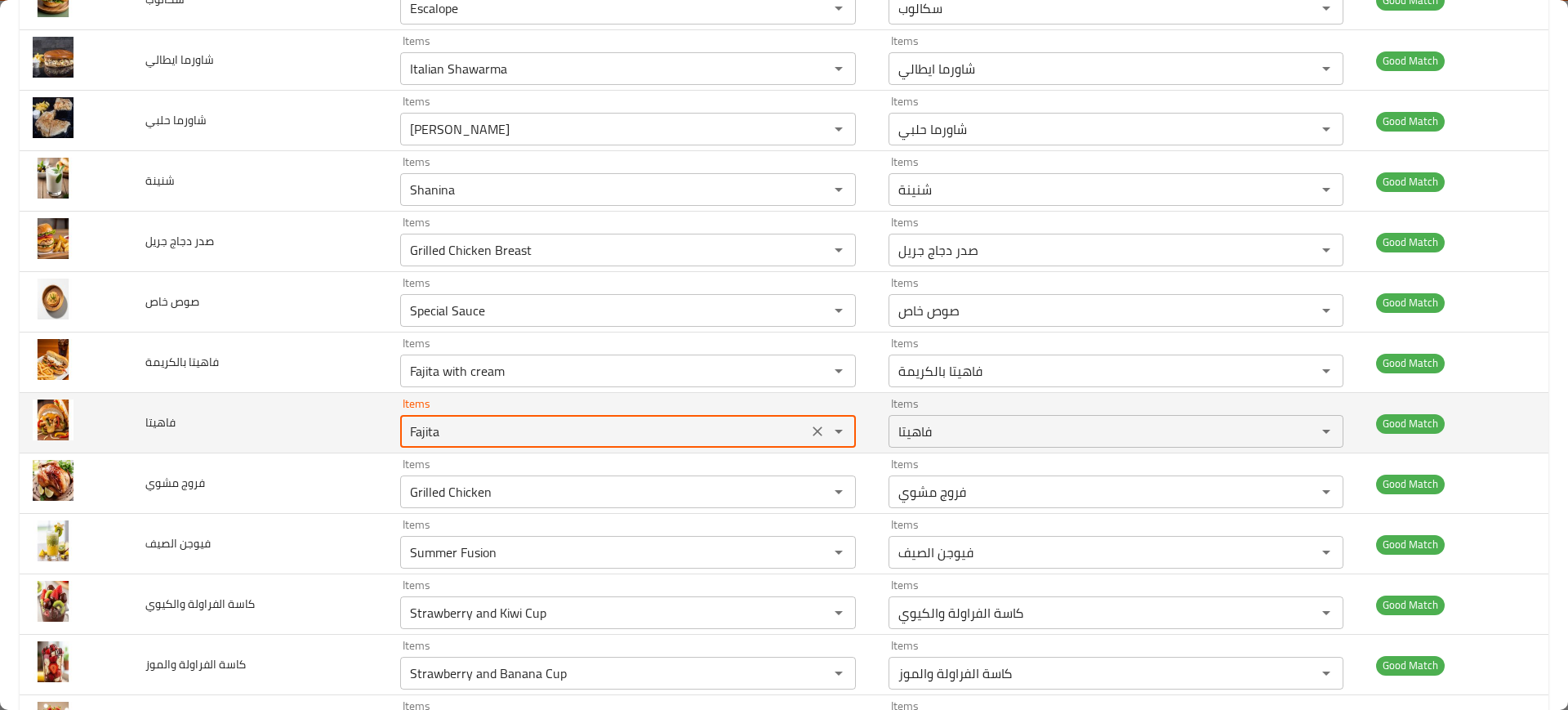
click at [440, 434] on input "Fajita" at bounding box center [603, 431] width 397 height 23
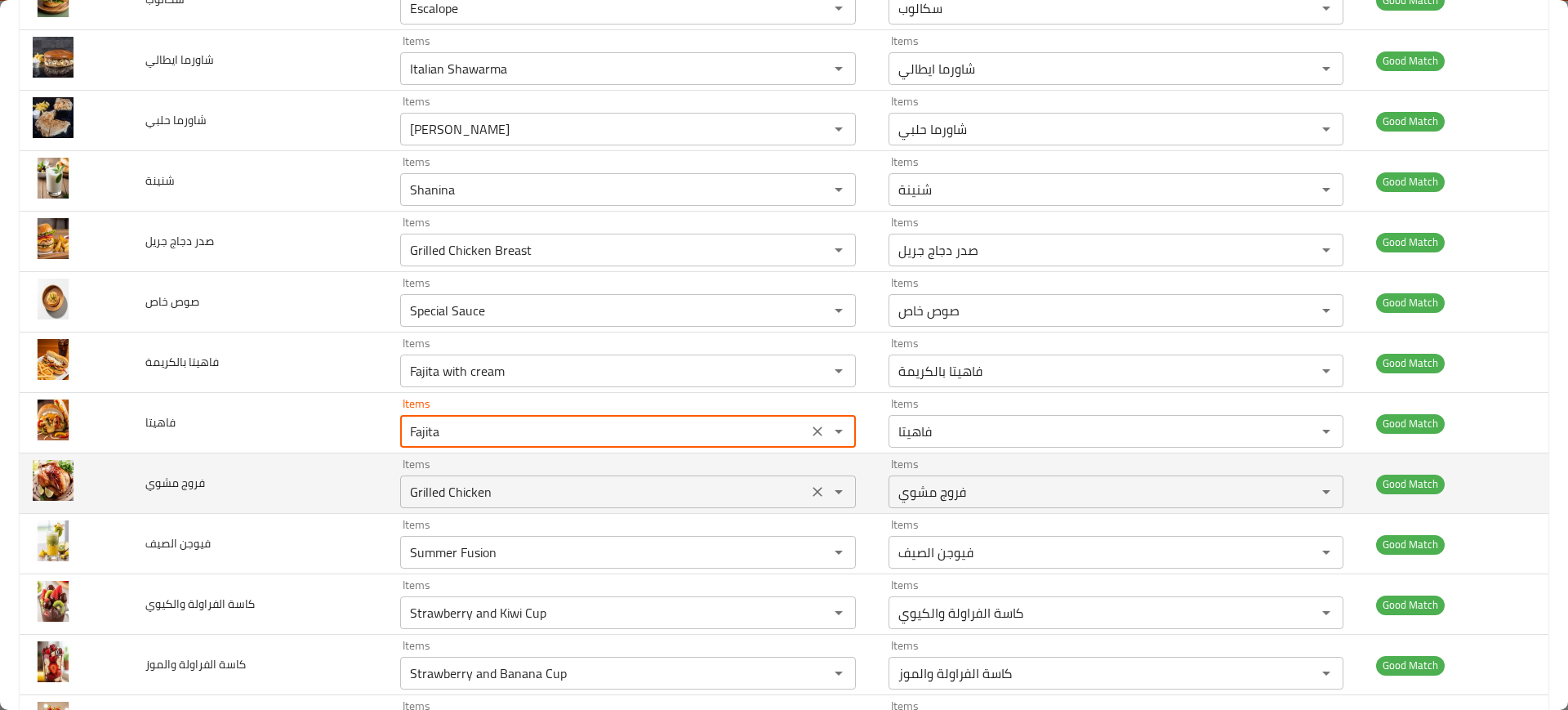
click at [452, 490] on مشوي "Grilled Chicken" at bounding box center [603, 491] width 397 height 23
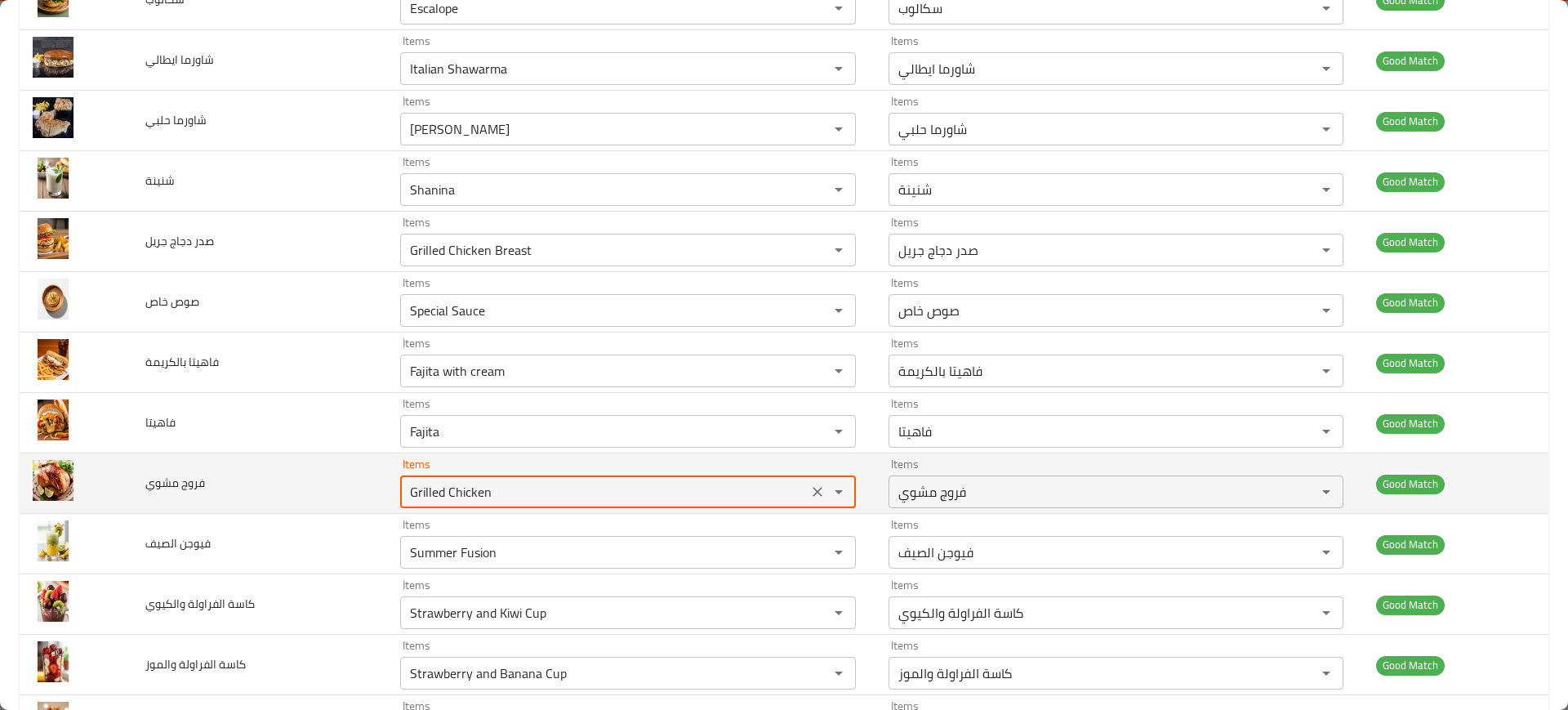
click at [452, 490] on مشوي "Grilled Chicken" at bounding box center [603, 491] width 397 height 23
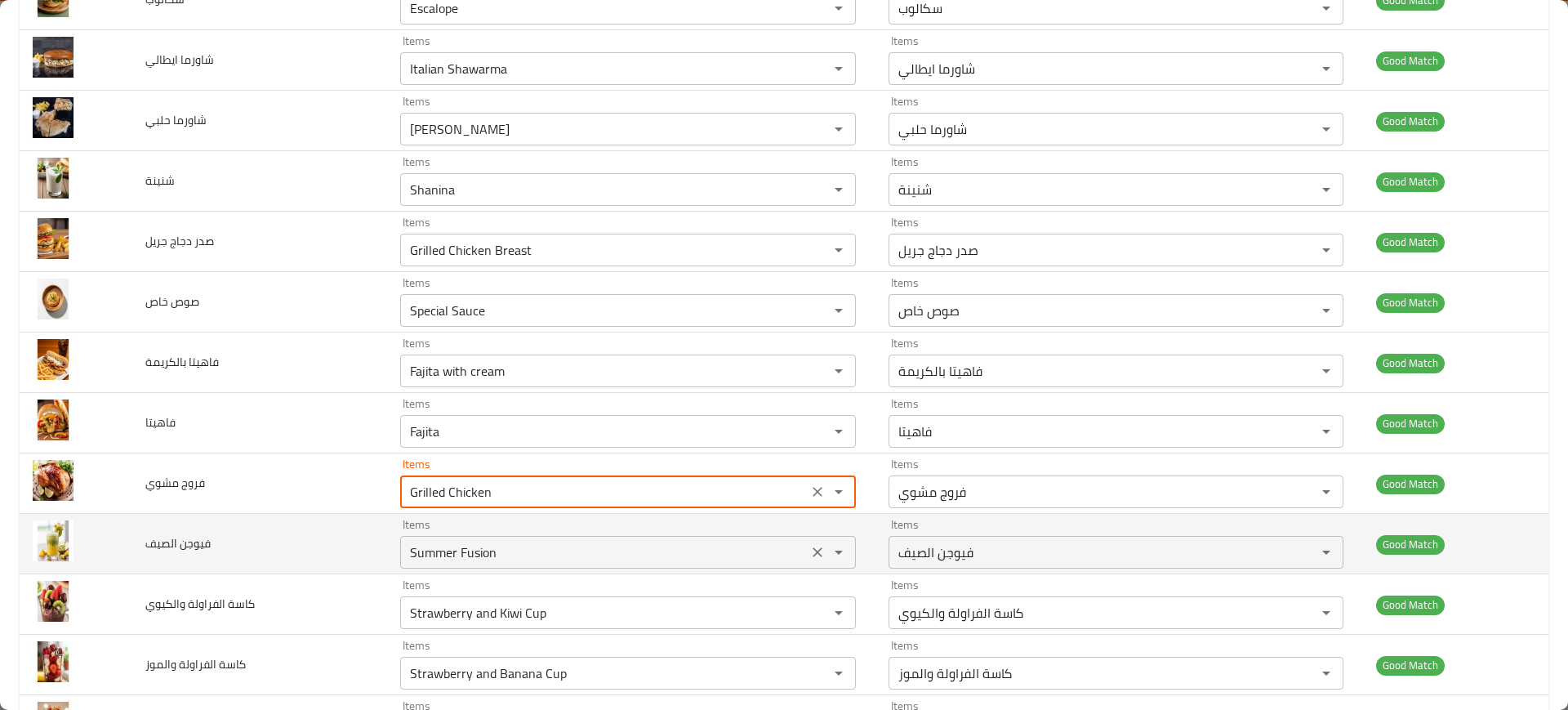
click at [460, 541] on الصيف "Summer Fusion" at bounding box center [603, 552] width 397 height 23
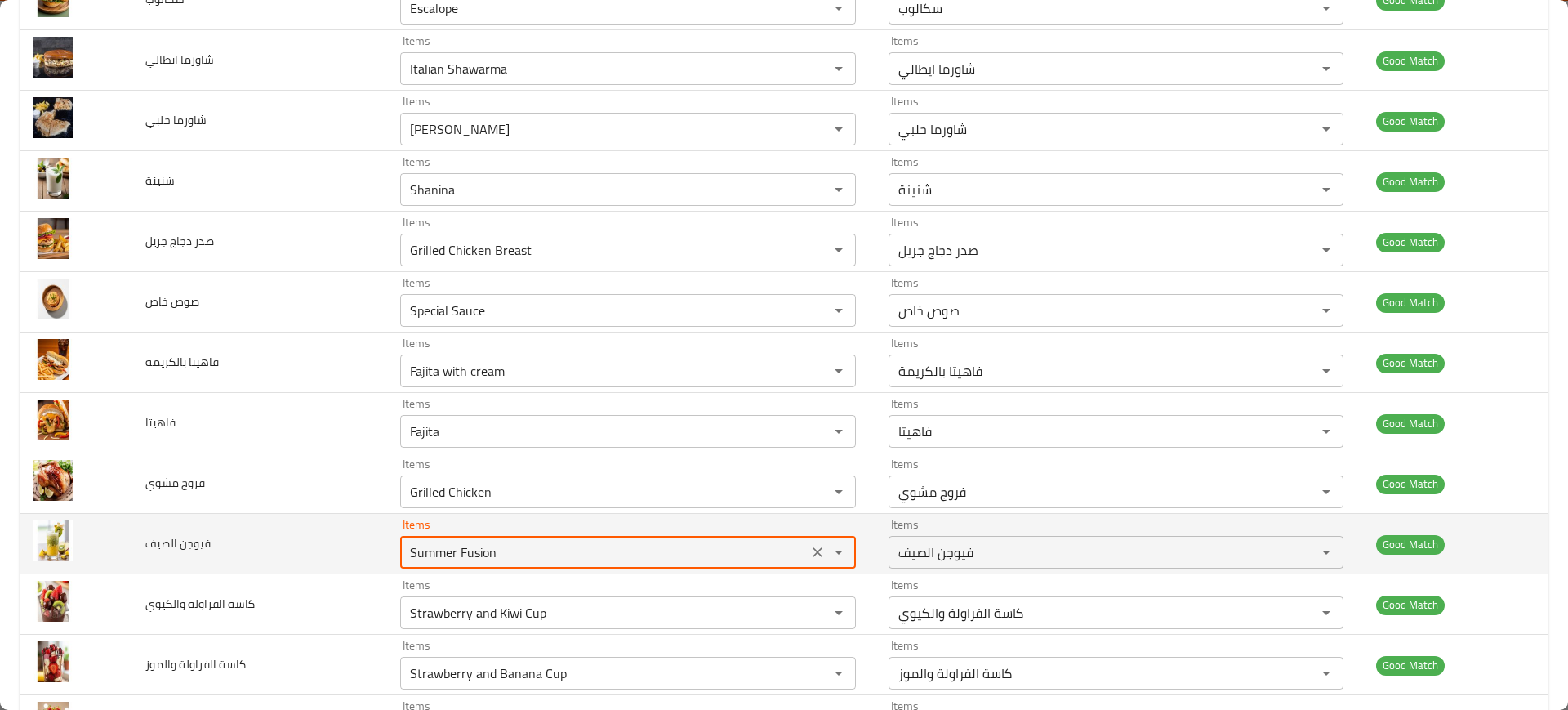
click at [460, 541] on الصيف "Summer Fusion" at bounding box center [603, 552] width 397 height 23
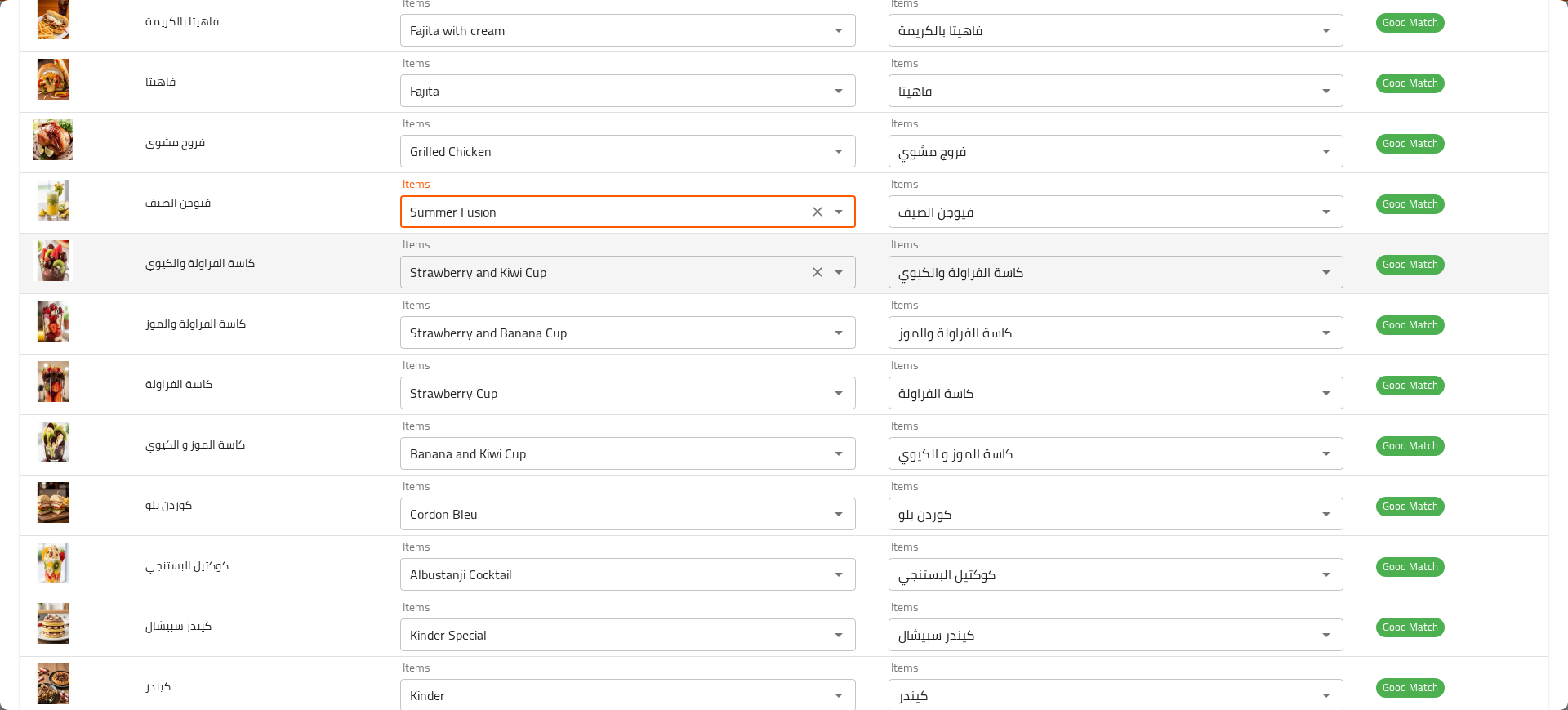
scroll to position [1831, 0]
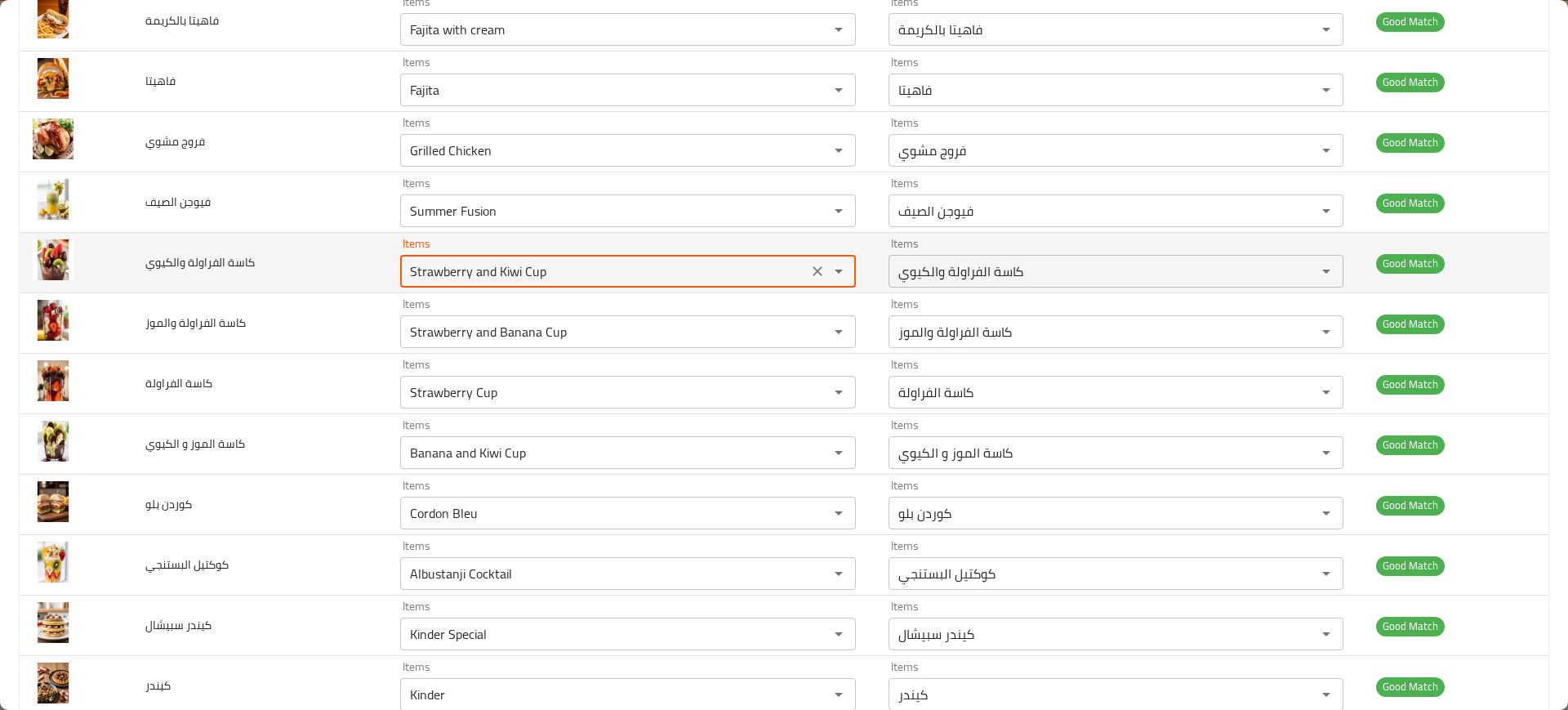
click at [452, 269] on والكيوي "Strawberry and Kiwi Cup" at bounding box center [603, 270] width 397 height 23
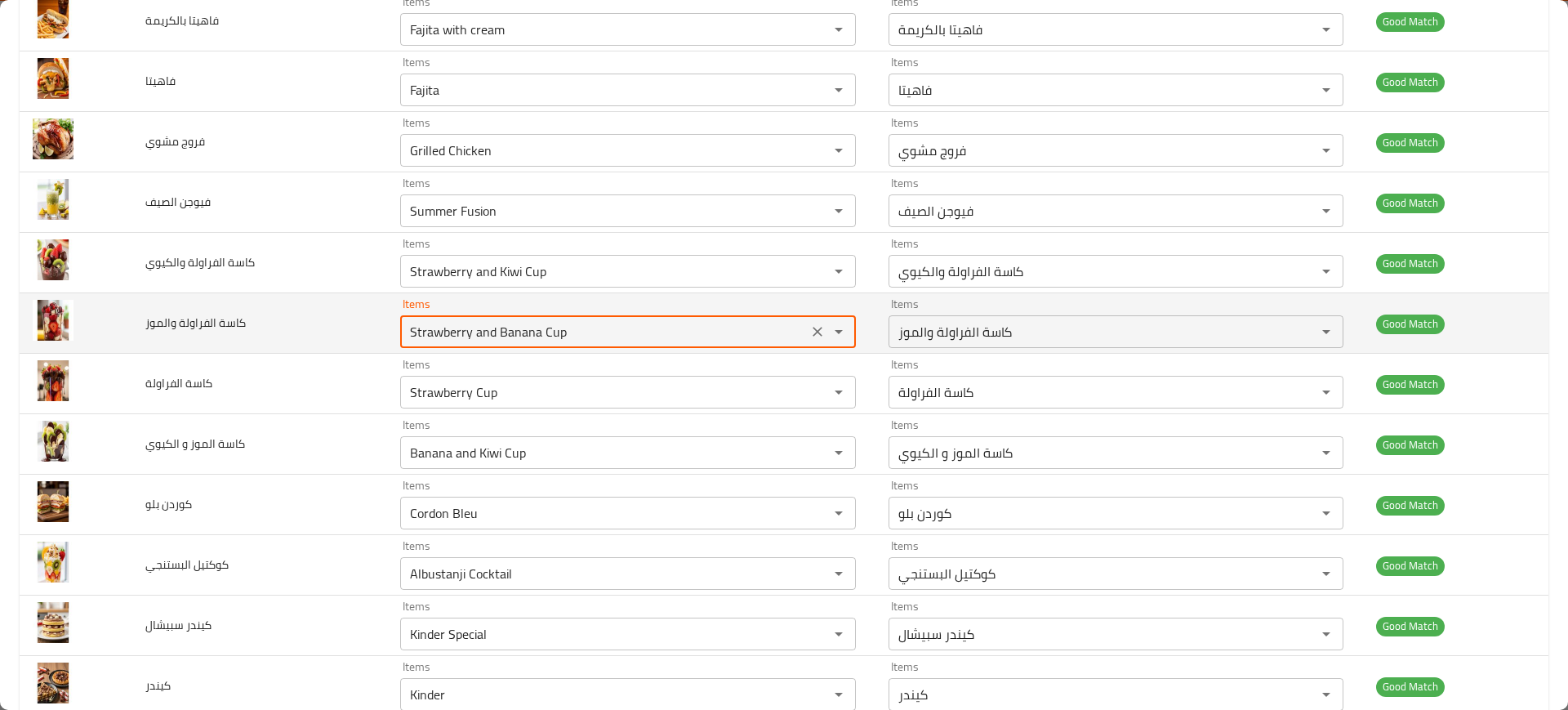
click at [483, 342] on والموز "Strawberry and Banana Cup" at bounding box center [603, 331] width 397 height 23
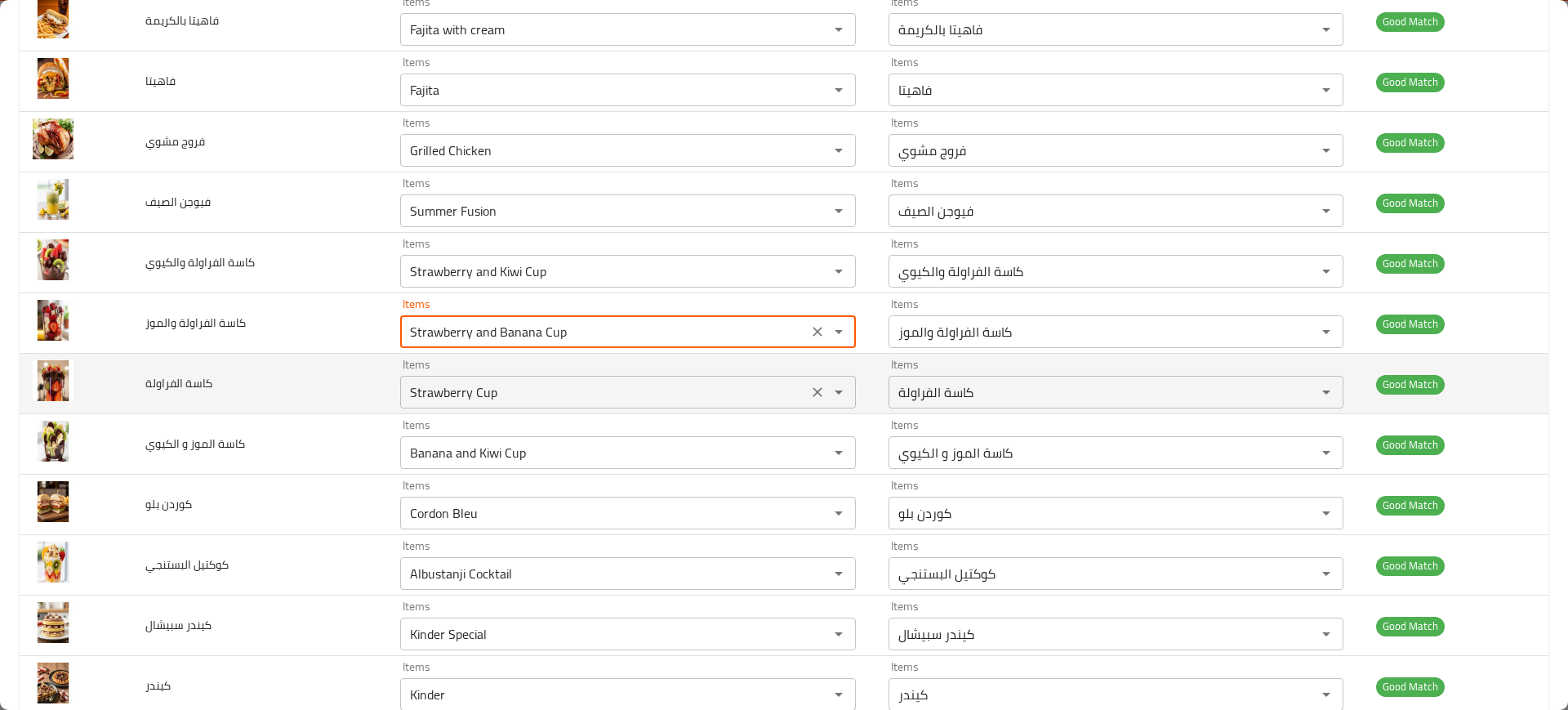
click at [496, 396] on الفراولة "Strawberry Cup" at bounding box center [603, 391] width 397 height 23
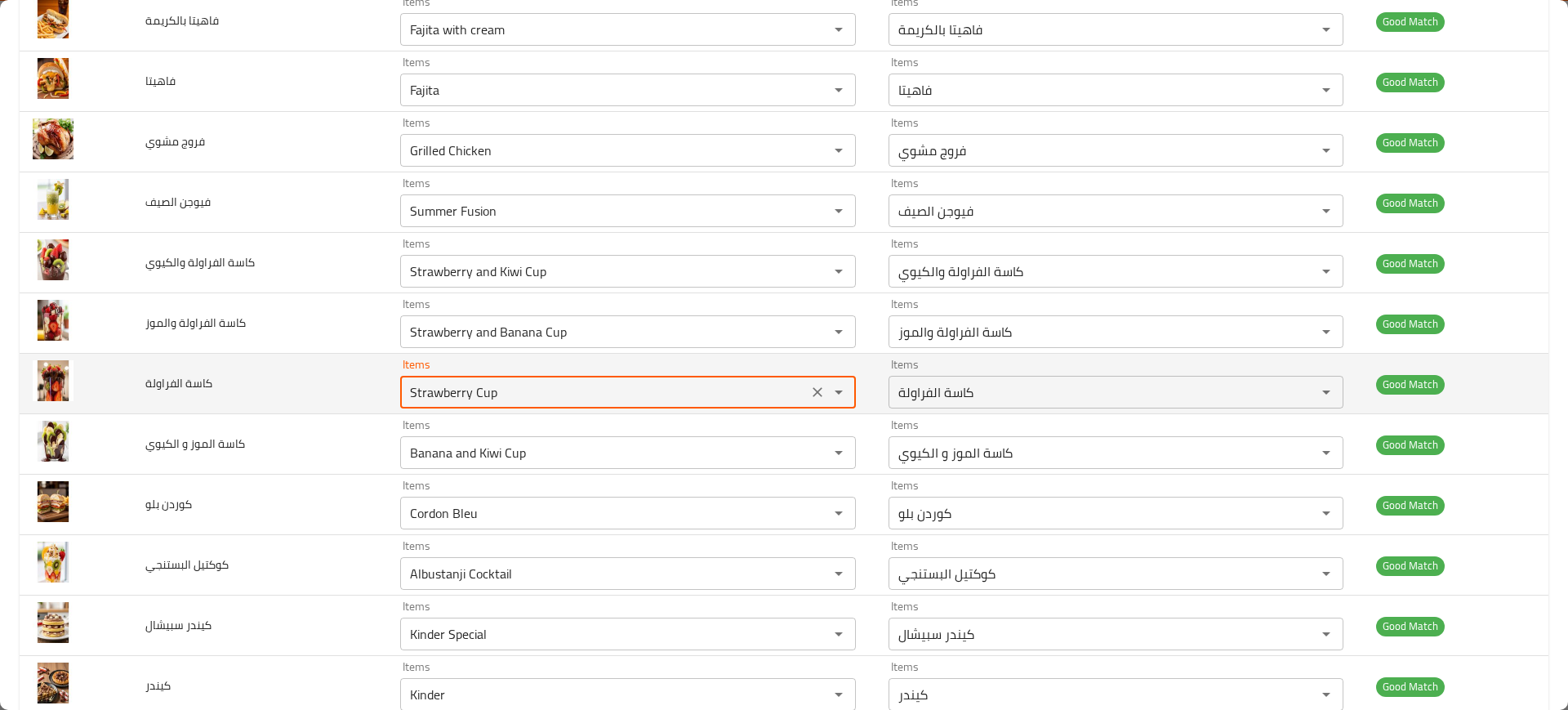
click at [496, 396] on الفراولة "Strawberry Cup" at bounding box center [603, 391] width 397 height 23
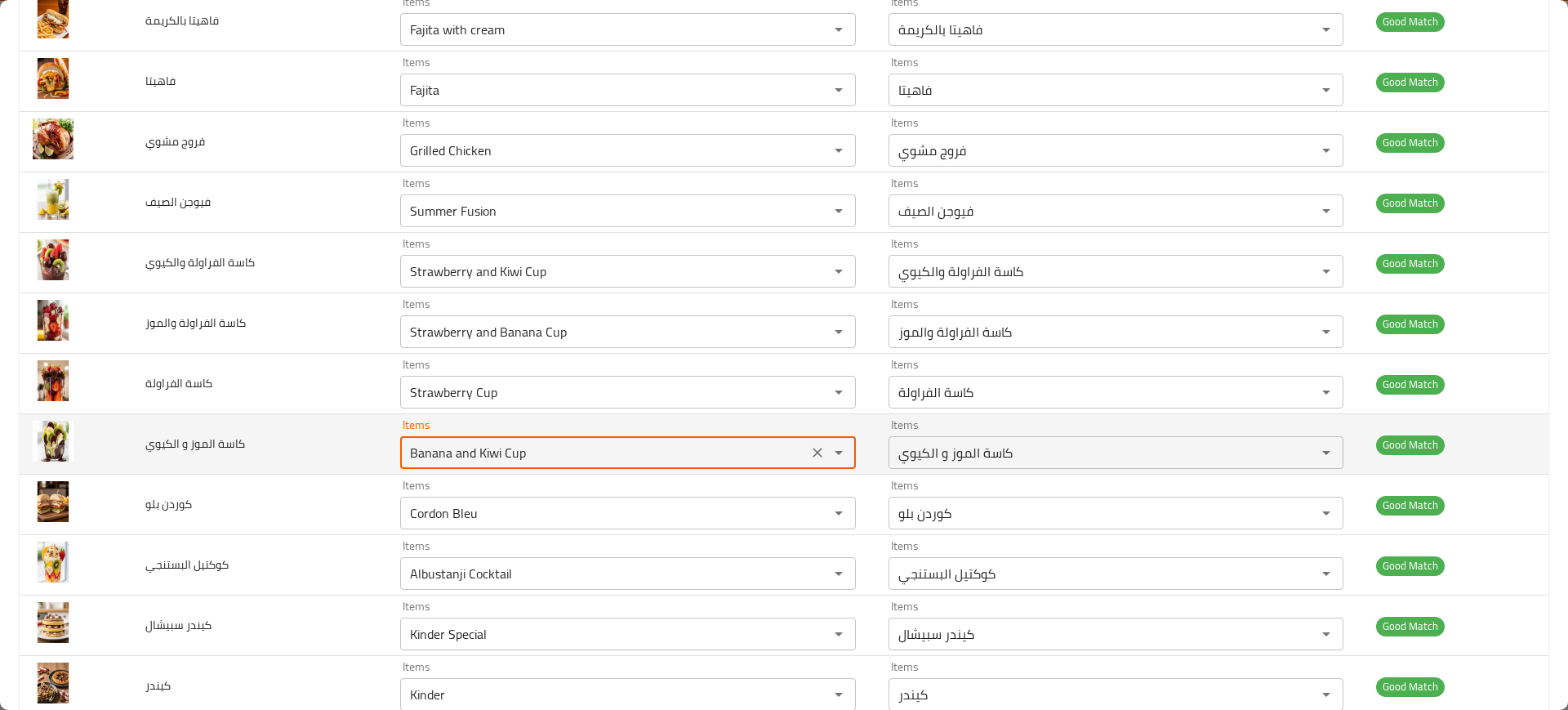
click at [506, 453] on الكيوي "Banana and Kiwi Cup" at bounding box center [603, 452] width 397 height 23
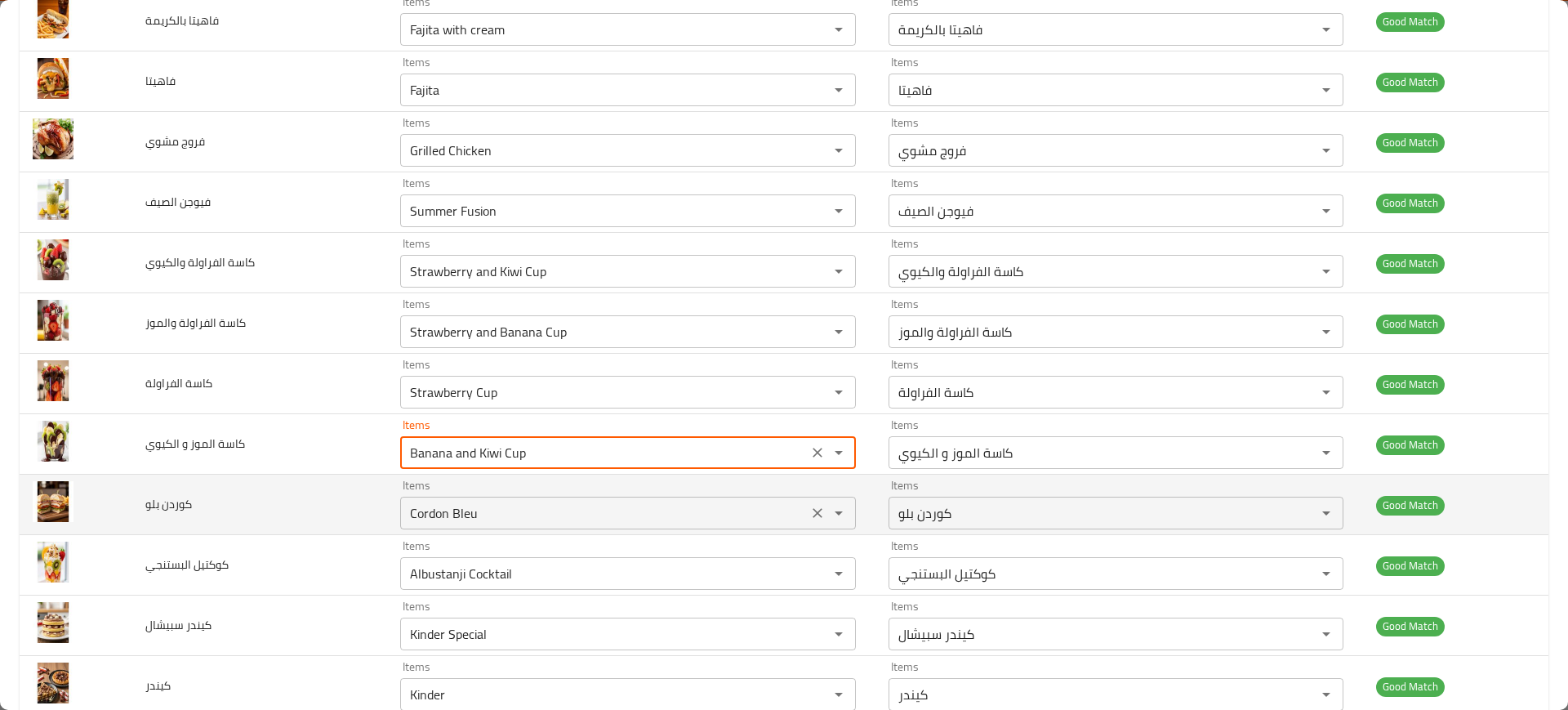
click at [514, 522] on بلو "Cordon Bleu" at bounding box center [603, 512] width 397 height 23
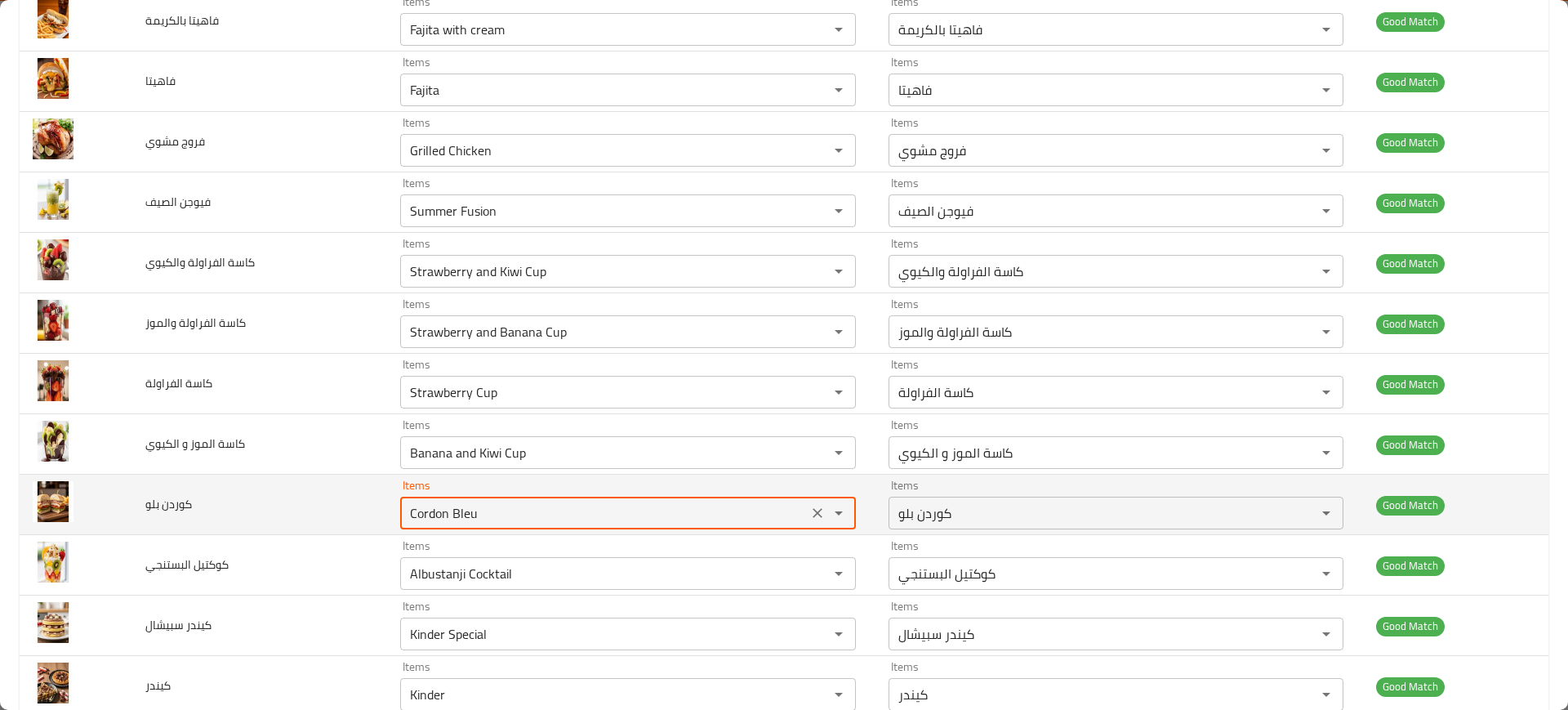
click at [514, 522] on بلو "Cordon Bleu" at bounding box center [603, 512] width 397 height 23
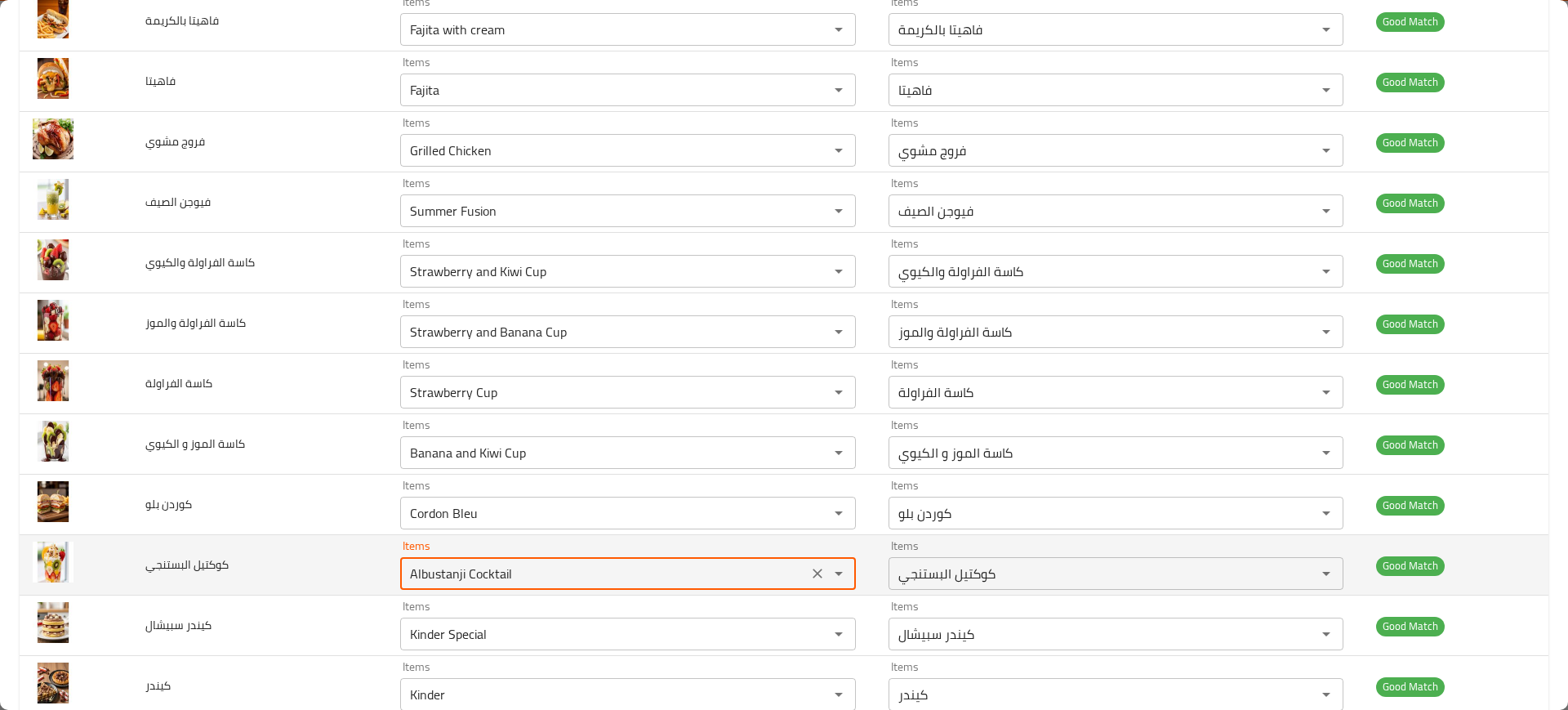
click at [521, 568] on البستنجي "Albustanji Cocktail" at bounding box center [603, 573] width 397 height 23
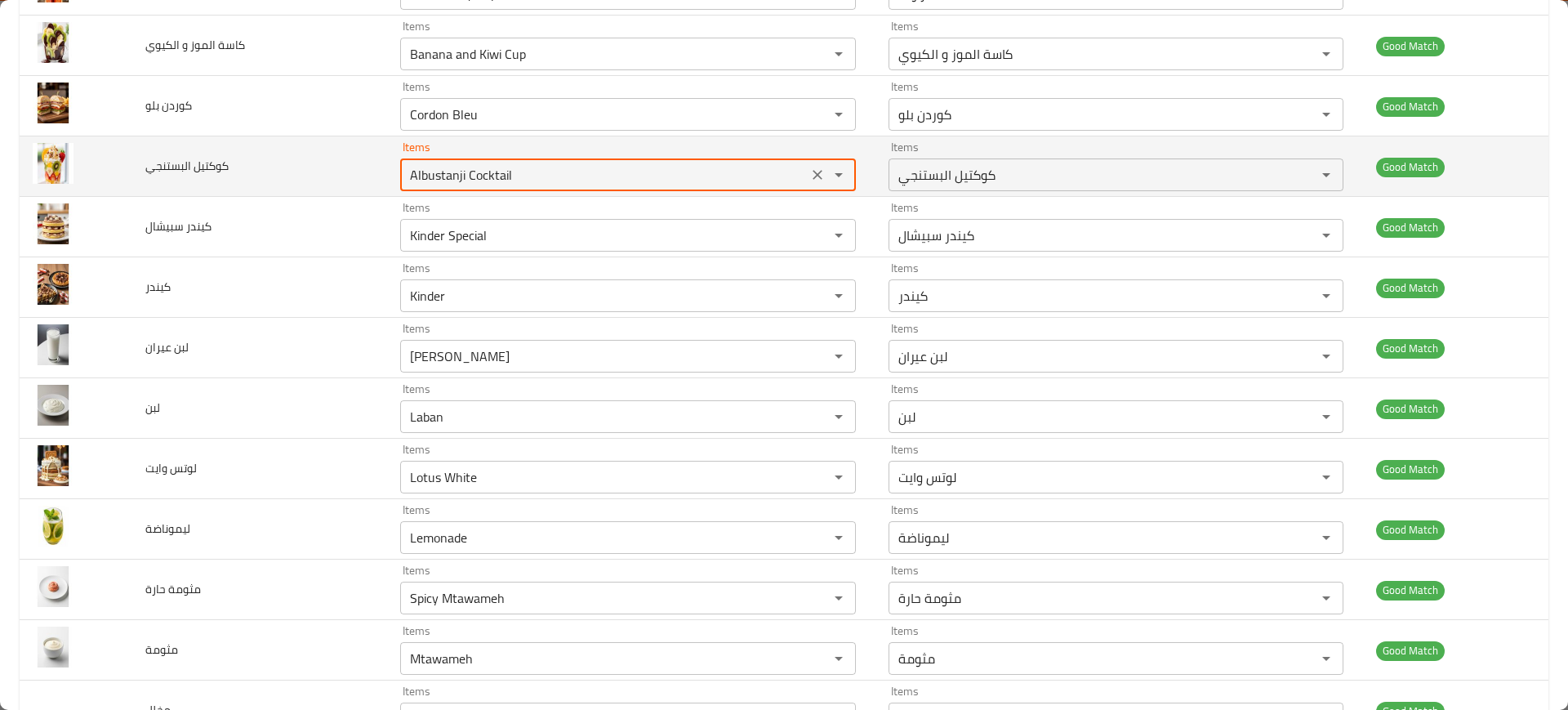
scroll to position [2231, 0]
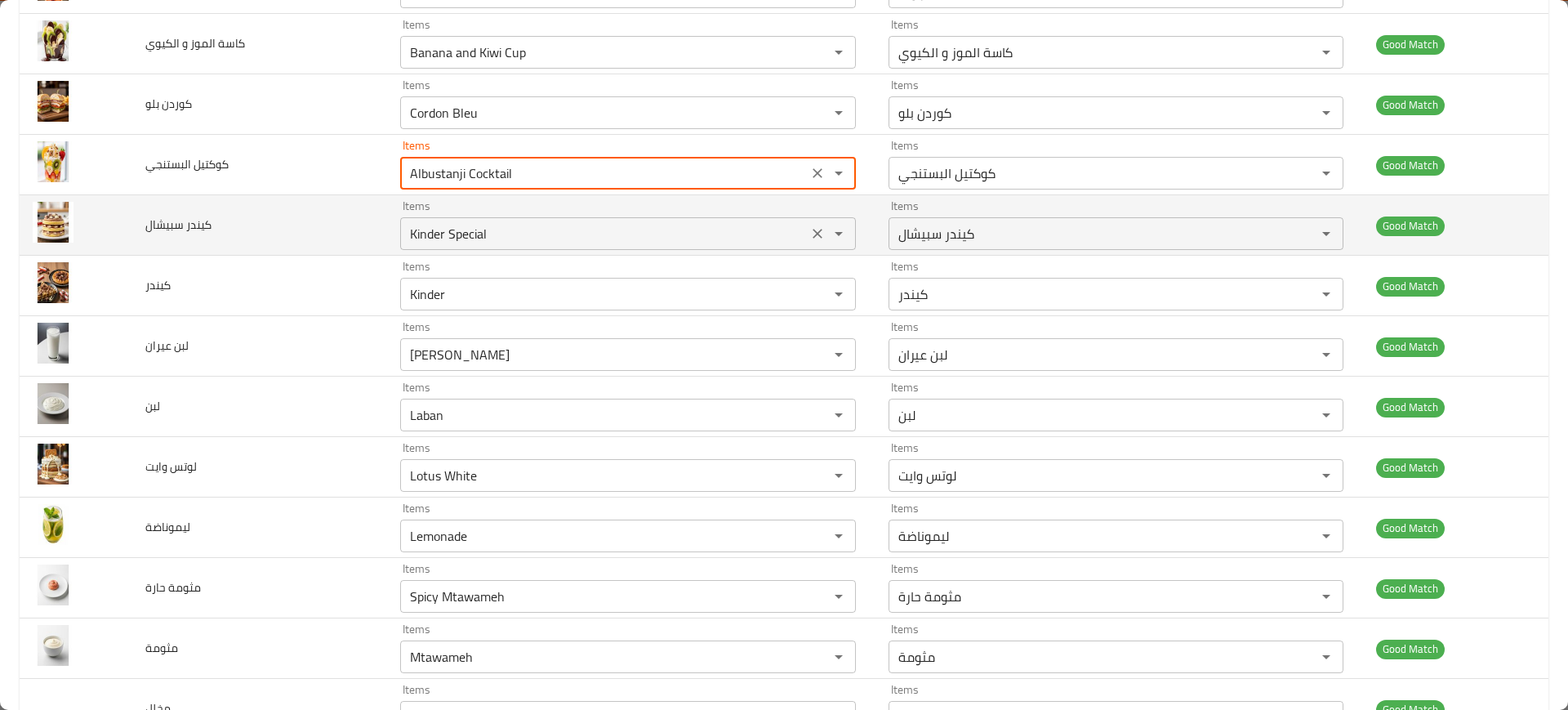
click at [417, 233] on سبيشال "Kinder Special" at bounding box center [603, 233] width 397 height 23
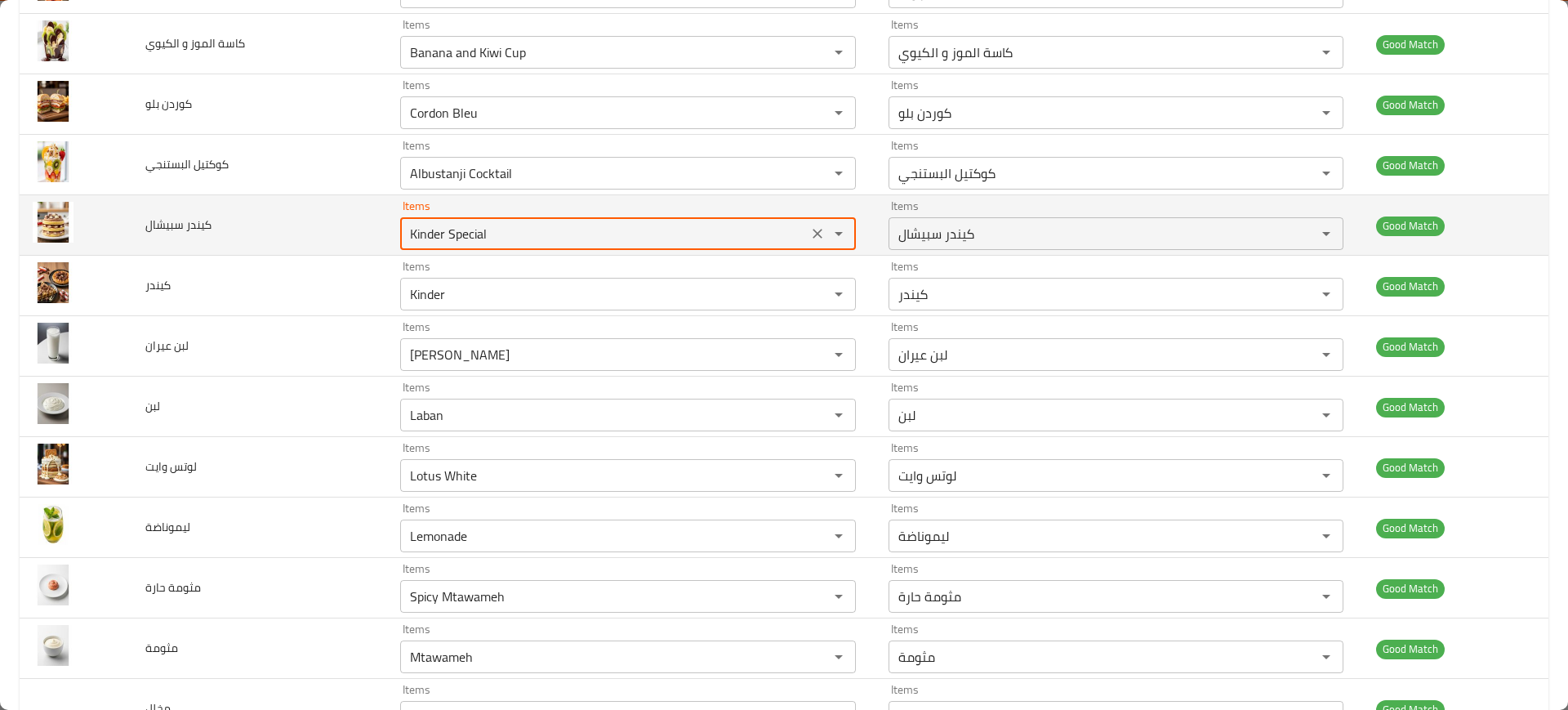
click at [417, 233] on سبيشال "Kinder Special" at bounding box center [603, 233] width 397 height 23
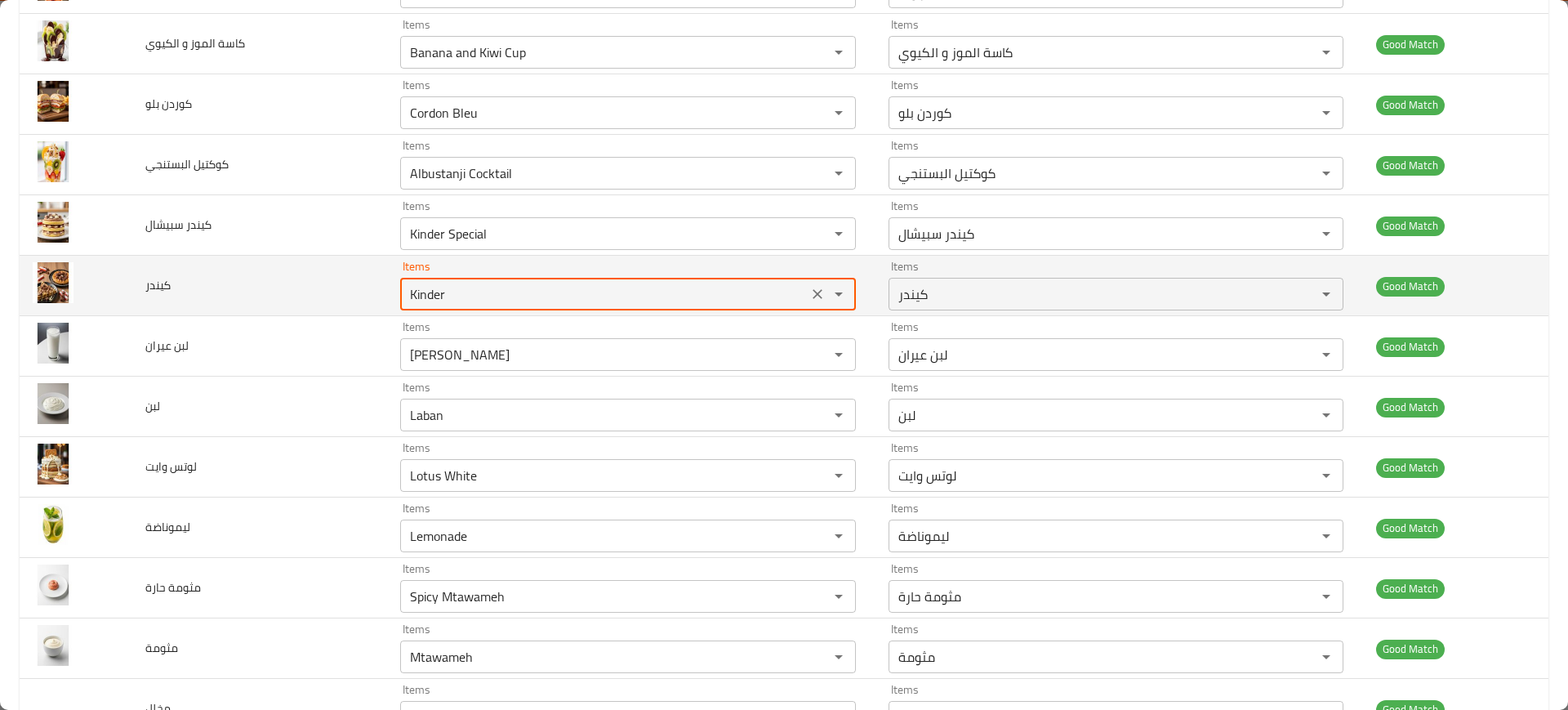
click at [441, 291] on input "Kinder" at bounding box center [603, 293] width 397 height 23
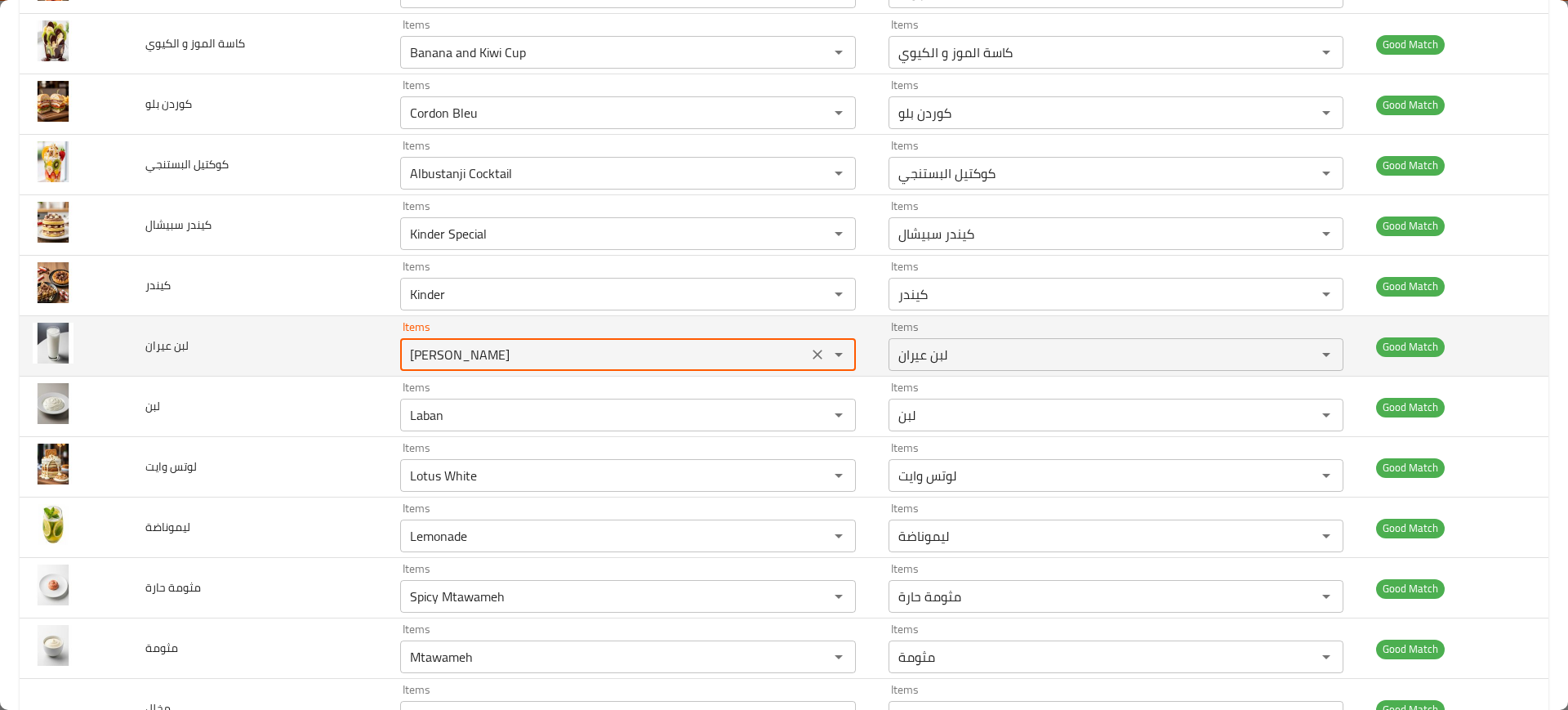
click at [433, 347] on عيران "[PERSON_NAME]" at bounding box center [603, 354] width 397 height 23
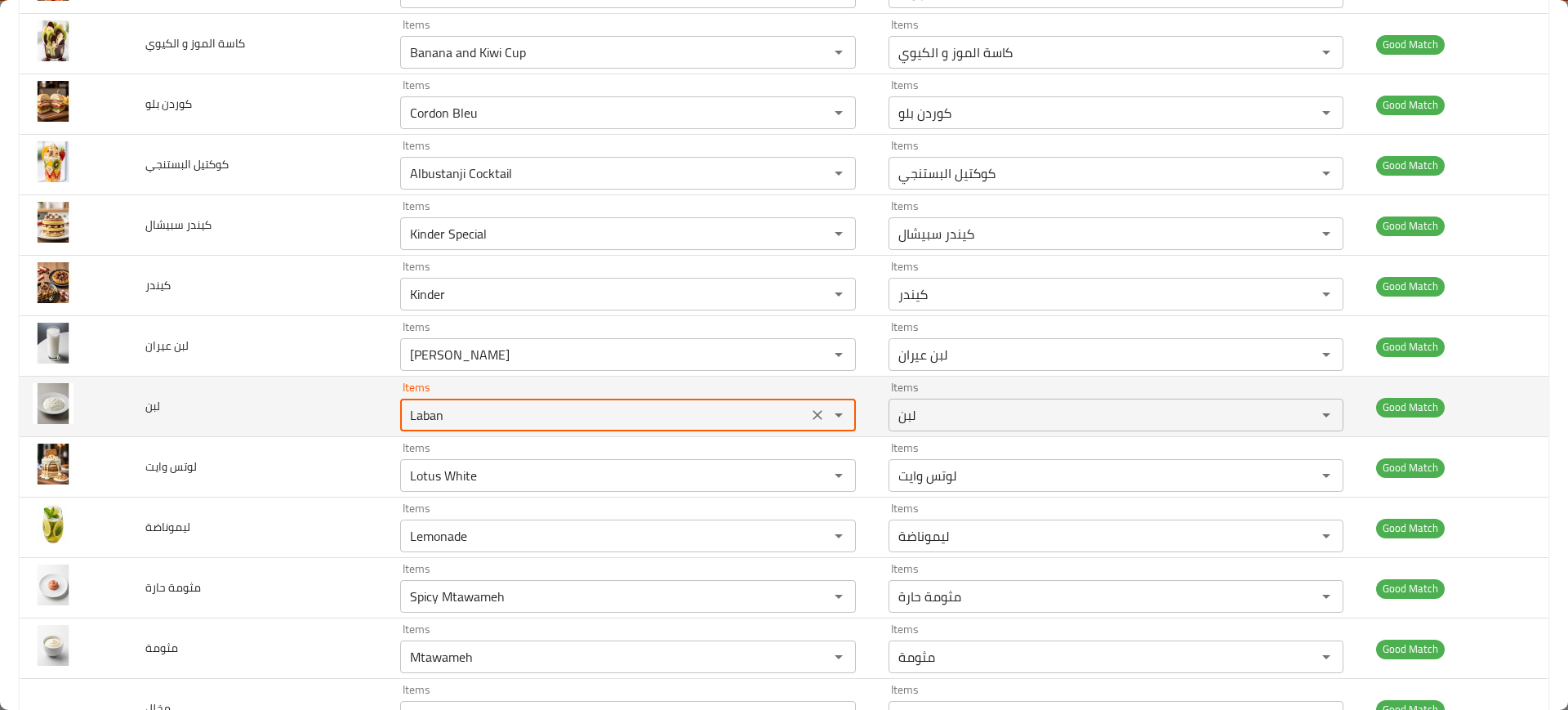
click at [478, 405] on input "Laban" at bounding box center [603, 415] width 397 height 23
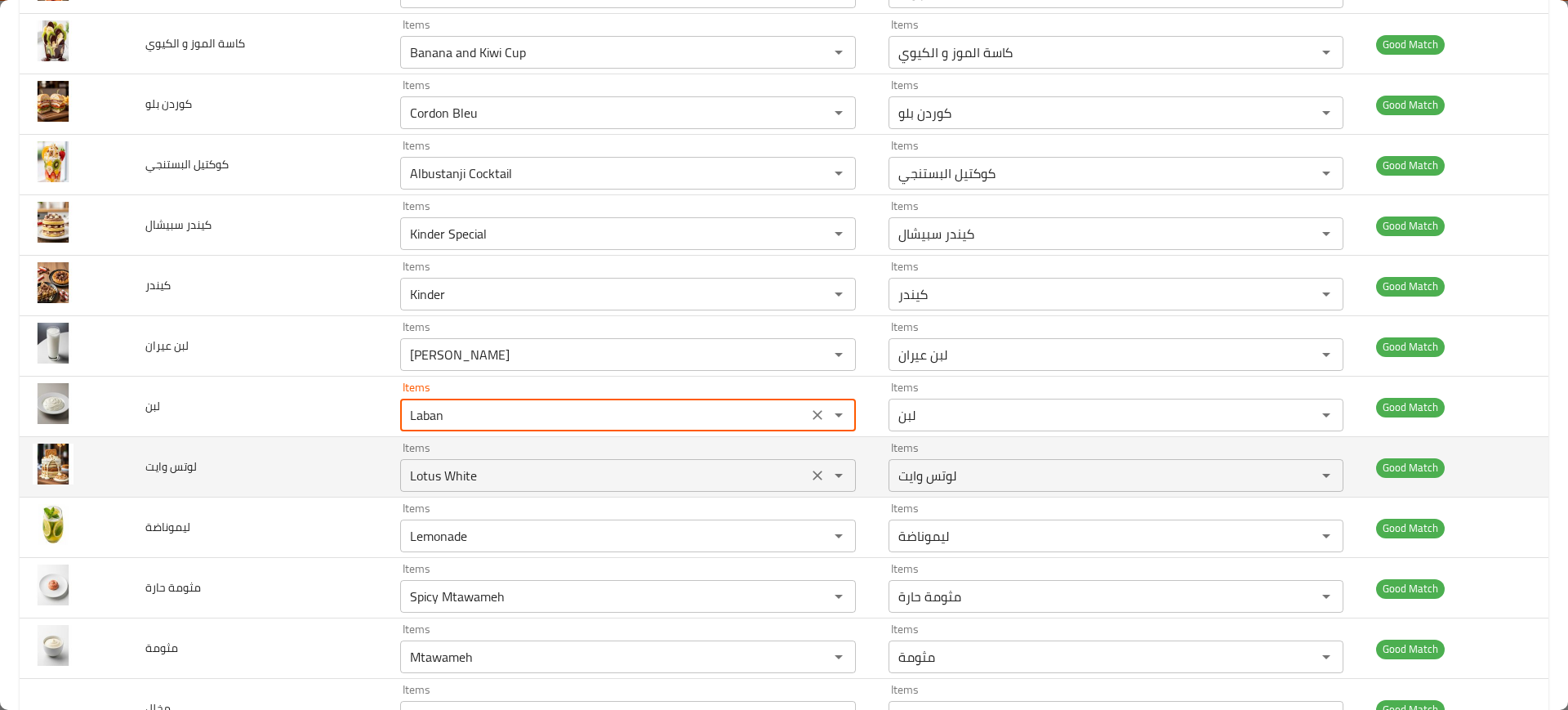
click at [444, 481] on وايت "Lotus White" at bounding box center [603, 475] width 397 height 23
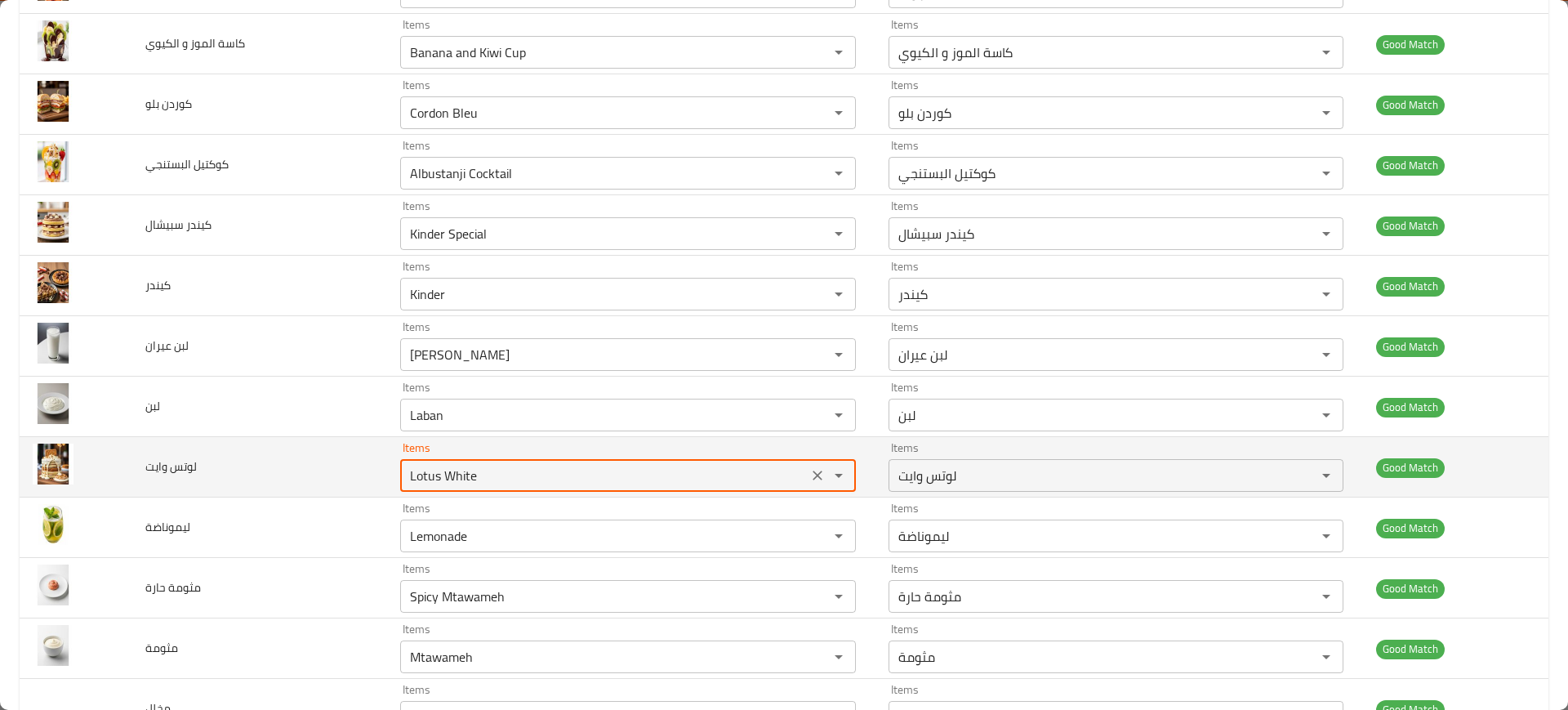
click at [444, 481] on وايت "Lotus White" at bounding box center [603, 475] width 397 height 23
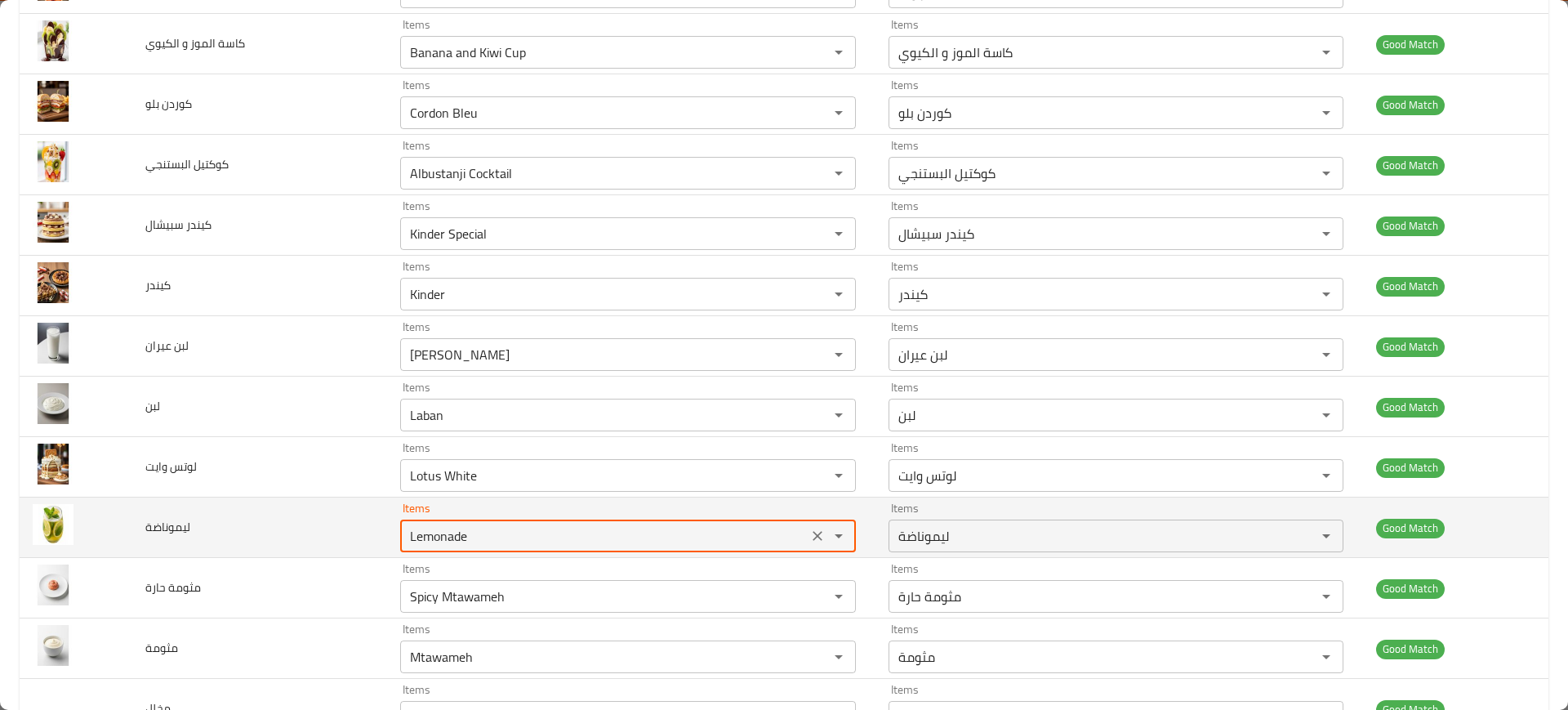
click at [453, 529] on input "Lemonade" at bounding box center [603, 536] width 397 height 23
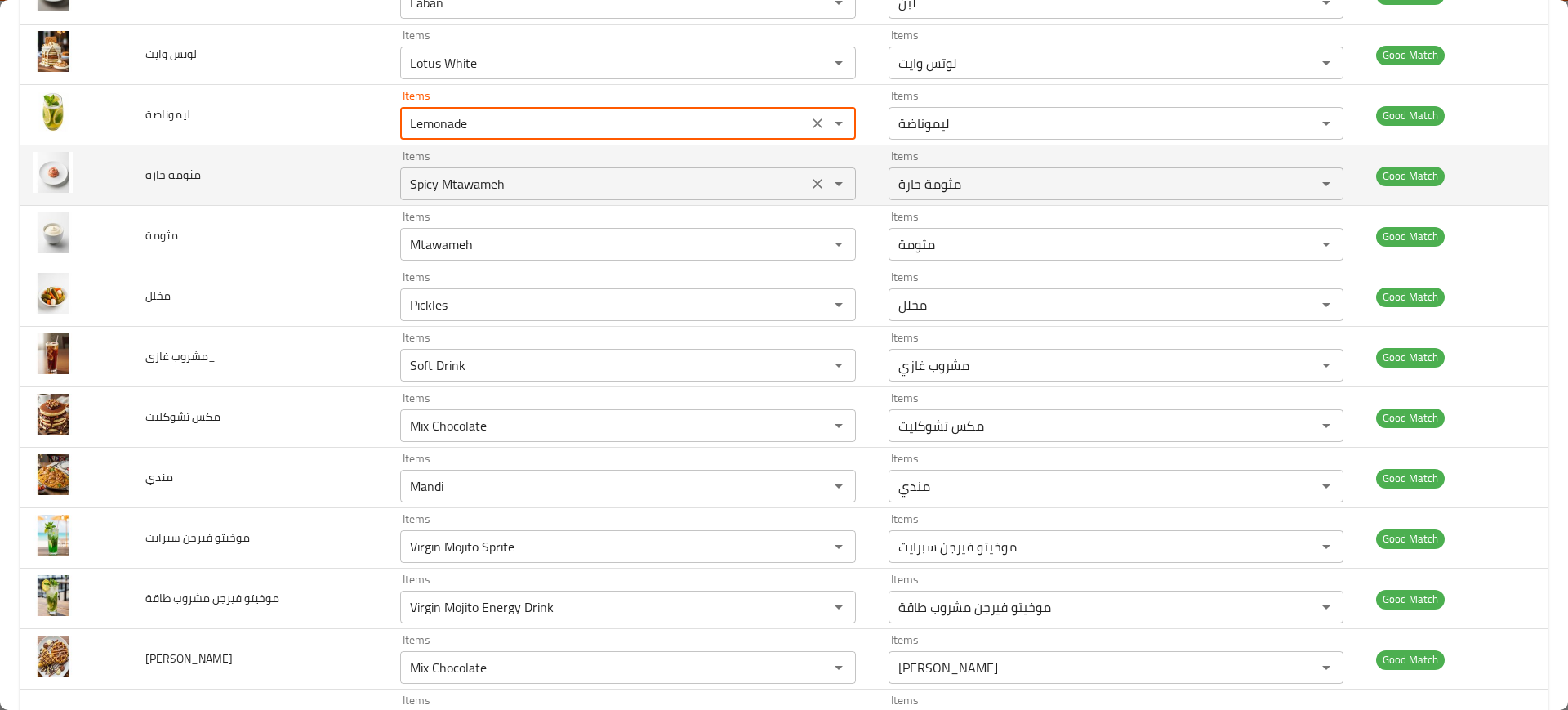
click at [455, 183] on حارة "Spicy Mtawameh" at bounding box center [603, 183] width 397 height 23
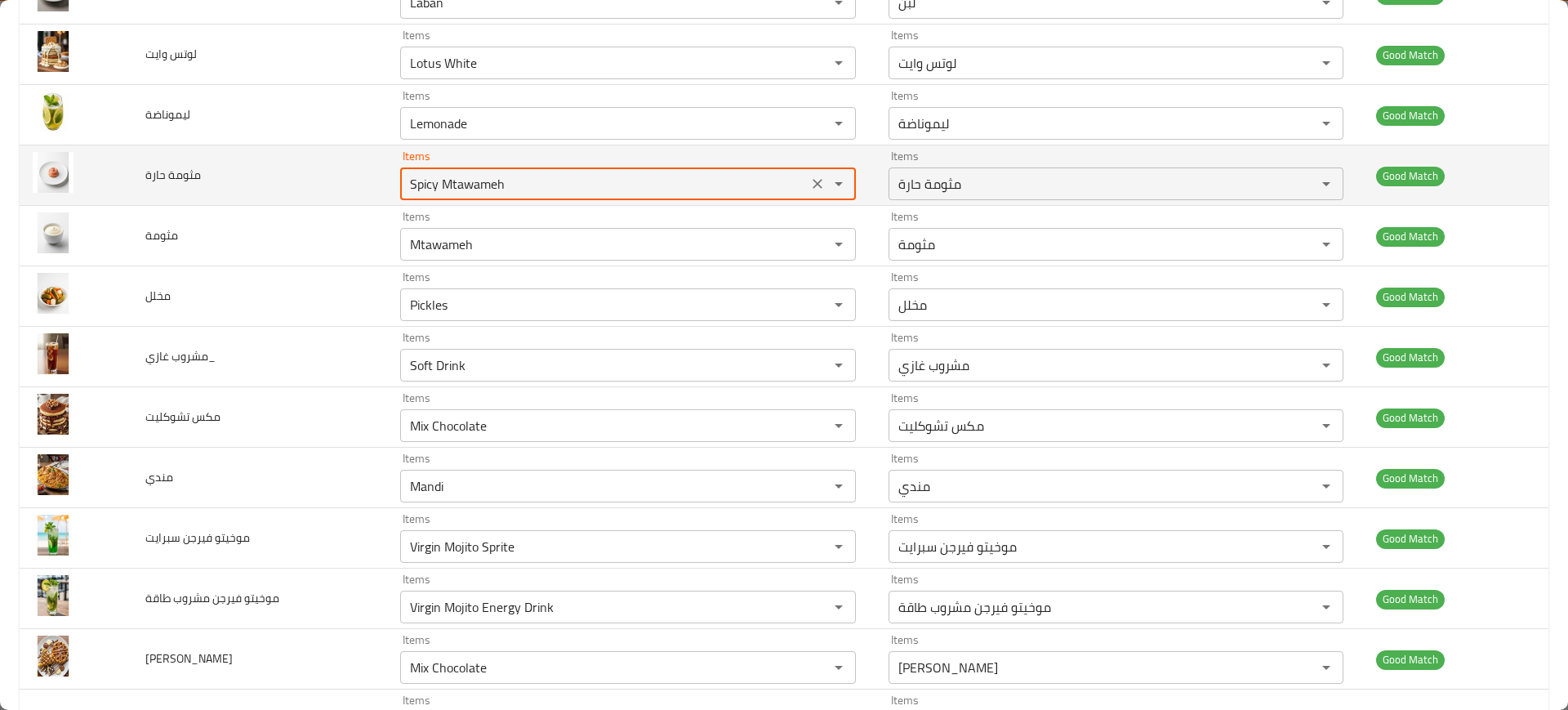
click at [455, 183] on حارة "Spicy Mtawameh" at bounding box center [603, 183] width 397 height 23
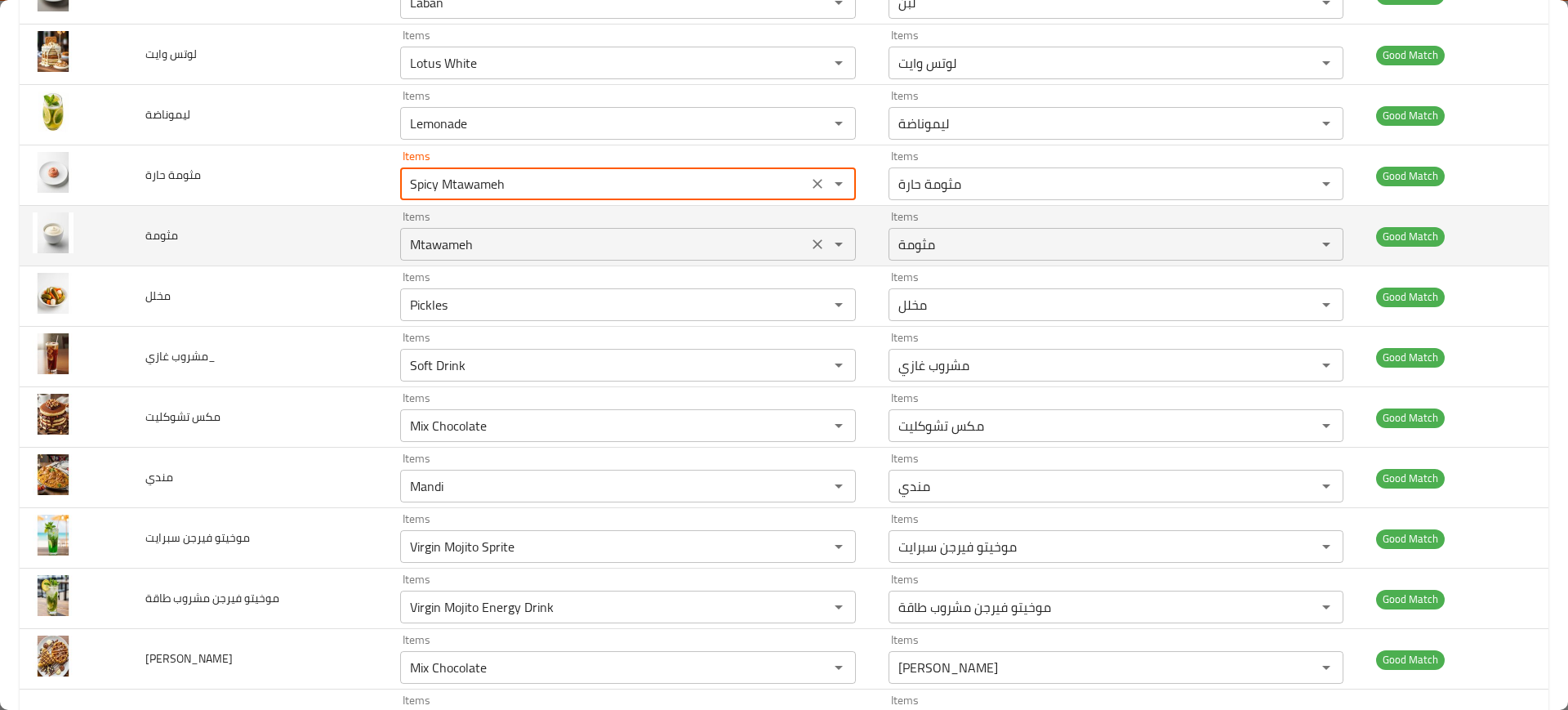
click at [452, 248] on input "Mtawameh" at bounding box center [603, 243] width 397 height 23
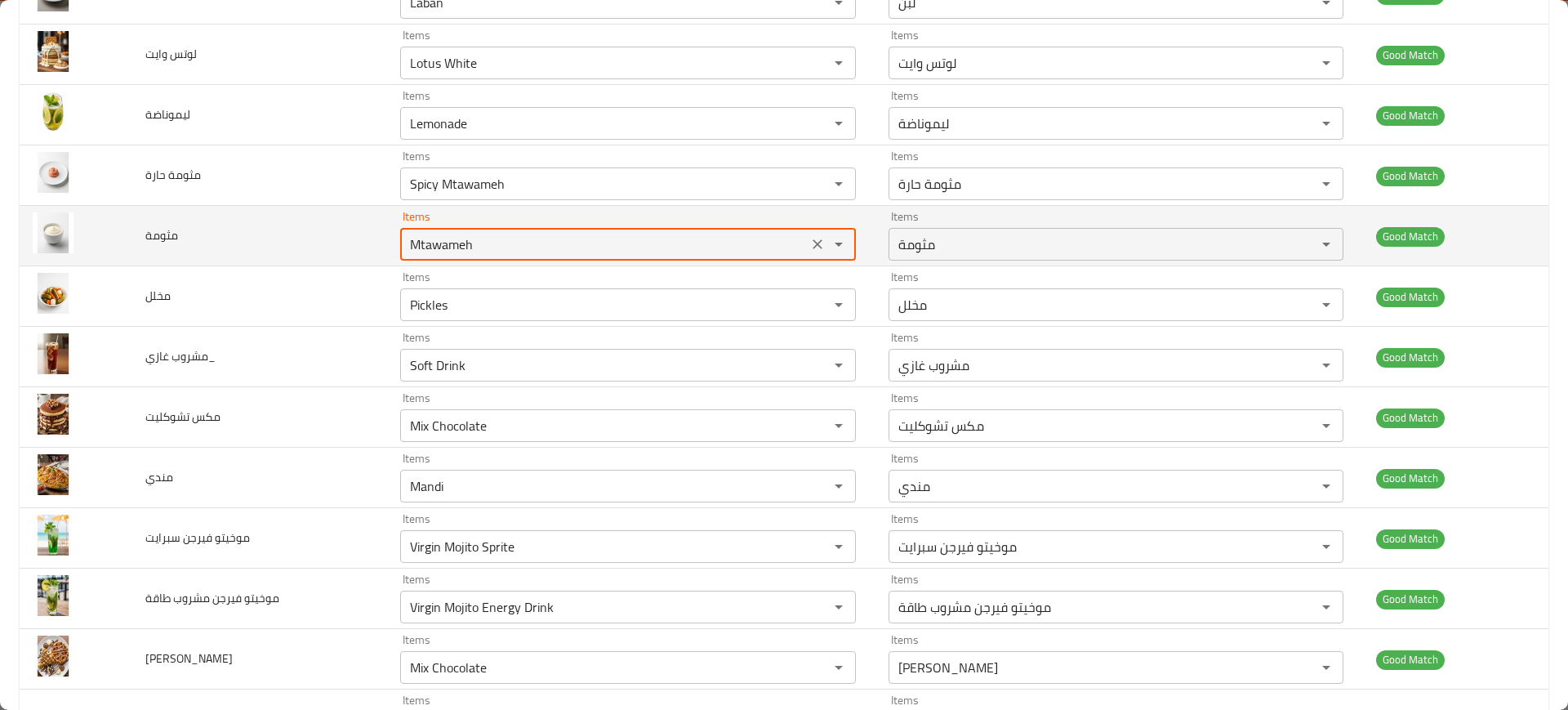
click at [452, 248] on input "Mtawameh" at bounding box center [603, 243] width 397 height 23
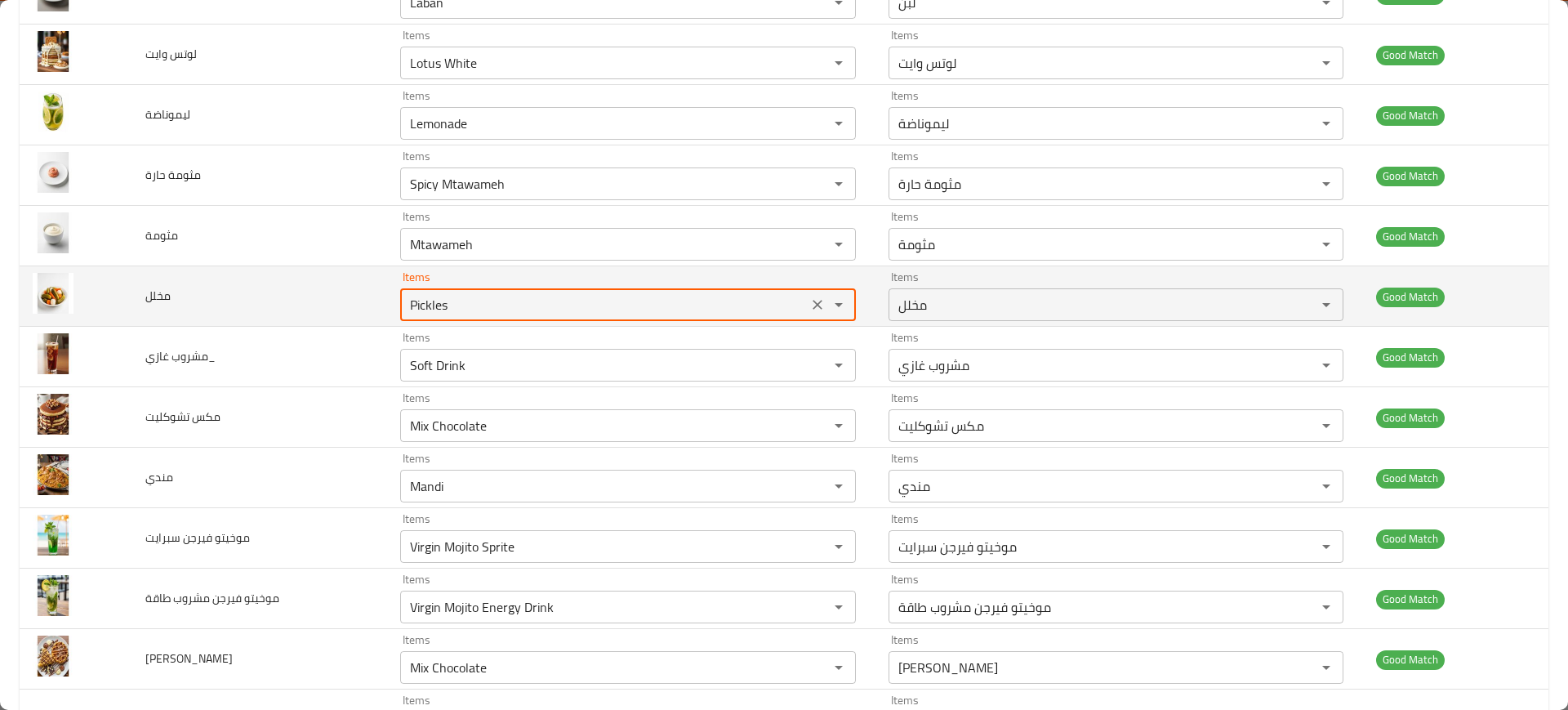
click at [482, 309] on input "Pickles" at bounding box center [603, 304] width 397 height 23
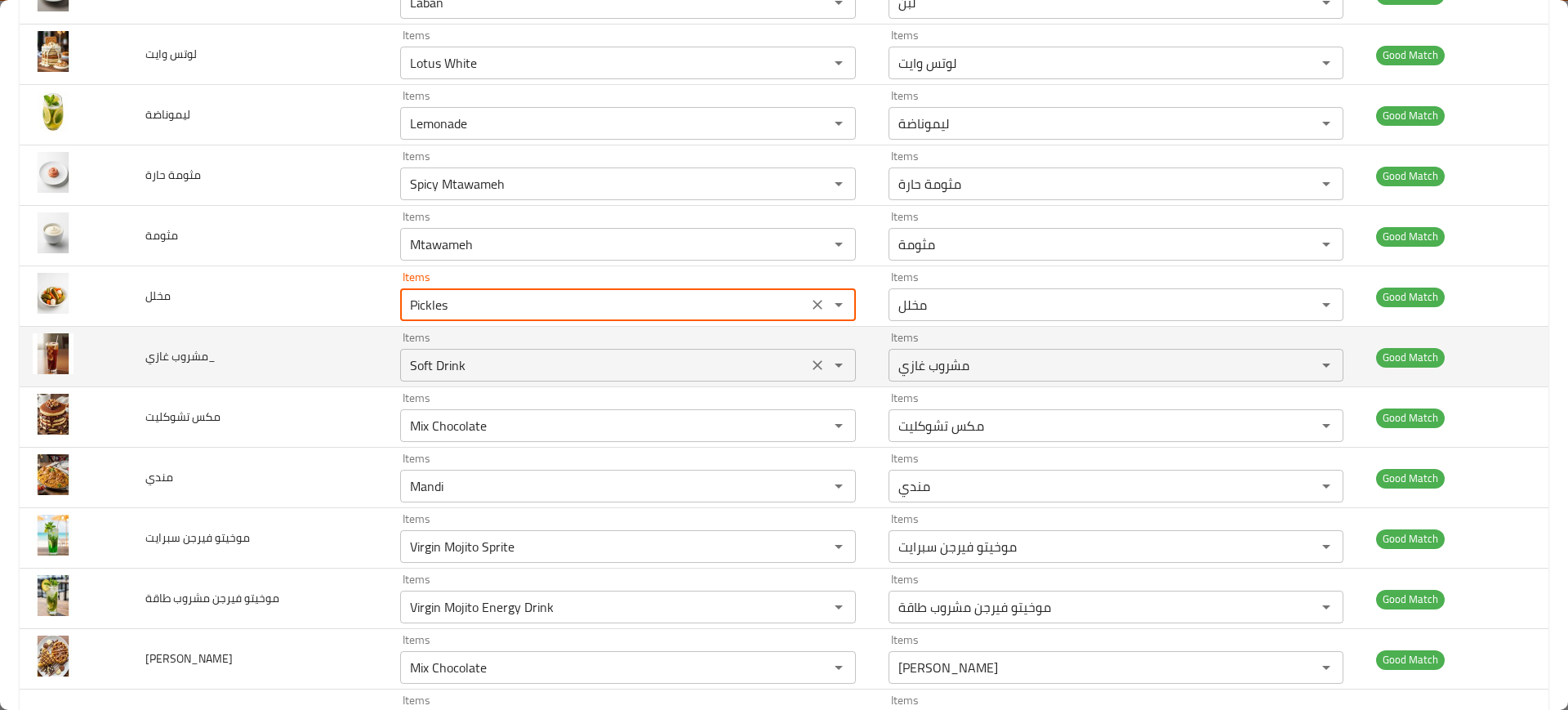
click at [487, 357] on غازي_ "Soft Drink" at bounding box center [603, 365] width 397 height 23
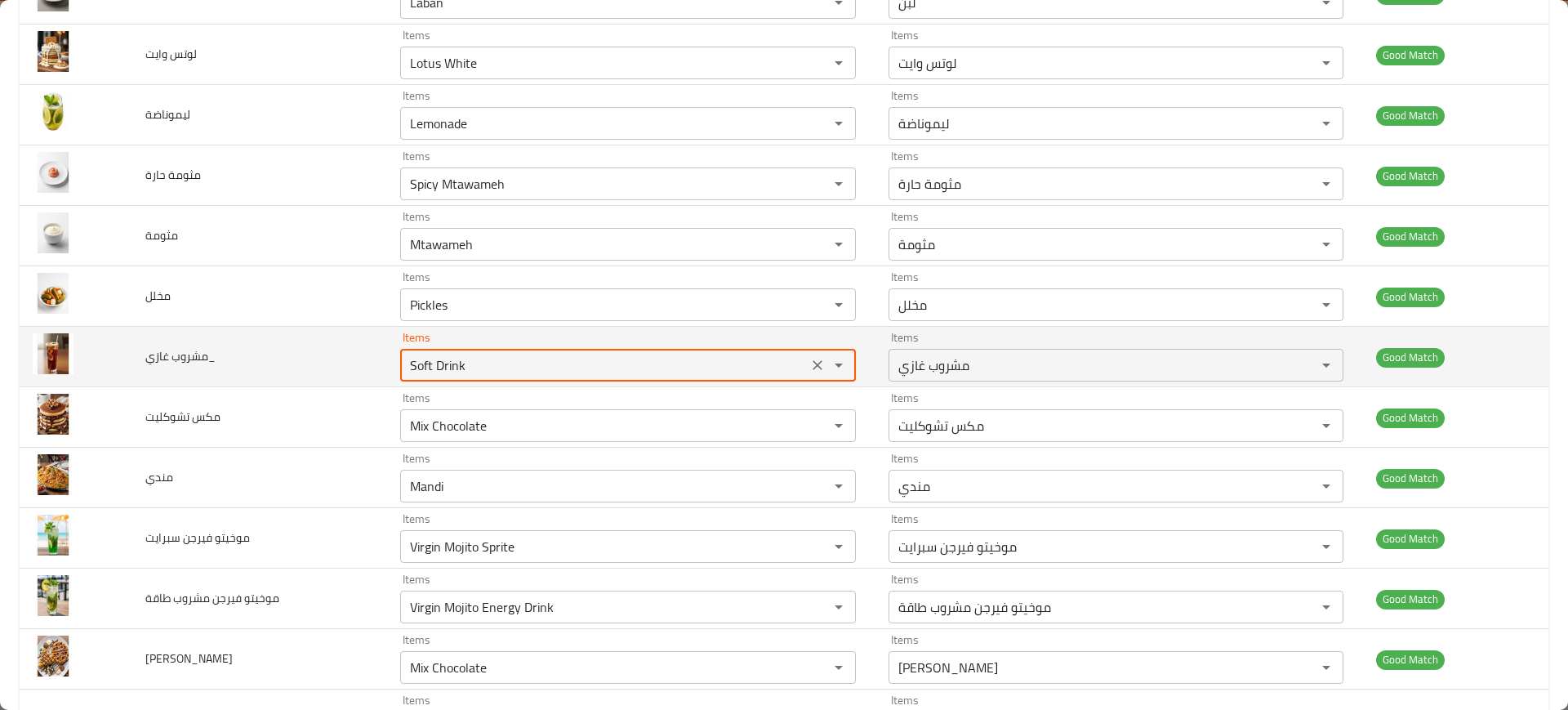
click at [487, 357] on غازي_ "Soft Drink" at bounding box center [603, 365] width 397 height 23
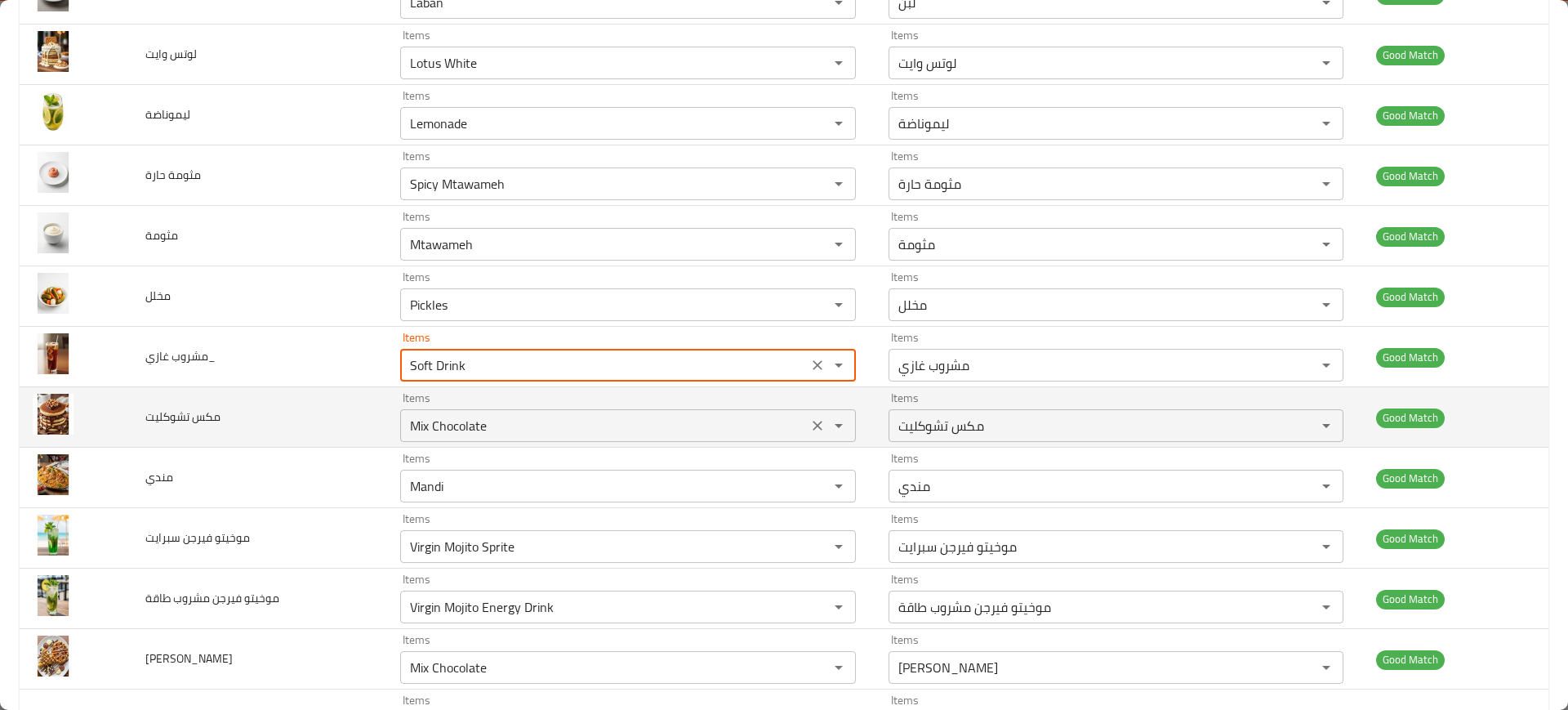
click at [465, 429] on تشوكليت "Mix Chocolate" at bounding box center [603, 425] width 397 height 23
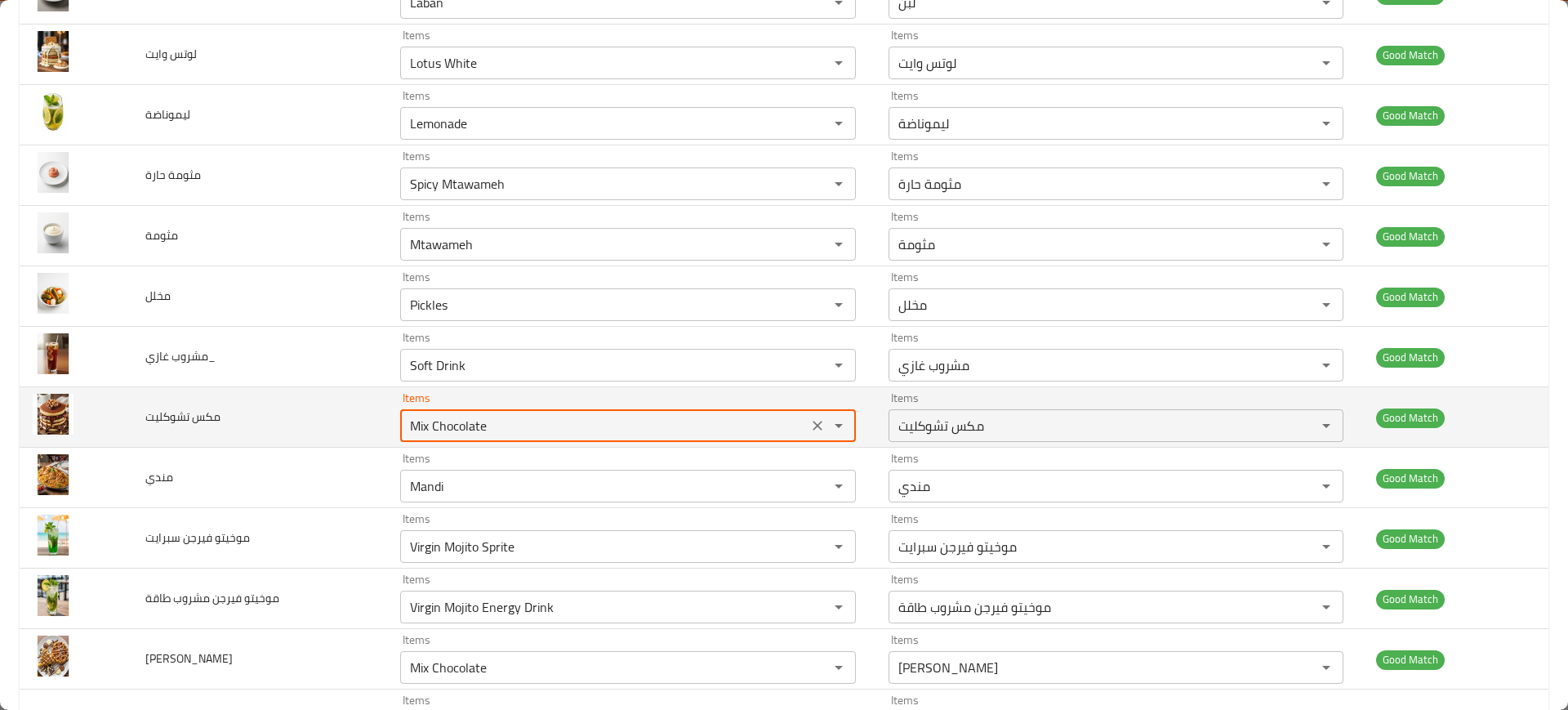
click at [465, 429] on تشوكليت "Mix Chocolate" at bounding box center [603, 425] width 397 height 23
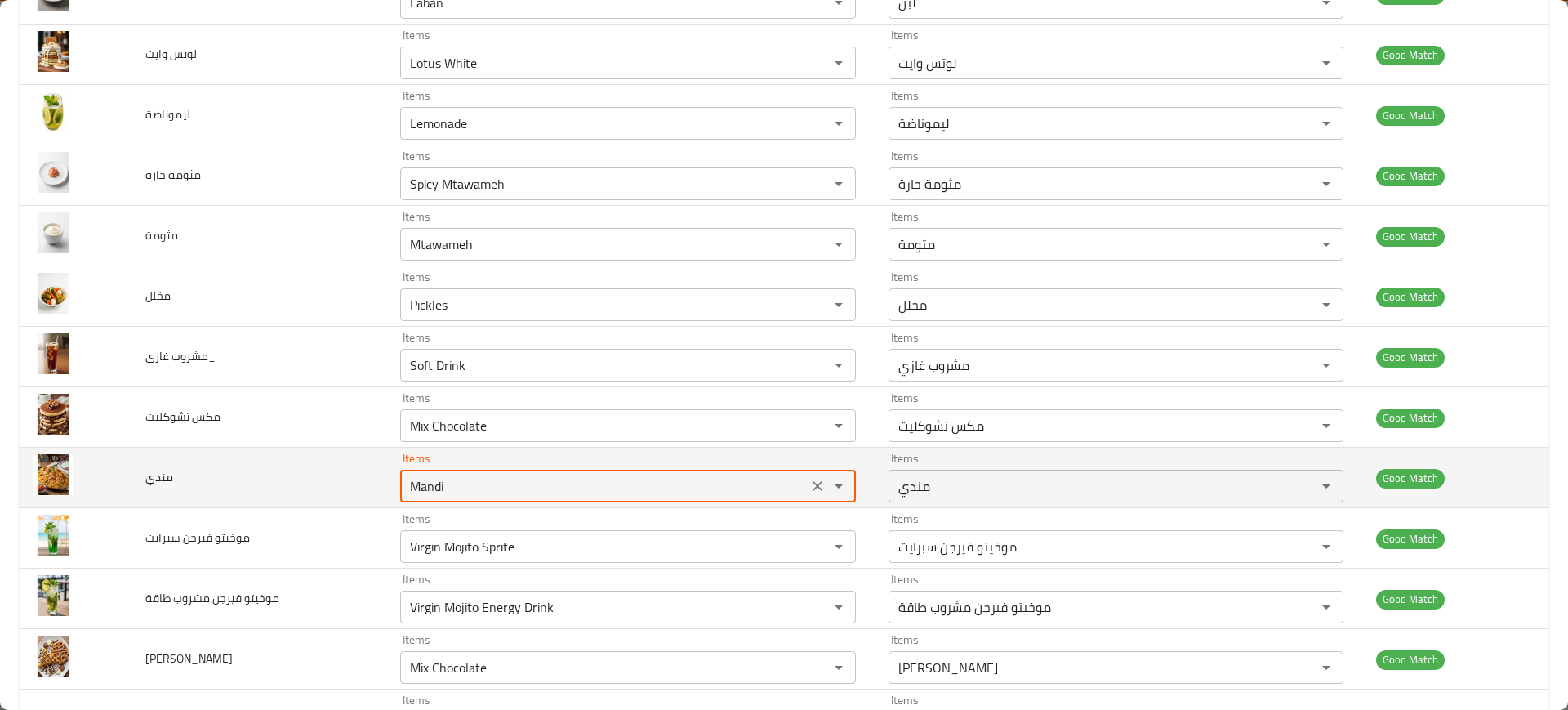
click at [449, 484] on input "Mandi" at bounding box center [603, 486] width 397 height 23
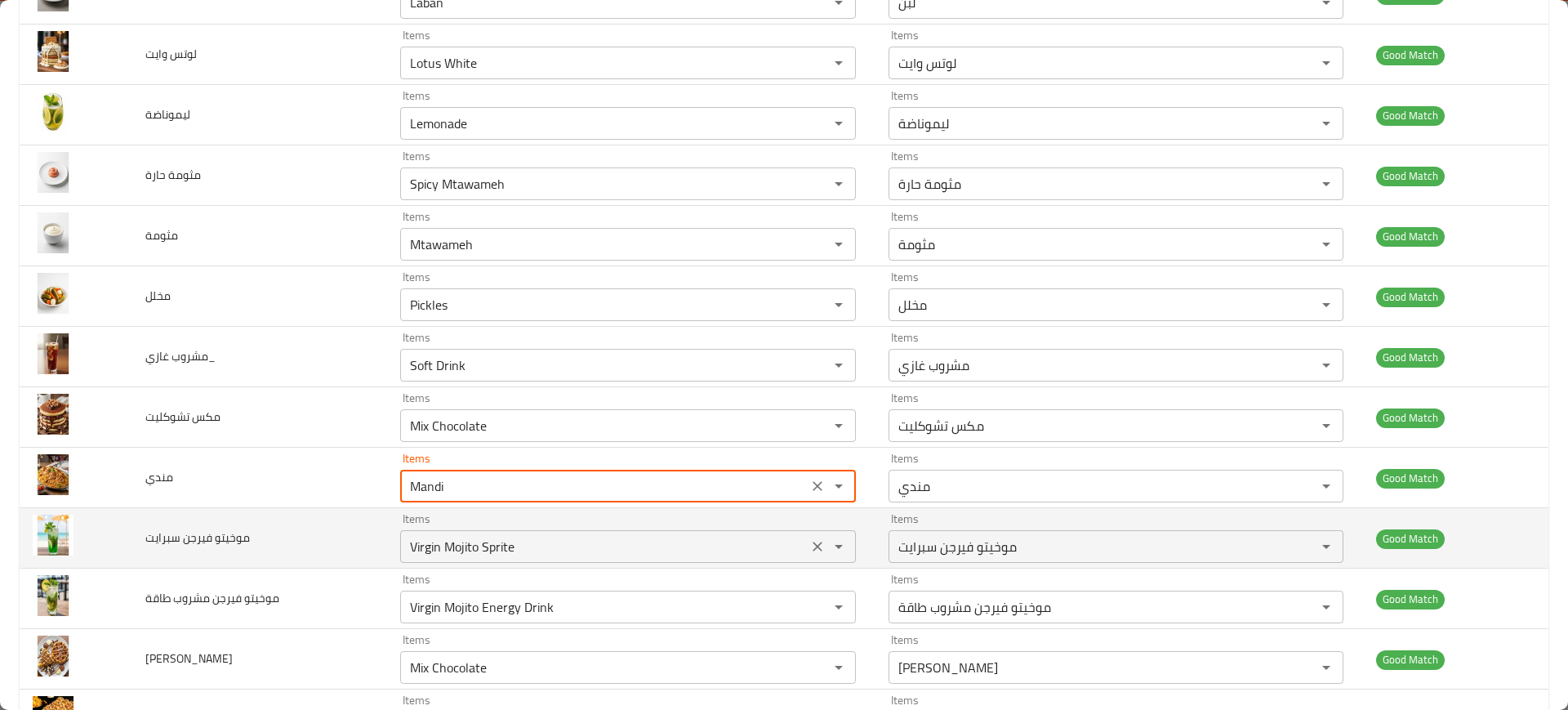
scroll to position [2980, 0]
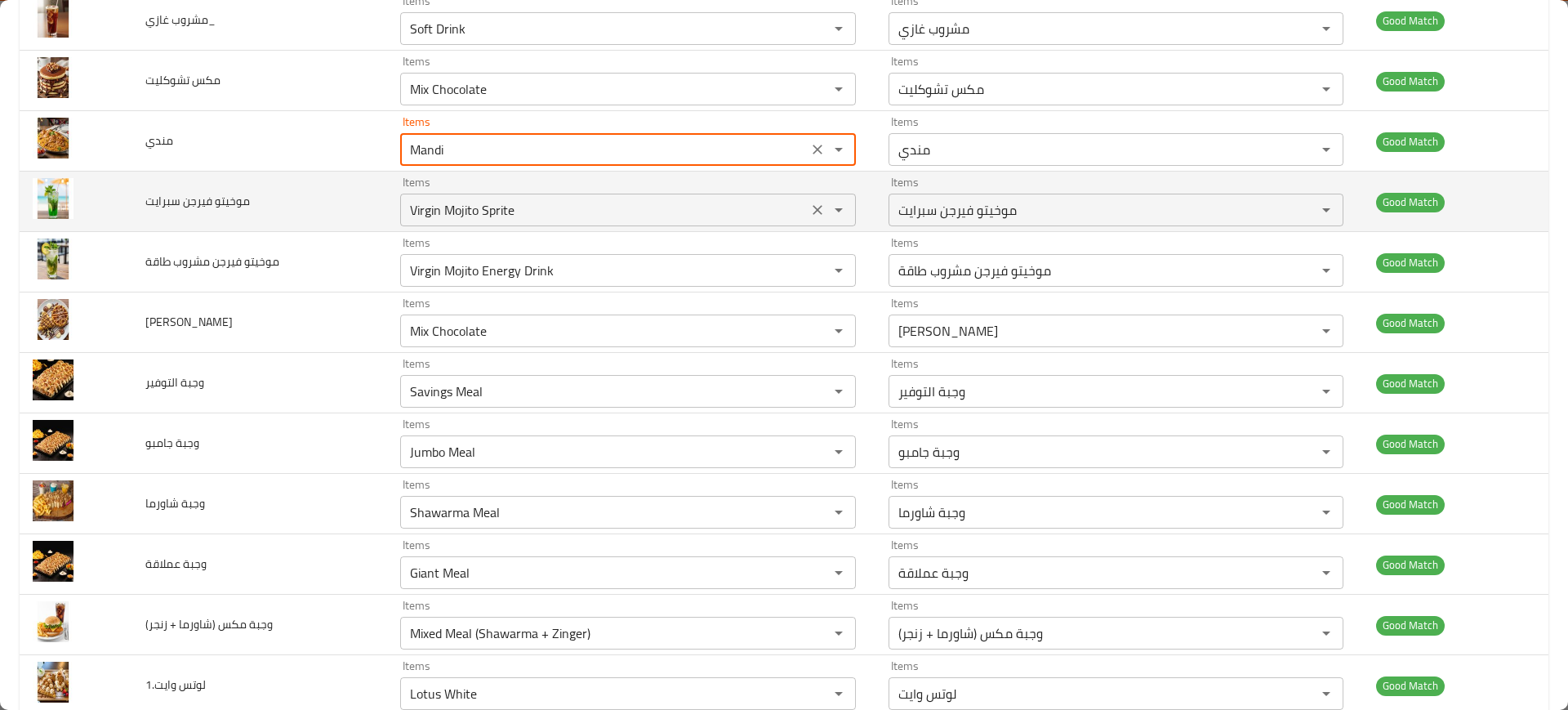
click at [467, 195] on div "Virgin Mojito Sprite Items" at bounding box center [628, 210] width 455 height 33
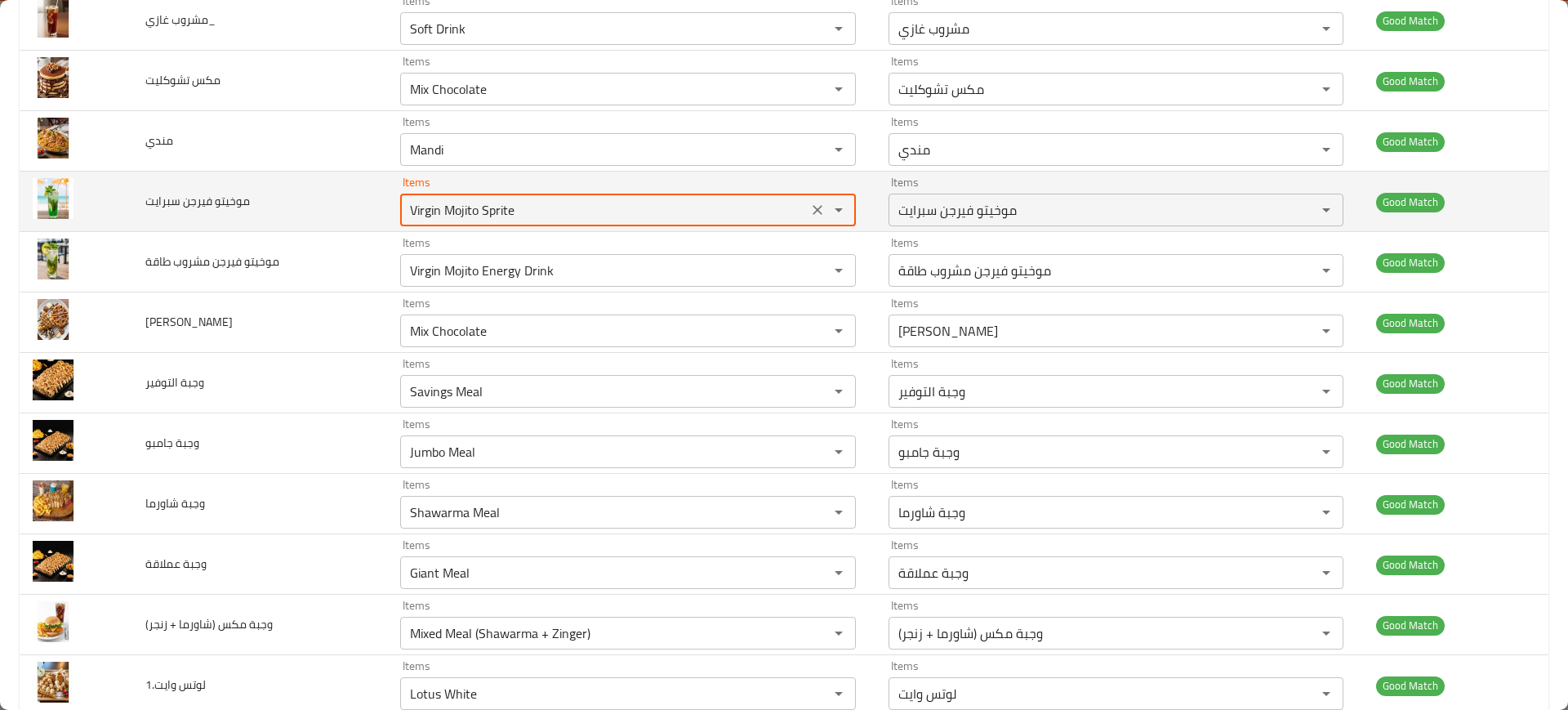
click at [467, 195] on div "Virgin Mojito Sprite Items" at bounding box center [628, 210] width 455 height 33
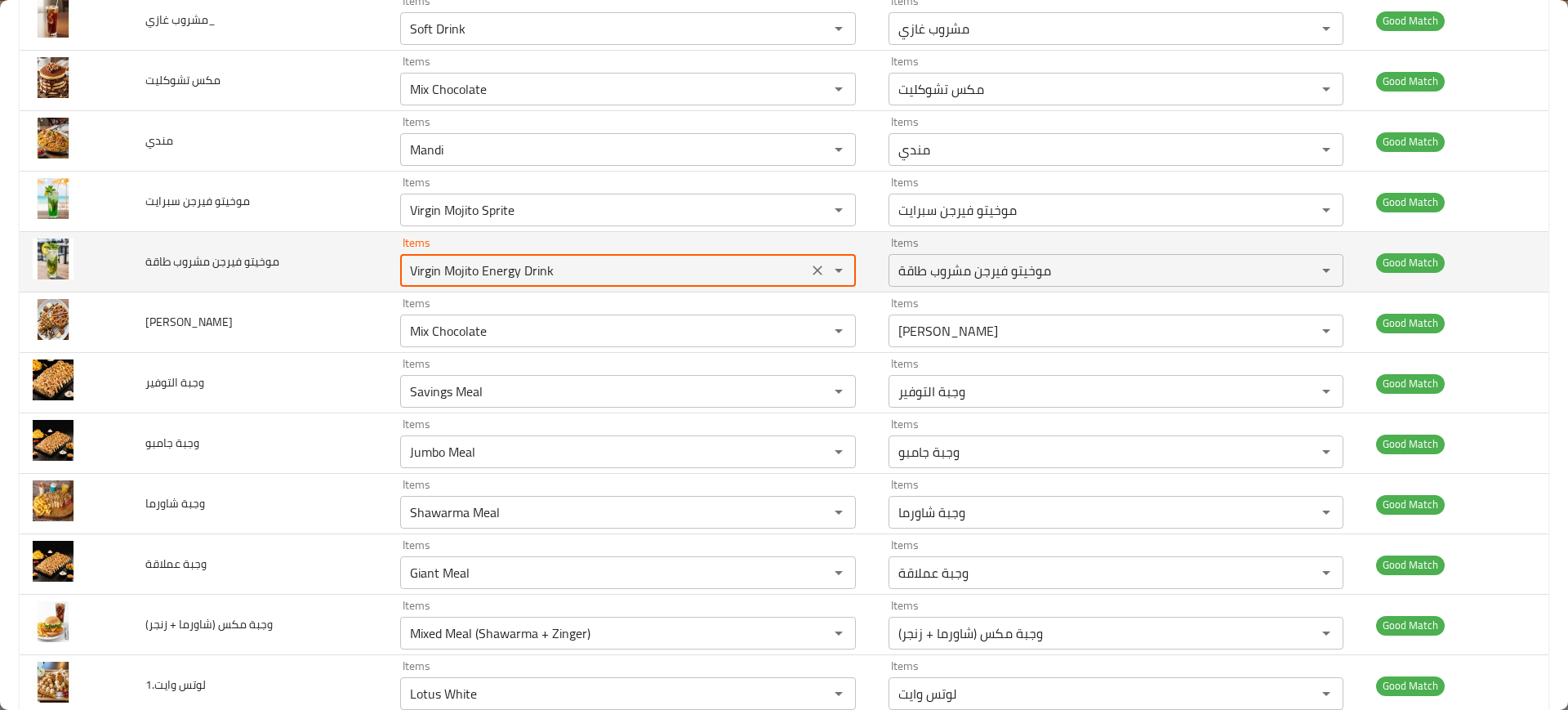
click at [504, 270] on طاقة "Virgin Mojito Energy Drink" at bounding box center [603, 270] width 397 height 23
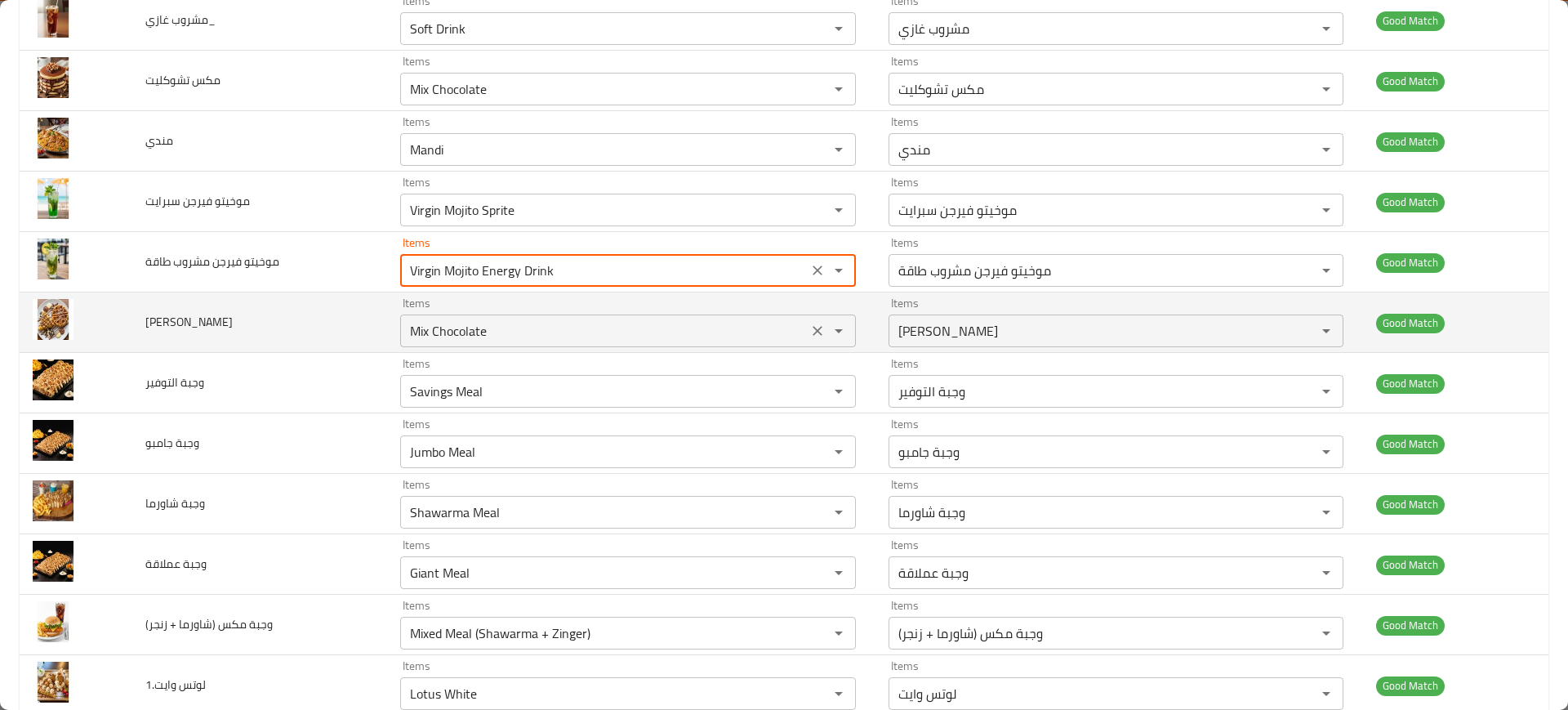
click at [501, 344] on div "Mix Chocolate Items" at bounding box center [628, 330] width 455 height 33
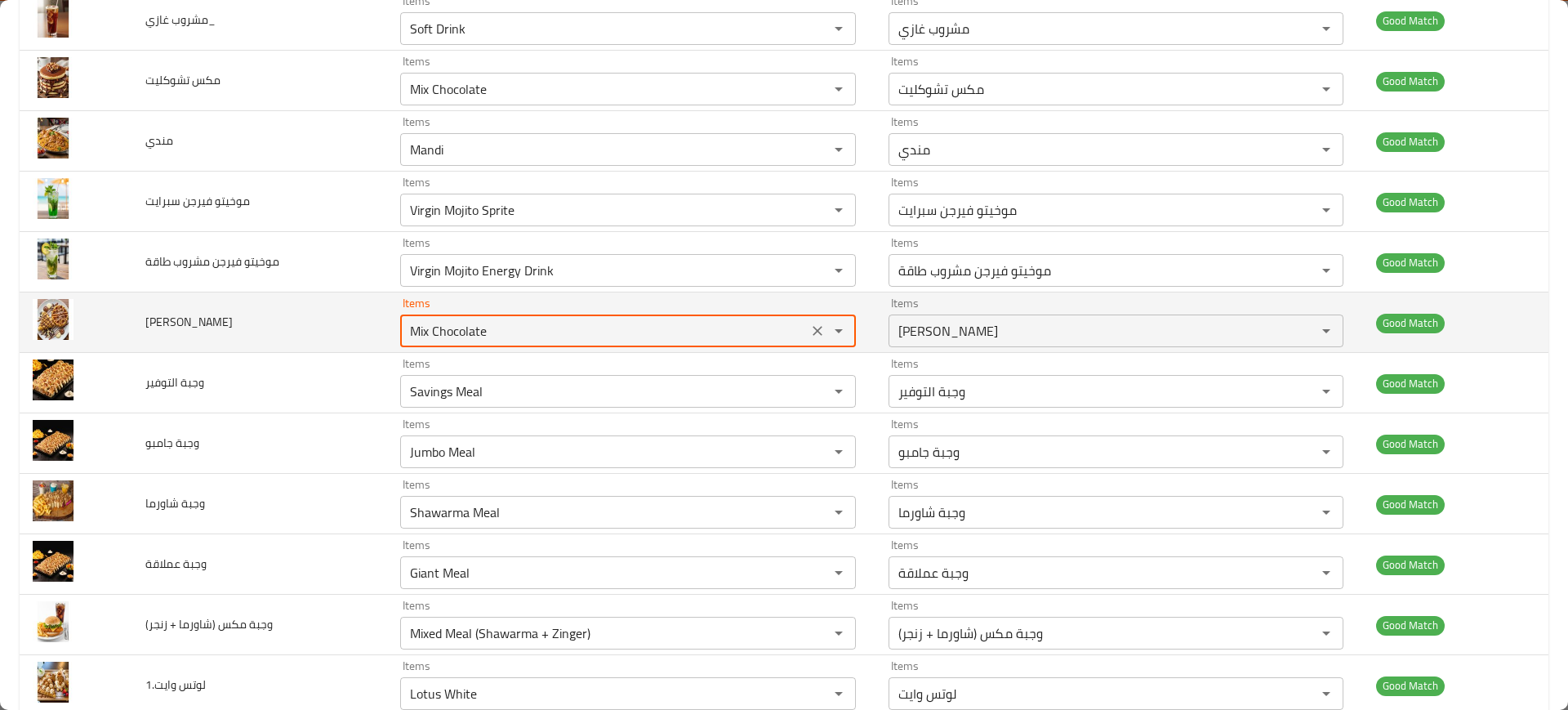
click at [501, 344] on div "Mix Chocolate Items" at bounding box center [628, 330] width 455 height 33
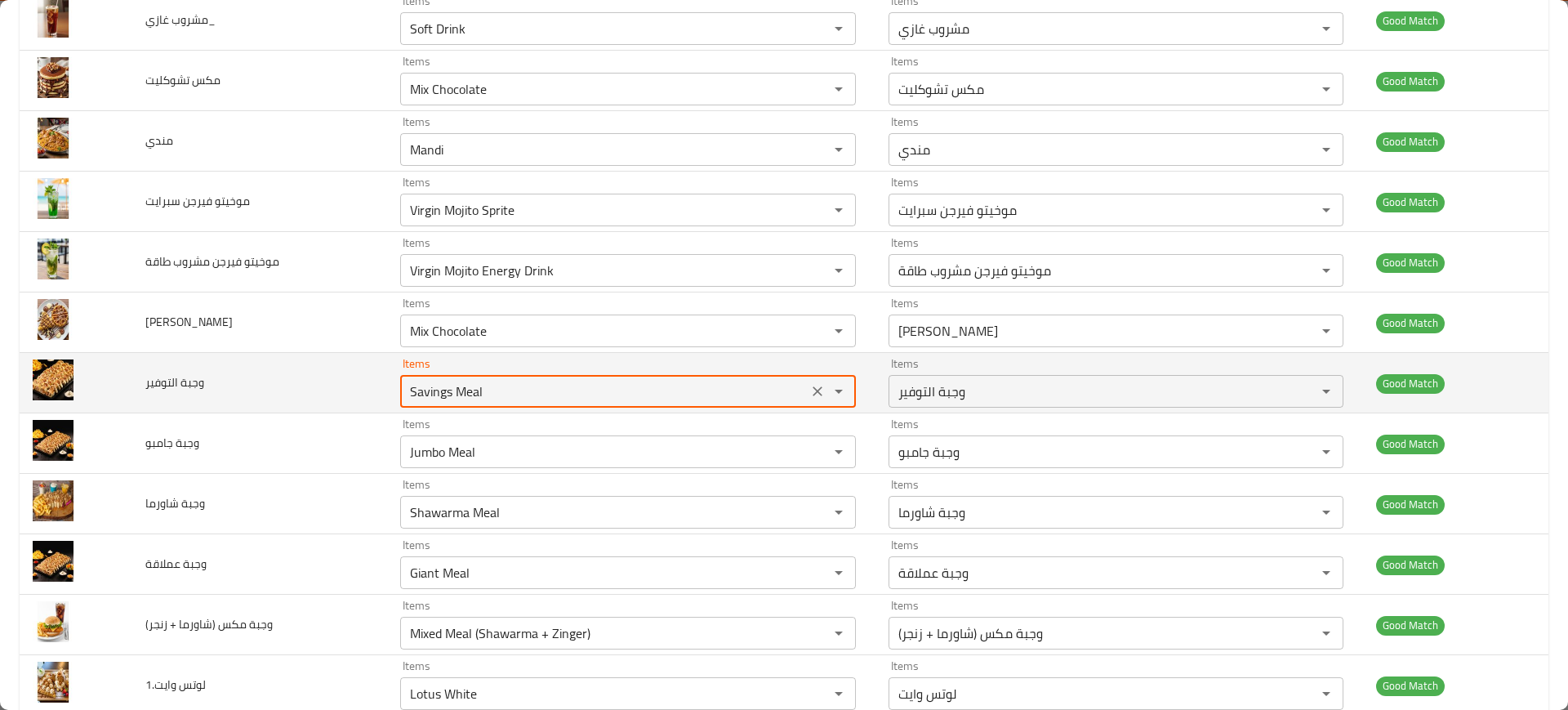
click at [505, 381] on التوفير "Savings Meal" at bounding box center [603, 390] width 397 height 23
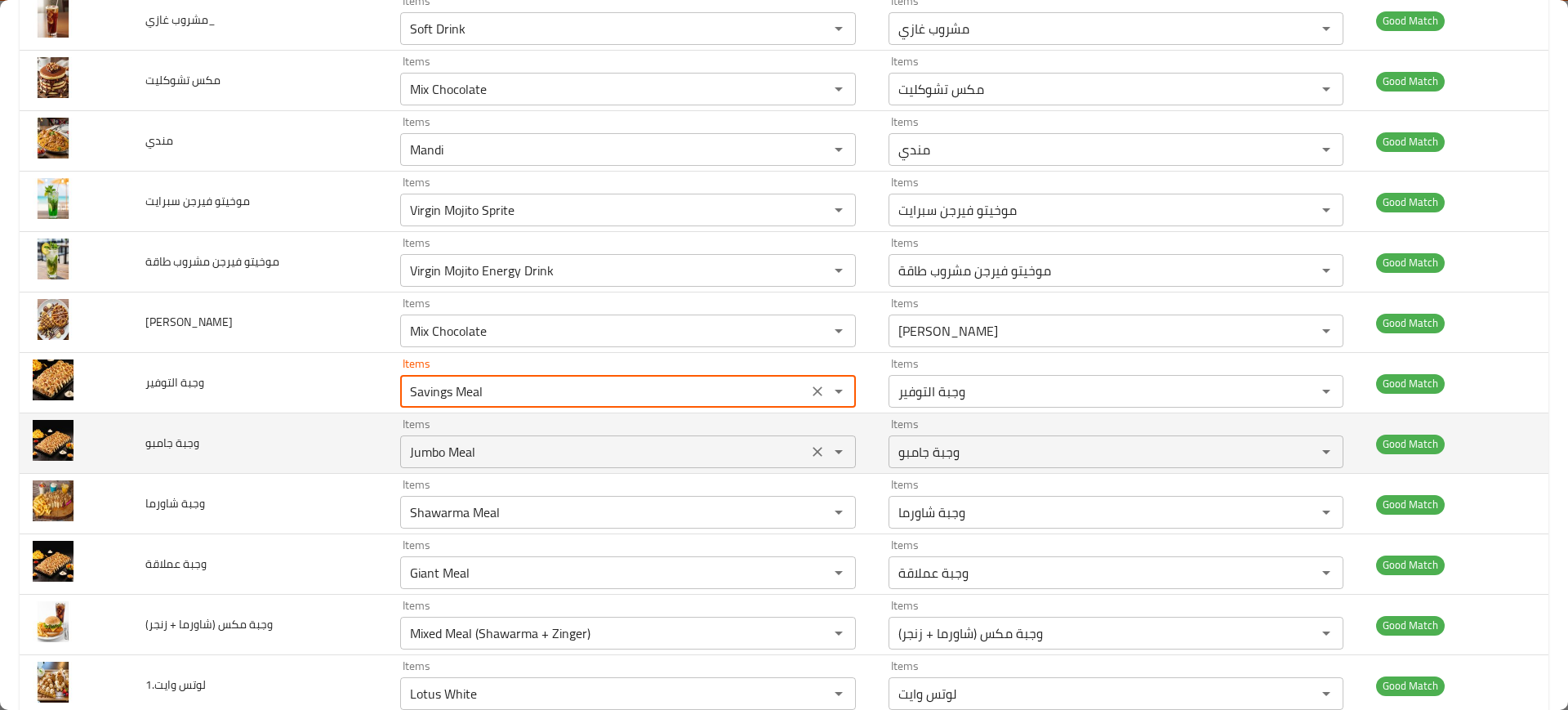
click at [520, 429] on div "Items Jumbo Meal Items" at bounding box center [628, 443] width 455 height 50
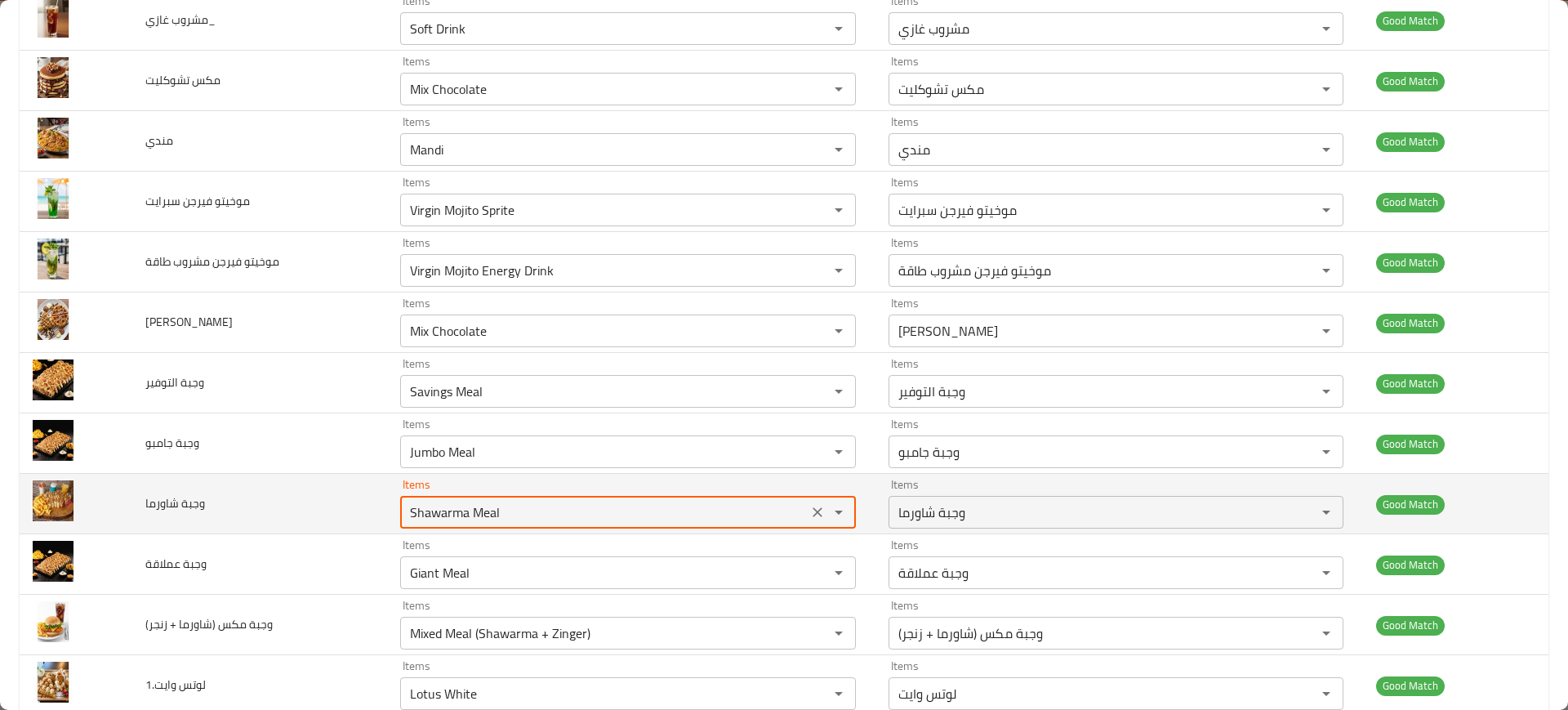
click at [551, 501] on شاورما "Shawarma Meal" at bounding box center [603, 512] width 397 height 23
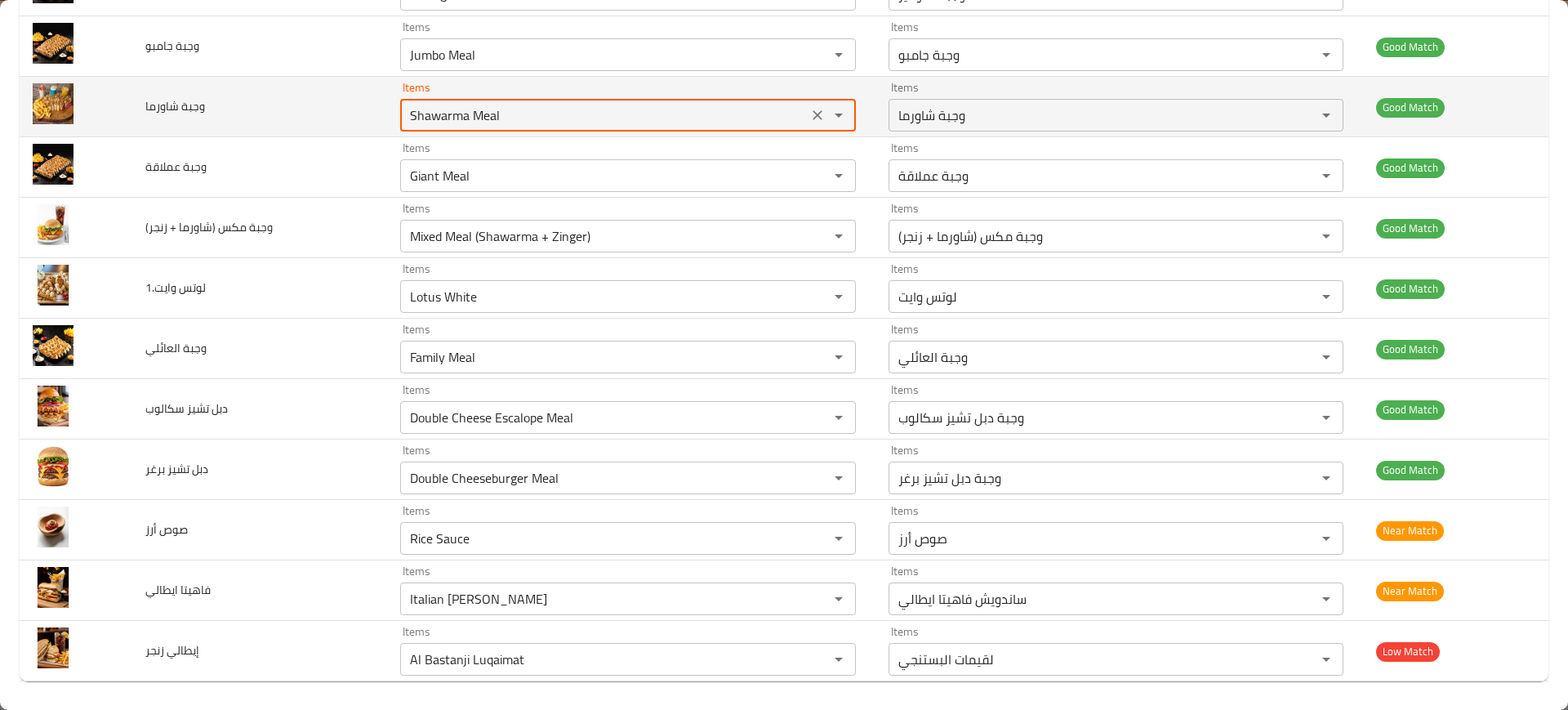
scroll to position [3377, 0]
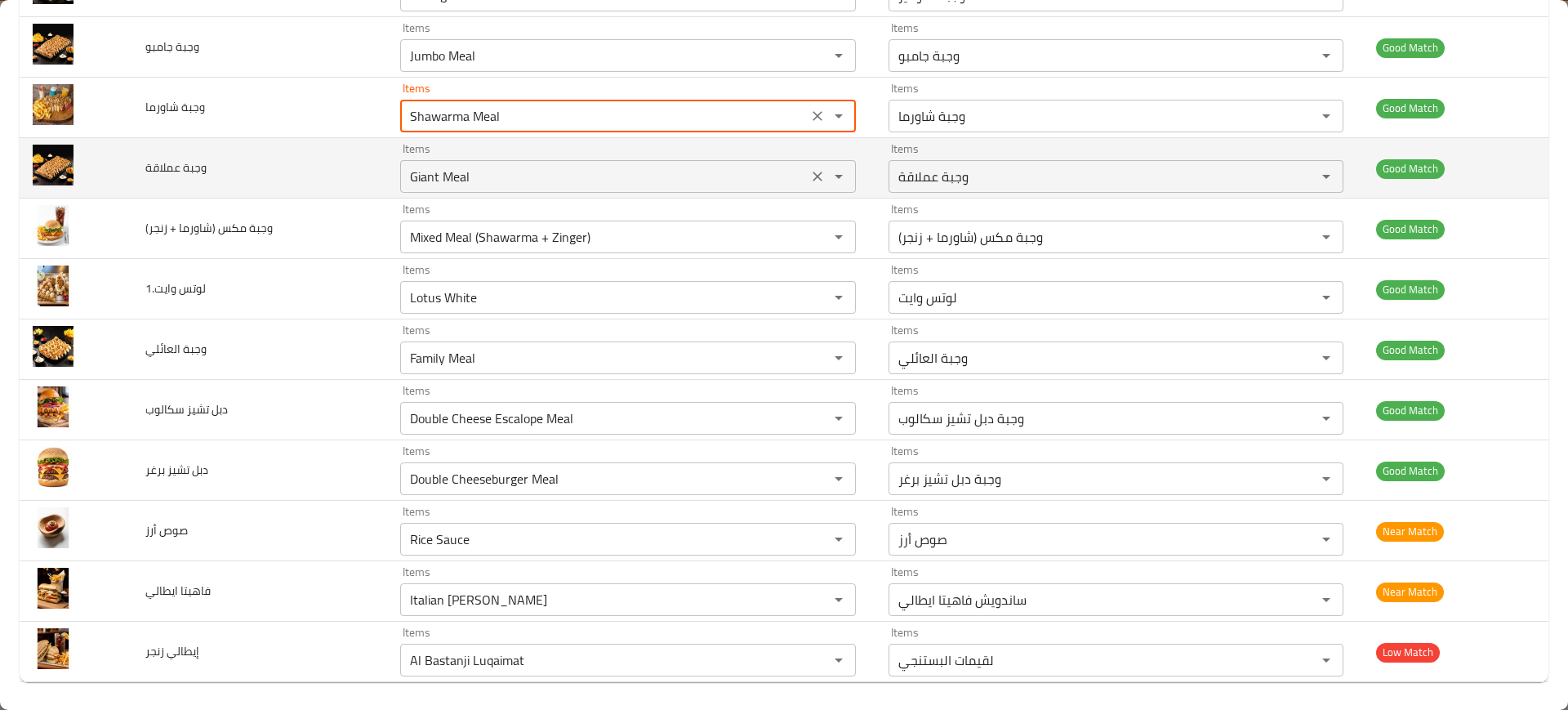
click at [504, 168] on عملاقة "Giant Meal" at bounding box center [603, 176] width 397 height 23
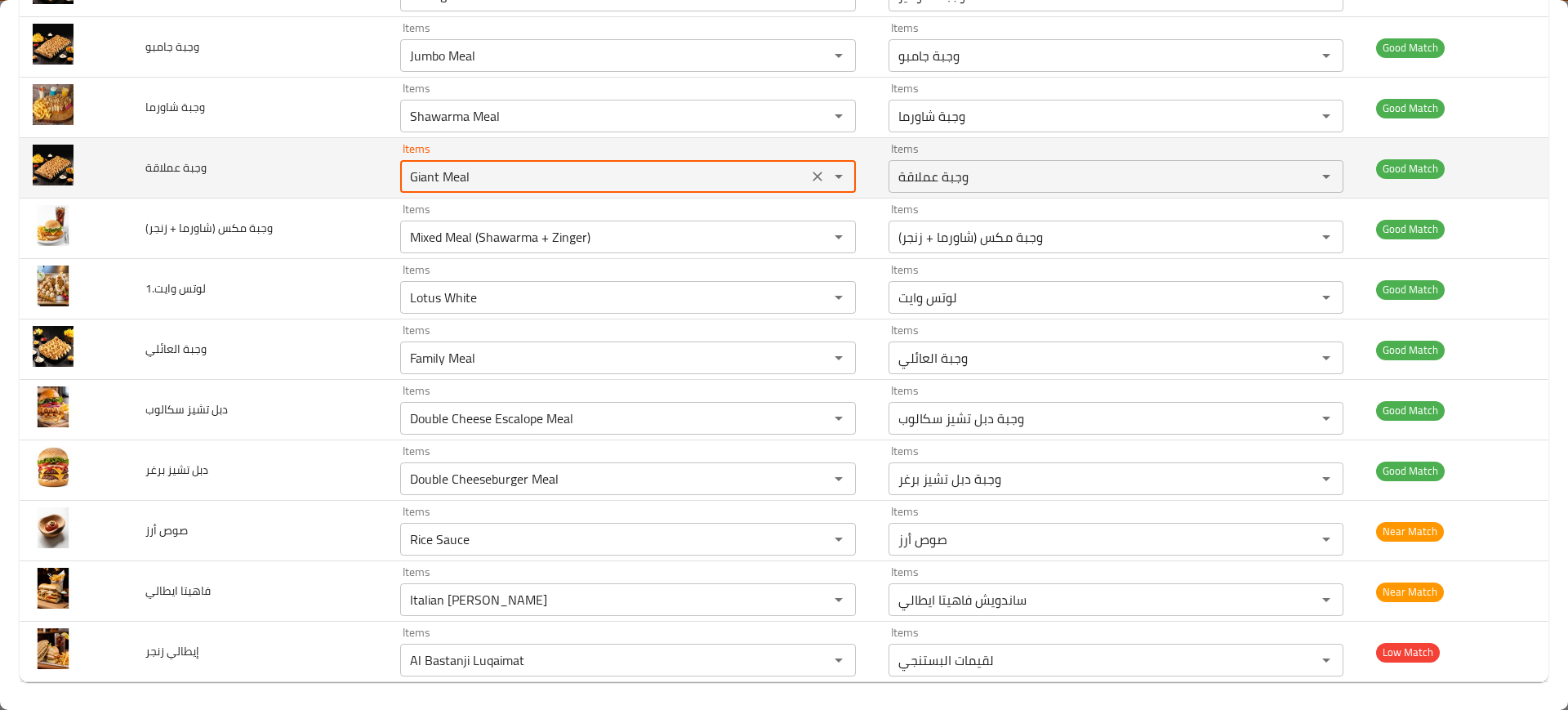
click at [504, 168] on عملاقة "Giant Meal" at bounding box center [603, 176] width 397 height 23
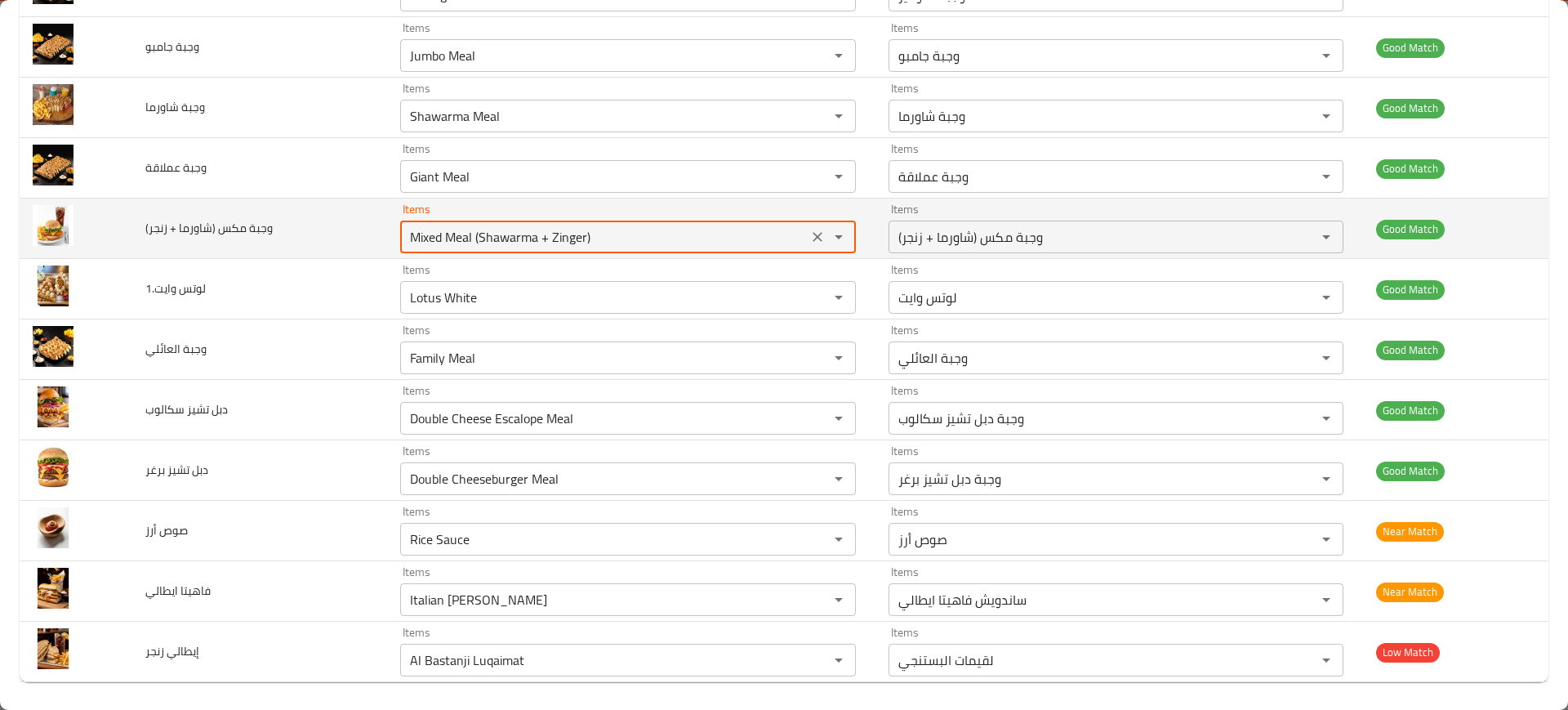
click at [502, 241] on زنجر\) "Mixed Meal (Shawarma + Zinger)" at bounding box center [603, 237] width 397 height 23
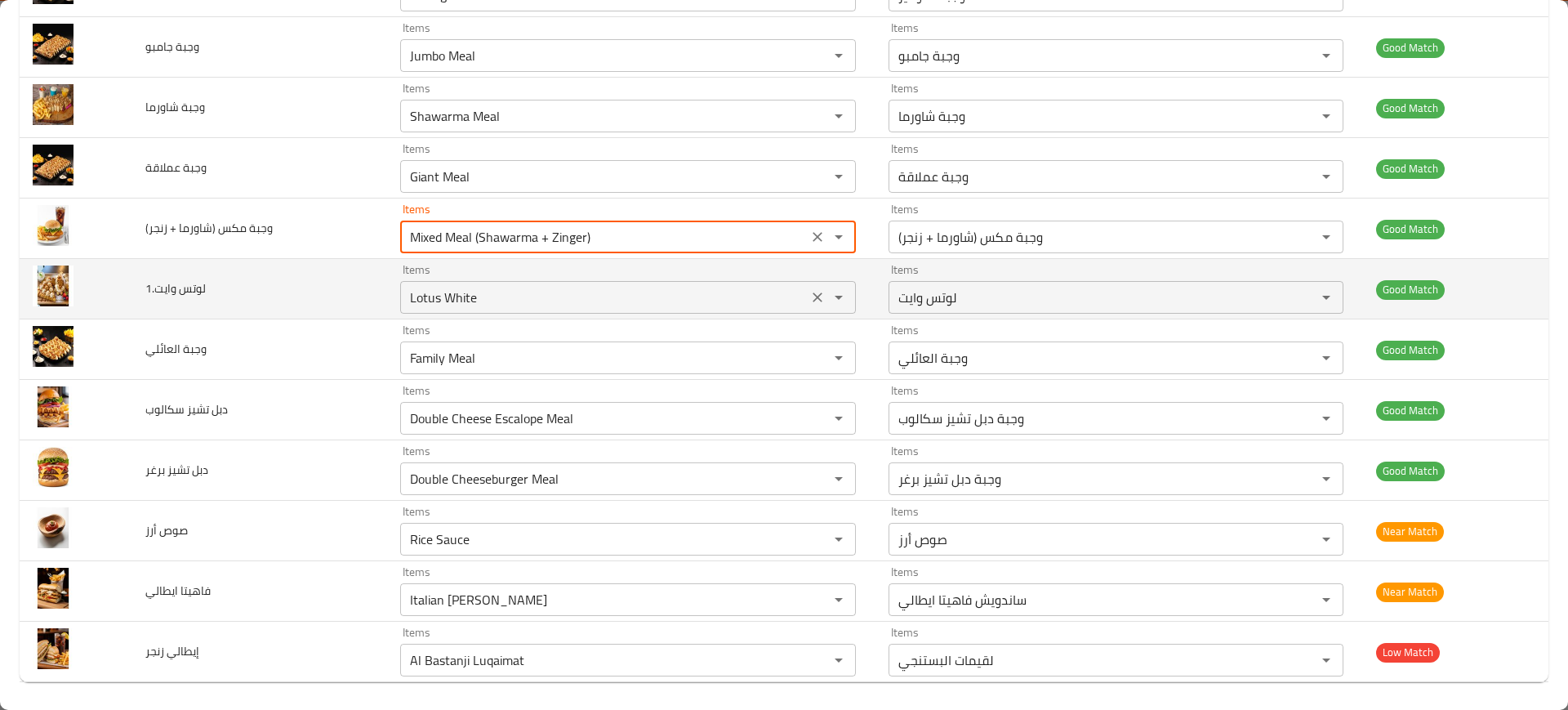
click at [520, 283] on div "Lotus White Items" at bounding box center [628, 298] width 455 height 33
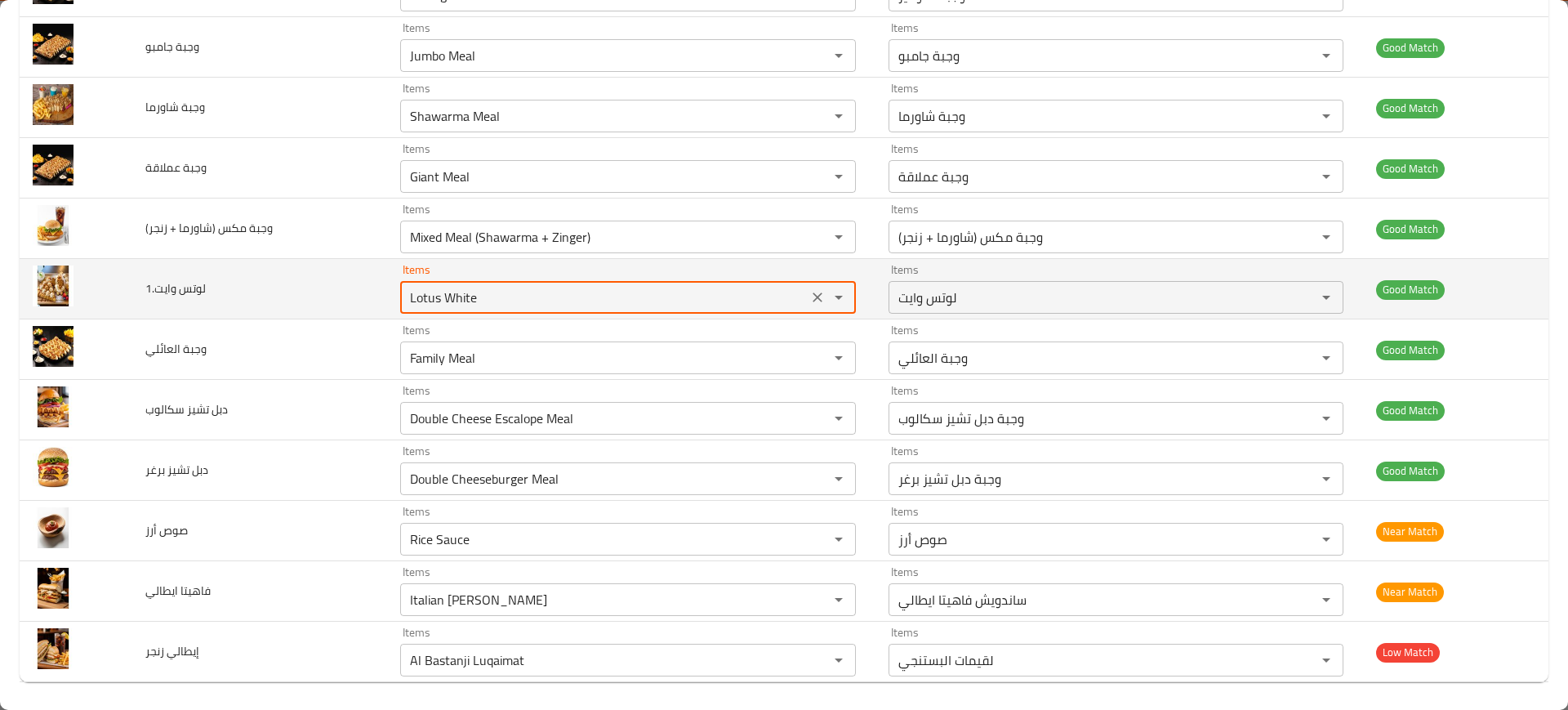
click at [520, 283] on div "Lotus White Items" at bounding box center [628, 298] width 455 height 33
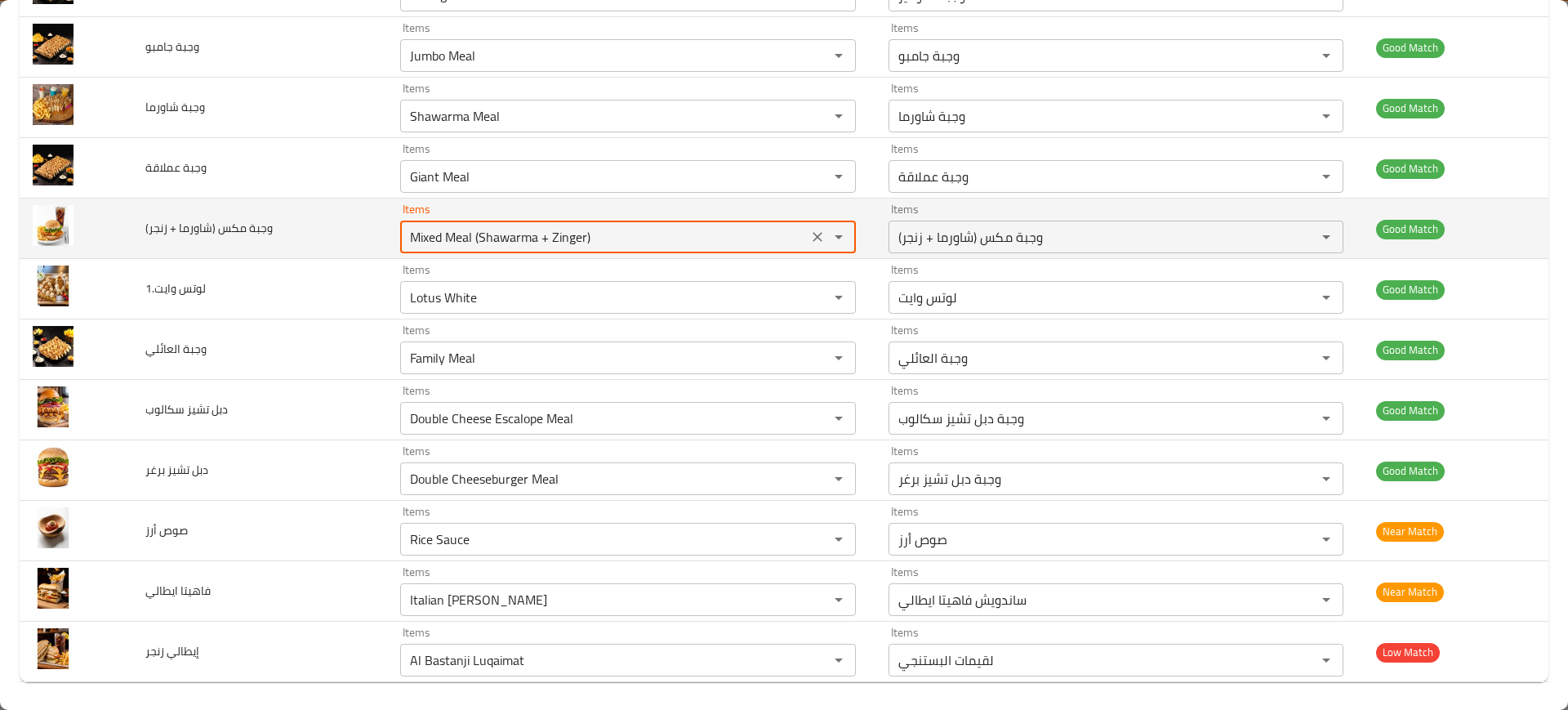
click at [405, 232] on زنجر\) "Mixed Meal (Shawarma + Zinger)" at bounding box center [603, 237] width 397 height 23
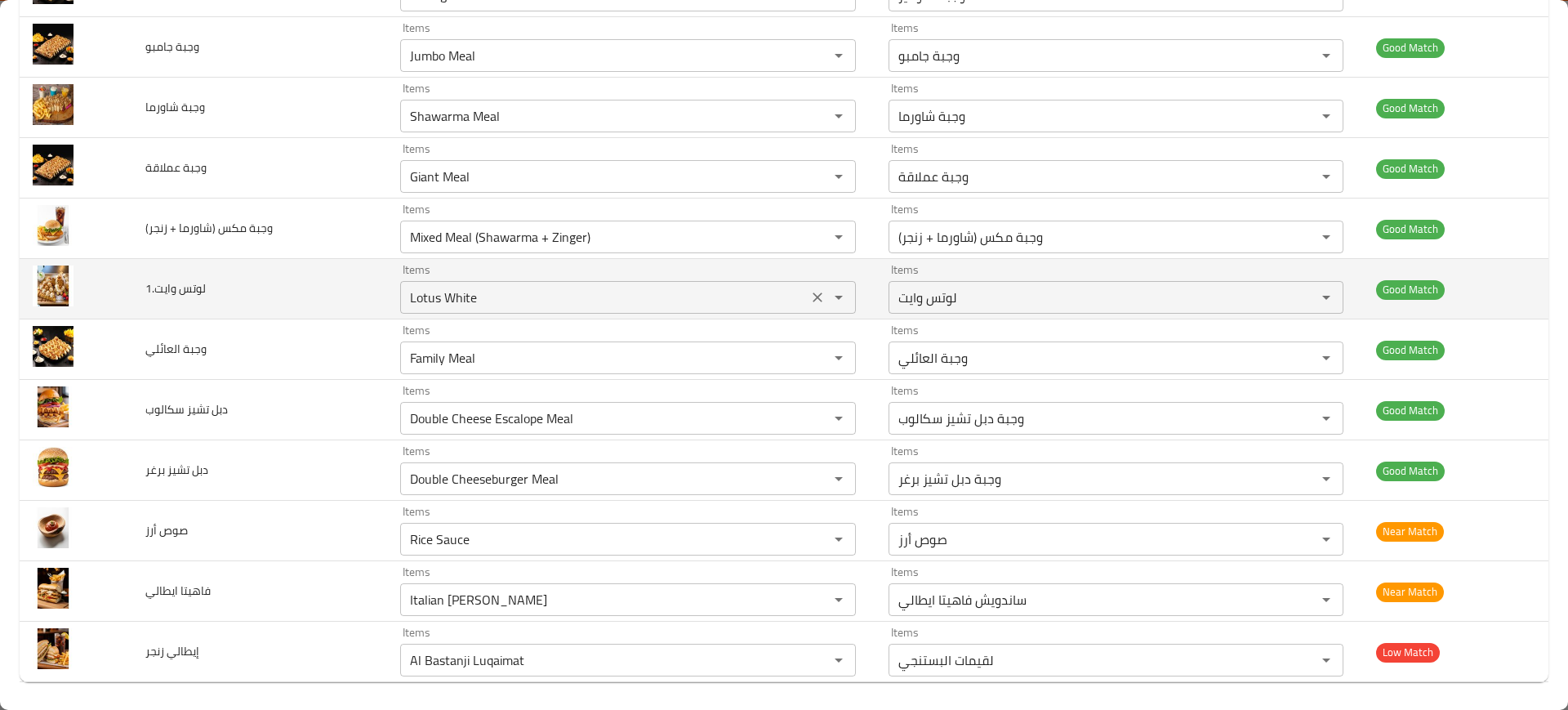
click at [468, 297] on وايت__1 "Lotus White" at bounding box center [603, 297] width 397 height 23
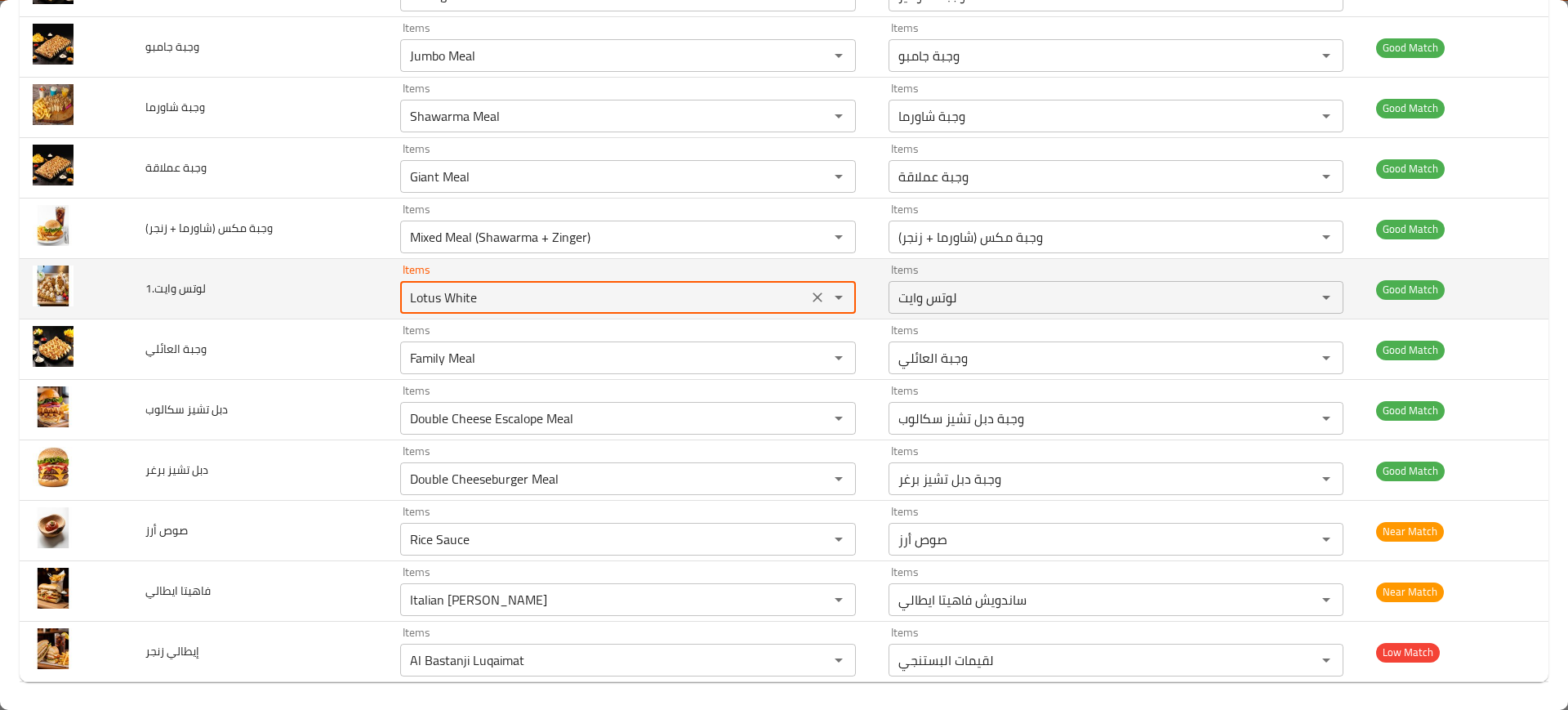
click at [468, 297] on وايت__1 "Lotus White" at bounding box center [603, 297] width 397 height 23
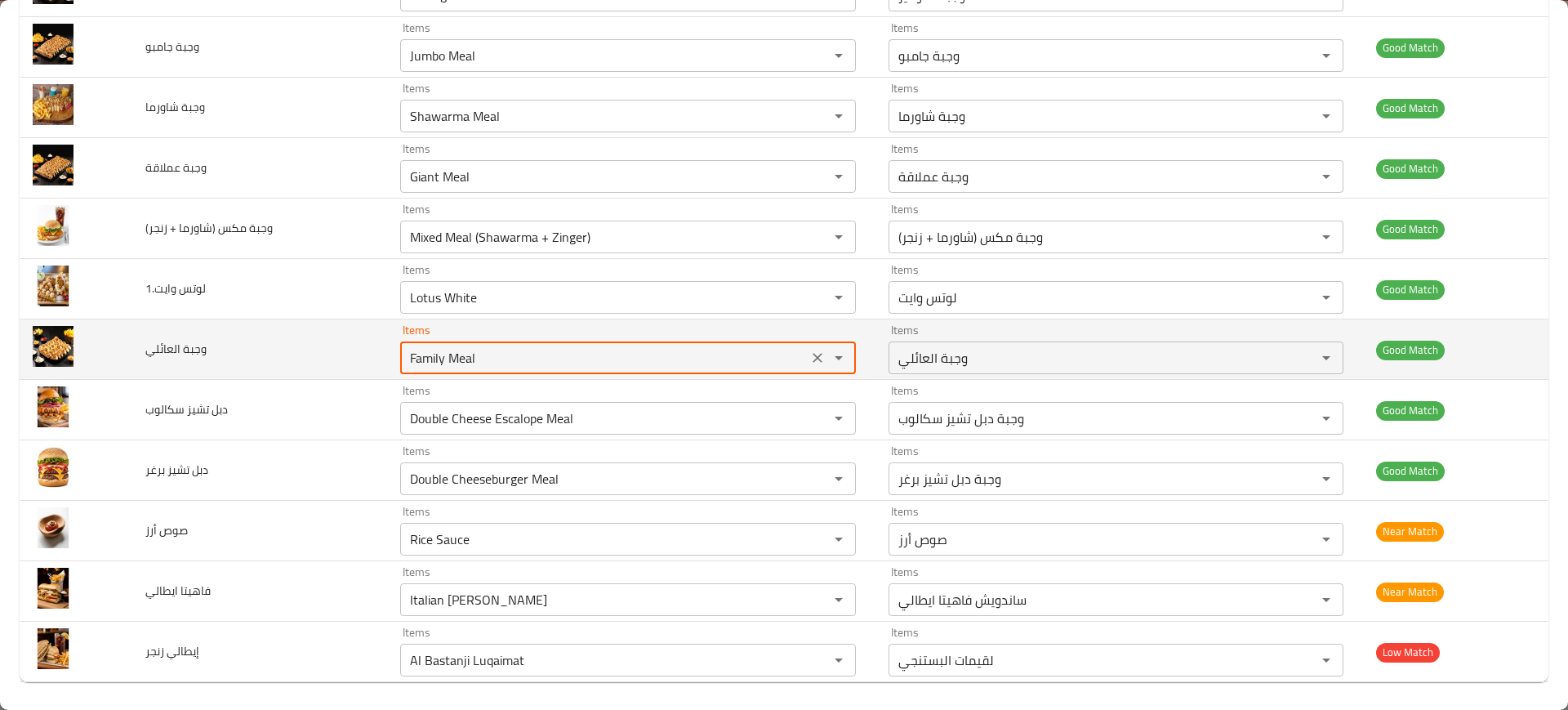
click at [473, 361] on العائلي "Family Meal" at bounding box center [603, 358] width 397 height 23
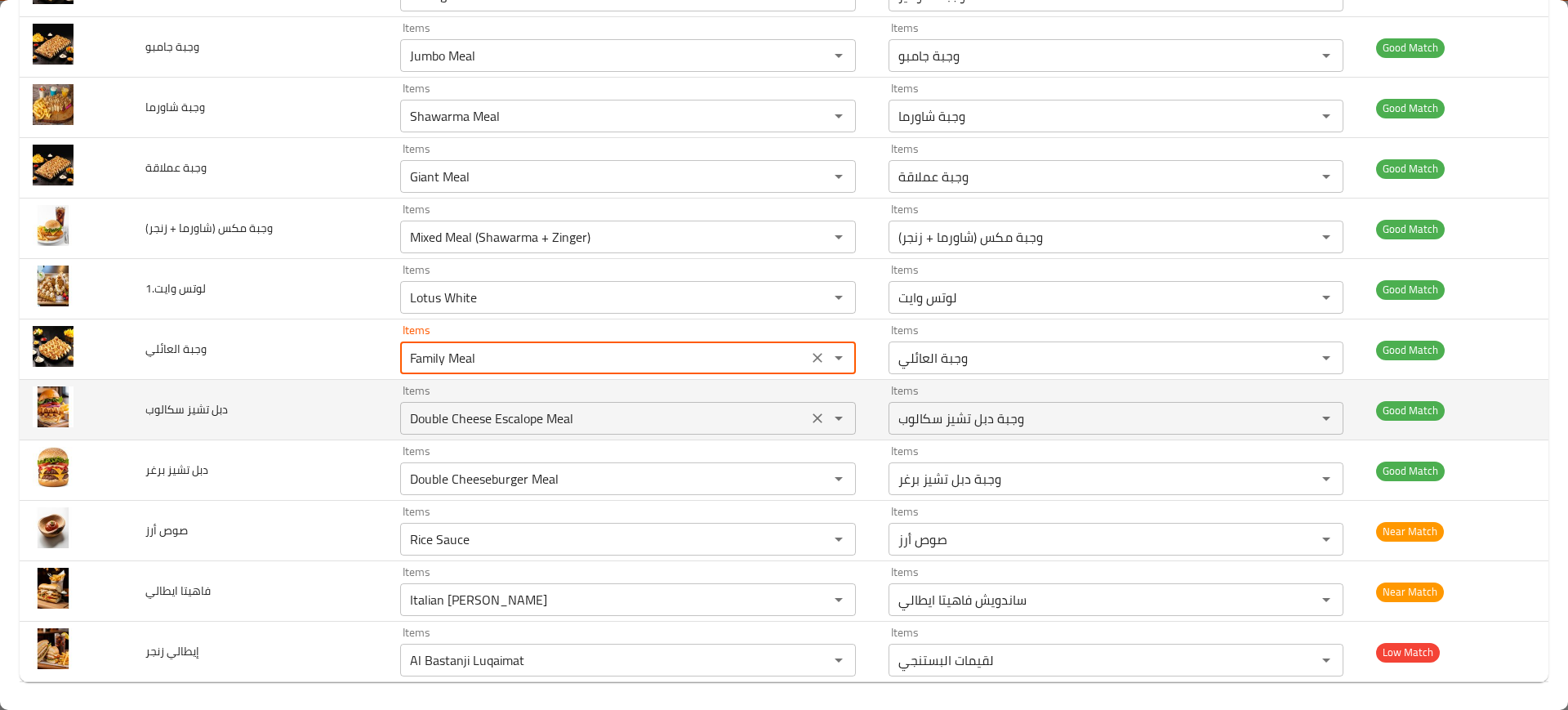
click at [473, 410] on سكالوب "Double Cheese Escalope Meal" at bounding box center [603, 418] width 397 height 23
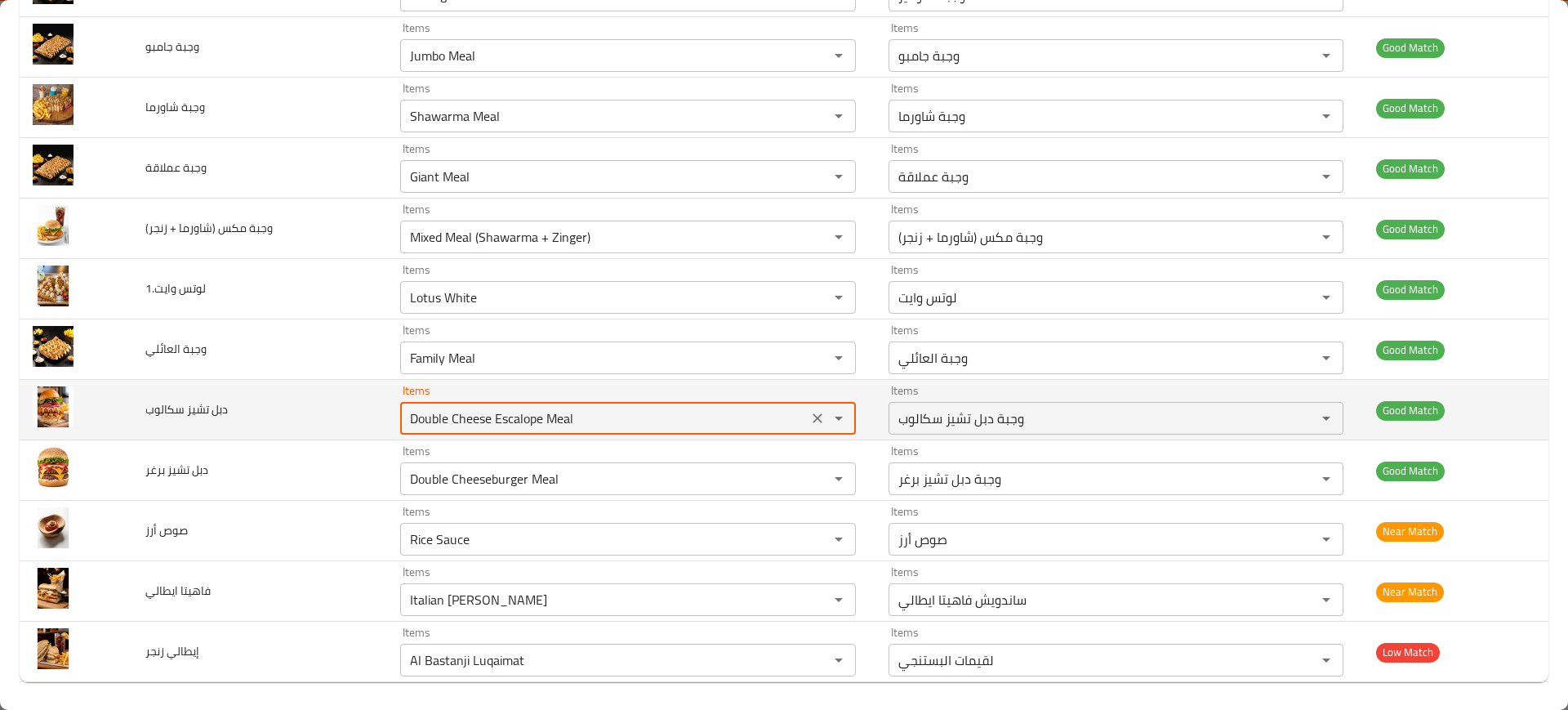
click at [473, 410] on سكالوب "Double Cheese Escalope Meal" at bounding box center [603, 418] width 397 height 23
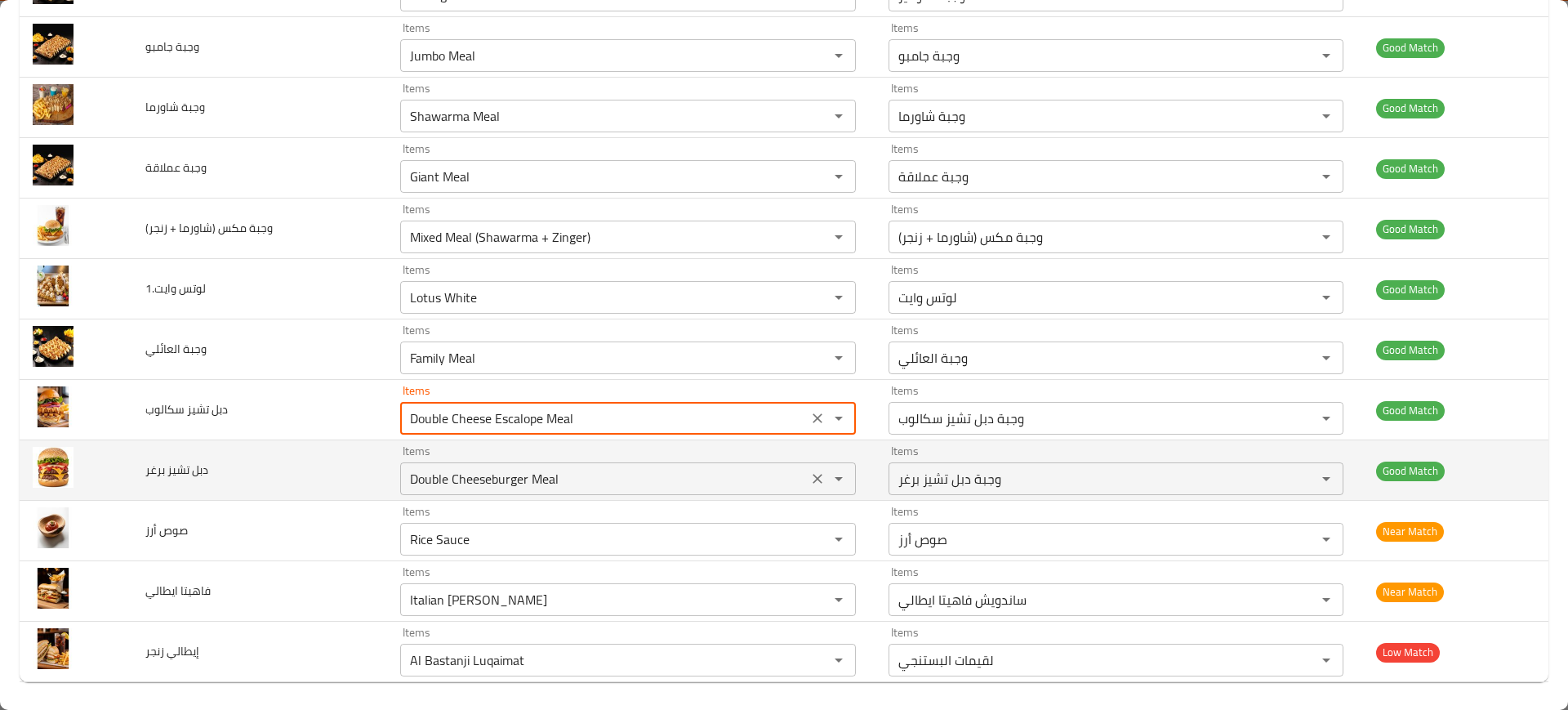
click at [469, 462] on div "Double Cheeseburger Meal Items" at bounding box center [628, 478] width 455 height 33
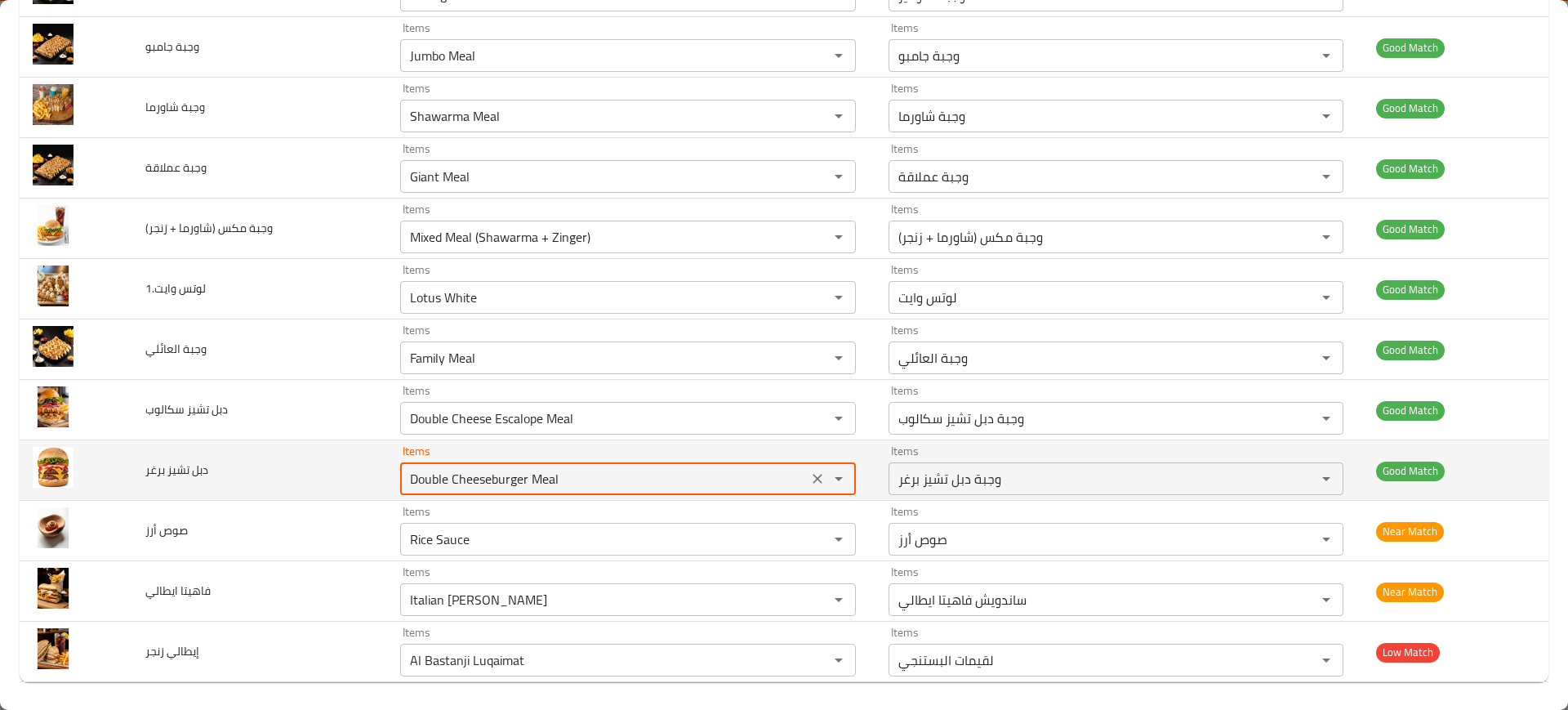
click at [469, 462] on div "Double Cheeseburger Meal Items" at bounding box center [628, 478] width 455 height 33
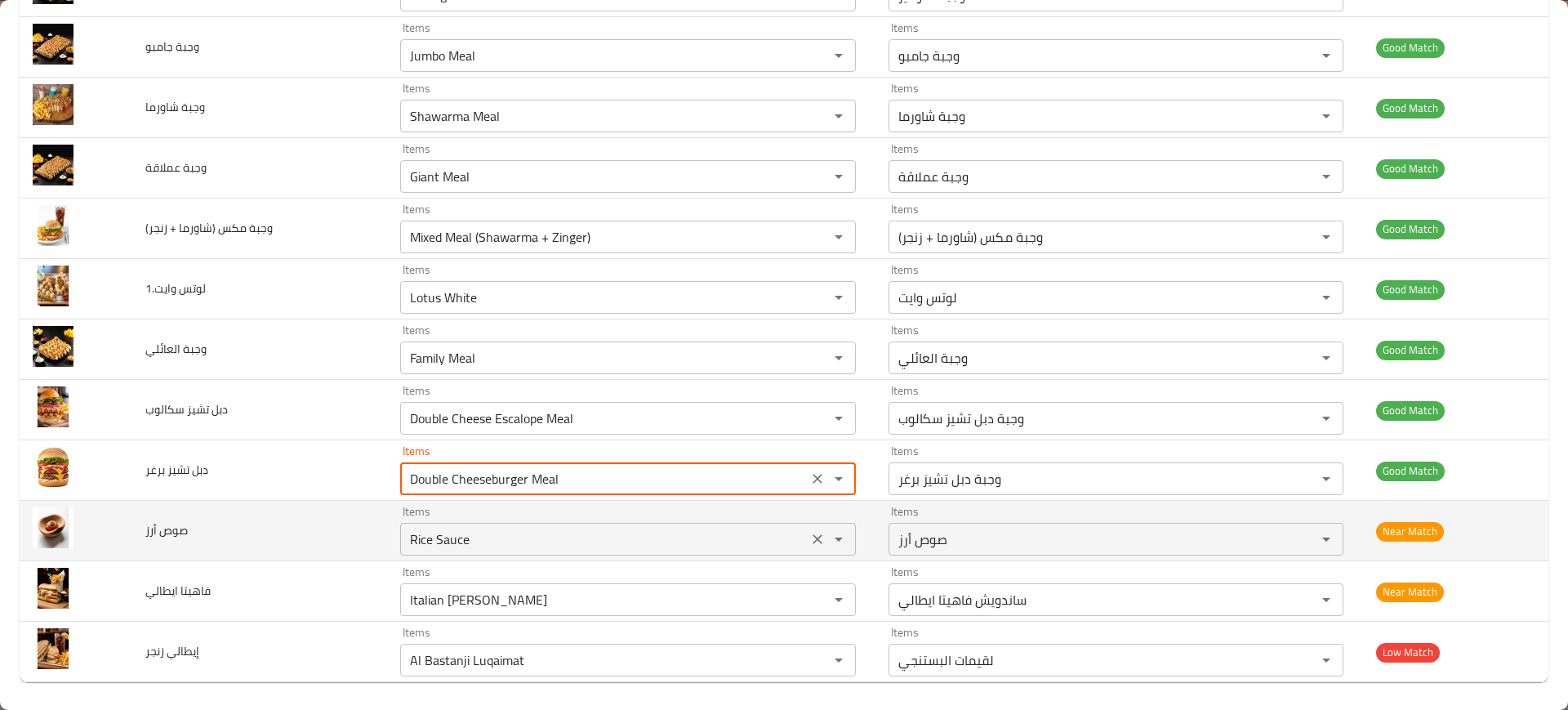
click at [475, 534] on أرز "Rice Sauce" at bounding box center [603, 538] width 397 height 23
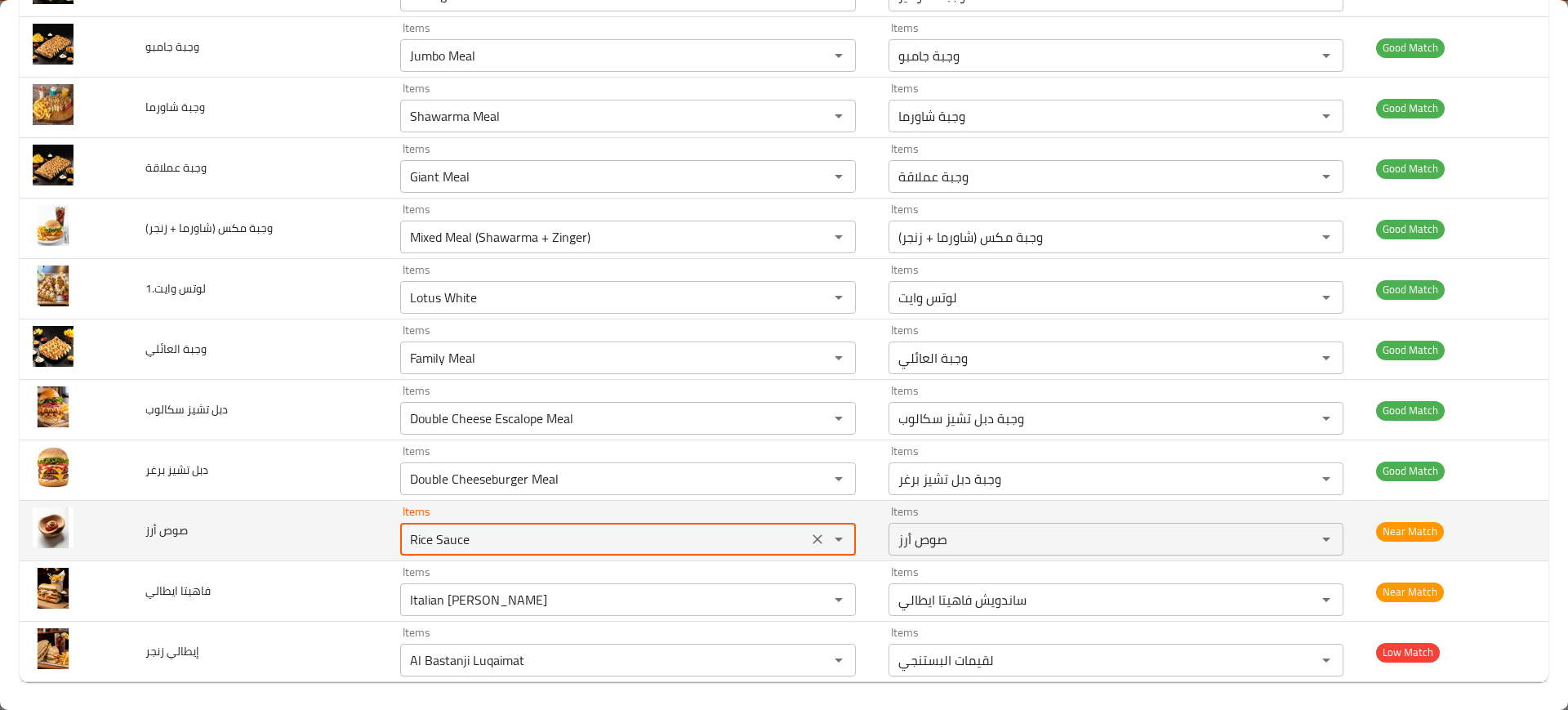
click at [475, 534] on أرز "Rice Sauce" at bounding box center [603, 538] width 397 height 23
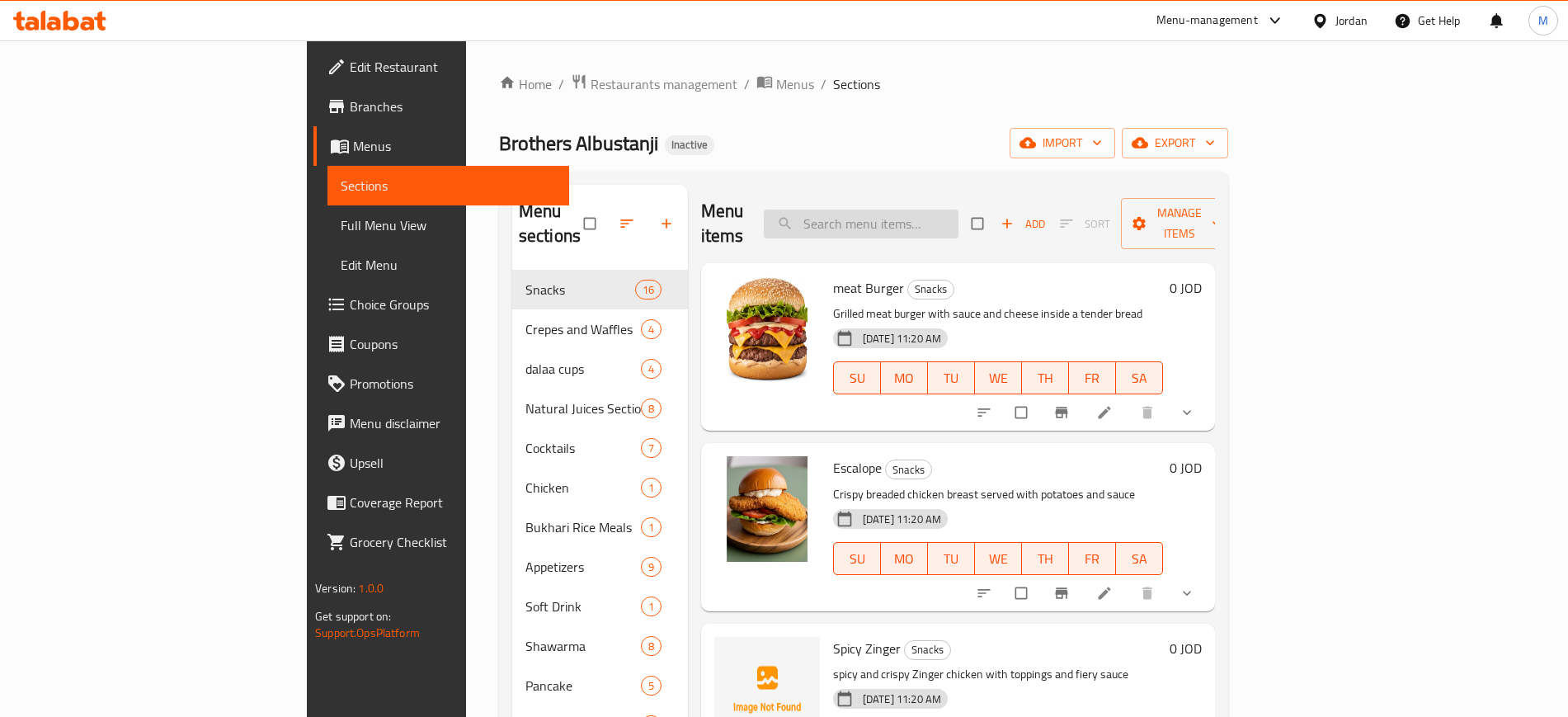
click at [958, 213] on input "search" at bounding box center [861, 224] width 195 height 29
paste input "Avocado Special"
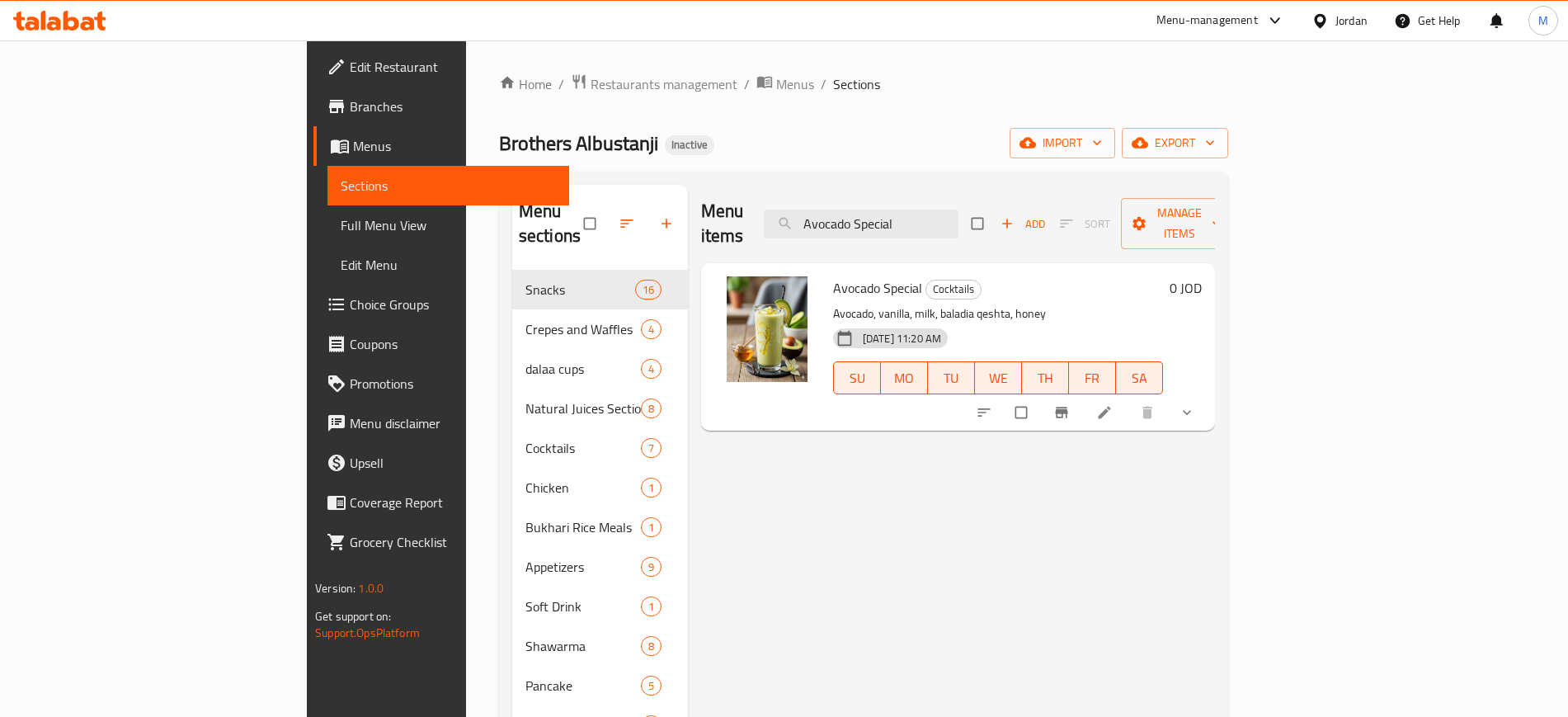
paste input "sian al ajeeb"
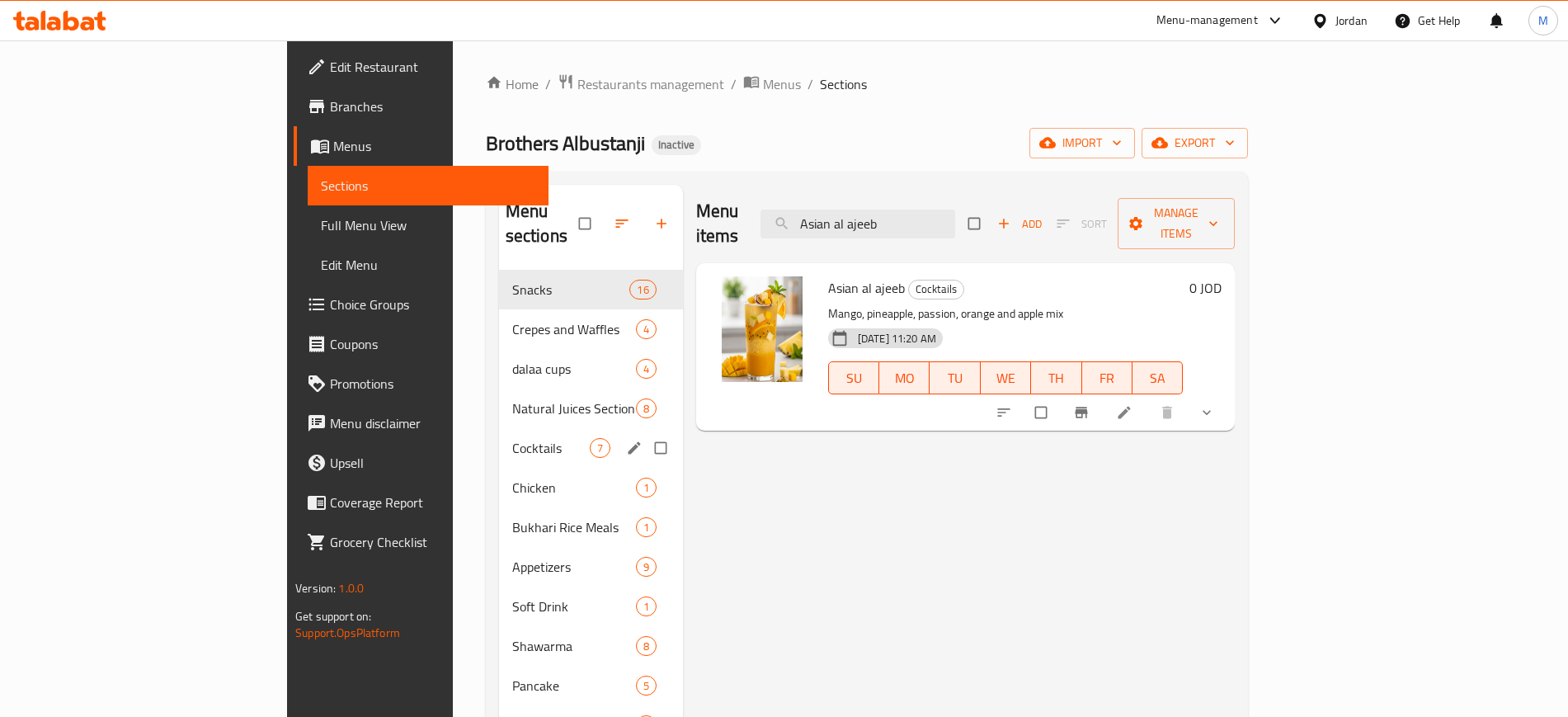
paste input "Classic Pancake"
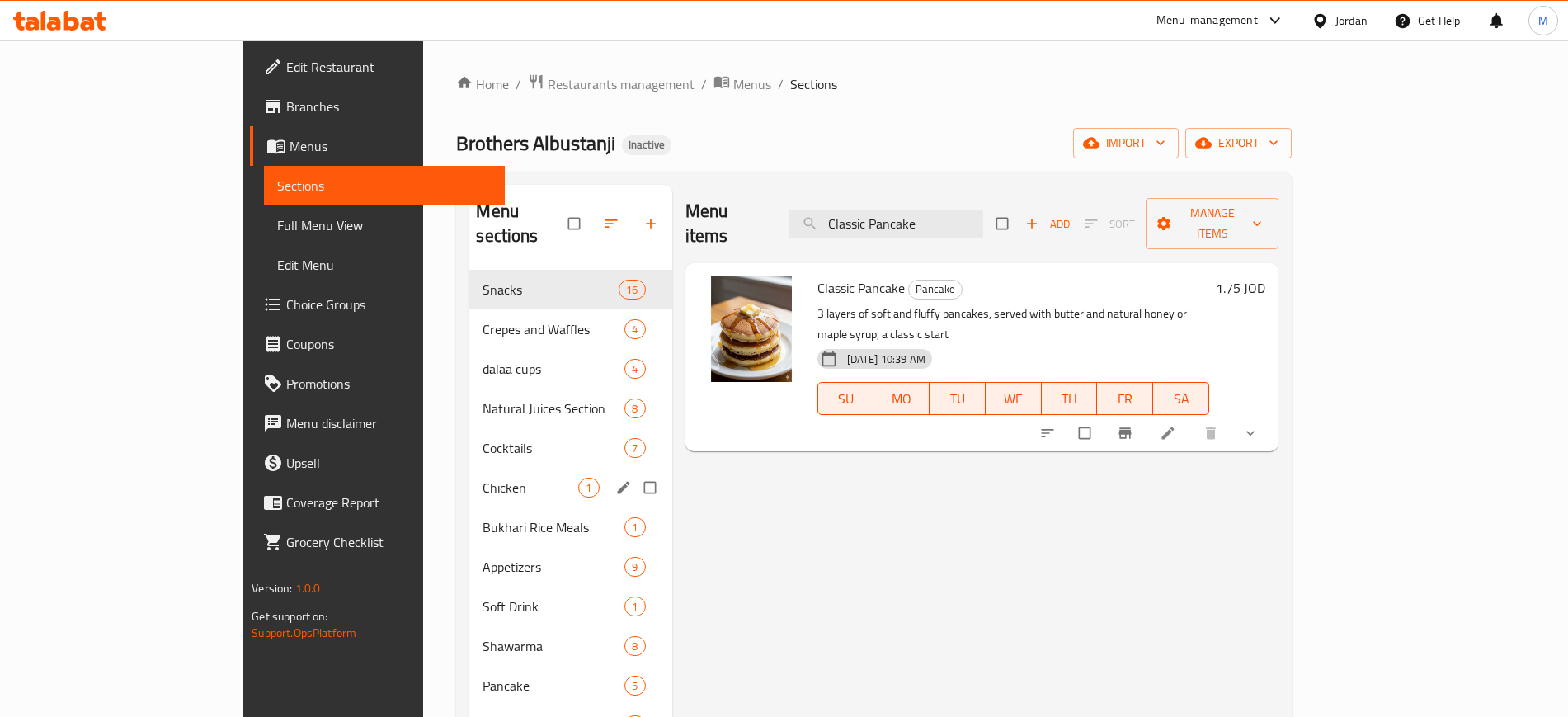
paste input "Orange and Carrot"
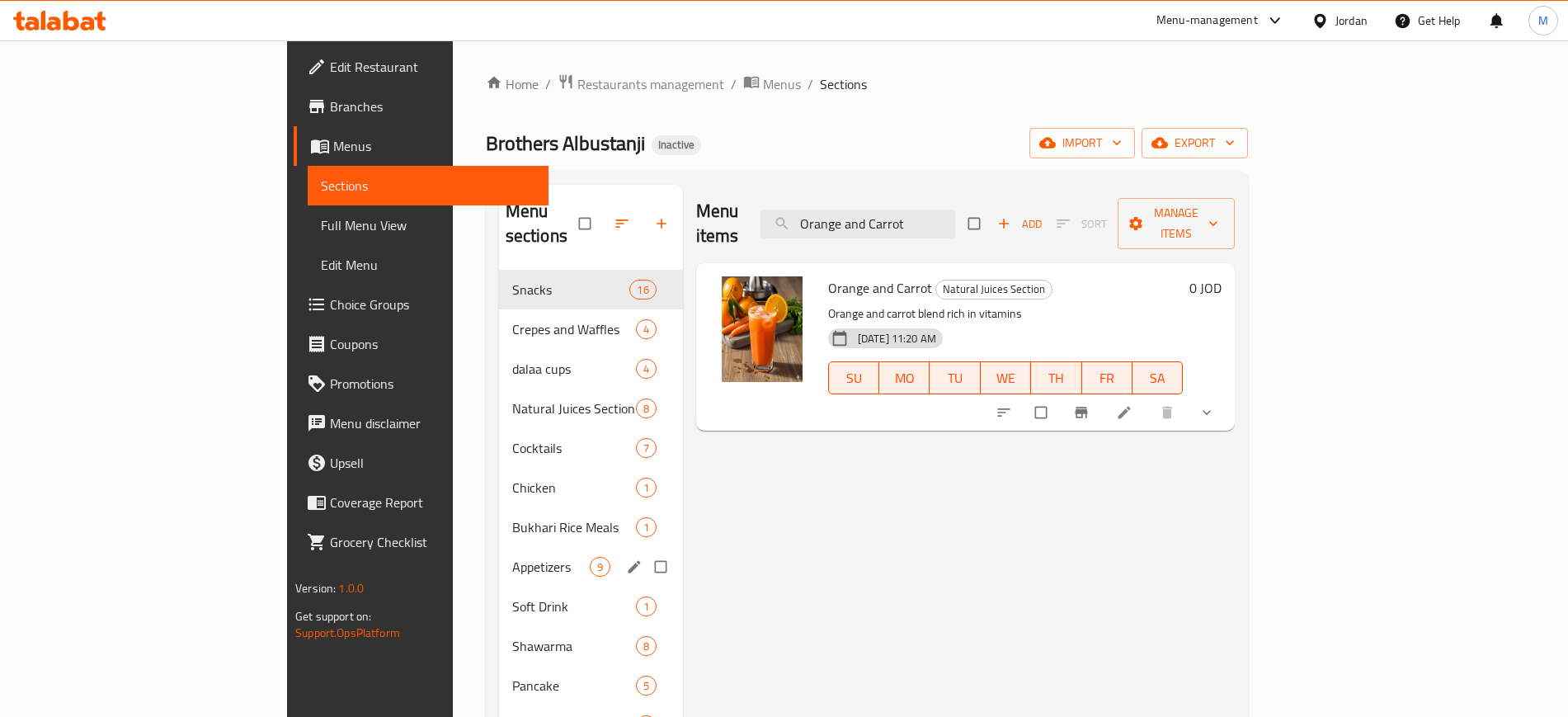
paste input "Lemon"
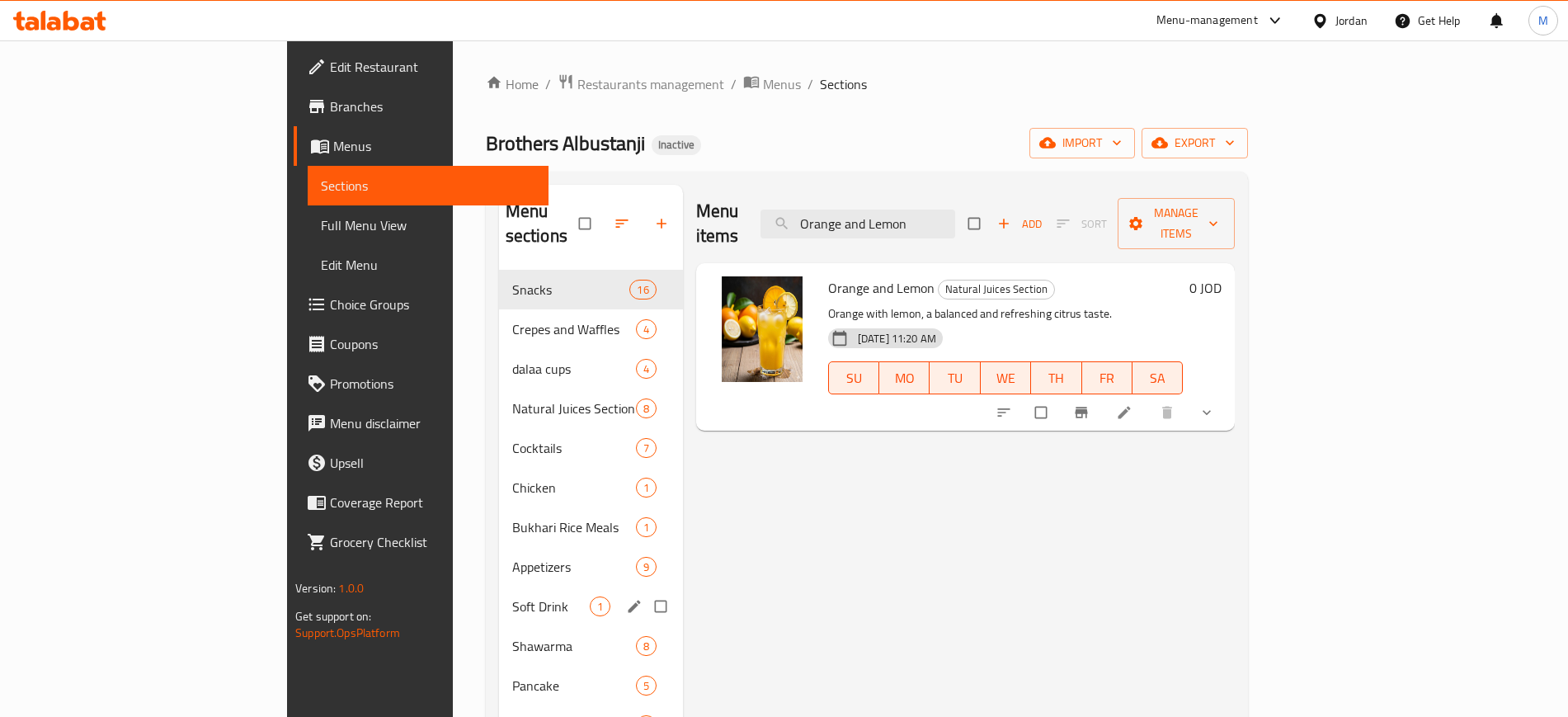
paste input "search"
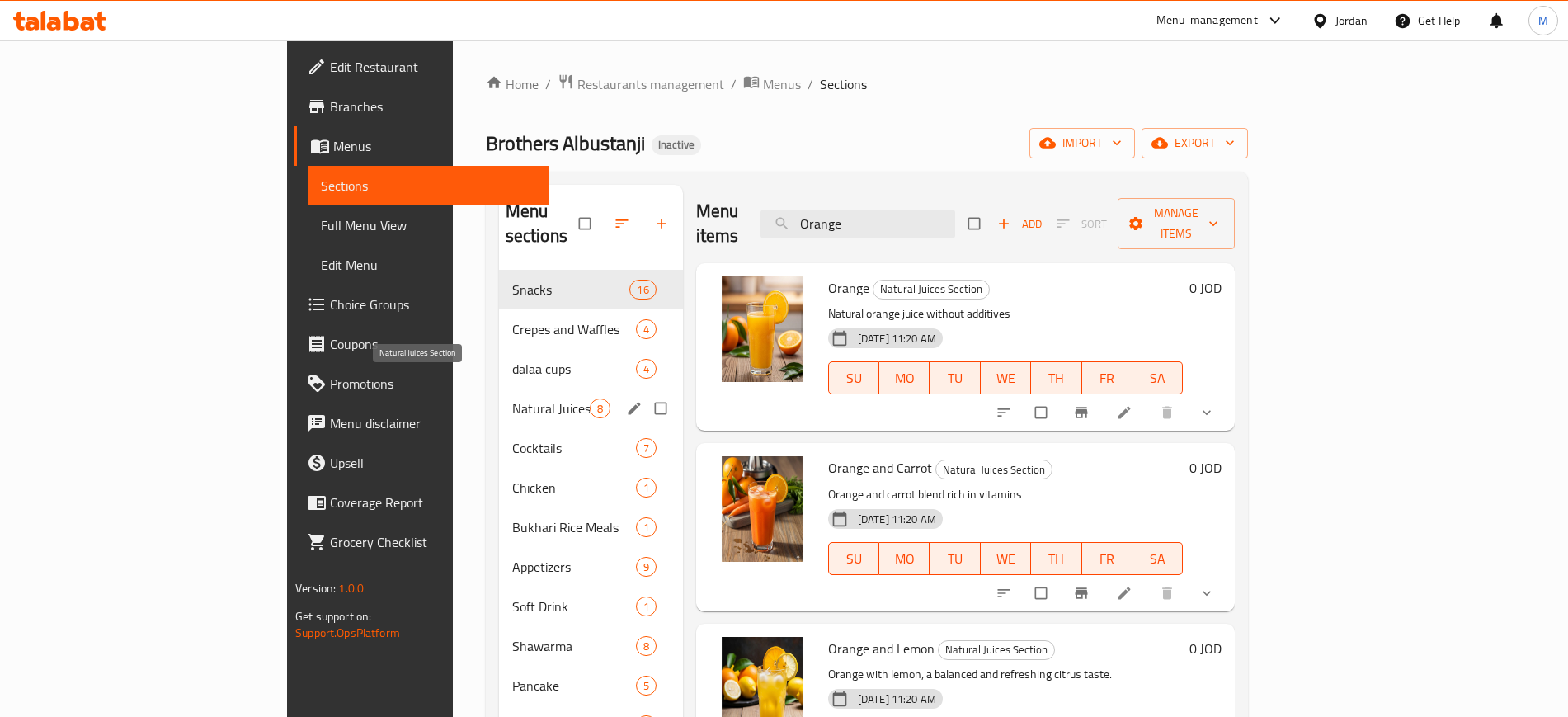
paste input "meat Burger"
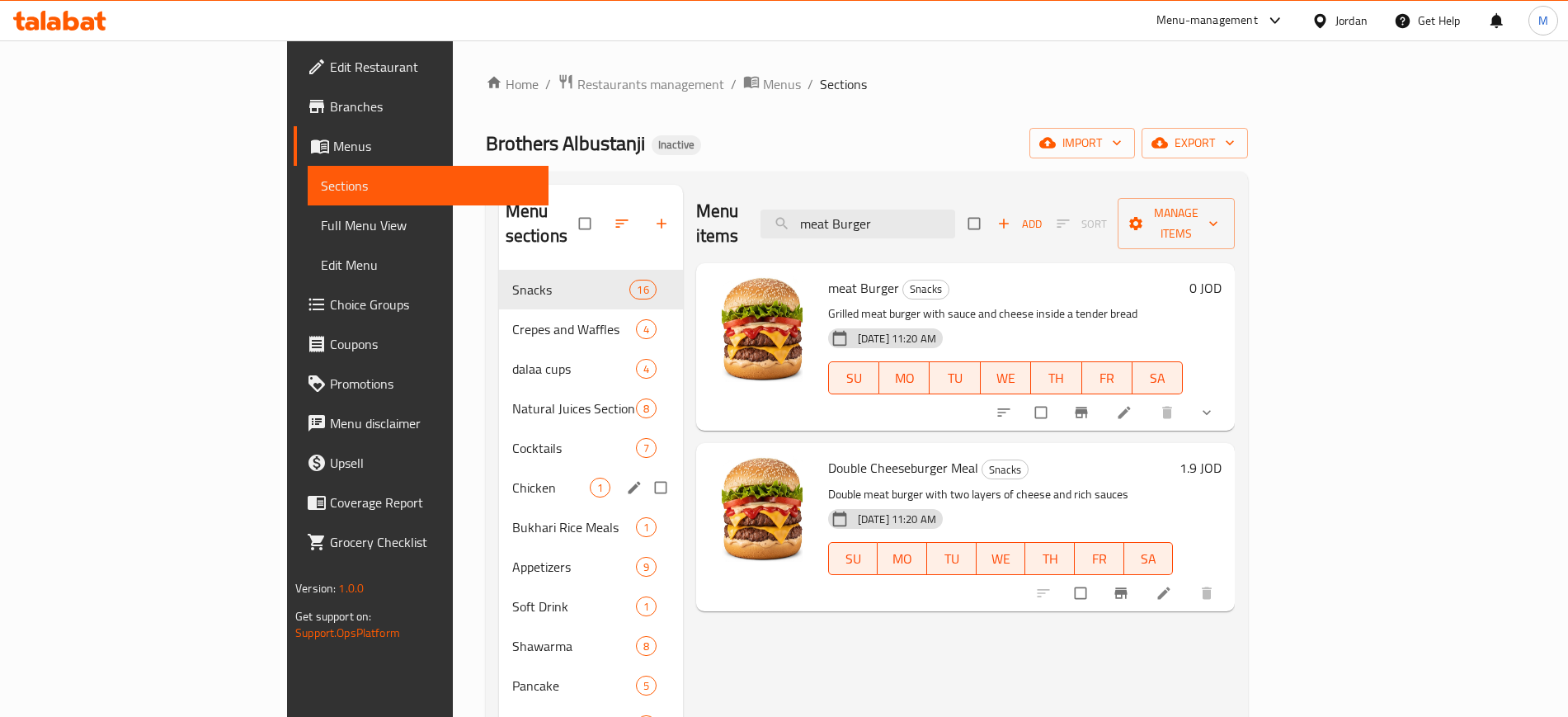
paste input "Potato"
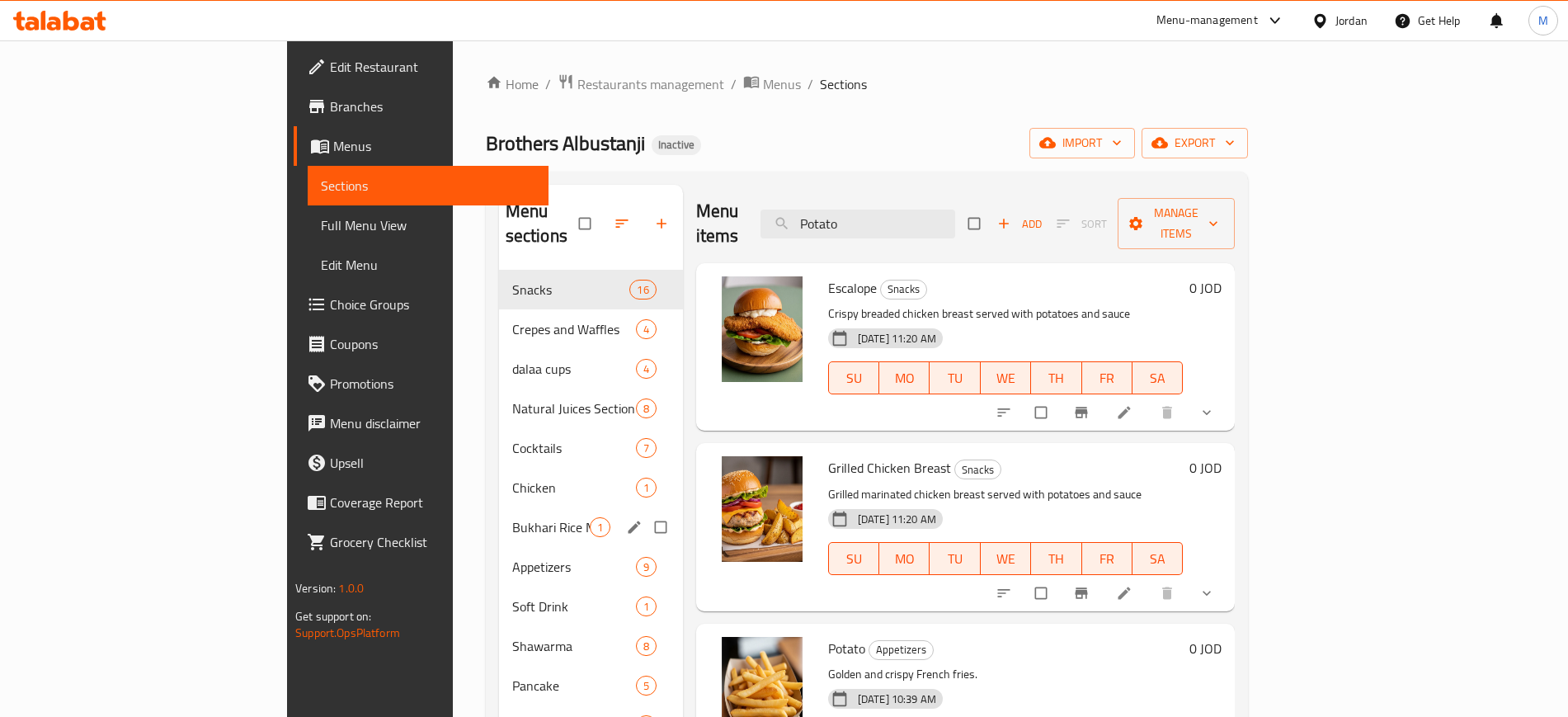
paste input "istachio Dala'a"
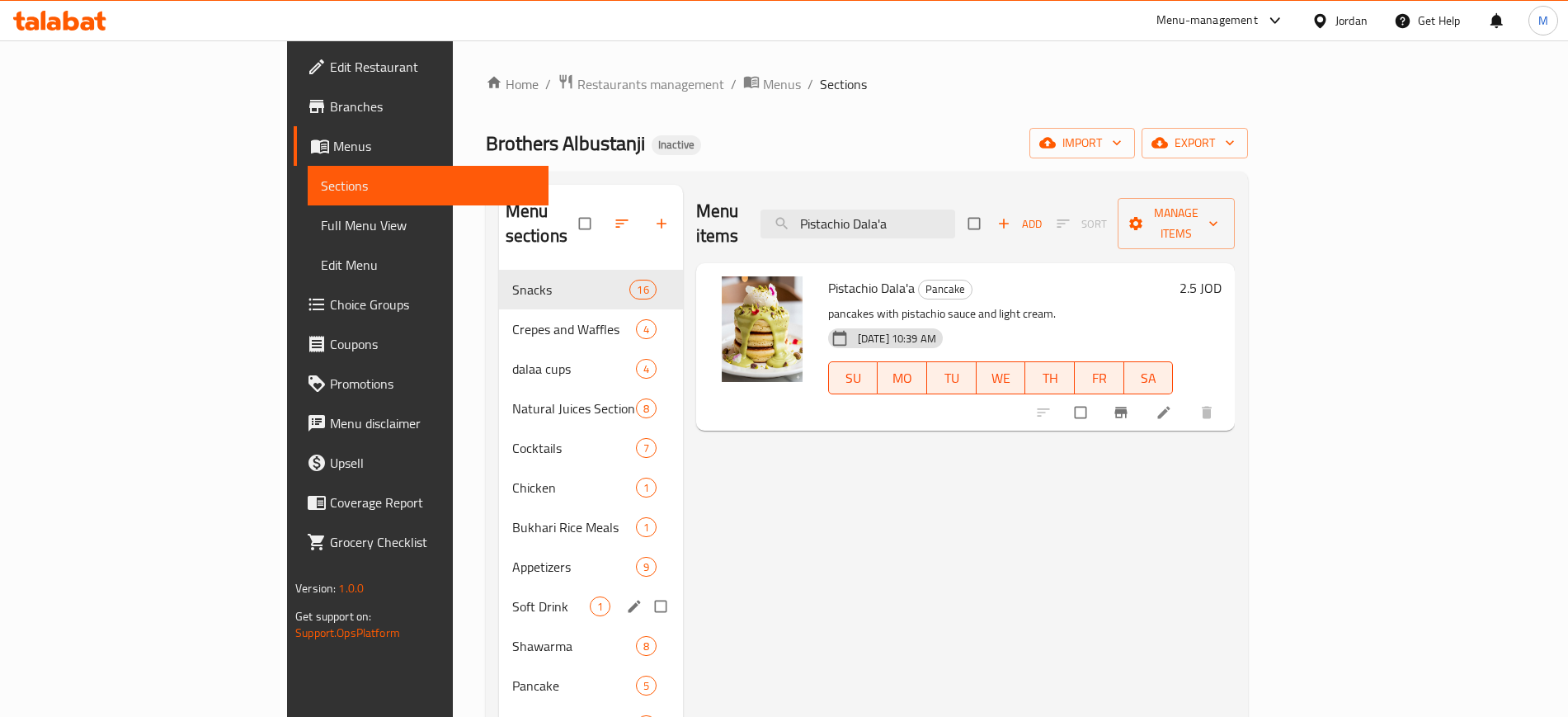
paste input "Apple and Carrot"
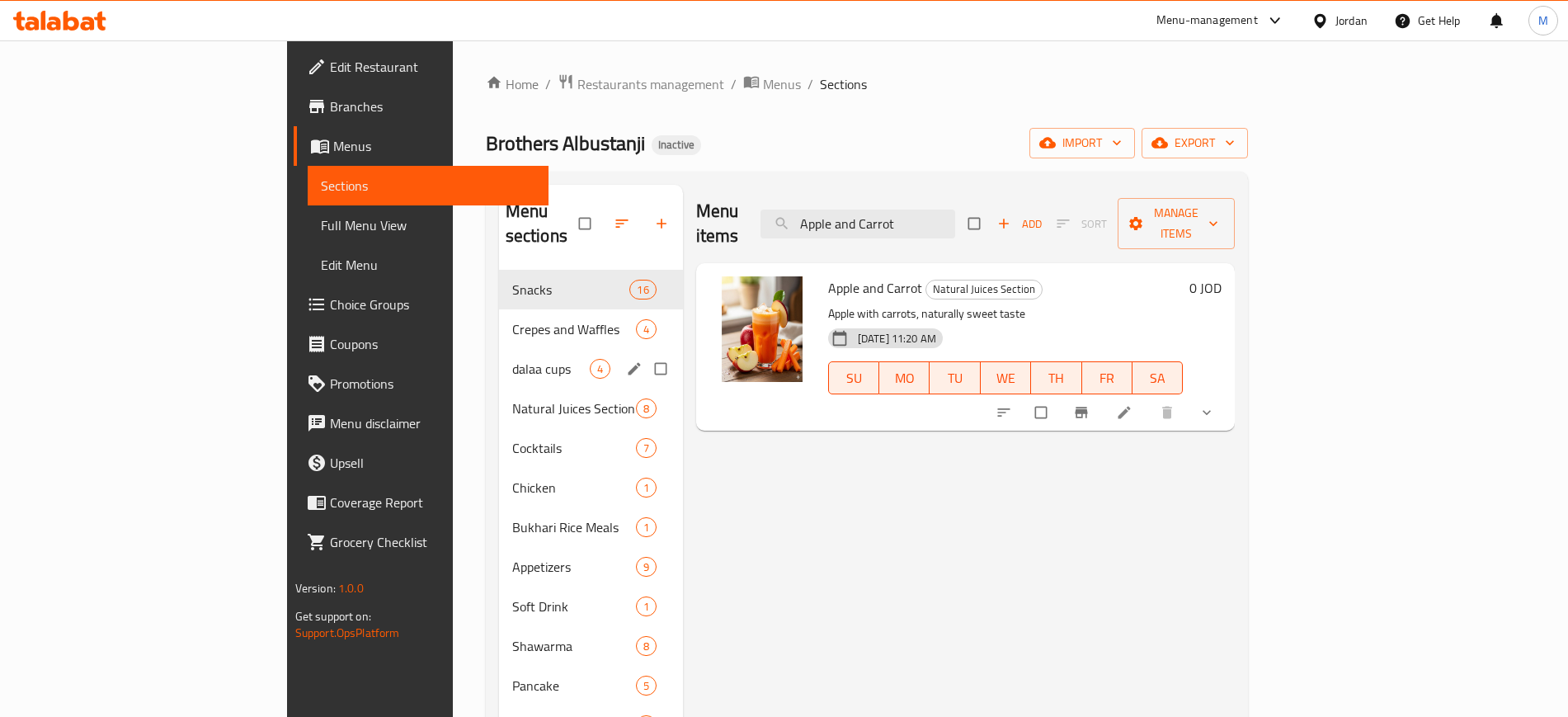
paste input "Lemon"
paste input "search"
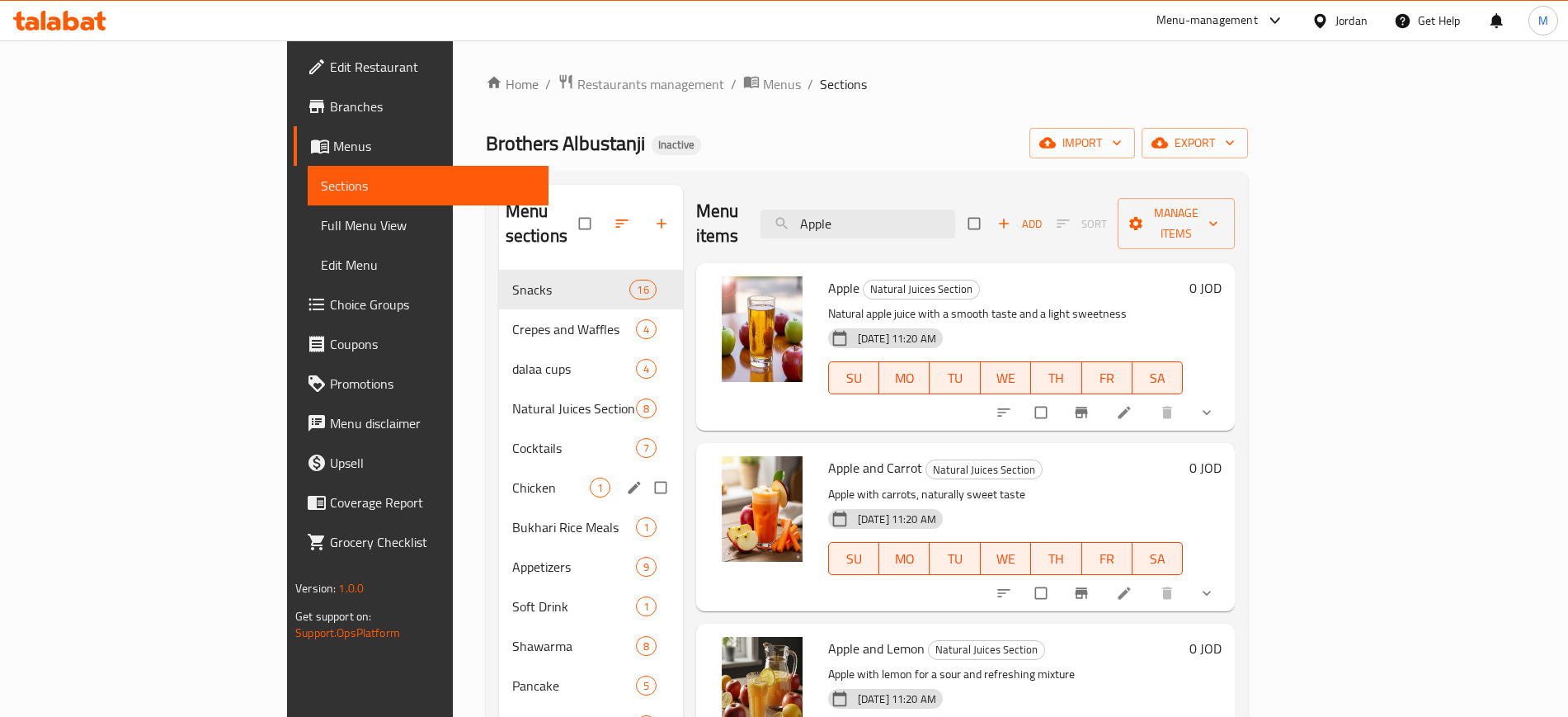
paste input "Carrot"
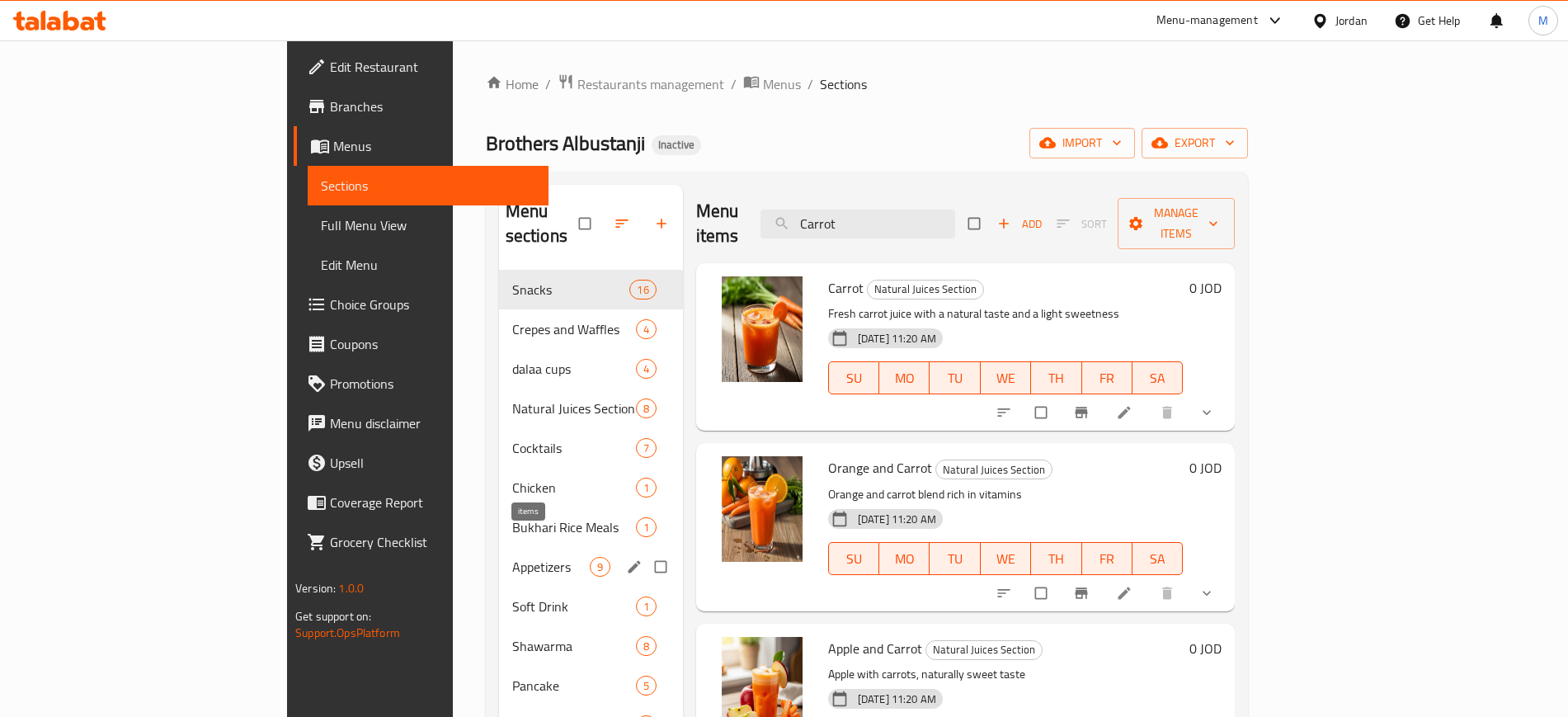
paste input "madboot Lime"
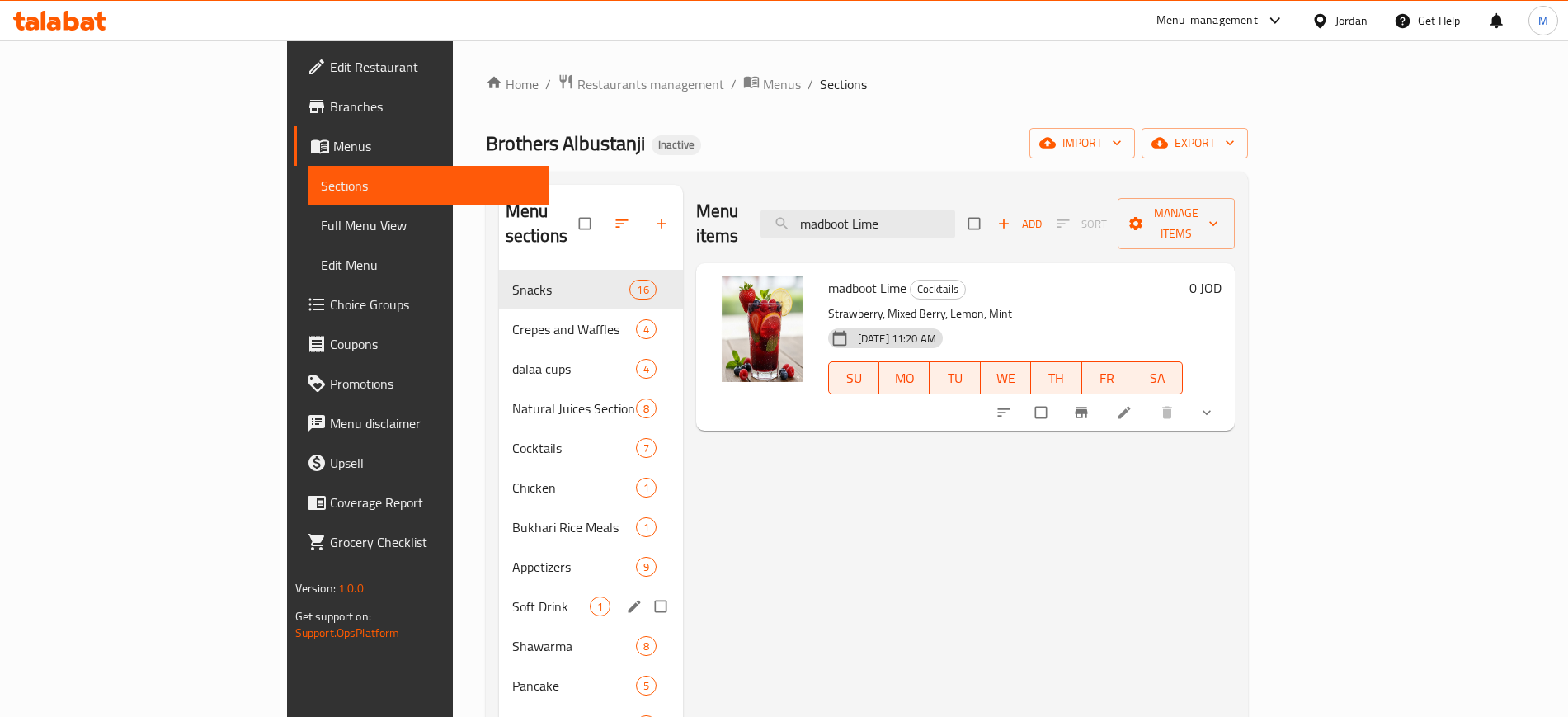
paste input "BBQ Zinger"
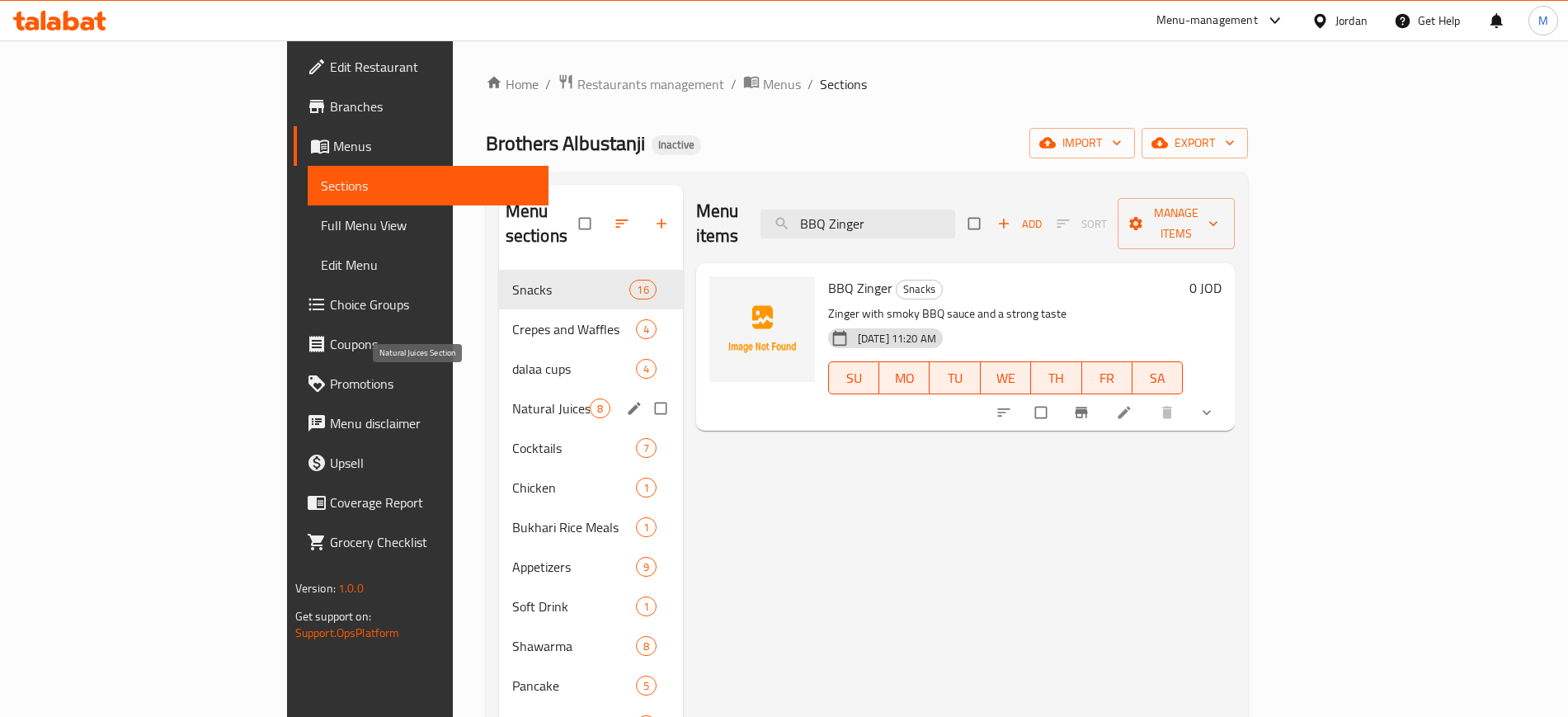
paste input "Zinger with cream"
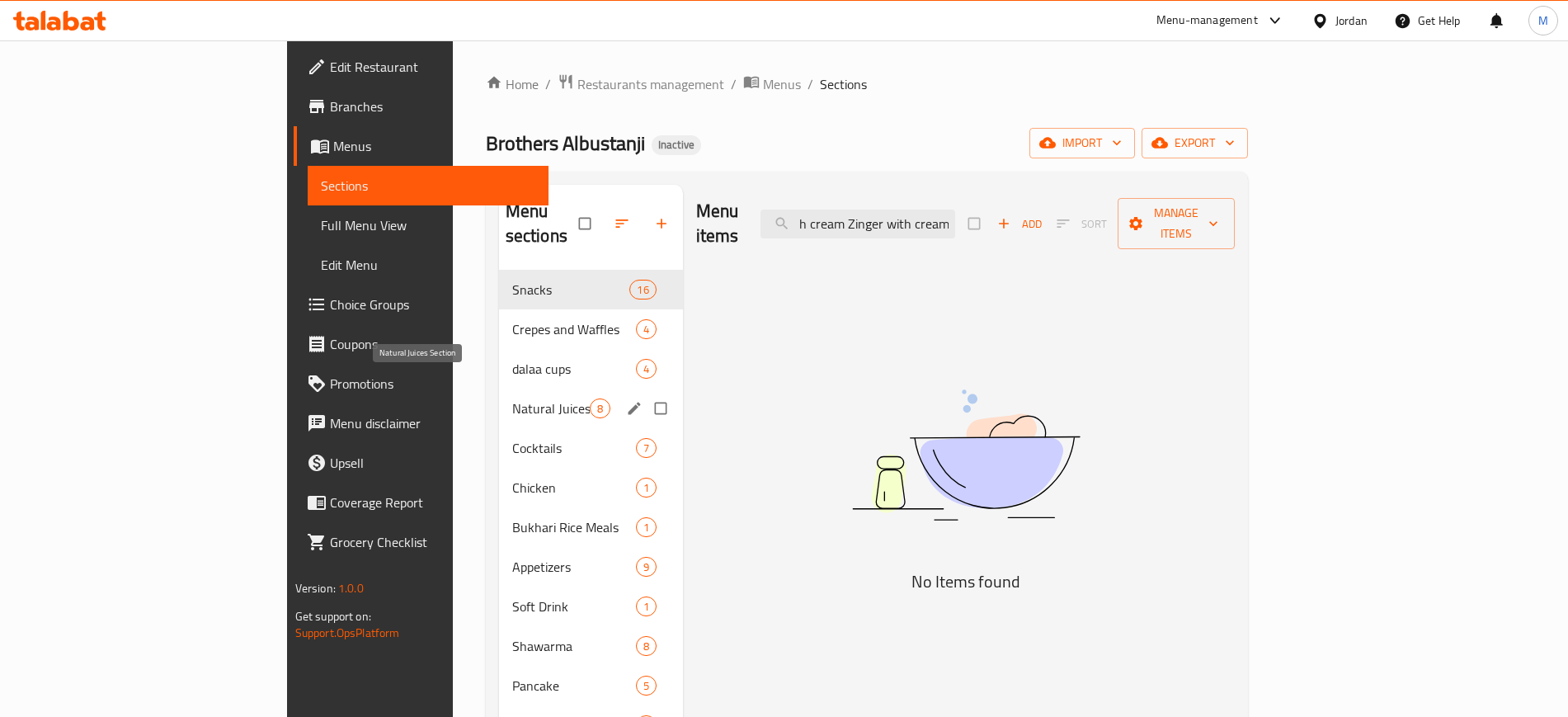
paste input "search"
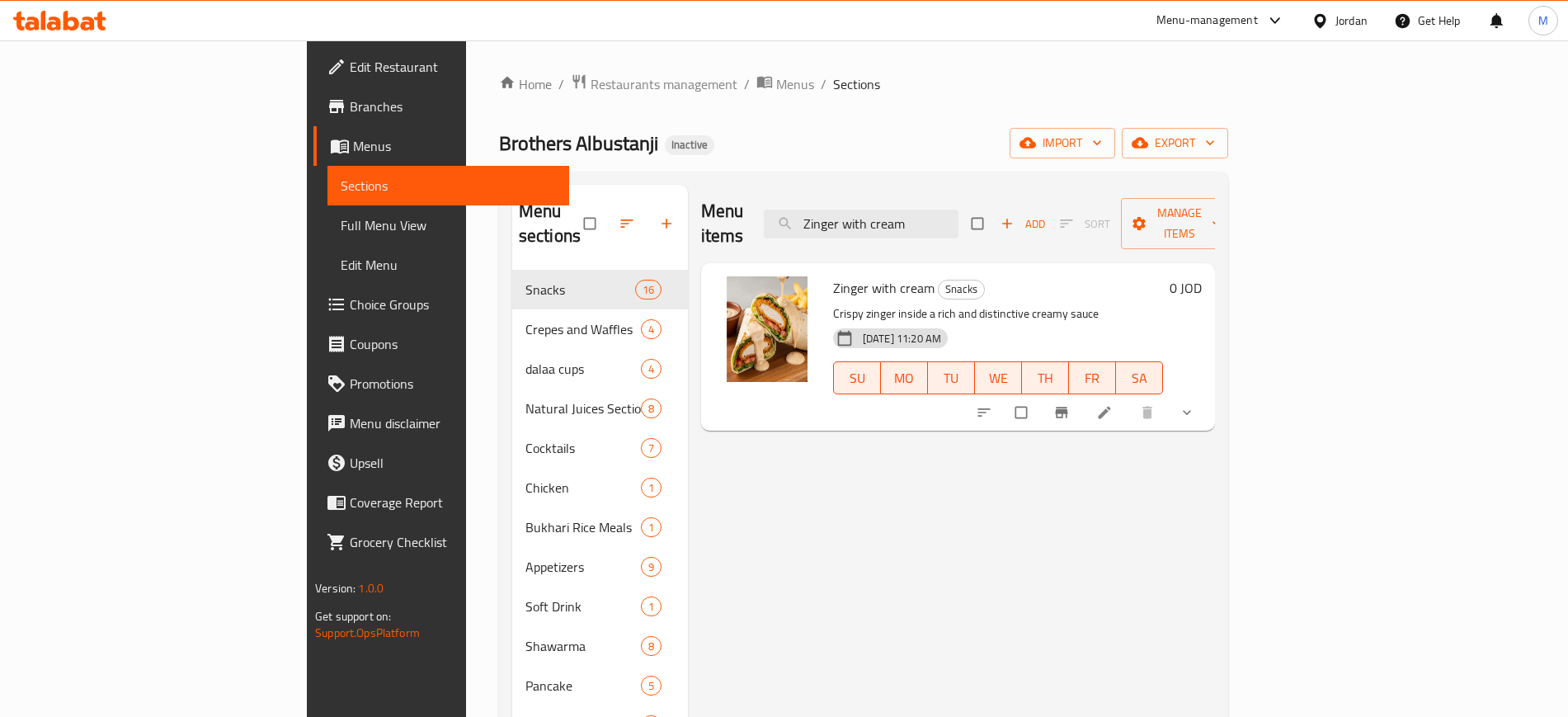
paste input "Spicy Zinger"
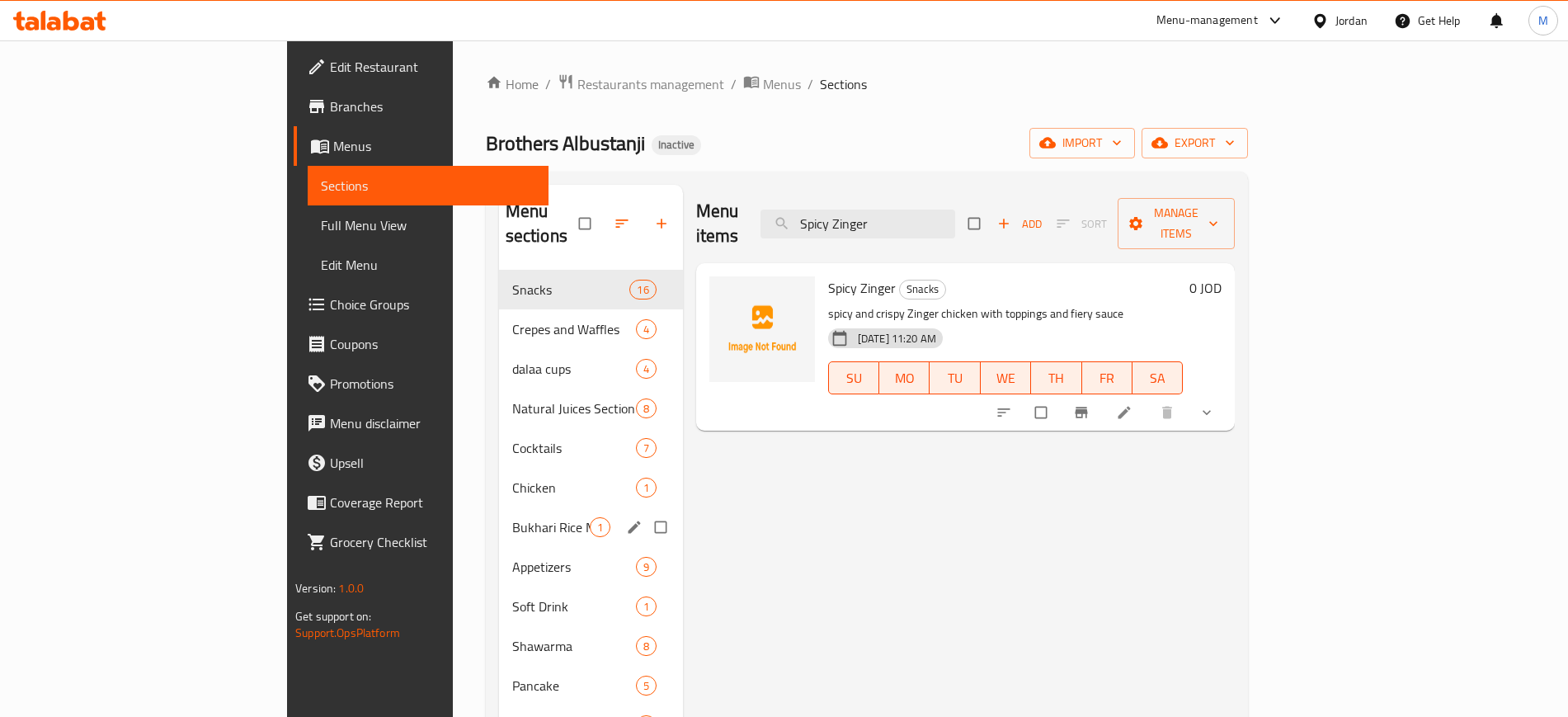
paste input "Regular"
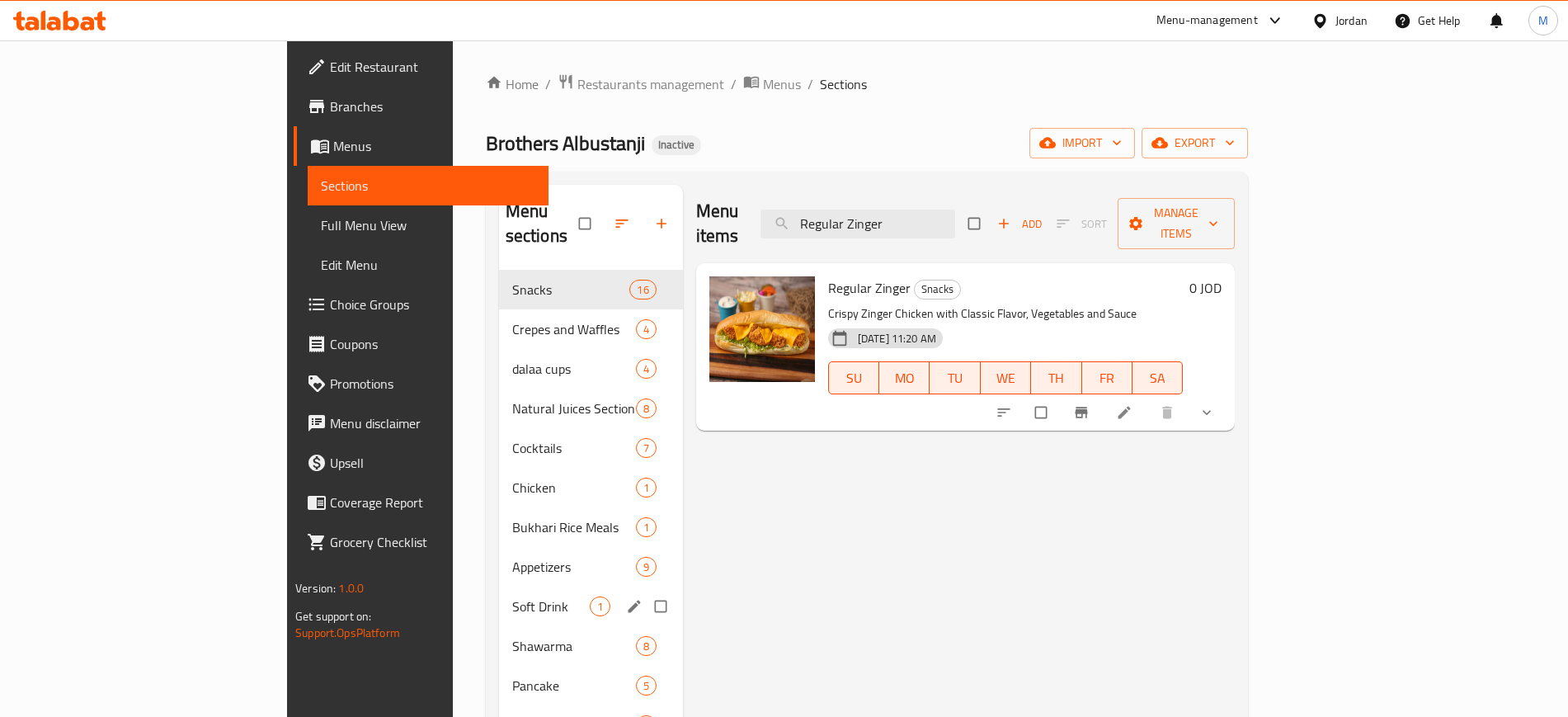
paste input "Shawarma Sandwich"
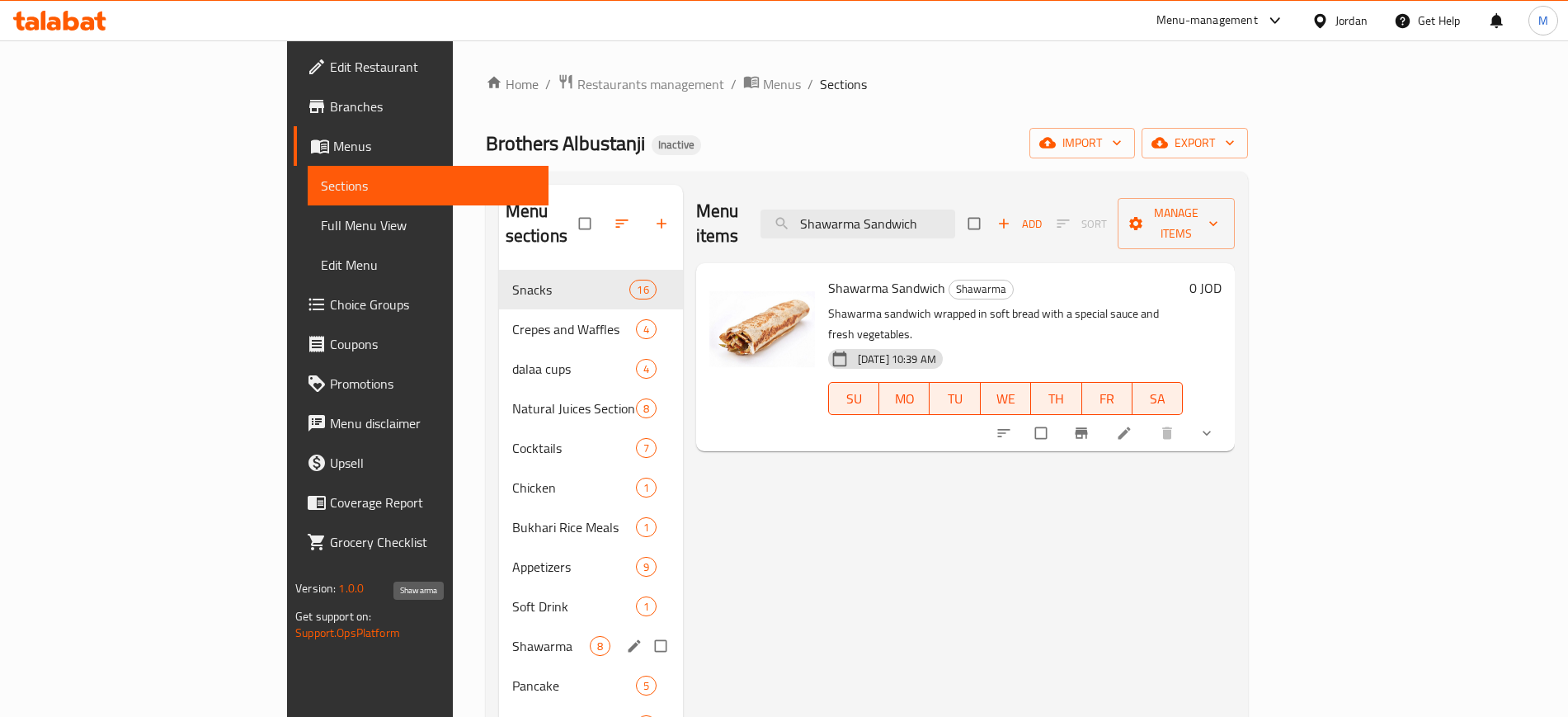
paste input "Meat Steak"
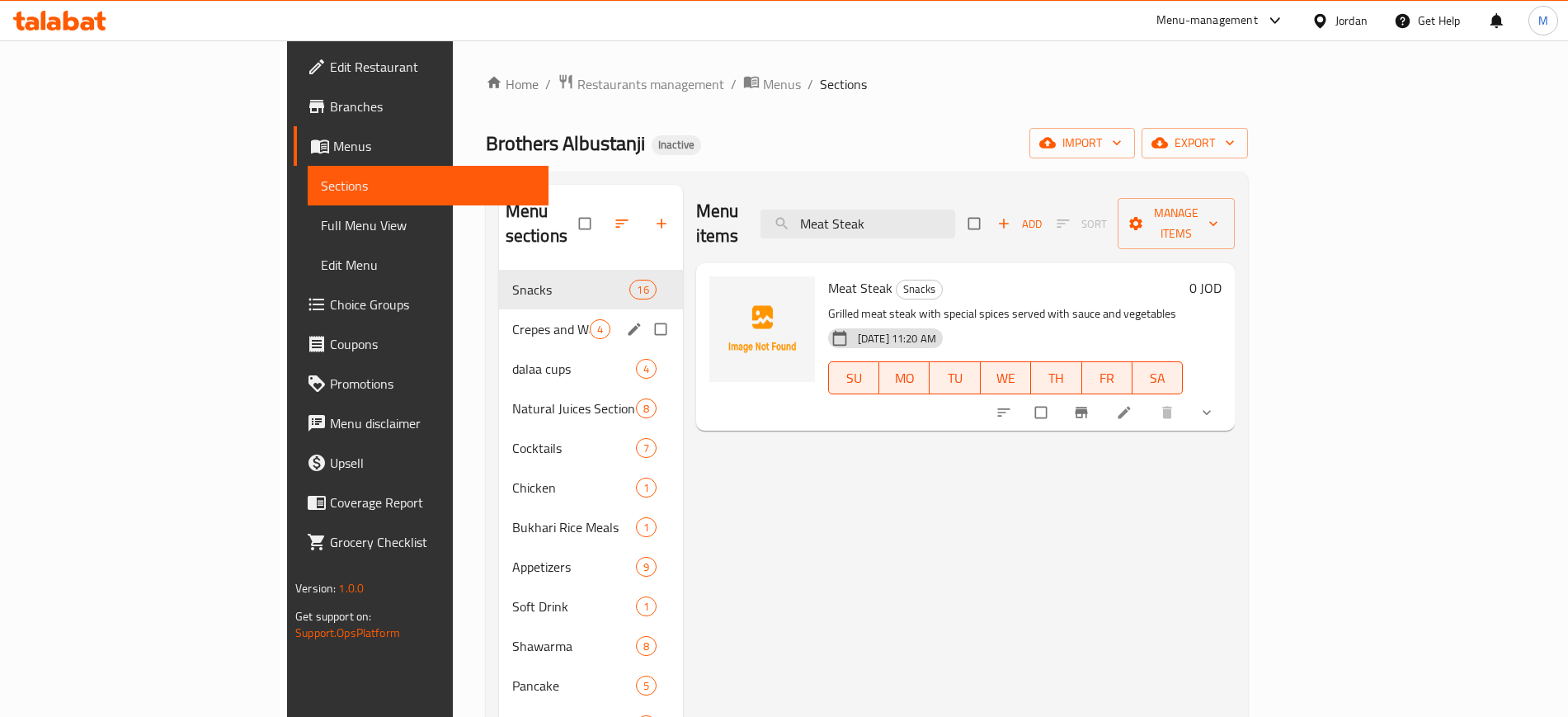
paste input "Escalope"
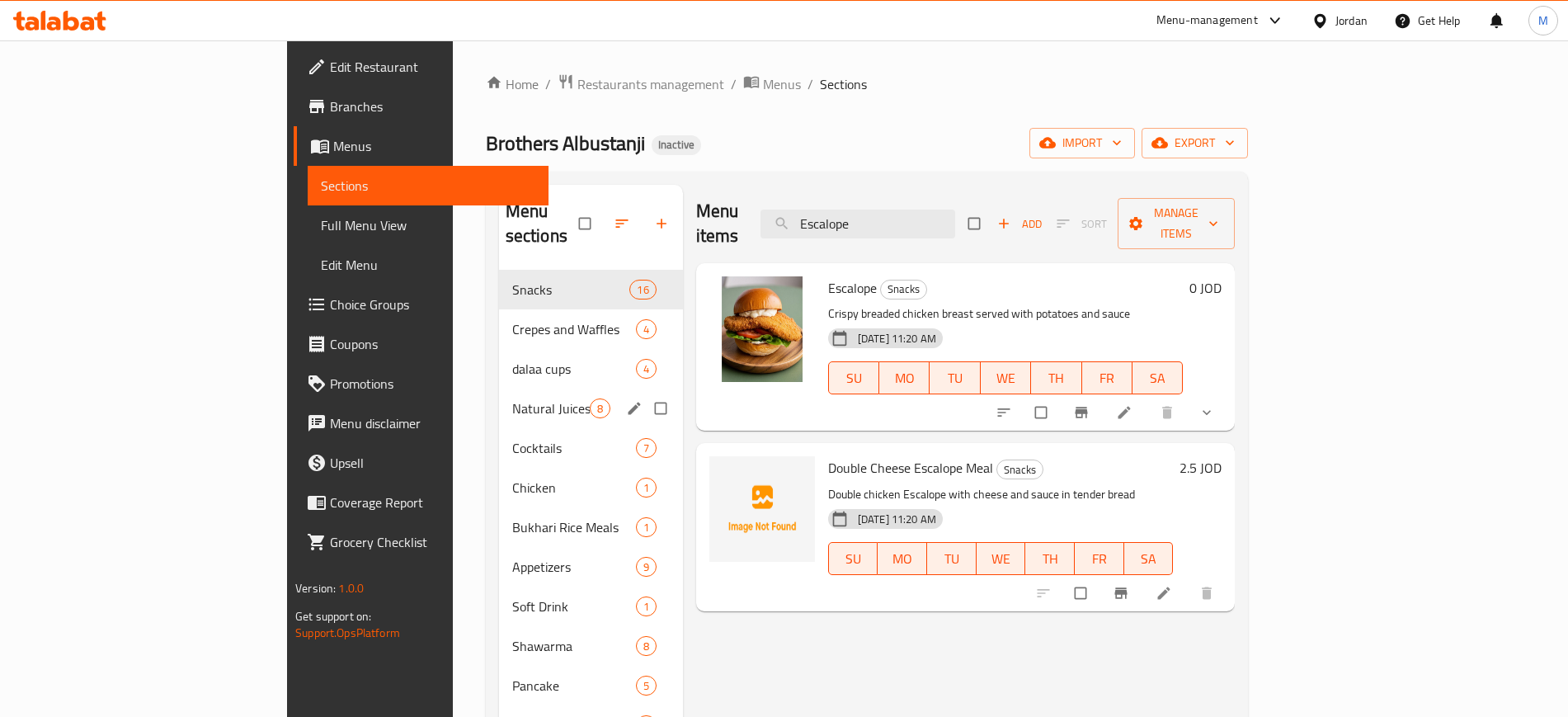
paste input "Italian Shawarma"
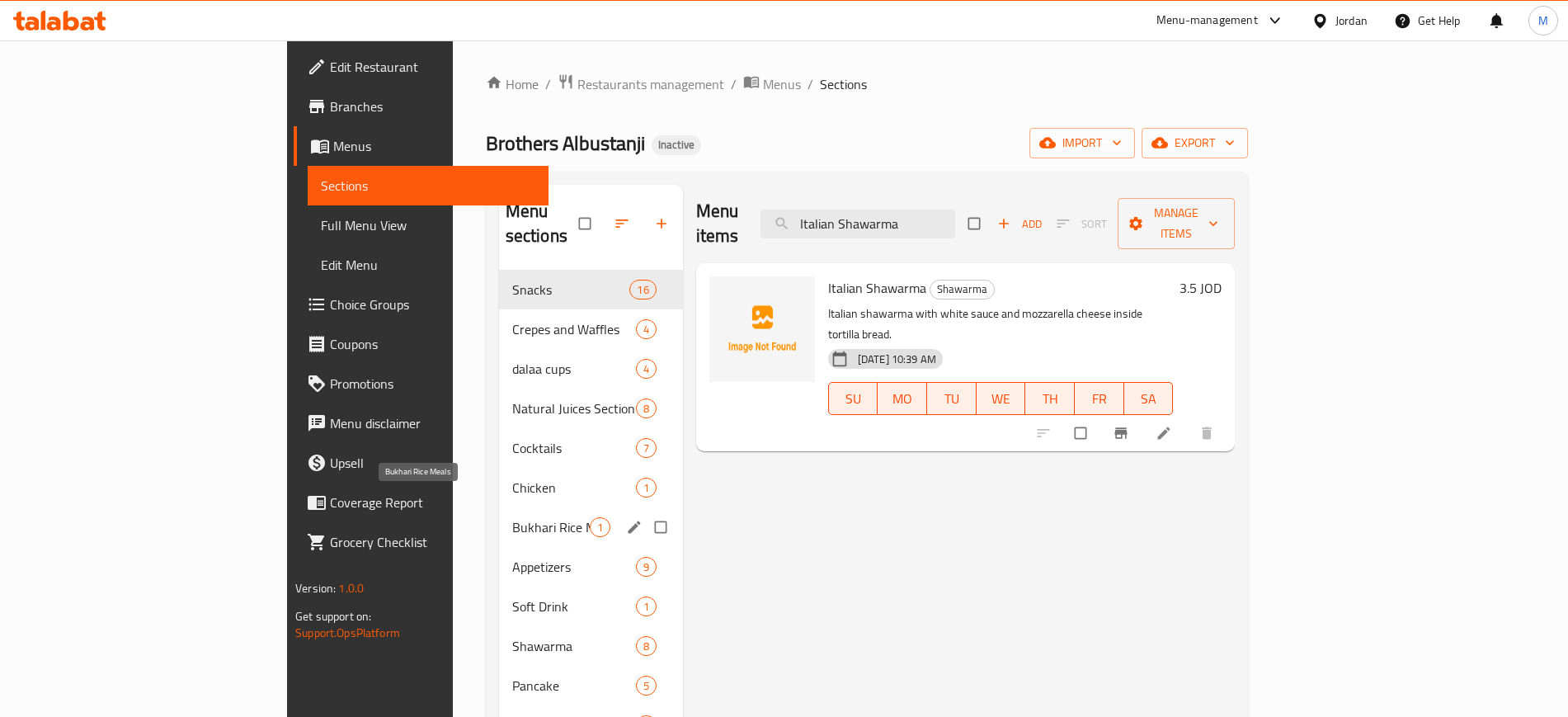
paste input "Halabi"
paste input "Shanina"
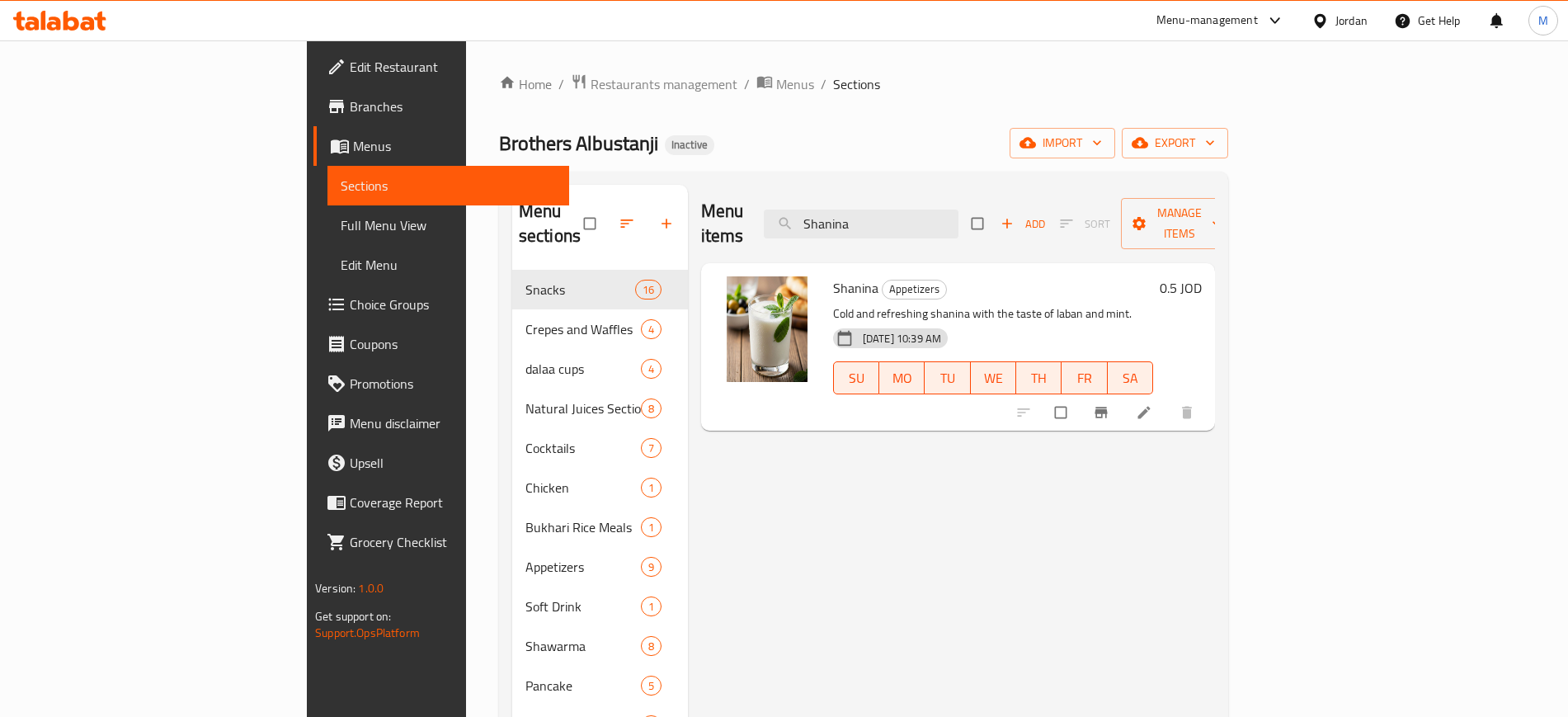
paste input "Grilled Chicken Breast"
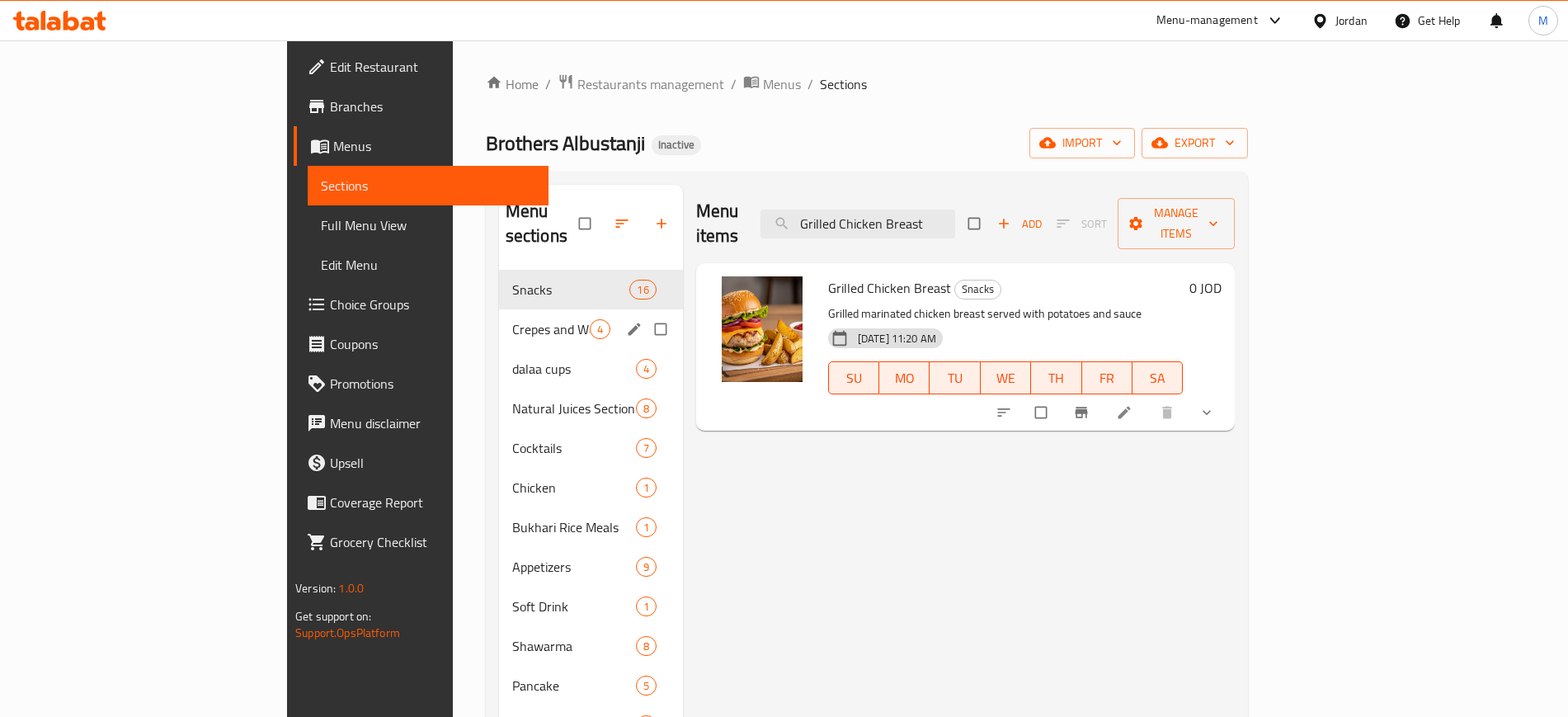
paste input "Special Sauce"
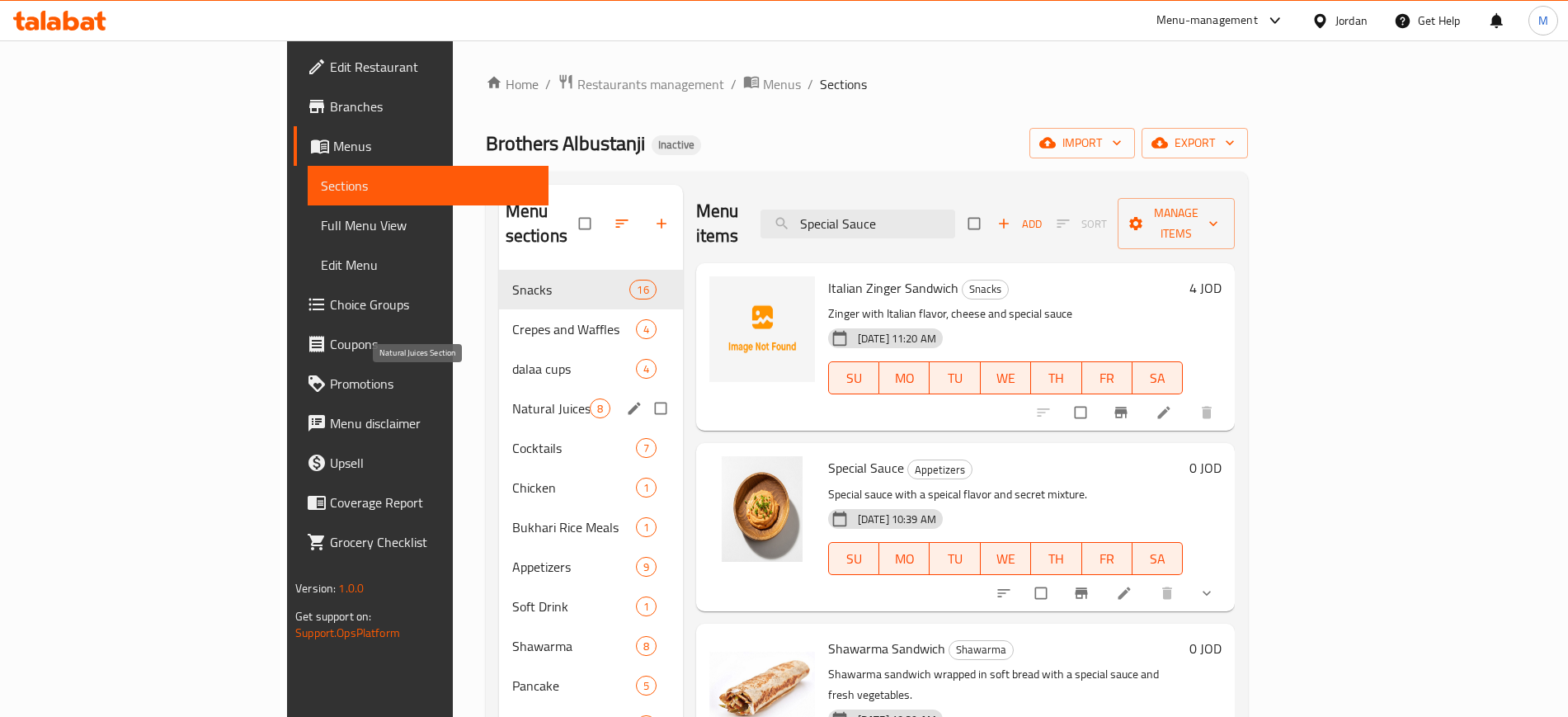
paste input "Fajita with cream"
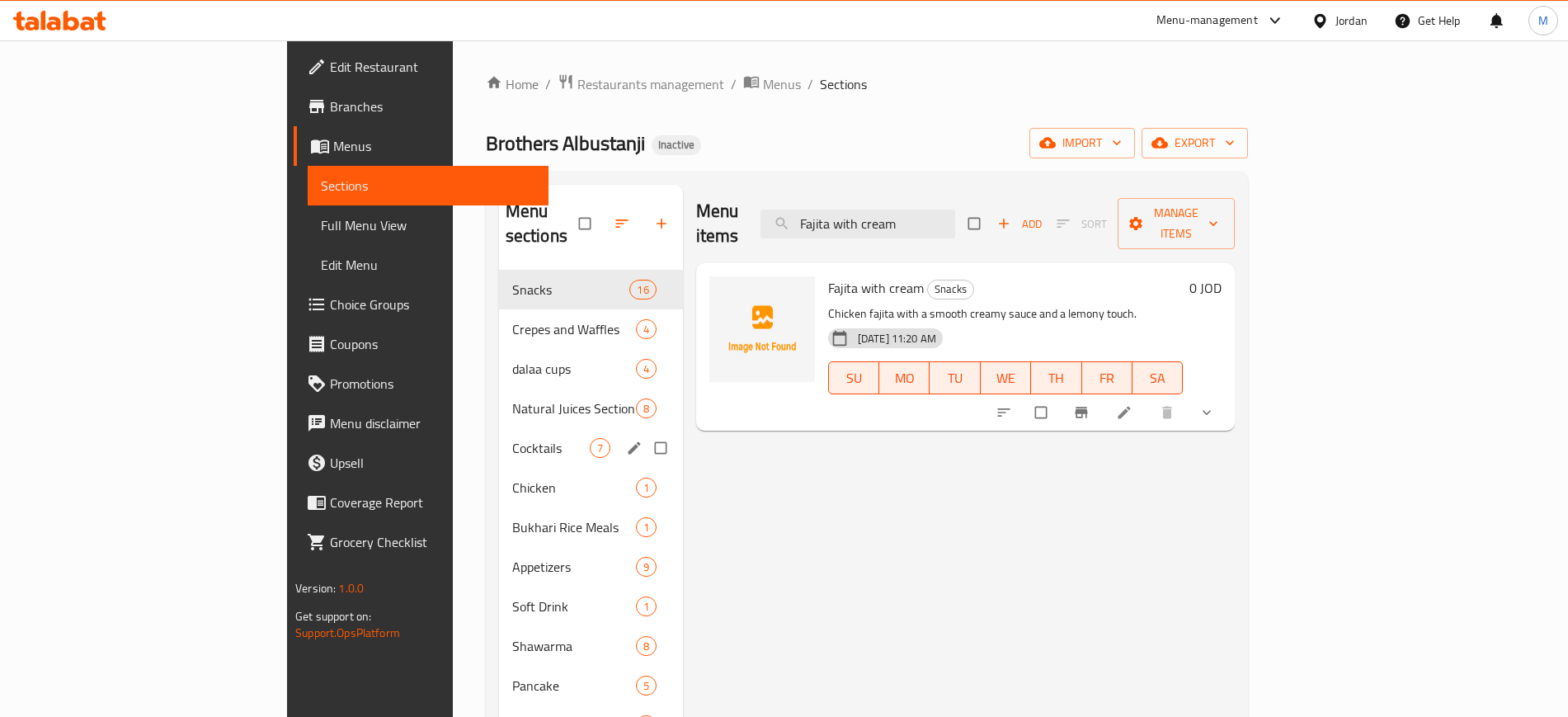
paste input "search"
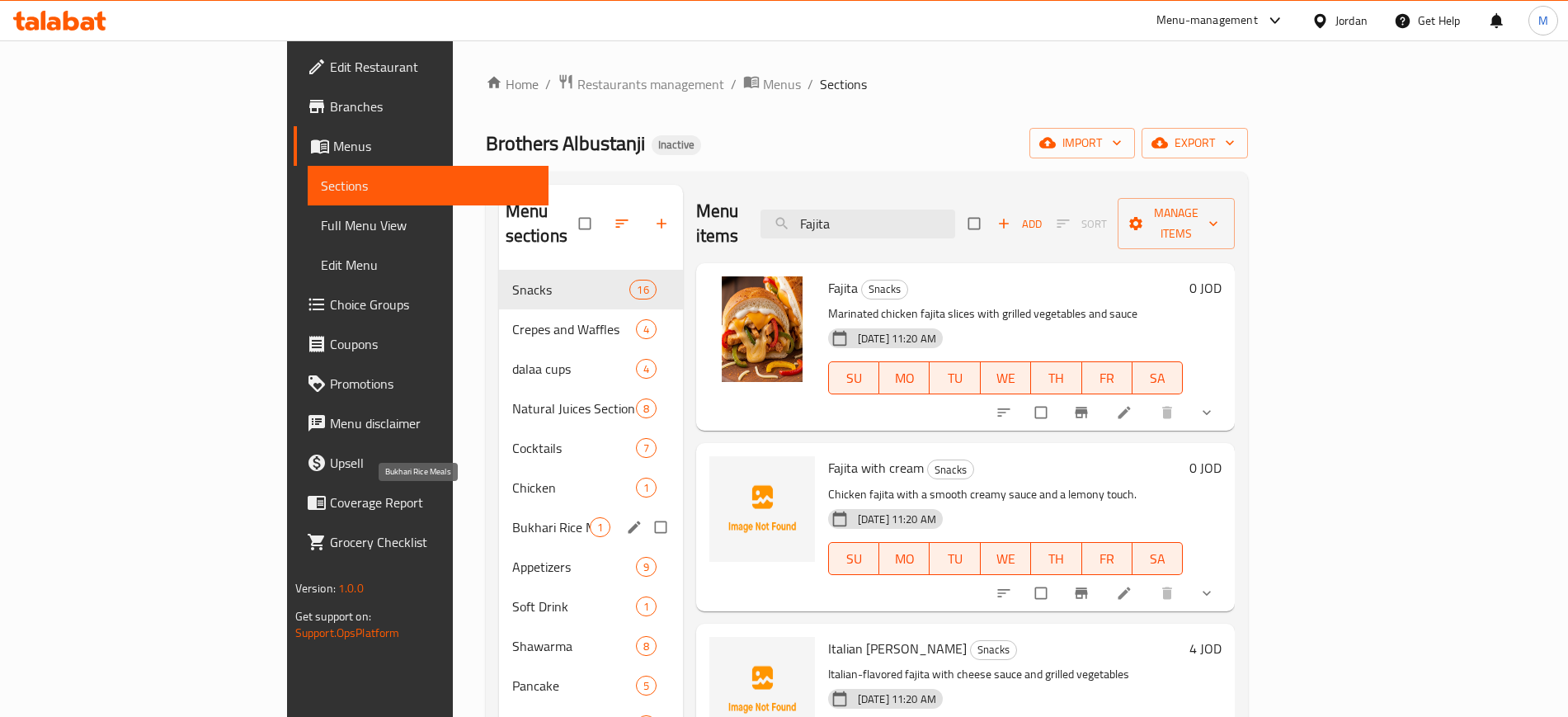
paste input "Grilled Chicken"
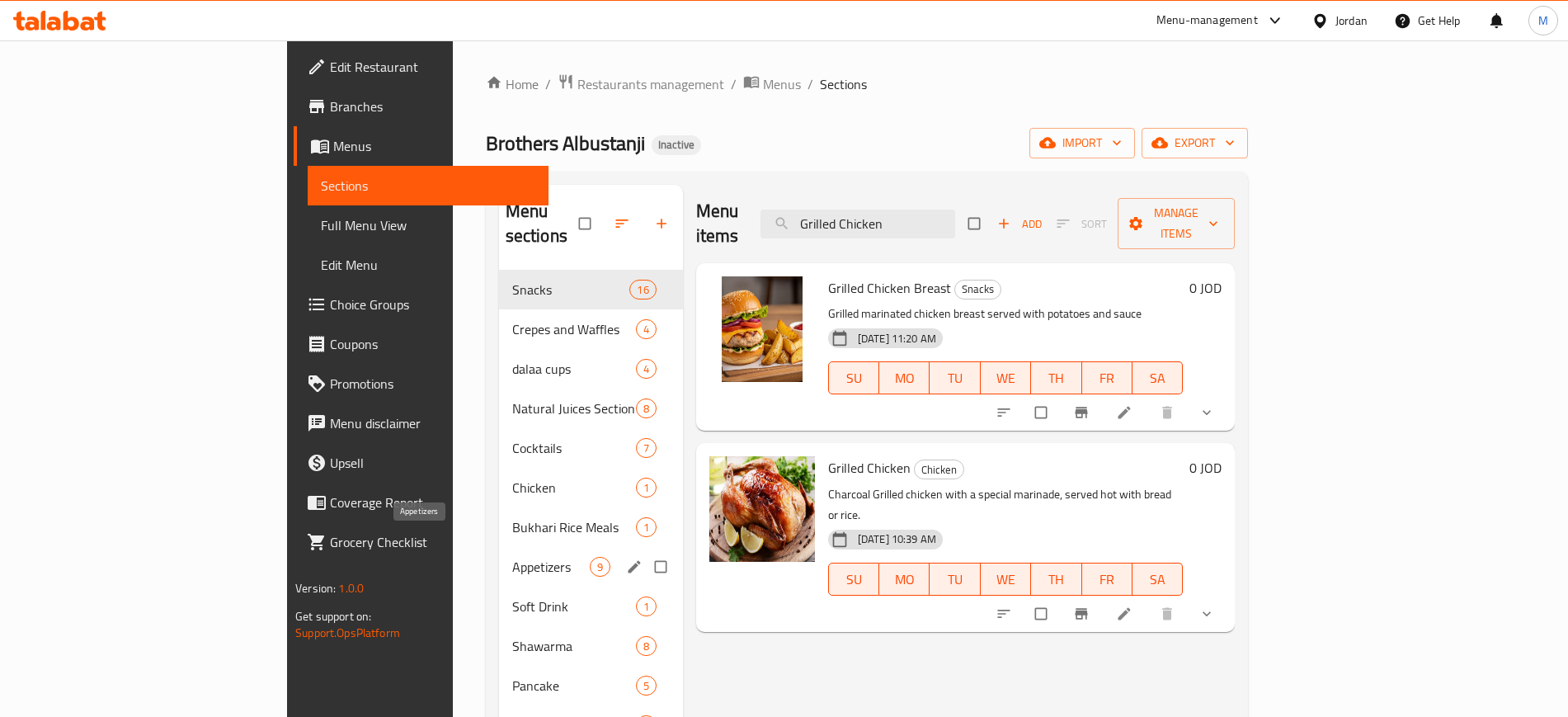
paste input "Summer Fusio"
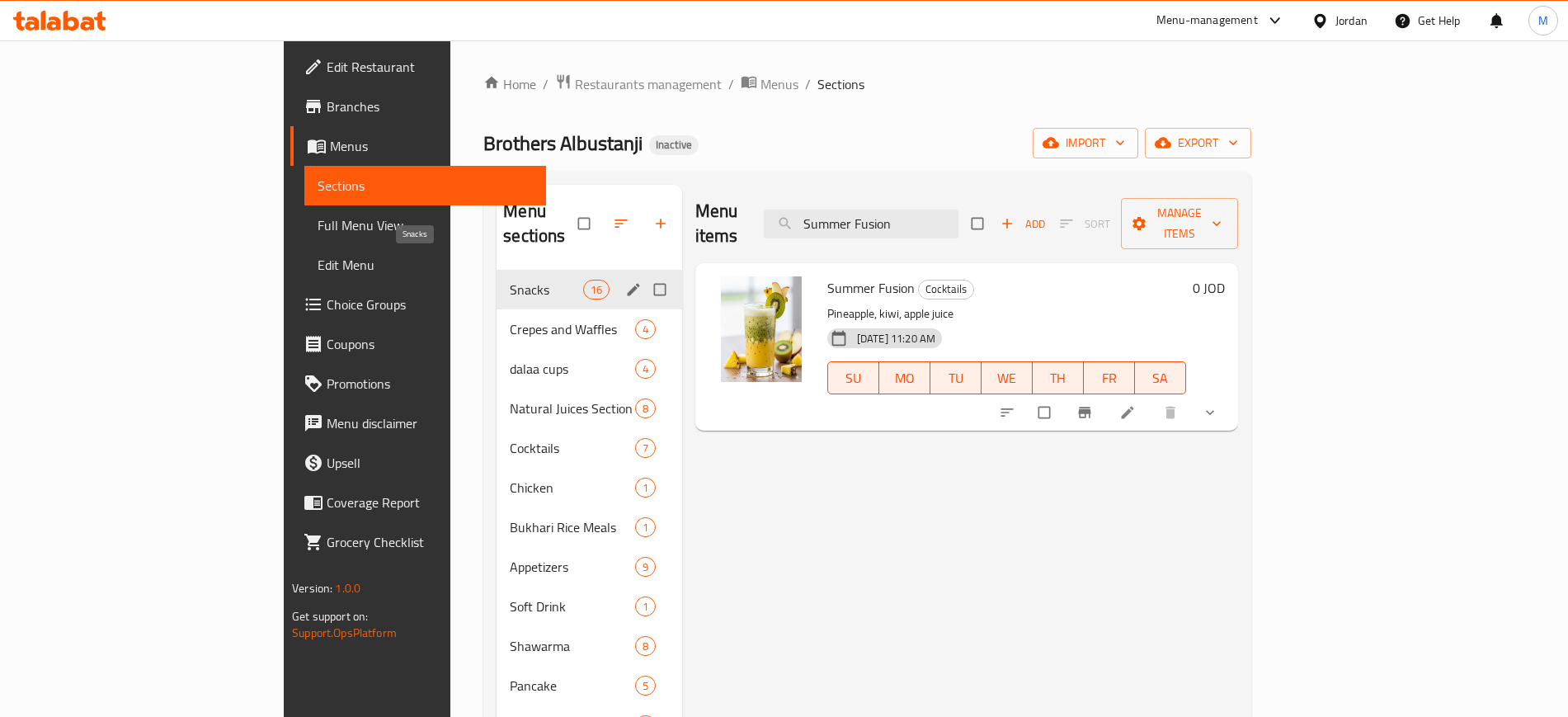
paste input "trawberry and Kiwi Cup"
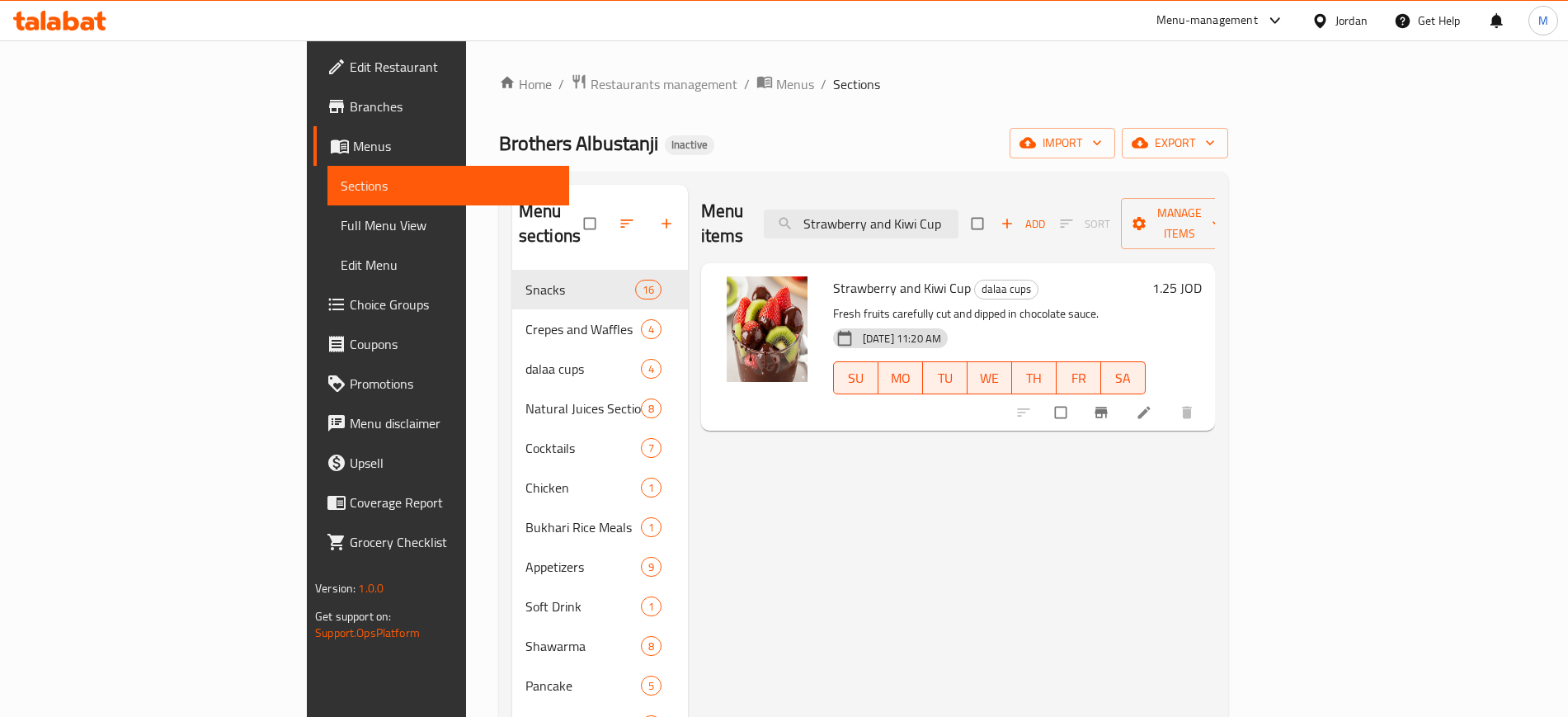
paste input "Banana"
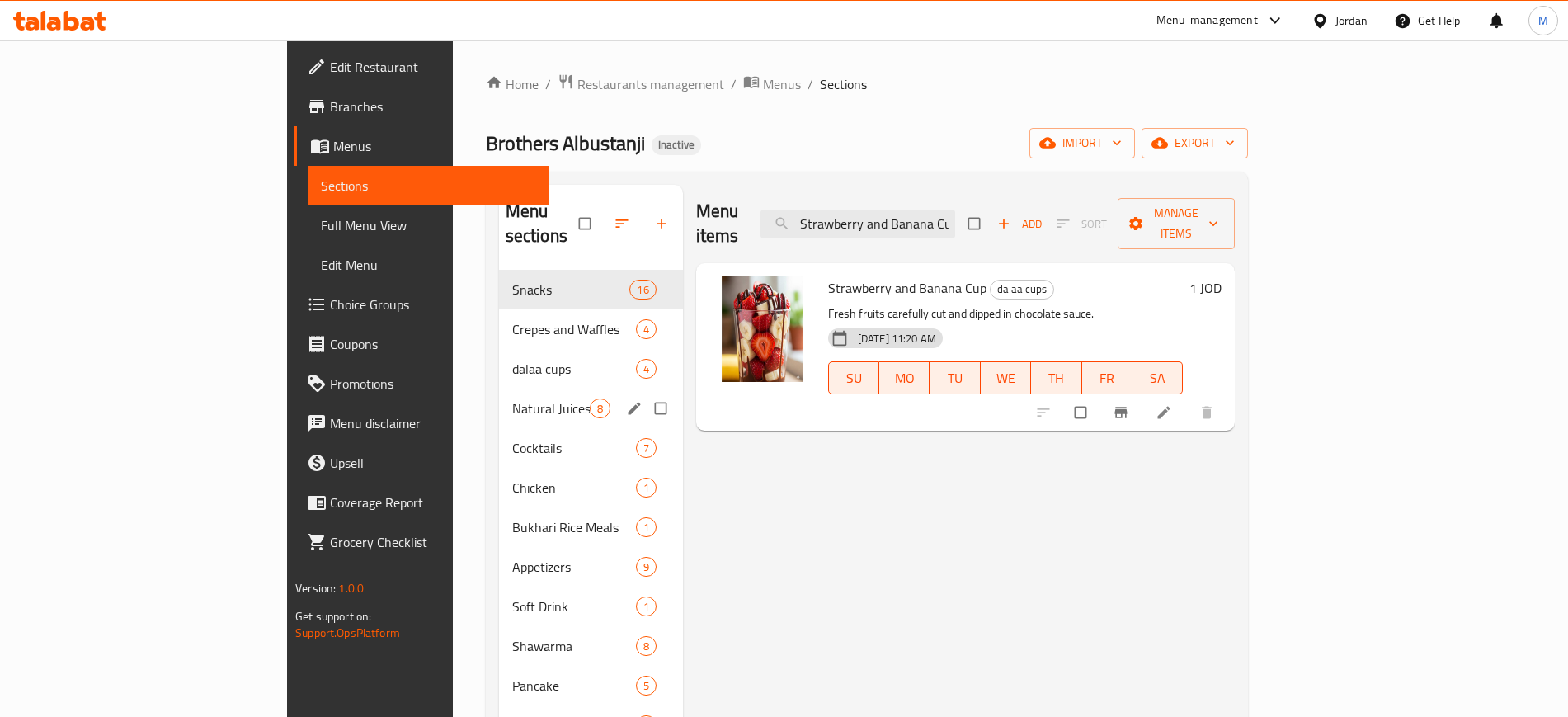
paste input "search"
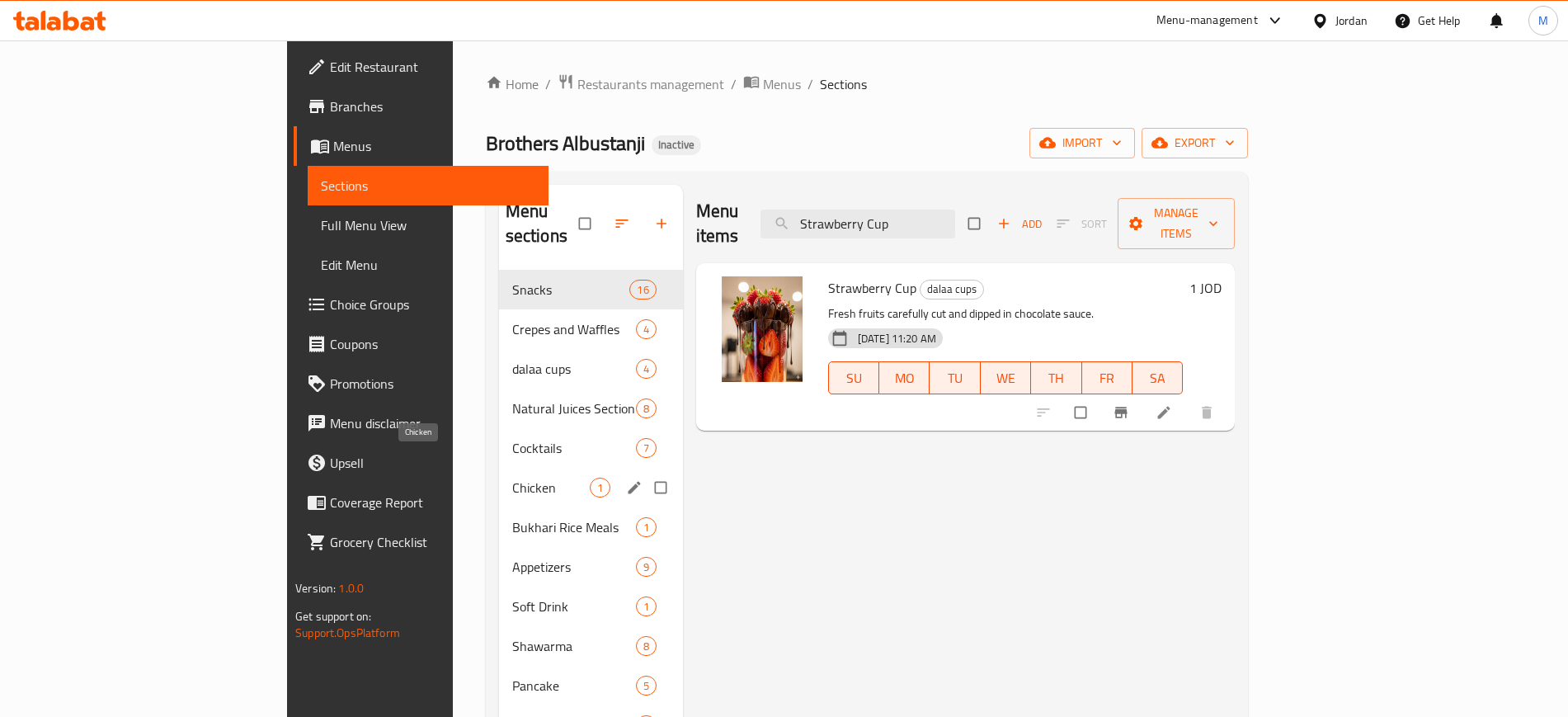
paste input "Banana and Kiwi"
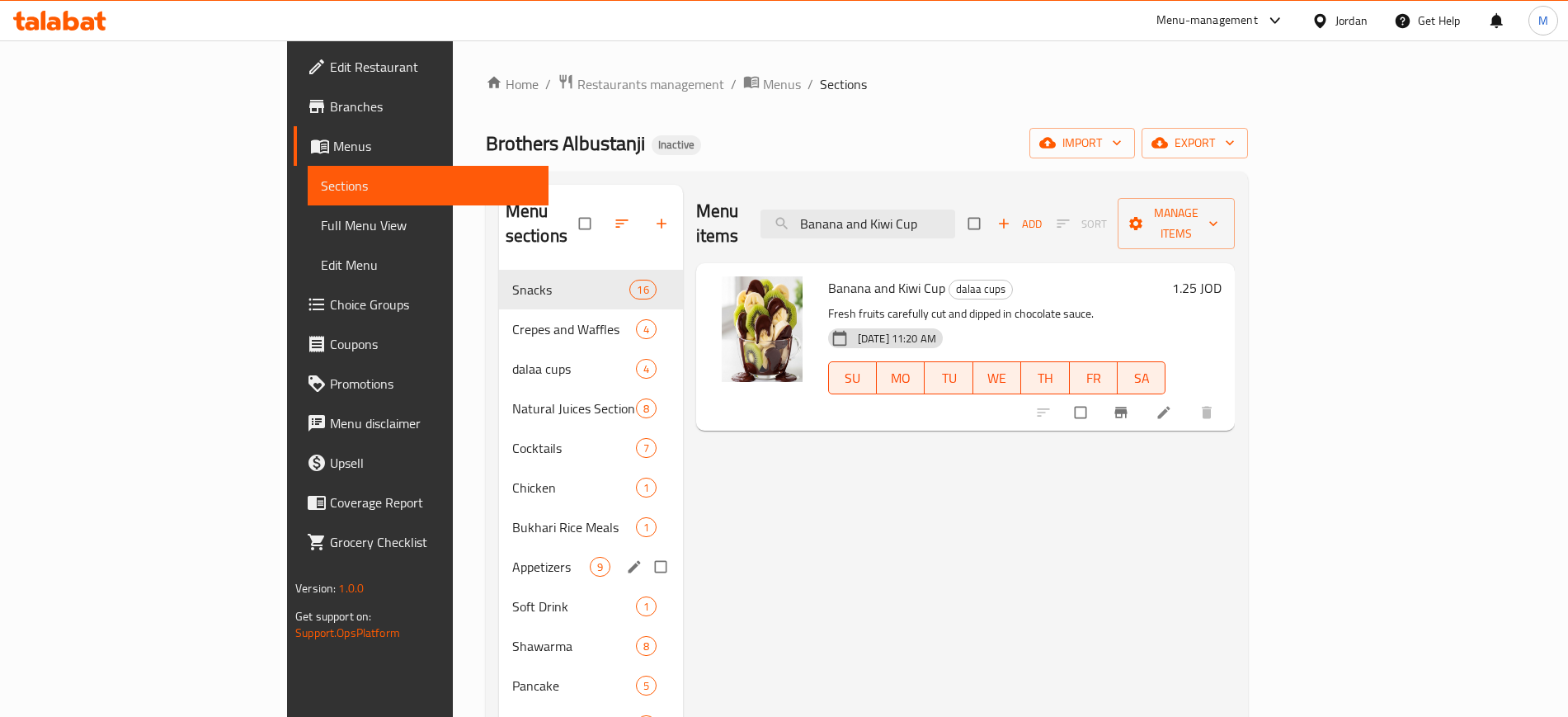
paste input "Cordon Bleu"
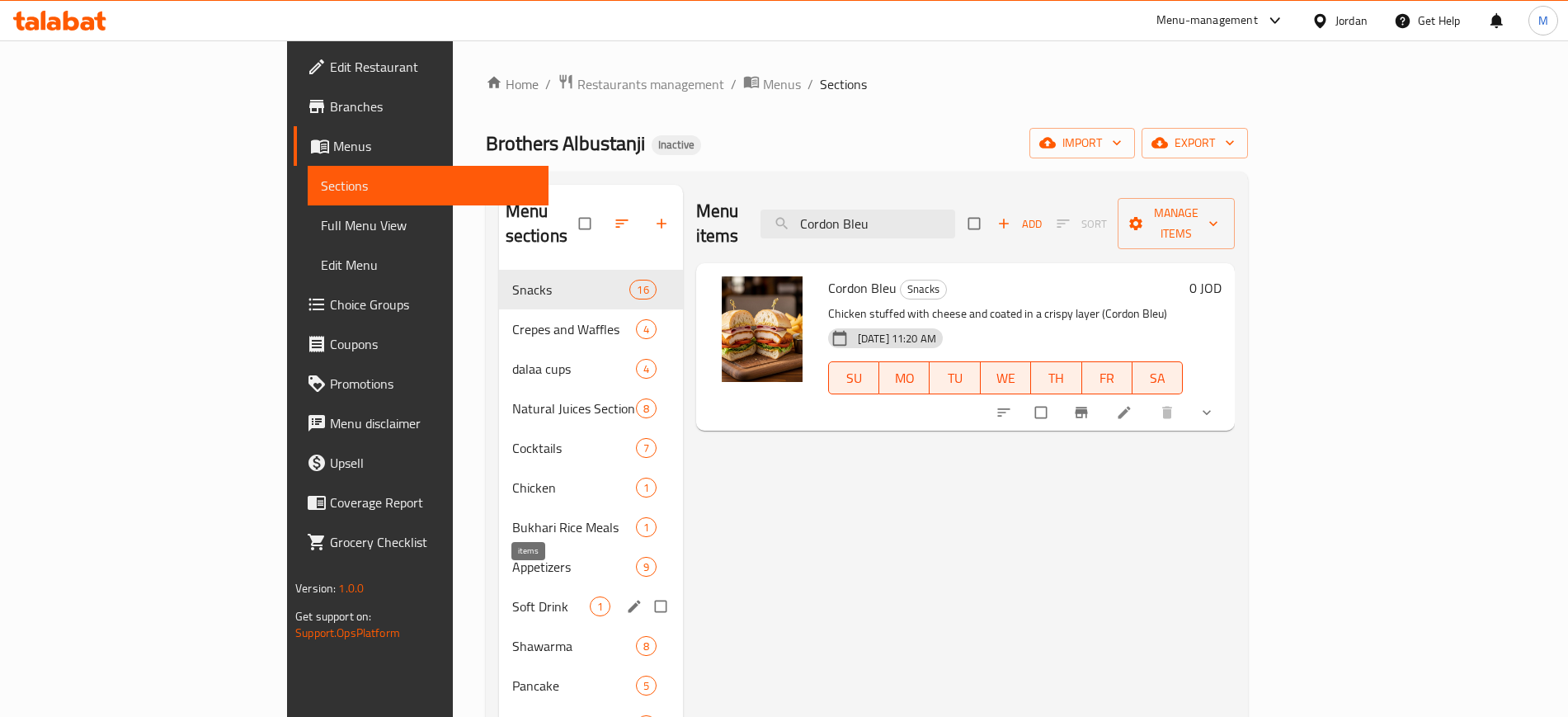
paste input "Albustanji Cocktail"
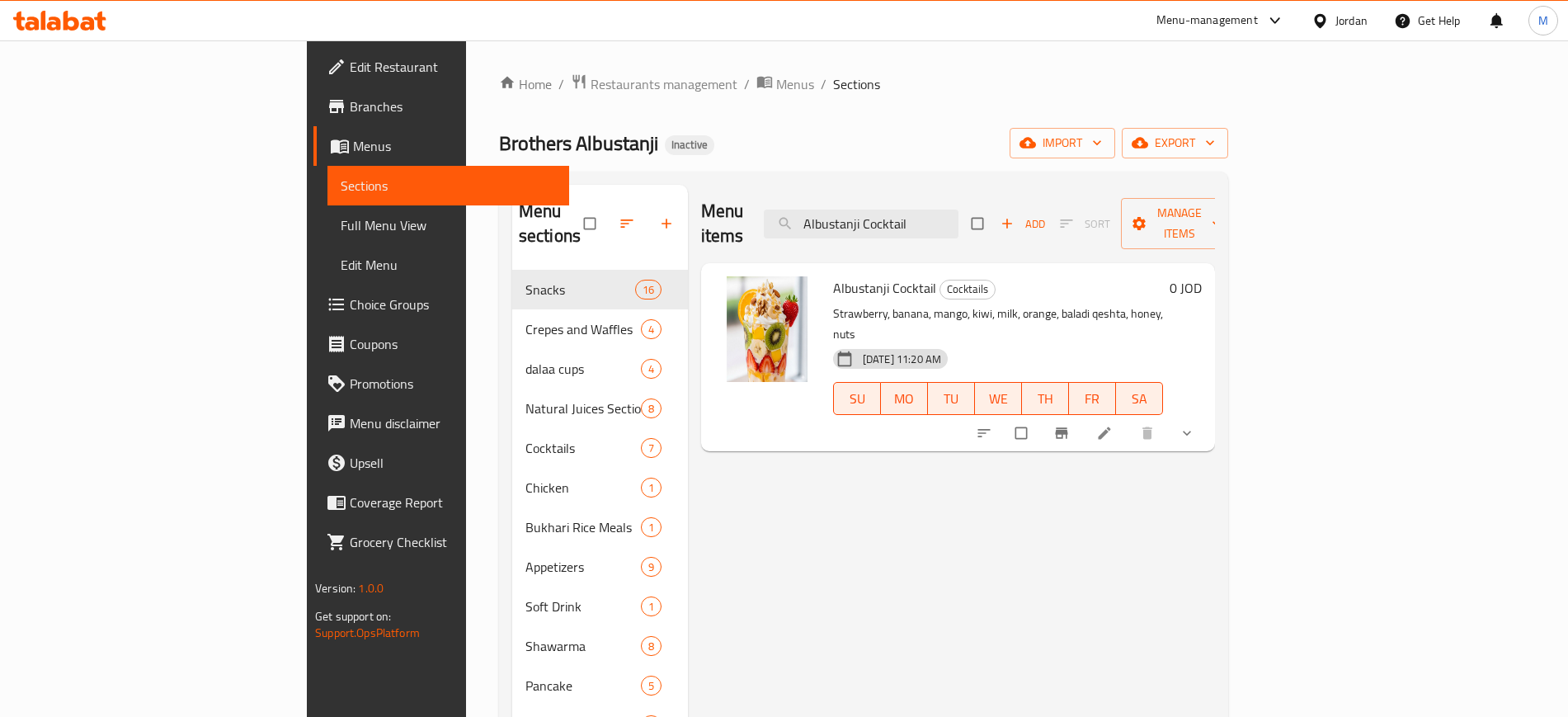
paste input "Kinder Specia"
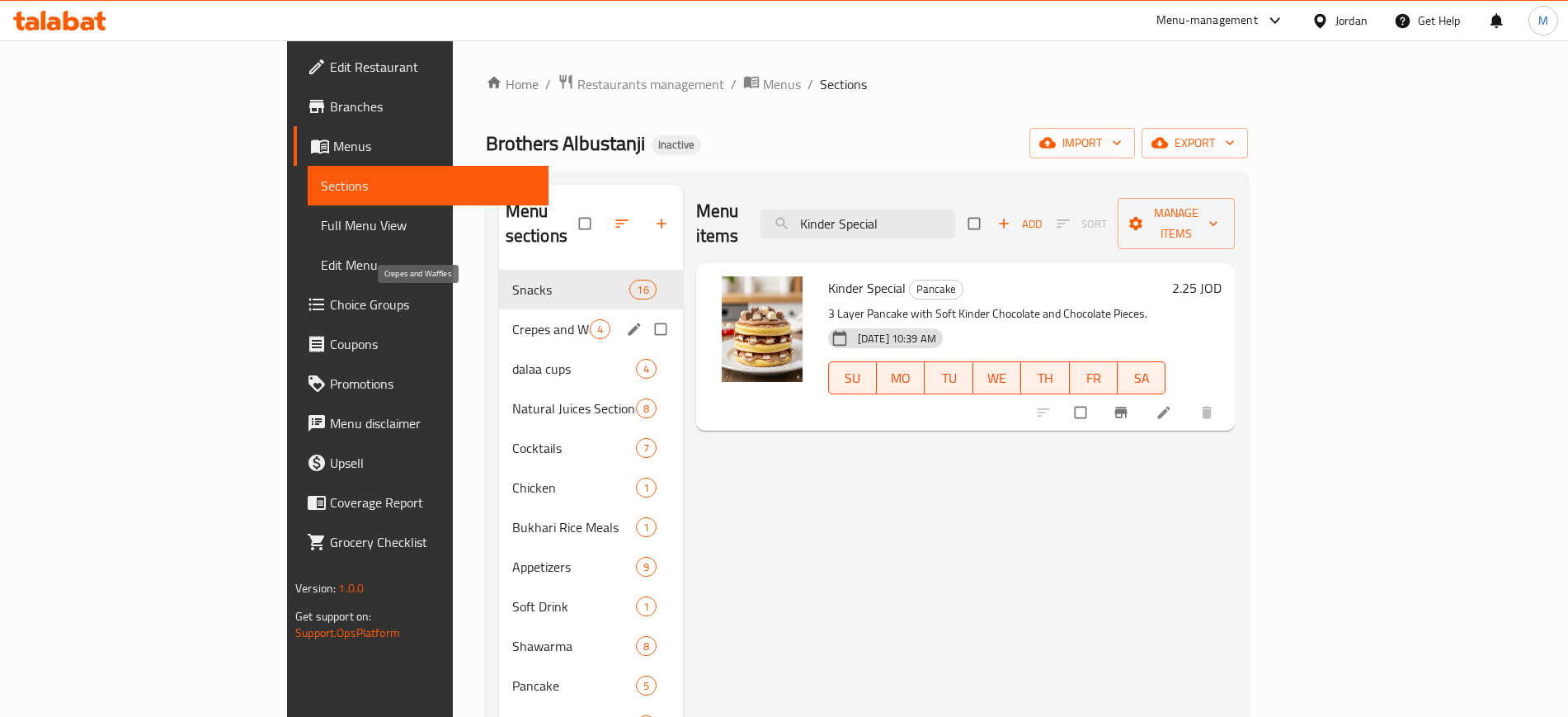
paste input "search"
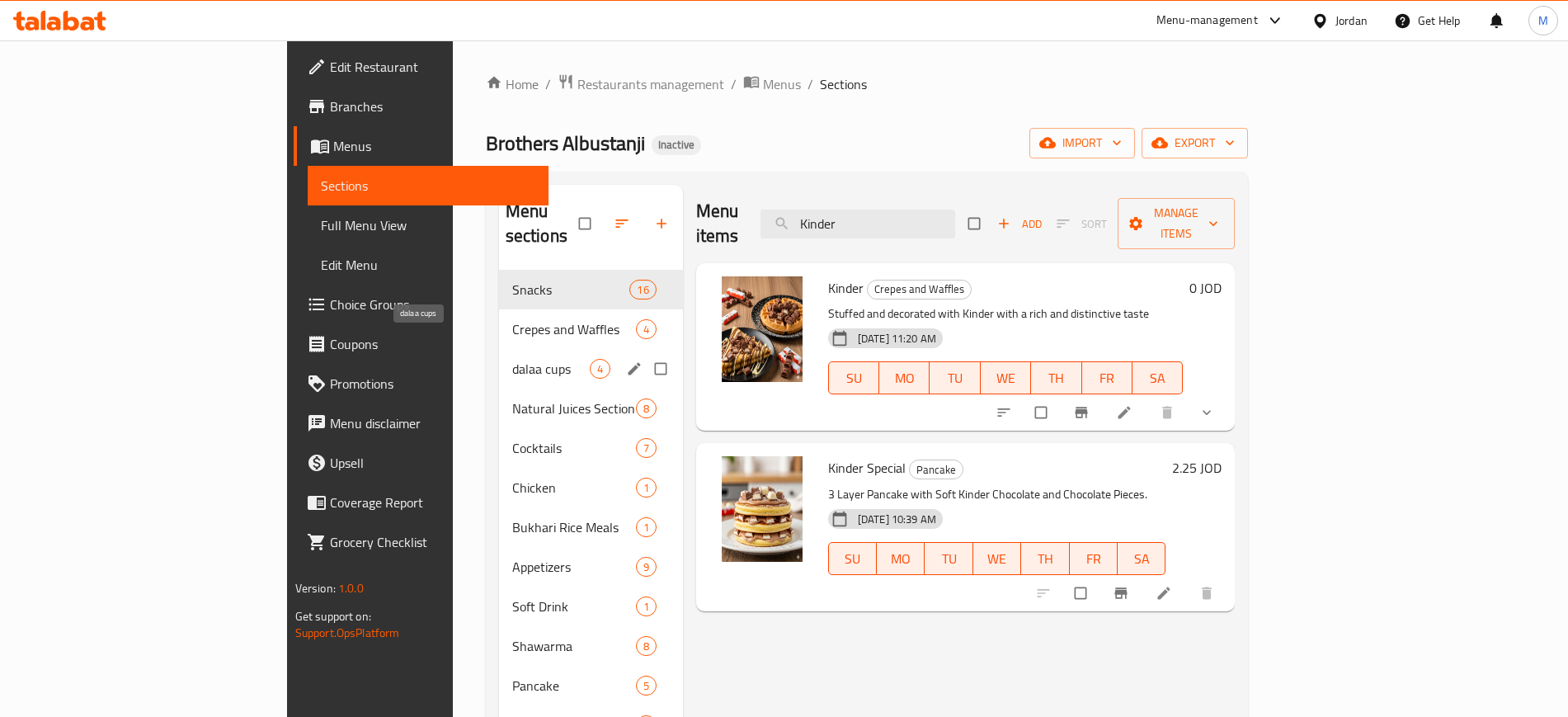
paste input "[PERSON_NAME]"
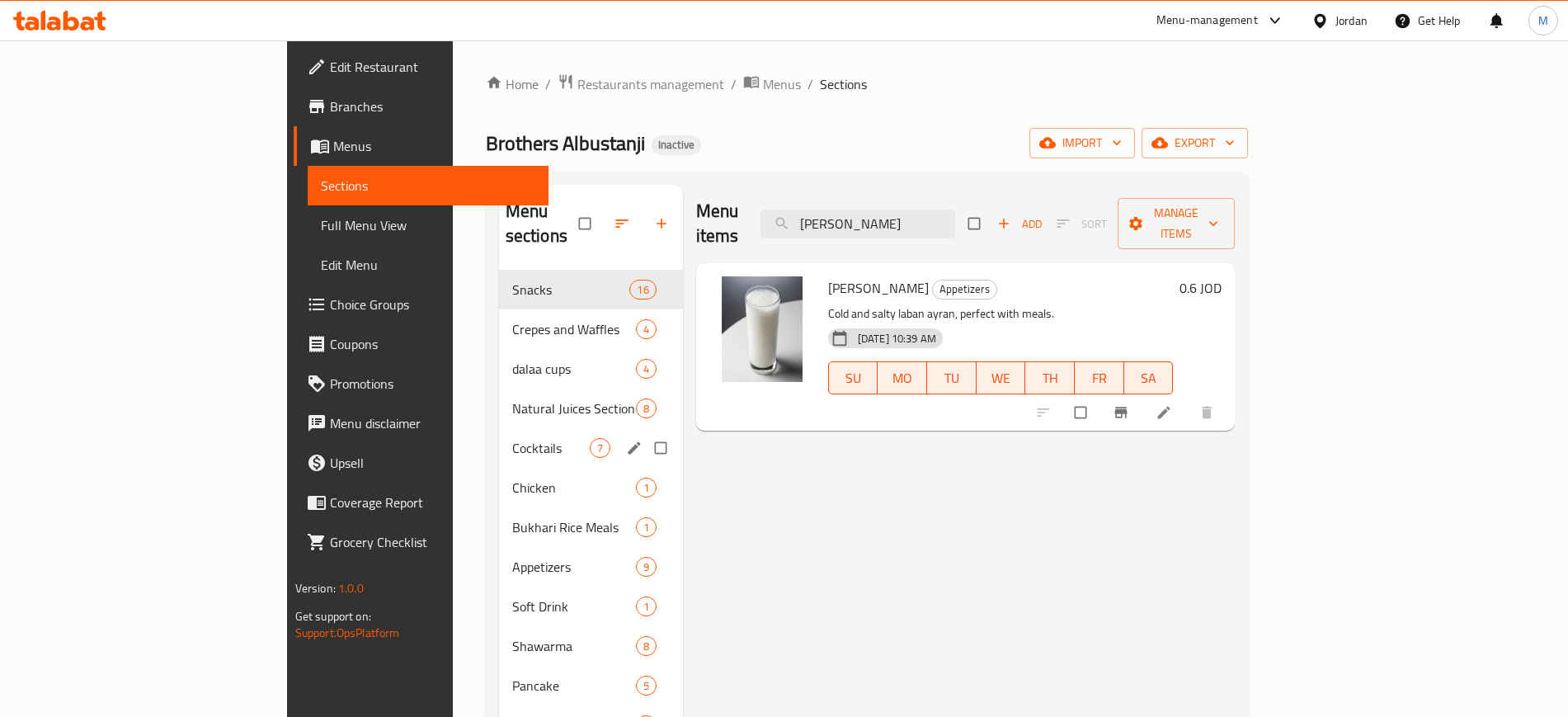
paste input "search"
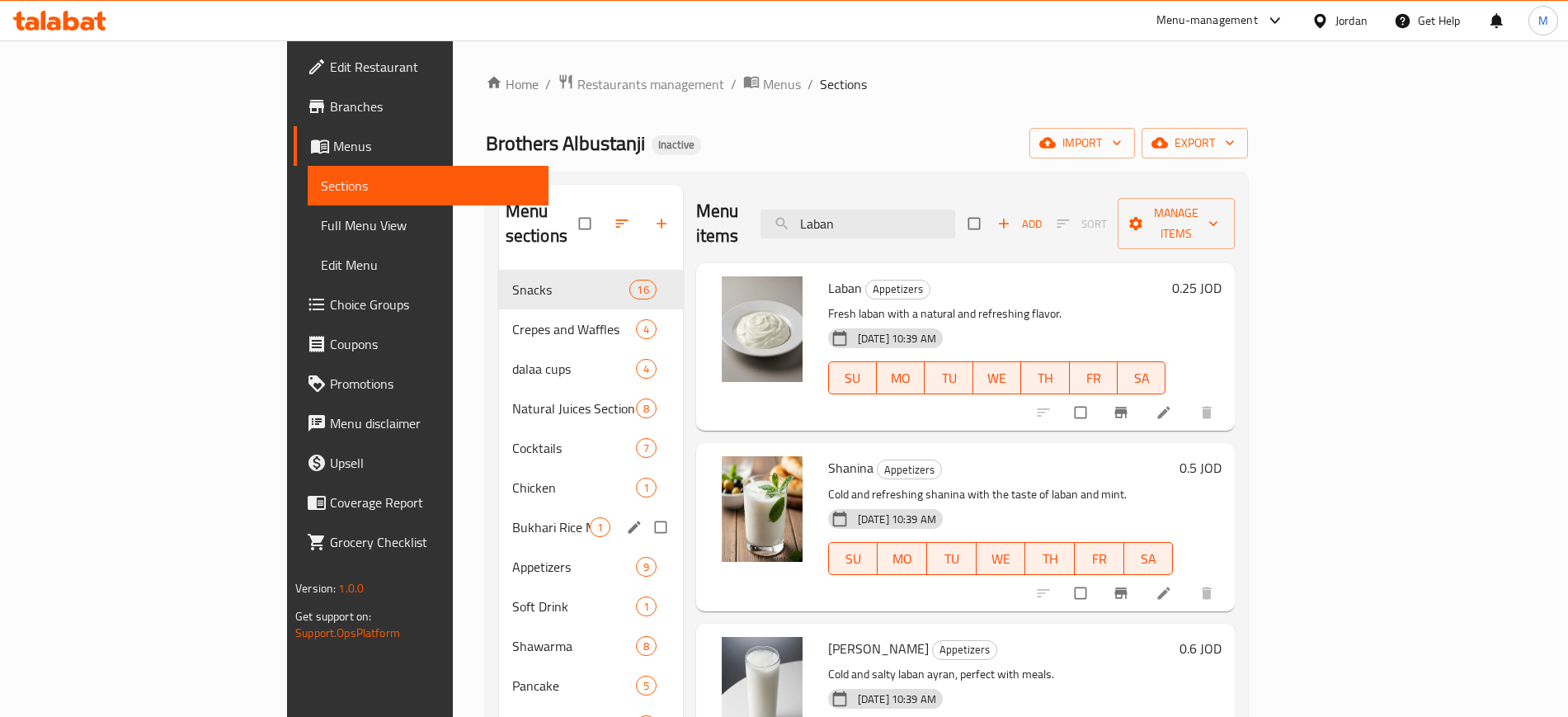
paste input "otus White"
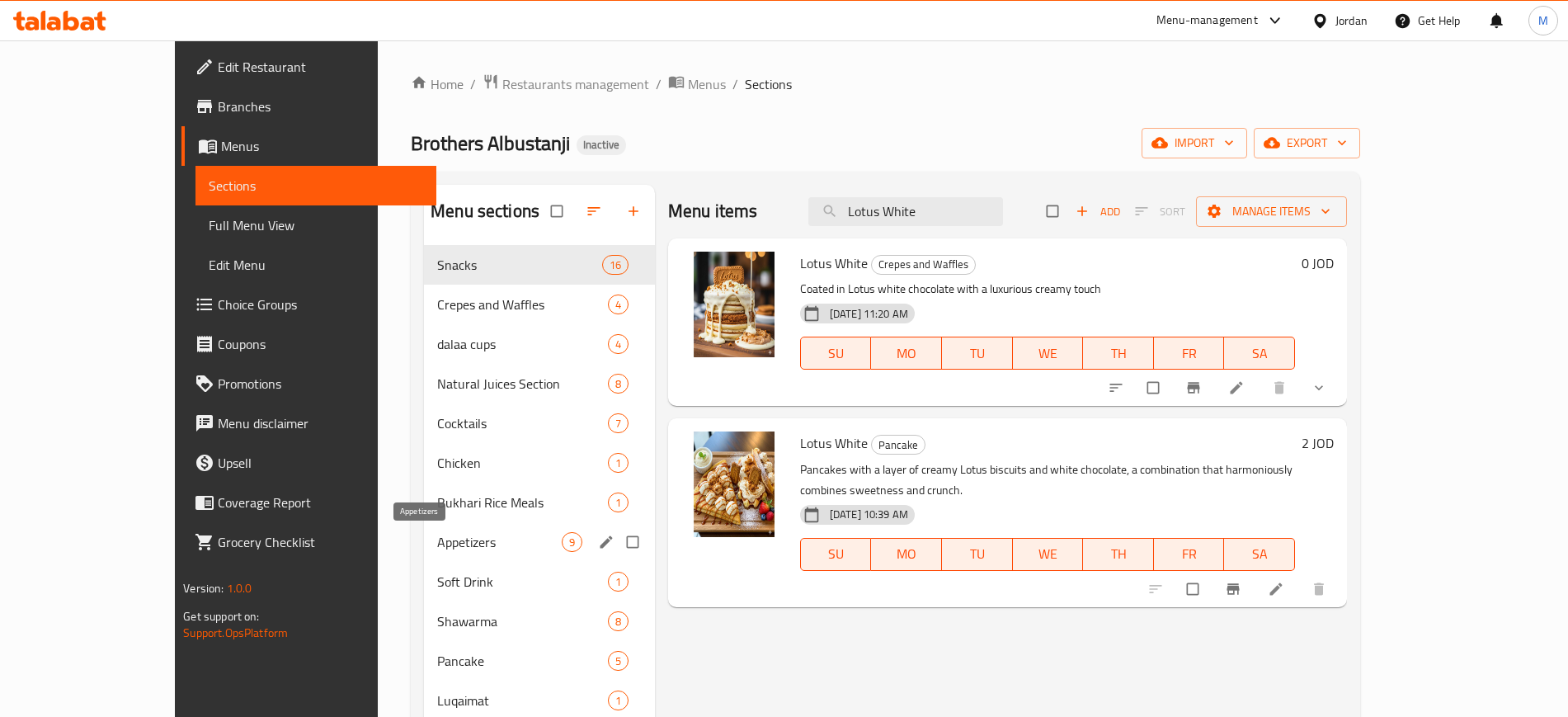
paste input "emonad"
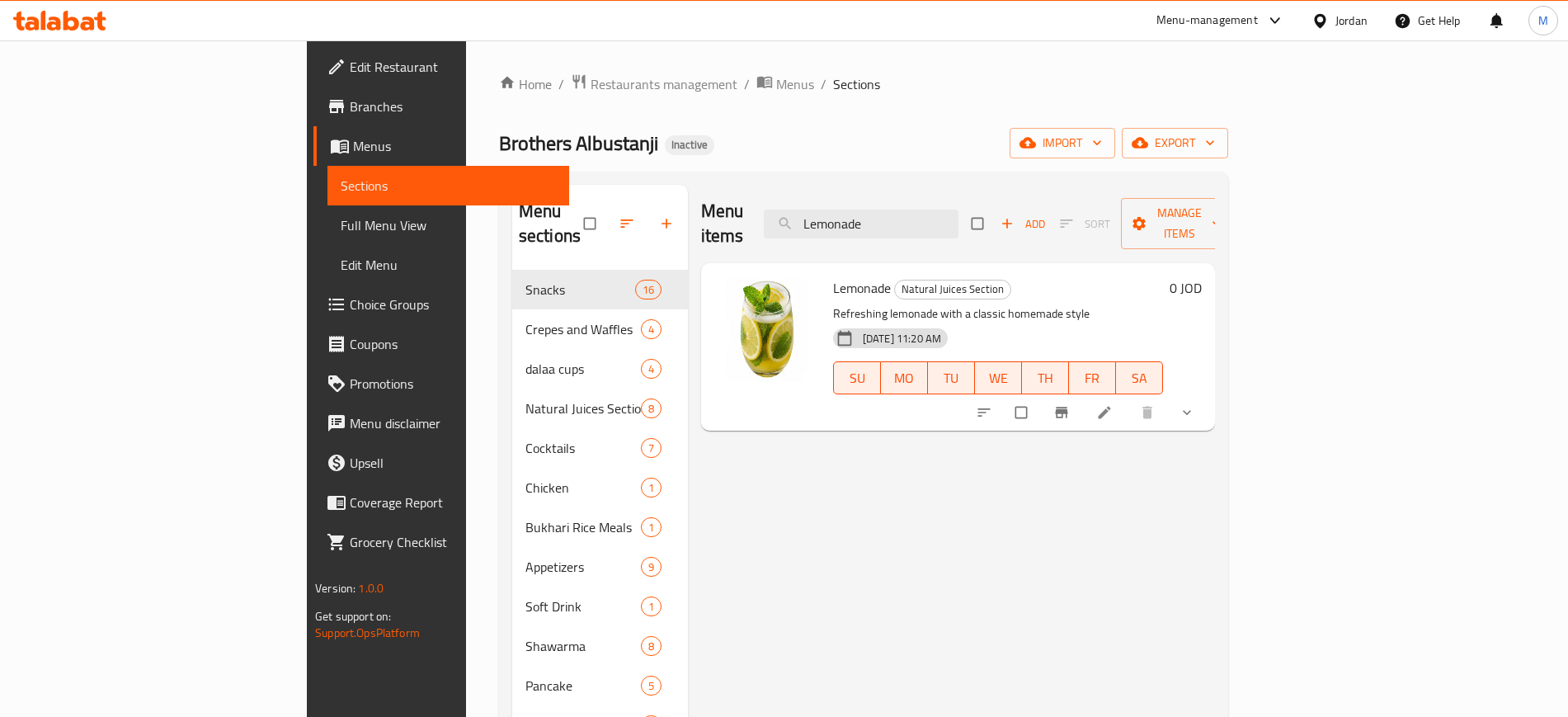
paste input "Spicy Mtawameh"
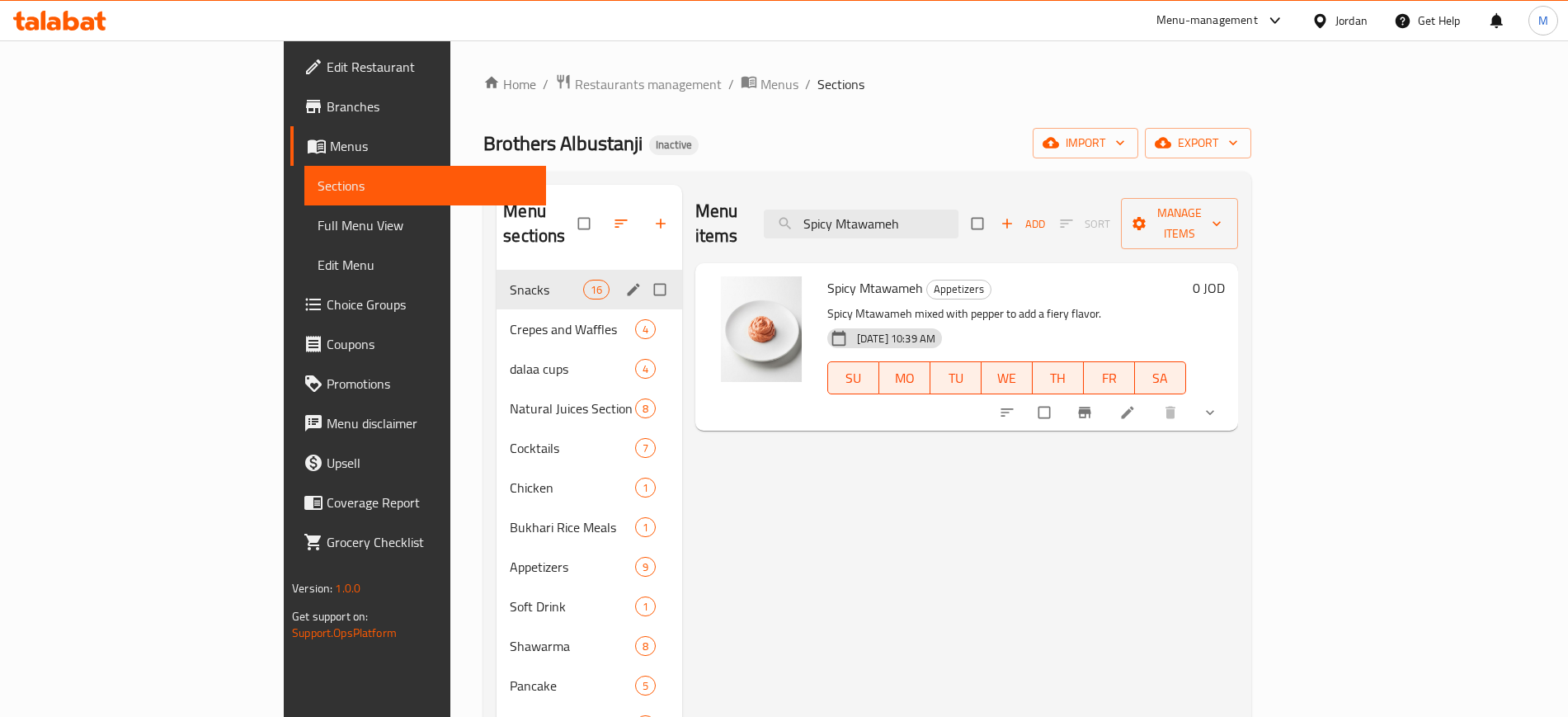
paste input "search"
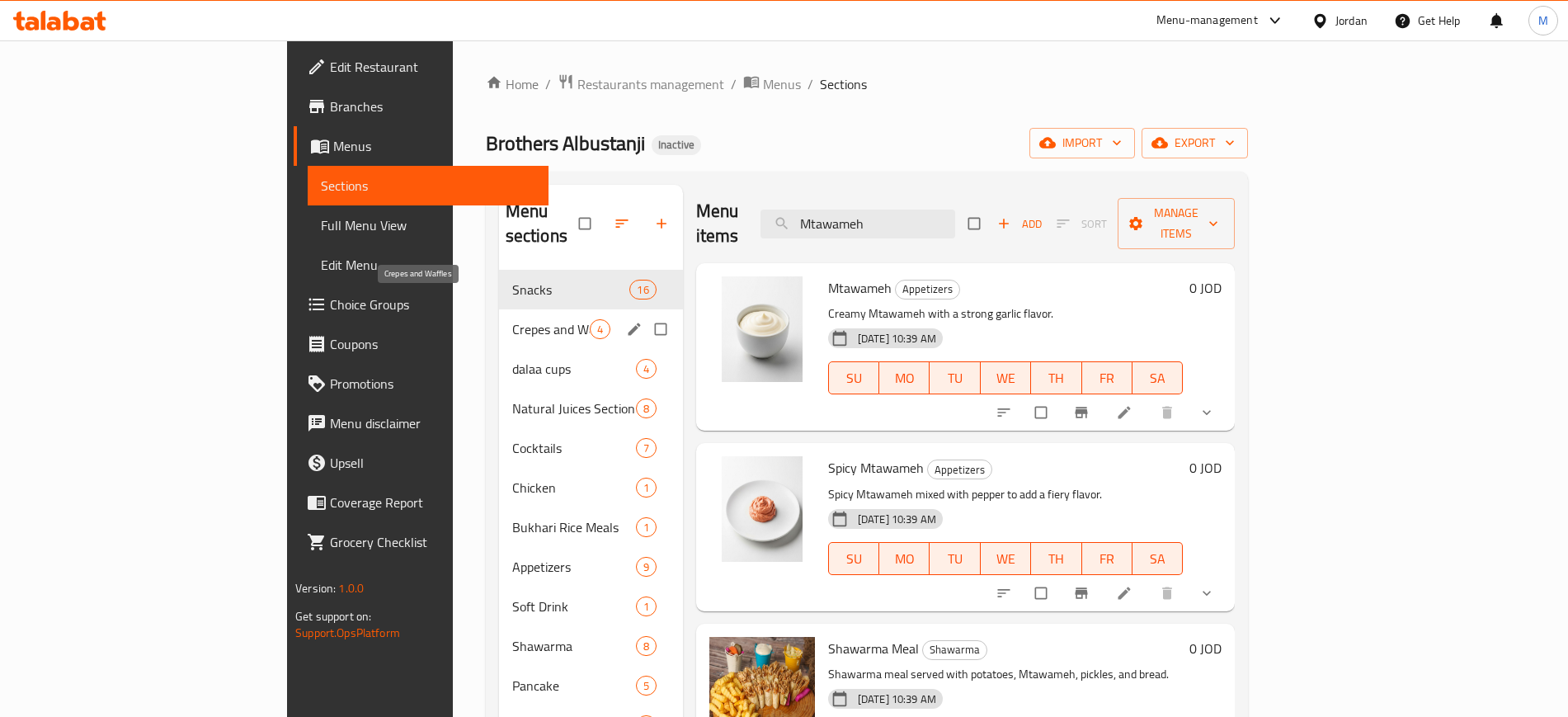
paste input "Pickles"
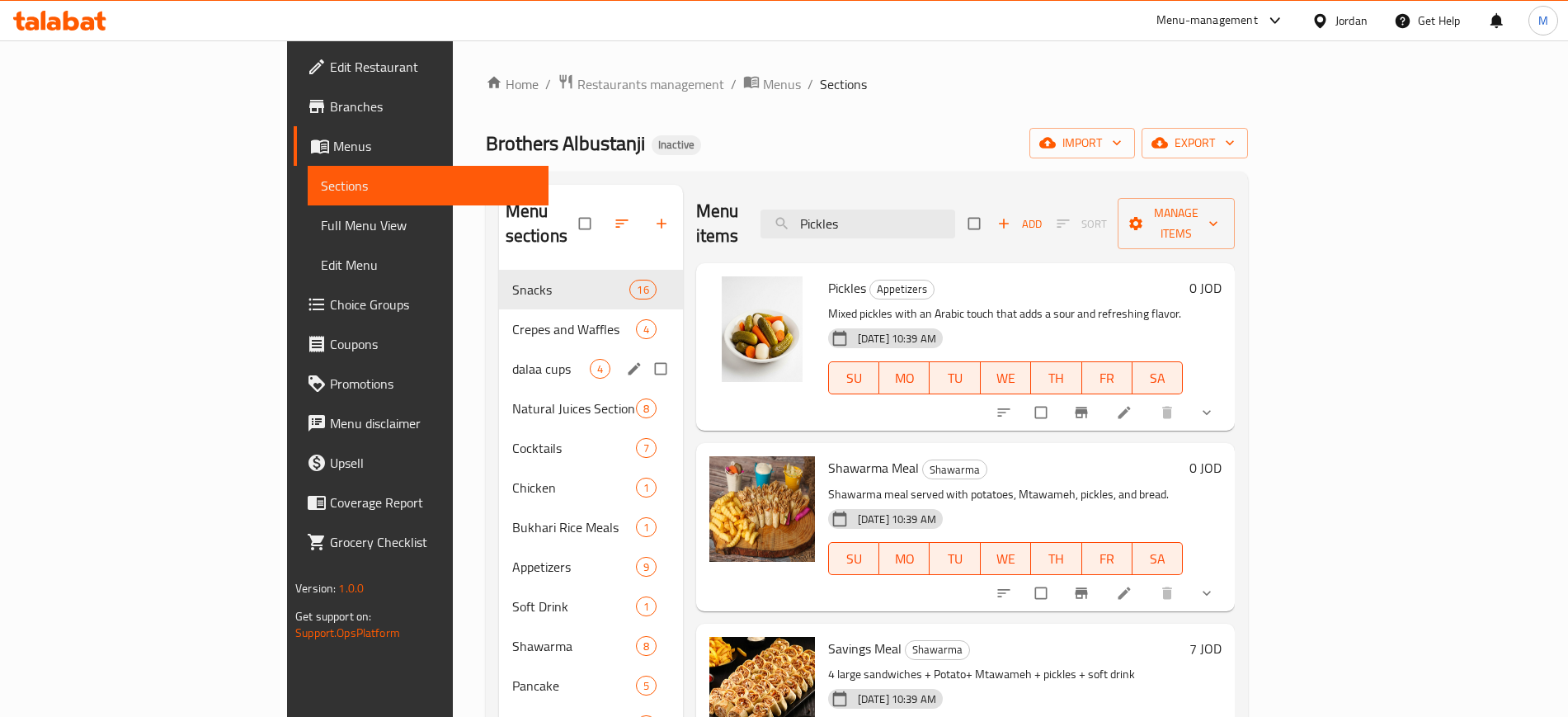
paste input "Soft Drink"
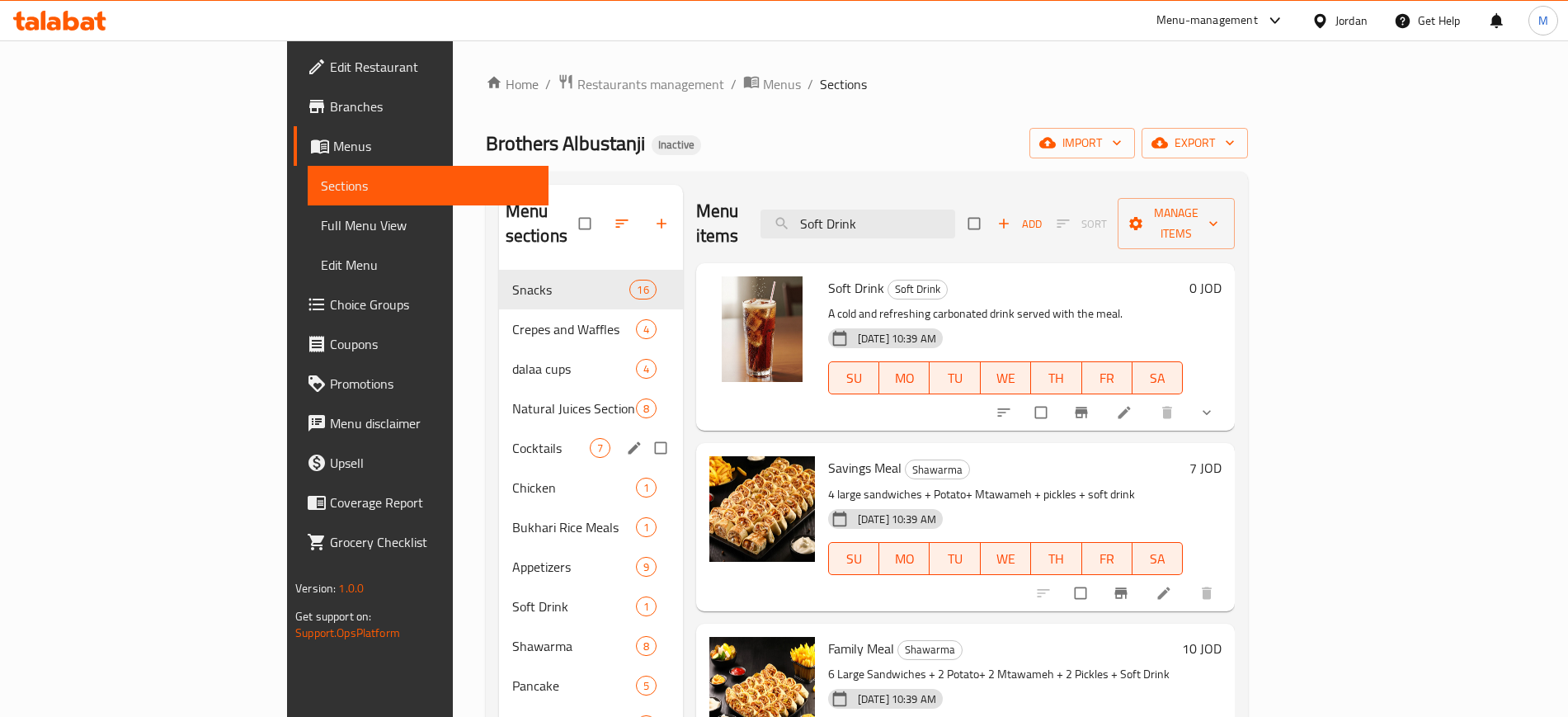
paste input "Mix Chocolate"
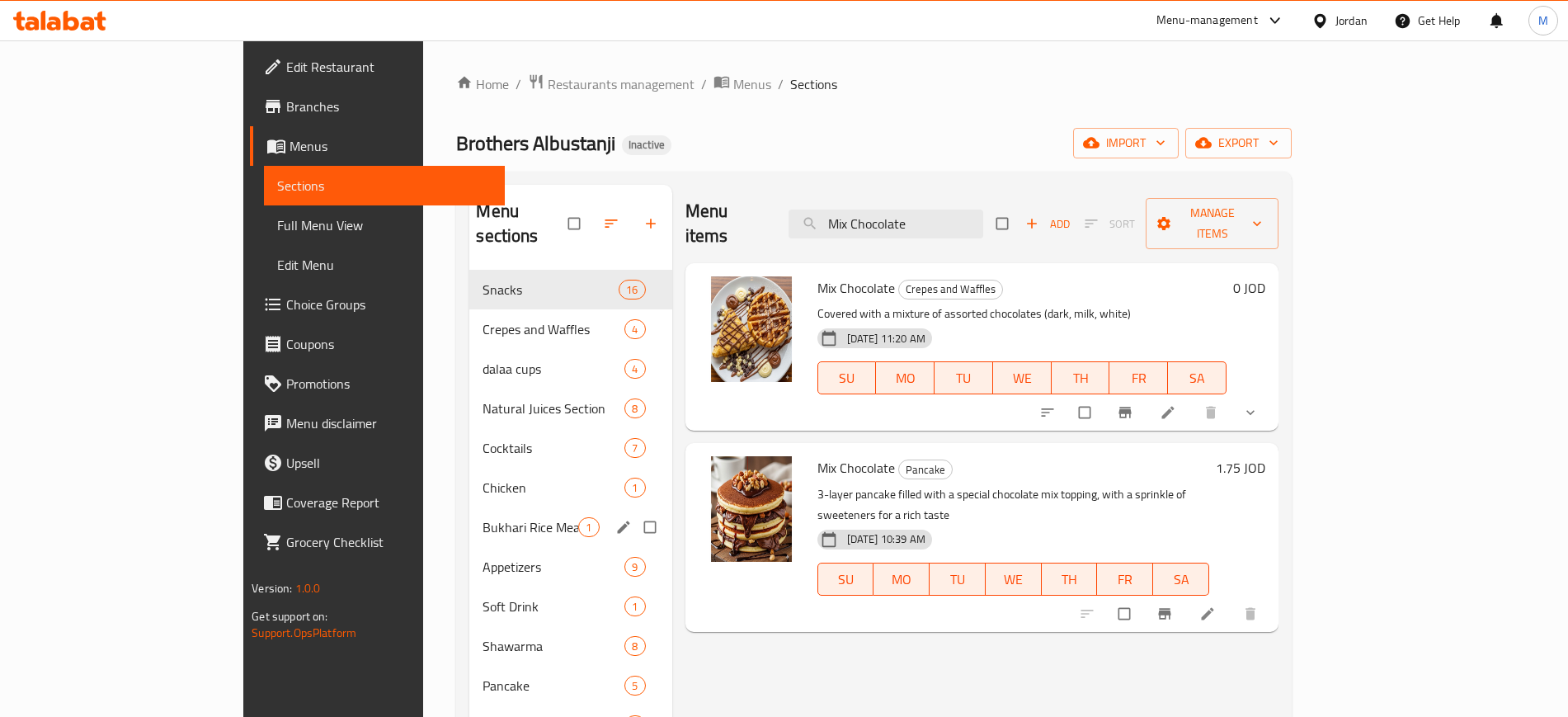
paste input "andi"
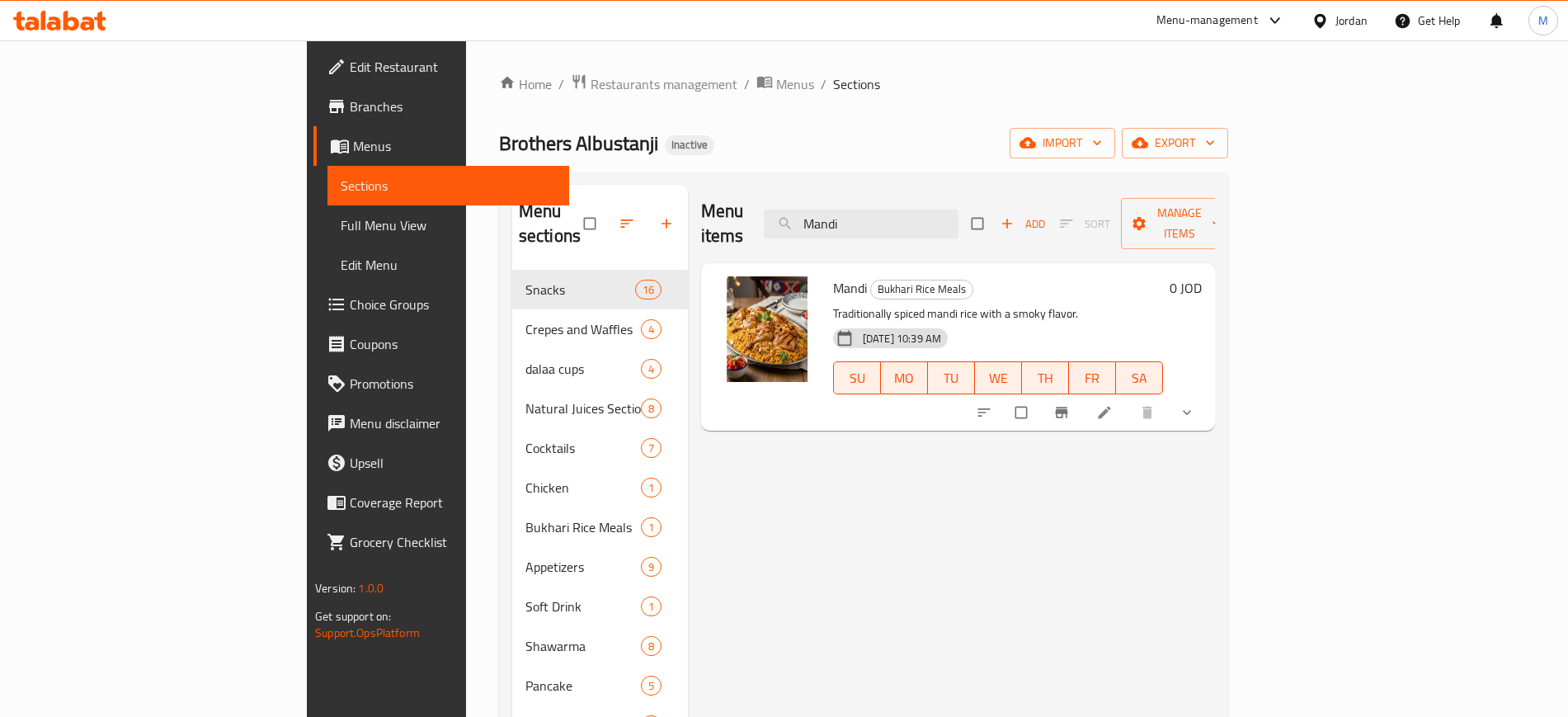
paste input "Virgin Mojito Sprite"
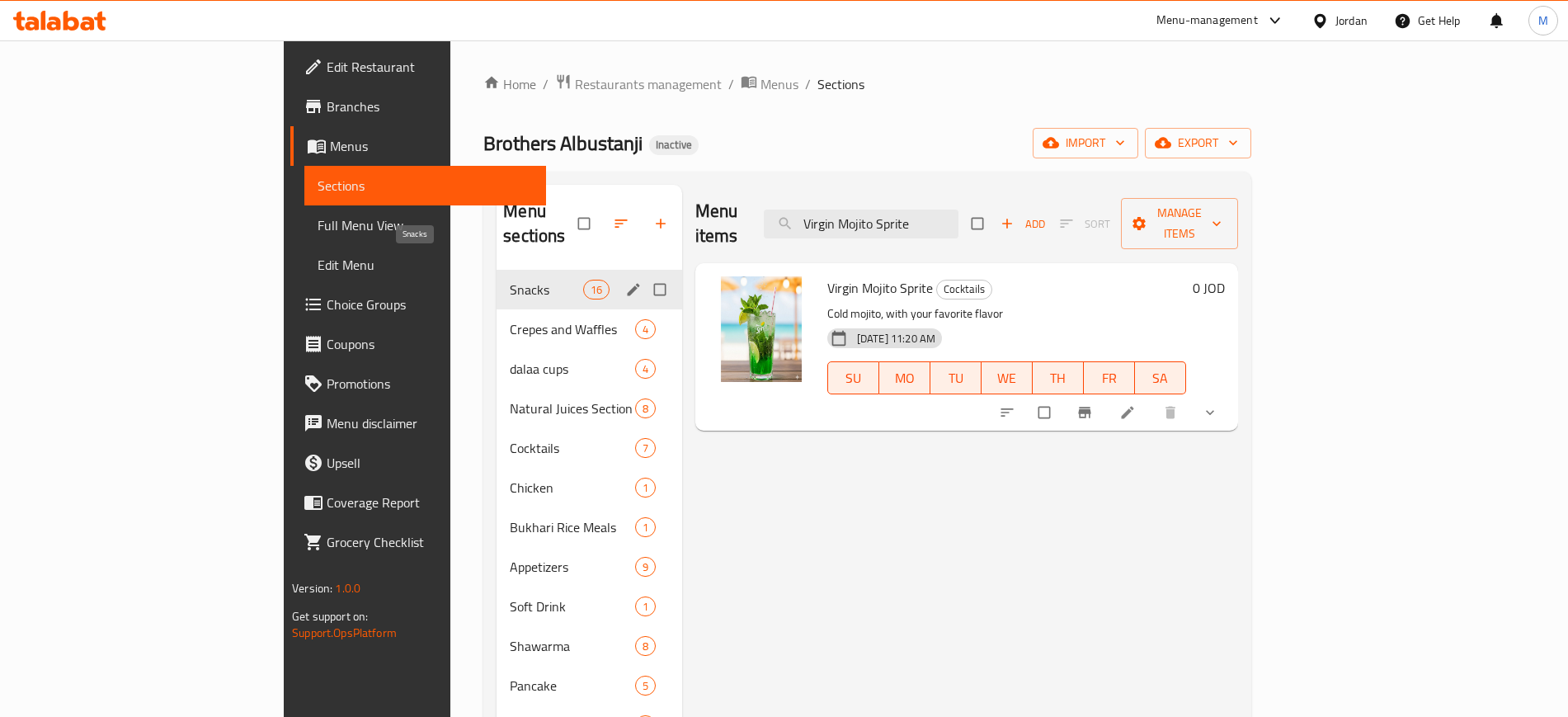
paste input "Energy Drink"
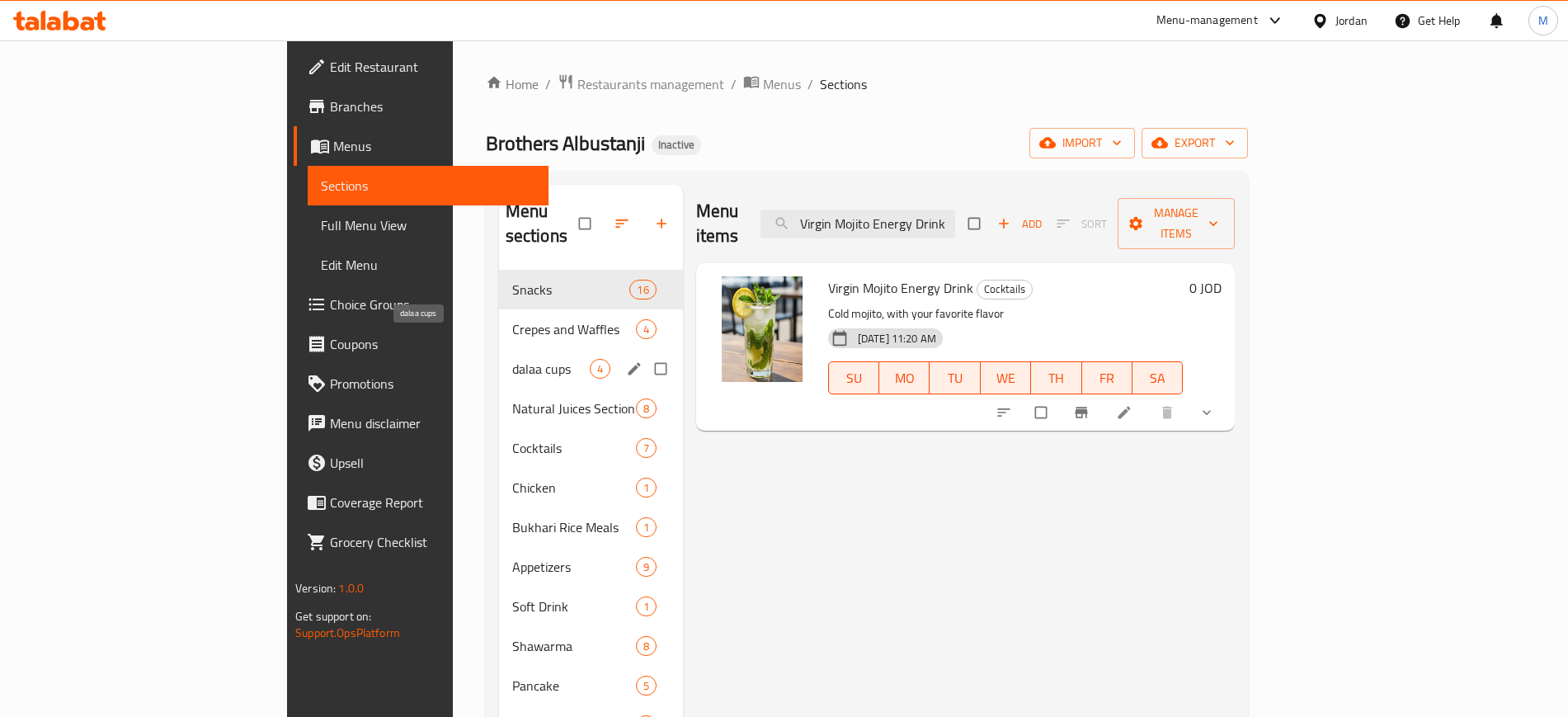
paste input "Mix Chocolate"
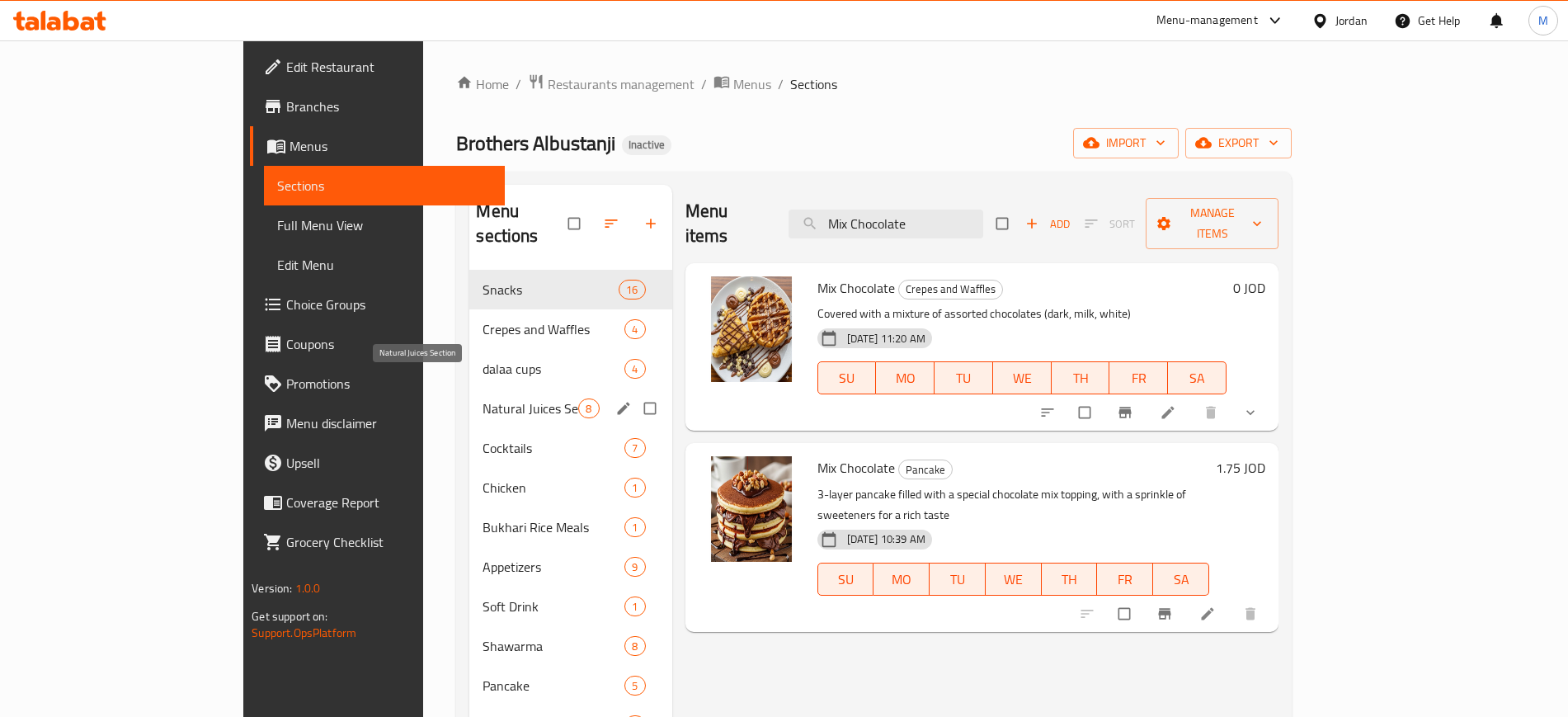
paste input "Savings Meal"
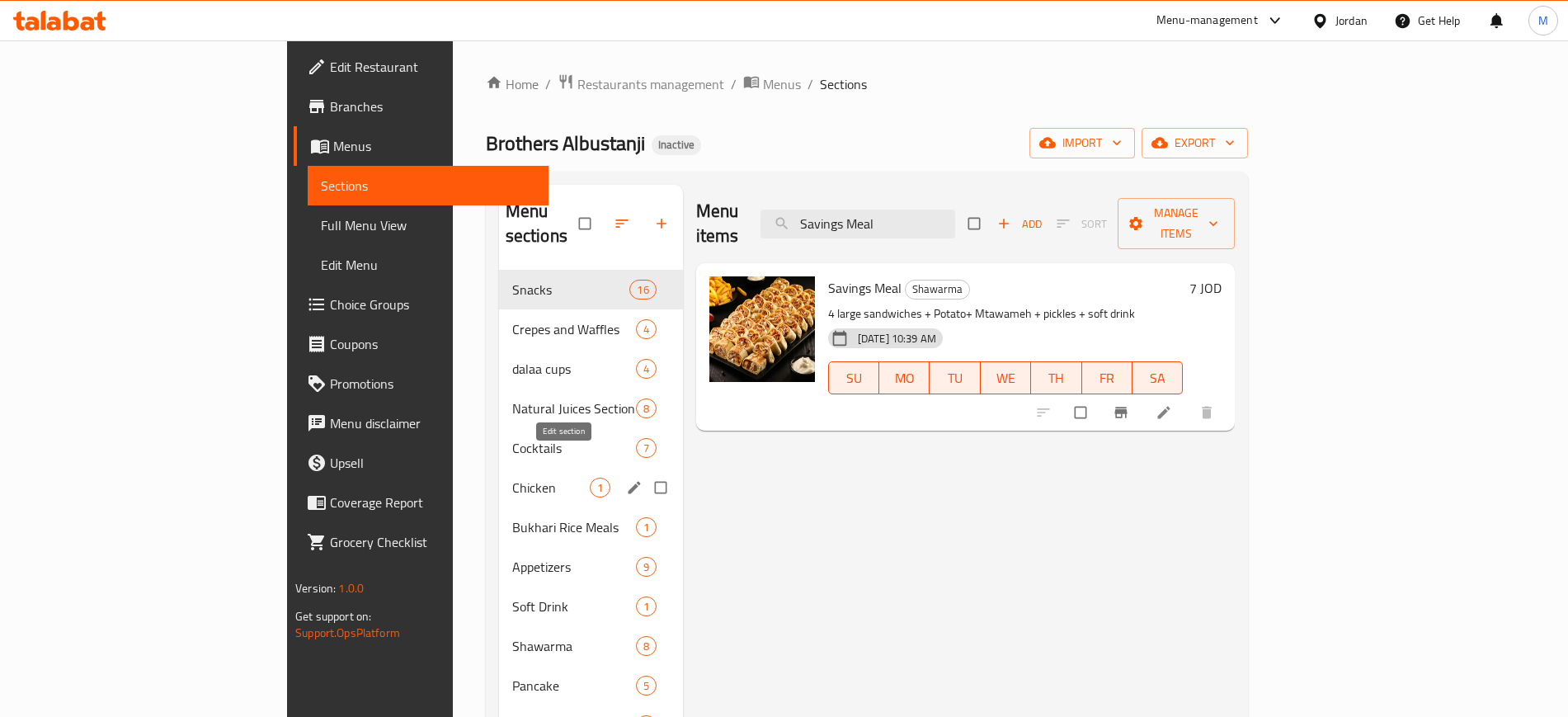
paste input "Jumbo"
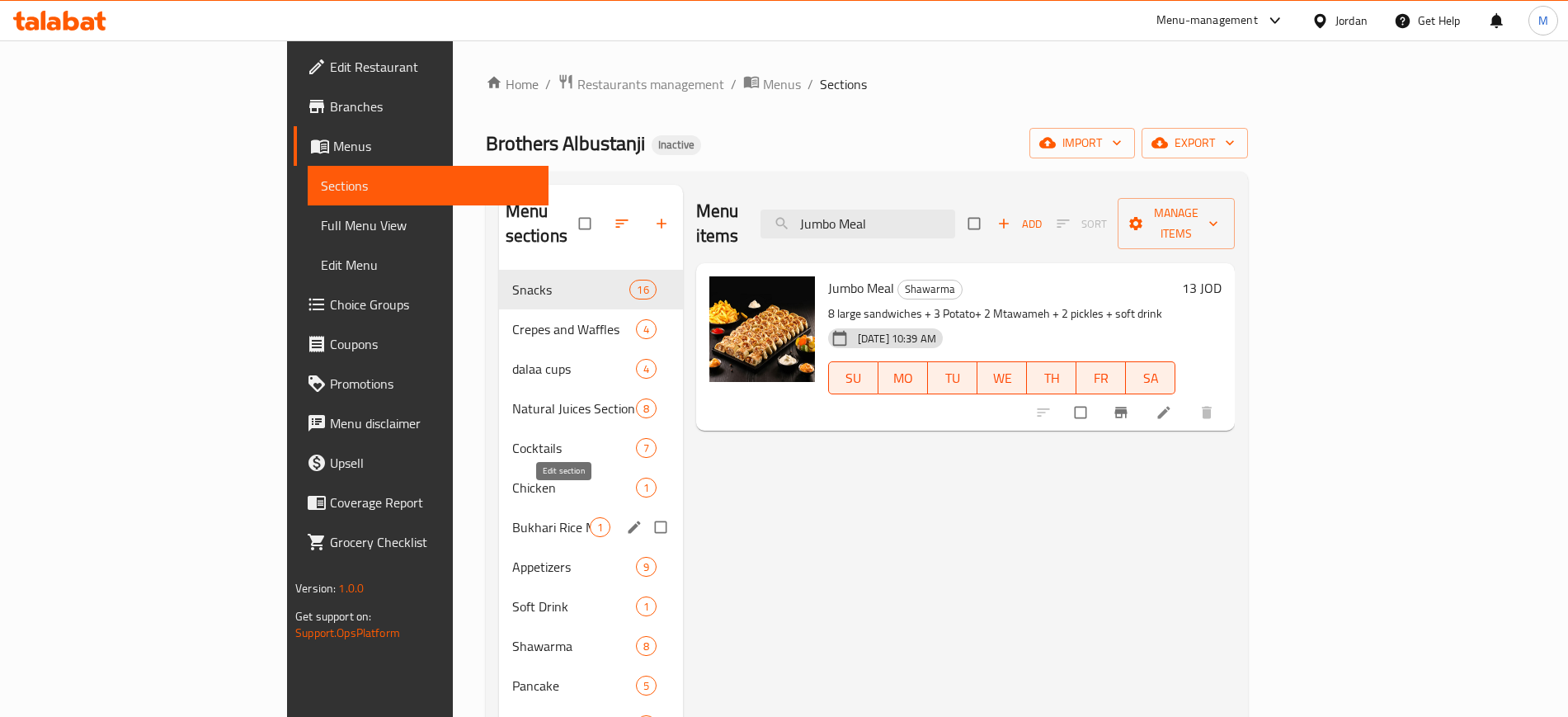
paste input "Shawarma"
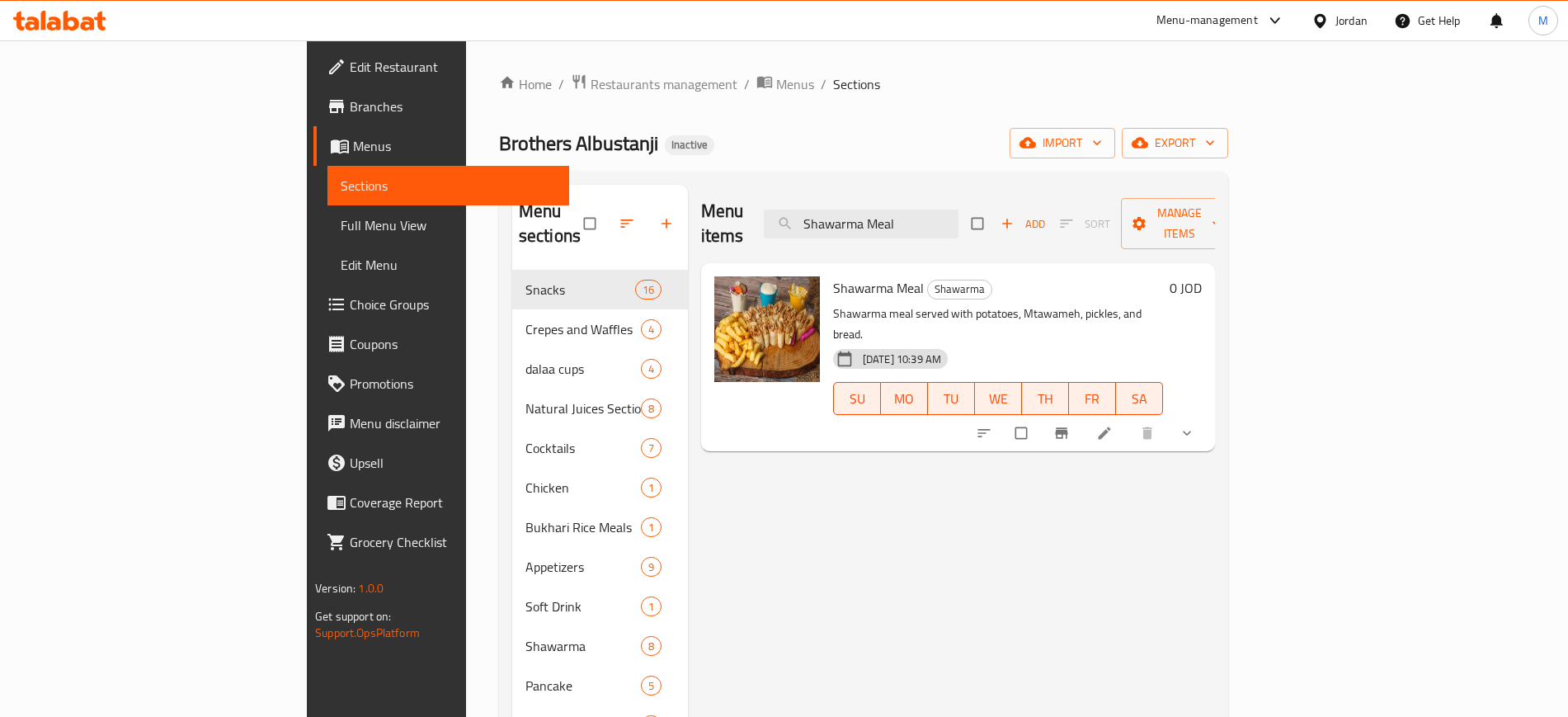
paste input "Giant"
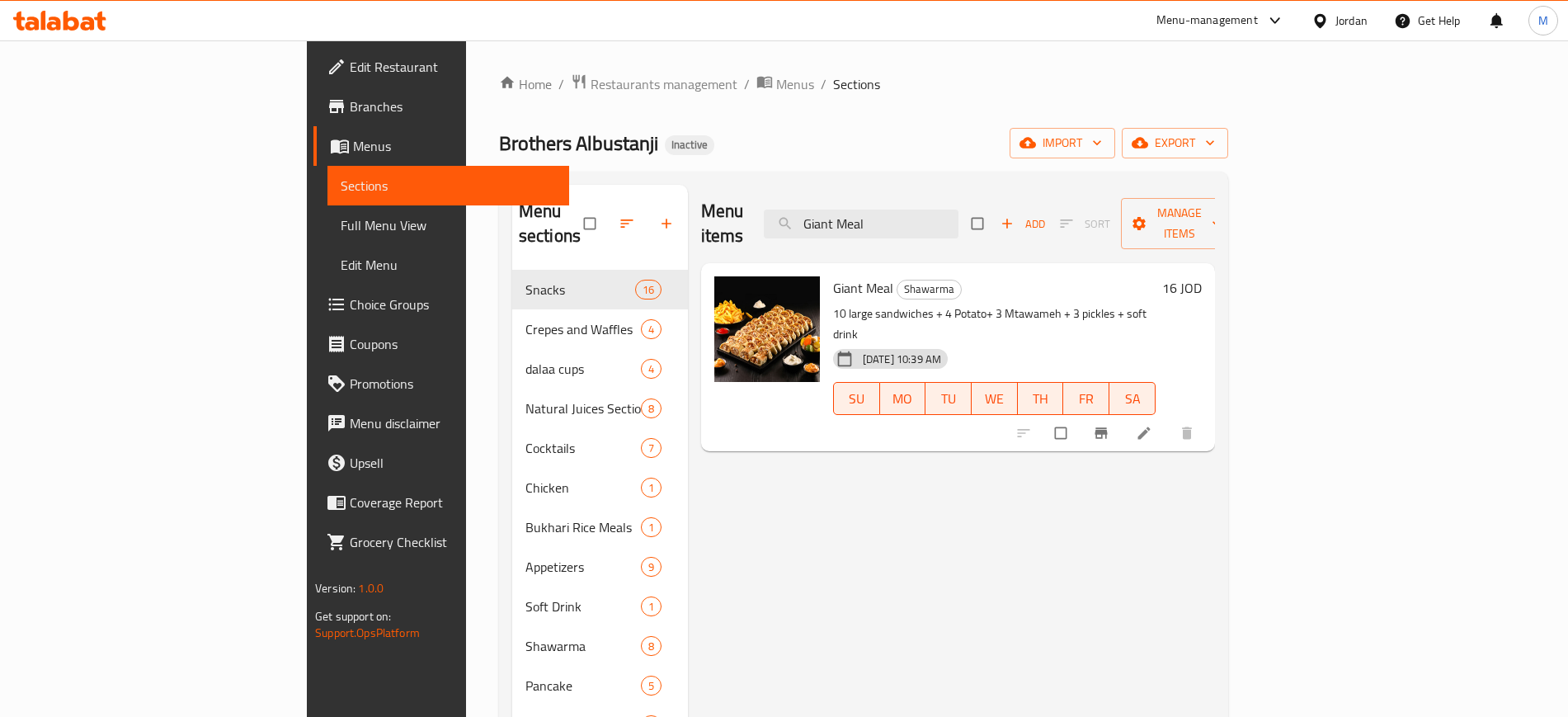
paste input "Mixed Meal (Shawarma + Zinger)"
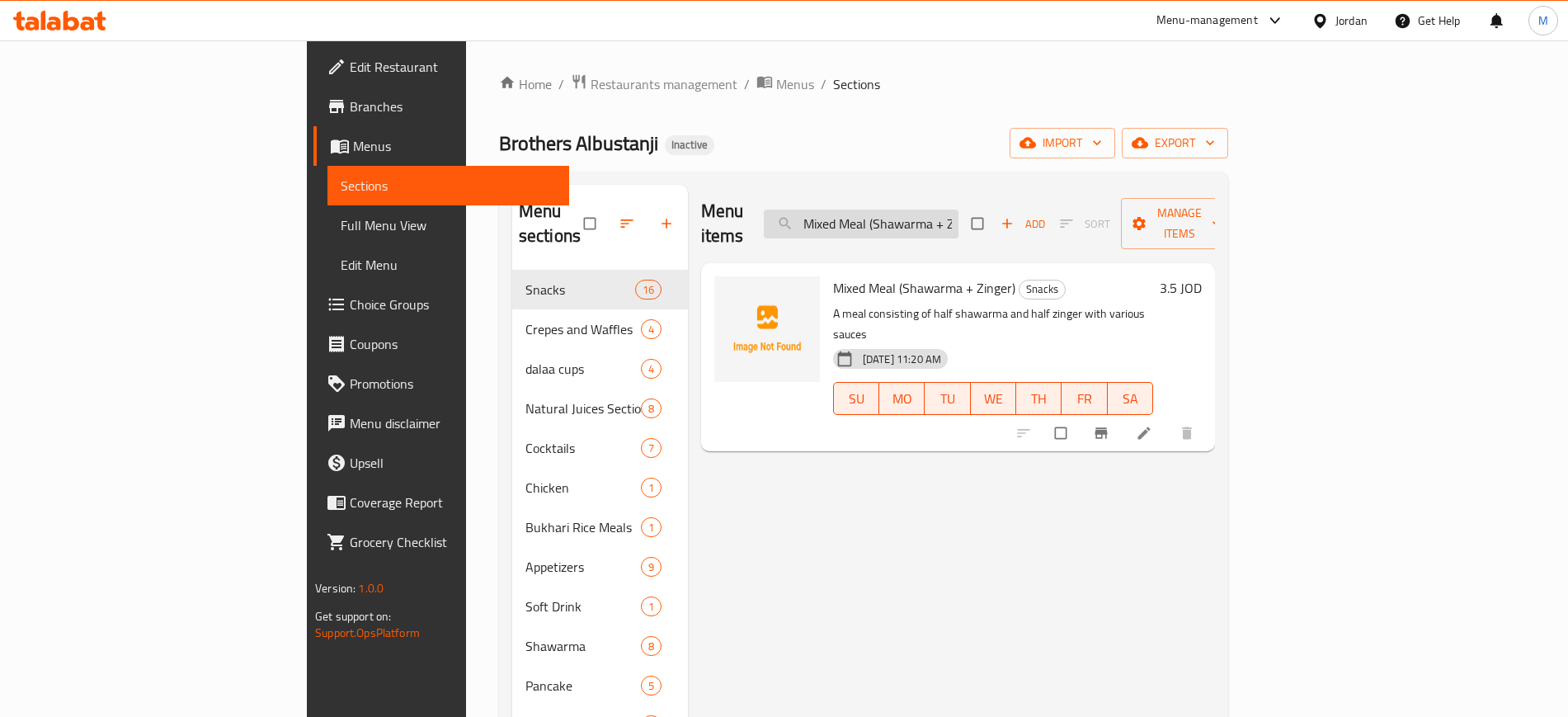
paste input "Lotus White"
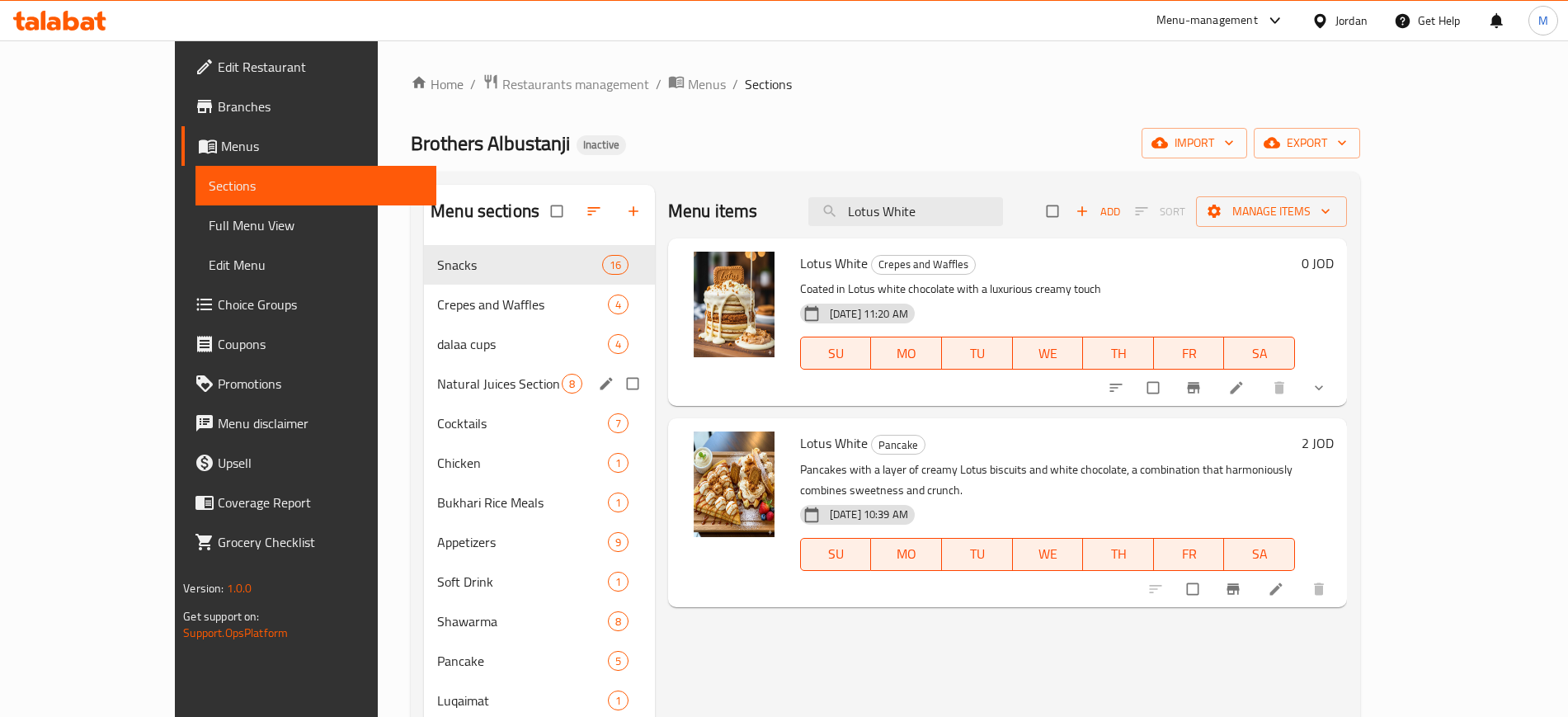
paste input "Family Meal"
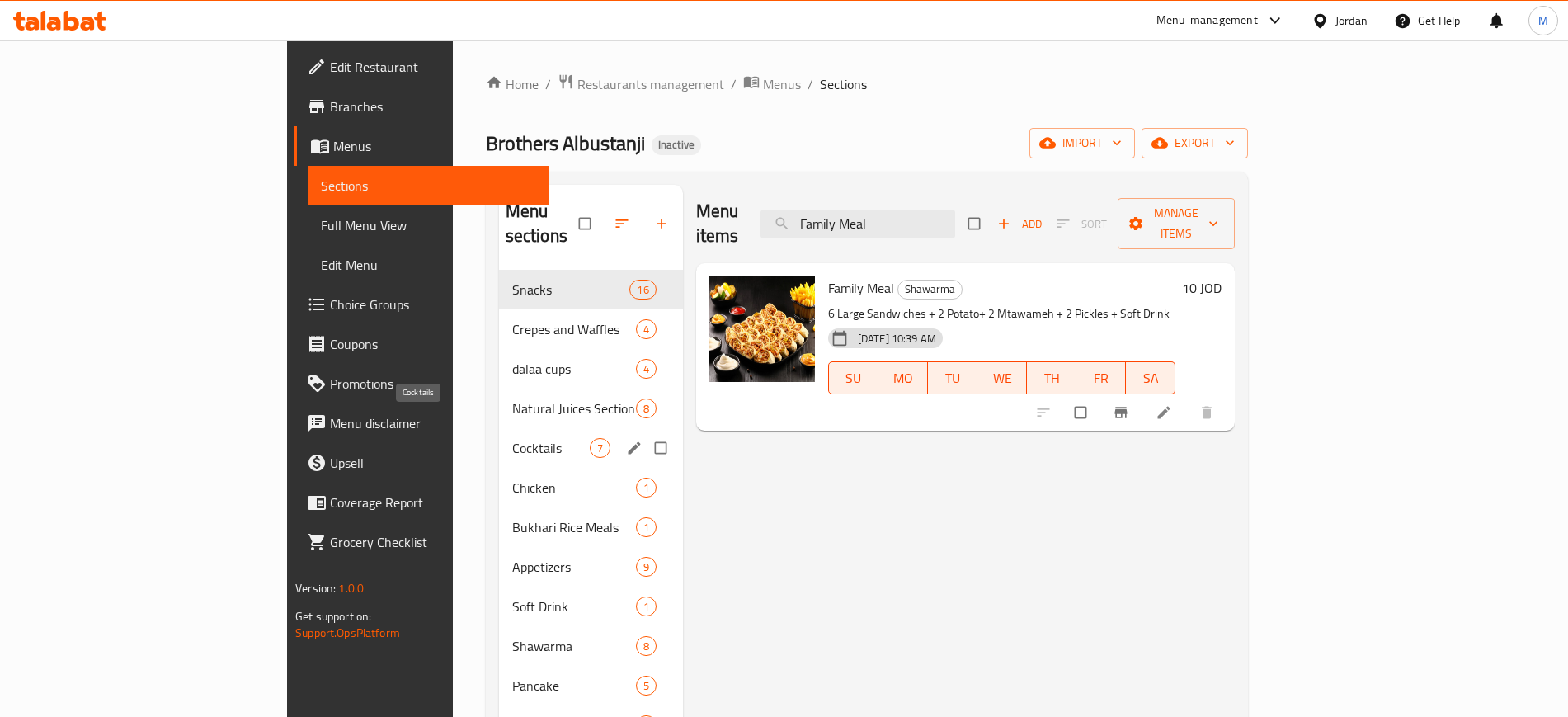
paste input "Double Cheese Escalope"
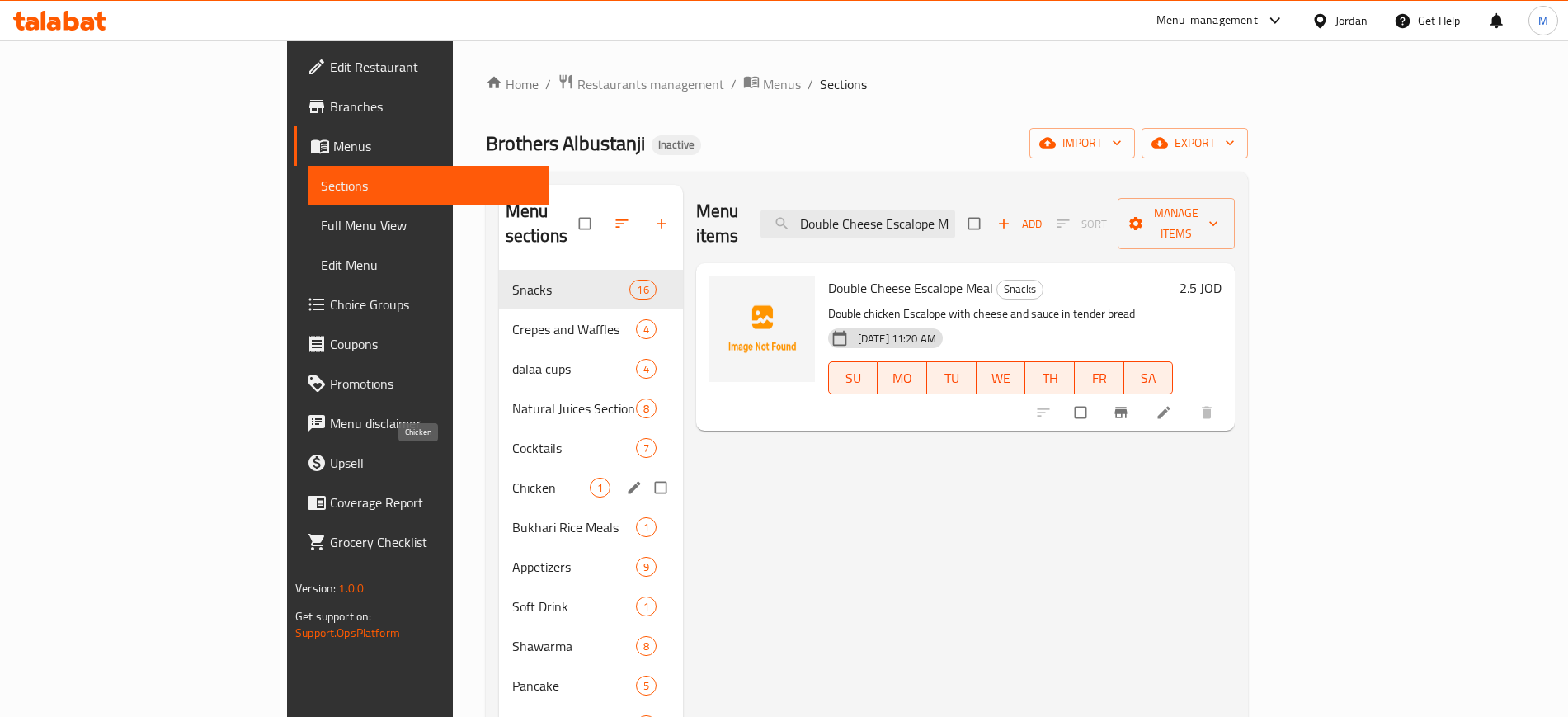
paste input "burger"
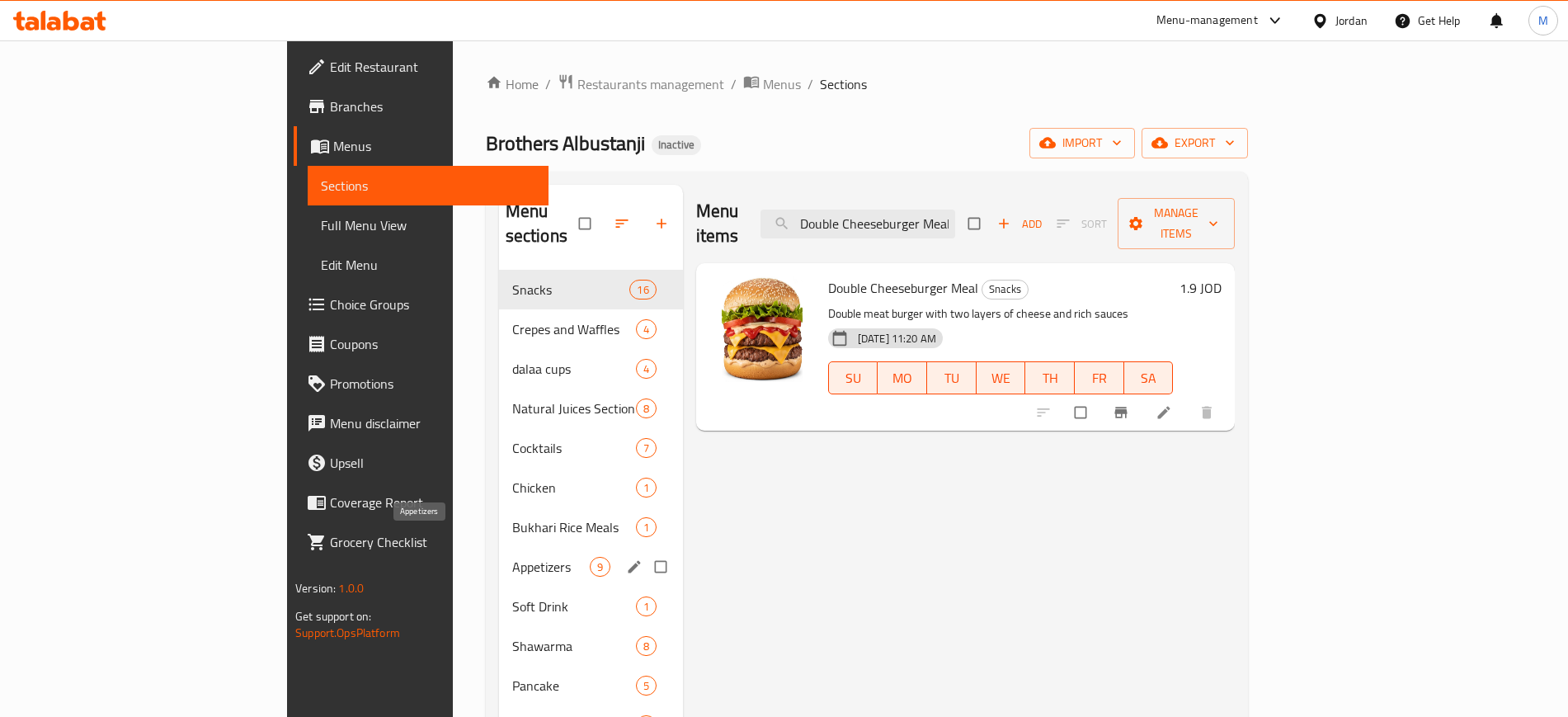
paste input "Rice Sauce"
type input "Rice Sauce"
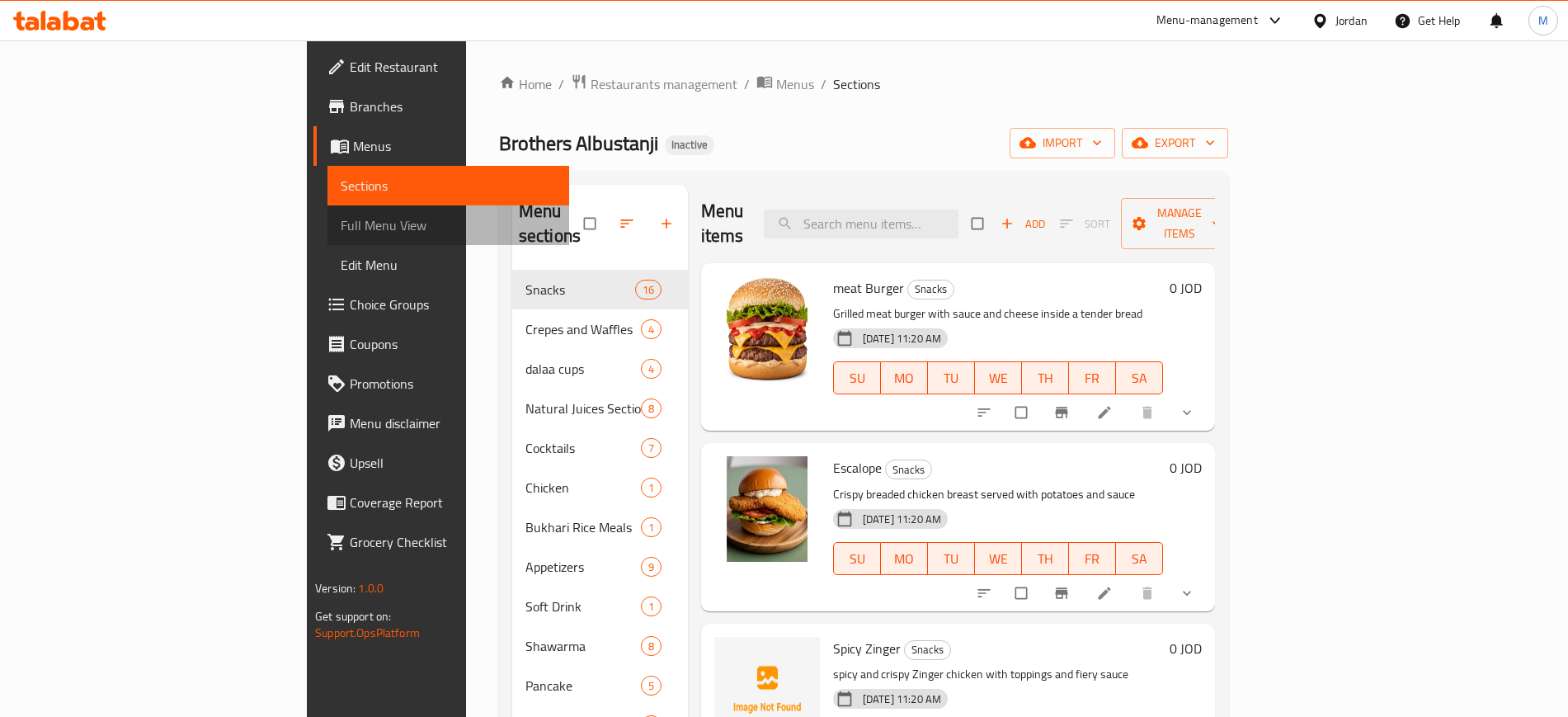
click at [340, 235] on span "Full Menu View" at bounding box center [447, 224] width 214 height 20
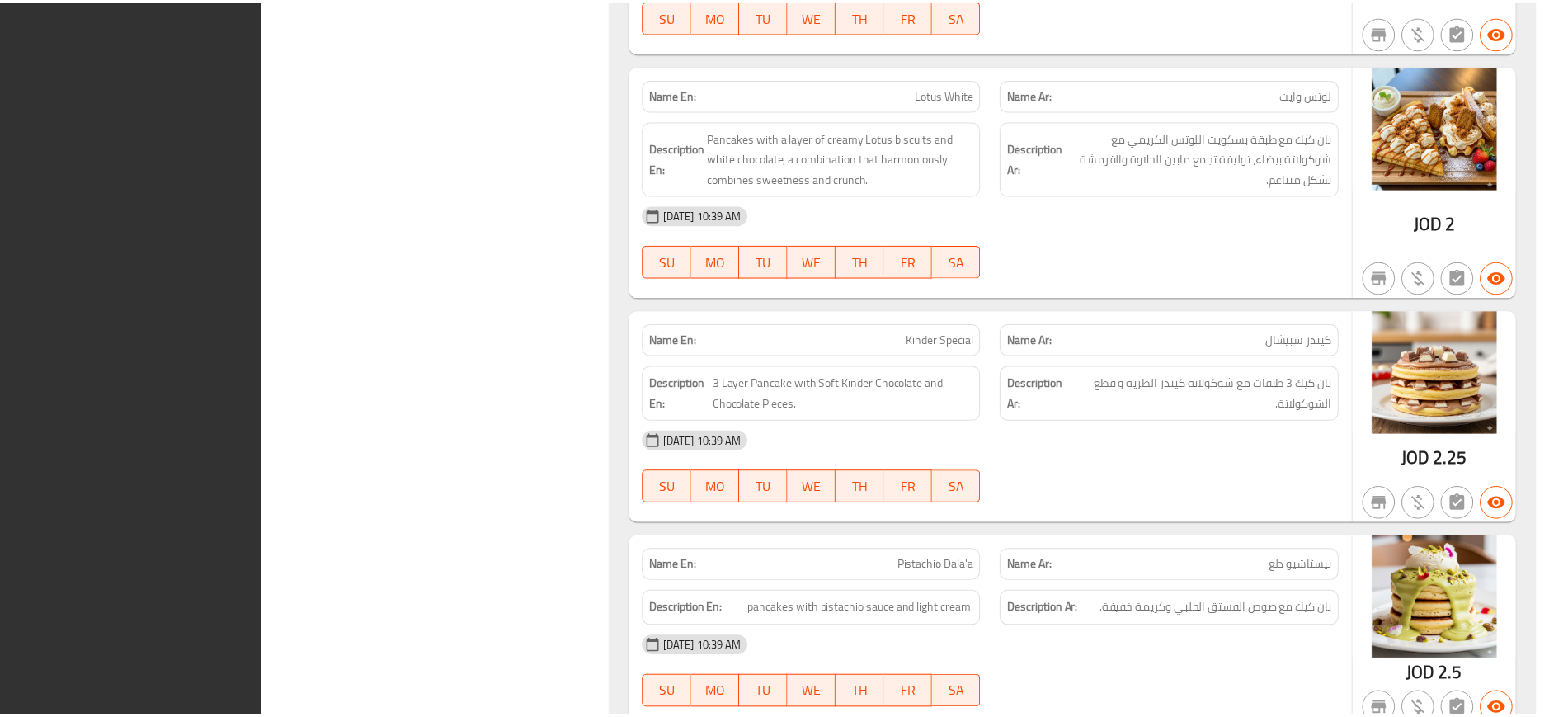
scroll to position [18632, 0]
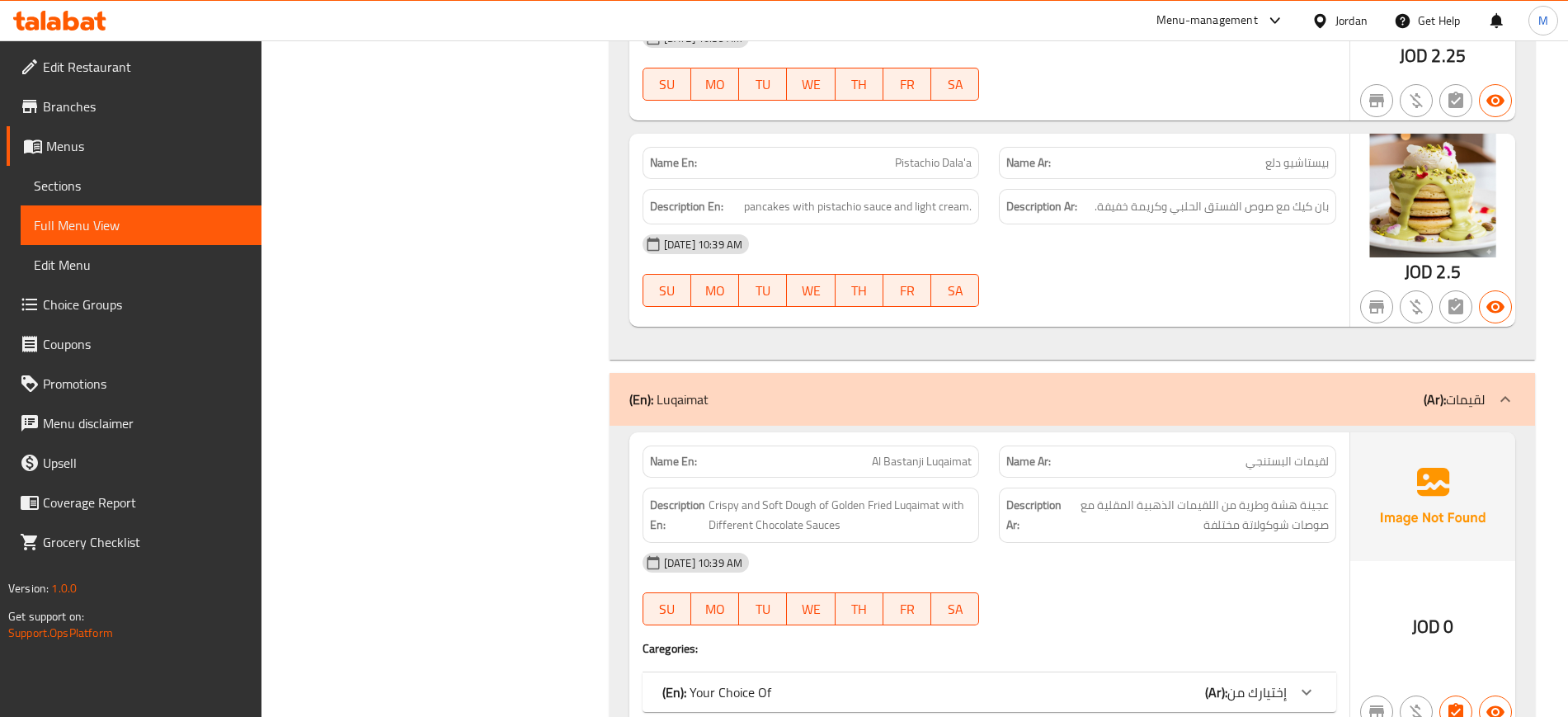
click at [130, 69] on span "Edit Restaurant" at bounding box center [145, 67] width 206 height 20
